Goal: Task Accomplishment & Management: Manage account settings

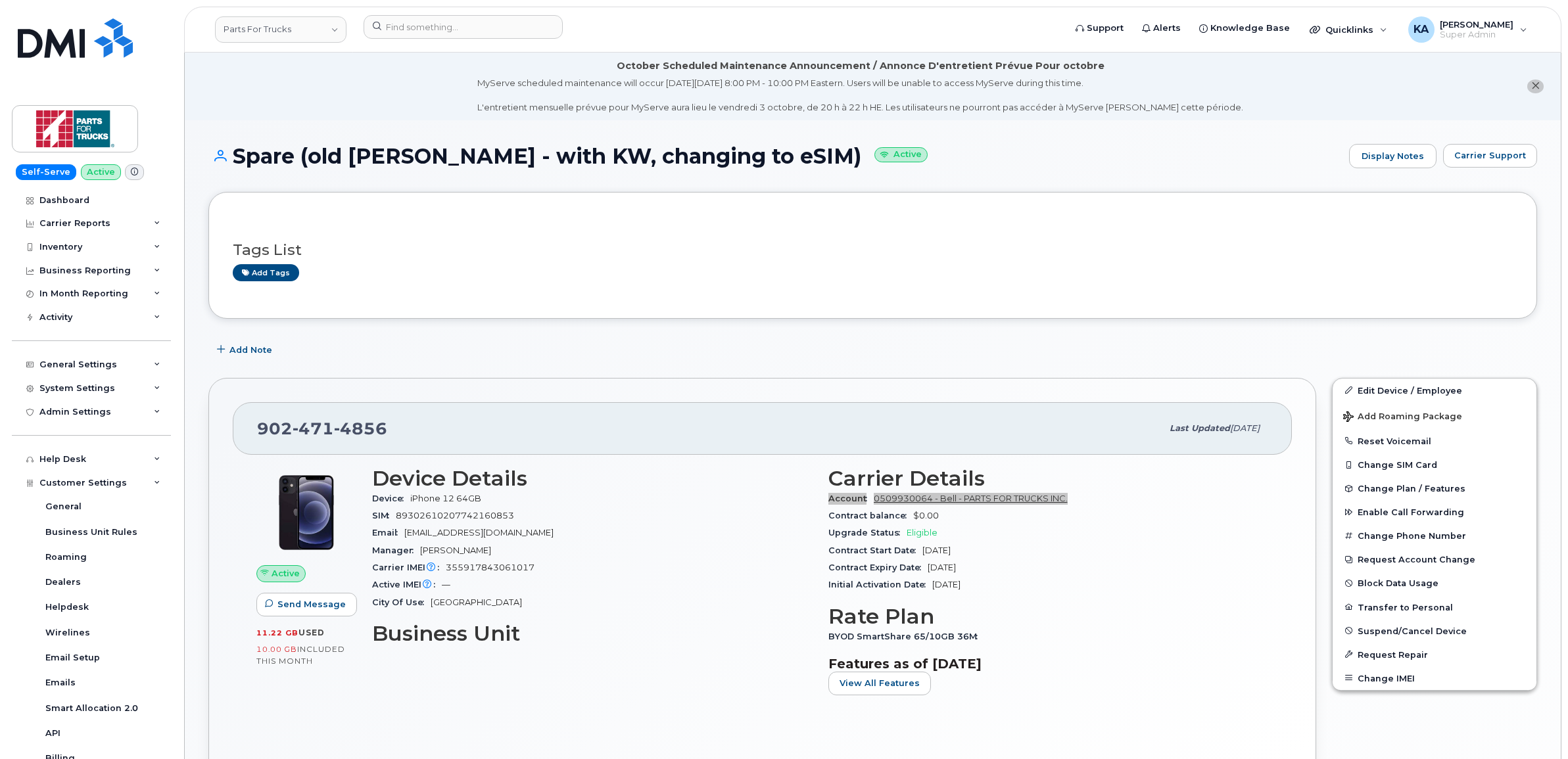
scroll to position [164, 0]
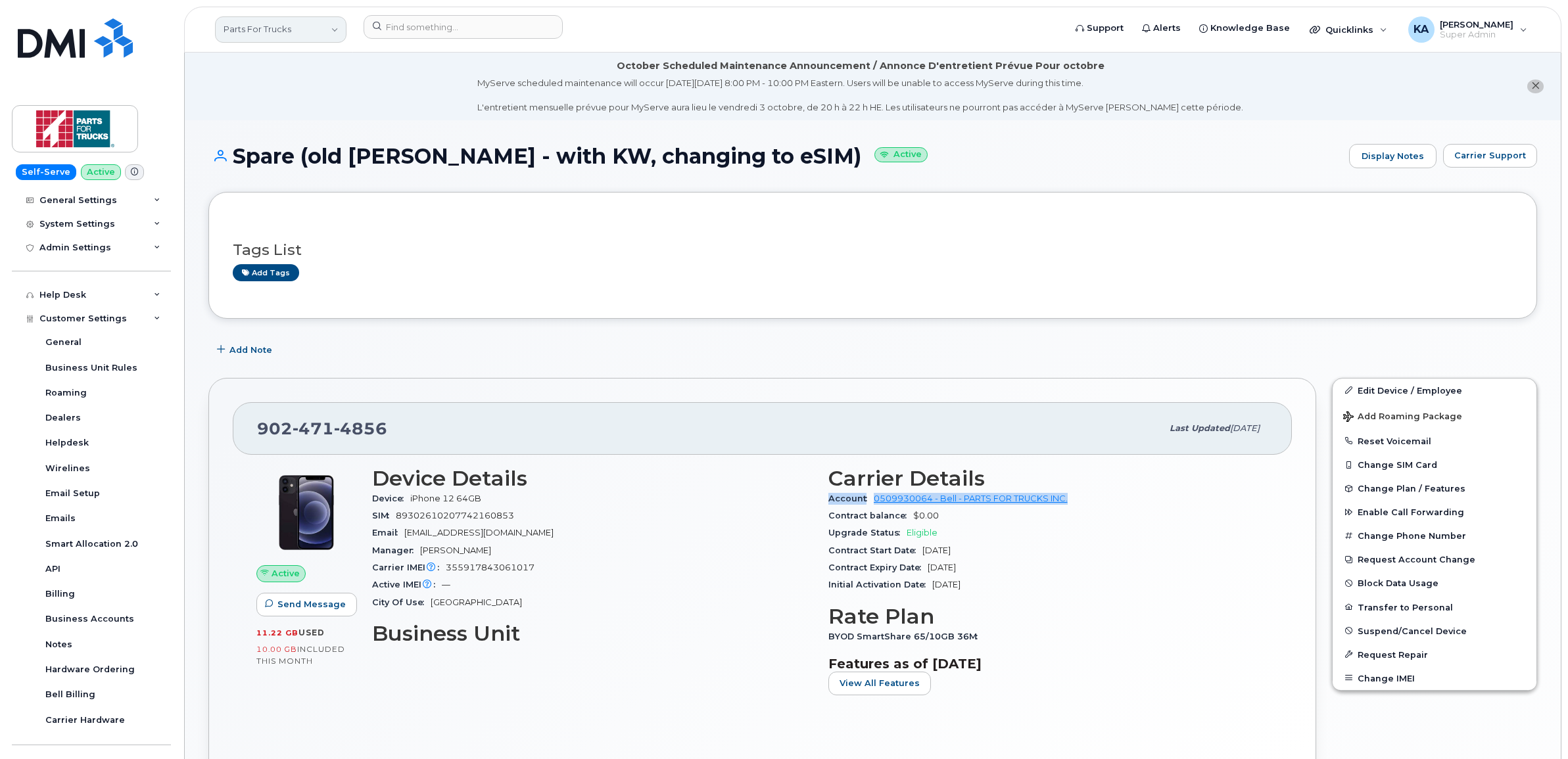
drag, startPoint x: 313, startPoint y: 35, endPoint x: 333, endPoint y: 39, distance: 20.4
click at [312, 35] on link "Parts For Trucks" at bounding box center [280, 30] width 132 height 26
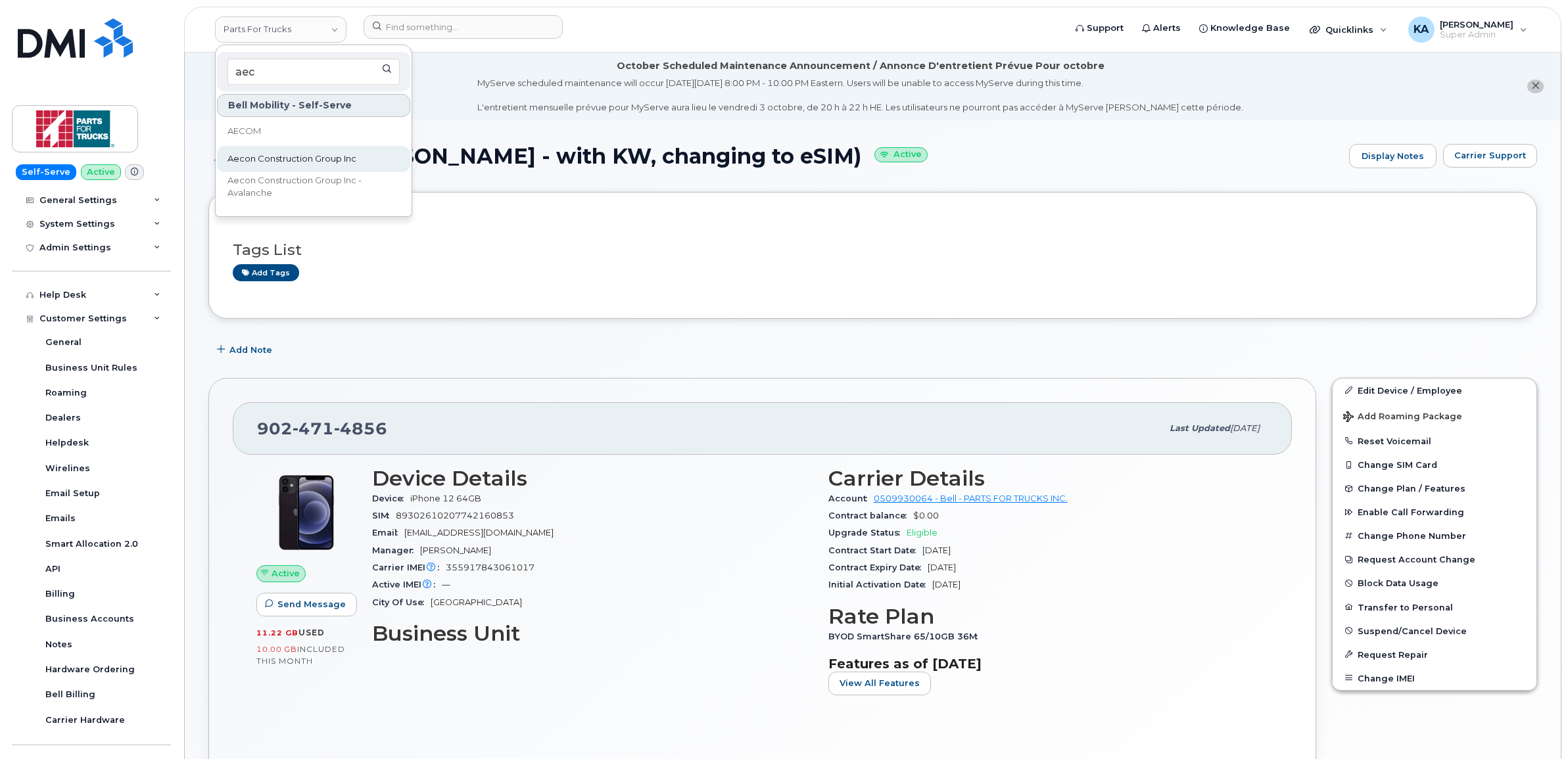
type input "aec"
click at [298, 155] on span "Aecon Construction Group Inc" at bounding box center [292, 159] width 129 height 13
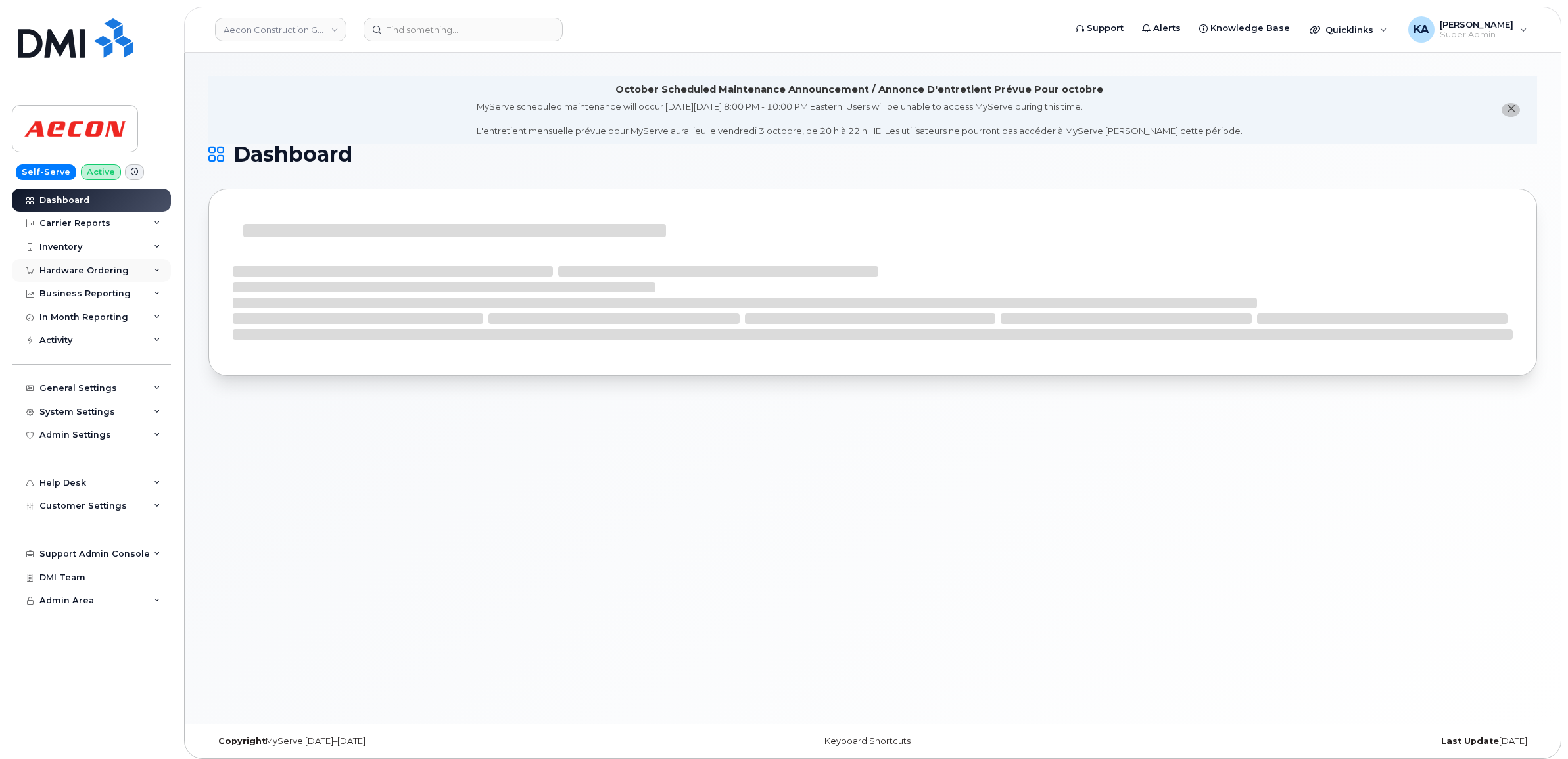
click at [106, 274] on div "Hardware Ordering" at bounding box center [84, 271] width 90 height 11
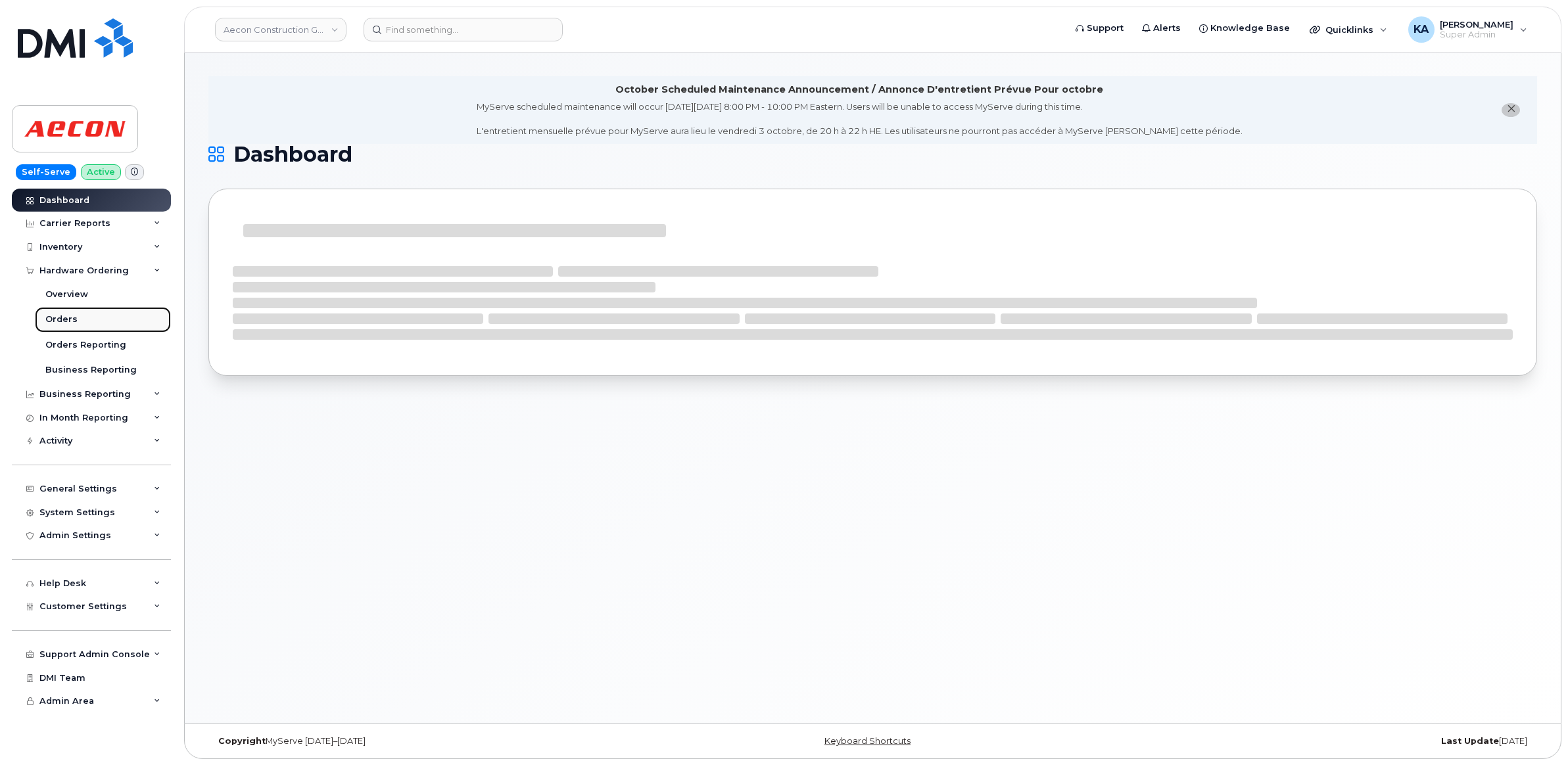
click at [67, 317] on div "Orders" at bounding box center [61, 319] width 32 height 12
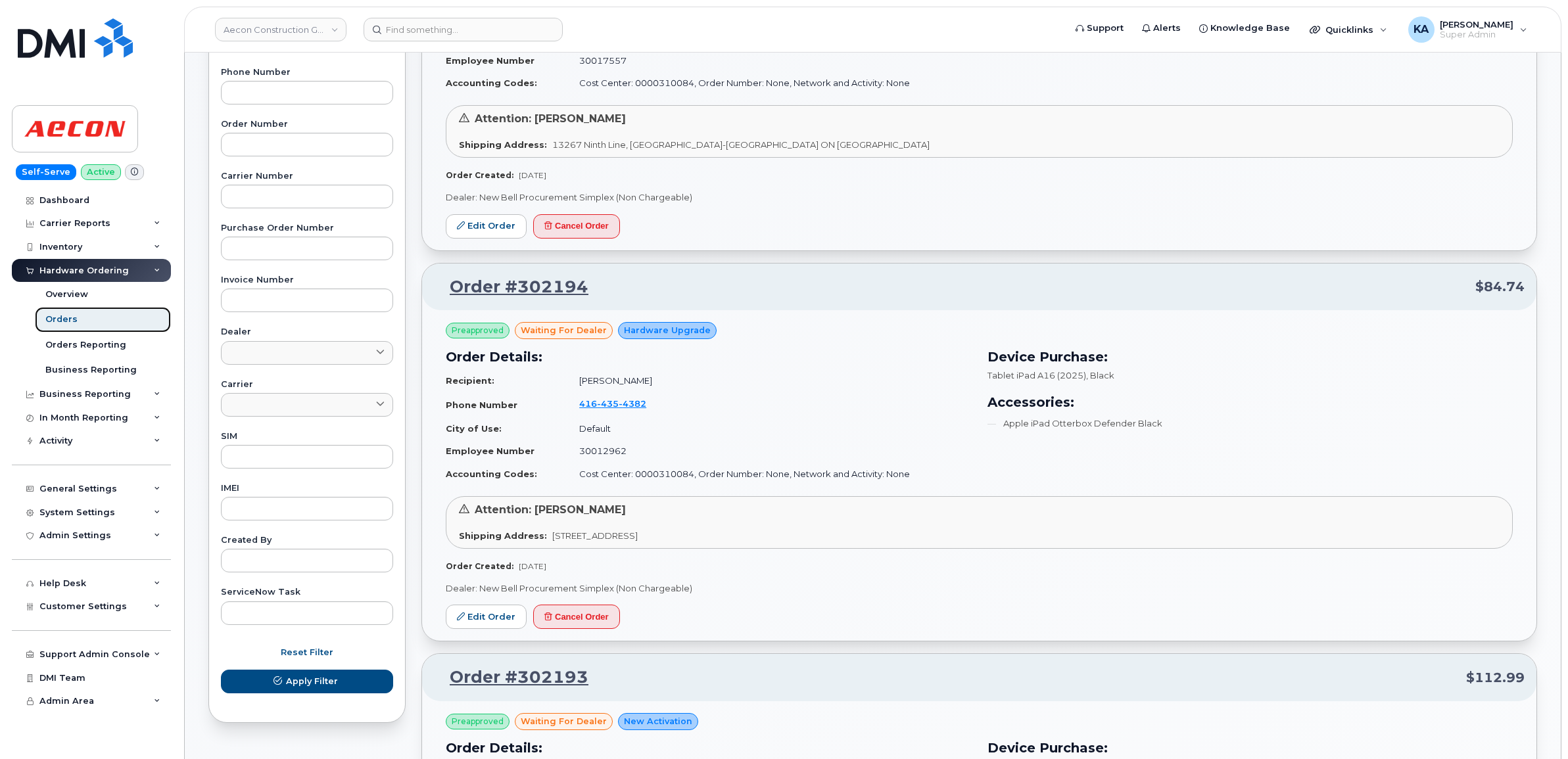
scroll to position [329, 0]
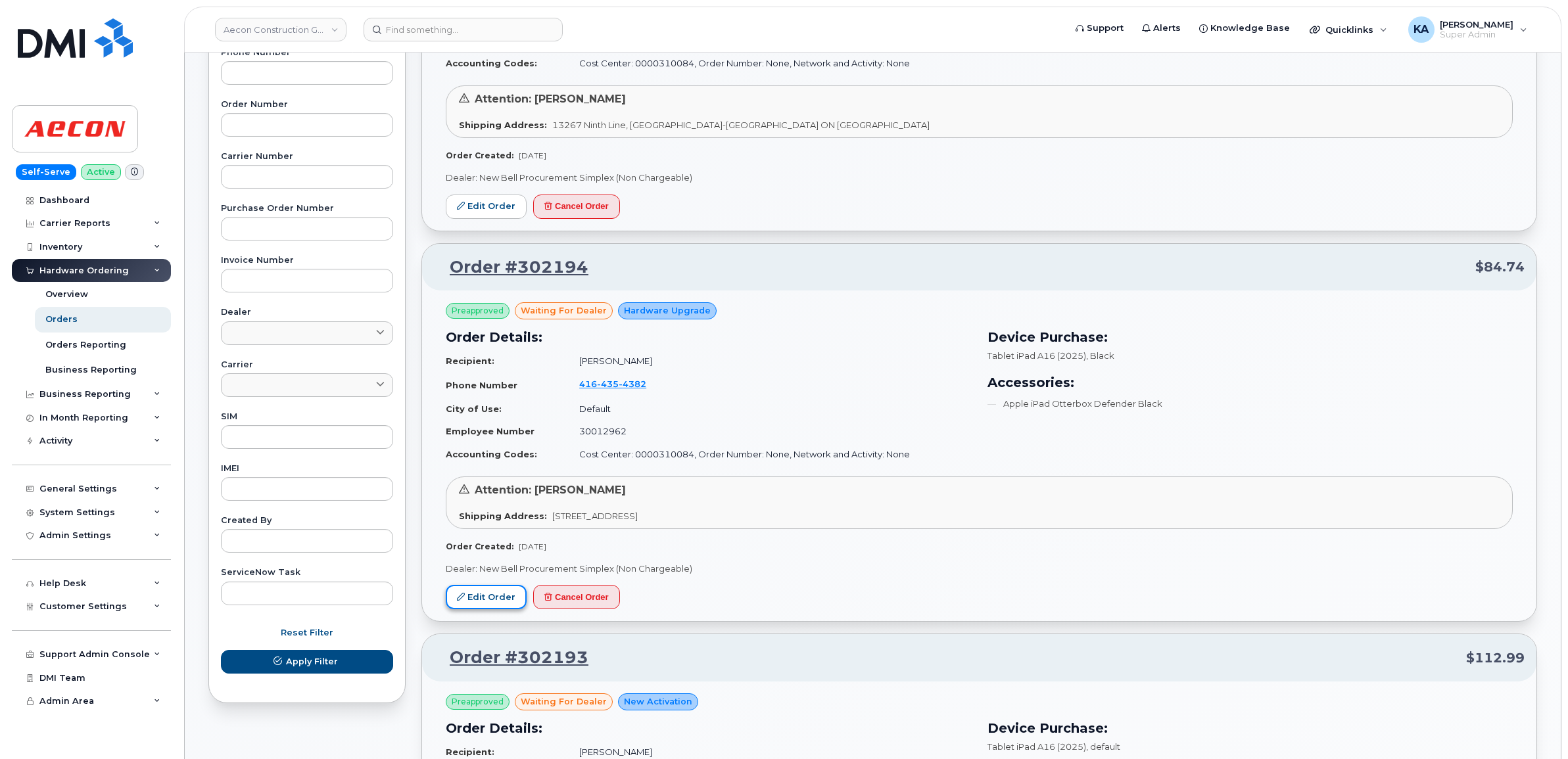
click at [487, 593] on link "Edit Order" at bounding box center [486, 598] width 81 height 25
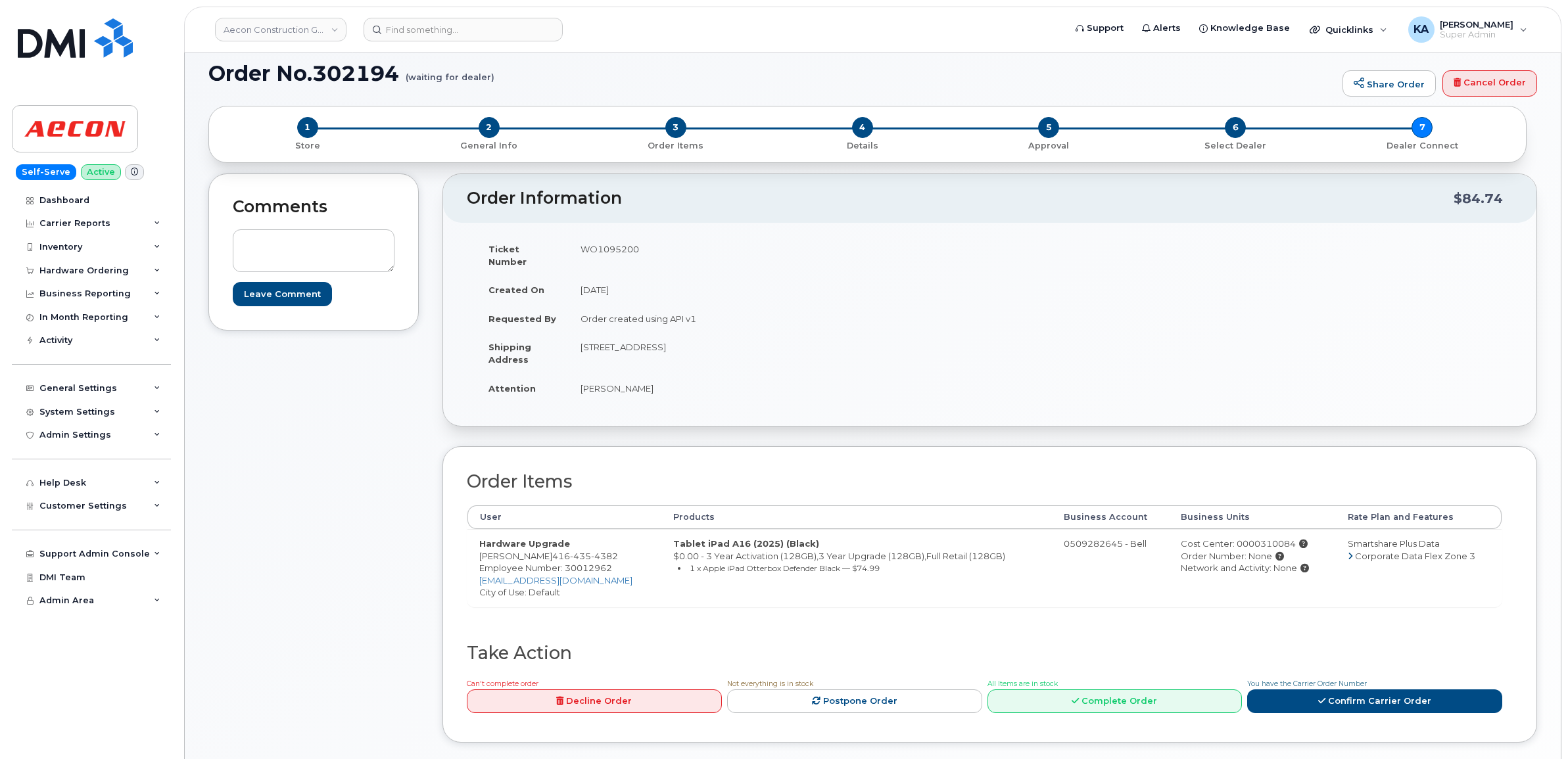
scroll to position [164, 0]
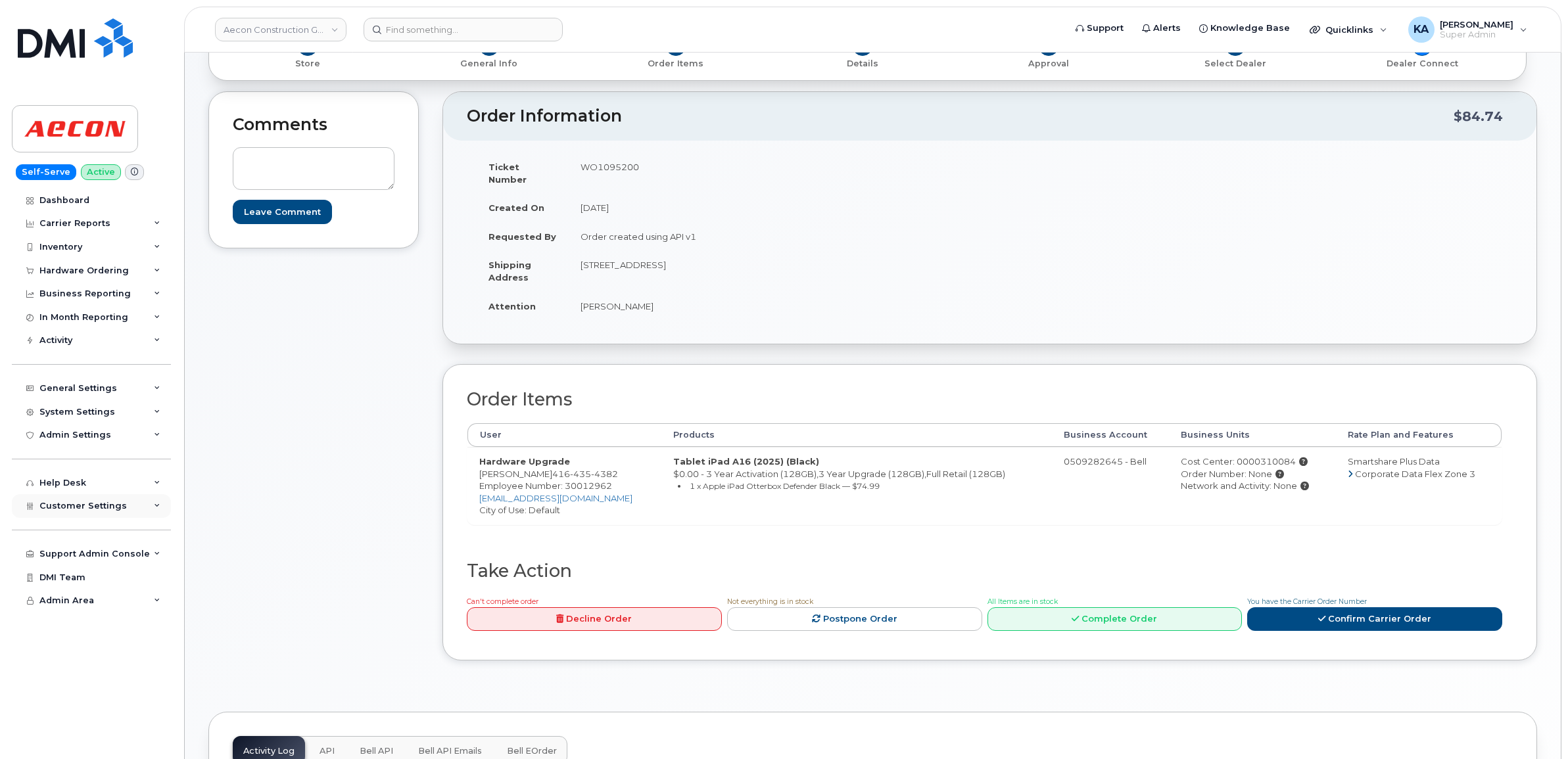
click at [64, 510] on span "Customer Settings" at bounding box center [83, 506] width 87 height 10
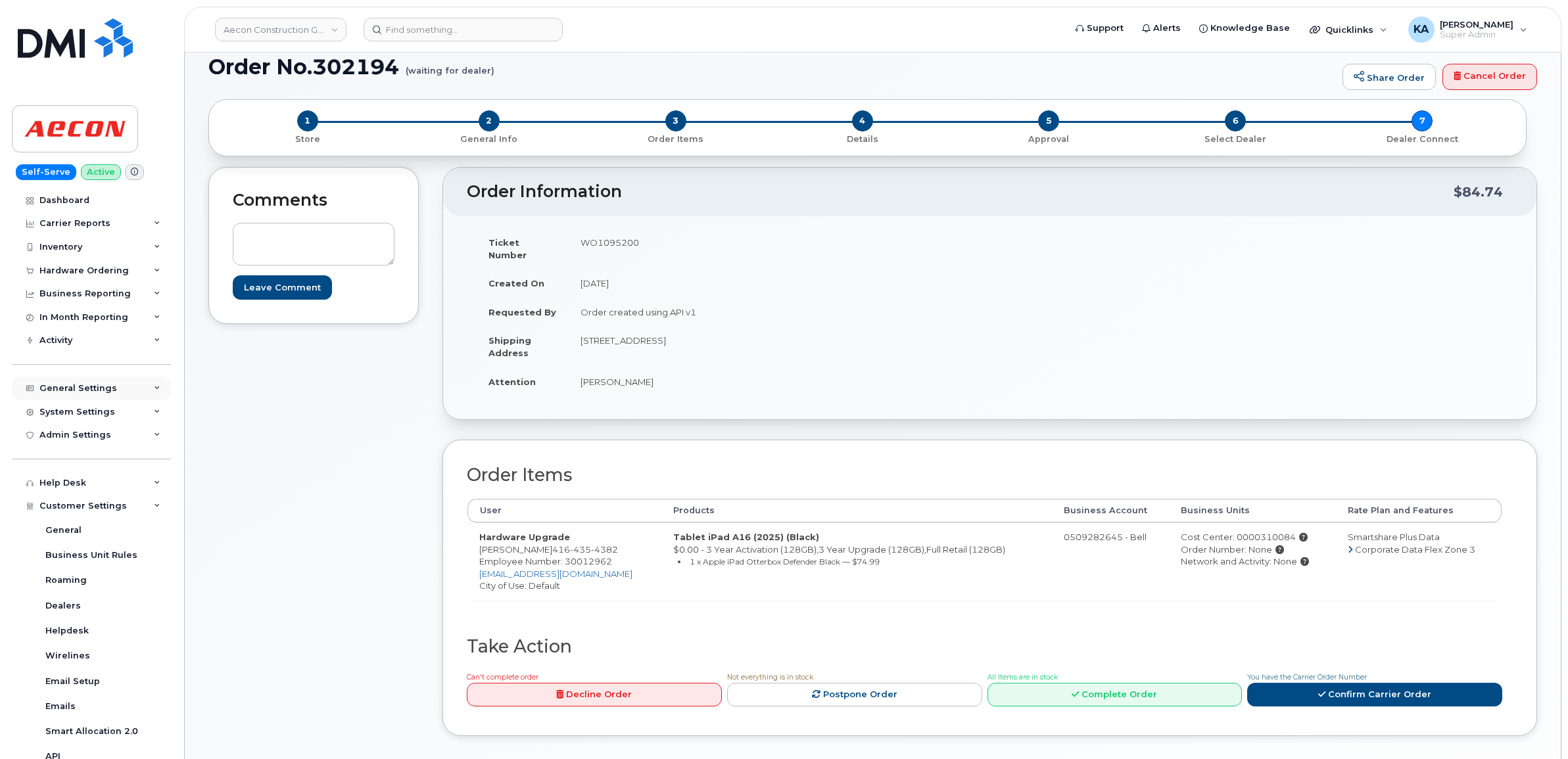
scroll to position [0, 0]
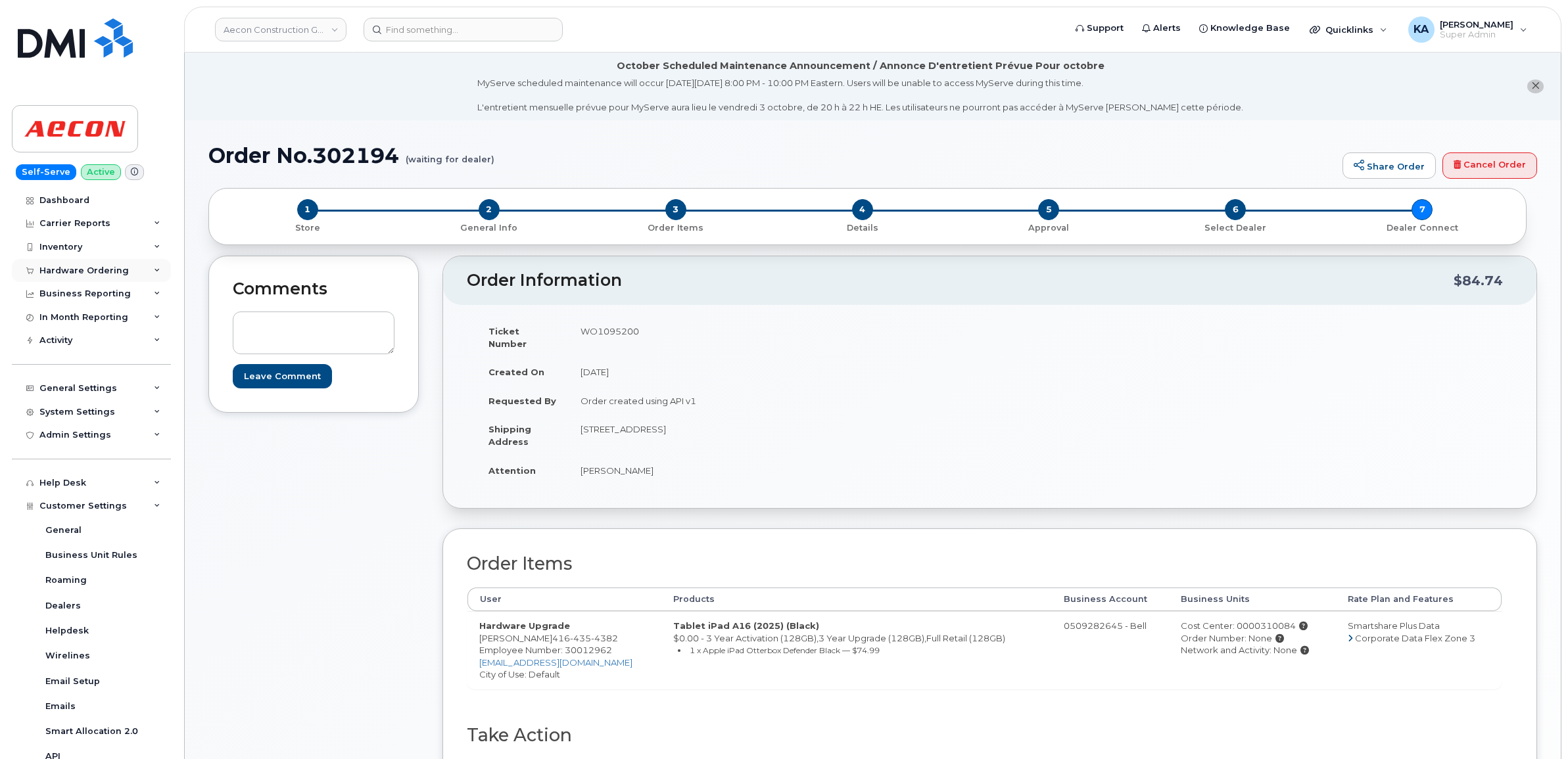
click at [77, 267] on div "Hardware Ordering" at bounding box center [84, 271] width 90 height 11
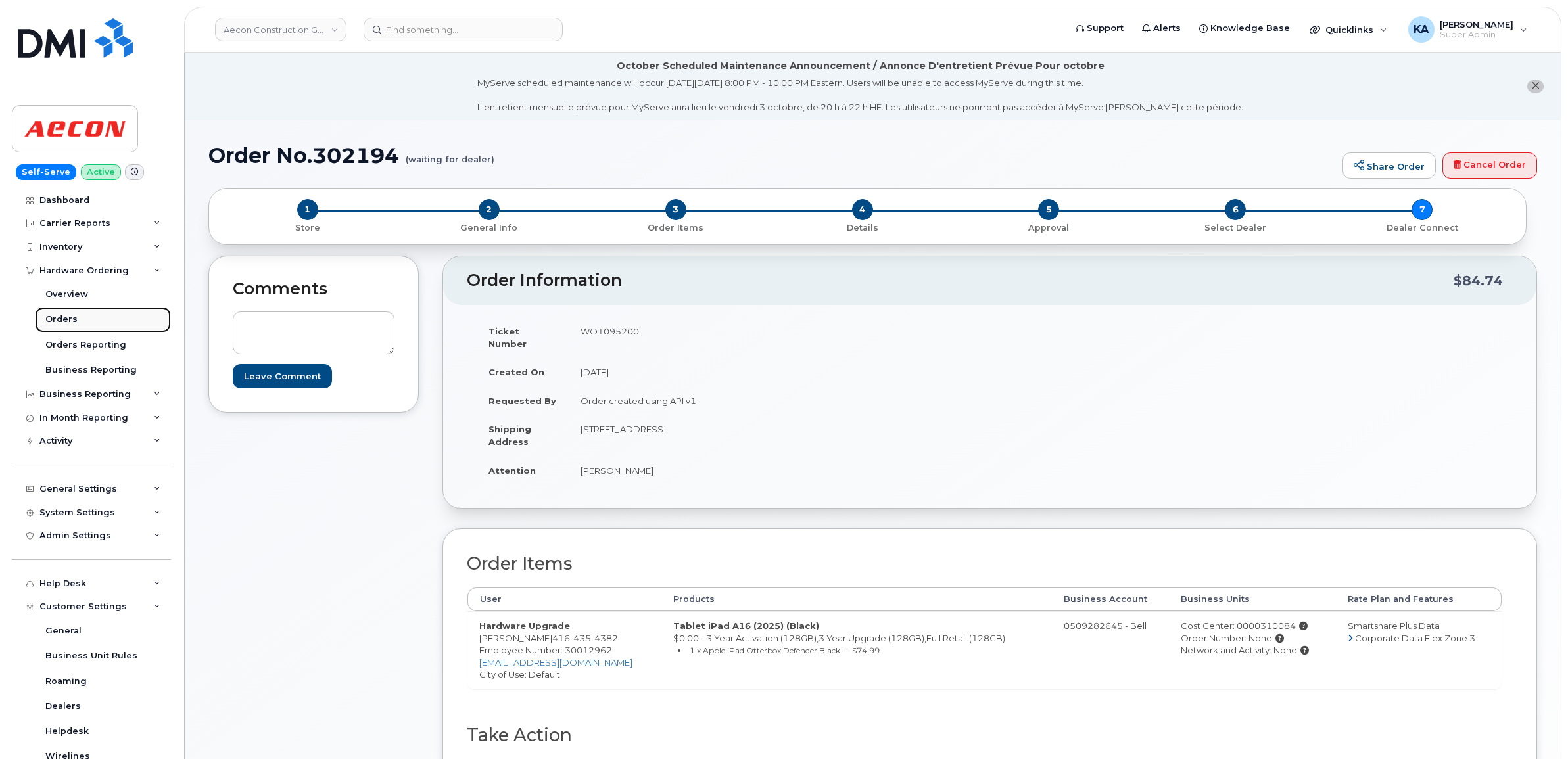
click at [64, 321] on div "Orders" at bounding box center [61, 319] width 32 height 12
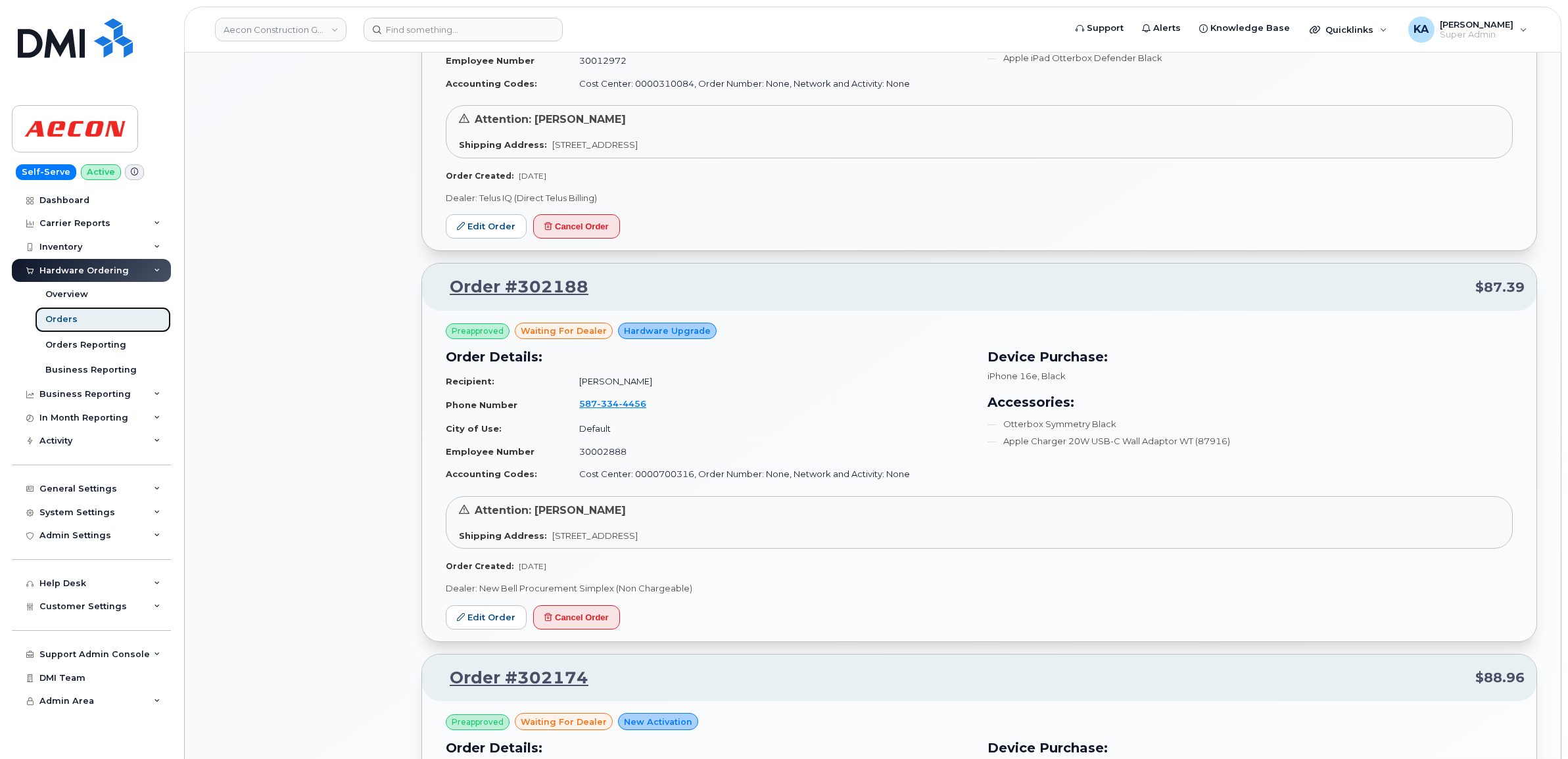
scroll to position [1150, 0]
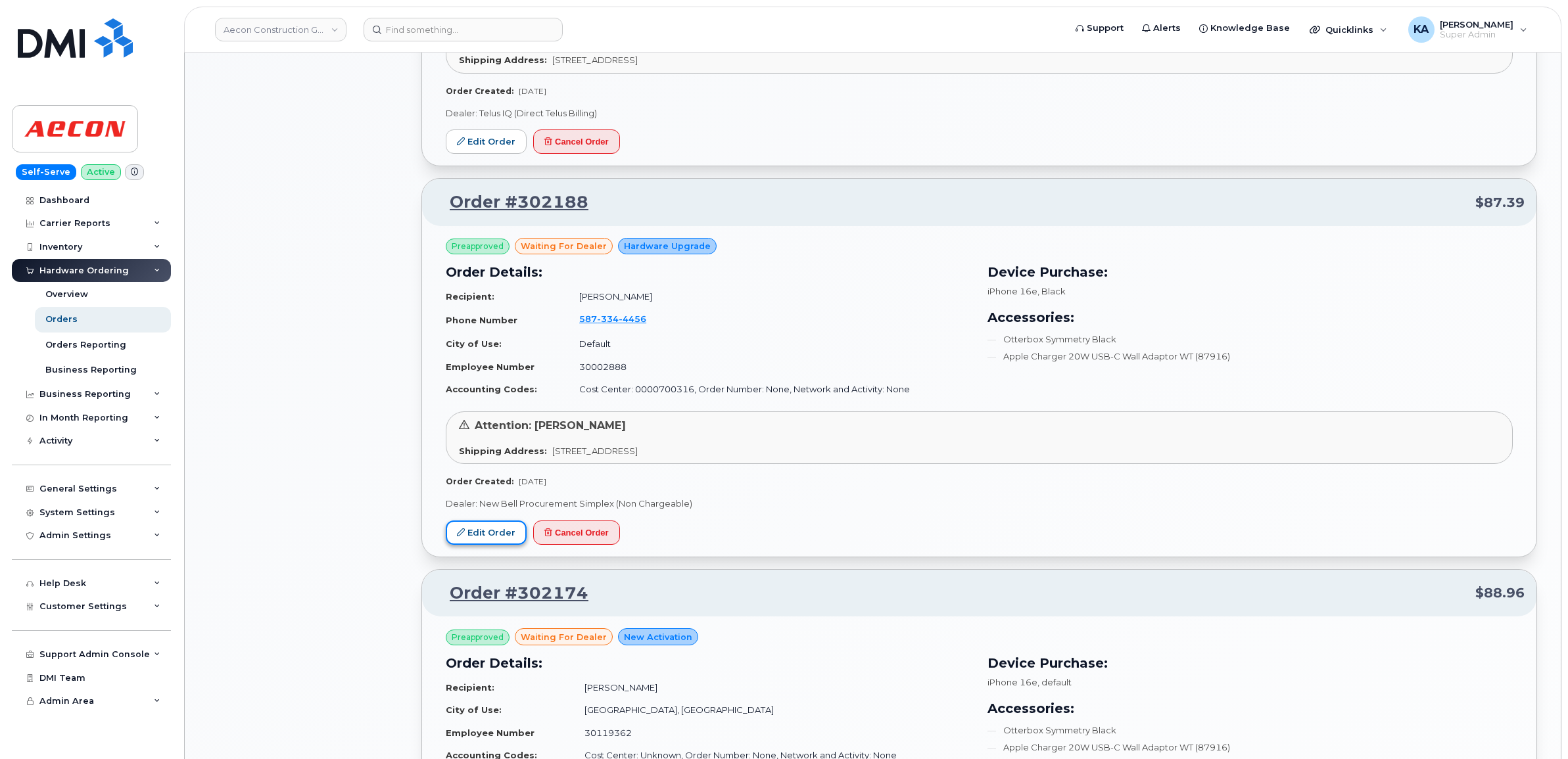
click at [485, 533] on link "Edit Order" at bounding box center [486, 533] width 81 height 25
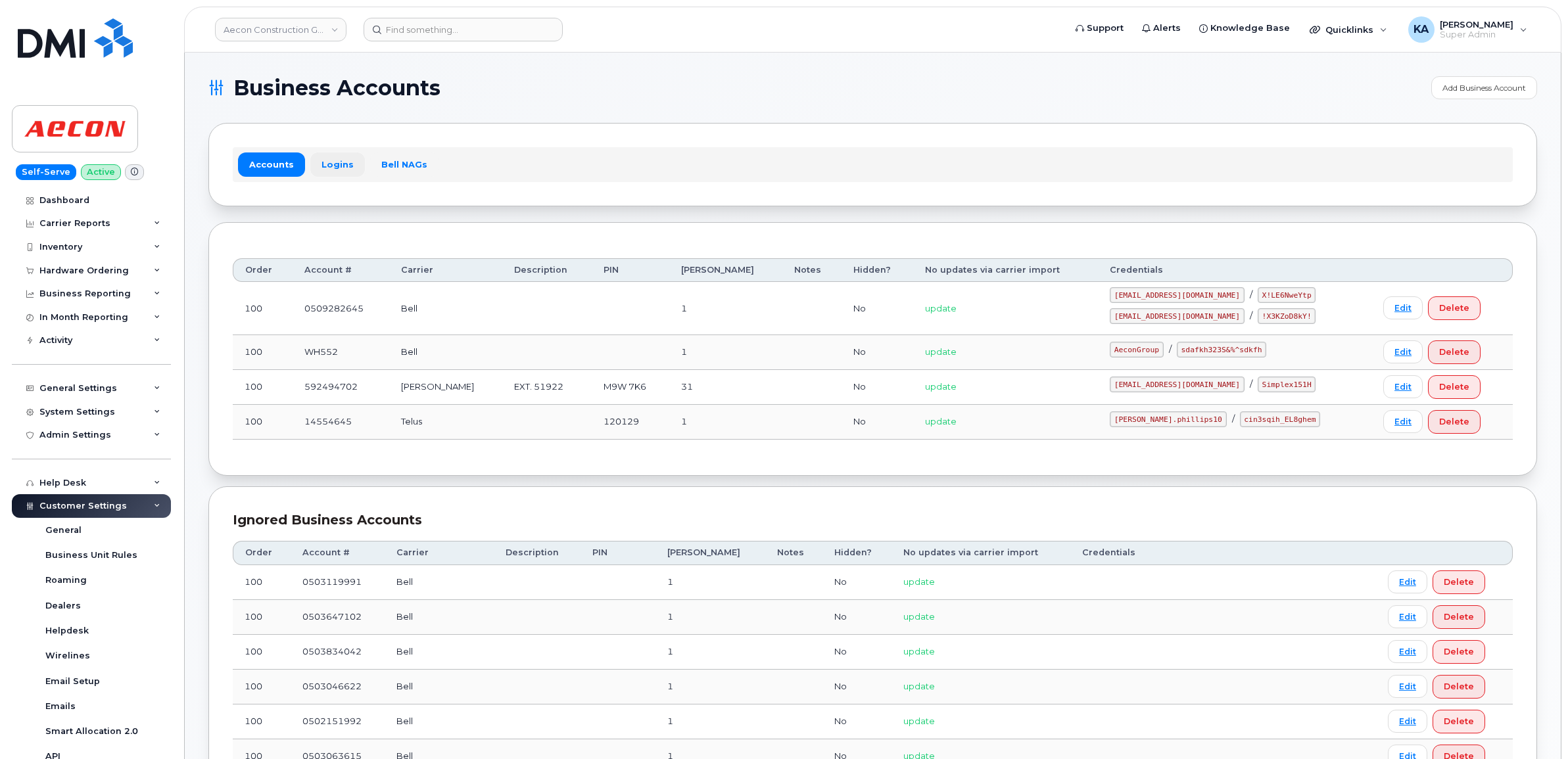
click at [330, 166] on link "Logins" at bounding box center [337, 164] width 54 height 24
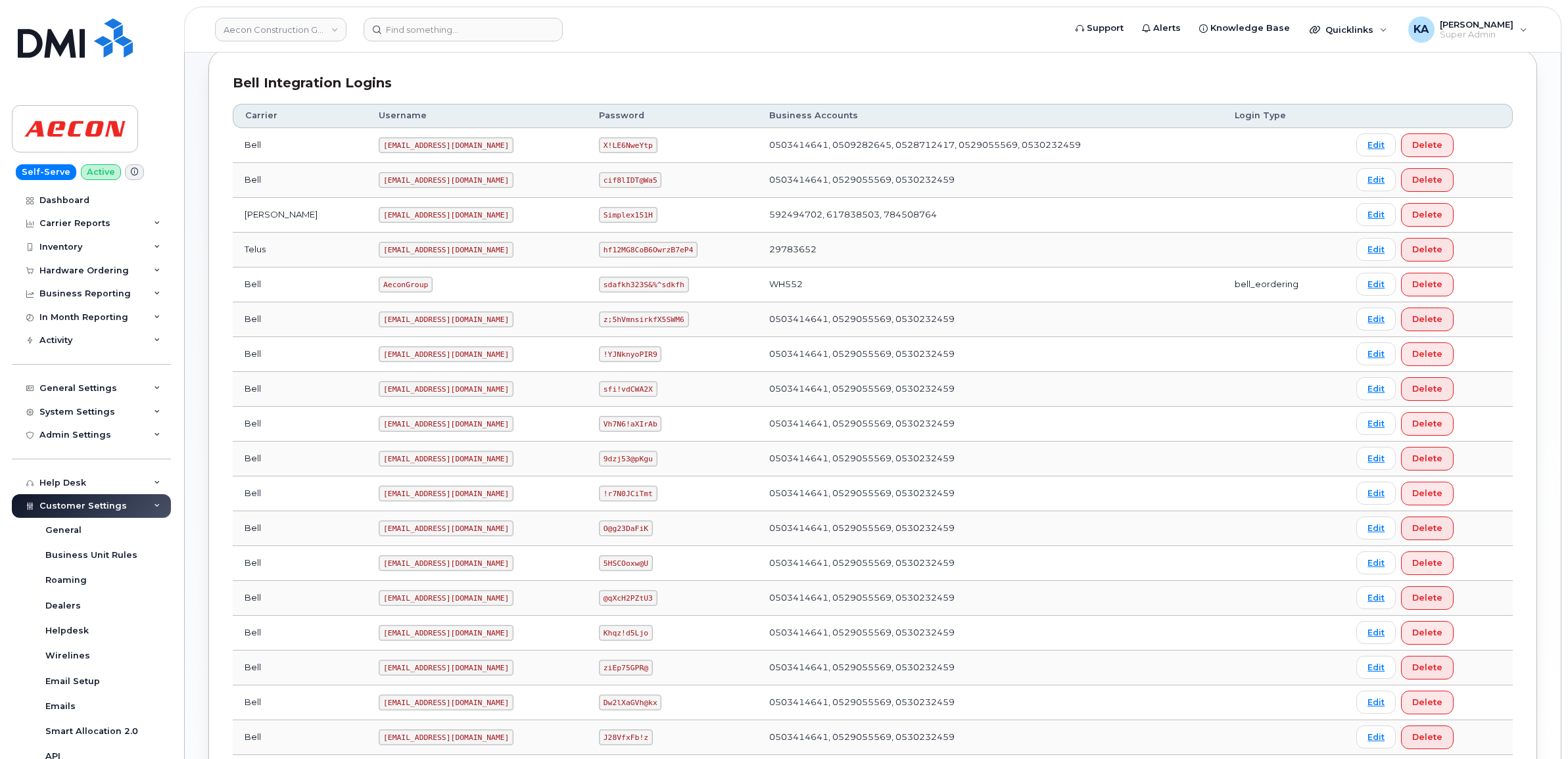
scroll to position [329, 0]
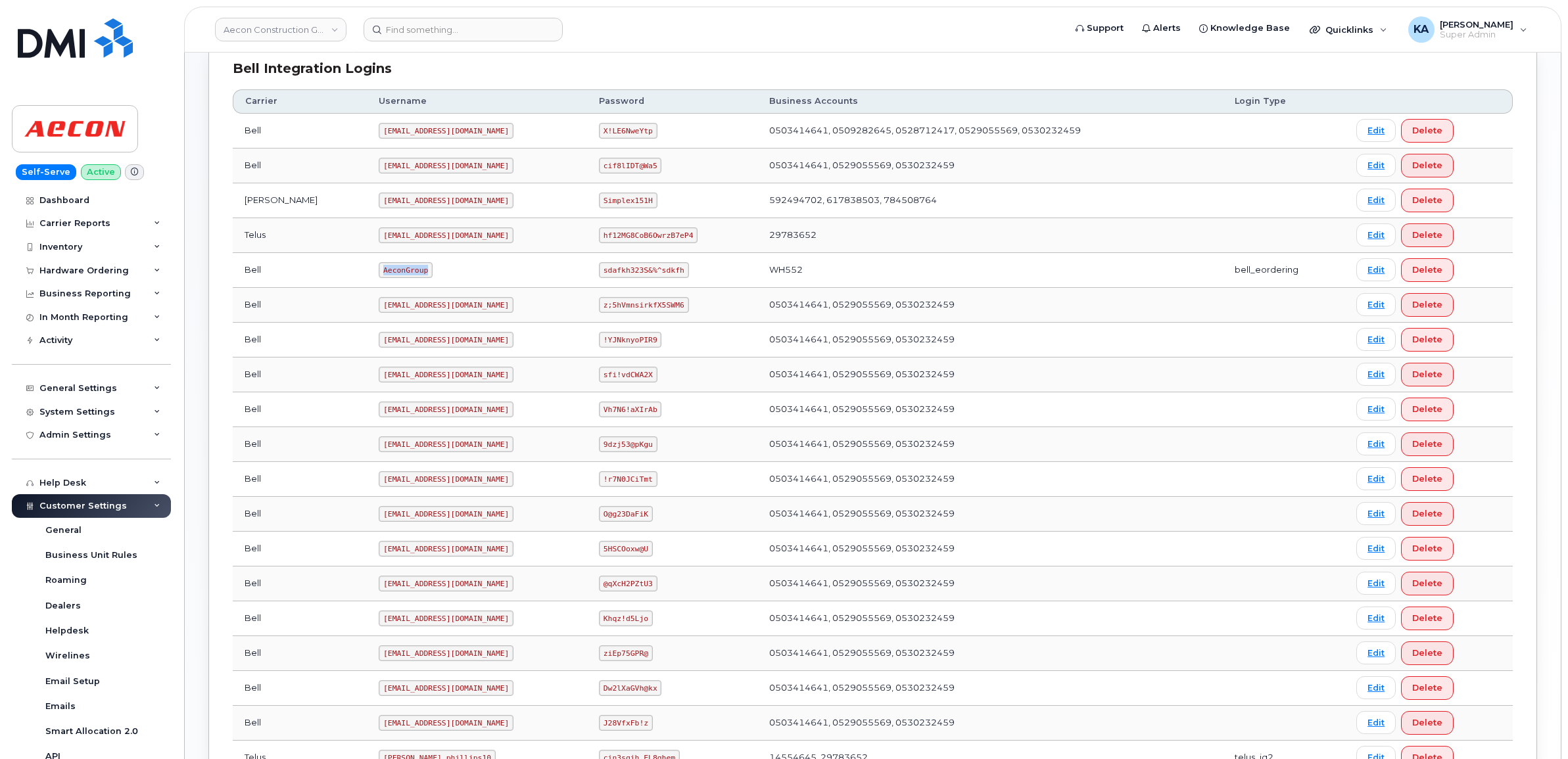
drag, startPoint x: 326, startPoint y: 276, endPoint x: 375, endPoint y: 277, distance: 49.0
click at [375, 277] on td "AeconGroup" at bounding box center [477, 271] width 220 height 35
copy code "AeconGroup"
drag, startPoint x: 579, startPoint y: 271, endPoint x: 658, endPoint y: 283, distance: 79.9
click at [658, 283] on td "sdafkh323S&%^sdkfh" at bounding box center [672, 271] width 170 height 35
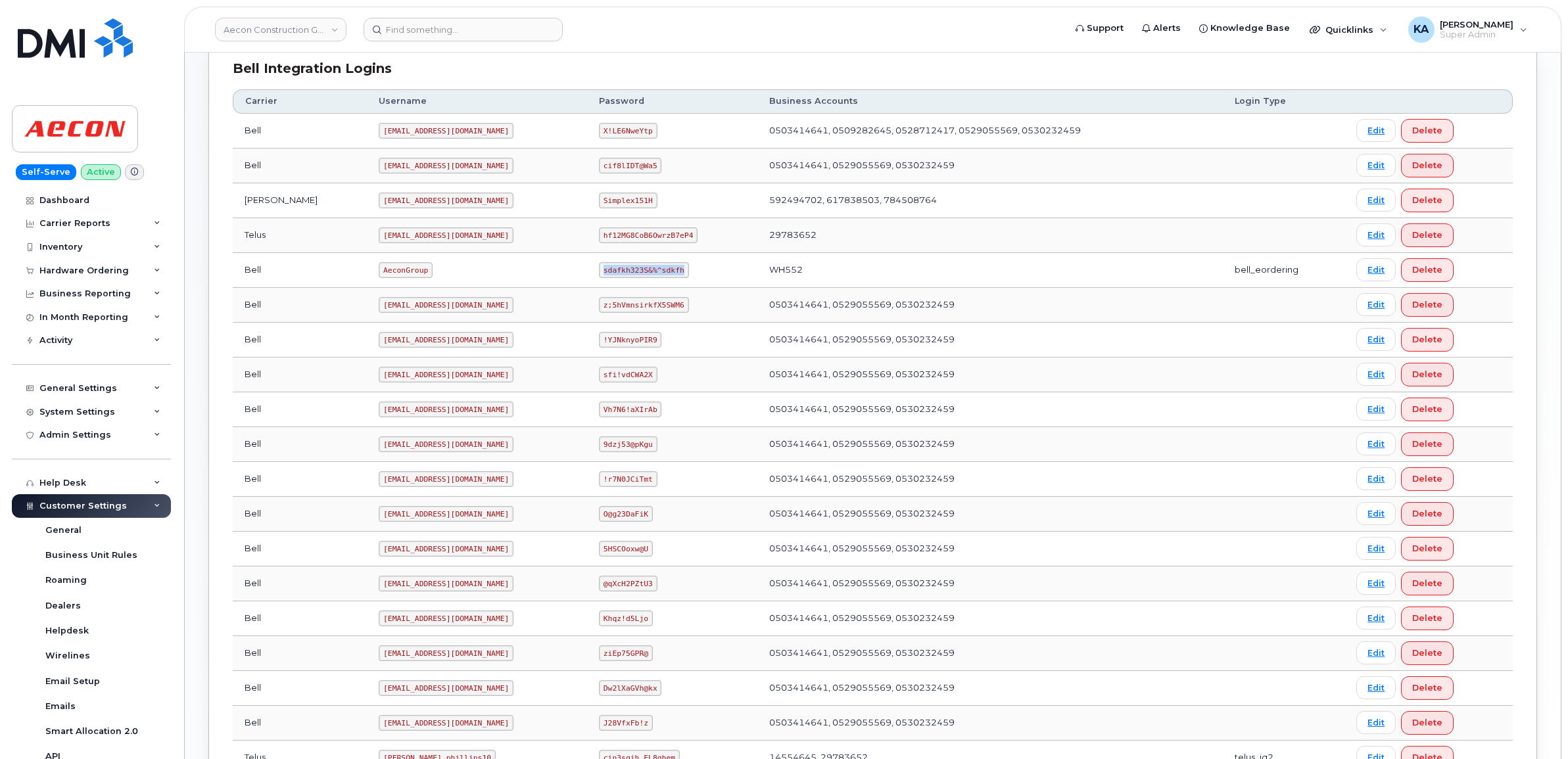
copy code "sdafkh323S&%^sdkfh"
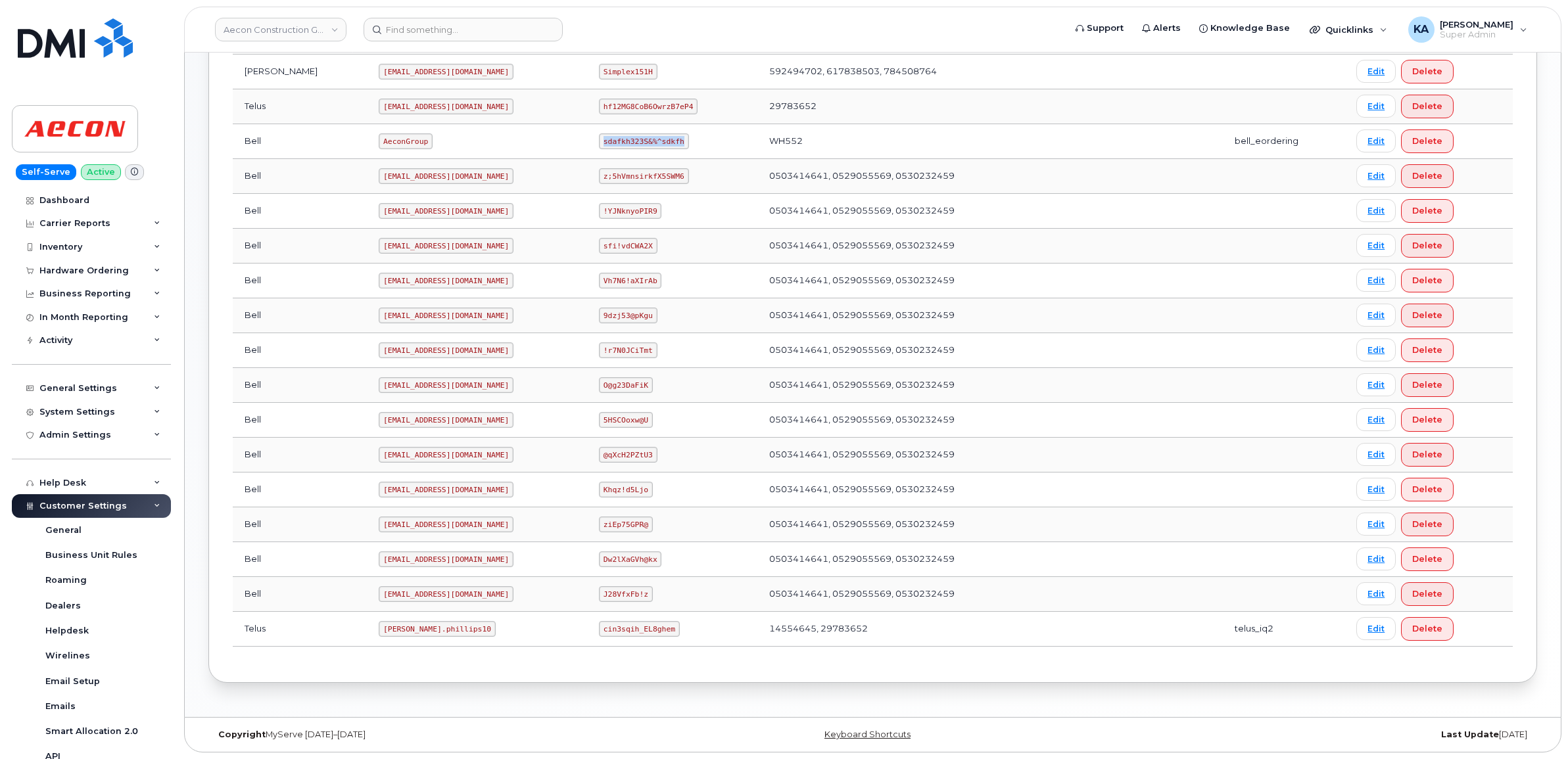
scroll to position [462, 0]
drag, startPoint x: 326, startPoint y: 630, endPoint x: 415, endPoint y: 639, distance: 89.5
click at [415, 639] on td "Taylor.phillips10" at bounding box center [477, 629] width 220 height 35
copy code "Taylor.phillips10"
drag, startPoint x: 579, startPoint y: 630, endPoint x: 647, endPoint y: 641, distance: 68.9
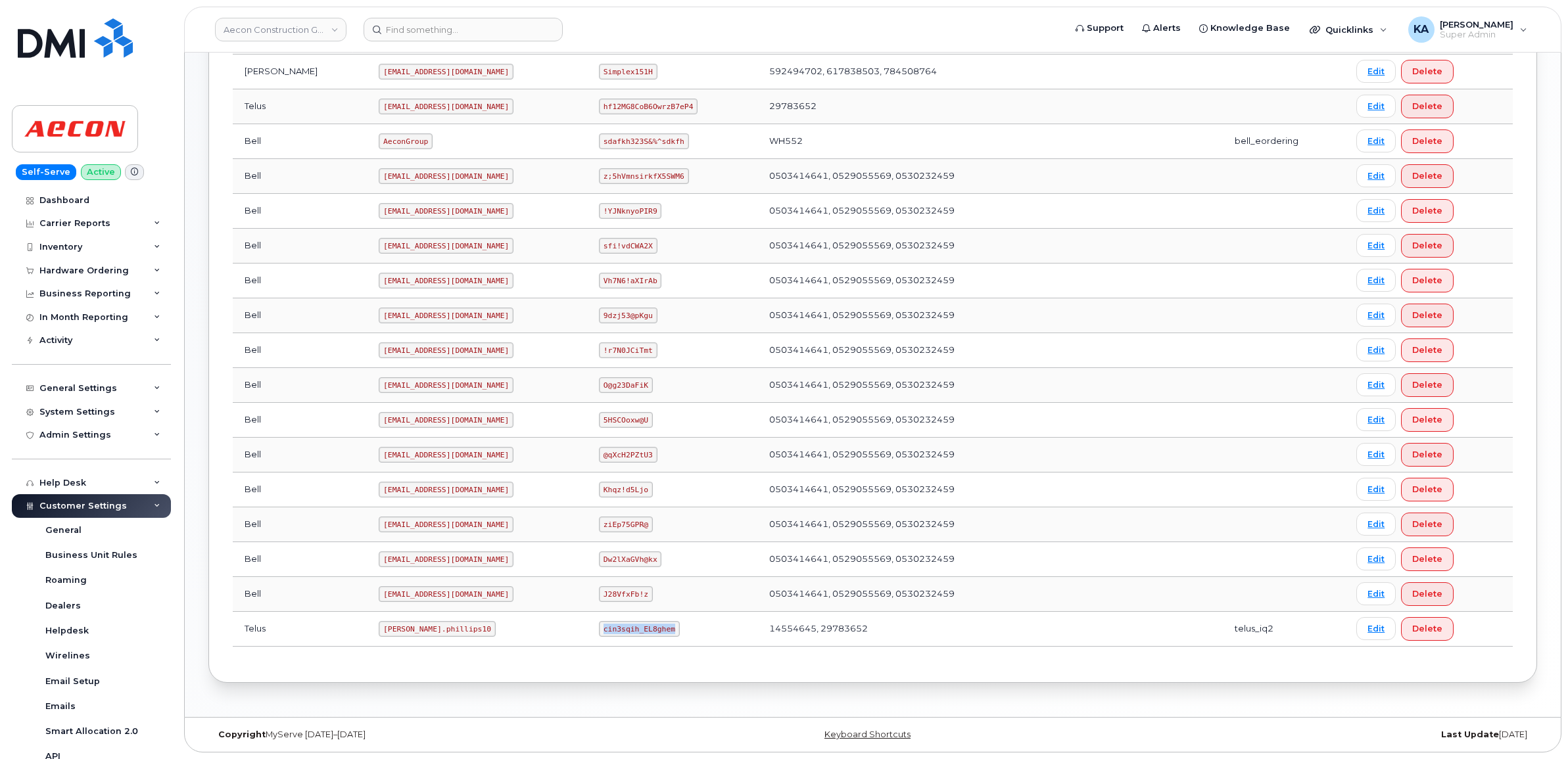
click at [647, 641] on td "cin3sqih_EL8ghem" at bounding box center [672, 629] width 170 height 35
copy code "cin3sqih_EL8ghem"
drag, startPoint x: 324, startPoint y: 627, endPoint x: 398, endPoint y: 639, distance: 75.0
click at [398, 639] on td "Taylor.phillips10" at bounding box center [477, 629] width 220 height 35
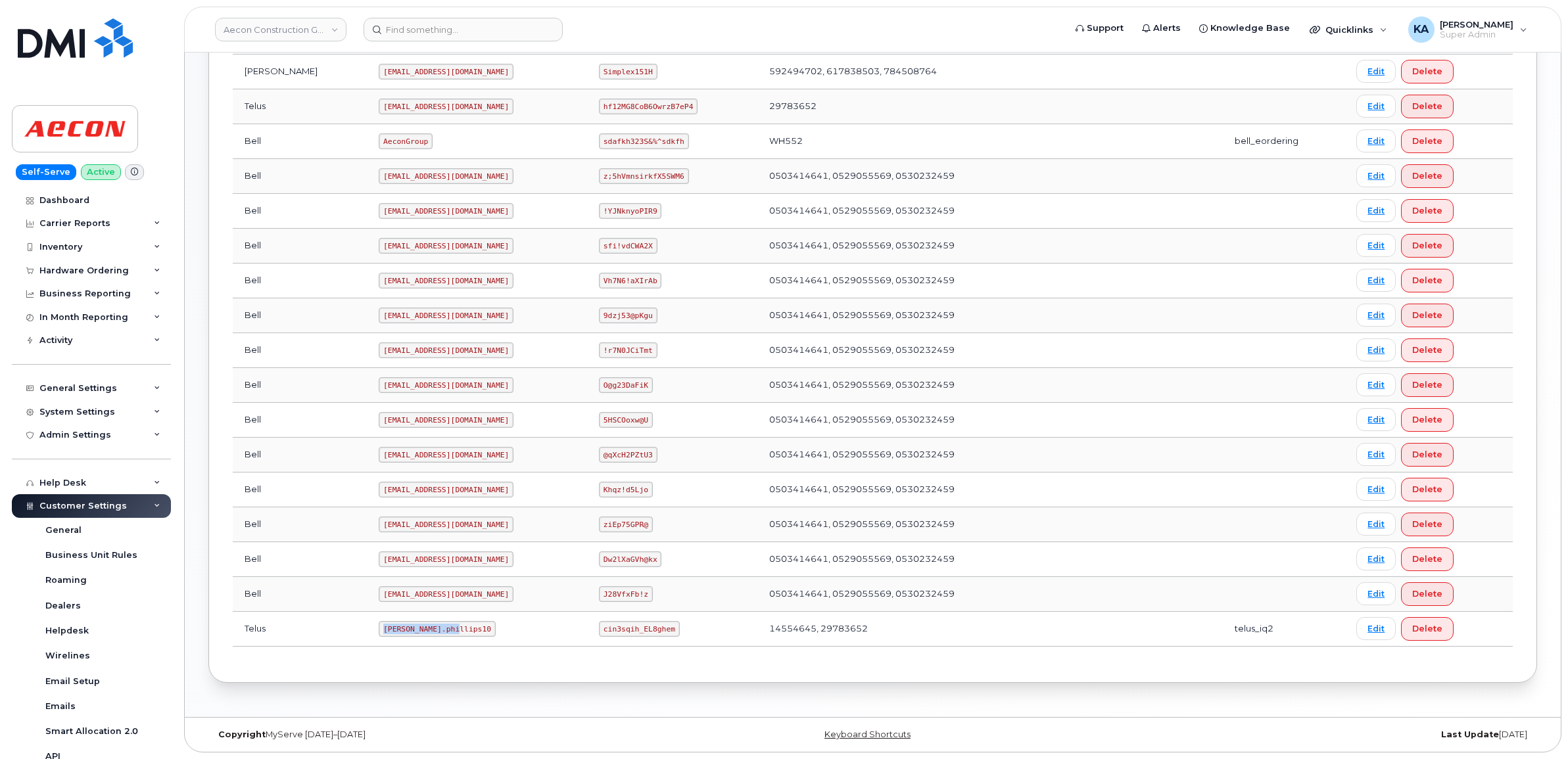
copy code "Taylor.phillips10"
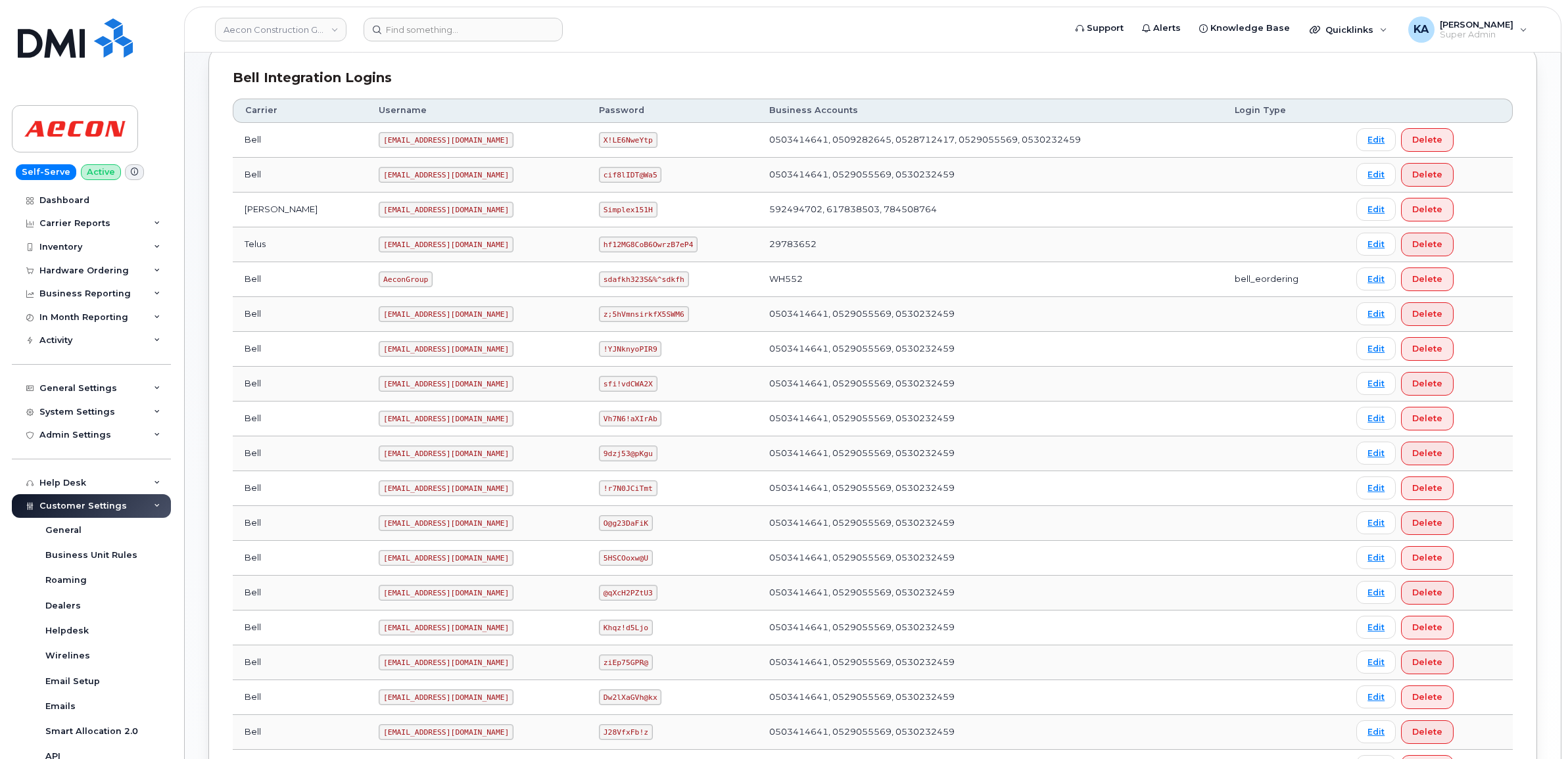
scroll to position [298, 0]
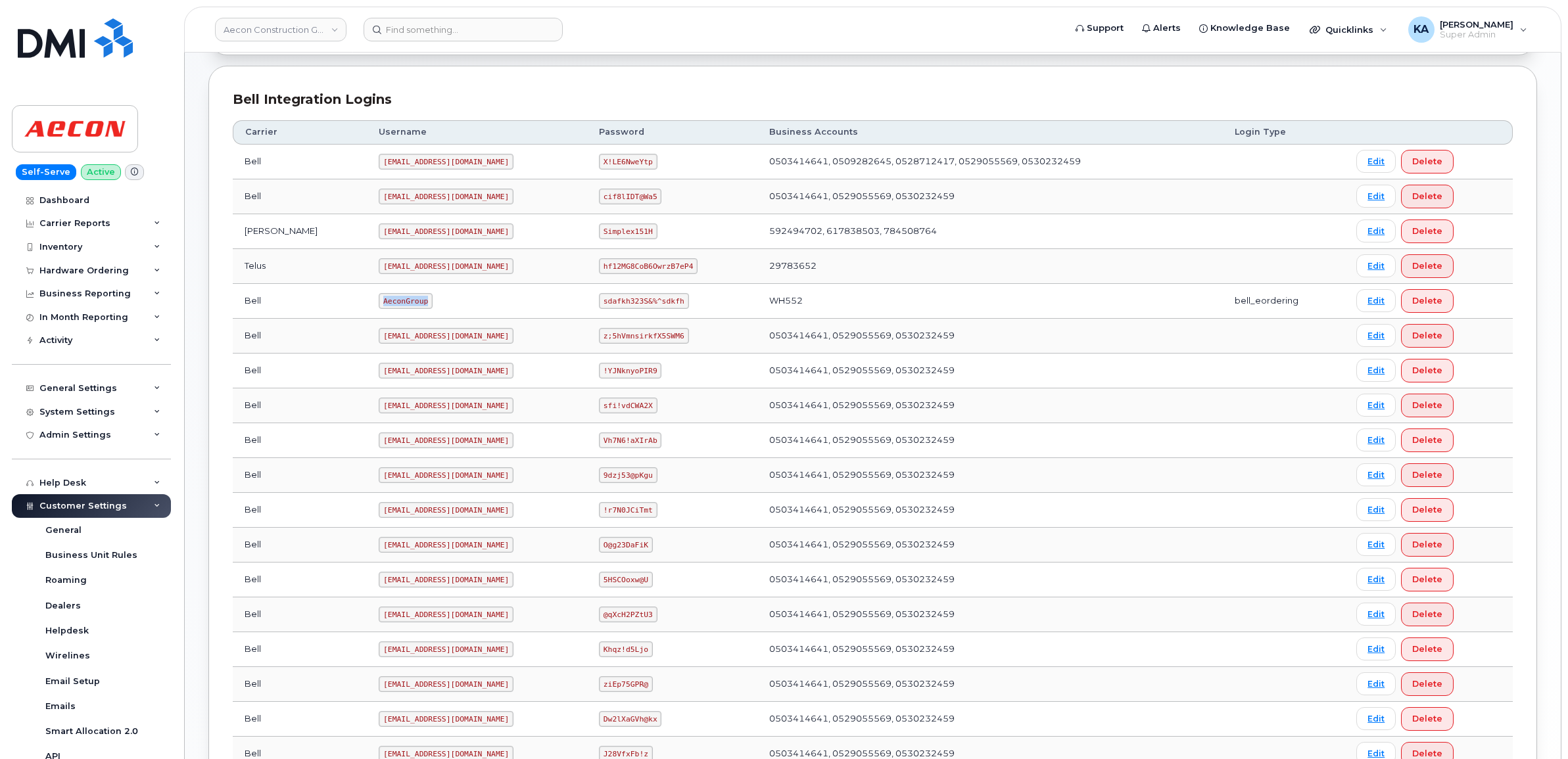
drag, startPoint x: 323, startPoint y: 304, endPoint x: 368, endPoint y: 312, distance: 45.7
click at [368, 312] on td "AeconGroup" at bounding box center [477, 301] width 220 height 35
copy code "AeconGroup"
drag, startPoint x: 579, startPoint y: 307, endPoint x: 656, endPoint y: 317, distance: 77.6
click at [656, 317] on td "sdafkh323S&%^sdkfh" at bounding box center [672, 301] width 170 height 35
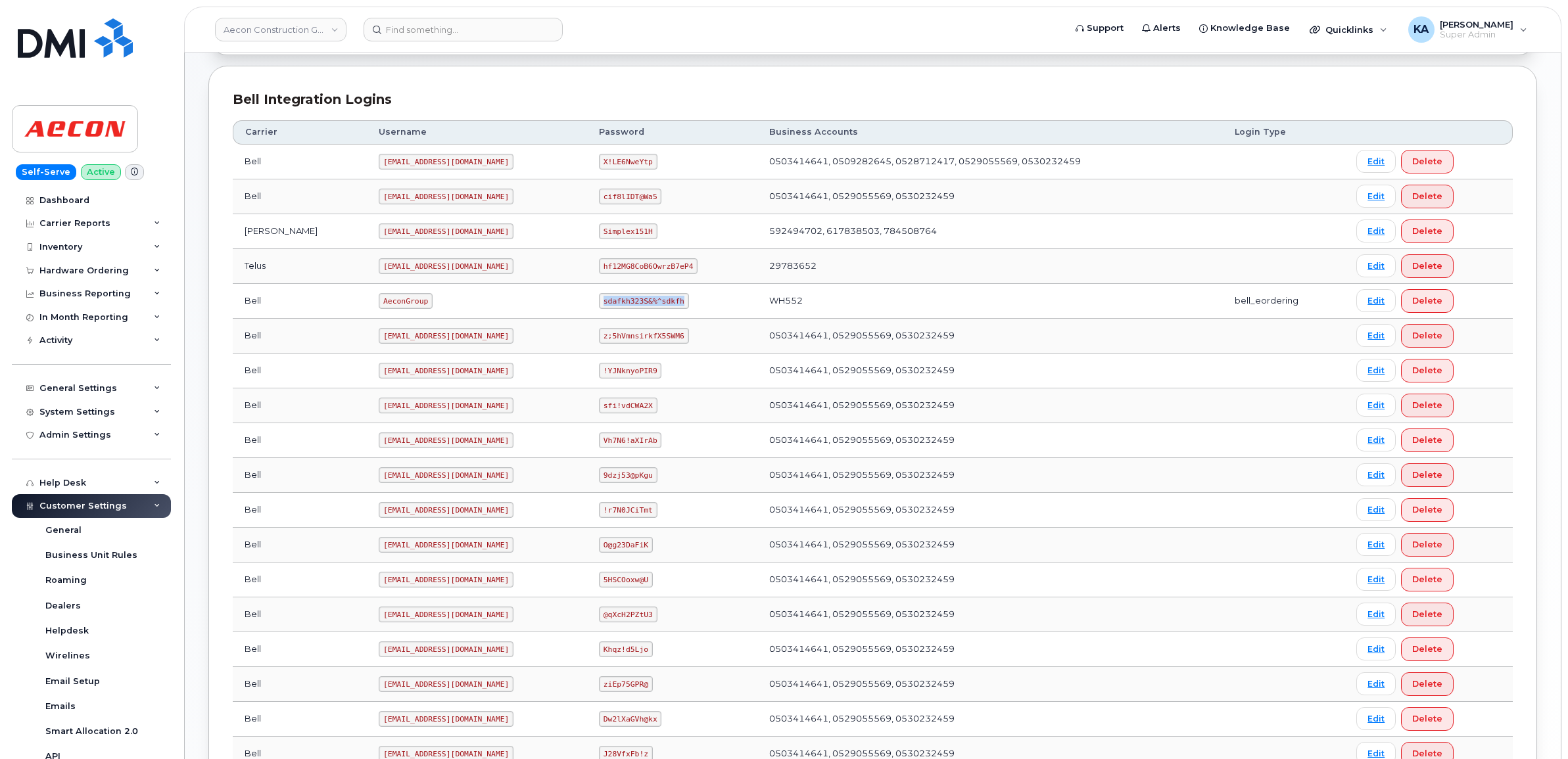
copy code "sdafkh323S&%^sdkfh"
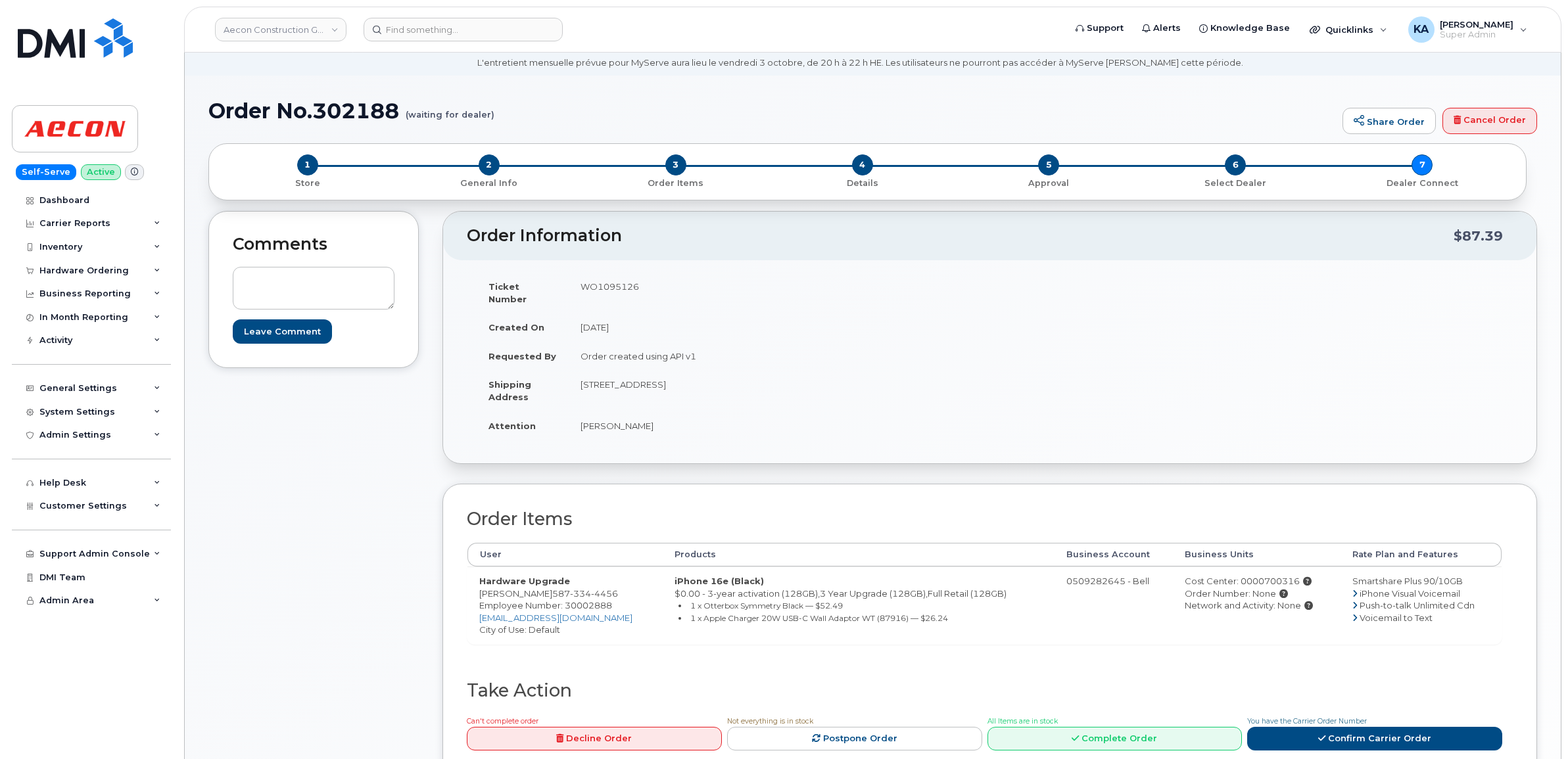
scroll to position [82, 0]
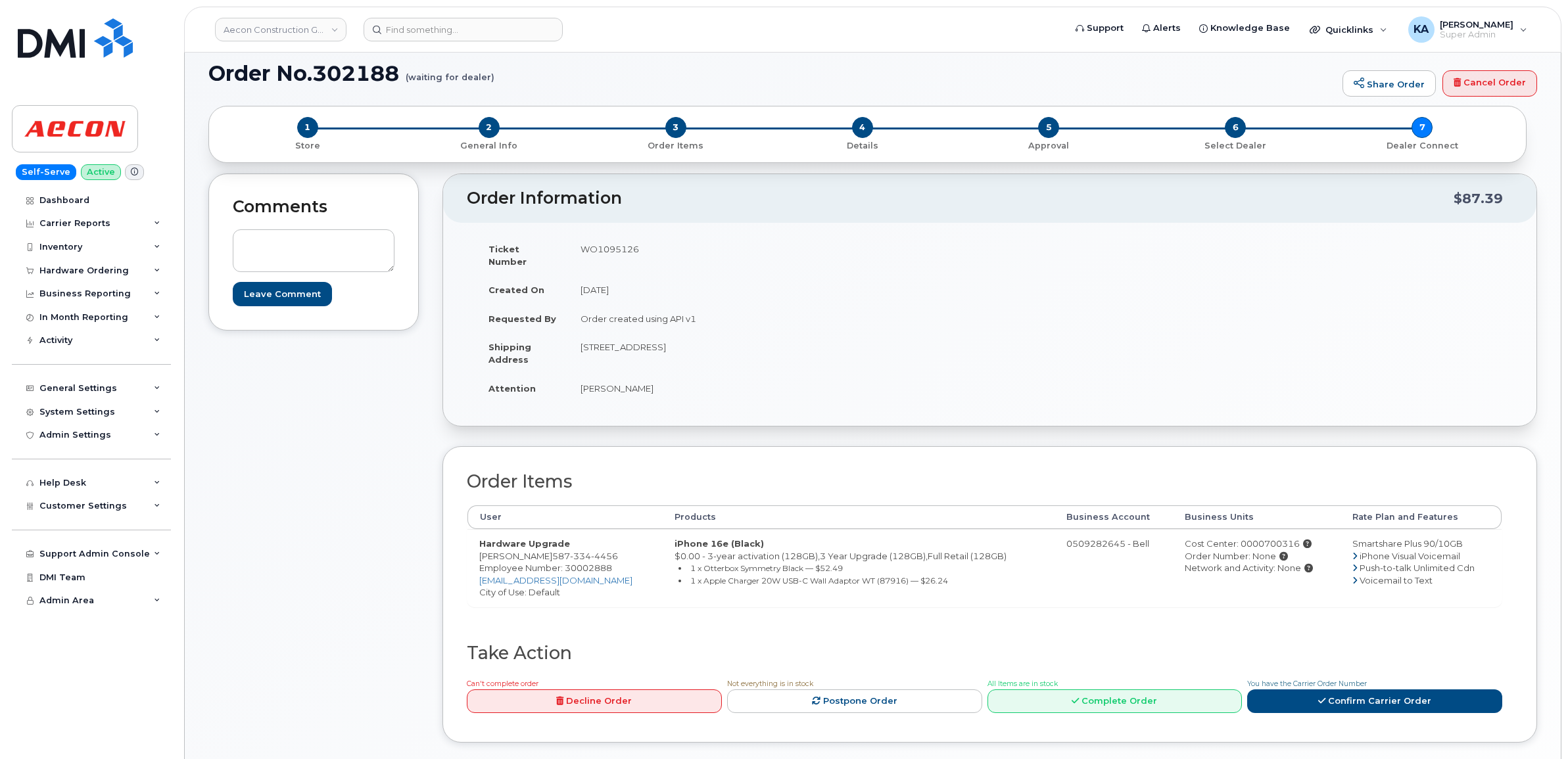
drag, startPoint x: 559, startPoint y: 541, endPoint x: 628, endPoint y: 544, distance: 69.1
click at [628, 544] on td "Hardware Upgrade Nadine Thibodeau 587 334 4456 Employee Number: 30002888 nthibo…" at bounding box center [564, 568] width 195 height 77
copy td "587 334 4456"
click at [580, 562] on span "Employee Number: 30002888" at bounding box center [545, 567] width 132 height 11
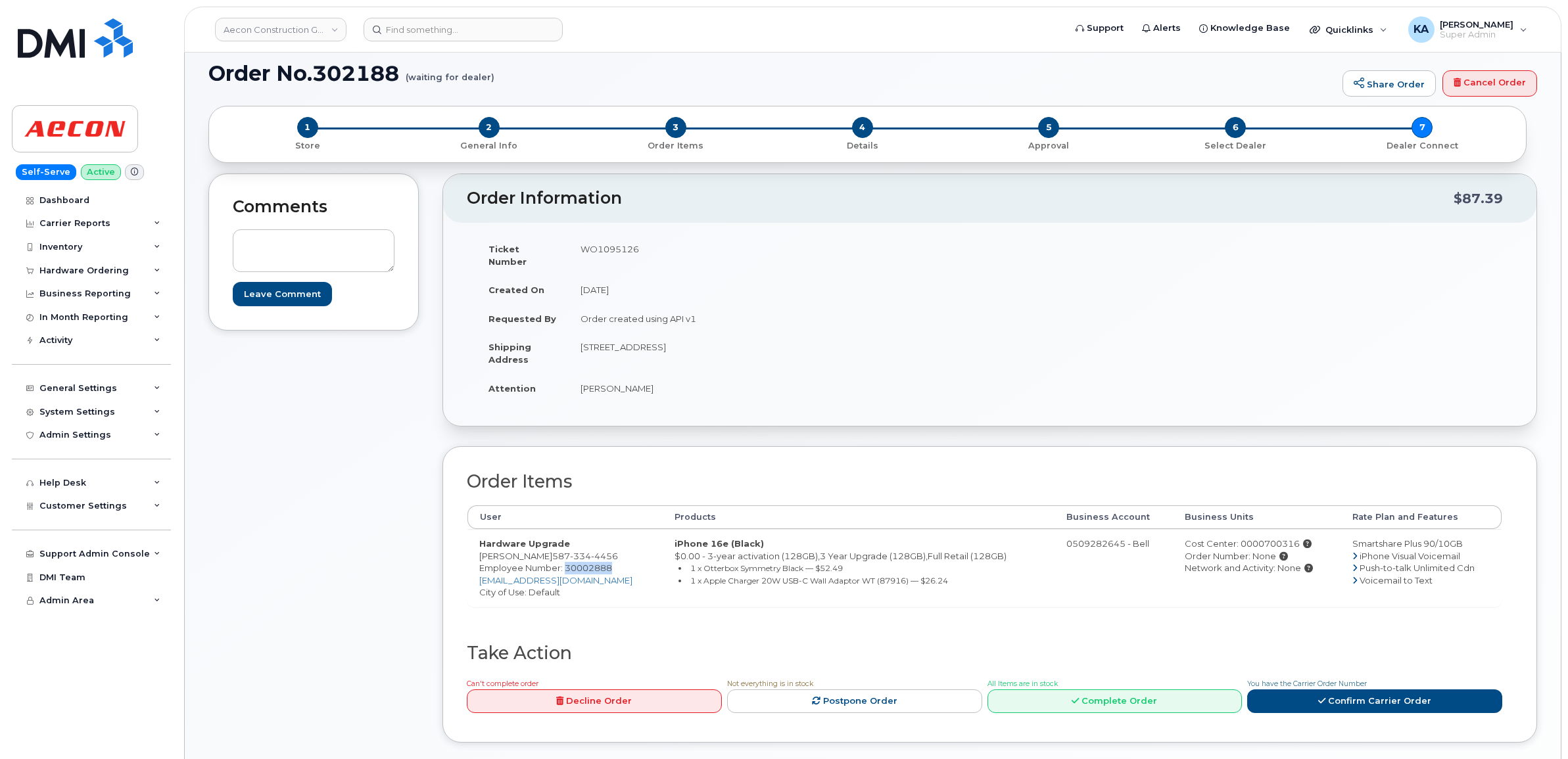
copy span "30002888"
drag, startPoint x: 576, startPoint y: 336, endPoint x: 715, endPoint y: 347, distance: 139.4
click at [715, 347] on td "834 Unit-100, 66th Street East Saskatoon SK S7P 0A3" at bounding box center [775, 354] width 411 height 41
copy td "834 Unit-100, 66th Street East"
drag, startPoint x: 776, startPoint y: 334, endPoint x: 824, endPoint y: 340, distance: 48.4
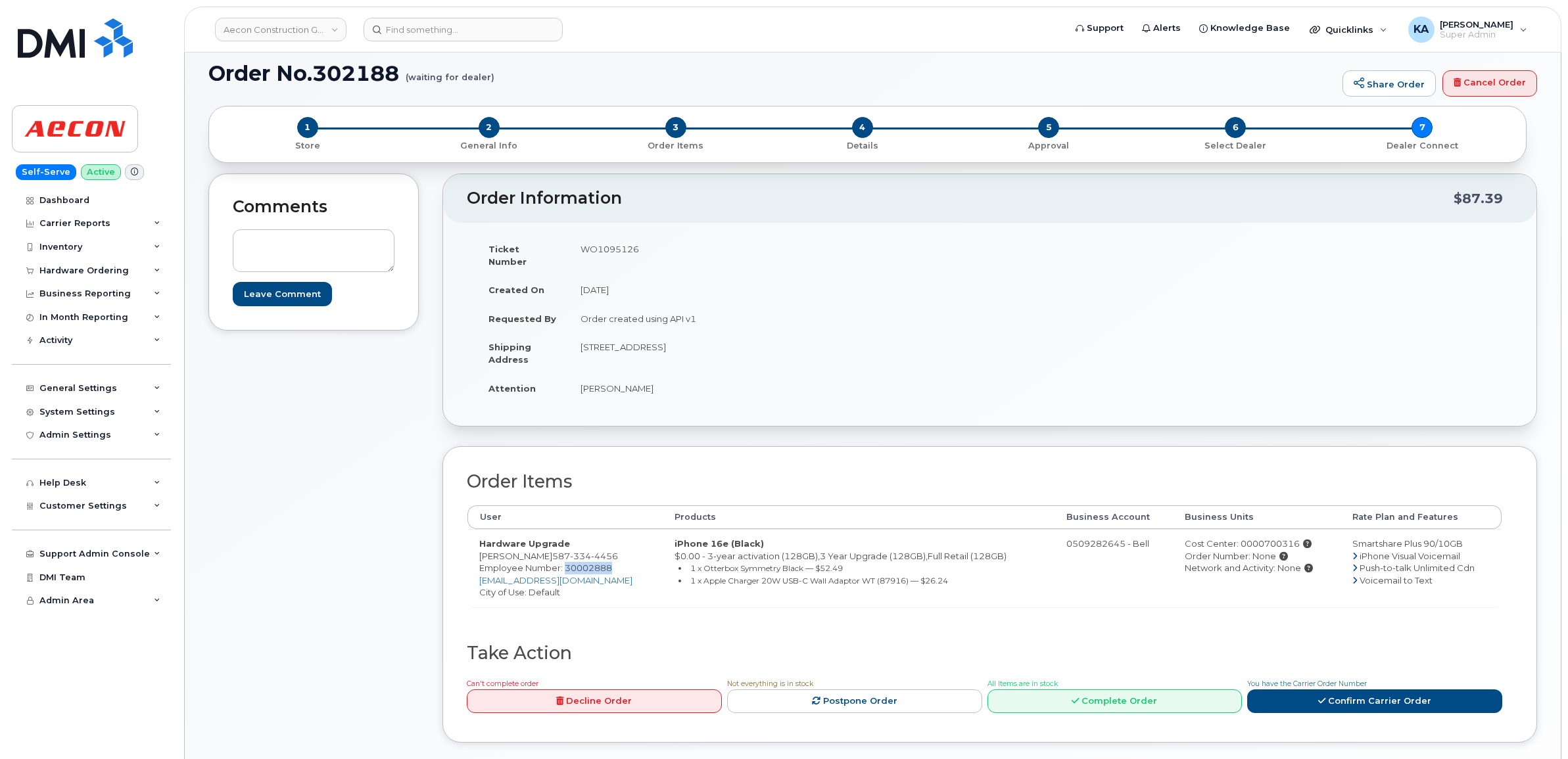
click at [824, 340] on td "834 Unit-100, 66th Street East Saskatoon SK S7P 0A3" at bounding box center [775, 354] width 411 height 41
copy td "S7P 0A3"
drag, startPoint x: 580, startPoint y: 375, endPoint x: 657, endPoint y: 385, distance: 77.6
click at [657, 385] on td "Nadine Thibodeau" at bounding box center [775, 388] width 411 height 29
copy td "Nadine Thibodeau"
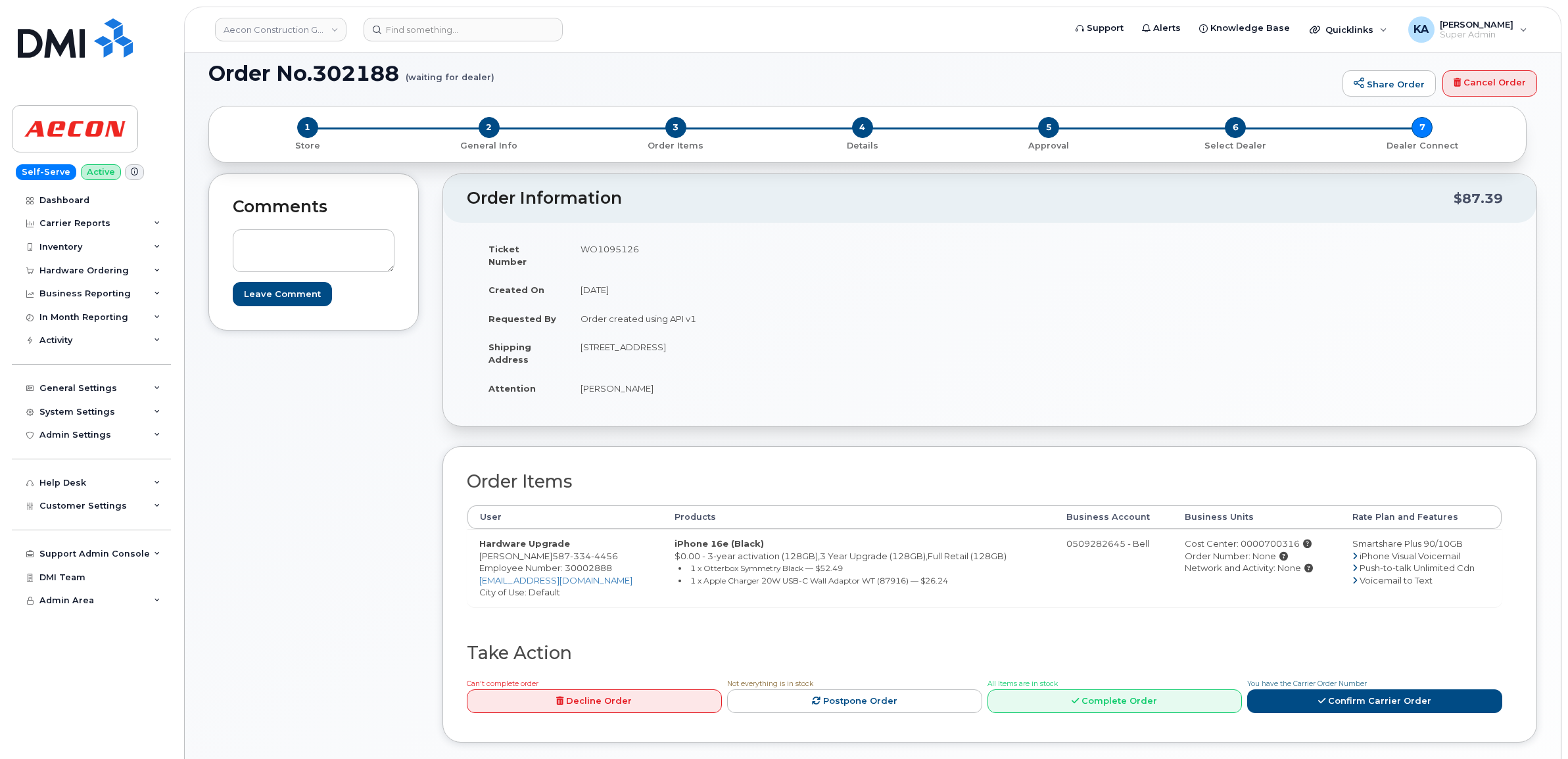
click at [599, 562] on span "Employee Number: 30002888" at bounding box center [545, 567] width 132 height 11
copy span "30002888"
click at [1250, 538] on div "Cost Center: 0000700316" at bounding box center [1256, 544] width 144 height 12
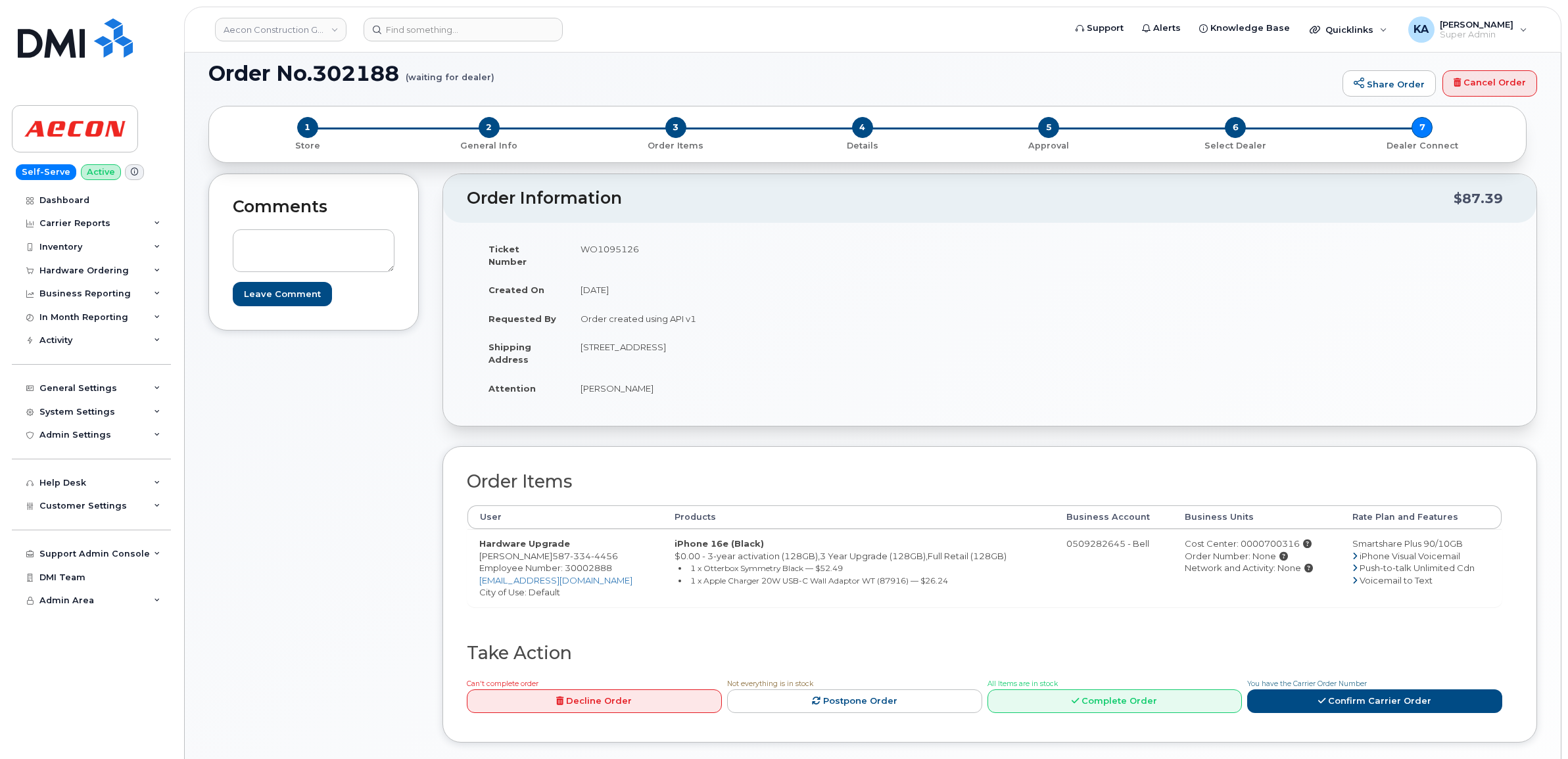
copy div "0000700316"
click at [601, 244] on td "WO1095126" at bounding box center [775, 255] width 411 height 41
copy td "WO1095126"
click at [1367, 690] on link "Confirm Carrier Order" at bounding box center [1375, 702] width 255 height 25
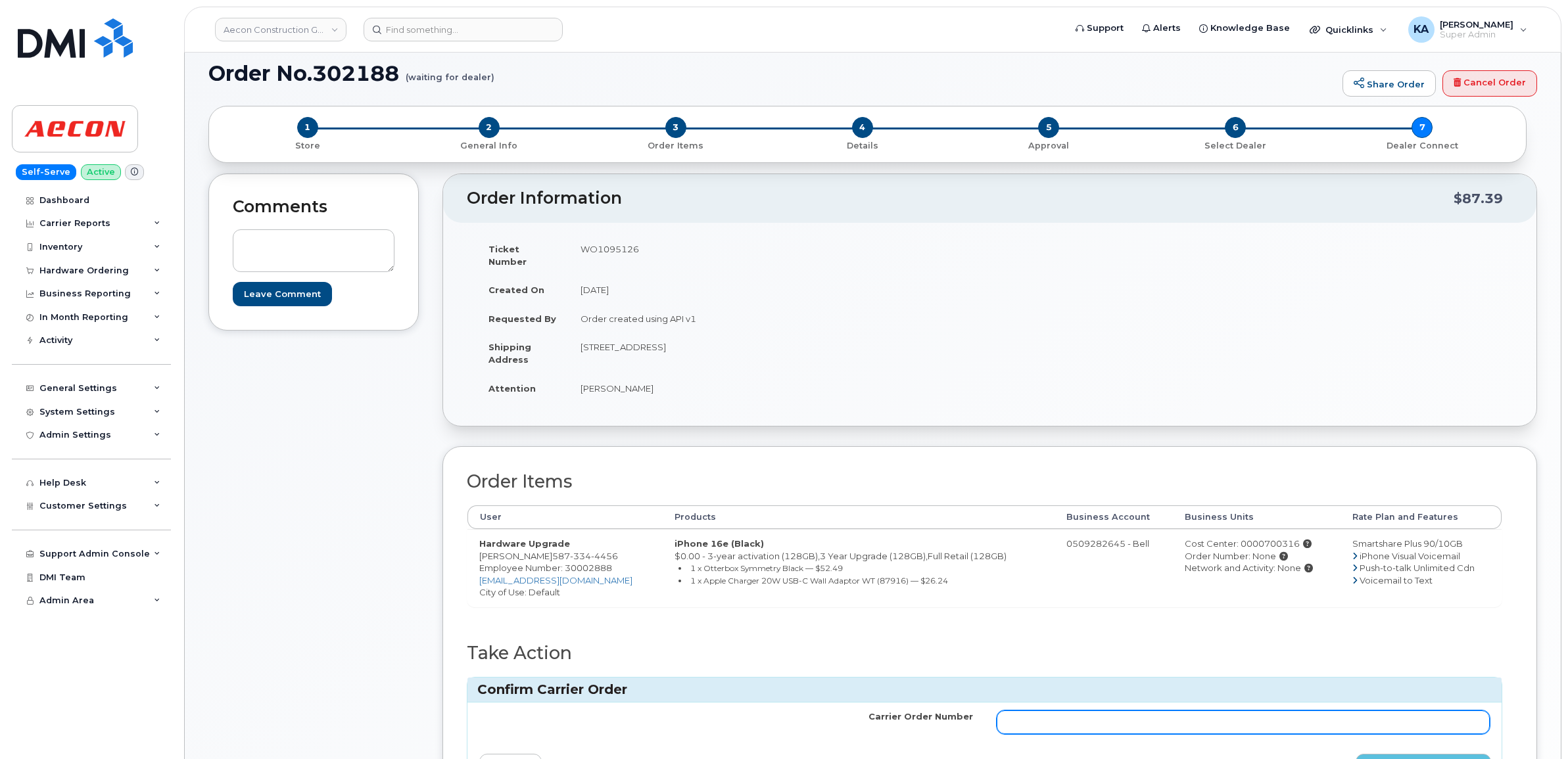
click at [1132, 710] on input "Carrier Order Number" at bounding box center [1243, 722] width 493 height 24
paste input "3023547"
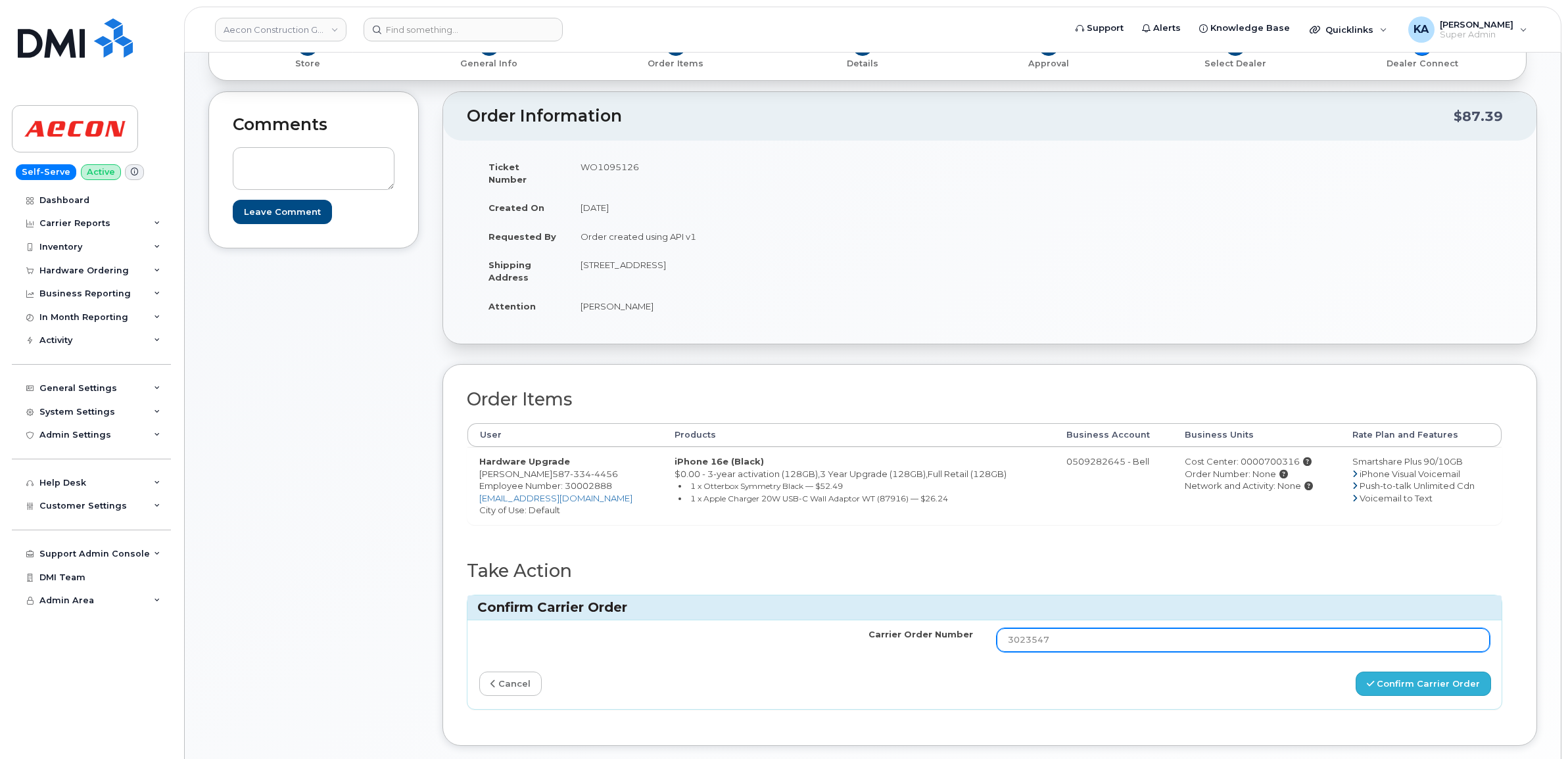
type input "3023547"
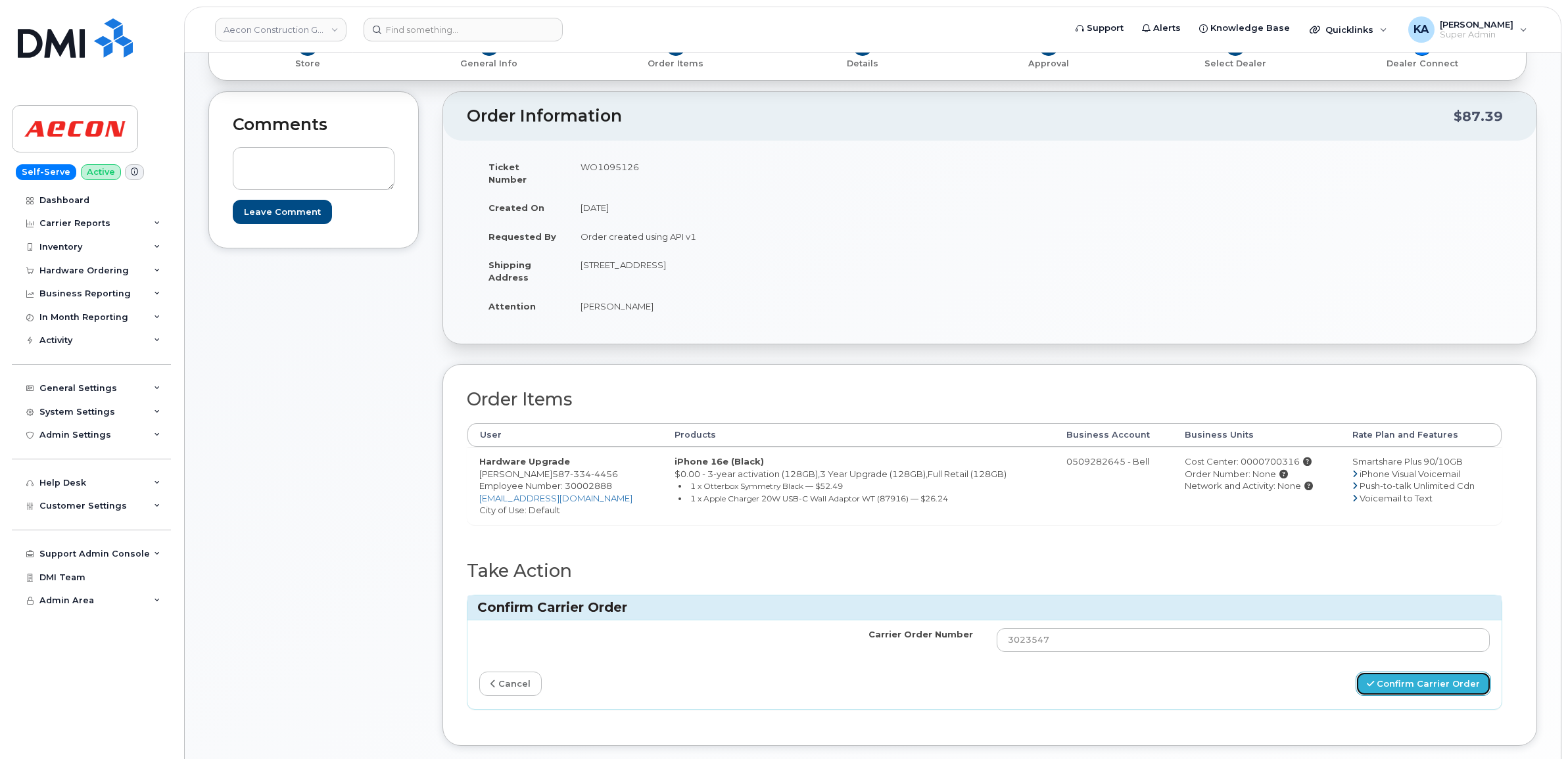
click at [1404, 676] on button "Confirm Carrier Order" at bounding box center [1422, 684] width 136 height 25
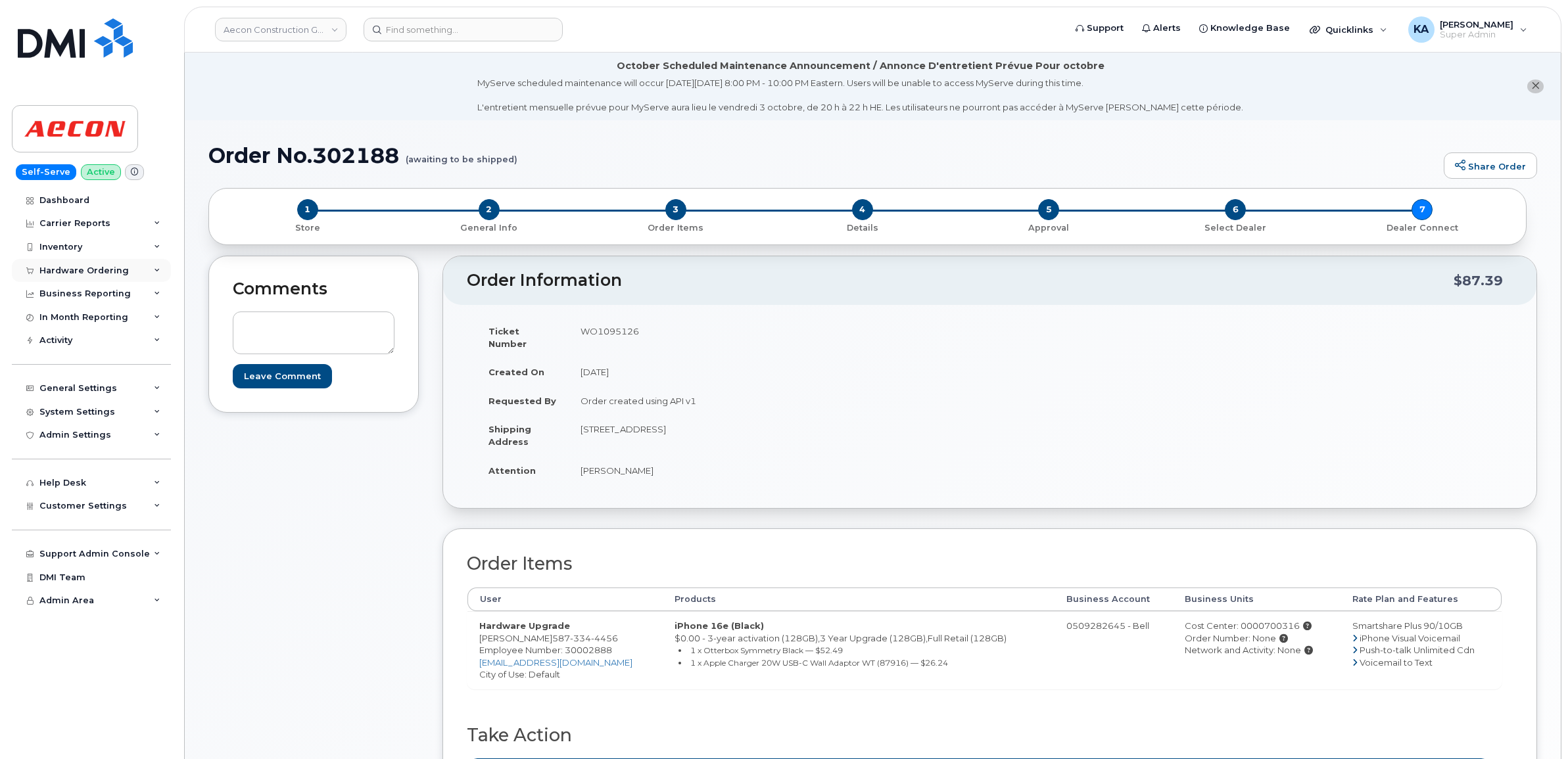
click at [44, 271] on div "Hardware Ordering" at bounding box center [84, 271] width 90 height 11
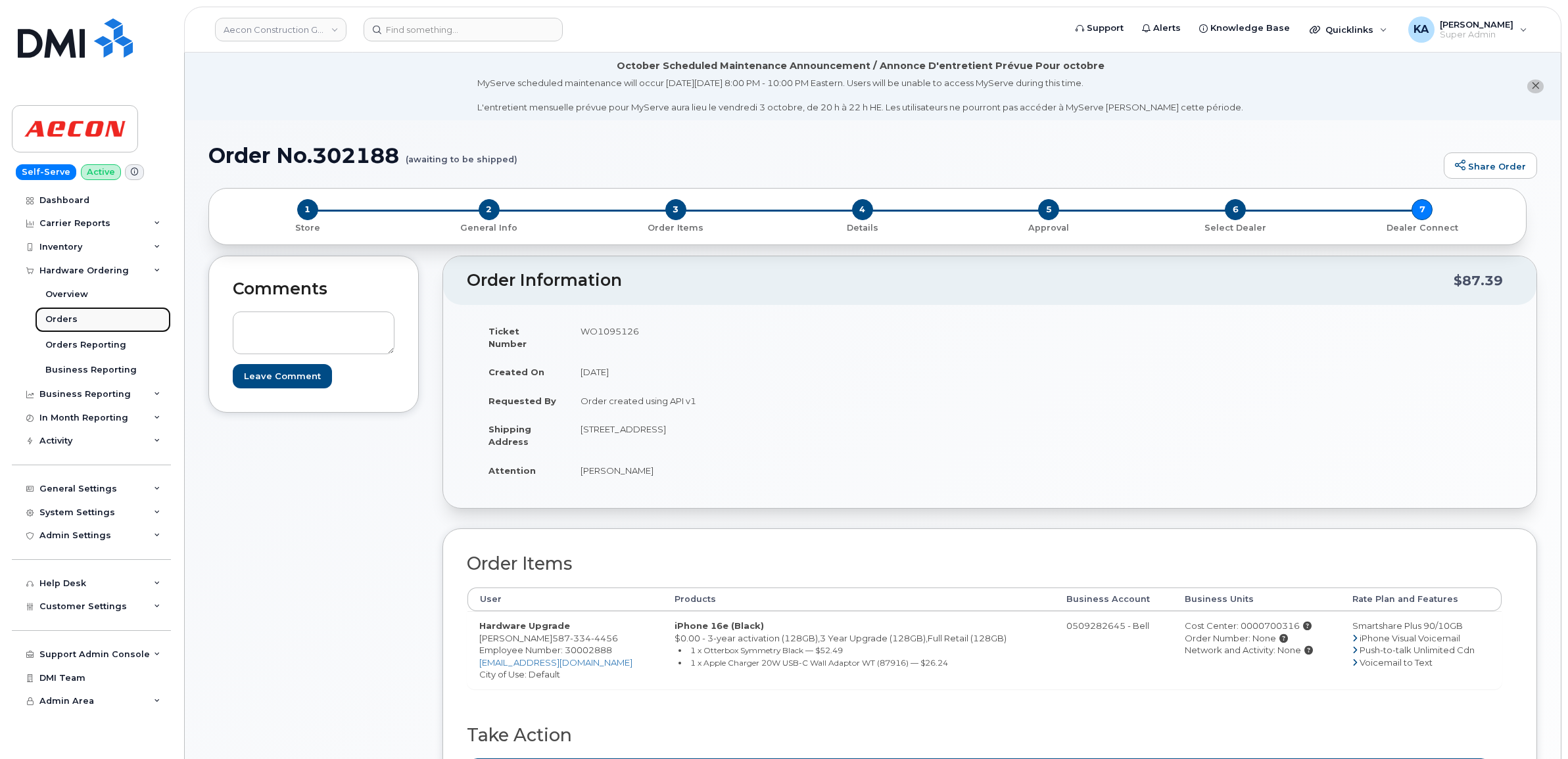
click at [53, 317] on div "Orders" at bounding box center [61, 319] width 32 height 12
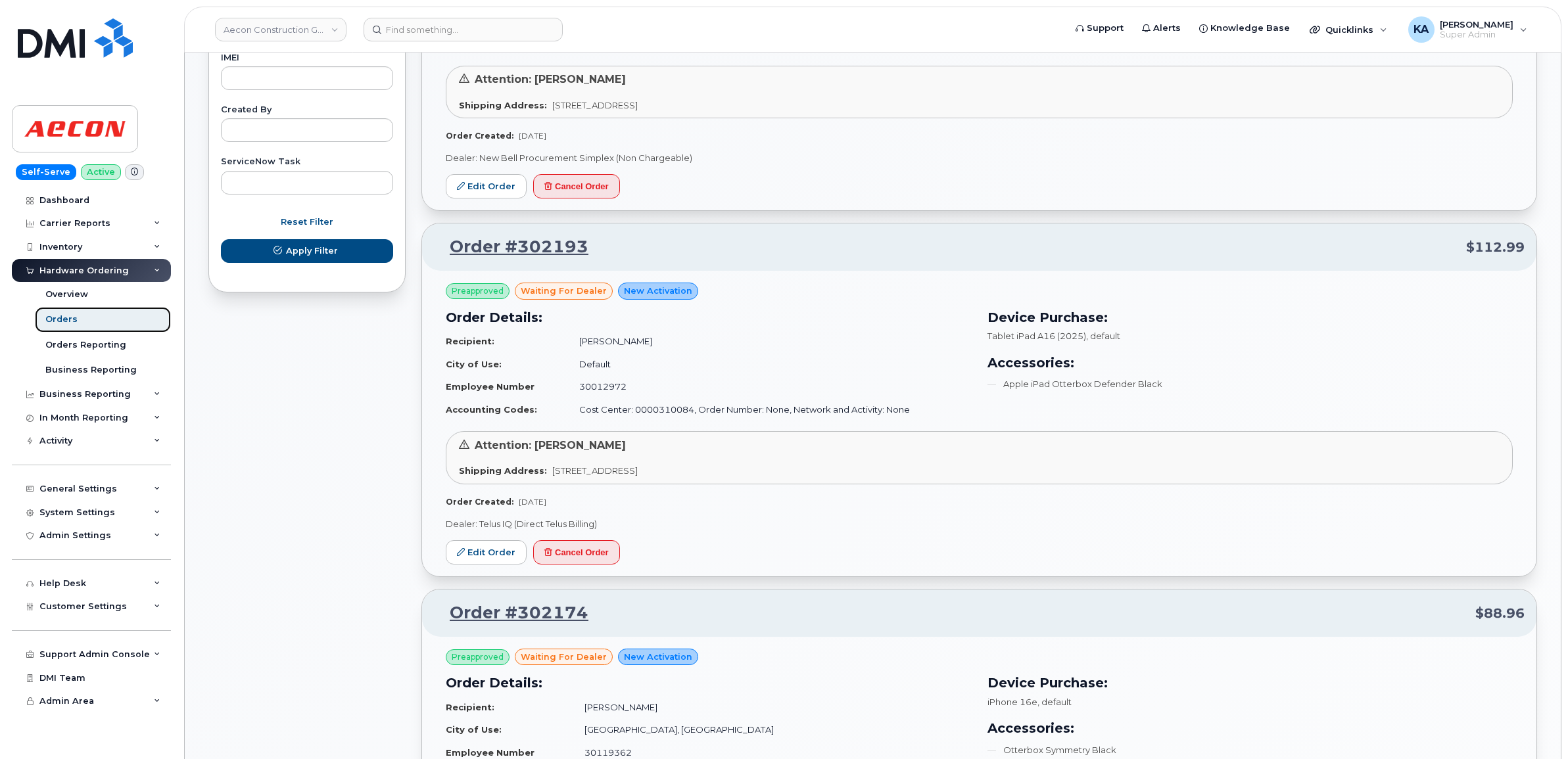
scroll to position [821, 0]
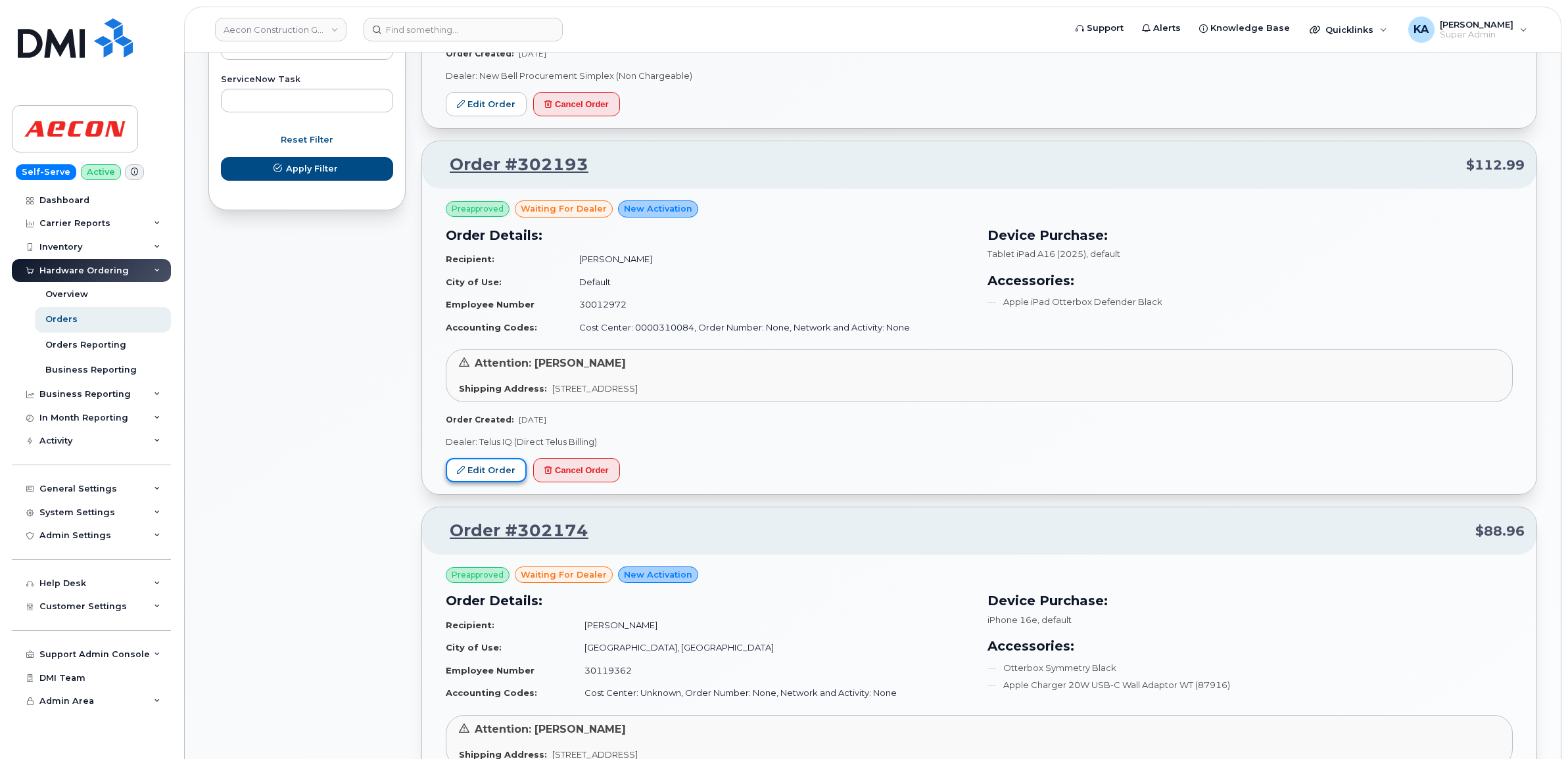
click at [482, 469] on link "Edit Order" at bounding box center [486, 470] width 81 height 25
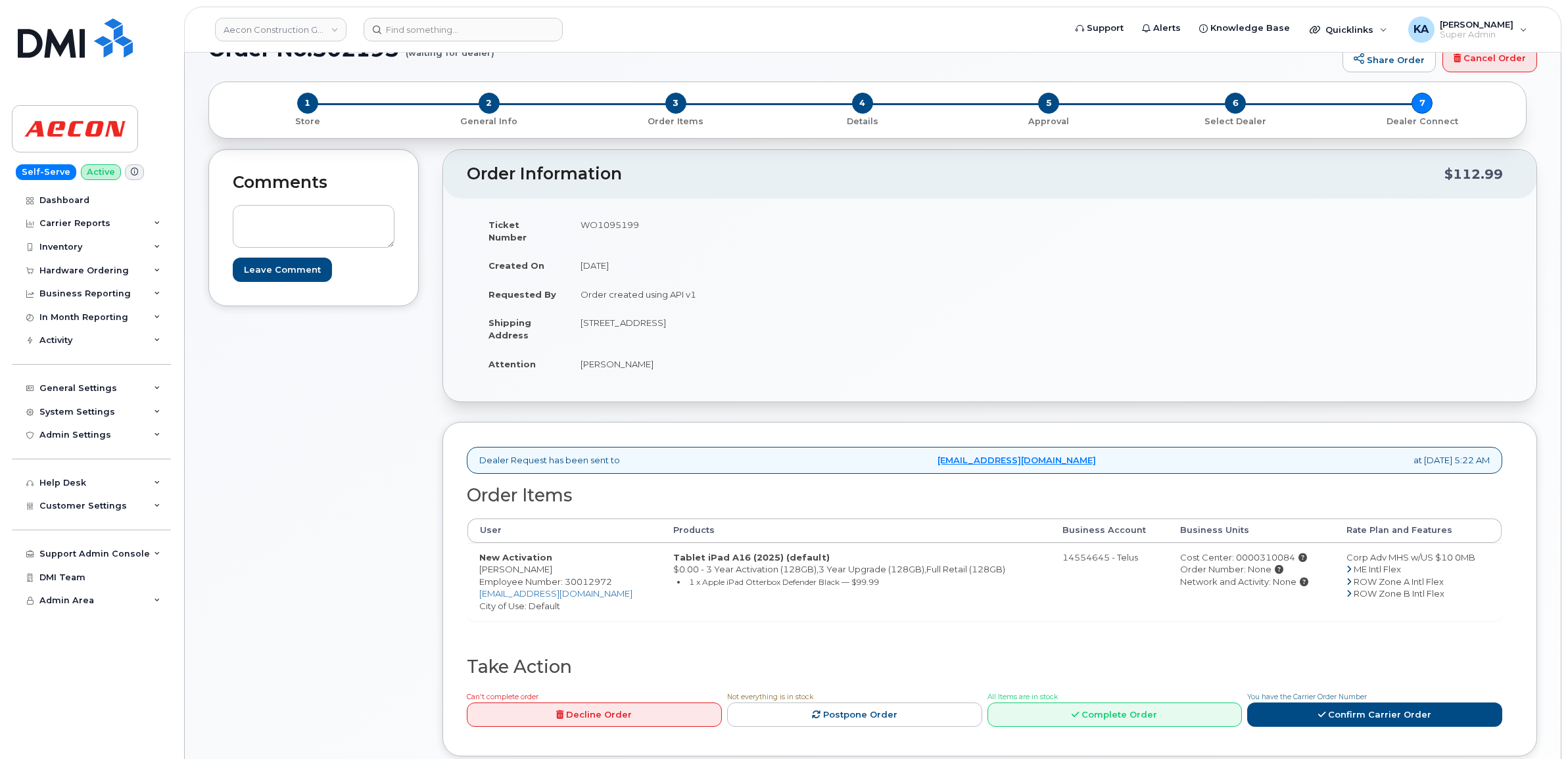
scroll to position [82, 0]
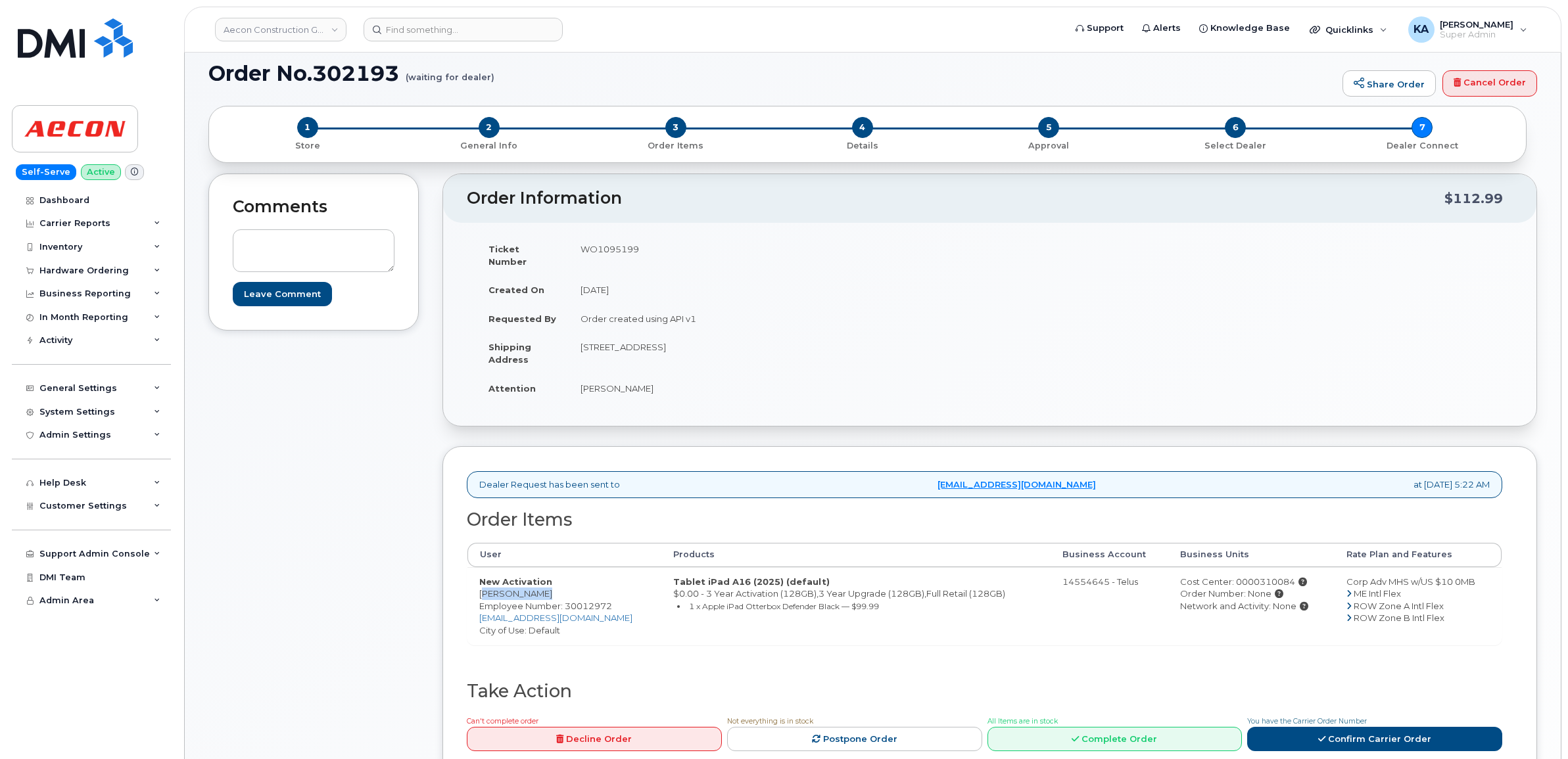
drag, startPoint x: 470, startPoint y: 584, endPoint x: 546, endPoint y: 585, distance: 76.0
click at [546, 585] on td "New Activation [PERSON_NAME] Employee Number: 30012972 [EMAIL_ADDRESS][DOMAIN_N…" at bounding box center [564, 606] width 194 height 77
copy td "[PERSON_NAME]"
drag, startPoint x: 572, startPoint y: 336, endPoint x: 948, endPoint y: 334, distance: 376.0
click at [948, 334] on td "[STREET_ADDRESS]" at bounding box center [775, 354] width 411 height 41
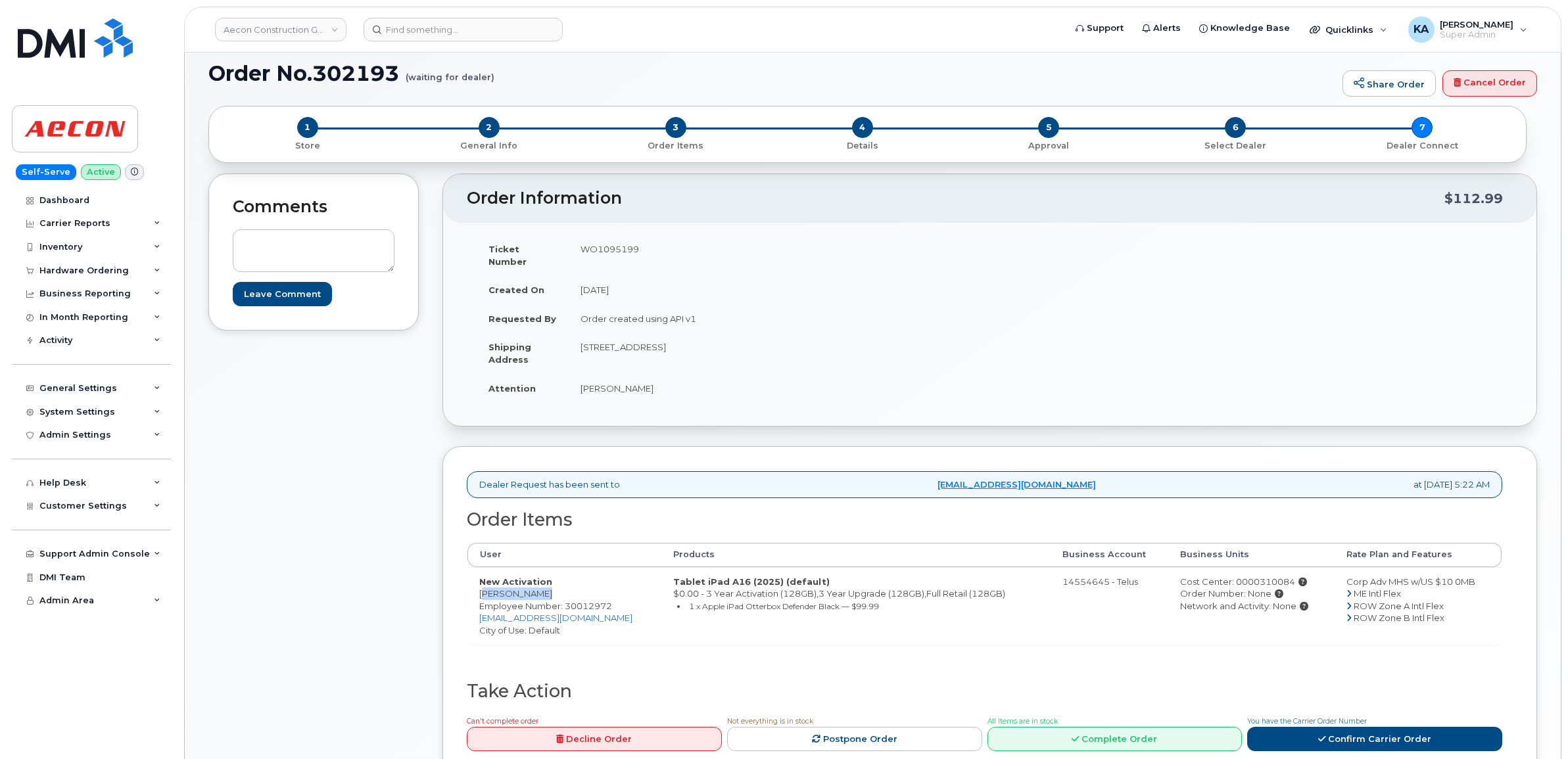
copy td "[STREET_ADDRESS]"
drag, startPoint x: 474, startPoint y: 583, endPoint x: 556, endPoint y: 585, distance: 82.0
click at [556, 585] on td "New Activation [PERSON_NAME] Employee Number: 30012972 [EMAIL_ADDRESS][DOMAIN_N…" at bounding box center [564, 606] width 194 height 77
copy td "[PERSON_NAME]"
click at [624, 248] on td "WO1095199" at bounding box center [775, 255] width 411 height 41
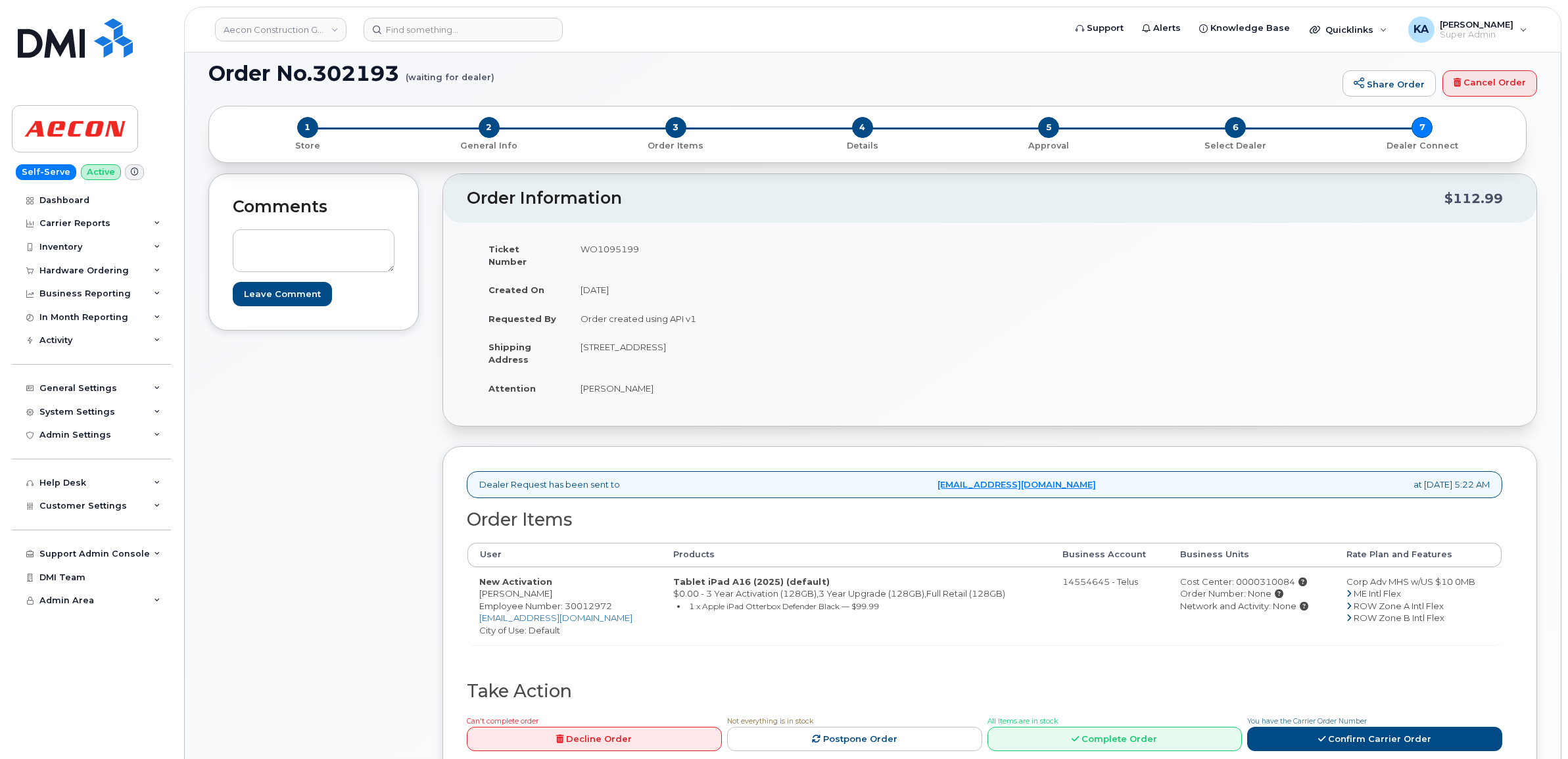
click at [624, 248] on td "WO1095199" at bounding box center [775, 255] width 411 height 41
copy td "WO1095199"
drag, startPoint x: 468, startPoint y: 583, endPoint x: 543, endPoint y: 584, distance: 75.0
click at [543, 584] on td "New Activation Shawn Barnes Employee Number: 30012972 shbarnes@aecon.com City o…" at bounding box center [564, 606] width 194 height 77
copy td "[PERSON_NAME]"
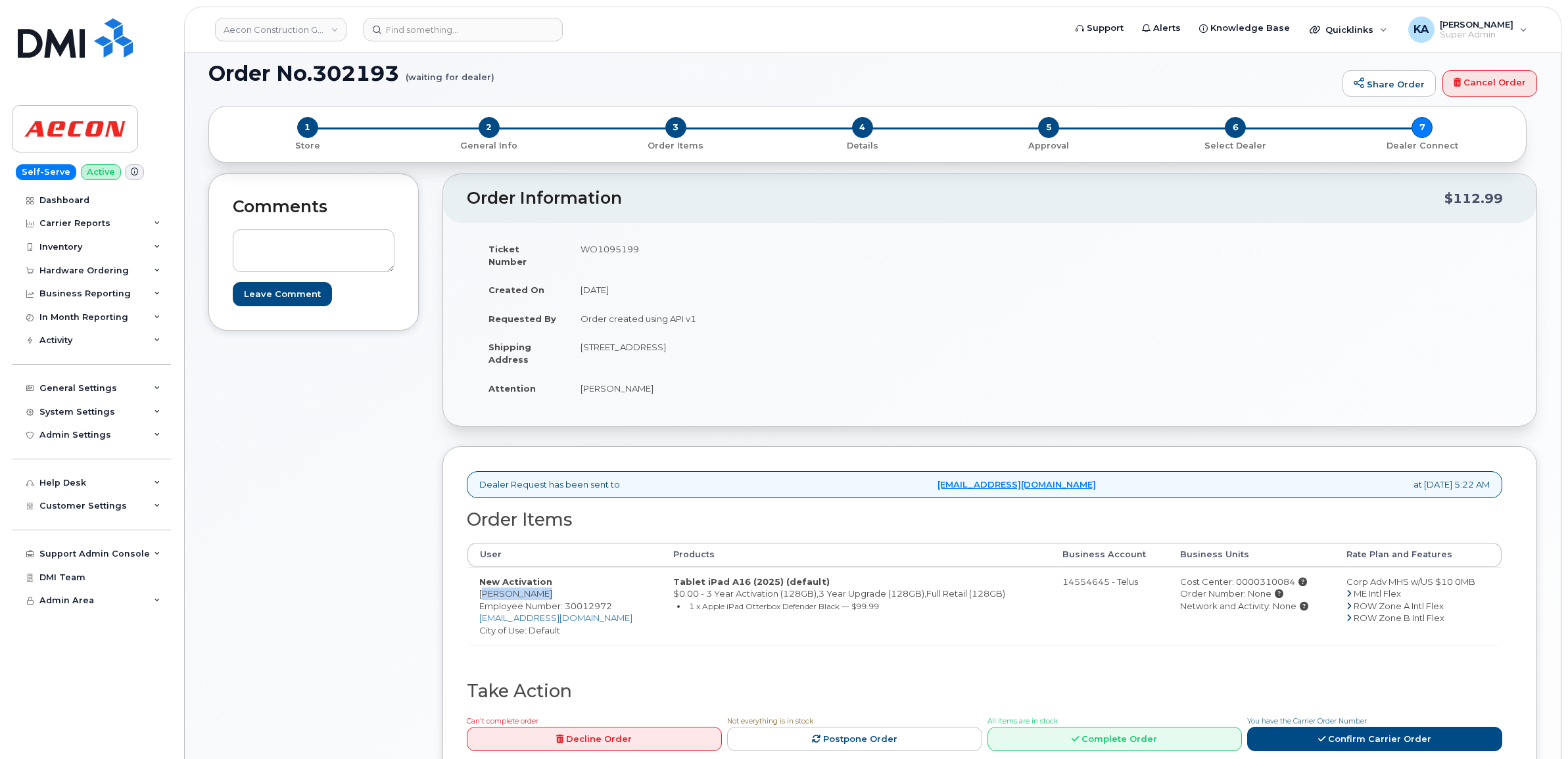
drag, startPoint x: 580, startPoint y: 333, endPoint x: 655, endPoint y: 346, distance: 76.1
click at [655, 346] on td "[STREET_ADDRESS]" at bounding box center [775, 354] width 411 height 41
copy td "13267 Ninth Line"
drag, startPoint x: 664, startPoint y: 336, endPoint x: 756, endPoint y: 343, distance: 92.3
click at [756, 343] on td "13267 Ninth Line, Whitchurch-Stouffville, ON Whitchurch-Stouffville ON L4A 3C8" at bounding box center [775, 354] width 411 height 41
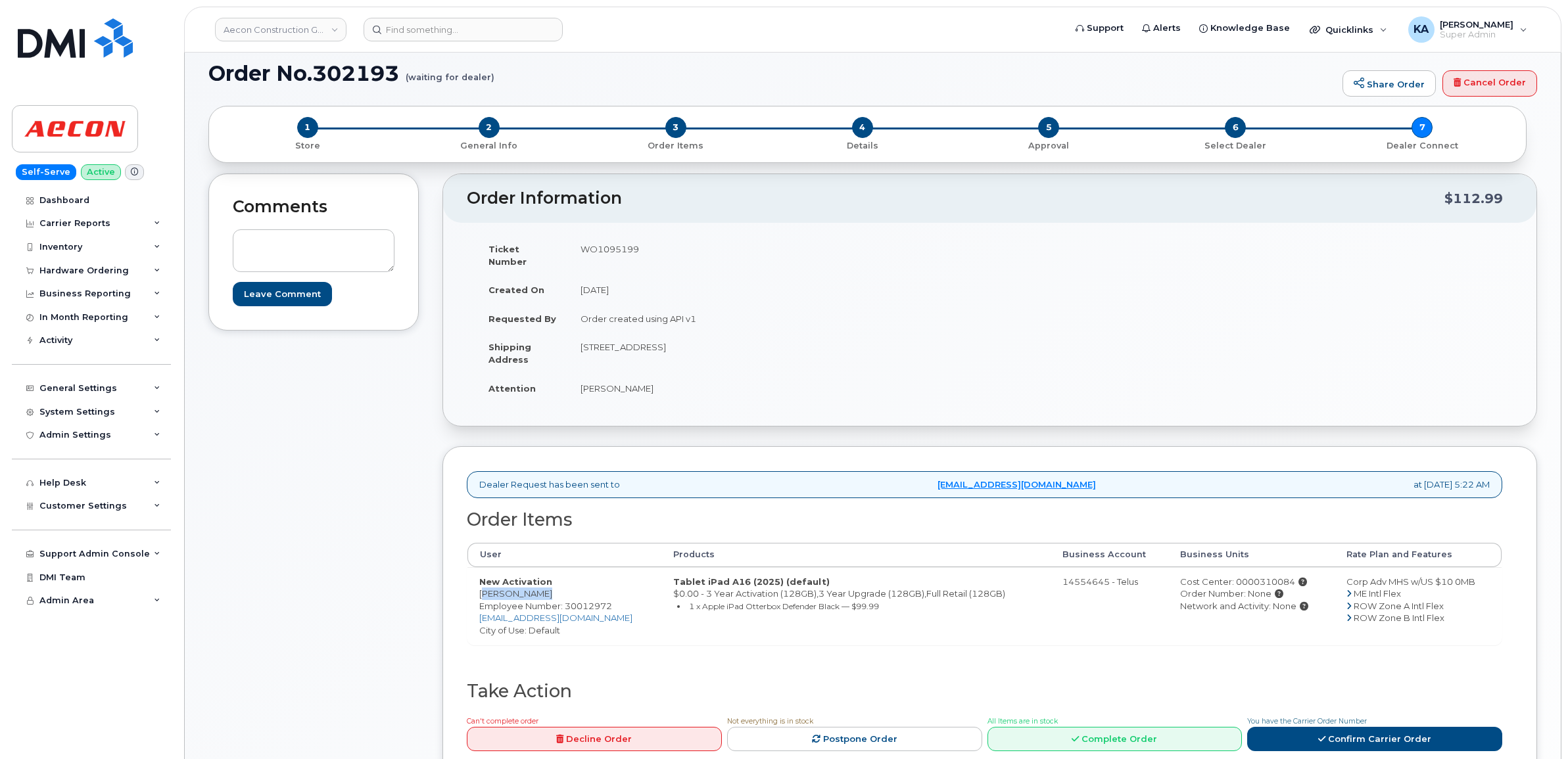
copy td "Whitchurch-Stouffville"
click at [1339, 727] on link "Confirm Carrier Order" at bounding box center [1375, 739] width 255 height 25
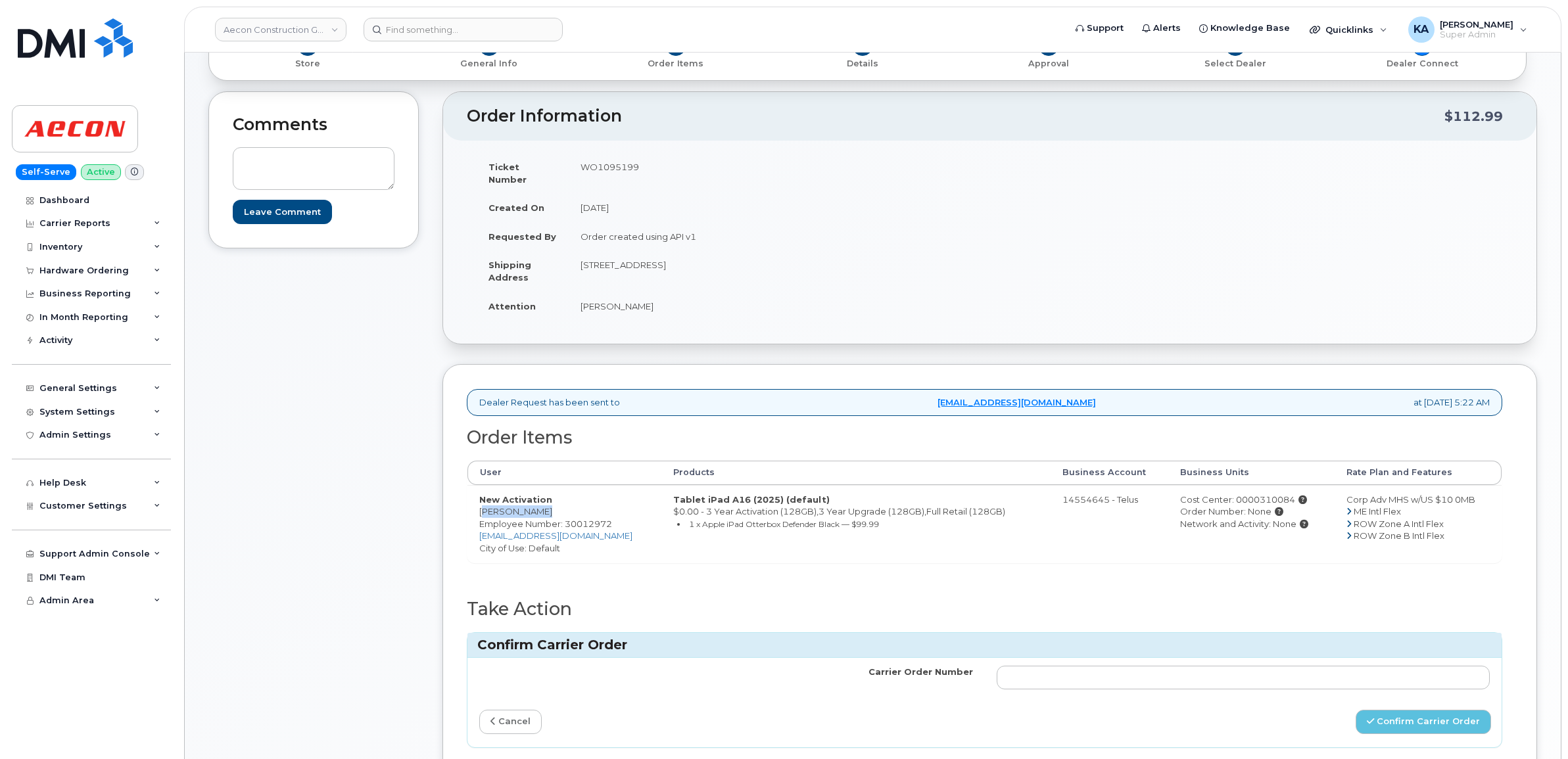
scroll to position [247, 0]
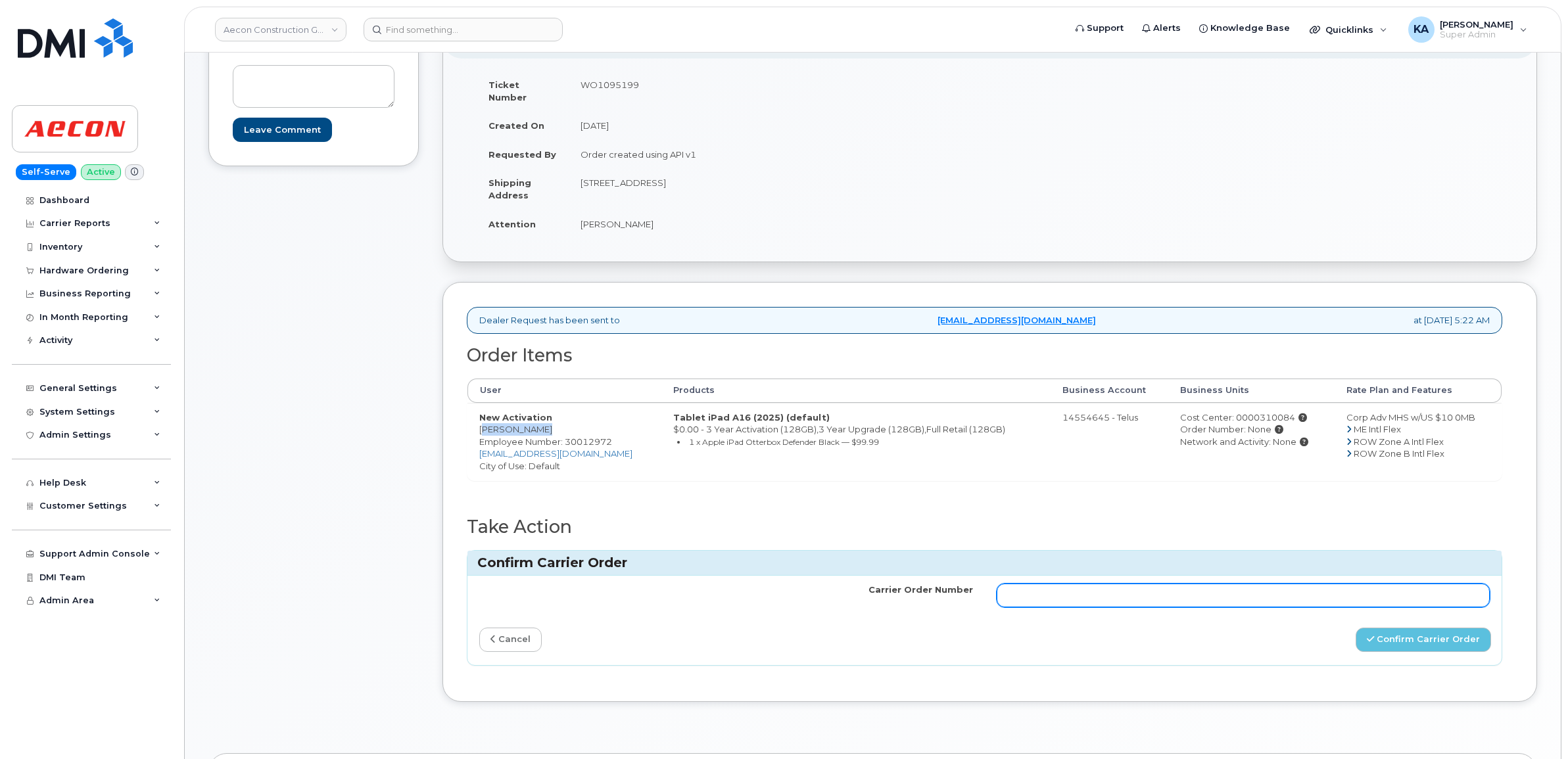
click at [1085, 585] on input "Carrier Order Number" at bounding box center [1243, 595] width 493 height 24
paste input "TL60034378"
type input "TL60034378"
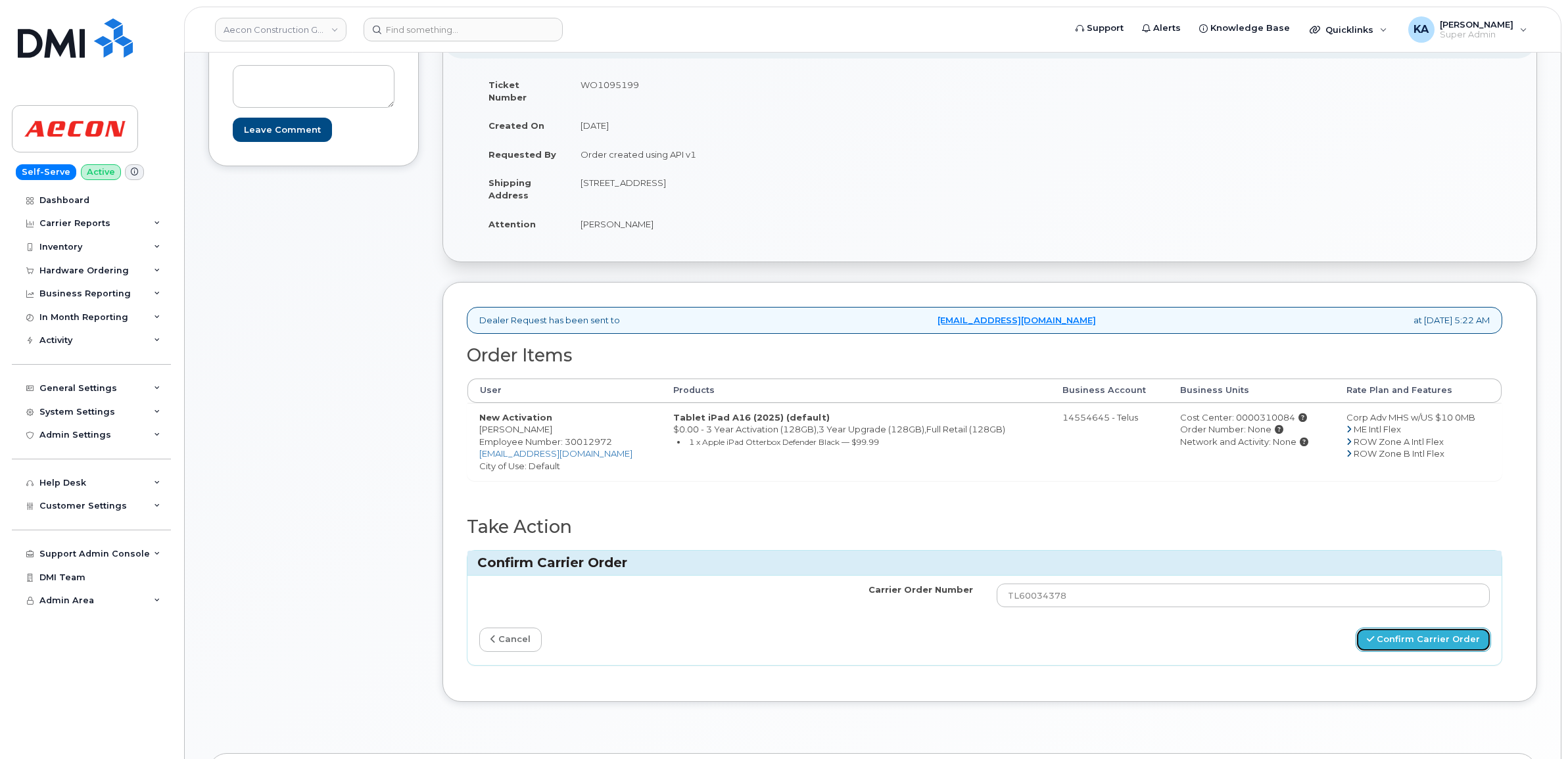
click at [1417, 627] on button "Confirm Carrier Order" at bounding box center [1422, 640] width 136 height 25
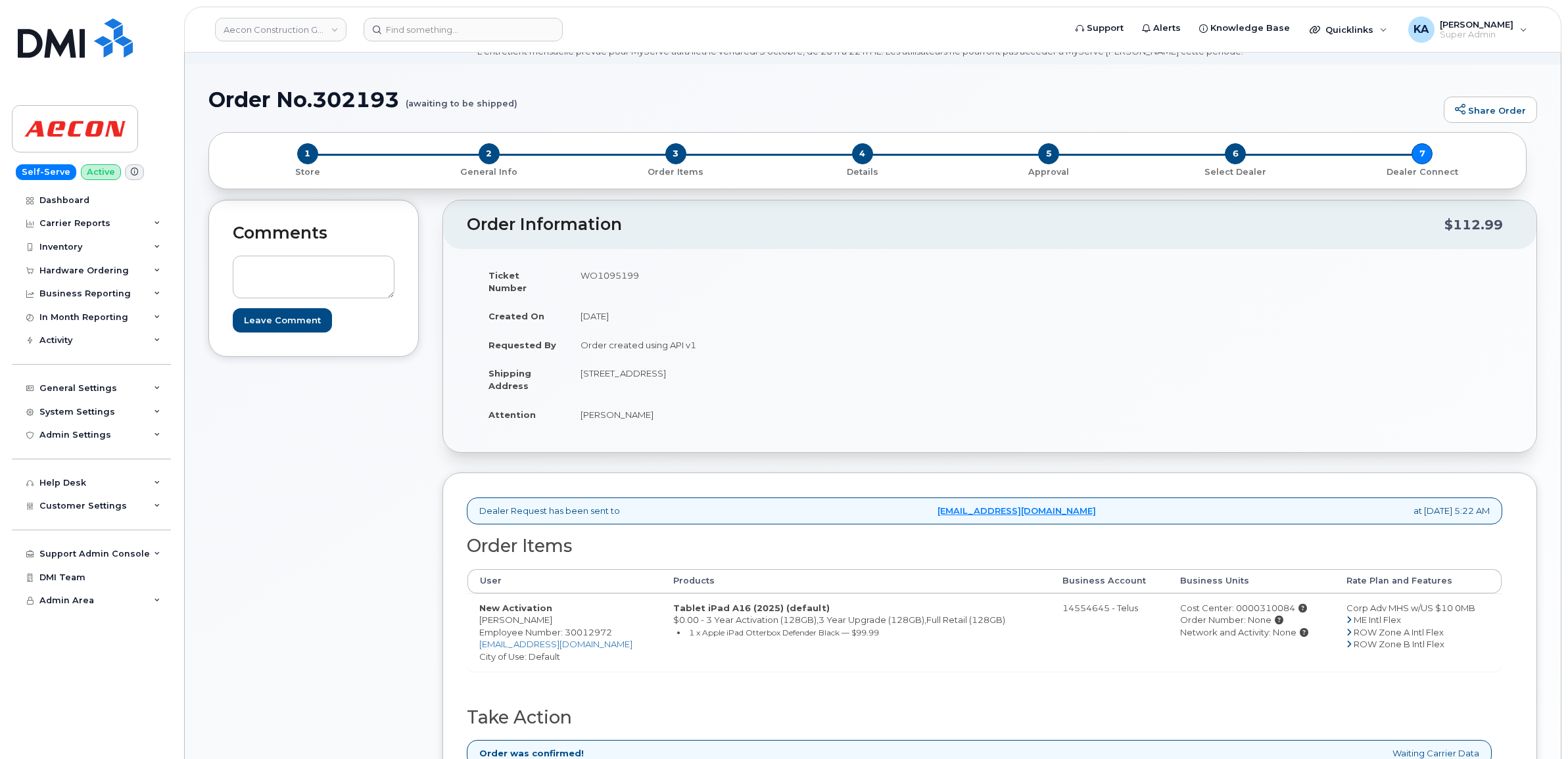
scroll to position [82, 0]
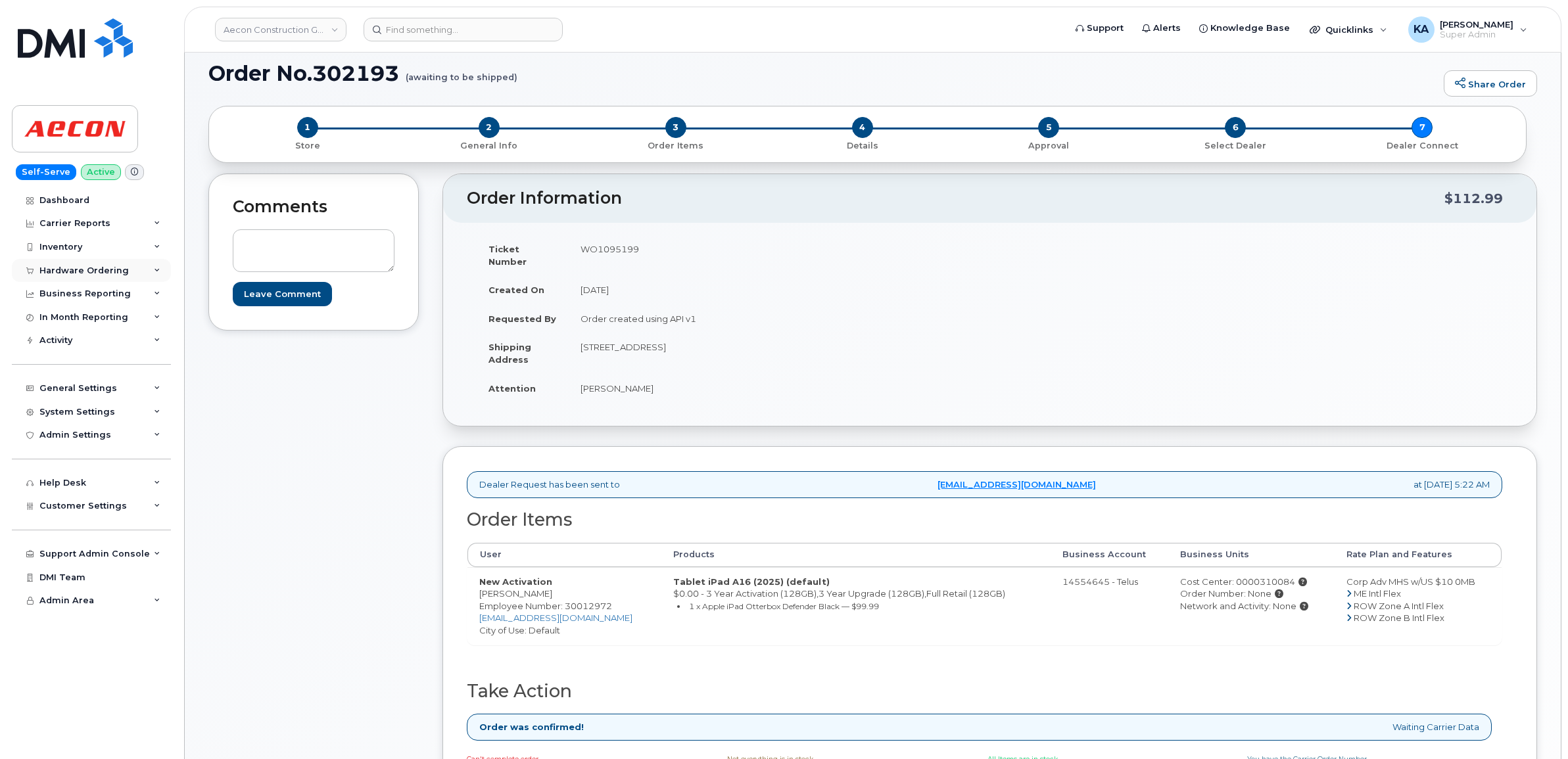
click at [92, 271] on div "Hardware Ordering" at bounding box center [84, 271] width 90 height 11
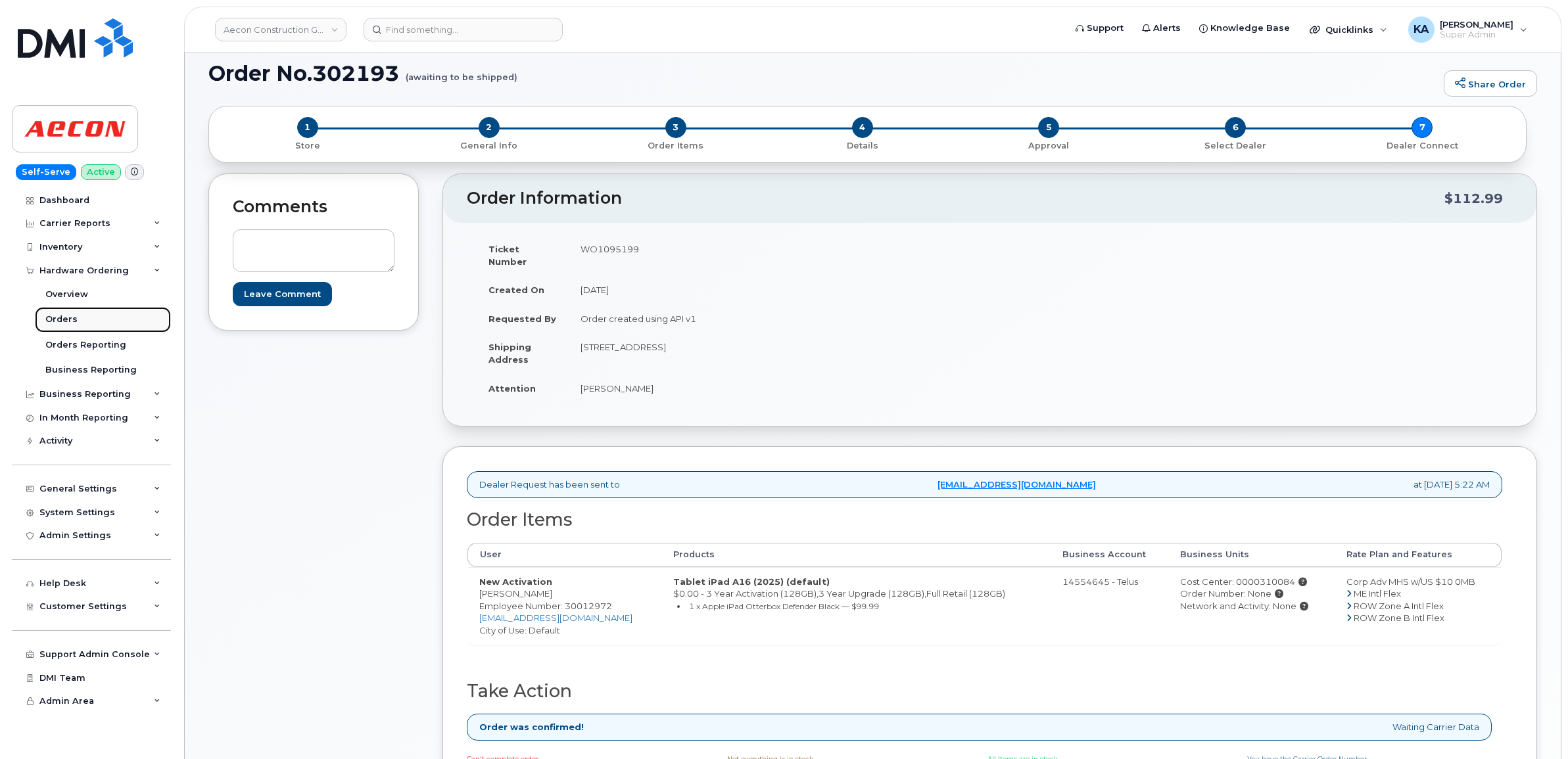
click at [56, 317] on div "Orders" at bounding box center [61, 319] width 32 height 12
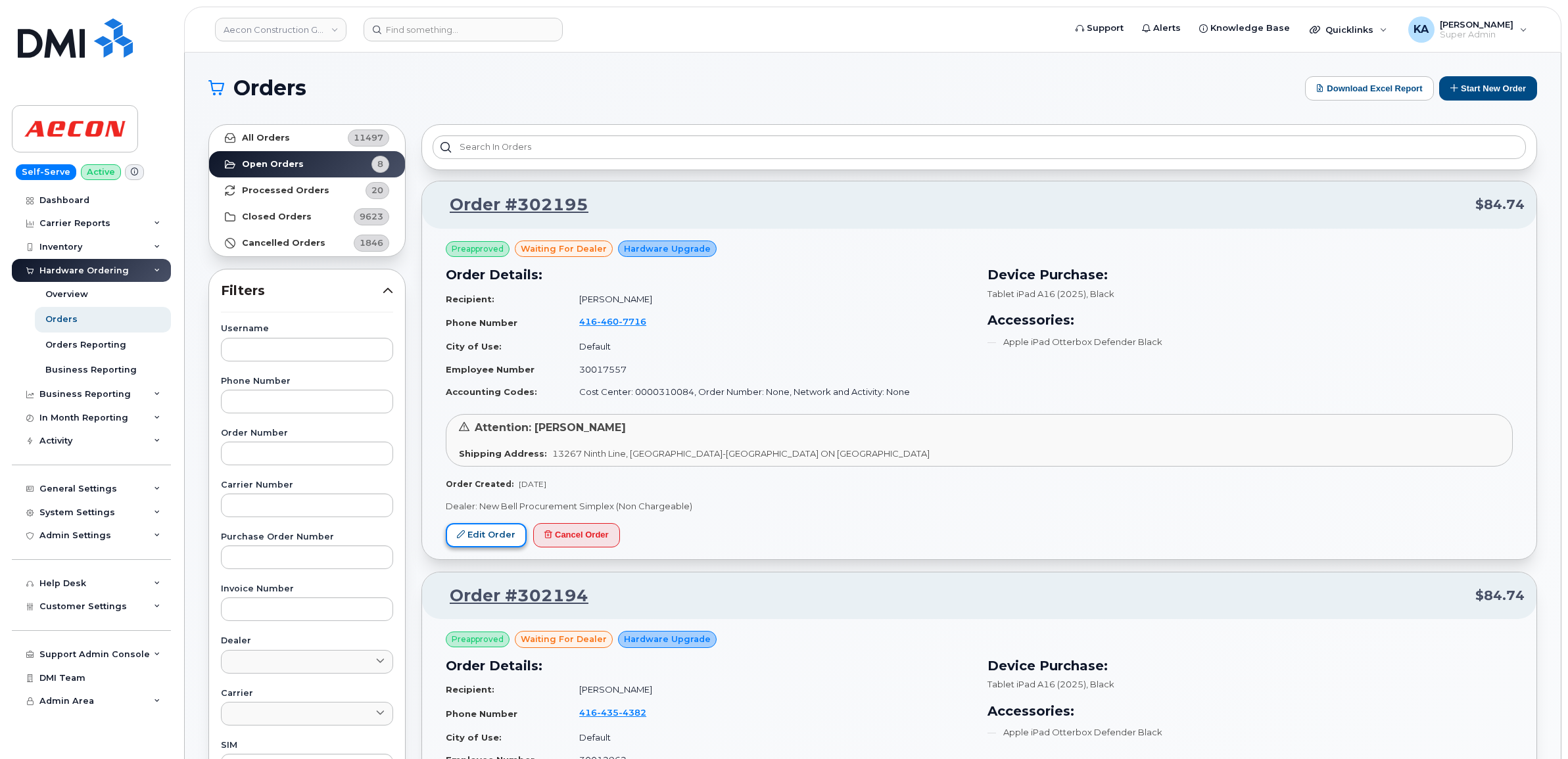
click at [478, 530] on link "Edit Order" at bounding box center [486, 535] width 81 height 25
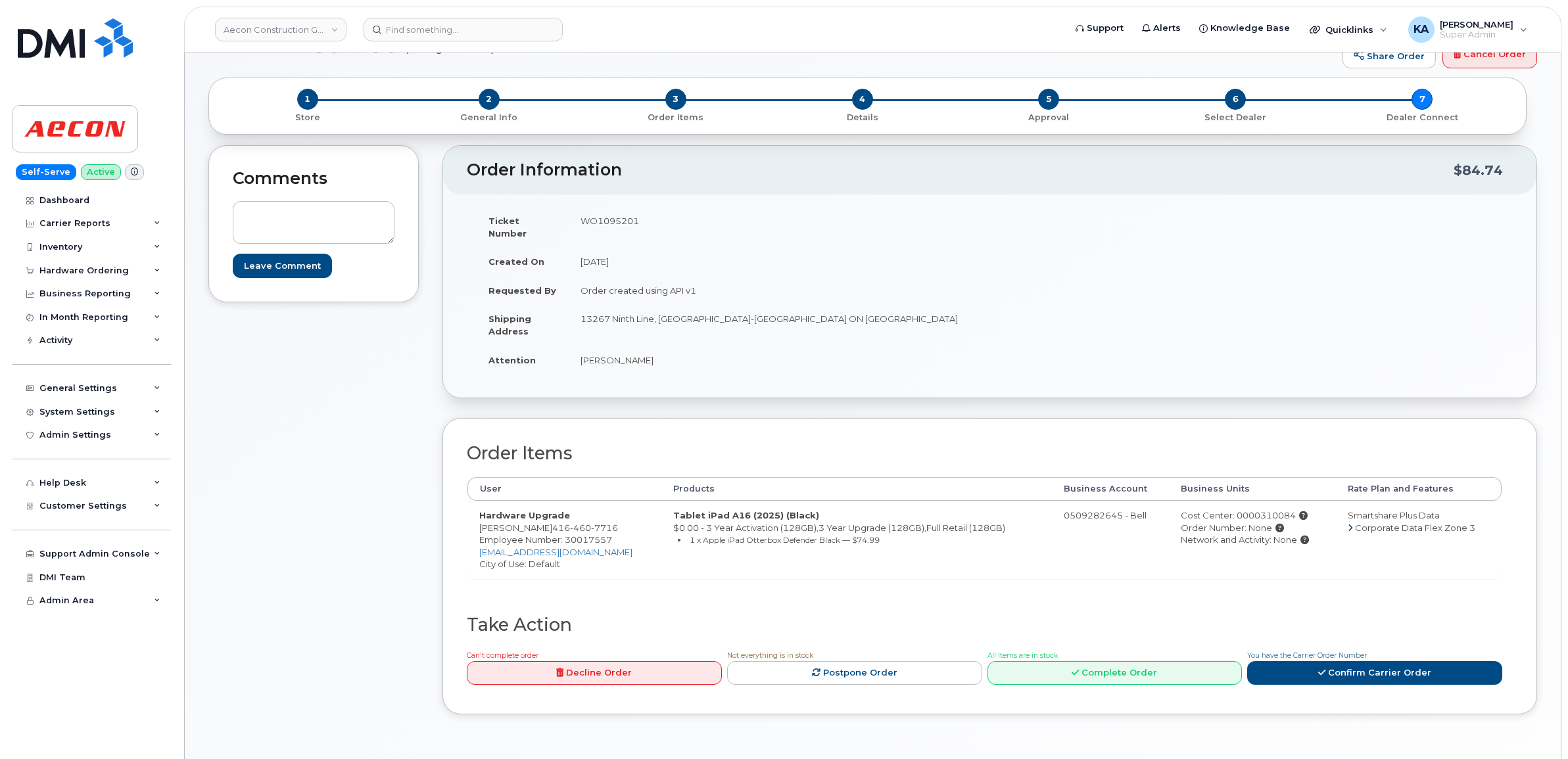
scroll to position [82, 0]
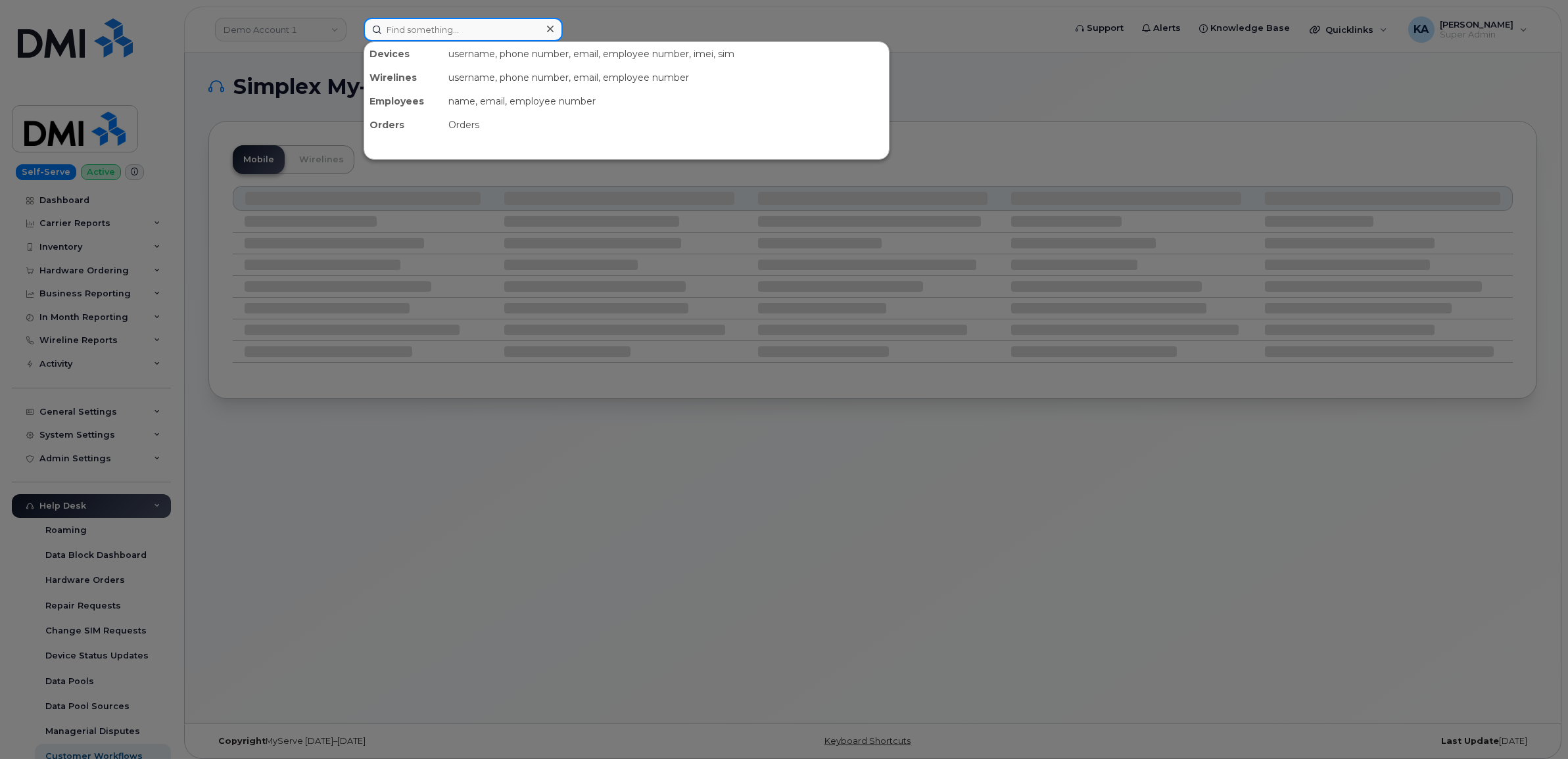
paste input "7806908083"
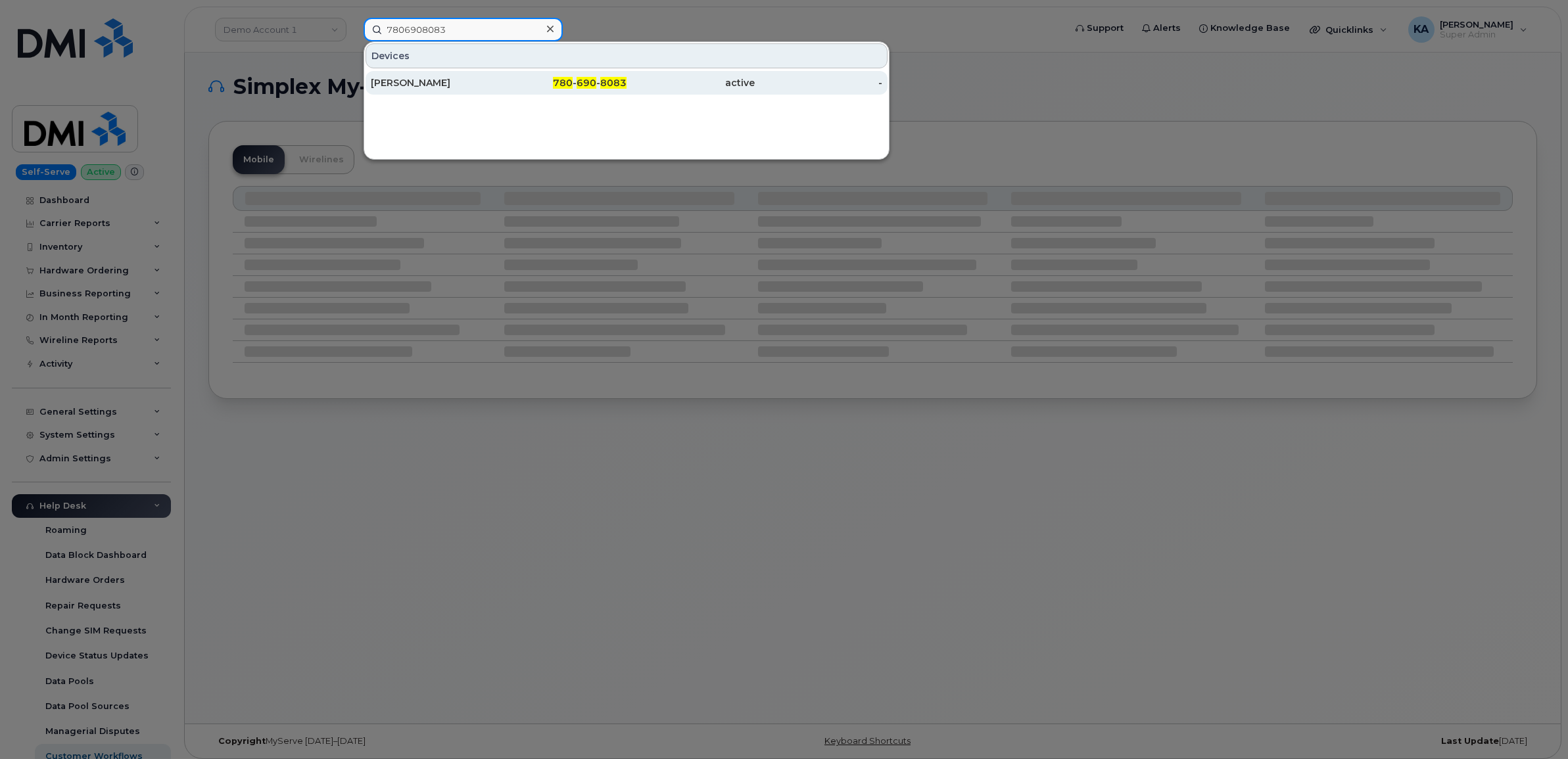
type input "7806908083"
click at [446, 81] on div "[PERSON_NAME]" at bounding box center [435, 83] width 128 height 13
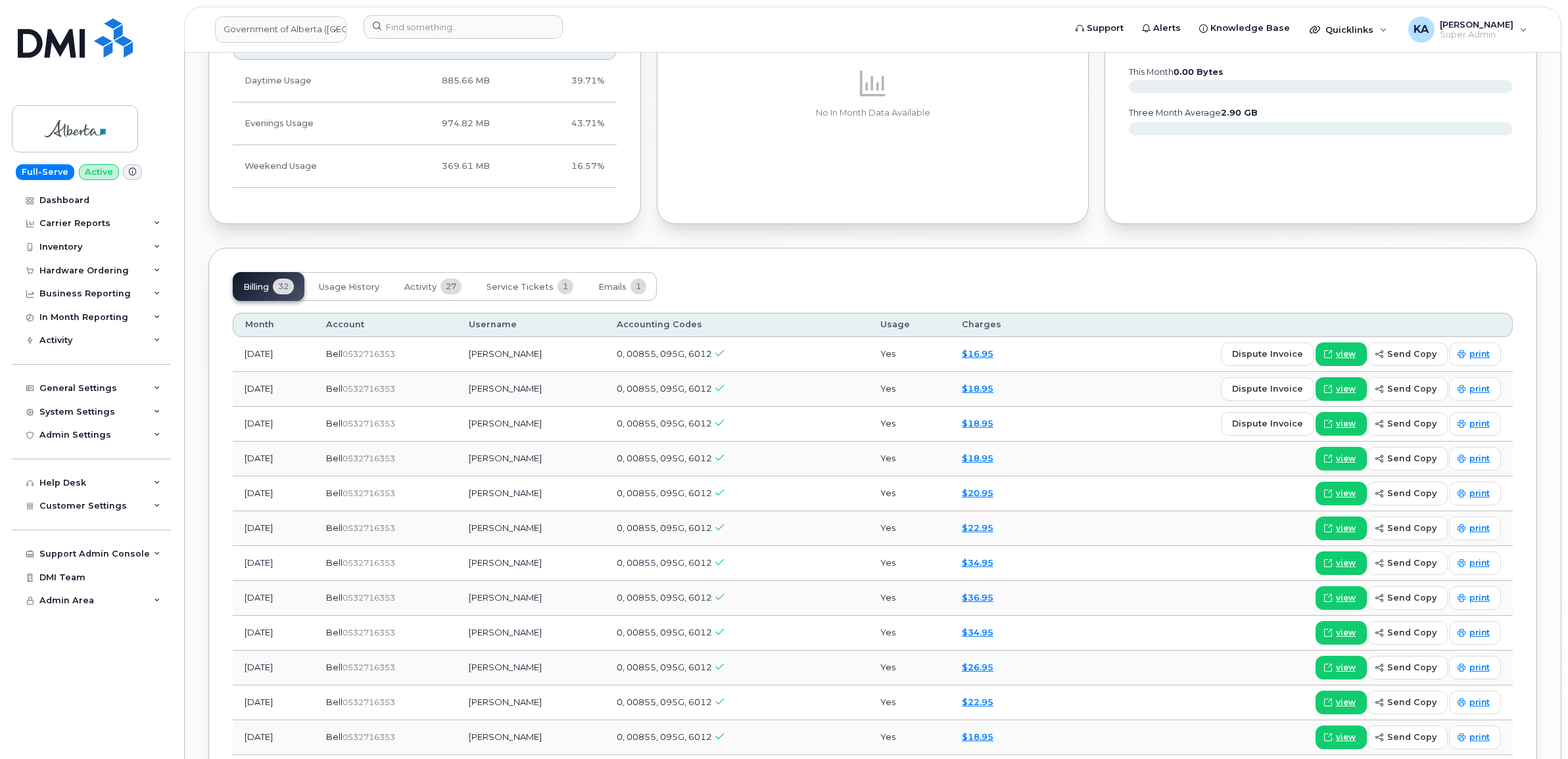
scroll to position [1068, 0]
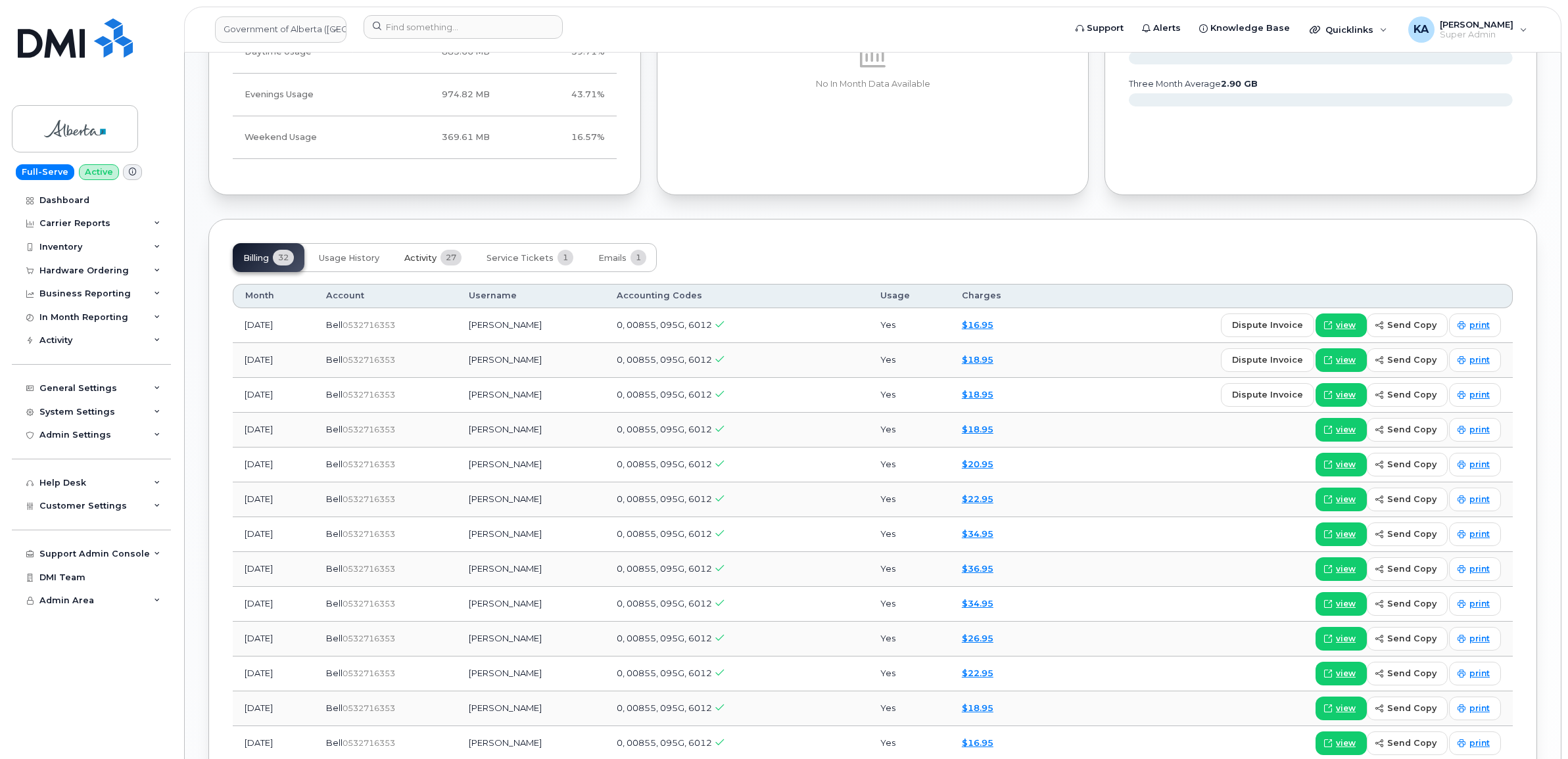
click at [435, 264] on span "Activity" at bounding box center [420, 258] width 32 height 11
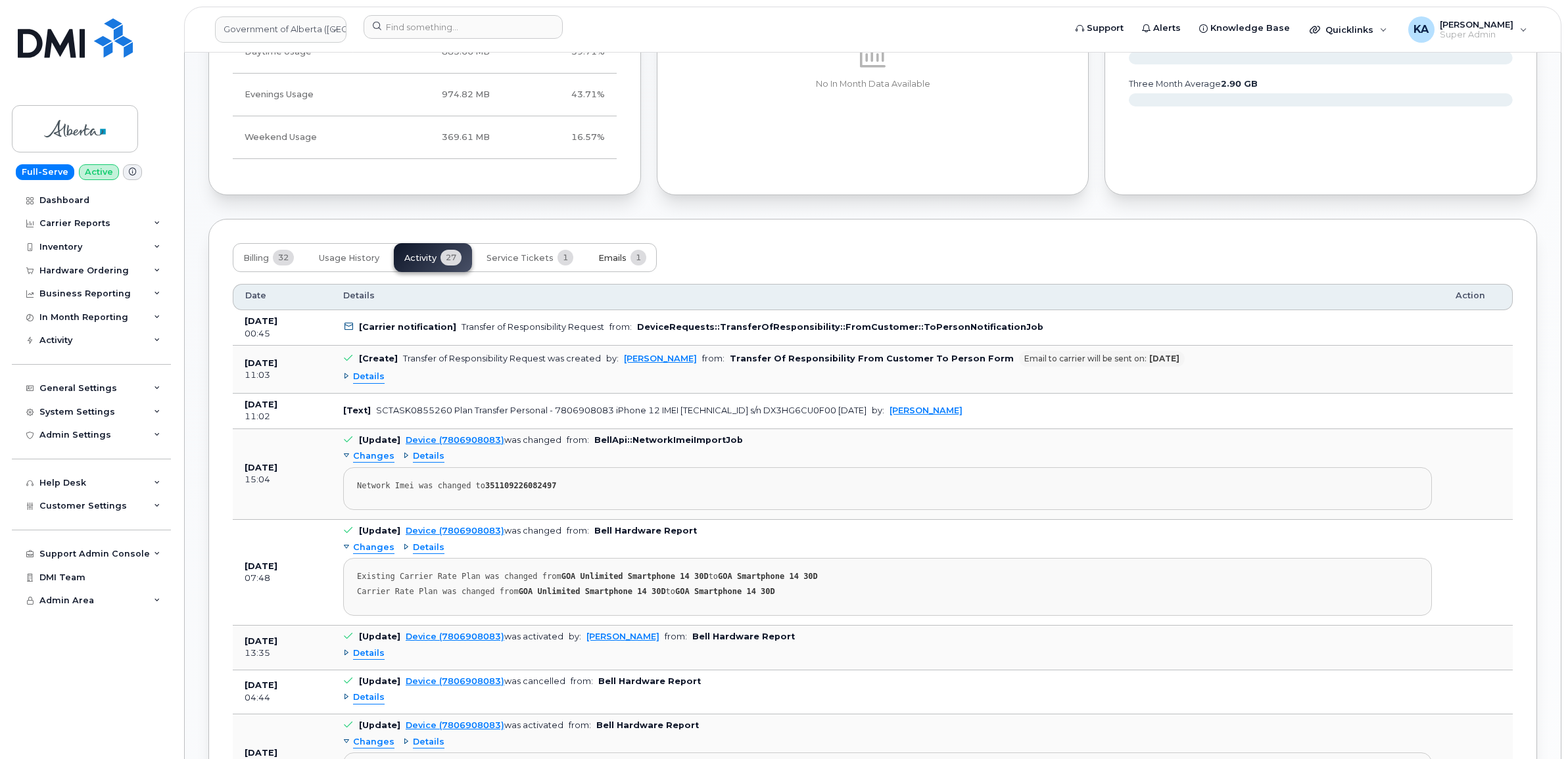
click at [604, 258] on span "Emails" at bounding box center [612, 258] width 28 height 11
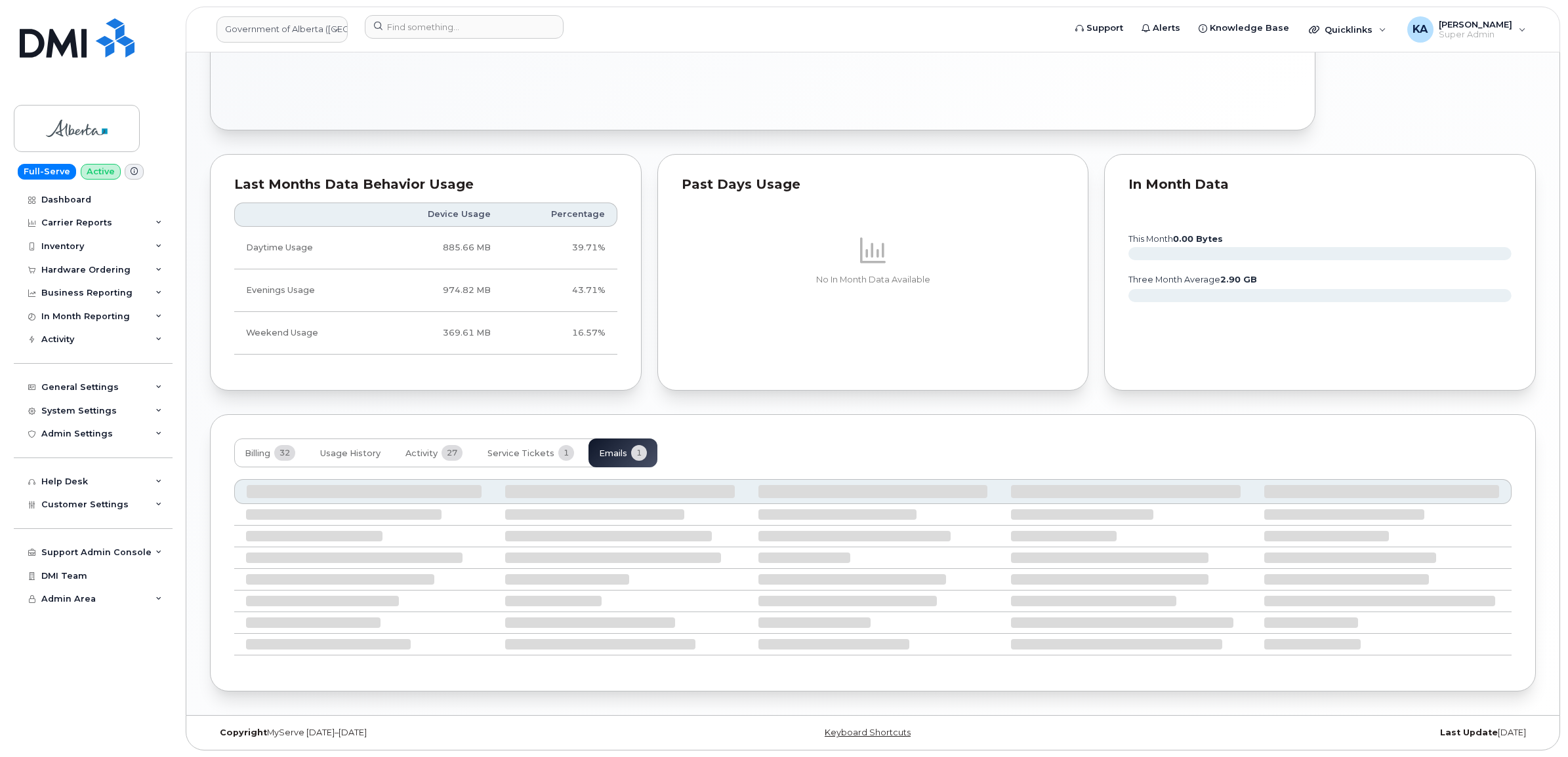
scroll to position [745, 0]
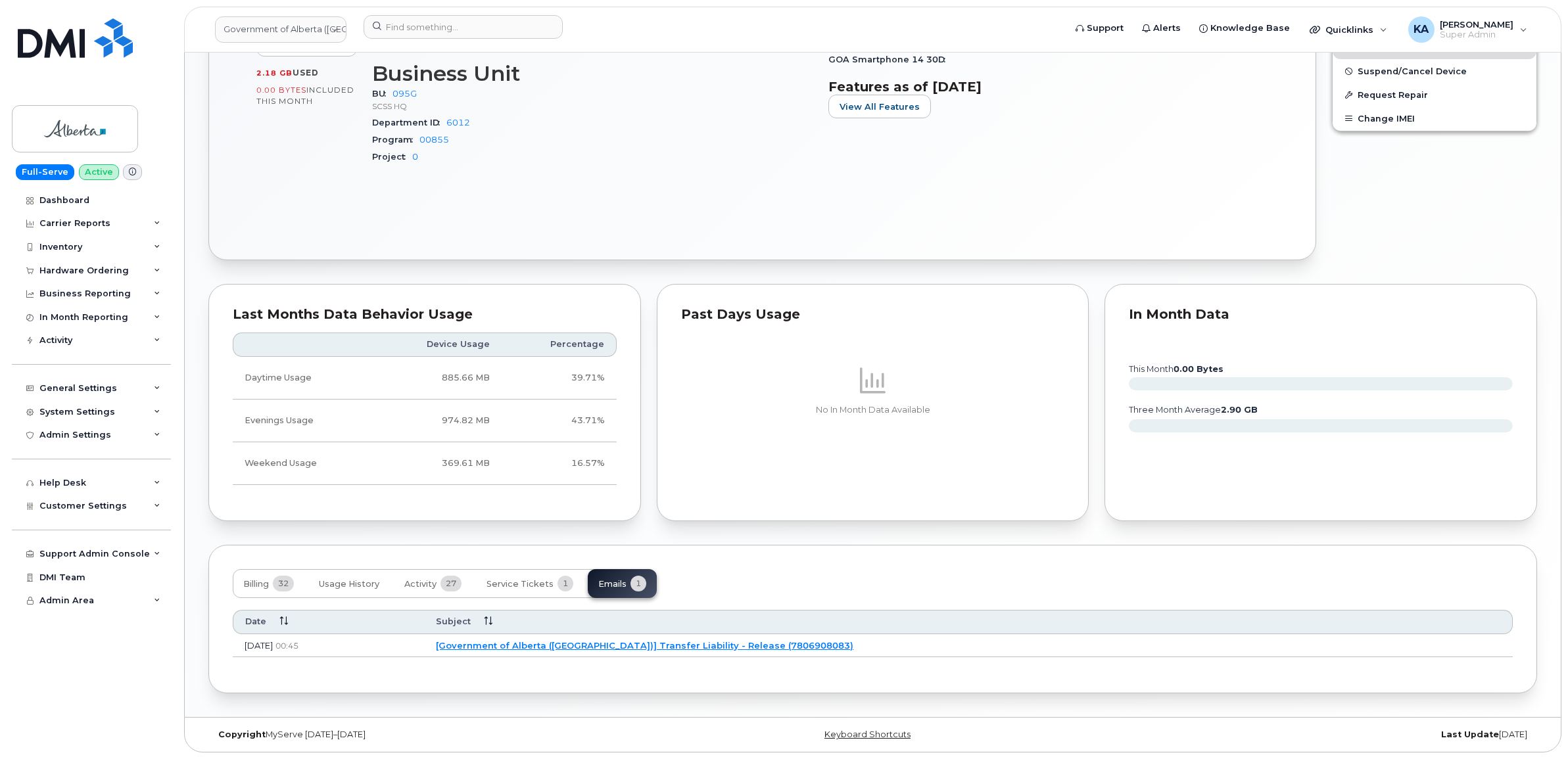
click at [708, 641] on link "[Government of Alberta ([GEOGRAPHIC_DATA])] Transfer Liability - Release (78069…" at bounding box center [645, 646] width 418 height 11
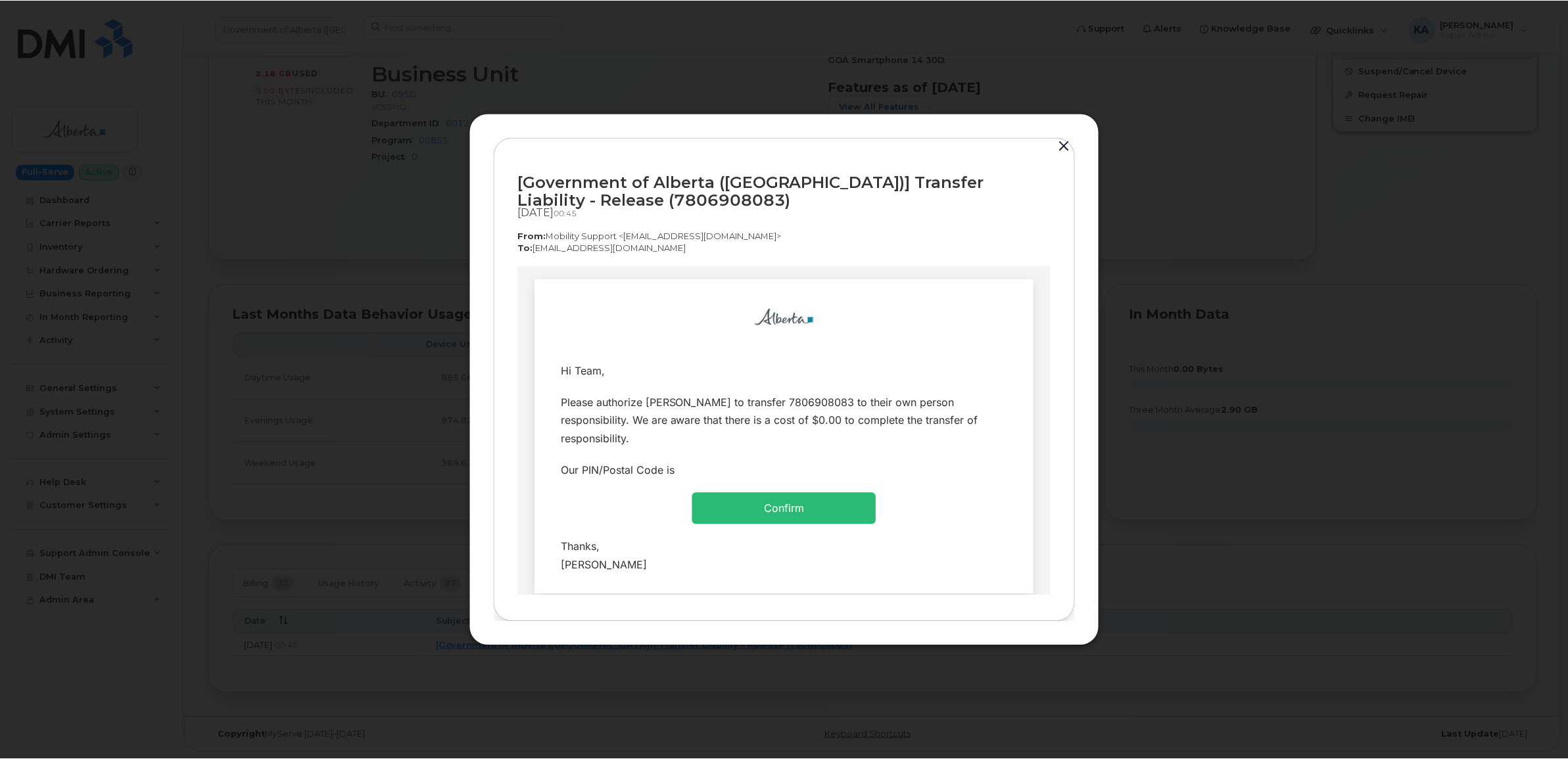
scroll to position [0, 0]
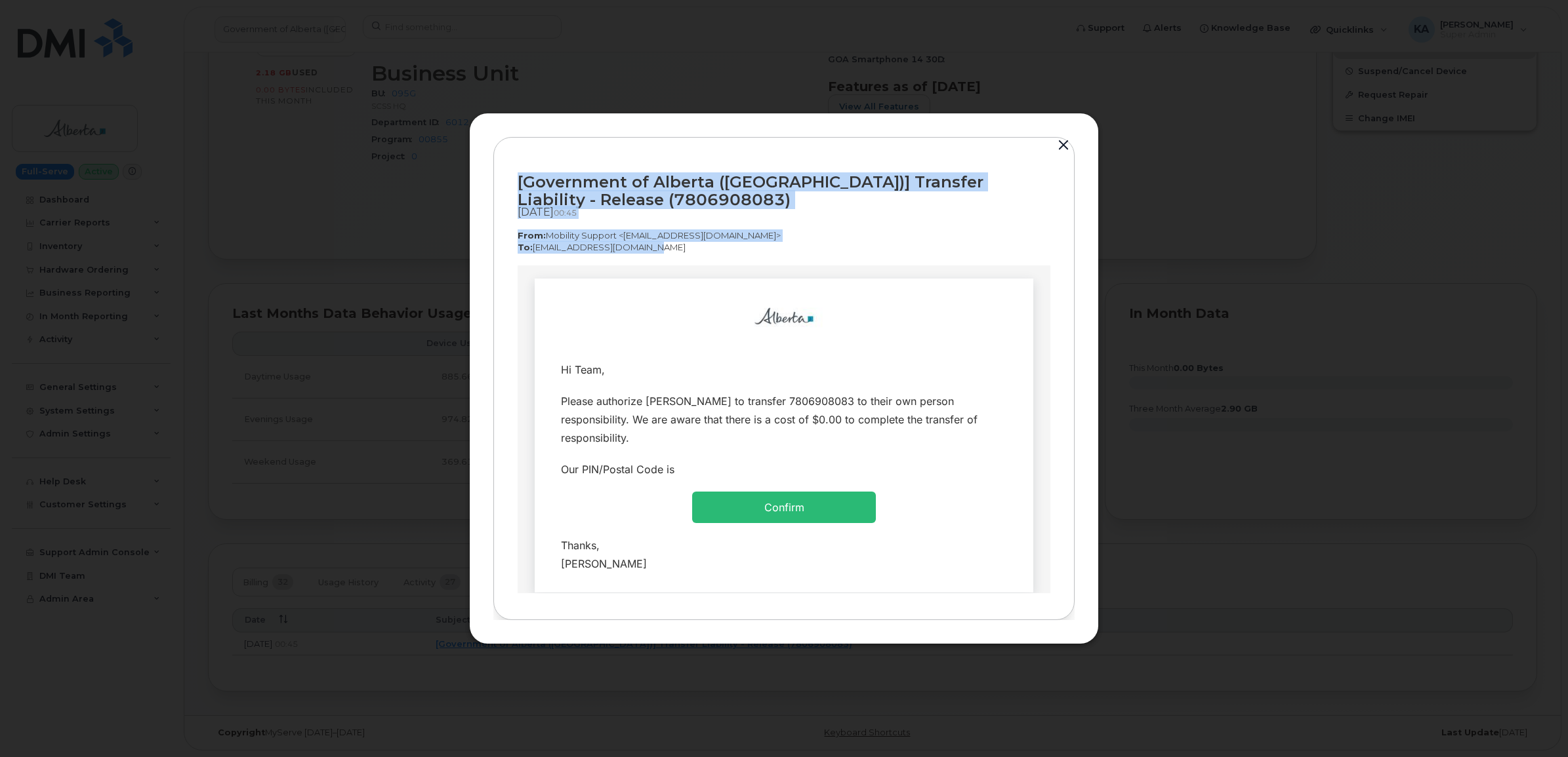
drag, startPoint x: 515, startPoint y: 178, endPoint x: 660, endPoint y: 250, distance: 161.9
click at [660, 250] on div "[Government of Alberta ([GEOGRAPHIC_DATA])] Transfer Liability - Release (78069…" at bounding box center [784, 379] width 581 height 484
copy div "[Government of Alberta (GOA)] Transfer Liability - Release (7806908083) Oct 01,…"
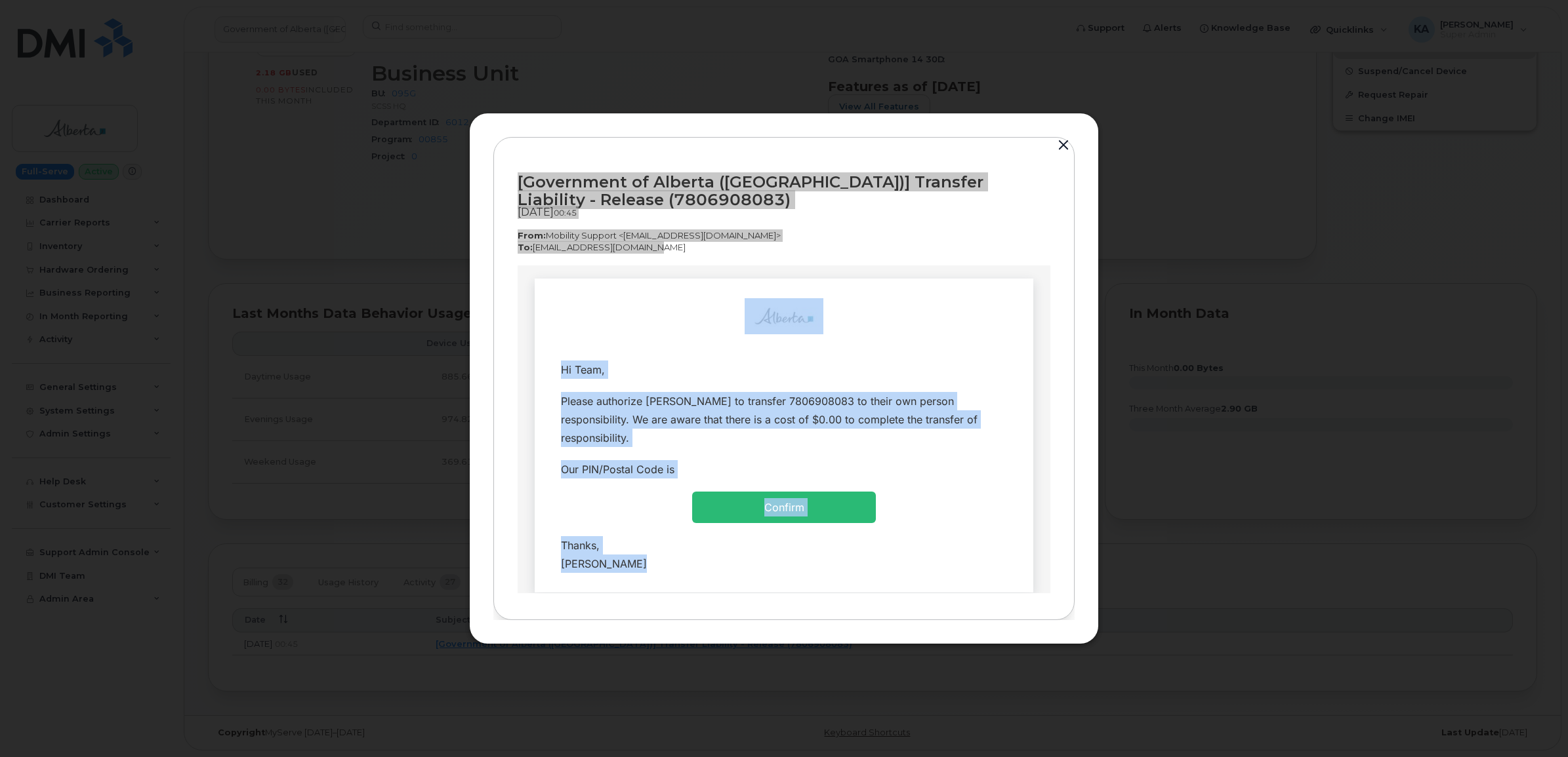
drag, startPoint x: 624, startPoint y: 560, endPoint x: 574, endPoint y: 323, distance: 242.2
click at [574, 323] on td "Hi Team, Confirm" at bounding box center [784, 435] width 499 height 314
copy td "Hi Team, Please authorize Angie Moscaluk to transfer 7806908083 to their own pe…"
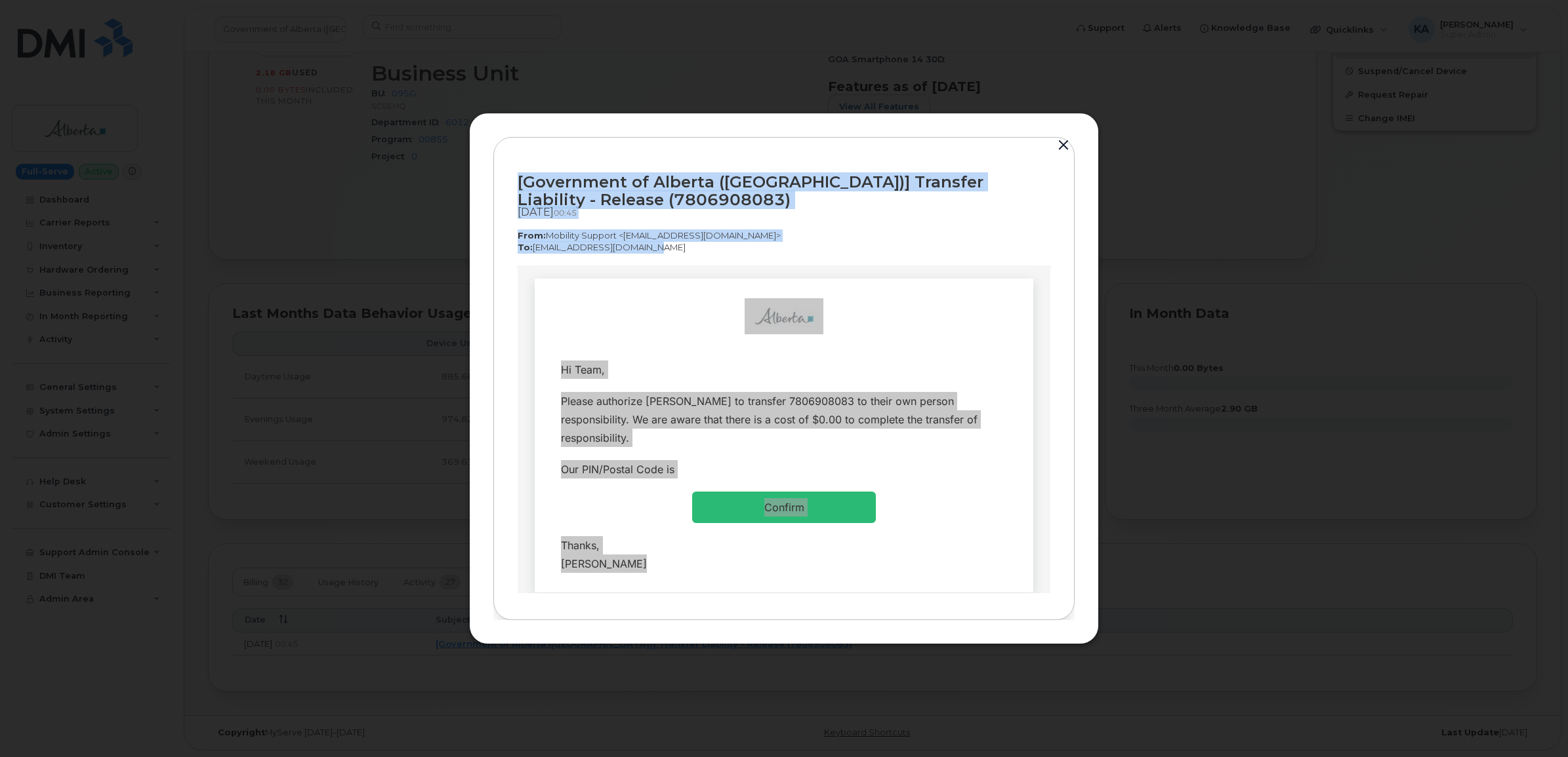
click at [1065, 139] on button "button" at bounding box center [1063, 145] width 20 height 18
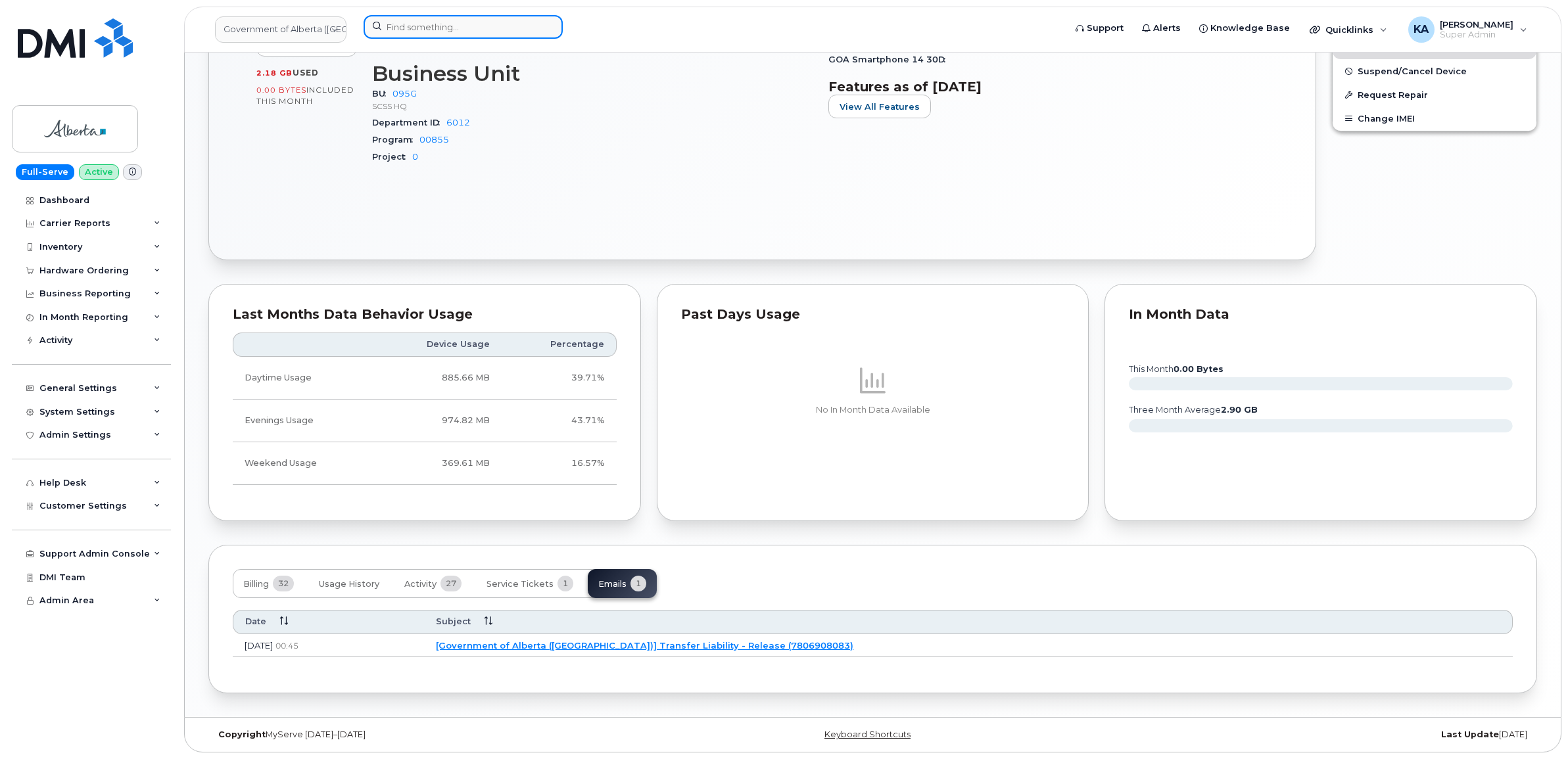
click at [469, 28] on input at bounding box center [463, 26] width 199 height 24
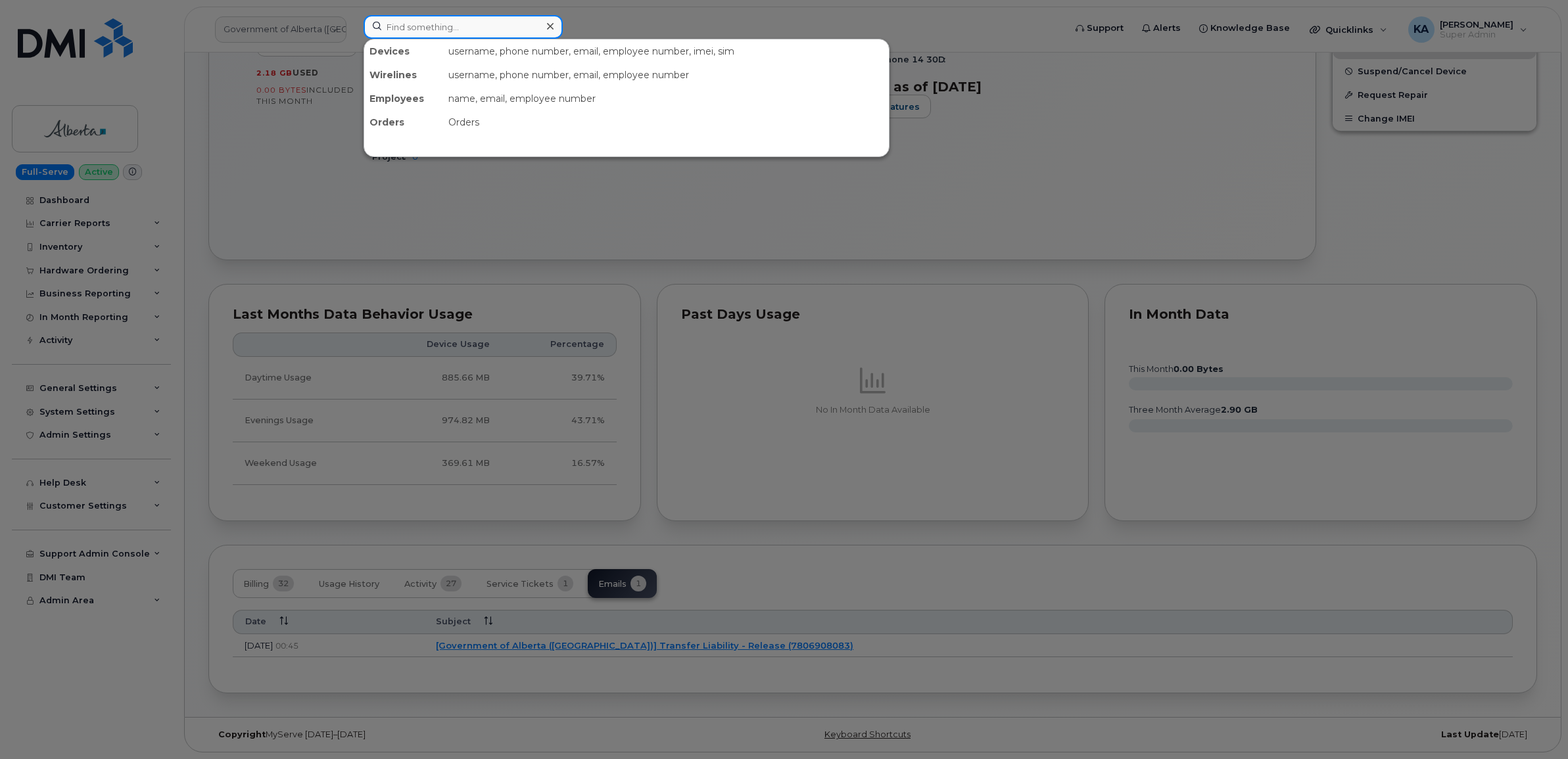
paste input "5064706157"
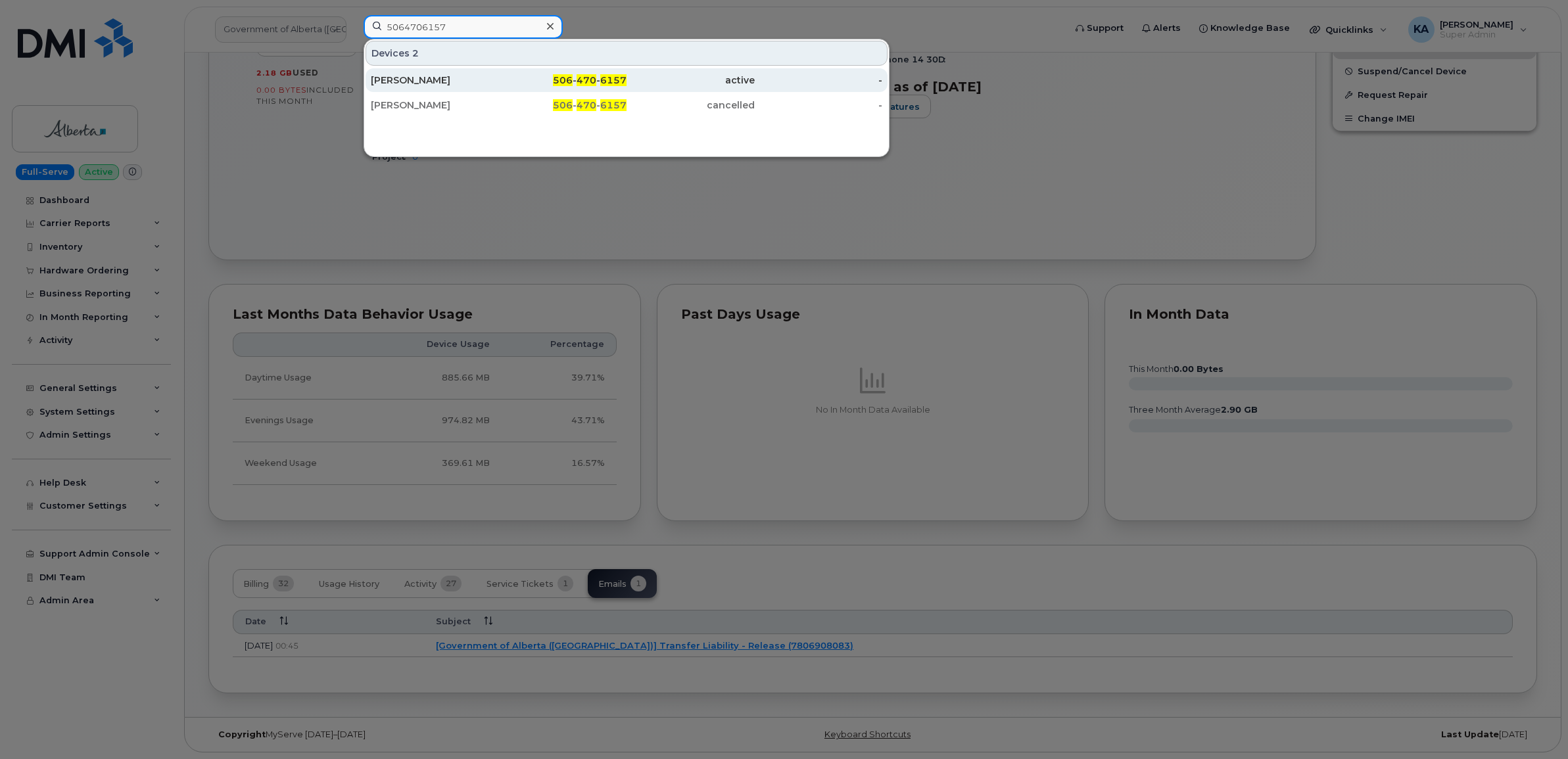
type input "5064706157"
click at [422, 80] on div "Connie Courcey" at bounding box center [435, 81] width 128 height 13
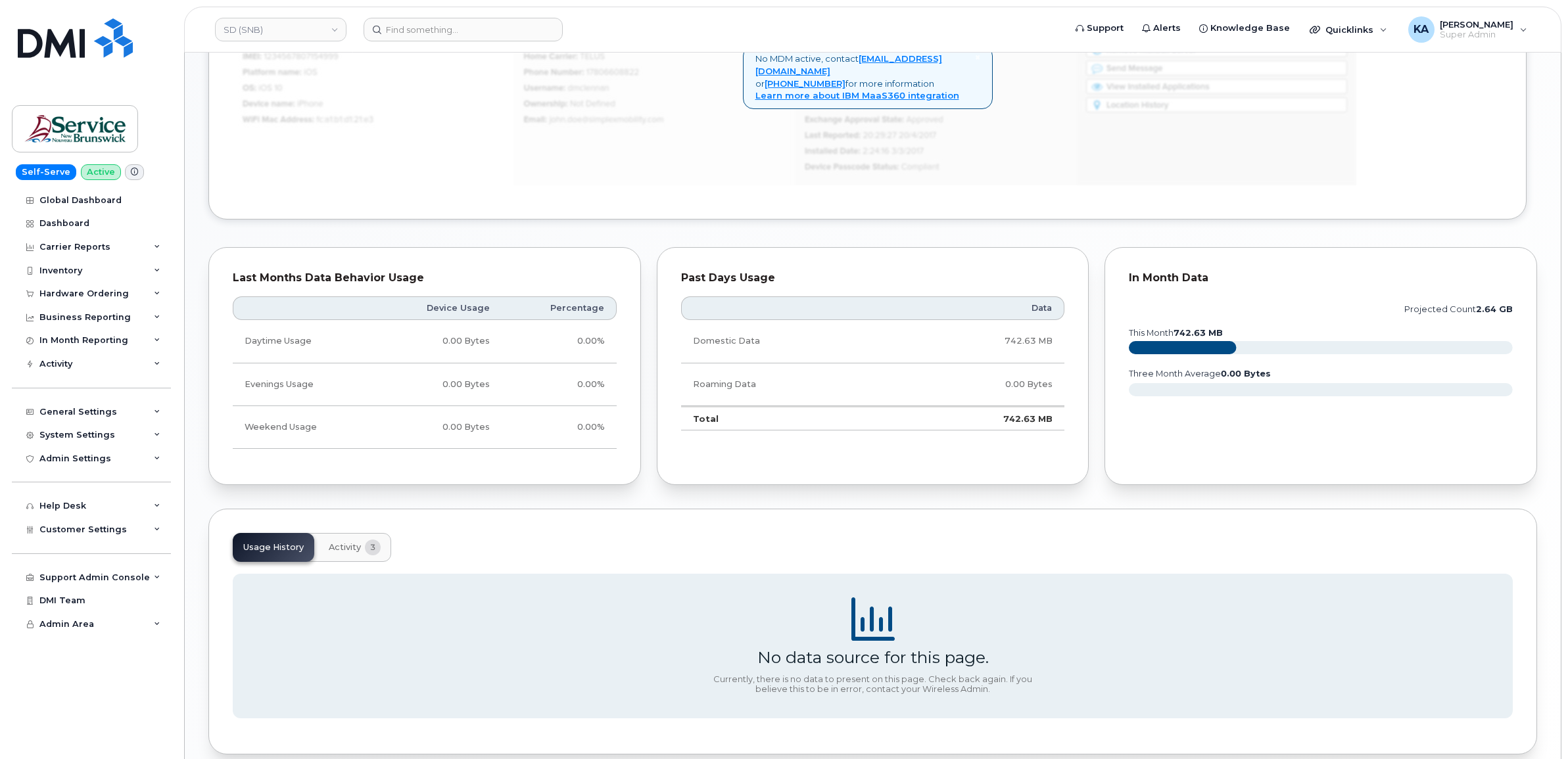
scroll to position [886, 0]
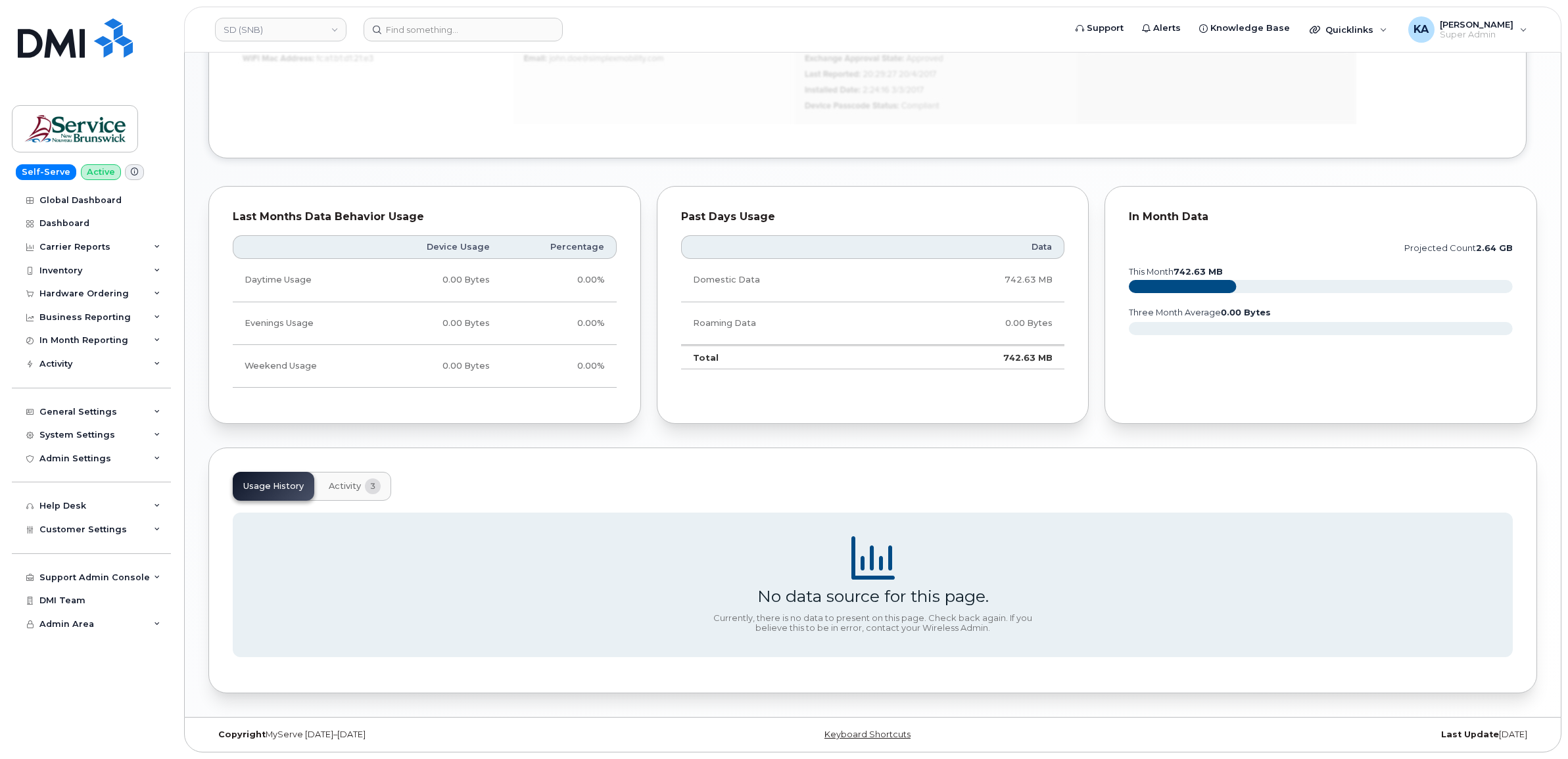
click at [343, 487] on span "Activity" at bounding box center [345, 486] width 32 height 11
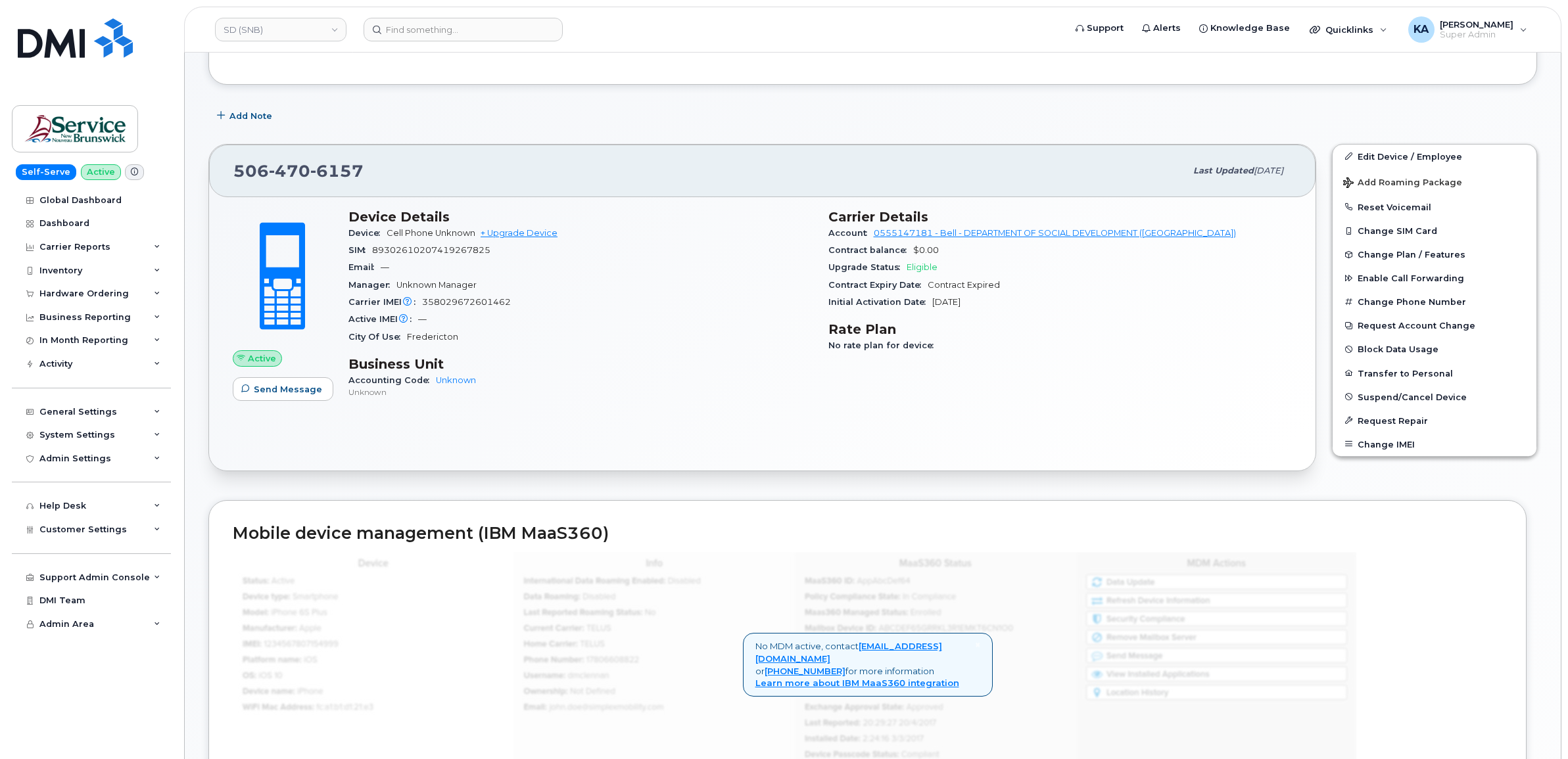
scroll to position [228, 0]
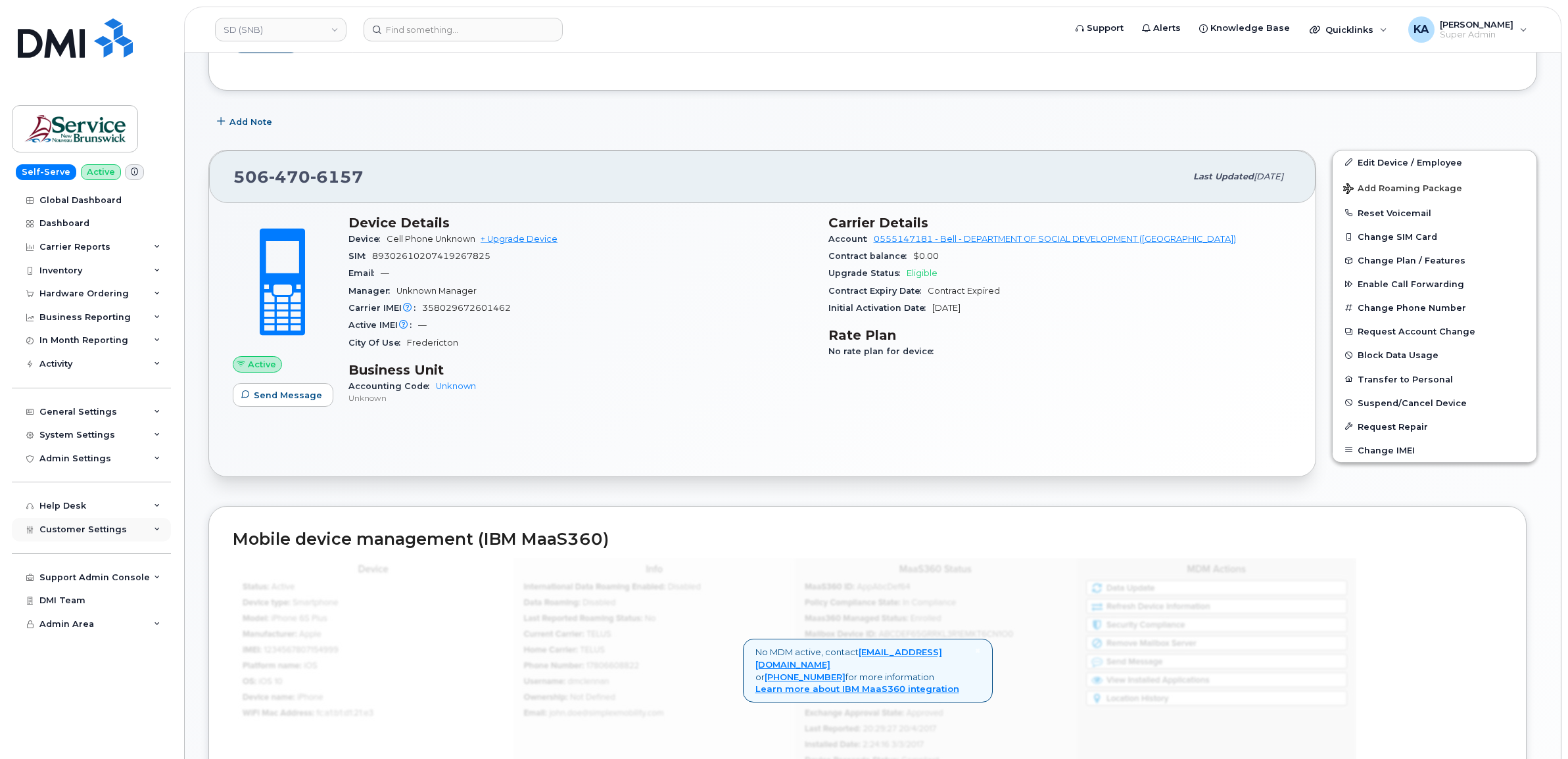
click at [58, 535] on span "Customer Settings" at bounding box center [83, 530] width 87 height 10
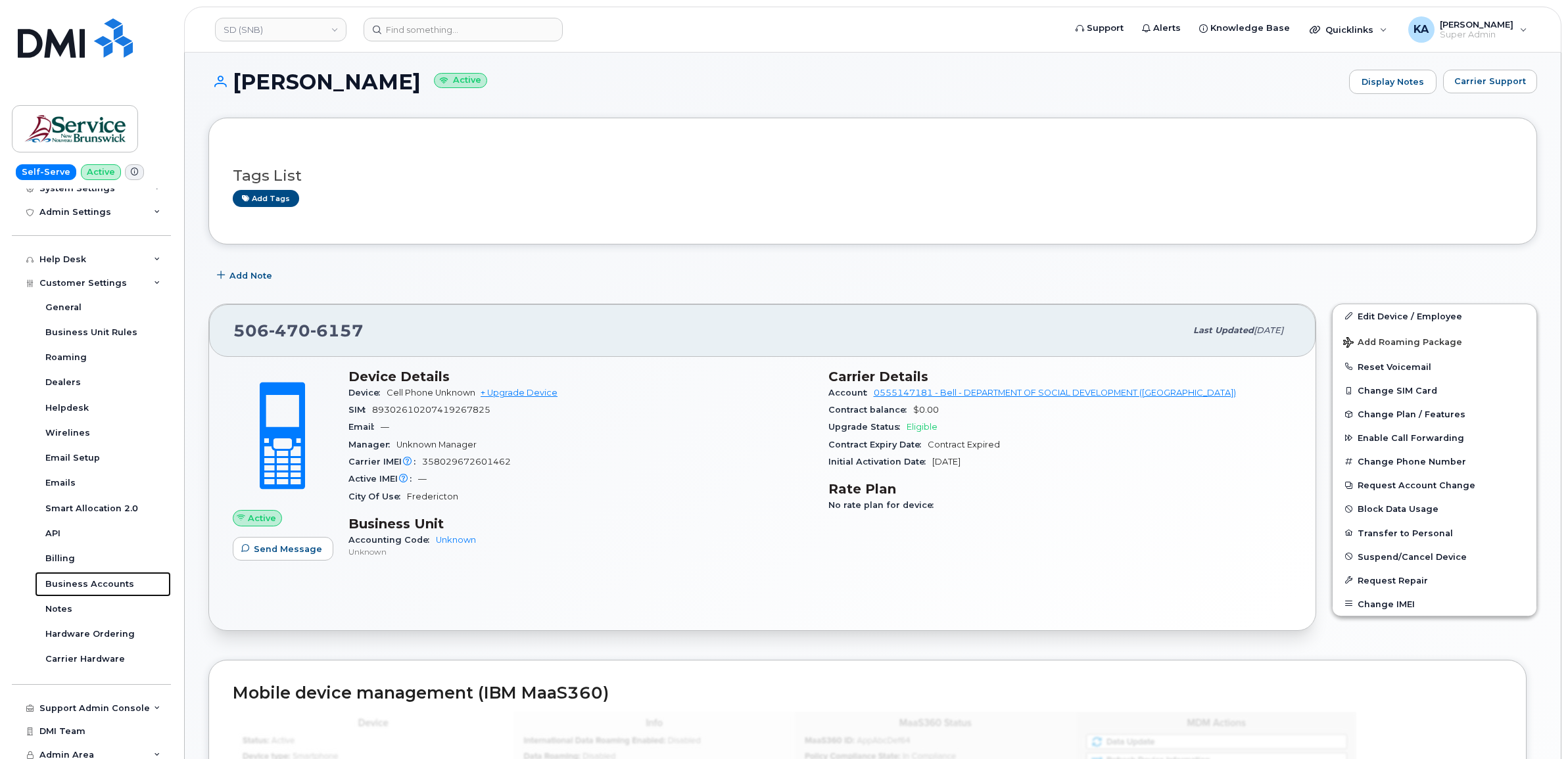
scroll to position [64, 0]
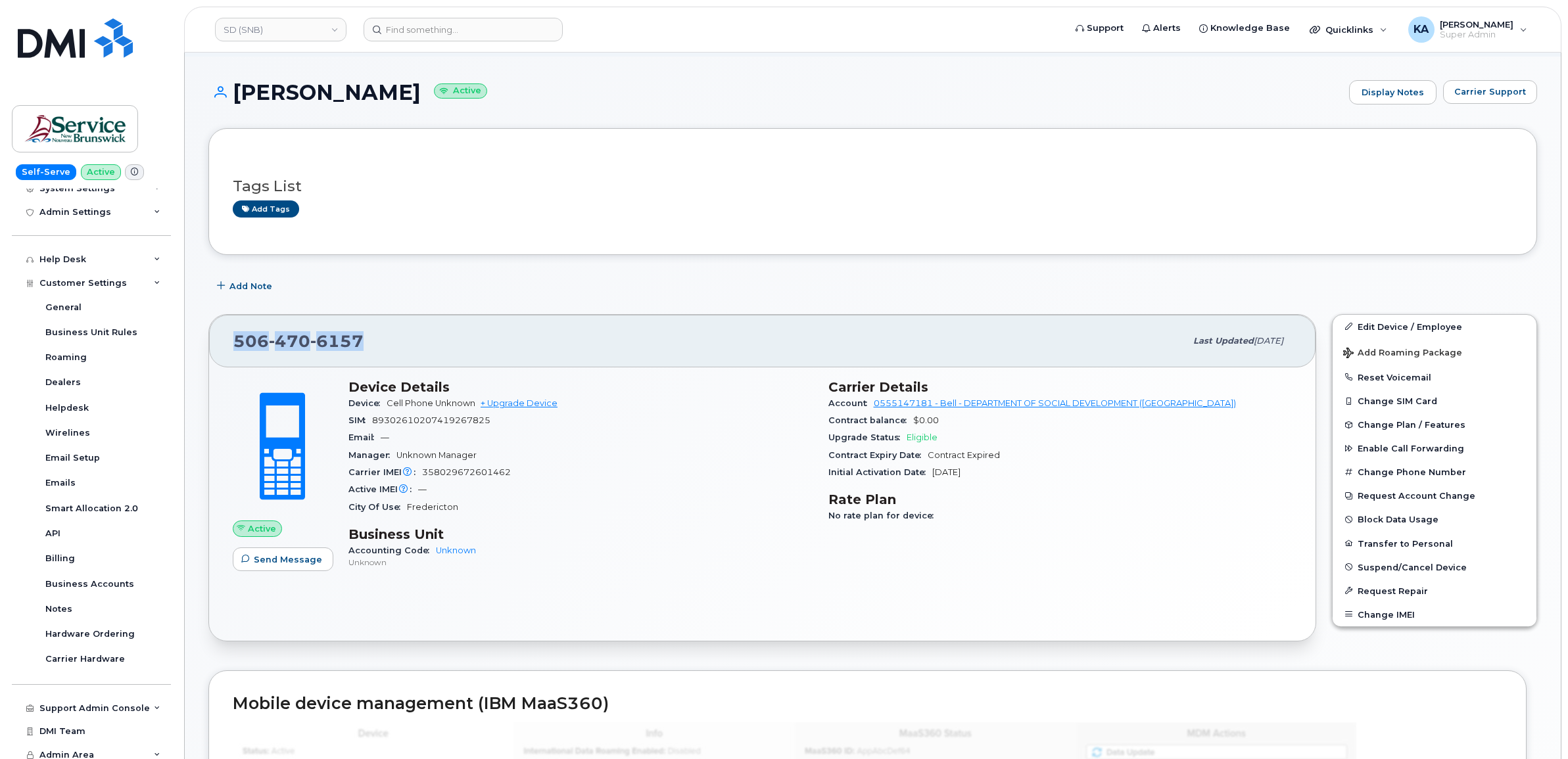
drag, startPoint x: 365, startPoint y: 340, endPoint x: 234, endPoint y: 346, distance: 131.1
click at [234, 346] on div "506 470 6157" at bounding box center [710, 341] width 952 height 28
copy span "506 470 6157"
click at [225, 343] on div "506 470 6157 Last updated Oct 01, 2025" at bounding box center [761, 341] width 1106 height 53
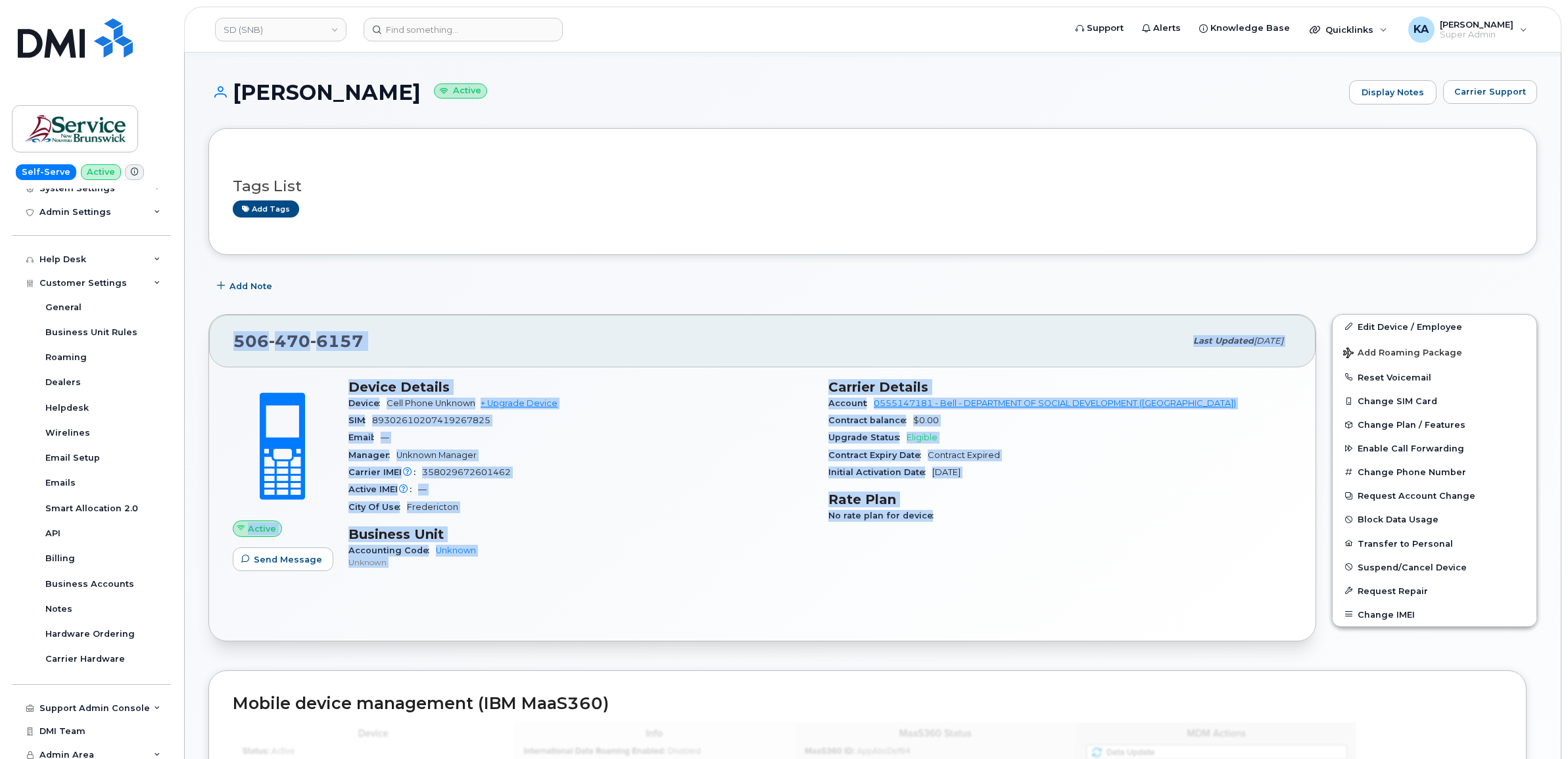
drag, startPoint x: 221, startPoint y: 340, endPoint x: 968, endPoint y: 515, distance: 767.2
click at [968, 515] on div "506 470 6157 Last updated Oct 01, 2025 Active Send Message Device Details Devic…" at bounding box center [761, 478] width 1108 height 328
copy div "506 470 6157 Last updated Oct 01, 2025 Active Send Message Device Details Devic…"
click at [964, 569] on div "Carrier Details Account 0555147181 - Bell - DEPARTMENT OF SOCIAL DEVELOPMENT (S…" at bounding box center [1061, 480] width 480 height 218
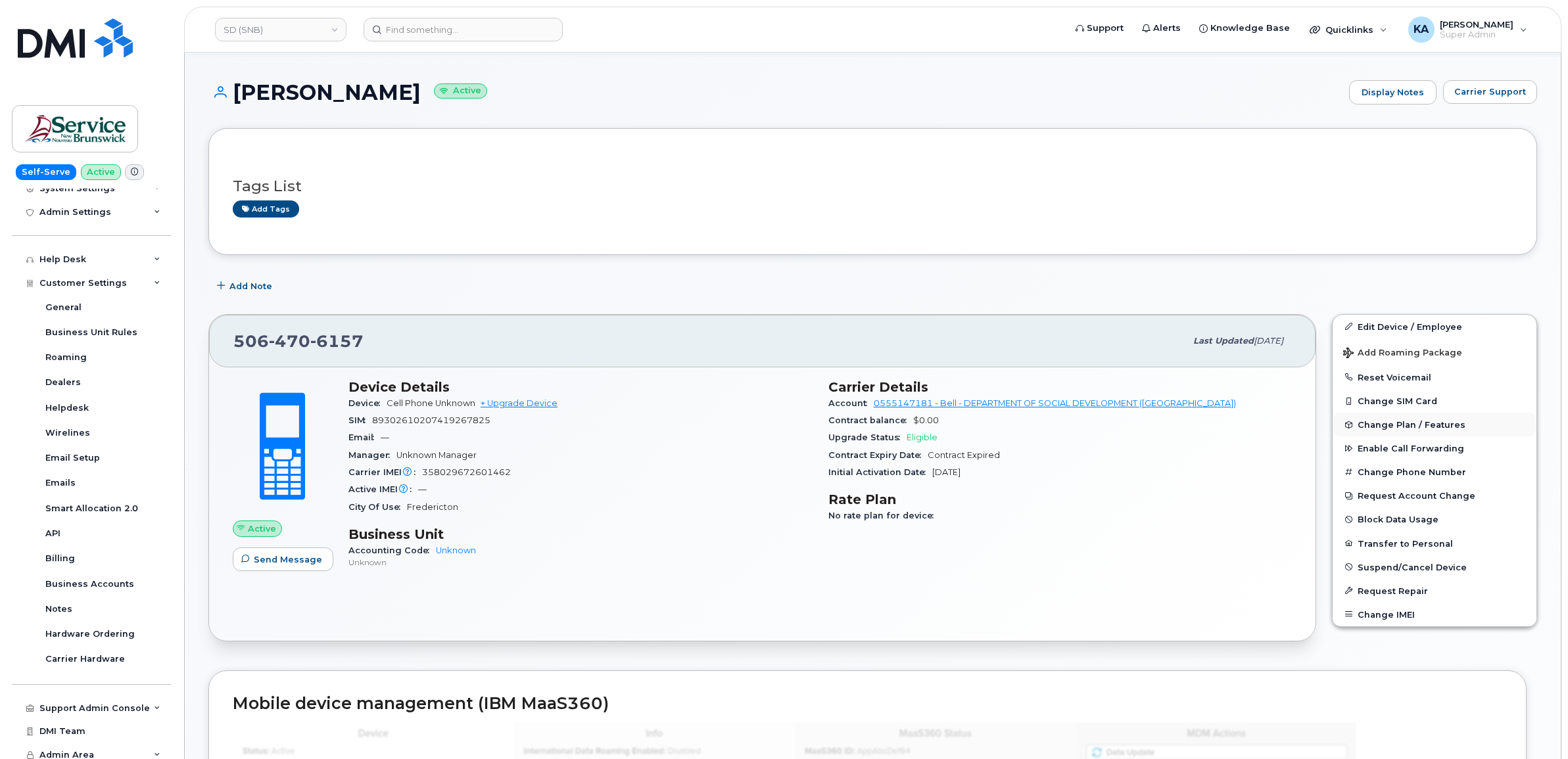
click at [1379, 421] on span "Change Plan / Features" at bounding box center [1411, 425] width 108 height 10
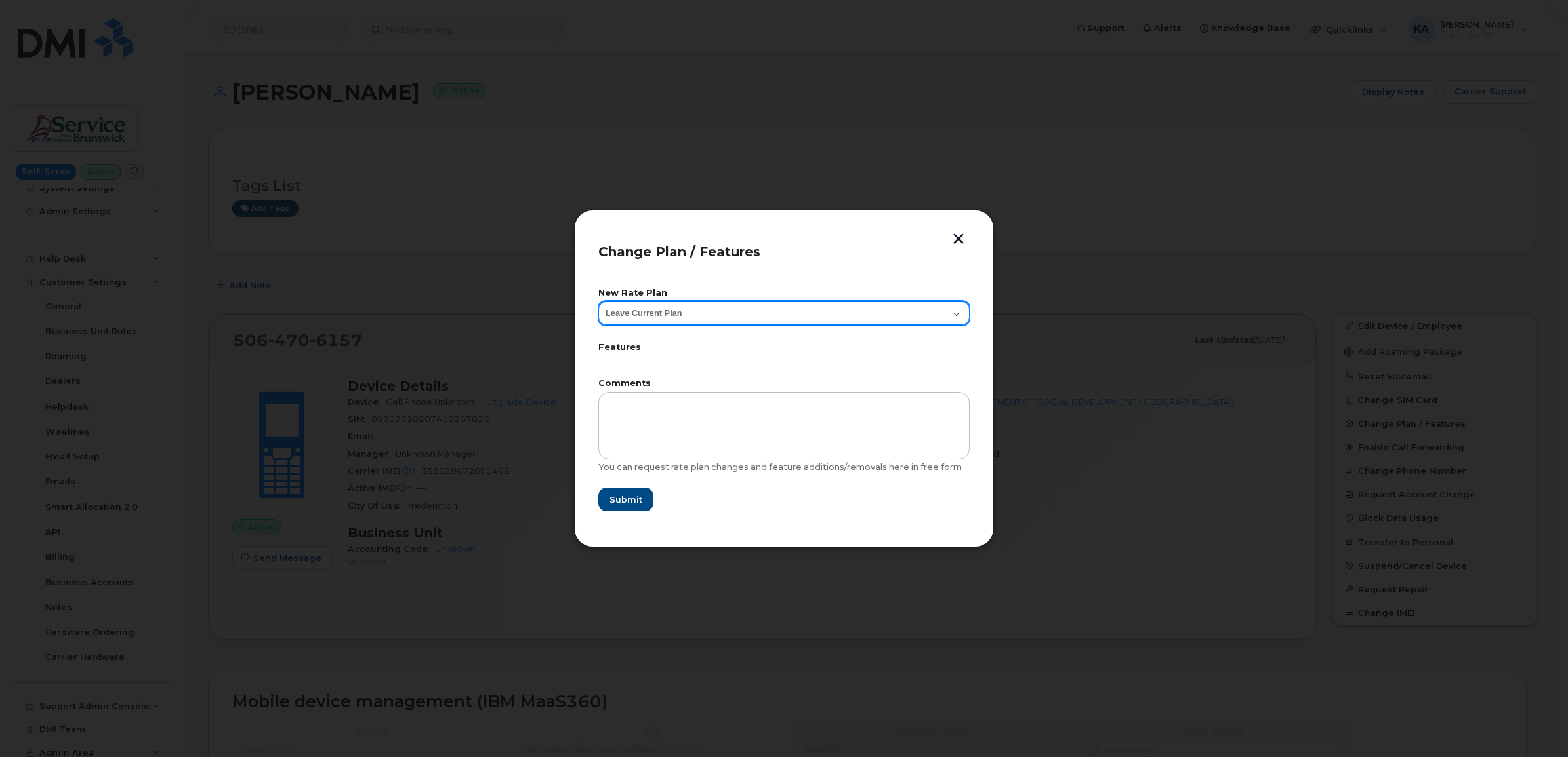
click at [955, 312] on select "Leave Current Plan Corporate Voice" at bounding box center [784, 313] width 371 height 24
click at [952, 312] on select "Leave Current Plan Corporate Voice" at bounding box center [784, 313] width 371 height 24
click at [598, 302] on select "Leave Current Plan Corporate Voice" at bounding box center [784, 313] width 371 height 24
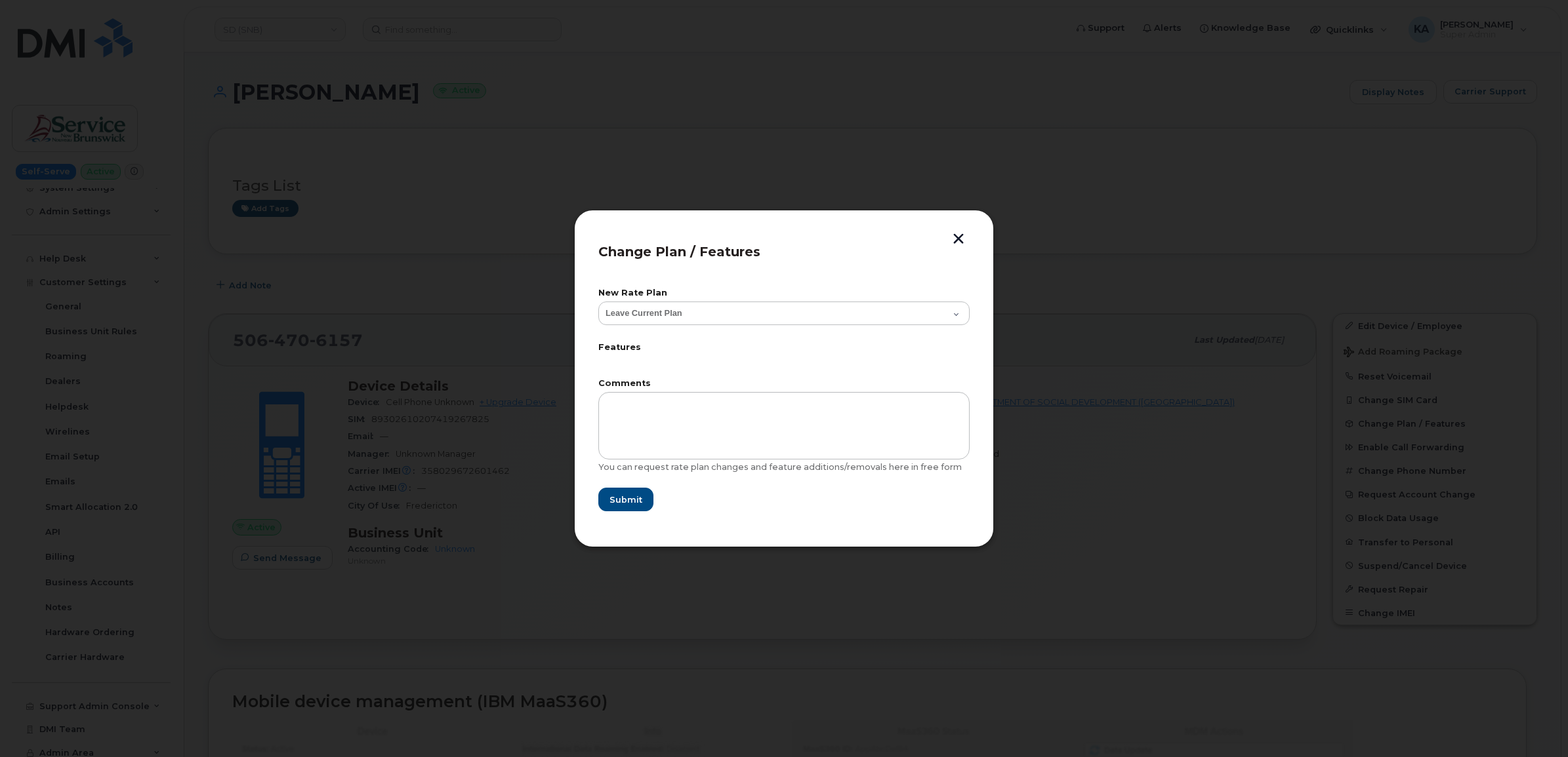
click at [958, 239] on button "button" at bounding box center [958, 240] width 20 height 14
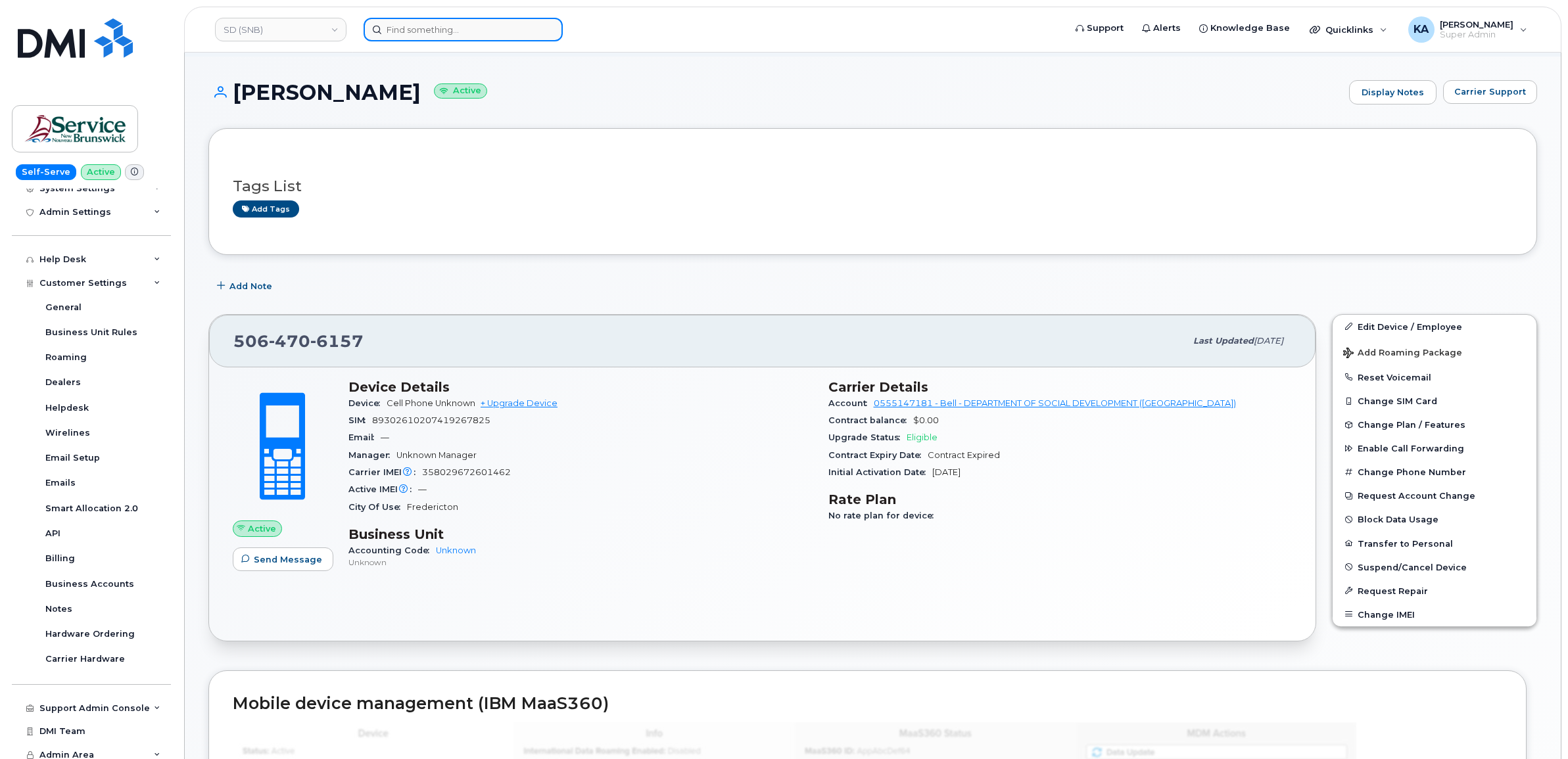
click at [418, 27] on input at bounding box center [463, 30] width 199 height 24
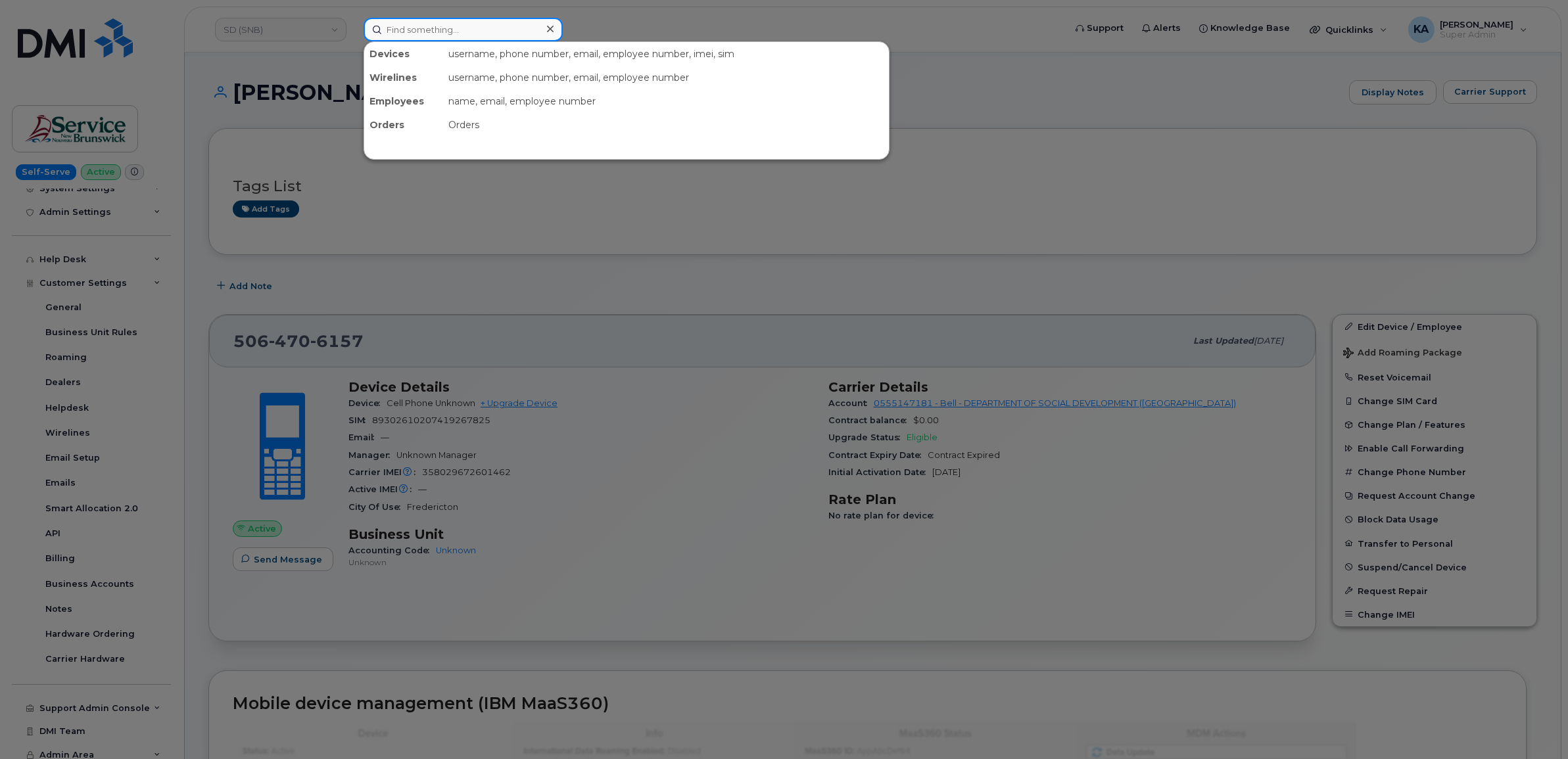
paste input "3068075477"
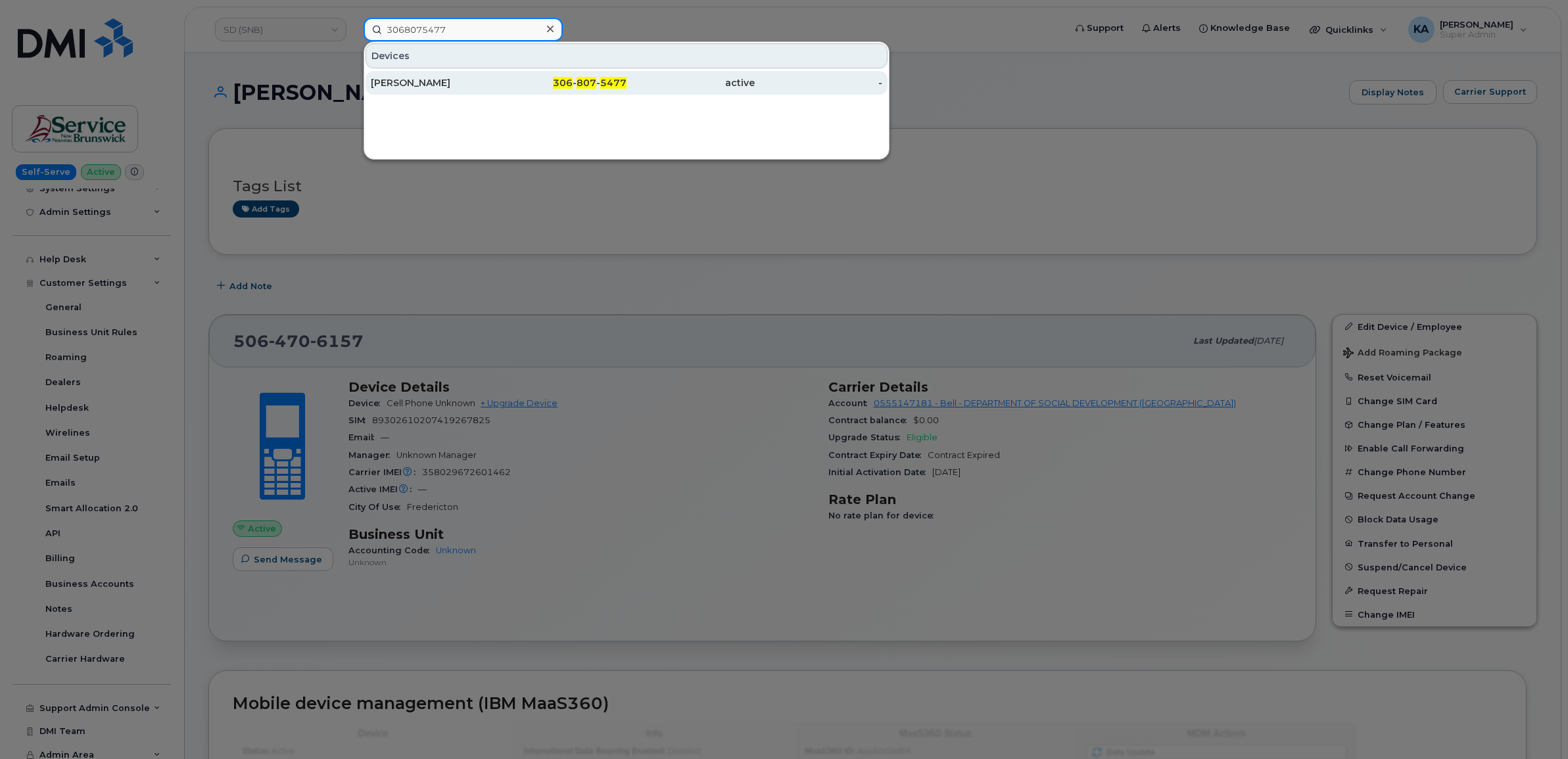
type input "3068075477"
click at [402, 81] on div "[PERSON_NAME]" at bounding box center [435, 83] width 128 height 13
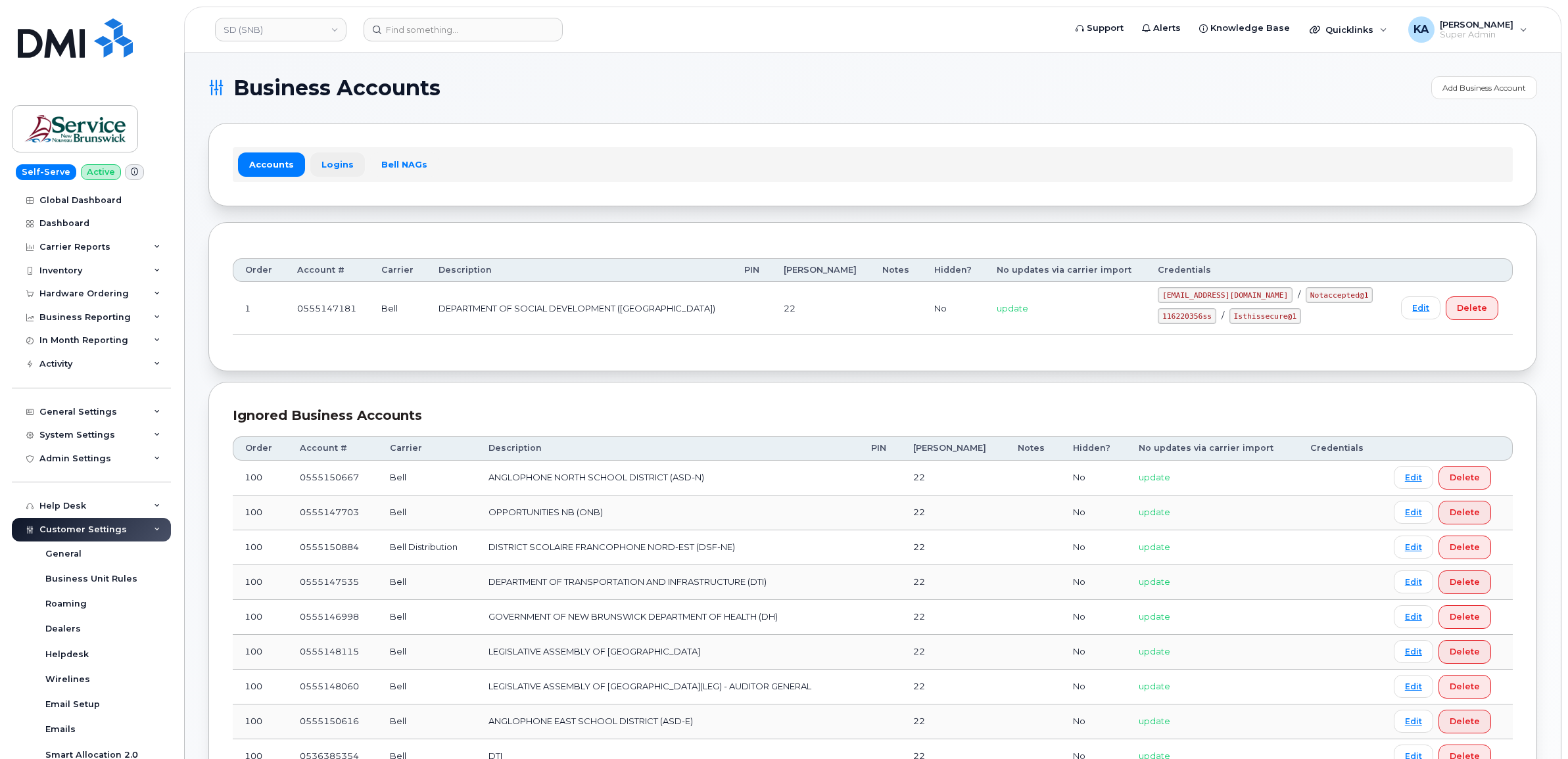
click at [329, 162] on link "Logins" at bounding box center [337, 164] width 54 height 24
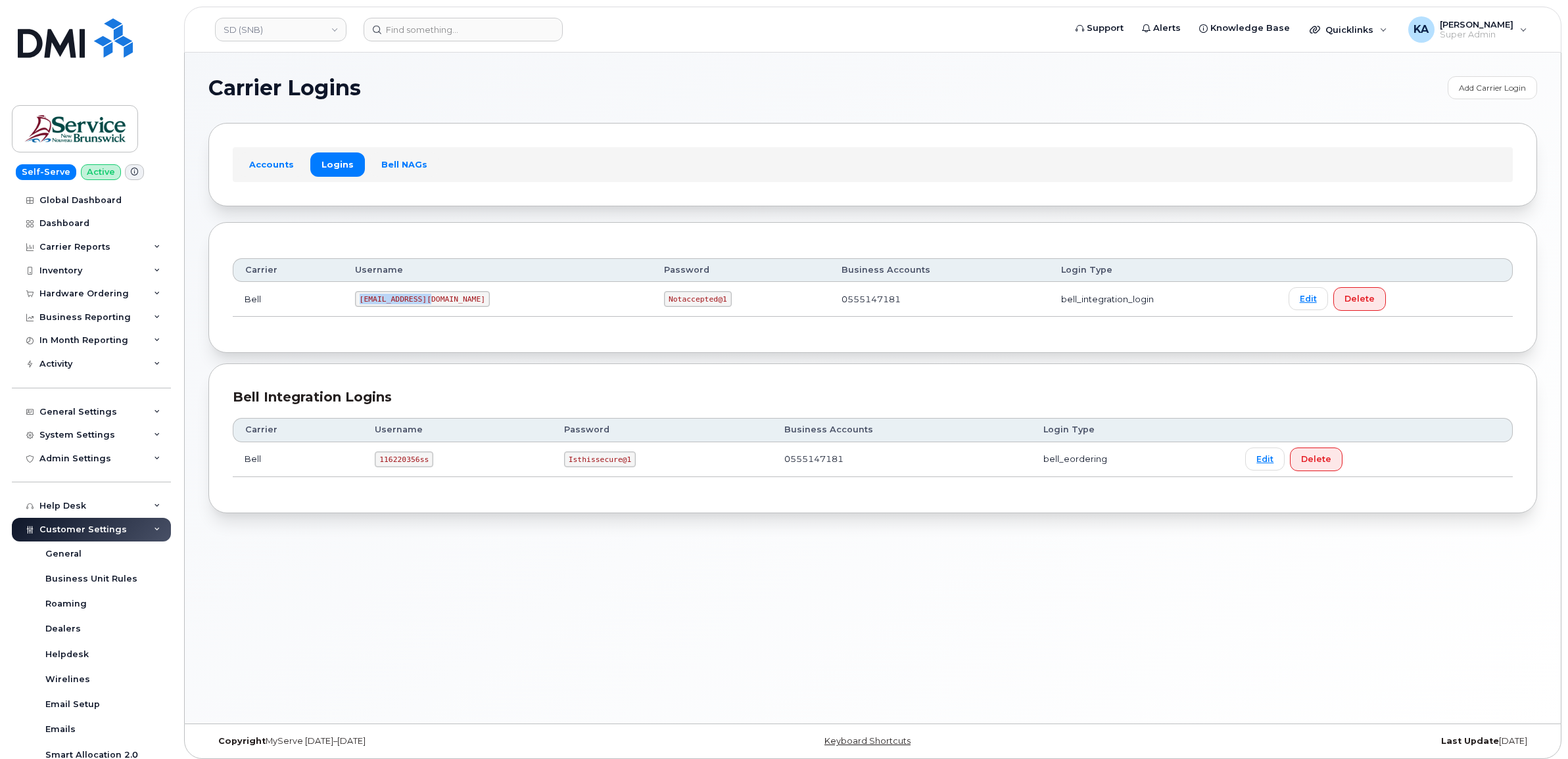
drag, startPoint x: 365, startPoint y: 300, endPoint x: 445, endPoint y: 313, distance: 81.0
click at [445, 313] on td "[EMAIL_ADDRESS][DOMAIN_NAME]" at bounding box center [497, 299] width 309 height 35
copy code "[EMAIL_ADDRESS][DOMAIN_NAME]"
drag, startPoint x: 580, startPoint y: 300, endPoint x: 655, endPoint y: 310, distance: 75.7
click at [655, 310] on td "Notaccepted@1" at bounding box center [741, 299] width 178 height 35
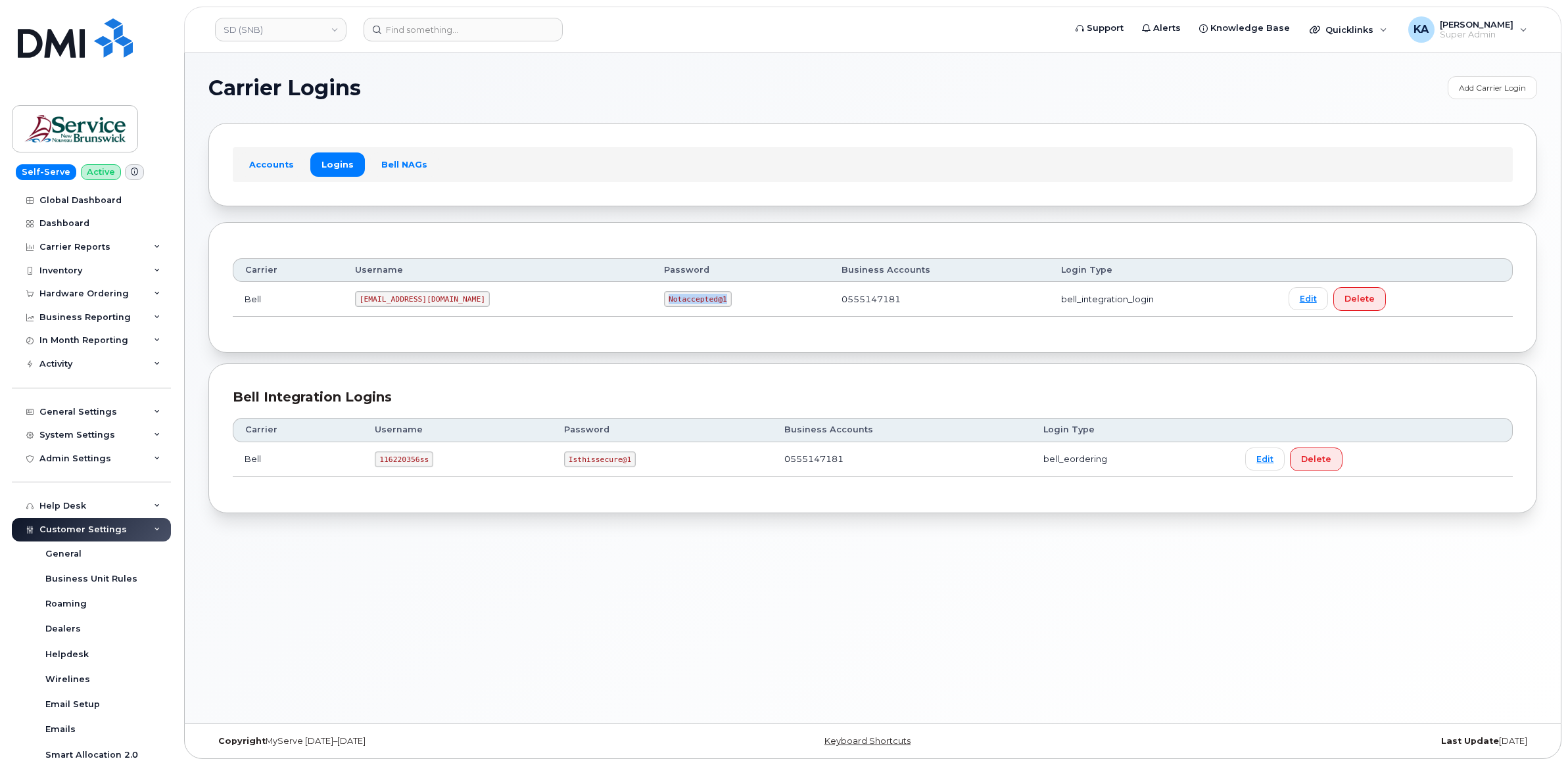
copy code "Notaccepted@1"
drag, startPoint x: 378, startPoint y: 460, endPoint x: 434, endPoint y: 461, distance: 56.0
click at [434, 461] on td "116220356ss" at bounding box center [457, 460] width 189 height 35
copy code "116220356ss"
drag, startPoint x: 562, startPoint y: 460, endPoint x: 636, endPoint y: 470, distance: 74.7
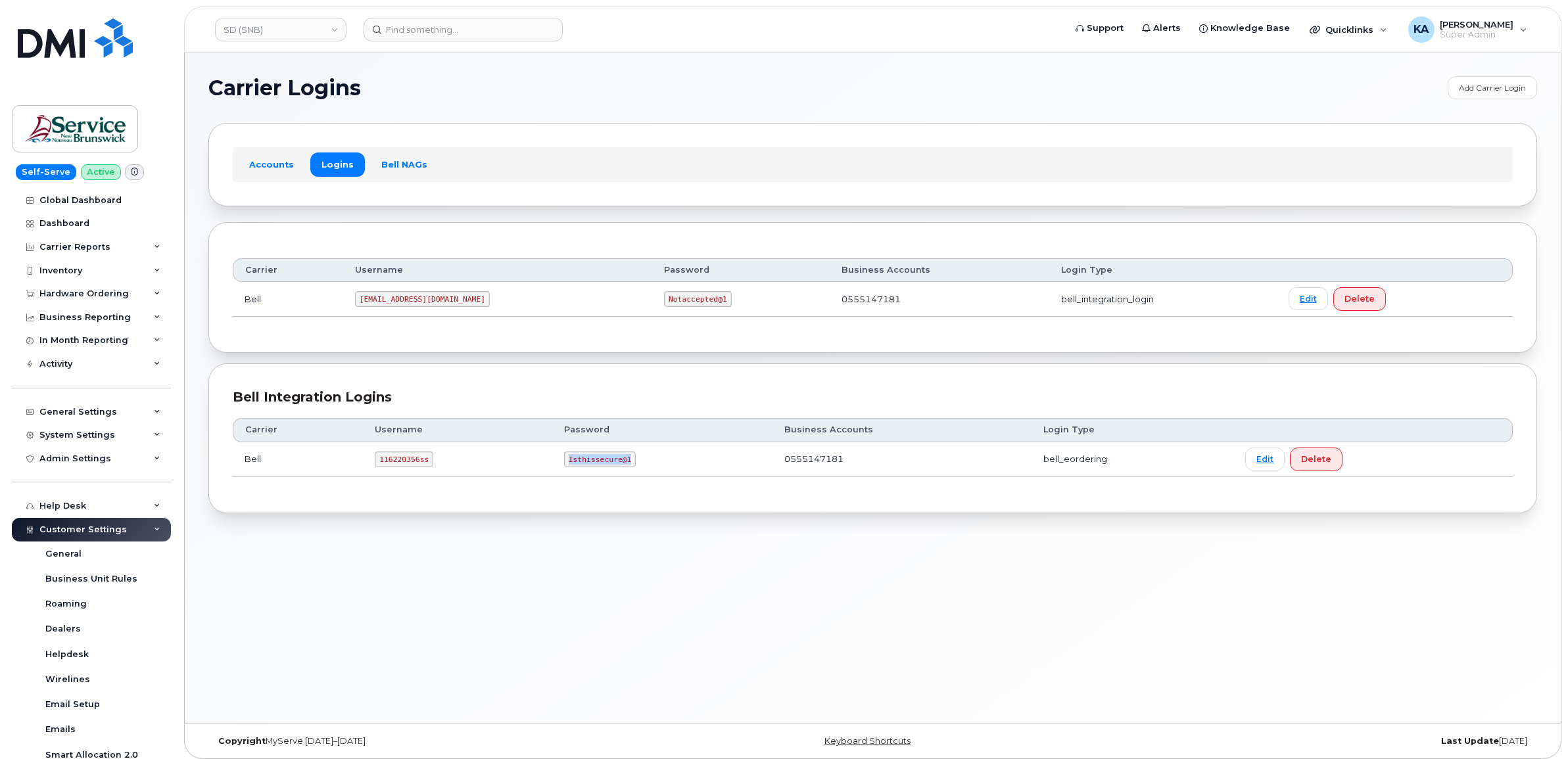
click at [636, 470] on td "Isthissecure@1" at bounding box center [663, 460] width 220 height 35
copy code "Isthissecure@1"
click at [271, 36] on link "SD (SNB)" at bounding box center [280, 30] width 132 height 24
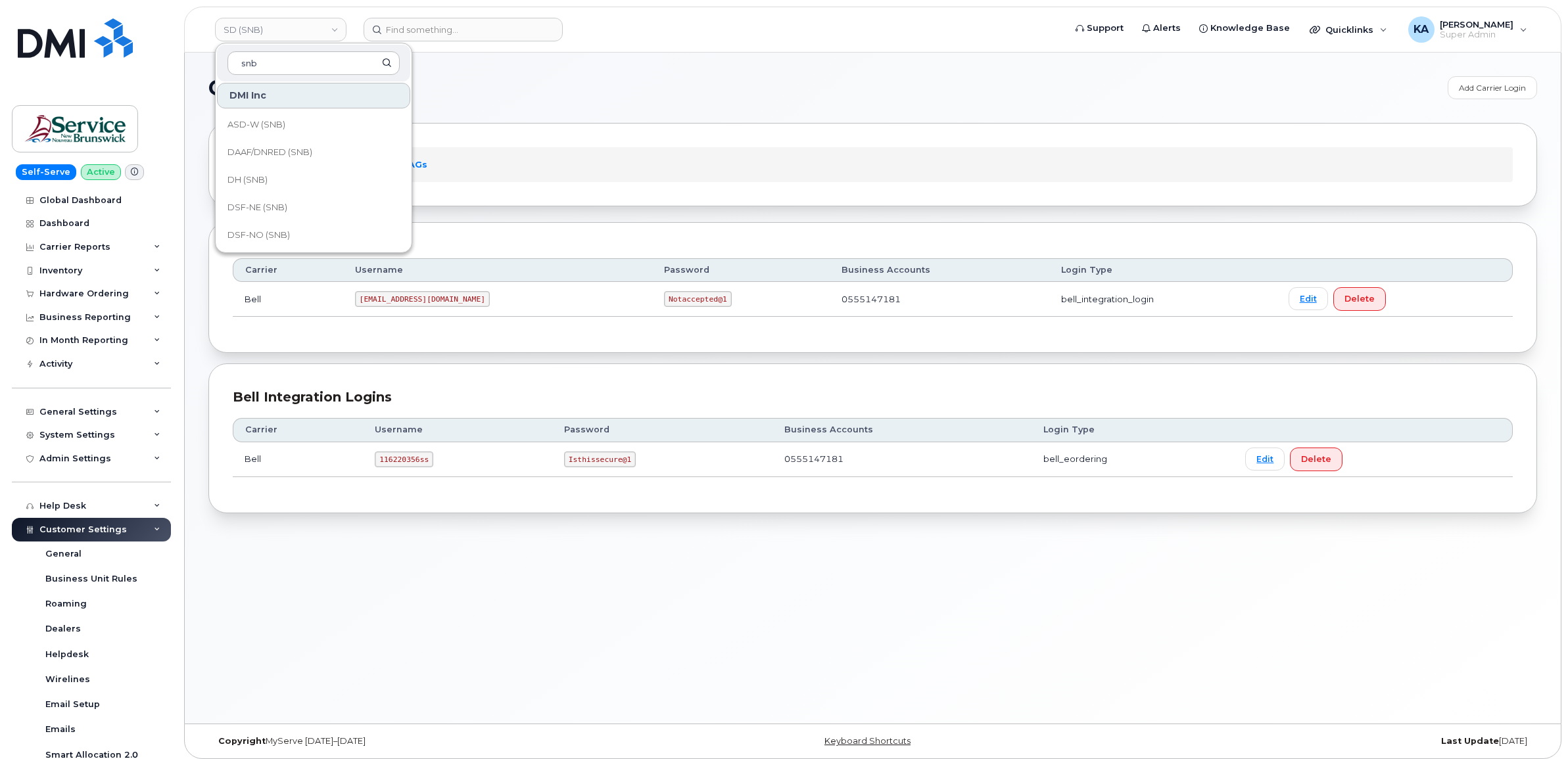
scroll to position [164, 0]
type input "snb"
click at [274, 174] on span "DSF-SUD (SNB)" at bounding box center [261, 181] width 67 height 13
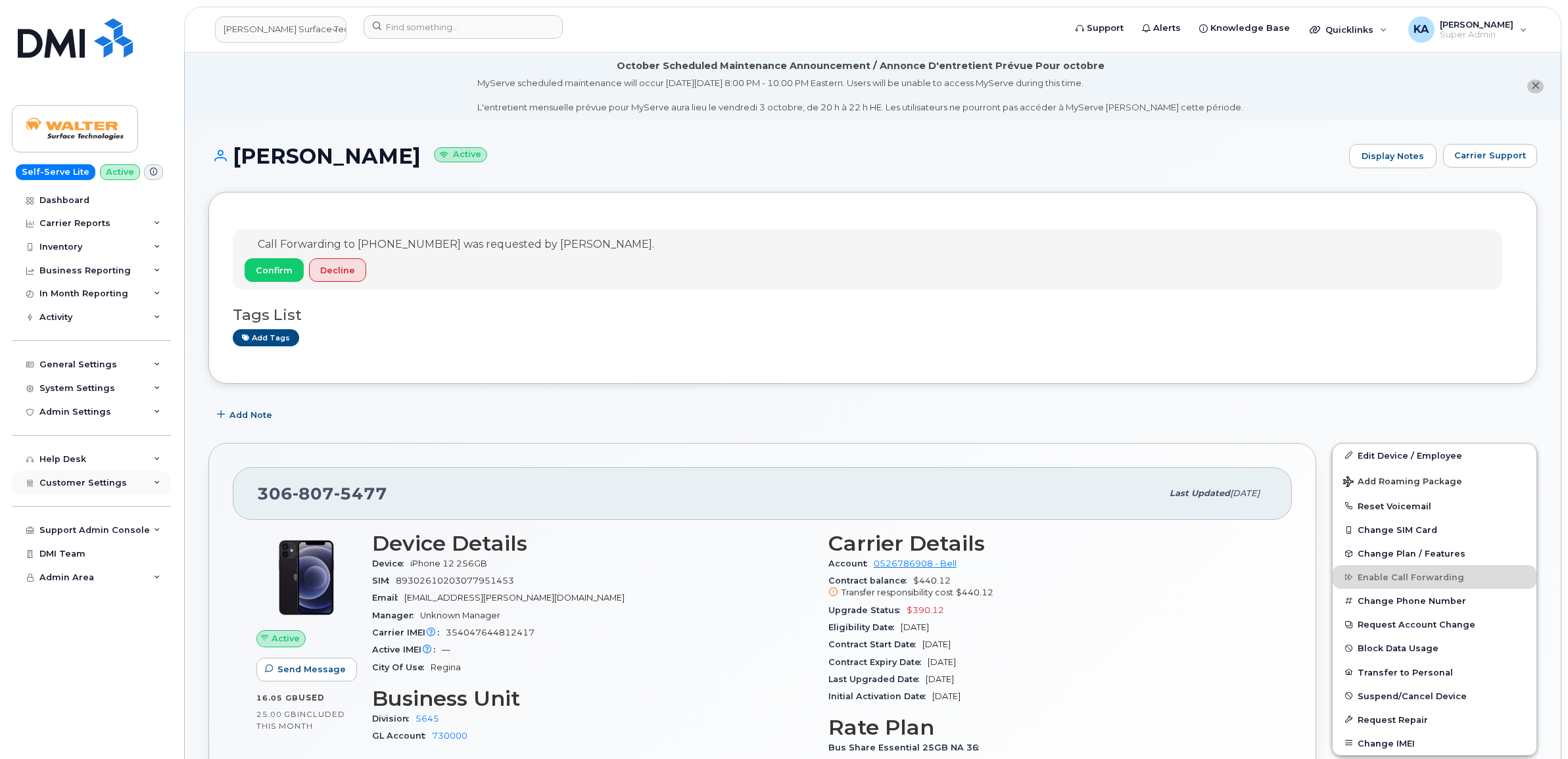
click at [83, 485] on span "Customer Settings" at bounding box center [83, 483] width 87 height 10
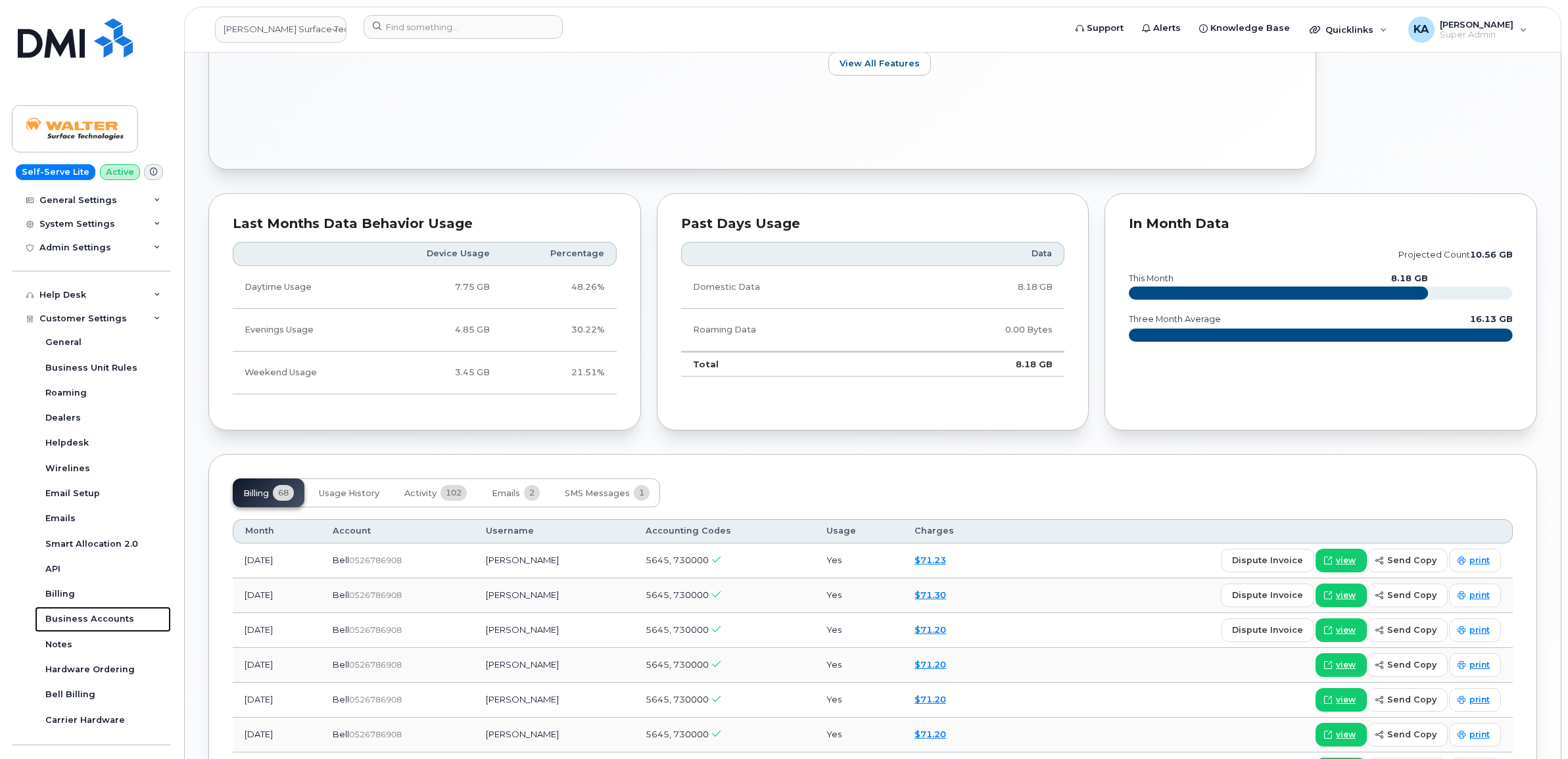
scroll to position [739, 0]
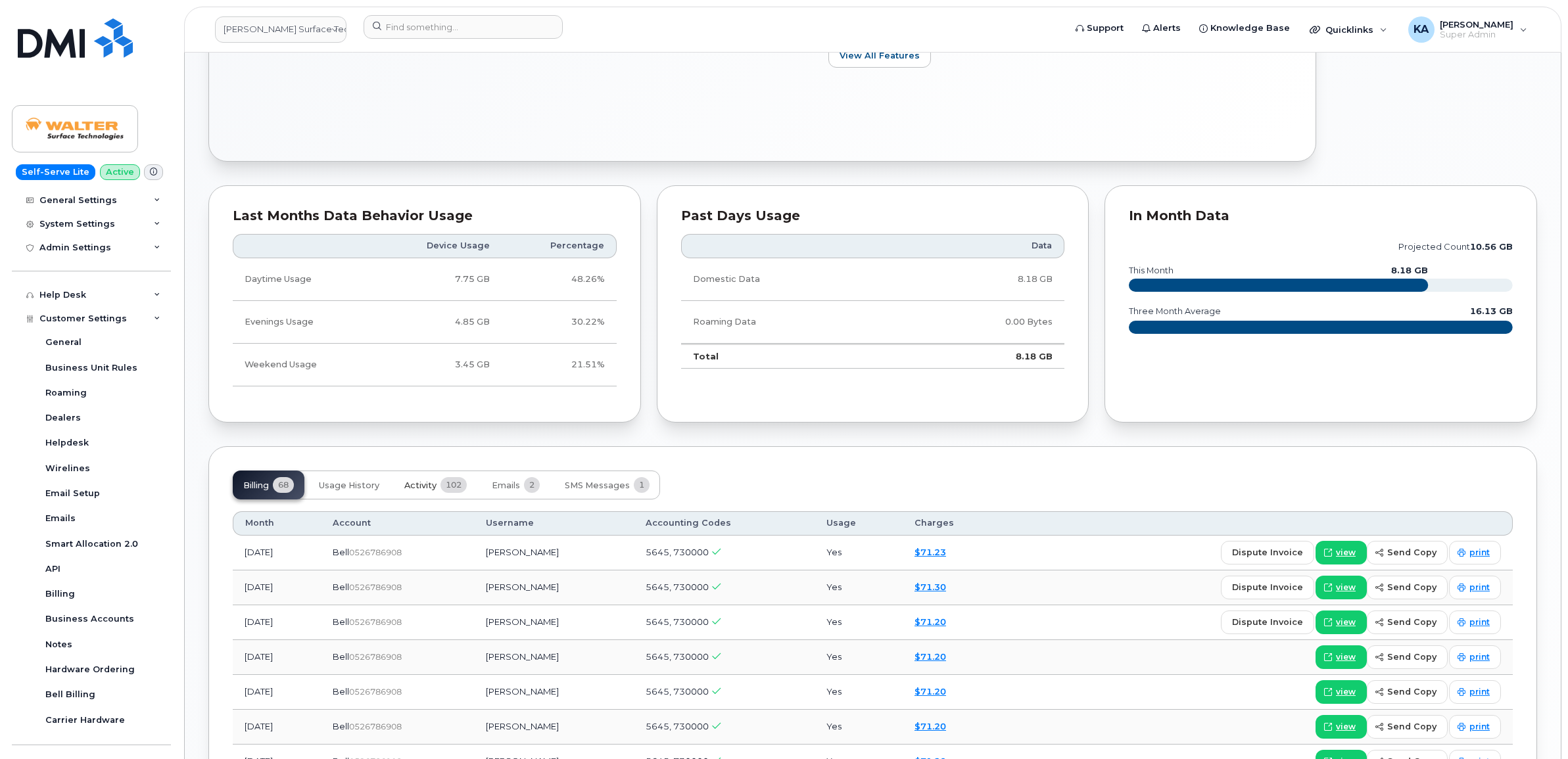
click at [442, 487] on span "102" at bounding box center [454, 484] width 26 height 16
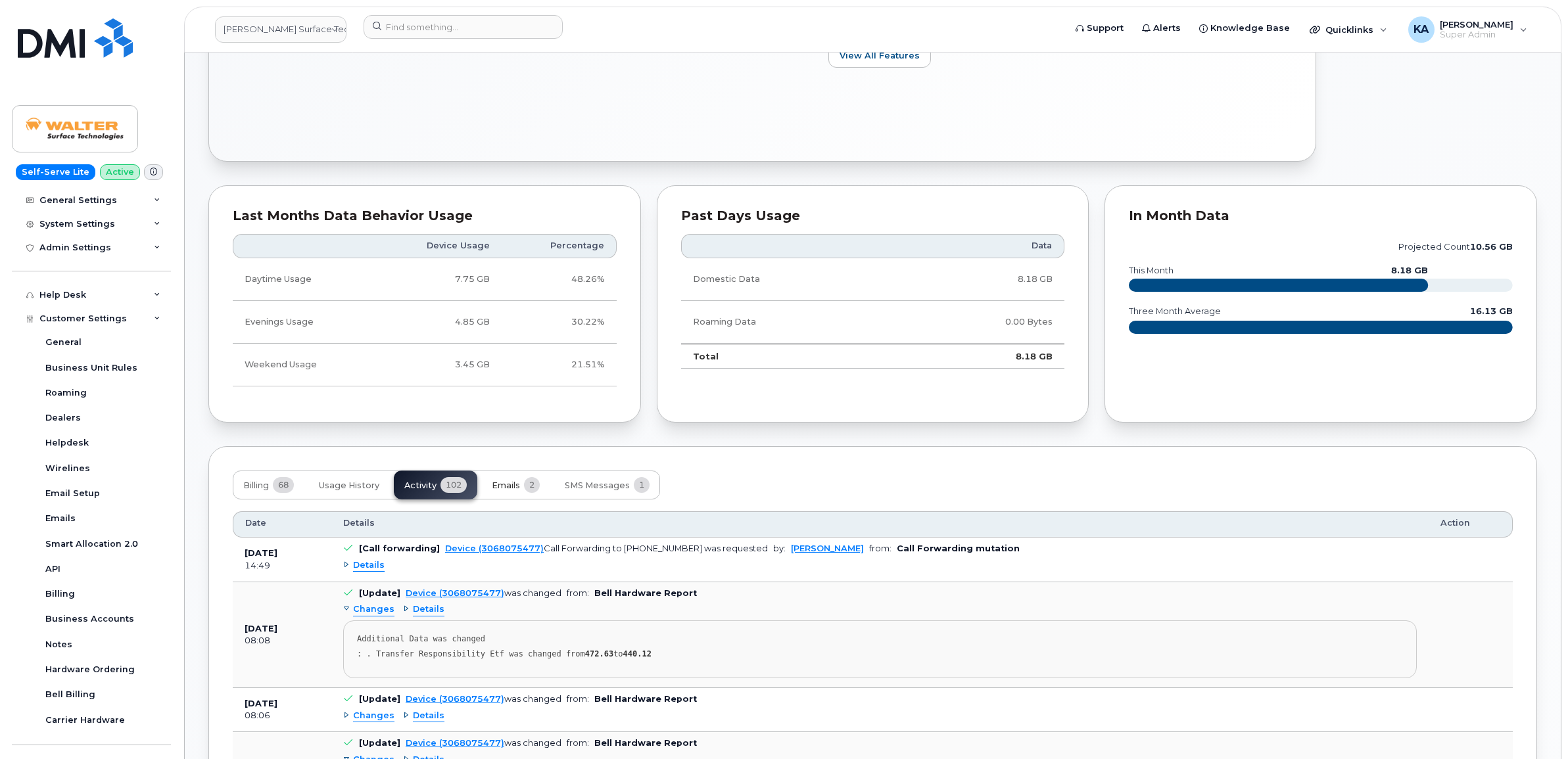
click at [504, 490] on span "Emails" at bounding box center [506, 485] width 28 height 11
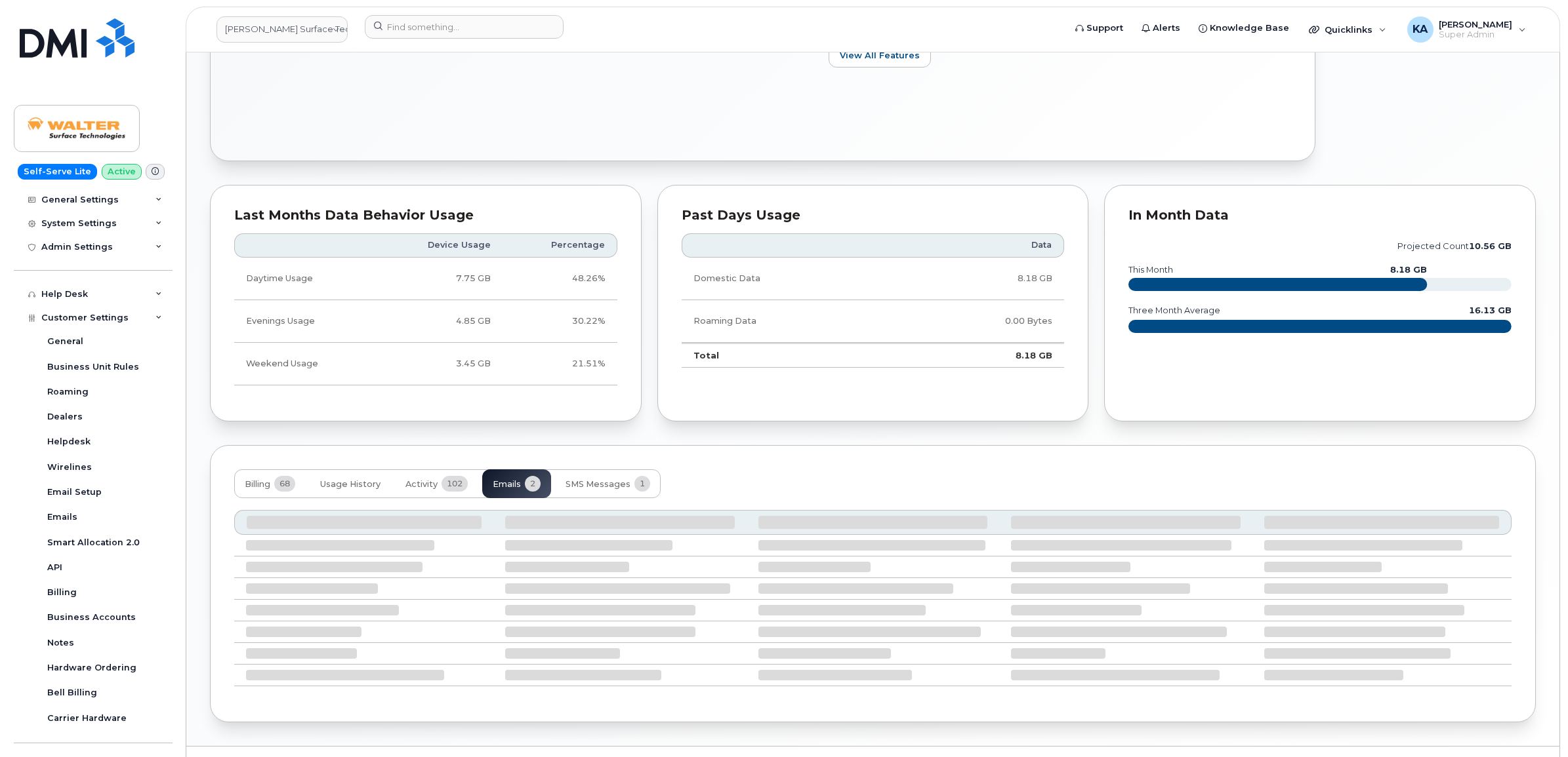
scroll to position [667, 0]
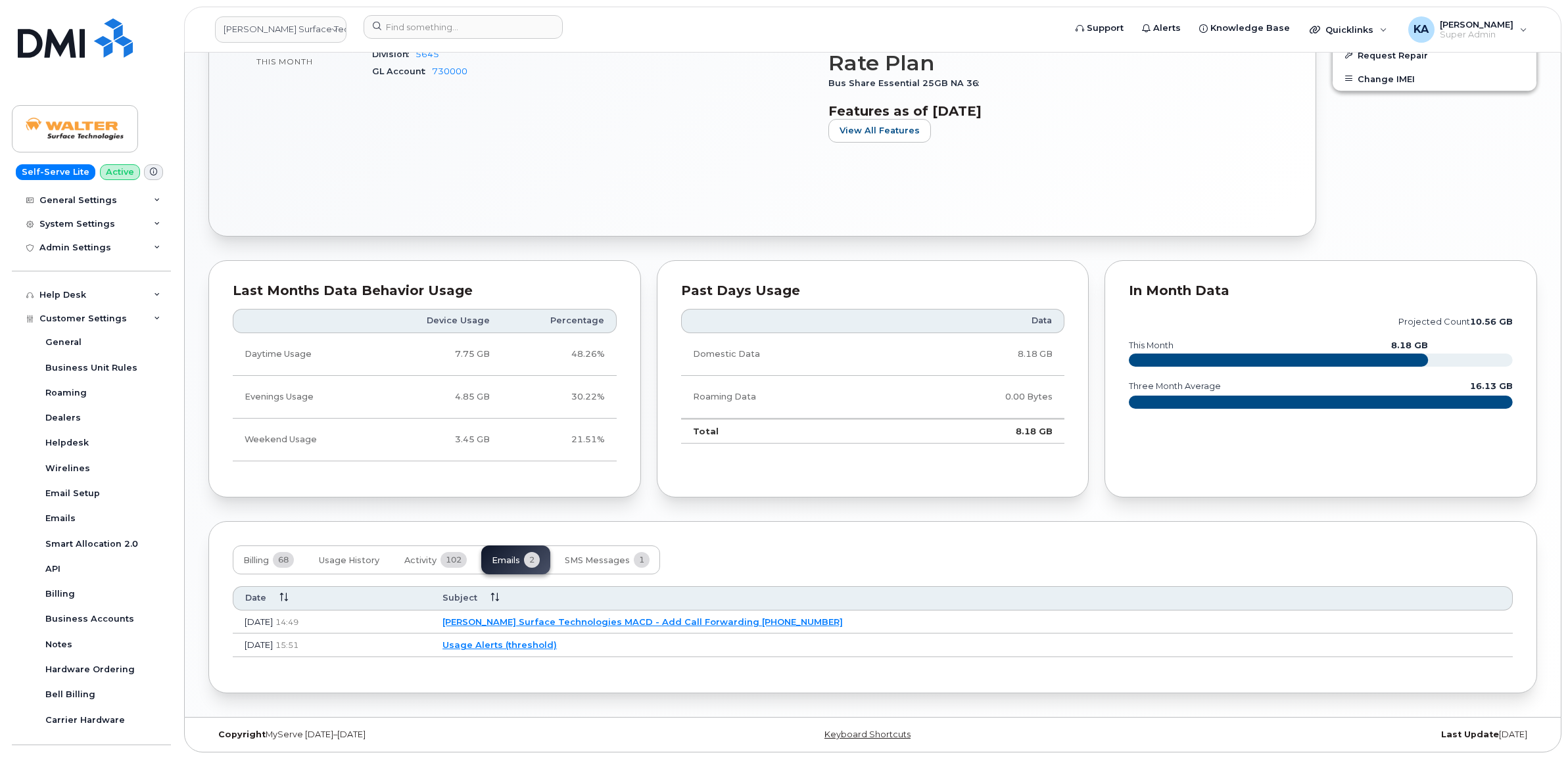
click at [587, 621] on link "Walter Surface Technologies MACD - Add Call Forwarding 3068075477" at bounding box center [642, 622] width 400 height 11
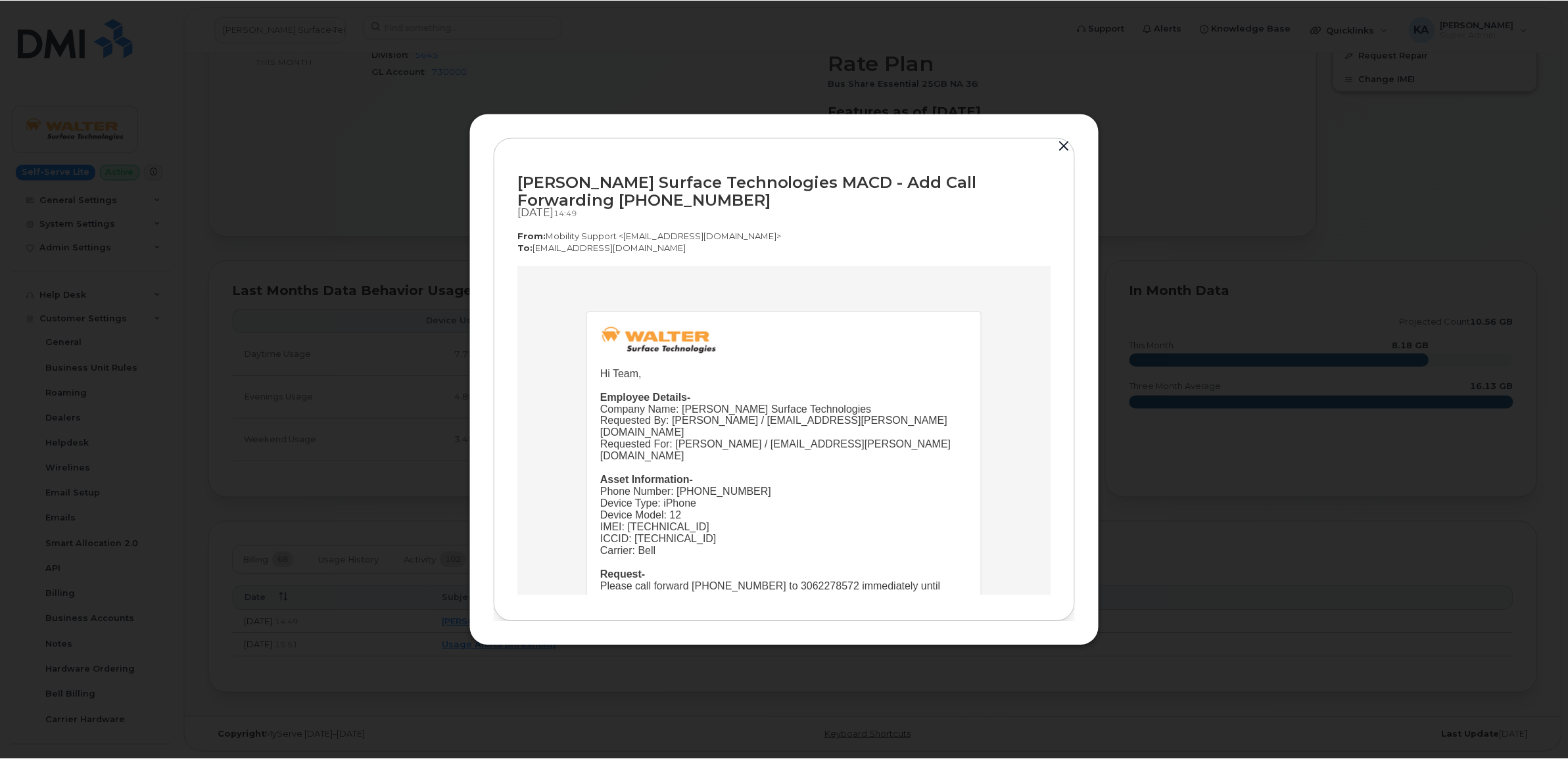
scroll to position [0, 0]
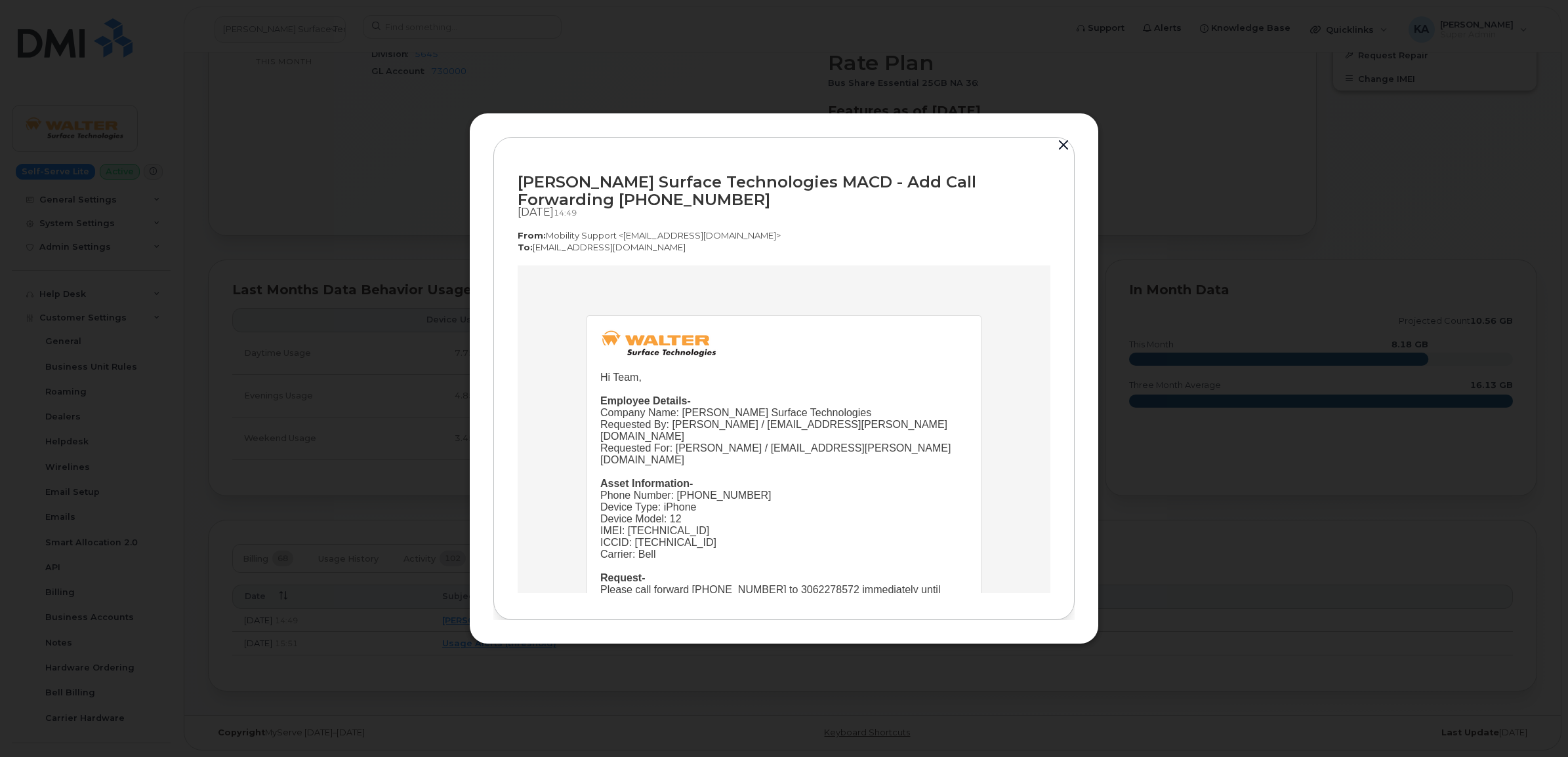
drag, startPoint x: 836, startPoint y: 534, endPoint x: 626, endPoint y: 331, distance: 292.1
click at [626, 331] on tbody "Hi Team, Employee Details- Company Name: Walter Surface Technologies Requested …" at bounding box center [784, 515] width 368 height 373
copy tbody "Hi Team, Employee Details- Company Name: Walter Surface Technologies Requested …"
click at [1058, 144] on button "button" at bounding box center [1063, 145] width 20 height 18
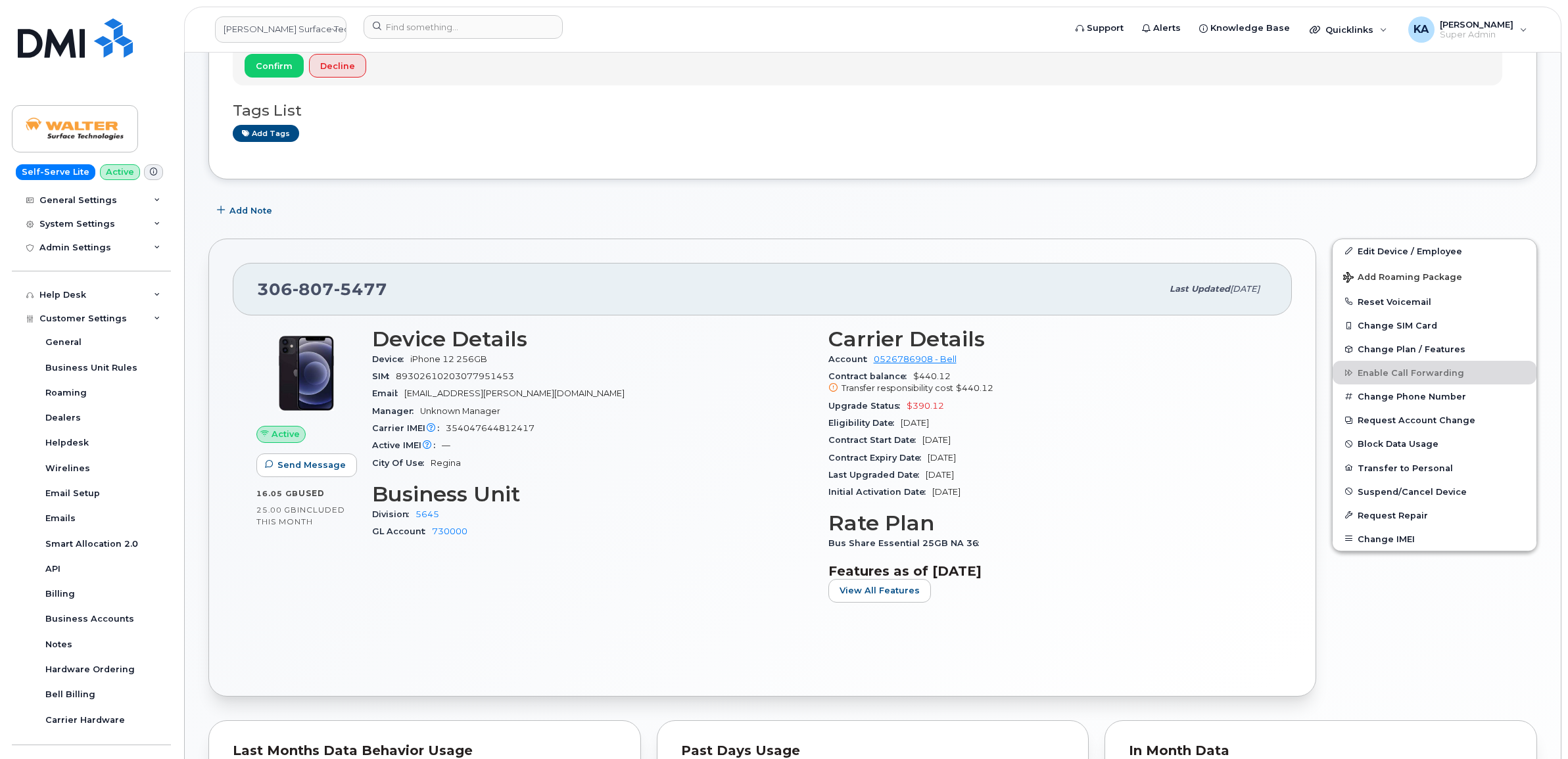
scroll to position [175, 0]
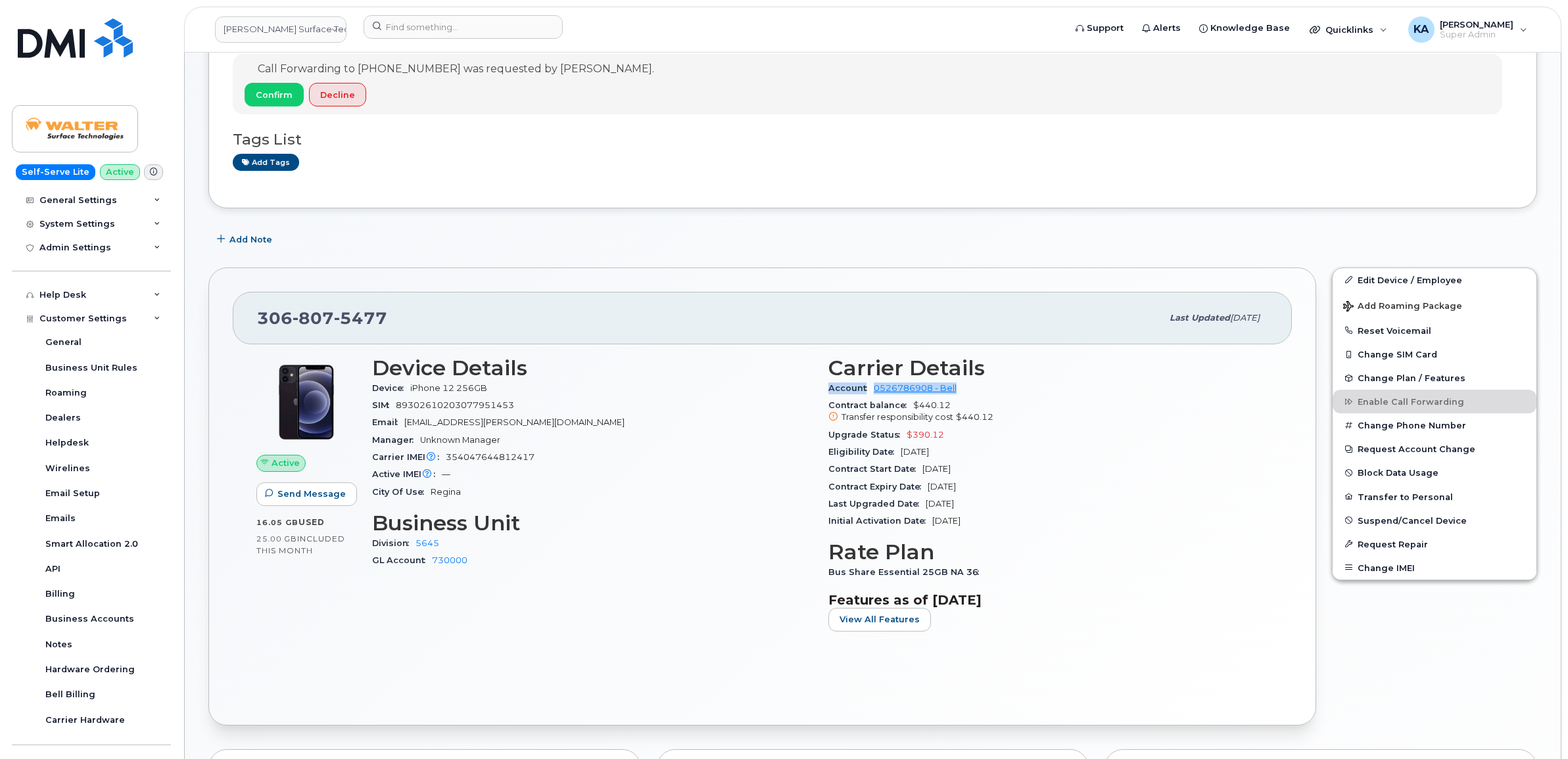
drag, startPoint x: 826, startPoint y: 388, endPoint x: 964, endPoint y: 385, distance: 138.0
click at [964, 385] on div "Carrier Details Account 0526786908 - Bell Contract balance $440.12 Transfer res…" at bounding box center [1048, 499] width 456 height 302
copy div "Account 0526786908 - Bell"
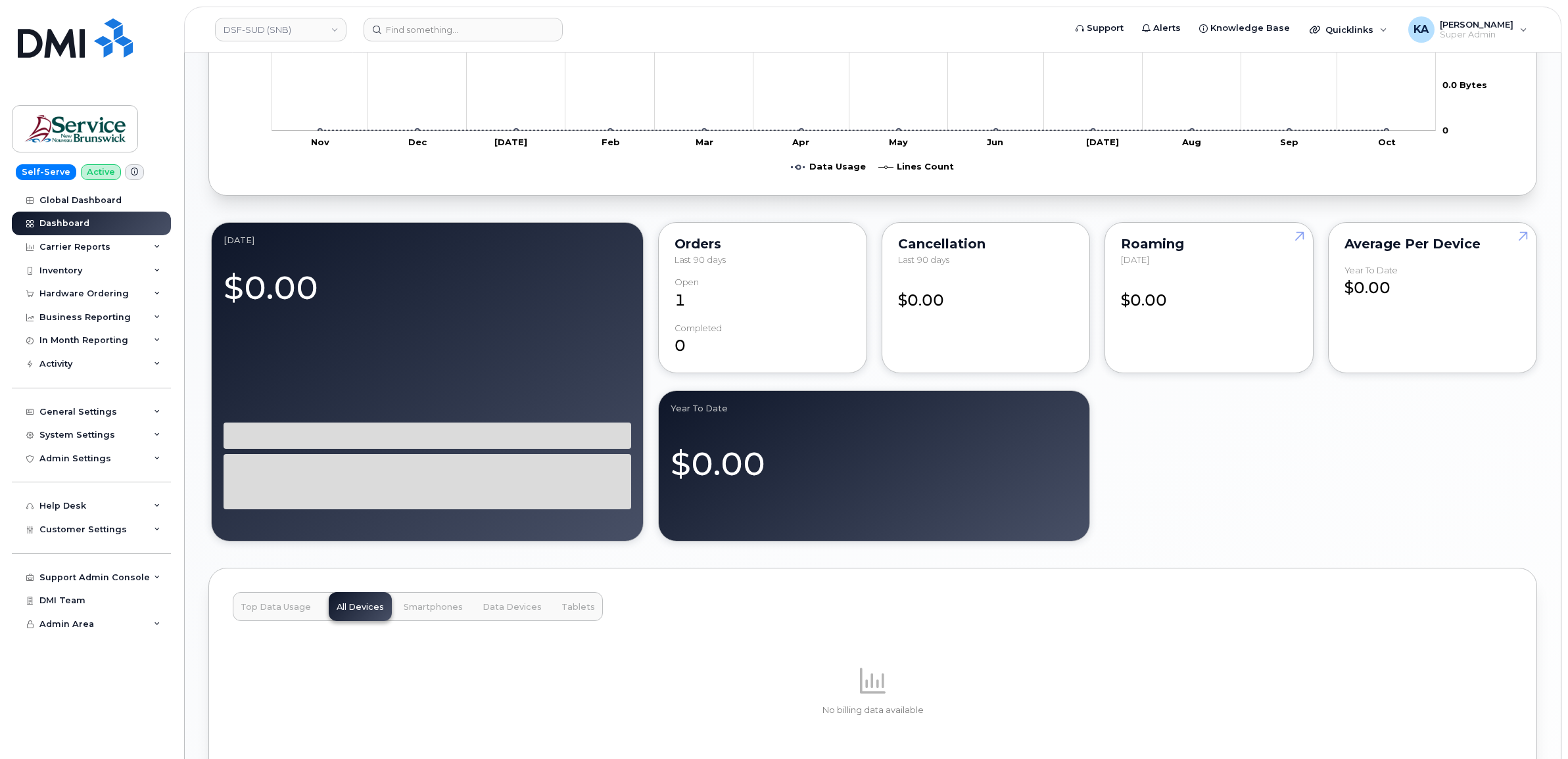
scroll to position [576, 0]
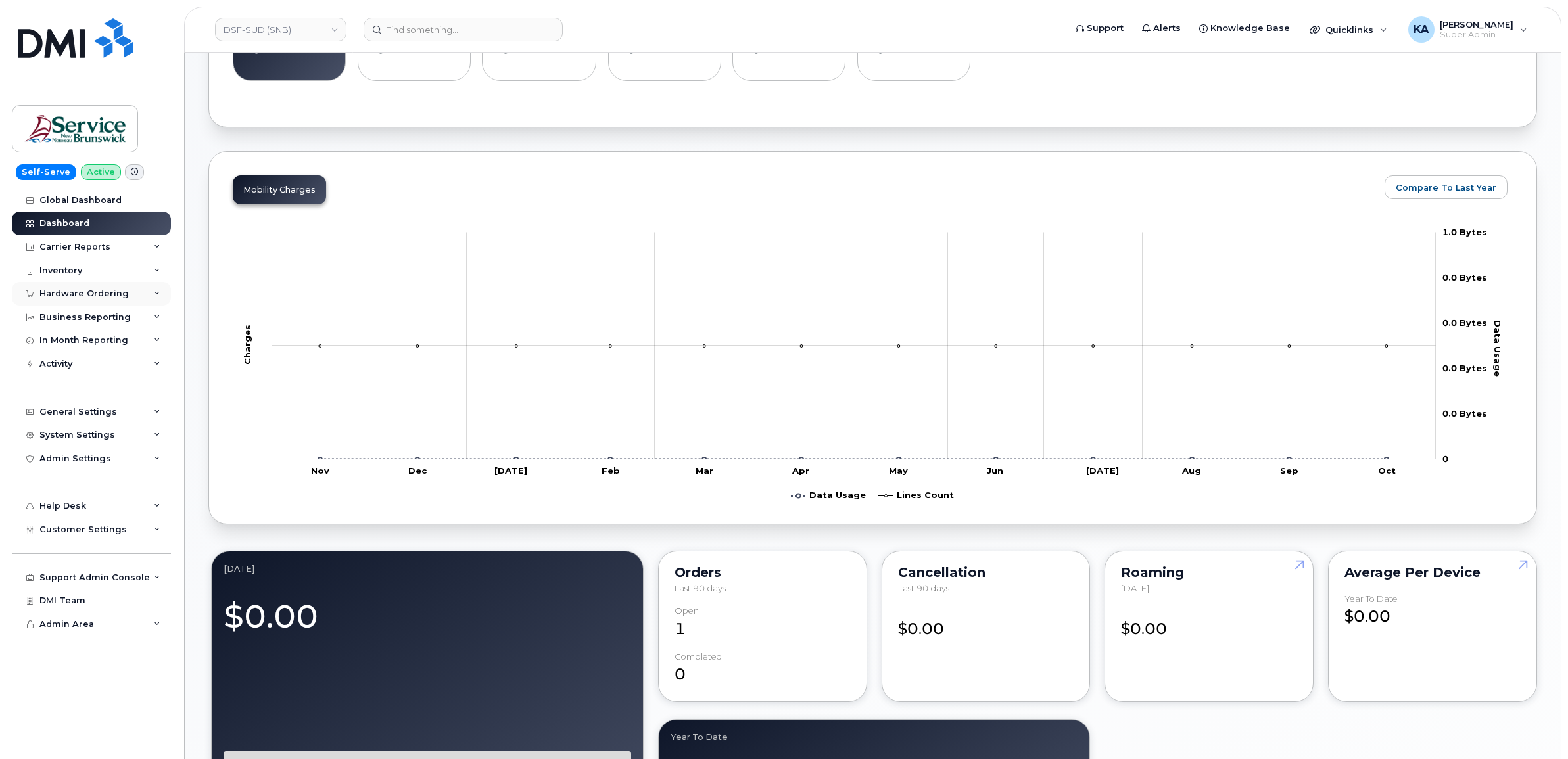
click at [89, 294] on div "Hardware Ordering" at bounding box center [84, 294] width 90 height 11
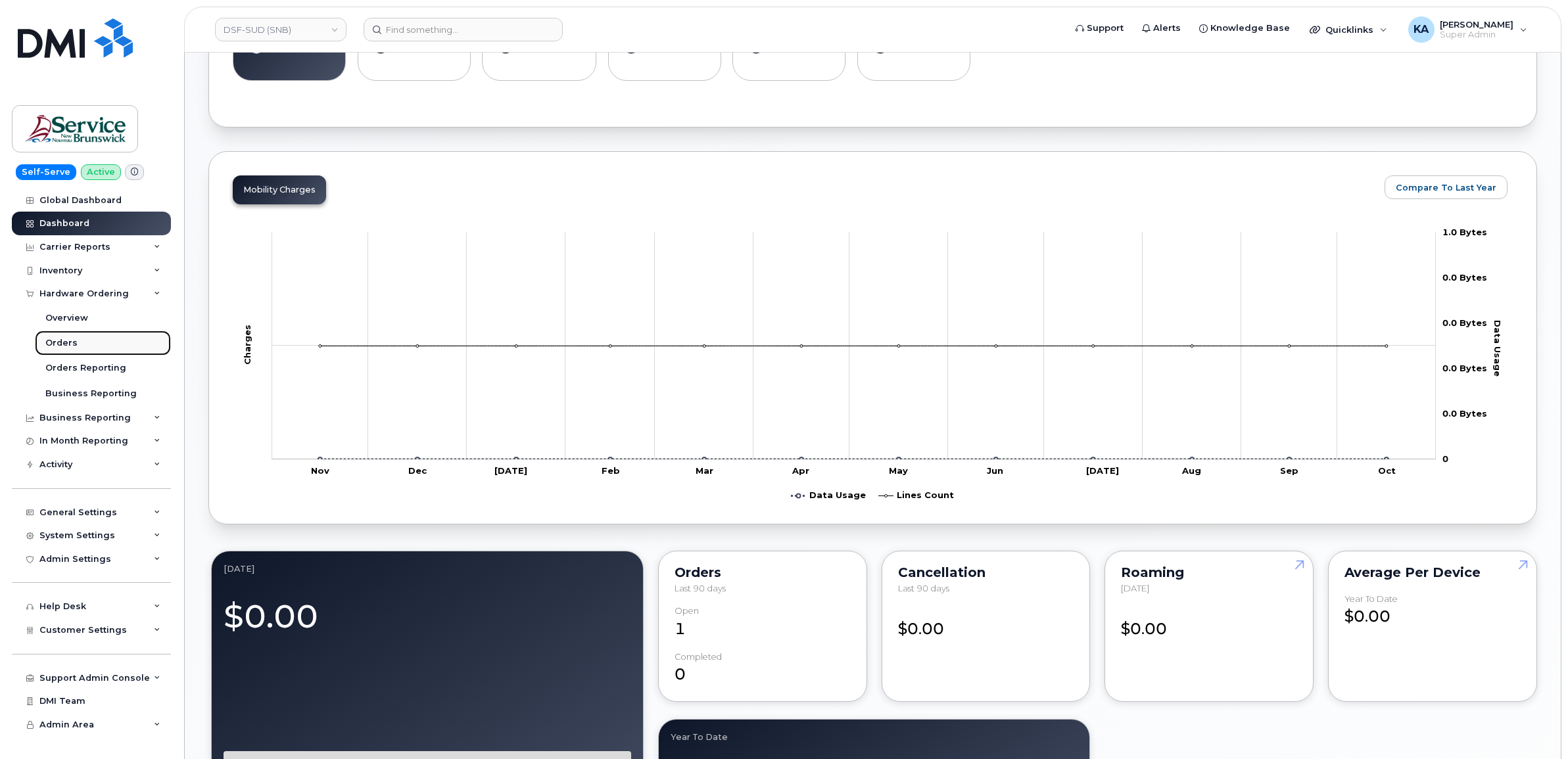
click at [63, 346] on div "Orders" at bounding box center [61, 343] width 32 height 12
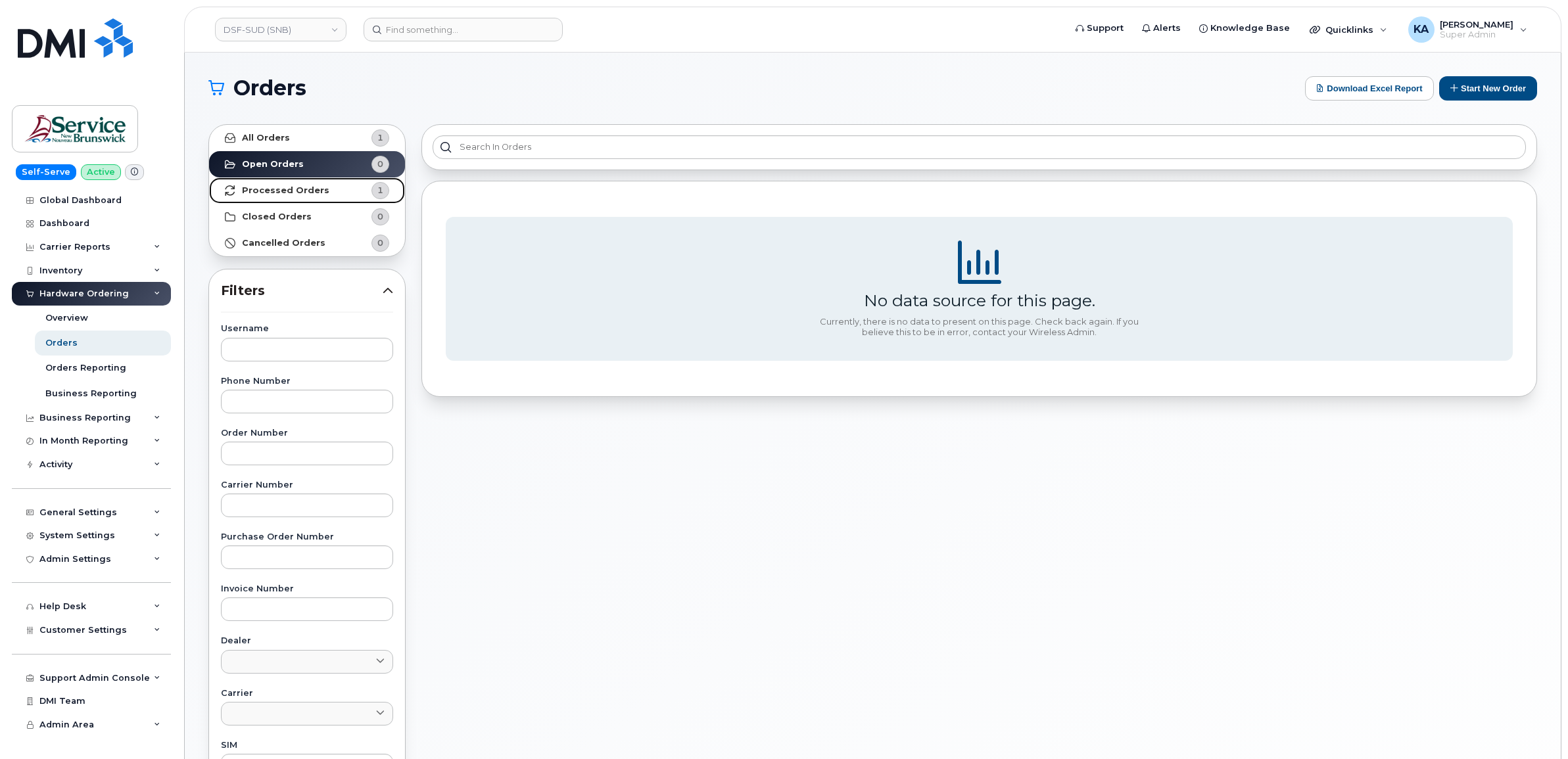
click at [306, 192] on strong "Processed Orders" at bounding box center [285, 190] width 87 height 11
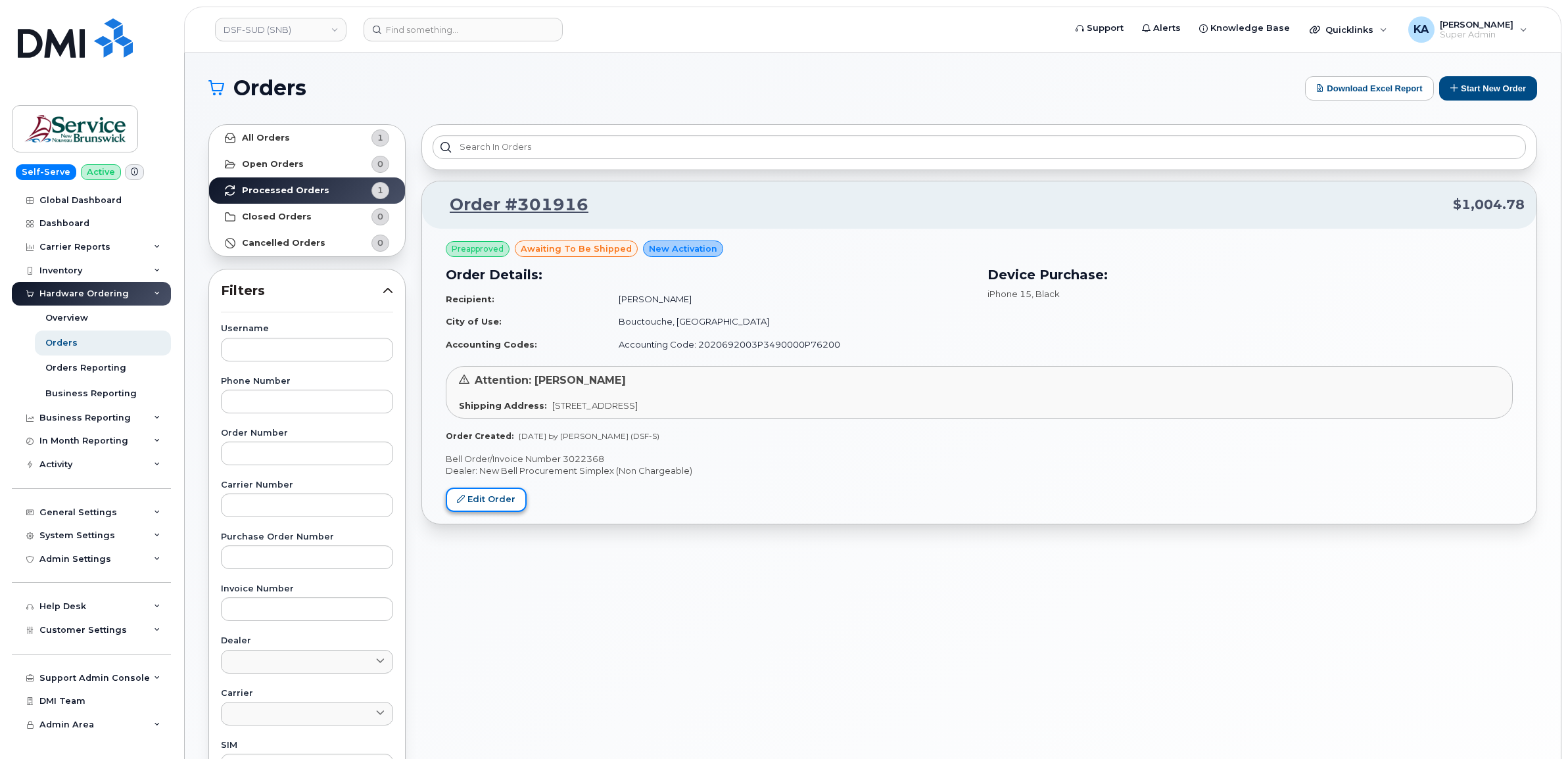
click at [494, 500] on link "Edit Order" at bounding box center [486, 500] width 81 height 25
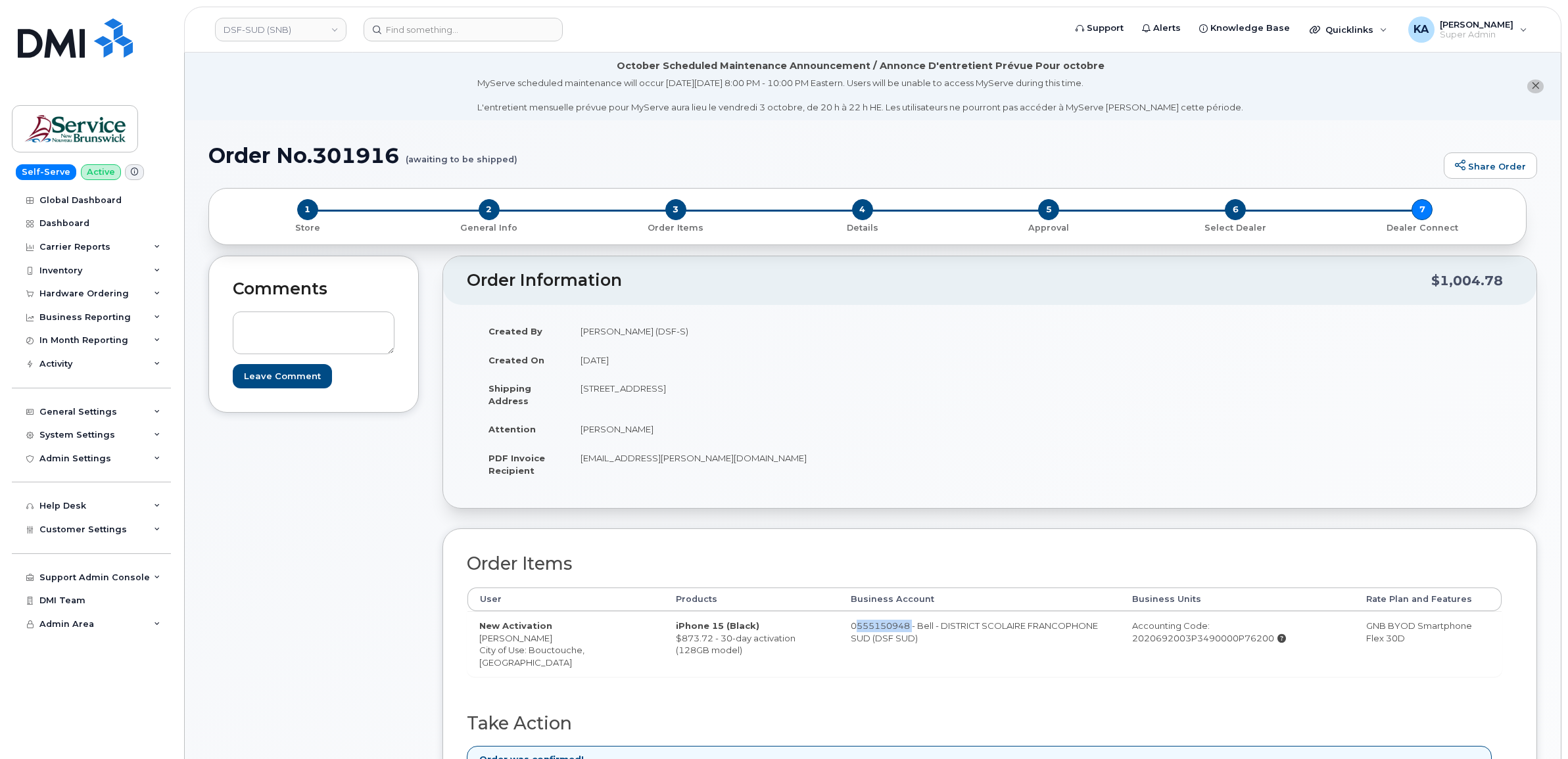
drag, startPoint x: 826, startPoint y: 628, endPoint x: 890, endPoint y: 631, distance: 64.1
click at [890, 631] on td "0555150948 - Bell - DISTRICT SCOLAIRE FRANCOPHONE SUD (DSF SUD)" at bounding box center [979, 643] width 281 height 65
drag, startPoint x: 890, startPoint y: 631, endPoint x: 878, endPoint y: 629, distance: 12.2
copy td "0555150948"
click at [884, 673] on td "0555150948 - Bell - DISTRICT SCOLAIRE FRANCOPHONE SUD (DSF SUD)" at bounding box center [979, 643] width 281 height 65
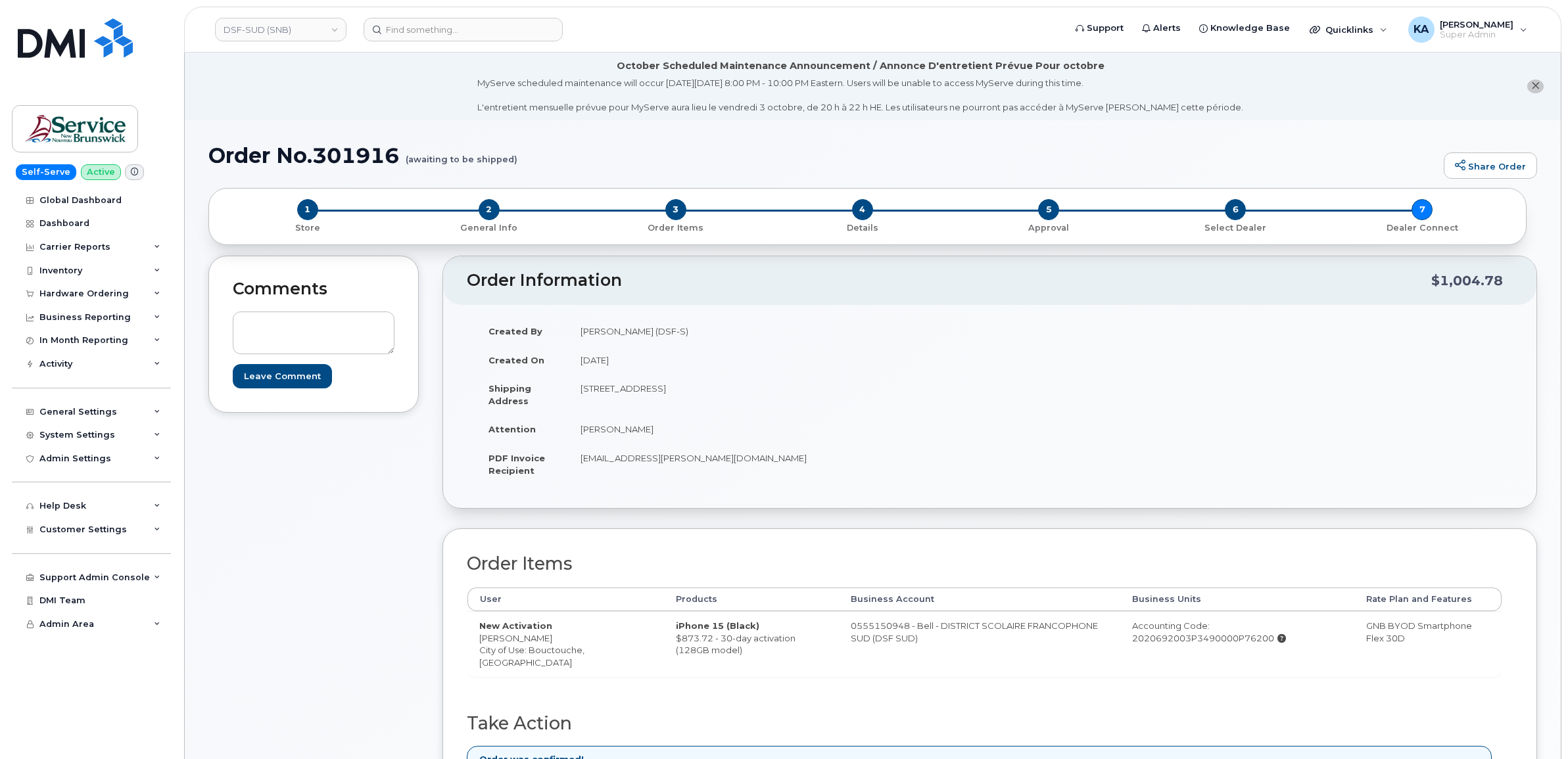
drag, startPoint x: 830, startPoint y: 629, endPoint x: 903, endPoint y: 645, distance: 74.7
click at [903, 645] on td "0555150948 - Bell - DISTRICT SCOLAIRE FRANCOPHONE SUD (DSF SUD)" at bounding box center [979, 643] width 281 height 65
drag, startPoint x: 903, startPoint y: 644, endPoint x: 883, endPoint y: 635, distance: 21.9
copy td "0555150948 - Bell - DISTRICT SCOLAIRE FRANCOPHONE SUD (DSF SUD)"
click at [270, 34] on link "DSF-SUD (SNB)" at bounding box center [280, 30] width 132 height 24
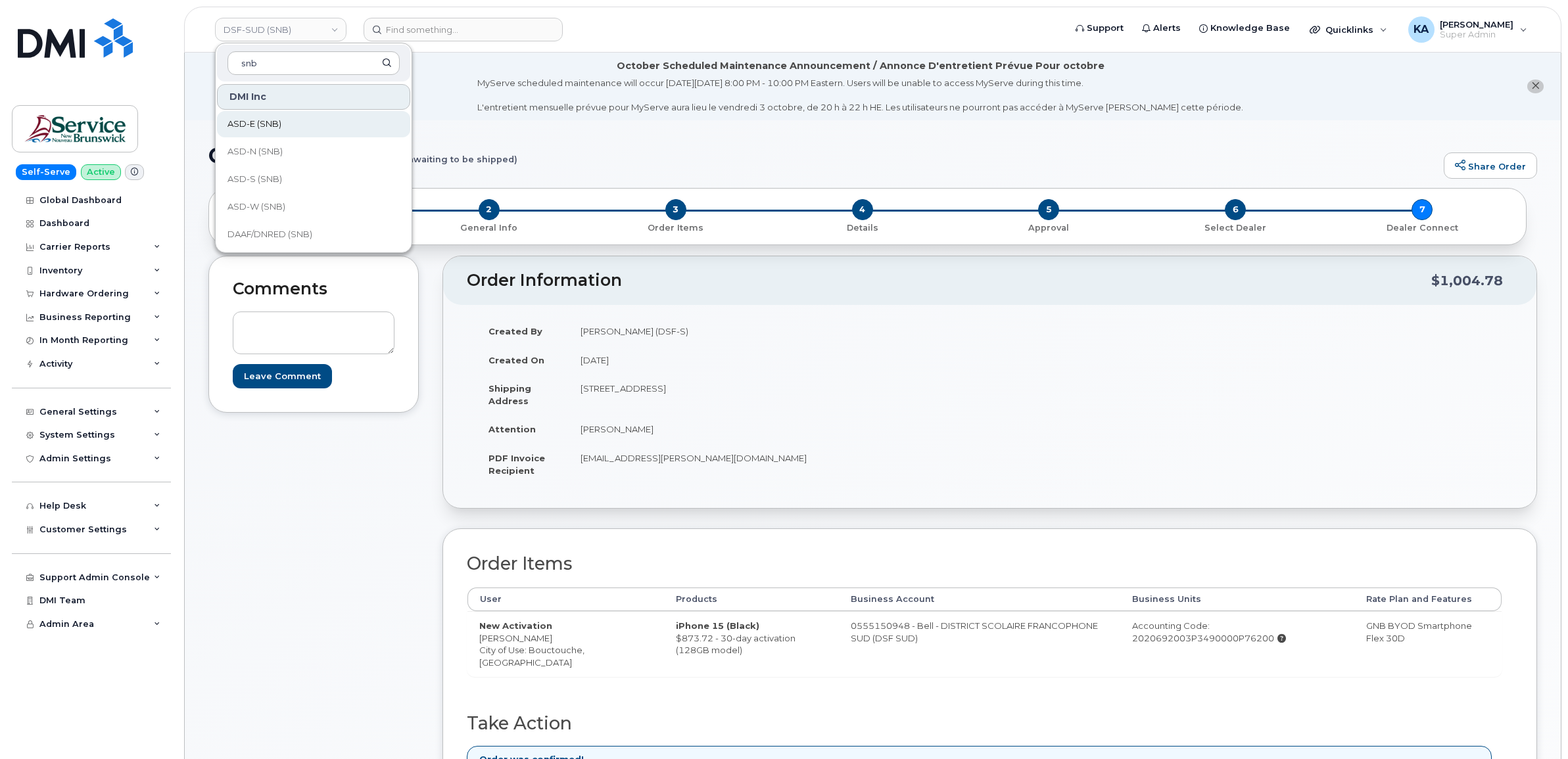
type input "snb"
click at [254, 129] on span "ASD-E (SNB)" at bounding box center [255, 124] width 54 height 13
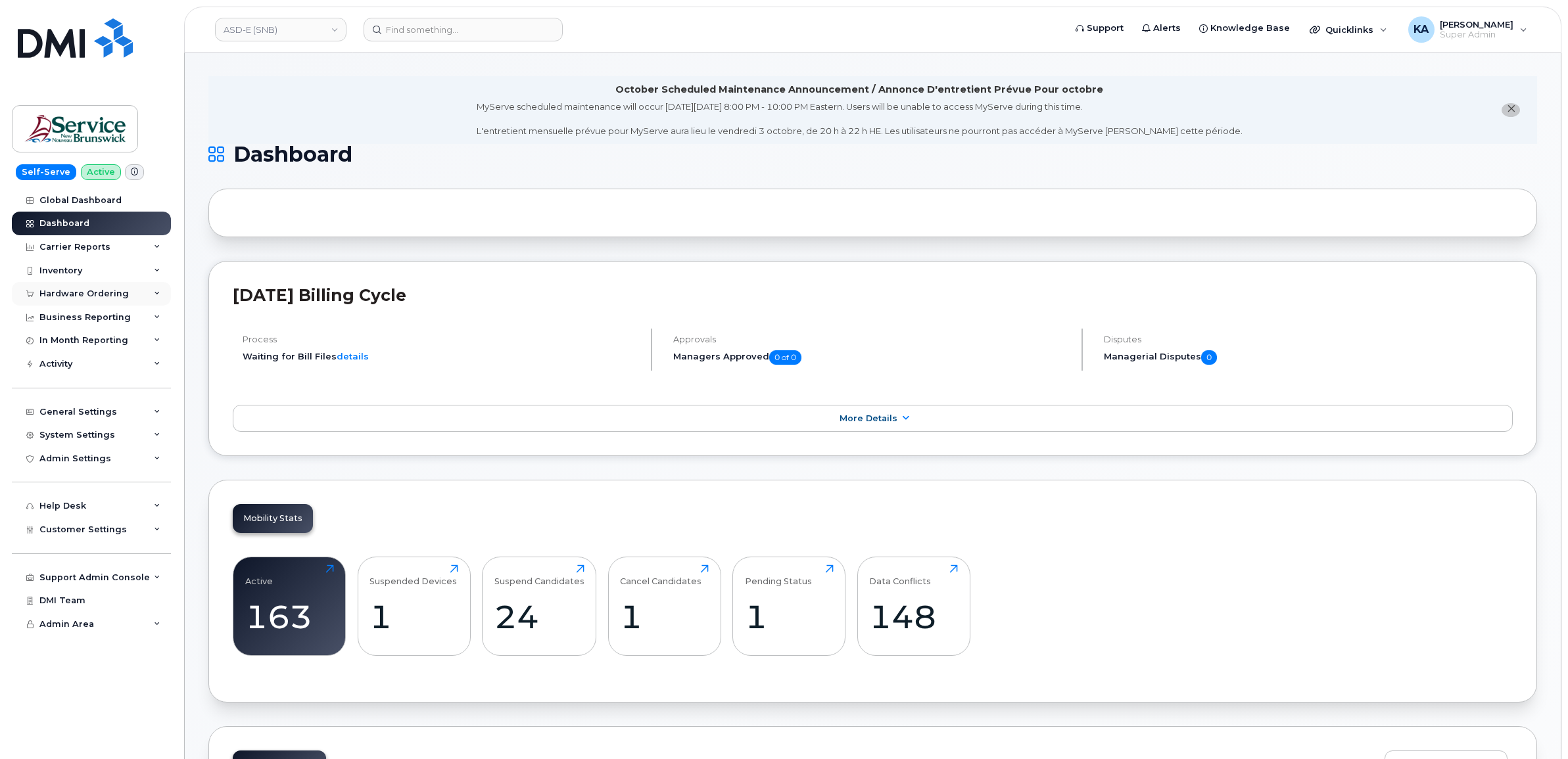
click at [67, 294] on div "Hardware Ordering" at bounding box center [84, 294] width 90 height 11
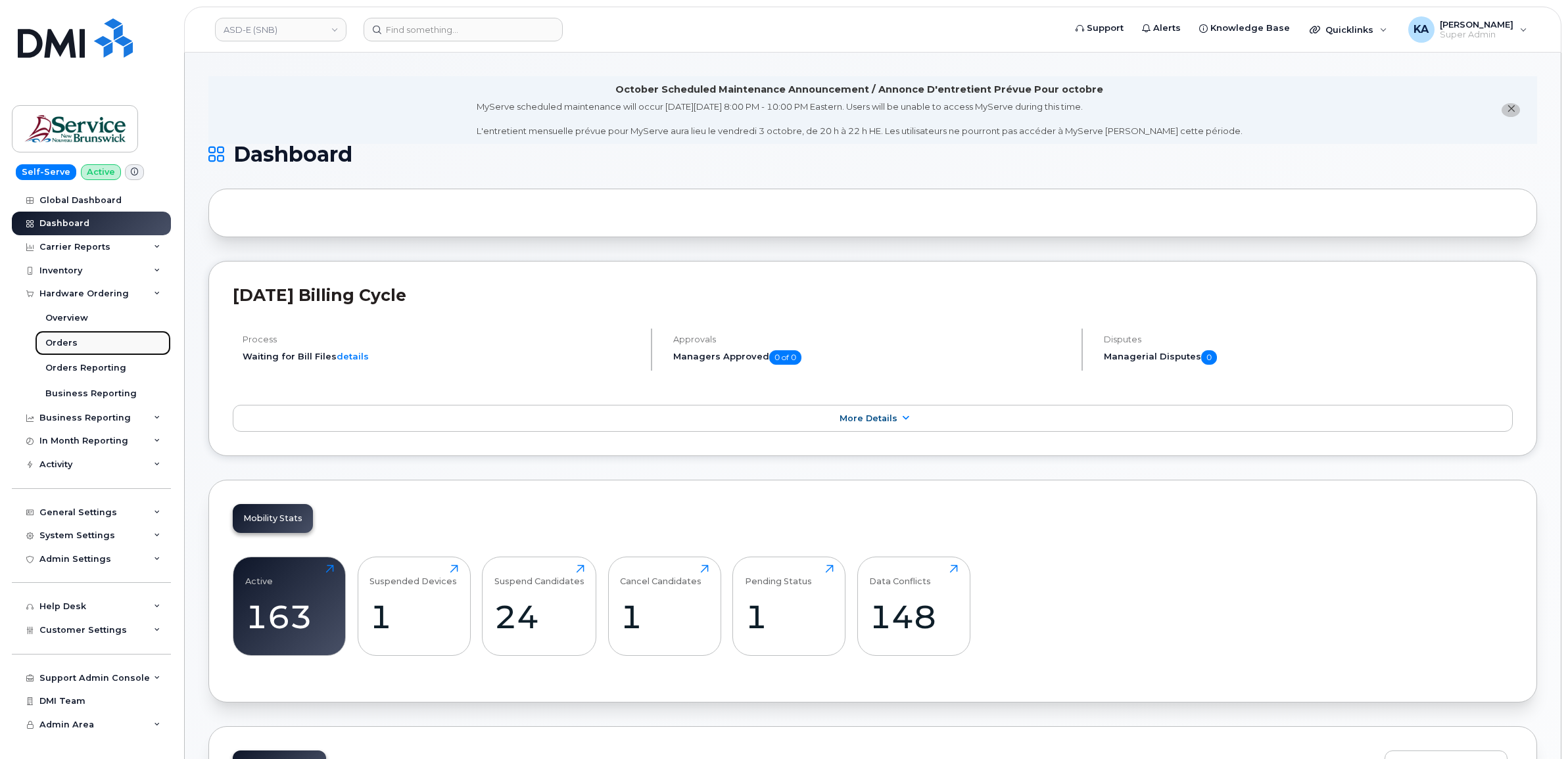
click at [51, 340] on div "Orders" at bounding box center [61, 343] width 32 height 12
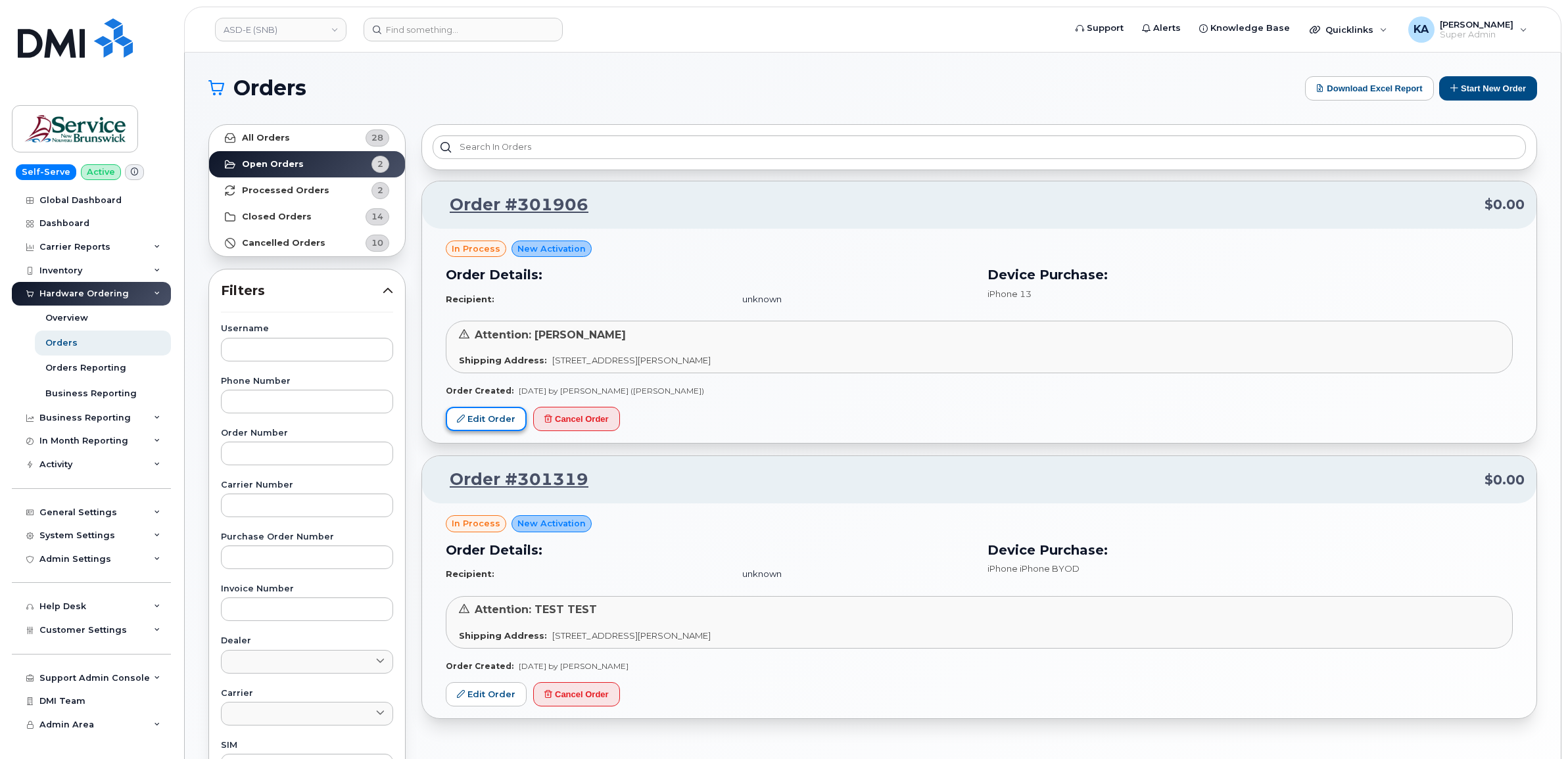
click at [488, 416] on link "Edit Order" at bounding box center [486, 419] width 81 height 25
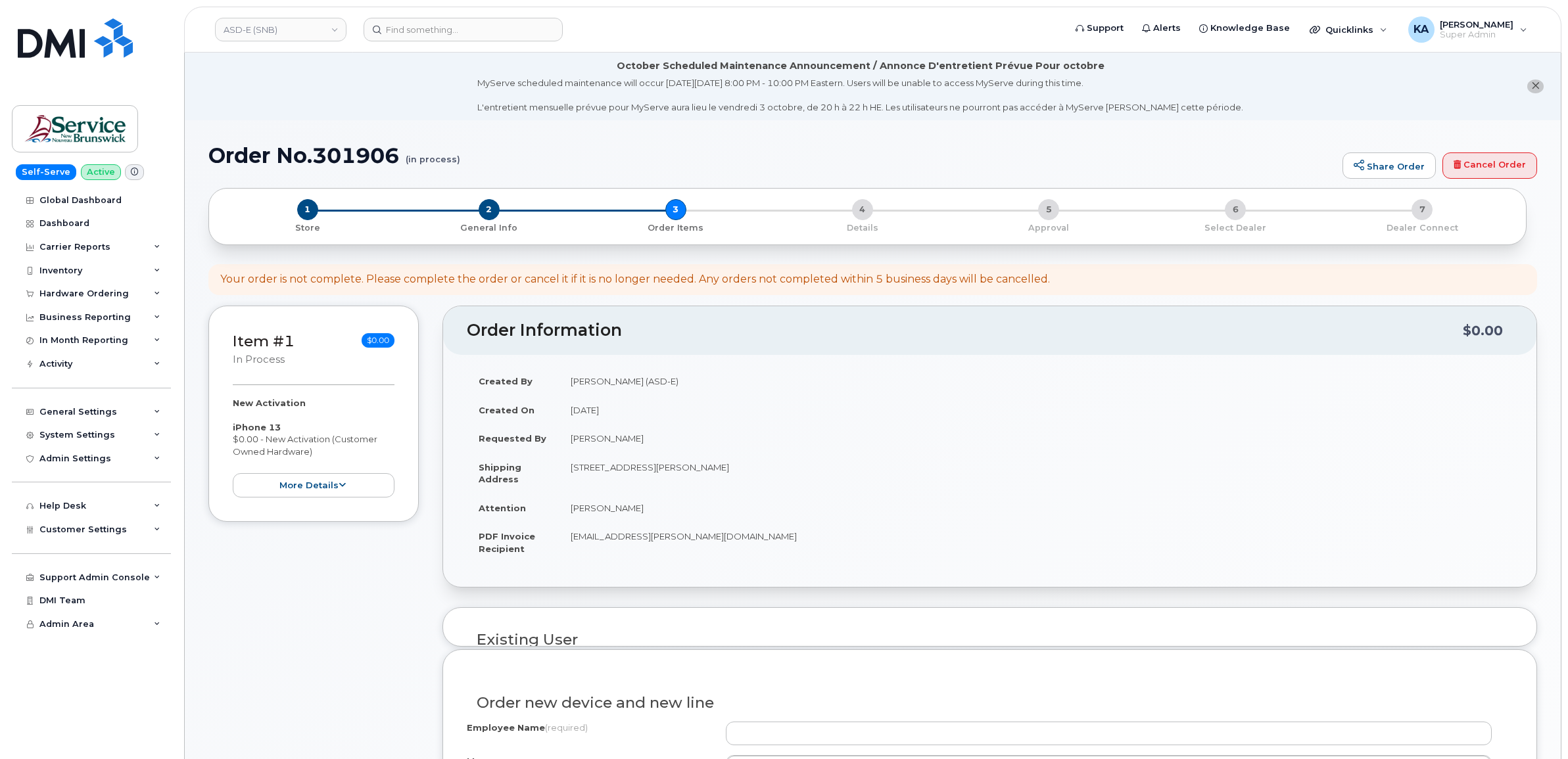
select select
click at [95, 288] on div "Hardware Ordering" at bounding box center [90, 294] width 159 height 24
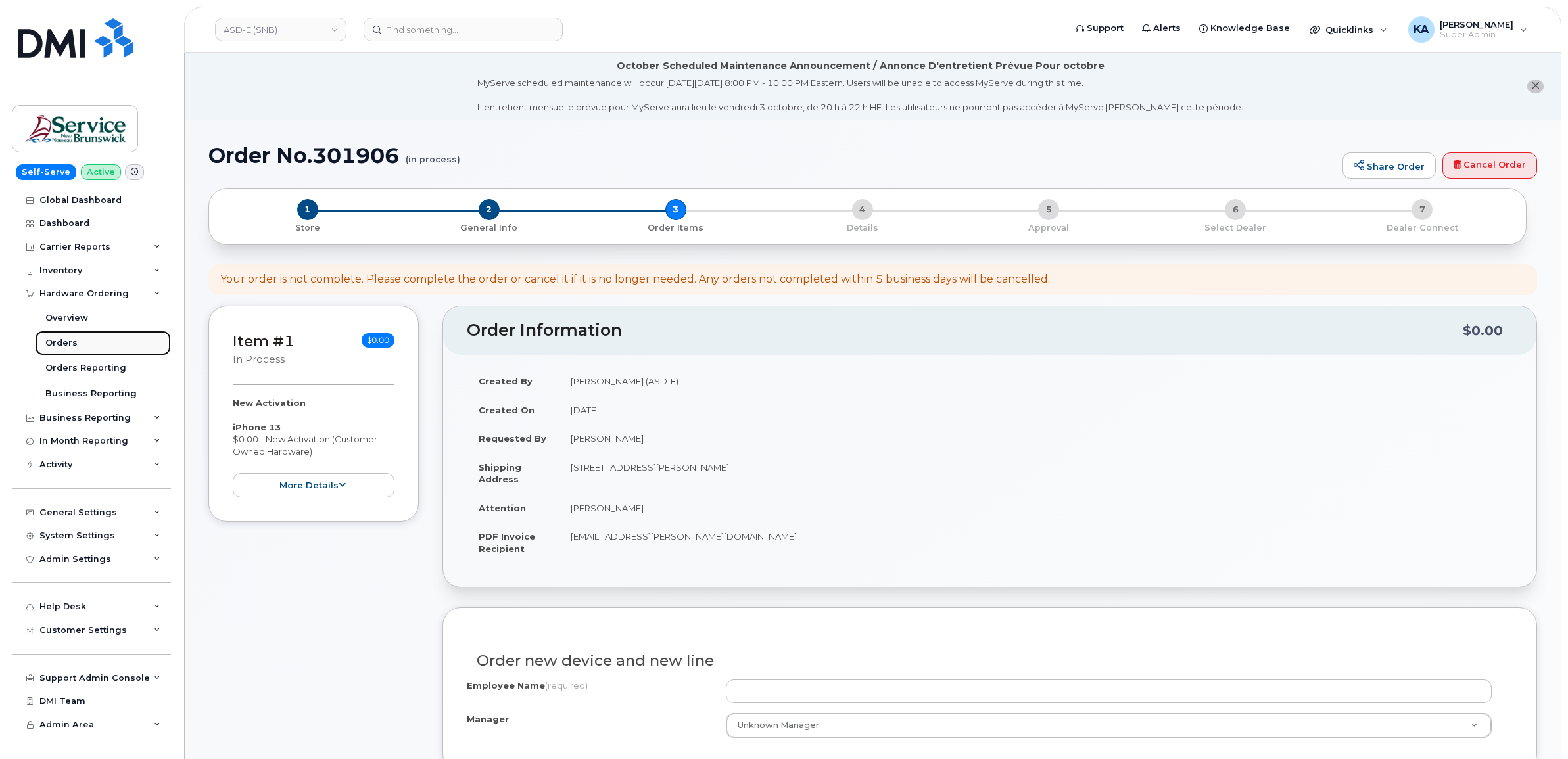
click at [54, 340] on div "Orders" at bounding box center [61, 343] width 32 height 12
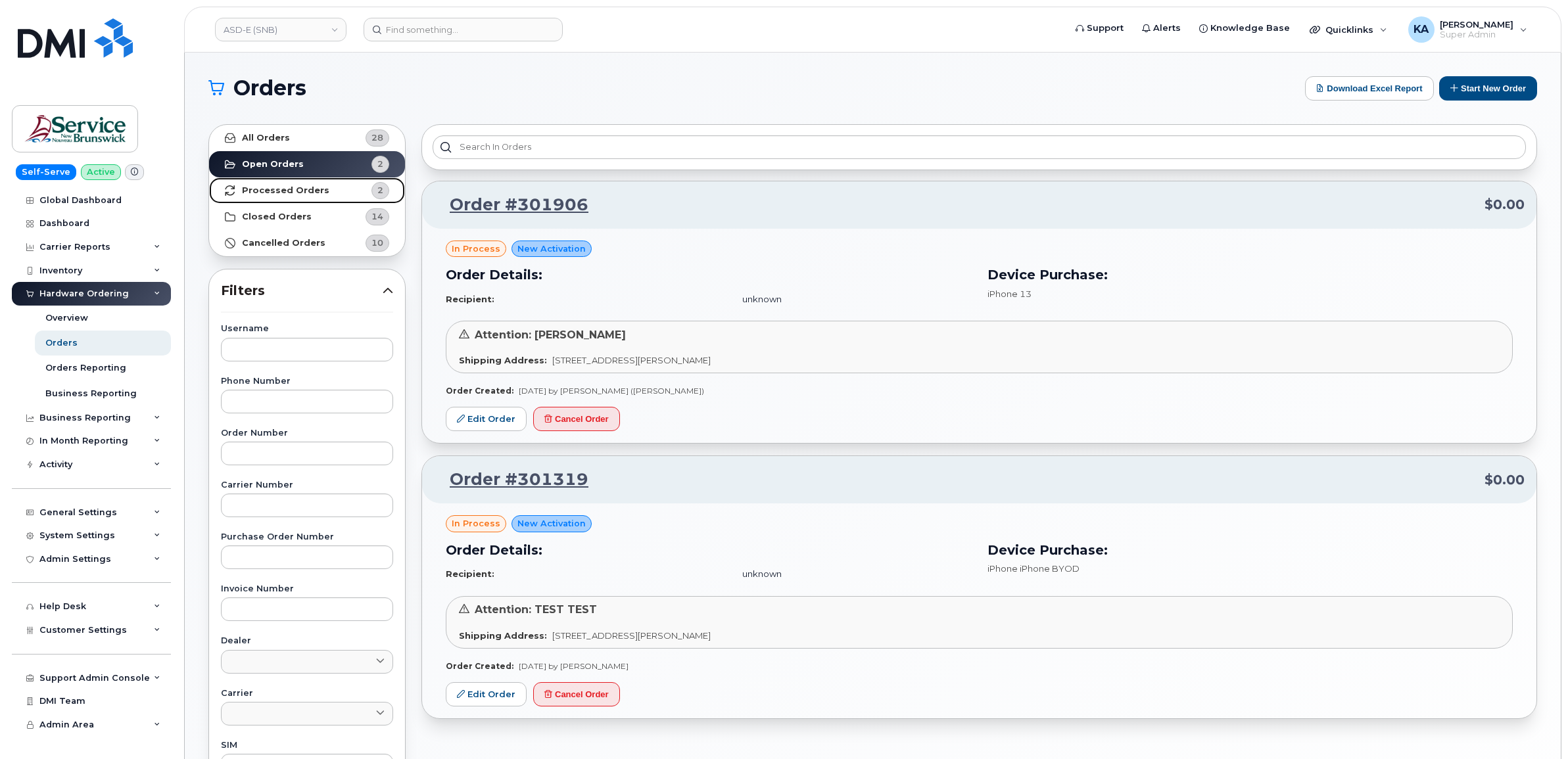
click at [273, 192] on strong "Processed Orders" at bounding box center [285, 190] width 87 height 11
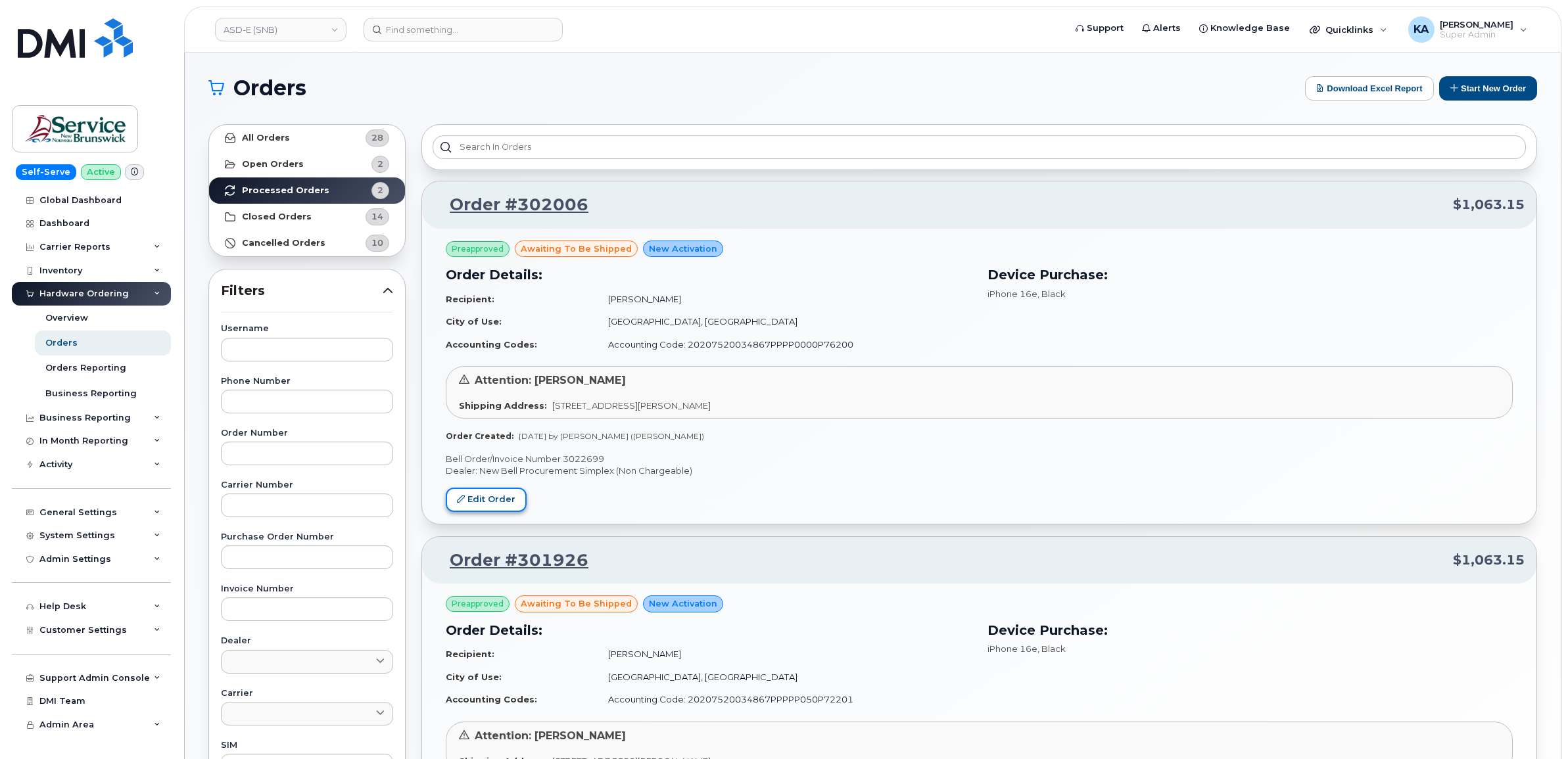
click at [490, 498] on link "Edit Order" at bounding box center [486, 500] width 81 height 25
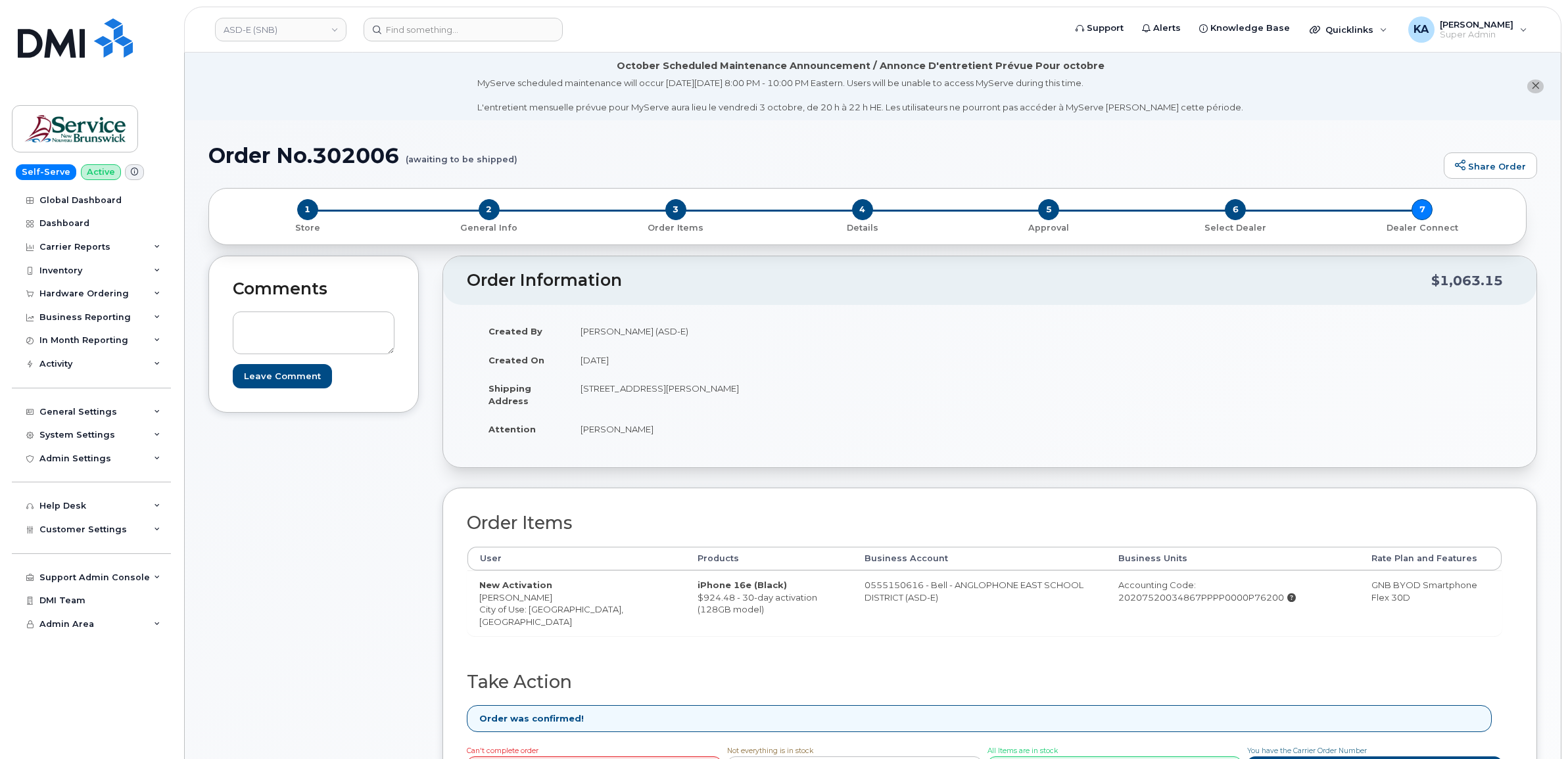
drag, startPoint x: 816, startPoint y: 589, endPoint x: 902, endPoint y: 609, distance: 88.3
click at [902, 609] on td "0555150616 - Bell - ANGLOPHONE EAST SCHOOL DISTRICT (ASD-E)" at bounding box center [979, 603] width 254 height 65
copy td "0555150616 - Bell - ANGLOPHONE EAST SCHOOL DISTRICT (ASD-E)"
click at [303, 33] on link "ASD-E (SNB)" at bounding box center [280, 30] width 132 height 24
type input "snb"
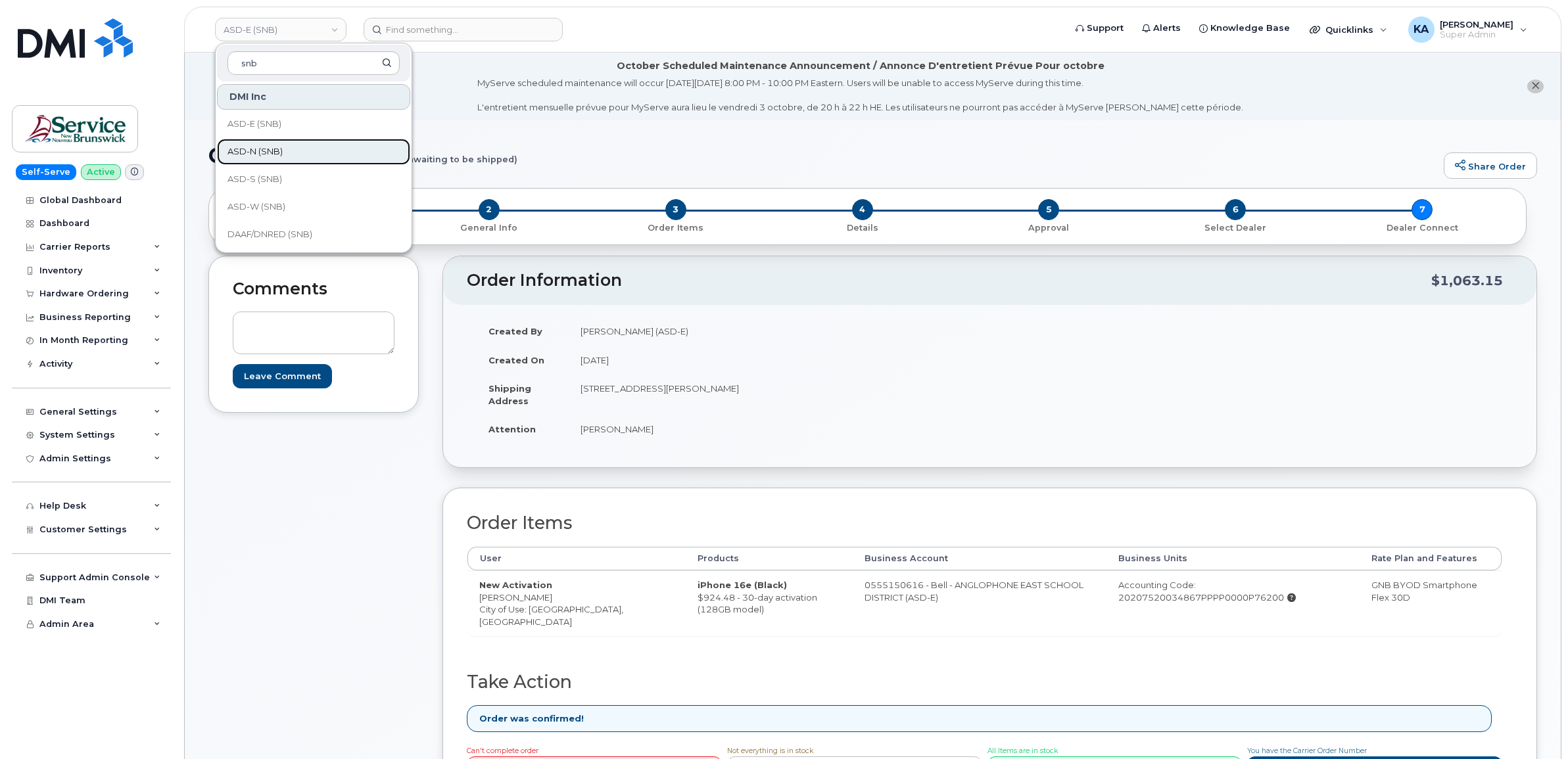
click at [271, 152] on span "ASD-N (SNB)" at bounding box center [255, 152] width 55 height 13
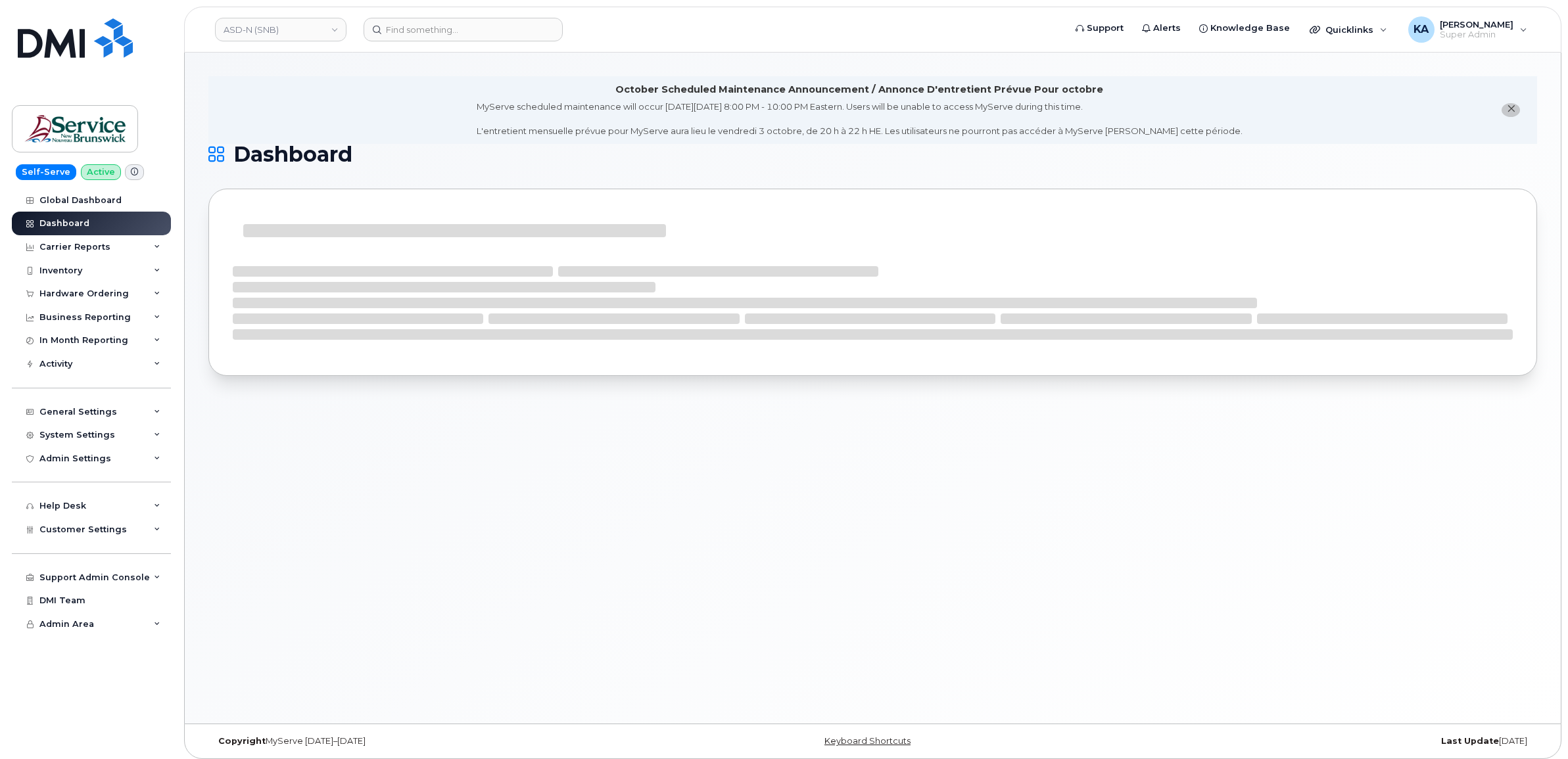
click at [102, 297] on div "Hardware Ordering" at bounding box center [84, 294] width 90 height 11
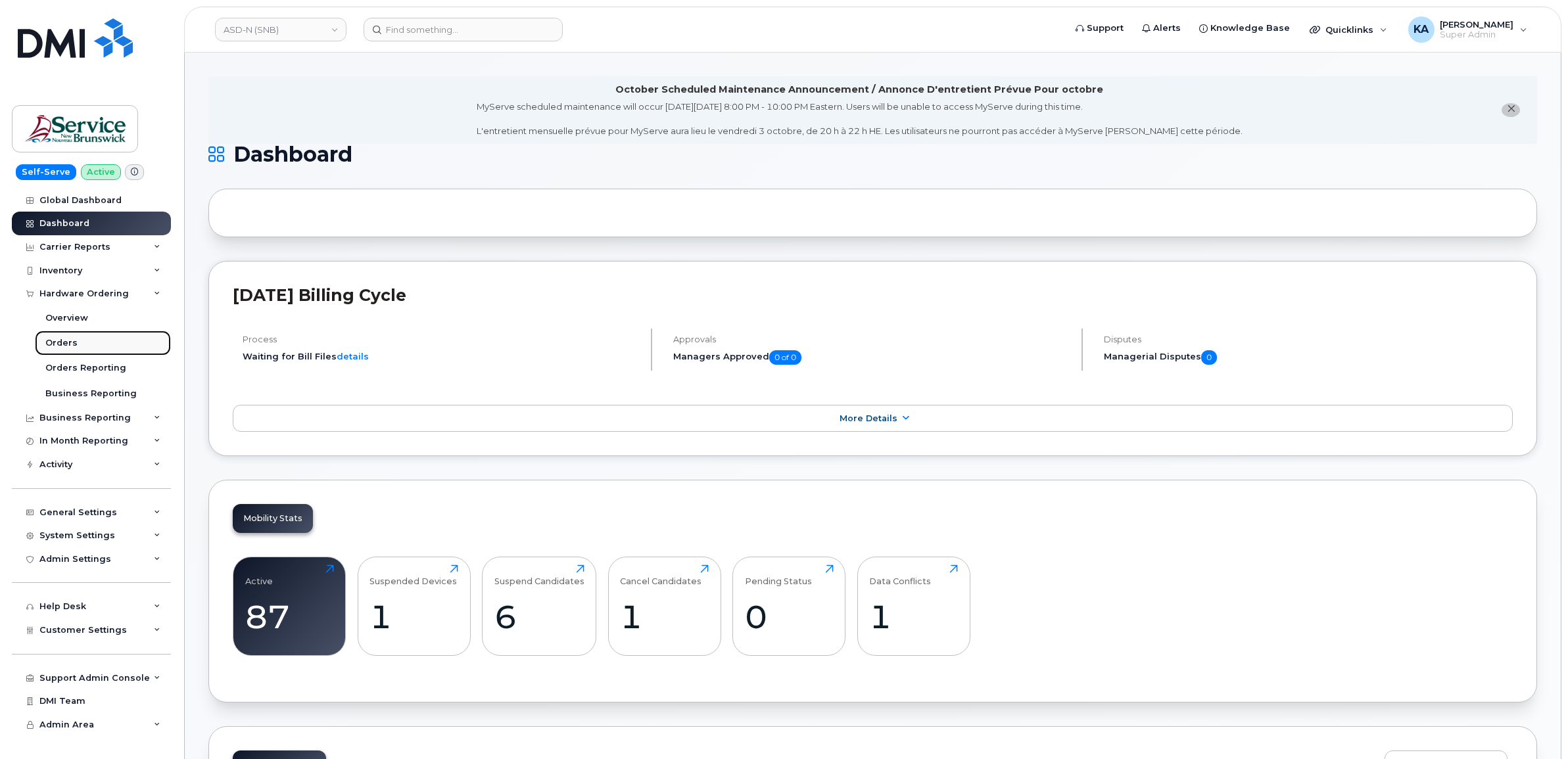
click at [59, 346] on div "Orders" at bounding box center [61, 343] width 32 height 12
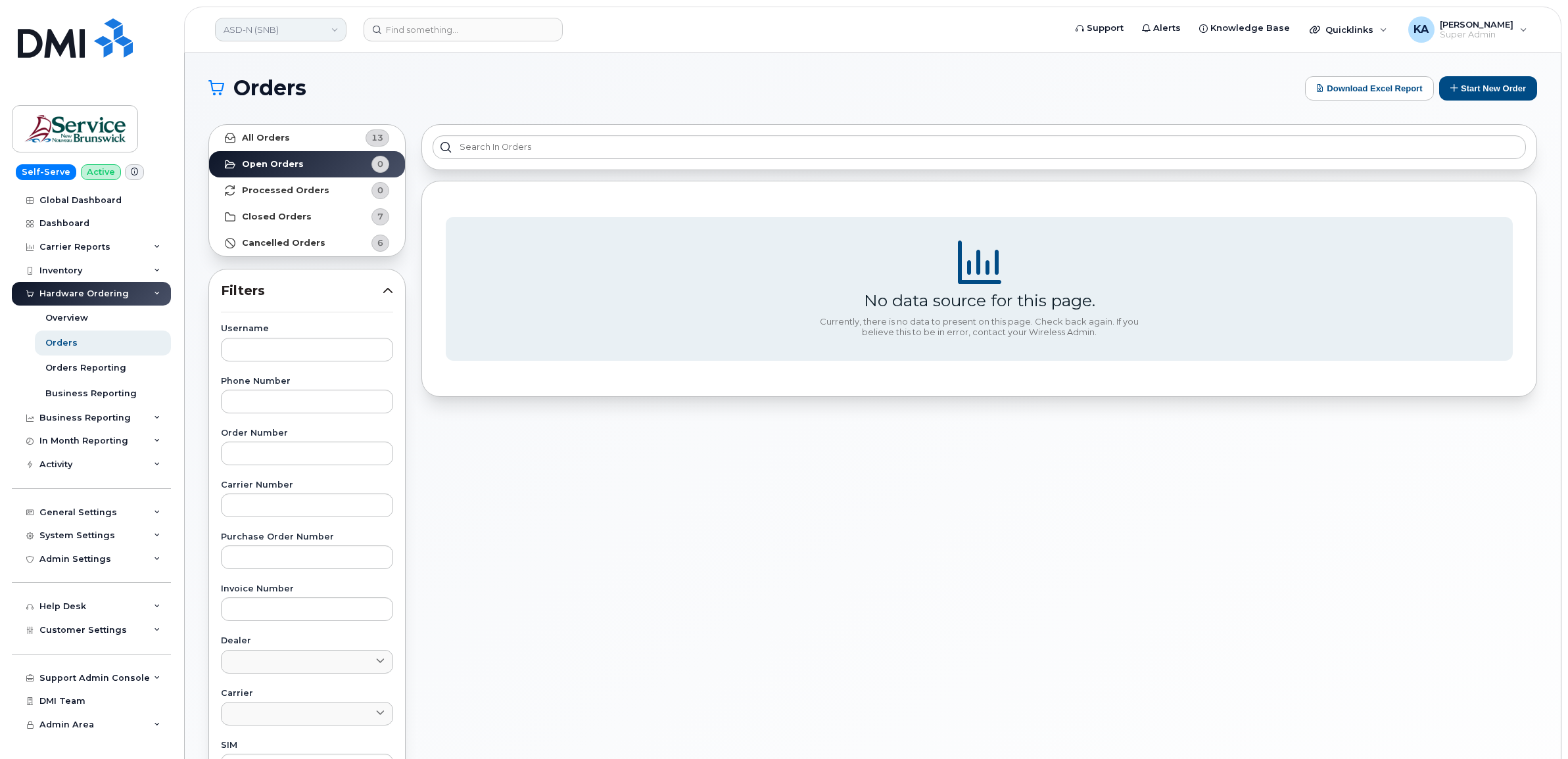
click at [287, 30] on link "ASD-N (SNB)" at bounding box center [280, 30] width 132 height 24
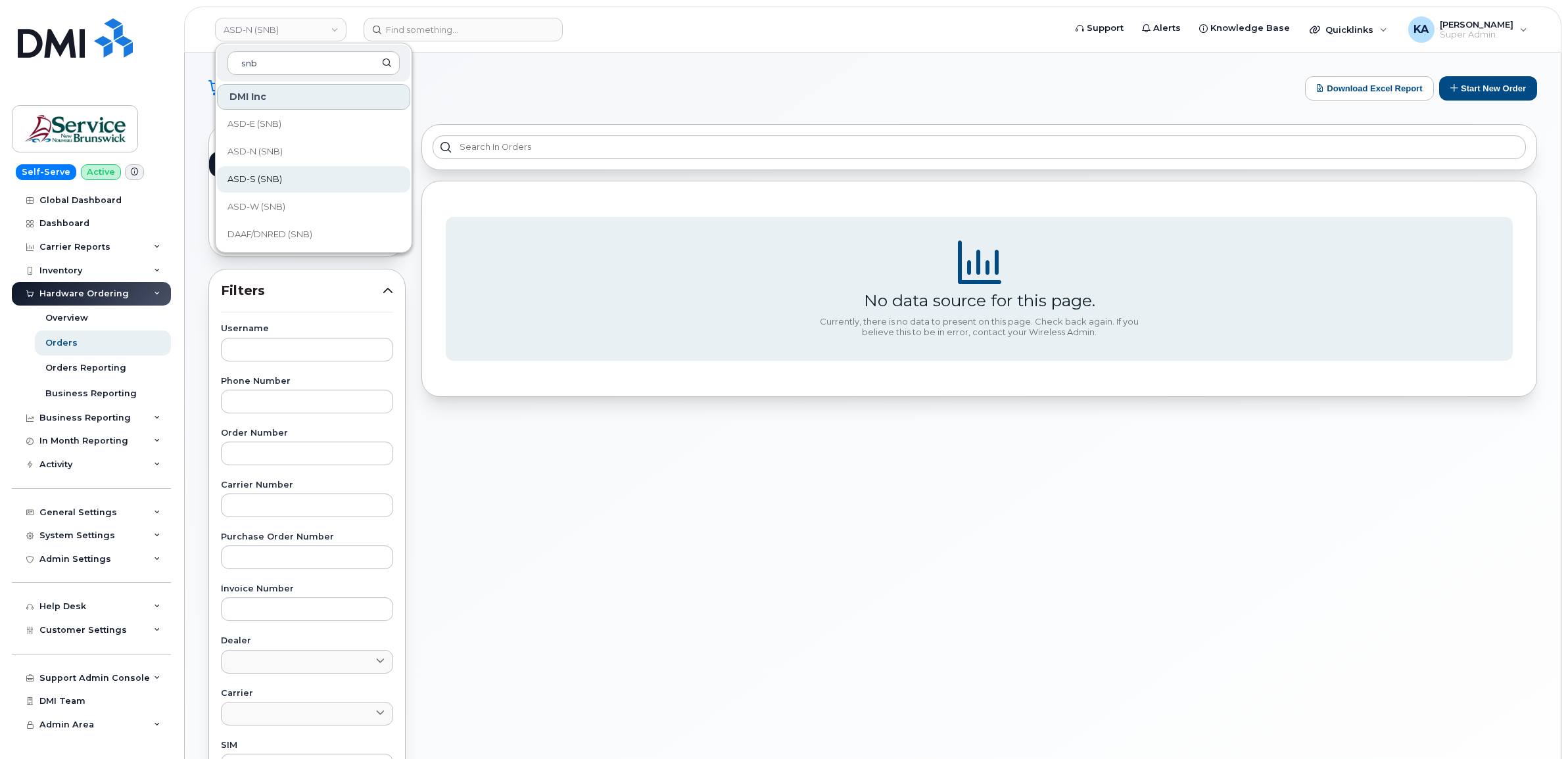
type input "snb"
click at [258, 178] on span "ASD-S (SNB)" at bounding box center [255, 179] width 54 height 13
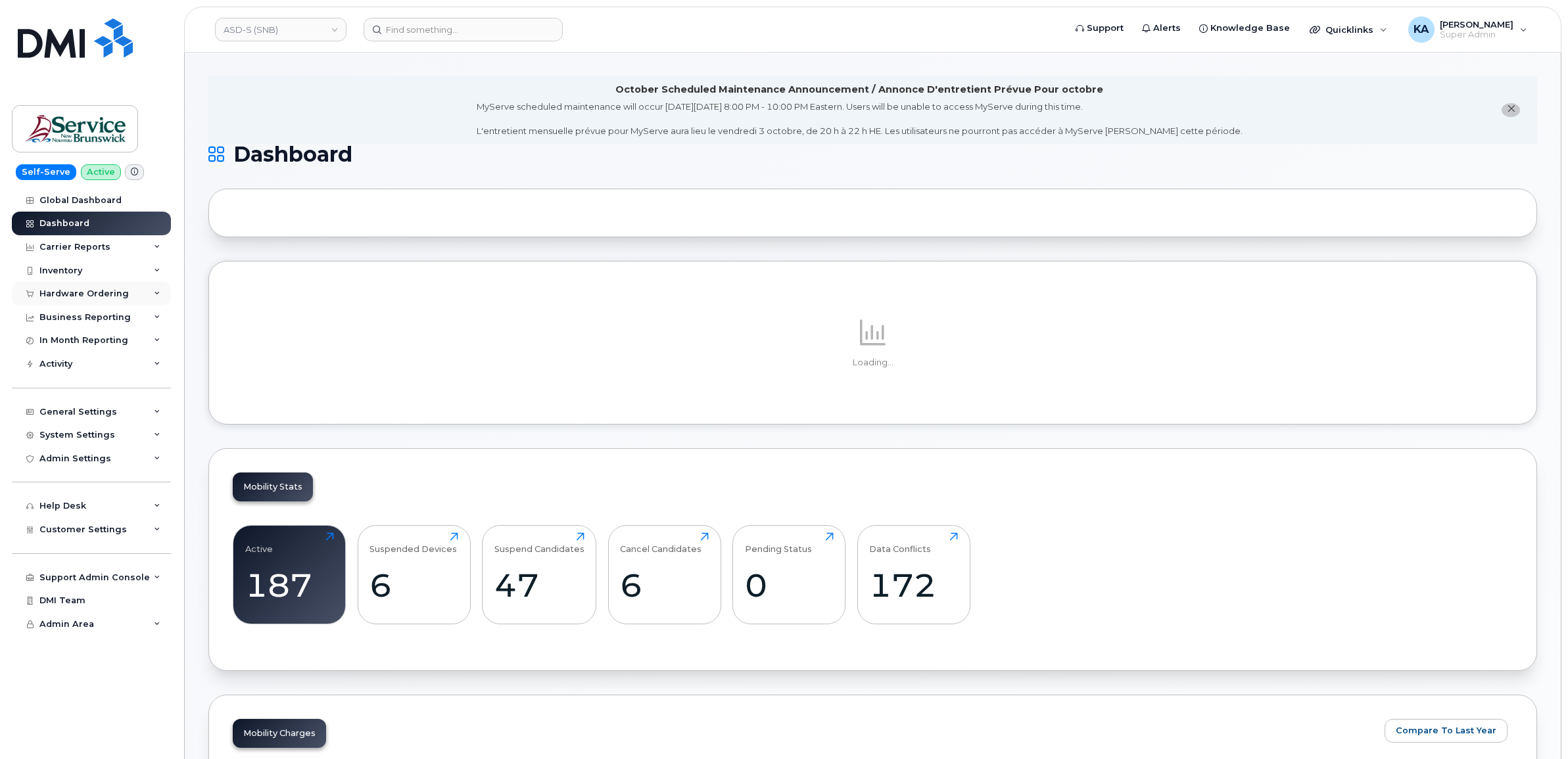
click at [106, 294] on div "Hardware Ordering" at bounding box center [84, 294] width 90 height 11
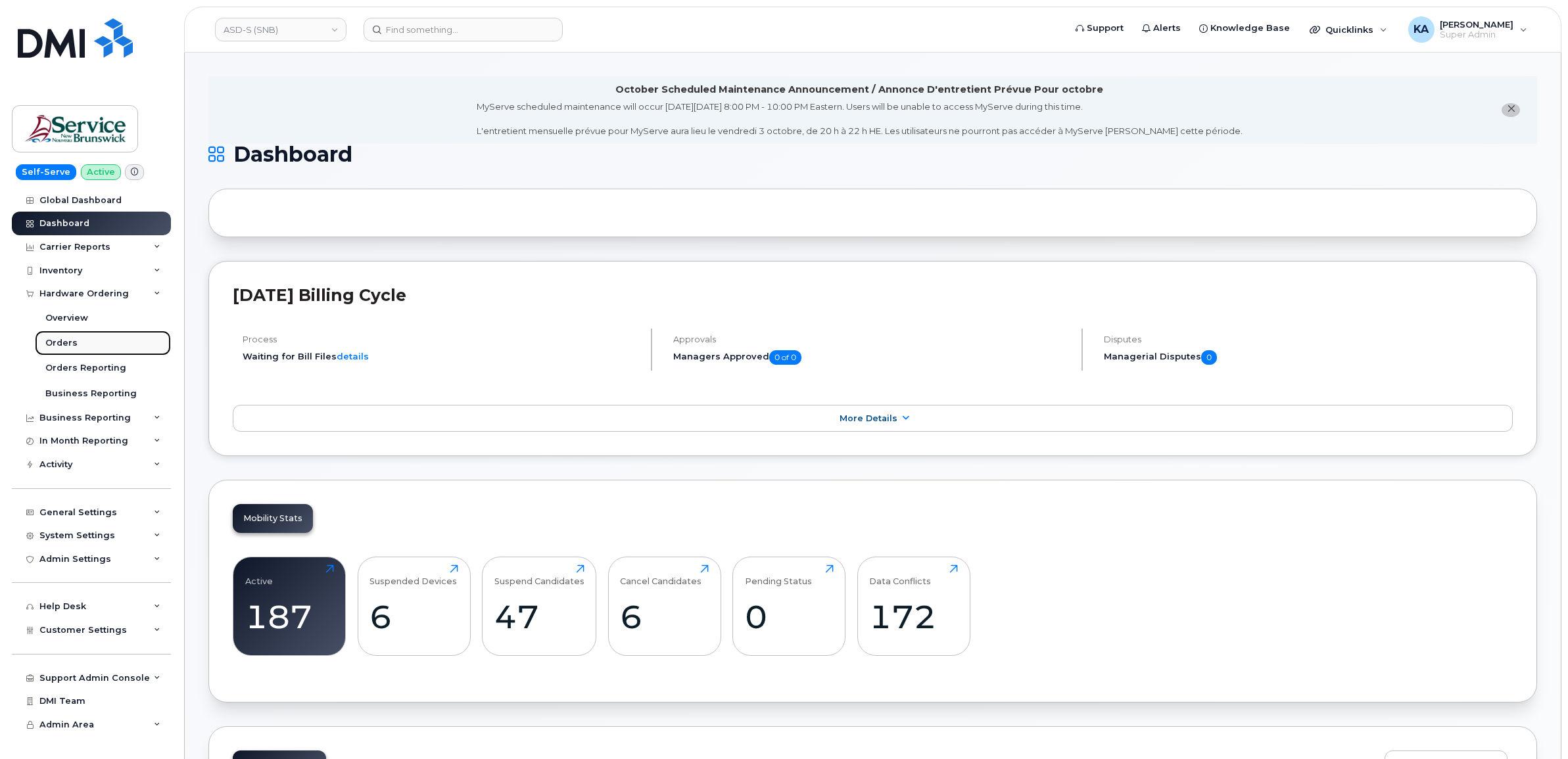
click at [66, 342] on div "Orders" at bounding box center [61, 343] width 32 height 12
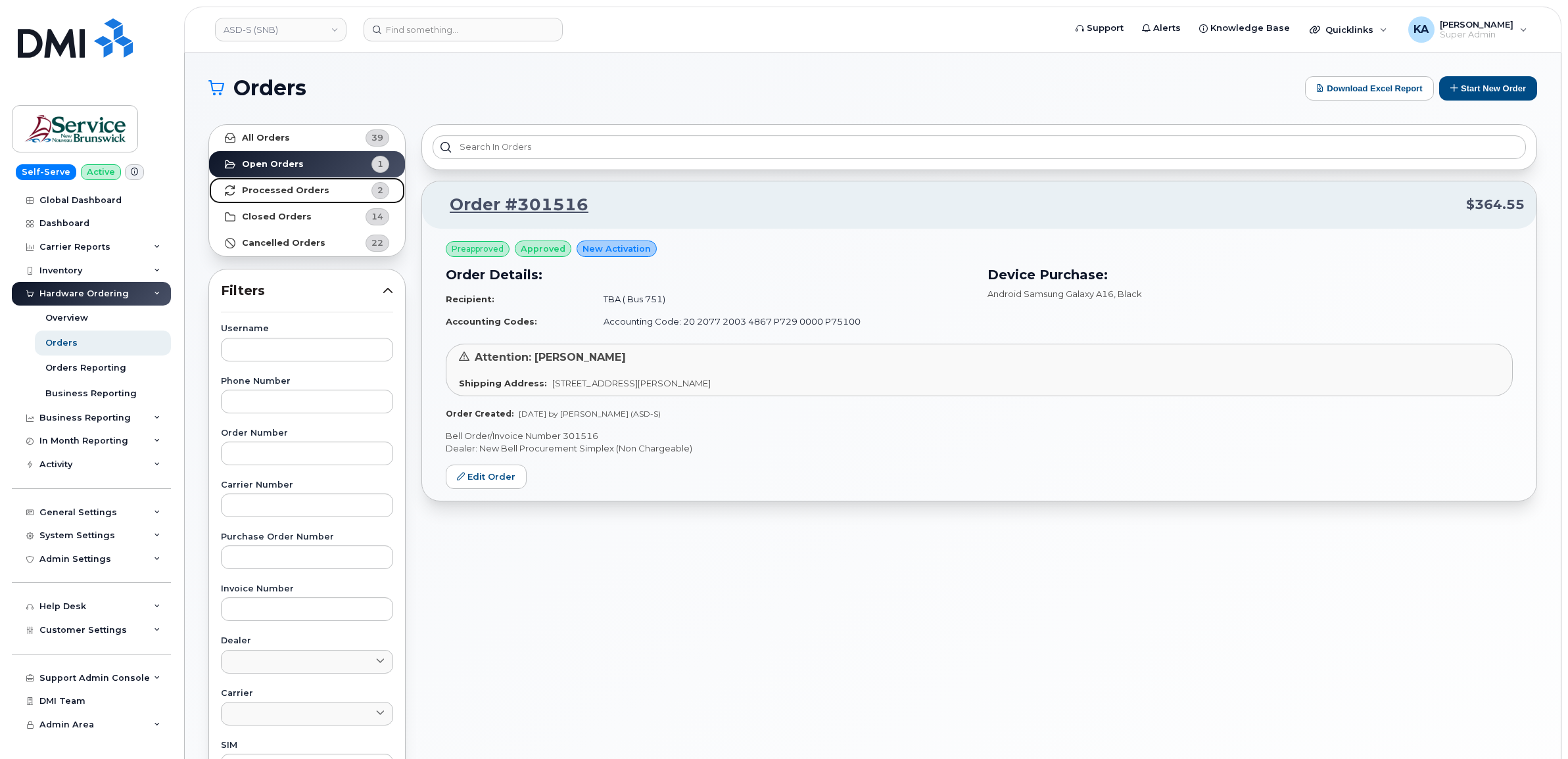
click at [281, 195] on strong "Processed Orders" at bounding box center [285, 190] width 87 height 11
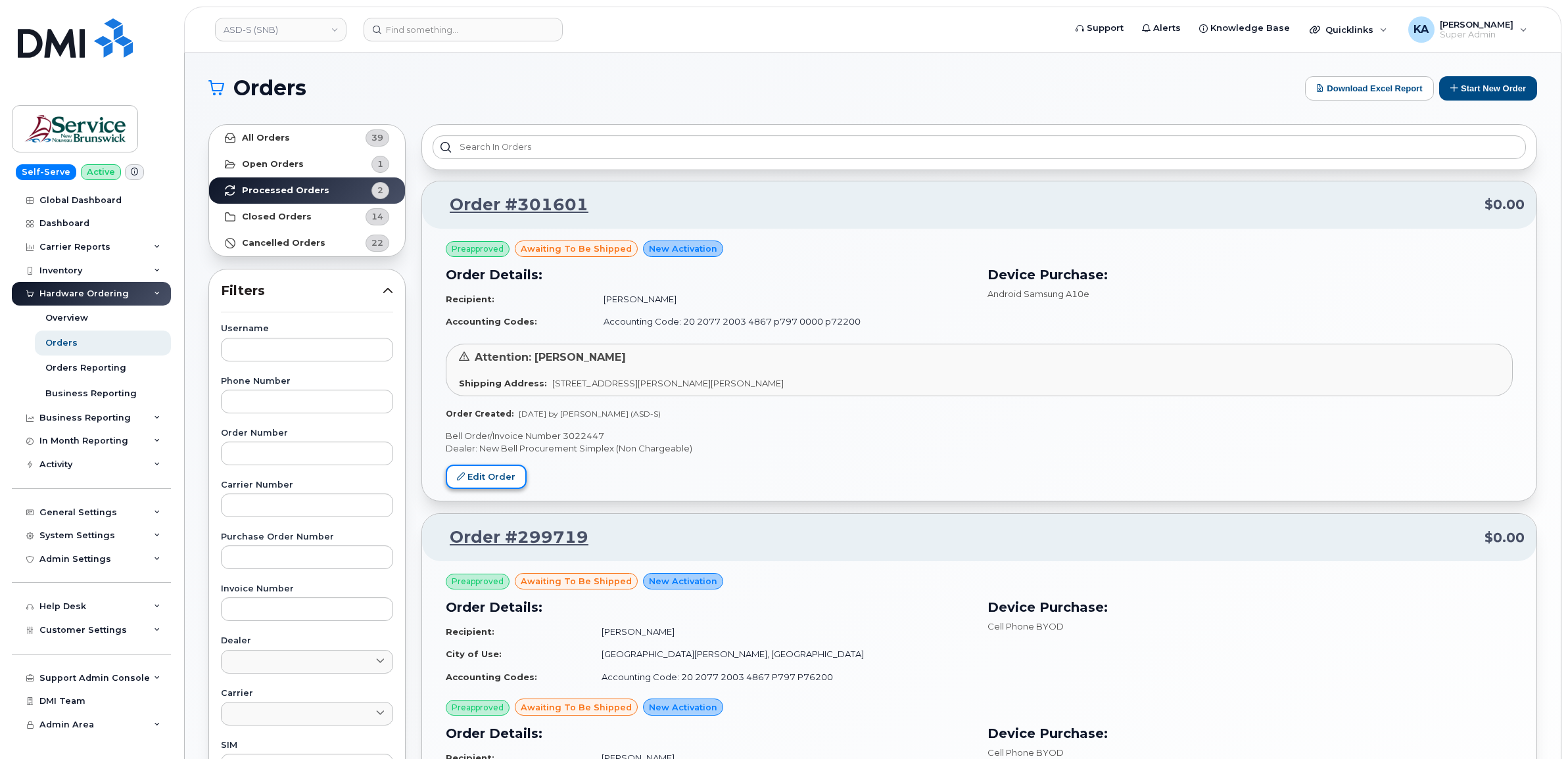
click at [484, 478] on link "Edit Order" at bounding box center [486, 477] width 81 height 25
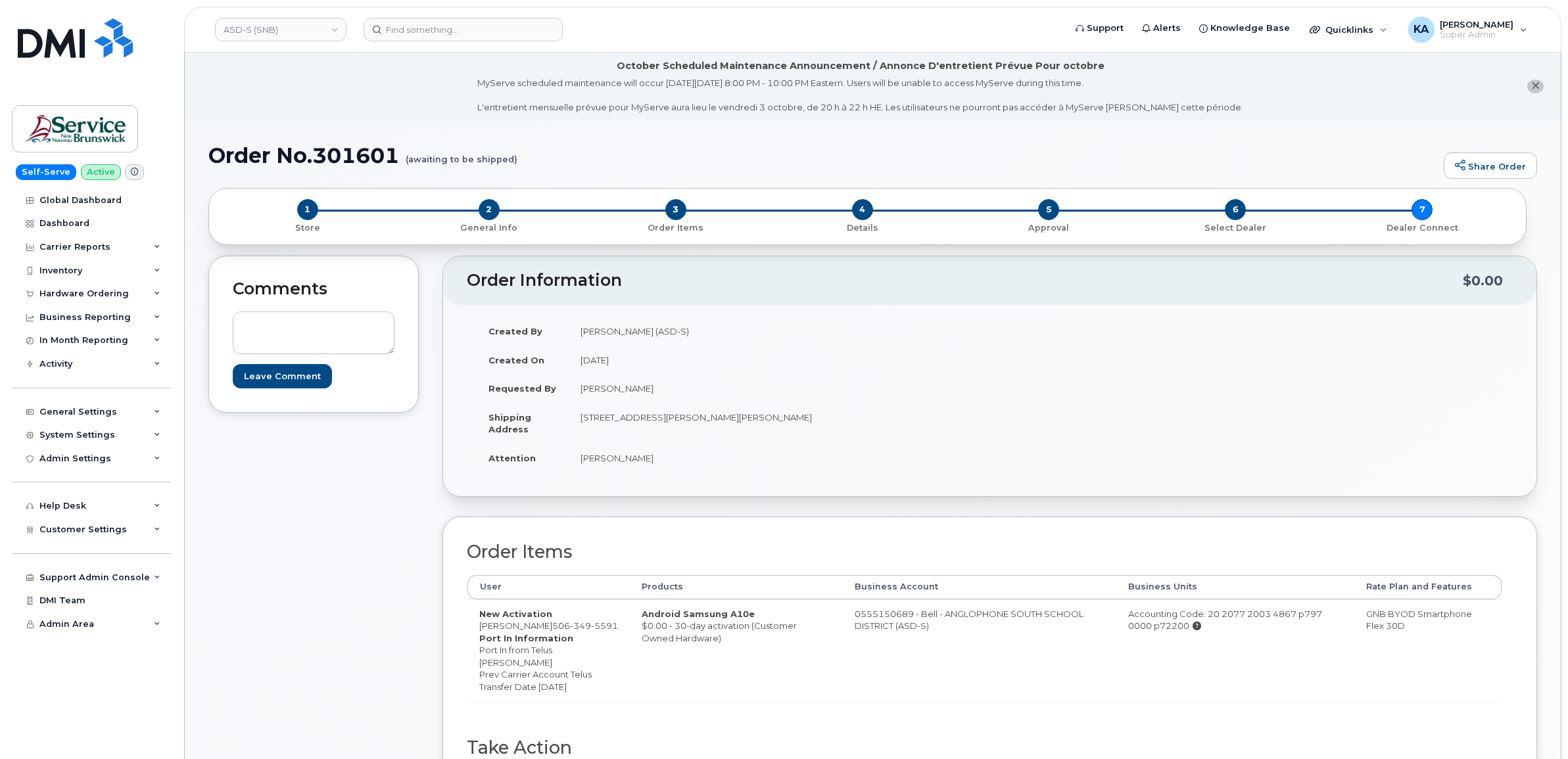
drag, startPoint x: 829, startPoint y: 615, endPoint x: 911, endPoint y: 631, distance: 83.5
click at [911, 631] on td "0555150689 - Bell - ANGLOPHONE SOUTH SCHOOL DISTRICT (ASD-S)" at bounding box center [979, 650] width 274 height 102
copy td "0555150689 - Bell - ANGLOPHONE SOUTH SCHOOL DISTRICT (ASD-S)"
click at [268, 34] on link "ASD-S (SNB)" at bounding box center [280, 30] width 132 height 24
type input "snb"
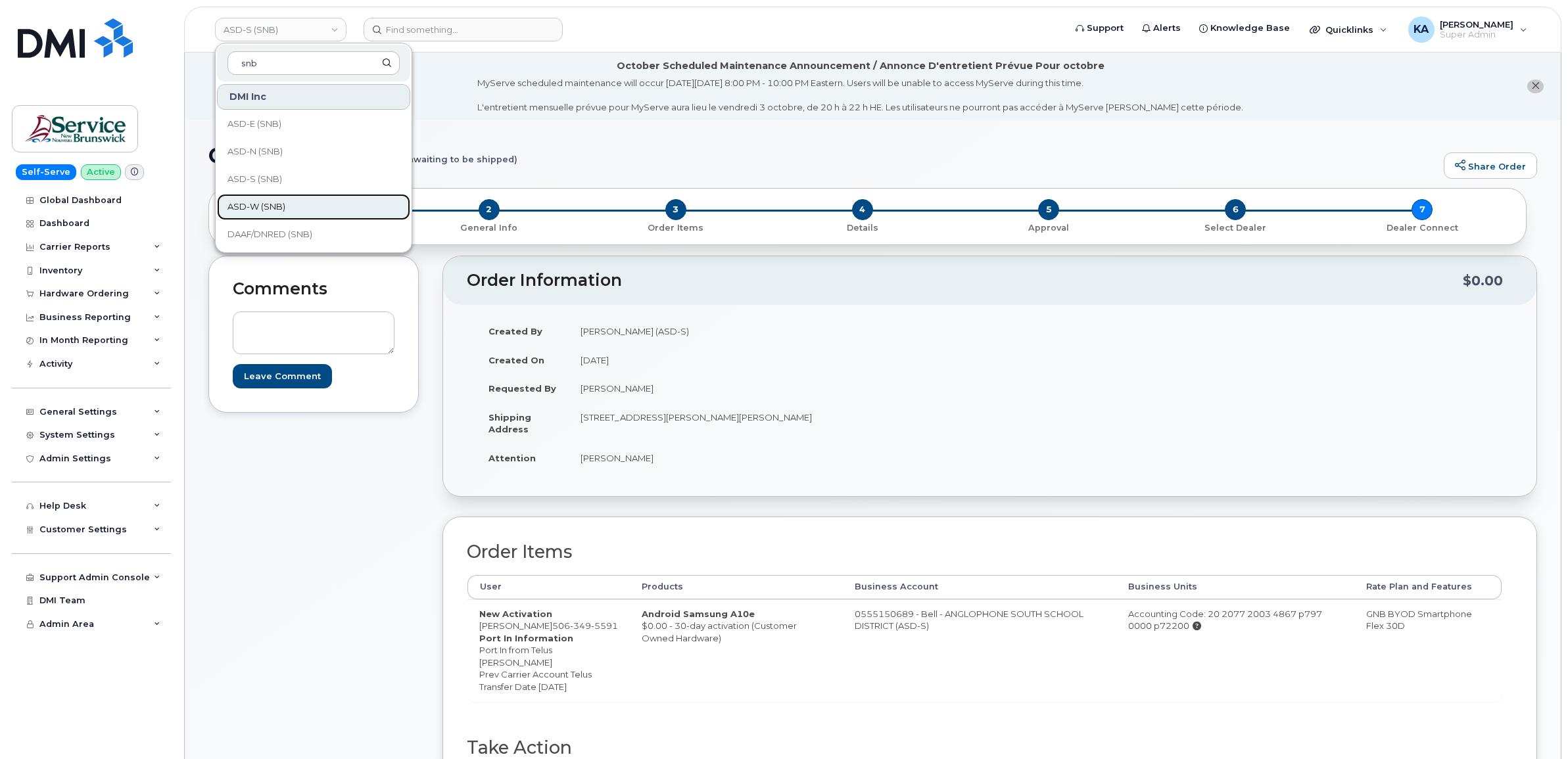
click at [264, 201] on span "ASD-W (SNB)" at bounding box center [257, 207] width 58 height 13
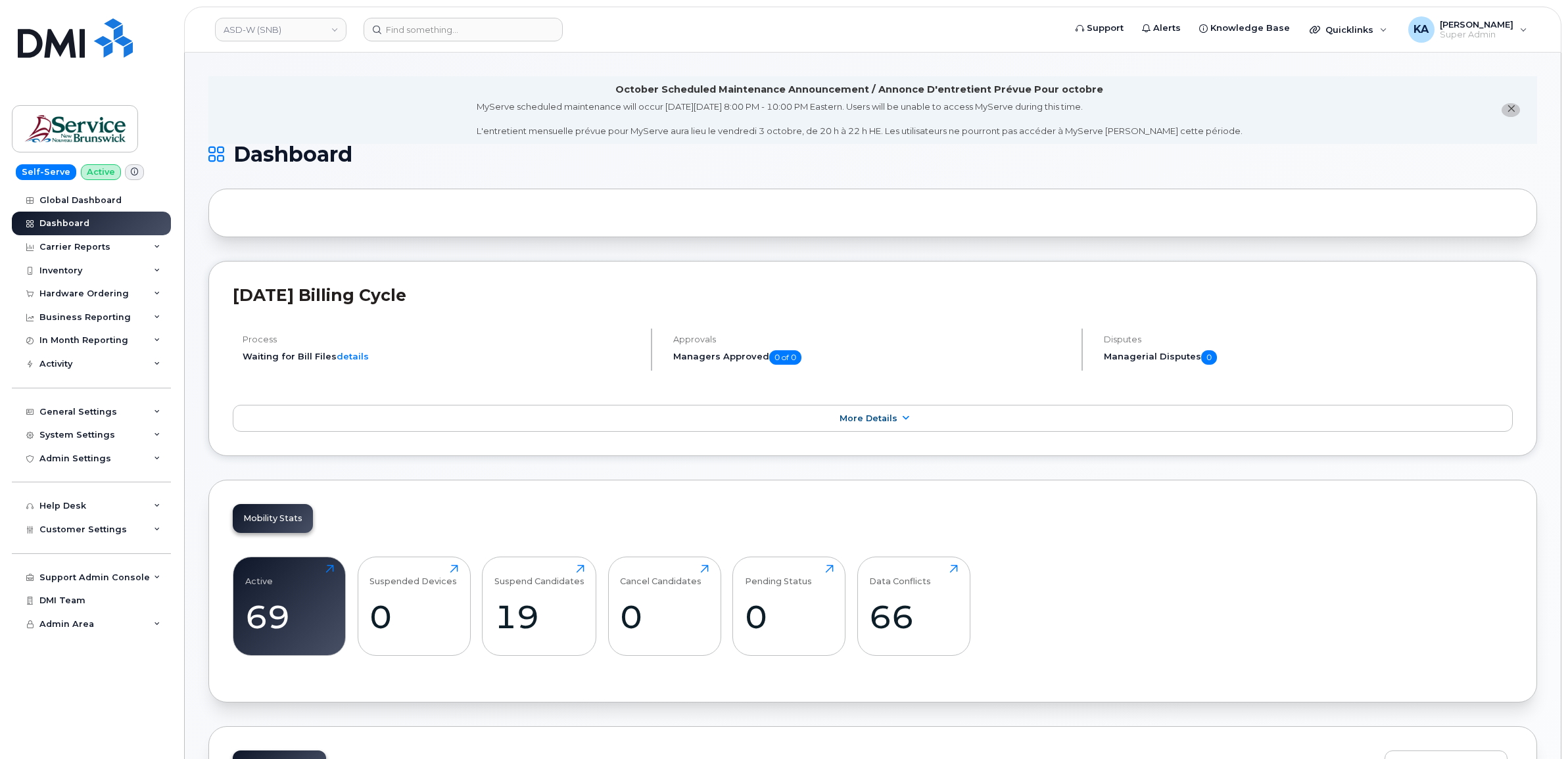
click at [84, 294] on div "Hardware Ordering" at bounding box center [84, 294] width 90 height 11
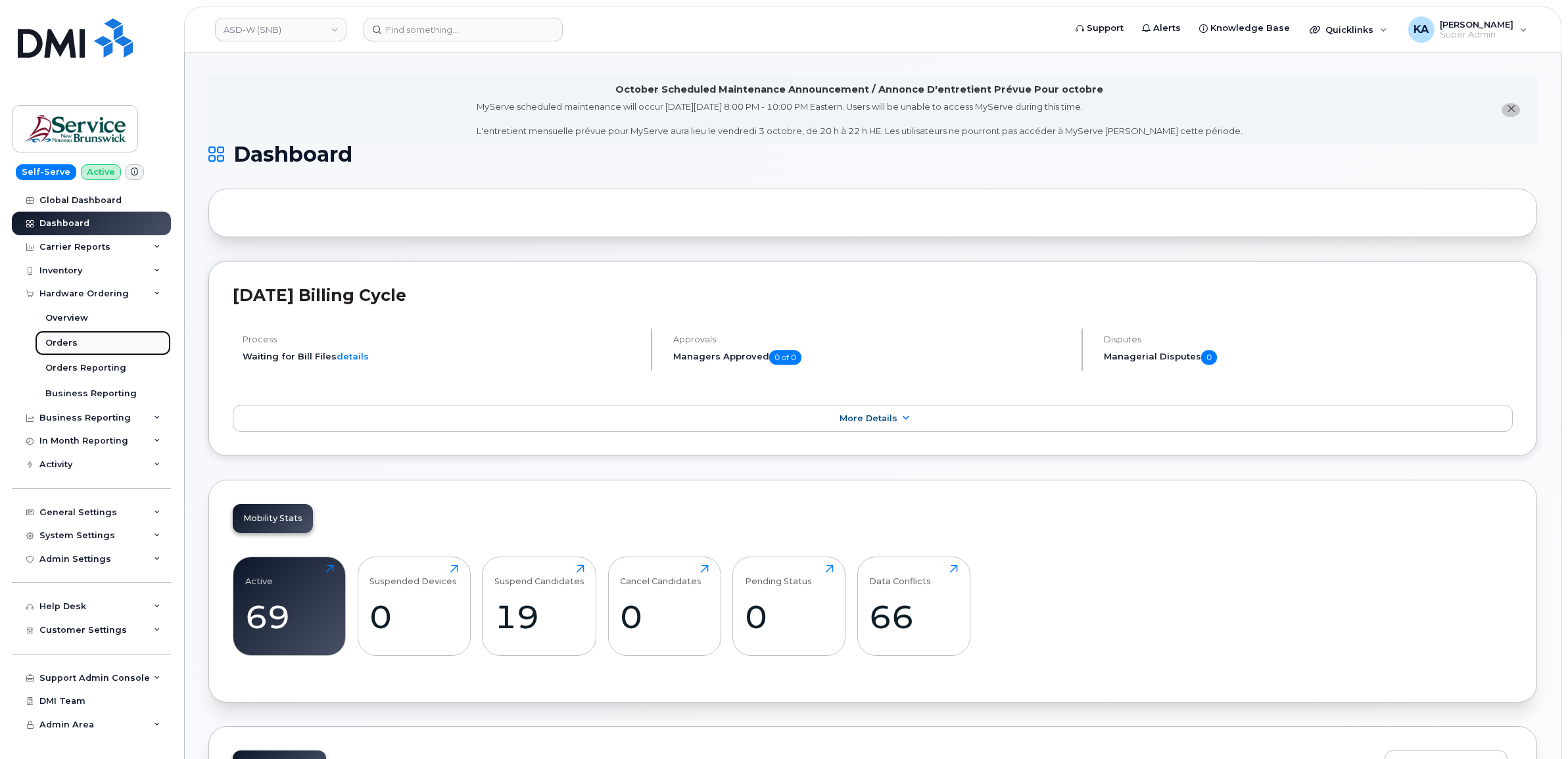
click at [63, 342] on div "Orders" at bounding box center [61, 343] width 32 height 12
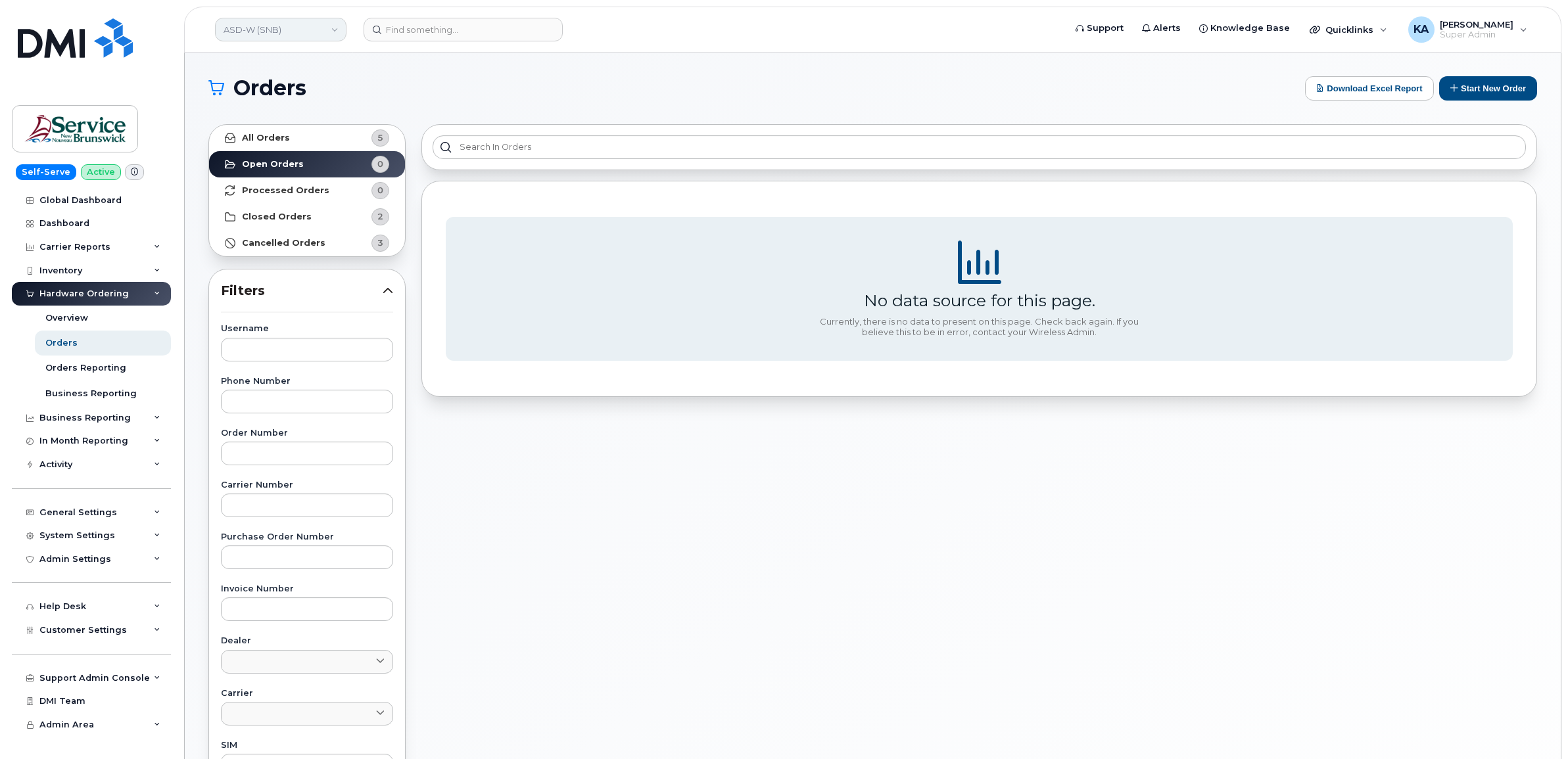
click at [294, 35] on link "ASD-W (SNB)" at bounding box center [280, 30] width 132 height 24
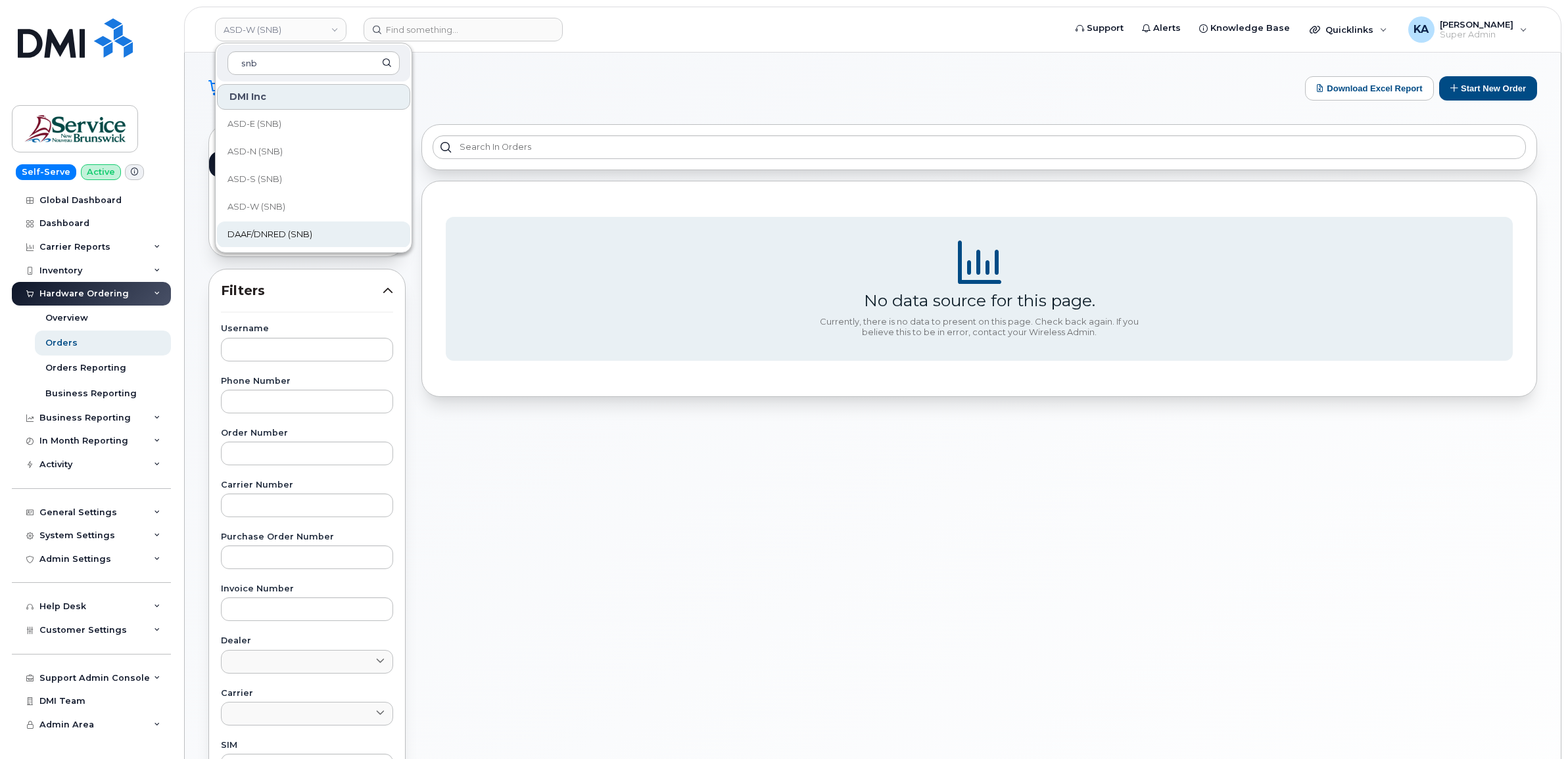
type input "snb"
click at [280, 231] on span "DAAF/DNRED (SNB)" at bounding box center [270, 234] width 85 height 13
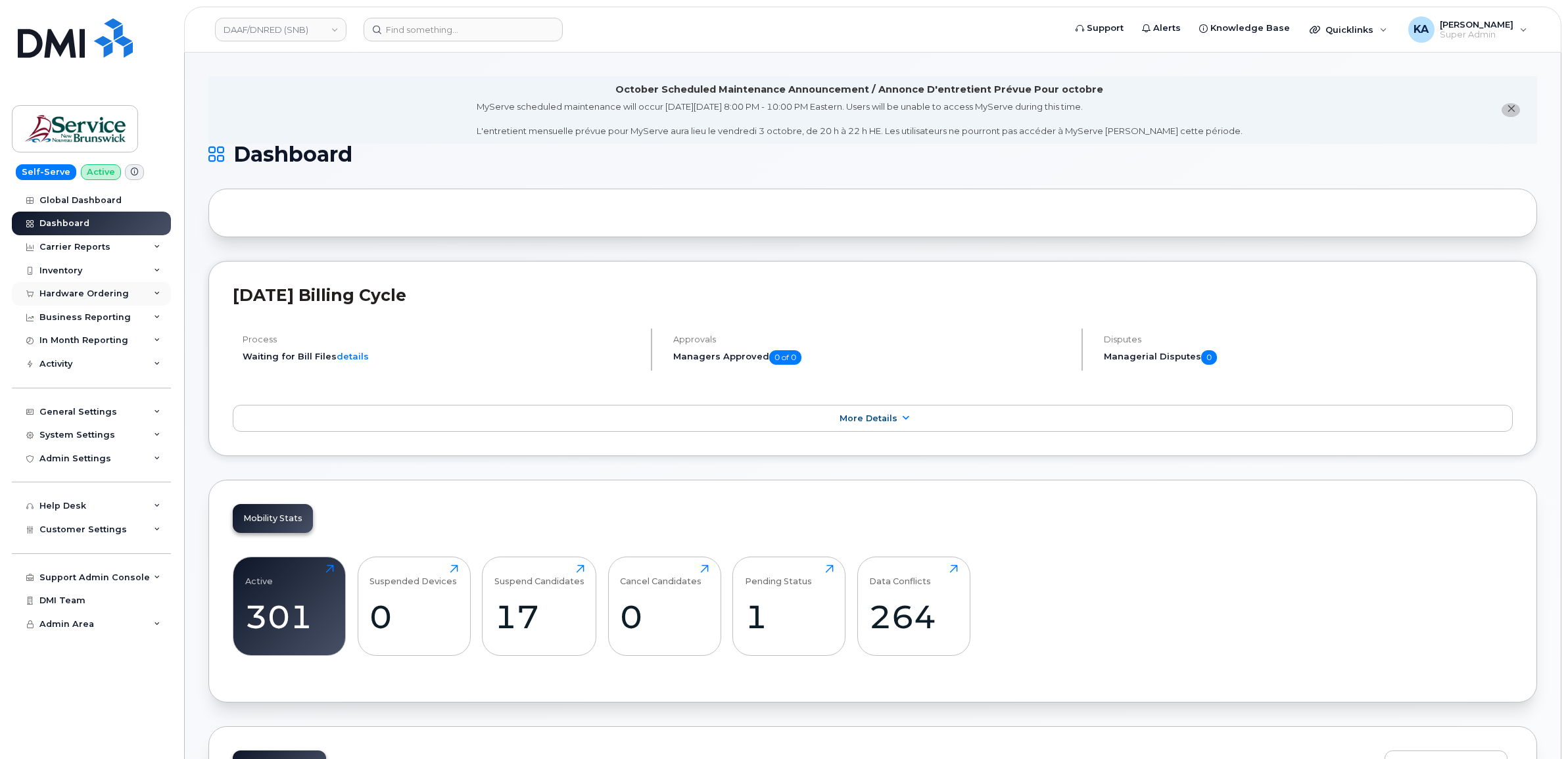
click at [72, 294] on div "Hardware Ordering" at bounding box center [84, 294] width 90 height 11
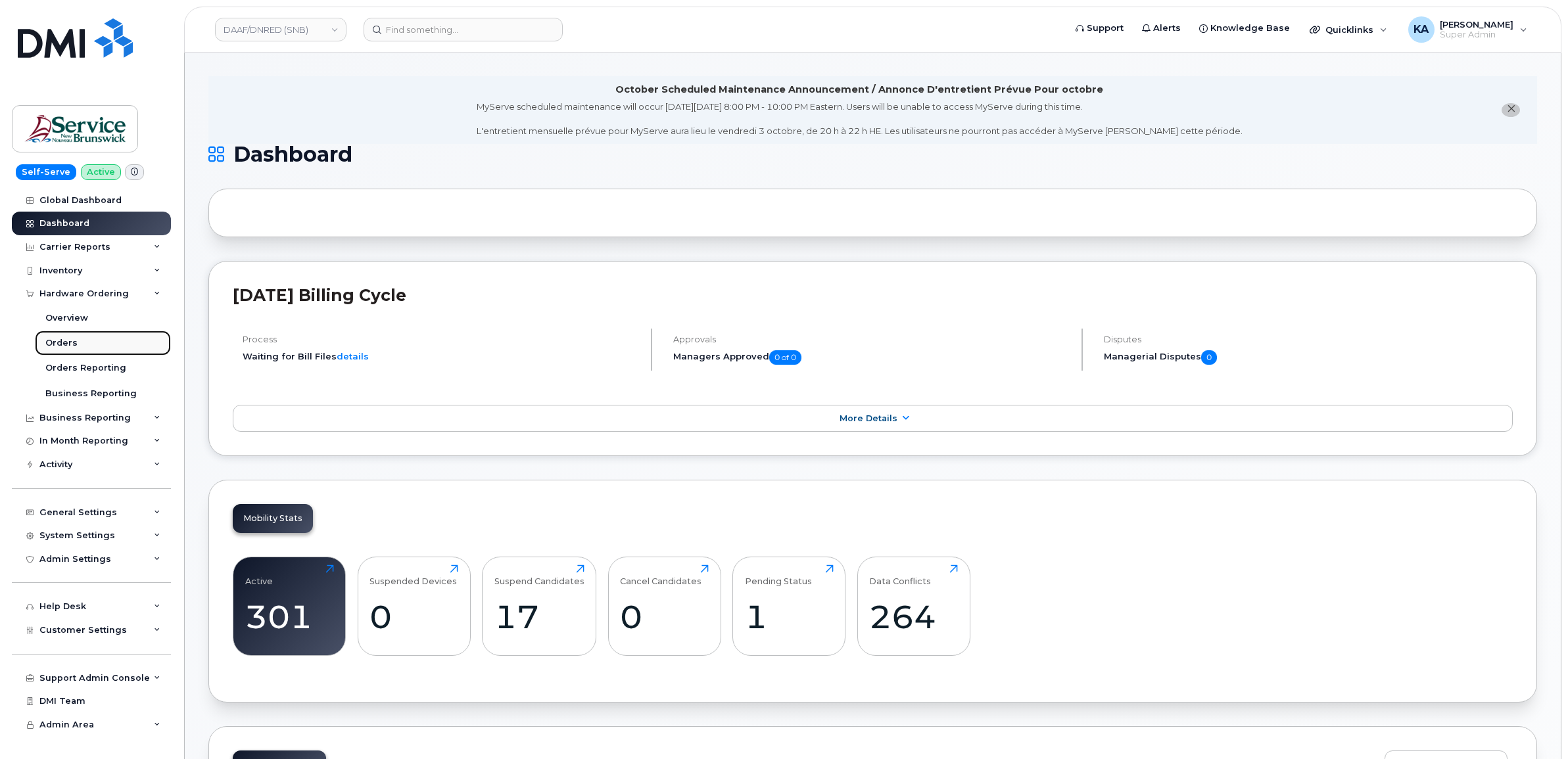
click at [58, 340] on div "Orders" at bounding box center [61, 343] width 32 height 12
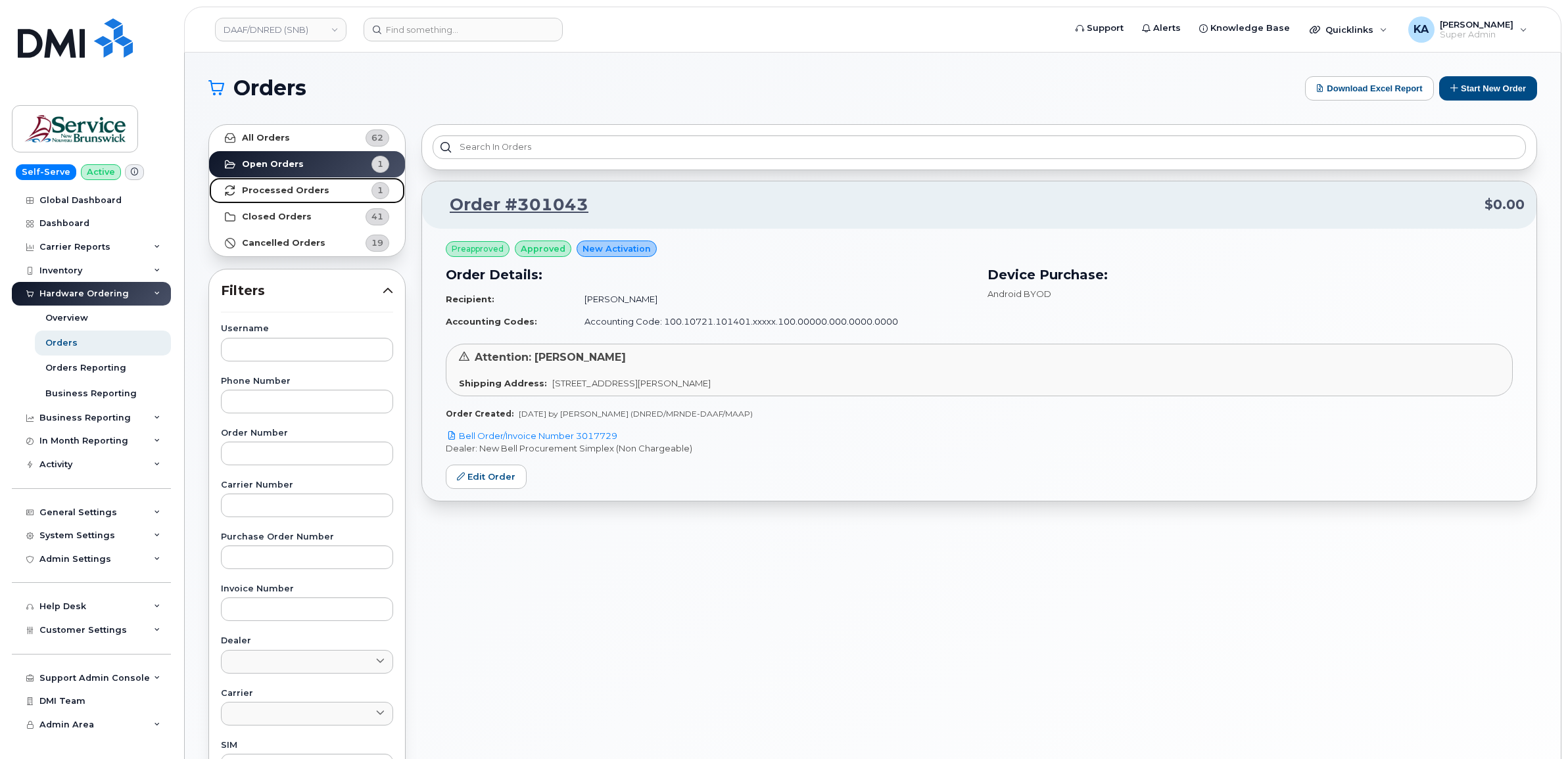
click at [281, 185] on link "Processed Orders 1" at bounding box center [307, 191] width 196 height 26
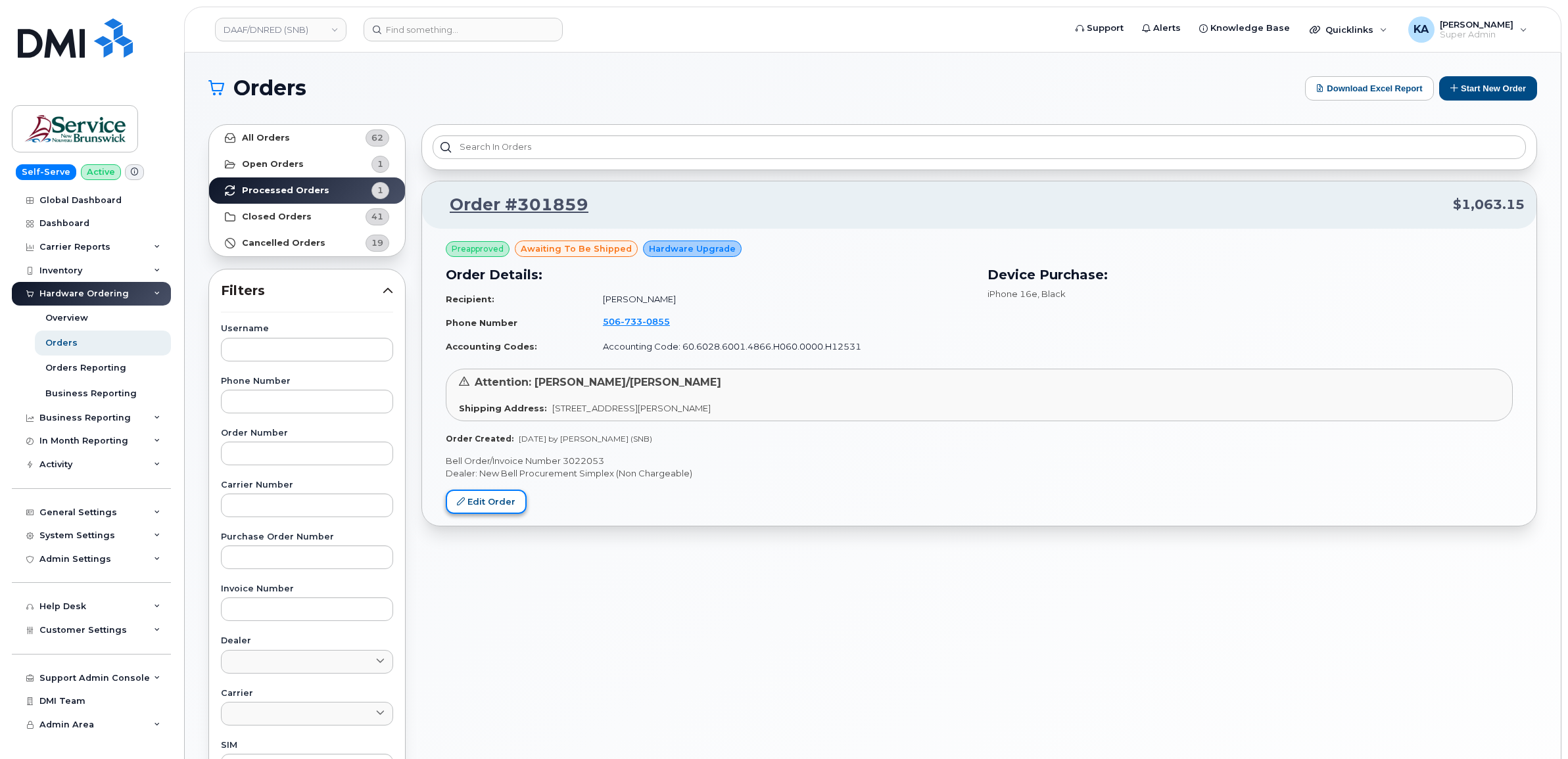
click at [470, 503] on link "Edit Order" at bounding box center [486, 502] width 81 height 25
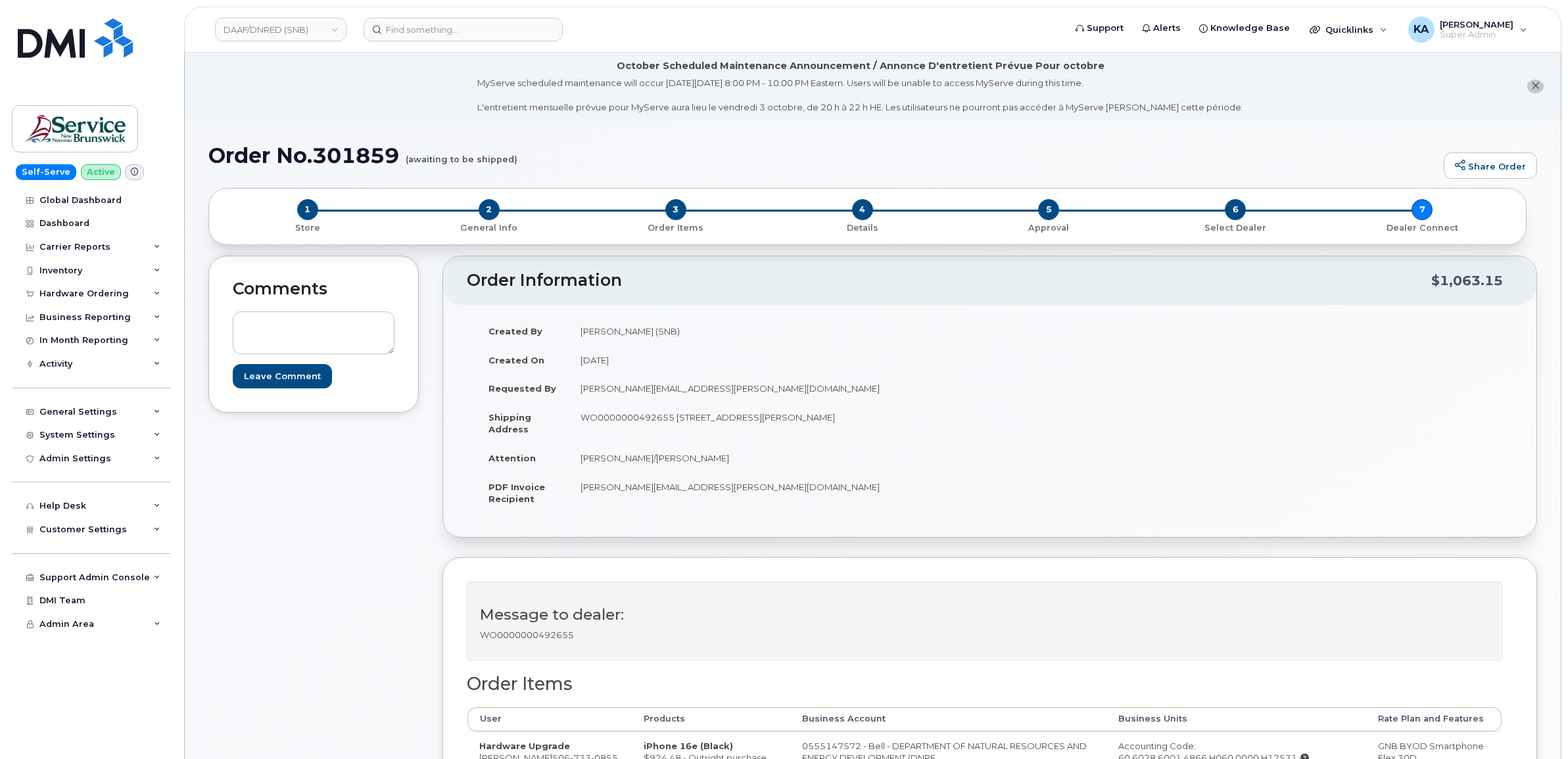
scroll to position [82, 0]
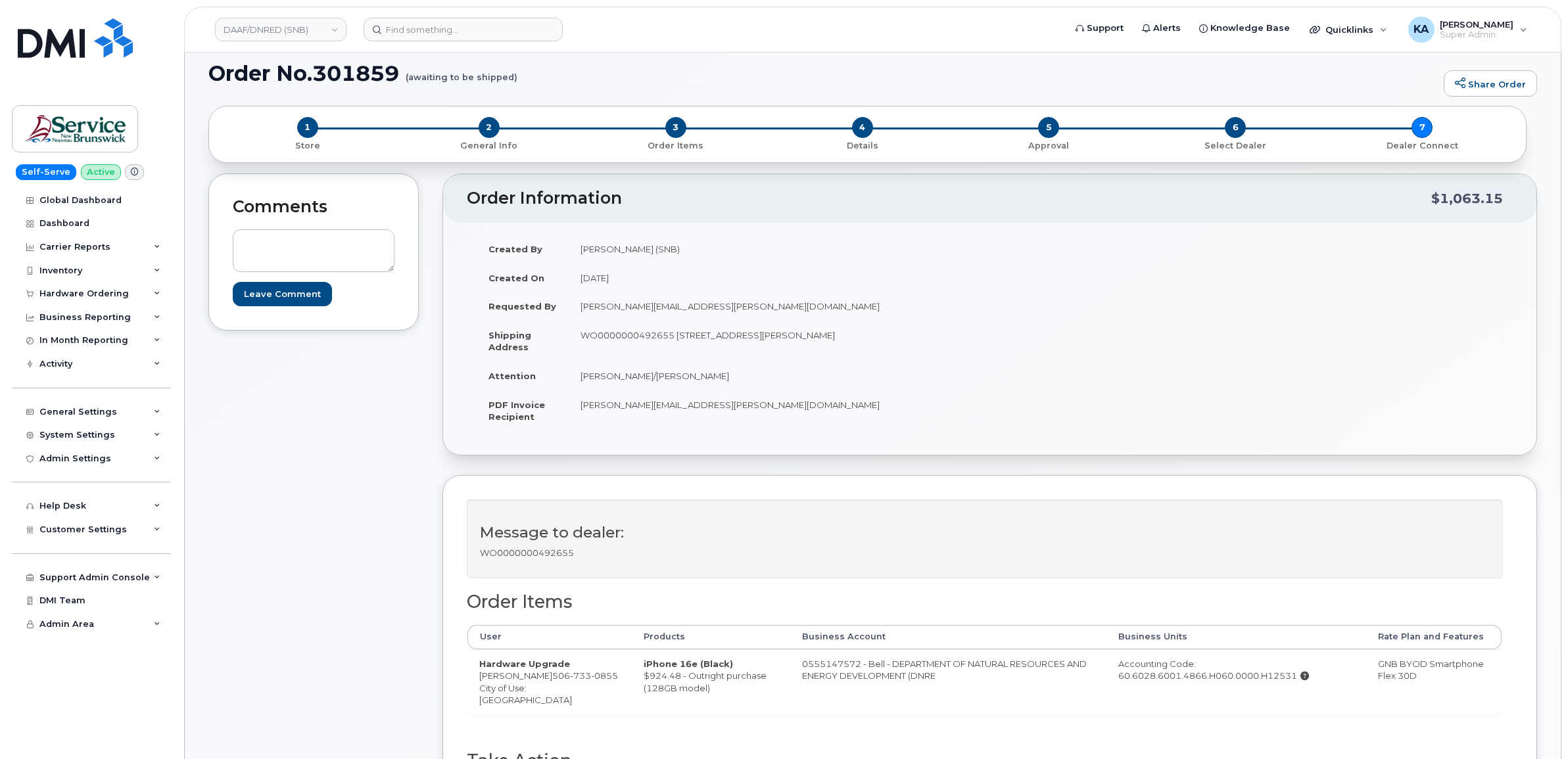
drag, startPoint x: 776, startPoint y: 666, endPoint x: 923, endPoint y: 682, distance: 147.9
click at [923, 682] on td "0555147572 - Bell - DEPARTMENT OF NATURAL RESOURCES AND ENERGY DEVELOPMENT (DNRE" at bounding box center [948, 682] width 317 height 65
copy td "0555147572 - Bell - DEPARTMENT OF NATURAL RESOURCES AND ENERGY DEVELOPMENT (DNRE"
click at [281, 34] on link "DAAF/DNRED (SNB)" at bounding box center [280, 30] width 132 height 24
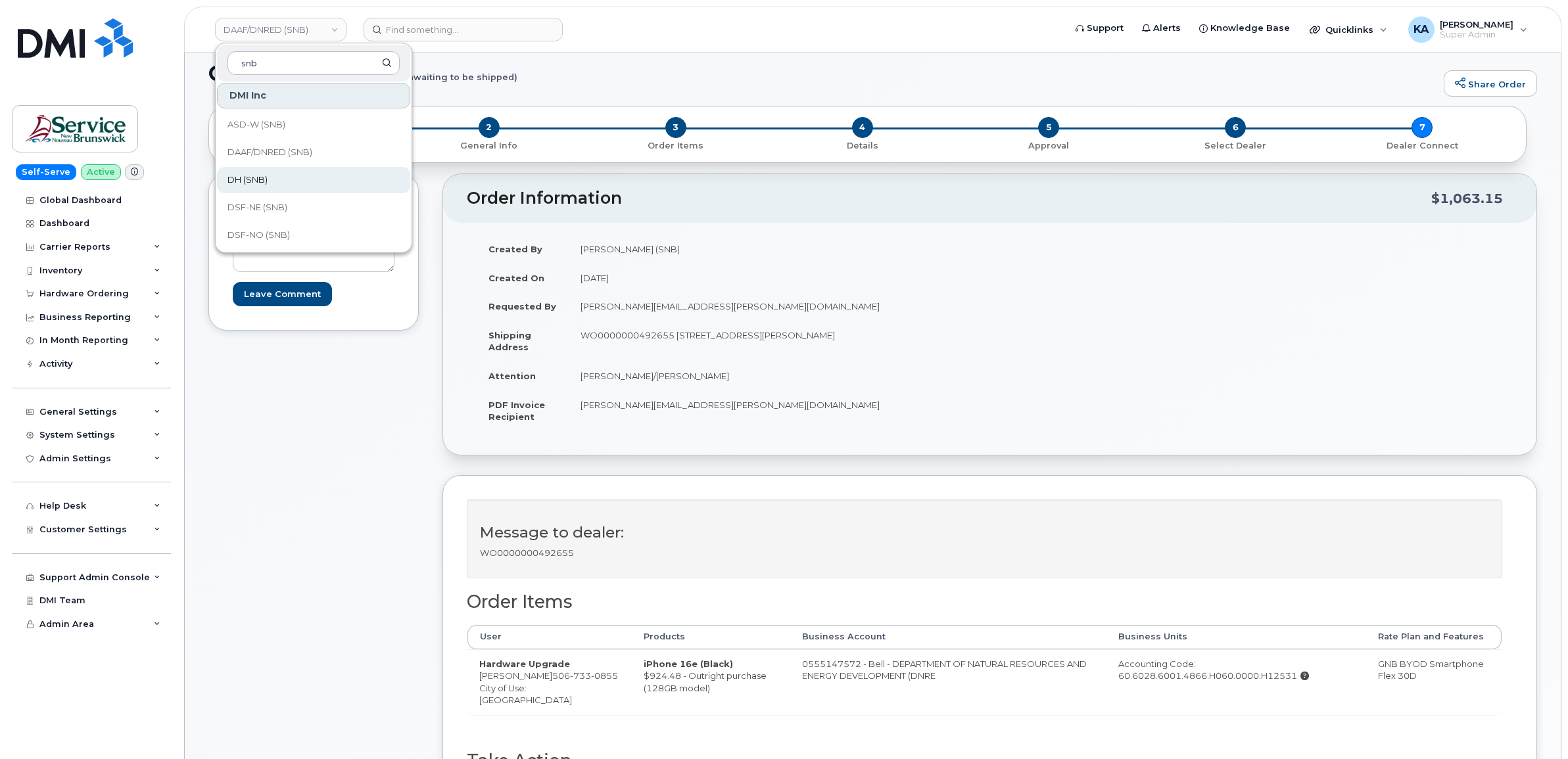
type input "snb"
click at [251, 181] on span "DH (SNB)" at bounding box center [247, 180] width 40 height 13
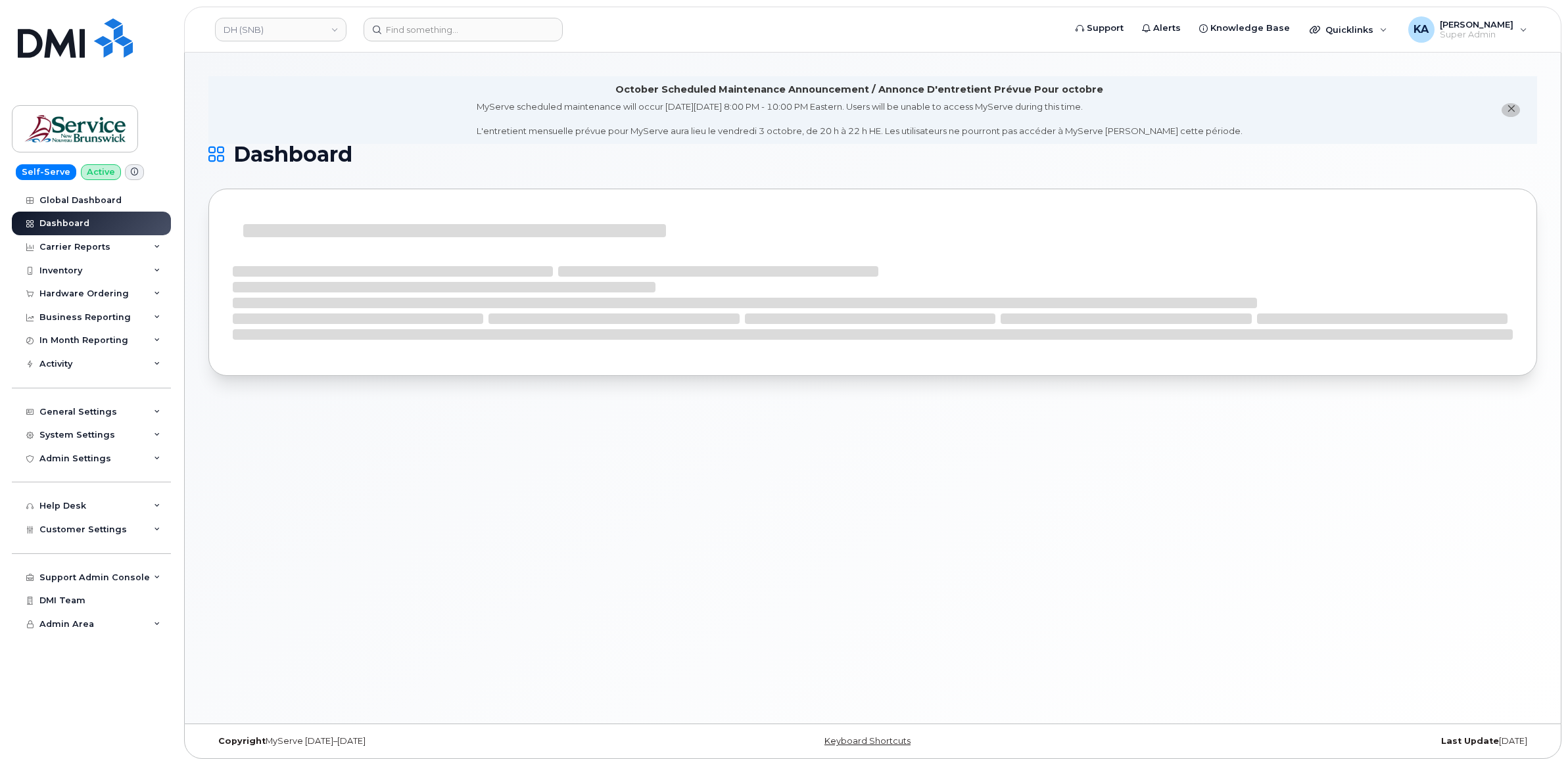
click at [100, 289] on div "Hardware Ordering" at bounding box center [90, 294] width 159 height 24
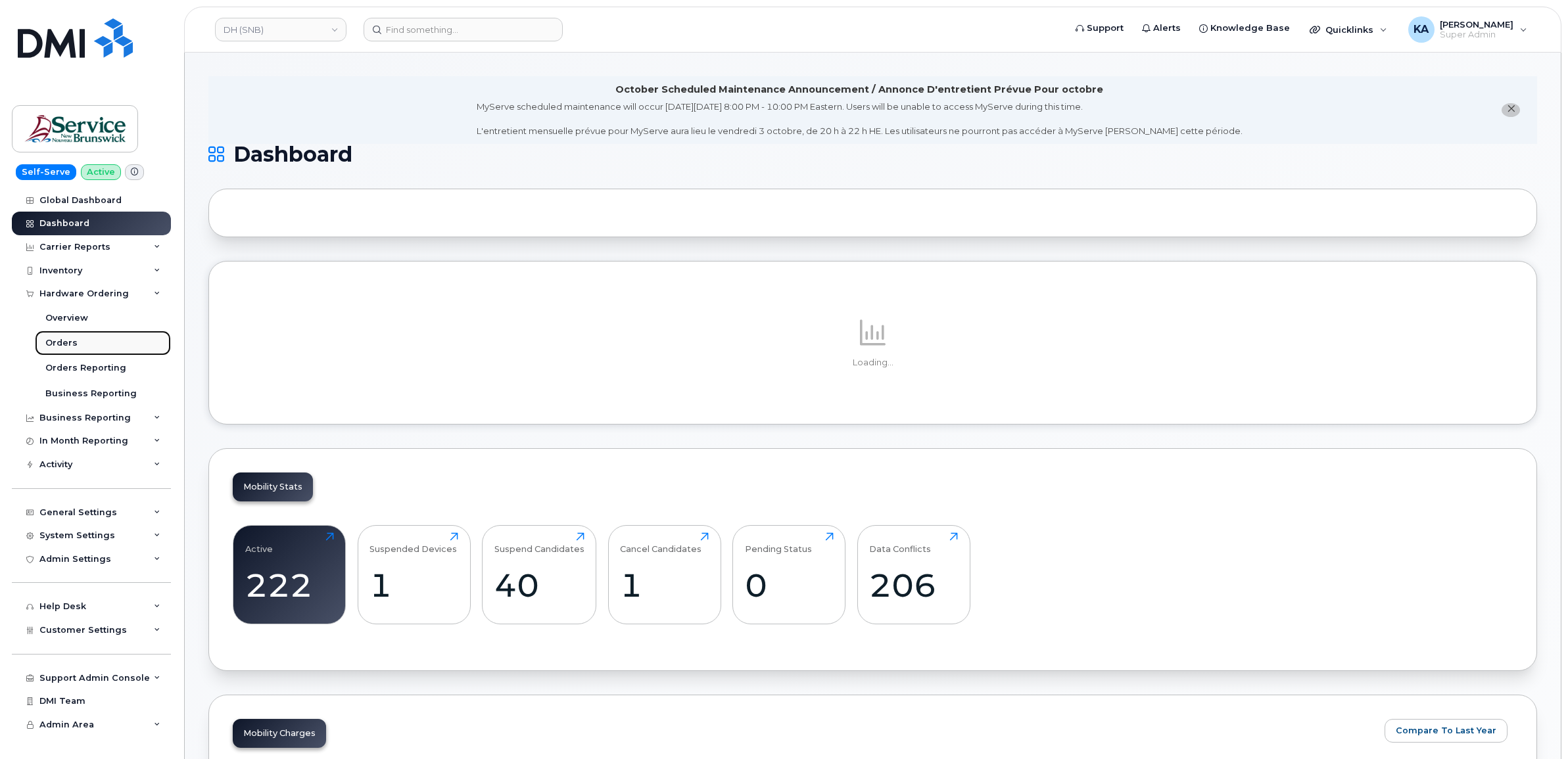
click at [62, 343] on div "Orders" at bounding box center [61, 343] width 32 height 12
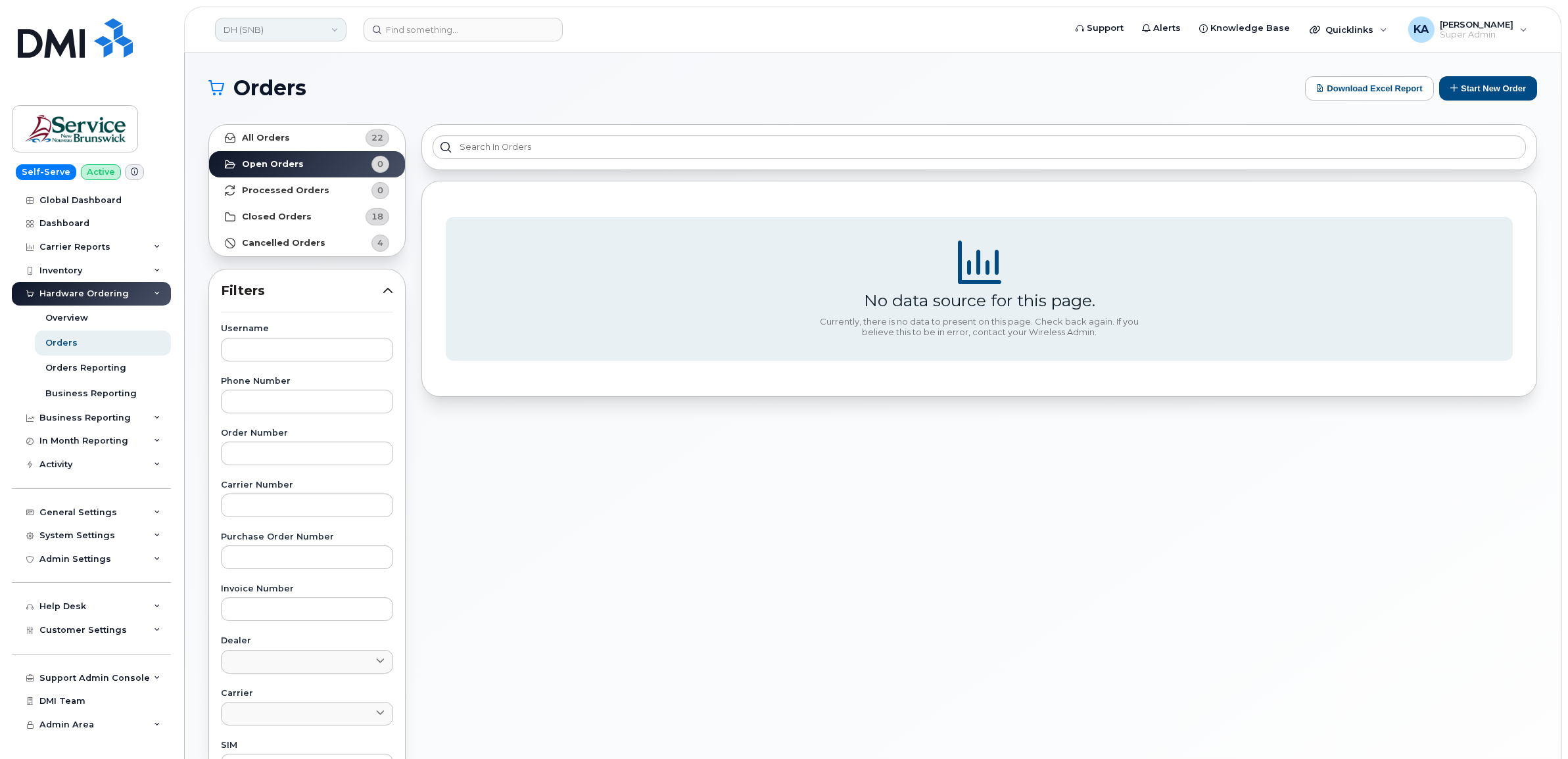
click at [271, 31] on link "DH (SNB)" at bounding box center [280, 30] width 132 height 24
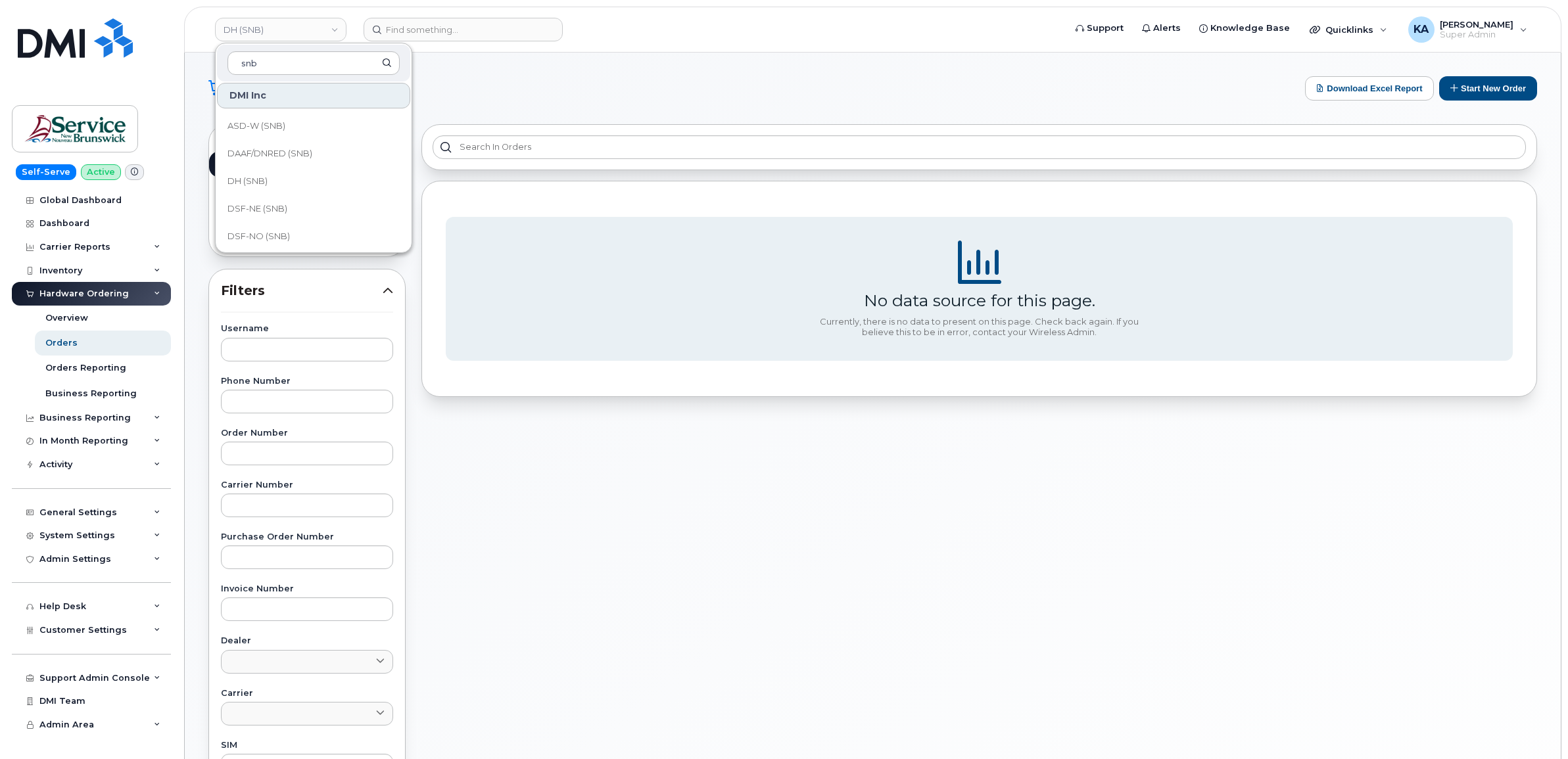
scroll to position [82, 0]
type input "snb"
click at [265, 208] on span "DSF-NE (SNB)" at bounding box center [257, 208] width 60 height 13
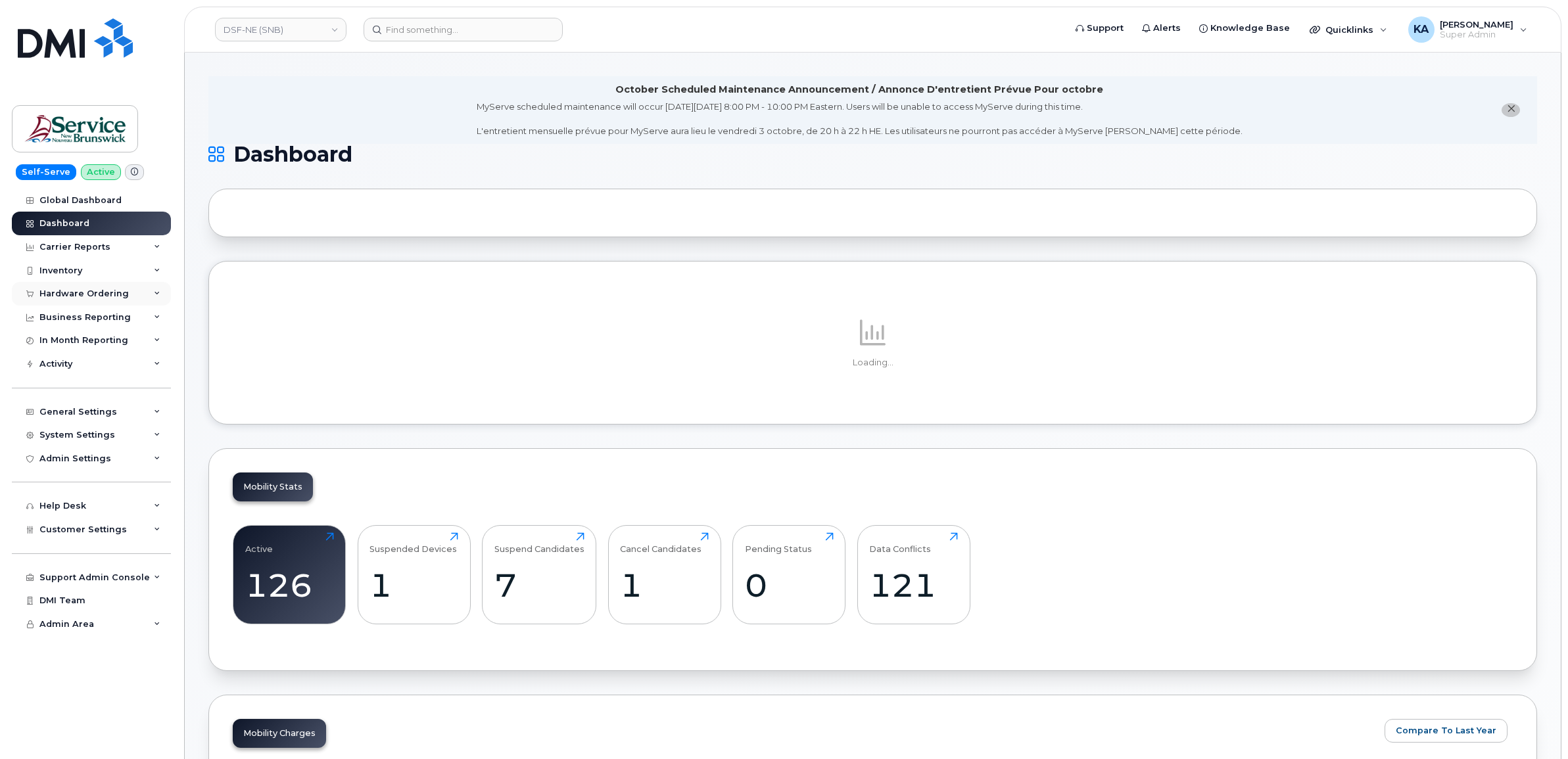
click at [71, 299] on div "Hardware Ordering" at bounding box center [84, 294] width 90 height 11
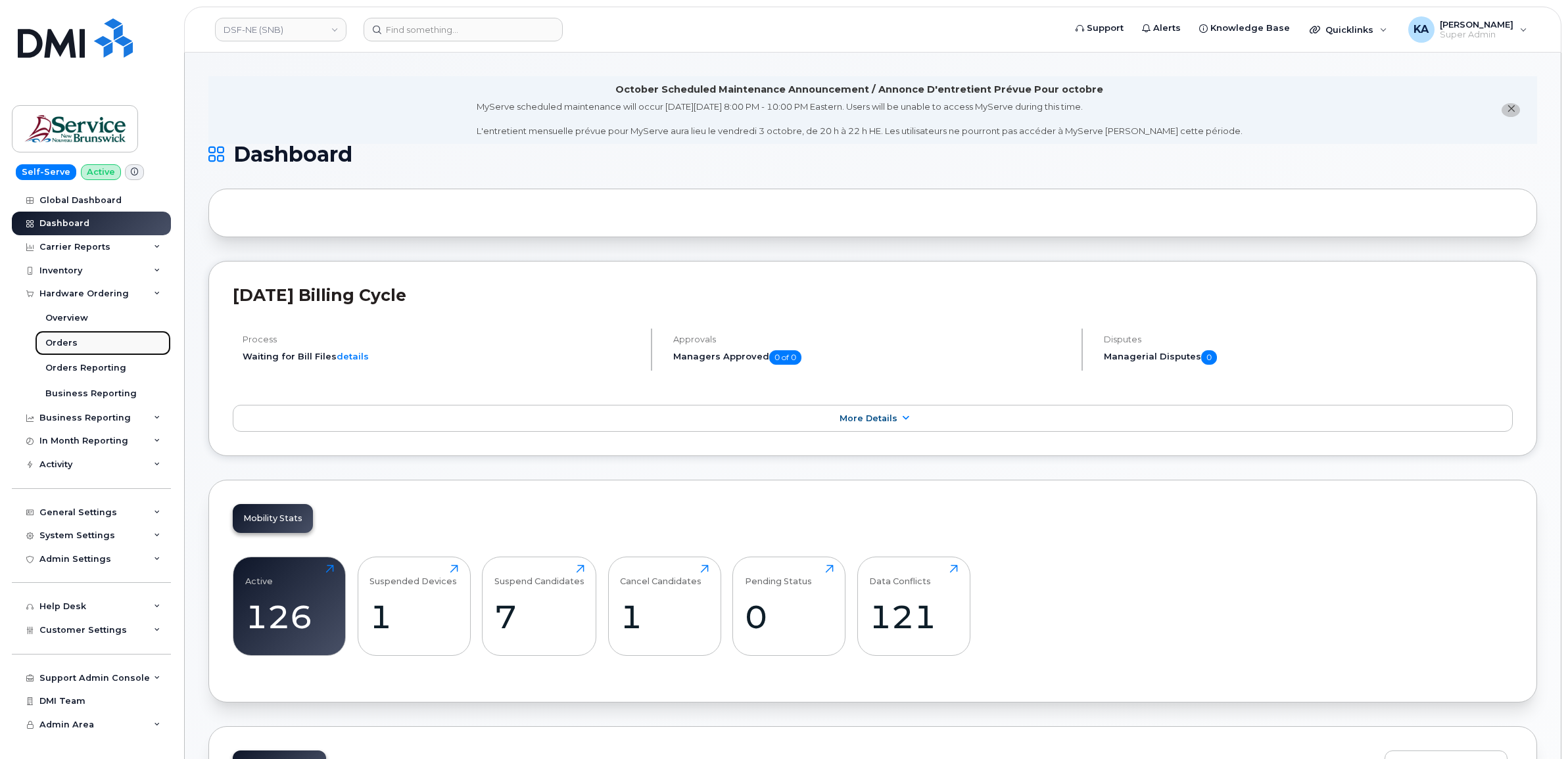
click at [59, 346] on div "Orders" at bounding box center [61, 343] width 32 height 12
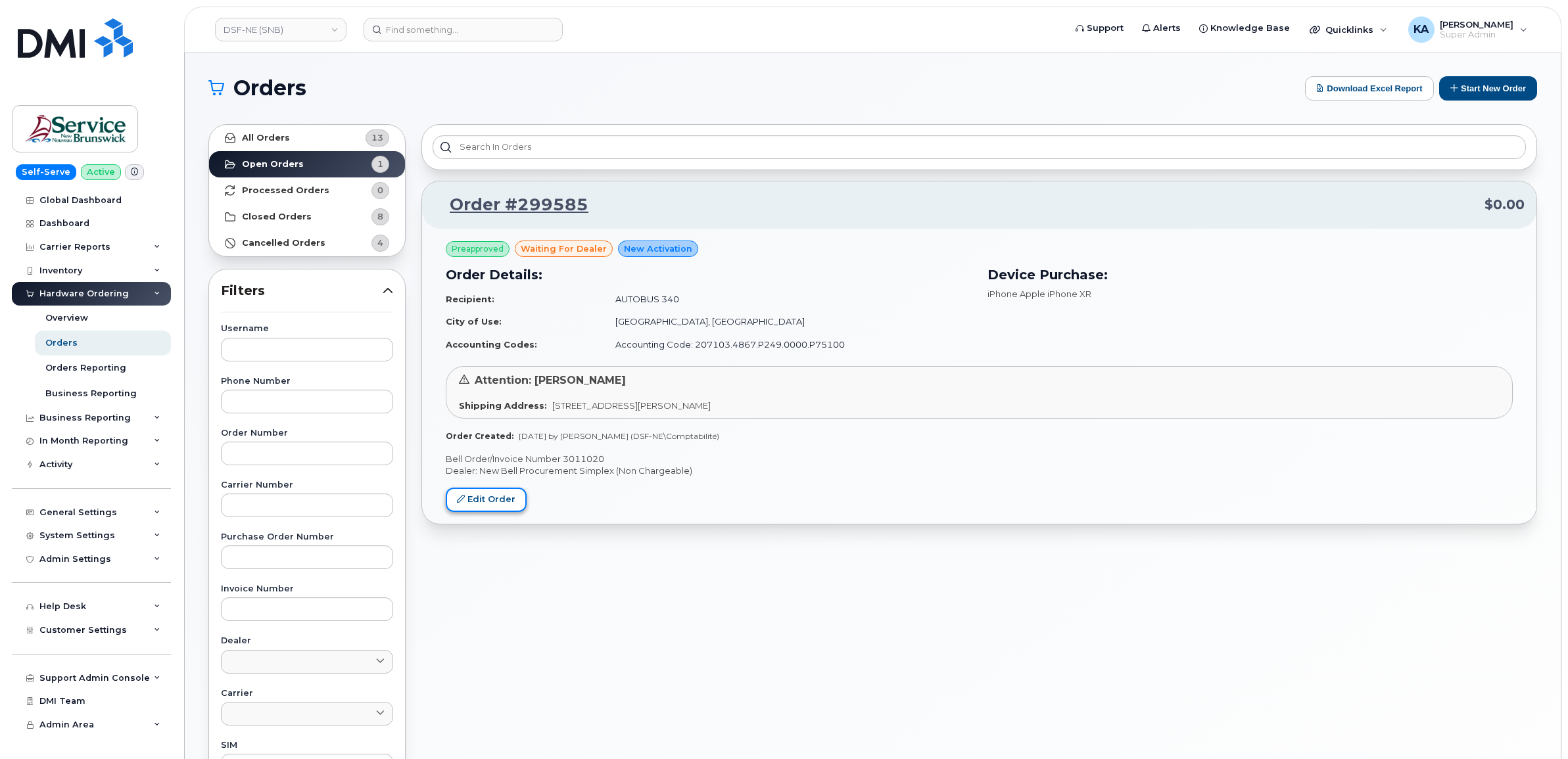
click at [468, 500] on link "Edit Order" at bounding box center [486, 500] width 81 height 25
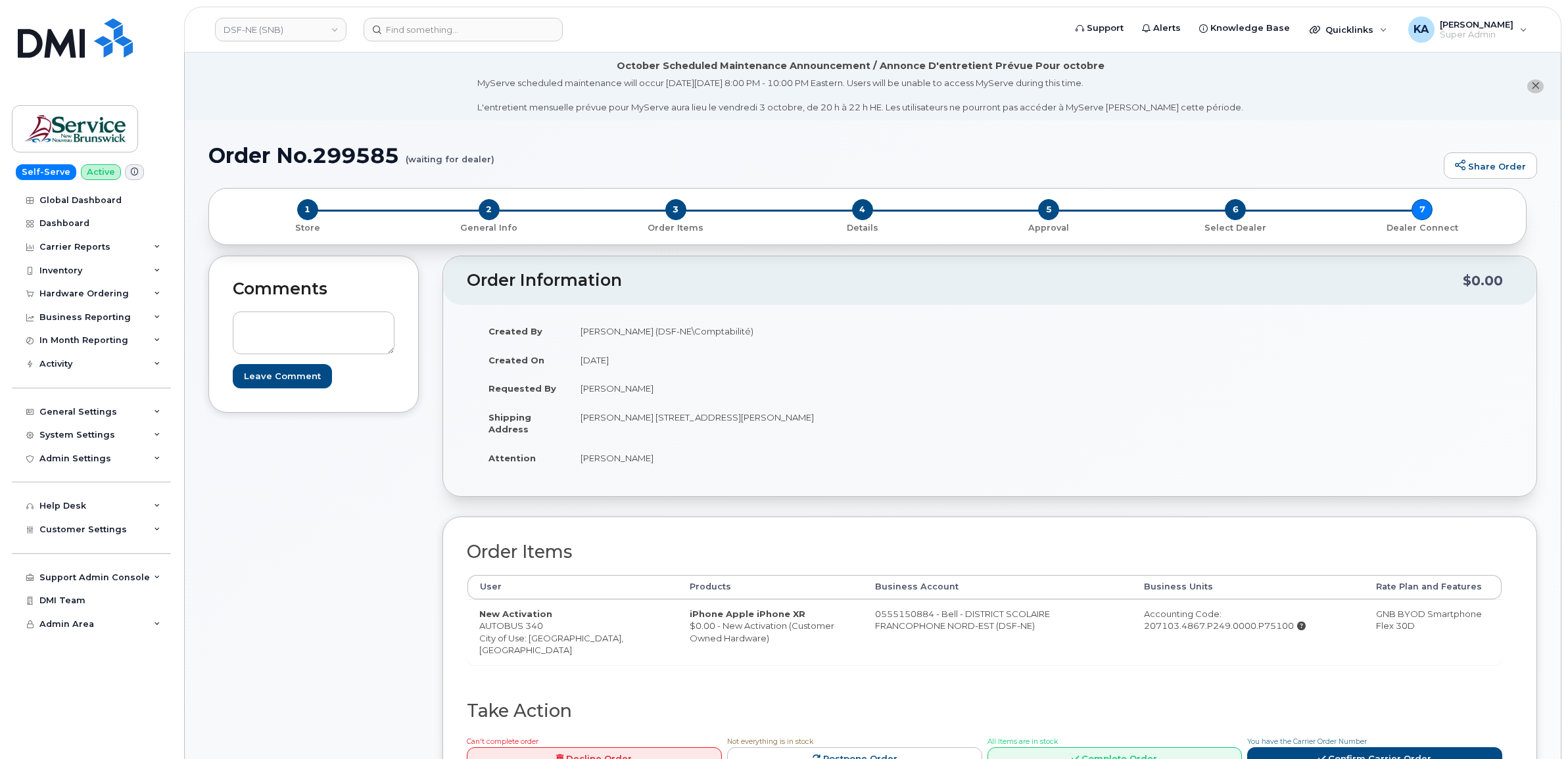
drag, startPoint x: 839, startPoint y: 616, endPoint x: 933, endPoint y: 638, distance: 96.5
click at [933, 638] on td "0555150884 - Bell - DISTRICT SCOLAIRE FRANCOPHONE NORD-EST (DSF-NE)" at bounding box center [998, 632] width 270 height 65
copy td "0555150884 - Bell - DISTRICT SCOLAIRE FRANCOPHONE NORD-EST (DSF-NE)"
click at [284, 31] on link "DSF-NE (SNB)" at bounding box center [280, 30] width 132 height 24
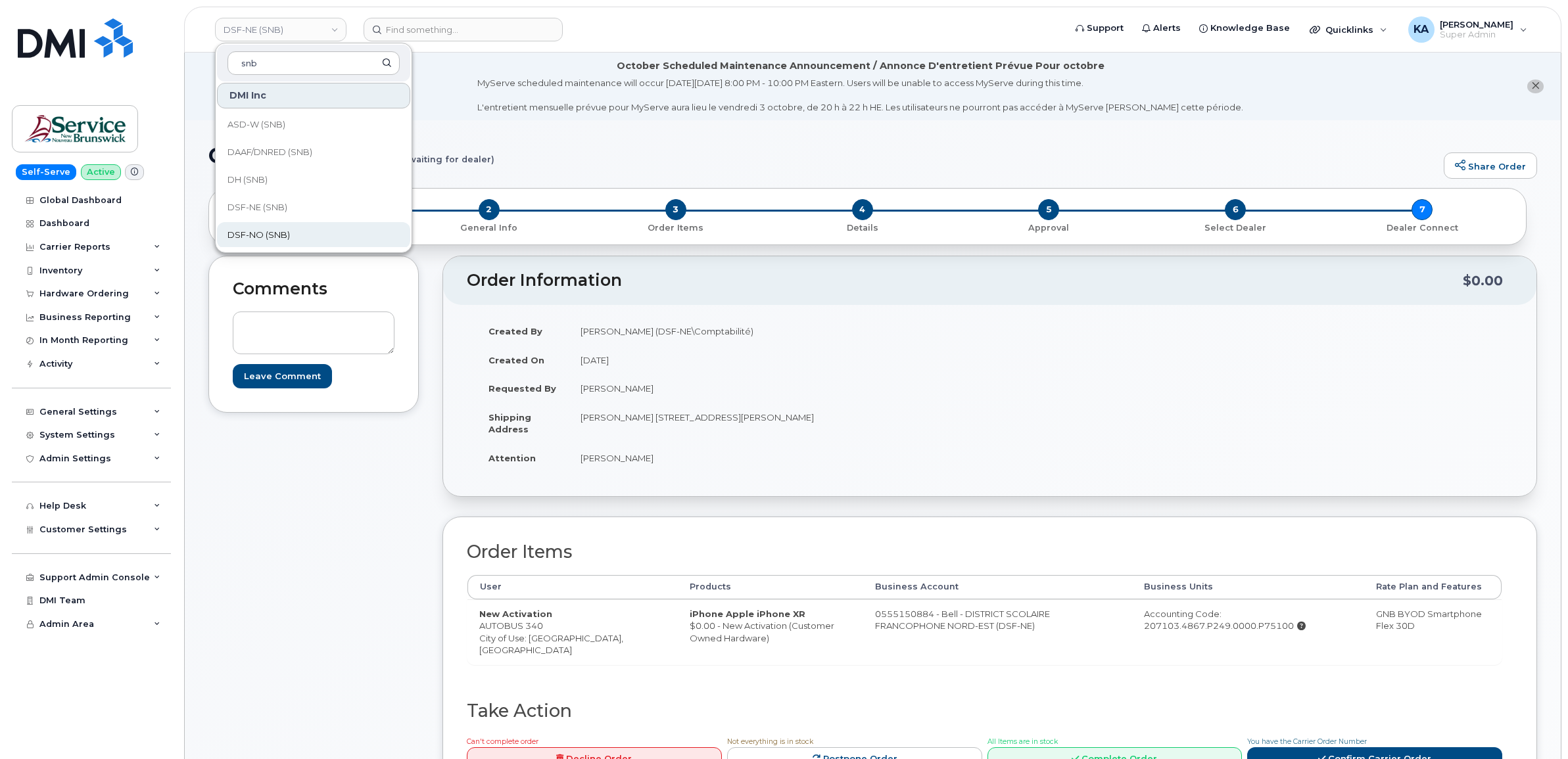
type input "snb"
click at [286, 234] on span "DSF-NO (SNB)" at bounding box center [259, 235] width 62 height 13
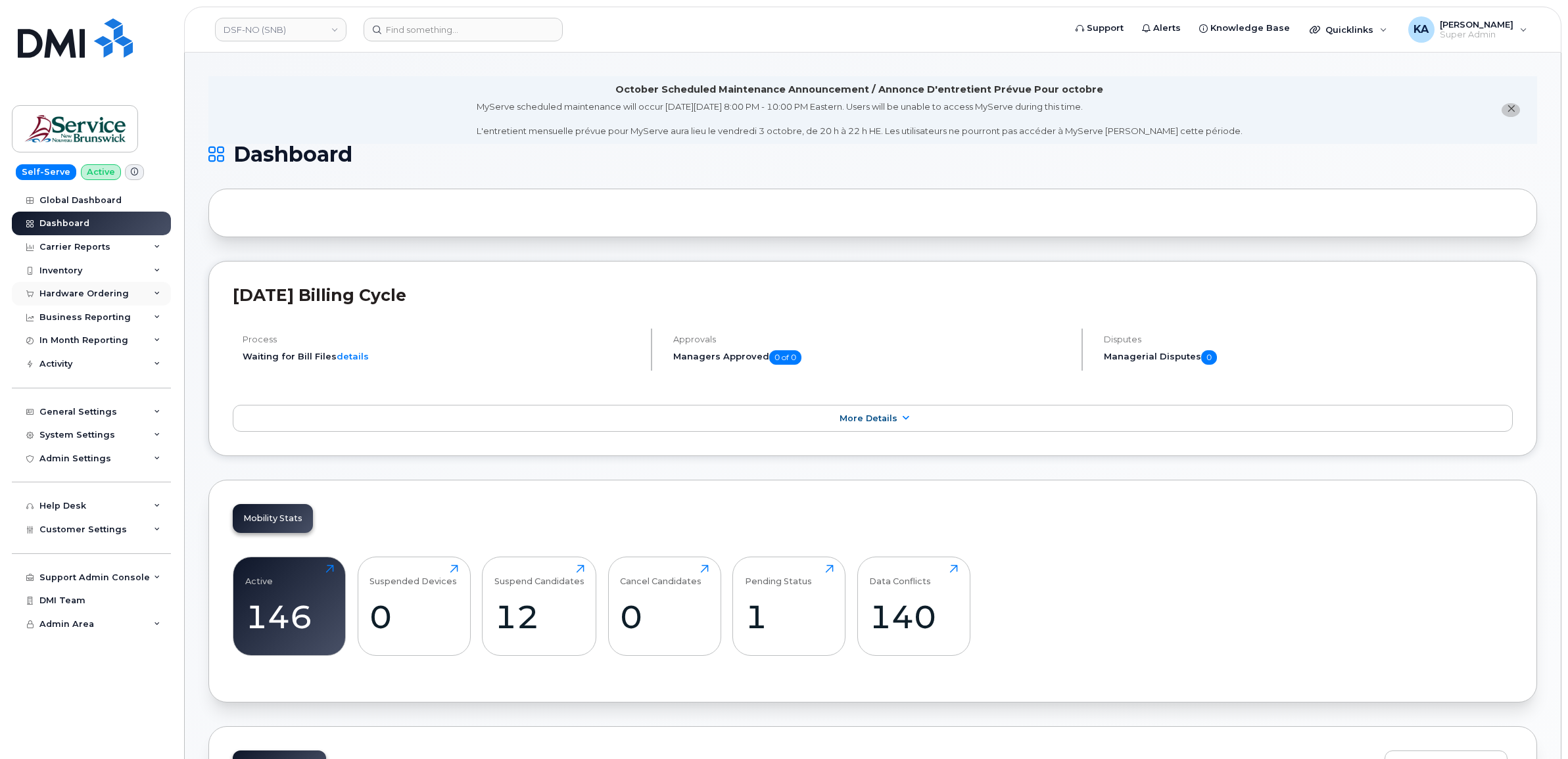
click at [97, 294] on div "Hardware Ordering" at bounding box center [84, 294] width 90 height 11
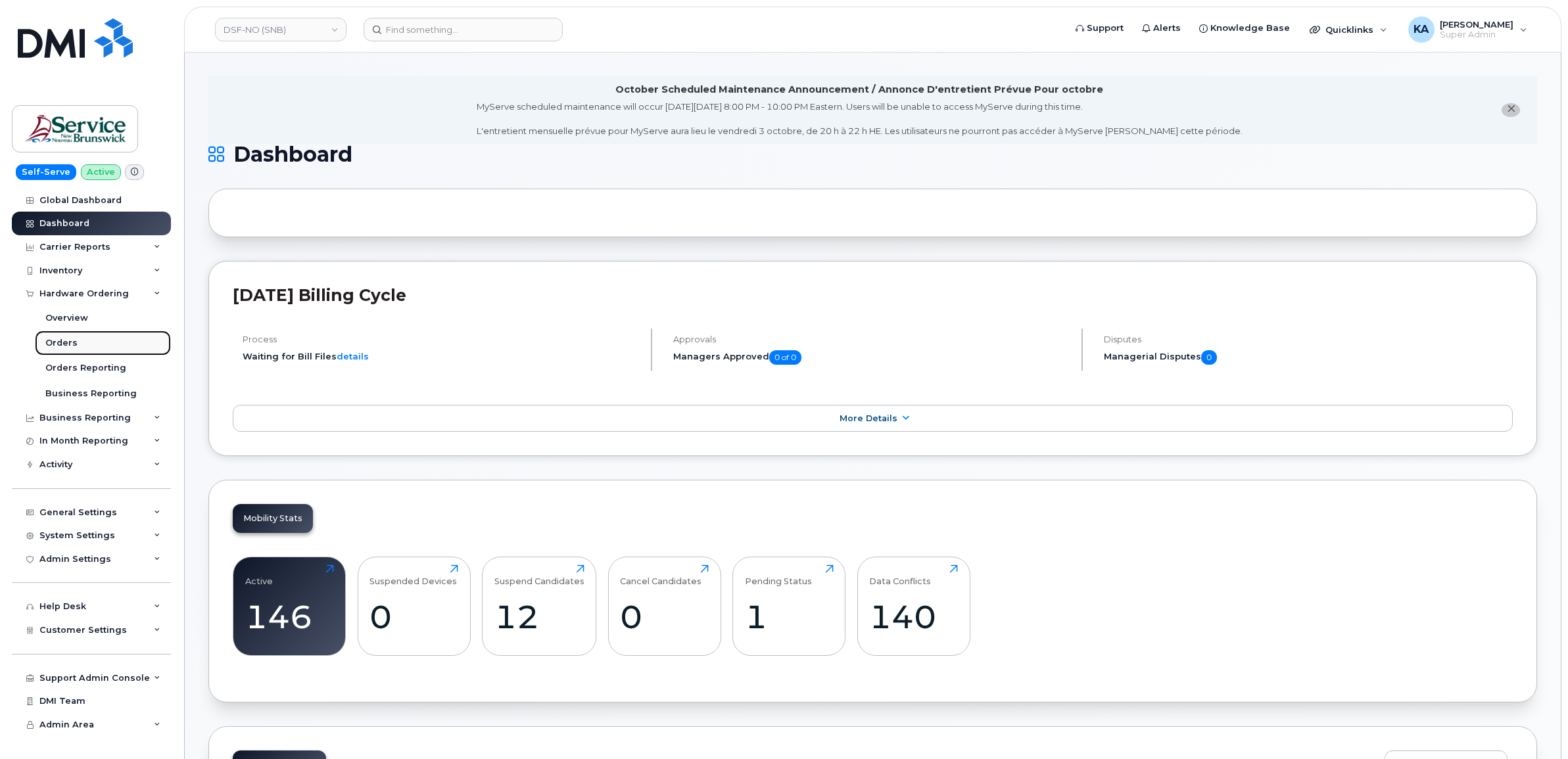
click at [53, 343] on div "Orders" at bounding box center [61, 343] width 32 height 12
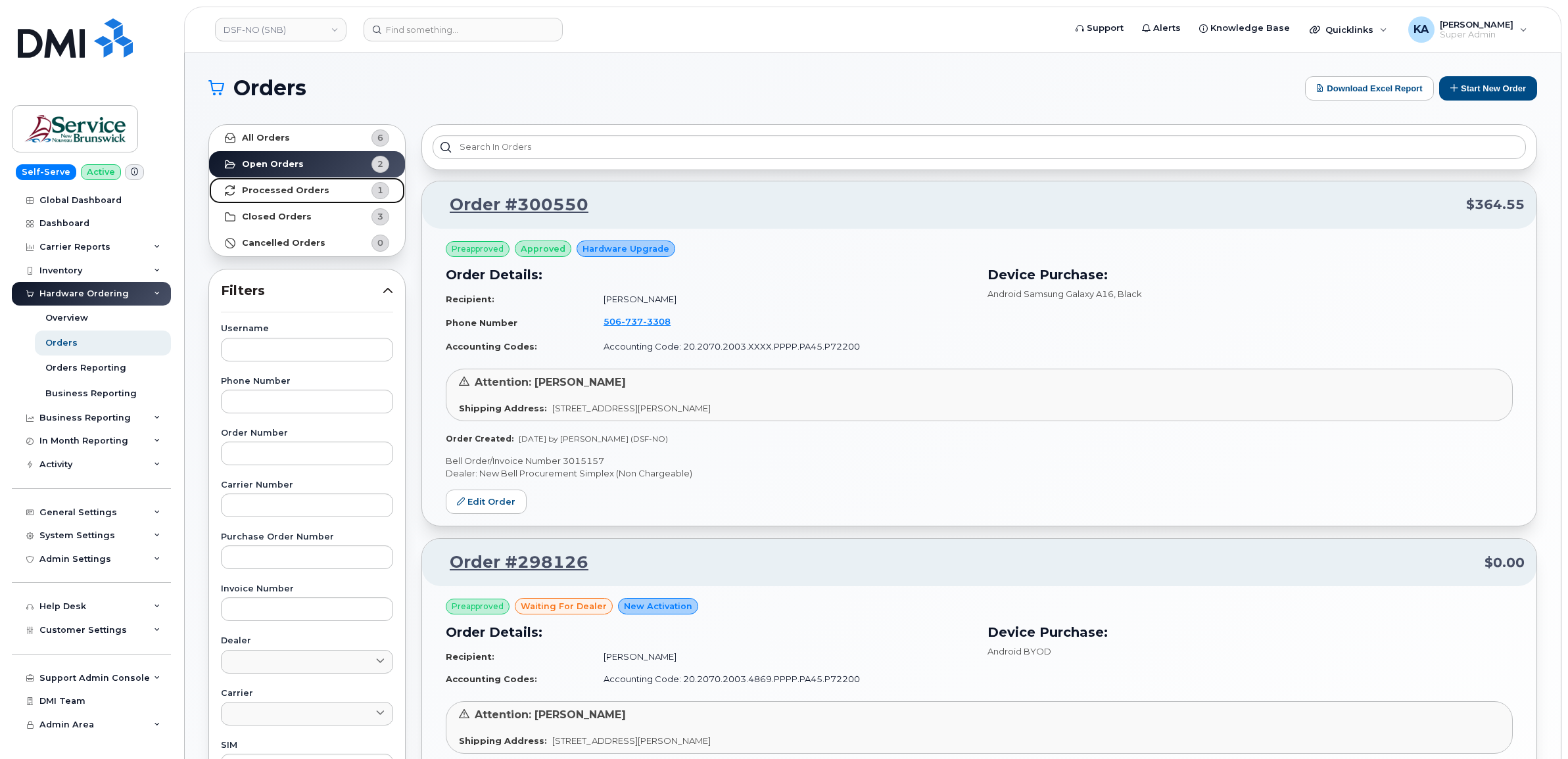
click at [286, 188] on strong "Processed Orders" at bounding box center [285, 190] width 87 height 11
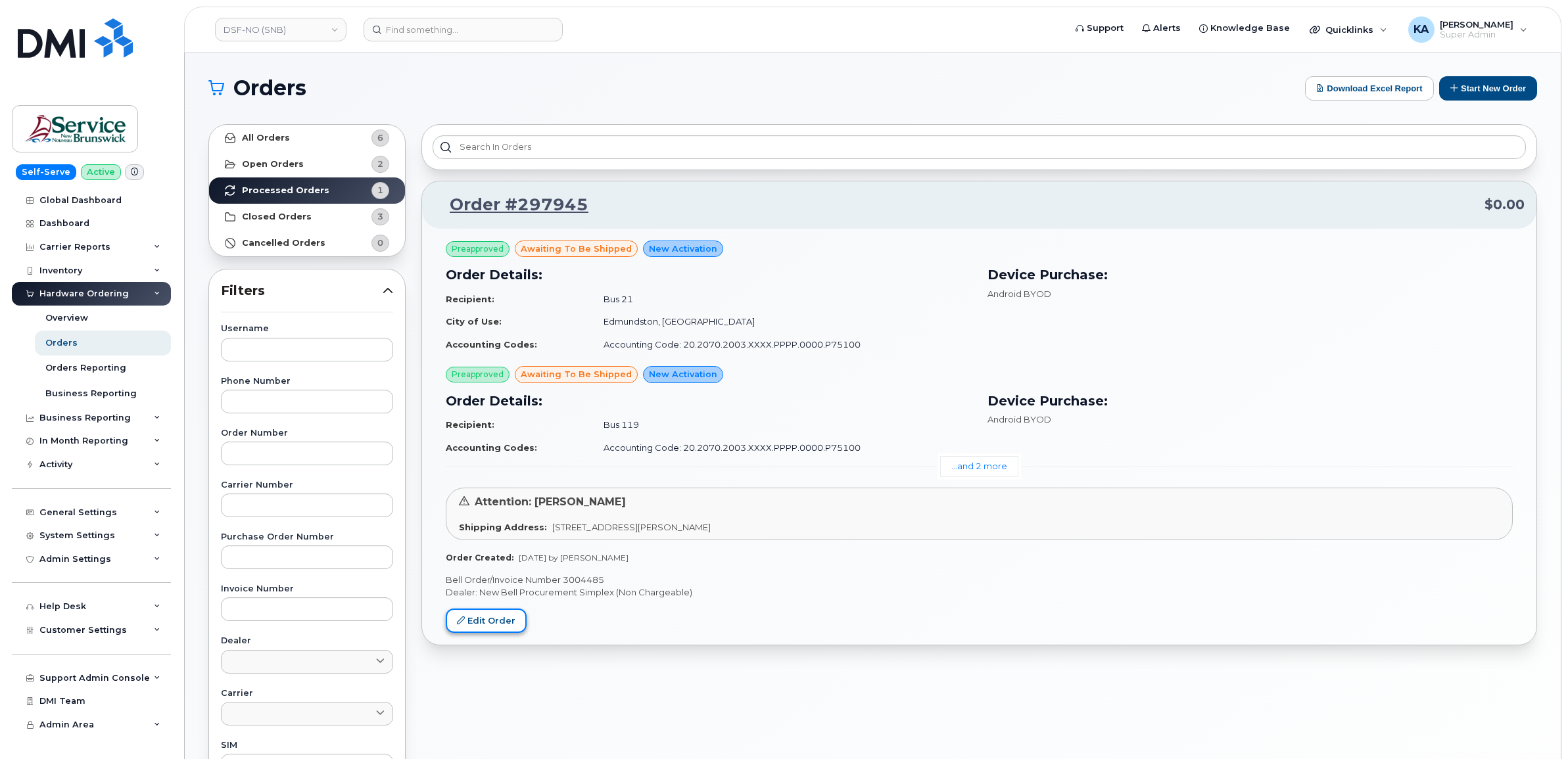
click at [483, 622] on link "Edit Order" at bounding box center [486, 621] width 81 height 25
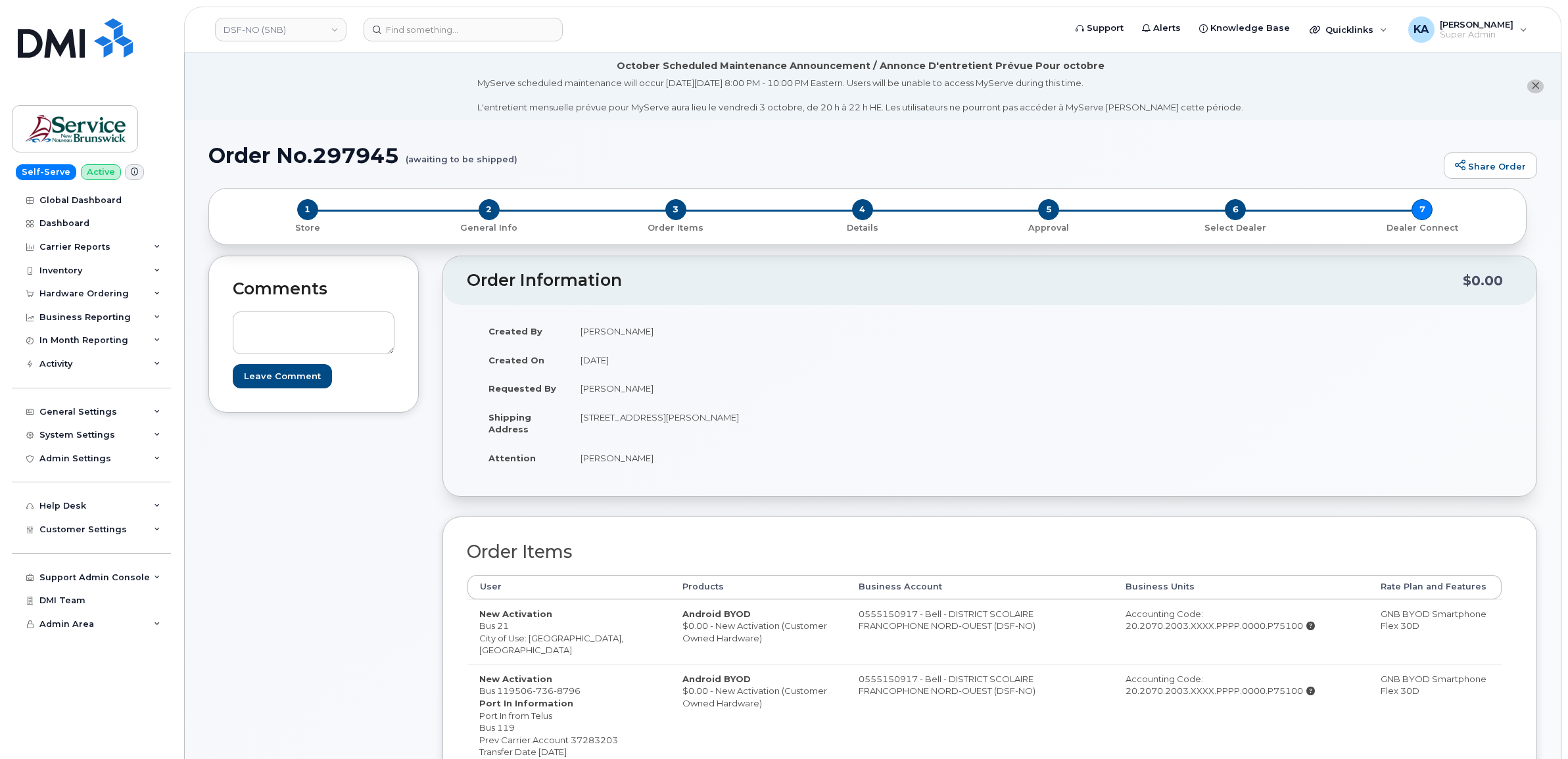
drag, startPoint x: 818, startPoint y: 612, endPoint x: 937, endPoint y: 635, distance: 121.2
click at [937, 635] on td "0555150917 - Bell - DISTRICT SCOLAIRE FRANCOPHONE NORD-OUEST (DSF-NO)" at bounding box center [980, 632] width 267 height 65
copy td "0555150917 - Bell - DISTRICT SCOLAIRE FRANCOPHONE NORD-OUEST (DSF-NO)"
click at [63, 294] on div "Hardware Ordering" at bounding box center [84, 294] width 90 height 11
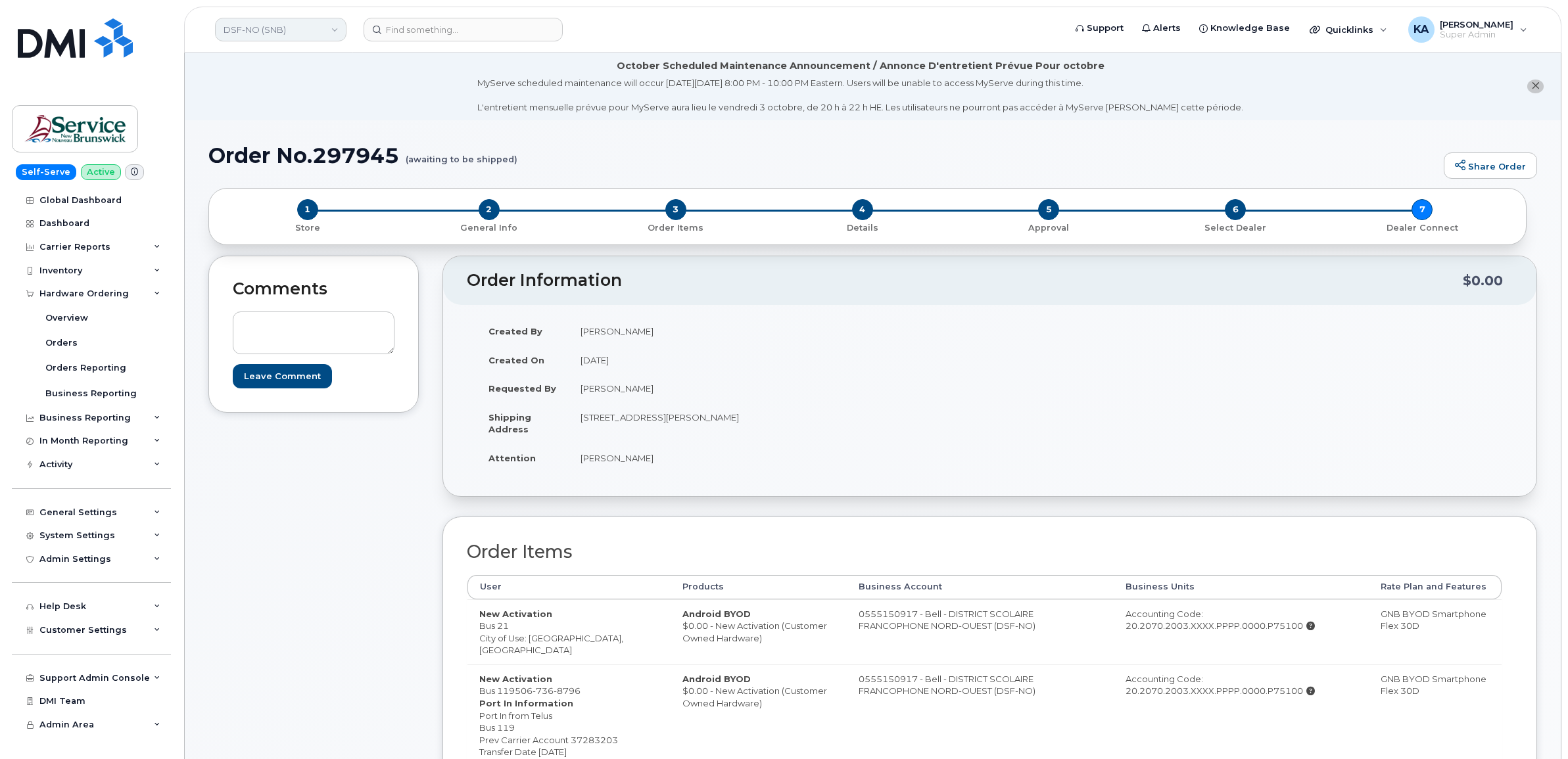
click at [270, 37] on link "DSF-NO (SNB)" at bounding box center [280, 30] width 132 height 24
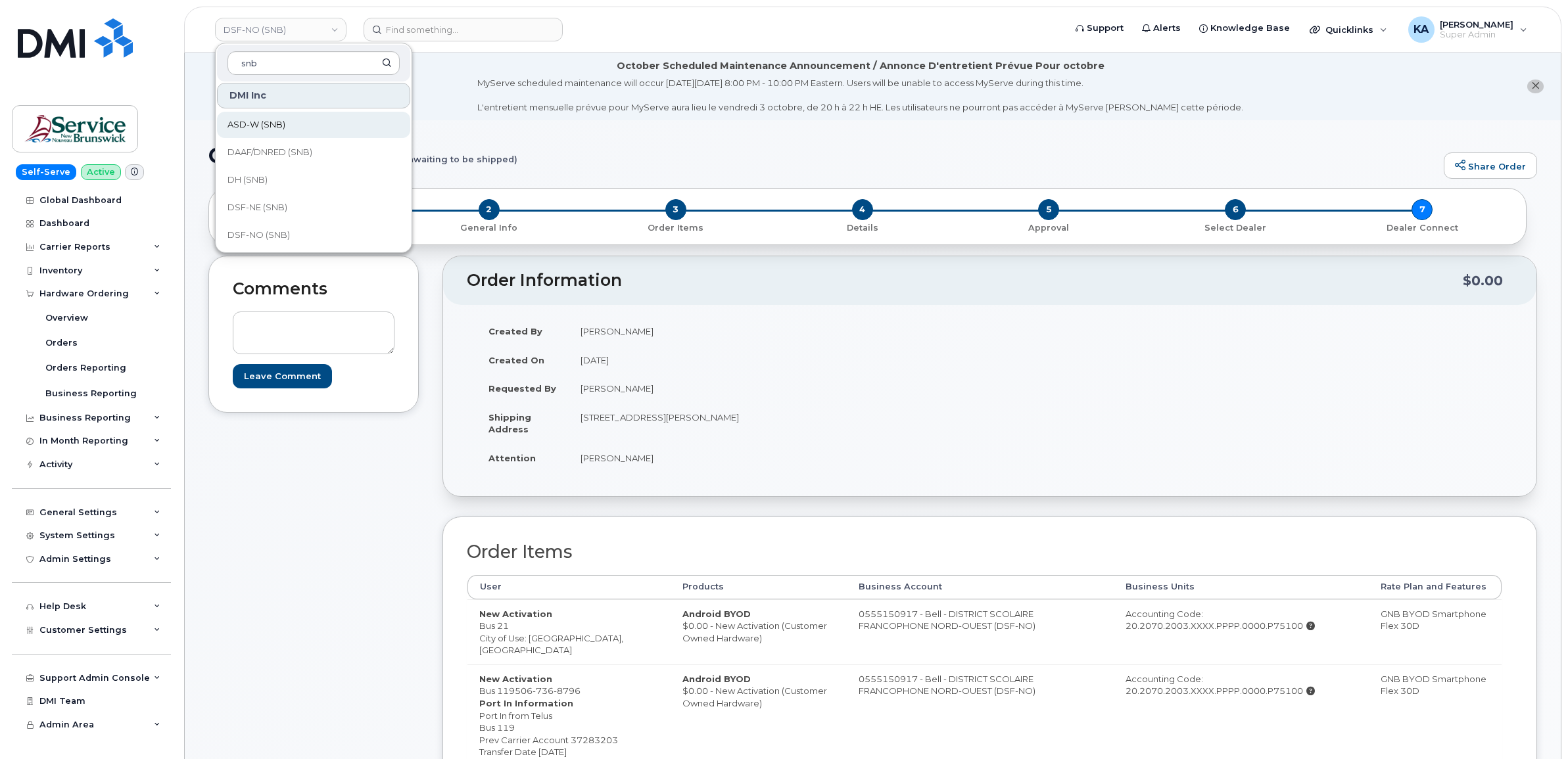
scroll to position [164, 0]
type input "snb"
click at [271, 182] on span "DSF-SUD (SNB)" at bounding box center [261, 181] width 67 height 13
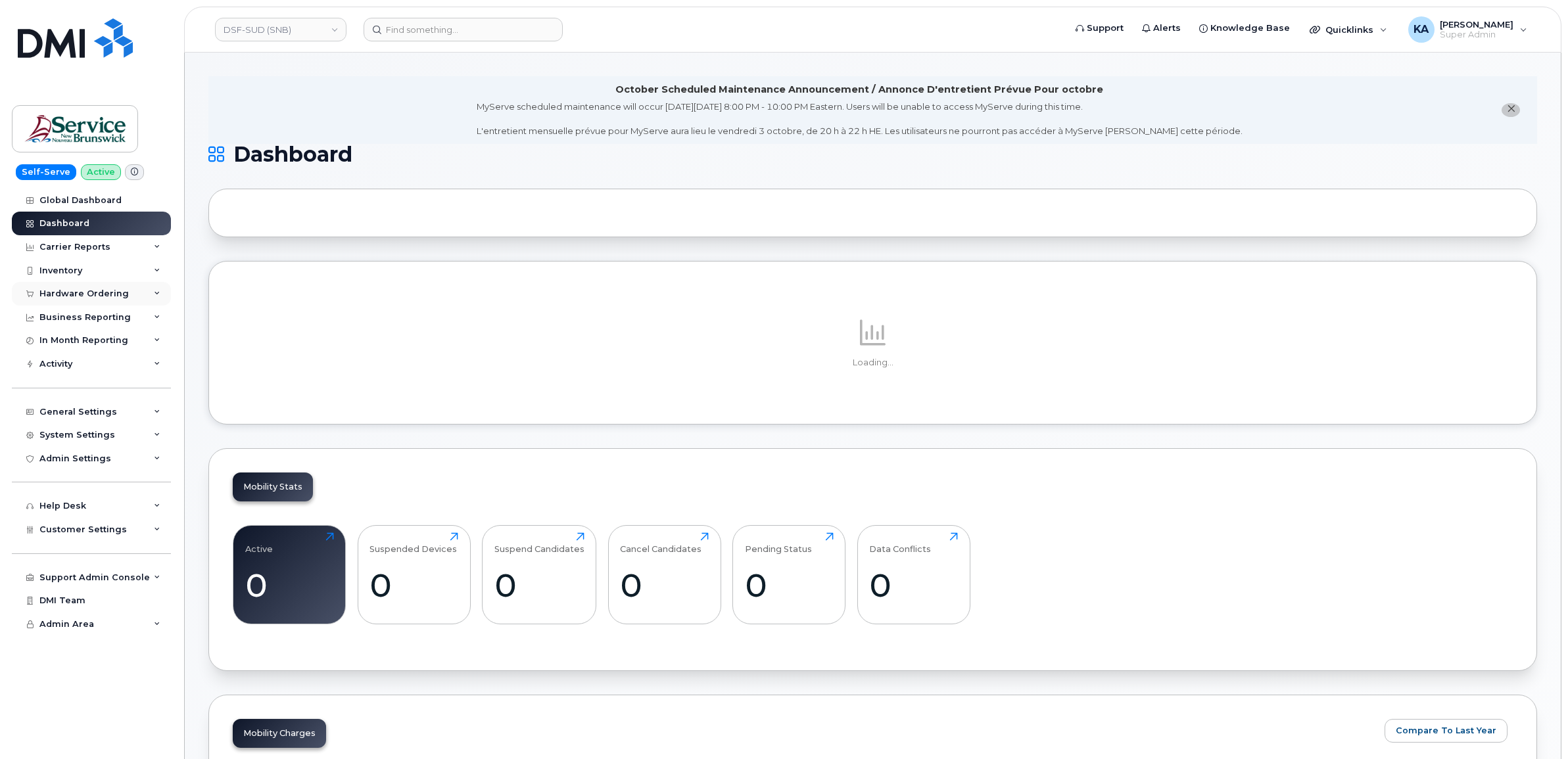
click at [104, 296] on div "Hardware Ordering" at bounding box center [84, 294] width 90 height 11
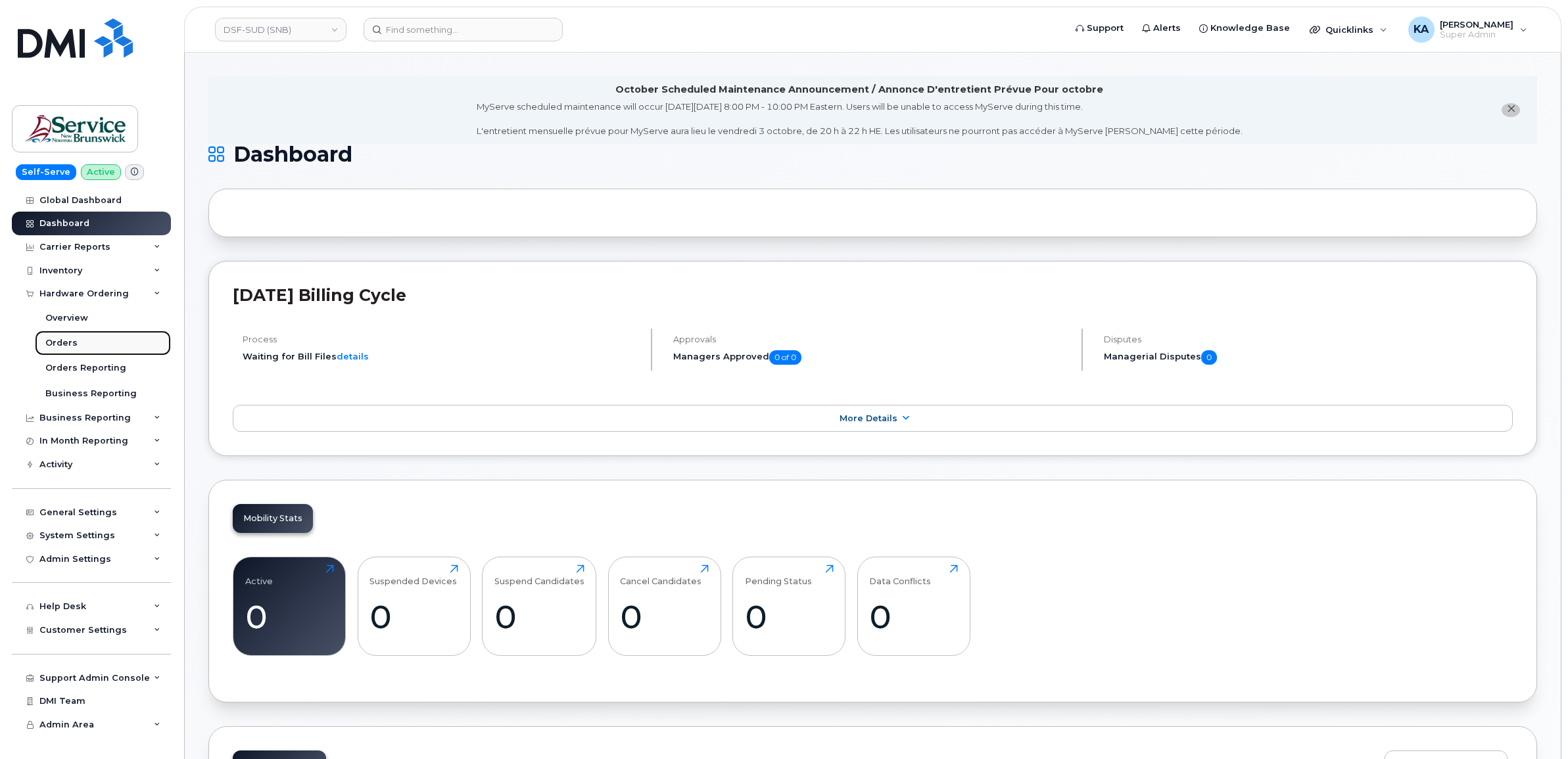
click at [60, 342] on div "Orders" at bounding box center [61, 343] width 32 height 12
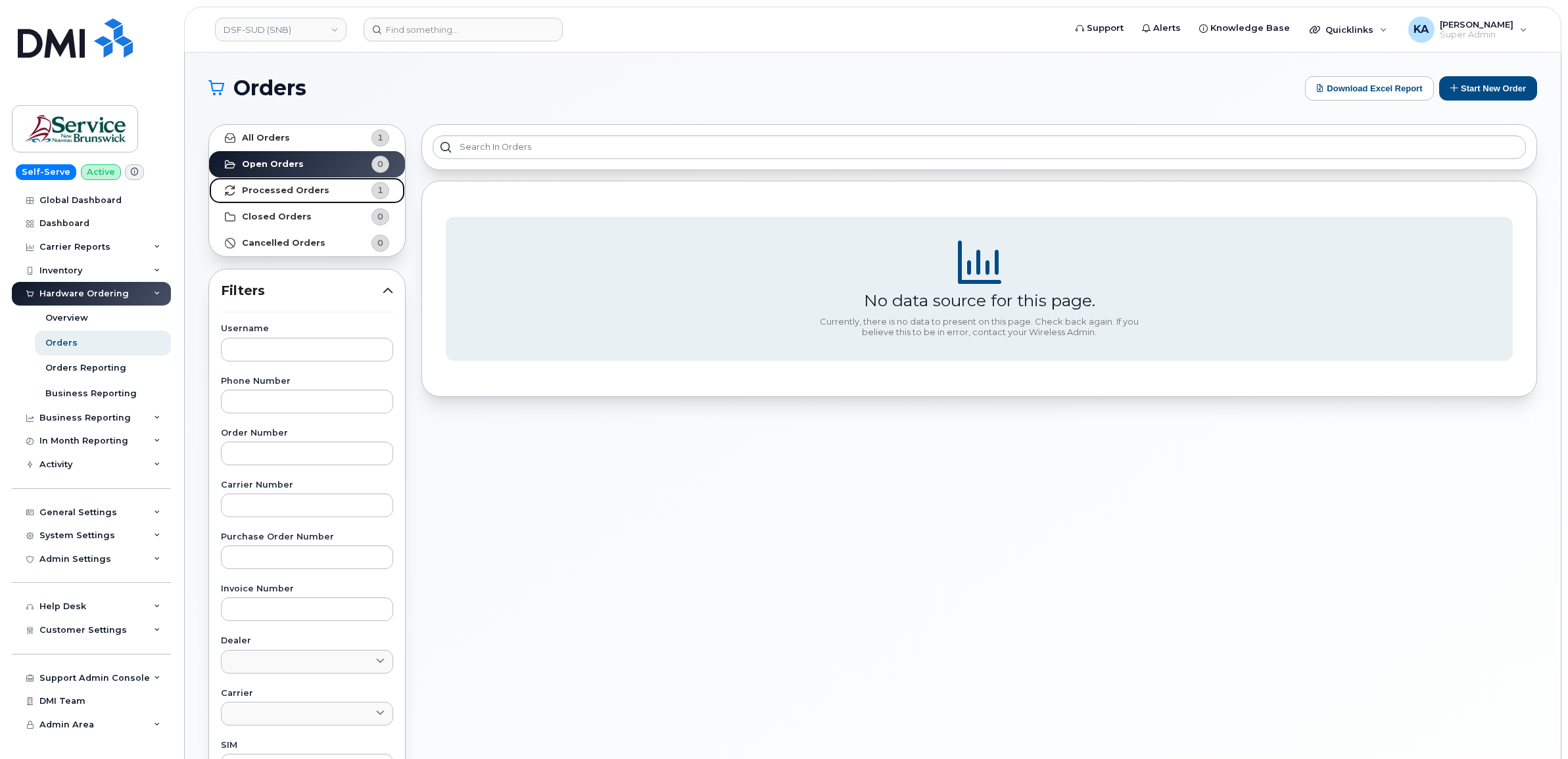
click at [280, 189] on strong "Processed Orders" at bounding box center [285, 190] width 87 height 11
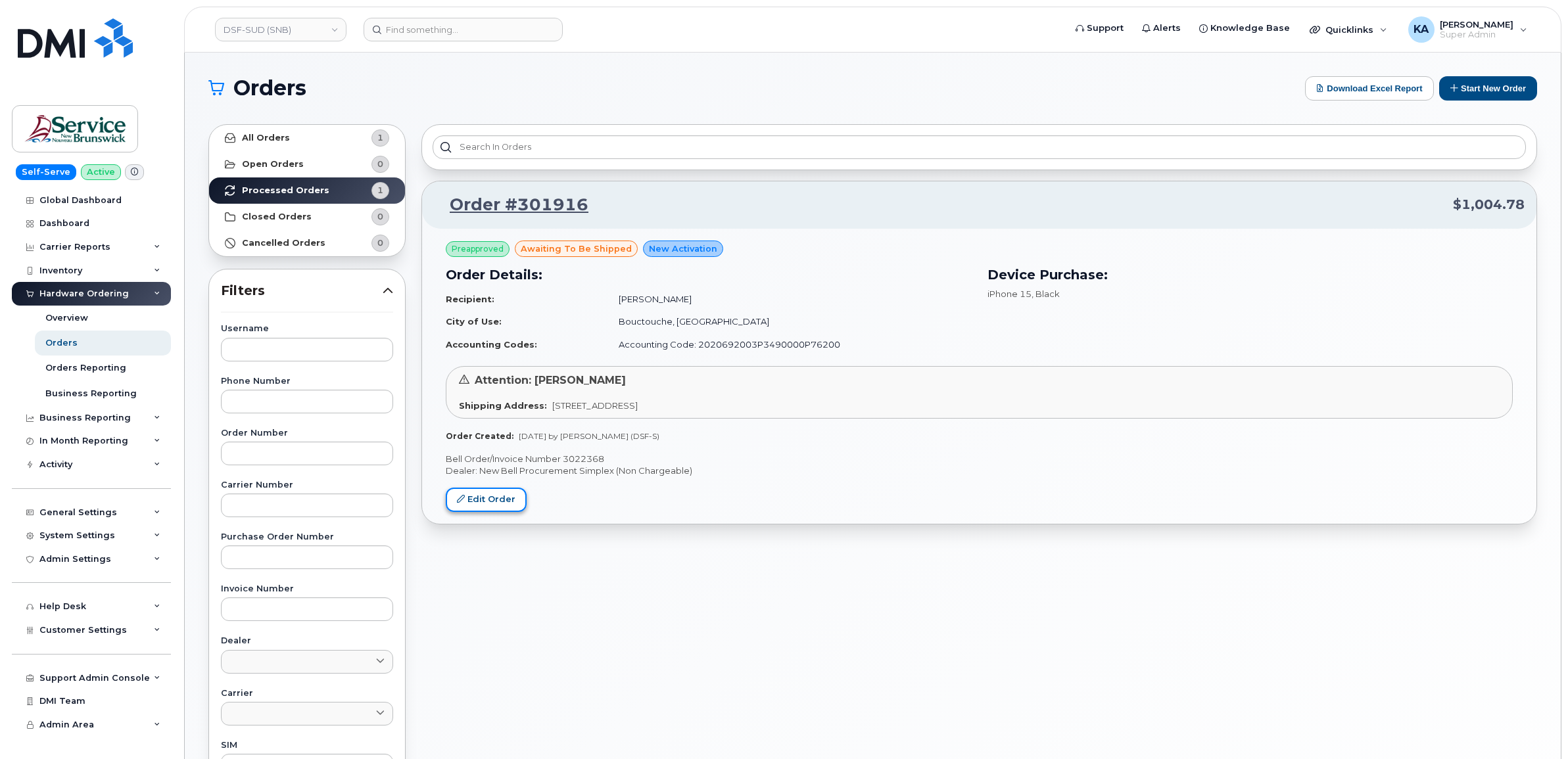
click at [471, 494] on link "Edit Order" at bounding box center [486, 500] width 81 height 25
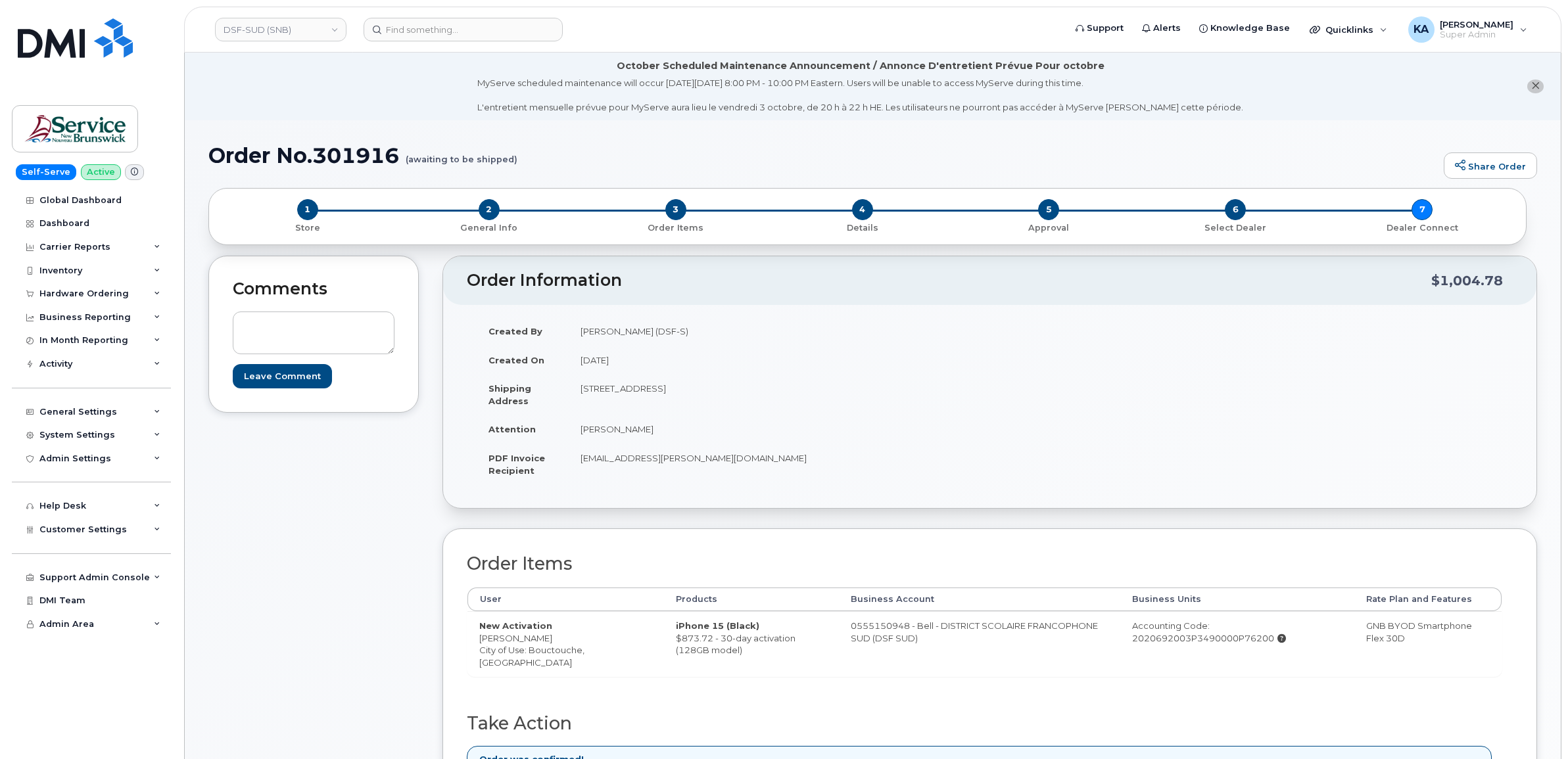
drag, startPoint x: 825, startPoint y: 626, endPoint x: 905, endPoint y: 646, distance: 82.5
click at [905, 646] on td "0555150948 - Bell - DISTRICT SCOLAIRE FRANCOPHONE SUD (DSF SUD)" at bounding box center [979, 643] width 281 height 65
copy td "0555150948 - Bell - DISTRICT SCOLAIRE FRANCOPHONE SUD (DSF SUD)"
click at [266, 31] on link "DSF-SUD (SNB)" at bounding box center [280, 30] width 132 height 24
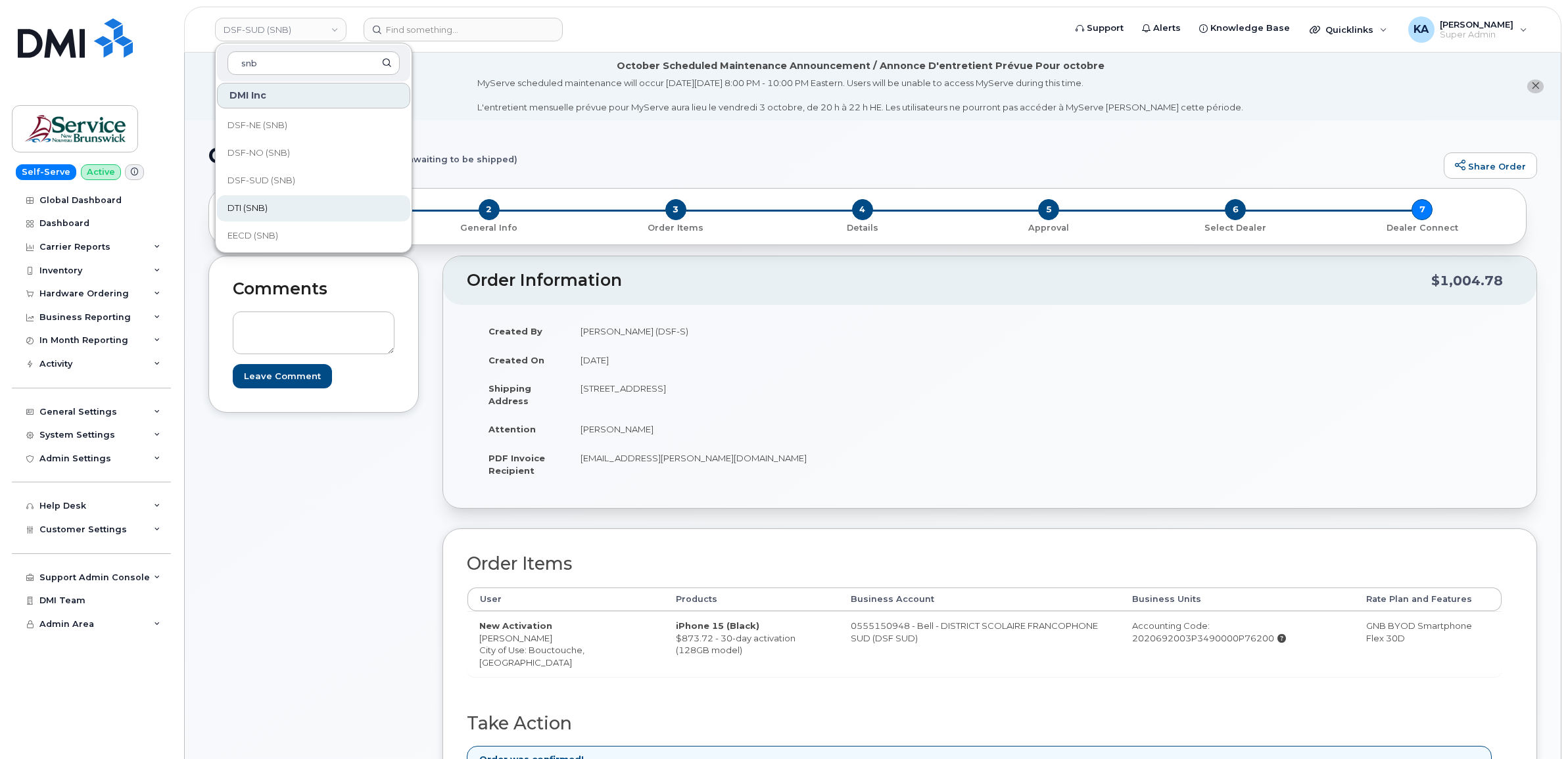
type input "snb"
click at [247, 208] on span "DTI (SNB)" at bounding box center [247, 208] width 40 height 13
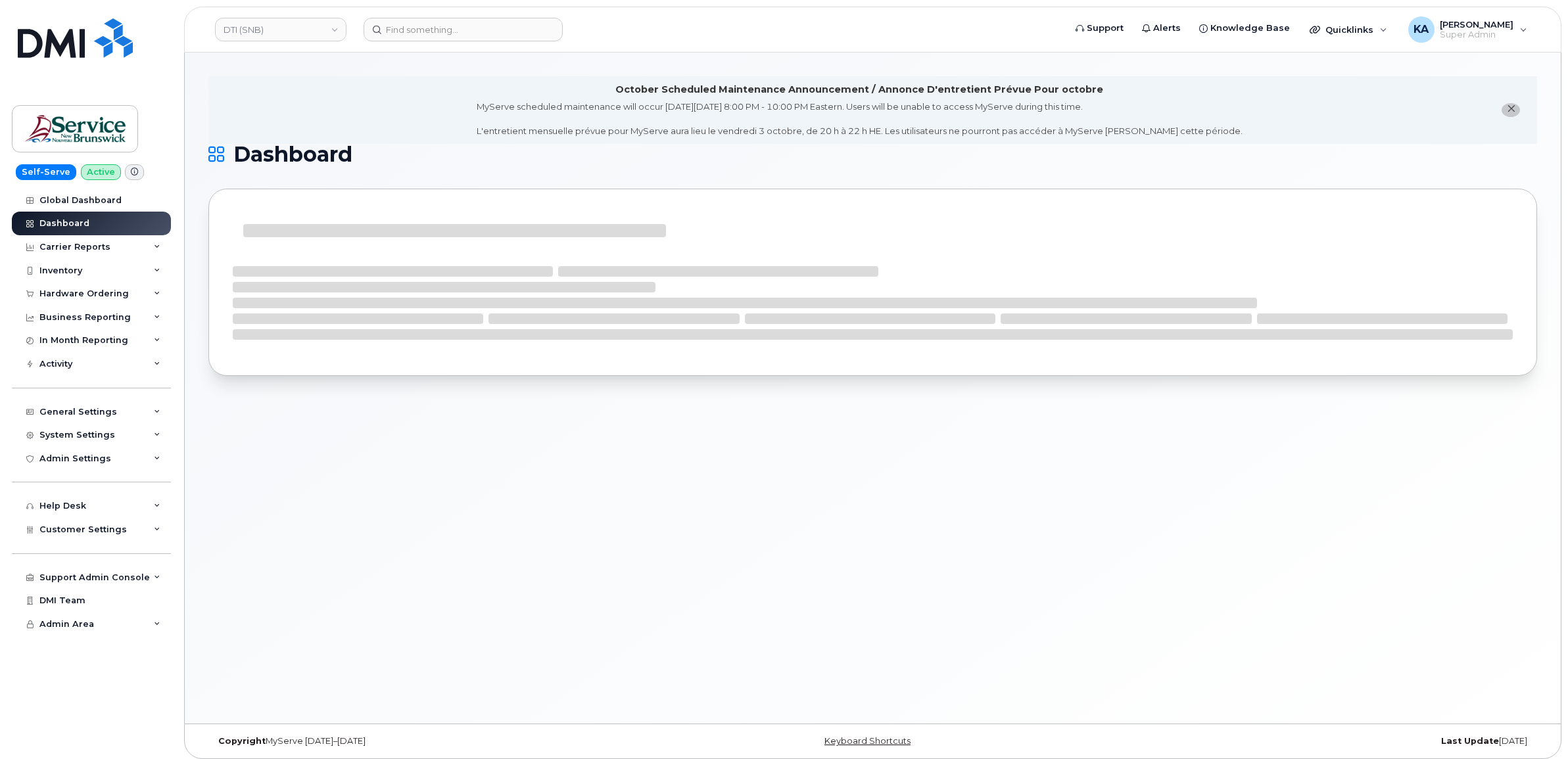
click at [104, 294] on div "Hardware Ordering" at bounding box center [84, 294] width 90 height 11
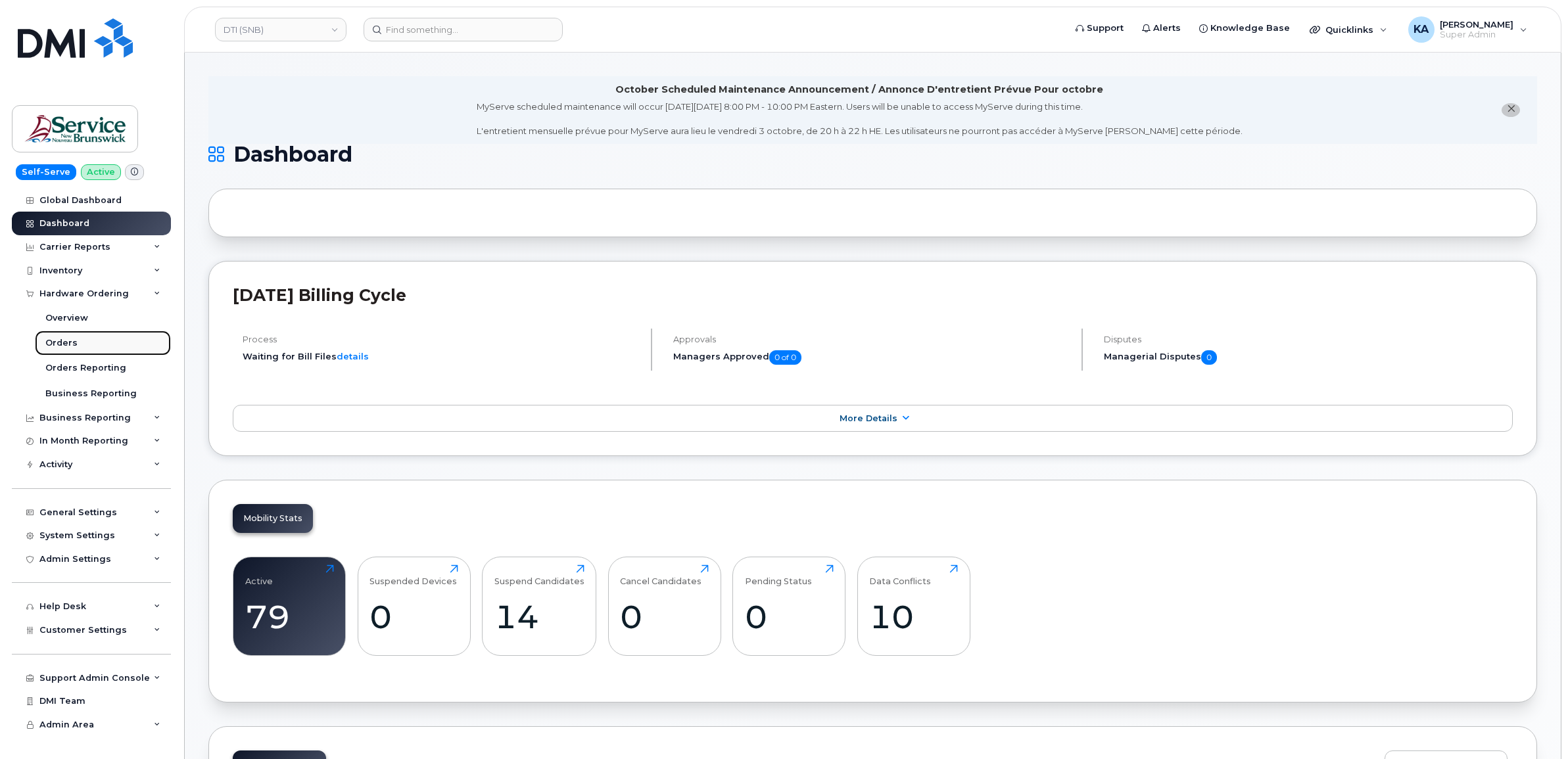
click at [59, 343] on div "Orders" at bounding box center [61, 343] width 32 height 12
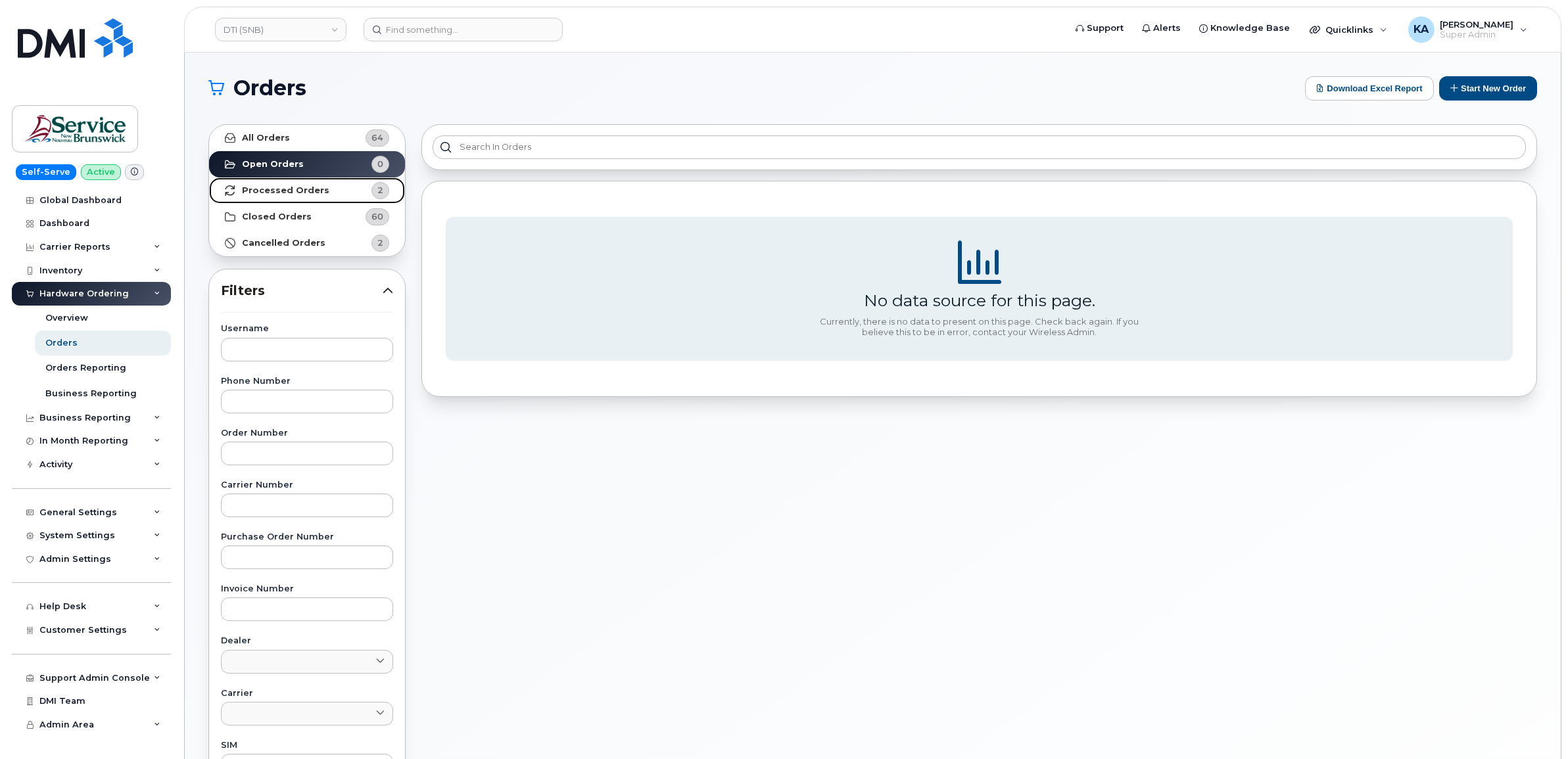
click at [300, 185] on strong "Processed Orders" at bounding box center [285, 190] width 87 height 11
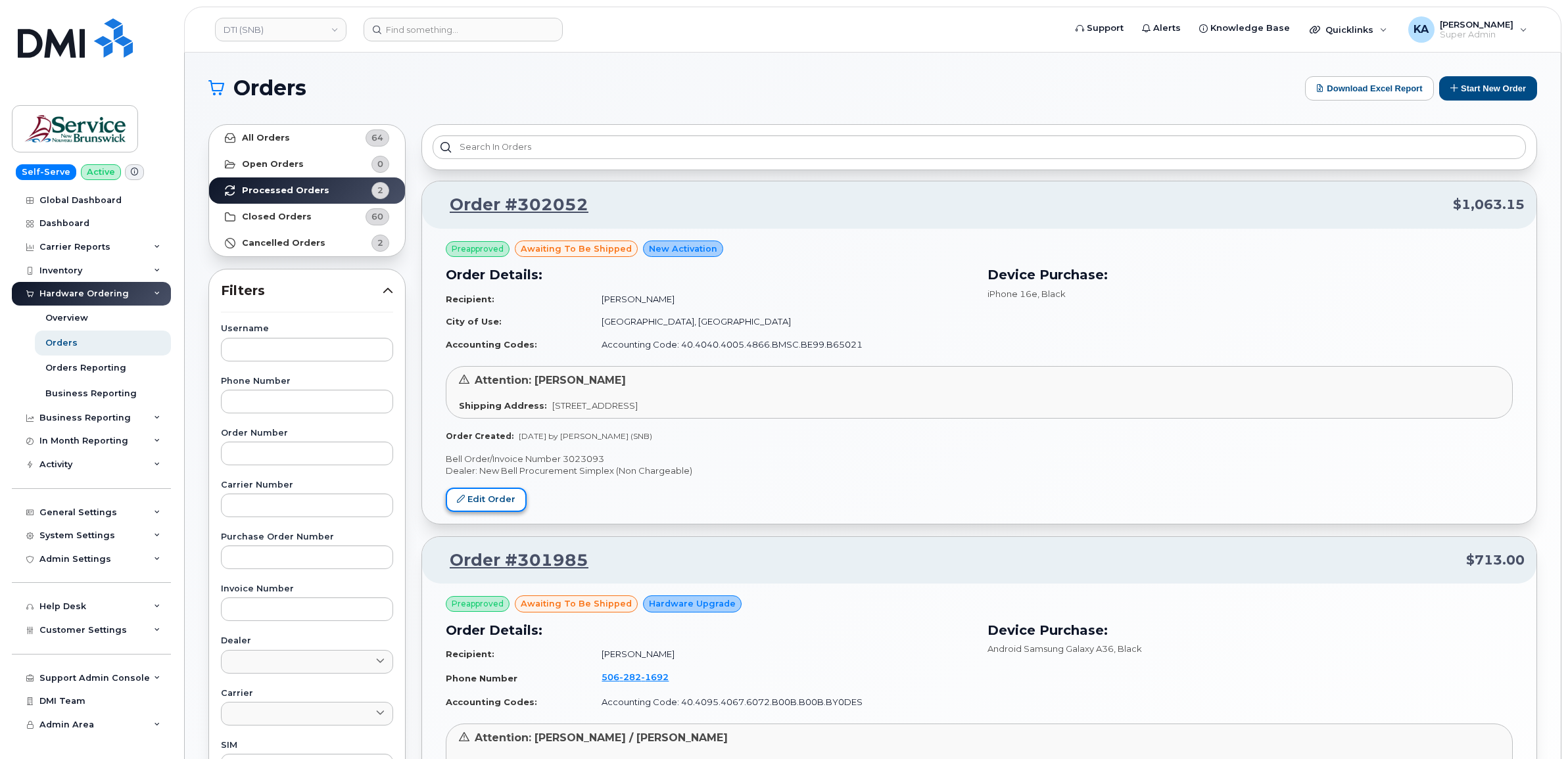
click at [474, 502] on link "Edit Order" at bounding box center [486, 500] width 81 height 25
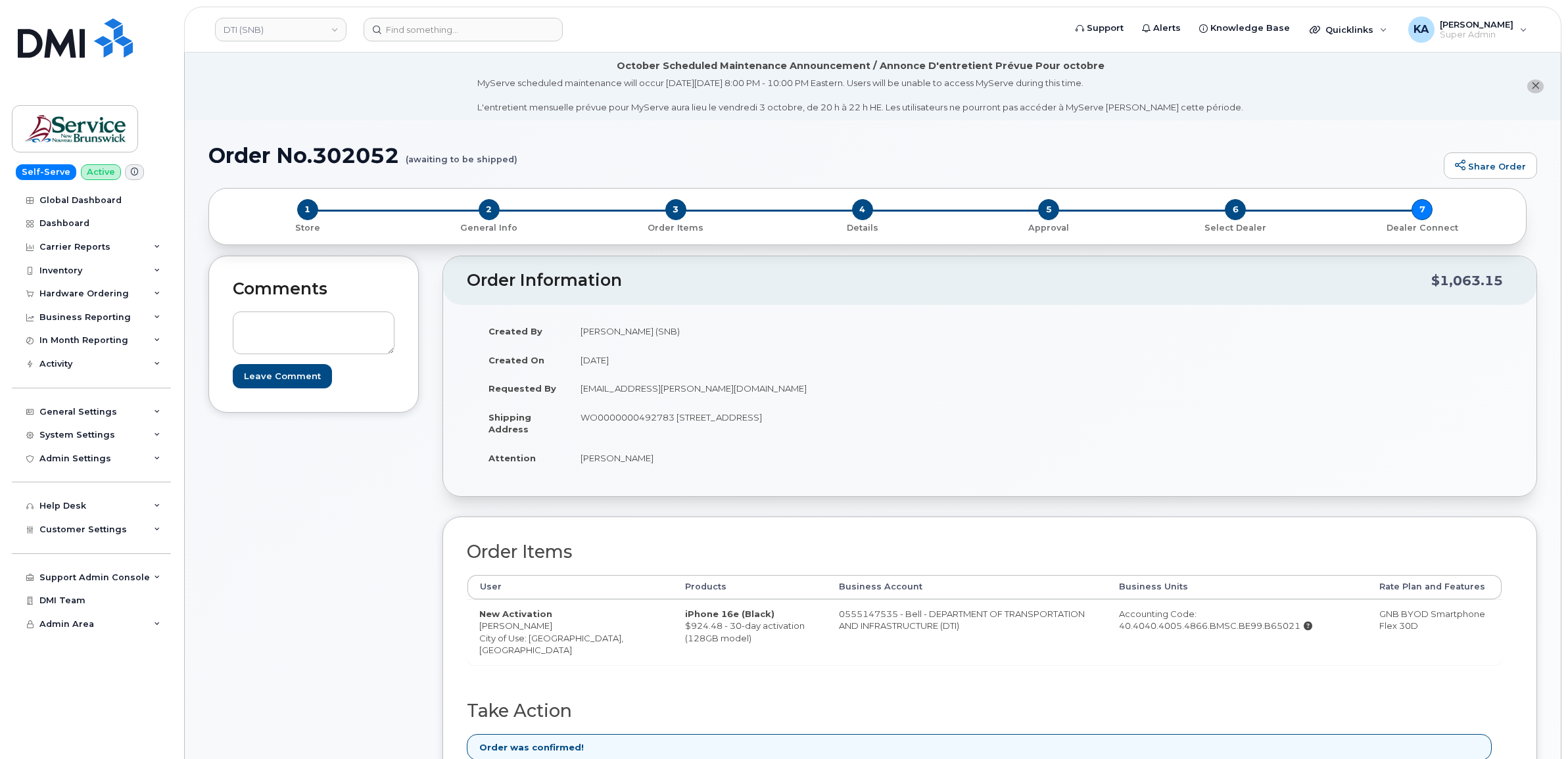
drag, startPoint x: 797, startPoint y: 613, endPoint x: 911, endPoint y: 637, distance: 116.5
click at [911, 637] on td "0555147535 - Bell - DEPARTMENT OF TRANSPORTATION AND INFRASTRUCTURE (DTI)" at bounding box center [967, 632] width 280 height 65
copy td "0555147535 - Bell - DEPARTMENT OF TRANSPORTATION AND INFRASTRUCTURE (DTI)"
click at [300, 35] on link "DTI (SNB)" at bounding box center [280, 30] width 132 height 24
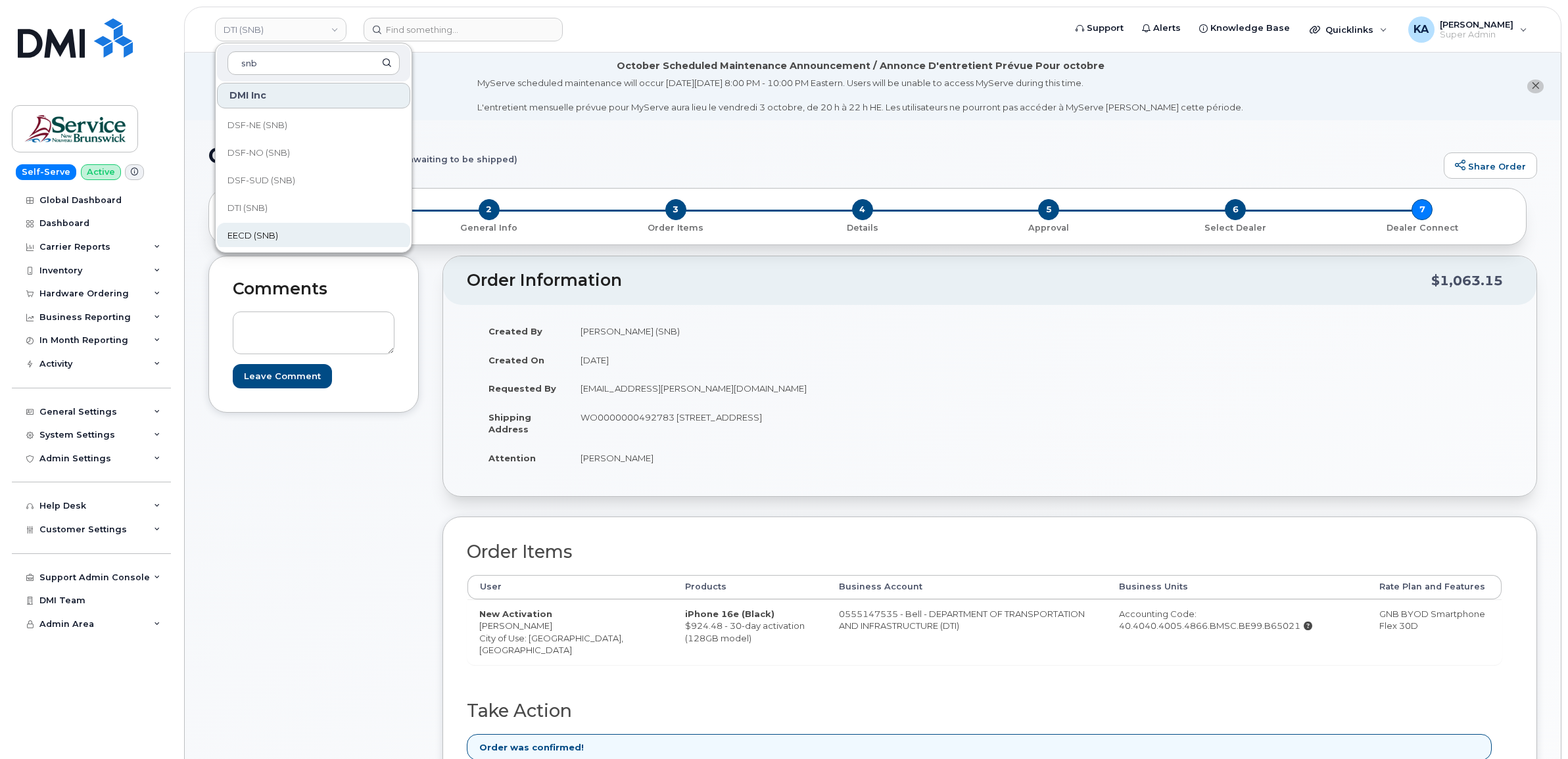
type input "snb"
click at [270, 234] on span "EECD (SNB)" at bounding box center [253, 236] width 51 height 13
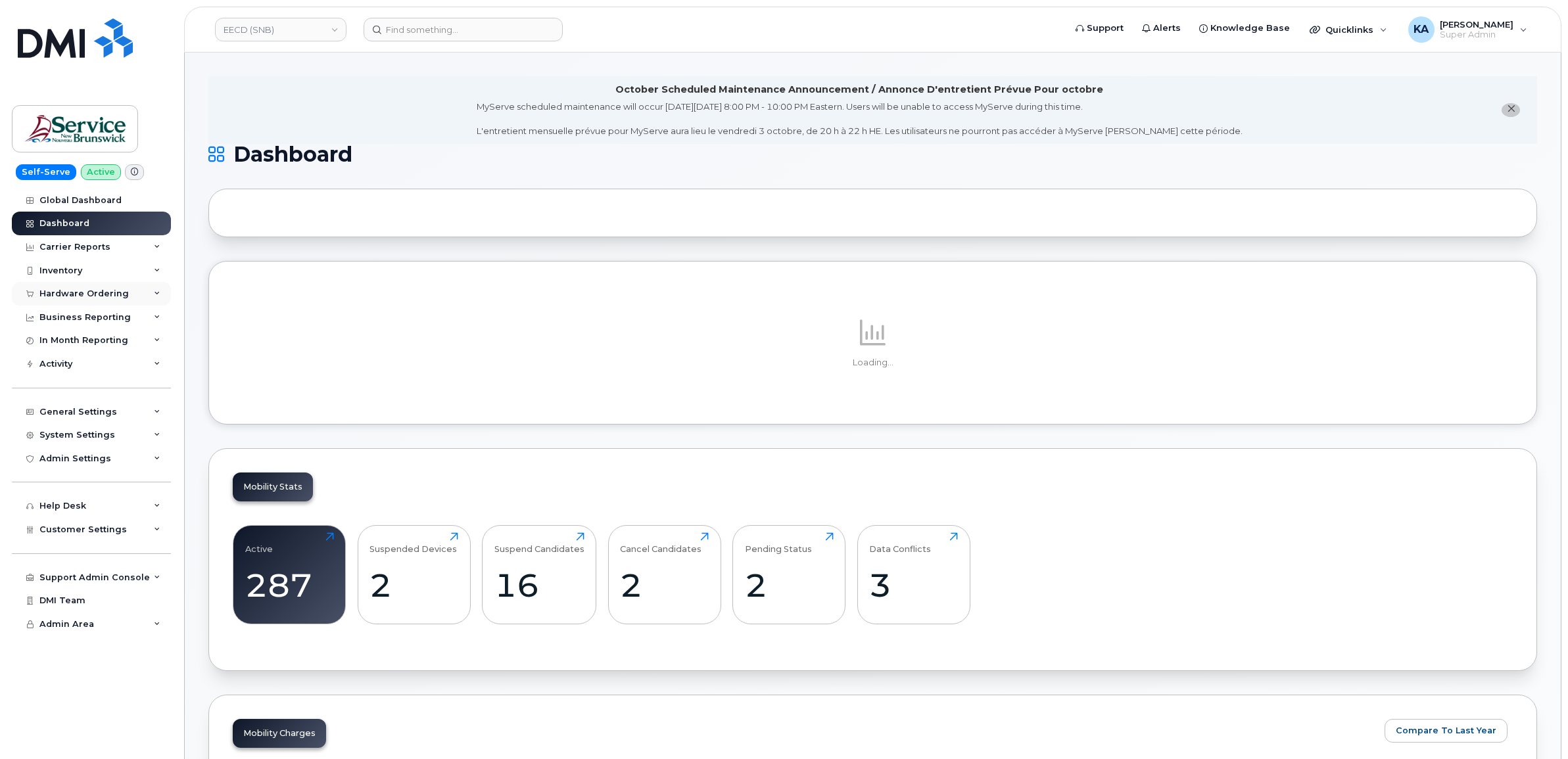
click at [110, 297] on div "Hardware Ordering" at bounding box center [84, 294] width 90 height 11
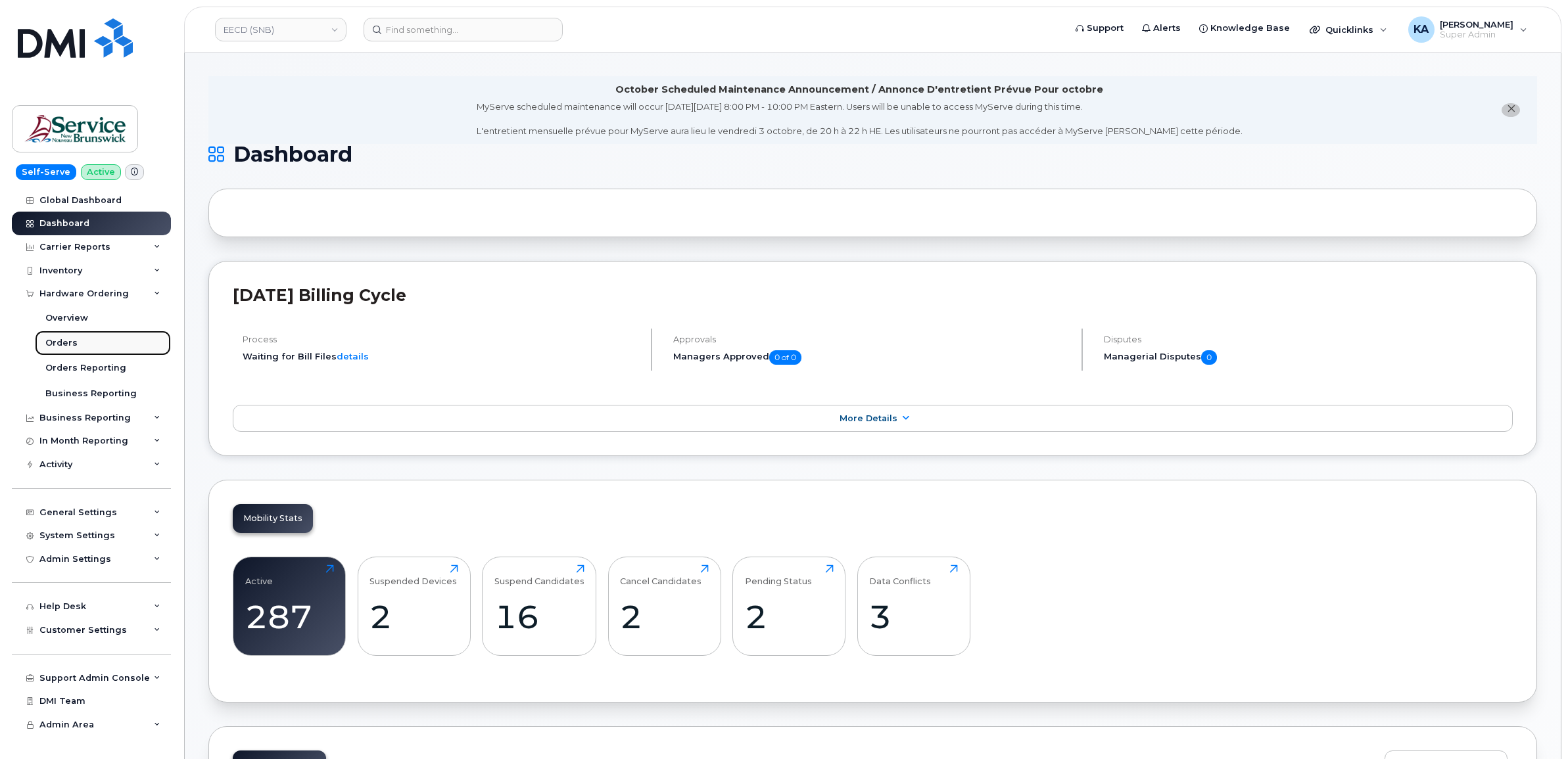
click at [62, 344] on div "Orders" at bounding box center [61, 343] width 32 height 12
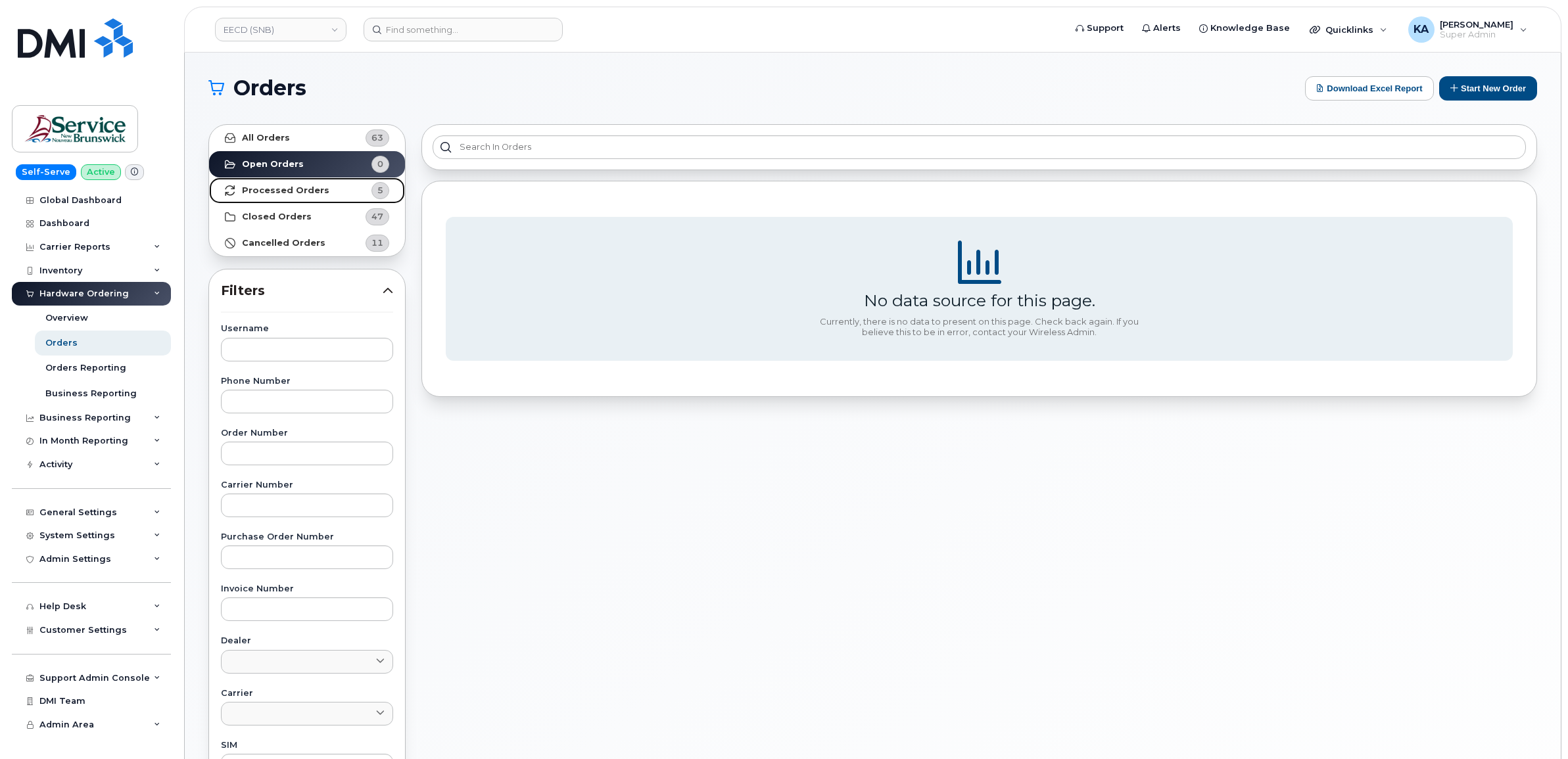
click at [317, 192] on strong "Processed Orders" at bounding box center [285, 190] width 87 height 11
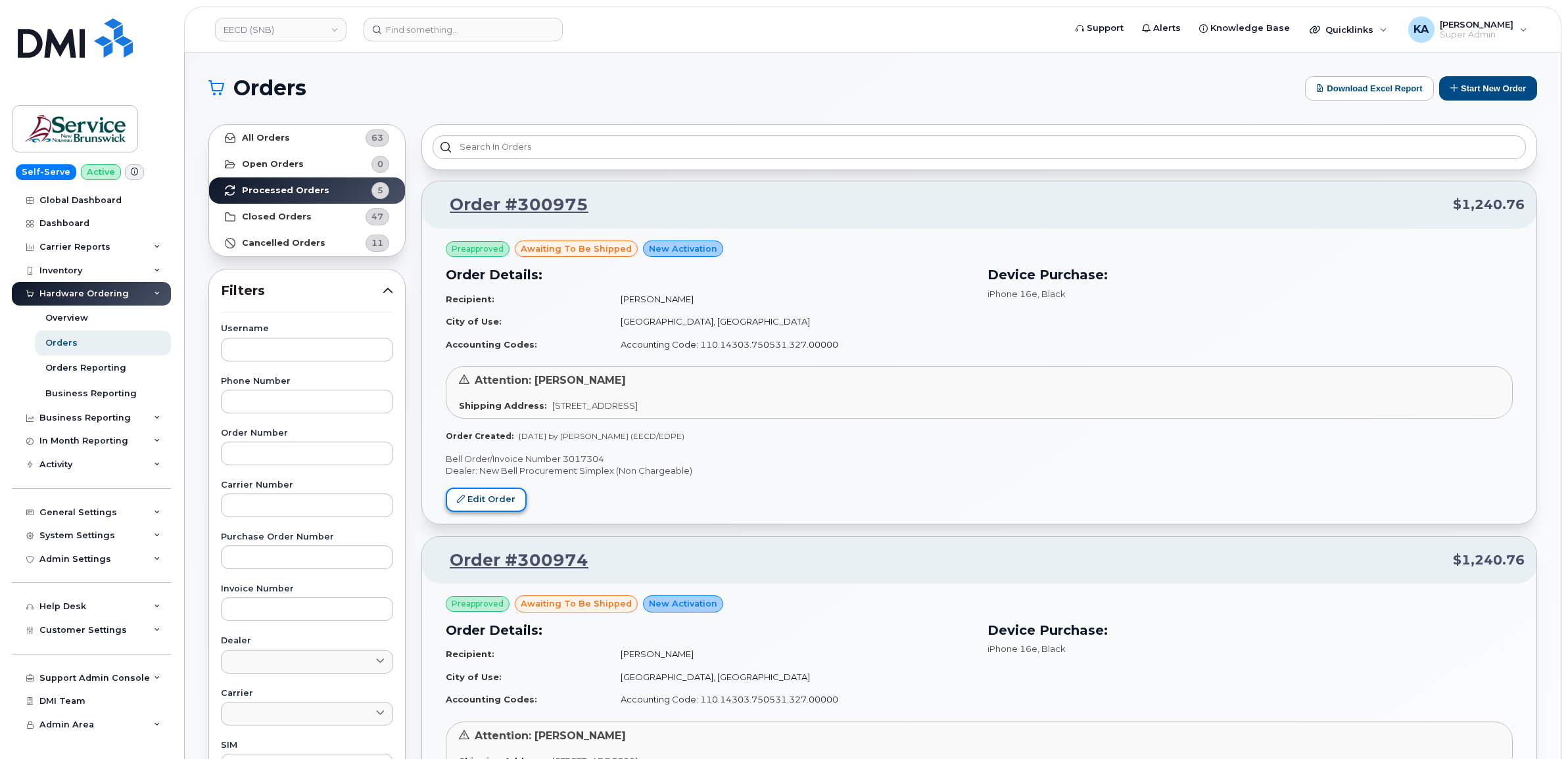
click at [464, 493] on link "Edit Order" at bounding box center [486, 500] width 81 height 25
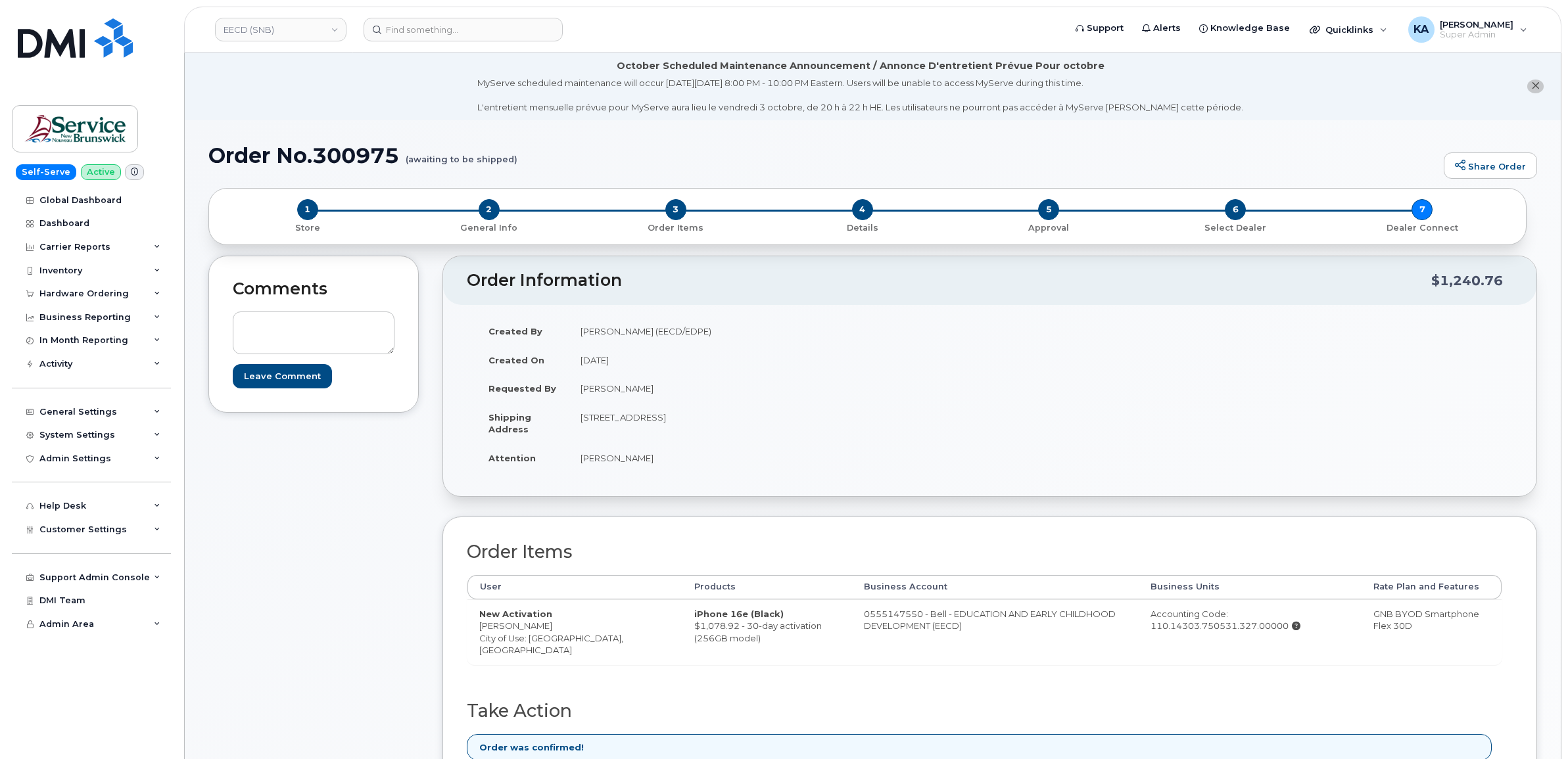
drag, startPoint x: 816, startPoint y: 612, endPoint x: 928, endPoint y: 632, distance: 113.8
click at [928, 632] on td "0555147550 - Bell - EDUCATION AND EARLY CHILDHOOD DEVELOPMENT (EECD)" at bounding box center [995, 632] width 287 height 65
copy td "0555147550 - Bell - EDUCATION AND EARLY CHILDHOOD DEVELOPMENT (EECD)"
click at [294, 35] on link "EECD (SNB)" at bounding box center [280, 30] width 132 height 24
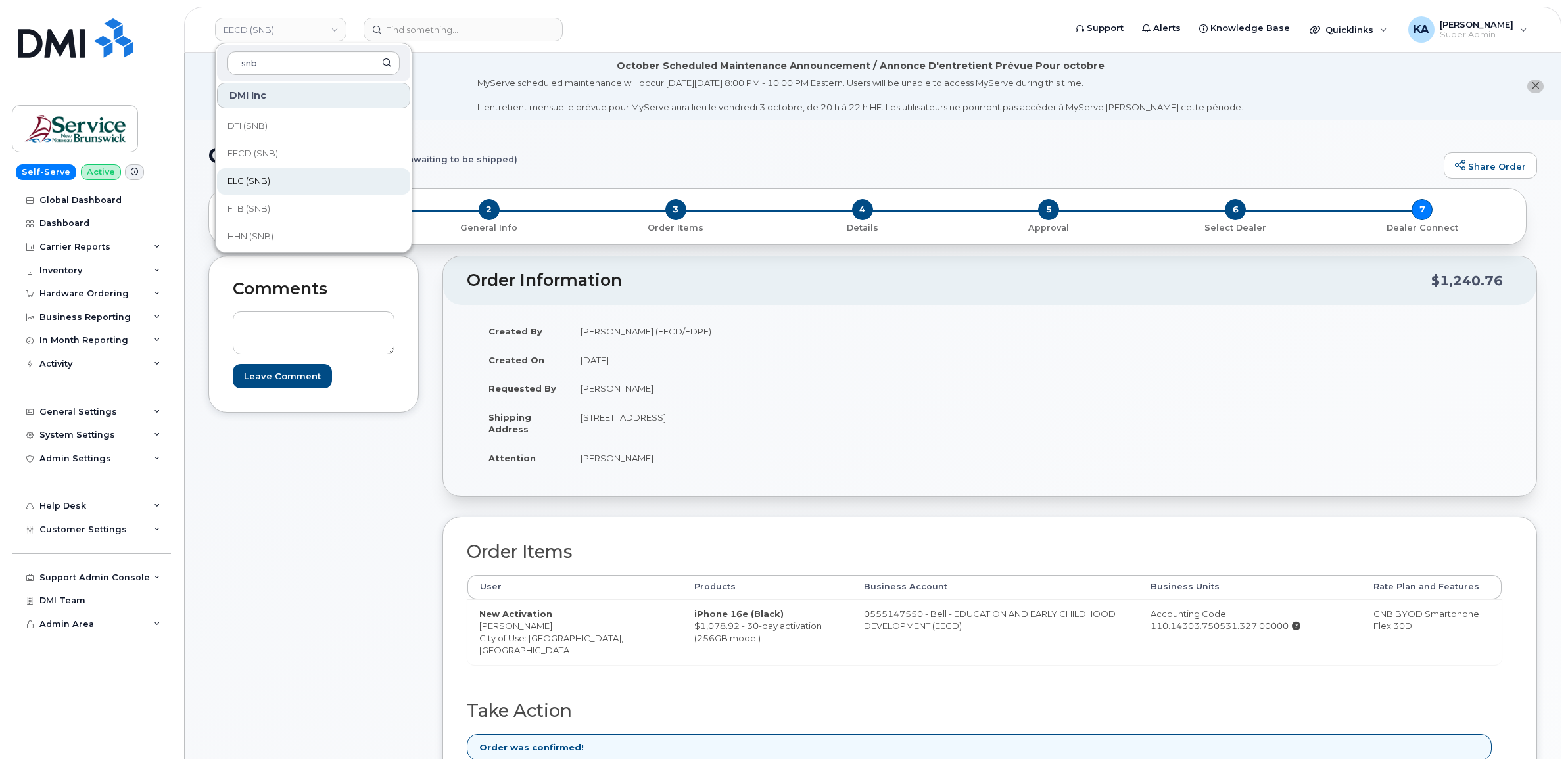
type input "snb"
click at [257, 182] on span "ELG (SNB)" at bounding box center [249, 182] width 43 height 13
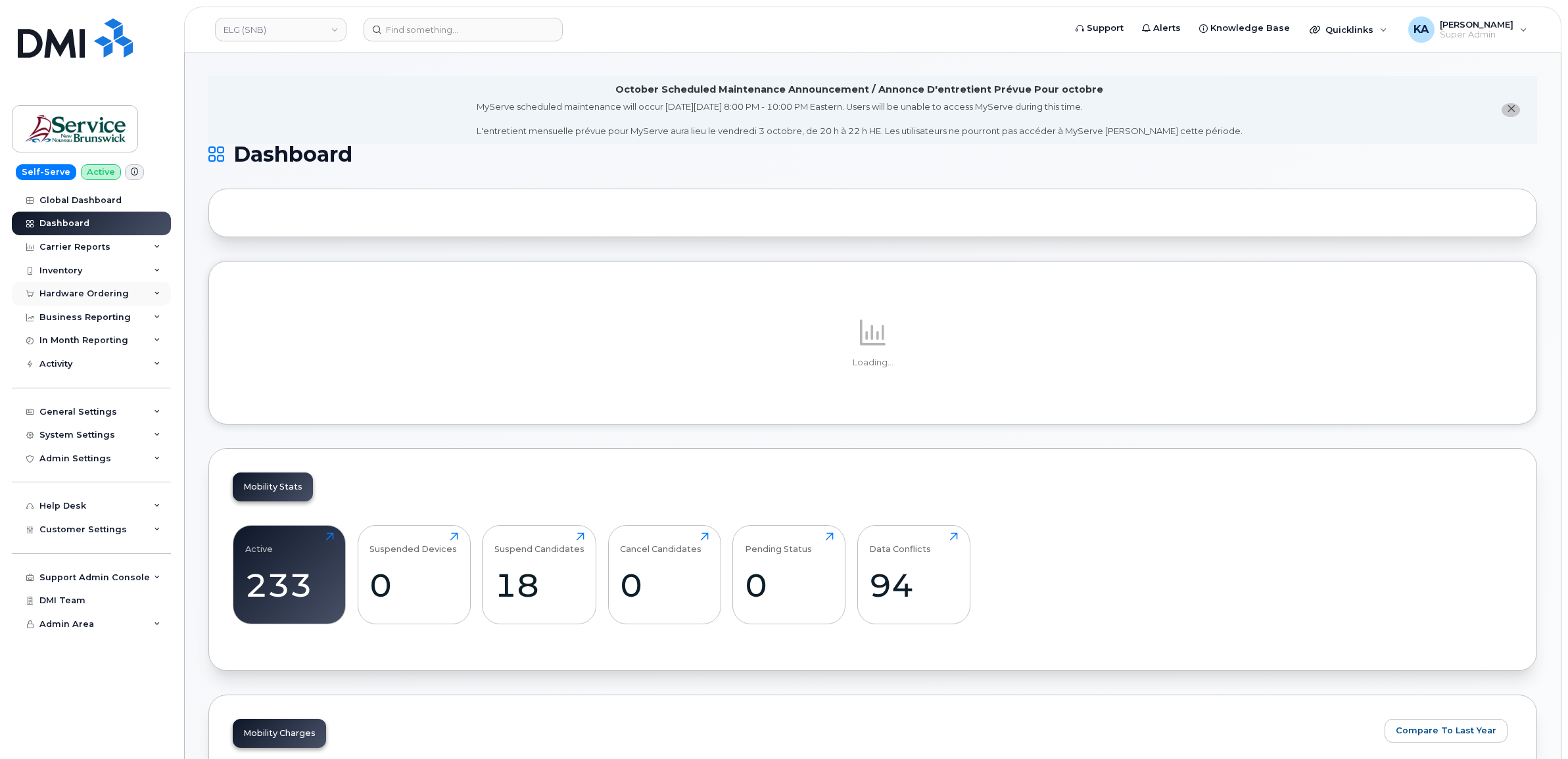
click at [71, 294] on div "Hardware Ordering" at bounding box center [84, 294] width 90 height 11
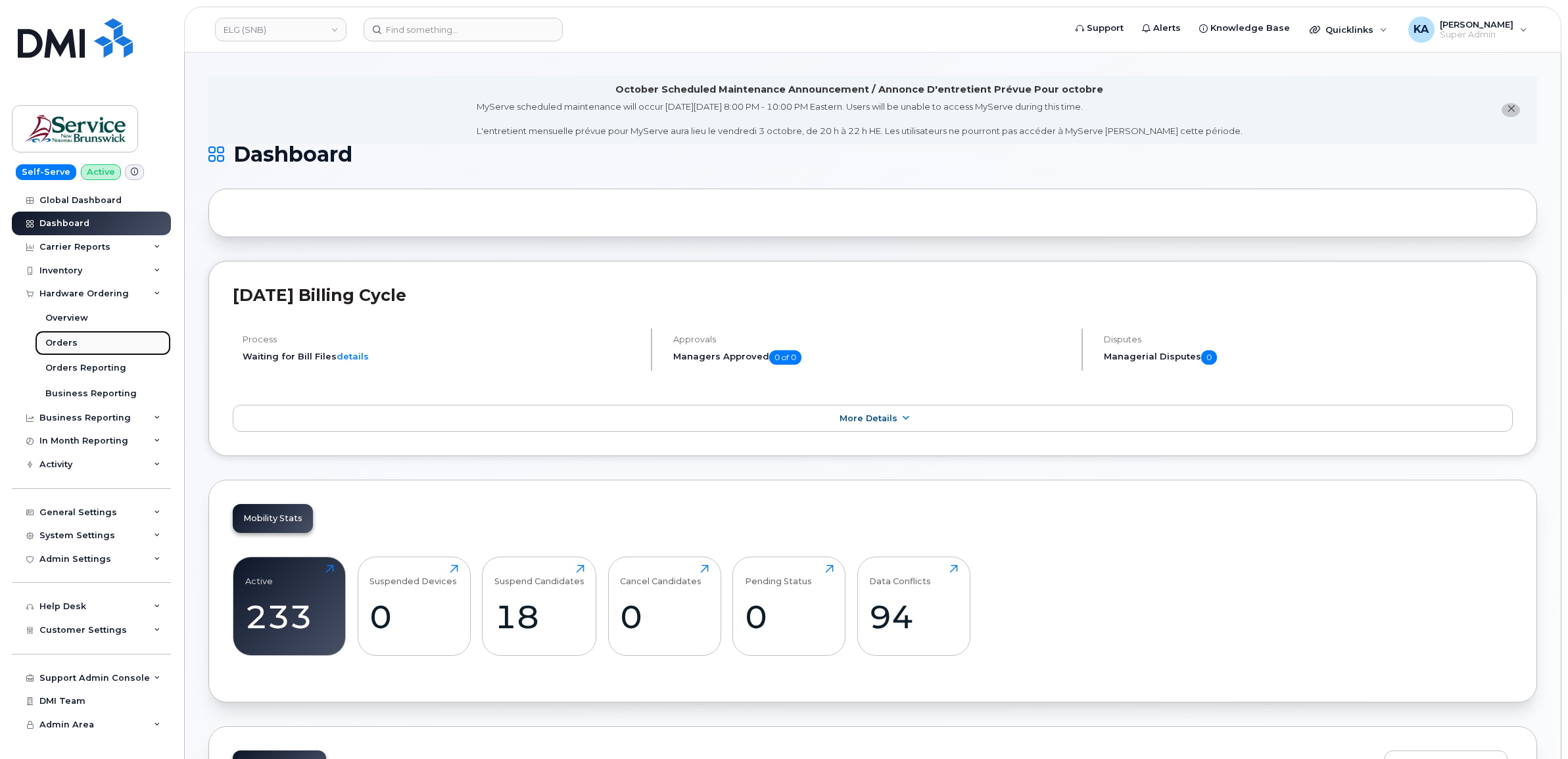
click at [64, 343] on div "Orders" at bounding box center [61, 343] width 32 height 12
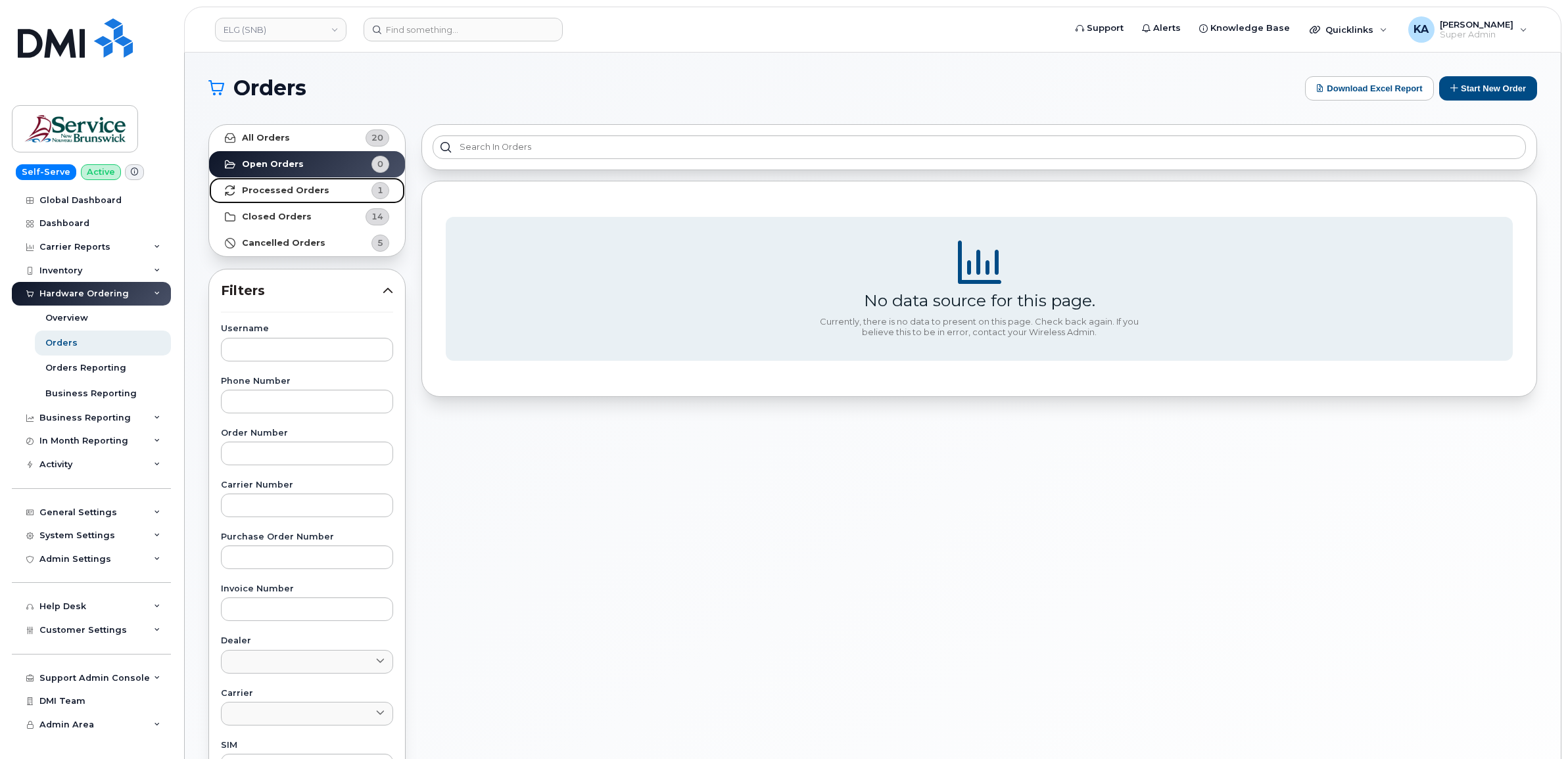
click at [271, 186] on strong "Processed Orders" at bounding box center [285, 190] width 87 height 11
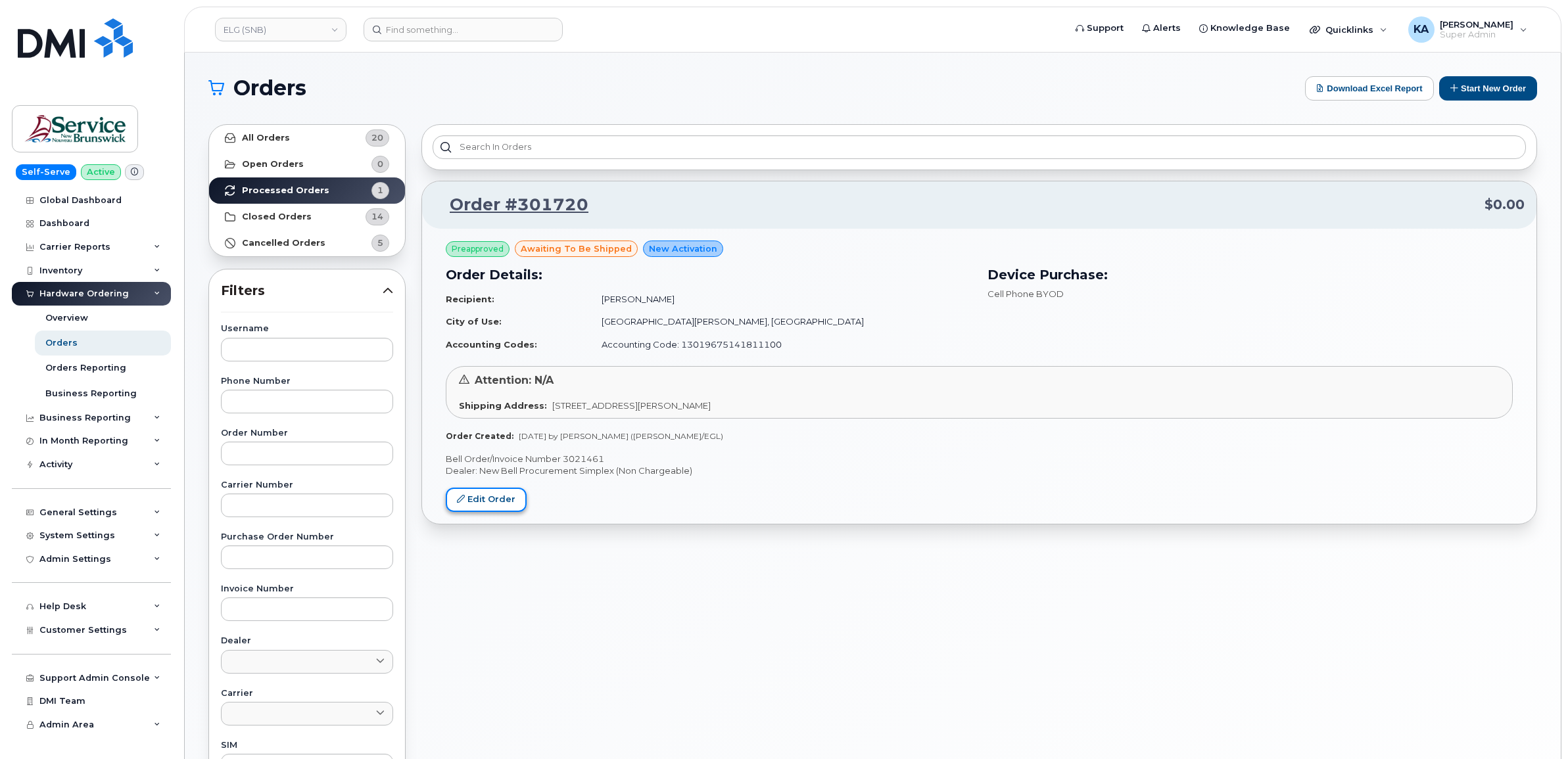
click at [493, 502] on link "Edit Order" at bounding box center [486, 500] width 81 height 25
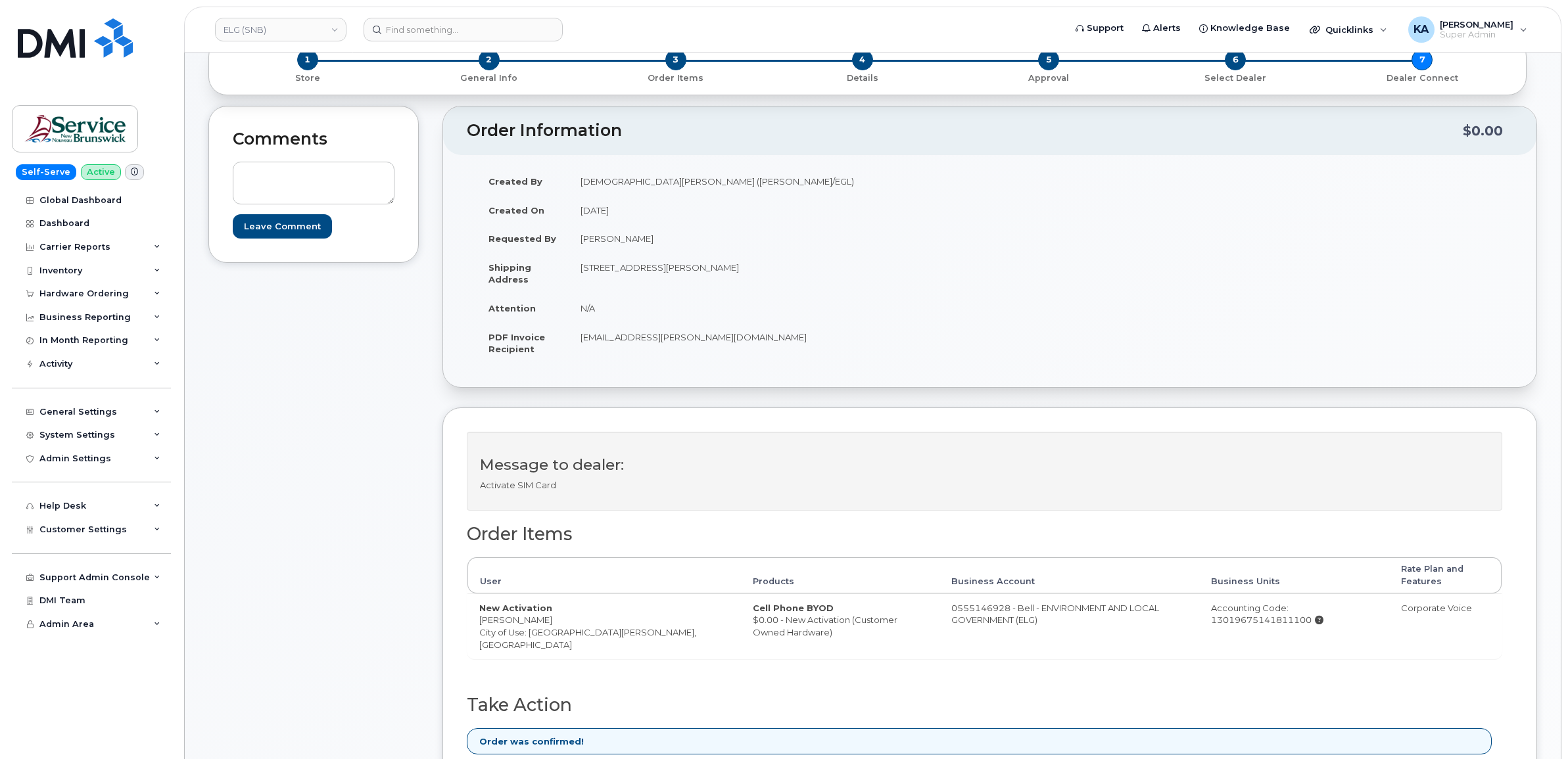
scroll to position [164, 0]
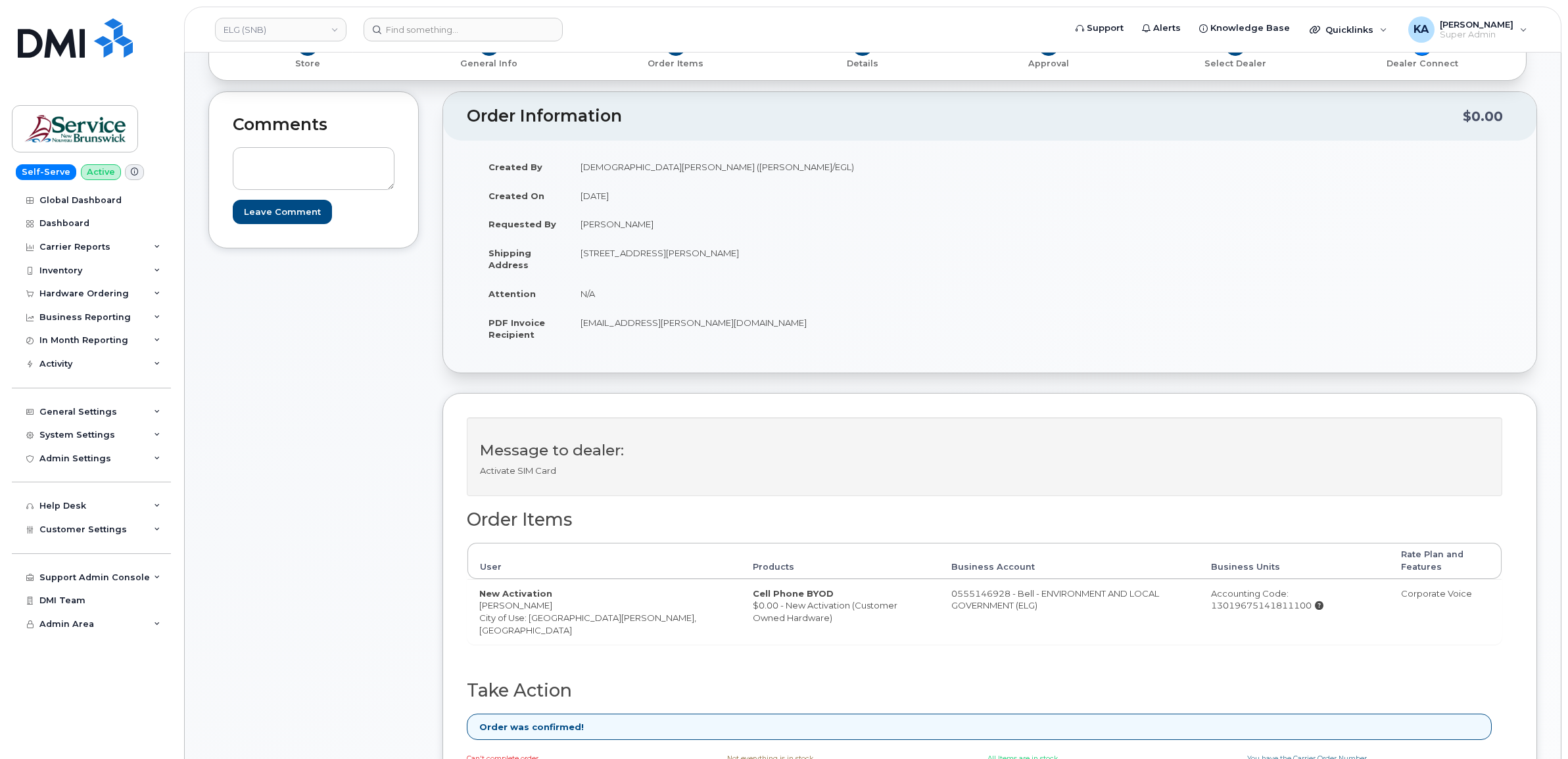
drag, startPoint x: 877, startPoint y: 594, endPoint x: 983, endPoint y: 617, distance: 108.5
click at [983, 617] on td "0555146928 - Bell - ENVIRONMENT AND LOCAL GOVERNMENT (ELG)" at bounding box center [1069, 611] width 260 height 65
copy td "0555146928 - Bell - ENVIRONMENT AND LOCAL GOVERNMENT (ELG)"
click at [284, 33] on link "ELG (SNB)" at bounding box center [280, 30] width 132 height 24
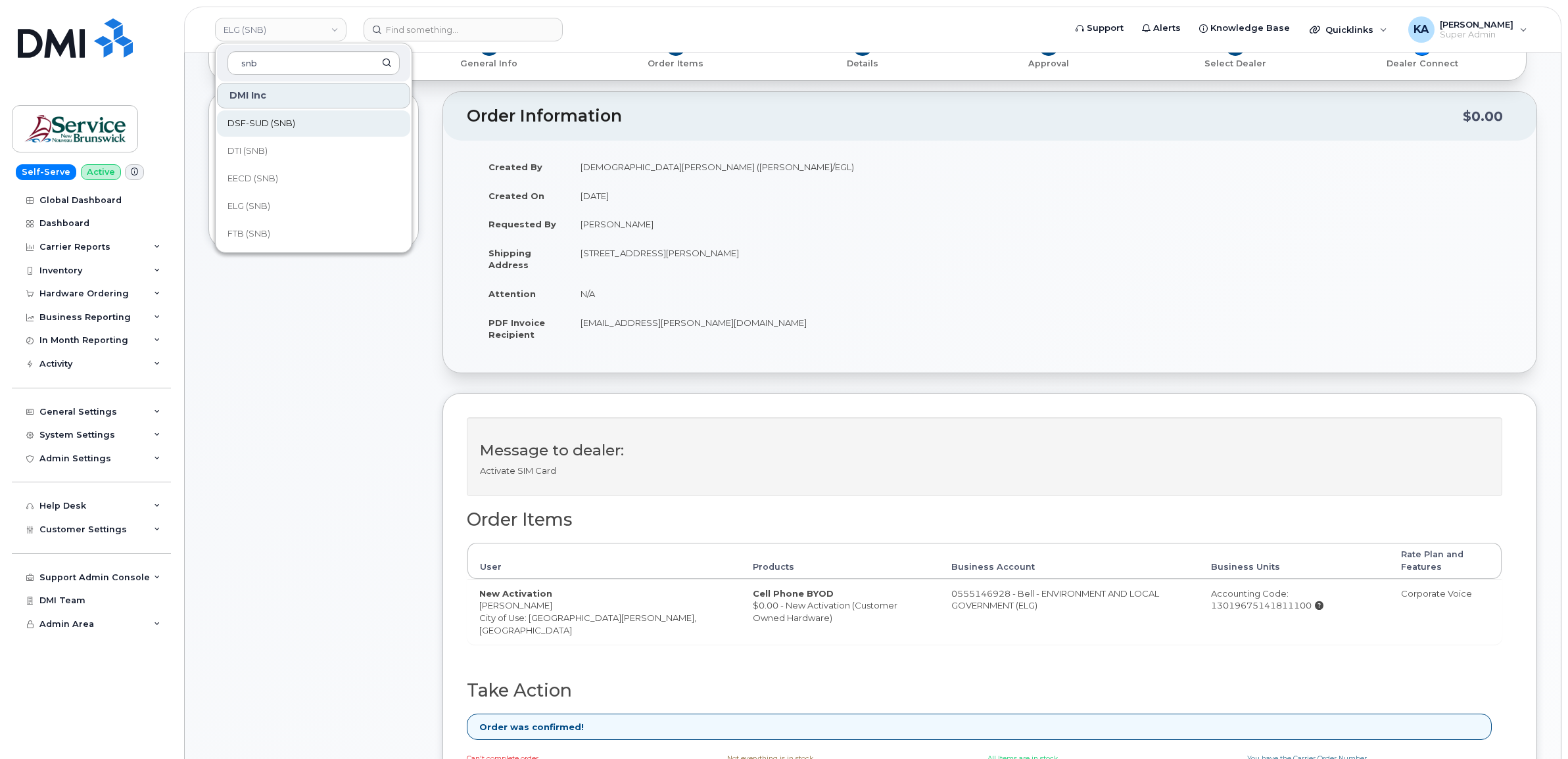
scroll to position [247, 0]
type input "snb"
click at [250, 211] on span "FTB (SNB)" at bounding box center [249, 209] width 43 height 13
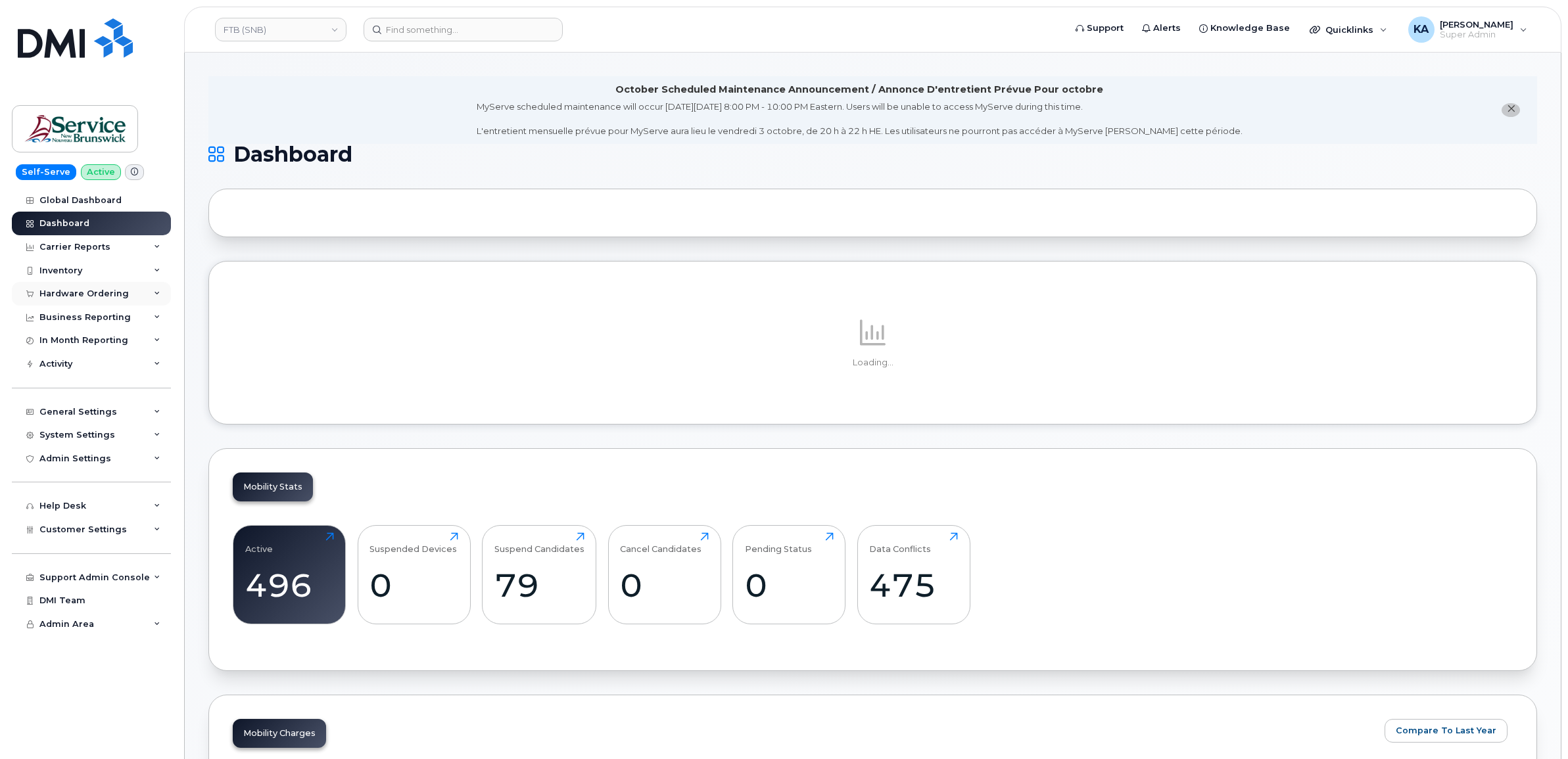
click at [89, 288] on div "Hardware Ordering" at bounding box center [90, 294] width 159 height 24
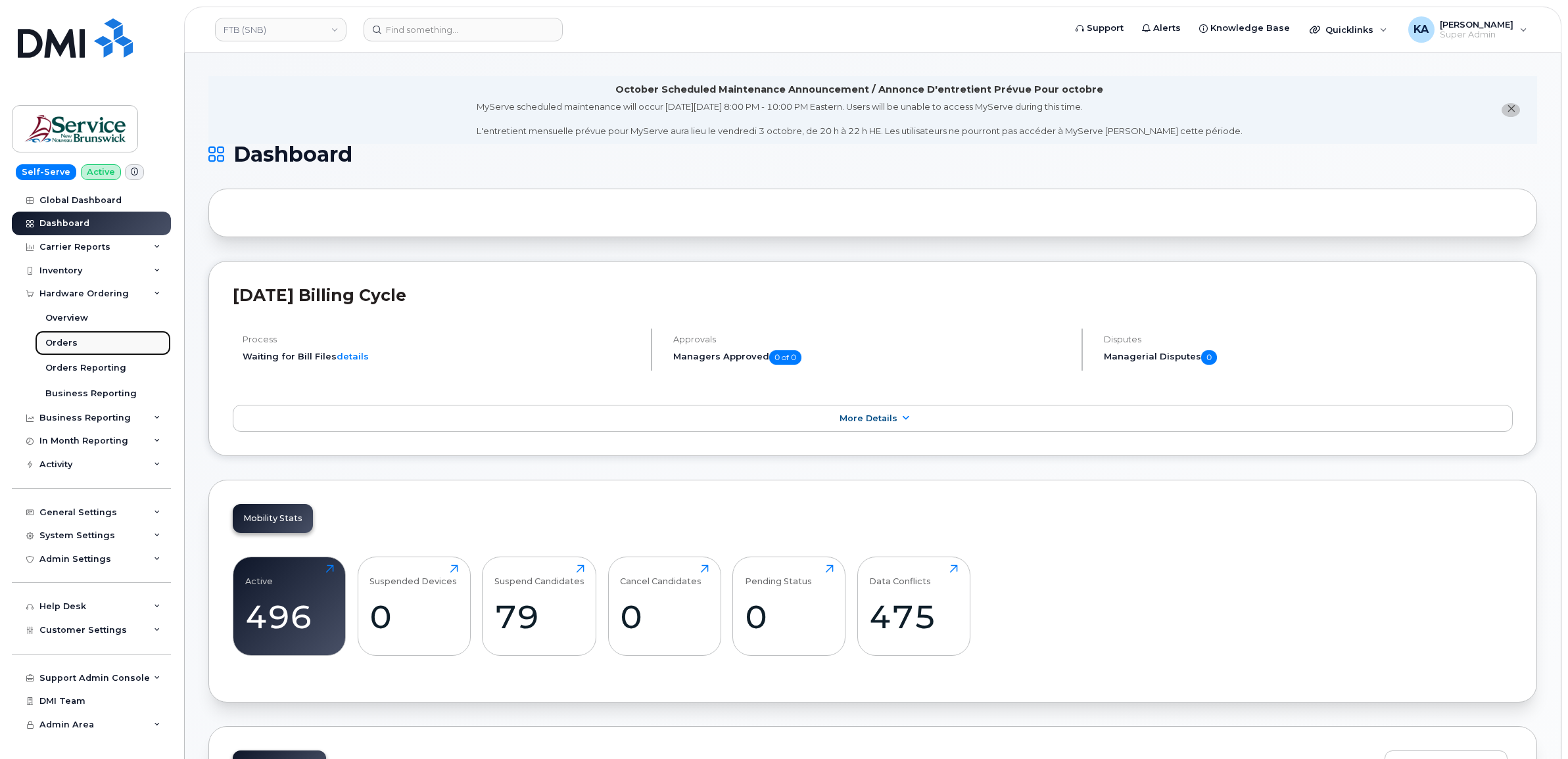
click at [70, 343] on div "Orders" at bounding box center [61, 343] width 32 height 12
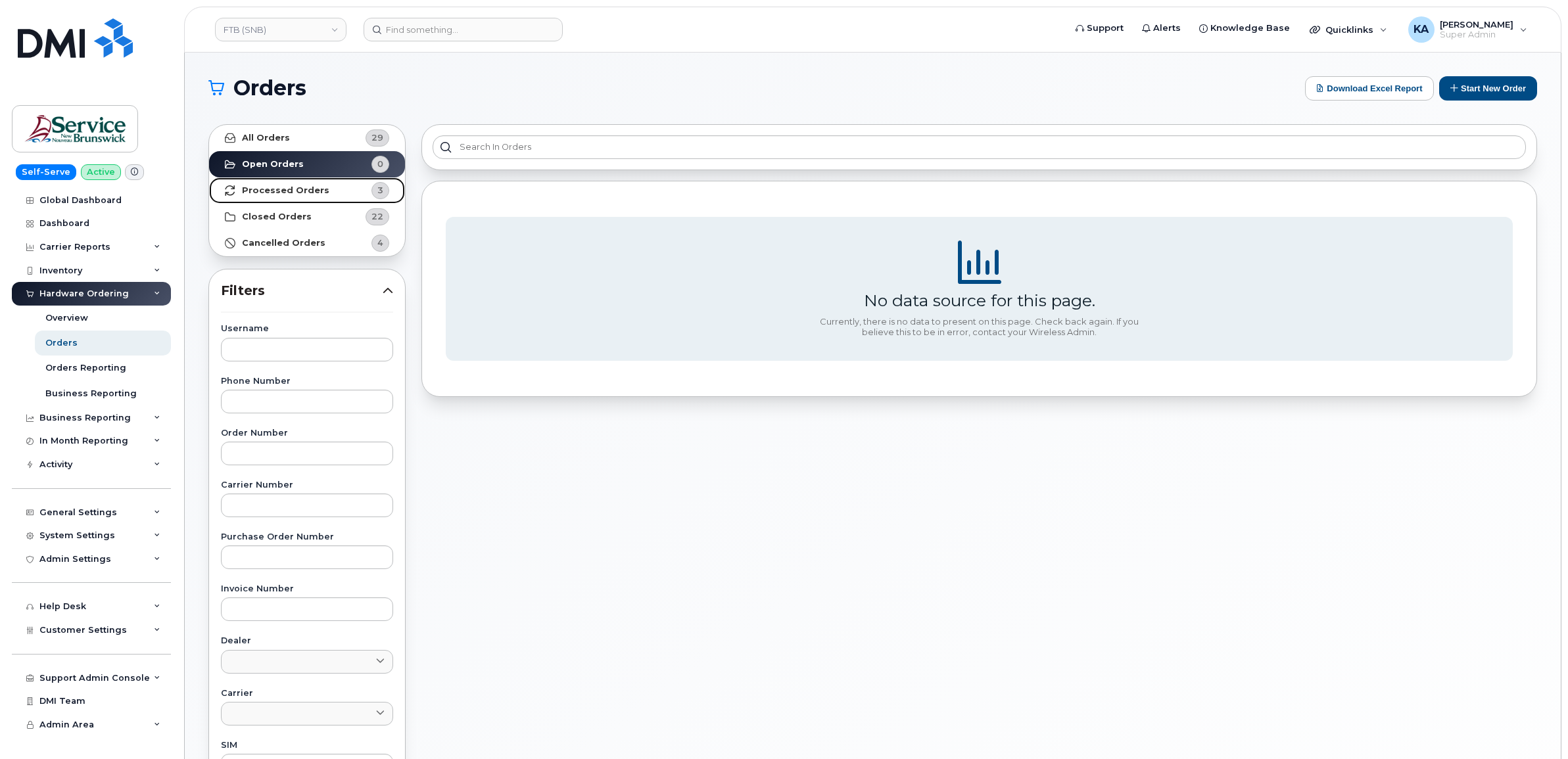
click at [340, 182] on link "Processed Orders 3" at bounding box center [307, 191] width 196 height 26
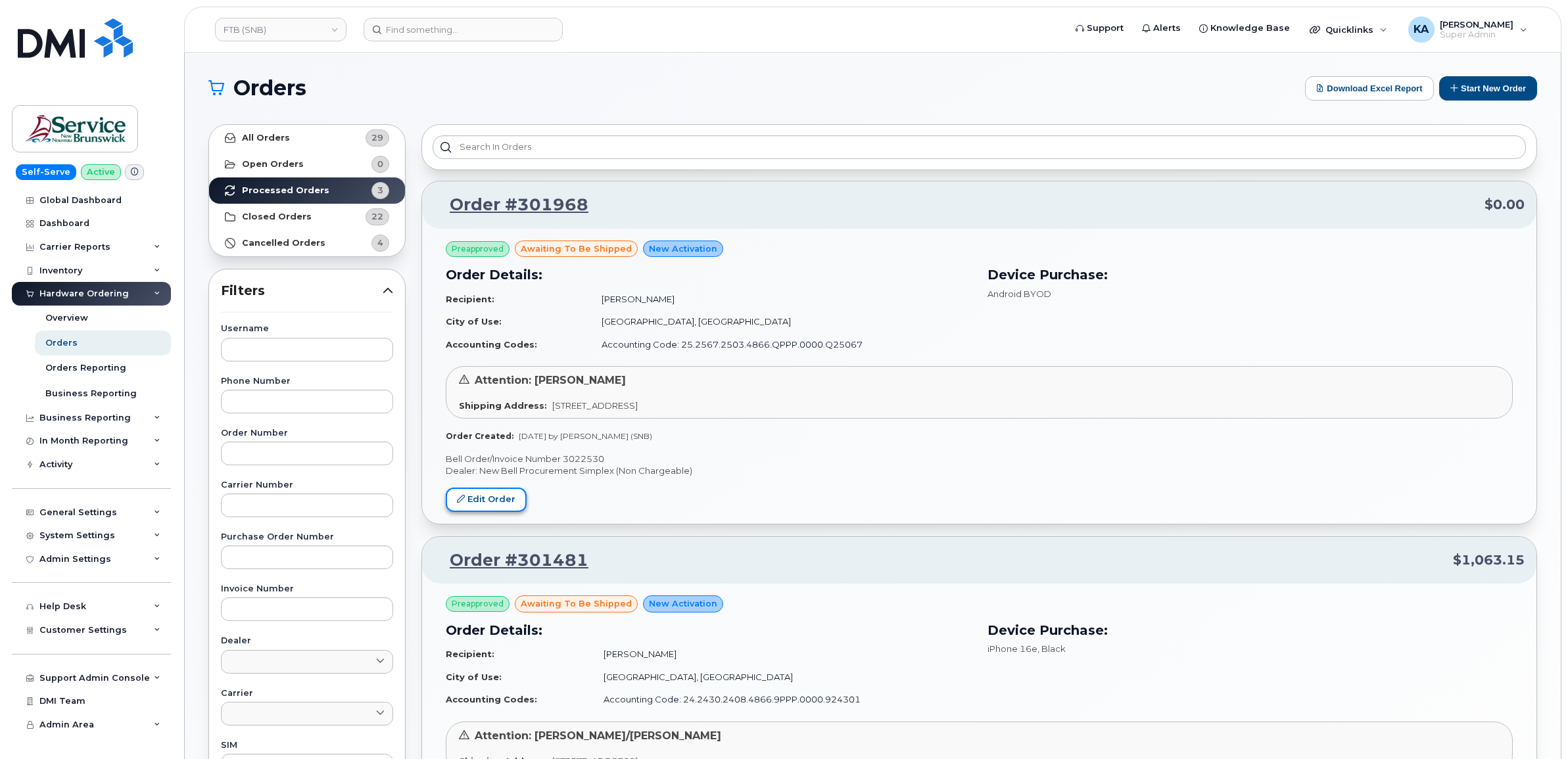
click at [490, 491] on link "Edit Order" at bounding box center [486, 500] width 81 height 25
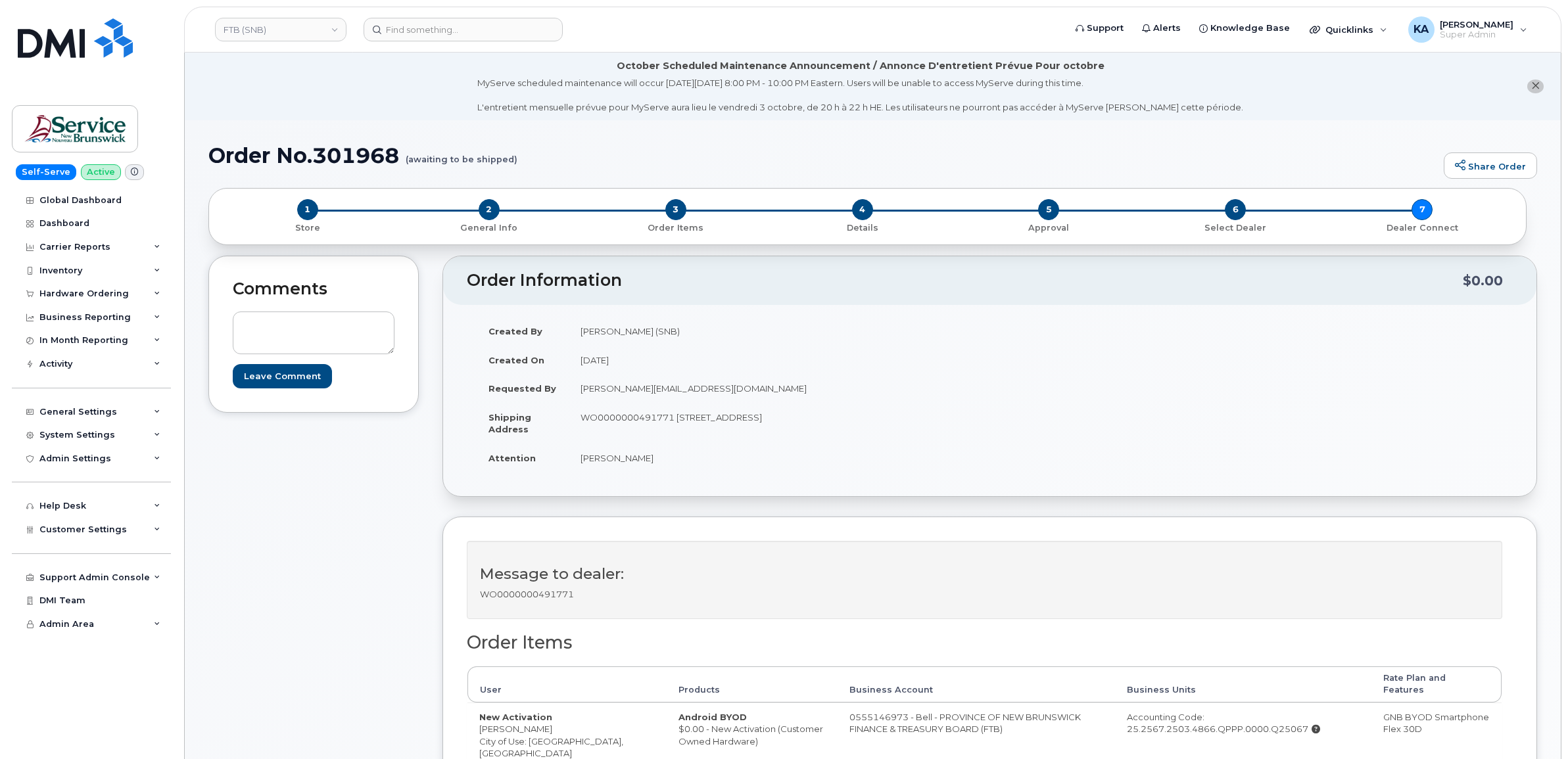
drag, startPoint x: 810, startPoint y: 704, endPoint x: 938, endPoint y: 728, distance: 130.2
click at [938, 728] on td "0555146973 - Bell - PROVINCE OF NEW BRUNSWICK FINANCE & TREASURY BOARD (FTB)" at bounding box center [975, 735] width 277 height 65
copy td "0555146973 - Bell - PROVINCE OF NEW BRUNSWICK FINANCE & TREASURY BOARD (FTB)"
click at [258, 30] on link "FTB (SNB)" at bounding box center [280, 30] width 132 height 24
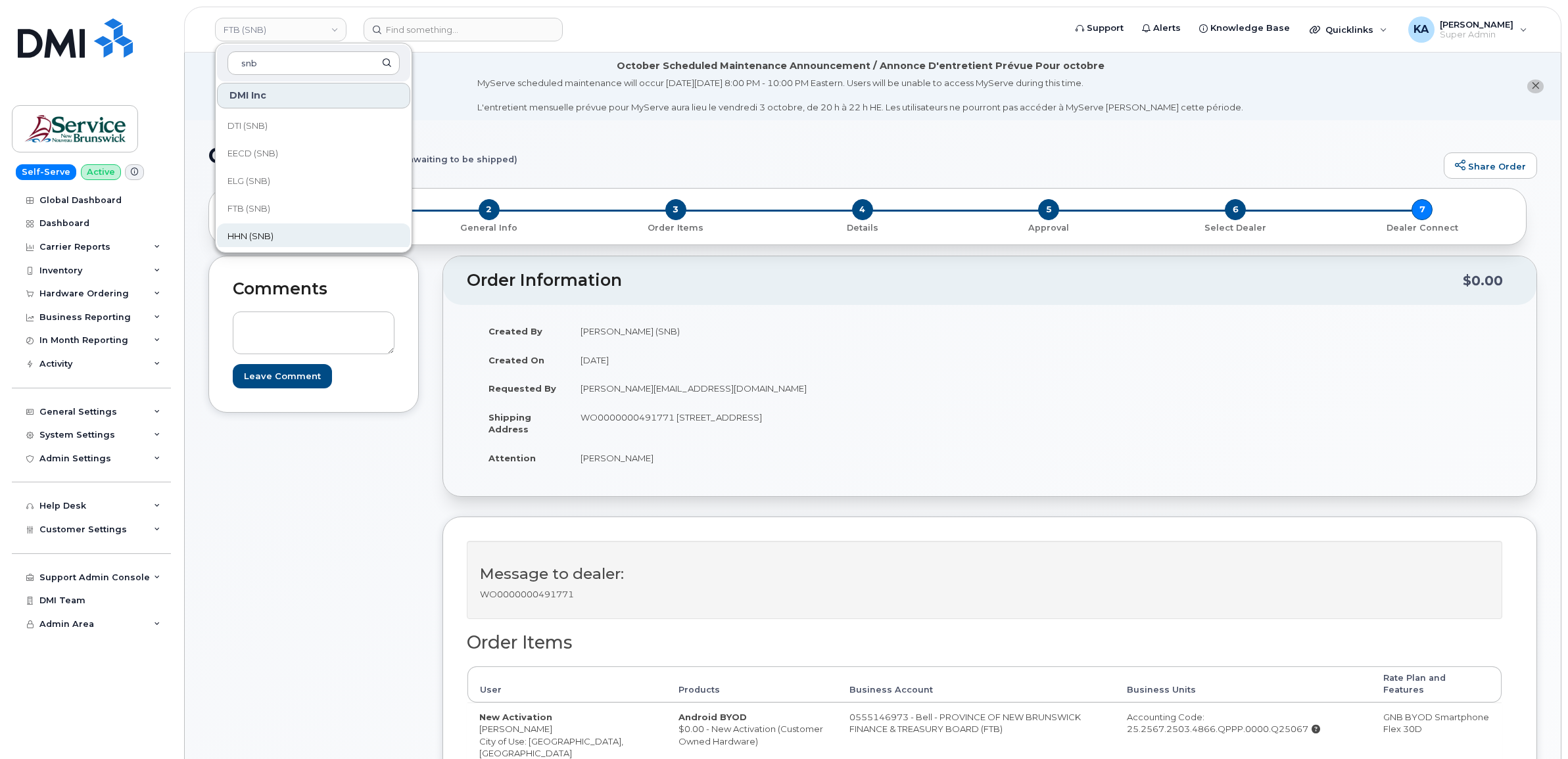
type input "snb"
click at [261, 231] on span "HHN (SNB)" at bounding box center [251, 237] width 46 height 13
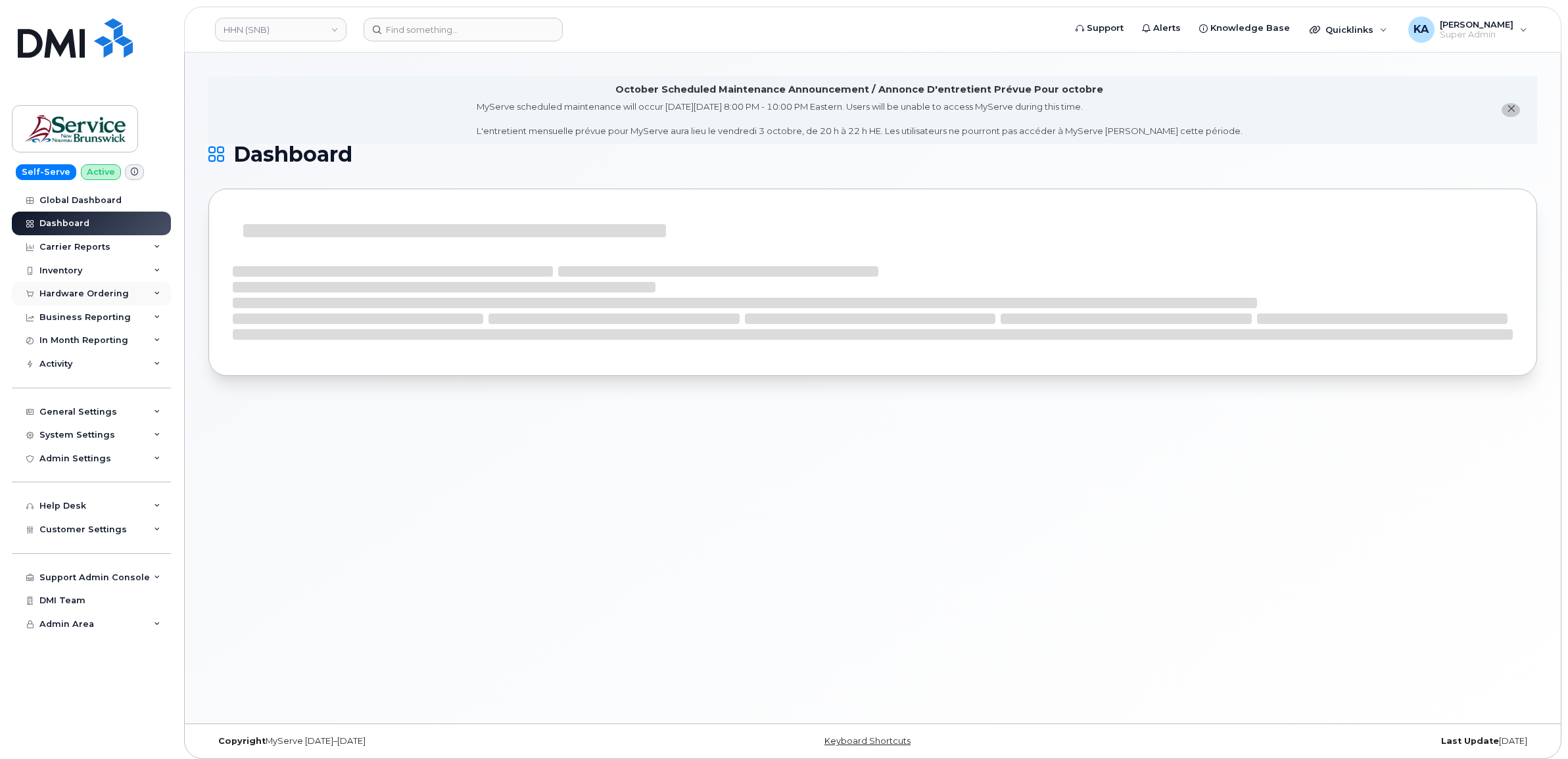
click at [113, 297] on div "Hardware Ordering" at bounding box center [84, 294] width 90 height 11
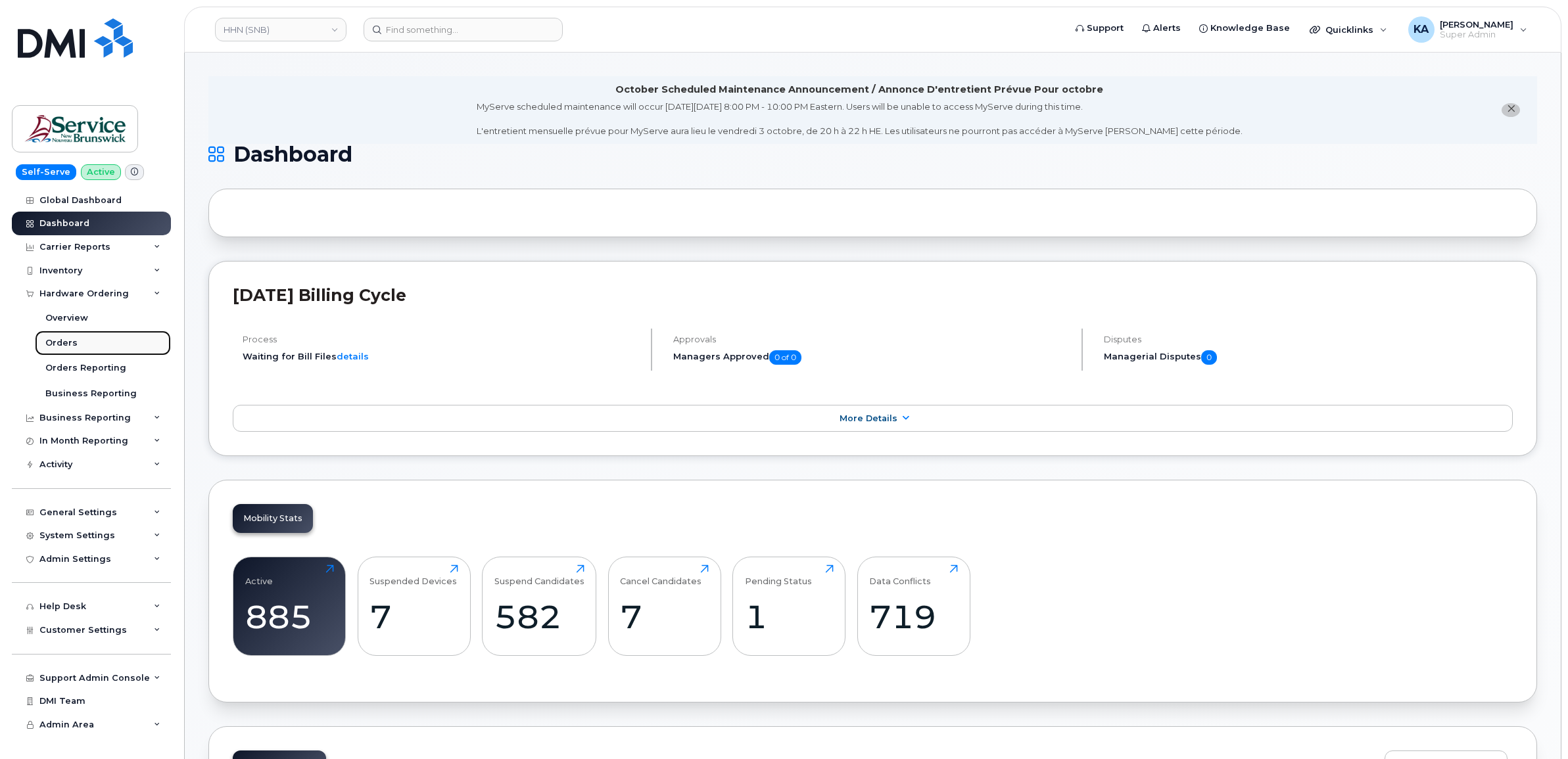
click at [63, 344] on div "Orders" at bounding box center [61, 343] width 32 height 12
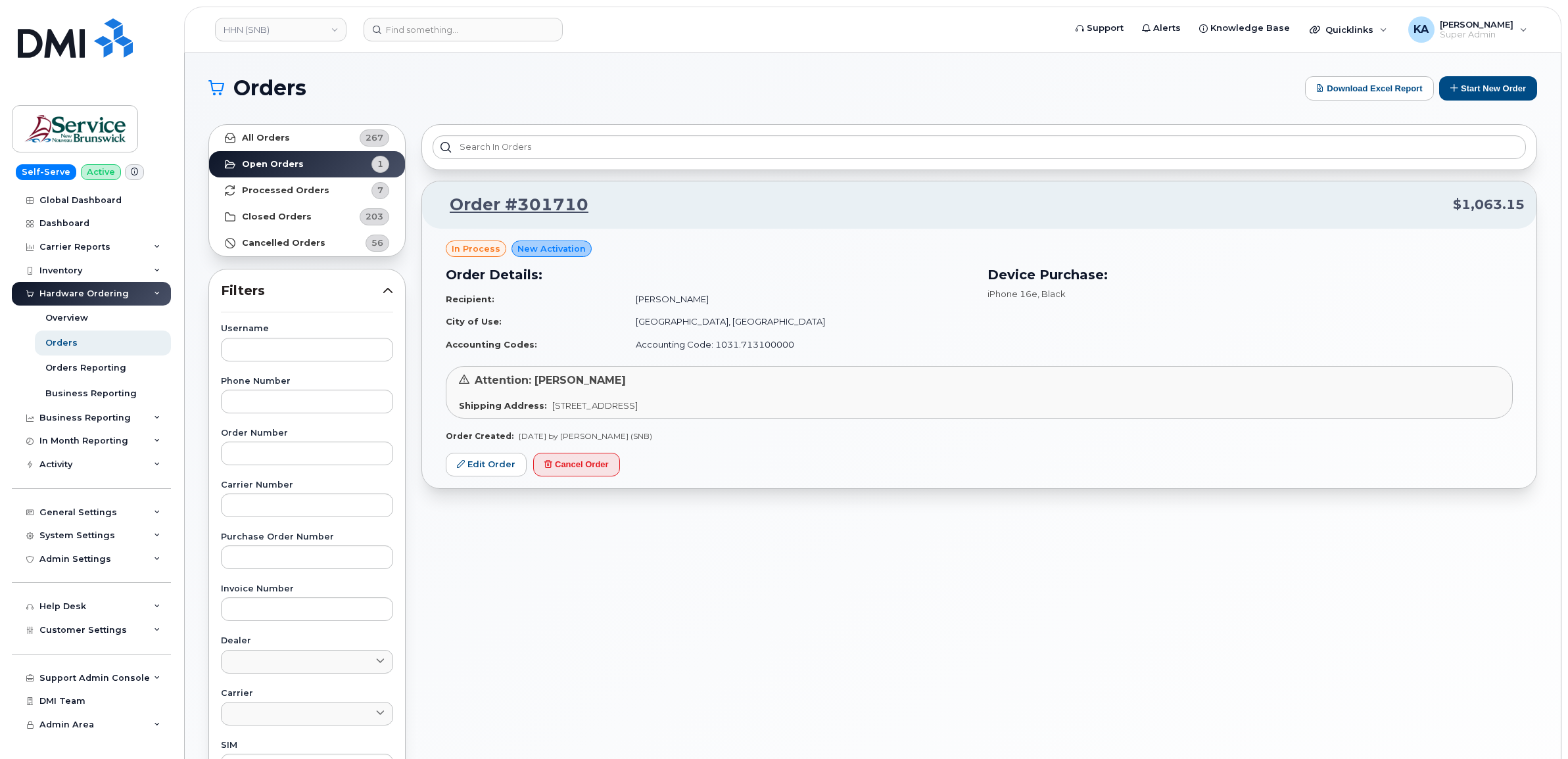
click at [494, 451] on div "in process New Activation Order Details: Recipient: [PERSON_NAME] City of Use: …" at bounding box center [978, 359] width 1114 height 261
click at [495, 465] on link "Edit Order" at bounding box center [486, 465] width 81 height 25
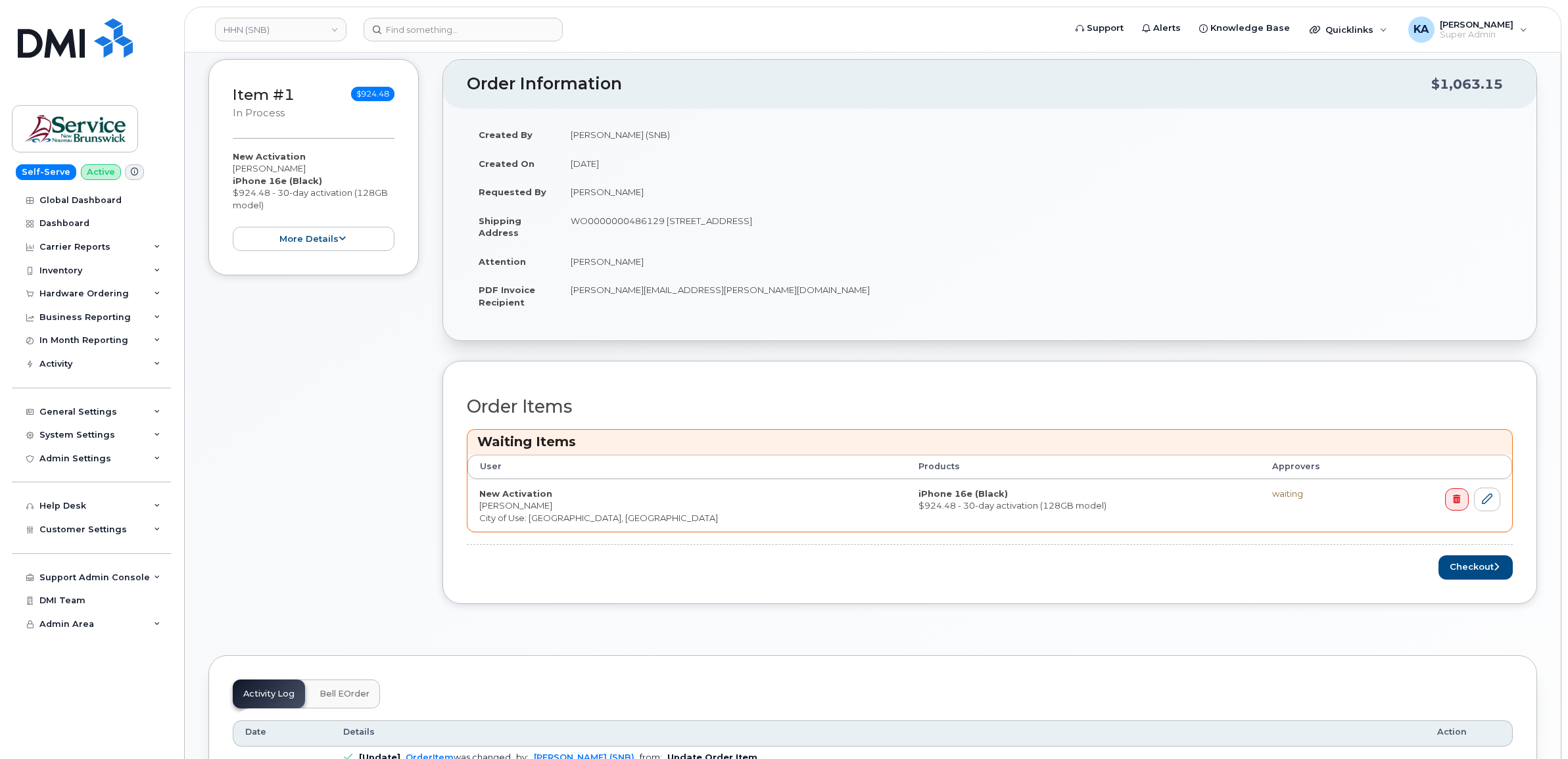
scroll to position [164, 0]
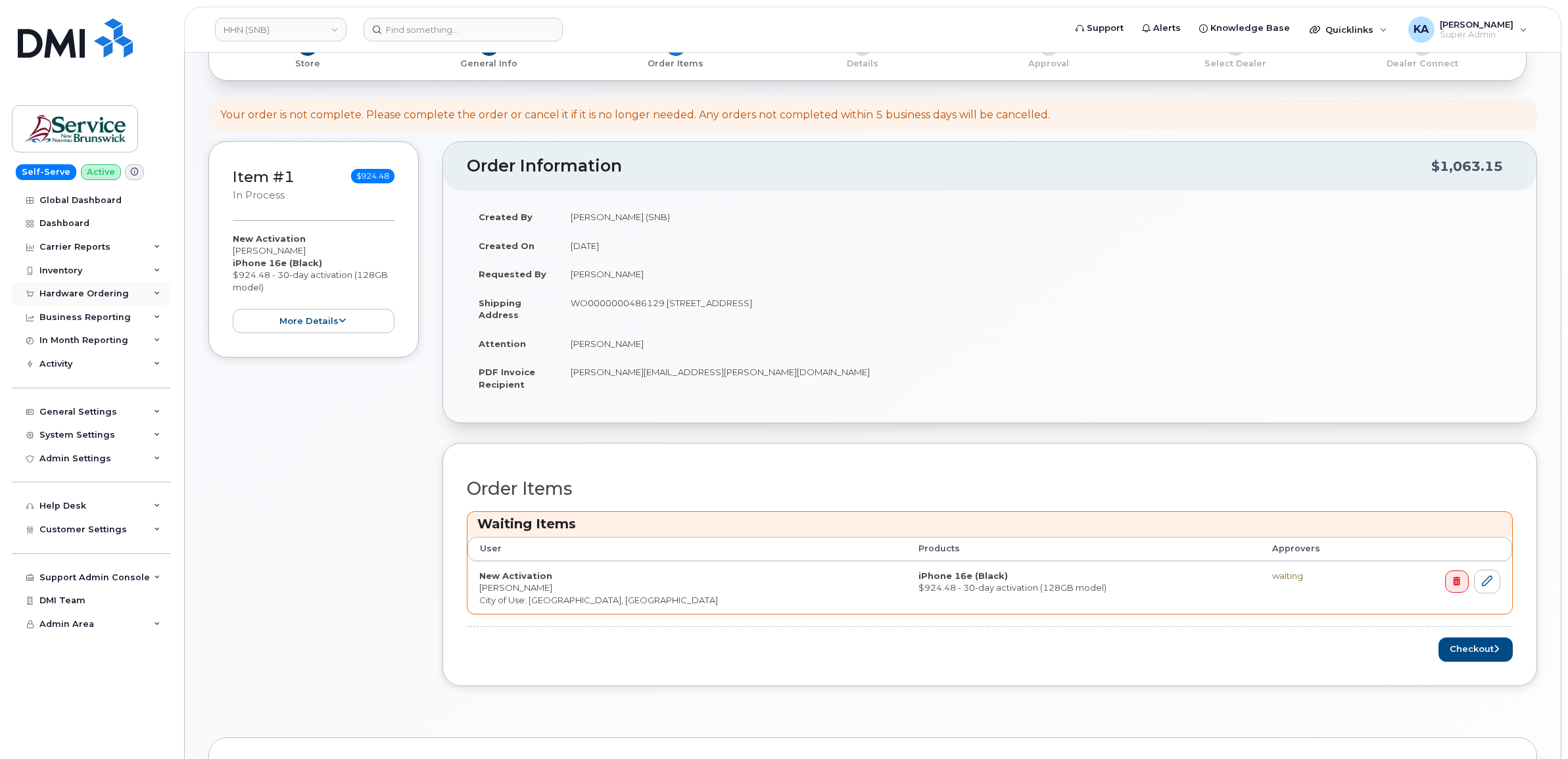
click at [77, 290] on div "Hardware Ordering" at bounding box center [84, 294] width 90 height 11
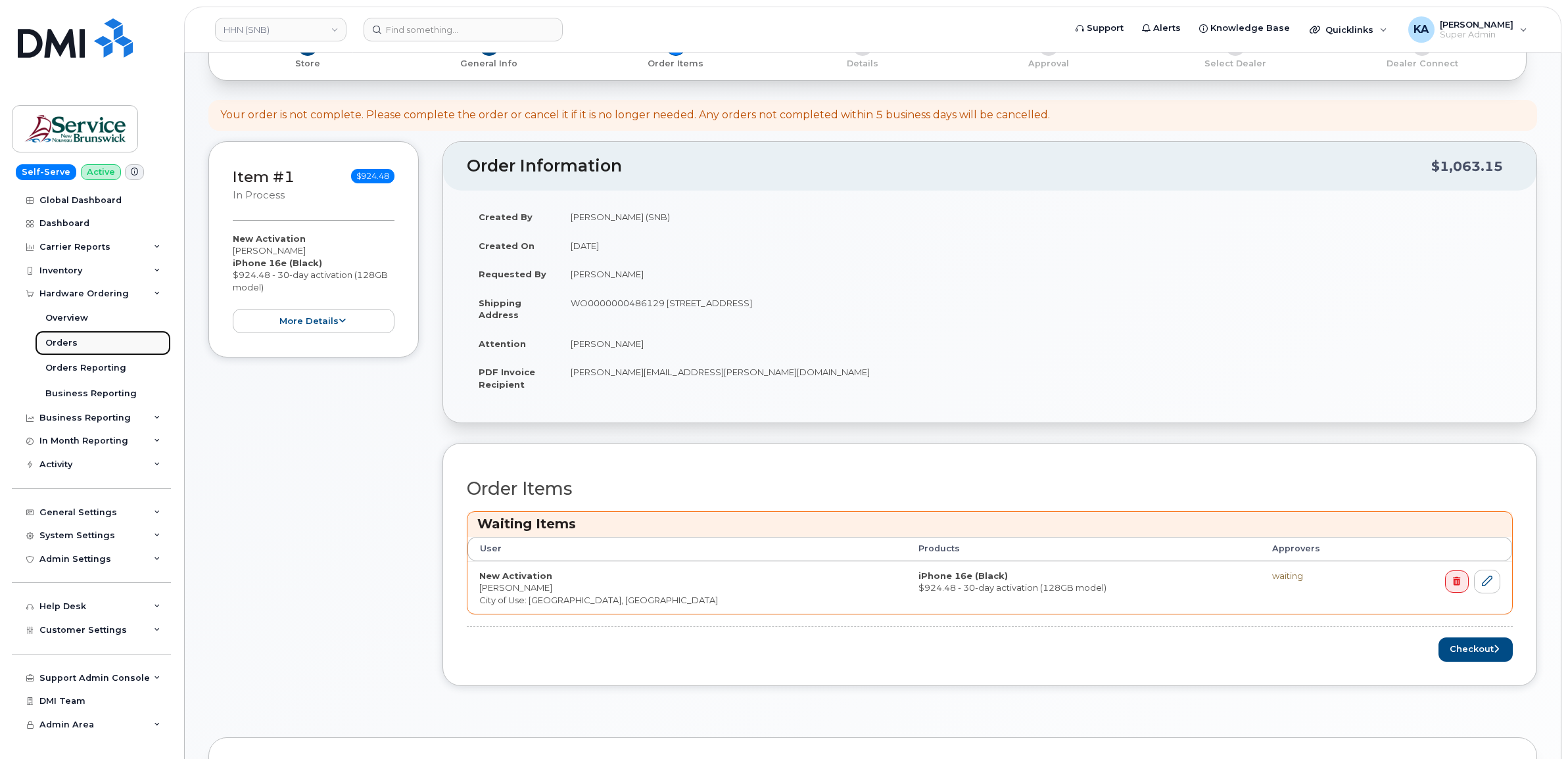
click at [63, 340] on div "Orders" at bounding box center [61, 343] width 32 height 12
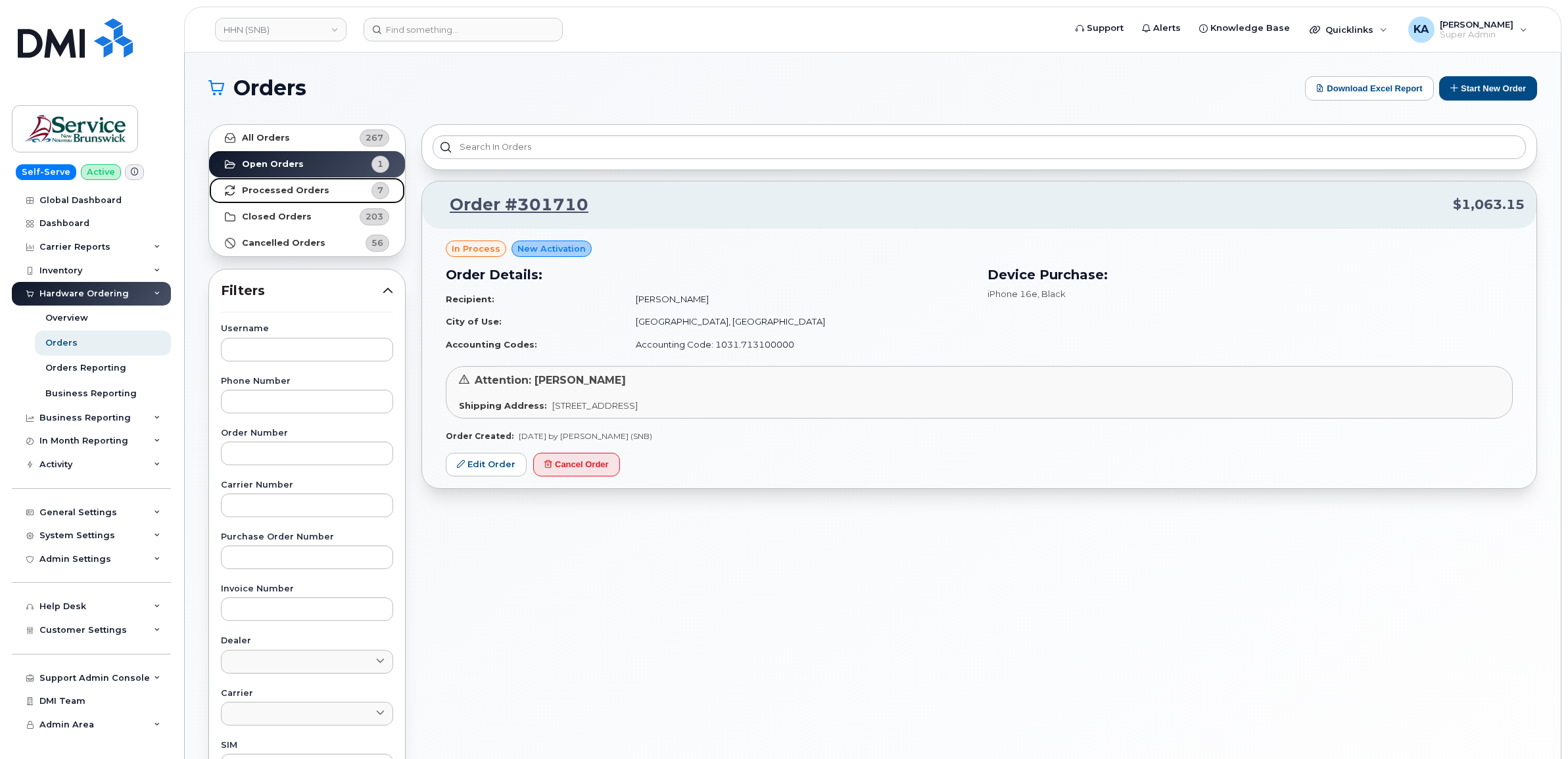
click at [304, 188] on strong "Processed Orders" at bounding box center [285, 190] width 87 height 11
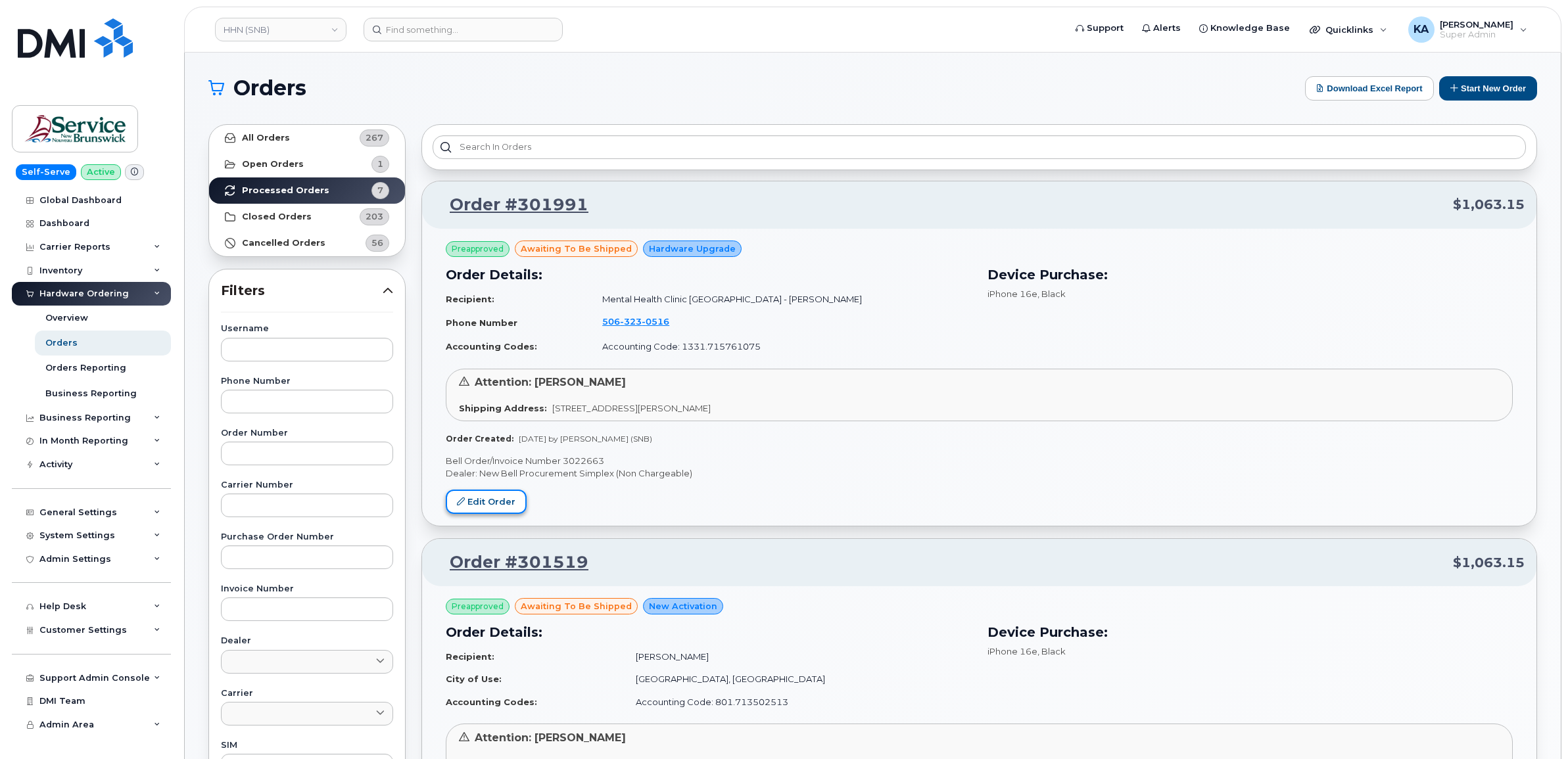
click at [490, 503] on link "Edit Order" at bounding box center [486, 502] width 81 height 25
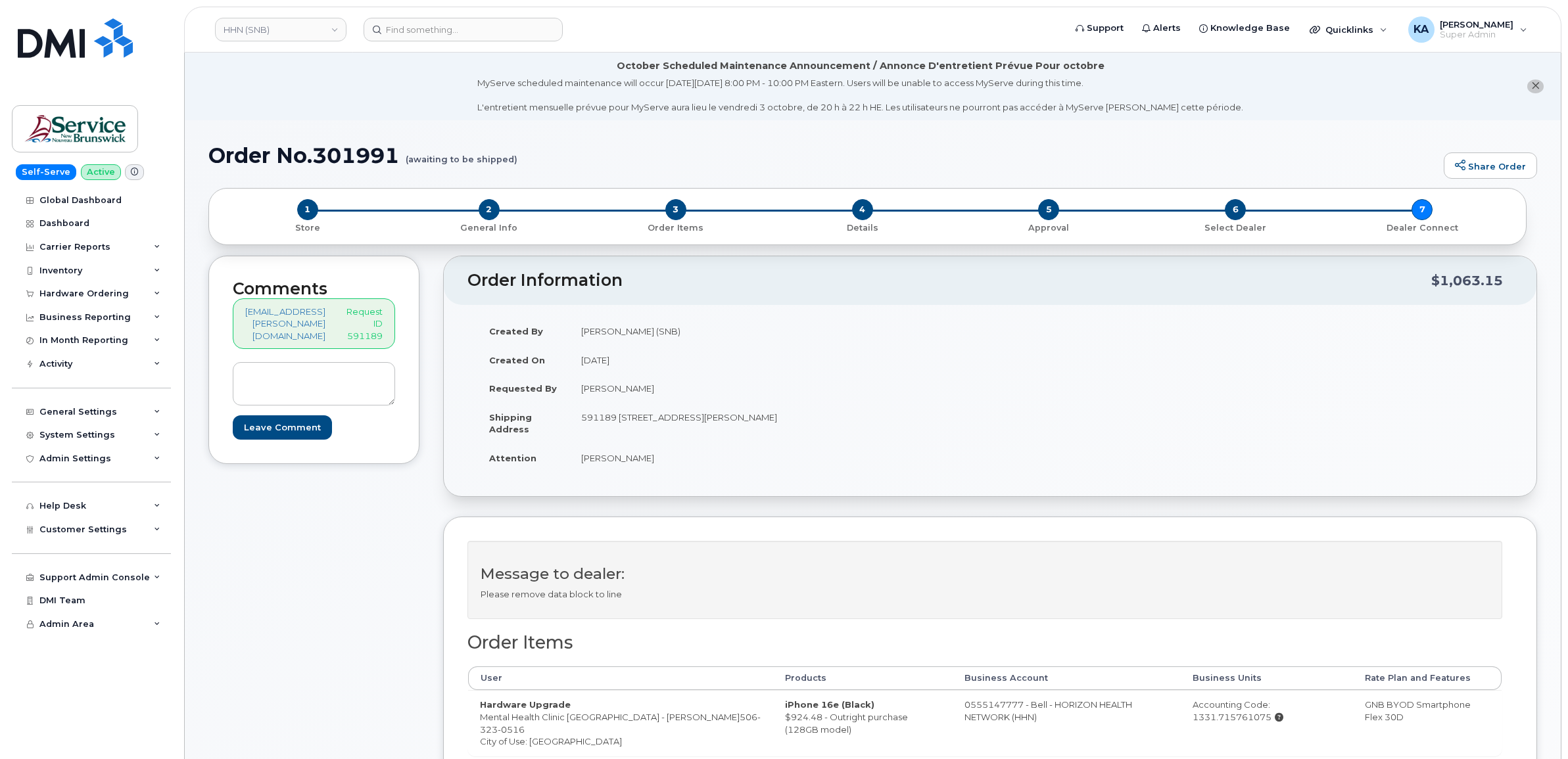
drag, startPoint x: 926, startPoint y: 704, endPoint x: 1023, endPoint y: 721, distance: 98.5
click at [1023, 721] on td "0555147777 - Bell - HORIZON HEALTH NETWORK (HHN)" at bounding box center [1066, 722] width 228 height 65
copy td "0555147777 - Bell - HORIZON HEALTH NETWORK (HHN)"
click at [301, 30] on link "HHN (SNB)" at bounding box center [280, 30] width 132 height 24
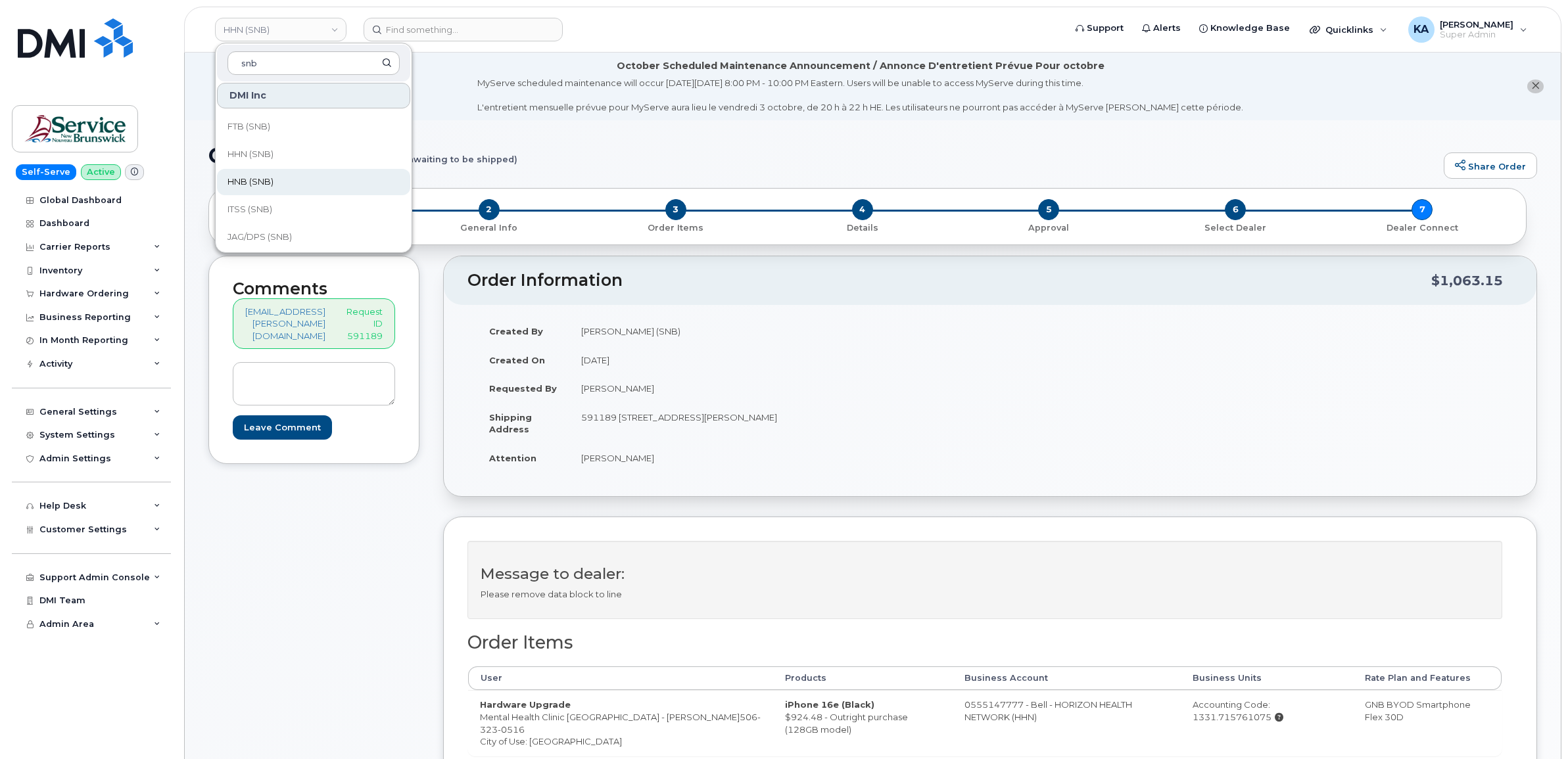
type input "snb"
click at [267, 185] on span "HNB (SNB)" at bounding box center [251, 182] width 46 height 13
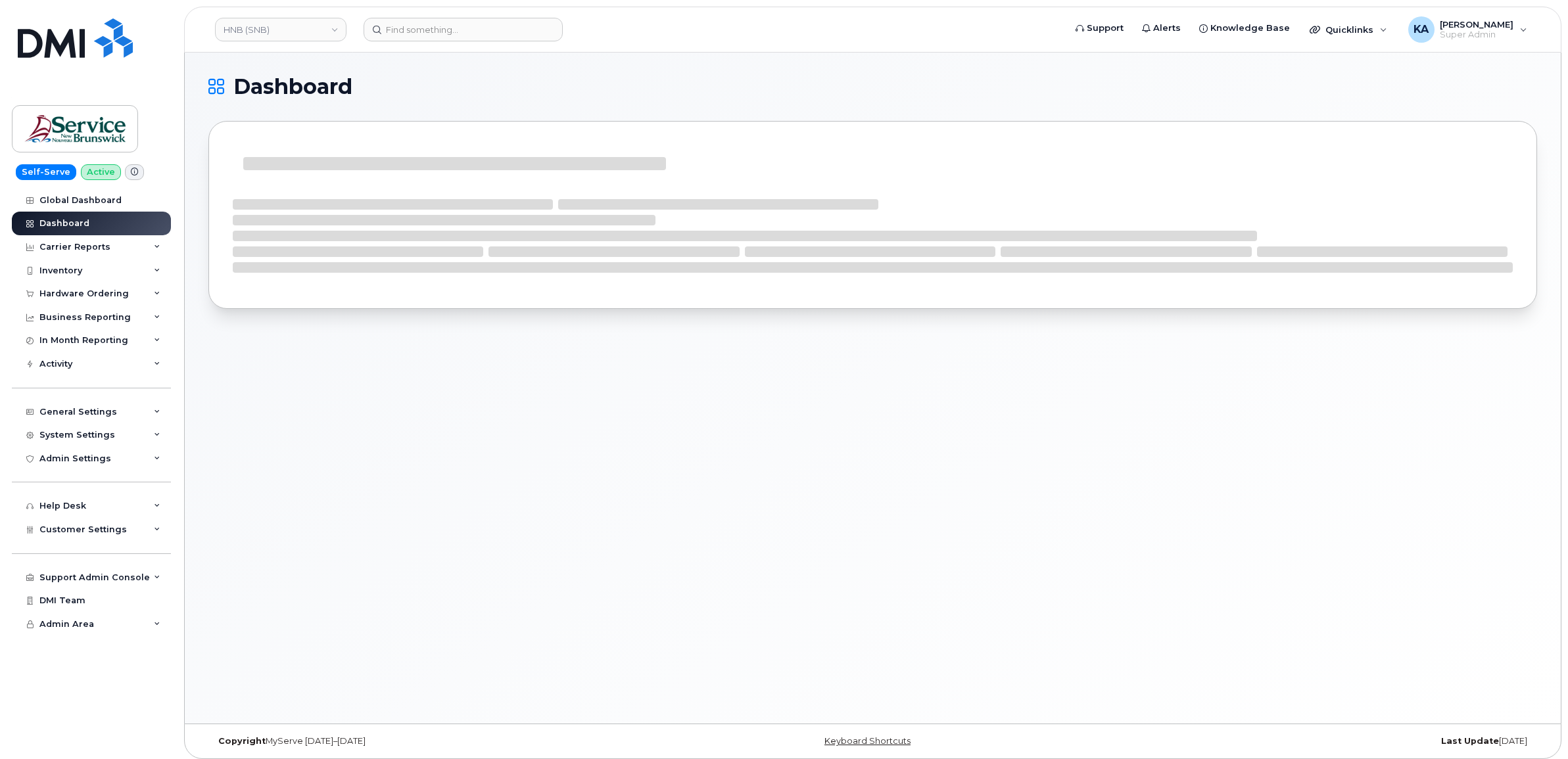
click at [100, 294] on div "Hardware Ordering" at bounding box center [84, 294] width 90 height 11
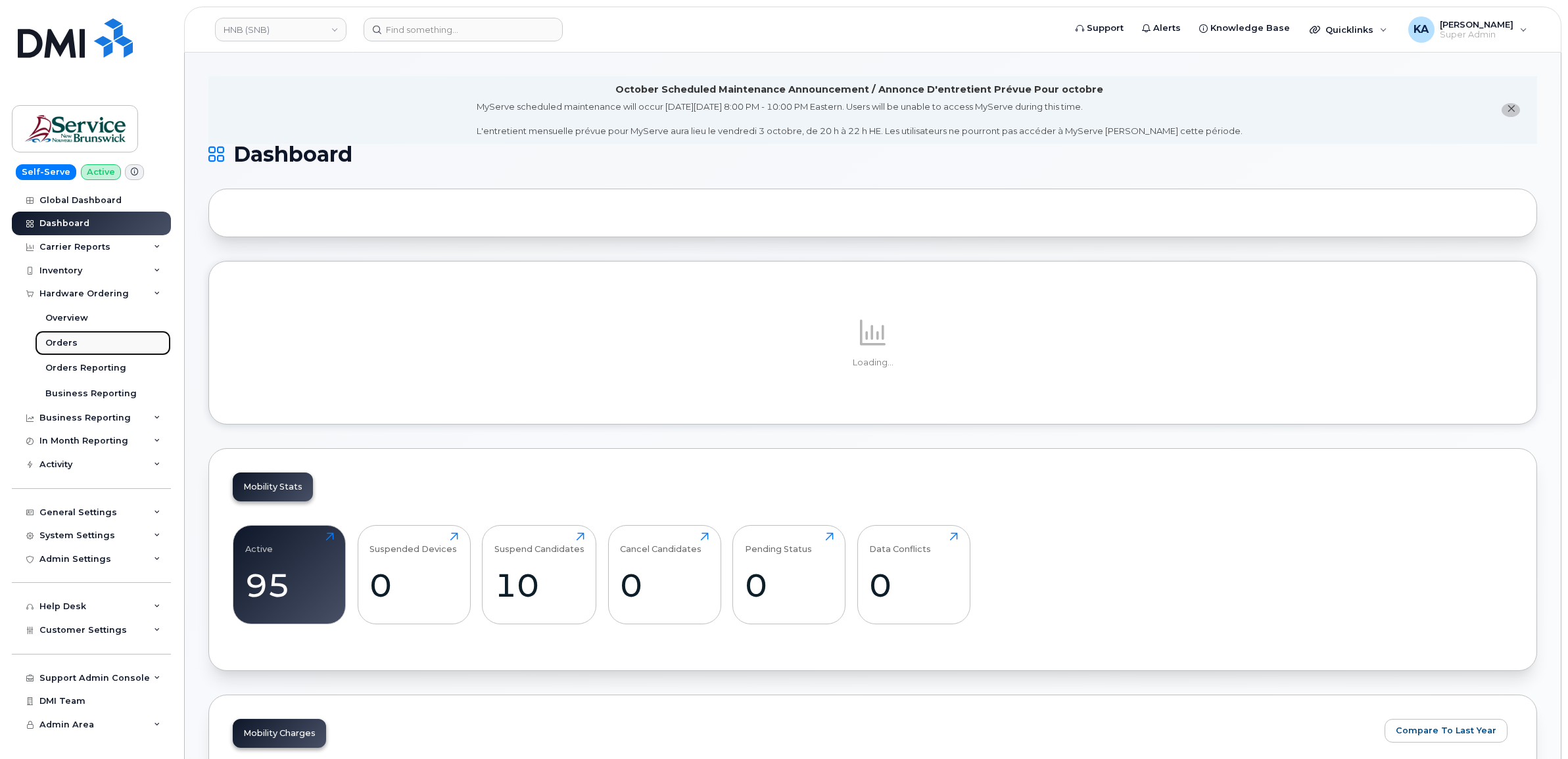
click at [57, 343] on div "Orders" at bounding box center [61, 343] width 32 height 12
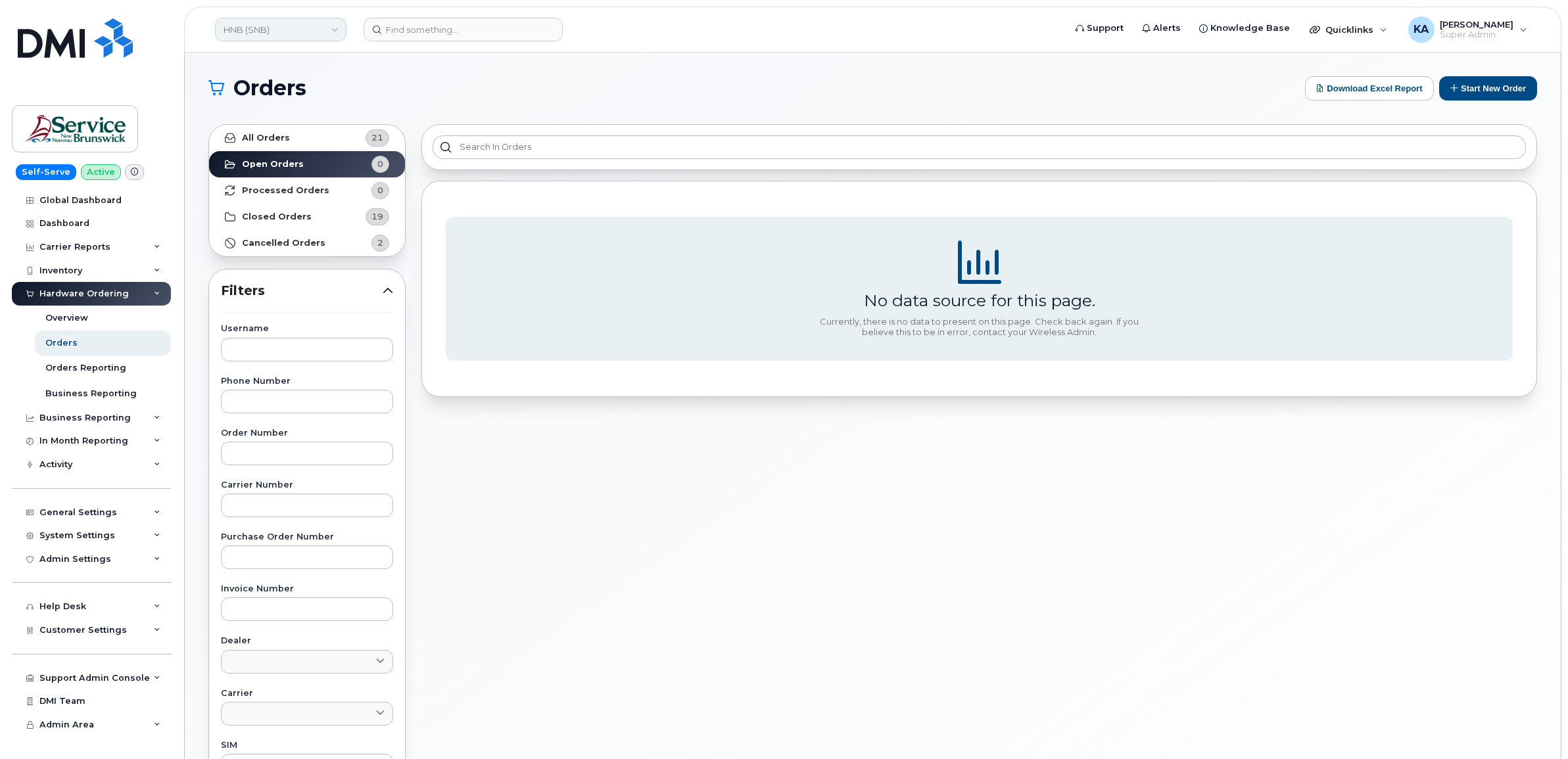
click at [284, 31] on link "HNB (SNB)" at bounding box center [280, 30] width 132 height 24
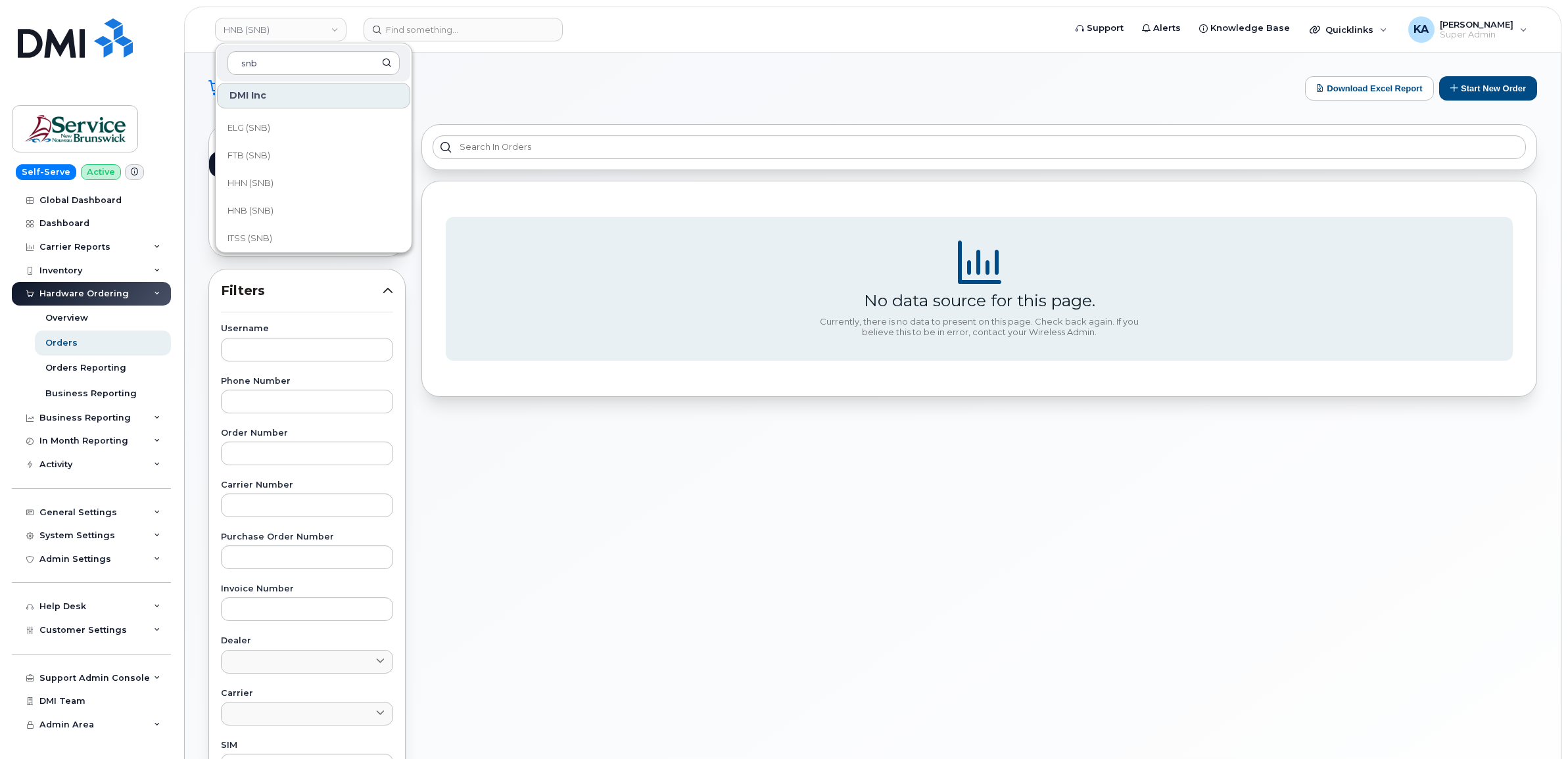
scroll to position [329, 0]
type input "snb"
click at [257, 208] on span "ITSS (SNB)" at bounding box center [250, 210] width 44 height 13
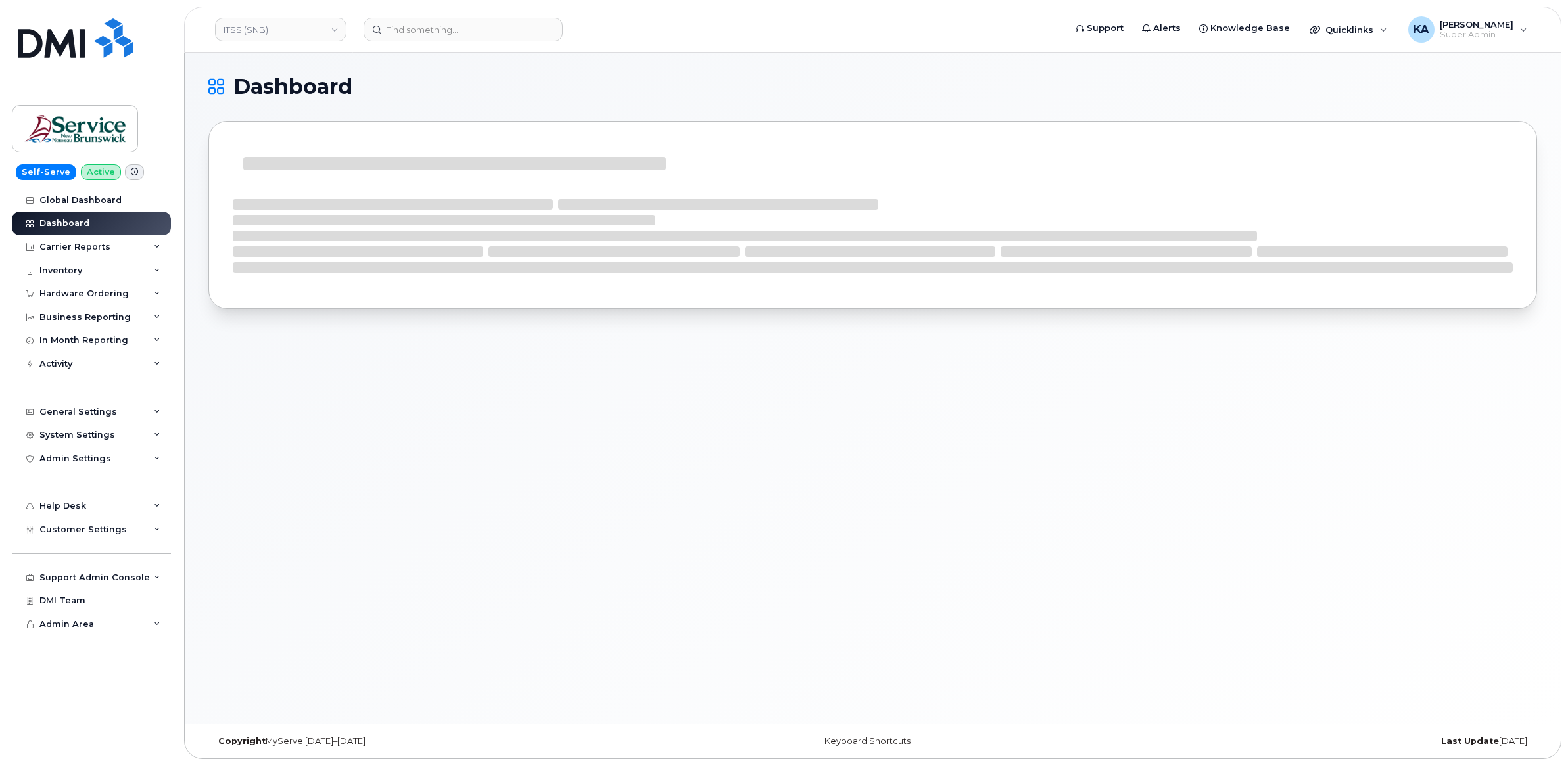
click at [100, 294] on div "Hardware Ordering" at bounding box center [84, 294] width 90 height 11
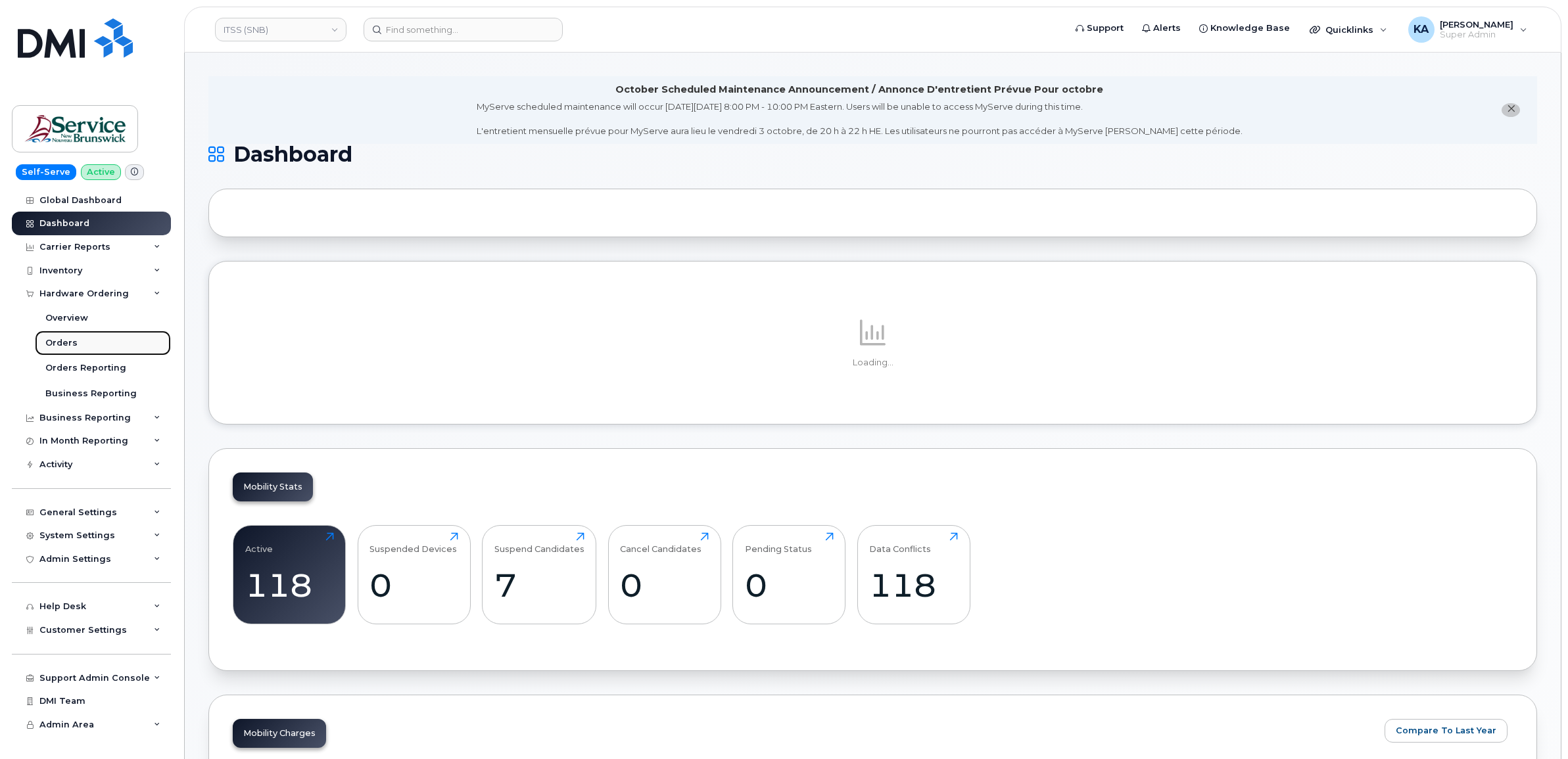
click at [61, 340] on div "Orders" at bounding box center [61, 343] width 32 height 12
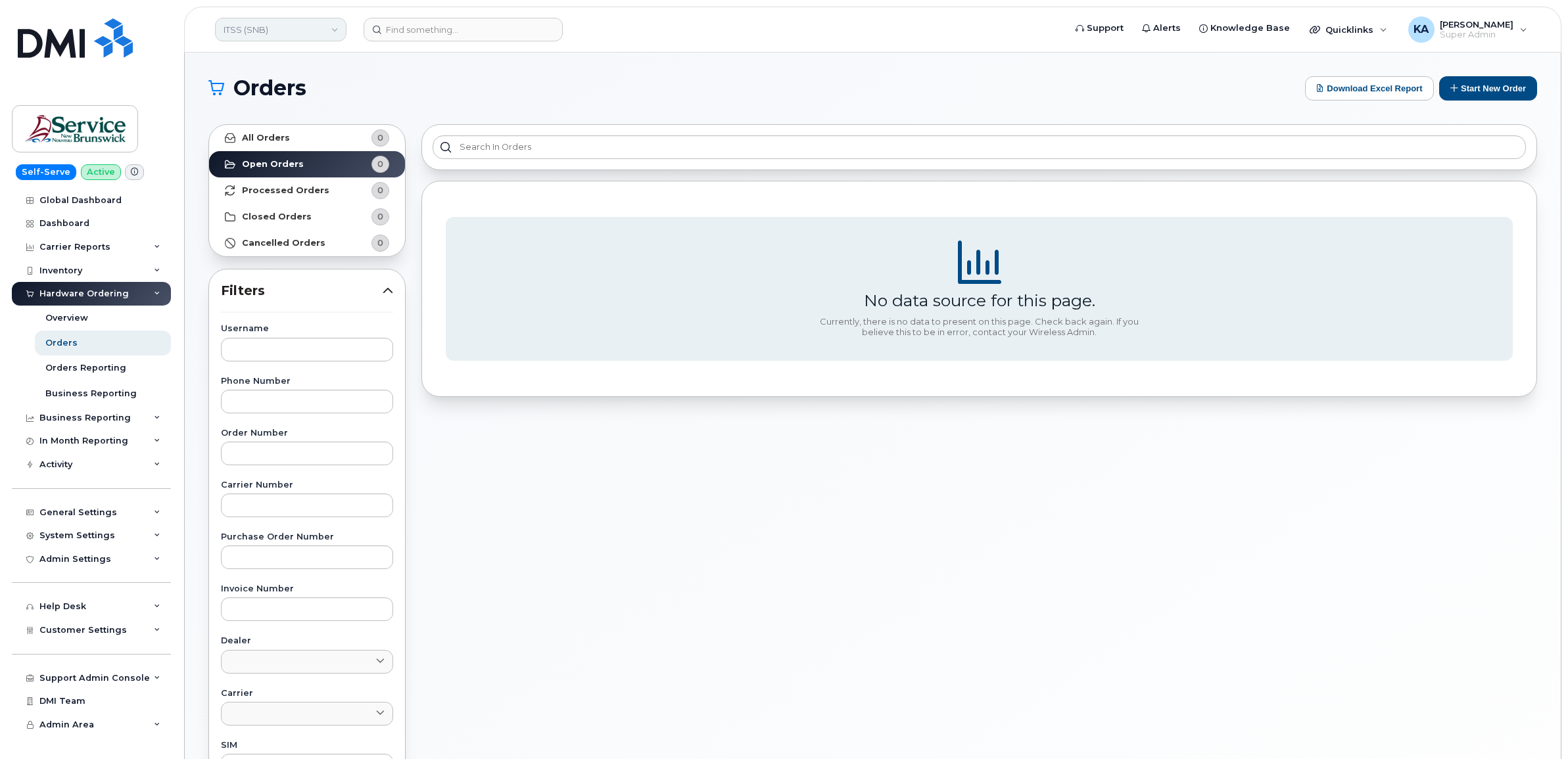
click at [280, 24] on link "ITSS (SNB)" at bounding box center [280, 30] width 132 height 24
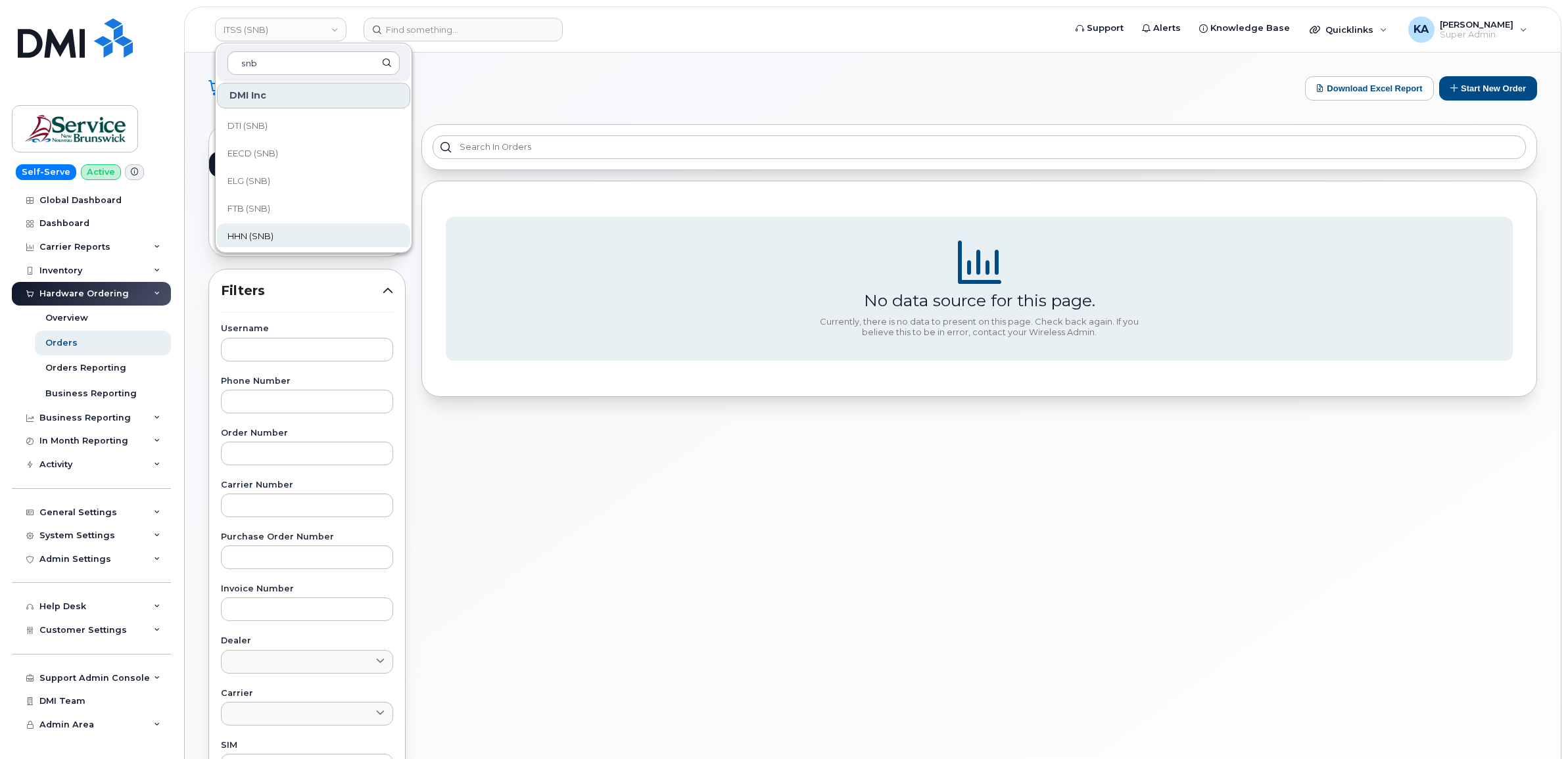
scroll to position [329, 0]
type input "snb"
click at [278, 234] on span "JAG/DPS (SNB)" at bounding box center [260, 238] width 64 height 13
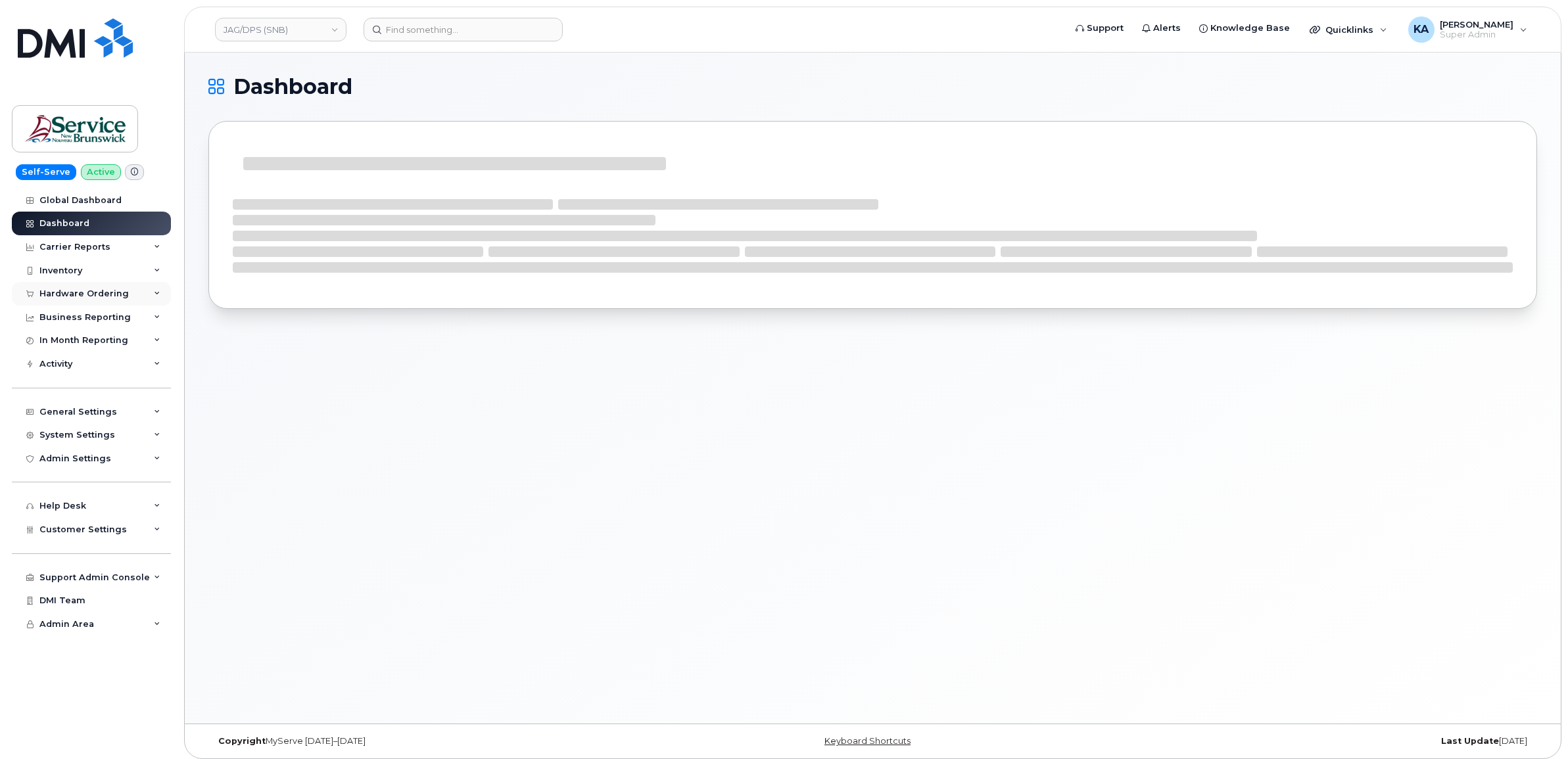
click at [90, 294] on div "Hardware Ordering" at bounding box center [84, 294] width 90 height 11
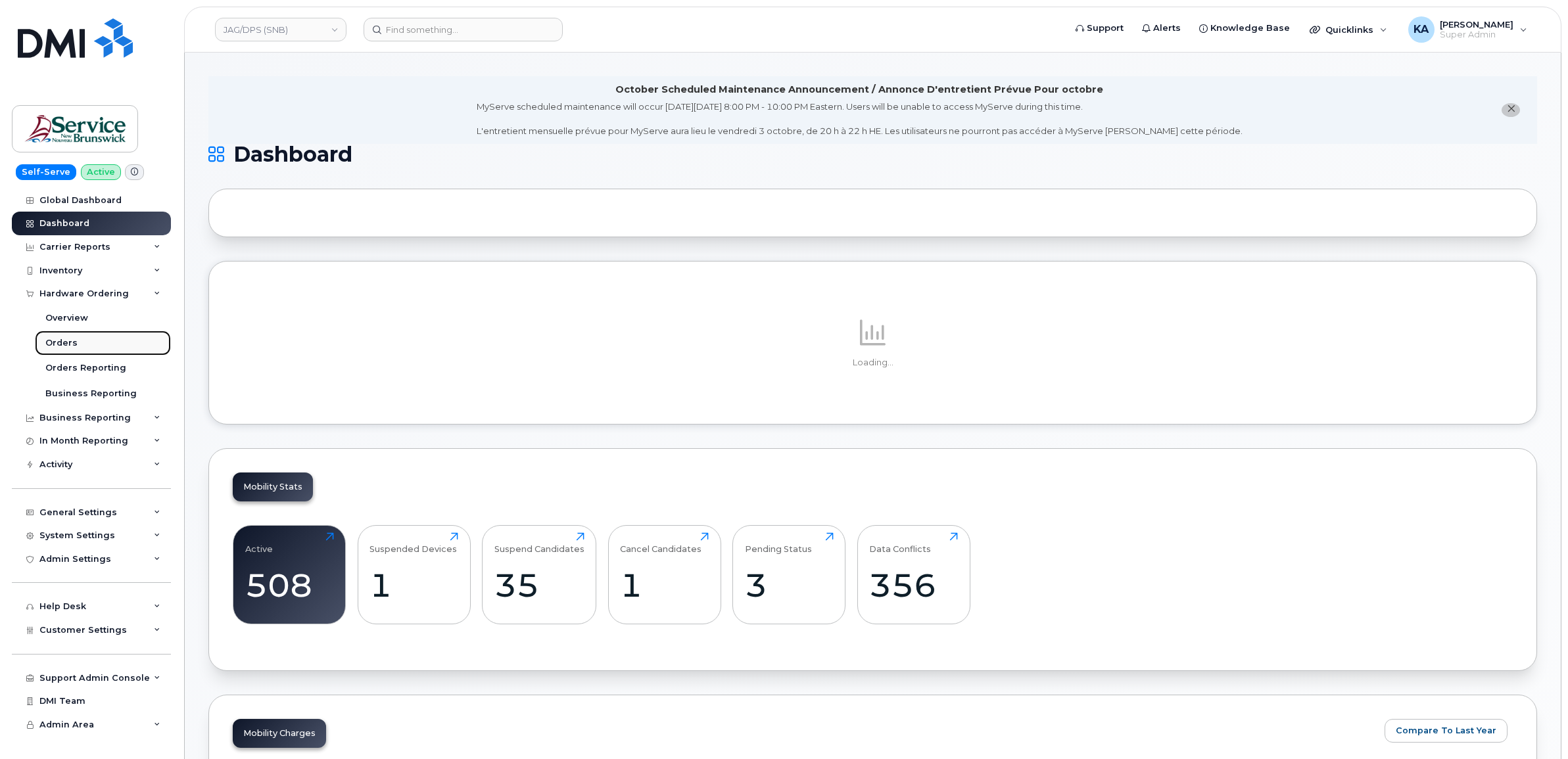
click at [60, 340] on div "Orders" at bounding box center [61, 343] width 32 height 12
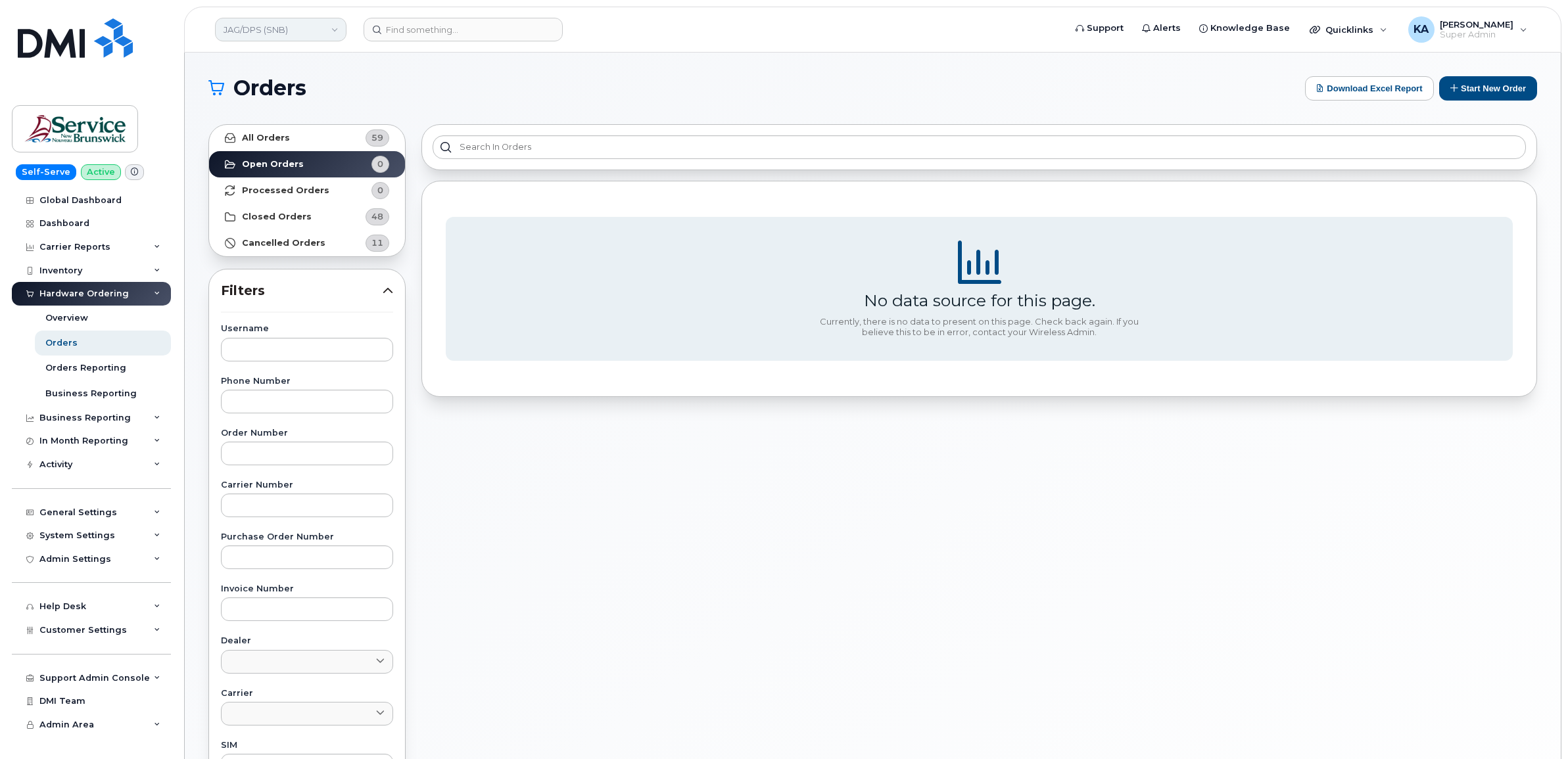
click at [287, 30] on link "JAG/DPS (SNB)" at bounding box center [280, 30] width 132 height 24
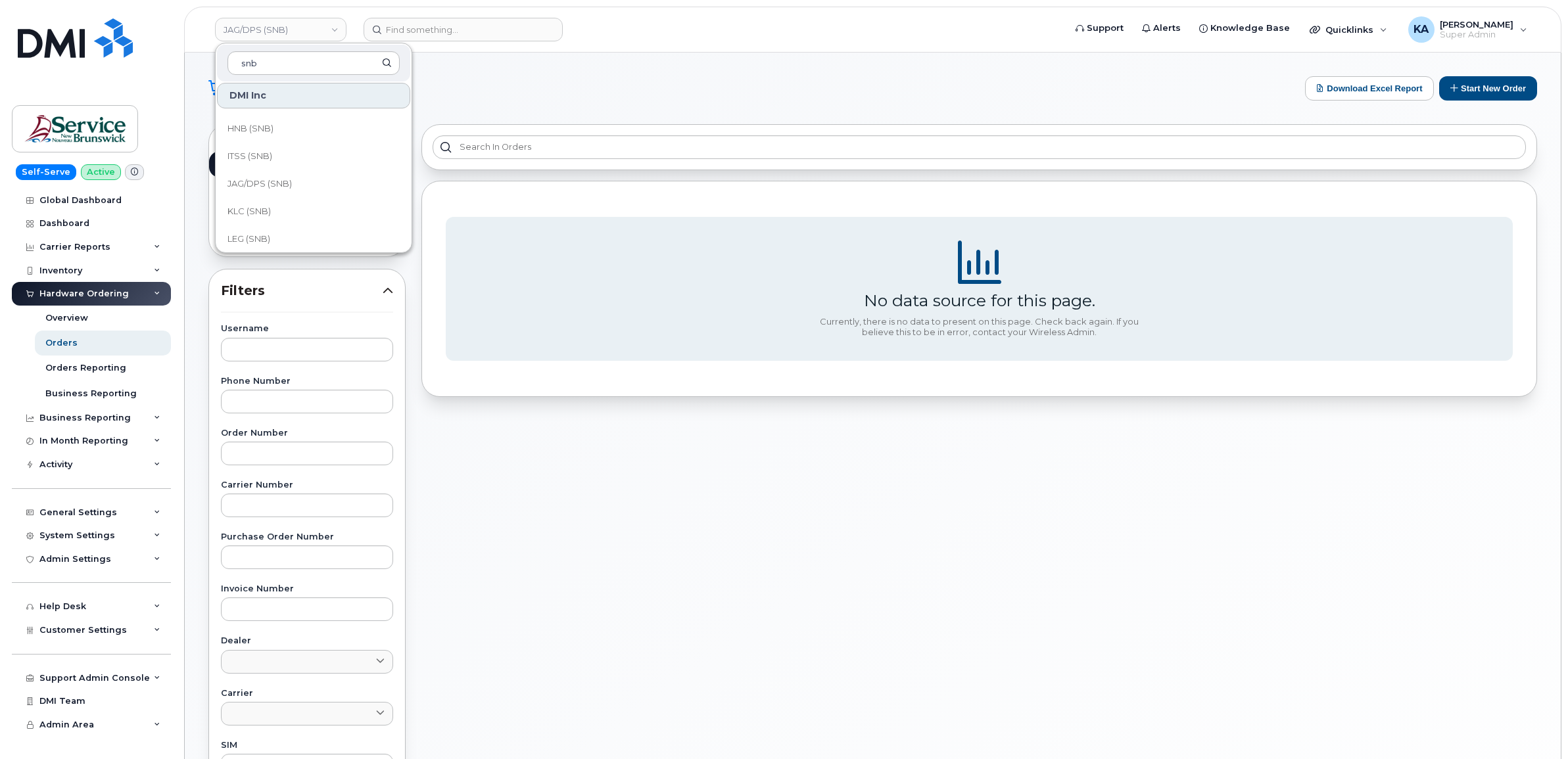
scroll to position [411, 0]
type input "snb"
click at [245, 182] on span "KLC (SNB)" at bounding box center [249, 183] width 44 height 13
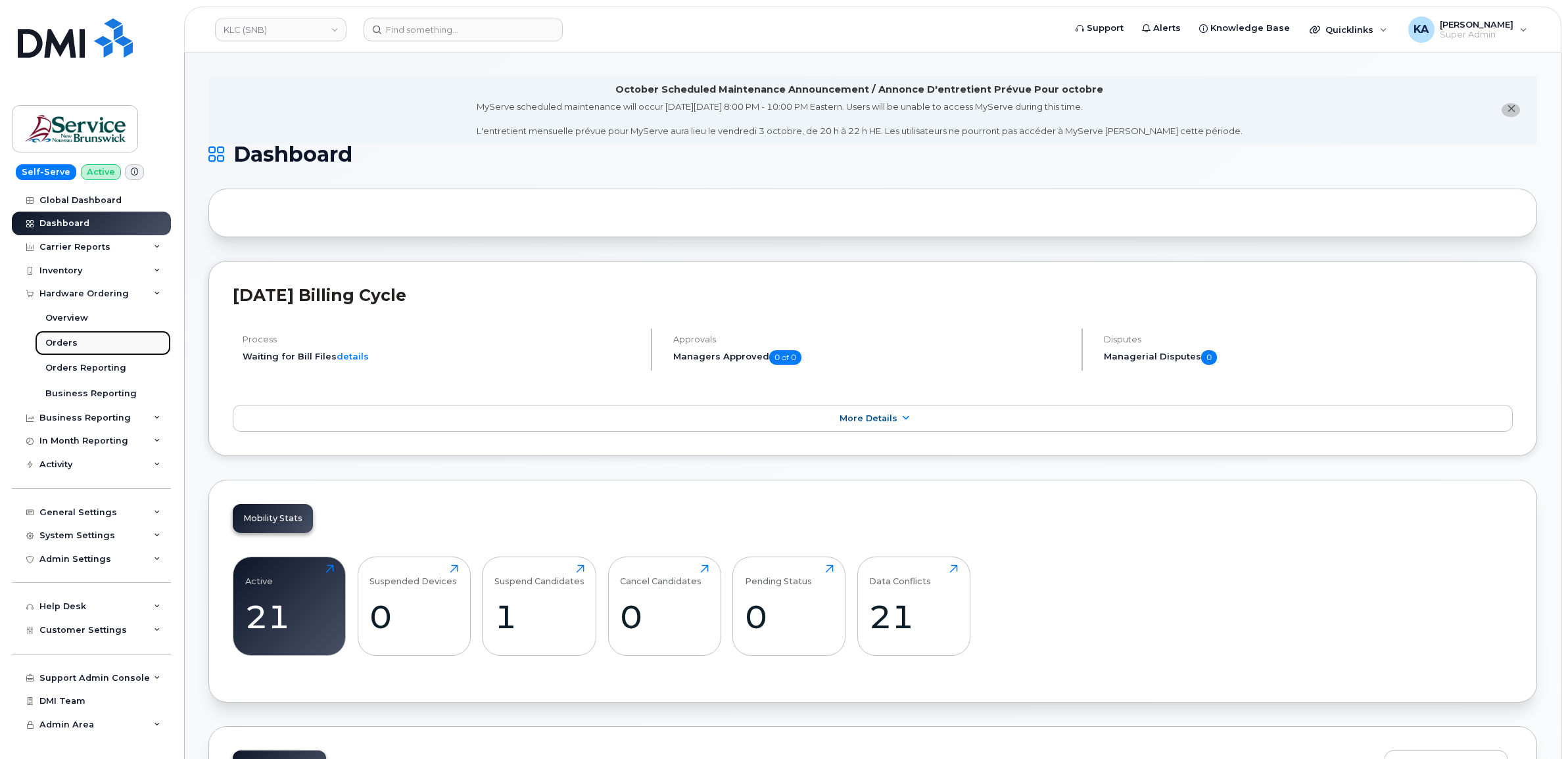
click at [61, 343] on div "Orders" at bounding box center [61, 343] width 32 height 12
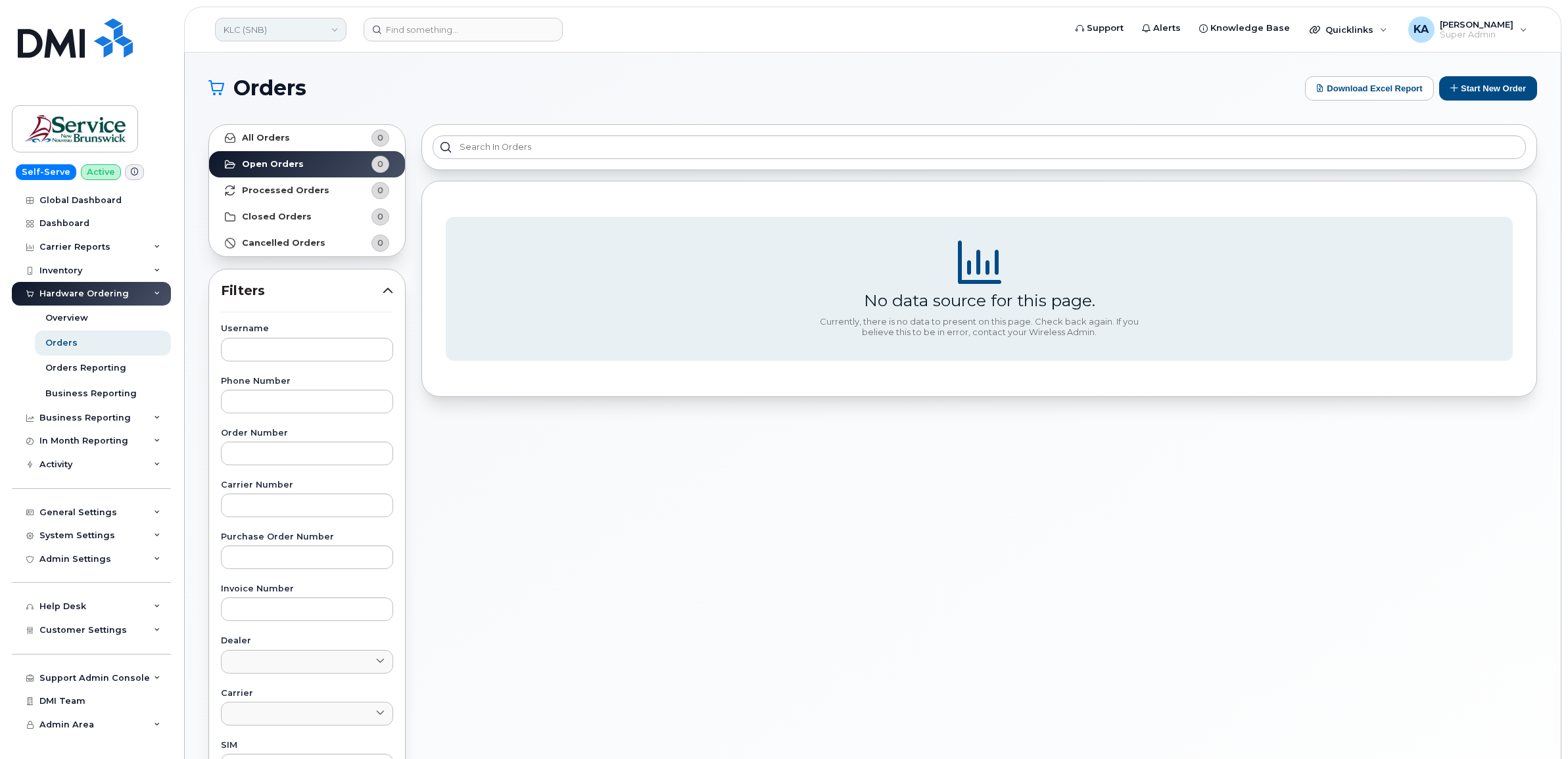
click at [254, 30] on link "KLC (SNB)" at bounding box center [280, 30] width 132 height 24
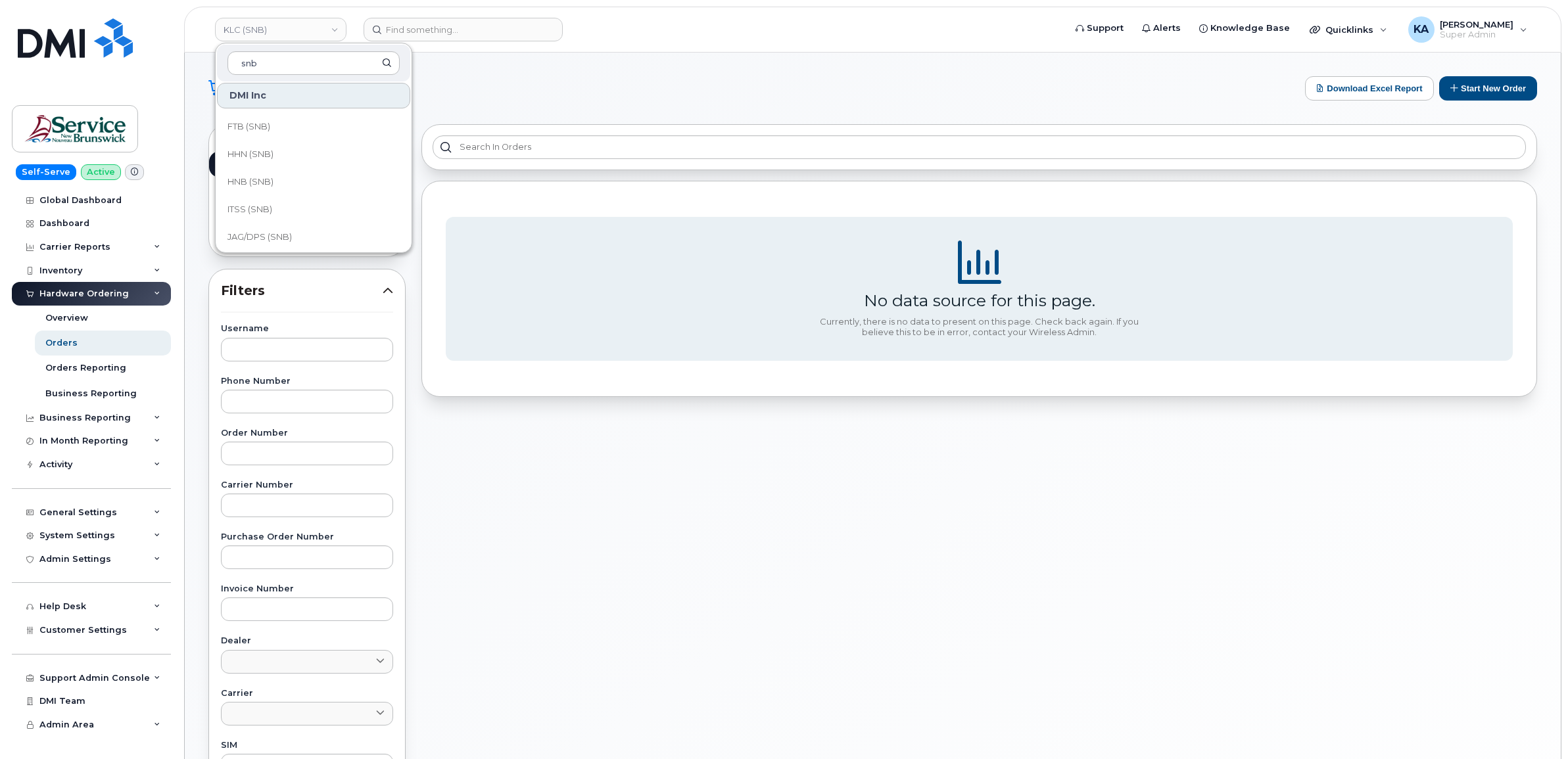
scroll to position [411, 0]
type input "snb"
click at [257, 211] on span "LEG (SNB)" at bounding box center [249, 211] width 43 height 13
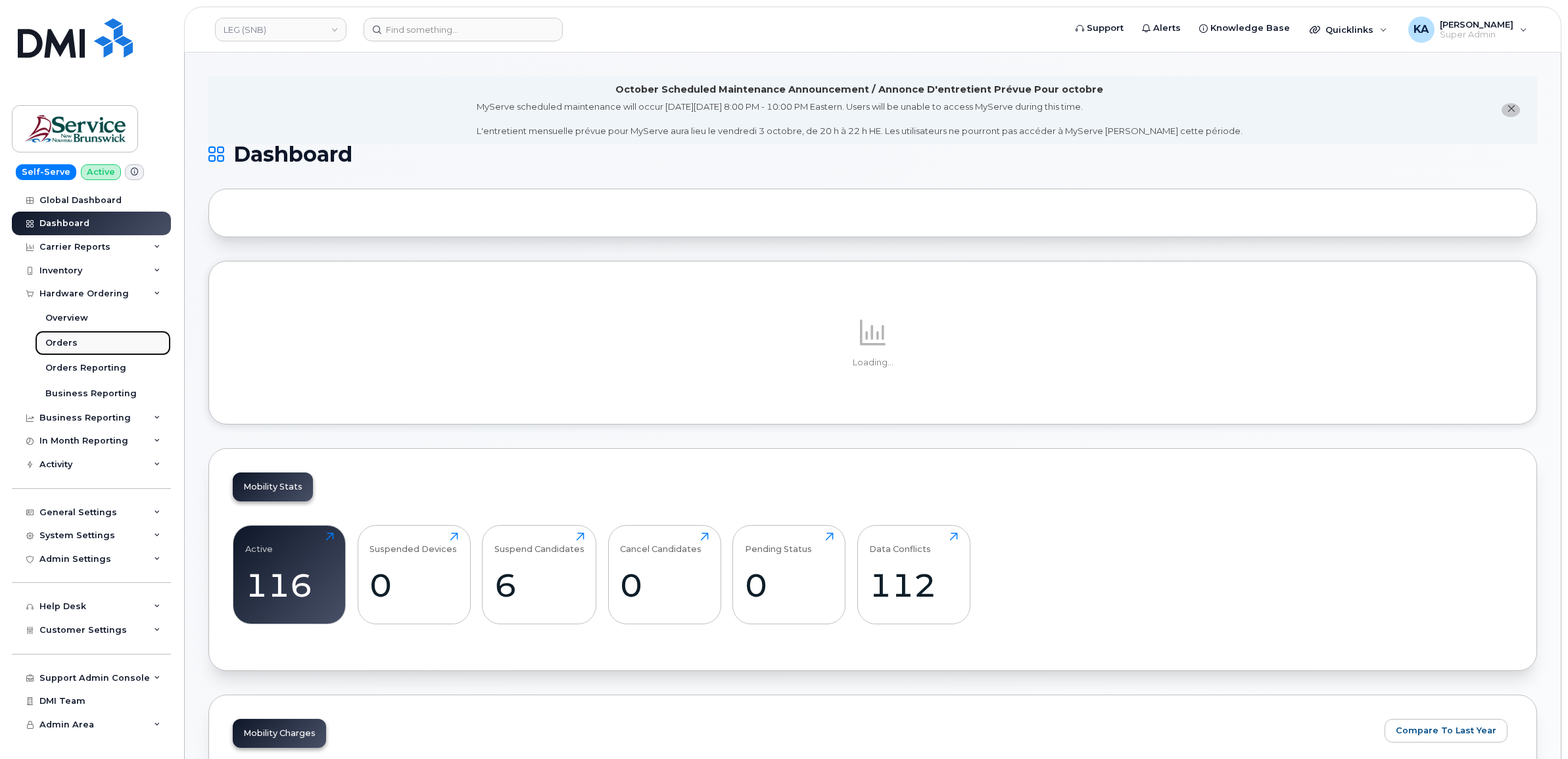
click at [58, 340] on div "Orders" at bounding box center [61, 343] width 32 height 12
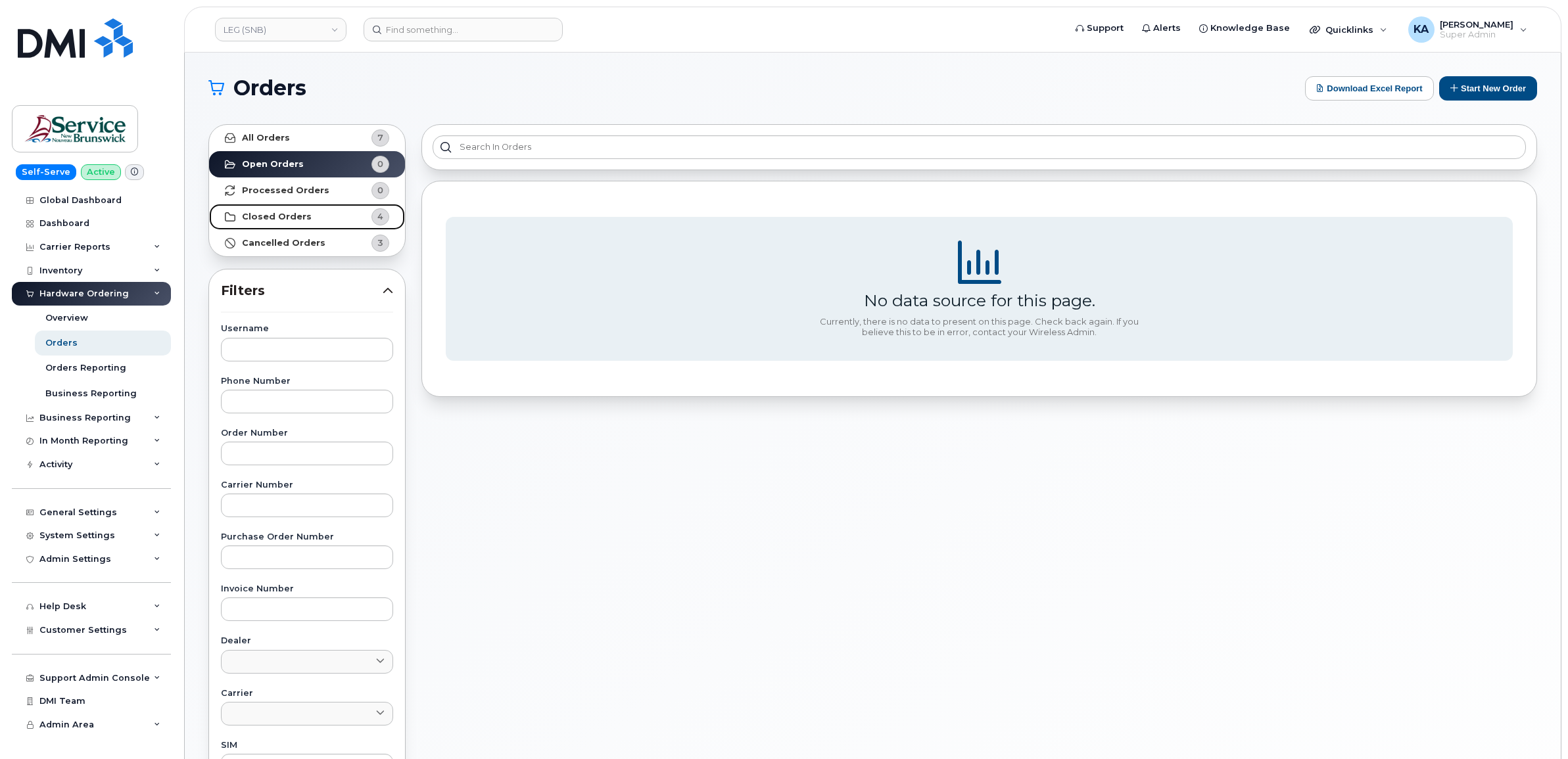
click at [281, 215] on strong "Closed Orders" at bounding box center [276, 216] width 70 height 11
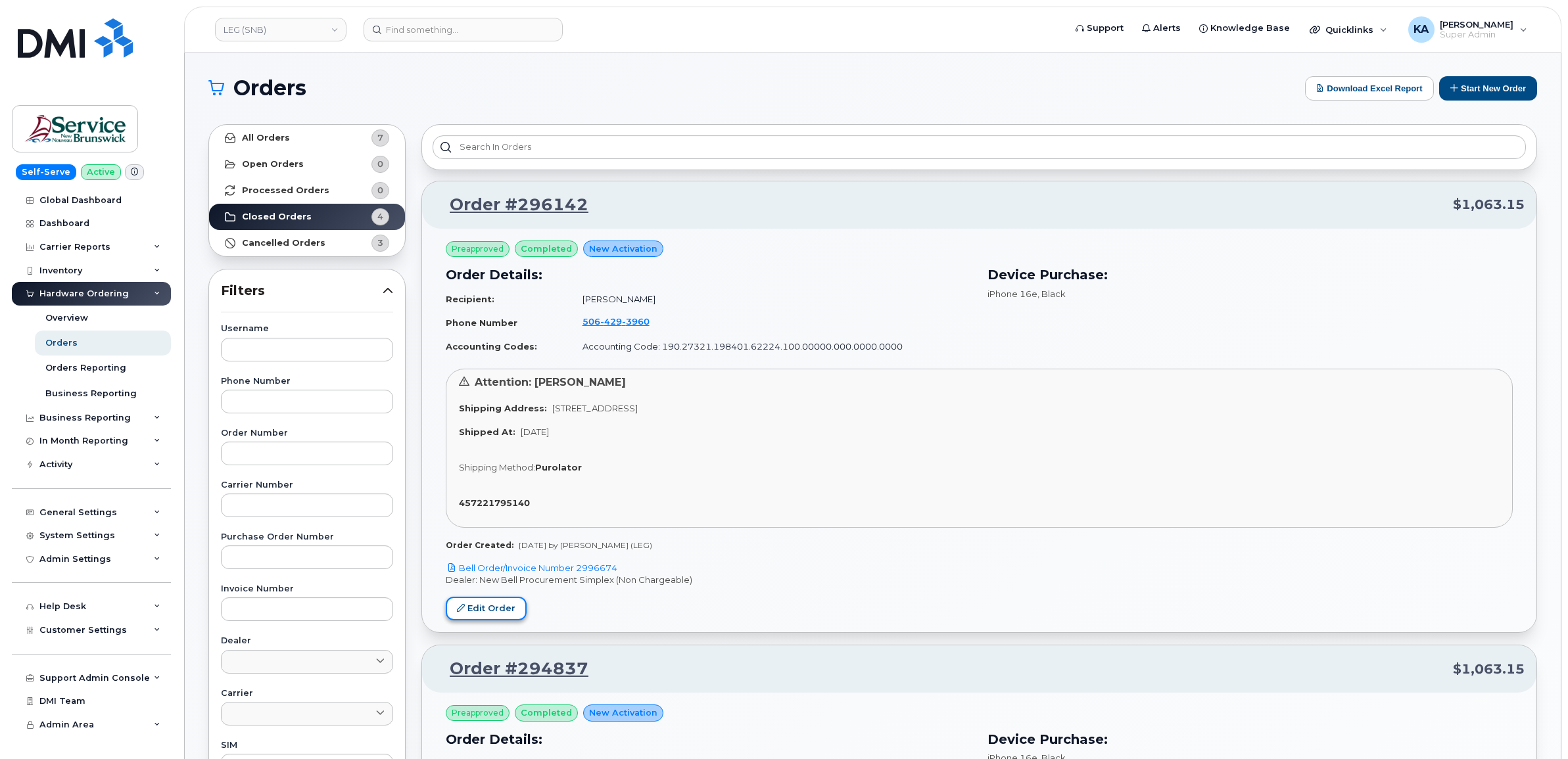
click at [492, 600] on link "Edit Order" at bounding box center [486, 609] width 81 height 25
click at [271, 27] on link "LEG (SNB)" at bounding box center [280, 30] width 132 height 24
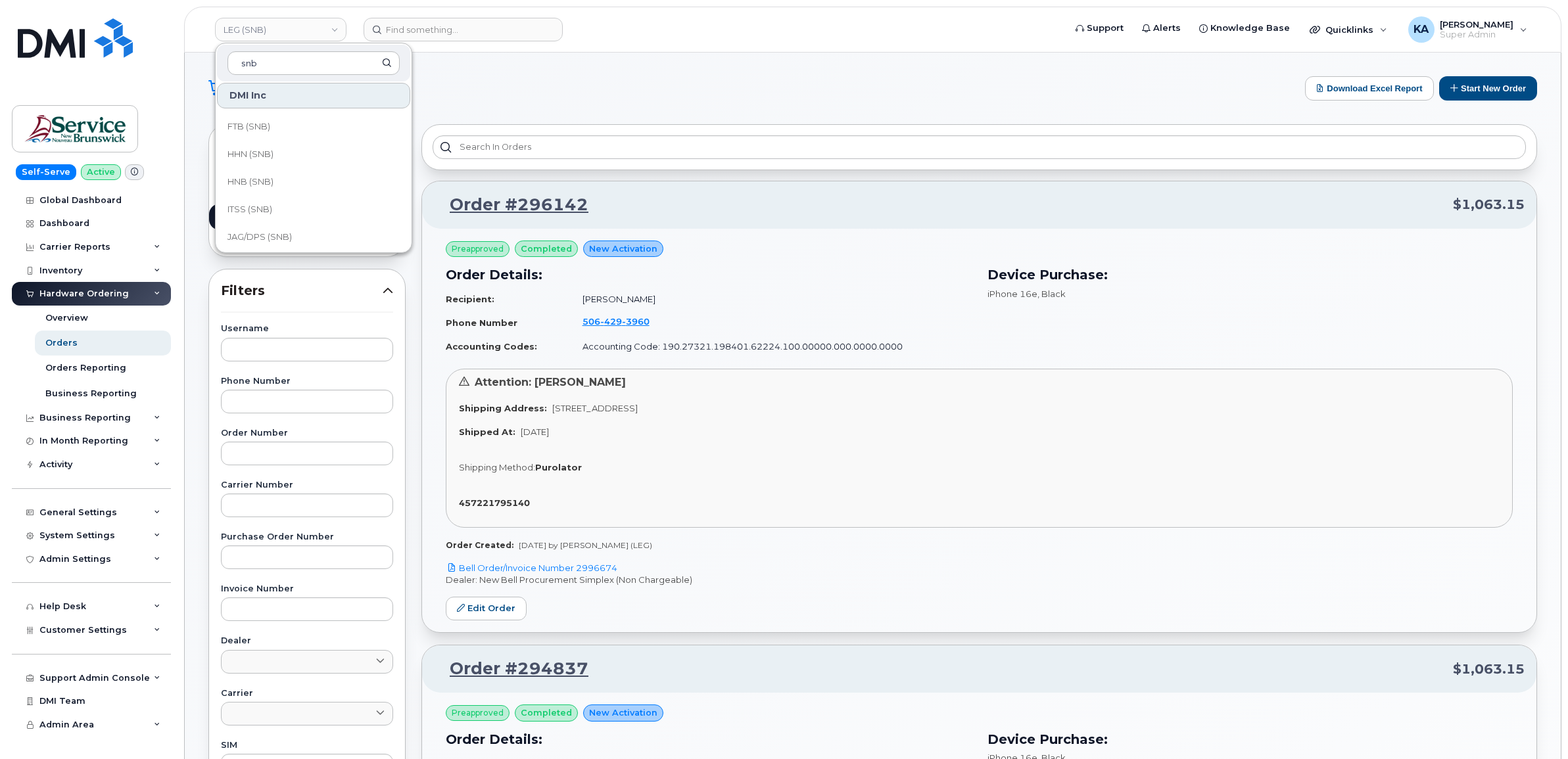
scroll to position [411, 0]
type input "snb"
click at [258, 237] on span "NBM (SNB)" at bounding box center [252, 238] width 48 height 13
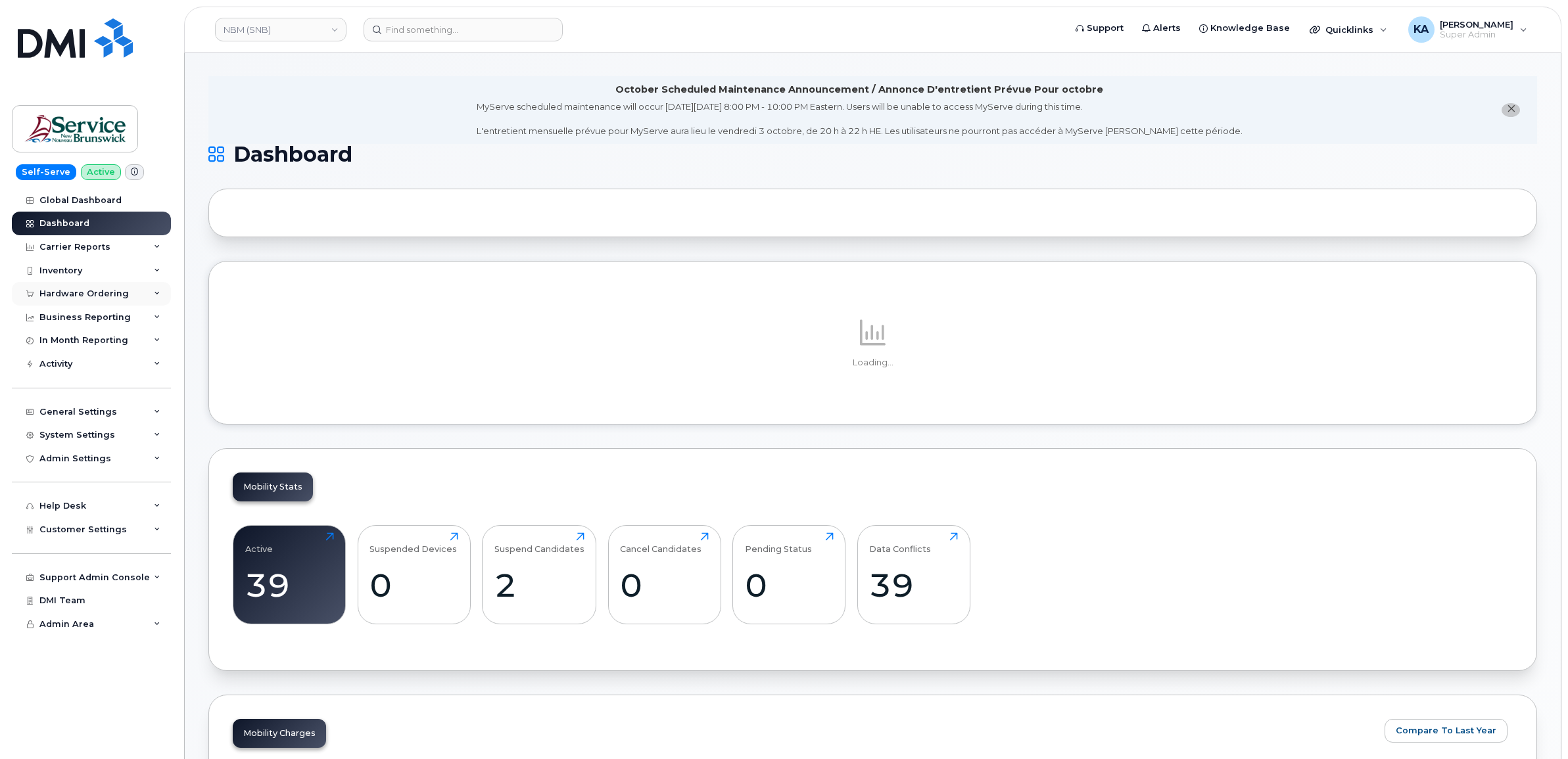
click at [94, 299] on div "Hardware Ordering" at bounding box center [84, 294] width 90 height 11
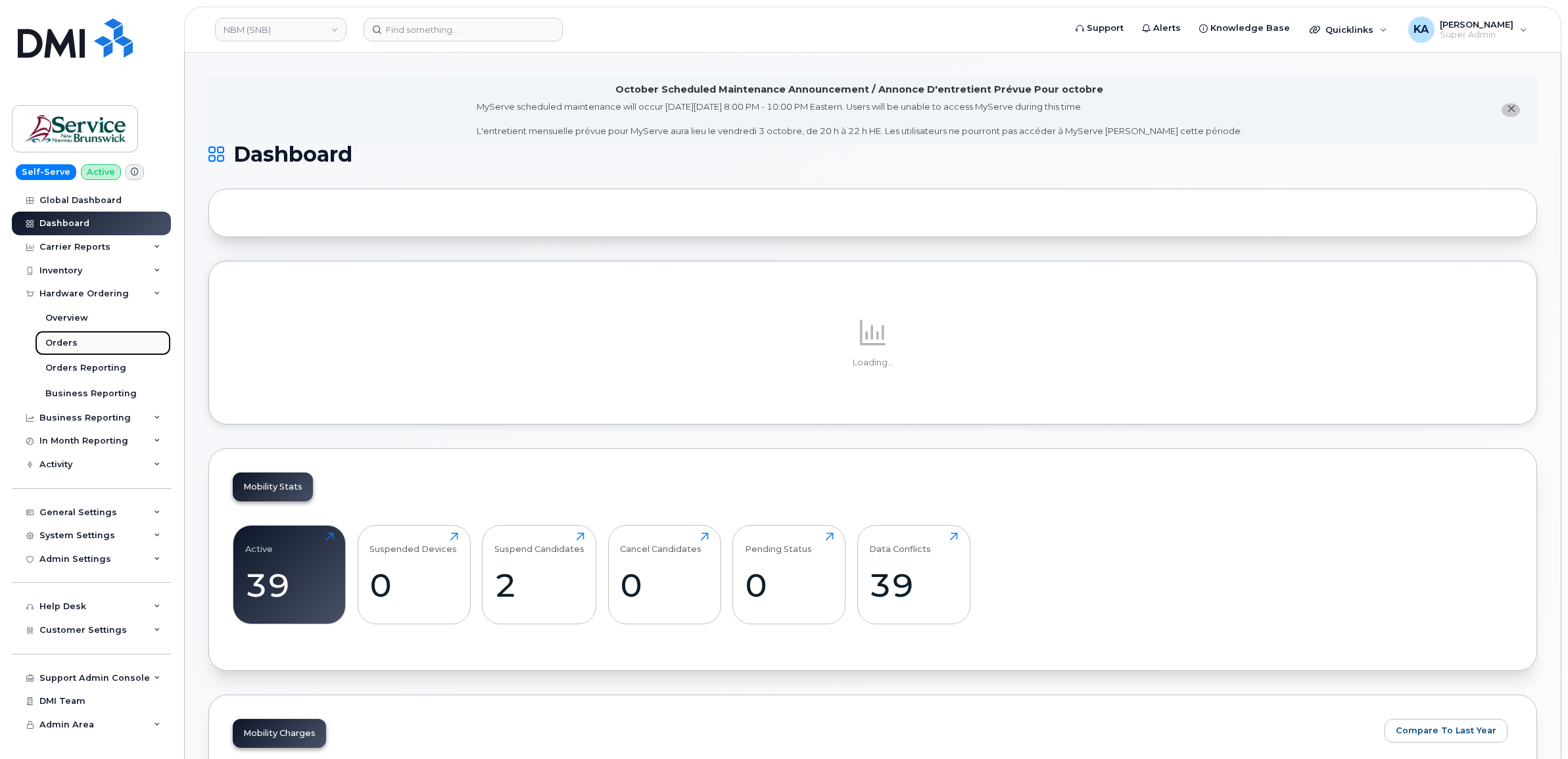
click at [58, 347] on div "Orders" at bounding box center [61, 343] width 32 height 12
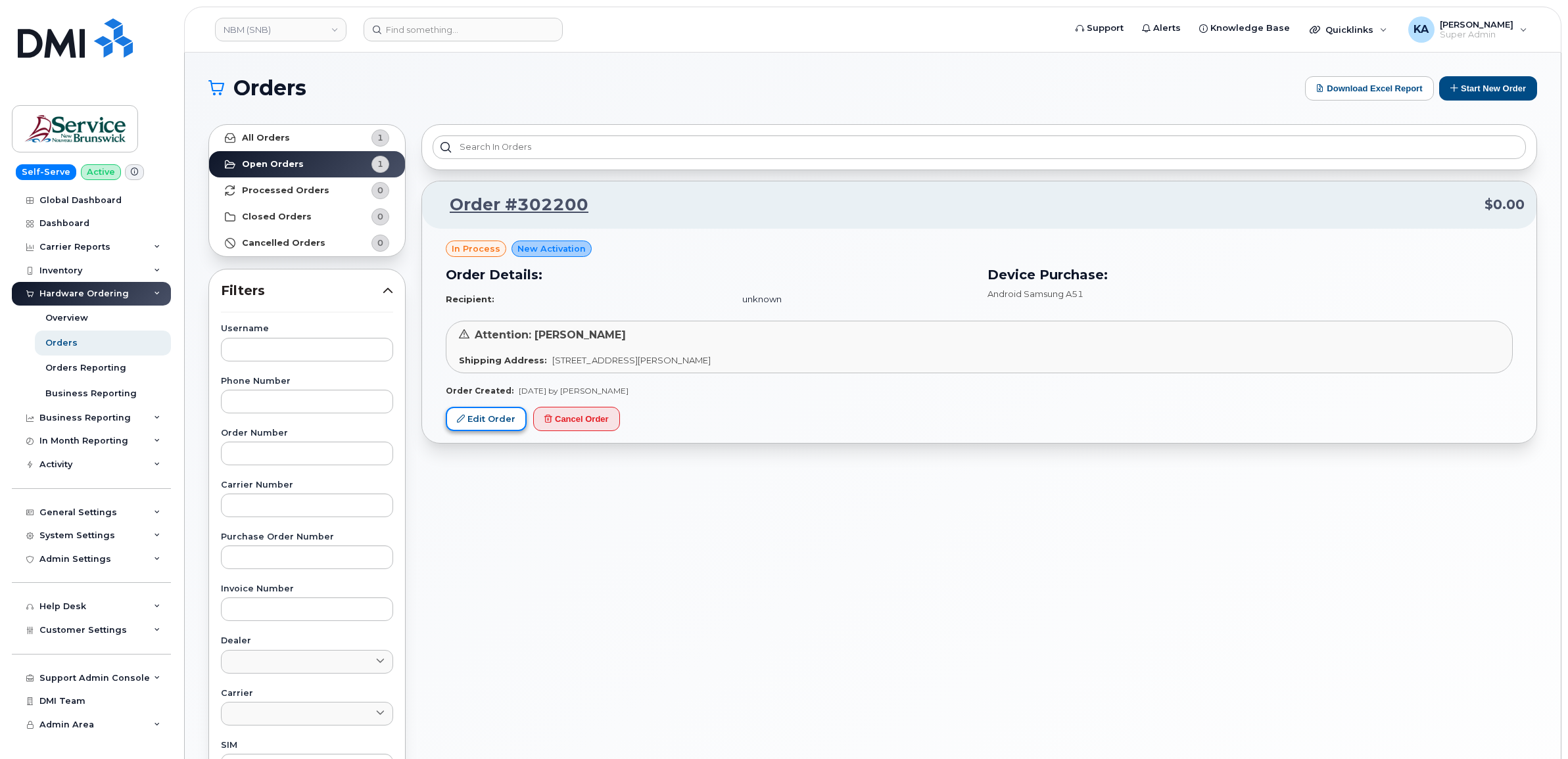
click at [483, 416] on link "Edit Order" at bounding box center [486, 419] width 81 height 25
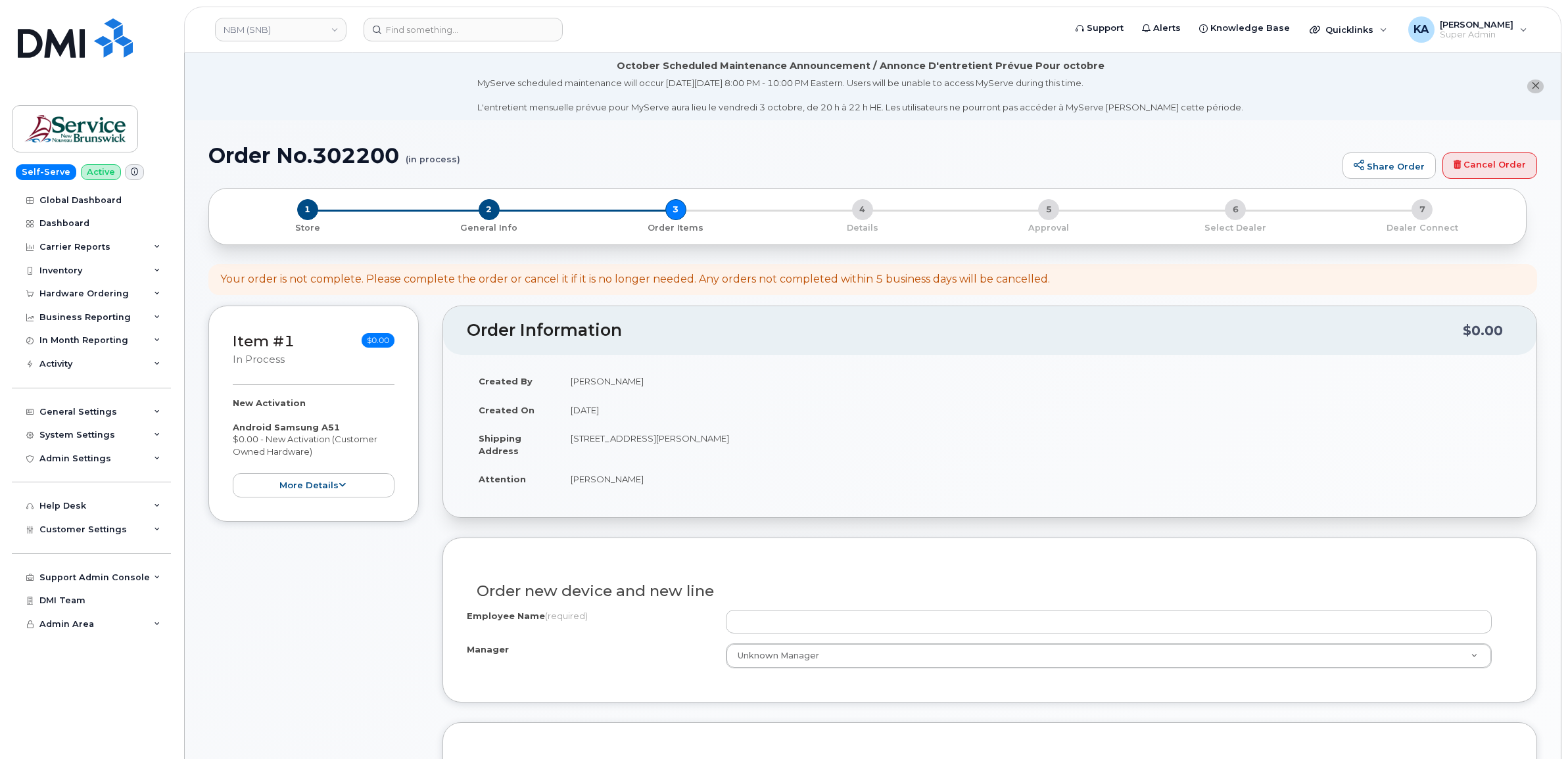
select select
click at [267, 31] on link "NBM (SNB)" at bounding box center [280, 30] width 132 height 24
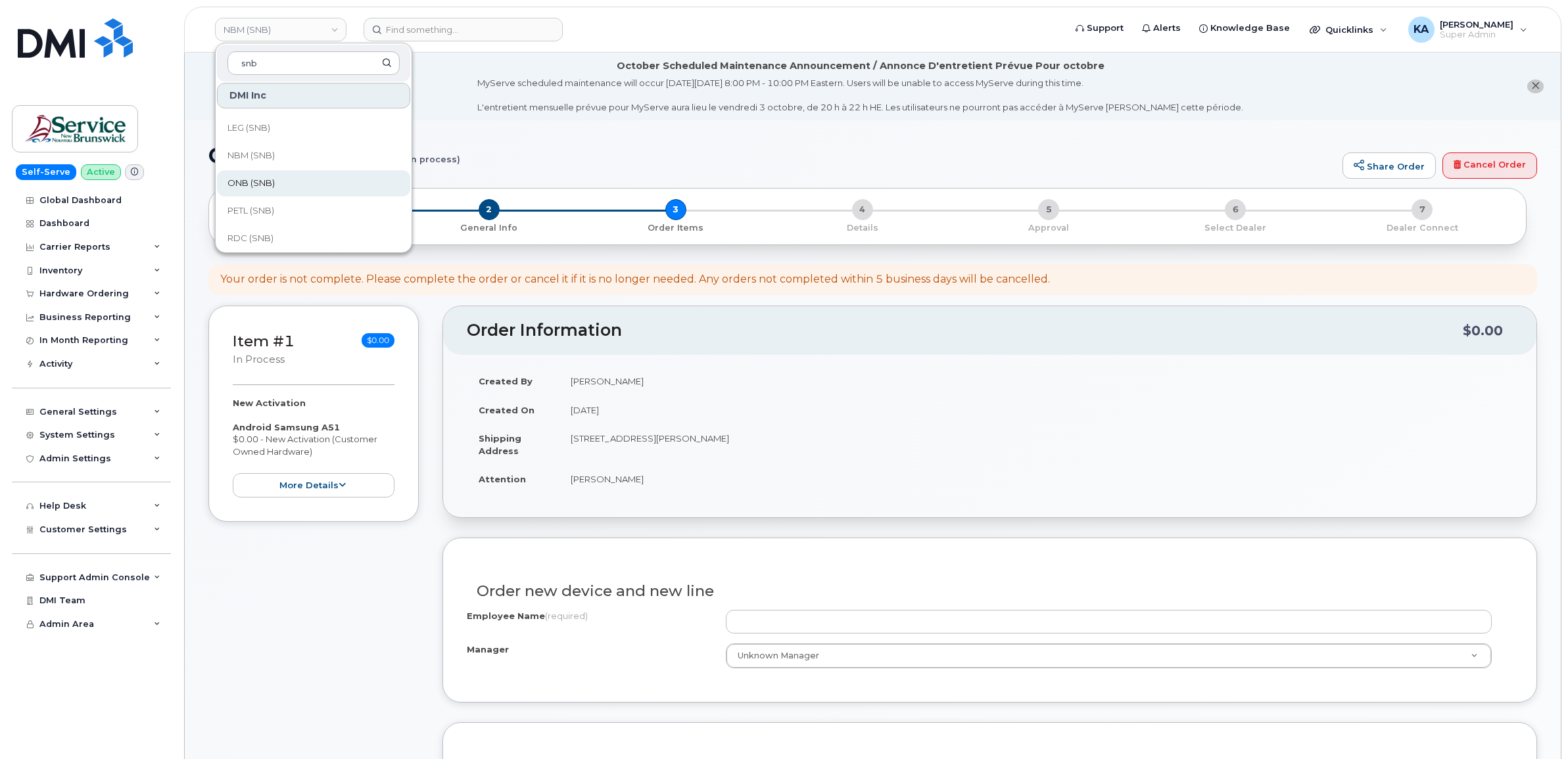
type input "snb"
click at [247, 181] on span "ONB (SNB)" at bounding box center [252, 183] width 48 height 13
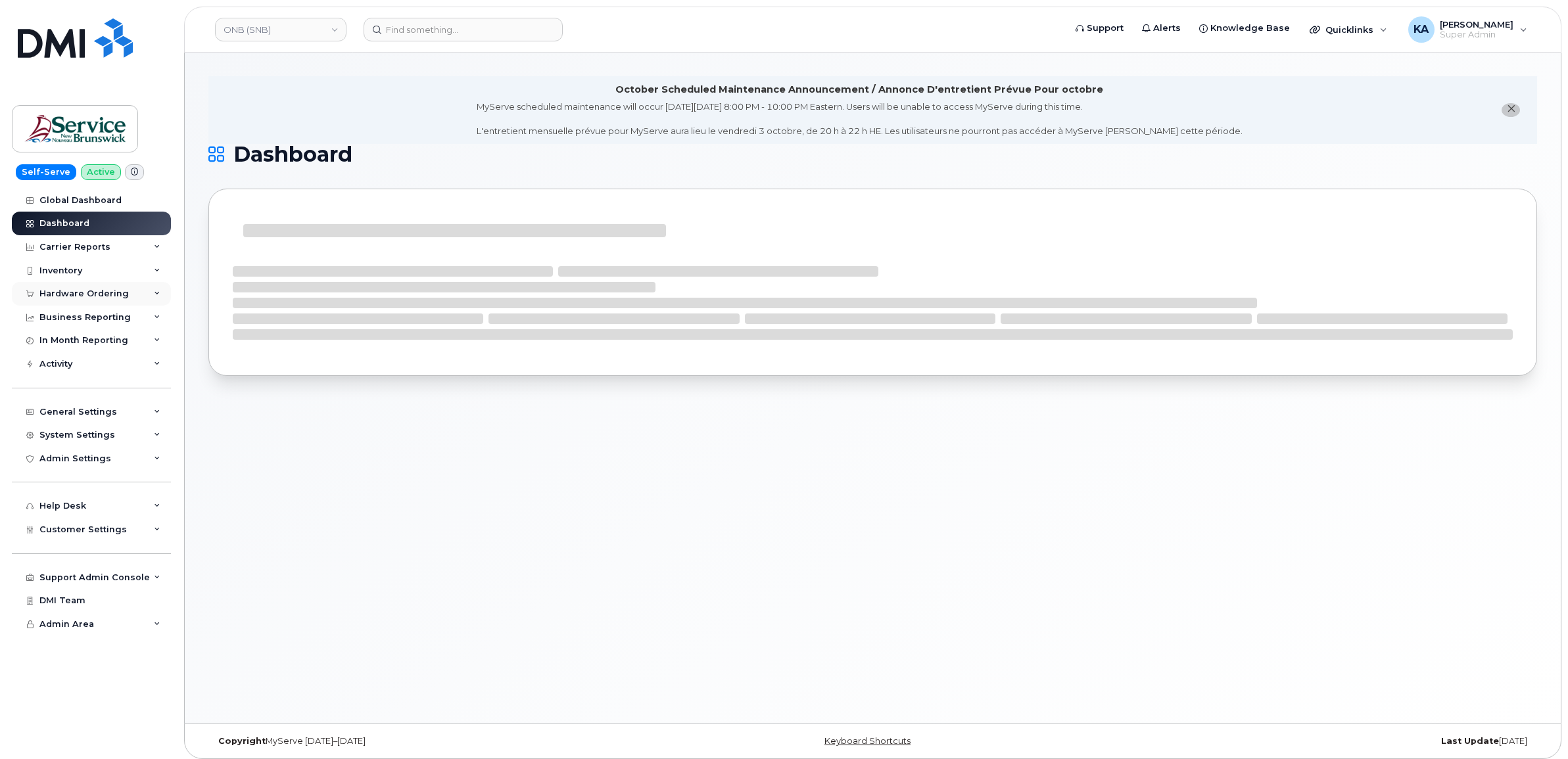
click at [83, 290] on div "Hardware Ordering" at bounding box center [84, 294] width 90 height 11
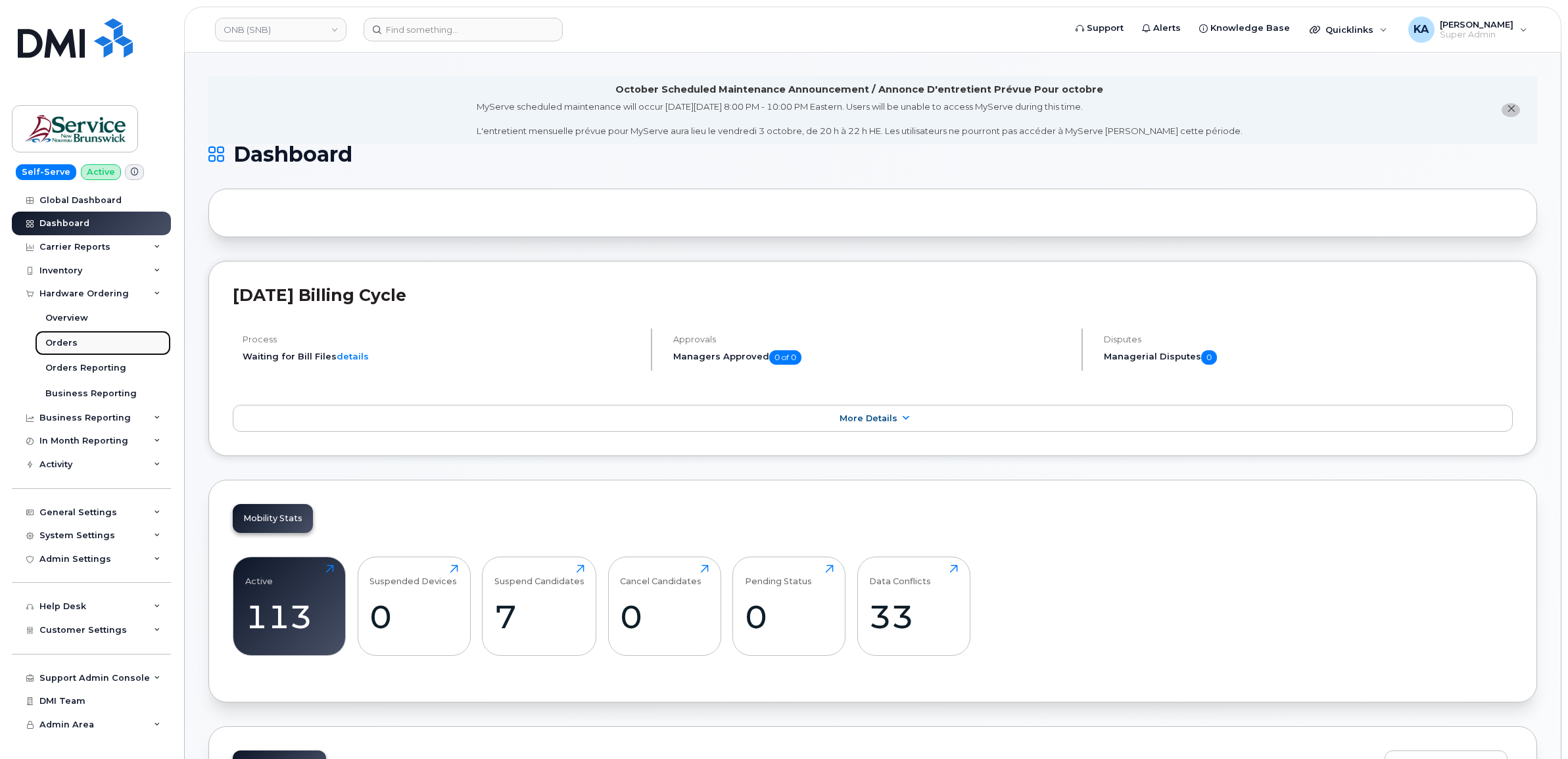
click at [71, 340] on div "Orders" at bounding box center [61, 343] width 32 height 12
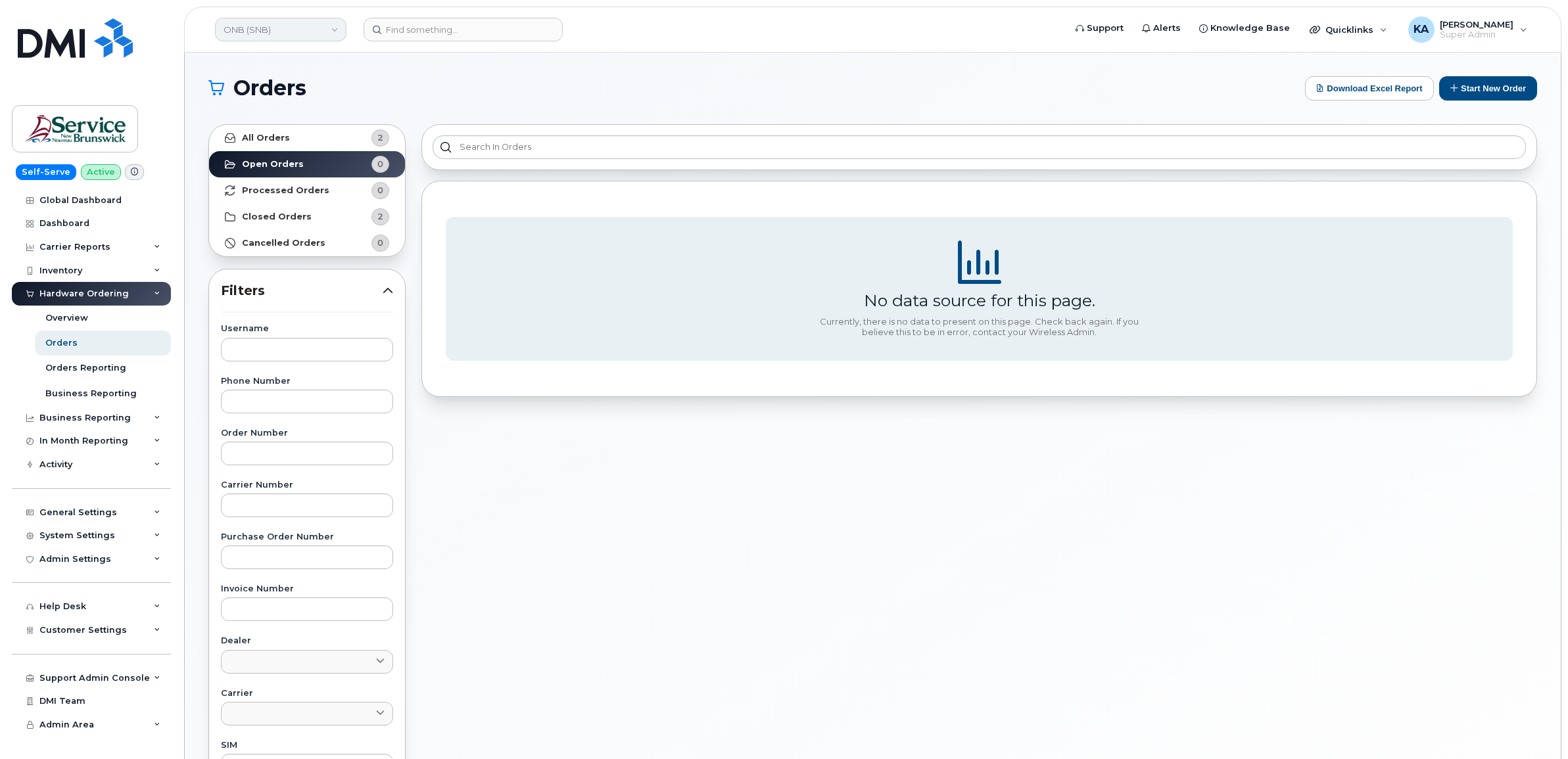
click at [288, 30] on link "ONB (SNB)" at bounding box center [280, 30] width 132 height 24
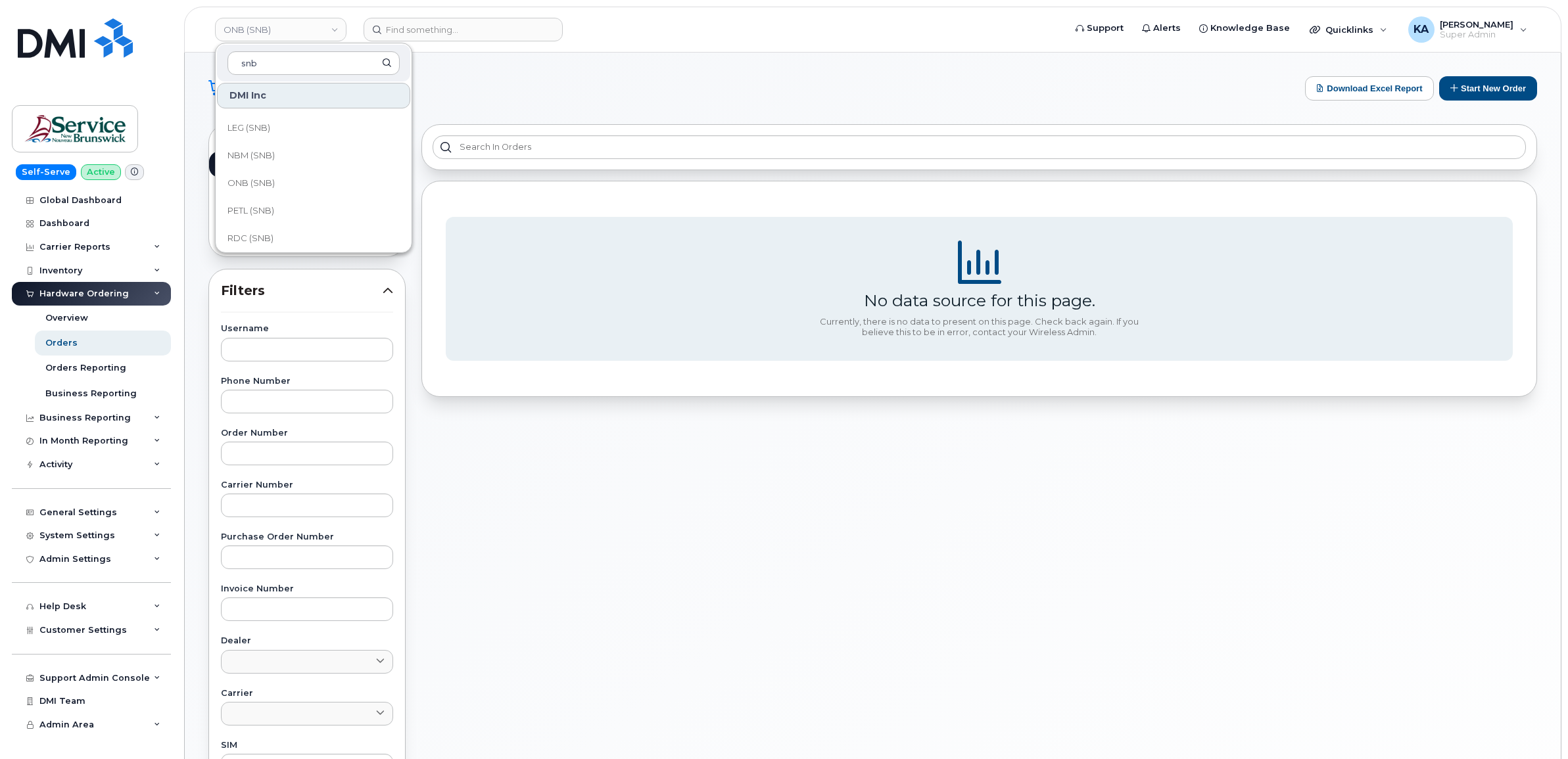
scroll to position [576, 0]
type input "snb"
click at [274, 126] on span "PETL (SNB)" at bounding box center [251, 129] width 47 height 13
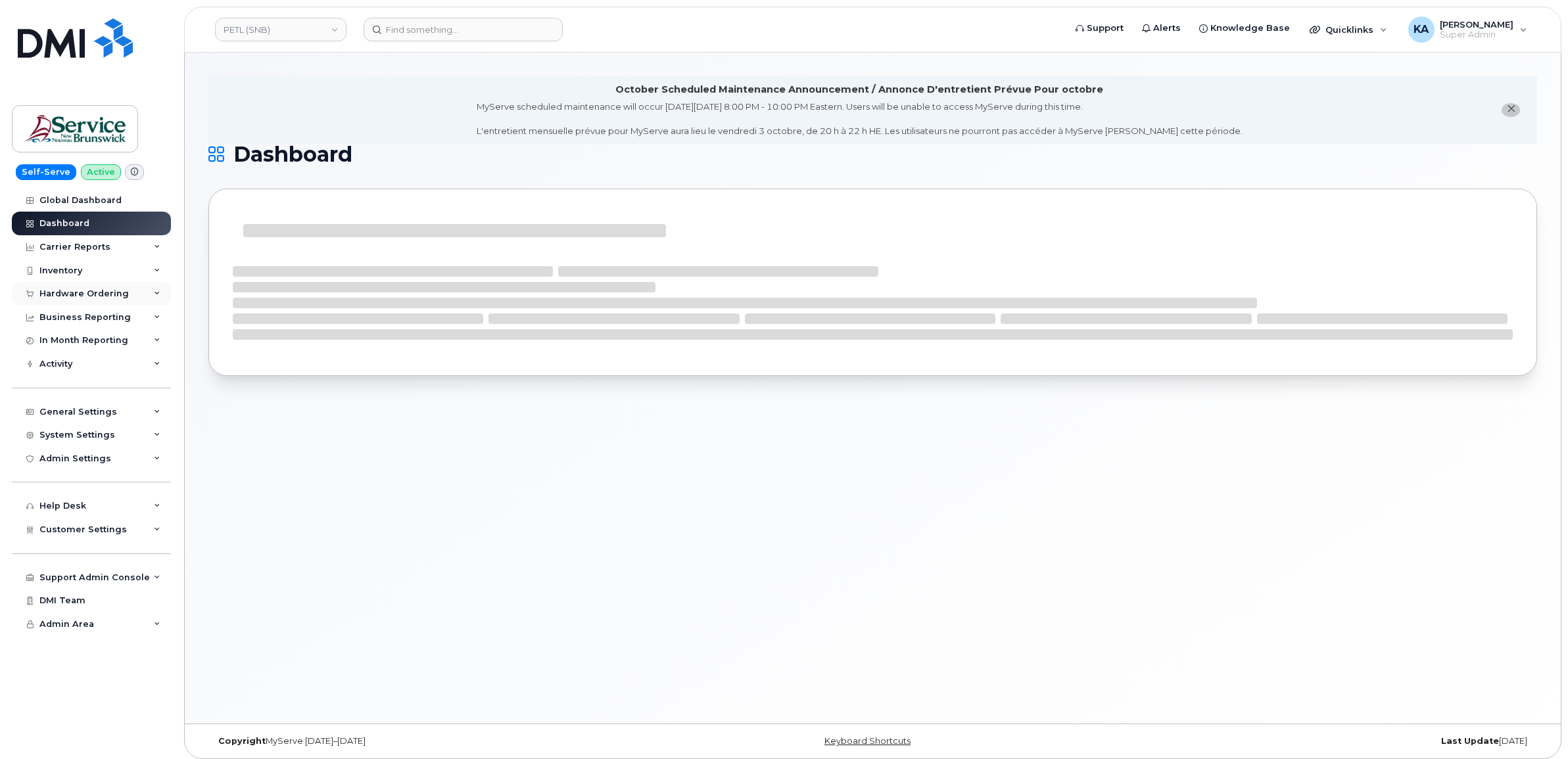
click at [103, 291] on div "Hardware Ordering" at bounding box center [84, 294] width 90 height 11
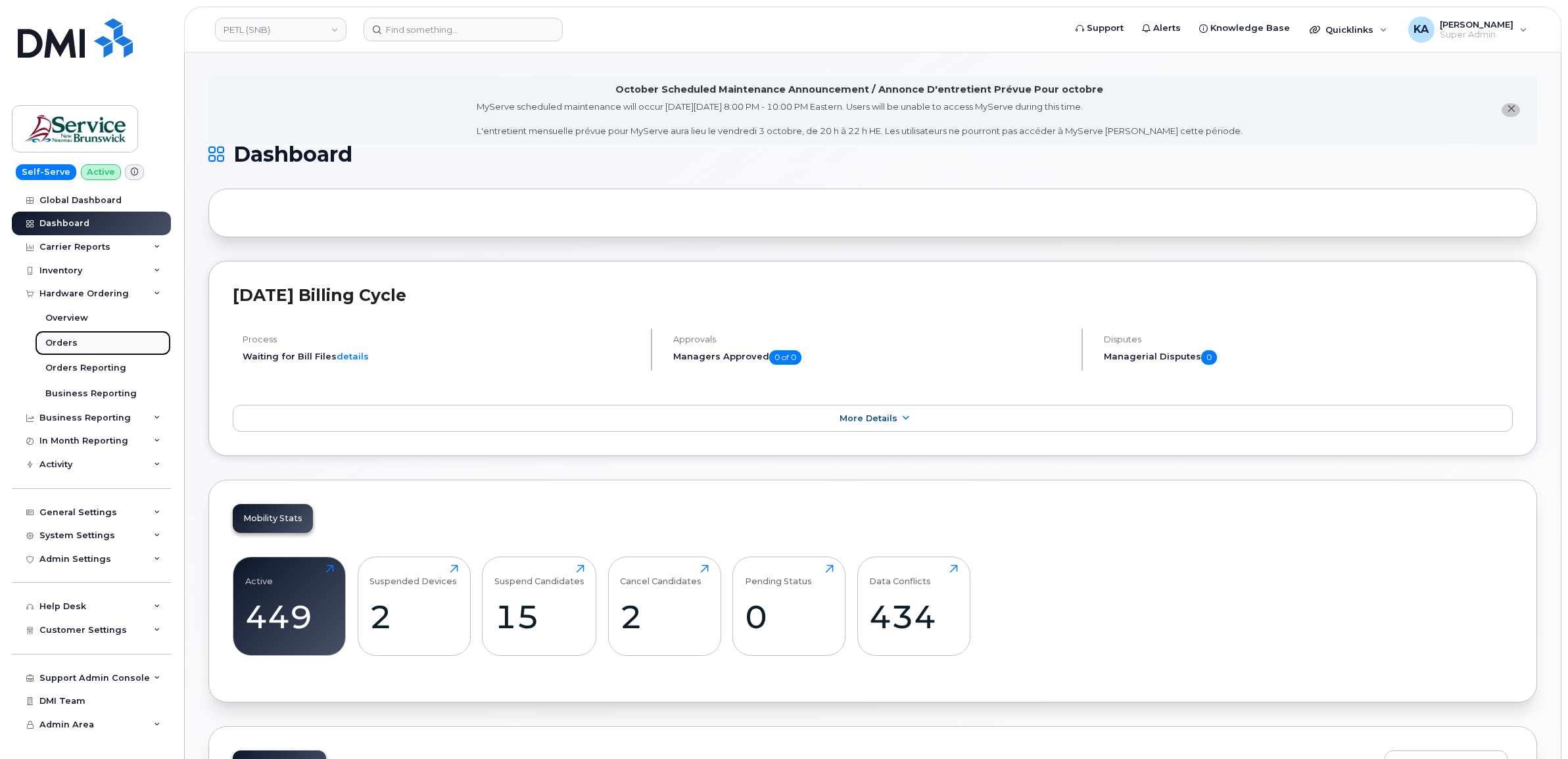
click at [54, 340] on div "Orders" at bounding box center [61, 343] width 32 height 12
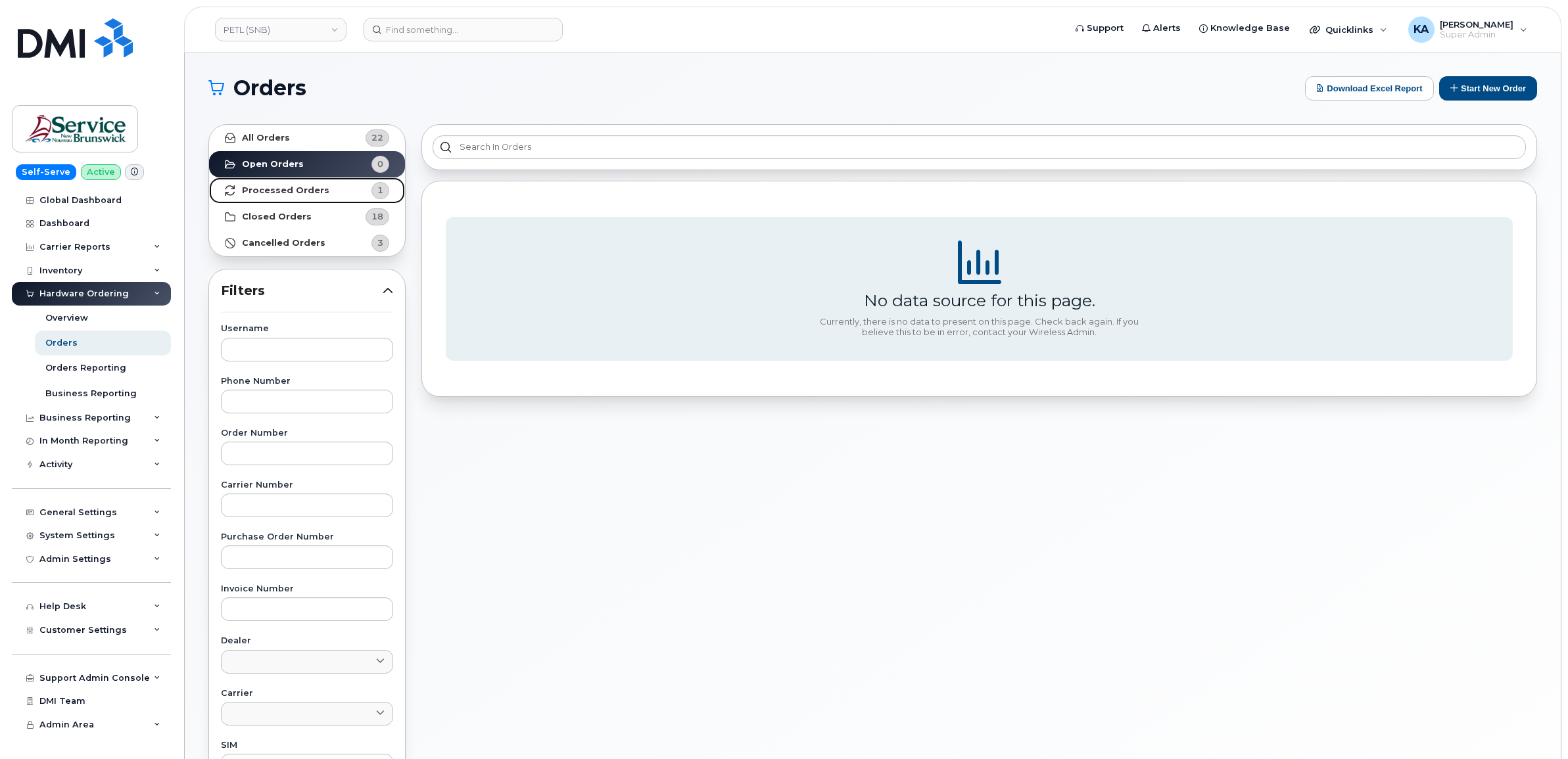
click at [277, 188] on strong "Processed Orders" at bounding box center [285, 190] width 87 height 11
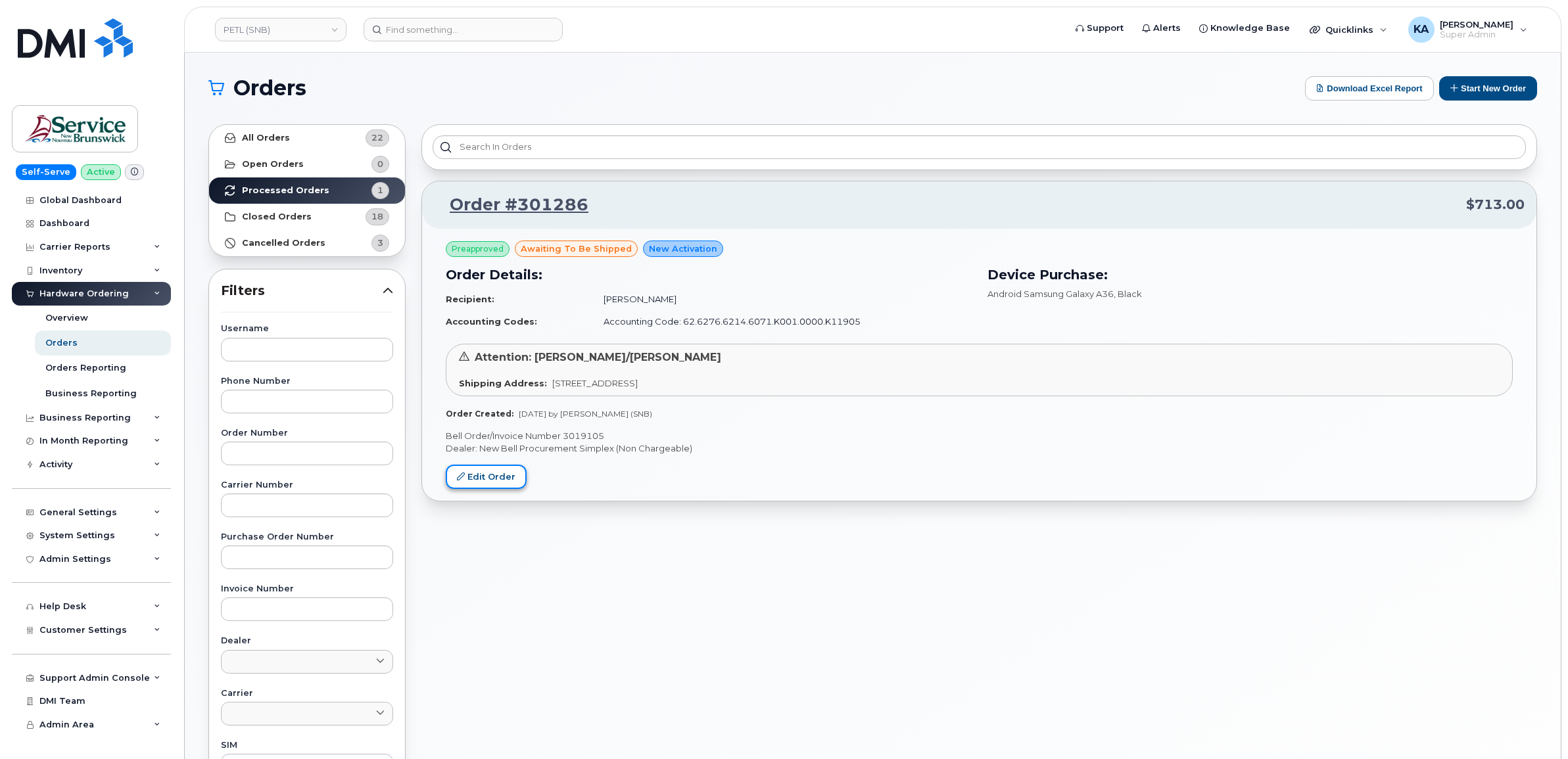
click at [474, 474] on link "Edit Order" at bounding box center [486, 477] width 81 height 25
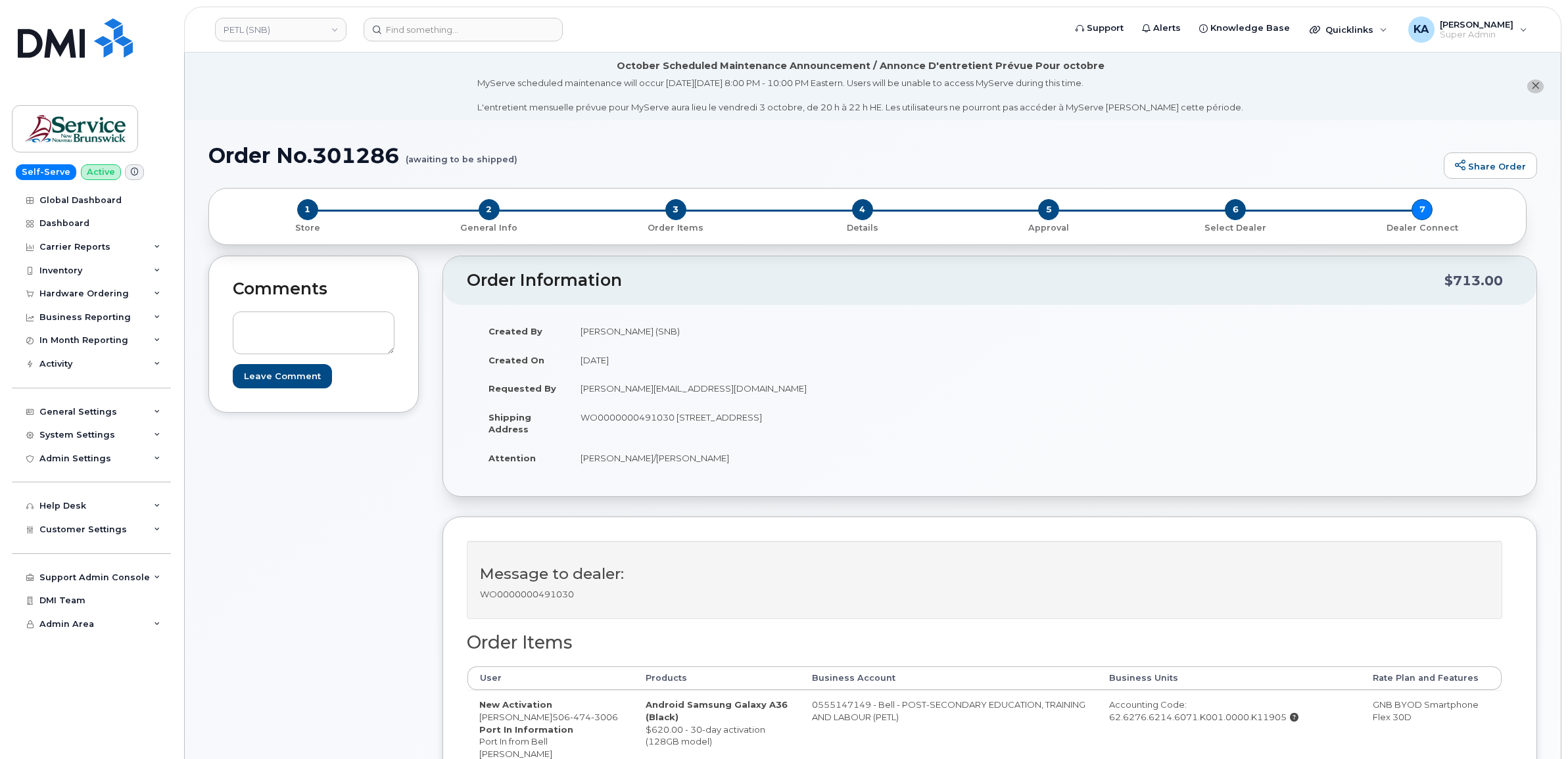
drag, startPoint x: 789, startPoint y: 705, endPoint x: 905, endPoint y: 722, distance: 117.2
click at [905, 722] on td "0555147149 - Bell - POST-SECONDARY EDUCATION, TRAINING AND LABOUR (PETL)" at bounding box center [948, 747] width 297 height 114
copy td "0555147149 - Bell - POST-SECONDARY EDUCATION, TRAINING AND LABOUR (PETL)"
click at [234, 27] on link "PETL (SNB)" at bounding box center [280, 30] width 132 height 24
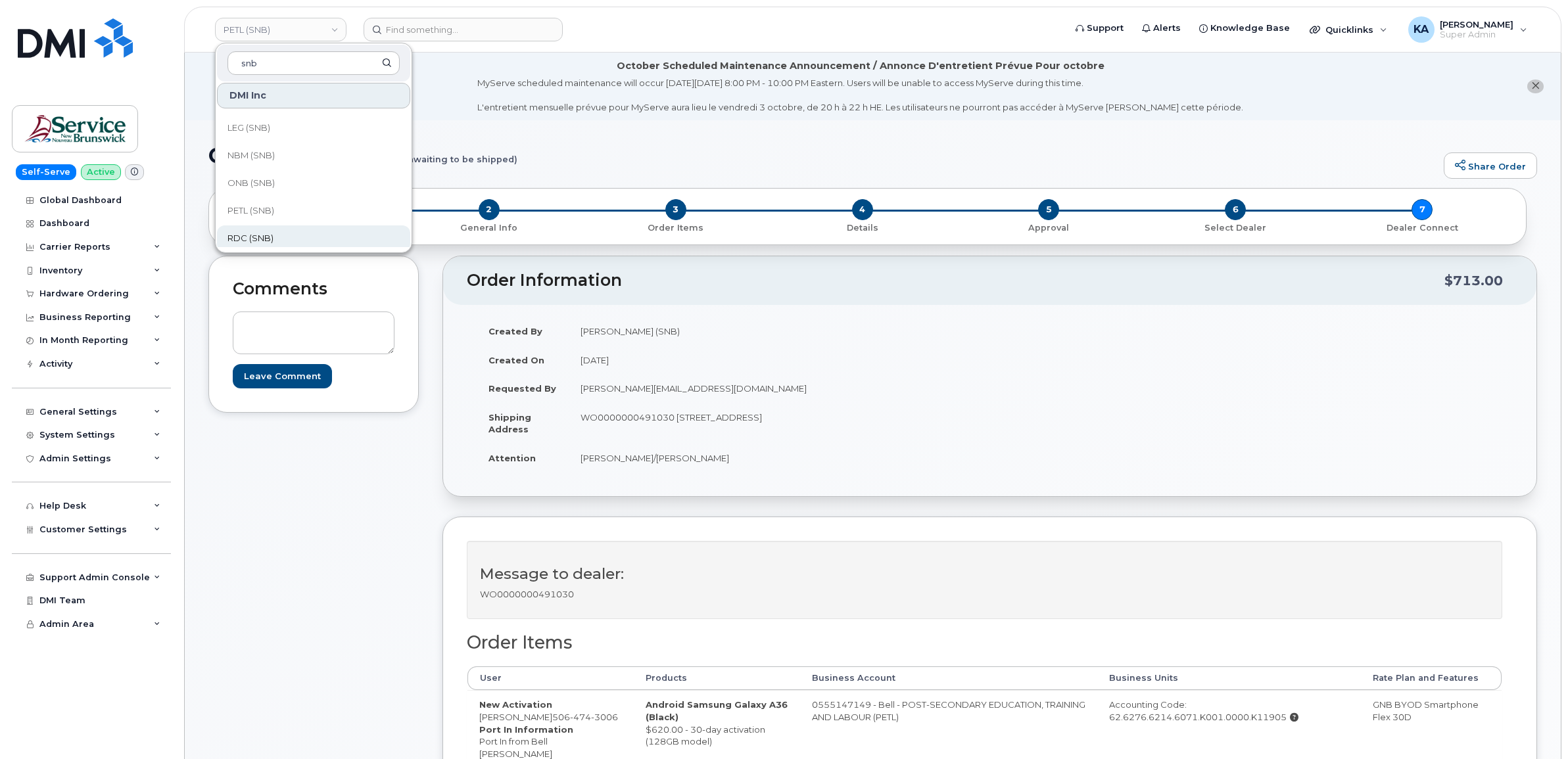
type input "snb"
click at [253, 237] on span "RDC (SNB)" at bounding box center [251, 238] width 46 height 13
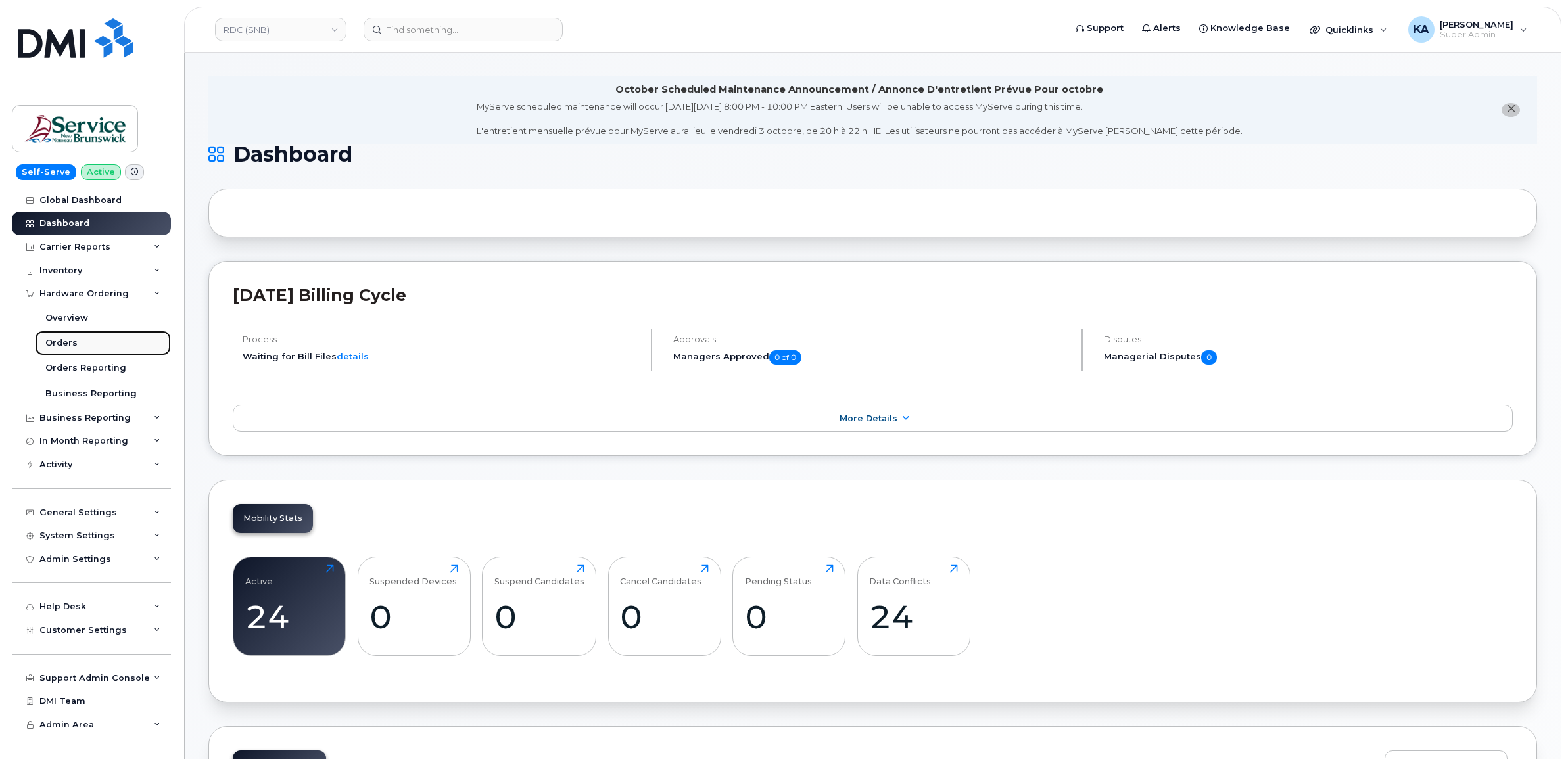
click at [61, 343] on div "Orders" at bounding box center [61, 343] width 32 height 12
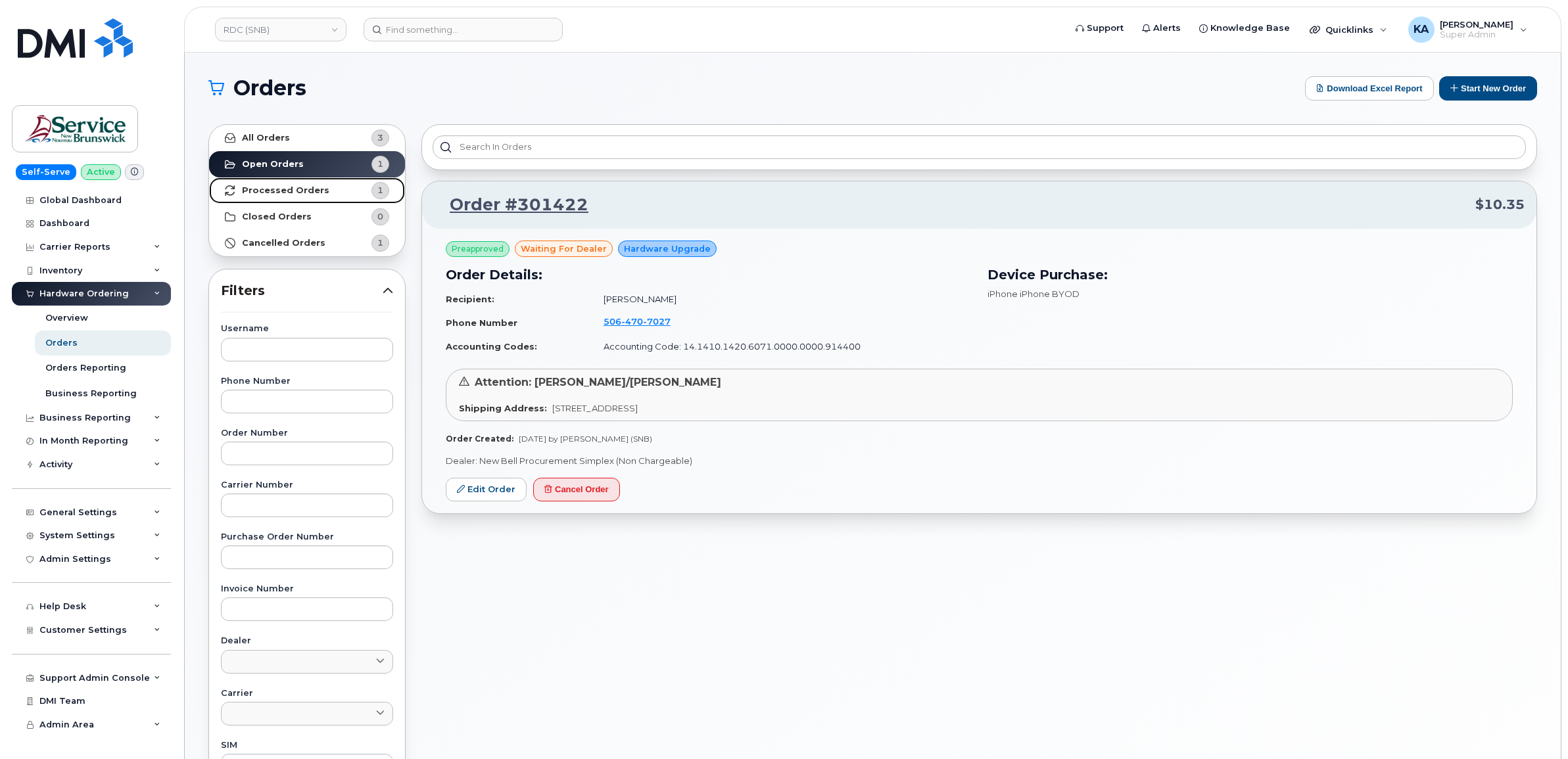
click at [280, 191] on strong "Processed Orders" at bounding box center [285, 190] width 87 height 11
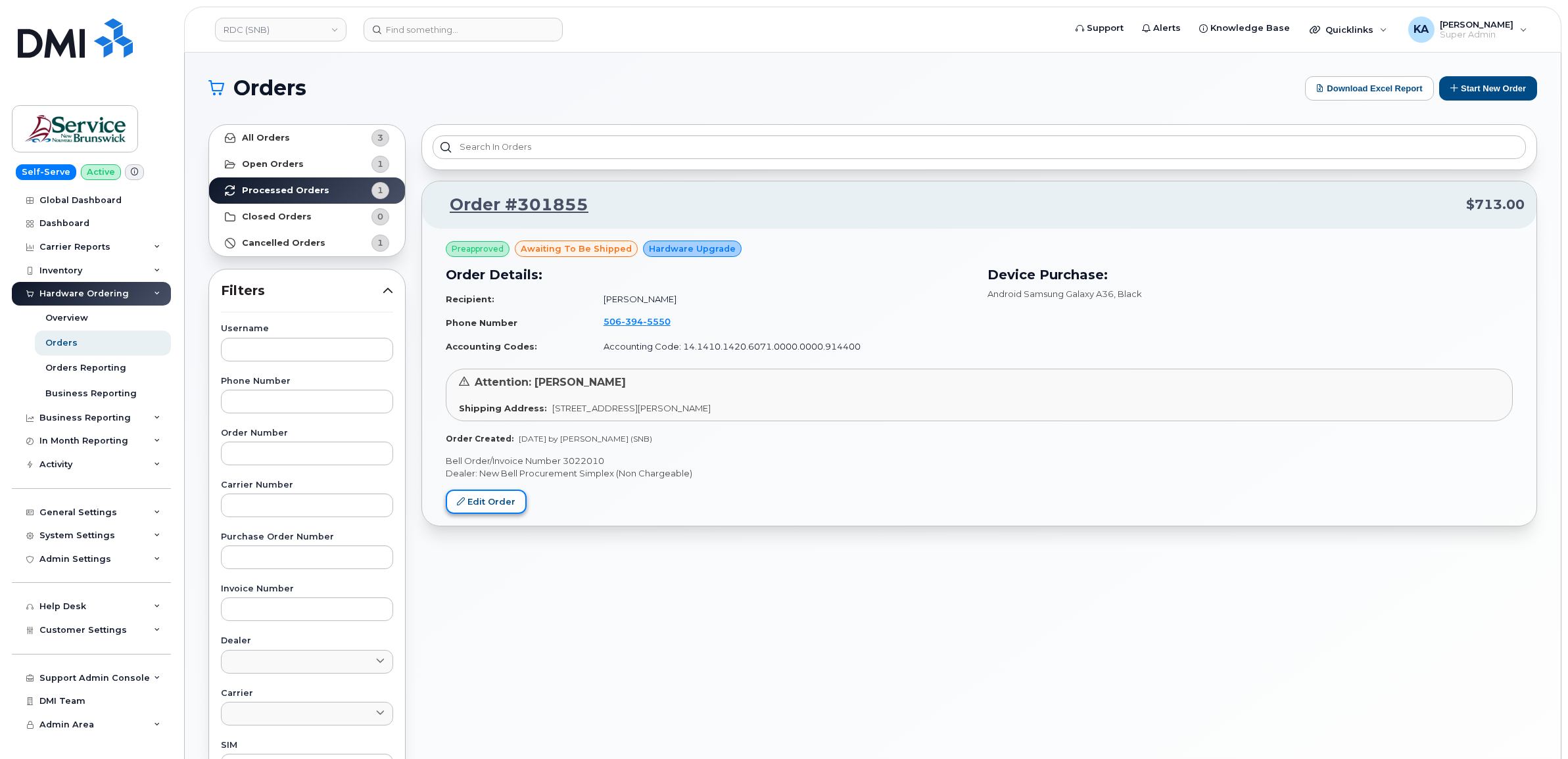
click at [478, 502] on link "Edit Order" at bounding box center [486, 502] width 81 height 25
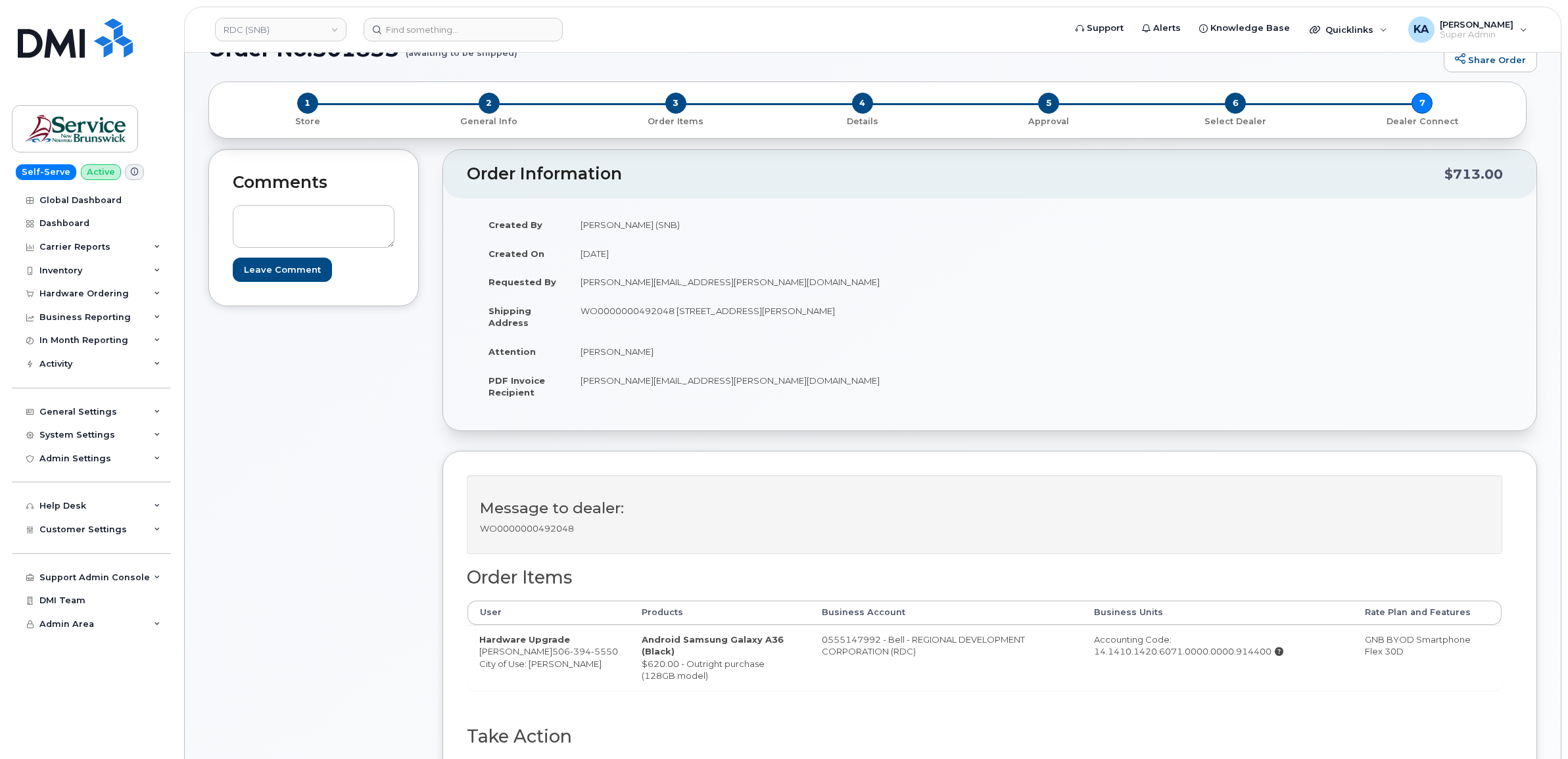
scroll to position [164, 0]
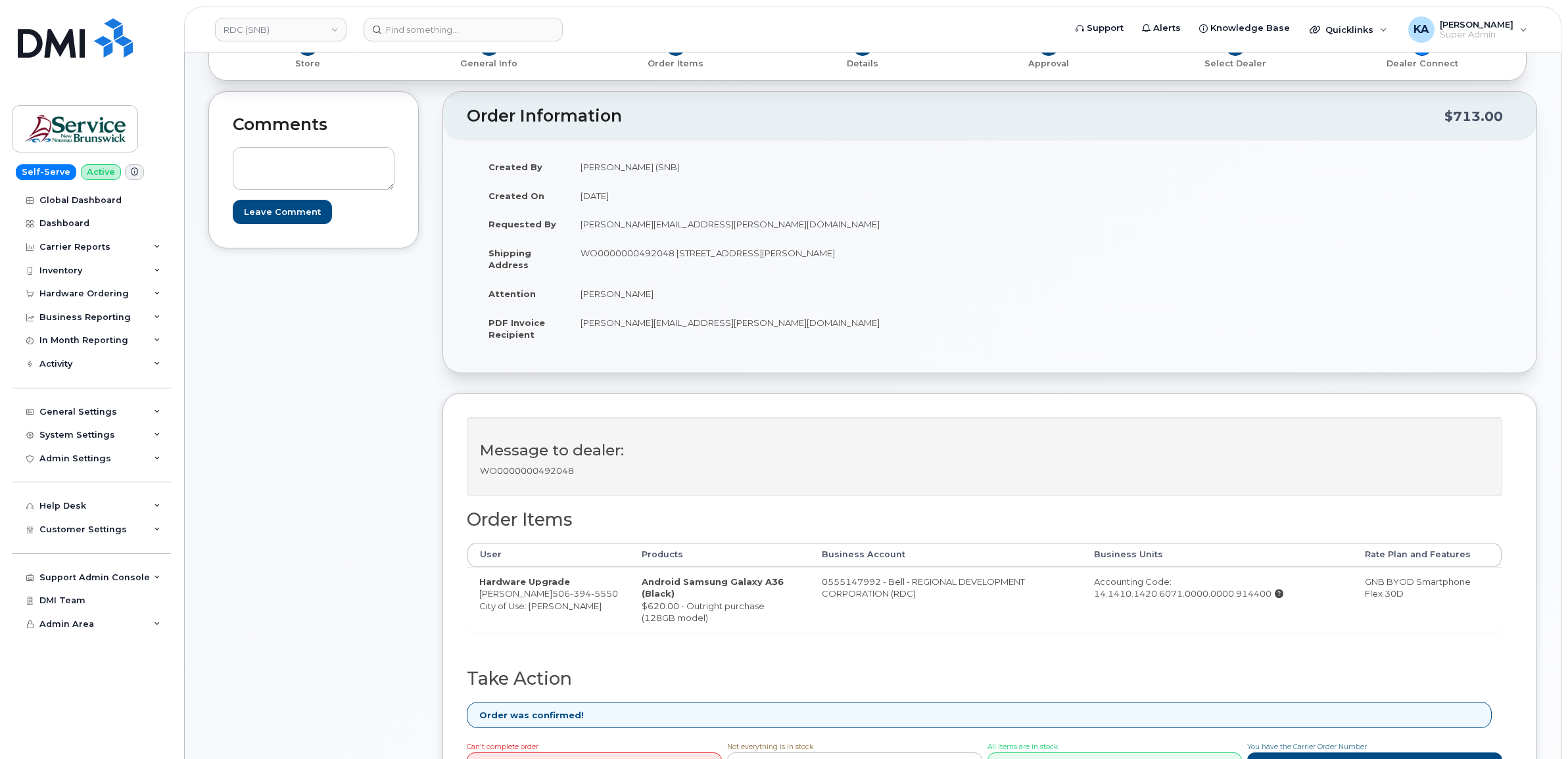
drag, startPoint x: 800, startPoint y: 582, endPoint x: 906, endPoint y: 597, distance: 107.1
click at [906, 597] on td "0555147992 - Bell - REGIONAL DEVELOPMENT CORPORATION (RDC)" at bounding box center [946, 599] width 272 height 65
copy td "0555147992 - Bell - REGIONAL DEVELOPMENT CORPORATION (RDC)"
click at [267, 35] on link "RDC (SNB)" at bounding box center [280, 30] width 132 height 24
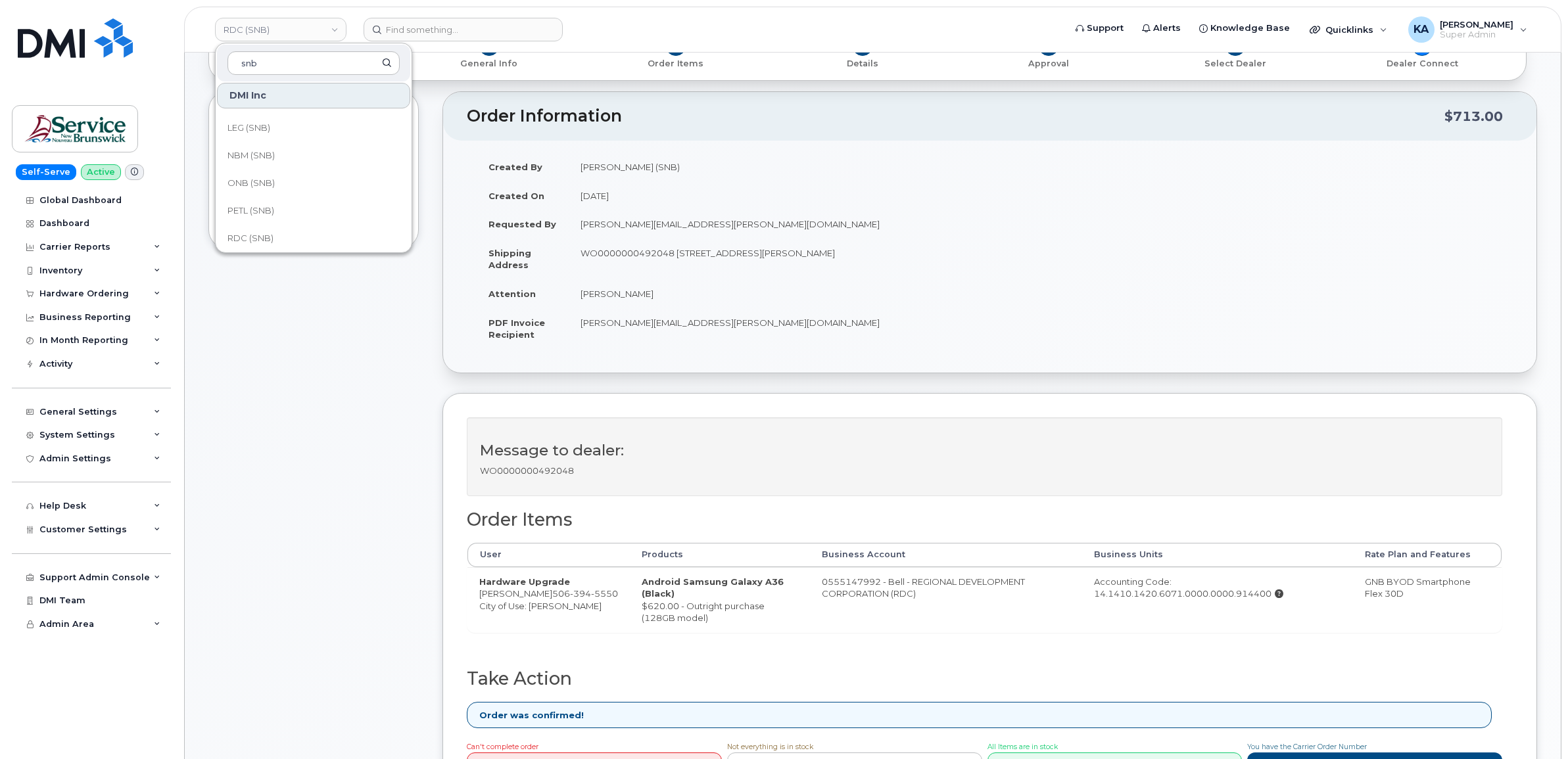
scroll to position [576, 0]
type input "snb"
click at [258, 178] on span "SD (SNB)" at bounding box center [247, 184] width 39 height 13
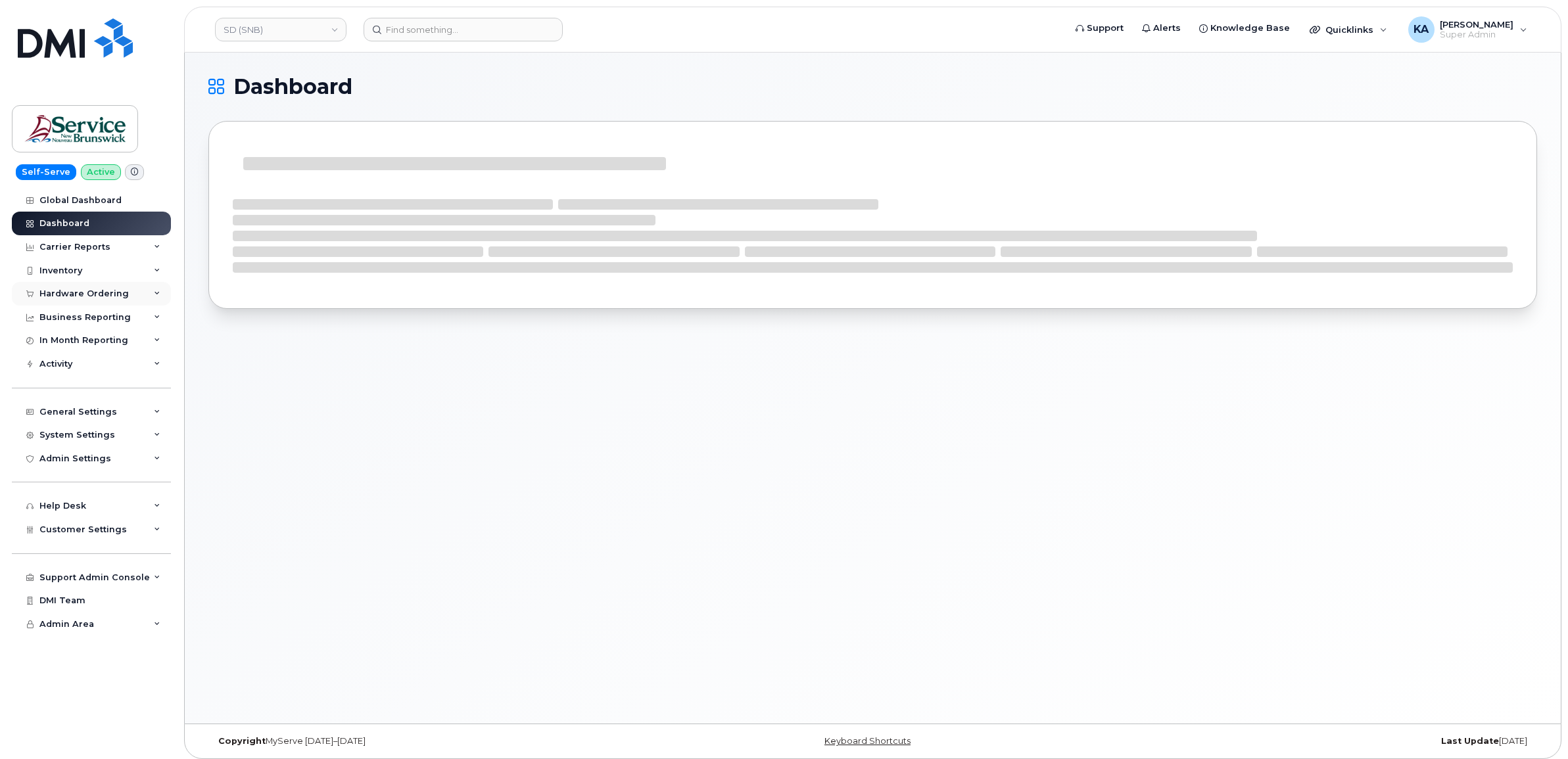
click at [67, 290] on div "Hardware Ordering" at bounding box center [84, 294] width 90 height 11
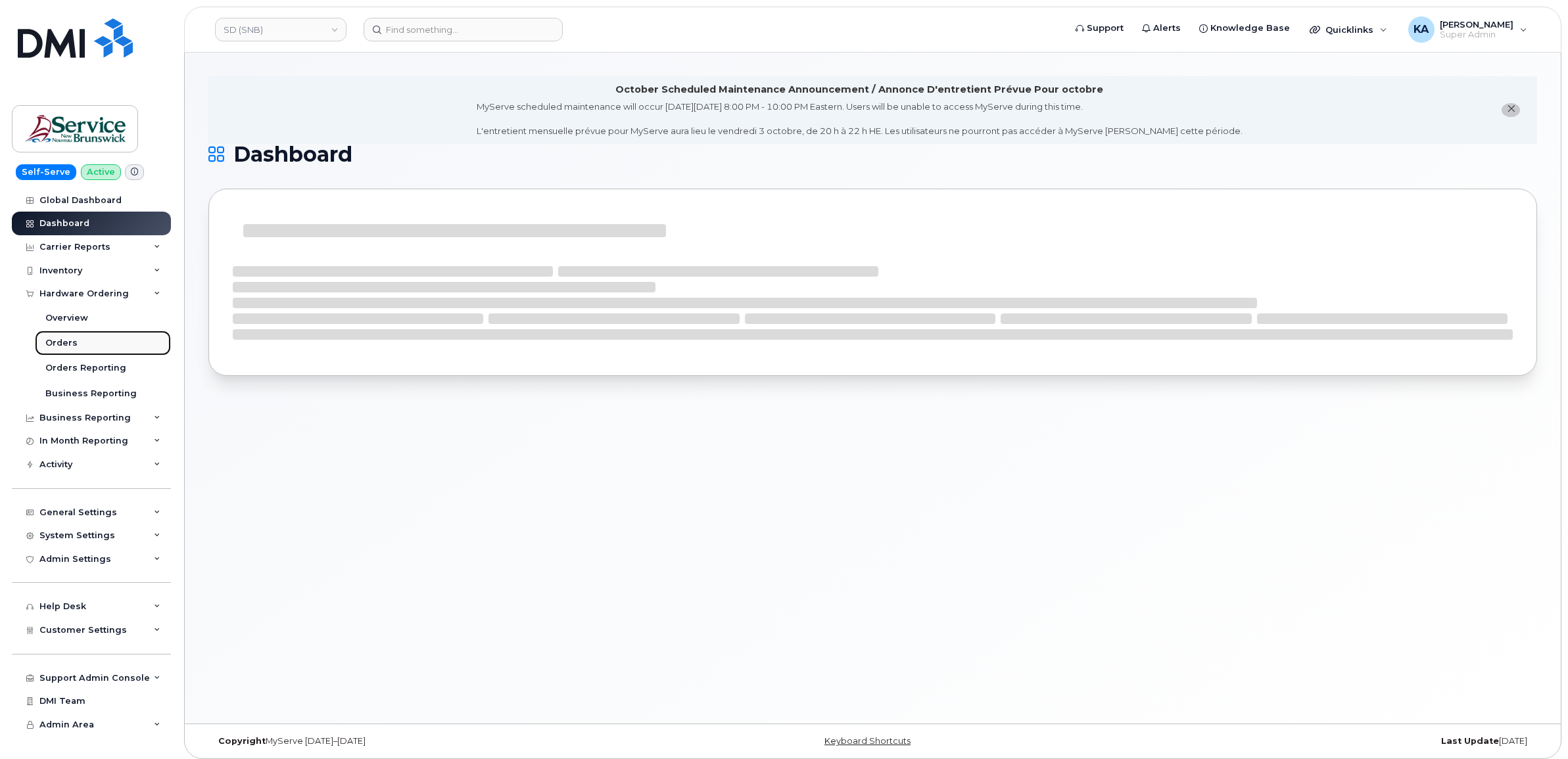
click at [61, 340] on div "Orders" at bounding box center [61, 343] width 32 height 12
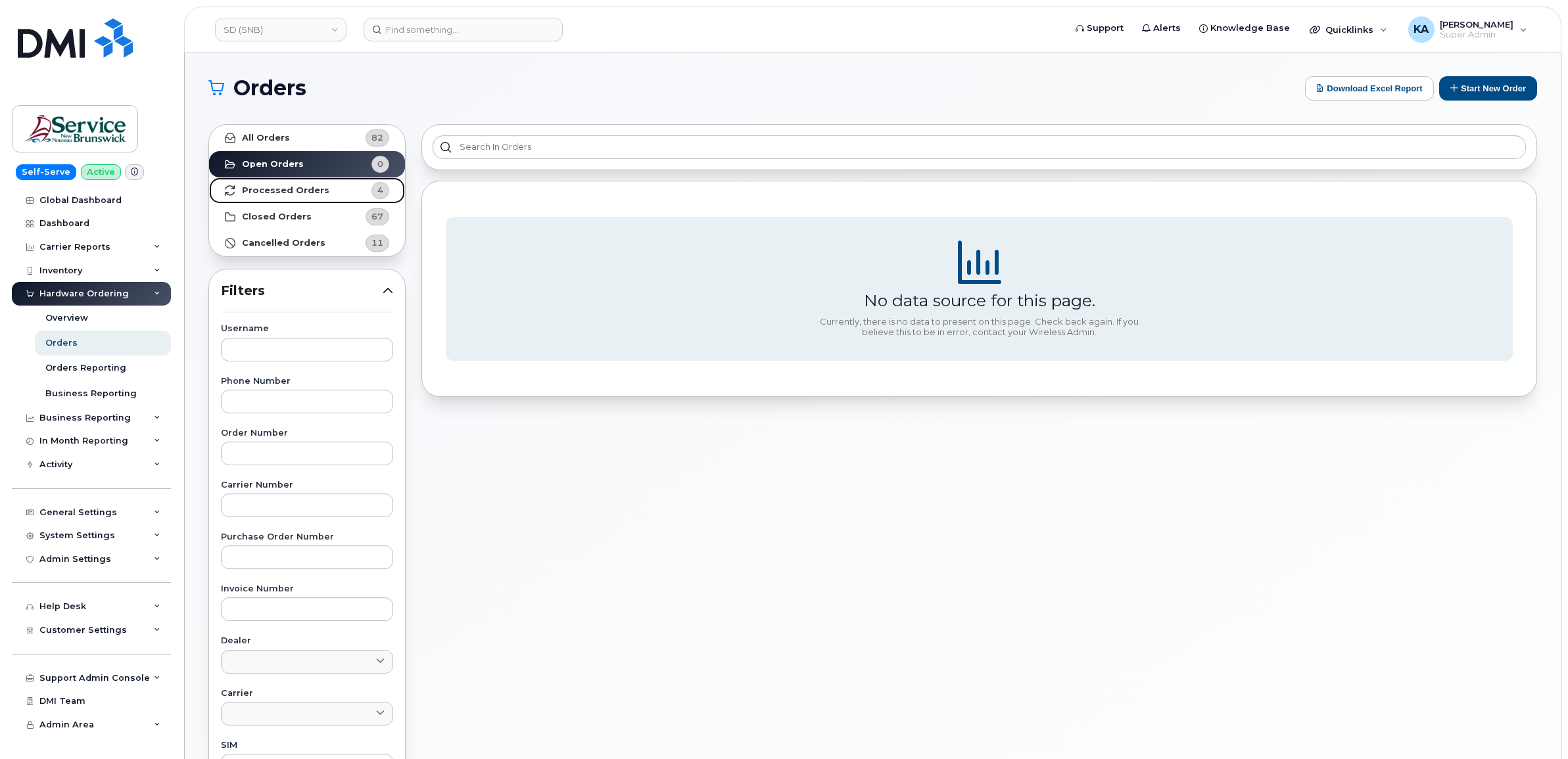
click at [280, 187] on strong "Processed Orders" at bounding box center [285, 190] width 87 height 11
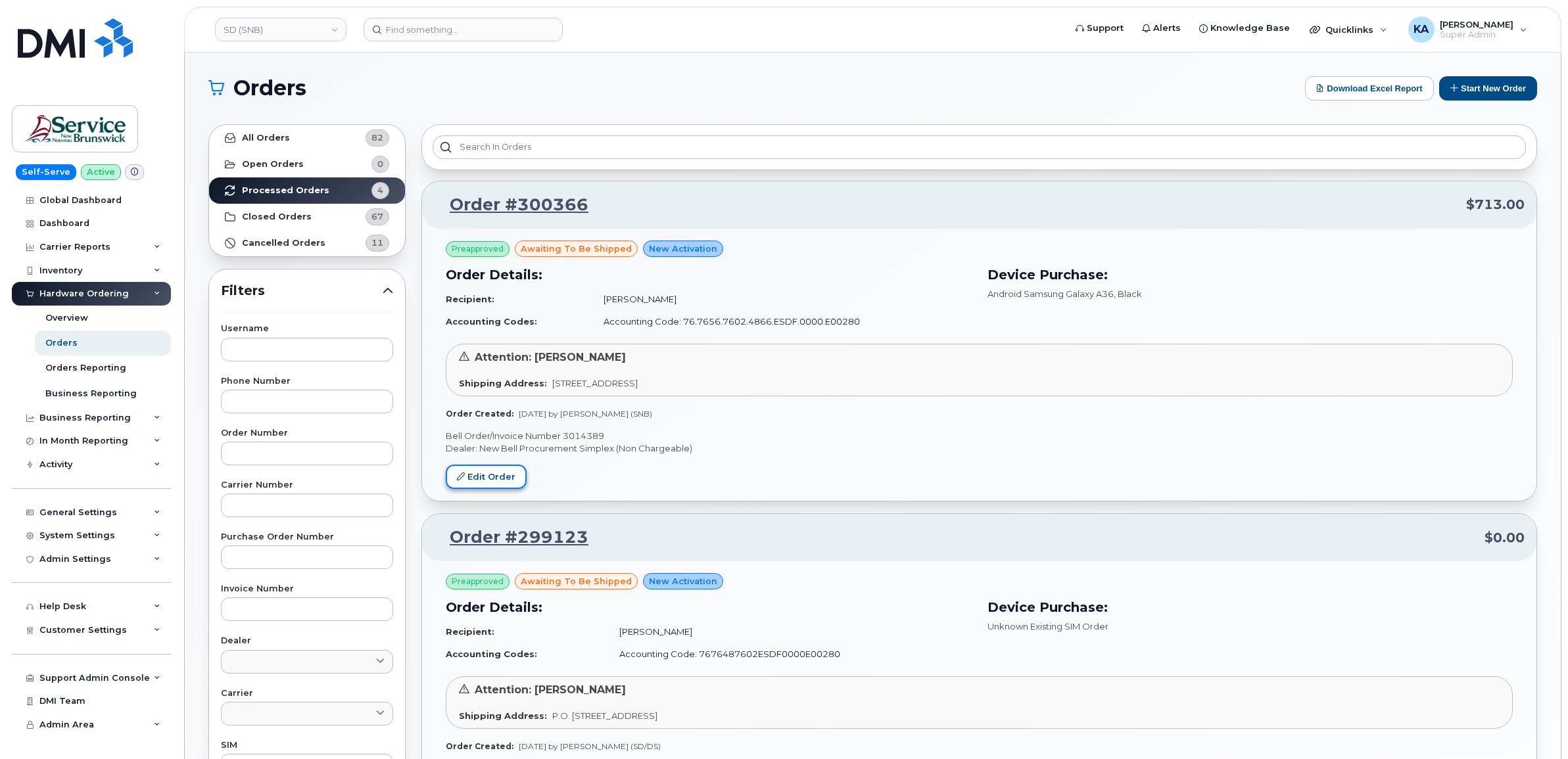
click at [475, 474] on link "Edit Order" at bounding box center [486, 477] width 81 height 25
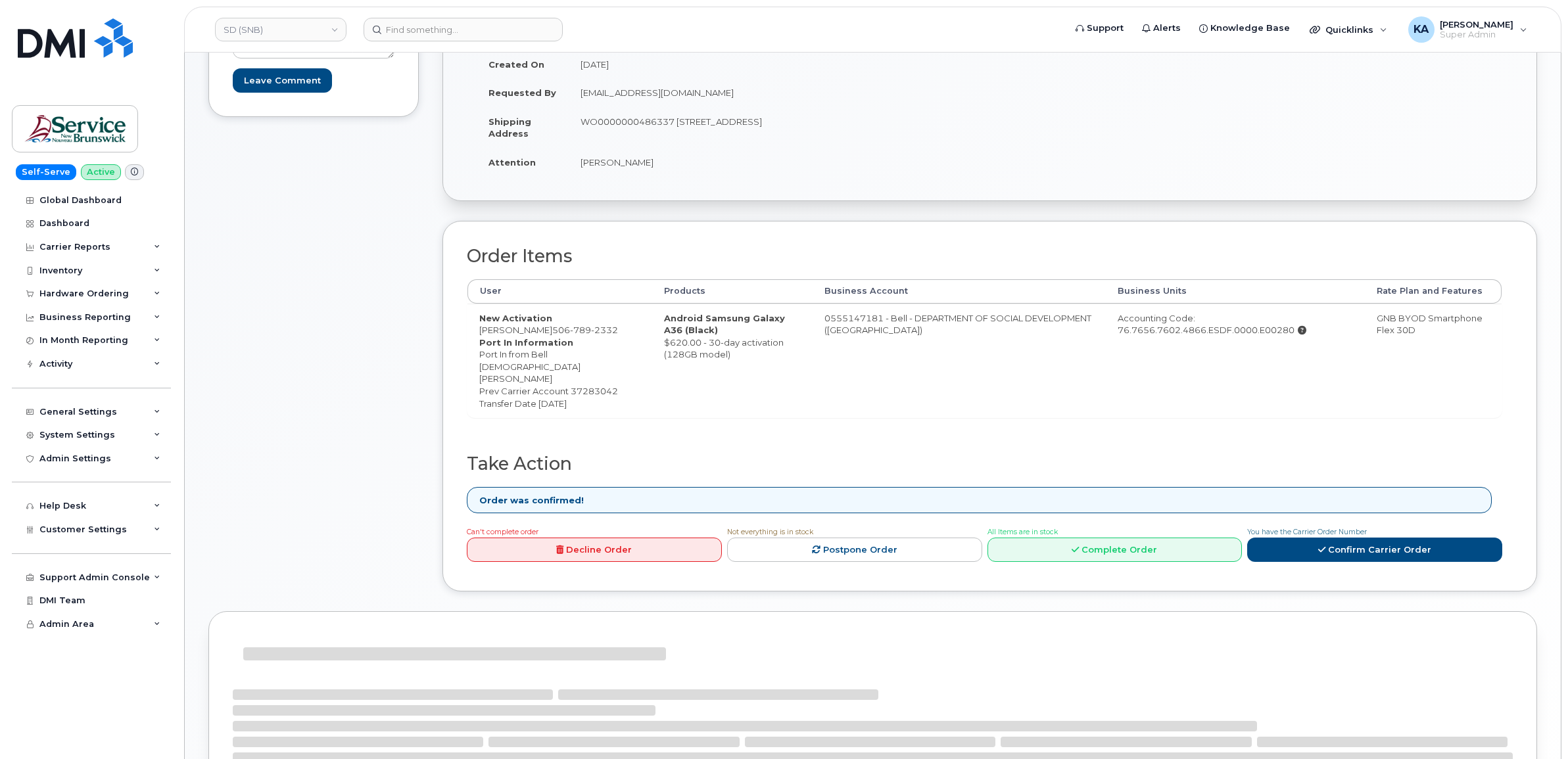
scroll to position [314, 0]
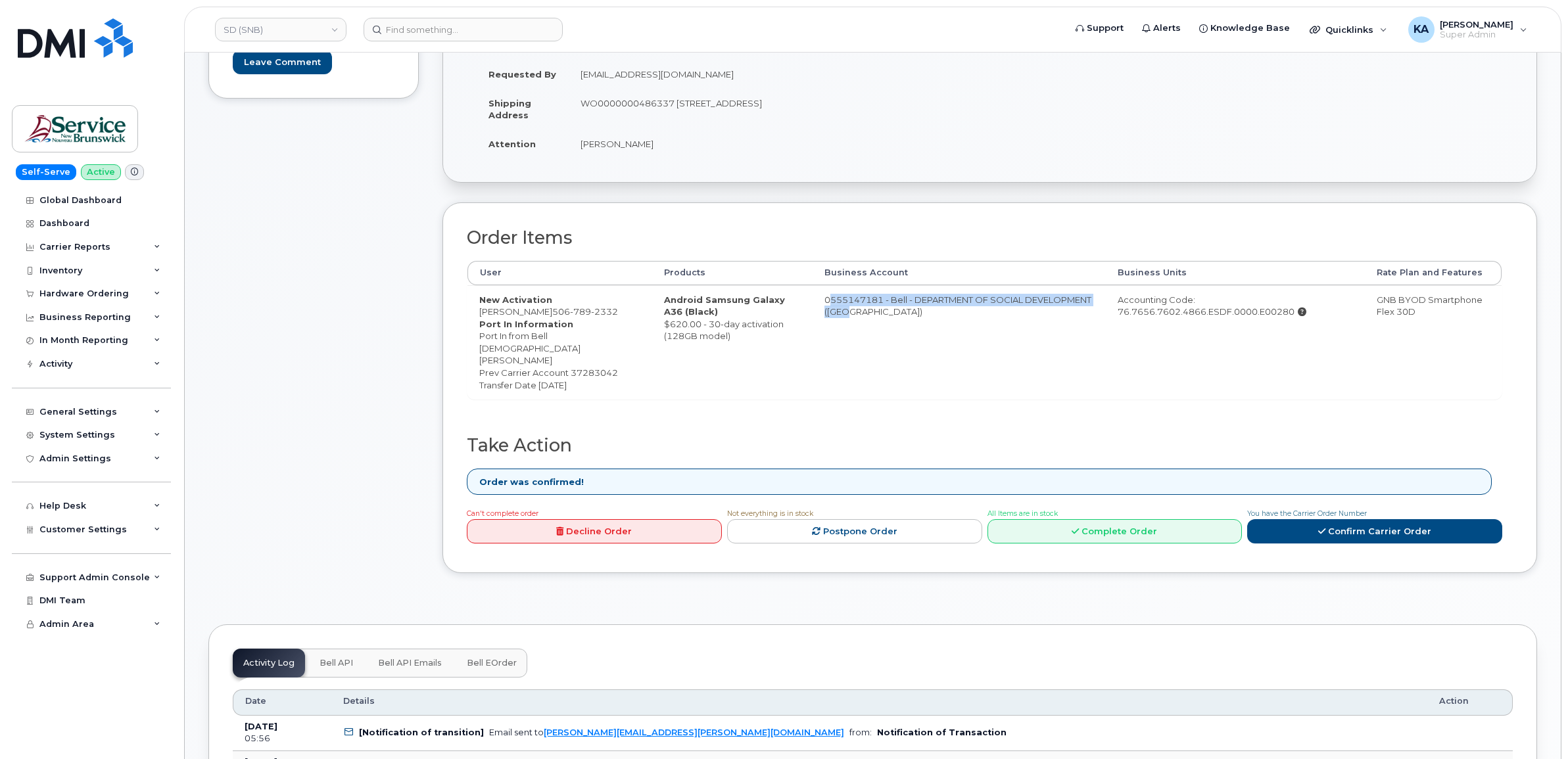
drag, startPoint x: 816, startPoint y: 297, endPoint x: 923, endPoint y: 317, distance: 108.9
click at [923, 317] on td "0555147181 - Bell - DEPARTMENT OF SOCIAL DEVELOPMENT (SD)" at bounding box center [959, 342] width 294 height 114
copy td "0555147181 - Bell - DEPARTMENT OF SOCIAL DEVELOPMENT (SD)"
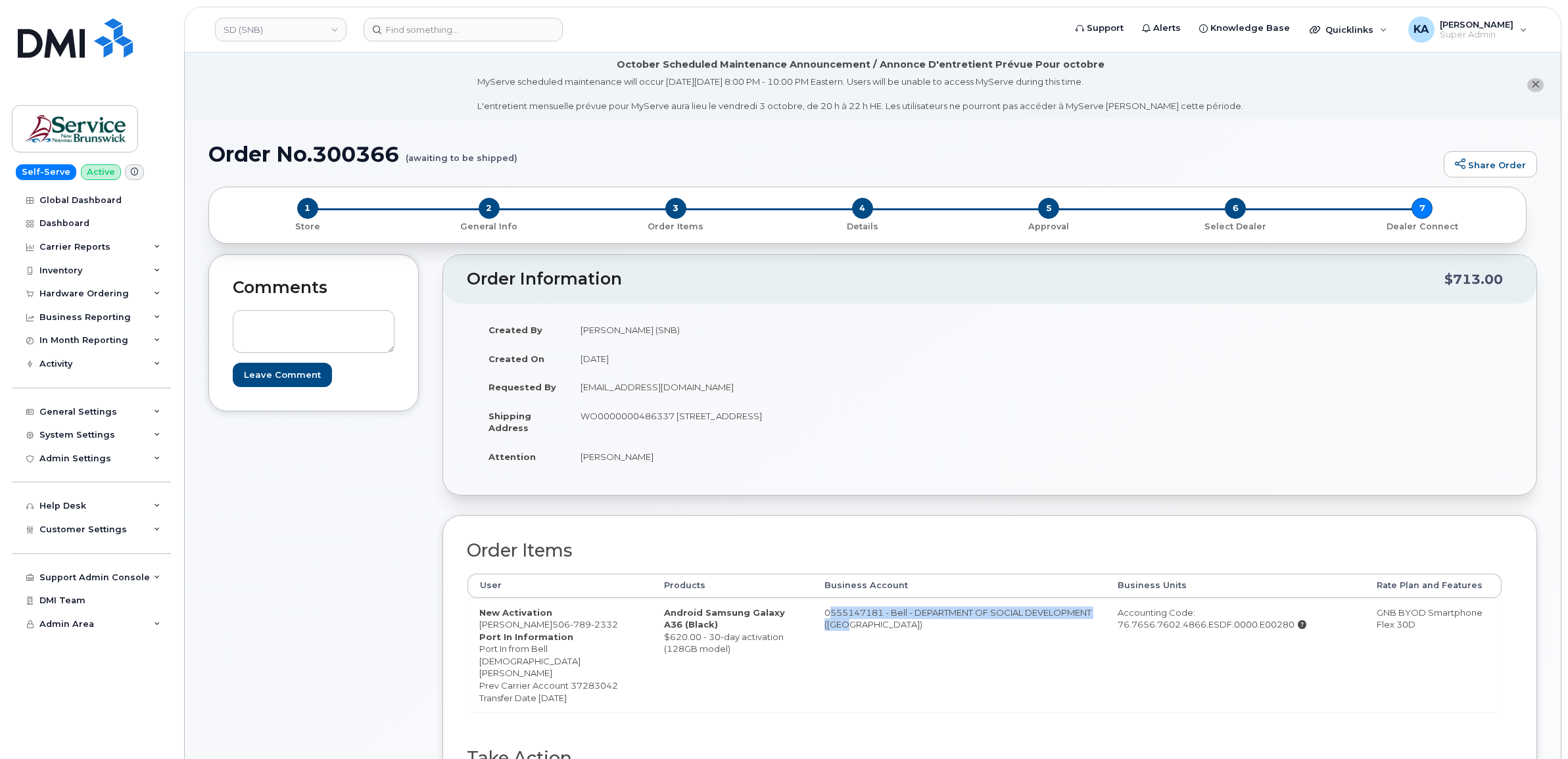
scroll to position [0, 0]
click at [271, 34] on link "SD (SNB)" at bounding box center [280, 30] width 132 height 24
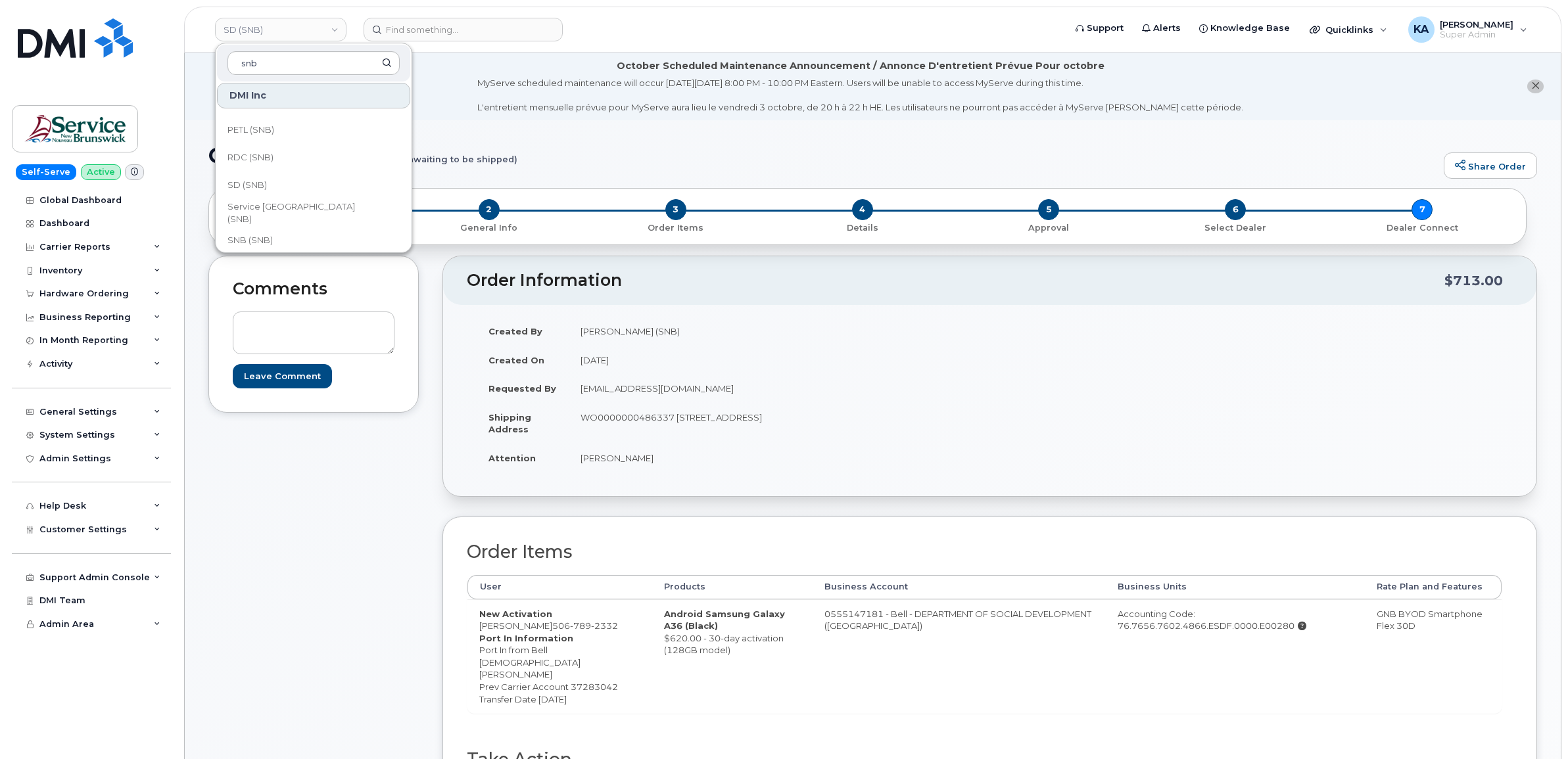
scroll to position [576, 0]
type input "snb"
click at [270, 212] on span "Service [GEOGRAPHIC_DATA] (SNB)" at bounding box center [303, 211] width 151 height 25
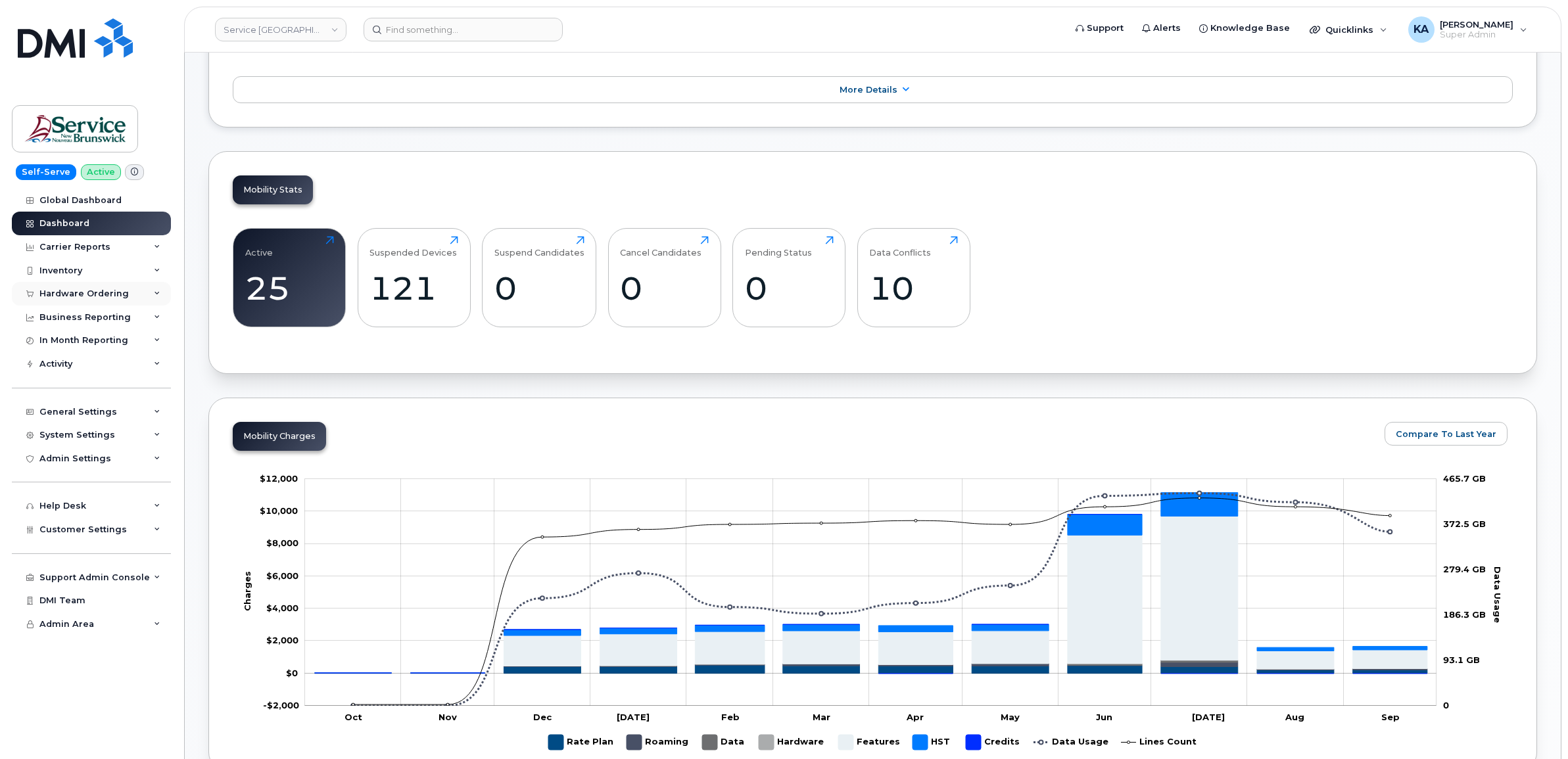
scroll to position [247, 0]
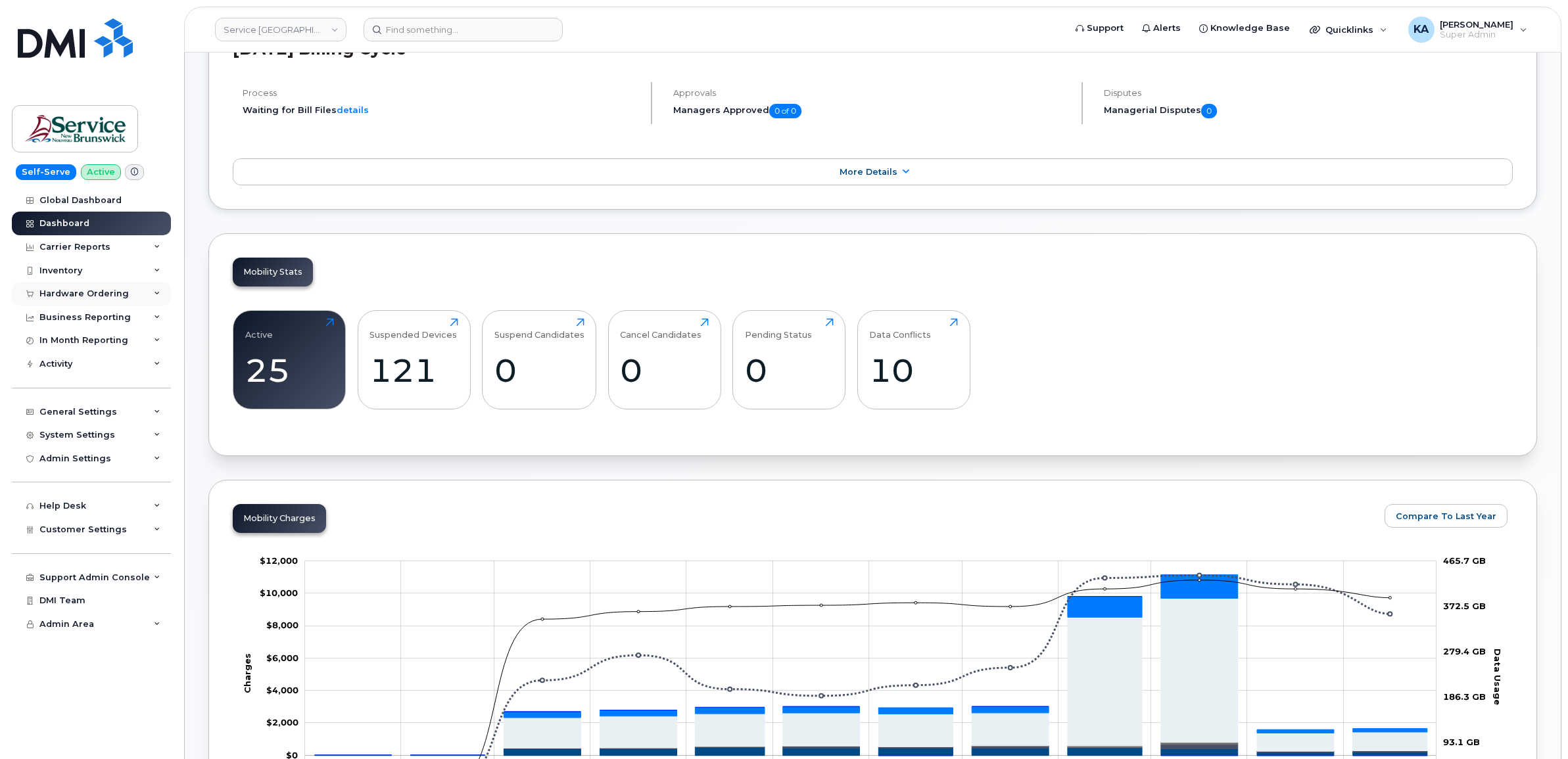
click at [95, 291] on div "Hardware Ordering" at bounding box center [84, 294] width 90 height 11
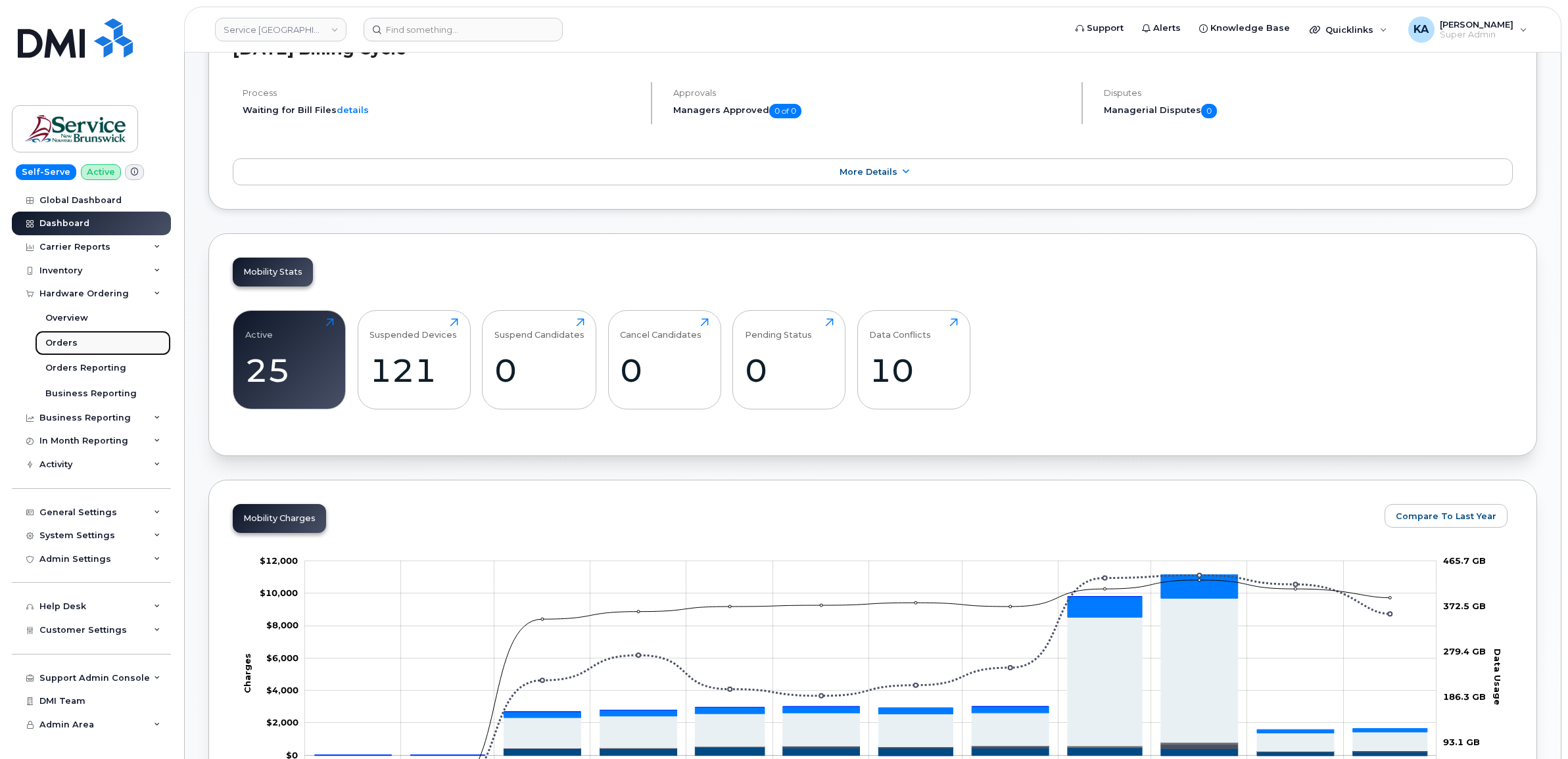
click at [61, 342] on div "Orders" at bounding box center [61, 343] width 32 height 12
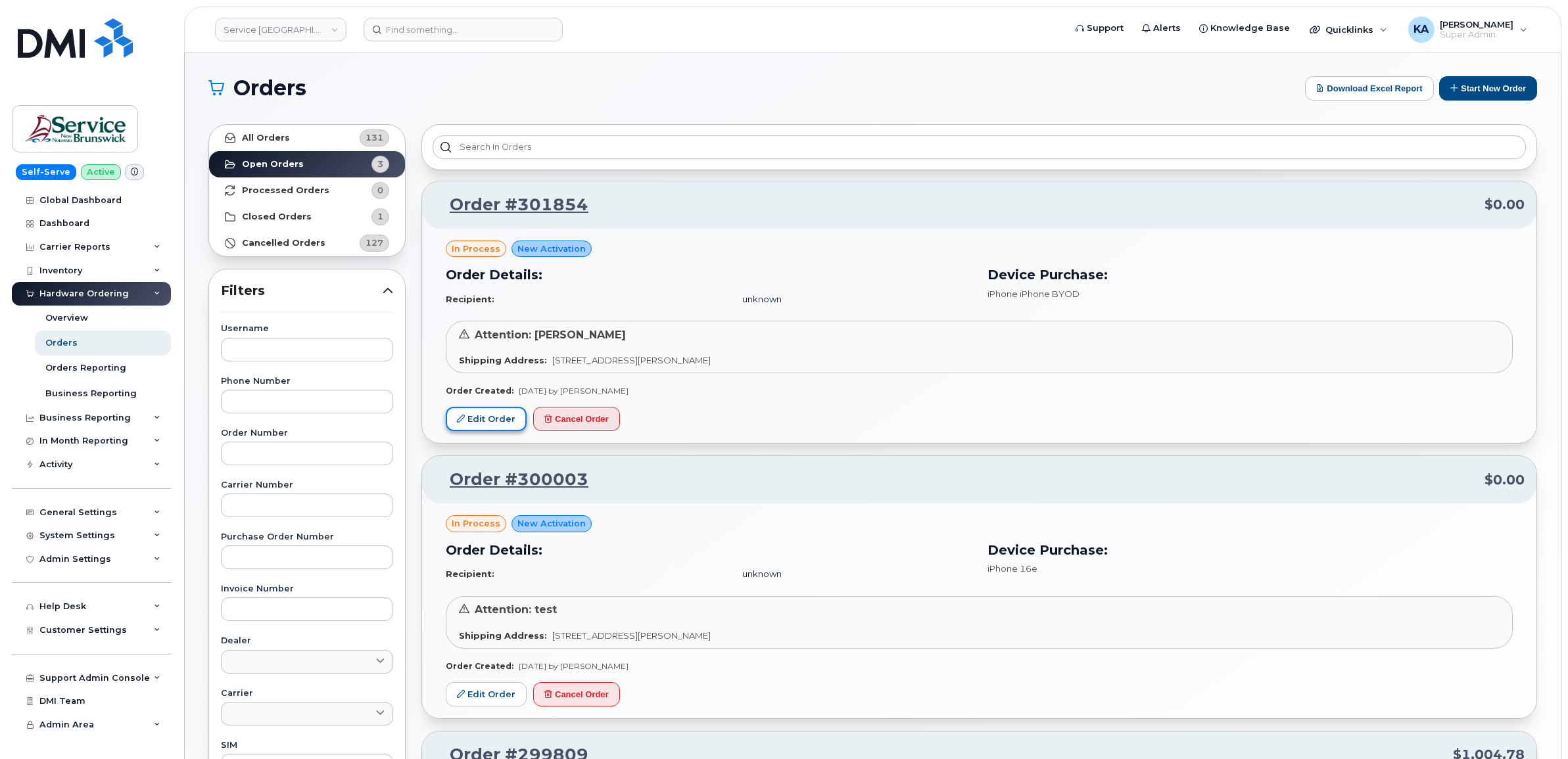
click at [494, 421] on link "Edit Order" at bounding box center [486, 419] width 81 height 25
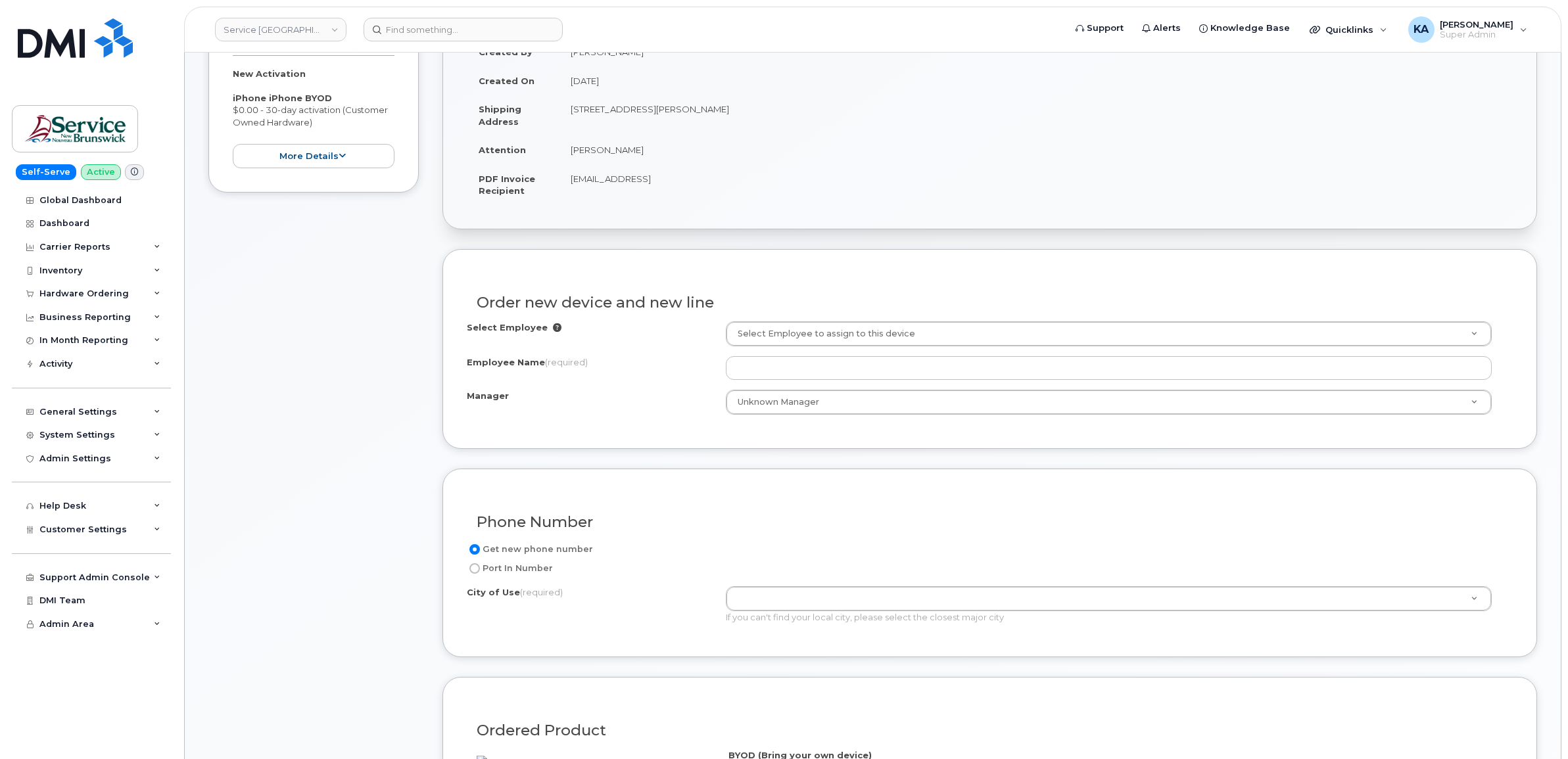
scroll to position [329, 0]
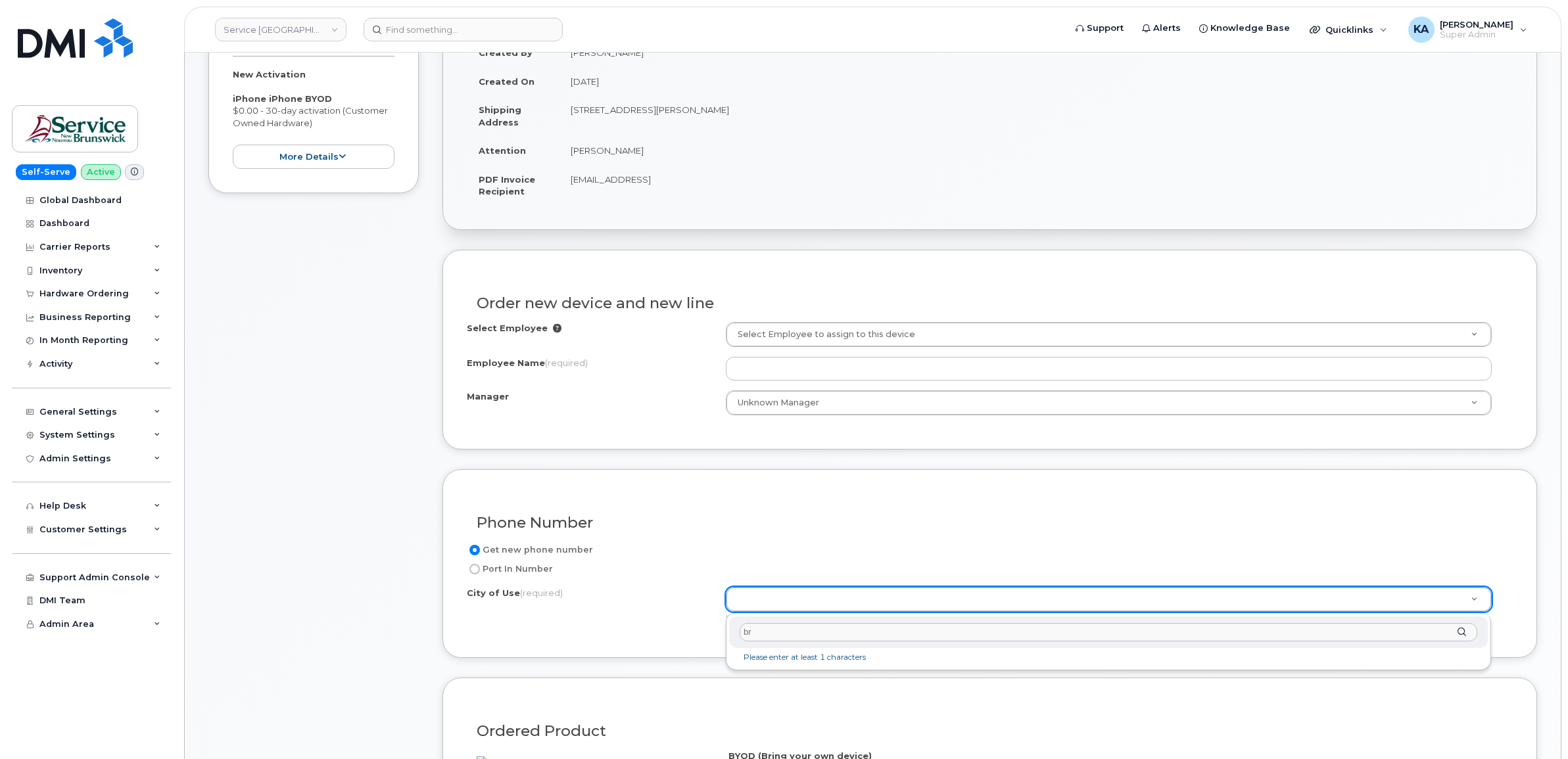
type input "b"
type input "n"
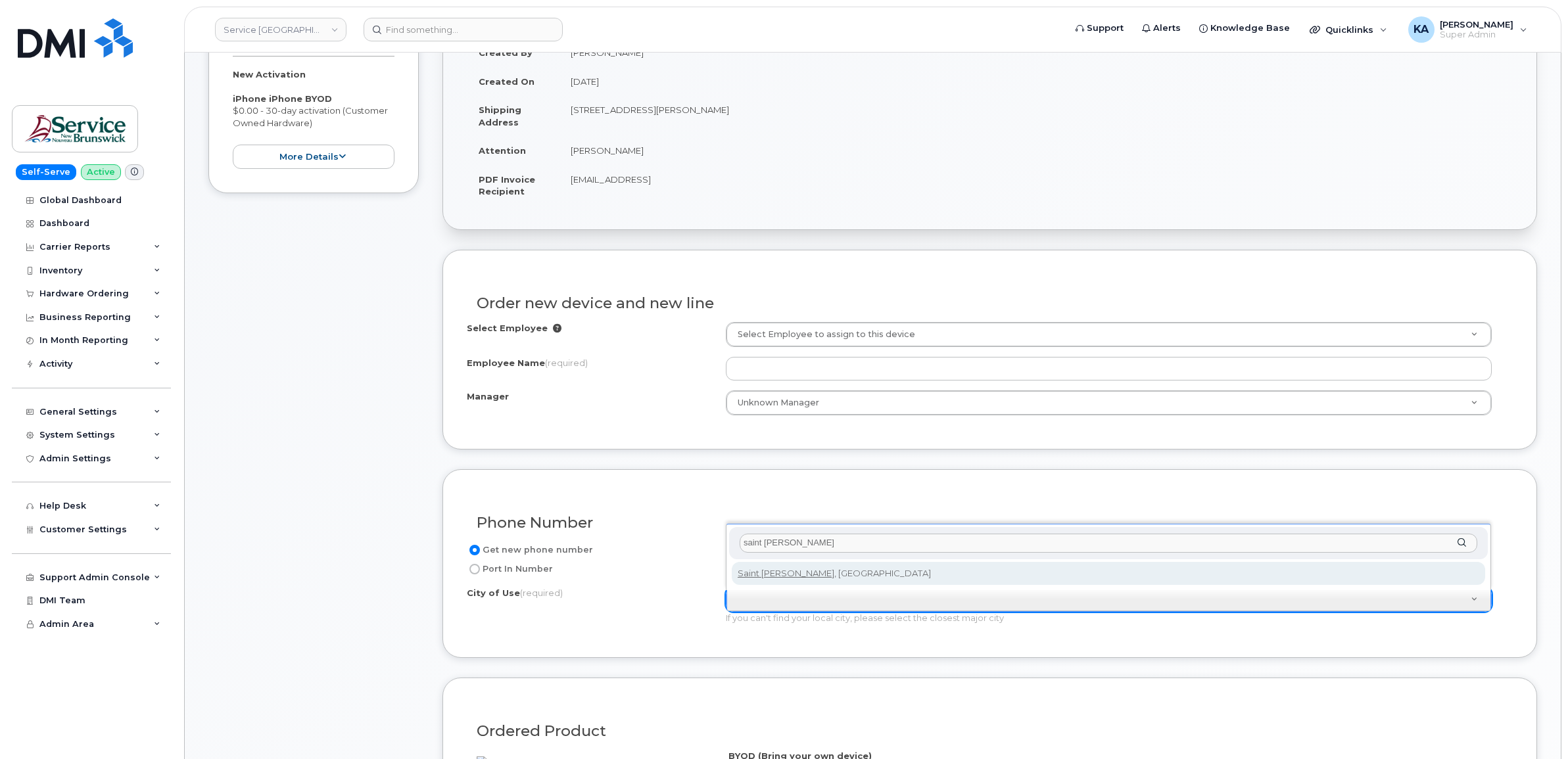
type input "saint [PERSON_NAME]"
type input "2008"
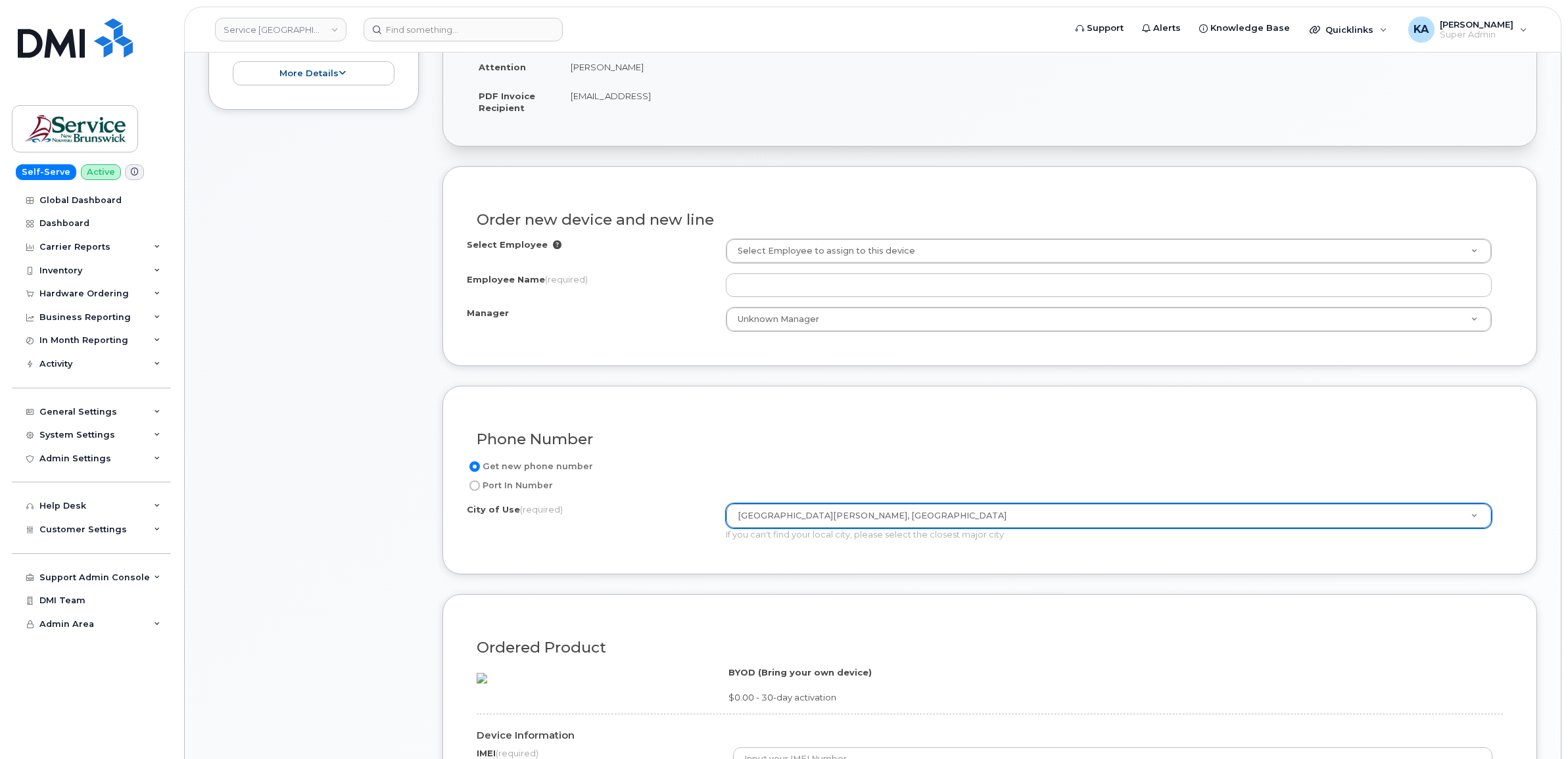
scroll to position [411, 0]
click at [81, 294] on div "Hardware Ordering" at bounding box center [84, 294] width 90 height 11
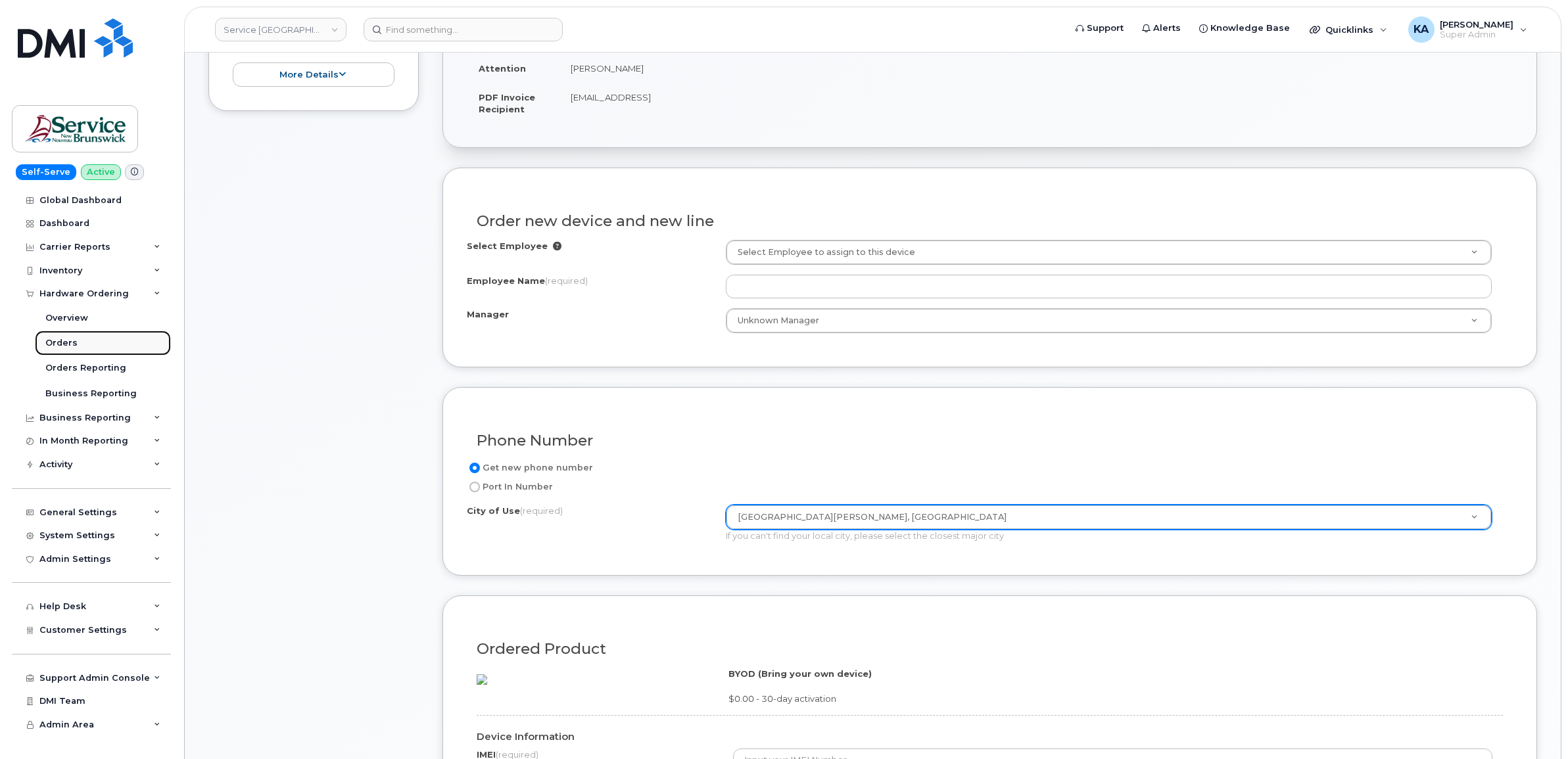
click at [67, 349] on div "Orders" at bounding box center [61, 343] width 32 height 12
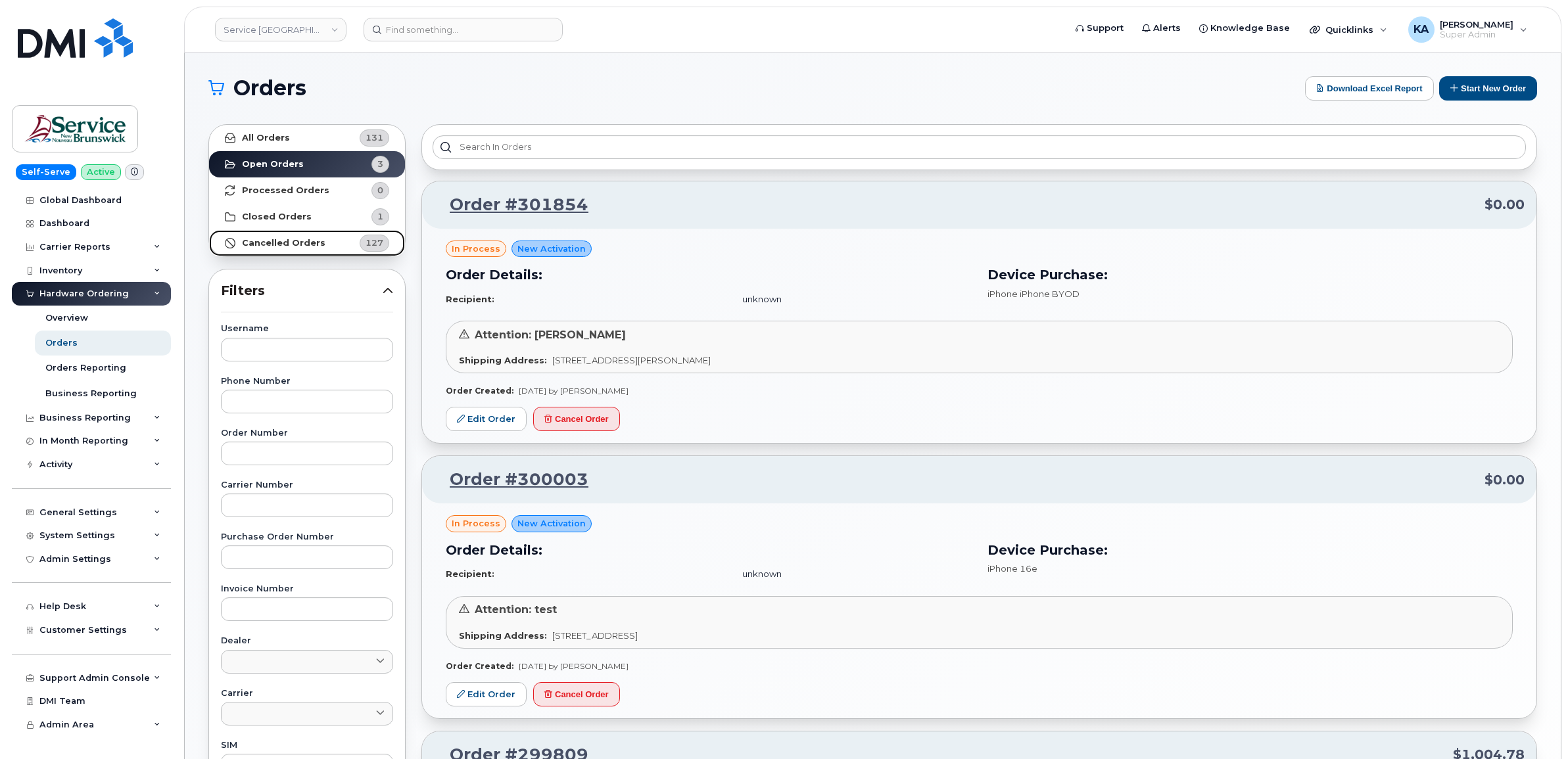
click at [271, 244] on strong "Cancelled Orders" at bounding box center [284, 243] width 84 height 11
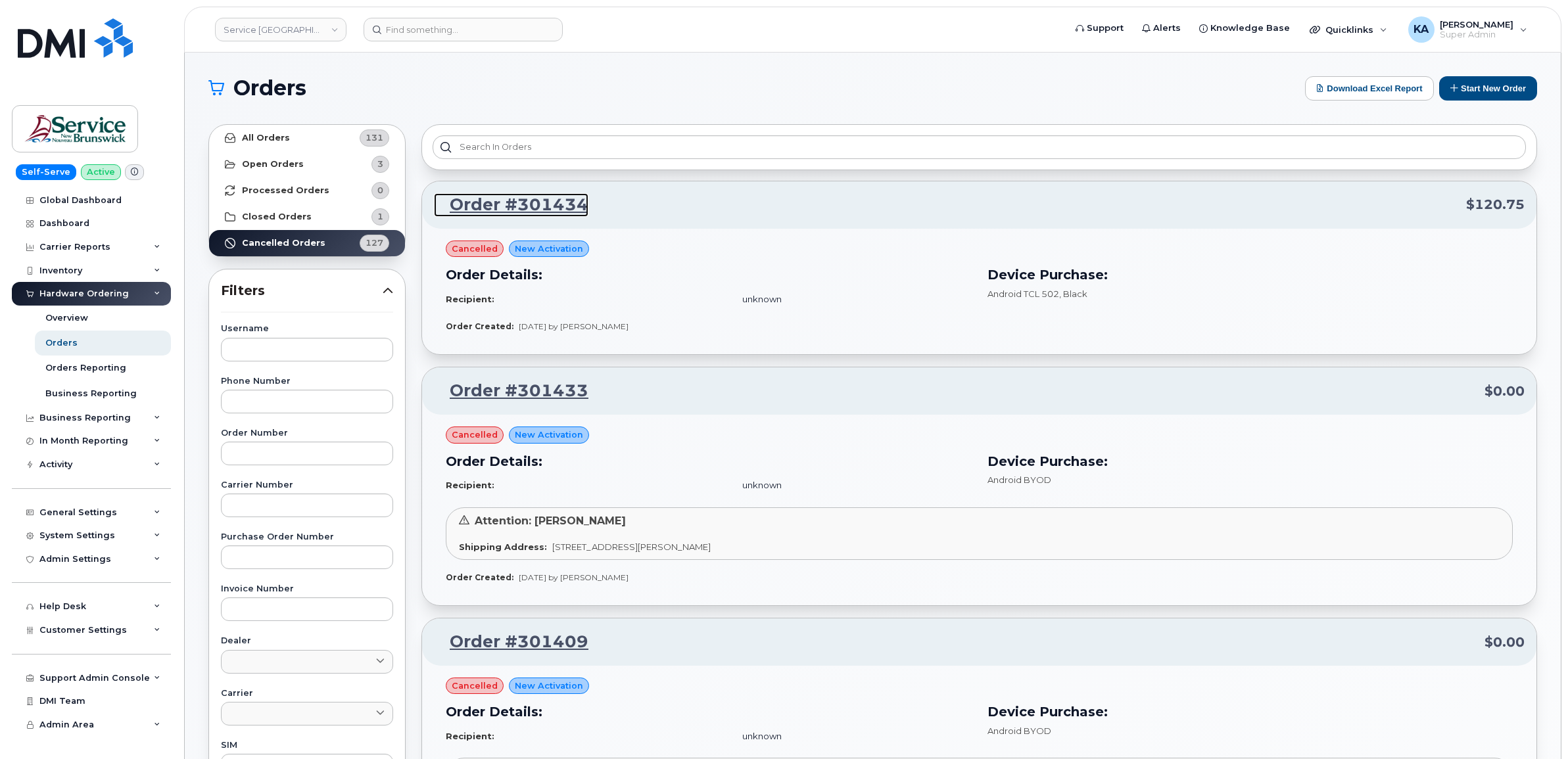
click at [508, 206] on link "Order #301434" at bounding box center [511, 205] width 155 height 24
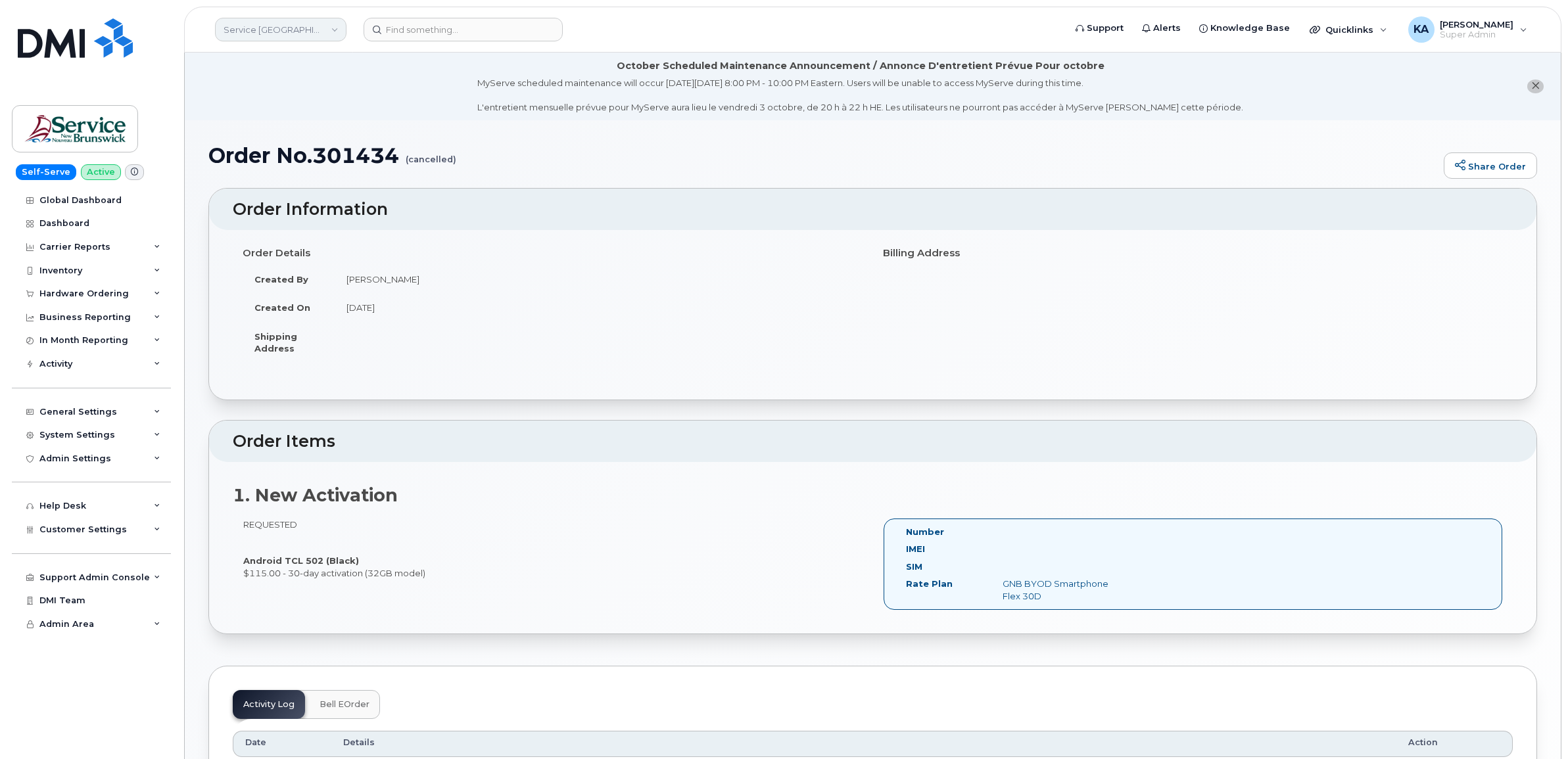
click at [307, 36] on link "Service [GEOGRAPHIC_DATA] (SNB)" at bounding box center [280, 30] width 132 height 24
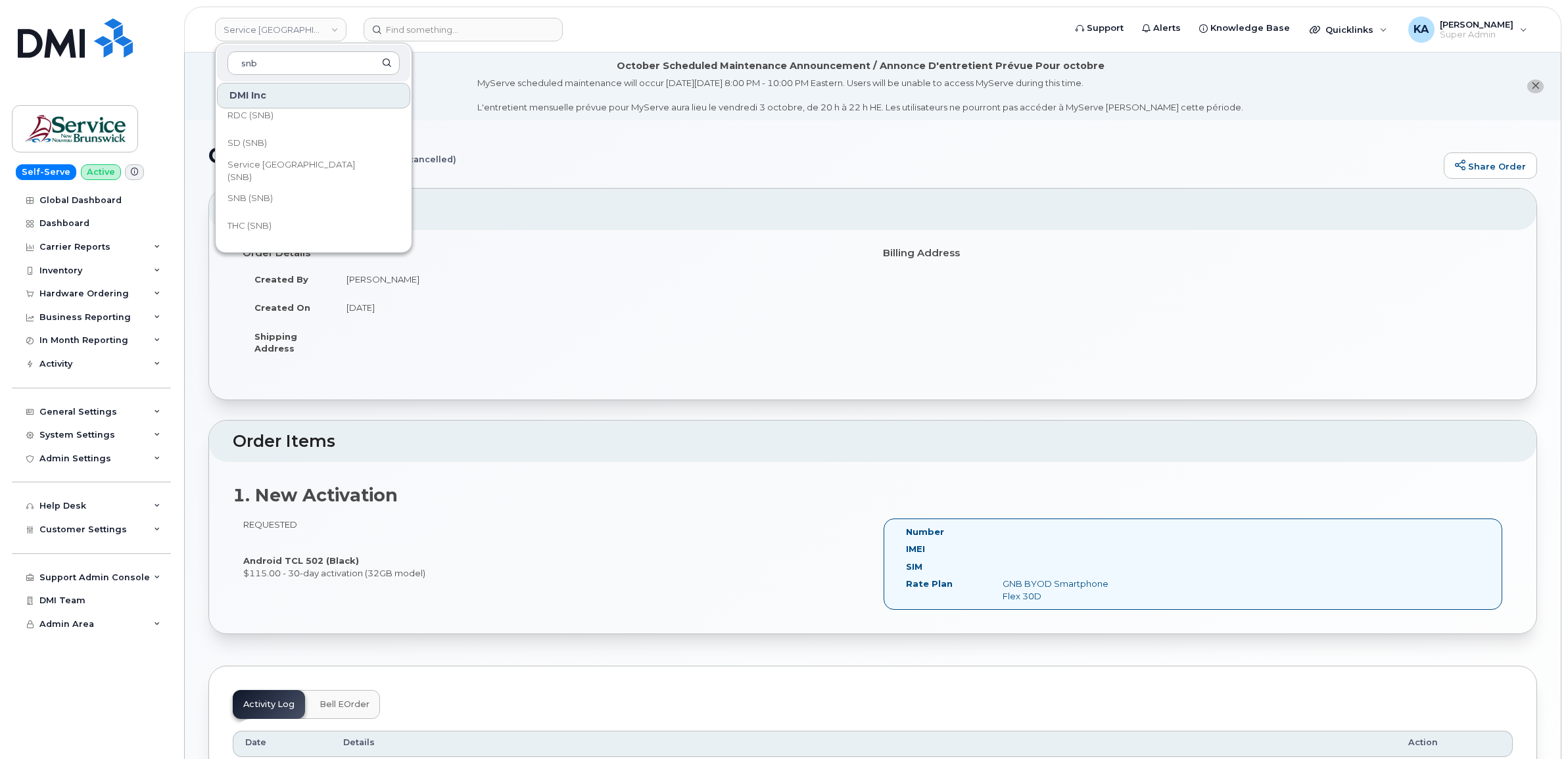
scroll to position [636, 0]
type input "snb"
click at [244, 172] on span "SNB (SNB)" at bounding box center [250, 178] width 45 height 13
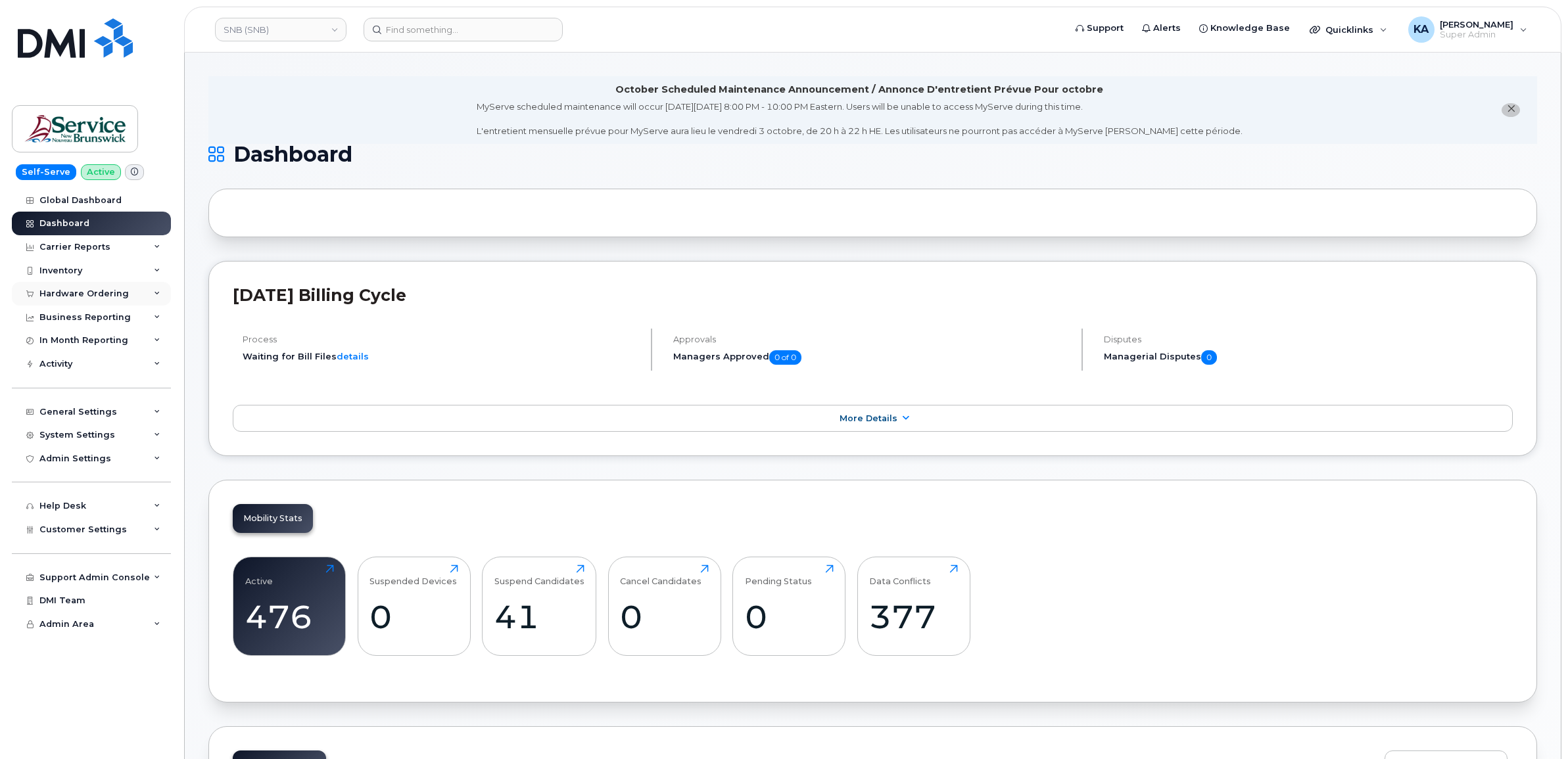
click at [113, 299] on div "Hardware Ordering" at bounding box center [84, 294] width 90 height 11
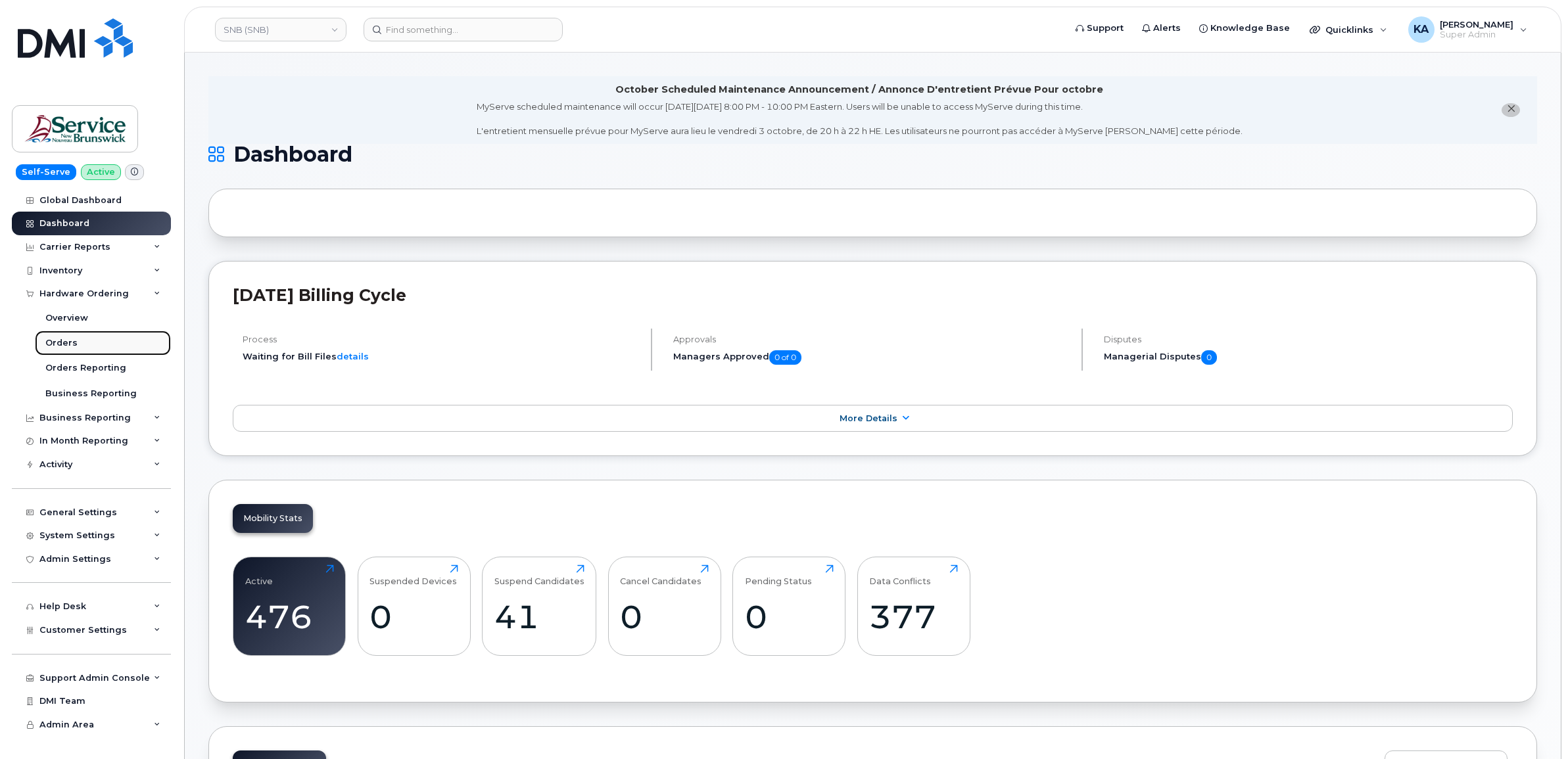
click at [67, 343] on div "Orders" at bounding box center [61, 343] width 32 height 12
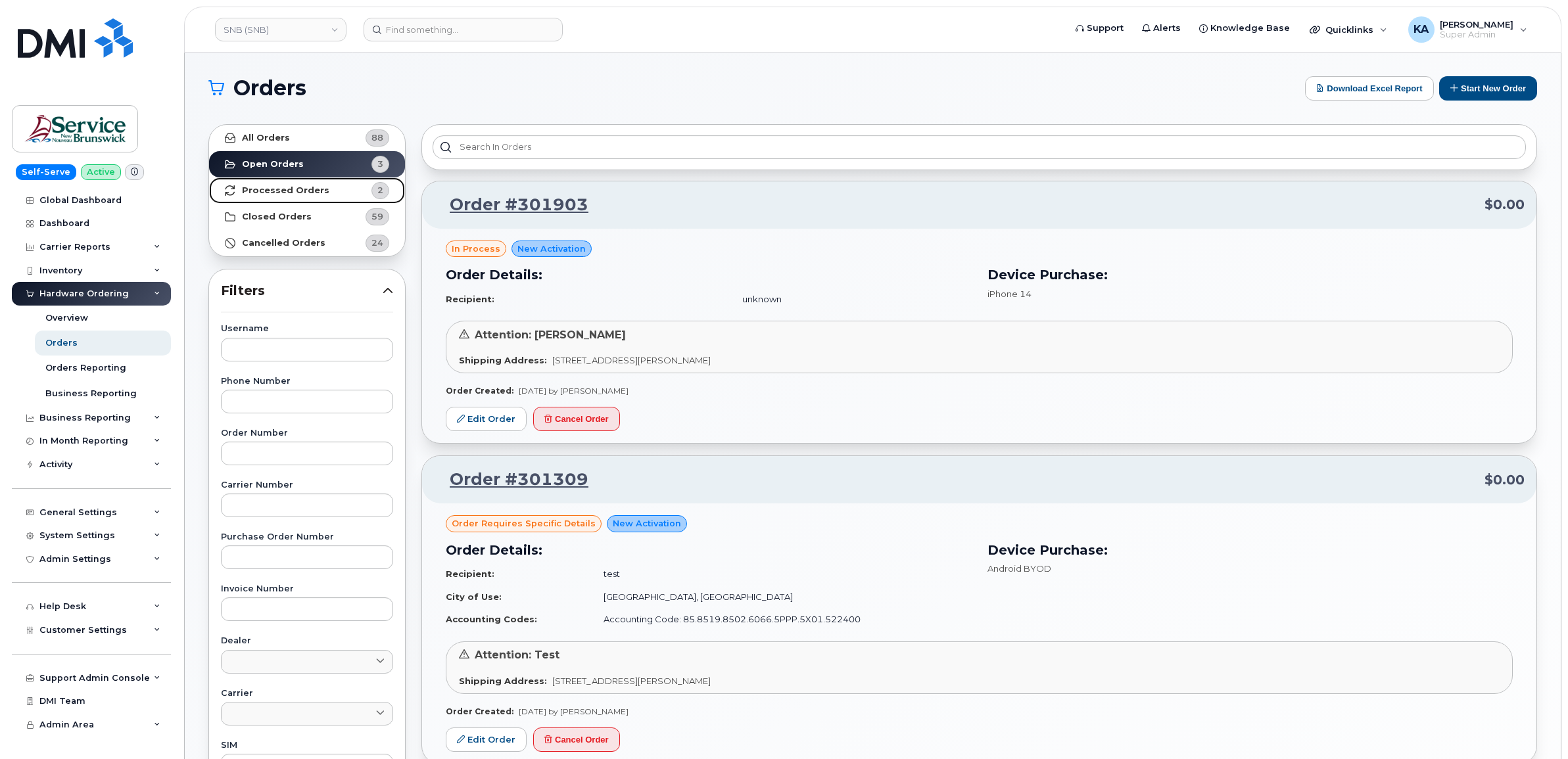
click at [257, 187] on strong "Processed Orders" at bounding box center [285, 190] width 87 height 11
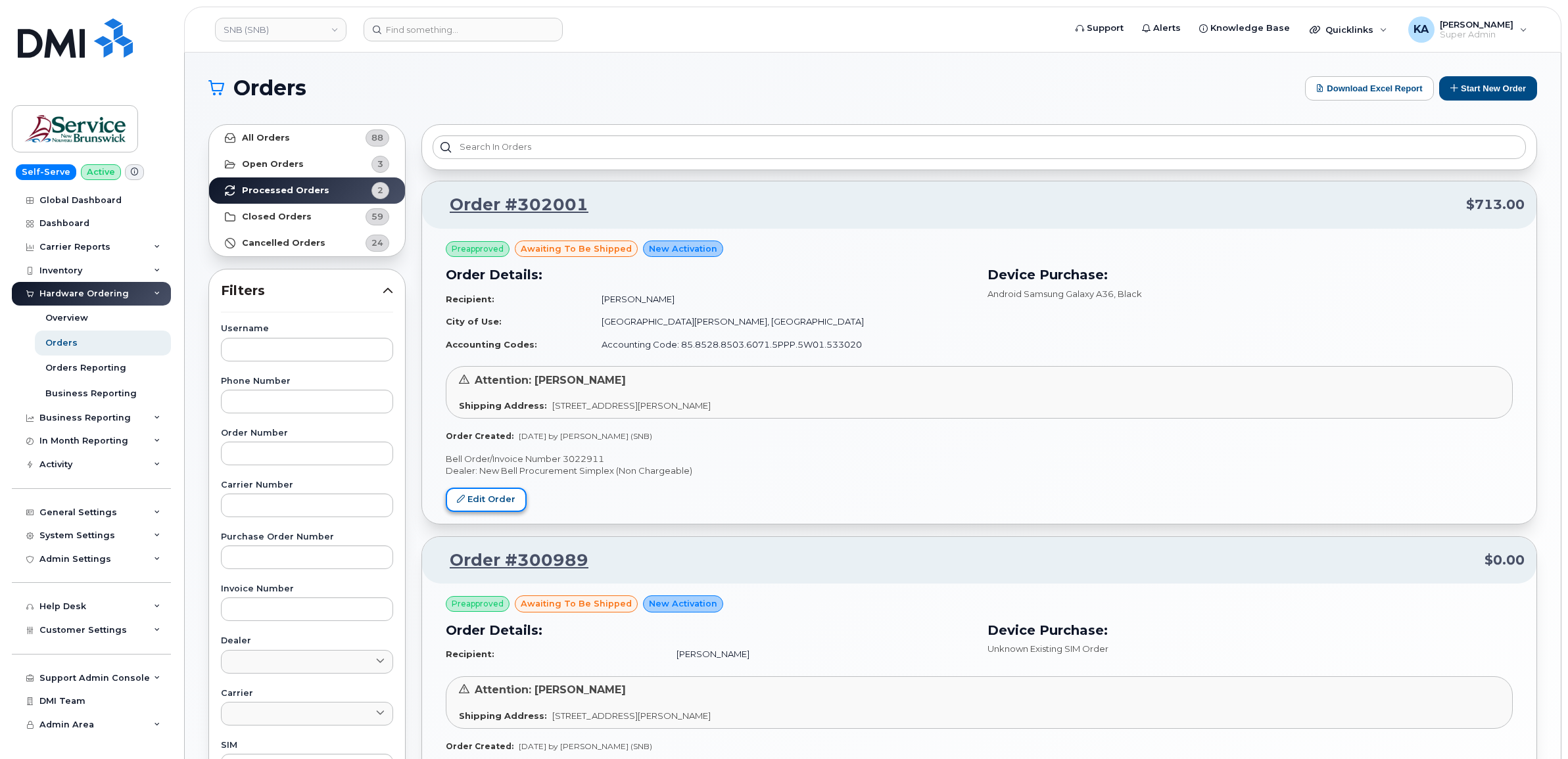
click at [497, 503] on link "Edit Order" at bounding box center [486, 500] width 81 height 25
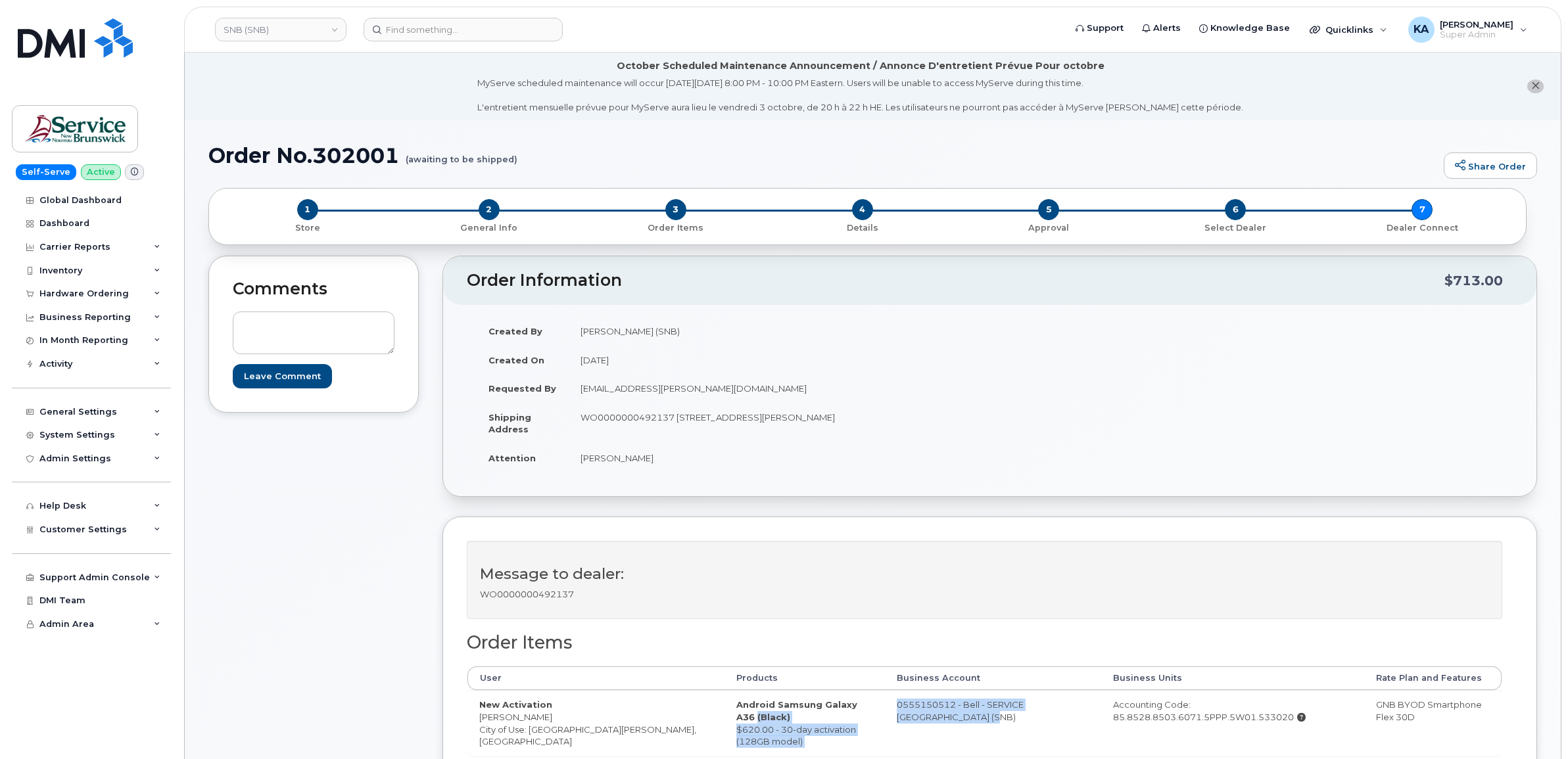
drag, startPoint x: 825, startPoint y: 704, endPoint x: 881, endPoint y: 720, distance: 58.2
click at [881, 720] on tr "New Activation Don Hatfield City of Use: Saint John, New Brunswick Android Sams…" at bounding box center [984, 722] width 1034 height 65
click at [885, 720] on td "0555150512 - Bell - SERVICE NEW BRUNSWICK (SNB)" at bounding box center [992, 722] width 216 height 65
drag, startPoint x: 839, startPoint y: 705, endPoint x: 867, endPoint y: 719, distance: 31.3
click at [885, 719] on td "0555150512 - Bell - SERVICE NEW BRUNSWICK (SNB)" at bounding box center [992, 722] width 216 height 65
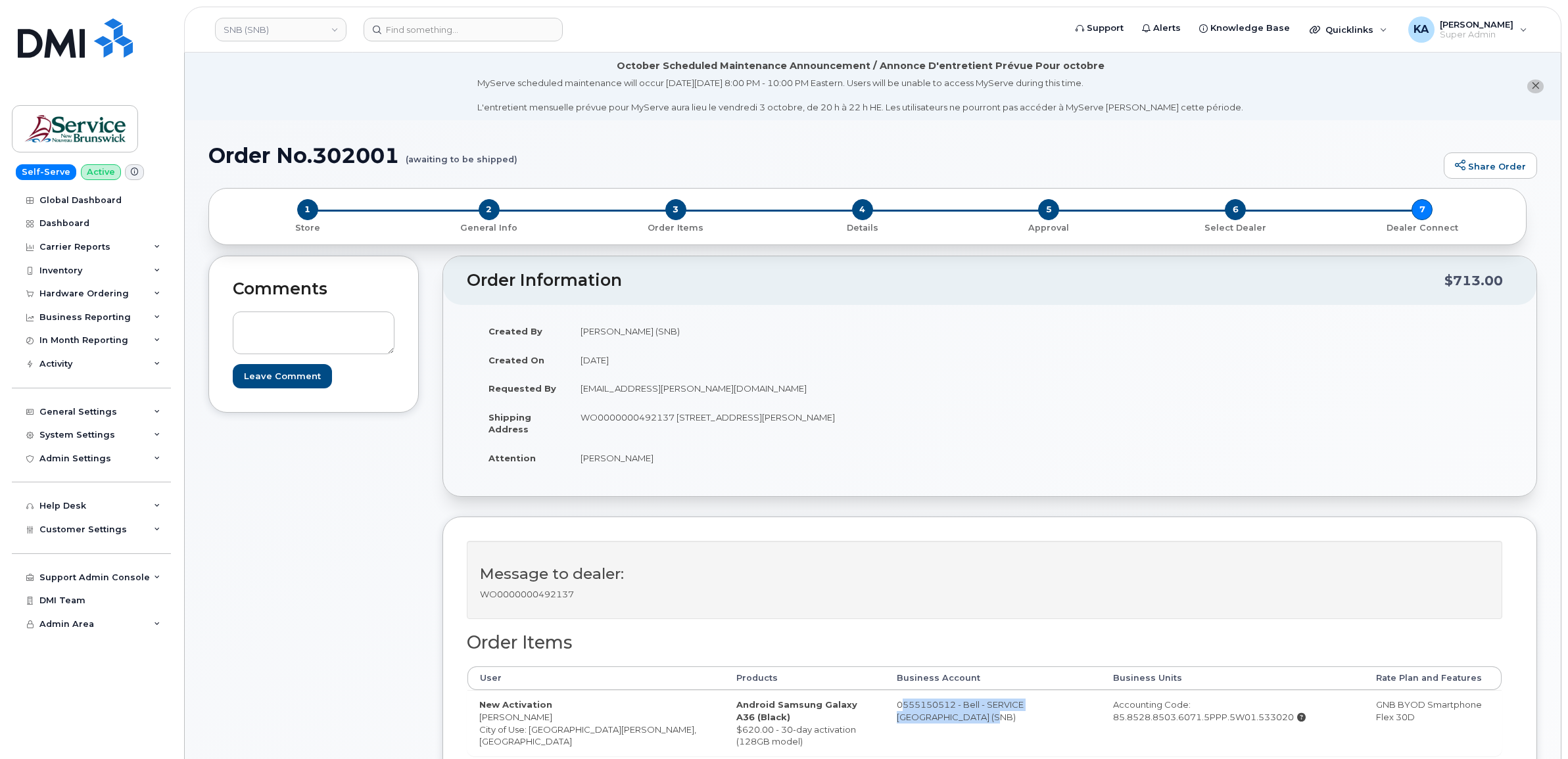
copy td "0555150512 - Bell - SERVICE NEW BRUNSWICK (SNB)"
click at [310, 31] on link "SNB (SNB)" at bounding box center [280, 30] width 132 height 24
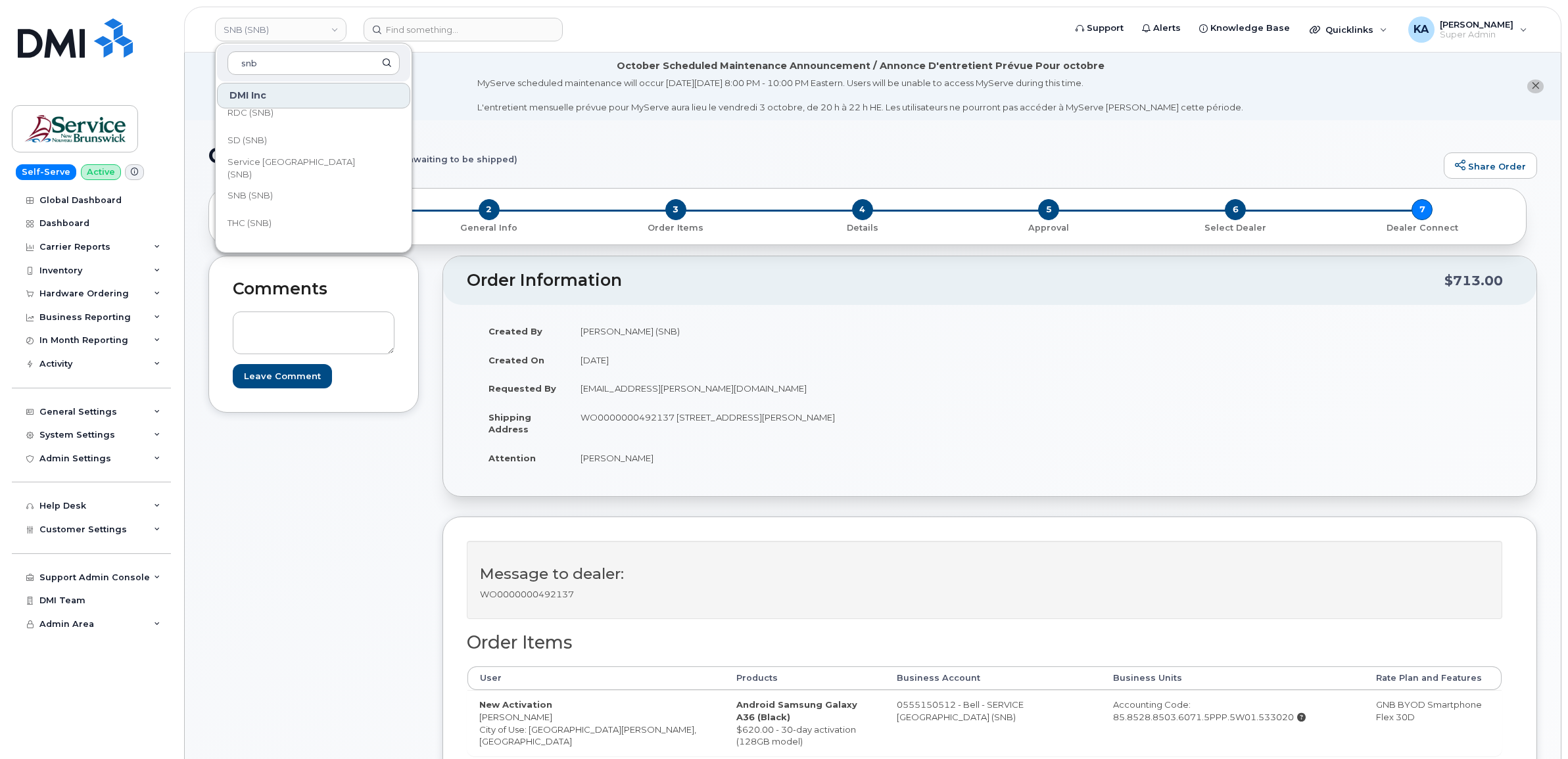
scroll to position [636, 0]
type input "snb"
click at [242, 202] on span "THC (SNB)" at bounding box center [250, 206] width 44 height 13
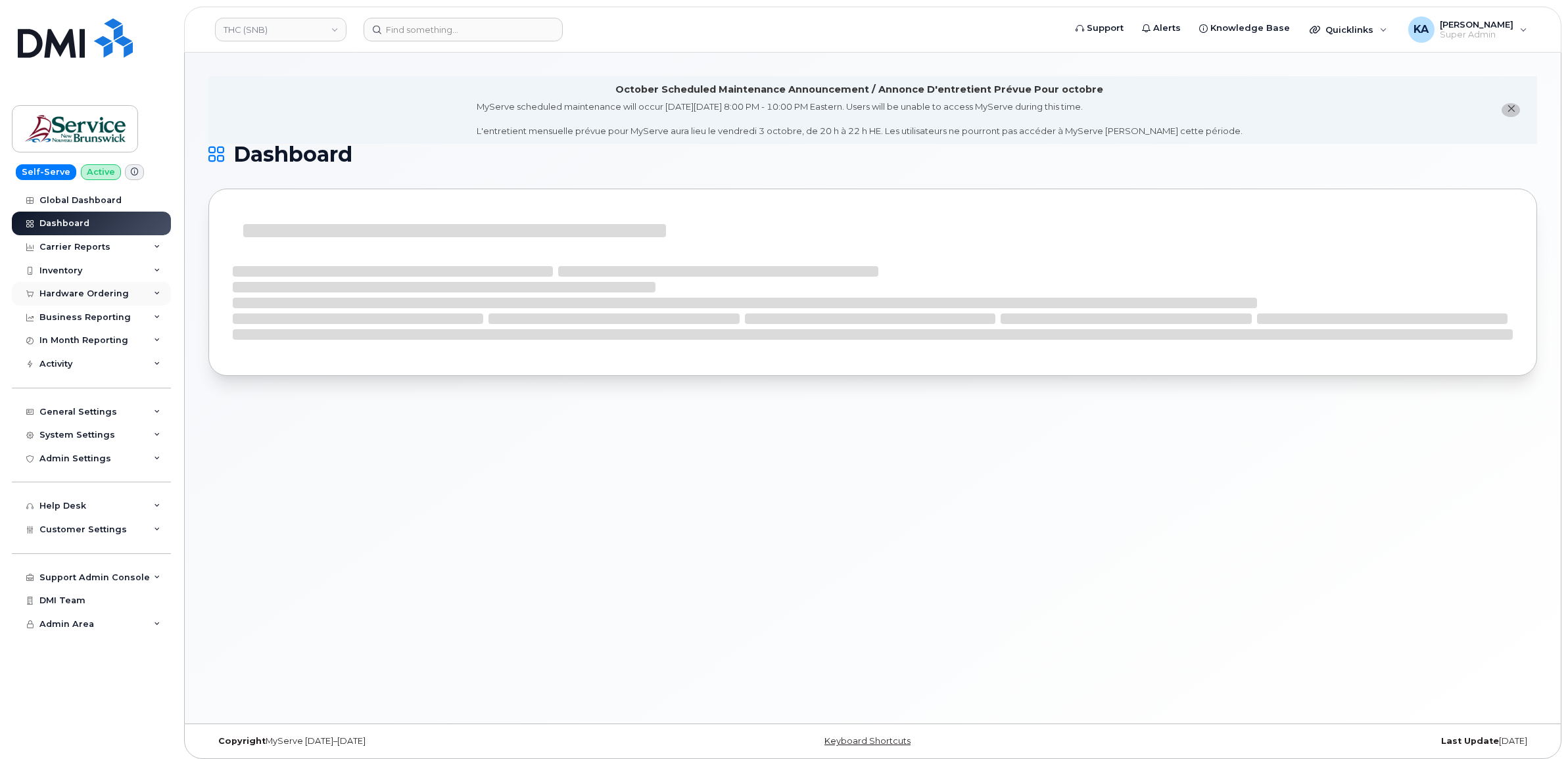
click at [96, 294] on div "Hardware Ordering" at bounding box center [84, 294] width 90 height 11
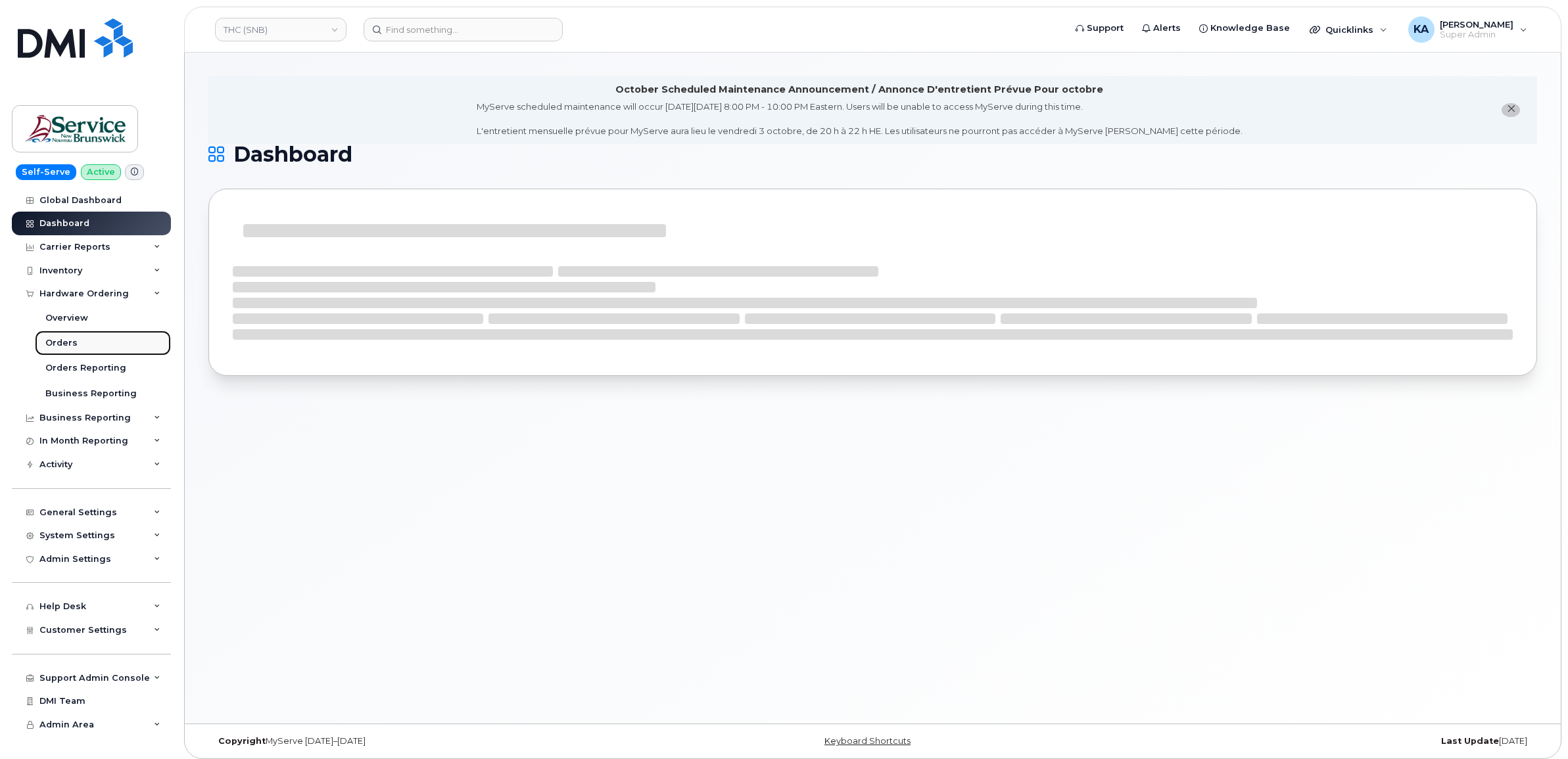
click at [67, 343] on div "Orders" at bounding box center [61, 343] width 32 height 12
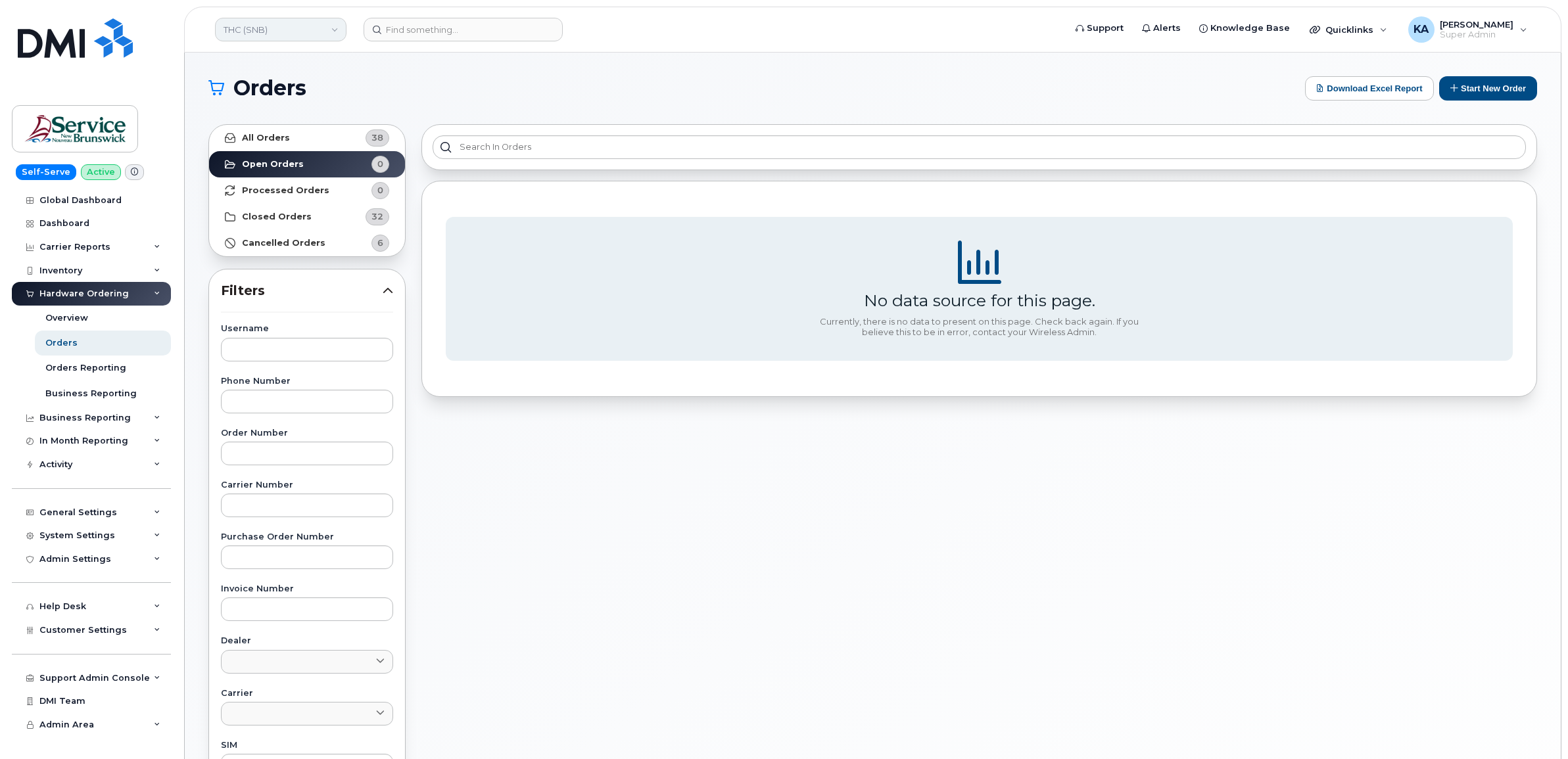
click at [294, 31] on link "THC (SNB)" at bounding box center [280, 30] width 132 height 24
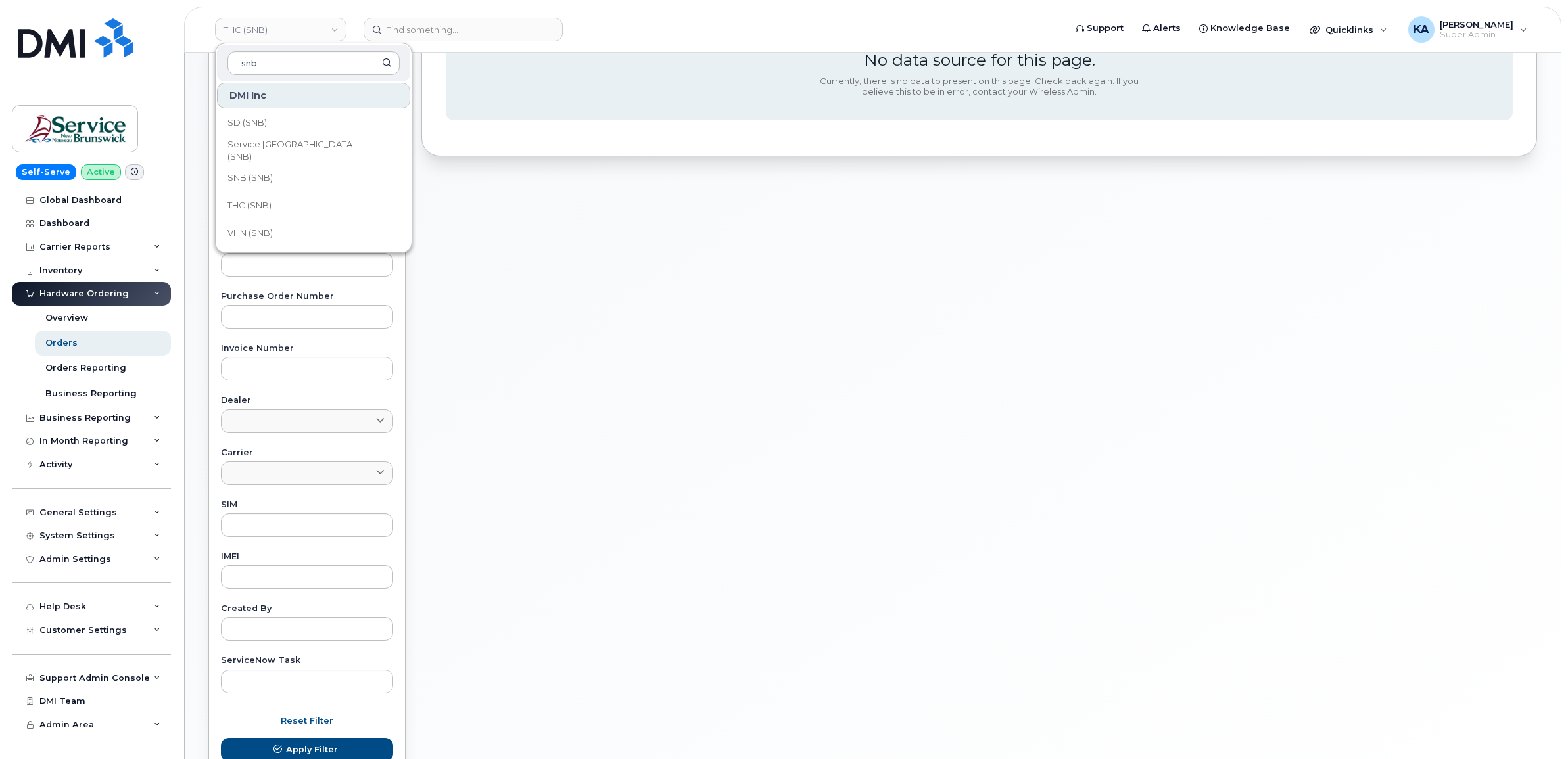
scroll to position [247, 0]
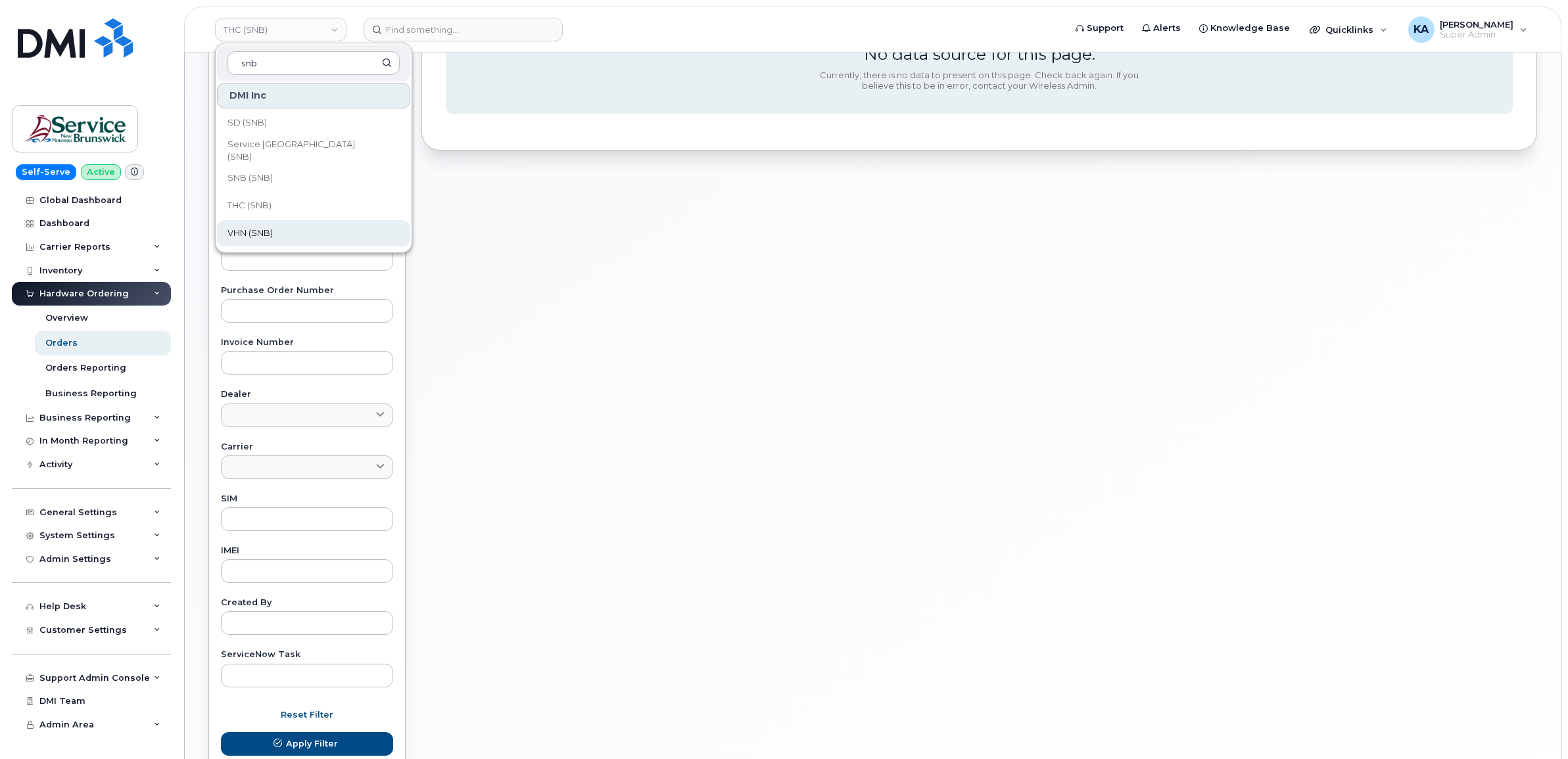
type input "snb"
click at [265, 231] on span "VHN (SNB)" at bounding box center [250, 234] width 45 height 13
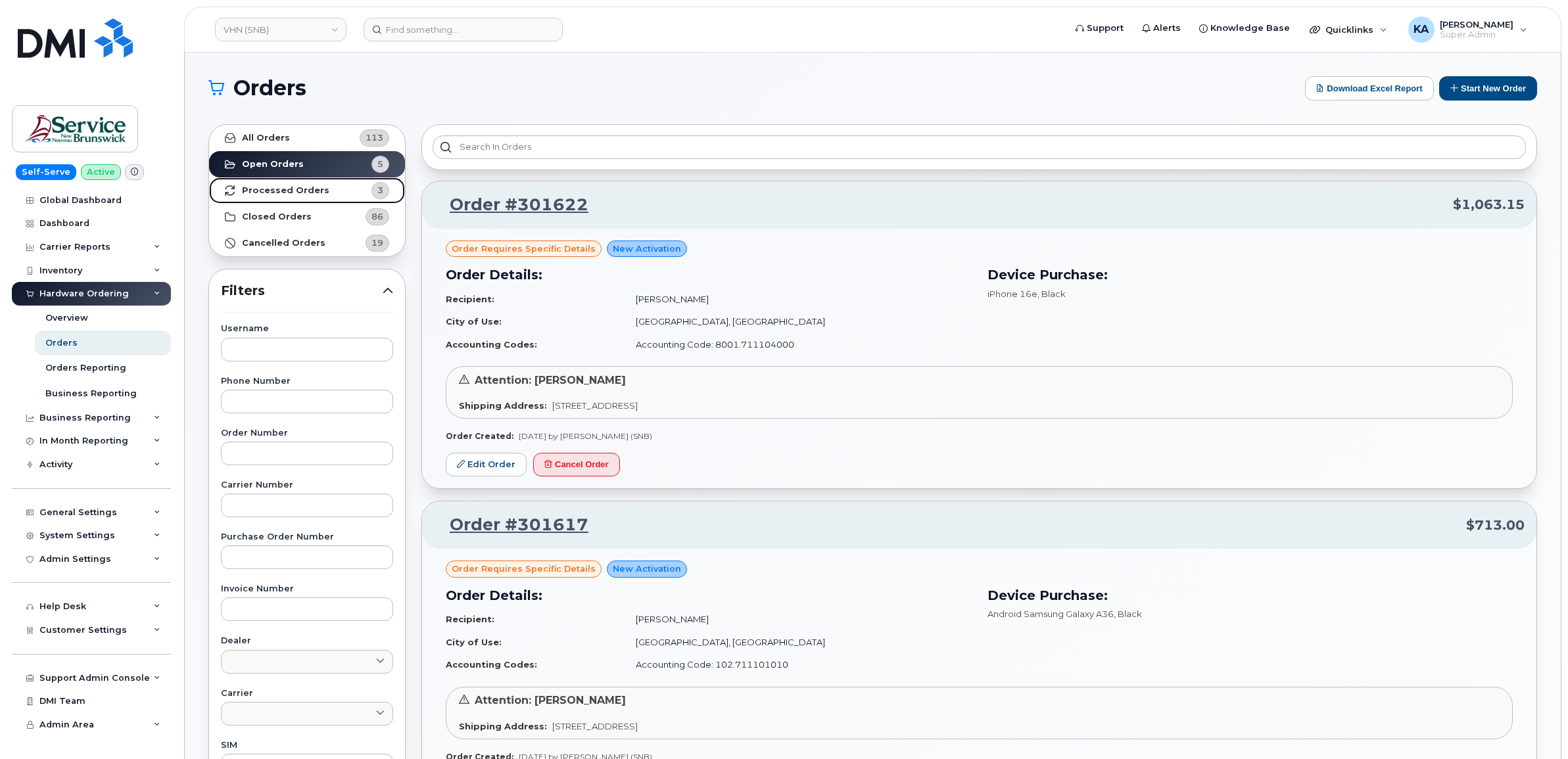
click at [297, 188] on strong "Processed Orders" at bounding box center [285, 190] width 87 height 11
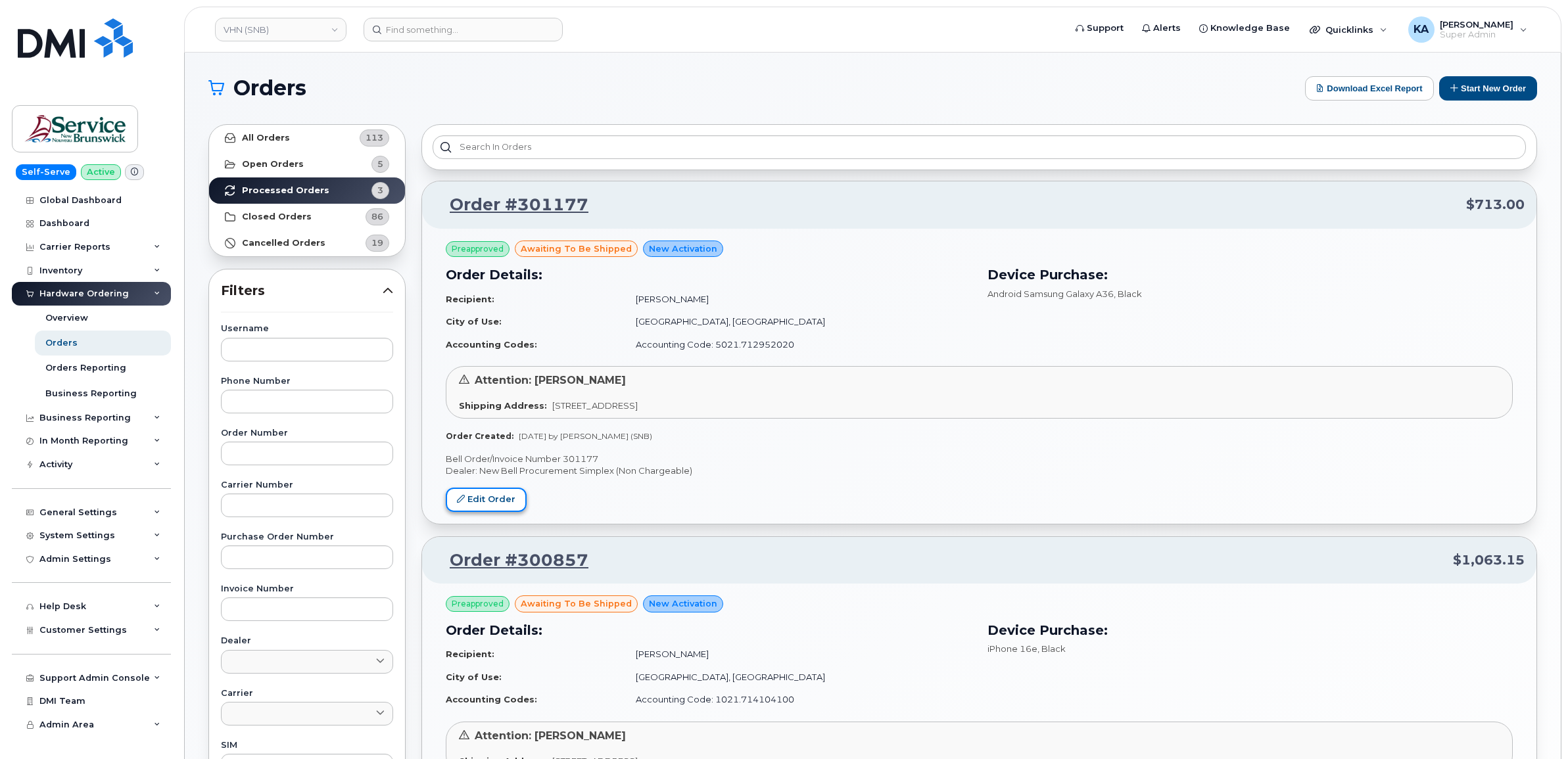
click at [483, 495] on link "Edit Order" at bounding box center [486, 500] width 81 height 25
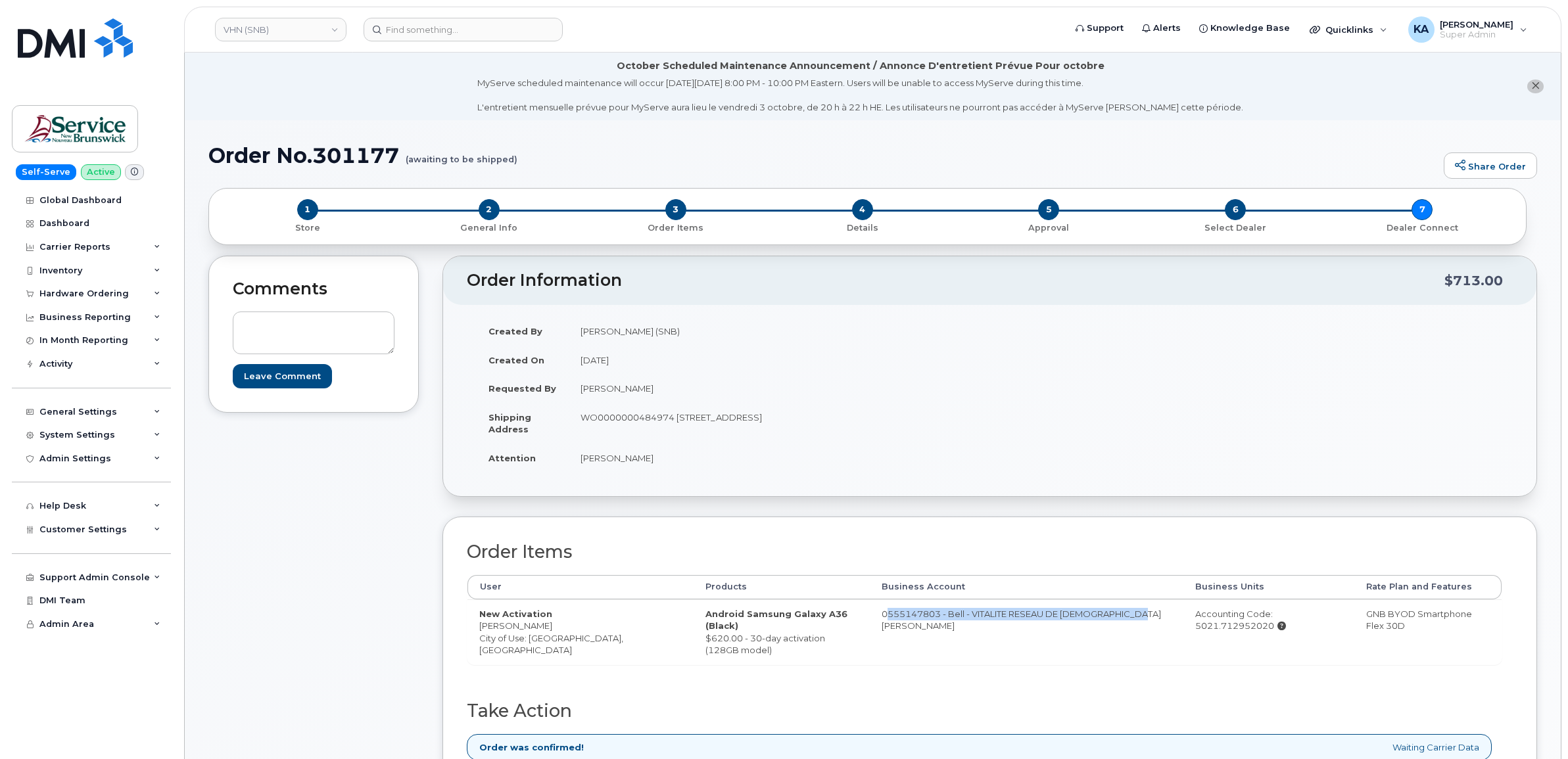
drag, startPoint x: 880, startPoint y: 613, endPoint x: 932, endPoint y: 627, distance: 53.9
click at [932, 627] on td "0555147803 - Bell - VITALITE RESEAU DE SANTE VITALITE" at bounding box center [1026, 632] width 313 height 65
copy td "0555147803 - Bell - VITALITE RESEAU DE SANTE VITALITE"
click at [261, 35] on link "VHN (SNB)" at bounding box center [280, 30] width 132 height 24
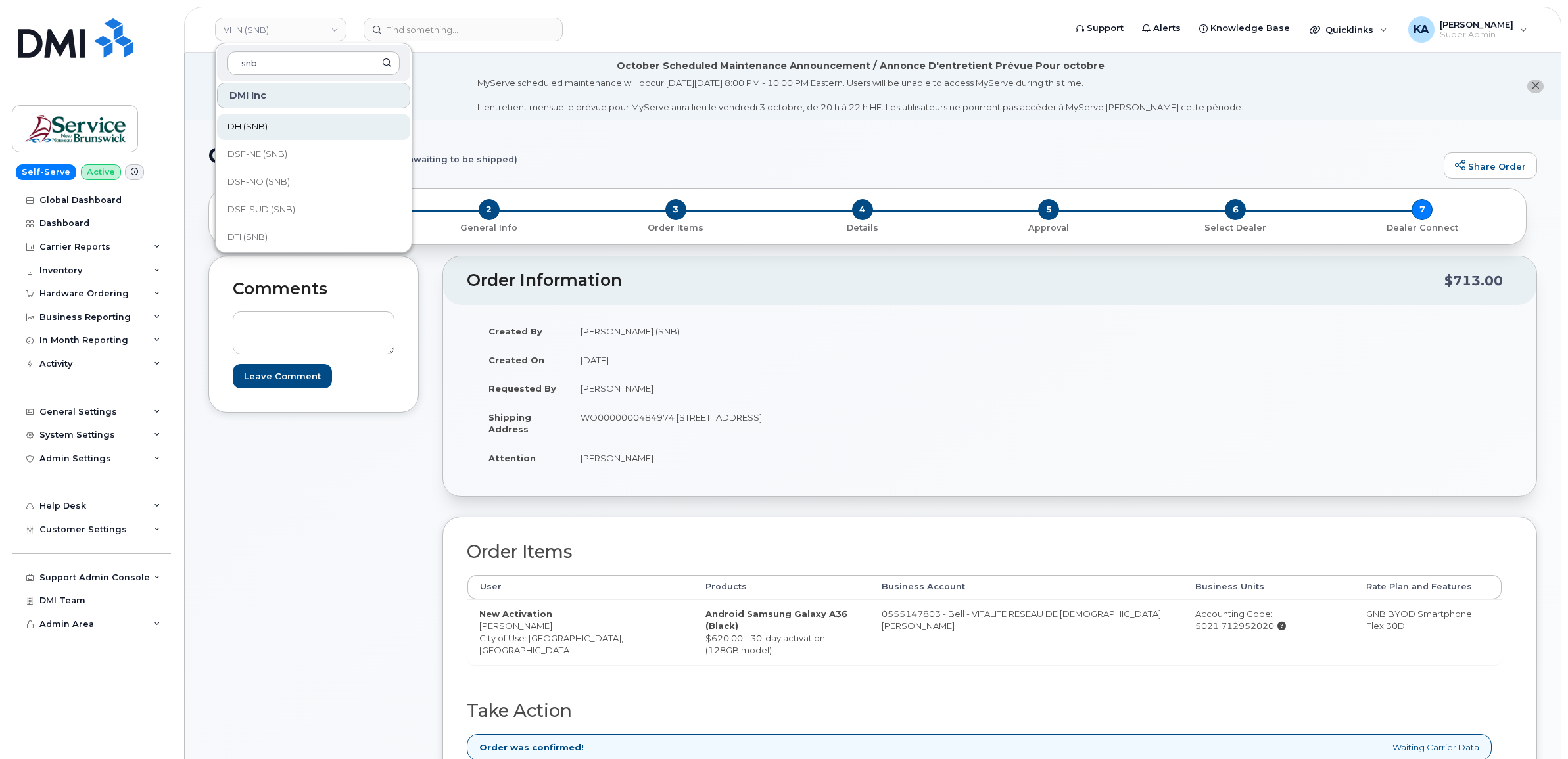
scroll to position [164, 0]
type input "snb"
click at [277, 178] on span "DSF-SUD (SNB)" at bounding box center [261, 181] width 67 height 13
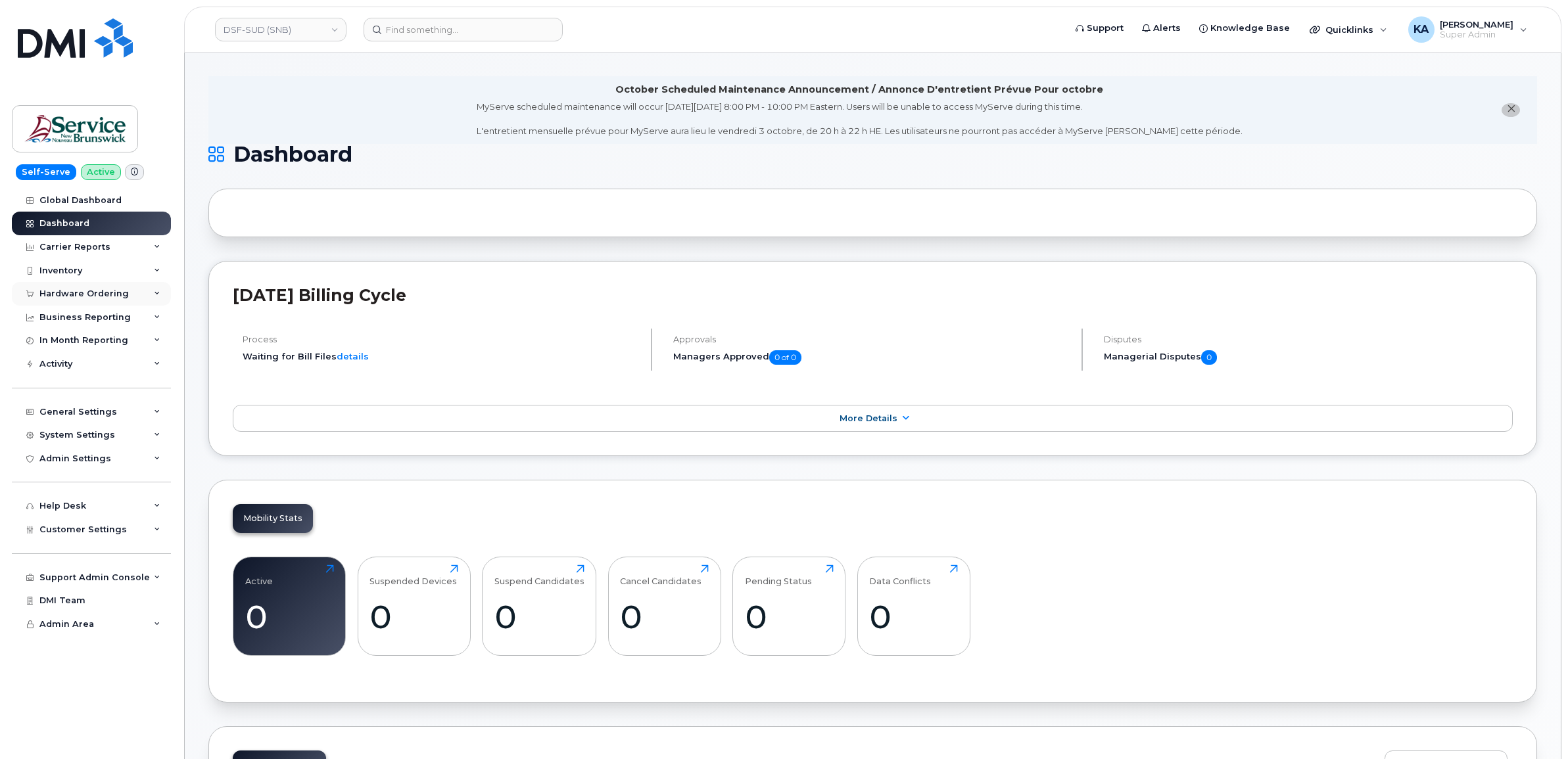
click at [113, 299] on div "Hardware Ordering" at bounding box center [84, 294] width 90 height 11
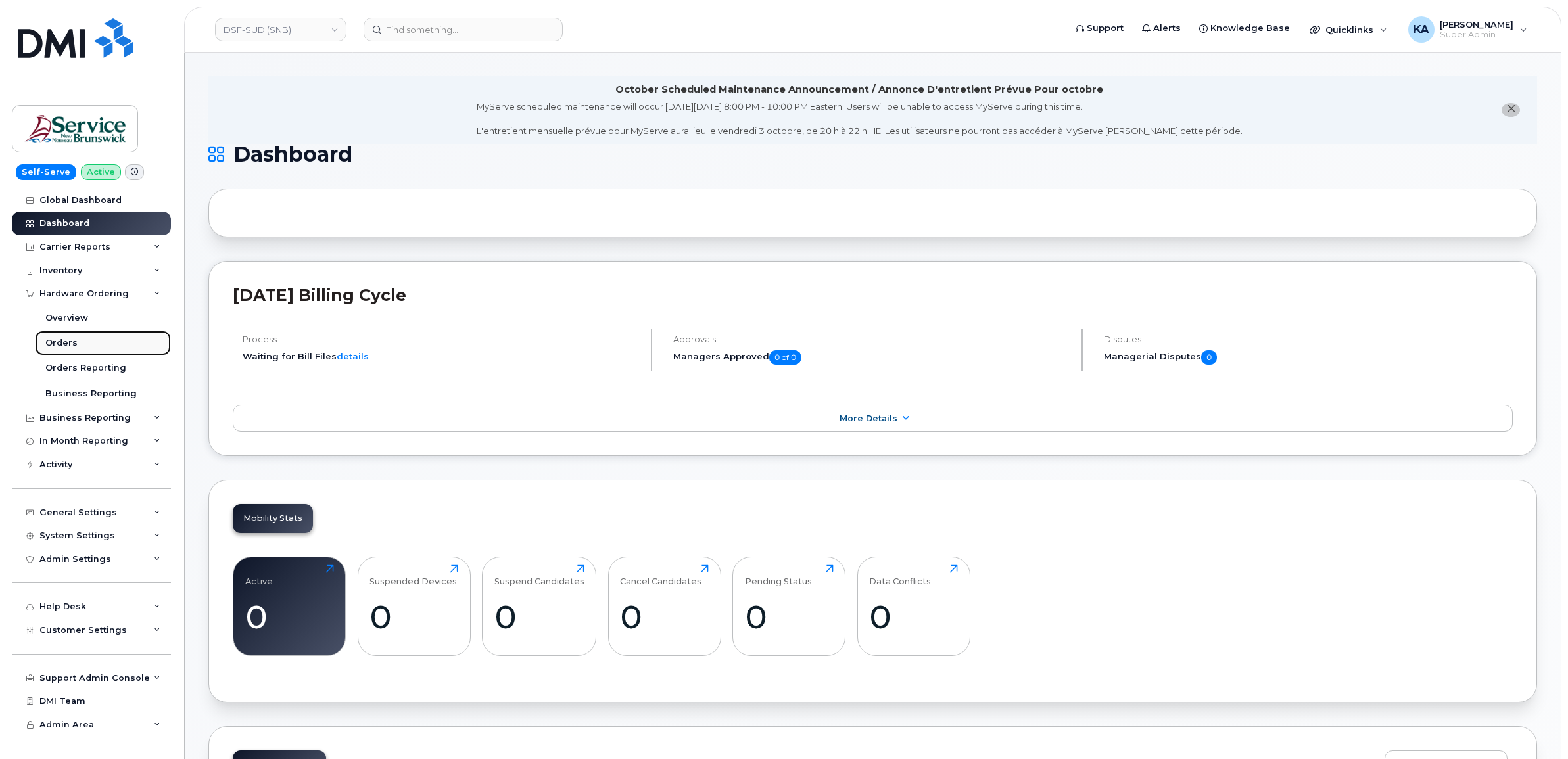
click at [67, 343] on div "Orders" at bounding box center [61, 343] width 32 height 12
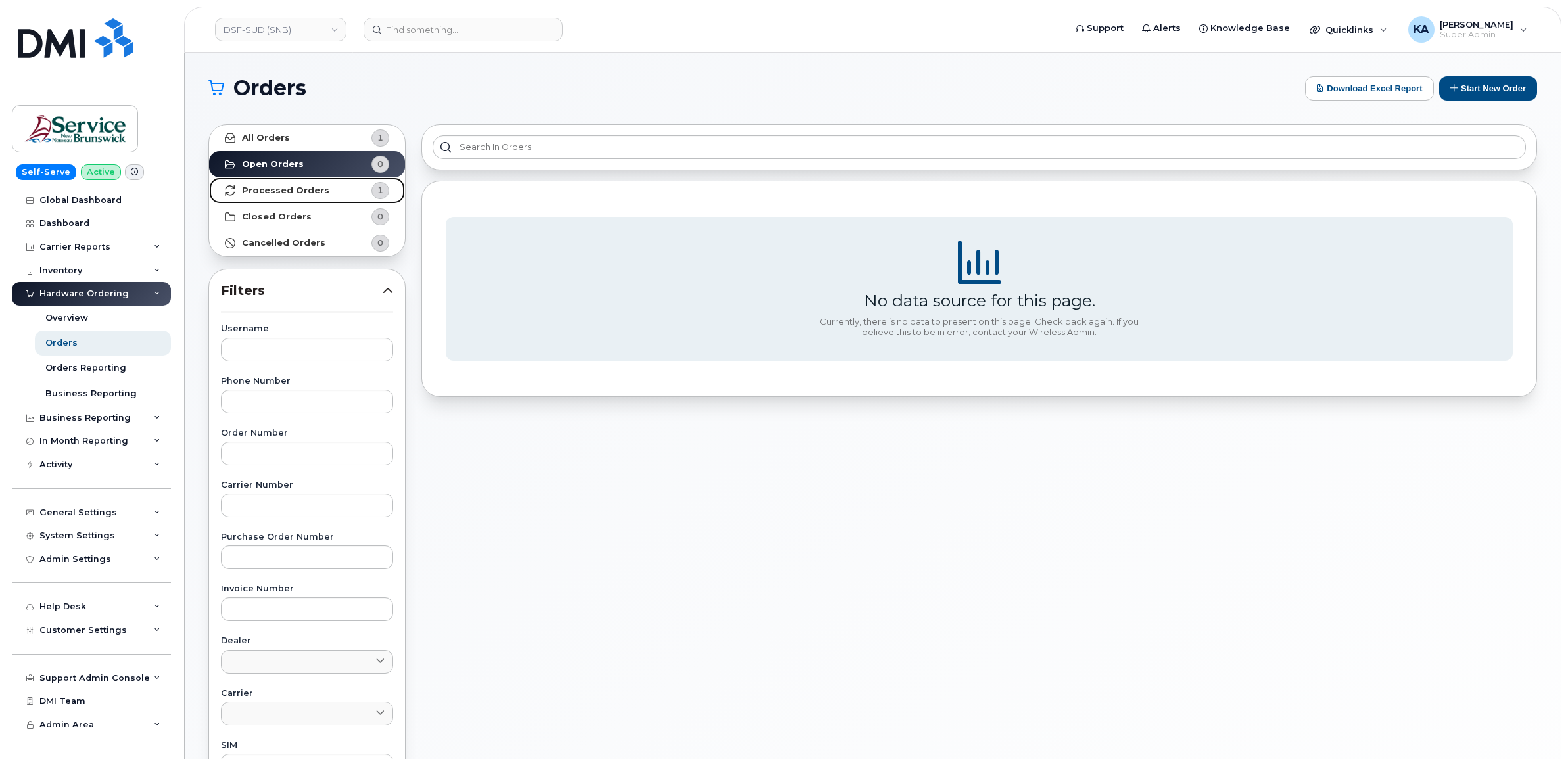
click at [300, 192] on strong "Processed Orders" at bounding box center [285, 190] width 87 height 11
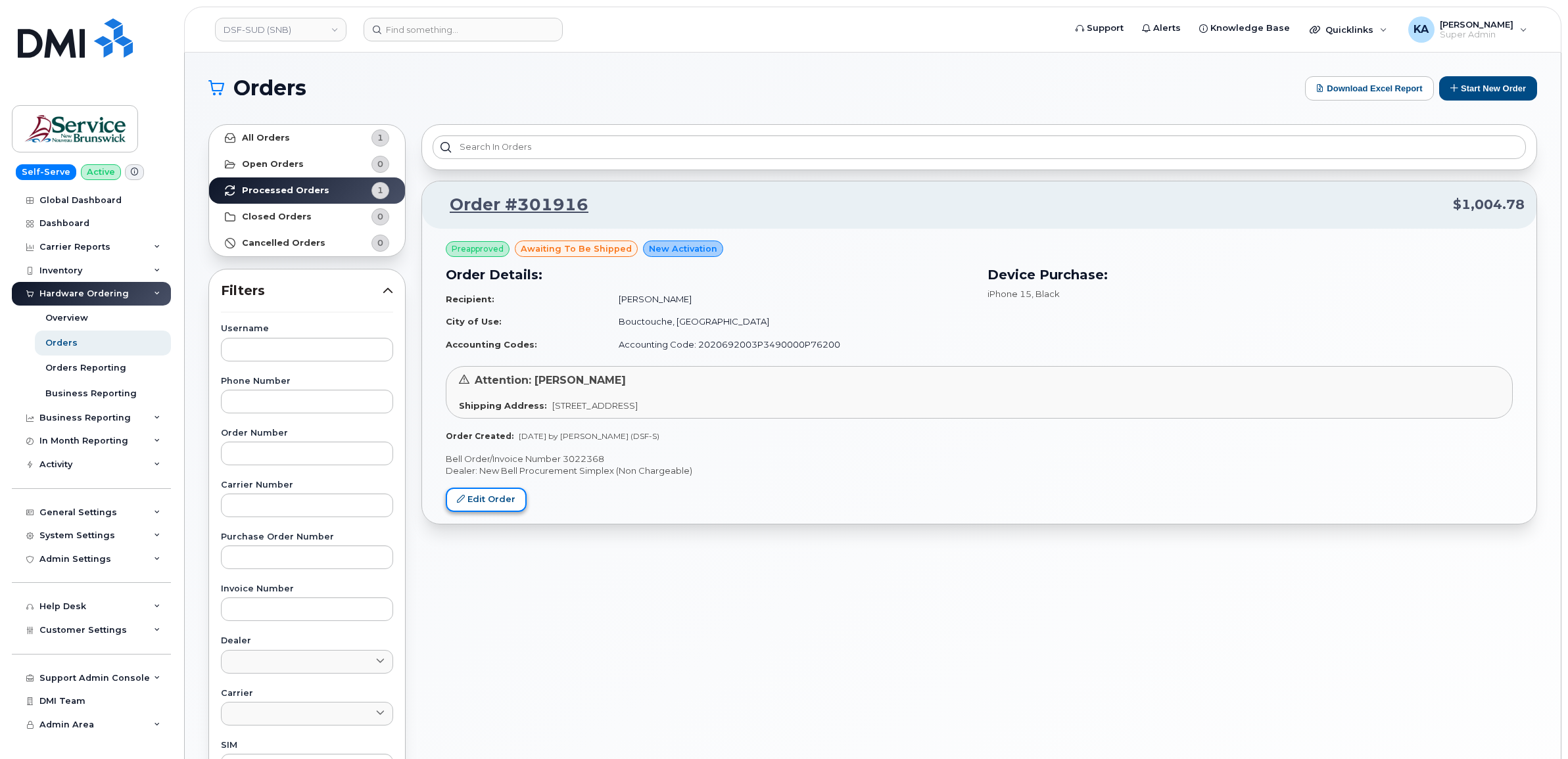
click at [470, 493] on link "Edit Order" at bounding box center [486, 500] width 81 height 25
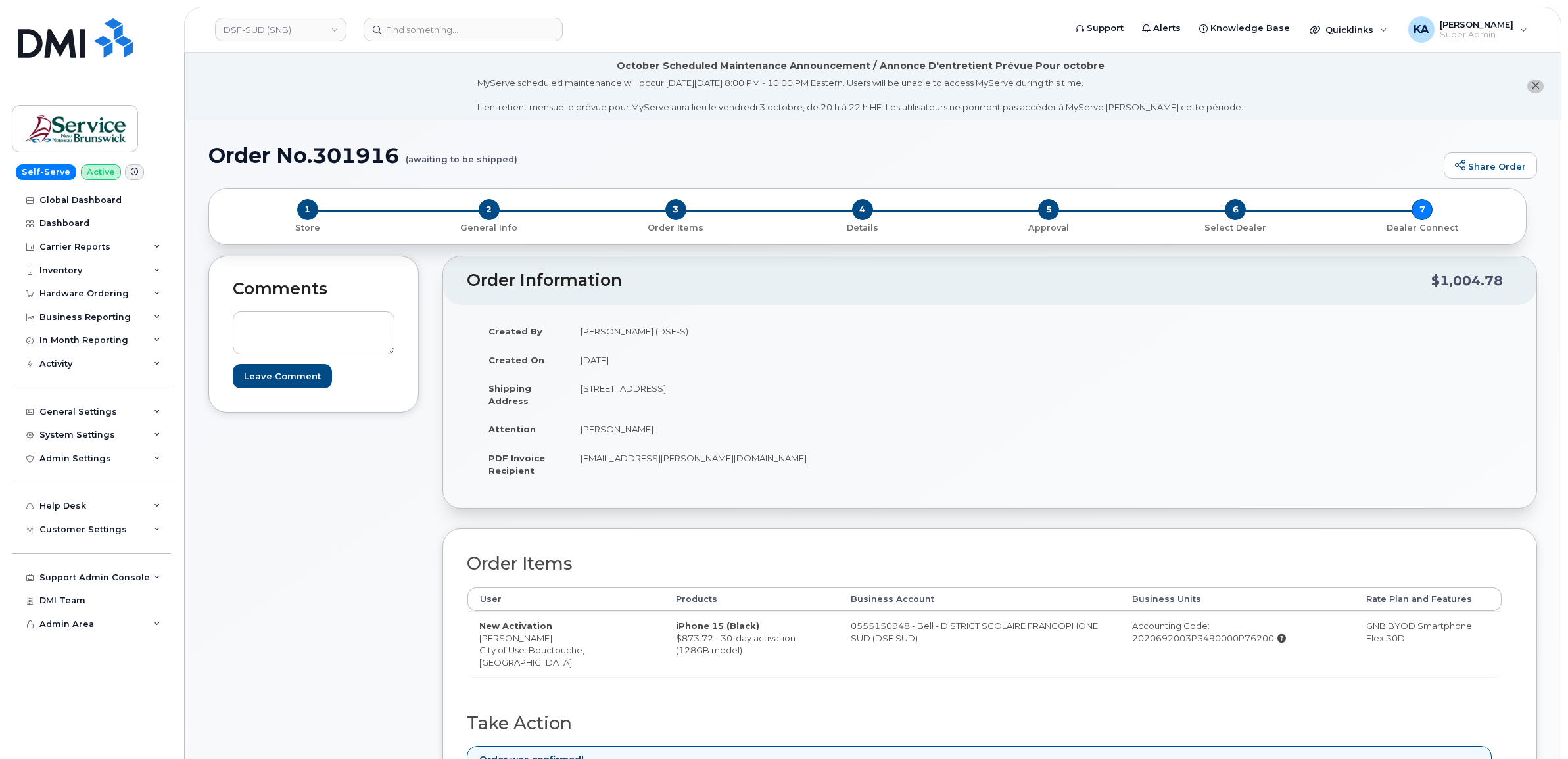
scroll to position [82, 0]
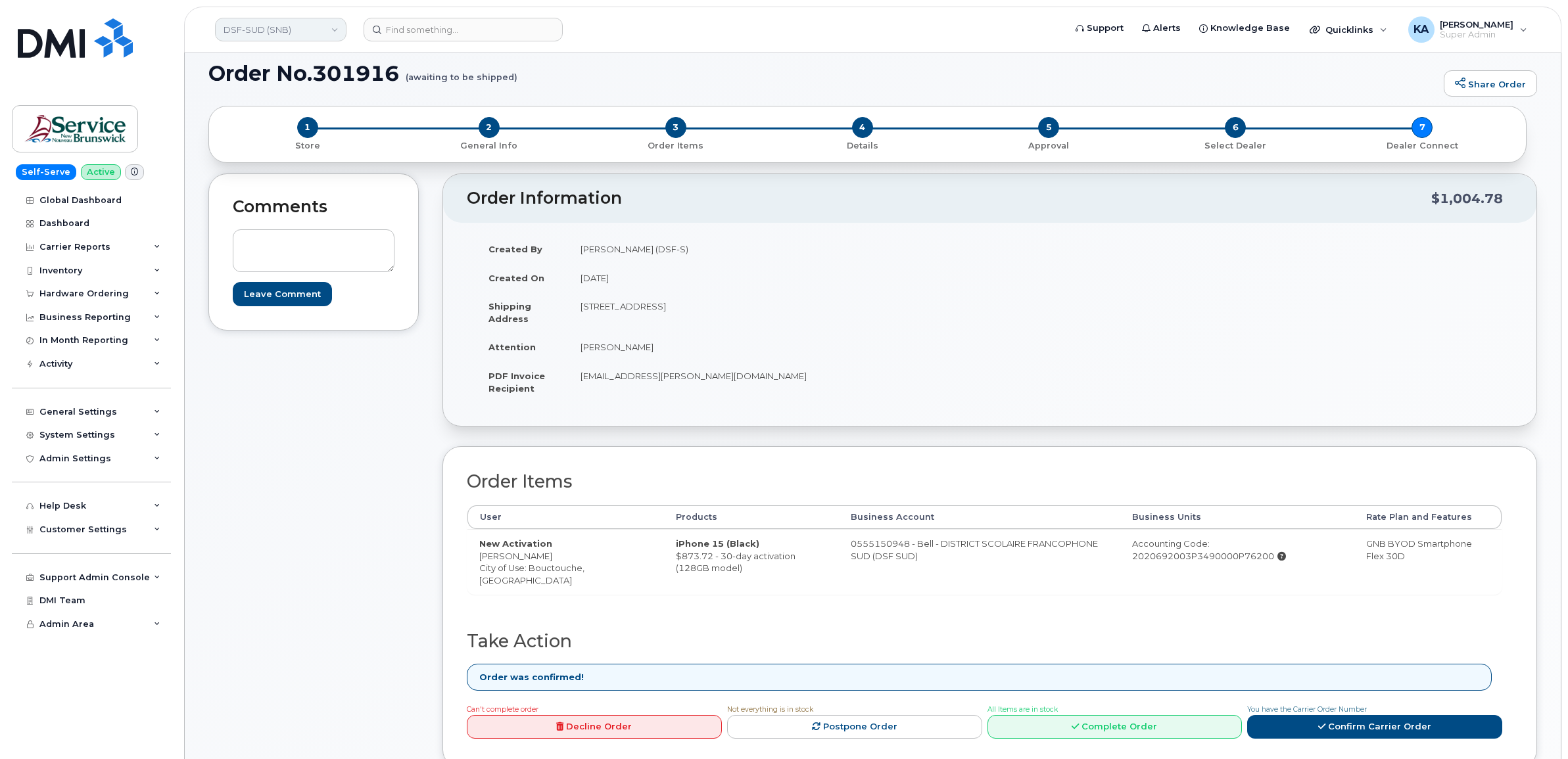
click at [238, 30] on link "DSF-SUD (SNB)" at bounding box center [280, 30] width 132 height 24
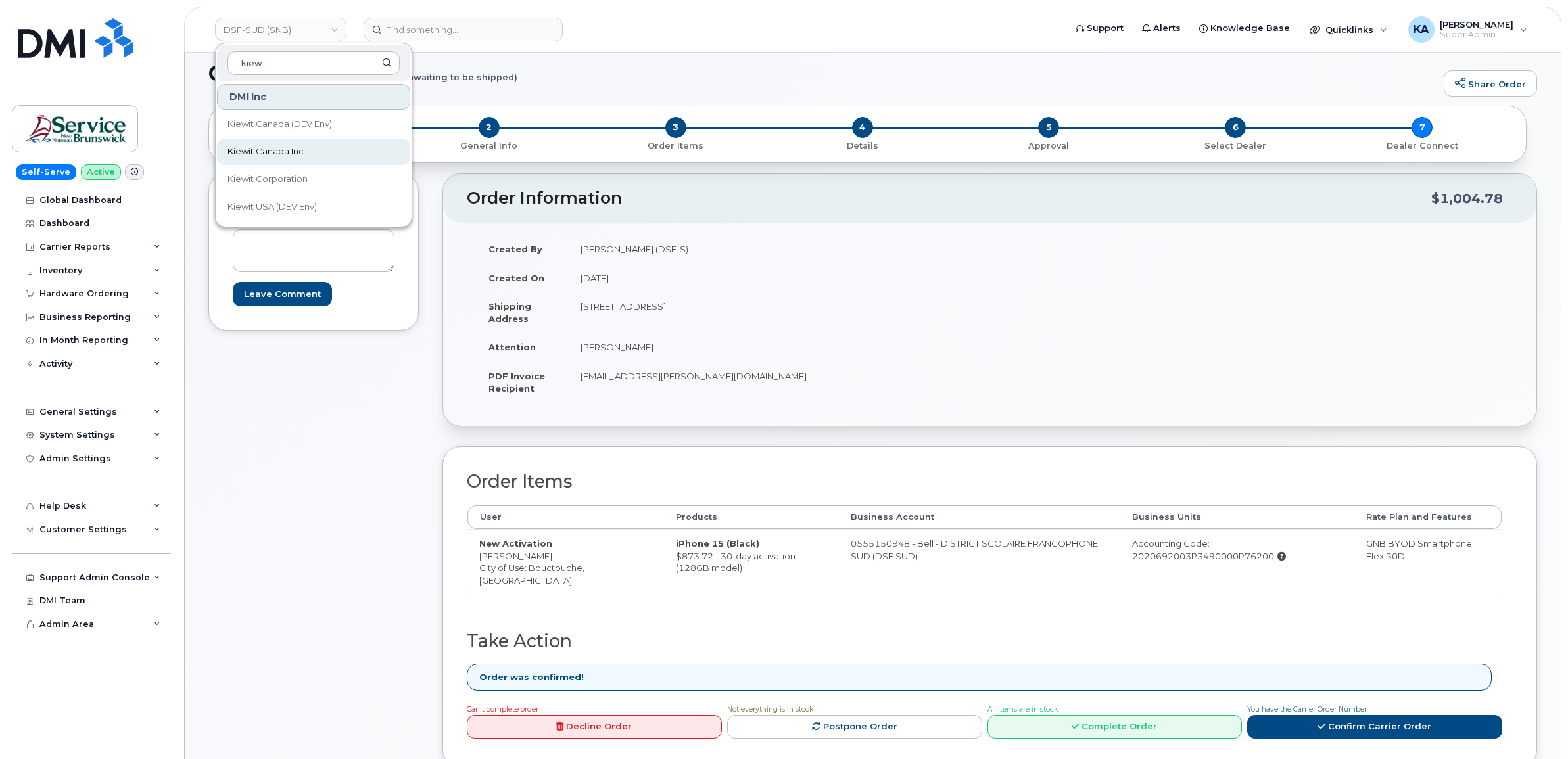
type input "kiew"
click at [242, 146] on span "Kiewit Canada Inc" at bounding box center [266, 152] width 76 height 13
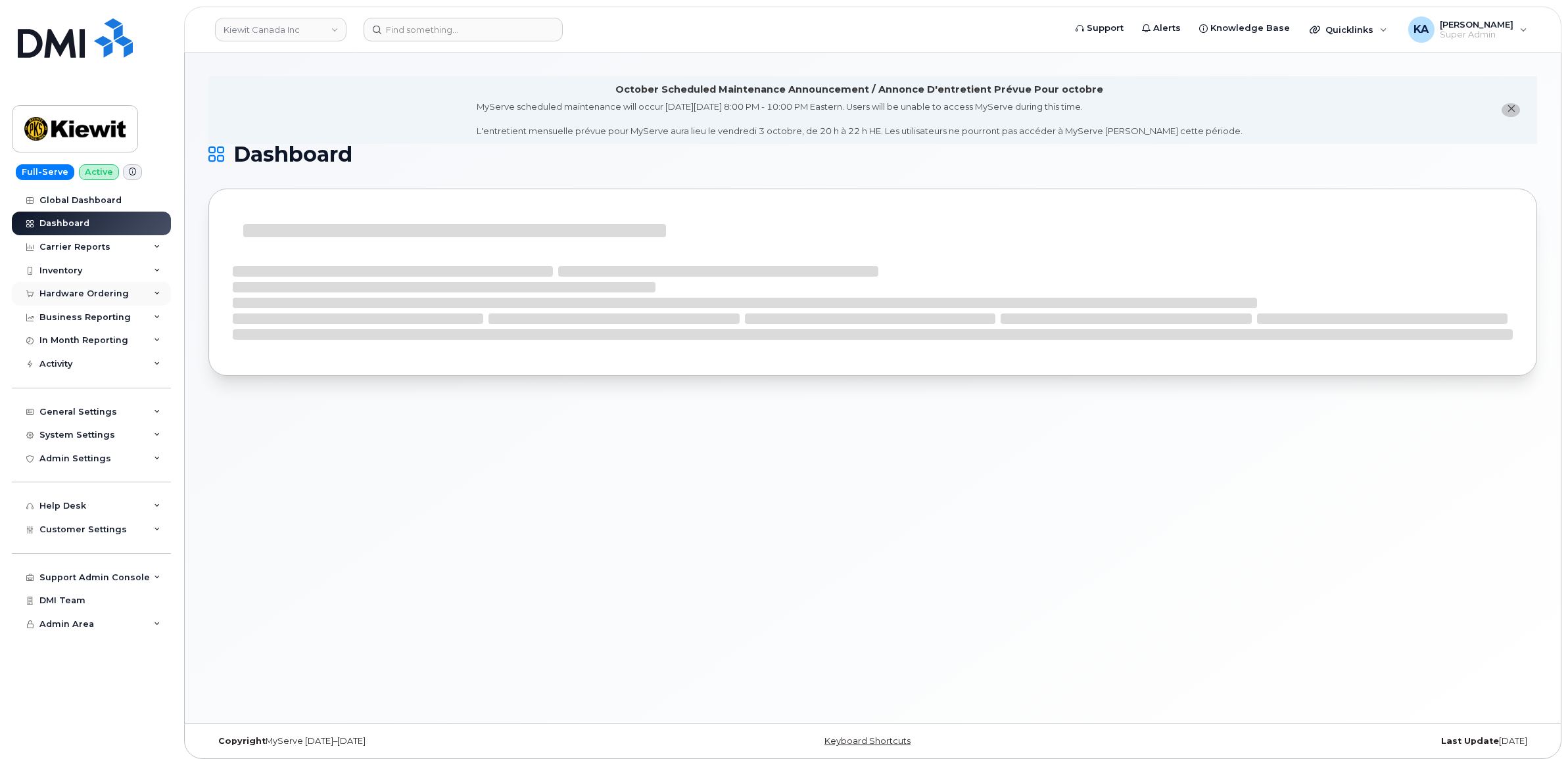
click at [69, 296] on div "Hardware Ordering" at bounding box center [84, 294] width 90 height 11
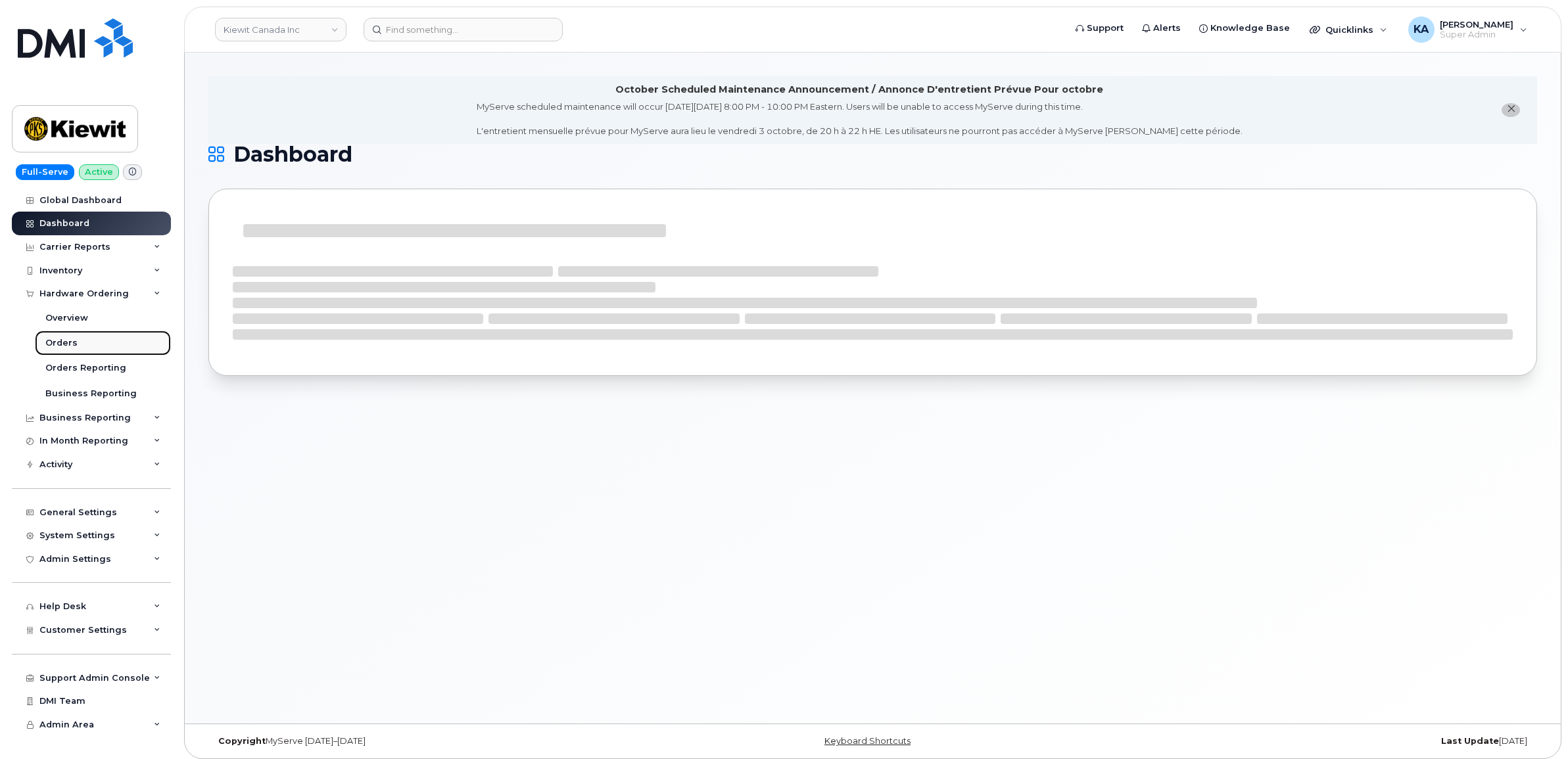
click at [60, 340] on div "Orders" at bounding box center [61, 343] width 32 height 12
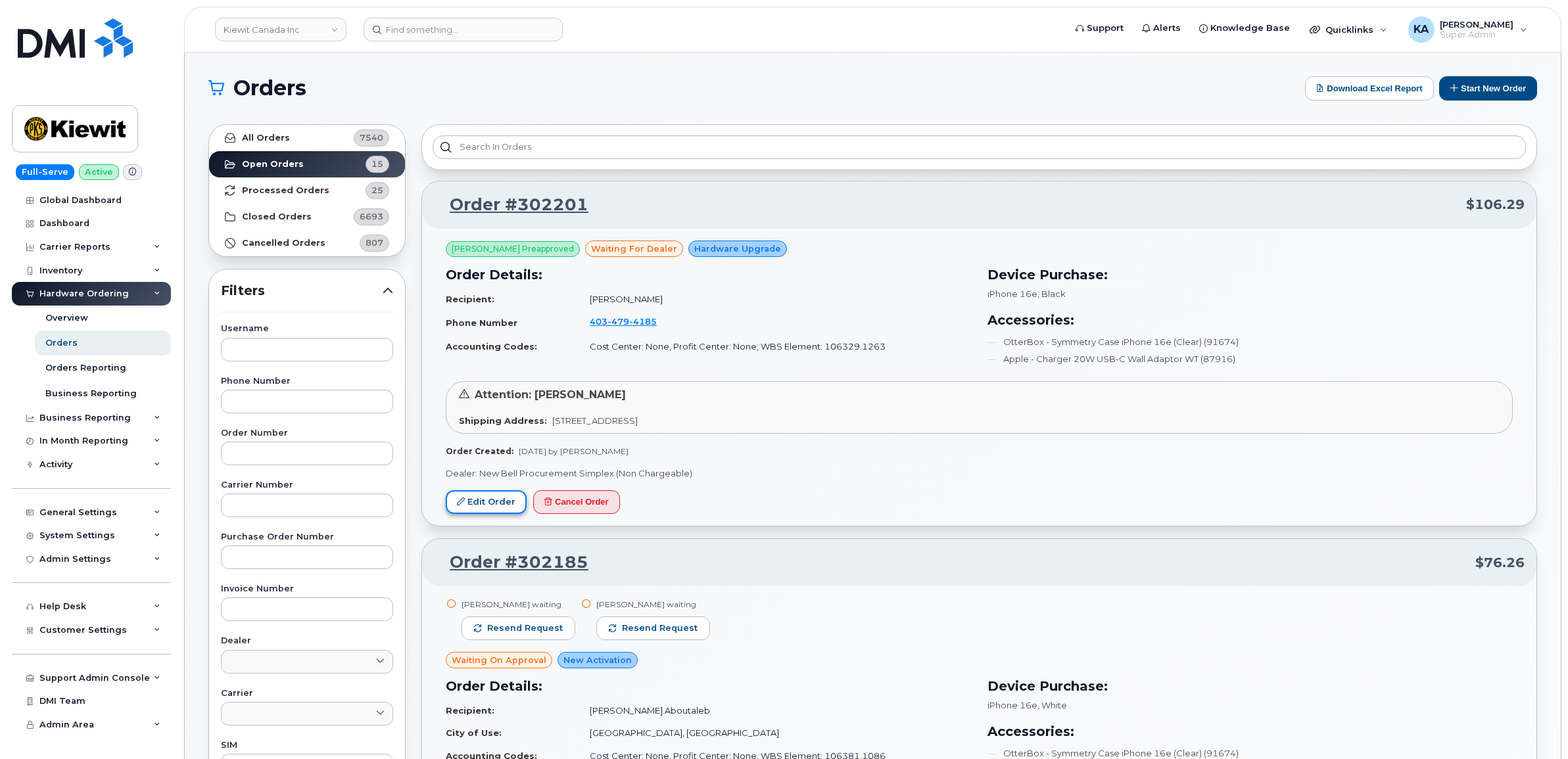
click at [479, 500] on link "Edit Order" at bounding box center [486, 502] width 81 height 25
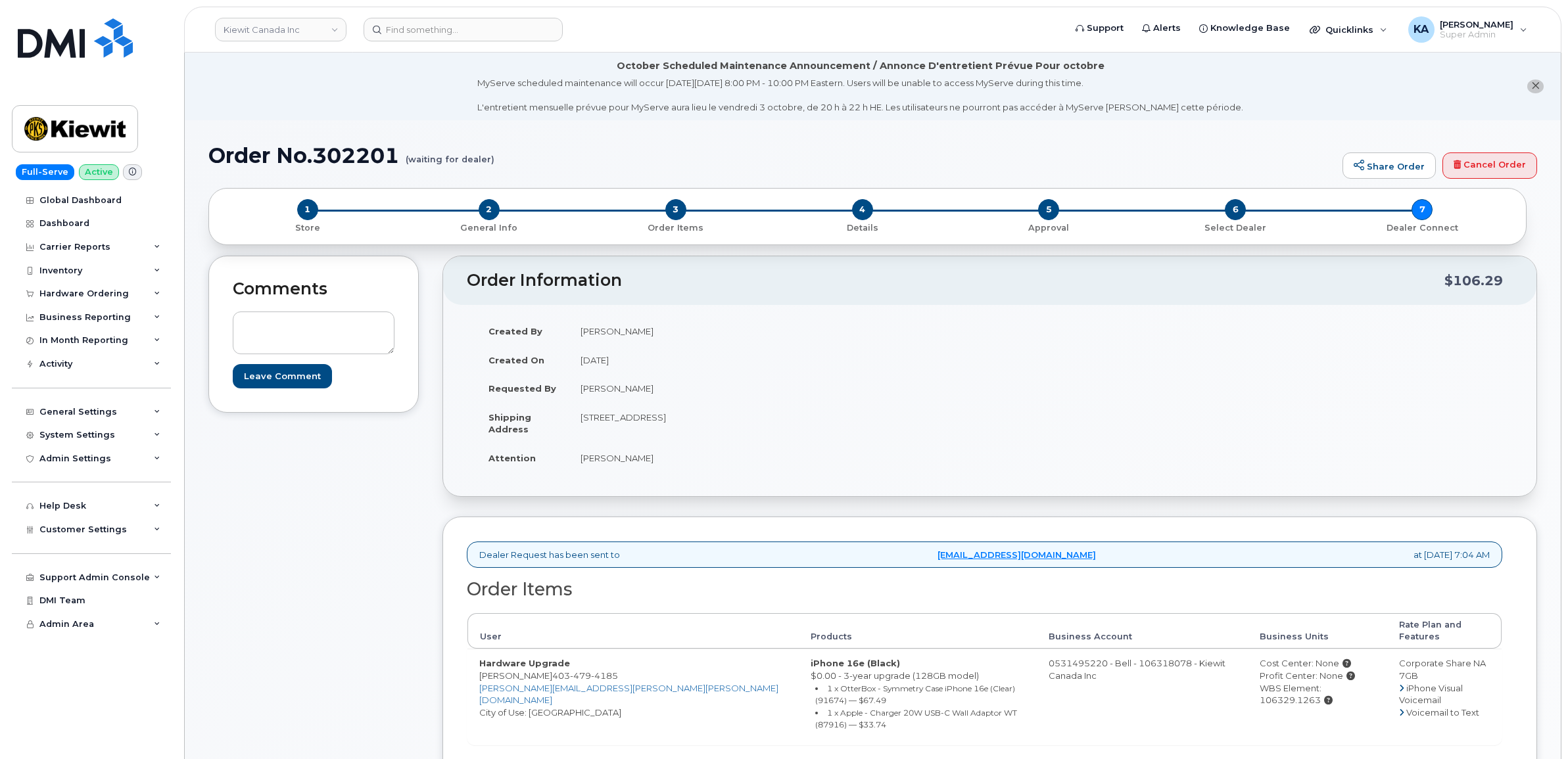
scroll to position [82, 0]
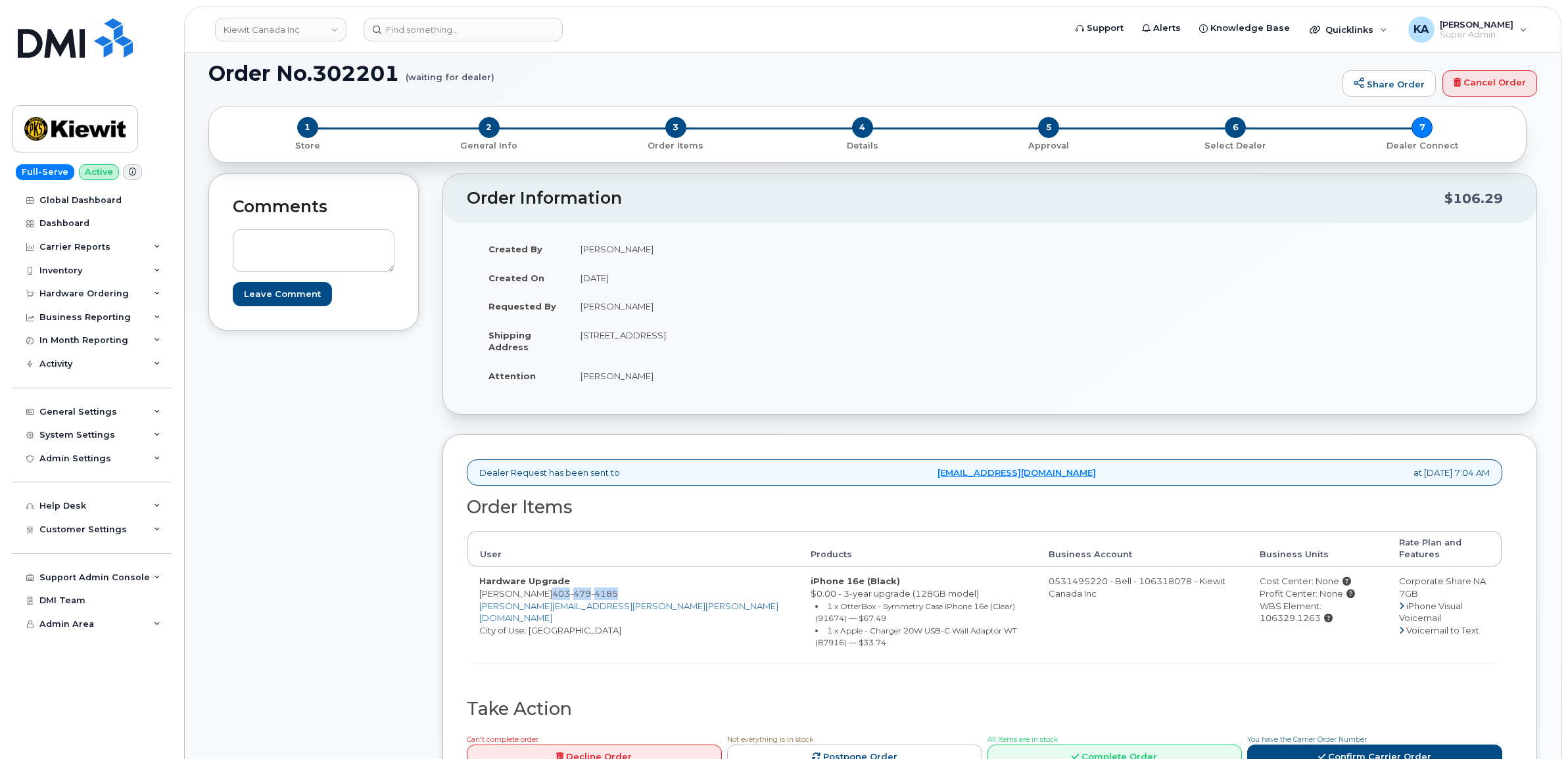
drag, startPoint x: 536, startPoint y: 583, endPoint x: 599, endPoint y: 584, distance: 63.0
click at [599, 589] on span "403 479 4185" at bounding box center [585, 594] width 66 height 11
copy span "403 479 4185"
drag, startPoint x: 572, startPoint y: 336, endPoint x: 654, endPoint y: 342, distance: 82.2
click at [654, 342] on td "12250 33 St NE EDMONTON AB T6S 1H6 CANADA" at bounding box center [775, 341] width 411 height 41
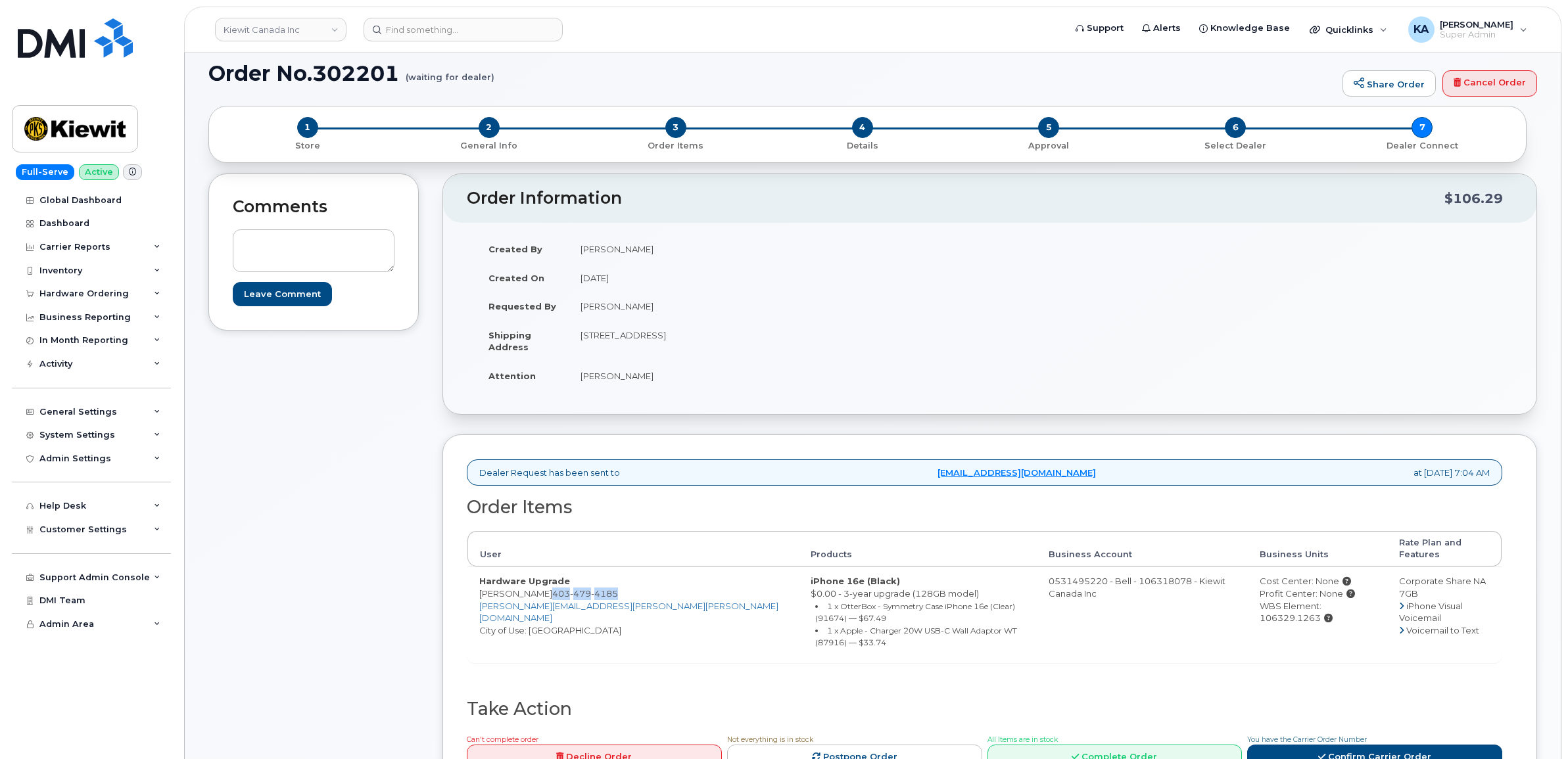
copy td "12250 33 St NE"
drag, startPoint x: 722, startPoint y: 336, endPoint x: 759, endPoint y: 340, distance: 37.2
click at [759, 340] on td "12250 33 St NE EDMONTON AB T6S 1H6 CANADA" at bounding box center [775, 341] width 411 height 41
copy td "T6S 1H6"
drag, startPoint x: 573, startPoint y: 376, endPoint x: 654, endPoint y: 385, distance: 81.5
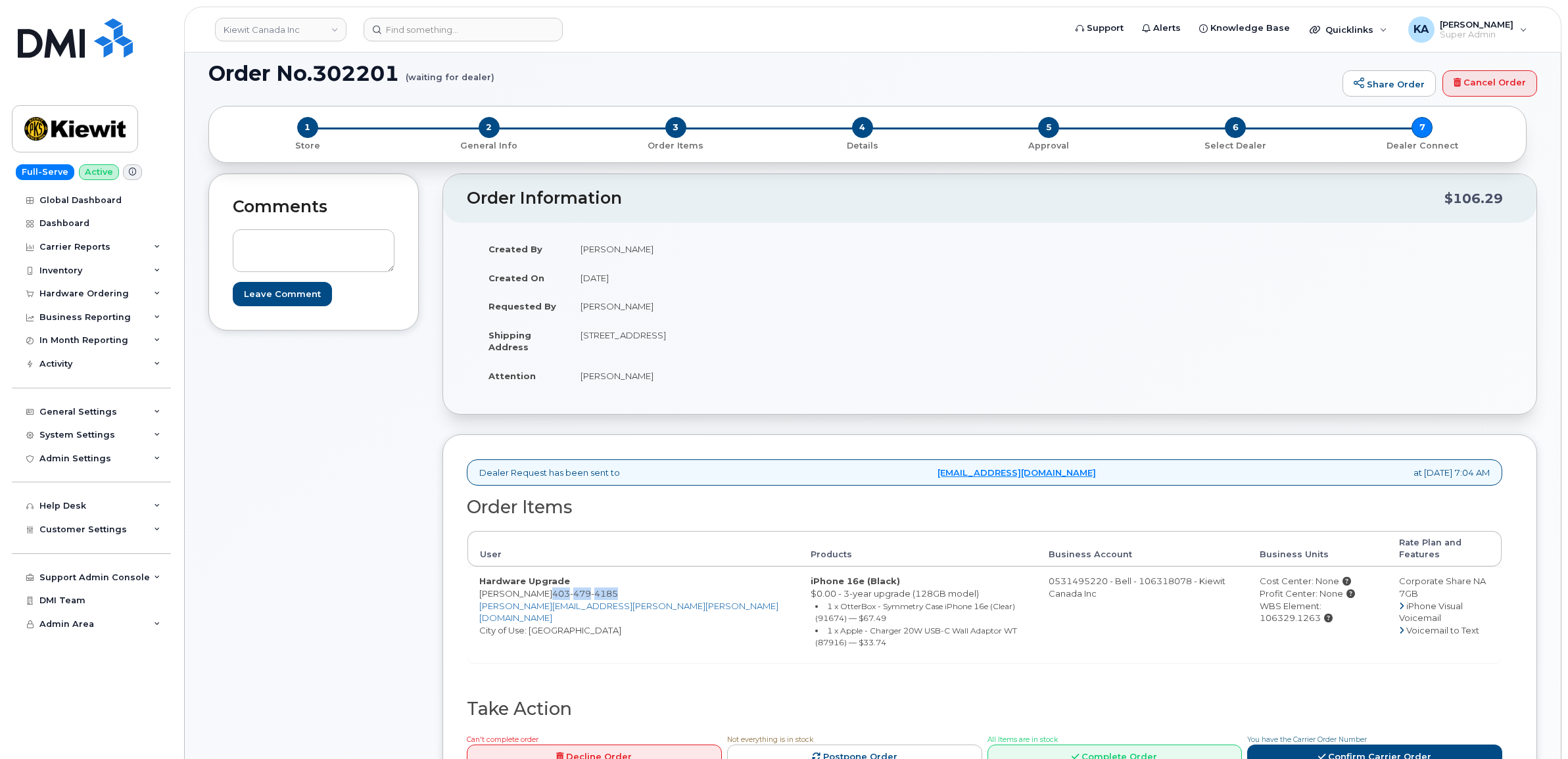
click at [654, 385] on td "Michael Harney" at bounding box center [775, 376] width 411 height 29
copy td "Michael Harney"
drag, startPoint x: 1213, startPoint y: 595, endPoint x: 1345, endPoint y: 601, distance: 132.1
click at [1345, 601] on td "Cost Center: None Profit Center: None WBS Element: 106329.1263" at bounding box center [1316, 614] width 139 height 95
copy div "WBS Element: 106329.1263"
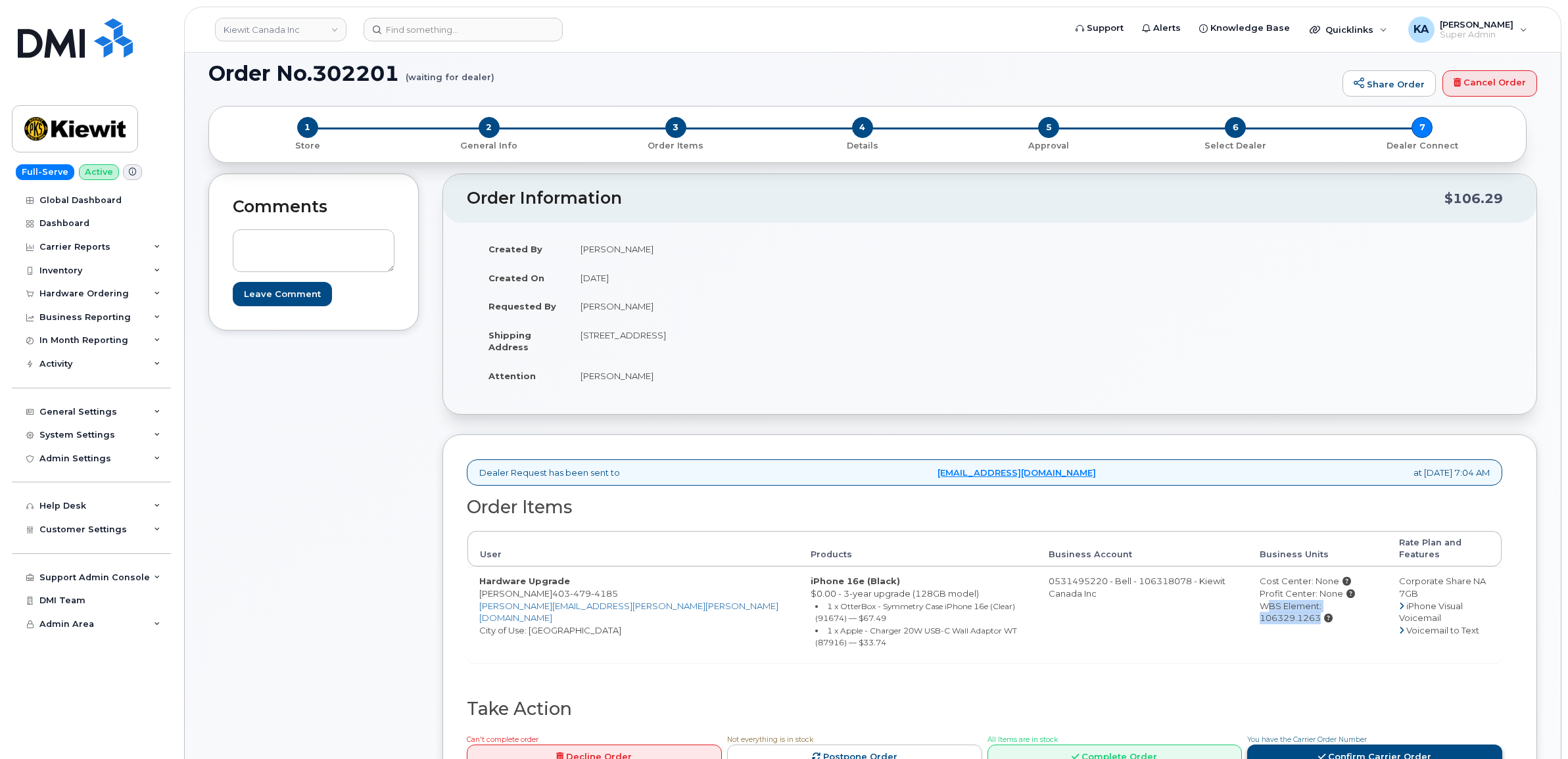
click at [1323, 745] on link "Confirm Carrier Order" at bounding box center [1375, 757] width 255 height 25
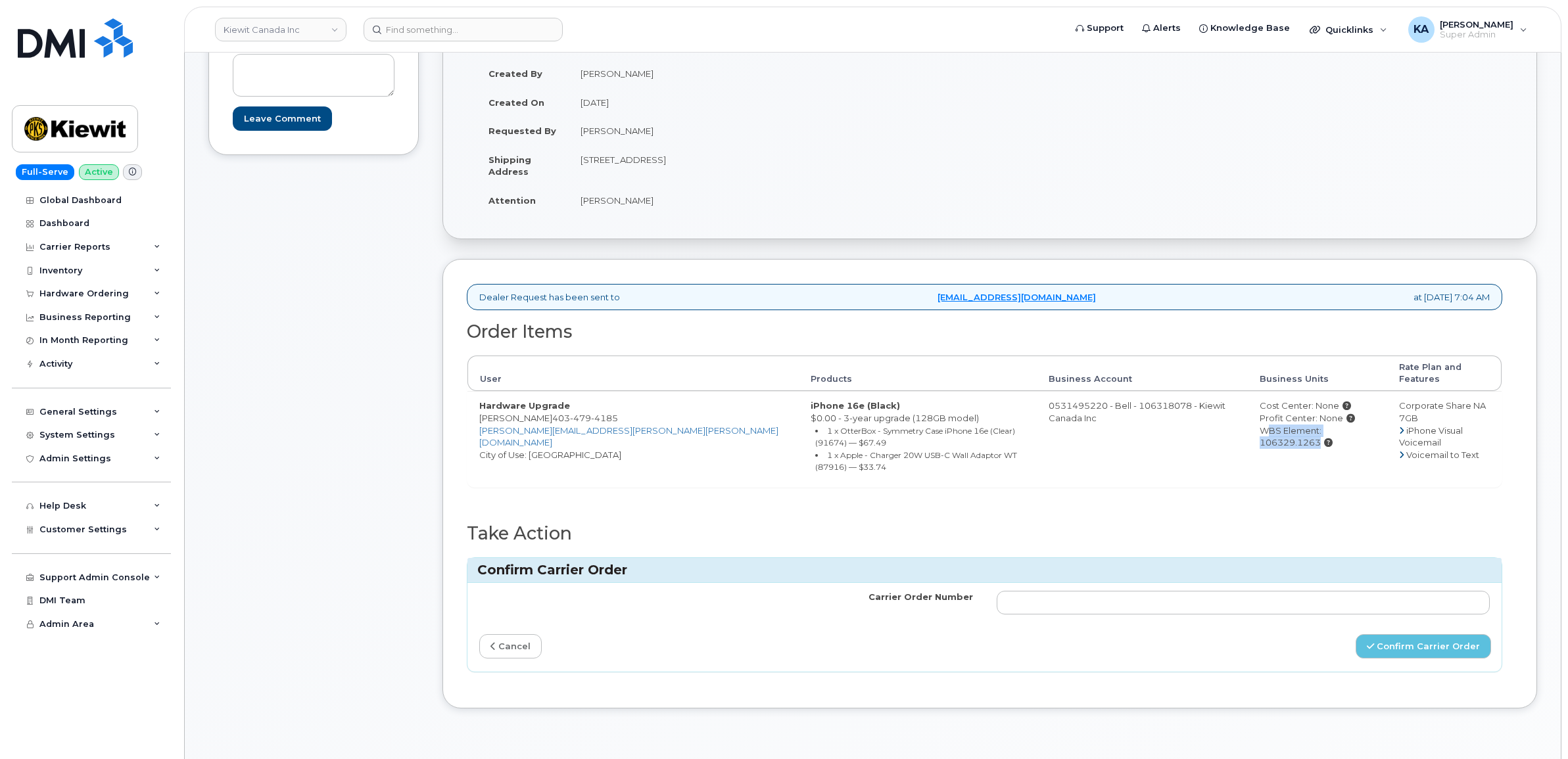
scroll to position [329, 0]
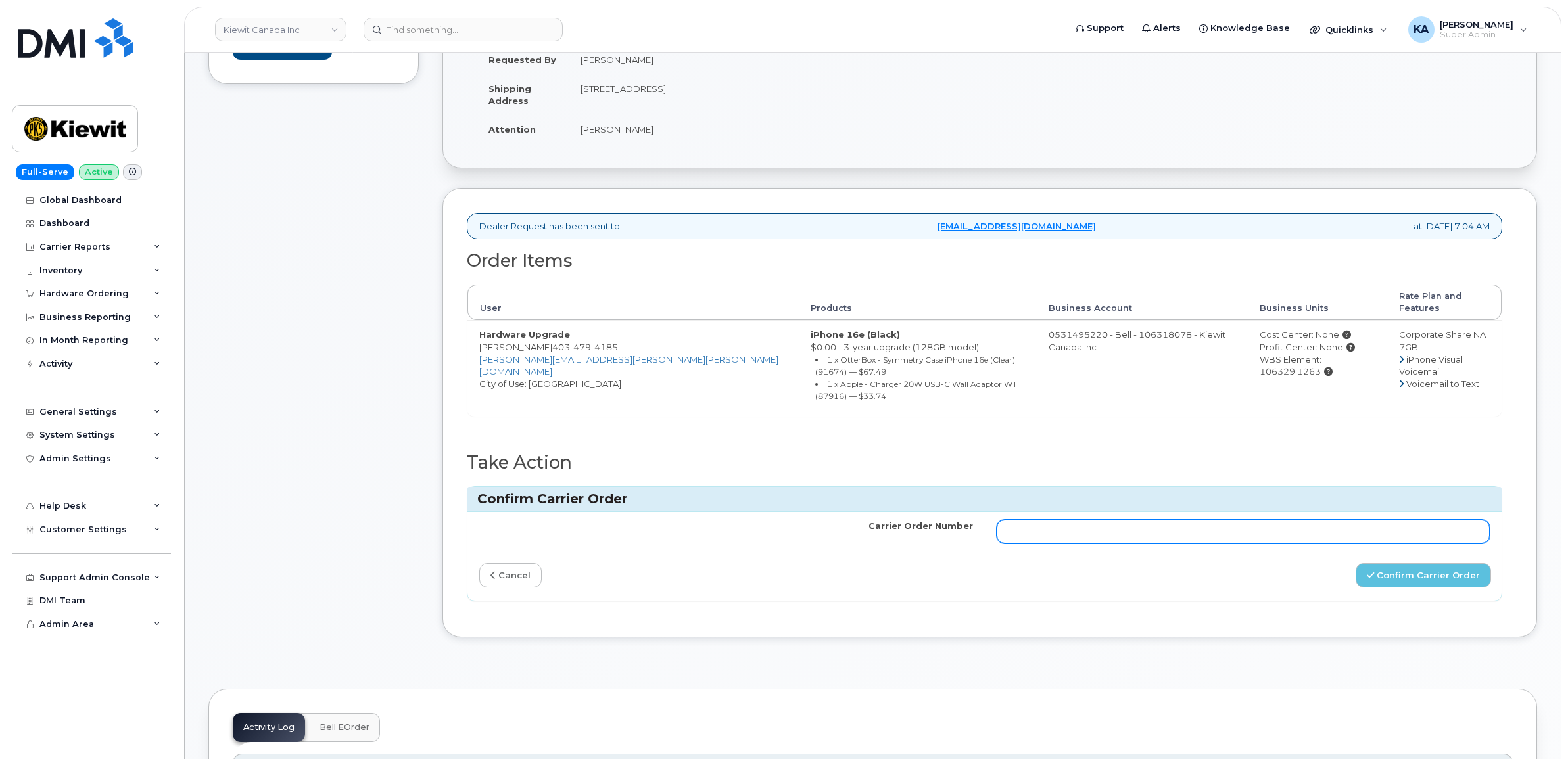
click at [1231, 520] on input "Carrier Order Number" at bounding box center [1243, 531] width 493 height 24
paste input "3023589"
type input "3023589"
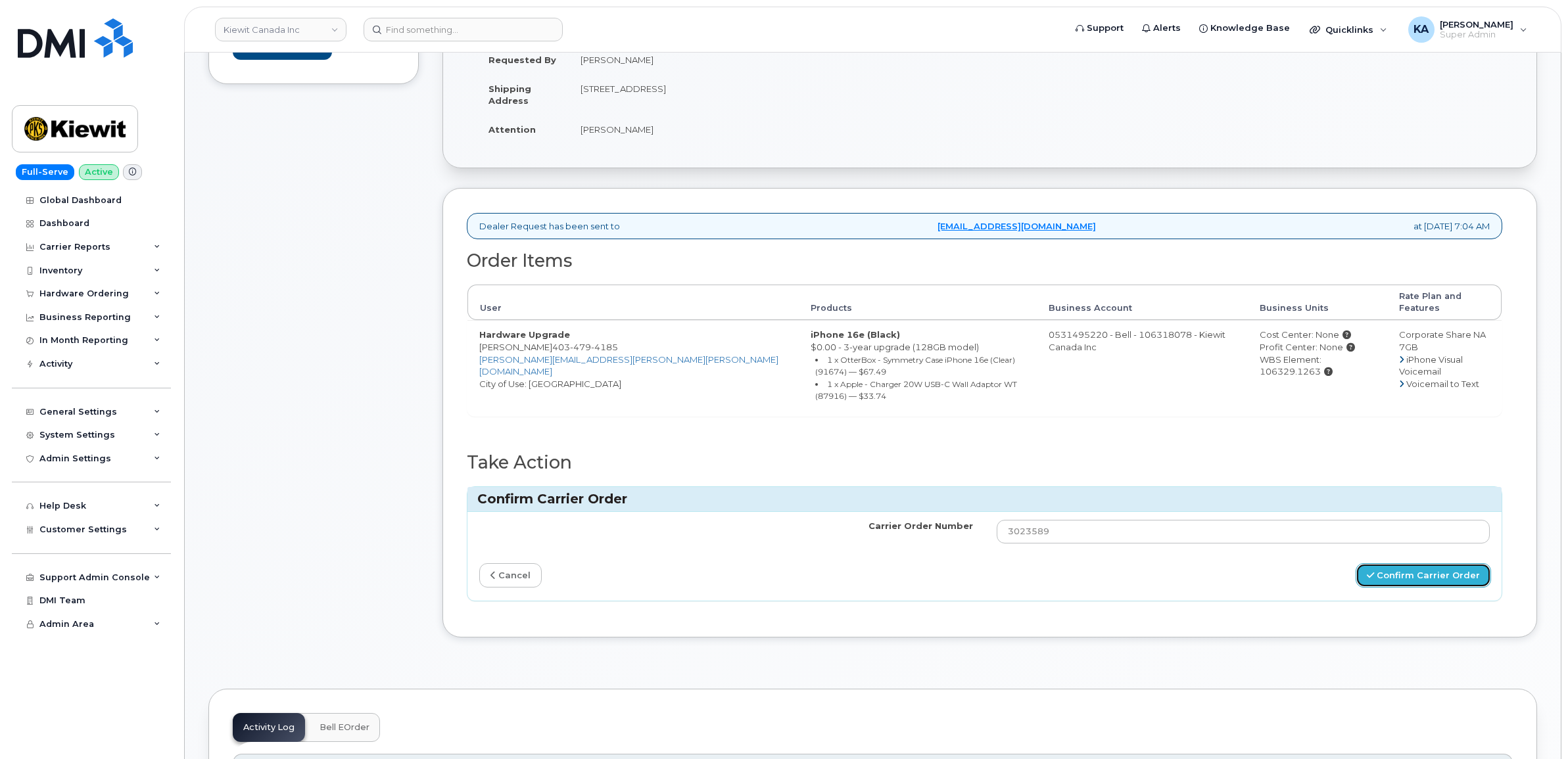
click at [1405, 563] on button "Confirm Carrier Order" at bounding box center [1422, 576] width 136 height 25
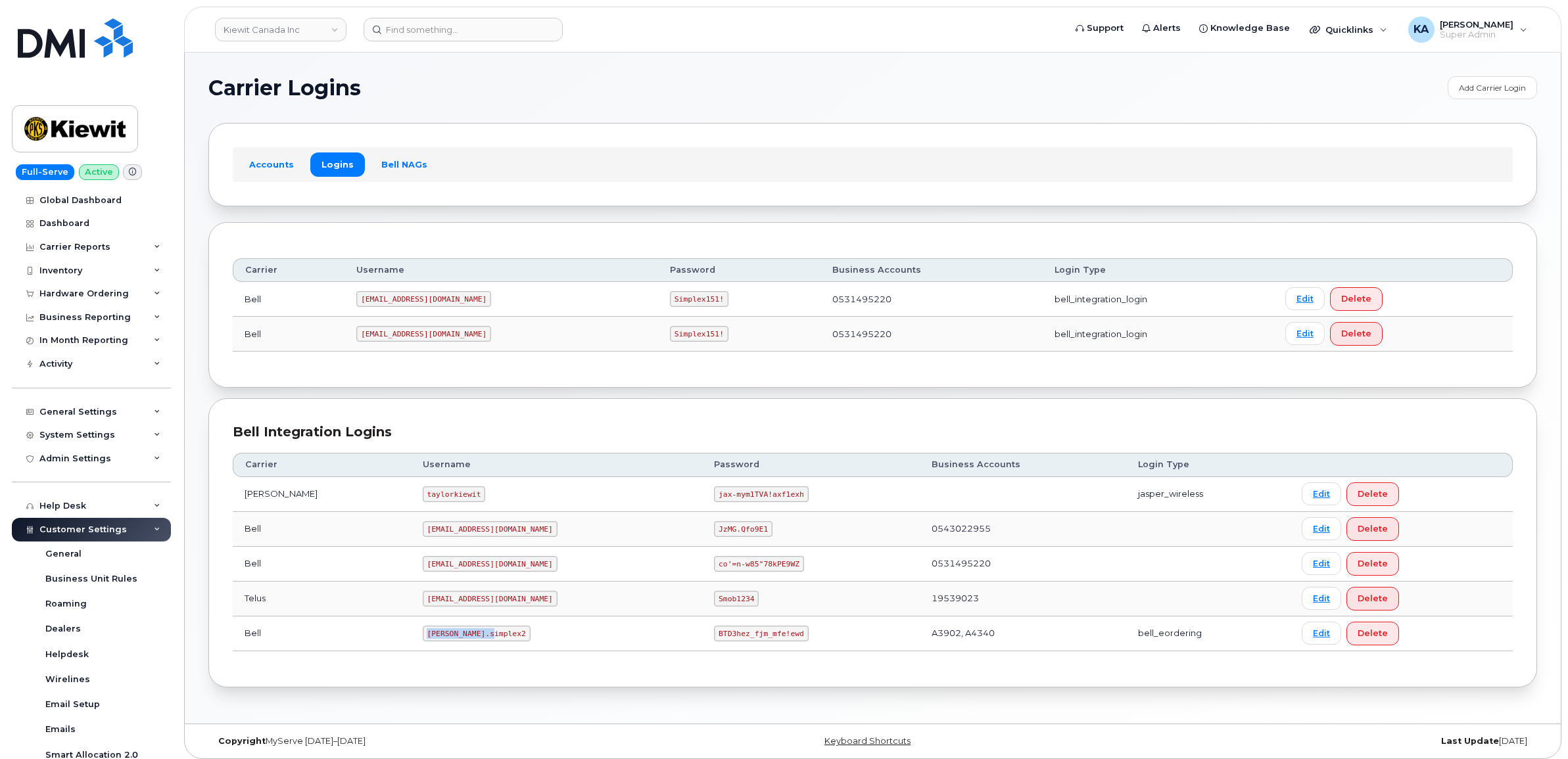
drag, startPoint x: 391, startPoint y: 636, endPoint x: 444, endPoint y: 646, distance: 53.9
click at [444, 646] on td "[PERSON_NAME].simplex2" at bounding box center [557, 634] width 292 height 35
copy code "[PERSON_NAME].simplex2"
drag, startPoint x: 655, startPoint y: 634, endPoint x: 749, endPoint y: 634, distance: 94.0
click at [749, 634] on td "BTD3hez_fjm_mfe!ewd" at bounding box center [811, 634] width 217 height 35
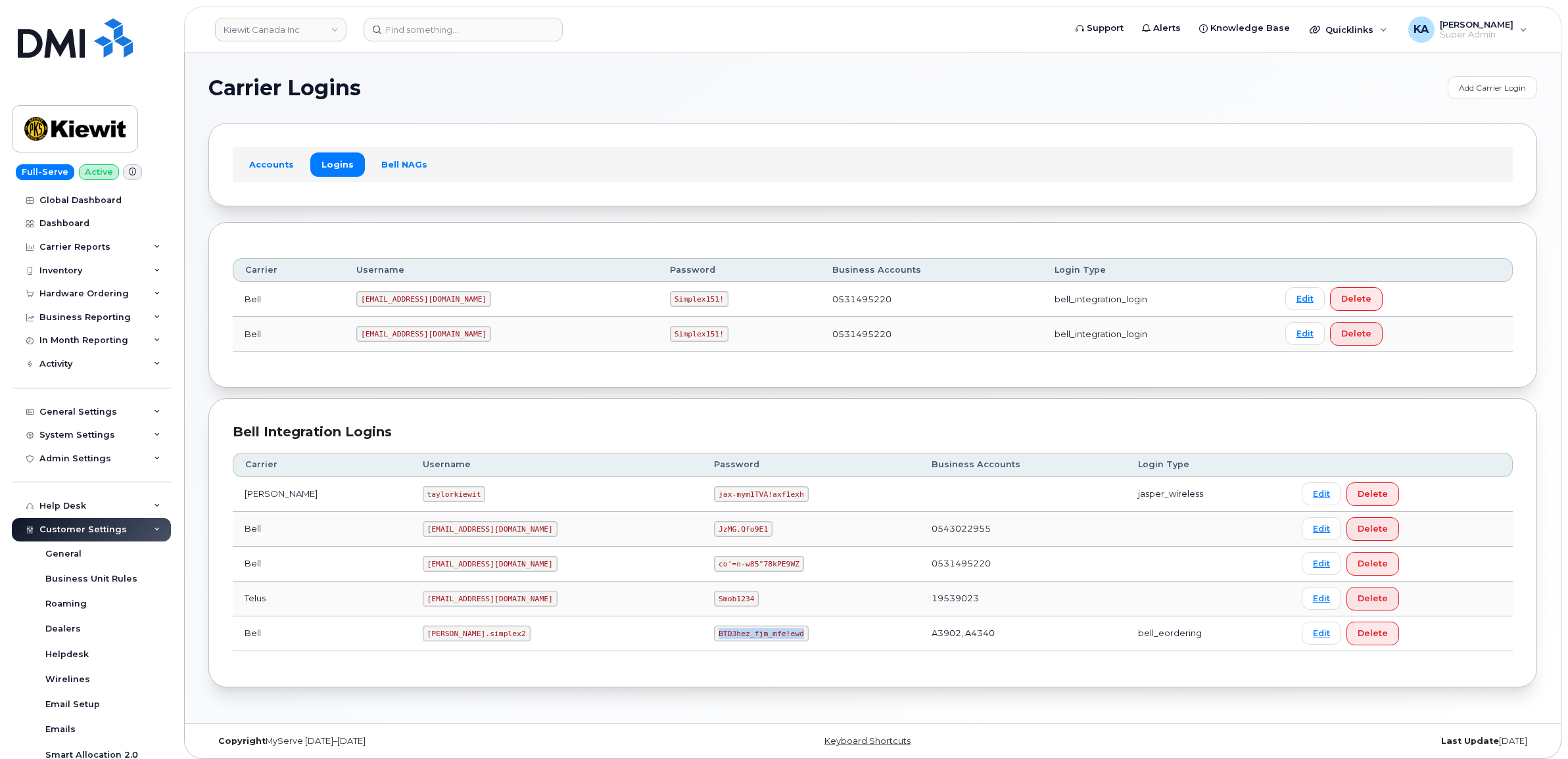
copy code "BTD3hez_fjm_mfe!ewd"
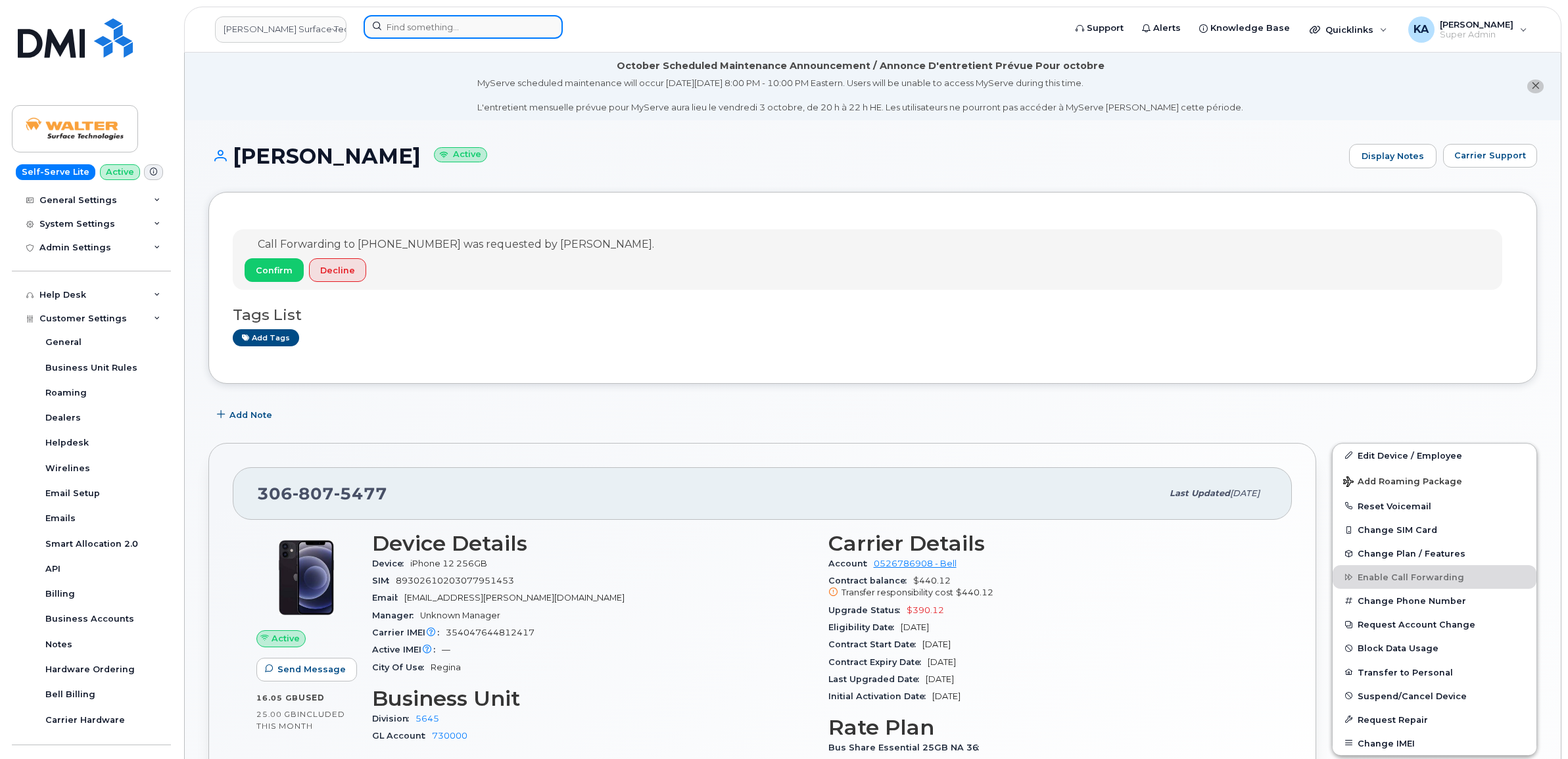
click at [441, 30] on input at bounding box center [463, 26] width 199 height 24
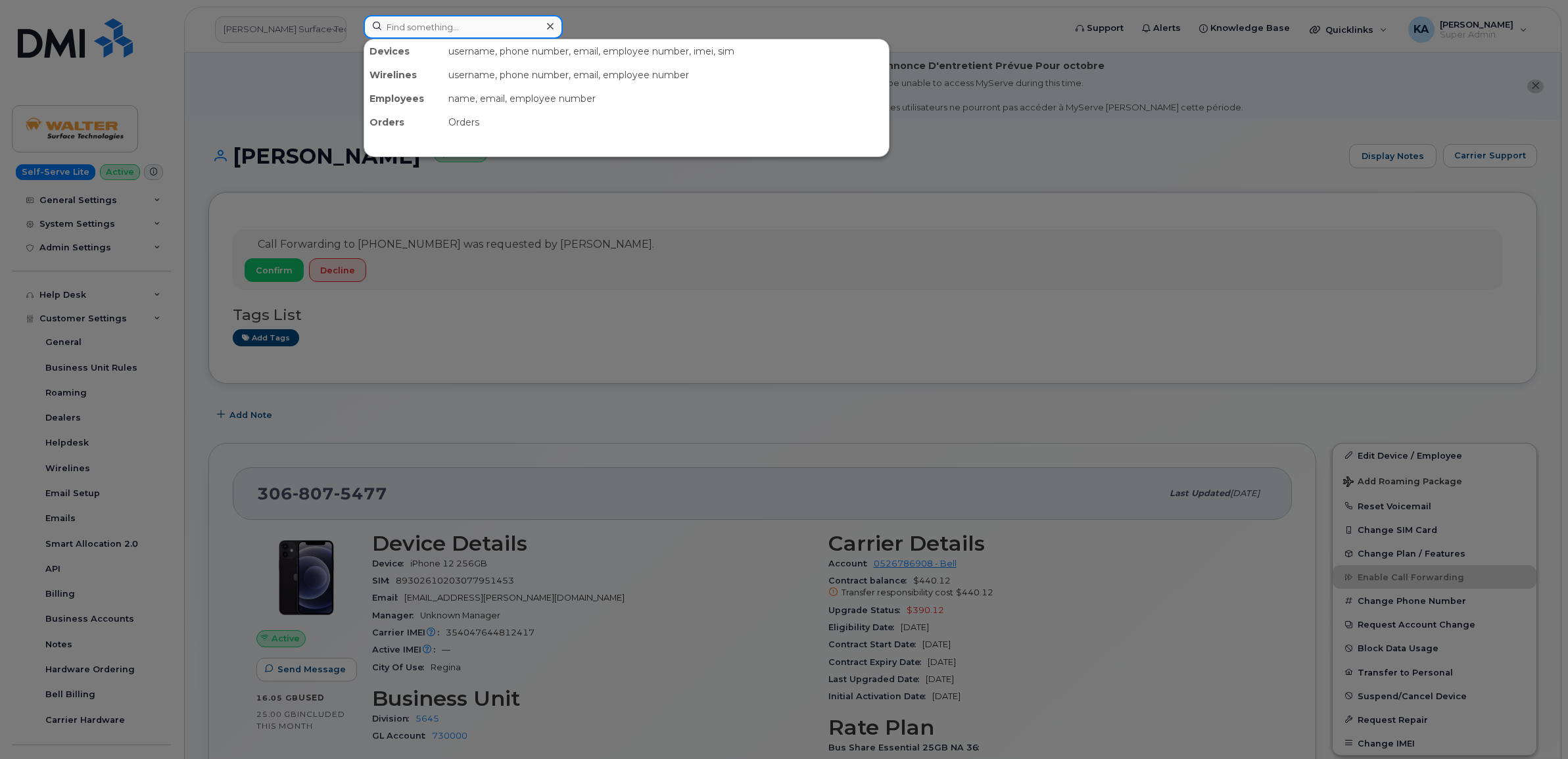
paste input "5067893953"
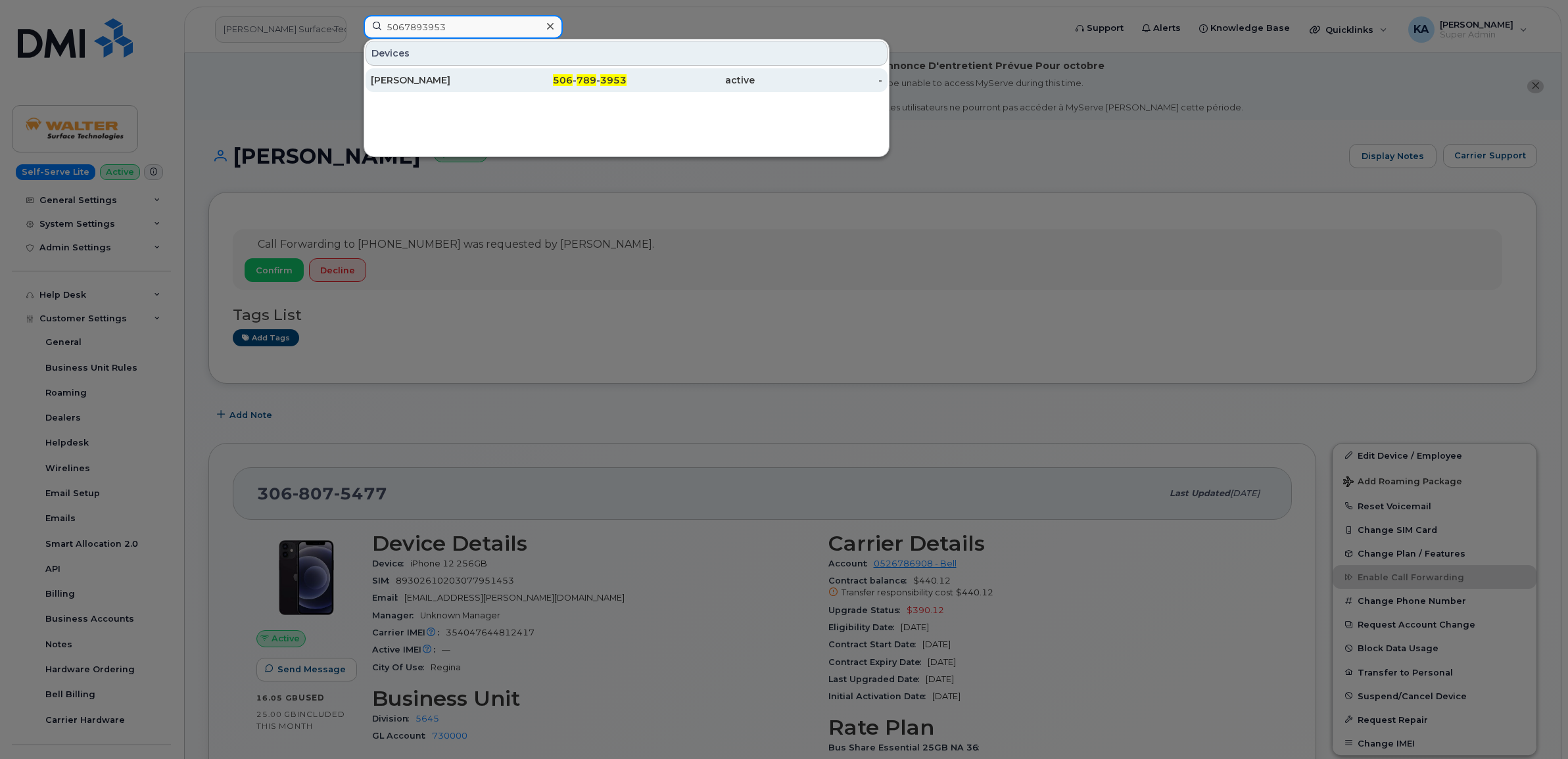
type input "5067893953"
click at [409, 84] on div "[PERSON_NAME]" at bounding box center [435, 81] width 128 height 13
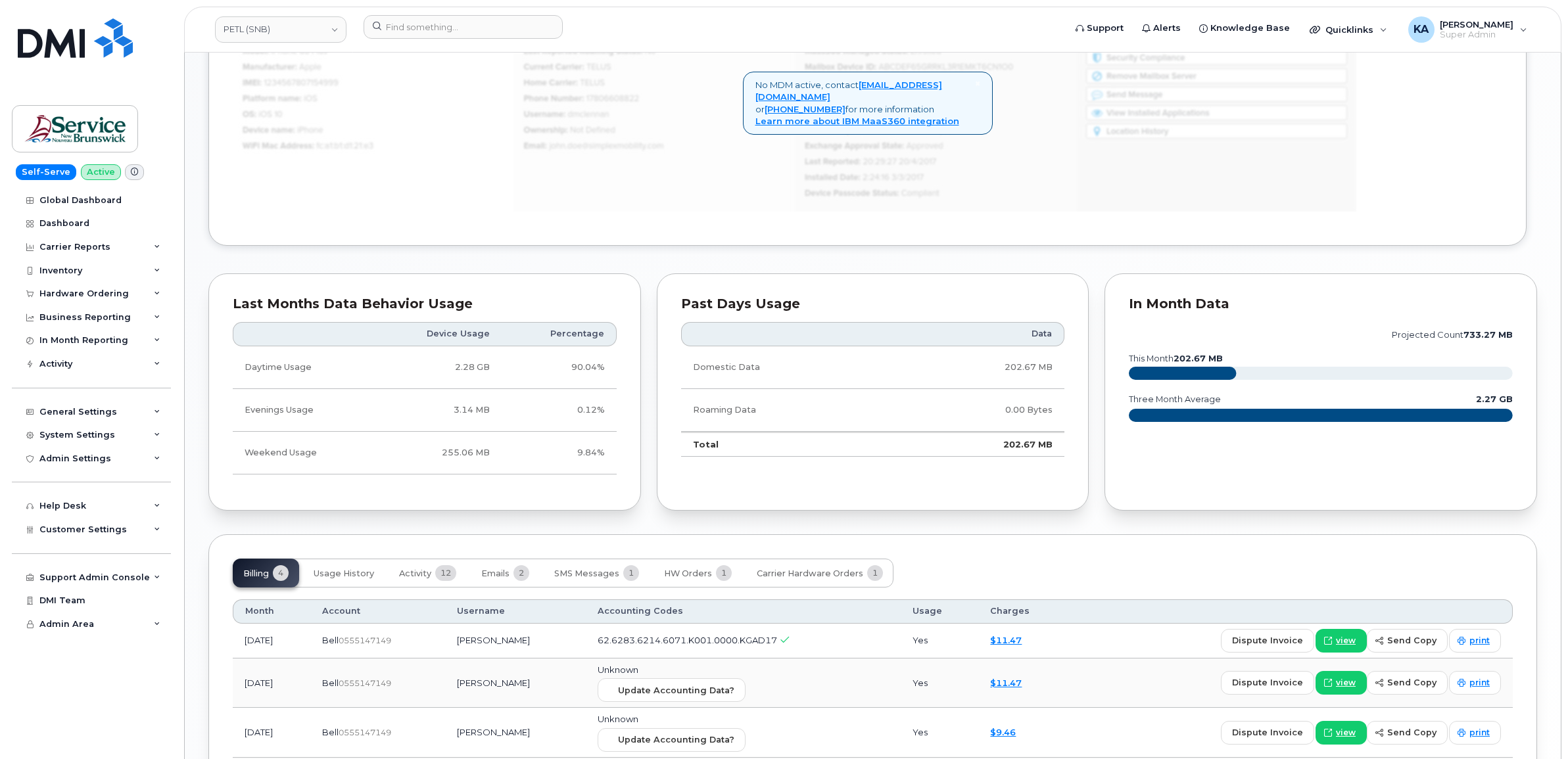
scroll to position [1067, 0]
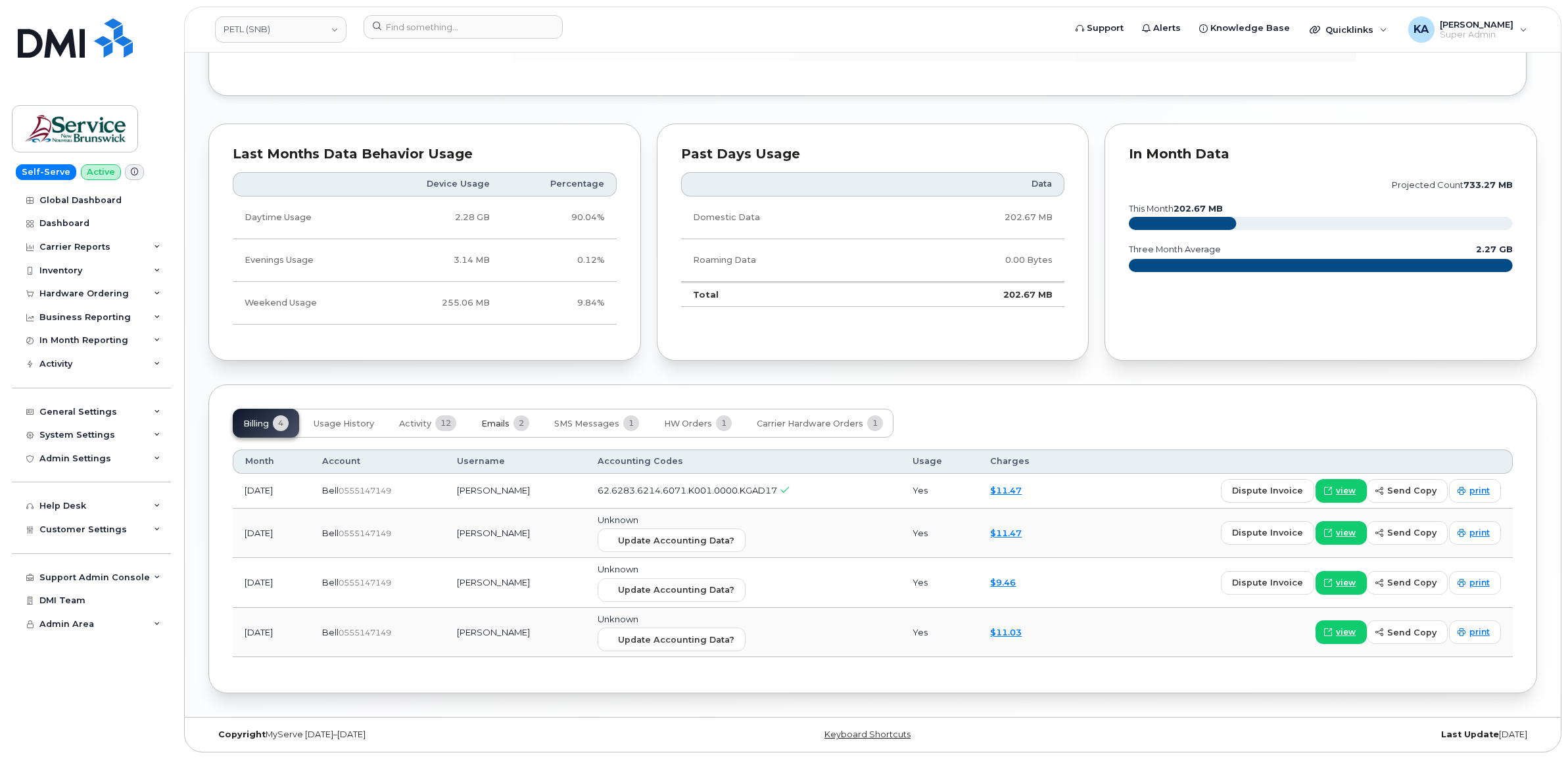
click at [506, 419] on span "Emails" at bounding box center [495, 423] width 28 height 11
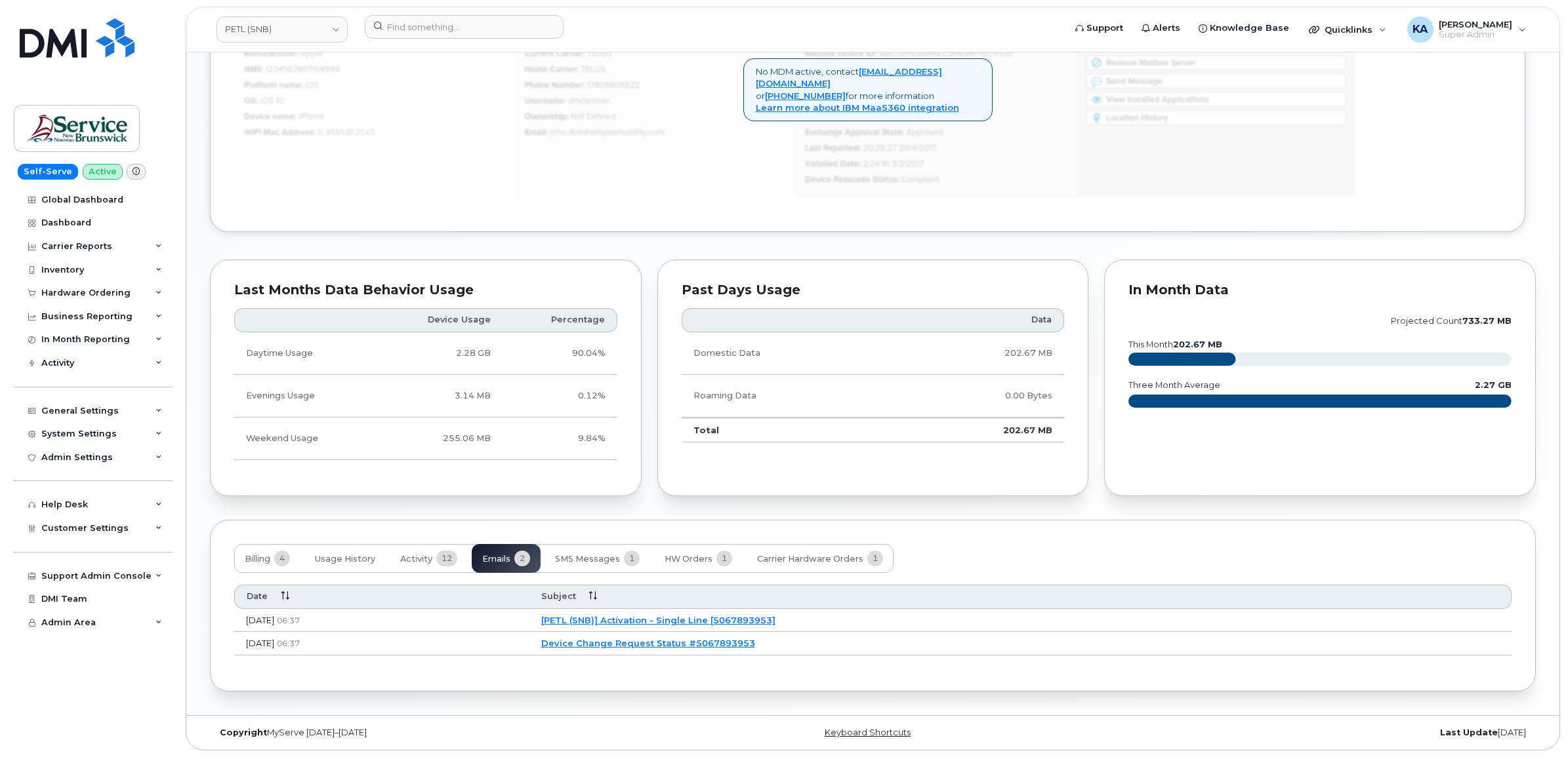
scroll to position [928, 0]
click at [692, 615] on link "[PETL (SNB)] Activation - Single Line [5067893953]" at bounding box center [656, 620] width 234 height 11
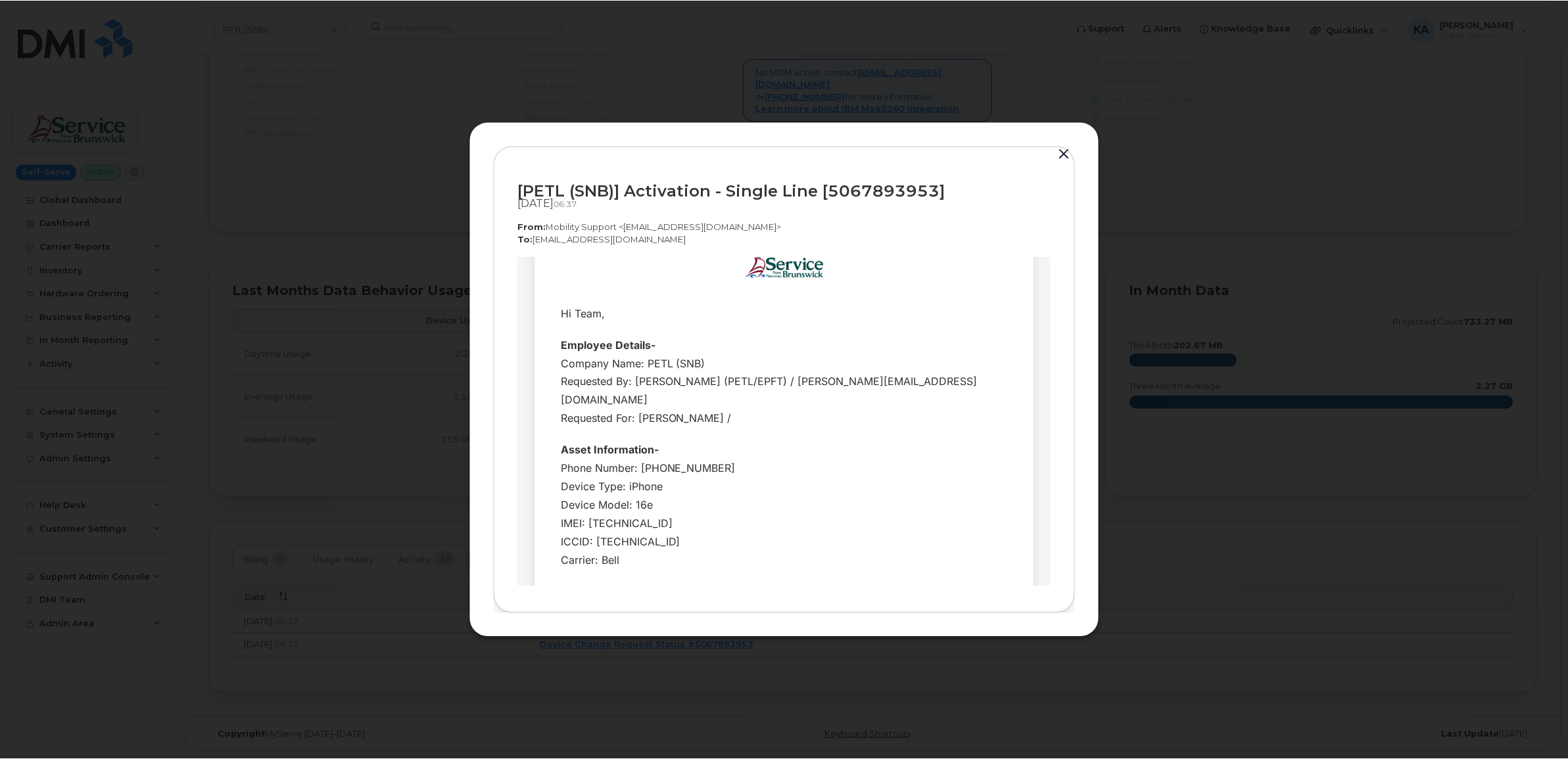
scroll to position [0, 0]
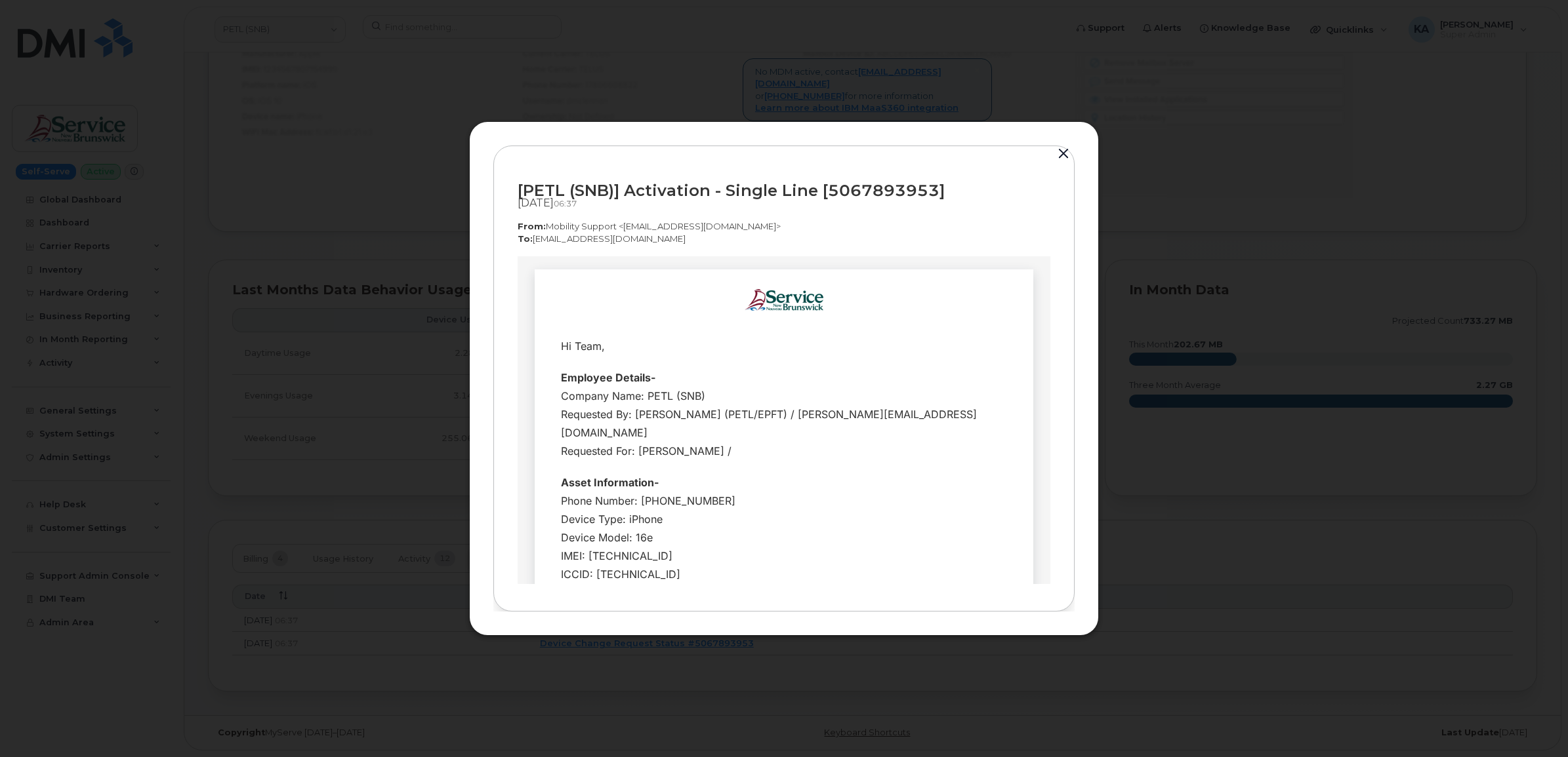
click at [1066, 148] on button "button" at bounding box center [1063, 154] width 20 height 18
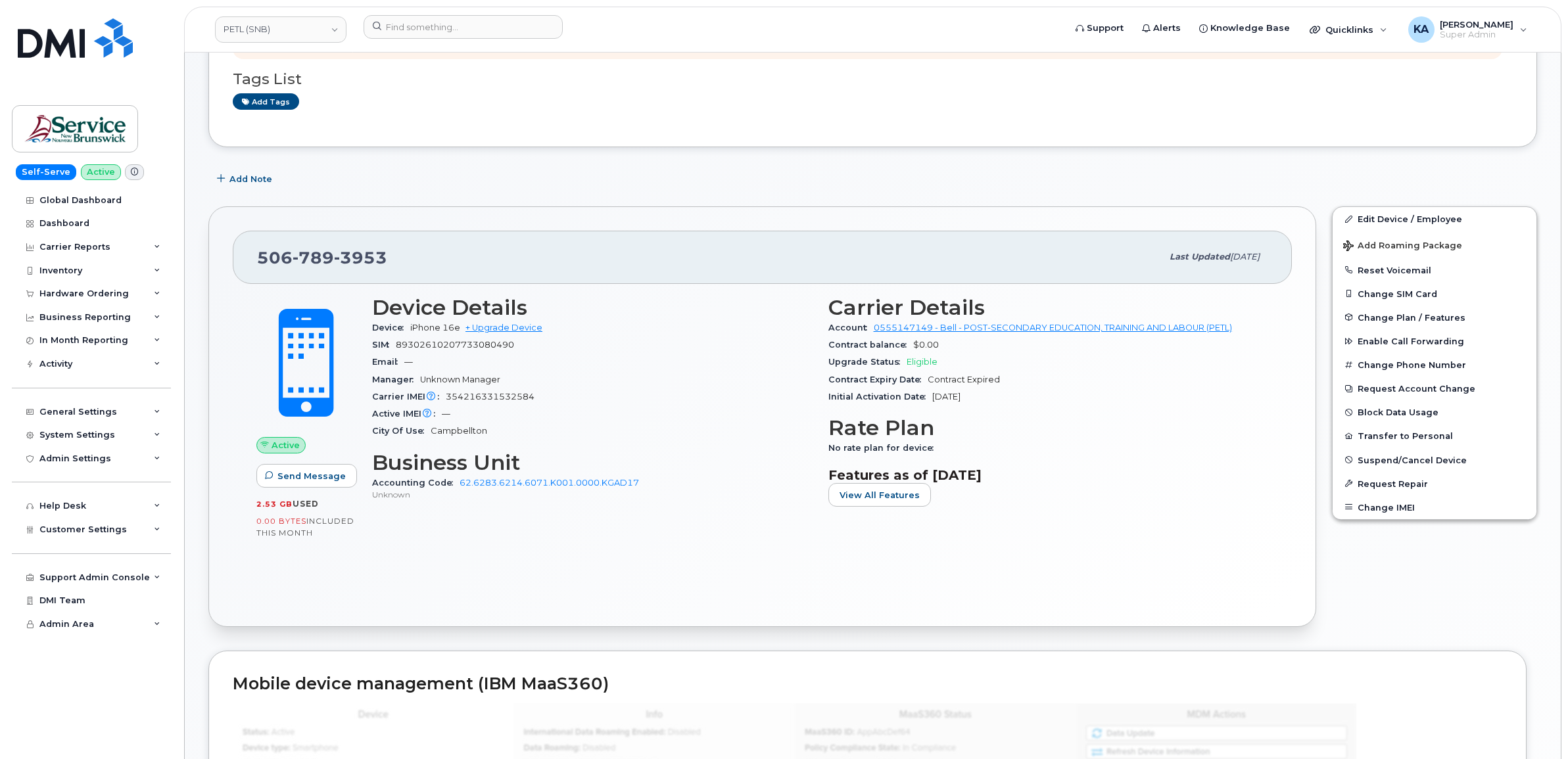
scroll to position [191, 0]
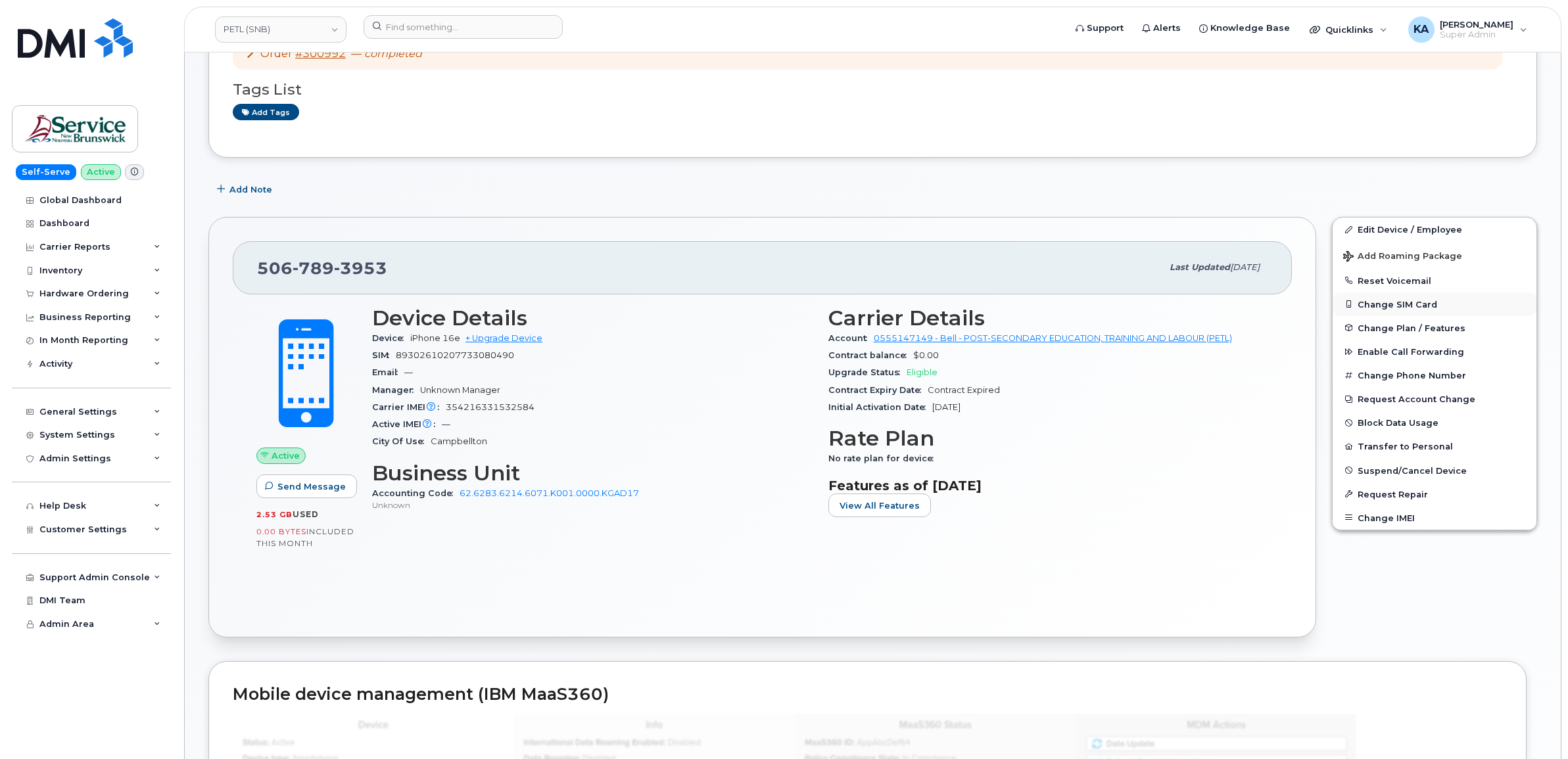
click at [1385, 300] on button "Change SIM Card" at bounding box center [1434, 304] width 204 height 24
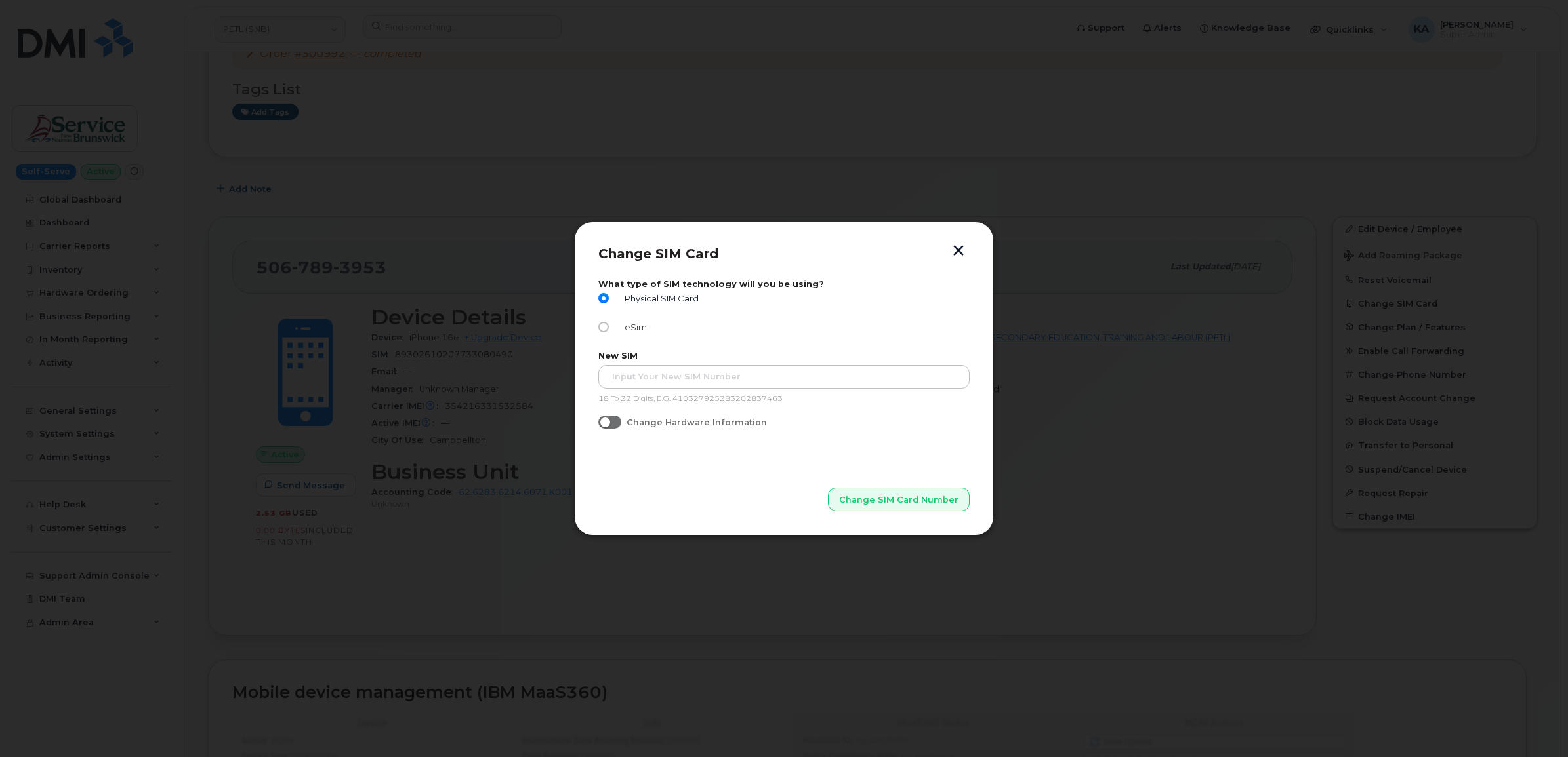
click at [599, 328] on input "eSim" at bounding box center [603, 327] width 11 height 11
radio input "true"
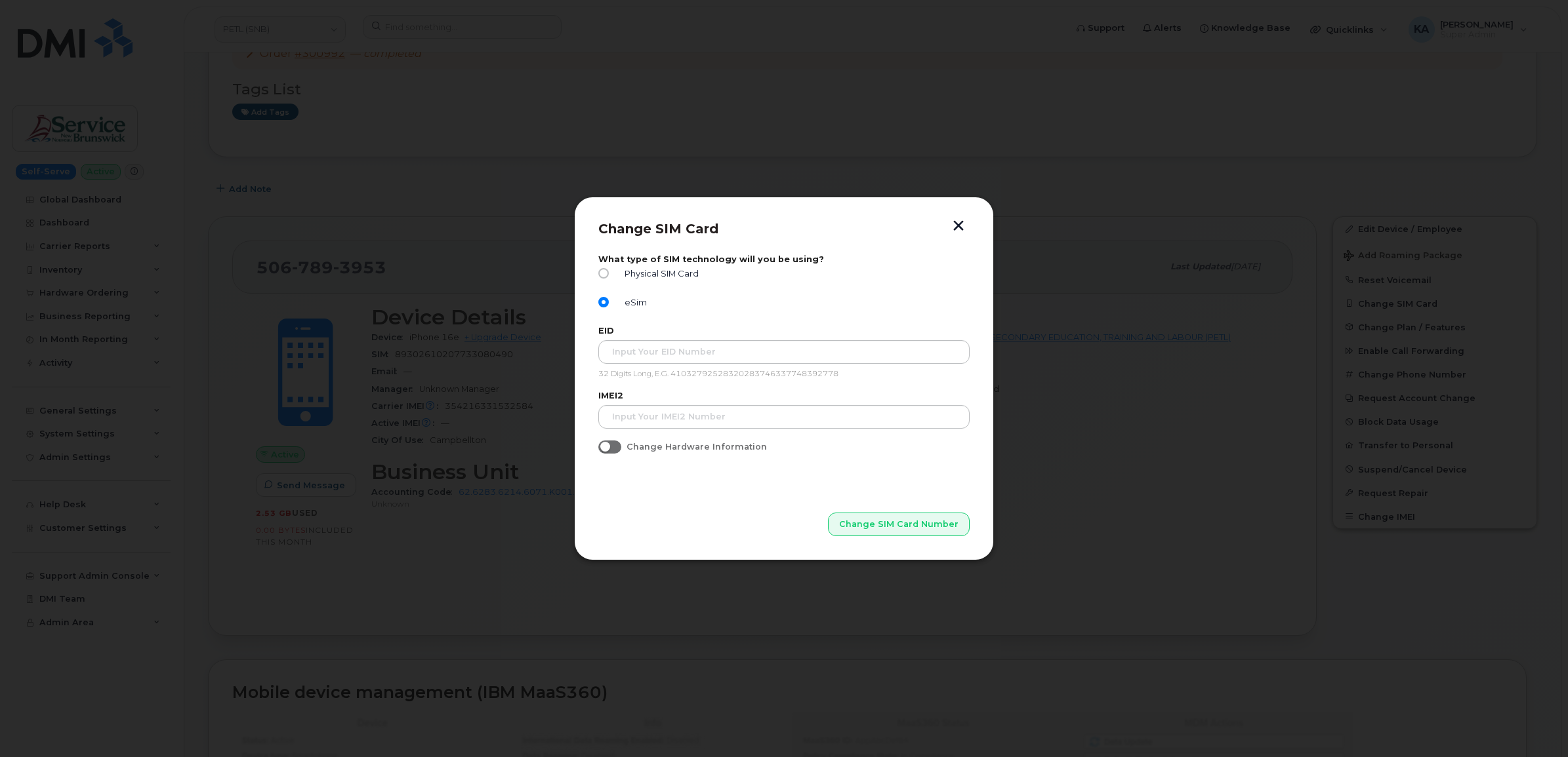
click at [956, 224] on button "button" at bounding box center [958, 227] width 20 height 14
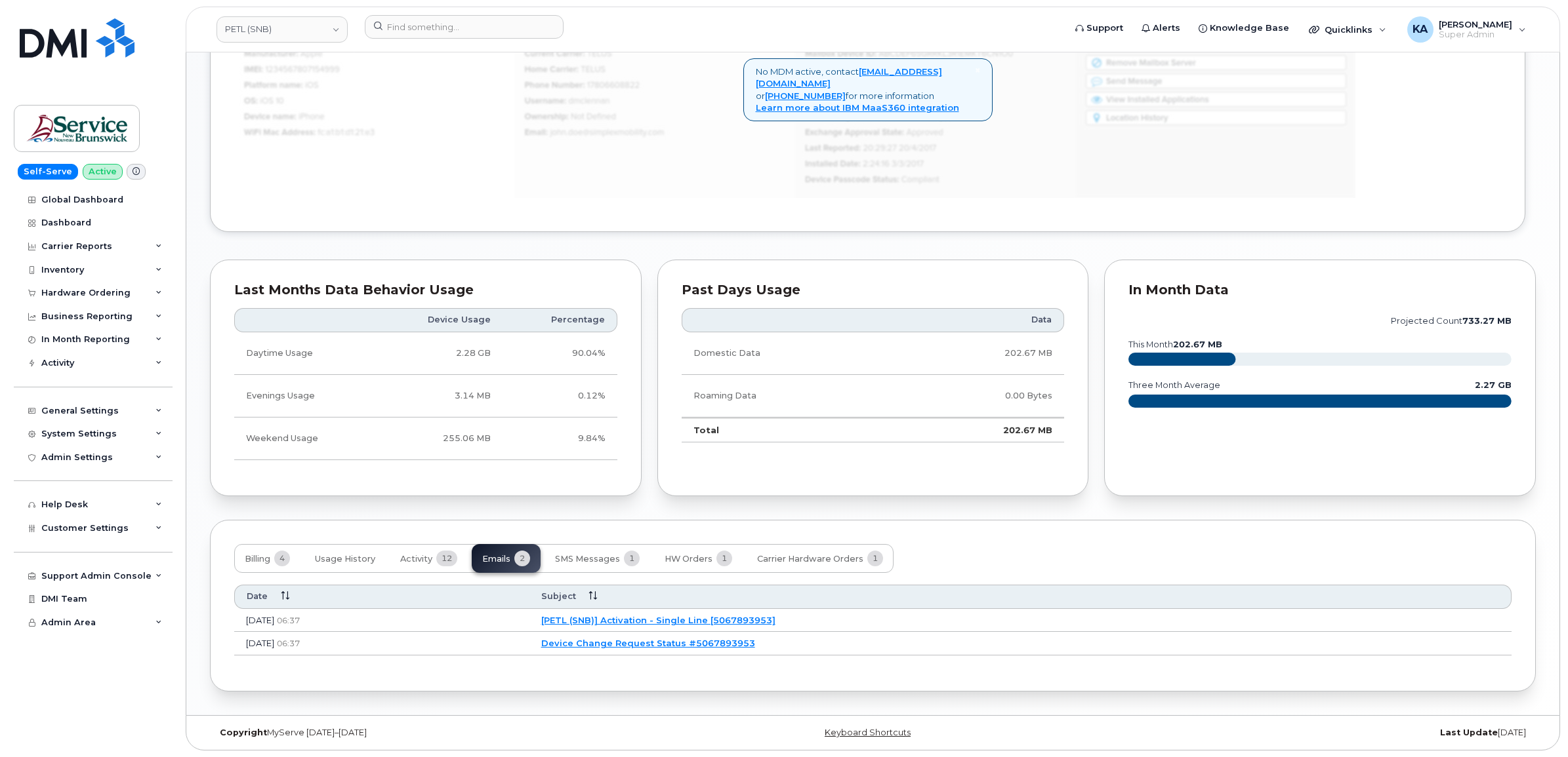
scroll to position [928, 0]
click at [685, 646] on link "Device Change Request Status #5067893953" at bounding box center [646, 643] width 214 height 11
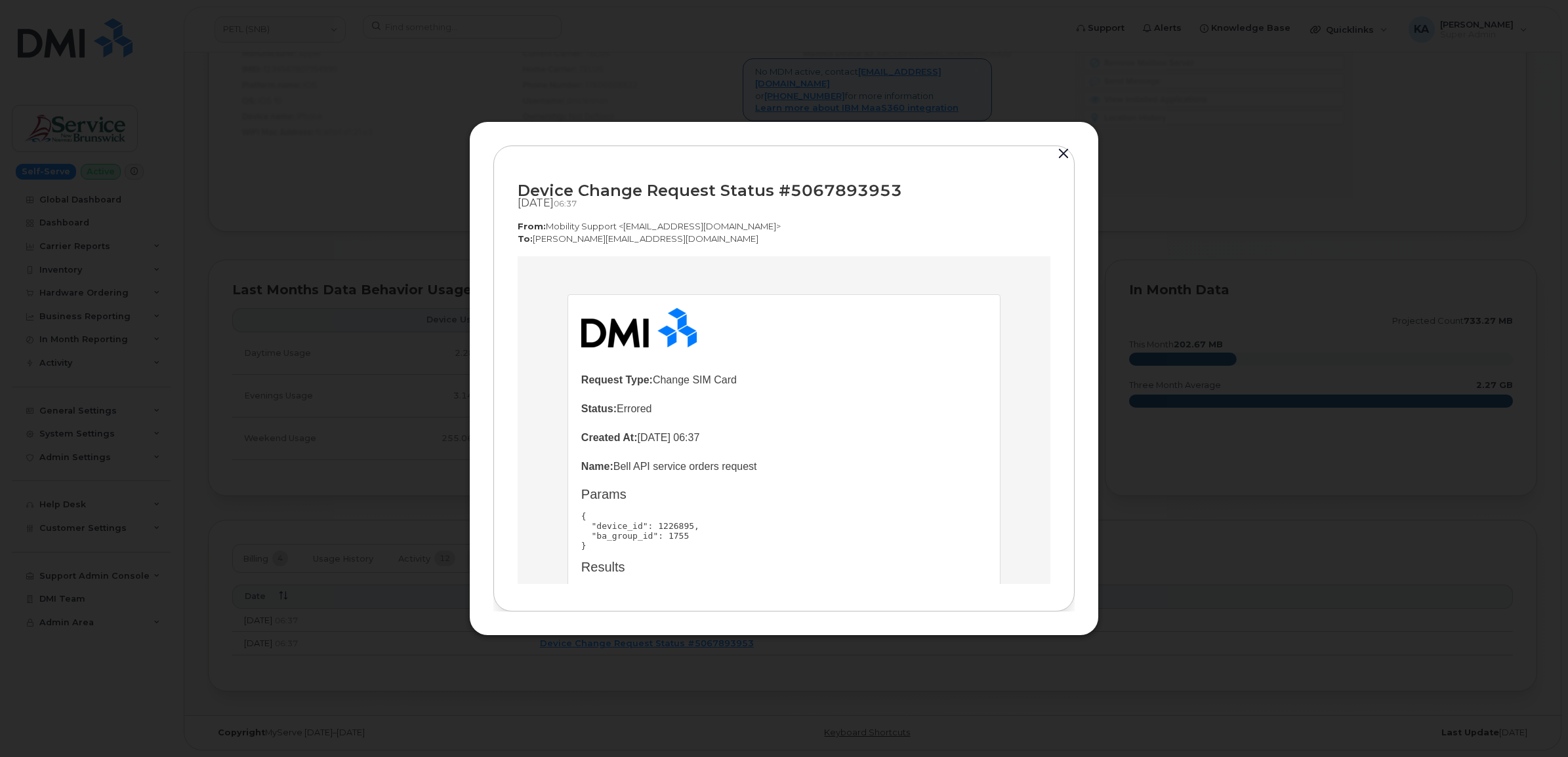
scroll to position [0, 0]
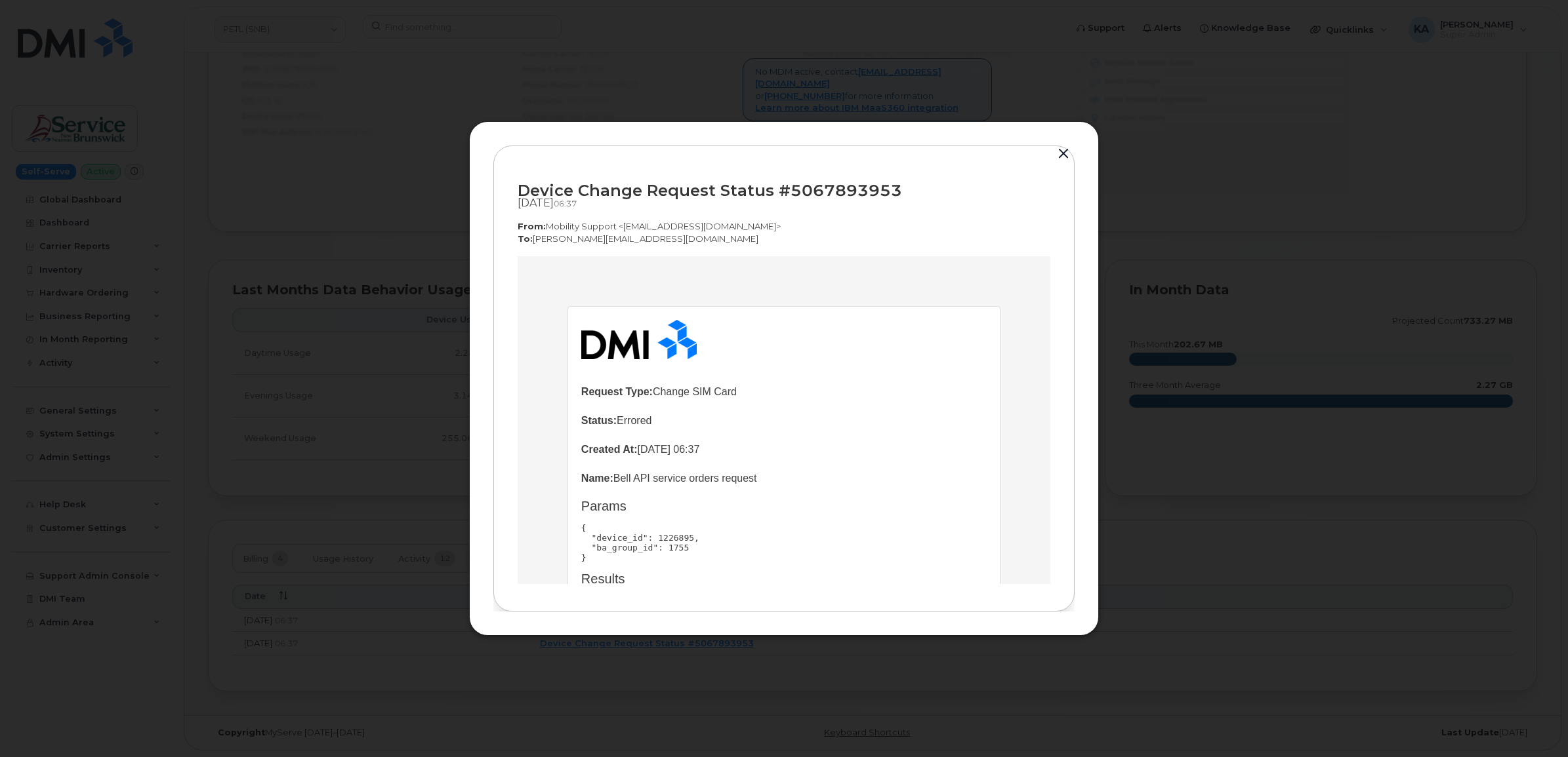
click at [1063, 153] on button "button" at bounding box center [1063, 154] width 20 height 18
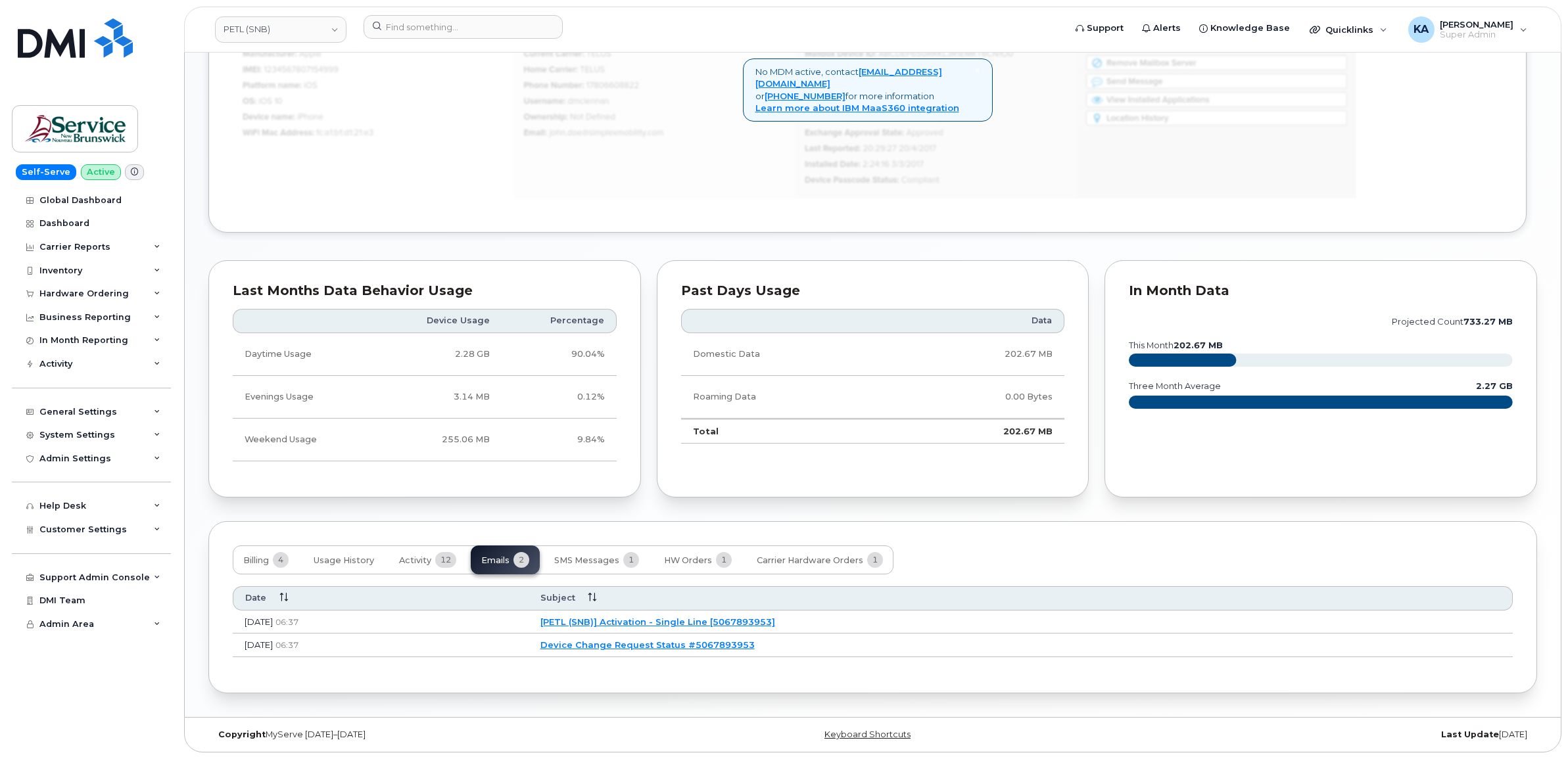
click at [714, 622] on link "[PETL (SNB)] Activation - Single Line [5067893953]" at bounding box center [657, 622] width 234 height 11
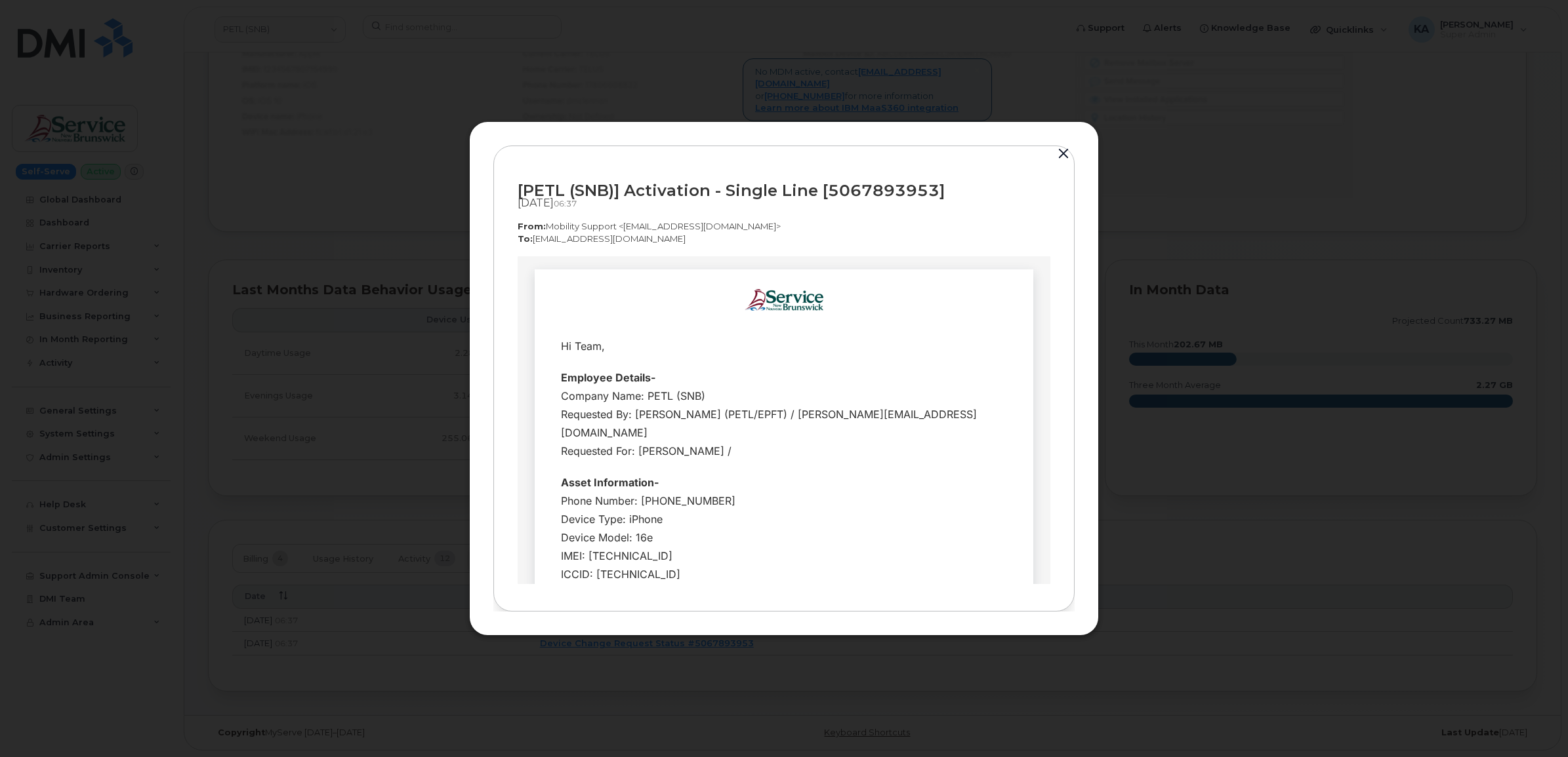
drag, startPoint x: 816, startPoint y: 493, endPoint x: 541, endPoint y: 293, distance: 340.0
click at [541, 293] on td "Hi Team, Request-" at bounding box center [784, 530] width 499 height 520
copy td "Hi Team, Employee Details- Company Name: PETL (SNB) Requested By: Arseneau, Pie…"
click at [1064, 148] on button "button" at bounding box center [1063, 154] width 20 height 18
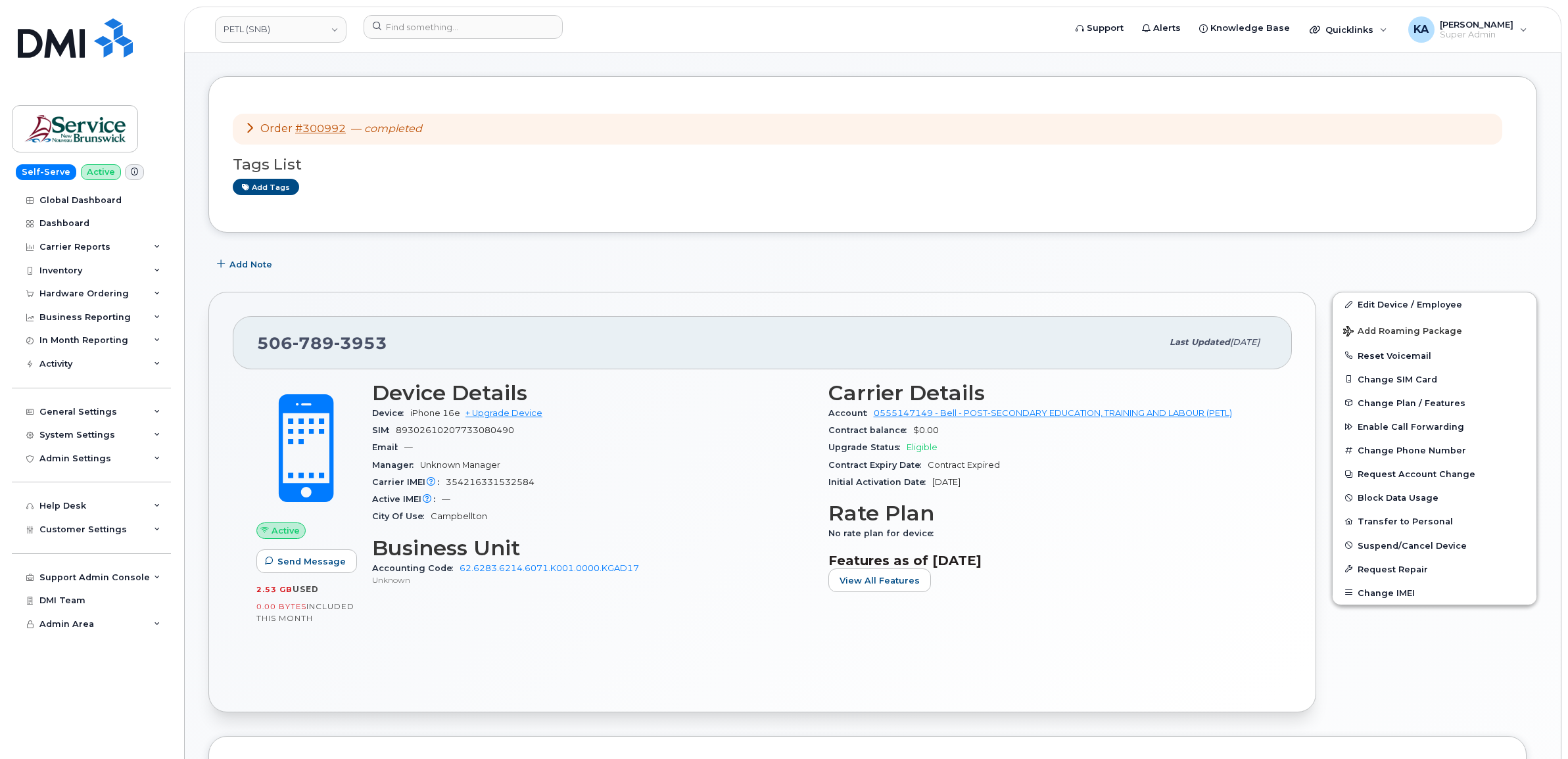
scroll to position [109, 0]
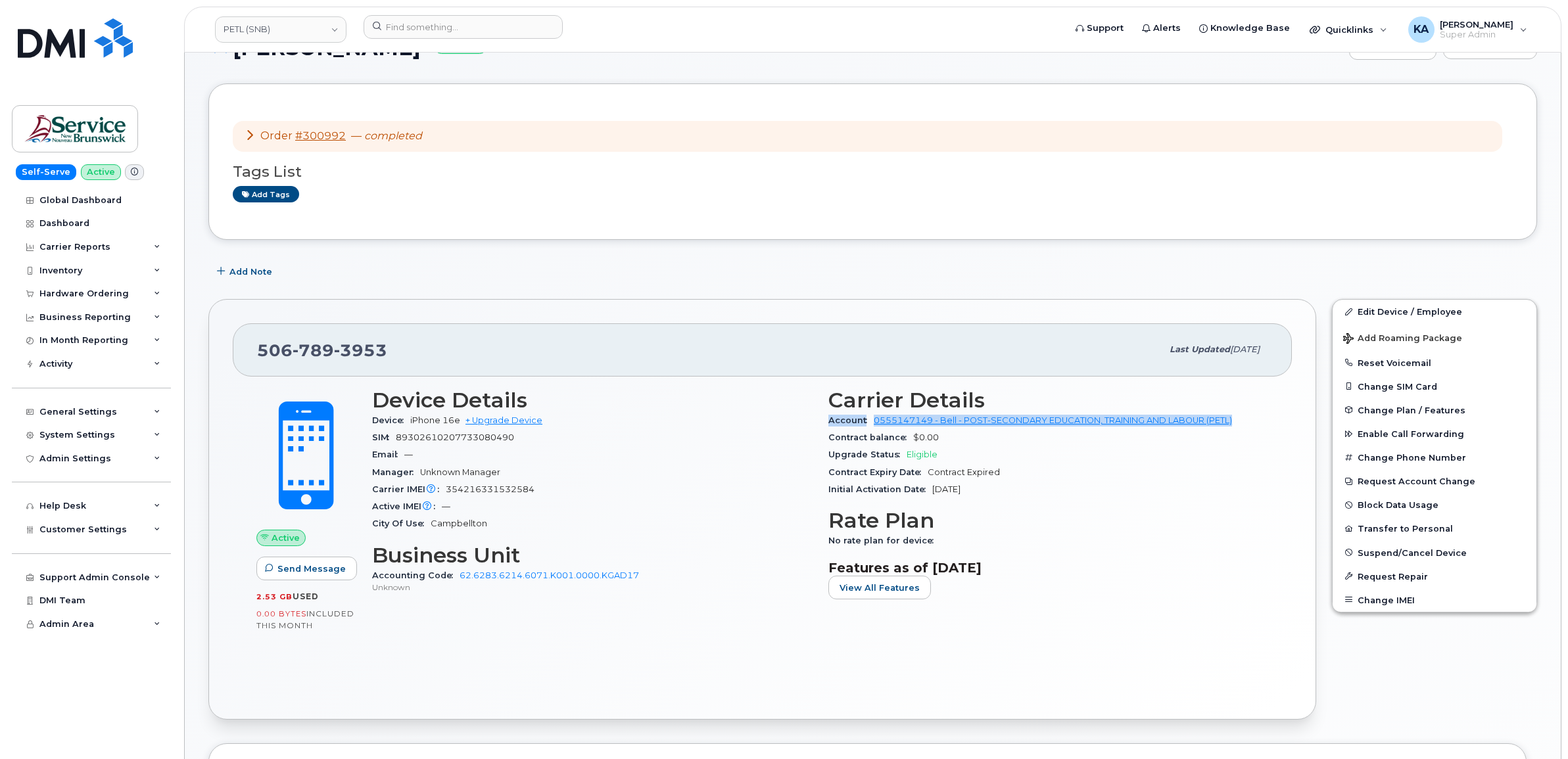
drag, startPoint x: 823, startPoint y: 422, endPoint x: 1241, endPoint y: 428, distance: 418.0
click at [1241, 428] on div "Carrier Details Account 0555147149 - Bell - POST-SECONDARY EDUCATION, TRAINING …" at bounding box center [1048, 499] width 456 height 238
copy div "Account 0555147149 - Bell - POST-SECONDARY EDUCATION, TRAINING AND LABOUR (PETL)"
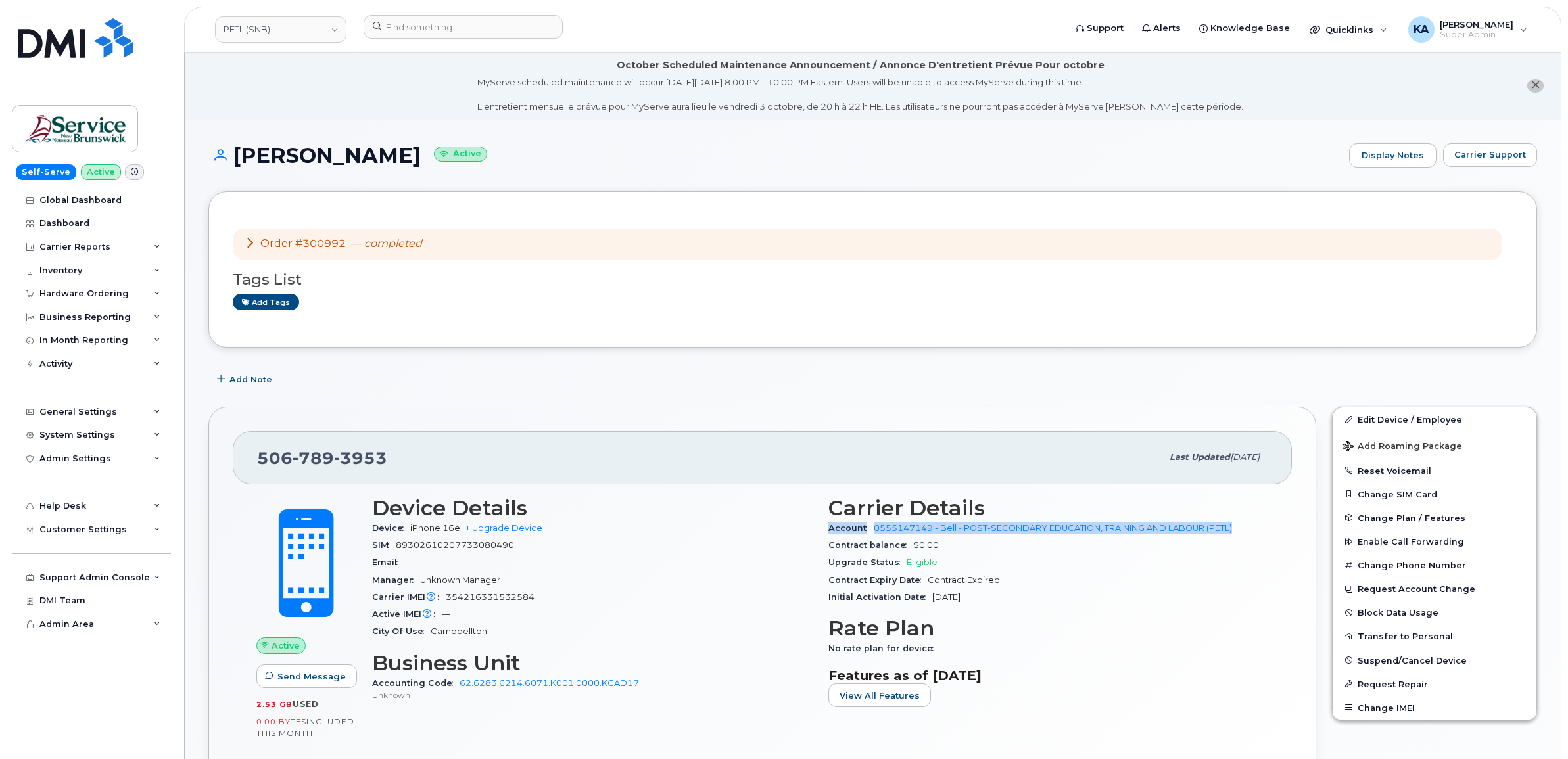
scroll to position [0, 0]
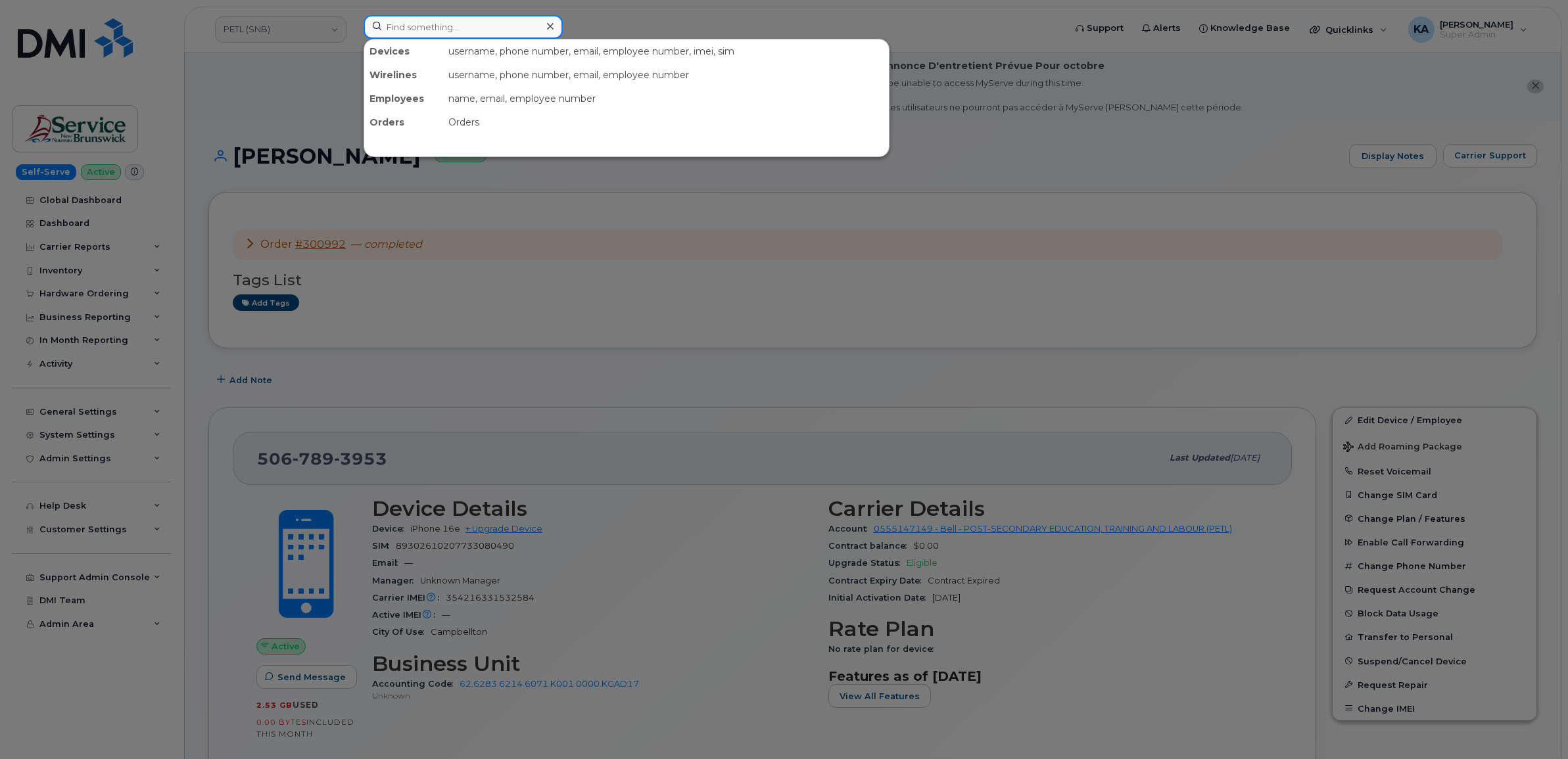
click at [405, 16] on input at bounding box center [463, 26] width 199 height 24
paste input "4383403328"
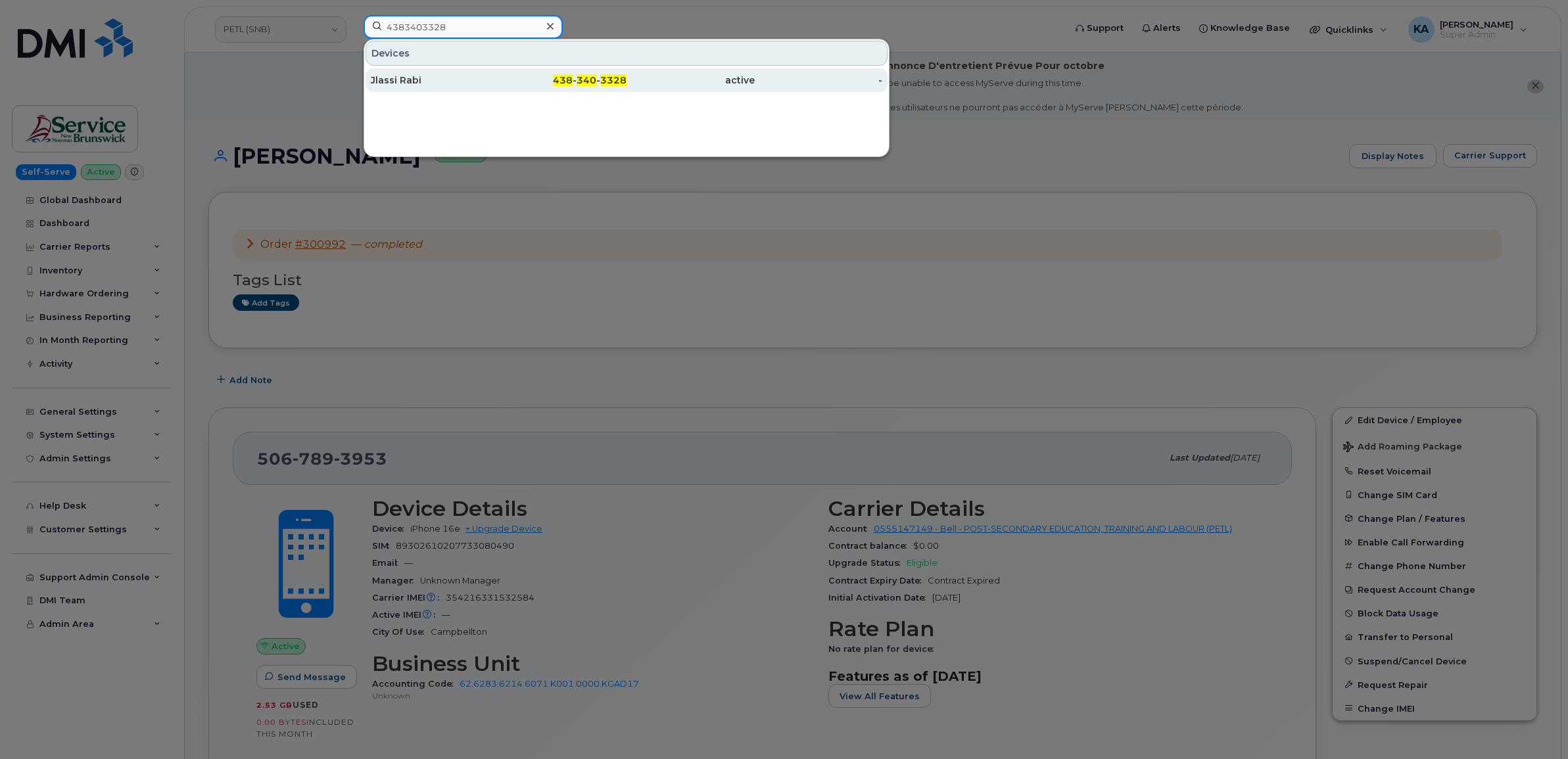
type input "4383403328"
click at [402, 80] on div "Jlassi Rabi" at bounding box center [435, 81] width 128 height 13
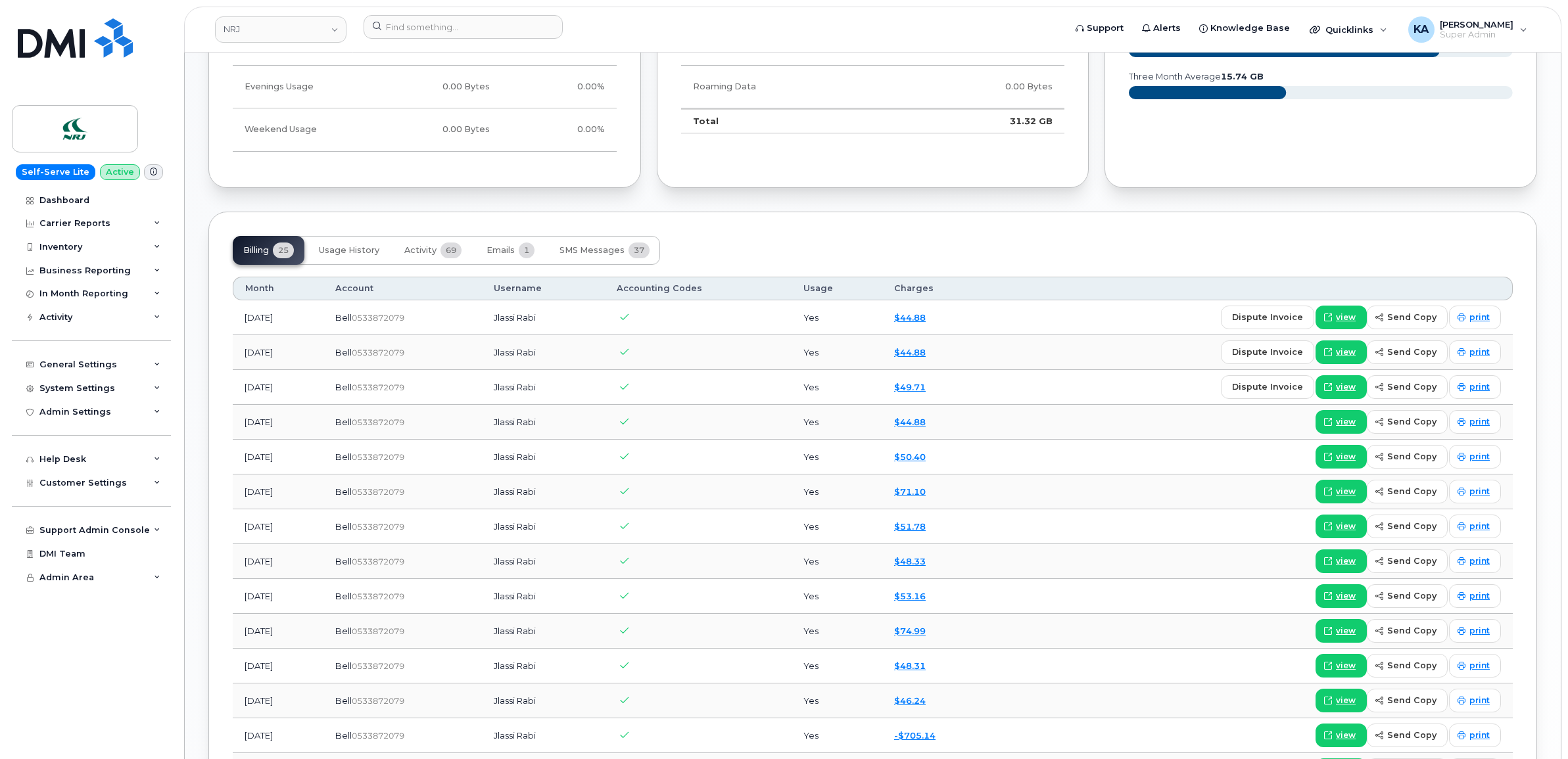
scroll to position [904, 0]
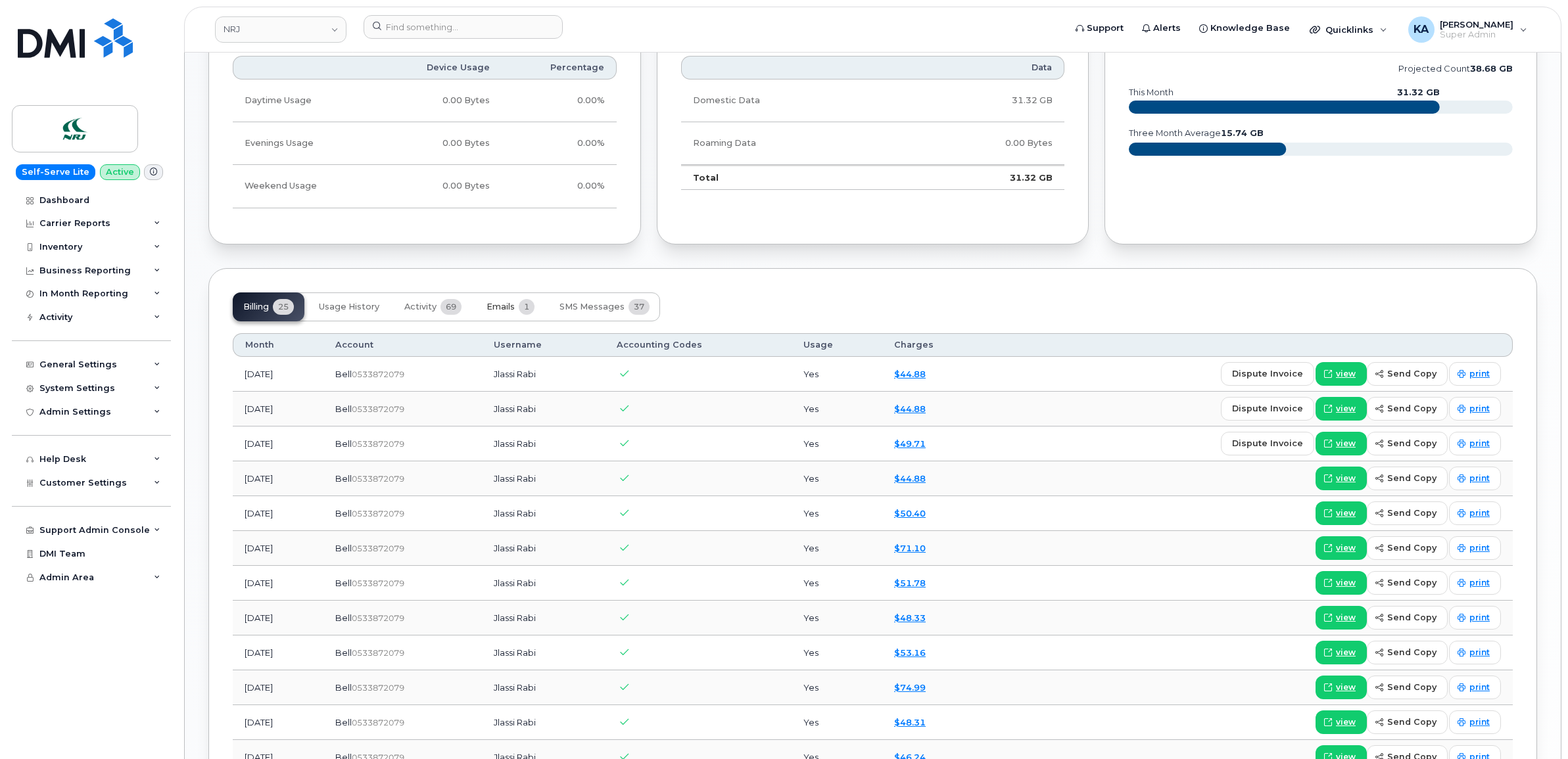
click at [493, 310] on span "Emails" at bounding box center [501, 307] width 28 height 11
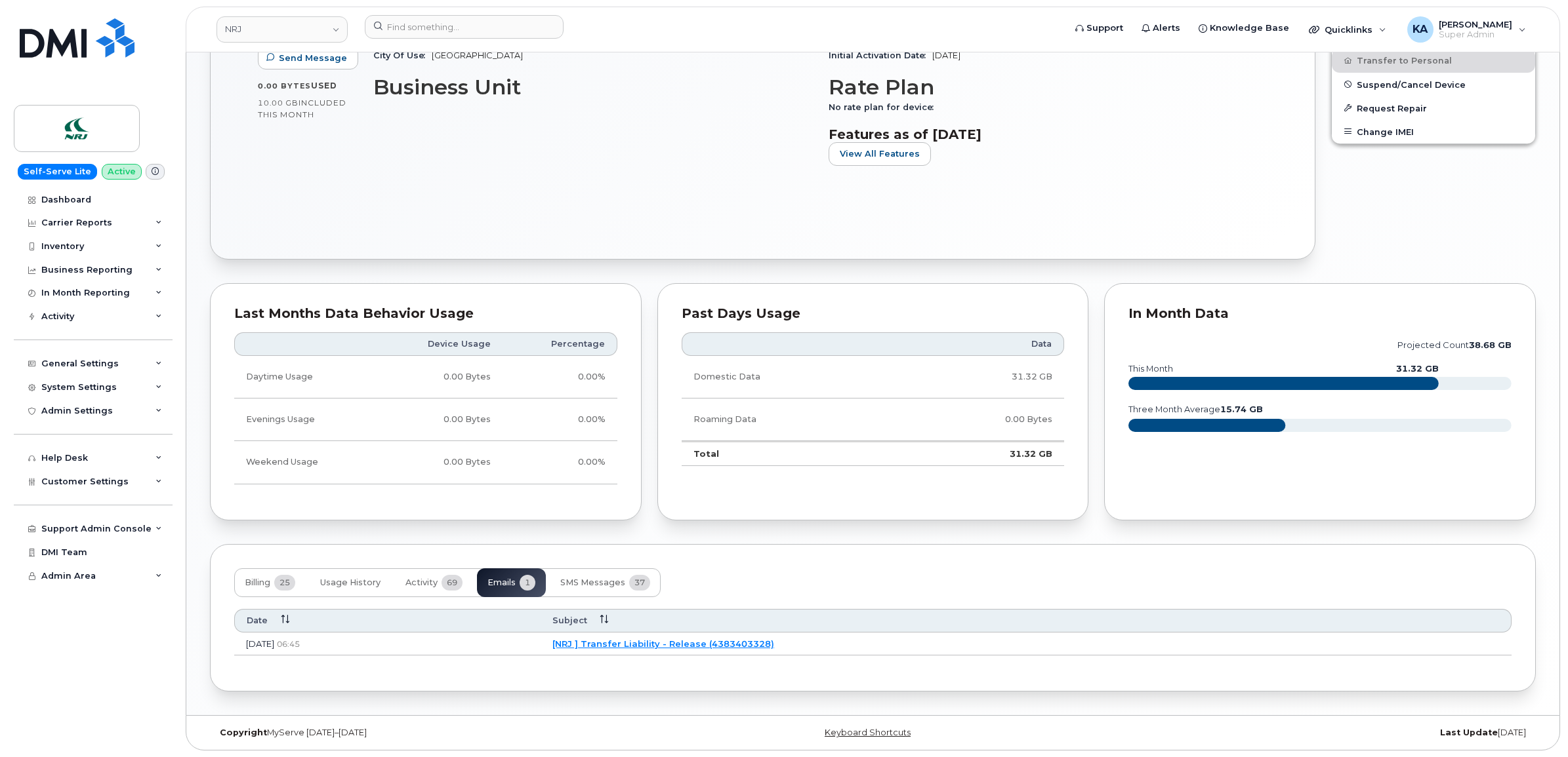
scroll to position [628, 0]
click at [702, 643] on link "[NRJ ] Transfer Liability - Release (4383403328)" at bounding box center [661, 644] width 222 height 11
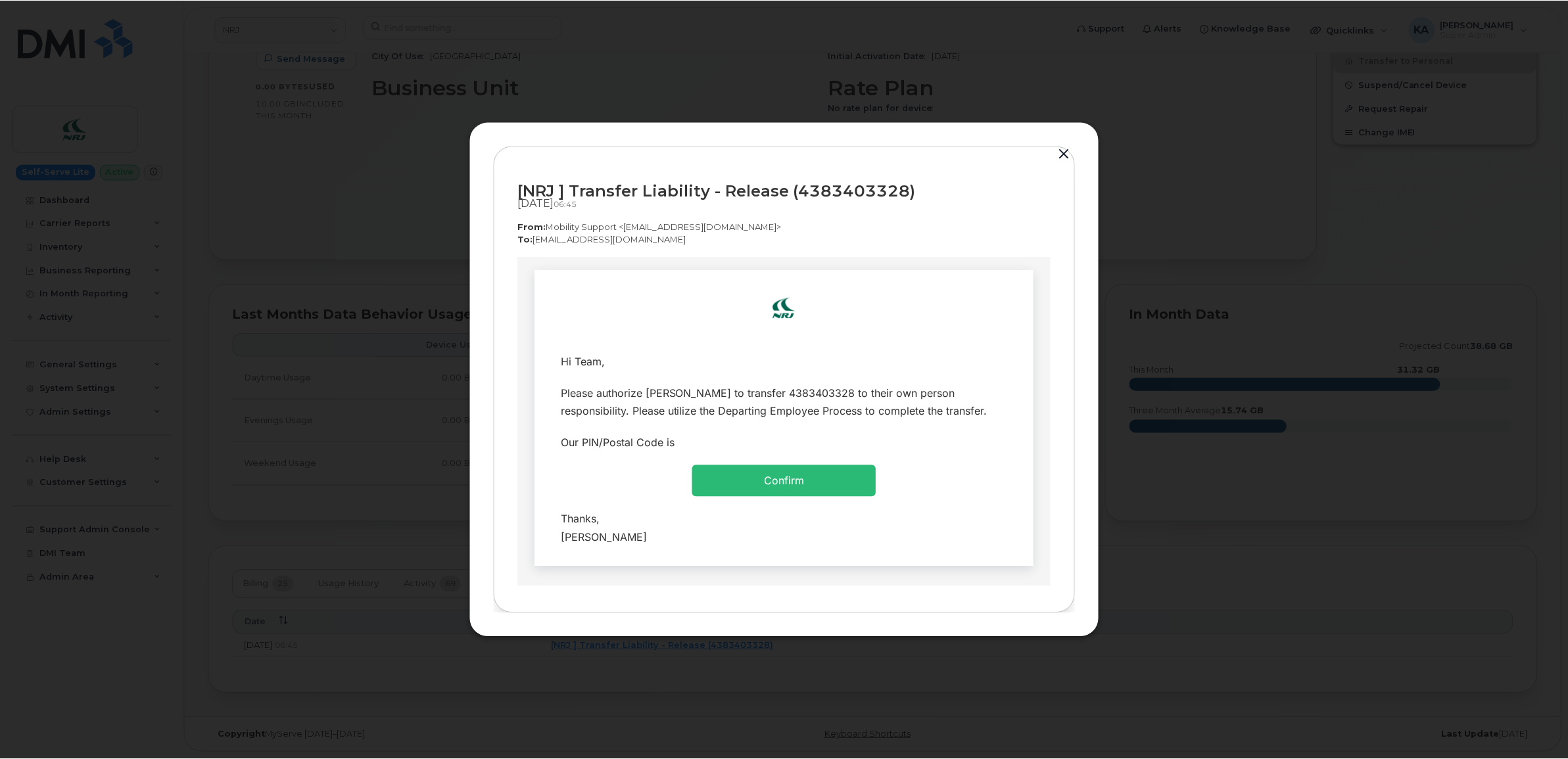
scroll to position [0, 0]
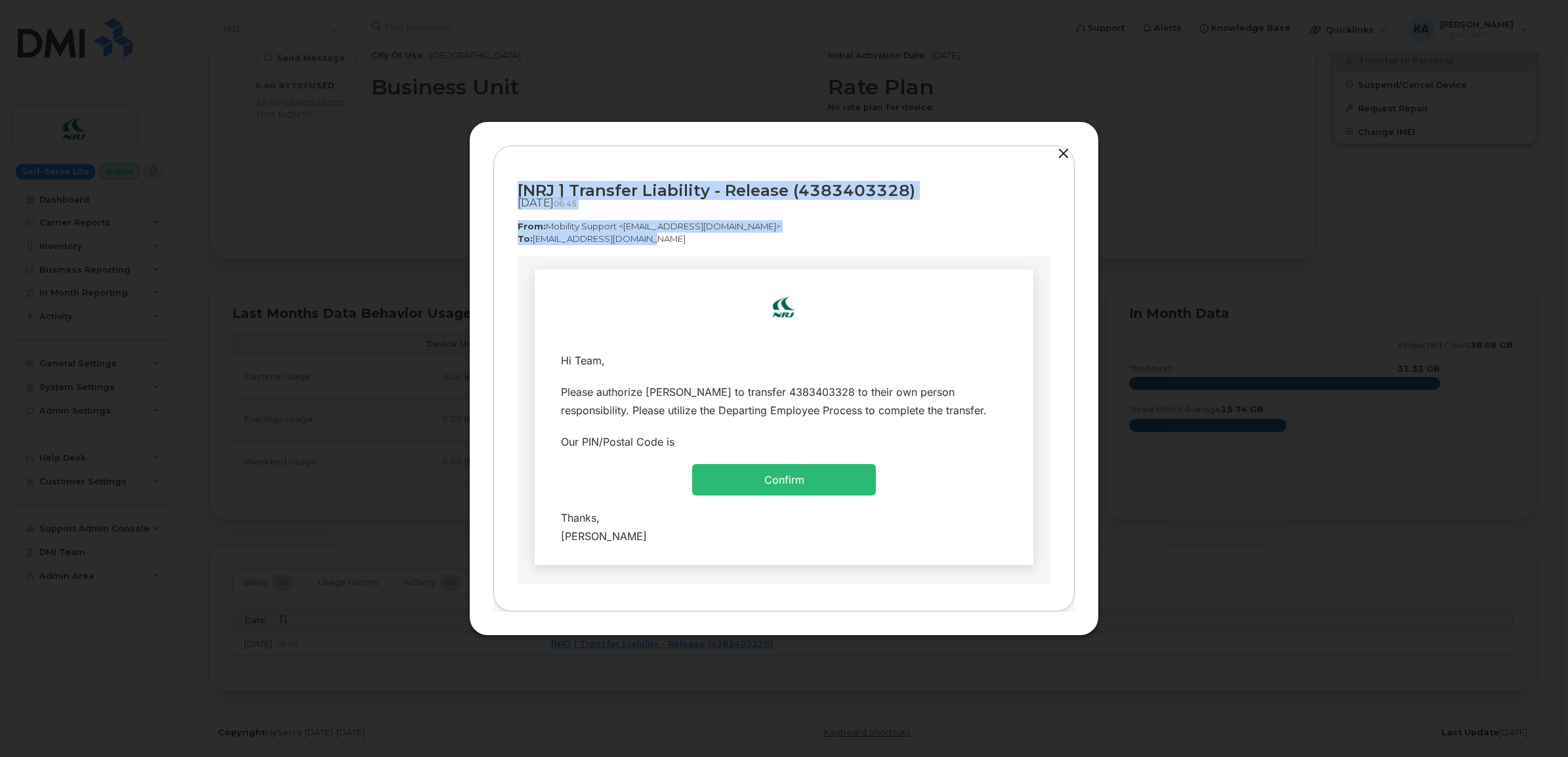
drag, startPoint x: 519, startPoint y: 189, endPoint x: 642, endPoint y: 240, distance: 133.2
click at [642, 240] on div "[NRJ ] Transfer Liability - Release (4383403328) Oct 01, 2025  06:45 From:  Mob…" at bounding box center [784, 213] width 533 height 87
copy div "[NRJ ] Transfer Liability - Release (4383403328) Oct 01, 2025  06:45 From:  Mob…"
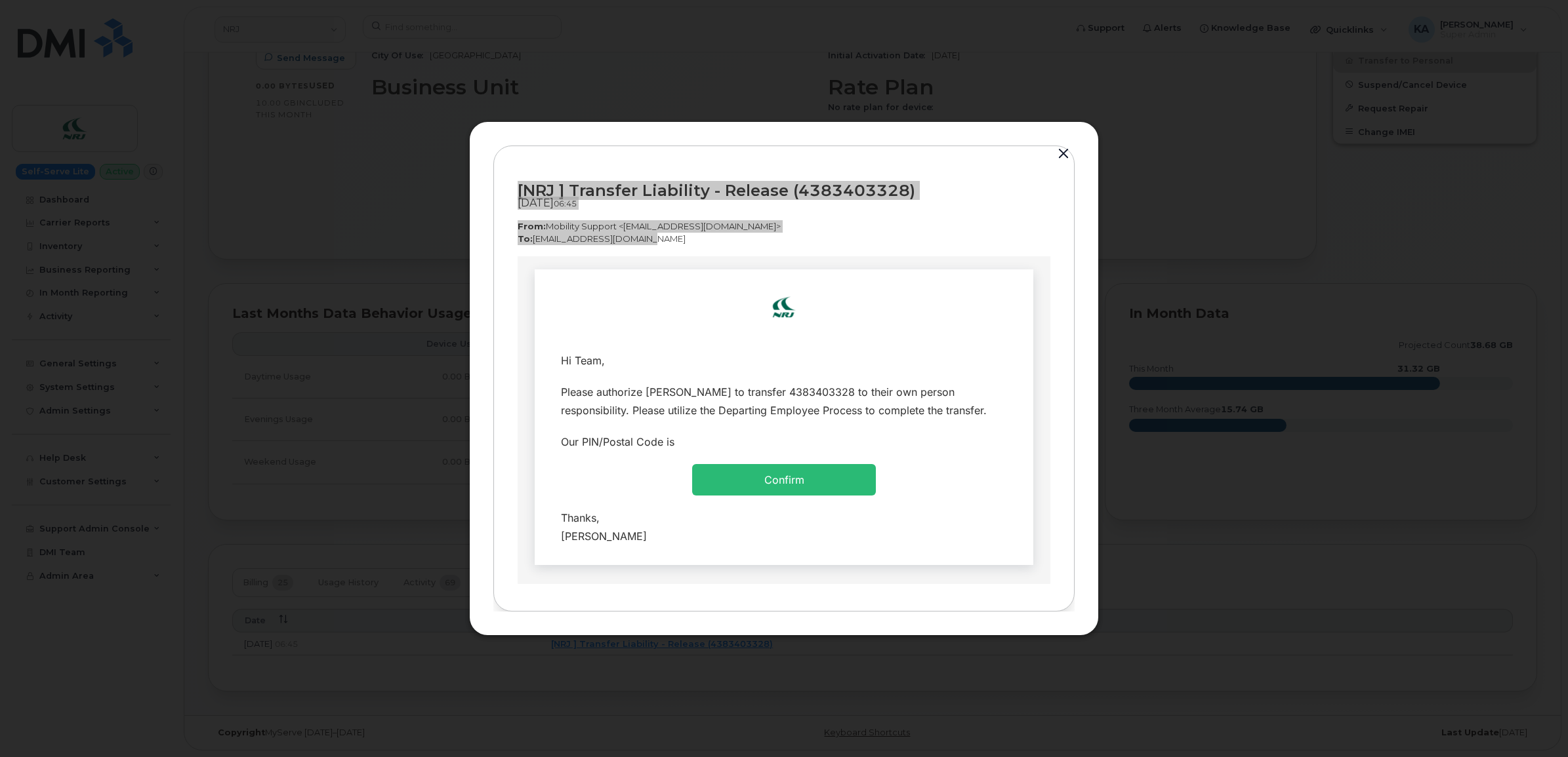
drag, startPoint x: 623, startPoint y: 534, endPoint x: 561, endPoint y: 324, distance: 219.0
click at [561, 324] on td "Hi Team, Confirm" at bounding box center [784, 417] width 499 height 296
copy td "Hi Team, Please authorize Jlassi Rabi to transfer 4383403328 to their own perso…"
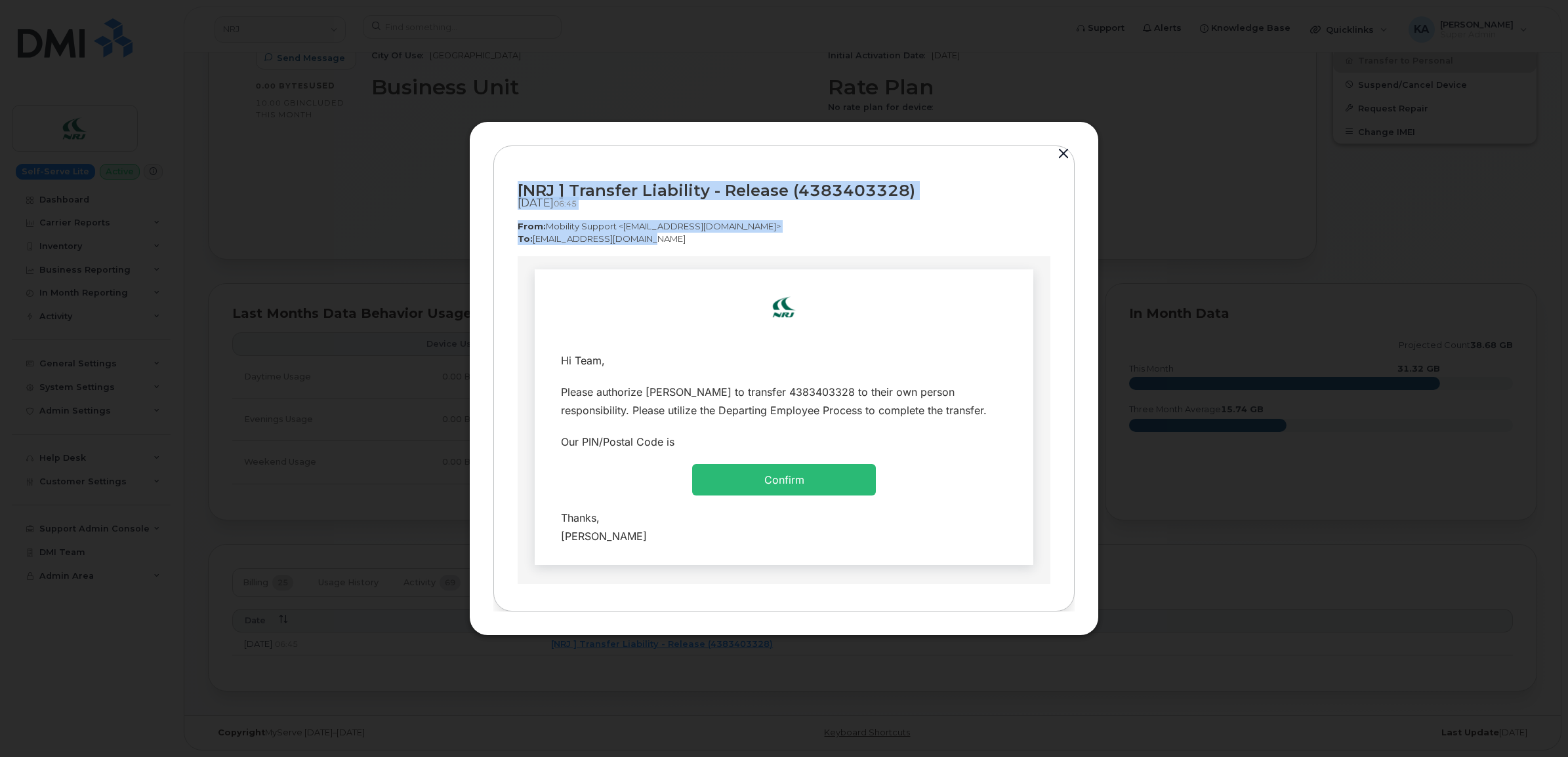
click at [1062, 152] on button "button" at bounding box center [1063, 154] width 20 height 18
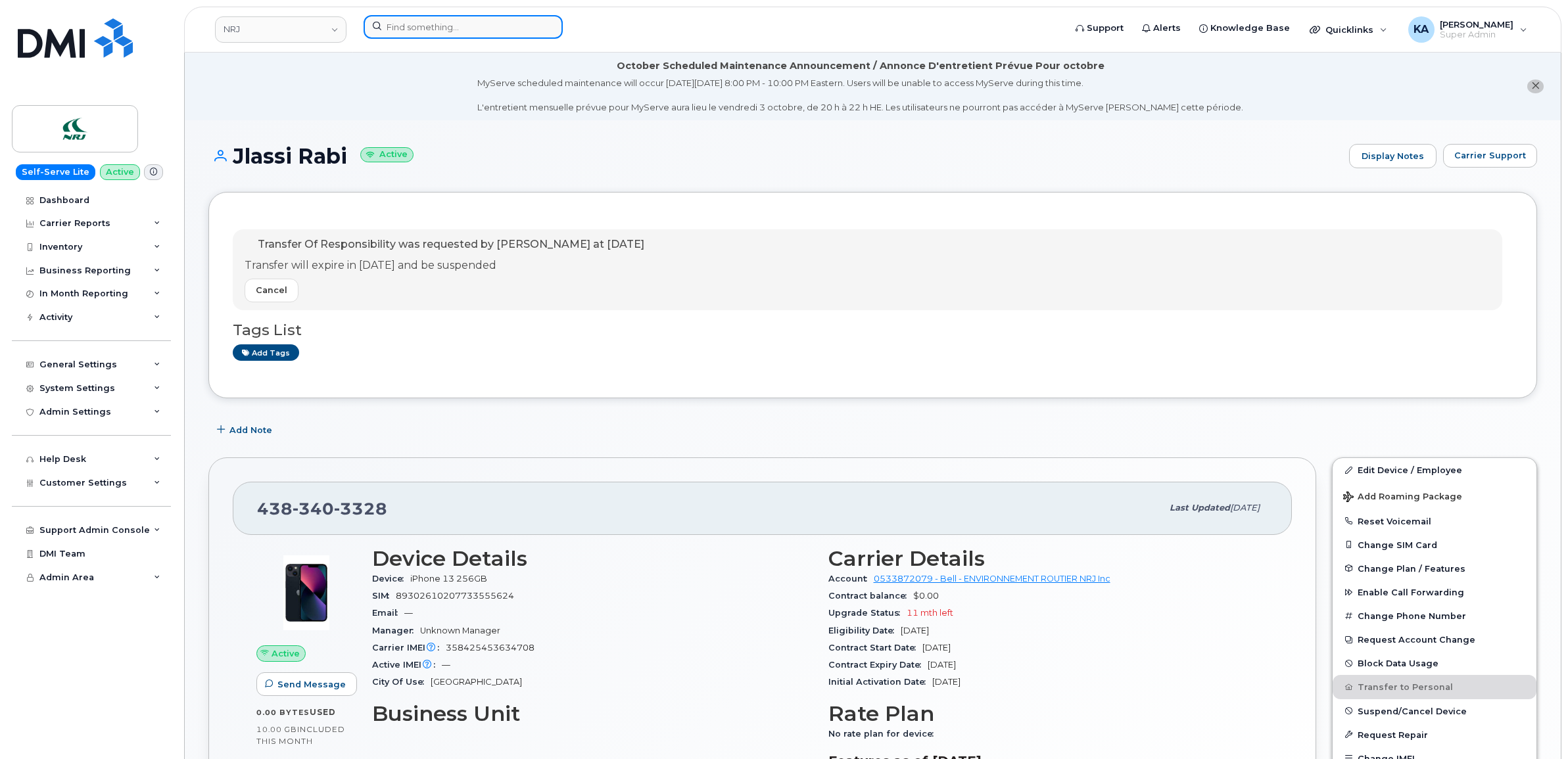
click at [456, 21] on input at bounding box center [463, 26] width 199 height 24
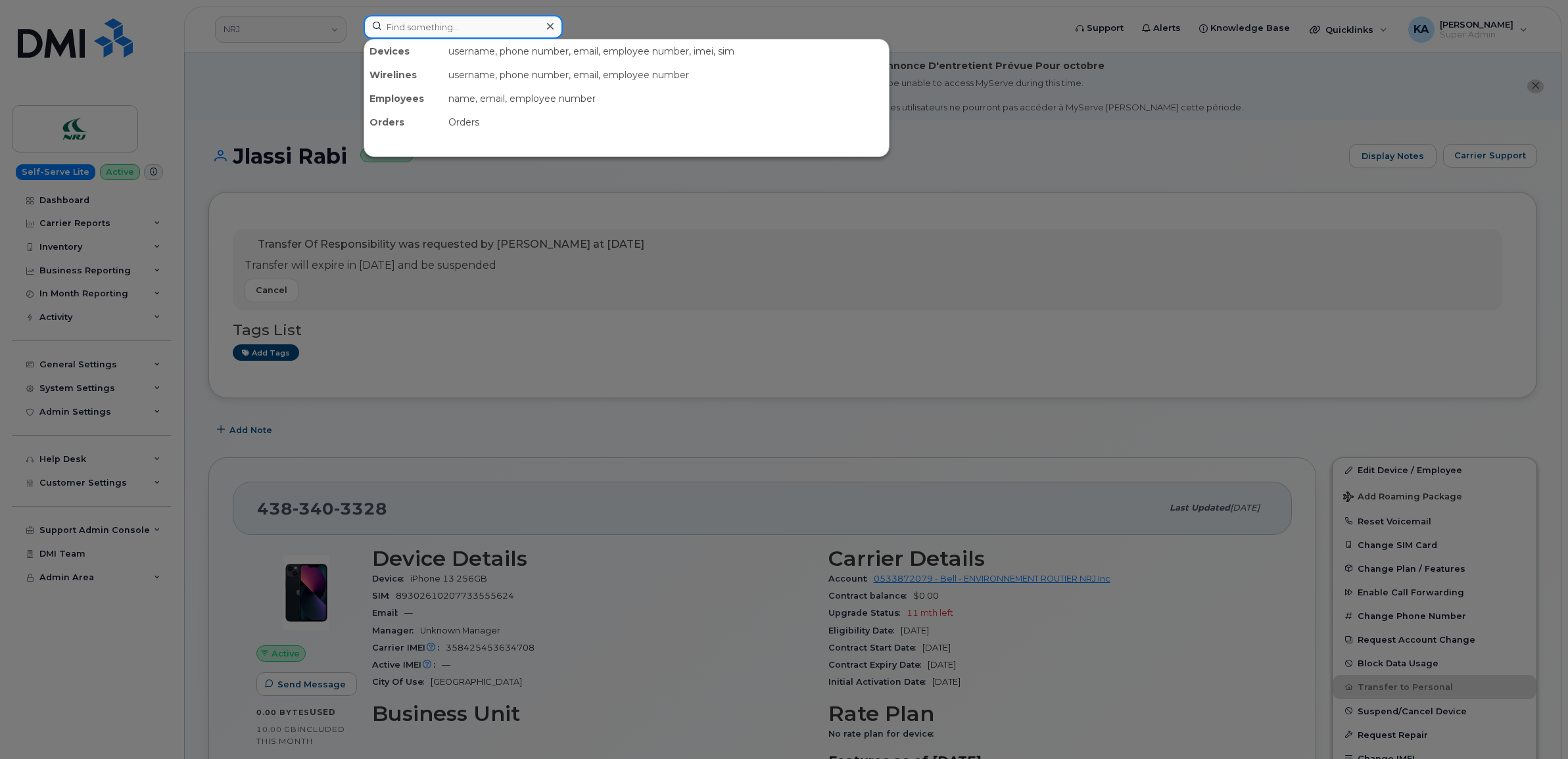
paste input "3465772300"
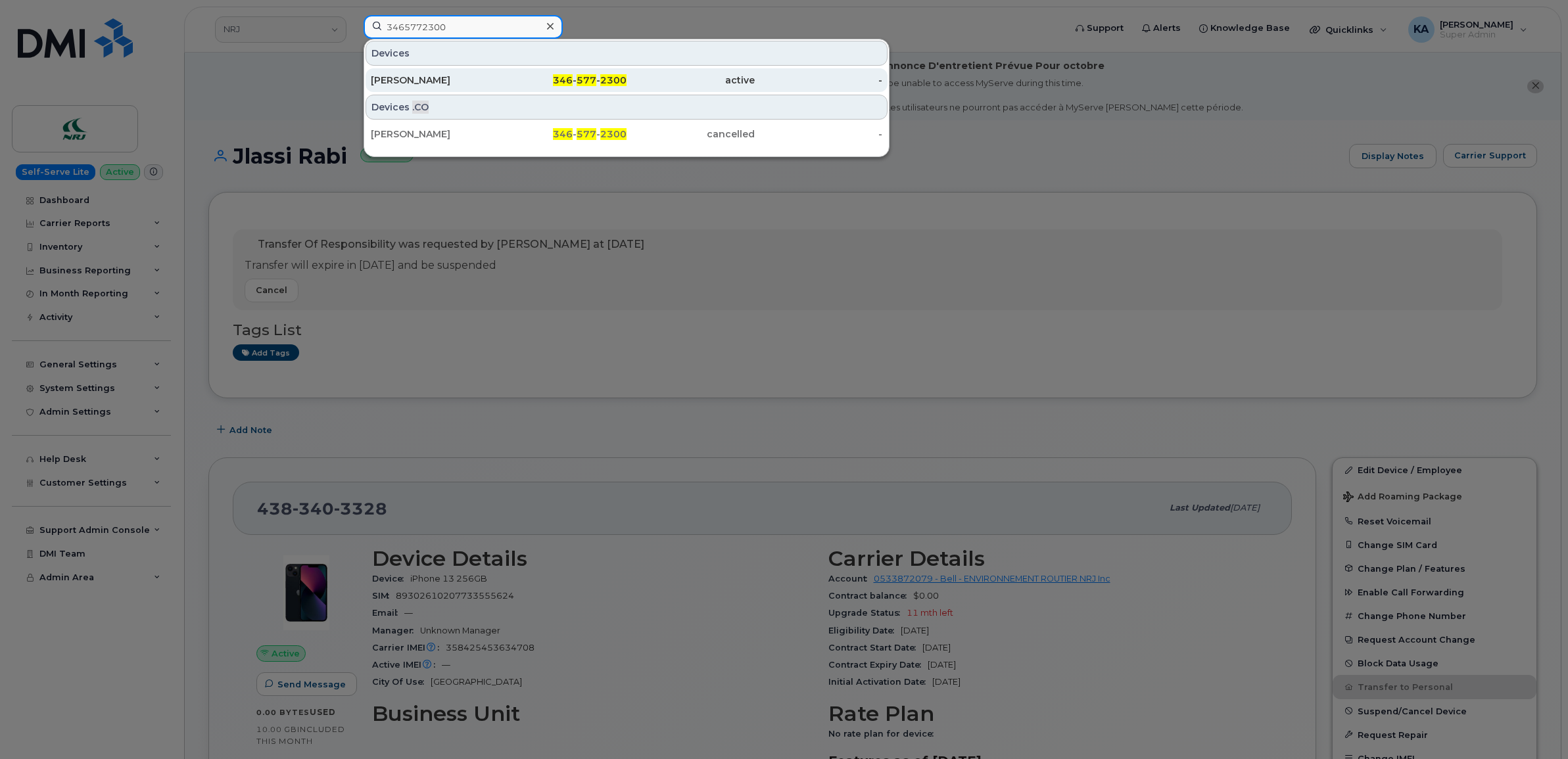
type input "3465772300"
click at [422, 76] on div "JOHN DOWNING" at bounding box center [435, 81] width 128 height 13
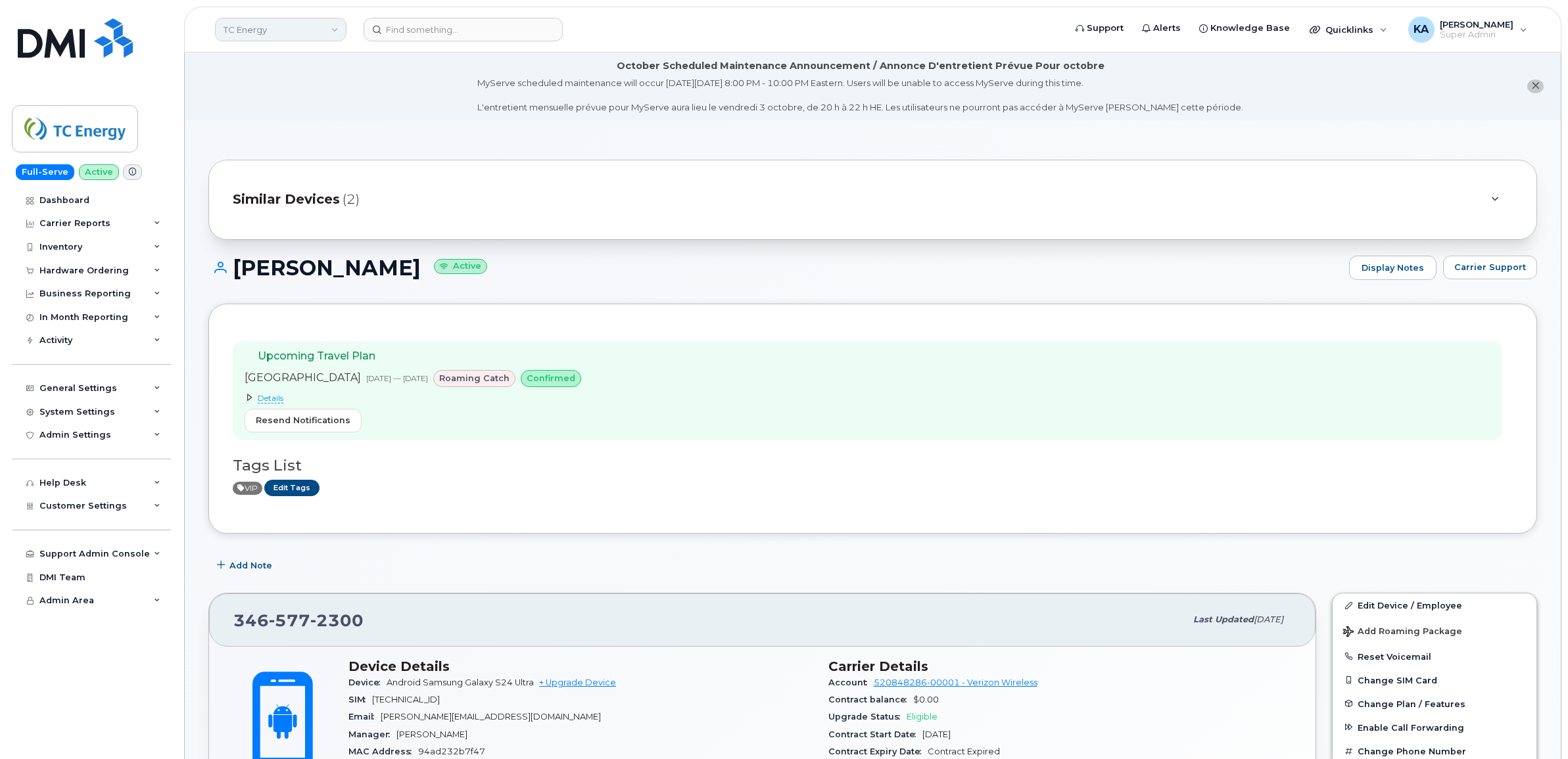
click at [317, 31] on link "TC Energy" at bounding box center [280, 30] width 132 height 24
type input "bmw"
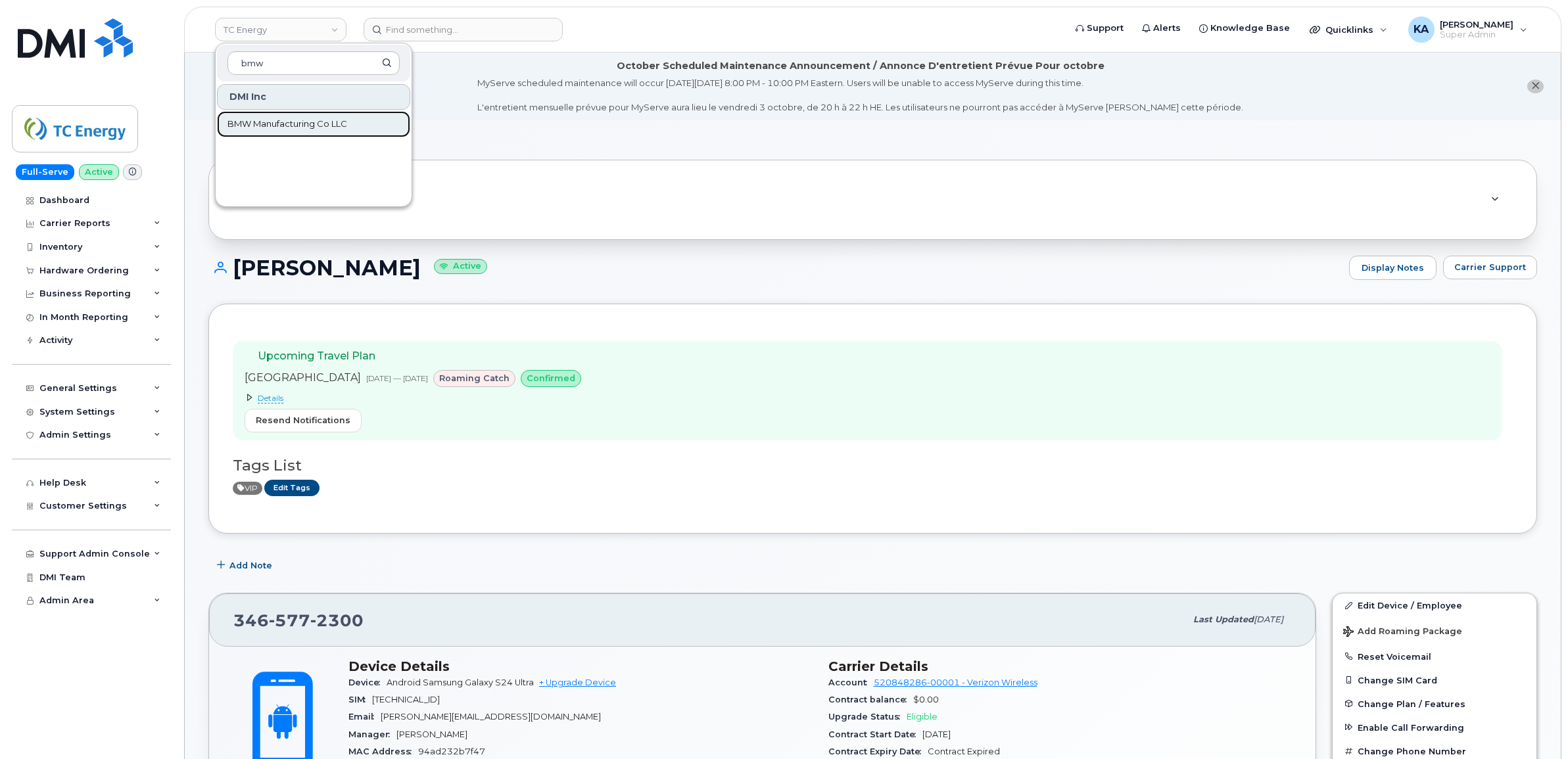
click at [316, 125] on span "BMW Manufacturing Co LLC" at bounding box center [287, 124] width 119 height 13
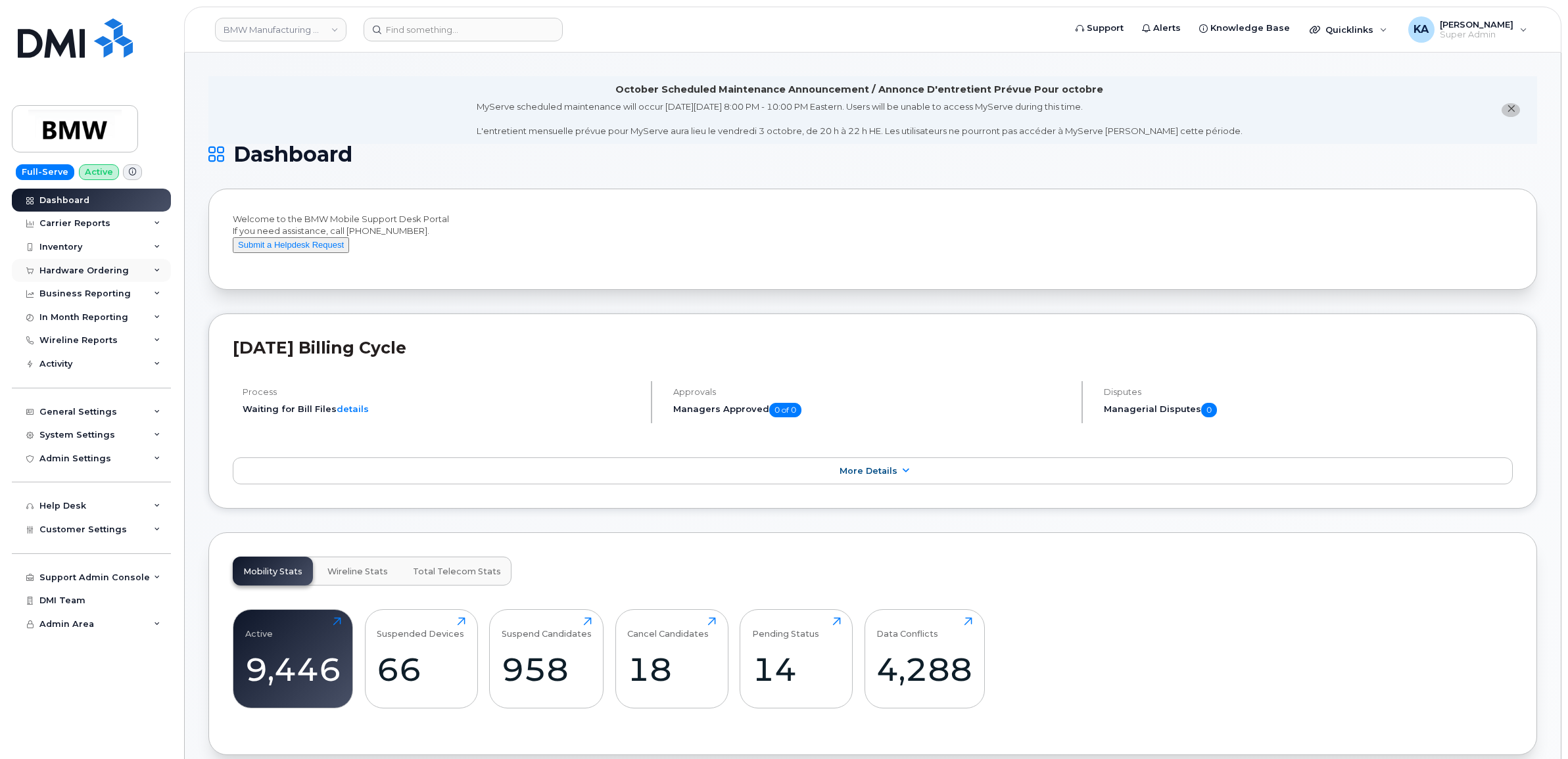
click at [86, 273] on div "Hardware Ordering" at bounding box center [84, 271] width 90 height 11
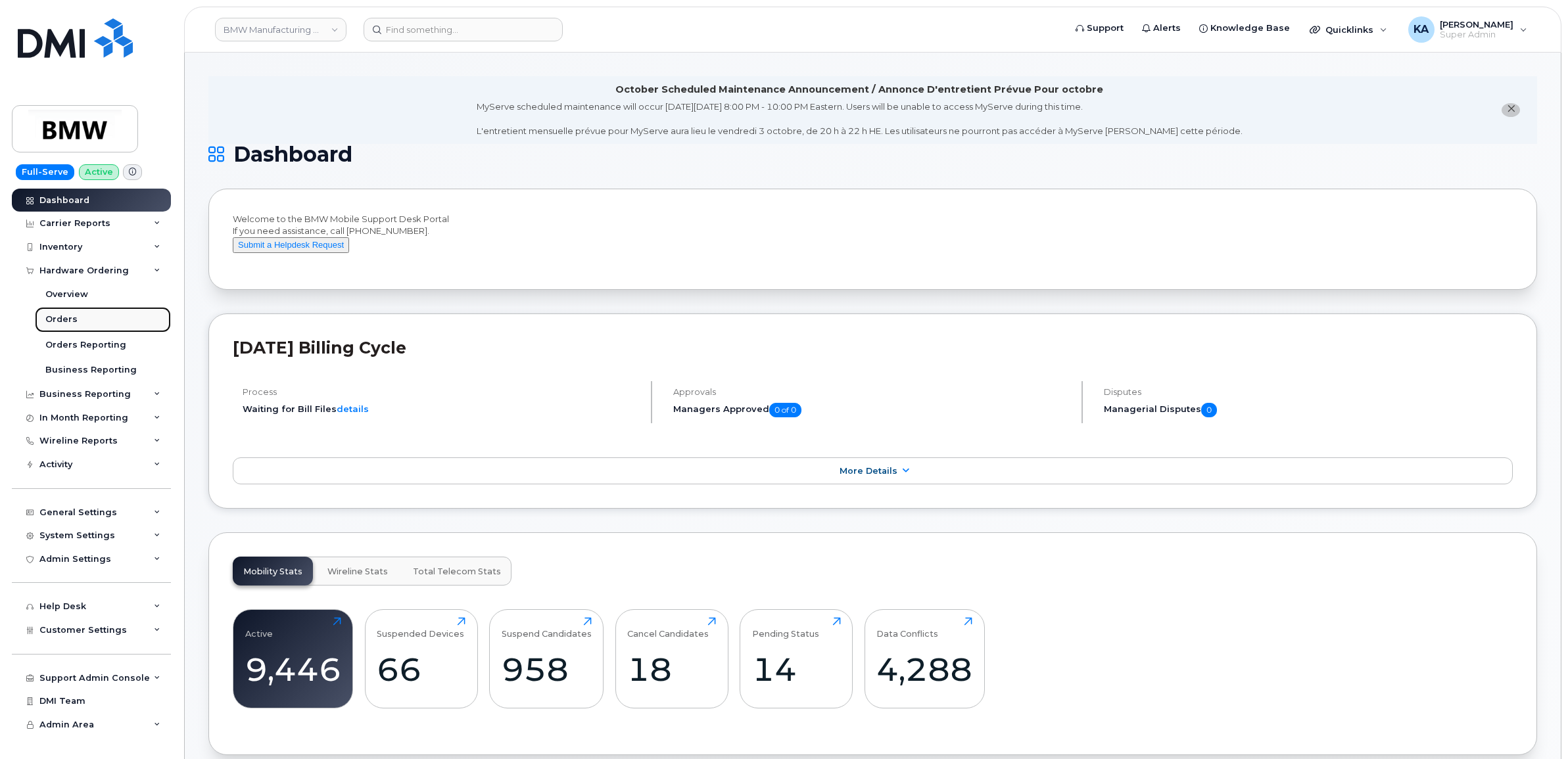
click at [54, 317] on div "Orders" at bounding box center [61, 319] width 32 height 12
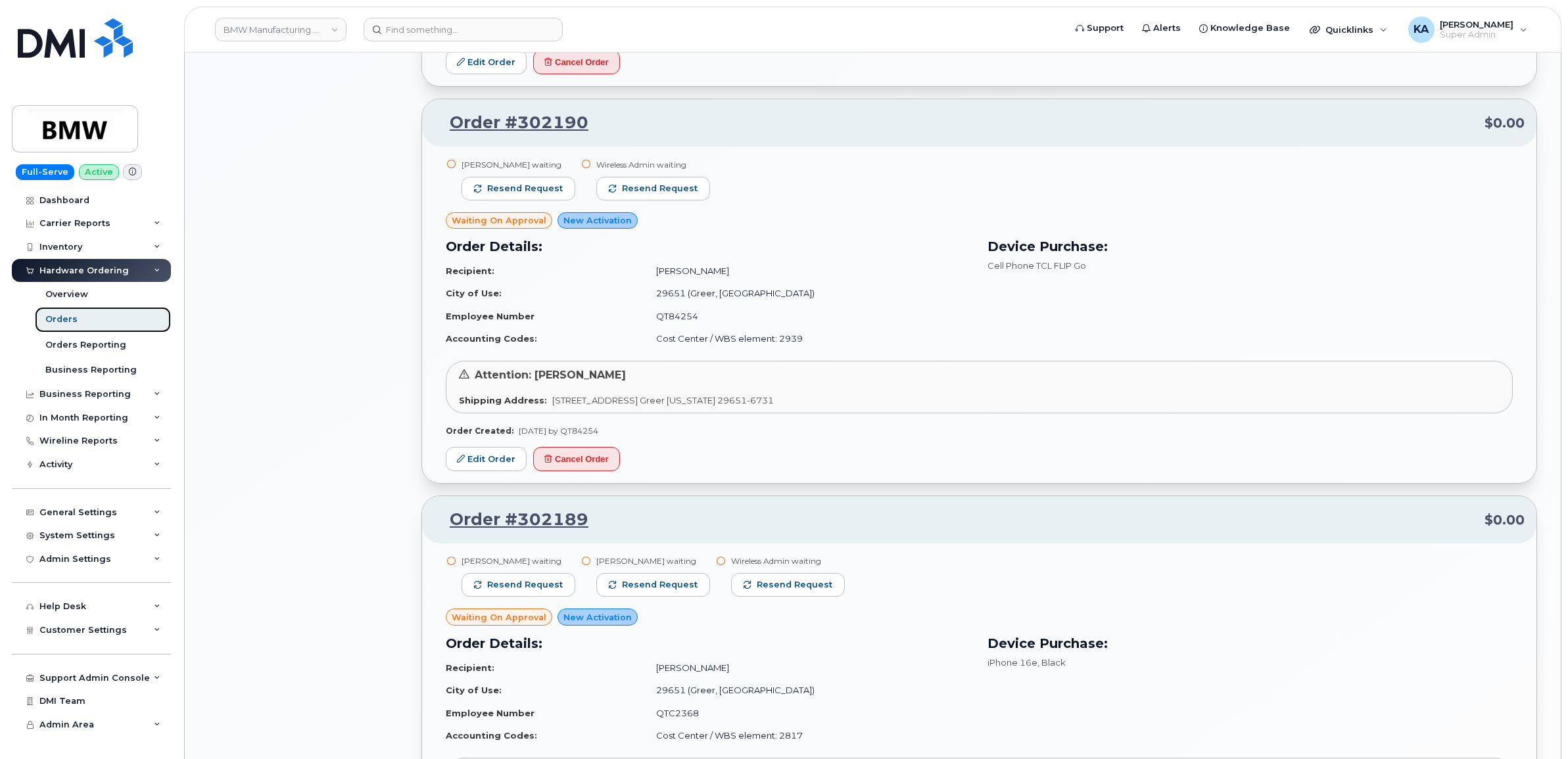
scroll to position [1315, 0]
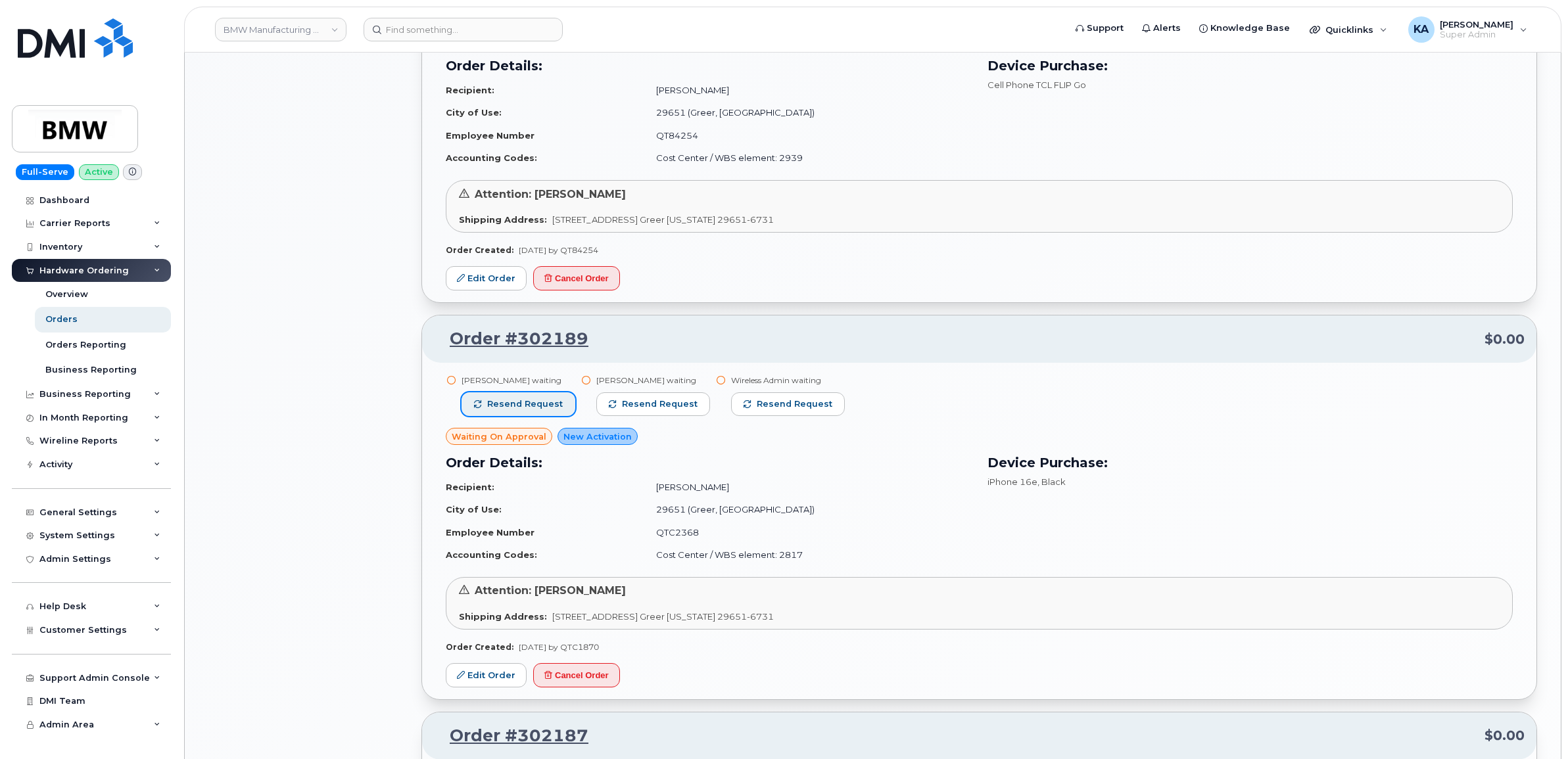
click at [547, 406] on span "Resend request" at bounding box center [525, 404] width 76 height 12
click at [642, 398] on button "Resend request" at bounding box center [654, 404] width 113 height 24
click at [756, 396] on button "Resend request" at bounding box center [789, 404] width 113 height 24
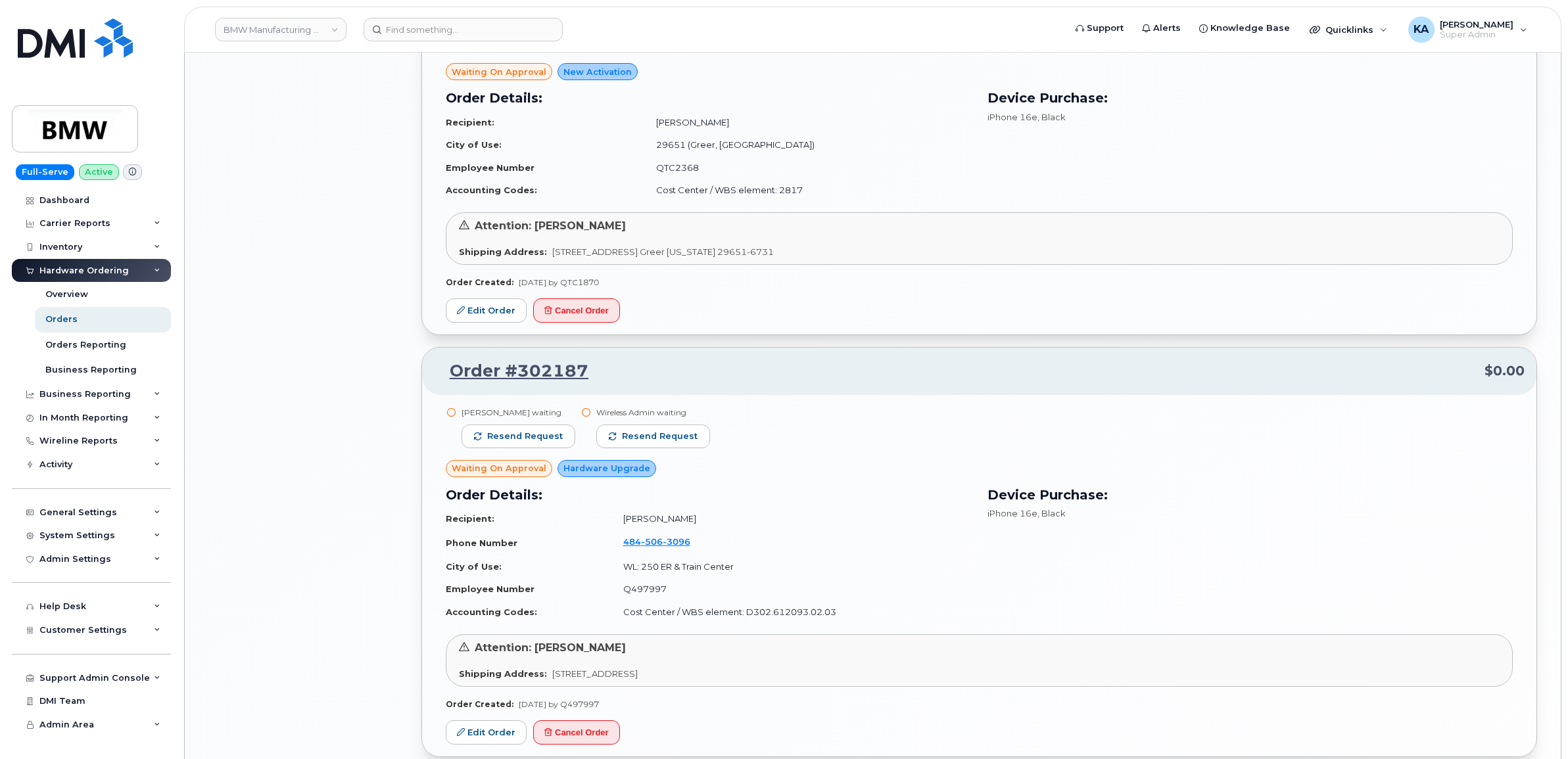
scroll to position [1726, 0]
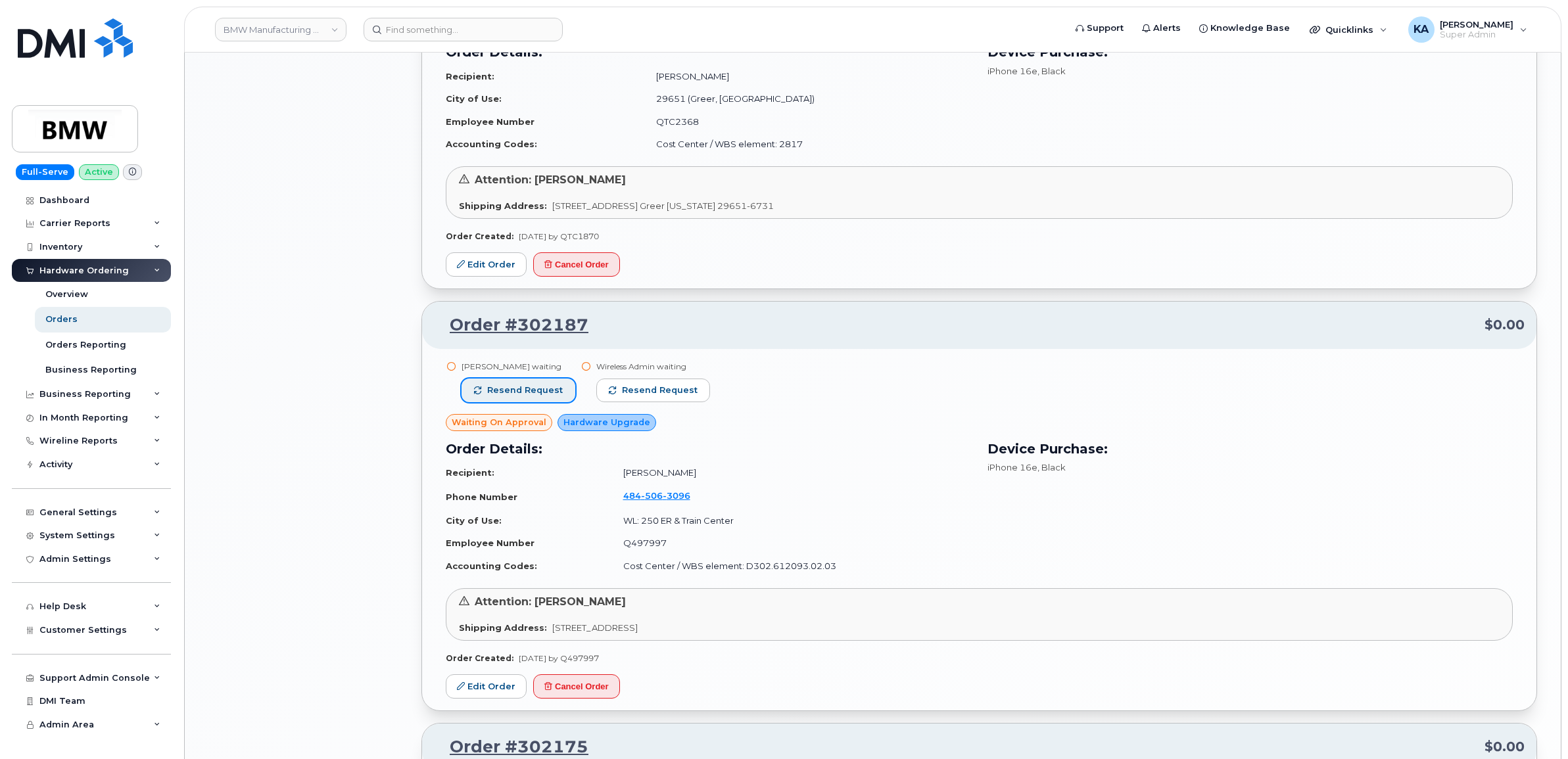
click at [520, 392] on span "Resend request" at bounding box center [525, 391] width 76 height 12
click at [663, 386] on span "Resend request" at bounding box center [660, 391] width 76 height 12
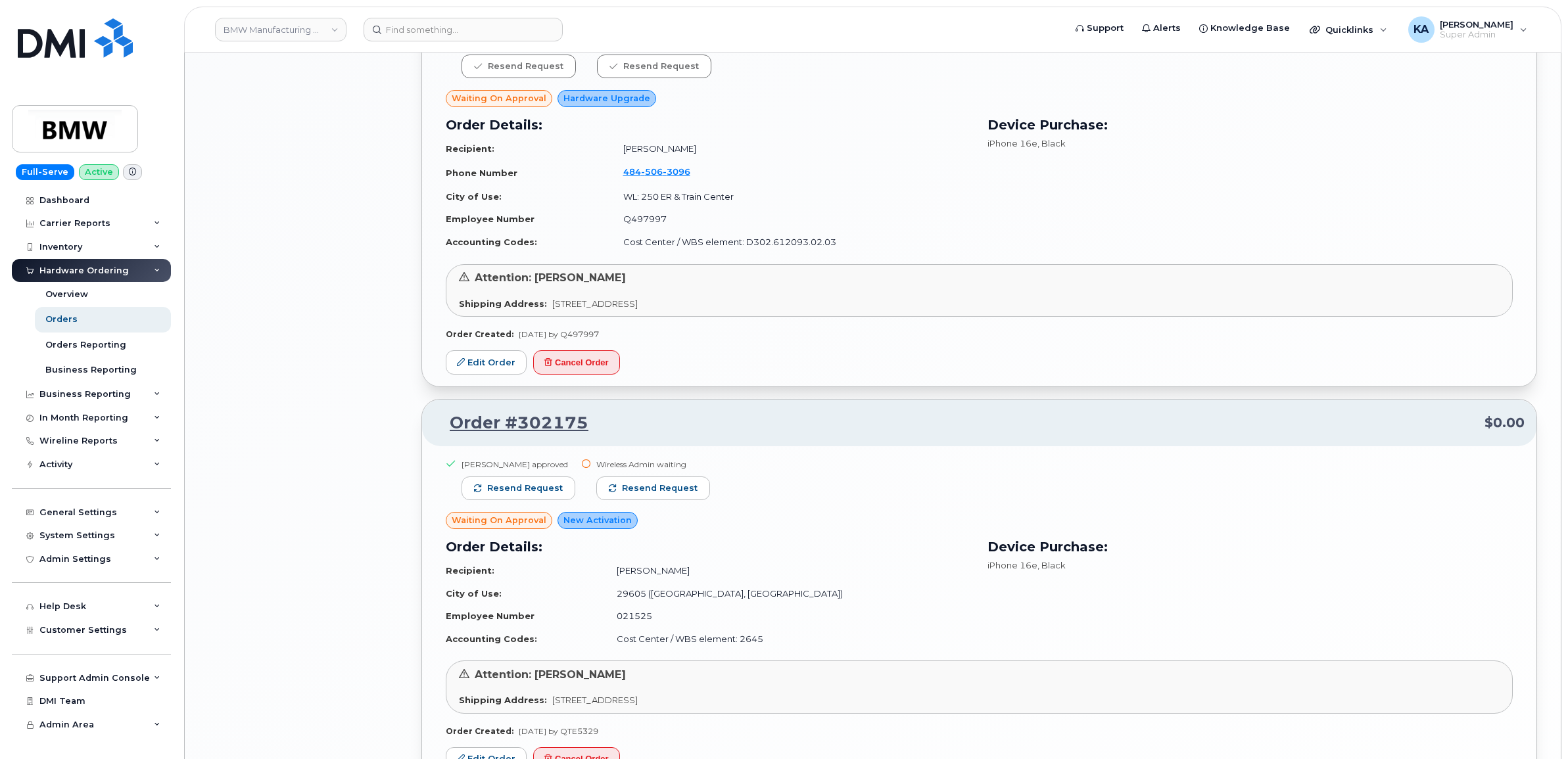
scroll to position [2054, 0]
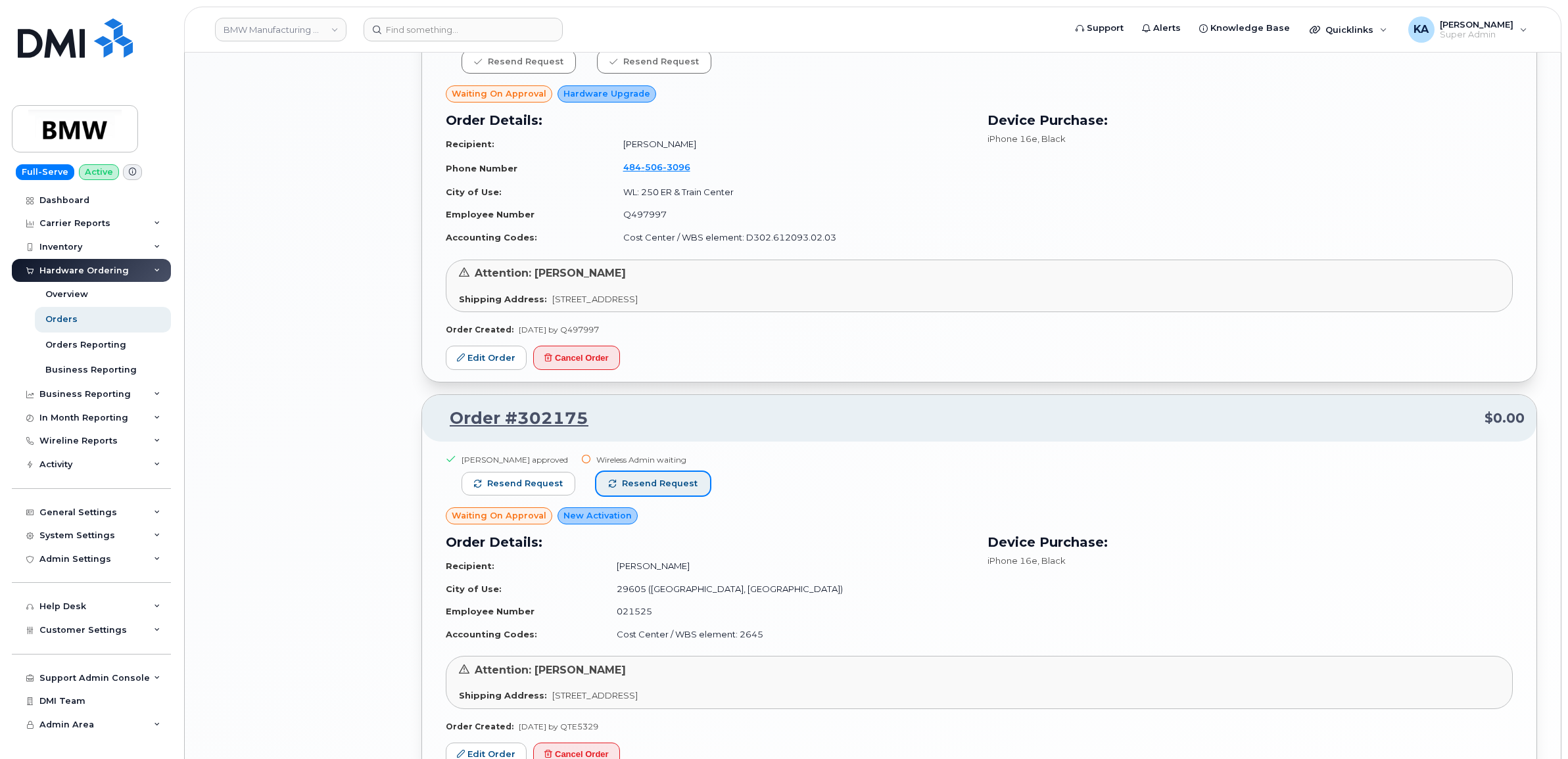
click at [638, 479] on span "Resend request" at bounding box center [659, 484] width 76 height 12
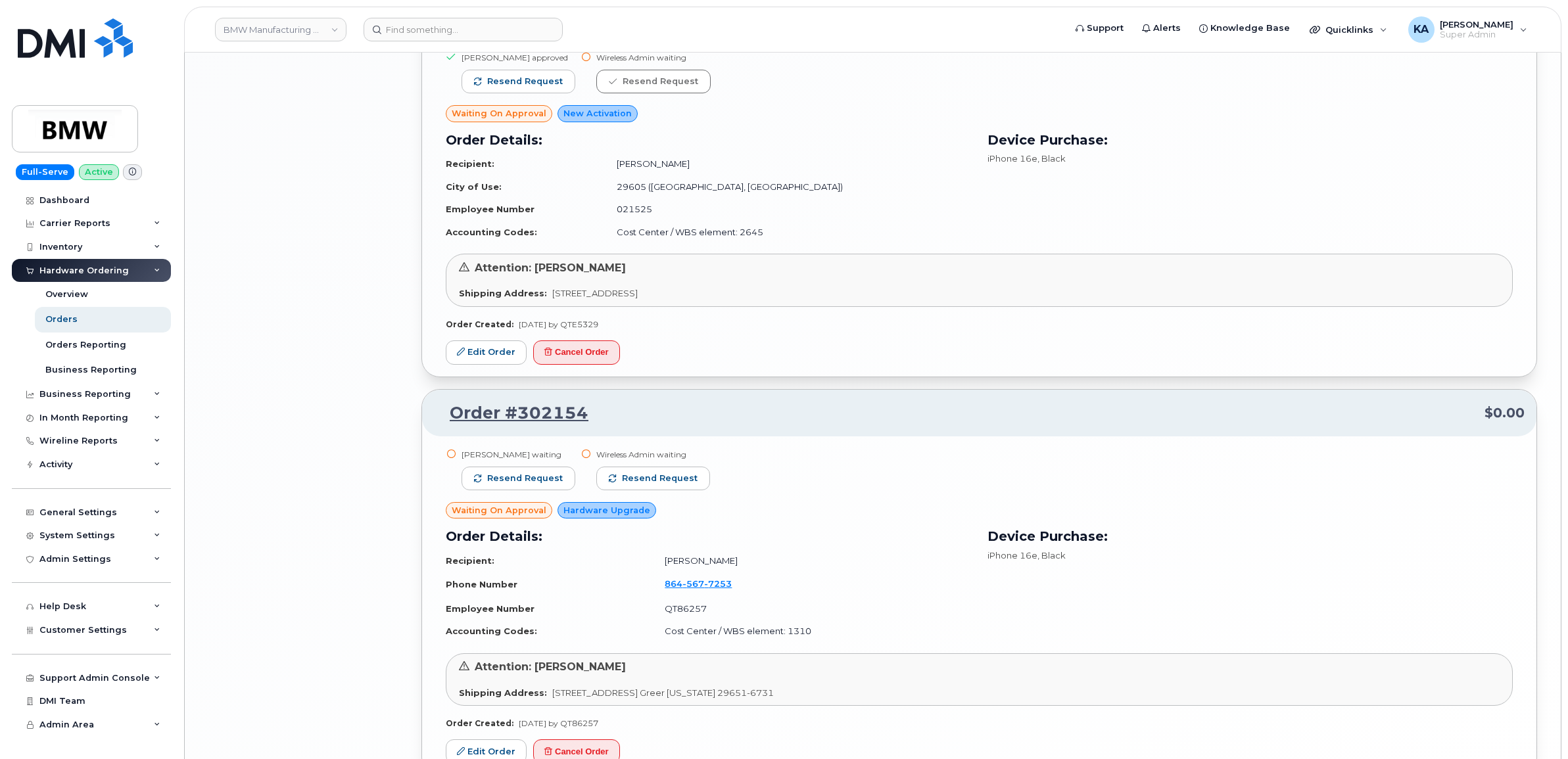
scroll to position [2465, 0]
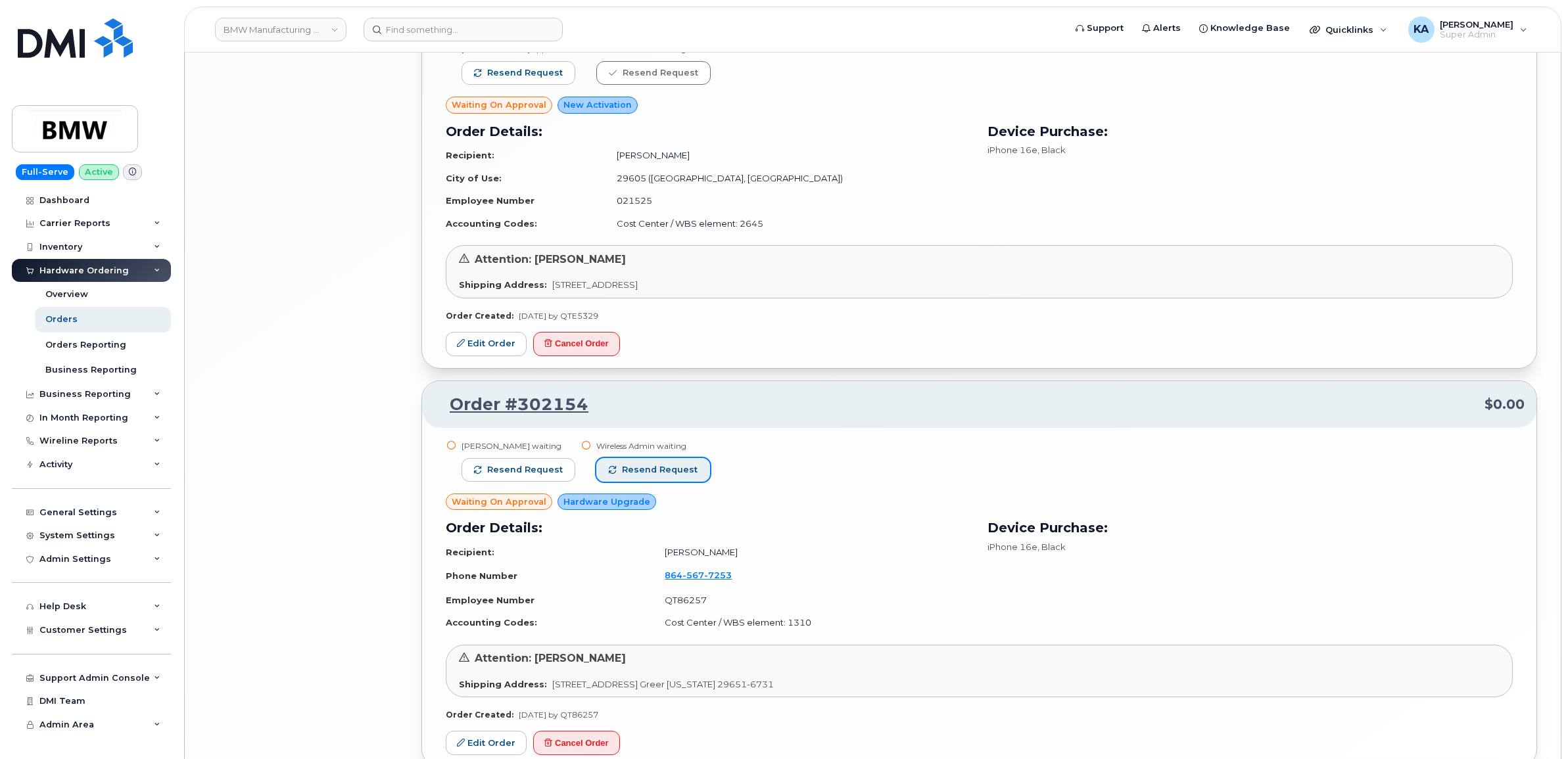
click at [670, 471] on span "Resend request" at bounding box center [659, 470] width 76 height 12
click at [556, 470] on span "Resend request" at bounding box center [525, 470] width 76 height 12
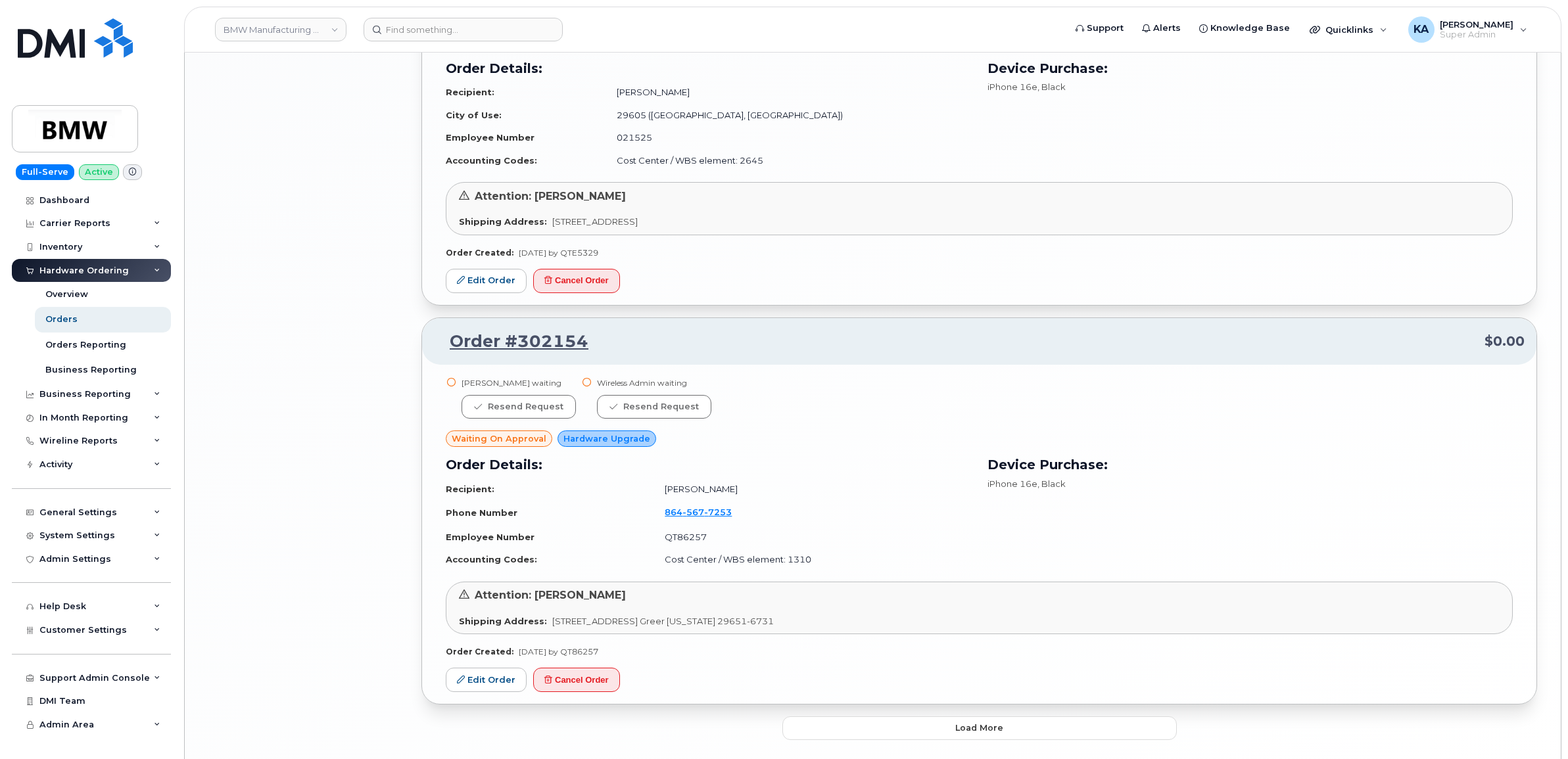
scroll to position [2581, 0]
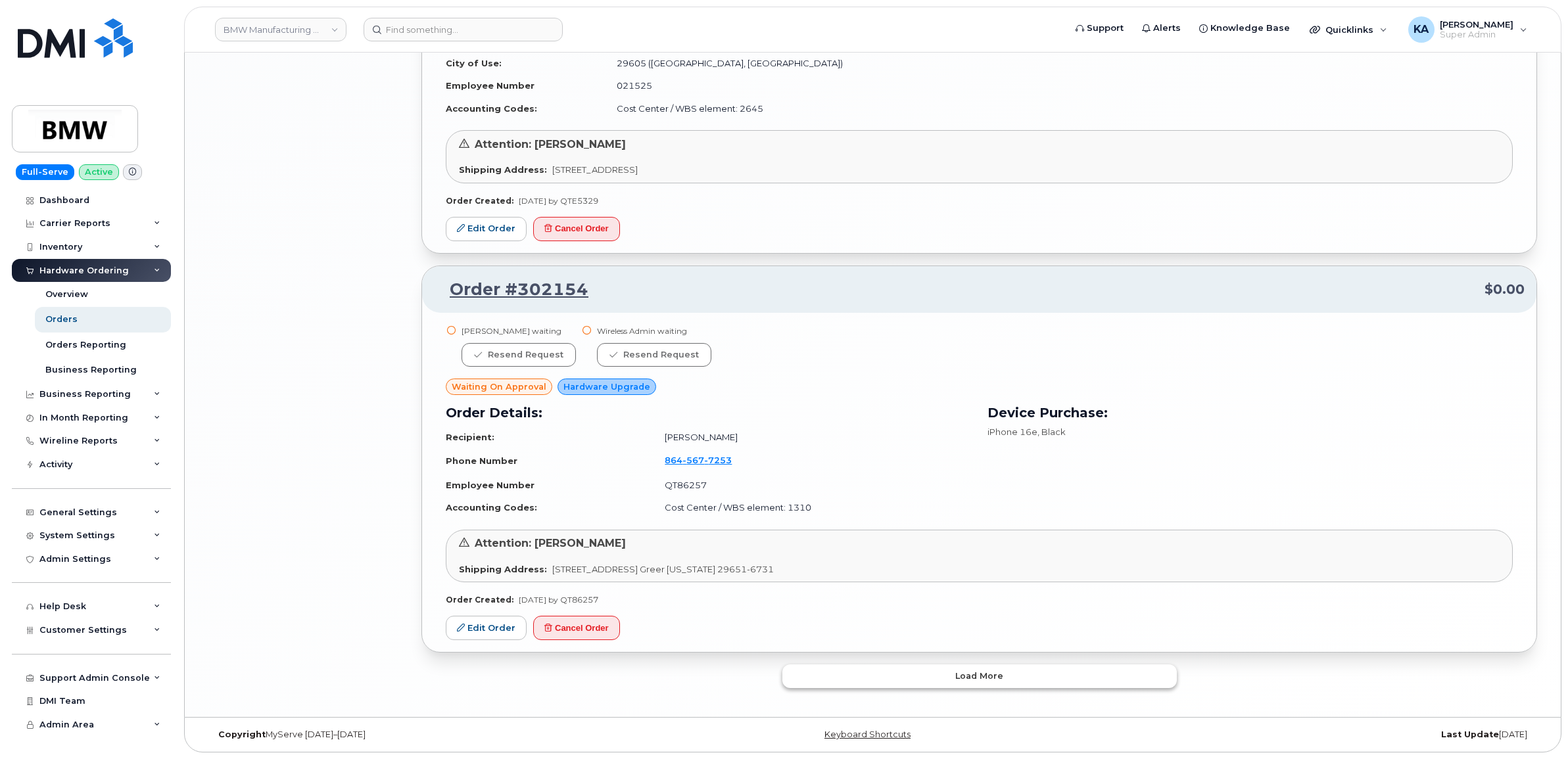
click at [845, 673] on button "Load more" at bounding box center [979, 676] width 395 height 24
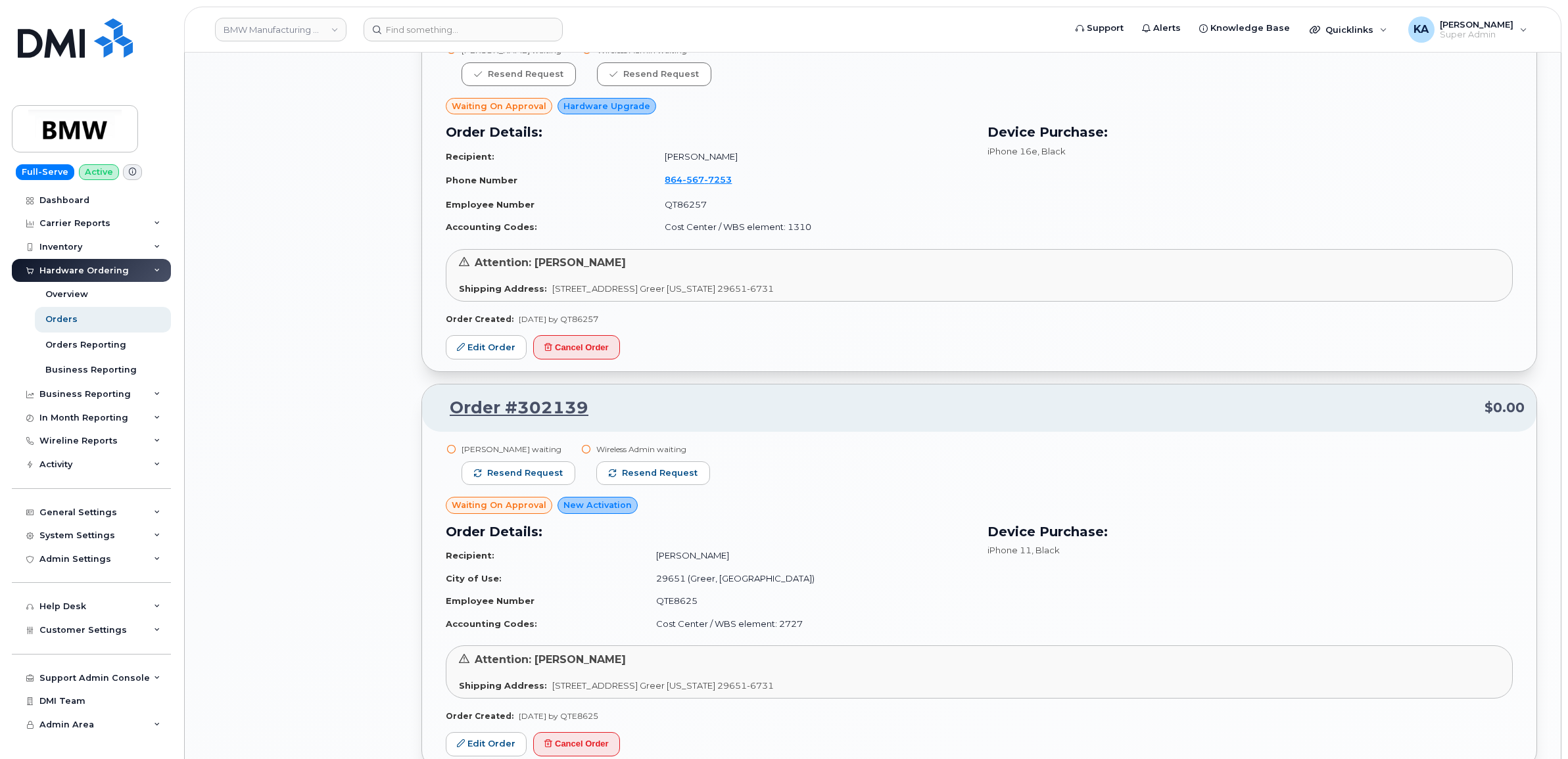
scroll to position [2992, 0]
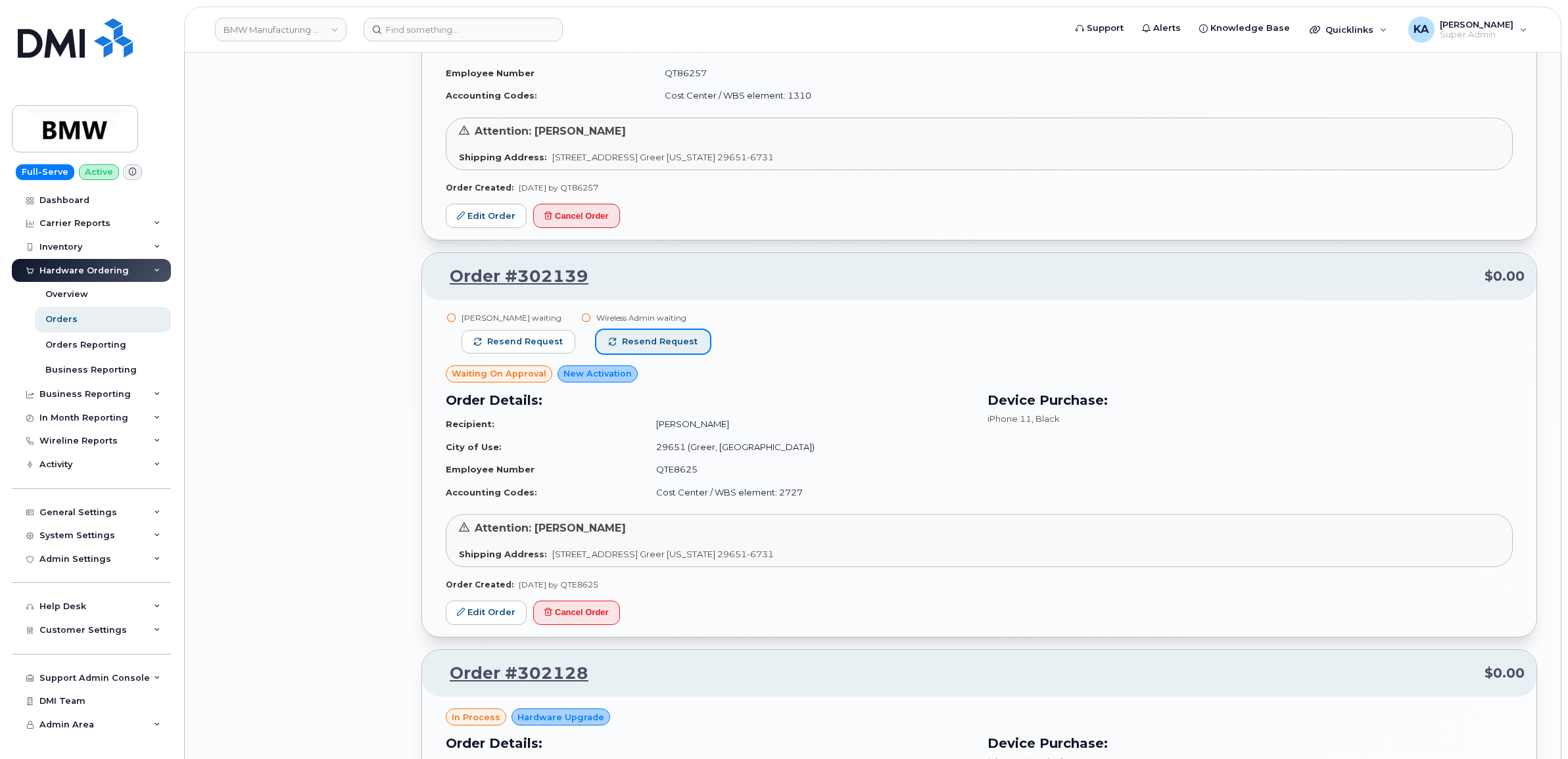
click at [660, 337] on span "Resend request" at bounding box center [659, 342] width 76 height 12
click at [536, 336] on span "Resend request" at bounding box center [525, 342] width 76 height 12
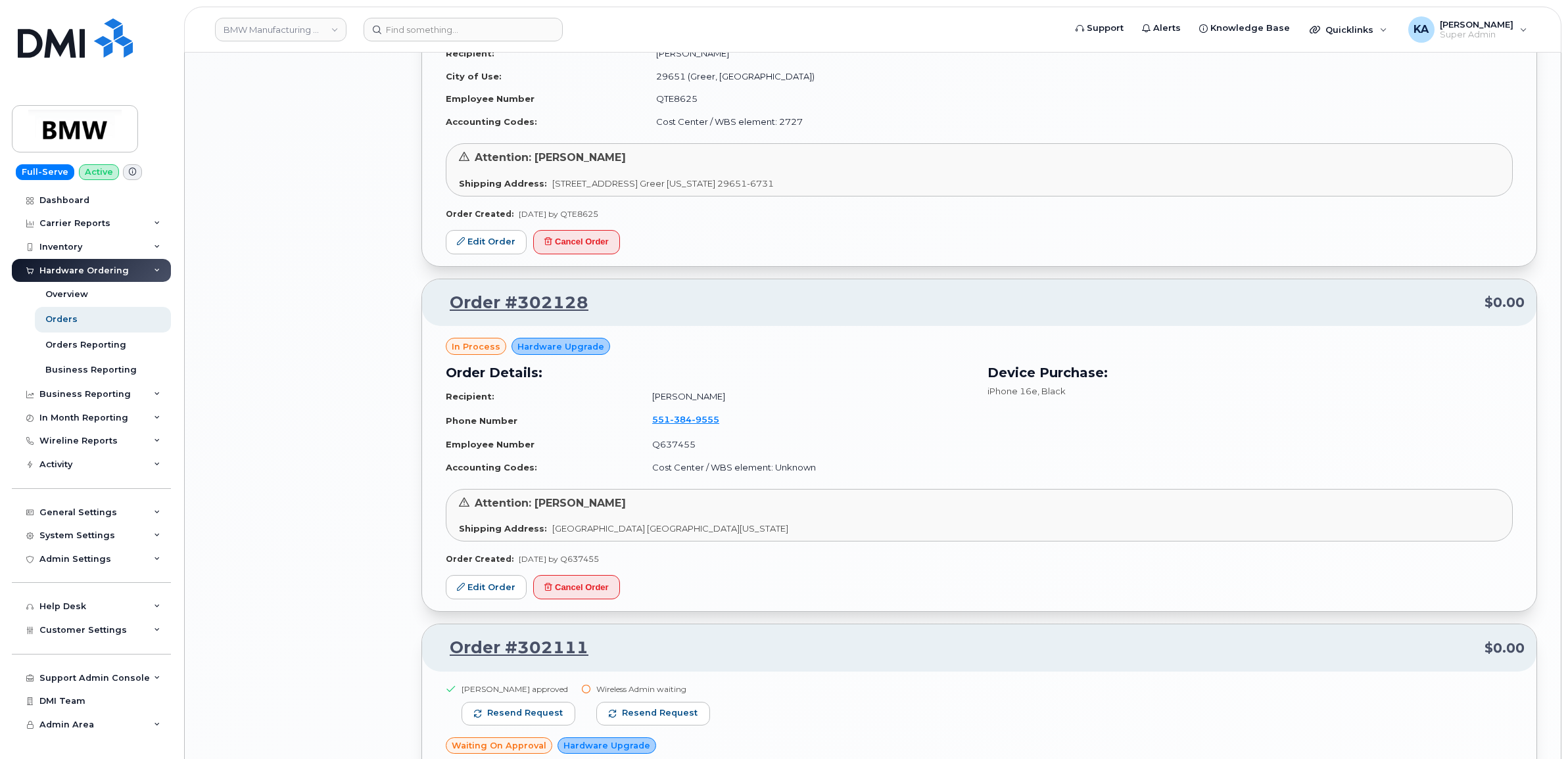
scroll to position [3404, 0]
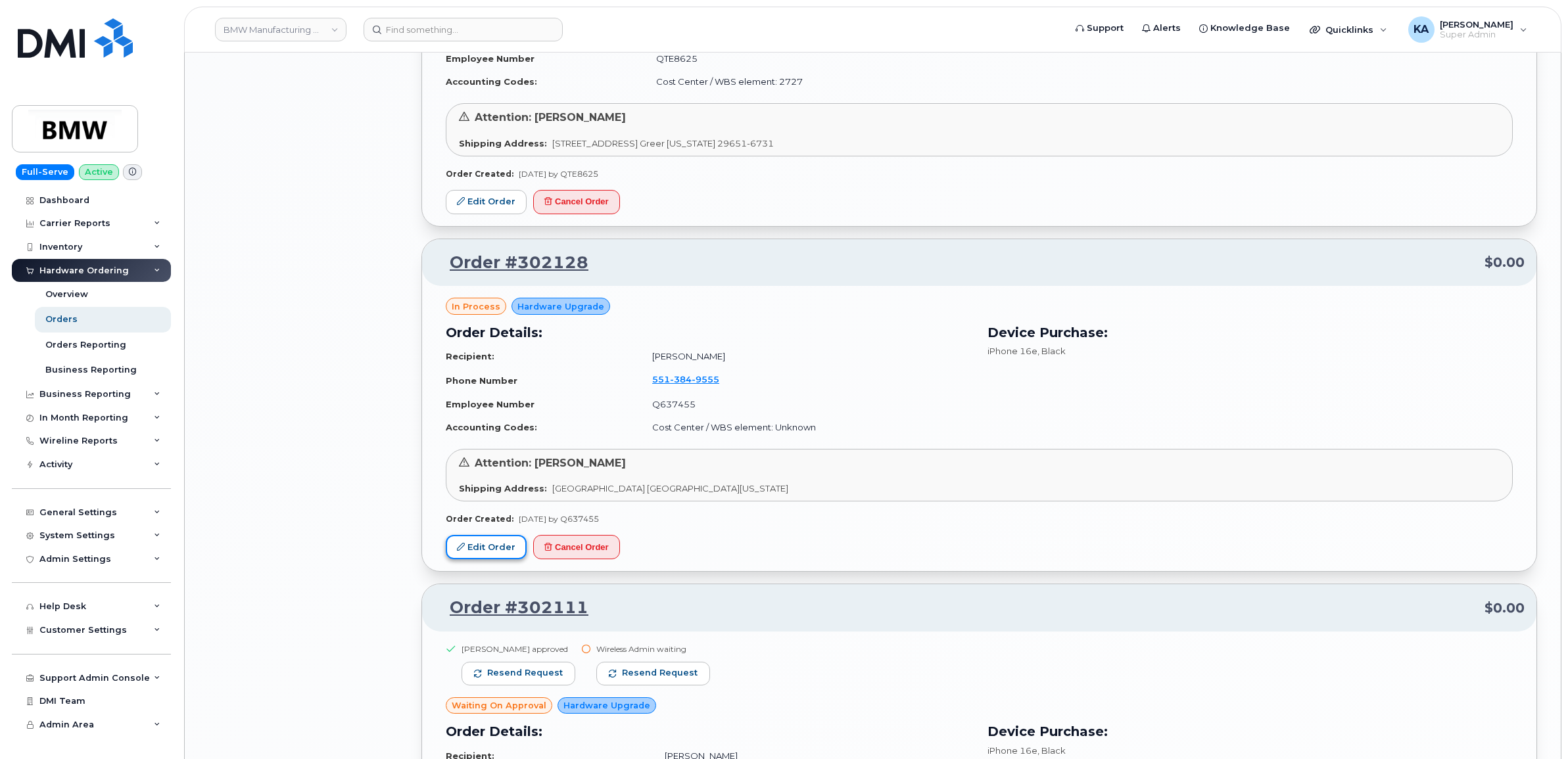
click at [483, 553] on link "Edit Order" at bounding box center [486, 548] width 81 height 25
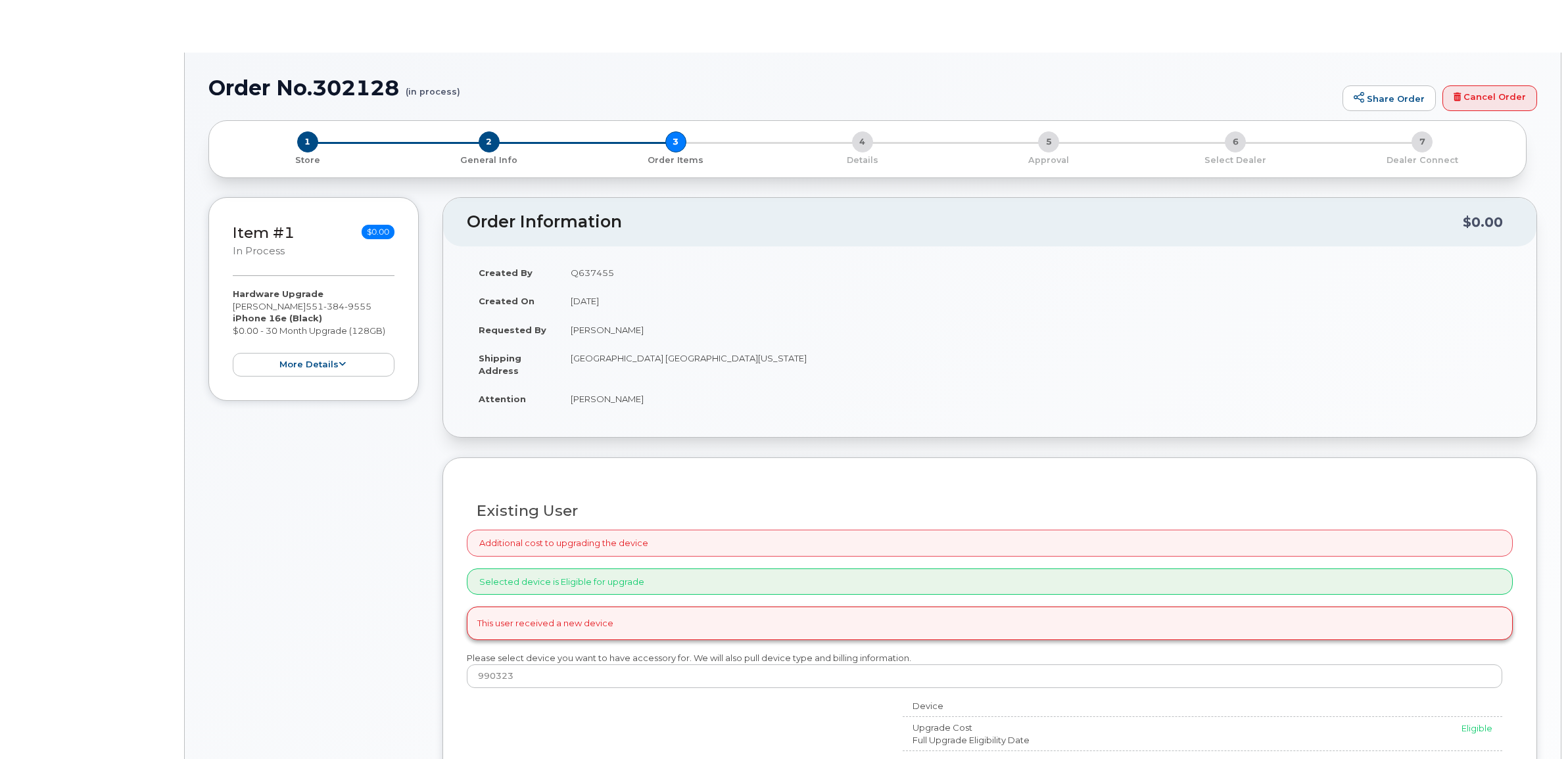
select select "1897788"
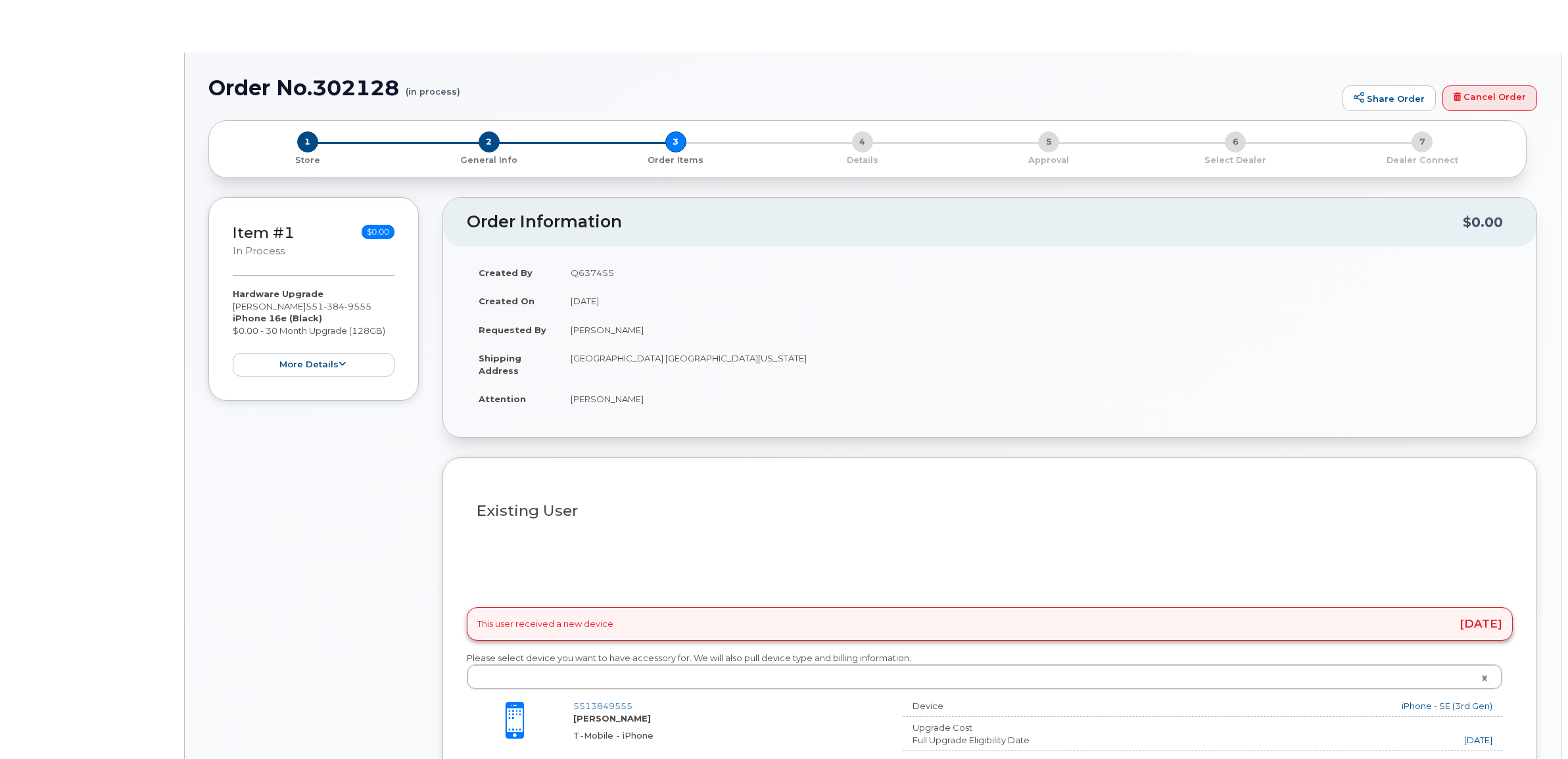
type input "1915360"
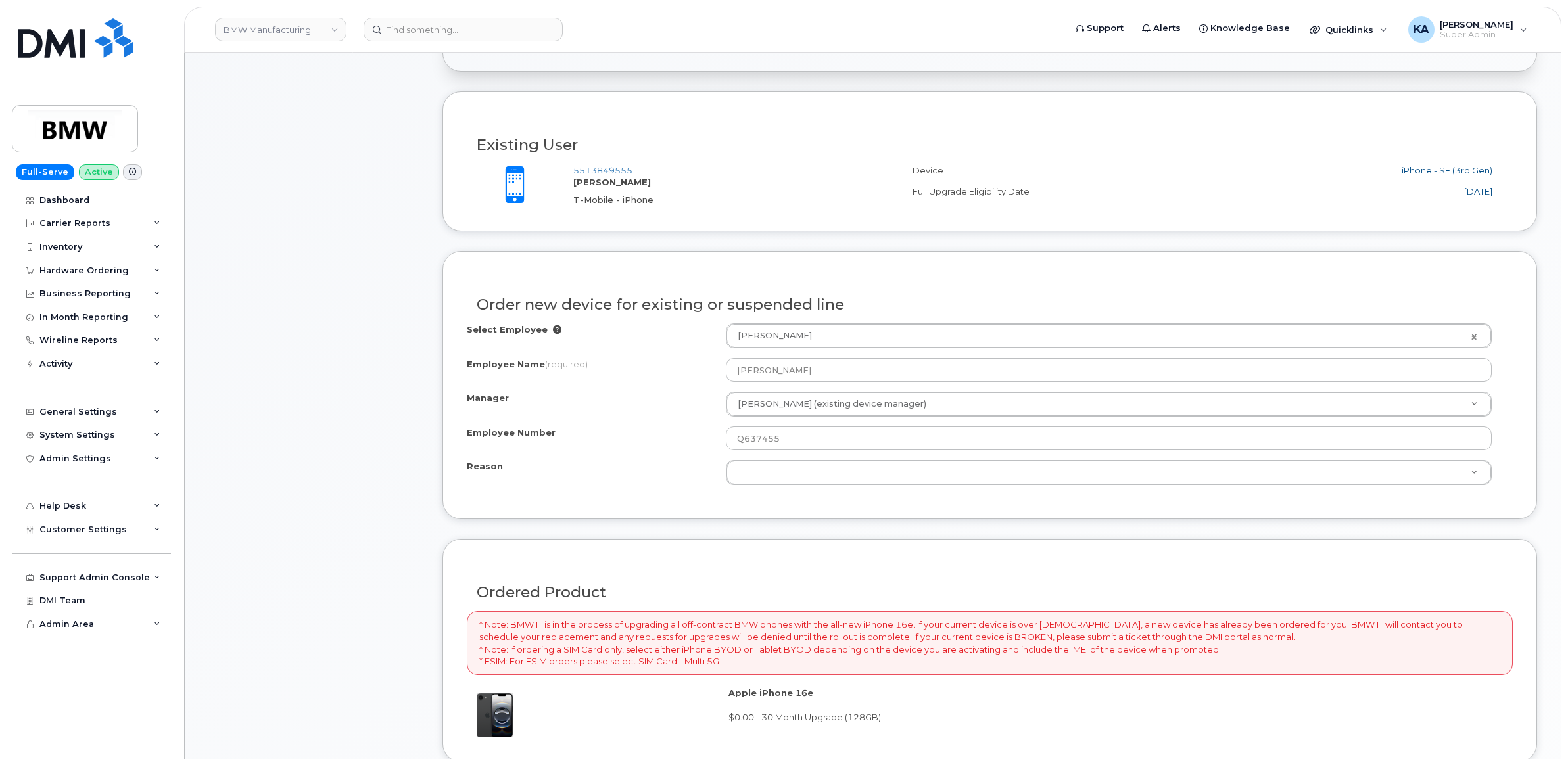
scroll to position [478, 0]
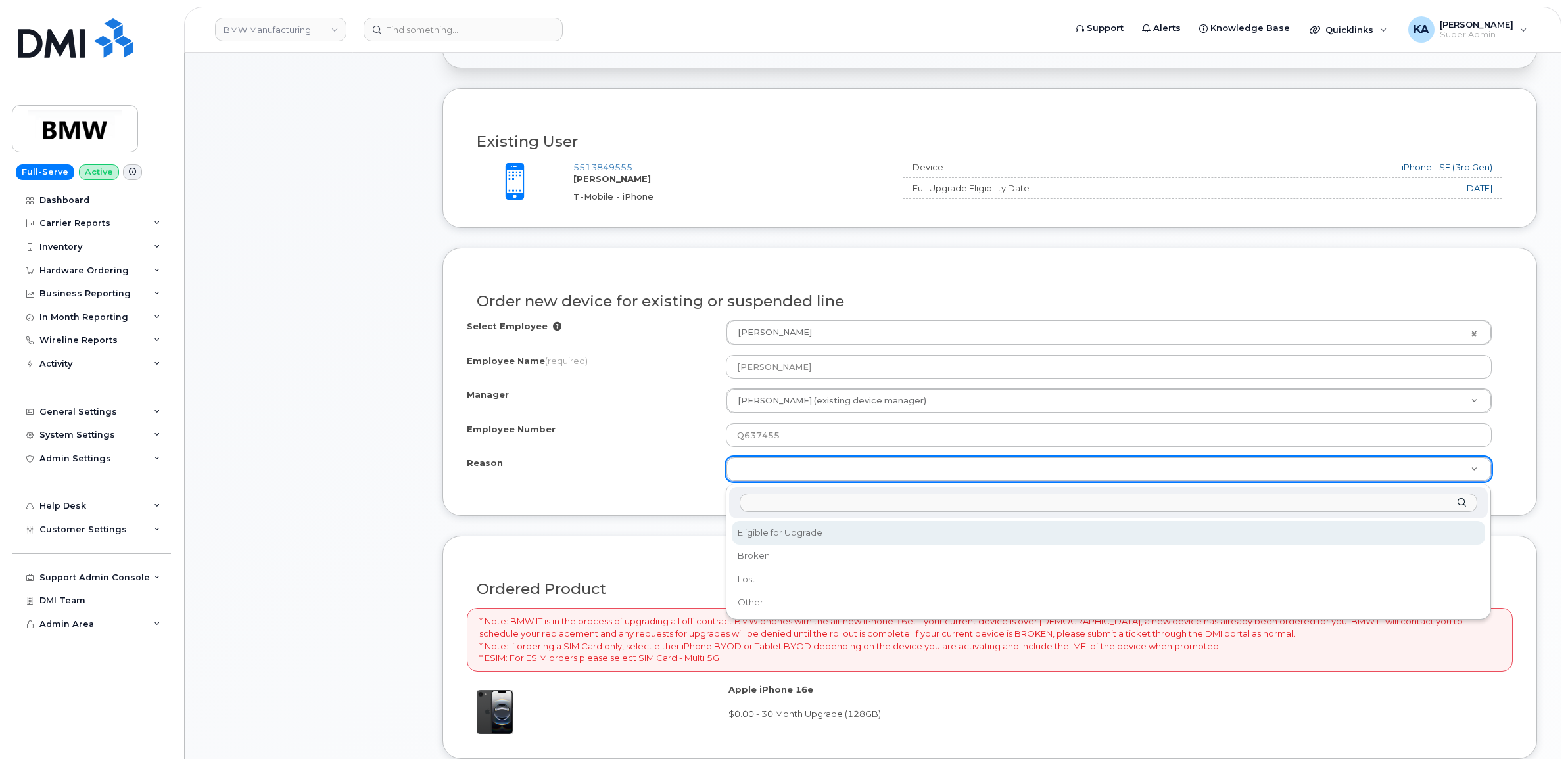
select select "eligible_for_upgrade"
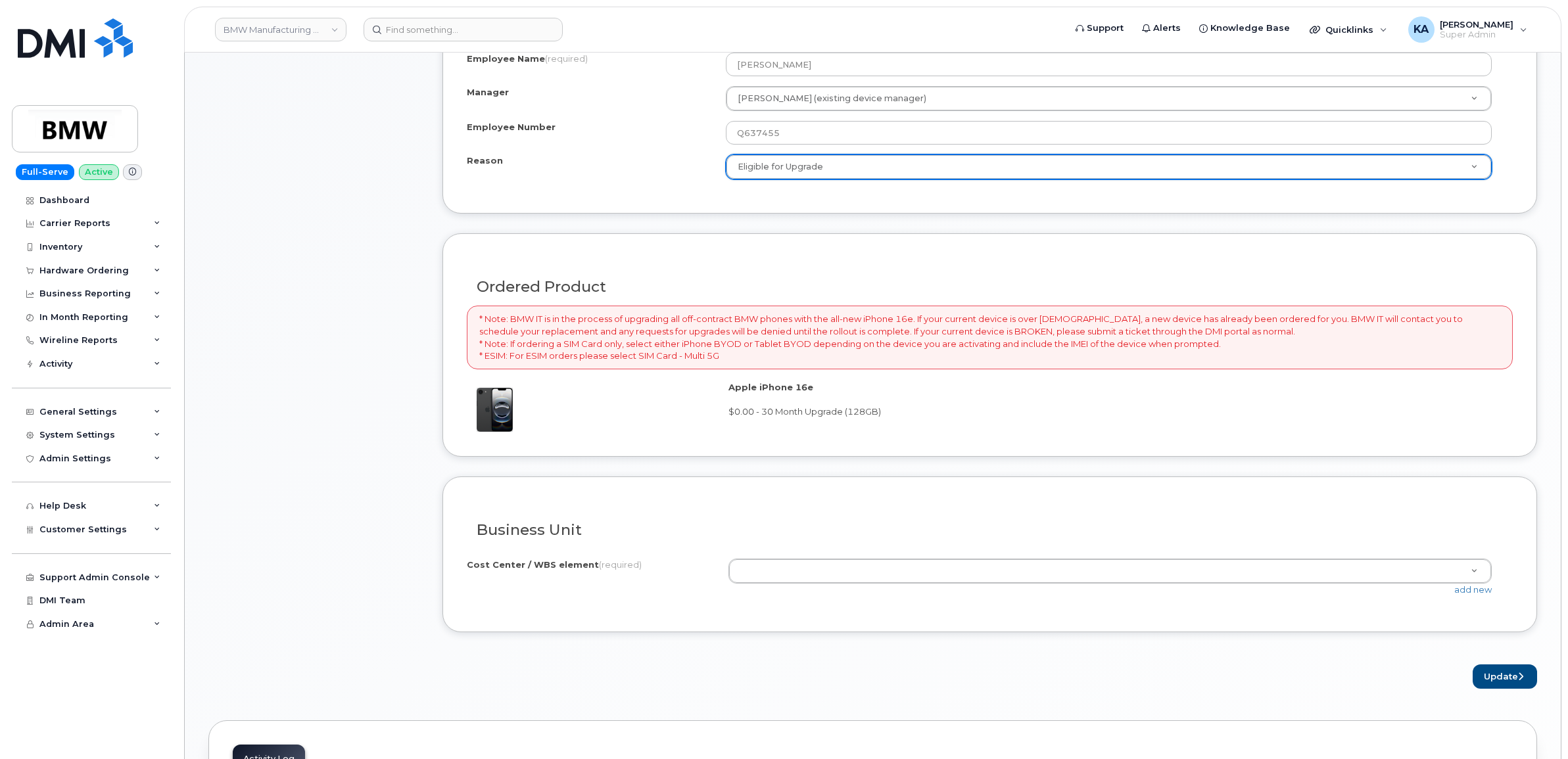
scroll to position [889, 0]
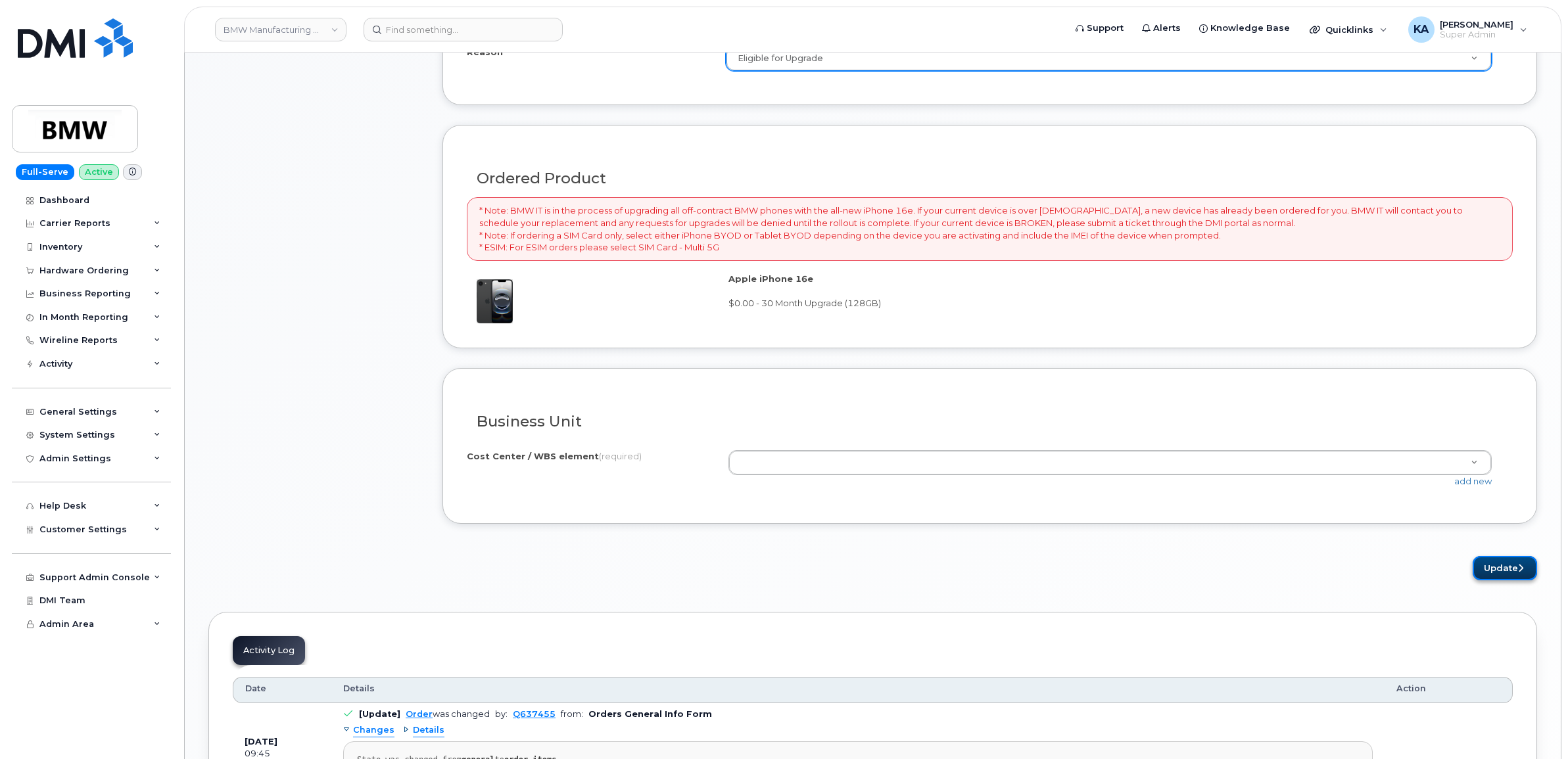
click at [1492, 573] on button "Update" at bounding box center [1505, 568] width 64 height 25
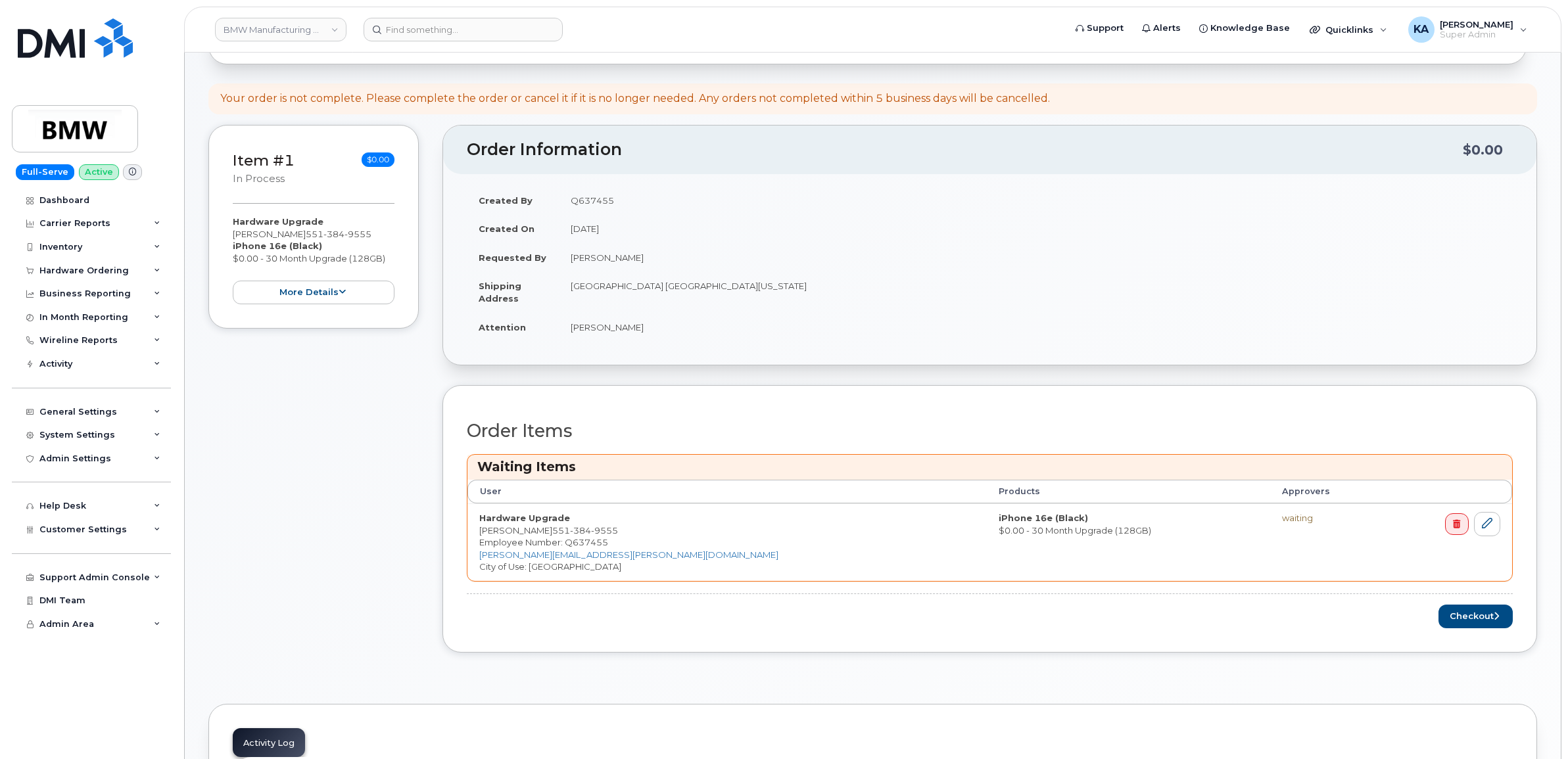
scroll to position [329, 0]
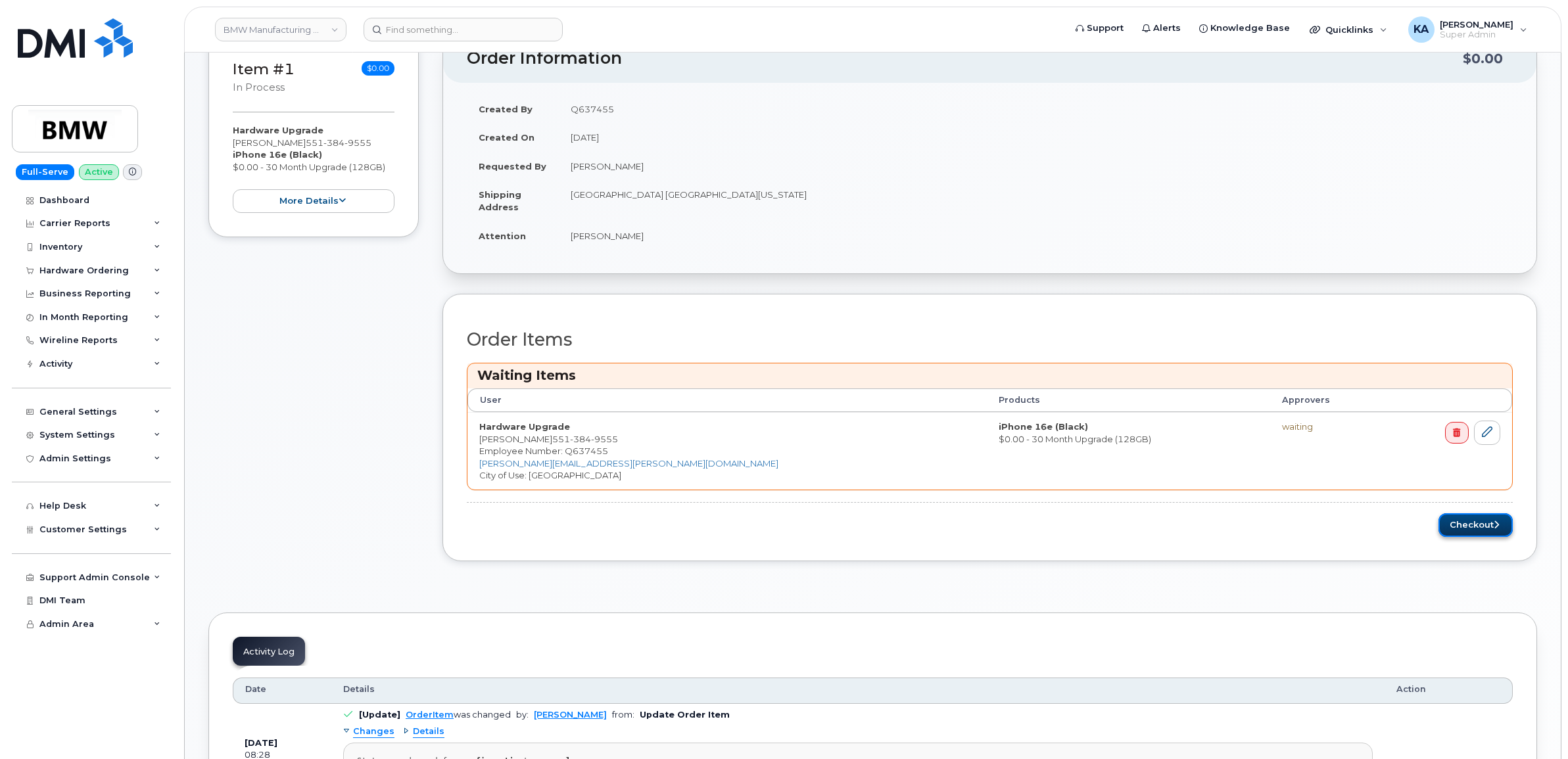
click at [1460, 531] on button "Checkout" at bounding box center [1475, 525] width 74 height 25
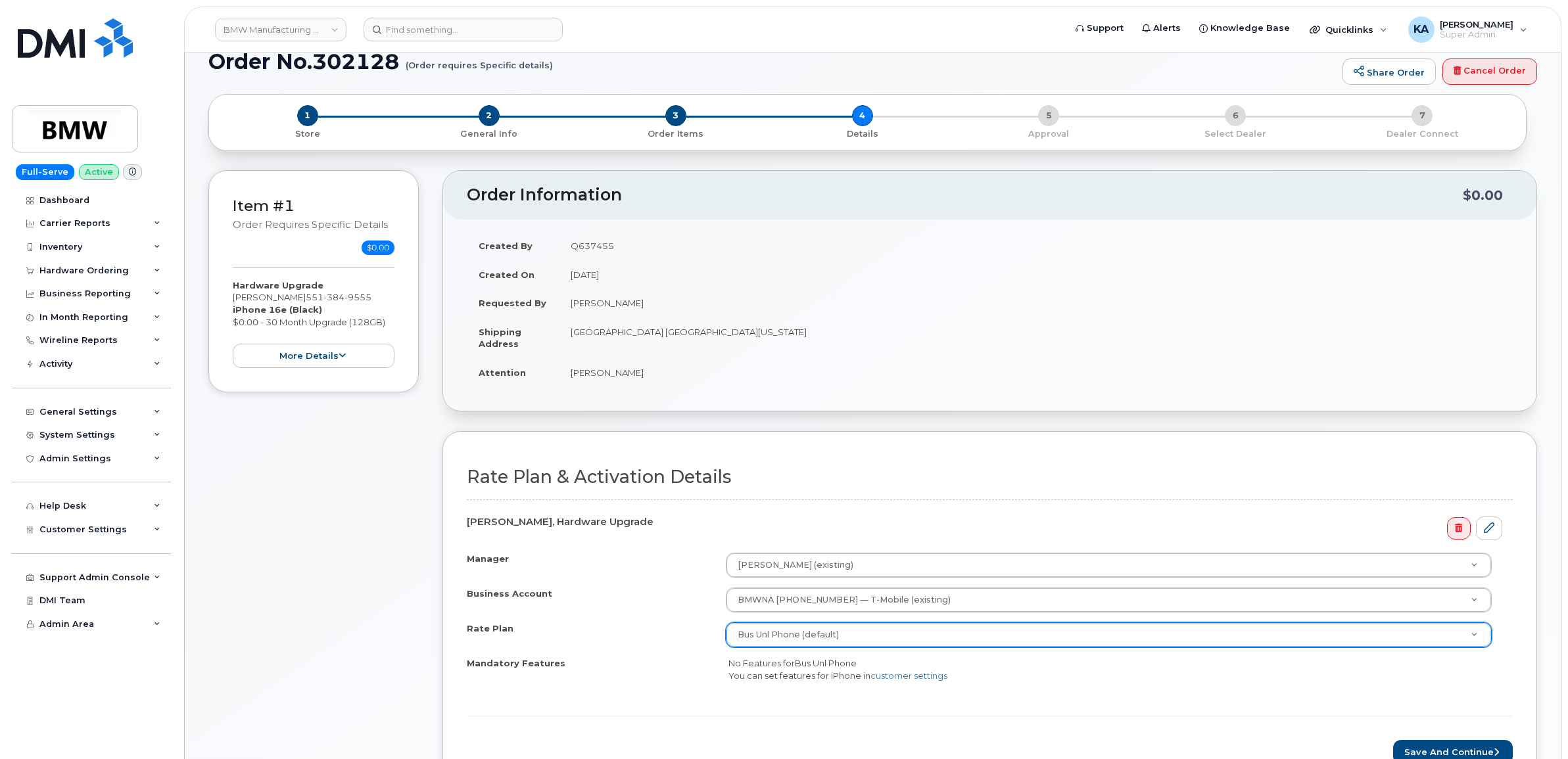
scroll to position [329, 0]
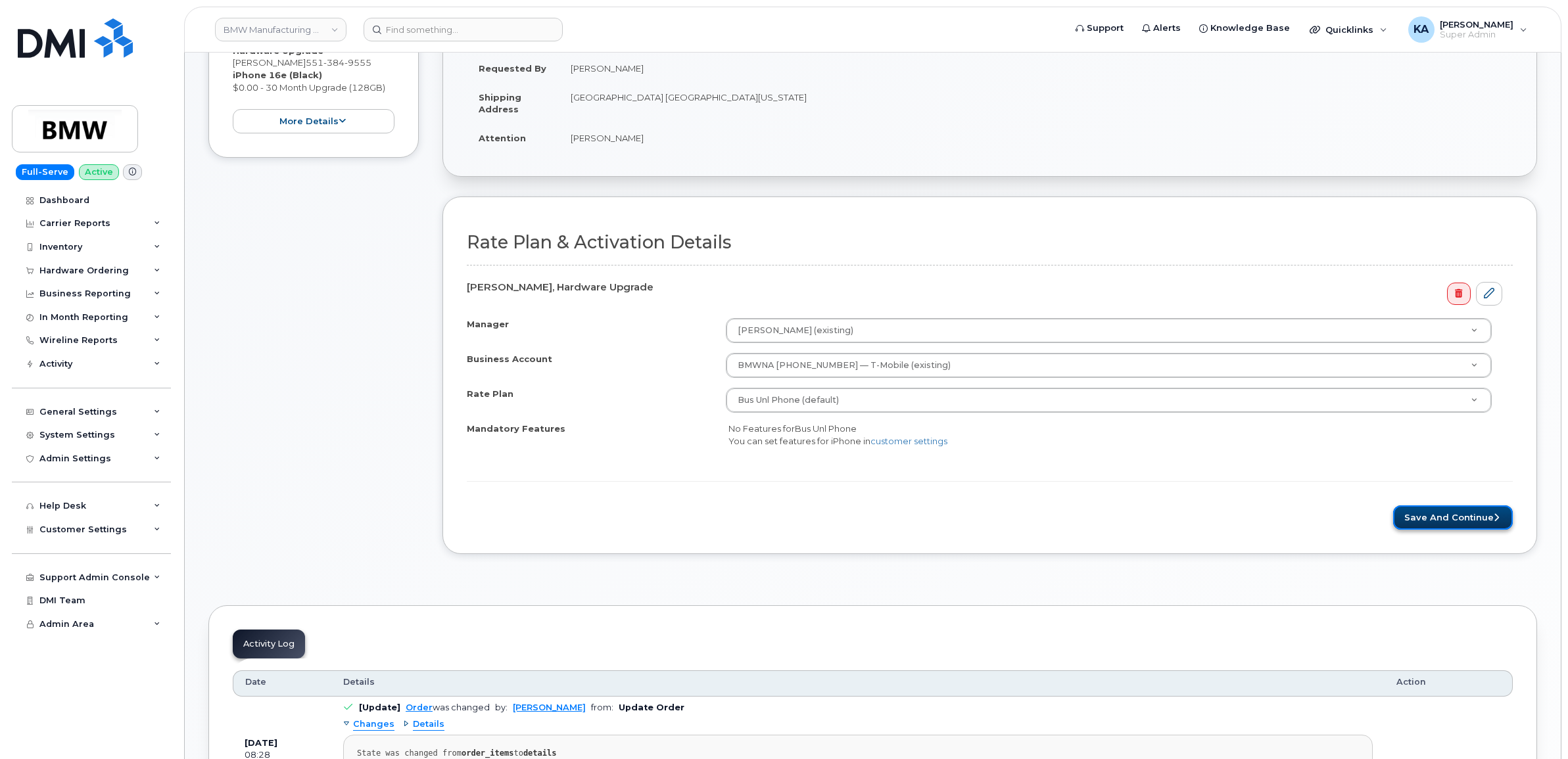
click at [1463, 521] on button "Save and Continue" at bounding box center [1452, 518] width 119 height 25
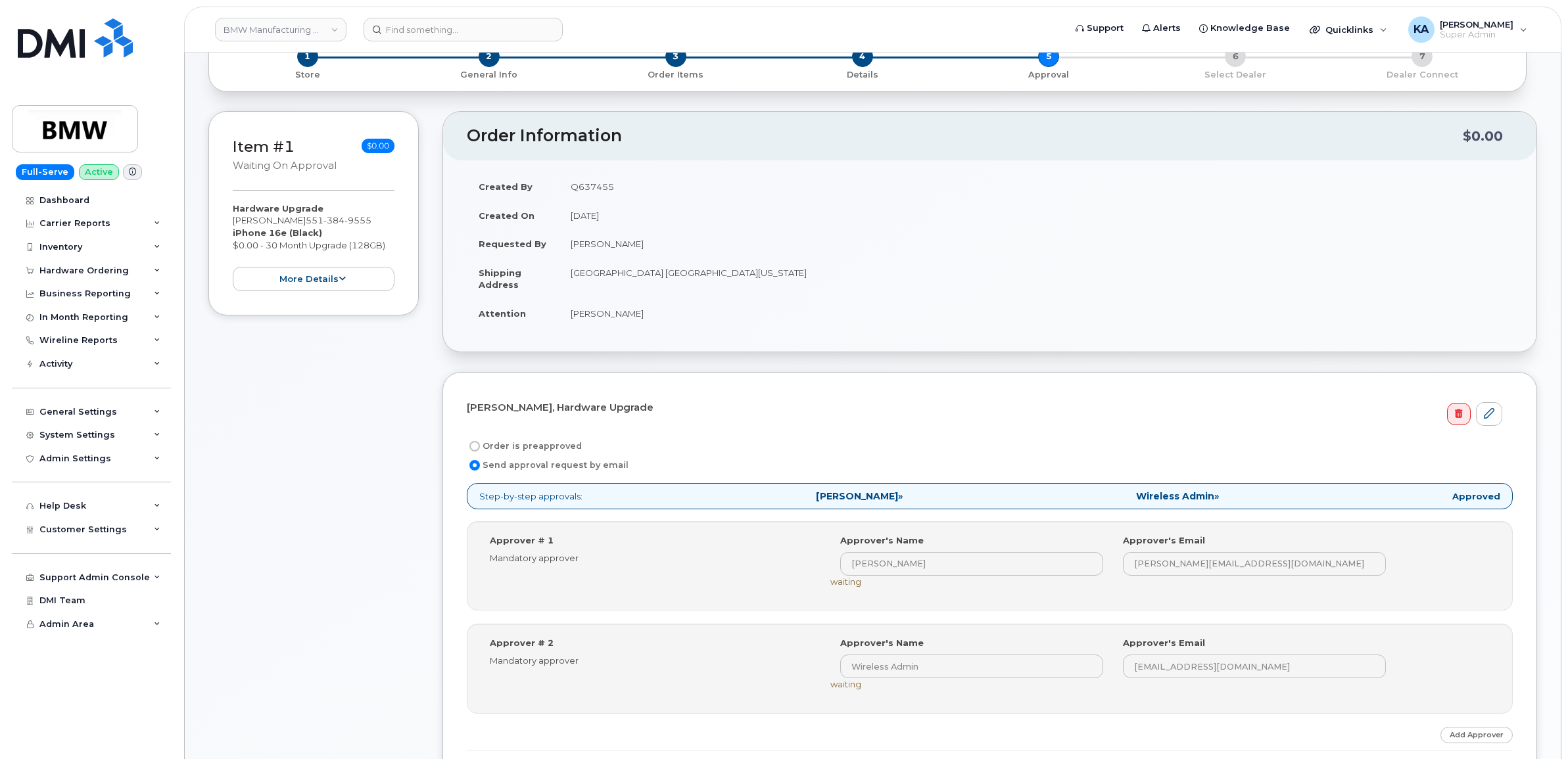
scroll to position [329, 0]
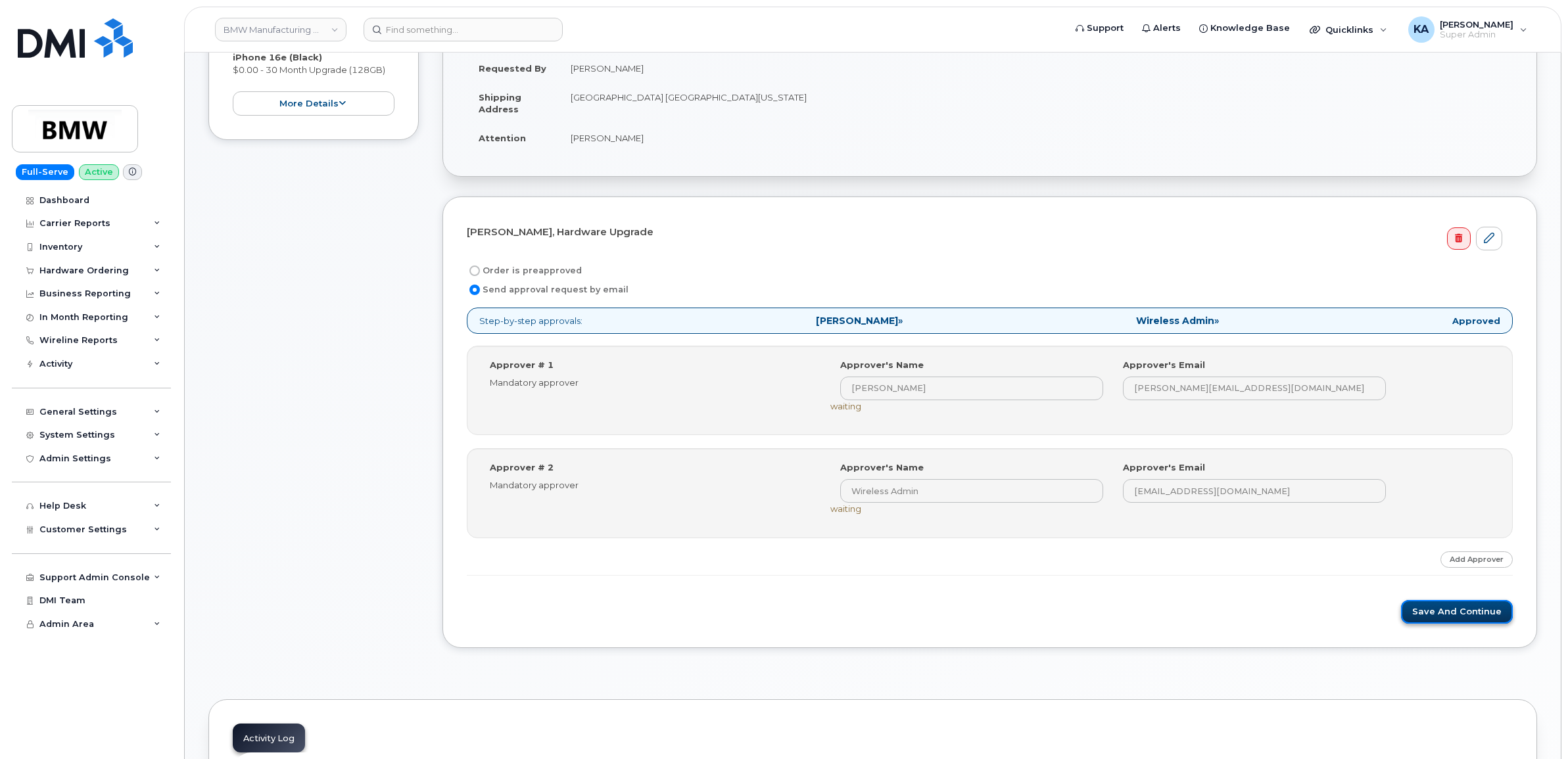
click at [1427, 609] on button "Save and Continue" at bounding box center [1457, 613] width 112 height 25
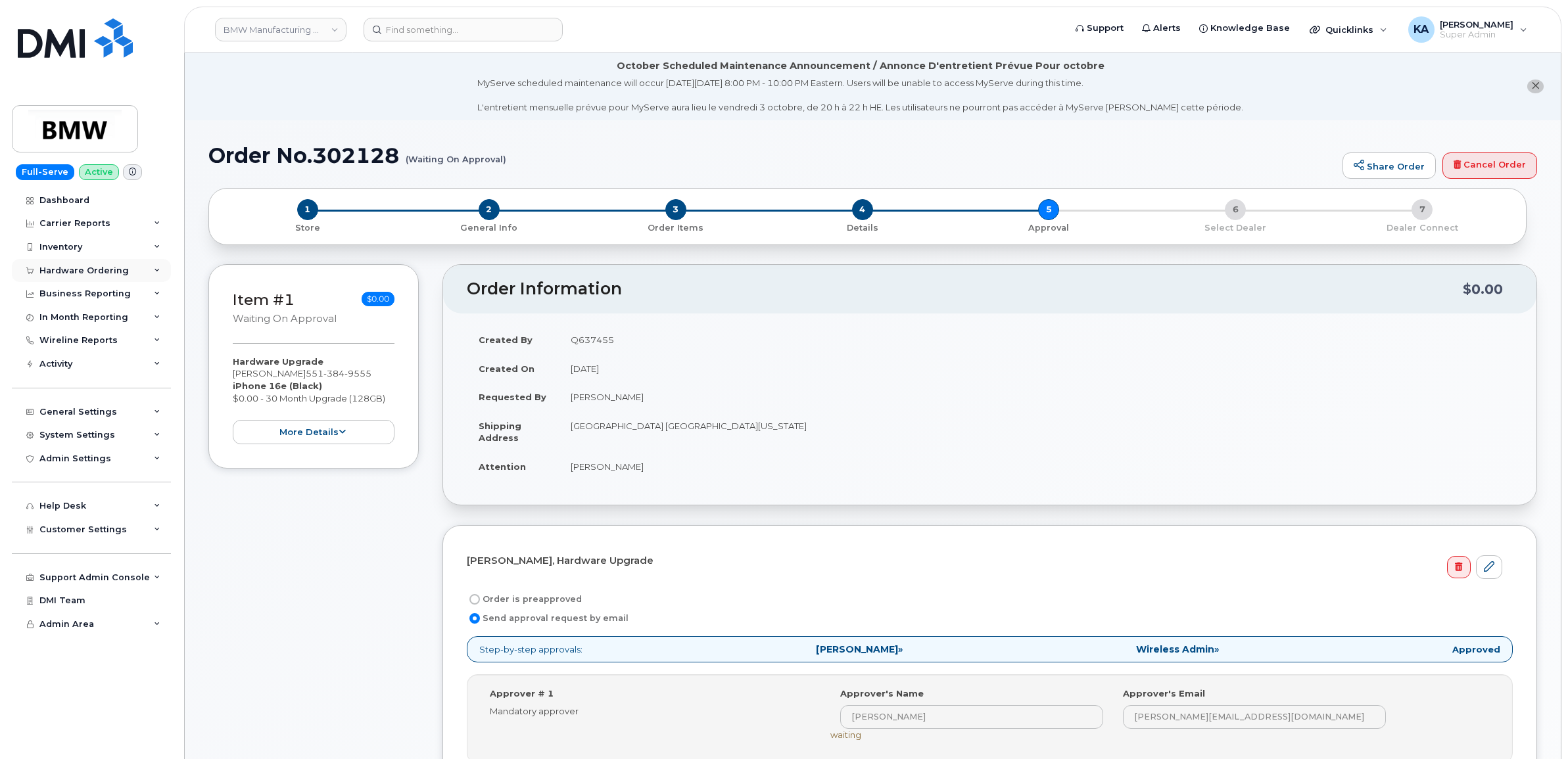
click at [90, 274] on div "Hardware Ordering" at bounding box center [84, 271] width 90 height 11
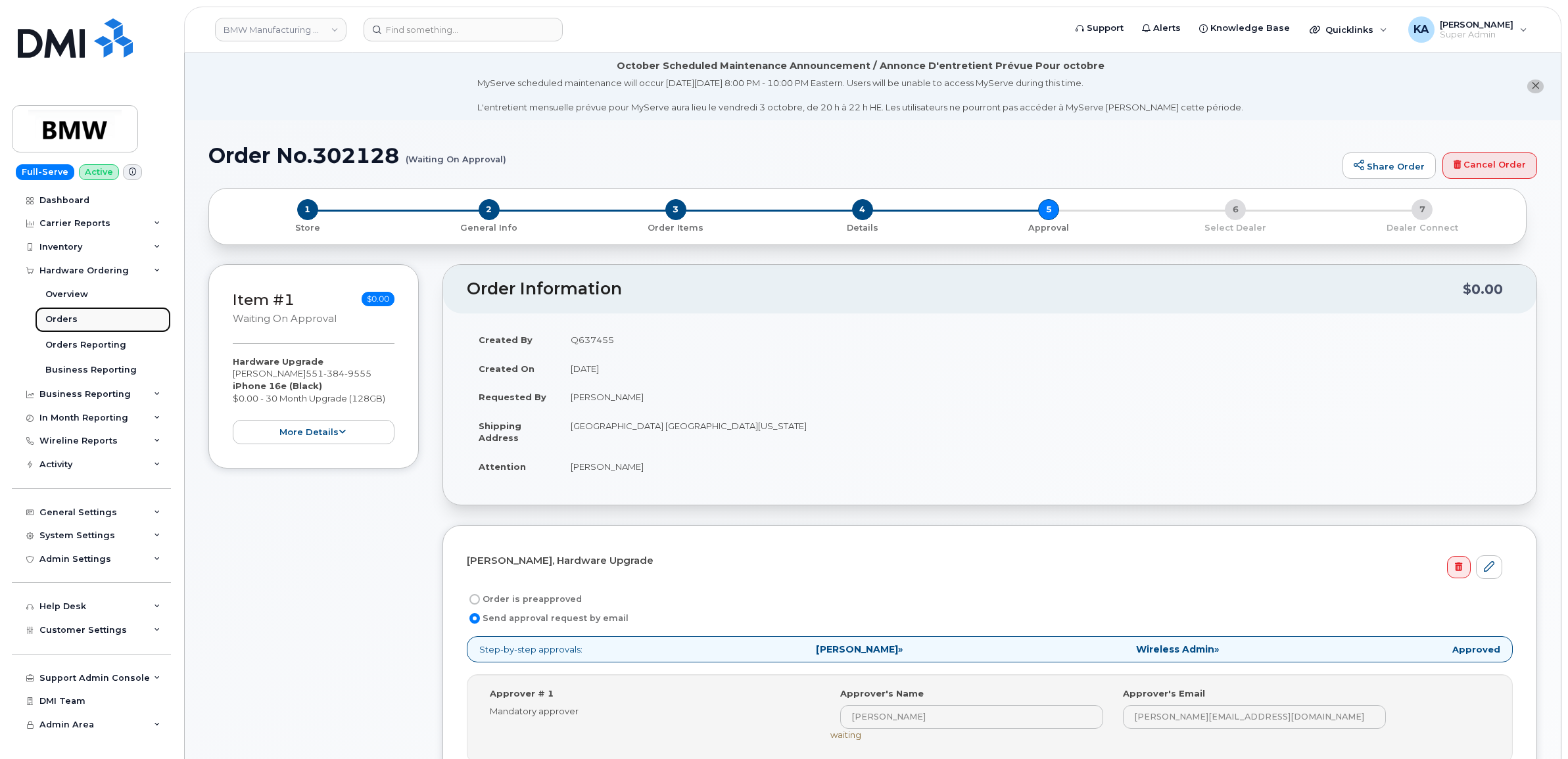
click at [54, 322] on div "Orders" at bounding box center [61, 319] width 32 height 12
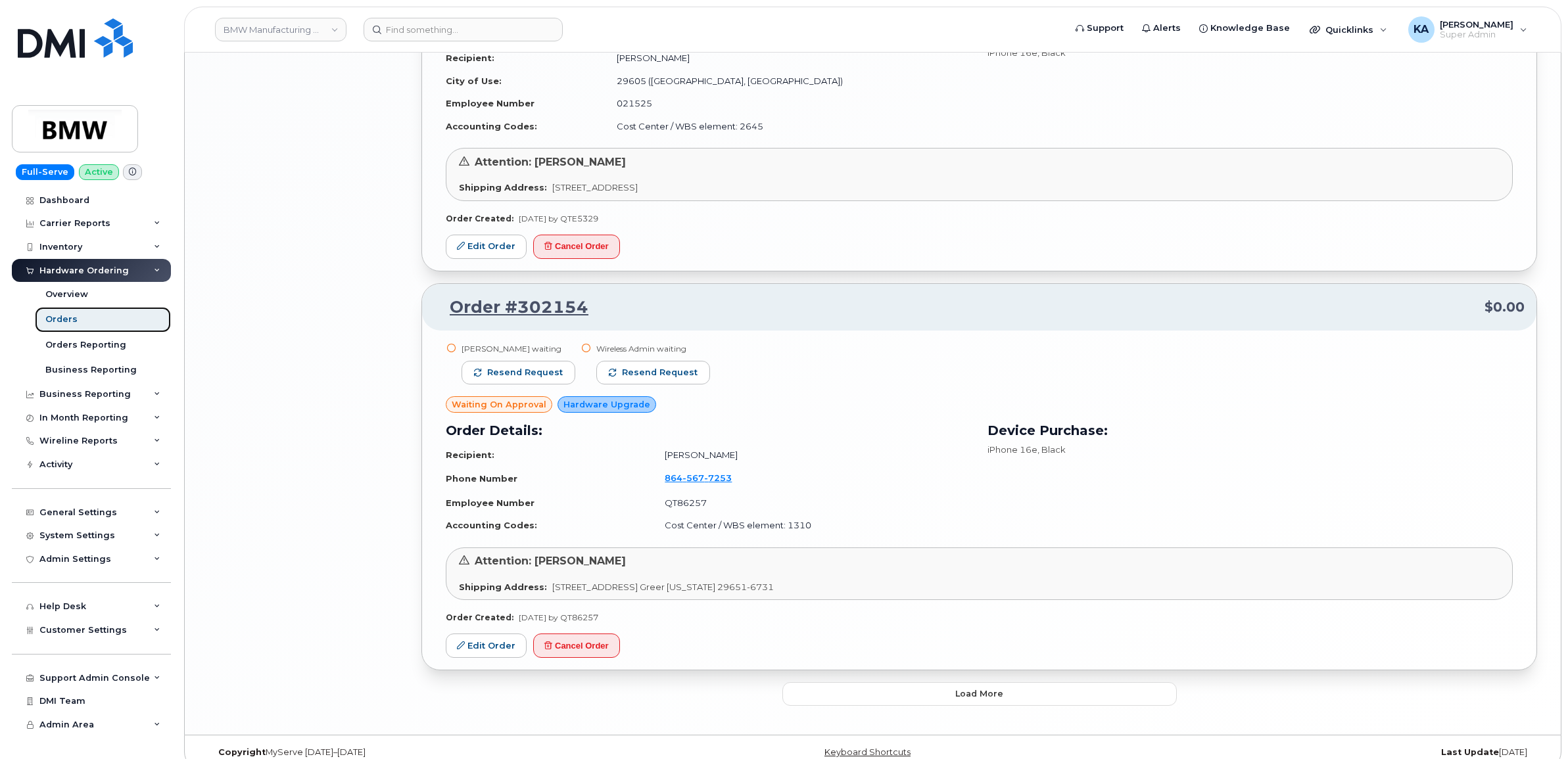
scroll to position [2581, 0]
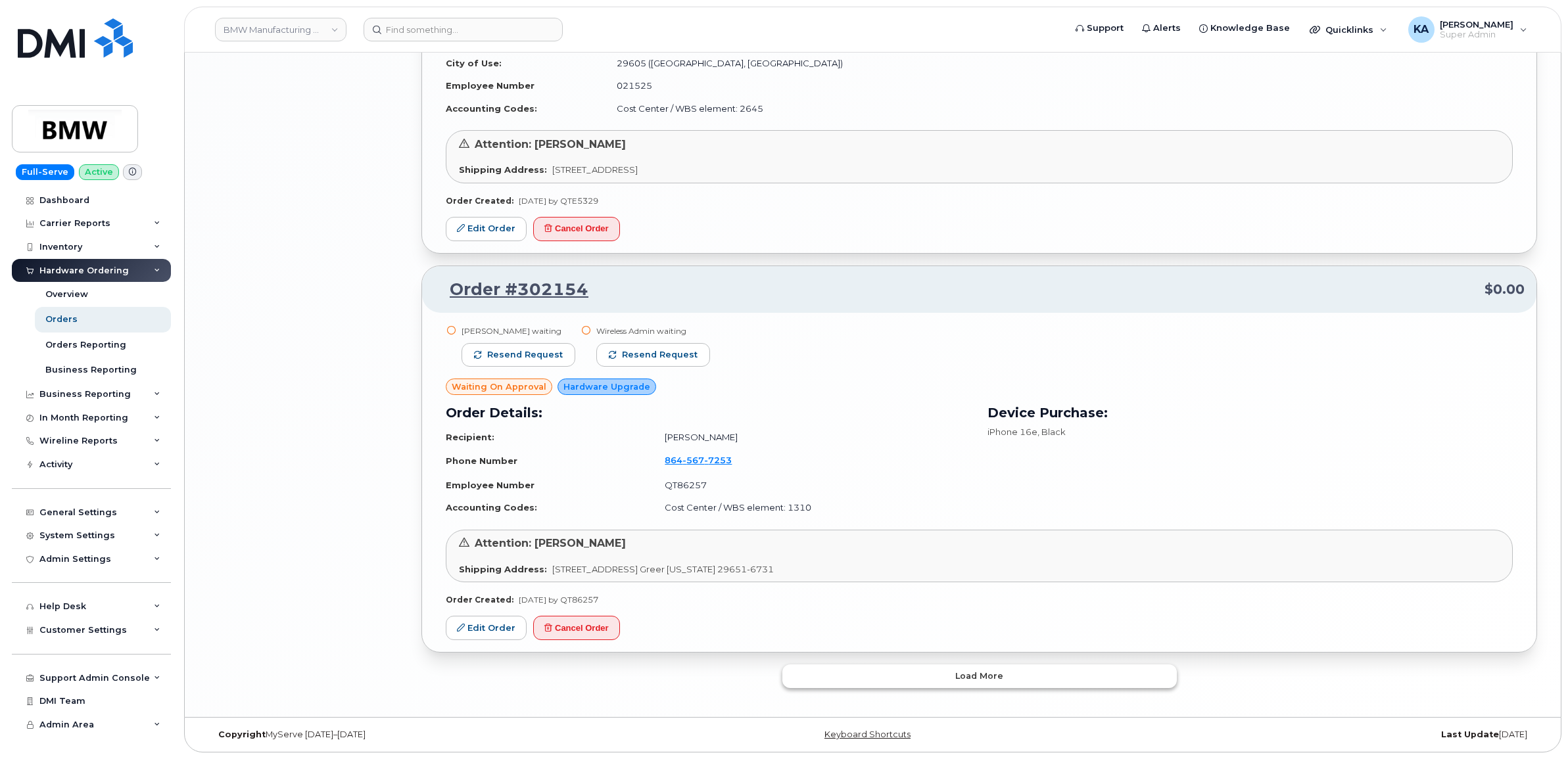
click at [812, 668] on button "Load more" at bounding box center [979, 676] width 395 height 24
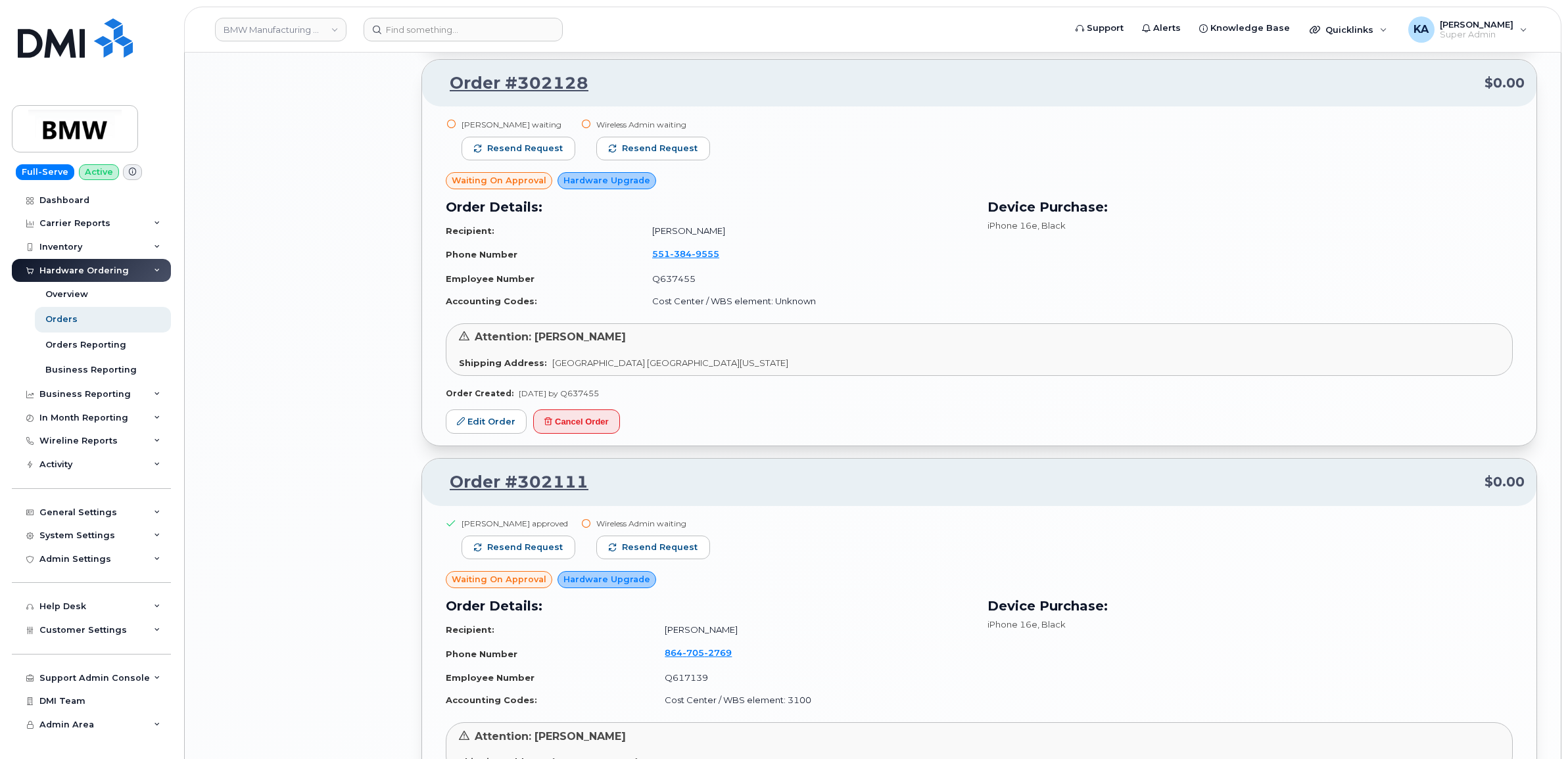
scroll to position [3732, 0]
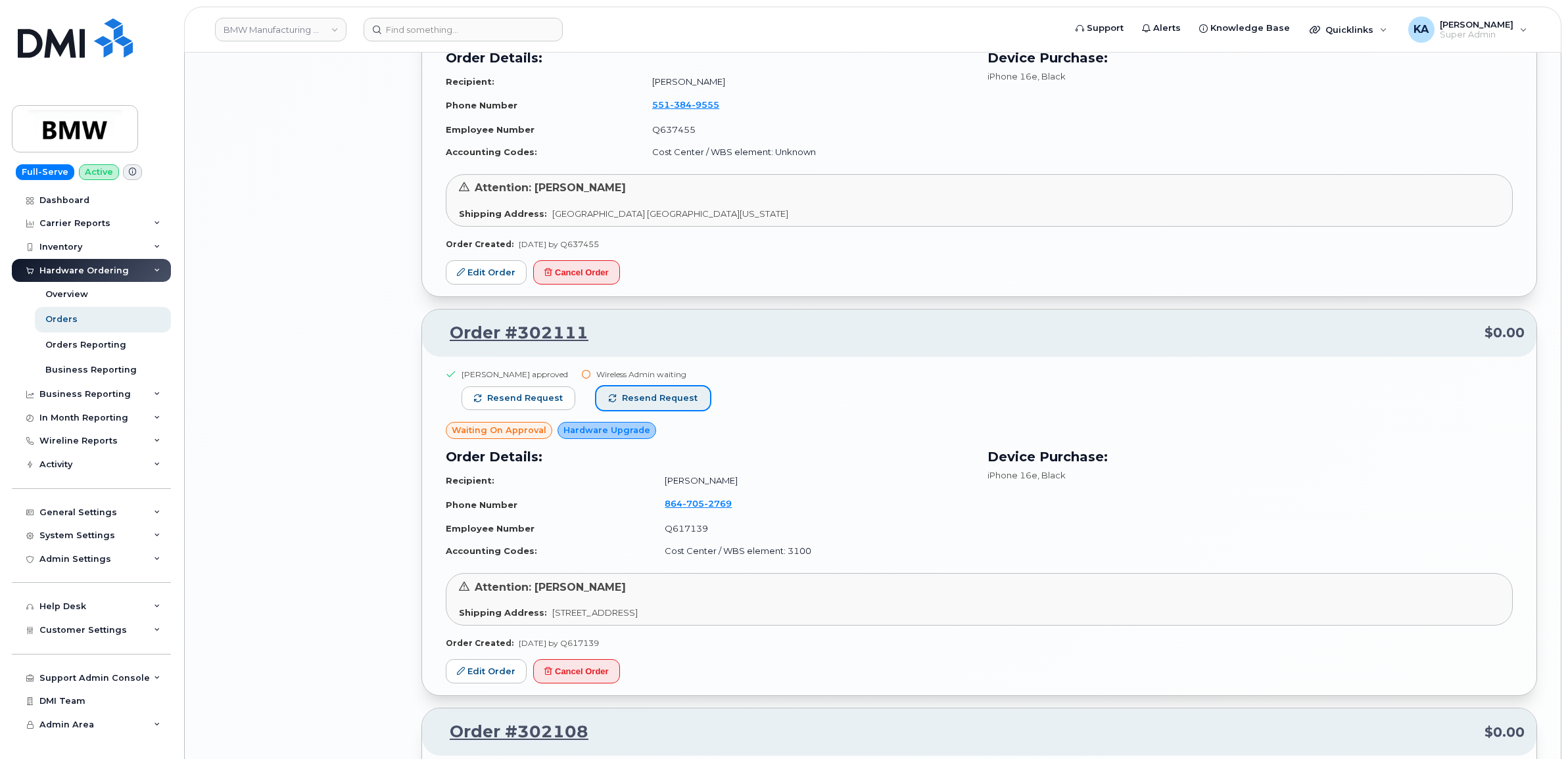
click at [667, 399] on span "Resend request" at bounding box center [659, 398] width 76 height 12
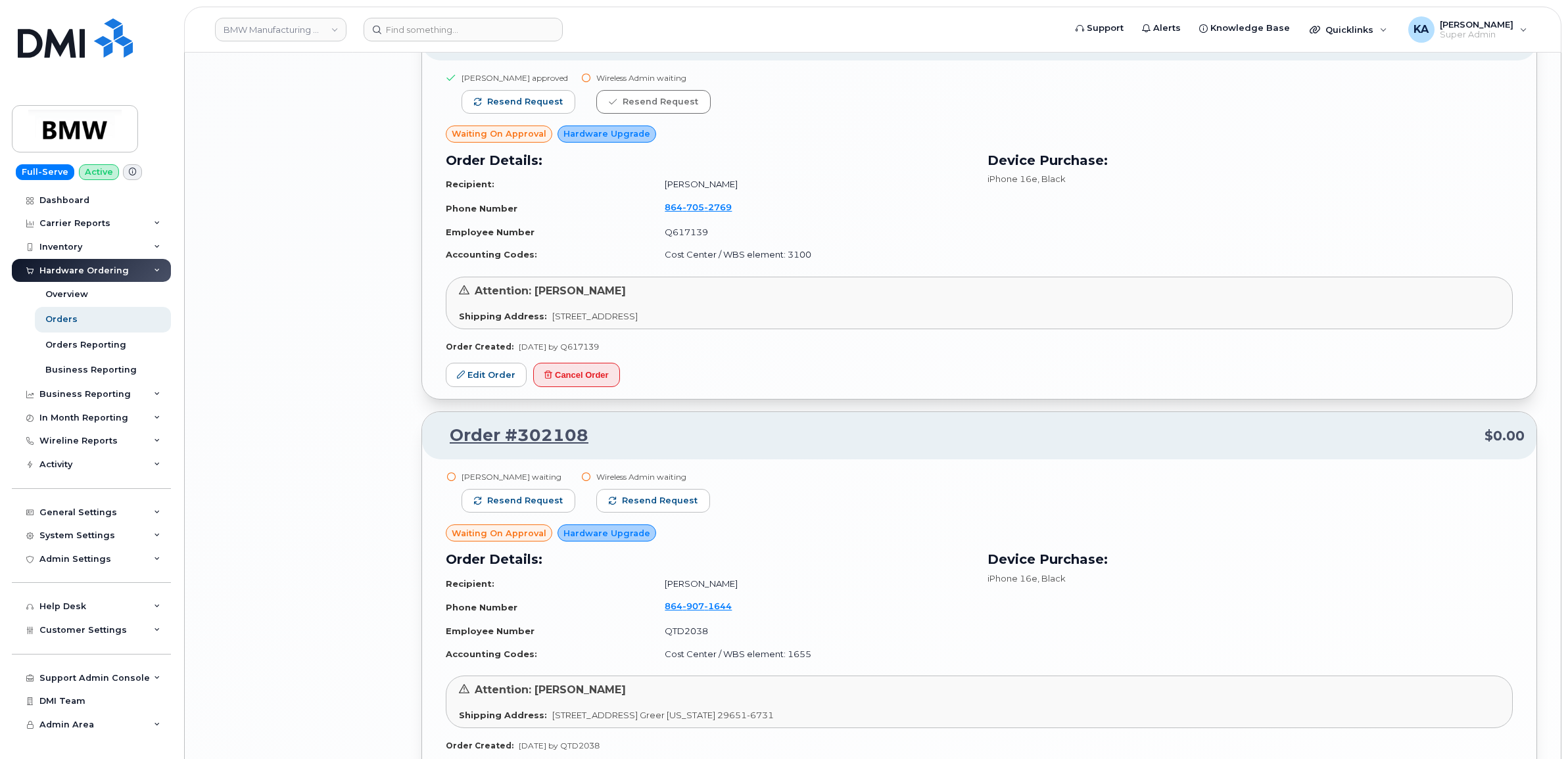
scroll to position [4061, 0]
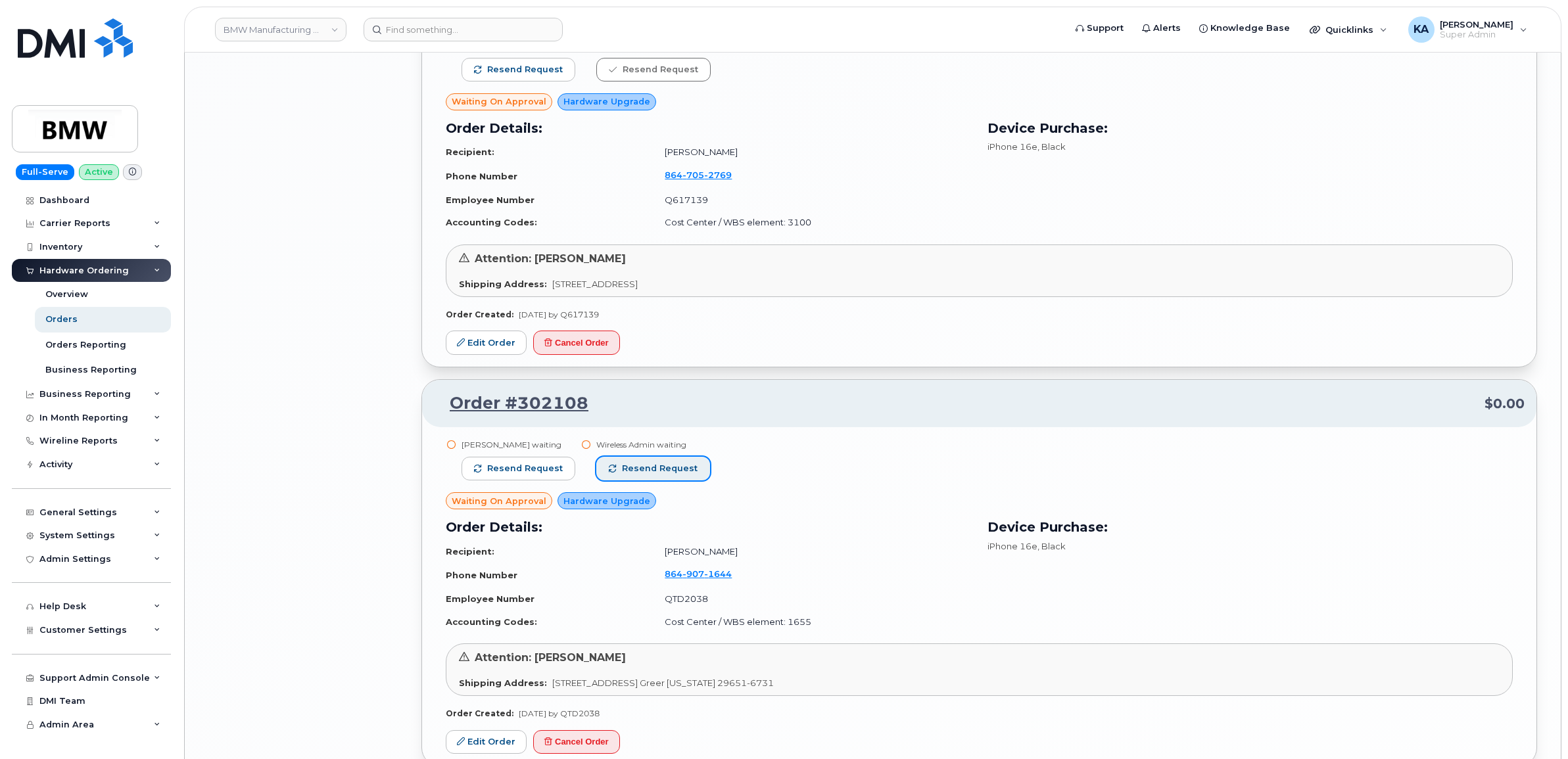
click at [674, 460] on button "Resend request" at bounding box center [653, 469] width 113 height 24
click at [549, 464] on span "Resend request" at bounding box center [525, 469] width 76 height 12
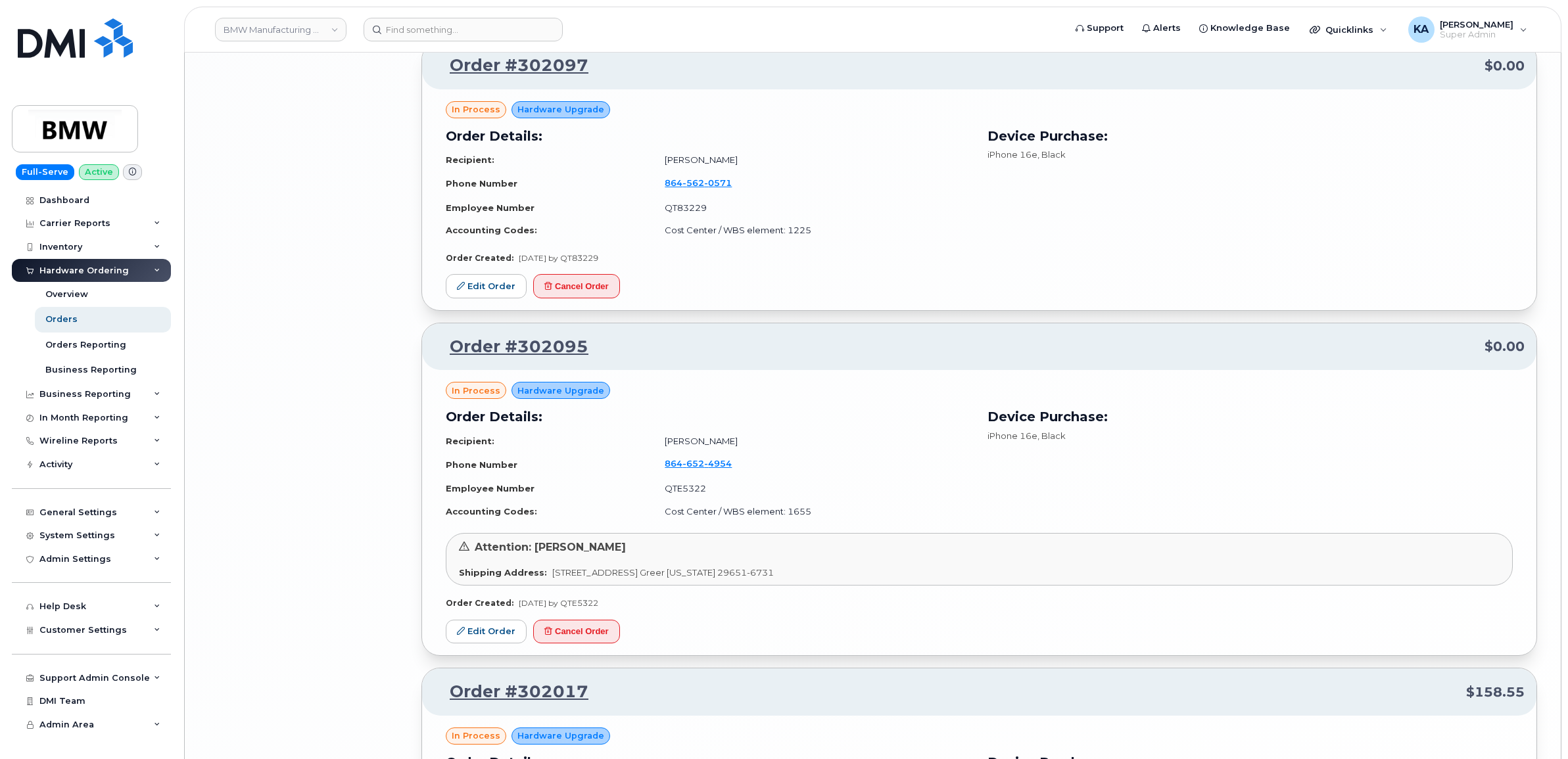
scroll to position [4801, 0]
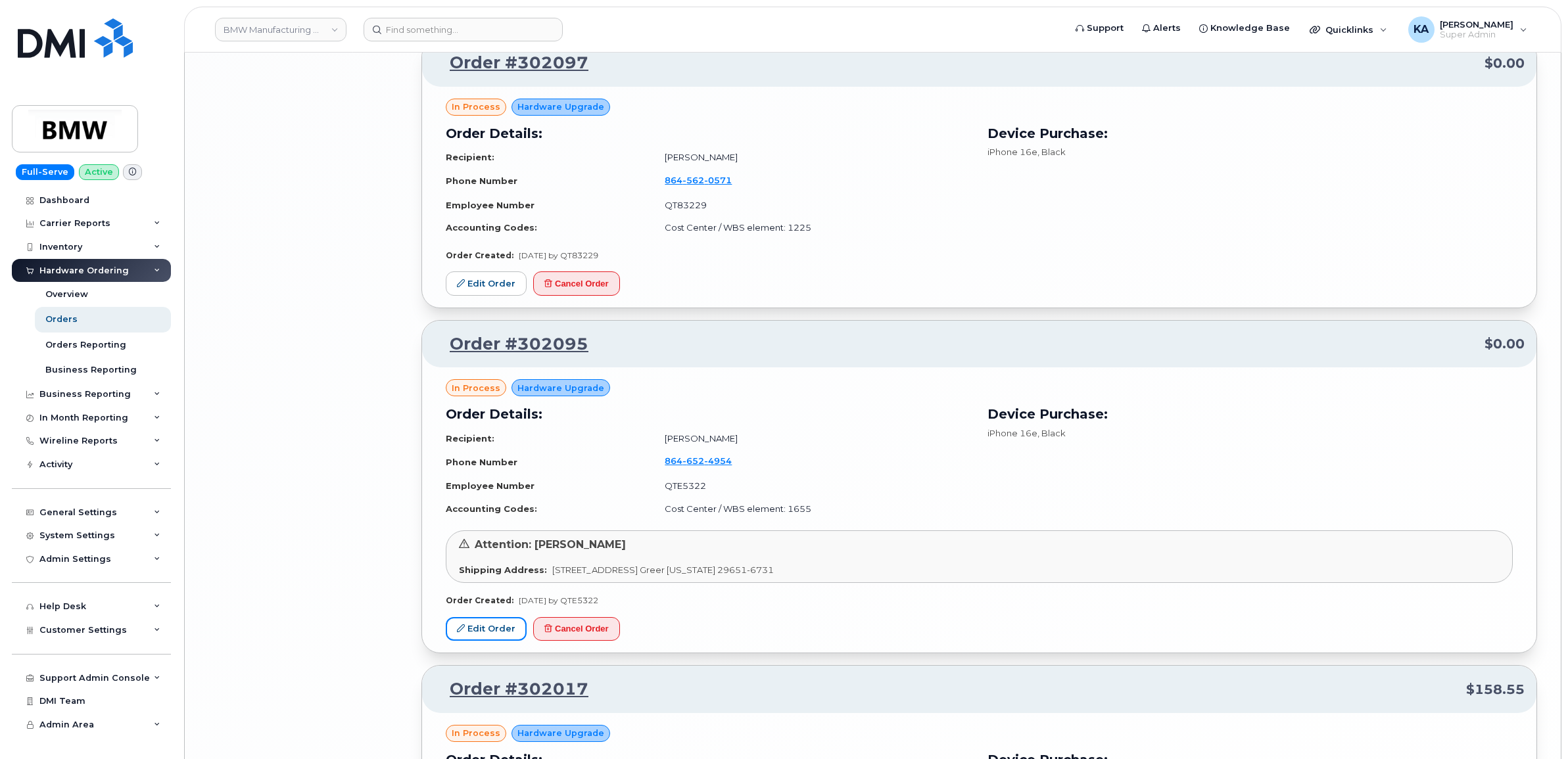
drag, startPoint x: 479, startPoint y: 626, endPoint x: 530, endPoint y: 623, distance: 51.1
click at [479, 626] on link "Edit Order" at bounding box center [486, 630] width 81 height 25
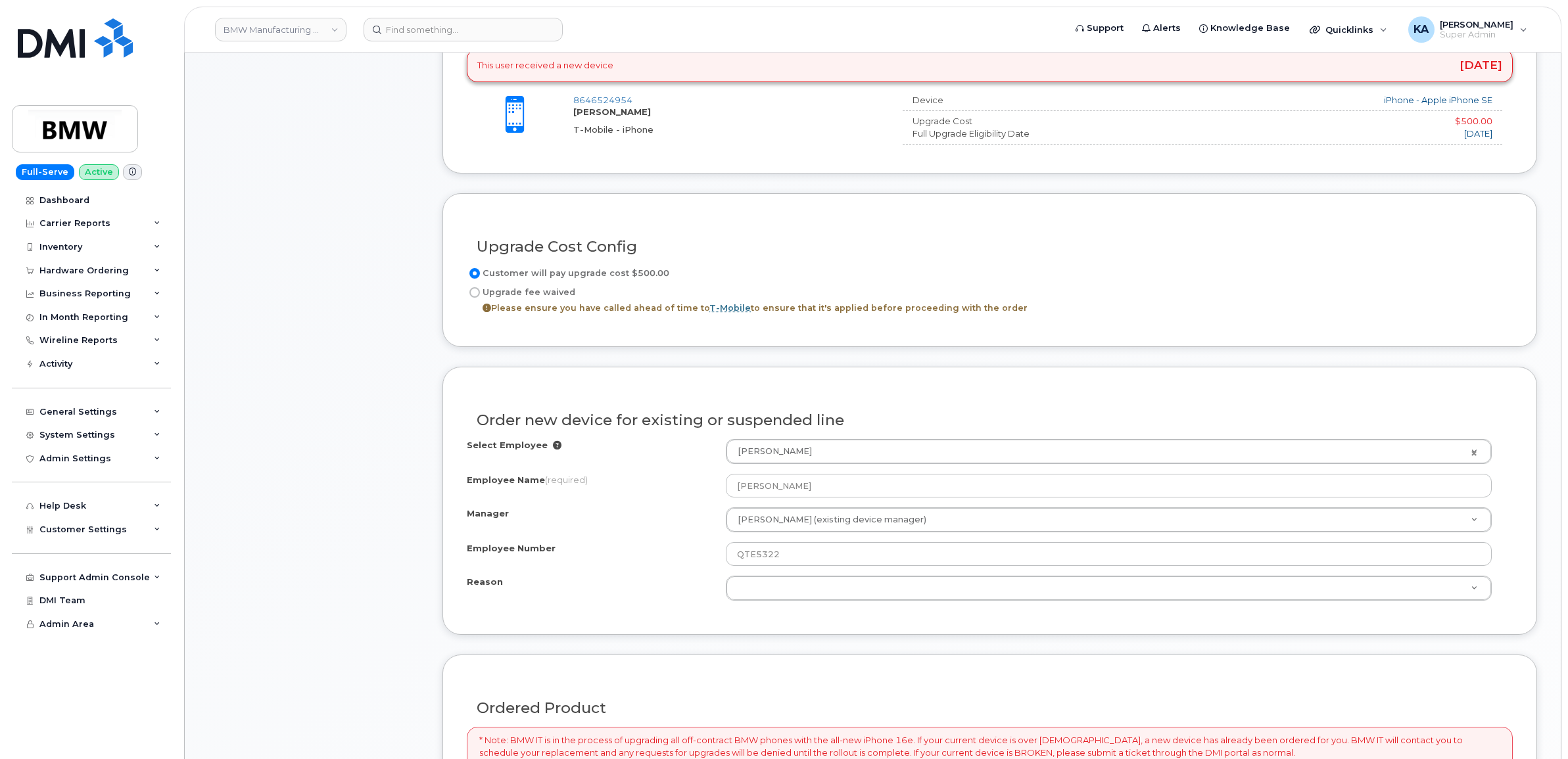
scroll to position [650, 0]
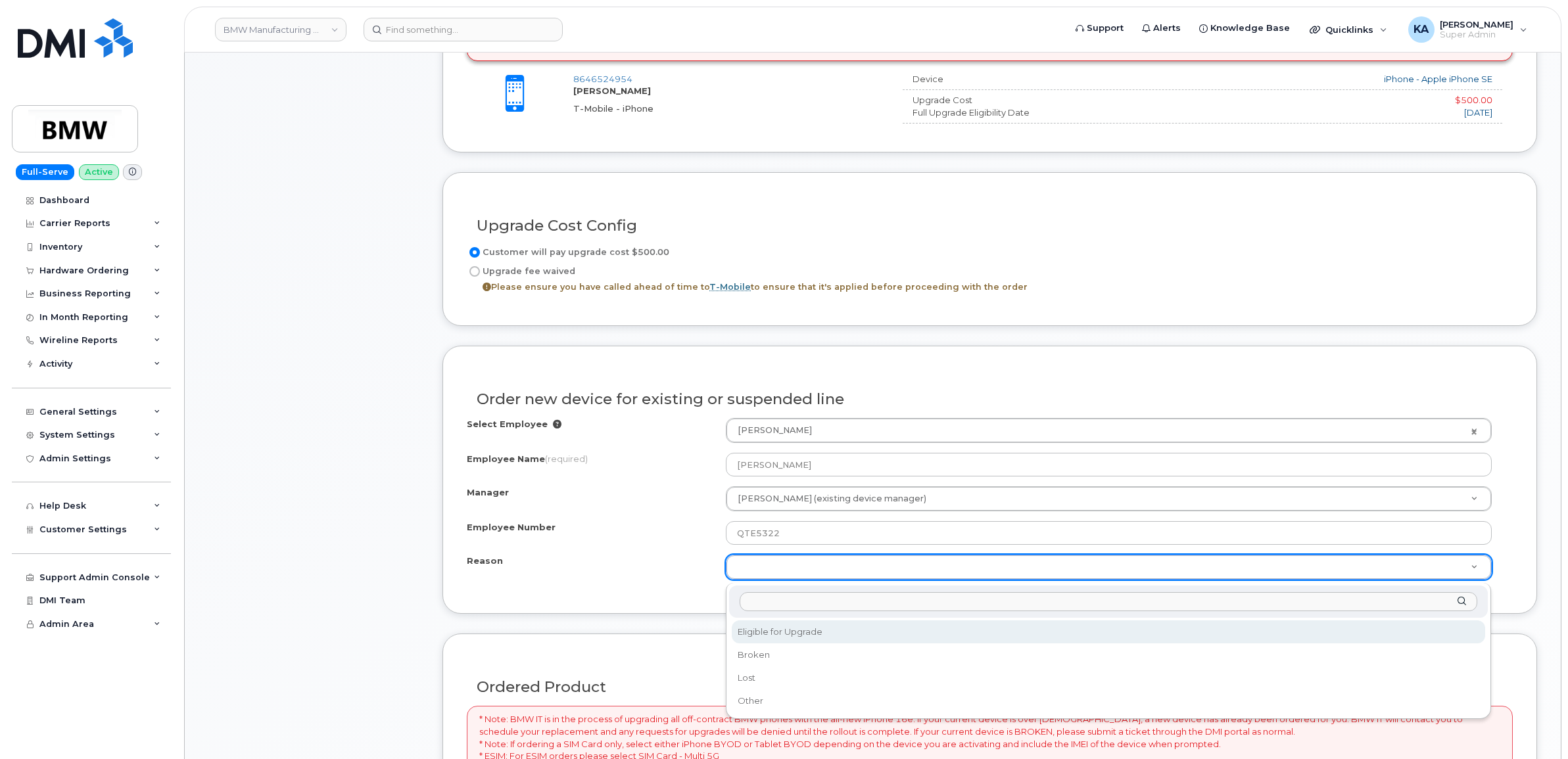
select select "eligible_for_upgrade"
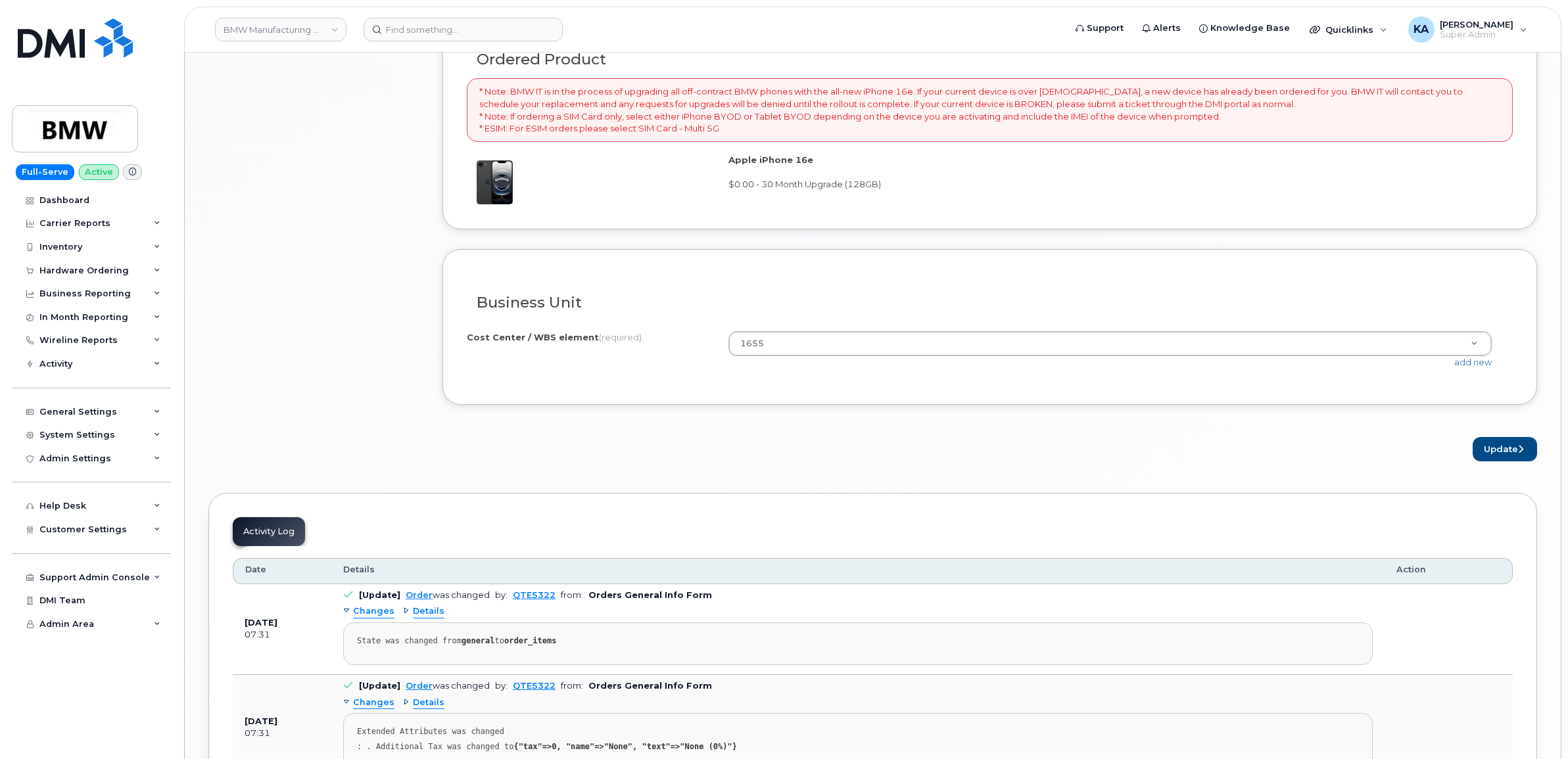
scroll to position [1307, 0]
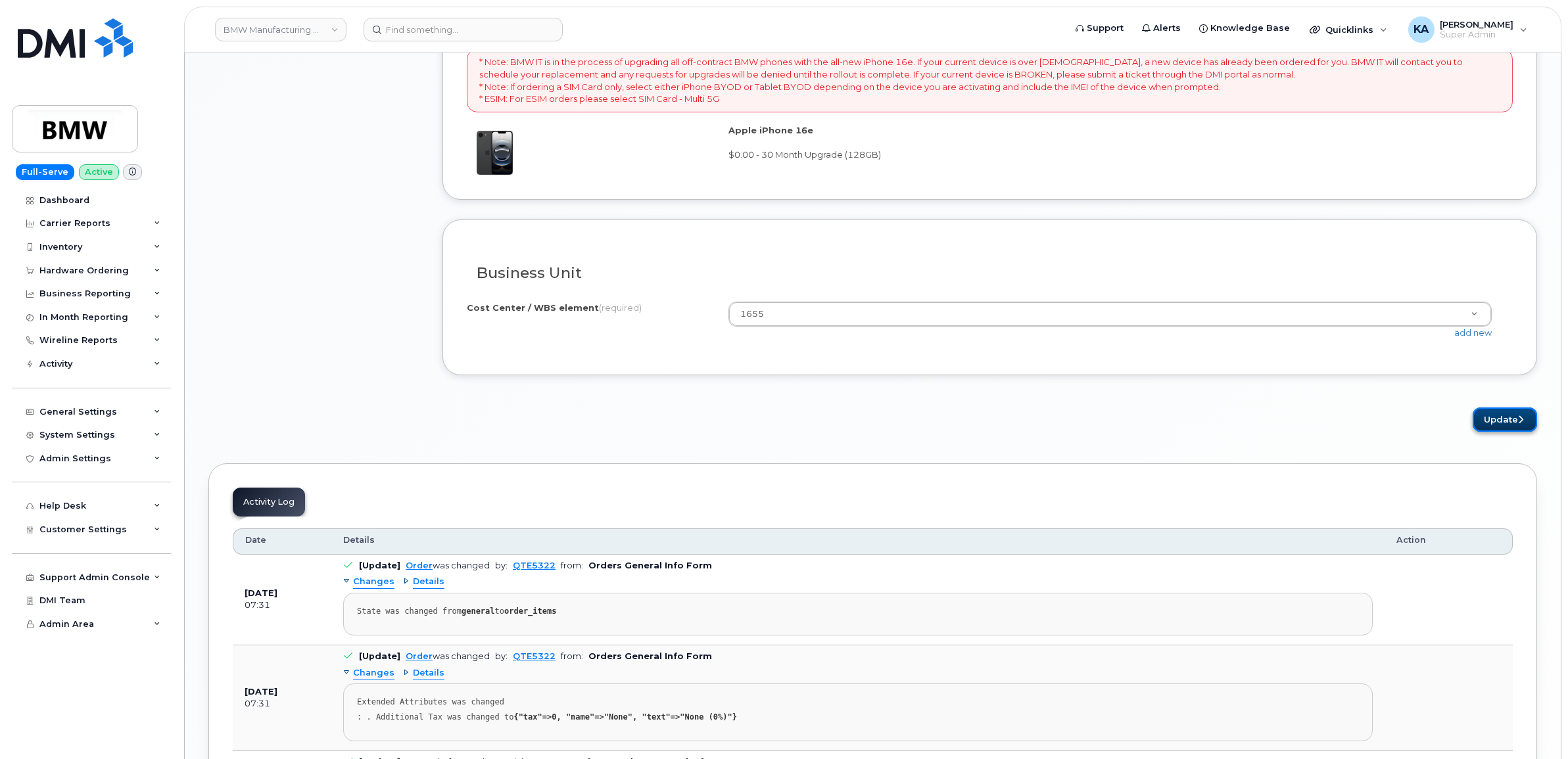
click at [1500, 428] on button "Update" at bounding box center [1505, 420] width 64 height 25
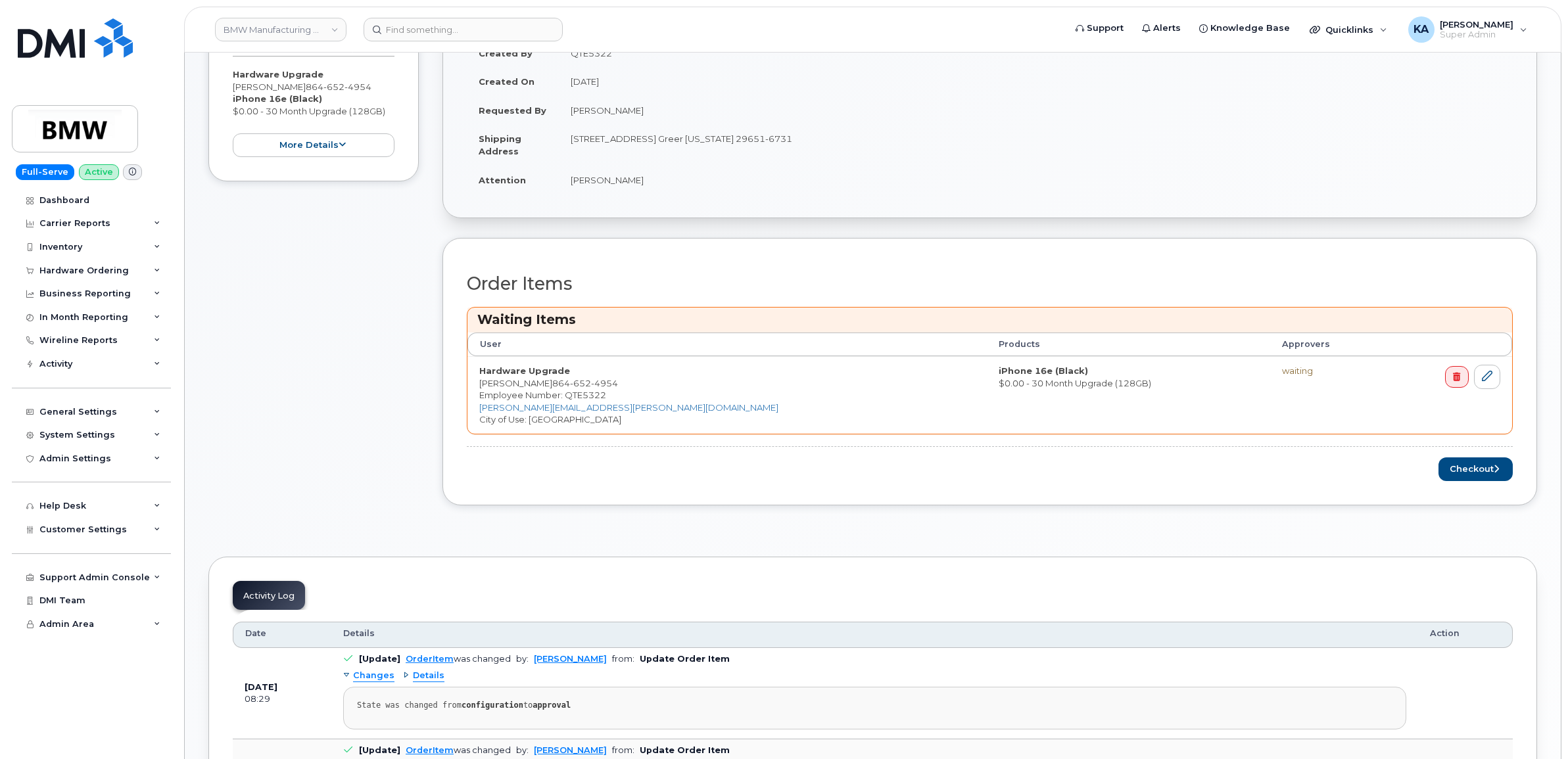
scroll to position [411, 0]
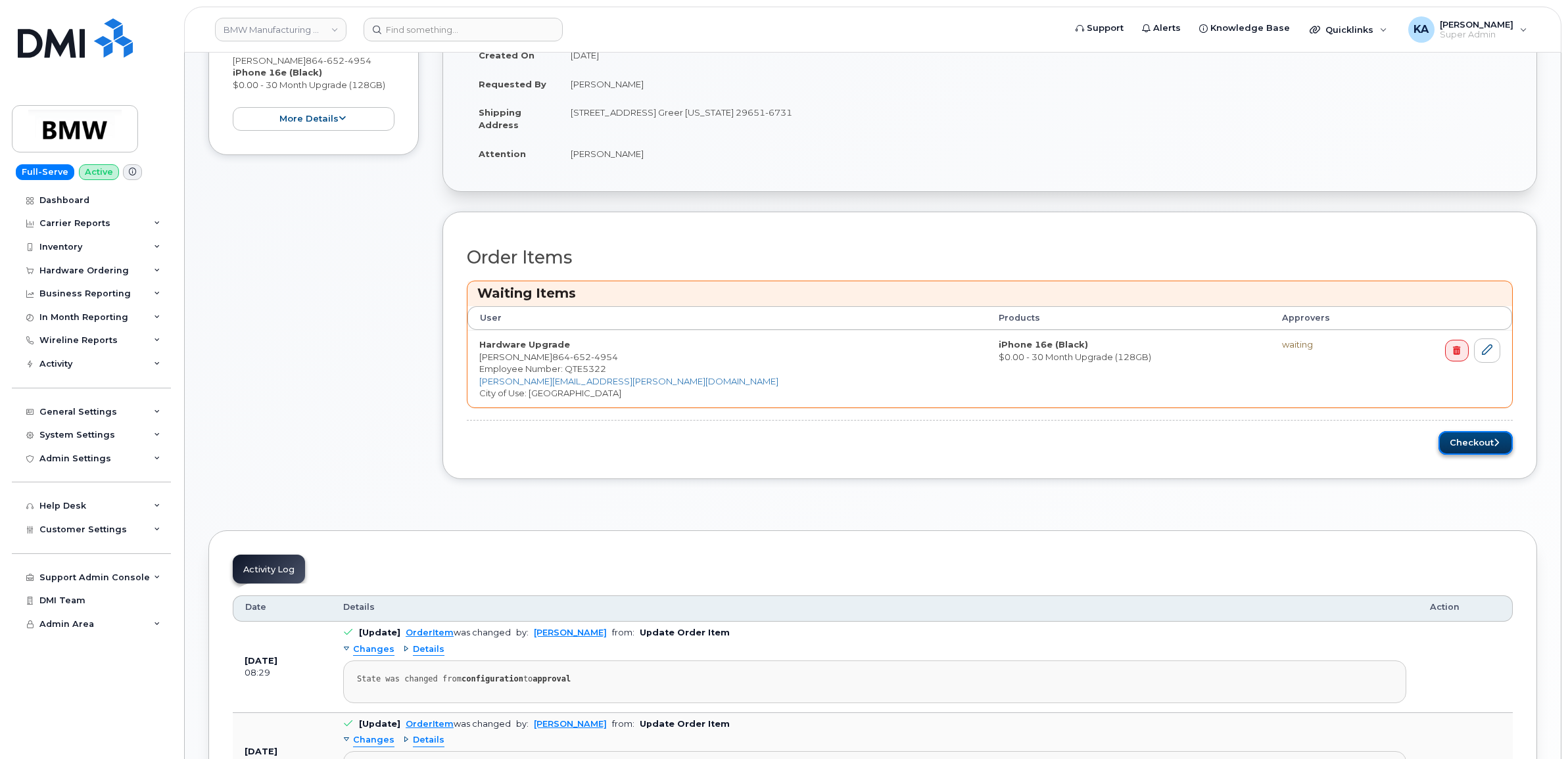
click at [1477, 442] on button "Checkout" at bounding box center [1475, 443] width 74 height 25
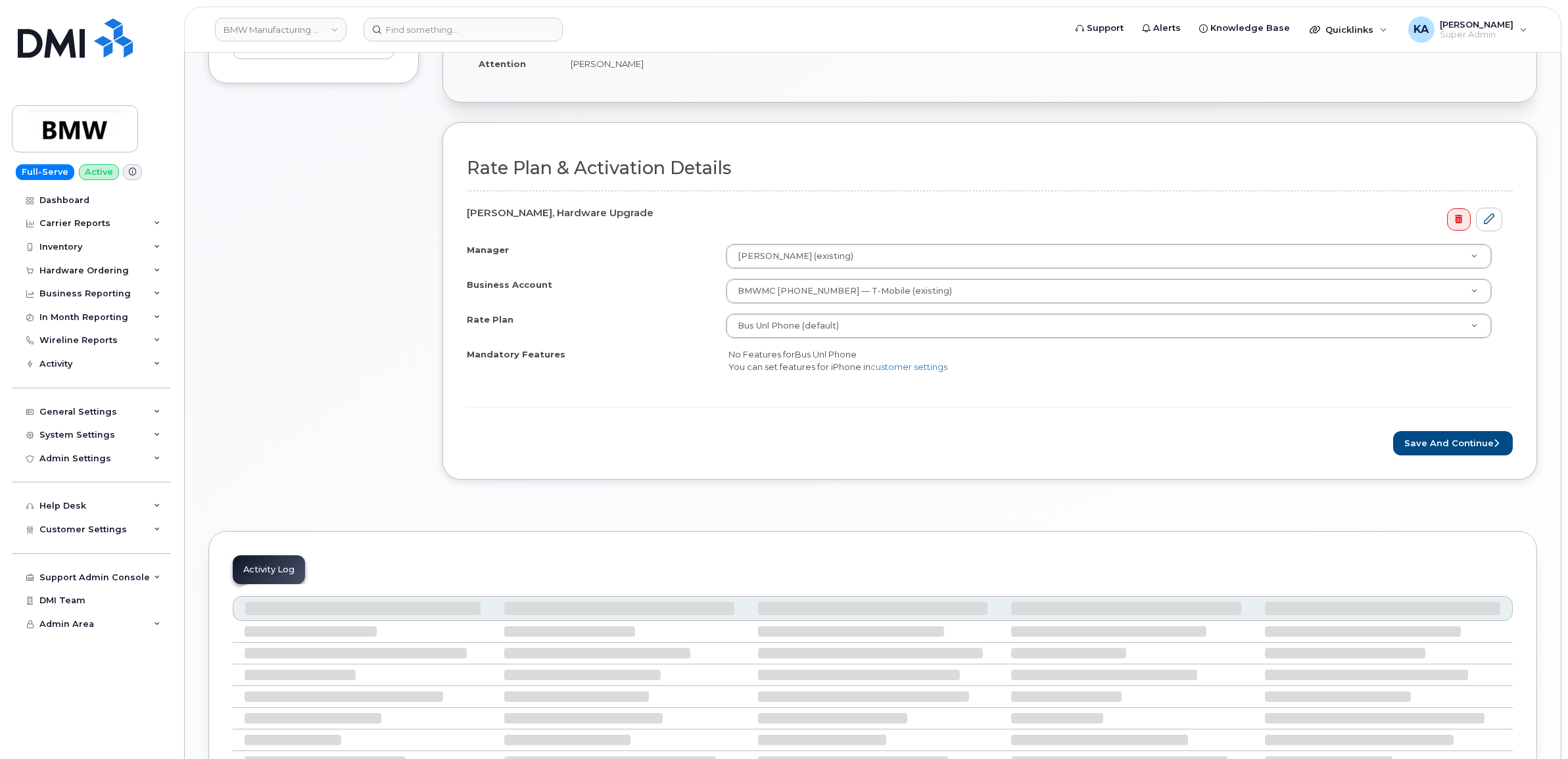
scroll to position [411, 0]
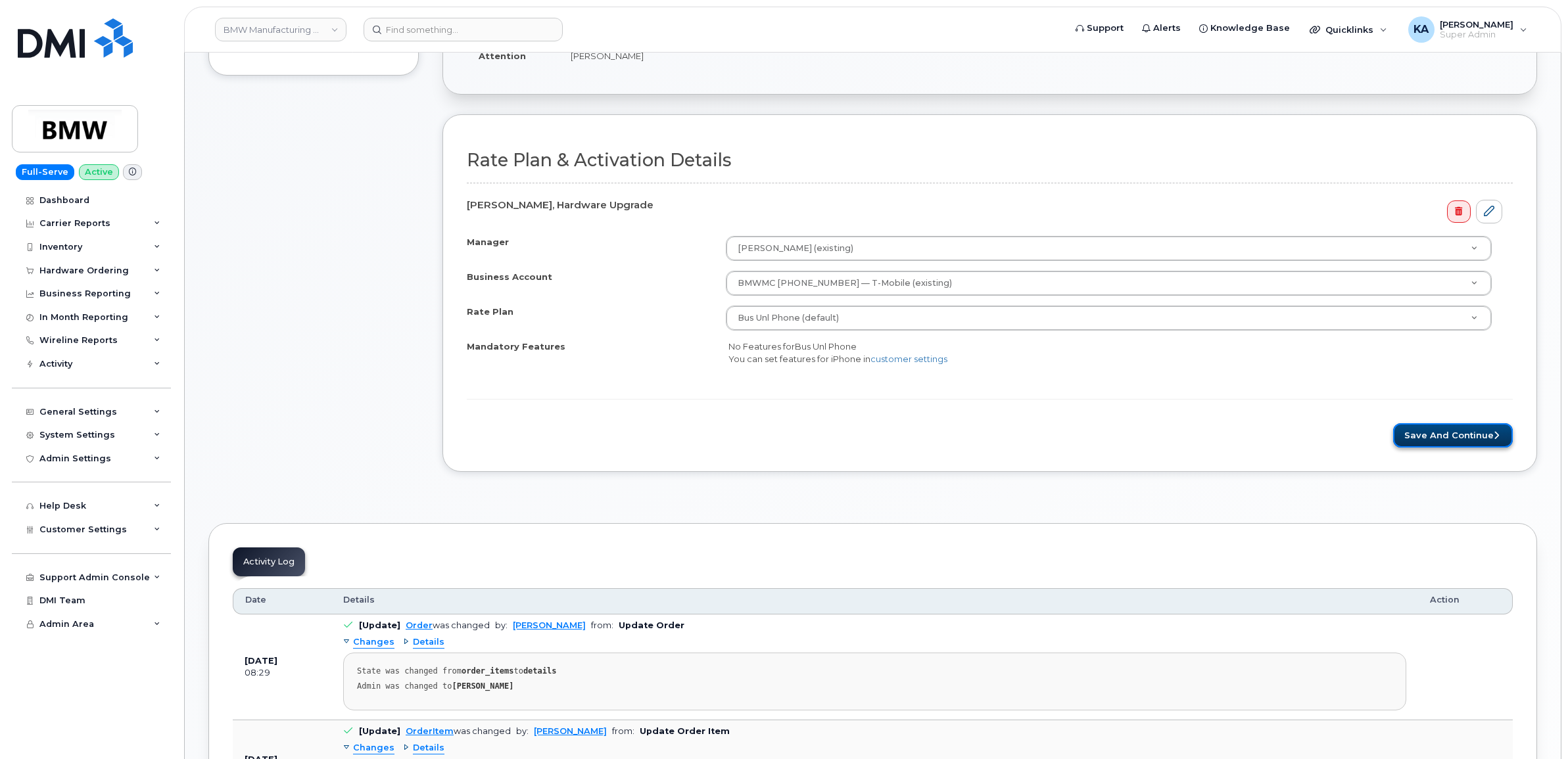
click at [1458, 437] on button "Save and Continue" at bounding box center [1452, 436] width 119 height 25
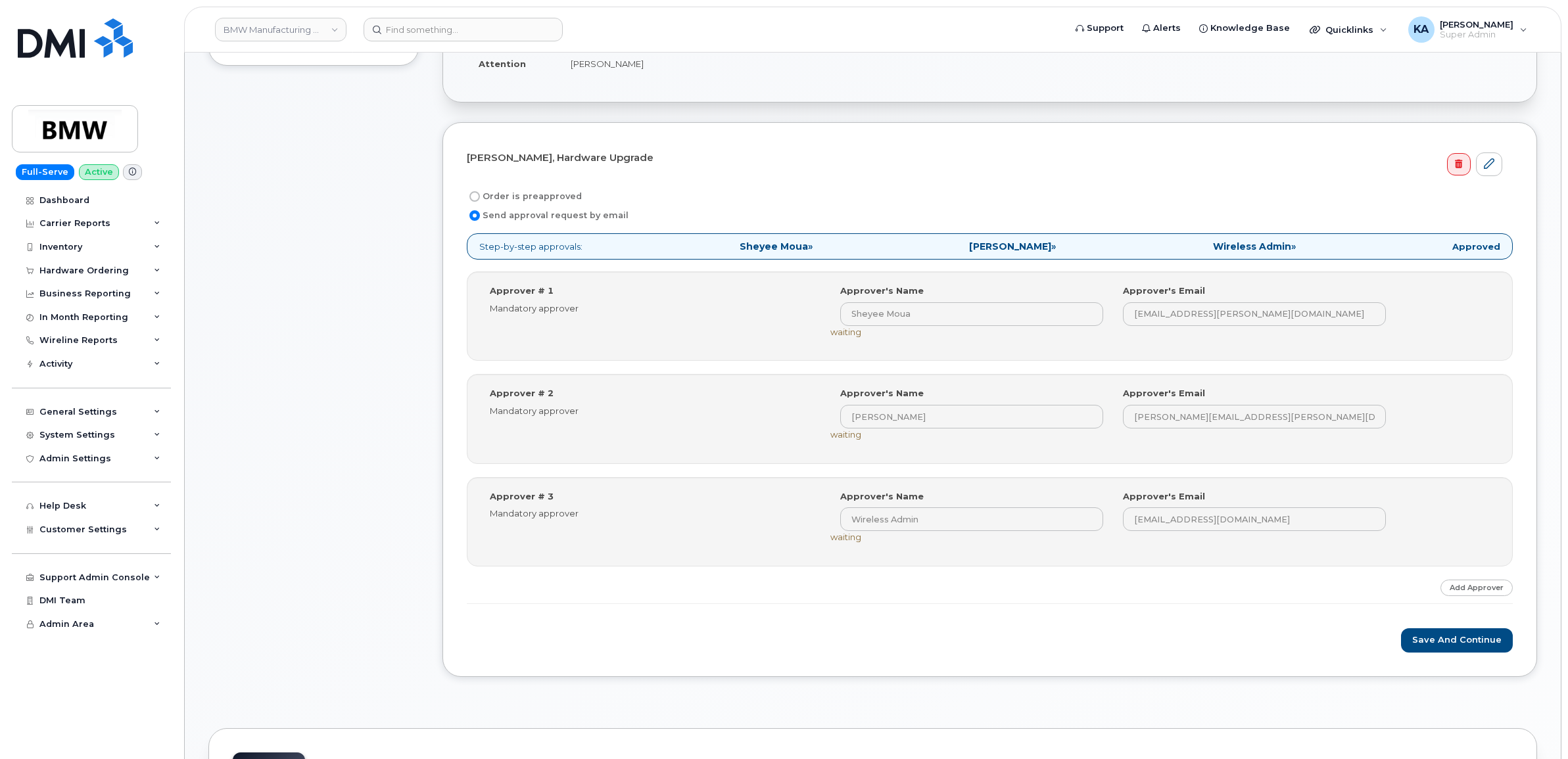
scroll to position [411, 0]
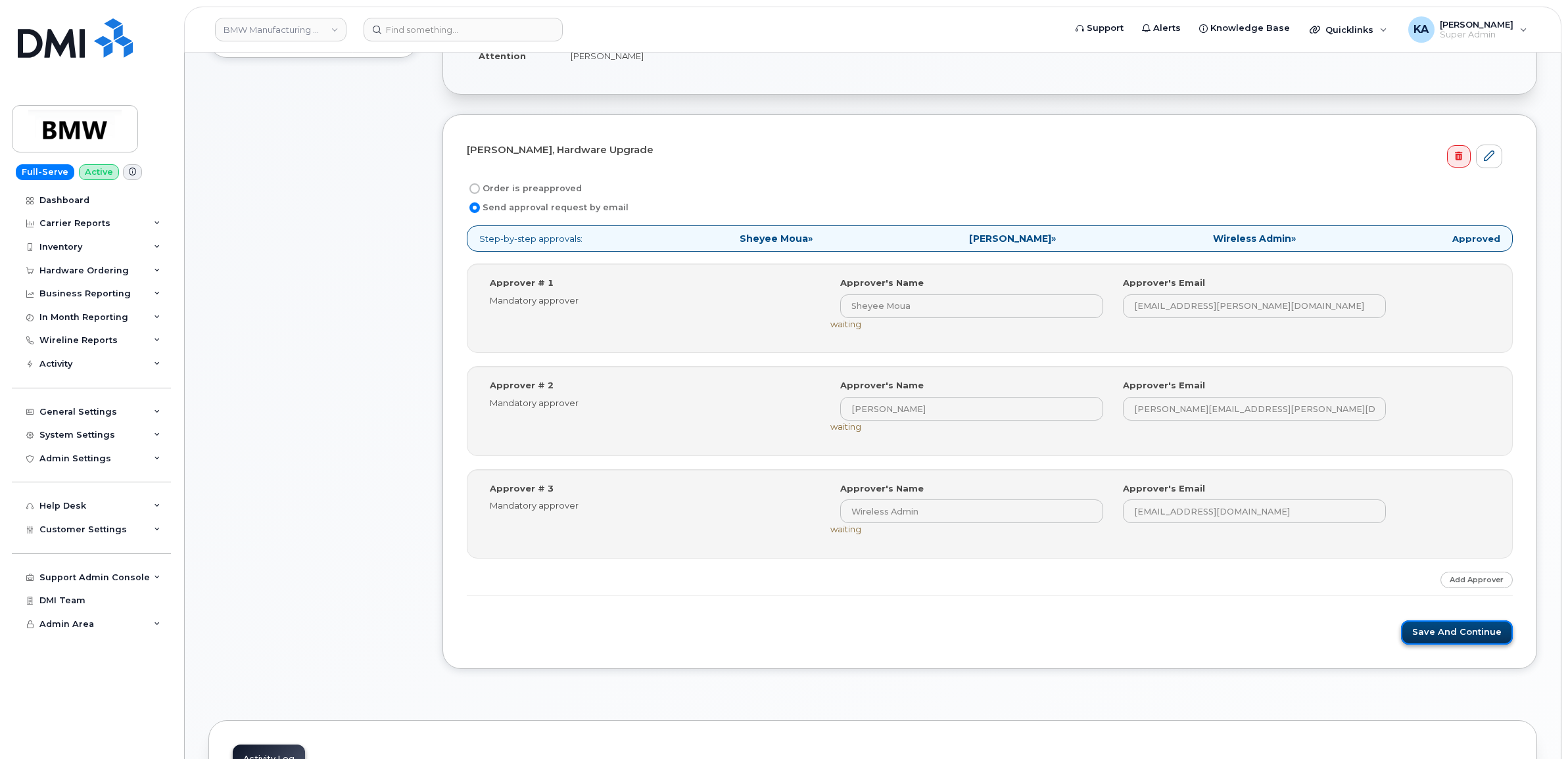
click at [1424, 632] on button "Save and Continue" at bounding box center [1457, 633] width 112 height 25
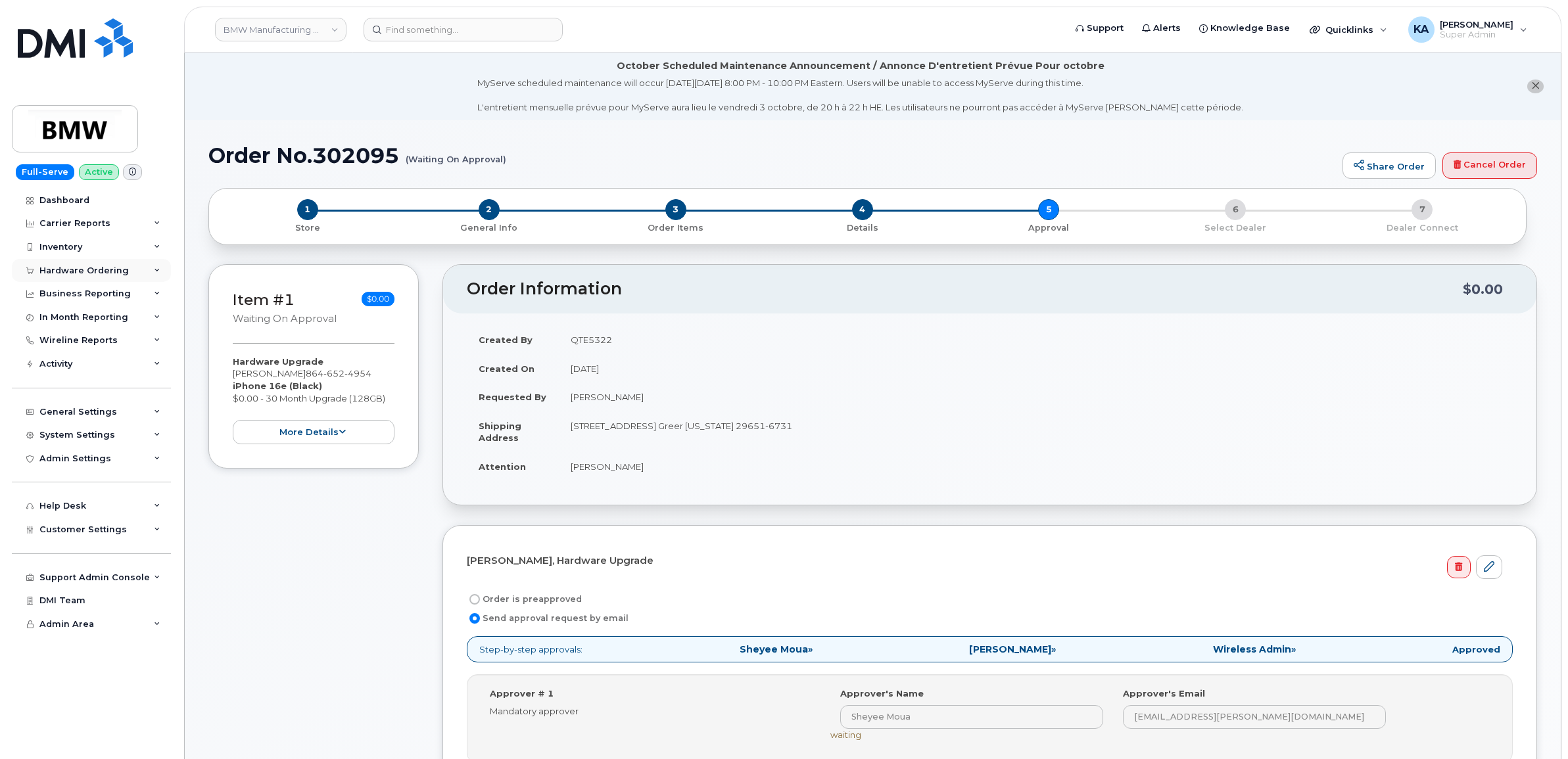
click at [87, 271] on div "Hardware Ordering" at bounding box center [84, 271] width 90 height 11
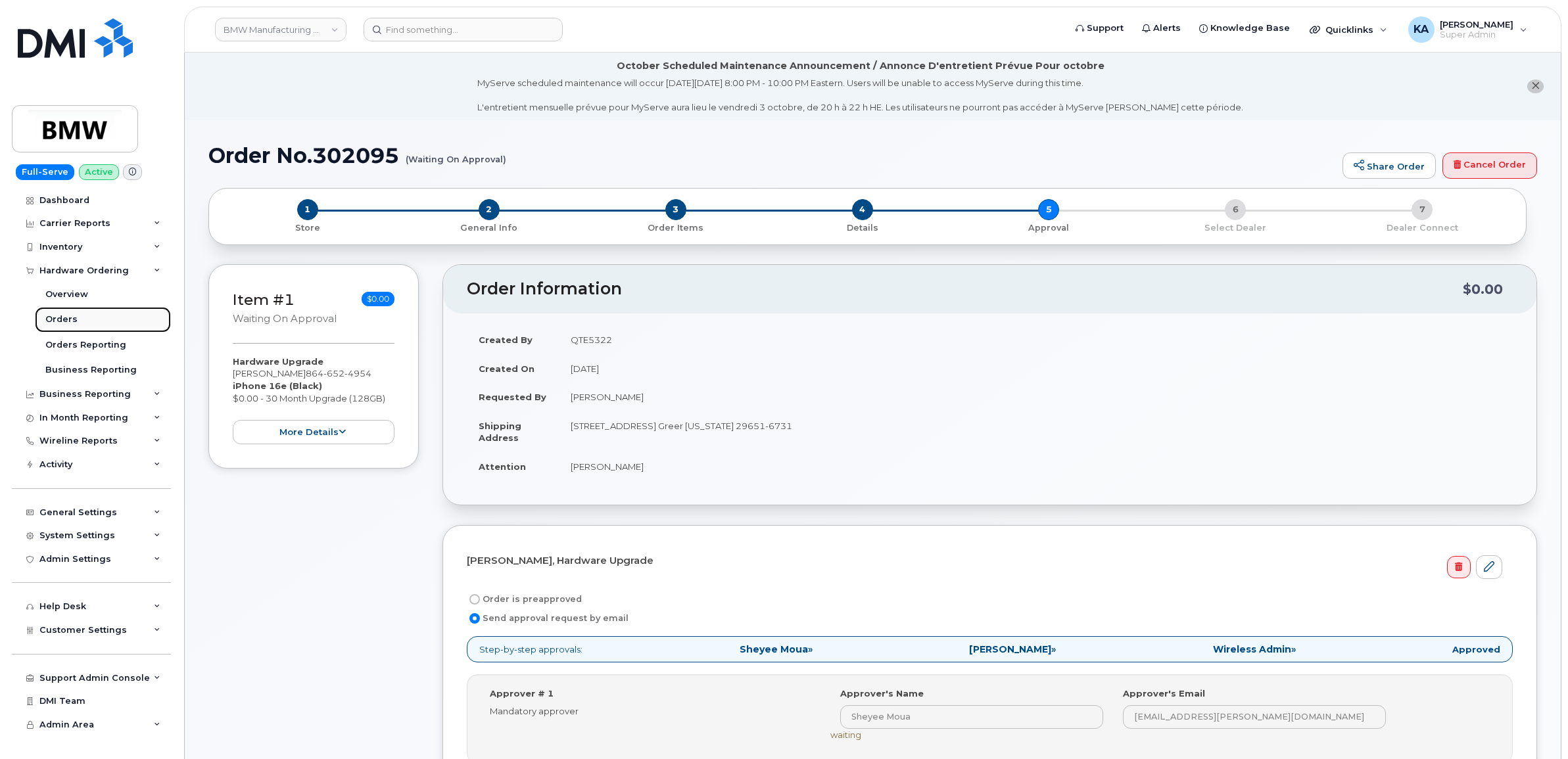
click at [63, 320] on div "Orders" at bounding box center [61, 319] width 32 height 12
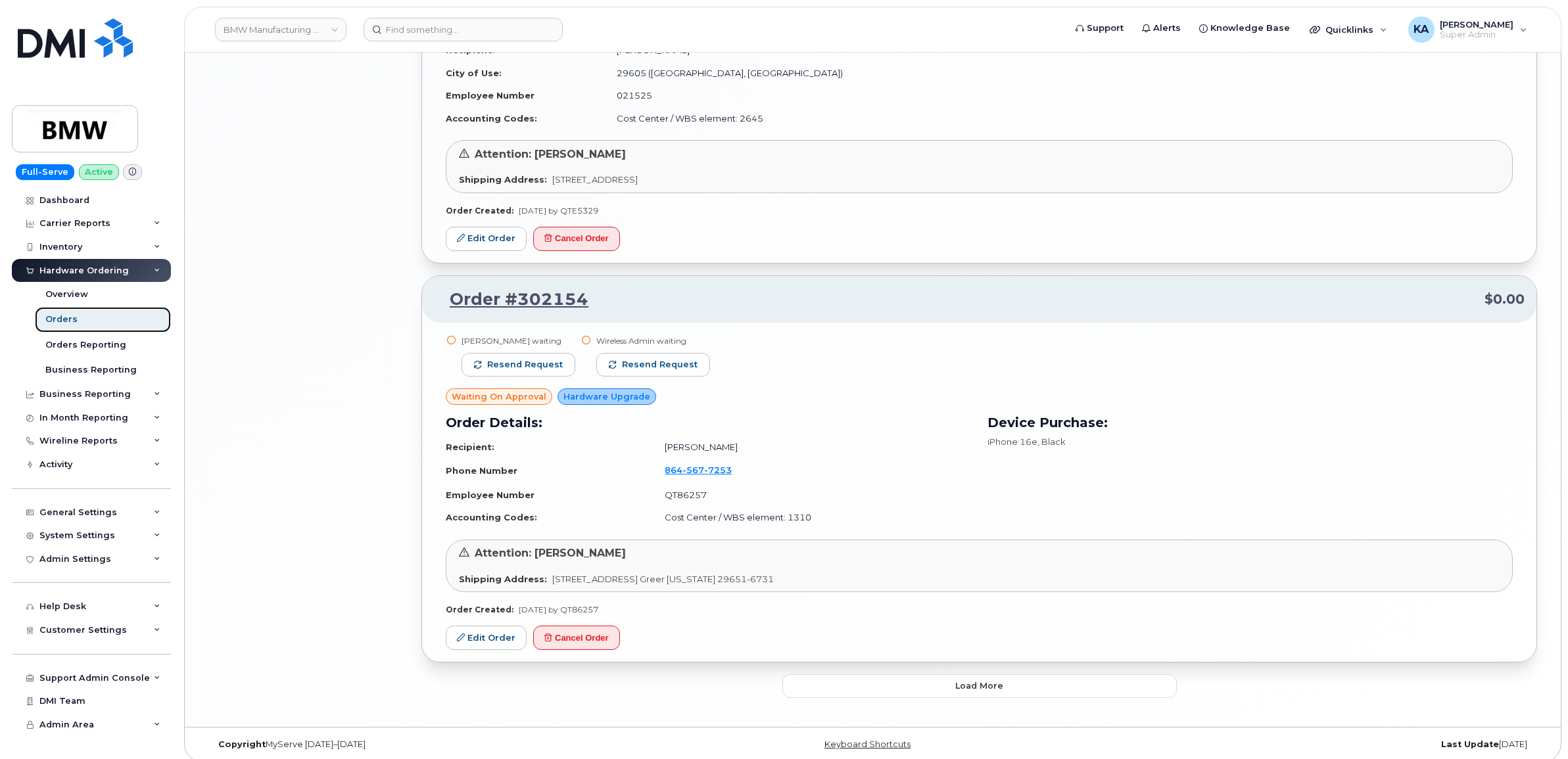
scroll to position [2581, 0]
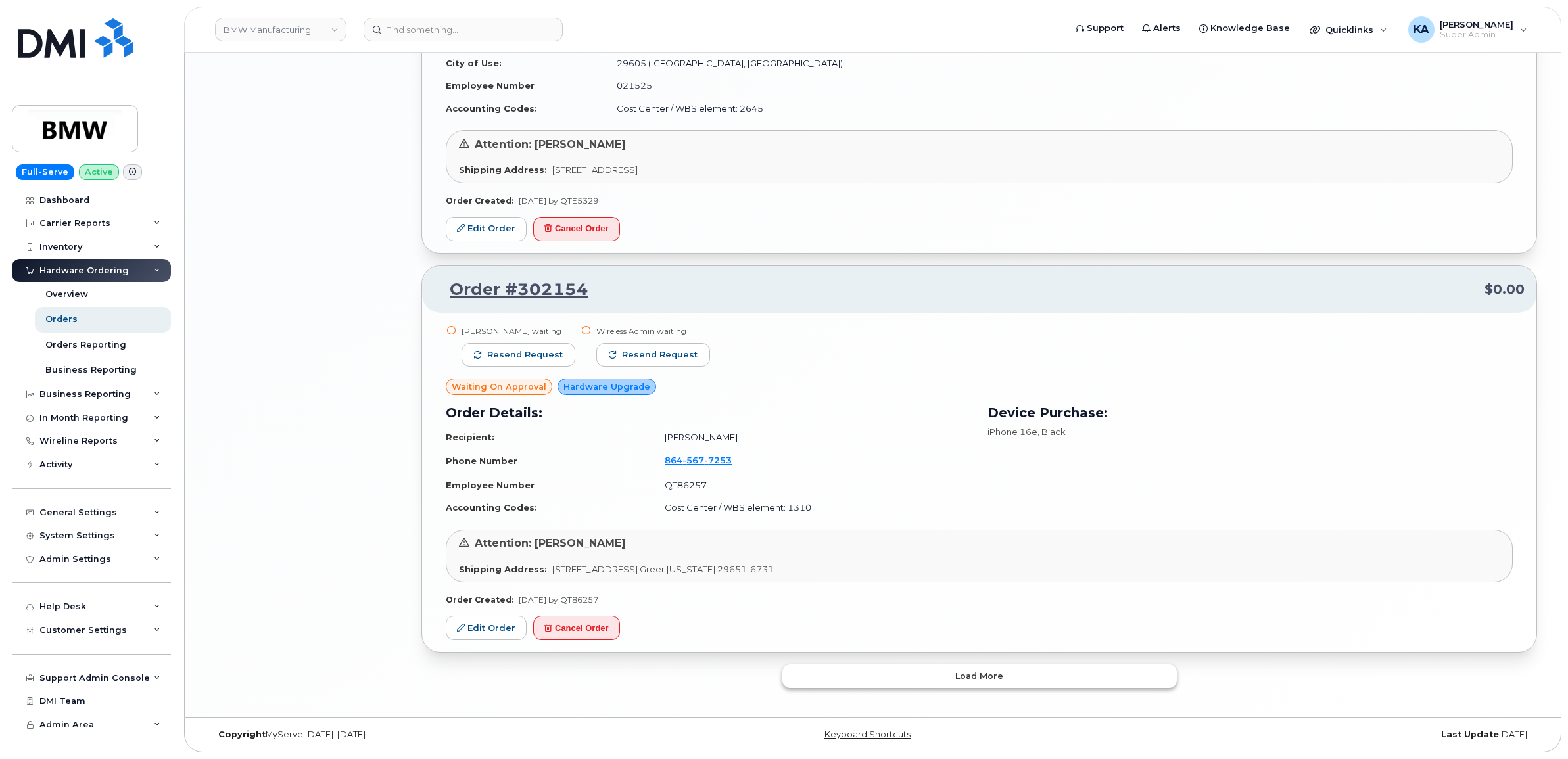
click at [872, 670] on button "Load more" at bounding box center [979, 676] width 395 height 24
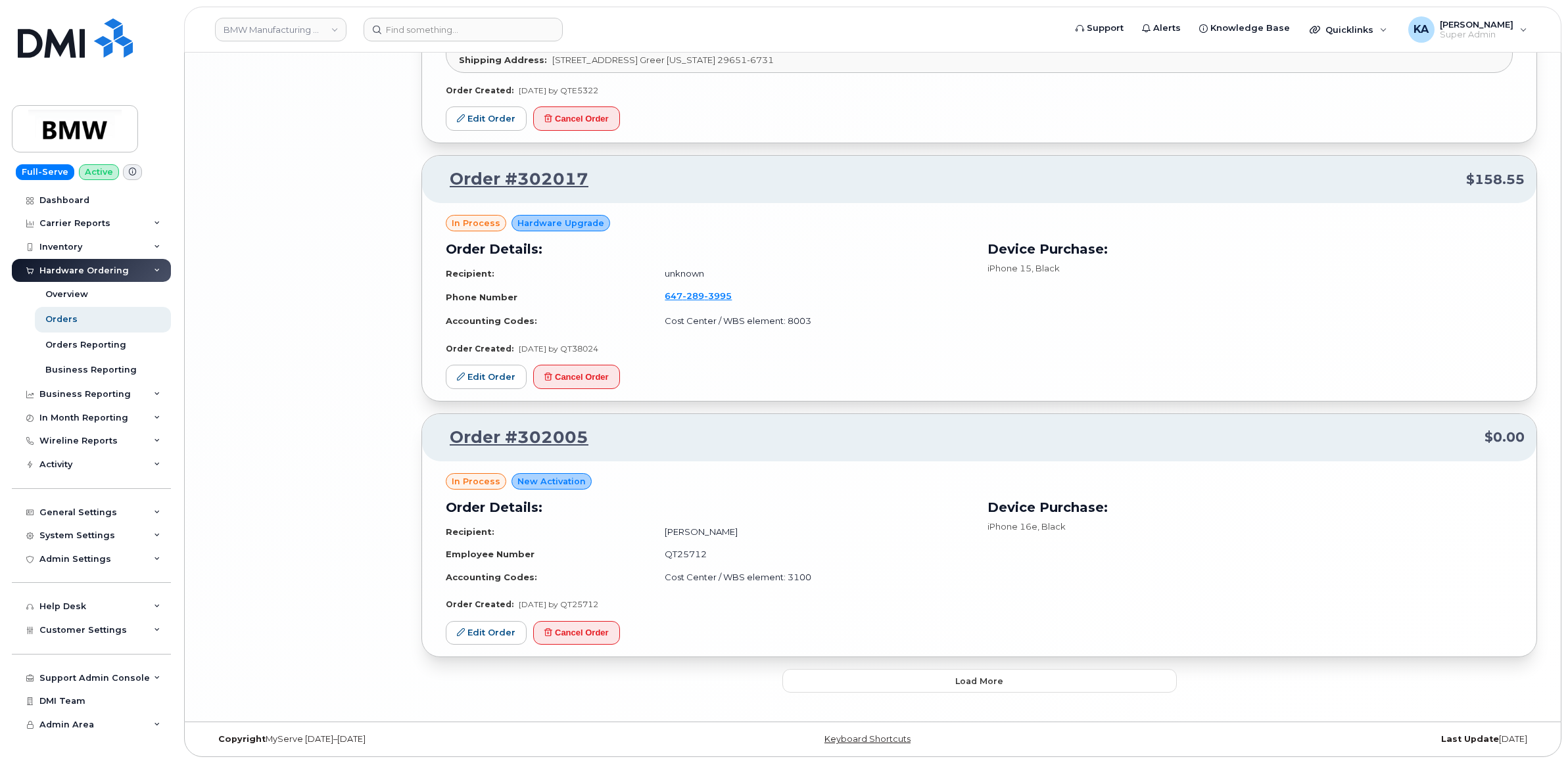
scroll to position [5369, 0]
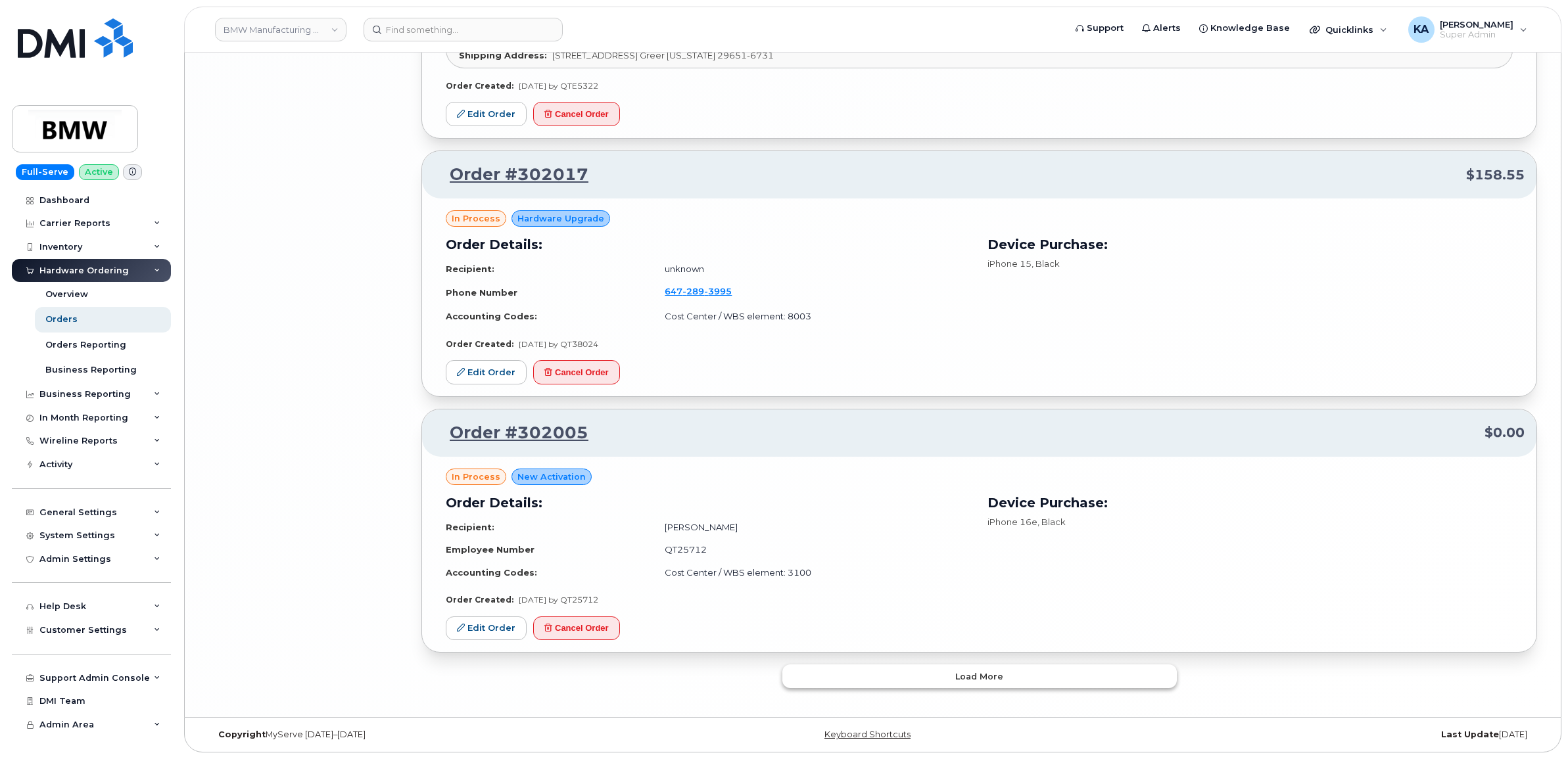
click at [901, 673] on button "Load more" at bounding box center [979, 676] width 395 height 24
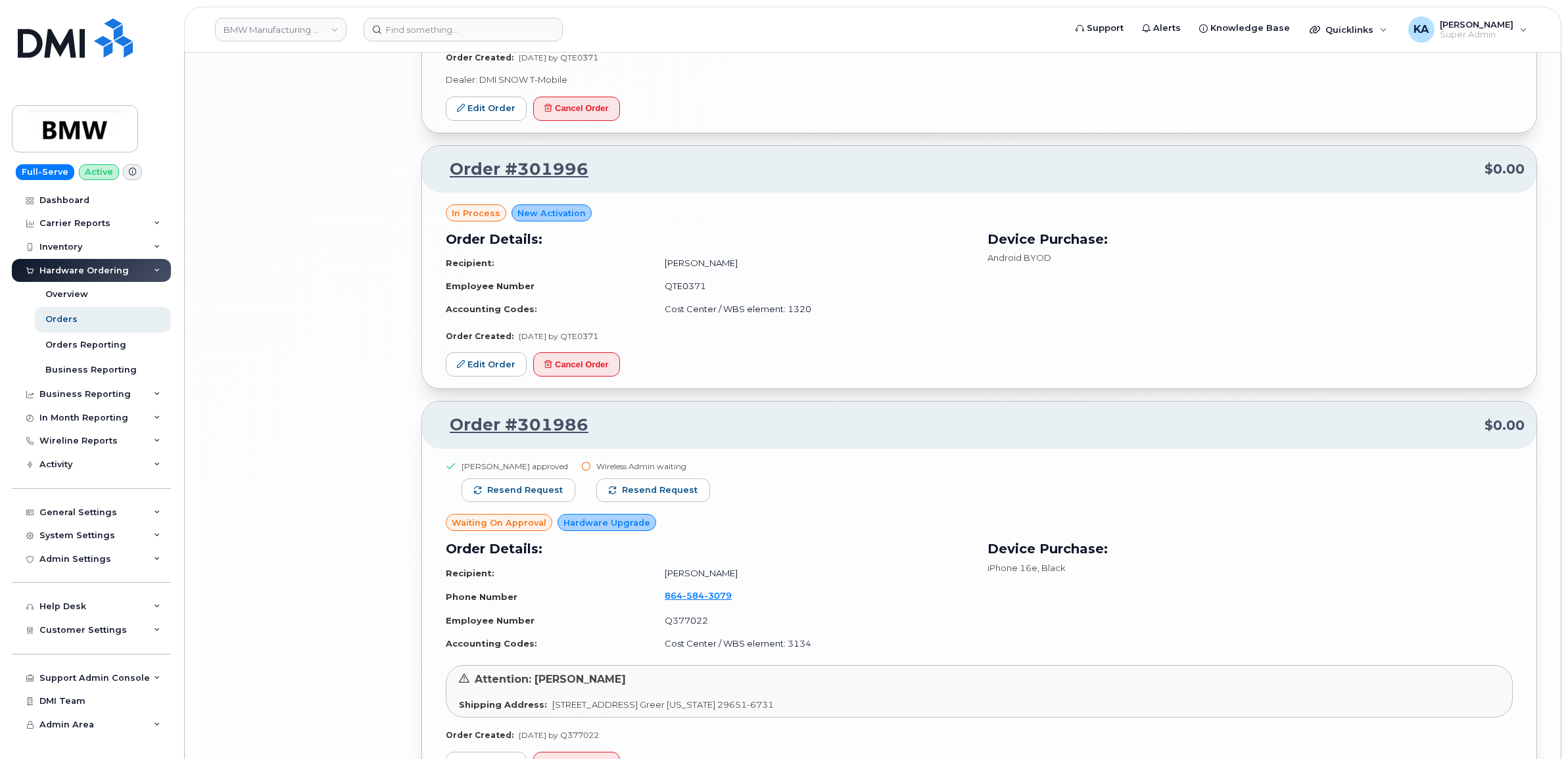
scroll to position [6355, 0]
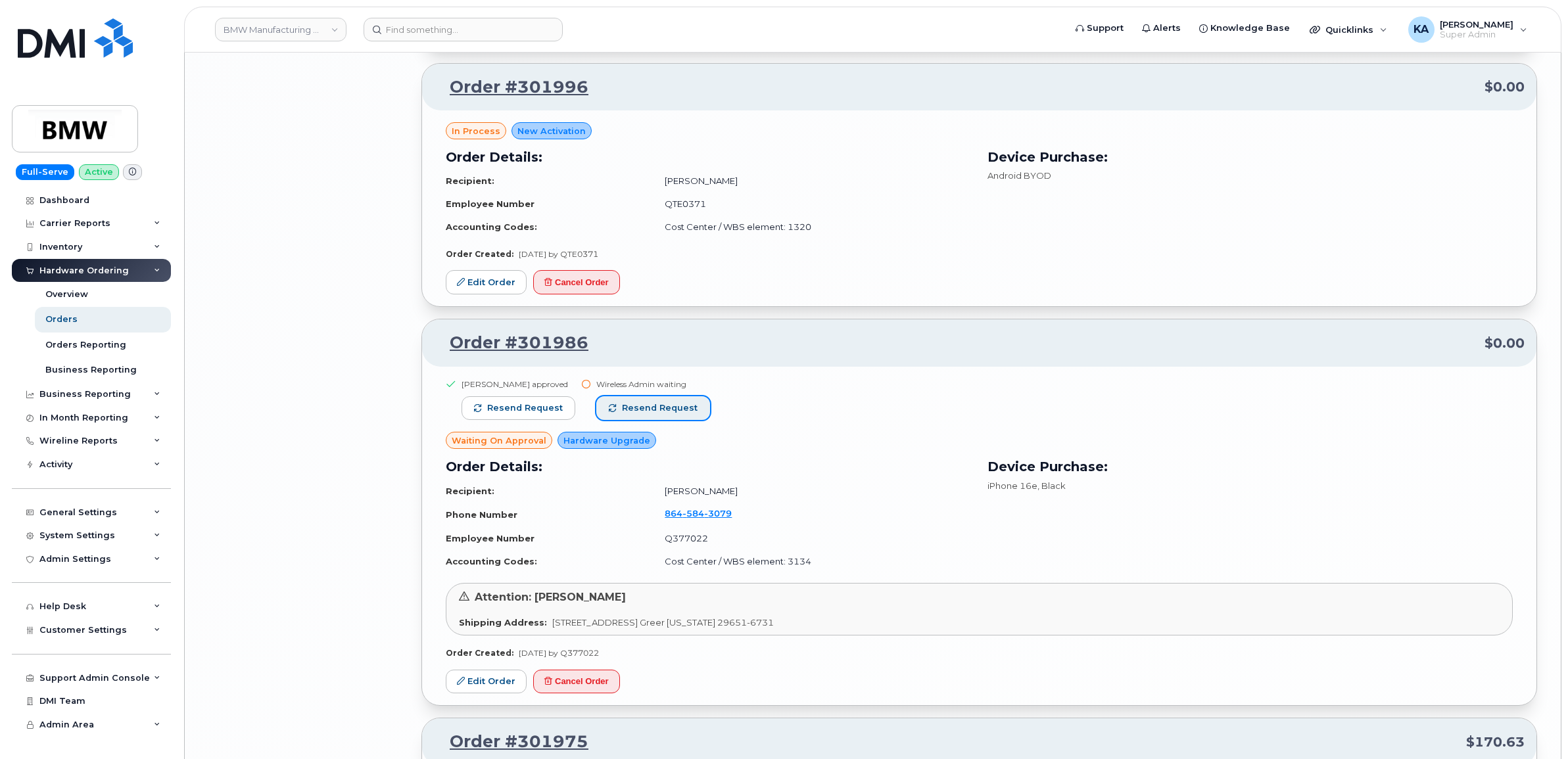
click at [655, 401] on button "Resend request" at bounding box center [653, 408] width 113 height 24
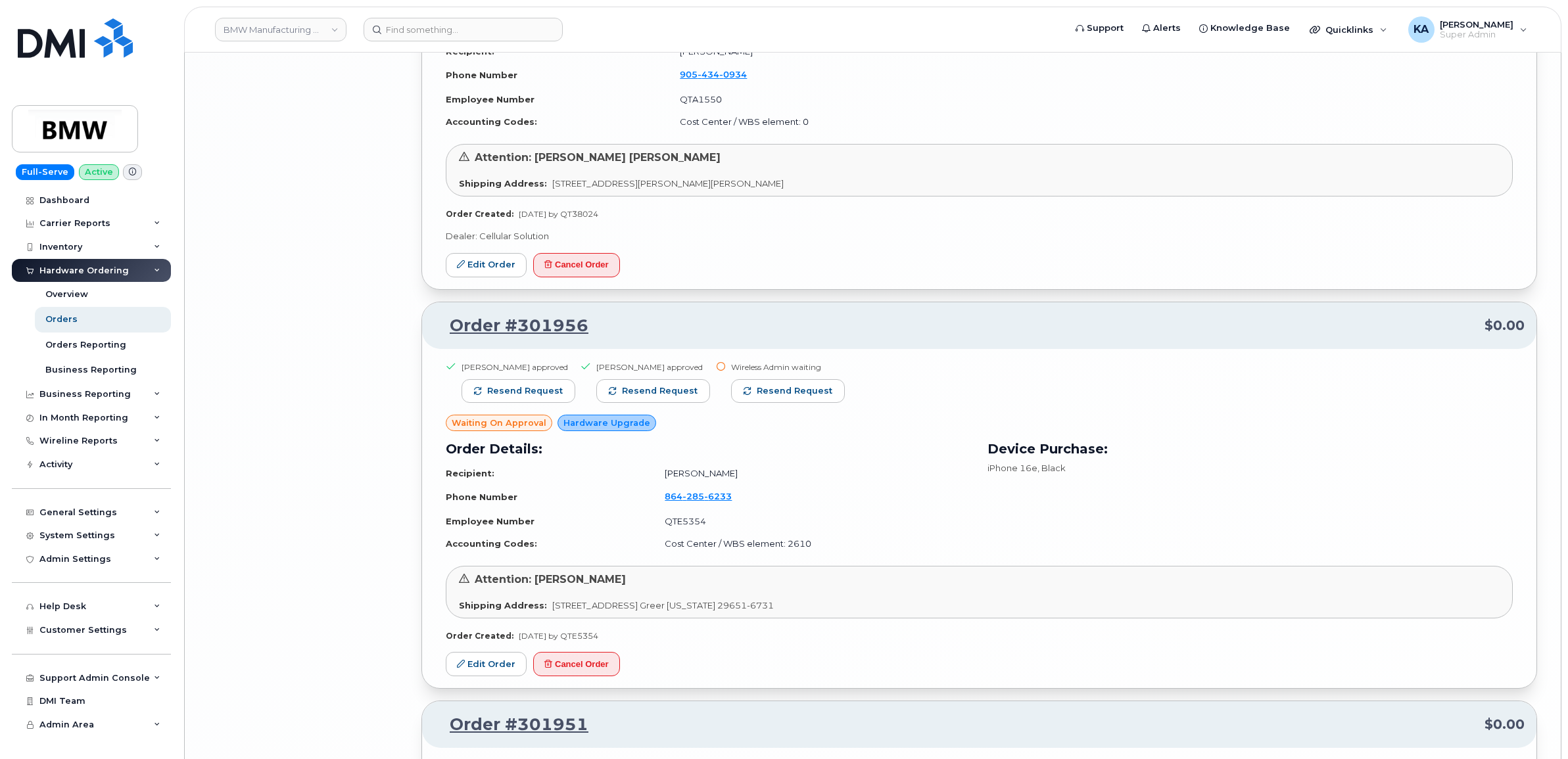
scroll to position [7177, 0]
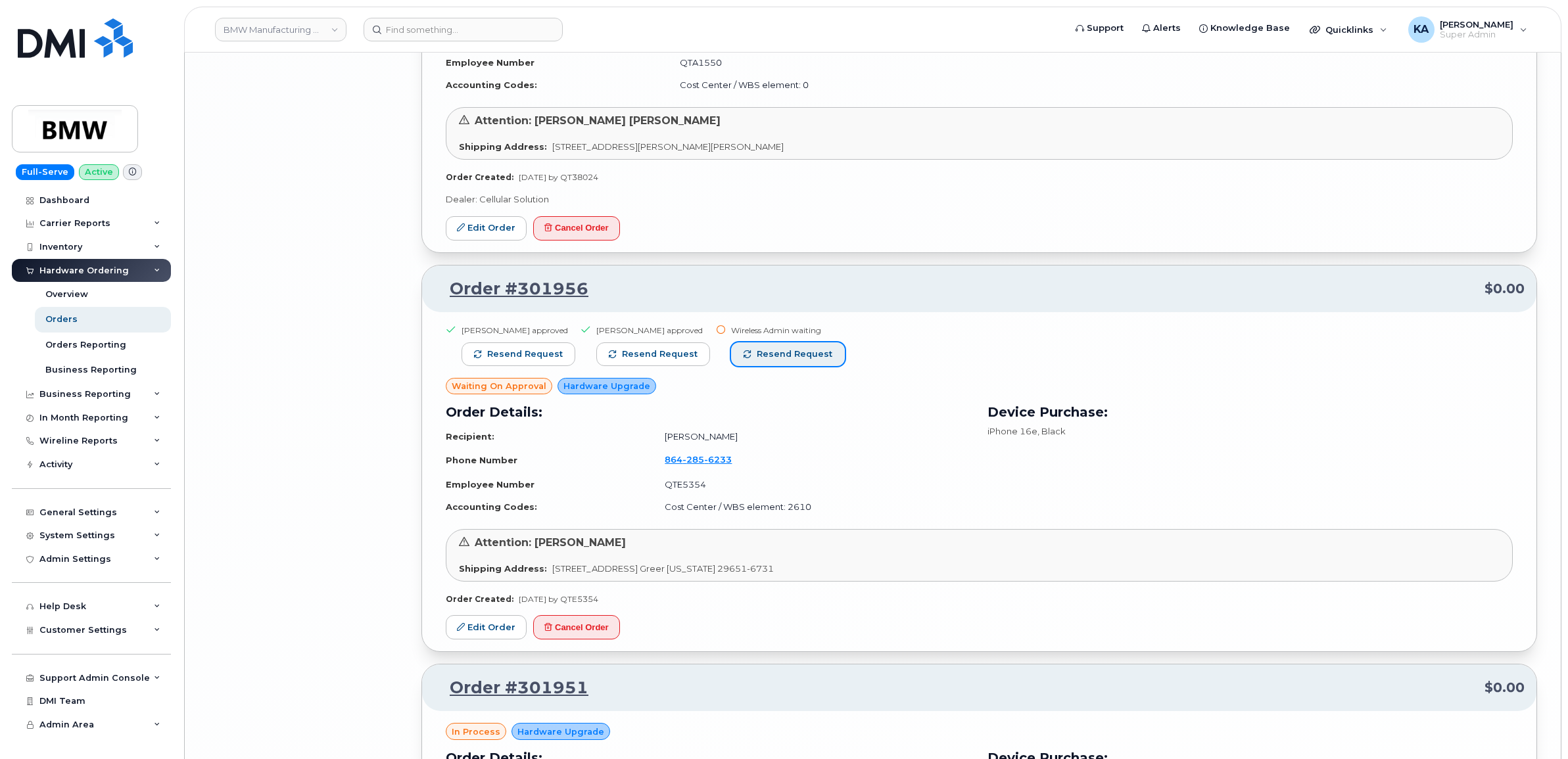
click at [787, 356] on span "Resend request" at bounding box center [794, 354] width 76 height 12
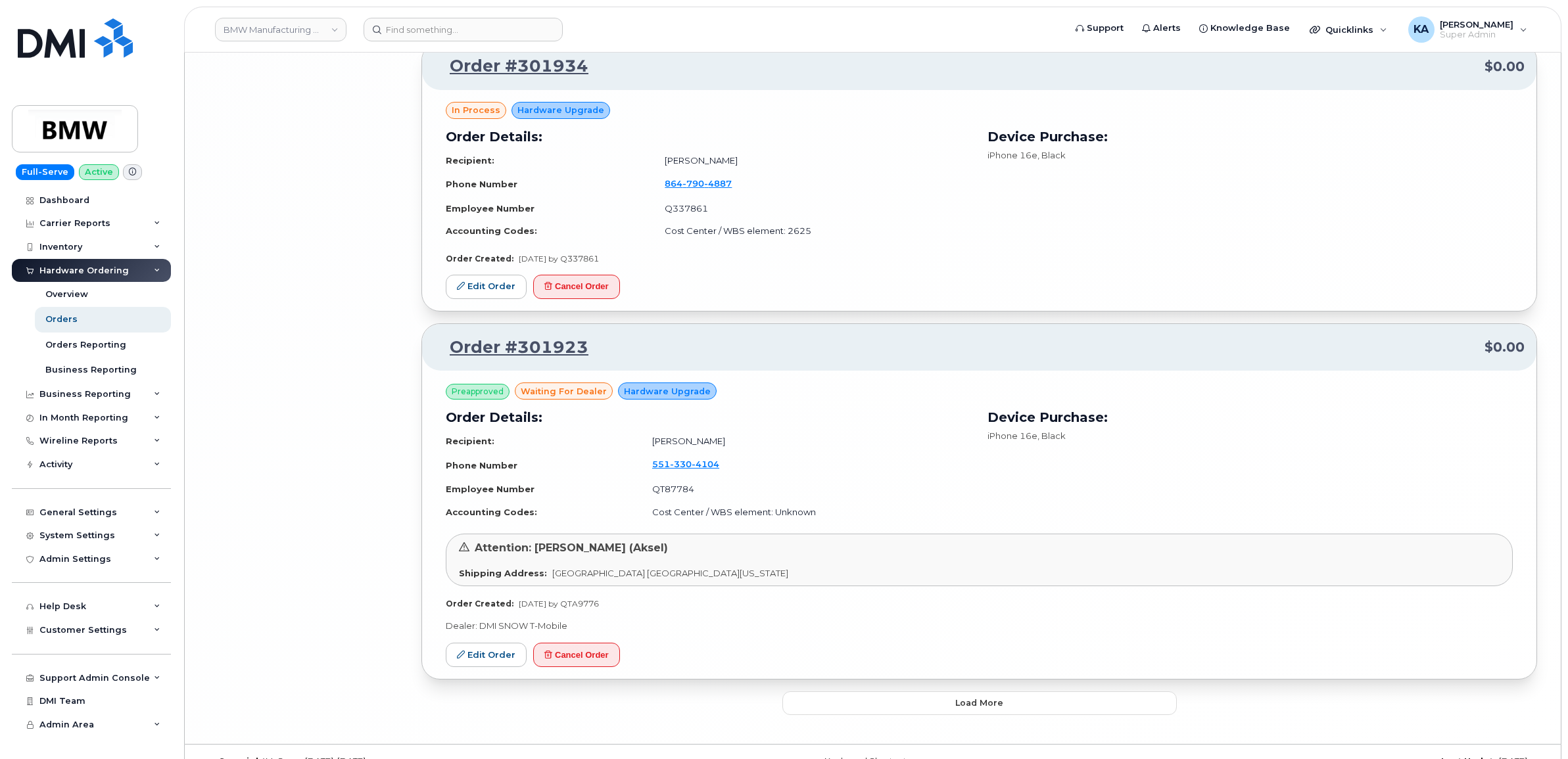
scroll to position [8106, 0]
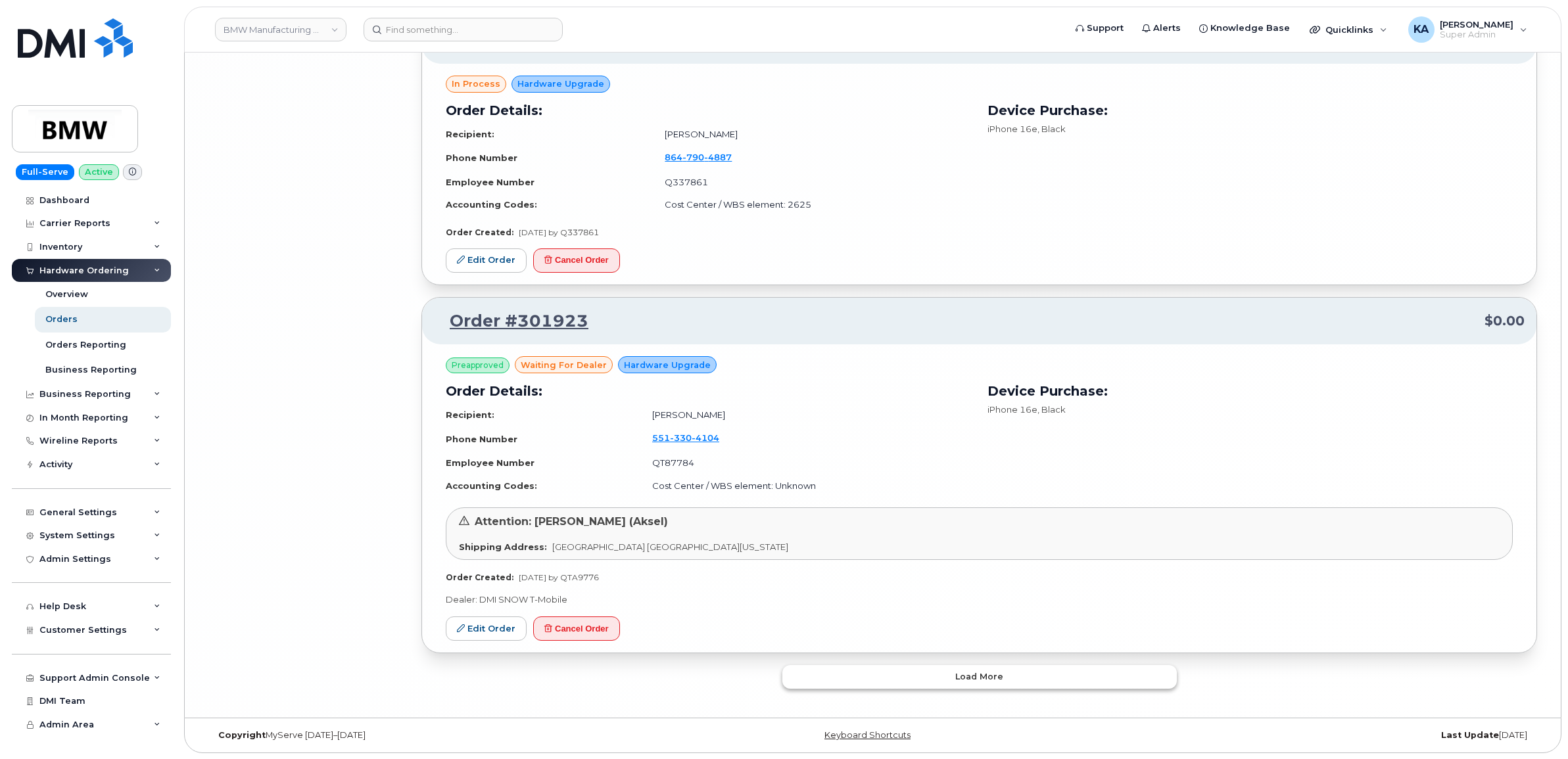
click at [824, 669] on button "Load more" at bounding box center [979, 677] width 395 height 24
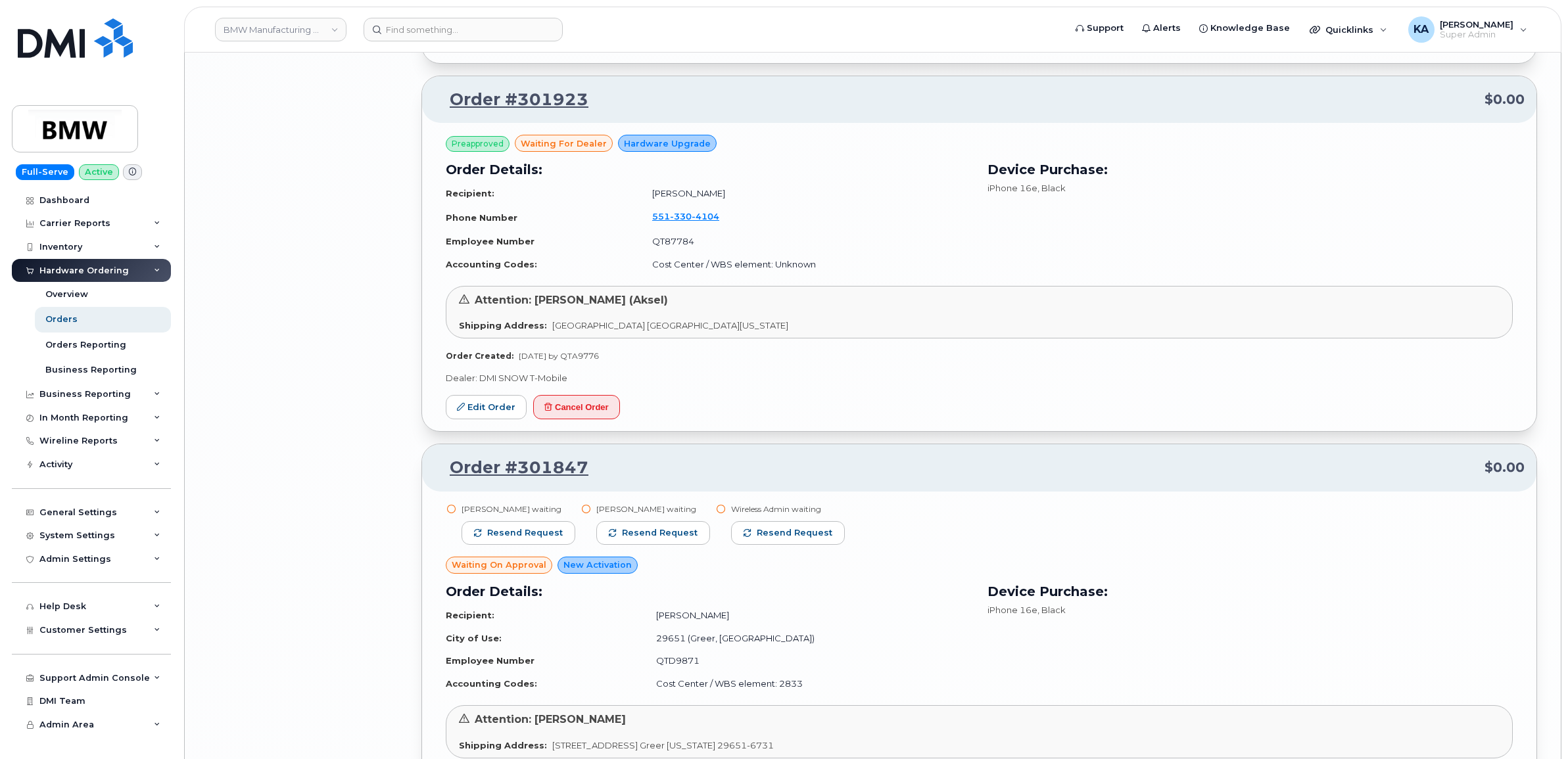
scroll to position [8517, 0]
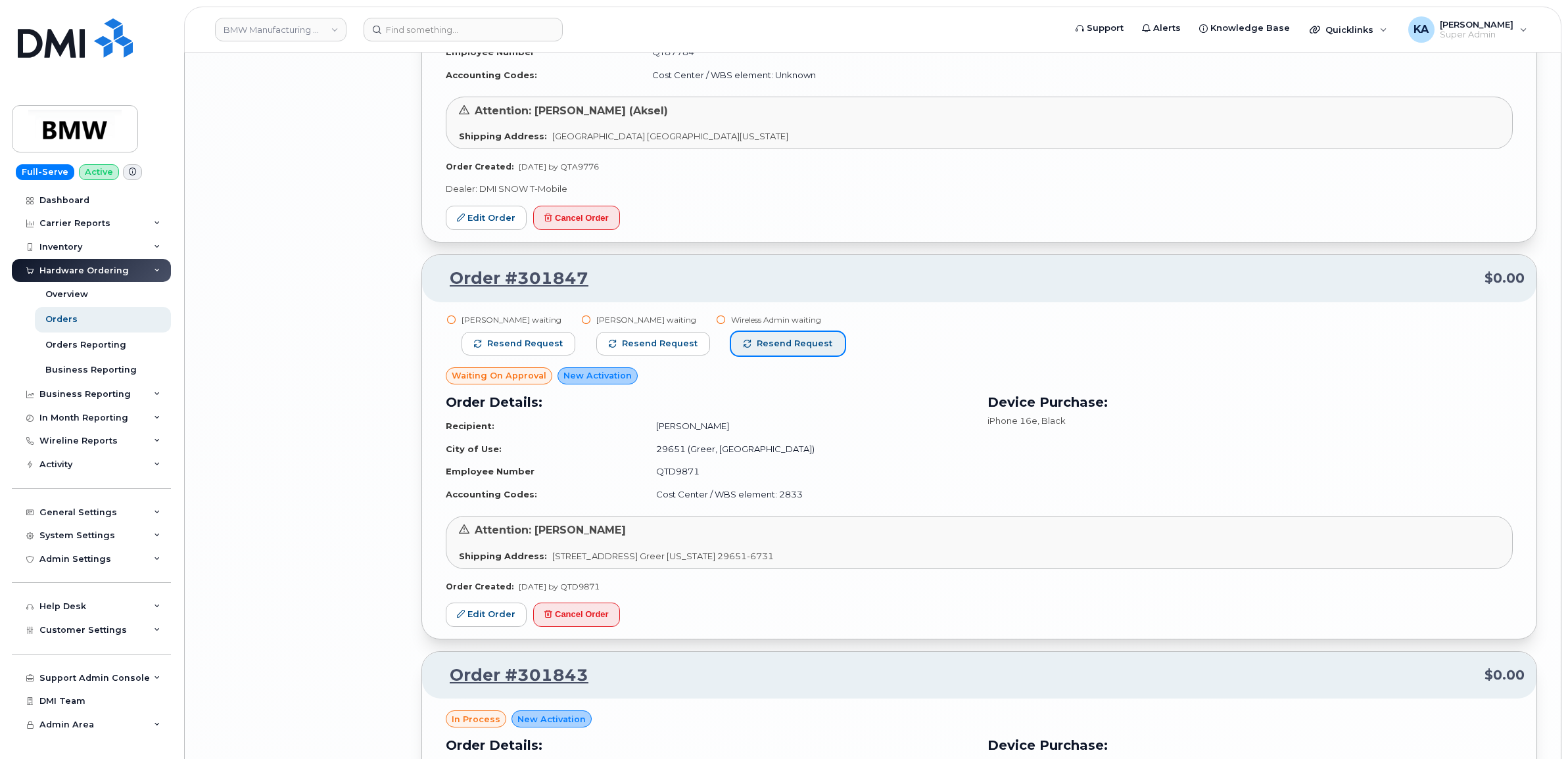
click at [761, 343] on span "Resend request" at bounding box center [794, 344] width 76 height 12
click at [671, 339] on span "Resend request" at bounding box center [659, 344] width 76 height 12
click at [553, 340] on span "Resend request" at bounding box center [525, 344] width 76 height 12
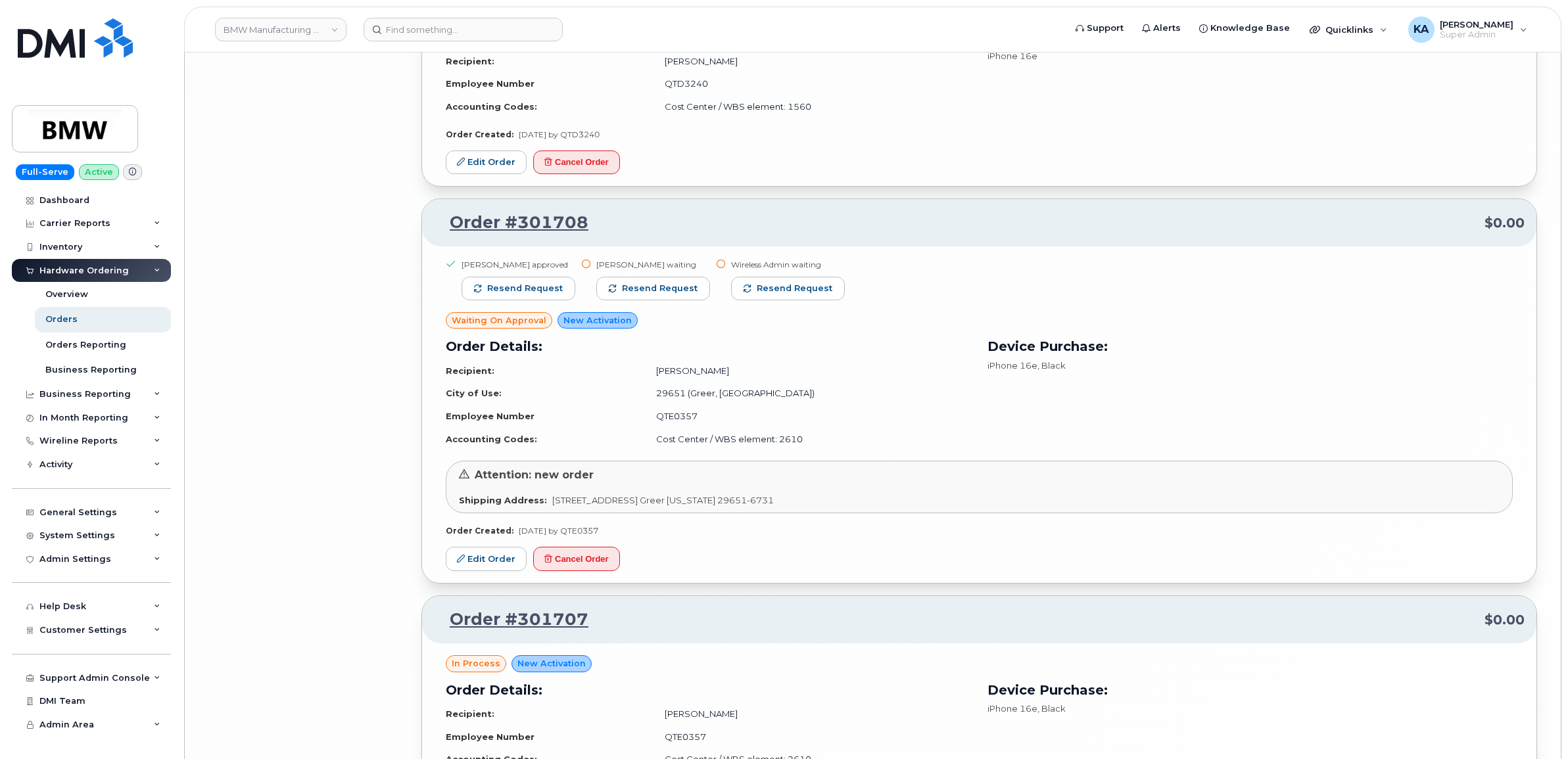
scroll to position [9503, 0]
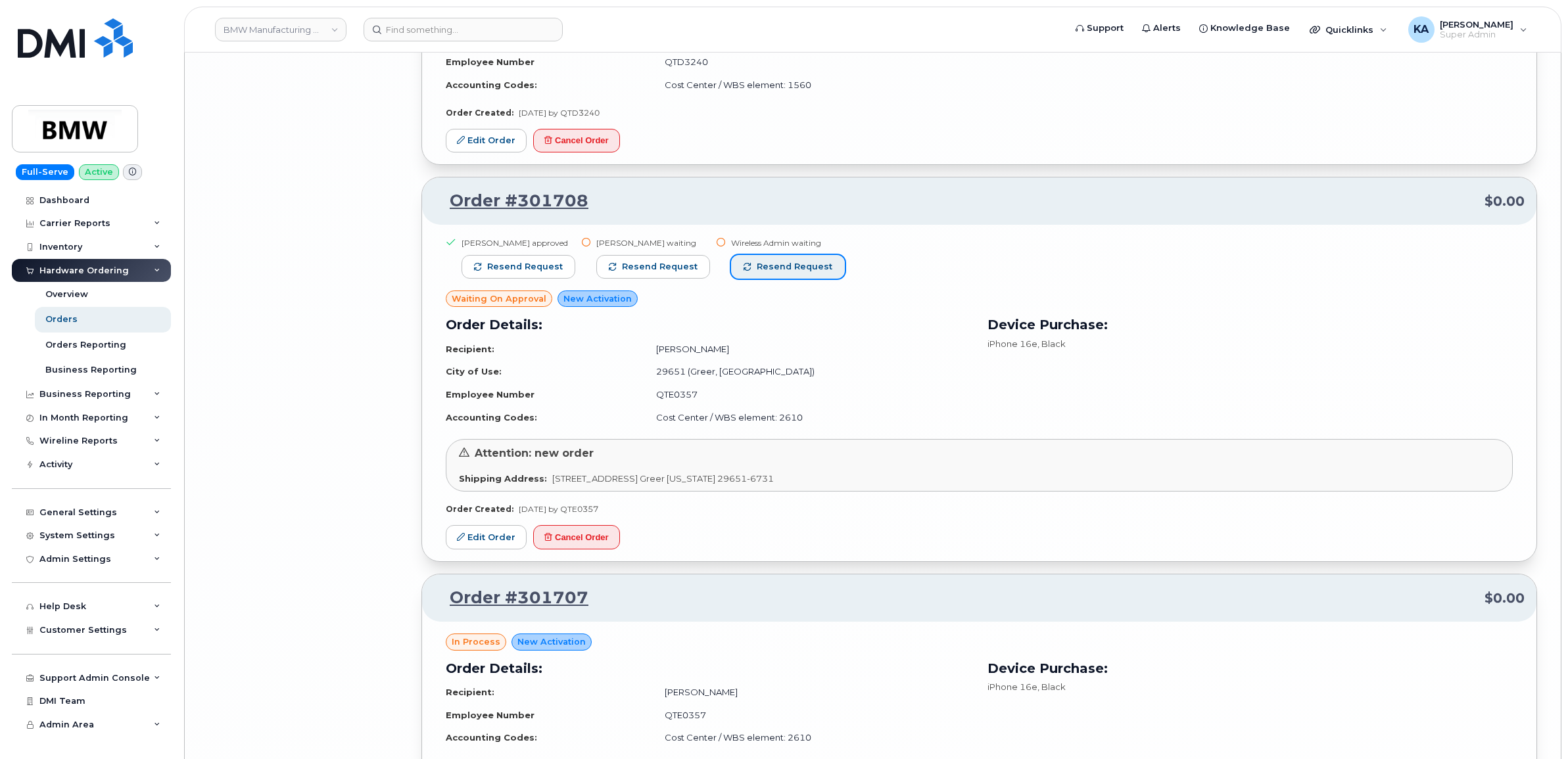
click at [784, 267] on span "Resend request" at bounding box center [794, 266] width 76 height 12
click at [662, 257] on button "Resend request" at bounding box center [653, 266] width 113 height 24
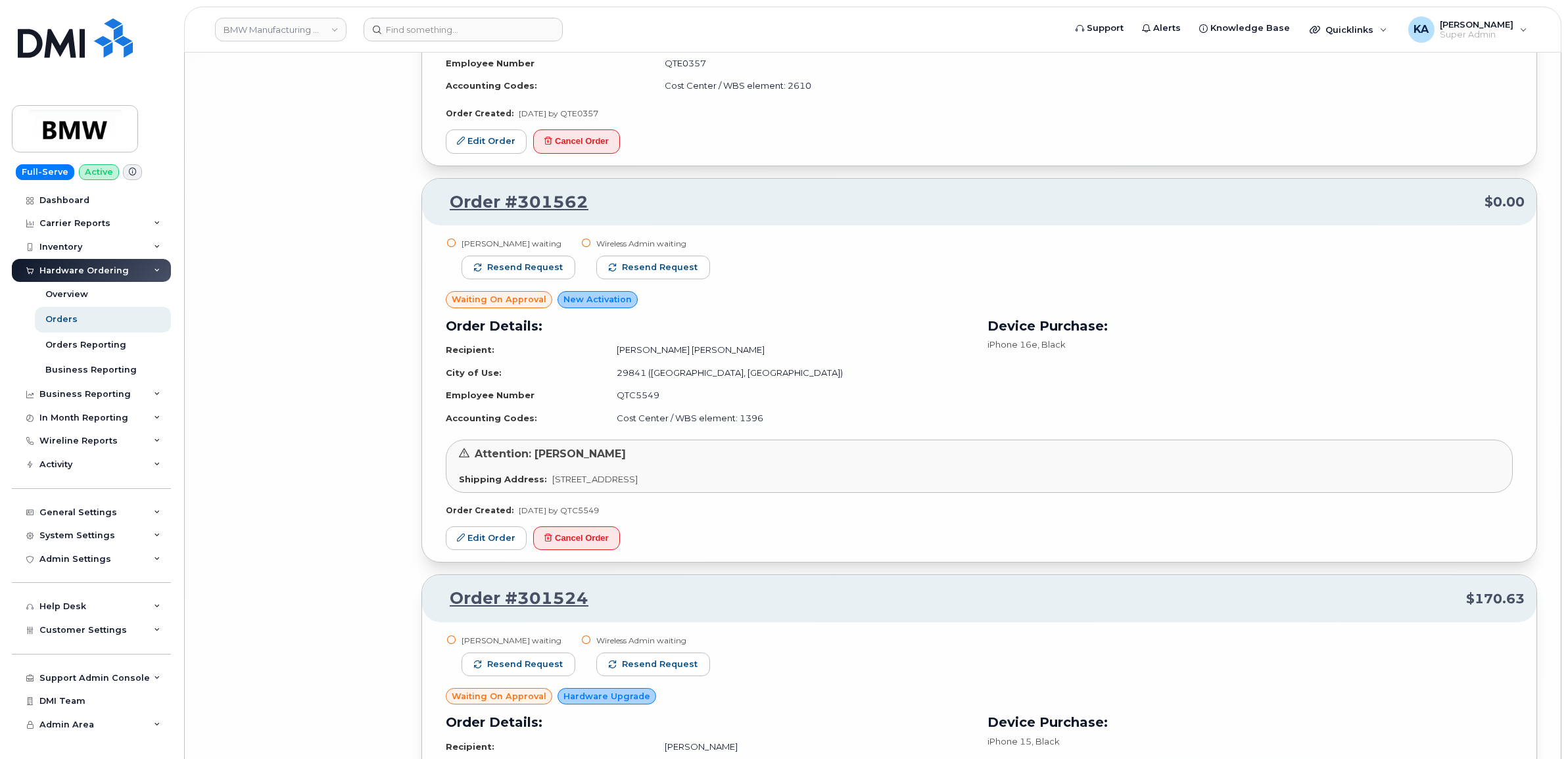
scroll to position [10160, 0]
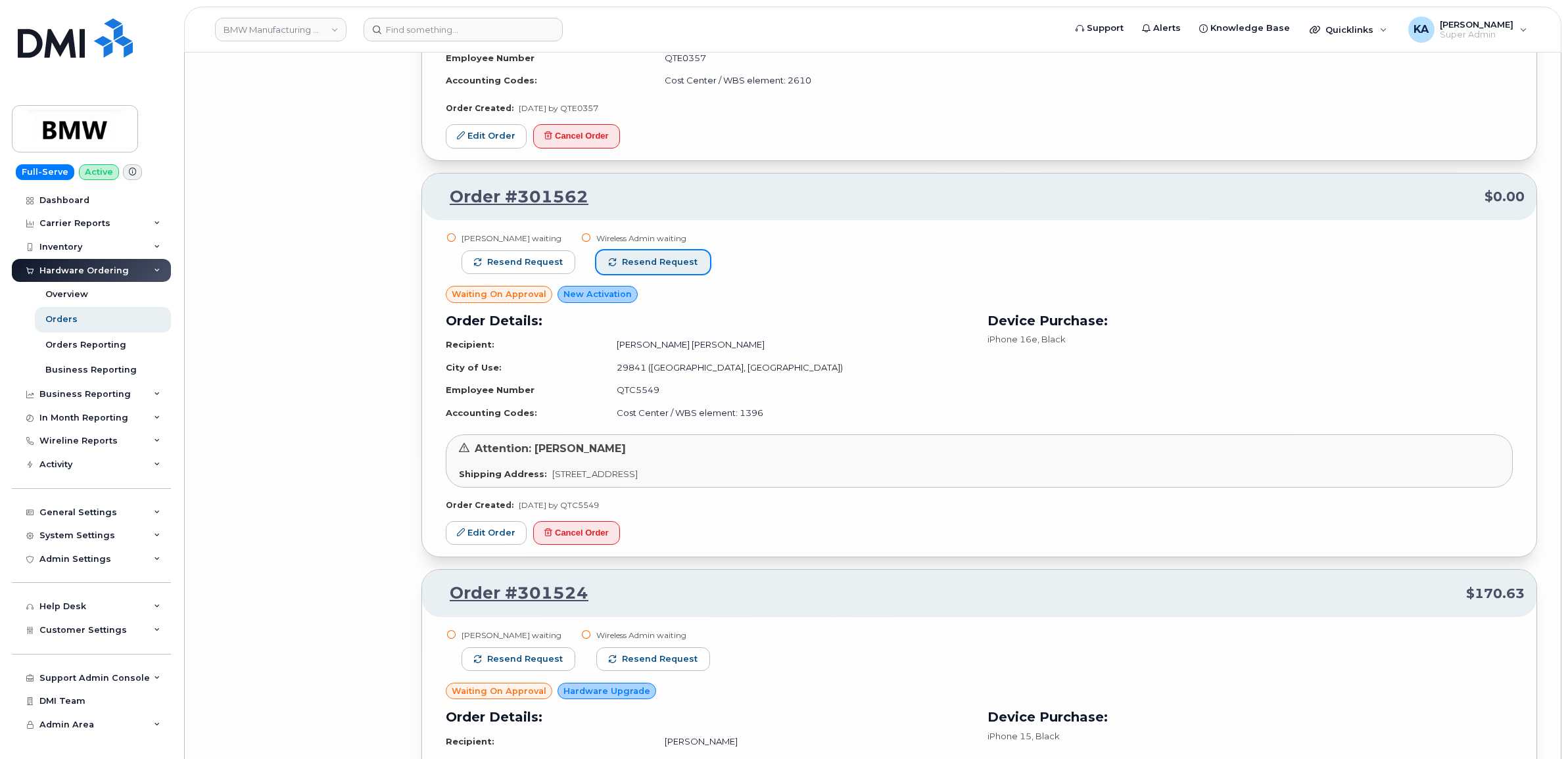
click at [666, 264] on span "Resend request" at bounding box center [659, 262] width 76 height 12
click at [534, 261] on span "Resend request" at bounding box center [525, 262] width 76 height 12
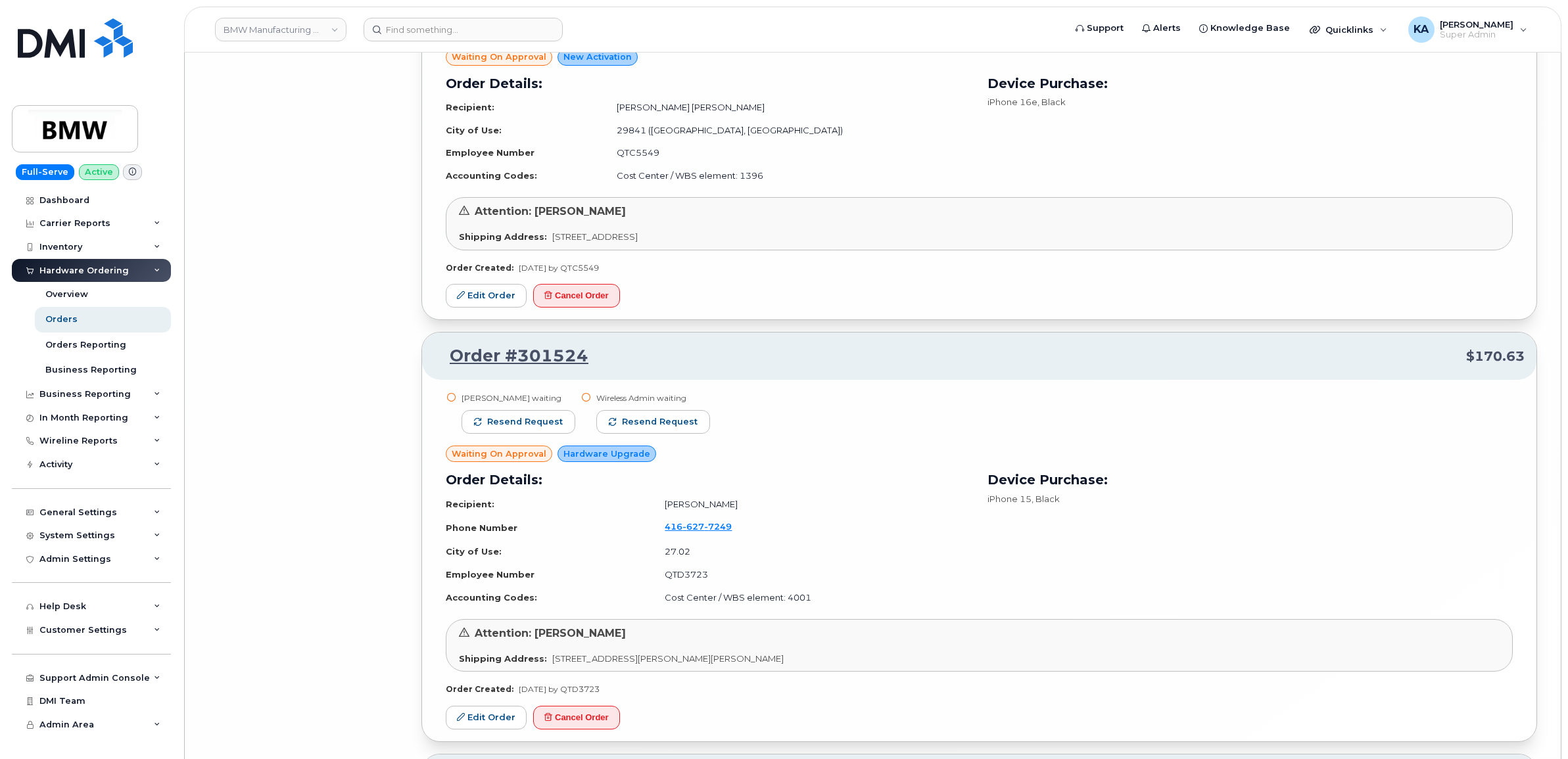
scroll to position [10489, 0]
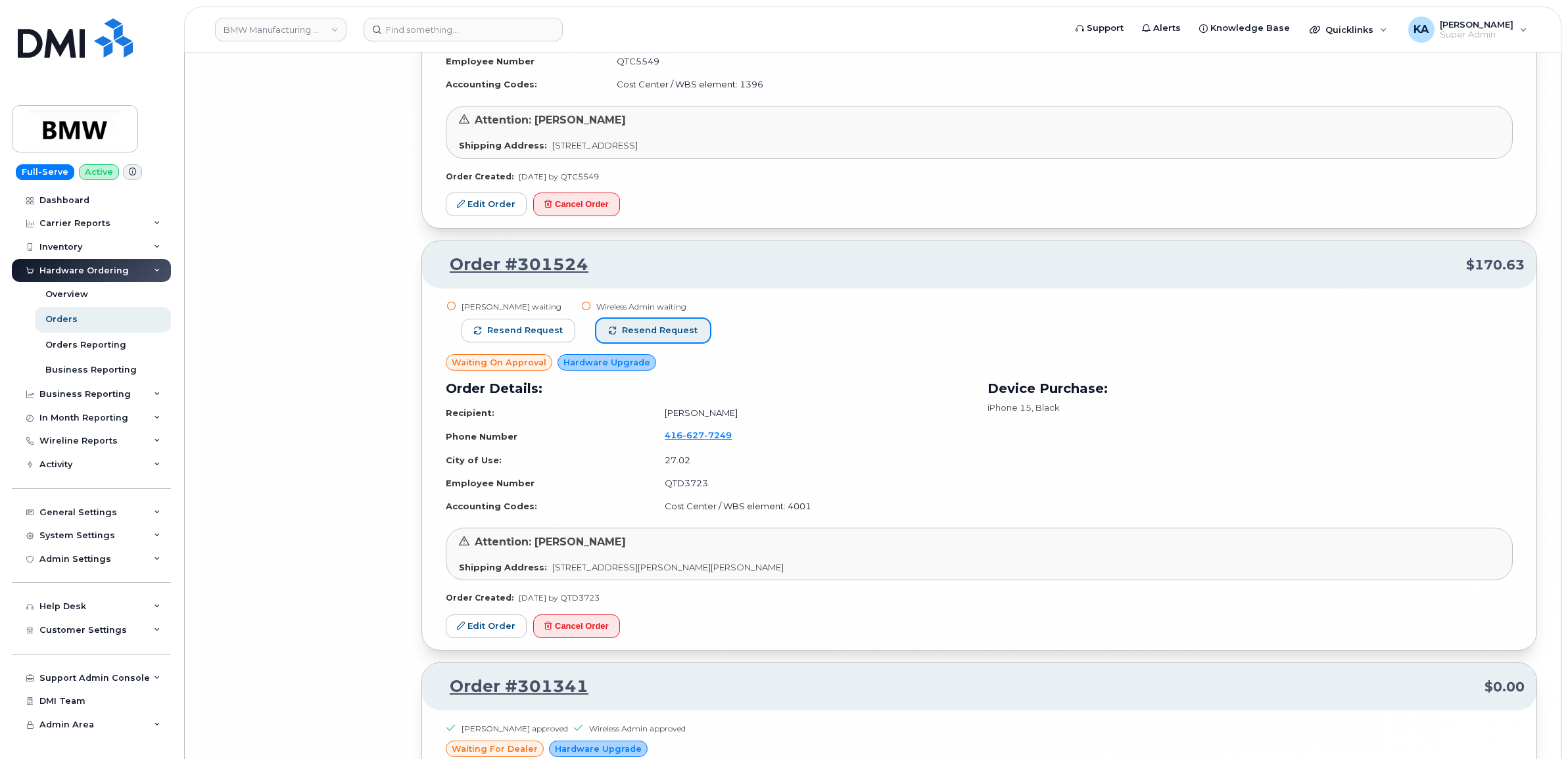
click at [675, 324] on button "Resend request" at bounding box center [653, 331] width 113 height 24
click at [553, 336] on span "Resend request" at bounding box center [525, 331] width 76 height 12
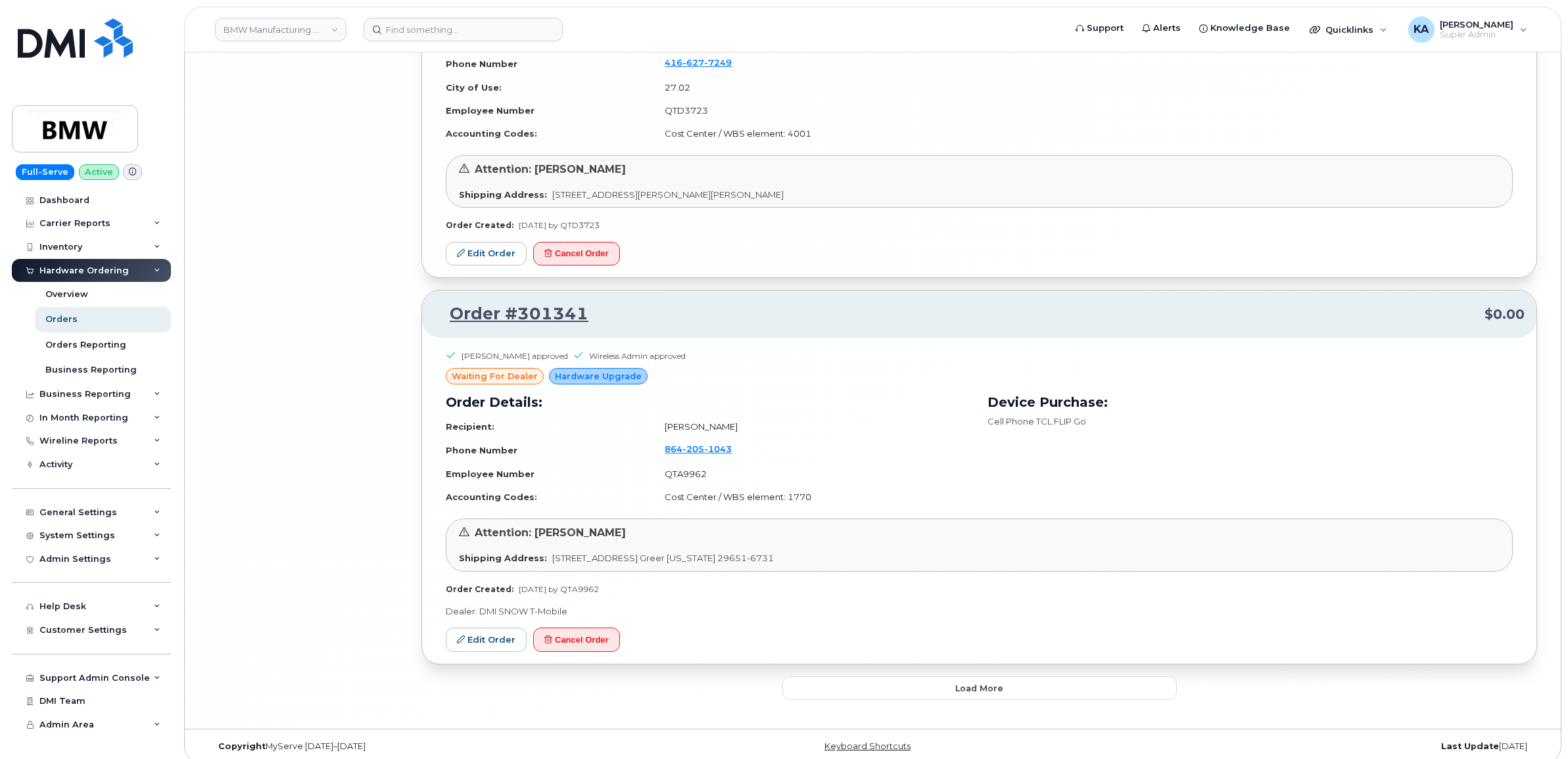
scroll to position [10874, 0]
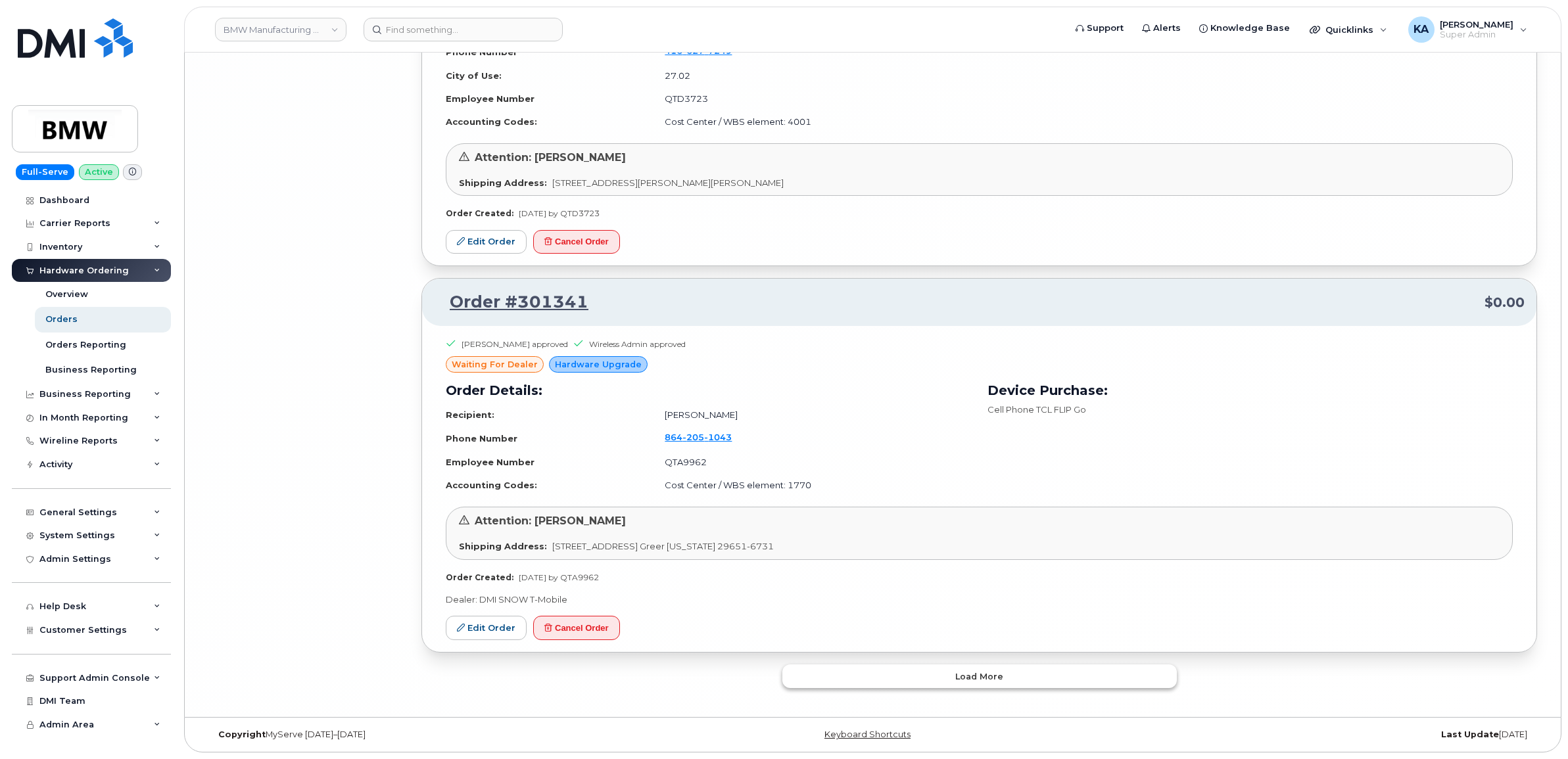
click at [806, 671] on button "Load more" at bounding box center [979, 676] width 395 height 24
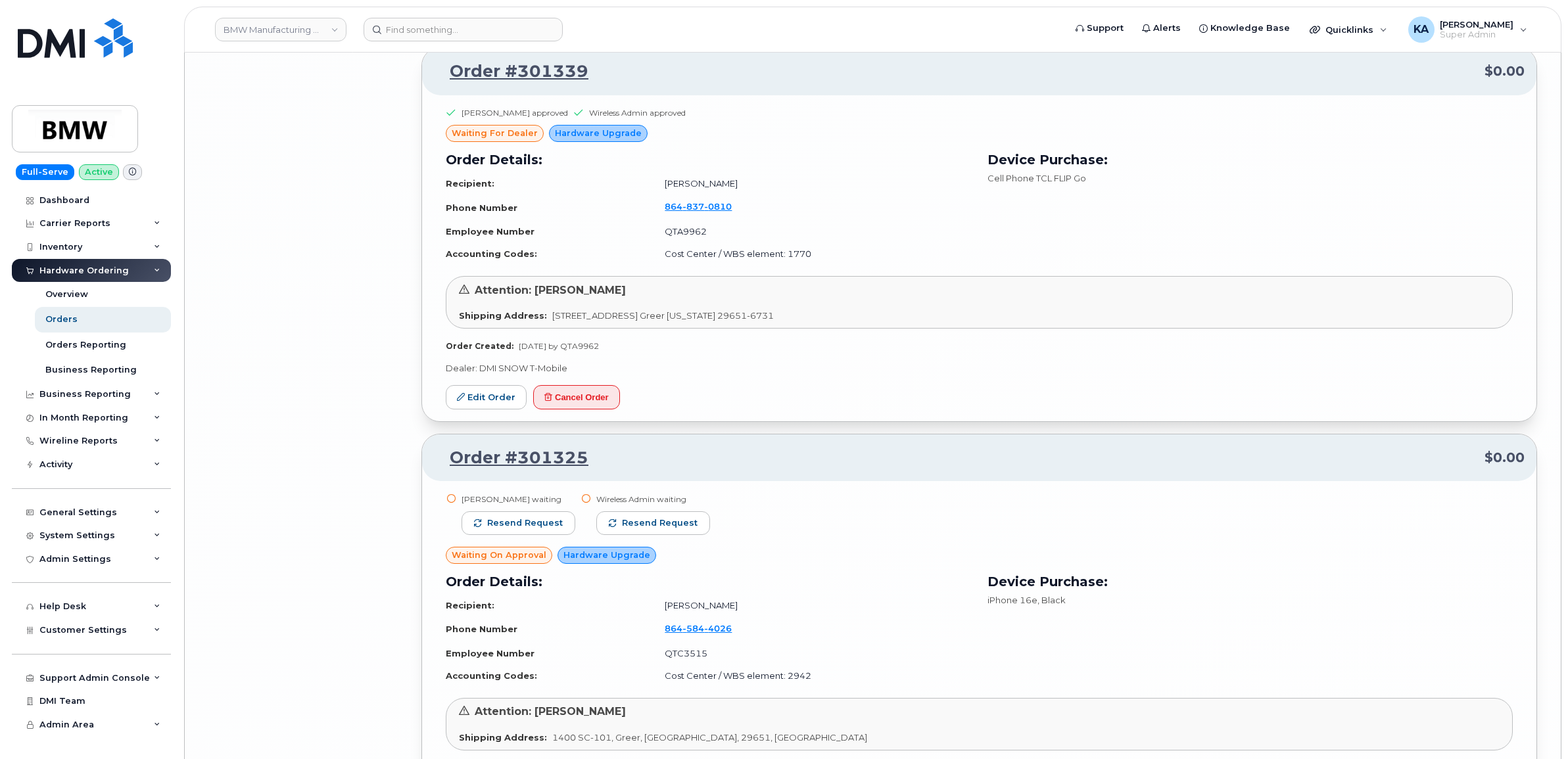
scroll to position [11943, 0]
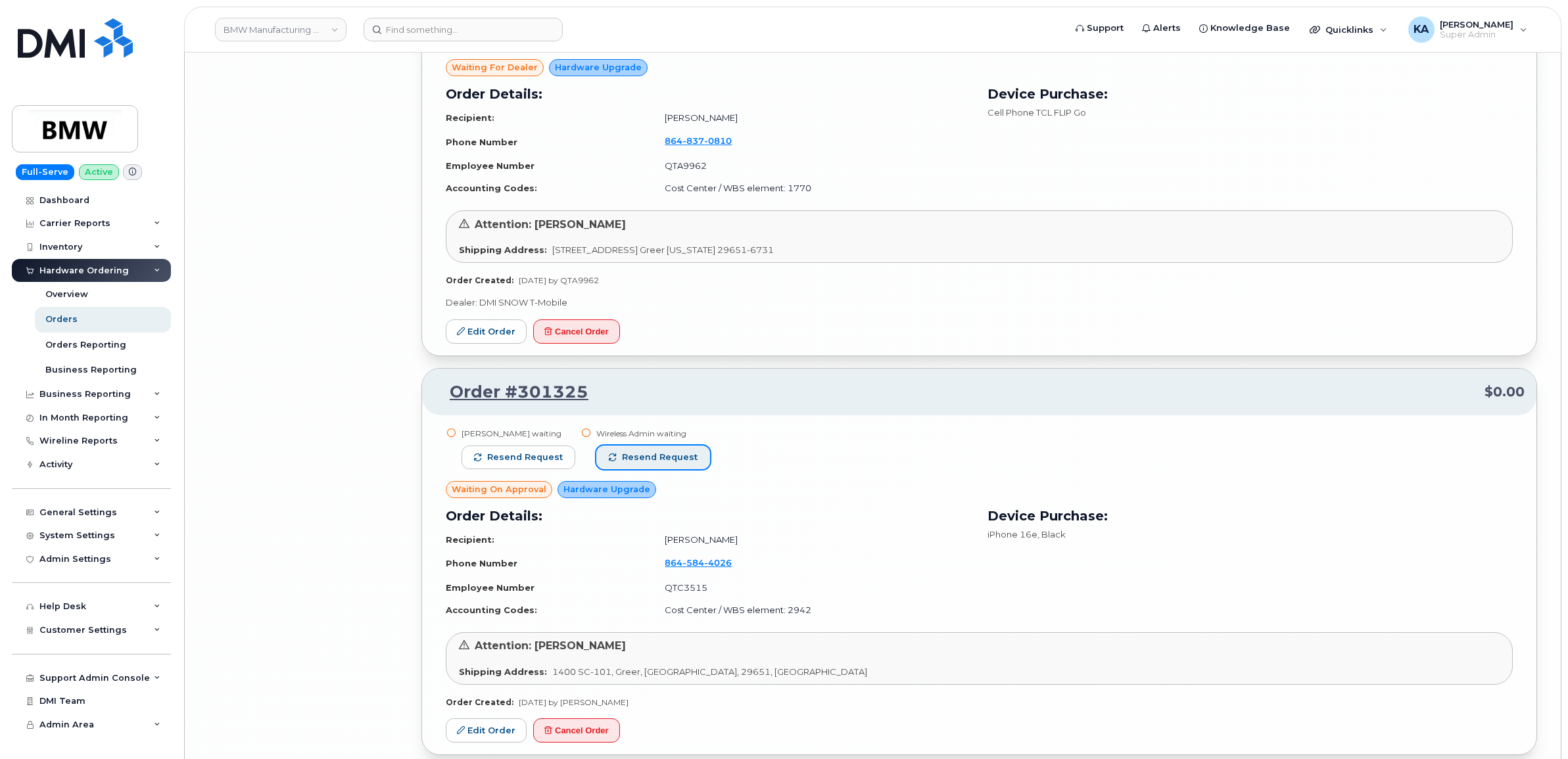
click at [679, 455] on span "Resend request" at bounding box center [659, 457] width 76 height 12
click at [546, 457] on span "Resend request" at bounding box center [525, 457] width 76 height 12
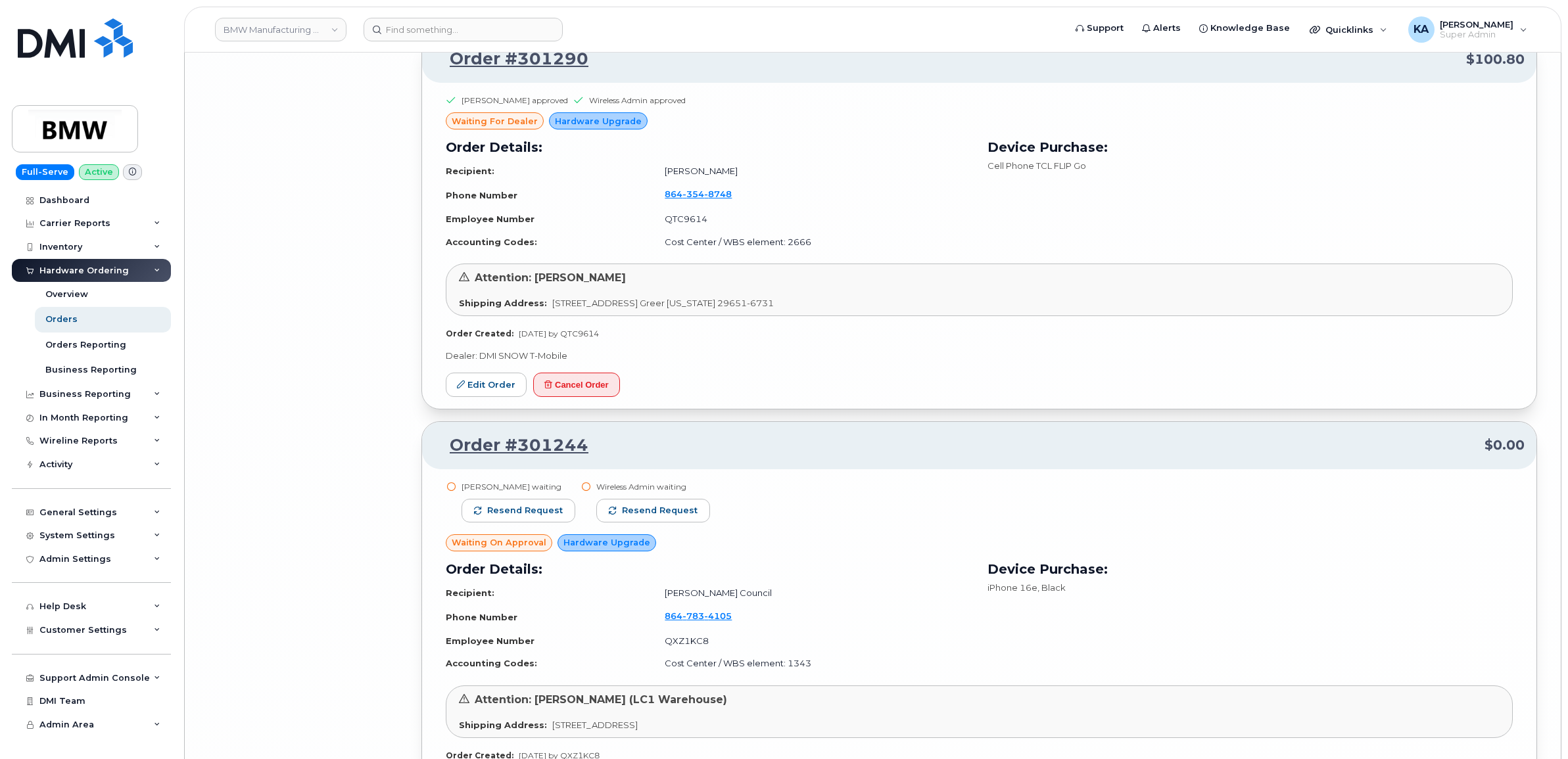
scroll to position [12683, 0]
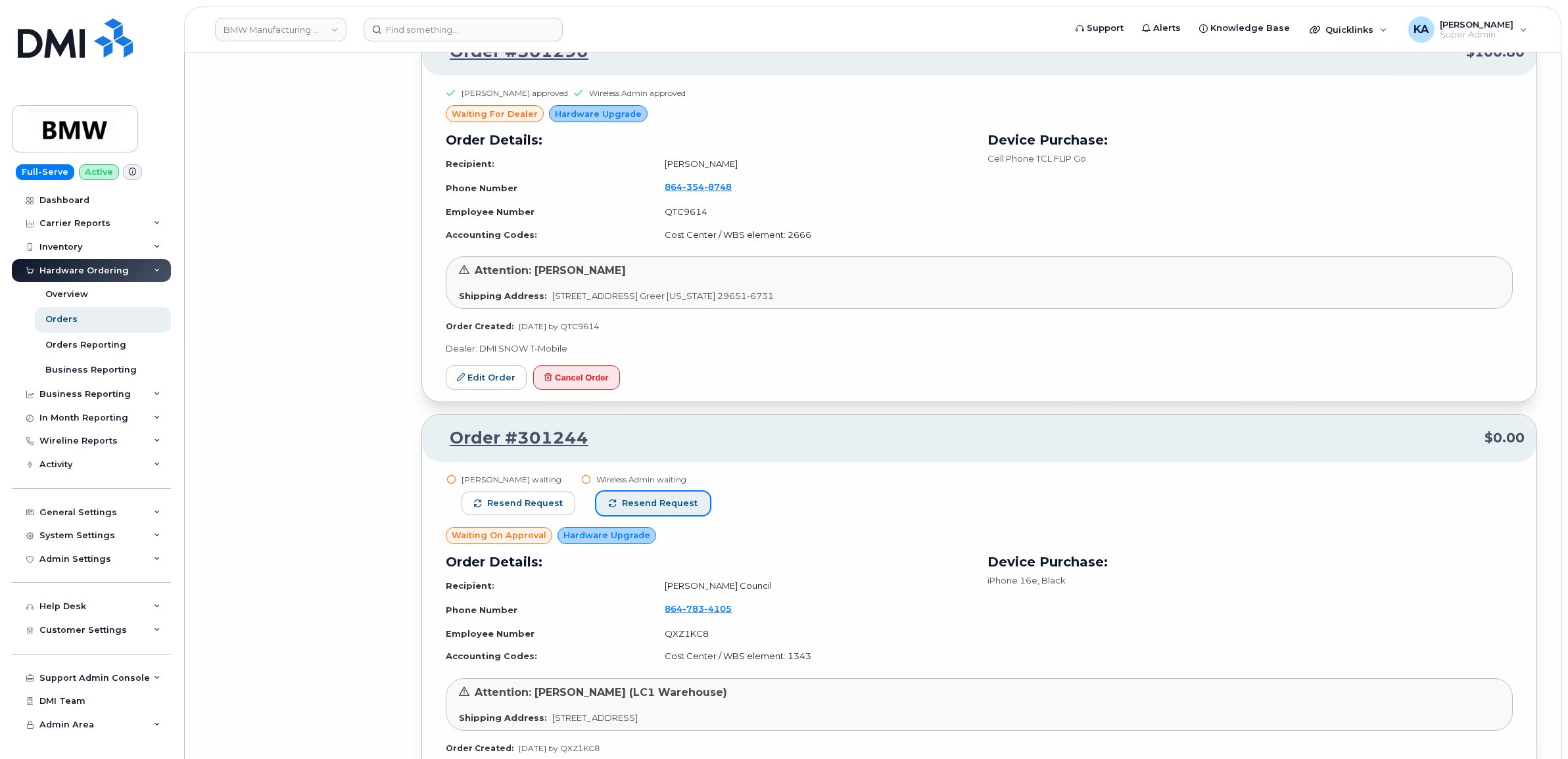
click at [665, 504] on span "Resend request" at bounding box center [659, 503] width 76 height 12
click at [523, 500] on span "Resend request" at bounding box center [525, 503] width 76 height 12
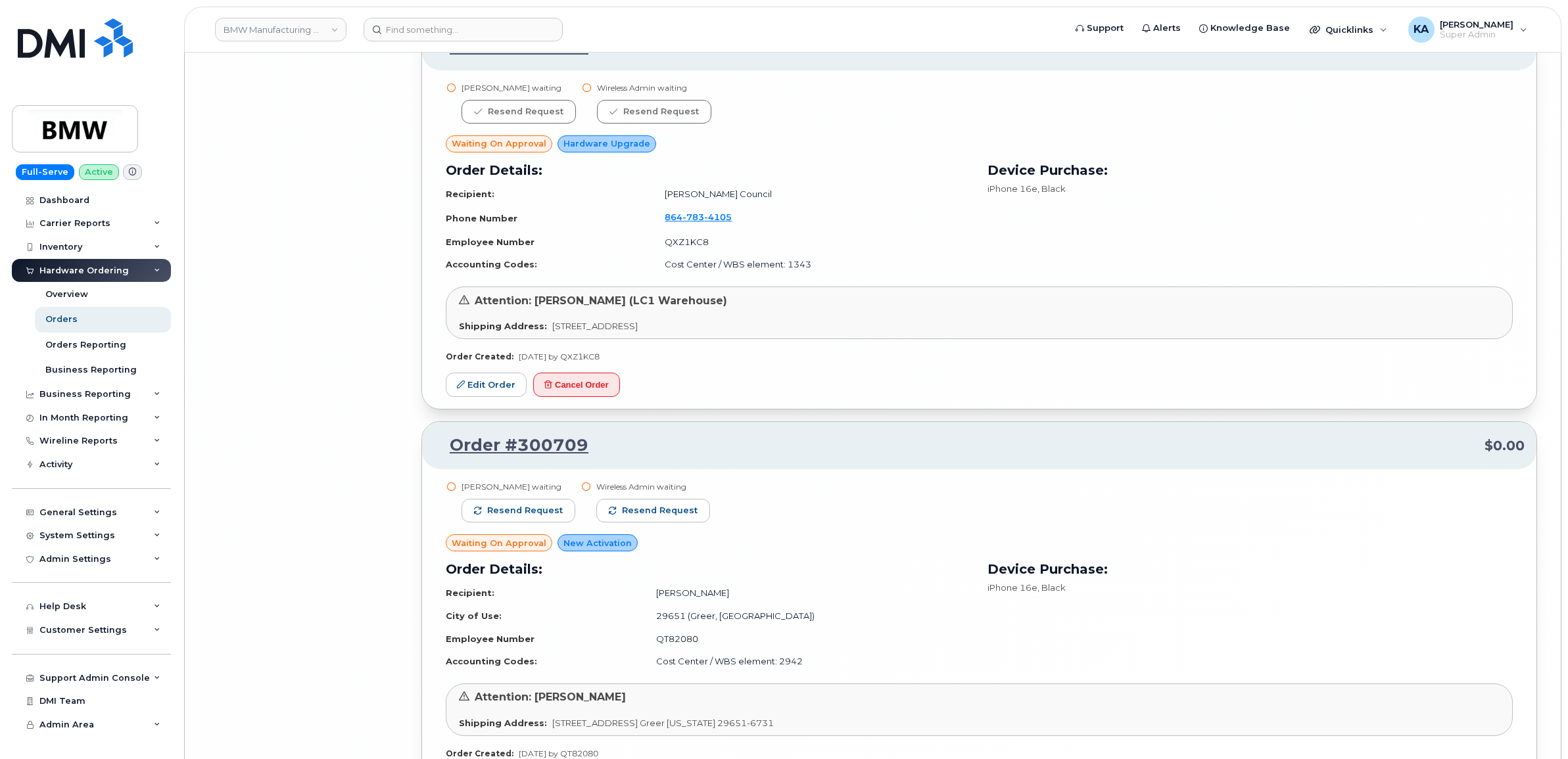
scroll to position [13094, 0]
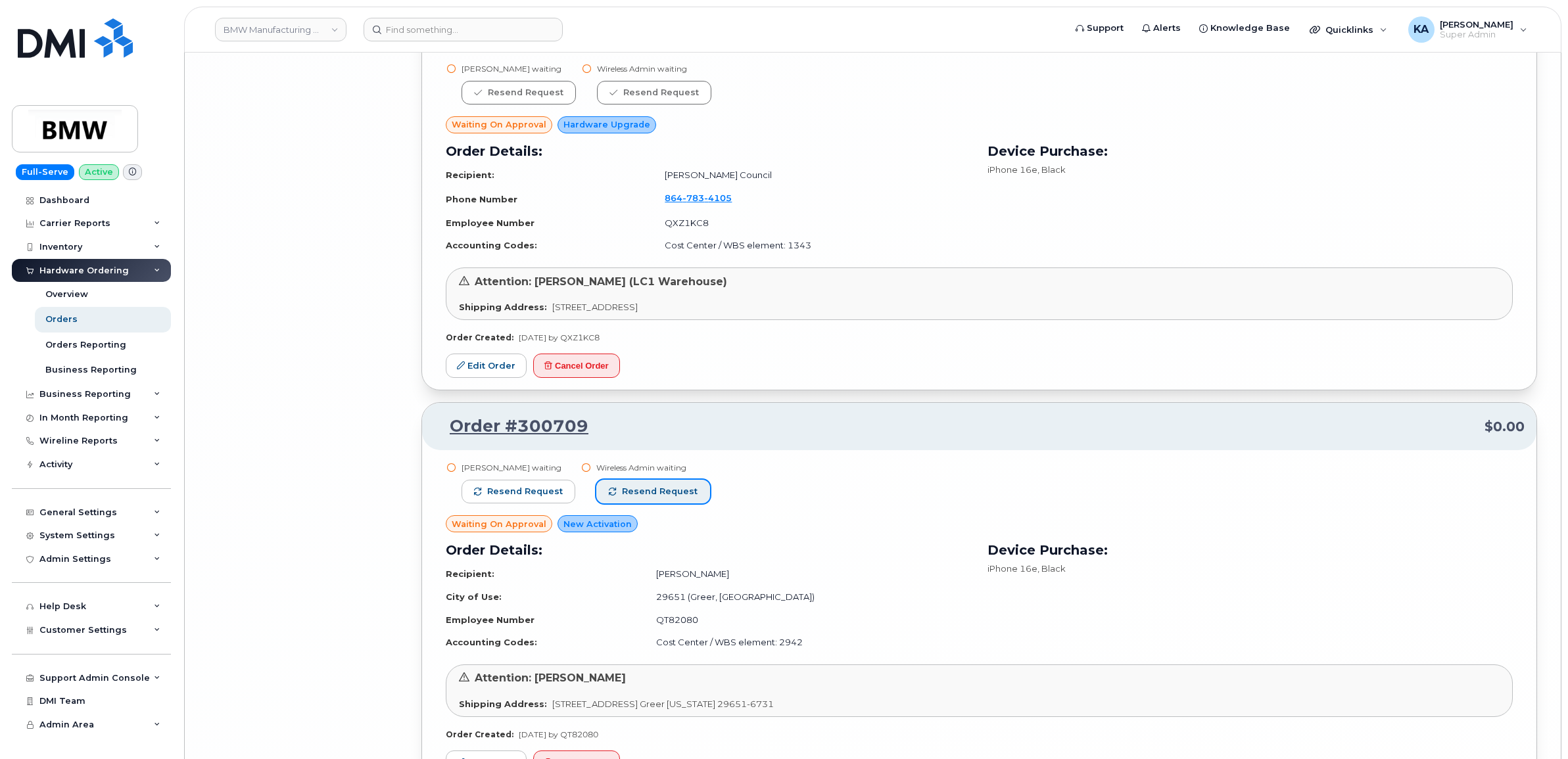
click at [682, 486] on span "Resend request" at bounding box center [659, 492] width 76 height 12
click at [540, 481] on button "Resend request" at bounding box center [518, 492] width 113 height 24
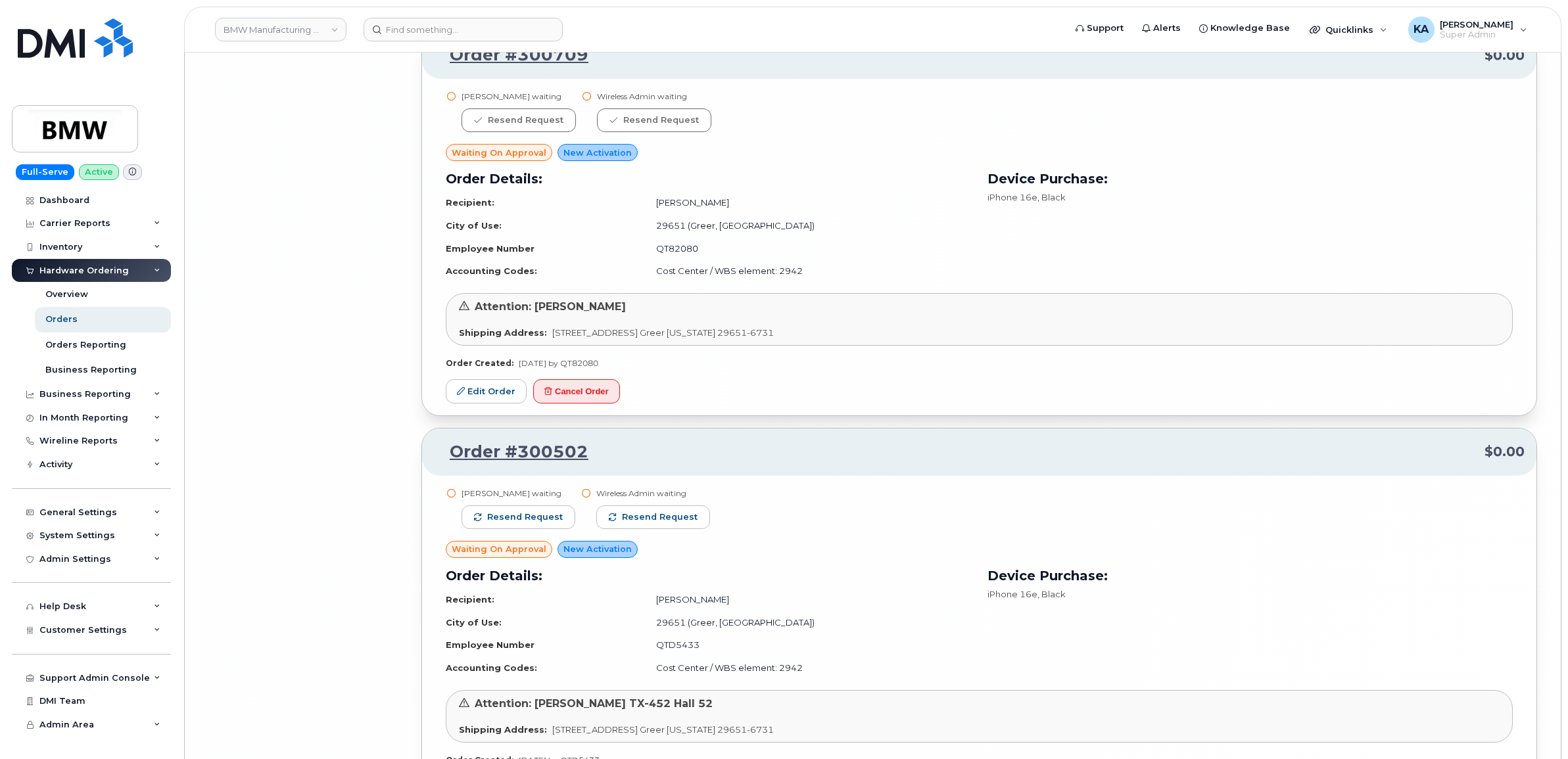
scroll to position [13504, 0]
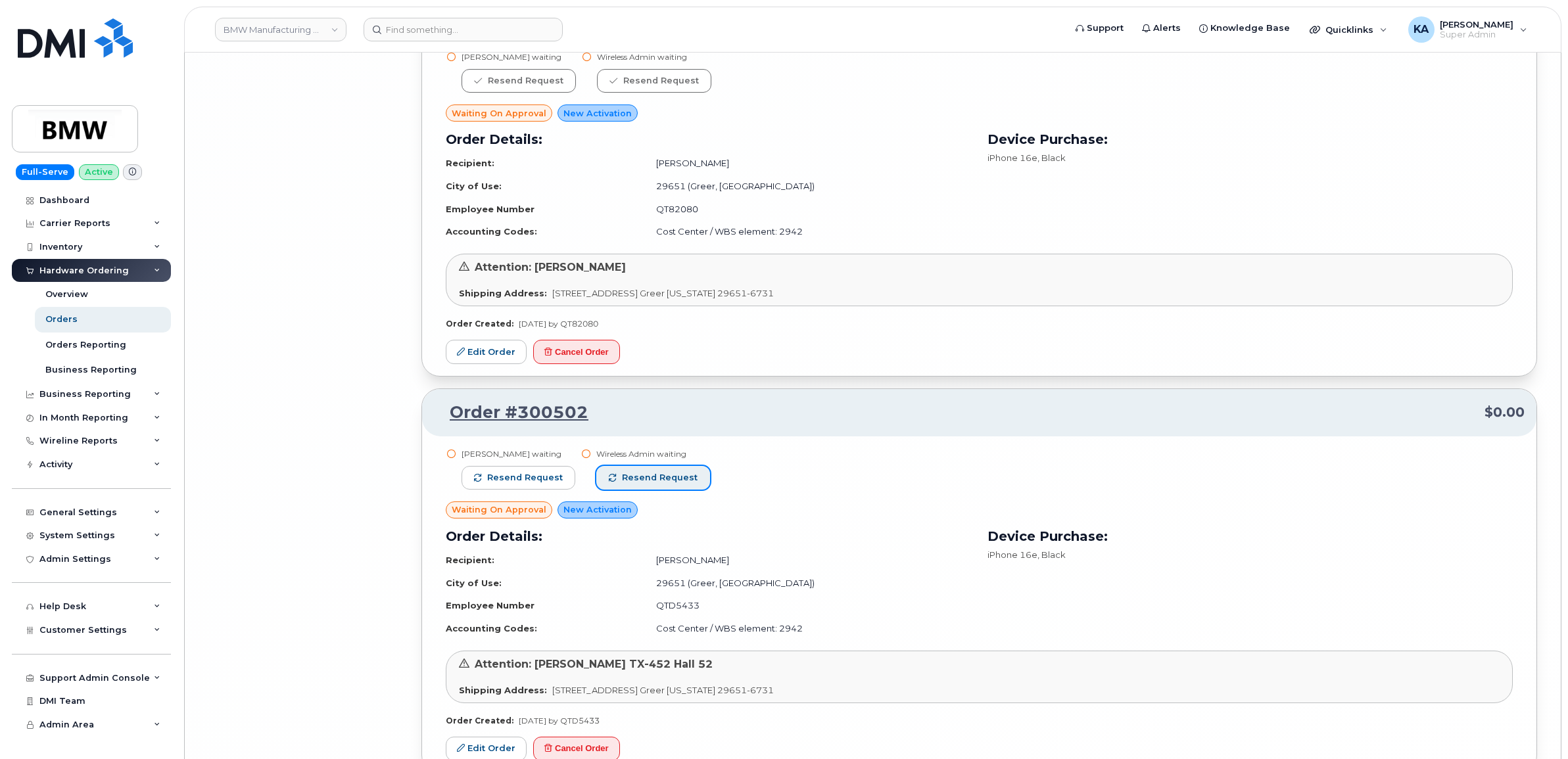
click at [675, 472] on span "Resend request" at bounding box center [659, 478] width 76 height 12
click at [548, 478] on span "Resend request" at bounding box center [525, 478] width 76 height 12
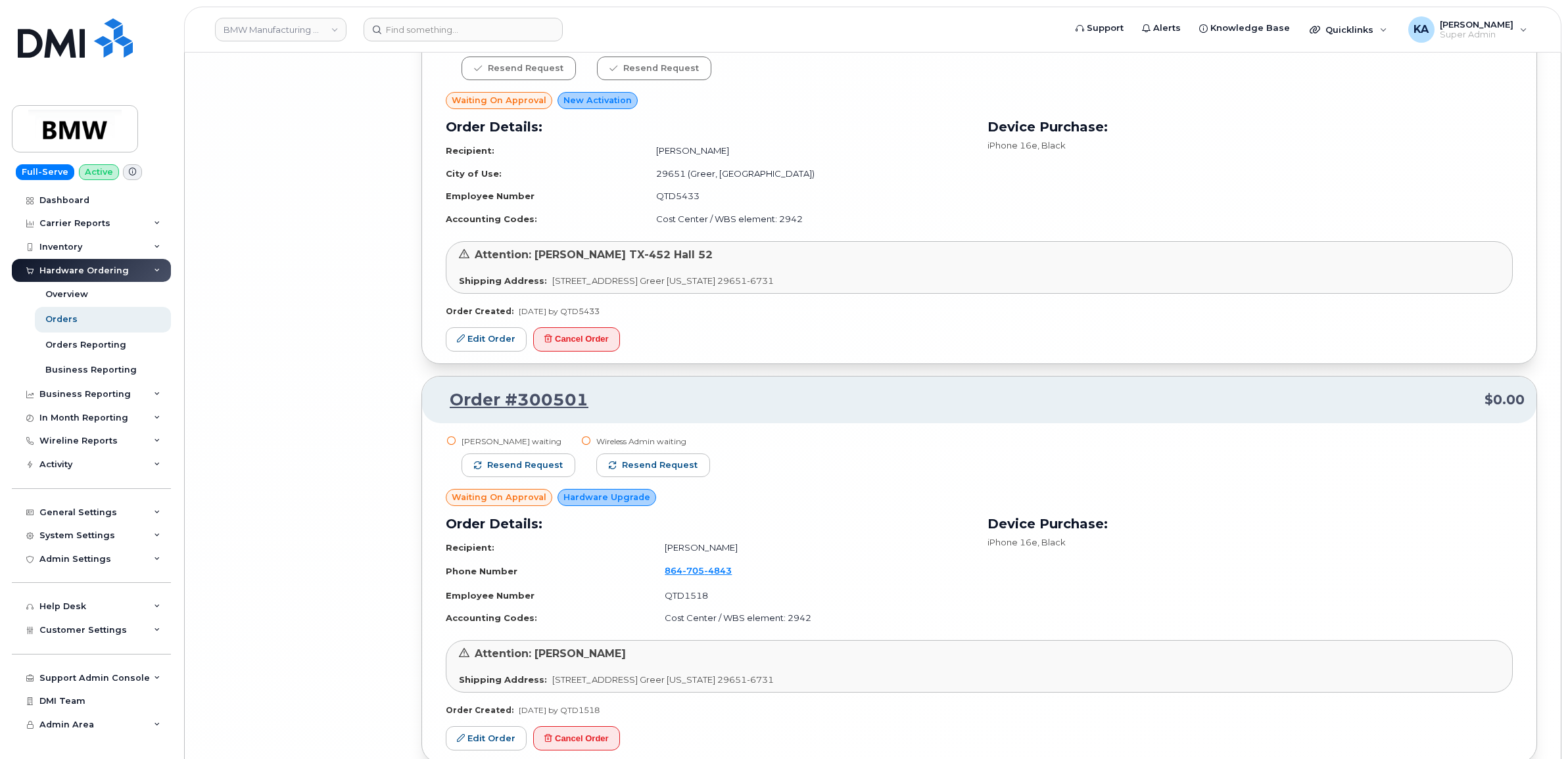
scroll to position [13915, 0]
click at [664, 461] on span "Resend request" at bounding box center [659, 464] width 76 height 12
click at [544, 464] on span "Resend request" at bounding box center [525, 464] width 76 height 12
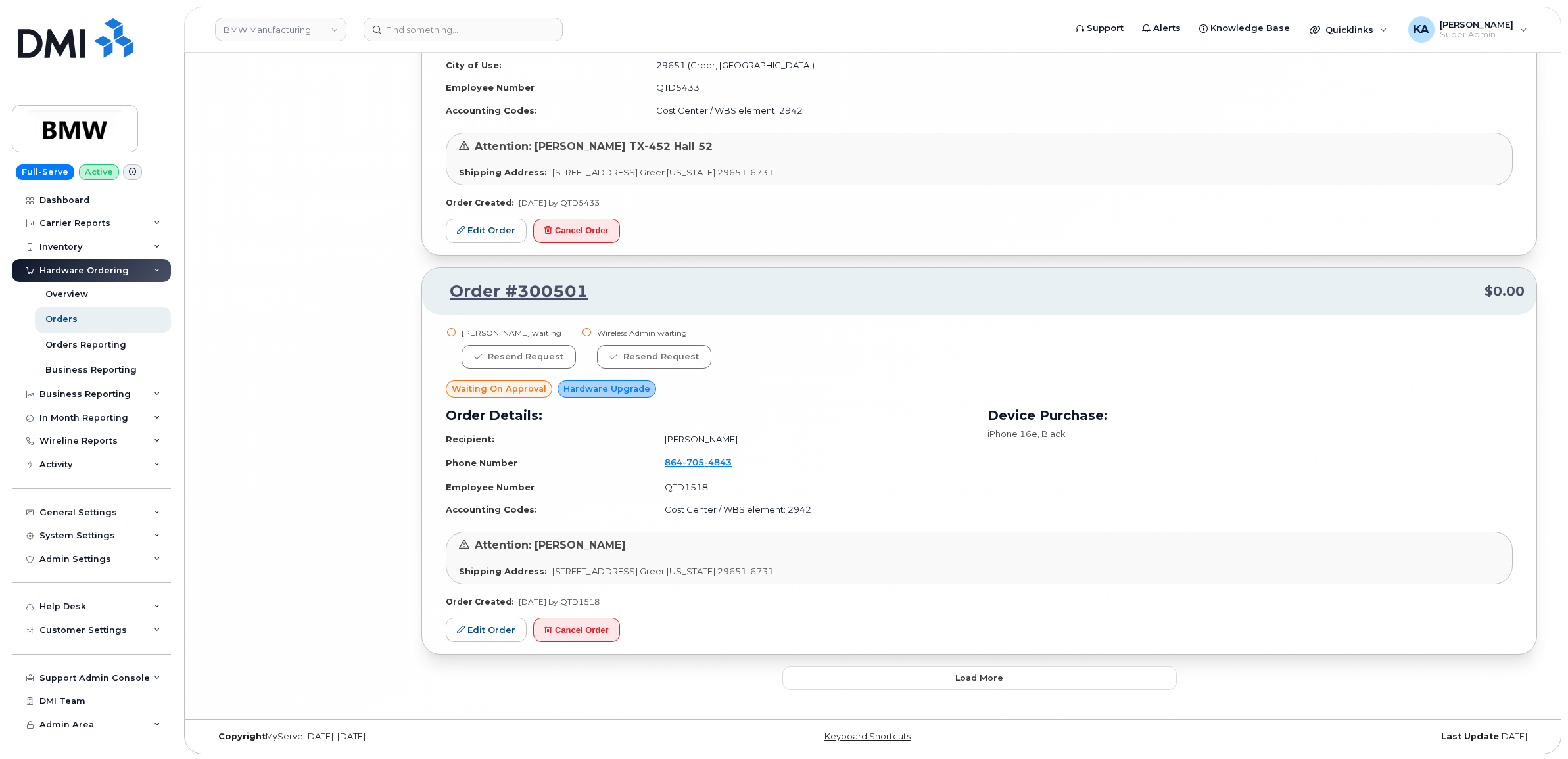
scroll to position [14024, 0]
click at [863, 678] on button "Load more" at bounding box center [979, 677] width 395 height 24
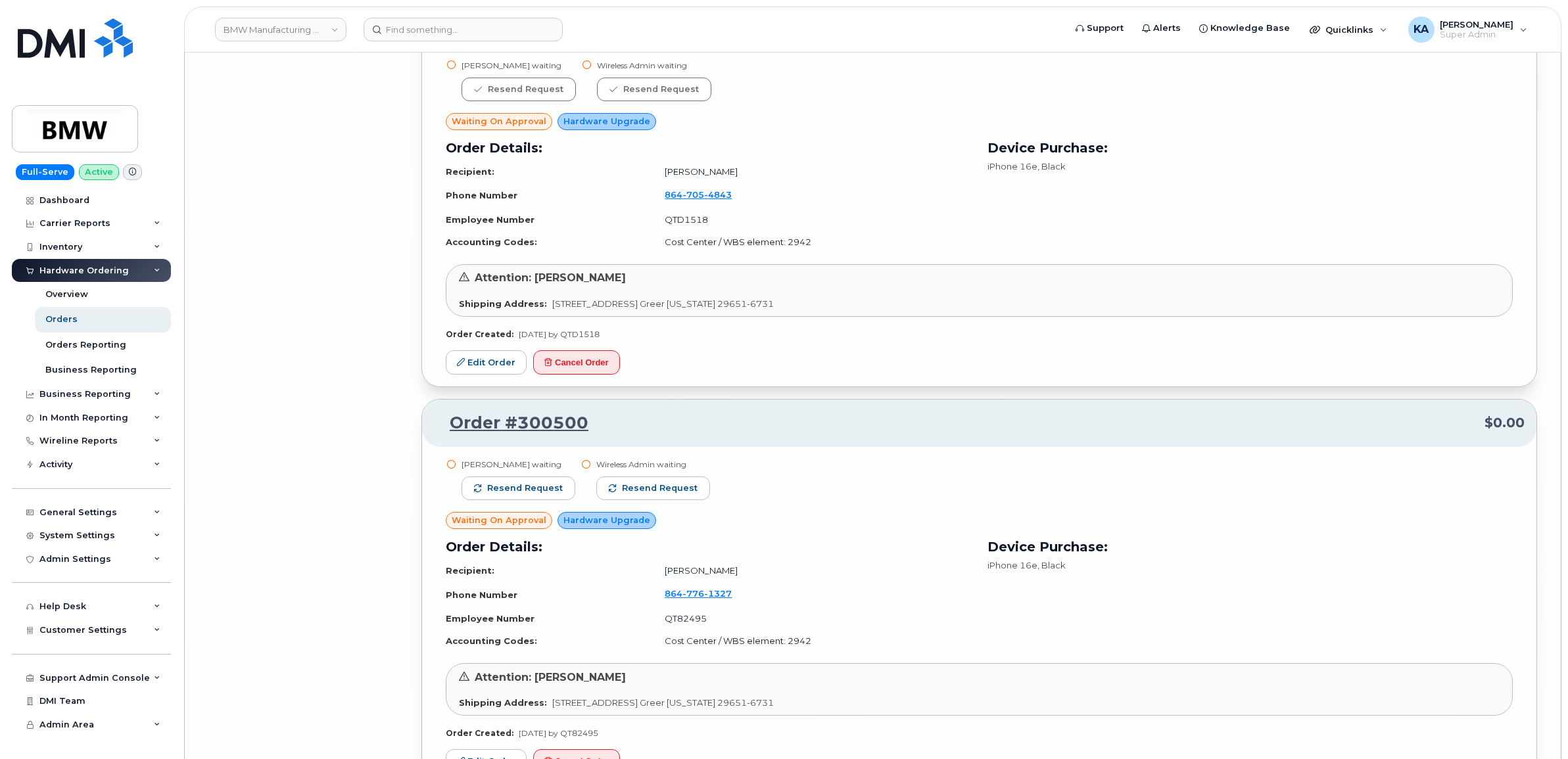
scroll to position [14434, 0]
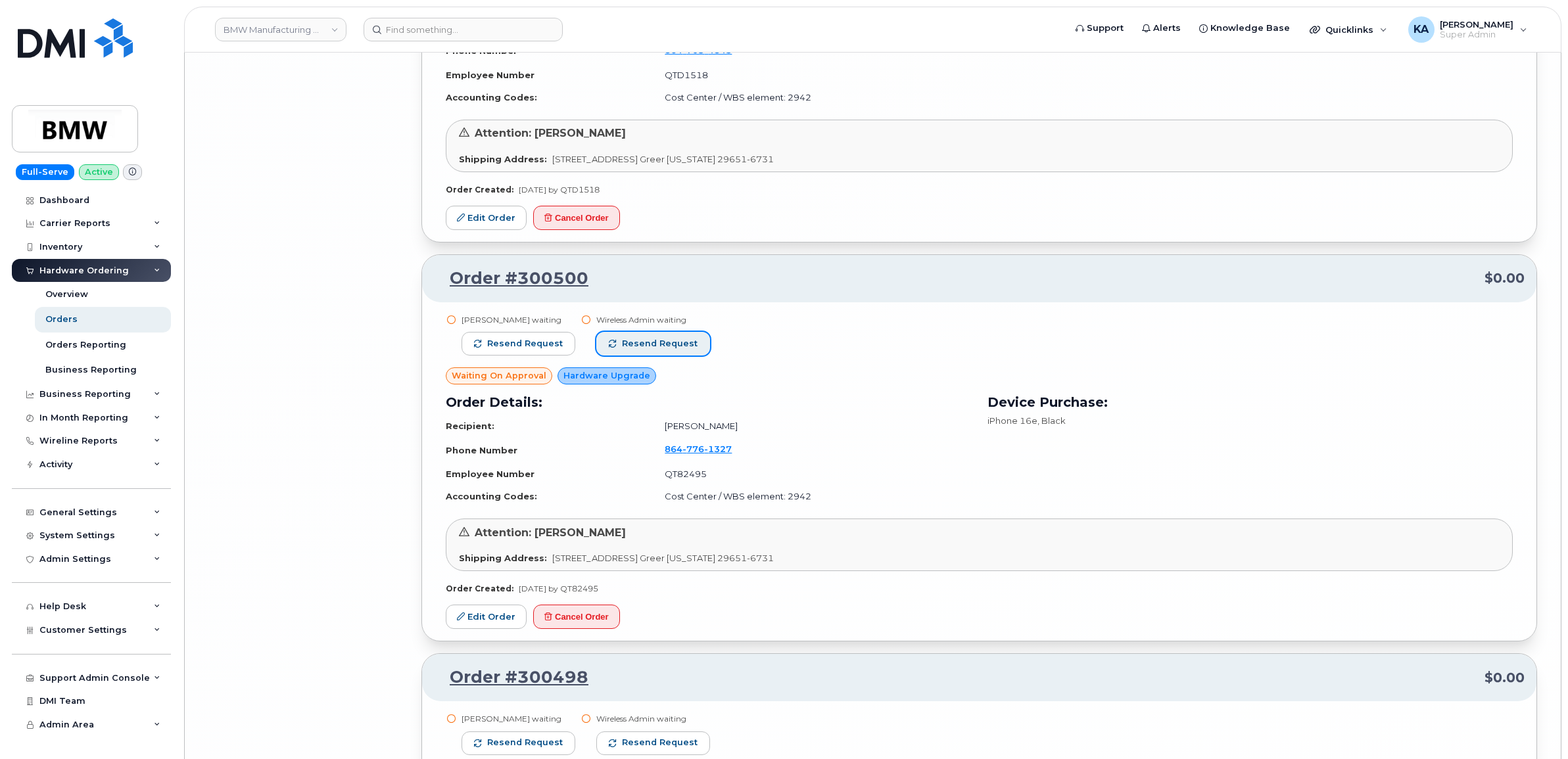
click at [641, 343] on span "Resend request" at bounding box center [659, 344] width 76 height 12
click at [511, 340] on span "Resend request" at bounding box center [525, 344] width 76 height 12
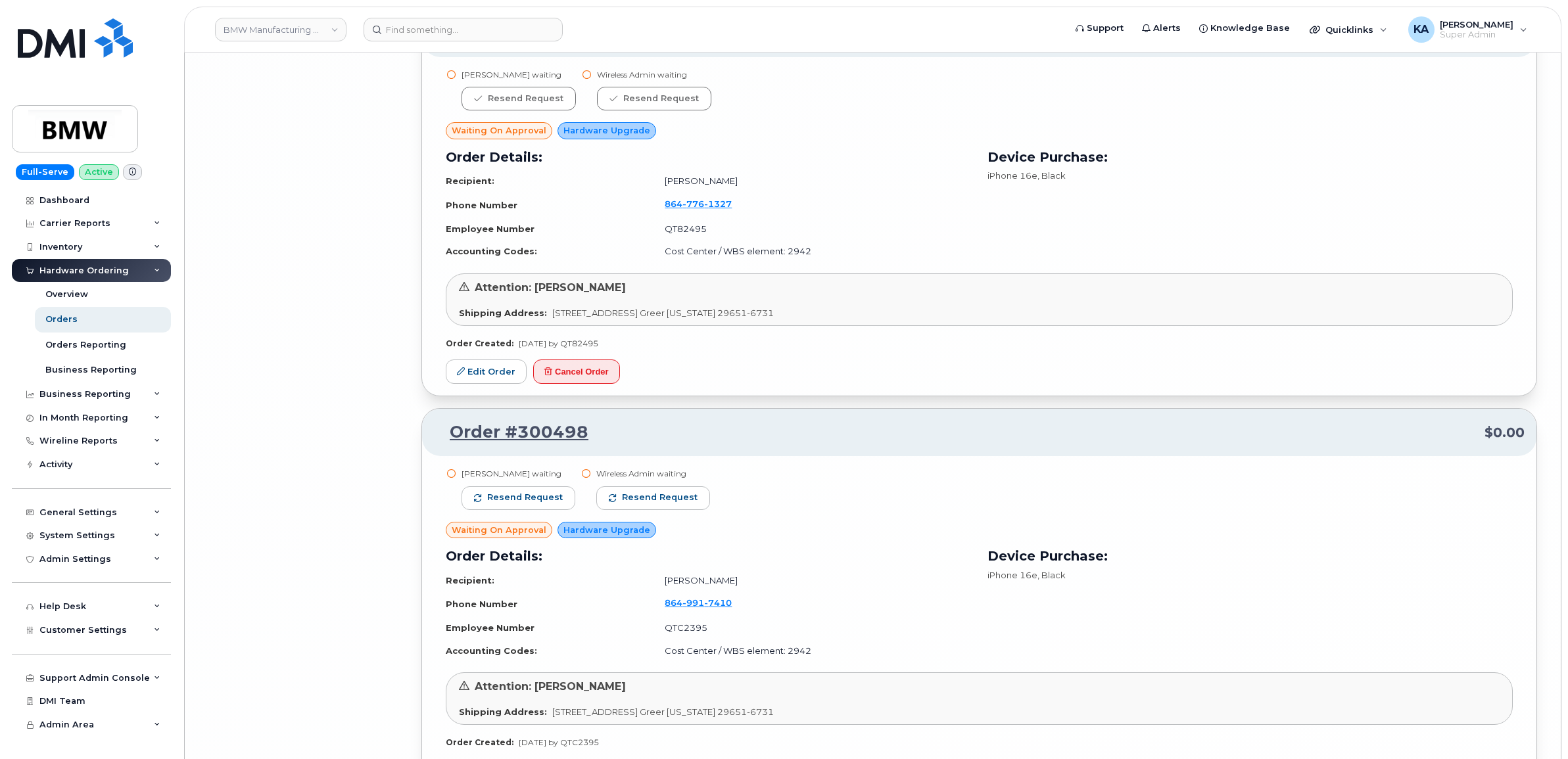
scroll to position [14681, 0]
click at [682, 490] on span "Resend request" at bounding box center [659, 496] width 76 height 12
click at [550, 491] on span "Resend request" at bounding box center [525, 496] width 76 height 12
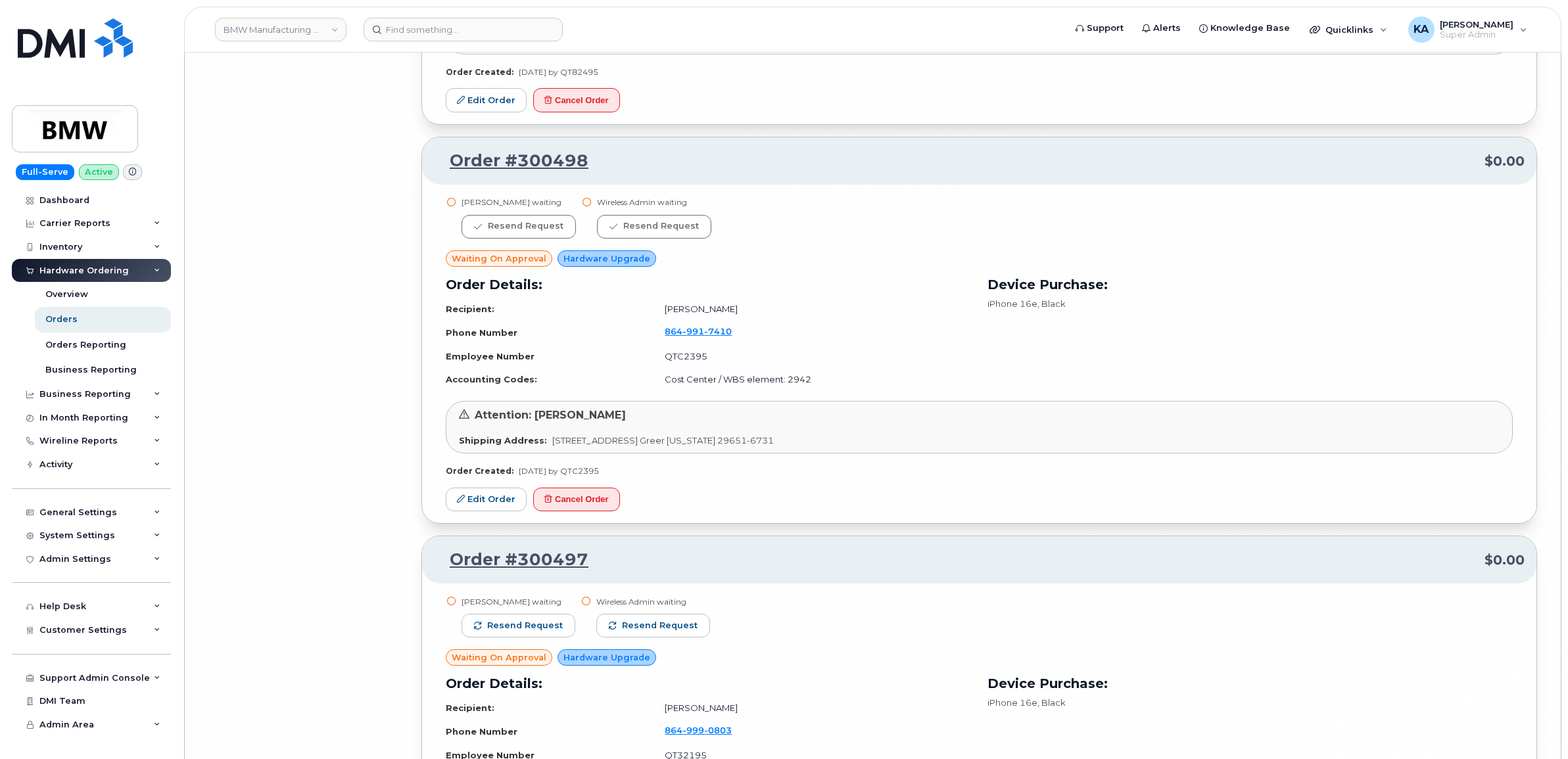
scroll to position [15010, 0]
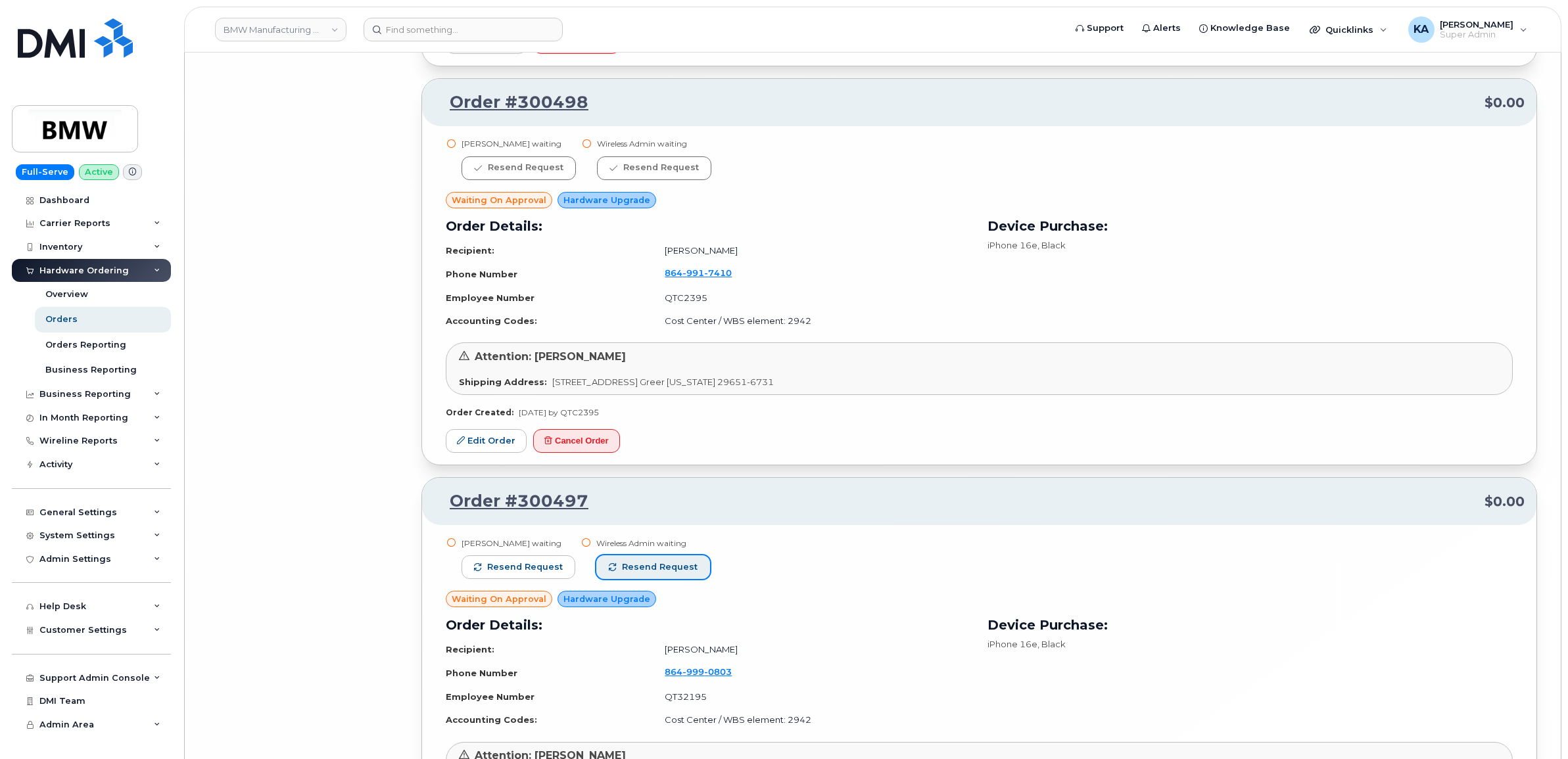
click at [677, 562] on span "Resend request" at bounding box center [659, 567] width 76 height 12
click at [549, 563] on span "Resend request" at bounding box center [525, 567] width 76 height 12
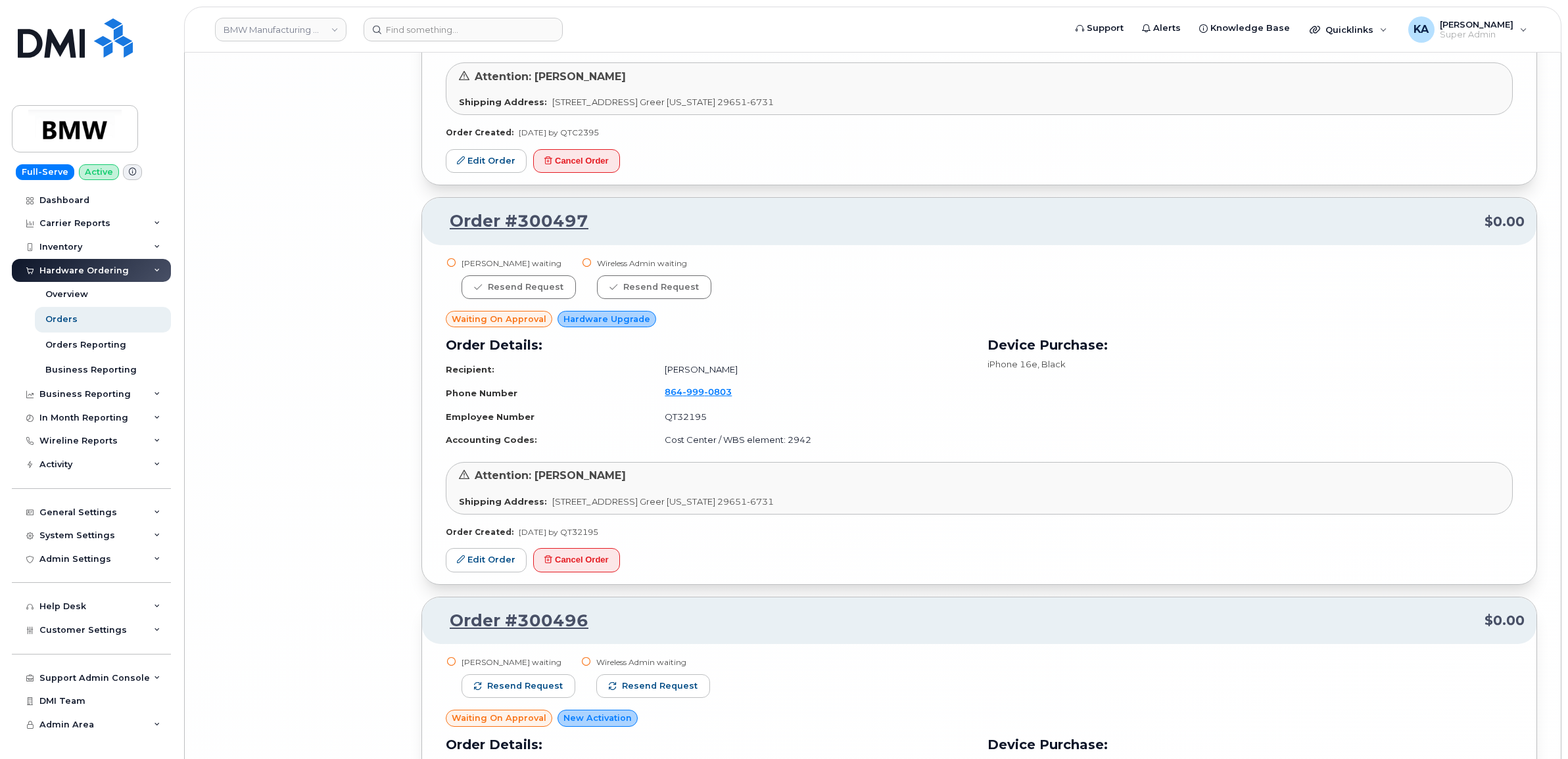
scroll to position [15421, 0]
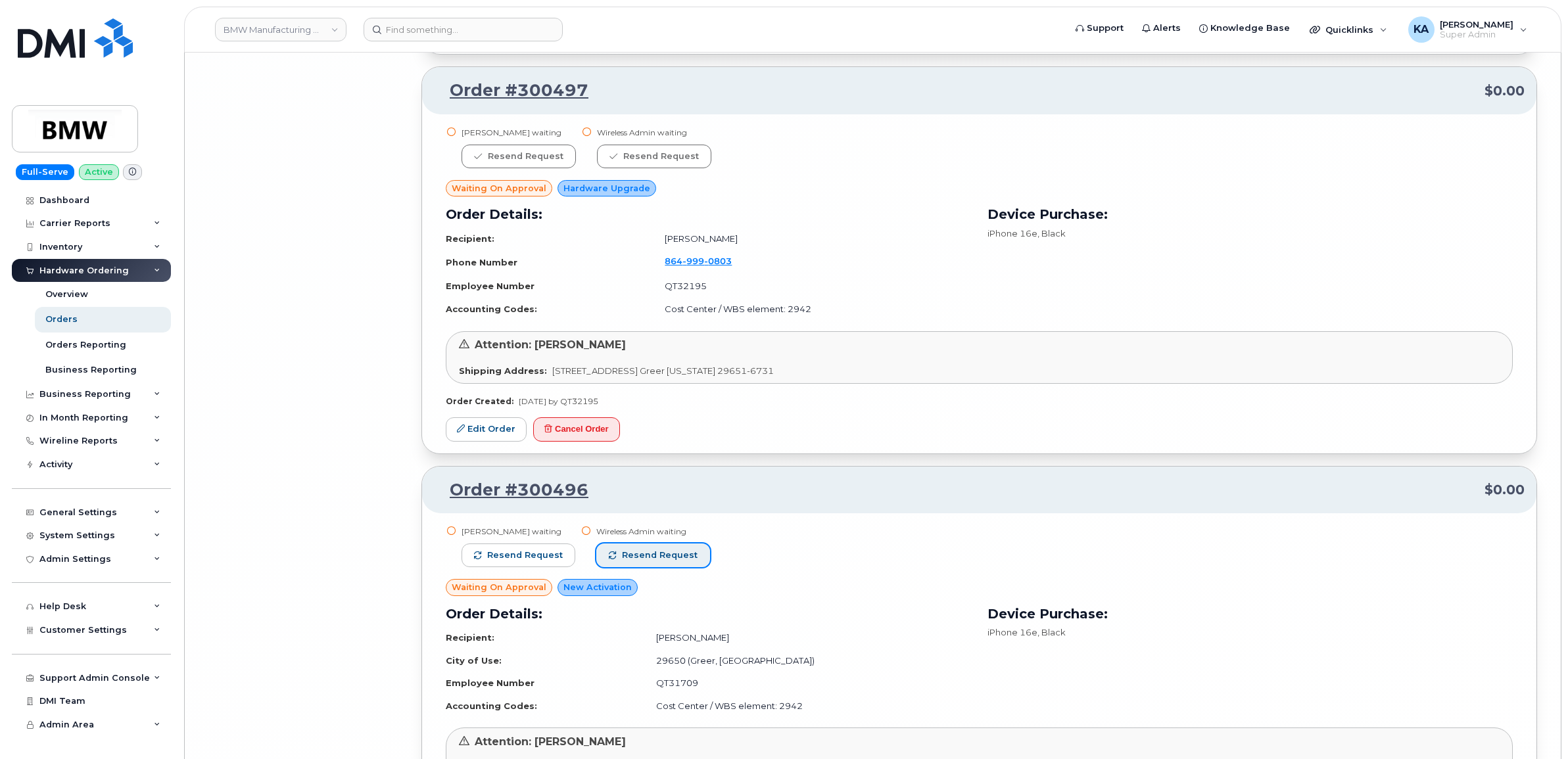
click at [666, 549] on span "Resend request" at bounding box center [659, 555] width 76 height 12
click at [530, 553] on span "Resend request" at bounding box center [525, 555] width 76 height 12
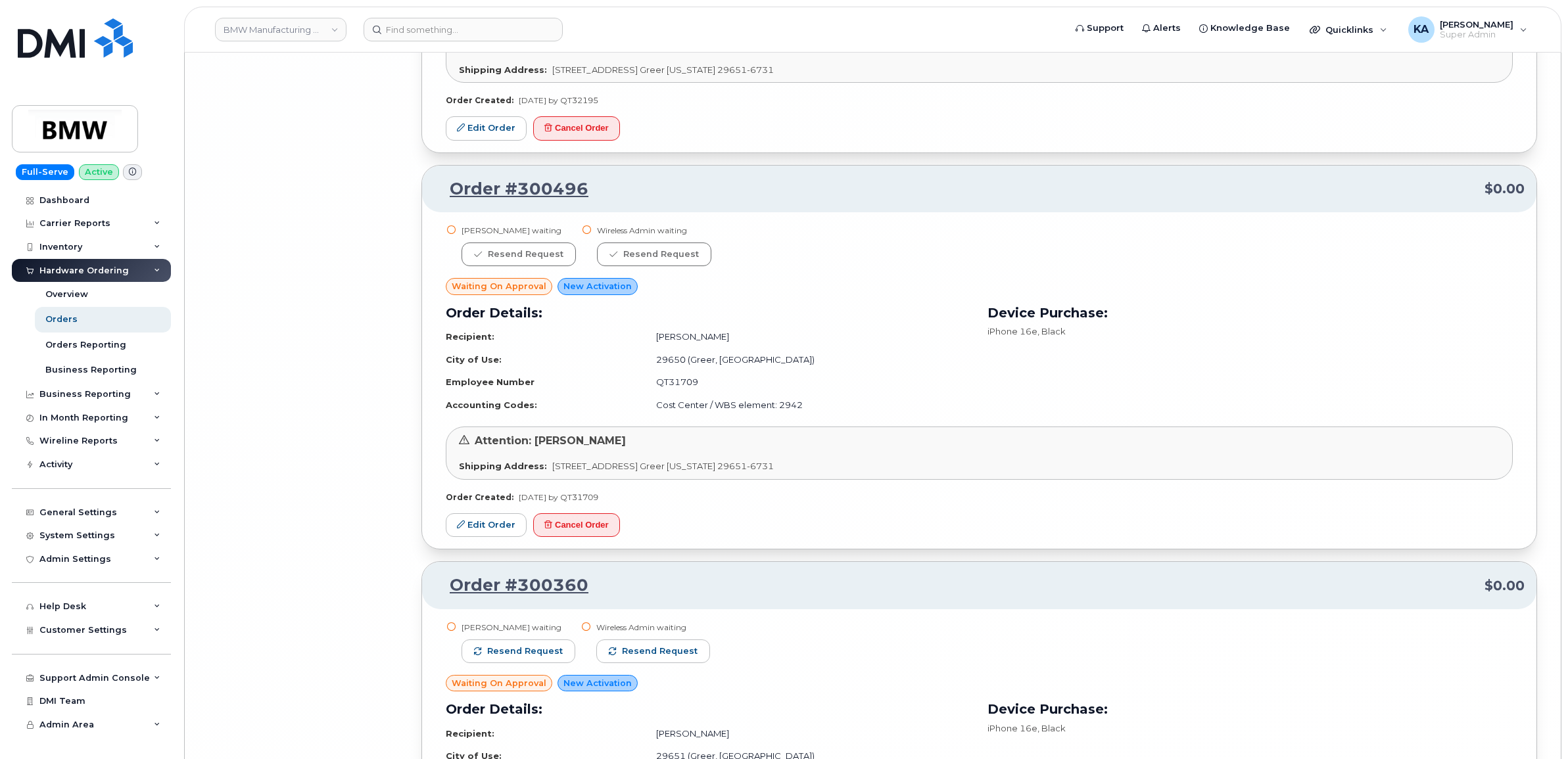
scroll to position [15831, 0]
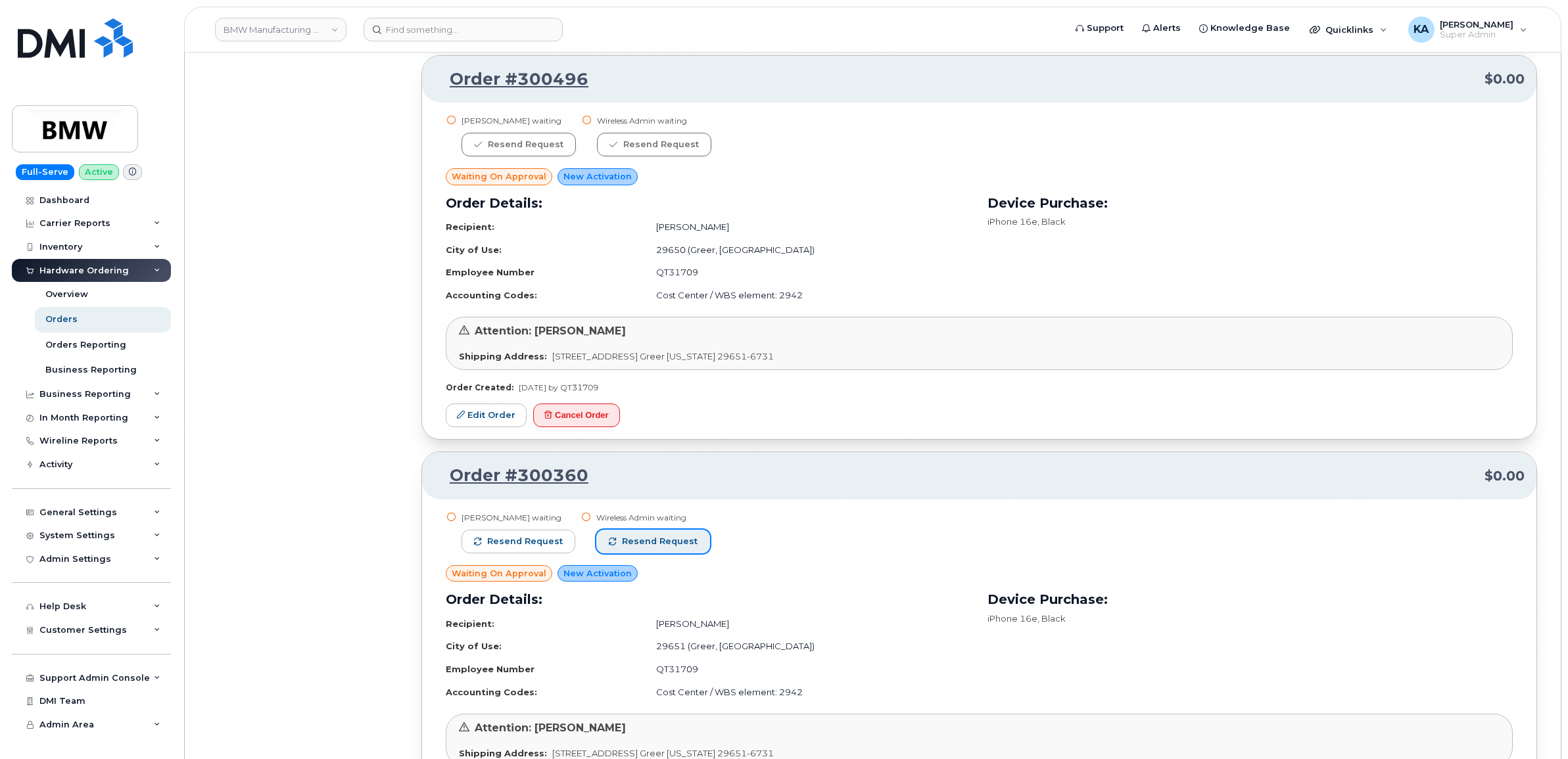
click at [658, 537] on span "Resend request" at bounding box center [659, 542] width 76 height 12
click at [534, 531] on button "Resend request" at bounding box center [518, 541] width 113 height 24
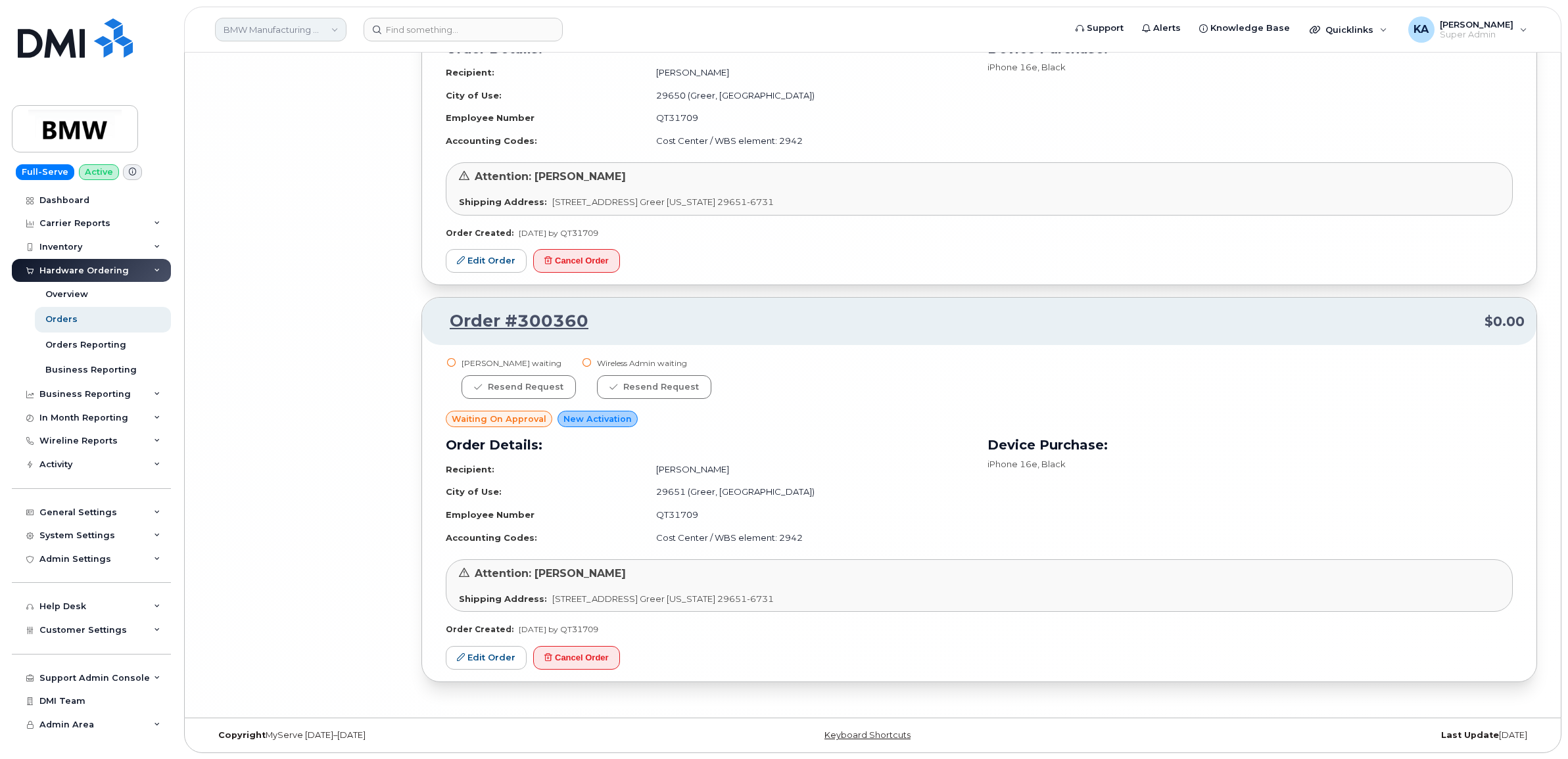
click at [304, 31] on link "BMW Manufacturing Co LLC" at bounding box center [280, 30] width 132 height 24
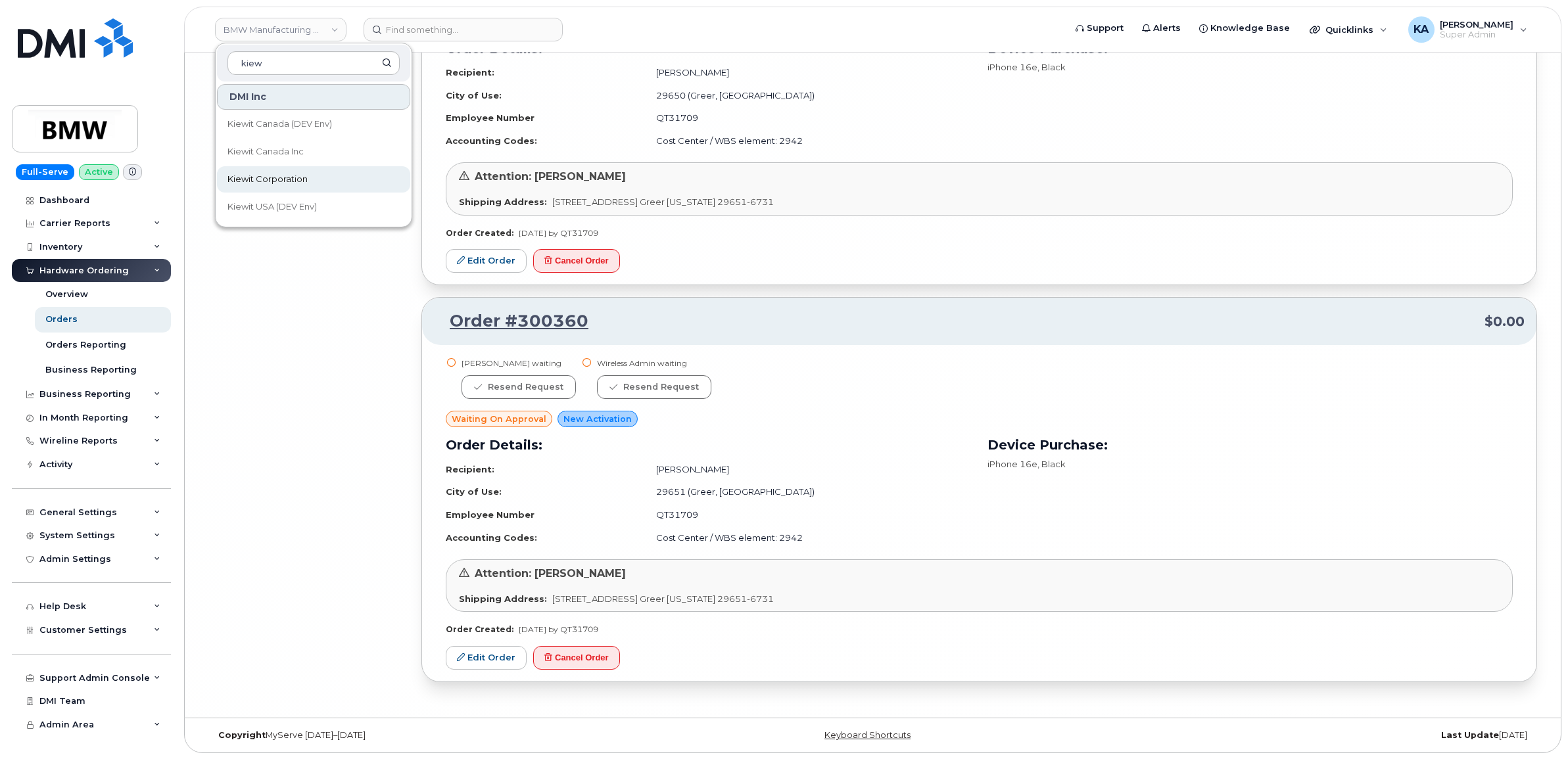
type input "kiew"
click at [274, 178] on span "Kiewit Corporation" at bounding box center [268, 179] width 81 height 13
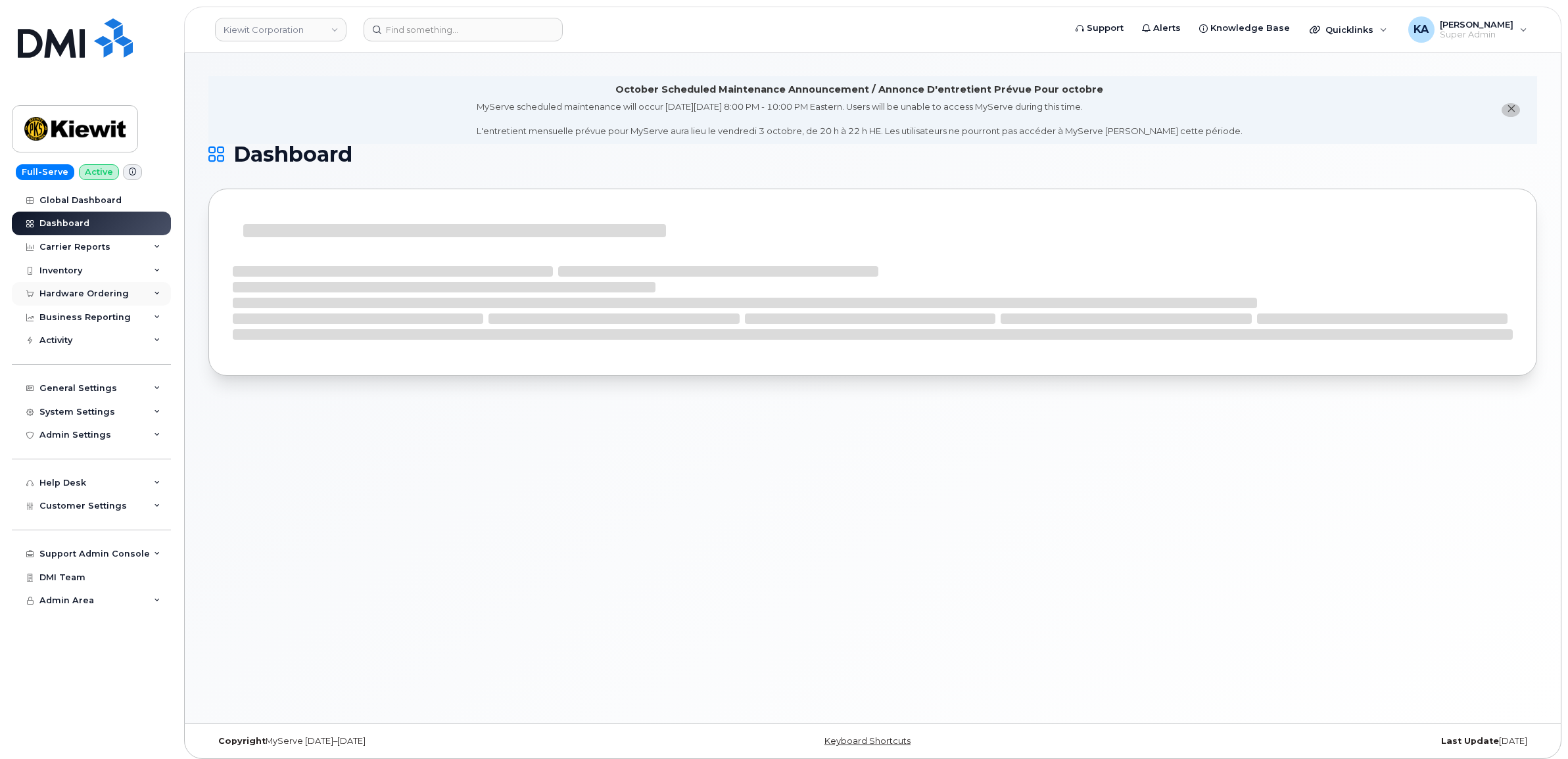
click at [102, 288] on div "Hardware Ordering" at bounding box center [90, 294] width 159 height 24
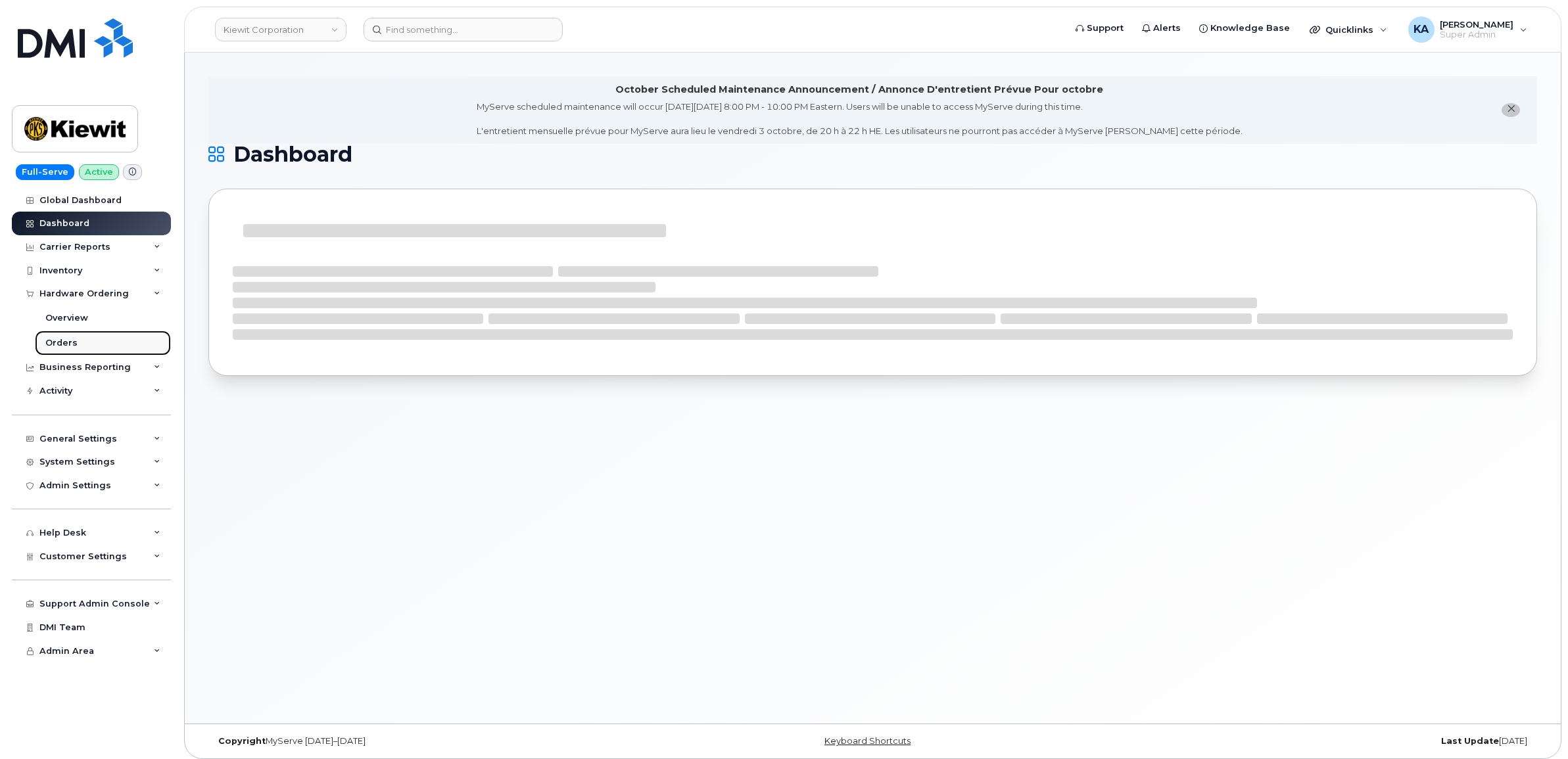
click at [58, 342] on div "Orders" at bounding box center [61, 343] width 32 height 12
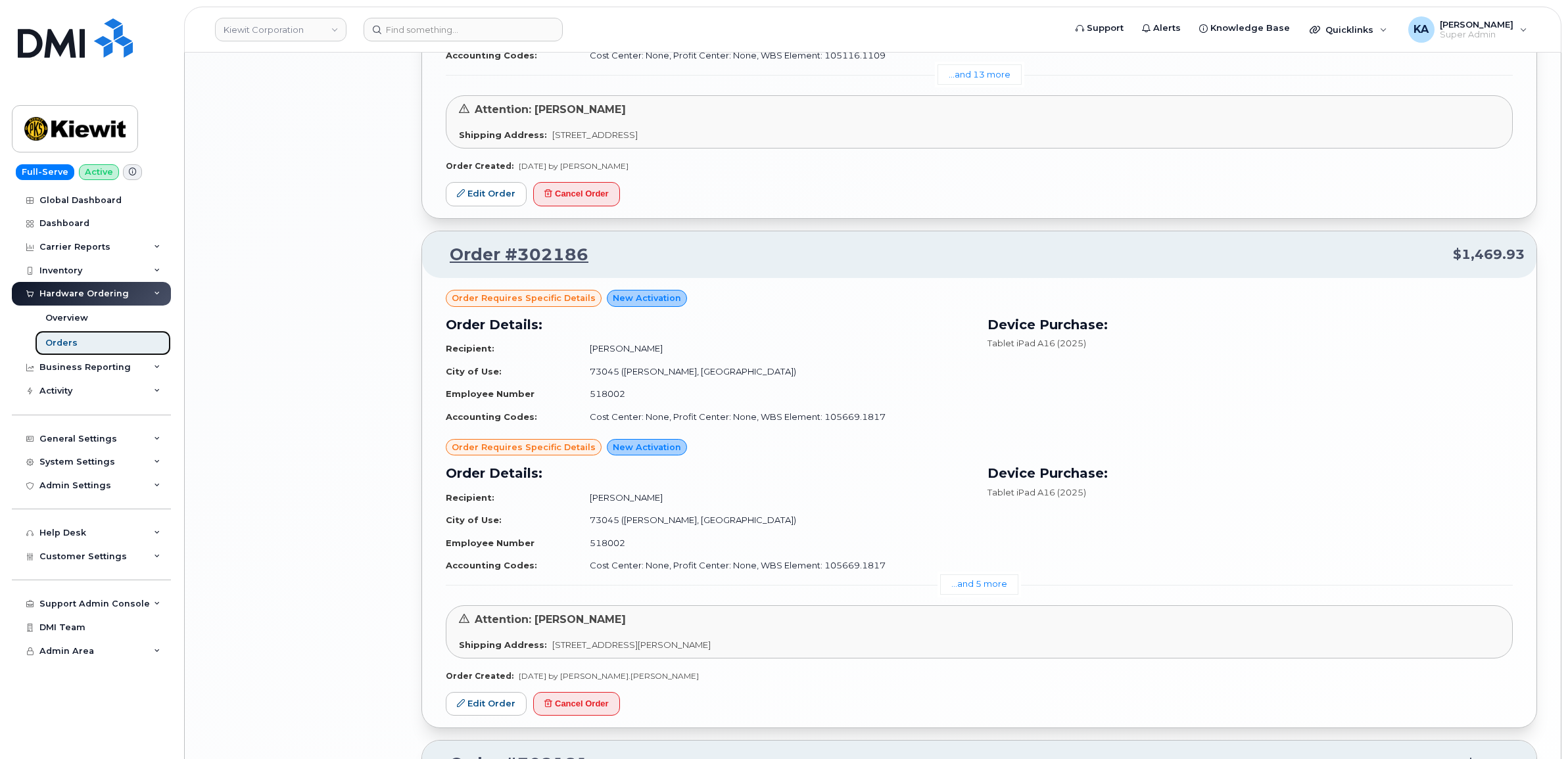
scroll to position [2465, 0]
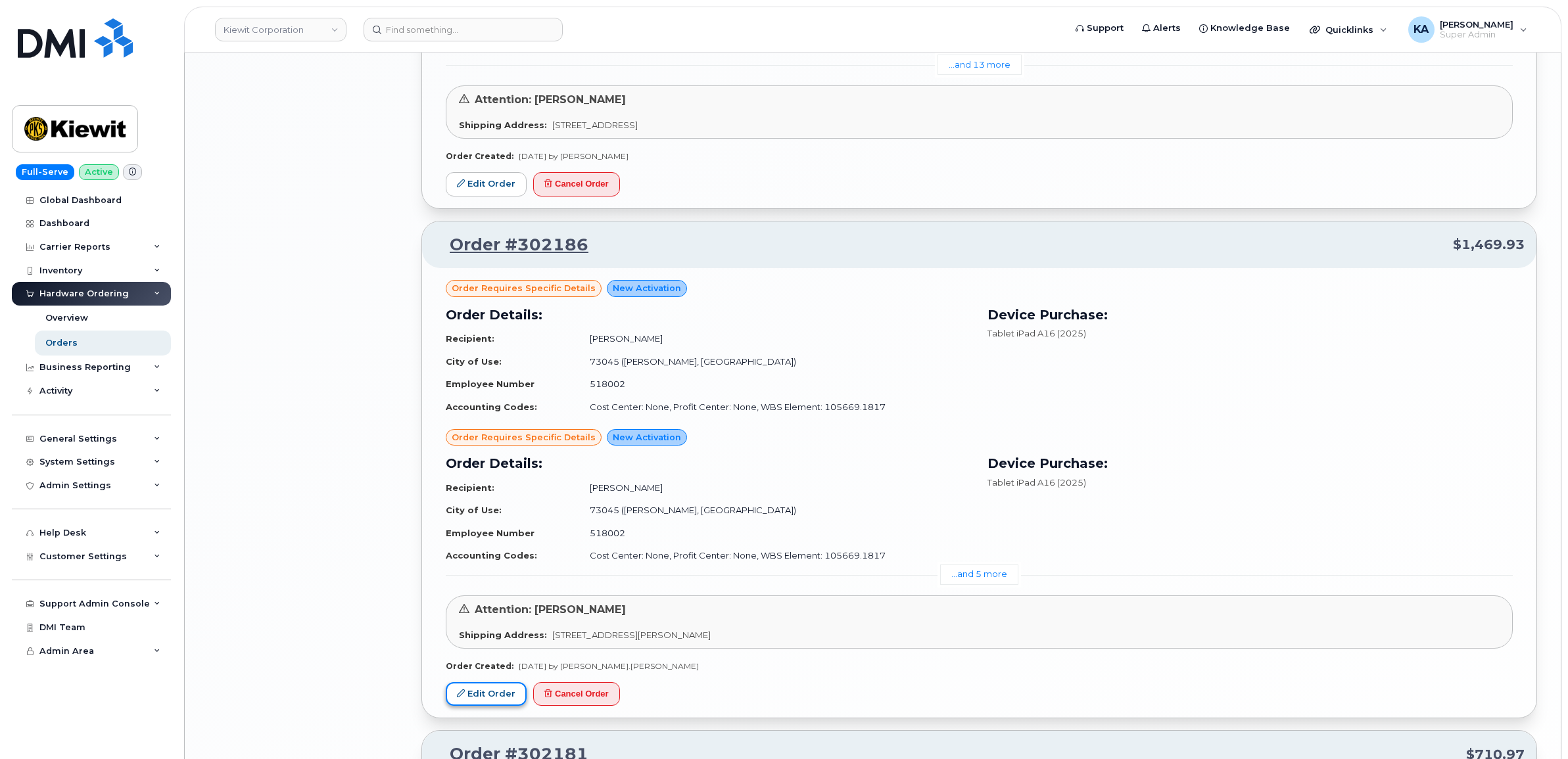
click at [480, 696] on link "Edit Order" at bounding box center [486, 695] width 81 height 25
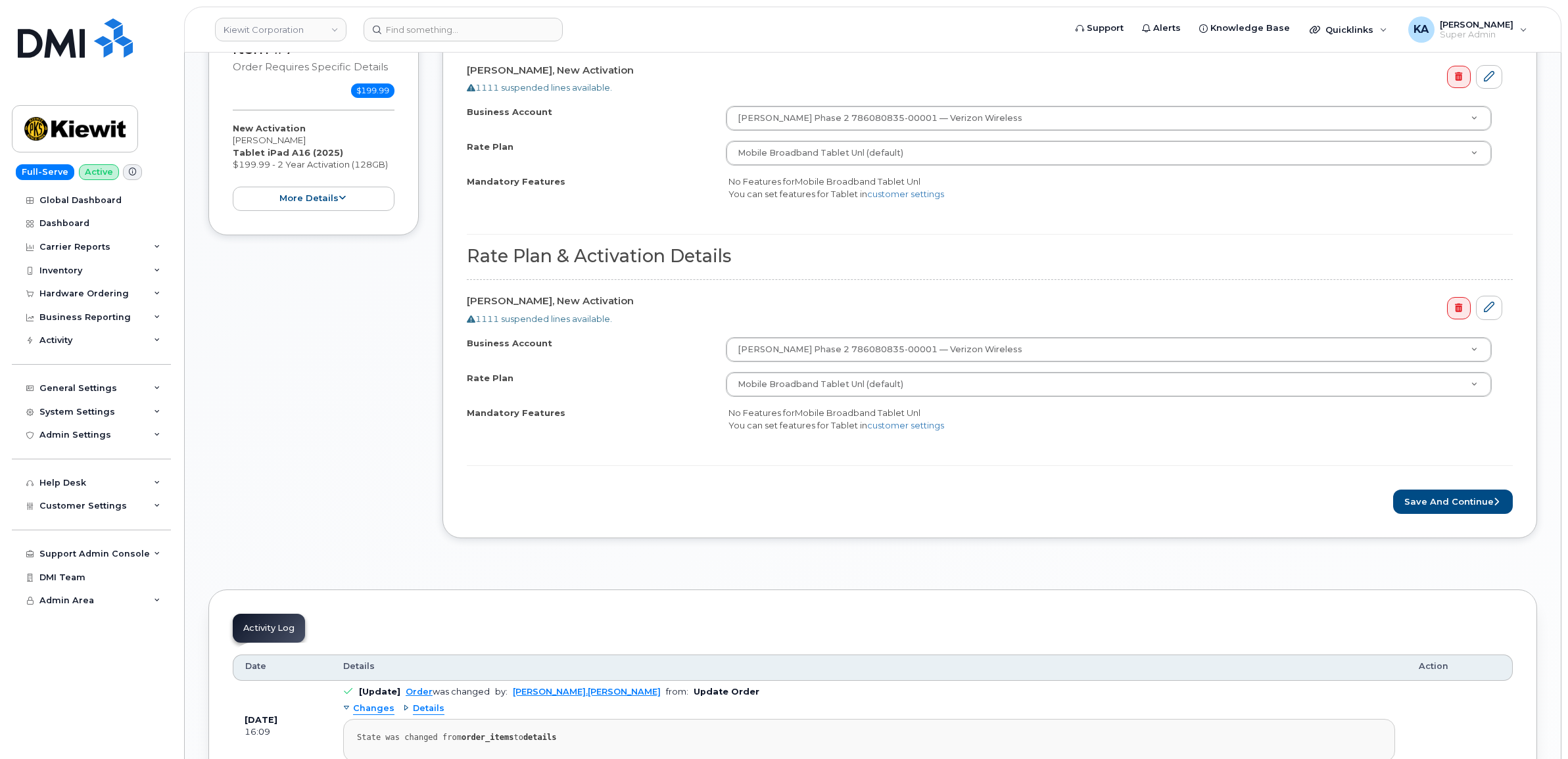
scroll to position [1711, 0]
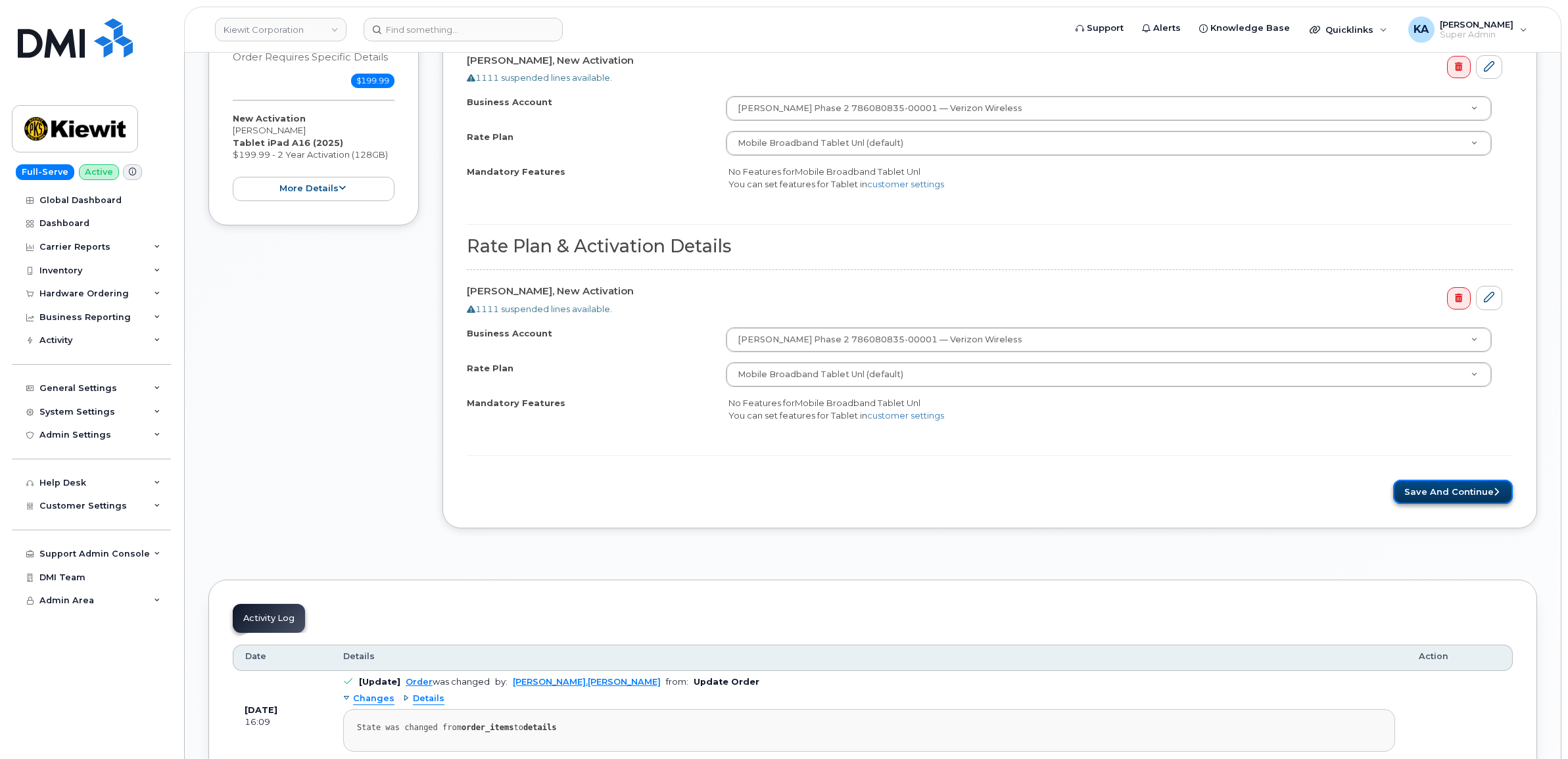
click at [1422, 502] on button "Save and Continue" at bounding box center [1452, 493] width 119 height 25
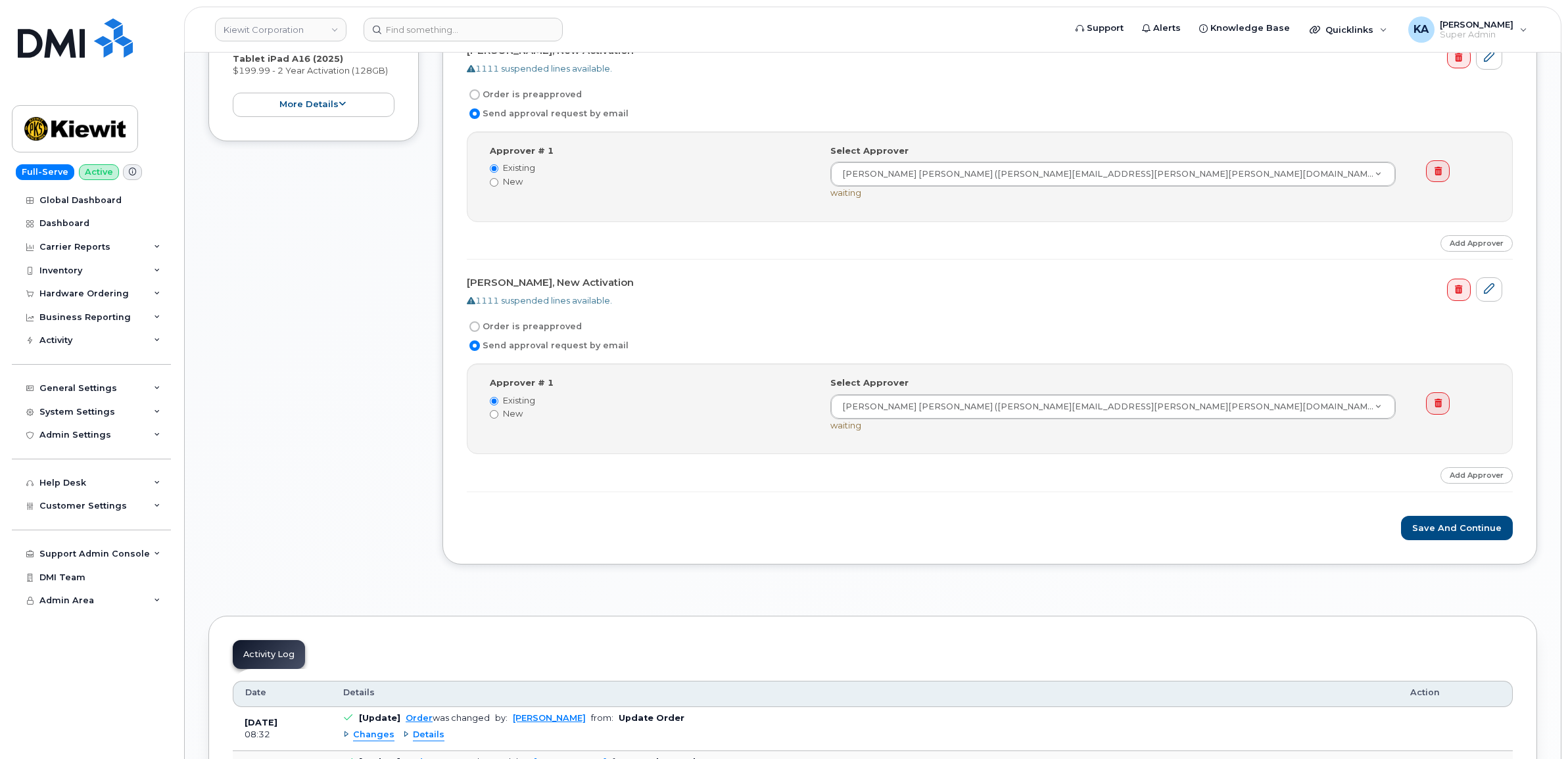
scroll to position [1807, 0]
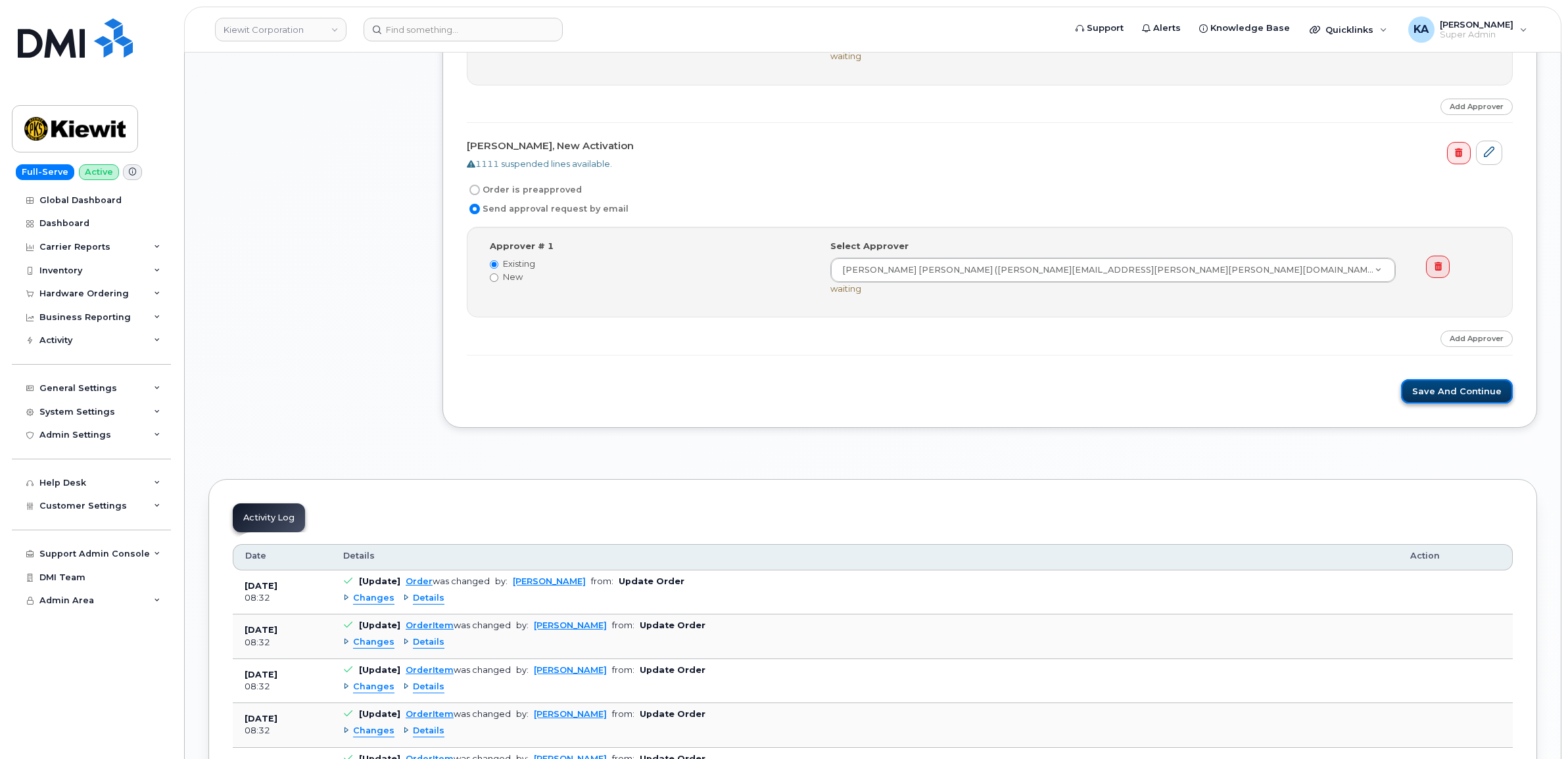
click at [1427, 395] on button "Save and Continue" at bounding box center [1457, 391] width 112 height 25
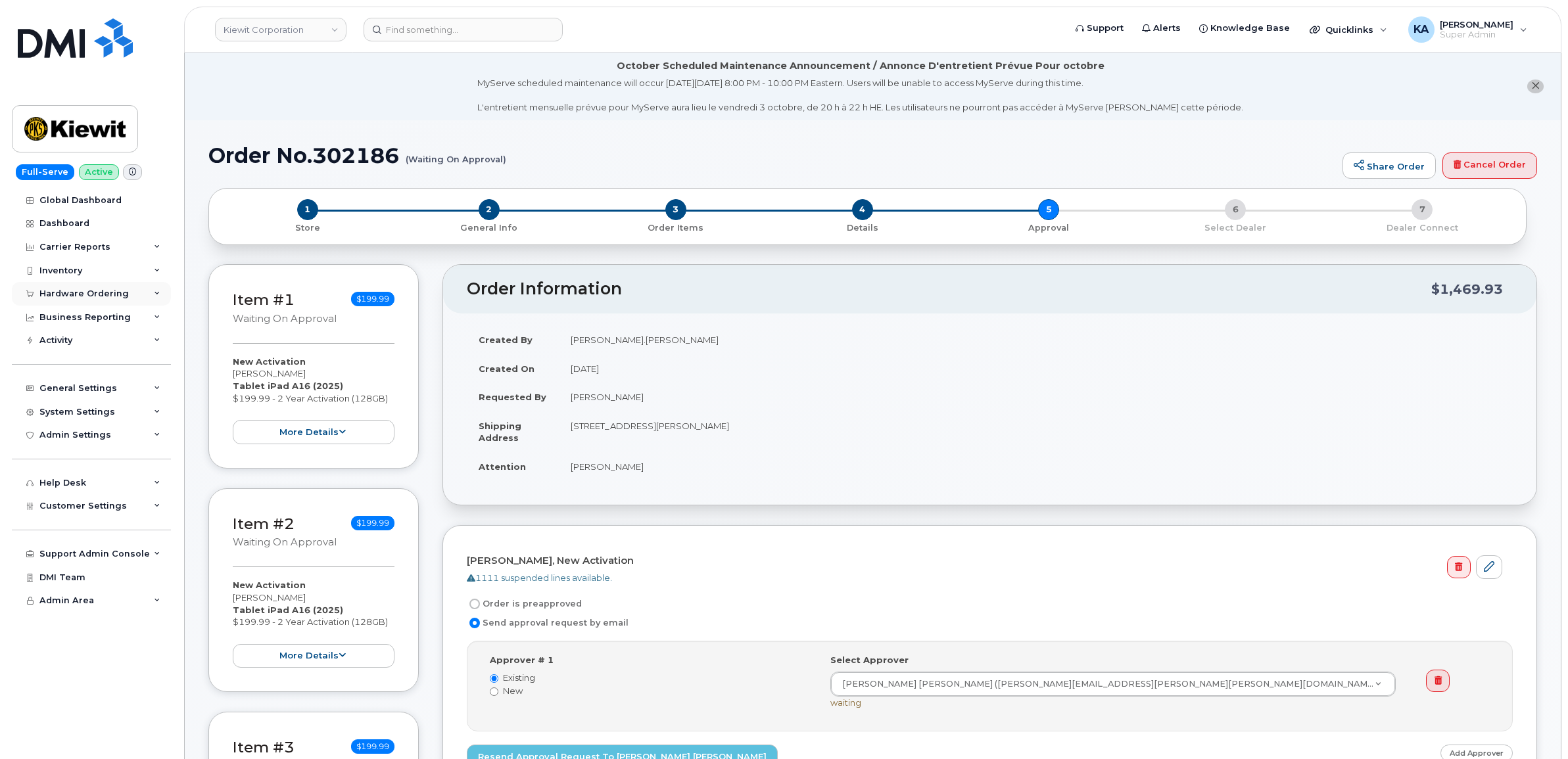
click at [76, 294] on div "Hardware Ordering" at bounding box center [84, 294] width 90 height 11
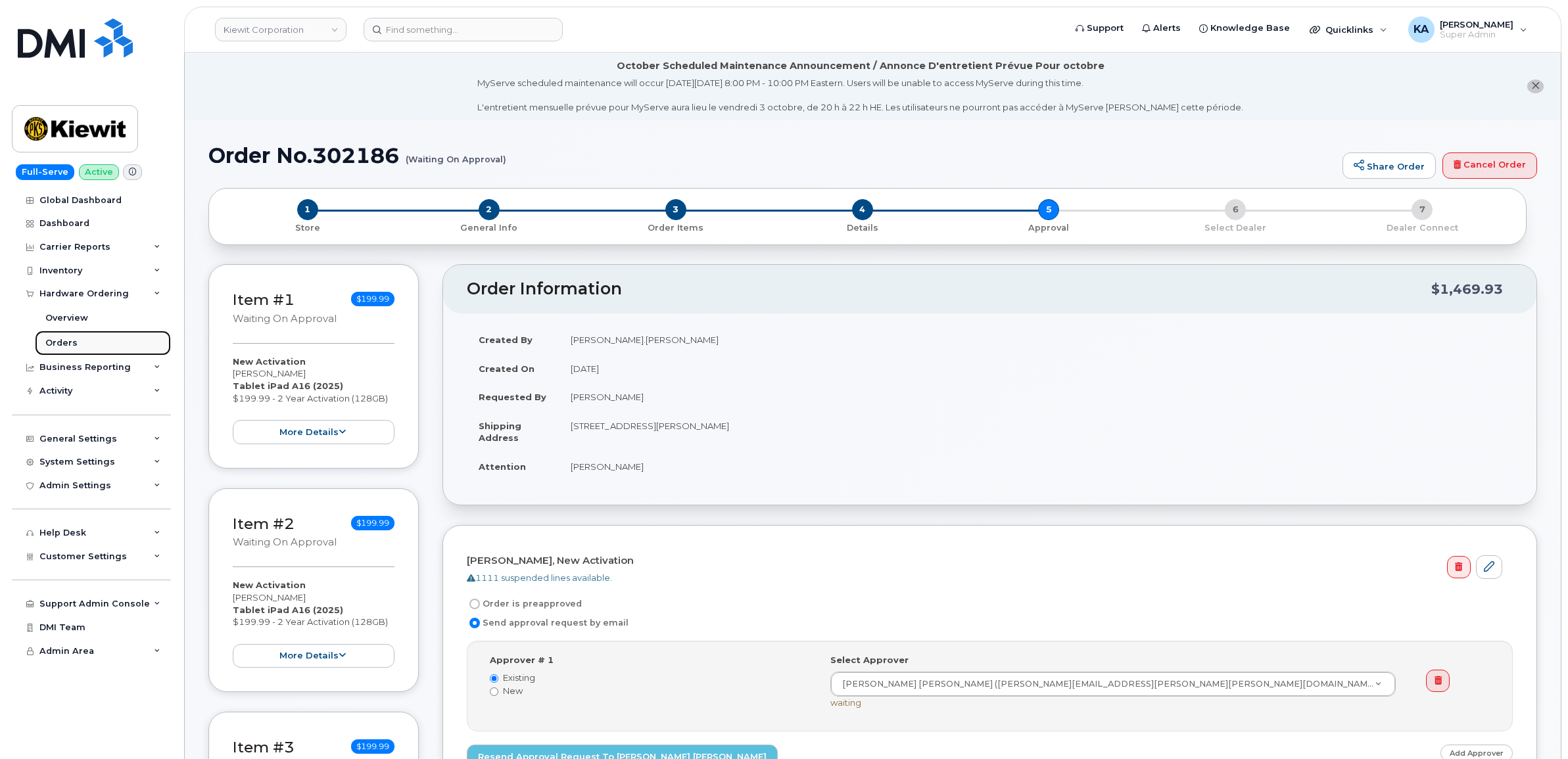
click at [61, 344] on div "Orders" at bounding box center [61, 343] width 32 height 12
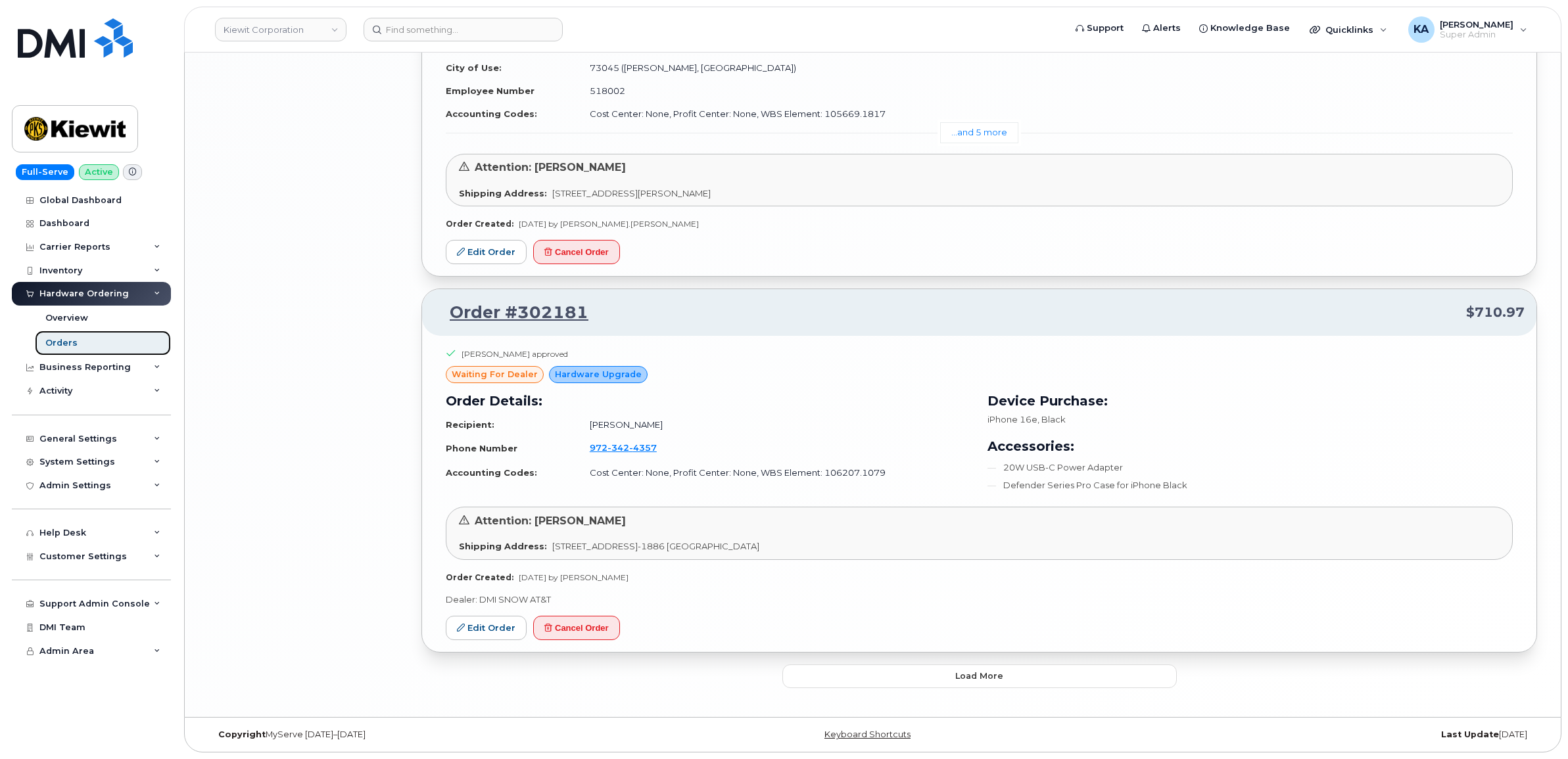
scroll to position [3020, 0]
click at [883, 668] on button "Load more" at bounding box center [979, 676] width 395 height 24
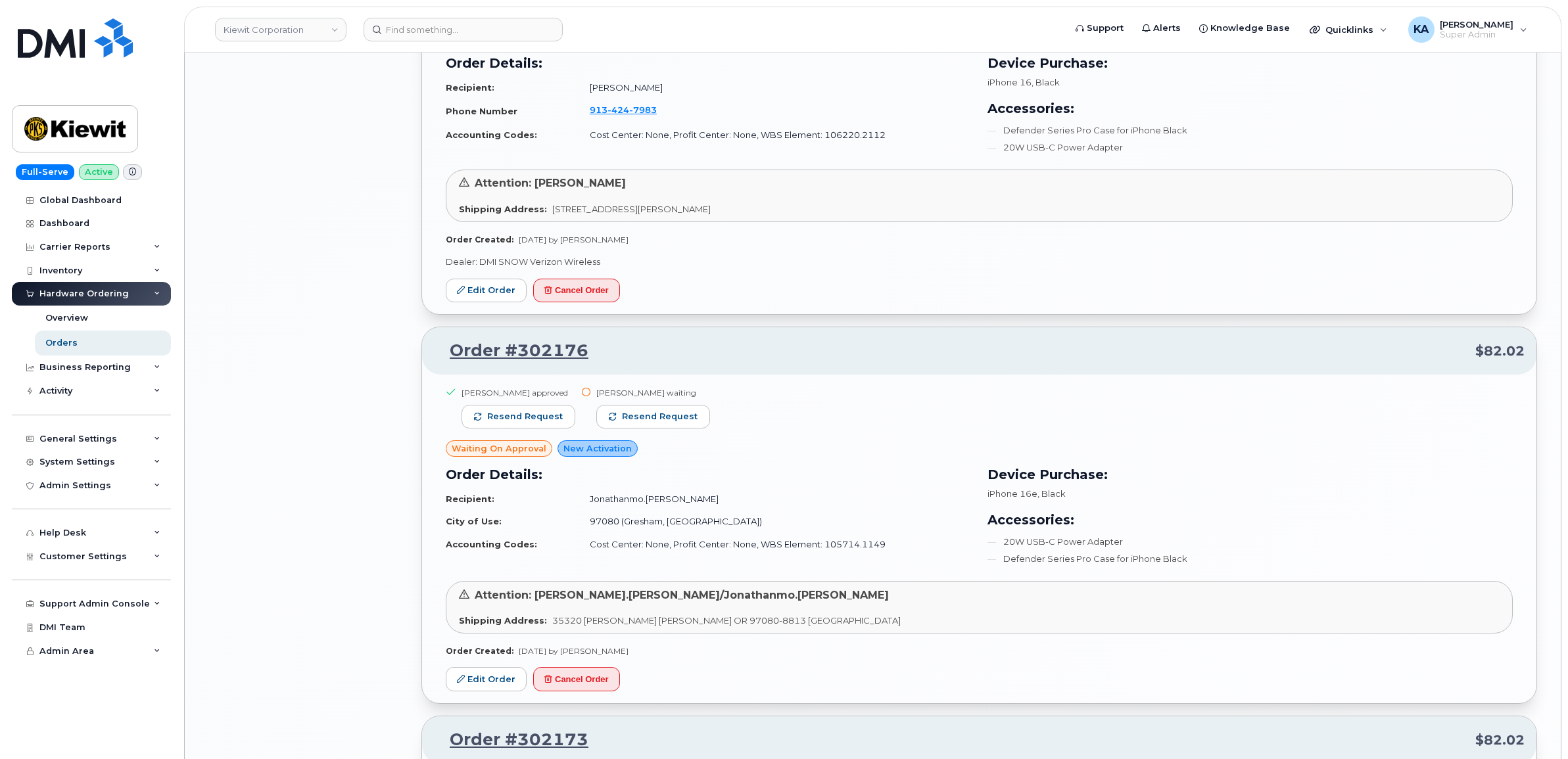
scroll to position [3760, 0]
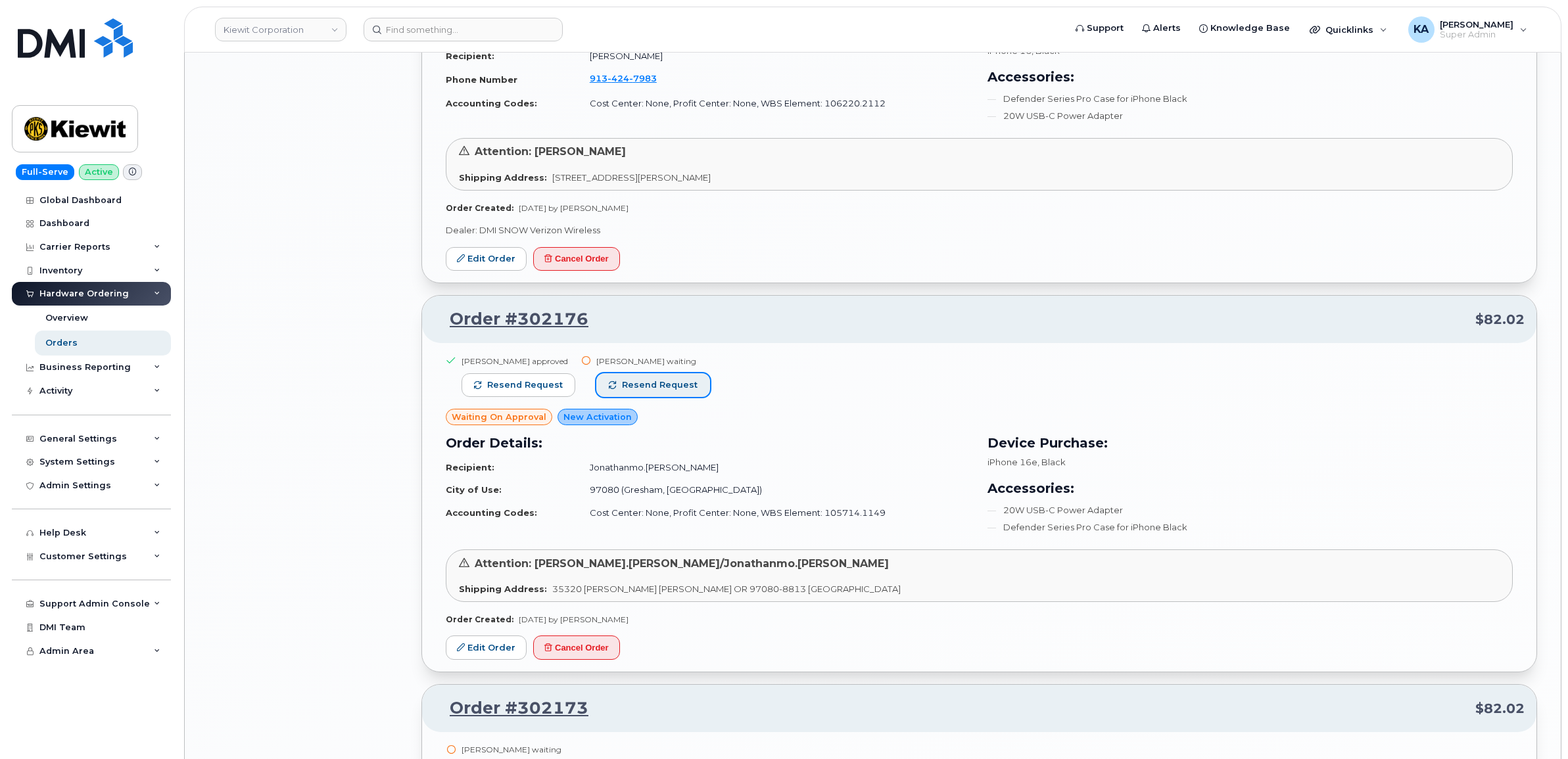
click at [639, 388] on span "Resend request" at bounding box center [659, 385] width 76 height 12
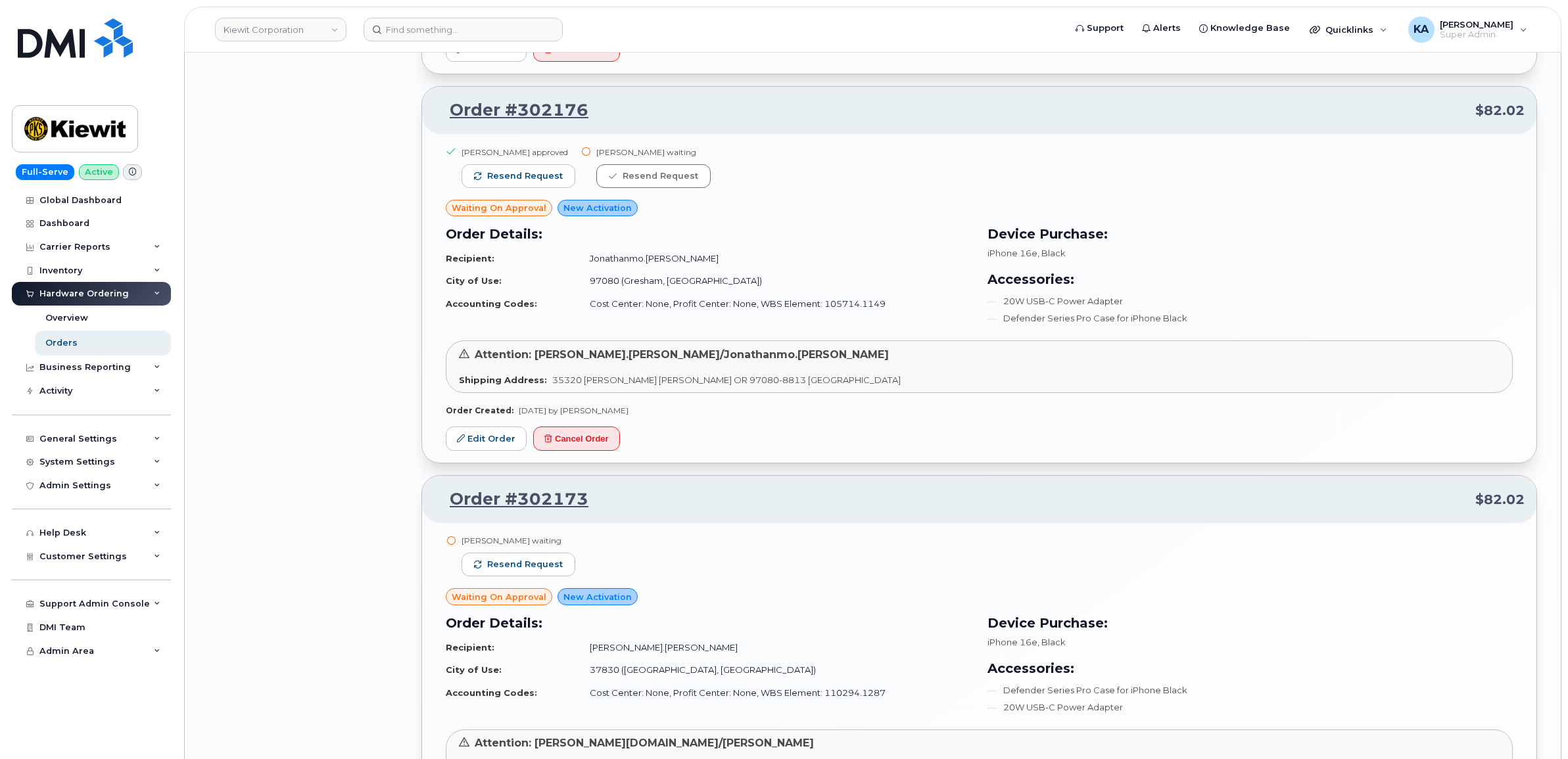
scroll to position [4089, 0]
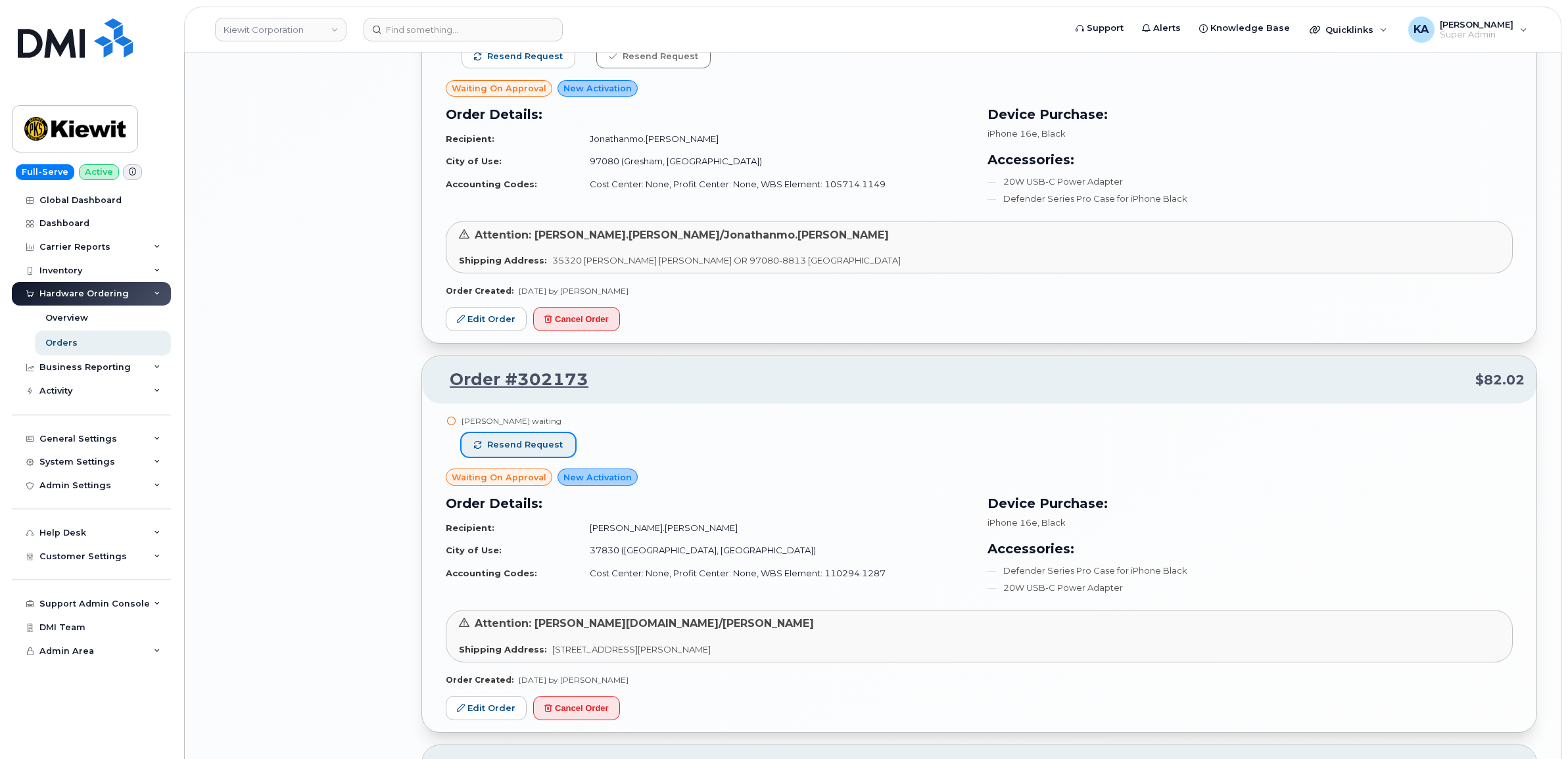
click at [557, 448] on span "Resend request" at bounding box center [525, 445] width 76 height 12
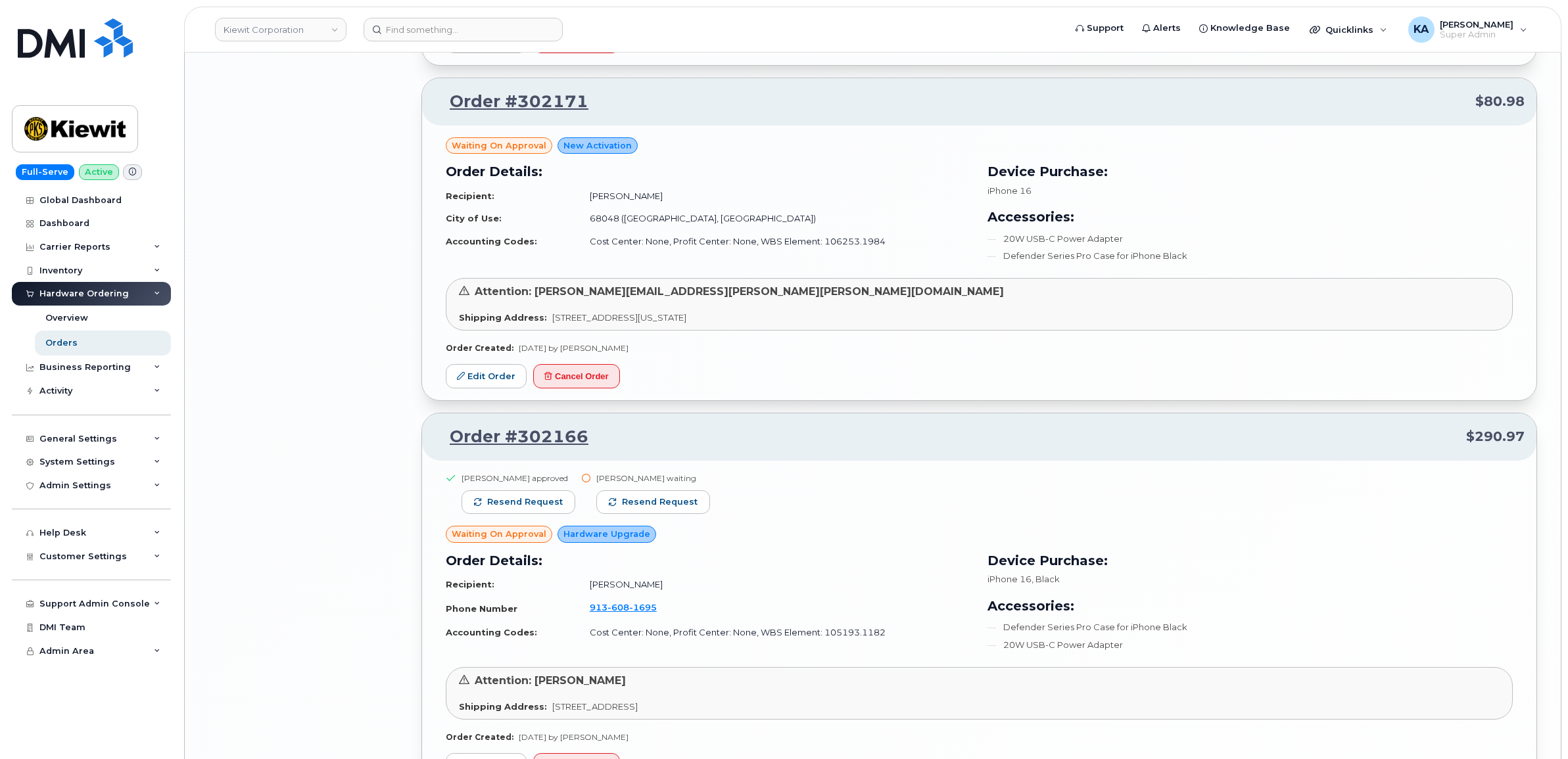
scroll to position [4829, 0]
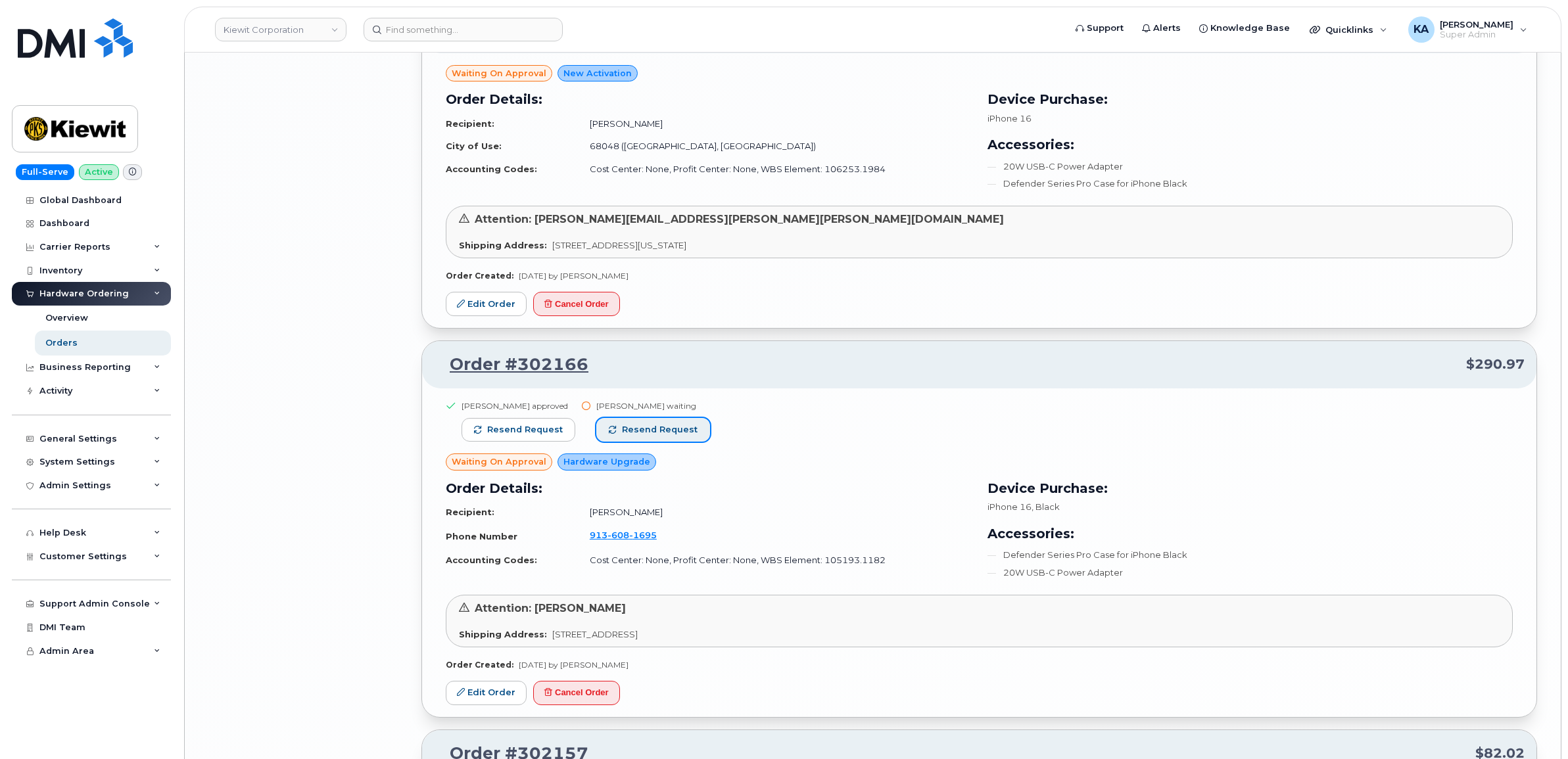
click at [682, 436] on span "Resend request" at bounding box center [659, 430] width 76 height 12
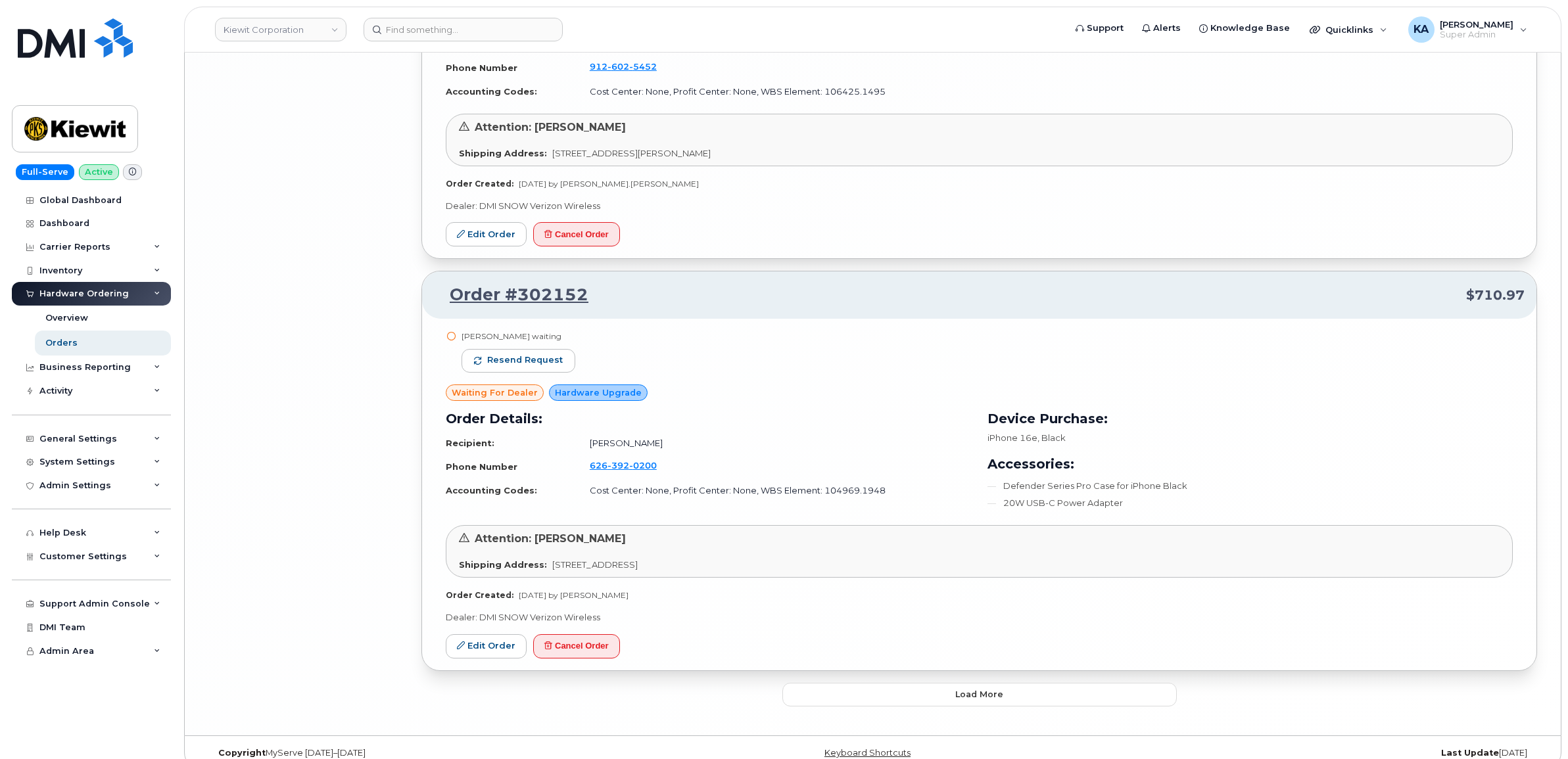
scroll to position [5963, 0]
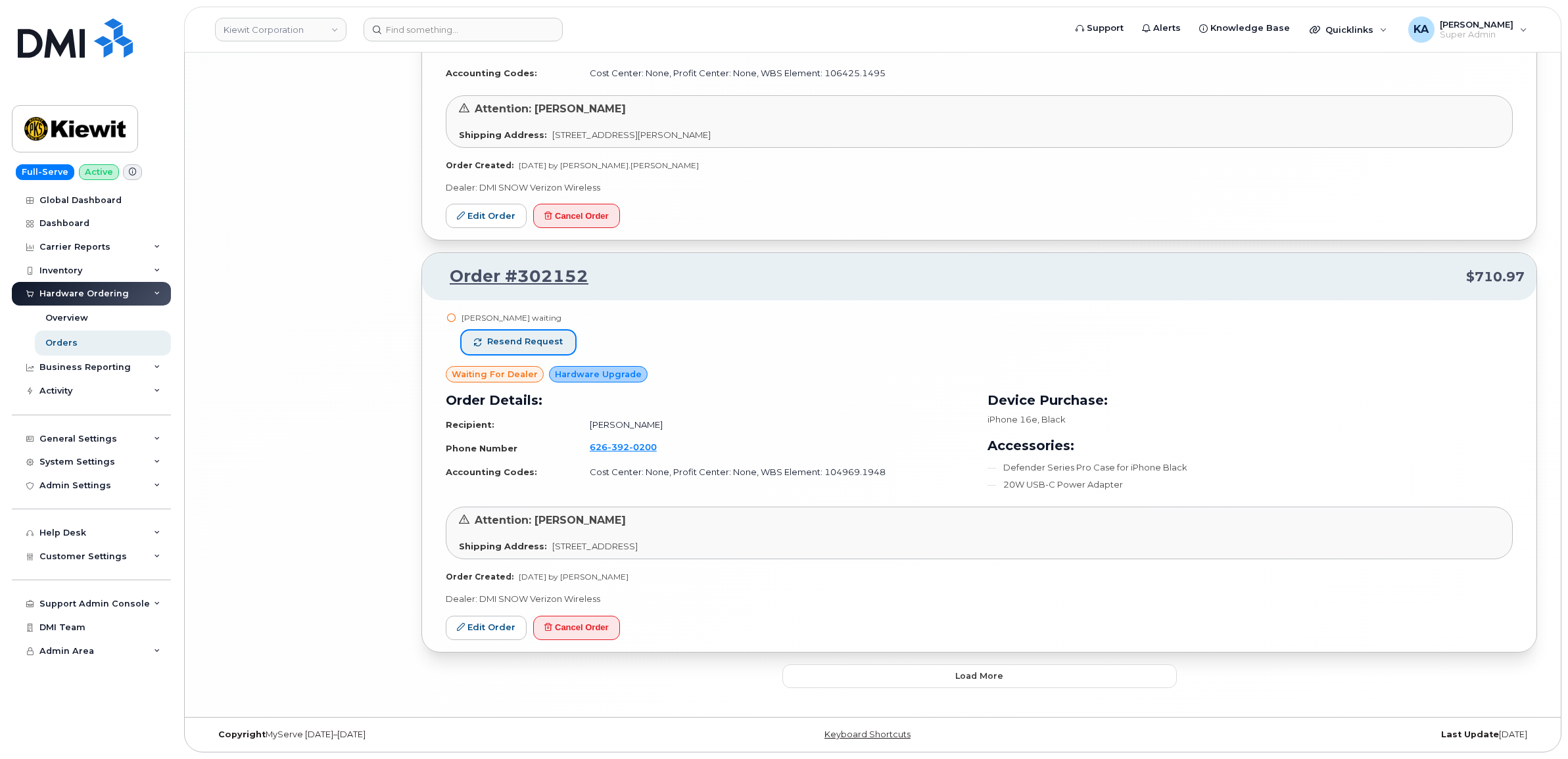
click at [530, 346] on span "Resend request" at bounding box center [525, 342] width 76 height 12
click at [814, 678] on button "Load more" at bounding box center [979, 676] width 395 height 24
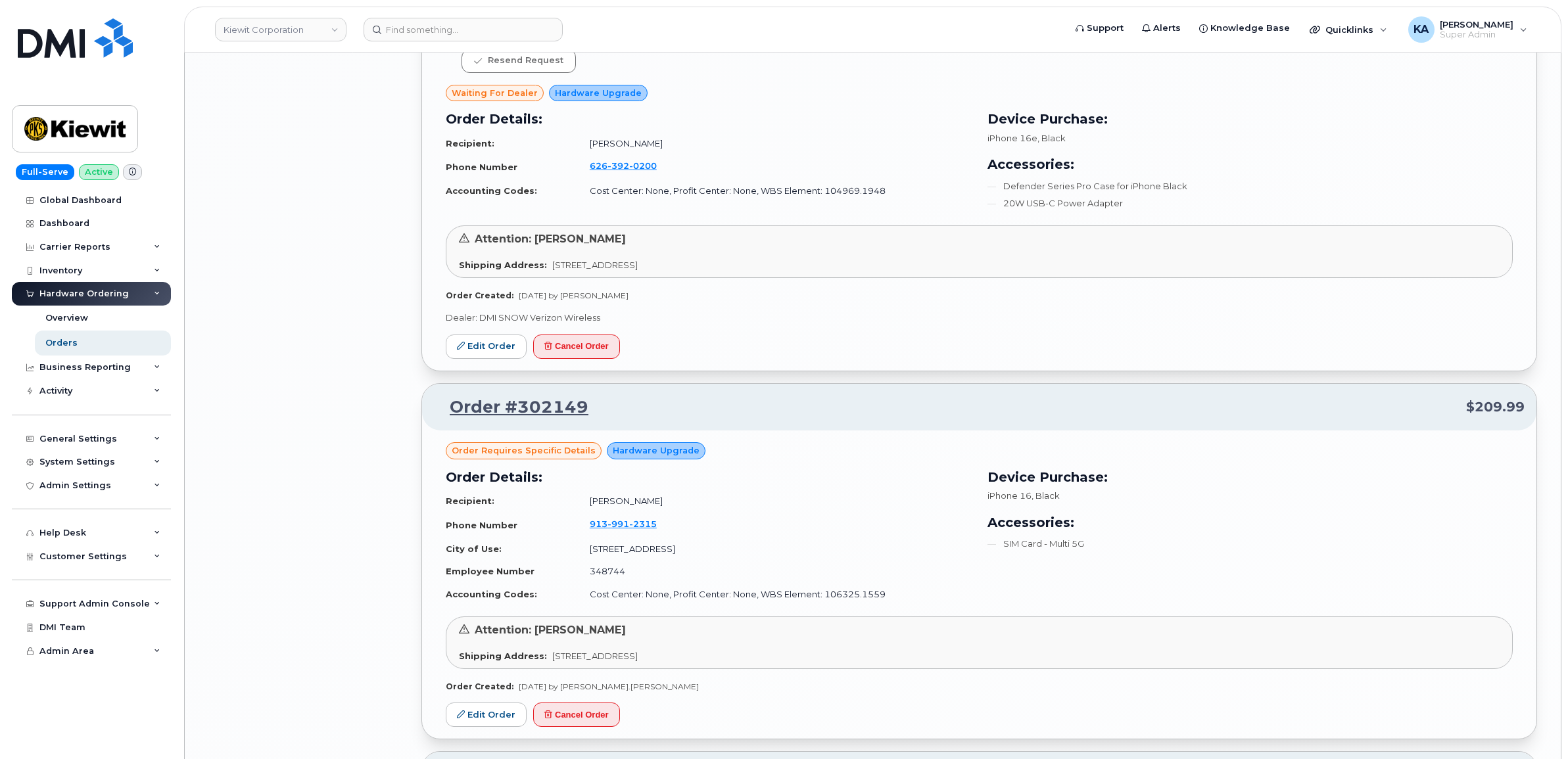
scroll to position [6292, 0]
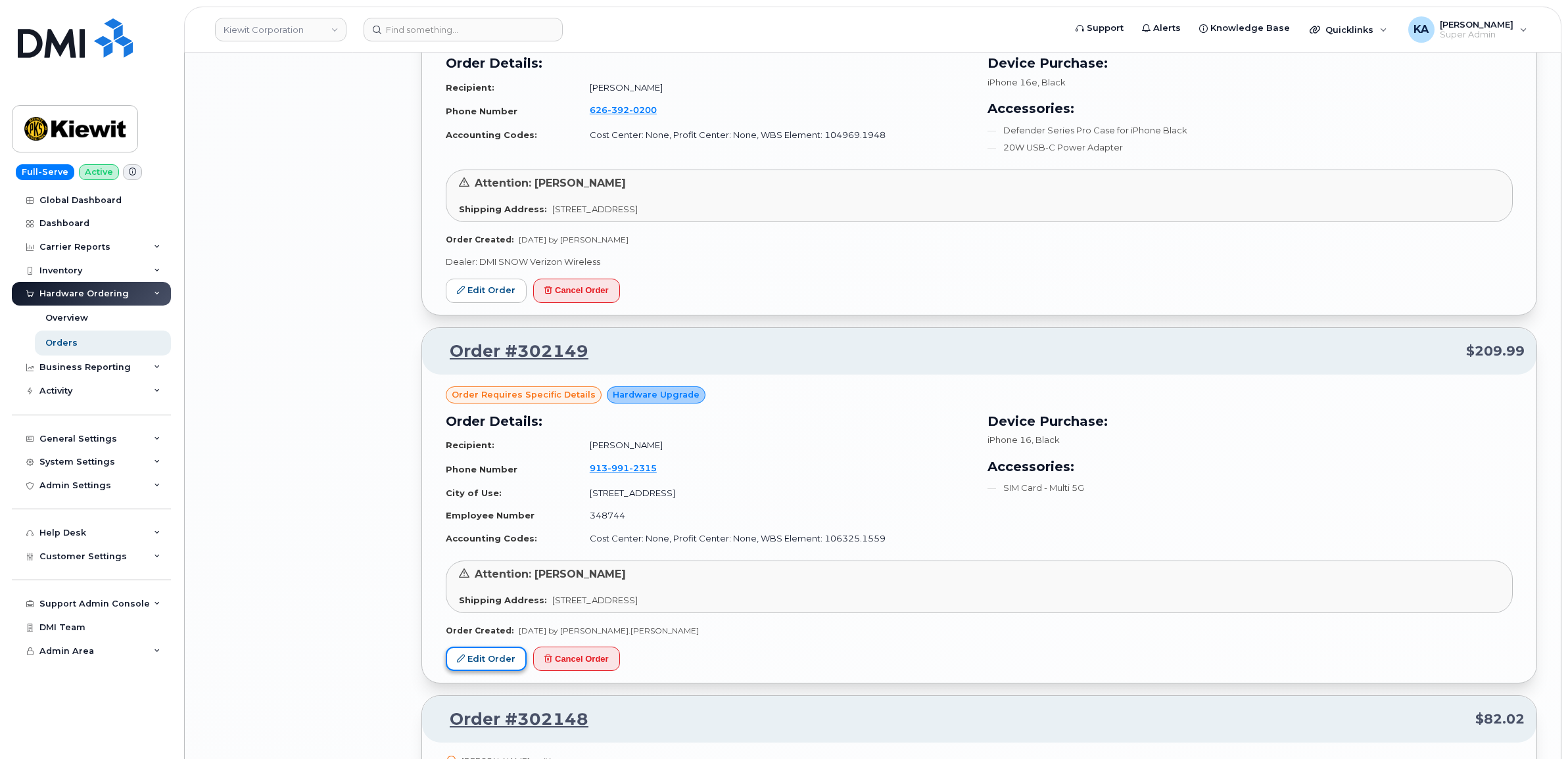
click at [488, 663] on link "Edit Order" at bounding box center [486, 659] width 81 height 25
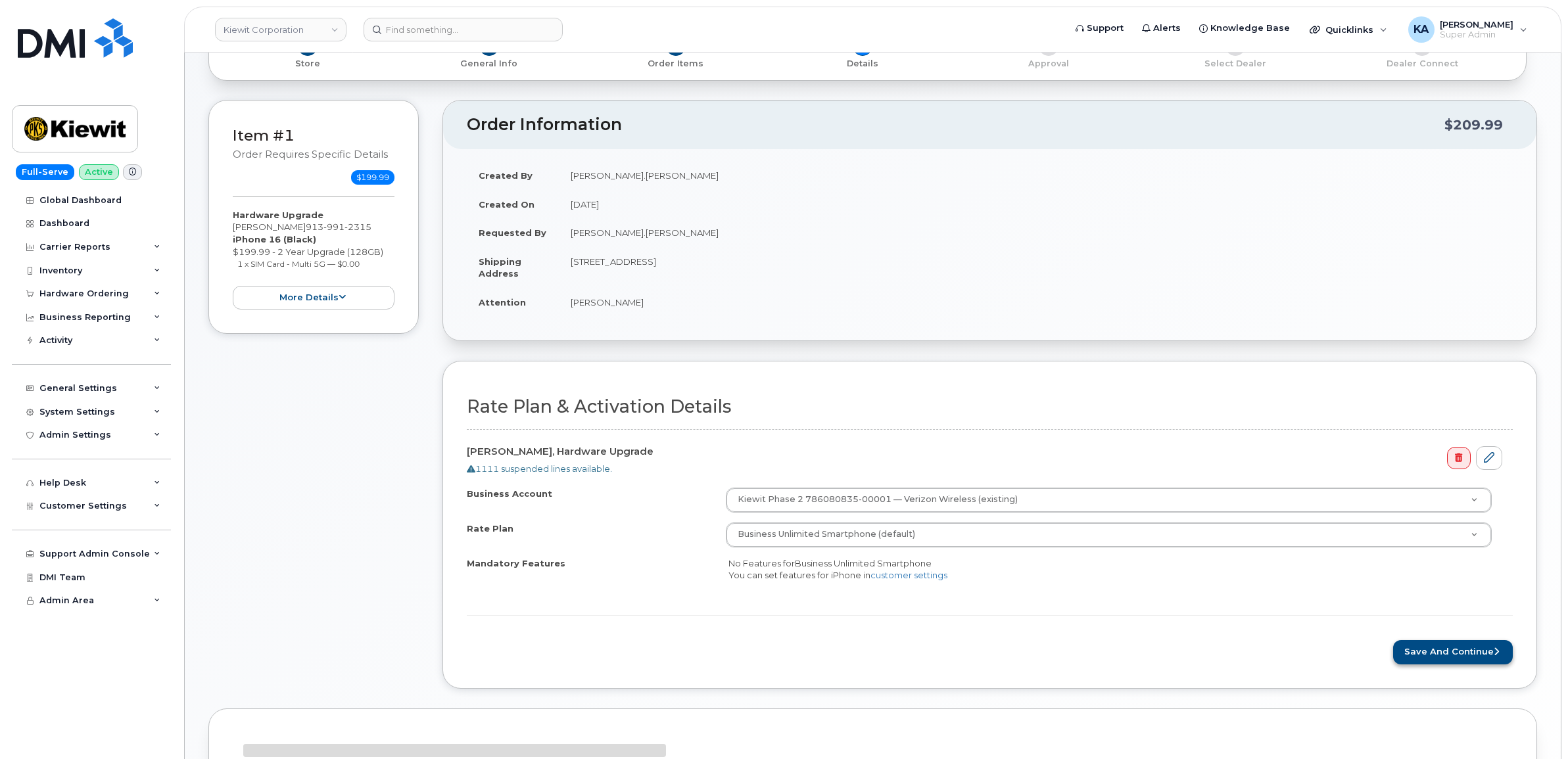
scroll to position [232, 0]
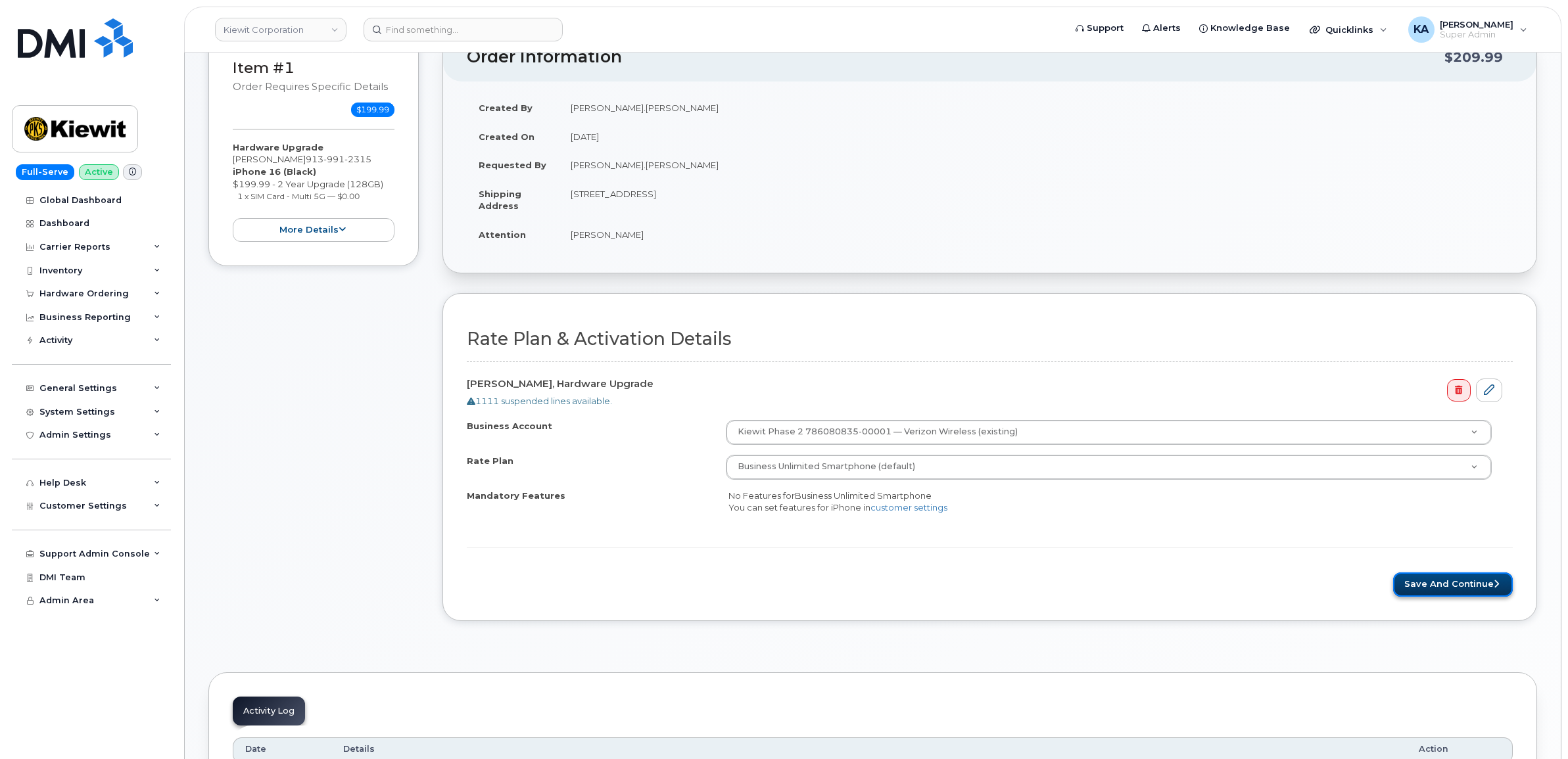
click at [1443, 589] on button "Save and Continue" at bounding box center [1452, 585] width 119 height 25
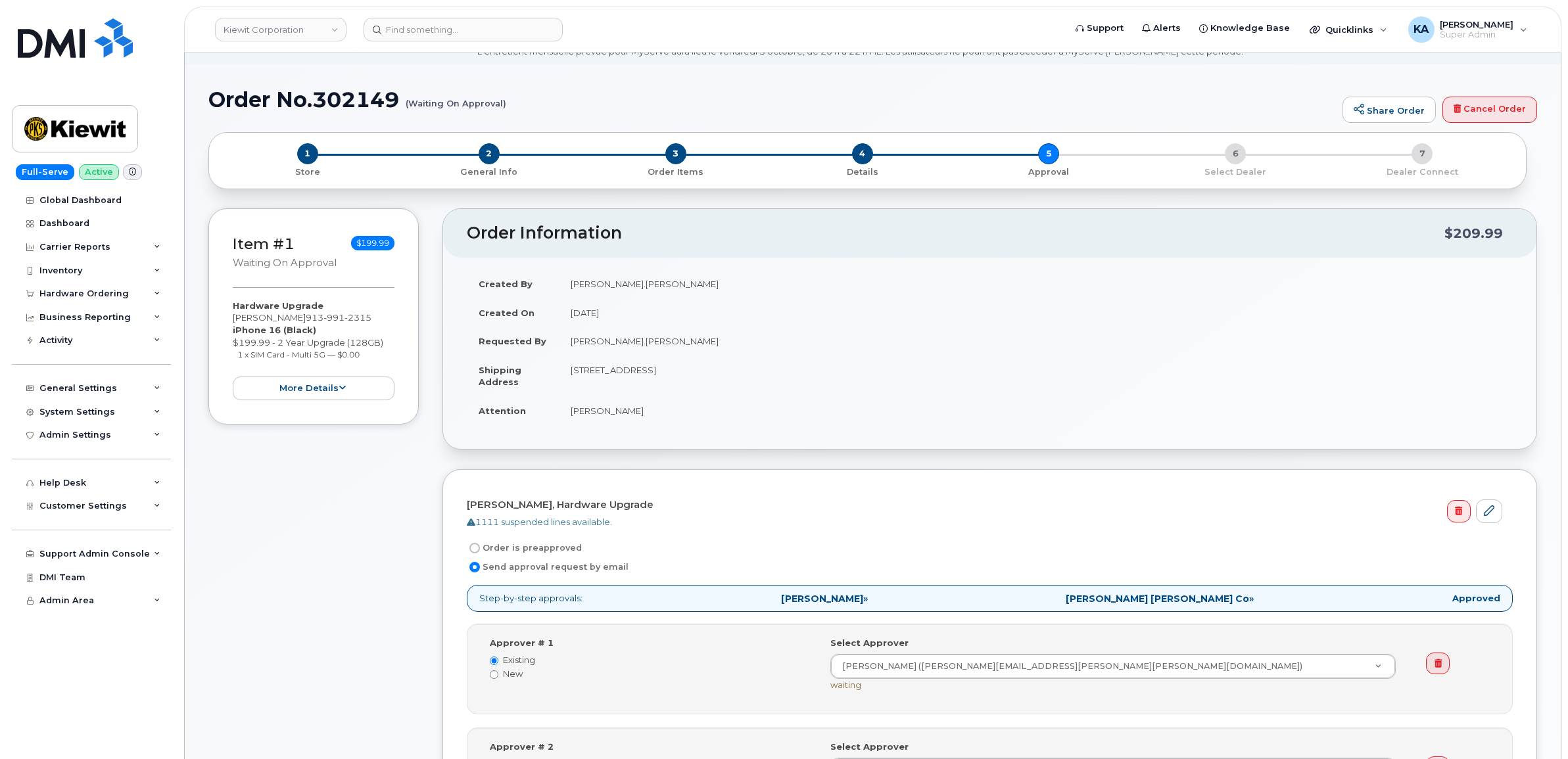
scroll to position [329, 0]
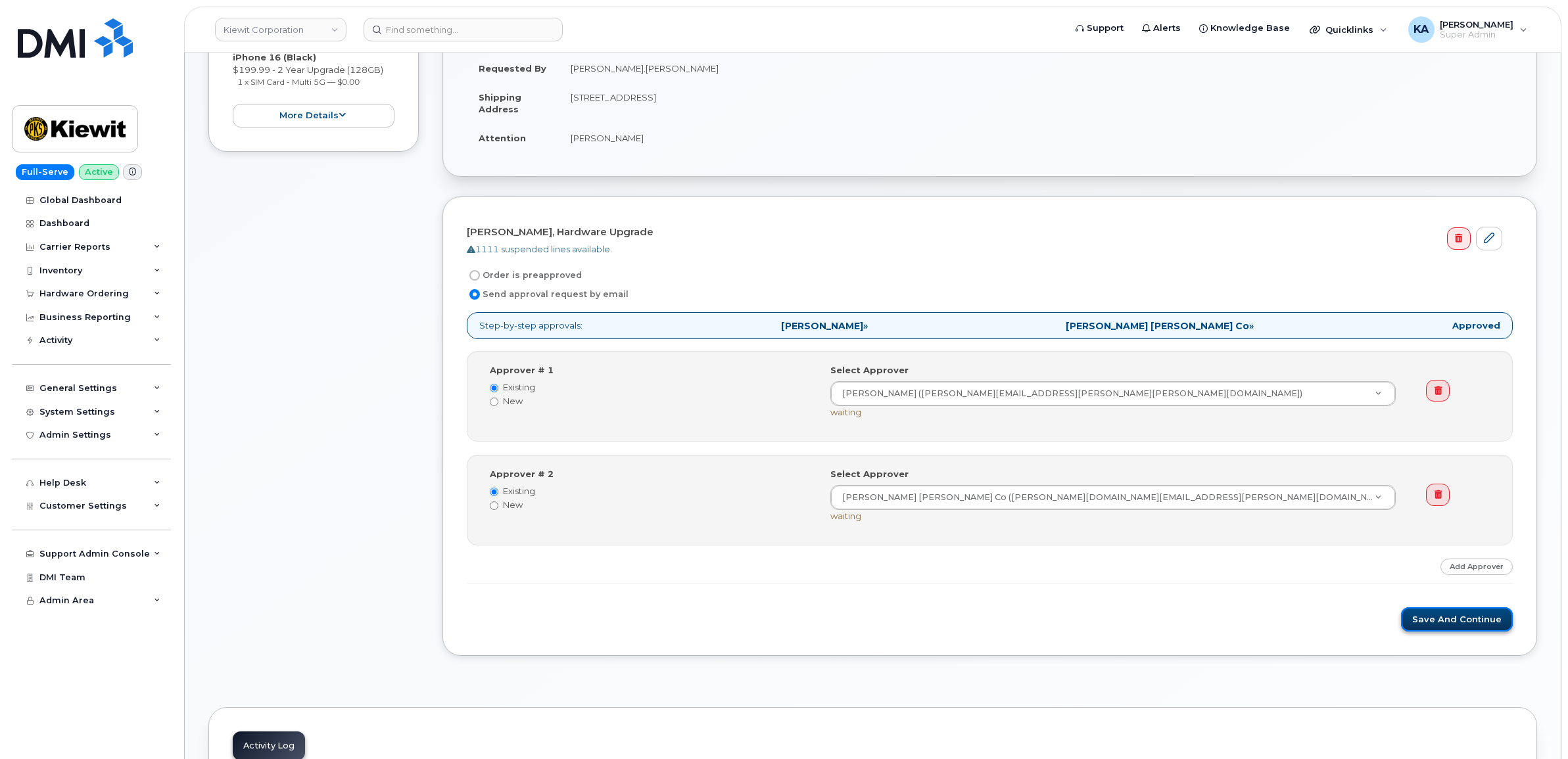
click at [1437, 623] on button "Save and Continue" at bounding box center [1457, 620] width 112 height 25
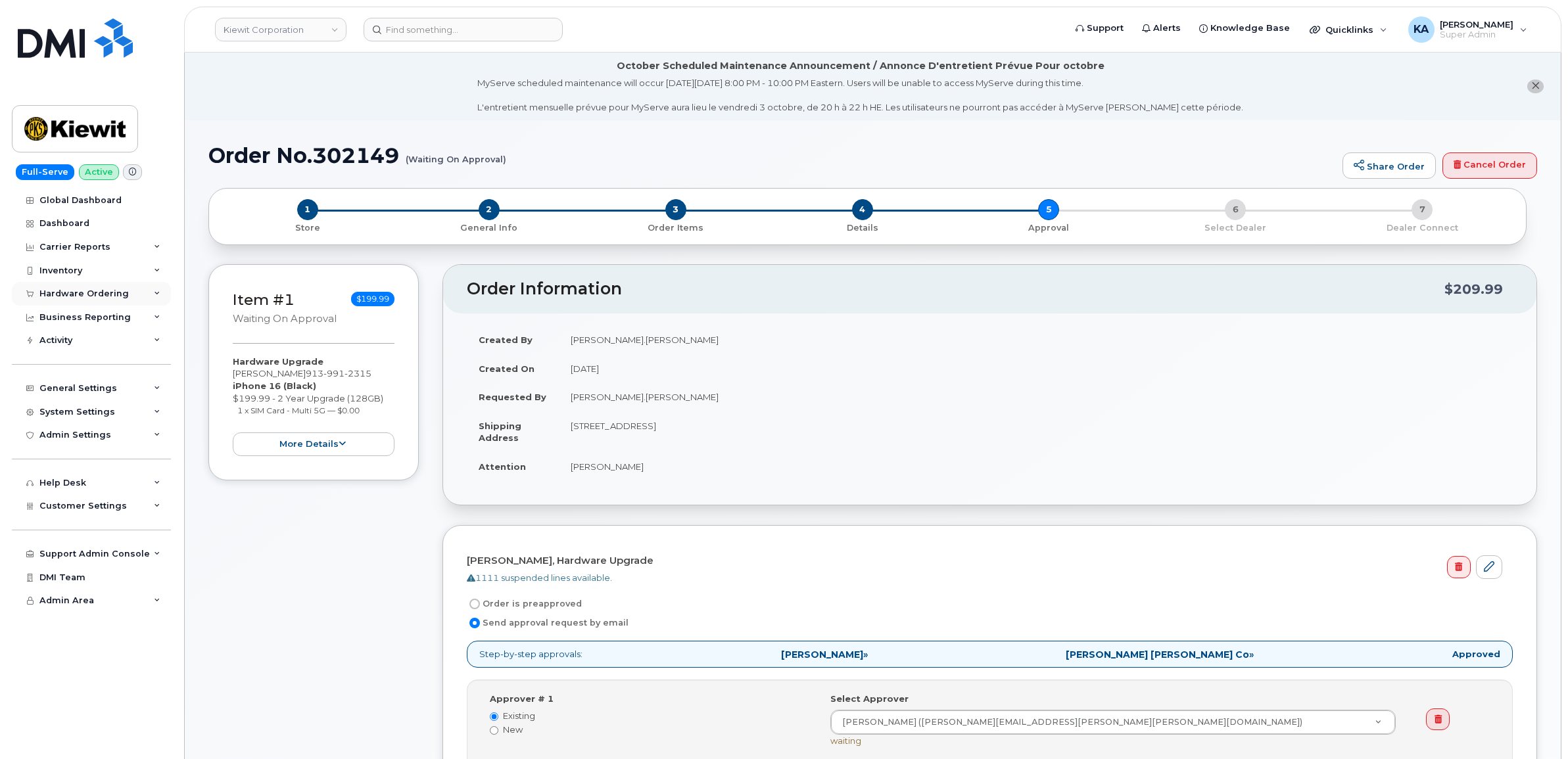
click at [64, 291] on div "Hardware Ordering" at bounding box center [84, 294] width 90 height 11
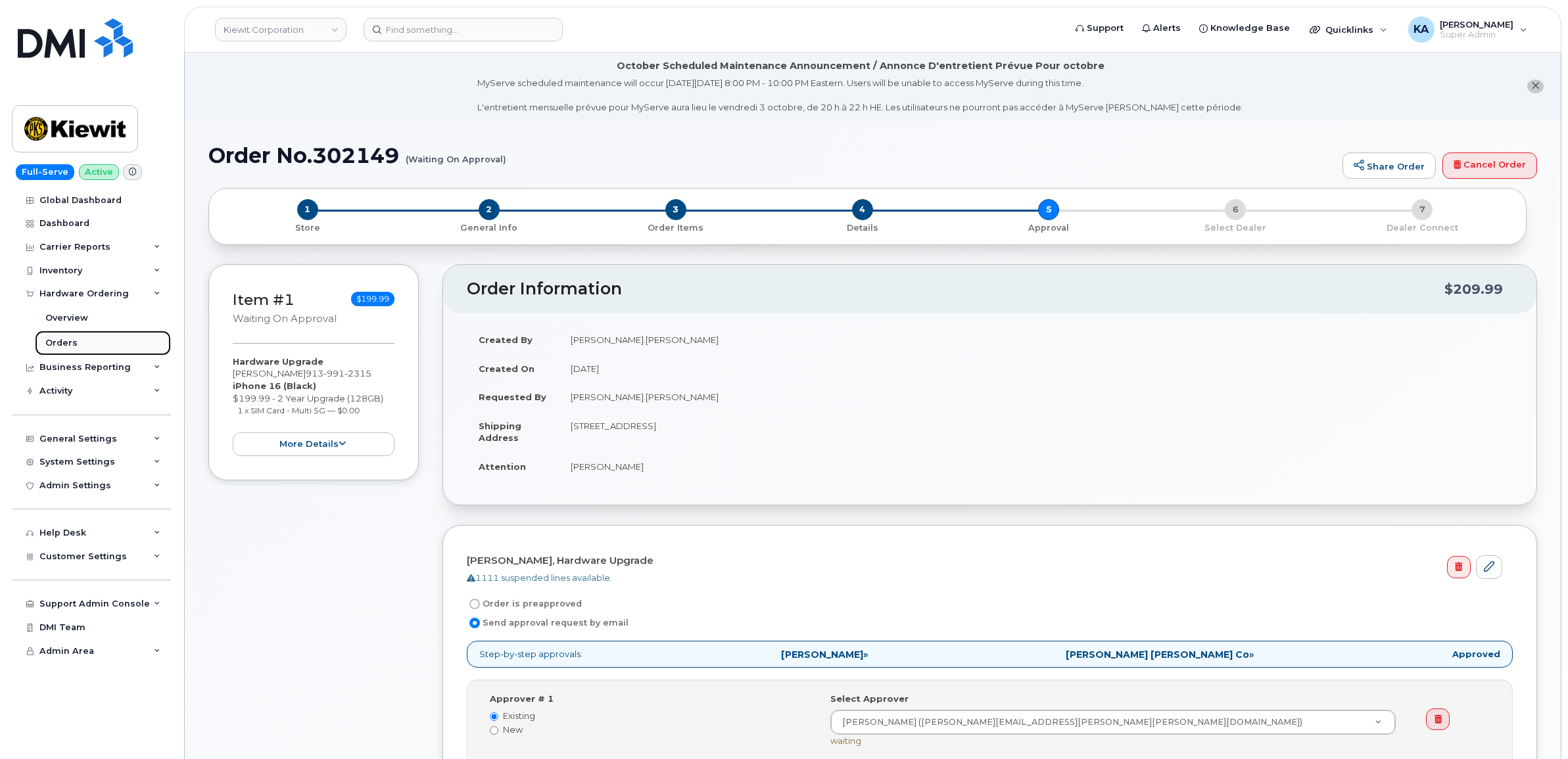
click at [69, 344] on div "Orders" at bounding box center [61, 343] width 32 height 12
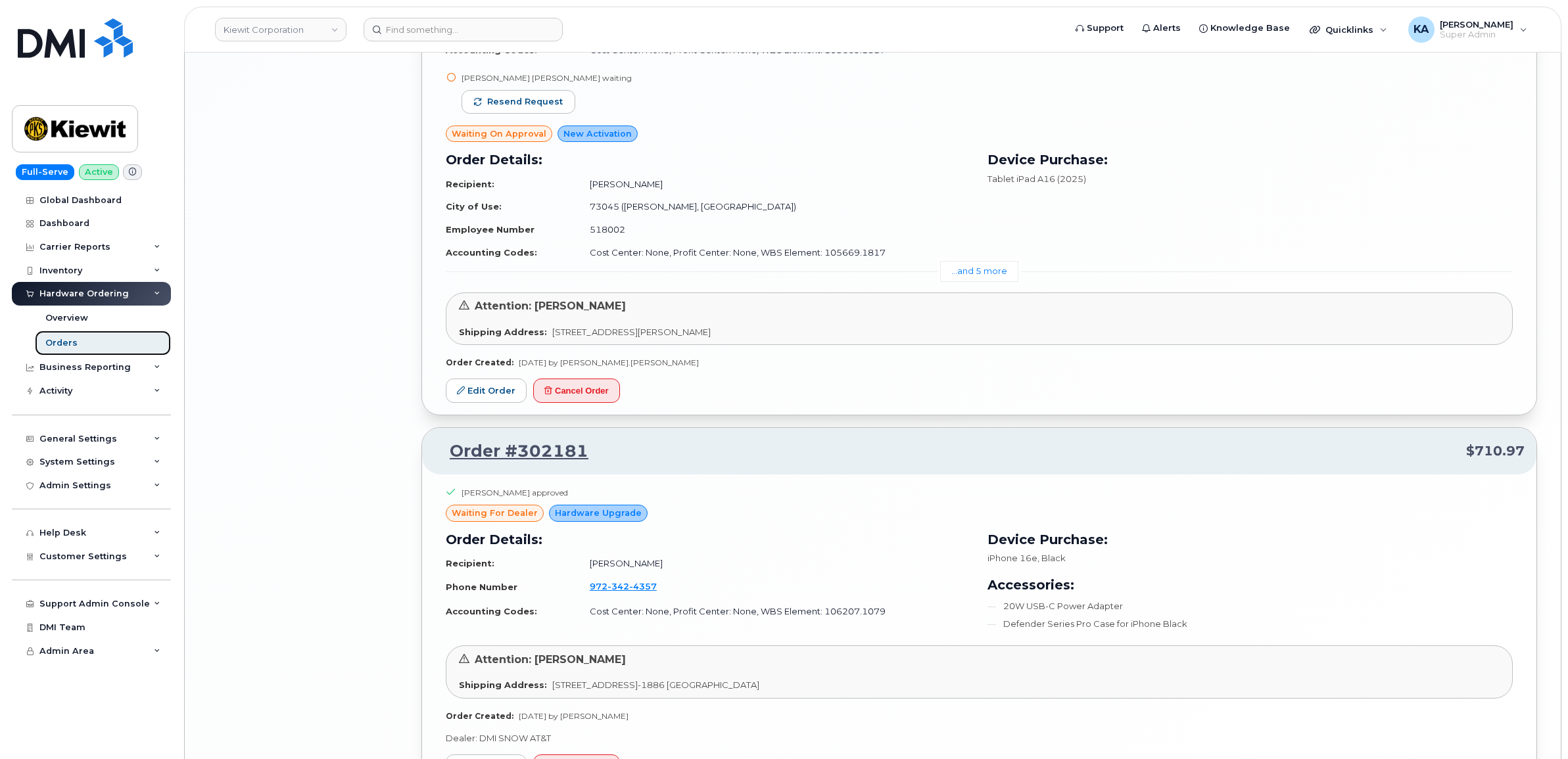
scroll to position [3020, 0]
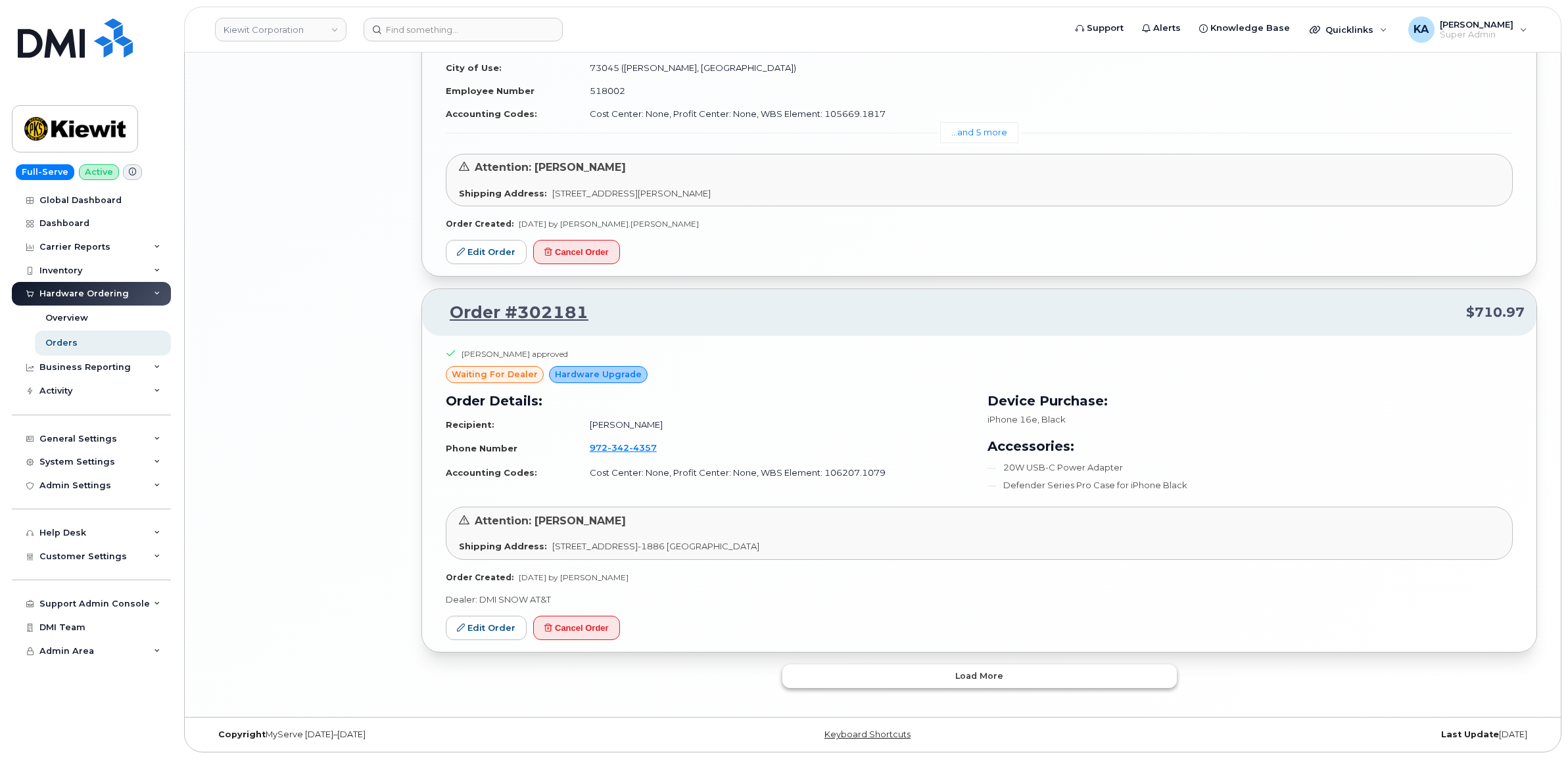
click at [816, 668] on button "Load more" at bounding box center [979, 676] width 395 height 24
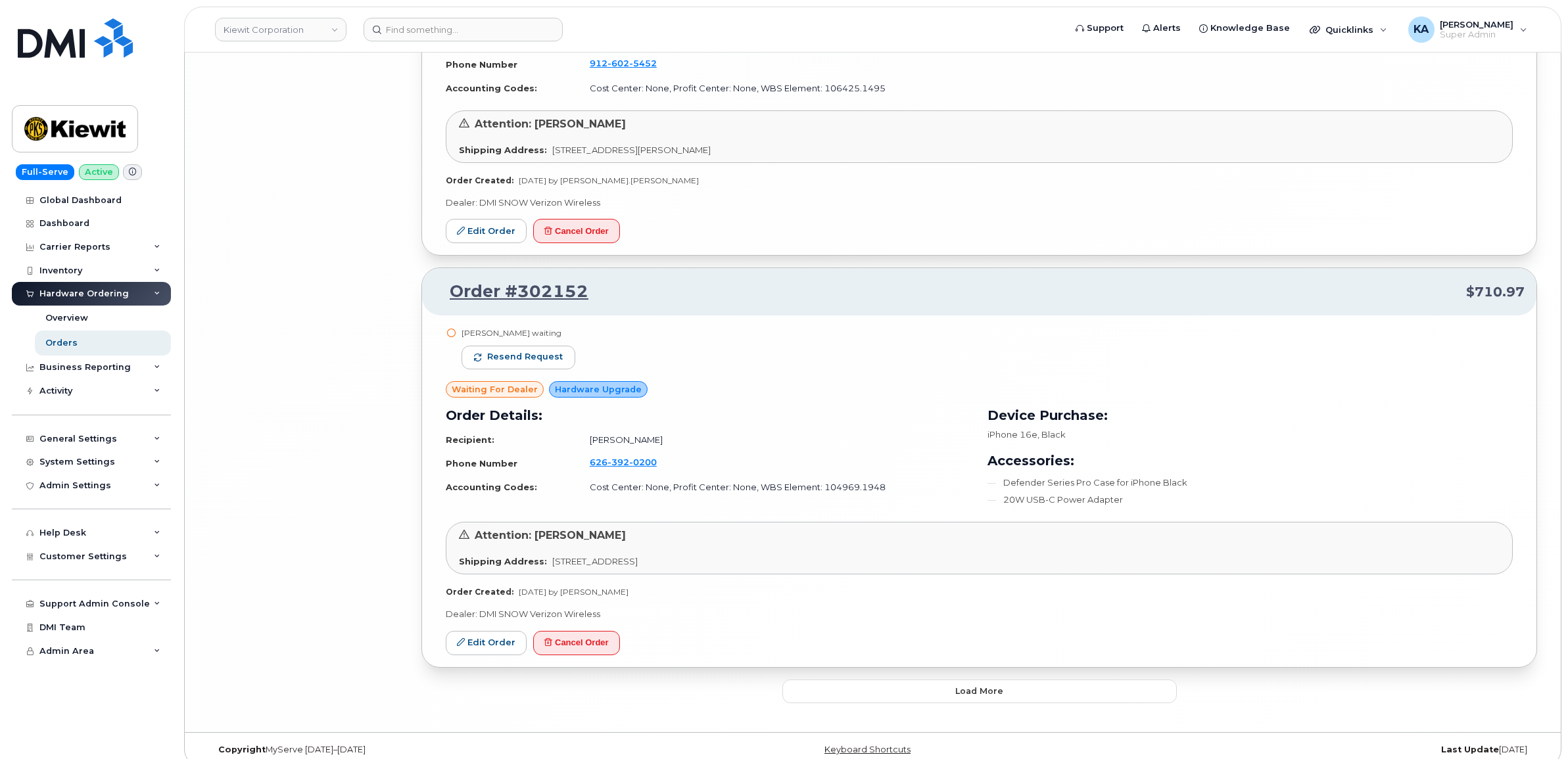
scroll to position [5963, 0]
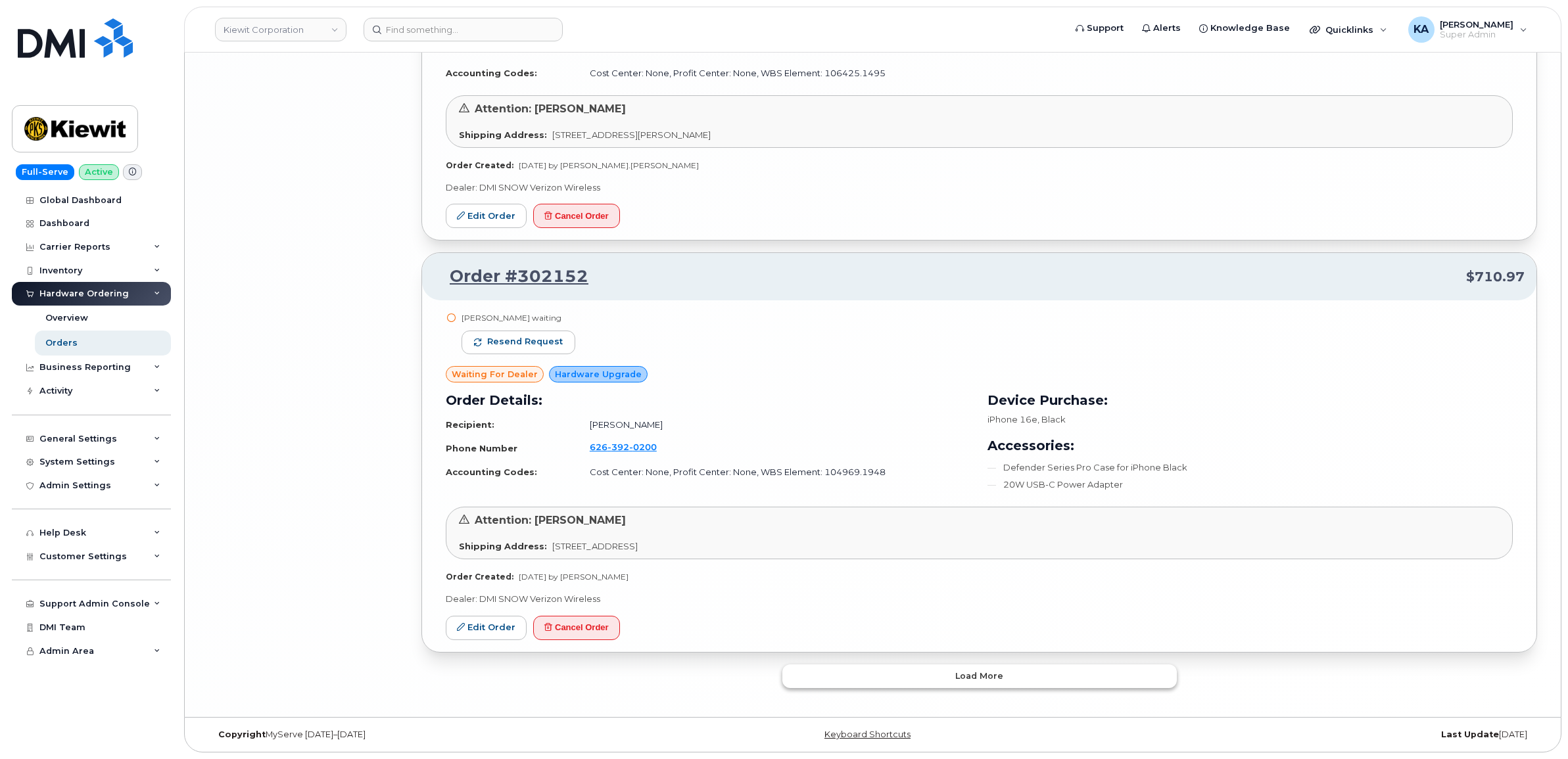
click at [884, 675] on button "Load more" at bounding box center [979, 676] width 395 height 24
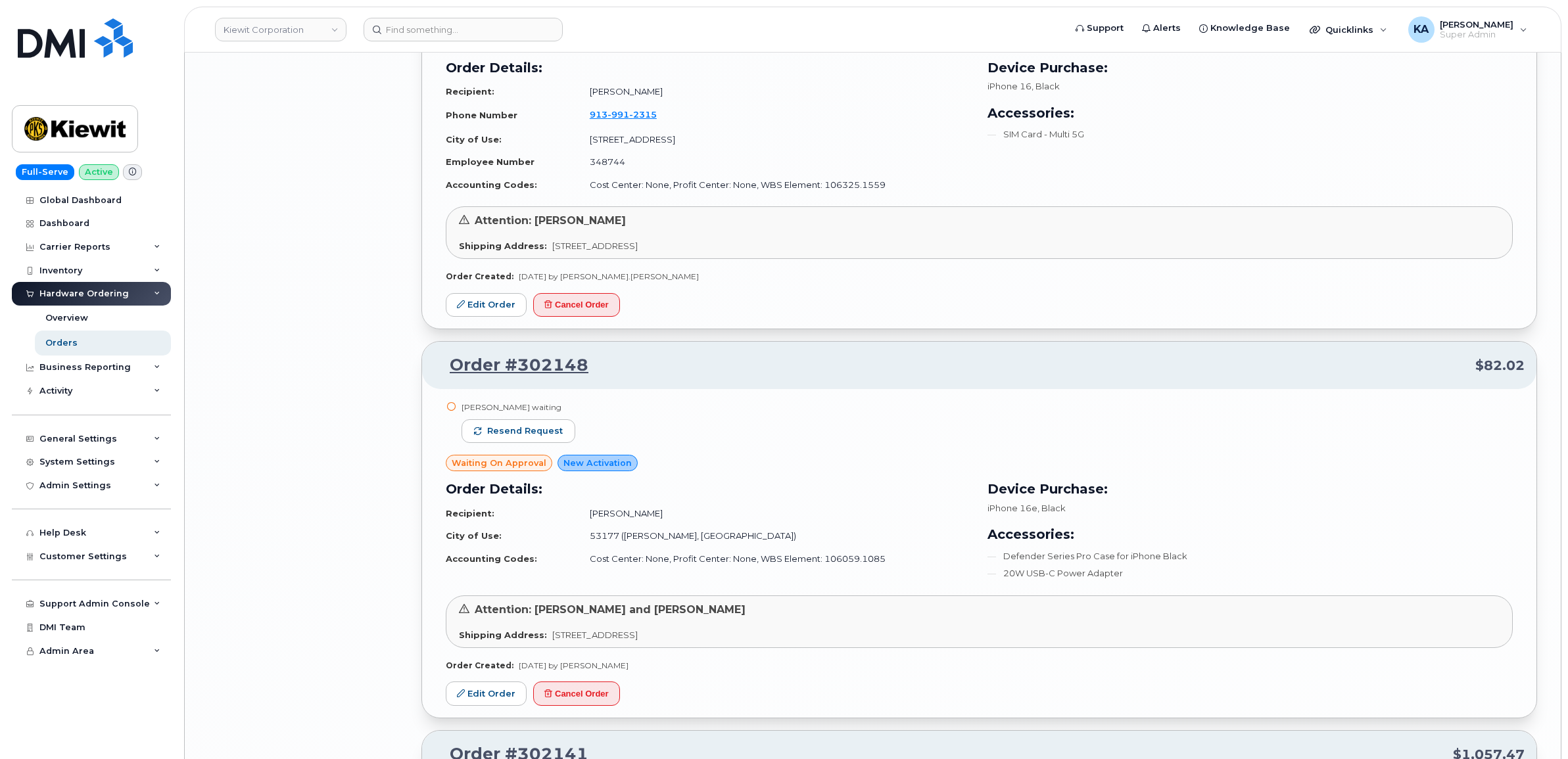
scroll to position [6703, 0]
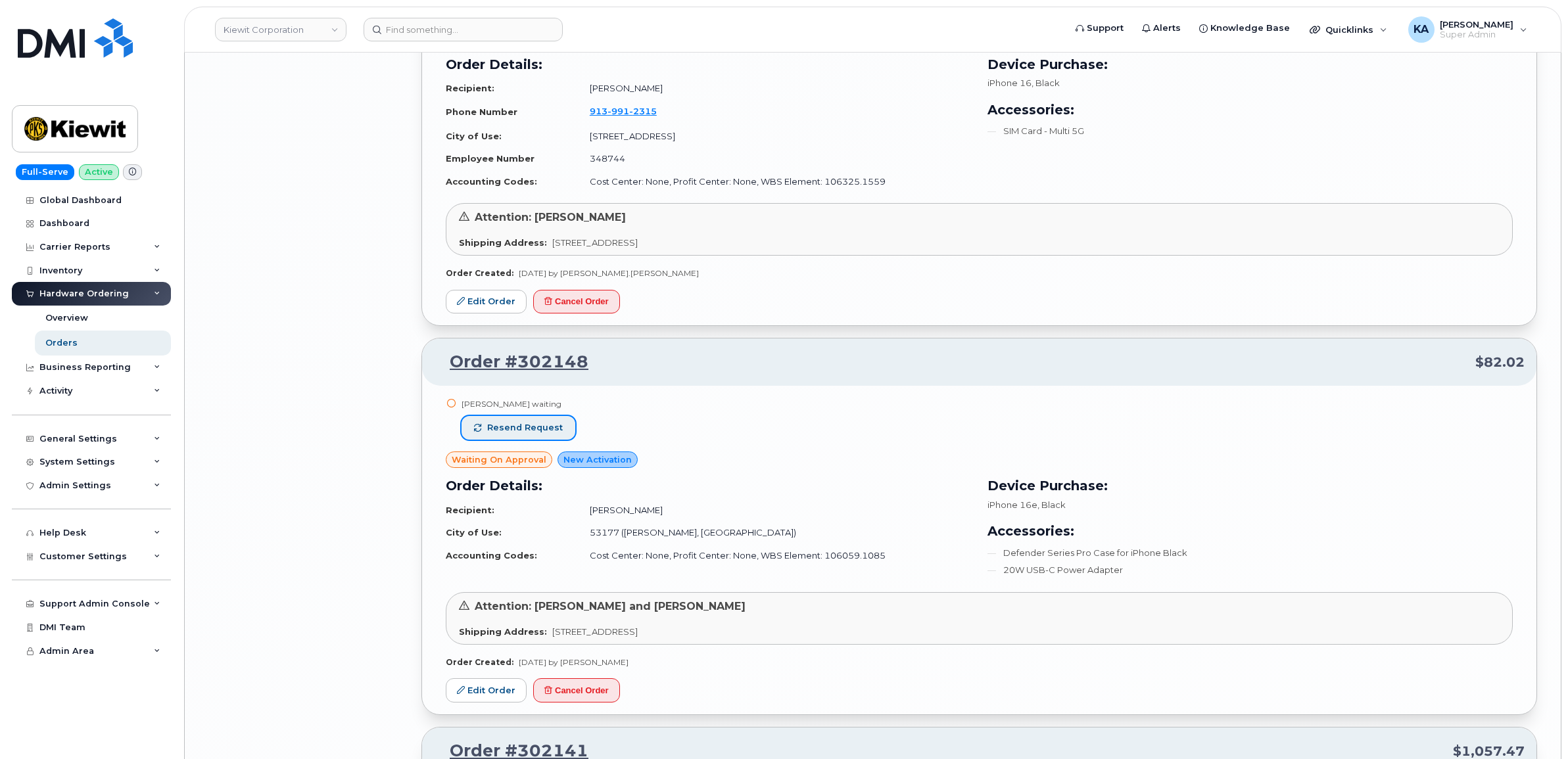
click at [537, 434] on span "Resend request" at bounding box center [525, 428] width 76 height 12
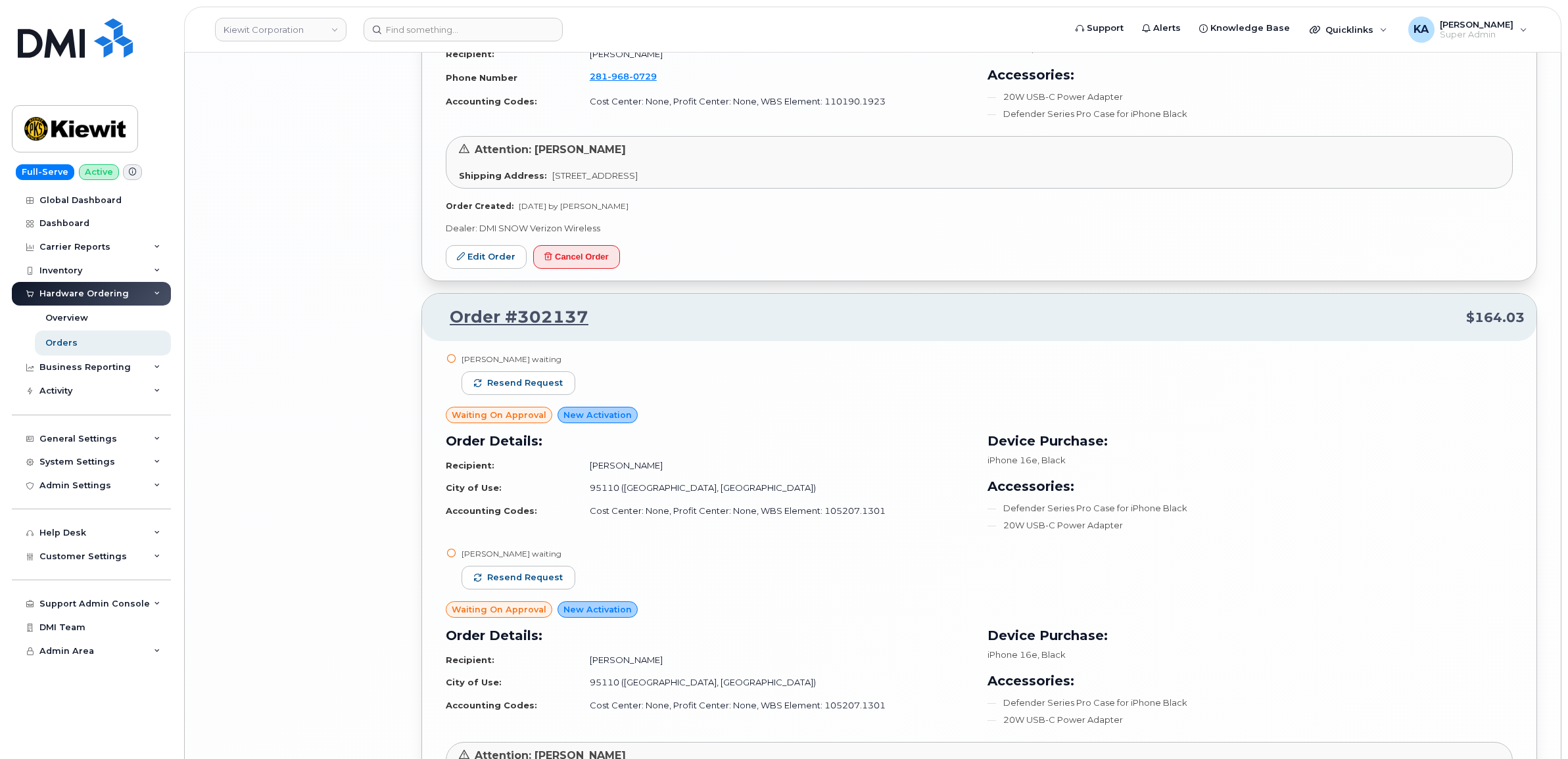
scroll to position [7524, 0]
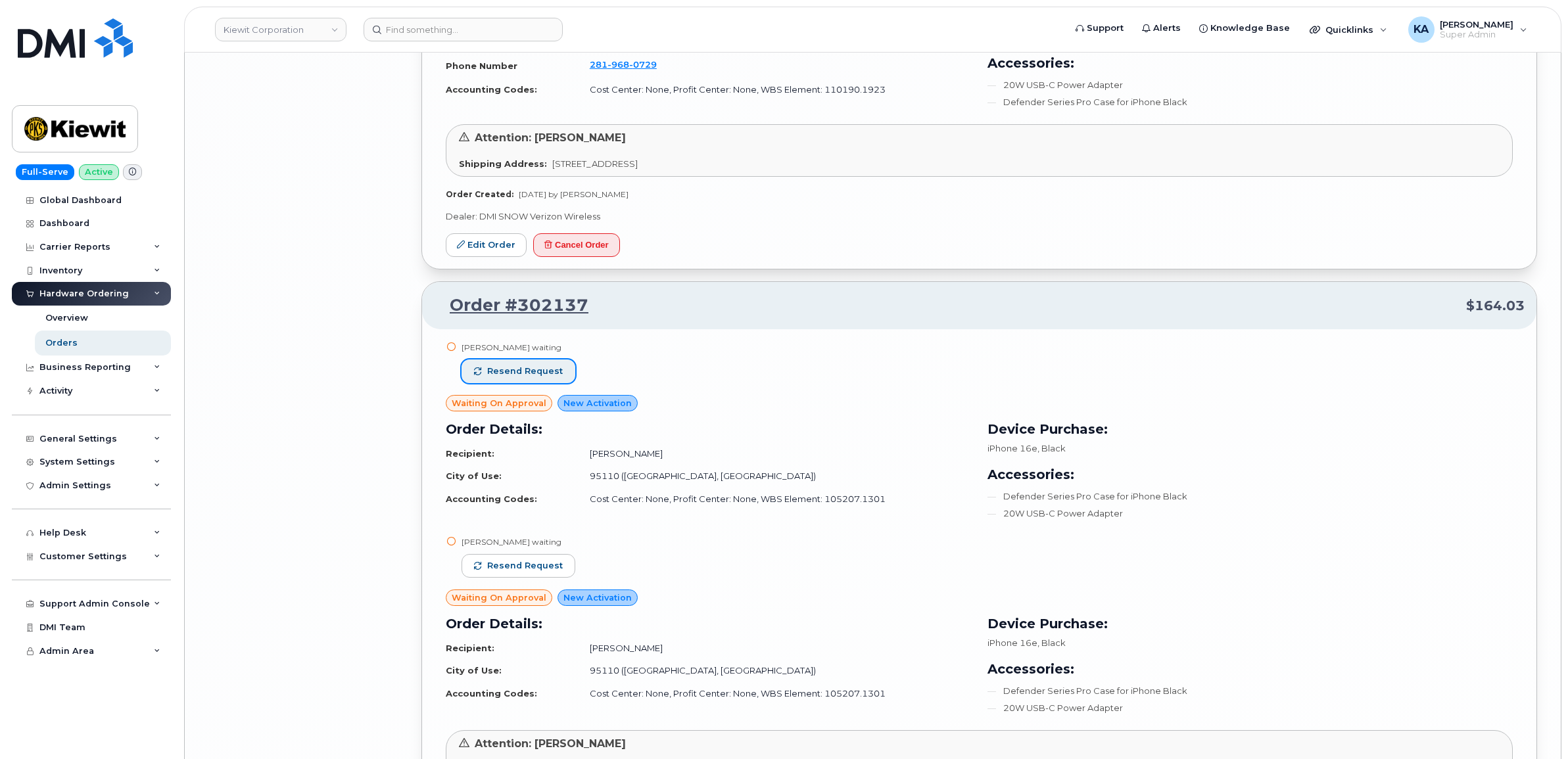
click at [543, 375] on span "Resend request" at bounding box center [525, 371] width 76 height 12
click at [538, 567] on span "Resend request" at bounding box center [525, 566] width 76 height 12
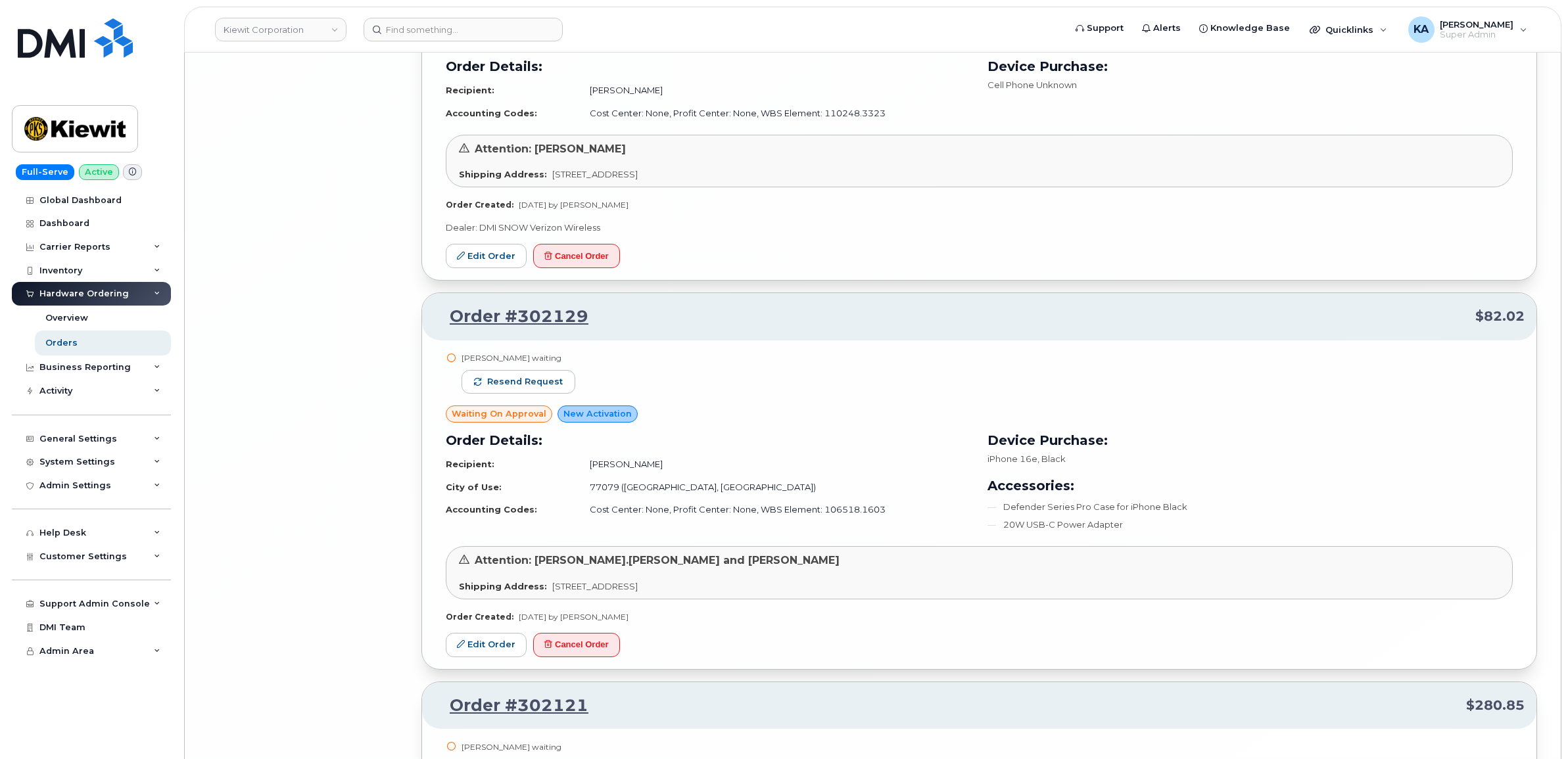
scroll to position [8757, 0]
click at [553, 387] on span "Resend request" at bounding box center [525, 381] width 76 height 12
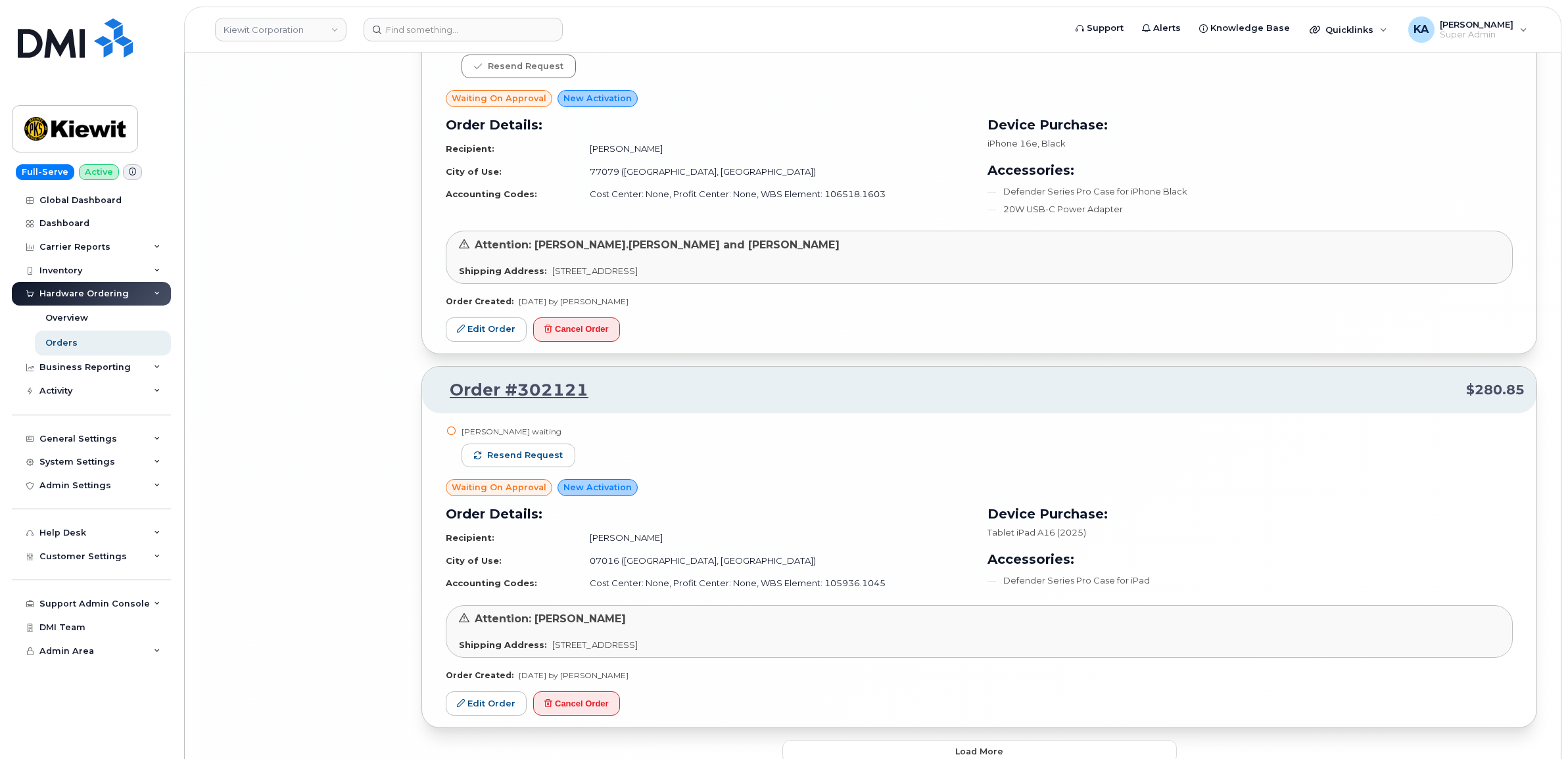
scroll to position [9086, 0]
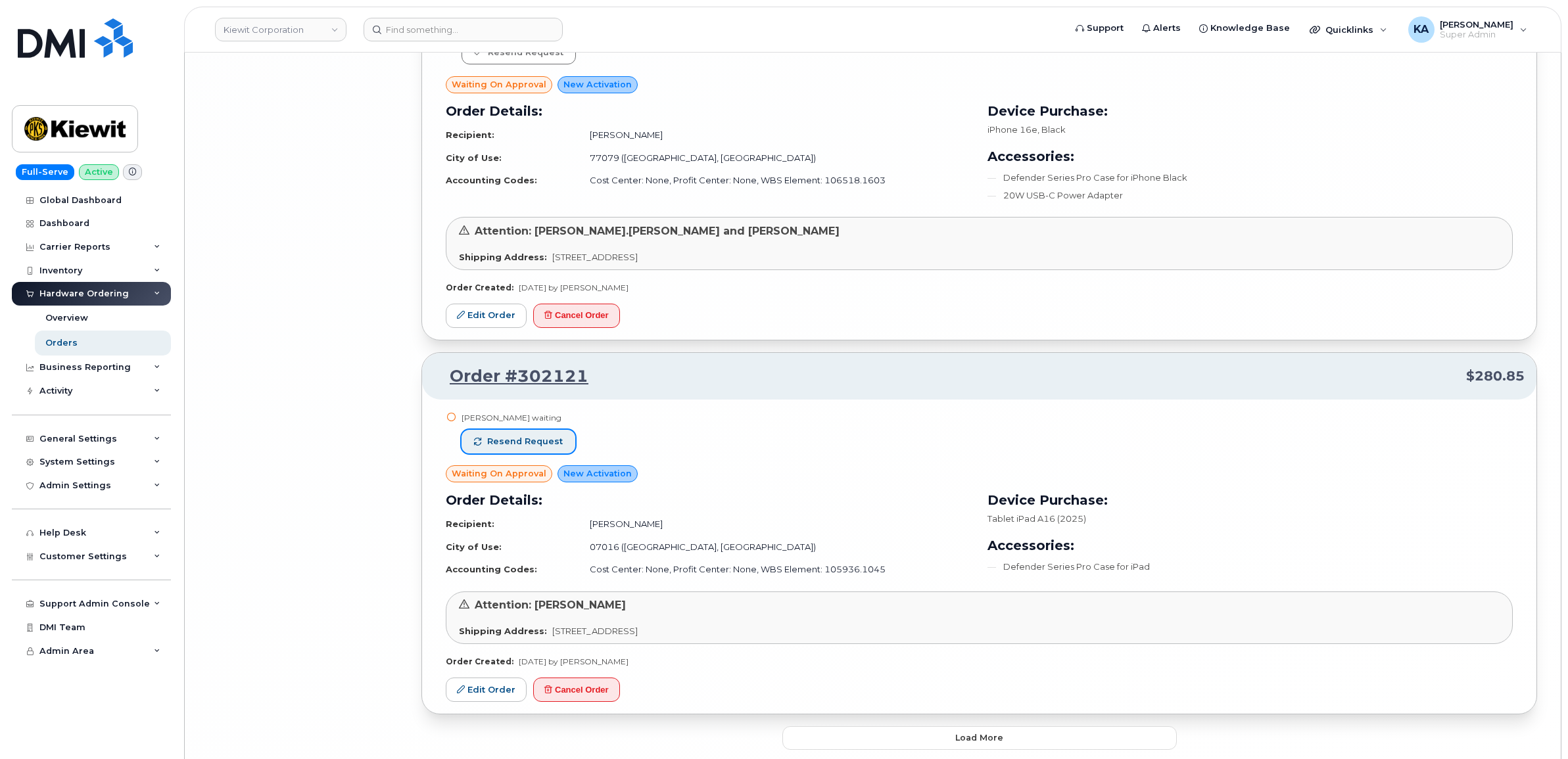
click at [551, 447] on span "Resend request" at bounding box center [525, 442] width 76 height 12
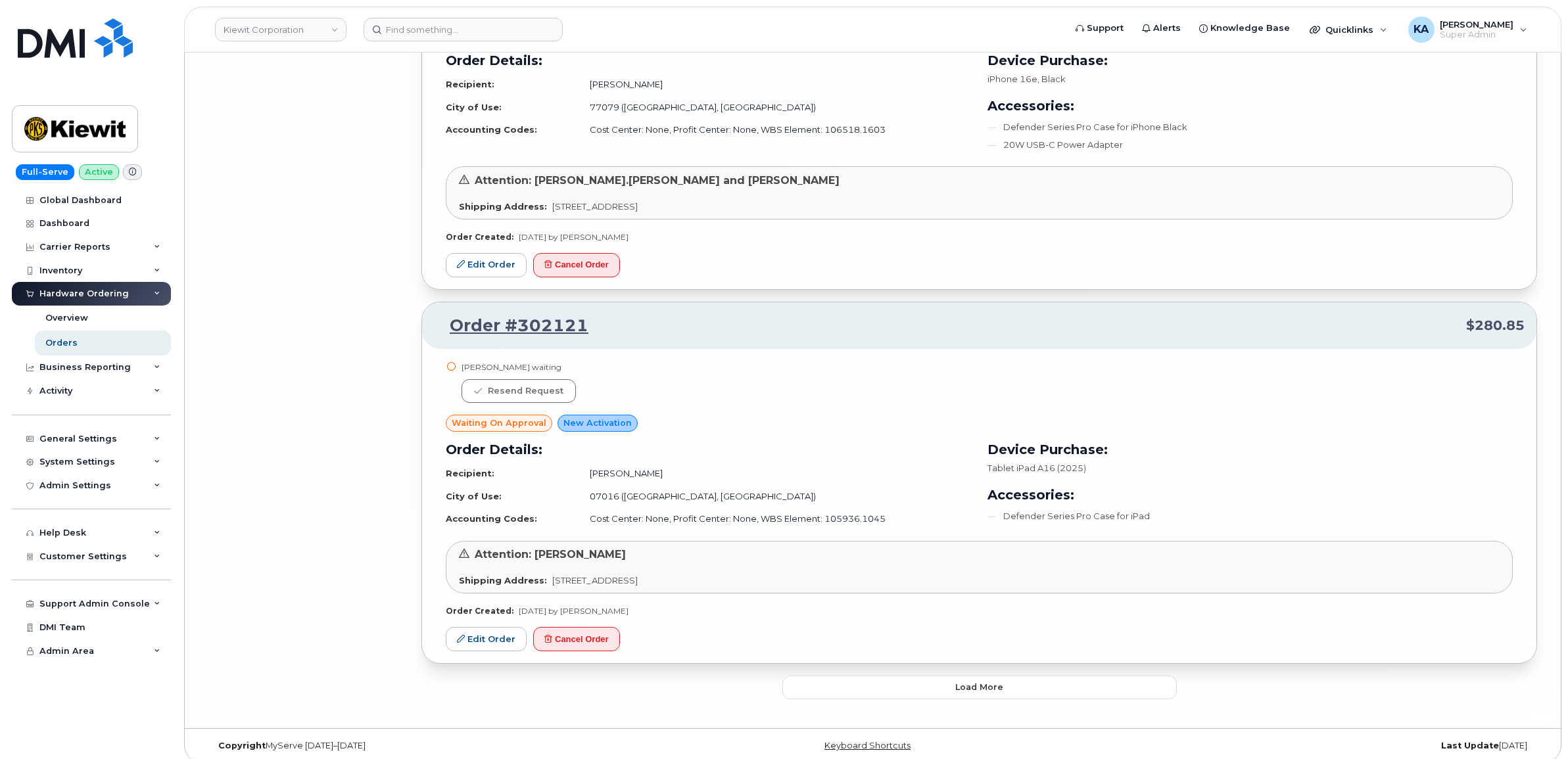
scroll to position [9159, 0]
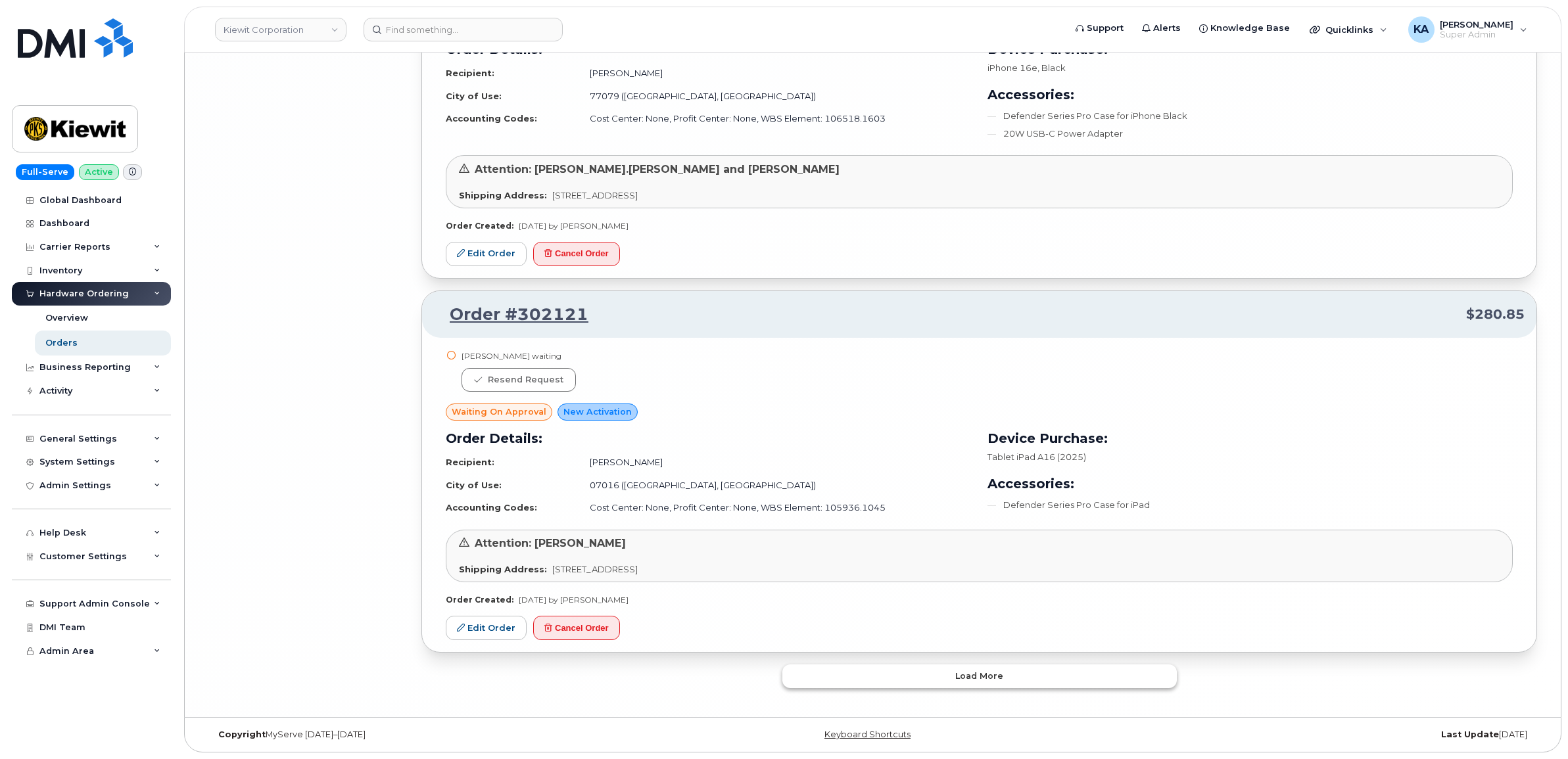
click at [864, 666] on button "Load more" at bounding box center [979, 676] width 395 height 24
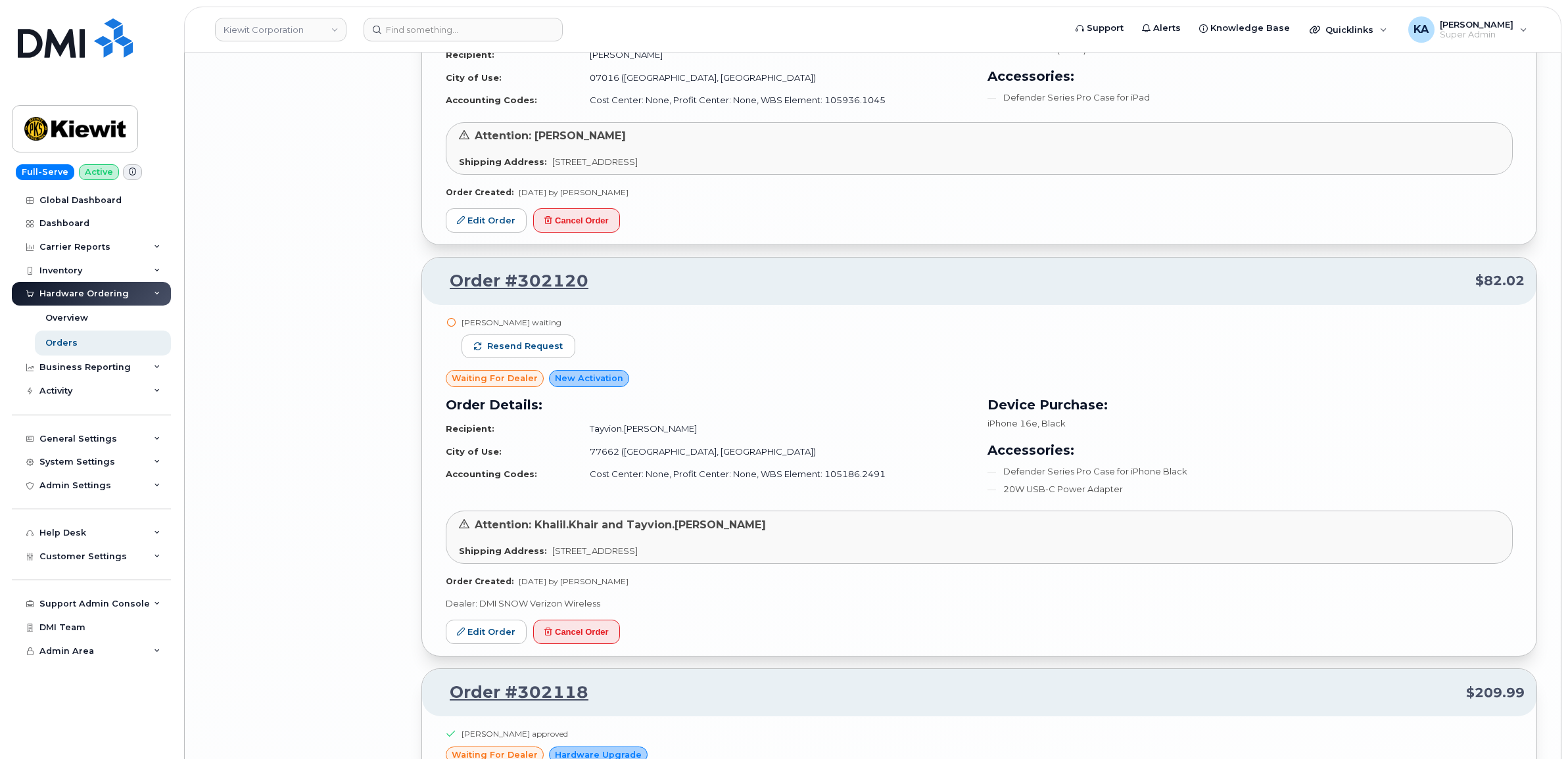
scroll to position [9570, 0]
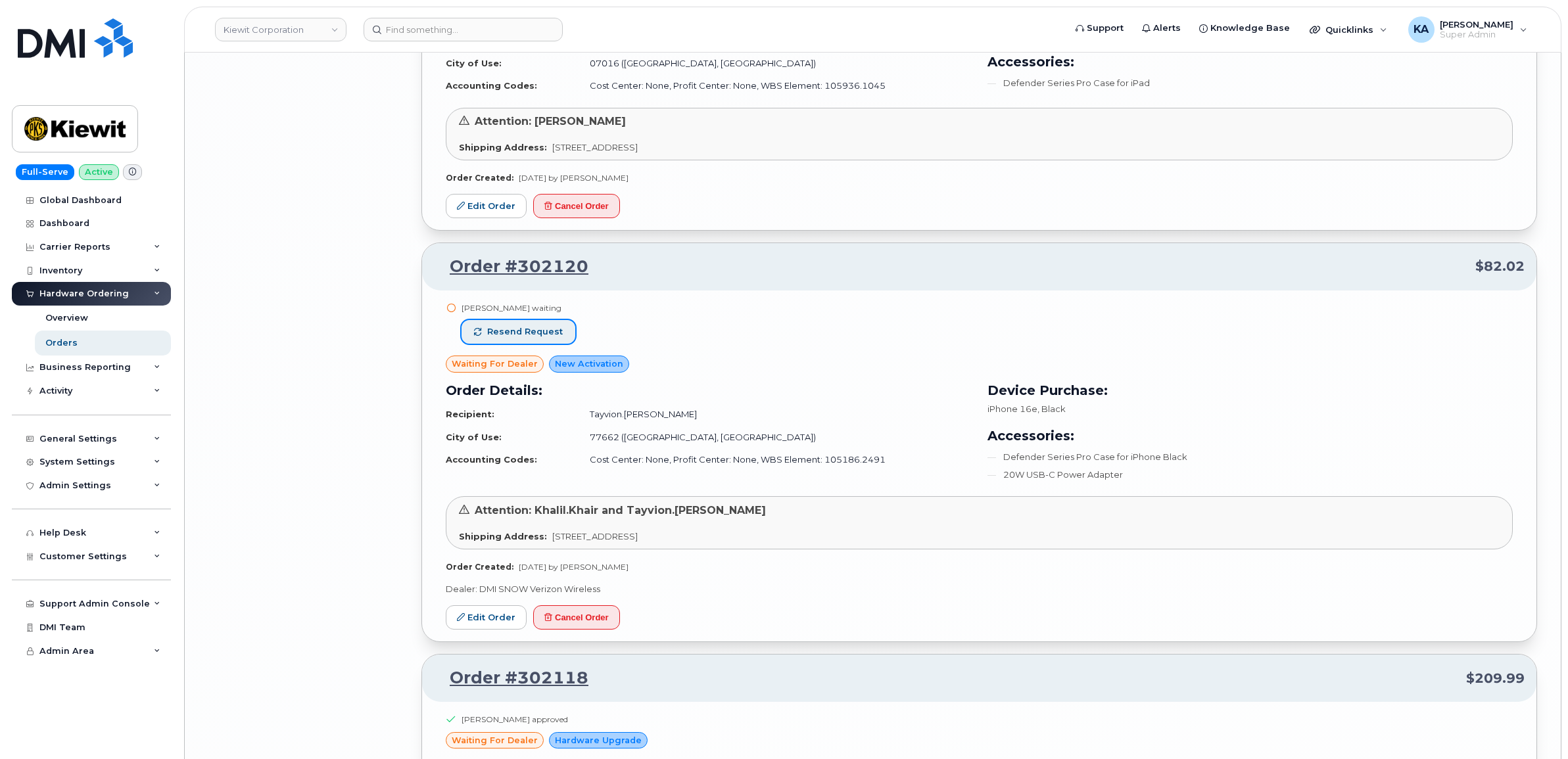
click at [525, 333] on button "Resend request" at bounding box center [518, 331] width 113 height 24
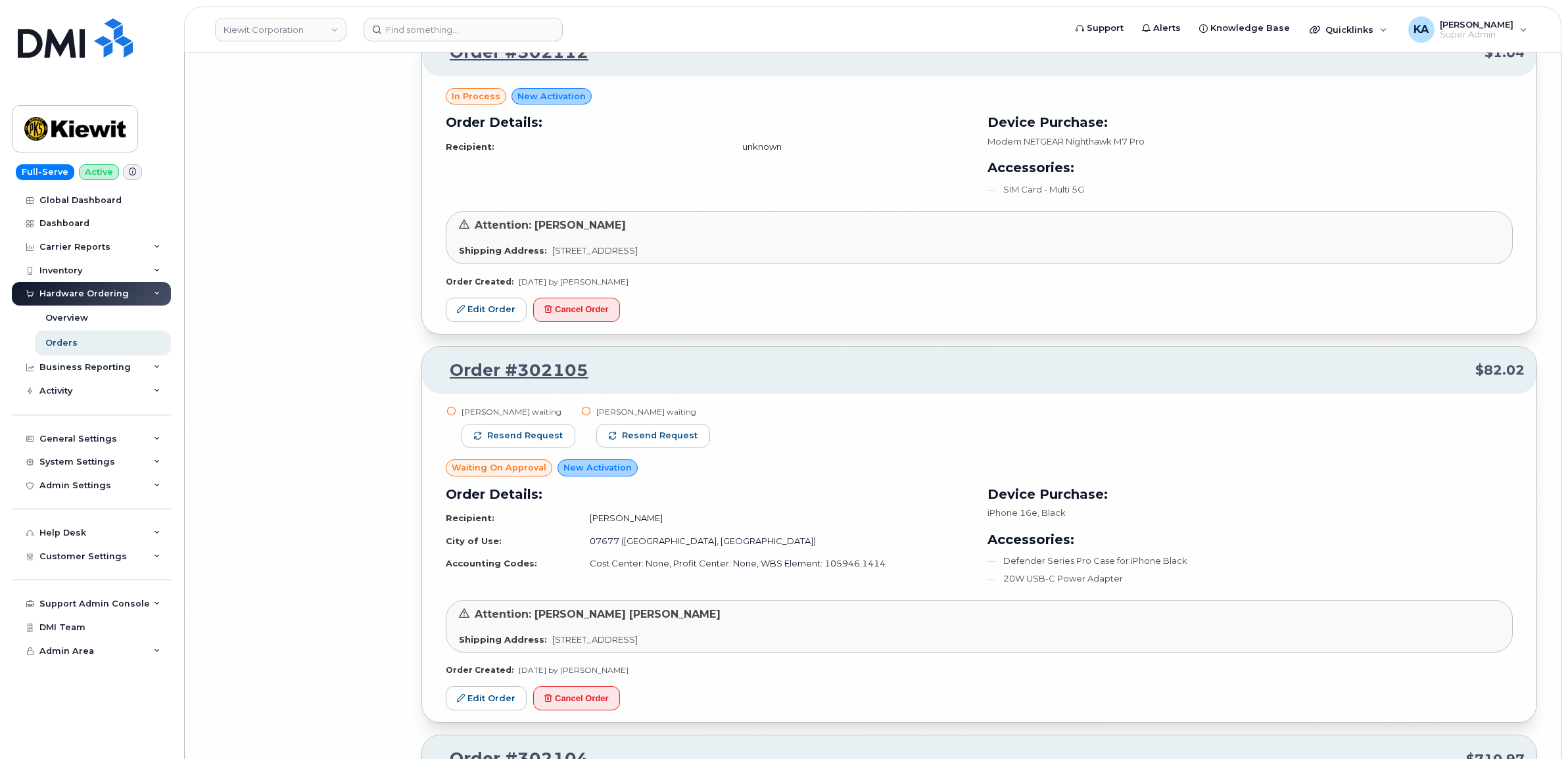
scroll to position [10966, 0]
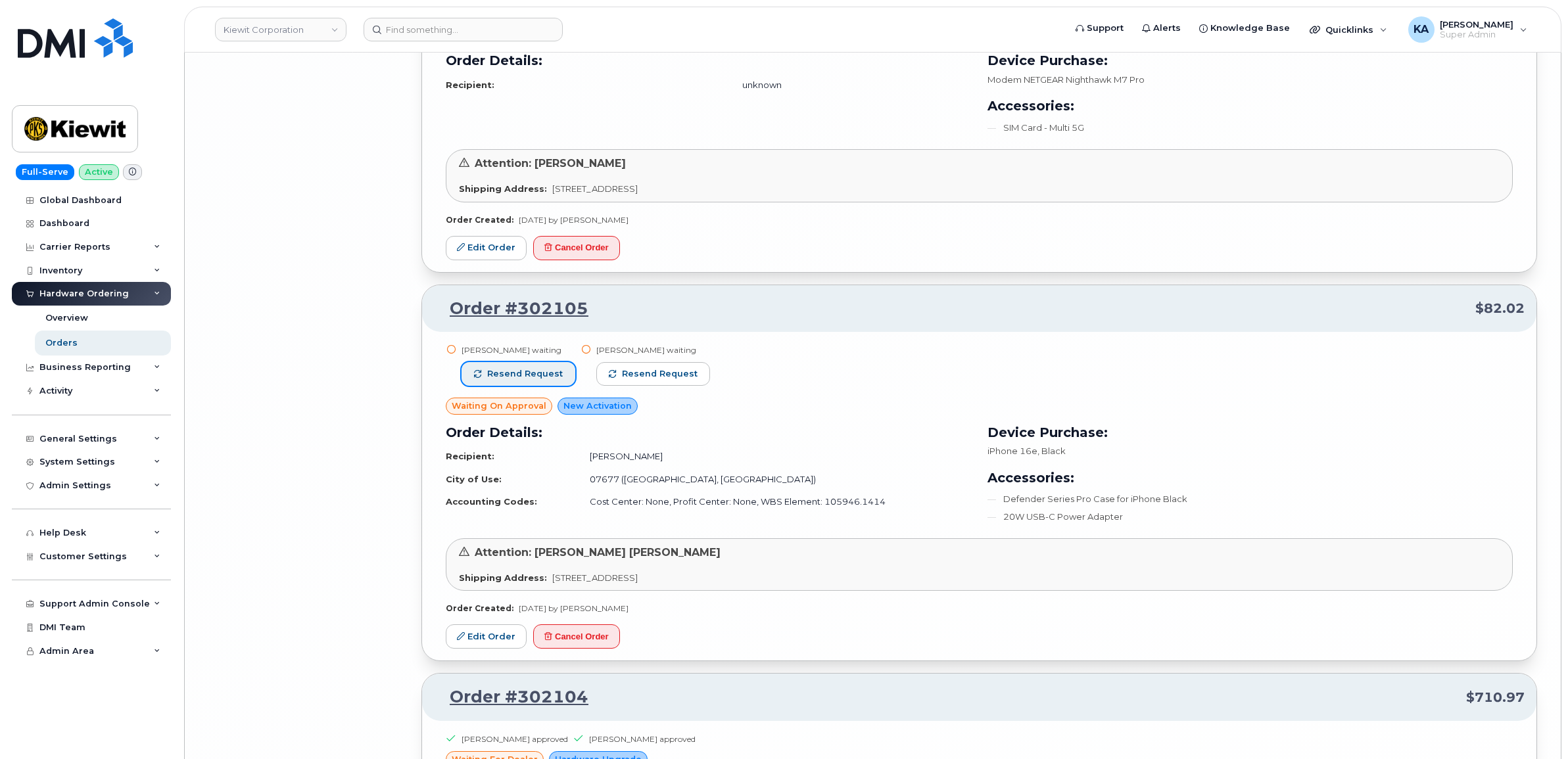
click at [546, 379] on span "Resend request" at bounding box center [525, 374] width 76 height 12
click at [623, 380] on span "Resend request" at bounding box center [660, 374] width 76 height 12
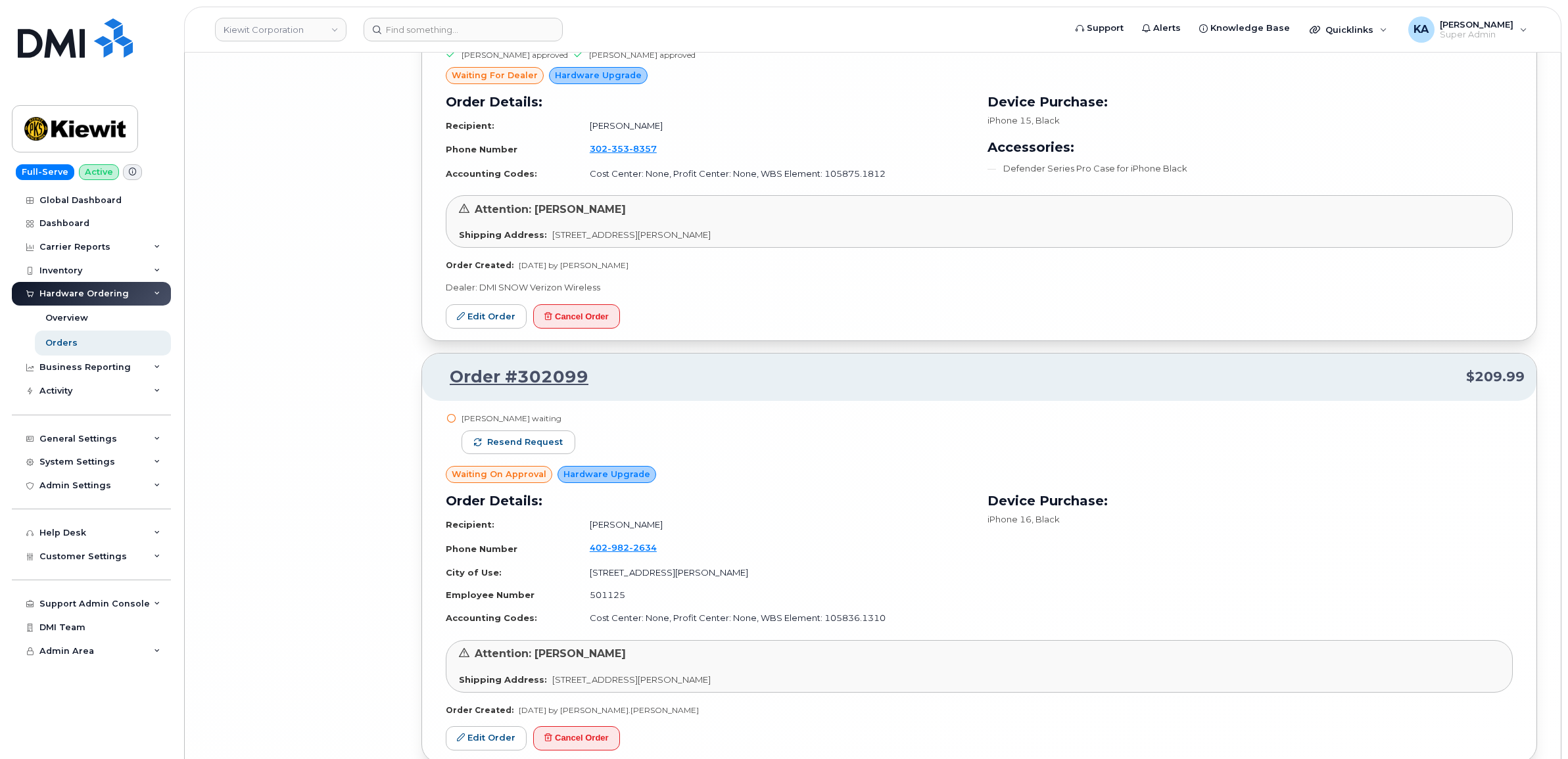
scroll to position [12035, 0]
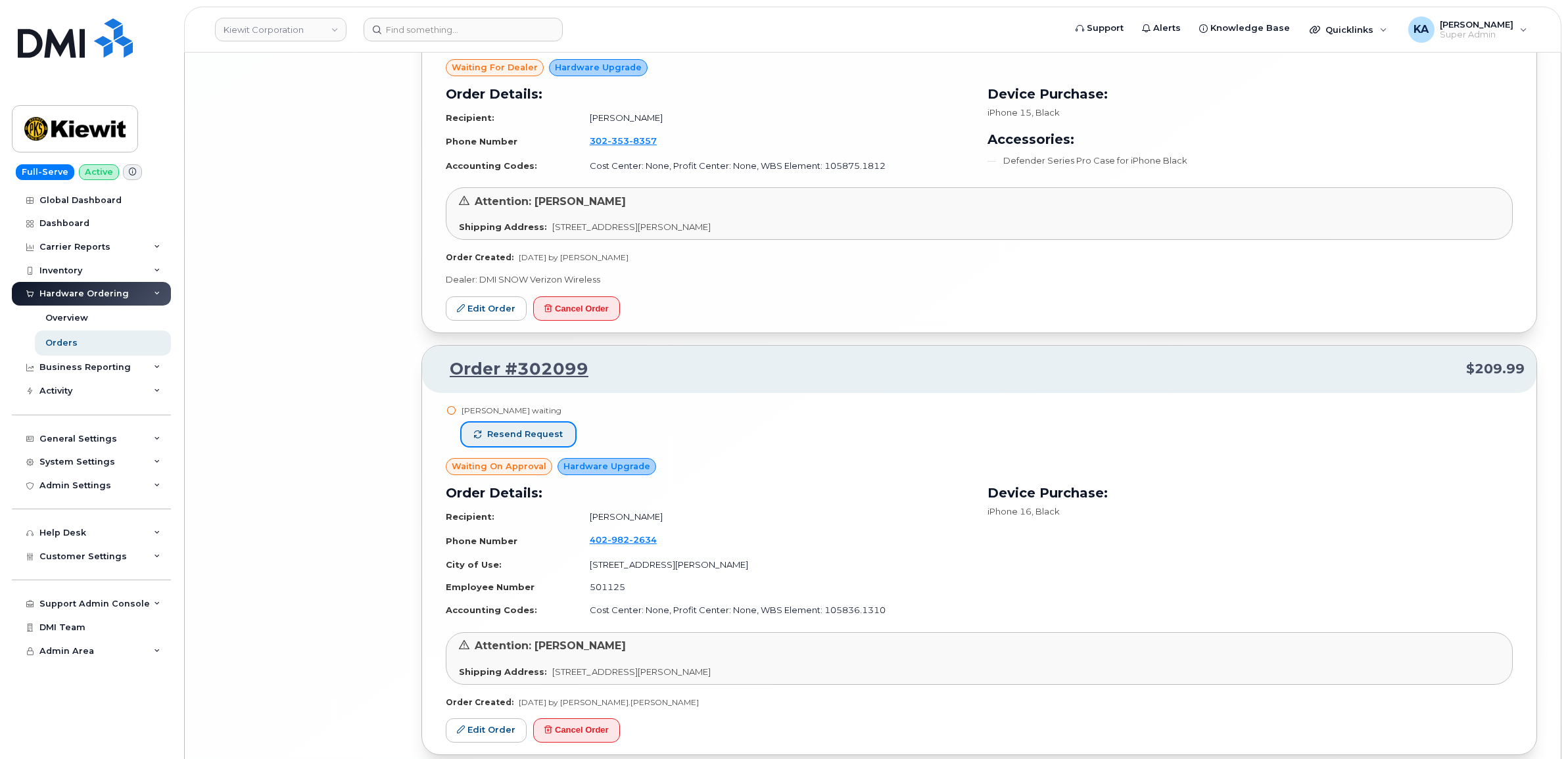
click at [553, 437] on button "Resend request" at bounding box center [518, 434] width 113 height 24
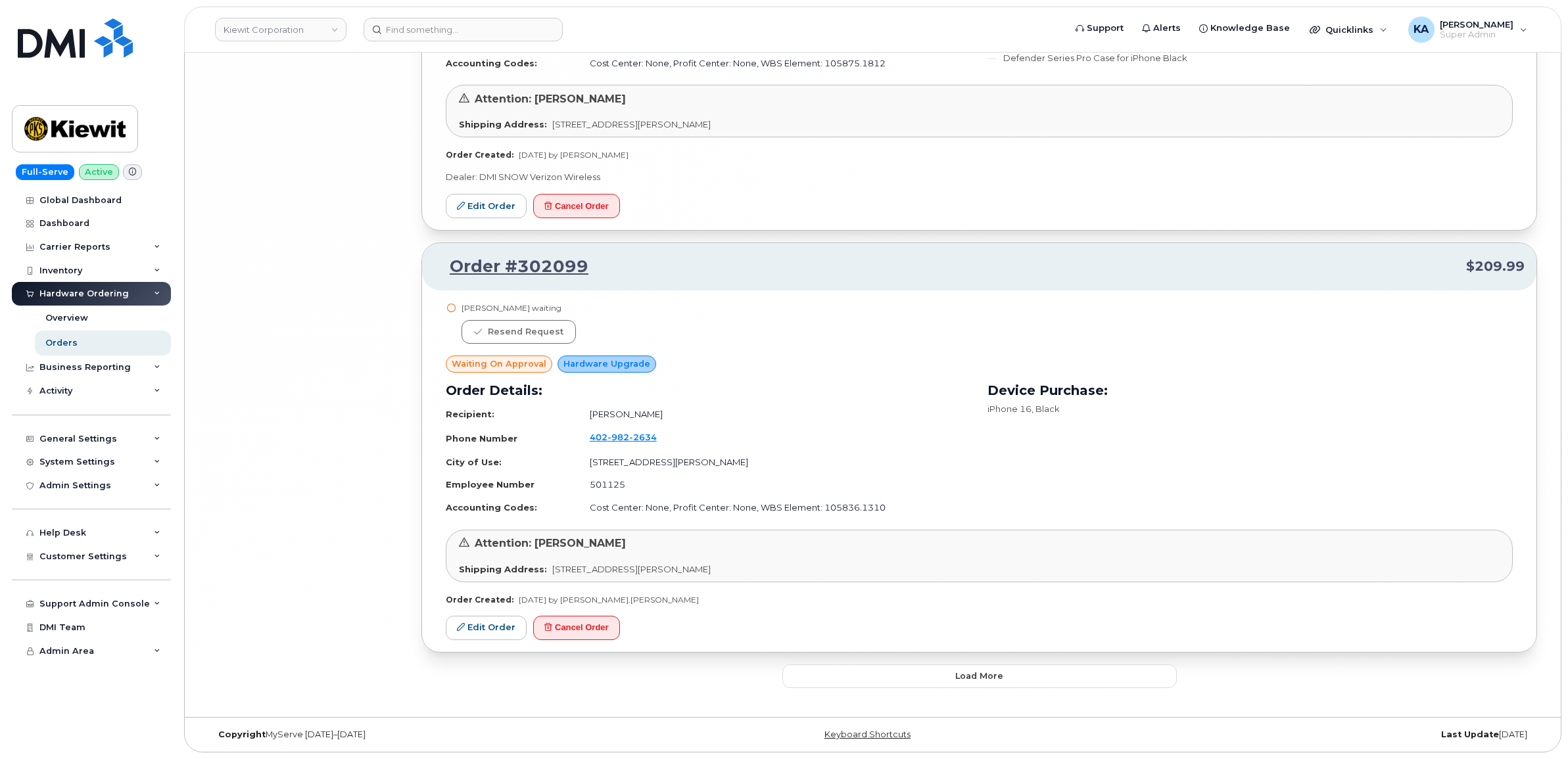
scroll to position [12150, 0]
click at [822, 677] on button "Load more" at bounding box center [979, 676] width 395 height 24
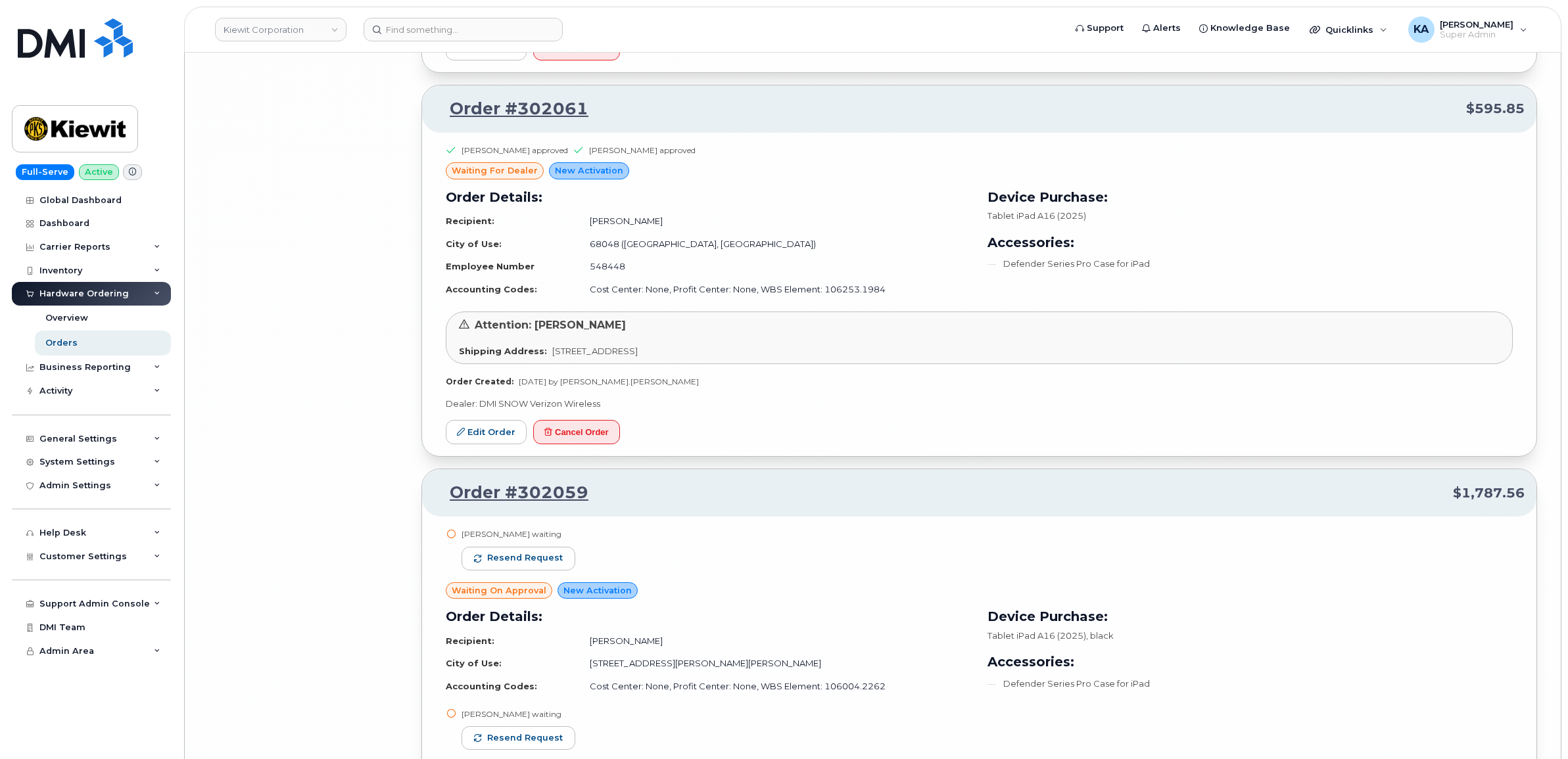
scroll to position [14040, 0]
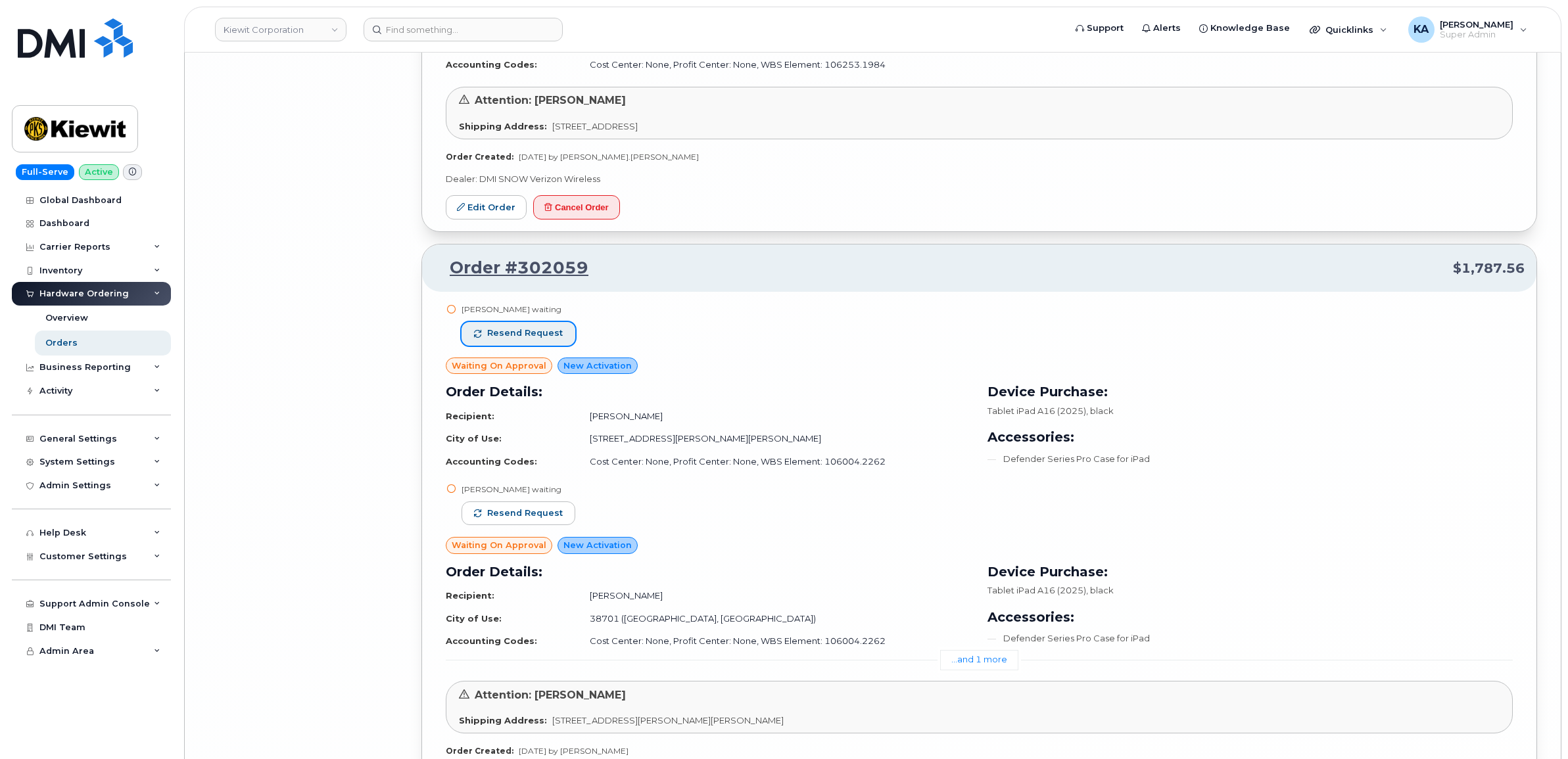
click at [534, 340] on span "Resend request" at bounding box center [525, 333] width 76 height 12
click at [549, 520] on span "Resend request" at bounding box center [525, 513] width 76 height 12
click at [983, 670] on link "...and 1 more" at bounding box center [978, 660] width 78 height 21
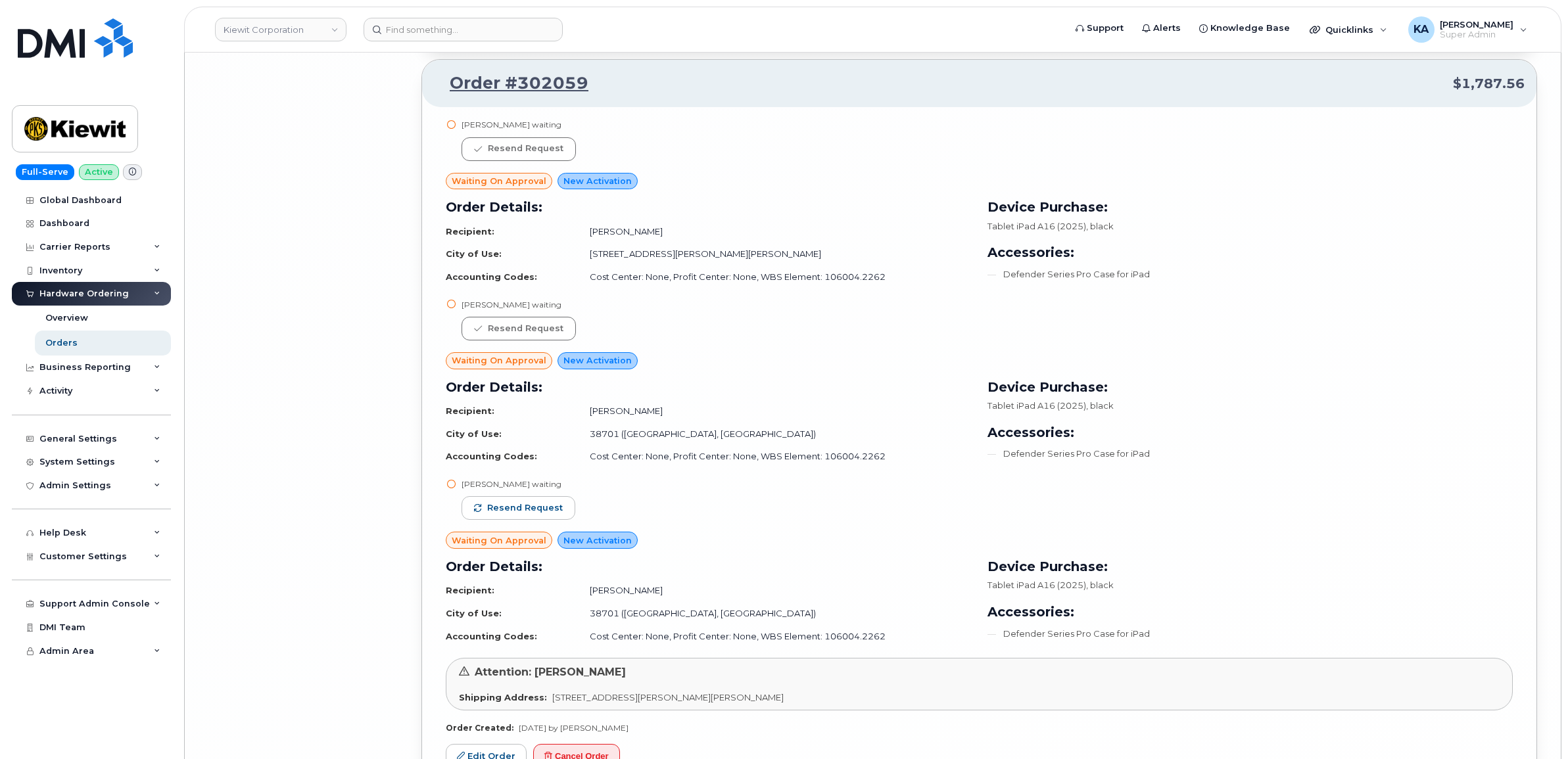
scroll to position [14287, 0]
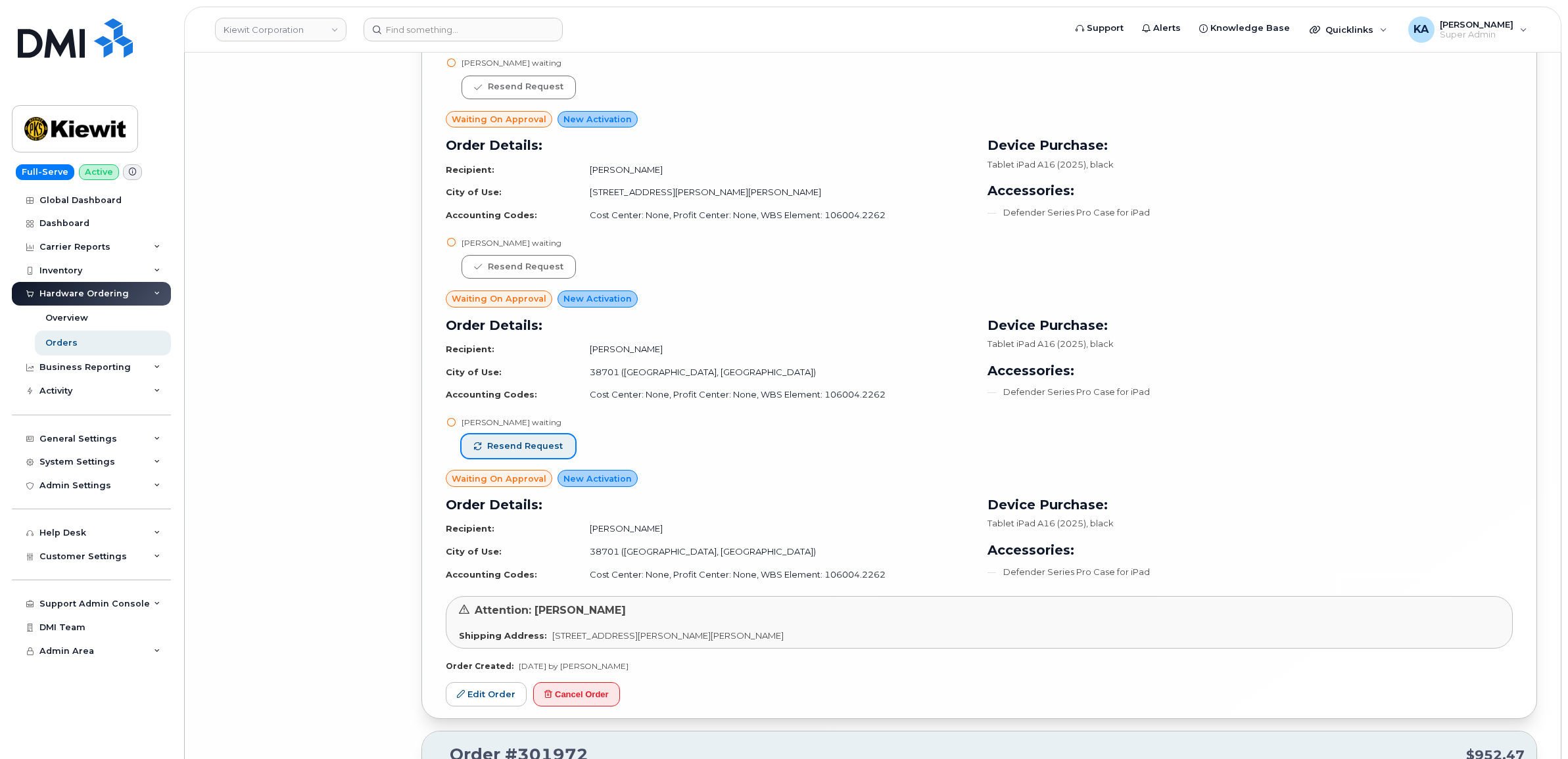
click at [550, 452] on span "Resend request" at bounding box center [525, 447] width 76 height 12
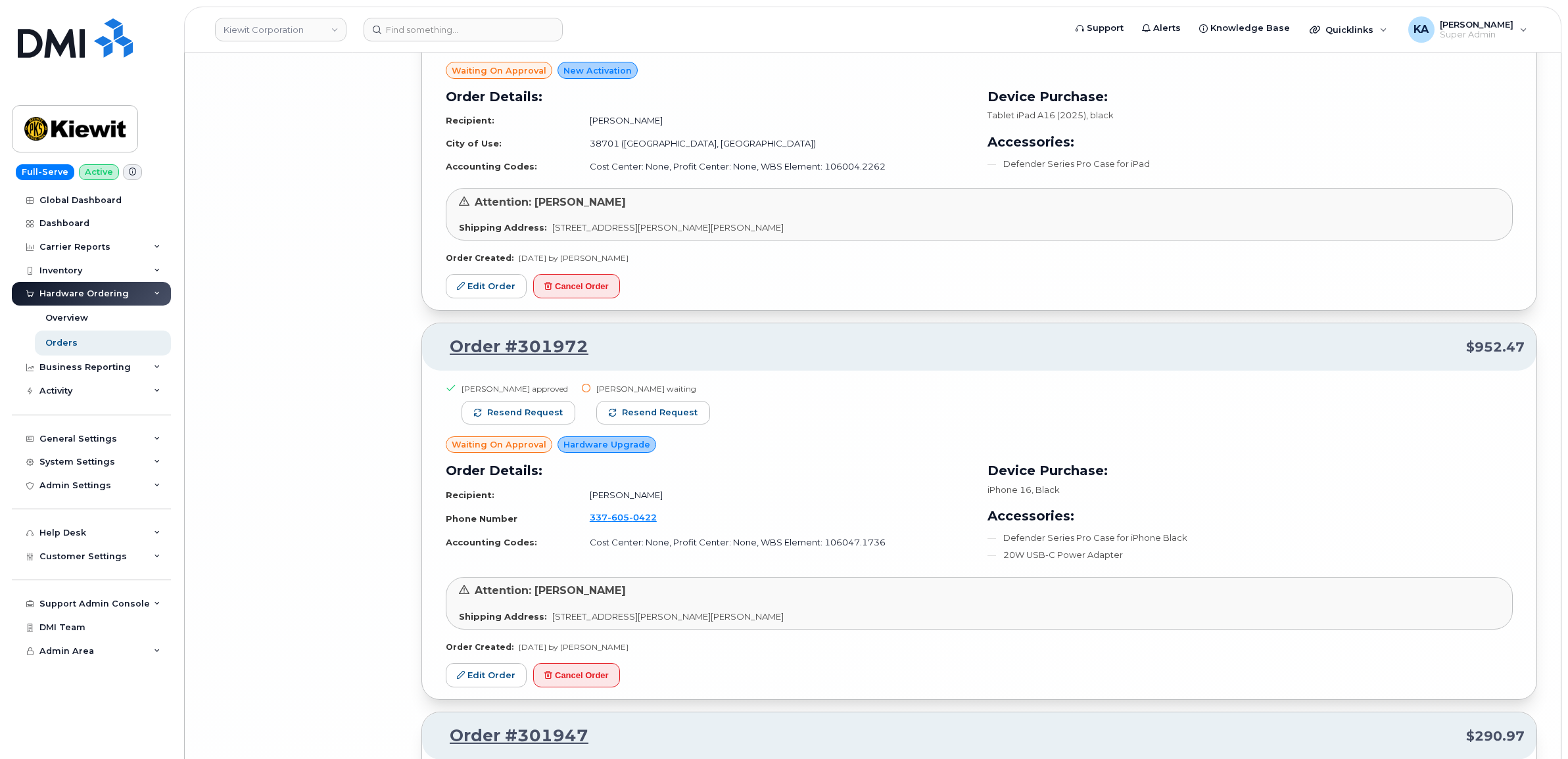
scroll to position [14697, 0]
click at [634, 414] on button "Resend request" at bounding box center [653, 410] width 113 height 24
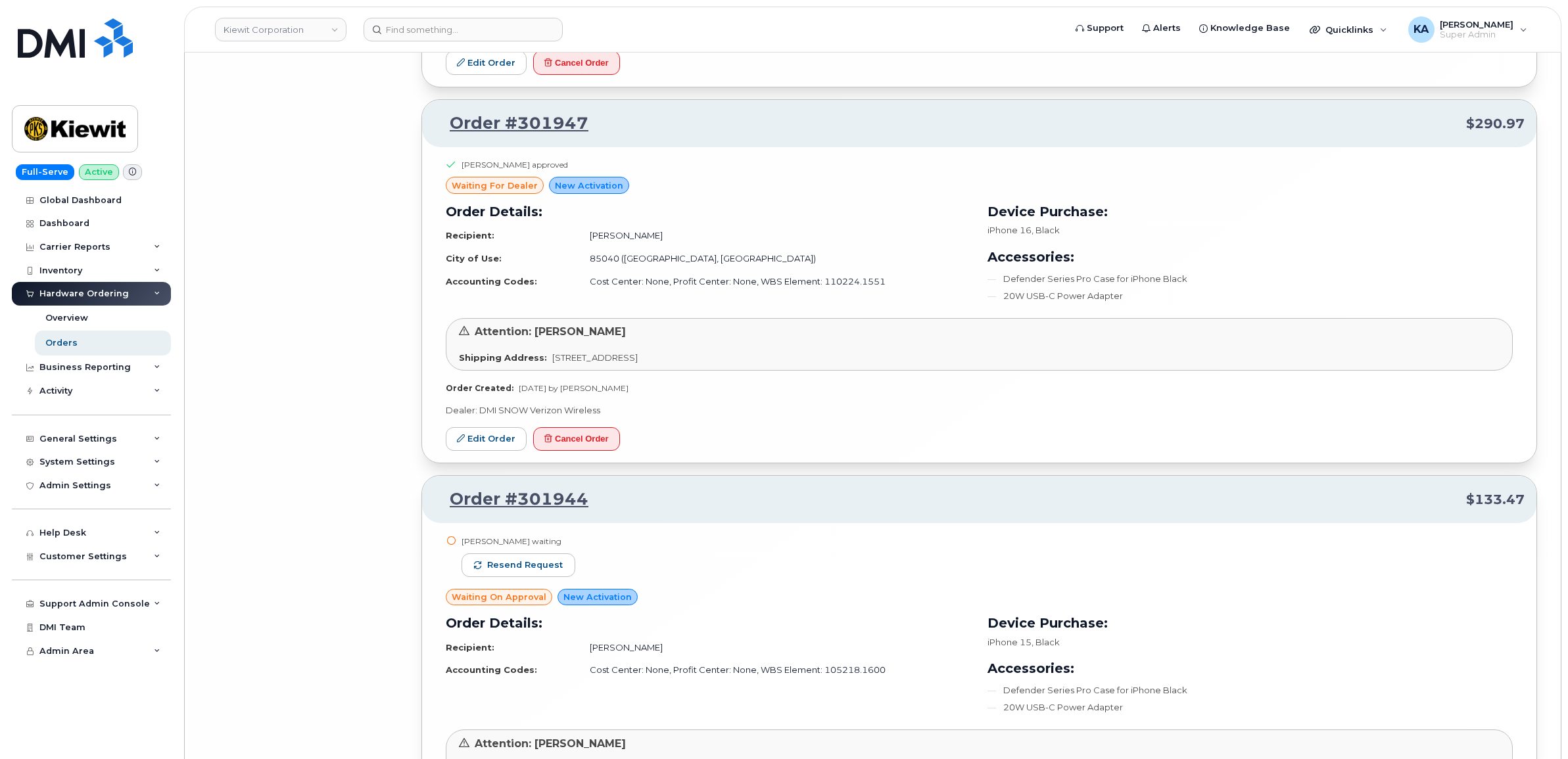
scroll to position [15520, 0]
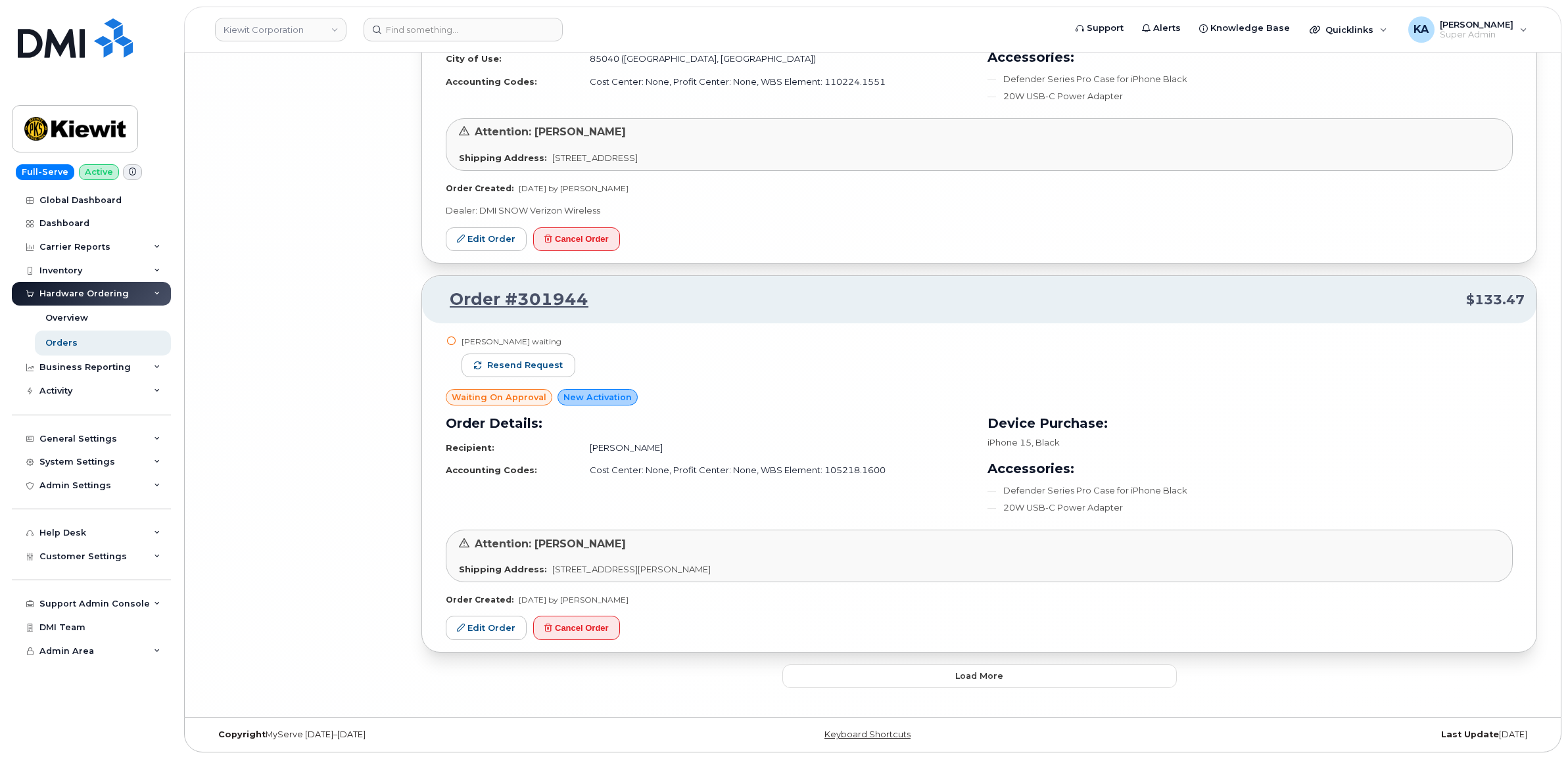
click at [517, 355] on div "Razan Jrajrah waiting Resend request" at bounding box center [518, 363] width 113 height 53
click at [533, 365] on span "Resend request" at bounding box center [525, 365] width 76 height 12
click at [827, 669] on button "Load more" at bounding box center [979, 676] width 395 height 24
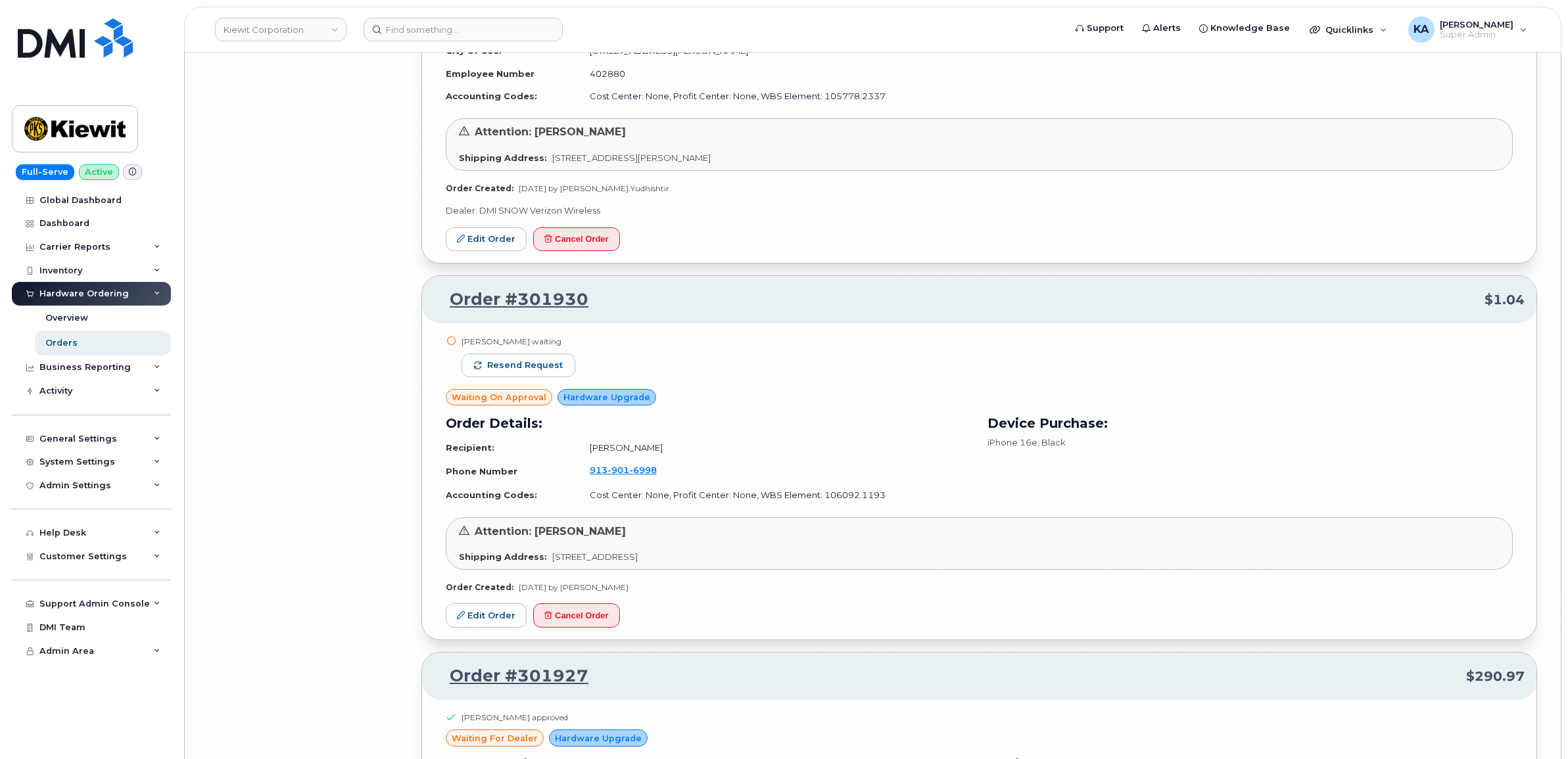
scroll to position [16344, 0]
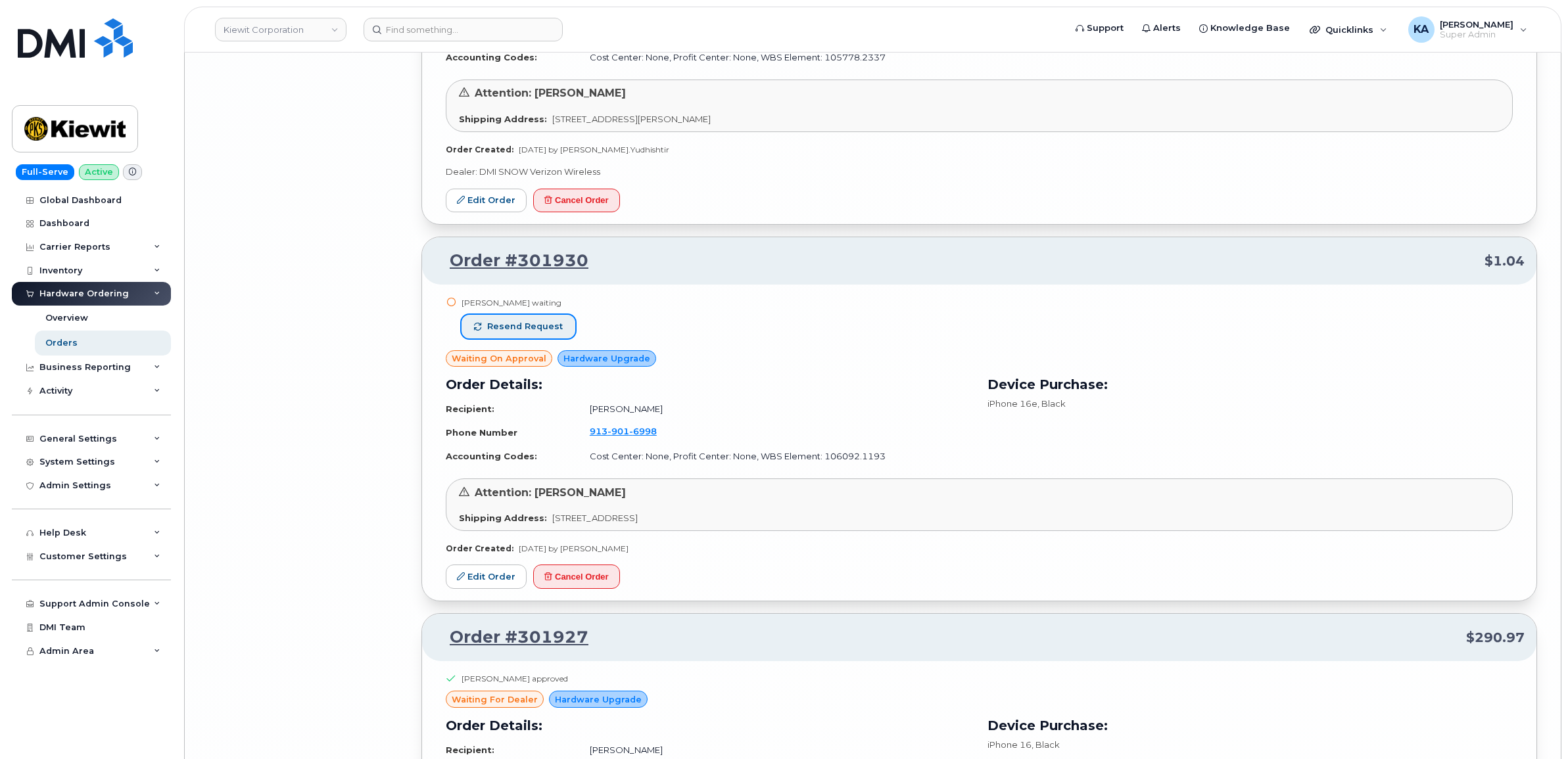
click at [510, 333] on span "Resend request" at bounding box center [525, 326] width 76 height 12
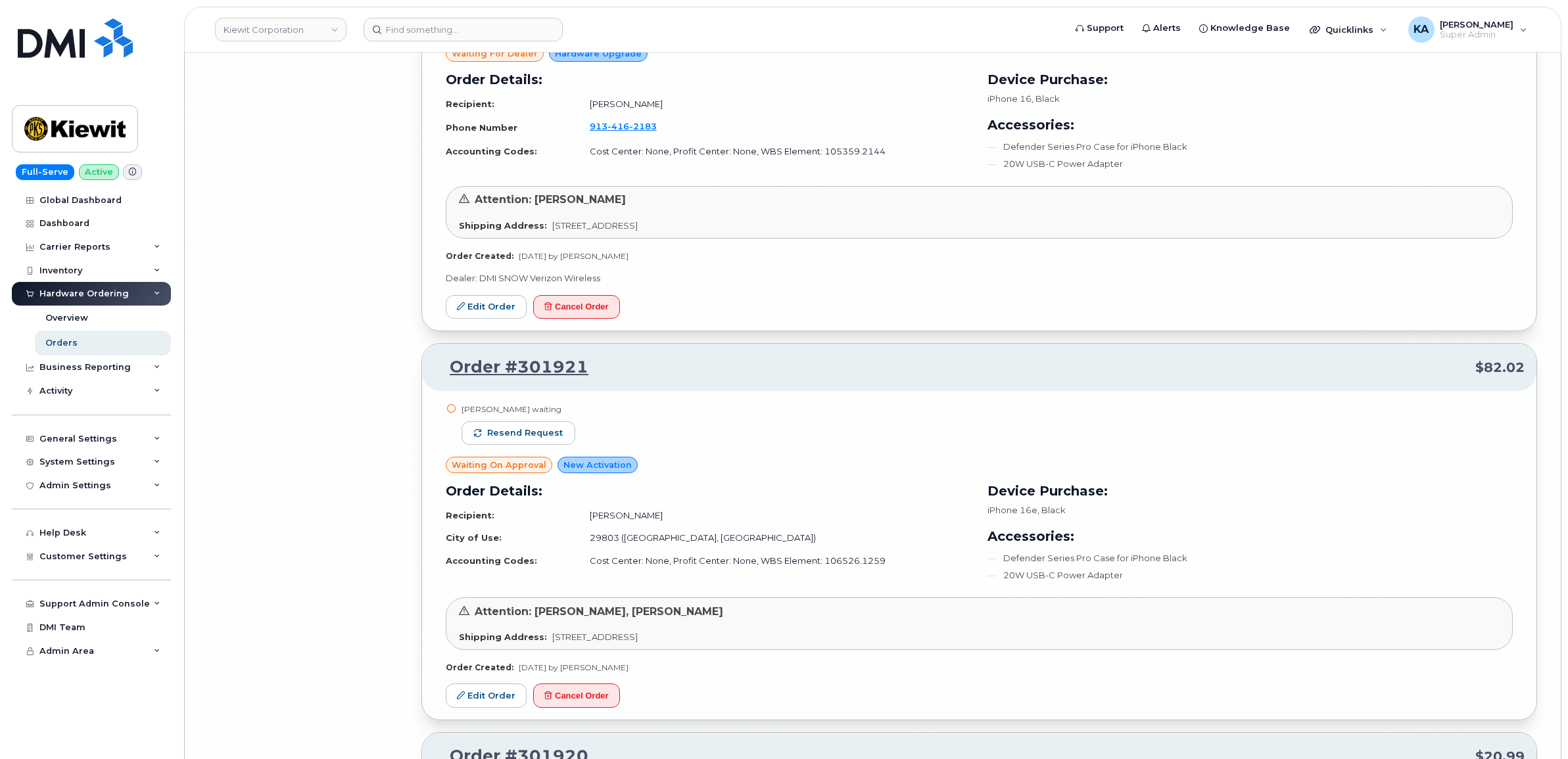
scroll to position [17084, 0]
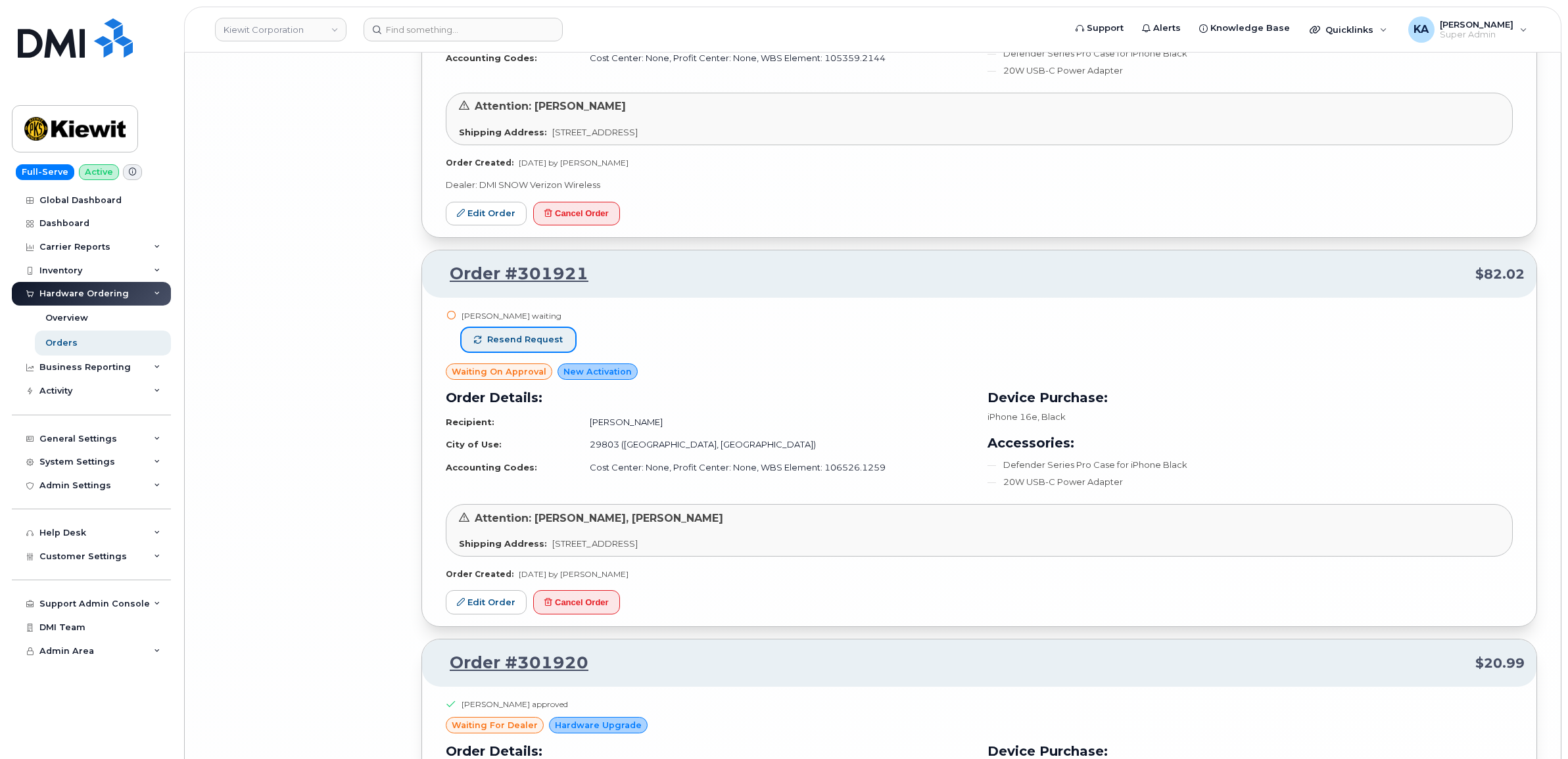
click at [538, 346] on span "Resend request" at bounding box center [525, 340] width 76 height 12
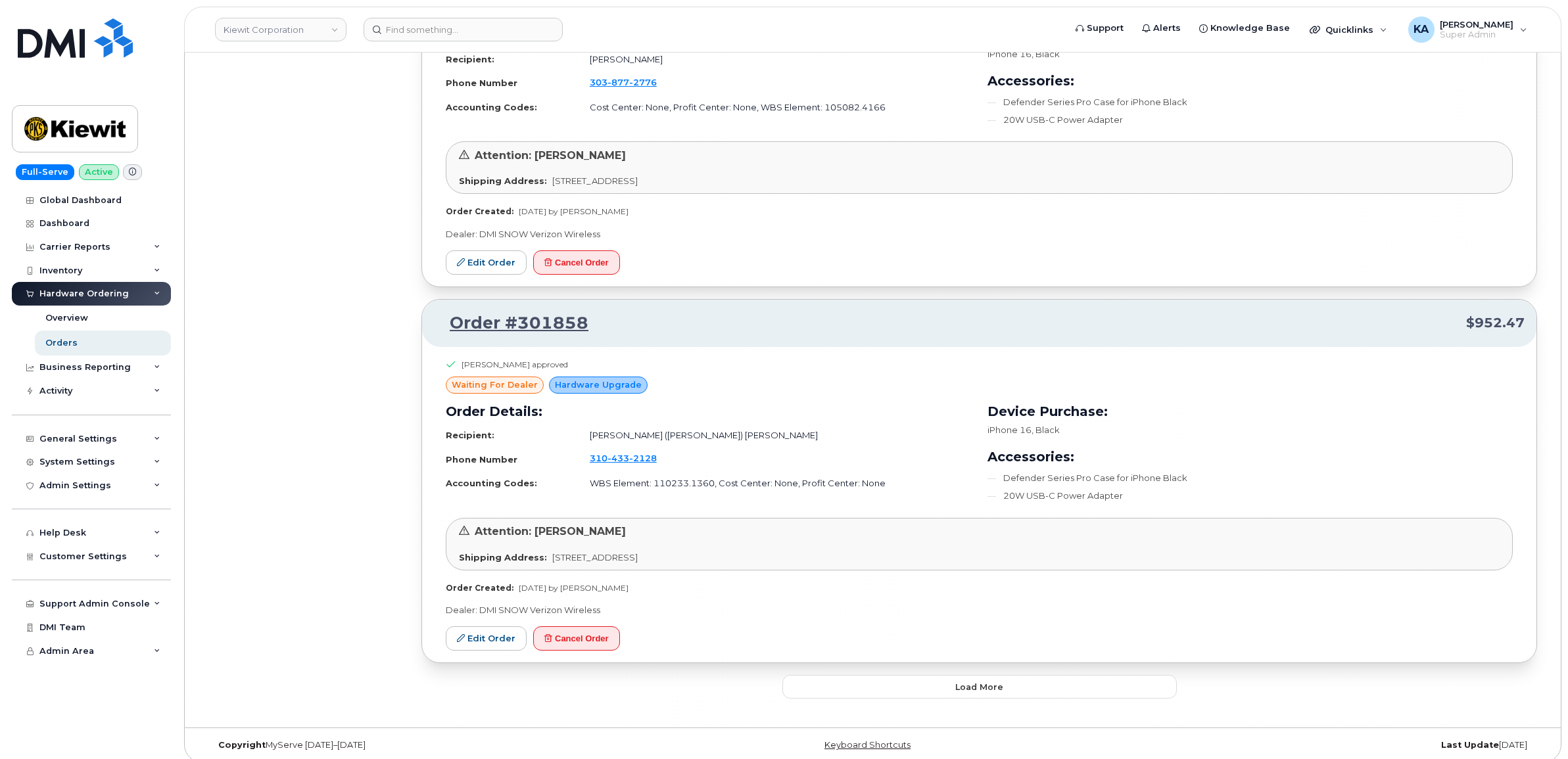
scroll to position [18721, 0]
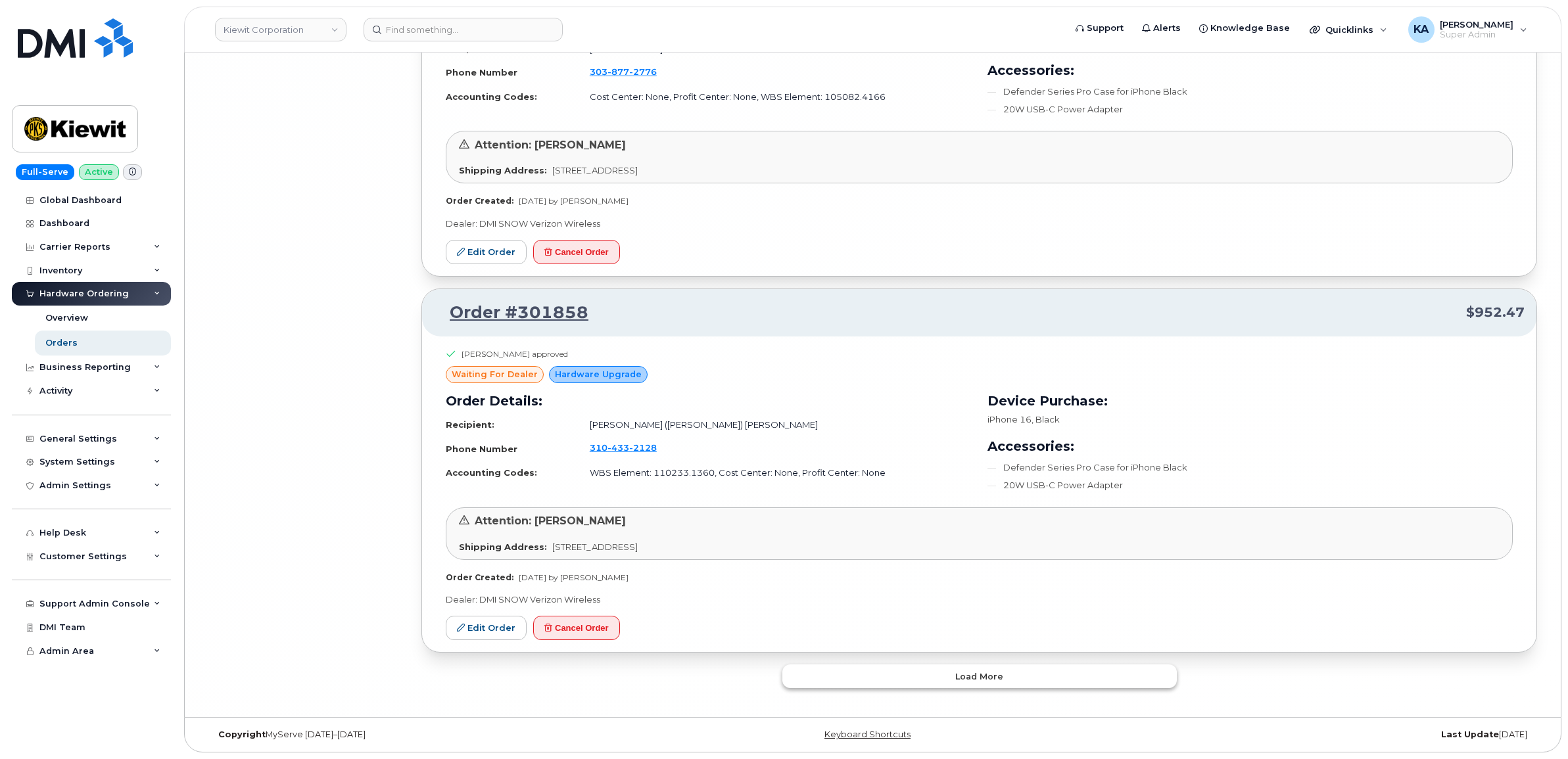
click at [840, 686] on button "Load more" at bounding box center [979, 676] width 395 height 24
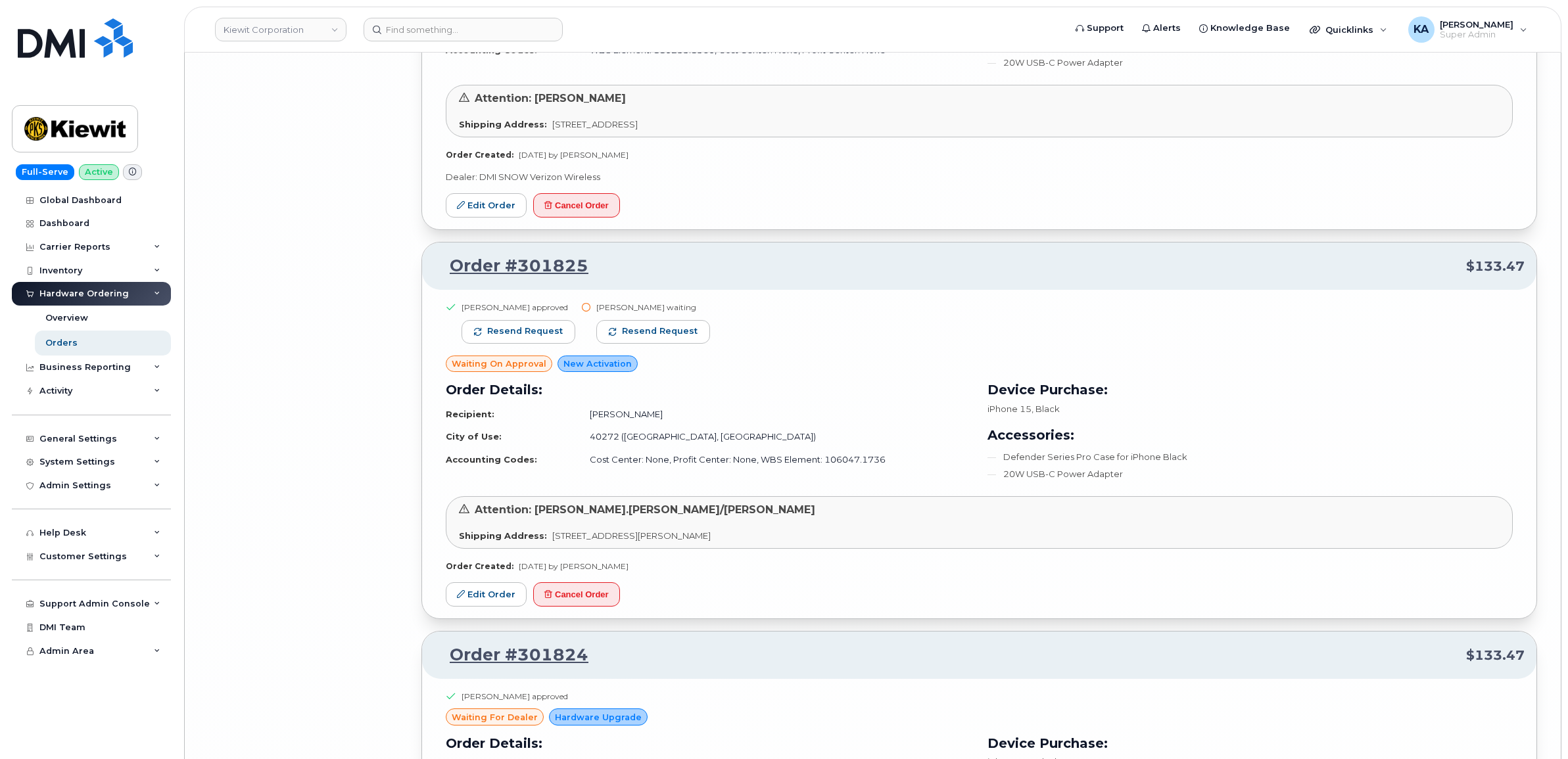
scroll to position [19132, 0]
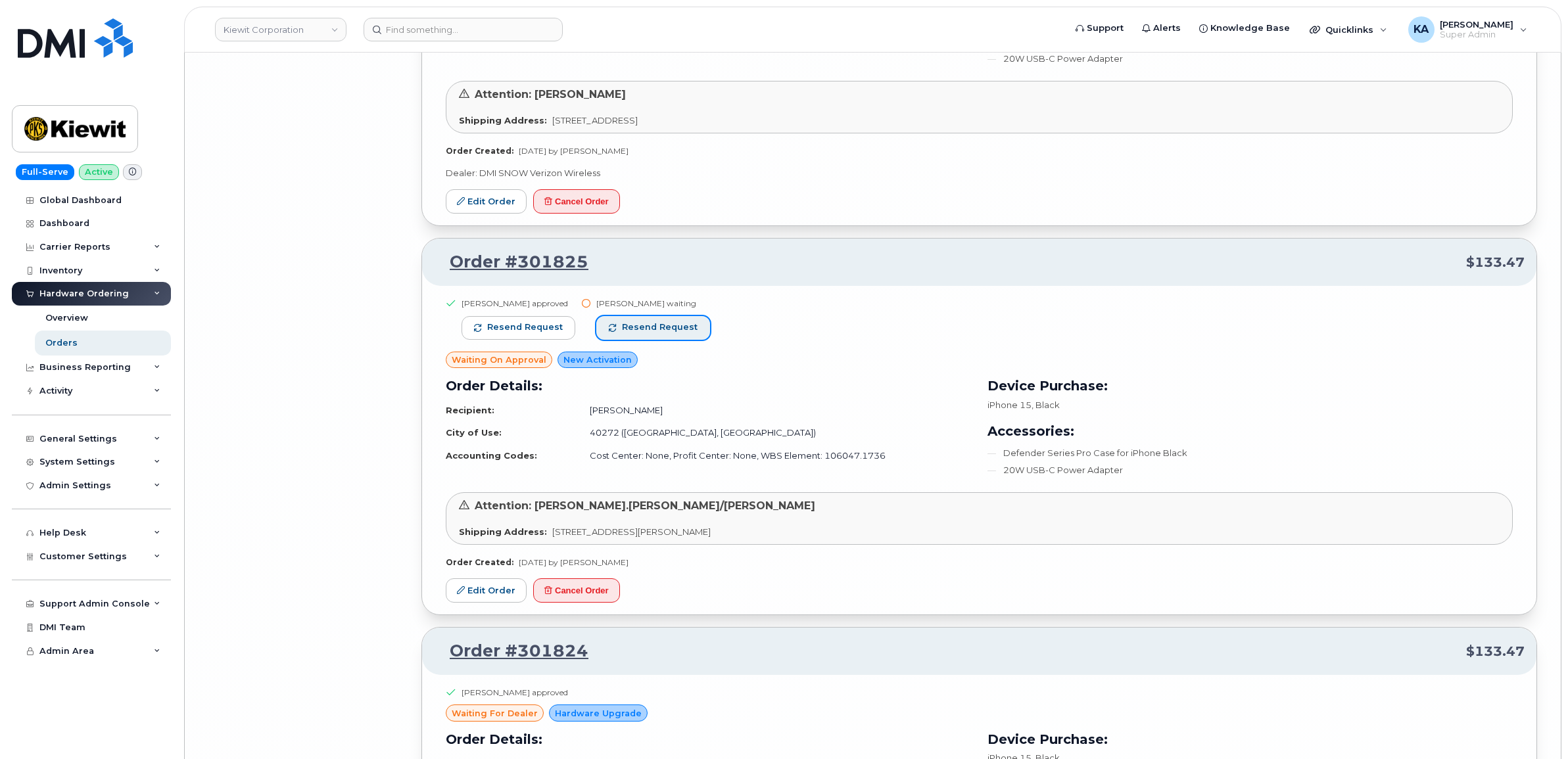
click at [666, 336] on button "Resend request" at bounding box center [653, 328] width 113 height 24
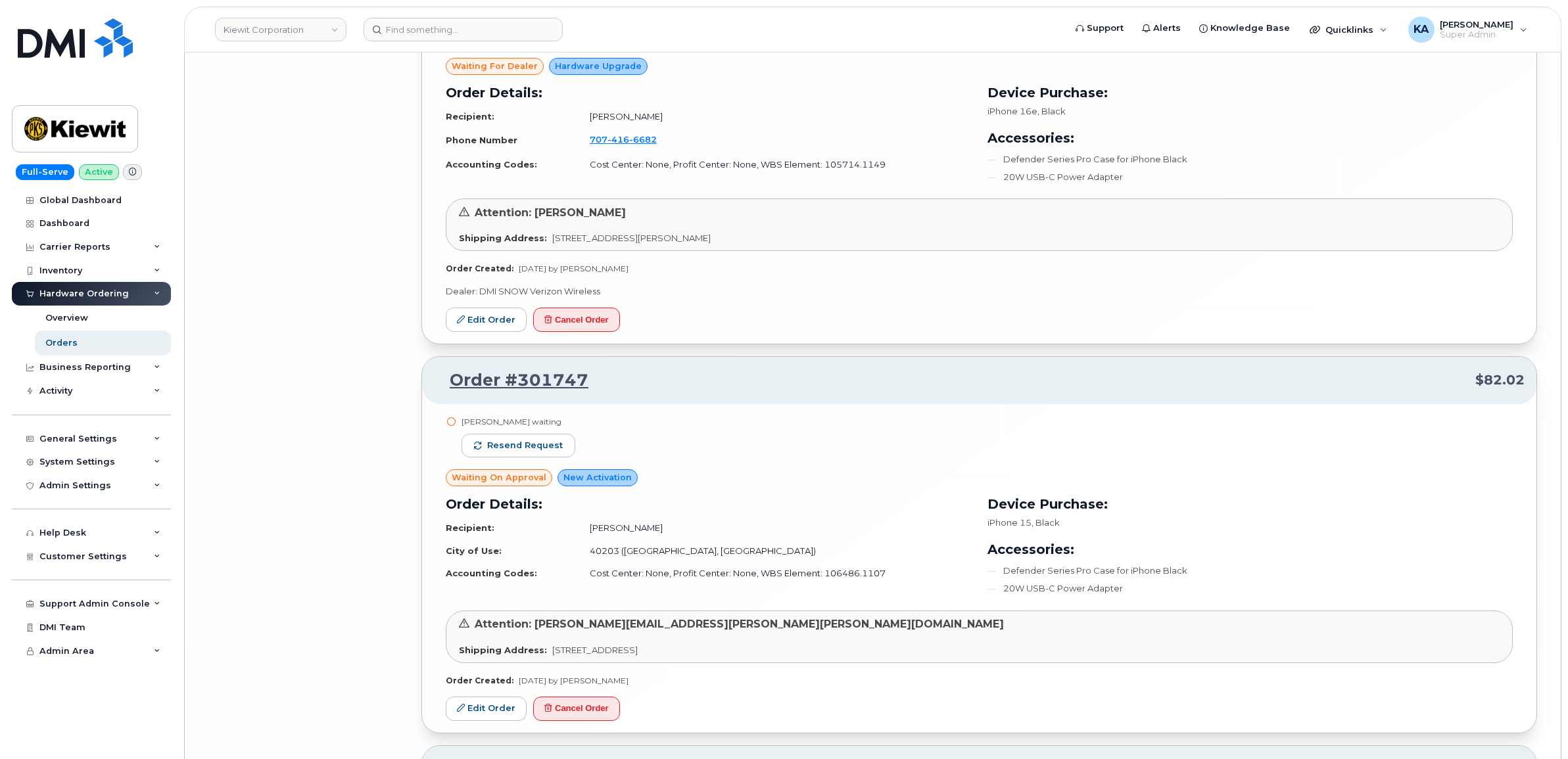
scroll to position [20611, 0]
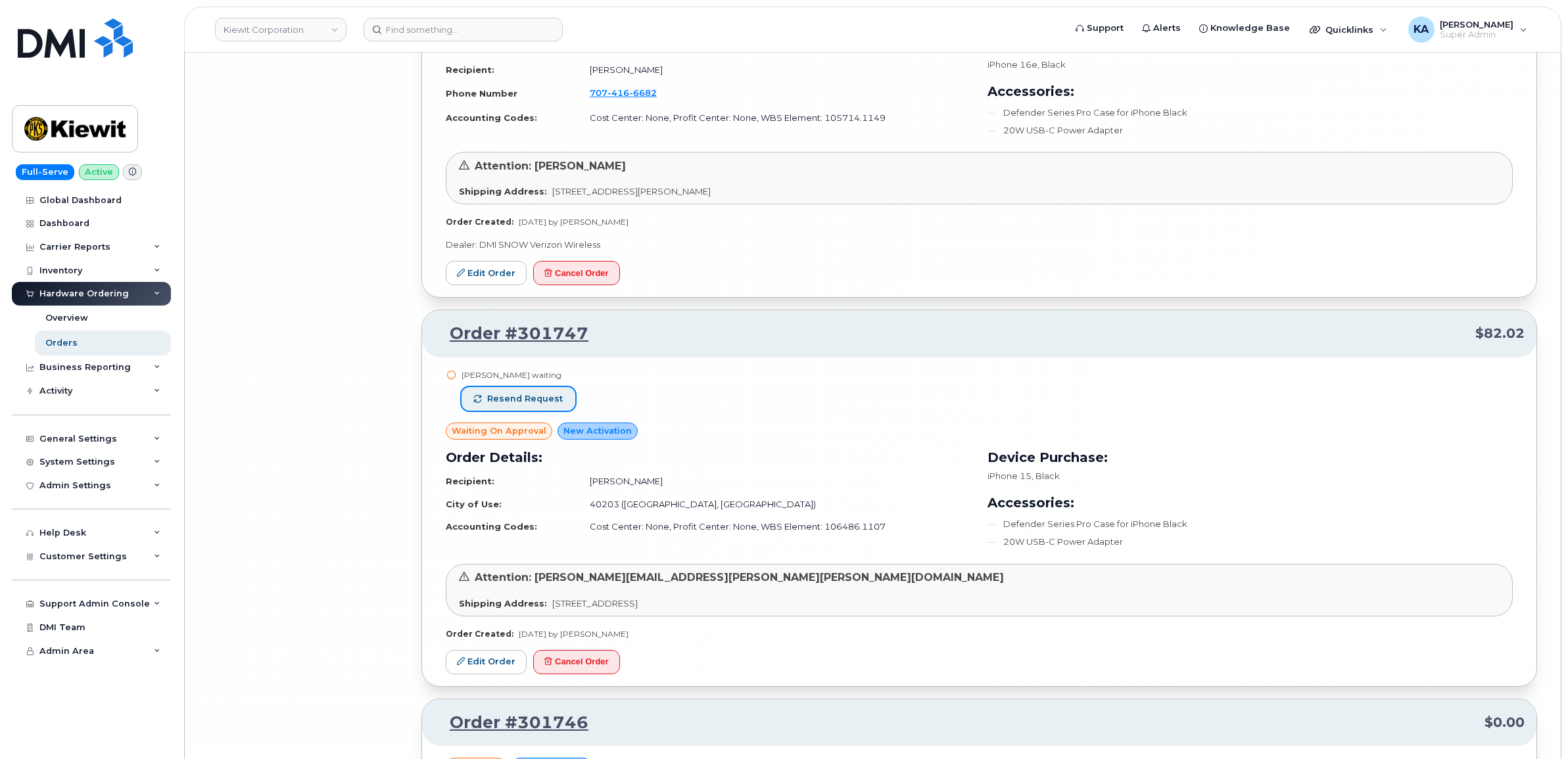
click at [559, 411] on button "Resend request" at bounding box center [518, 399] width 113 height 24
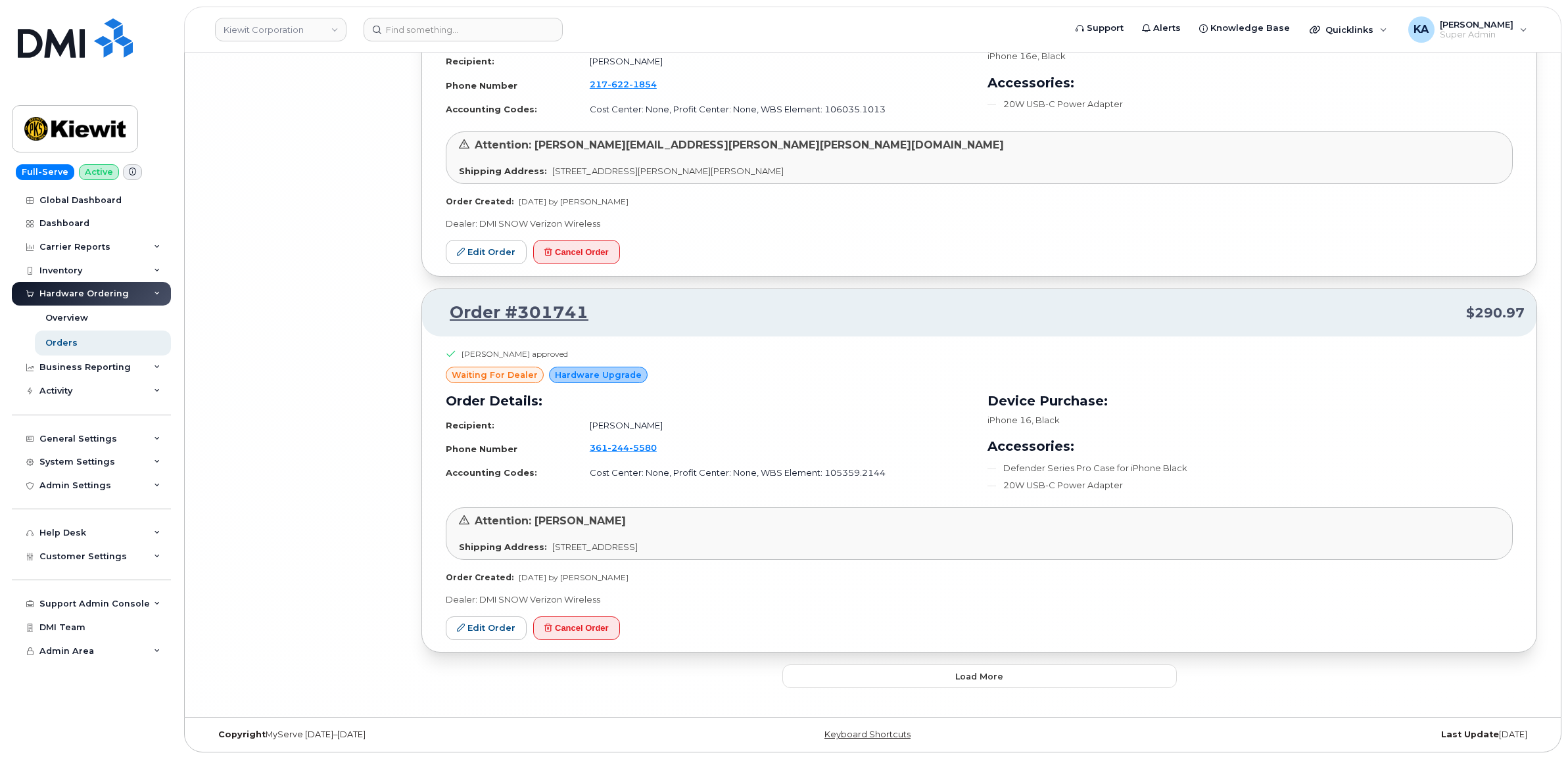
scroll to position [21613, 0]
click at [847, 670] on button "Load more" at bounding box center [979, 676] width 395 height 24
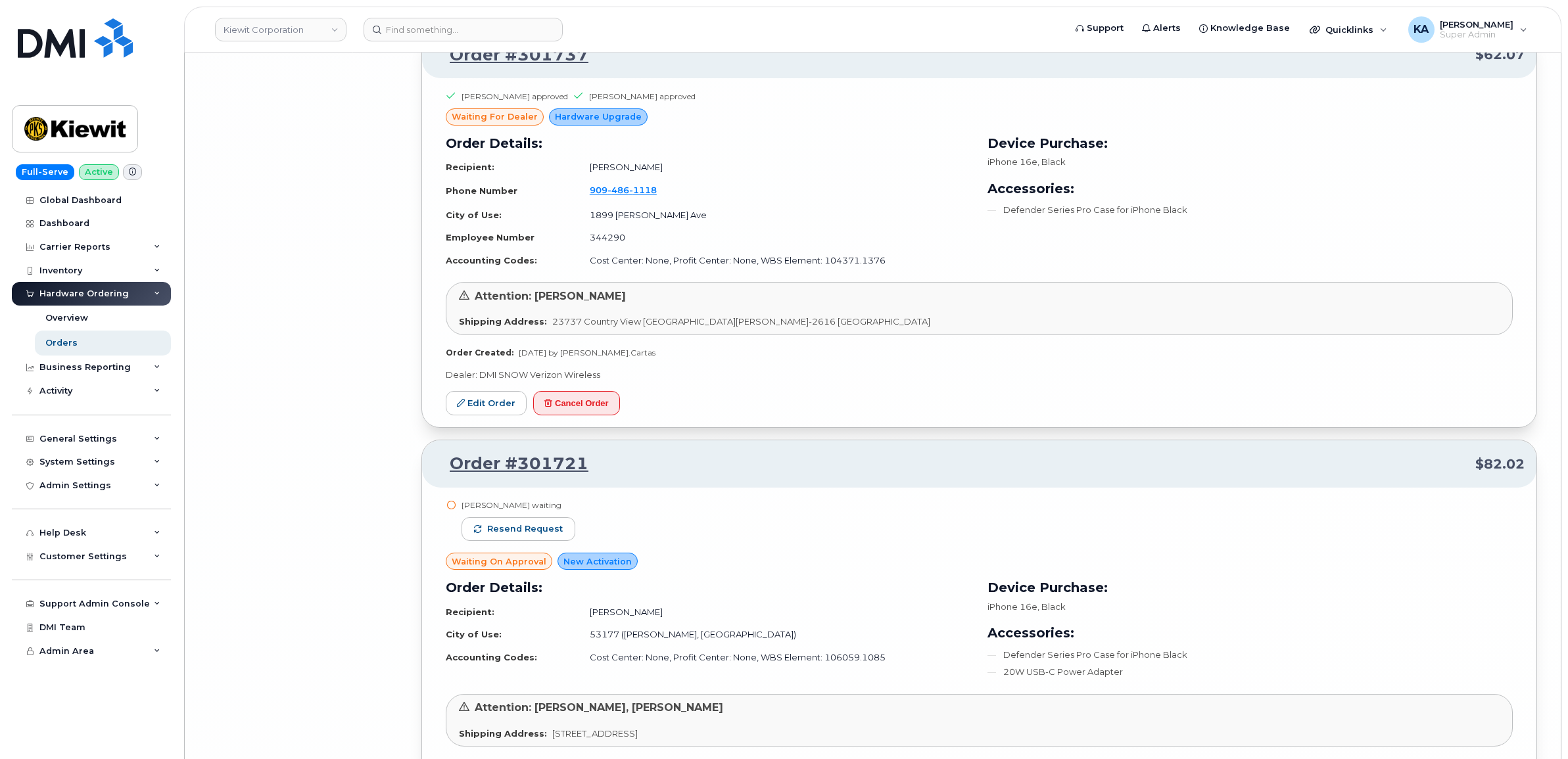
scroll to position [22600, 0]
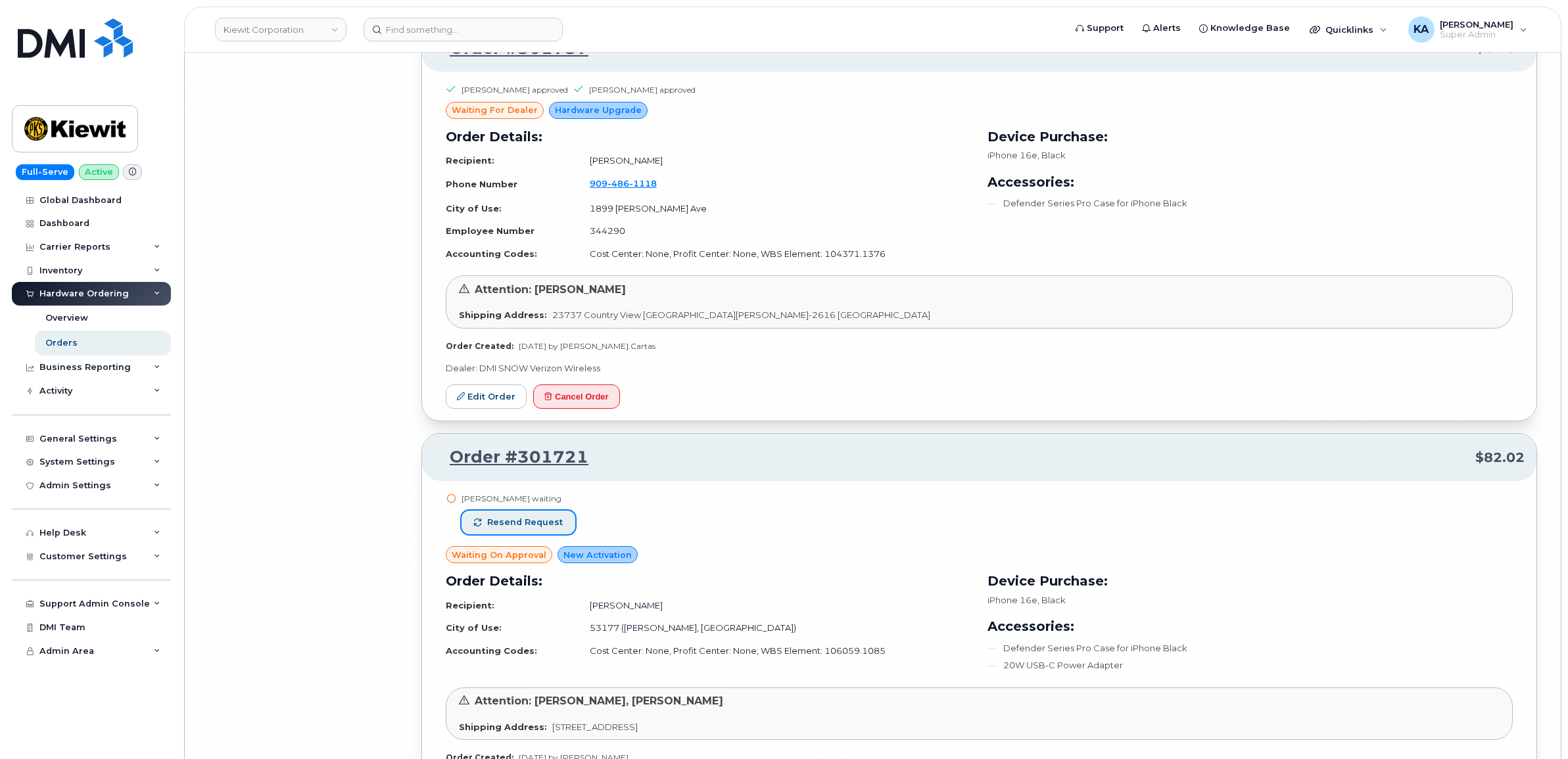
click at [543, 529] on span "Resend request" at bounding box center [525, 522] width 76 height 12
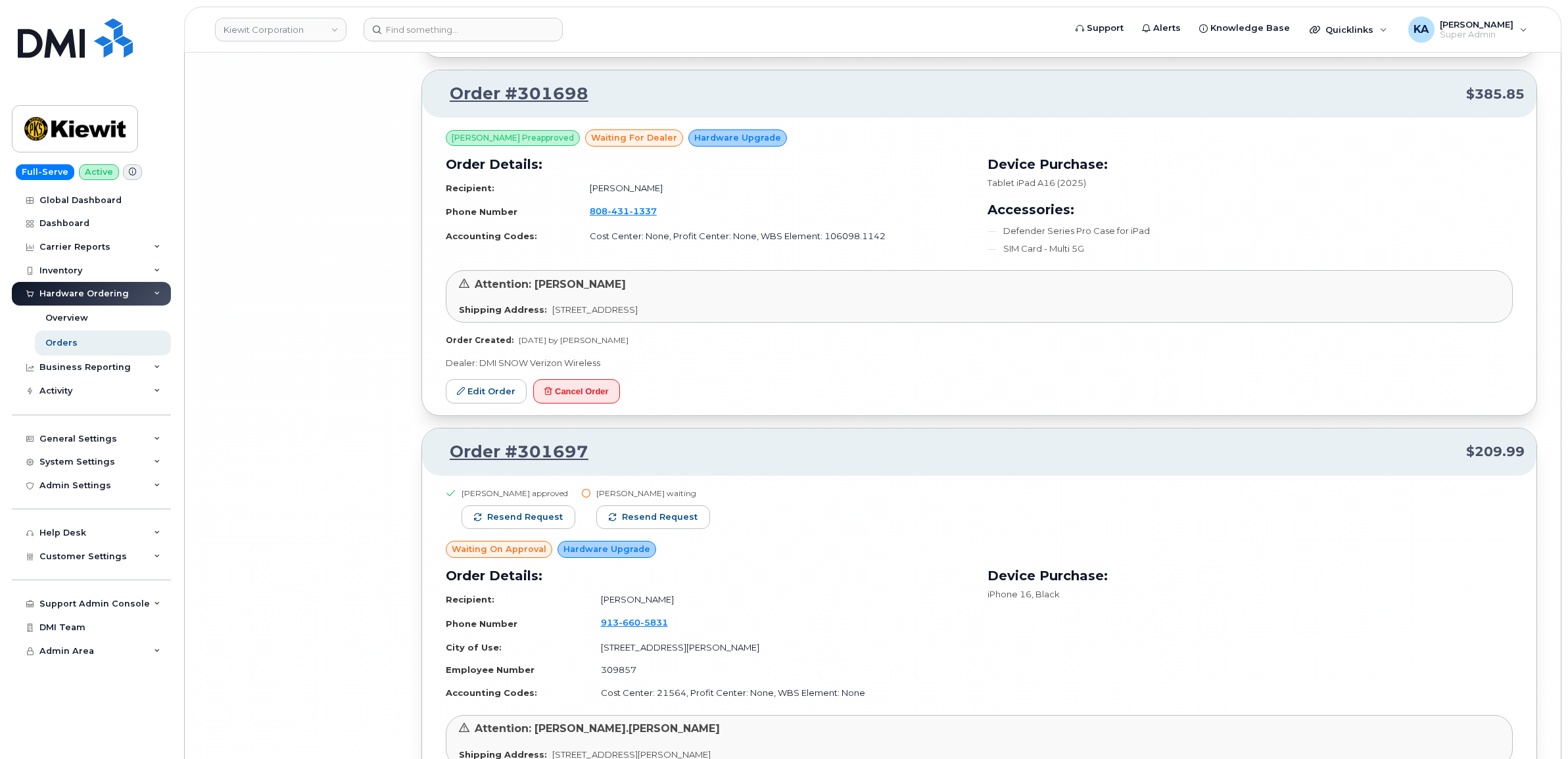
scroll to position [23832, 0]
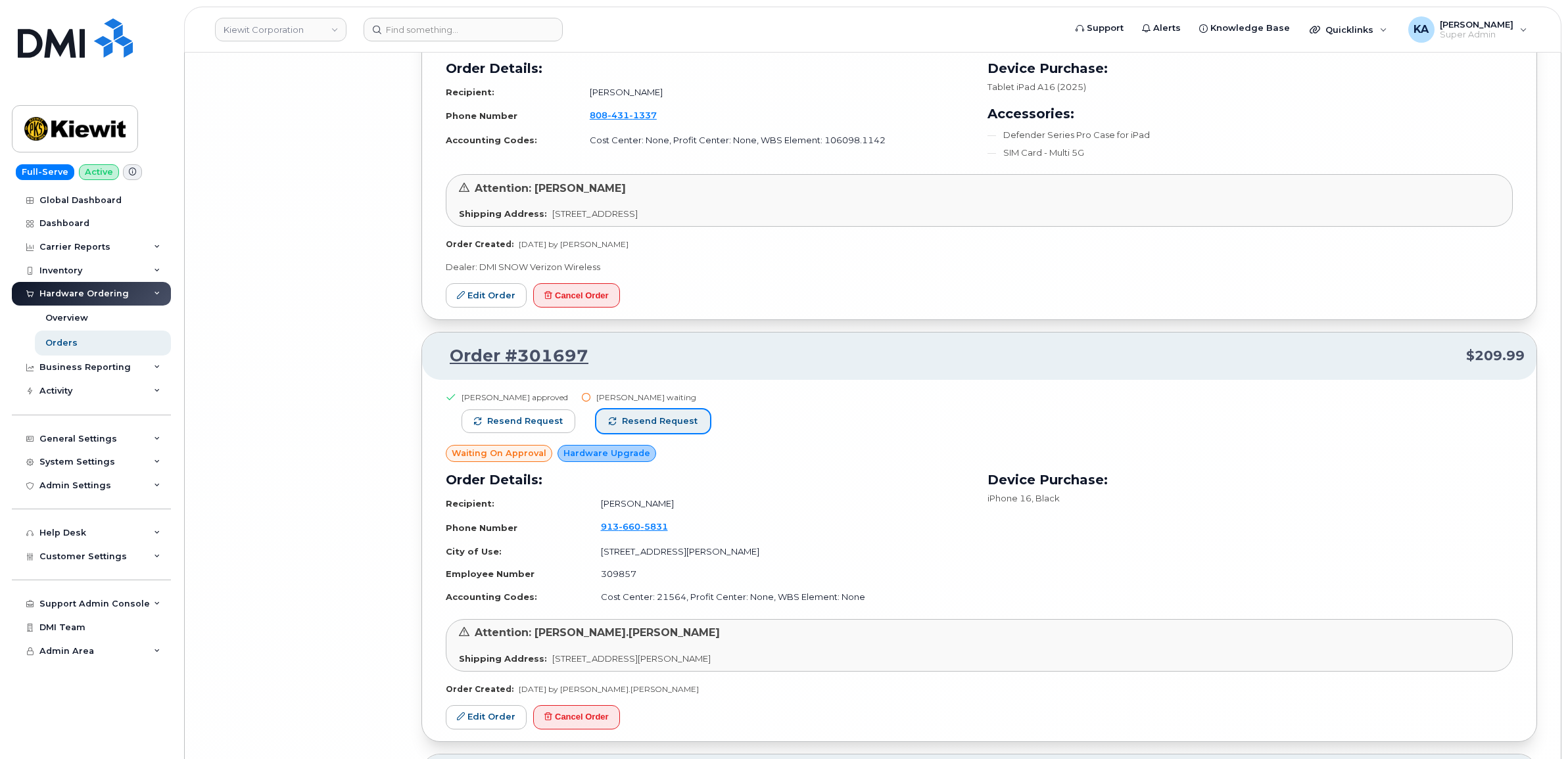
click at [669, 428] on span "Resend request" at bounding box center [659, 421] width 76 height 12
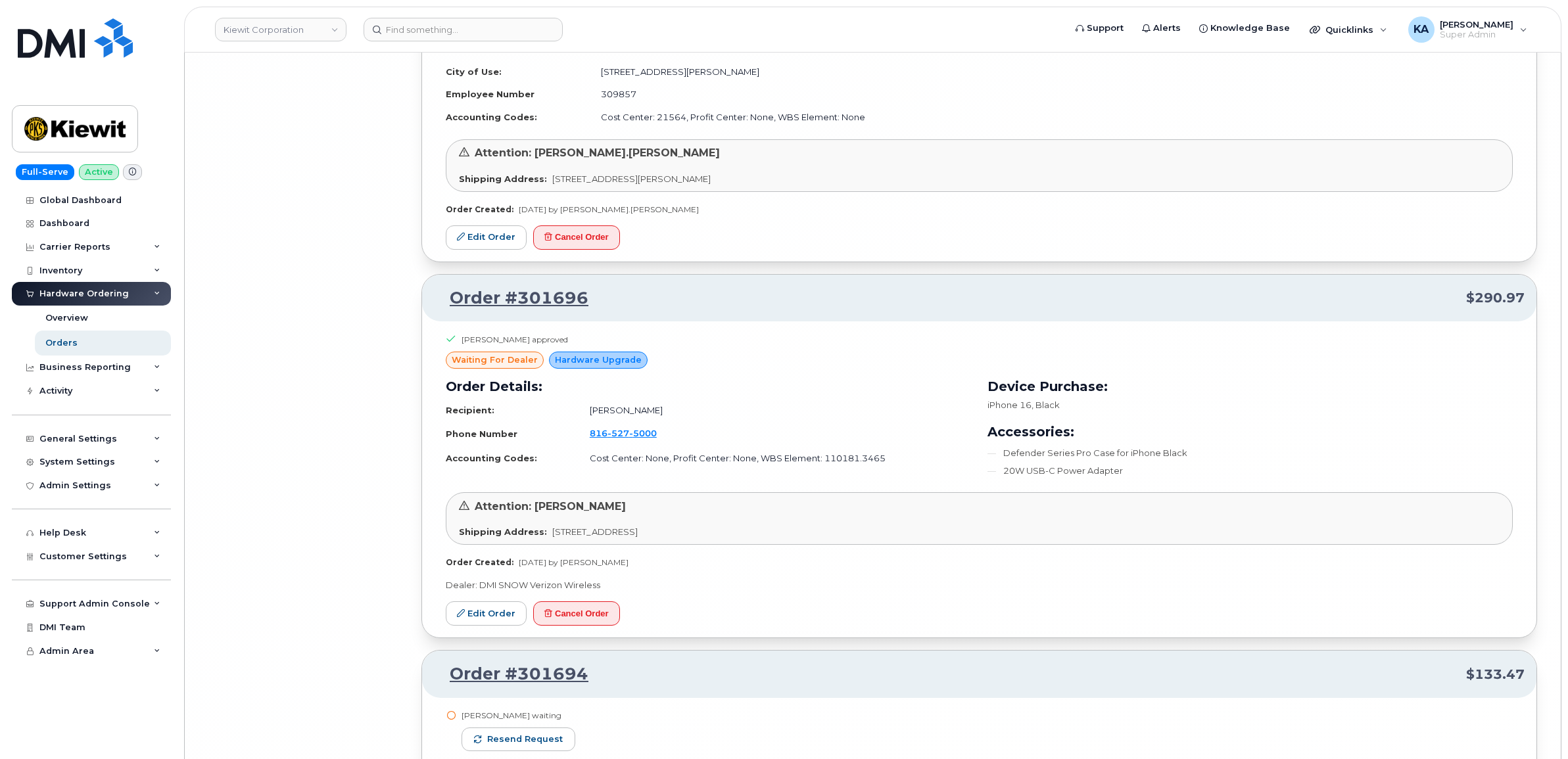
scroll to position [24489, 0]
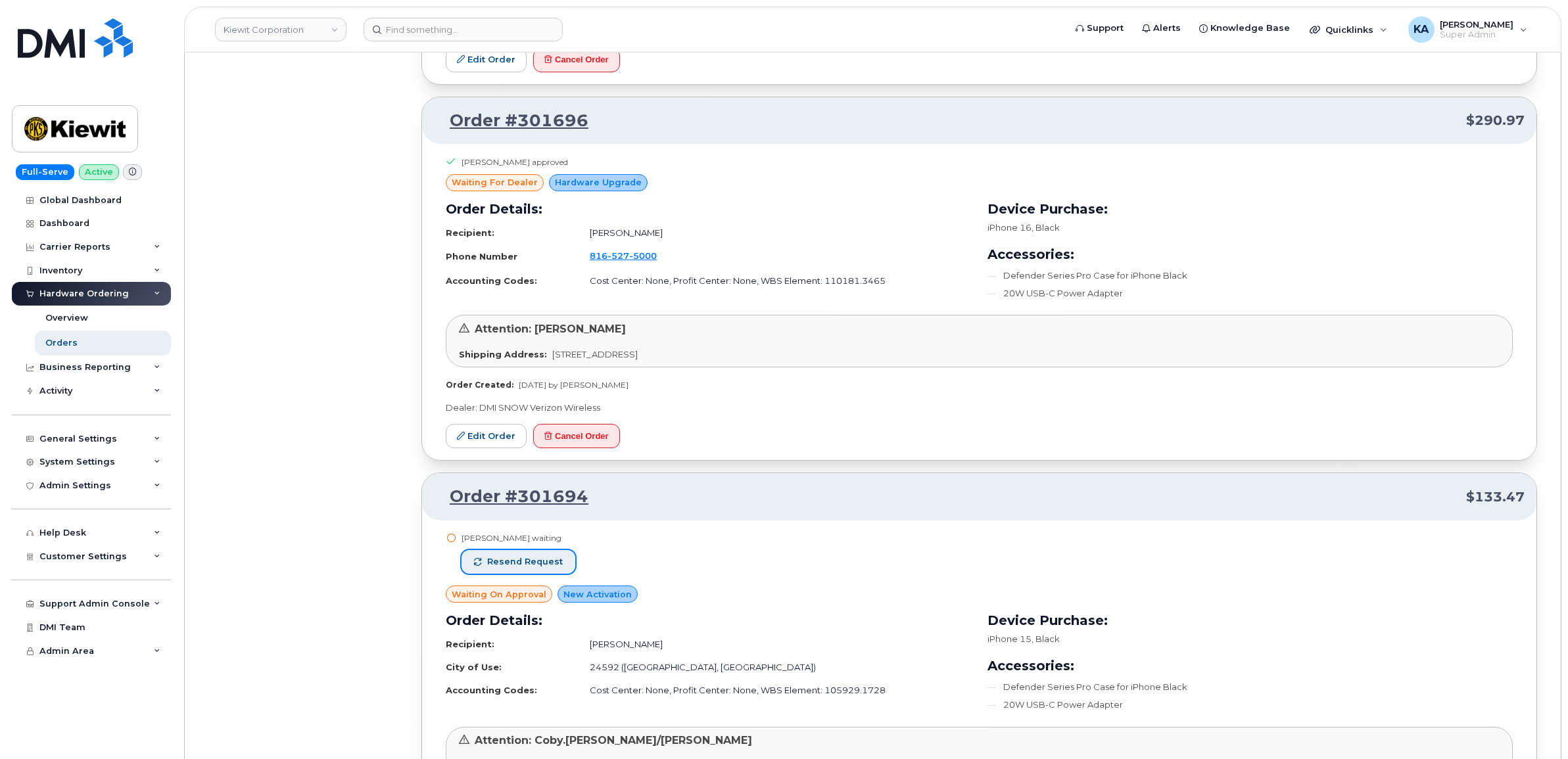
click at [556, 568] on span "Resend request" at bounding box center [525, 562] width 76 height 12
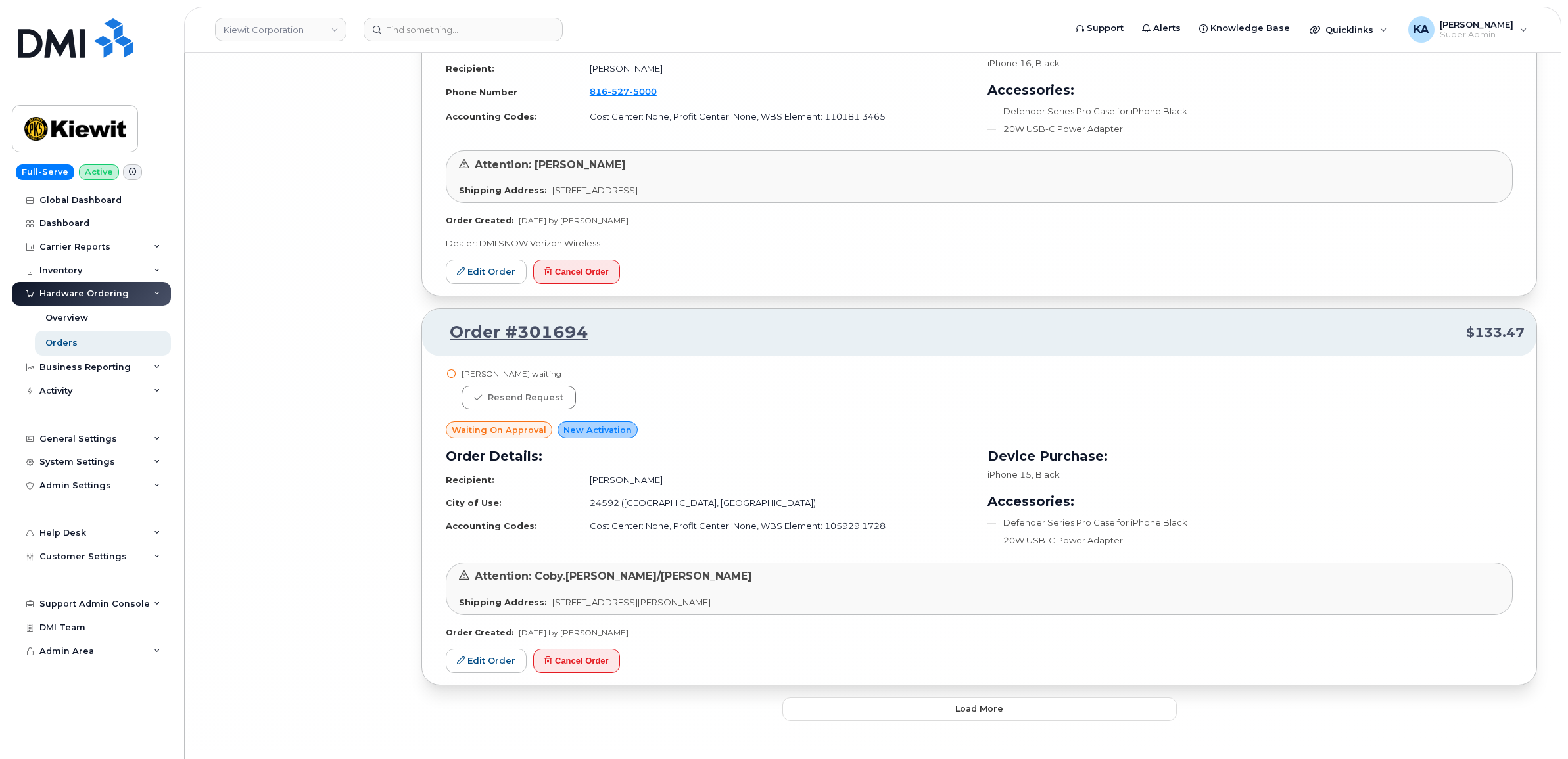
scroll to position [24706, 0]
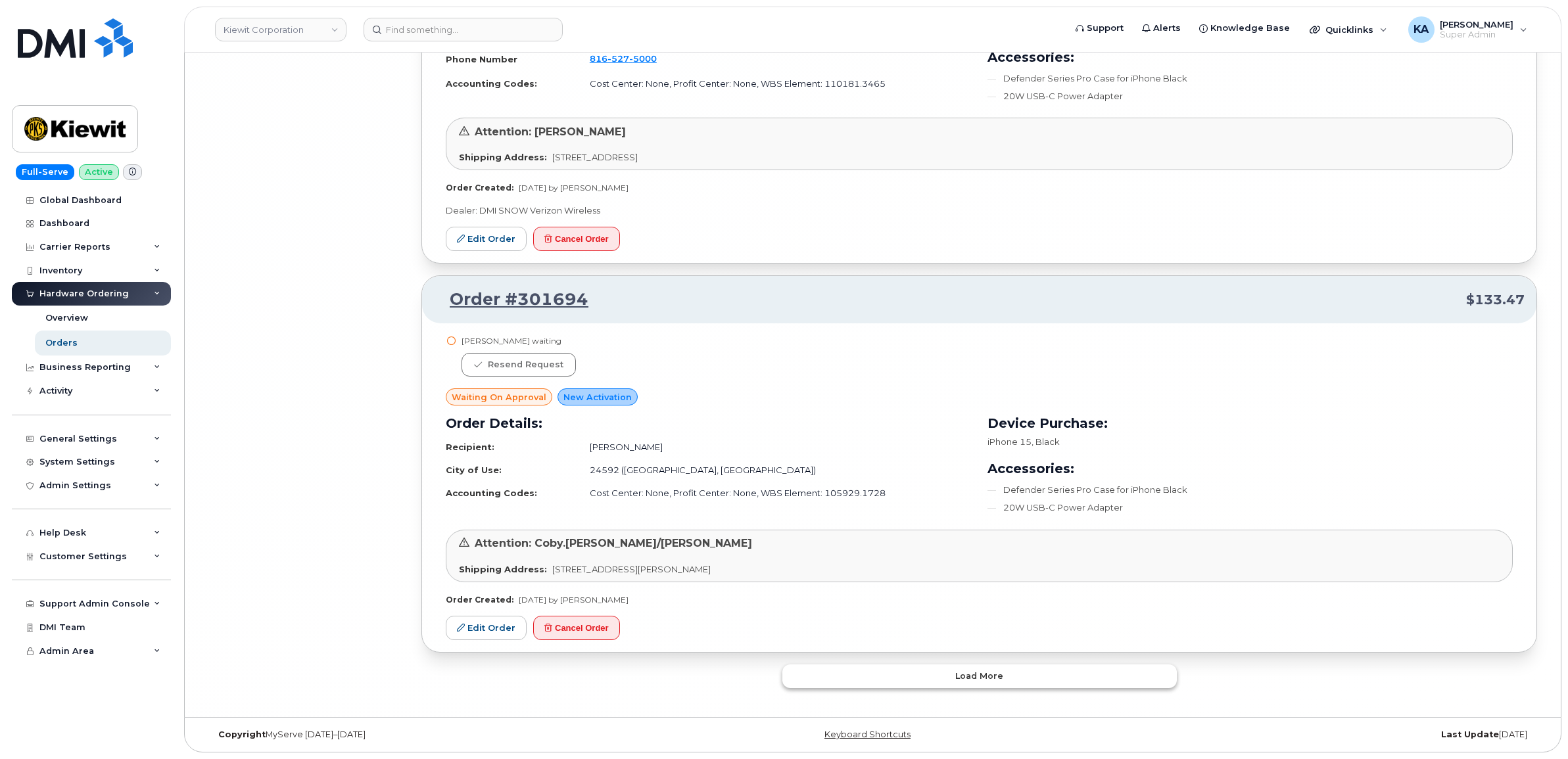
click at [842, 676] on button "Load more" at bounding box center [979, 676] width 395 height 24
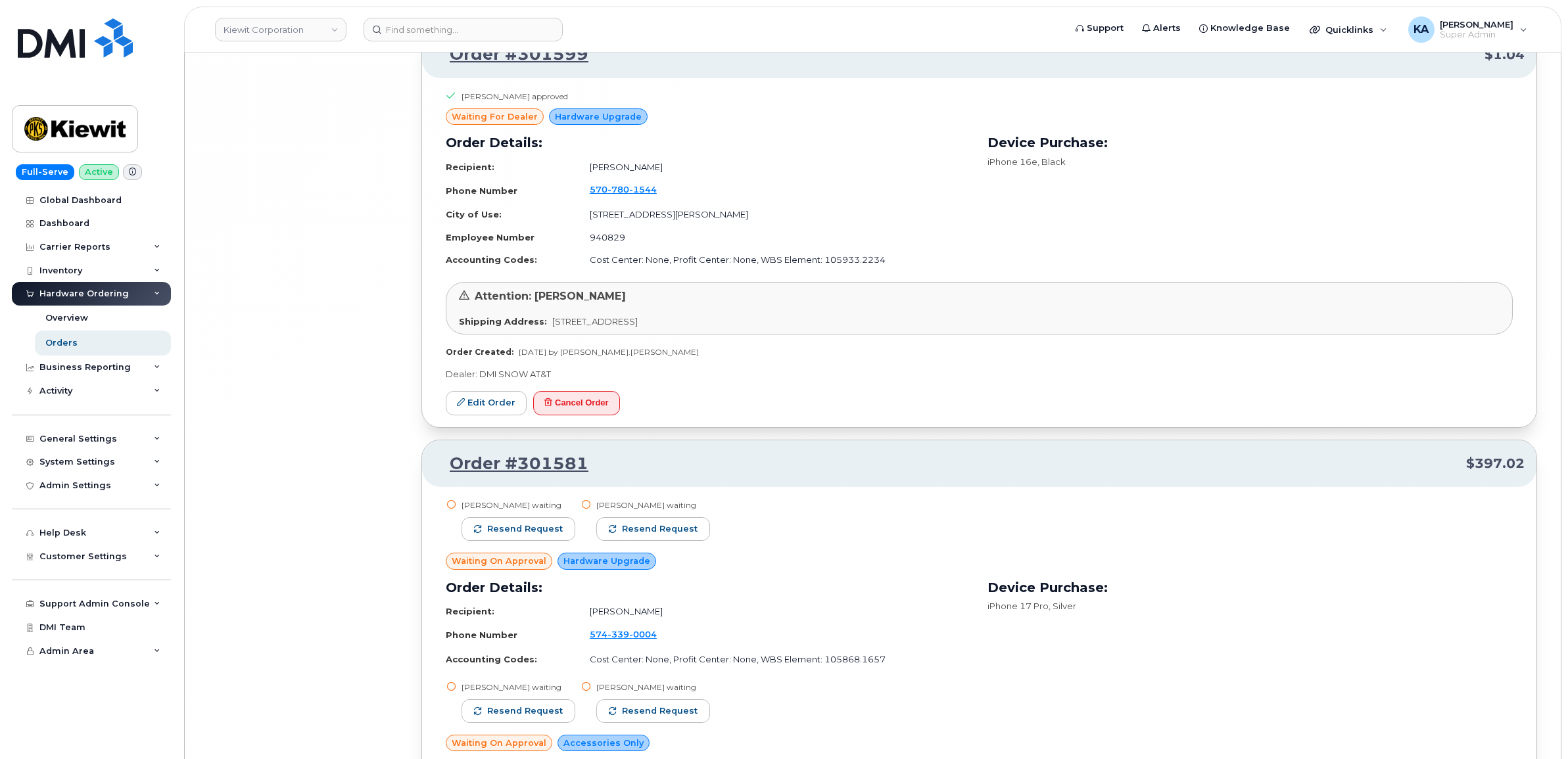
scroll to position [26924, 0]
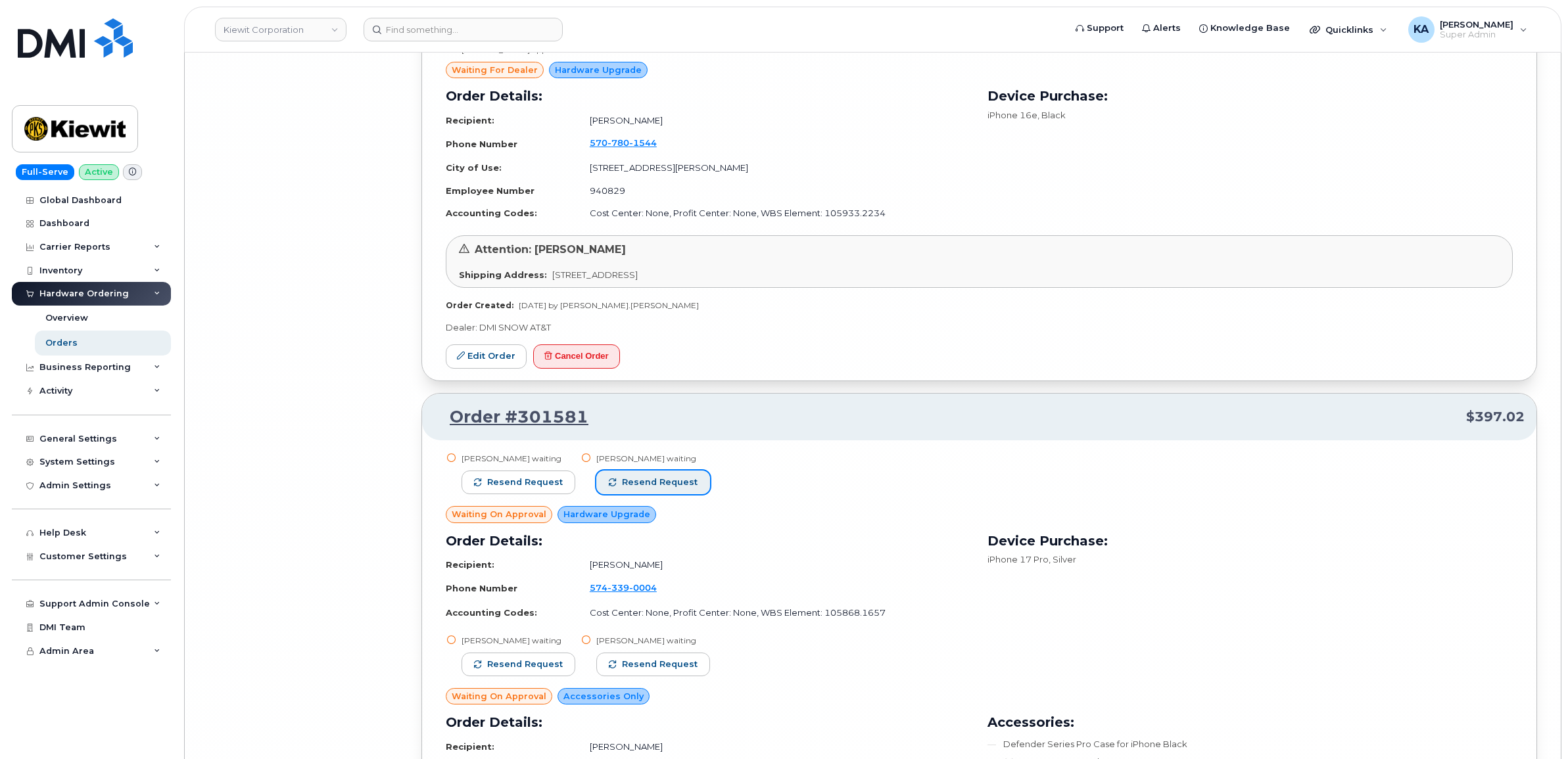
click at [688, 488] on span "Resend request" at bounding box center [659, 483] width 76 height 12
click at [534, 488] on span "Resend request" at bounding box center [525, 483] width 76 height 12
click at [638, 670] on span "Resend request" at bounding box center [659, 664] width 76 height 12
click at [536, 675] on button "Resend request" at bounding box center [518, 664] width 113 height 24
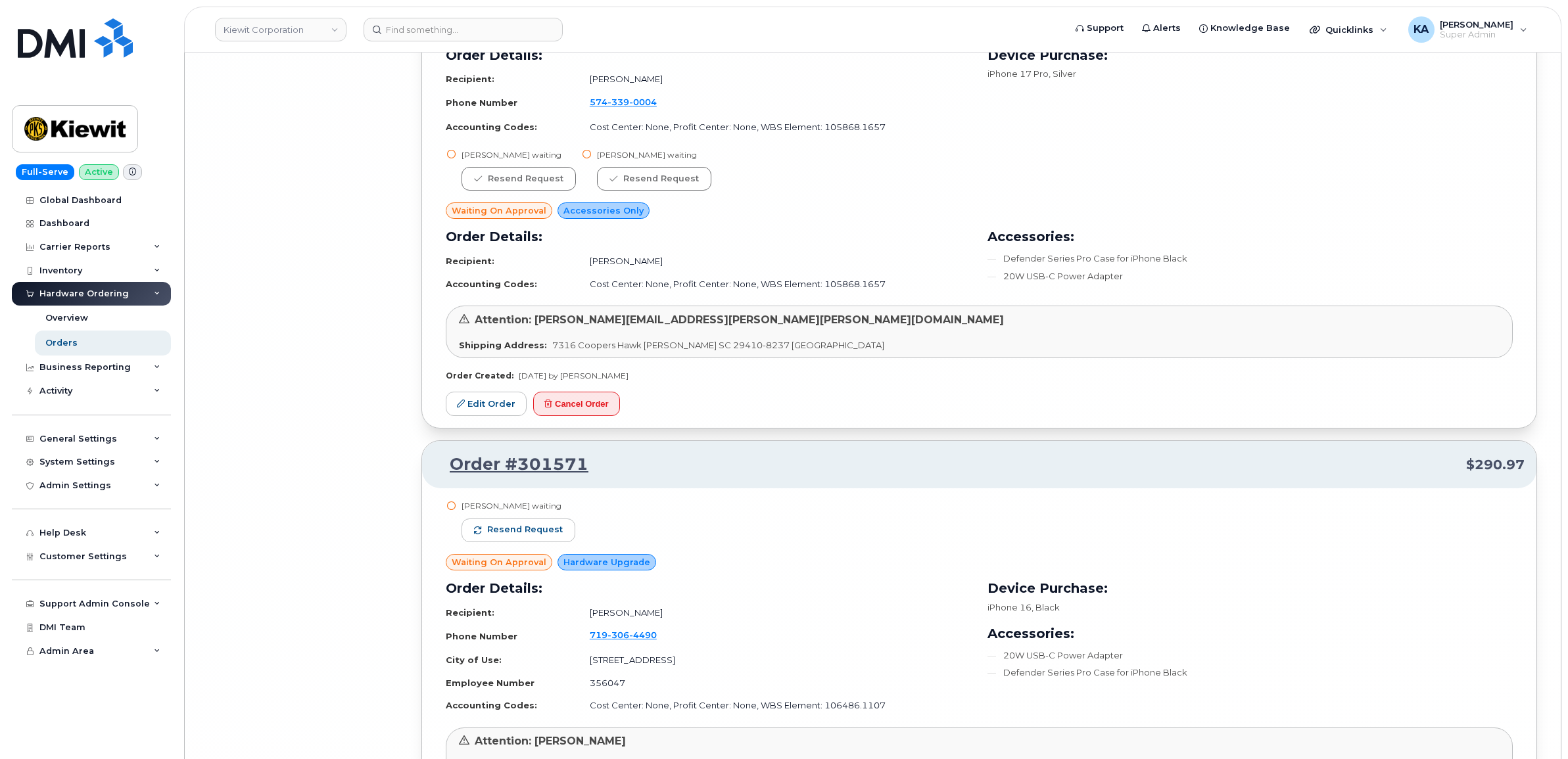
scroll to position [27500, 0]
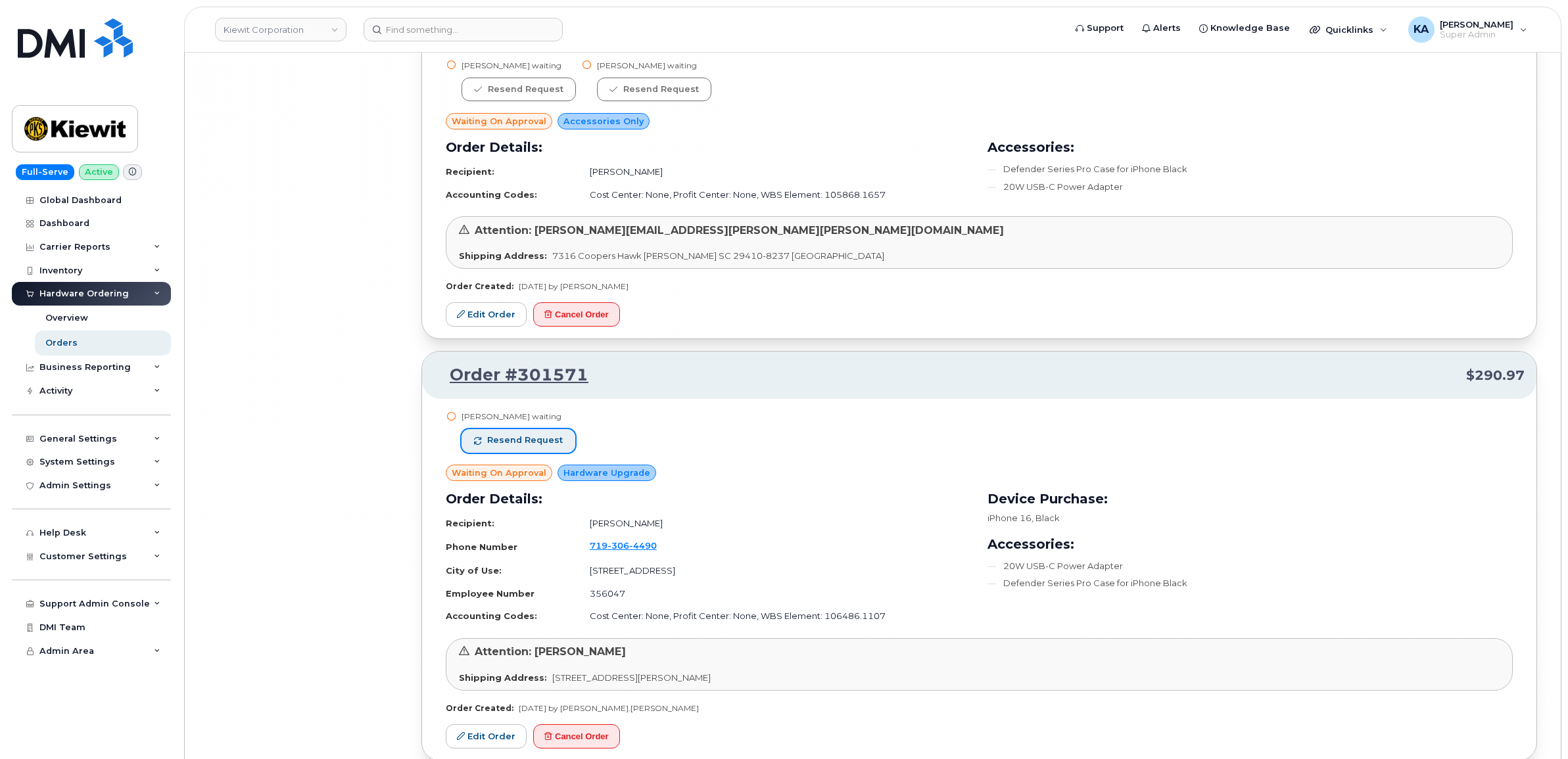
click at [538, 447] on span "Resend request" at bounding box center [525, 440] width 76 height 12
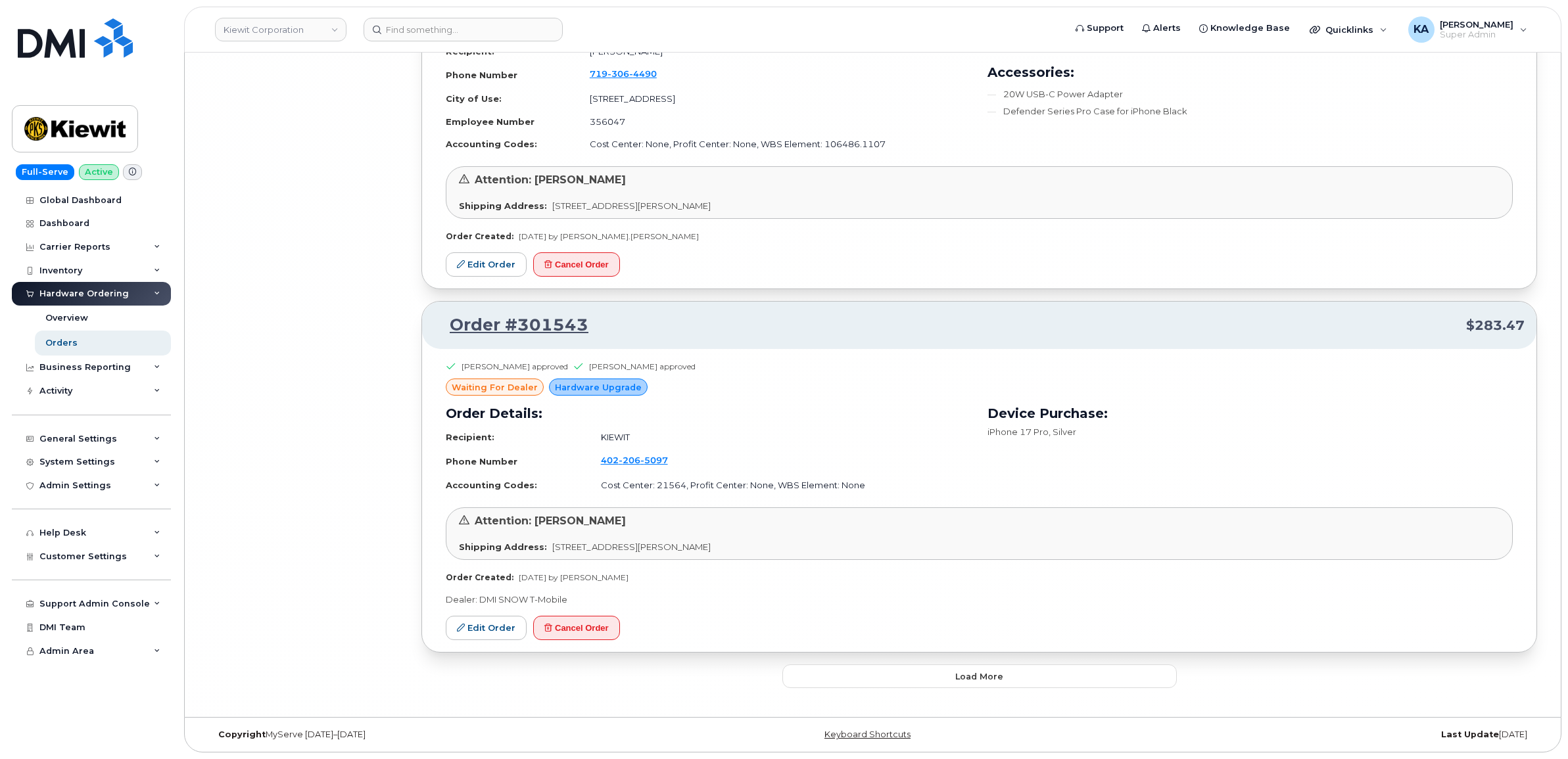
scroll to position [27991, 0]
click at [839, 677] on button "Load more" at bounding box center [979, 676] width 395 height 24
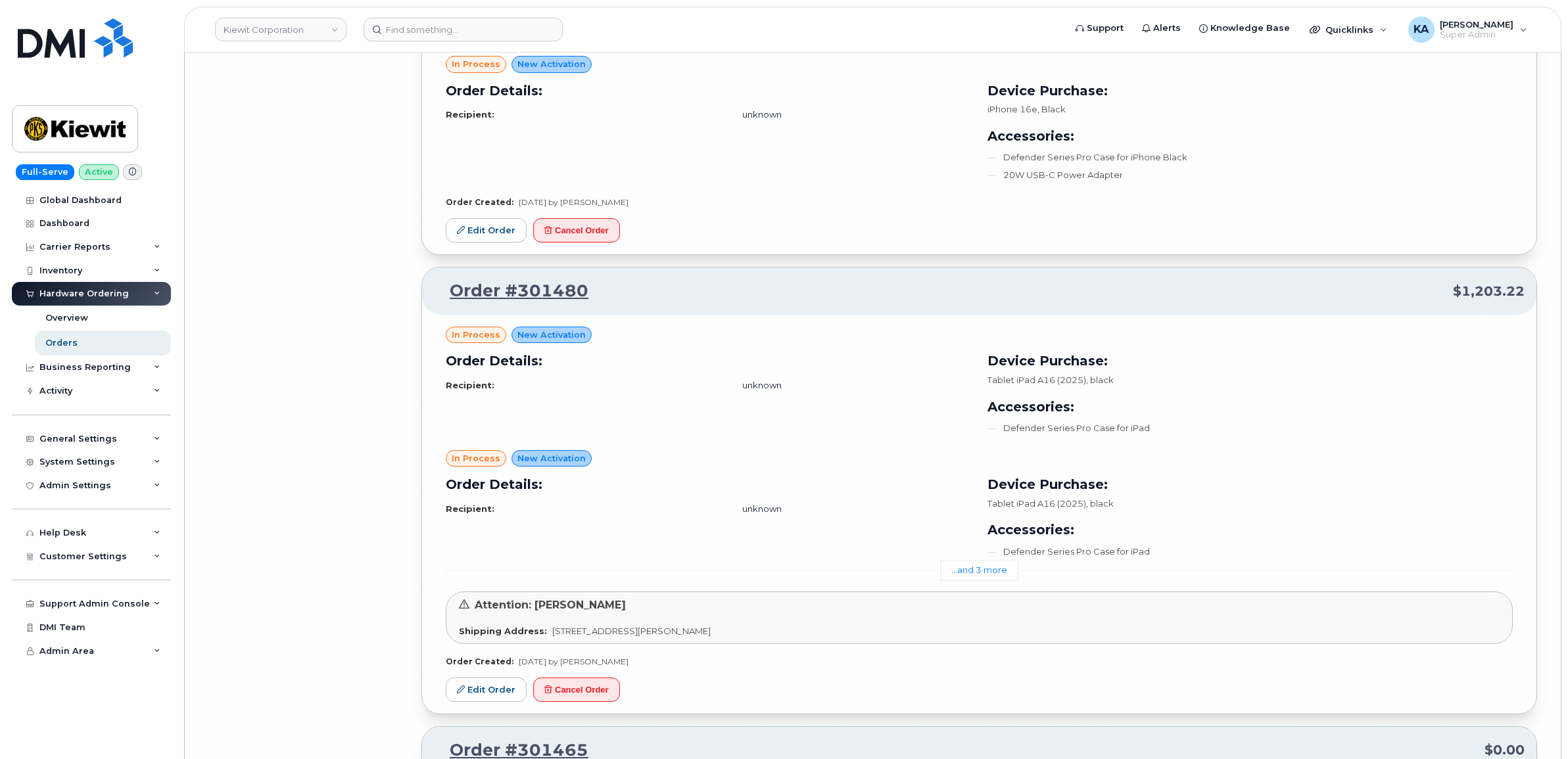
scroll to position [28648, 0]
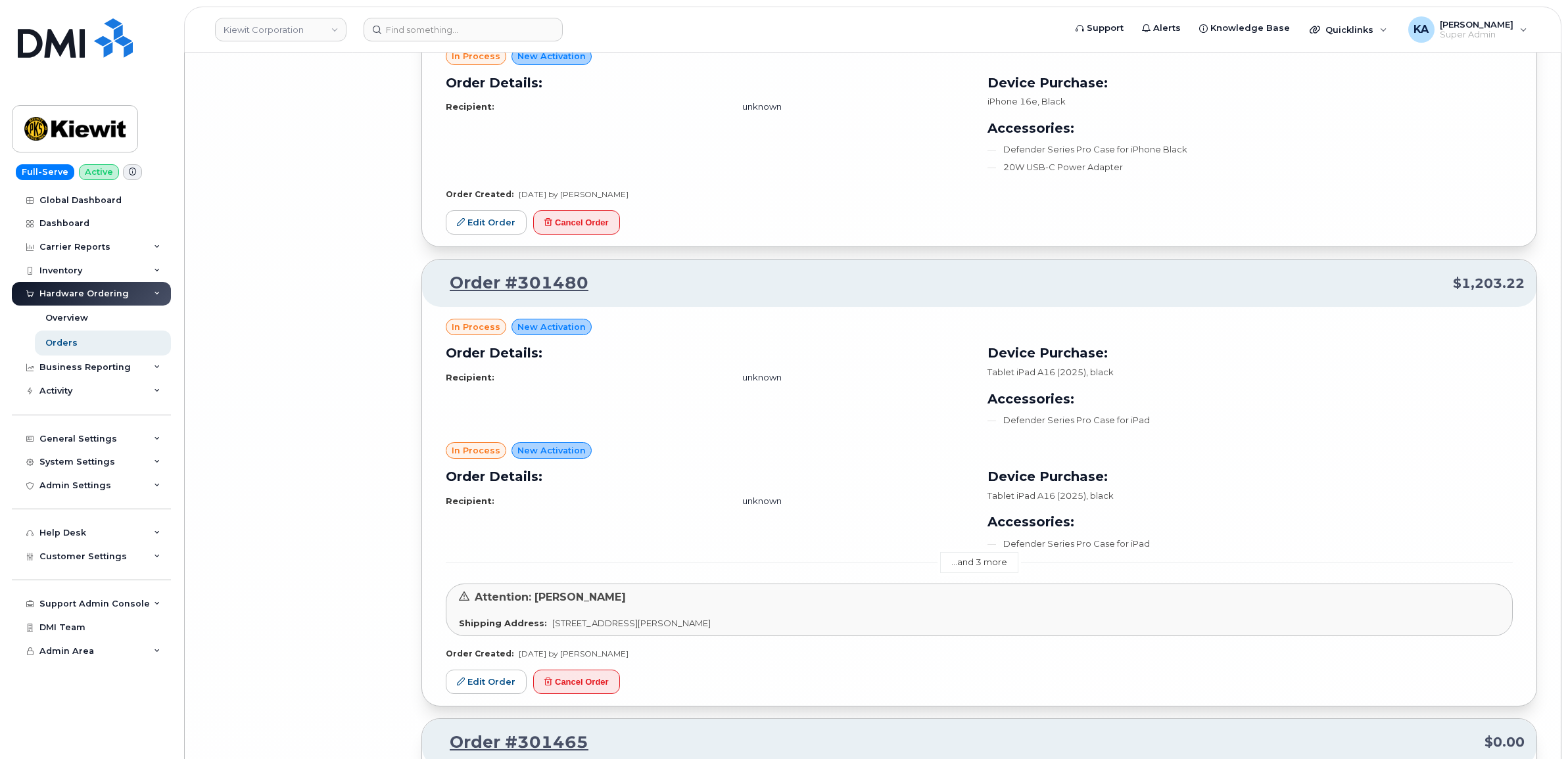
click at [964, 572] on link "...and 3 more" at bounding box center [978, 562] width 78 height 21
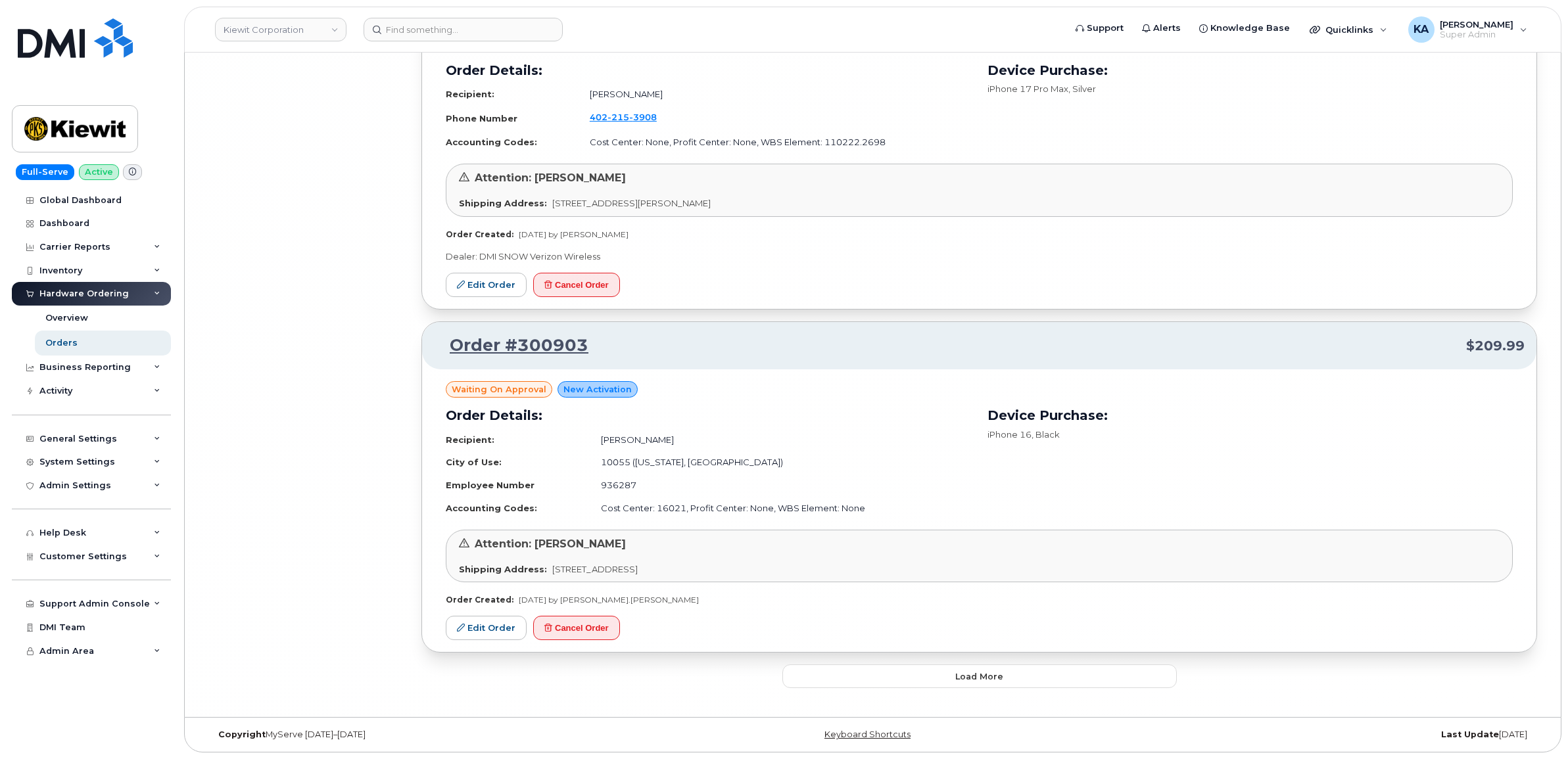
scroll to position [31036, 0]
click at [876, 674] on button "Load more" at bounding box center [979, 676] width 395 height 24
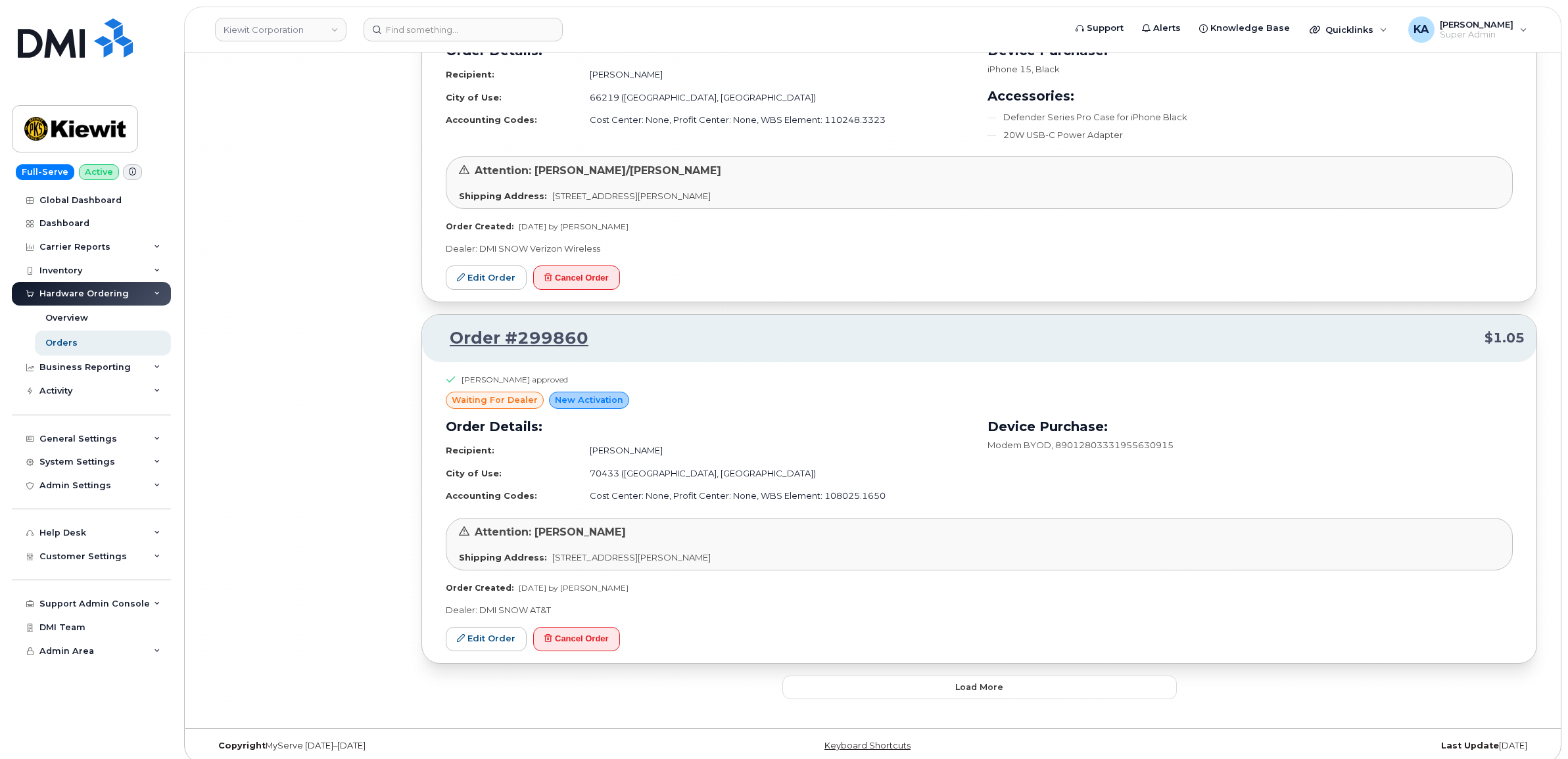
scroll to position [33830, 0]
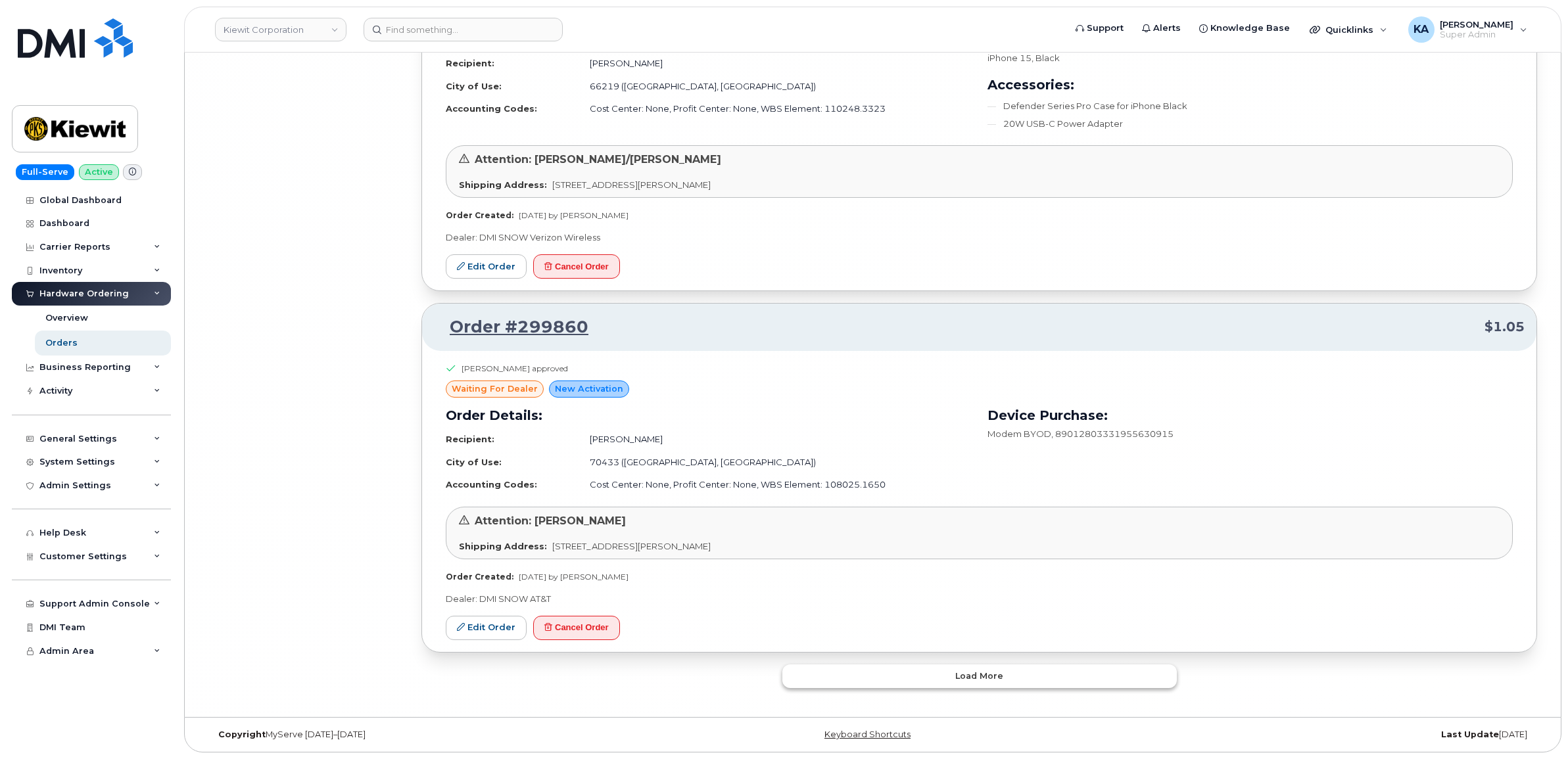
click at [880, 688] on button "Load more" at bounding box center [979, 676] width 395 height 24
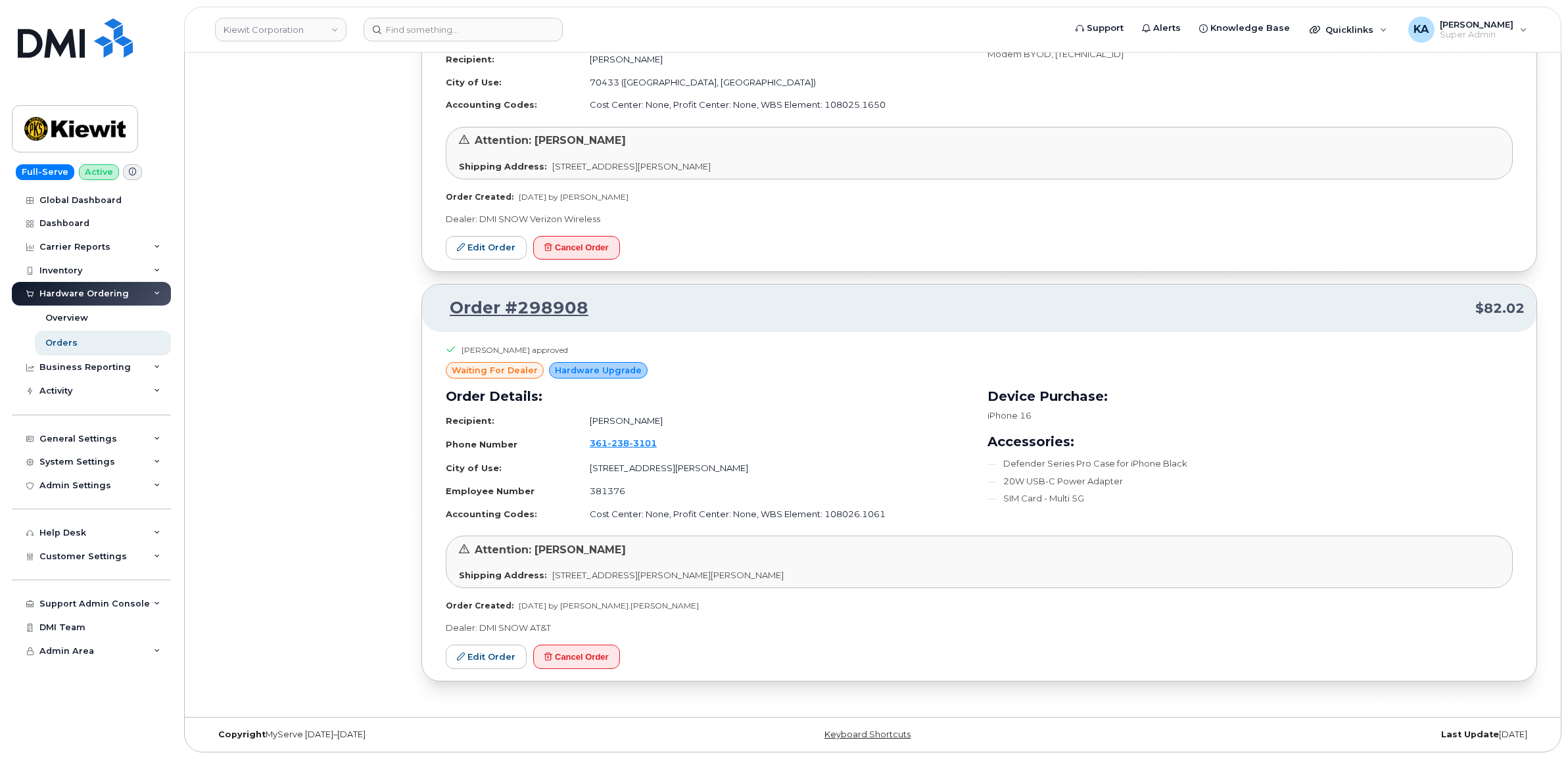
scroll to position [34590, 0]
click at [294, 31] on link "Kiewit Corporation" at bounding box center [280, 30] width 132 height 24
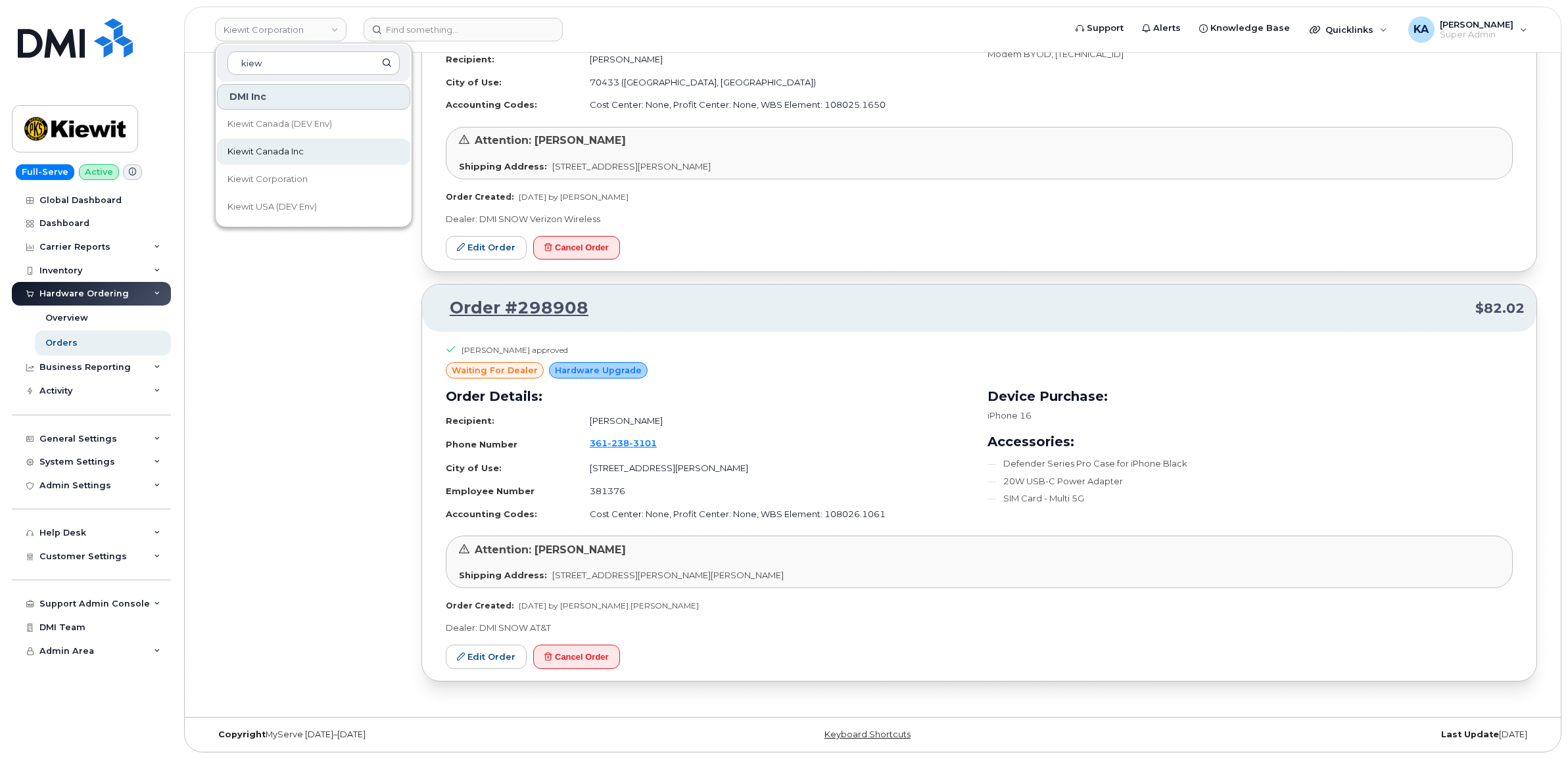
type input "kiew"
click at [280, 155] on span "Kiewit Canada Inc" at bounding box center [266, 152] width 76 height 13
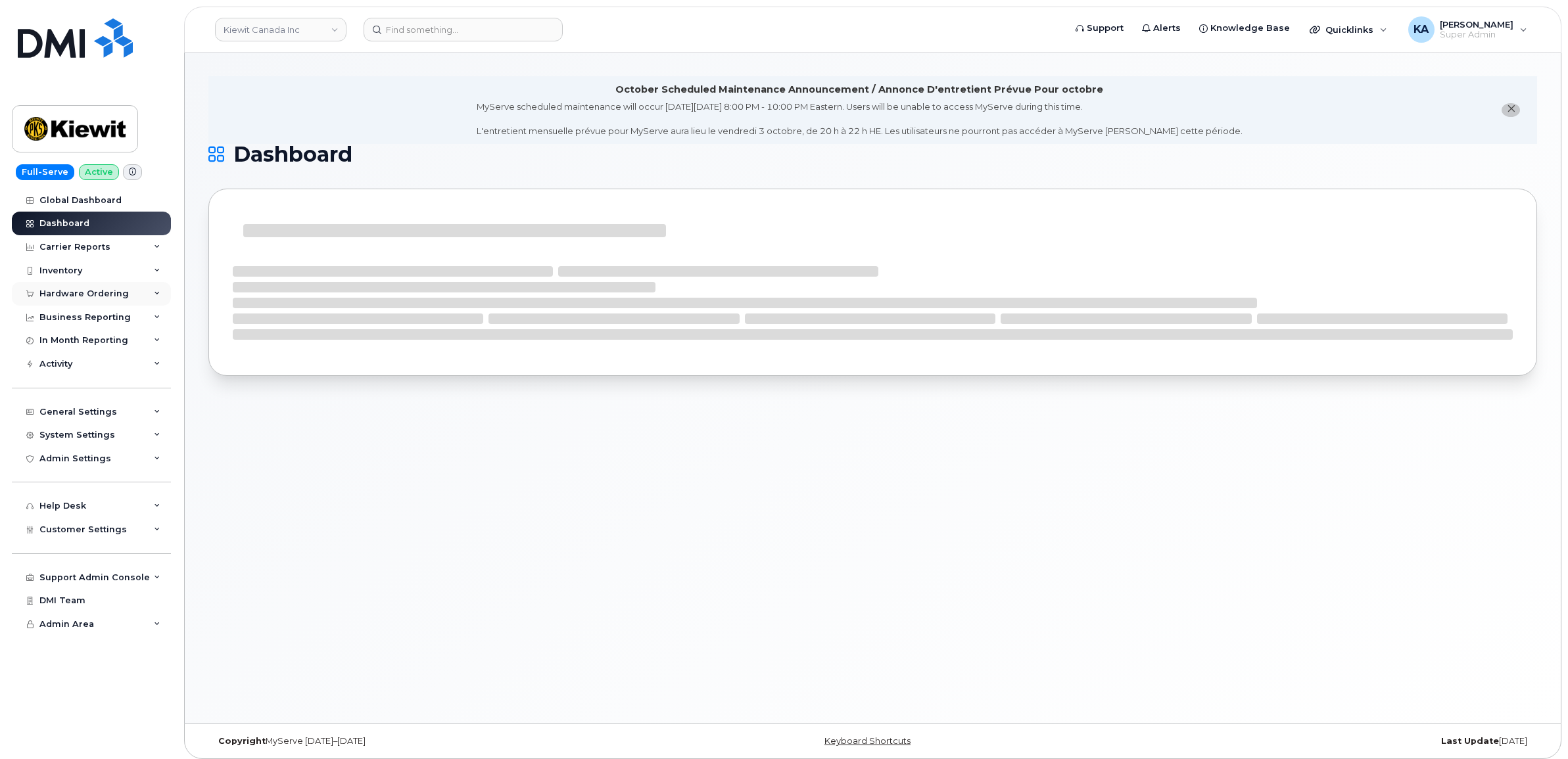
click at [54, 294] on div "Hardware Ordering" at bounding box center [84, 294] width 90 height 11
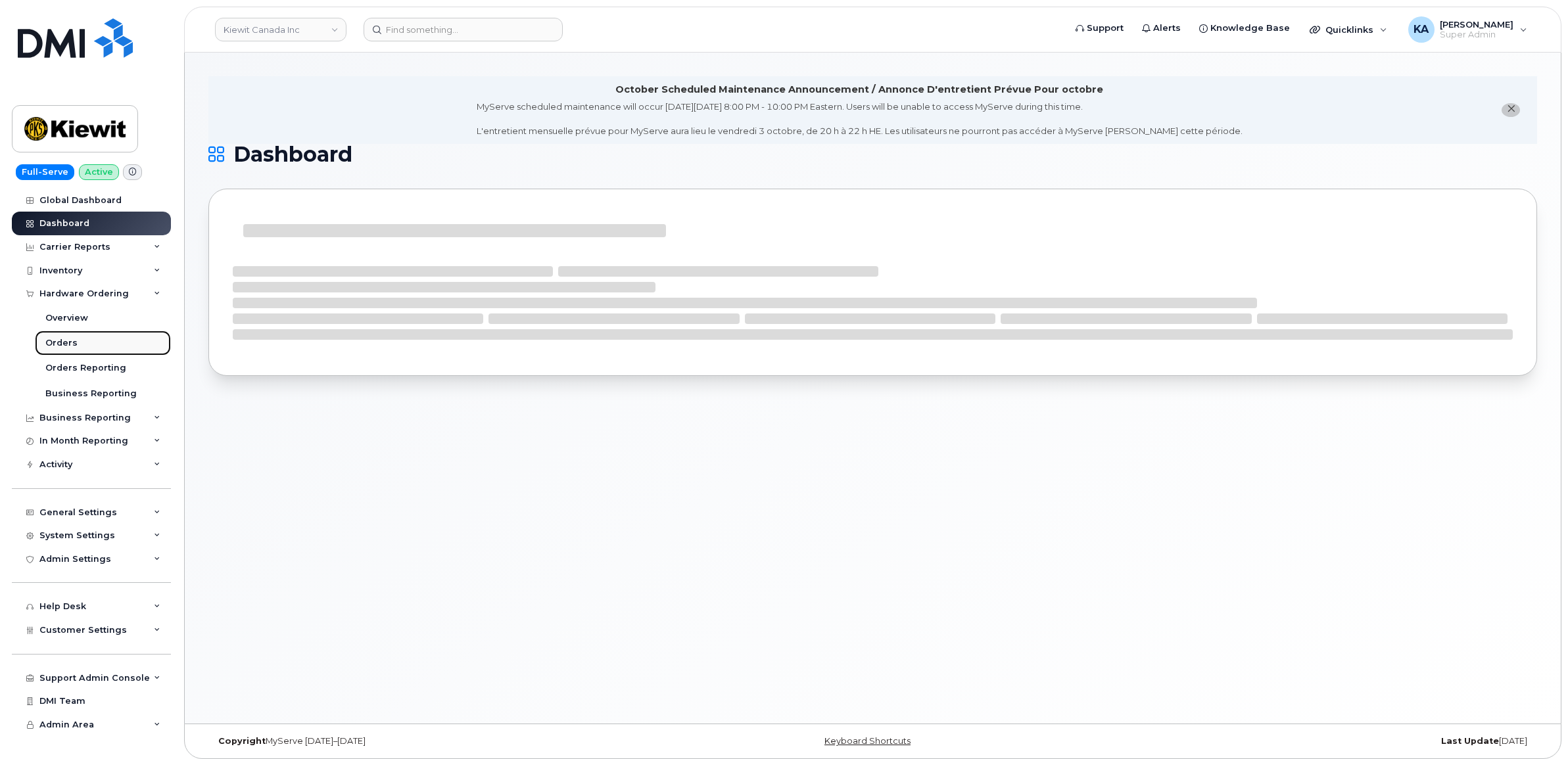
click at [58, 342] on div "Orders" at bounding box center [61, 343] width 32 height 12
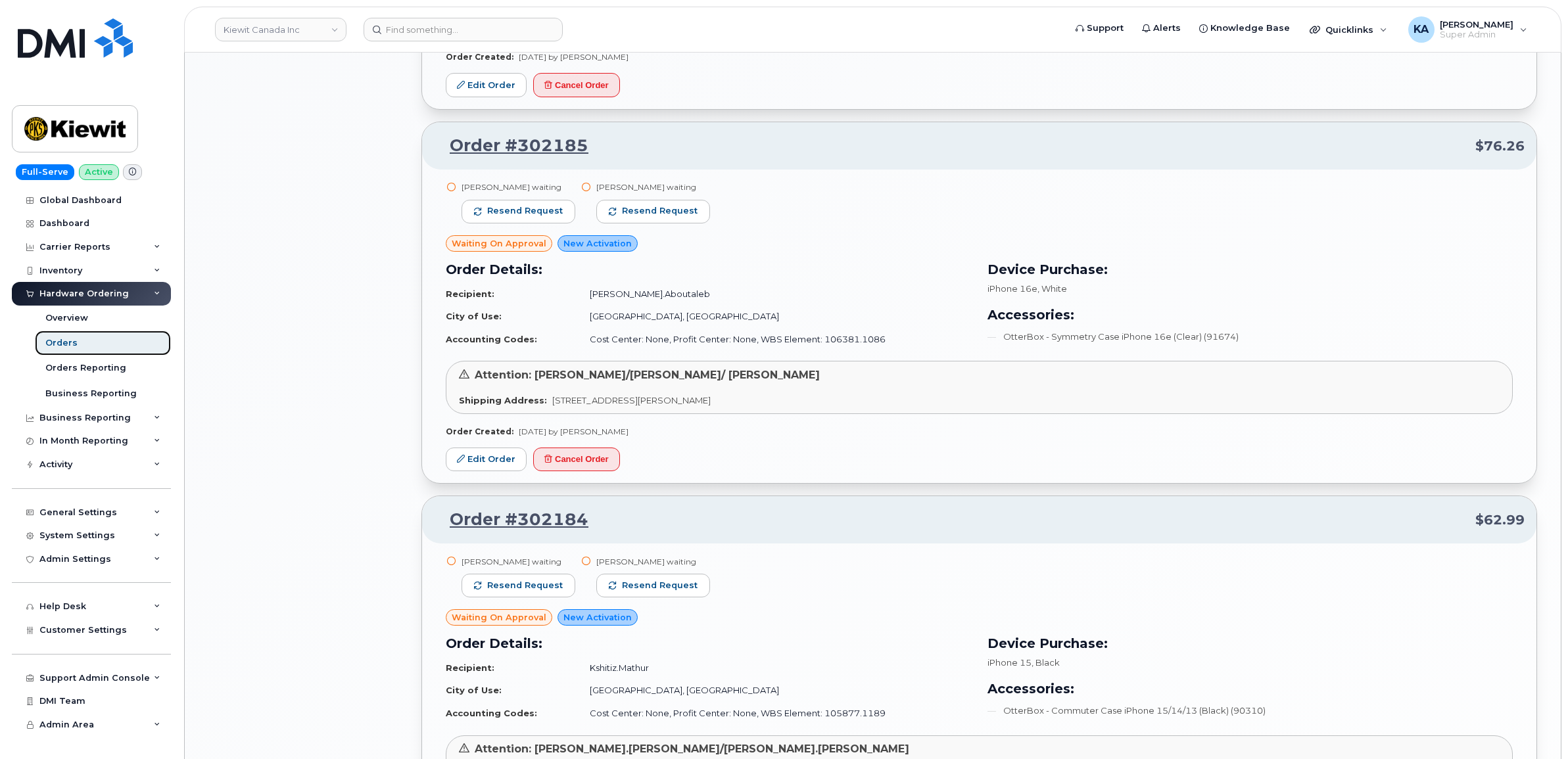
scroll to position [1562, 0]
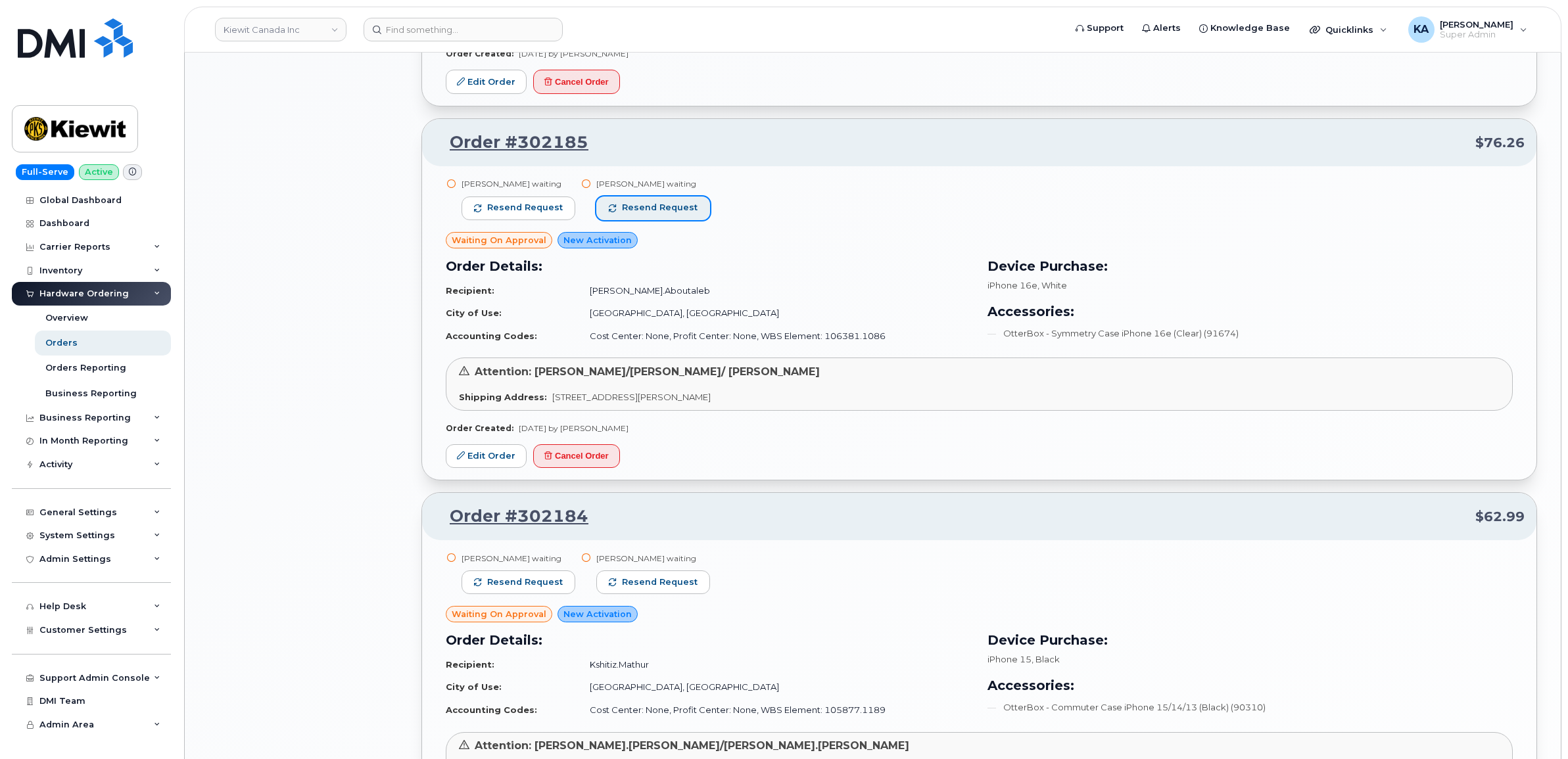
click at [669, 202] on span "Resend request" at bounding box center [659, 207] width 76 height 12
click at [530, 202] on span "Resend request" at bounding box center [525, 207] width 76 height 12
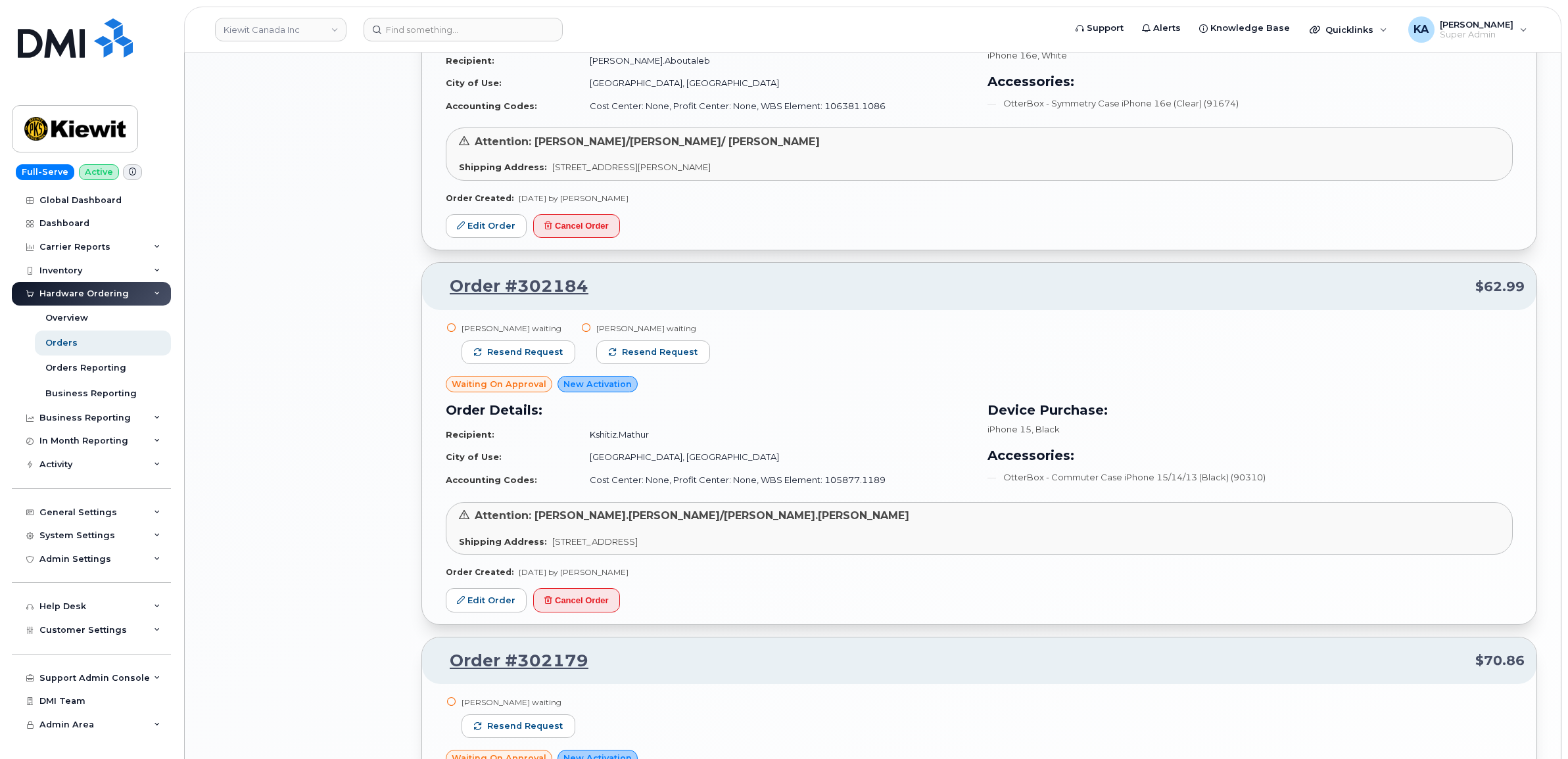
scroll to position [1890, 0]
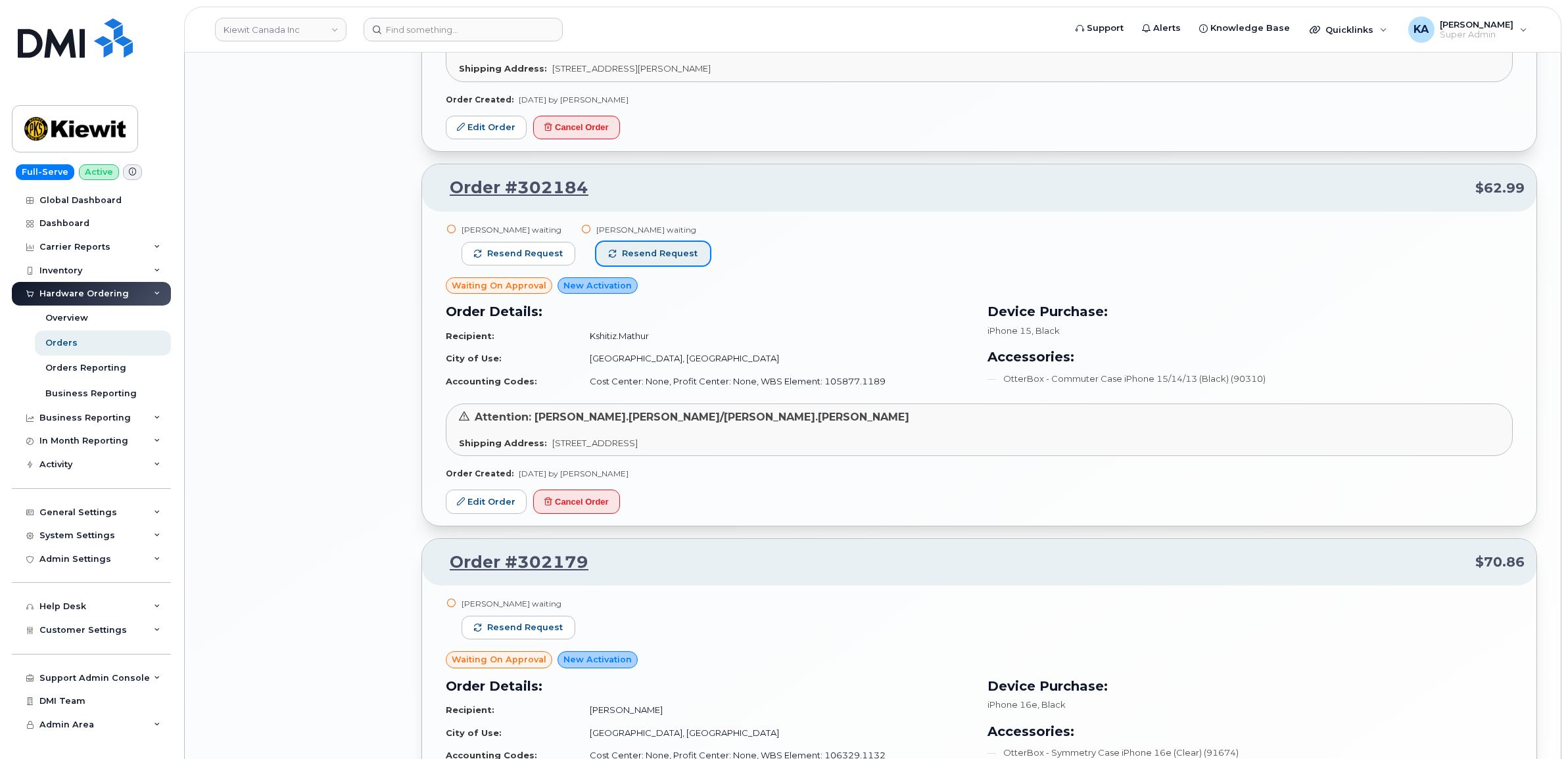
click at [658, 257] on span "Resend request" at bounding box center [659, 253] width 76 height 12
click at [547, 250] on span "Resend request" at bounding box center [525, 253] width 76 height 12
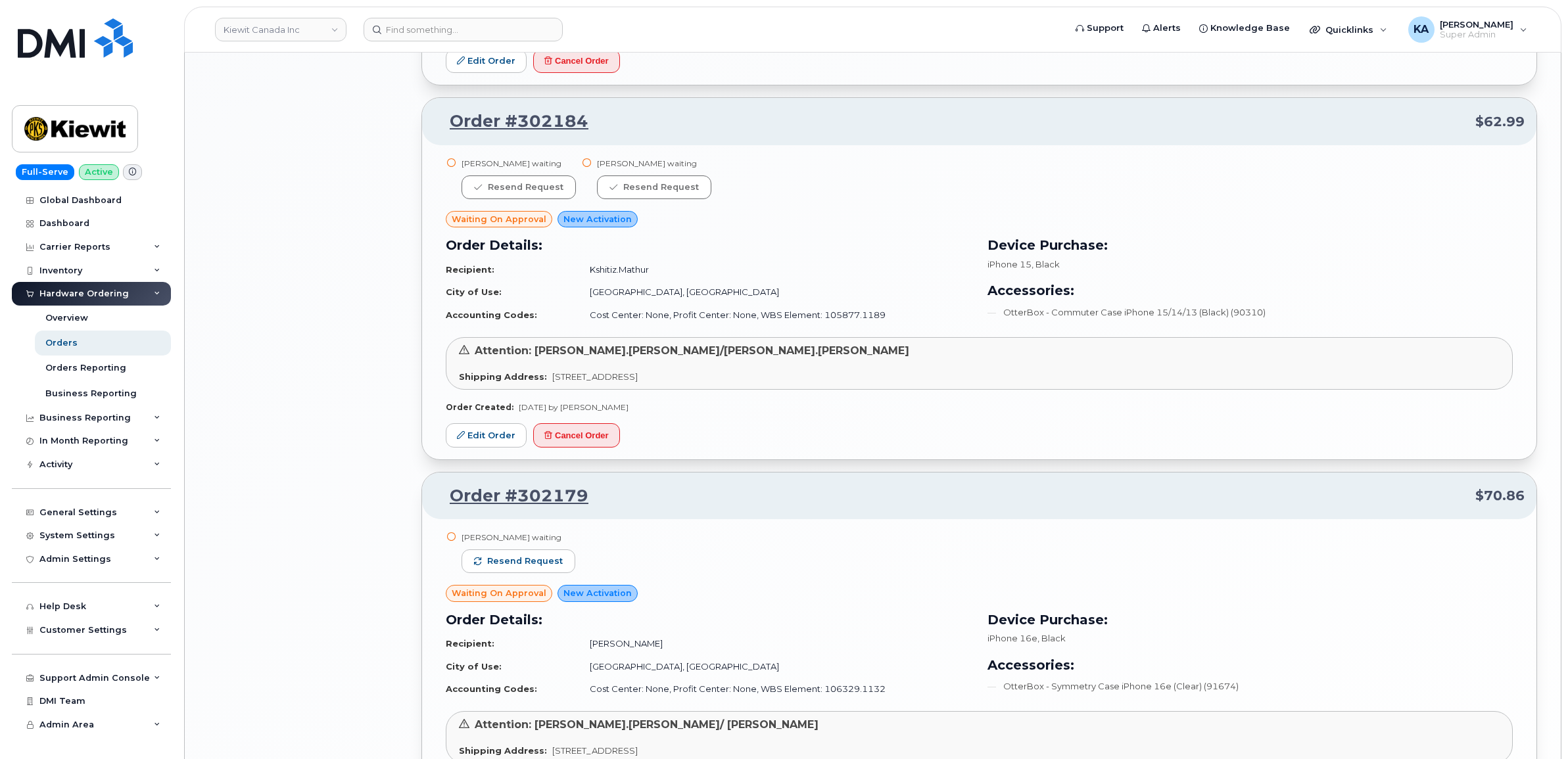
scroll to position [2219, 0]
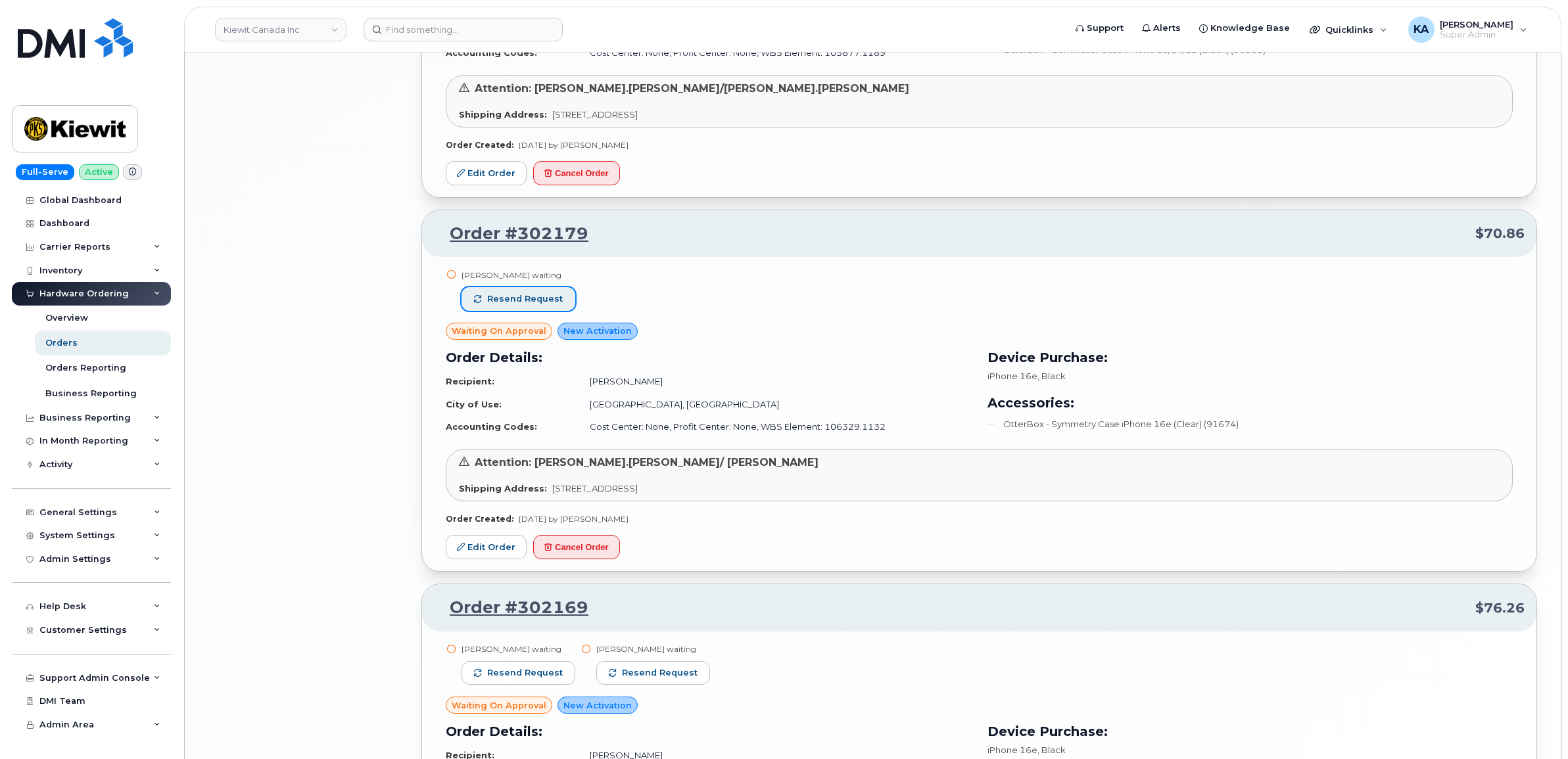
click at [546, 300] on span "Resend request" at bounding box center [525, 299] width 76 height 12
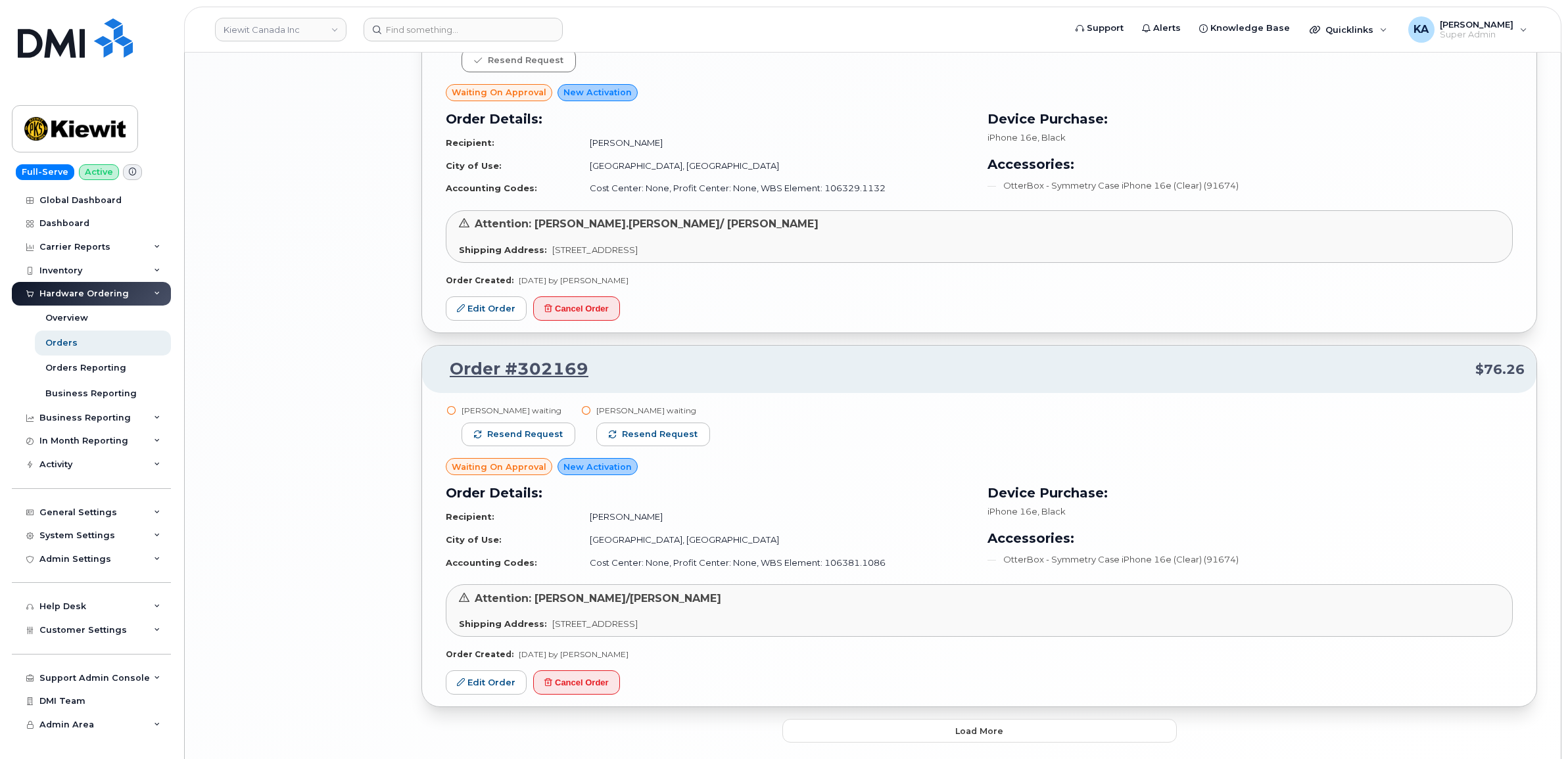
scroll to position [2515, 0]
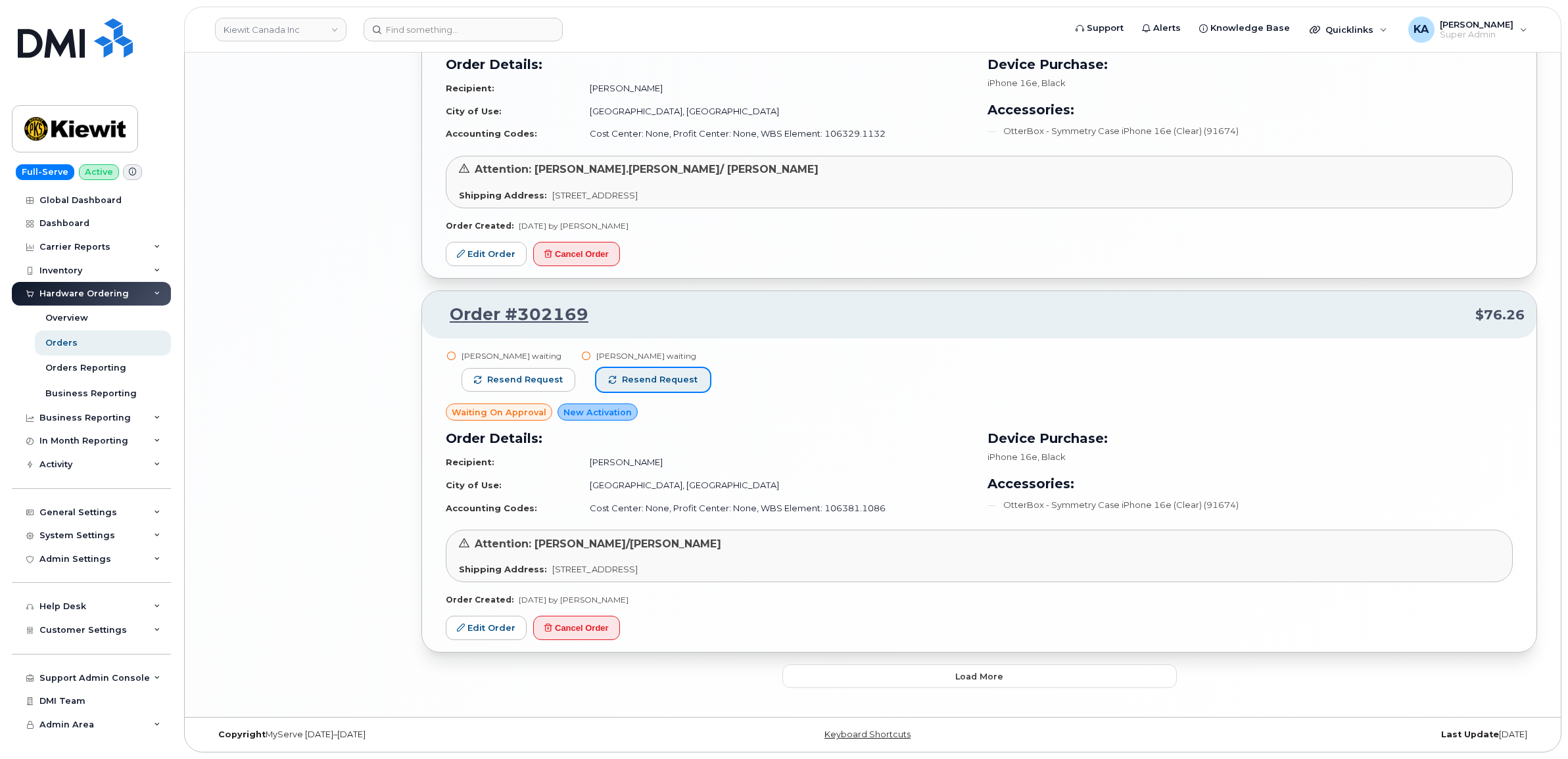
click at [678, 380] on span "Resend request" at bounding box center [659, 380] width 76 height 12
click at [544, 375] on span "Resend request" at bounding box center [525, 380] width 76 height 12
click at [793, 677] on button "Load more" at bounding box center [979, 676] width 395 height 24
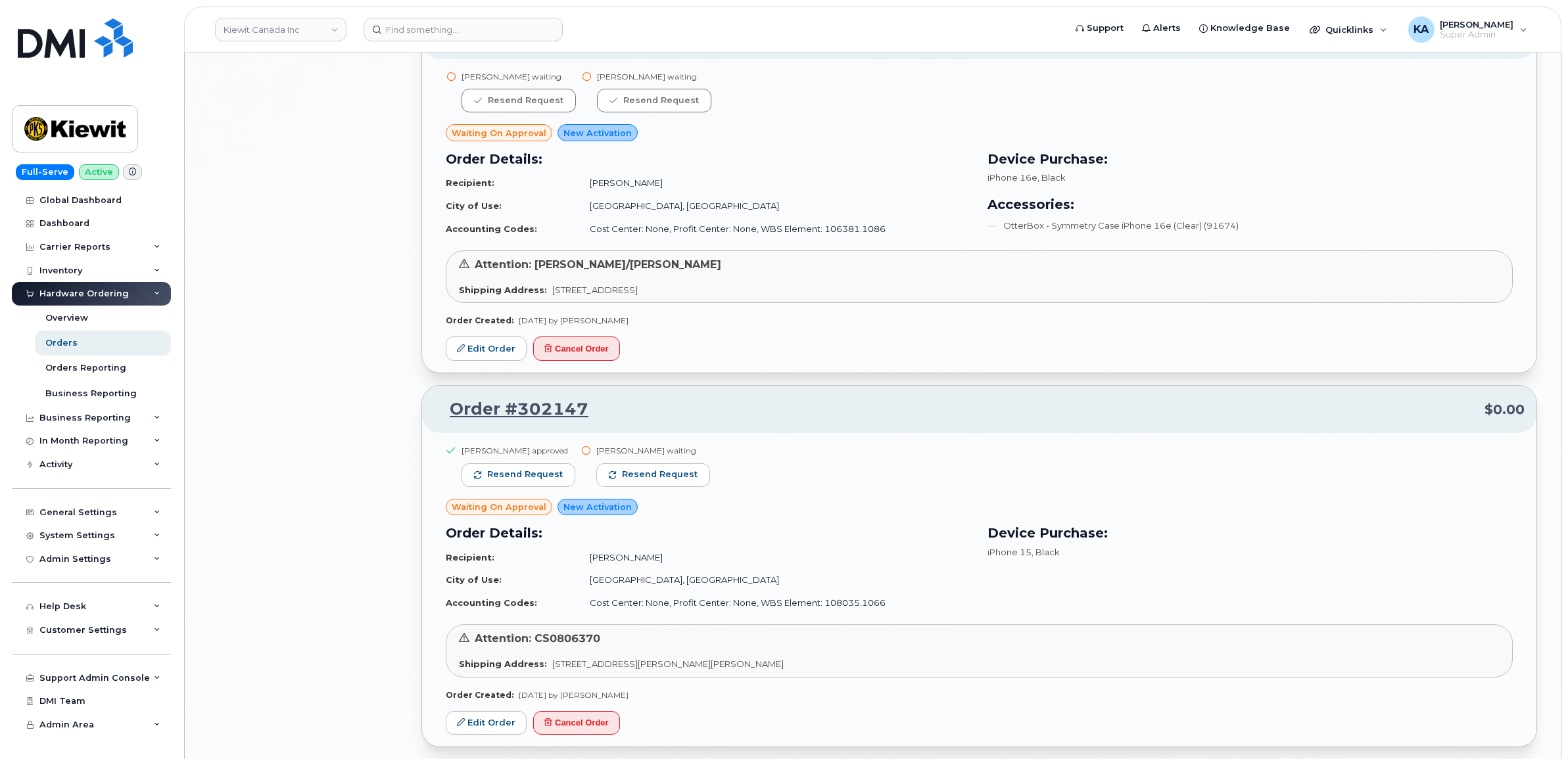
scroll to position [2844, 0]
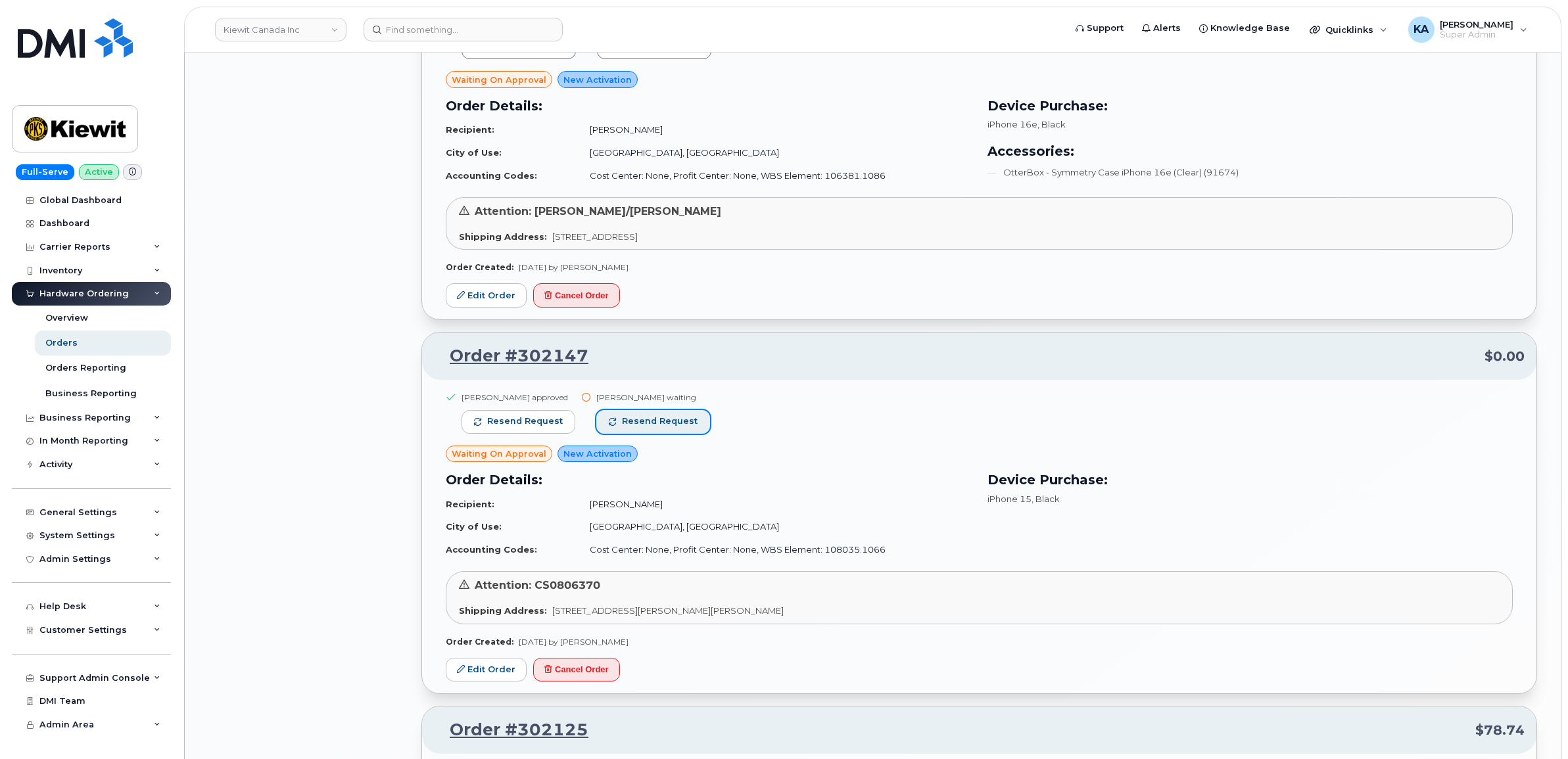
click at [673, 425] on span "Resend request" at bounding box center [659, 421] width 76 height 12
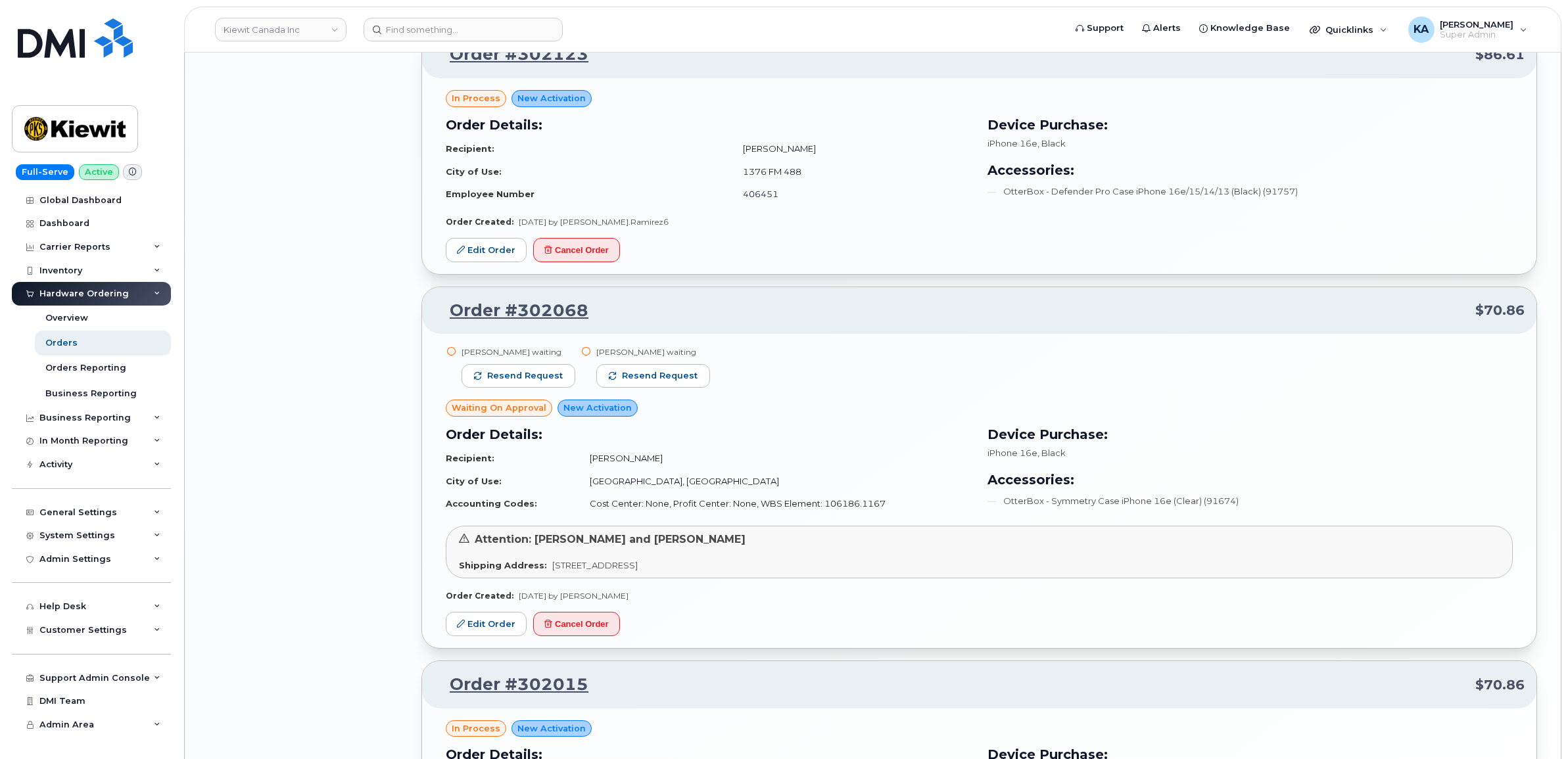
scroll to position [3995, 0]
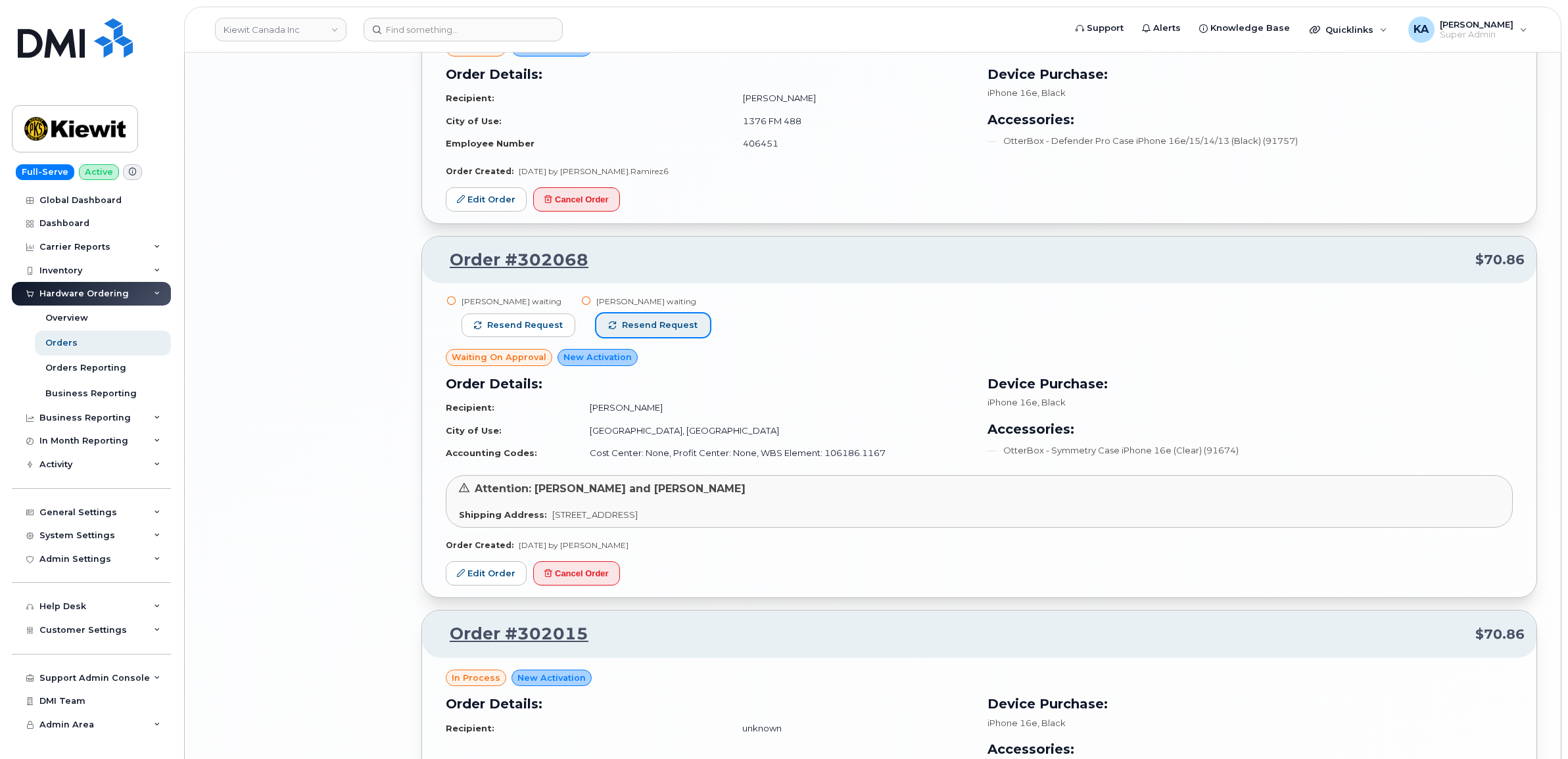
click at [669, 326] on span "Resend request" at bounding box center [659, 326] width 76 height 12
click at [533, 329] on span "Resend request" at bounding box center [525, 326] width 76 height 12
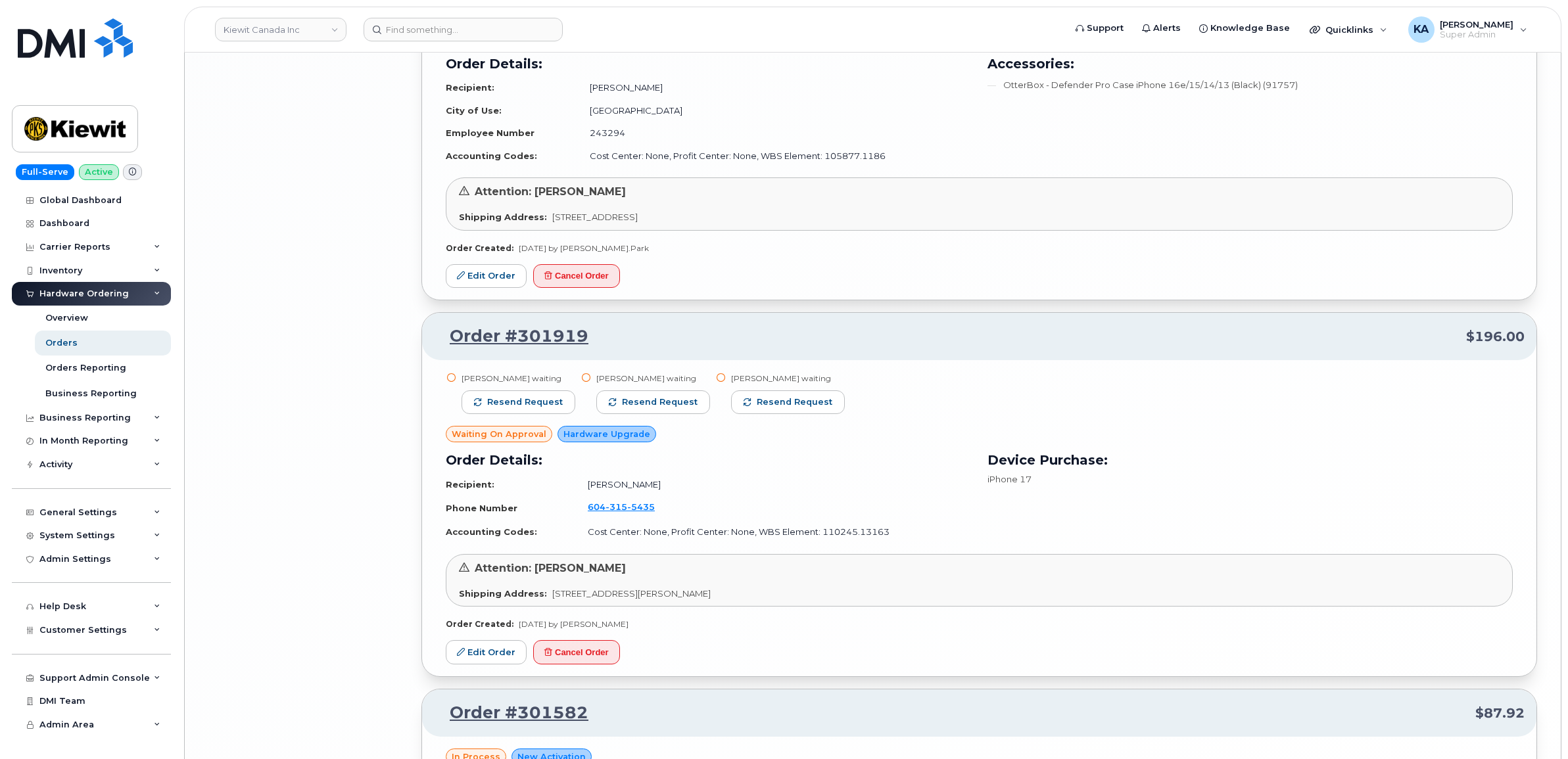
scroll to position [4899, 0]
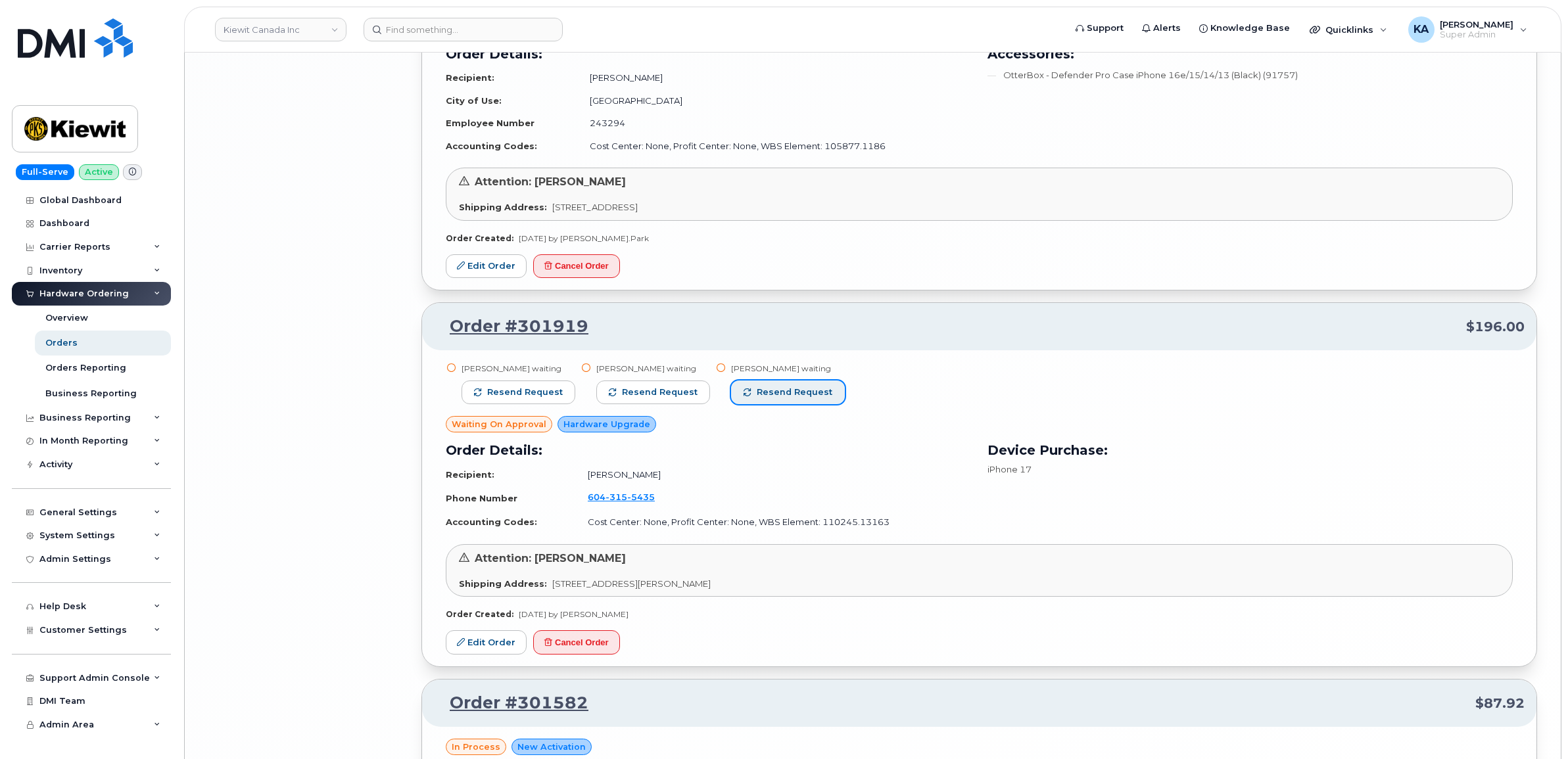
click at [791, 391] on button "Resend request" at bounding box center [788, 392] width 113 height 24
click at [662, 391] on button "Resend request" at bounding box center [653, 392] width 113 height 24
click at [534, 390] on button "Resend request" at bounding box center [518, 392] width 113 height 24
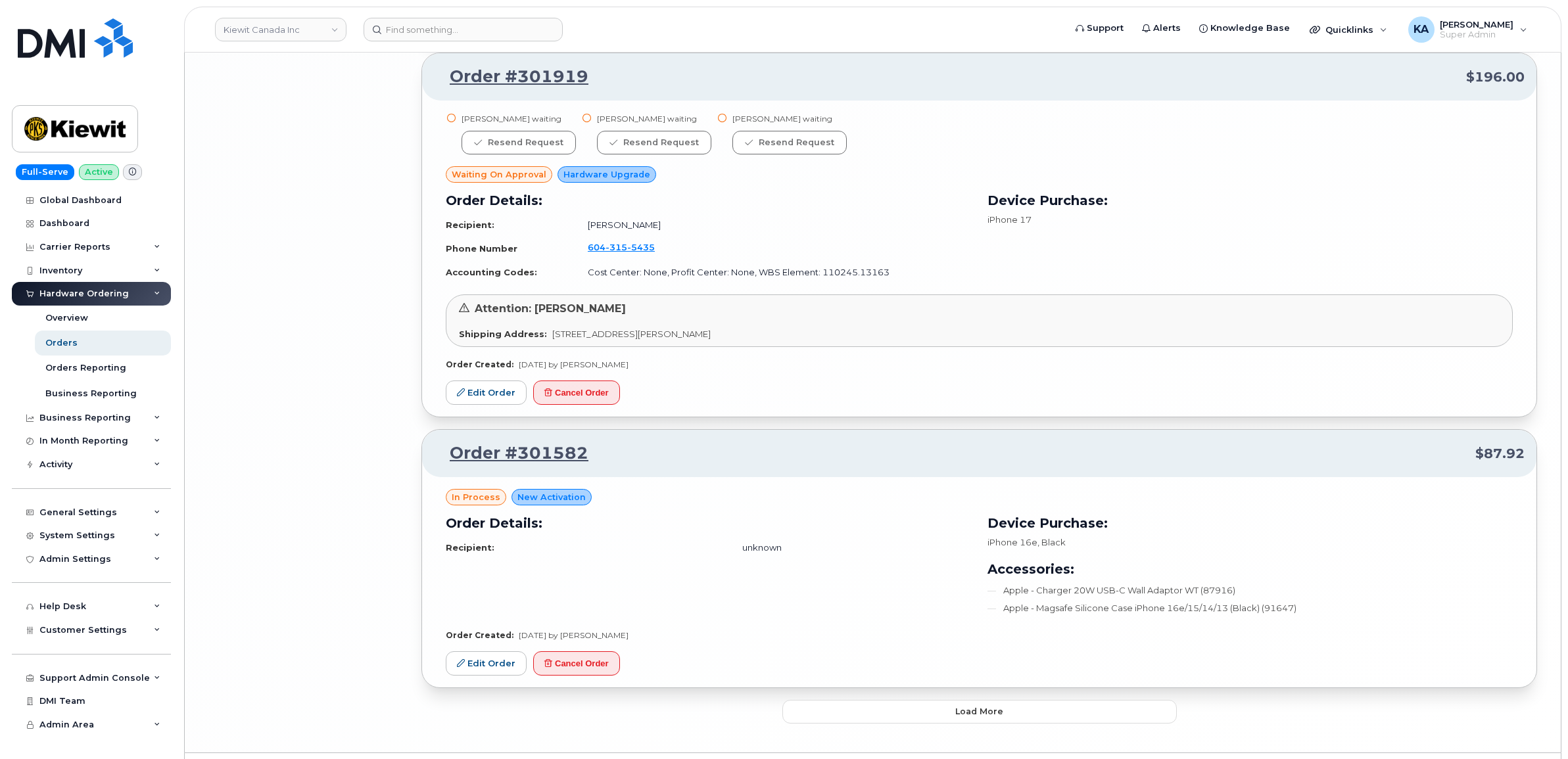
scroll to position [5192, 0]
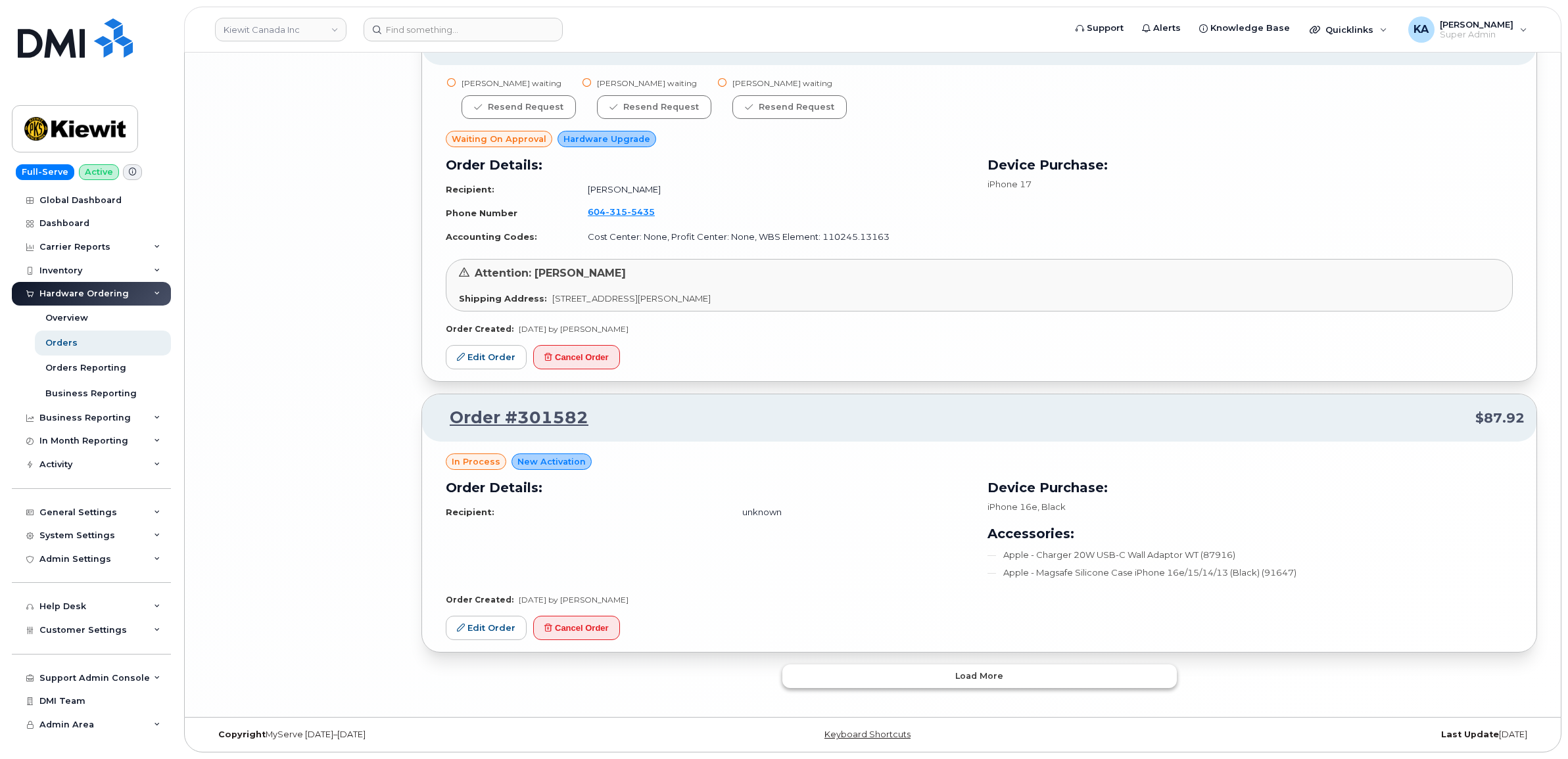
click at [819, 686] on button "Load more" at bounding box center [979, 676] width 395 height 24
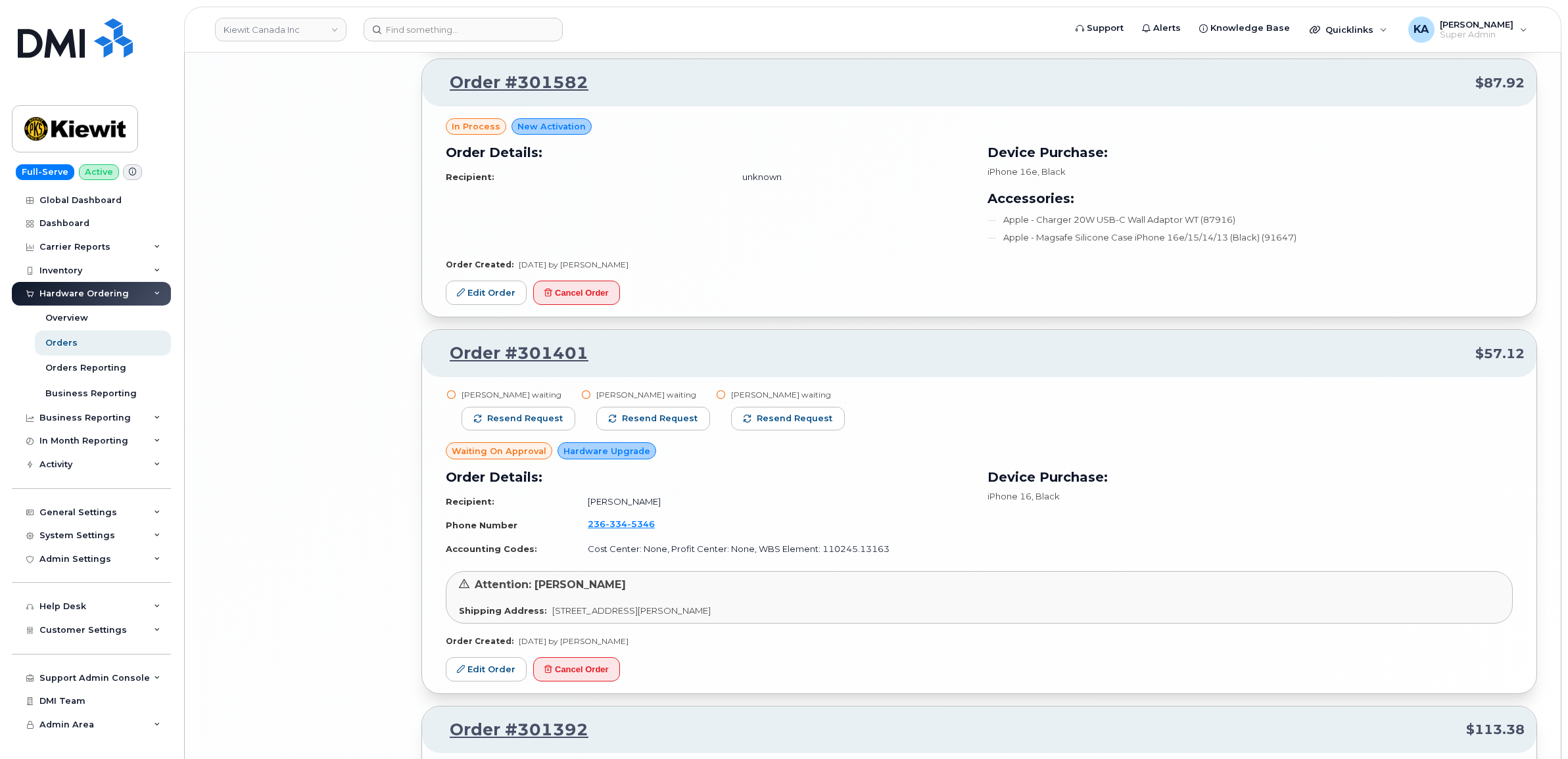
scroll to position [5521, 0]
click at [776, 423] on span "Resend request" at bounding box center [794, 417] width 76 height 12
click at [669, 416] on button "Resend request" at bounding box center [653, 417] width 113 height 24
click at [527, 423] on span "Resend request" at bounding box center [525, 417] width 76 height 12
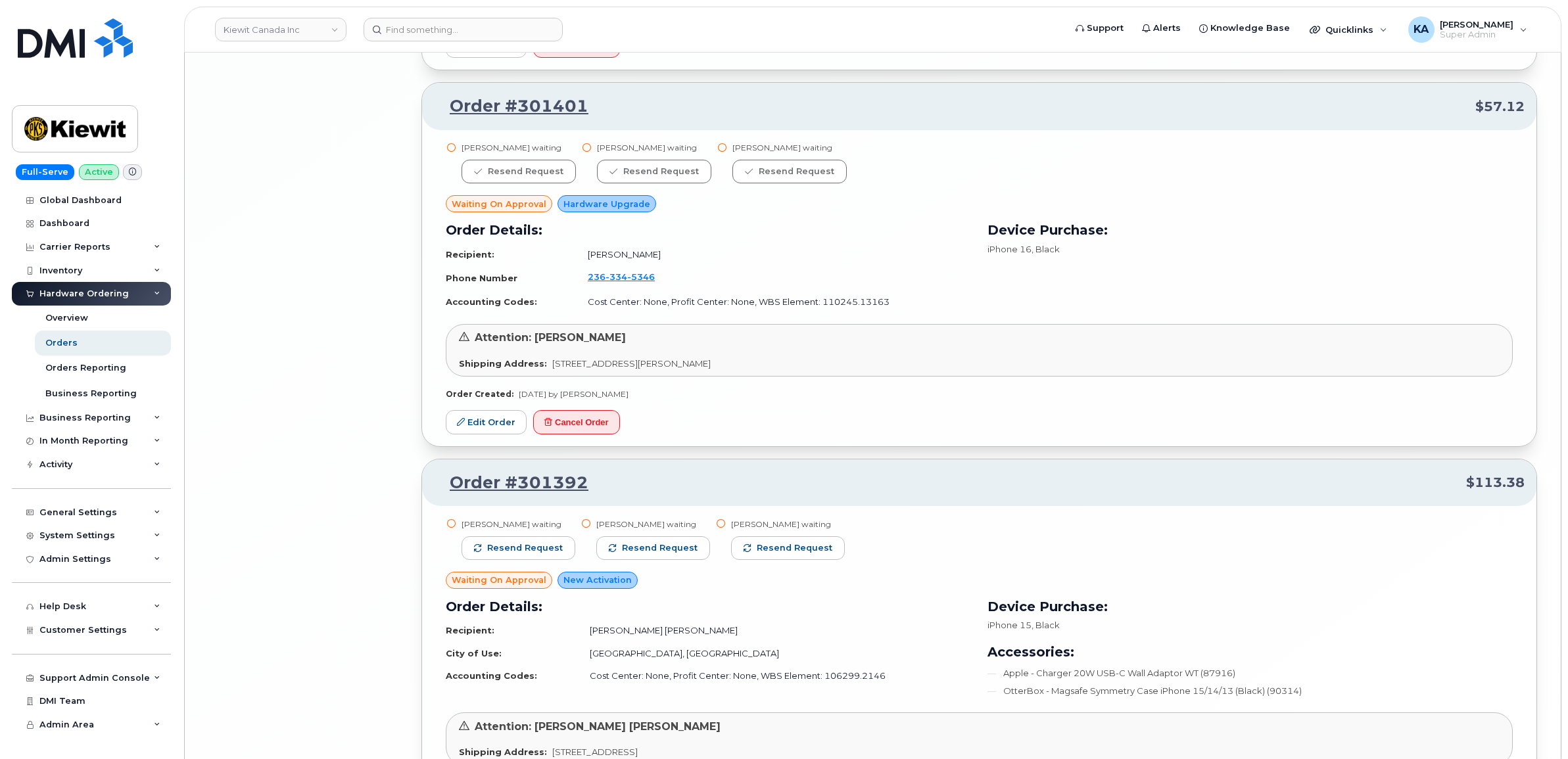
scroll to position [5849, 0]
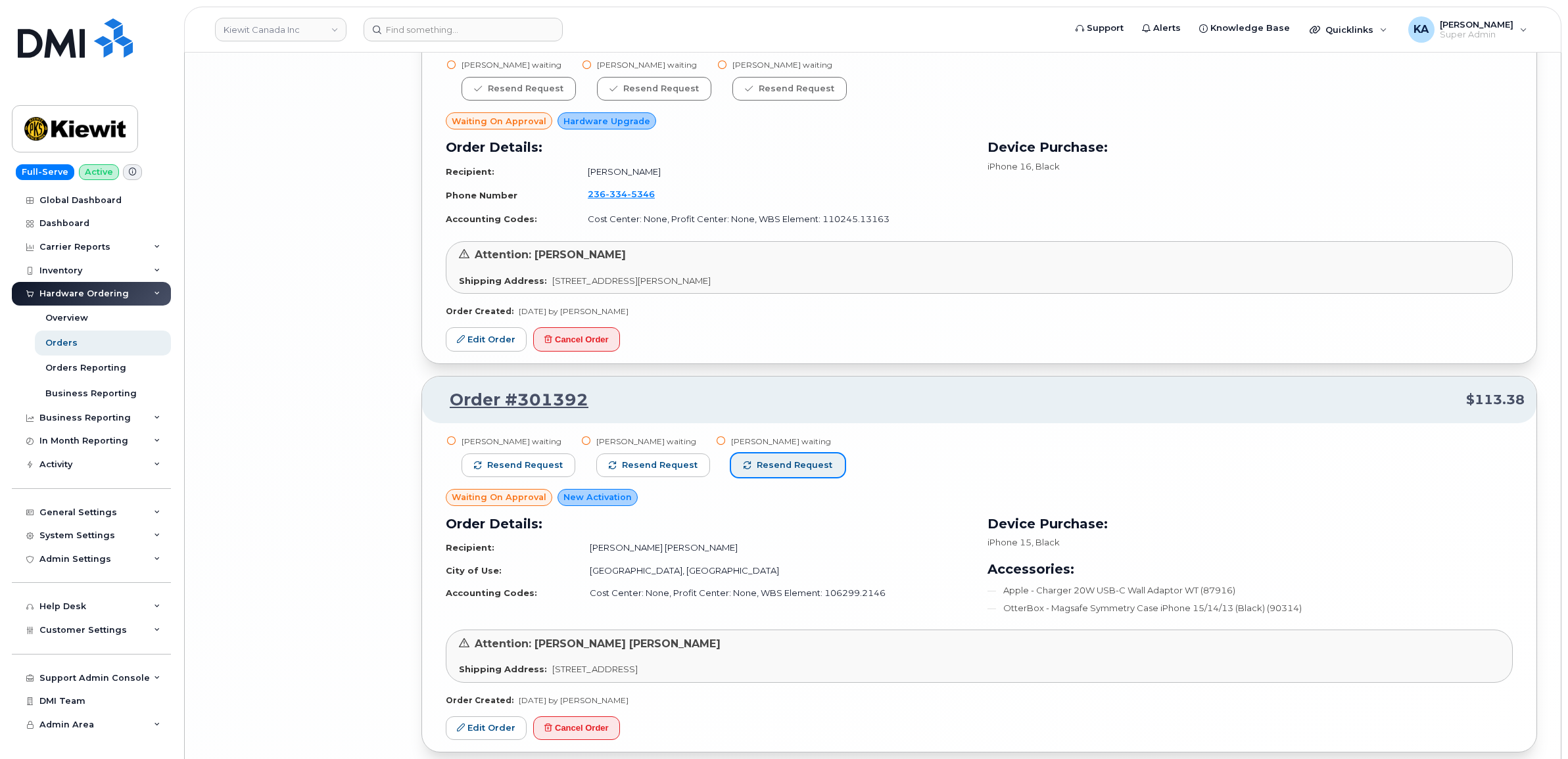
click at [765, 470] on span "Resend request" at bounding box center [794, 465] width 76 height 12
click at [668, 465] on span "Resend request" at bounding box center [659, 465] width 76 height 12
click at [528, 464] on button "Resend request" at bounding box center [518, 465] width 113 height 24
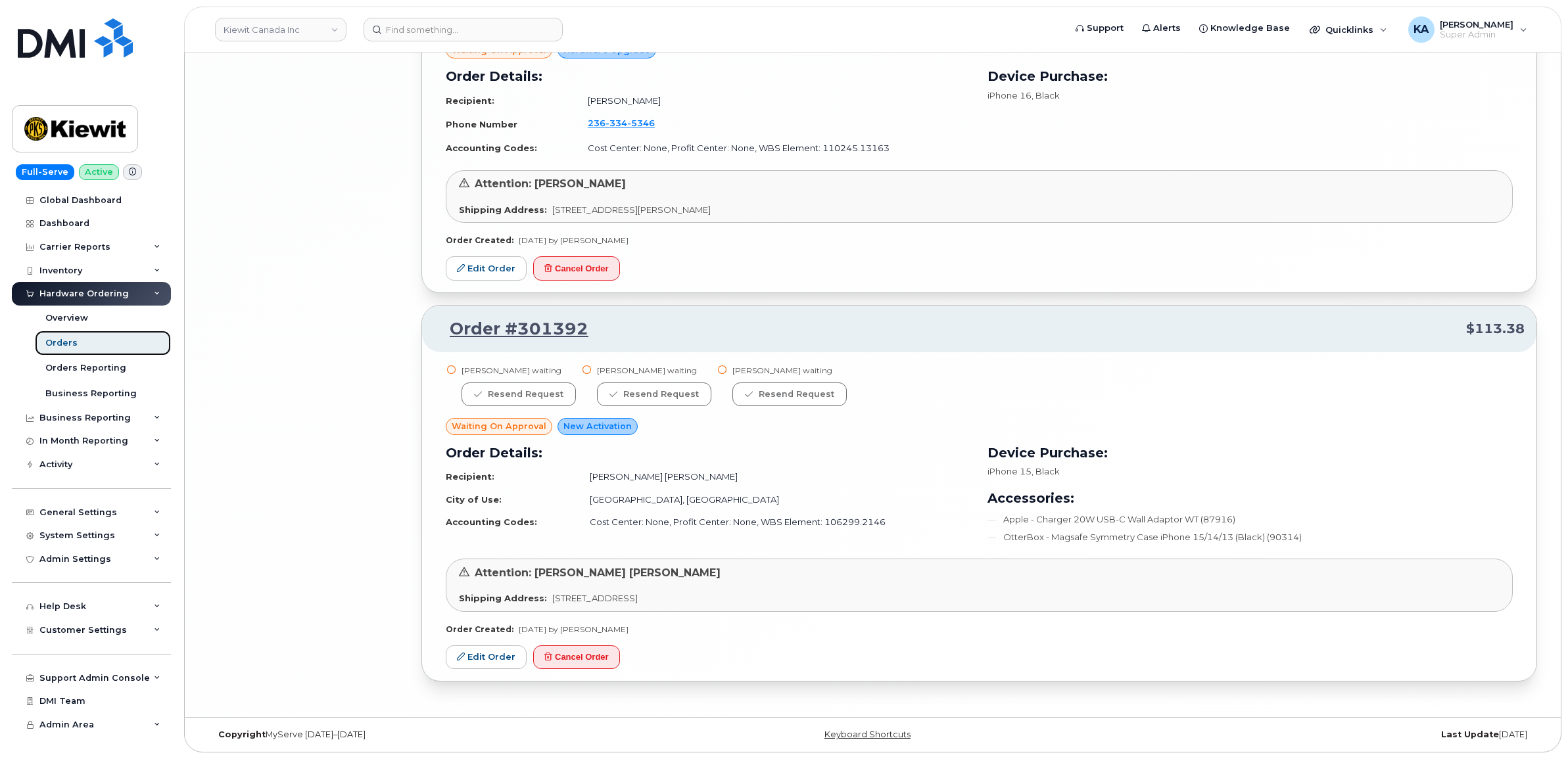
click at [63, 345] on div "Orders" at bounding box center [61, 343] width 32 height 12
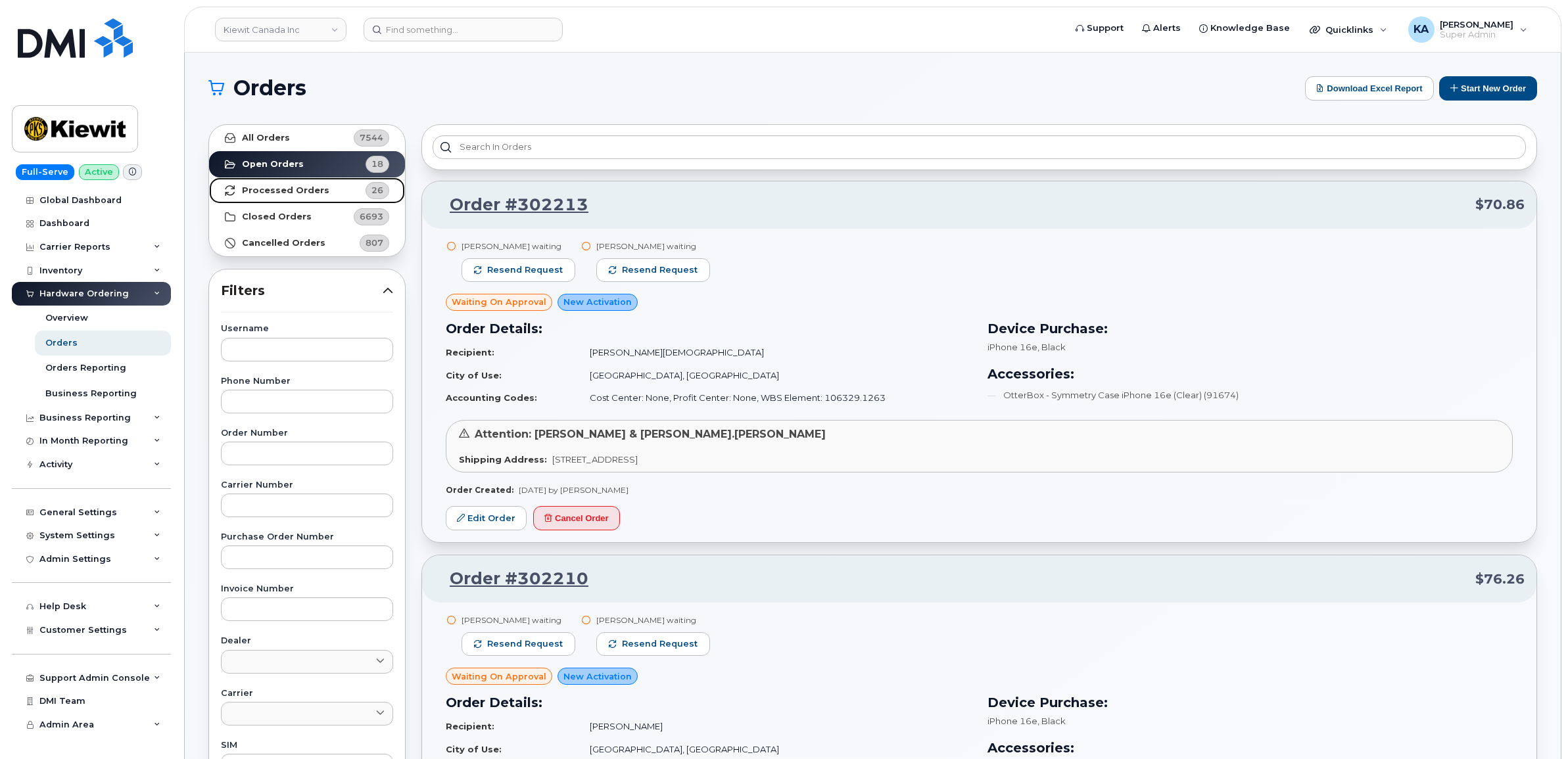
click at [264, 187] on strong "Processed Orders" at bounding box center [285, 190] width 87 height 11
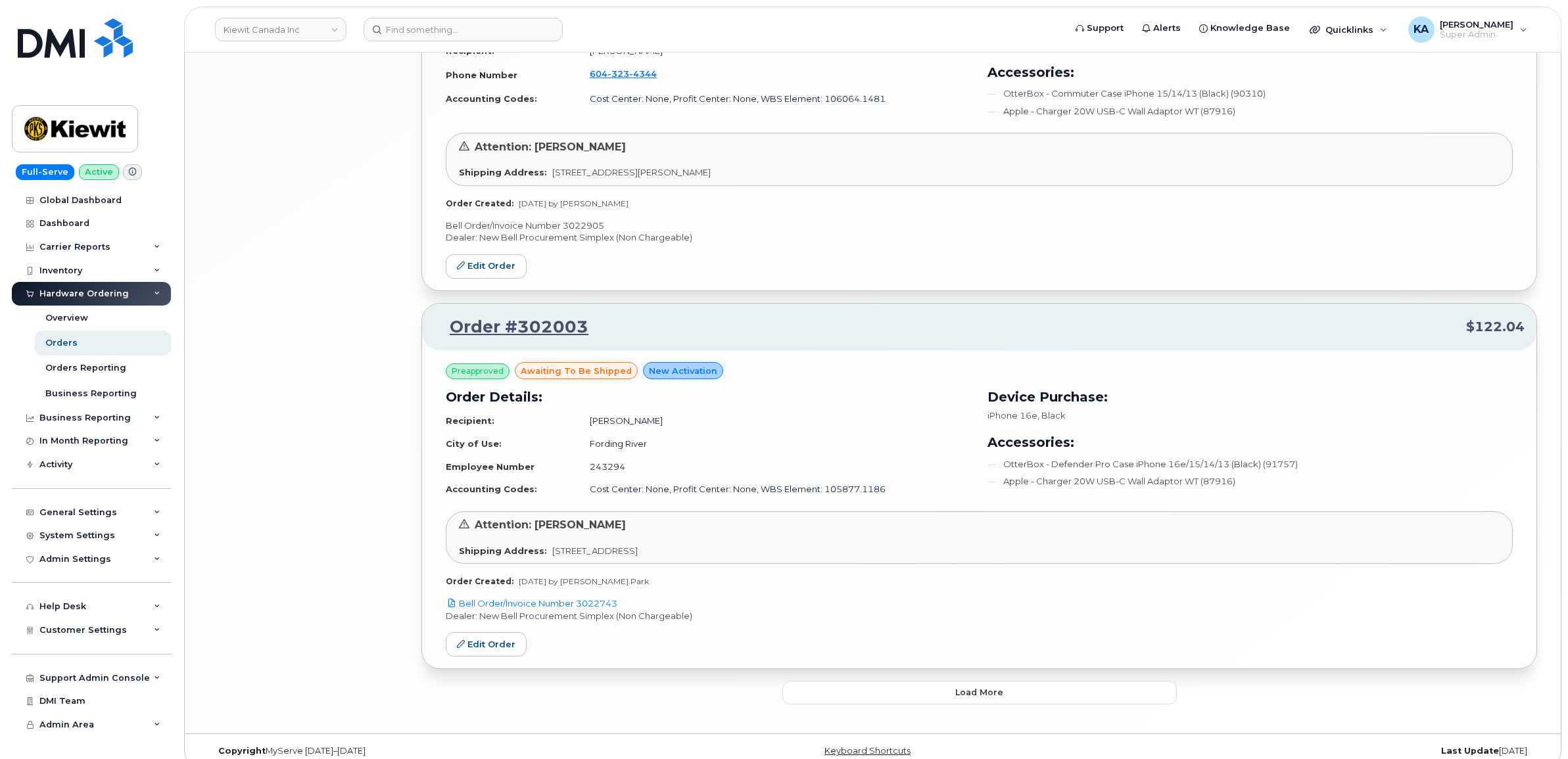
scroll to position [2532, 0]
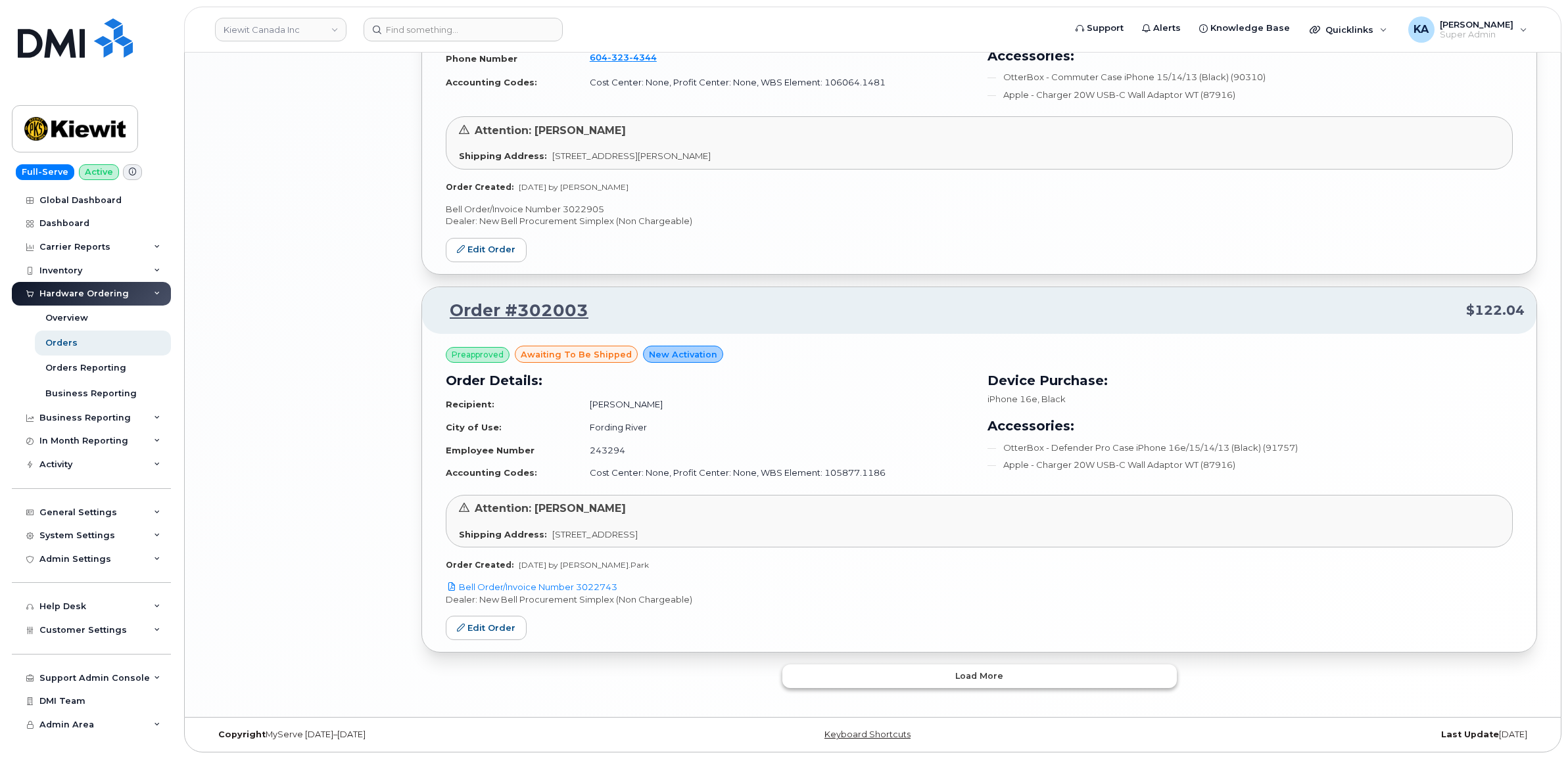
click at [807, 676] on button "Load more" at bounding box center [979, 676] width 395 height 24
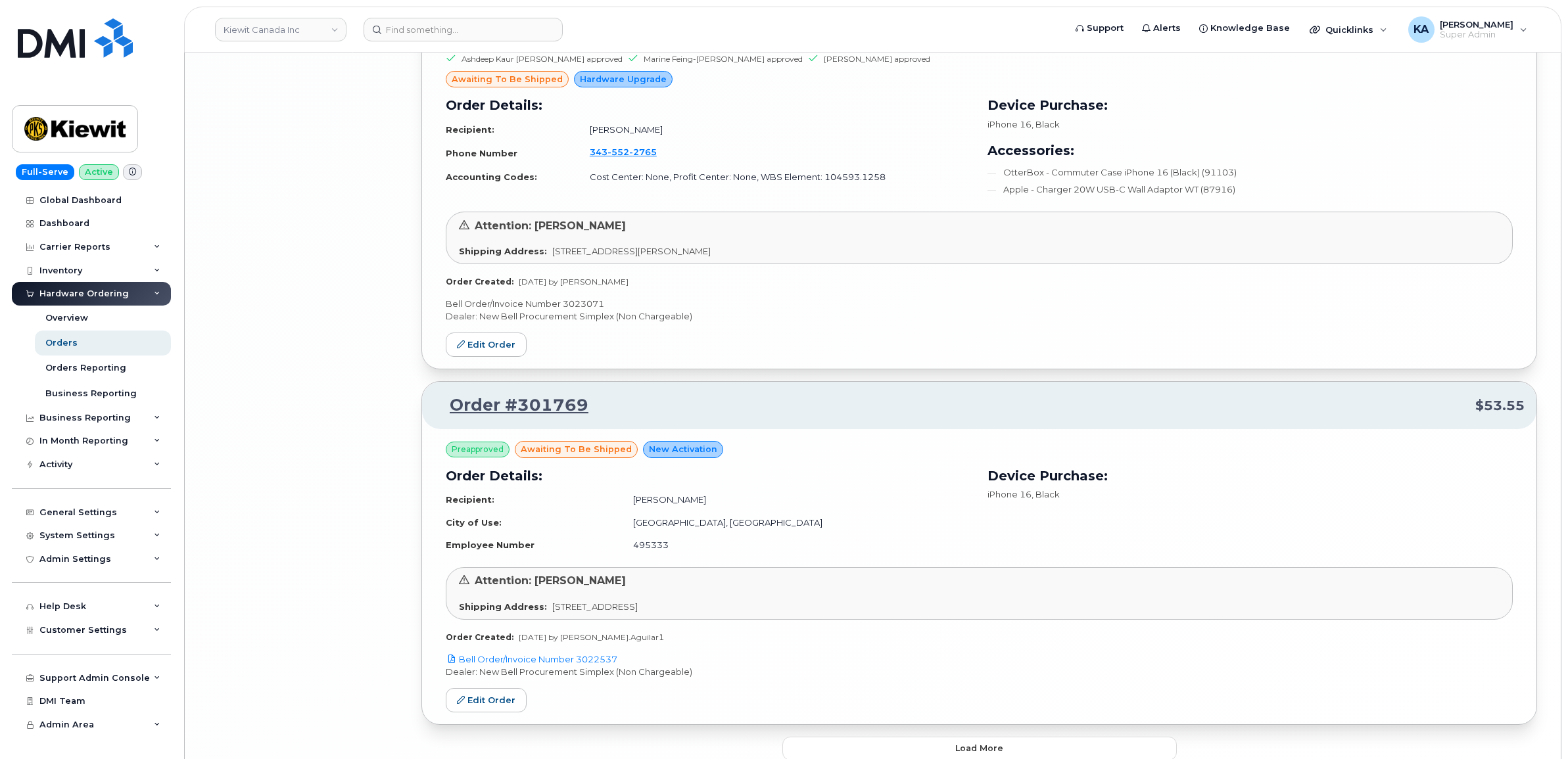
scroll to position [5580, 0]
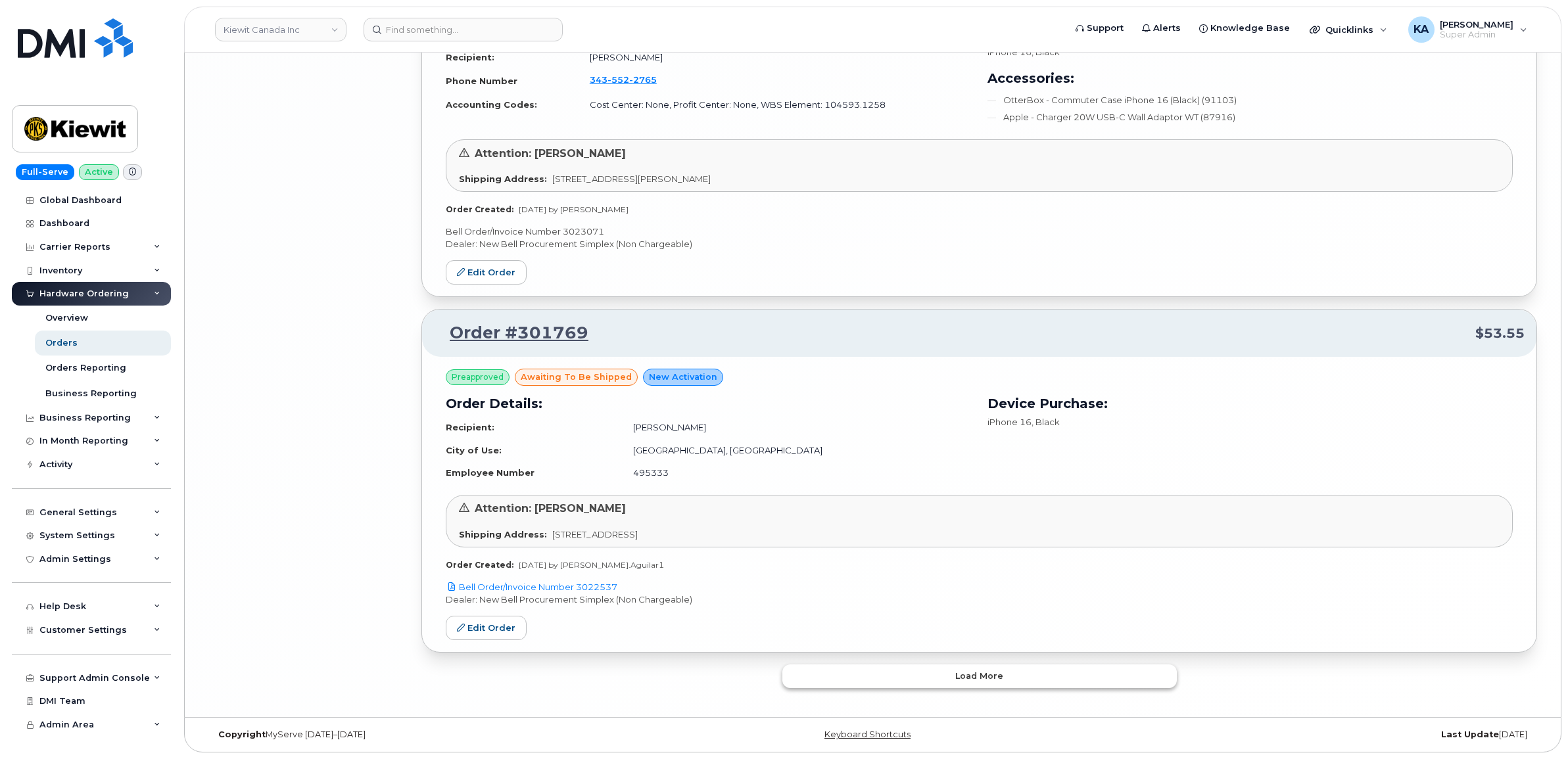
click at [809, 669] on button "Load more" at bounding box center [979, 676] width 395 height 24
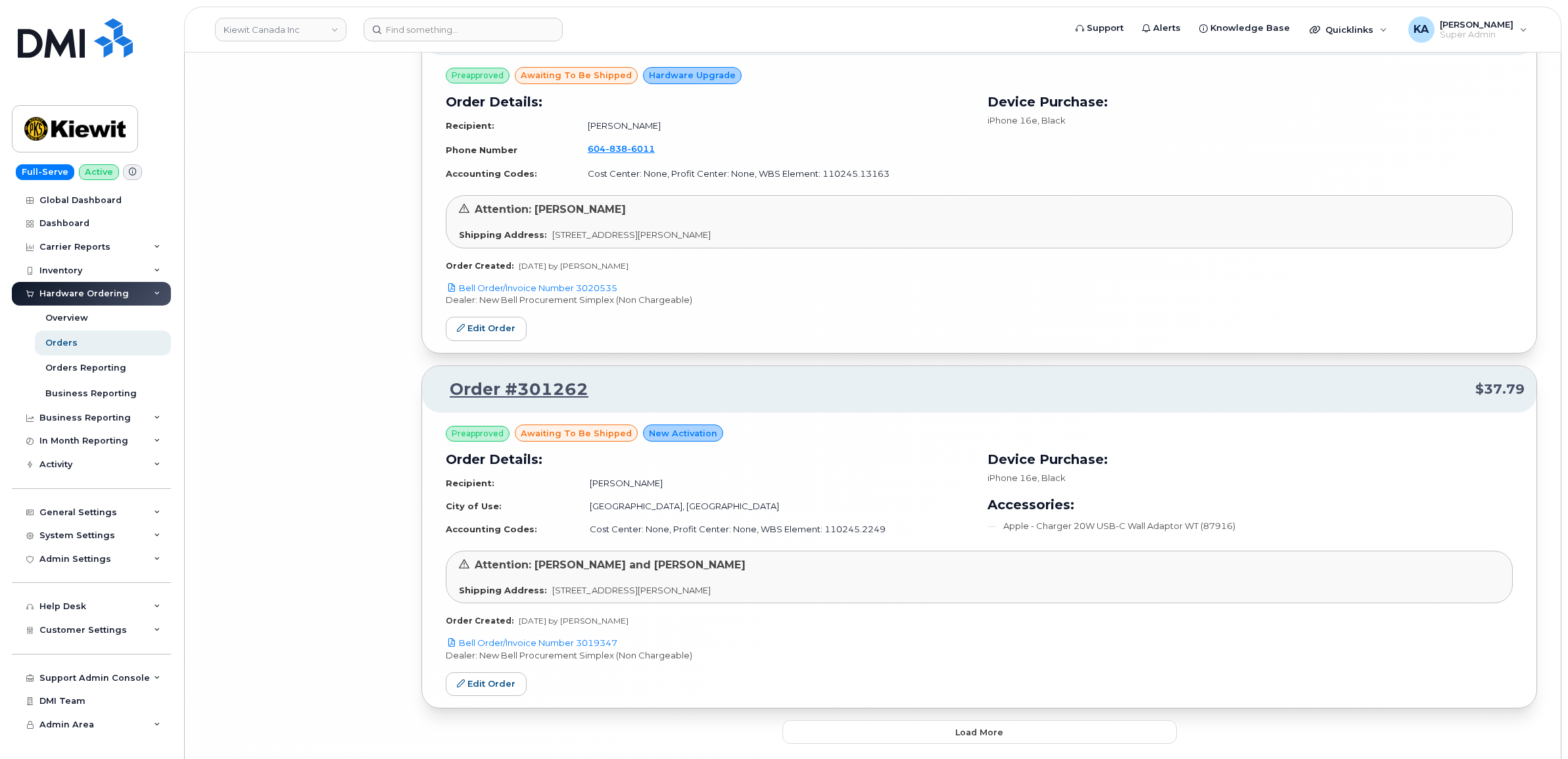
scroll to position [8610, 0]
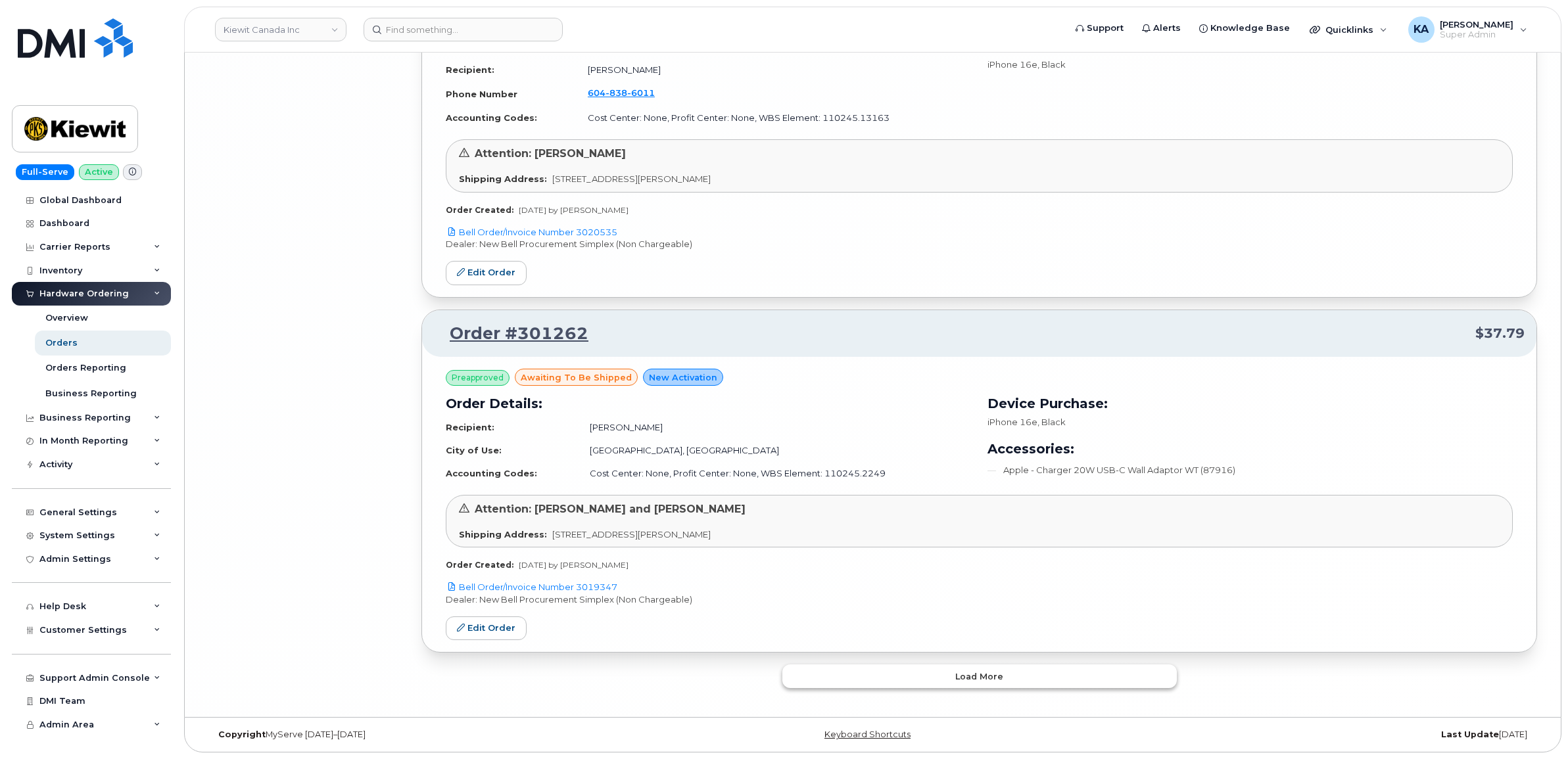
click at [827, 680] on button "Load more" at bounding box center [979, 676] width 395 height 24
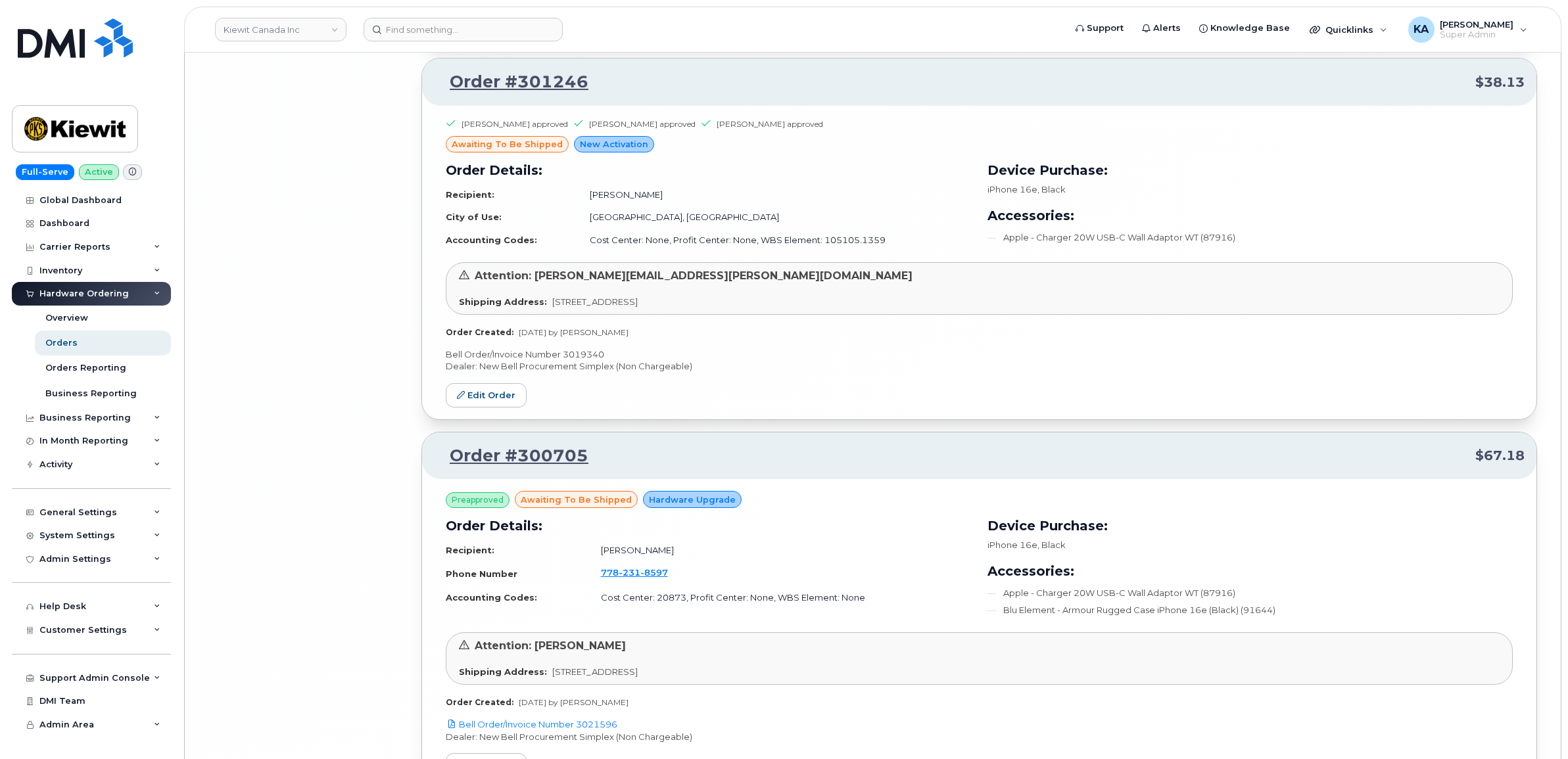
scroll to position [9328, 0]
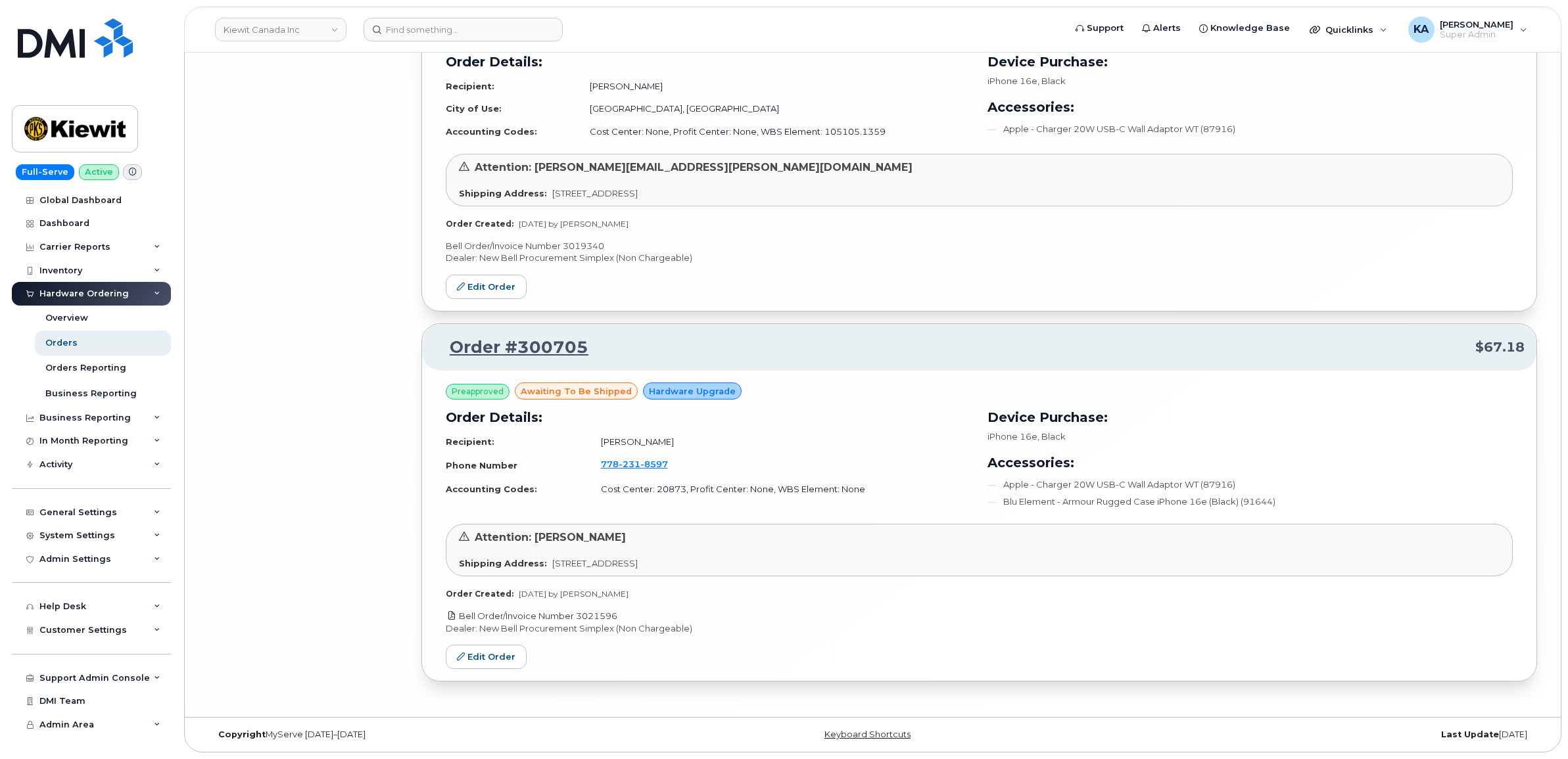
drag, startPoint x: 621, startPoint y: 614, endPoint x: 577, endPoint y: 614, distance: 44.0
click at [577, 614] on p "Bell Order/Invoice Number 3021596" at bounding box center [979, 616] width 1067 height 12
copy link "3021596"
click at [467, 653] on link "Edit Order" at bounding box center [486, 657] width 81 height 25
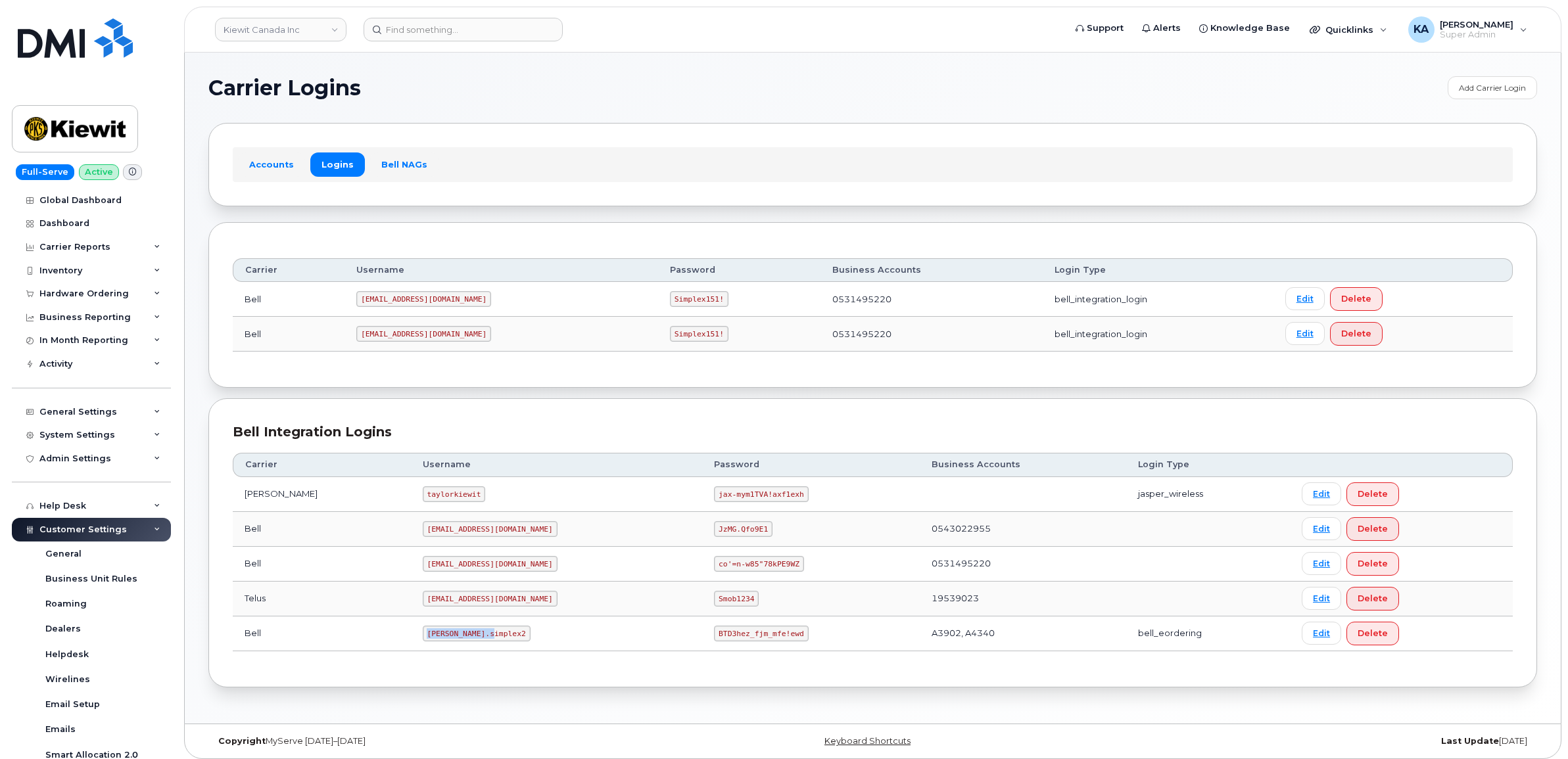
drag, startPoint x: 389, startPoint y: 639, endPoint x: 464, endPoint y: 641, distance: 75.0
click at [464, 641] on td "kiewit.simplex2" at bounding box center [557, 634] width 292 height 35
copy code "kiewit.simplex2"
drag, startPoint x: 650, startPoint y: 638, endPoint x: 730, endPoint y: 648, distance: 80.6
click at [730, 648] on td "BTD3hez_fjm_mfe!ewd" at bounding box center [811, 634] width 217 height 35
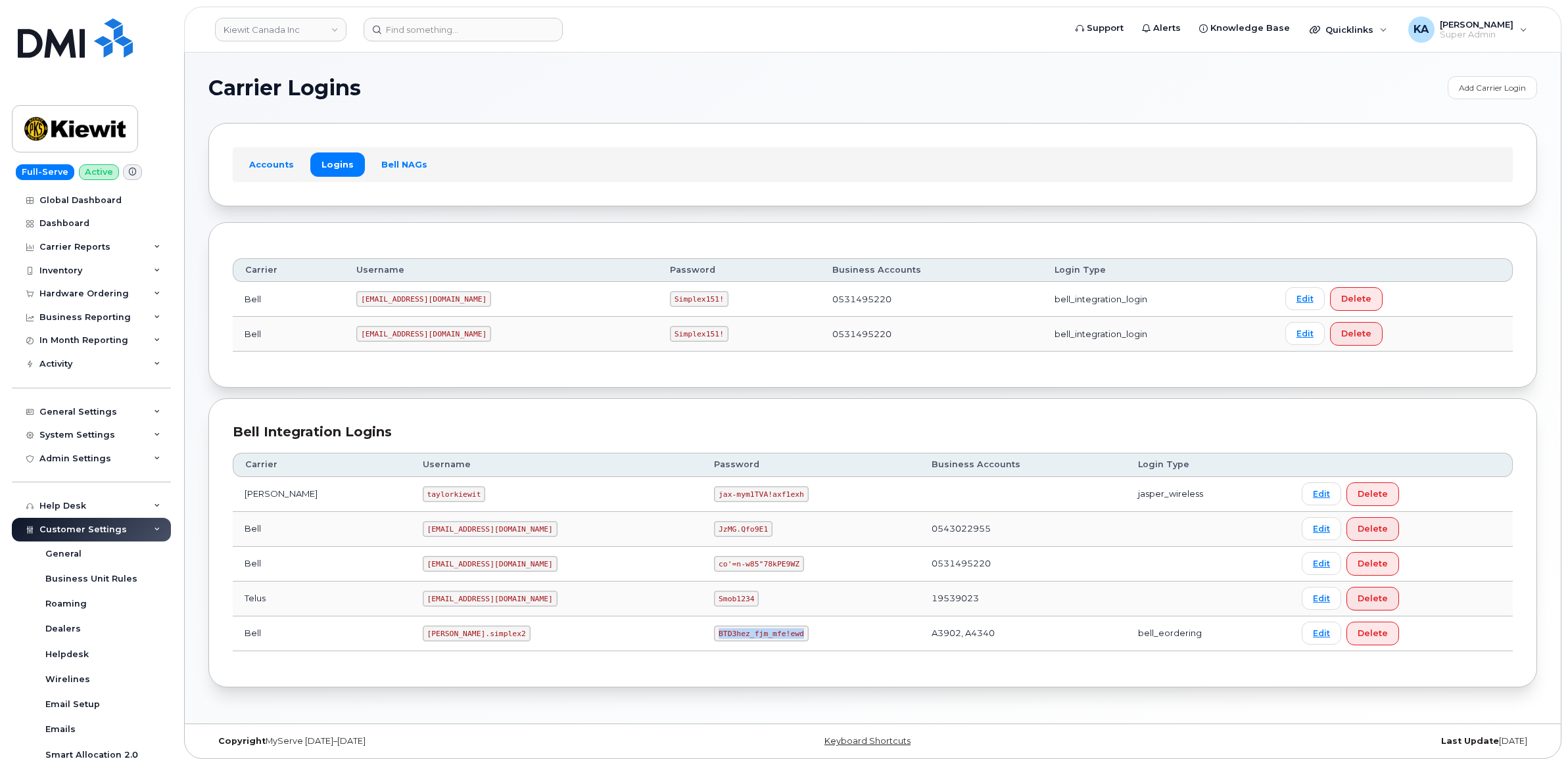
copy code "BTD3hez_fjm_mfe!ewd"
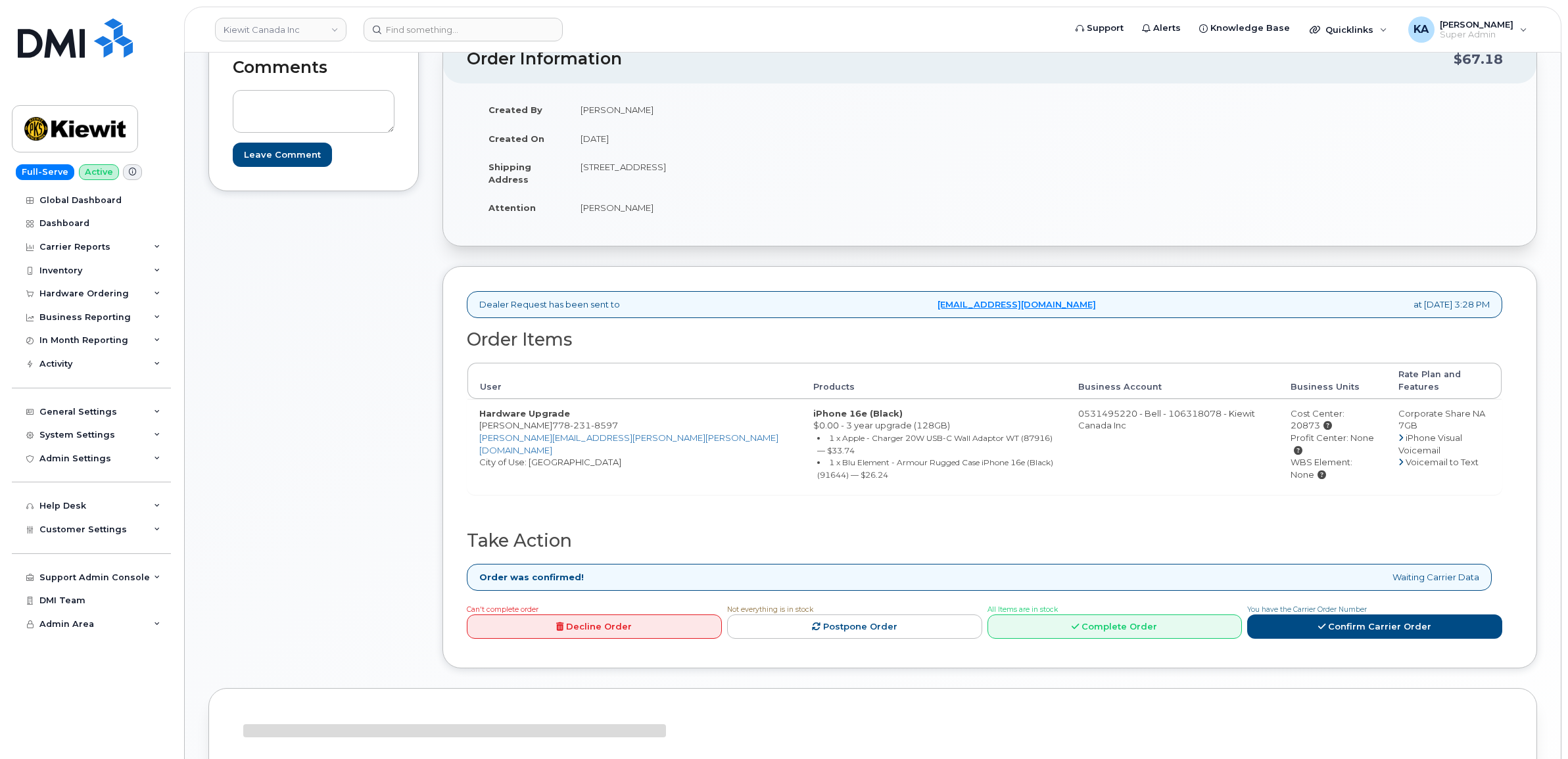
scroll to position [247, 0]
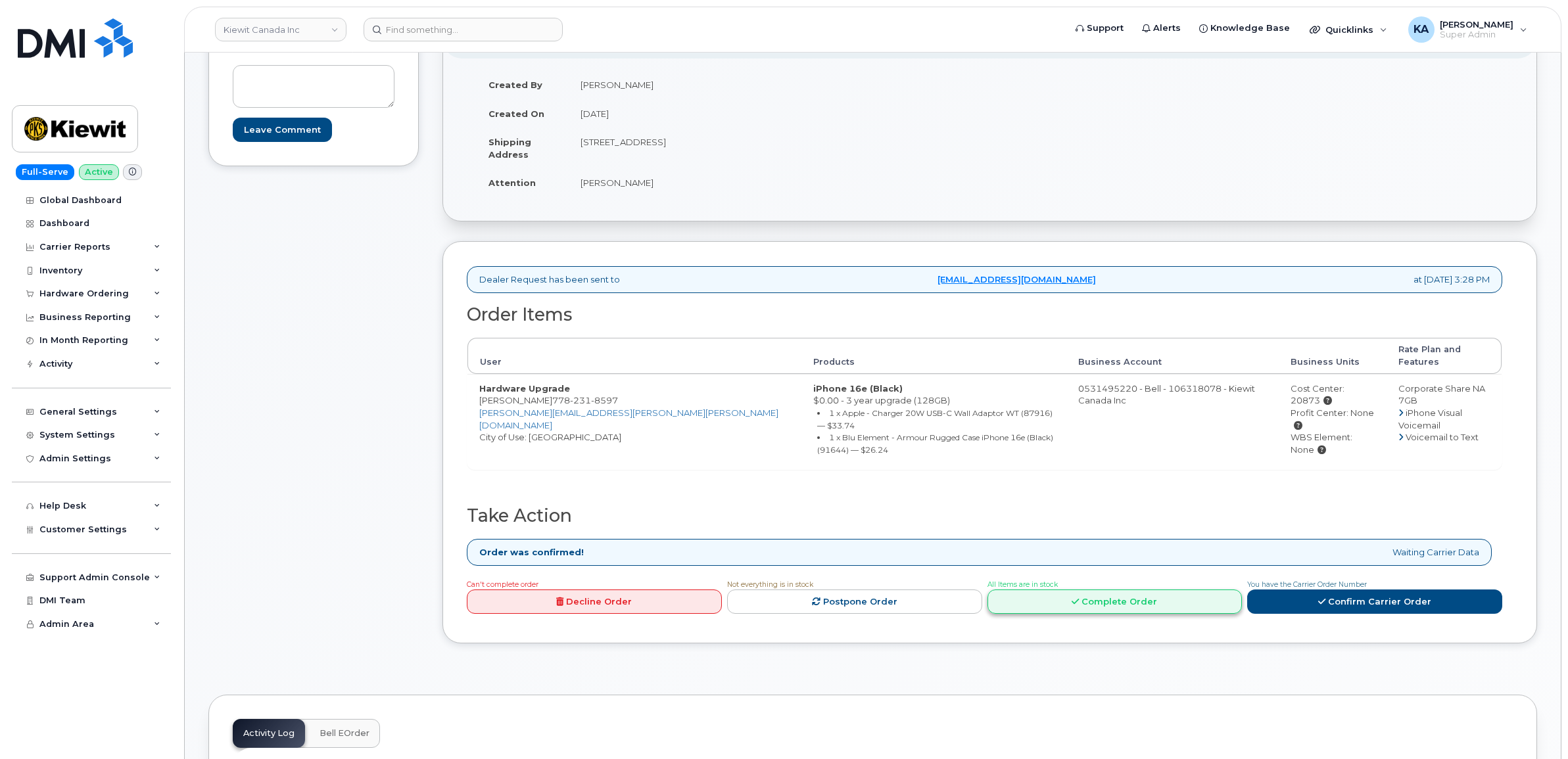
click at [1145, 590] on link "Complete Order" at bounding box center [1115, 602] width 255 height 25
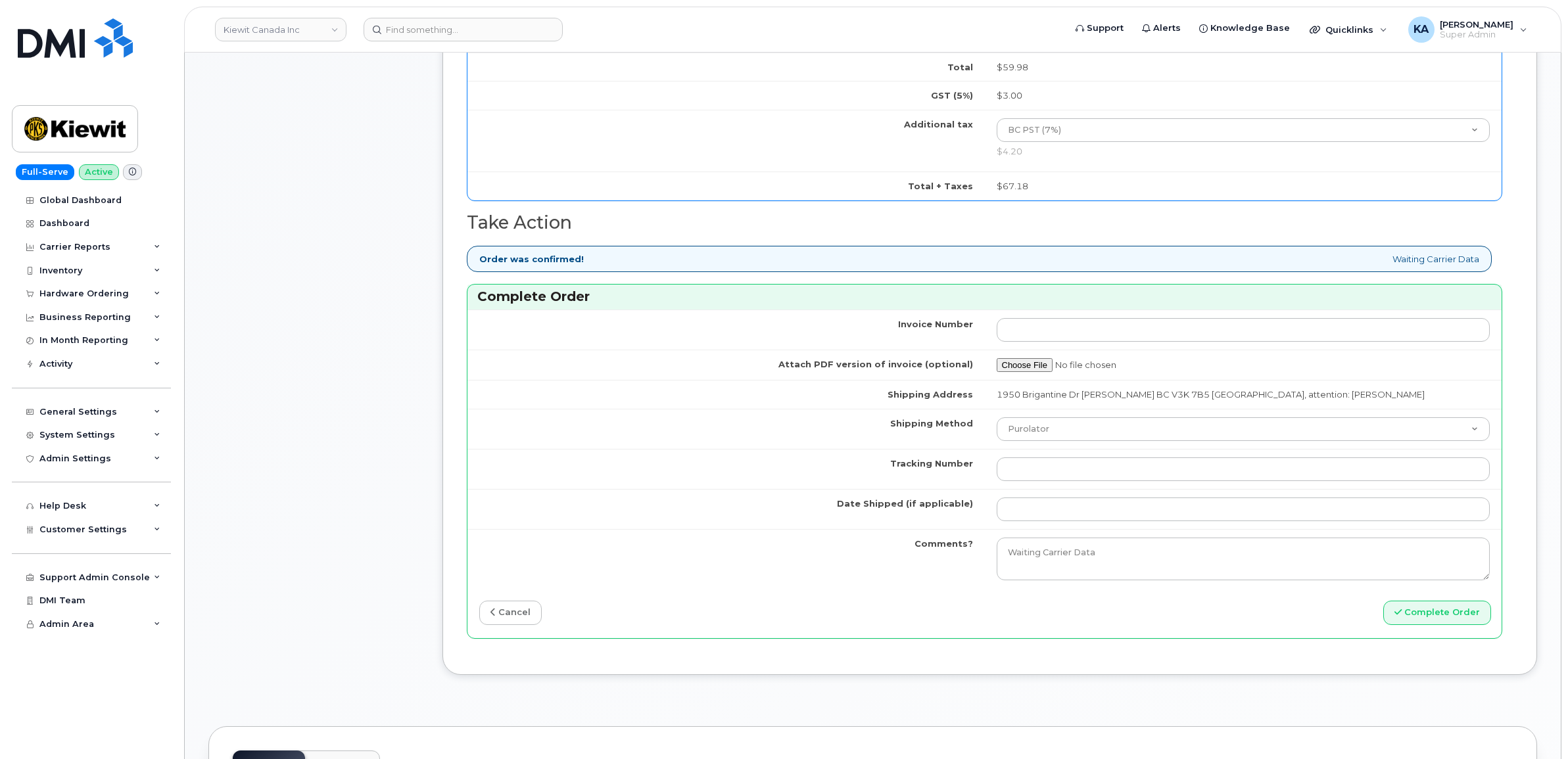
scroll to position [986, 0]
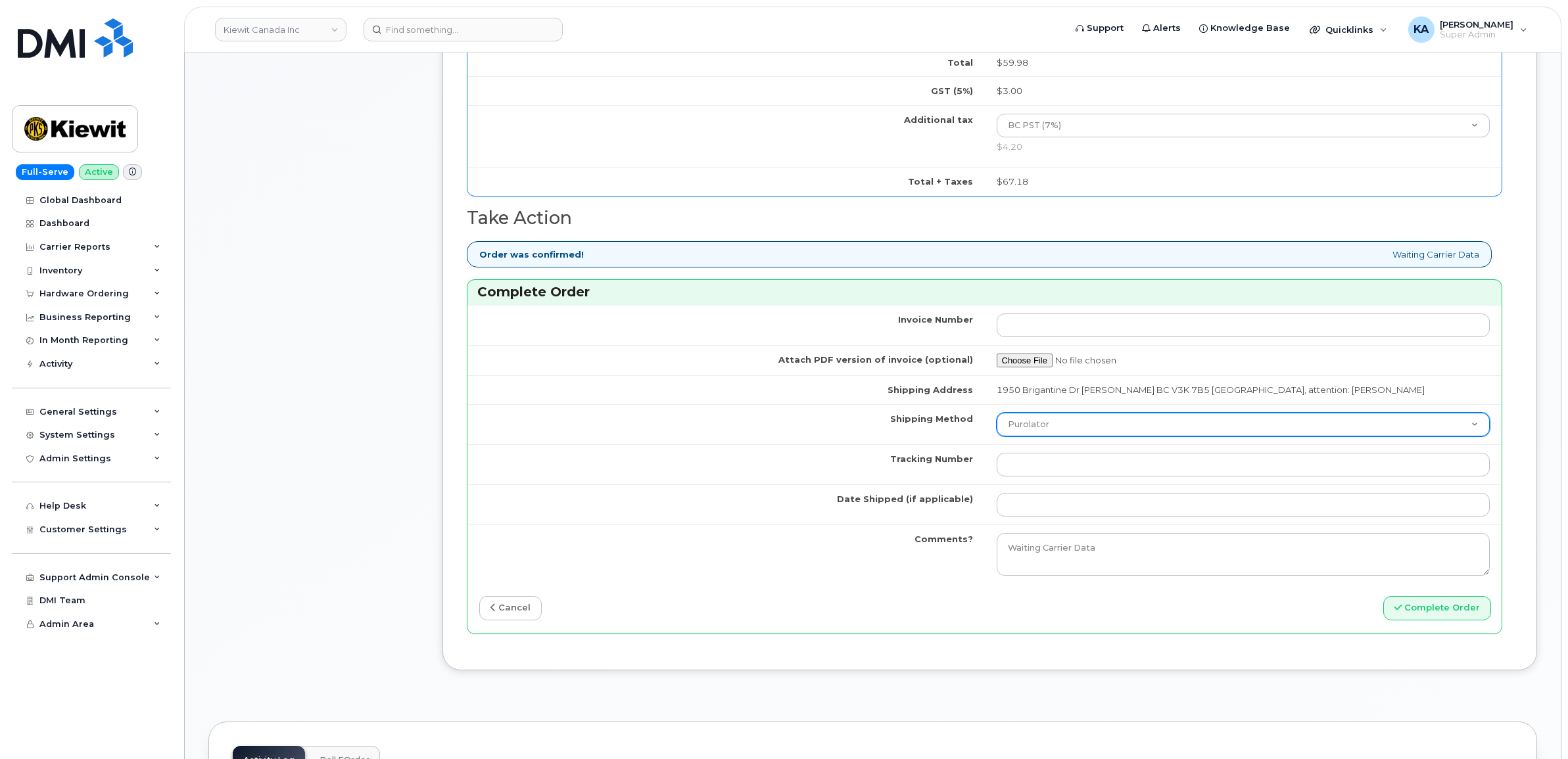
click at [1099, 437] on select "Purolator UPS FedEx Canada Post Courier Other Drop Off Pick Up" at bounding box center [1243, 424] width 493 height 24
select select "FedEx"
click at [997, 429] on select "Purolator UPS FedEx Canada Post Courier Other Drop Off Pick Up" at bounding box center [1243, 424] width 493 height 24
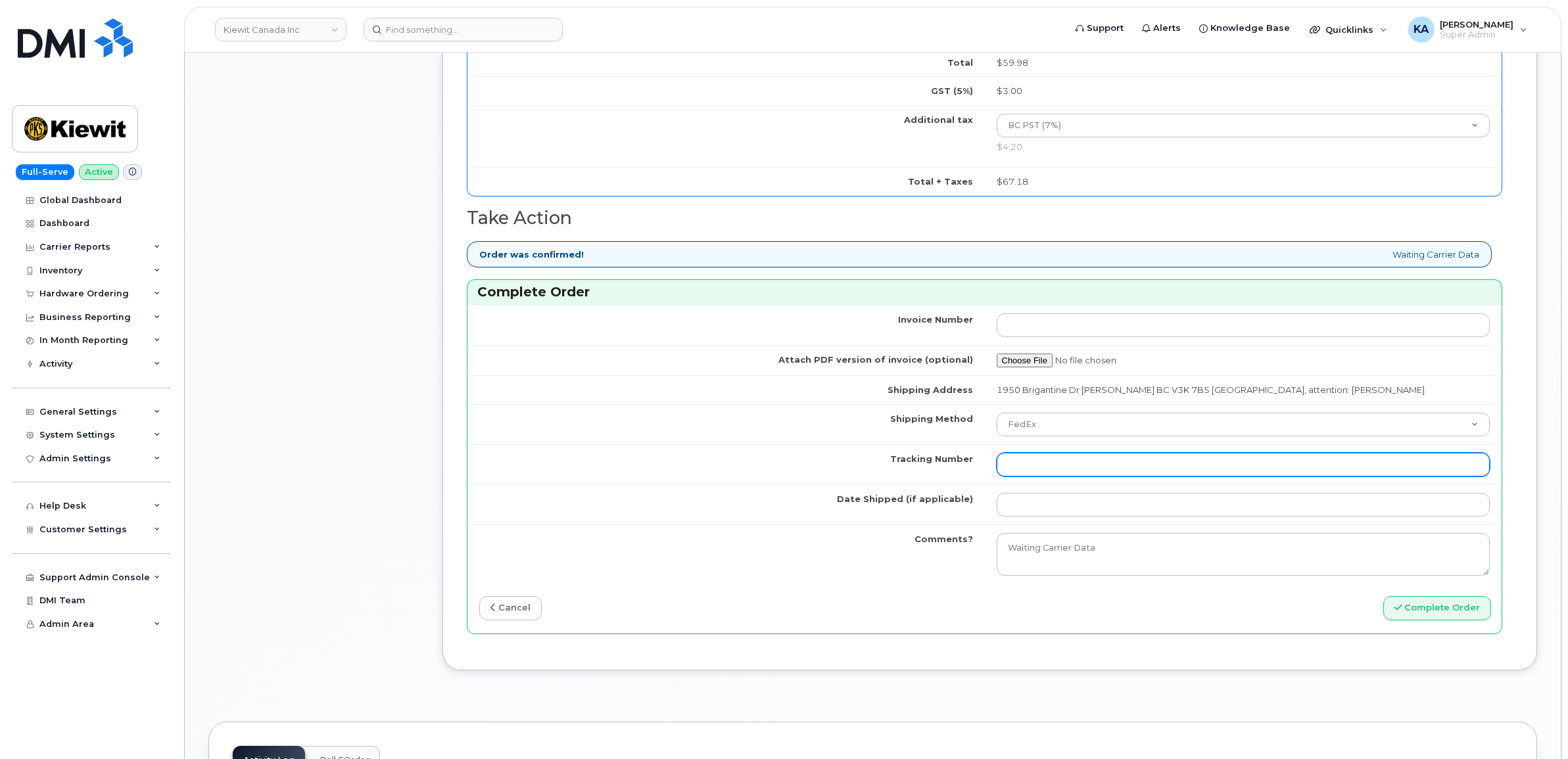
click at [1050, 477] on input "Tracking Number" at bounding box center [1243, 465] width 493 height 24
paste input "476303108198"
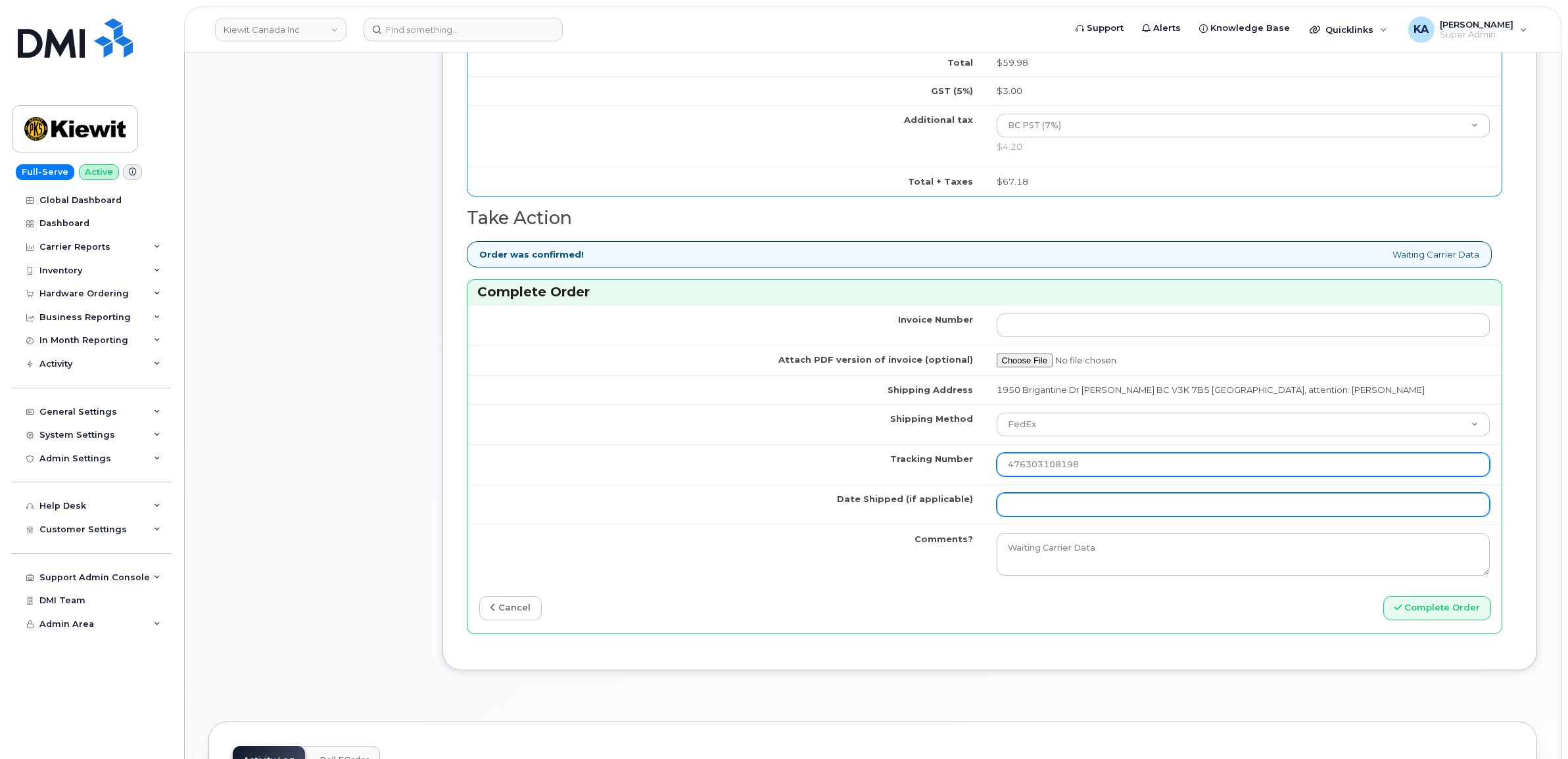
type input "476303108198"
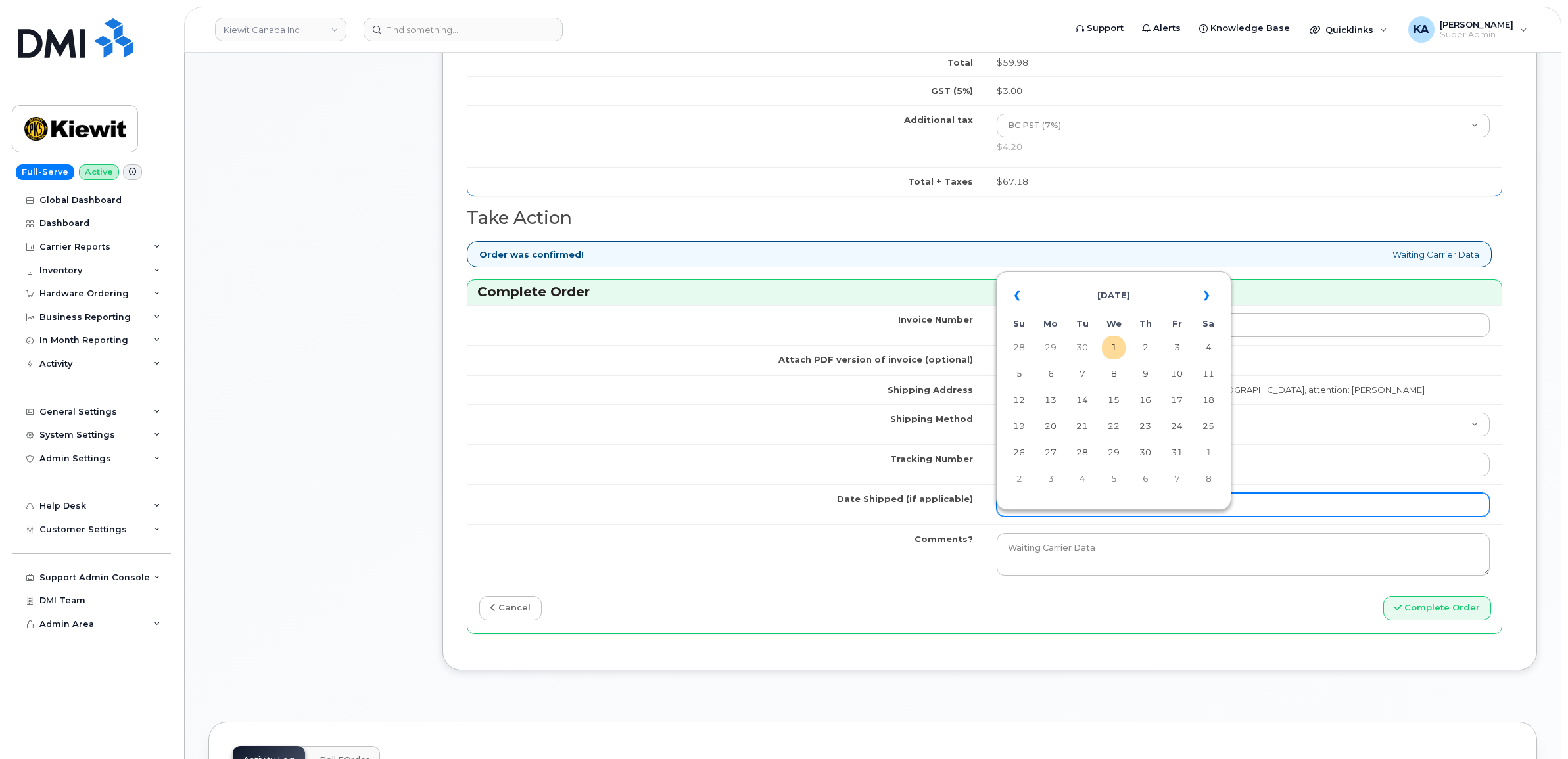
click at [1043, 516] on input "Date Shipped (if applicable)" at bounding box center [1243, 505] width 493 height 24
click at [1117, 454] on td "29" at bounding box center [1113, 452] width 24 height 24
type input "[DATE]"
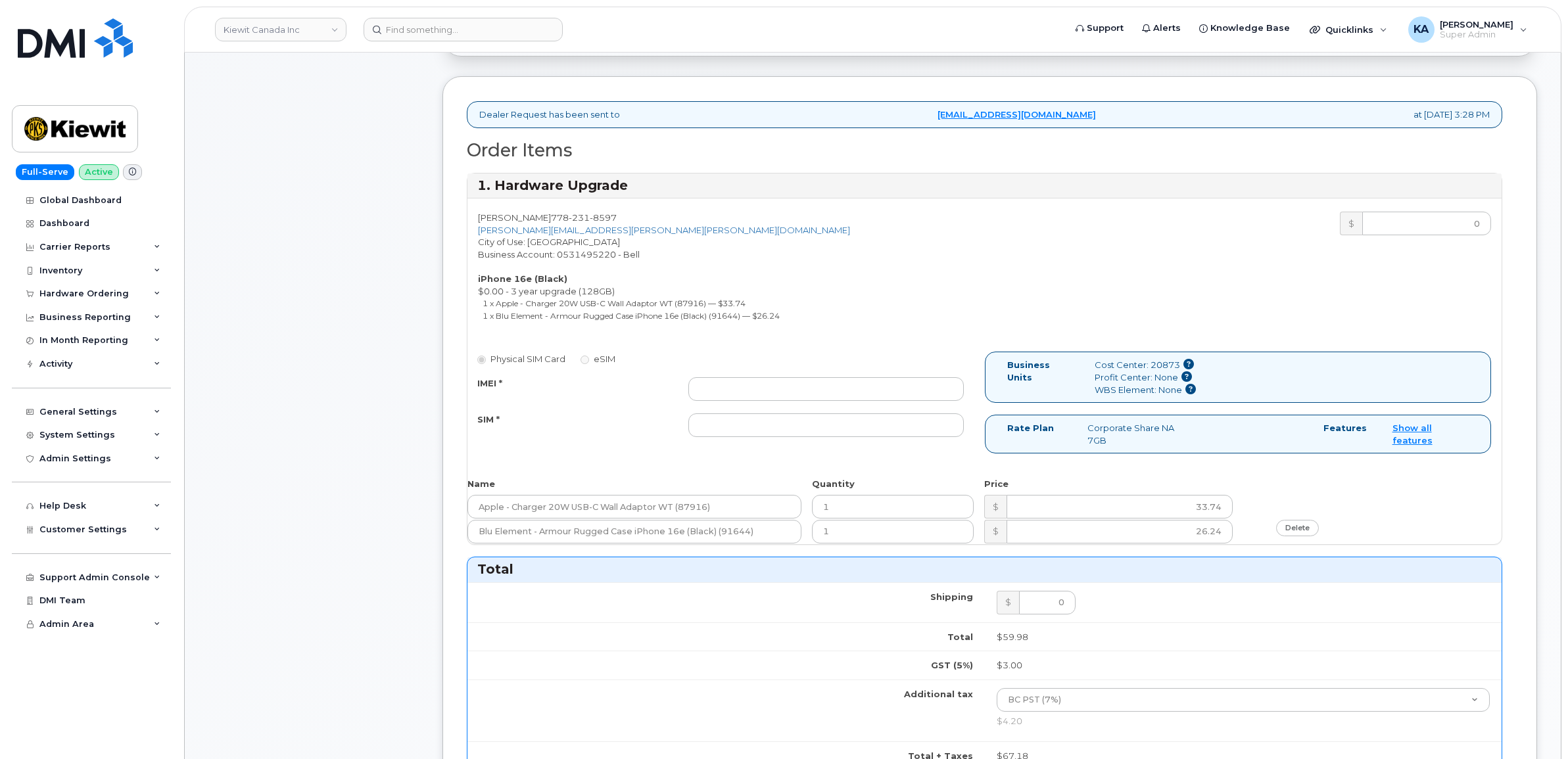
scroll to position [411, 0]
click at [822, 389] on input "IMEI *" at bounding box center [826, 390] width 275 height 24
paste input "354216331413447"
type input "354216331413447"
click at [862, 428] on input "SIM *" at bounding box center [826, 426] width 275 height 24
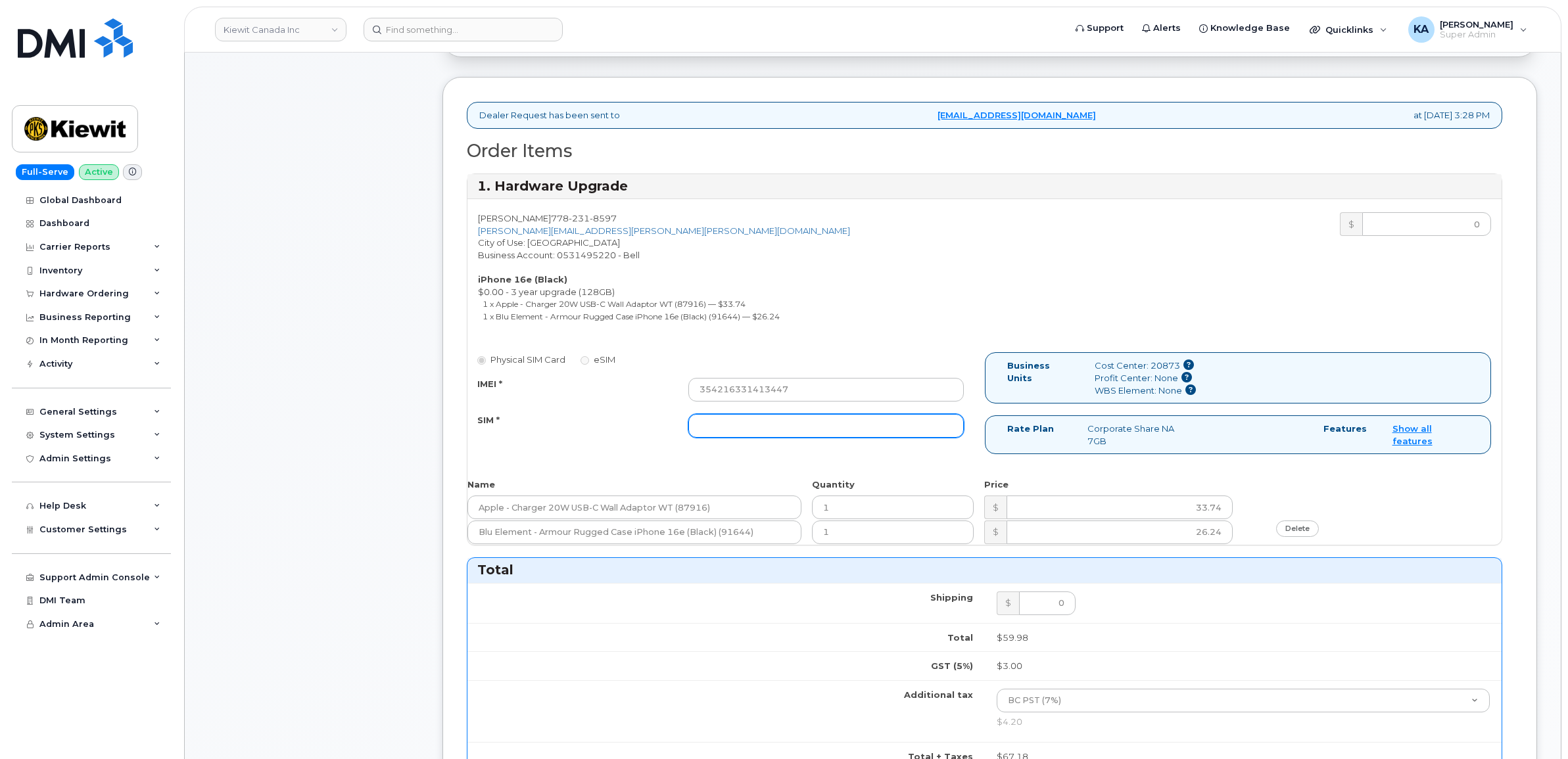
paste input "89302610207734269688"
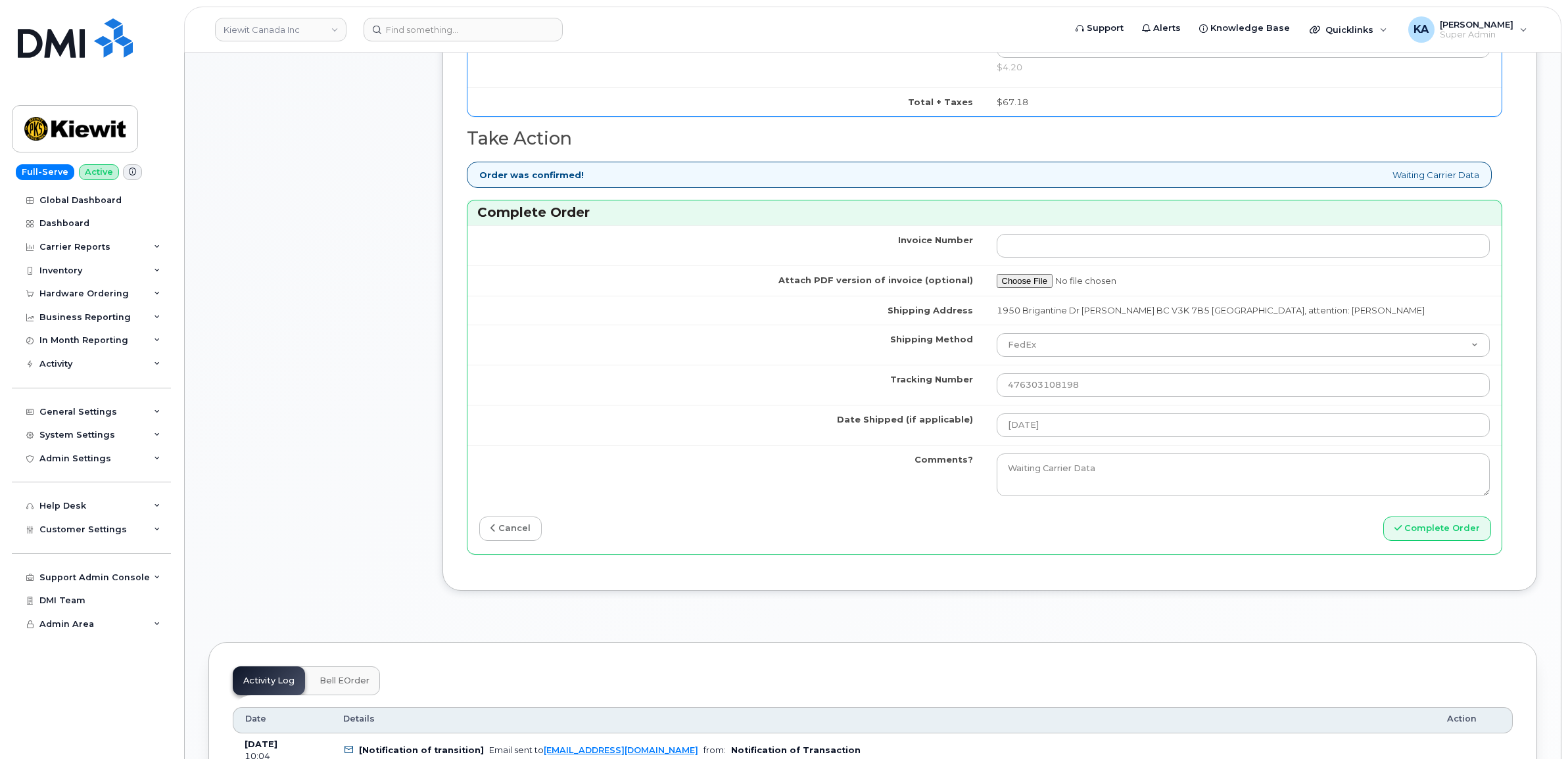
scroll to position [1068, 0]
type input "89302610207734269688"
click at [1445, 539] on button "Complete Order" at bounding box center [1436, 526] width 108 height 25
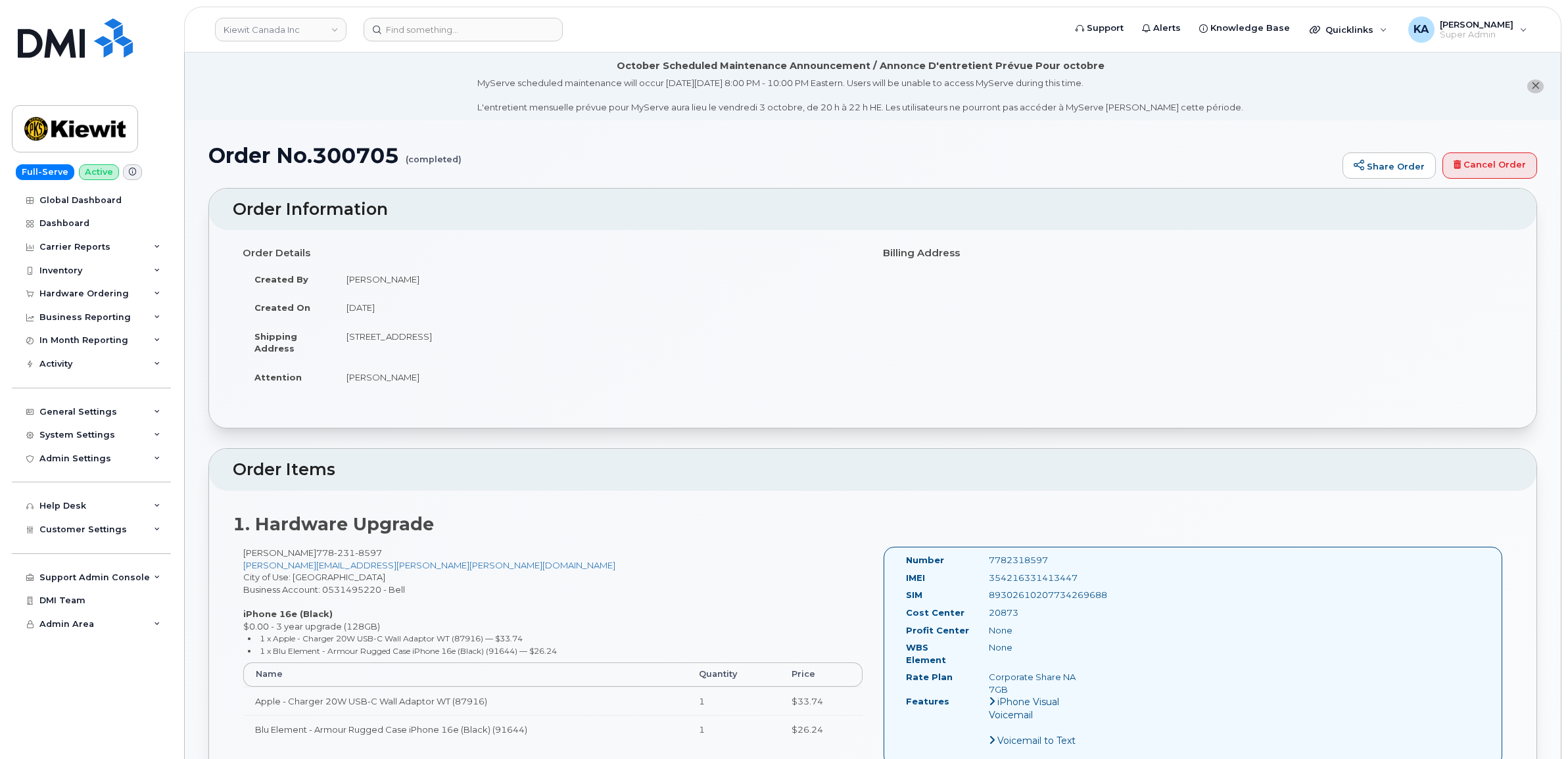
drag, startPoint x: 899, startPoint y: 560, endPoint x: 1064, endPoint y: 618, distance: 174.9
click at [1064, 618] on div "Number 7782318597 IMEI [TECHNICAL_ID] SIM [TECHNICAL_ID] Cost Center 20873 [GEO…" at bounding box center [996, 656] width 200 height 205
copy div "Number 7782318597 IMEI [TECHNICAL_ID] SIM [TECHNICAL_ID] Cost Center 20873"
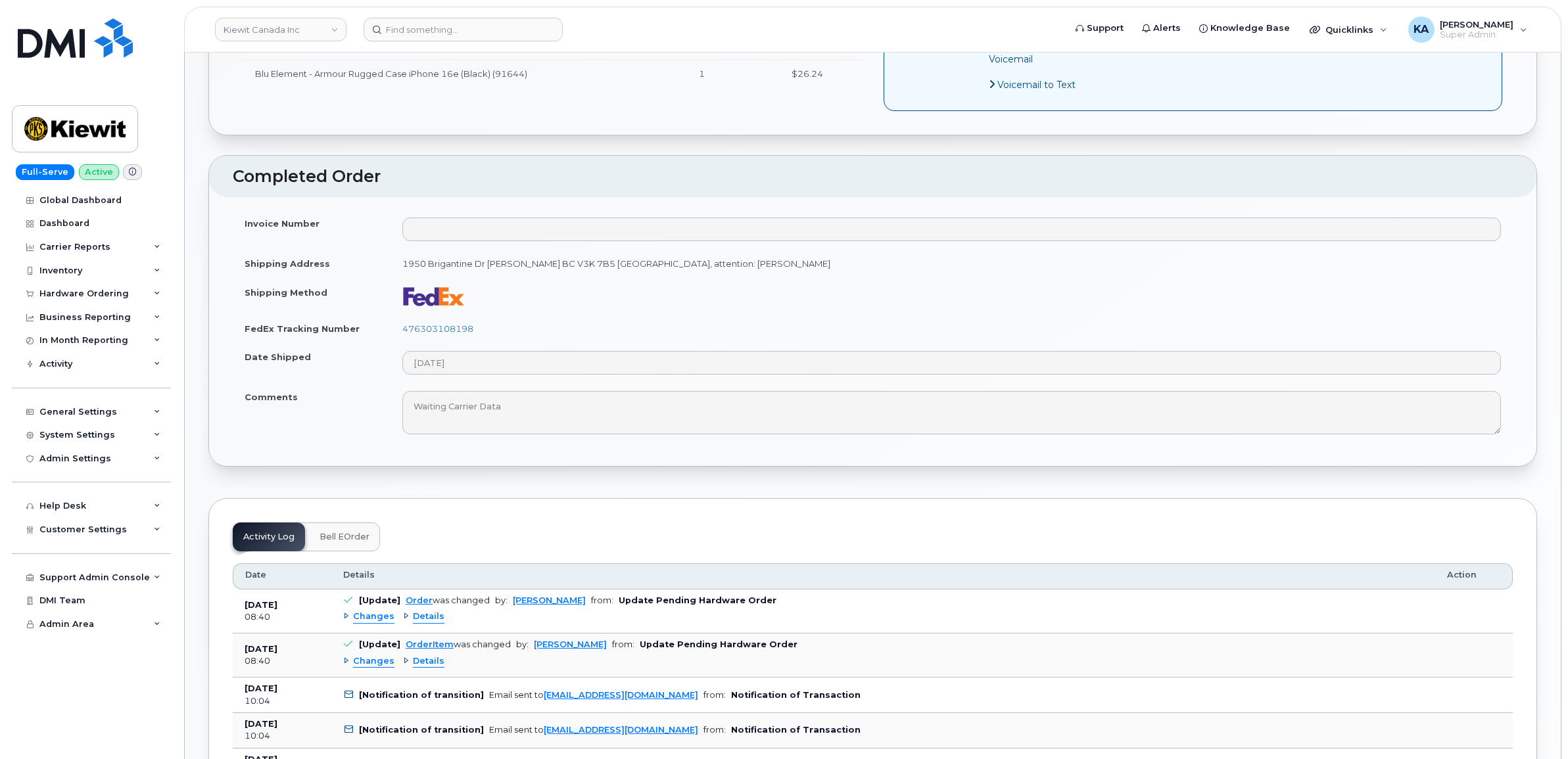
scroll to position [657, 0]
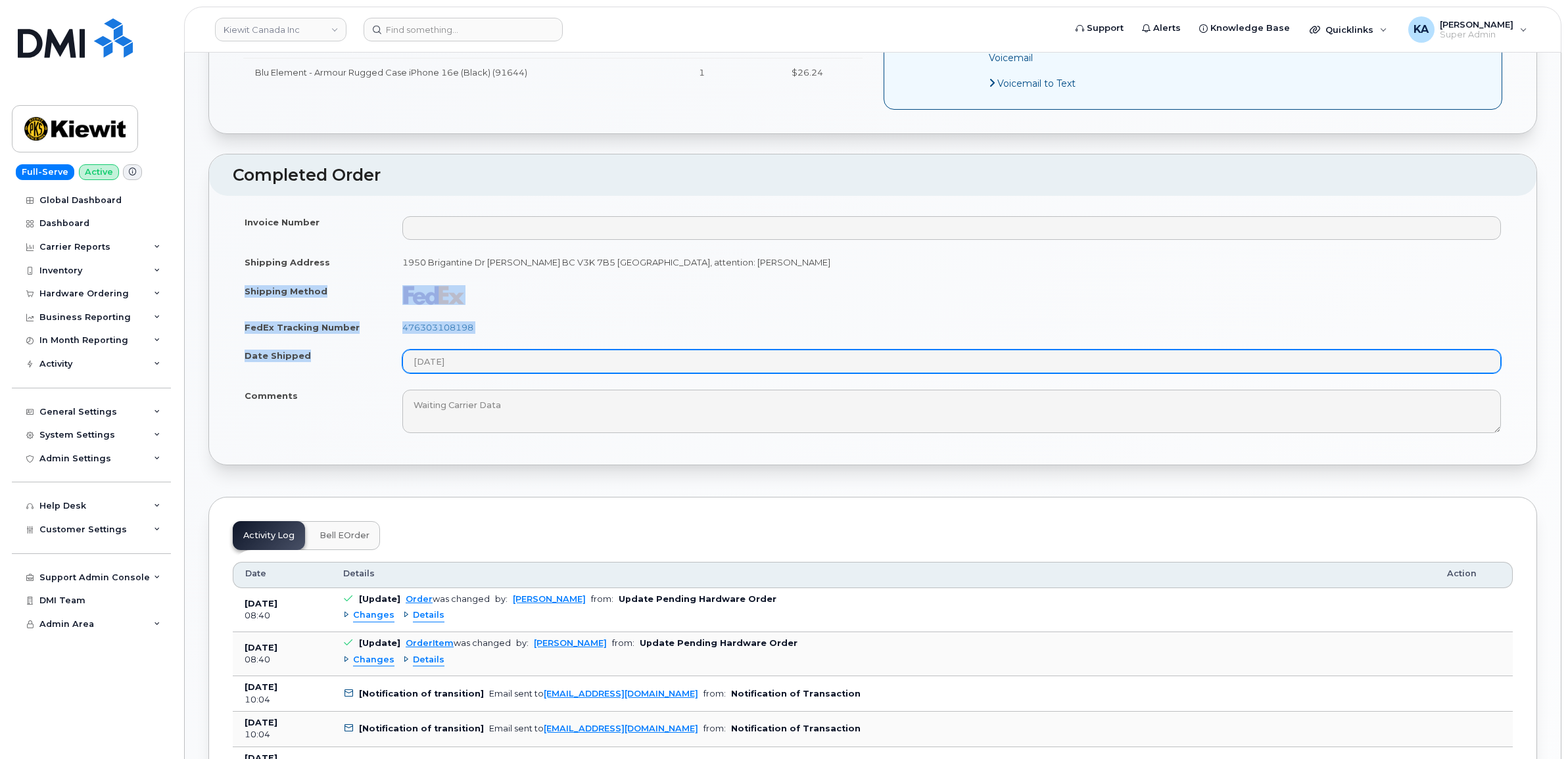
click at [497, 354] on tbody "Invoice Number Shipping Address [STREET_ADDRESS], attention: [PERSON_NAME] Ship…" at bounding box center [872, 325] width 1280 height 234
copy tbody "Shipping Method FedEx Tracking Number 476303108198 Date Shipped"
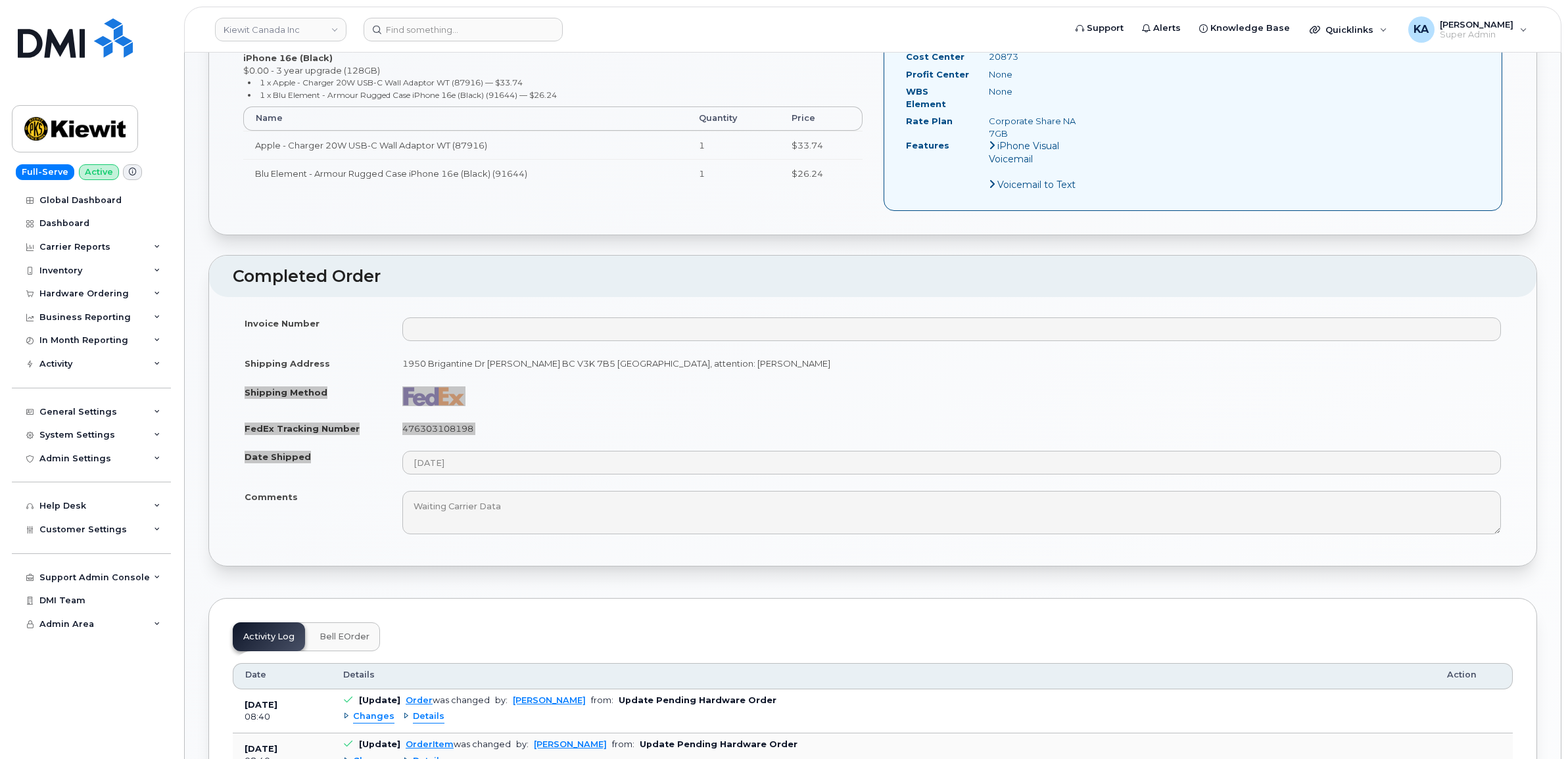
scroll to position [576, 0]
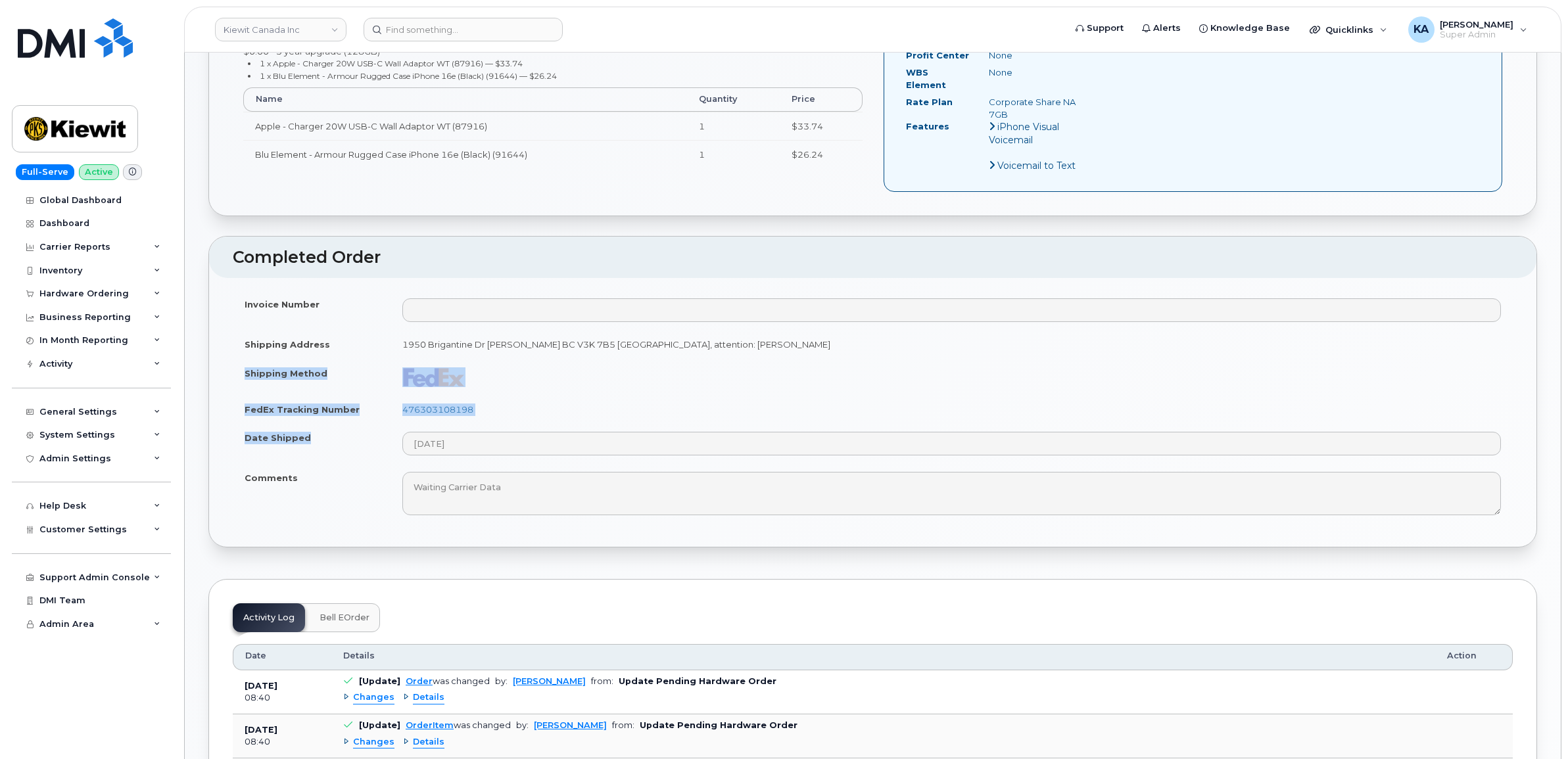
click at [617, 398] on td "476303108198" at bounding box center [951, 409] width 1122 height 29
drag, startPoint x: 493, startPoint y: 402, endPoint x: 402, endPoint y: 403, distance: 91.0
click at [402, 403] on td "476303108198" at bounding box center [951, 409] width 1122 height 29
copy link "476303108198"
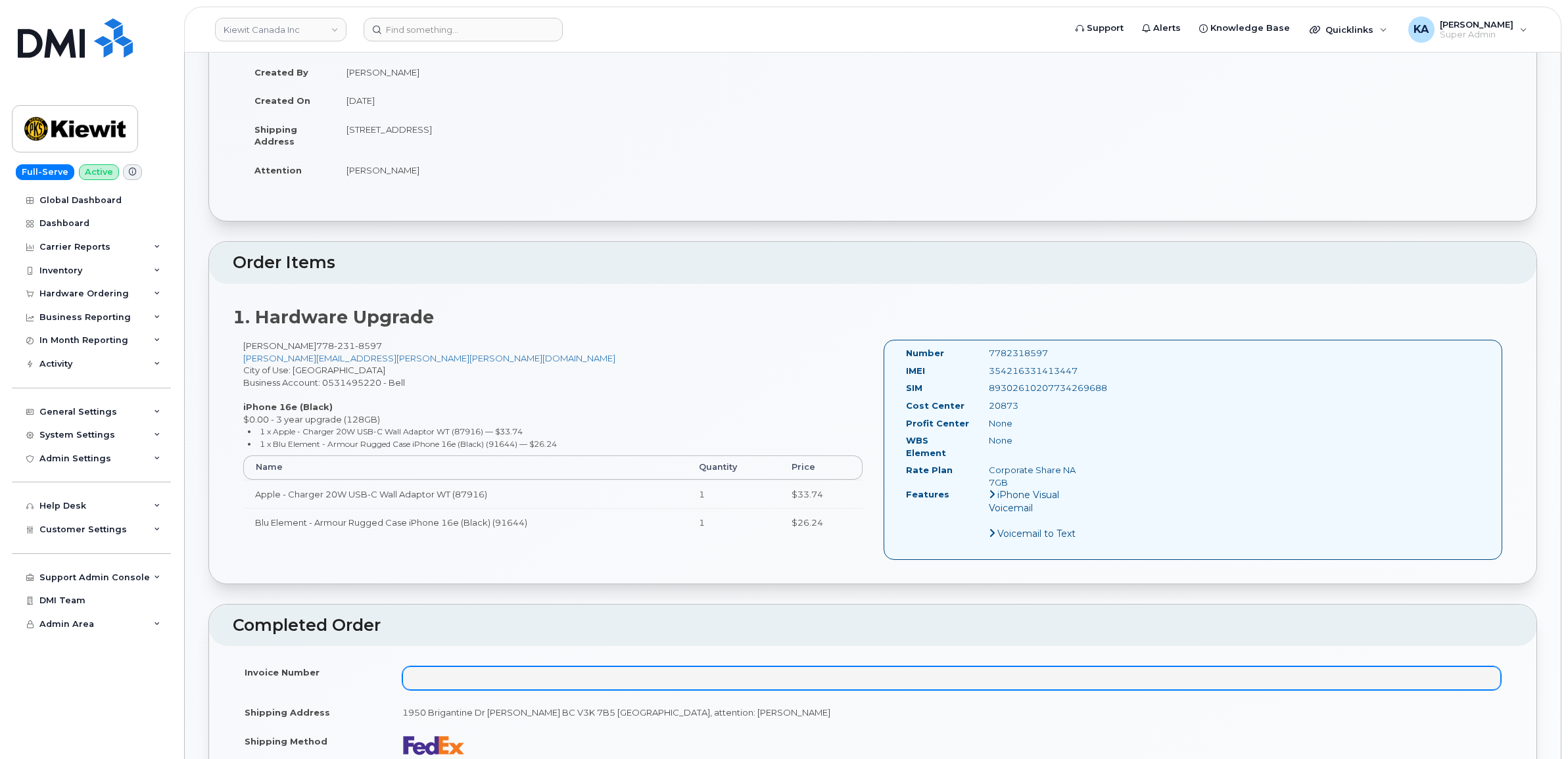
scroll to position [82, 0]
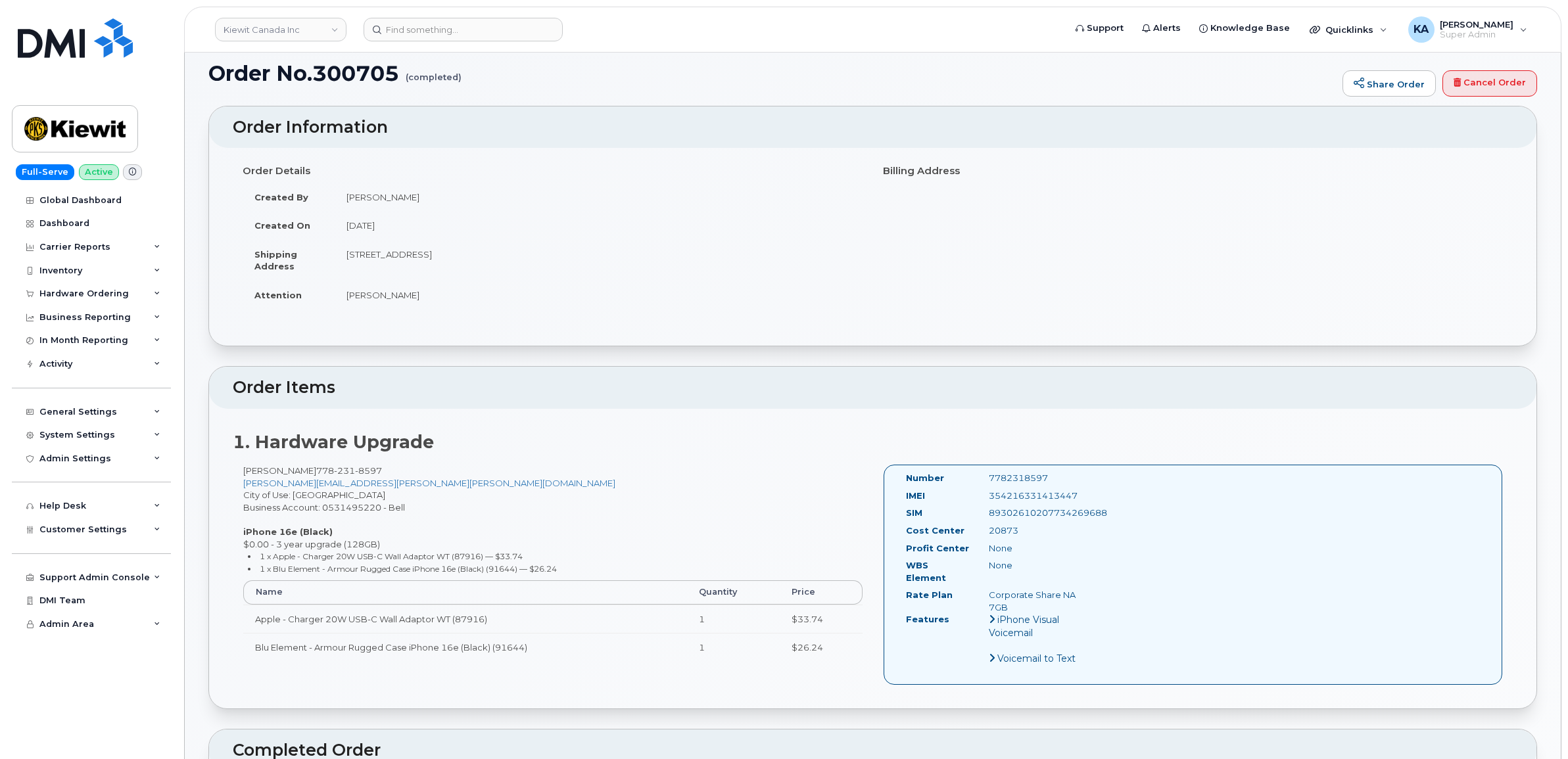
drag, startPoint x: 1079, startPoint y: 493, endPoint x: 986, endPoint y: 494, distance: 93.0
click at [986, 494] on div "354216331413447" at bounding box center [1037, 496] width 117 height 12
copy div "354216331413447"
drag, startPoint x: 1031, startPoint y: 477, endPoint x: 978, endPoint y: 474, distance: 53.1
click at [978, 474] on div "7782318597" at bounding box center [1037, 478] width 117 height 12
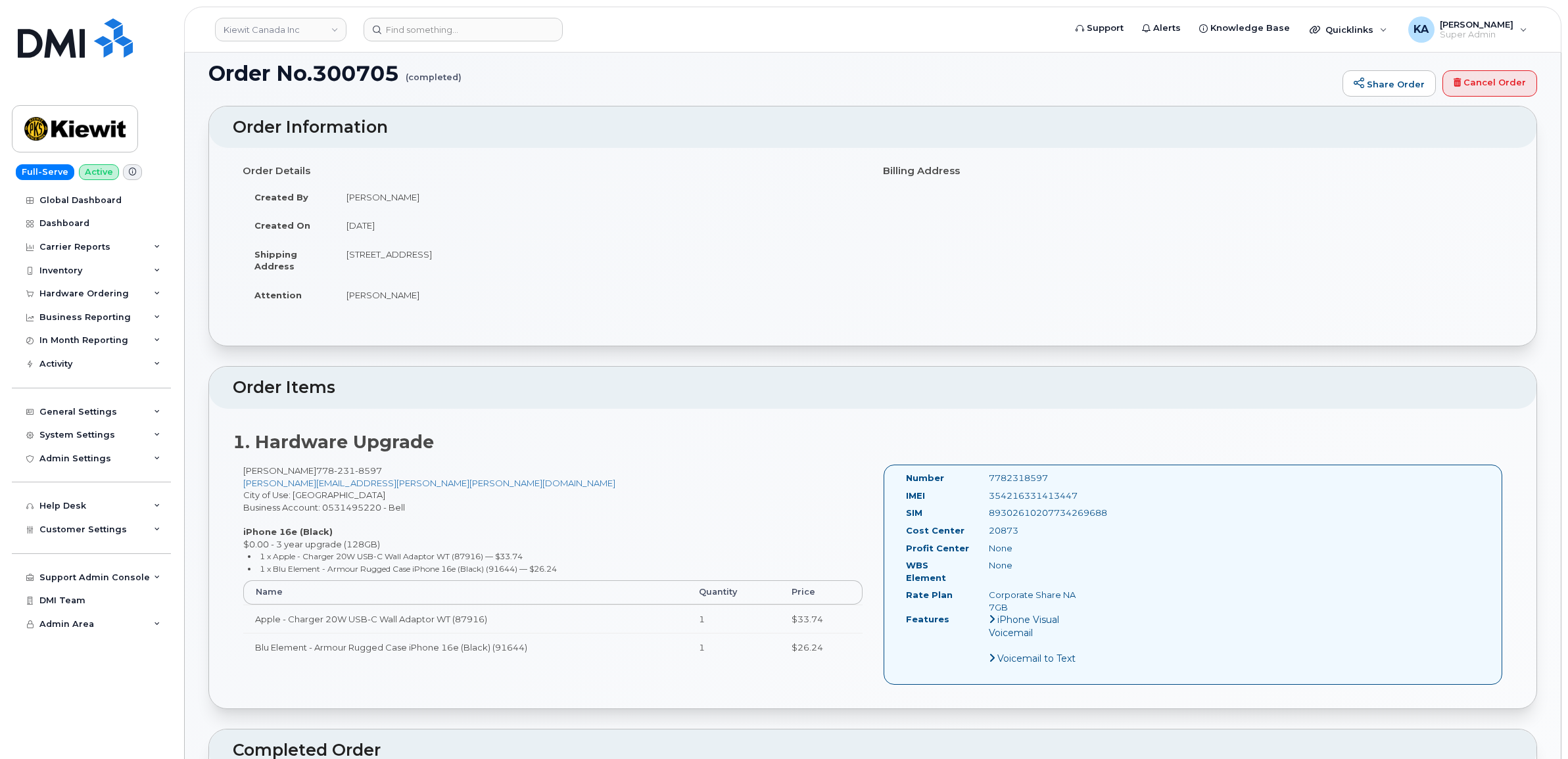
copy div "7782318597"
click at [73, 290] on div "Hardware Ordering" at bounding box center [84, 294] width 90 height 11
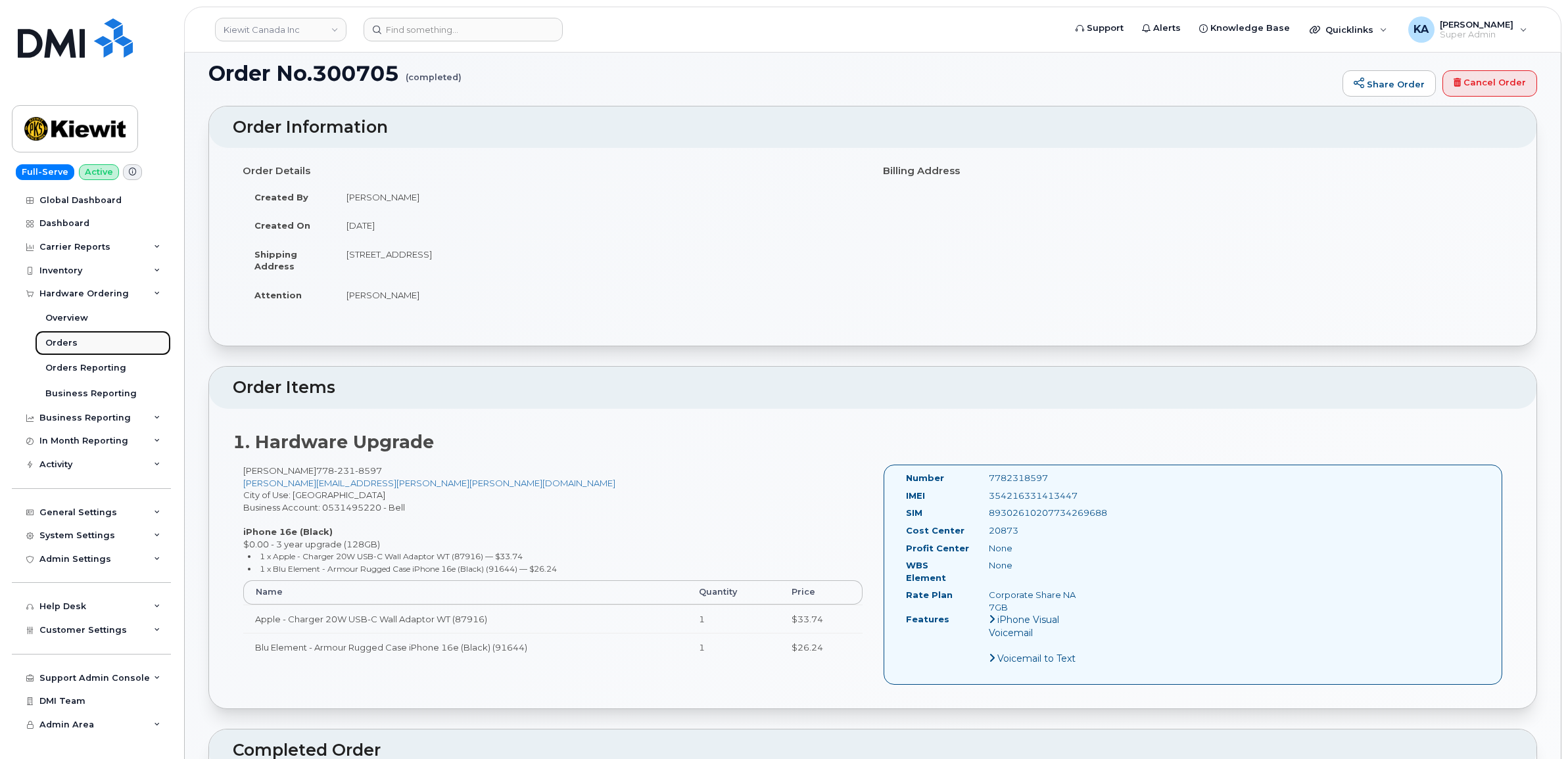
click at [67, 339] on link "Orders" at bounding box center [102, 343] width 136 height 25
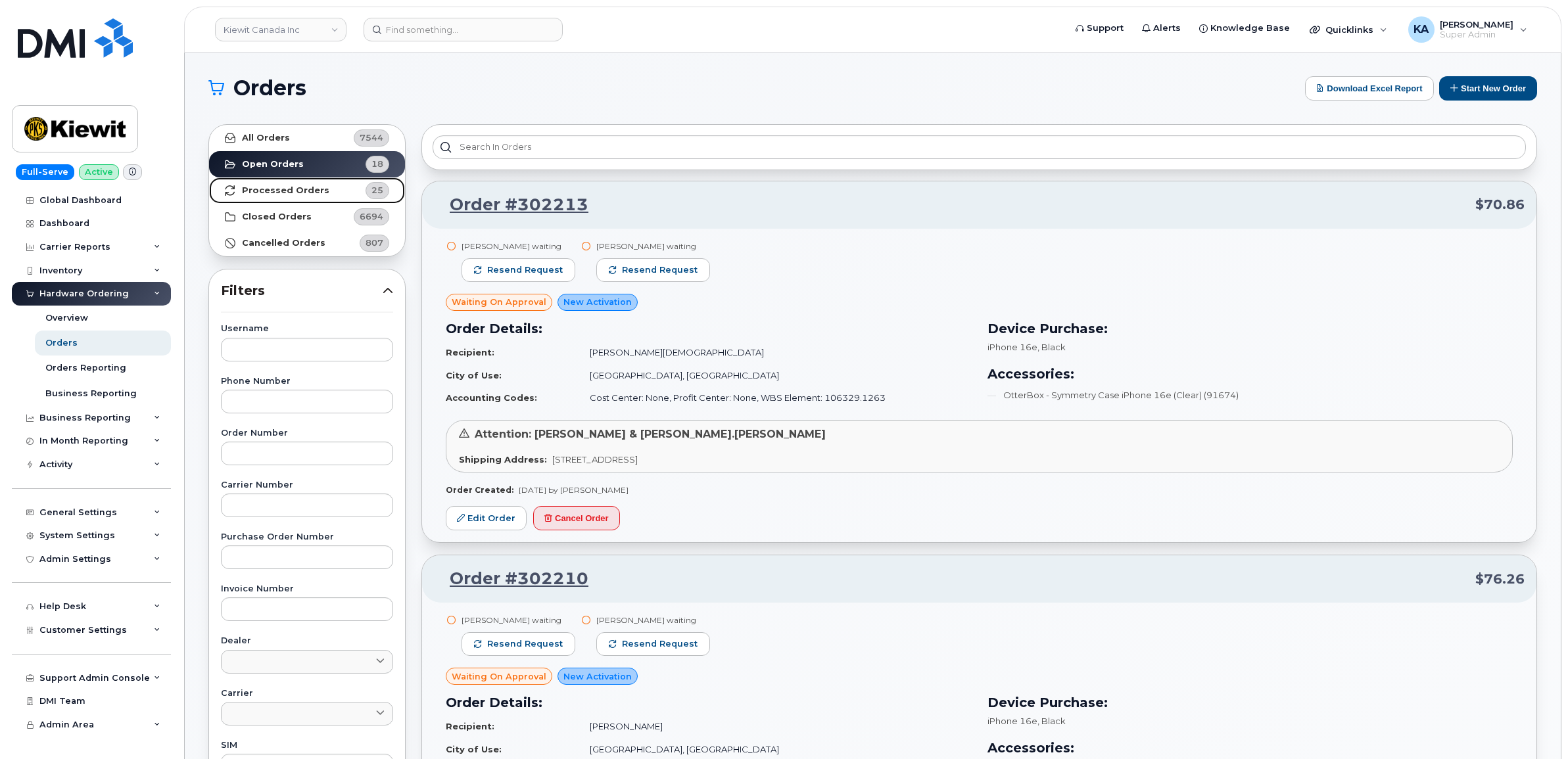
click at [265, 188] on strong "Processed Orders" at bounding box center [285, 190] width 87 height 11
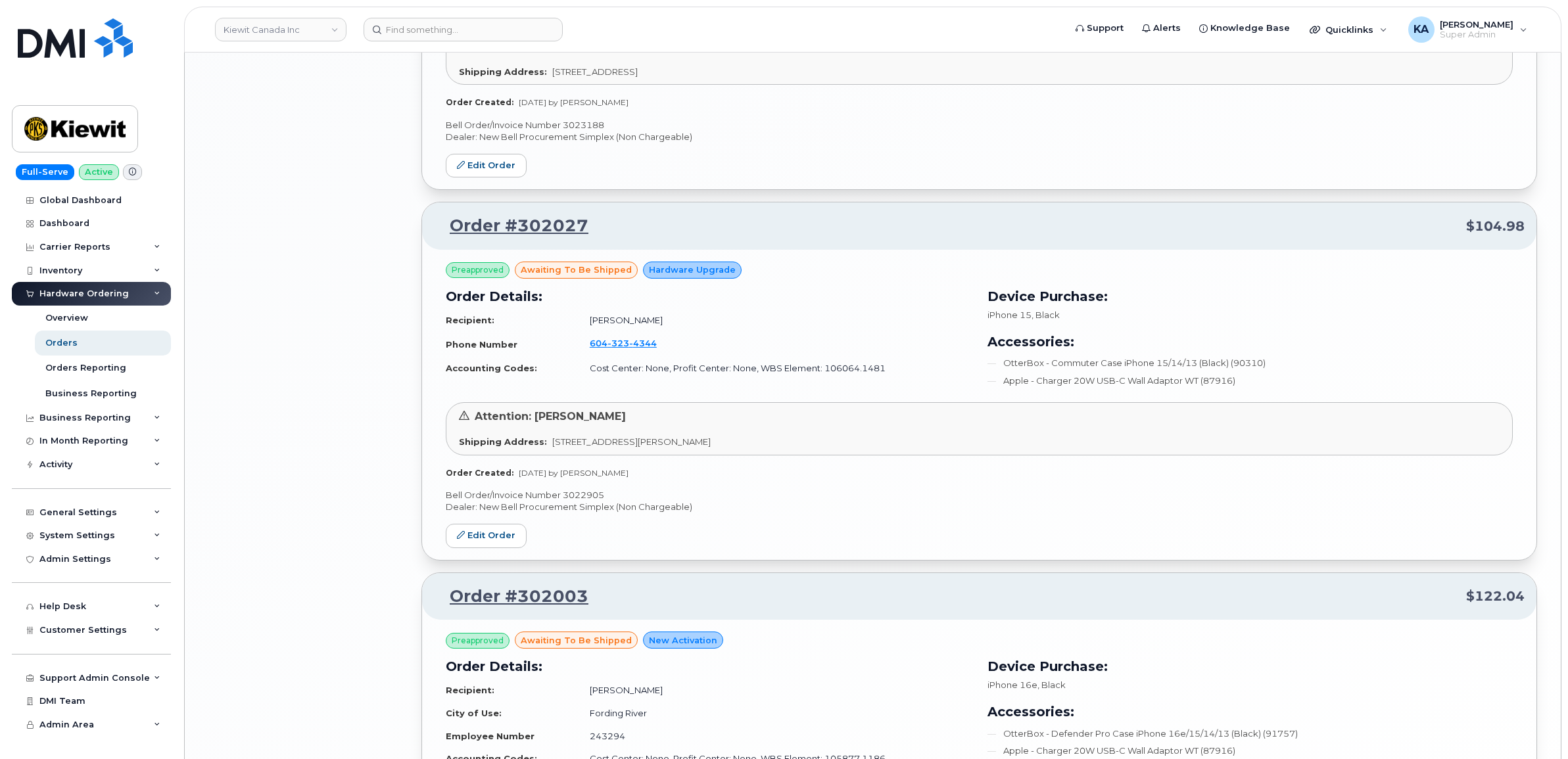
scroll to position [2532, 0]
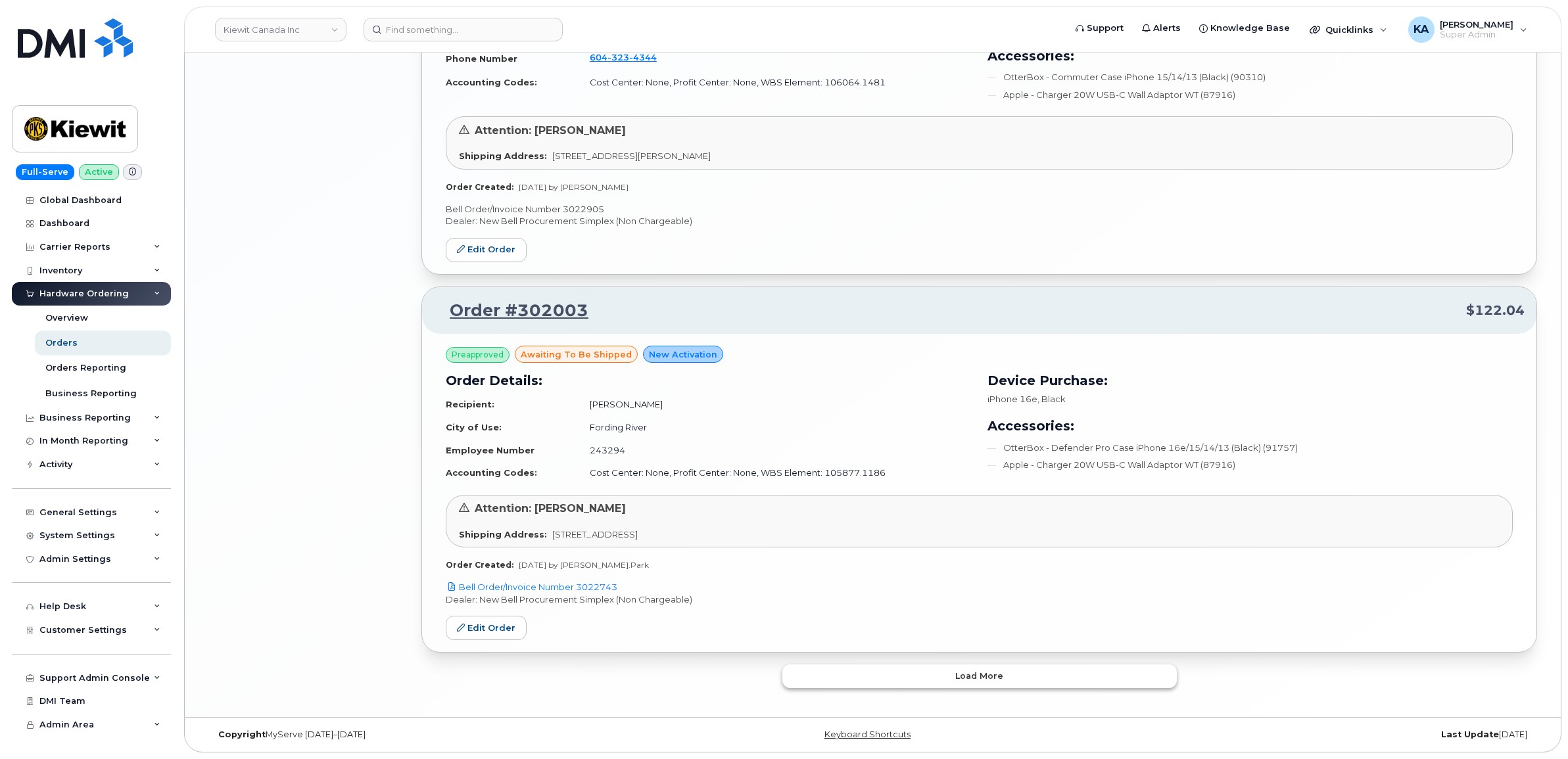
click at [955, 671] on span "Load more" at bounding box center [979, 676] width 48 height 12
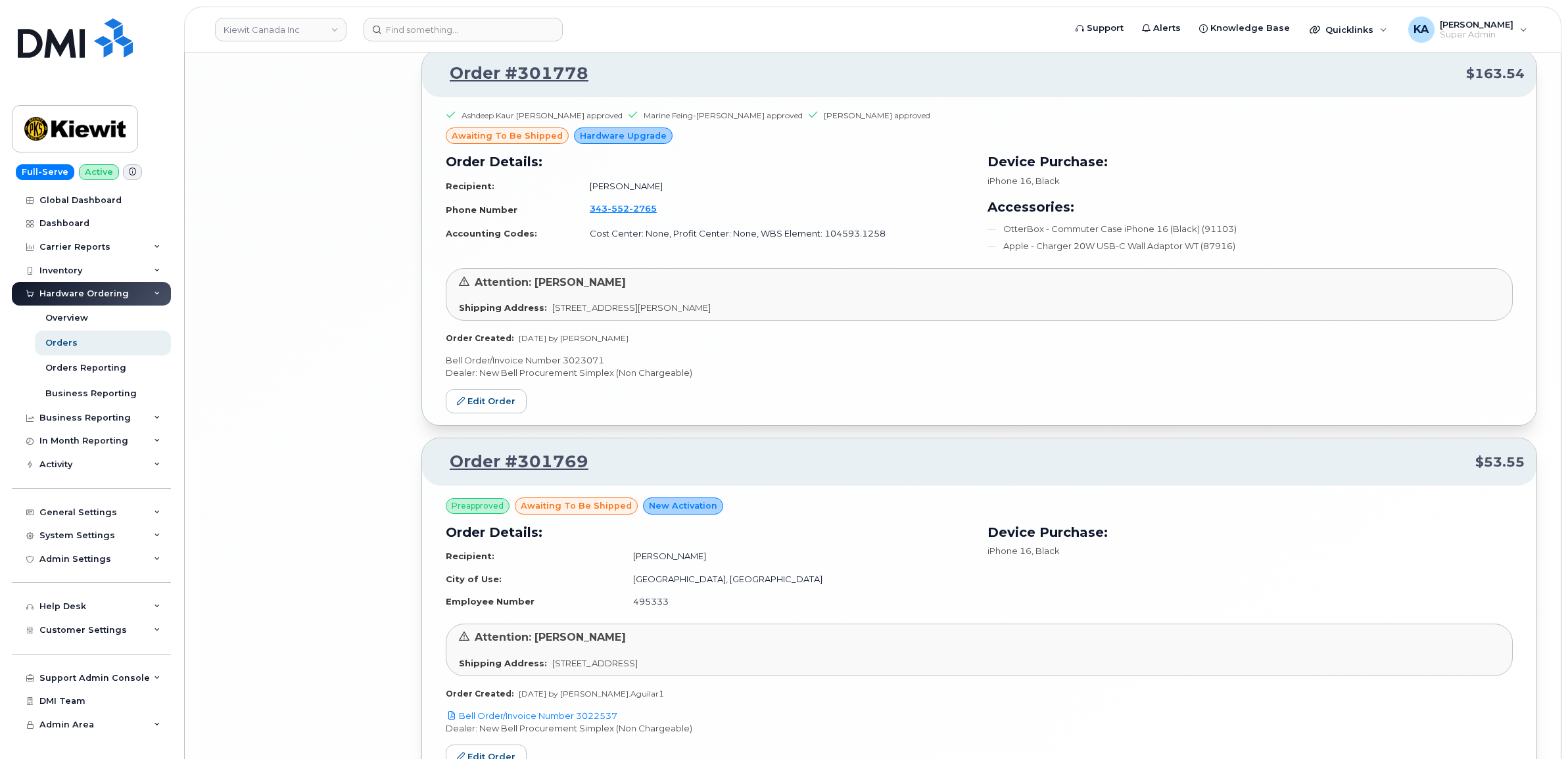
scroll to position [5580, 0]
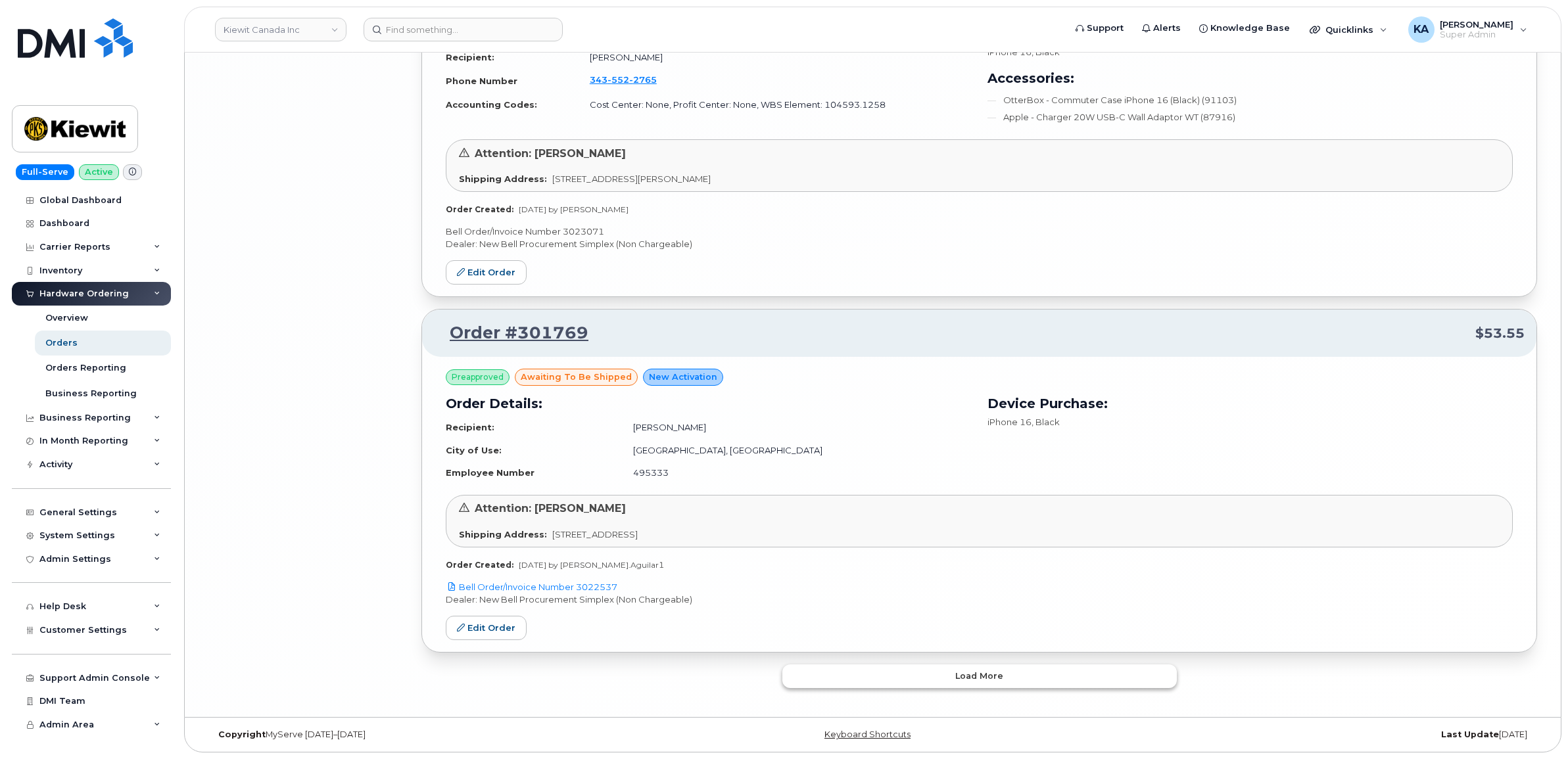
click at [936, 679] on button "Load more" at bounding box center [979, 676] width 395 height 24
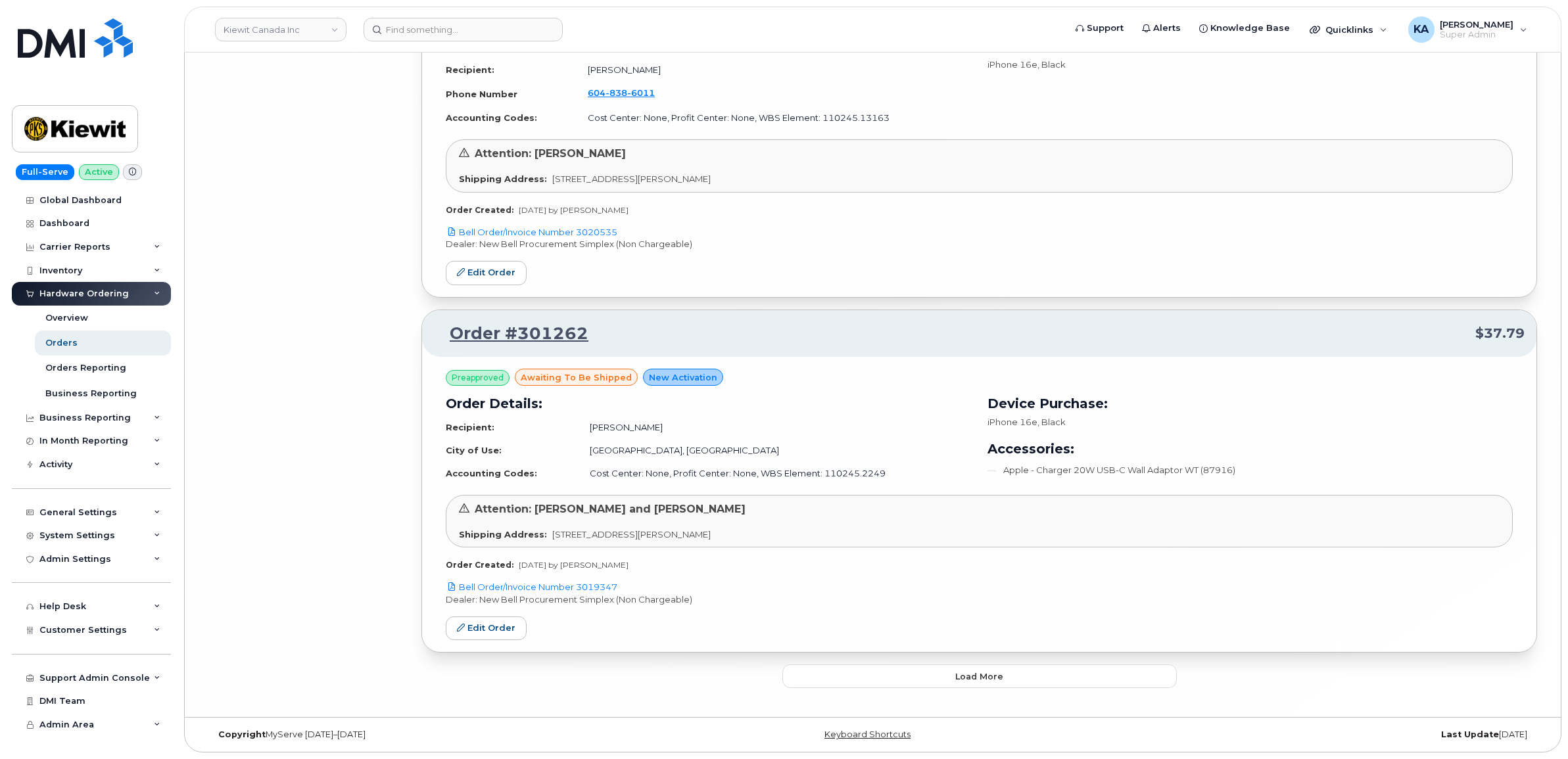
scroll to position [8610, 0]
click at [916, 671] on button "Load more" at bounding box center [979, 676] width 395 height 24
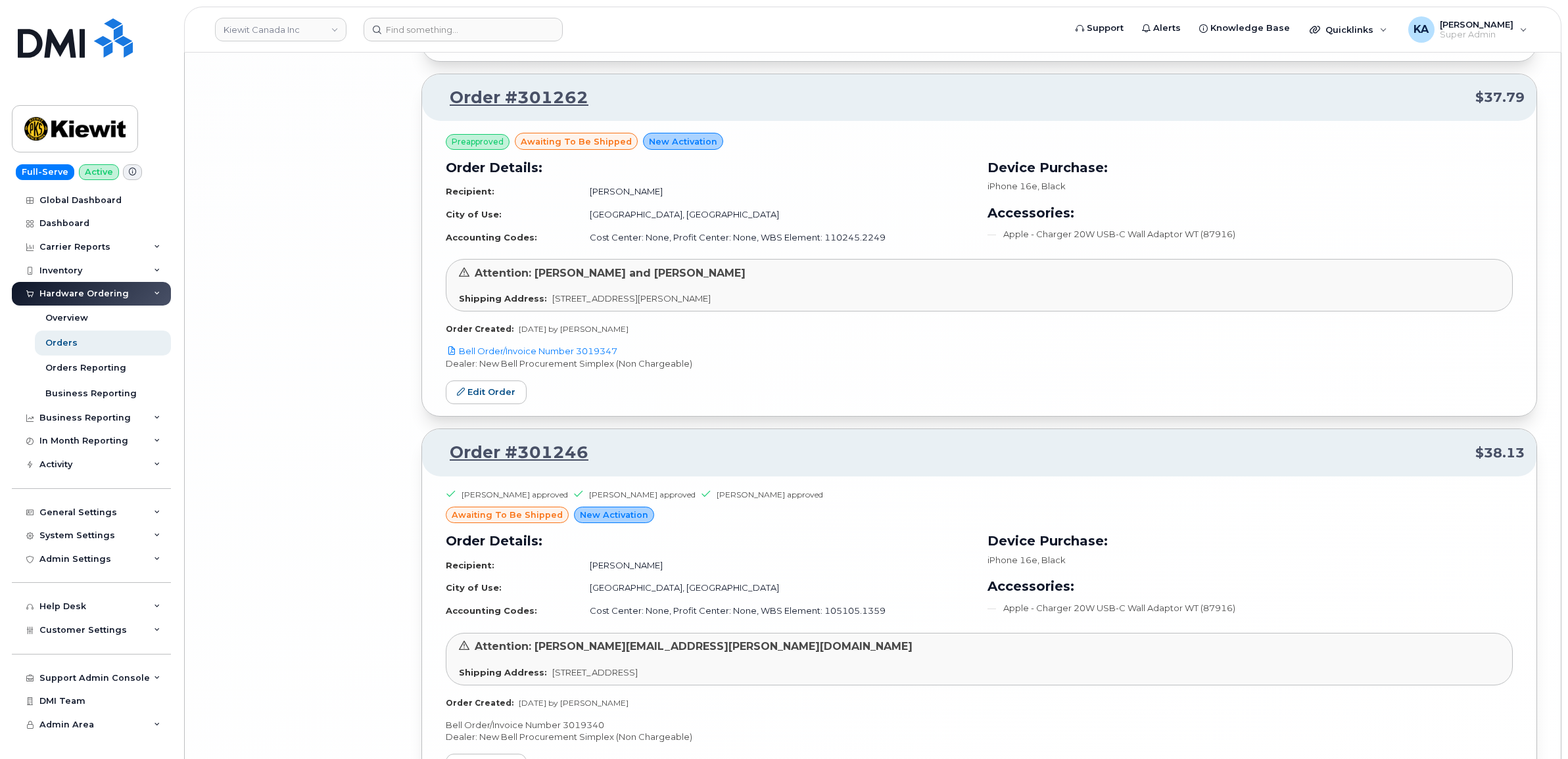
scroll to position [8956, 0]
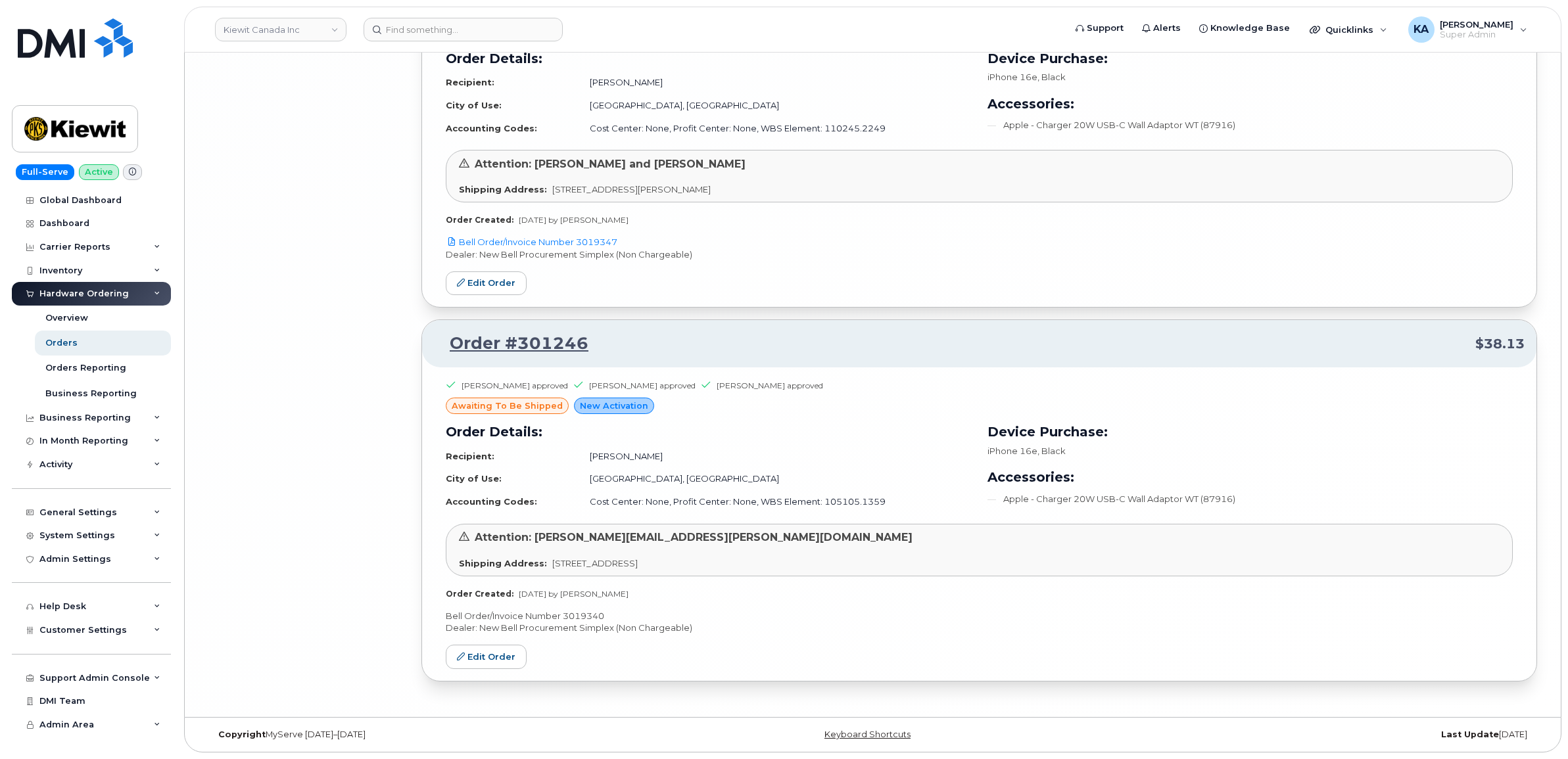
click at [582, 613] on p "Bell Order/Invoice Number 3019340" at bounding box center [979, 616] width 1067 height 12
copy p "3019340"
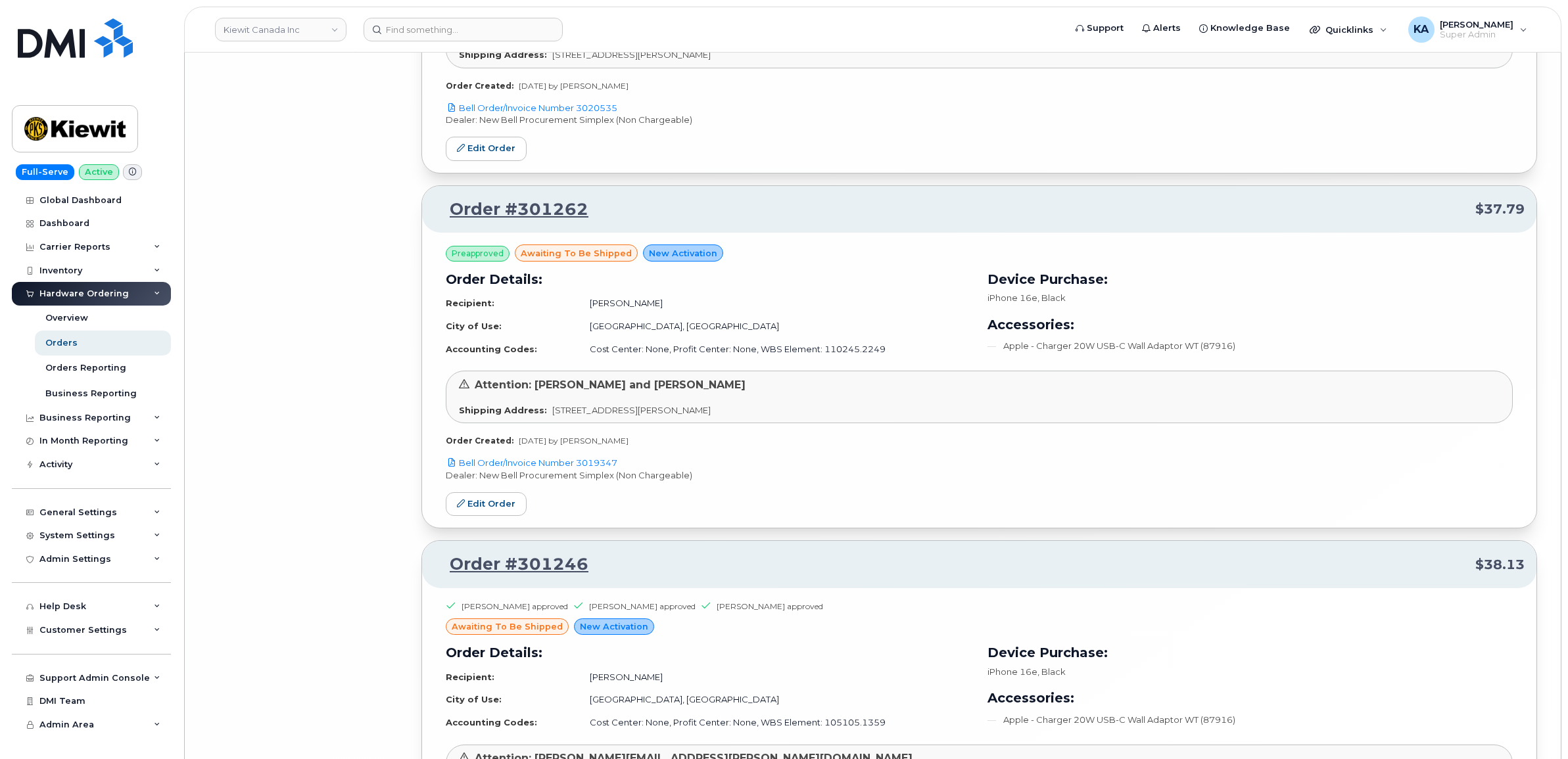
scroll to position [8709, 0]
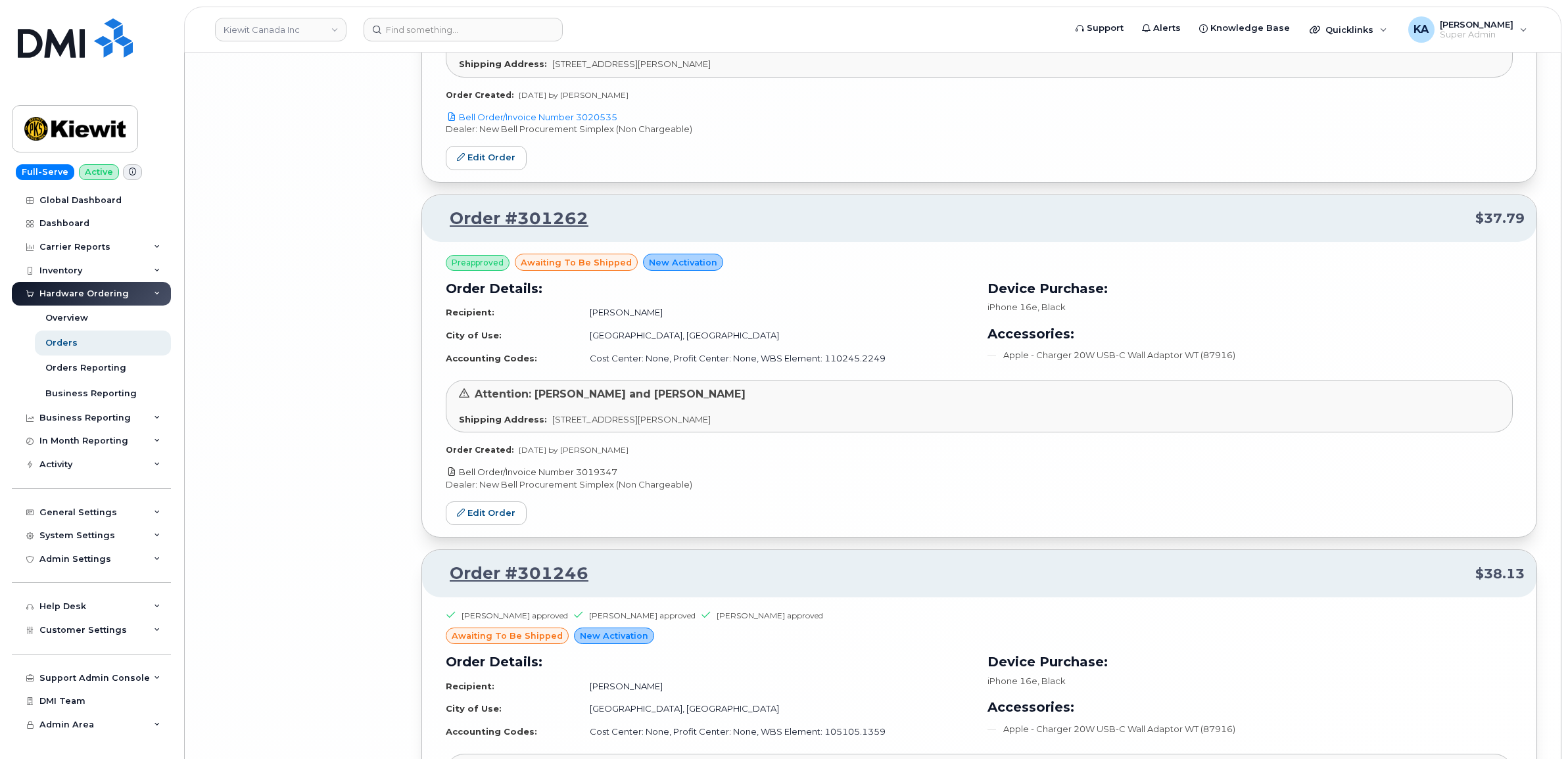
drag, startPoint x: 626, startPoint y: 487, endPoint x: 580, endPoint y: 488, distance: 46.0
click at [580, 479] on p "Bell Order/Invoice Number 3019347" at bounding box center [979, 472] width 1067 height 12
copy link "3019347"
click at [490, 523] on link "Edit Order" at bounding box center [486, 514] width 81 height 25
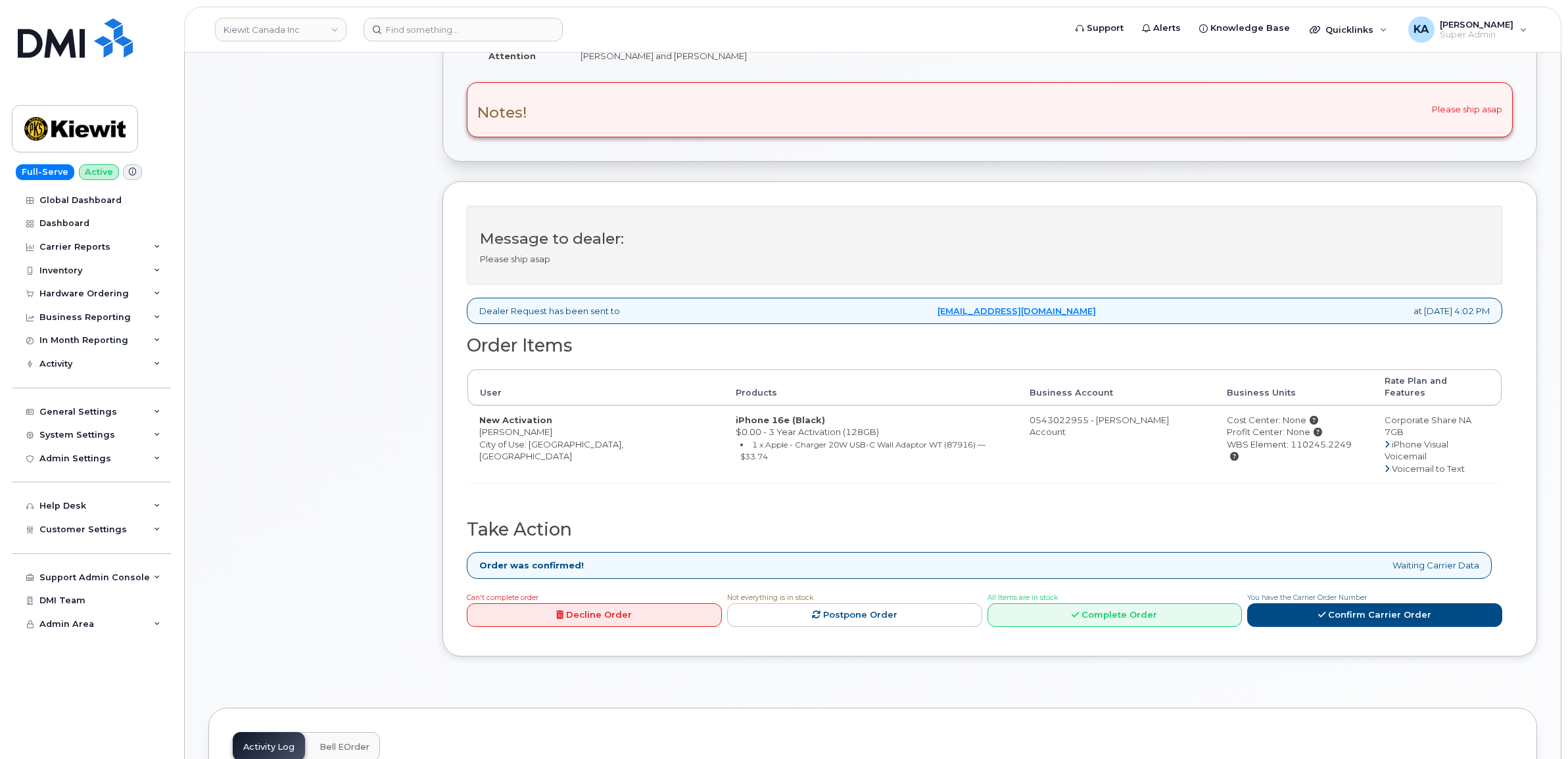
scroll to position [411, 0]
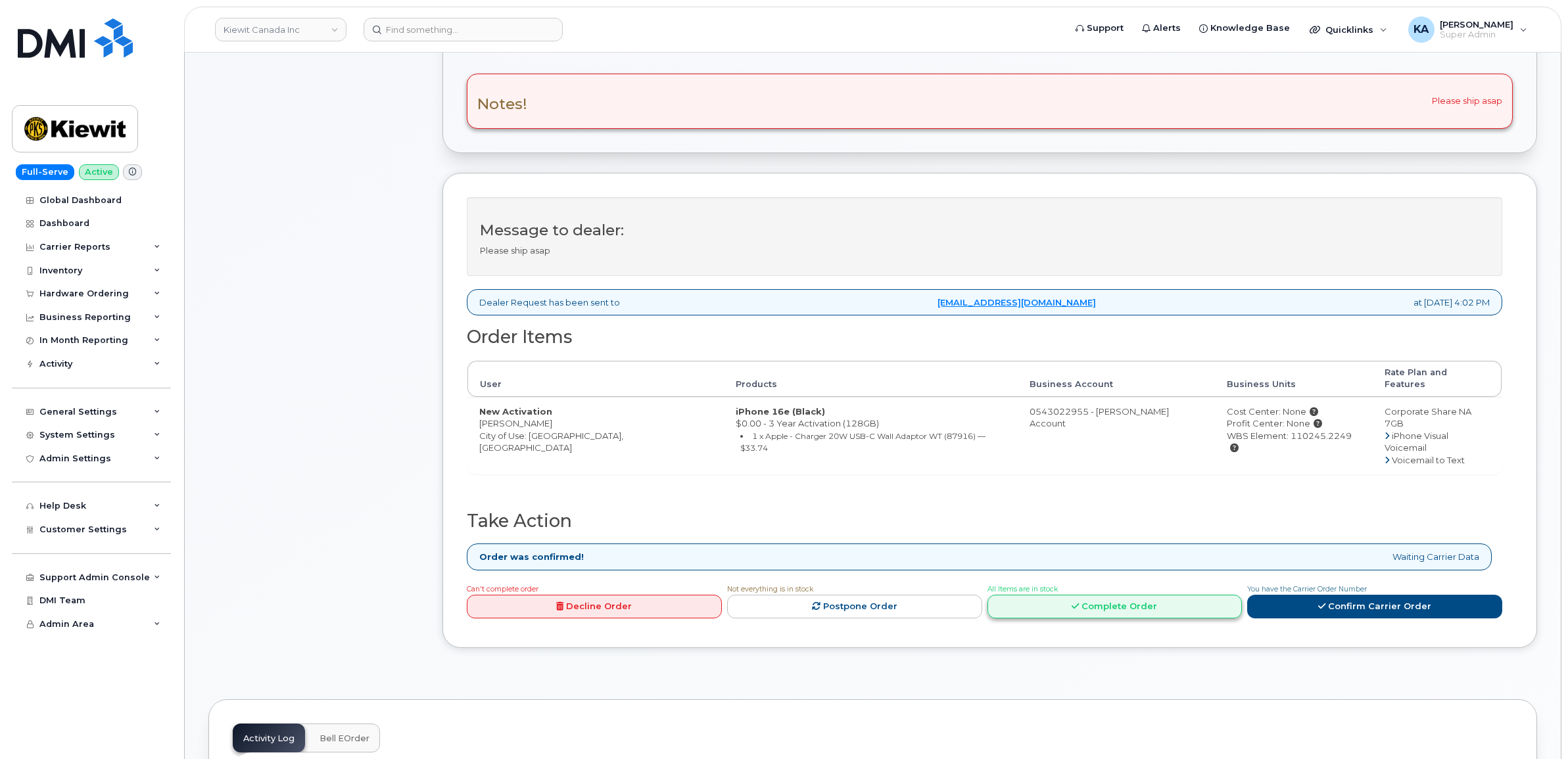
click at [1109, 595] on link "Complete Order" at bounding box center [1115, 607] width 255 height 25
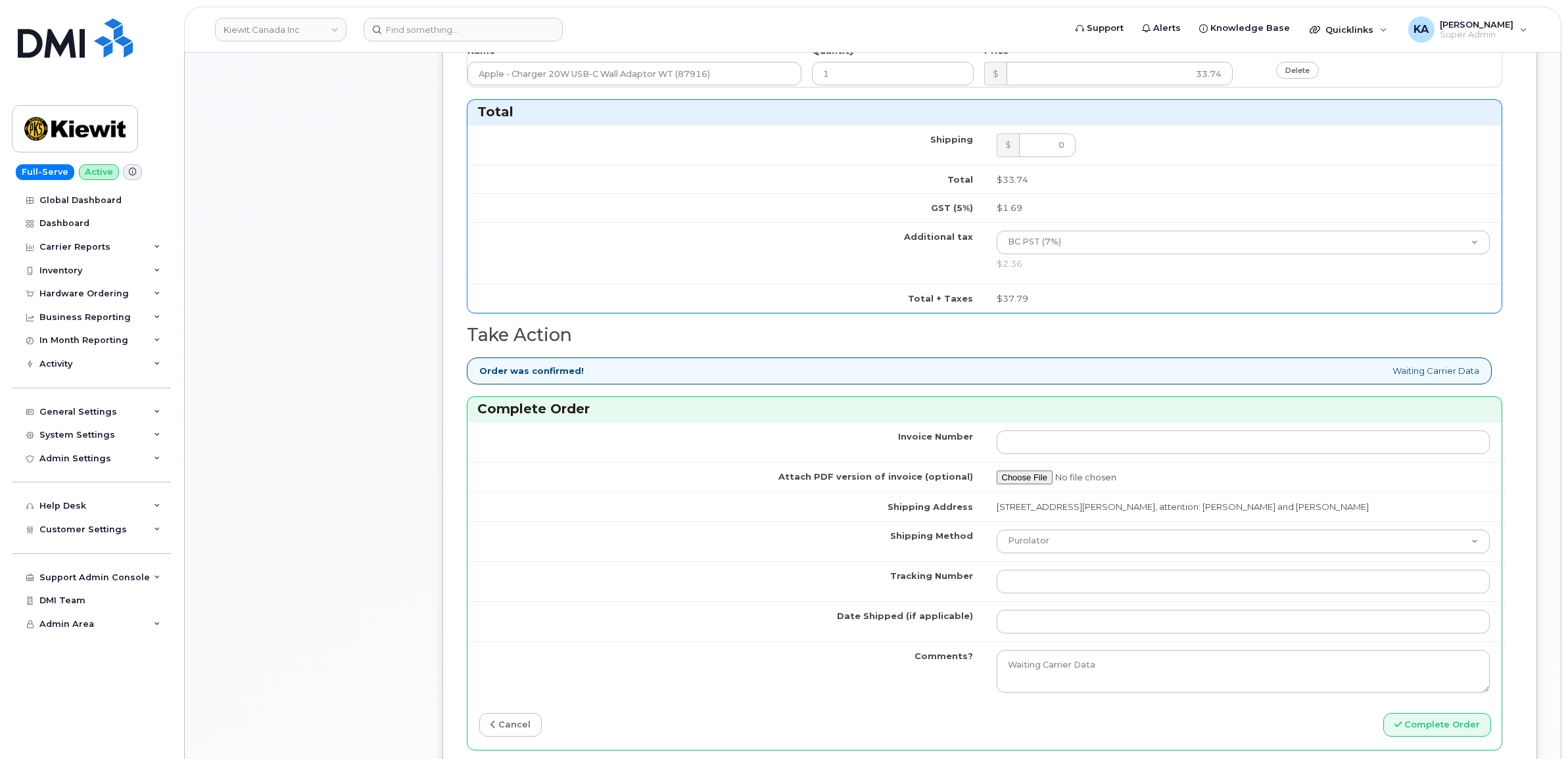
scroll to position [1068, 0]
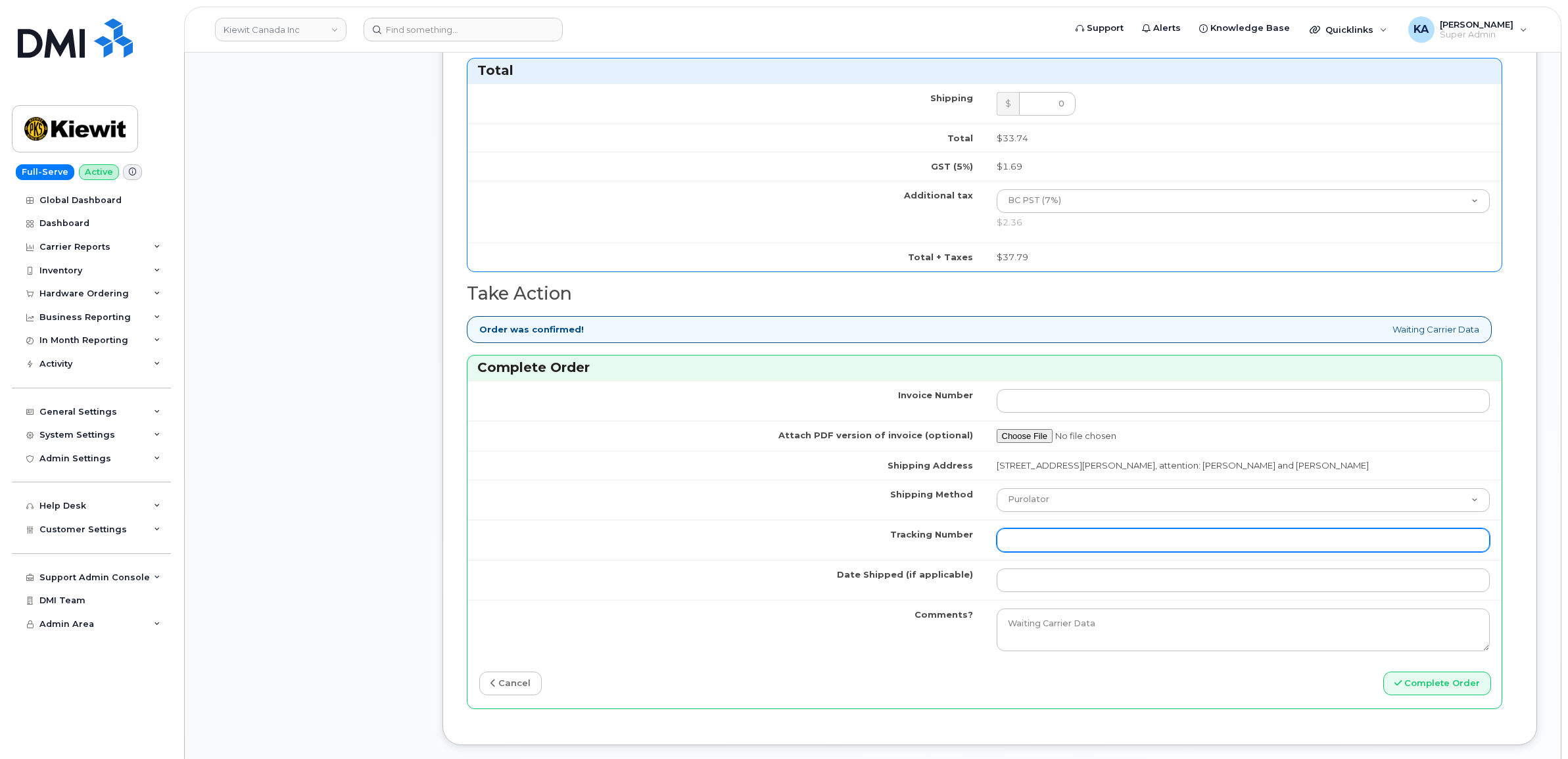
click at [1099, 546] on input "Tracking Number" at bounding box center [1243, 540] width 493 height 24
paste input "475744953017"
type input "475744953017"
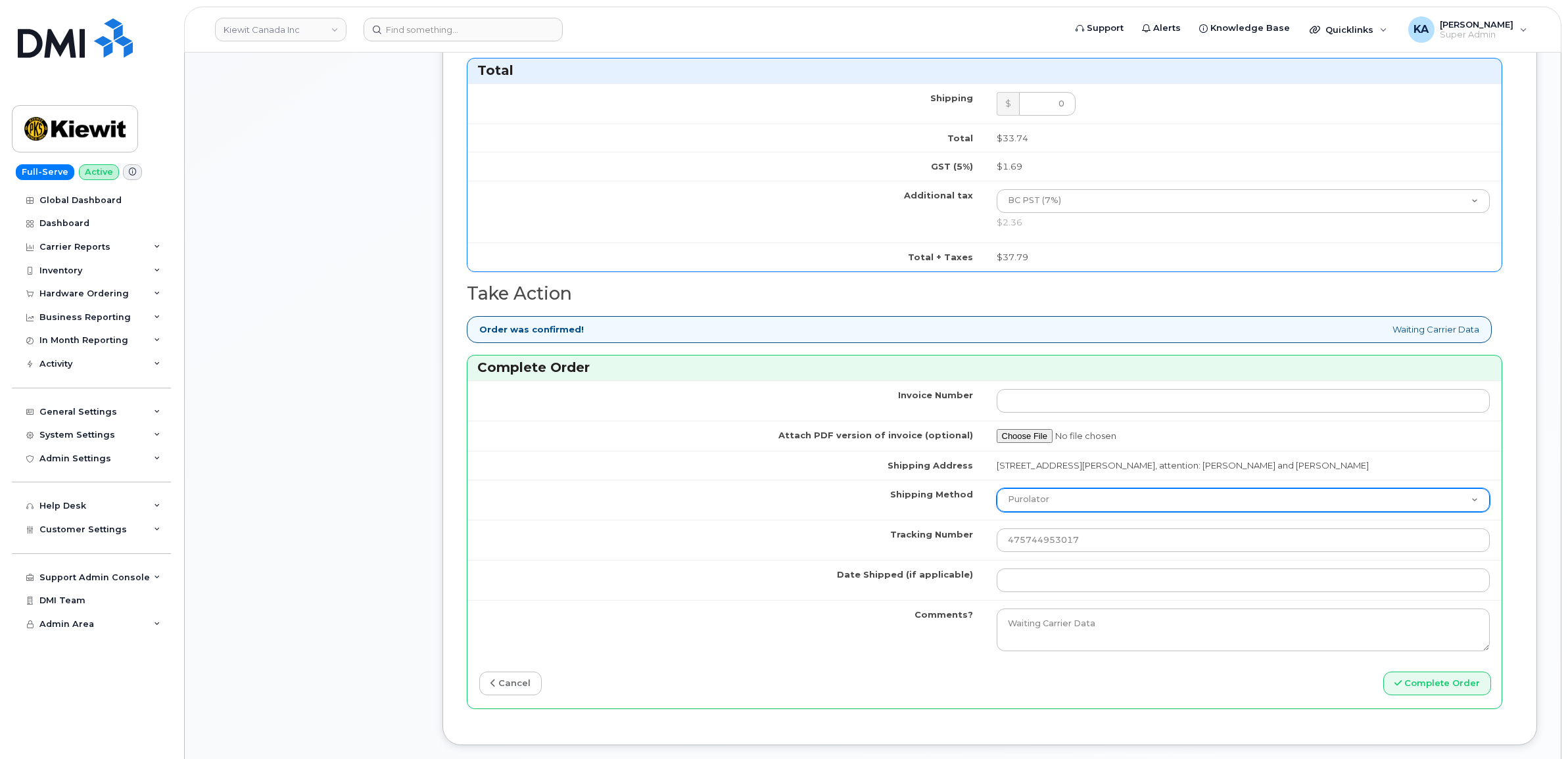
click at [1083, 498] on select "Purolator UPS FedEx Canada Post Courier Other Drop Off Pick Up" at bounding box center [1243, 500] width 493 height 24
select select "FedEx"
click at [997, 492] on select "Purolator UPS FedEx Canada Post Courier Other Drop Off Pick Up" at bounding box center [1243, 500] width 493 height 24
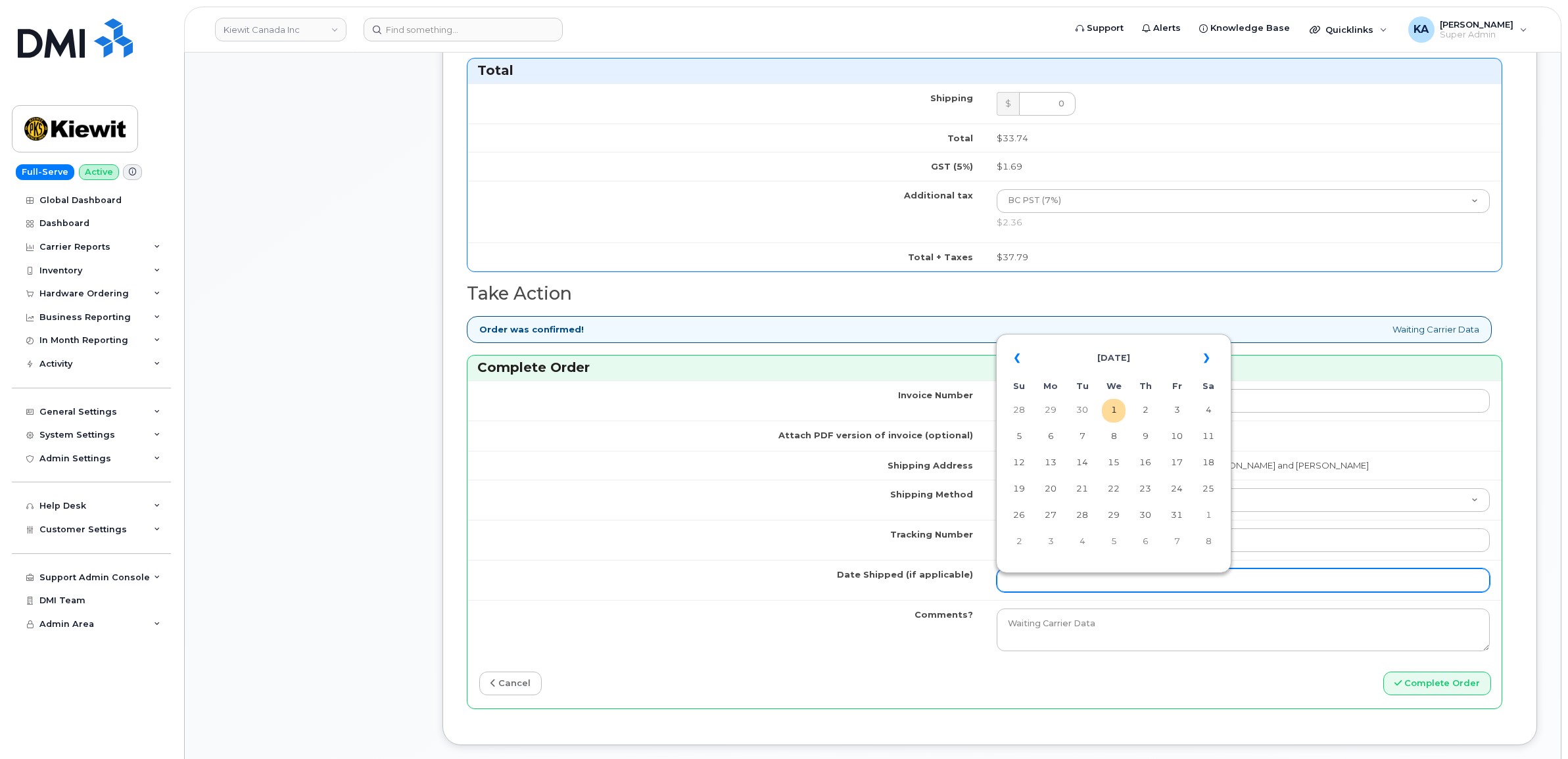
click at [1028, 584] on input "Date Shipped (if applicable)" at bounding box center [1243, 581] width 493 height 24
click at [1105, 340] on table "« [DATE] » Su Mo Tu We Th Fr Sa 28 29 30 1 2 3 4 5 6 7 8 9 10 11 12 13 14 15 16…" at bounding box center [1113, 449] width 229 height 224
click at [1145, 492] on td "23" at bounding box center [1145, 489] width 24 height 24
type input "[DATE]"
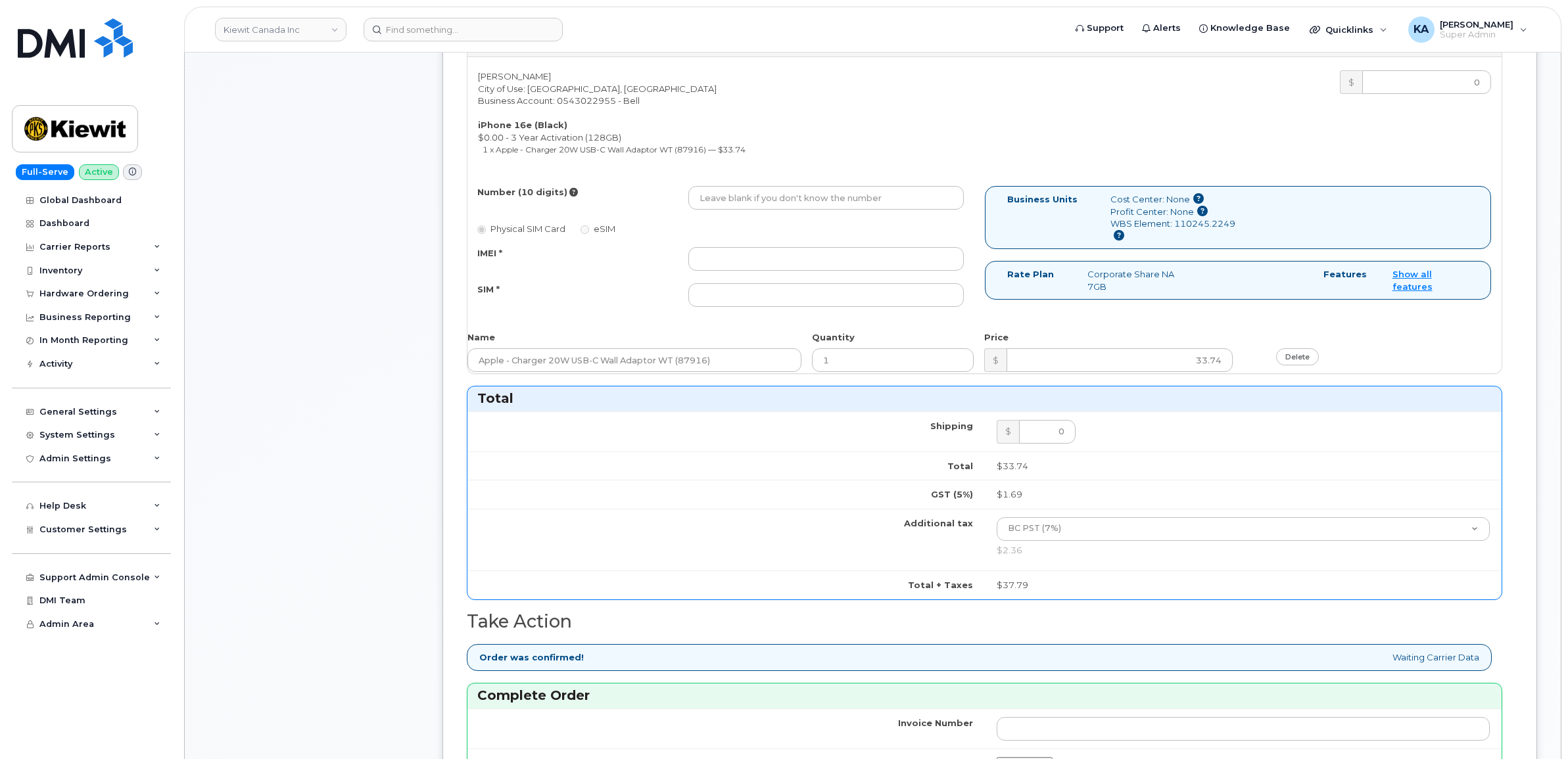
scroll to position [657, 0]
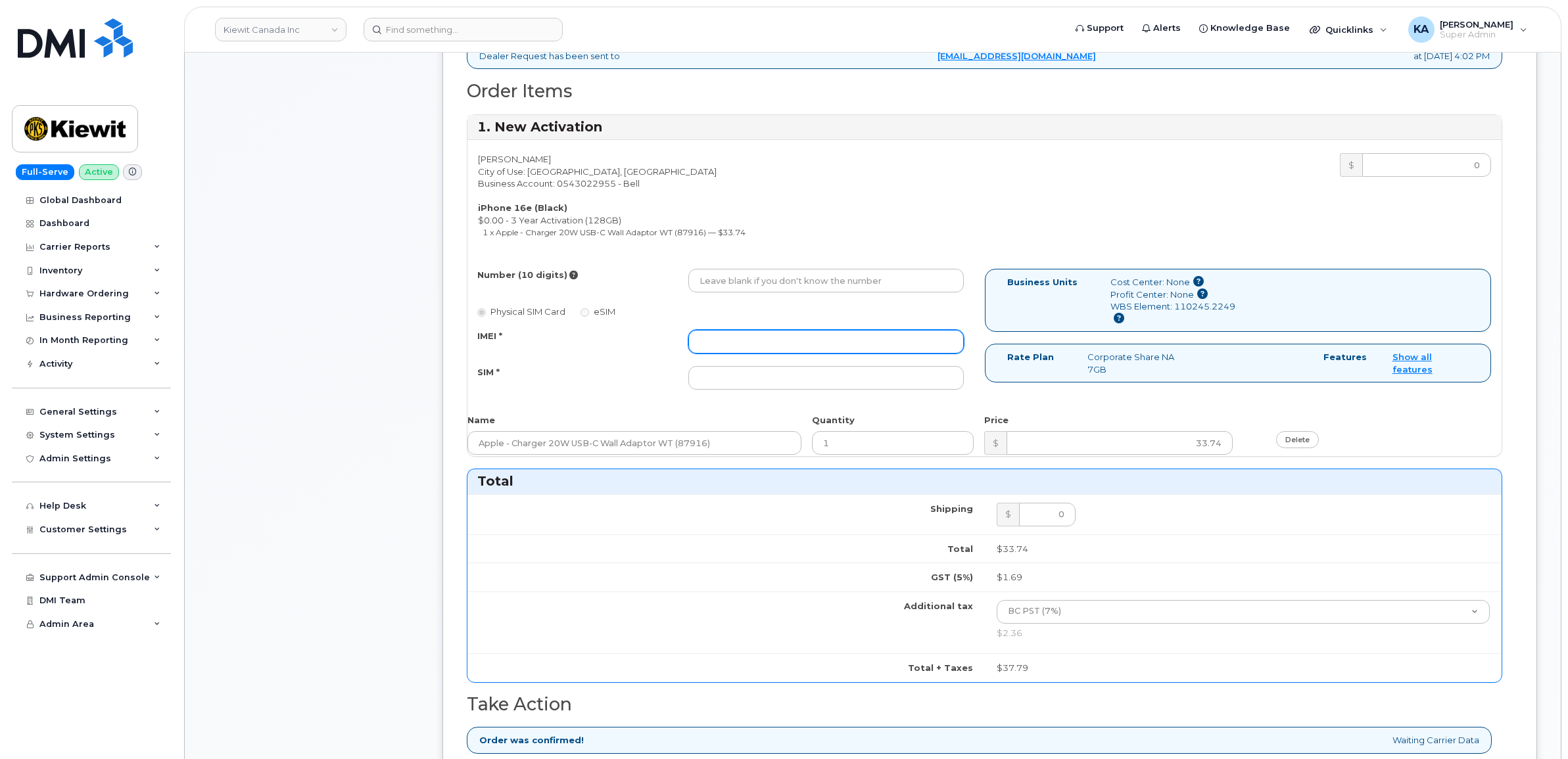
click at [882, 345] on input "IMEI *" at bounding box center [826, 341] width 275 height 24
paste input "354216331593321"
type input "354216331593321"
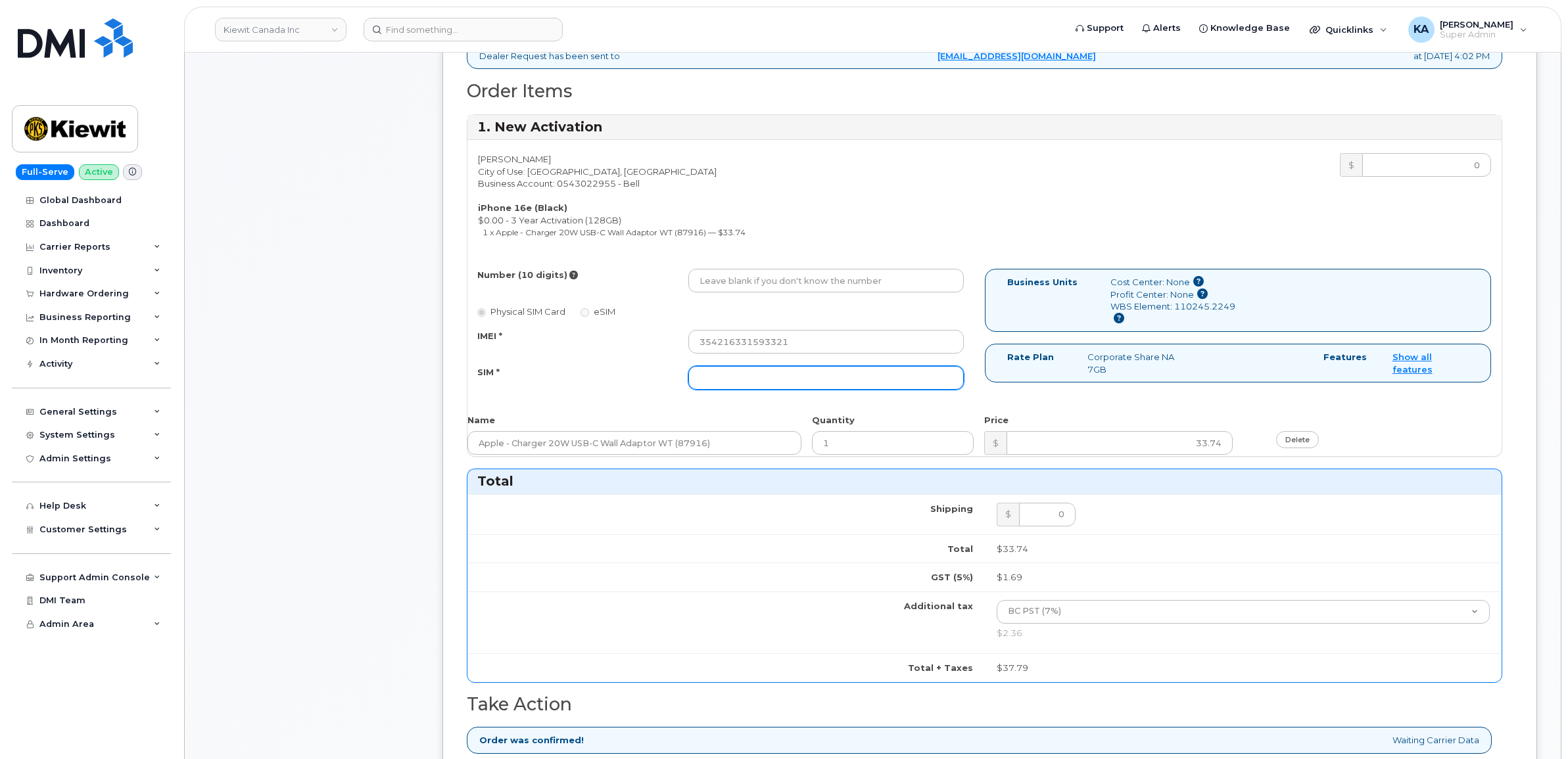
click at [826, 382] on input "SIM *" at bounding box center [826, 377] width 275 height 24
paste input "89302610207732985517"
type input "89302610207732985517"
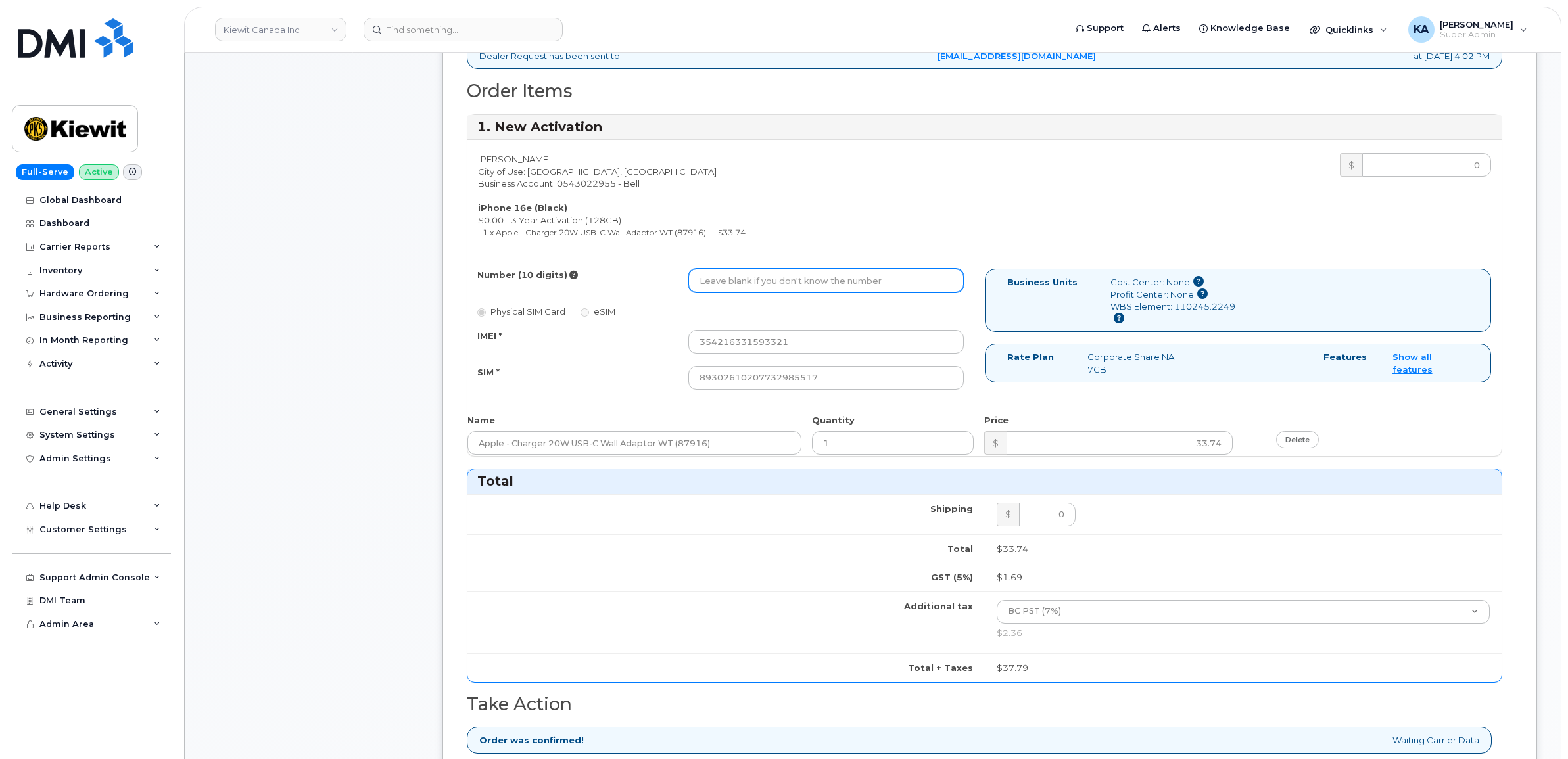
click at [793, 278] on input "Number (10 digits)" at bounding box center [826, 280] width 275 height 24
paste input "2363305386"
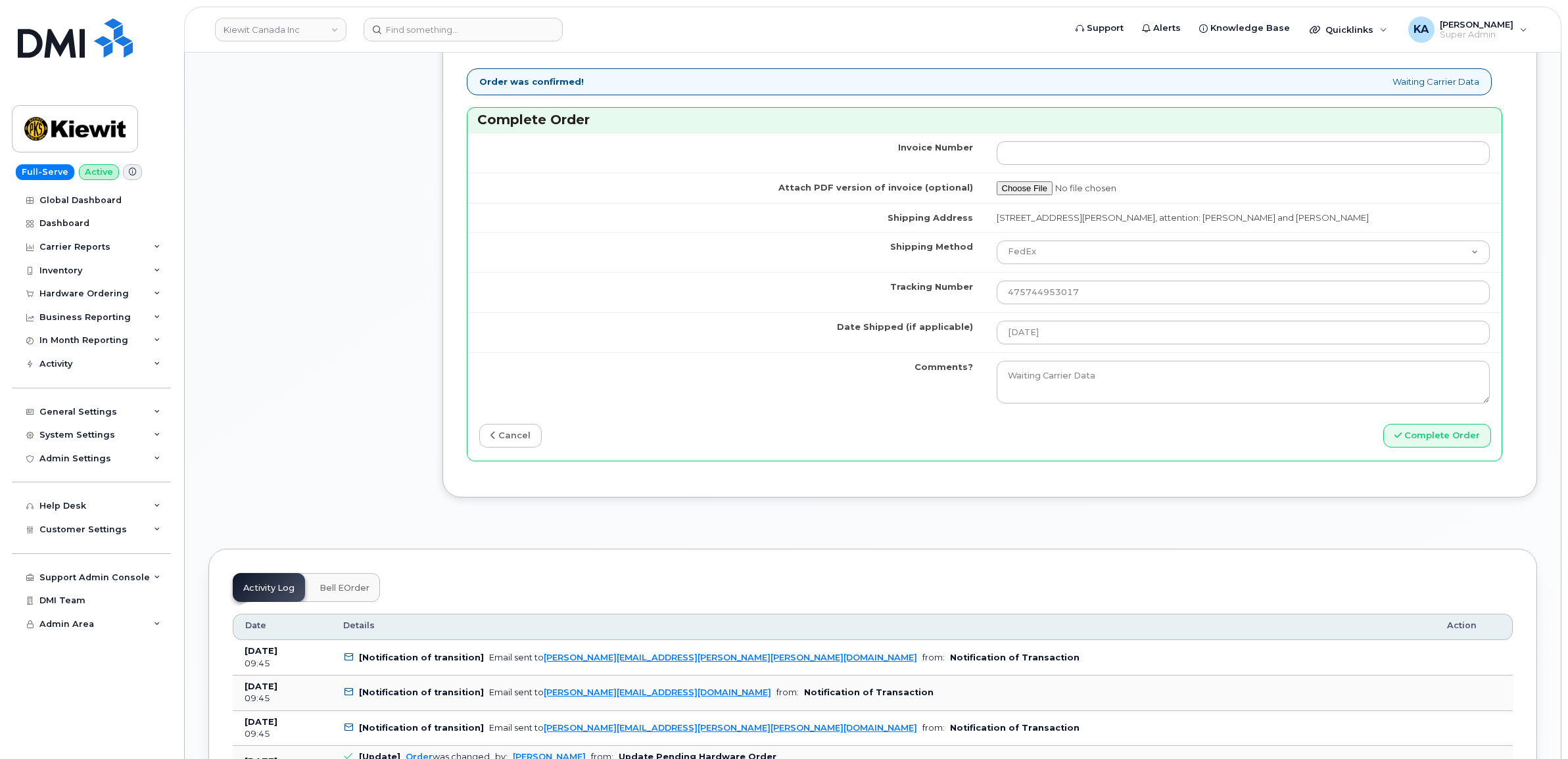
scroll to position [1315, 0]
type input "2363305386"
click at [1434, 442] on button "Complete Order" at bounding box center [1436, 437] width 108 height 25
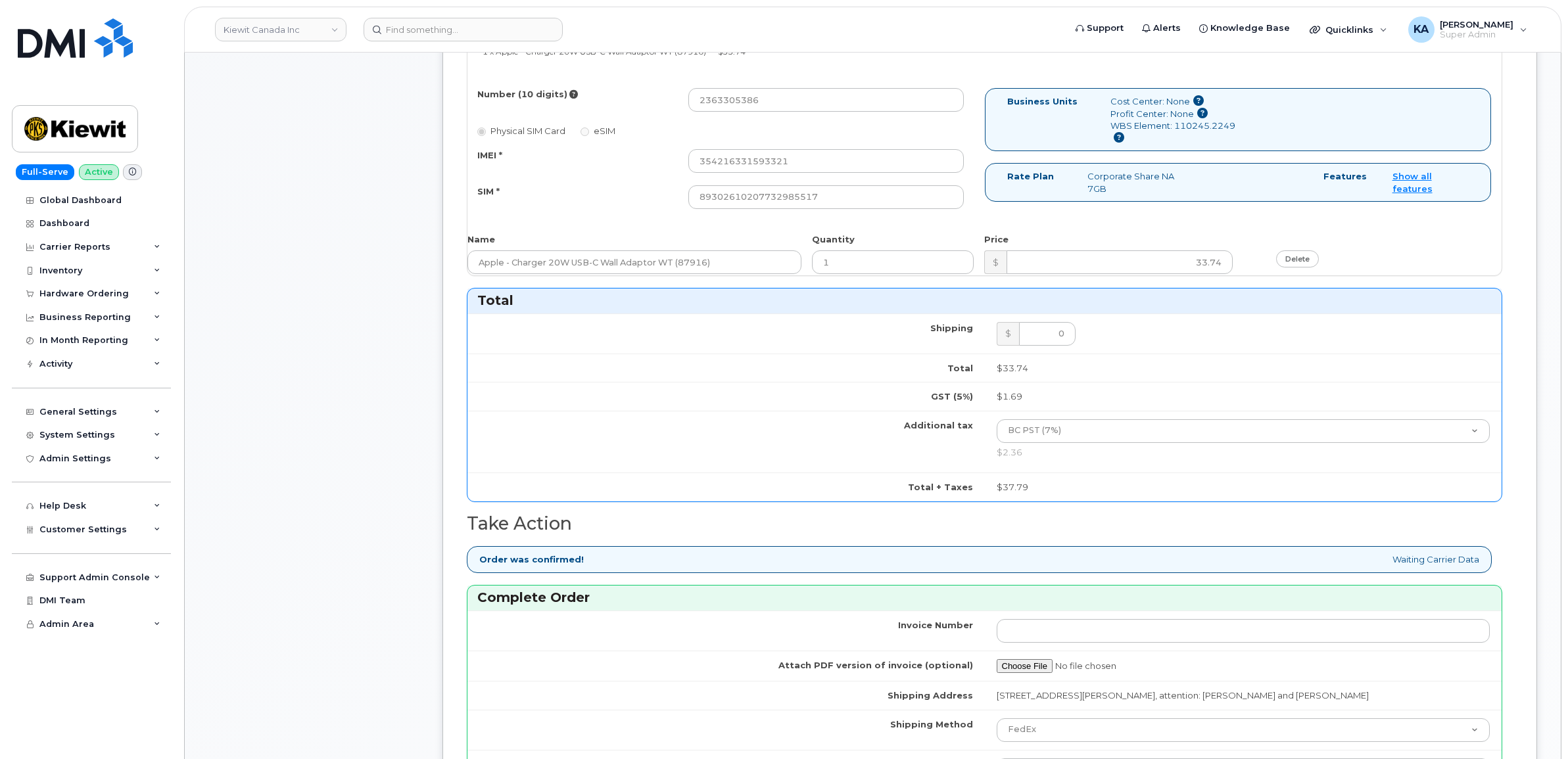
scroll to position [739, 0]
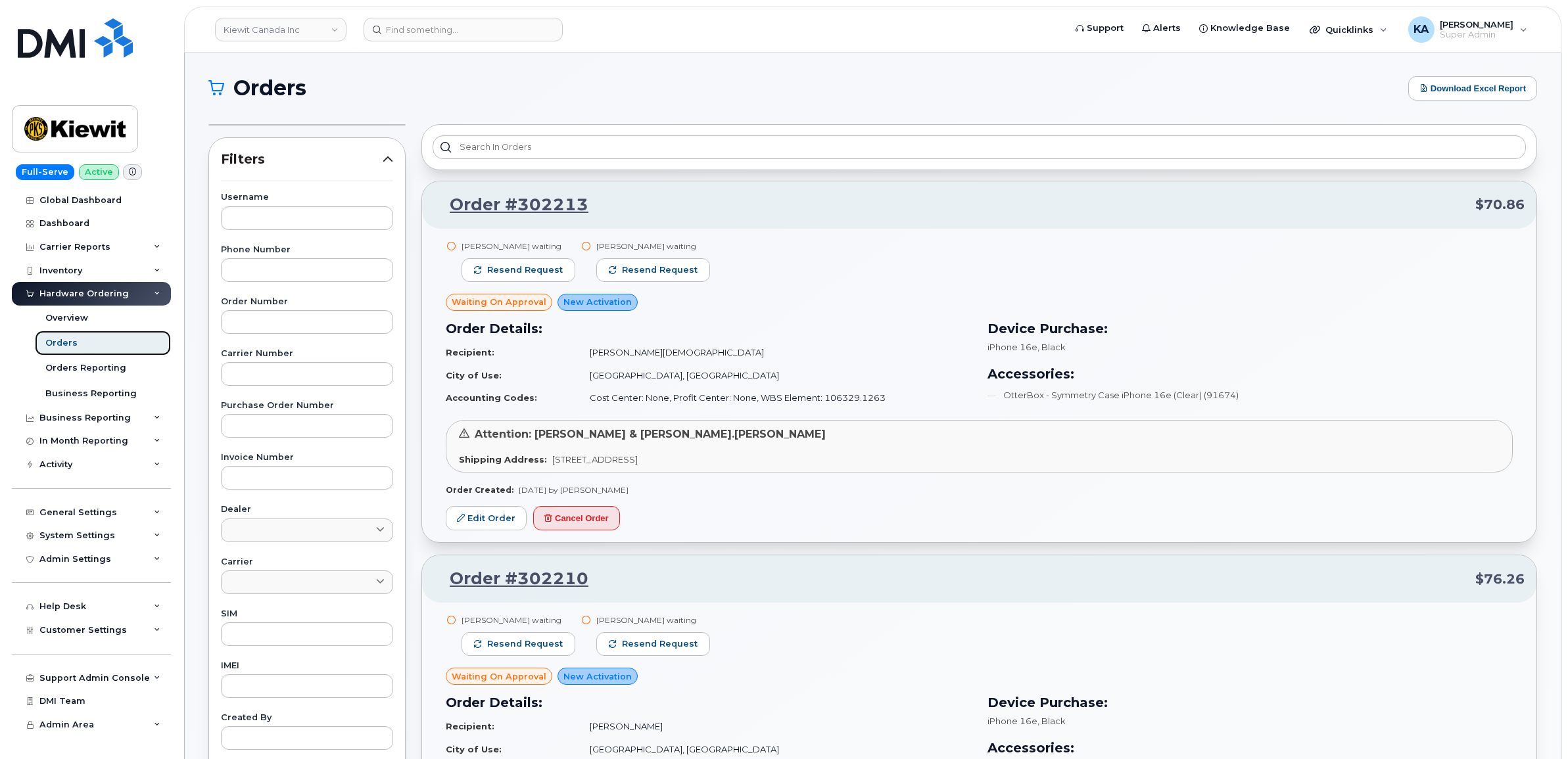
click at [60, 340] on div "Orders" at bounding box center [61, 343] width 32 height 12
click at [61, 321] on div "Overview" at bounding box center [67, 318] width 43 height 12
click at [62, 218] on div "Dashboard" at bounding box center [64, 223] width 50 height 11
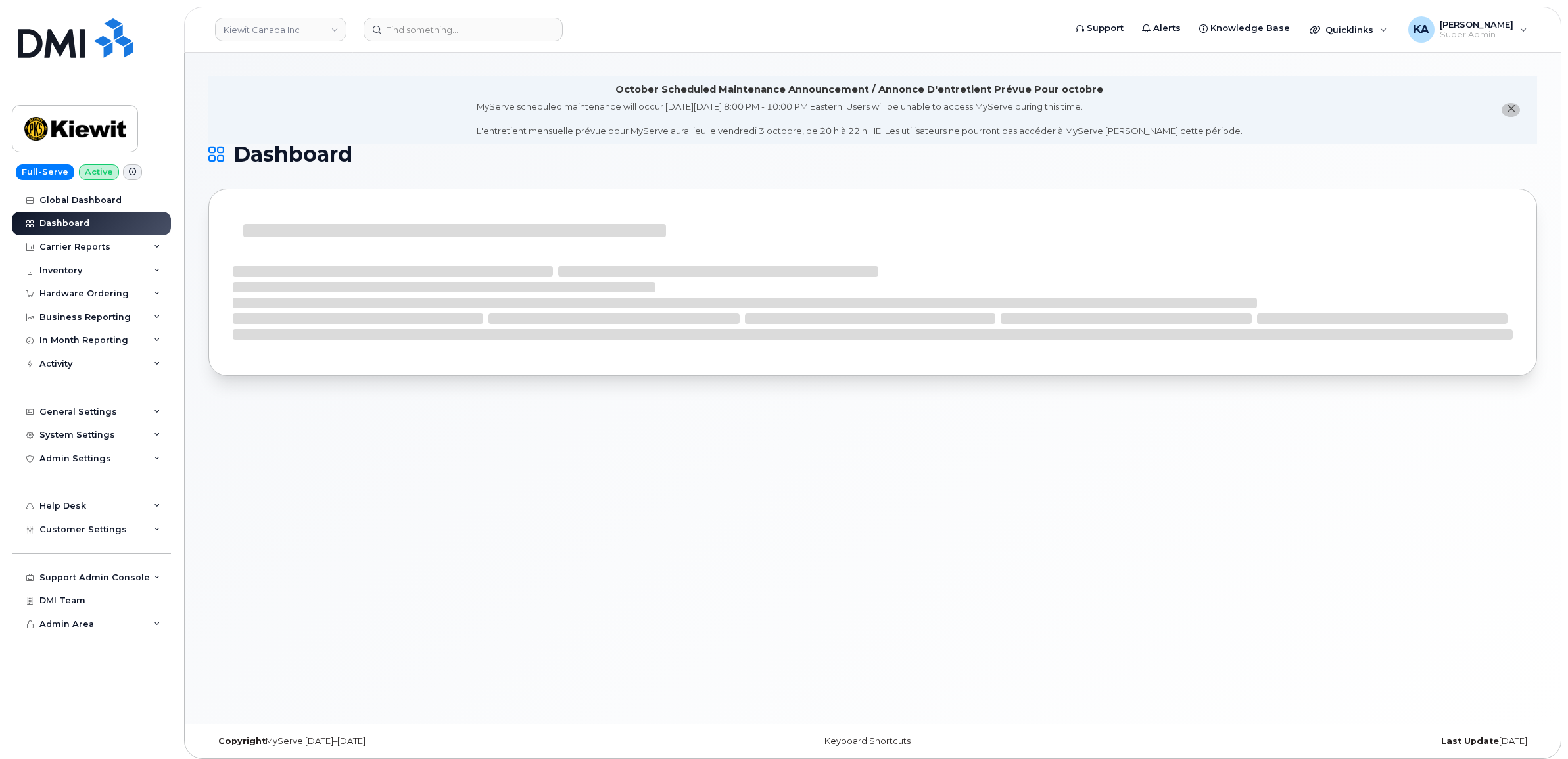
click at [62, 294] on div "Hardware Ordering" at bounding box center [84, 294] width 90 height 11
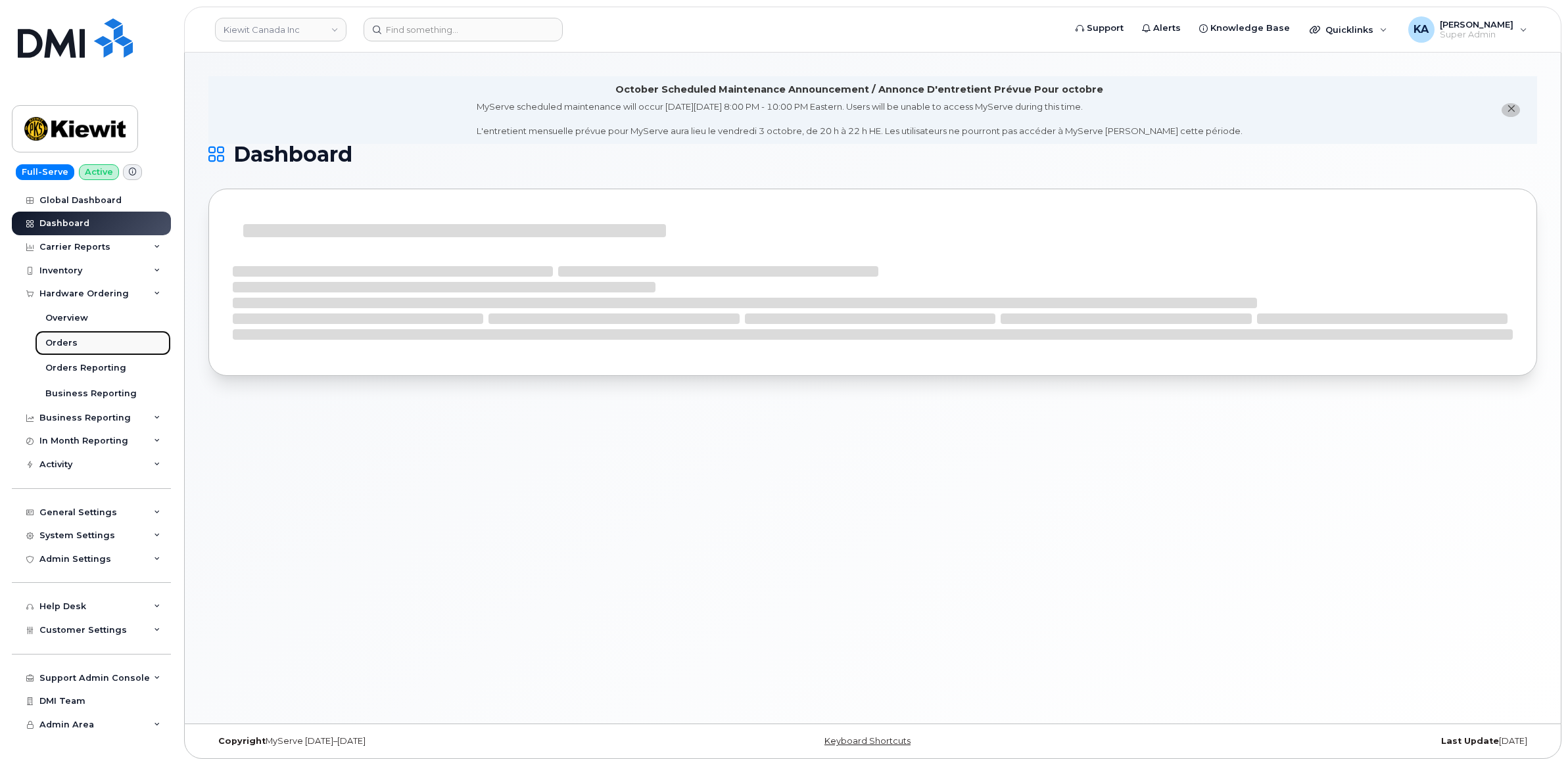
click at [50, 340] on div "Orders" at bounding box center [61, 343] width 32 height 12
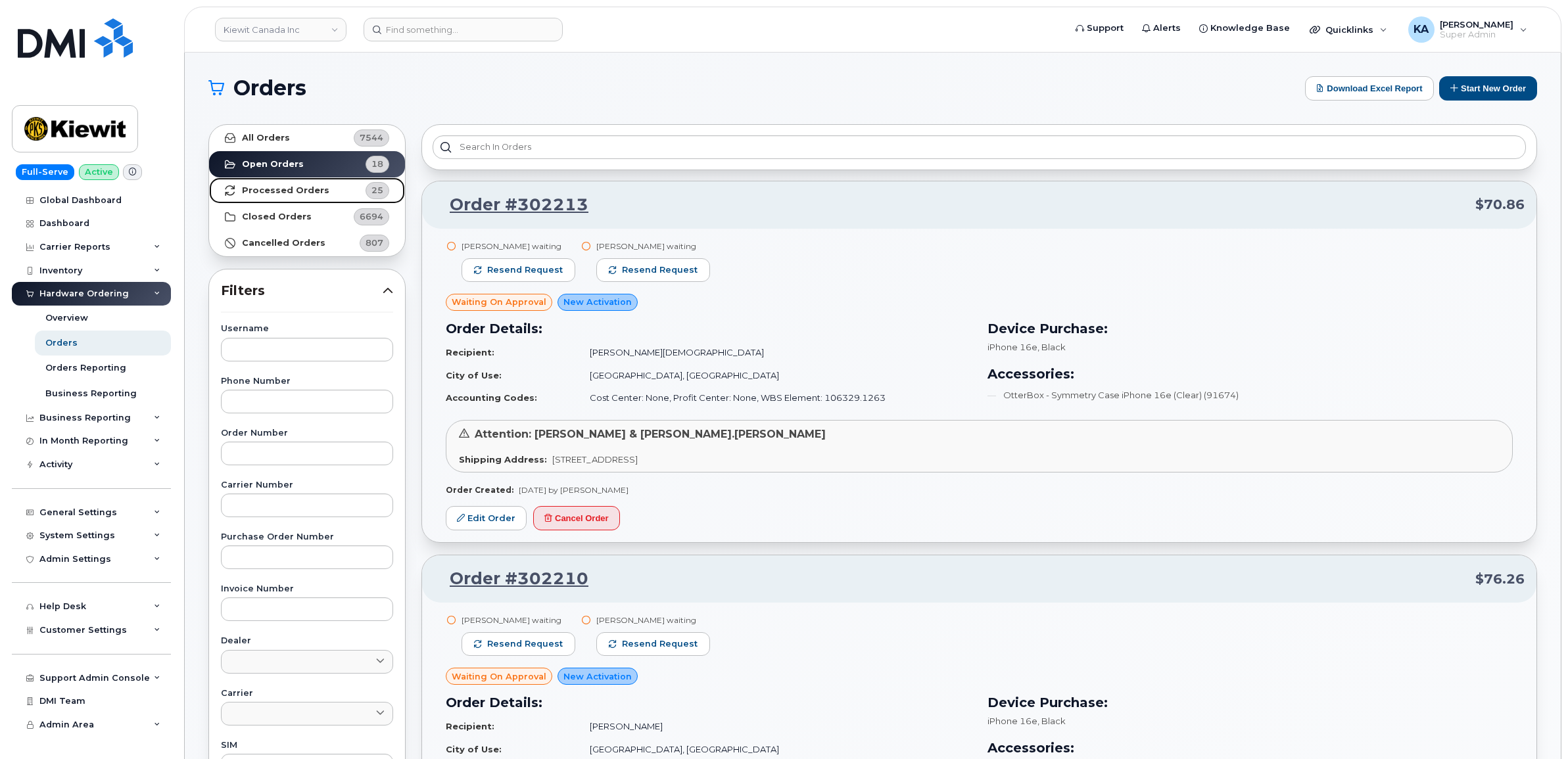
click at [276, 191] on strong "Processed Orders" at bounding box center [285, 190] width 87 height 11
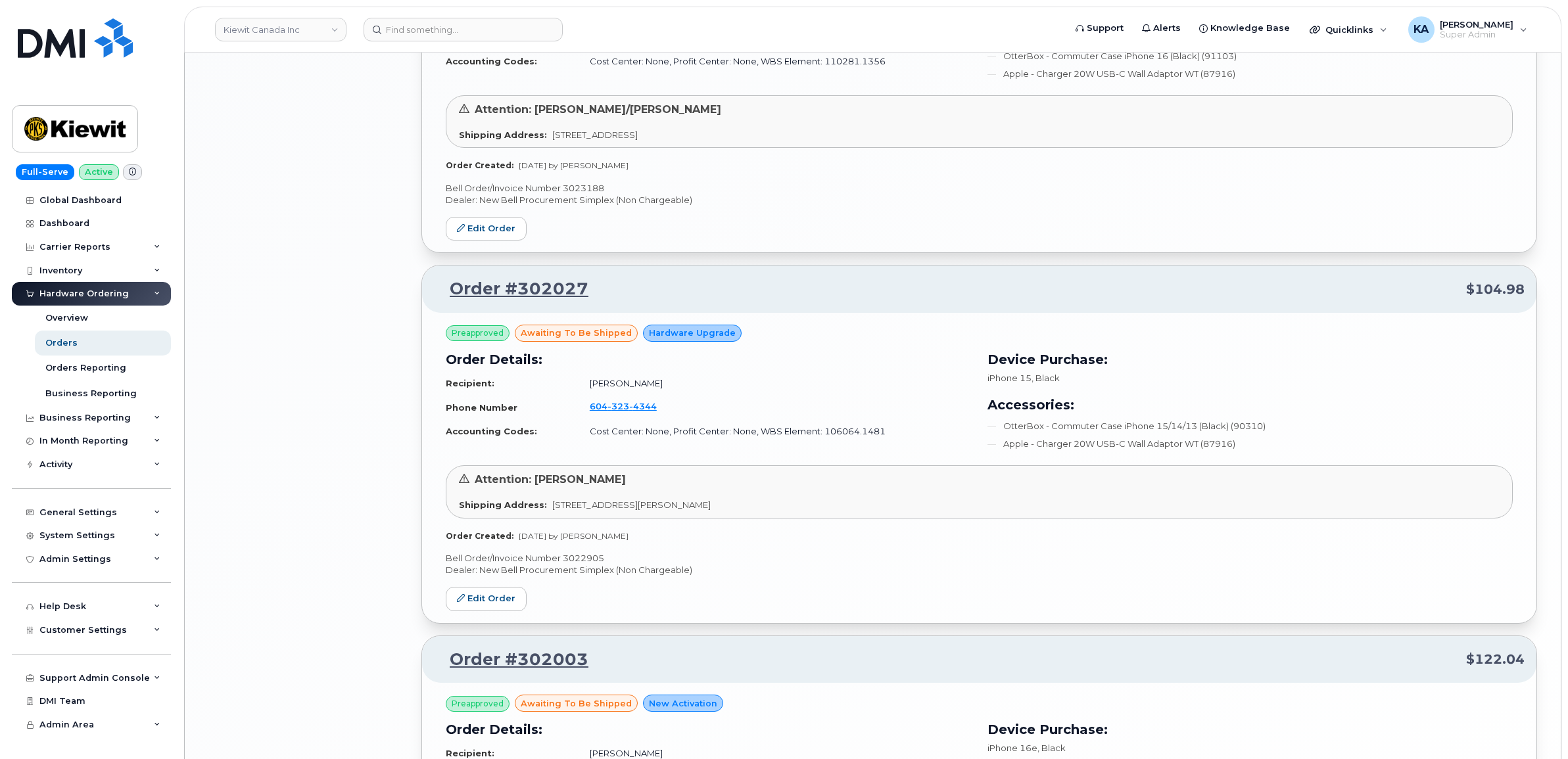
scroll to position [2532, 0]
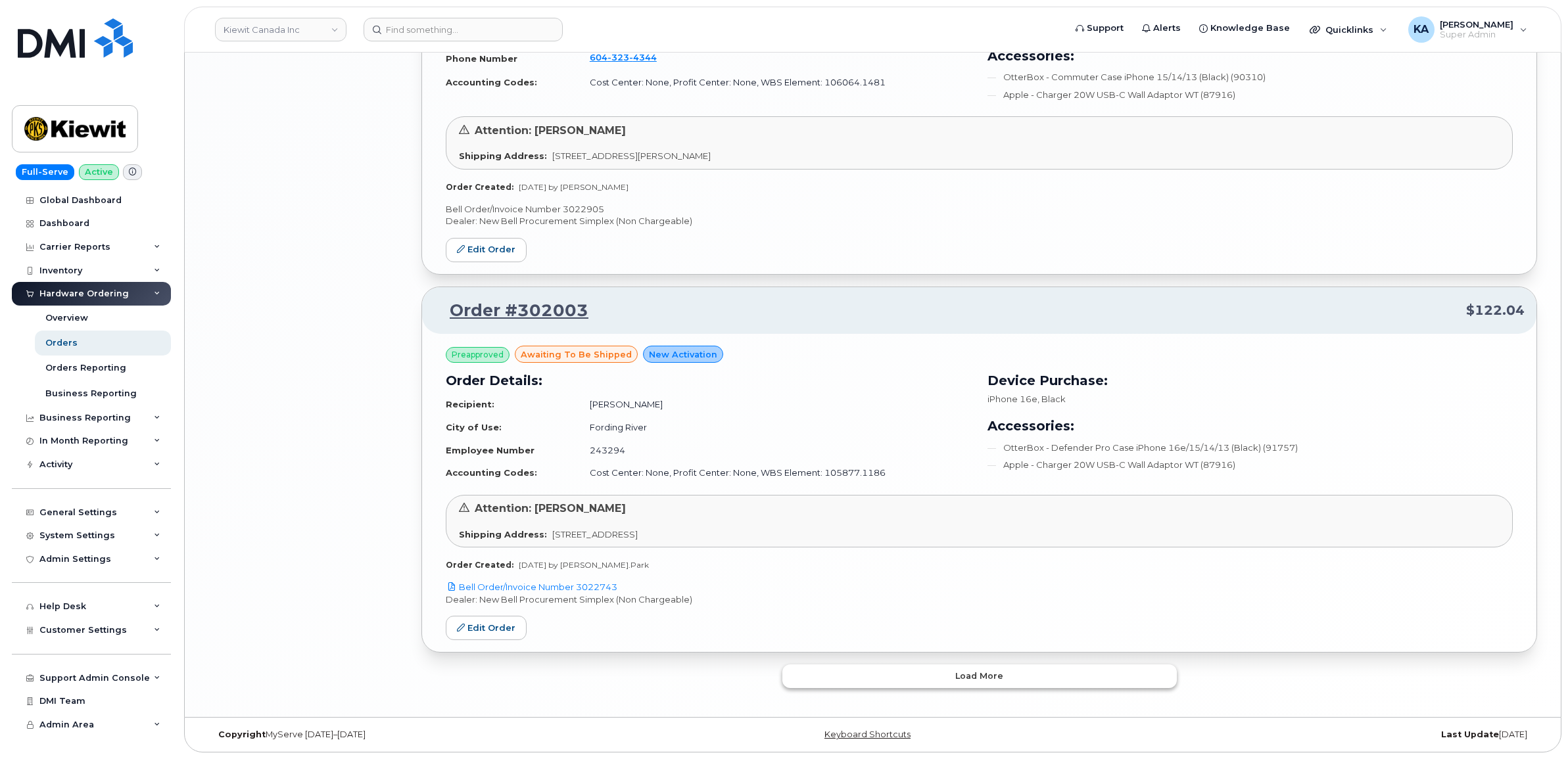
click at [799, 673] on button "Load more" at bounding box center [979, 676] width 395 height 24
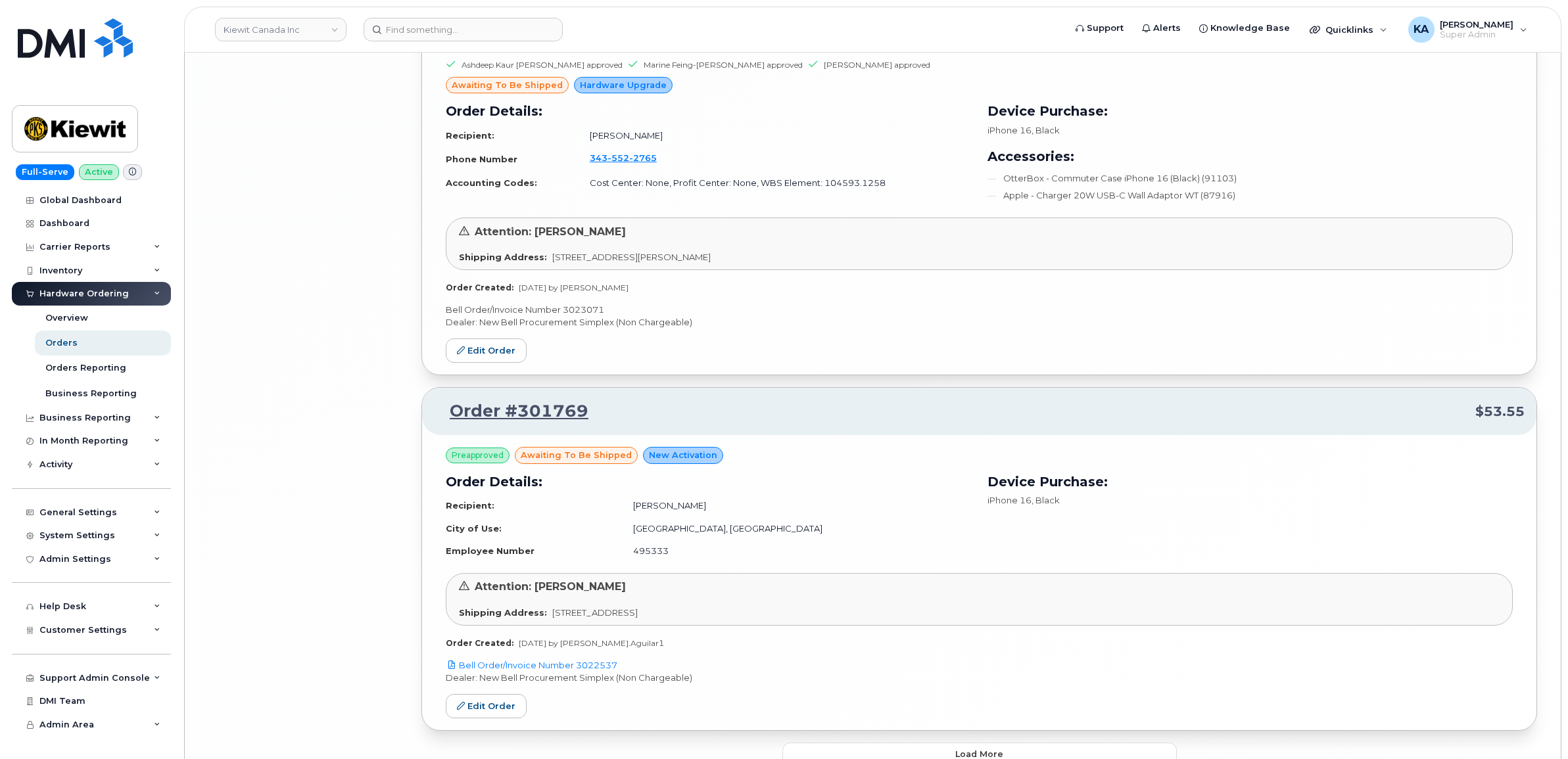
scroll to position [5580, 0]
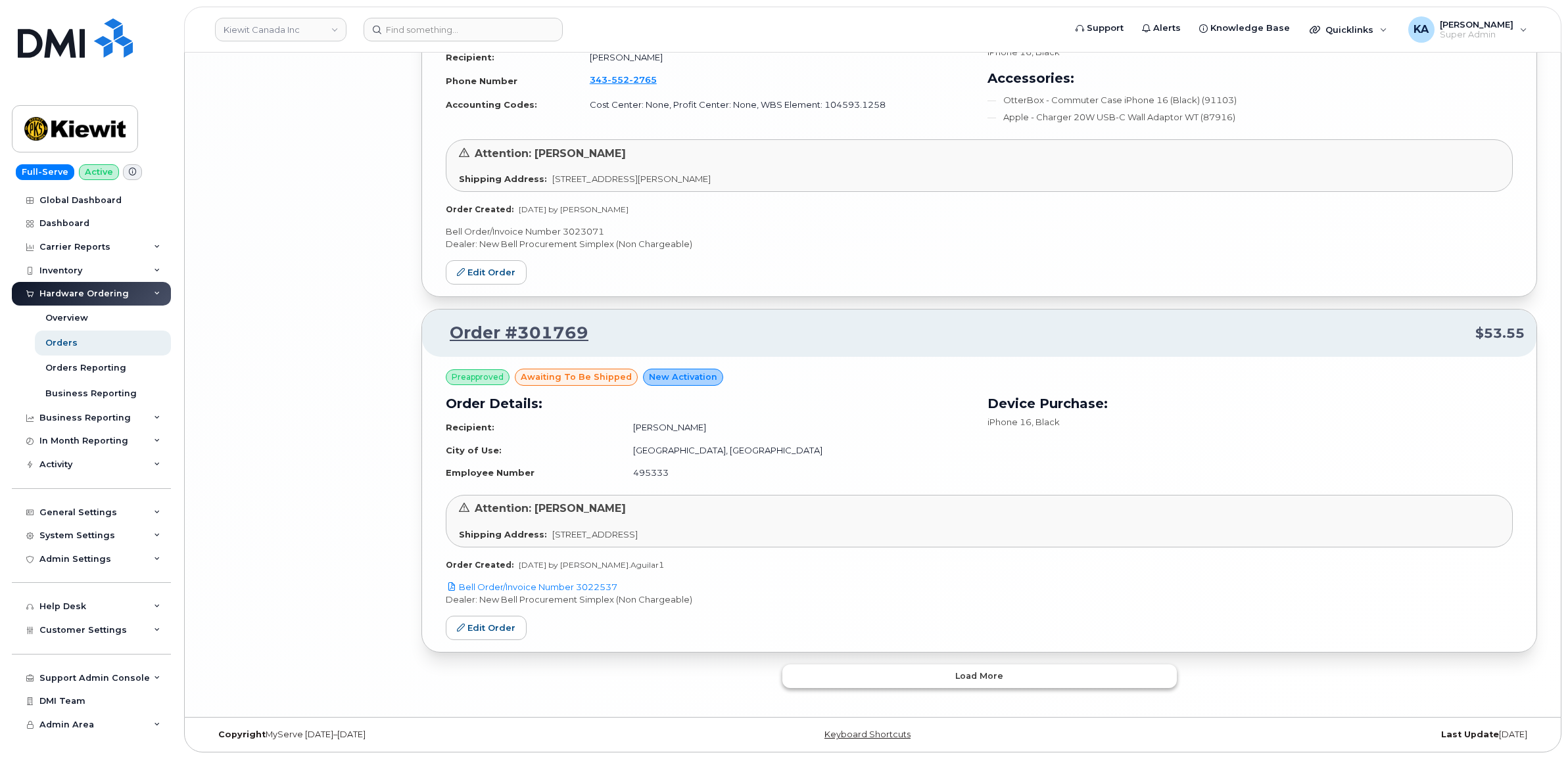
click at [856, 676] on button "Load more" at bounding box center [979, 676] width 395 height 24
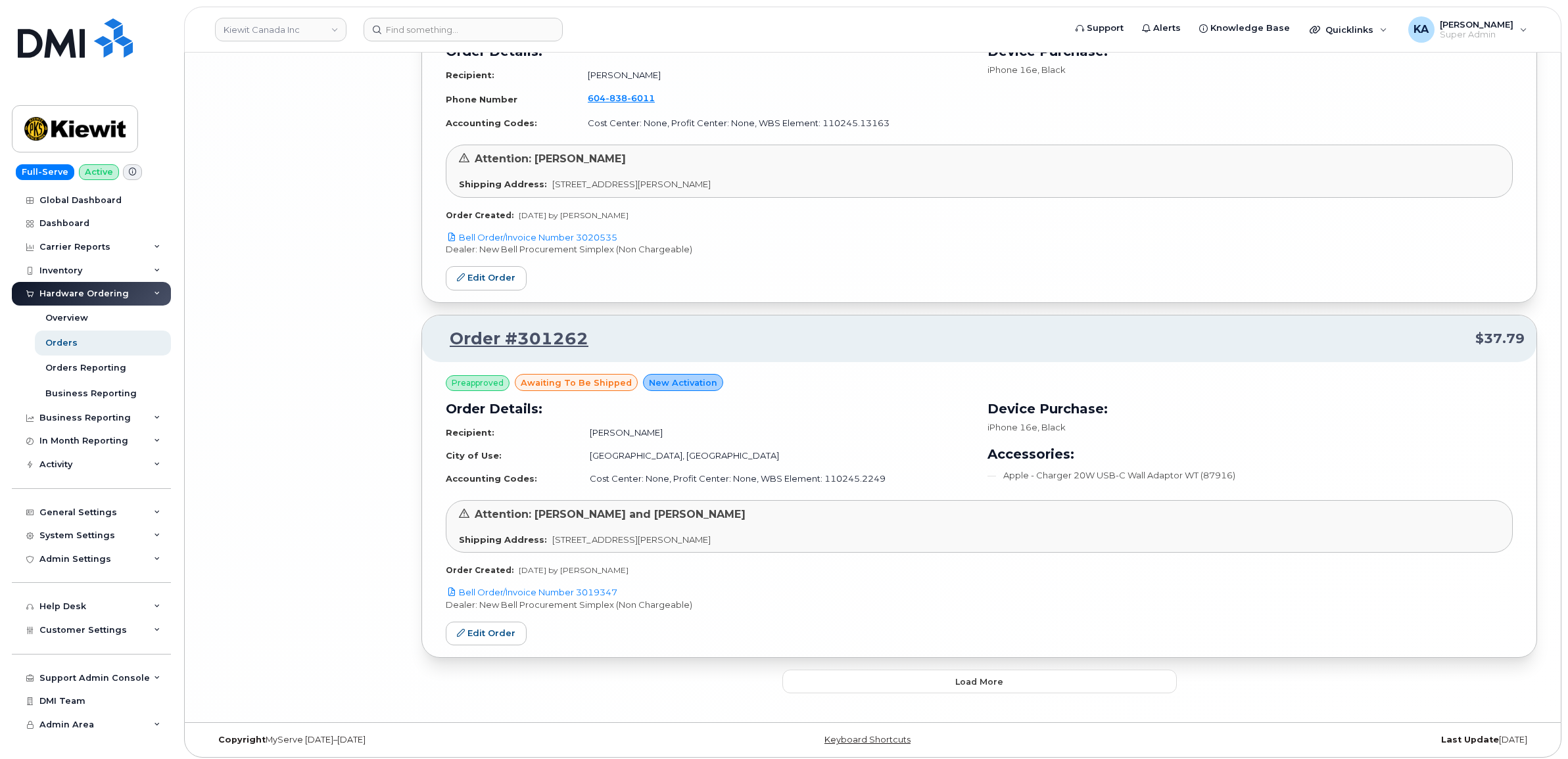
scroll to position [8610, 0]
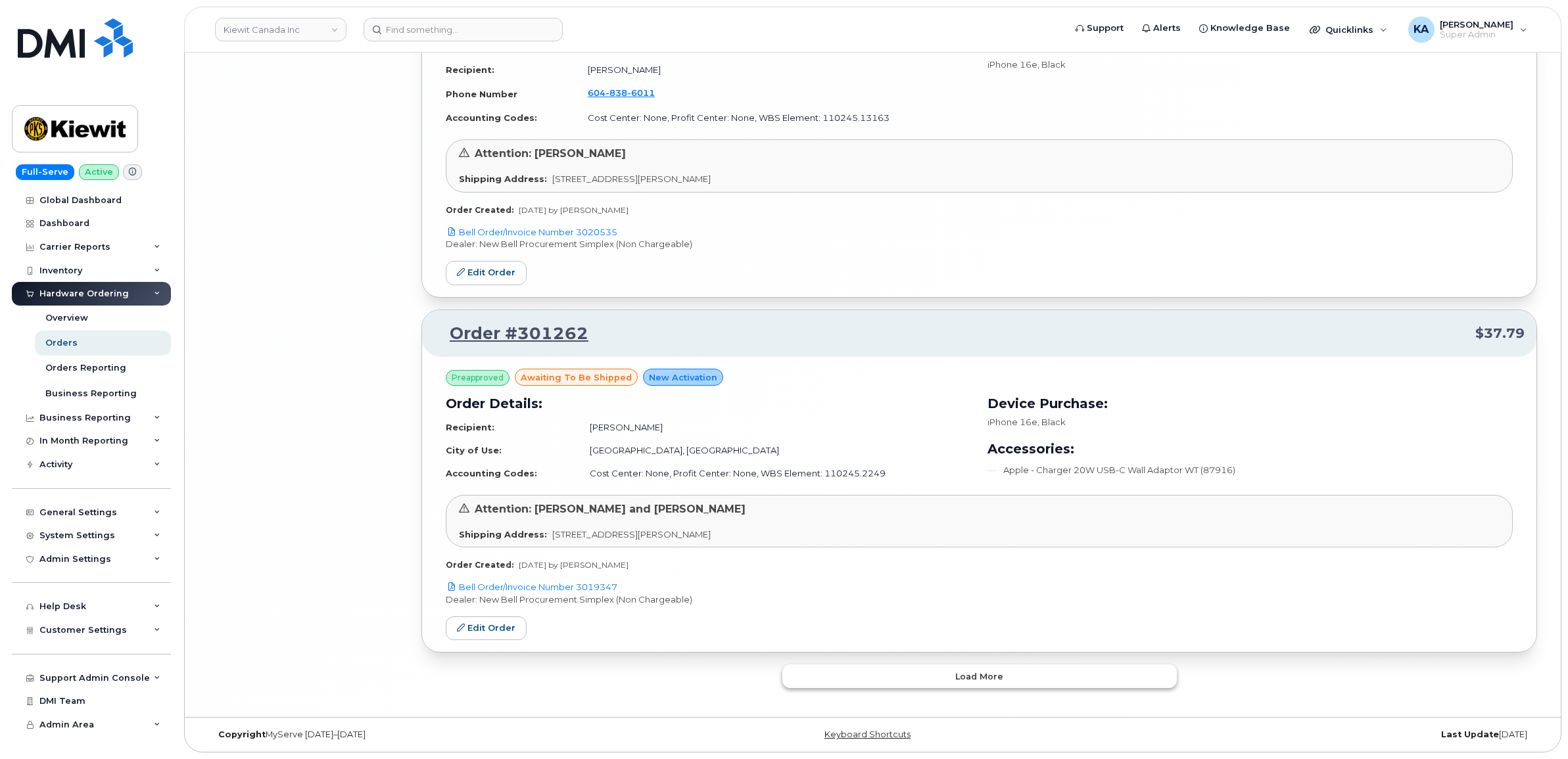
click at [864, 674] on button "Load more" at bounding box center [979, 676] width 395 height 24
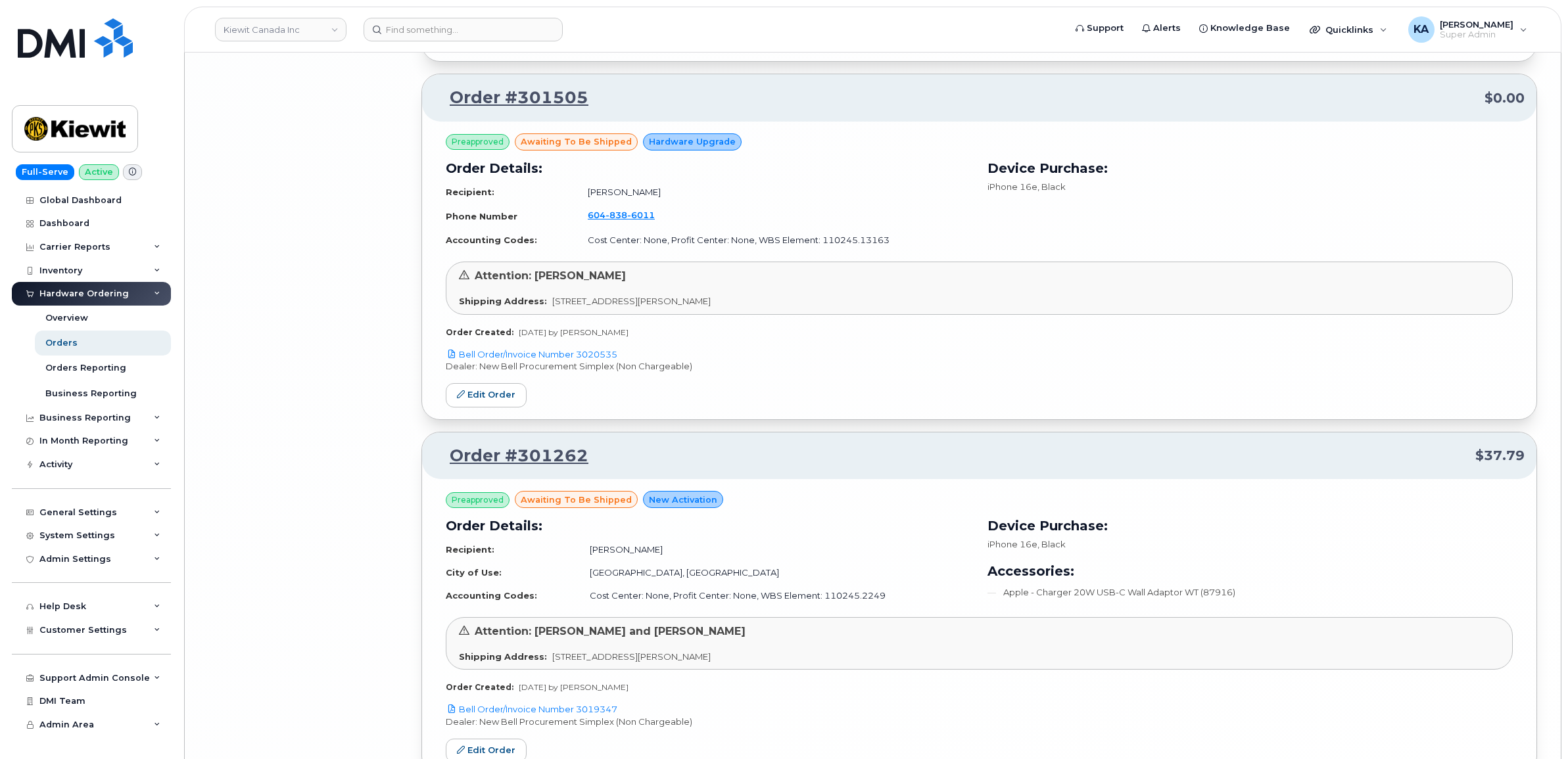
scroll to position [8462, 0]
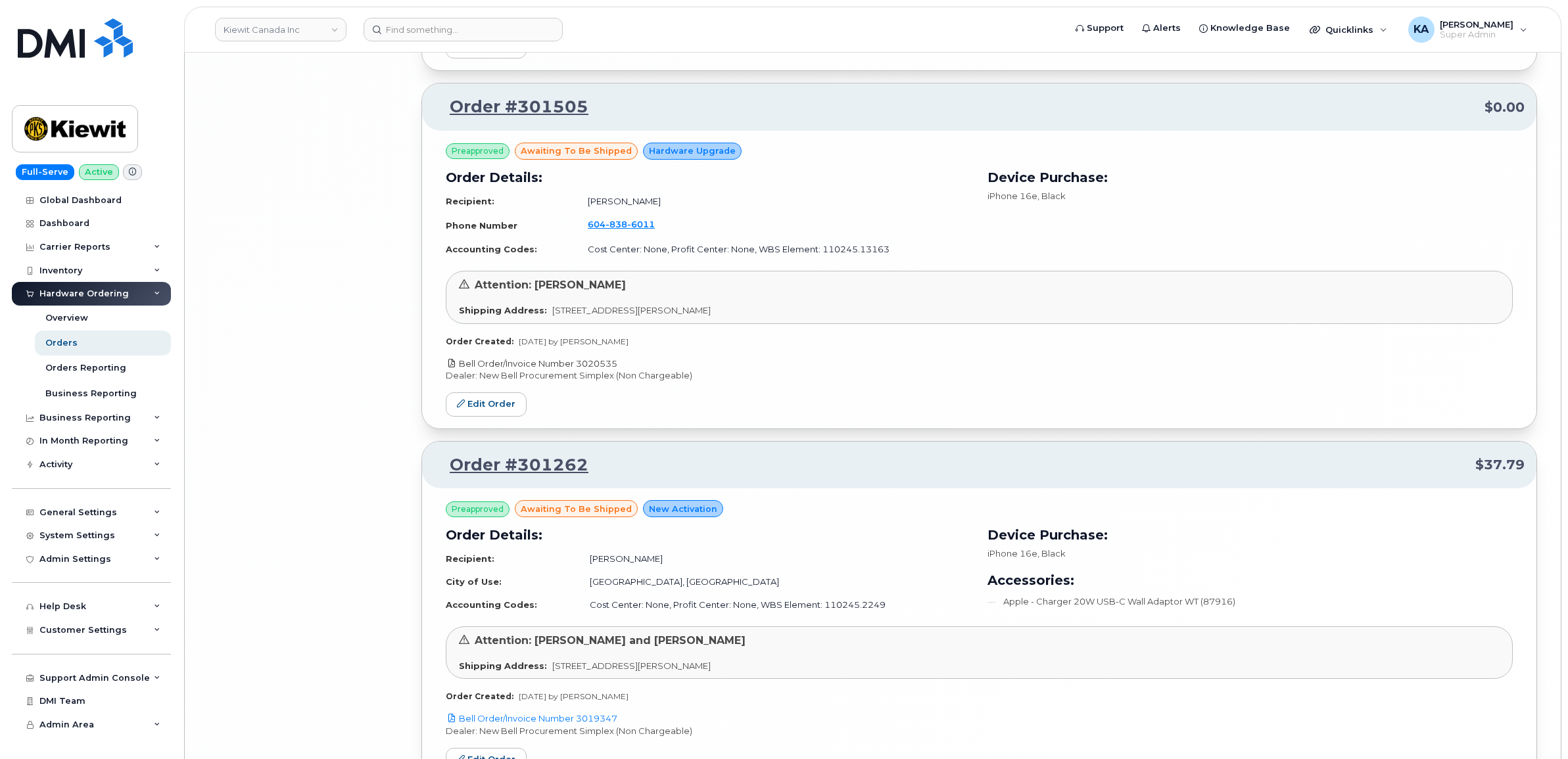
drag, startPoint x: 621, startPoint y: 376, endPoint x: 579, endPoint y: 373, distance: 42.1
click at [579, 370] on p "Bell Order/Invoice Number 3020535" at bounding box center [979, 363] width 1067 height 12
copy link "3020535"
click at [497, 417] on link "Edit Order" at bounding box center [486, 405] width 81 height 25
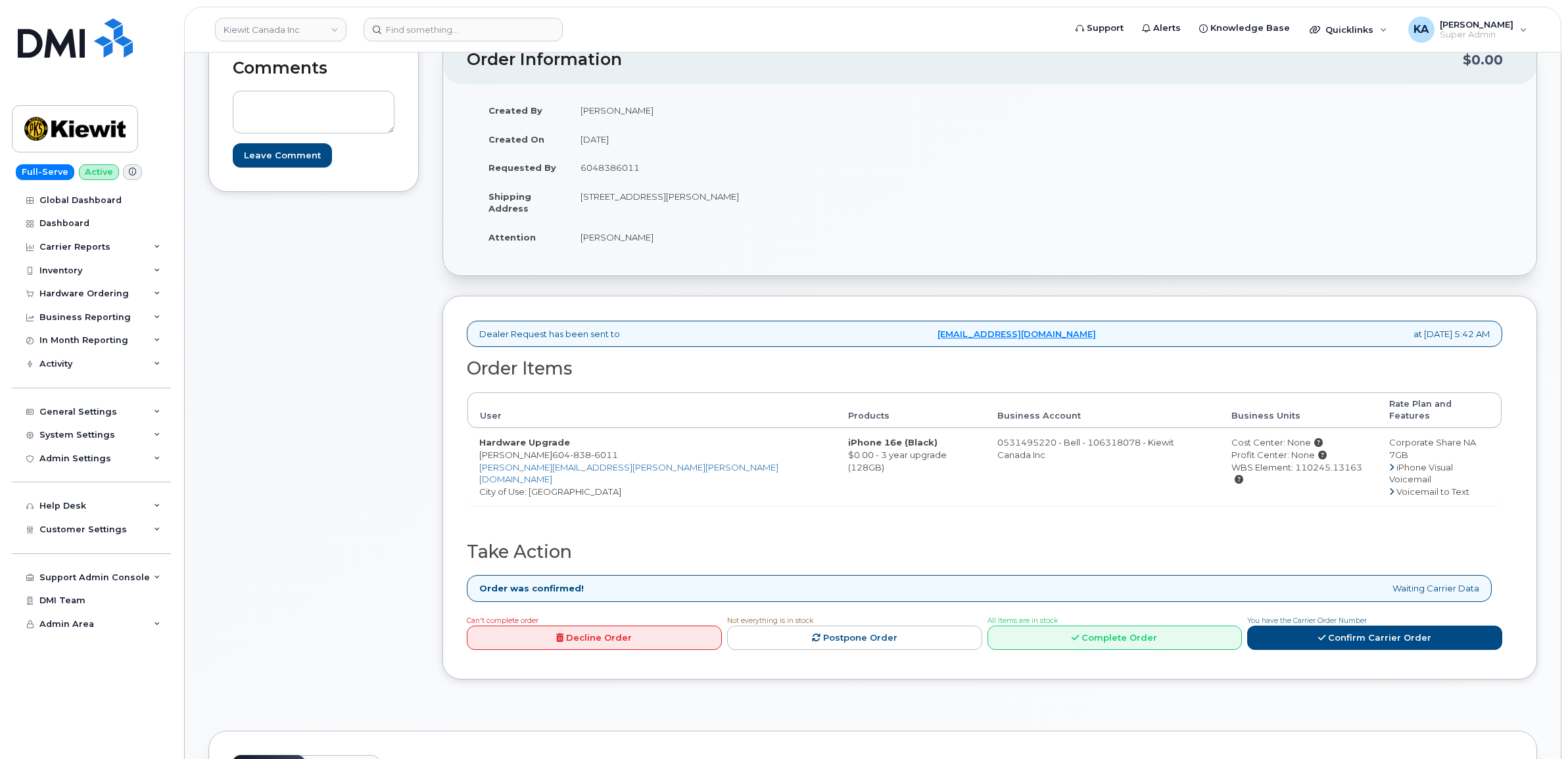
scroll to position [188, 0]
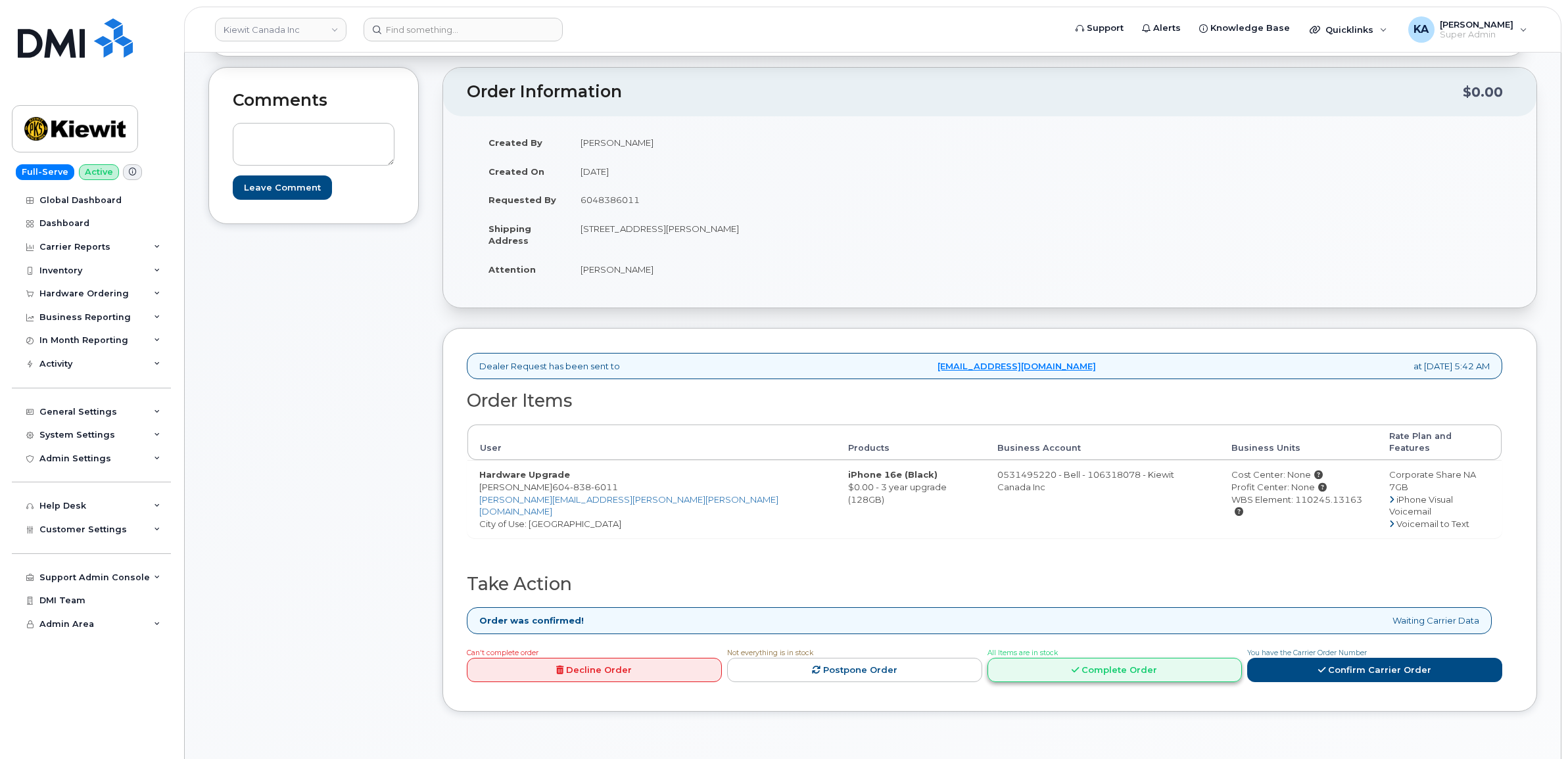
click at [1057, 658] on link "Complete Order" at bounding box center [1115, 670] width 255 height 25
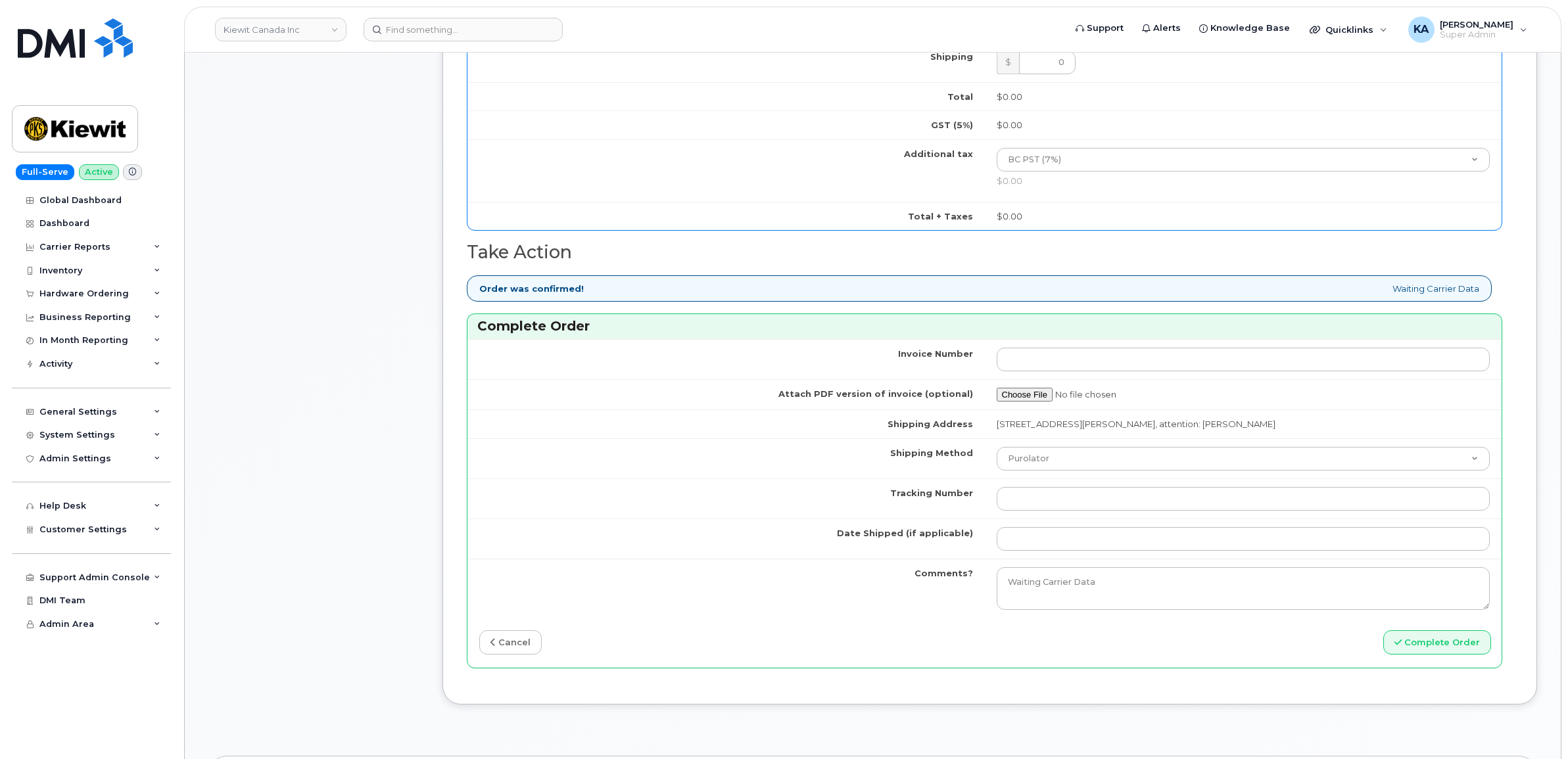
scroll to position [928, 0]
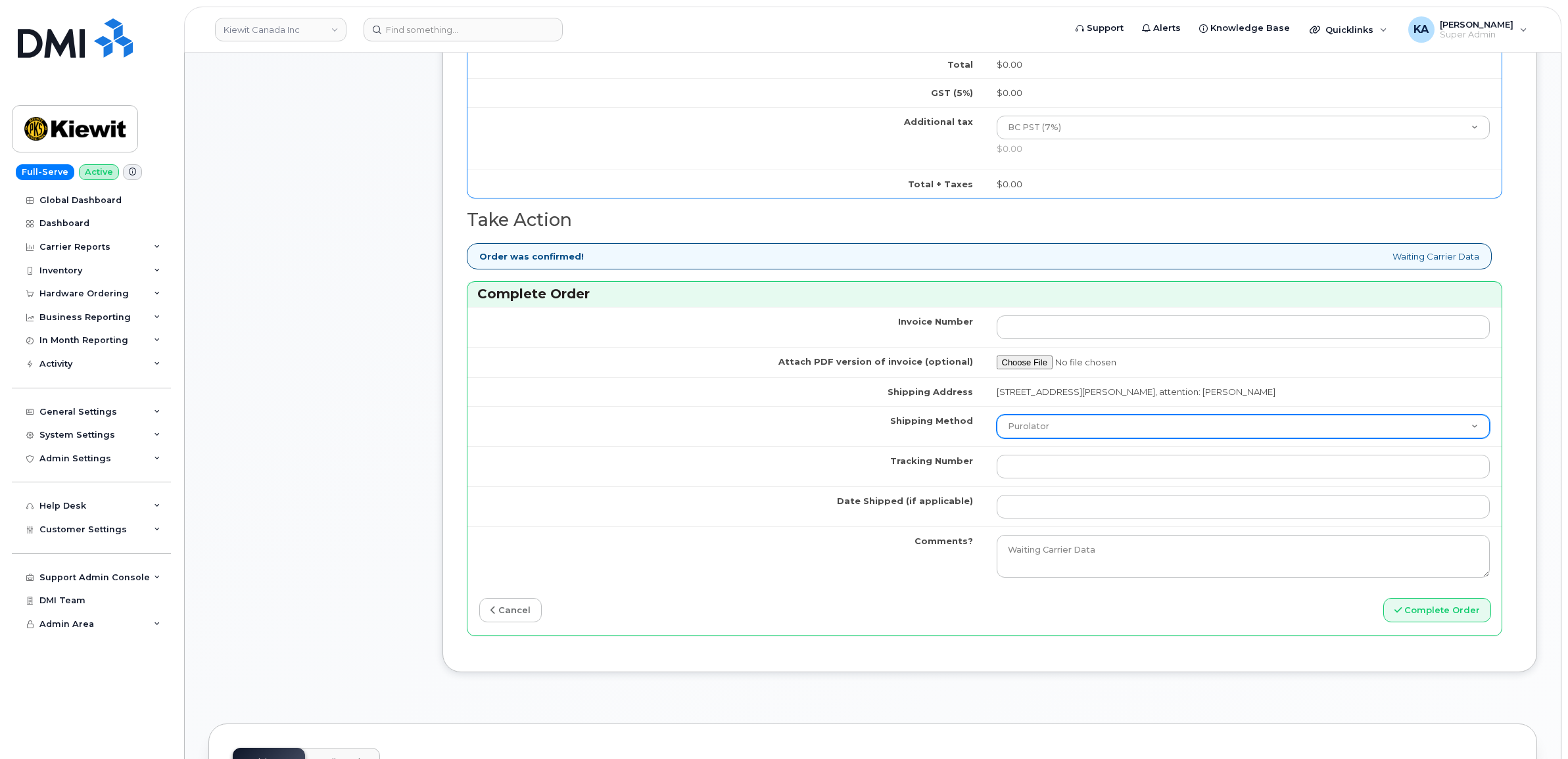
click at [1076, 431] on select "Purolator UPS FedEx Canada Post Courier Other Drop Off Pick Up" at bounding box center [1243, 426] width 493 height 24
select select "FedEx"
click at [997, 419] on select "Purolator UPS FedEx Canada Post Courier Other Drop Off Pick Up" at bounding box center [1243, 426] width 493 height 24
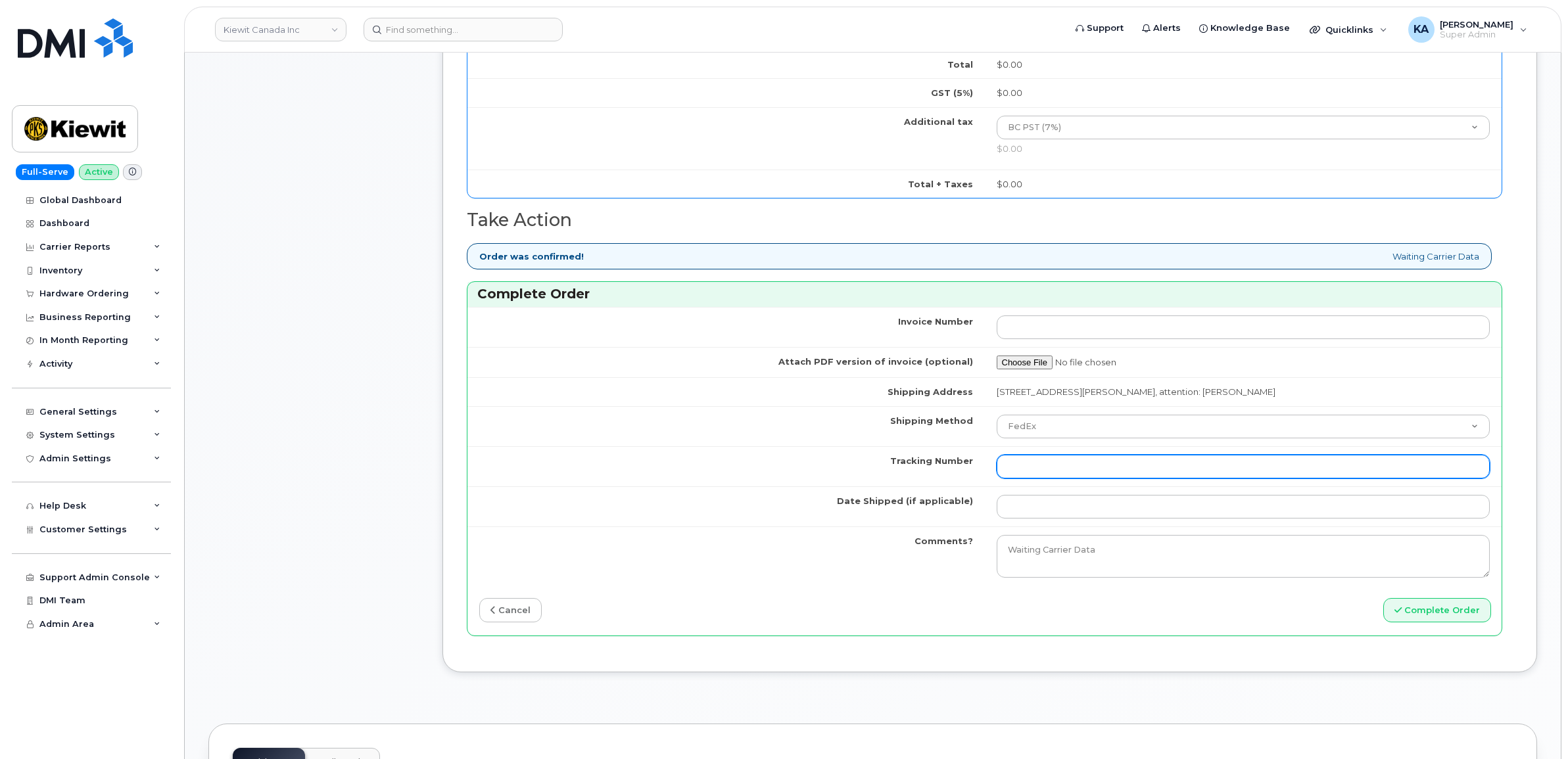
click at [1029, 474] on input "Tracking Number" at bounding box center [1243, 466] width 493 height 24
paste input "475744962857"
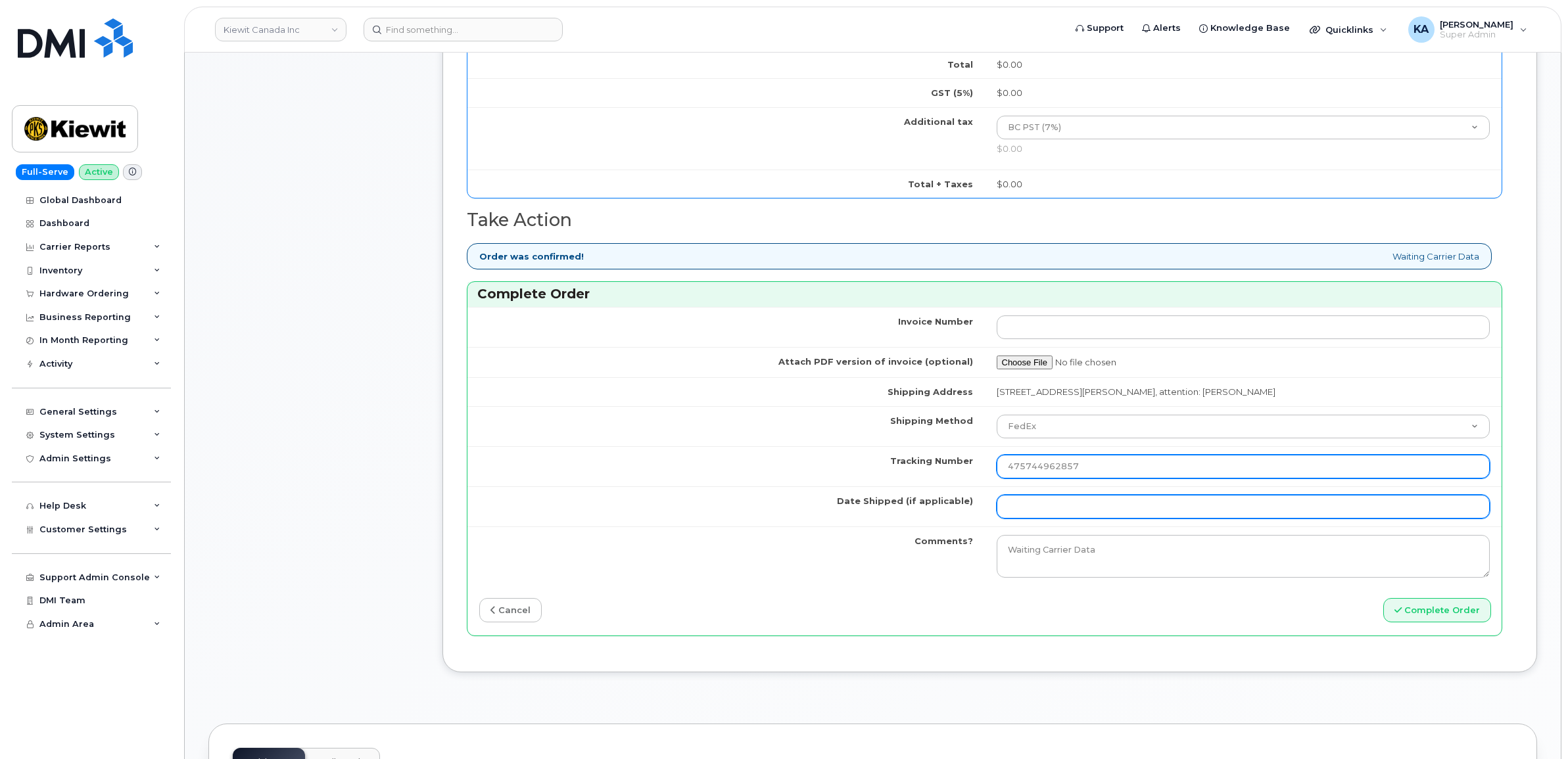
type input "475744962857"
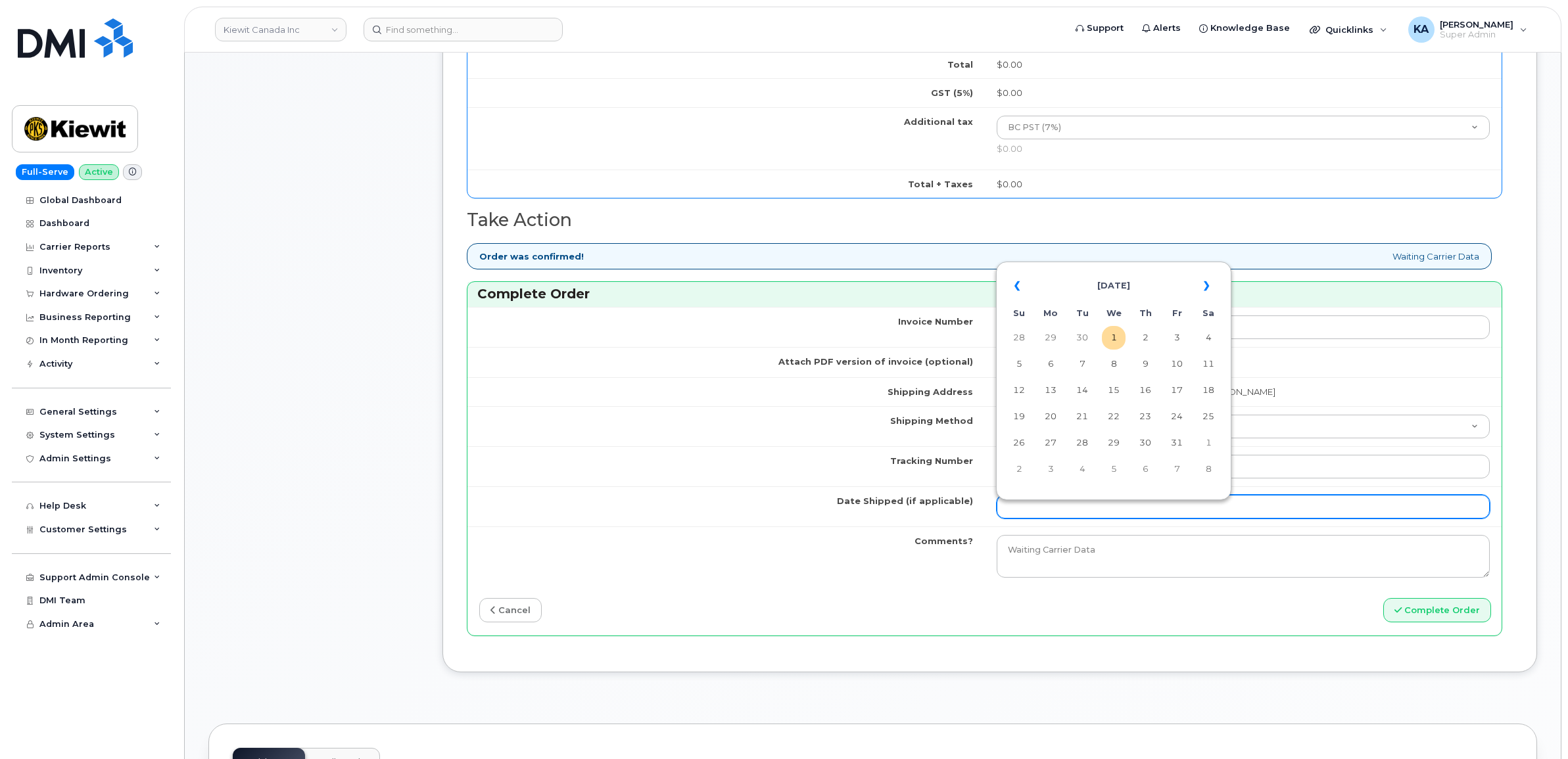
click at [1028, 505] on input "Date Shipped (if applicable)" at bounding box center [1243, 507] width 493 height 24
click at [1112, 442] on td "29" at bounding box center [1113, 442] width 24 height 24
type input "[DATE]"
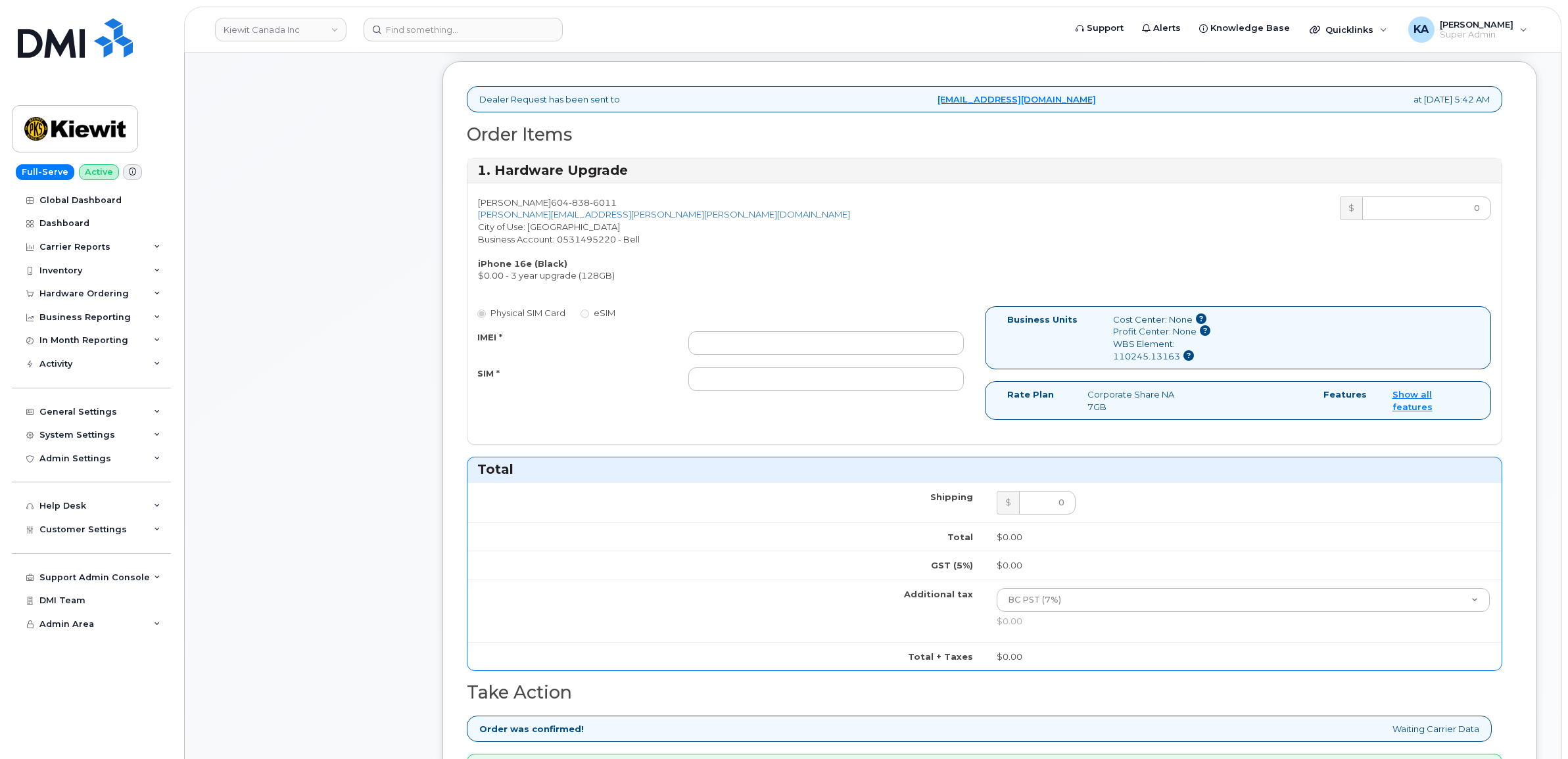
scroll to position [353, 0]
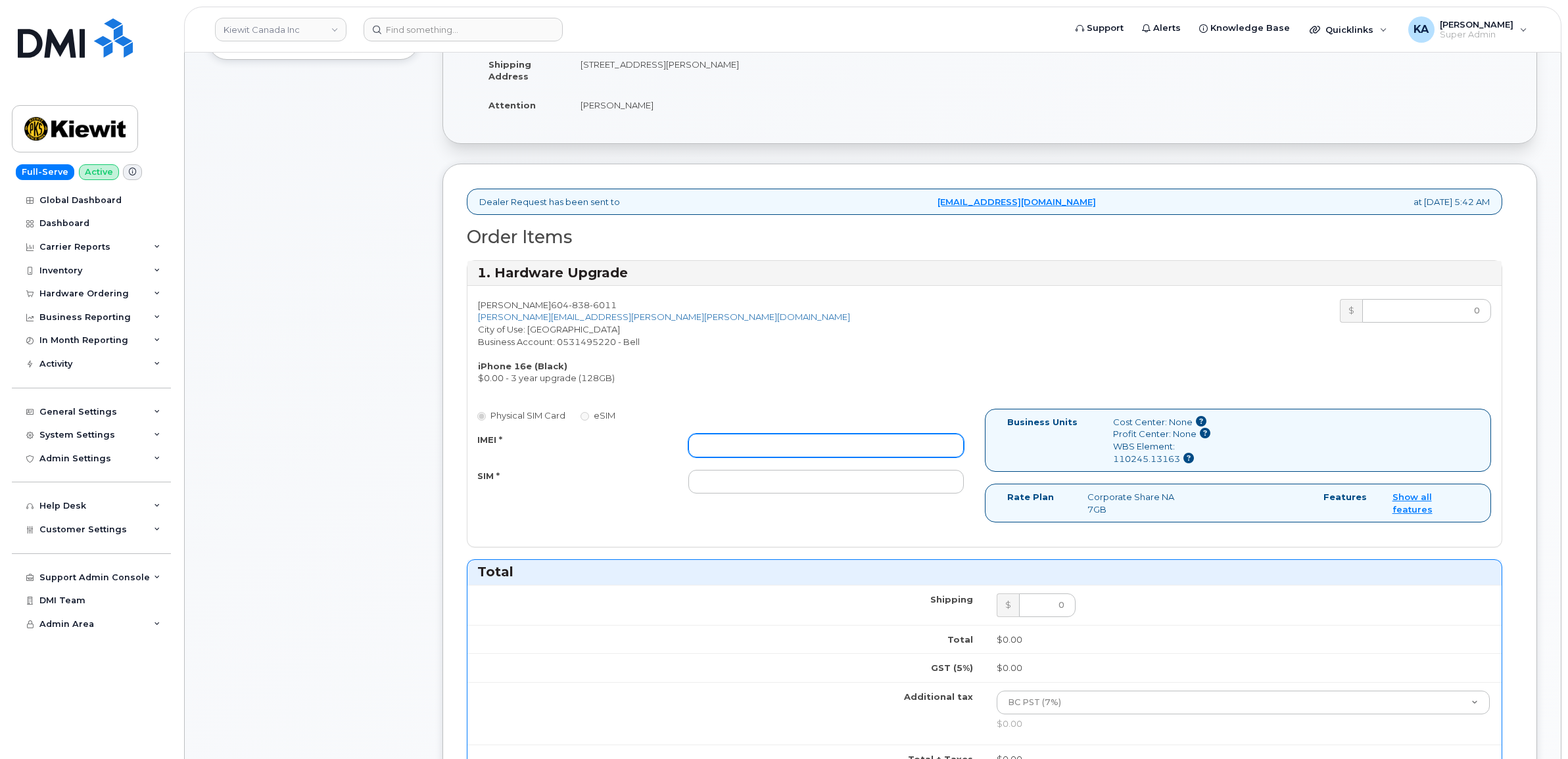
click at [844, 447] on input "IMEI *" at bounding box center [826, 446] width 275 height 24
paste input "354216331393722"
type input "354216331393722"
click at [827, 487] on input "SIM *" at bounding box center [826, 482] width 275 height 24
paste input "89302610207734120055"
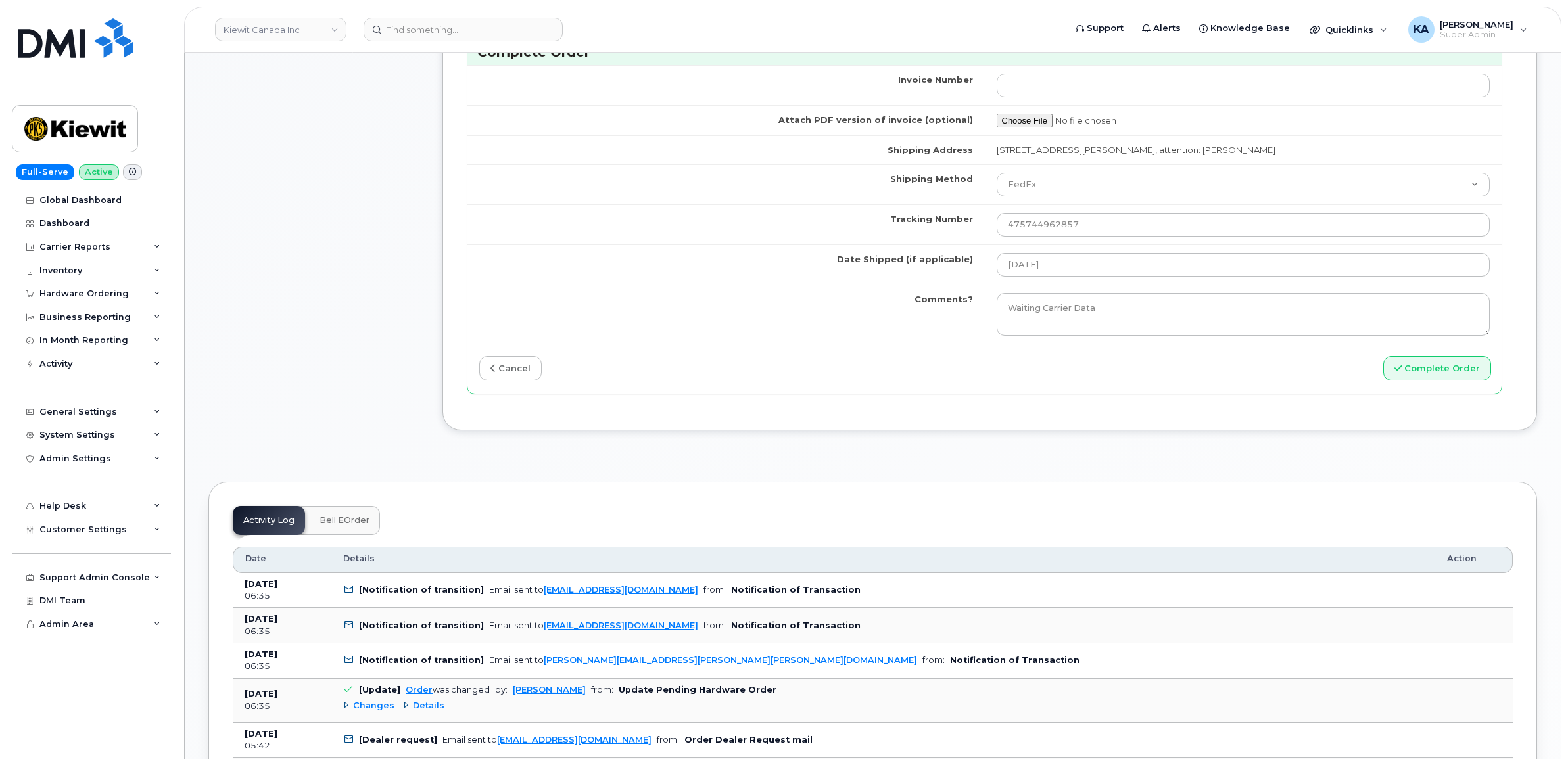
scroll to position [1175, 0]
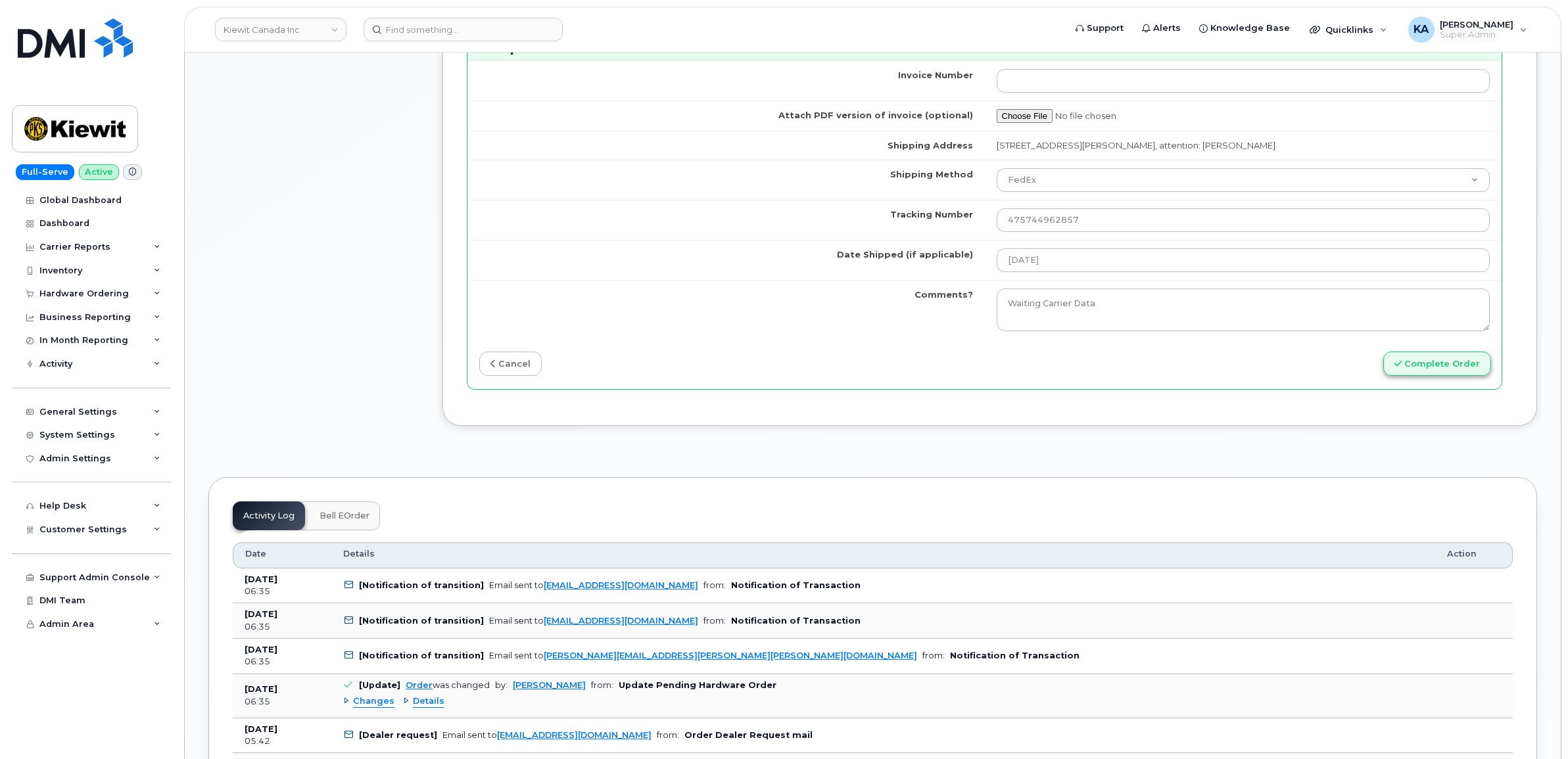
type input "89302610207734120055"
click at [1417, 372] on button "Complete Order" at bounding box center [1436, 364] width 108 height 25
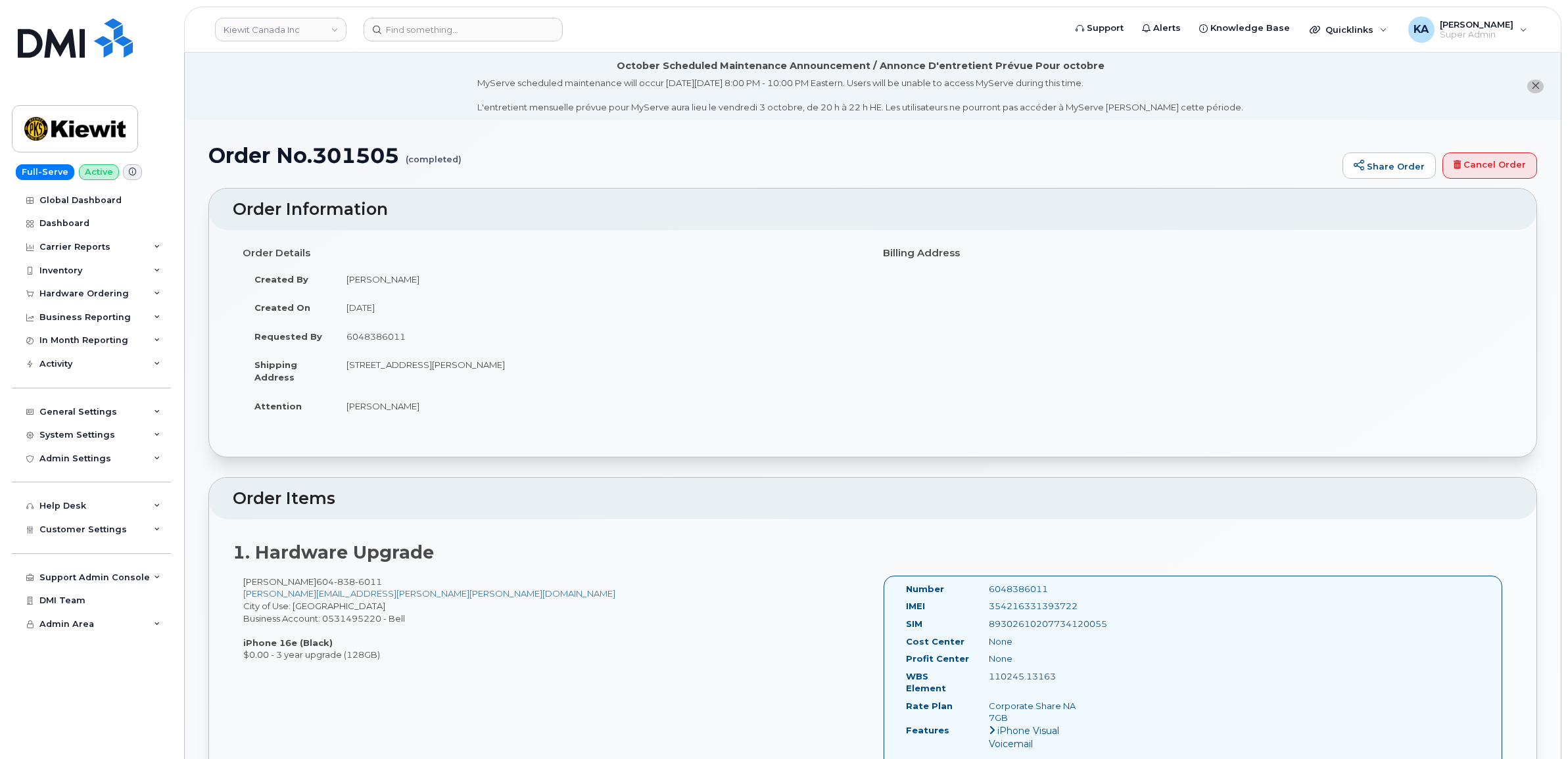
drag, startPoint x: 895, startPoint y: 589, endPoint x: 1061, endPoint y: 677, distance: 187.9
click at [1061, 677] on div "Number 6048386011 IMEI 354216331393722 SIM 89302610207734120055 Cost Center Non…" at bounding box center [1192, 685] width 619 height 220
copy div "Number 6048386011 IMEI 354216331393722 SIM 89302610207734120055 Cost Center Non…"
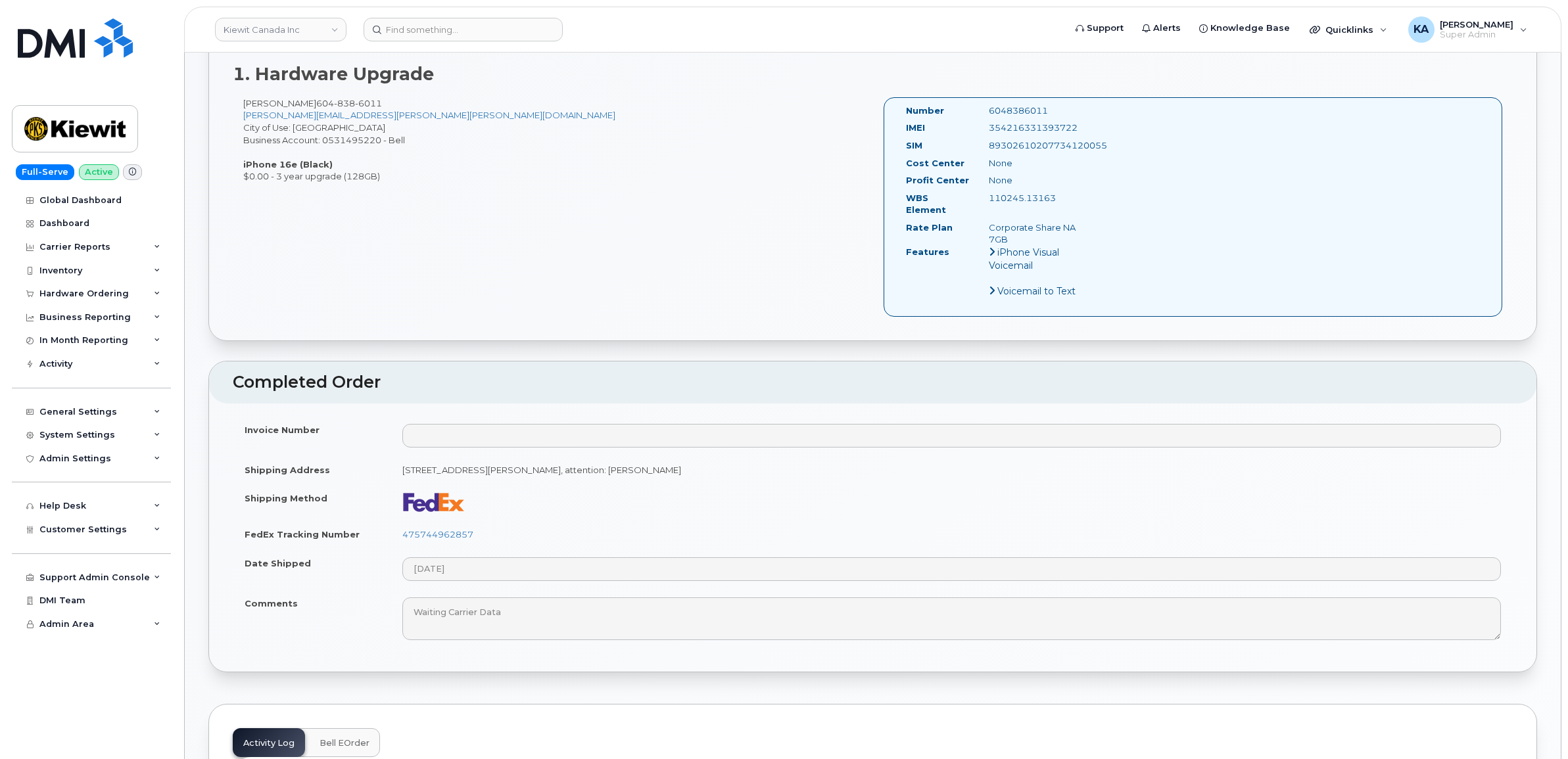
scroll to position [493, 0]
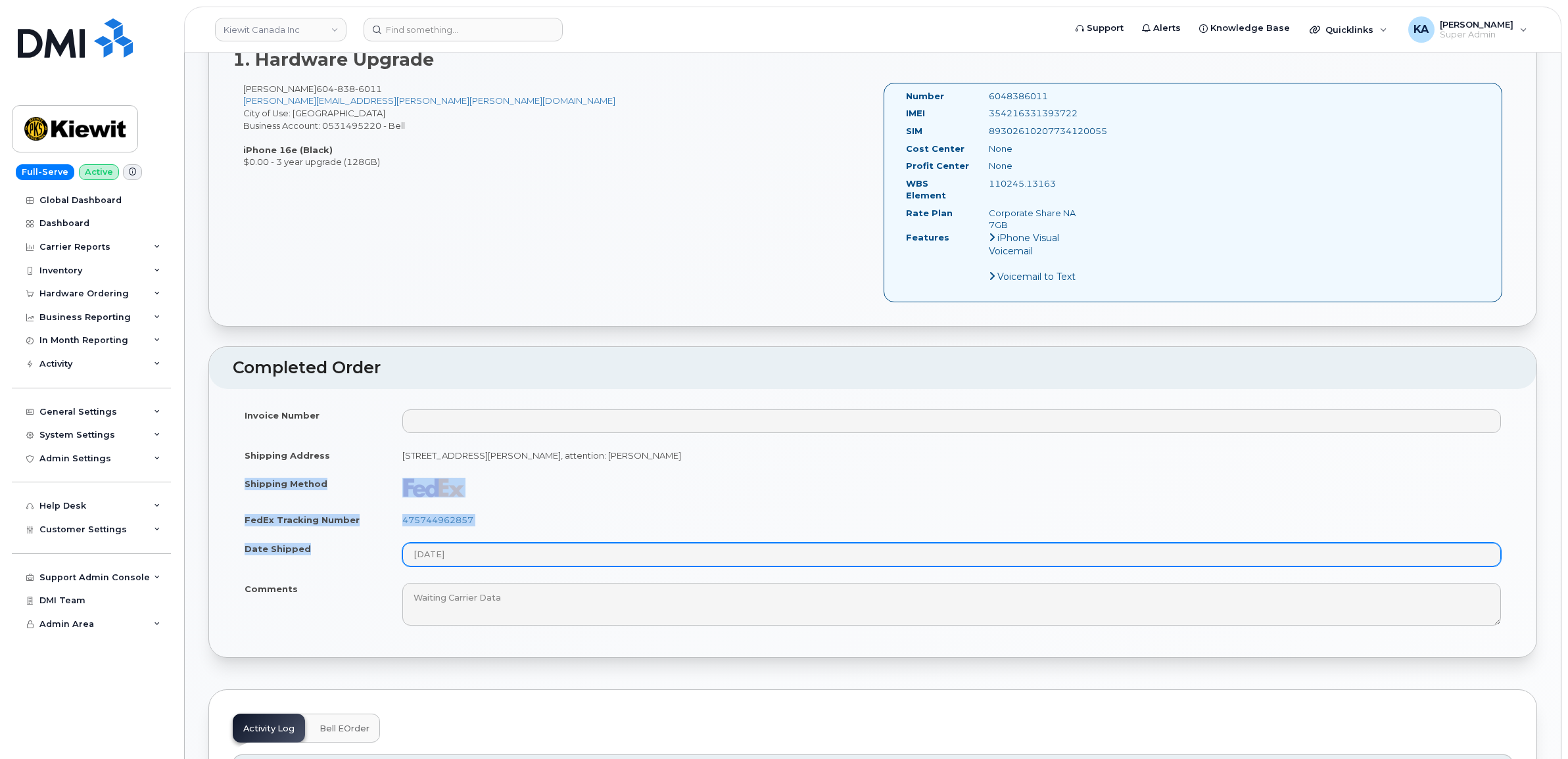
click at [470, 558] on tbody "Invoice Number Shipping Address 310-4350 Still Creek Dr BURNABY BC V5C 0G5 CANA…" at bounding box center [872, 518] width 1280 height 234
copy tbody "Shipping Method FedEx Tracking Number 475744962857 Date Shipped"
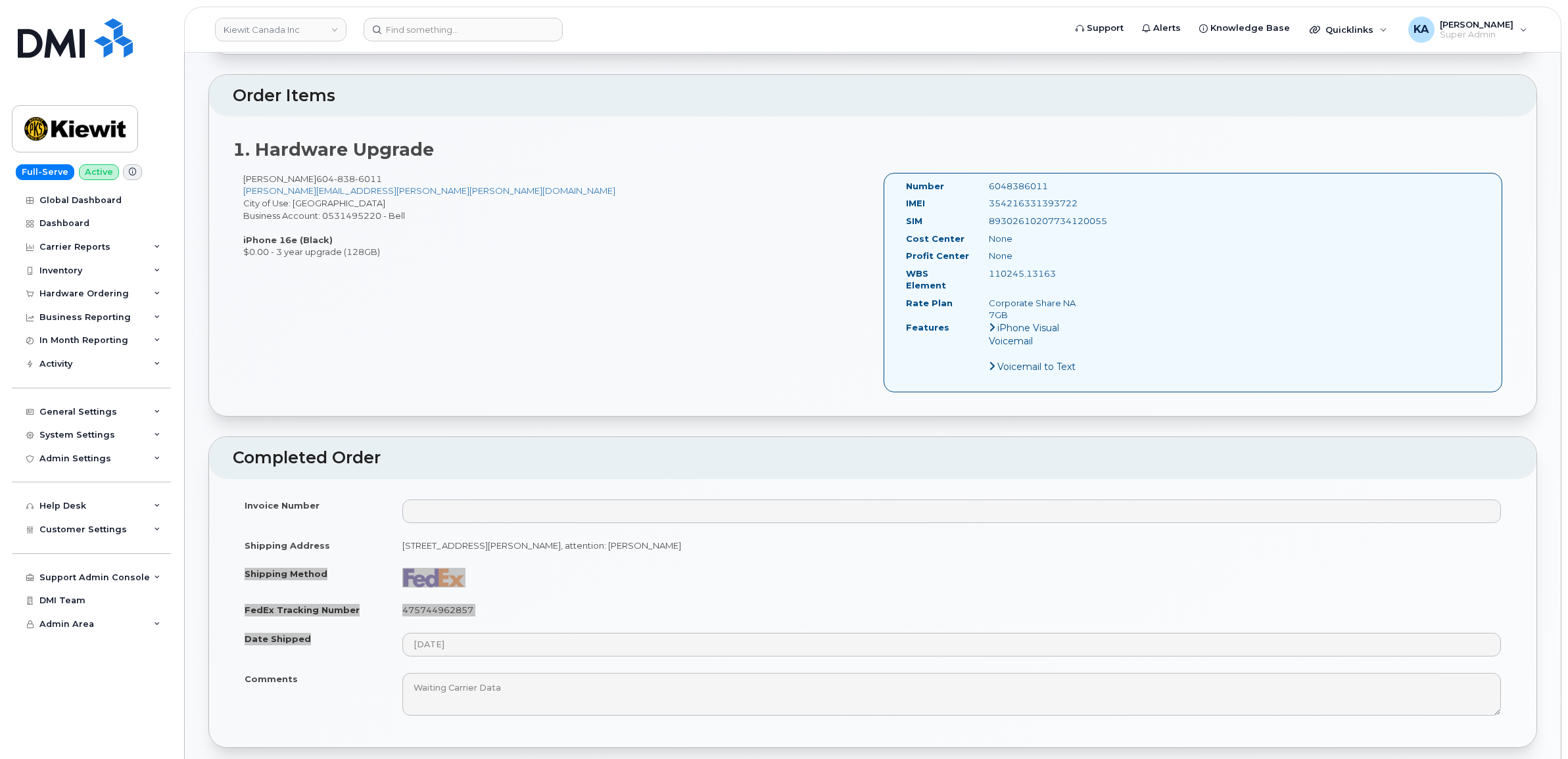
scroll to position [411, 0]
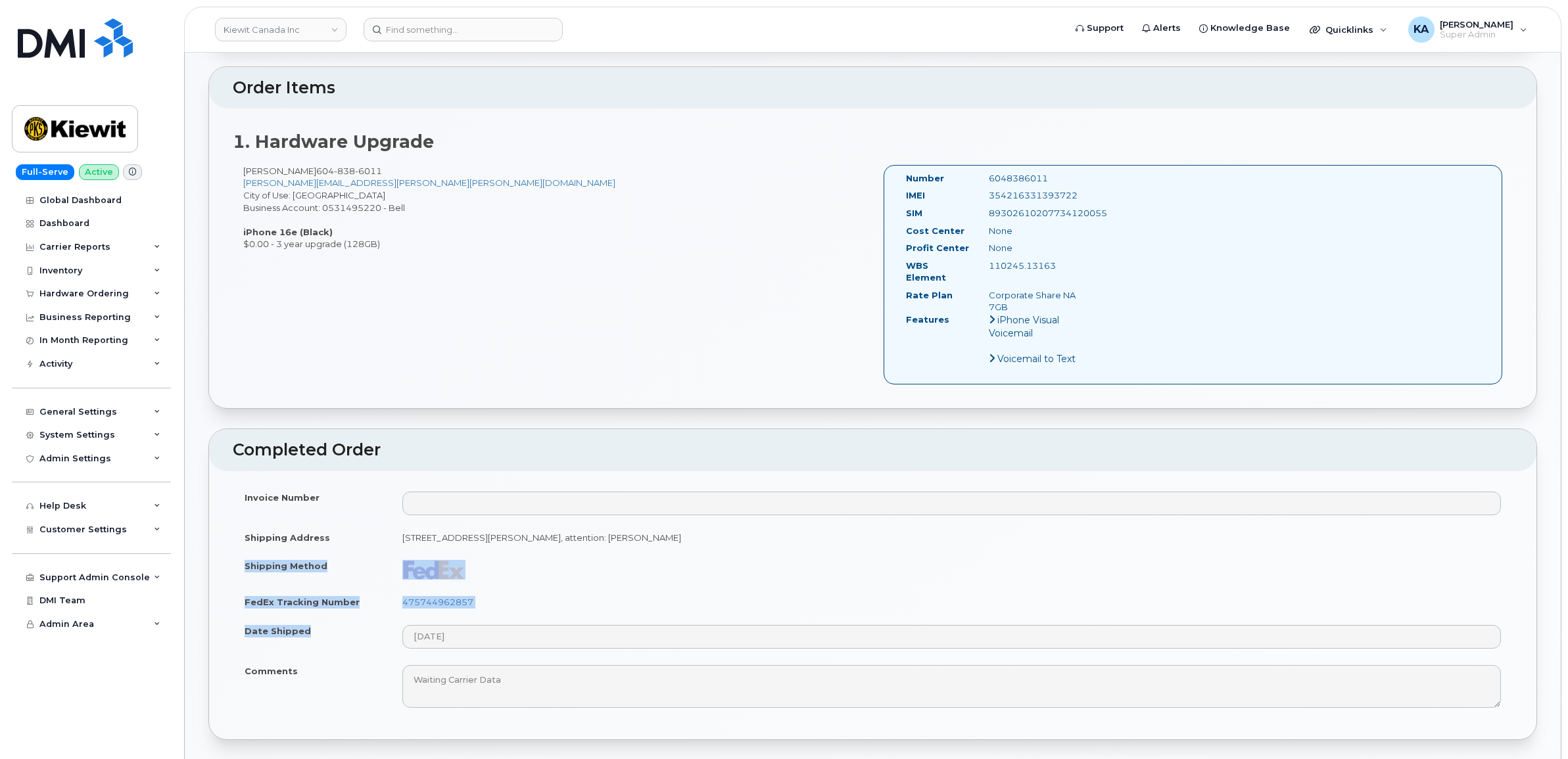
click at [505, 590] on td "475744962857" at bounding box center [951, 602] width 1122 height 29
drag, startPoint x: 483, startPoint y: 590, endPoint x: 402, endPoint y: 596, distance: 81.2
click at [402, 596] on td "475744962857" at bounding box center [951, 602] width 1122 height 29
copy link "475744962857"
drag, startPoint x: 1083, startPoint y: 196, endPoint x: 986, endPoint y: 198, distance: 97.0
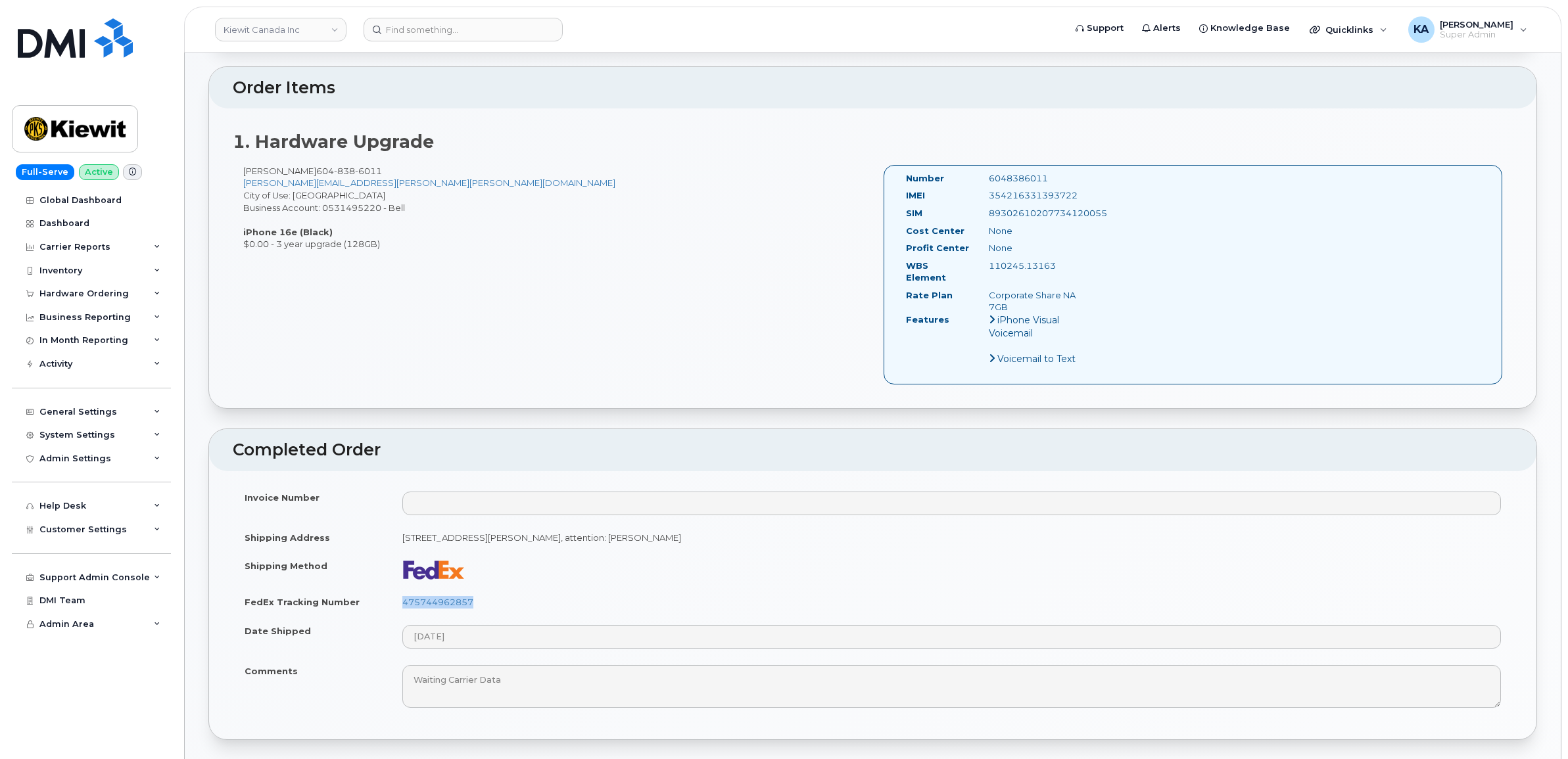
click at [986, 198] on div "354216331393722" at bounding box center [1037, 195] width 117 height 12
copy div "354216331393722"
drag, startPoint x: 1050, startPoint y: 175, endPoint x: 987, endPoint y: 175, distance: 63.0
click at [987, 175] on div "6048386011" at bounding box center [1037, 178] width 117 height 12
copy div "6048386011"
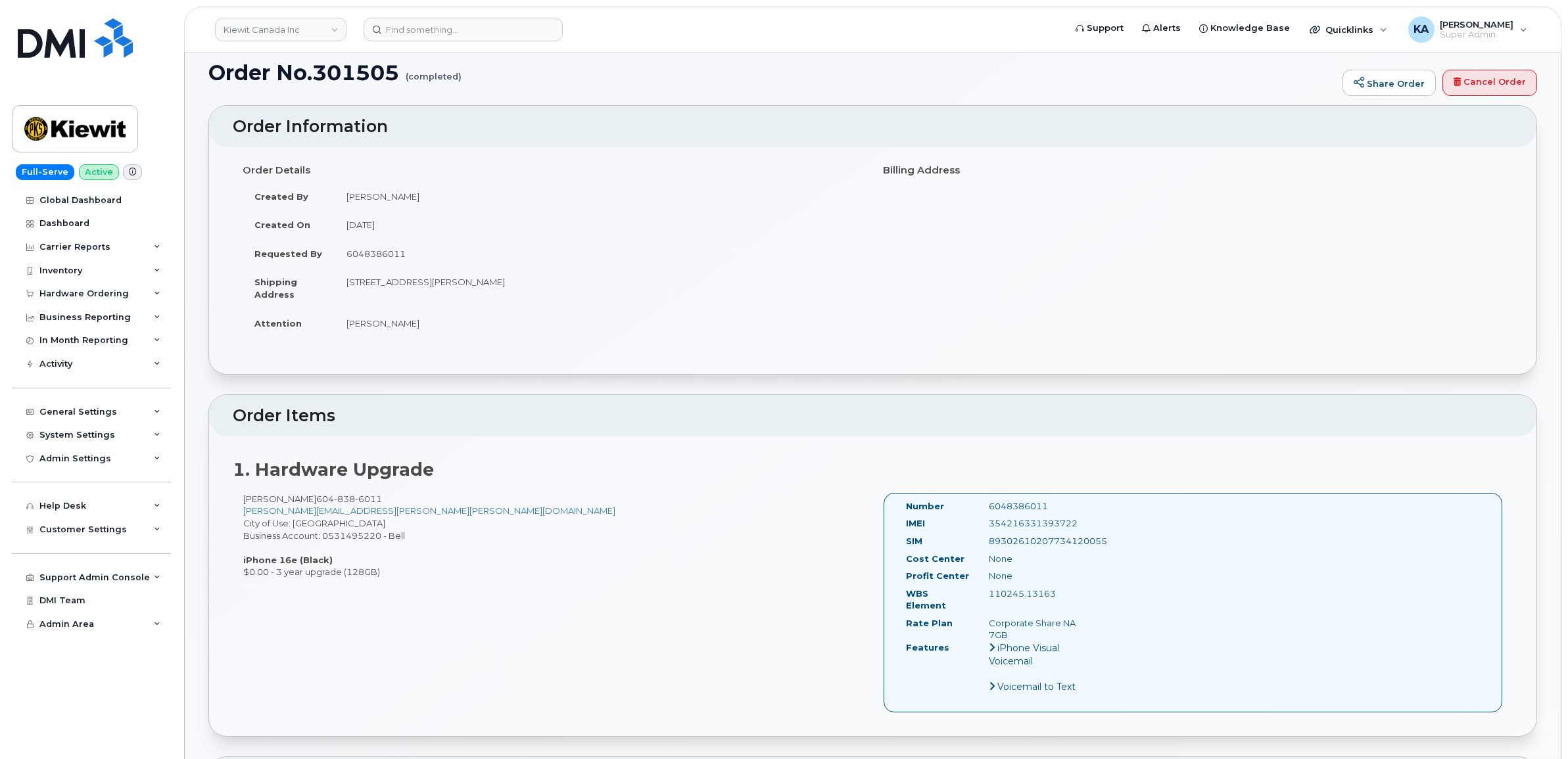
scroll to position [82, 0]
click at [107, 293] on div "Hardware Ordering" at bounding box center [84, 294] width 90 height 11
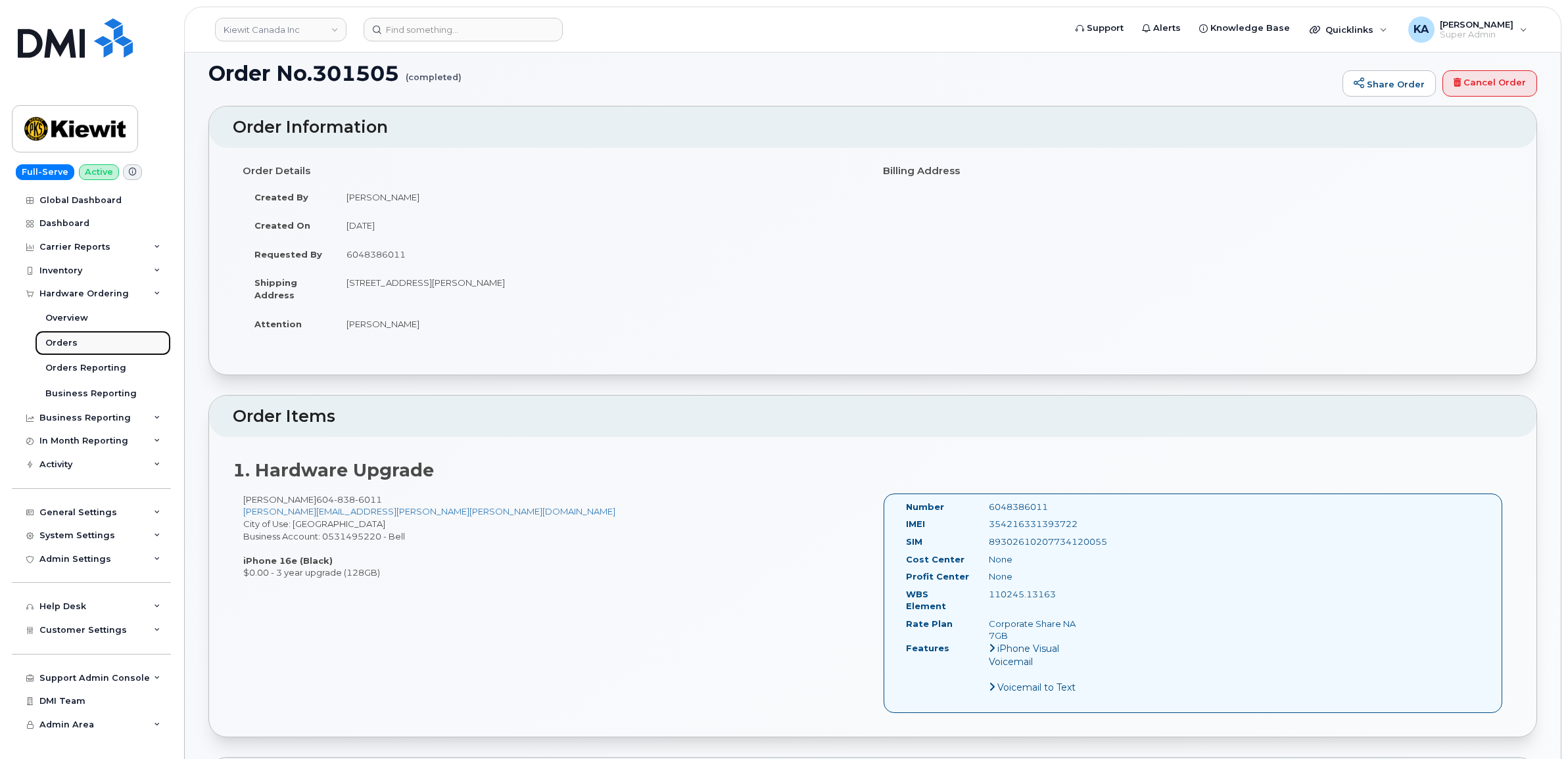
click at [58, 340] on div "Orders" at bounding box center [61, 343] width 32 height 12
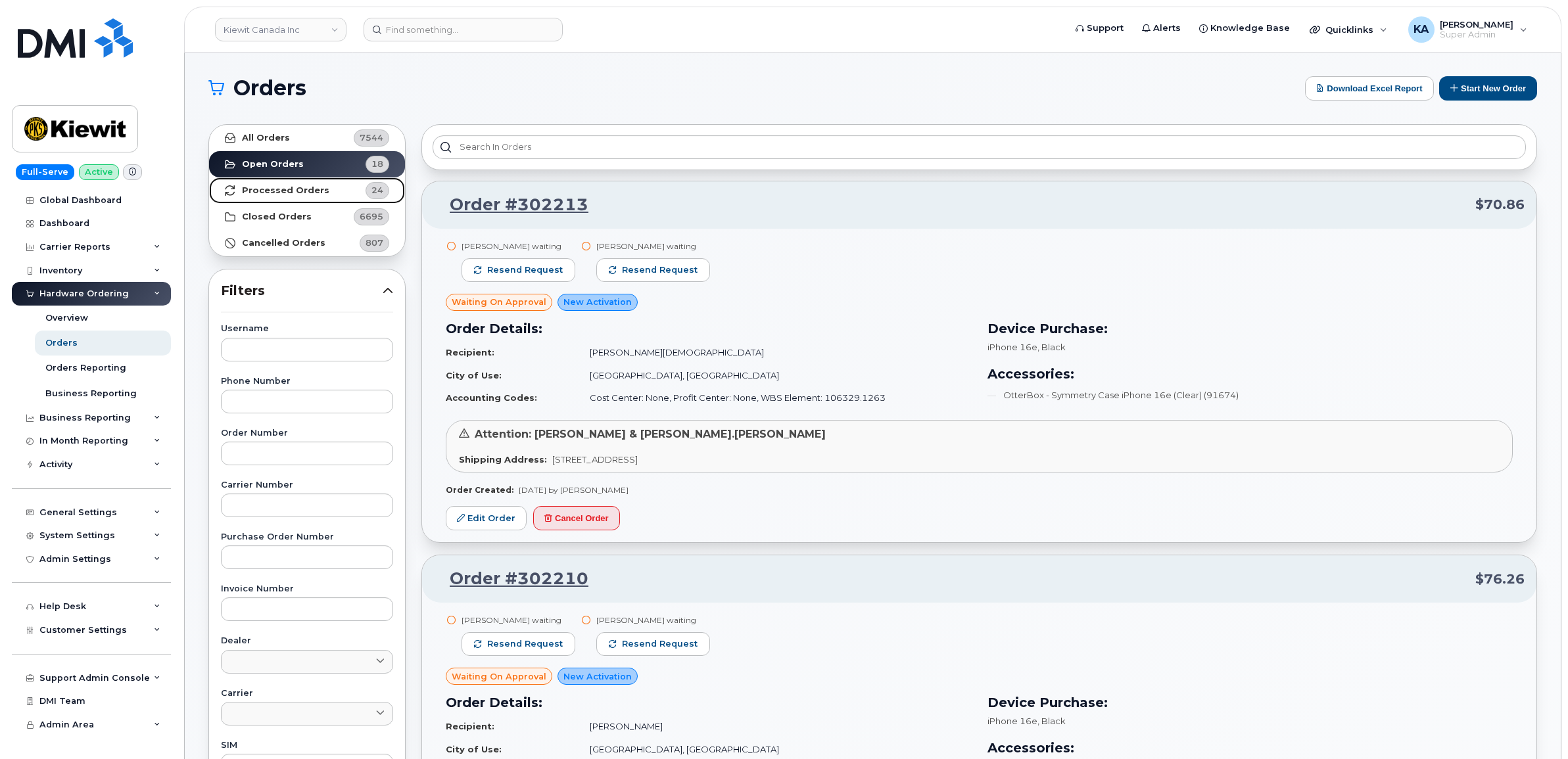
click at [284, 195] on strong "Processed Orders" at bounding box center [285, 190] width 87 height 11
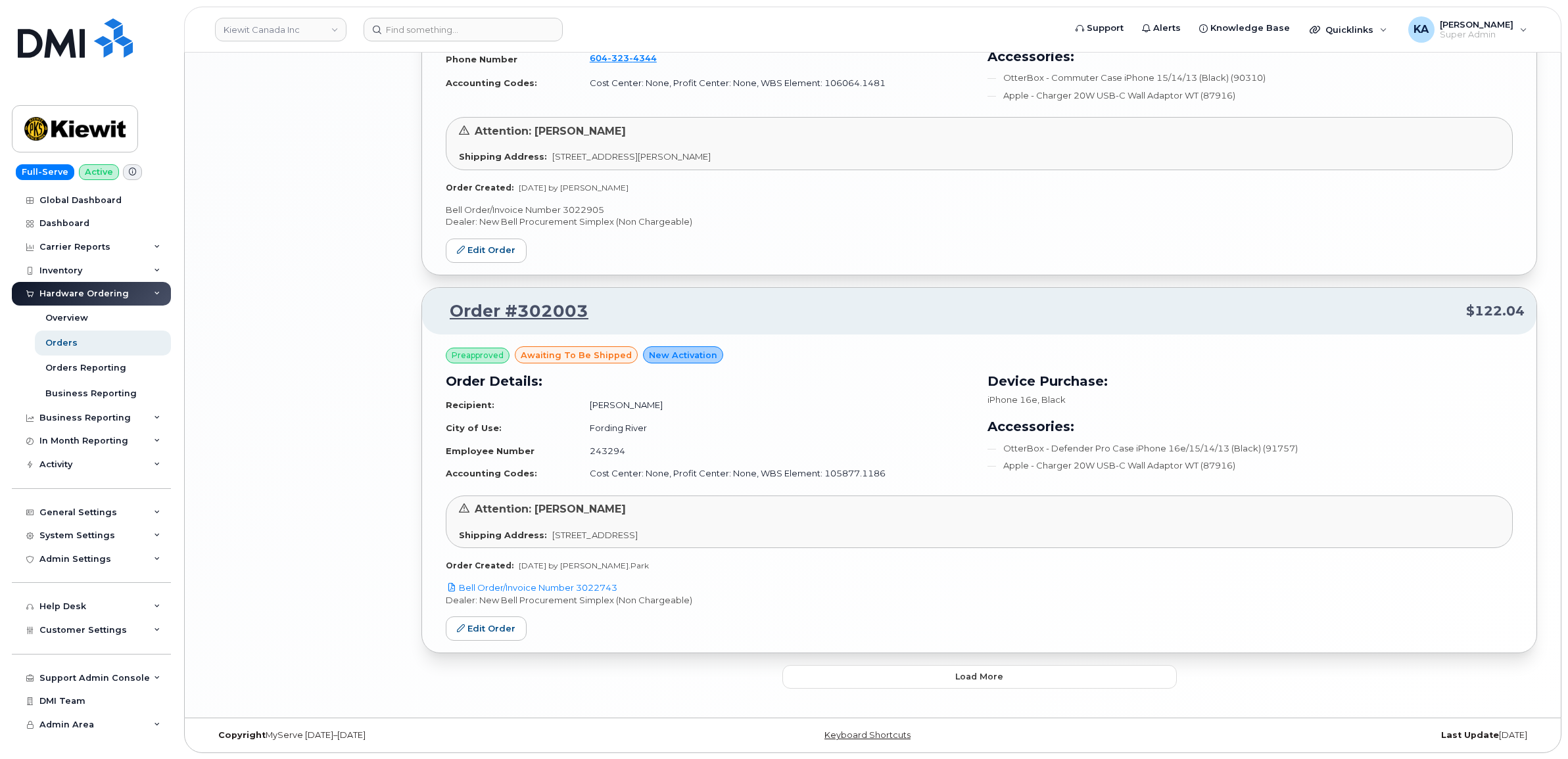
scroll to position [2532, 0]
click at [794, 681] on button "Load more" at bounding box center [979, 676] width 395 height 24
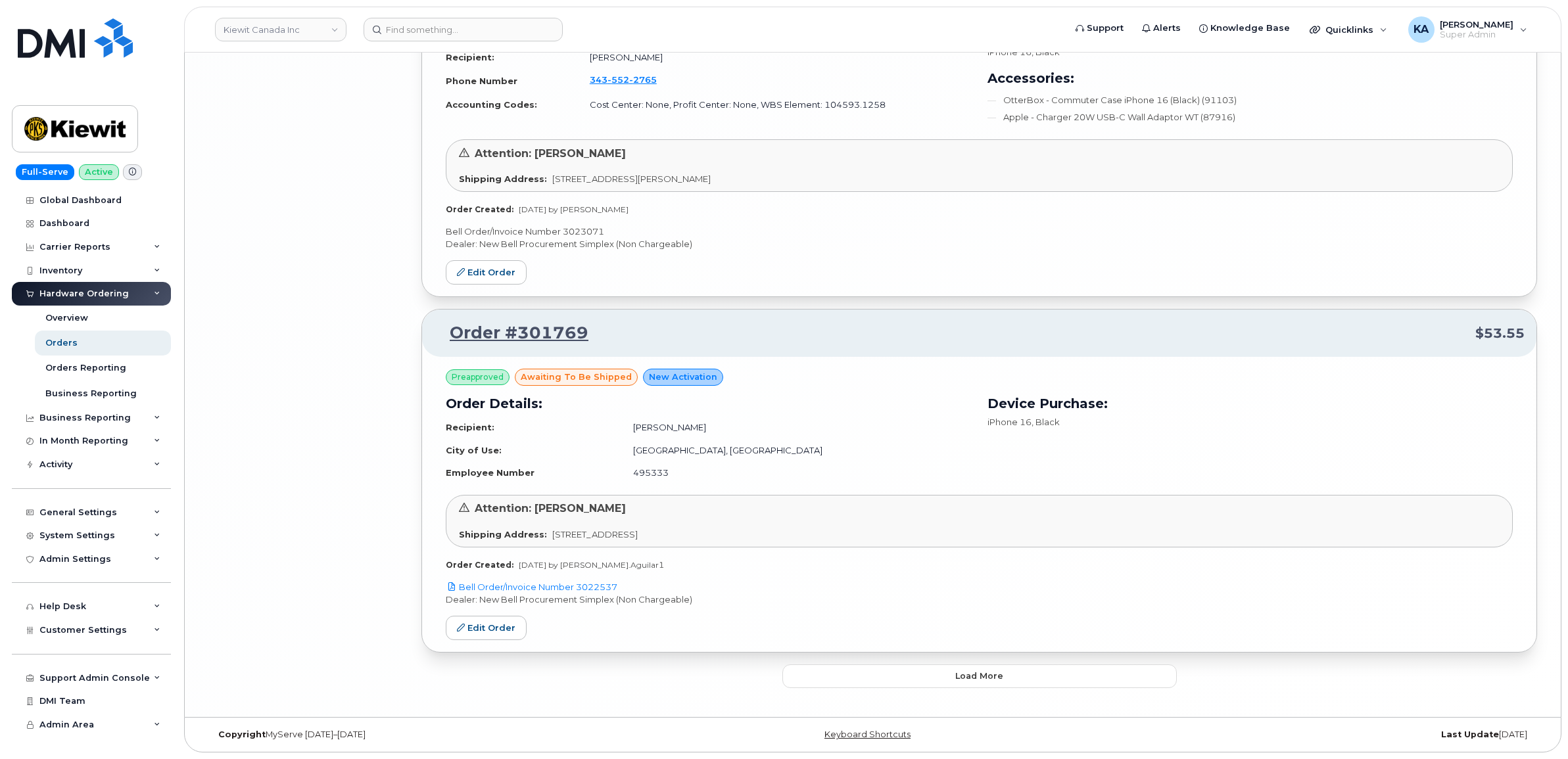
scroll to position [5580, 0]
click at [819, 673] on button "Load more" at bounding box center [979, 676] width 395 height 24
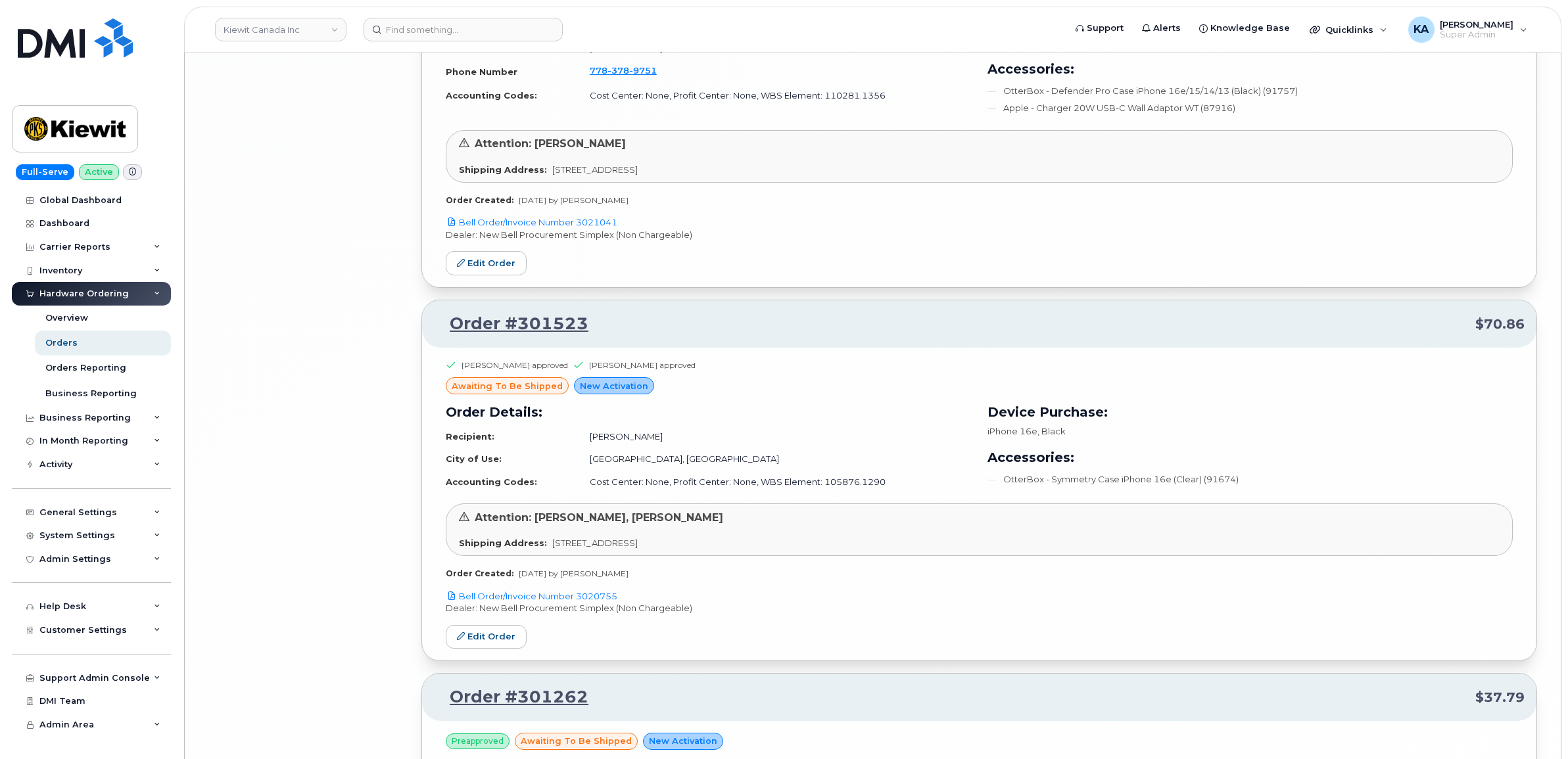
scroll to position [7859, 0]
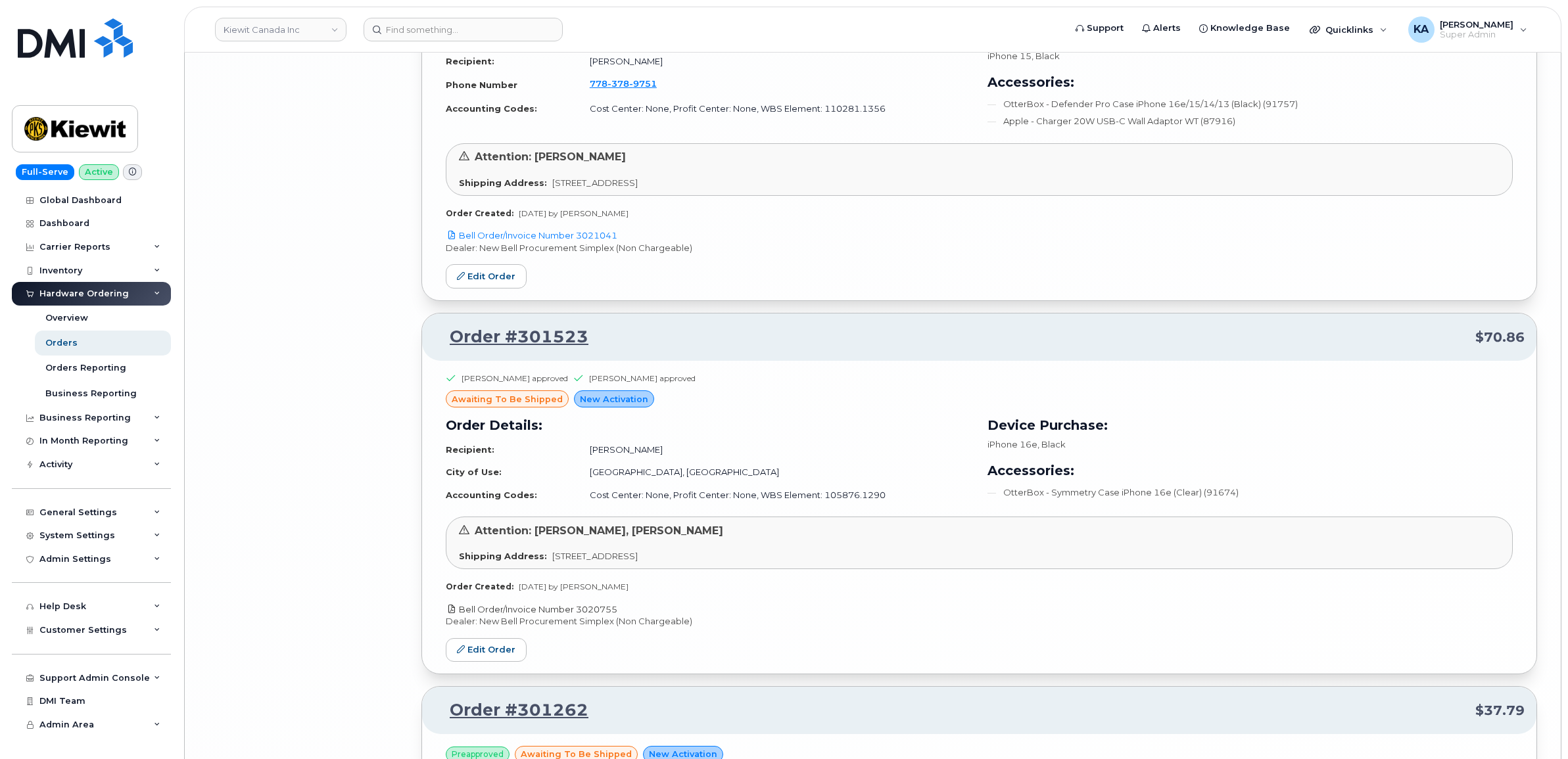
drag, startPoint x: 621, startPoint y: 622, endPoint x: 577, endPoint y: 625, distance: 44.1
click at [577, 616] on p "Bell Order/Invoice Number 3020755" at bounding box center [979, 609] width 1067 height 12
copy link "3020755"
click at [493, 661] on link "Edit Order" at bounding box center [486, 650] width 81 height 25
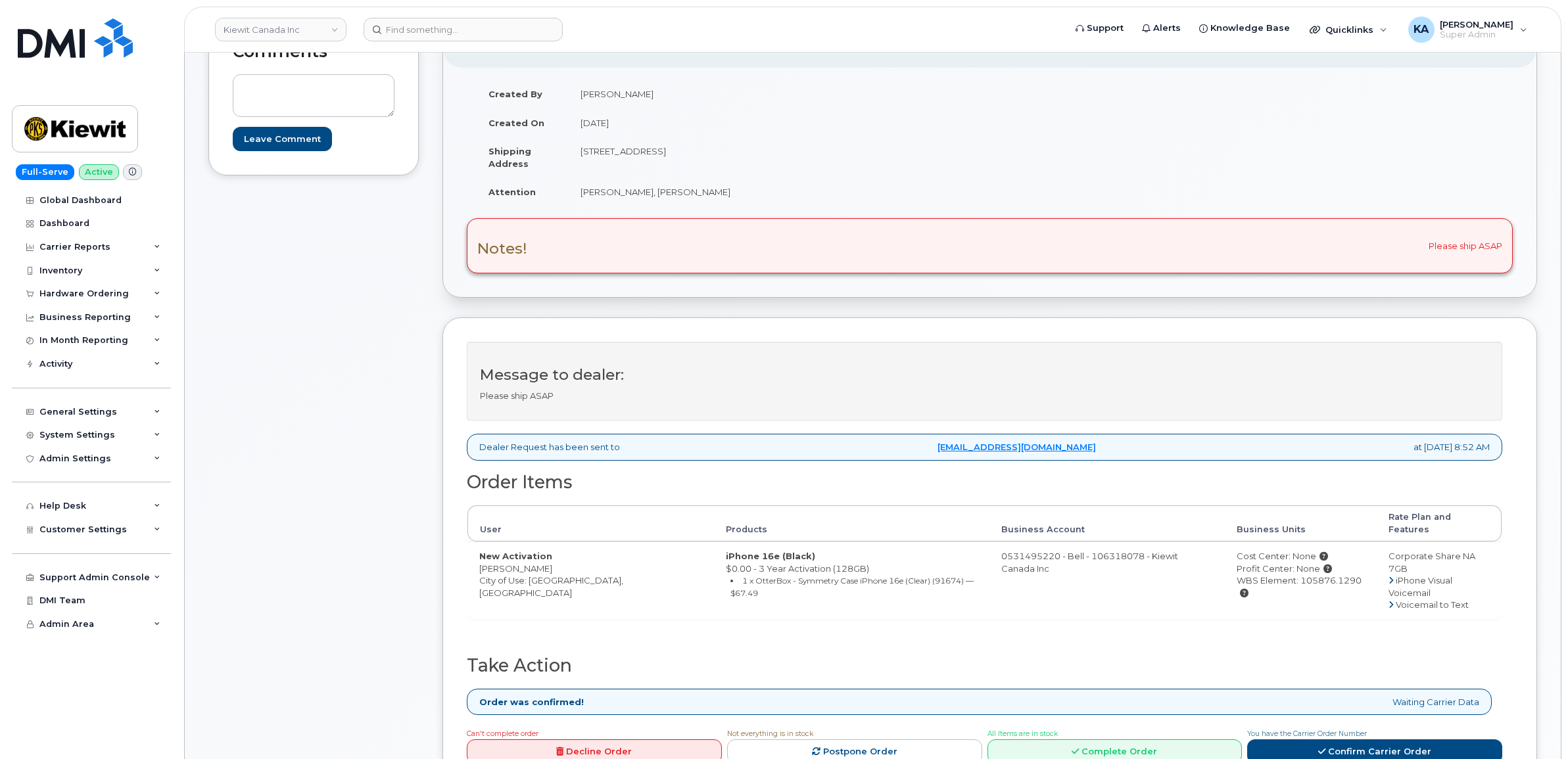
scroll to position [329, 0]
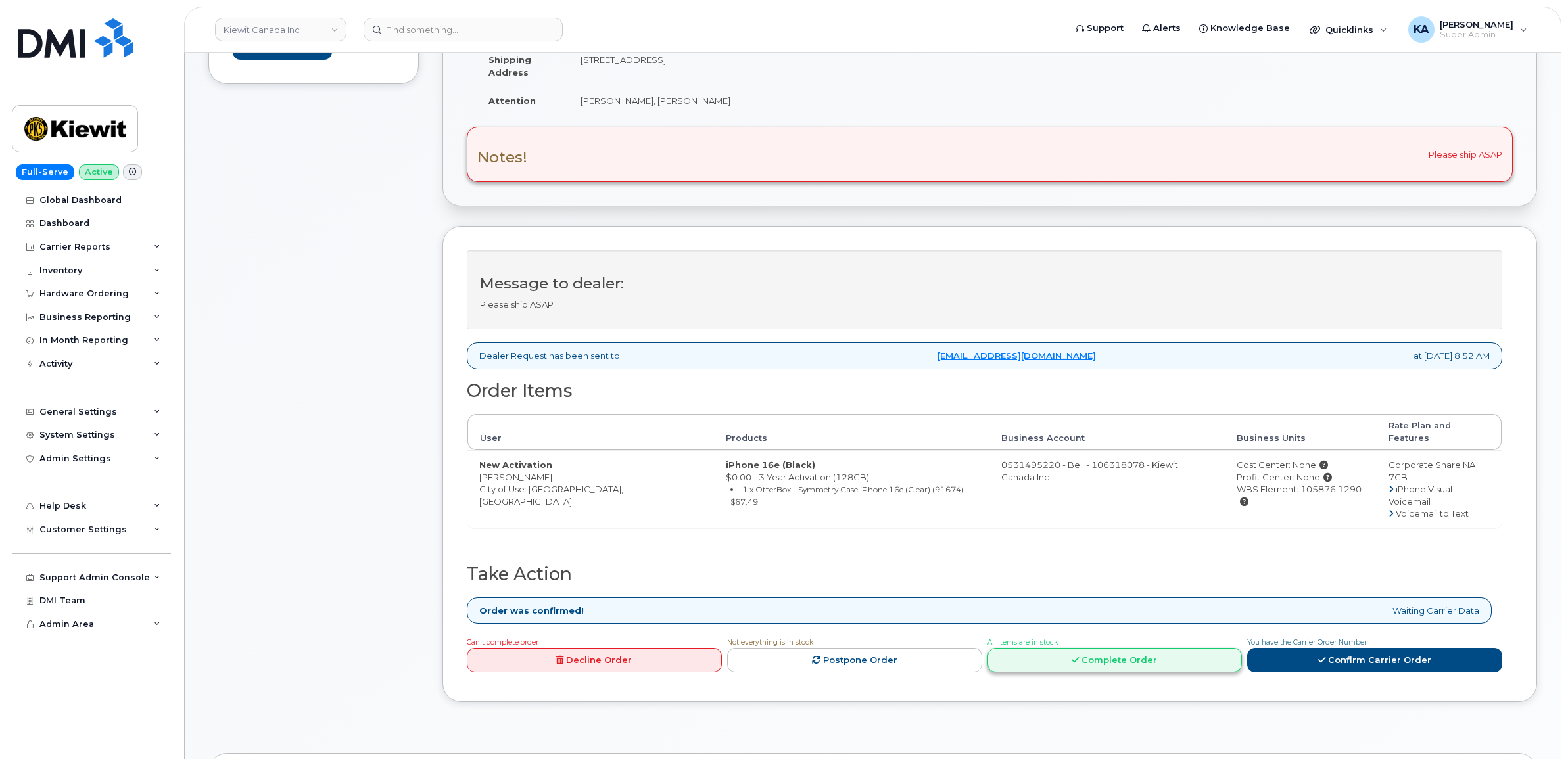
click at [1139, 648] on link "Complete Order" at bounding box center [1115, 660] width 255 height 25
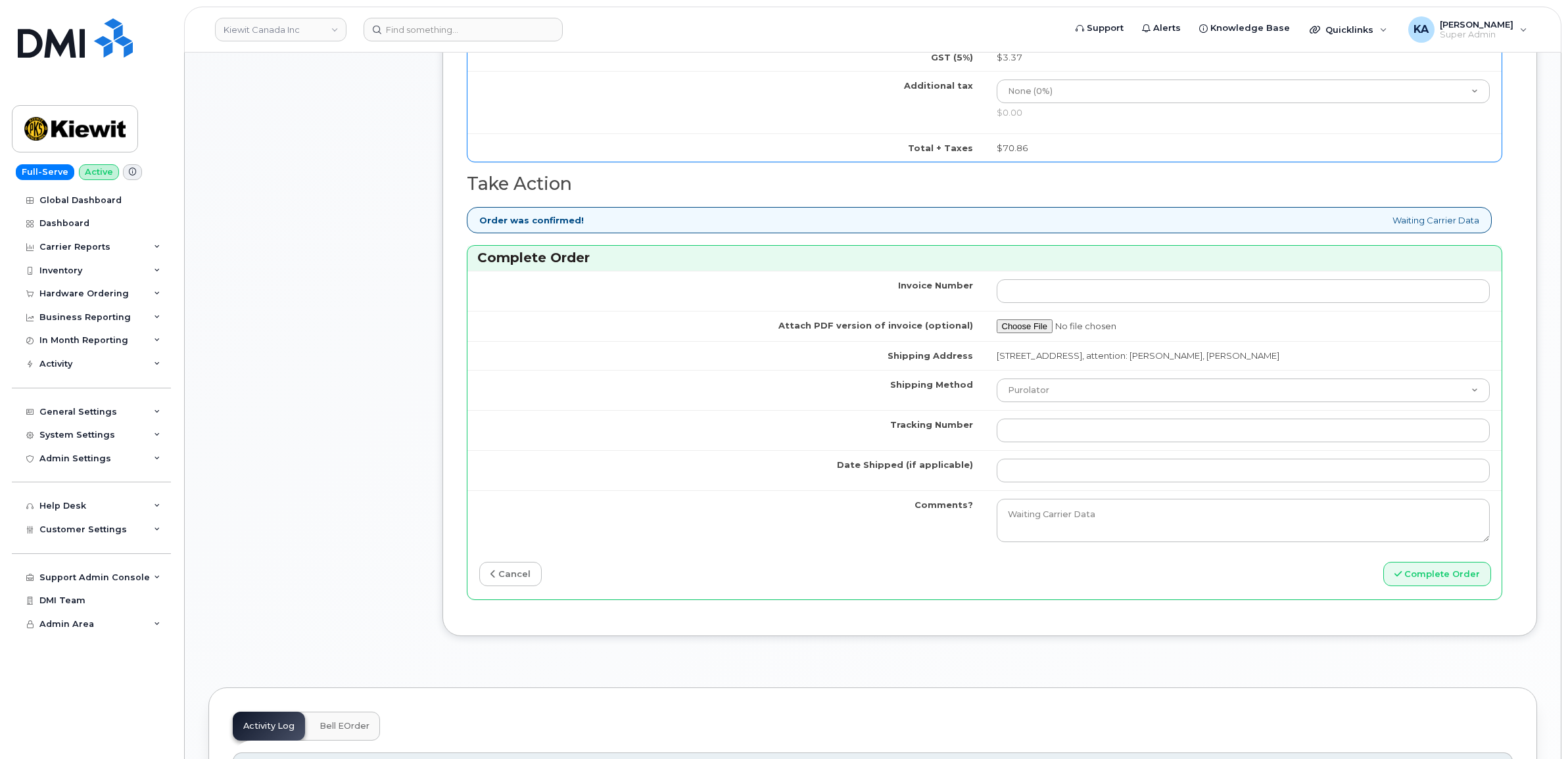
scroll to position [1150, 0]
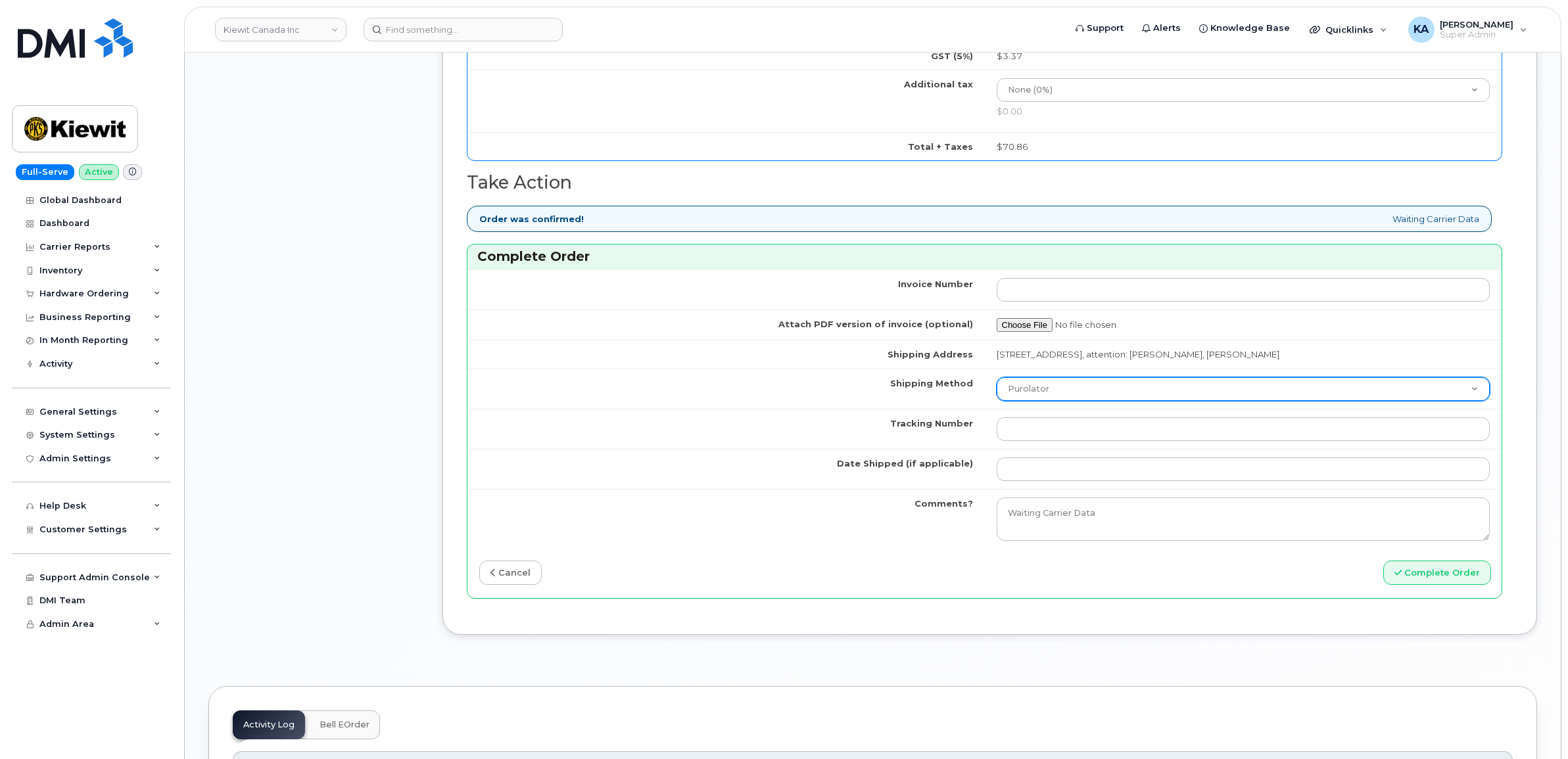
click at [1109, 396] on select "Purolator UPS FedEx Canada Post Courier Other Drop Off Pick Up" at bounding box center [1243, 389] width 493 height 24
select select "FedEx"
click at [997, 381] on select "Purolator UPS FedEx Canada Post Courier Other Drop Off Pick Up" at bounding box center [1243, 389] width 493 height 24
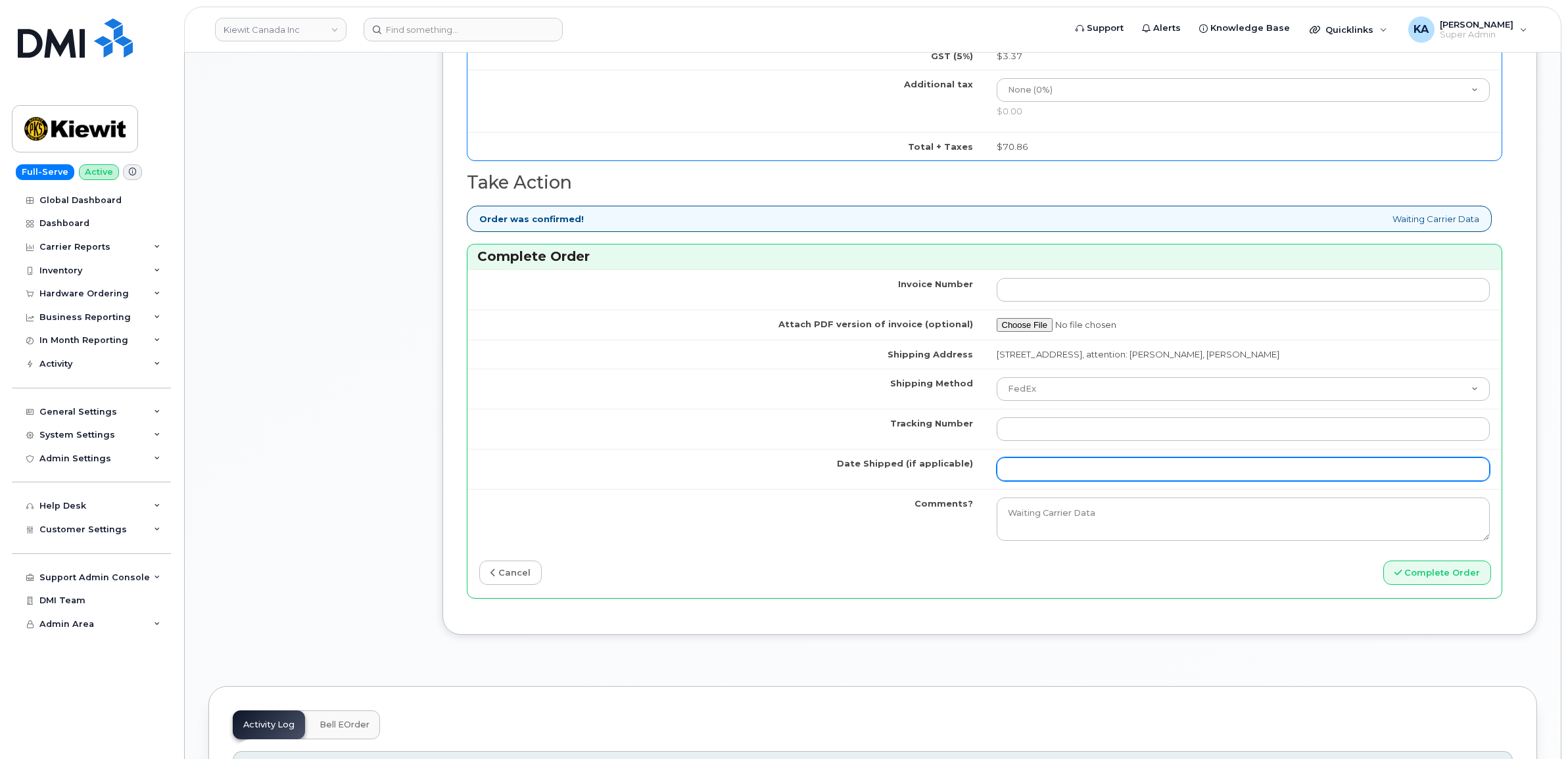
click at [1029, 477] on input "Date Shipped (if applicable)" at bounding box center [1243, 469] width 493 height 24
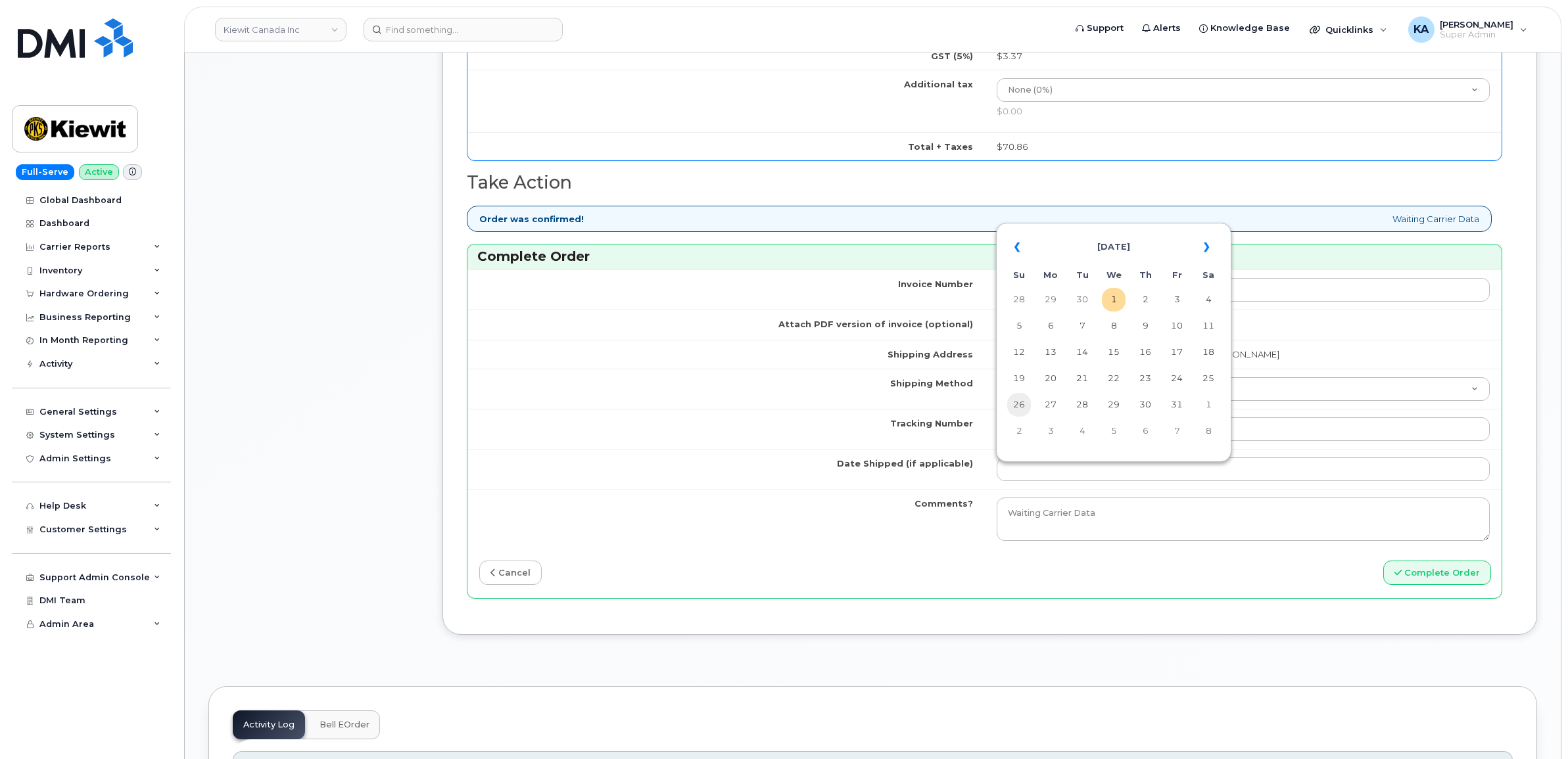
click at [1016, 401] on td "26" at bounding box center [1019, 405] width 24 height 24
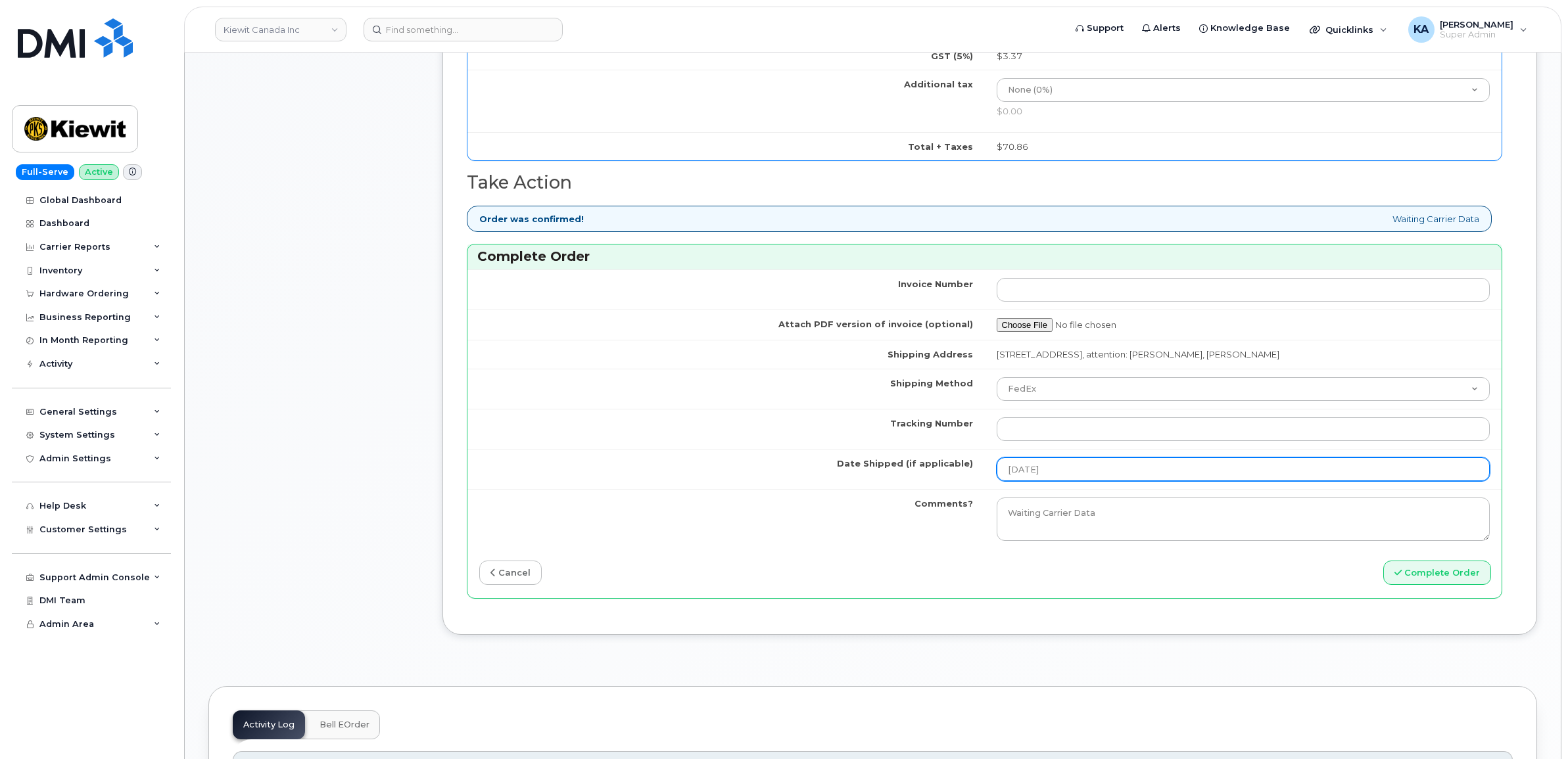
click at [1085, 474] on input "2025-10-26" at bounding box center [1243, 469] width 493 height 24
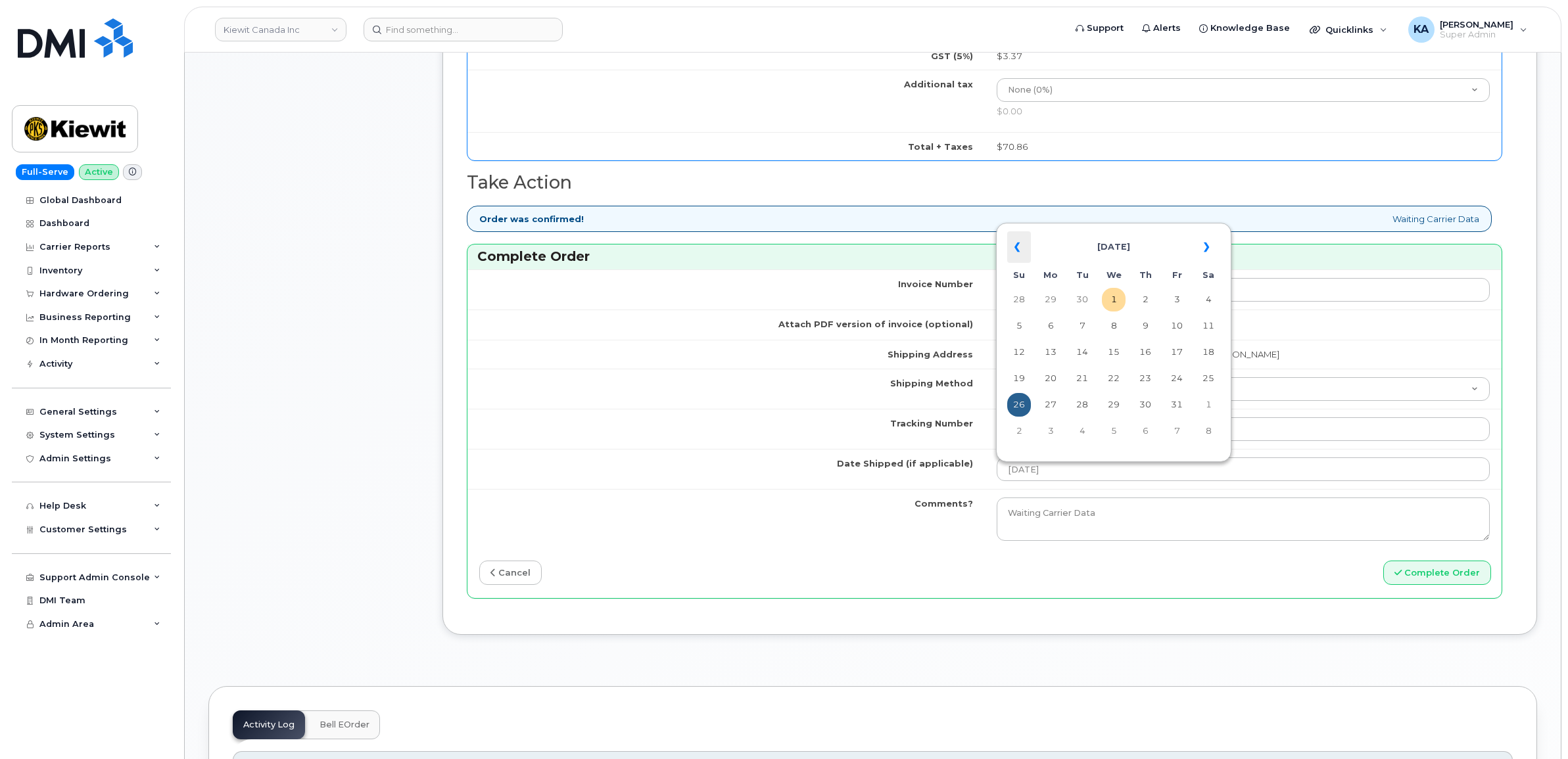
click at [1015, 241] on th "«" at bounding box center [1019, 247] width 24 height 31
click at [1178, 373] on td "26" at bounding box center [1177, 378] width 24 height 24
type input "2025-09-26"
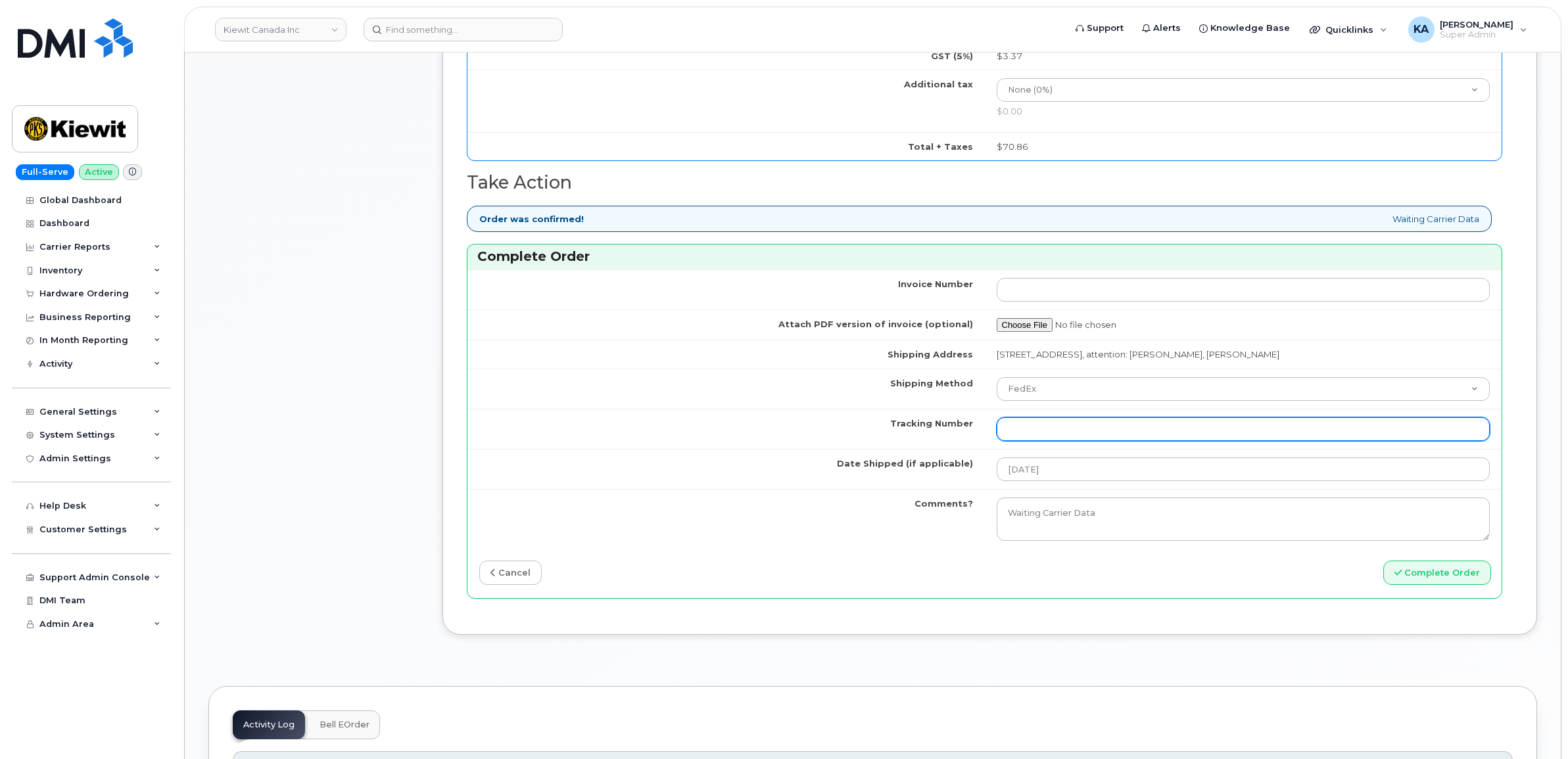
click at [1034, 431] on input "Tracking Number" at bounding box center [1243, 429] width 493 height 24
paste input "476423871517"
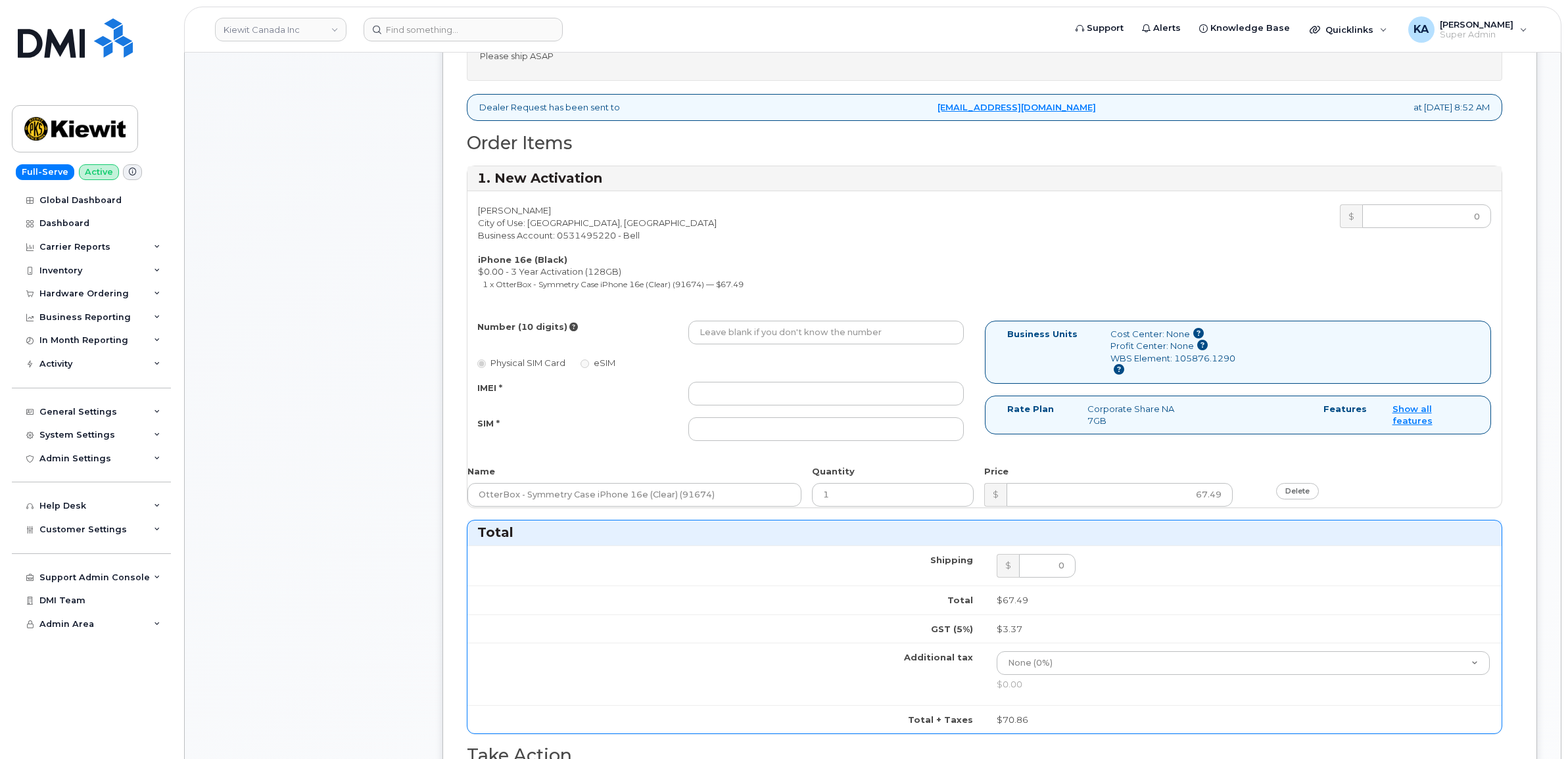
scroll to position [576, 0]
type input "476423871517"
click at [807, 385] on input "IMEI *" at bounding box center [826, 396] width 275 height 24
paste input "354216331660559"
type input "354216331660559"
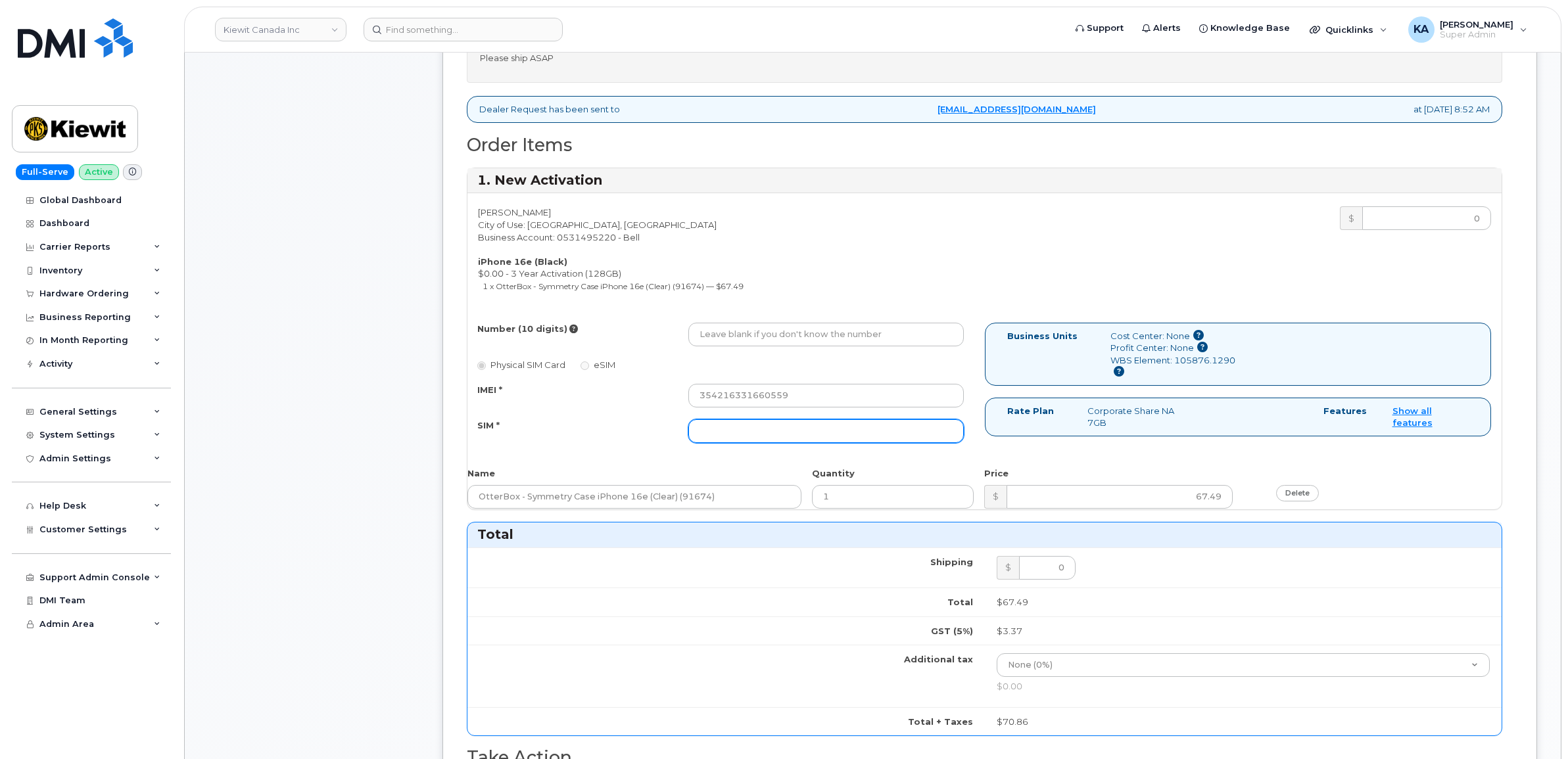
click at [788, 428] on input "SIM *" at bounding box center [826, 431] width 275 height 24
paste input "89302610207734217000"
type input "89302610207734217000"
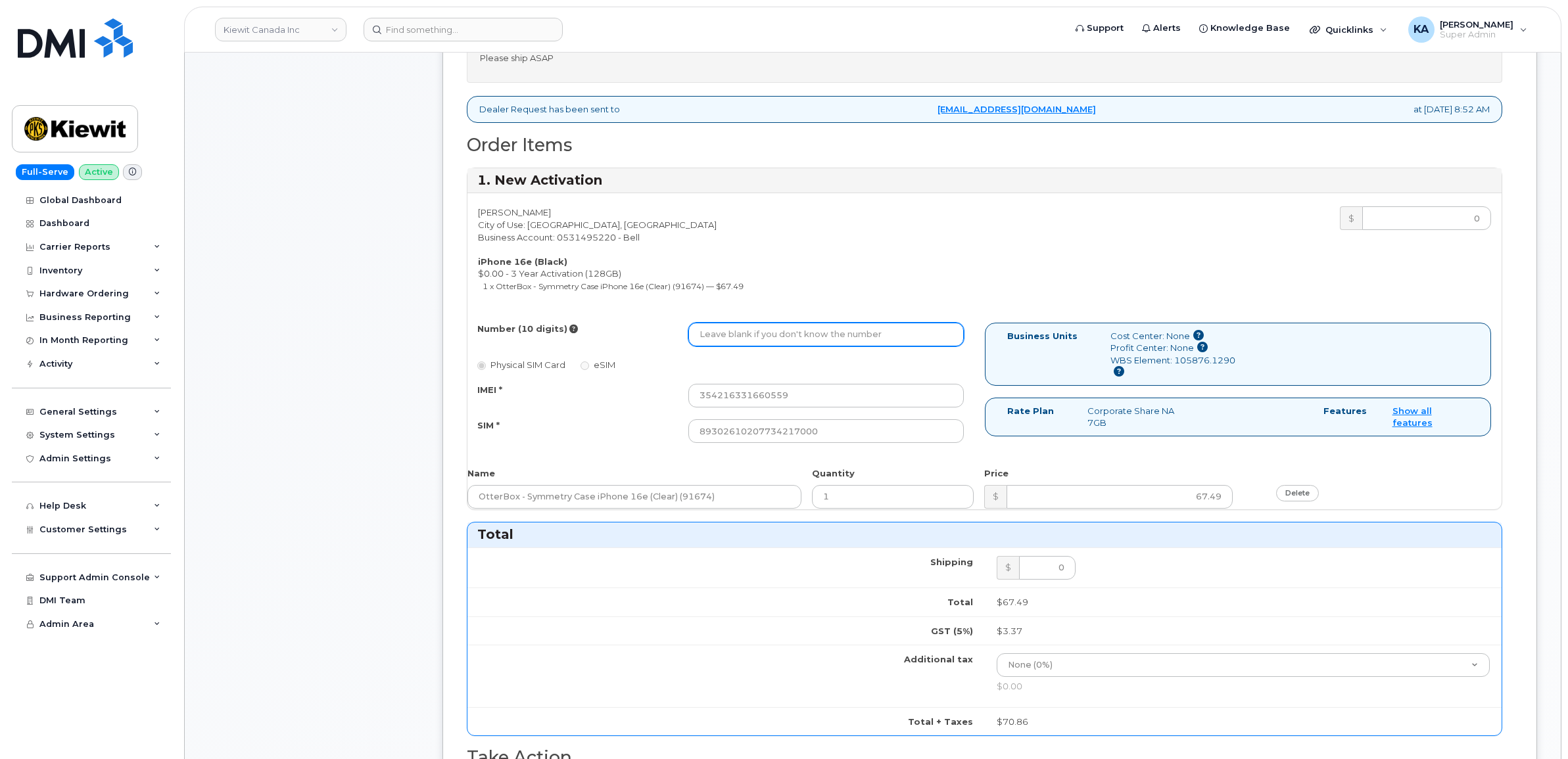
click at [836, 329] on input "Number (10 digits)" at bounding box center [826, 335] width 275 height 24
paste input "5878397174"
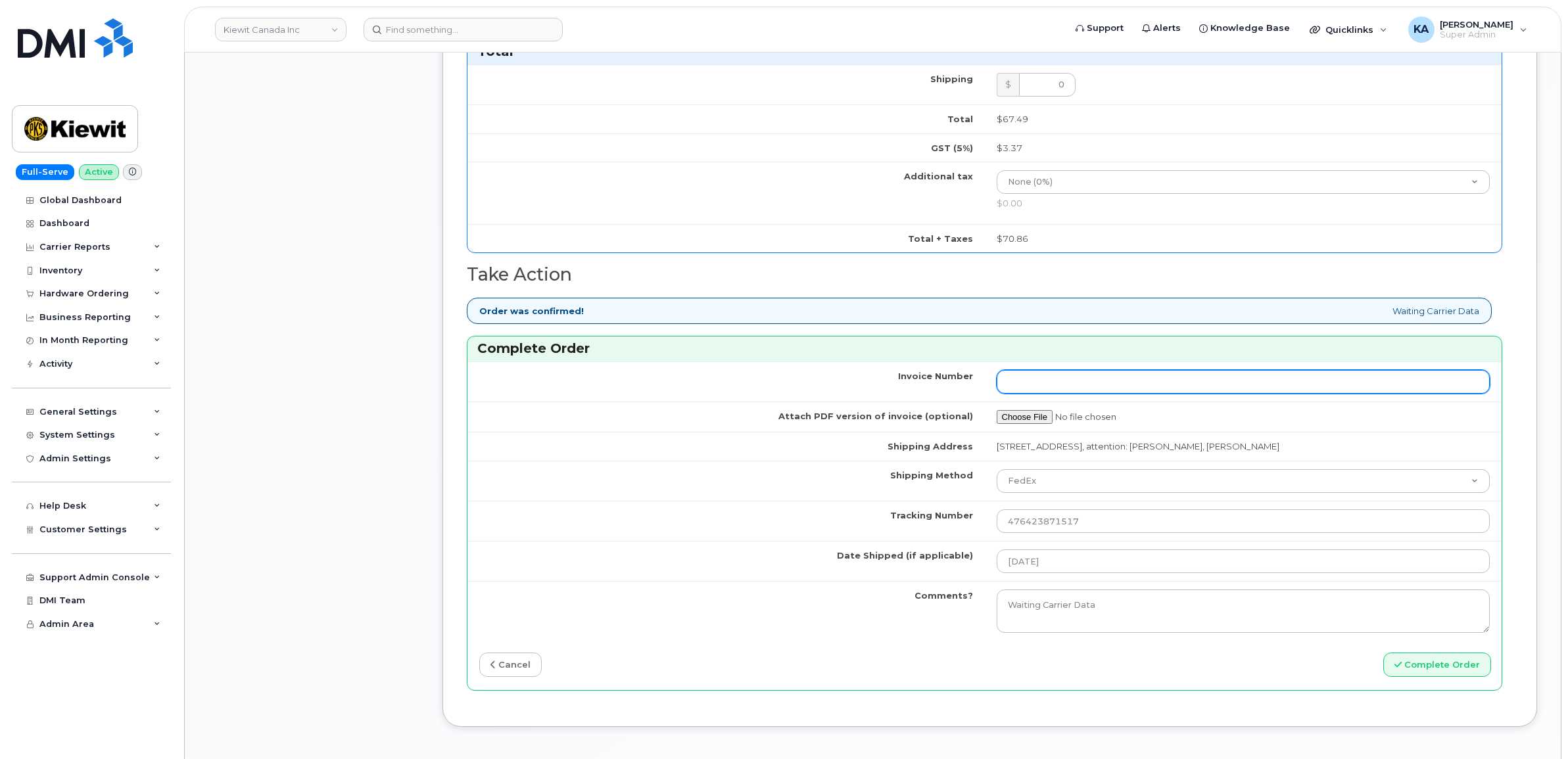
scroll to position [1150, 0]
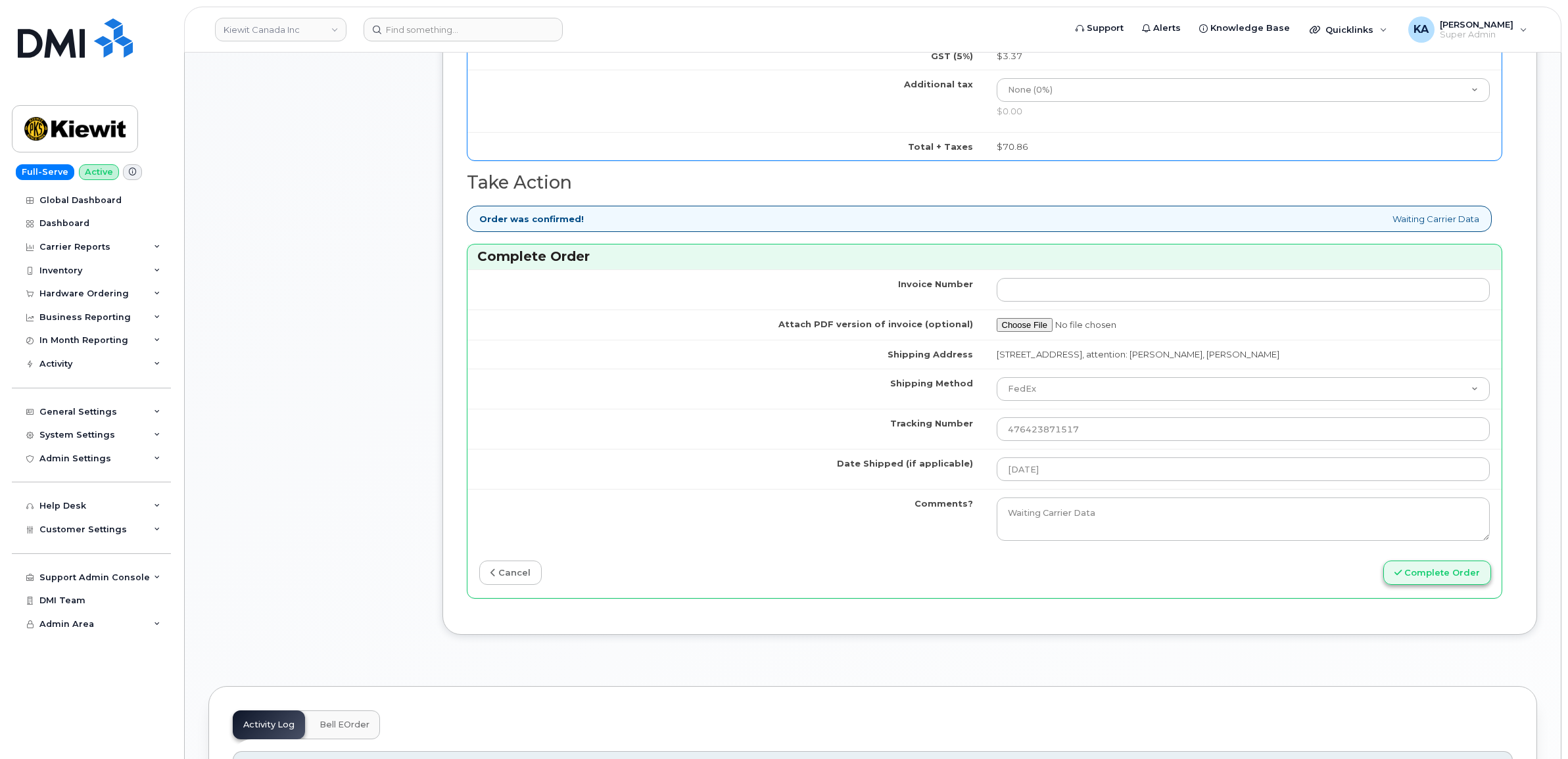
type input "5878397174"
click at [1412, 574] on button "Complete Order" at bounding box center [1436, 573] width 108 height 25
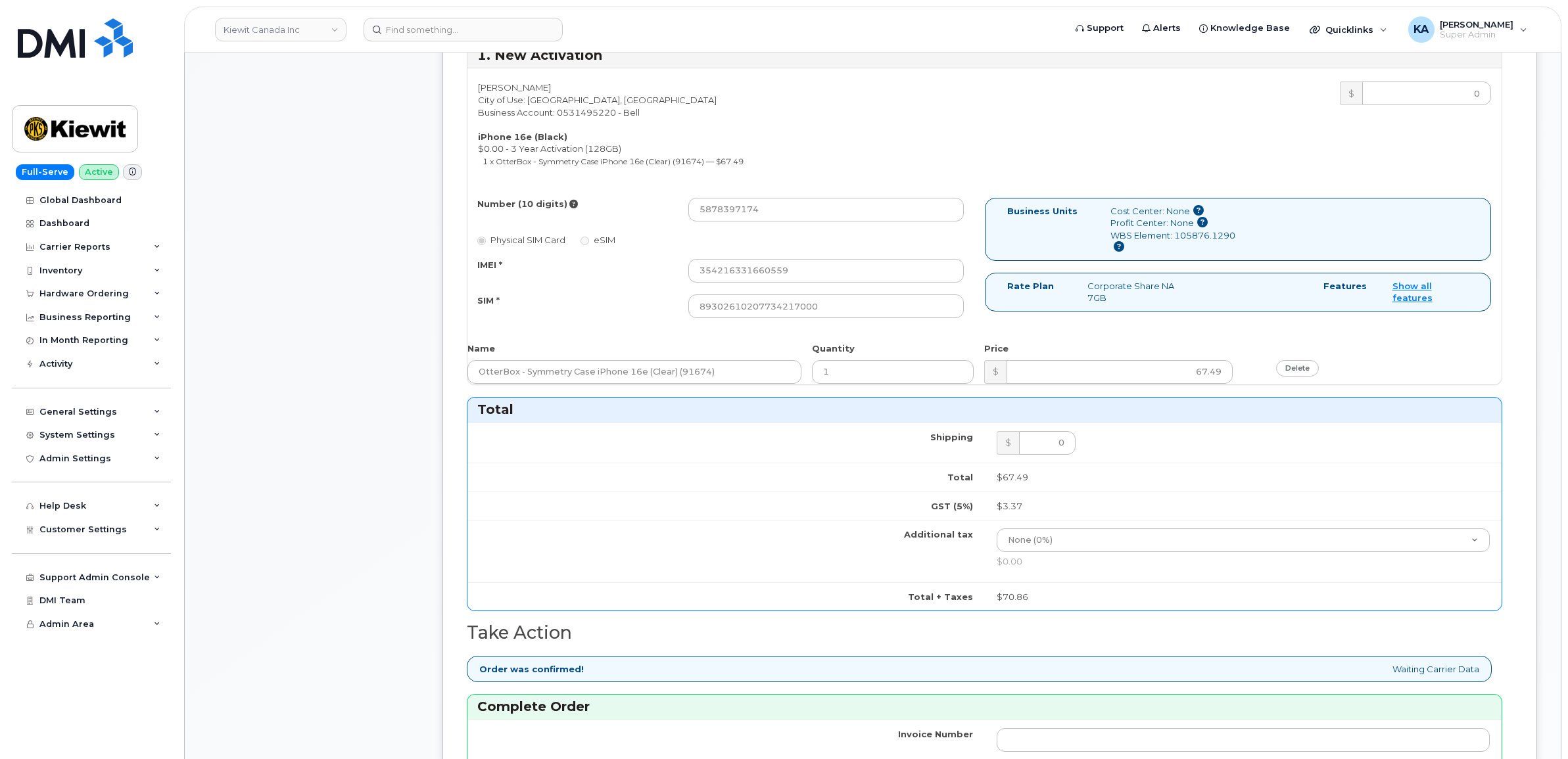
scroll to position [657, 0]
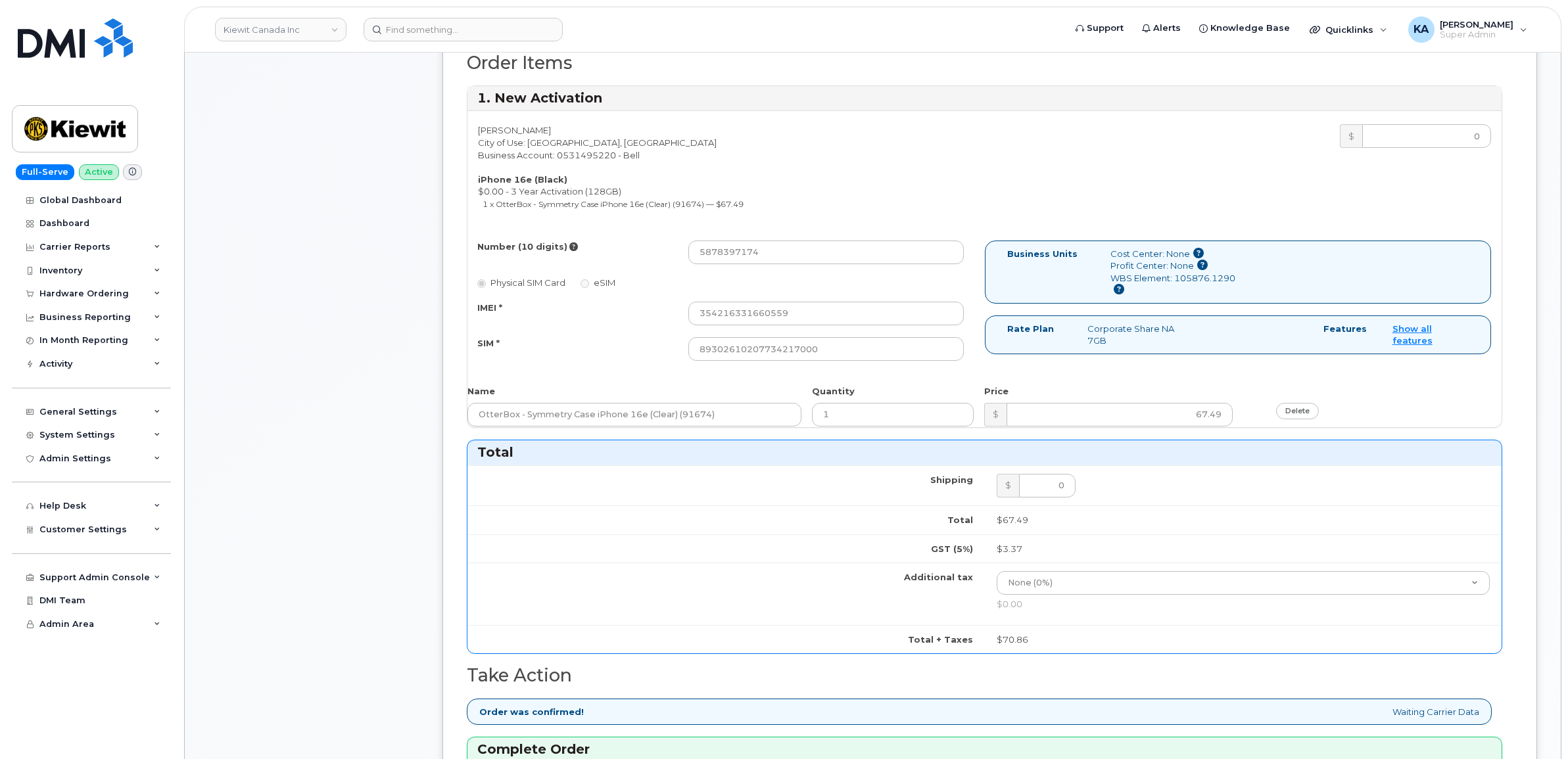
drag, startPoint x: 1108, startPoint y: 291, endPoint x: 1172, endPoint y: 297, distance: 64.3
click at [1172, 297] on div "Cost Center: None Profit Center: None WBS Element: 105876.1290" at bounding box center [1173, 271] width 146 height 49
copy div "105876.1290"
drag, startPoint x: 770, startPoint y: 252, endPoint x: 686, endPoint y: 251, distance: 84.0
click at [686, 251] on div "5878397174" at bounding box center [826, 252] width 295 height 24
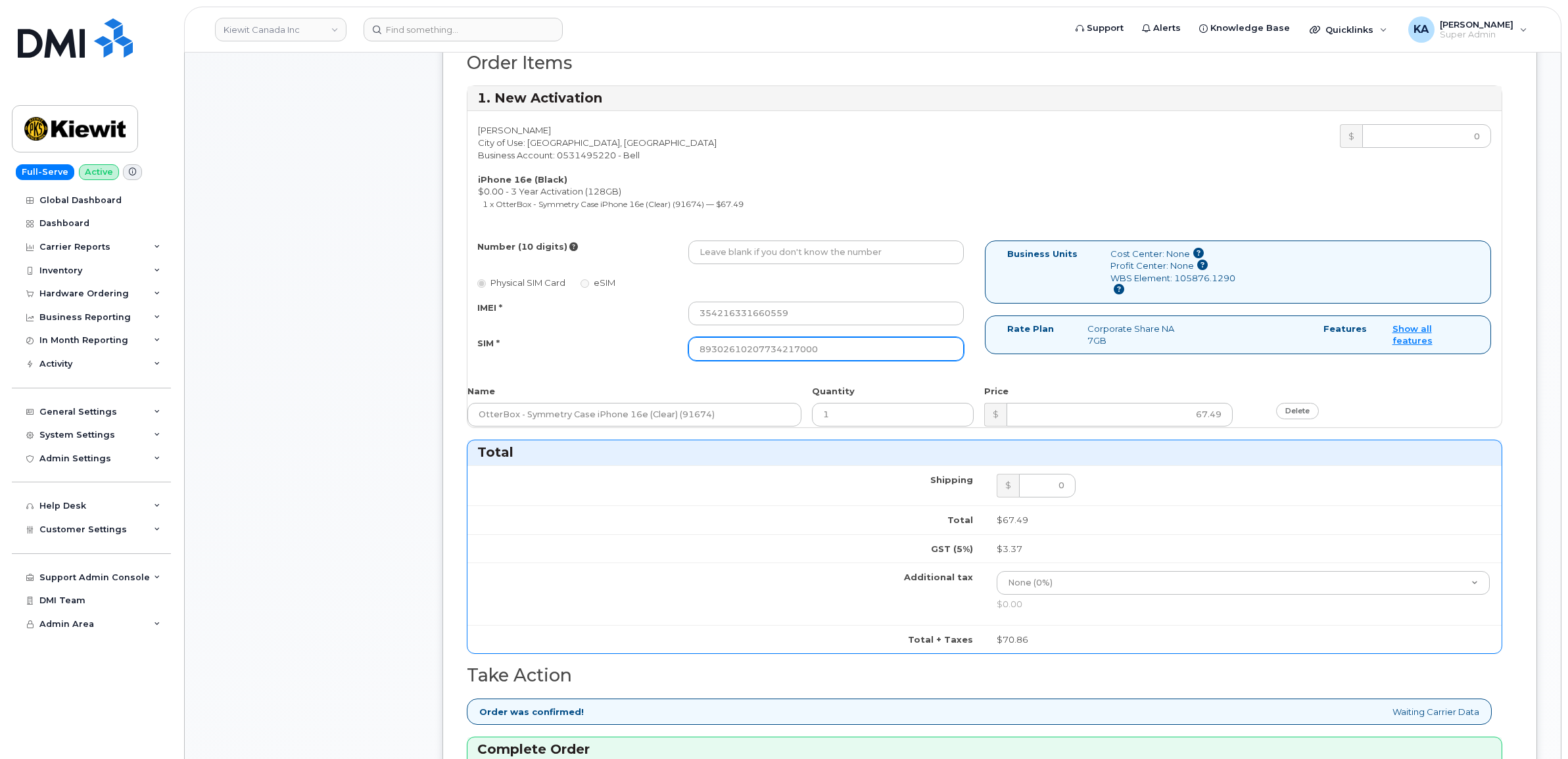
drag, startPoint x: 821, startPoint y: 346, endPoint x: 666, endPoint y: 353, distance: 155.2
click at [666, 353] on div "SIM * 89302610207734217000" at bounding box center [720, 349] width 506 height 24
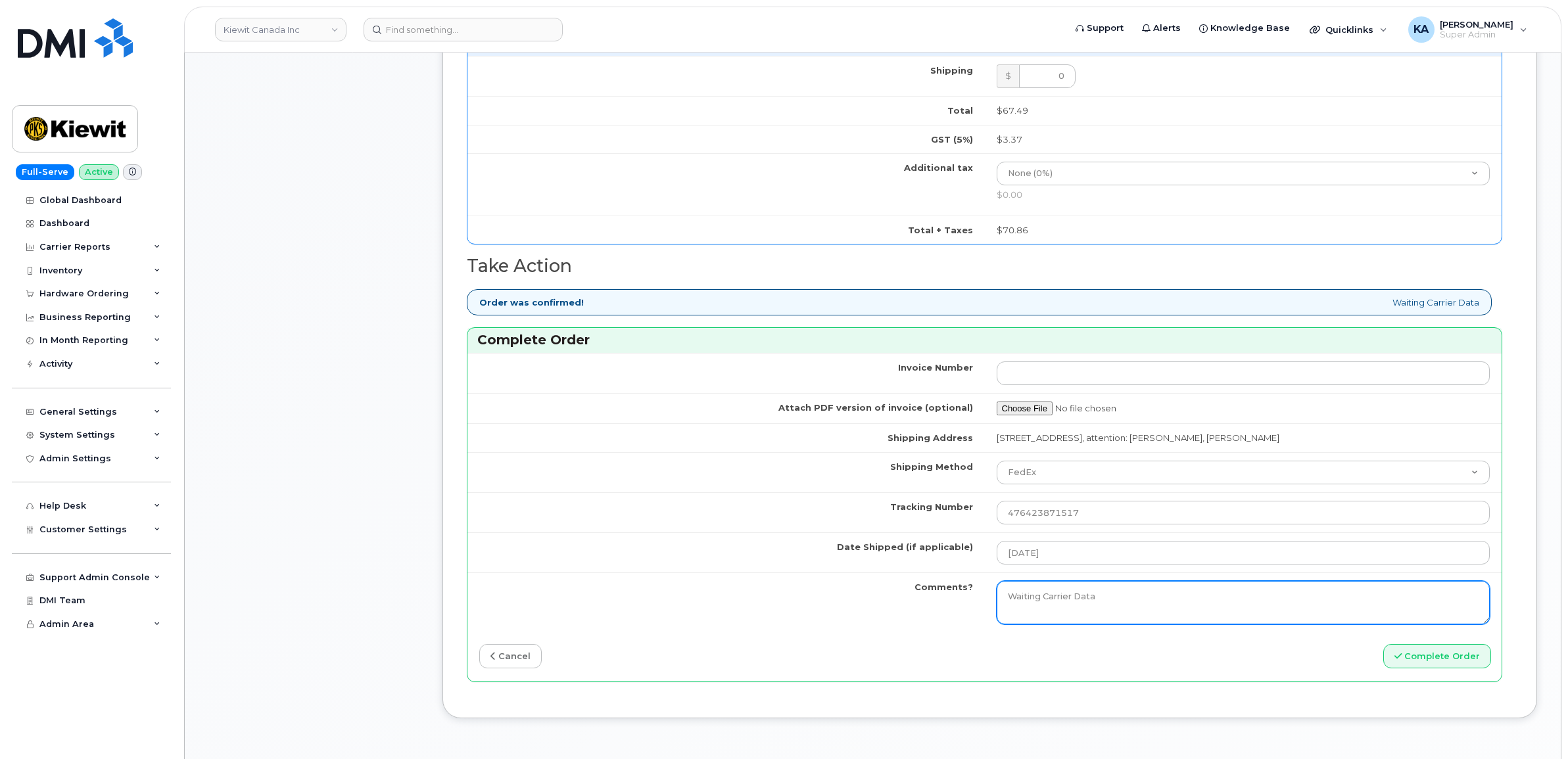
scroll to position [1068, 0]
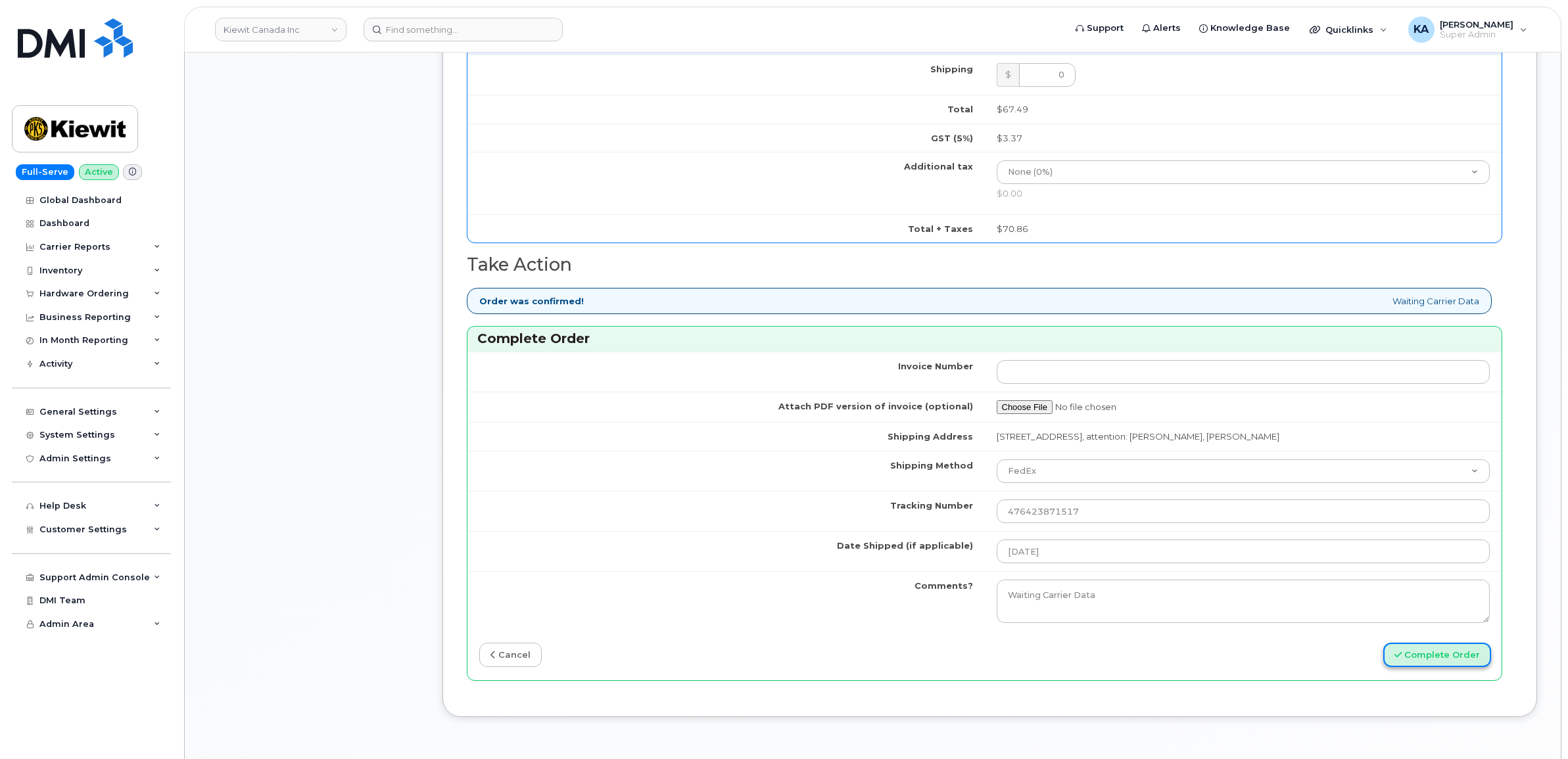
click at [1418, 661] on button "Complete Order" at bounding box center [1436, 655] width 108 height 25
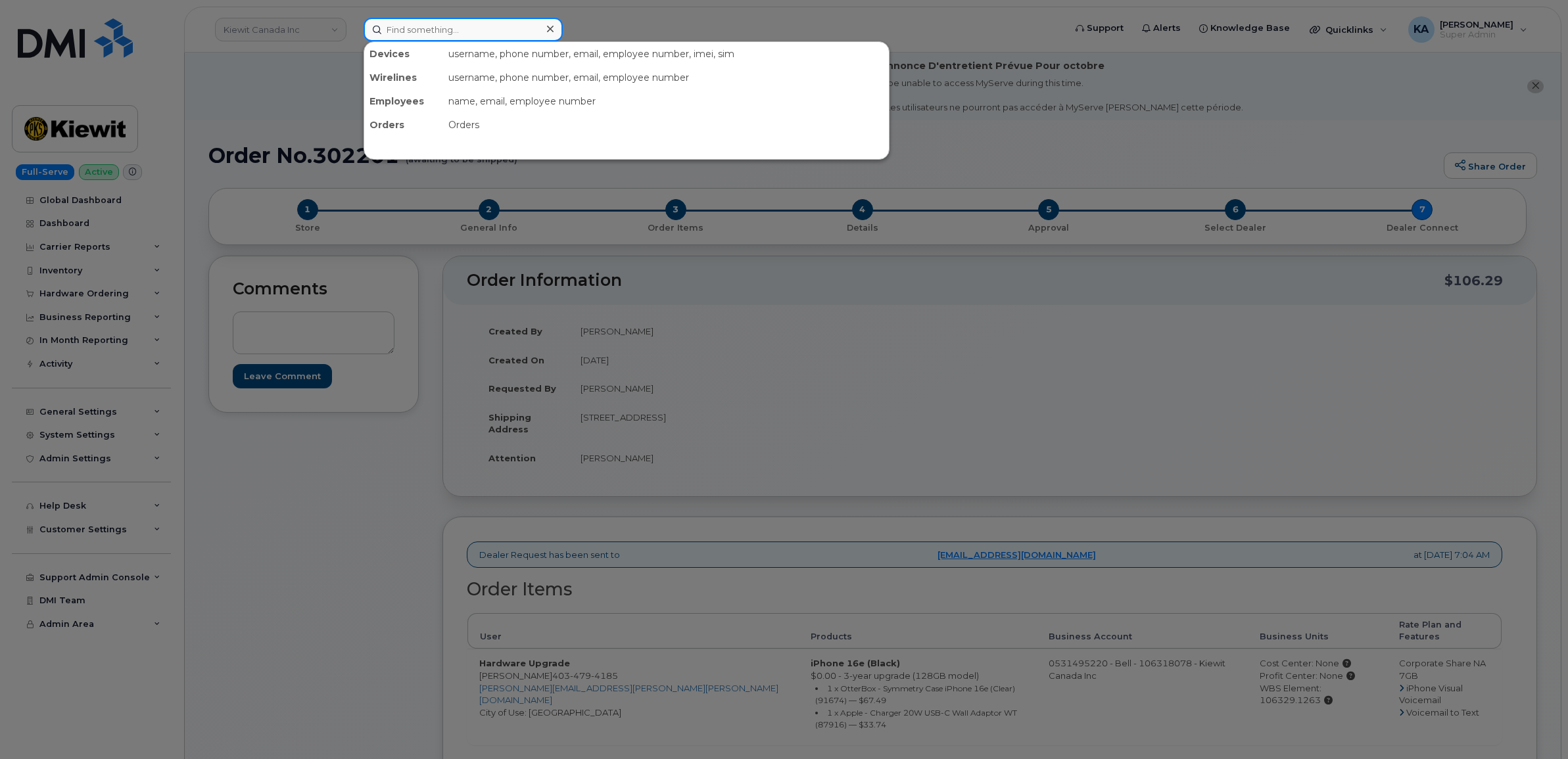
paste input "5878397174"
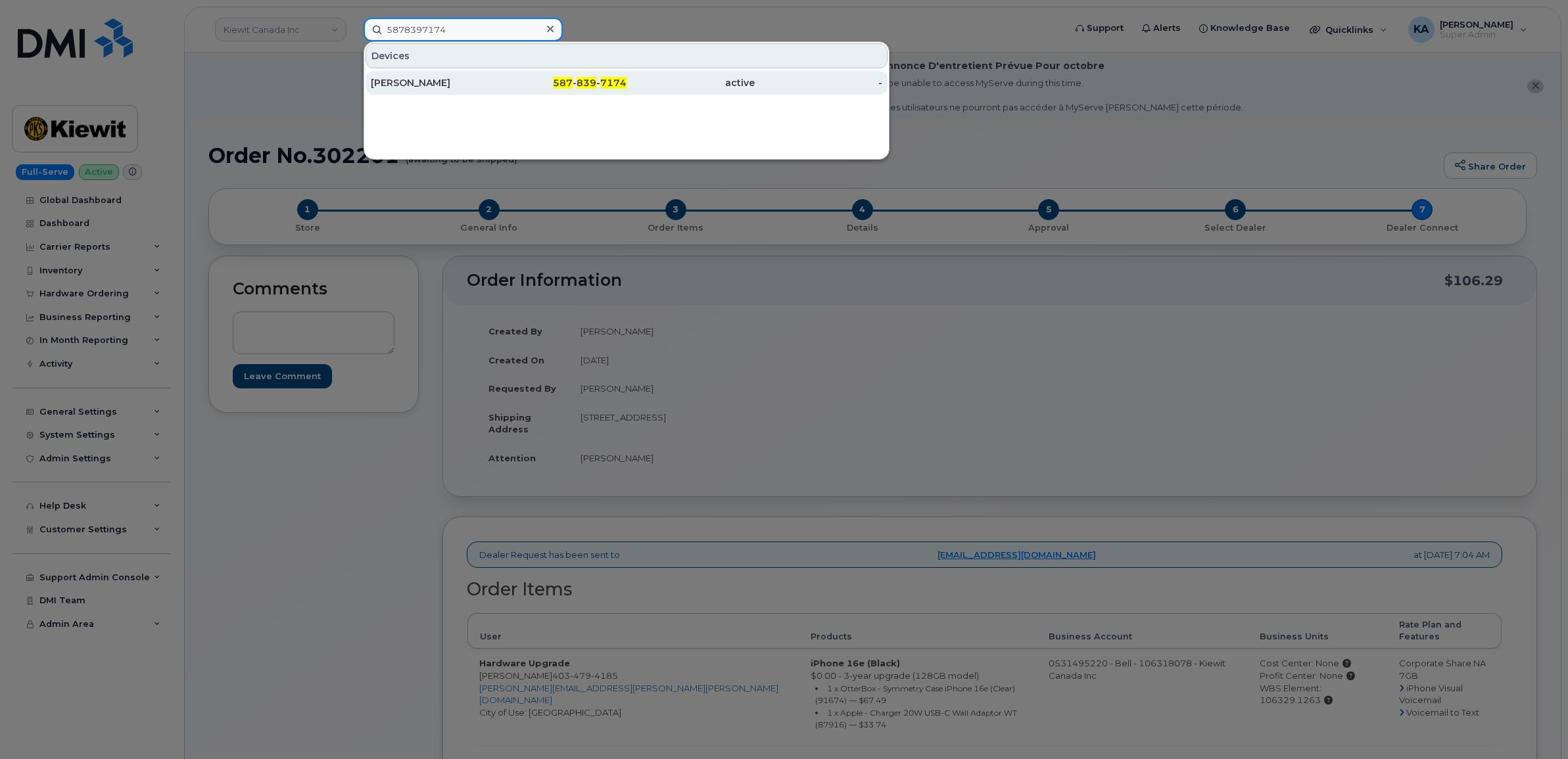
type input "5878397174"
click at [441, 84] on div "[PERSON_NAME]" at bounding box center [435, 83] width 128 height 13
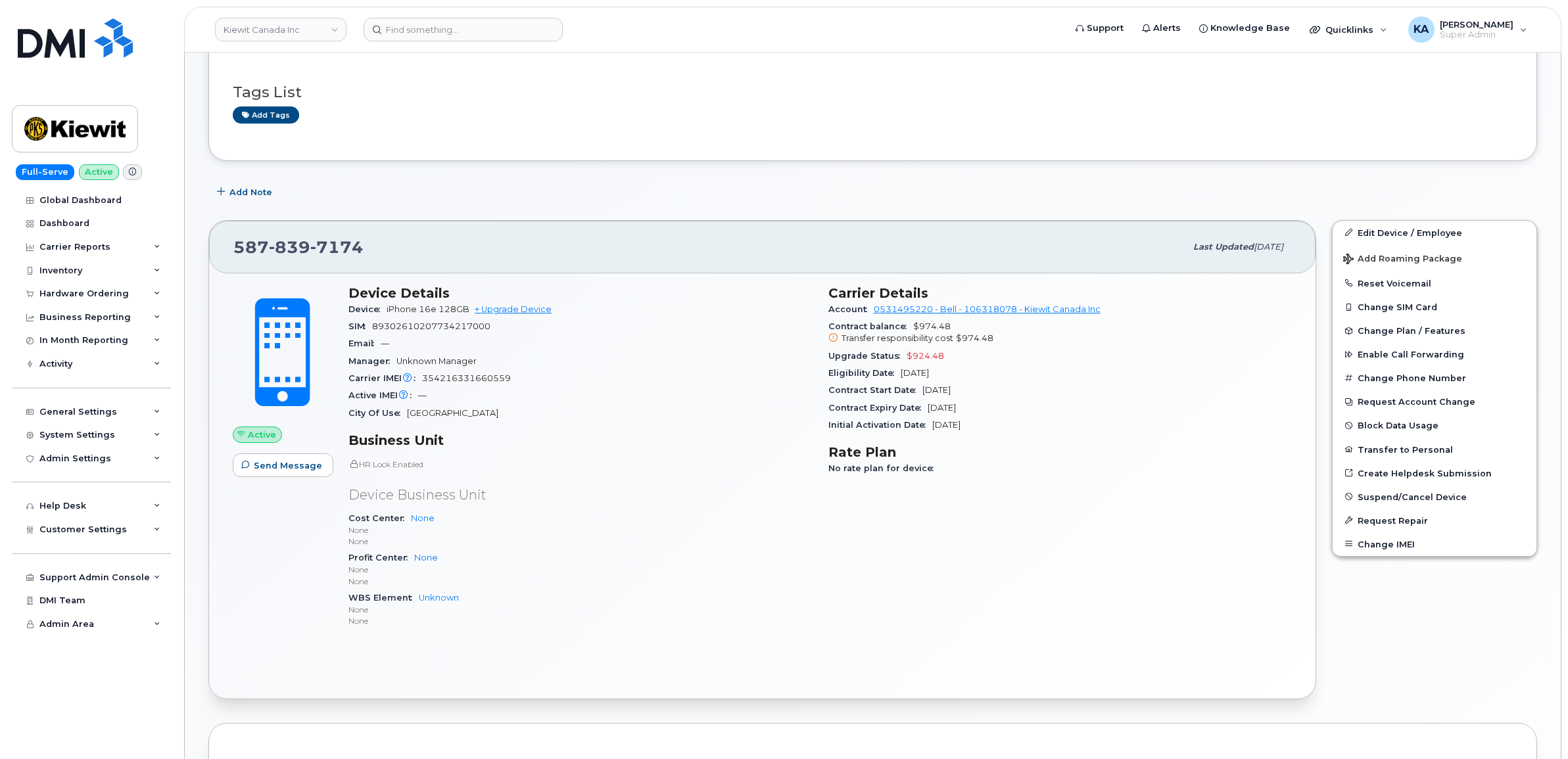
scroll to position [164, 0]
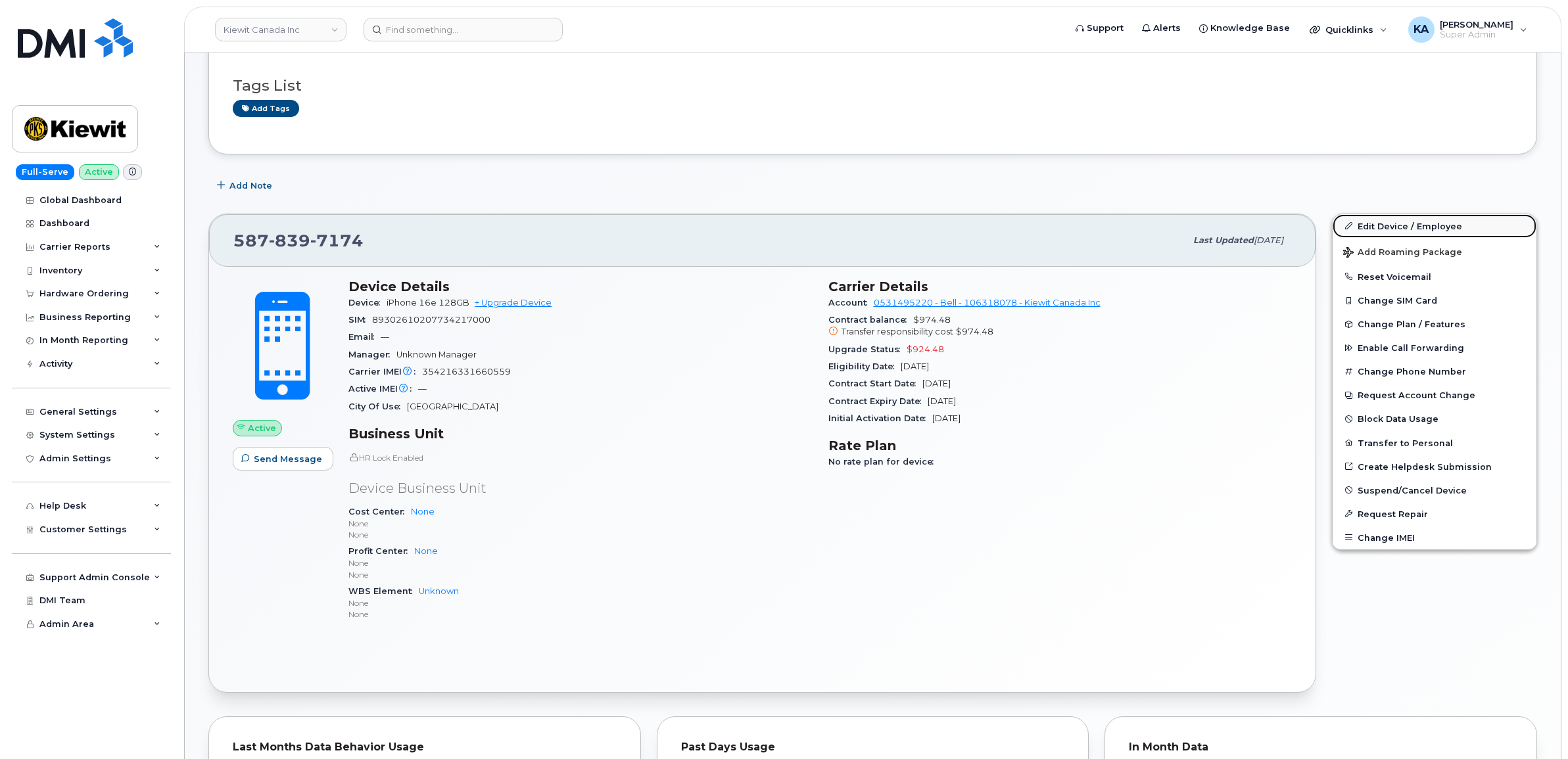
click at [1398, 228] on link "Edit Device / Employee" at bounding box center [1434, 226] width 204 height 24
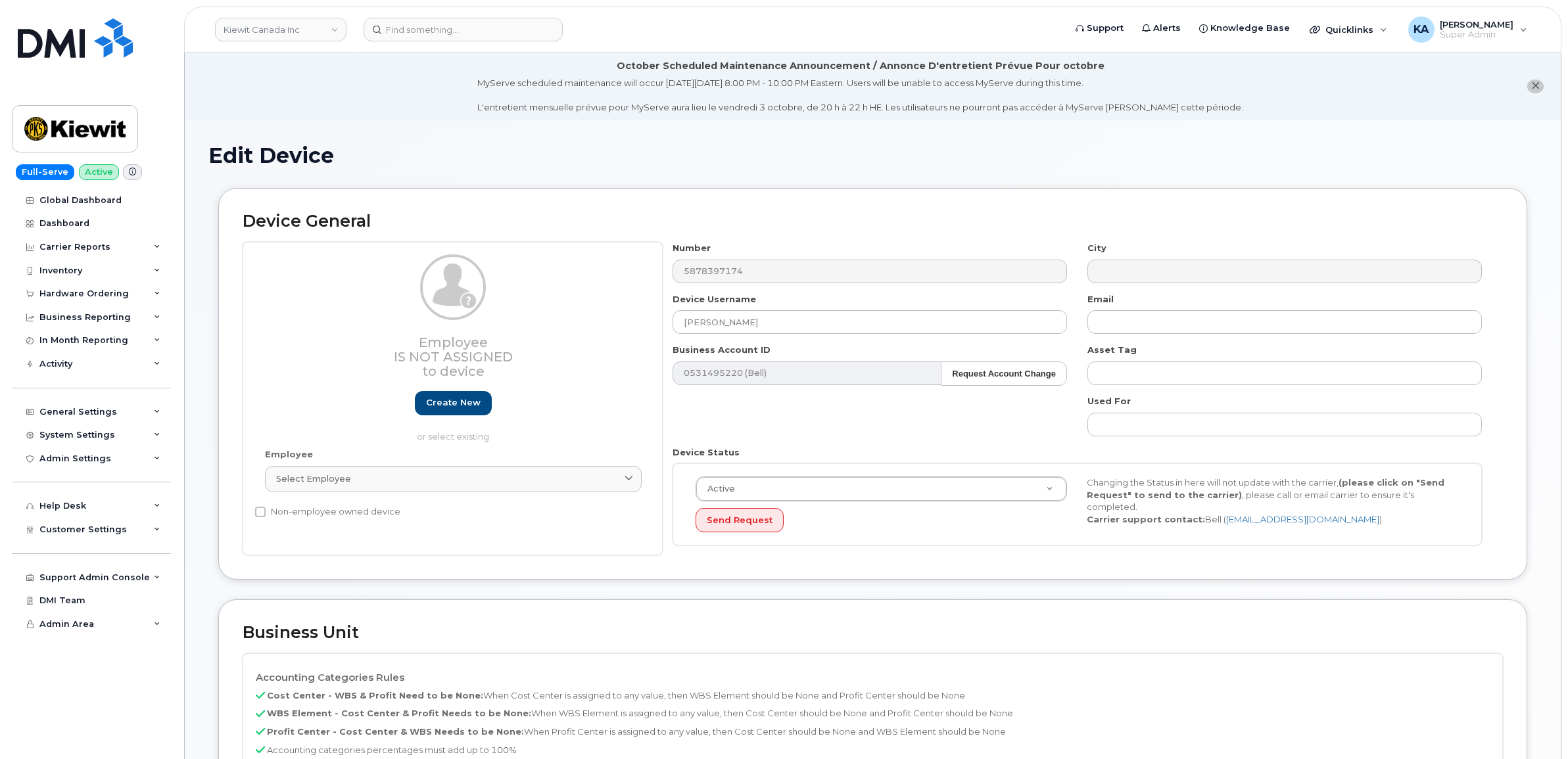
select select "14059"
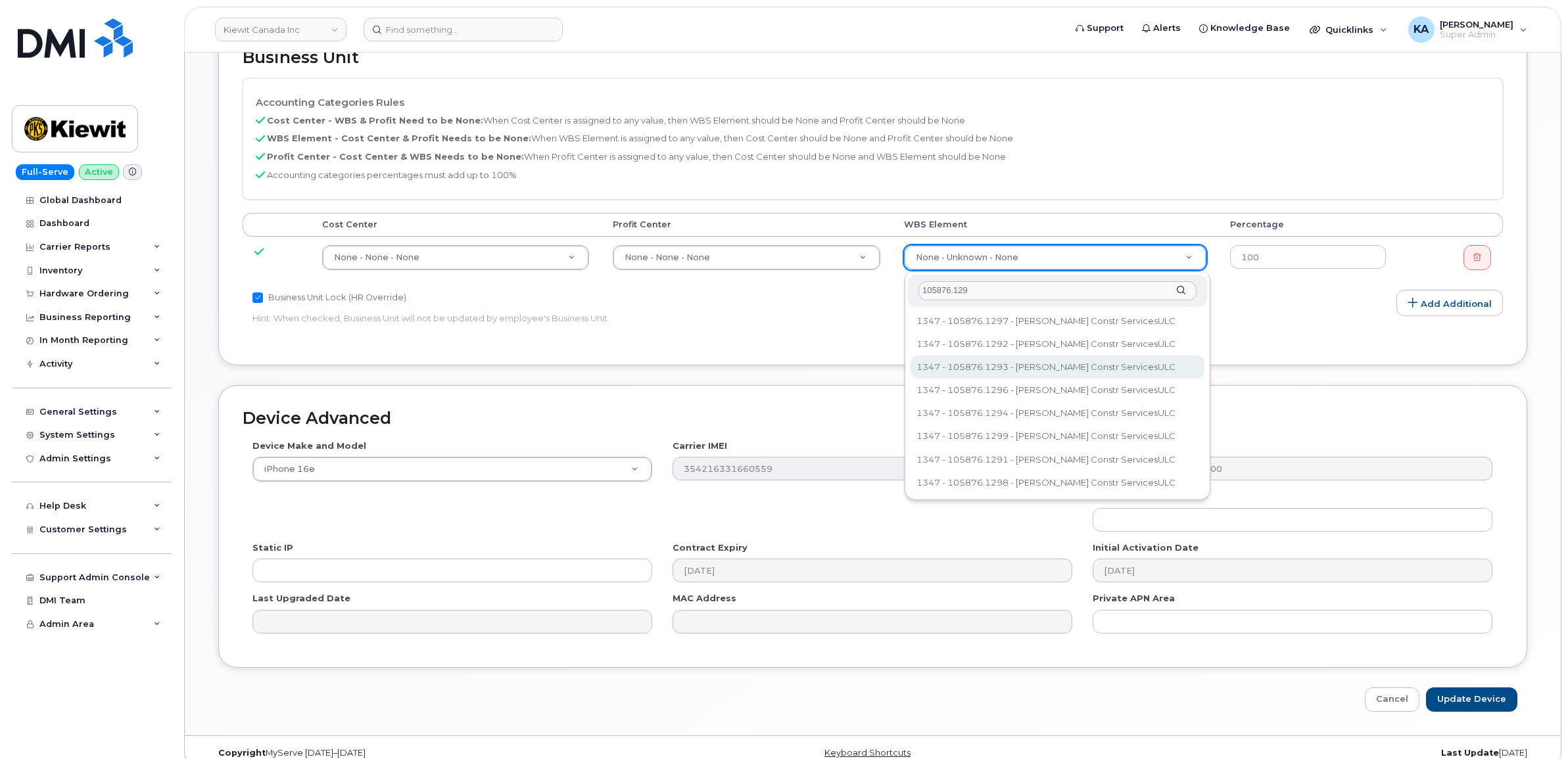
scroll to position [596, 0]
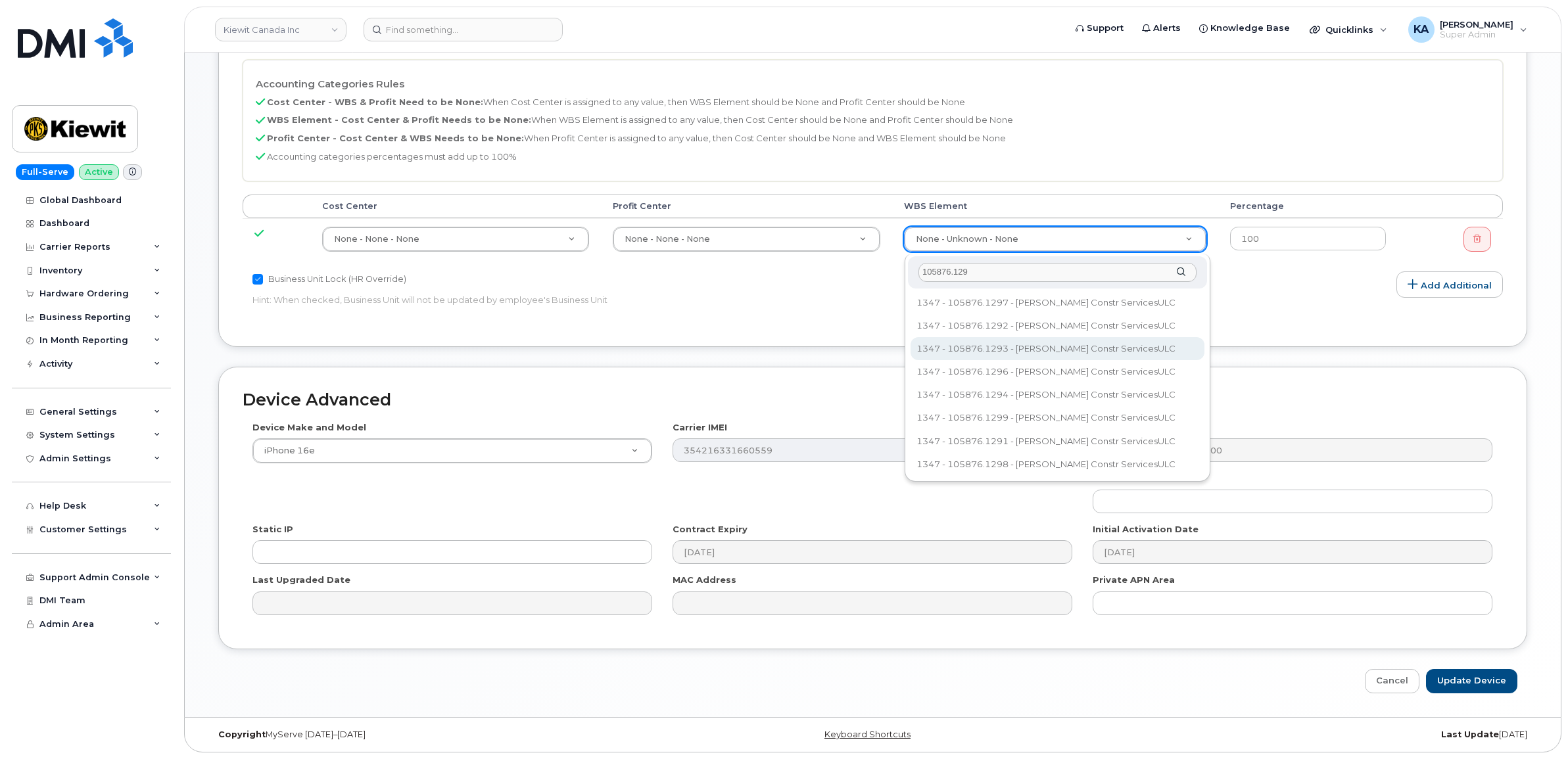
type input "105876.1290"
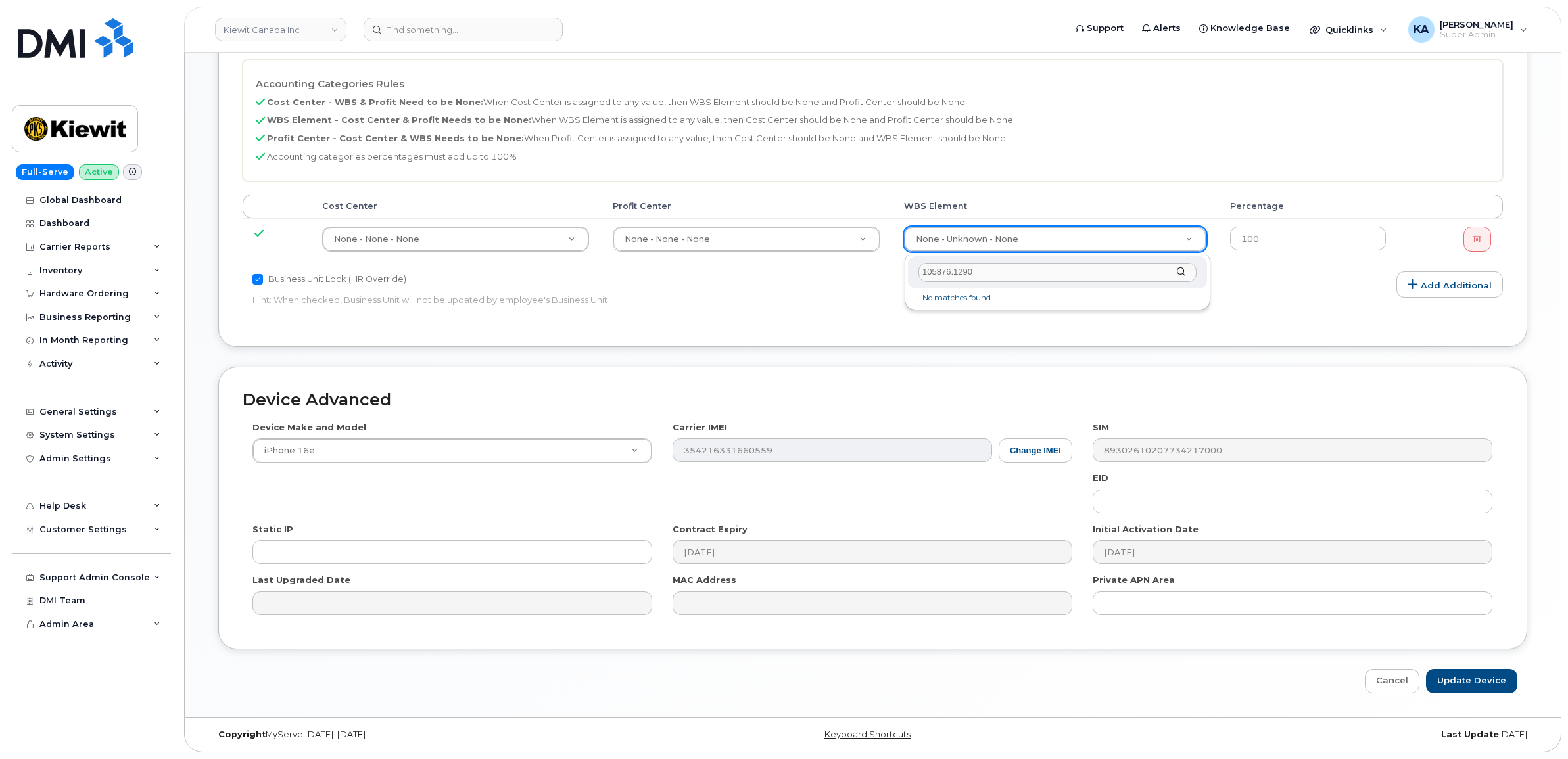
click at [1043, 274] on input "105876.1290" at bounding box center [1057, 272] width 278 height 19
click at [257, 280] on input "Business Unit Lock (HR Override)" at bounding box center [257, 279] width 11 height 11
checkbox input "false"
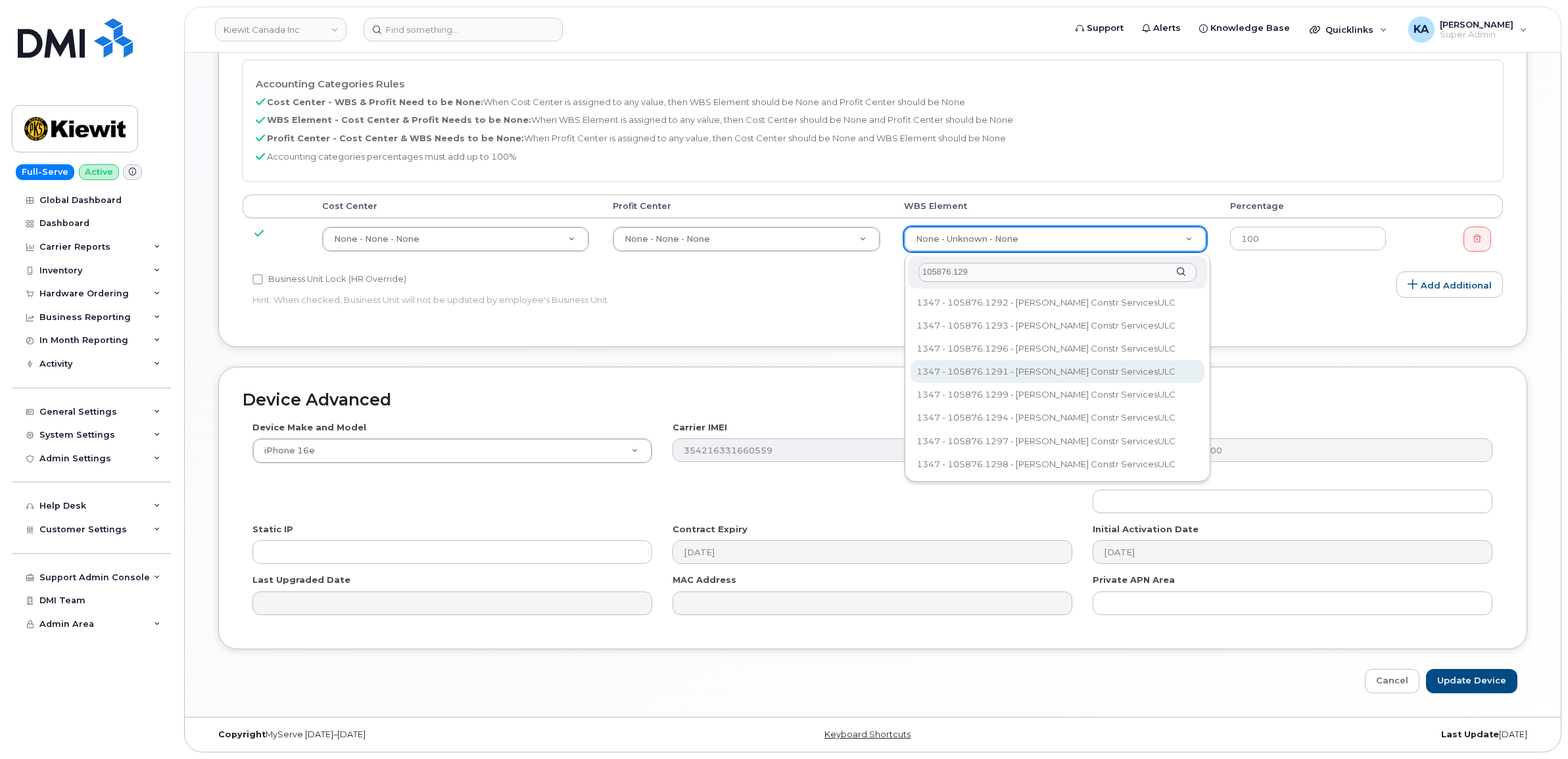
type input "105876.129"
type input "29495015"
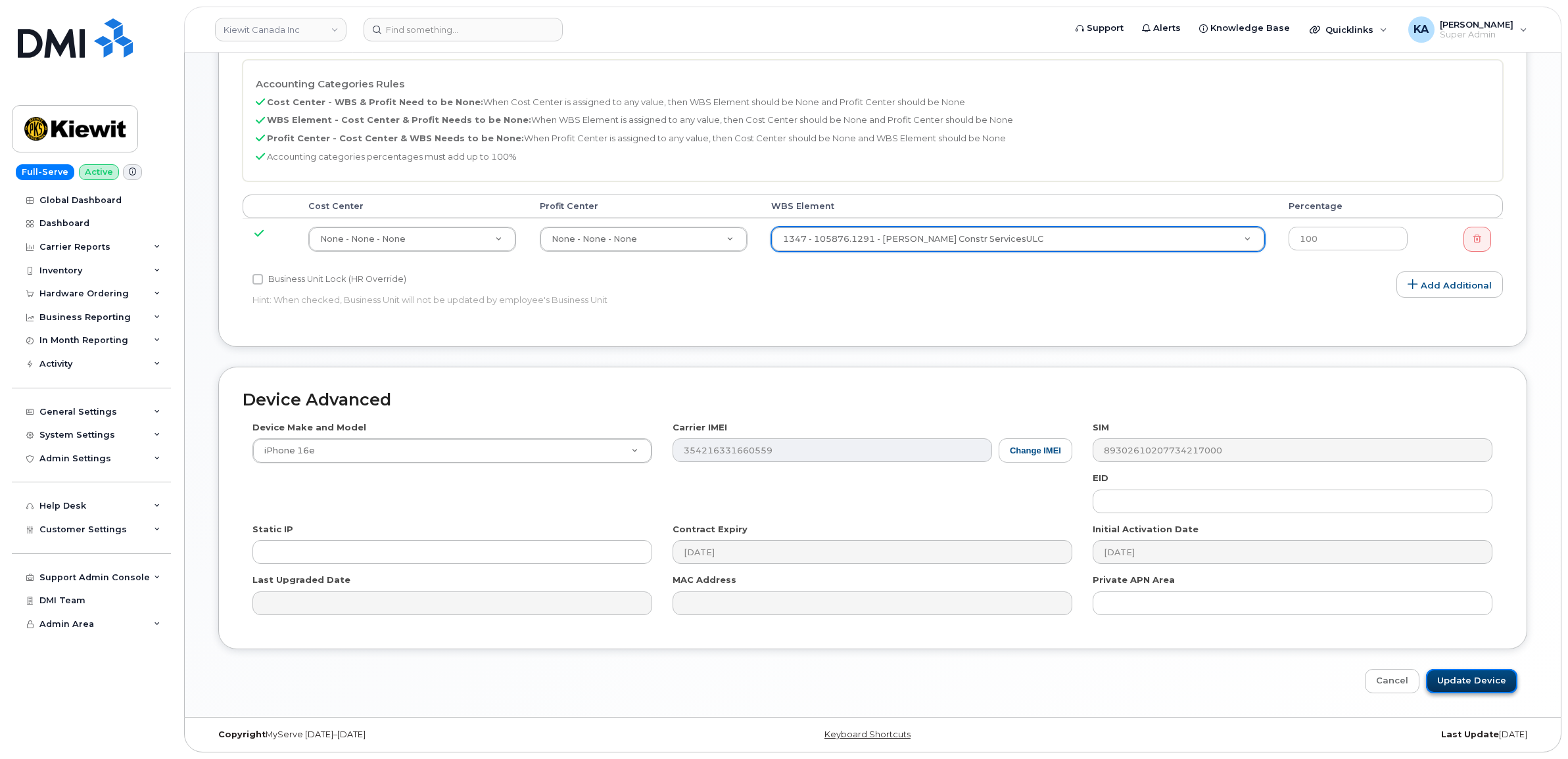
click at [1460, 674] on input "Update Device" at bounding box center [1471, 682] width 91 height 25
type input "Saving..."
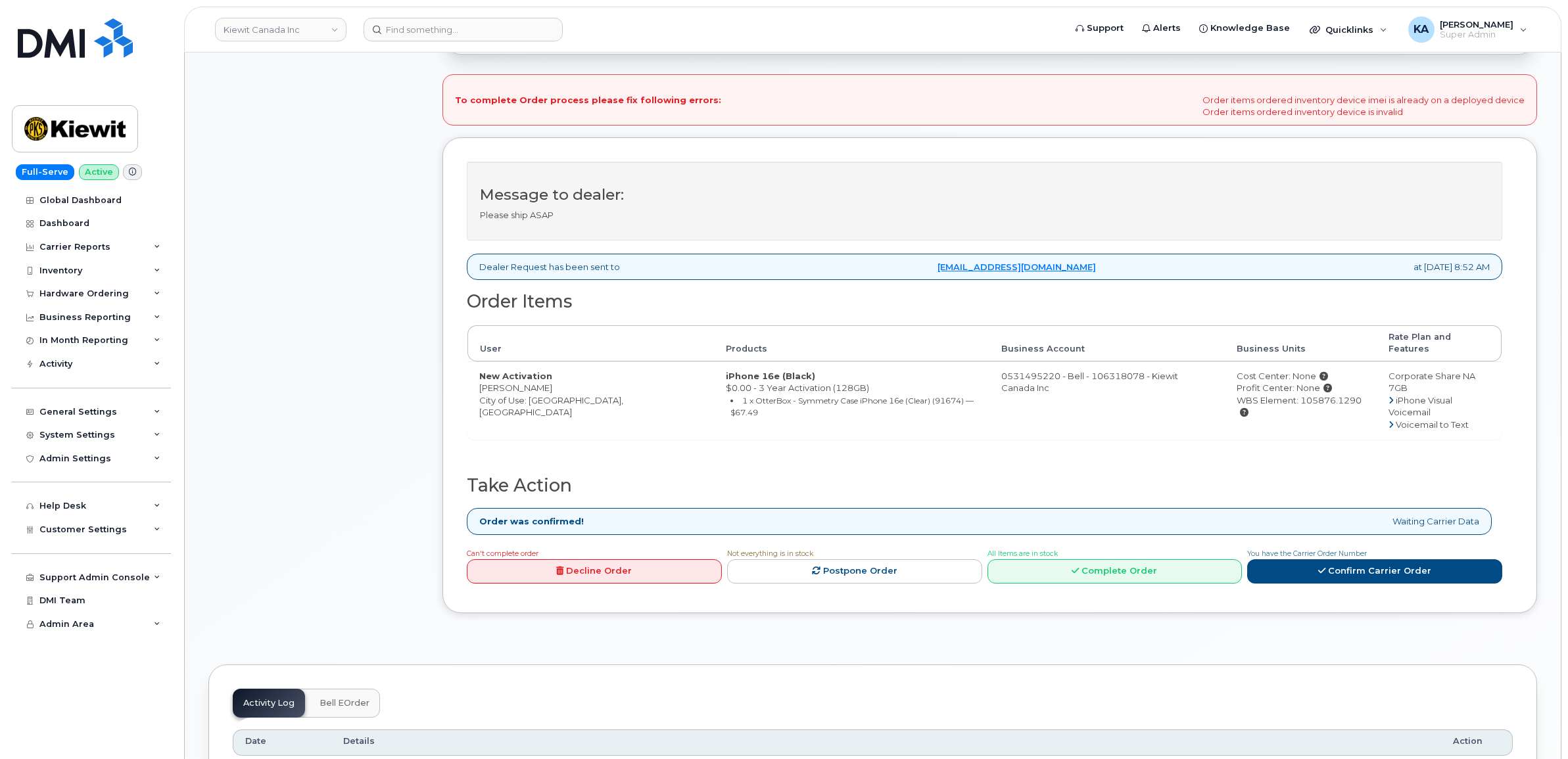
scroll to position [493, 0]
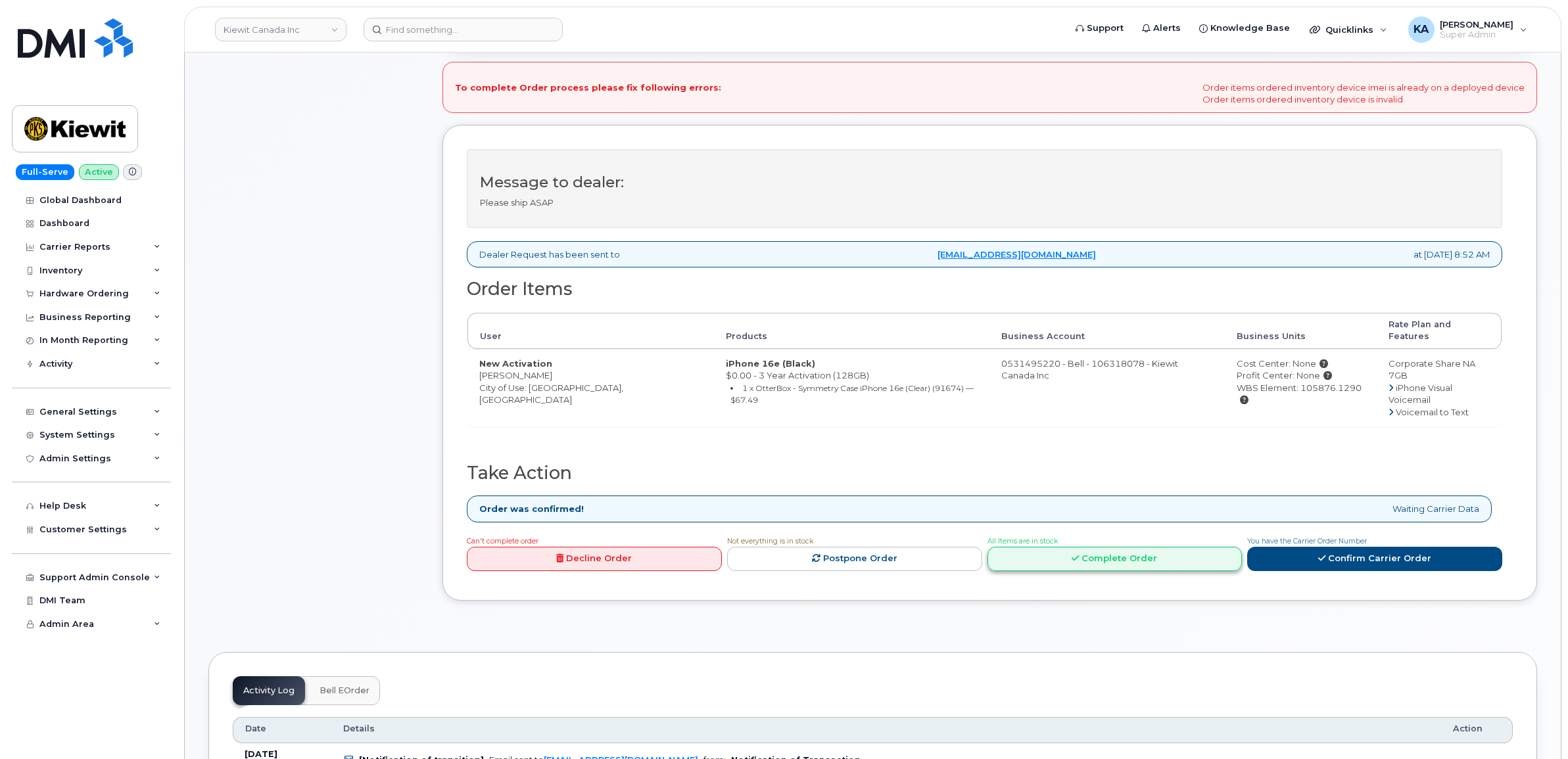
click at [1078, 547] on link "Complete Order" at bounding box center [1115, 559] width 255 height 25
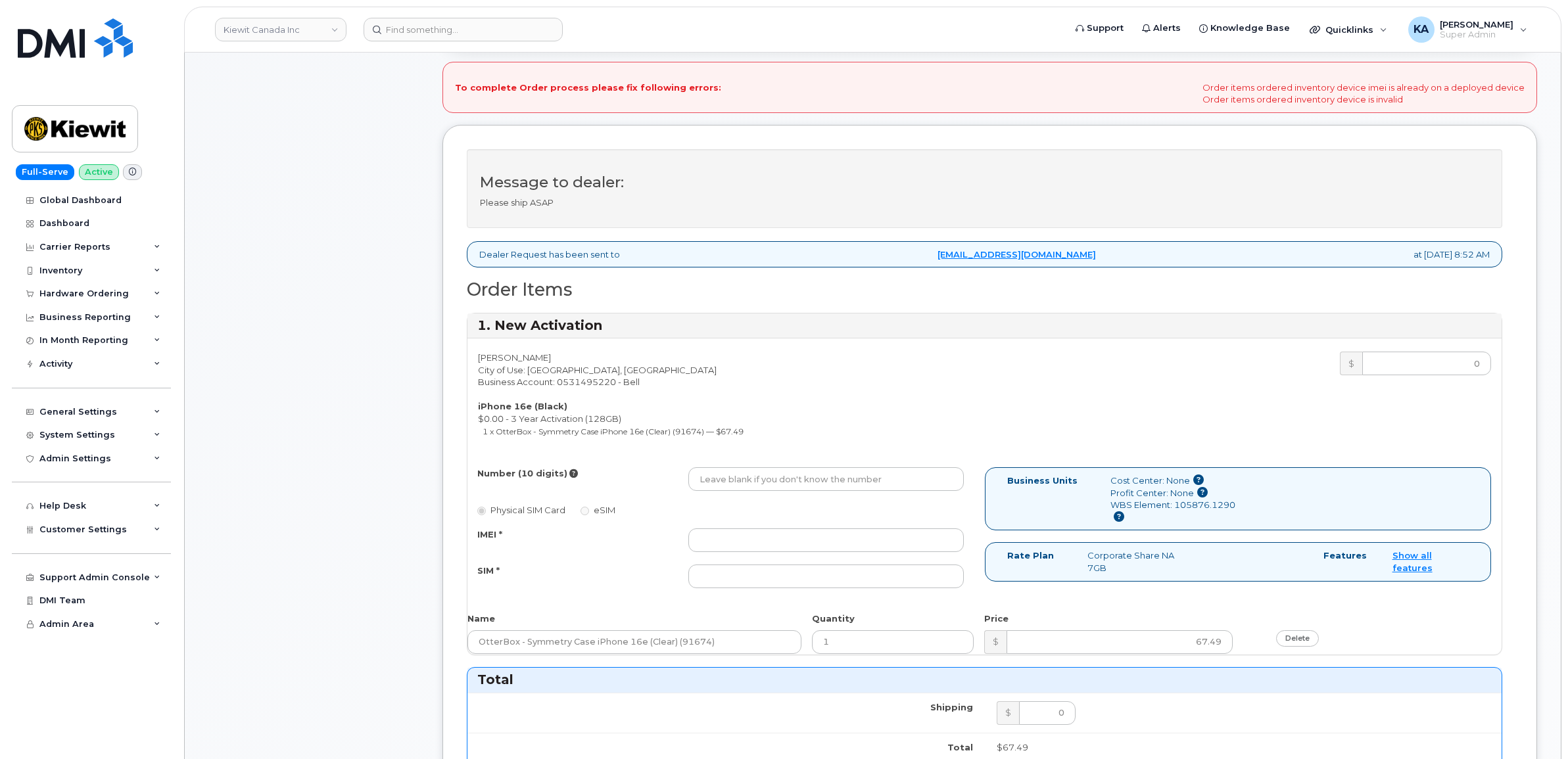
click at [1124, 518] on icon at bounding box center [1118, 516] width 11 height 11
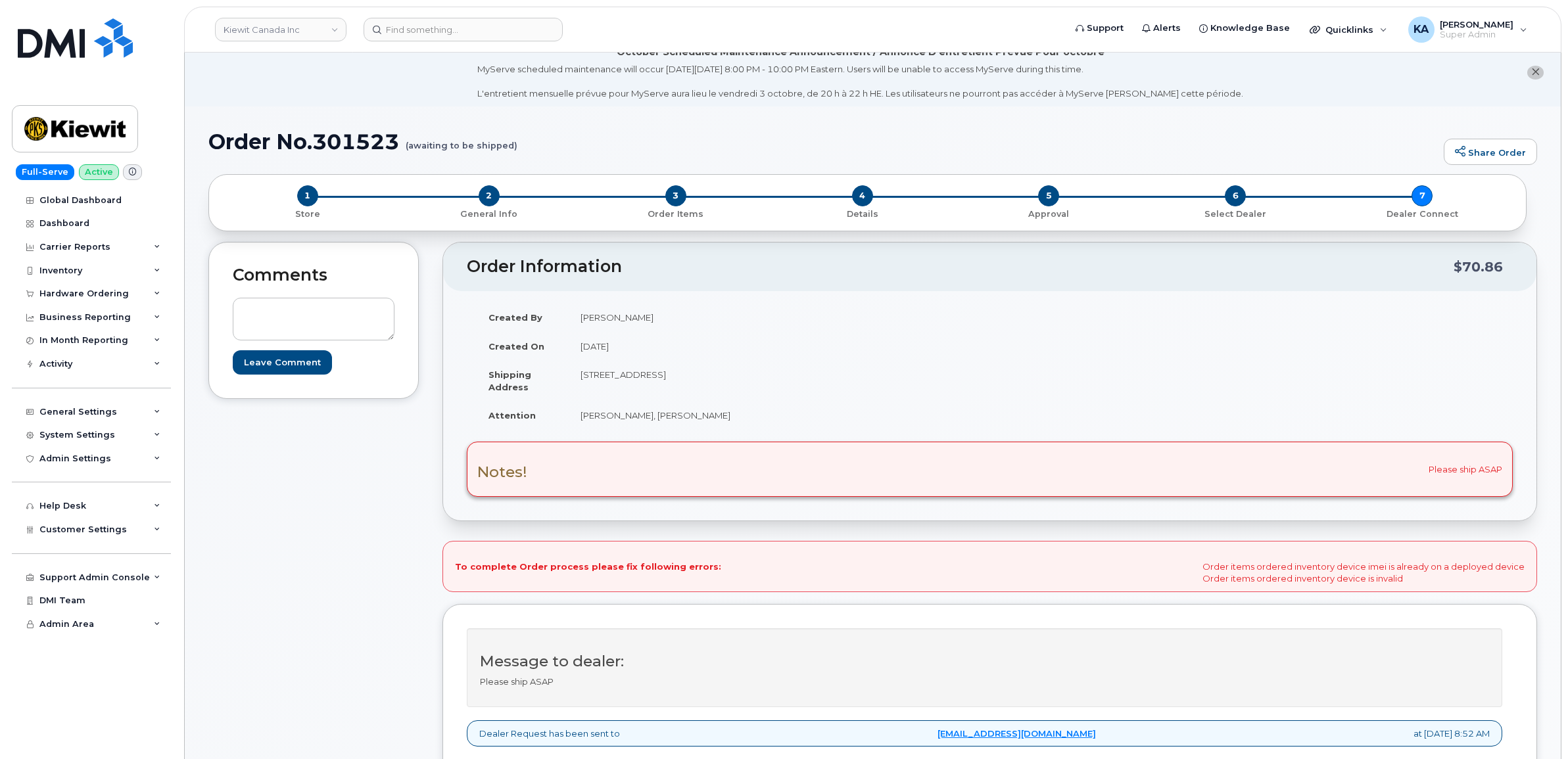
scroll to position [0, 0]
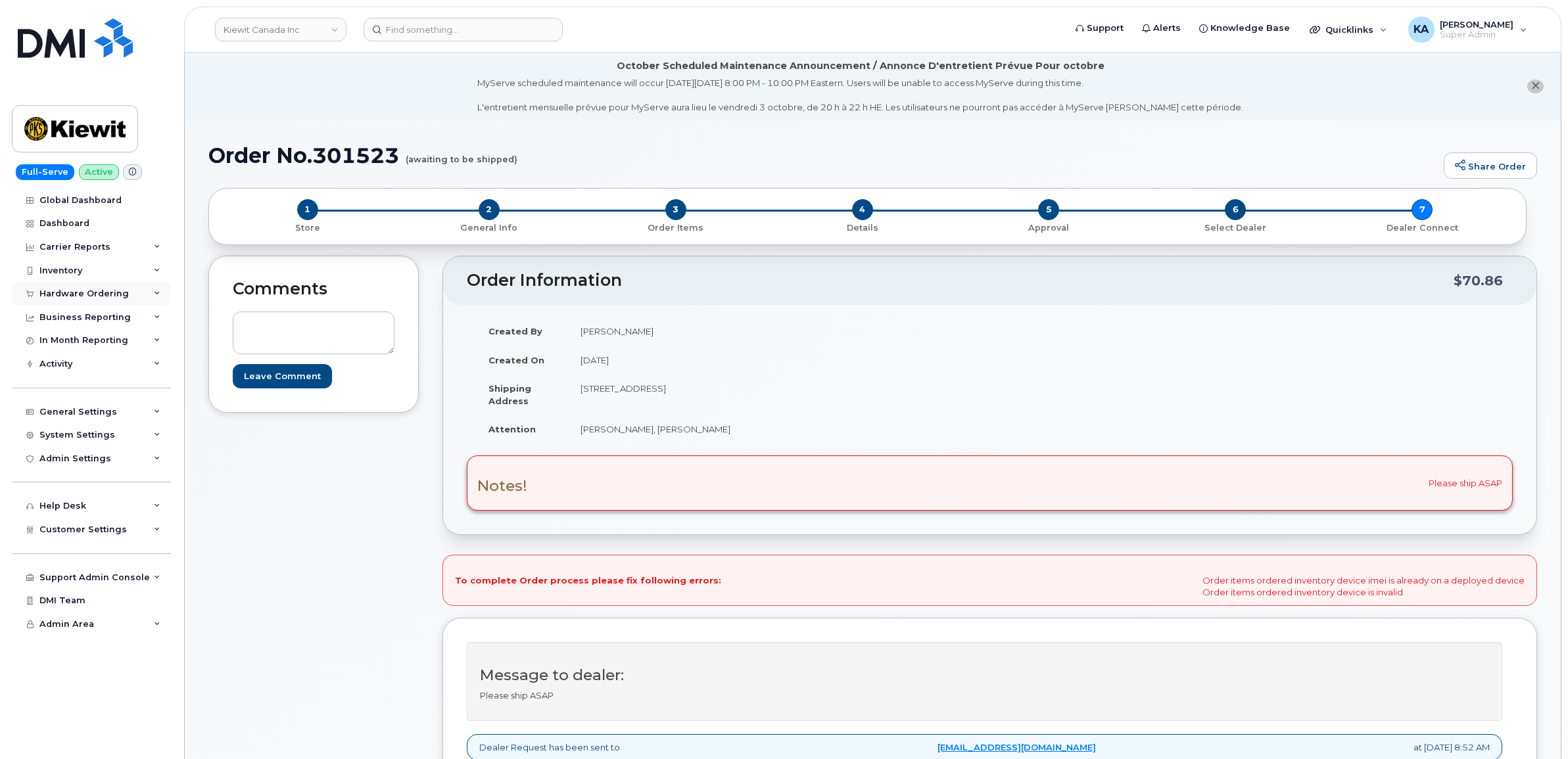
click at [83, 298] on div "Hardware Ordering" at bounding box center [84, 294] width 90 height 11
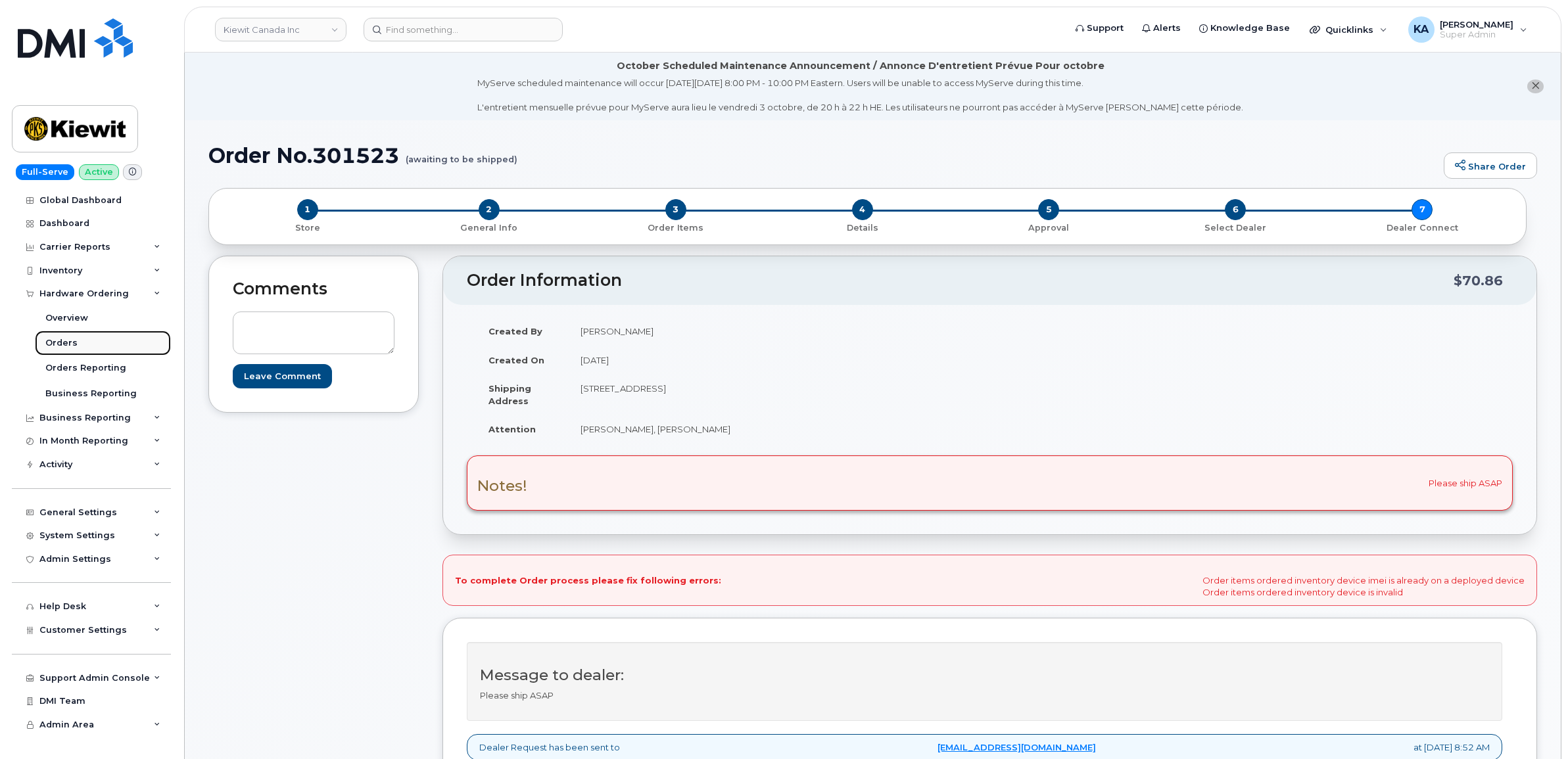
click at [63, 343] on div "Orders" at bounding box center [61, 343] width 32 height 12
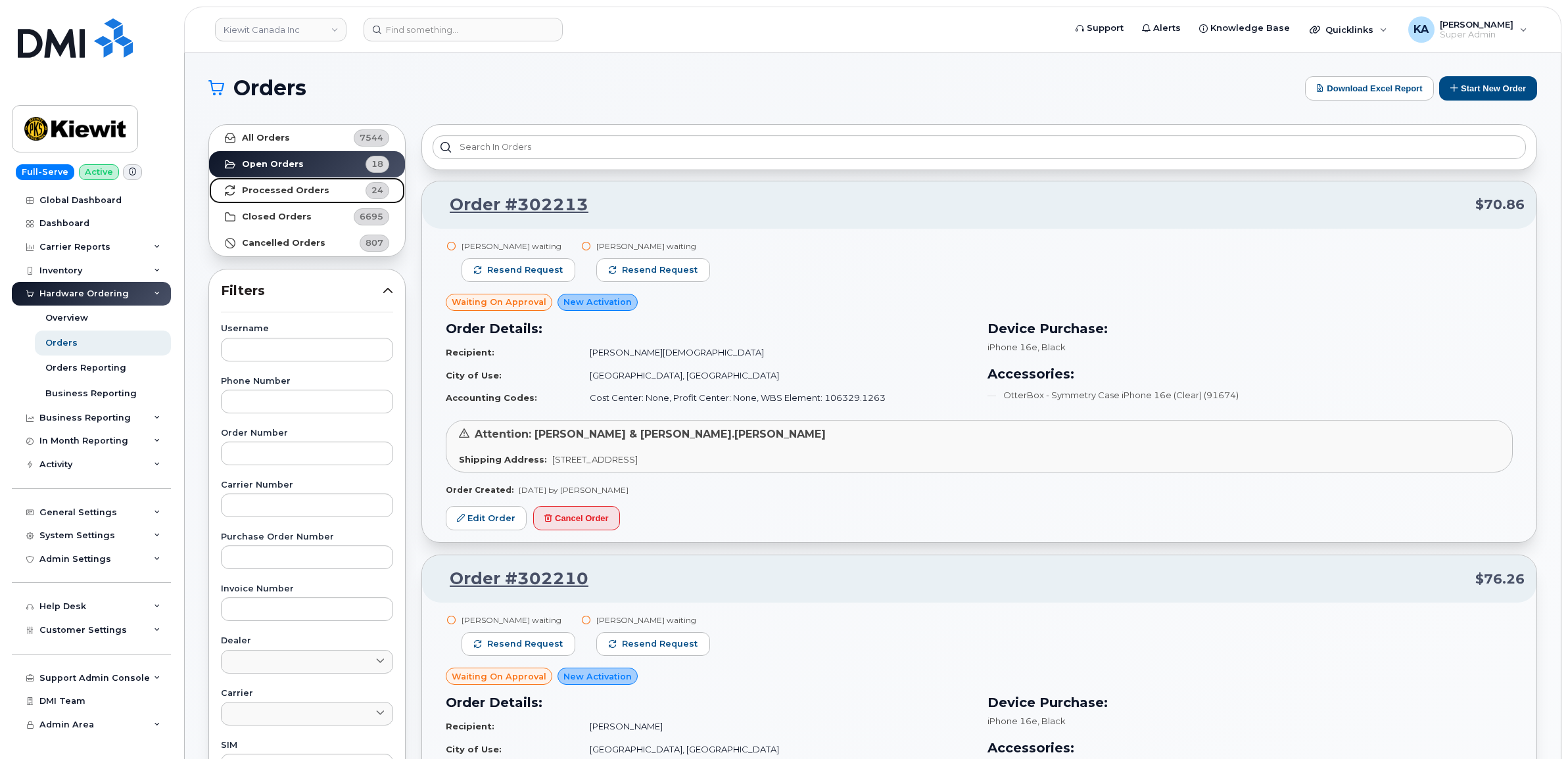
click at [267, 185] on strong "Processed Orders" at bounding box center [285, 190] width 87 height 11
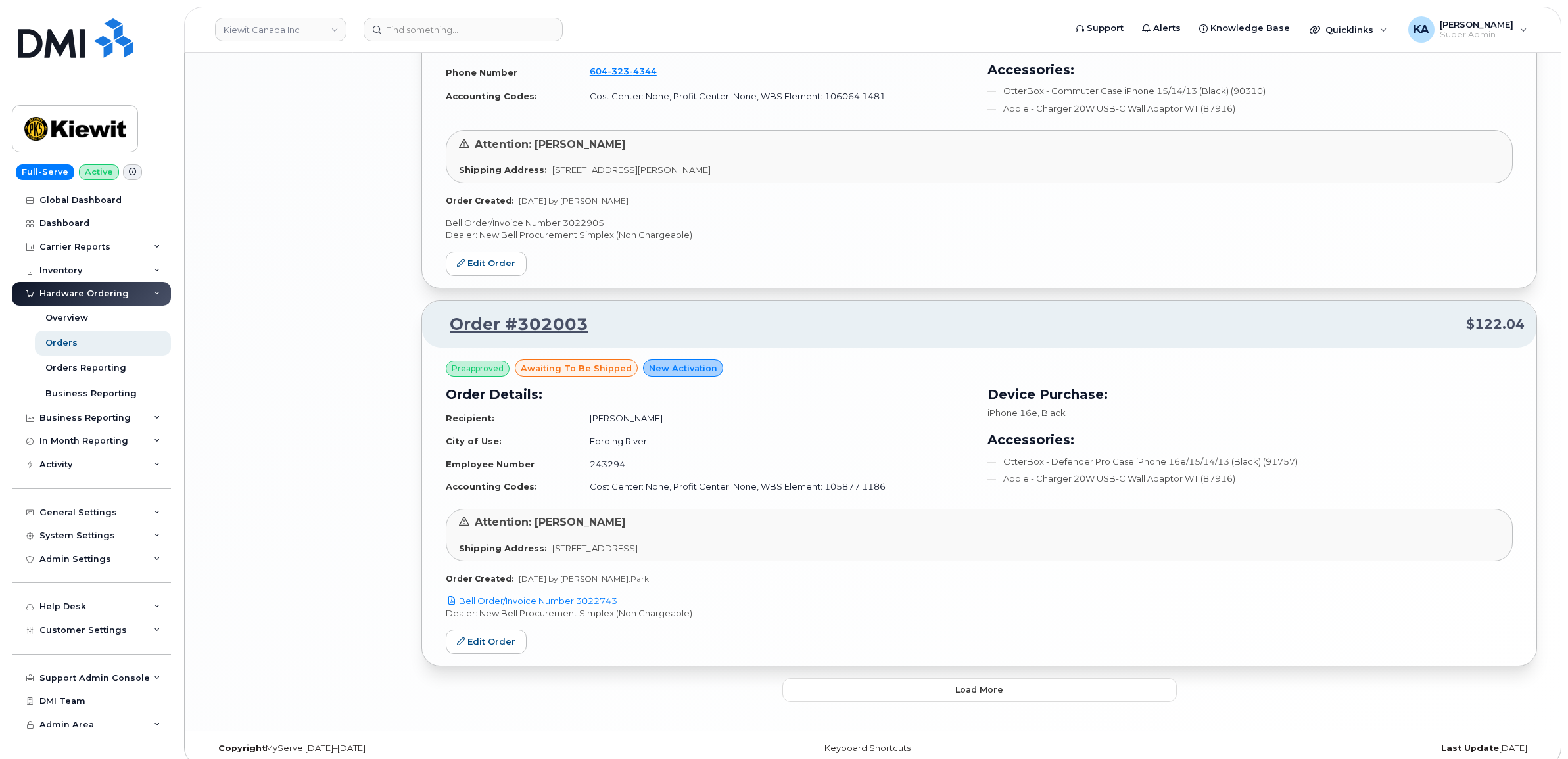
scroll to position [2532, 0]
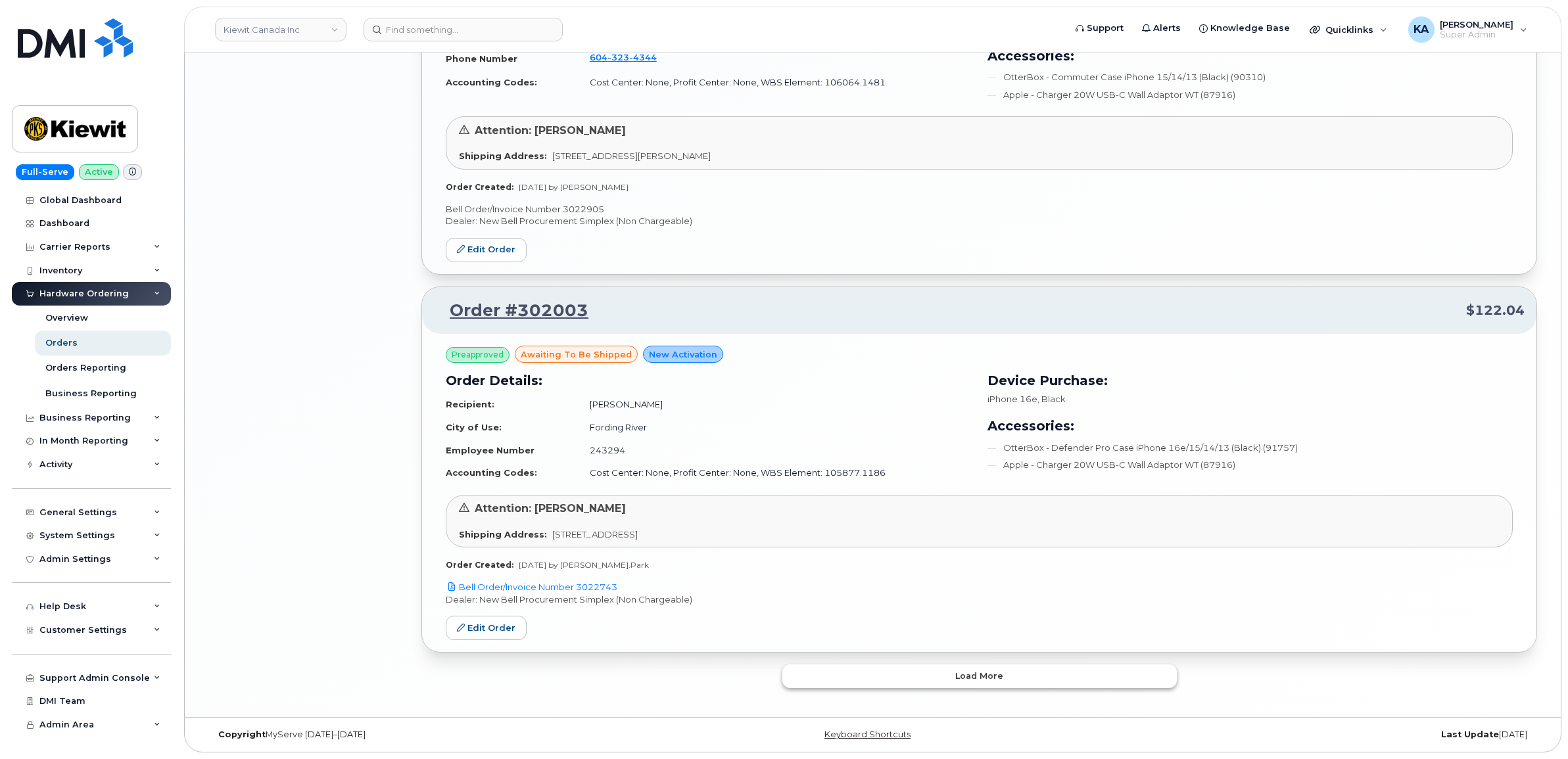
click at [810, 669] on button "Load more" at bounding box center [979, 676] width 395 height 24
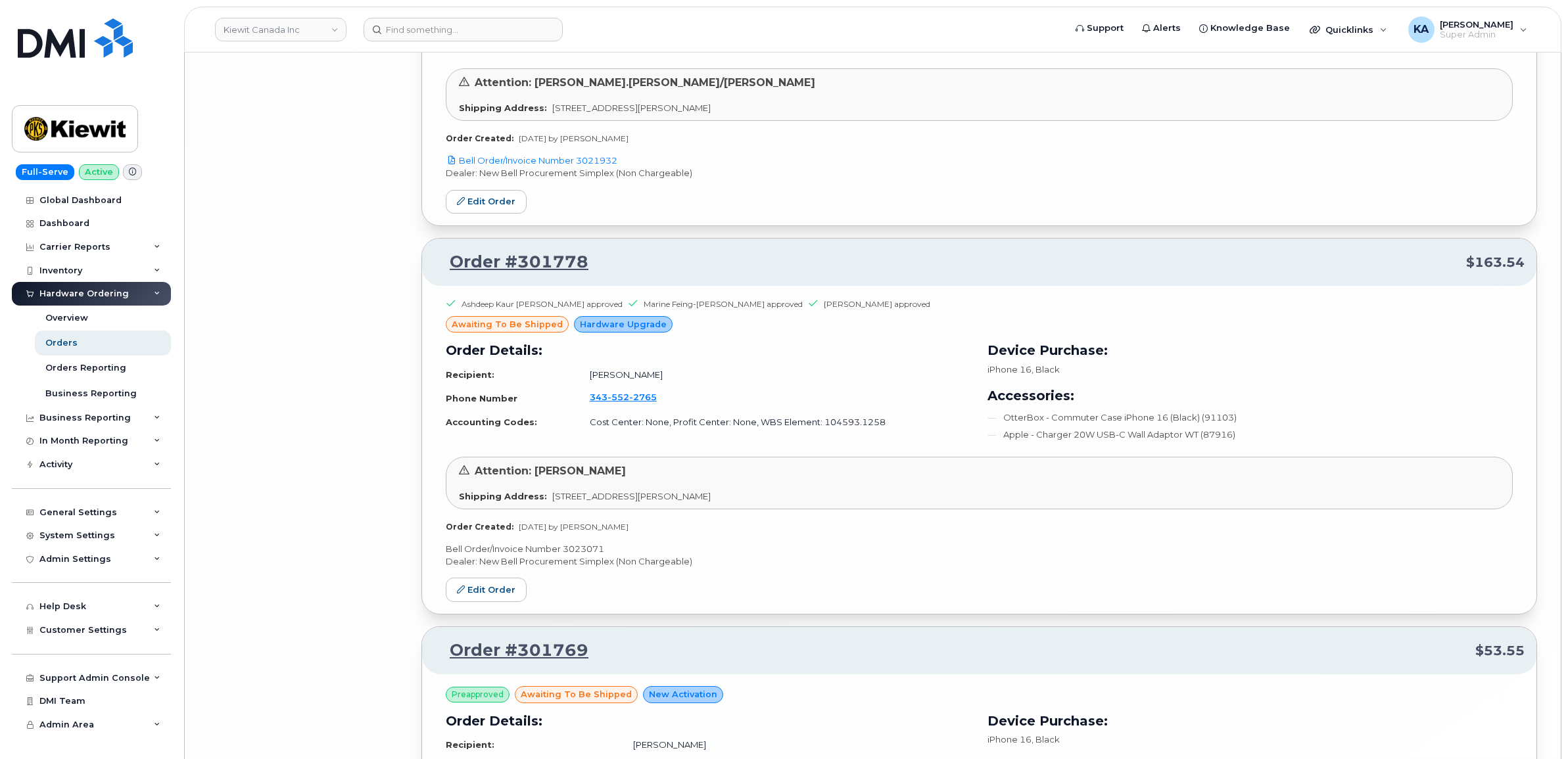
scroll to position [5580, 0]
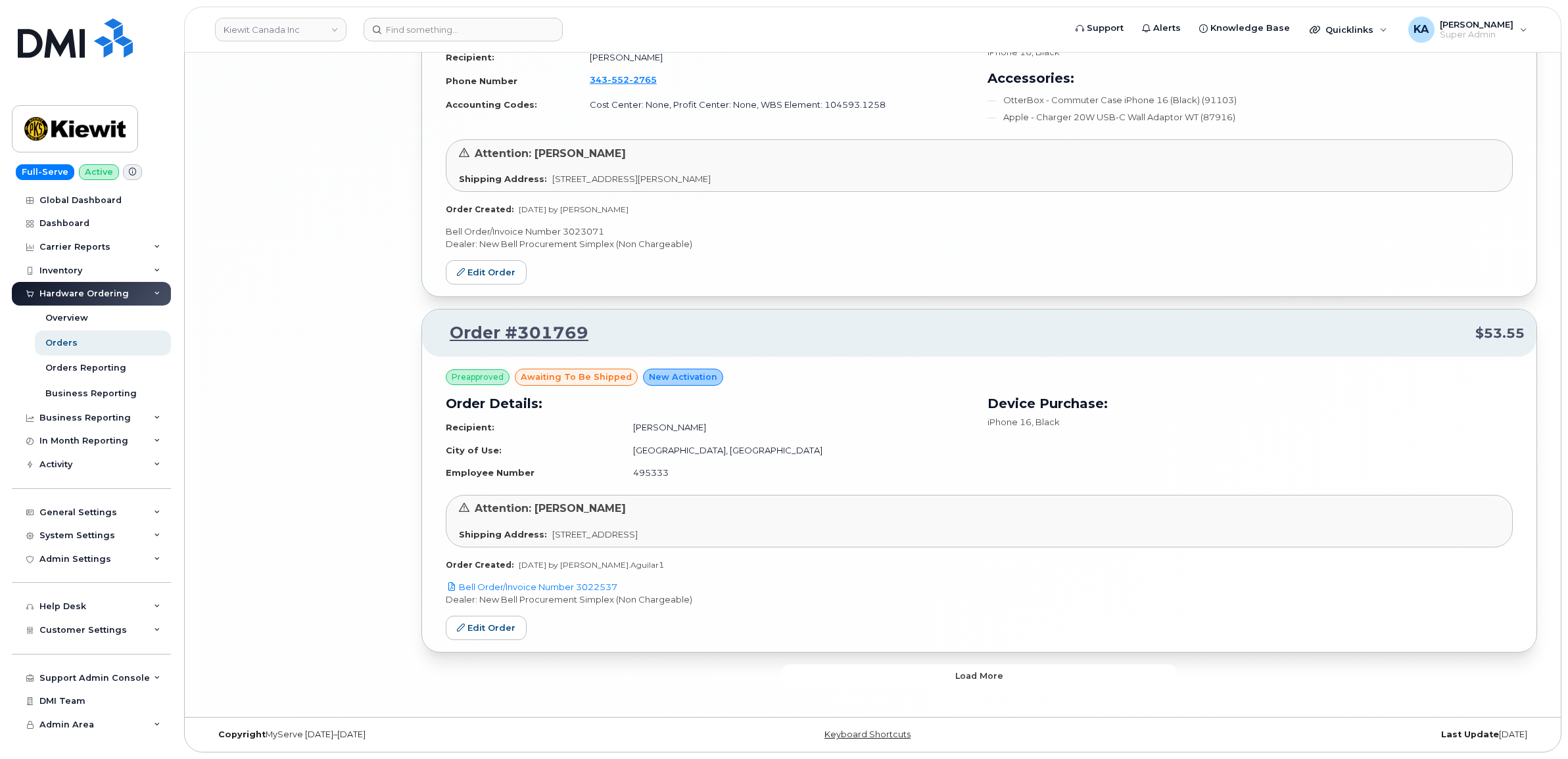
click at [800, 666] on button "Load more" at bounding box center [979, 676] width 395 height 24
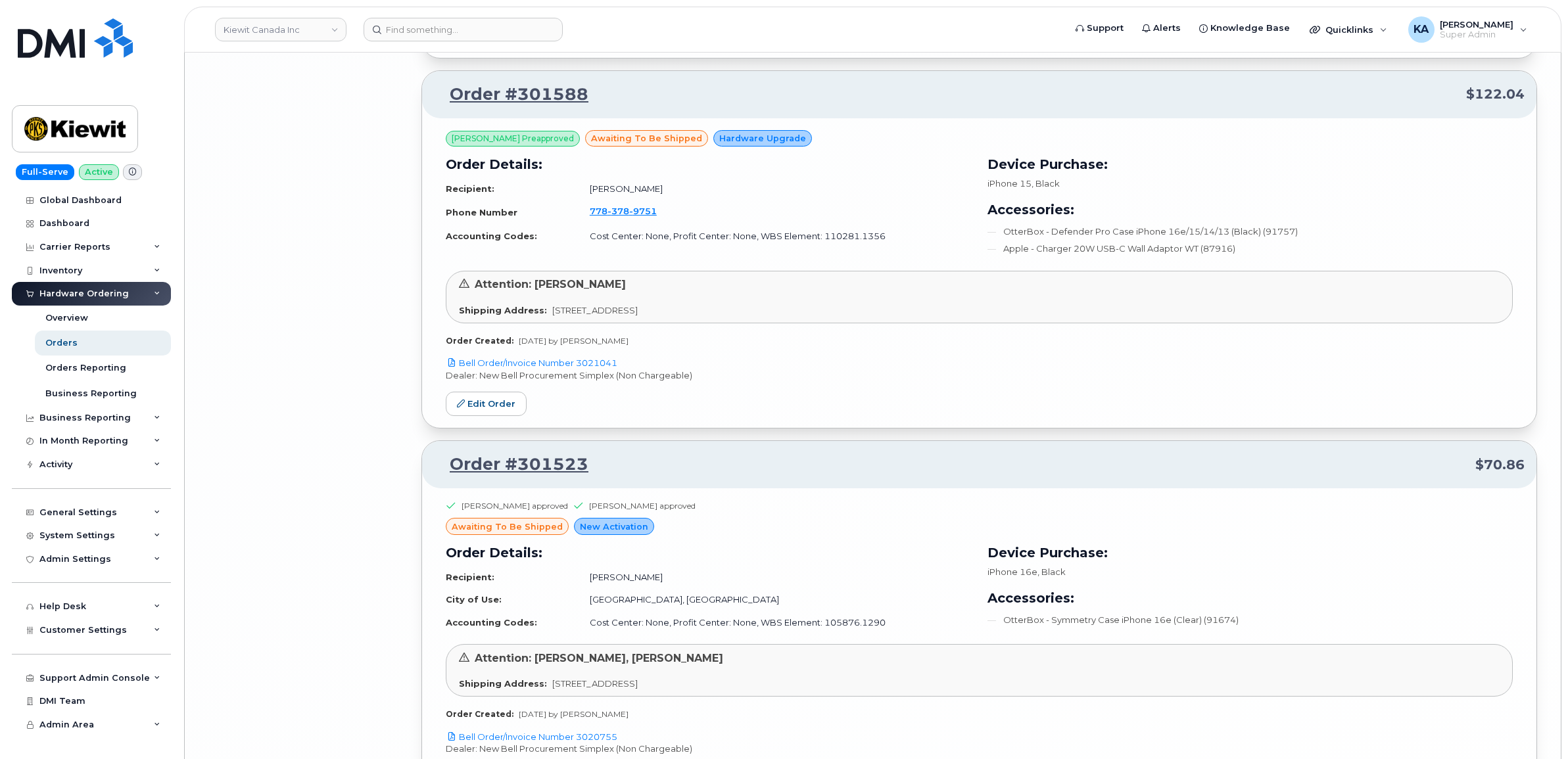
scroll to position [7717, 0]
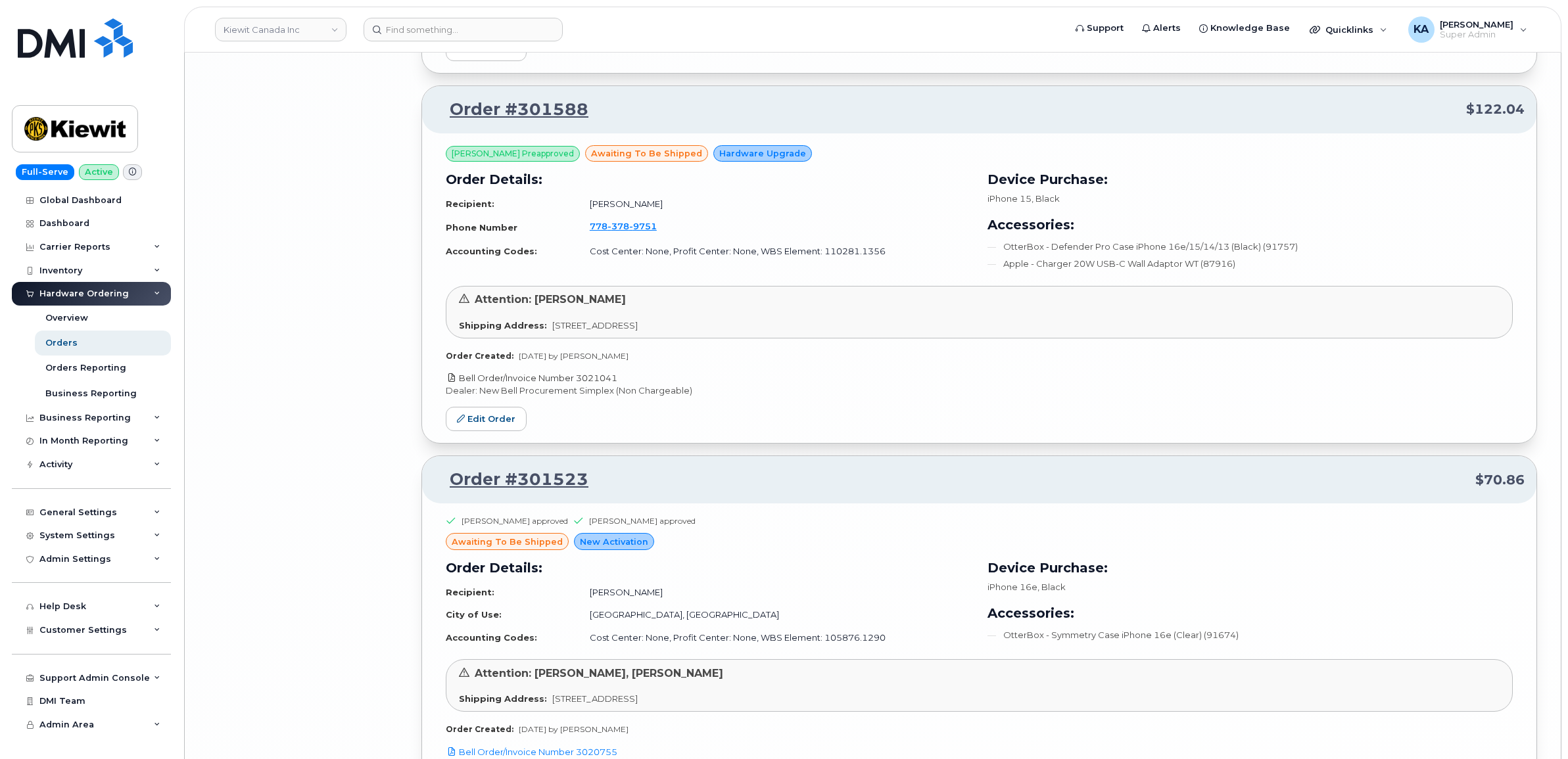
drag, startPoint x: 622, startPoint y: 388, endPoint x: 579, endPoint y: 390, distance: 43.0
click at [579, 385] on p "Bell Order/Invoice Number 3021041" at bounding box center [979, 377] width 1067 height 12
copy link "3021041"
click at [493, 431] on link "Edit Order" at bounding box center [486, 419] width 81 height 25
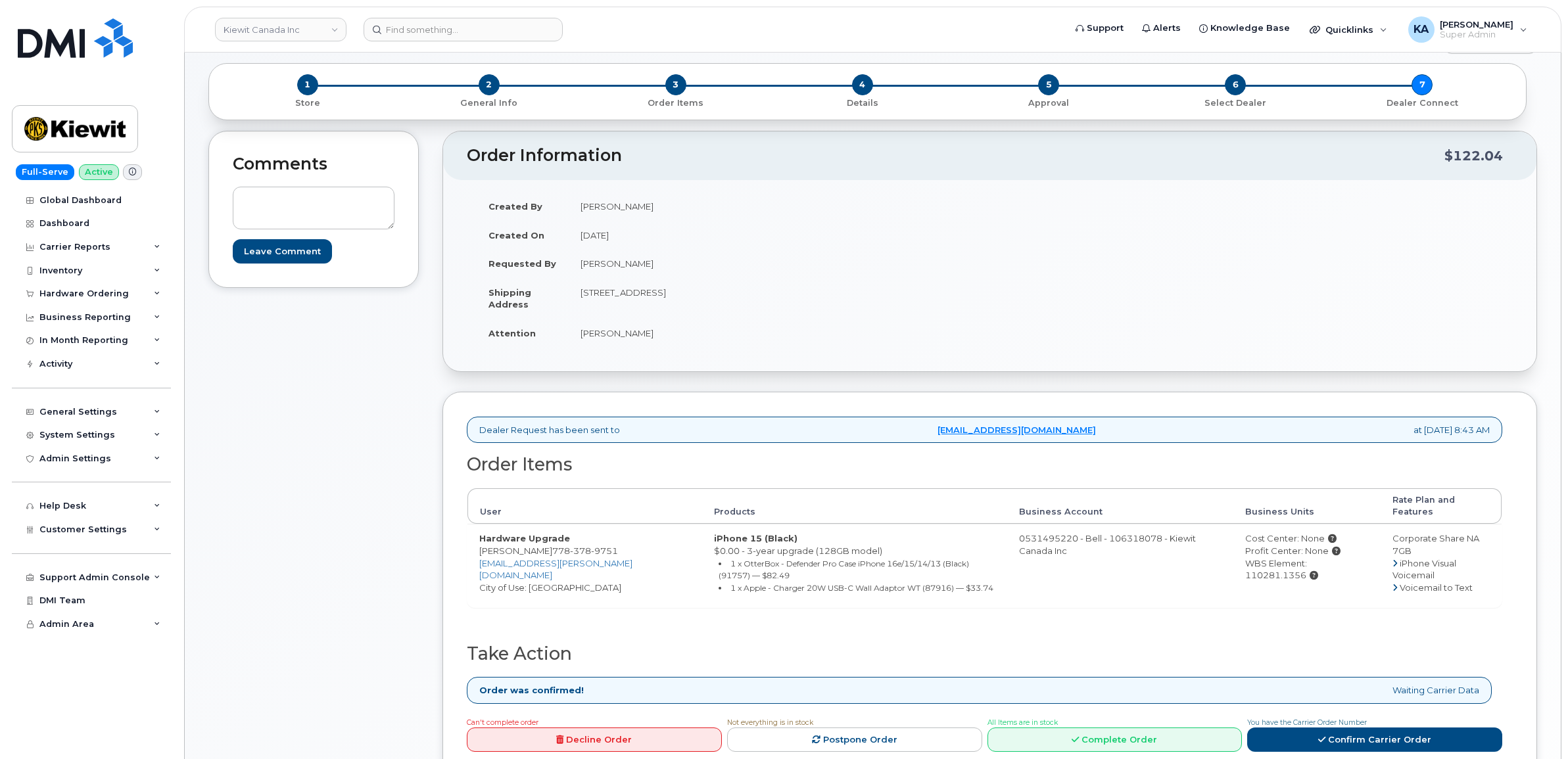
scroll to position [164, 0]
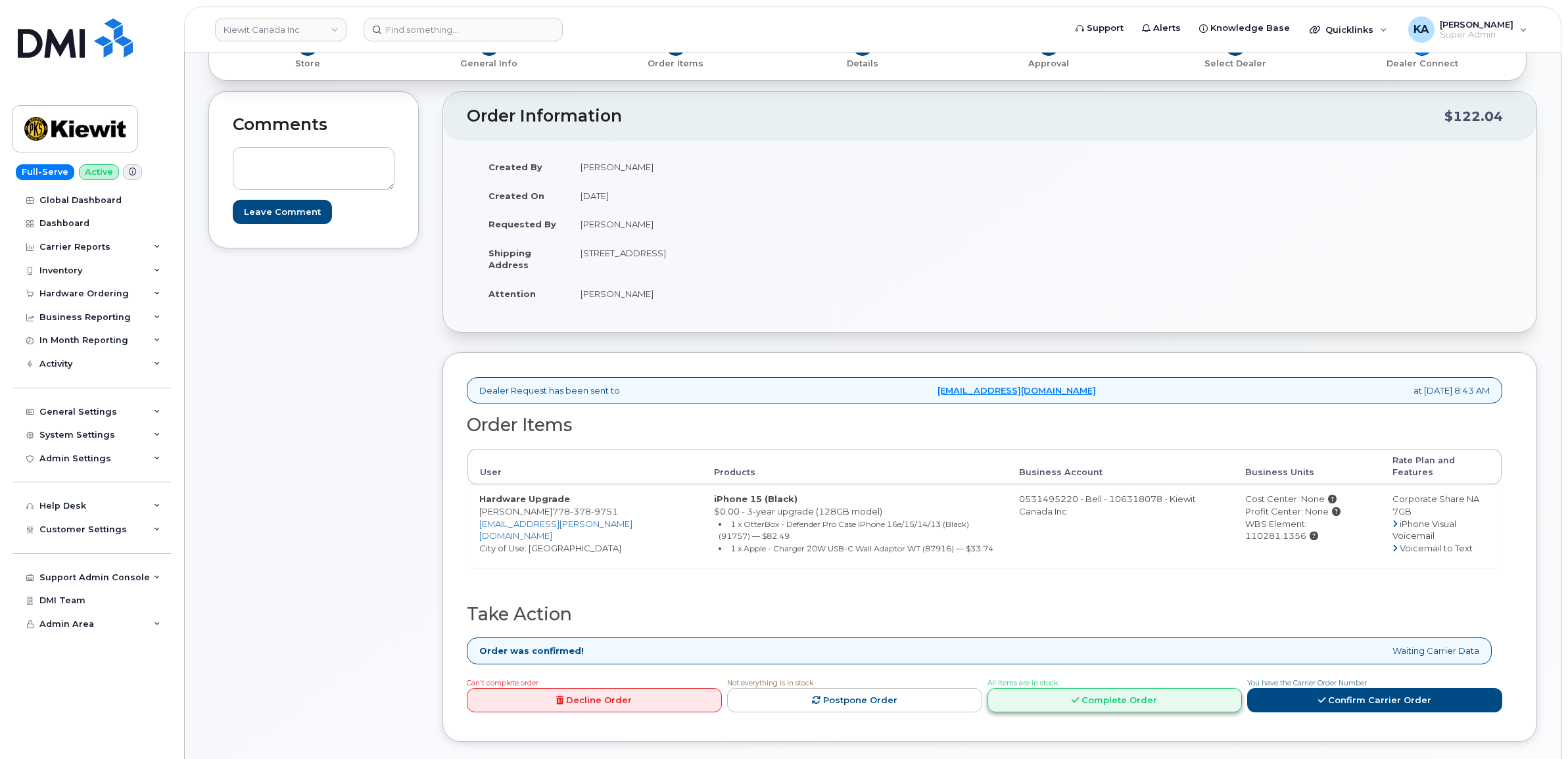
click at [1105, 692] on link "Complete Order" at bounding box center [1115, 701] width 255 height 25
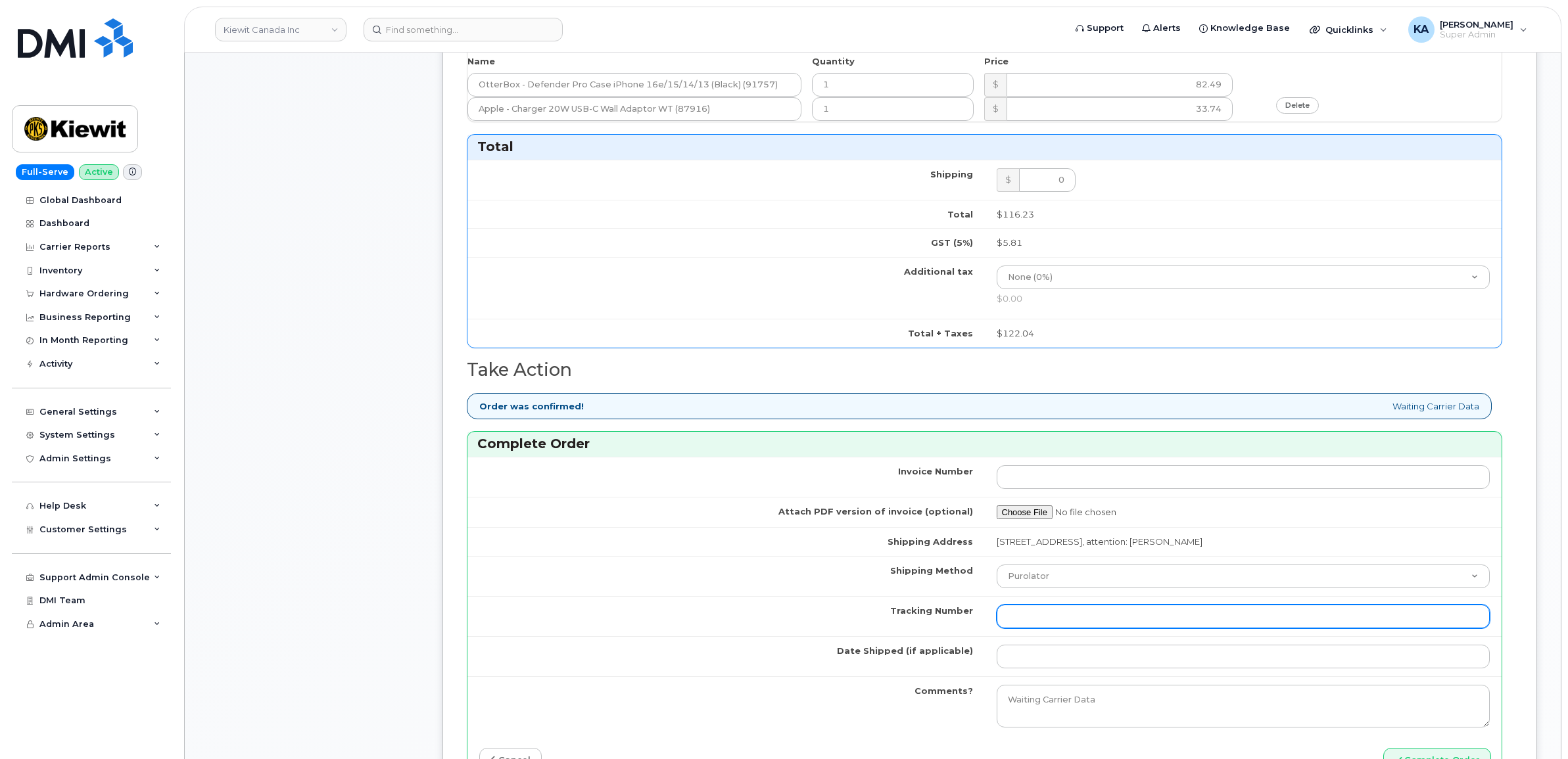
scroll to position [904, 0]
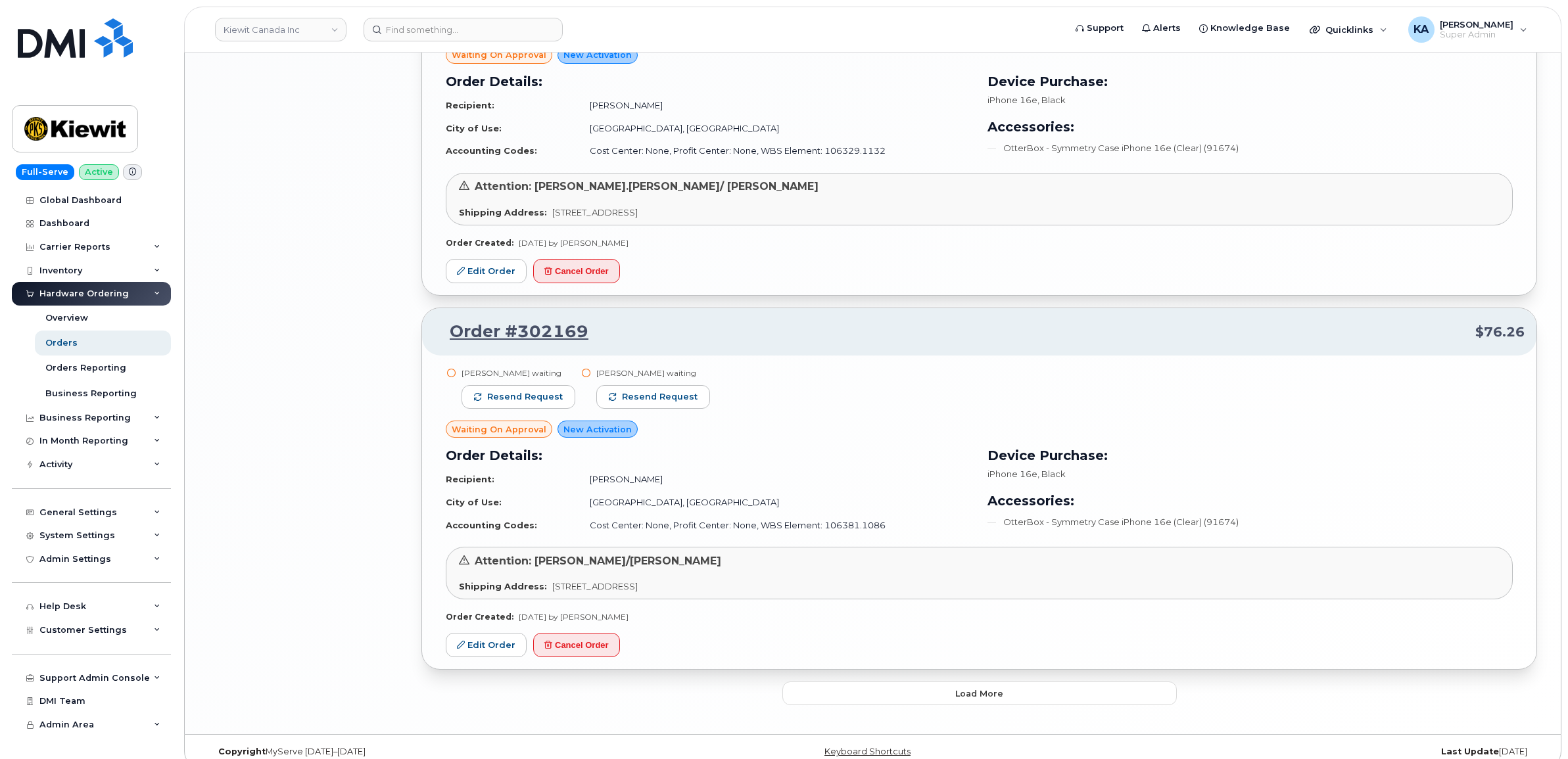
scroll to position [2515, 0]
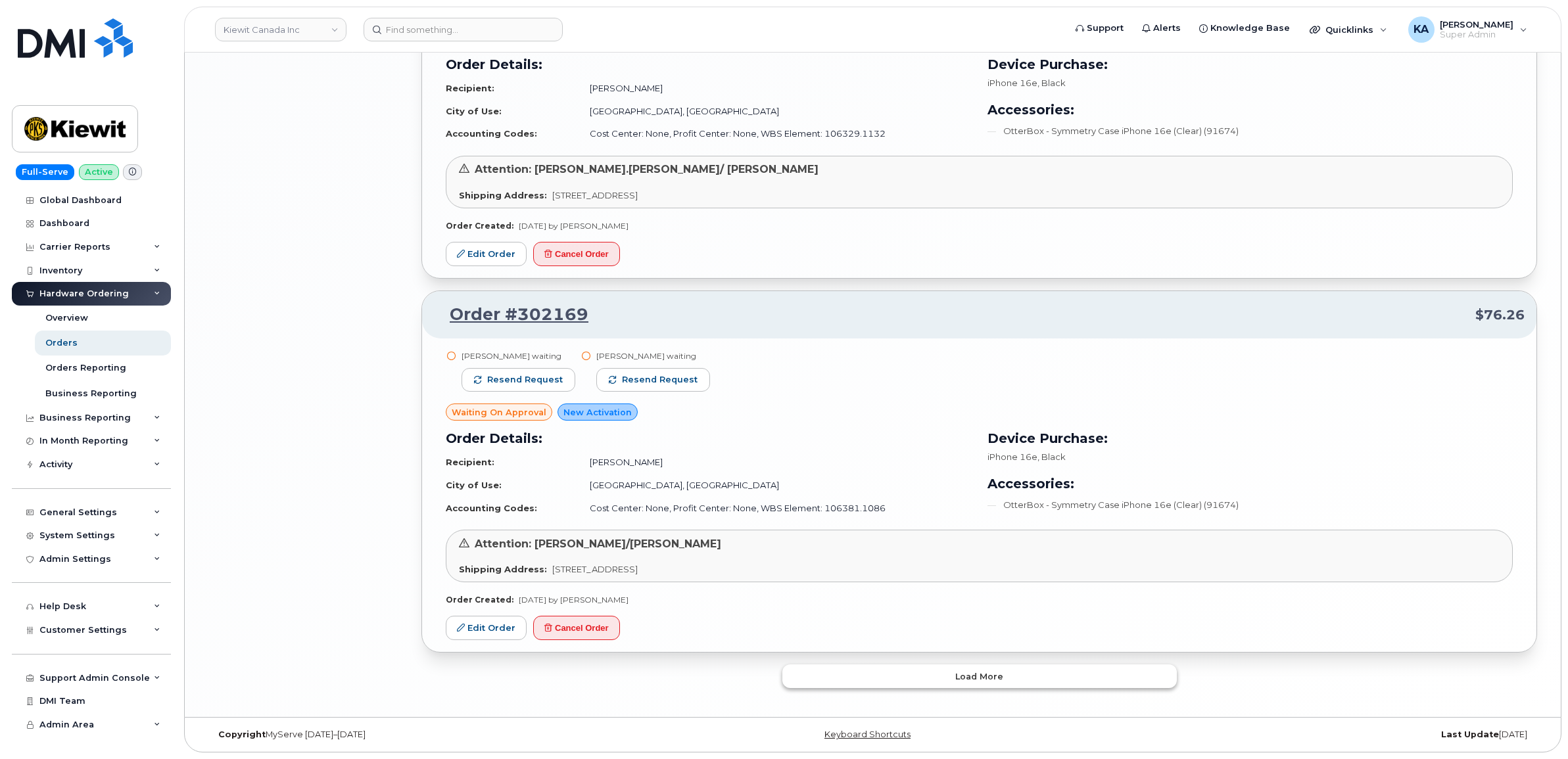
click at [814, 677] on button "Load more" at bounding box center [979, 676] width 395 height 24
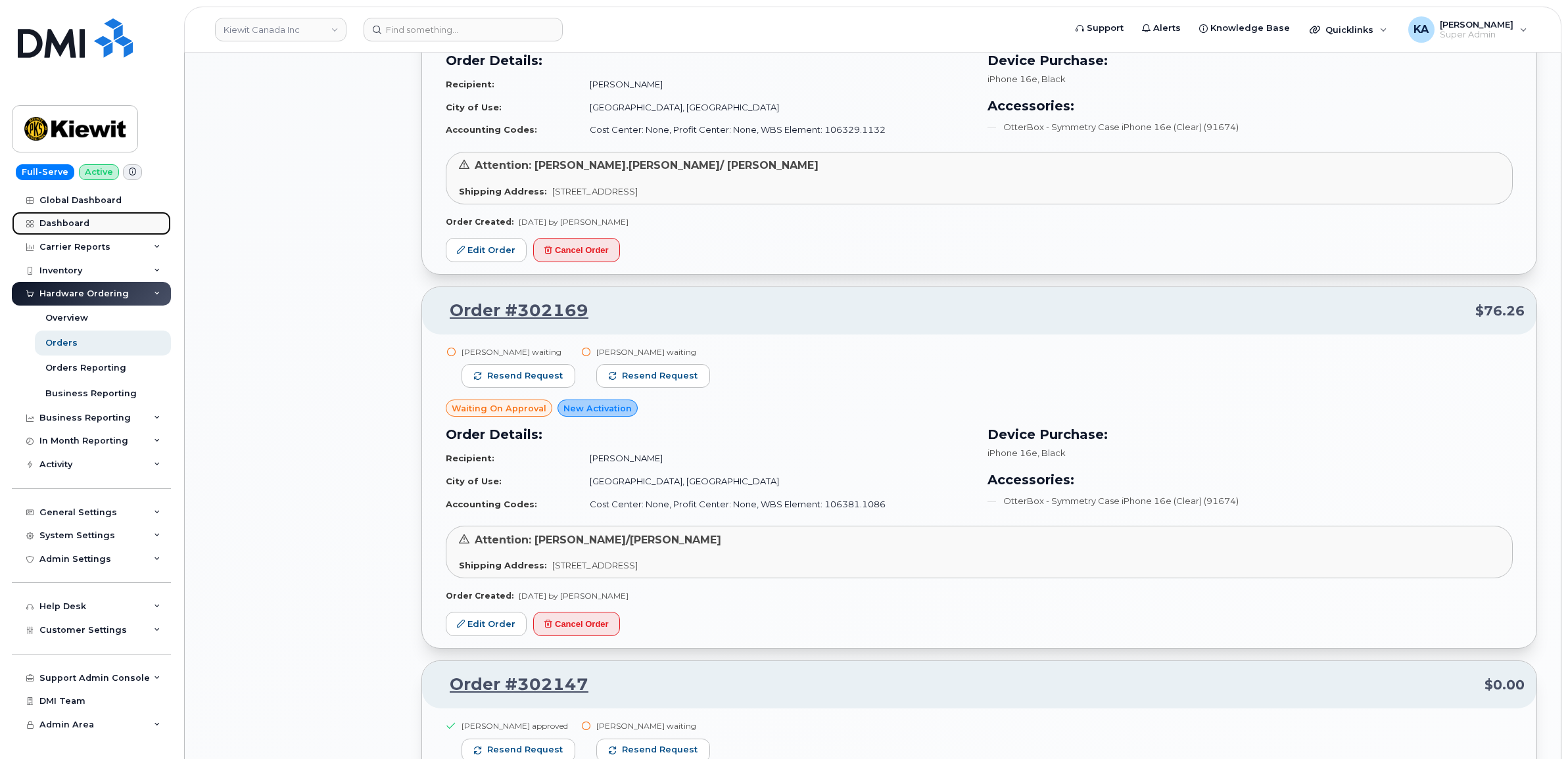
click at [70, 222] on div "Dashboard" at bounding box center [64, 223] width 50 height 11
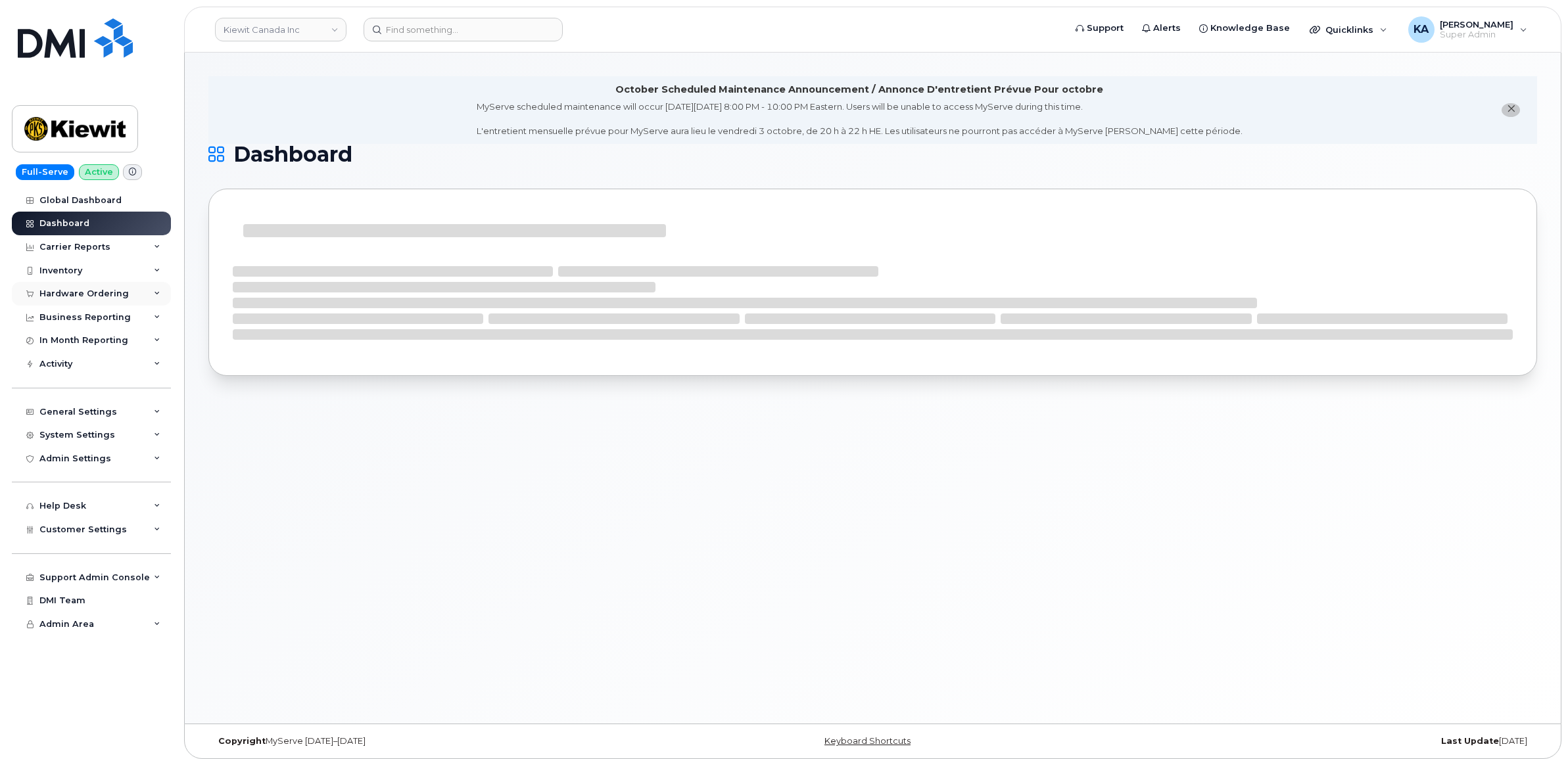
click at [82, 297] on div "Hardware Ordering" at bounding box center [84, 294] width 90 height 11
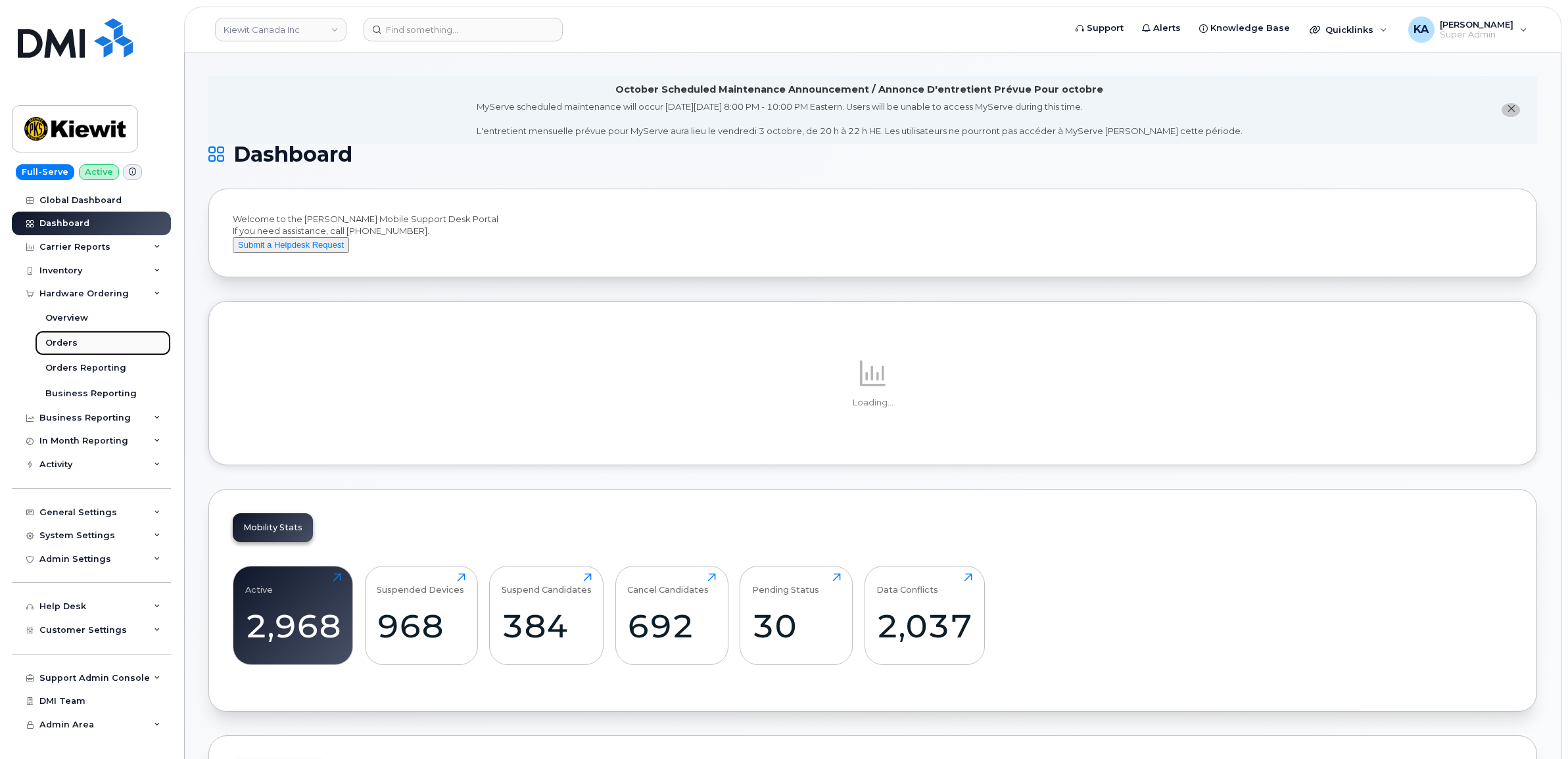
click at [60, 339] on link "Orders" at bounding box center [102, 343] width 136 height 25
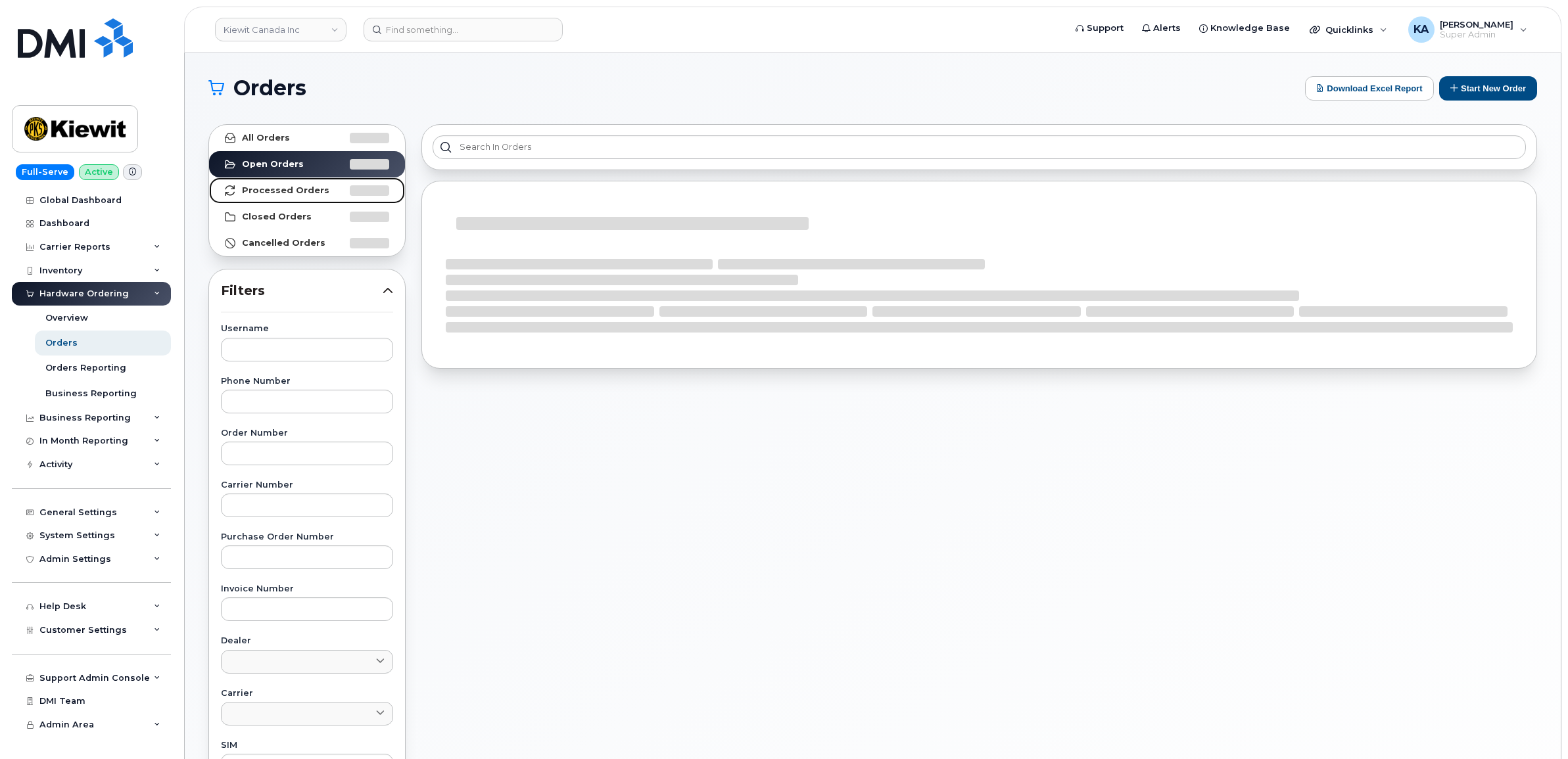
click at [267, 188] on strong "Processed Orders" at bounding box center [285, 190] width 87 height 11
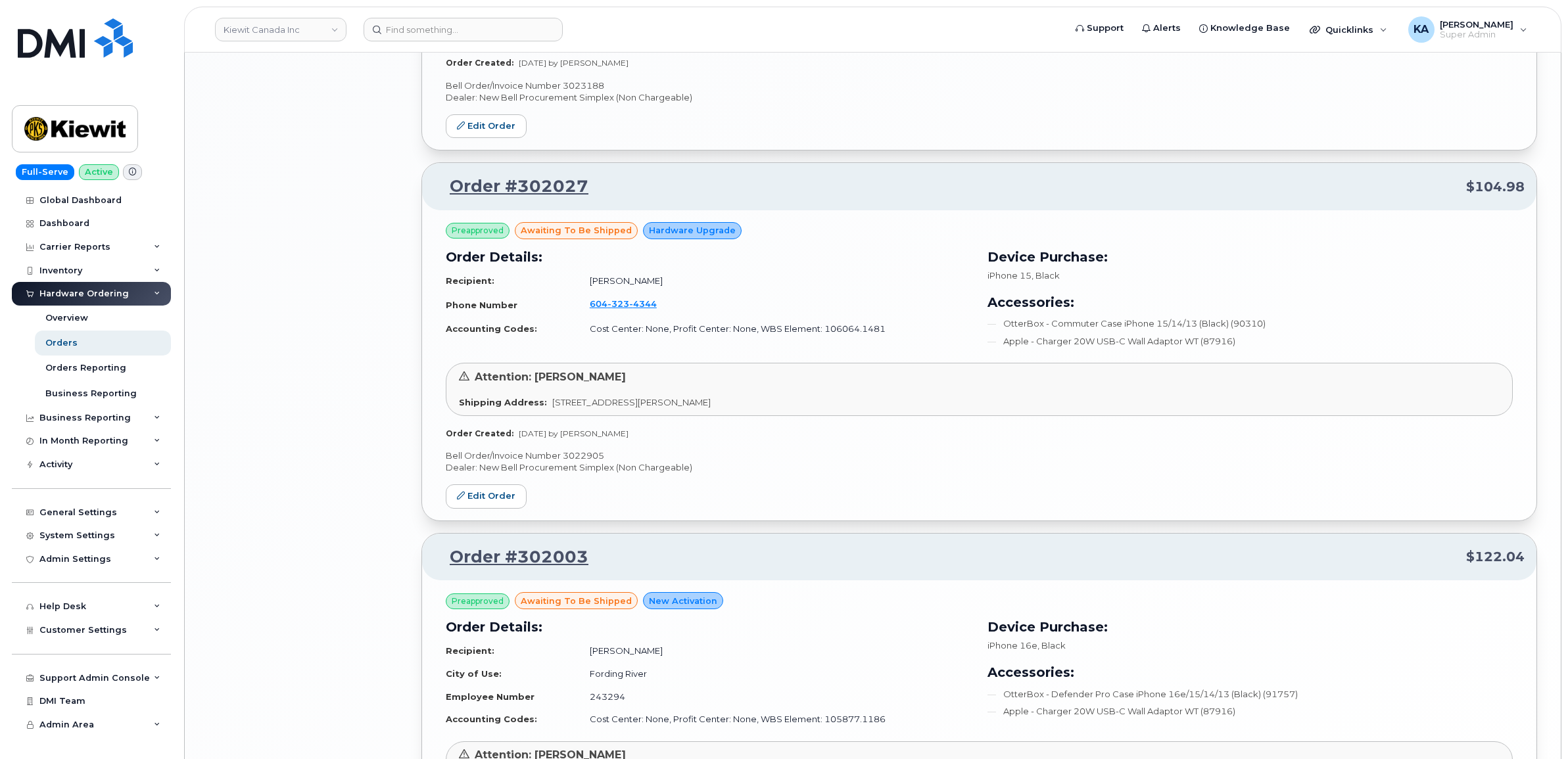
scroll to position [2532, 0]
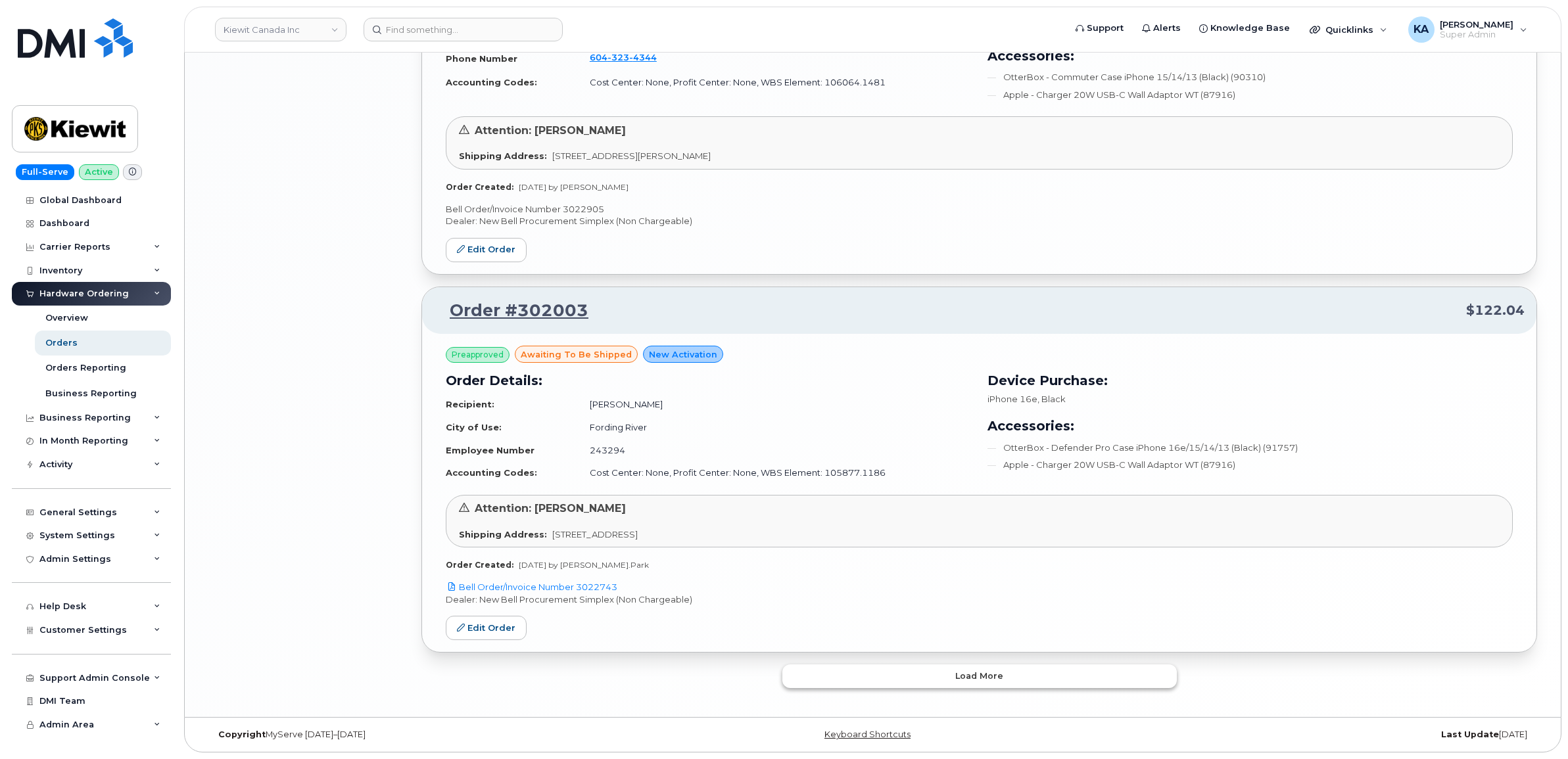
click at [807, 674] on button "Load more" at bounding box center [979, 676] width 395 height 24
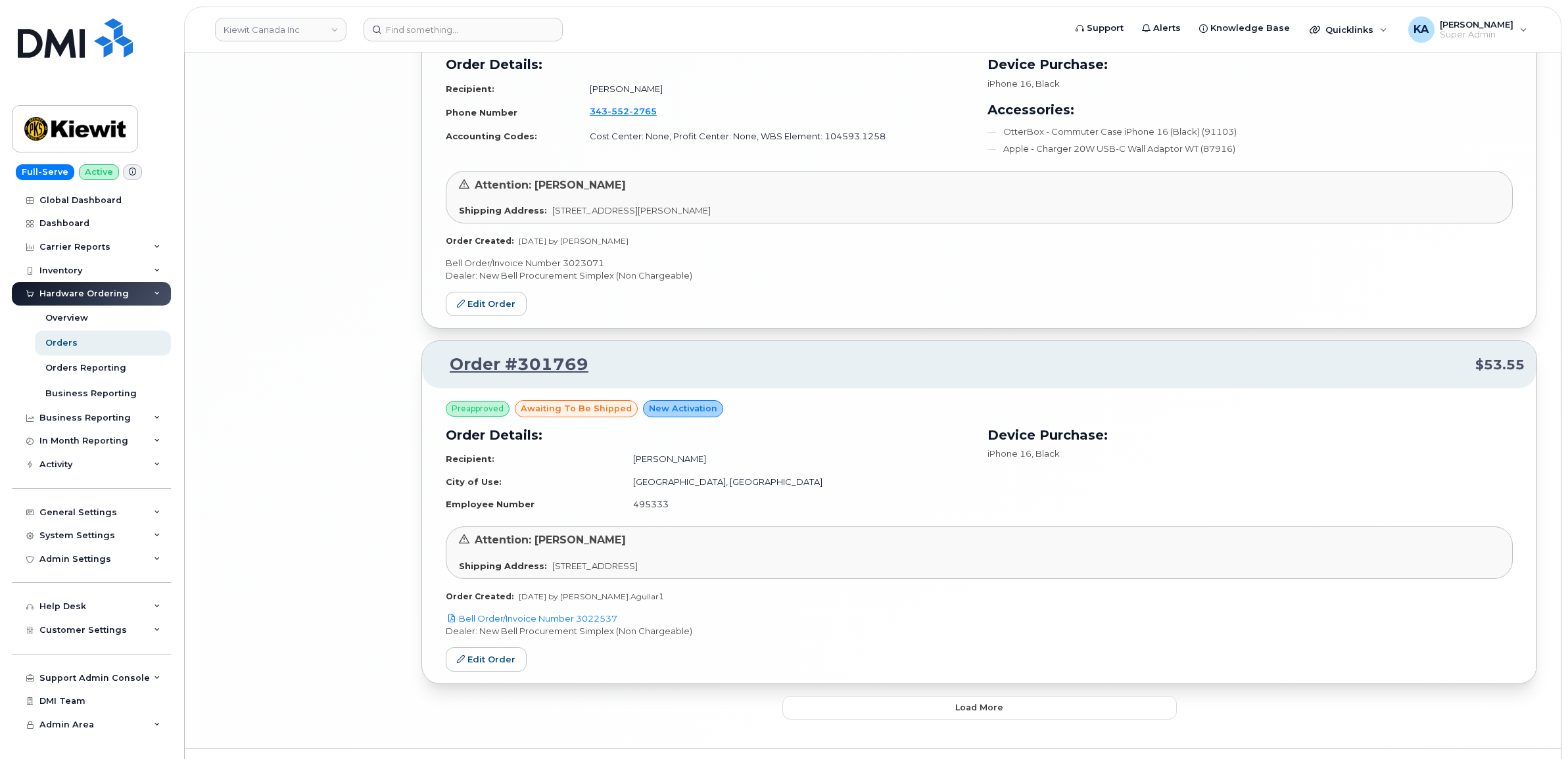
scroll to position [5580, 0]
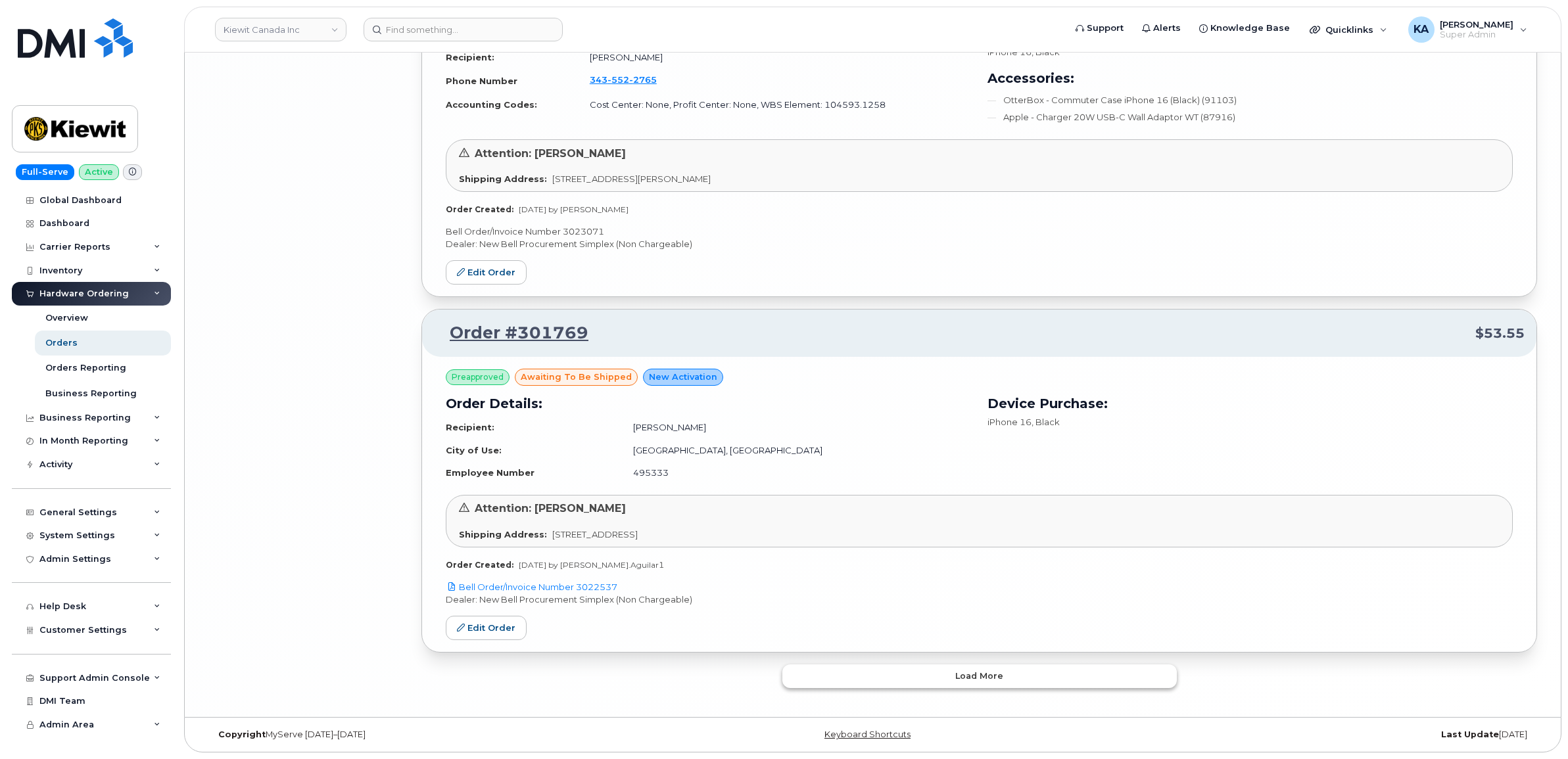
click at [838, 676] on button "Load more" at bounding box center [979, 676] width 395 height 24
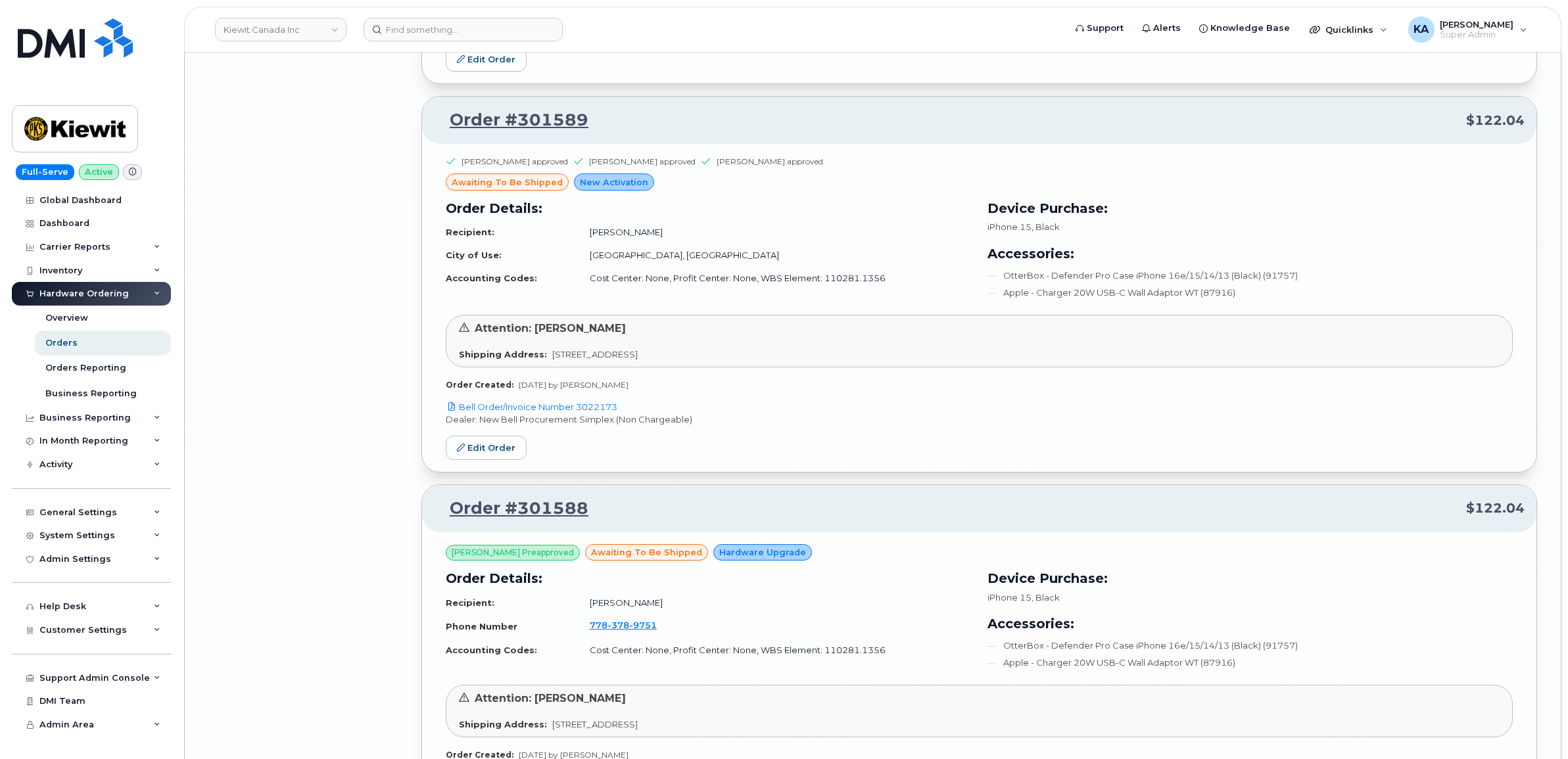
scroll to position [7305, 0]
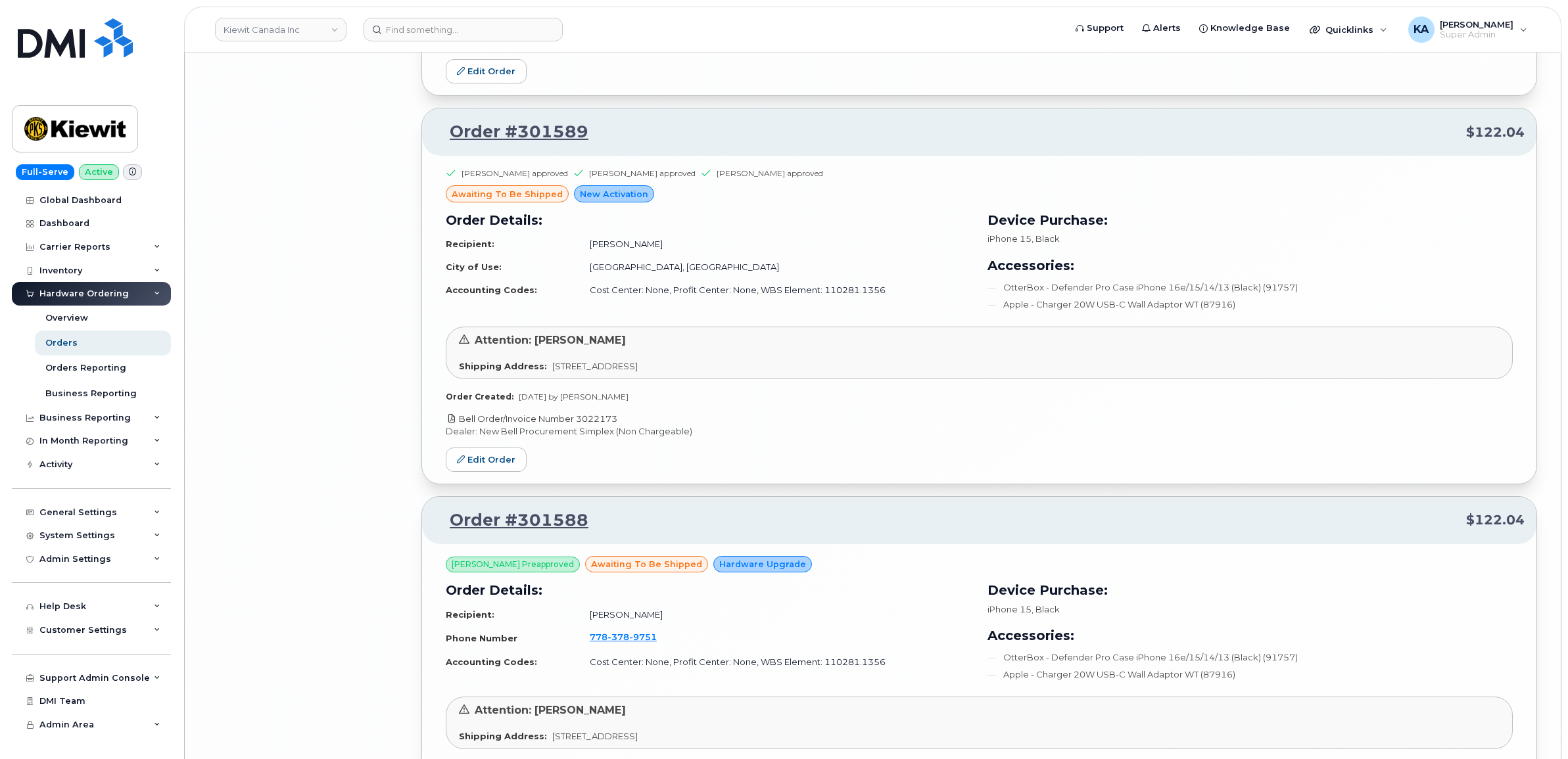
drag, startPoint x: 625, startPoint y: 429, endPoint x: 580, endPoint y: 433, distance: 45.2
click at [580, 425] on p "Bell Order/Invoice Number 3022173" at bounding box center [979, 419] width 1067 height 12
copy link "3022173"
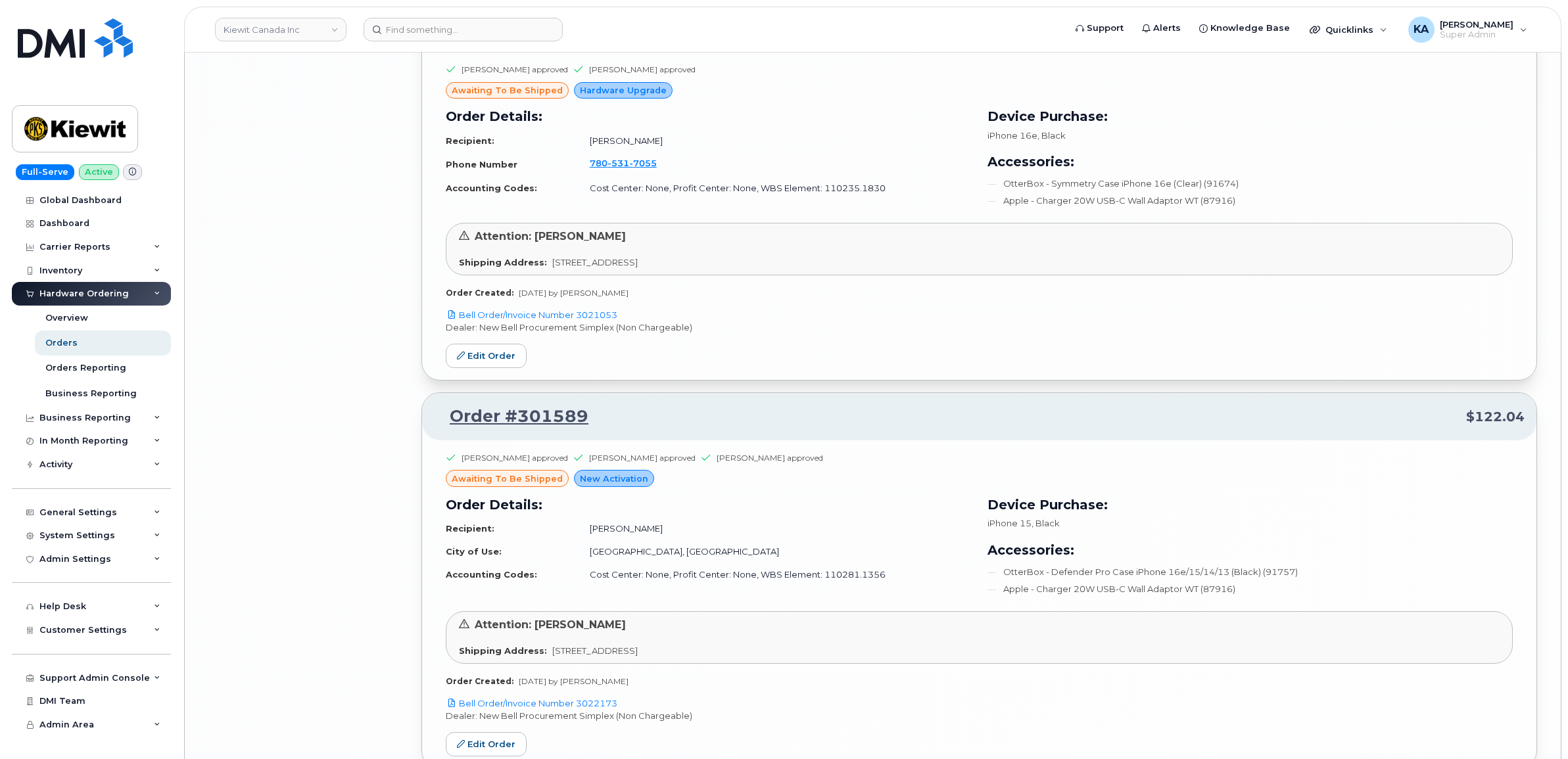
scroll to position [6895, 0]
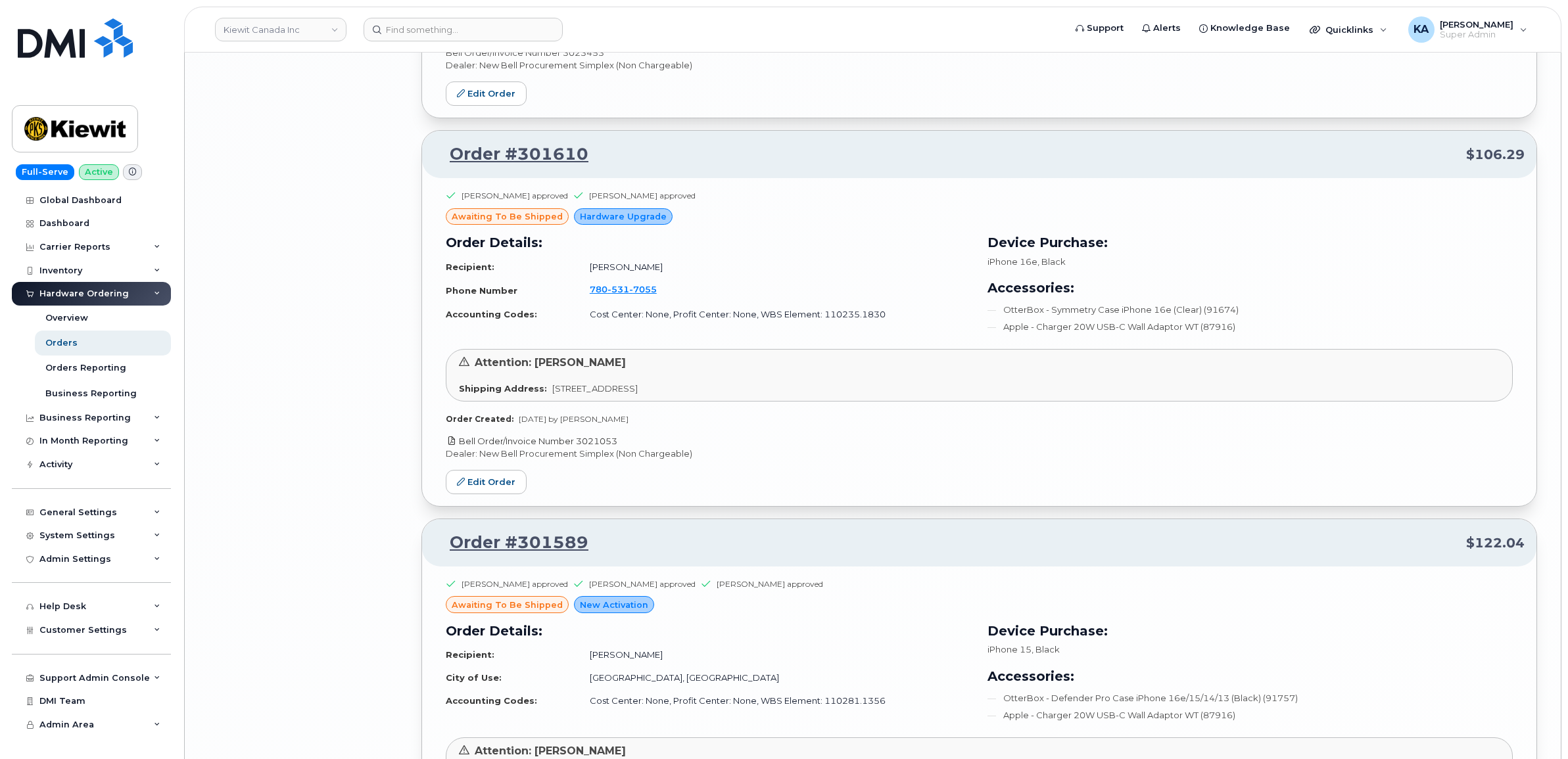
drag, startPoint x: 625, startPoint y: 451, endPoint x: 579, endPoint y: 449, distance: 46.0
click at [579, 447] on p "Bell Order/Invoice Number 3021053" at bounding box center [979, 441] width 1067 height 12
copy link "3021053"
click at [482, 494] on link "Edit Order" at bounding box center [486, 483] width 81 height 25
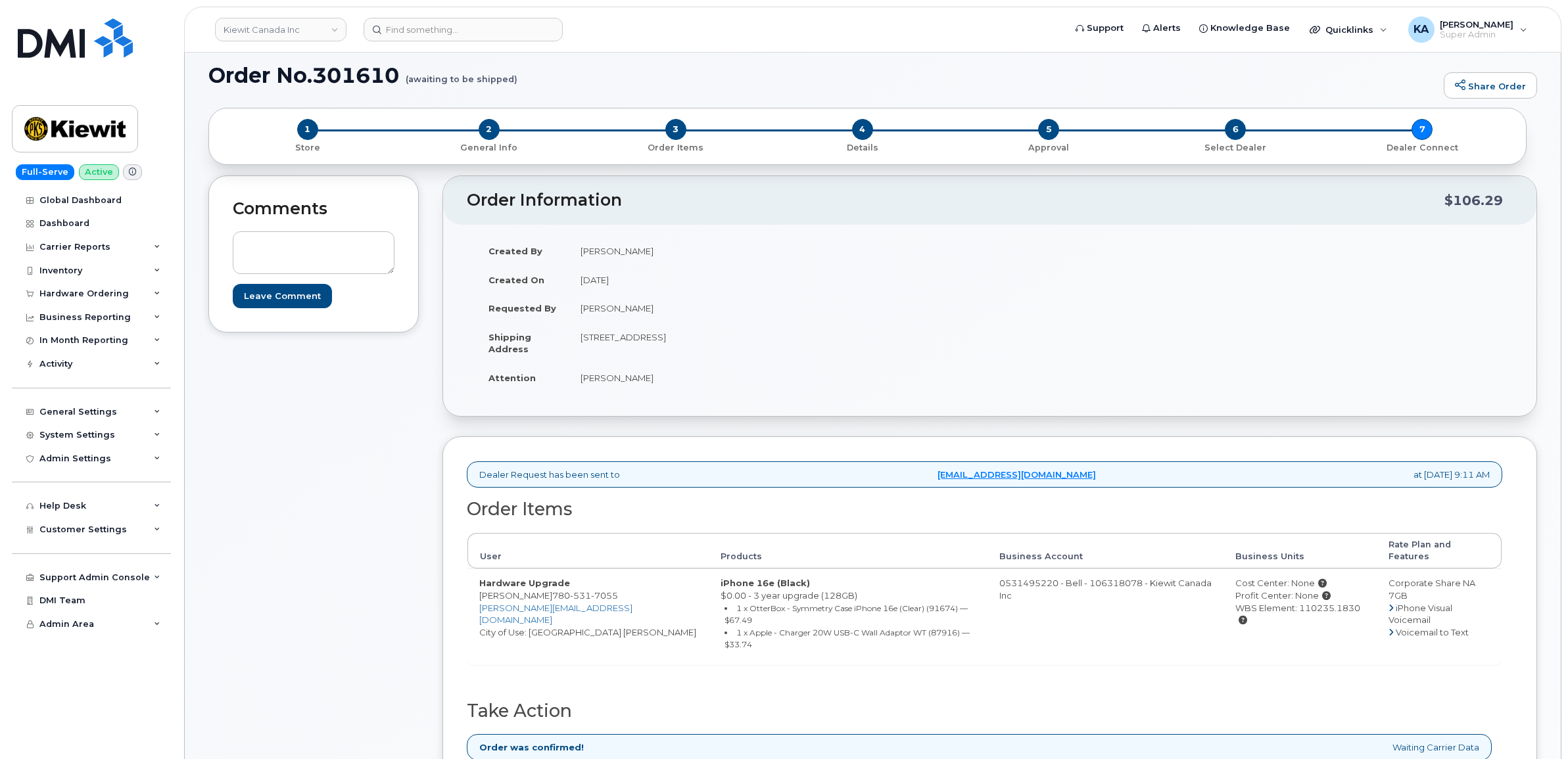
scroll to position [247, 0]
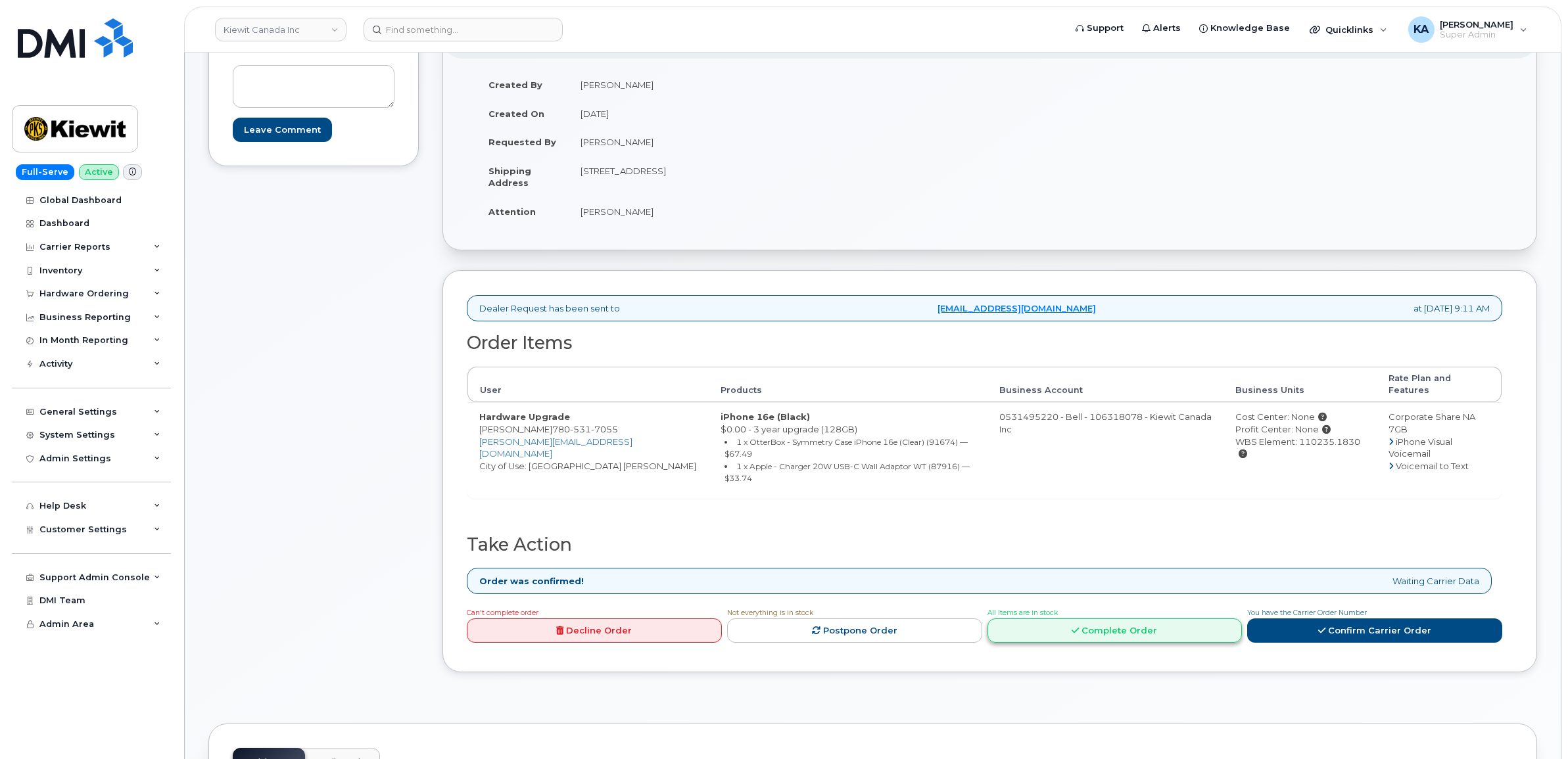
click at [1112, 618] on link "Complete Order" at bounding box center [1115, 631] width 255 height 25
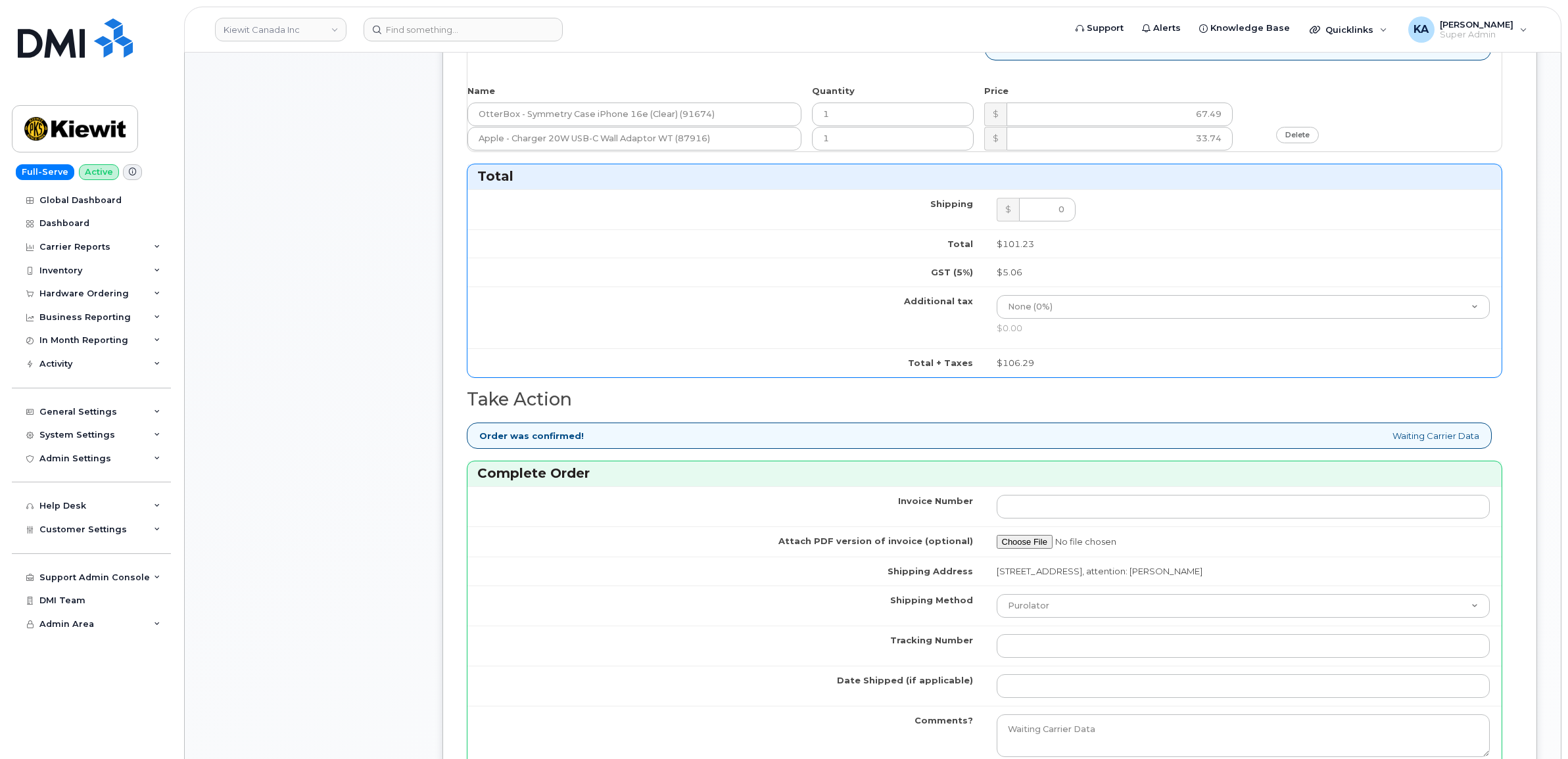
scroll to position [986, 0]
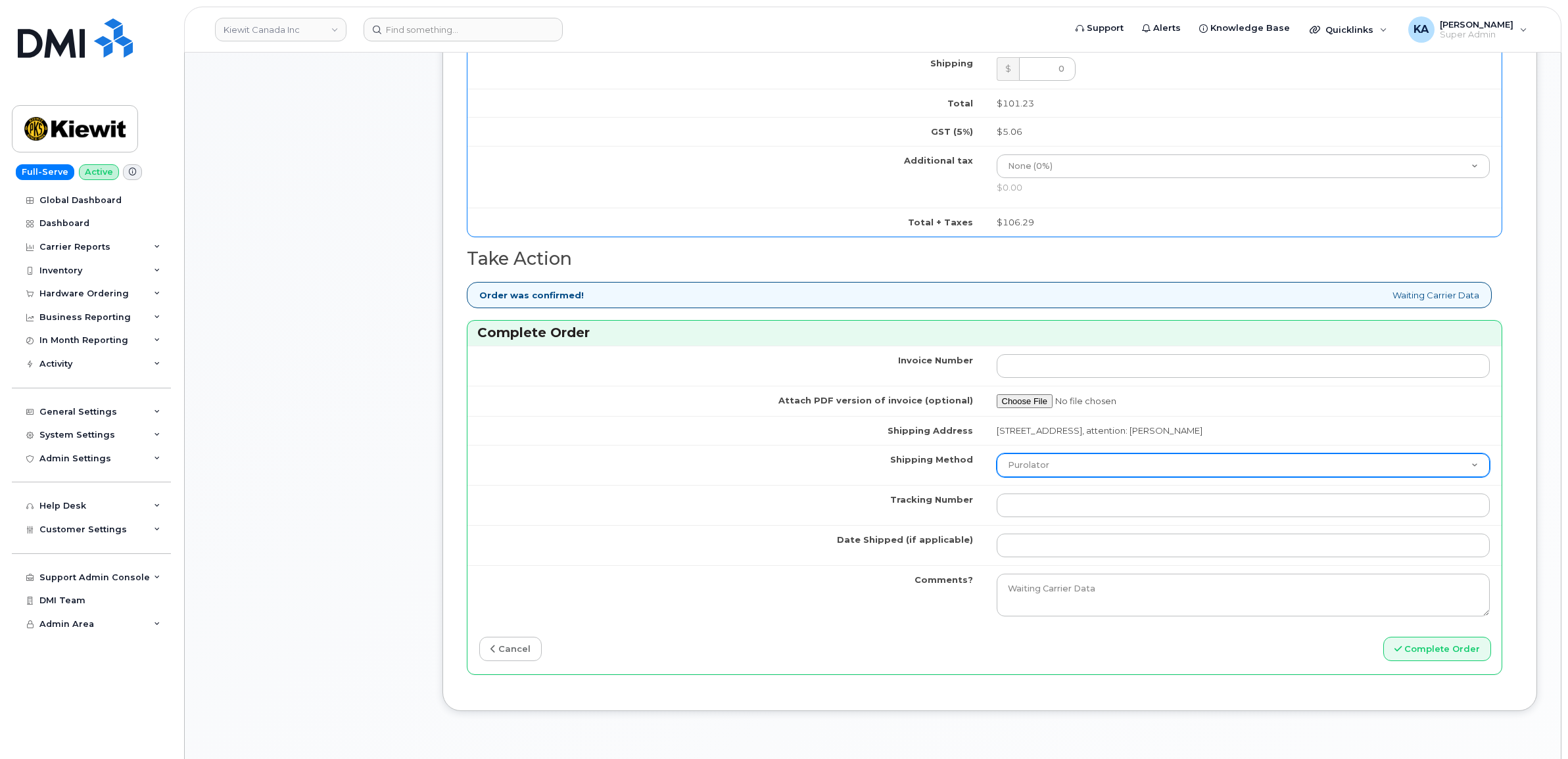
click at [1099, 472] on select "Purolator UPS FedEx Canada Post Courier Other Drop Off Pick Up" at bounding box center [1243, 465] width 493 height 24
select select "FedEx"
click at [997, 458] on select "Purolator UPS FedEx Canada Post Courier Other Drop Off Pick Up" at bounding box center [1243, 465] width 493 height 24
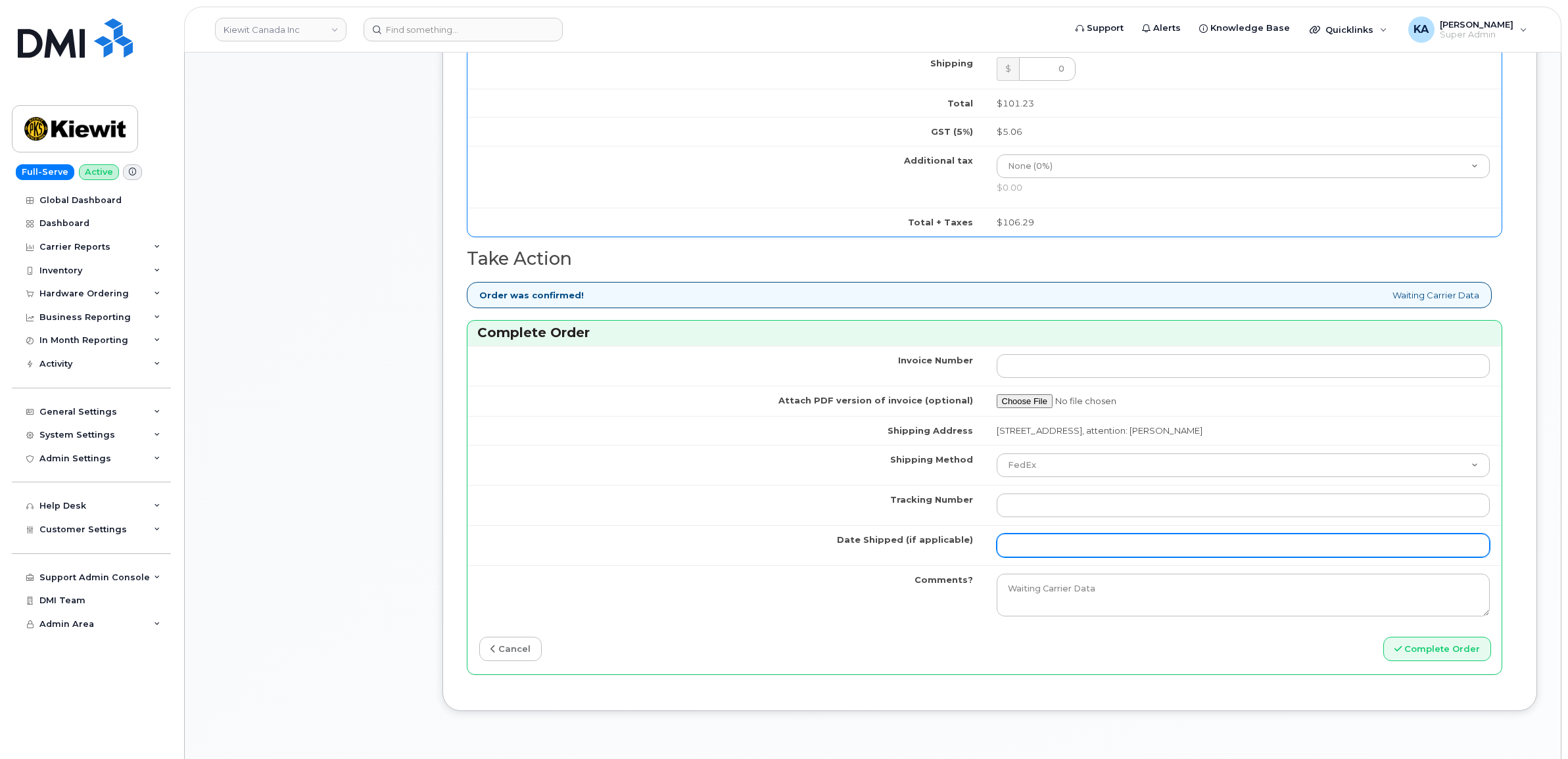
click at [1023, 553] on input "Date Shipped (if applicable)" at bounding box center [1243, 545] width 493 height 24
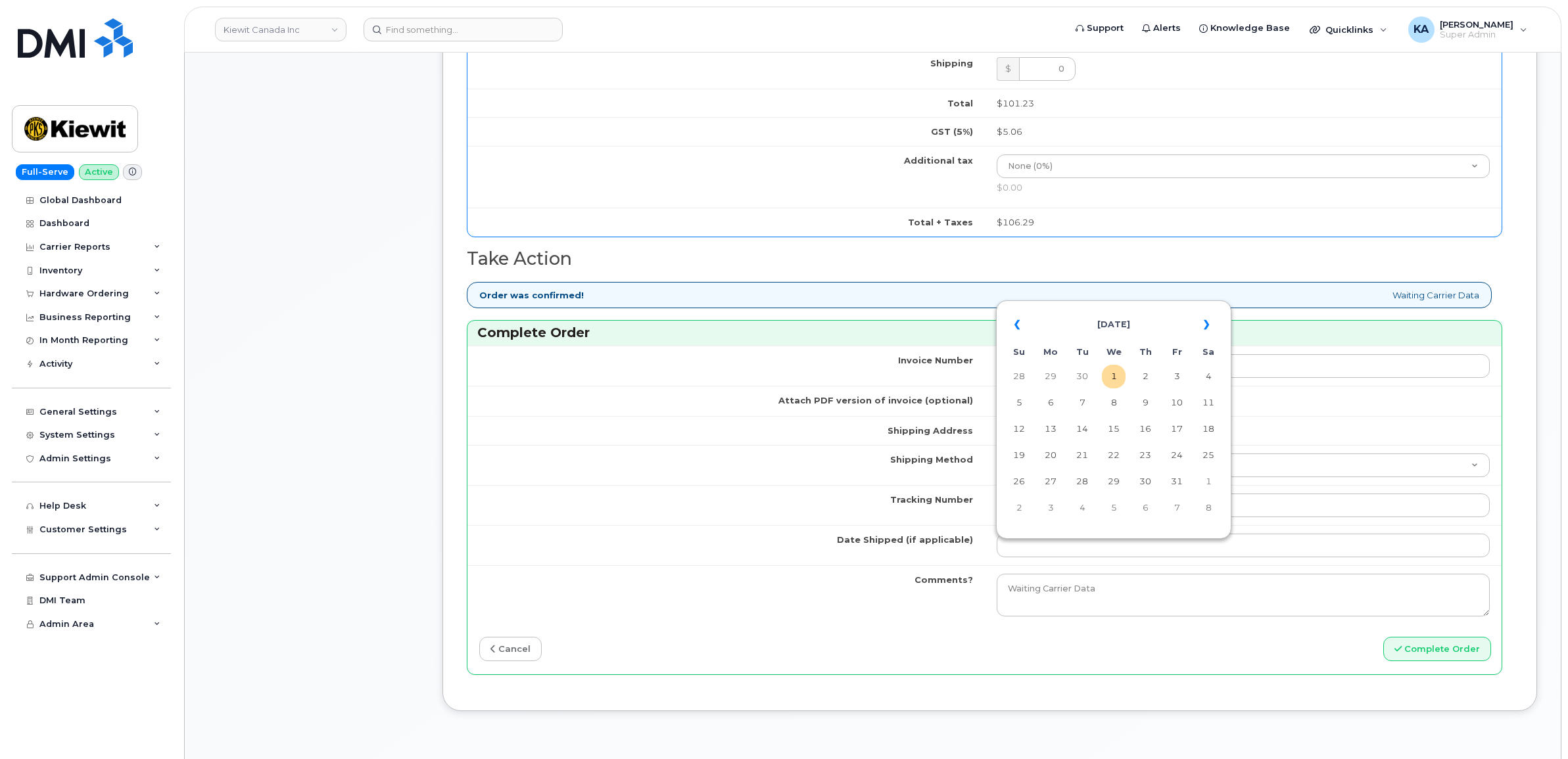
click at [1105, 307] on table "« October 2025 » Su Mo Tu We Th Fr Sa 28 29 30 1 2 3 4 5 6 7 8 9 10 11 12 13 14…" at bounding box center [1113, 415] width 229 height 224
click at [1112, 480] on td "29" at bounding box center [1113, 482] width 24 height 24
drag, startPoint x: 1044, startPoint y: 546, endPoint x: 1054, endPoint y: 556, distance: 14.1
click at [1044, 546] on input "2025-10-29" at bounding box center [1243, 545] width 493 height 24
type input "[DATE]"
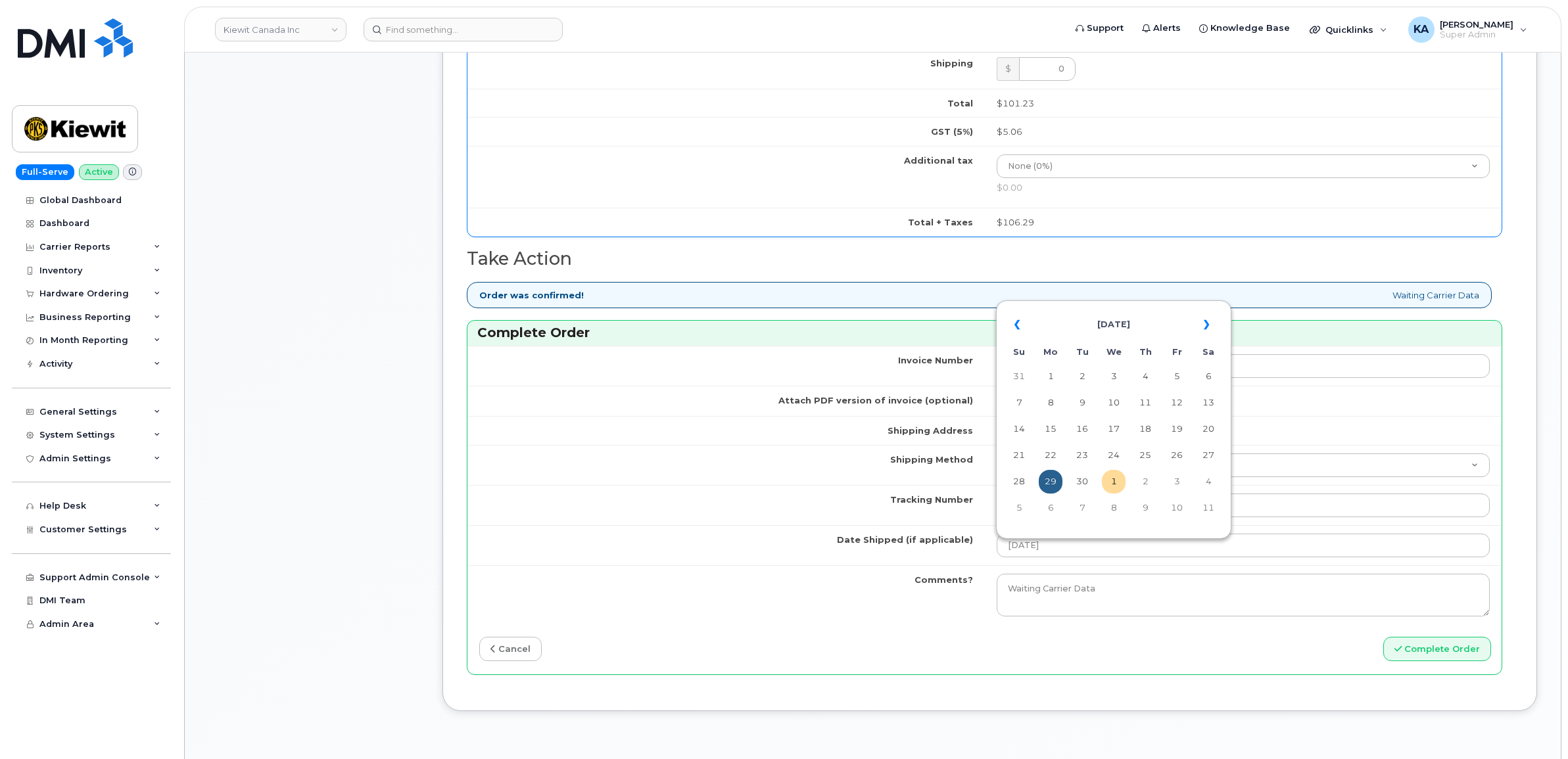
click at [849, 561] on td "Date Shipped (if applicable)" at bounding box center [725, 545] width 517 height 40
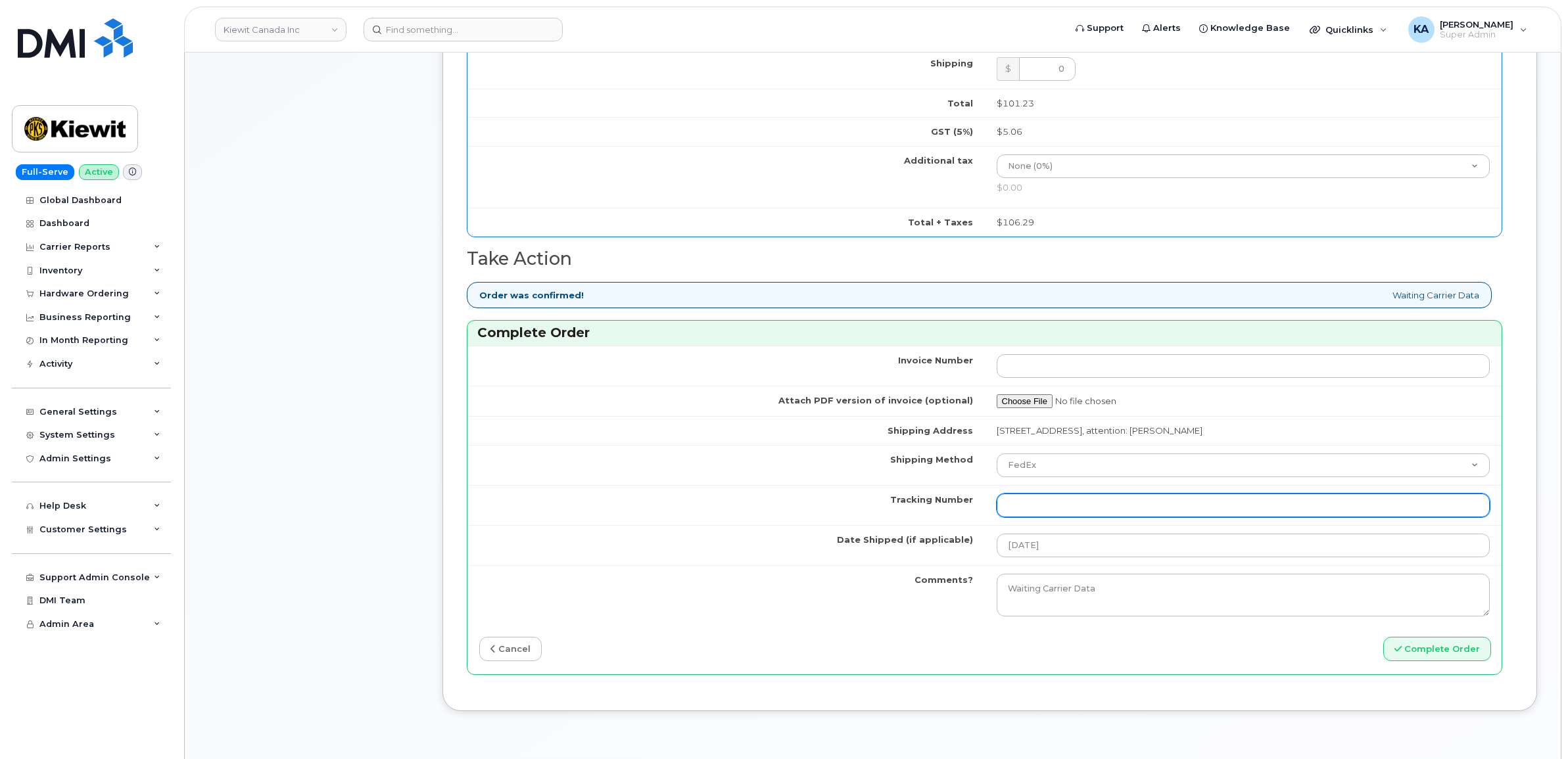
click at [1062, 504] on input "Tracking Number" at bounding box center [1243, 505] width 493 height 24
paste input "476303104620"
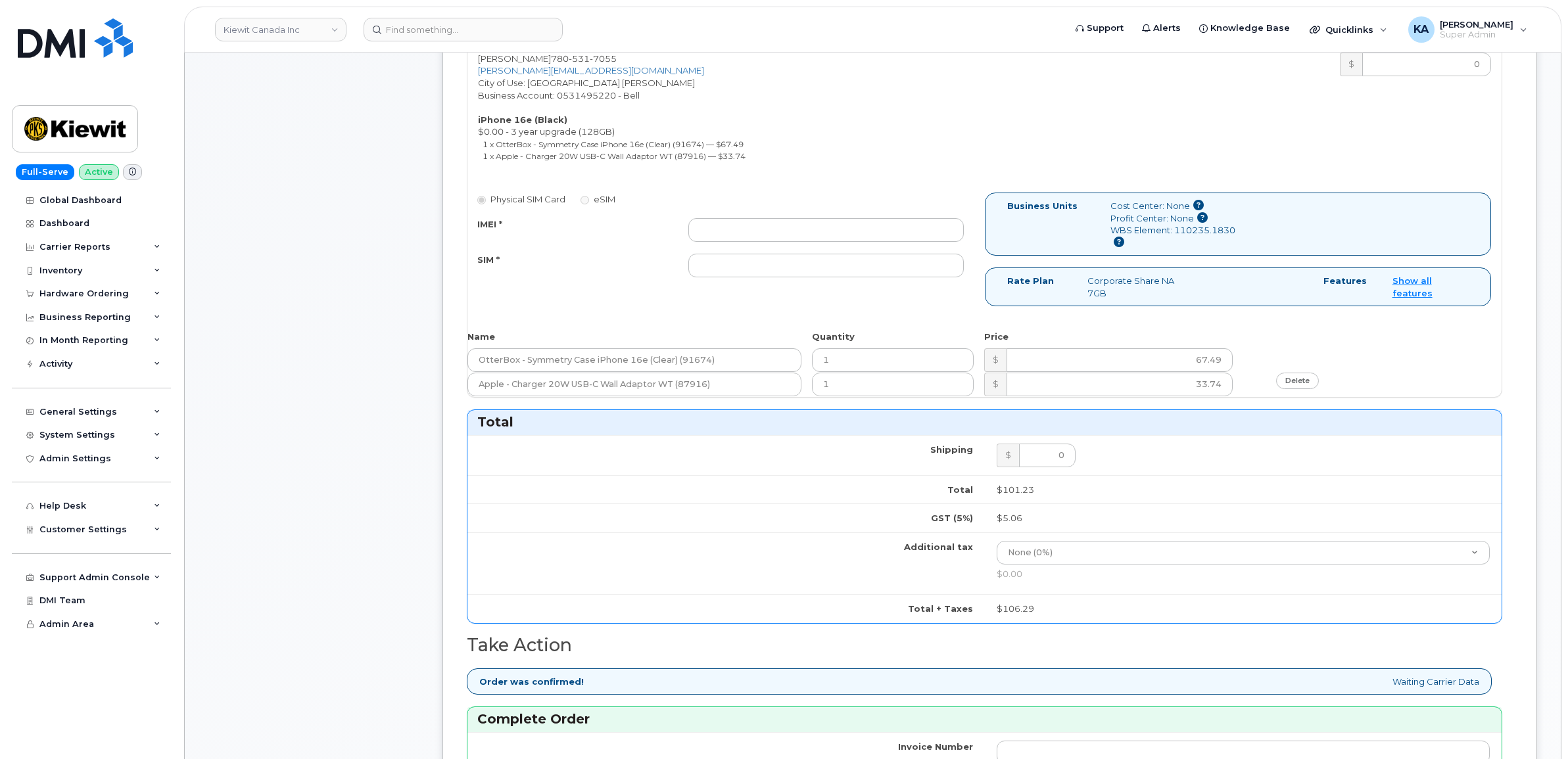
scroll to position [576, 0]
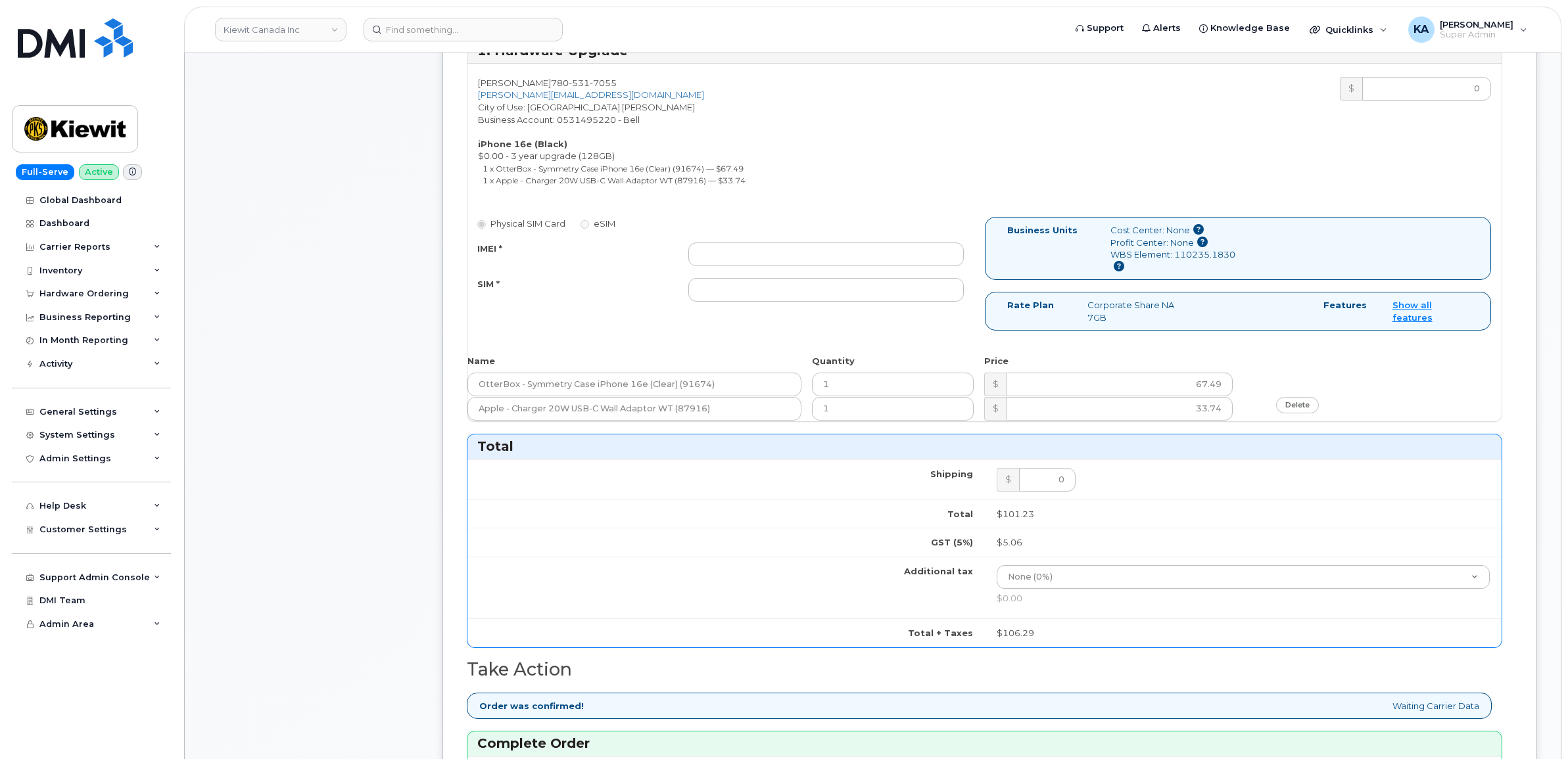
type input "476303104620"
click at [797, 257] on input "IMEI *" at bounding box center [826, 254] width 275 height 24
paste input "354216331165179"
type input "354216331165179"
click at [878, 291] on input "SIM *" at bounding box center [826, 289] width 275 height 24
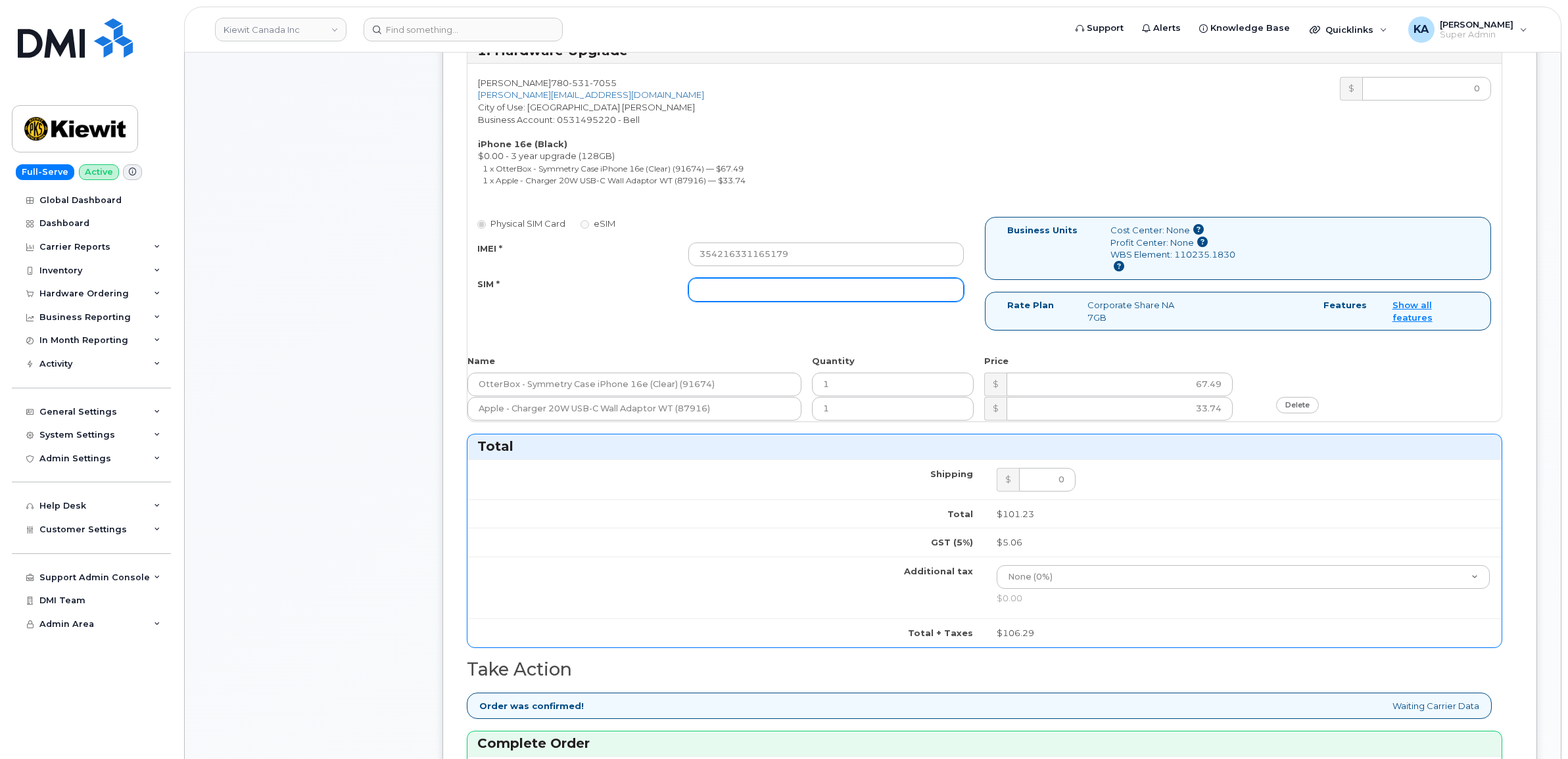
paste input "89302610207734121699"
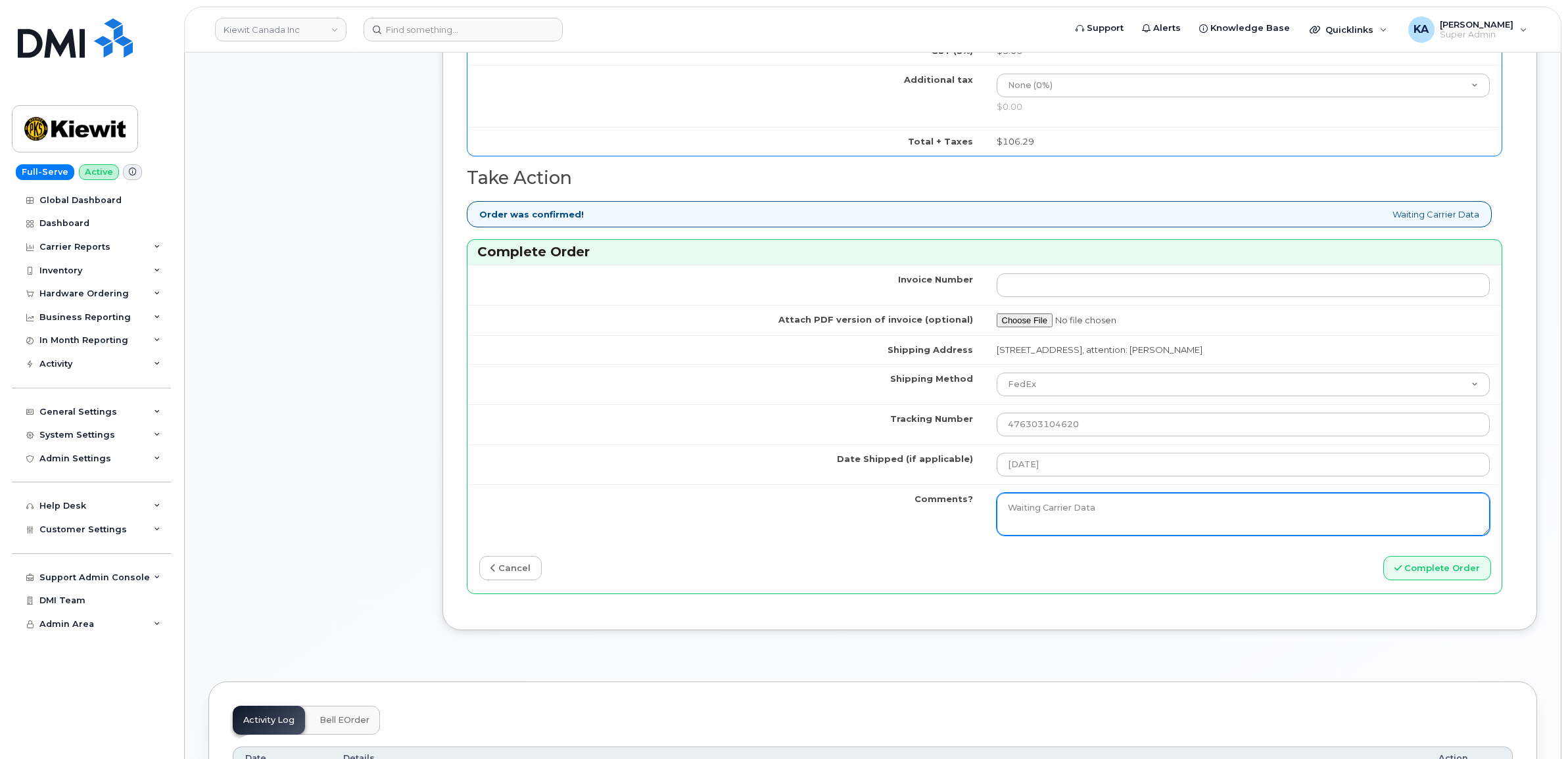
scroll to position [1068, 0]
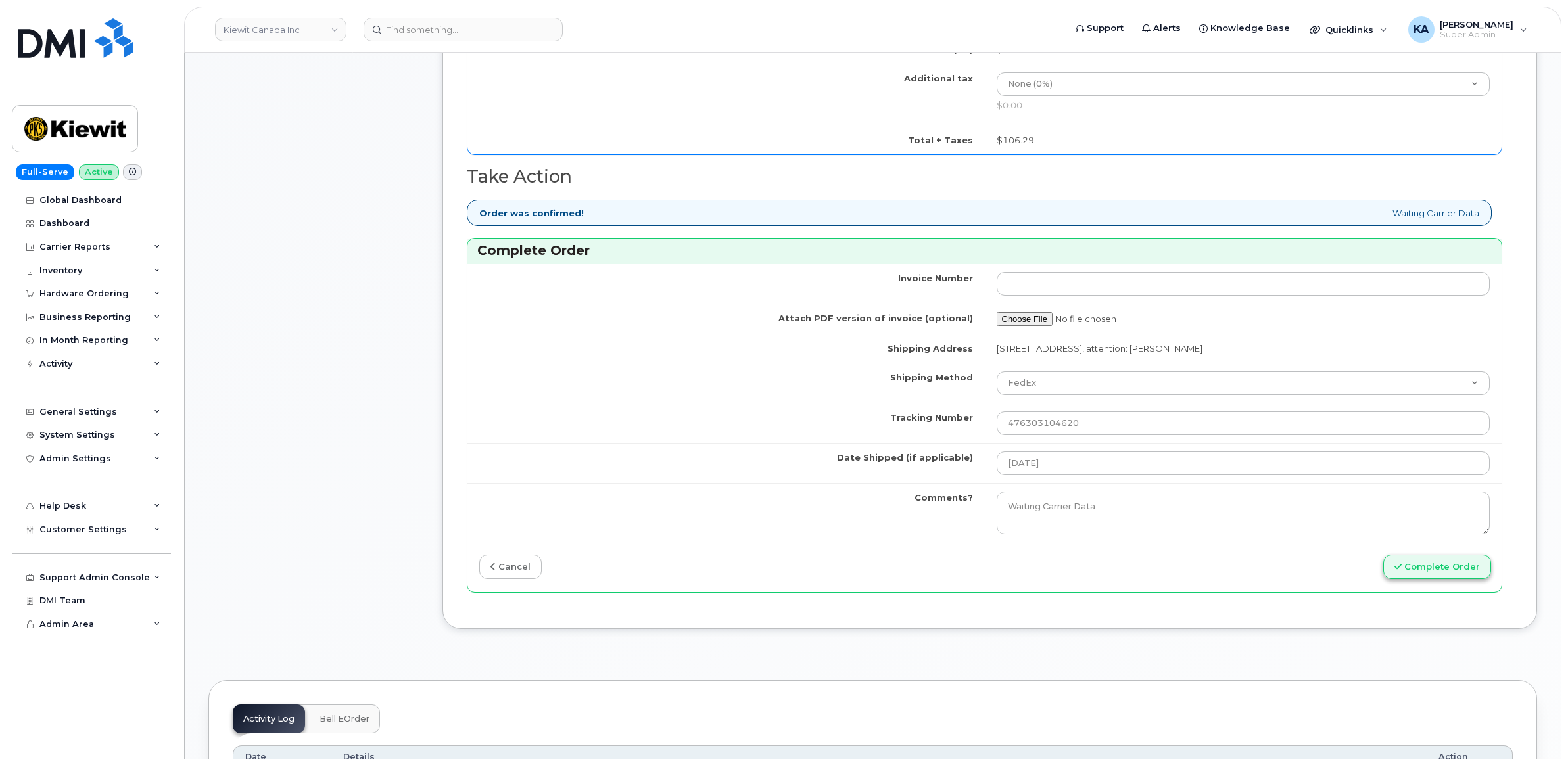
type input "89302610207734121699"
click at [1440, 569] on button "Complete Order" at bounding box center [1436, 567] width 108 height 25
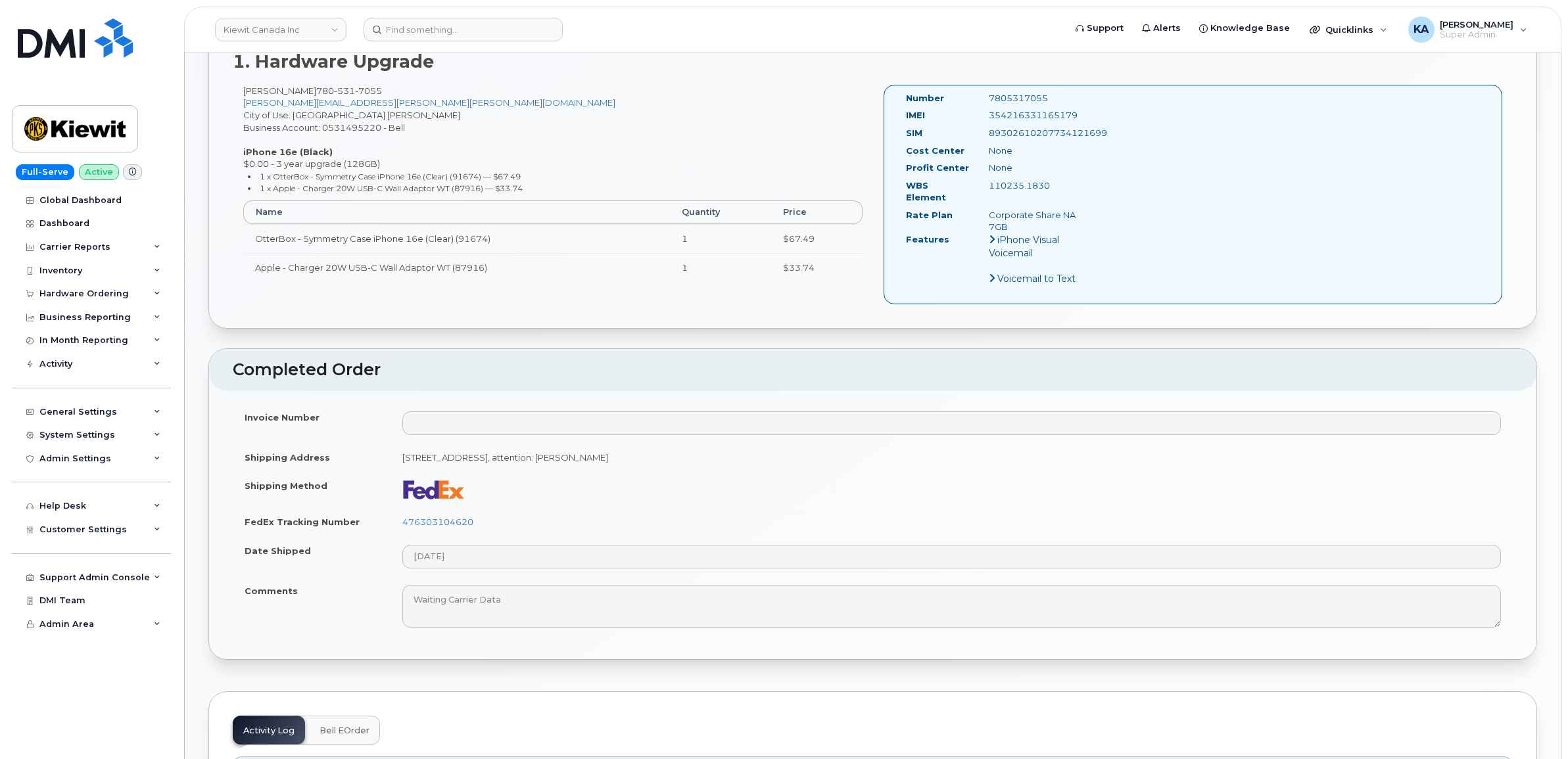
scroll to position [493, 0]
drag, startPoint x: 478, startPoint y: 510, endPoint x: 403, endPoint y: 510, distance: 75.0
click at [403, 510] on td "476303104620" at bounding box center [951, 520] width 1122 height 29
copy link "476303104620"
drag, startPoint x: 1086, startPoint y: 112, endPoint x: 987, endPoint y: 113, distance: 99.0
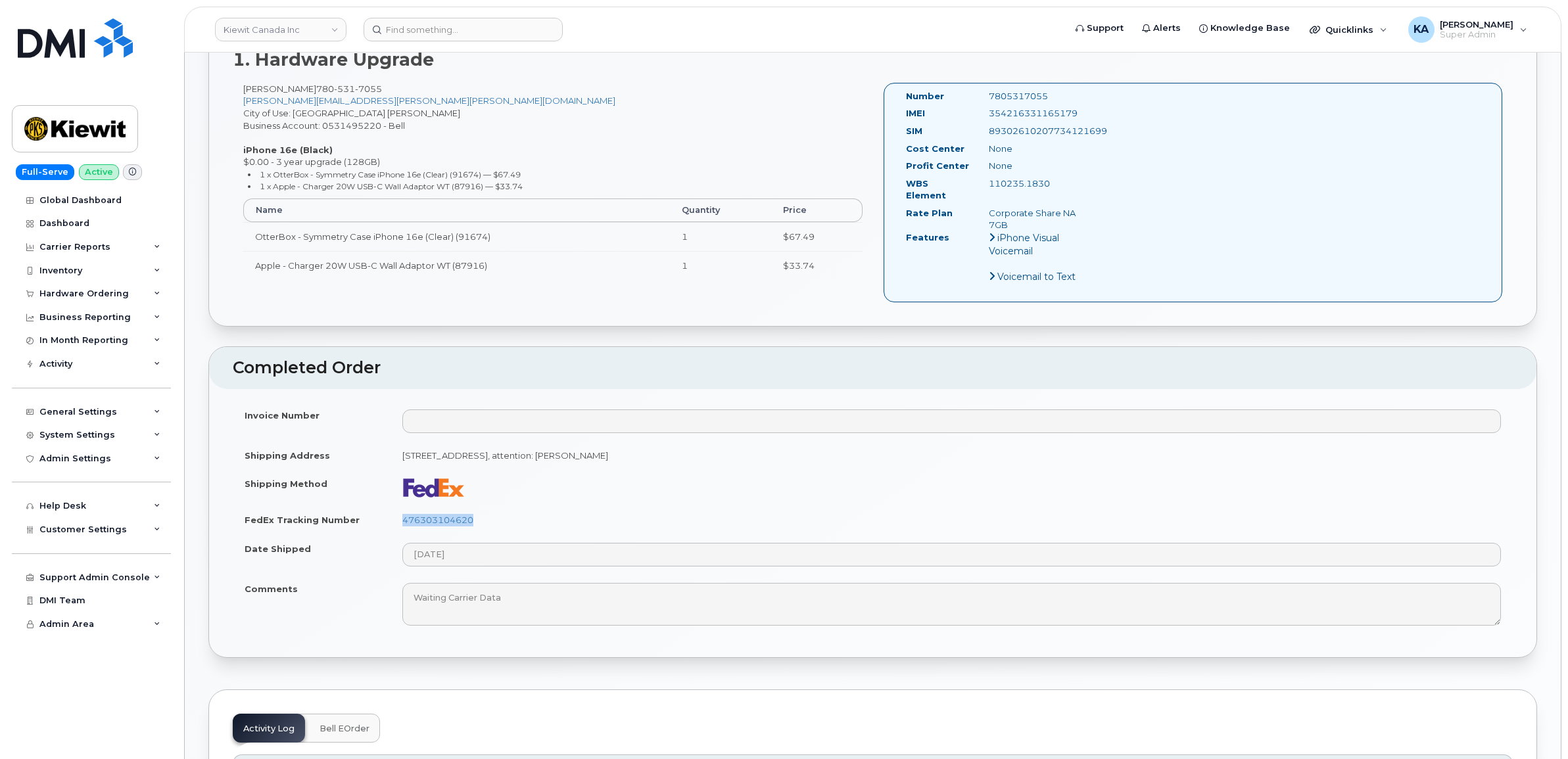
click at [987, 113] on div "354216331165179" at bounding box center [1037, 113] width 117 height 12
copy div "354216331165179"
drag, startPoint x: 1049, startPoint y: 94, endPoint x: 984, endPoint y: 99, distance: 65.2
click at [984, 99] on div "7805317055" at bounding box center [1037, 96] width 117 height 12
copy div "7805317055"
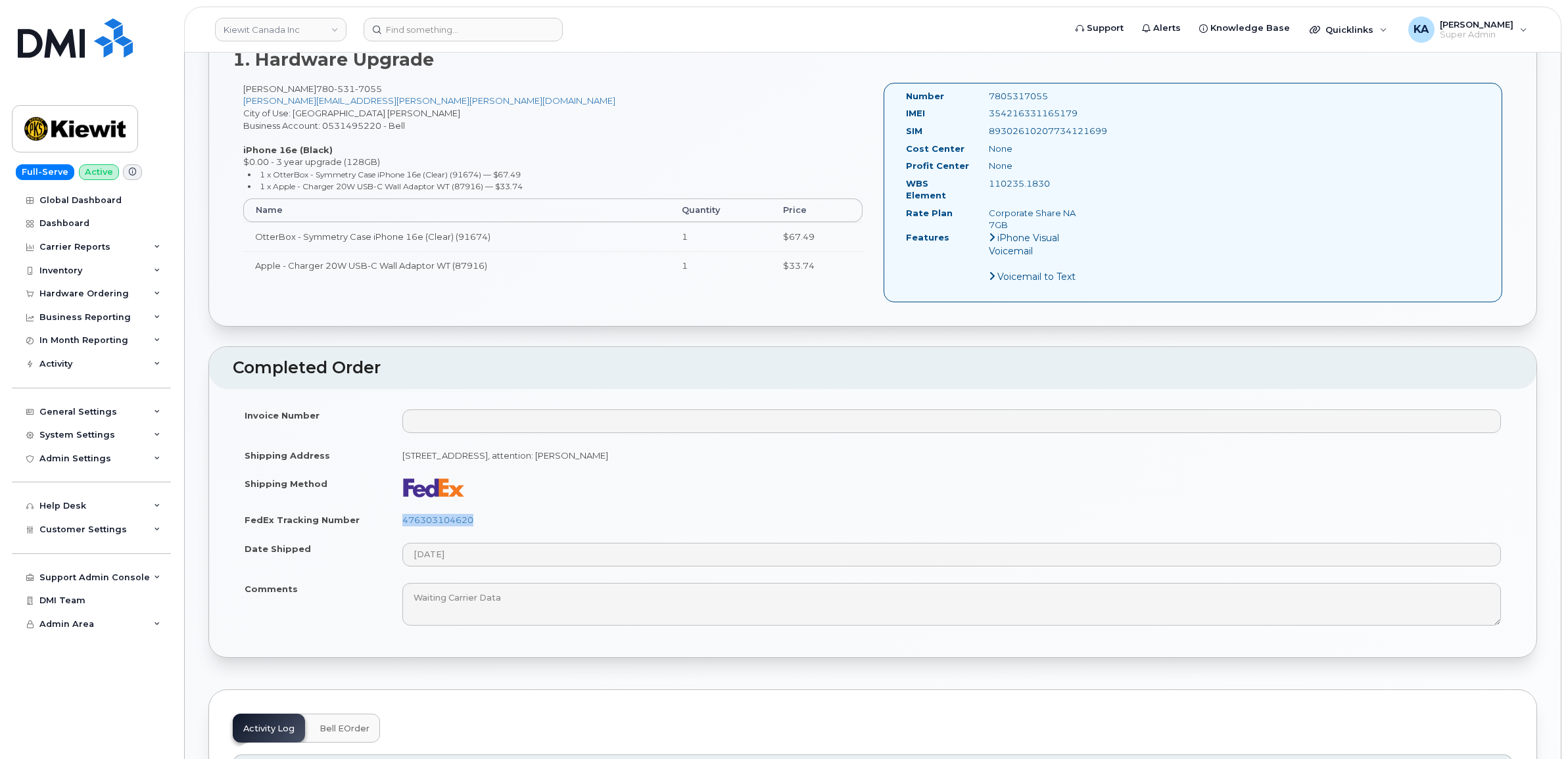
drag, startPoint x: 903, startPoint y: 94, endPoint x: 1063, endPoint y: 183, distance: 183.1
click at [1063, 183] on div "Number 7805317055 IMEI [TECHNICAL_ID] SIM [TECHNICAL_ID] Cost Center None [GEOG…" at bounding box center [996, 192] width 200 height 205
copy div "Number 7805317055 IMEI [TECHNICAL_ID] SIM [TECHNICAL_ID] Cost Center None Profi…"
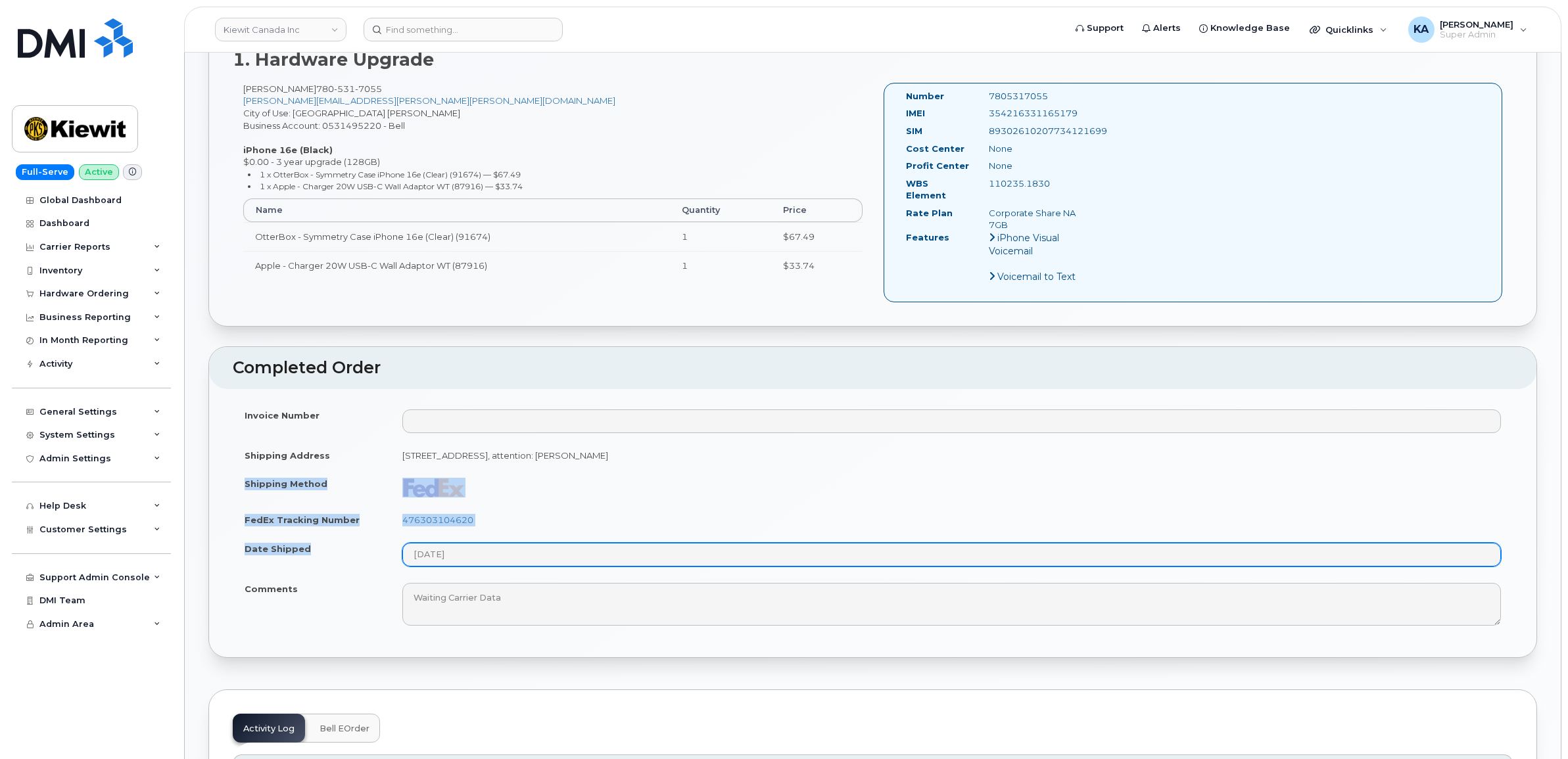
click at [472, 553] on tbody "Invoice Number Shipping Address [STREET_ADDRESS]: [PERSON_NAME] Shipping Method…" at bounding box center [872, 518] width 1280 height 234
copy tbody "Shipping Method FedEx Tracking Number 476303104620 Date Shipped"
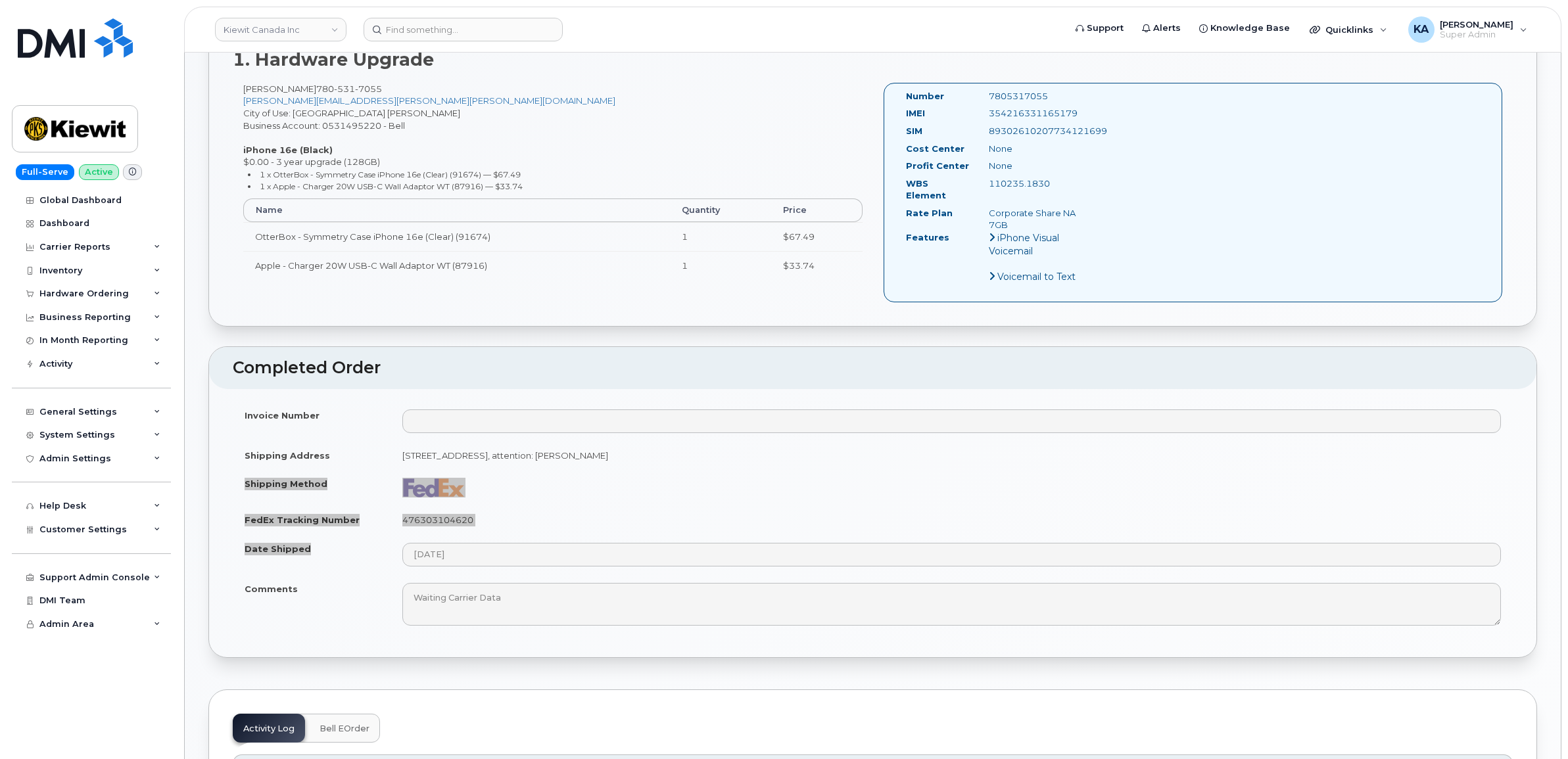
scroll to position [82, 0]
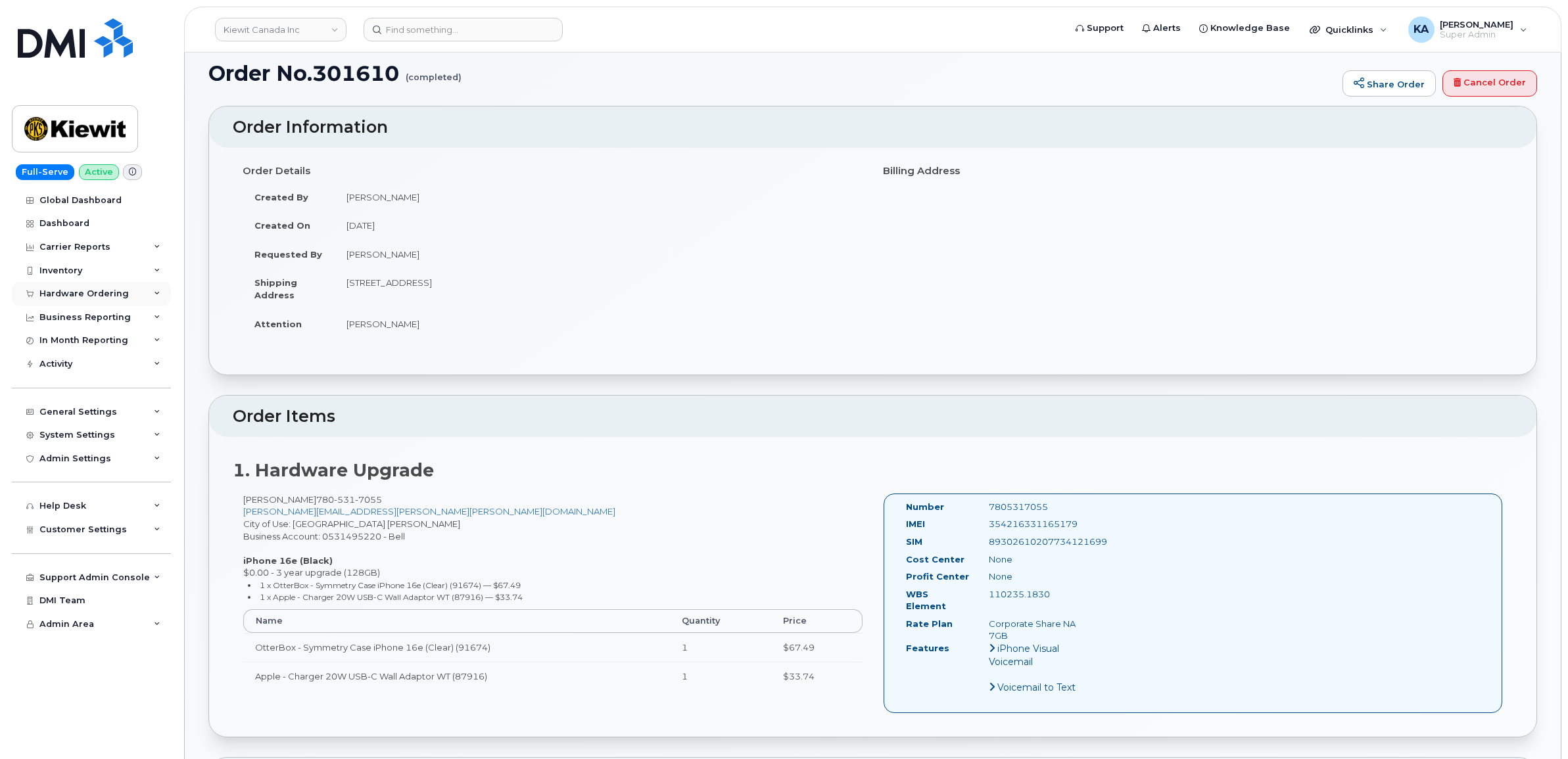
click at [90, 289] on div "Hardware Ordering" at bounding box center [90, 294] width 159 height 24
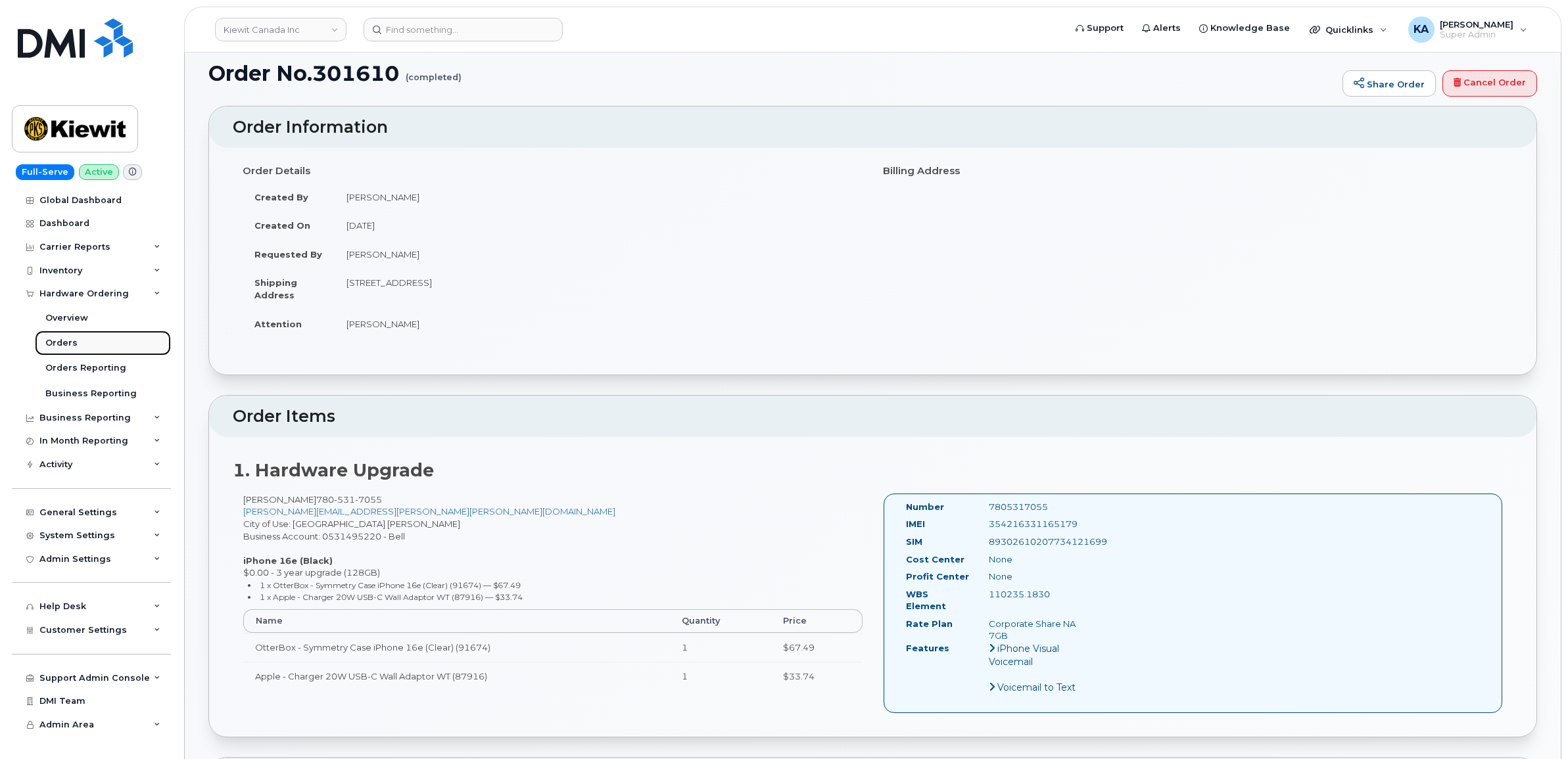
click at [53, 343] on div "Orders" at bounding box center [61, 343] width 32 height 12
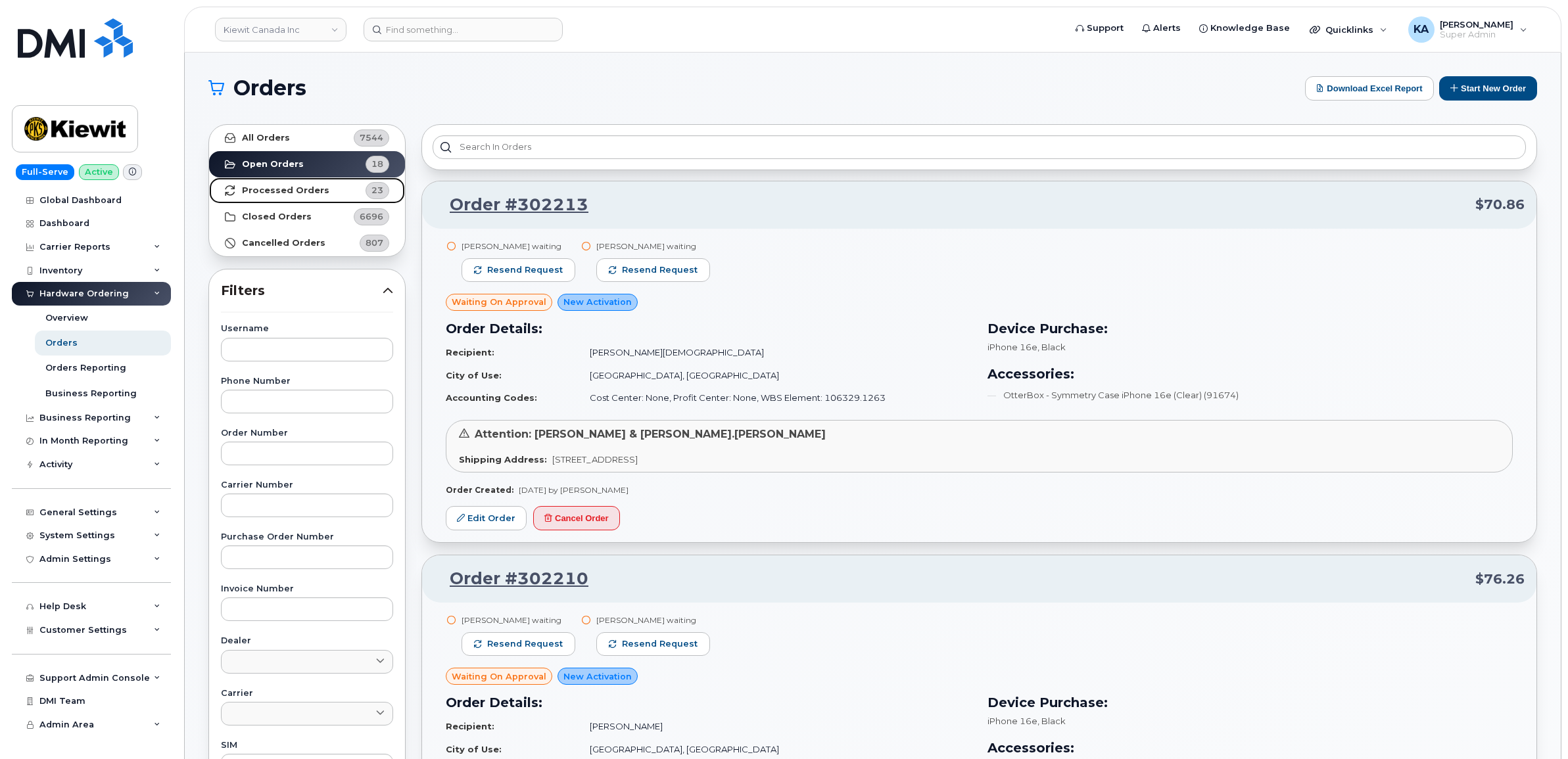
click at [266, 185] on strong "Processed Orders" at bounding box center [285, 190] width 87 height 11
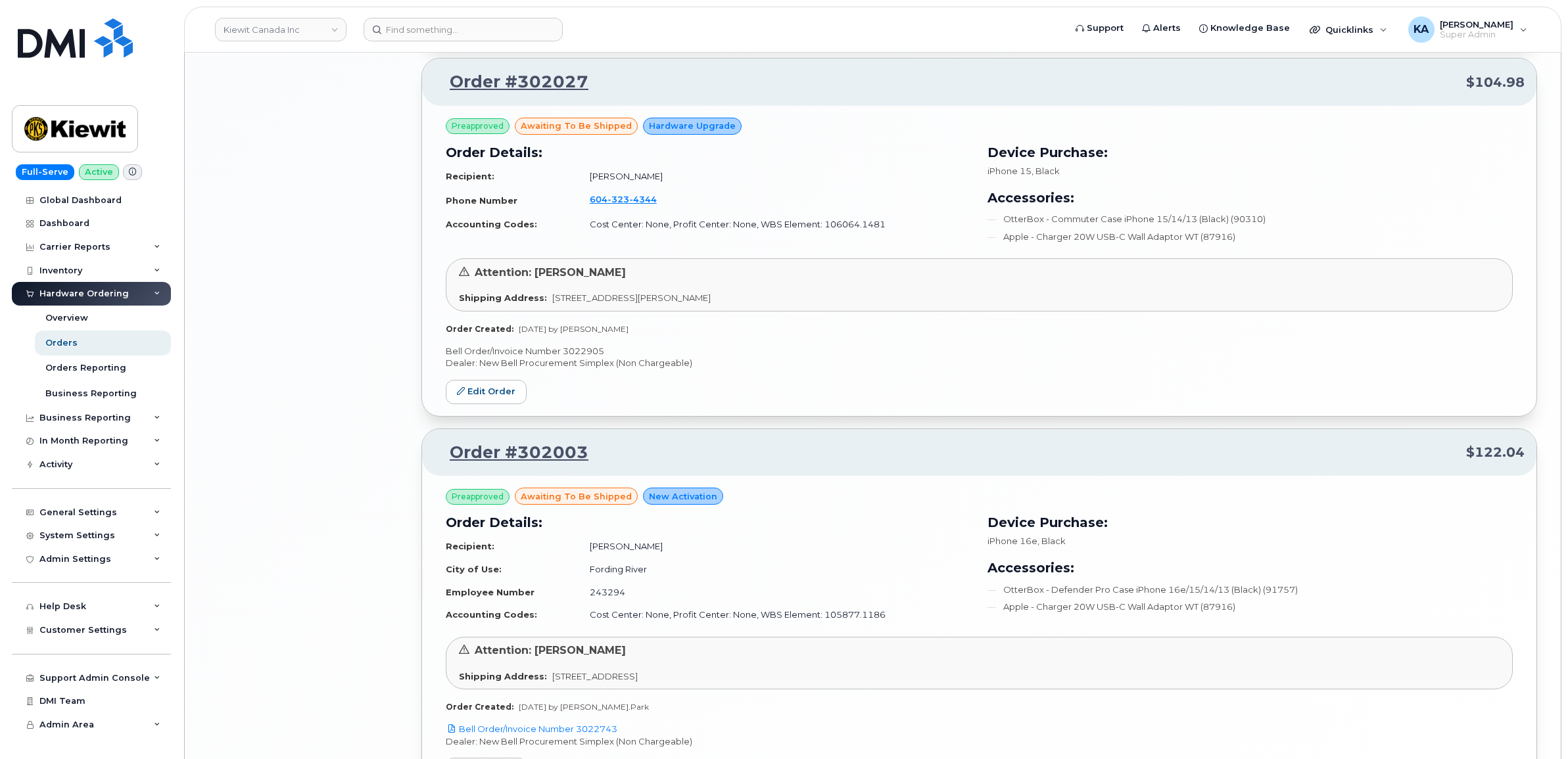
scroll to position [2532, 0]
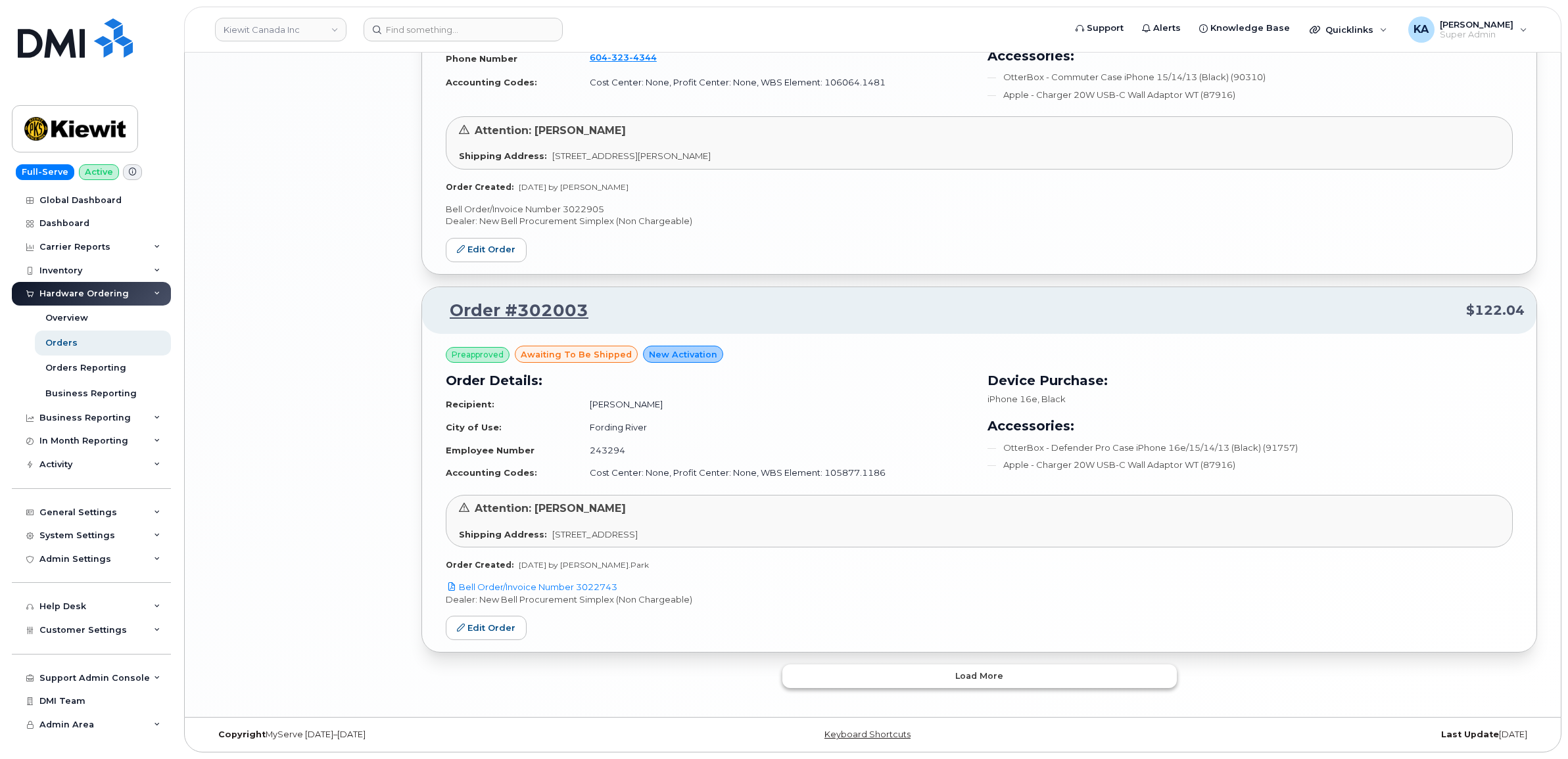
click at [847, 674] on button "Load more" at bounding box center [979, 676] width 395 height 24
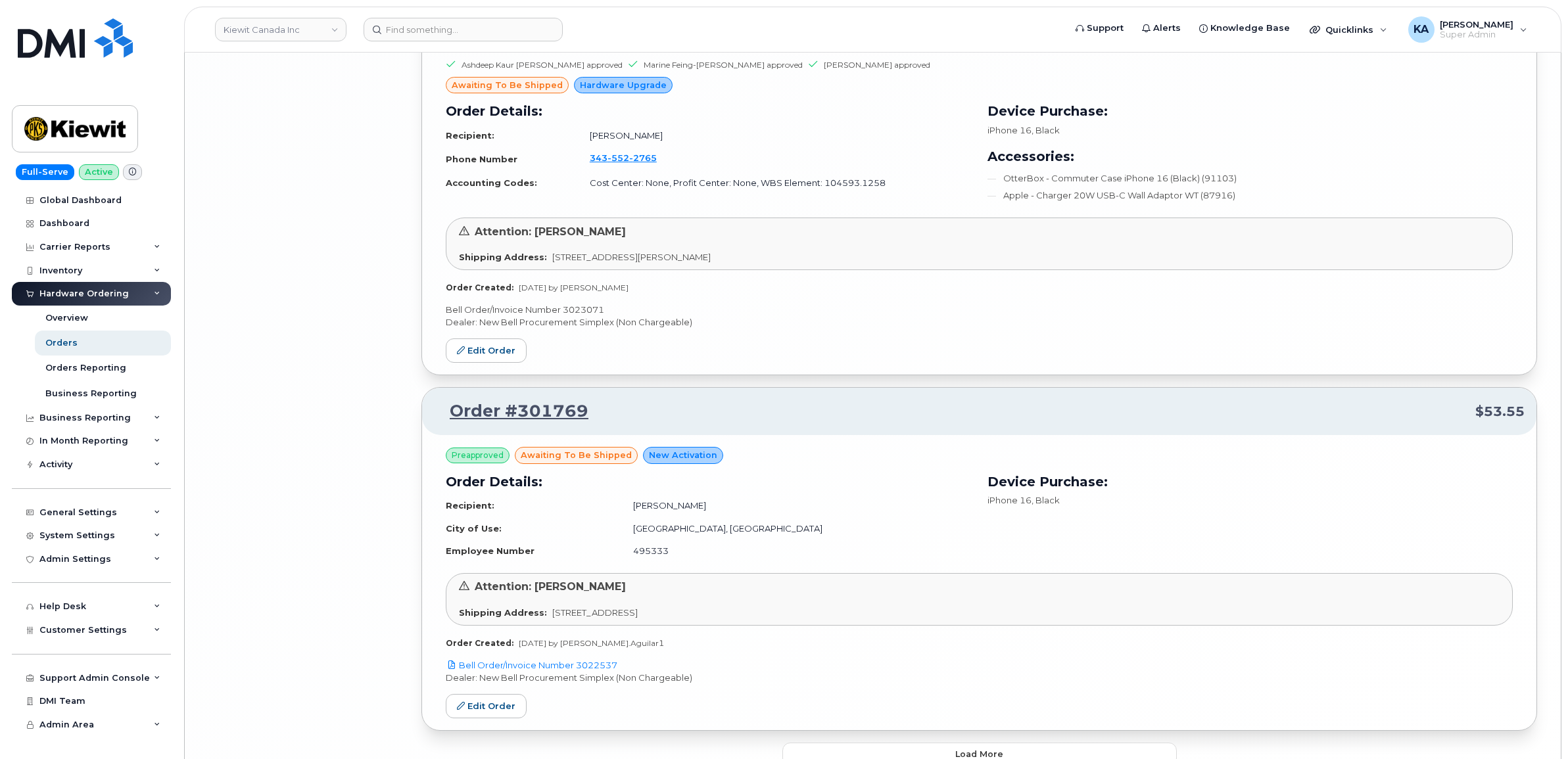
scroll to position [5580, 0]
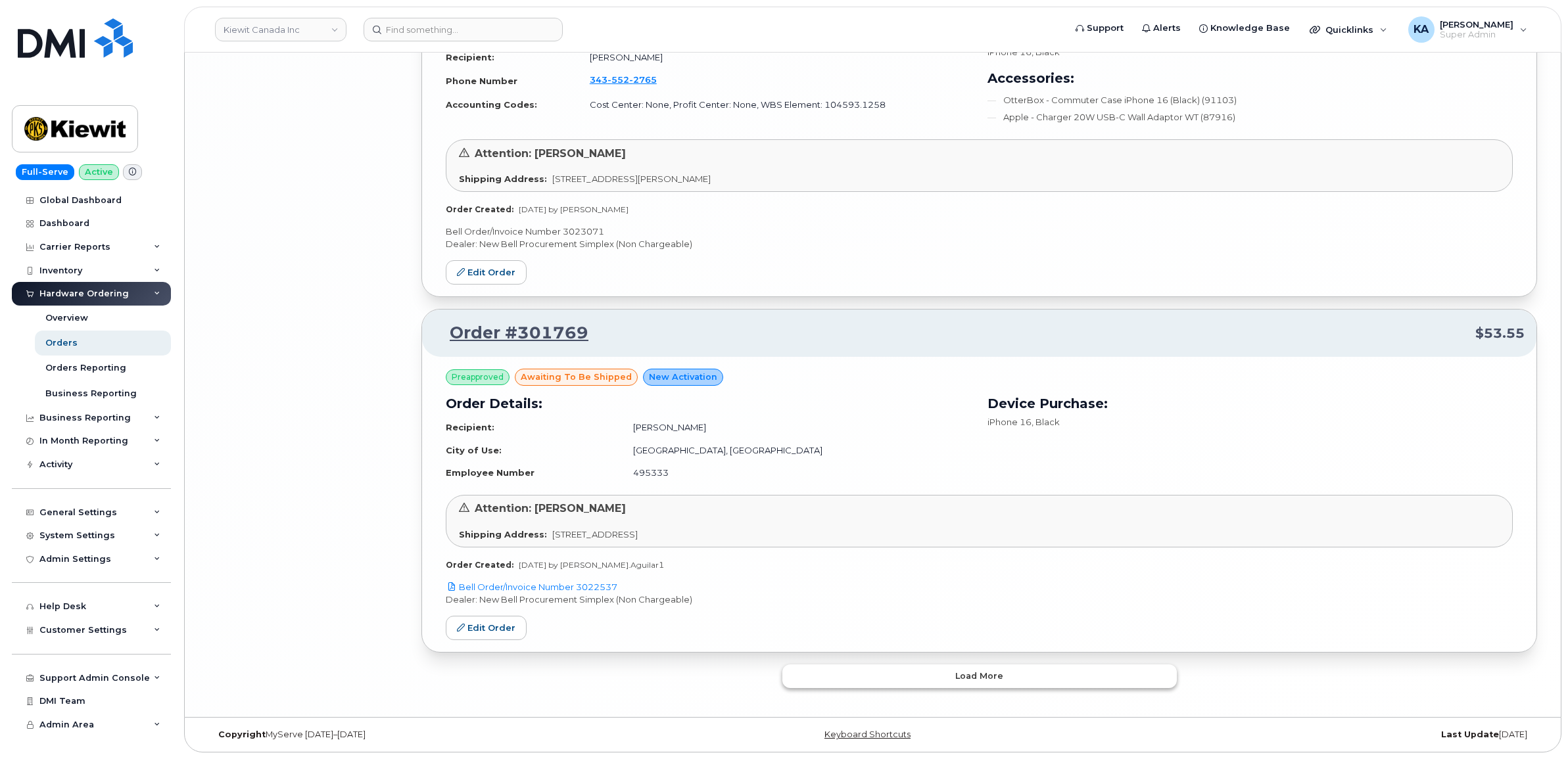
click at [840, 679] on button "Load more" at bounding box center [979, 676] width 395 height 24
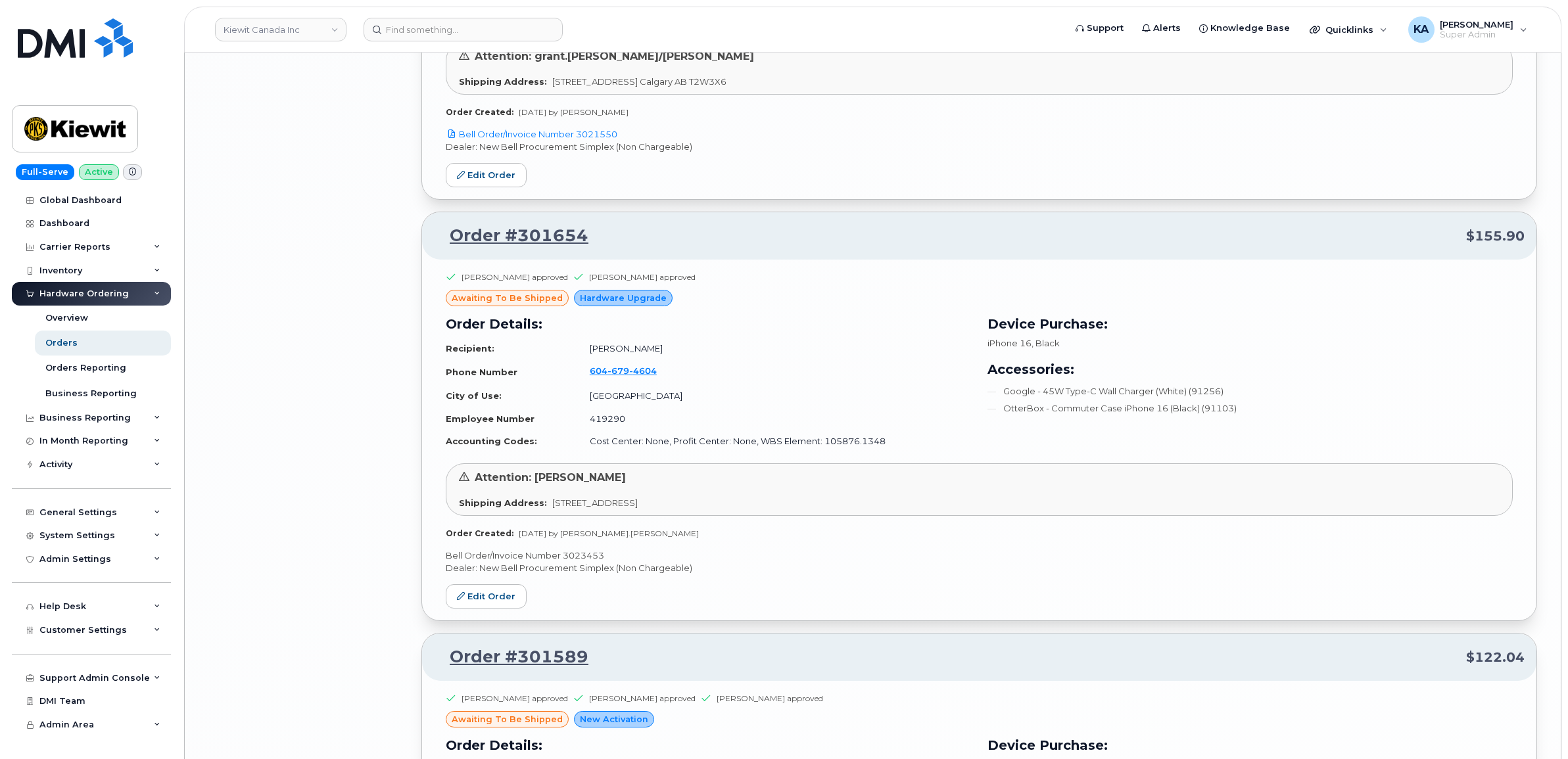
scroll to position [6320, 0]
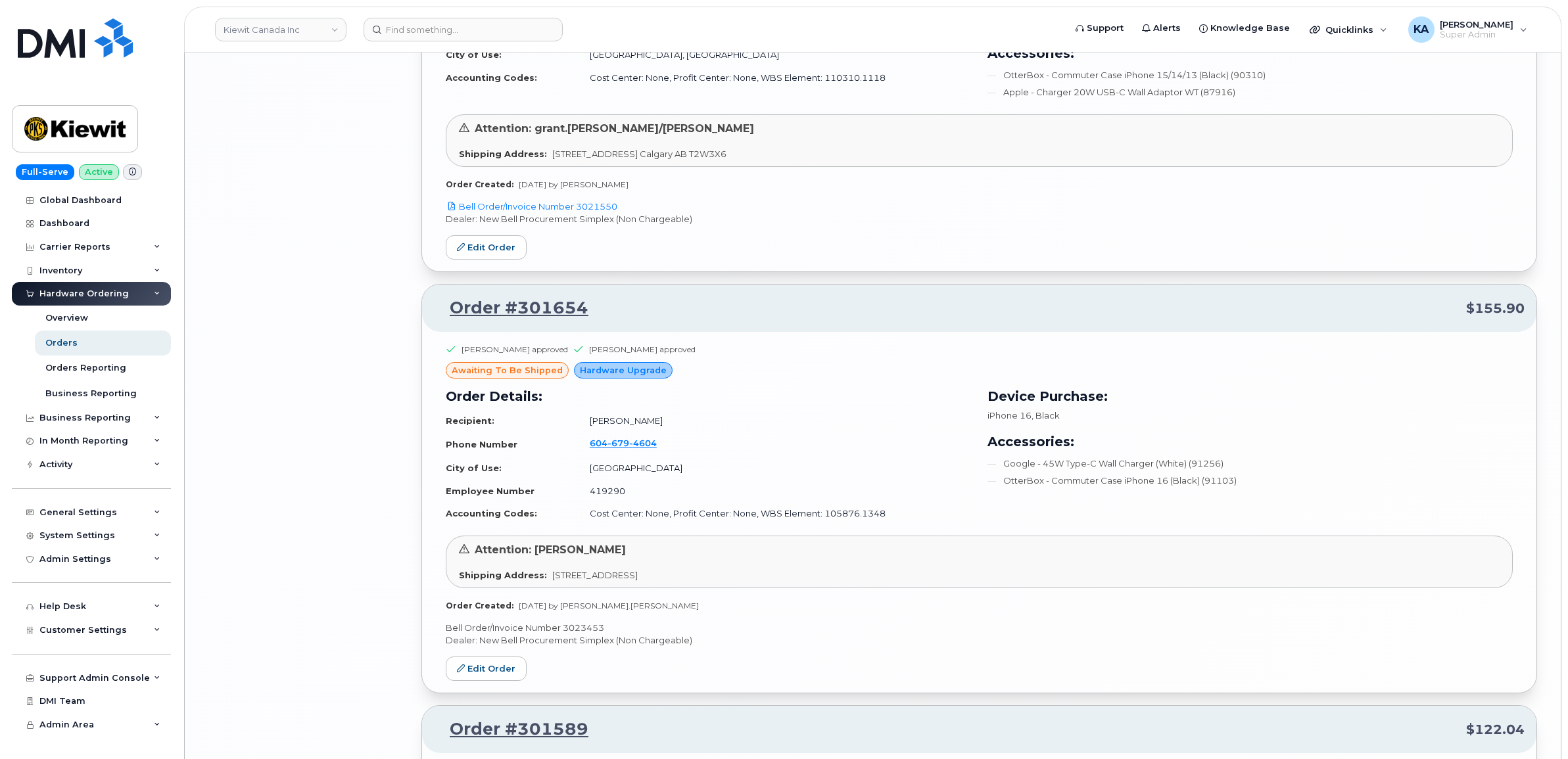
click at [585, 633] on p "Bell Order/Invoice Number 3023453" at bounding box center [979, 627] width 1067 height 12
copy p "3023453"
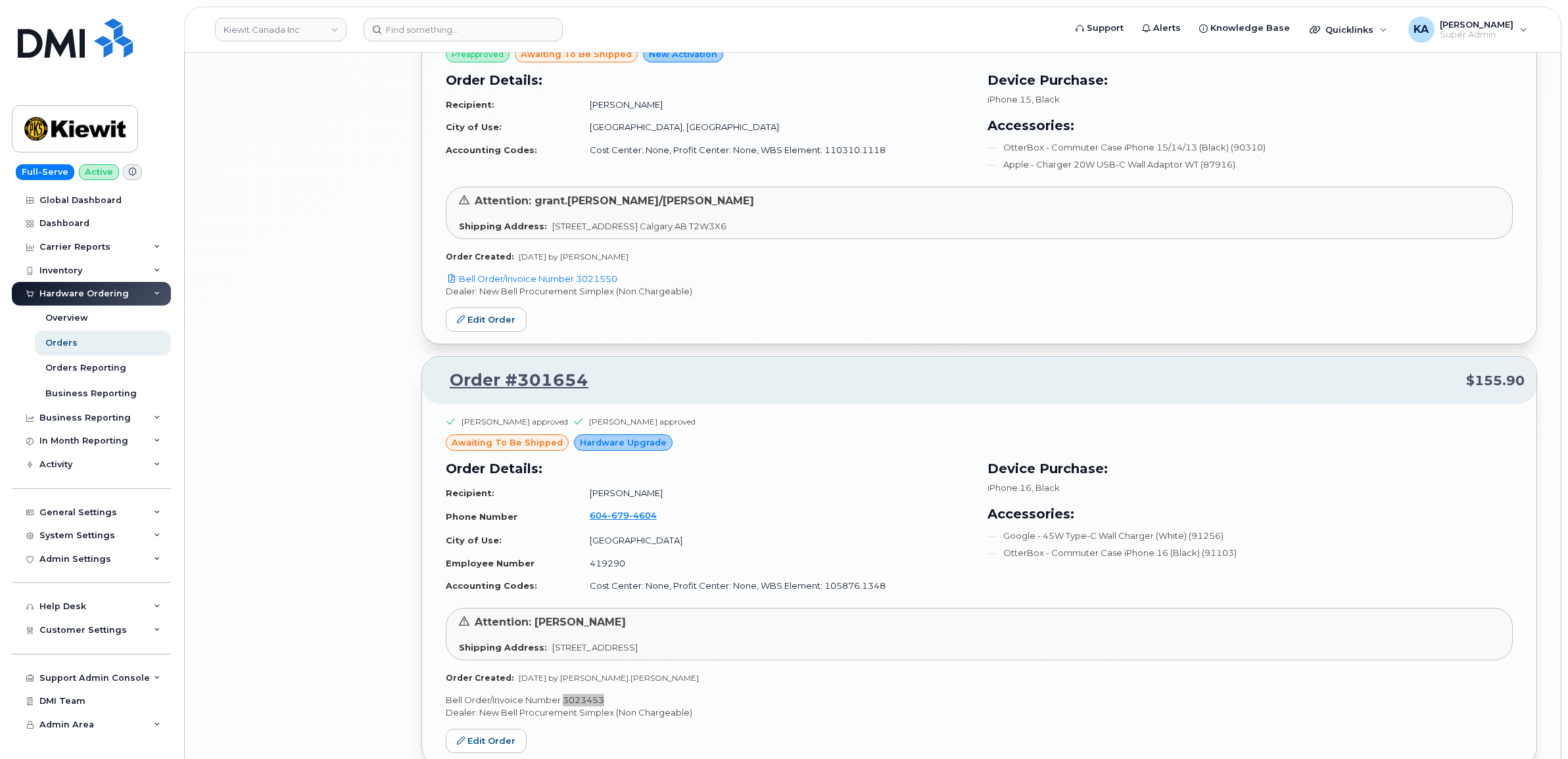
scroll to position [6073, 0]
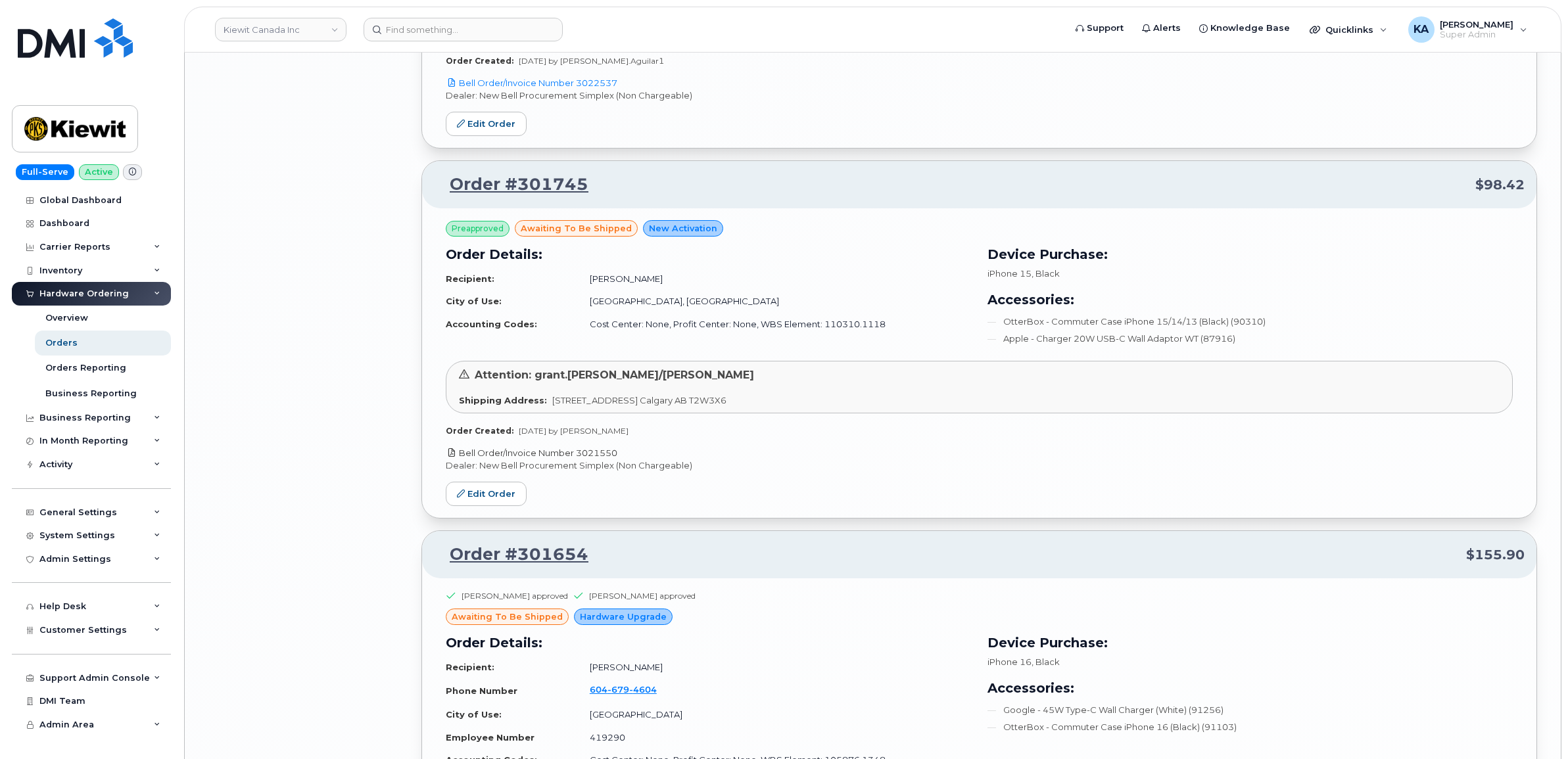
drag, startPoint x: 627, startPoint y: 464, endPoint x: 580, endPoint y: 464, distance: 47.0
click at [580, 460] on p "Bell Order/Invoice Number 3021550" at bounding box center [979, 453] width 1067 height 12
copy link "3021550"
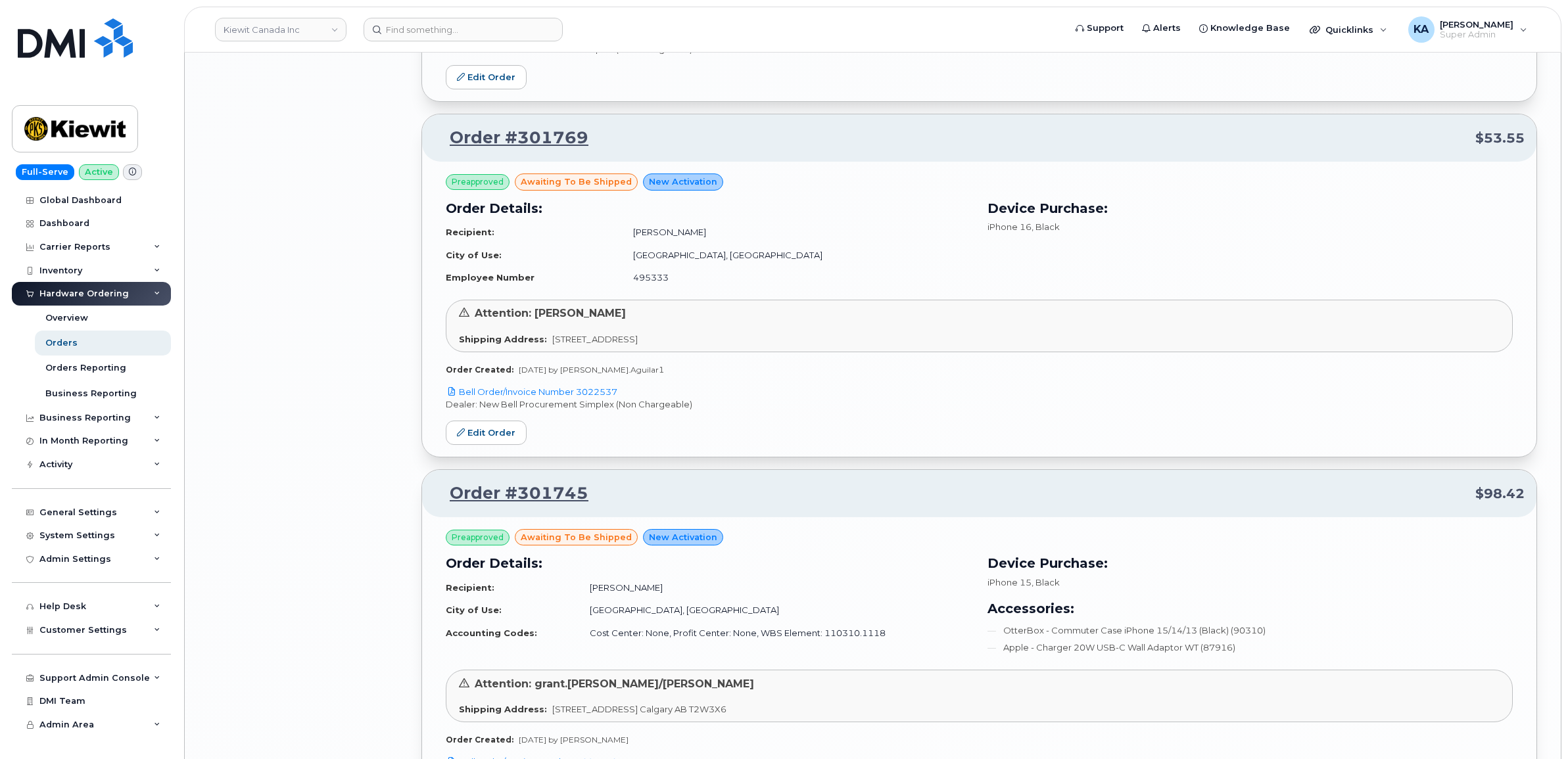
scroll to position [5745, 0]
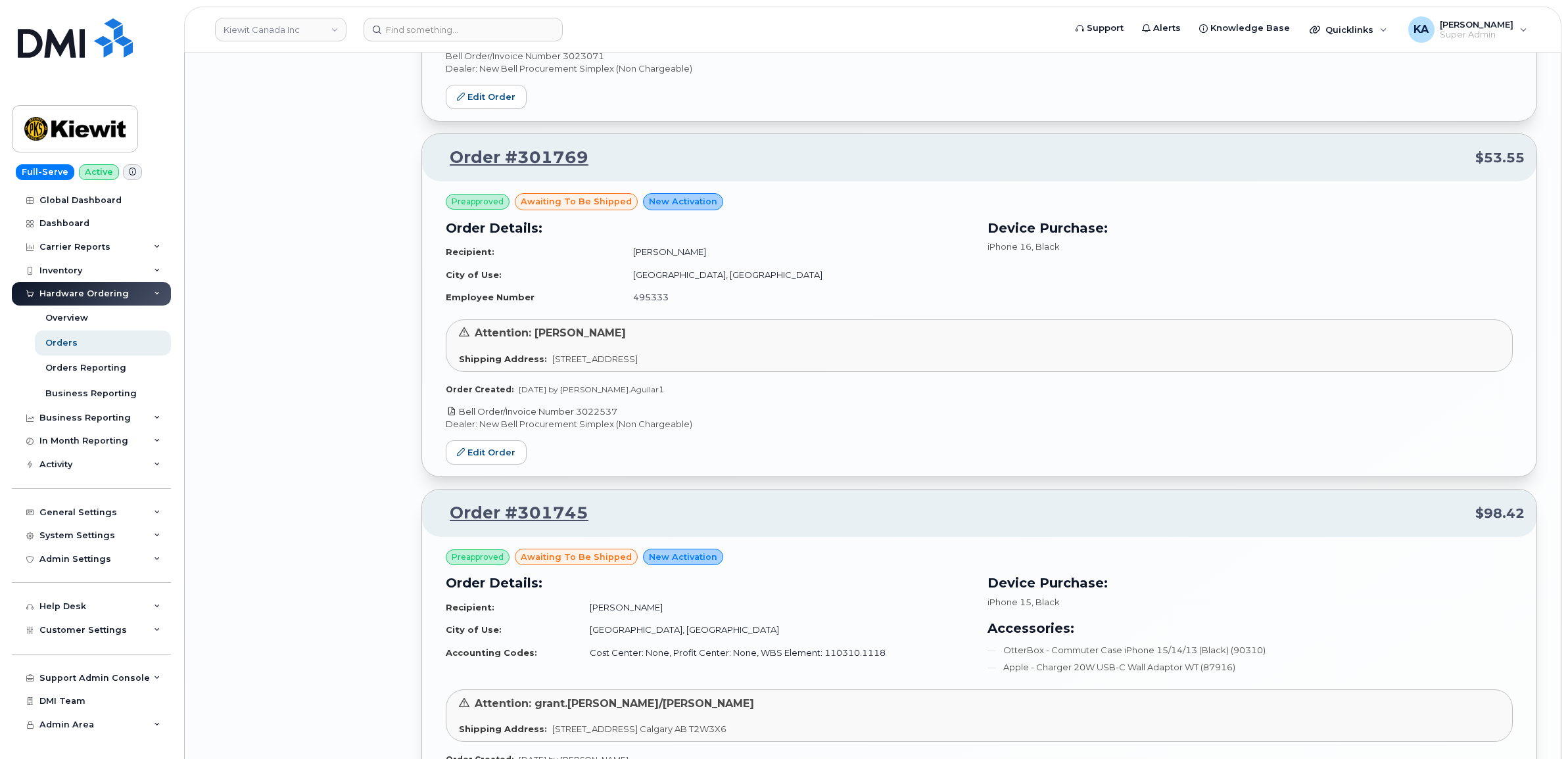
drag, startPoint x: 624, startPoint y: 421, endPoint x: 579, endPoint y: 421, distance: 45.0
click at [579, 418] on p "Bell Order/Invoice Number 3022537" at bounding box center [979, 411] width 1067 height 12
copy link "3022537"
click at [493, 465] on link "Edit Order" at bounding box center [486, 453] width 81 height 25
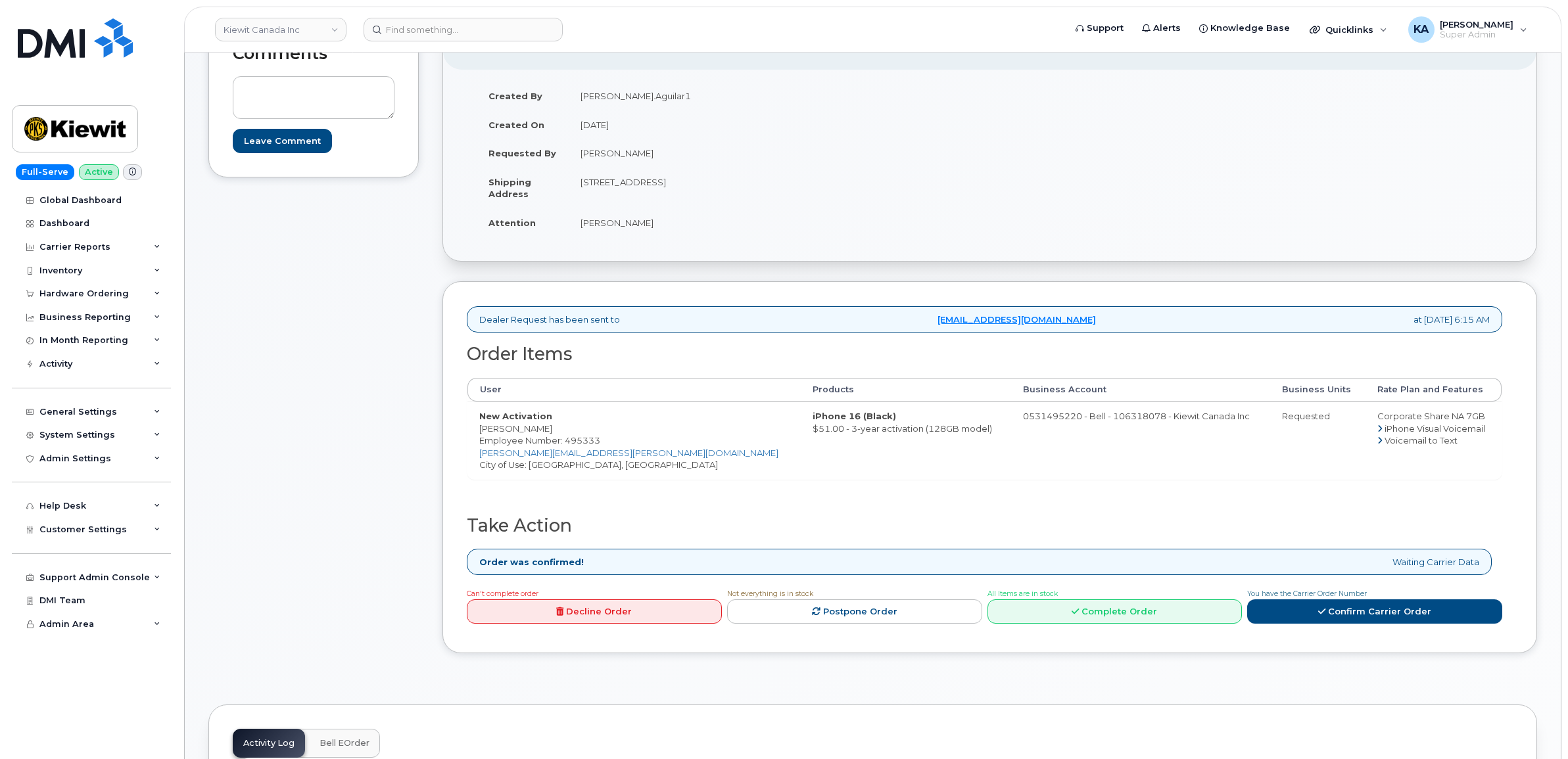
scroll to position [329, 0]
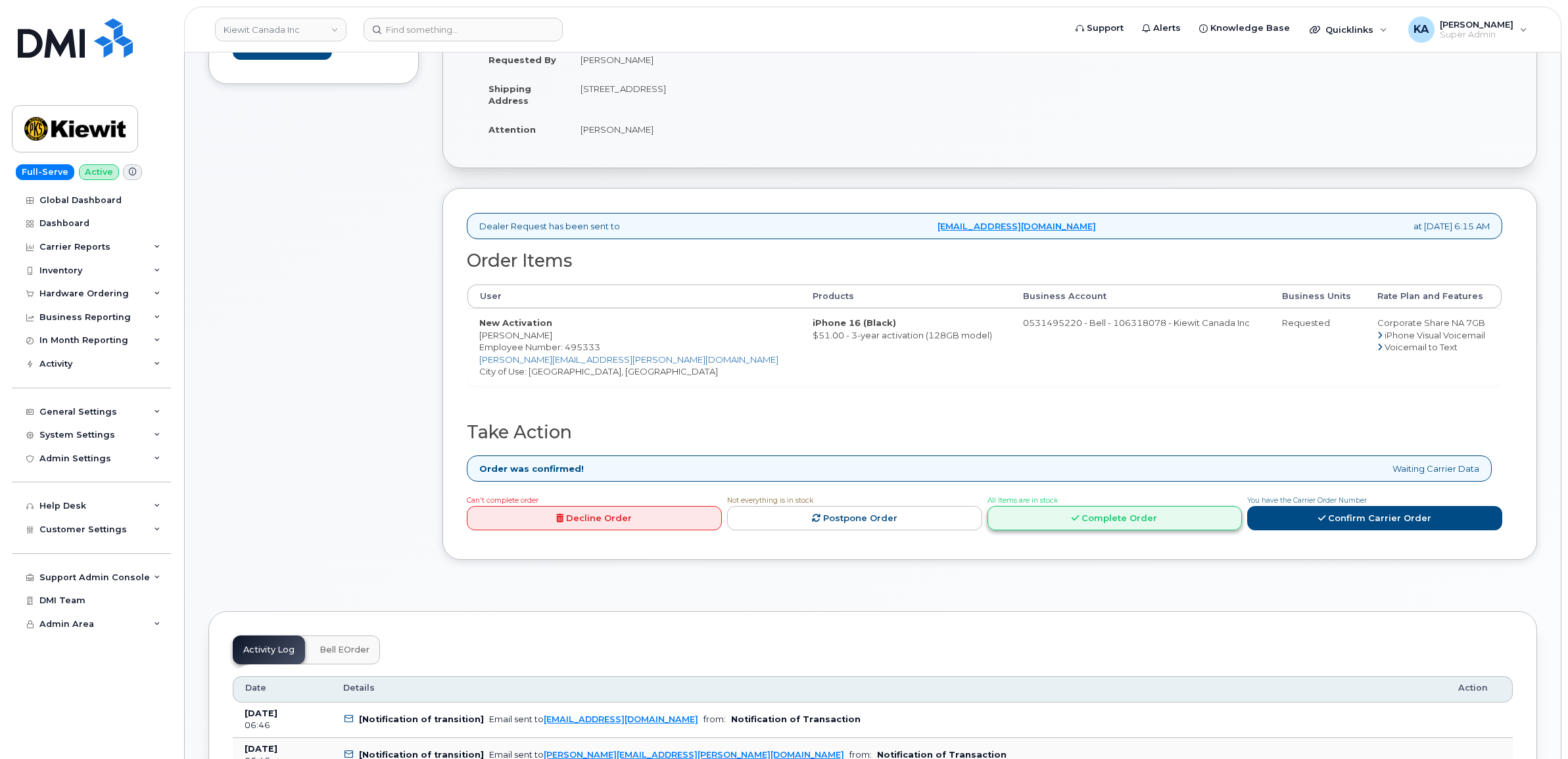
click at [1125, 520] on link "Complete Order" at bounding box center [1115, 519] width 255 height 25
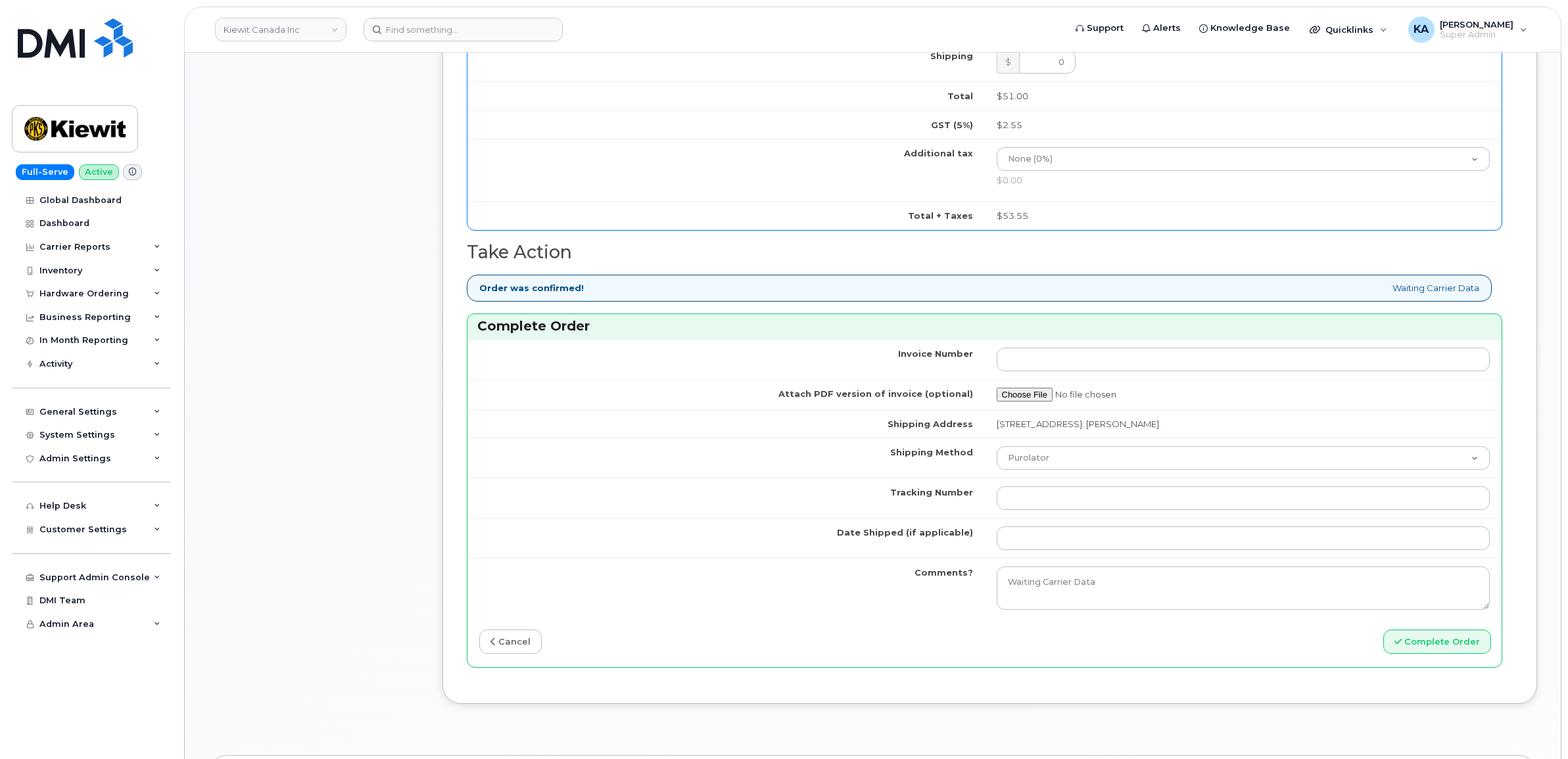
scroll to position [904, 0]
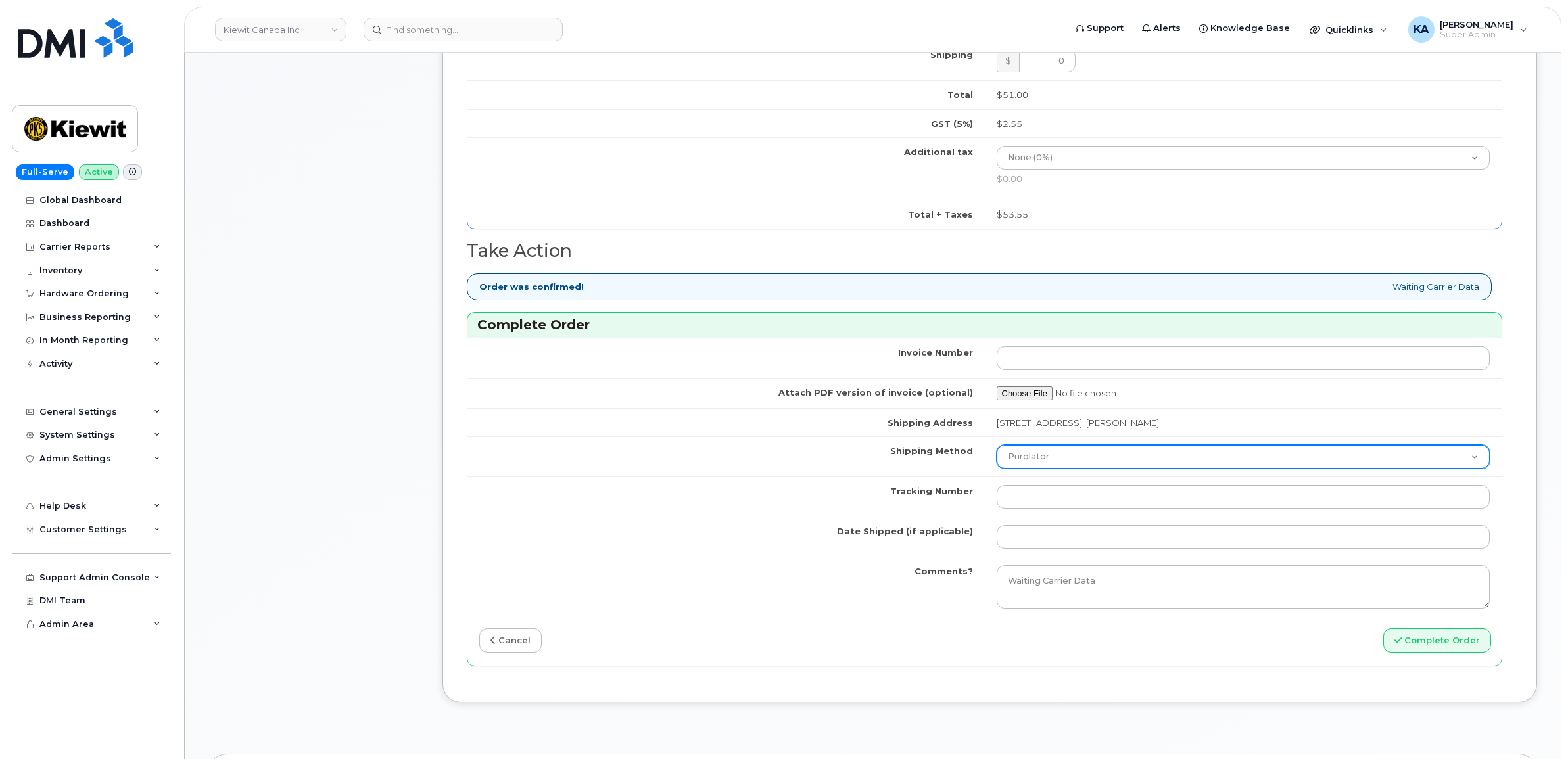
click at [1131, 462] on select "Purolator UPS FedEx Canada Post Courier Other Drop Off Pick Up" at bounding box center [1243, 456] width 493 height 24
select select "FedEx"
click at [997, 449] on select "Purolator UPS FedEx Canada Post Courier Other Drop Off Pick Up" at bounding box center [1243, 456] width 493 height 24
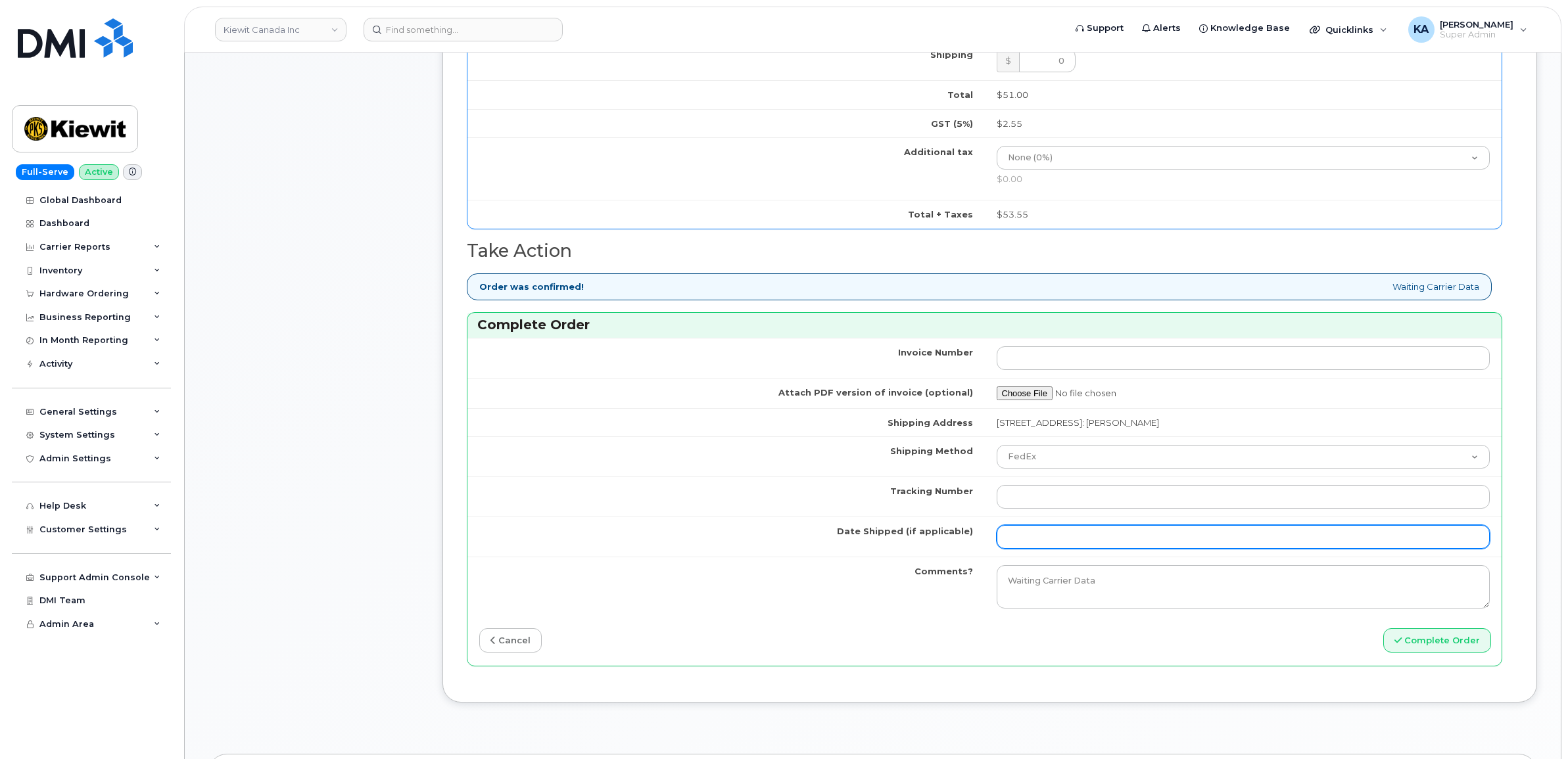
click at [1076, 544] on input "Date Shipped (if applicable)" at bounding box center [1243, 537] width 493 height 24
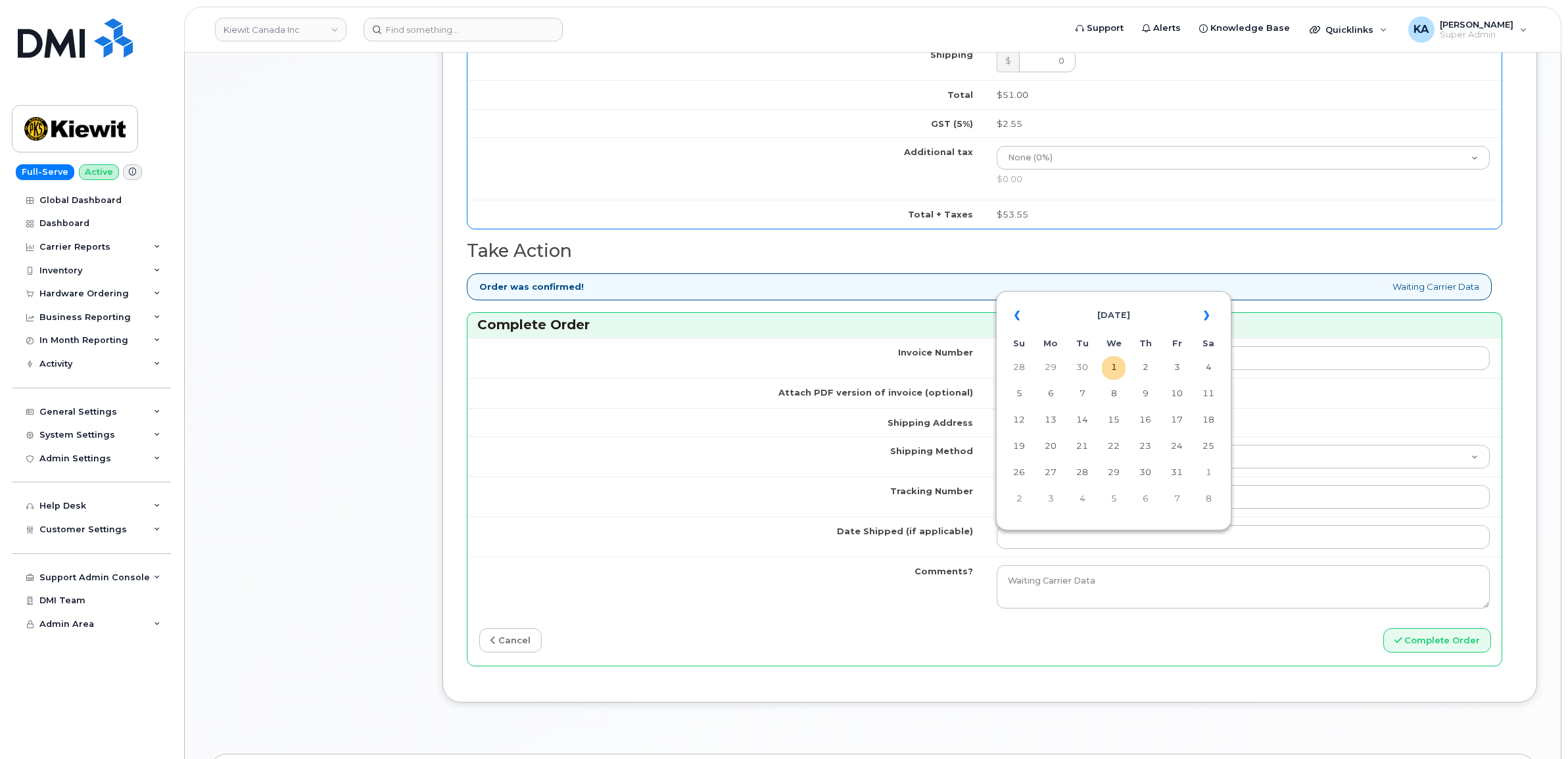
click at [1124, 294] on table "« [DATE] » Su Mo Tu We Th Fr Sa 28 29 30 1 2 3 4 5 6 7 8 9 10 11 12 13 14 15 16…" at bounding box center [1113, 406] width 229 height 224
click at [1013, 309] on th "«" at bounding box center [1019, 316] width 24 height 31
click at [1052, 467] on td "29" at bounding box center [1050, 473] width 24 height 24
type input "[DATE]"
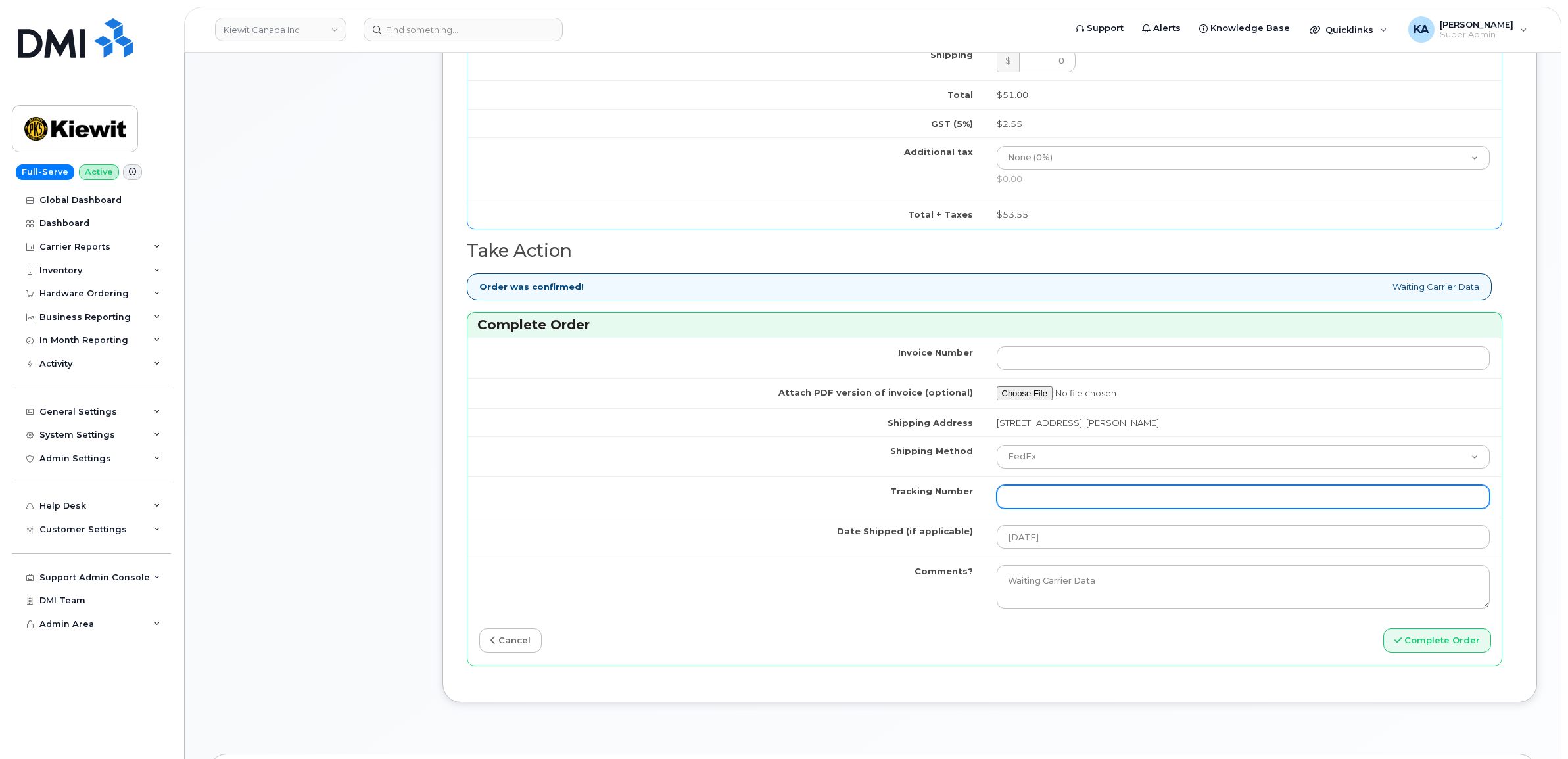
click at [1129, 500] on input "Tracking Number" at bounding box center [1243, 497] width 493 height 24
paste input "476303106151"
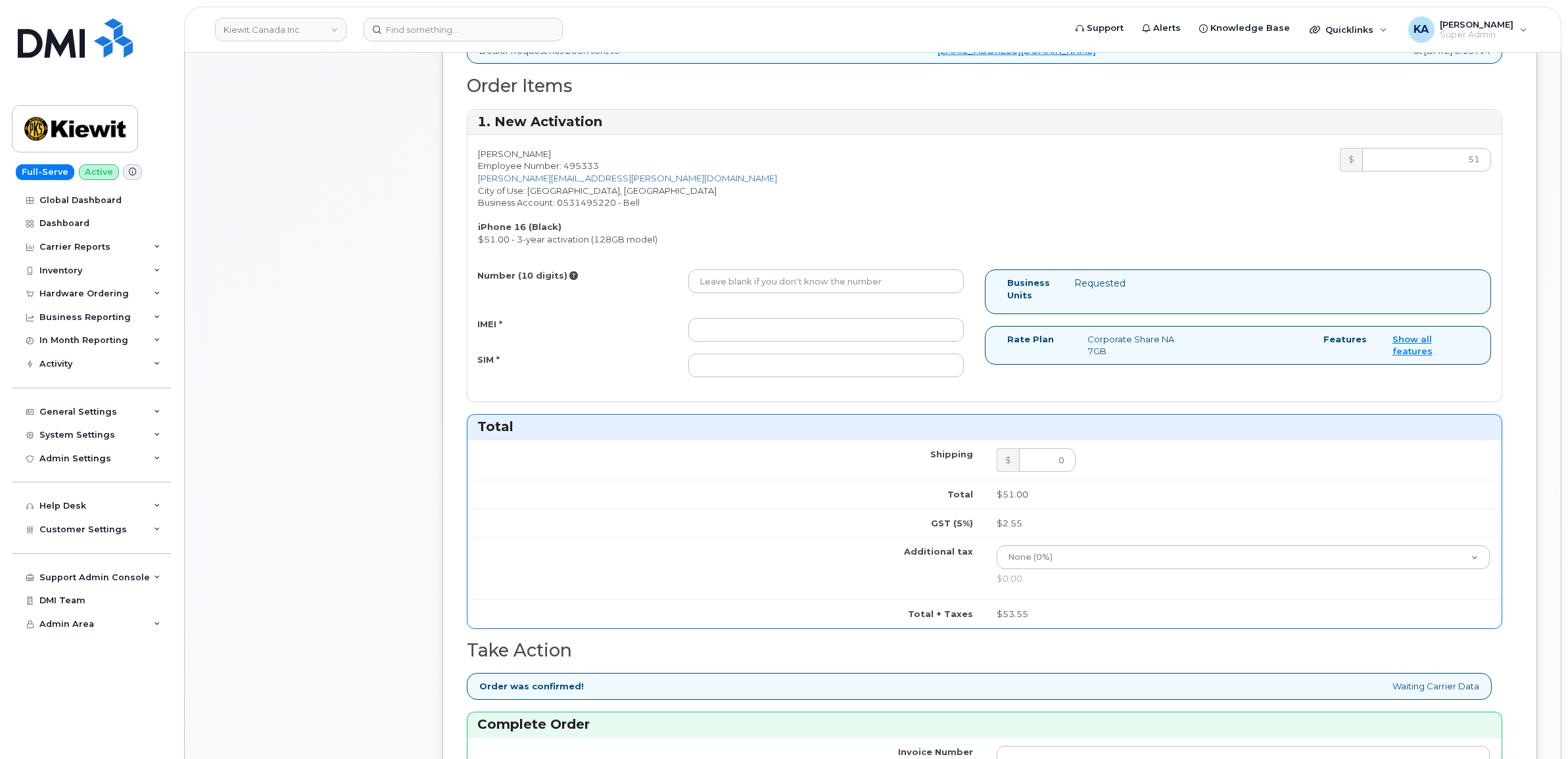
scroll to position [493, 0]
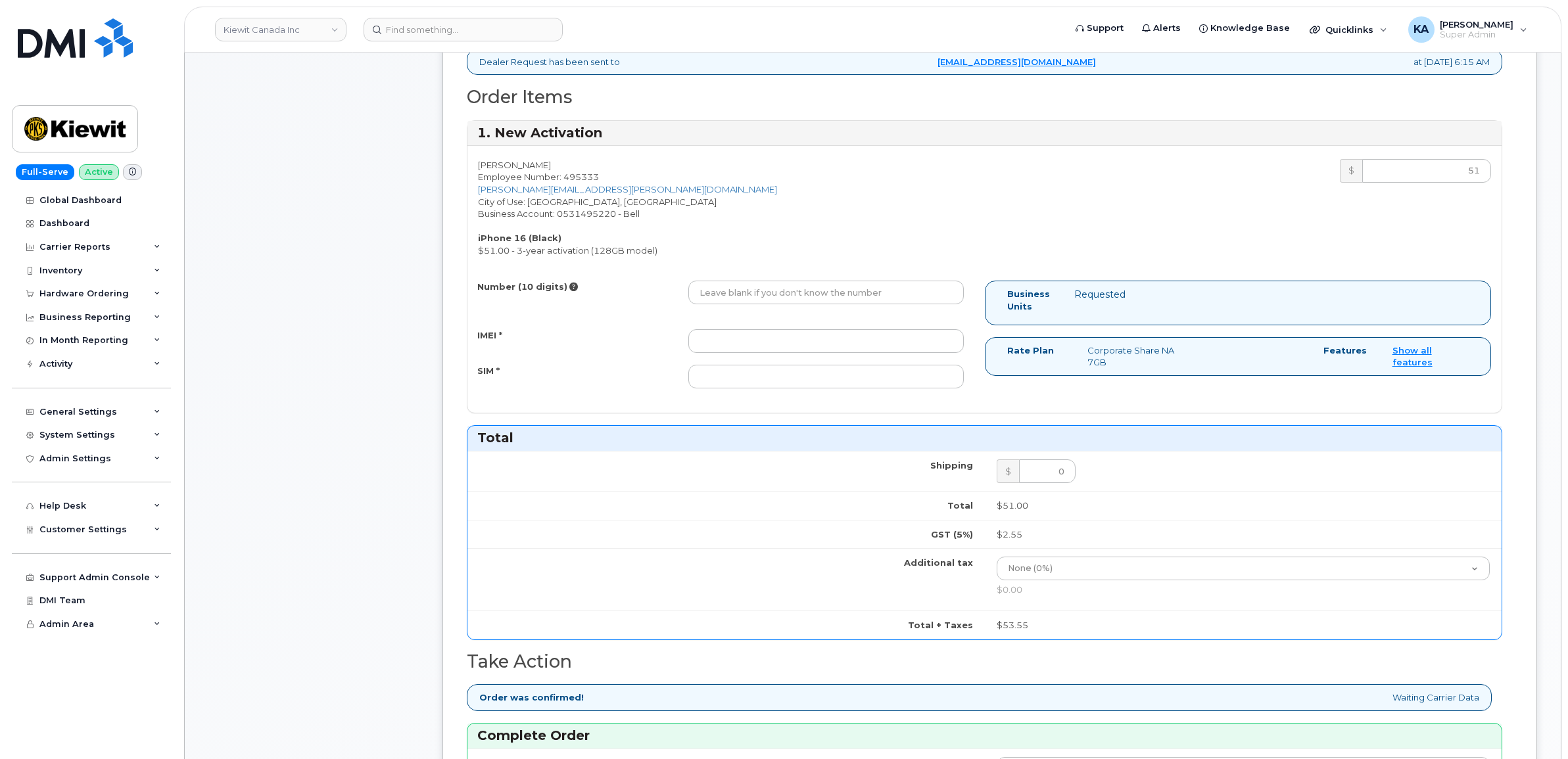
type input "476303106151"
click at [904, 336] on input "IMEI *" at bounding box center [826, 341] width 275 height 24
paste input "350707650011998"
type input "350707650011998"
click at [904, 372] on input "SIM *" at bounding box center [826, 377] width 275 height 24
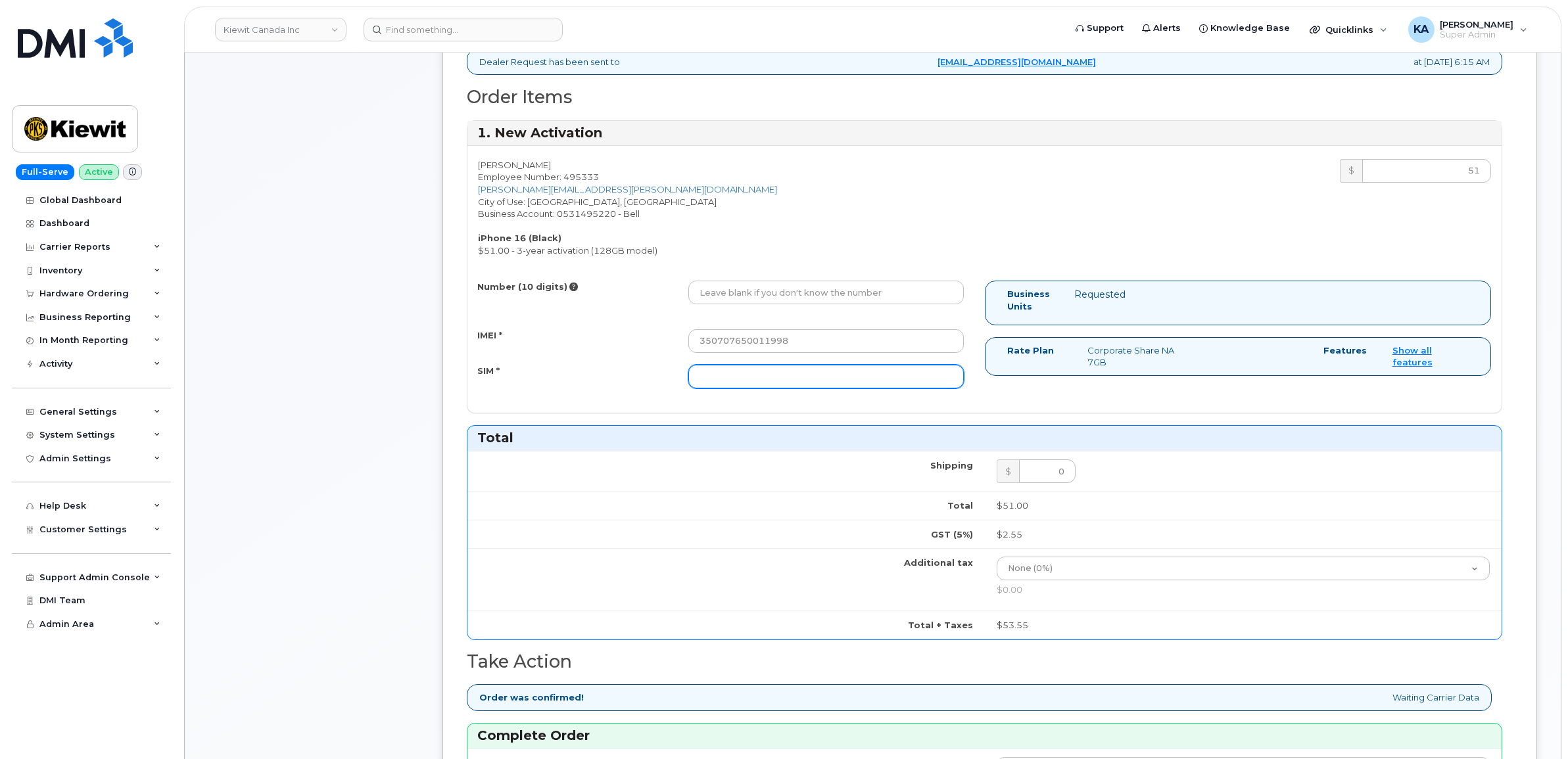
paste input "89302610207734223180"
type input "89302610207734223180"
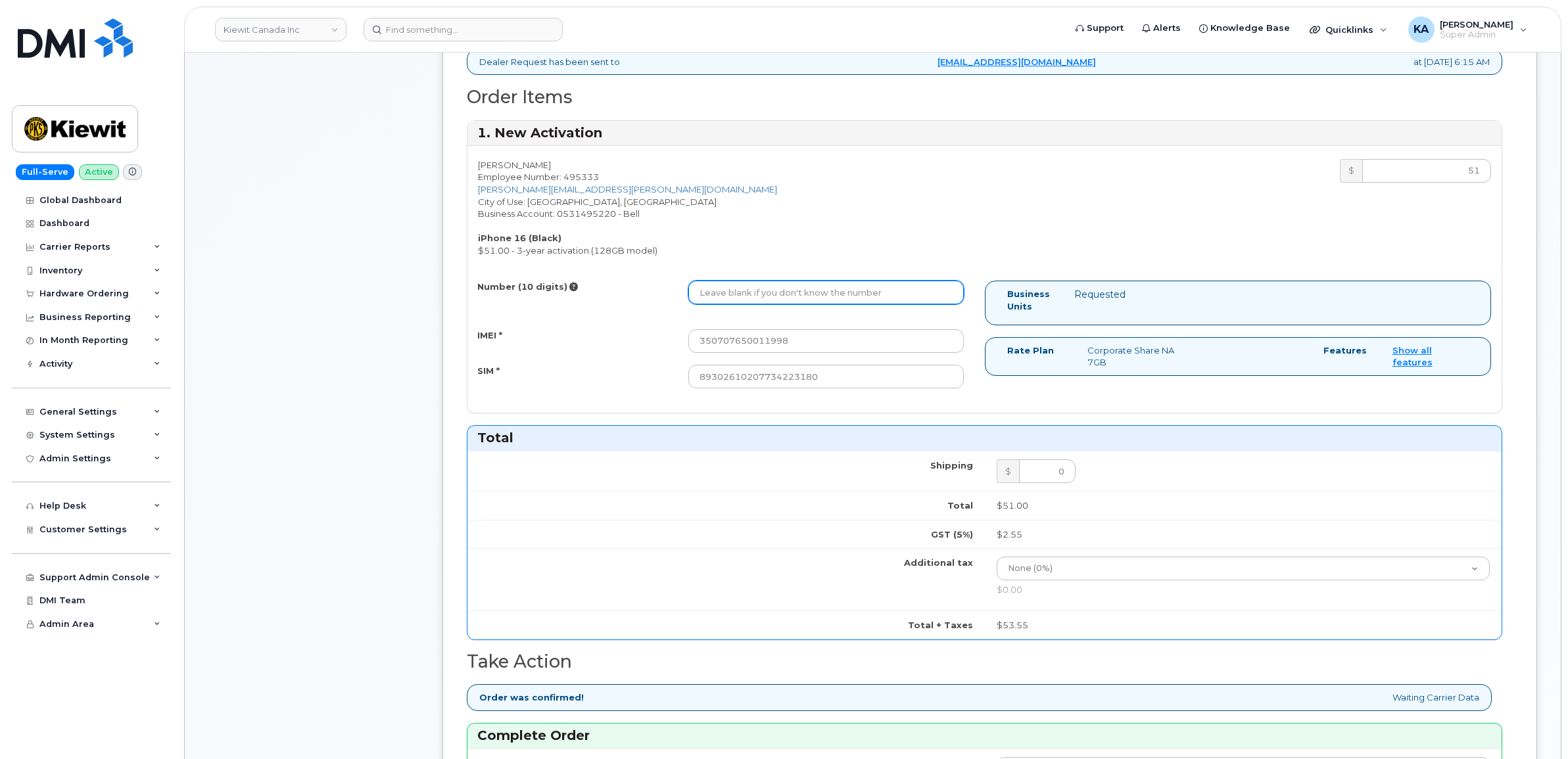
click at [845, 297] on input "Number (10 digits)" at bounding box center [826, 292] width 275 height 24
paste input "4035891766"
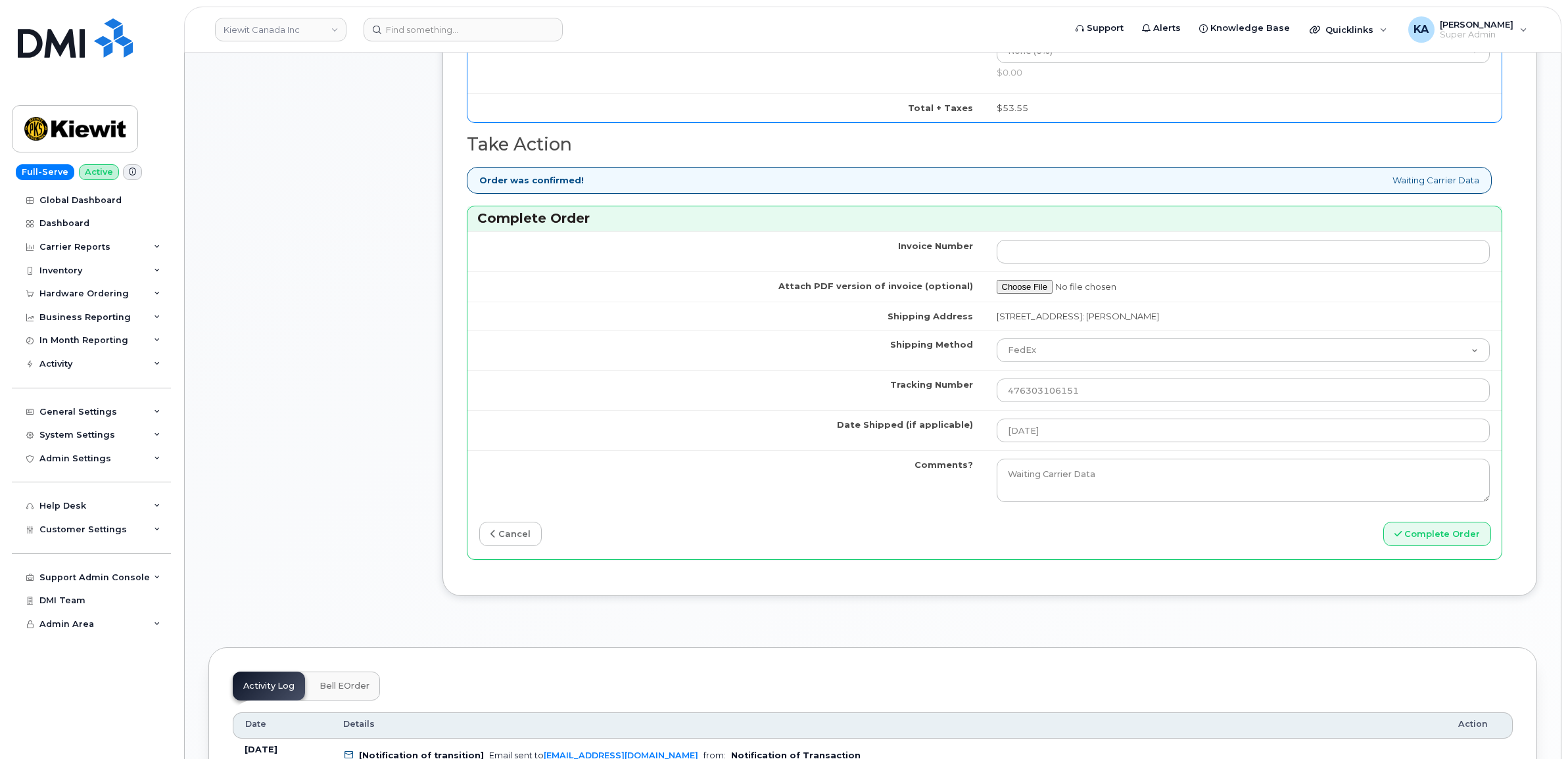
scroll to position [1068, 0]
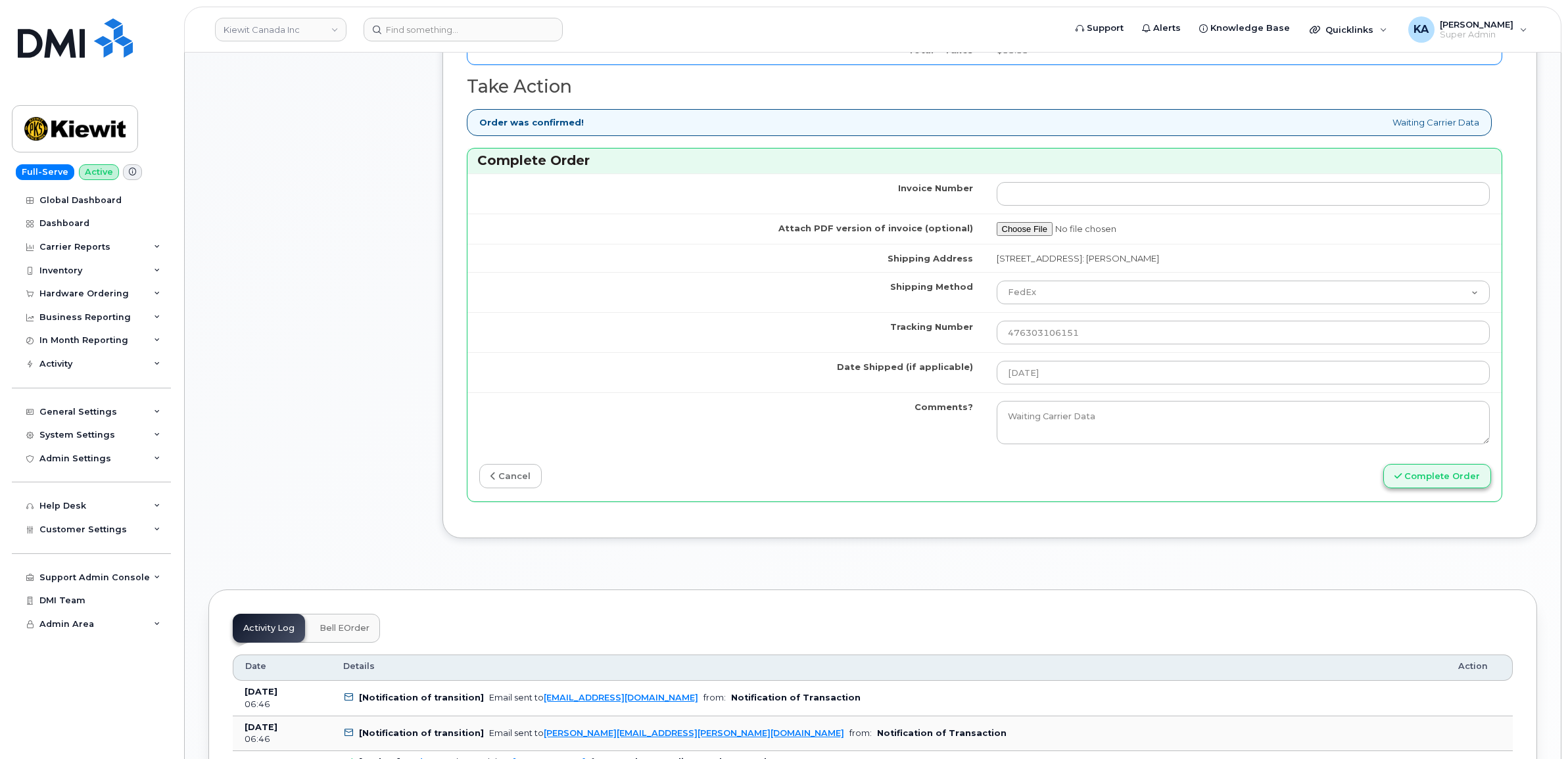
type input "4035891766"
click at [1421, 484] on button "Complete Order" at bounding box center [1436, 476] width 108 height 25
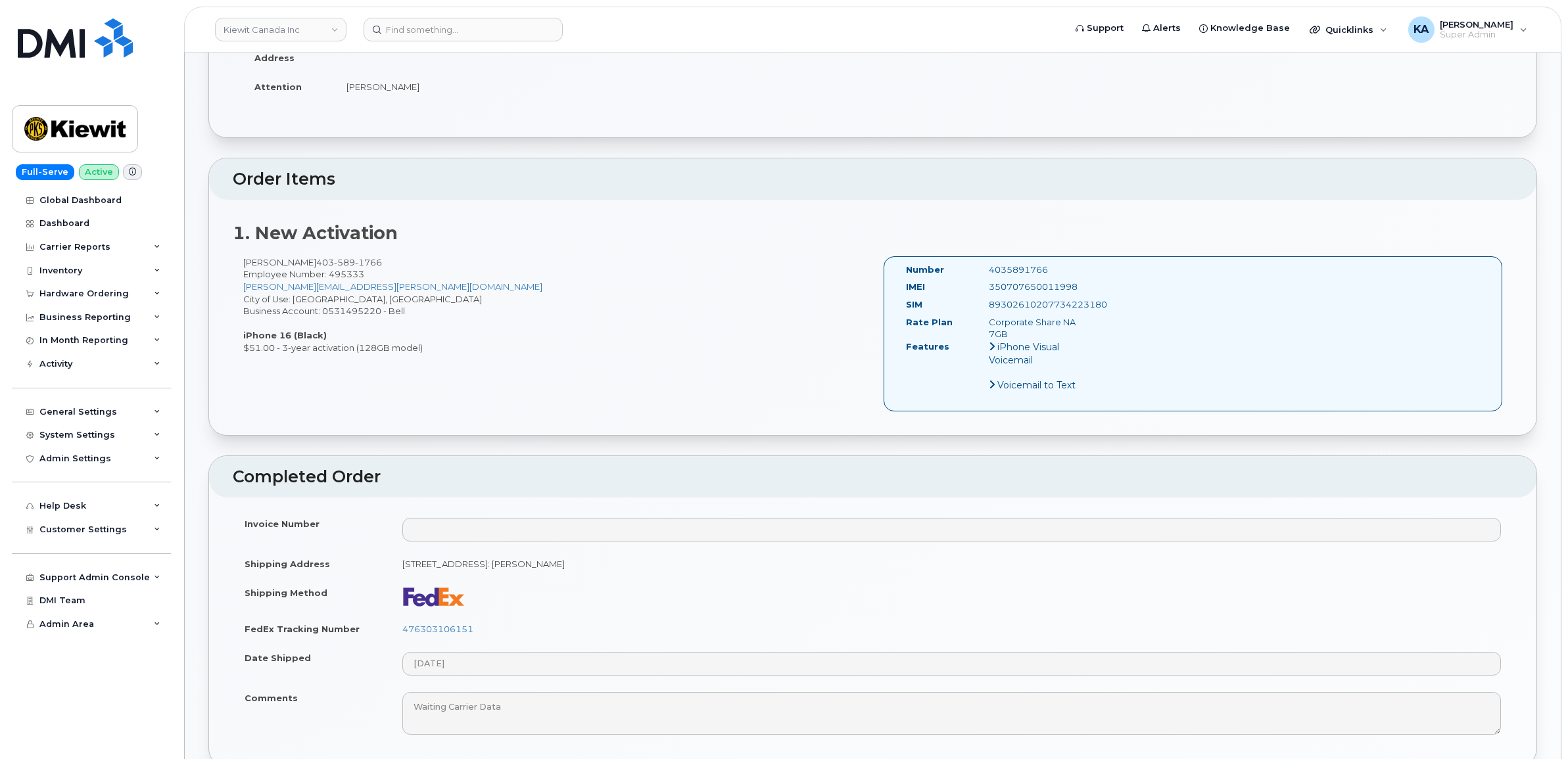
scroll to position [329, 0]
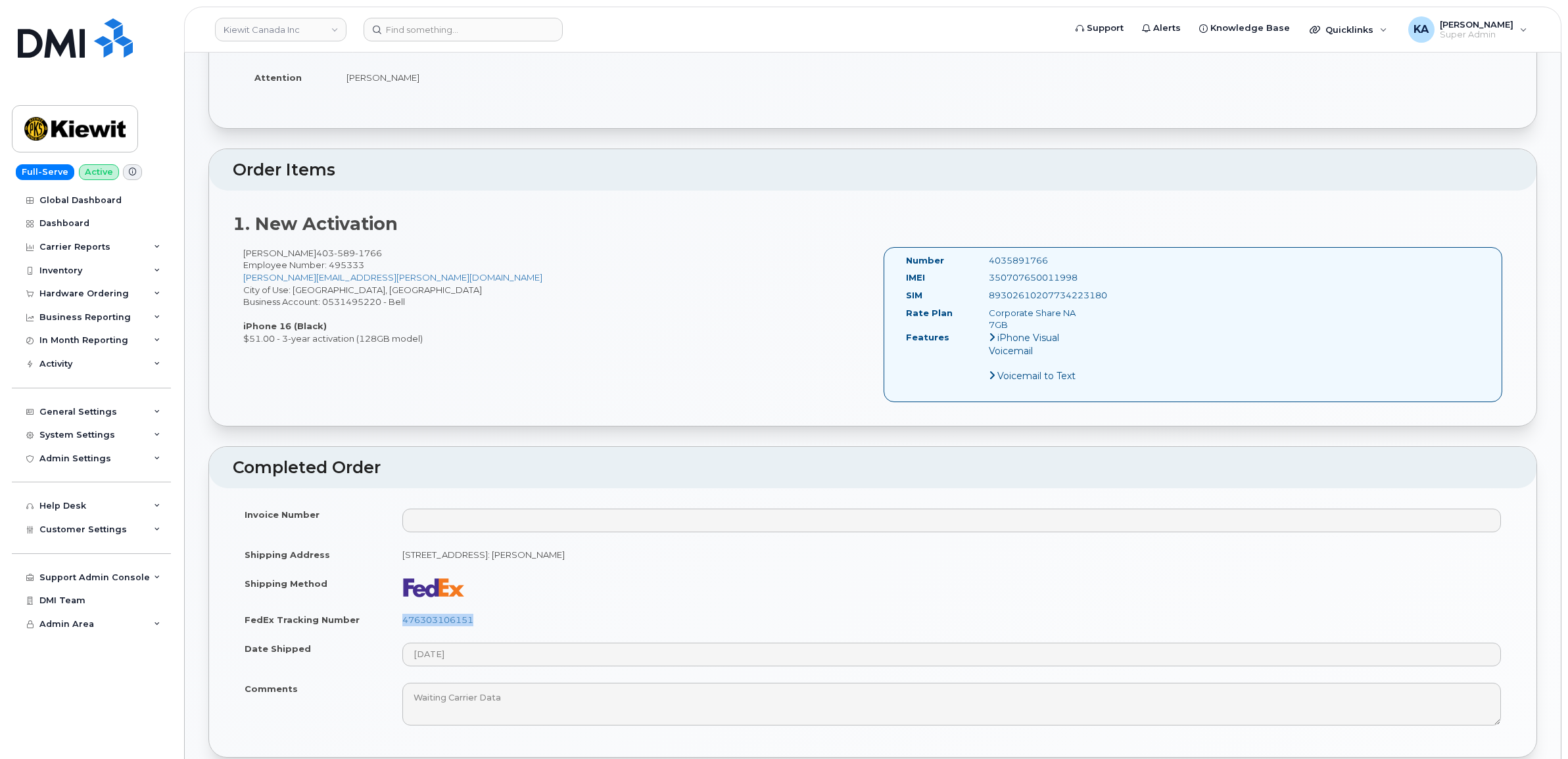
drag, startPoint x: 484, startPoint y: 622, endPoint x: 396, endPoint y: 625, distance: 88.1
click at [396, 625] on td "476303106151" at bounding box center [951, 619] width 1122 height 29
copy link "476303106151"
drag, startPoint x: 1088, startPoint y: 275, endPoint x: 986, endPoint y: 277, distance: 102.0
click at [986, 277] on div "350707650011998" at bounding box center [1037, 277] width 117 height 12
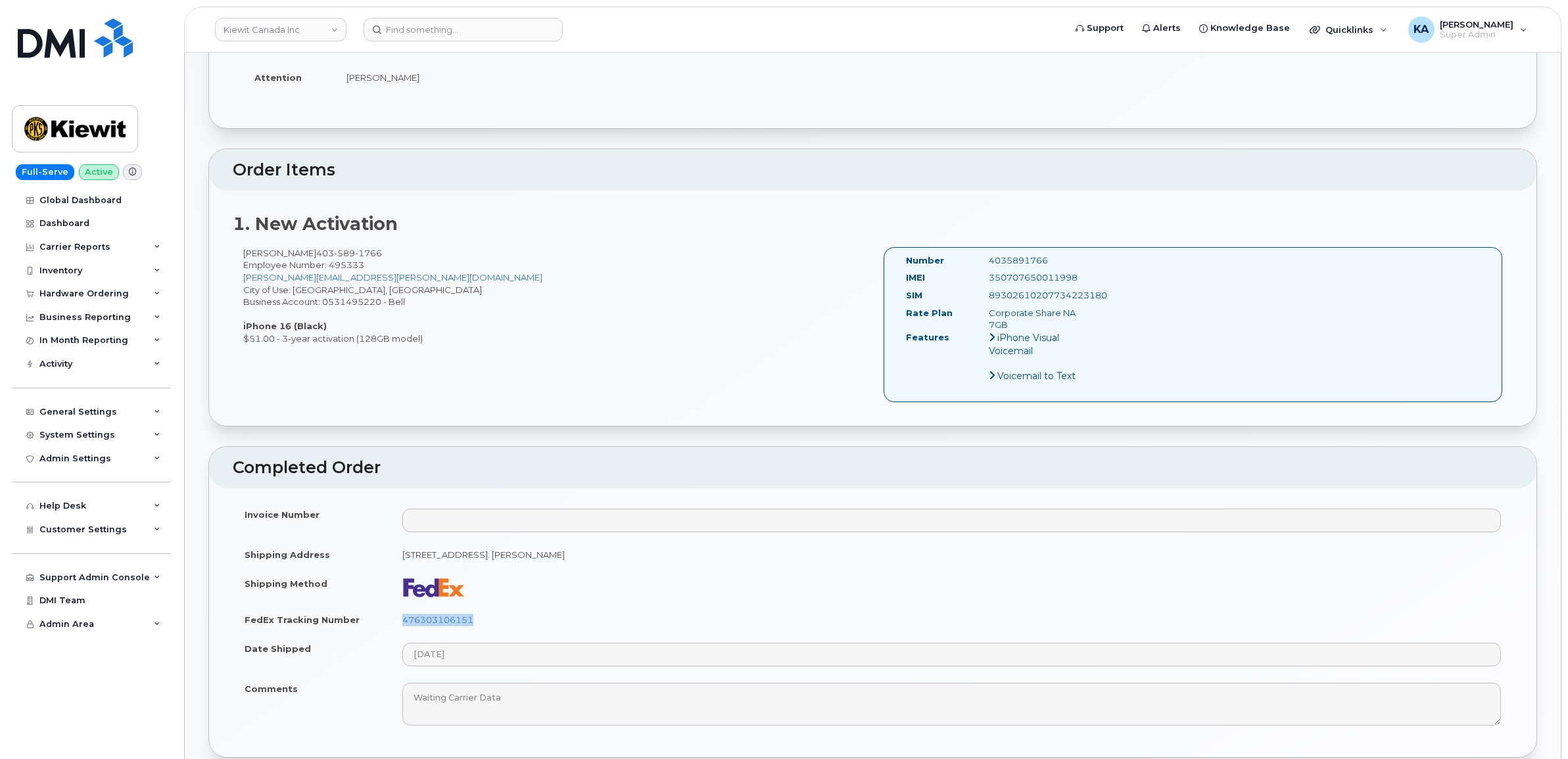
copy div "350707650011998"
drag, startPoint x: 1048, startPoint y: 260, endPoint x: 983, endPoint y: 261, distance: 65.0
click at [983, 261] on div "4035891766" at bounding box center [1037, 260] width 117 height 12
copy div "4035891766"
drag, startPoint x: 898, startPoint y: 257, endPoint x: 1109, endPoint y: 320, distance: 220.2
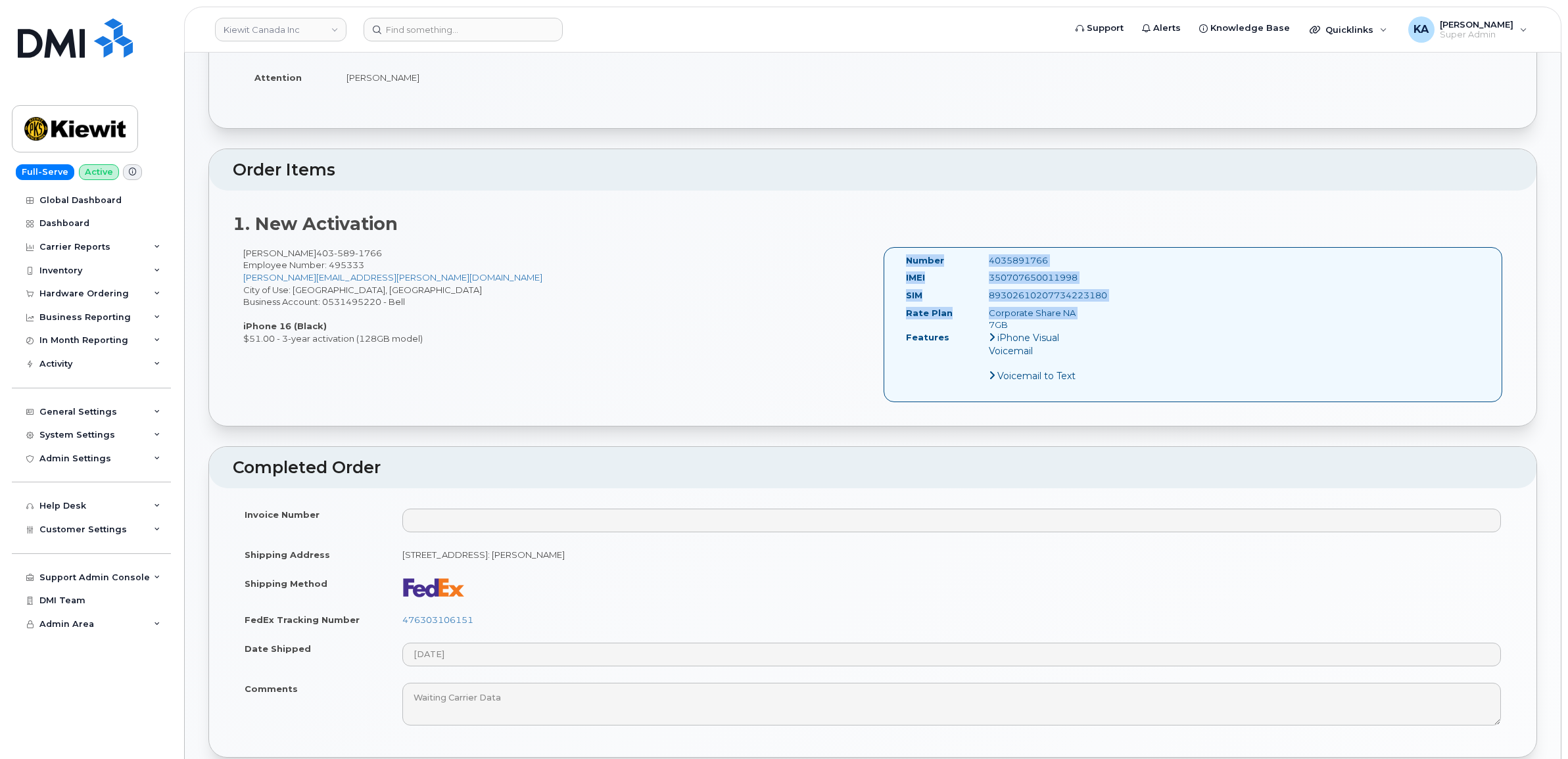
click at [1109, 320] on div "Number 4035891766 IMEI [TECHNICAL_ID] SIM [TECHNICAL_ID] Rate Plan Corporate Sh…" at bounding box center [1192, 325] width 619 height 155
copy div "Number 4035891766 IMEI [TECHNICAL_ID] SIM [TECHNICAL_ID] Rate Plan Corporate Sh…"
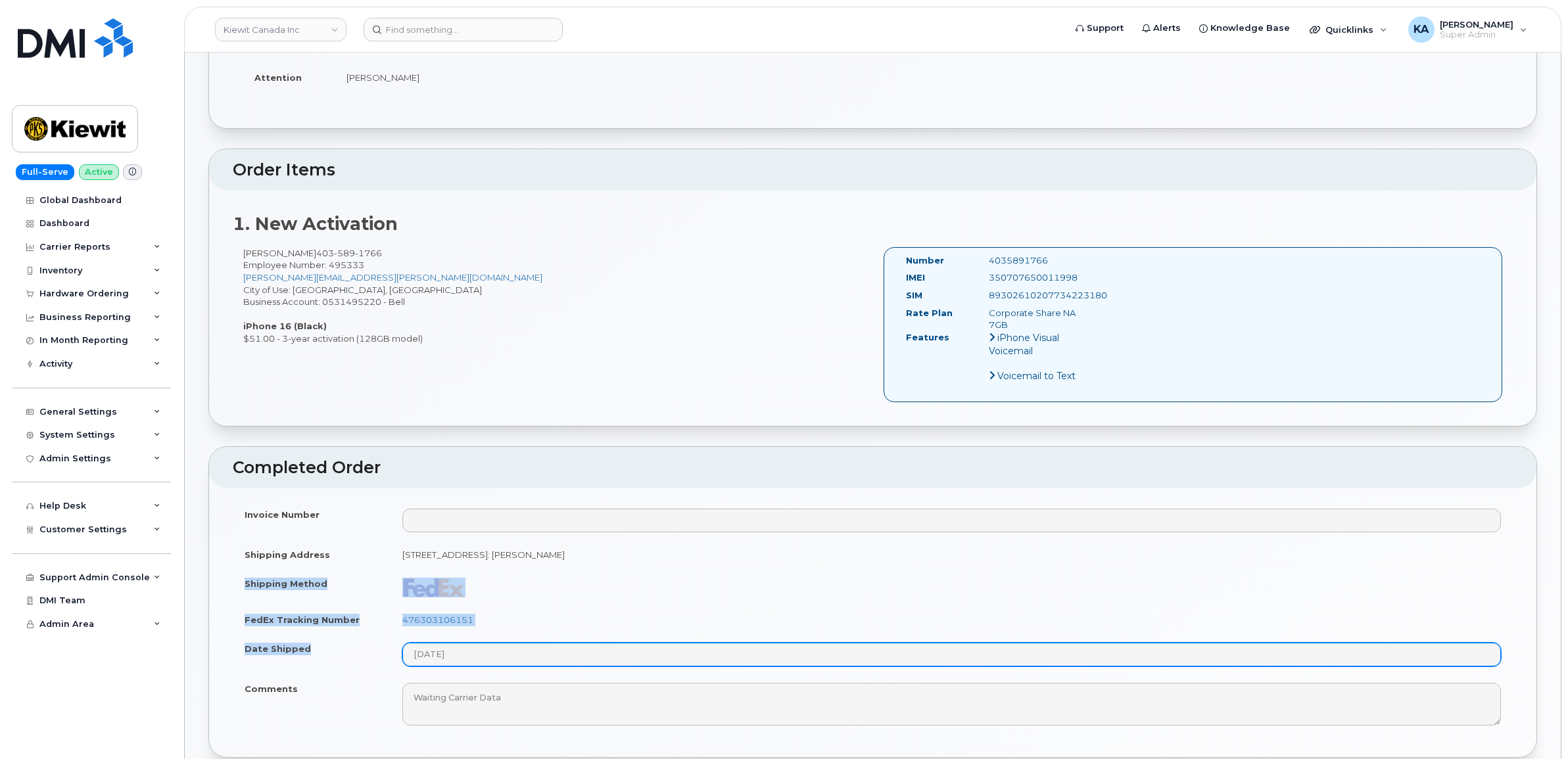
click at [474, 666] on tbody "Invoice Number Shipping Address [STREET_ADDRESS]: [PERSON_NAME] Shipping Method…" at bounding box center [872, 617] width 1280 height 234
copy tbody "Shipping Method FedEx Tracking Number 476303106151 Date Shipped"
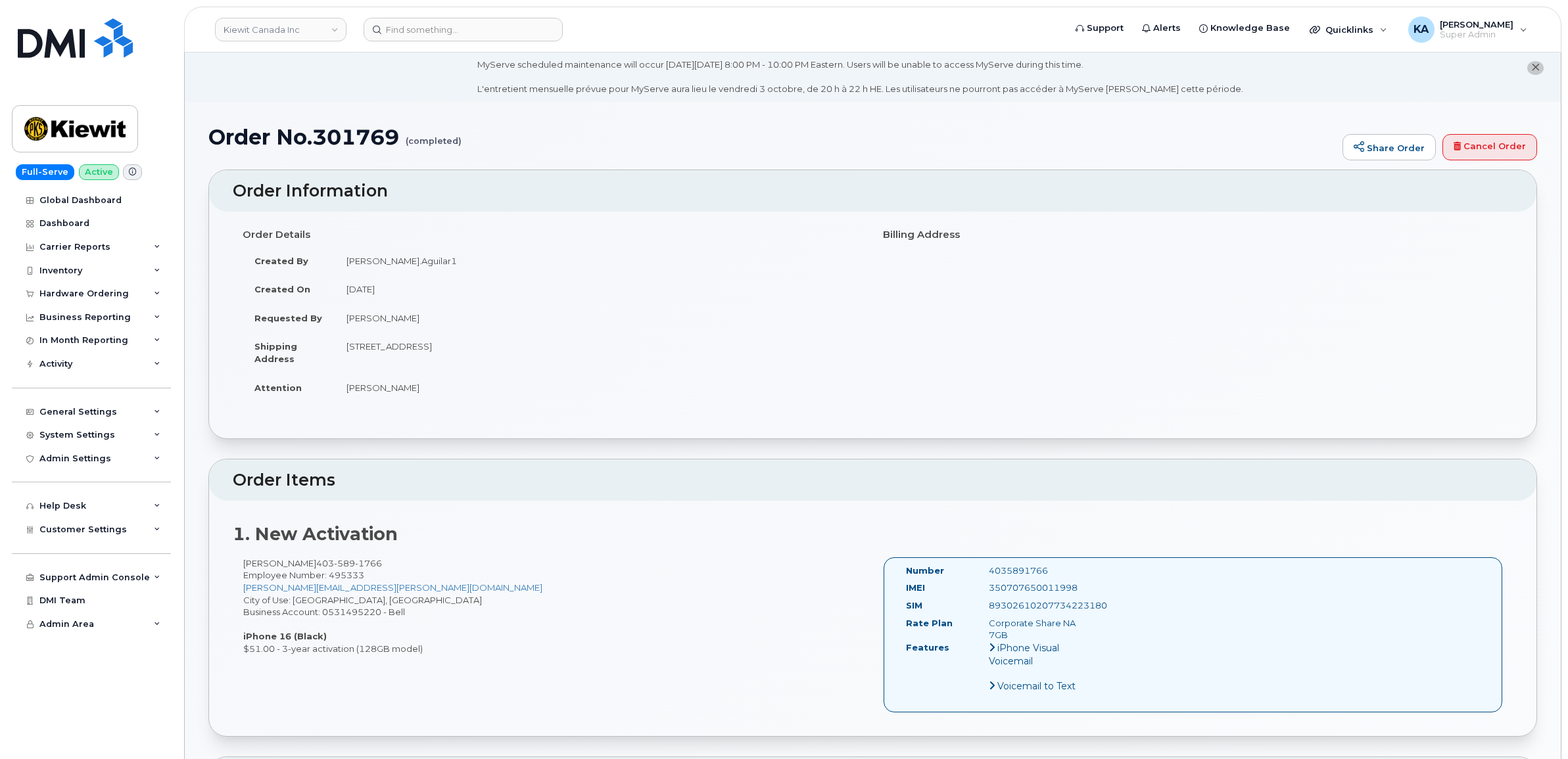
scroll to position [0, 0]
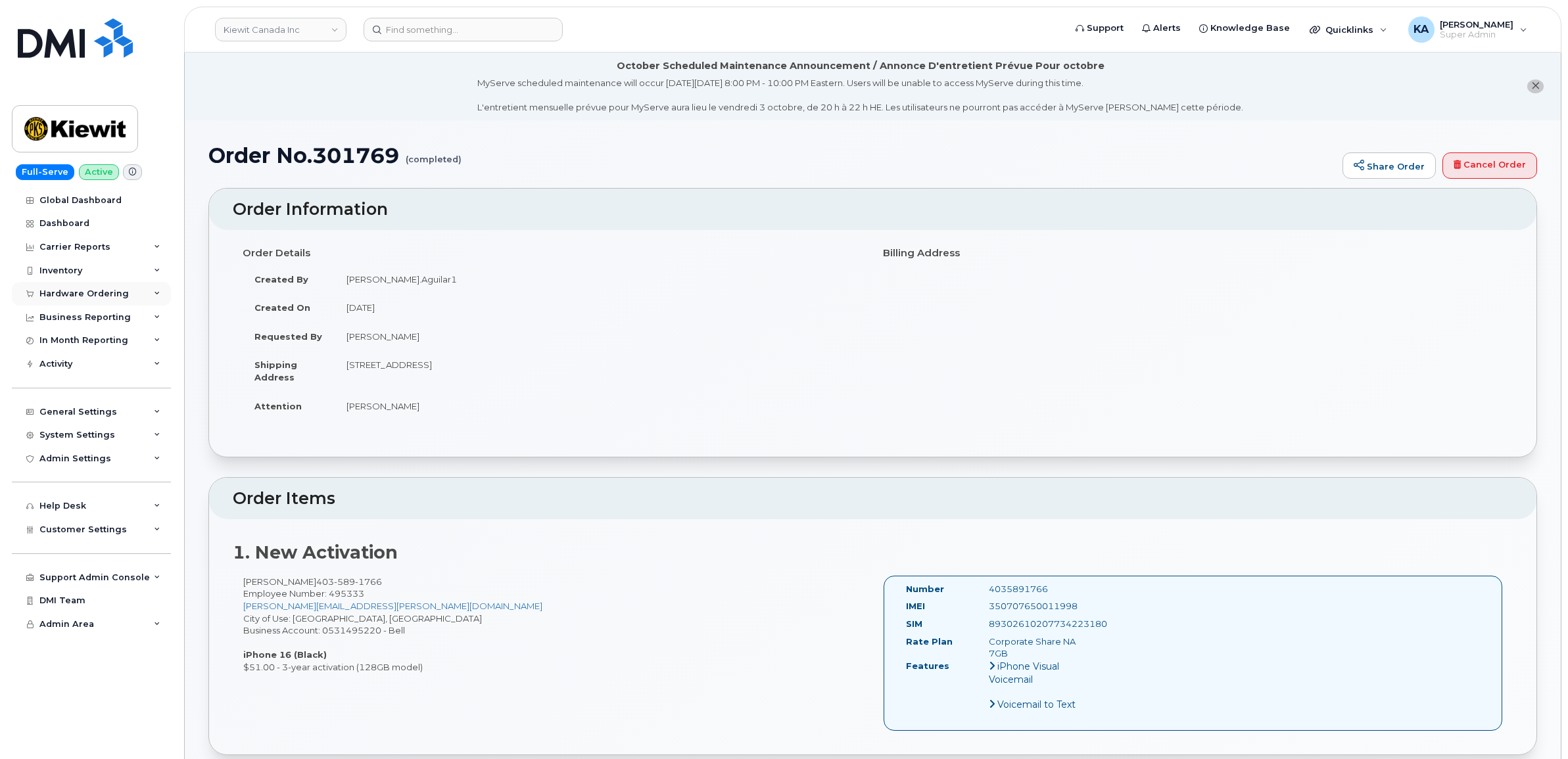
click at [86, 291] on div "Hardware Ordering" at bounding box center [84, 294] width 90 height 11
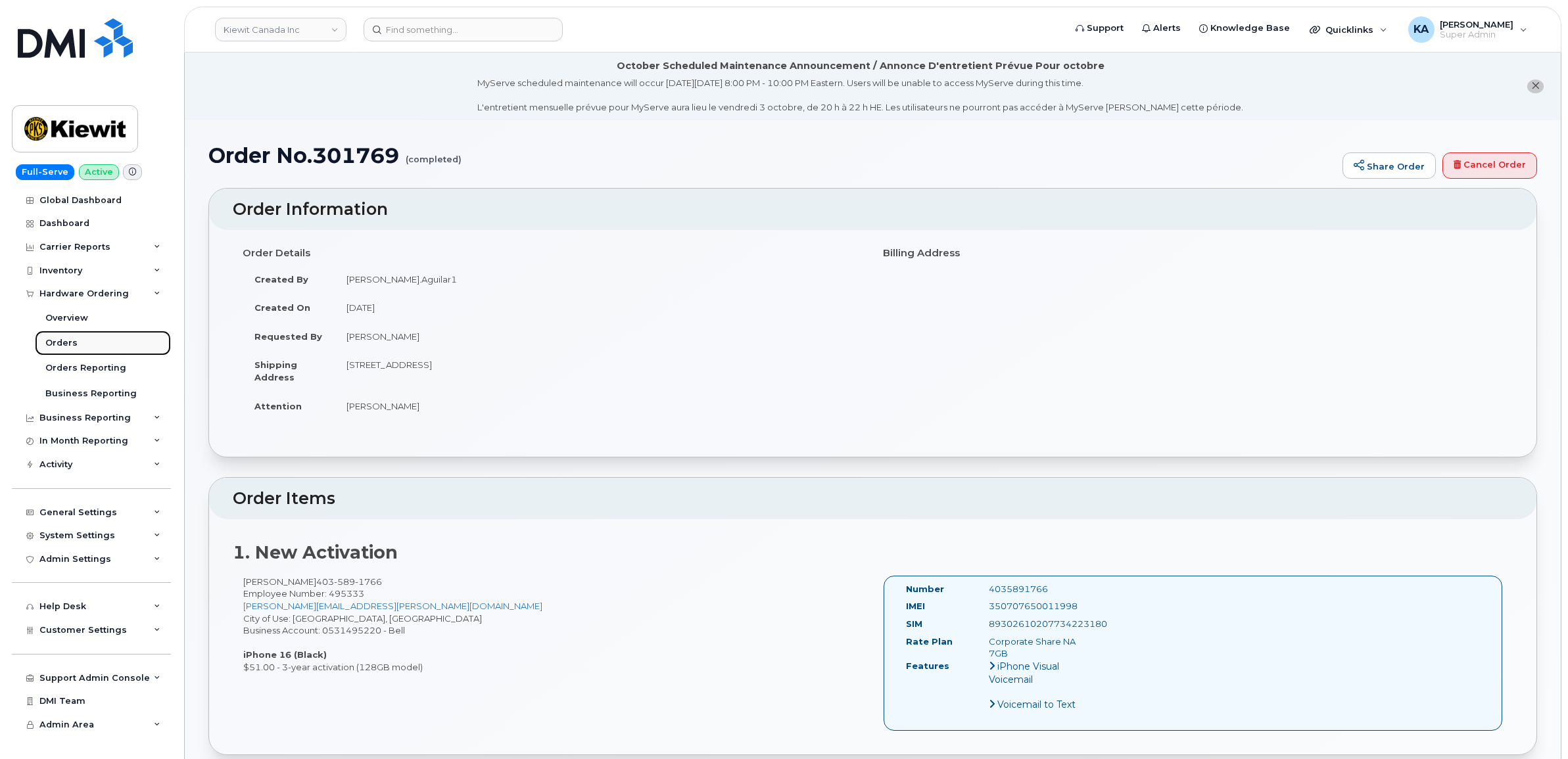
click at [61, 343] on div "Orders" at bounding box center [61, 343] width 32 height 12
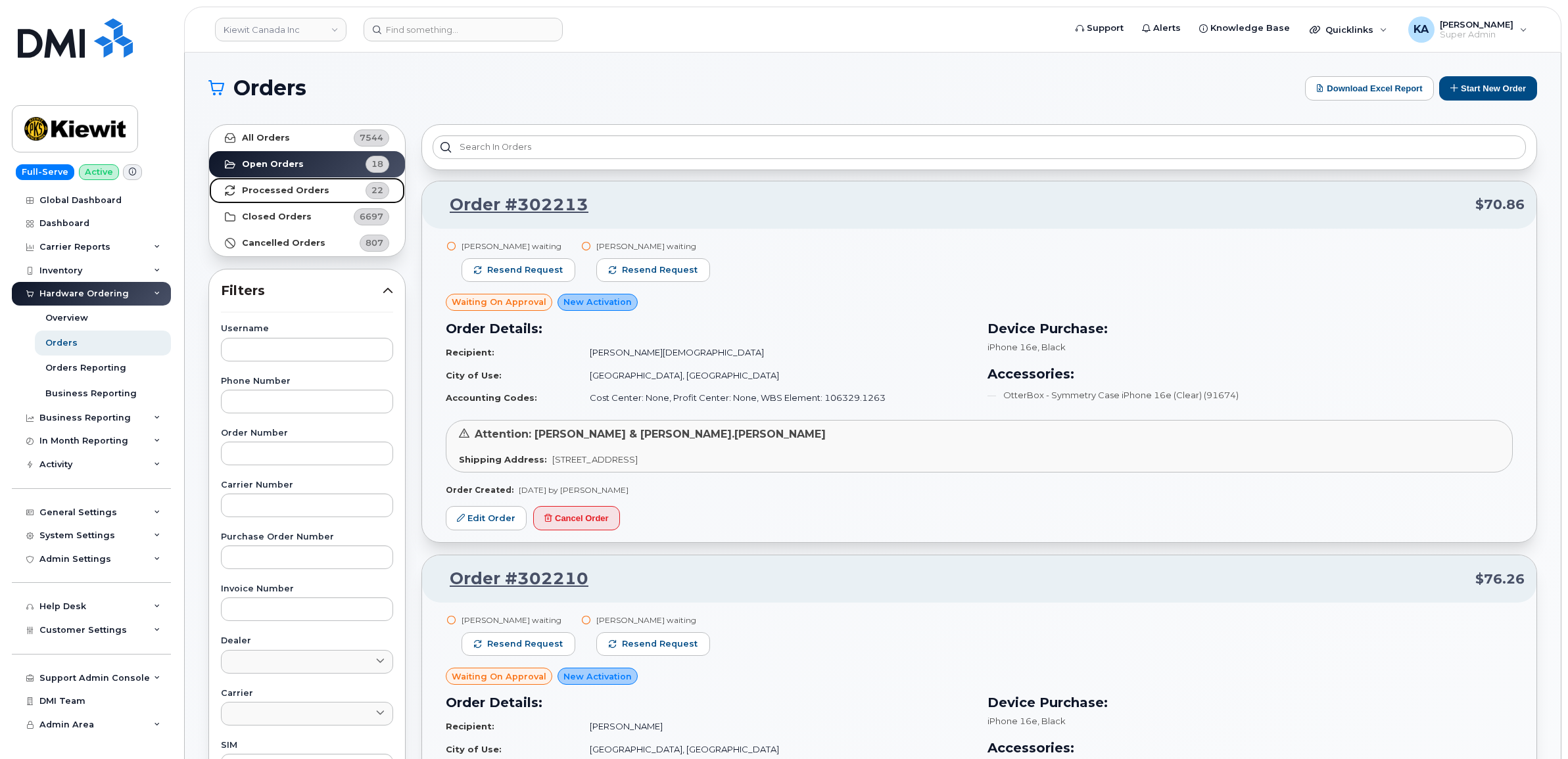
click at [287, 188] on strong "Processed Orders" at bounding box center [285, 190] width 87 height 11
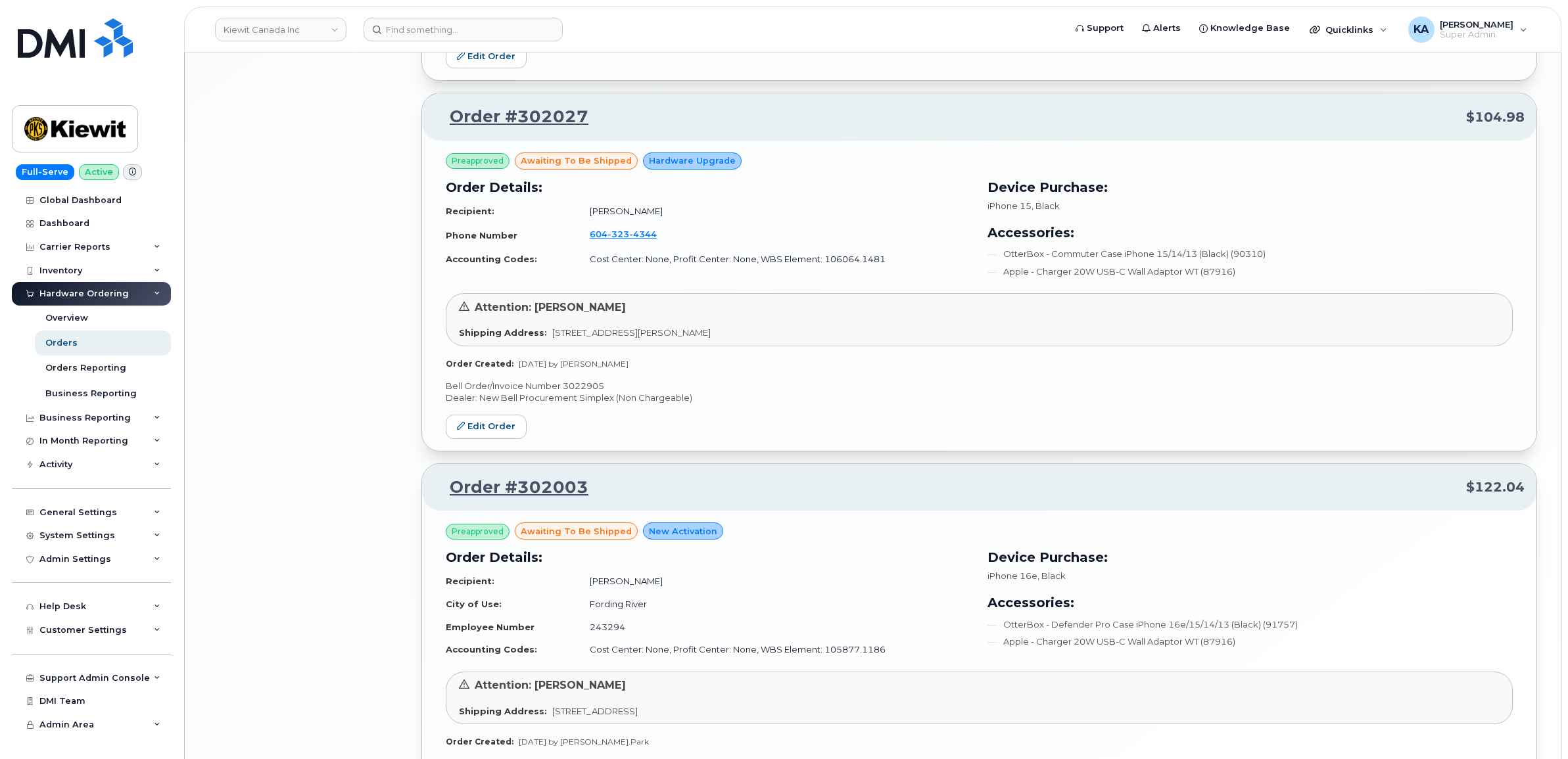
scroll to position [2532, 0]
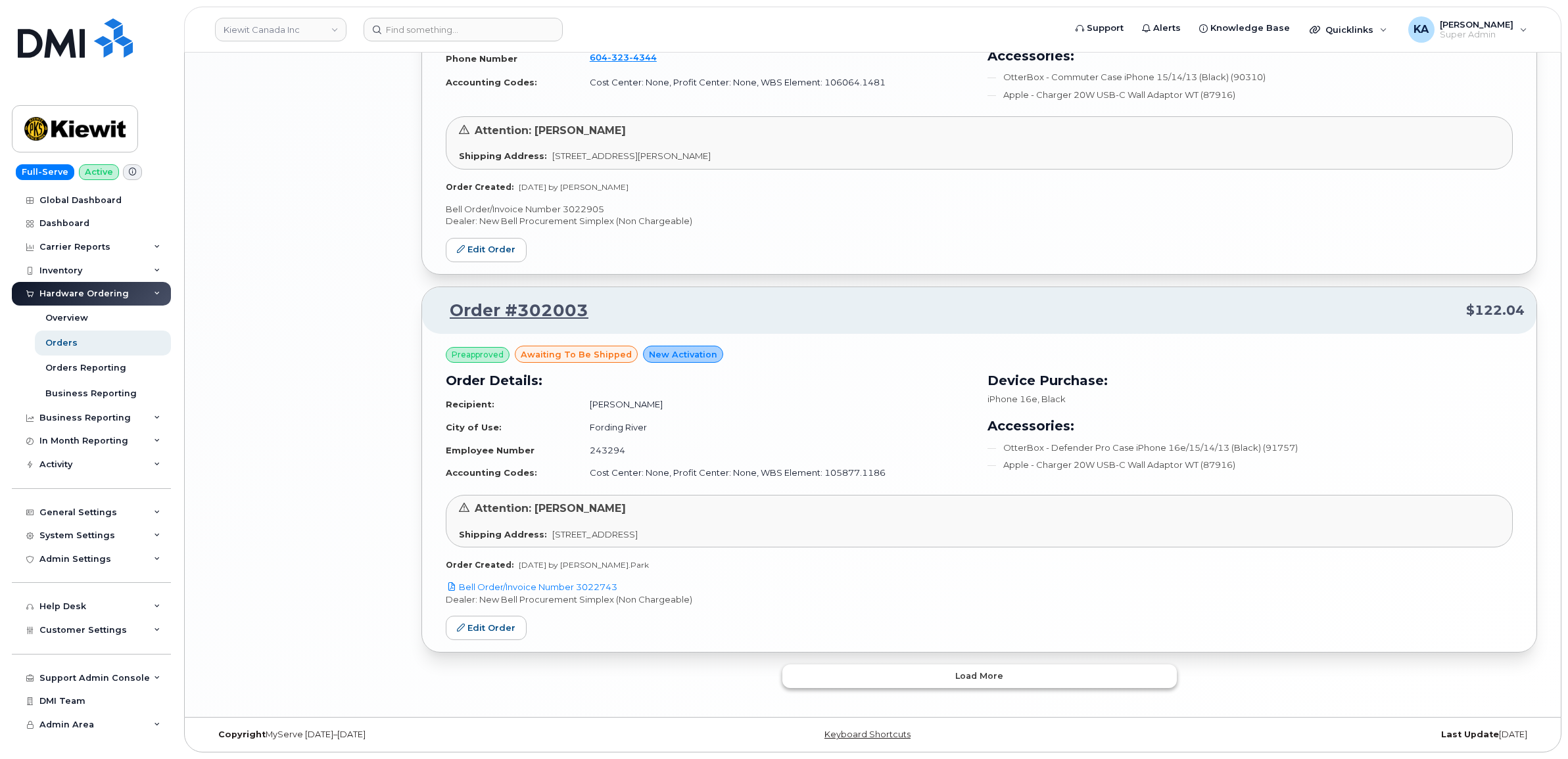
click at [833, 678] on button "Load more" at bounding box center [979, 676] width 395 height 24
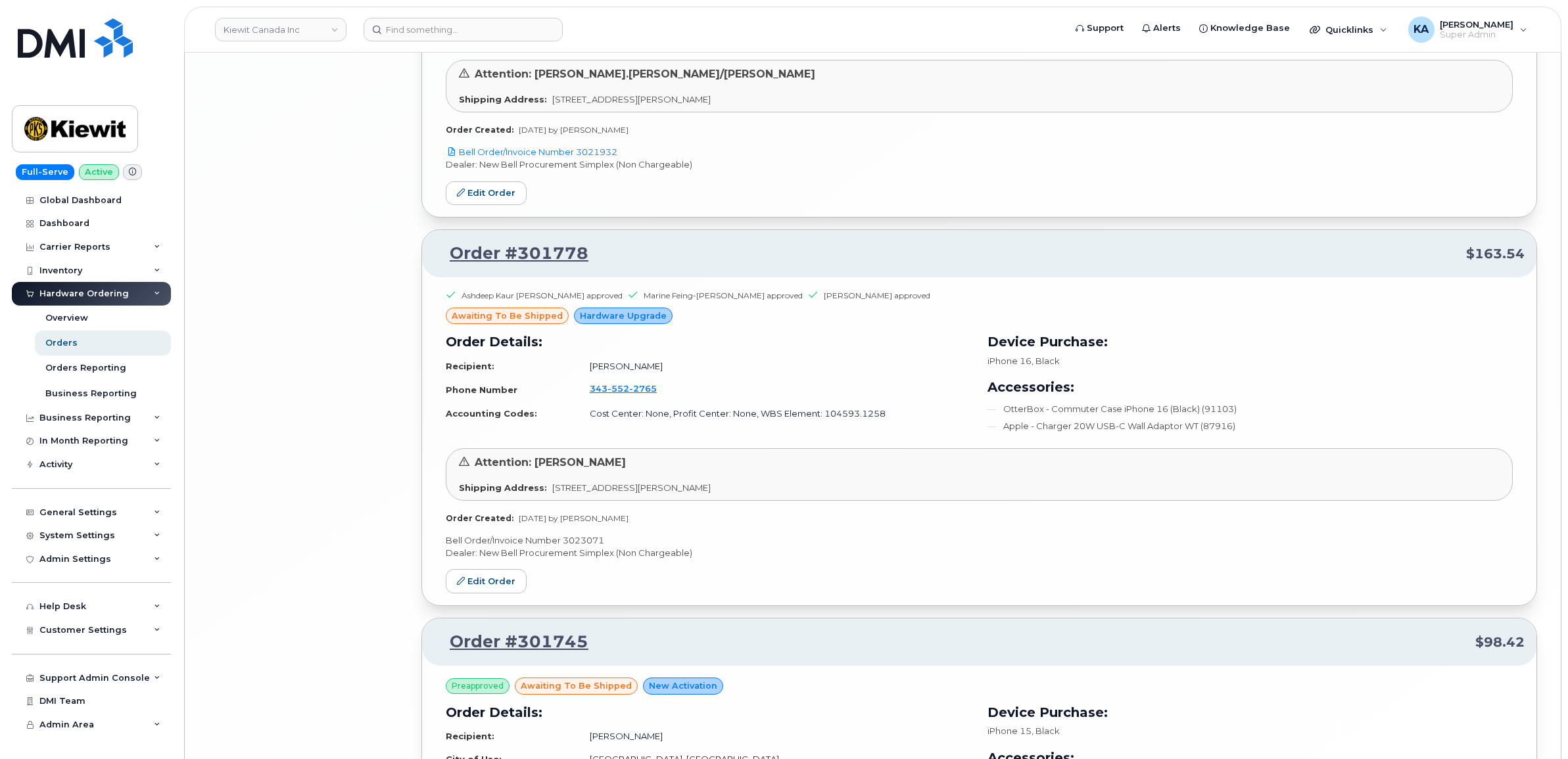
scroll to position [5244, 0]
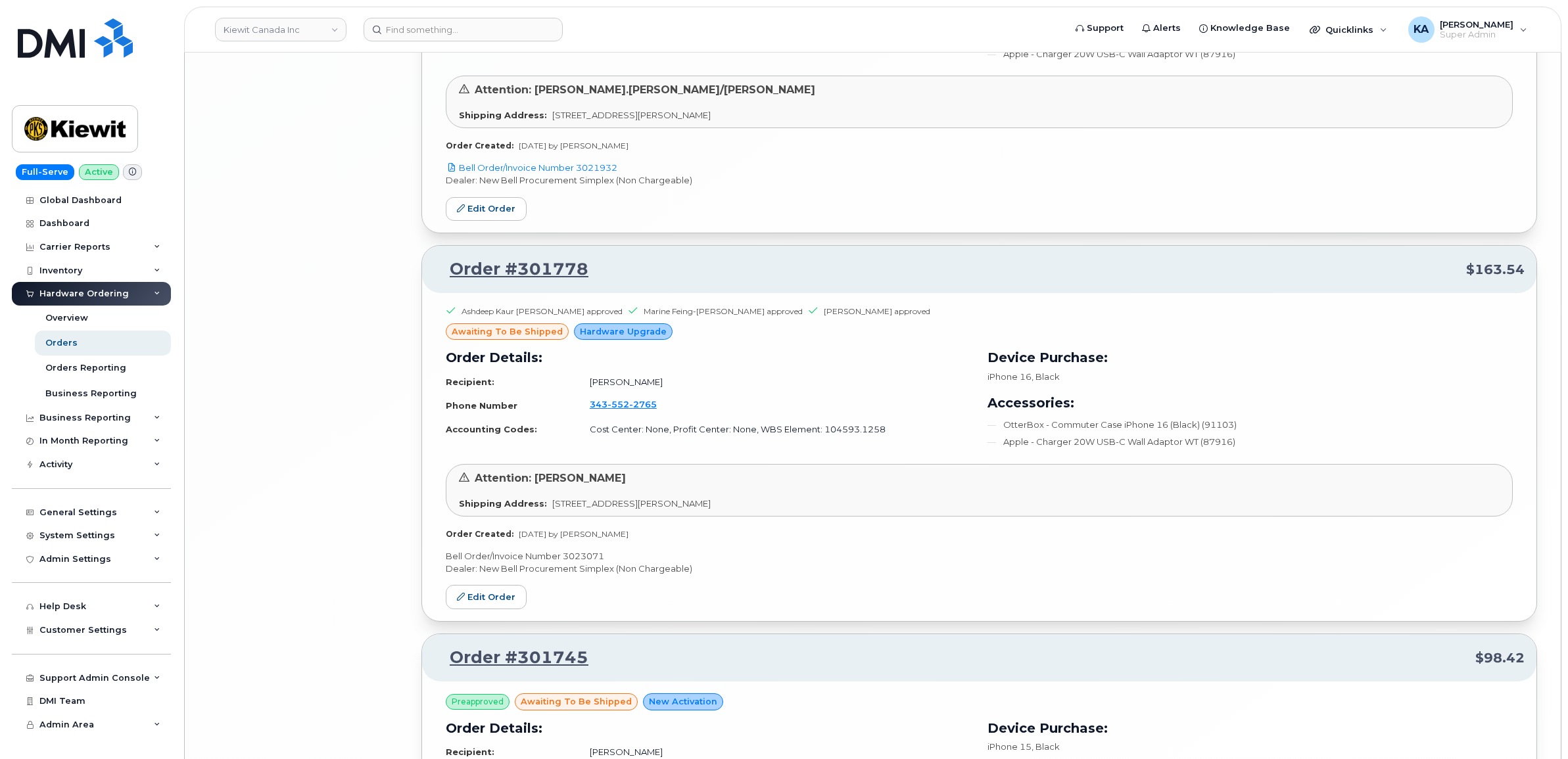
click at [587, 562] on p "Bell Order/Invoice Number 3023071" at bounding box center [979, 556] width 1067 height 12
copy p "3023071"
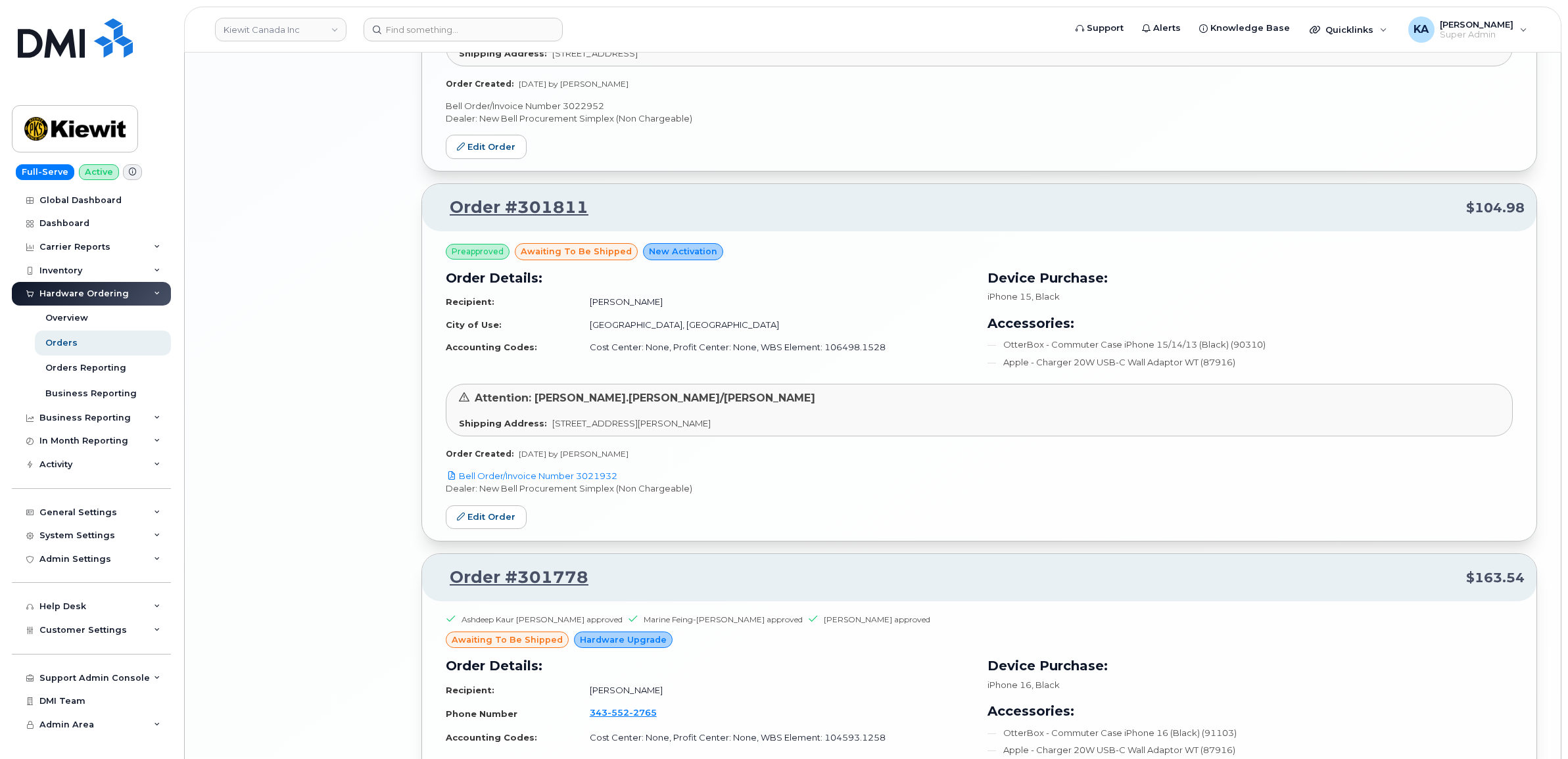
scroll to position [4915, 0]
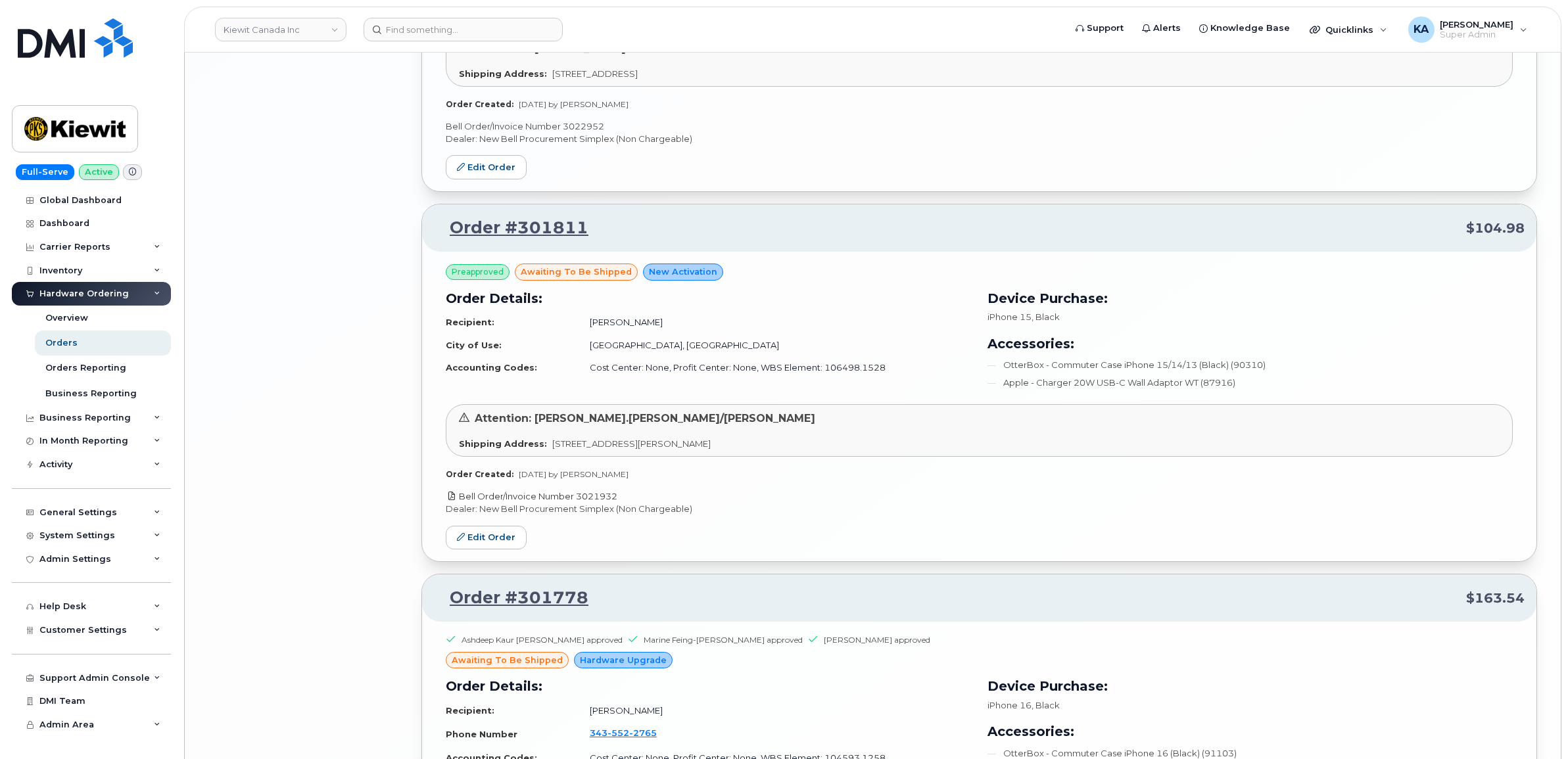
drag, startPoint x: 625, startPoint y: 503, endPoint x: 579, endPoint y: 502, distance: 46.0
click at [579, 502] on p "Bell Order/Invoice Number 3021932" at bounding box center [979, 496] width 1067 height 12
copy link "3021932"
click at [480, 549] on link "Edit Order" at bounding box center [486, 539] width 81 height 25
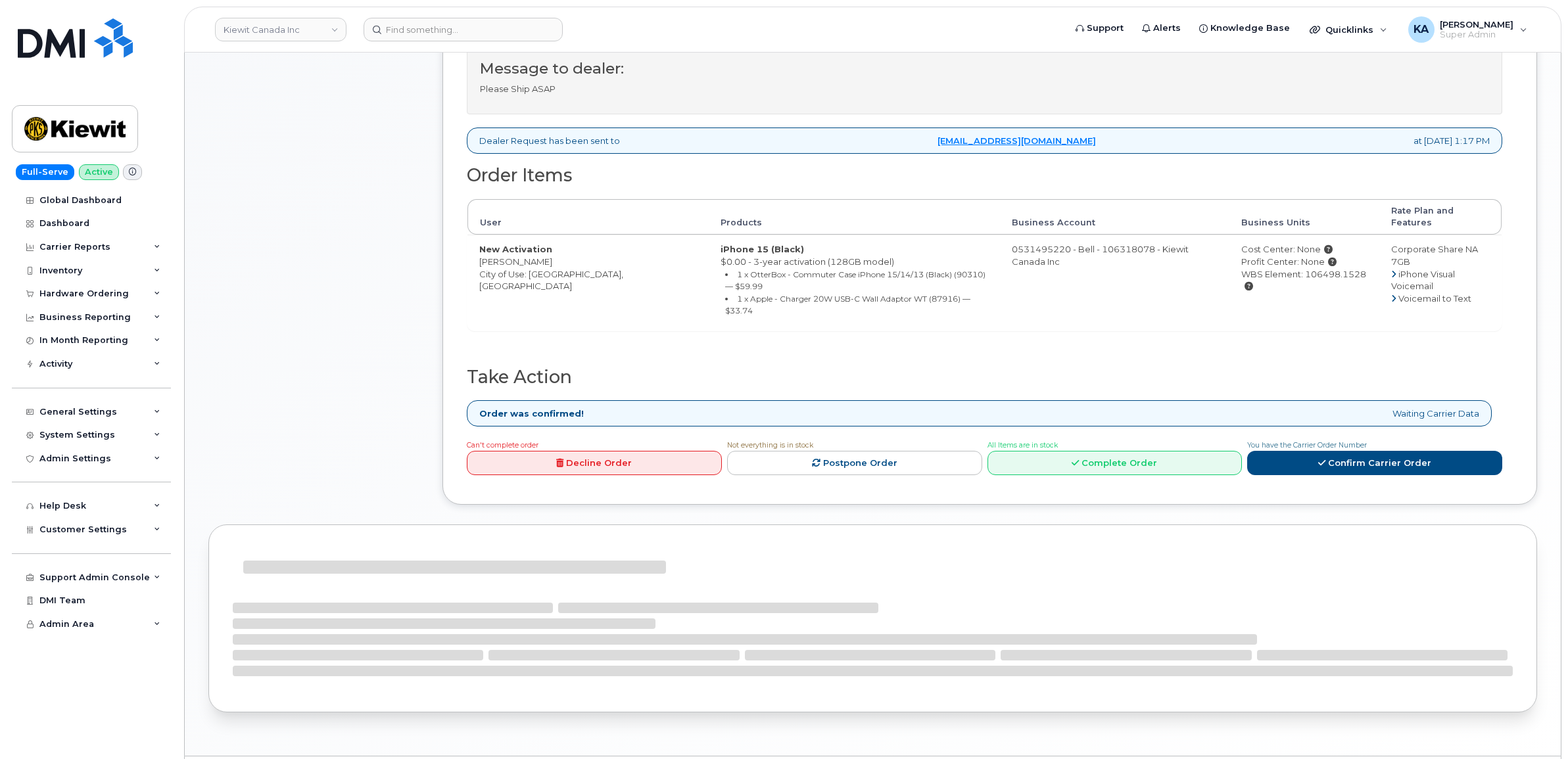
scroll to position [493, 0]
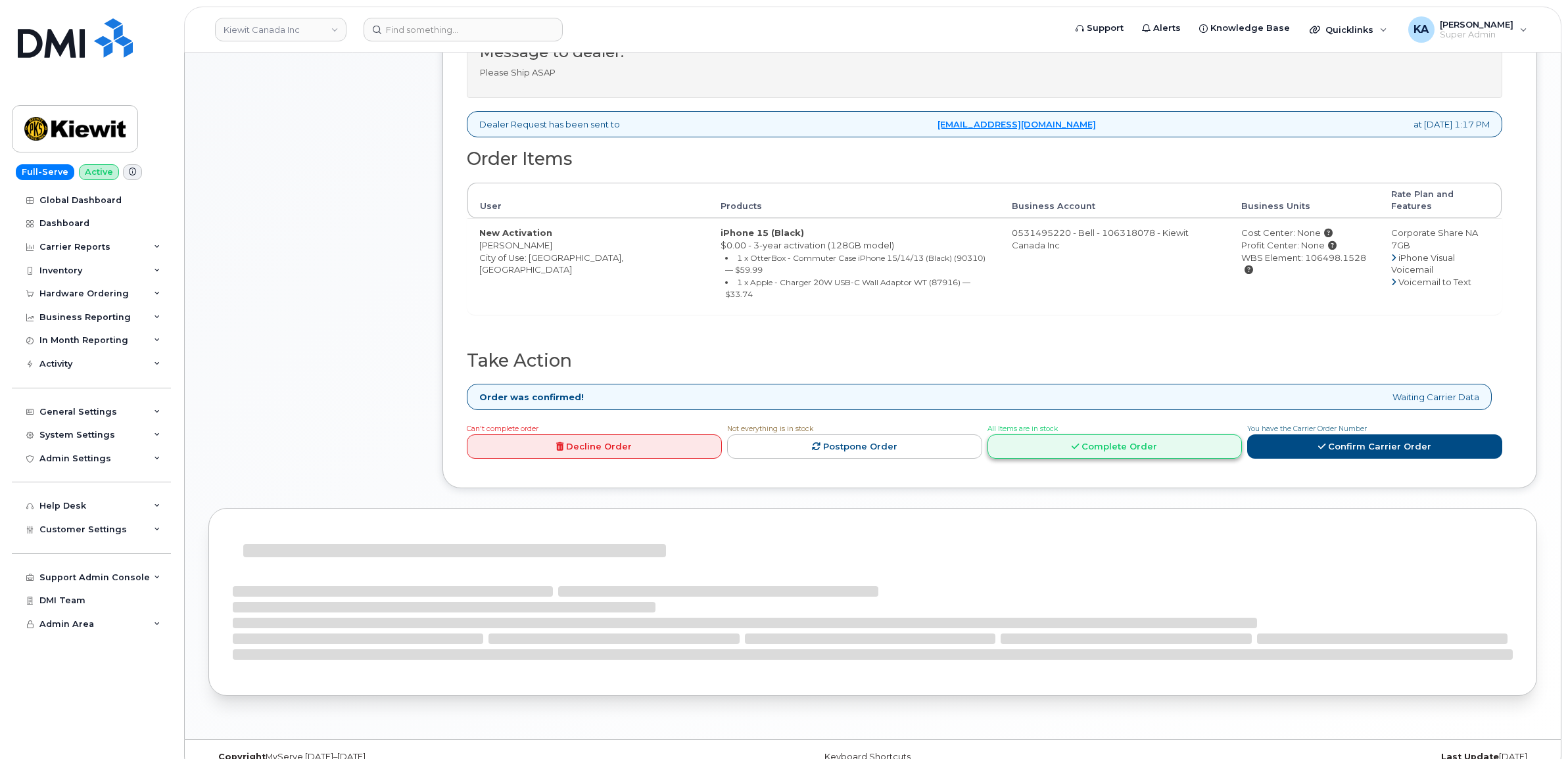
click at [1132, 434] on link "Complete Order" at bounding box center [1115, 447] width 255 height 25
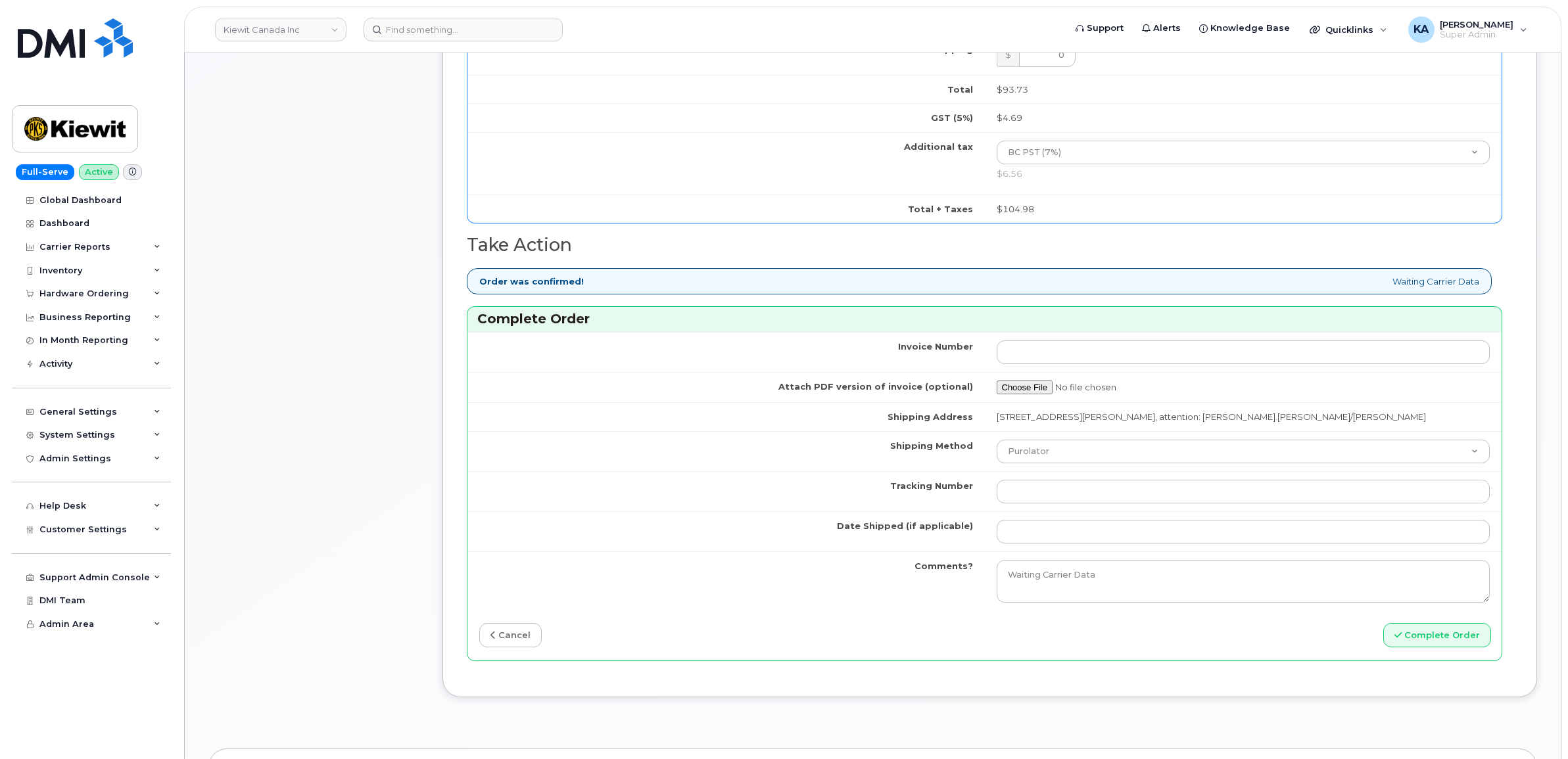
scroll to position [1136, 0]
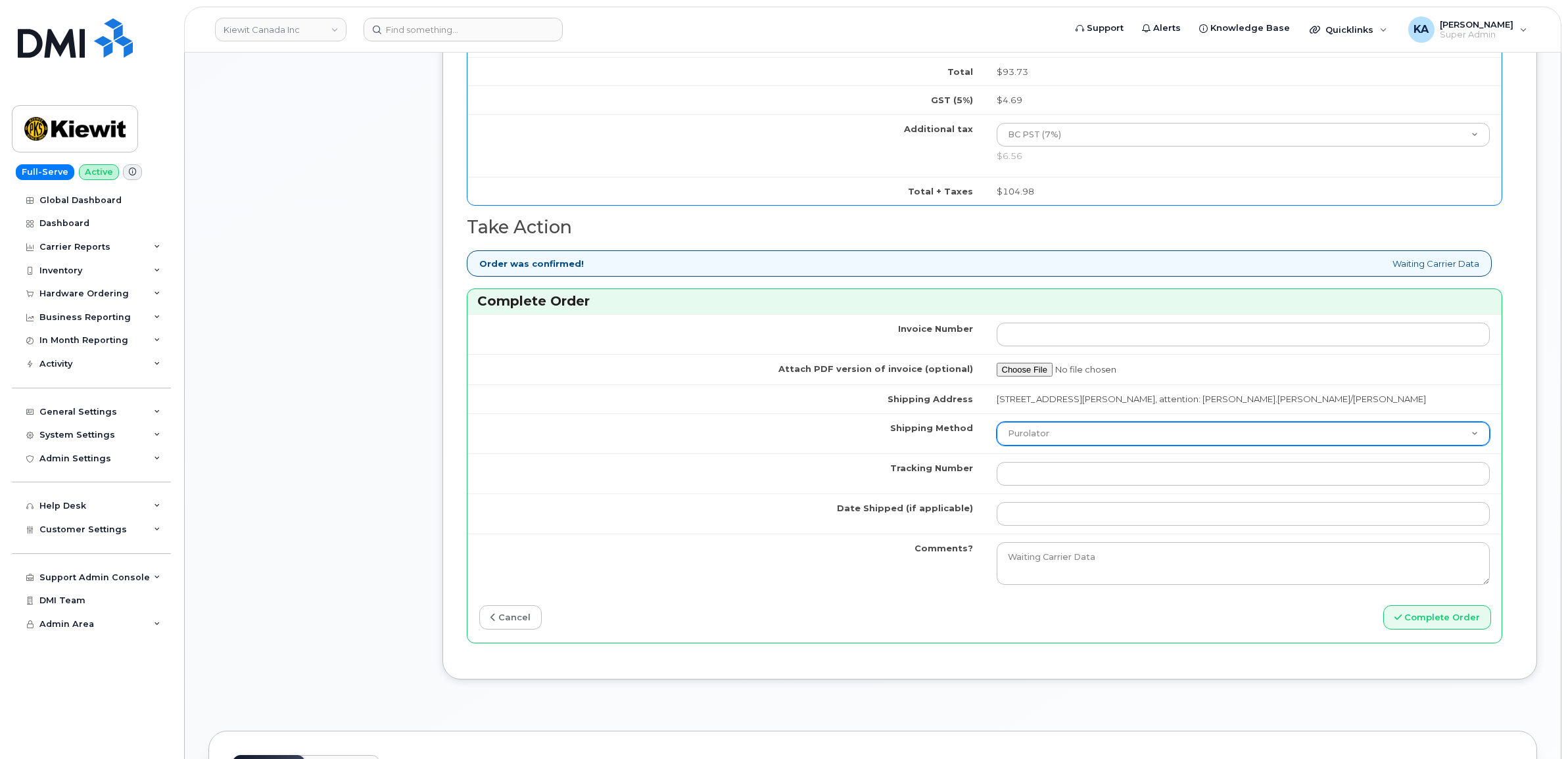
click at [1051, 435] on select "Purolator UPS FedEx Canada Post Courier Other Drop Off Pick Up" at bounding box center [1243, 433] width 493 height 24
select select "FedEx"
click at [997, 427] on select "Purolator UPS FedEx Canada Post Courier Other Drop Off Pick Up" at bounding box center [1243, 433] width 493 height 24
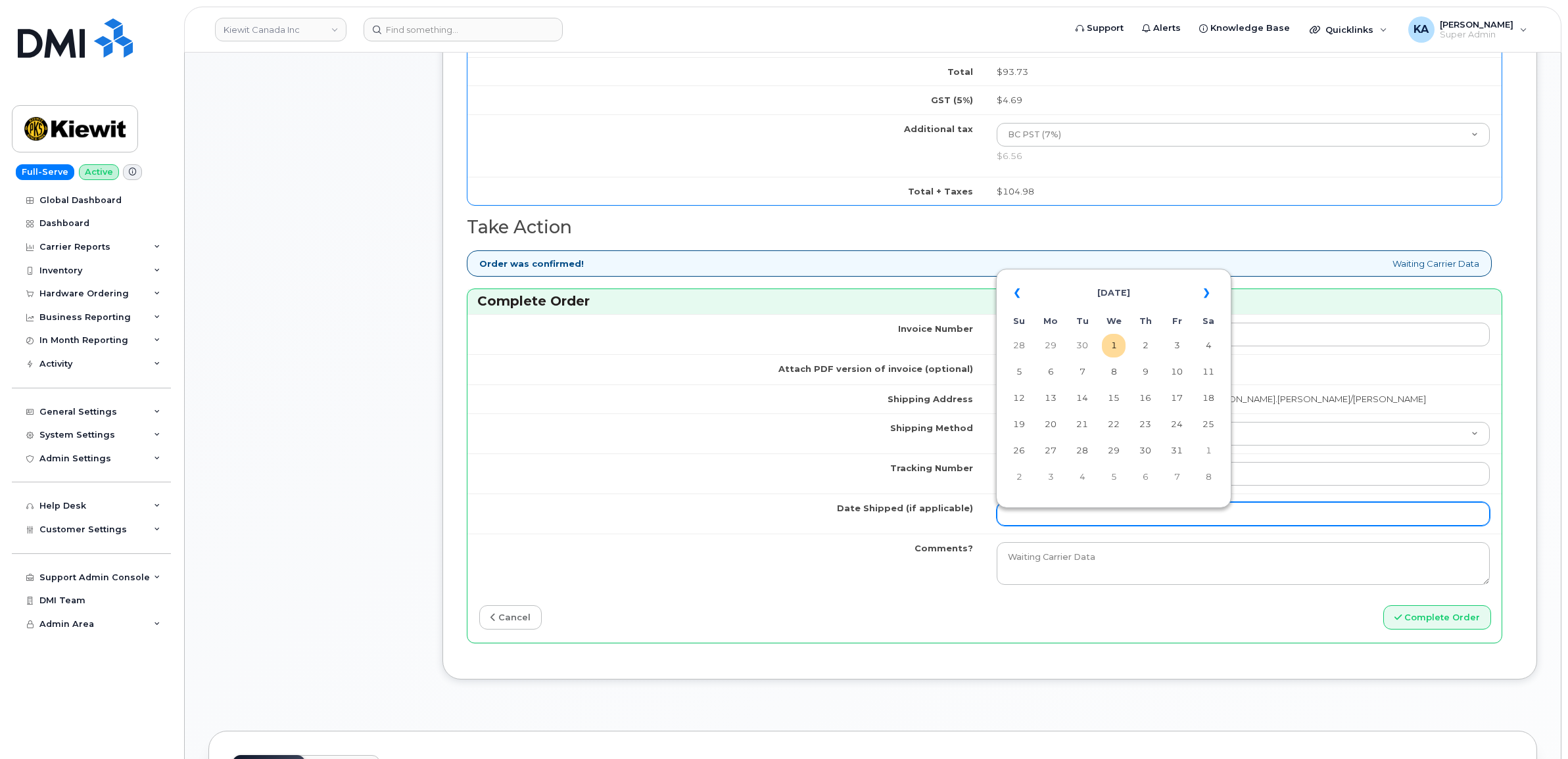
click at [1027, 517] on input "Date Shipped (if applicable)" at bounding box center [1243, 514] width 493 height 24
click at [1016, 290] on th "«" at bounding box center [1019, 293] width 24 height 31
click at [1182, 421] on td "26" at bounding box center [1177, 424] width 24 height 24
type input "[DATE]"
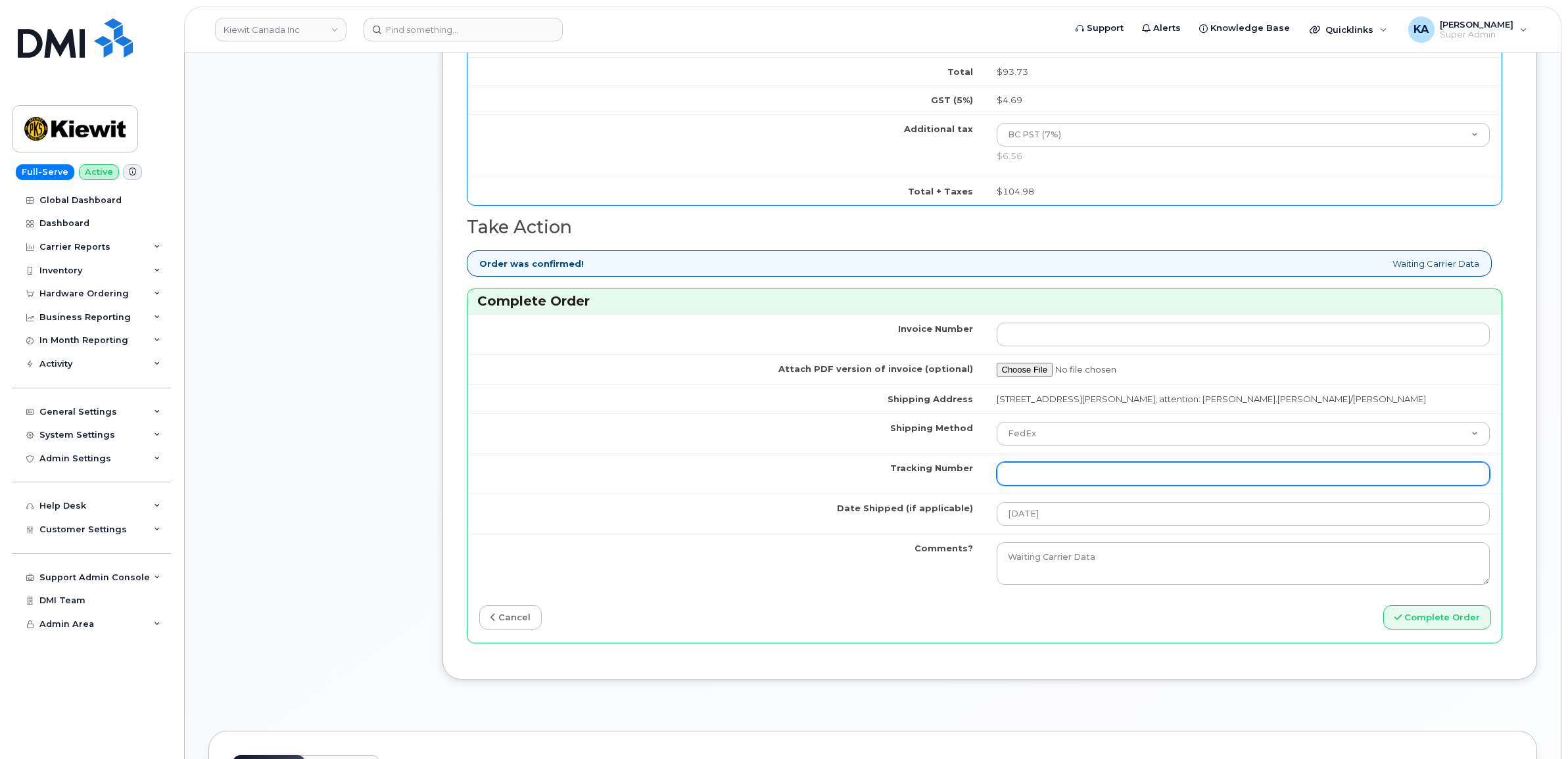
click at [1085, 479] on input "Tracking Number" at bounding box center [1243, 474] width 493 height 24
paste input "475744960821"
drag, startPoint x: 1091, startPoint y: 478, endPoint x: 975, endPoint y: 480, distance: 116.0
click at [975, 480] on tr "Tracking Number 475744960821" at bounding box center [984, 474] width 1034 height 40
paste input "6423876232"
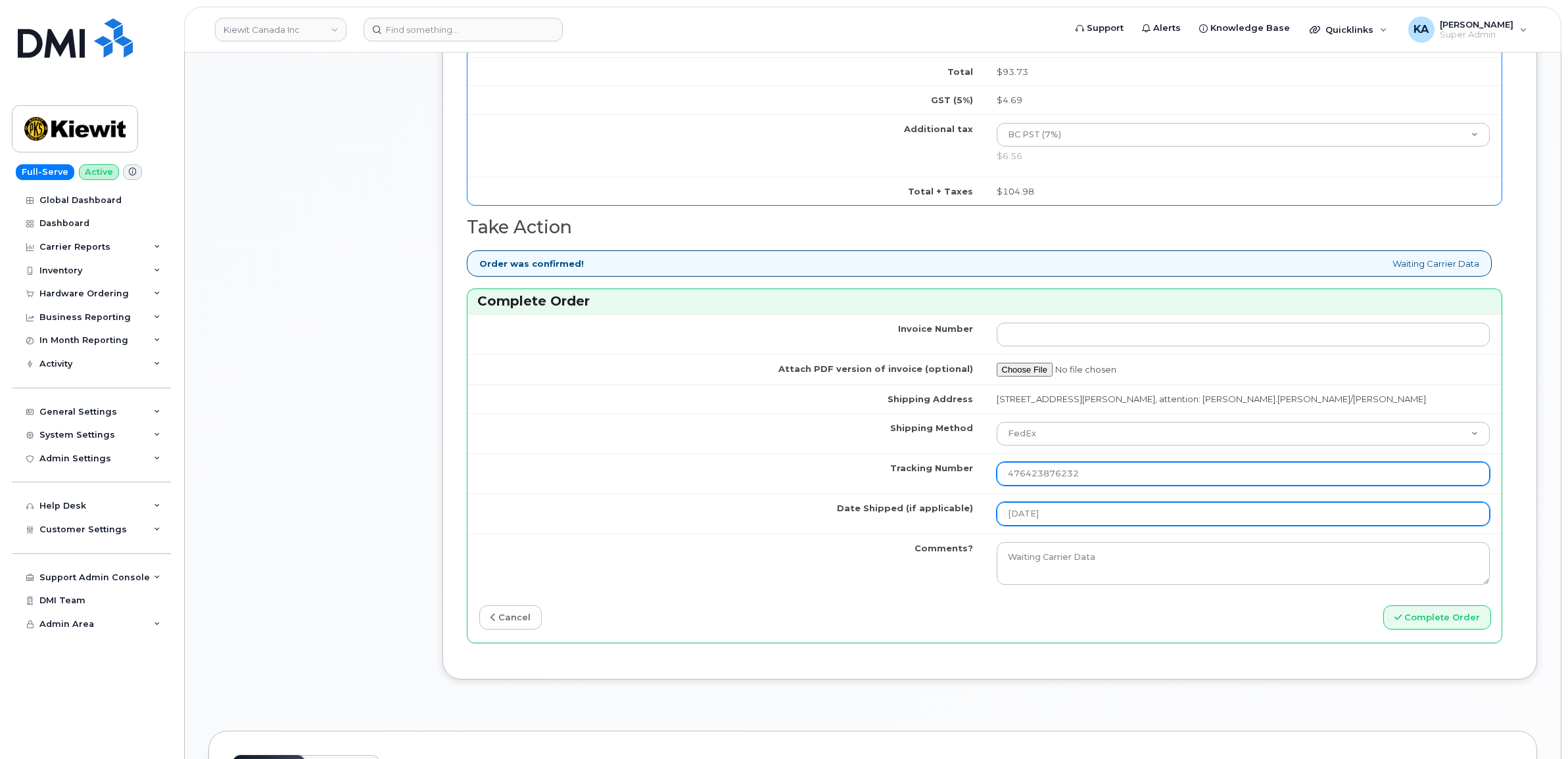
type input "476423876232"
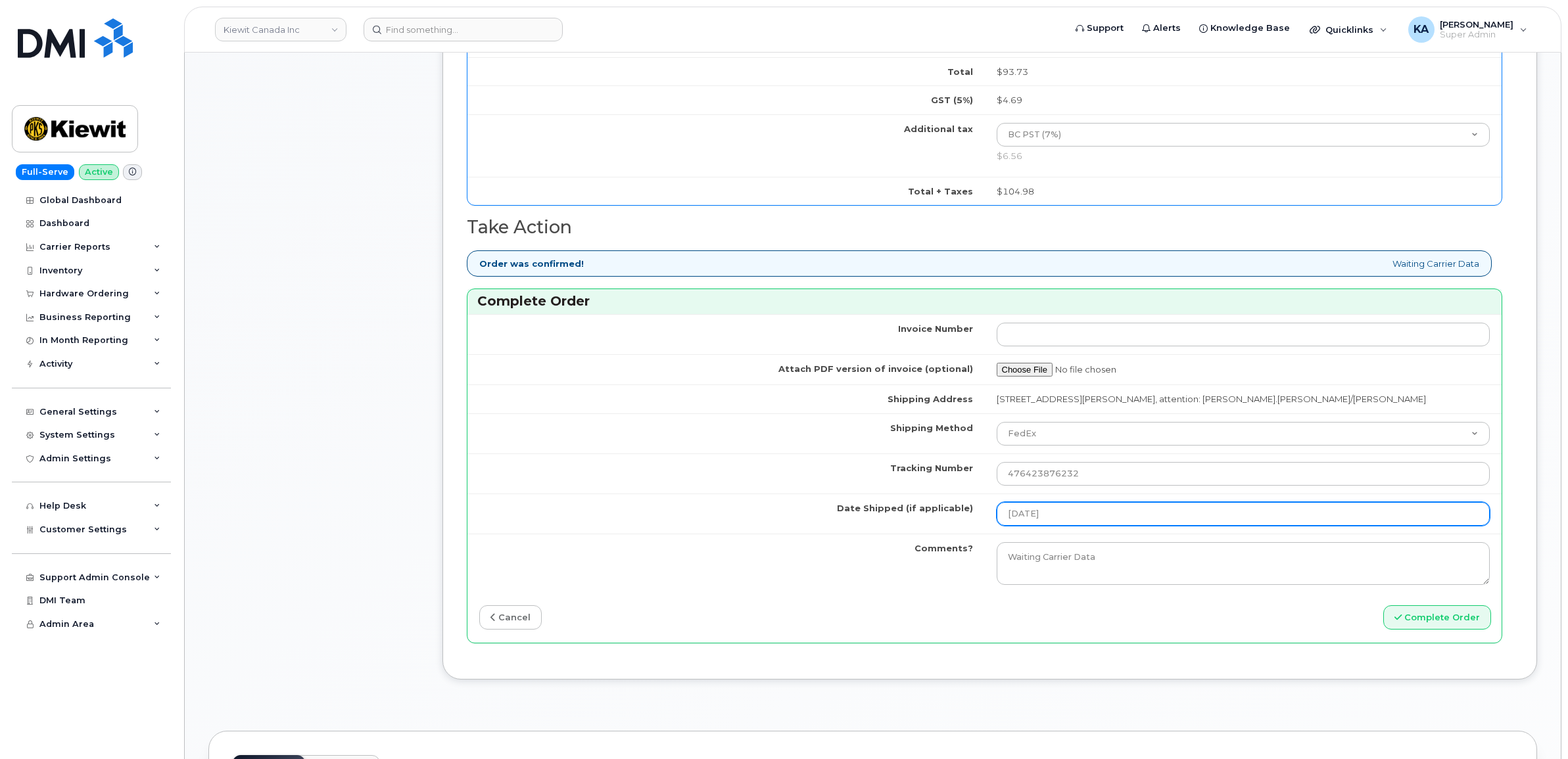
click at [1066, 518] on input "[DATE]" at bounding box center [1243, 514] width 493 height 24
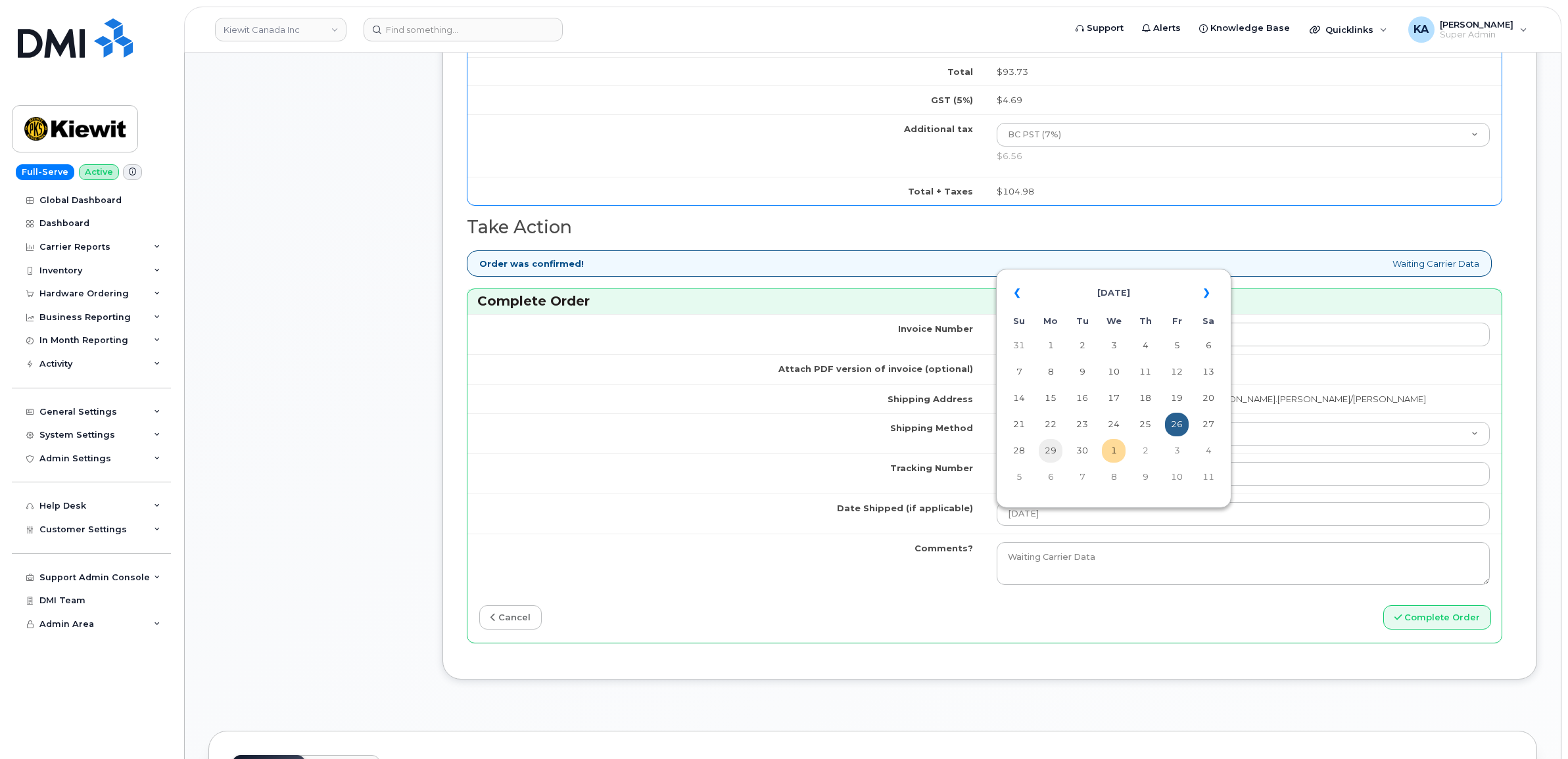
click at [1054, 447] on td "29" at bounding box center [1050, 451] width 24 height 24
type input "[DATE]"
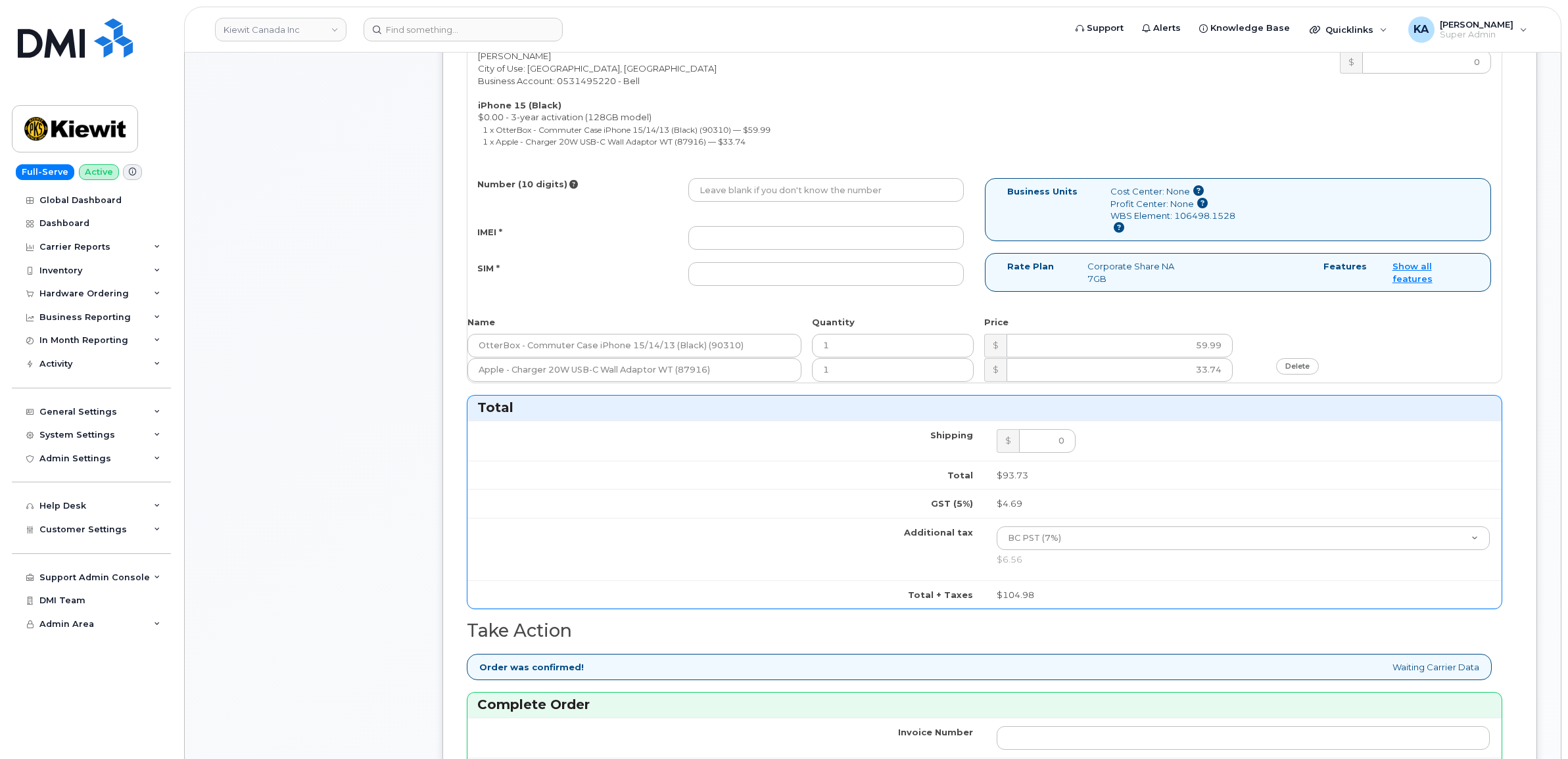
scroll to position [724, 0]
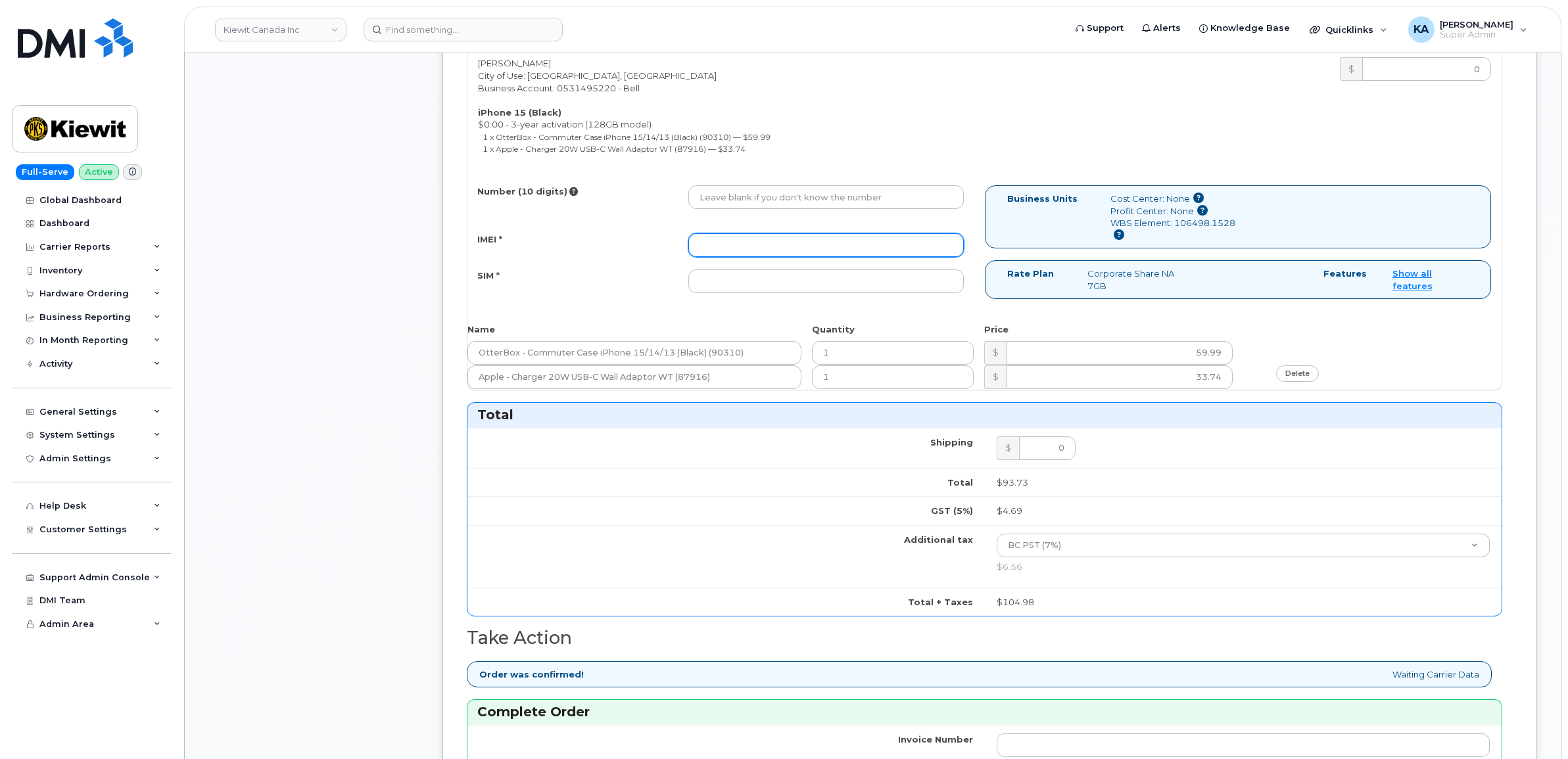
click at [837, 244] on input "IMEI *" at bounding box center [826, 245] width 275 height 24
paste input "357670568895790"
type input "357670568895790"
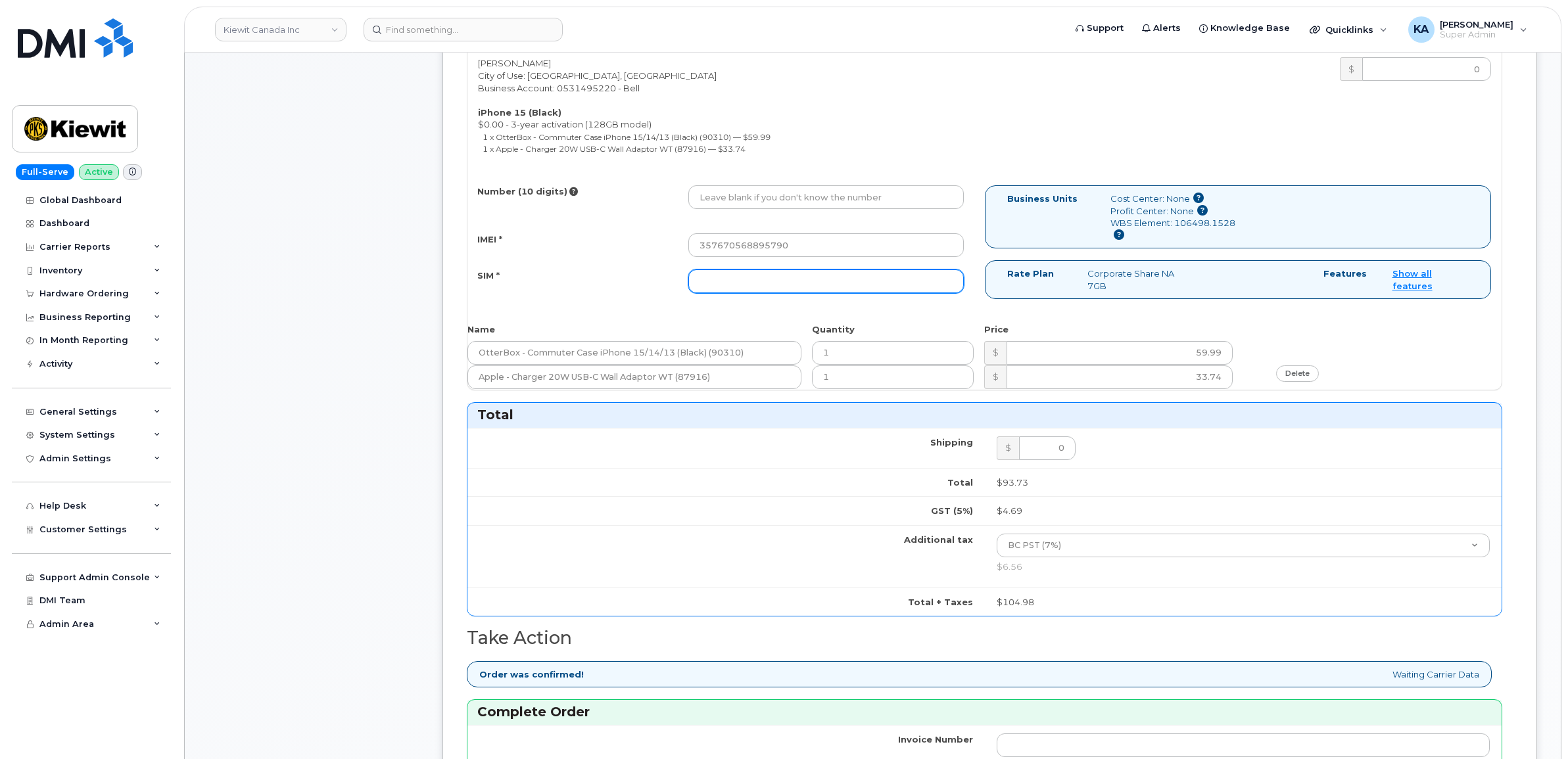
click at [767, 281] on input "SIM *" at bounding box center [826, 281] width 275 height 24
paste input "89302610207734147025"
type input "89302610207734147025"
click at [734, 204] on input "Number (10 digits)" at bounding box center [826, 197] width 275 height 24
paste input "2367855817"
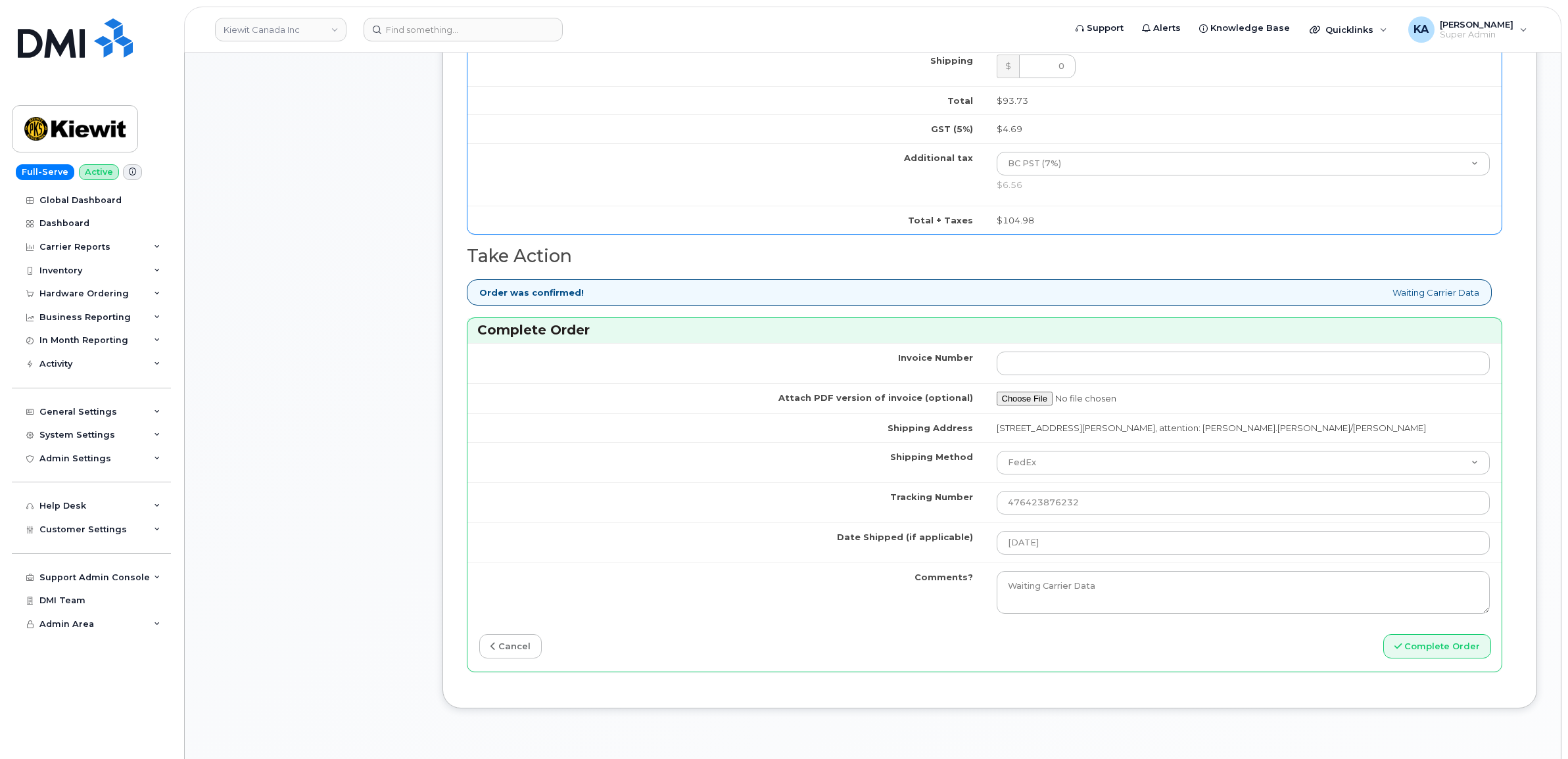
scroll to position [1136, 0]
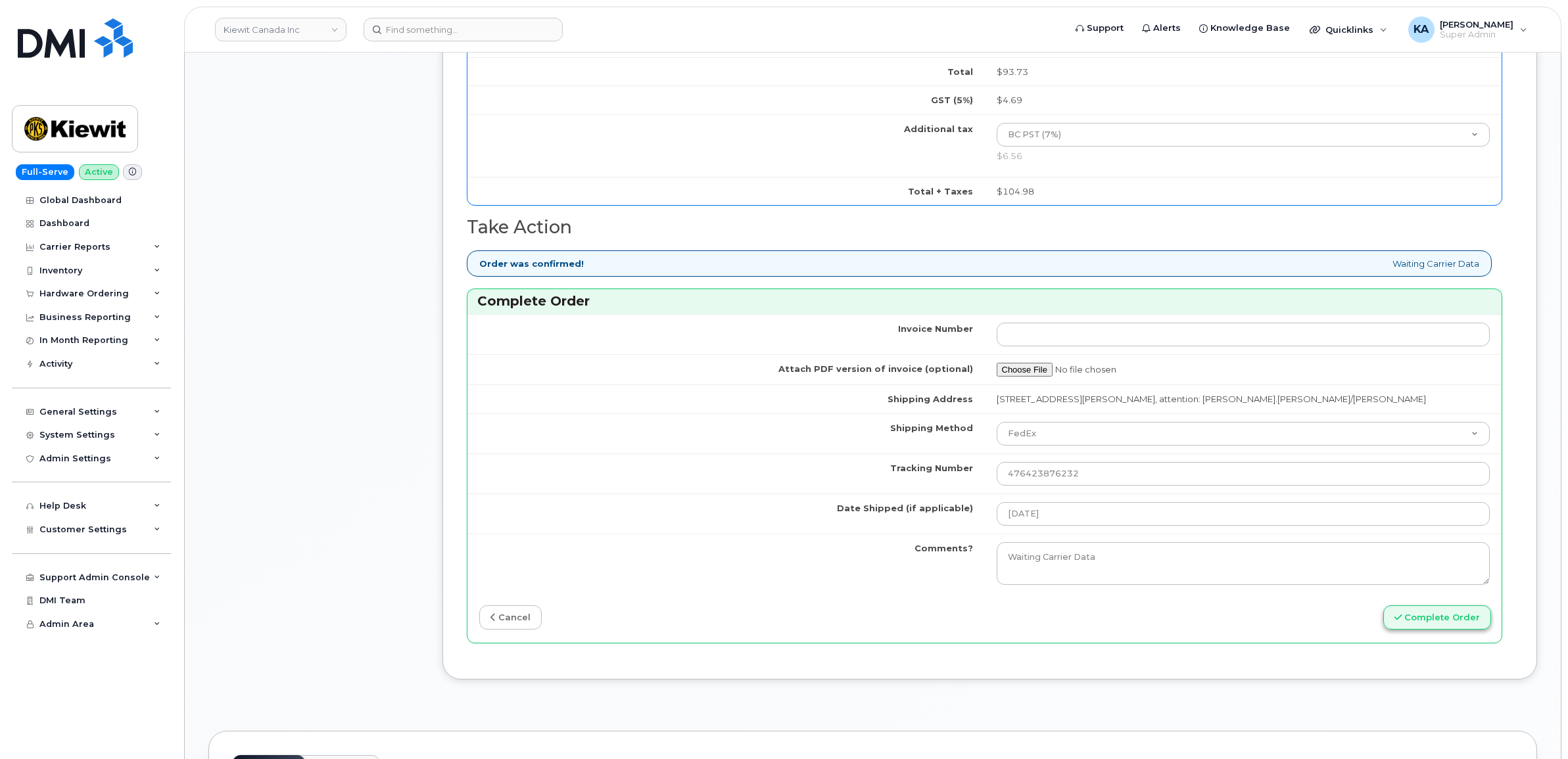
type input "2367855817"
click at [1425, 622] on button "Complete Order" at bounding box center [1436, 618] width 108 height 25
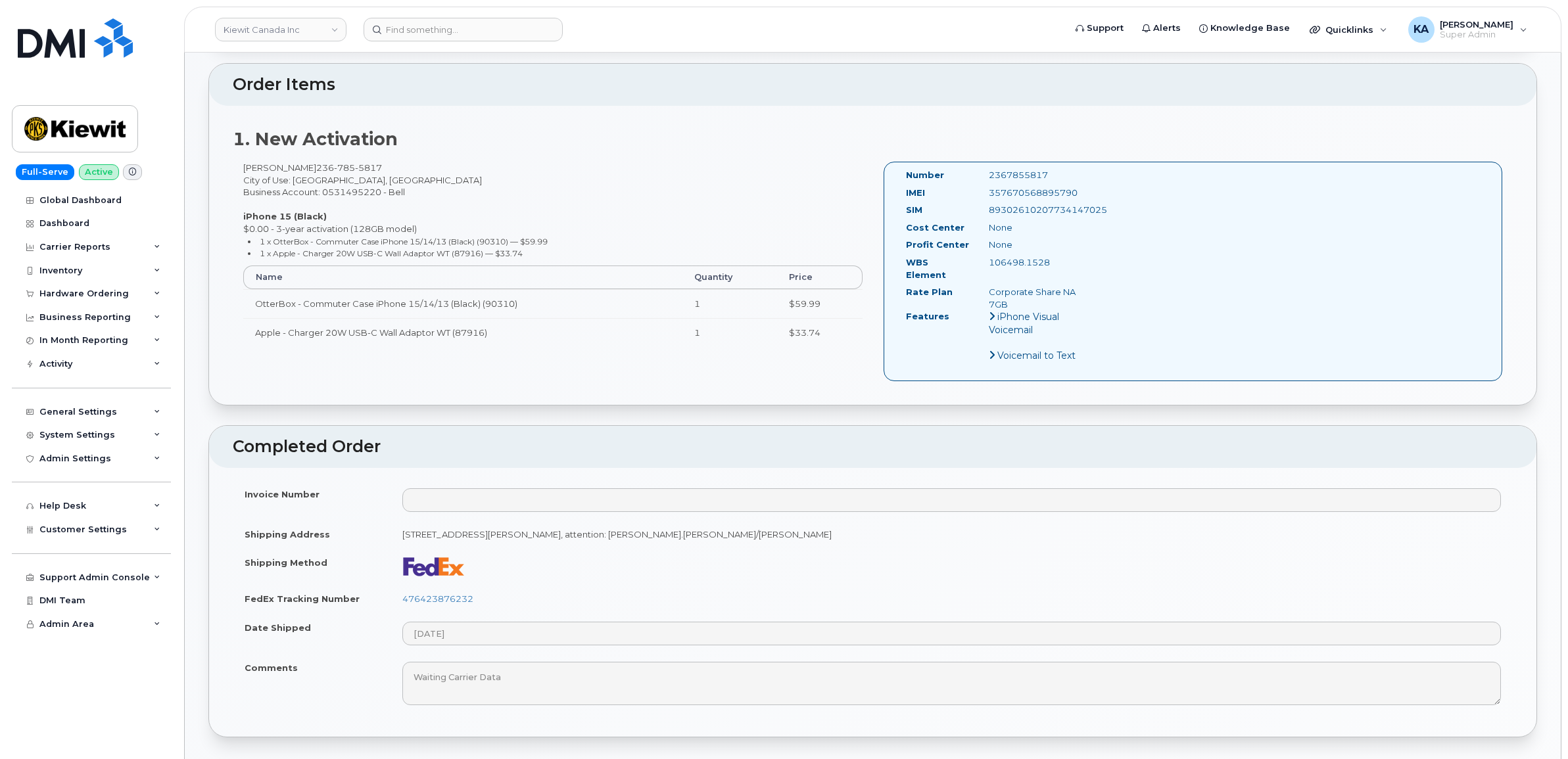
scroll to position [493, 0]
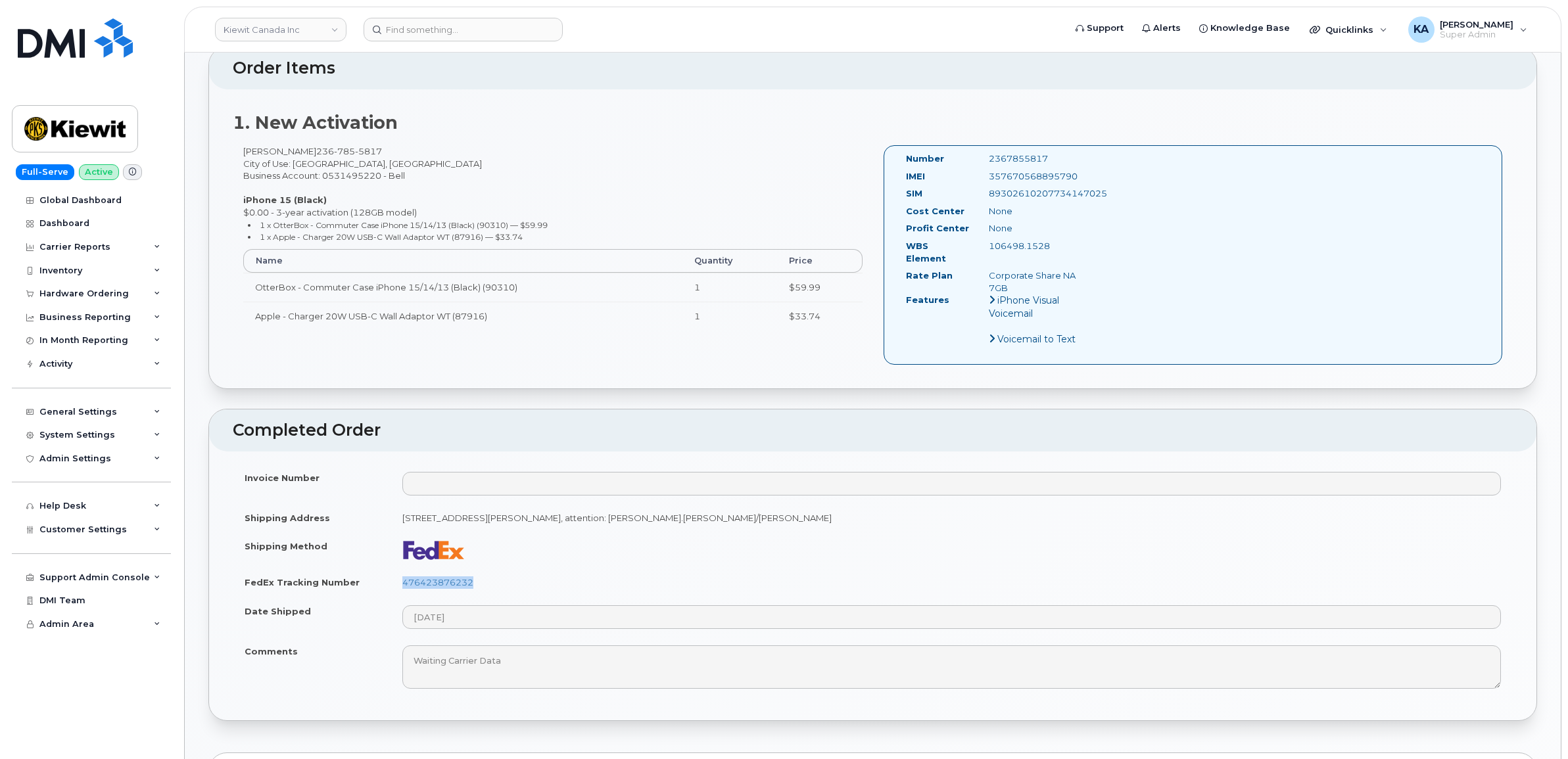
drag, startPoint x: 481, startPoint y: 576, endPoint x: 401, endPoint y: 576, distance: 80.0
click at [401, 576] on td "476423876232" at bounding box center [951, 582] width 1122 height 29
copy link "476423876232"
drag, startPoint x: 1085, startPoint y: 176, endPoint x: 976, endPoint y: 182, distance: 109.2
click at [976, 182] on div "IMEI 357670568895790" at bounding box center [996, 179] width 200 height 18
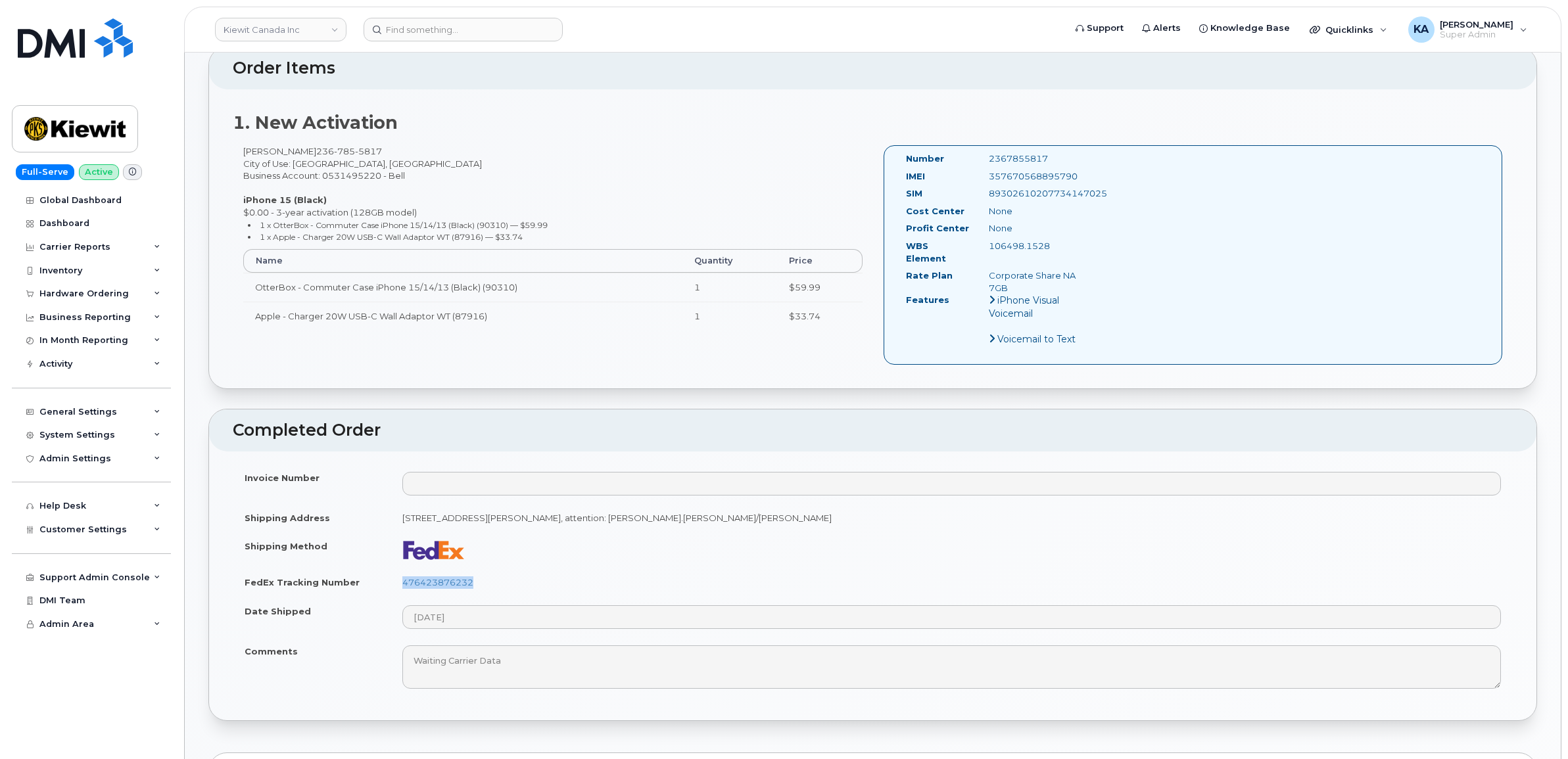
copy div "357670568895790"
drag, startPoint x: 1053, startPoint y: 155, endPoint x: 979, endPoint y: 155, distance: 74.0
click at [979, 155] on div "2367855817" at bounding box center [1037, 158] width 117 height 12
copy div "2367855817"
drag, startPoint x: 901, startPoint y: 159, endPoint x: 1086, endPoint y: 243, distance: 203.2
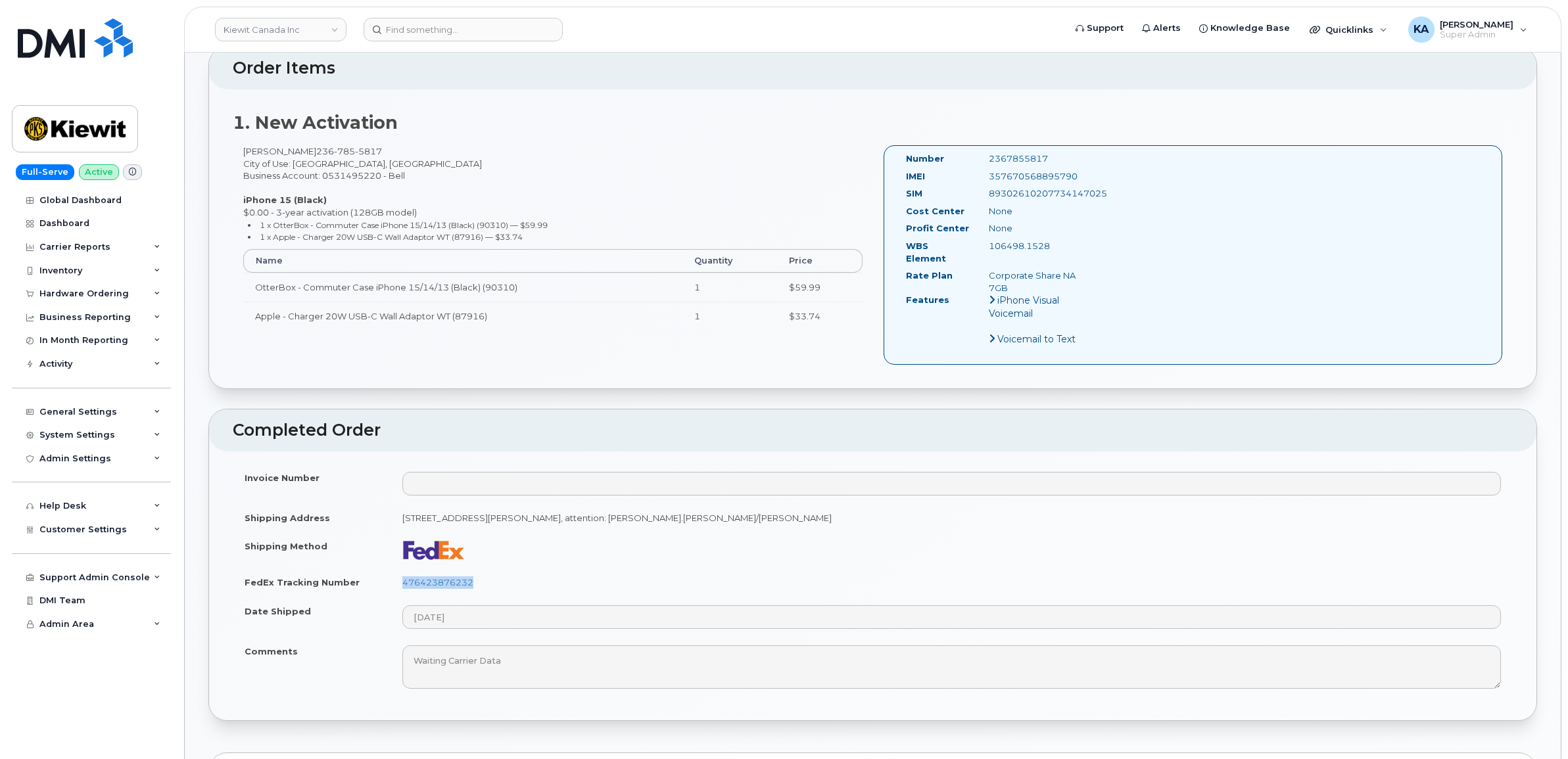
click at [1086, 243] on div "Number 2367855817 IMEI 357670568895790 SIM 89302610207734147025 Cost Center Non…" at bounding box center [996, 254] width 200 height 205
copy div "Number 2367855817 IMEI 357670568895790 SIM 89302610207734147025 Cost Center Non…"
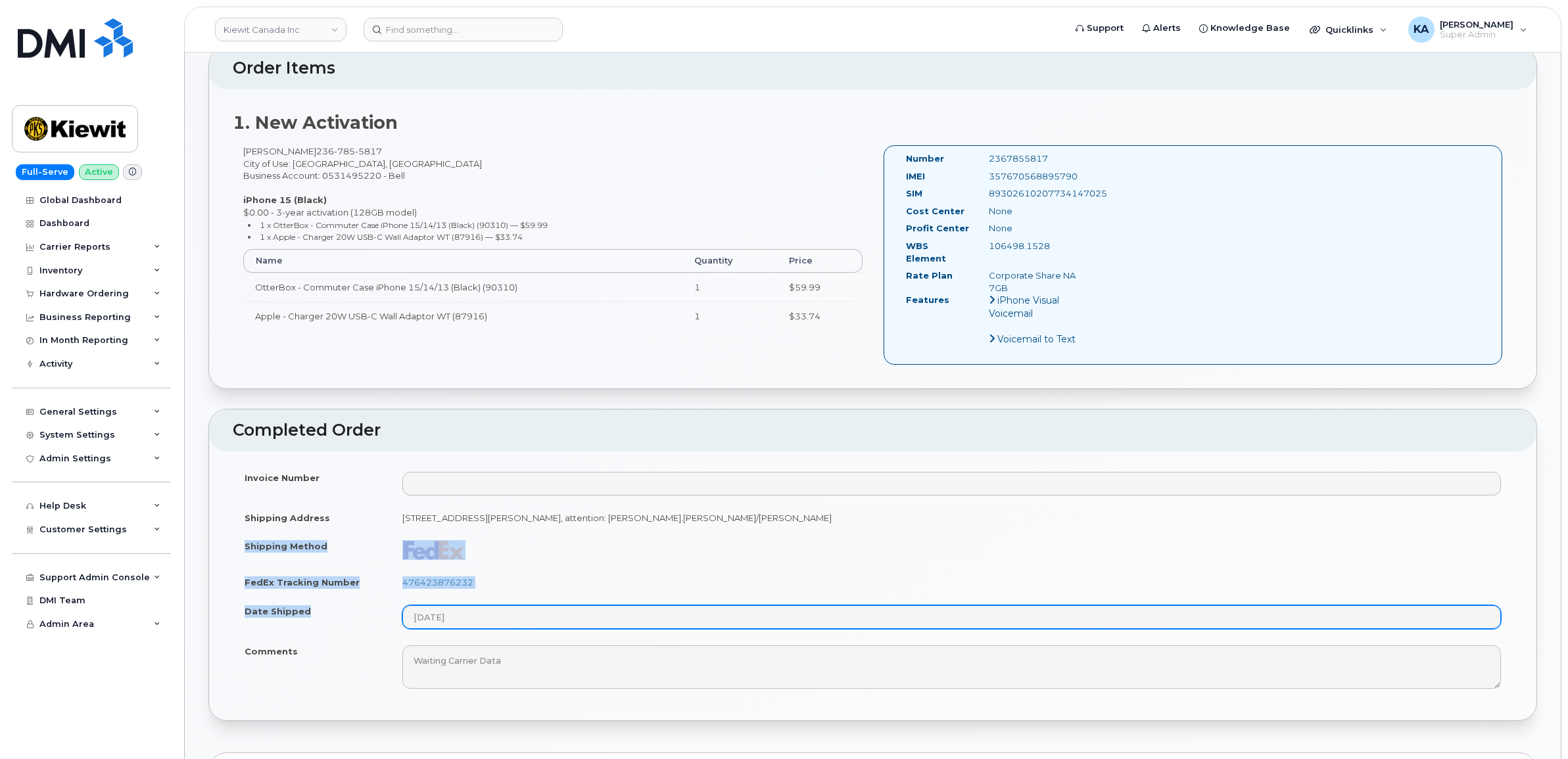
click at [480, 613] on tbody "Invoice Number Shipping Address 210 - 4350 Still Creek Dr Burnaby BC V5C6C6, at…" at bounding box center [872, 581] width 1280 height 234
copy tbody "Shipping Method FedEx Tracking Number 476423876232 Date Shipped"
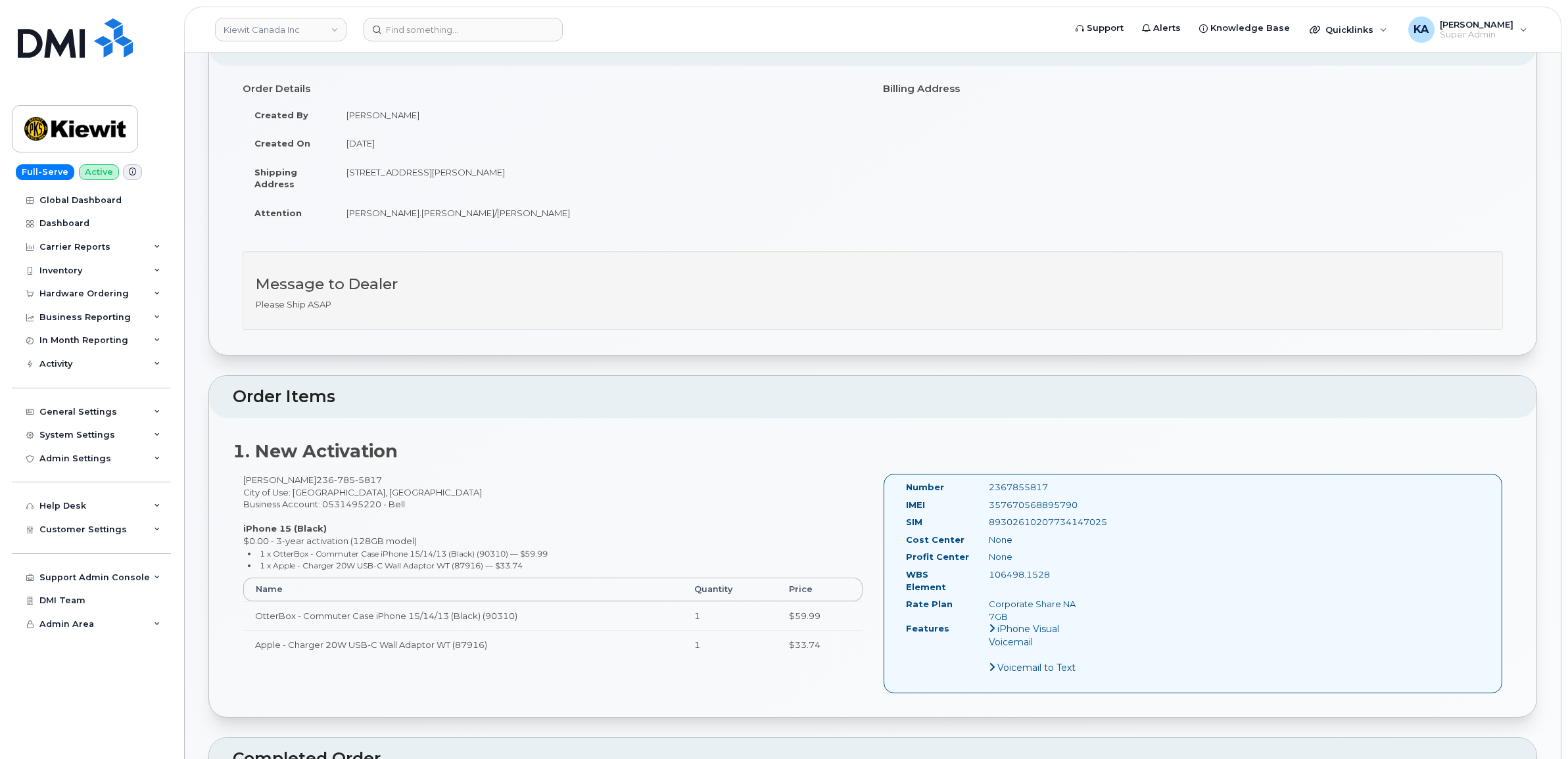
scroll to position [0, 0]
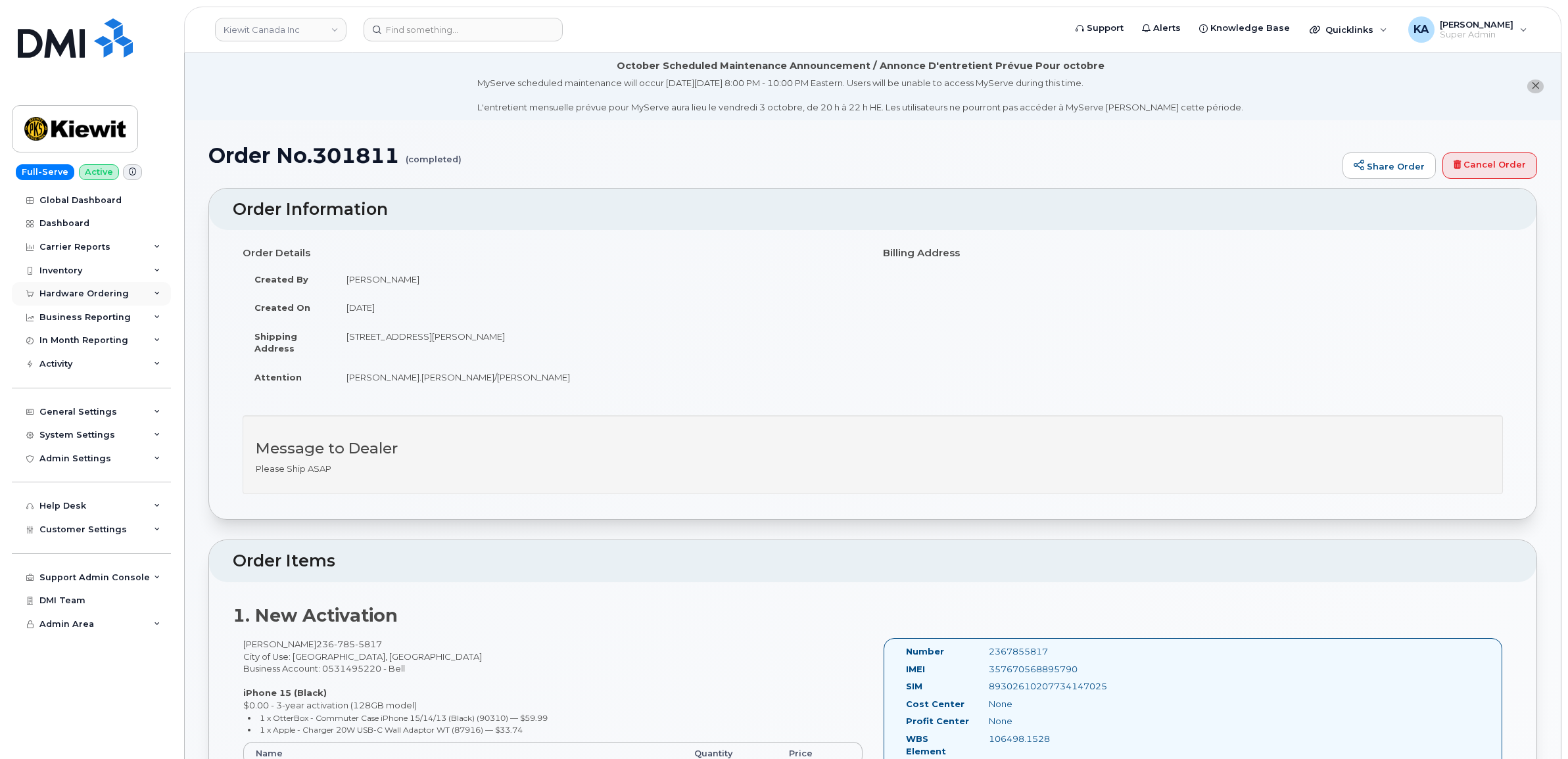
click at [67, 293] on div "Hardware Ordering" at bounding box center [84, 294] width 90 height 11
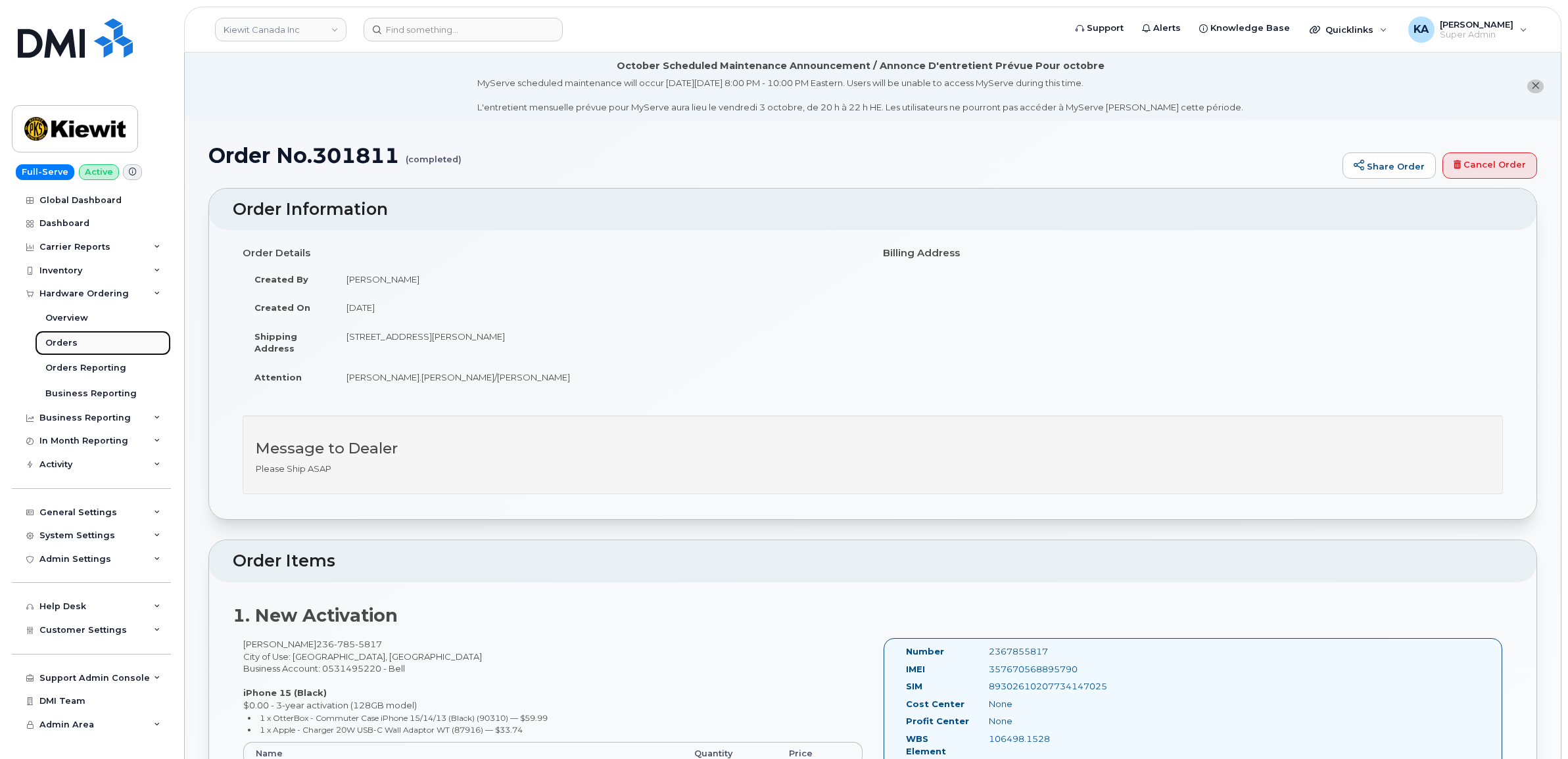
click at [59, 342] on div "Orders" at bounding box center [61, 343] width 32 height 12
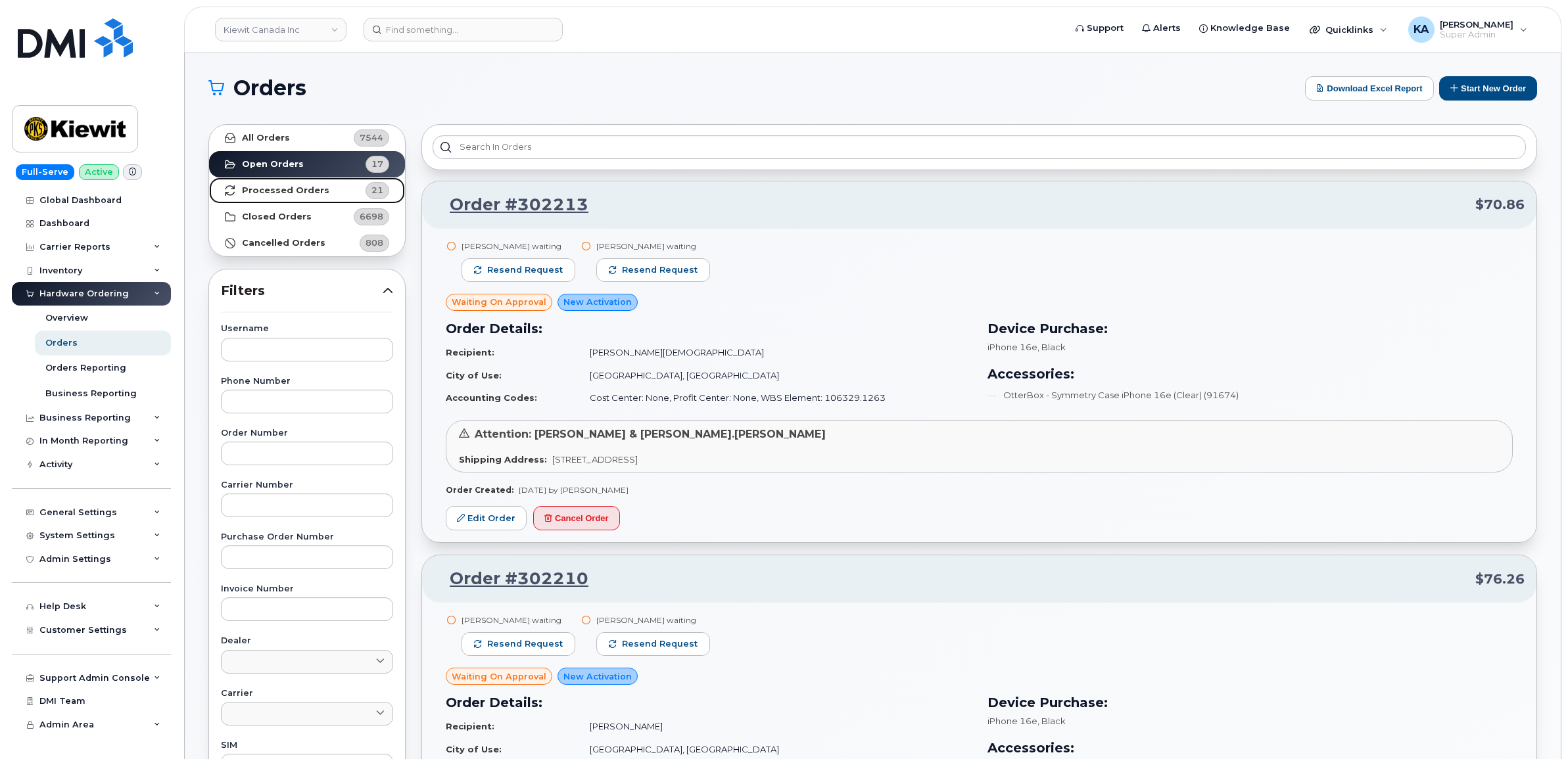
click at [290, 185] on strong "Processed Orders" at bounding box center [285, 190] width 87 height 11
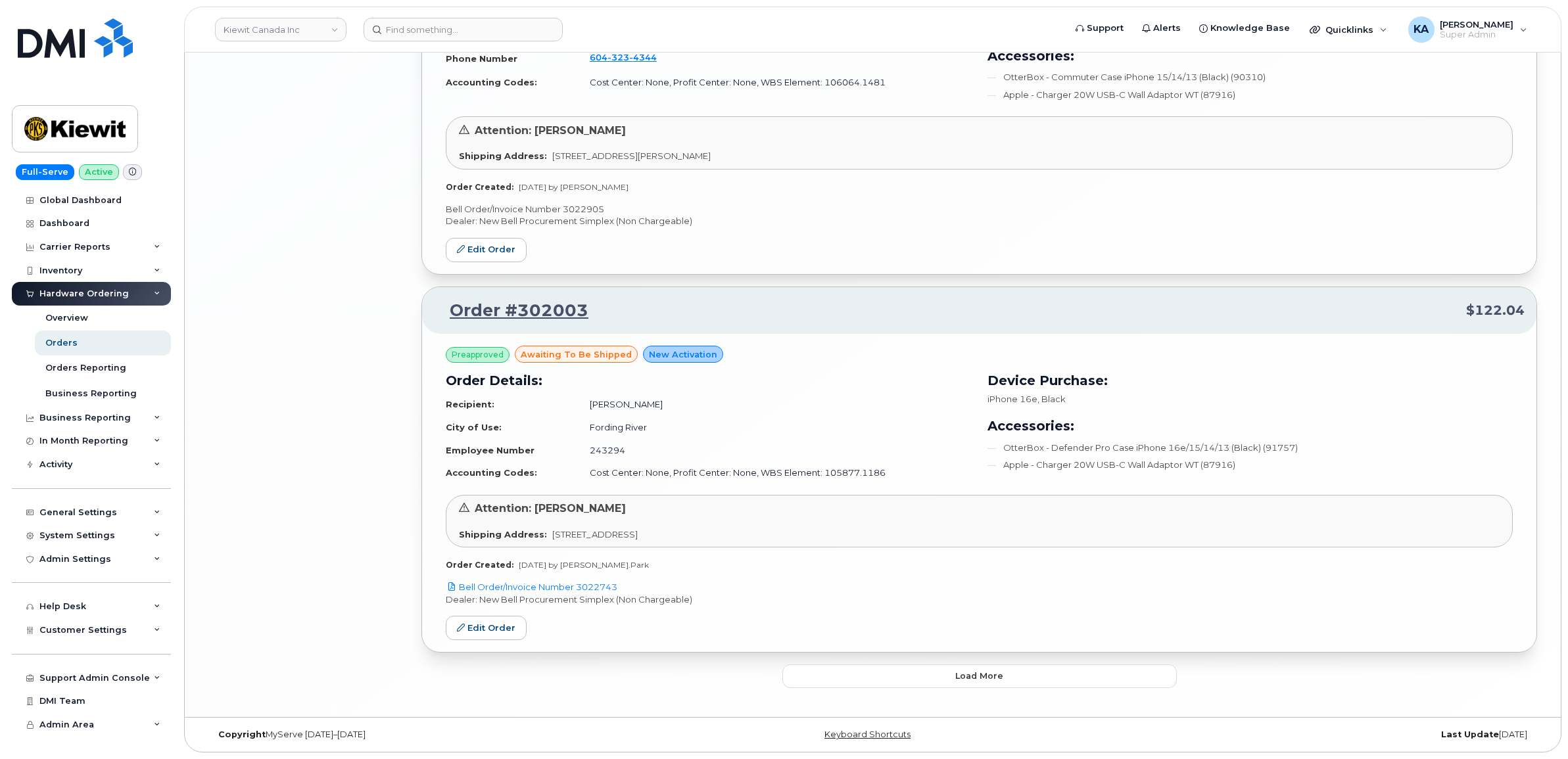
scroll to position [2532, 0]
click at [819, 676] on button "Load more" at bounding box center [979, 676] width 395 height 24
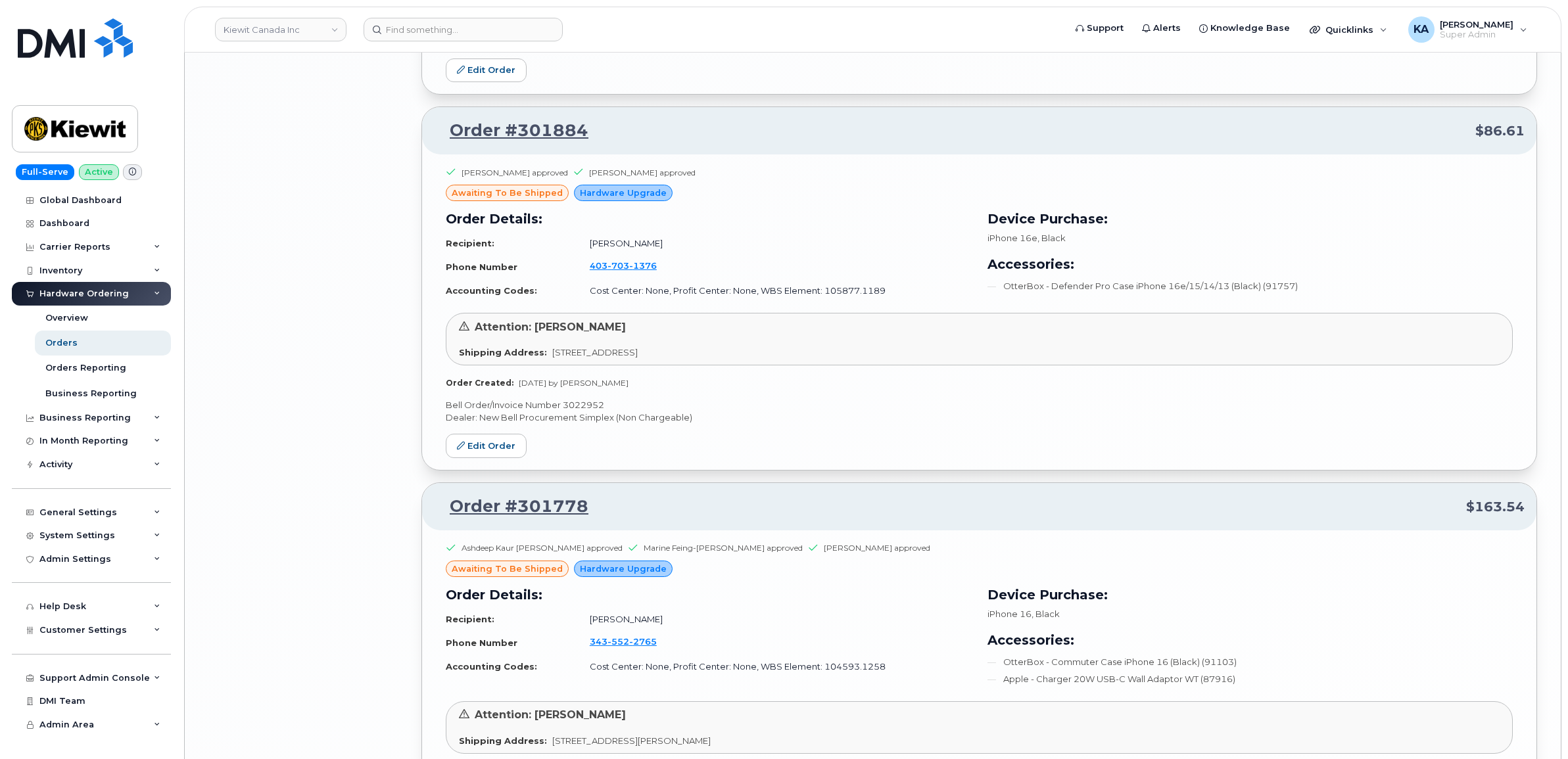
scroll to position [4587, 0]
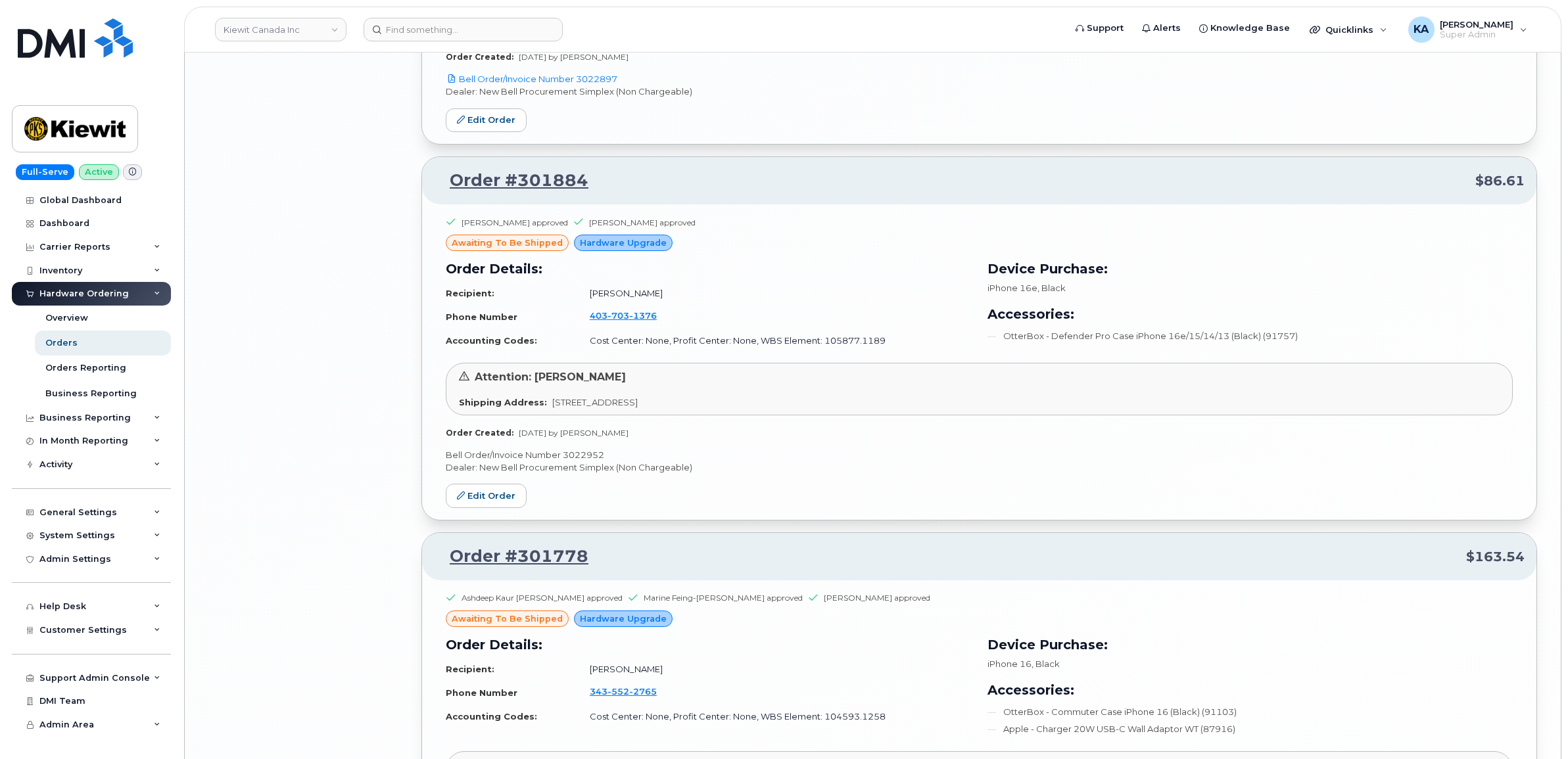
click at [580, 460] on p "Bell Order/Invoice Number 3022952" at bounding box center [979, 455] width 1067 height 12
copy p "3022952"
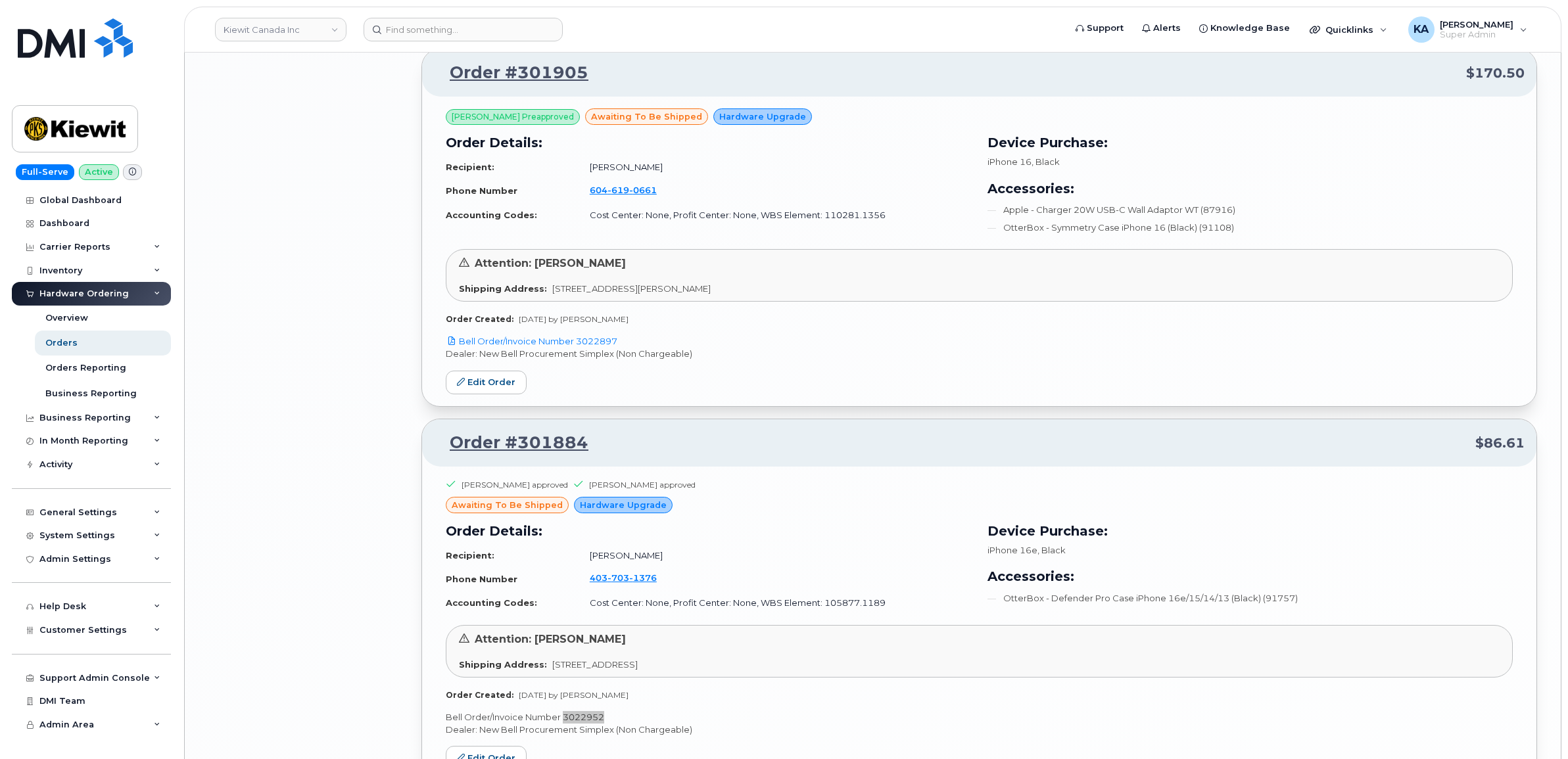
scroll to position [4258, 0]
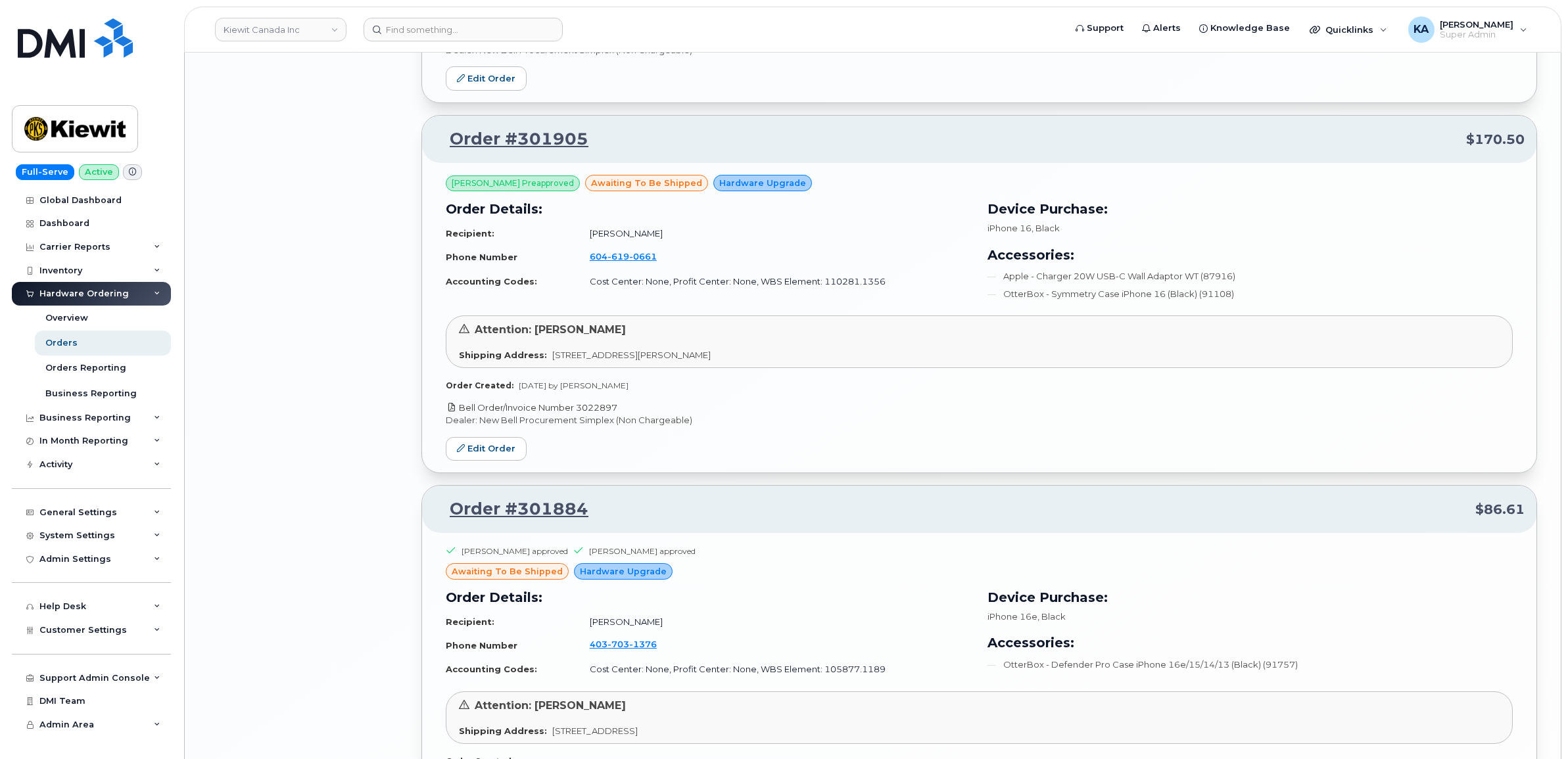
drag, startPoint x: 626, startPoint y: 418, endPoint x: 577, endPoint y: 419, distance: 49.0
click at [577, 414] on p "Bell Order/Invoice Number 3022897" at bounding box center [979, 407] width 1067 height 12
copy link "3022897"
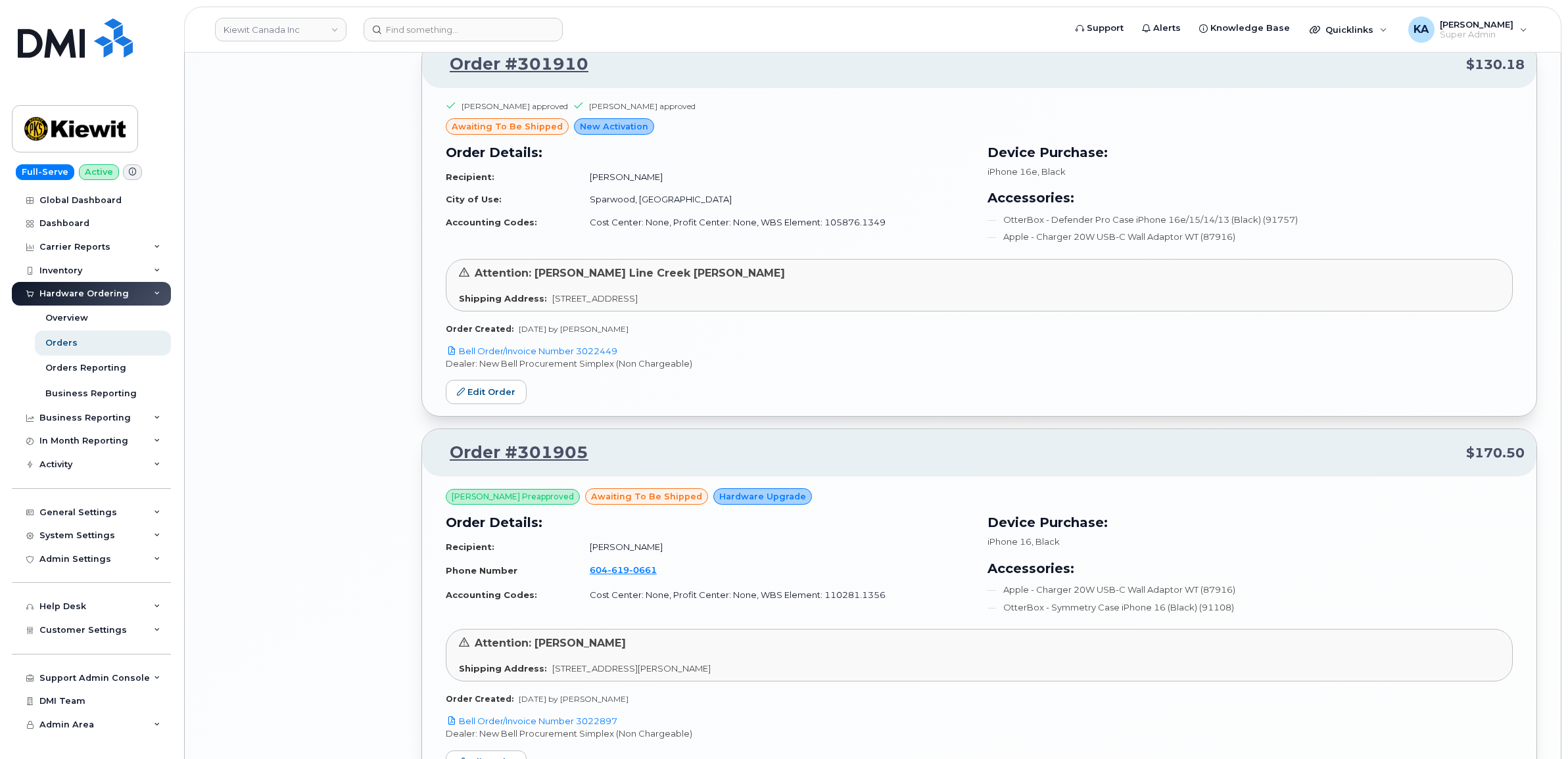
scroll to position [3929, 0]
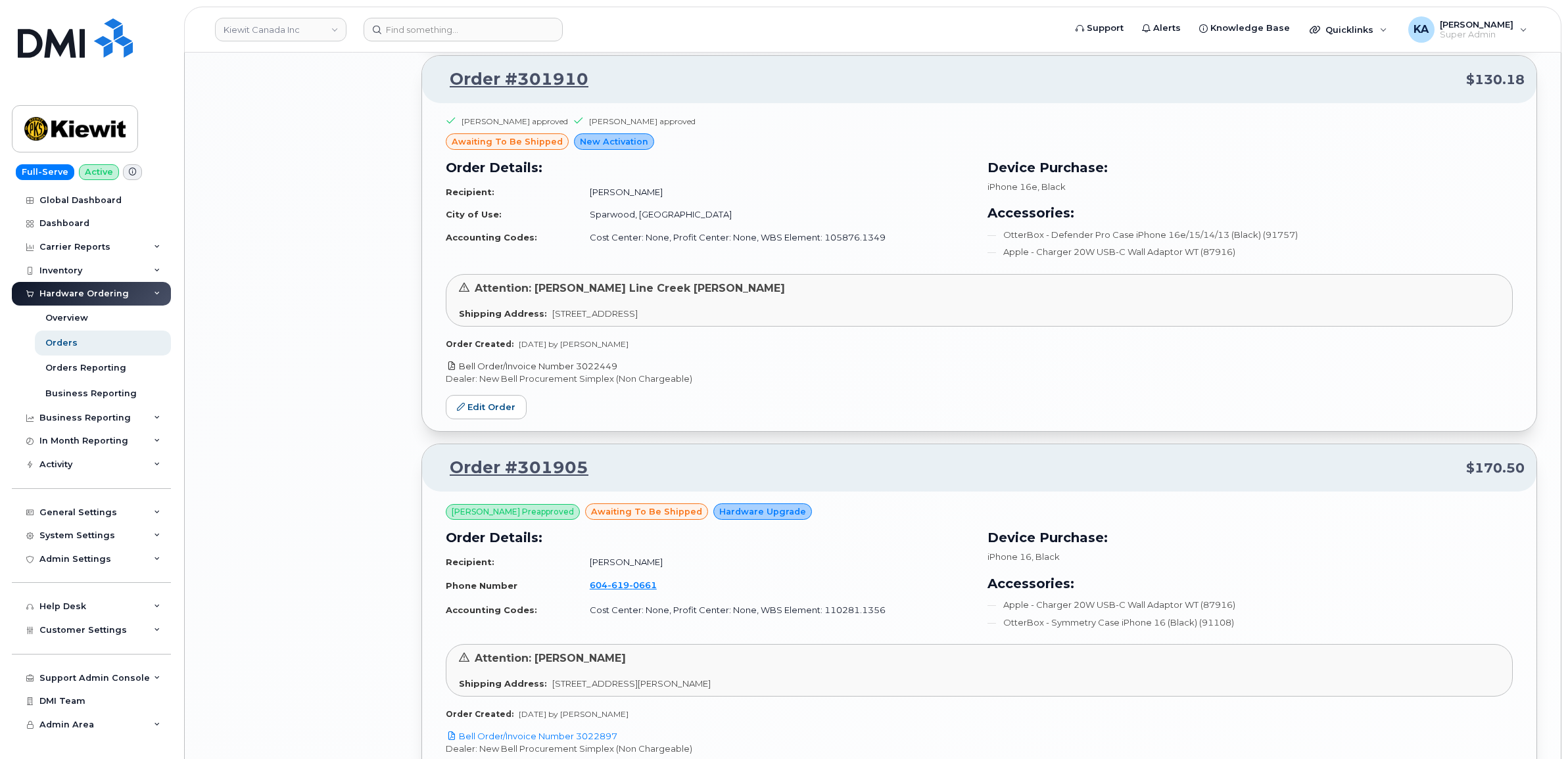
drag, startPoint x: 627, startPoint y: 372, endPoint x: 580, endPoint y: 369, distance: 47.1
click at [580, 369] on p "Bell Order/Invoice Number 3022449" at bounding box center [979, 366] width 1067 height 12
copy link "3022449"
click at [497, 413] on link "Edit Order" at bounding box center [486, 407] width 81 height 25
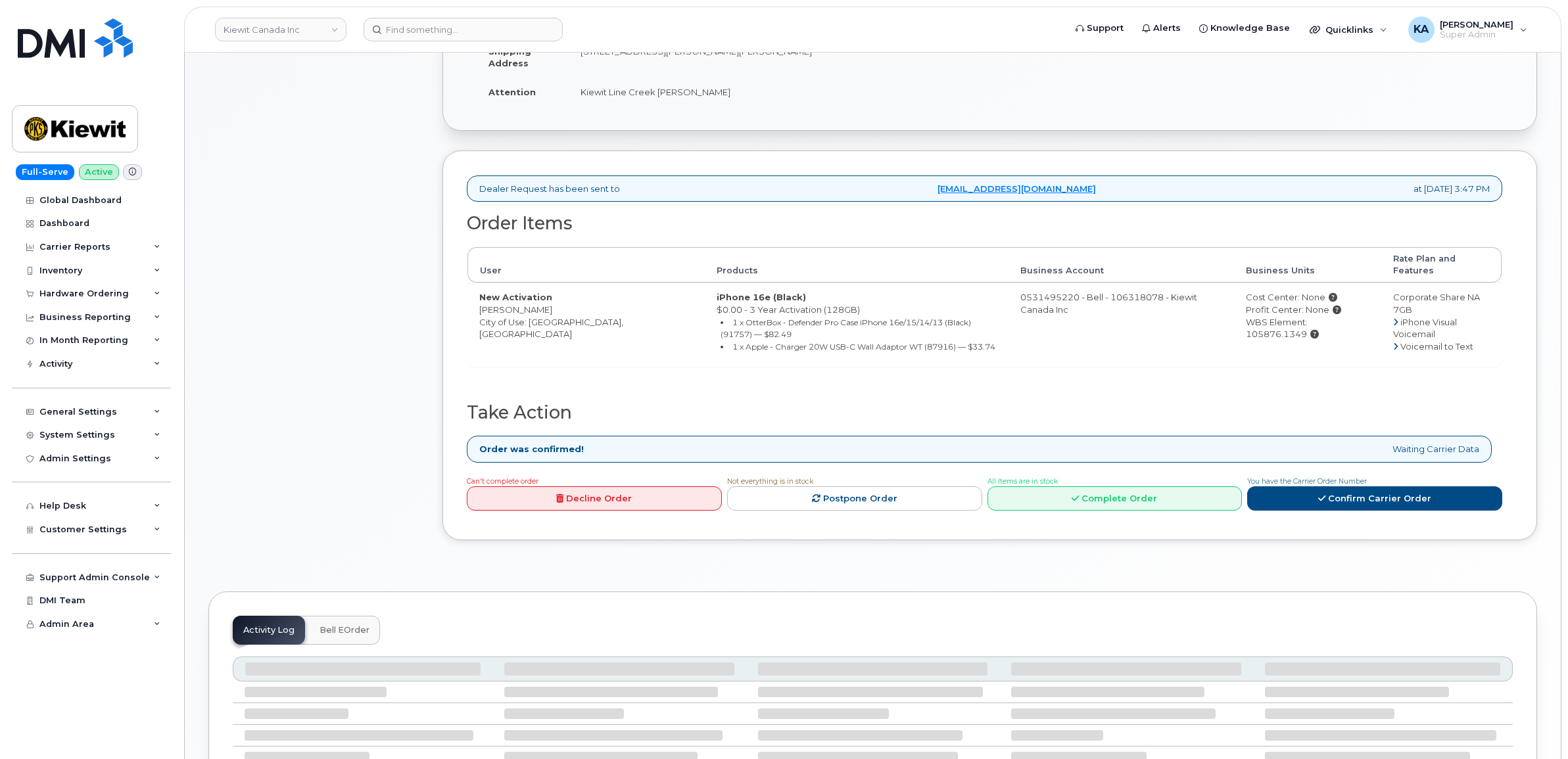
scroll to position [411, 0]
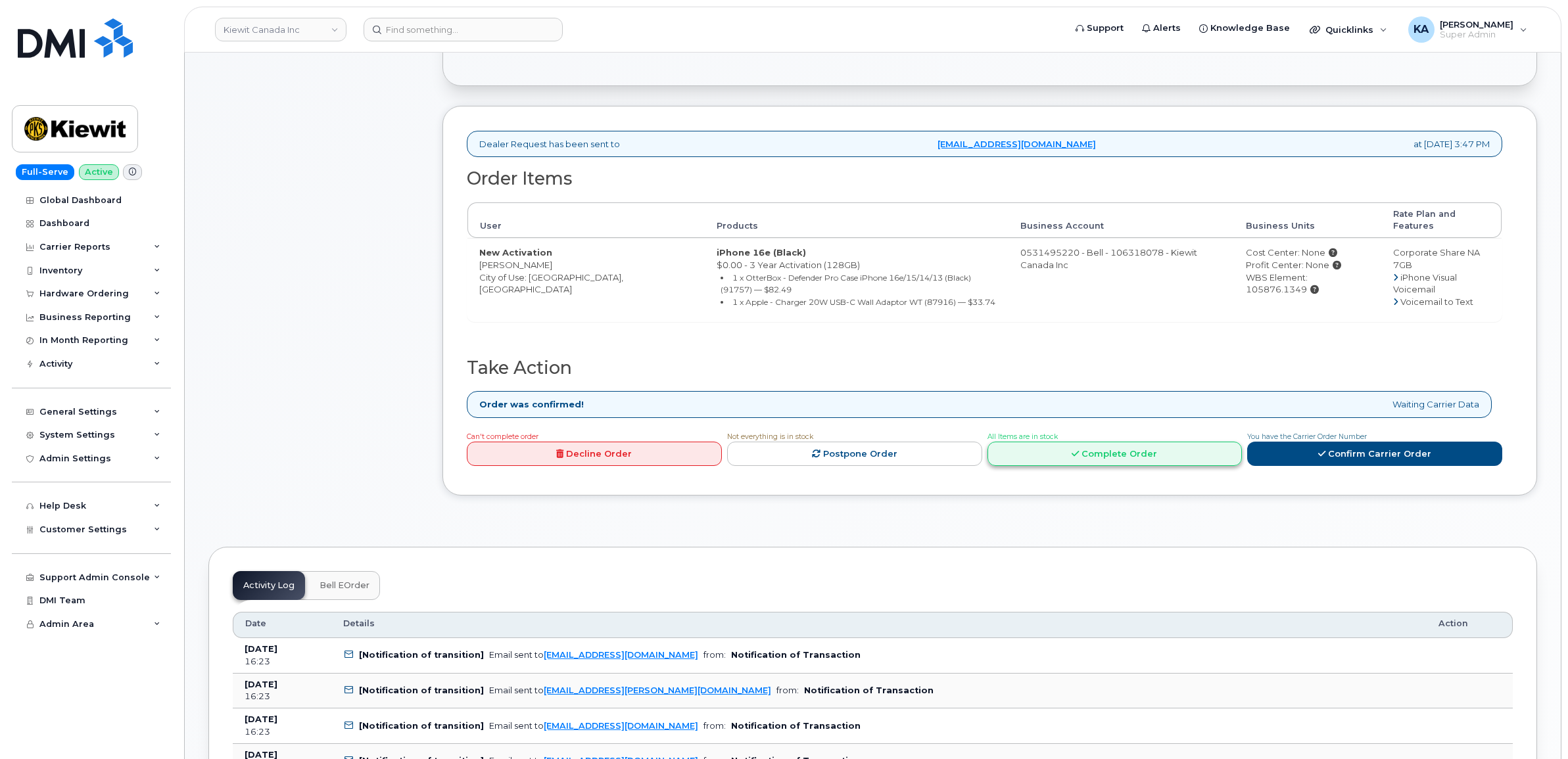
click at [1145, 447] on link "Complete Order" at bounding box center [1115, 454] width 255 height 25
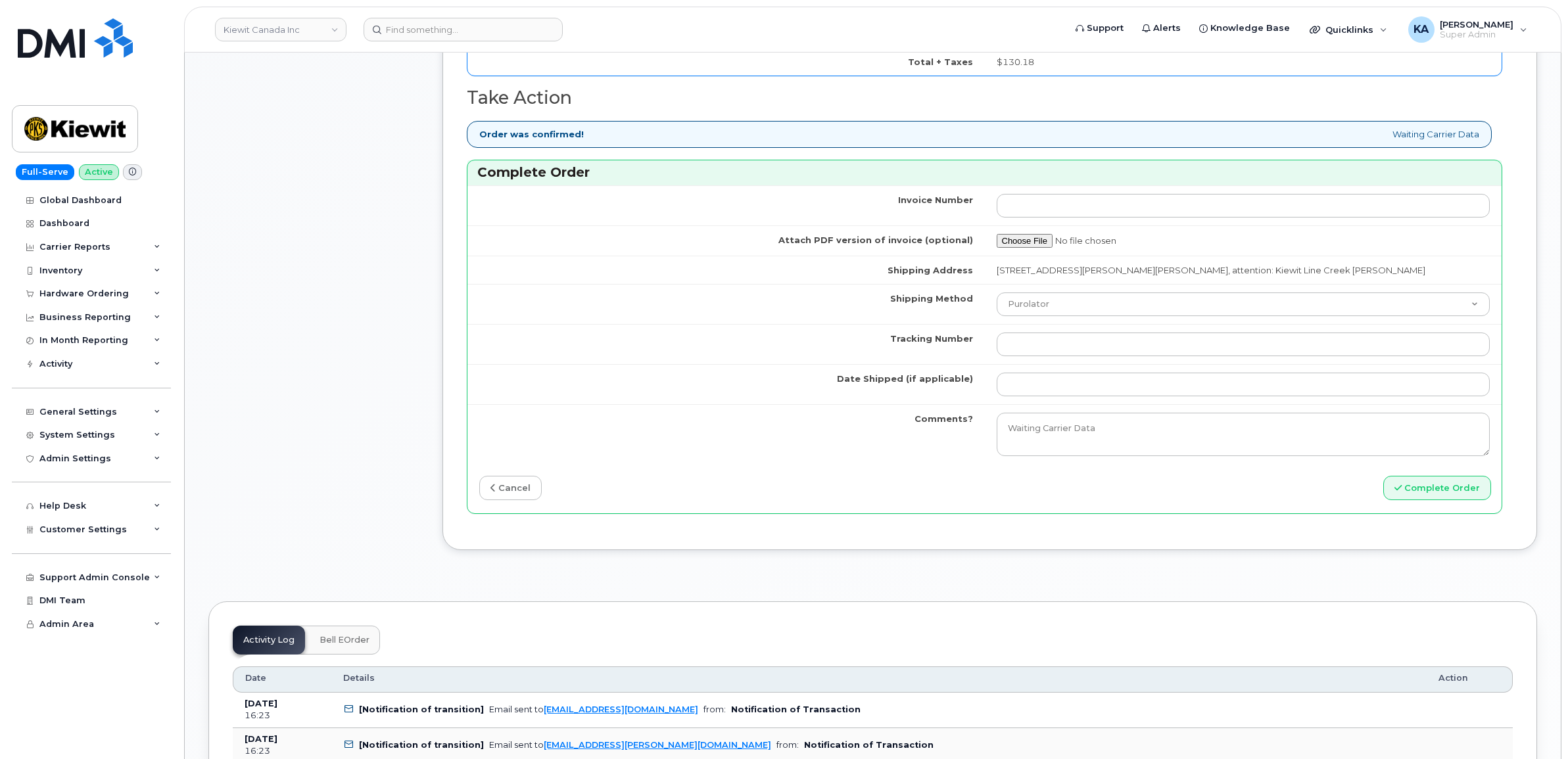
scroll to position [1150, 0]
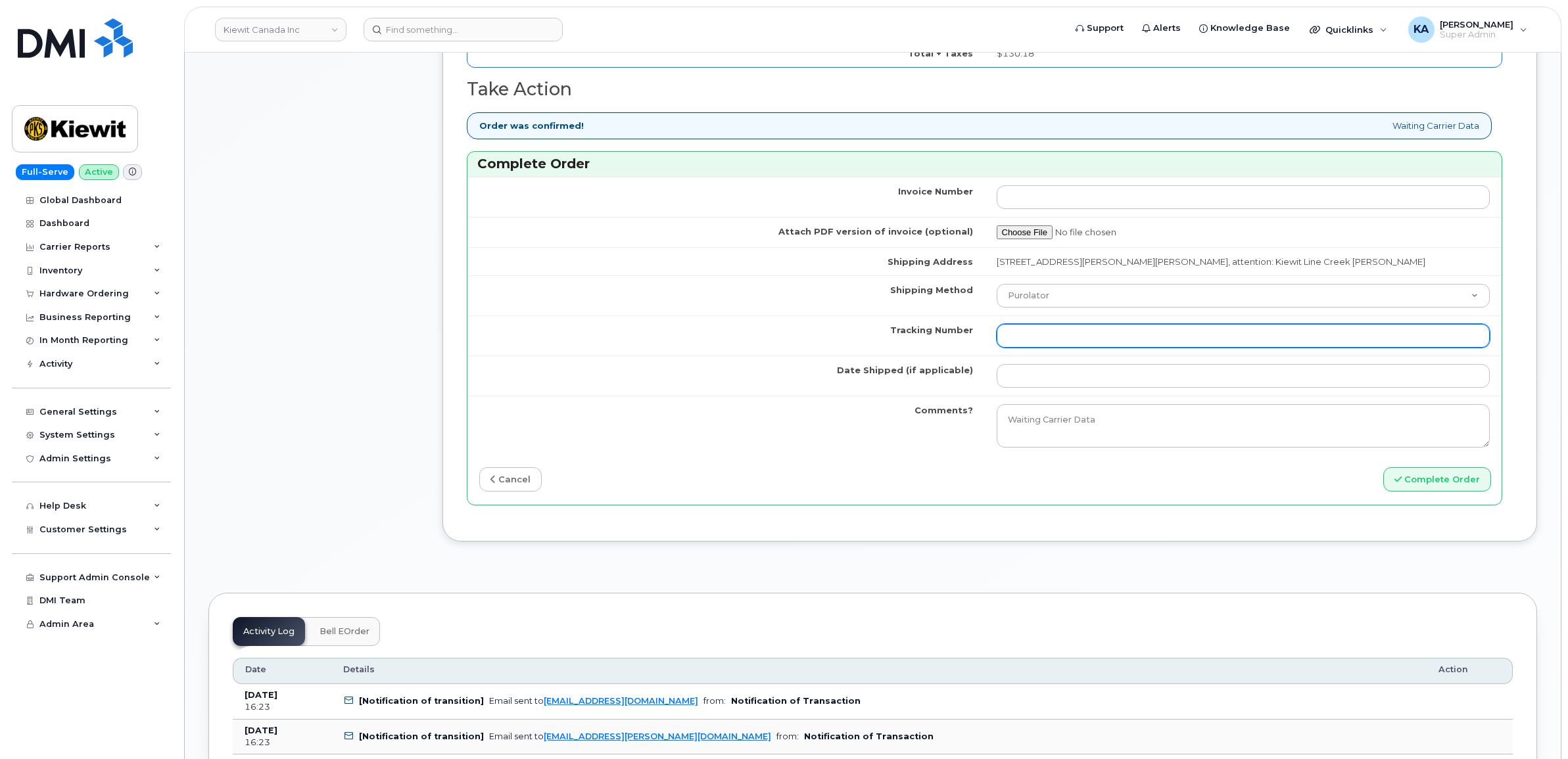
click at [1023, 340] on input "Tracking Number" at bounding box center [1243, 336] width 493 height 24
paste input "476303104527"
type input "476303104527"
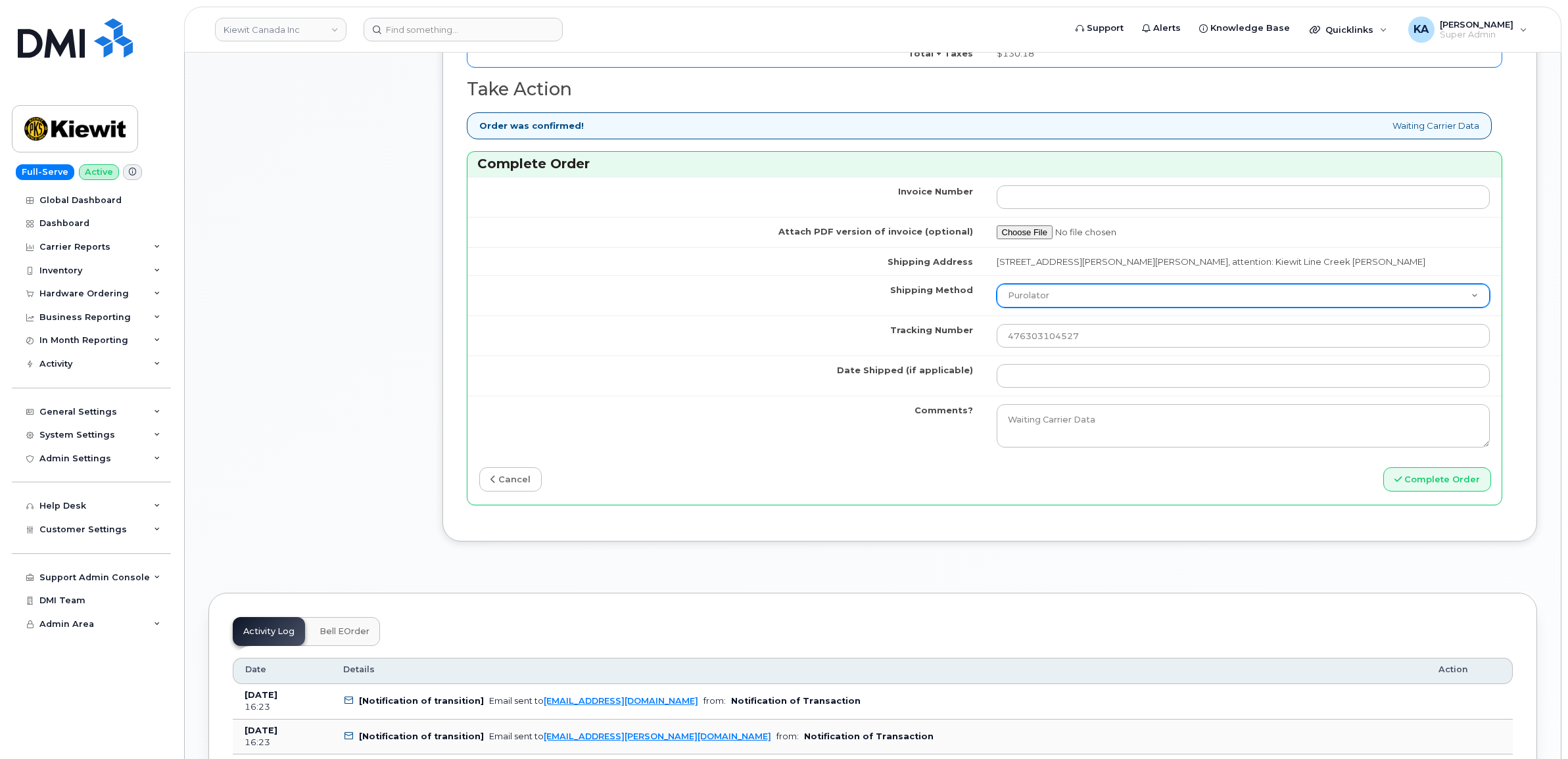
click at [1034, 297] on select "Purolator UPS FedEx Canada Post Courier Other Drop Off Pick Up" at bounding box center [1243, 295] width 493 height 24
select select "FedEx"
click at [997, 287] on select "Purolator UPS FedEx Canada Post Courier Other Drop Off Pick Up" at bounding box center [1243, 295] width 493 height 24
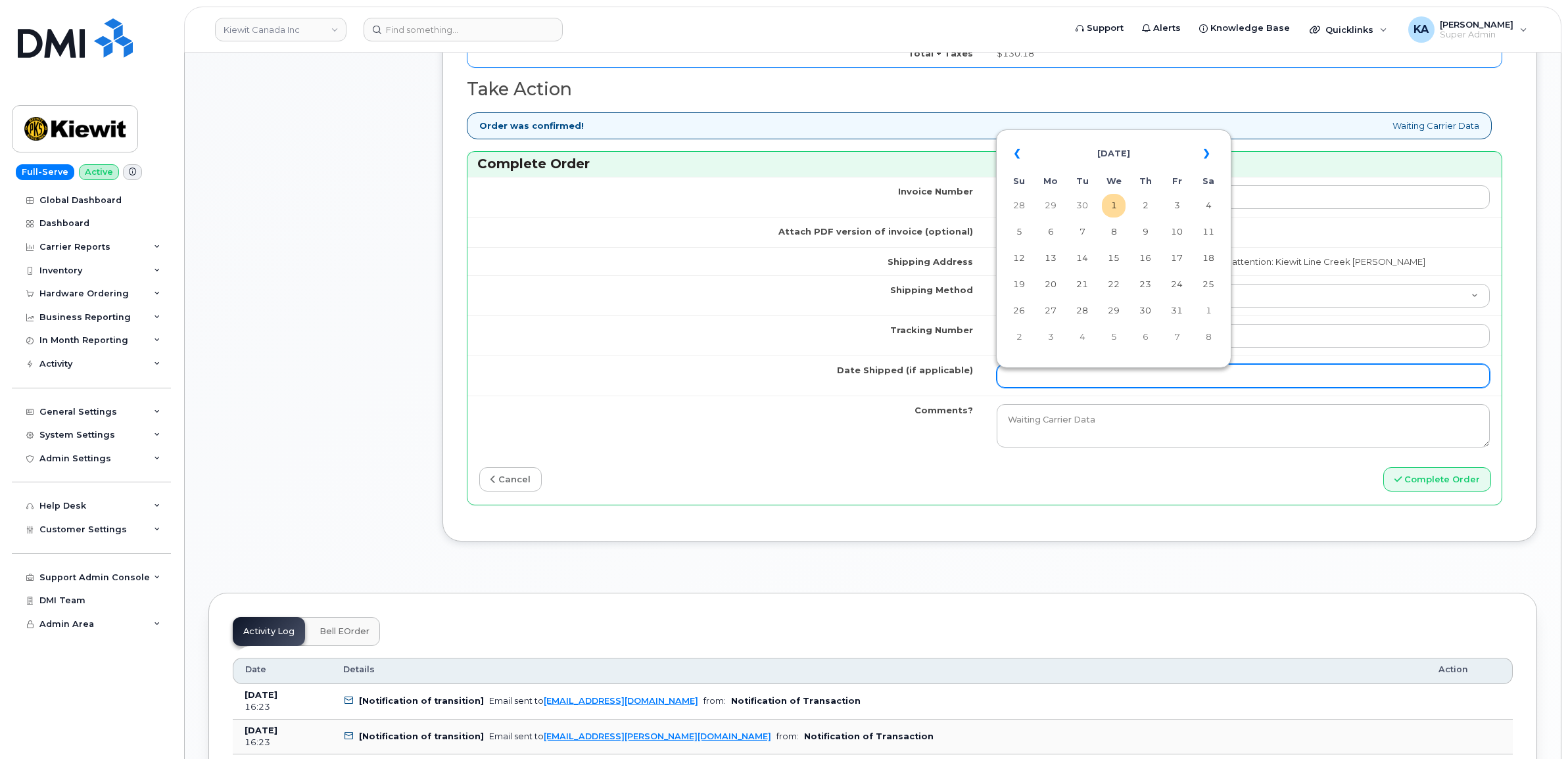
click at [1032, 380] on input "Date Shipped (if applicable)" at bounding box center [1243, 376] width 493 height 24
click at [1017, 155] on th "«" at bounding box center [1019, 154] width 24 height 31
click at [1055, 309] on td "29" at bounding box center [1050, 311] width 24 height 24
type input "[DATE]"
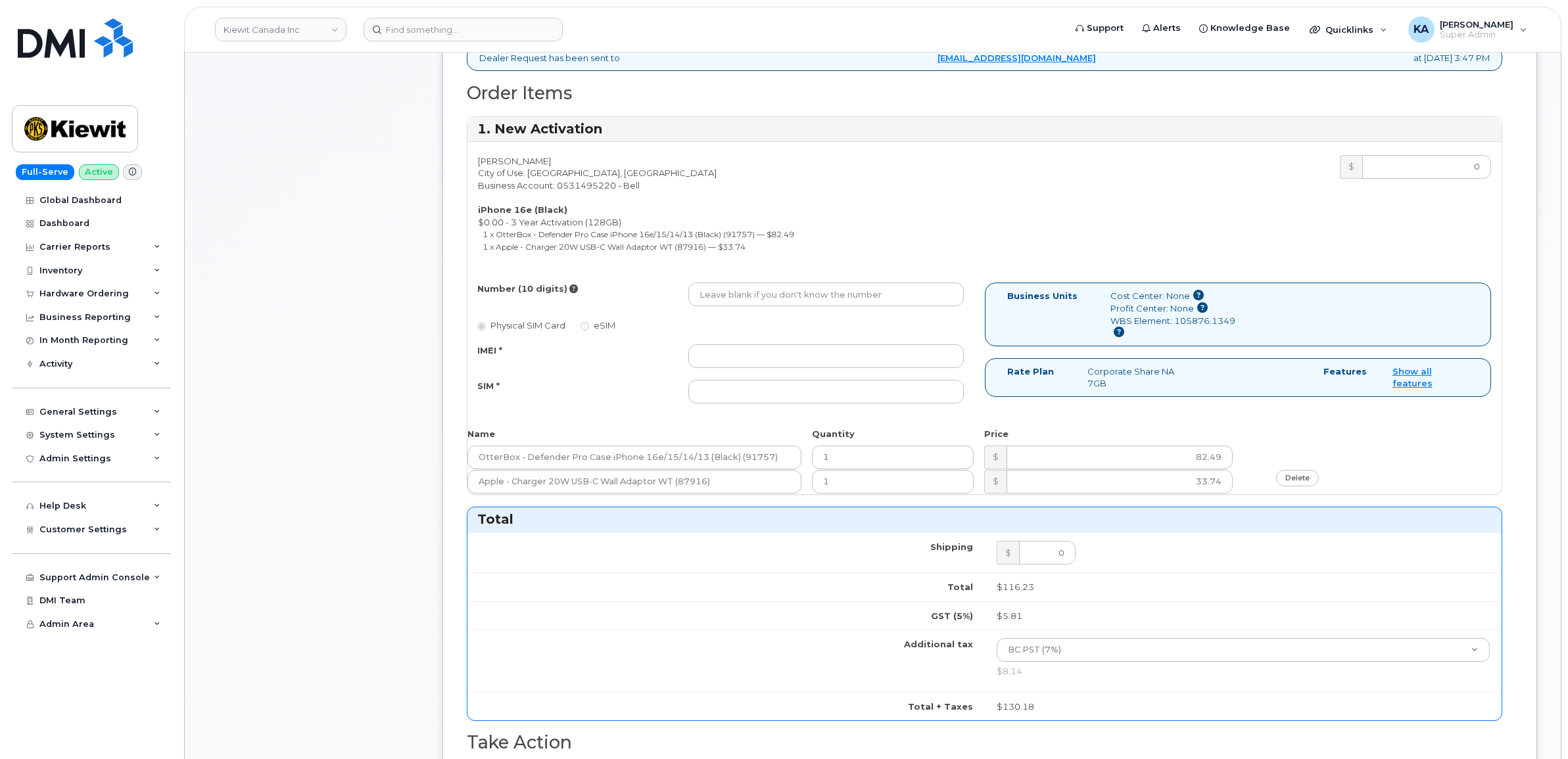
scroll to position [493, 0]
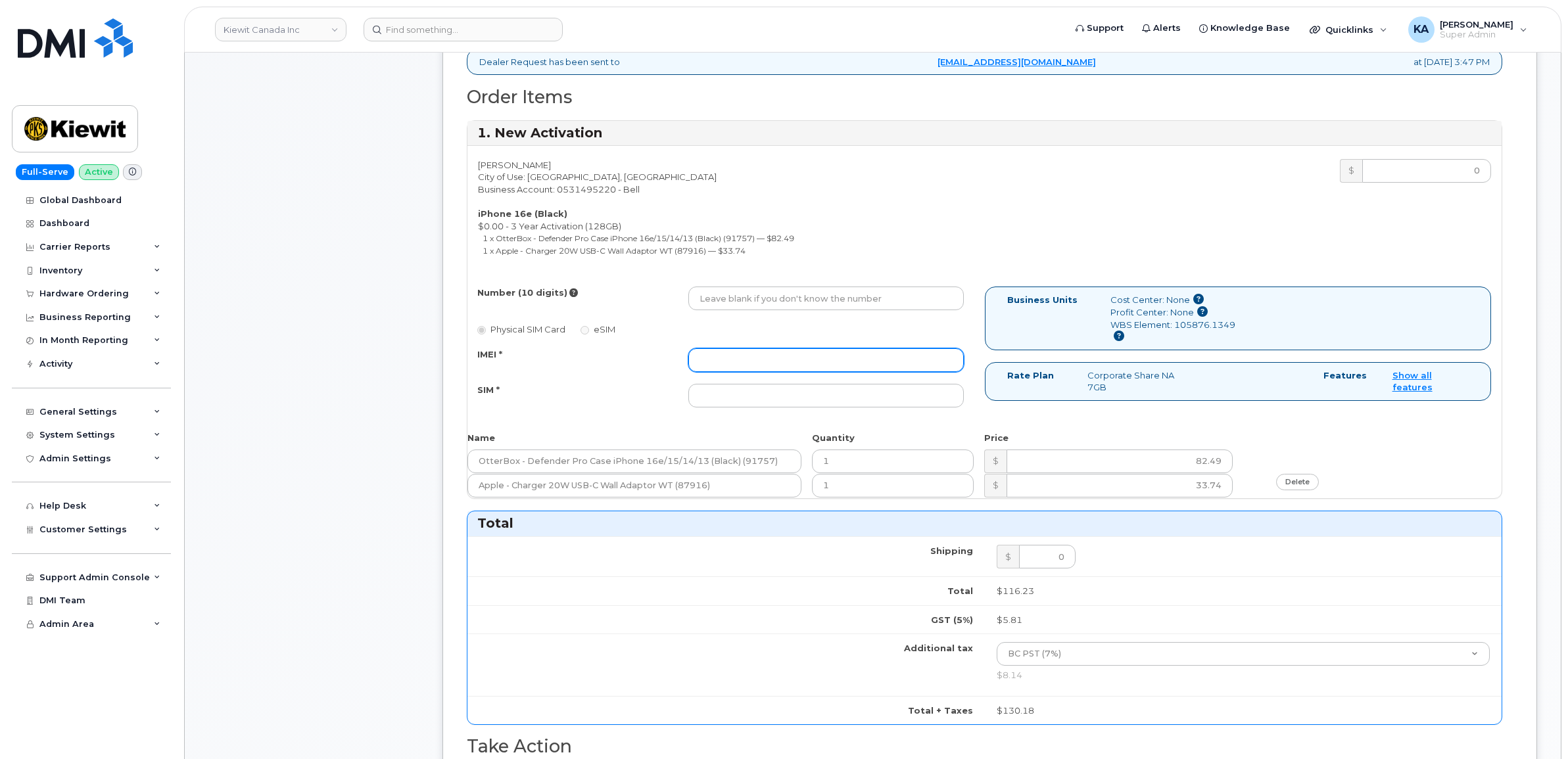
click at [829, 362] on input "IMEI *" at bounding box center [826, 360] width 275 height 24
paste input "354216331606560"
type input "354216331606560"
click at [727, 405] on input "SIM *" at bounding box center [826, 396] width 275 height 24
paste input "89302610207734123547"
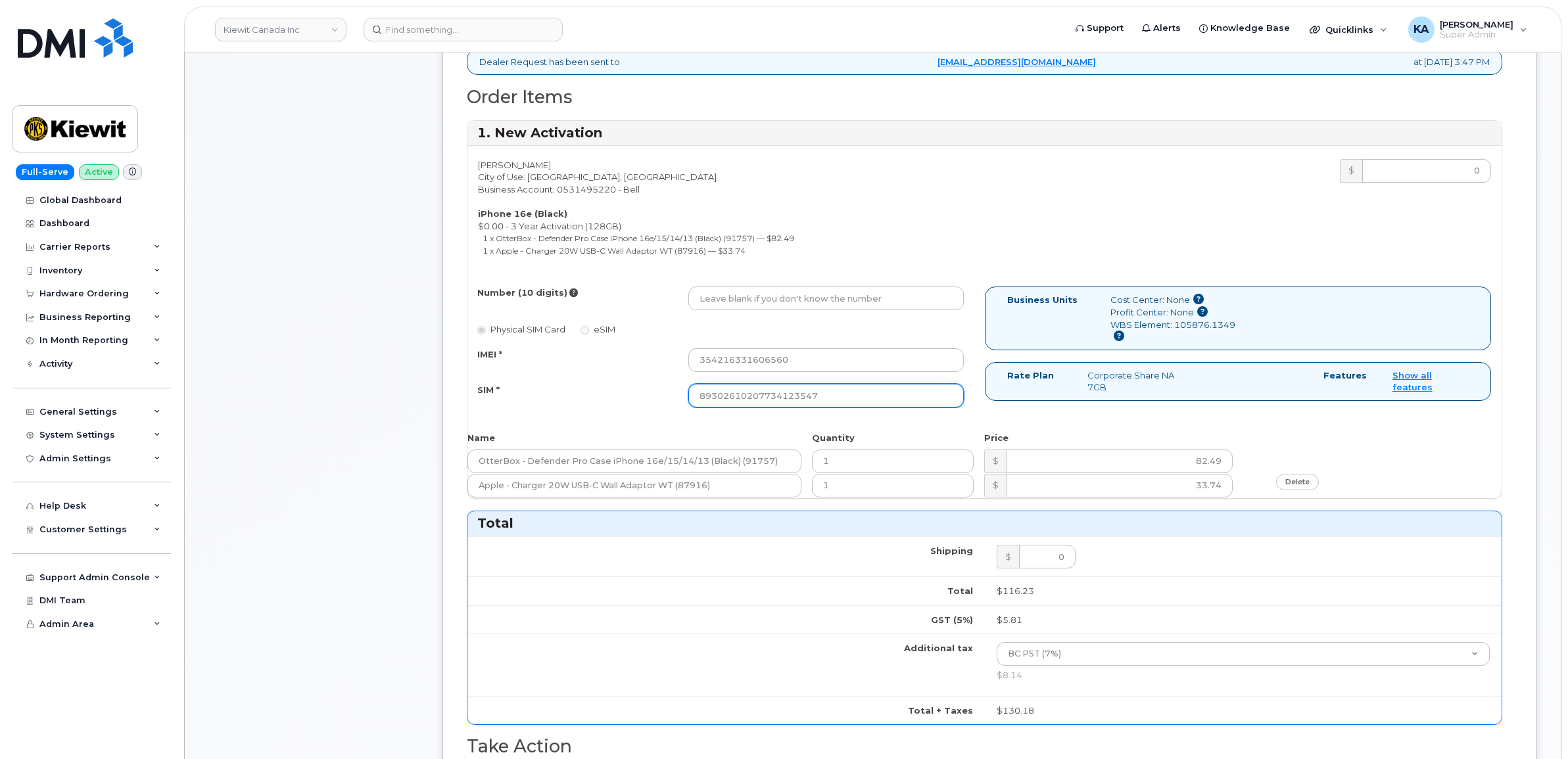
type input "89302610207734123547"
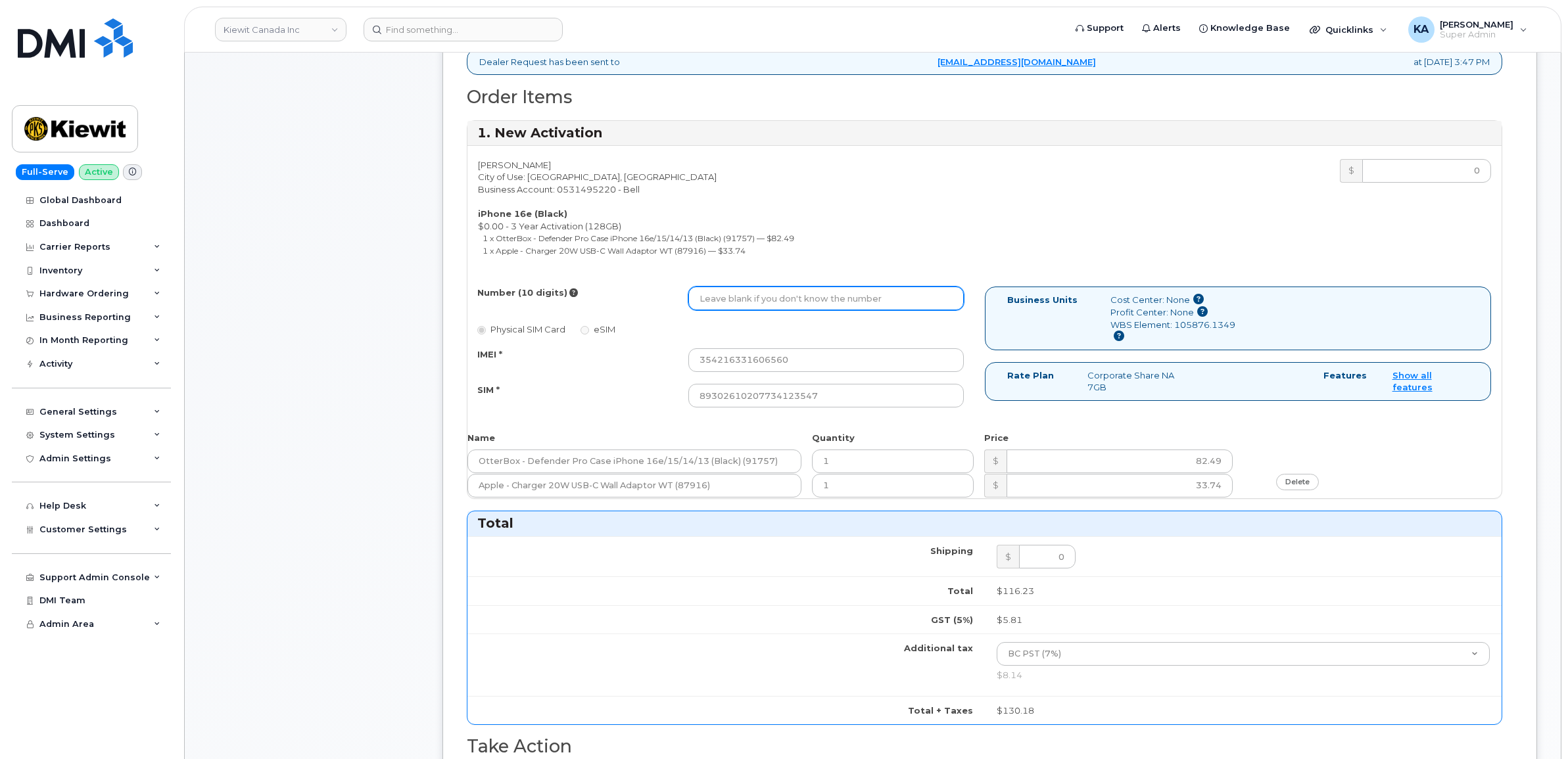
click at [773, 303] on input "Number (10 digits)" at bounding box center [826, 299] width 275 height 24
paste input "2504337940"
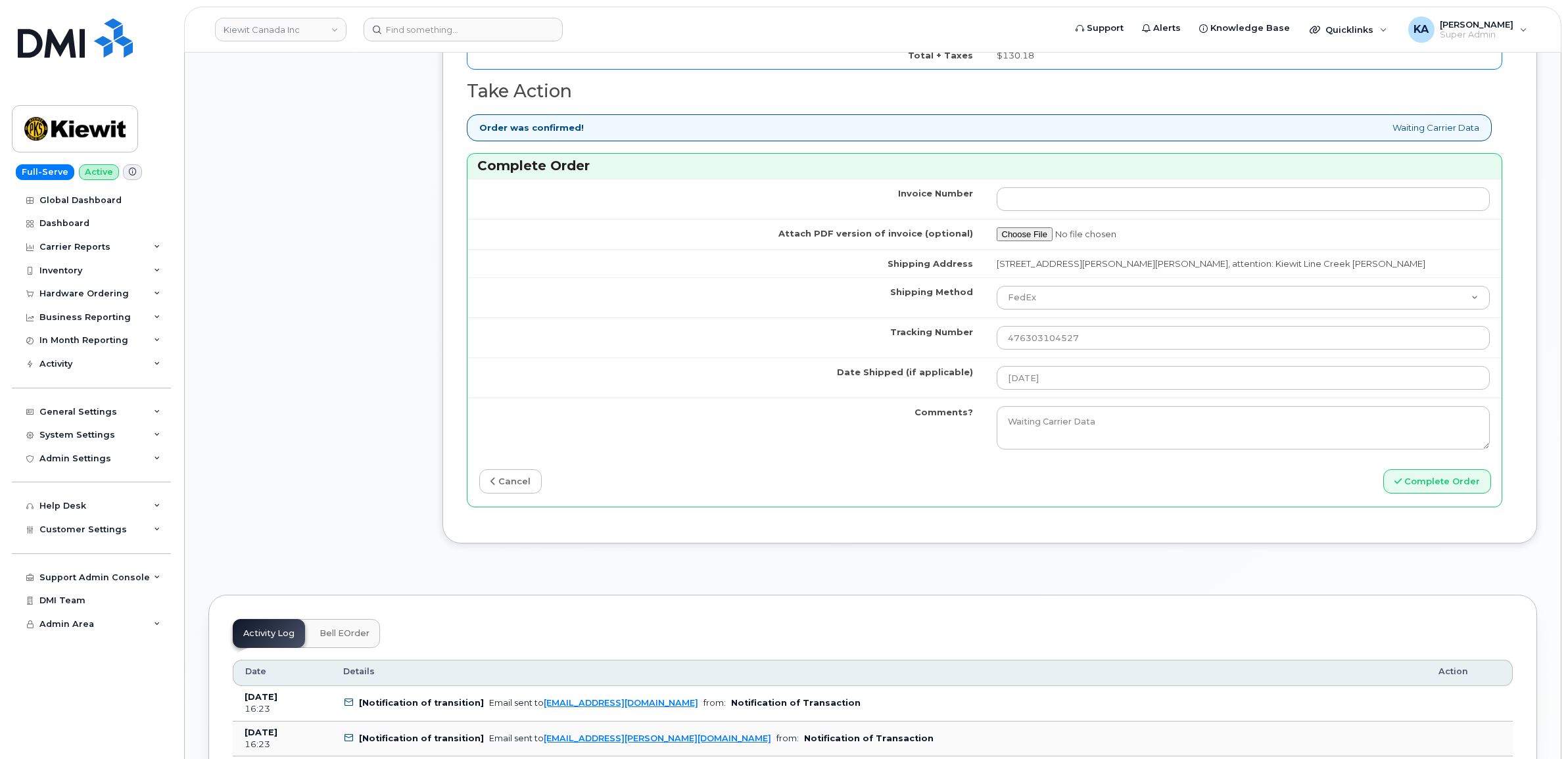
scroll to position [1150, 0]
type input "2504337940"
click at [1441, 484] on button "Complete Order" at bounding box center [1436, 479] width 108 height 25
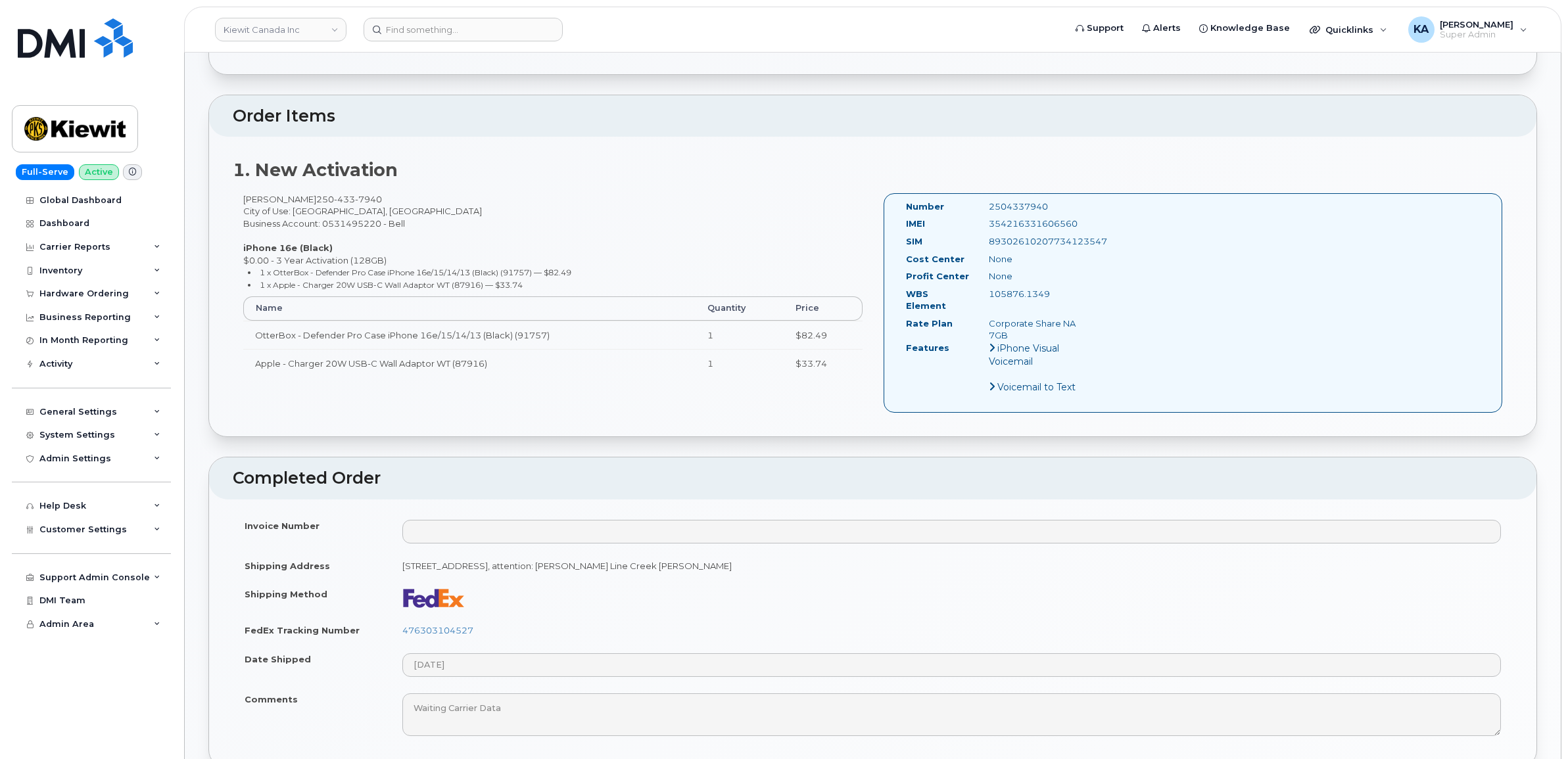
scroll to position [411, 0]
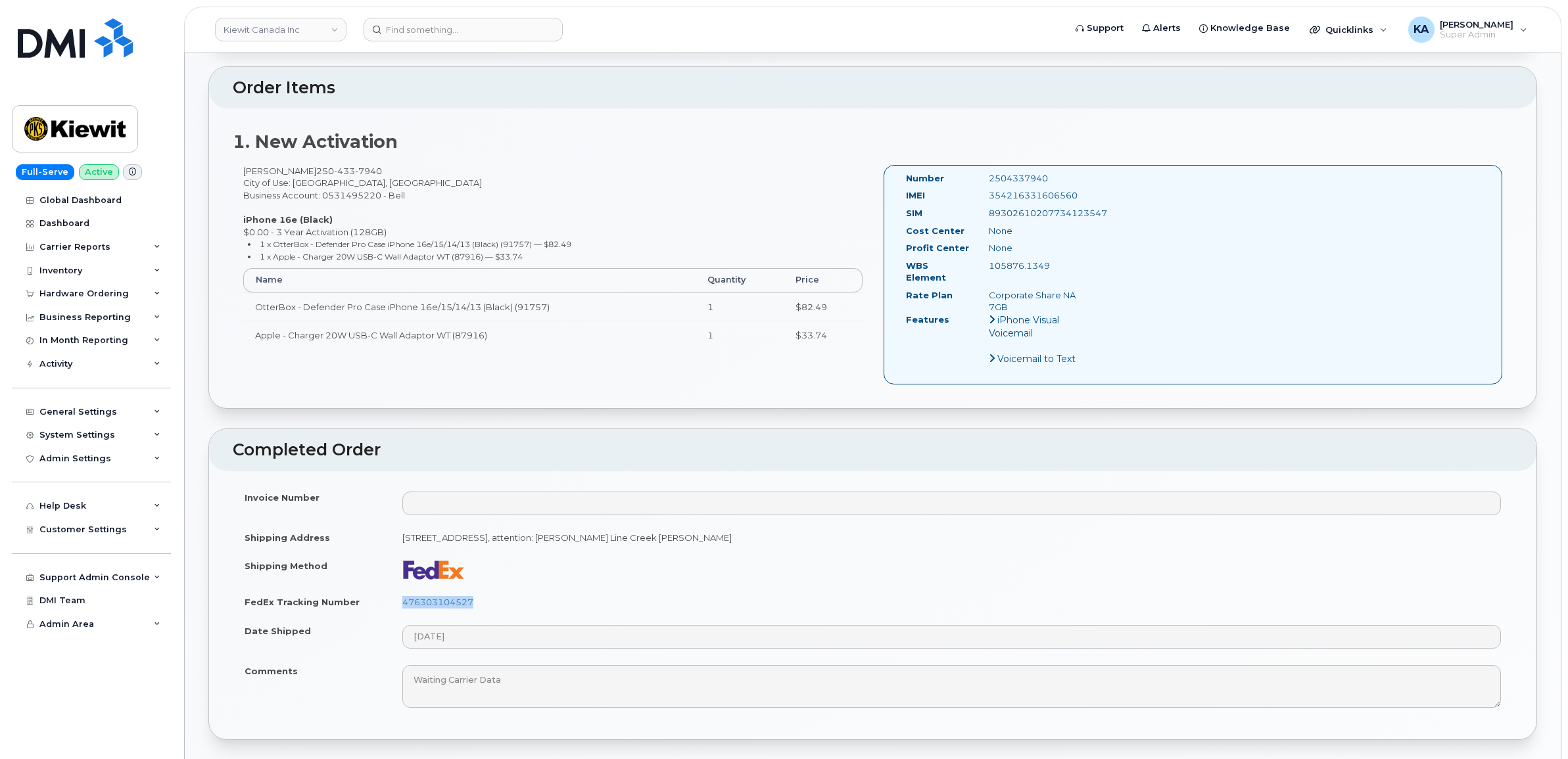
drag, startPoint x: 477, startPoint y: 593, endPoint x: 398, endPoint y: 592, distance: 79.0
click at [398, 592] on td "476303104527" at bounding box center [951, 602] width 1122 height 29
copy link "476303104527"
drag, startPoint x: 1083, startPoint y: 192, endPoint x: 986, endPoint y: 195, distance: 97.0
click at [986, 195] on div "354216331606560" at bounding box center [1037, 195] width 117 height 12
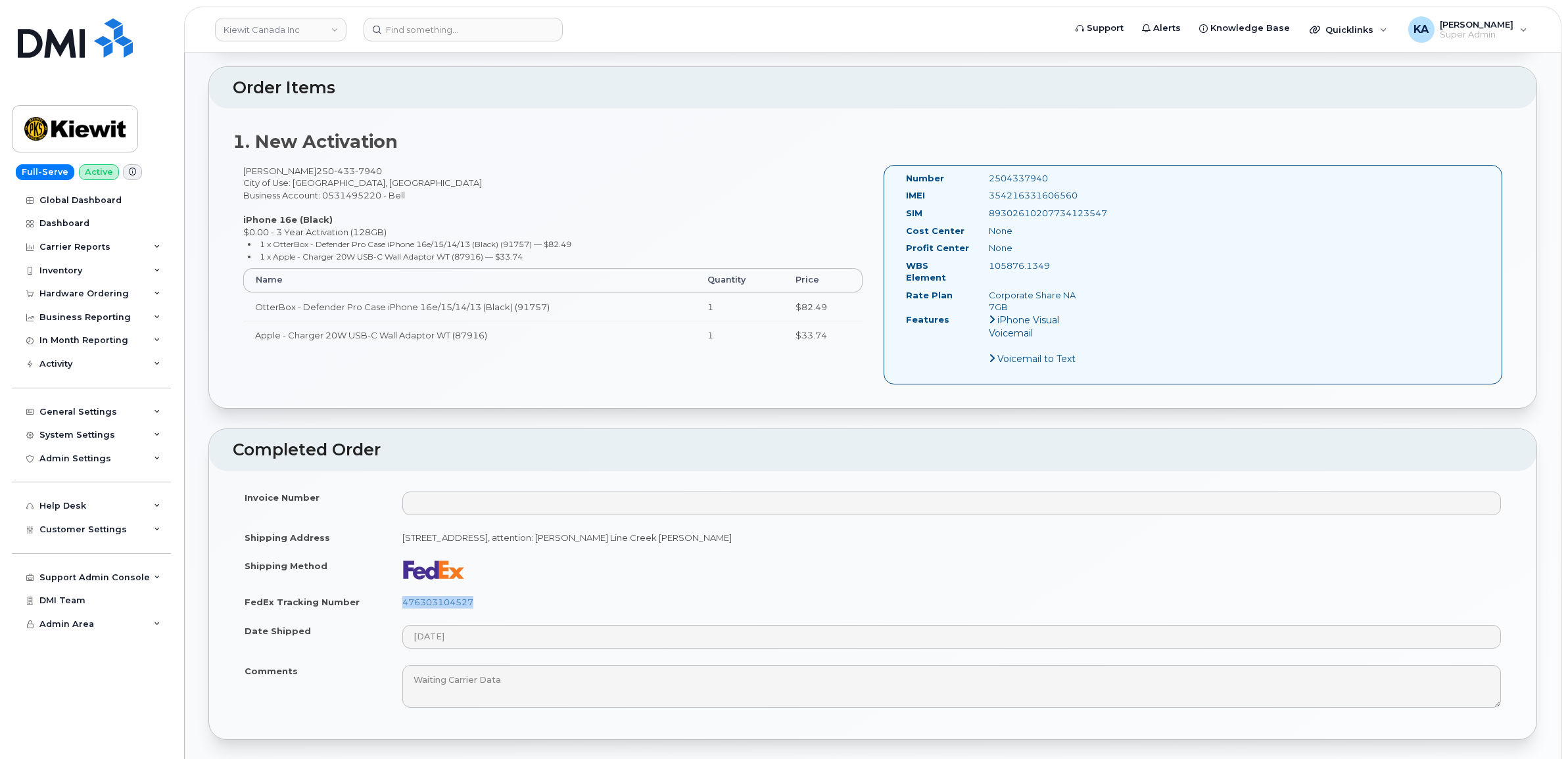
copy div "354216331606560"
drag, startPoint x: 1048, startPoint y: 175, endPoint x: 983, endPoint y: 174, distance: 65.0
click at [983, 174] on div "2504337940" at bounding box center [1037, 178] width 117 height 12
copy div "2504337940"
drag, startPoint x: 904, startPoint y: 176, endPoint x: 1050, endPoint y: 263, distance: 170.0
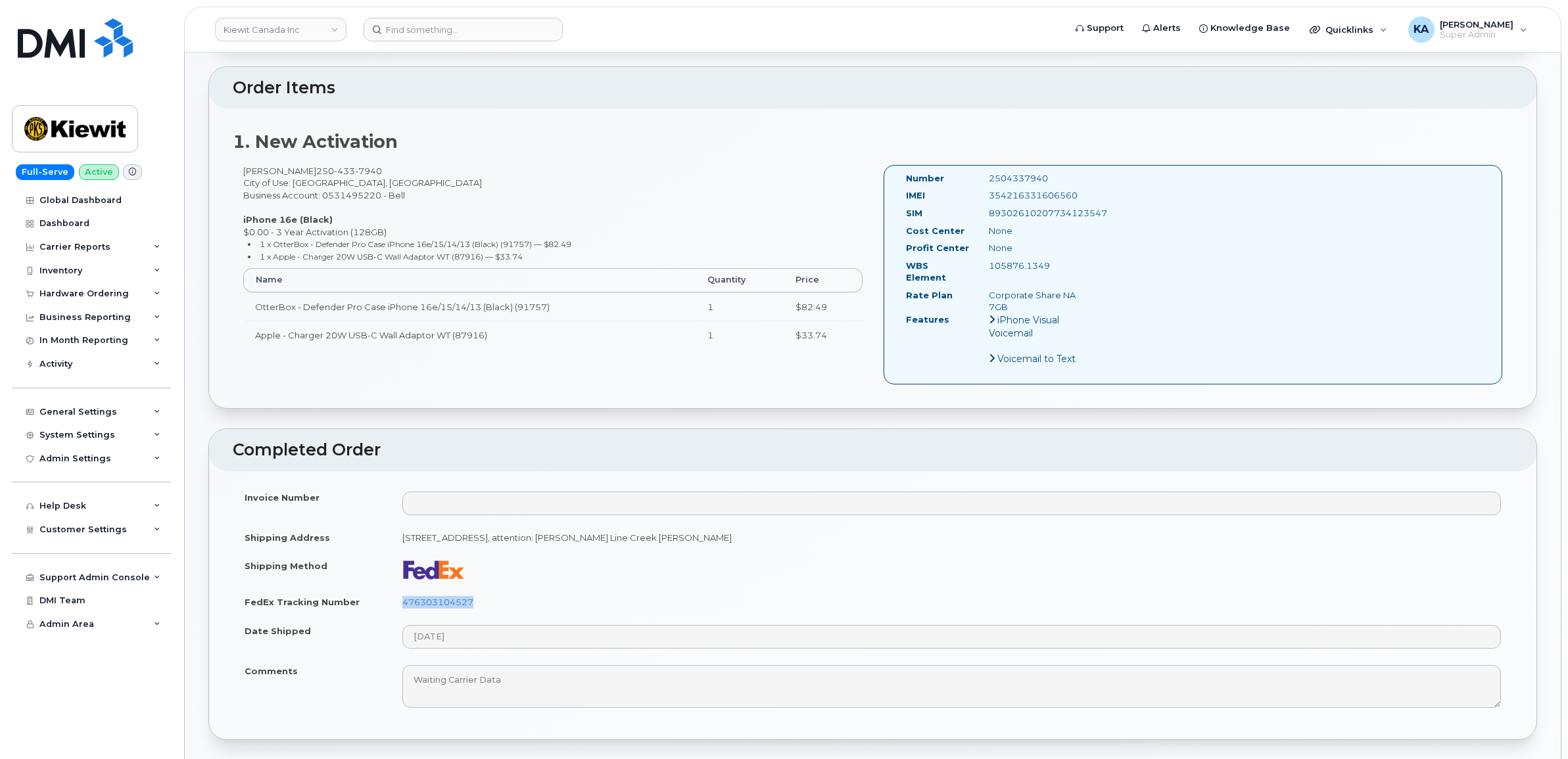
click at [1050, 263] on div "Number 2504337940 IMEI 354216331606560 SIM 89302610207734123547 Cost Center Non…" at bounding box center [996, 274] width 200 height 205
copy div "Number 2504337940 IMEI 354216331606560 SIM 89302610207734123547 Cost Center Non…"
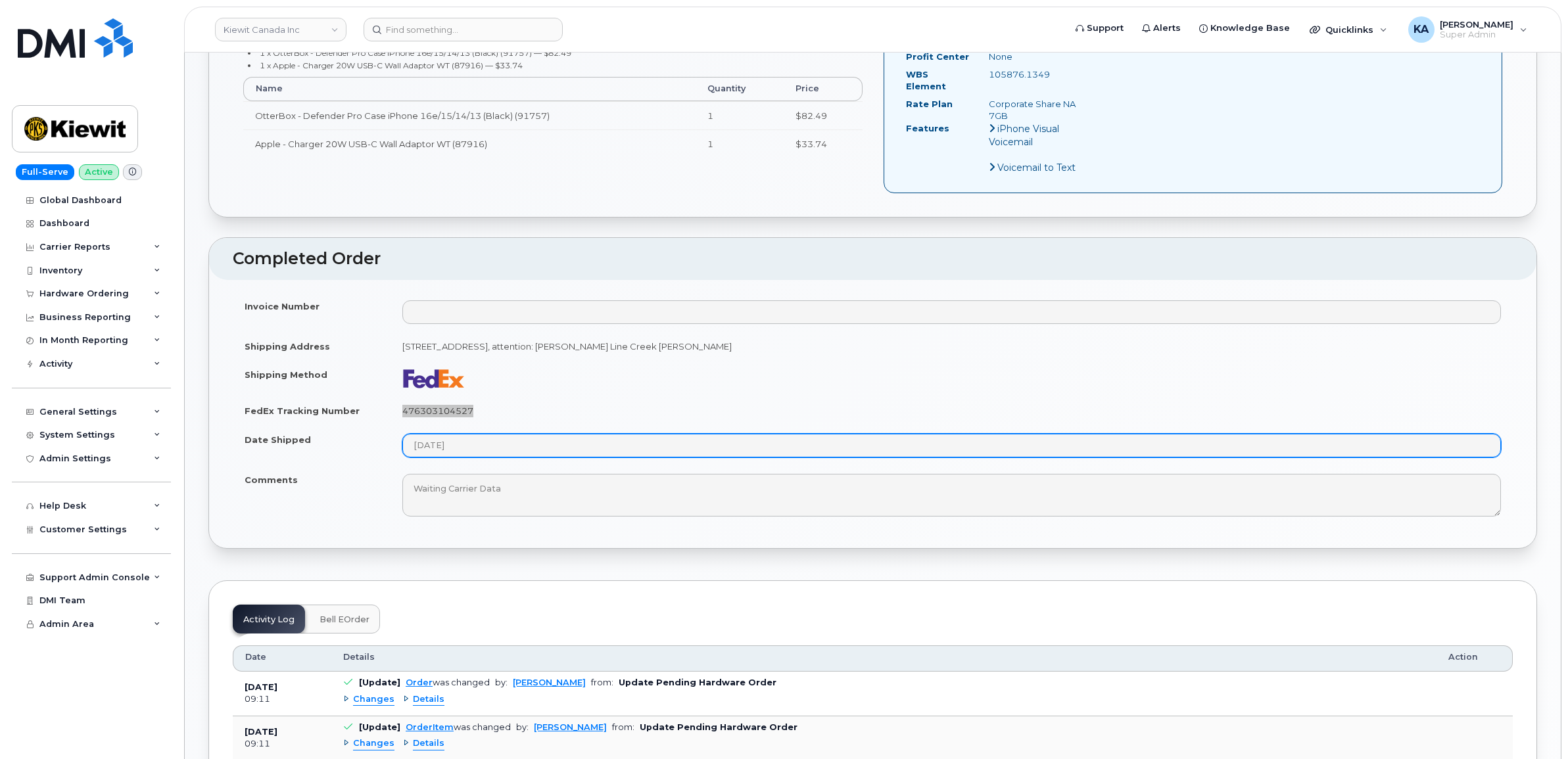
scroll to position [657, 0]
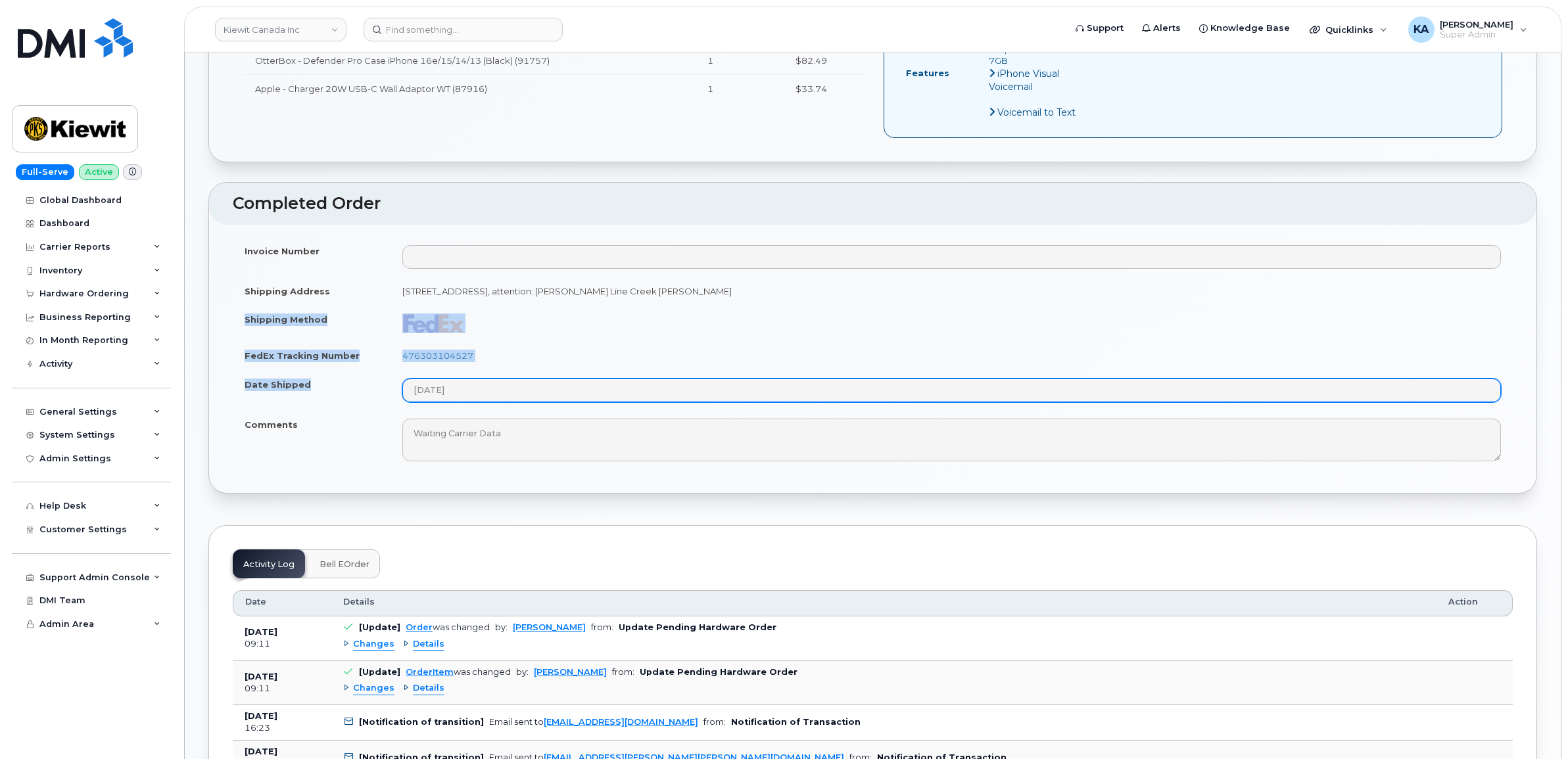
click at [469, 385] on tbody "Invoice Number Shipping Address 585 Michel Creek Rd SPARWOOD BC V0B 2G1 CANADA,…" at bounding box center [872, 354] width 1280 height 234
copy tbody "Shipping Method FedEx Tracking Number 476303104527 Date Shipped"
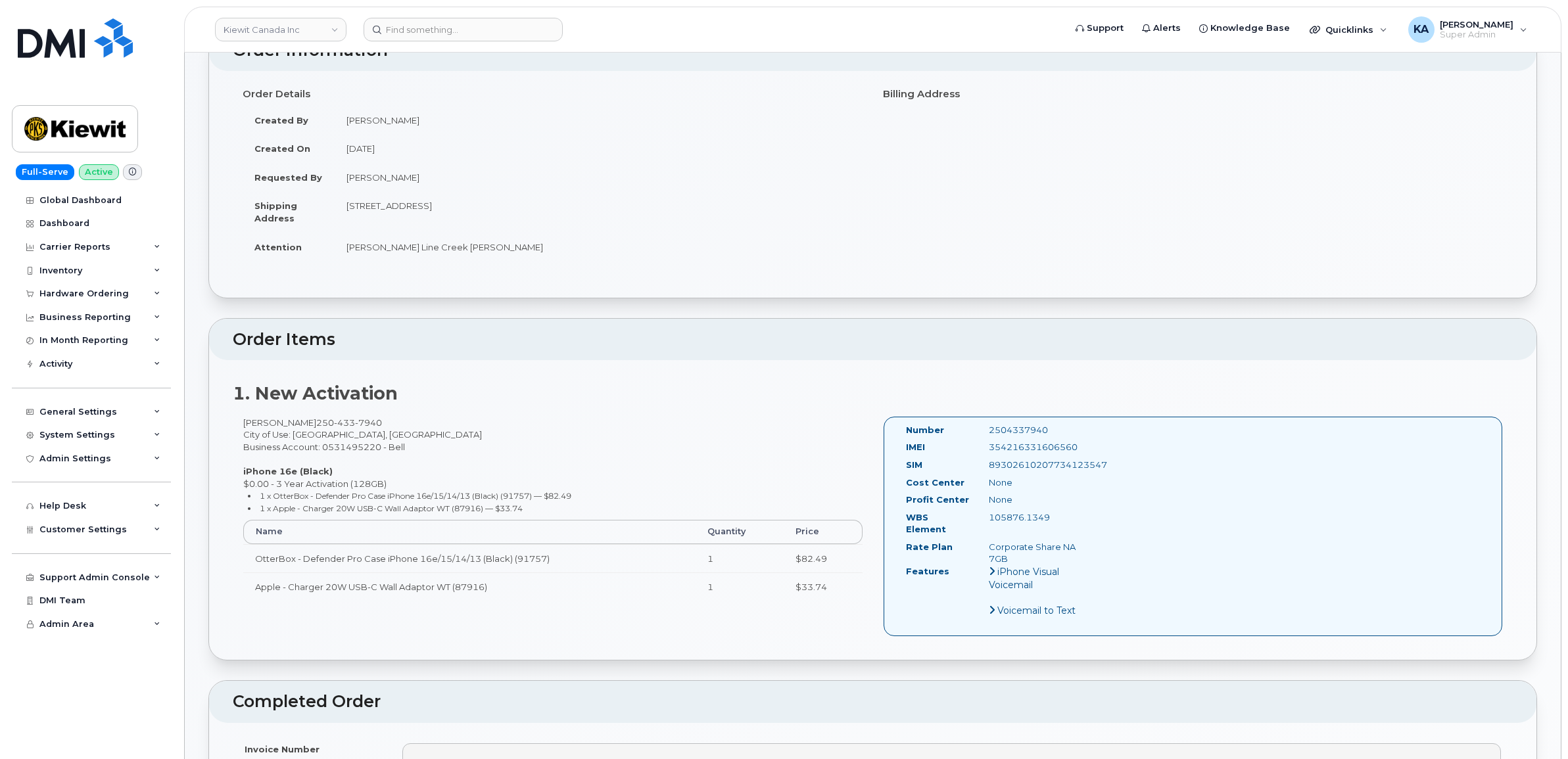
scroll to position [0, 0]
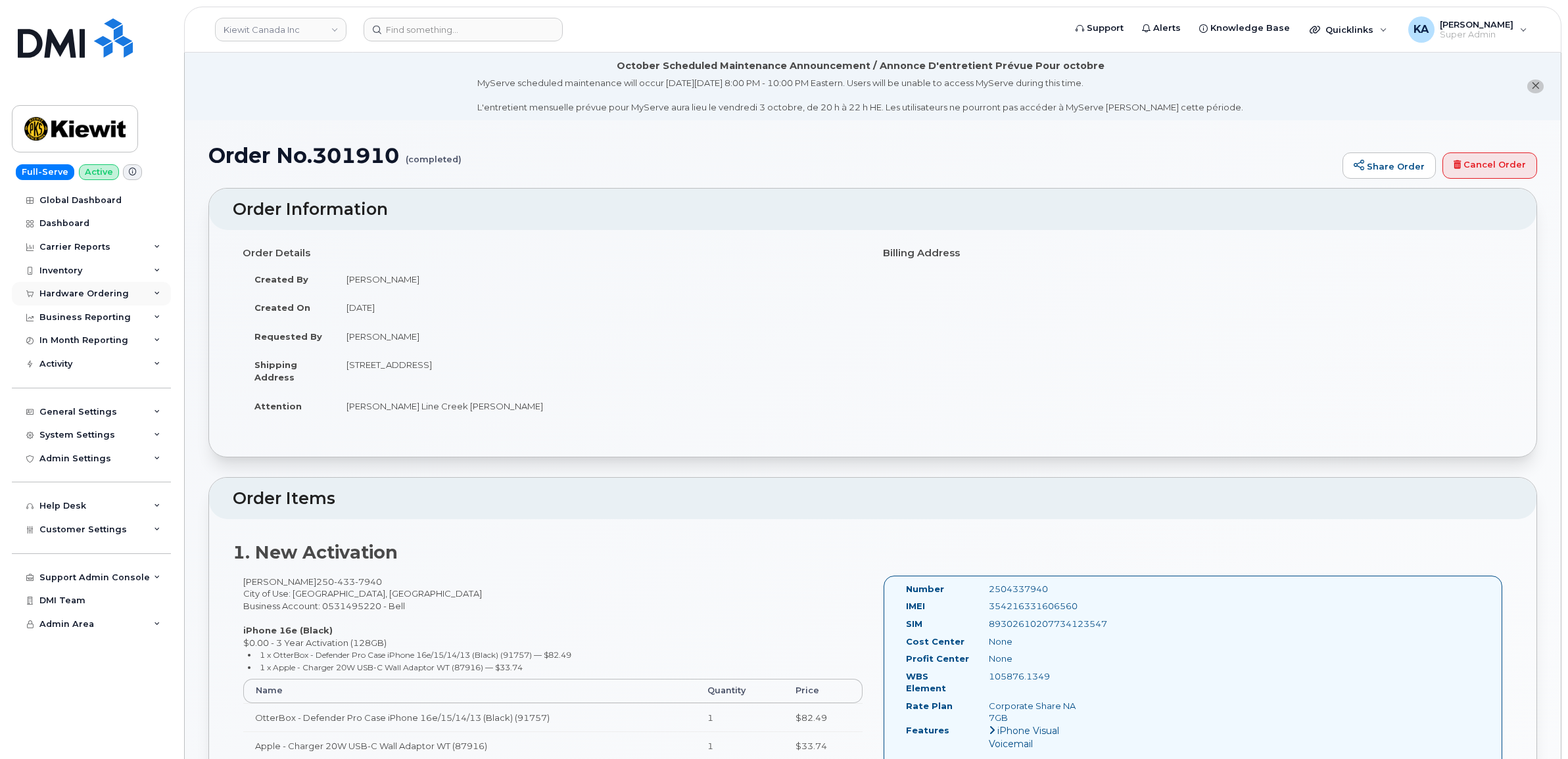
click at [82, 290] on div "Hardware Ordering" at bounding box center [84, 294] width 90 height 11
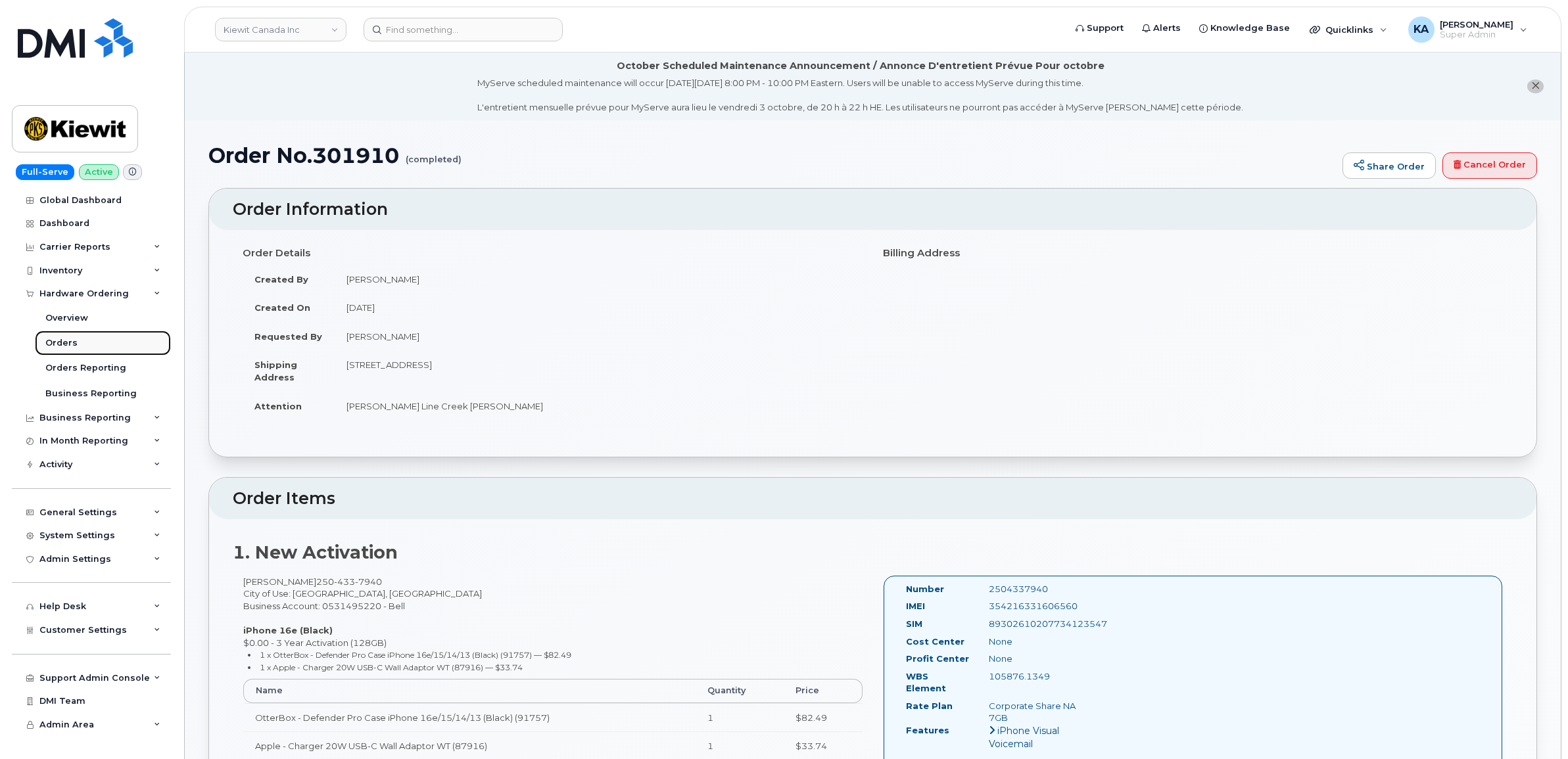
click at [61, 340] on div "Orders" at bounding box center [61, 343] width 32 height 12
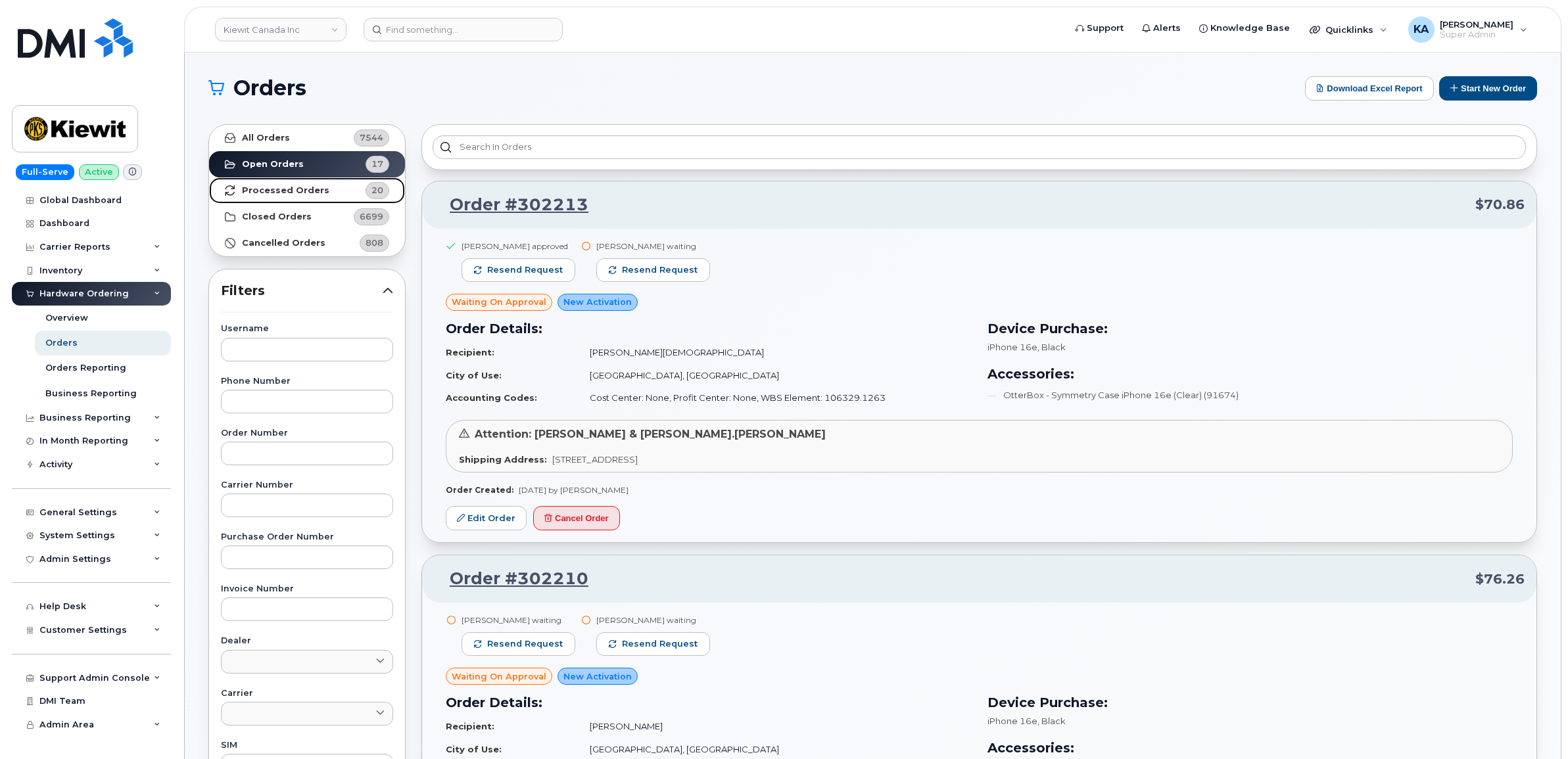
click at [271, 188] on strong "Processed Orders" at bounding box center [285, 190] width 87 height 11
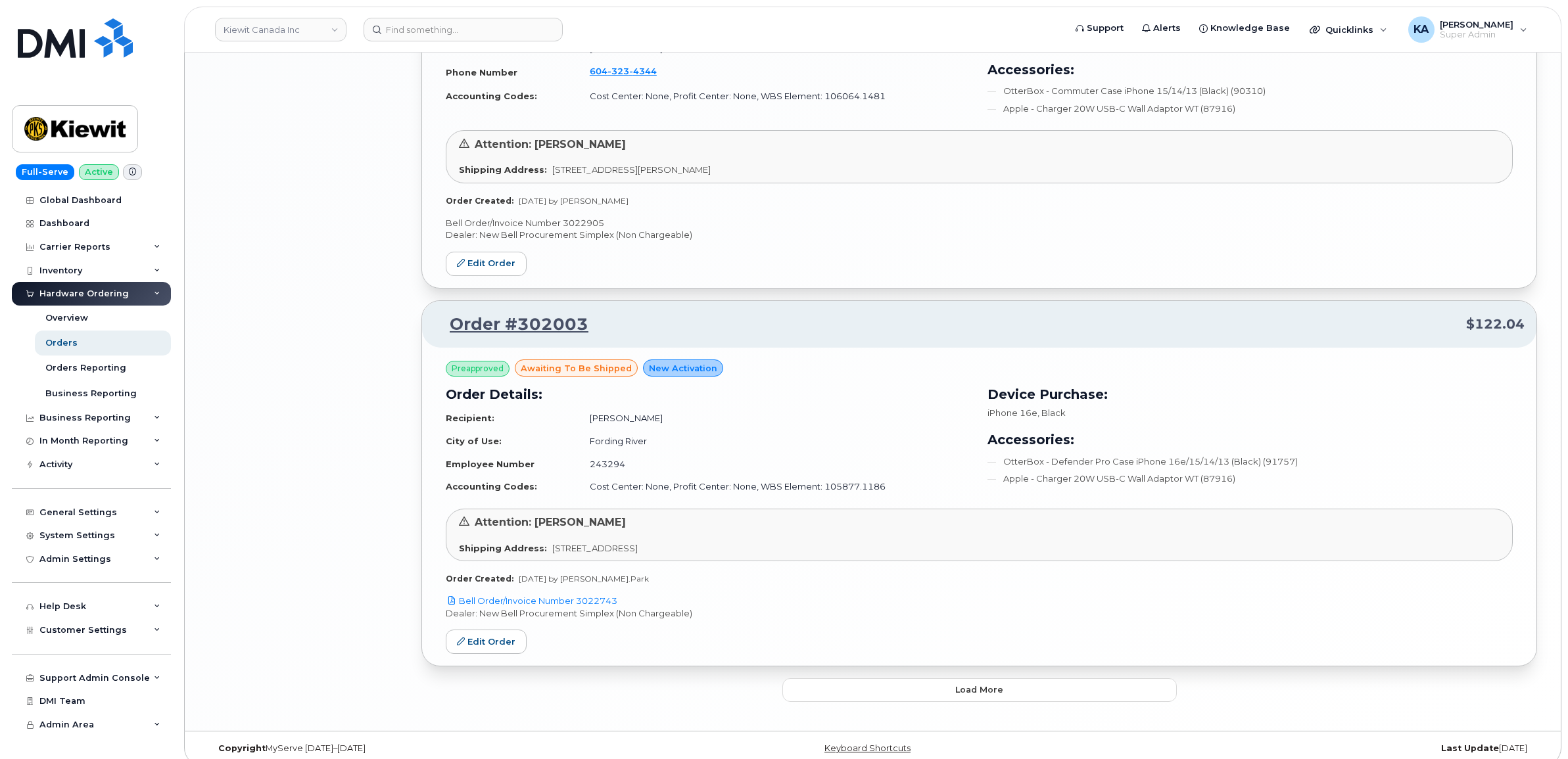
scroll to position [2532, 0]
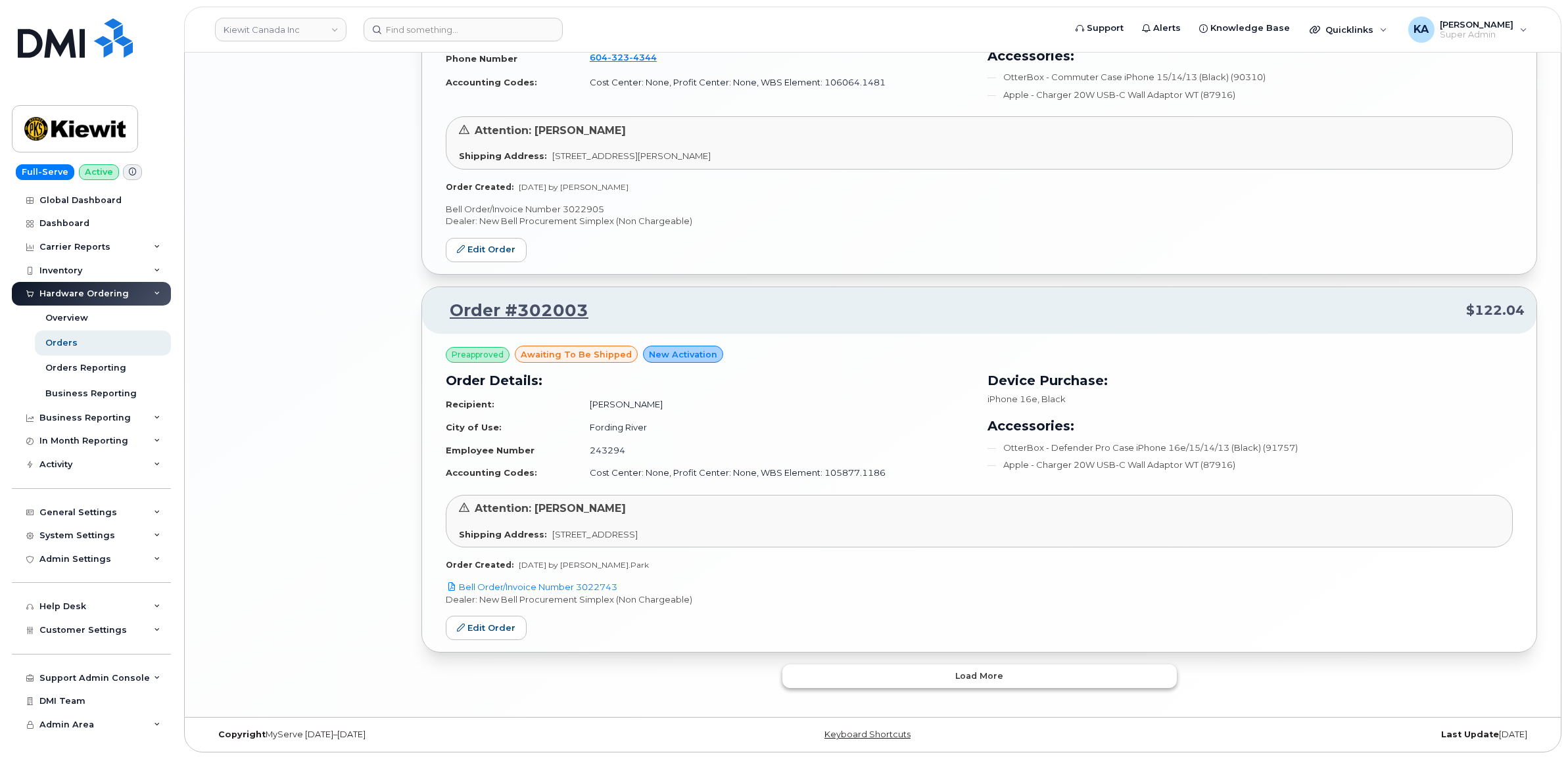
click at [904, 678] on button "Load more" at bounding box center [979, 676] width 395 height 24
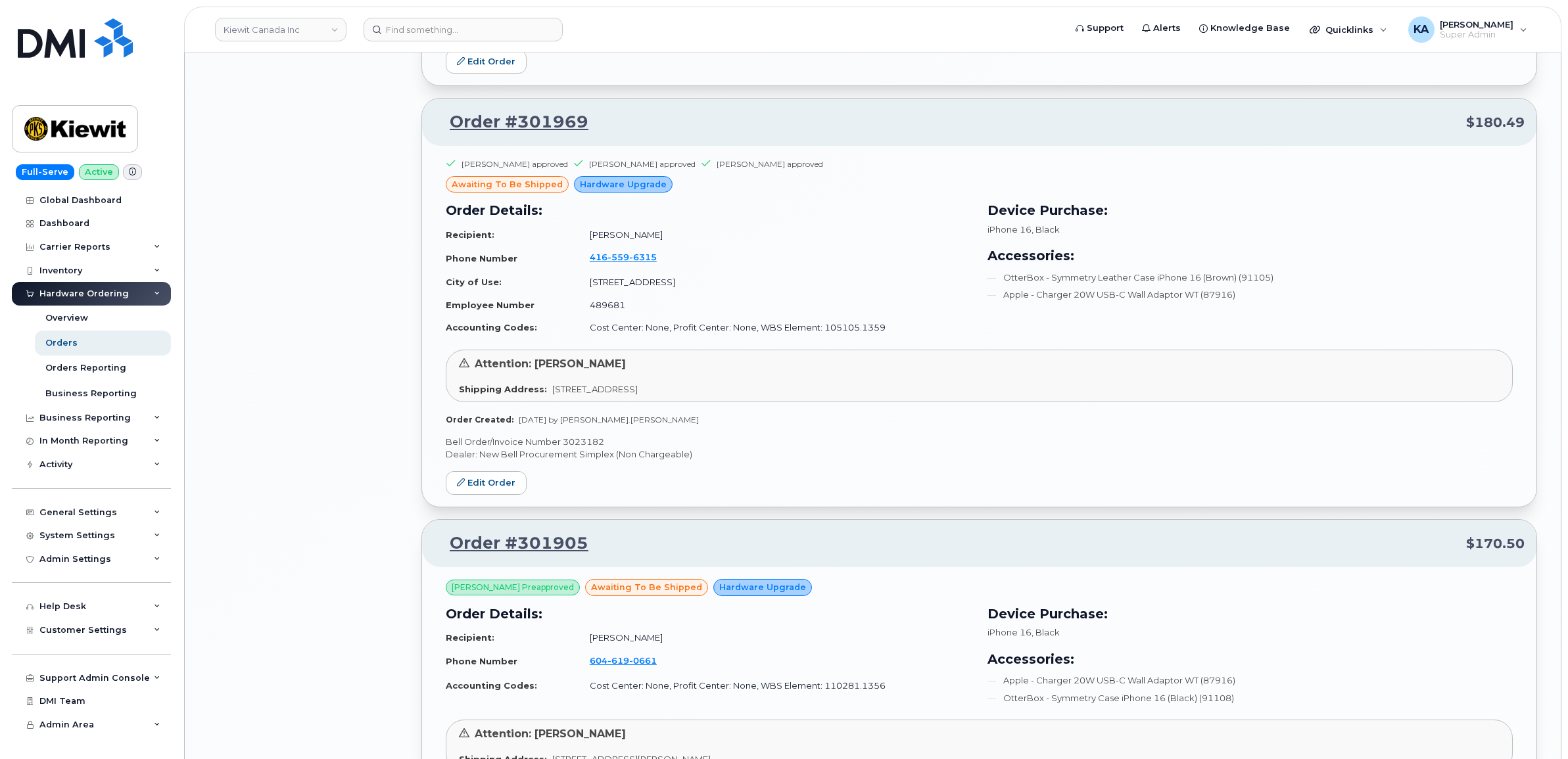
scroll to position [3436, 0]
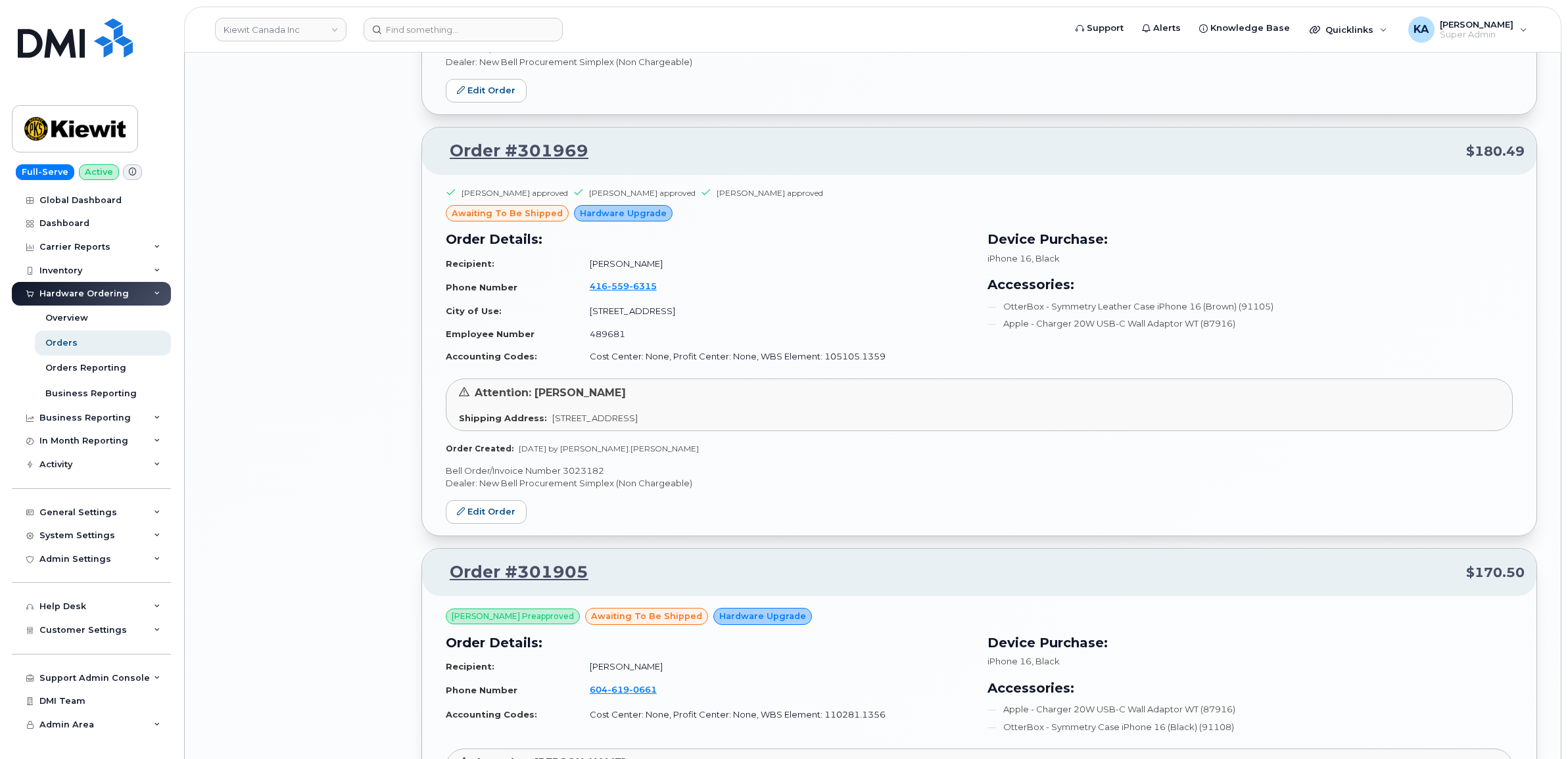
click at [589, 477] on p "Bell Order/Invoice Number 3023182" at bounding box center [979, 470] width 1067 height 12
copy p "3023182"
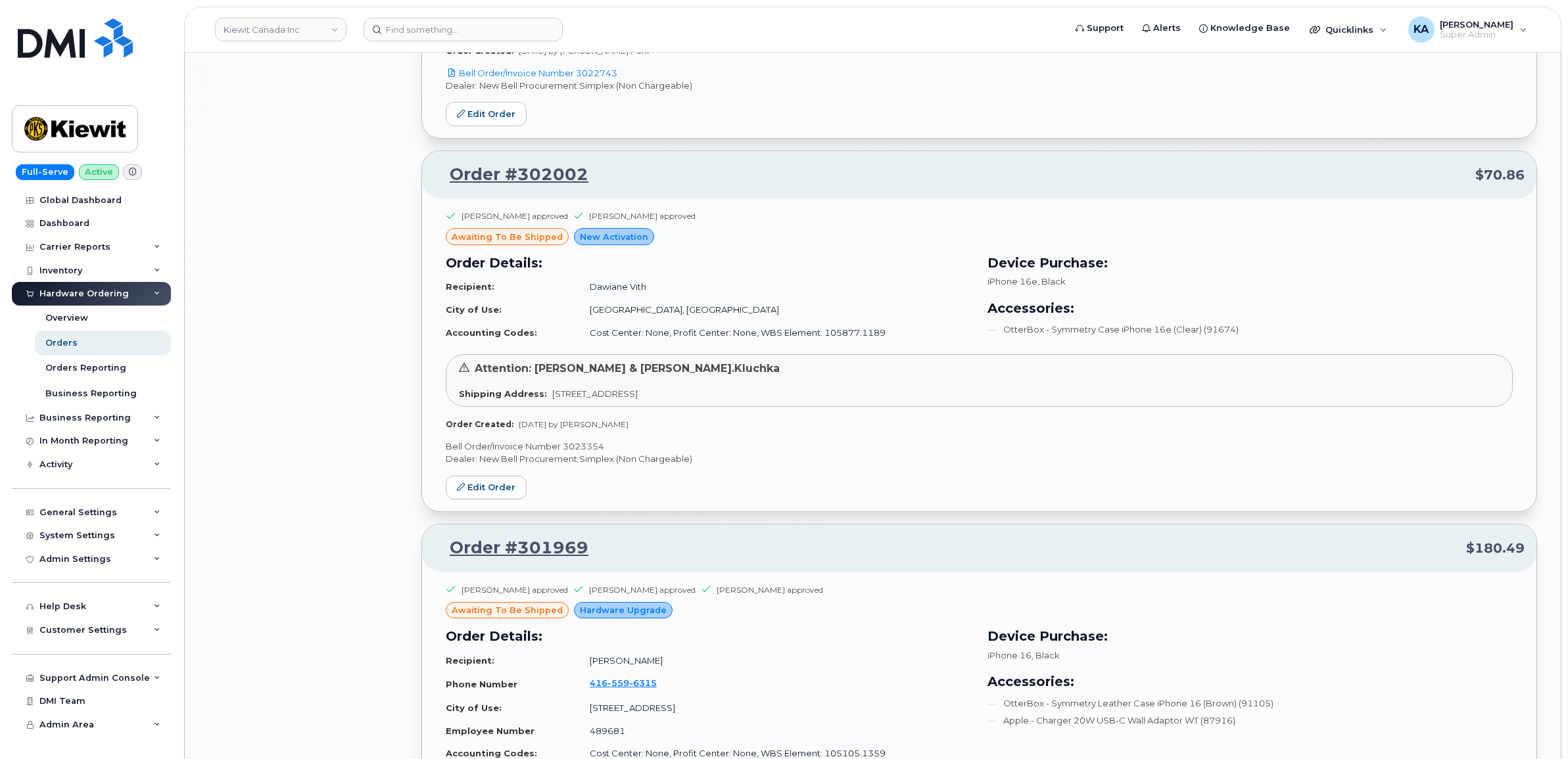
scroll to position [3025, 0]
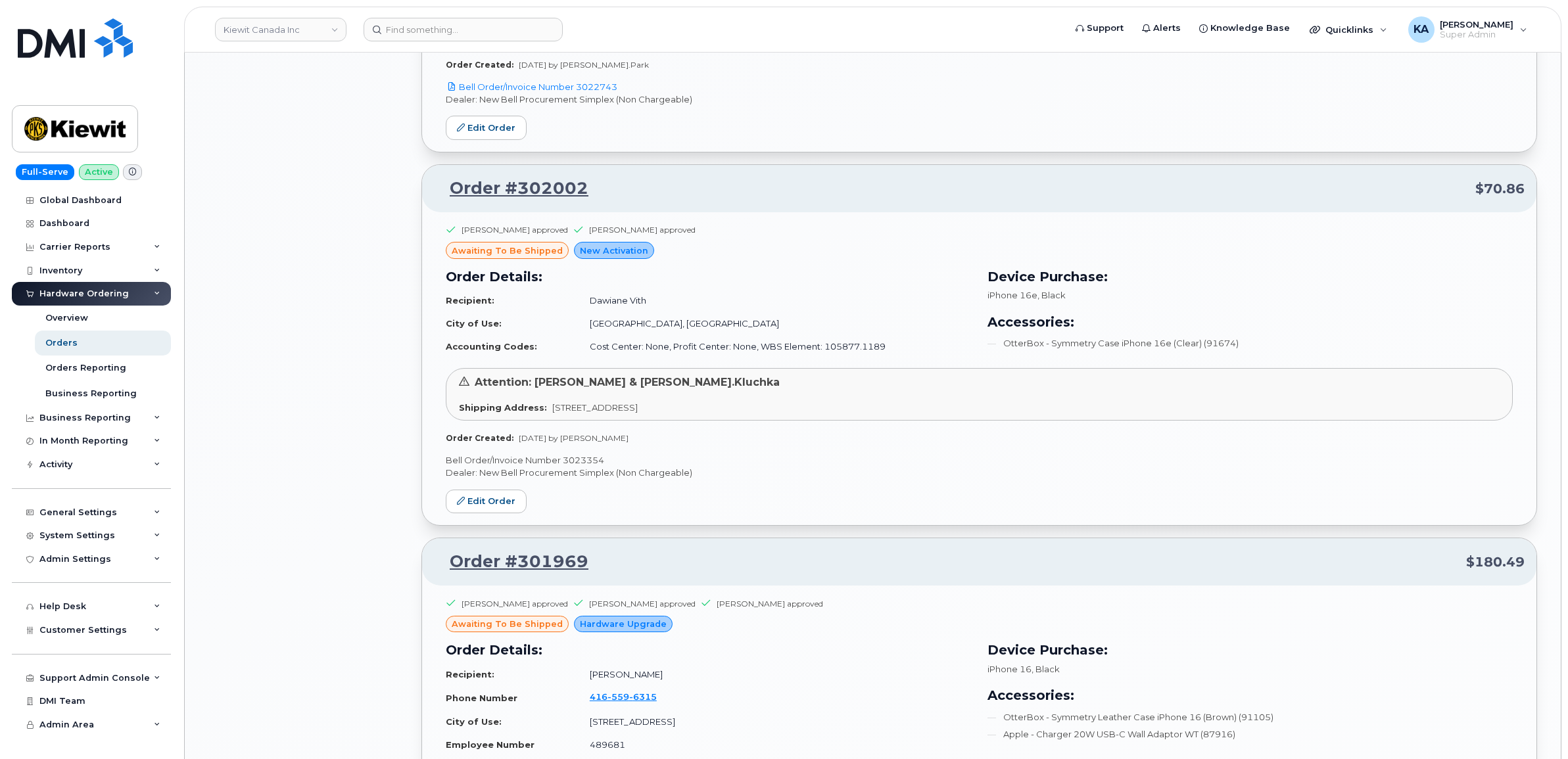
click at [586, 467] on p "Bell Order/Invoice Number 3023354" at bounding box center [979, 460] width 1067 height 12
copy p "3023354"
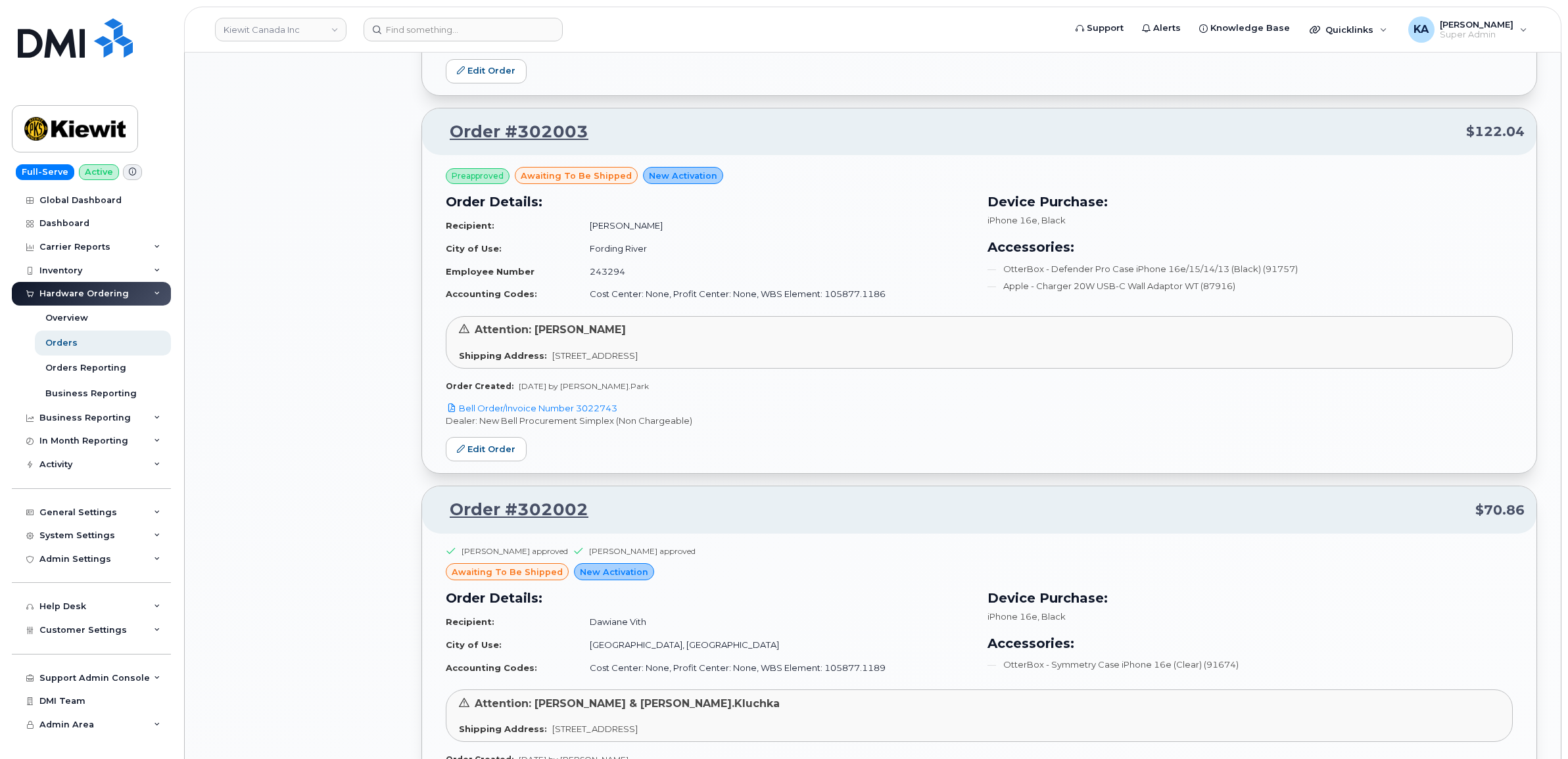
scroll to position [2696, 0]
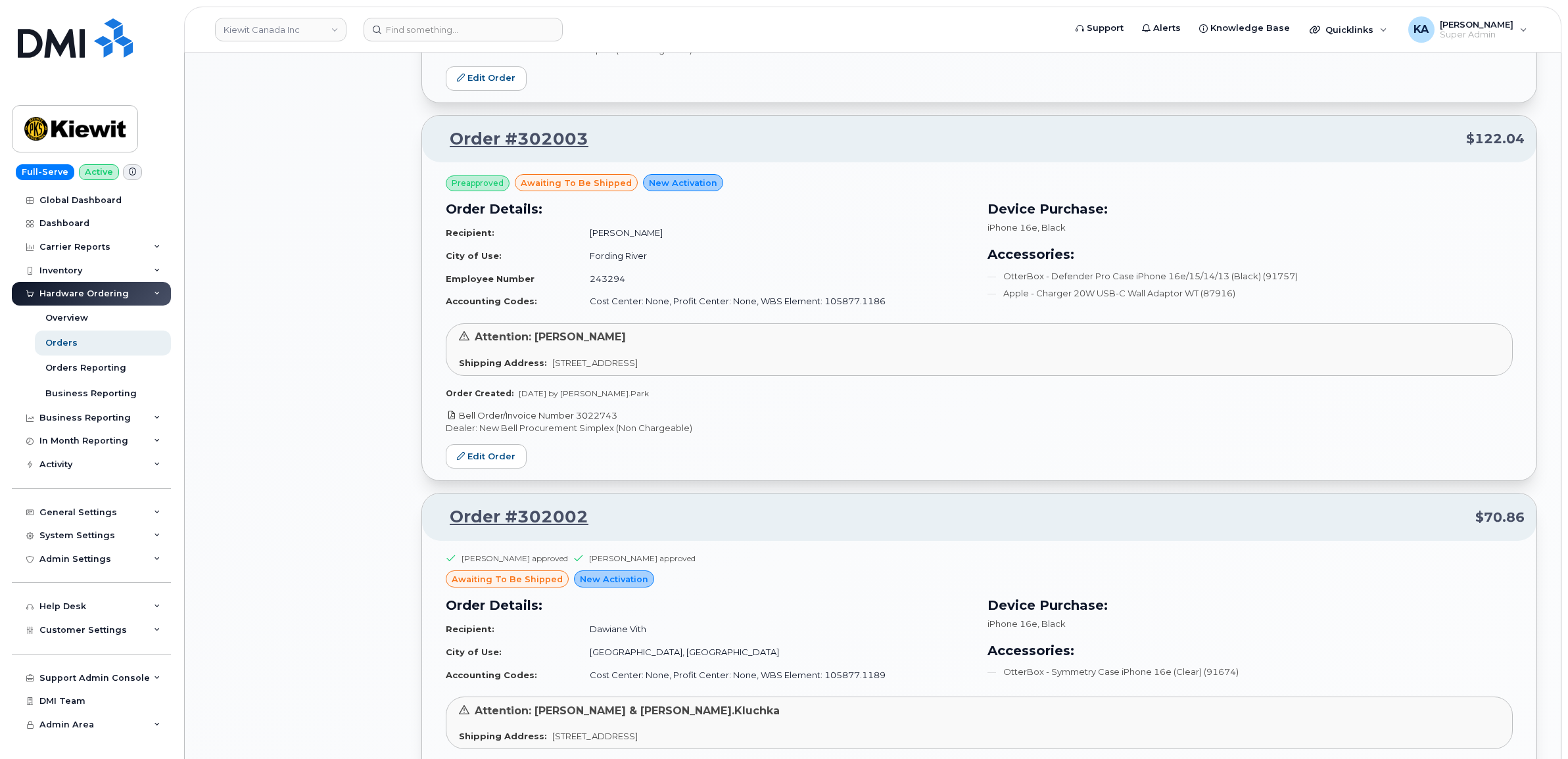
drag, startPoint x: 627, startPoint y: 421, endPoint x: 580, endPoint y: 421, distance: 47.0
click at [580, 421] on p "Bell Order/Invoice Number 3022743" at bounding box center [979, 415] width 1067 height 12
copy link "3022743"
click at [482, 458] on link "Edit Order" at bounding box center [486, 456] width 81 height 25
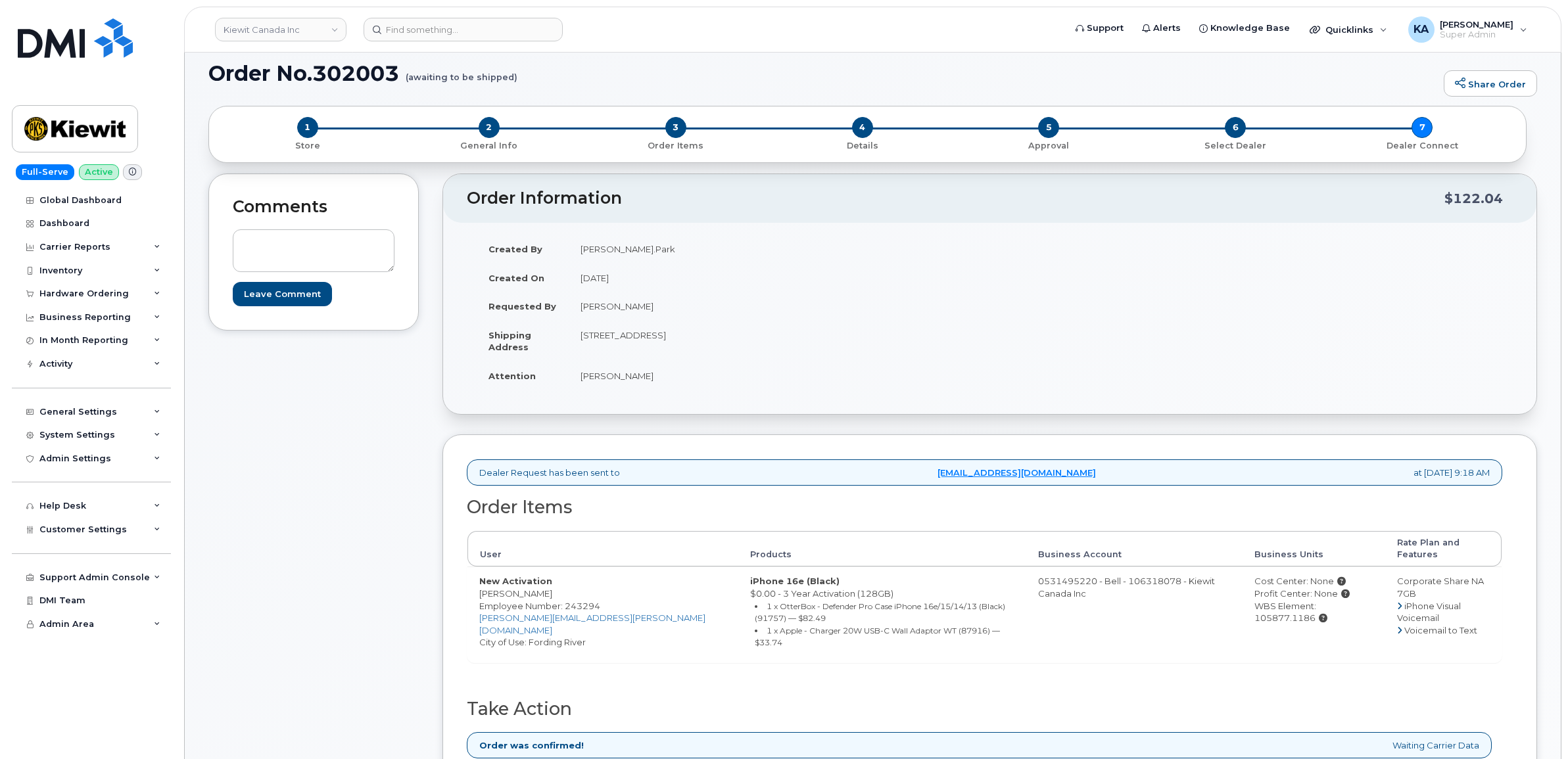
scroll to position [164, 0]
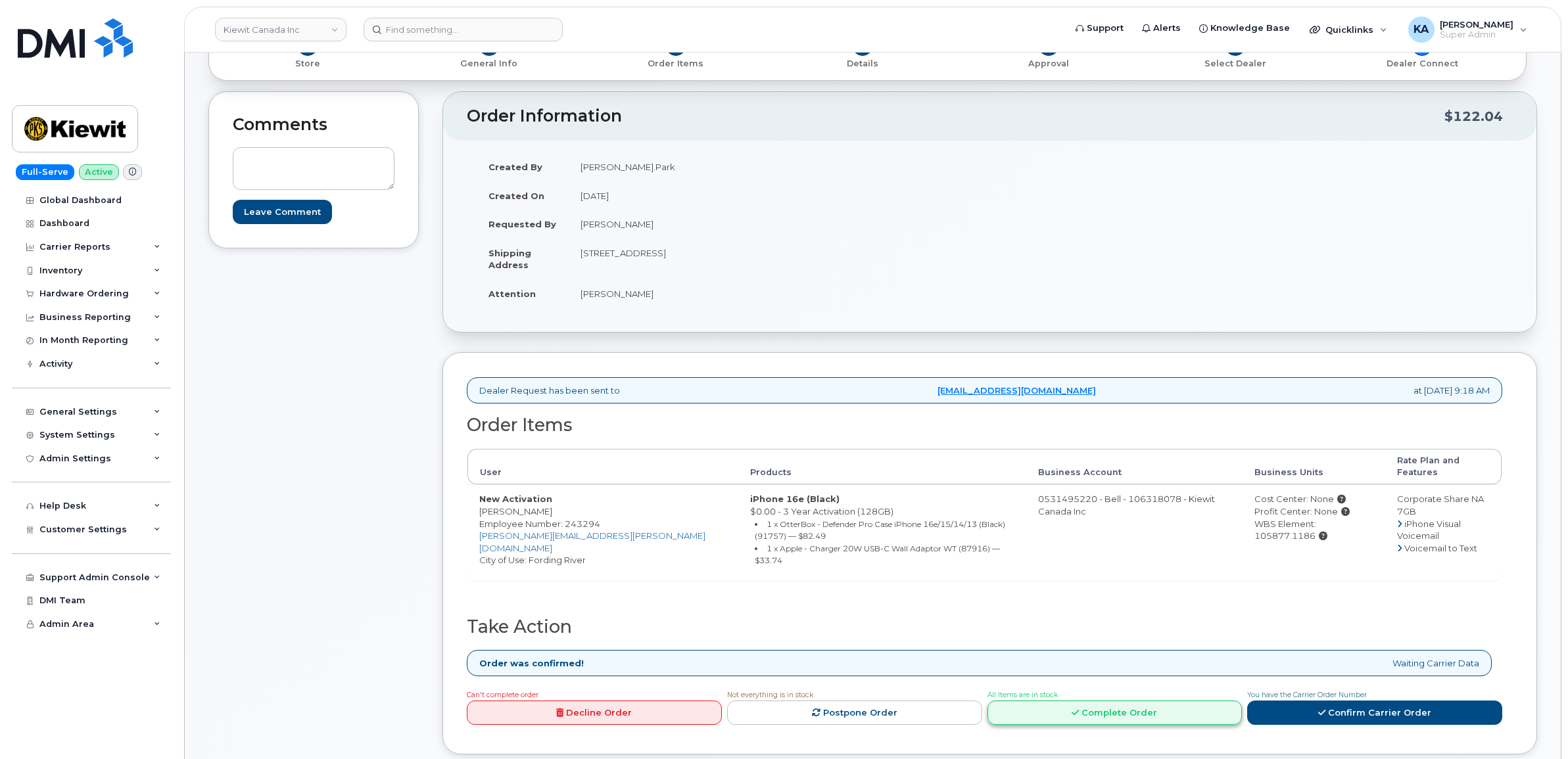
click at [1089, 701] on link "Complete Order" at bounding box center [1115, 713] width 255 height 25
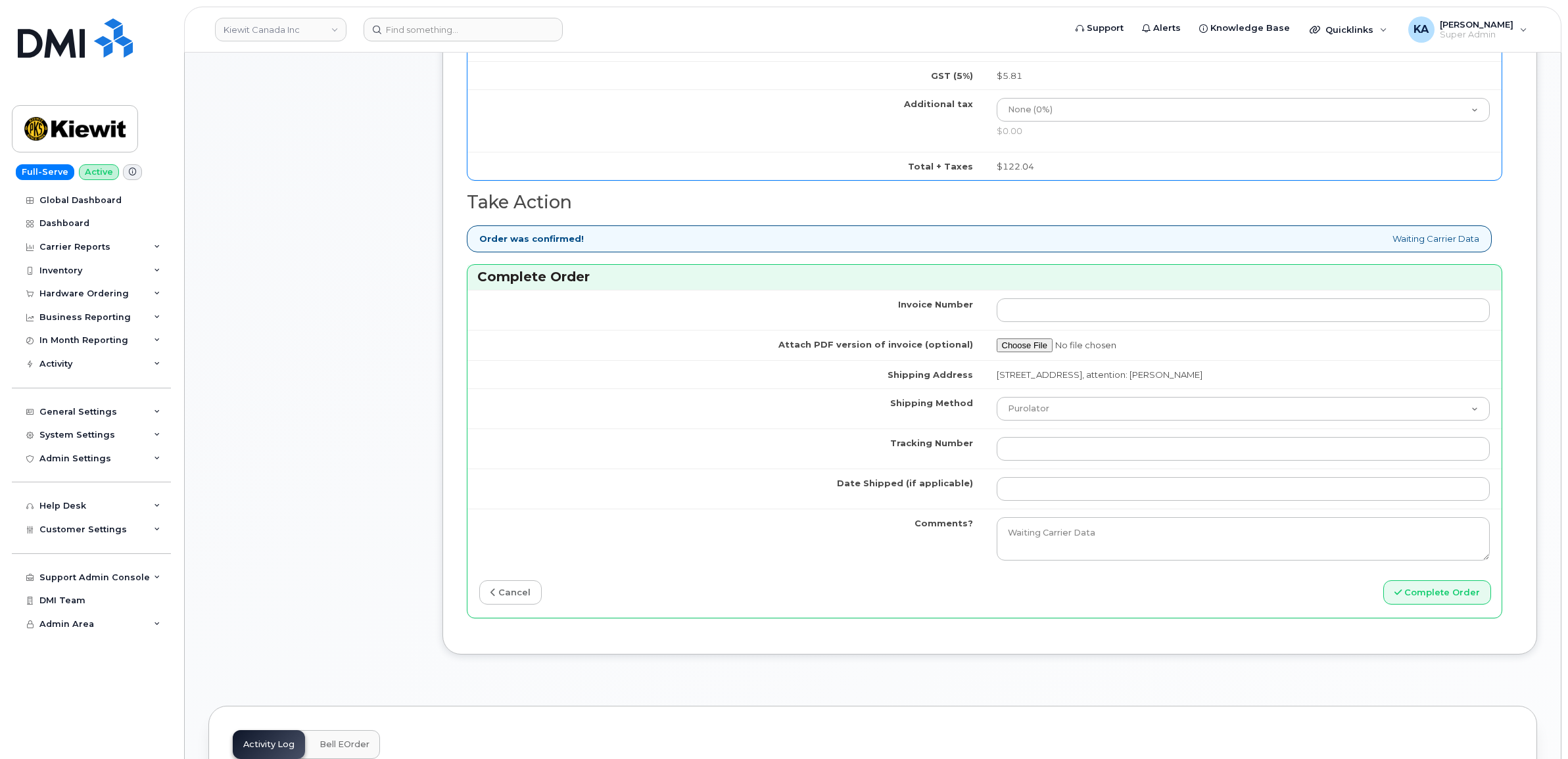
scroll to position [1068, 0]
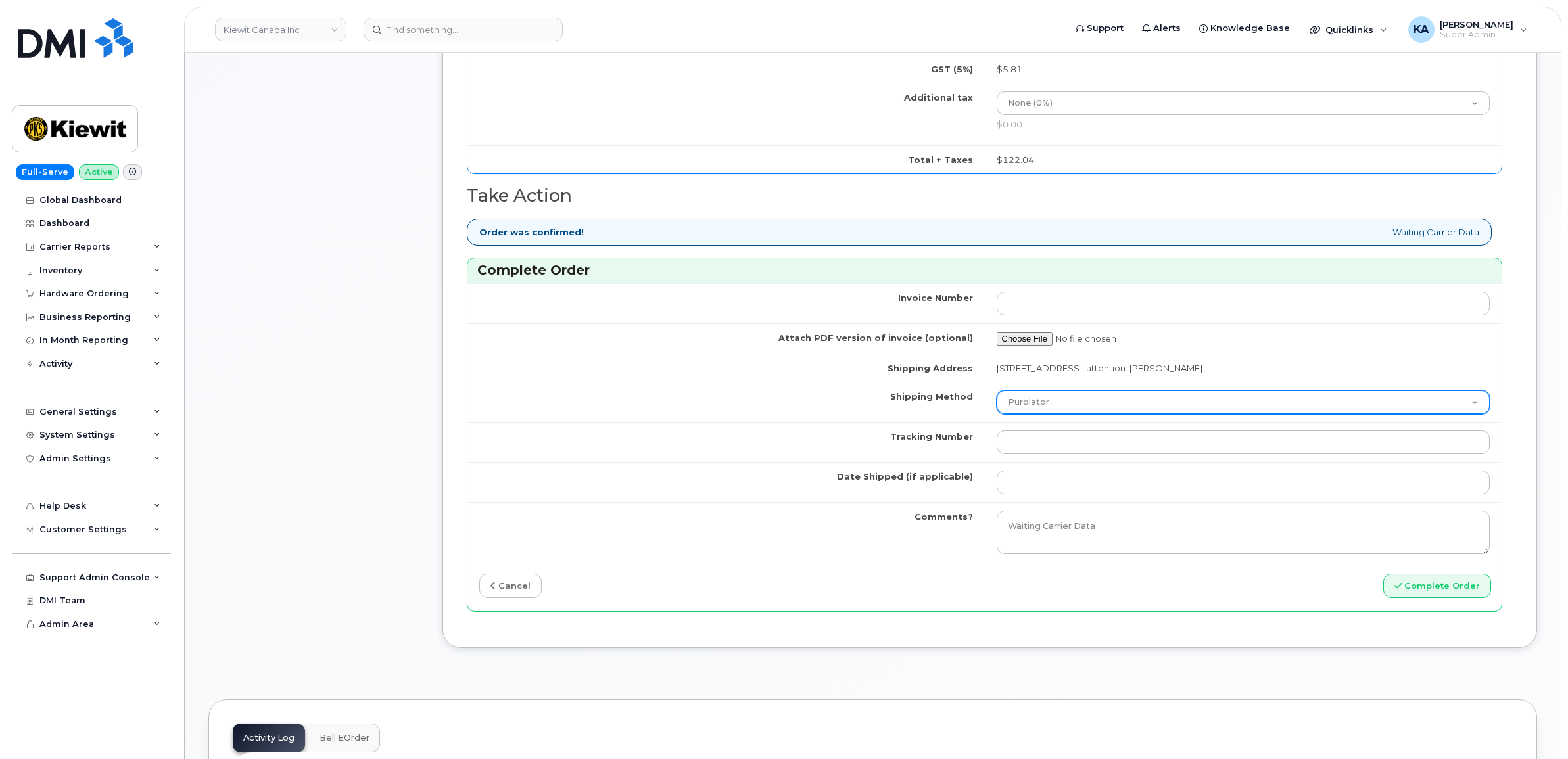
click at [1103, 408] on select "Purolator UPS FedEx Canada Post Courier Other Drop Off Pick Up" at bounding box center [1243, 402] width 493 height 24
select select "FedEx"
click at [997, 394] on select "Purolator UPS FedEx Canada Post Courier Other Drop Off Pick Up" at bounding box center [1243, 402] width 493 height 24
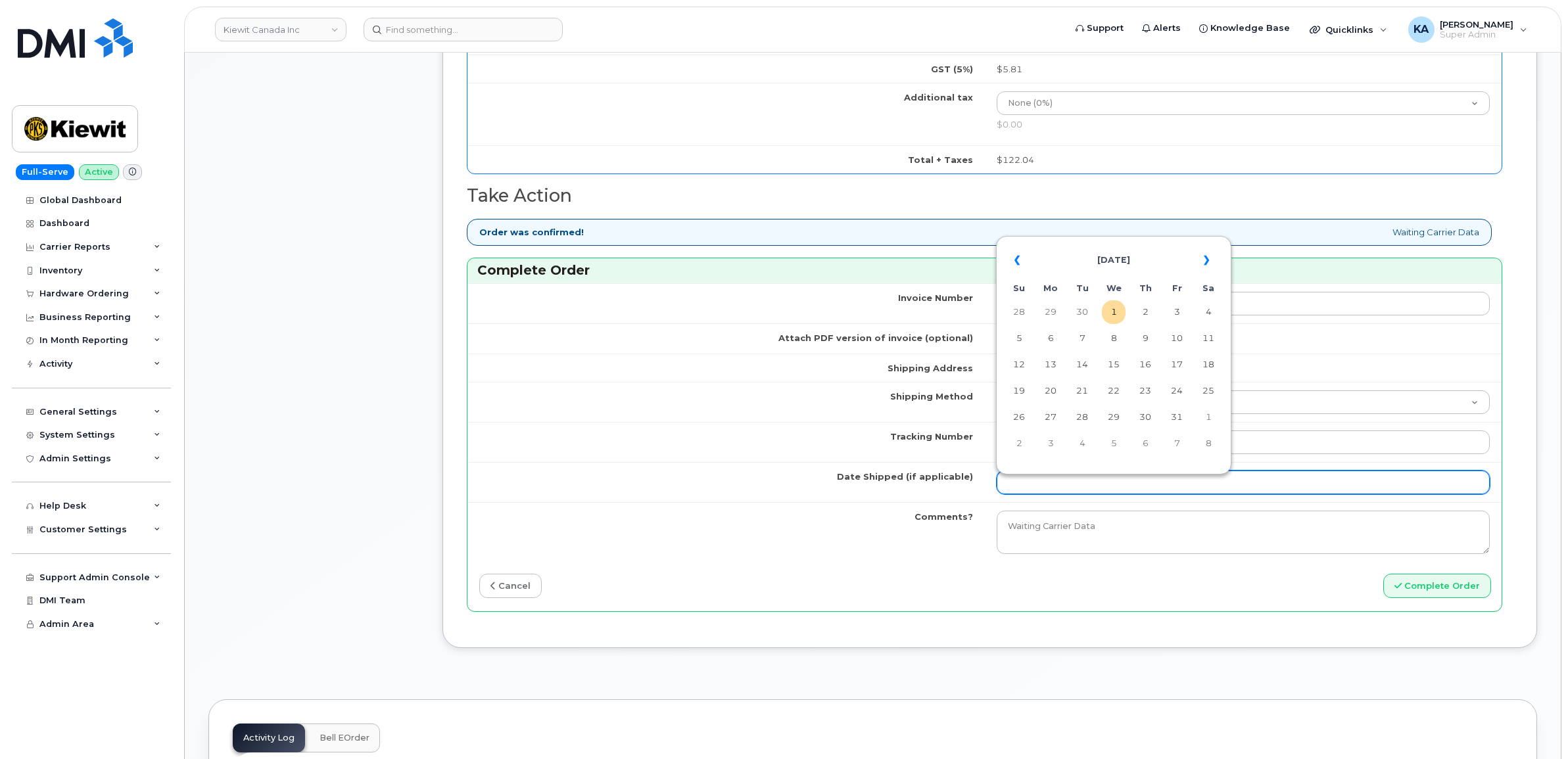
click at [1056, 484] on input "Date Shipped (if applicable)" at bounding box center [1243, 482] width 493 height 24
click at [1019, 257] on th "«" at bounding box center [1019, 260] width 24 height 31
click at [1052, 412] on td "29" at bounding box center [1050, 417] width 24 height 24
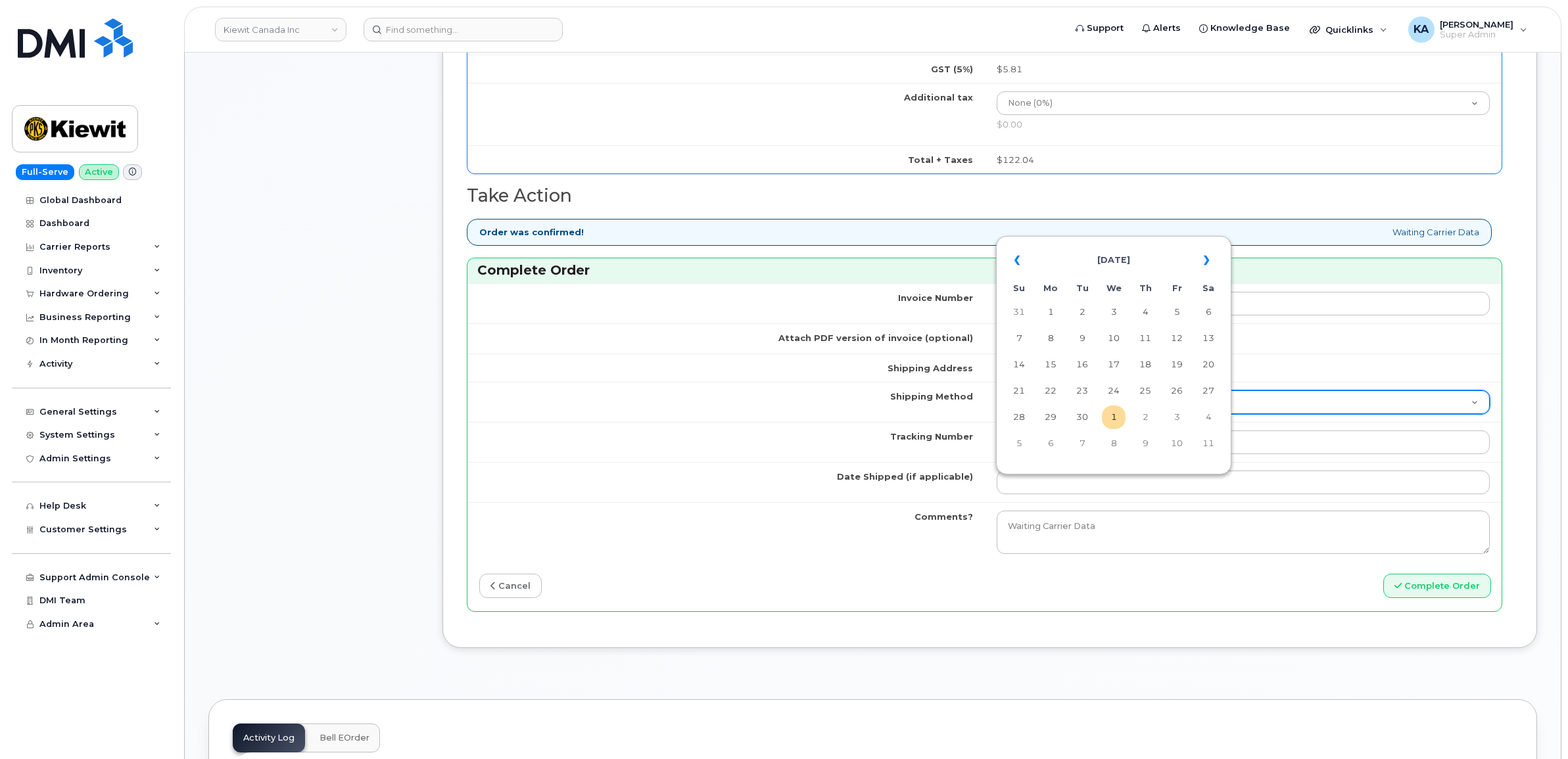
type input "[DATE]"
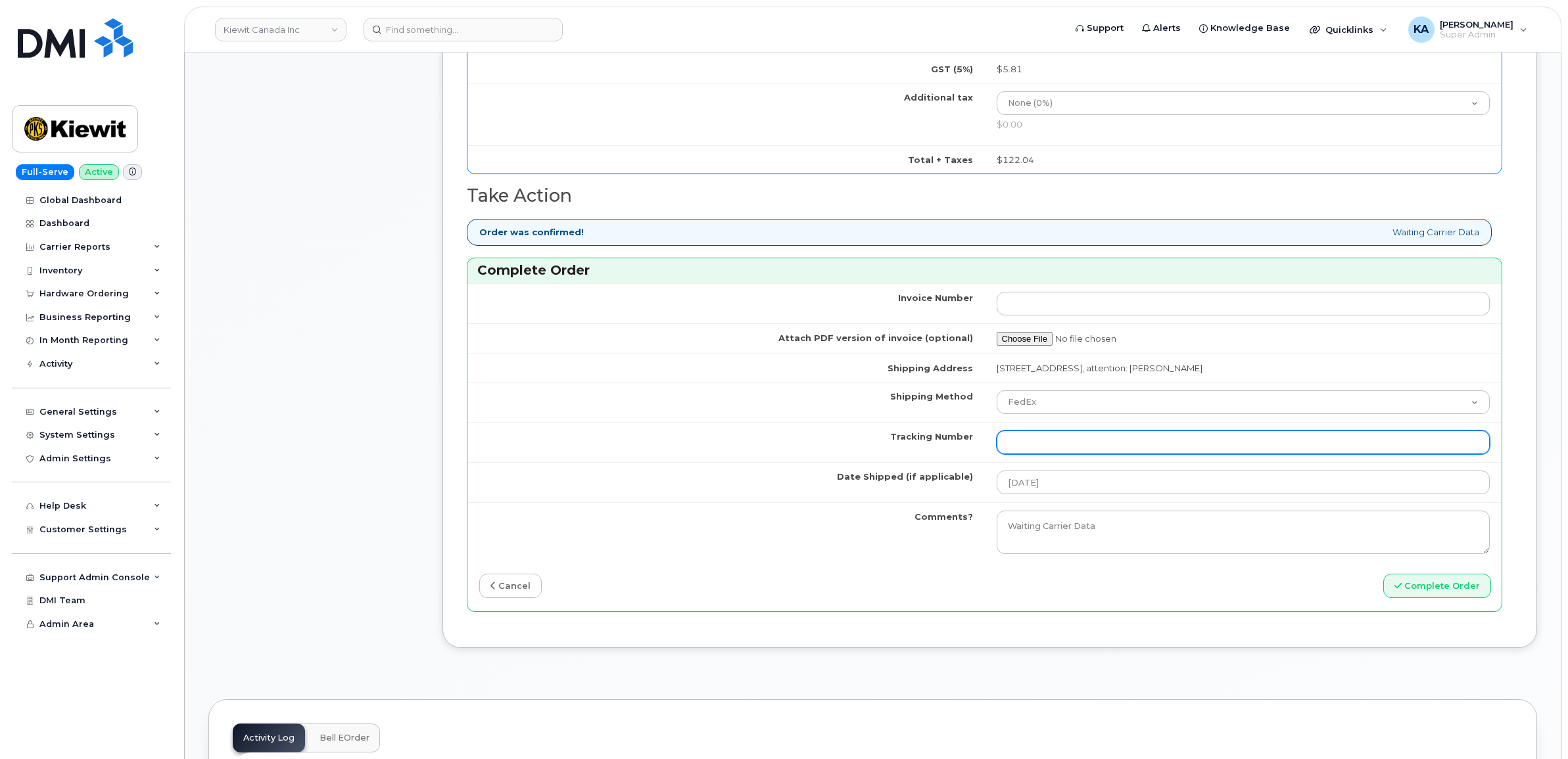
click at [1093, 447] on input "Tracking Number" at bounding box center [1243, 442] width 493 height 24
paste input "475744966830"
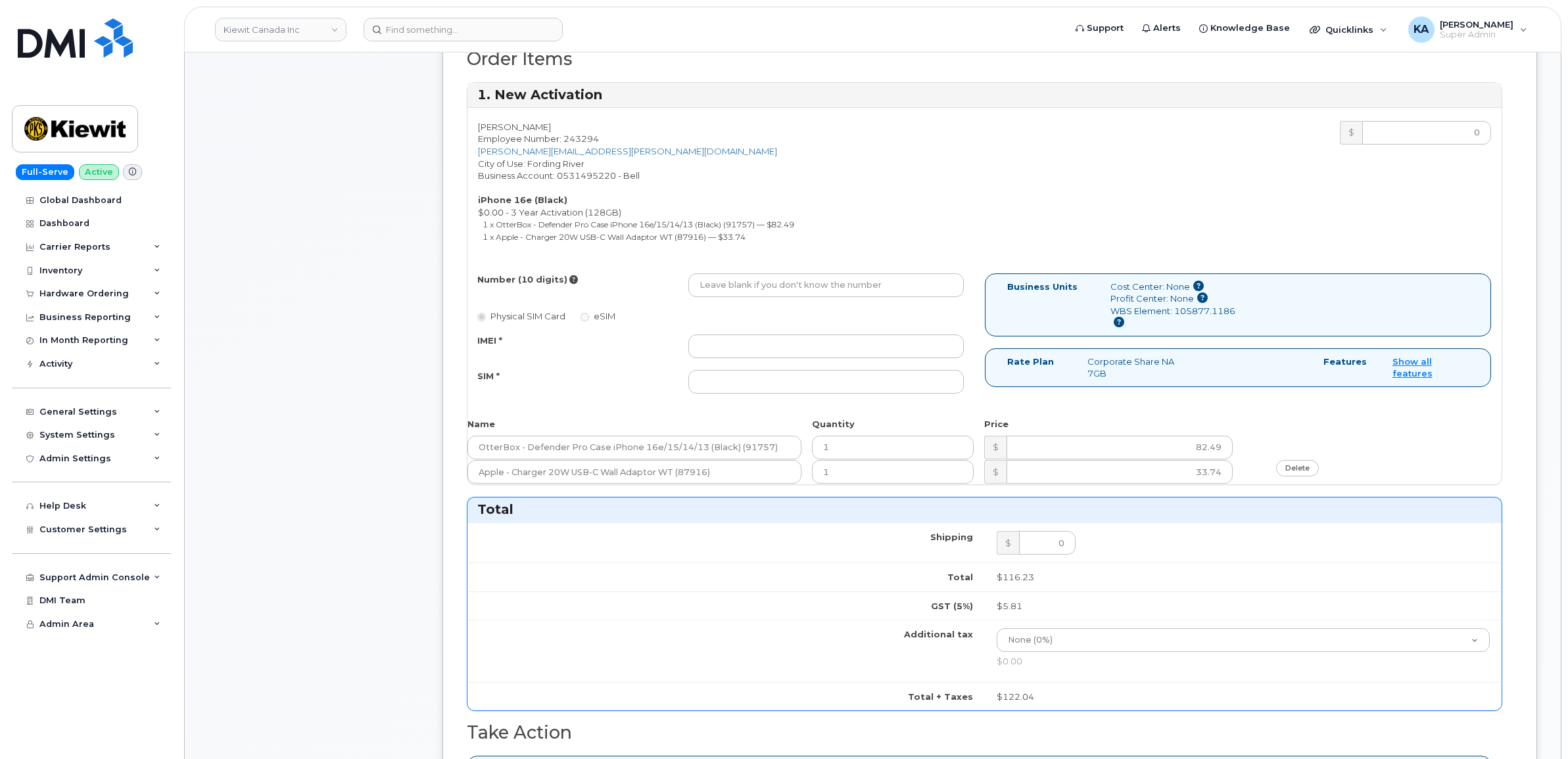
scroll to position [493, 0]
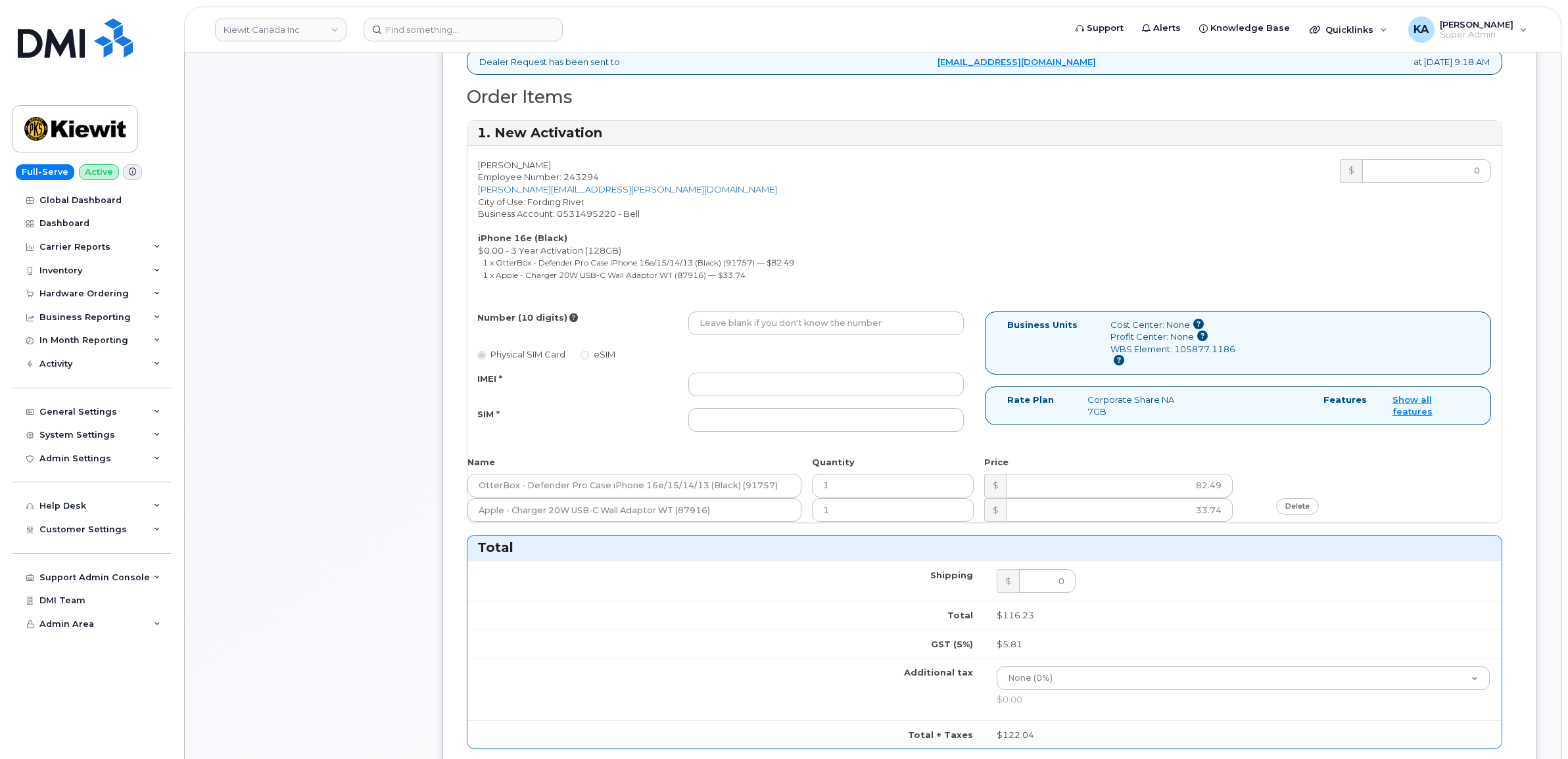
type input "475744966830"
click at [756, 383] on input "IMEI *" at bounding box center [826, 384] width 275 height 24
paste input "354216331625859"
type input "354216331625859"
click at [786, 418] on input "SIM *" at bounding box center [826, 419] width 275 height 24
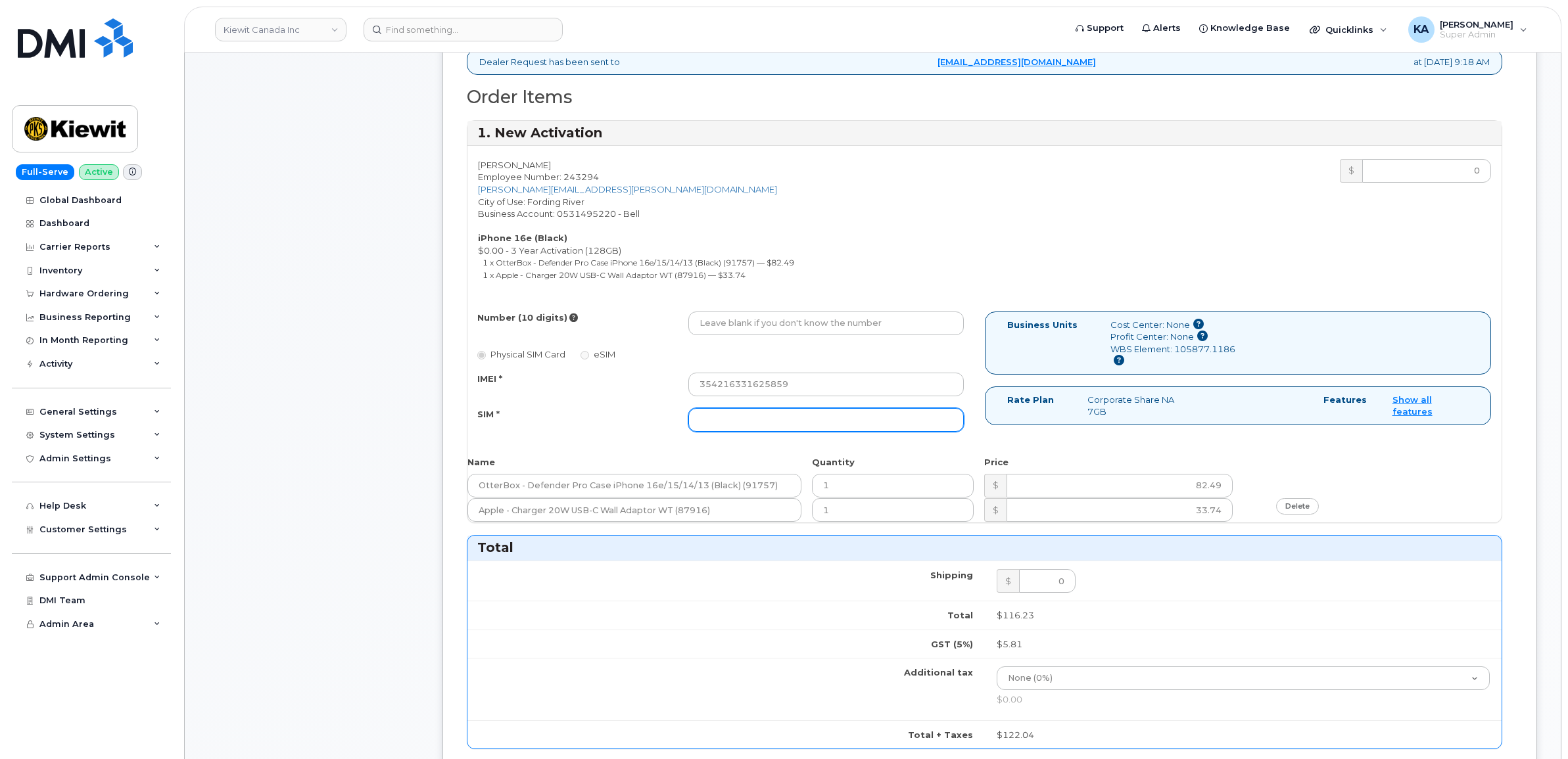
paste input "89302610207734072587"
type input "89302610207734072587"
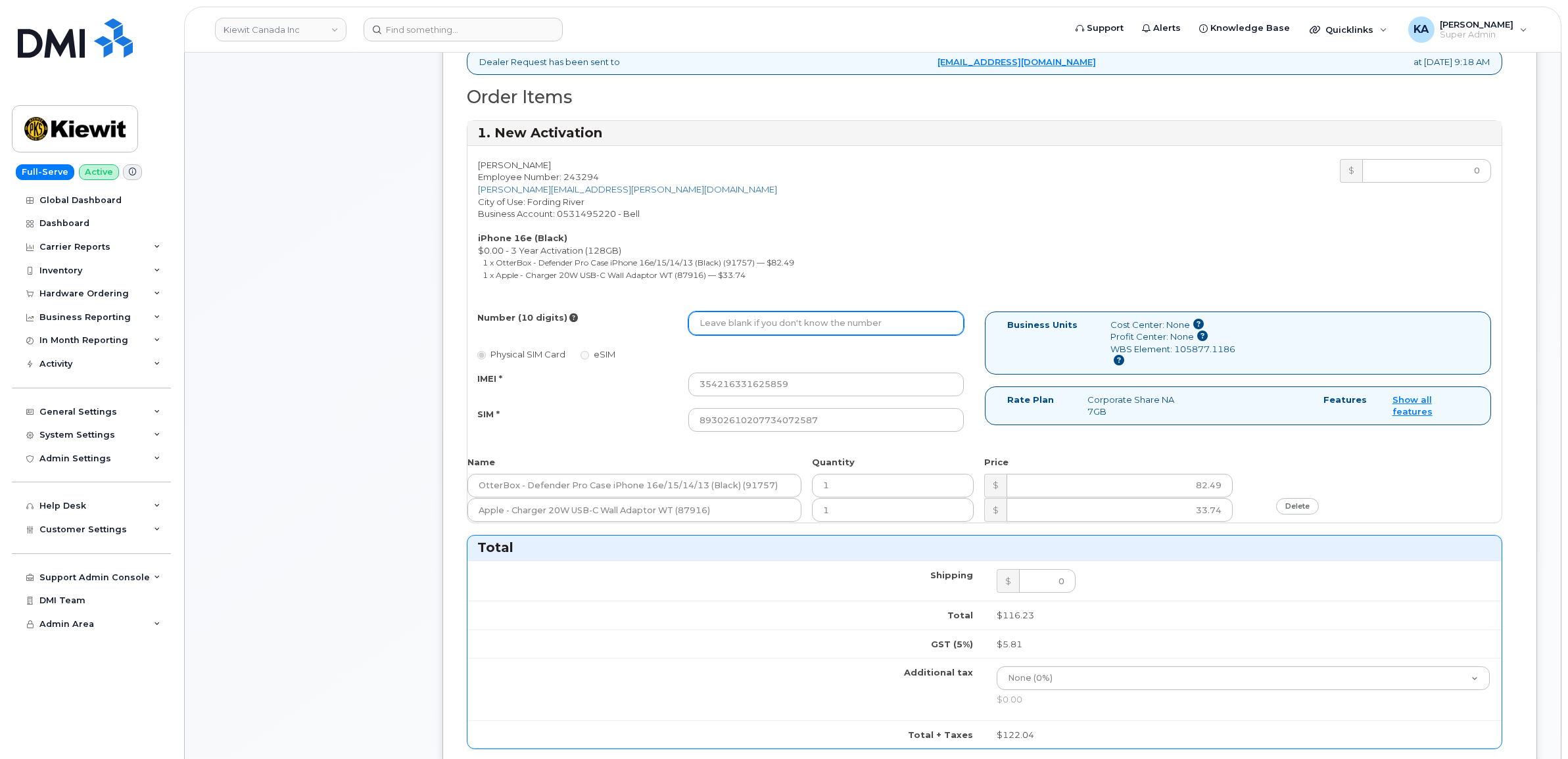
click at [777, 323] on input "Number (10 digits)" at bounding box center [826, 323] width 275 height 24
paste input "4034777569"
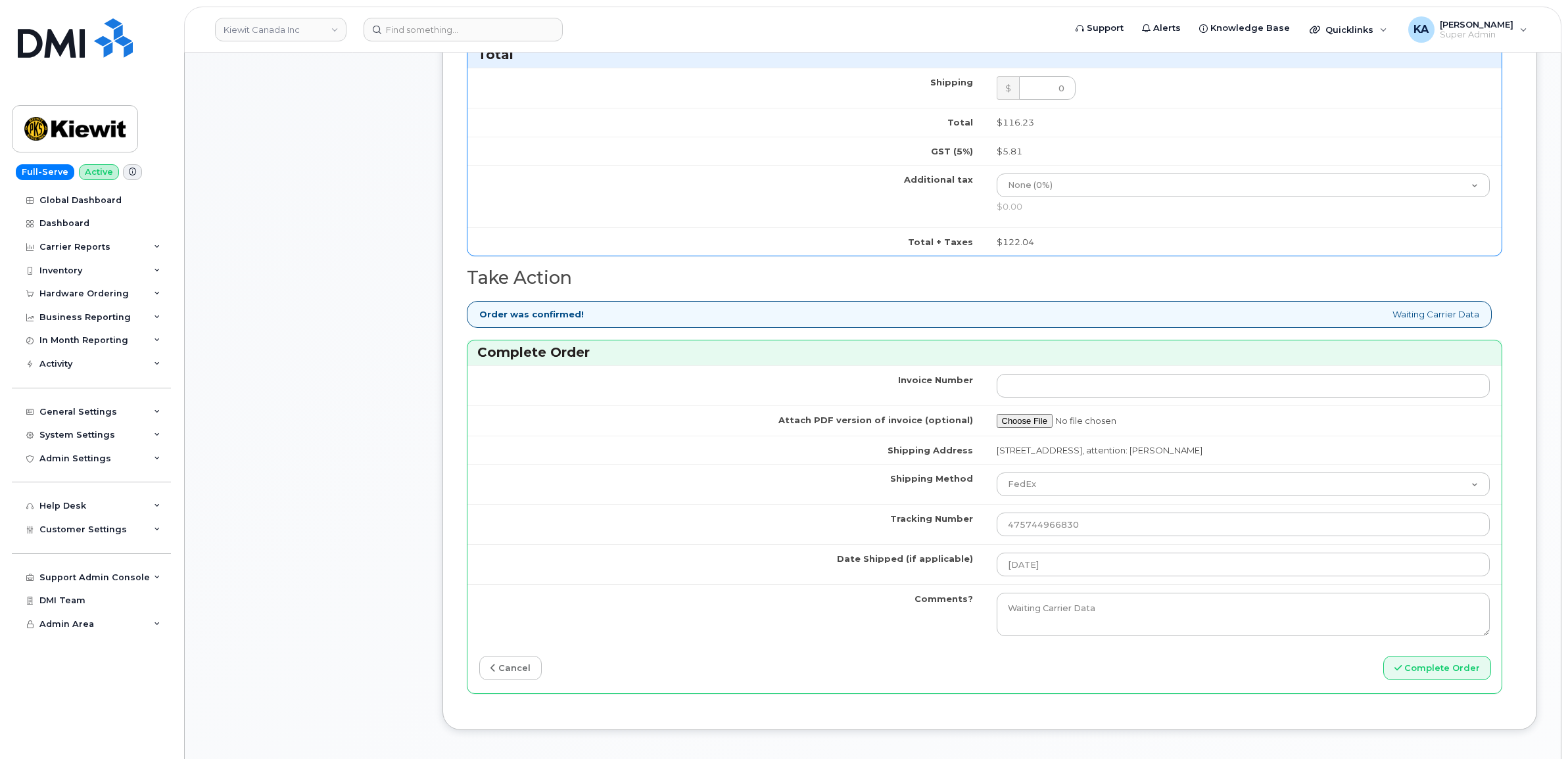
scroll to position [1068, 0]
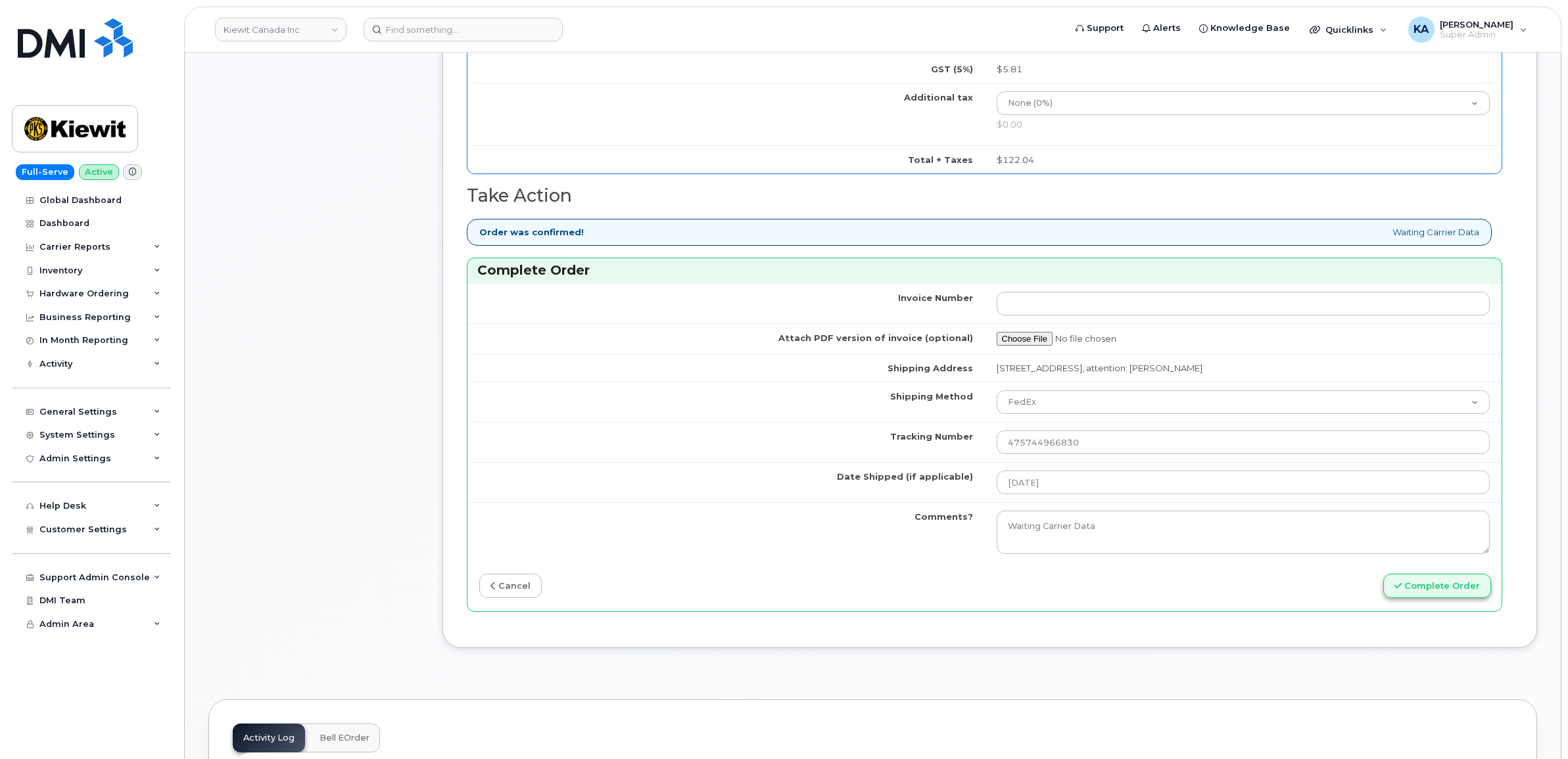
type input "4034777569"
click at [1418, 590] on button "Complete Order" at bounding box center [1436, 586] width 108 height 25
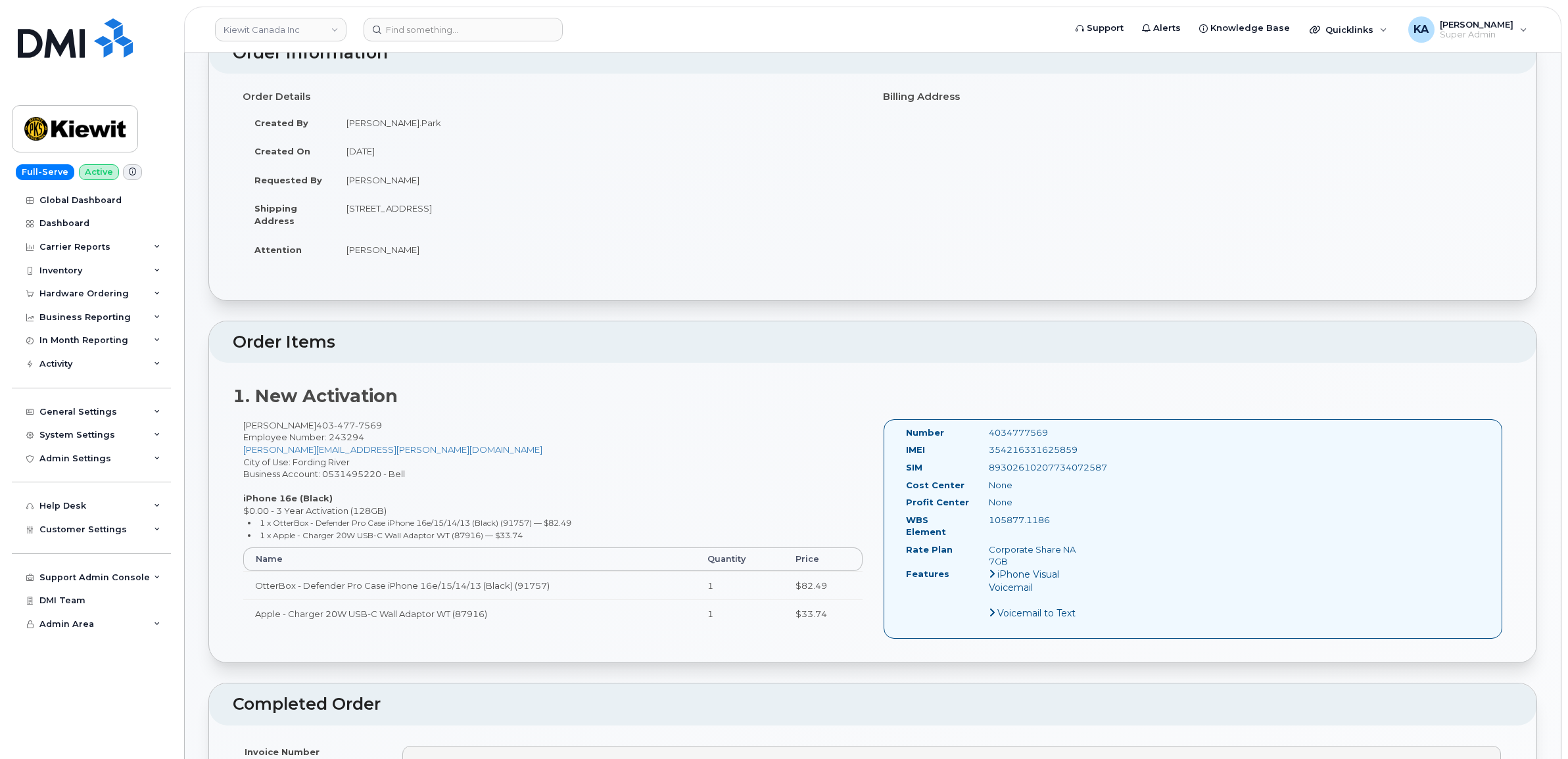
scroll to position [329, 0]
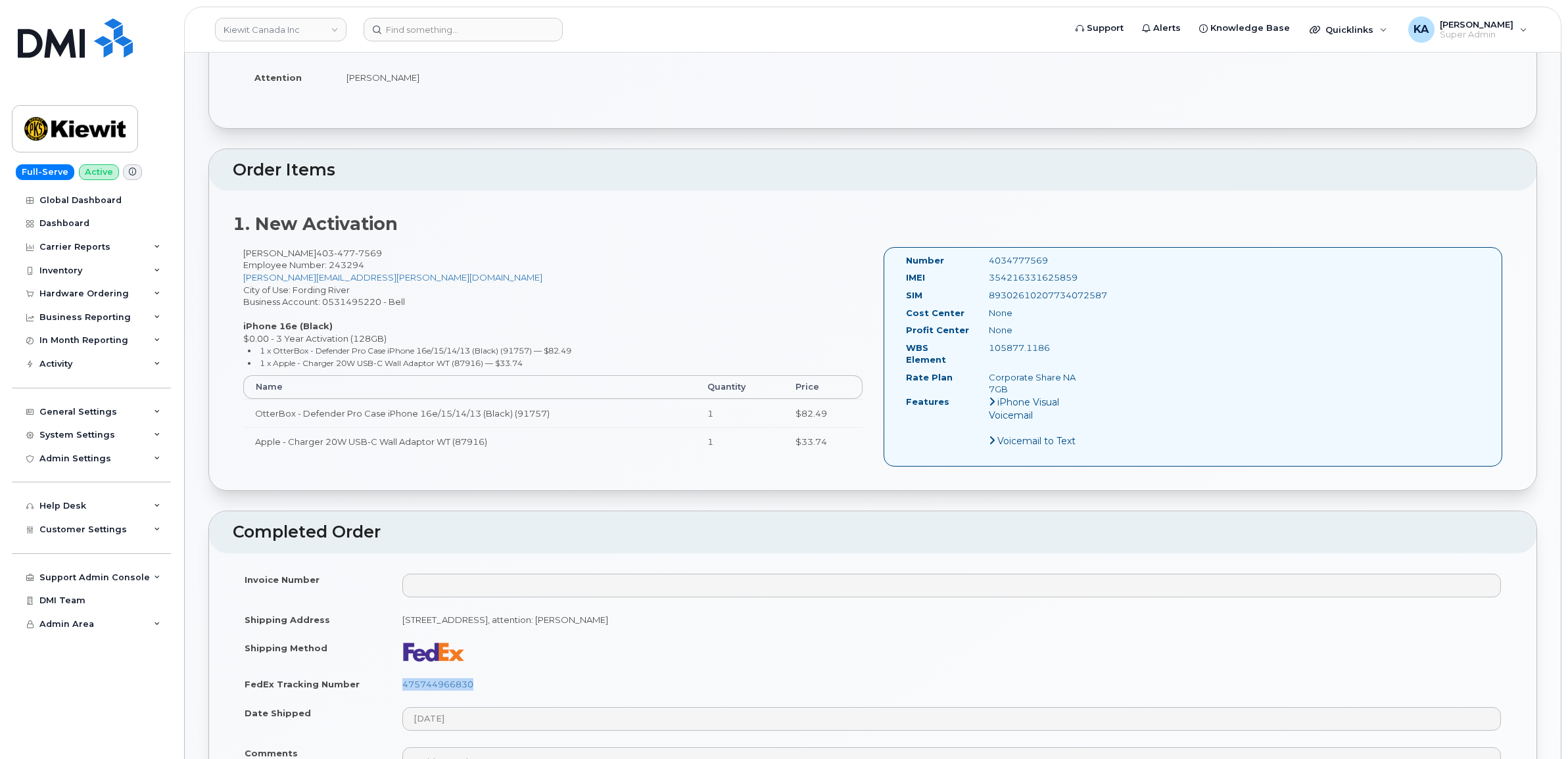
drag, startPoint x: 477, startPoint y: 674, endPoint x: 398, endPoint y: 678, distance: 79.1
click at [398, 678] on td "475744966830" at bounding box center [951, 684] width 1122 height 29
copy link "475744966830"
drag, startPoint x: 1078, startPoint y: 274, endPoint x: 989, endPoint y: 281, distance: 89.3
click at [989, 281] on div "354216331625859" at bounding box center [1037, 277] width 117 height 12
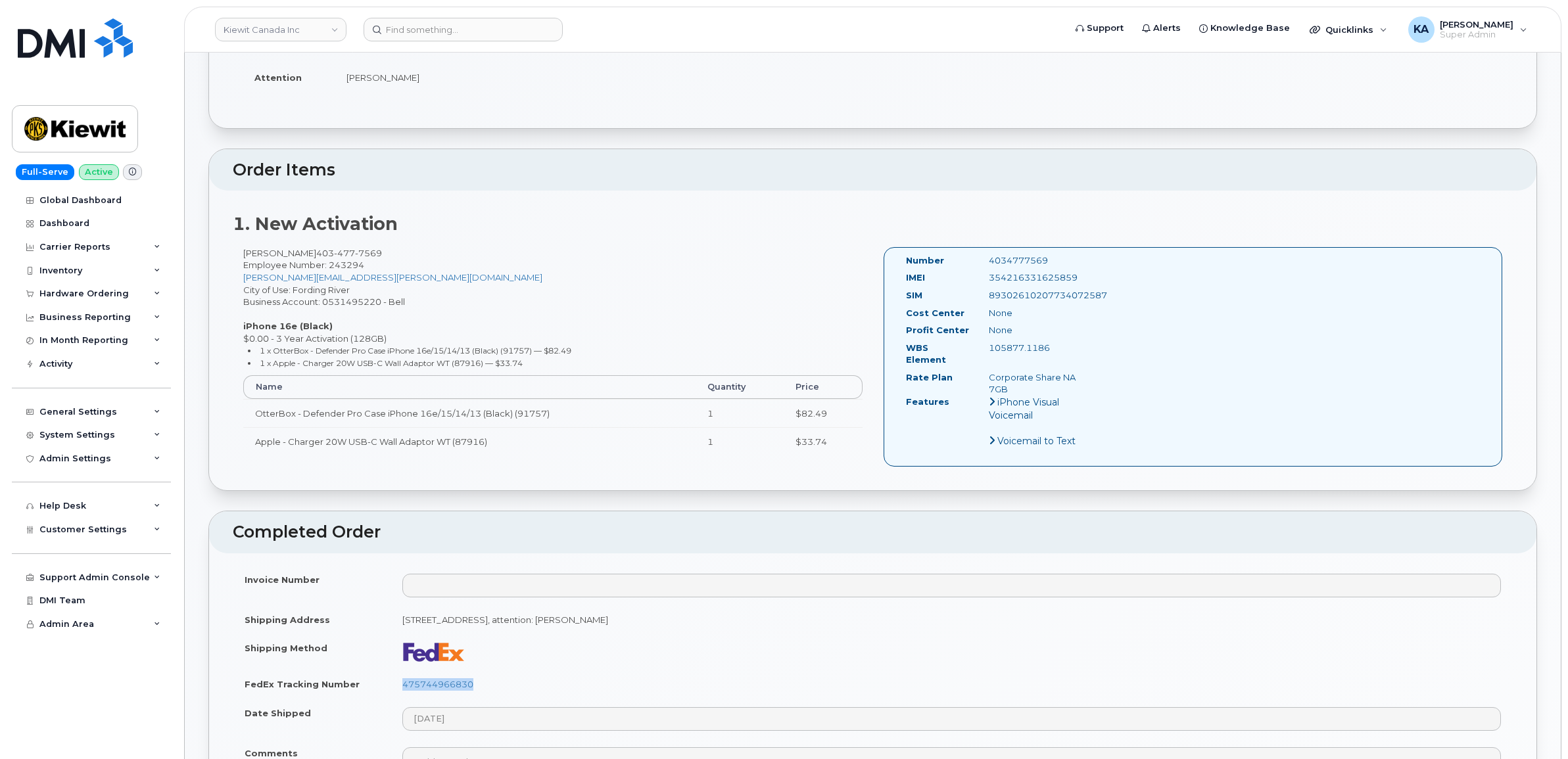
copy div "354216331625859"
drag, startPoint x: 1049, startPoint y: 261, endPoint x: 988, endPoint y: 261, distance: 61.0
click at [988, 261] on div "4034777569" at bounding box center [1037, 260] width 117 height 12
copy div "4034777569"
drag, startPoint x: 899, startPoint y: 258, endPoint x: 1052, endPoint y: 347, distance: 177.0
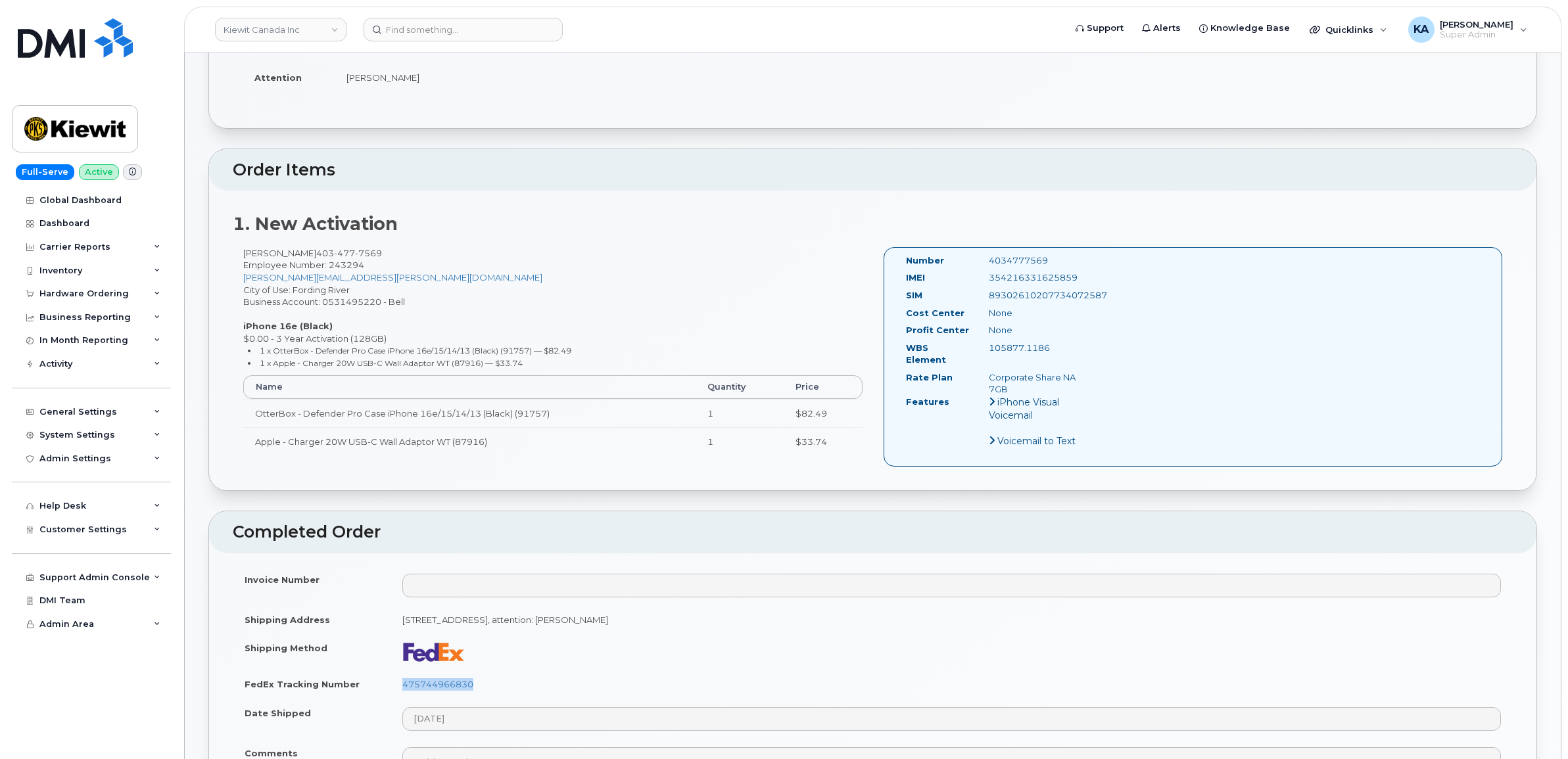
click at [1052, 347] on div "Number 4034777569 IMEI [TECHNICAL_ID] SIM [TECHNICAL_ID] Cost Center None [GEOG…" at bounding box center [996, 356] width 200 height 205
copy div "Number 4034777569 IMEI [TECHNICAL_ID] SIM [TECHNICAL_ID] Cost Center None Profi…"
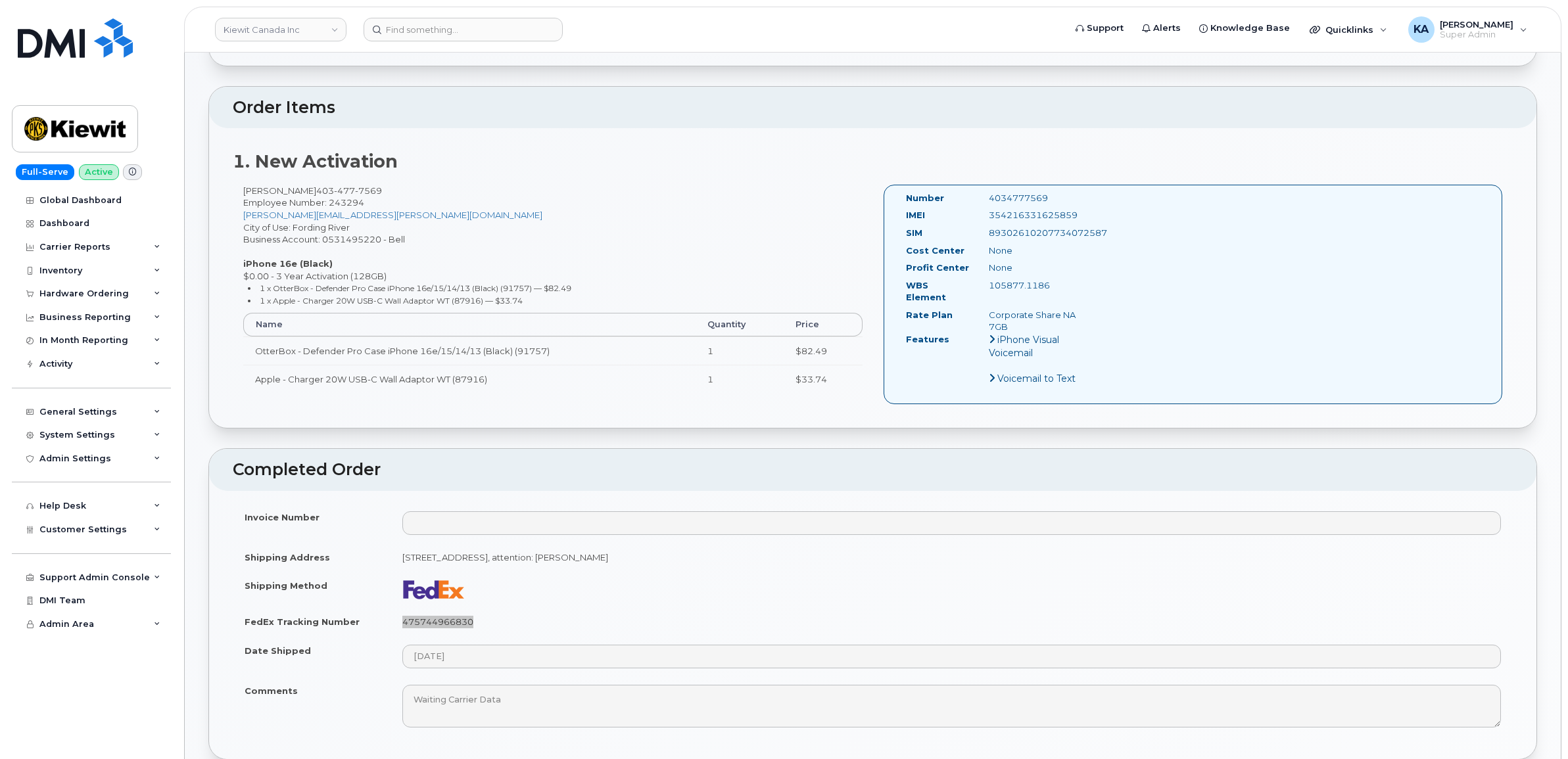
scroll to position [493, 0]
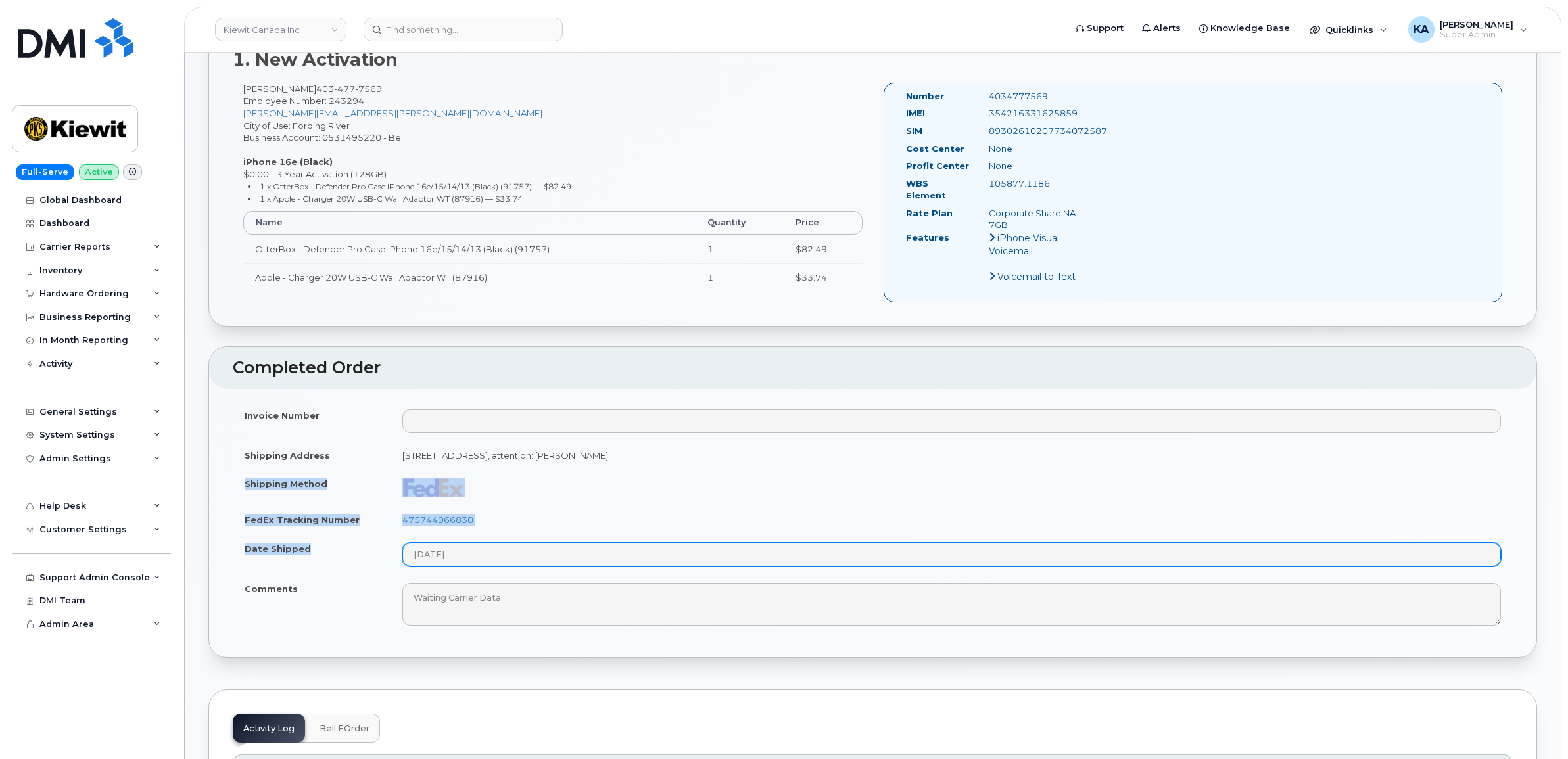
click at [492, 553] on tbody "Invoice Number Shipping Address [STREET_ADDRESS]: [PERSON_NAME] Shipping Method…" at bounding box center [872, 518] width 1280 height 234
copy tbody "Shipping Method FedEx Tracking Number 475744966830 Date Shipped"
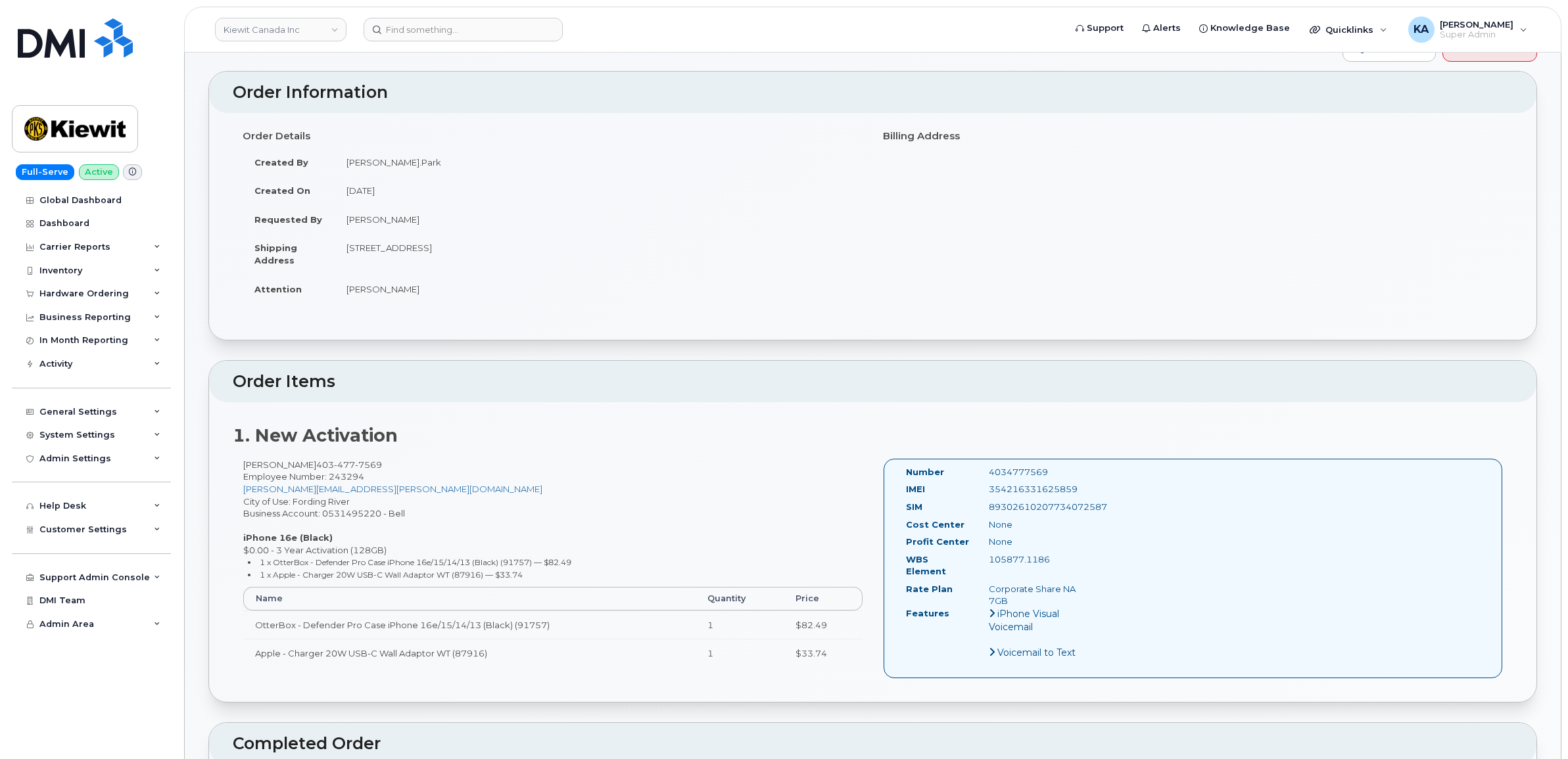
scroll to position [82, 0]
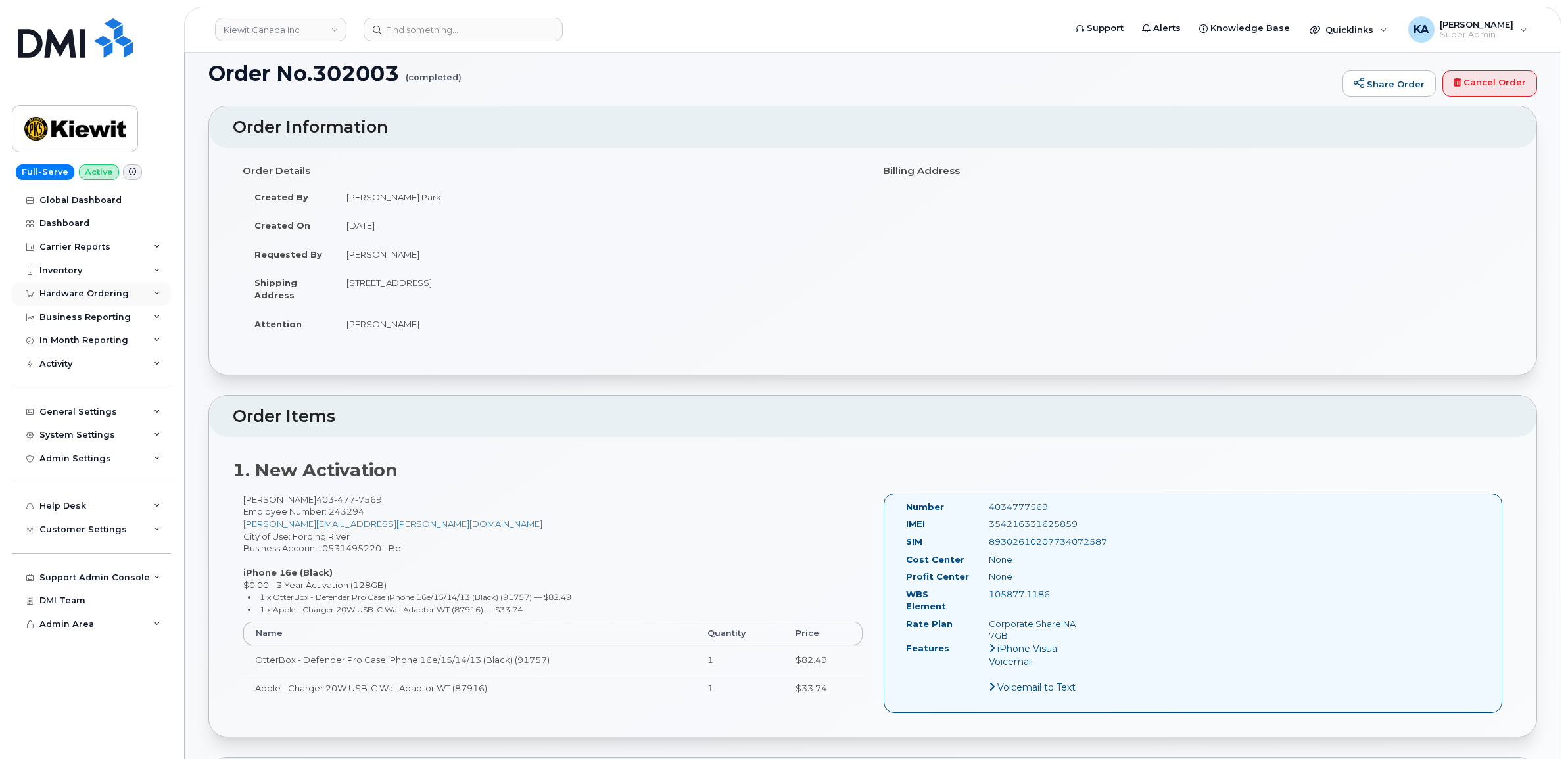
click at [66, 291] on div "Hardware Ordering" at bounding box center [84, 294] width 90 height 11
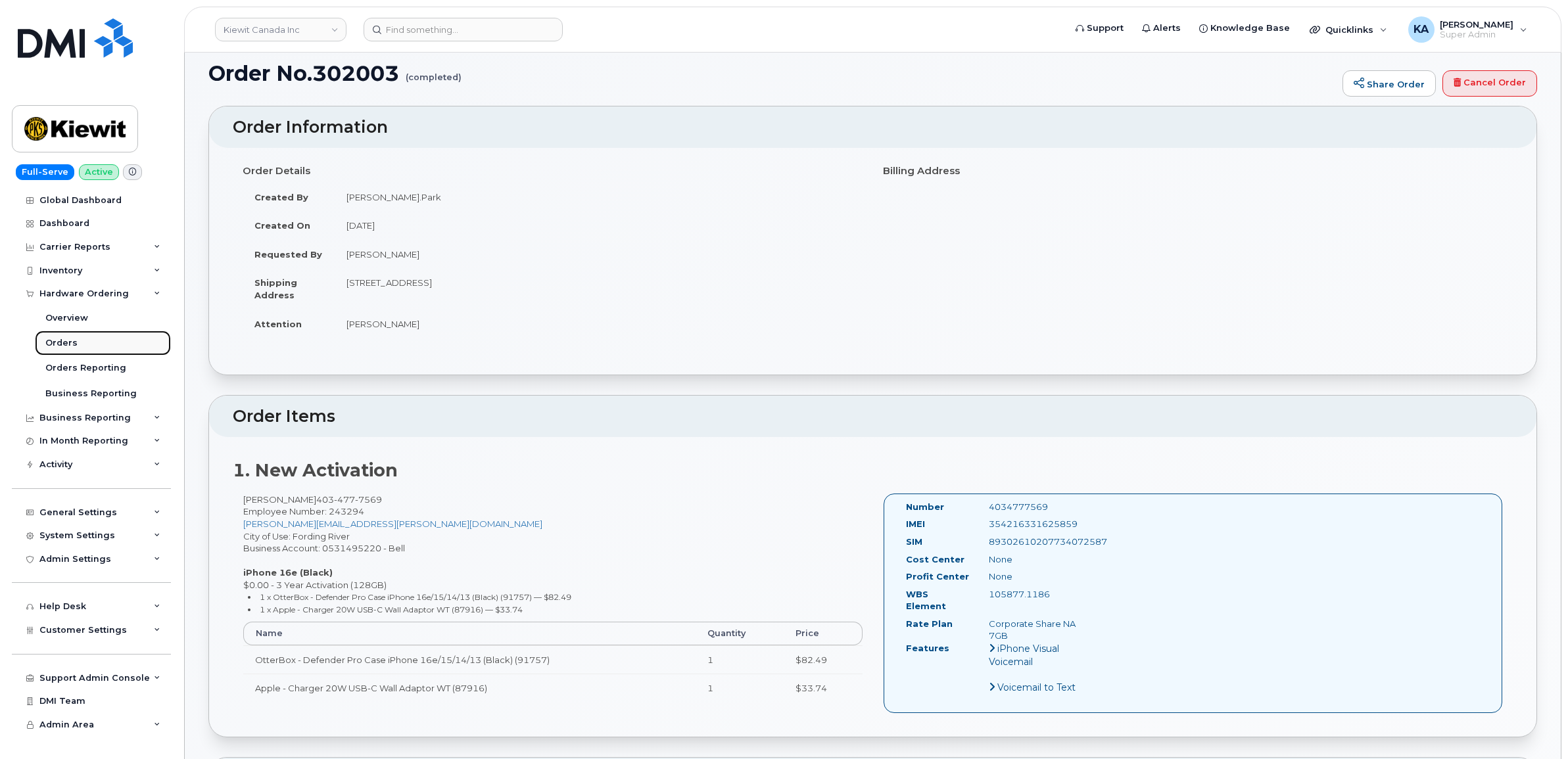
click at [62, 343] on div "Orders" at bounding box center [61, 343] width 32 height 12
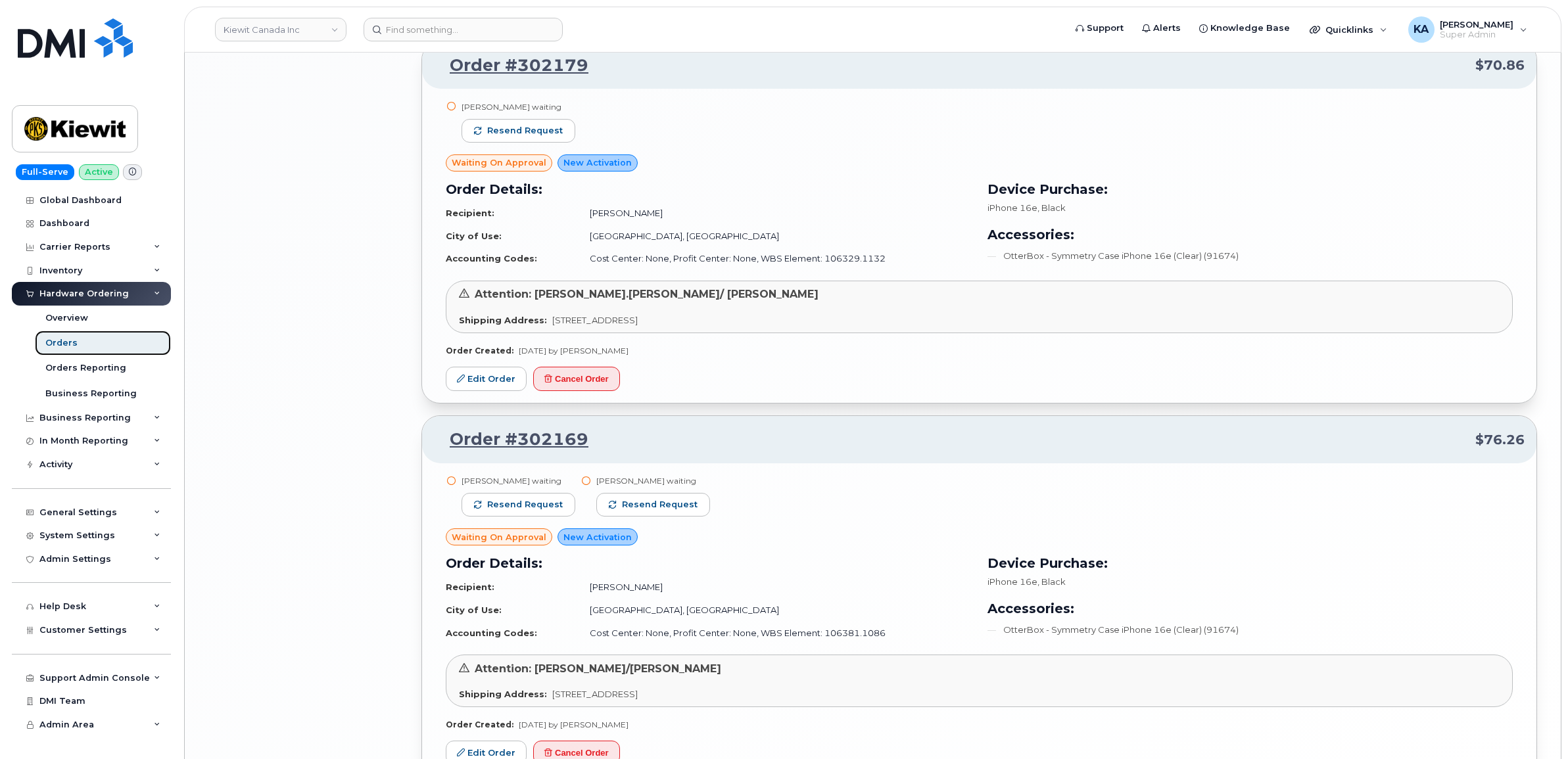
scroll to position [2515, 0]
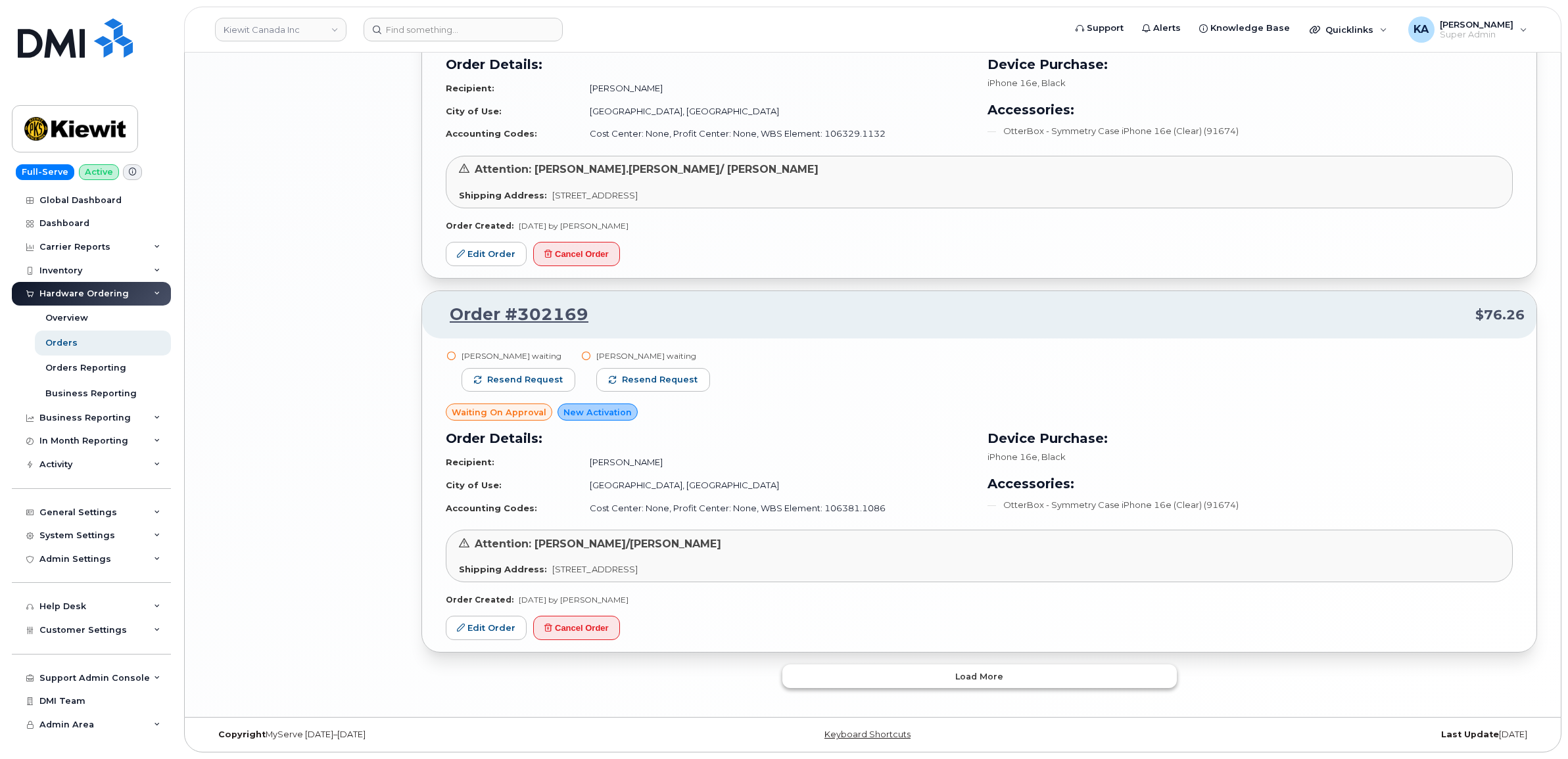
click at [862, 672] on button "Load more" at bounding box center [979, 676] width 395 height 24
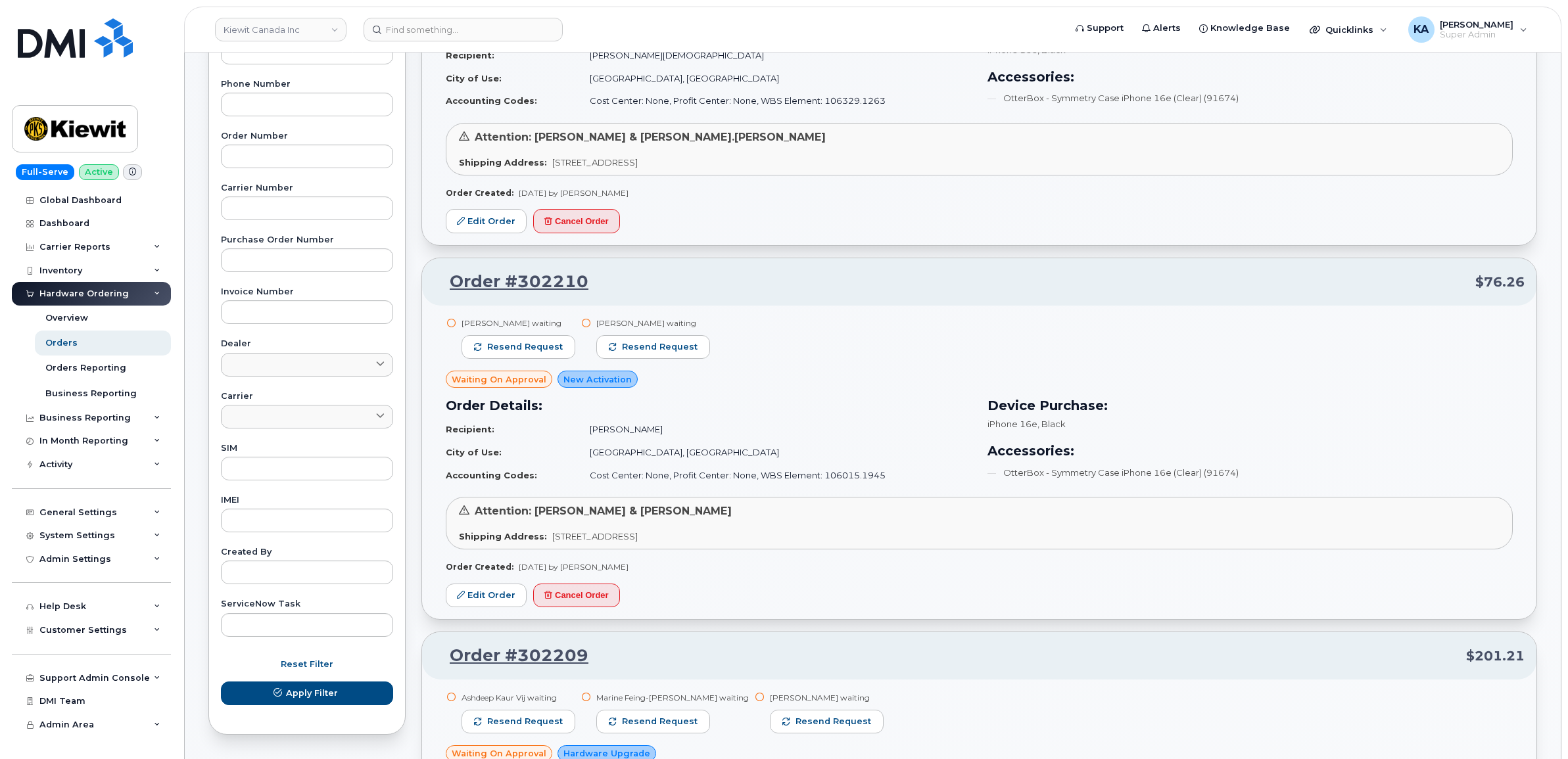
scroll to position [0, 0]
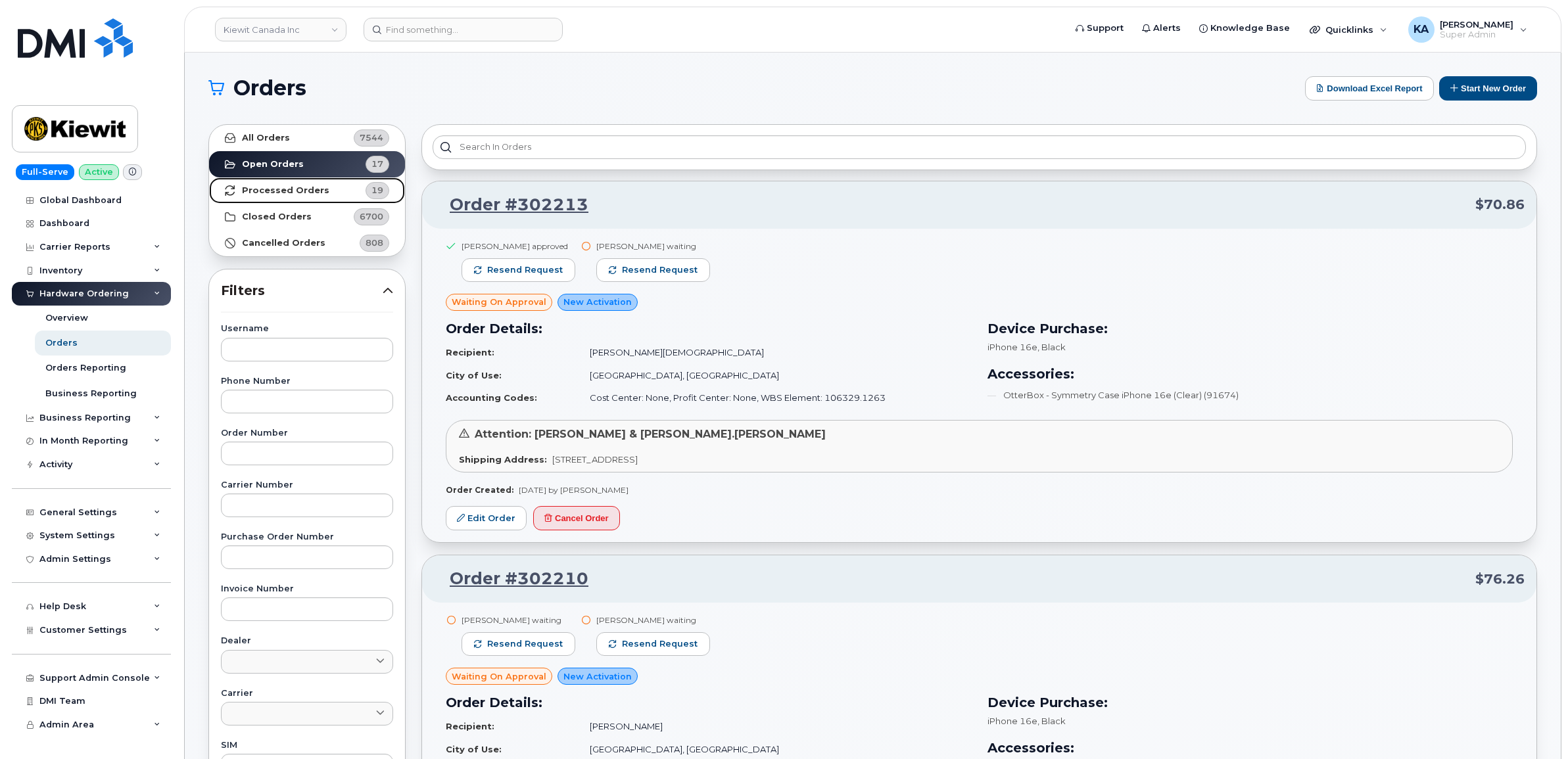
click at [306, 189] on strong "Processed Orders" at bounding box center [285, 190] width 87 height 11
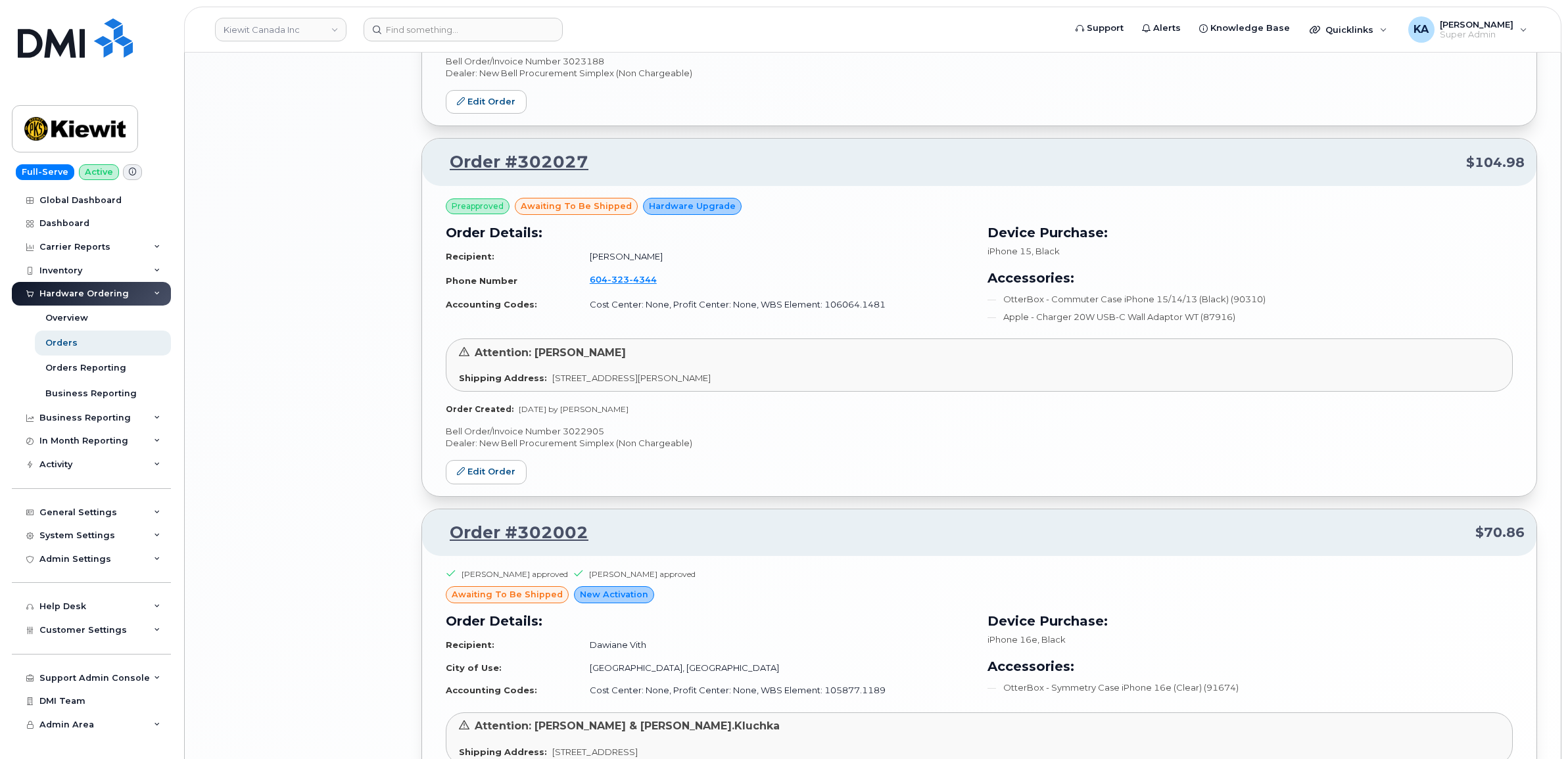
scroll to position [2281, 0]
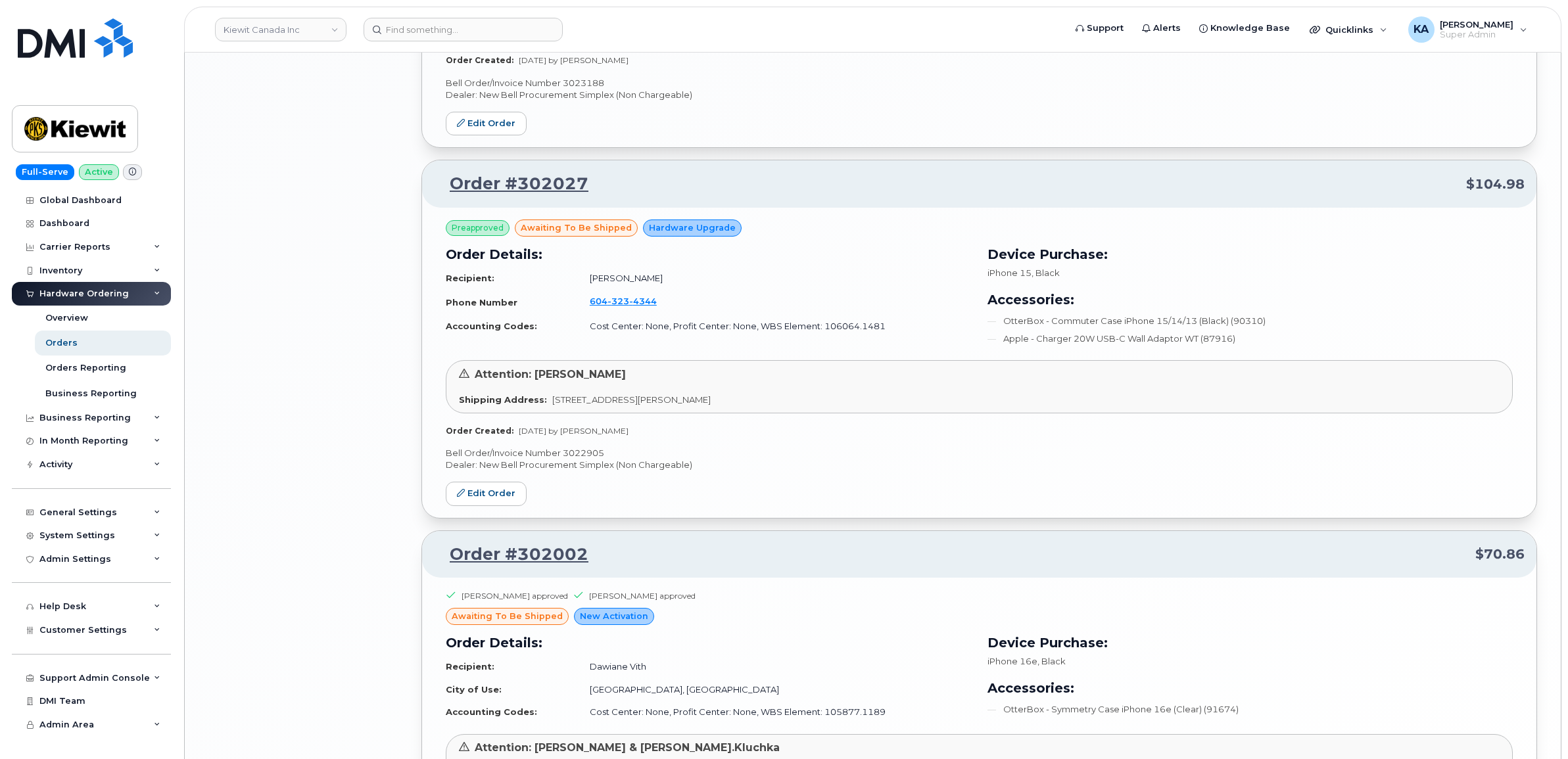
click at [569, 457] on p "Bell Order/Invoice Number 3022905" at bounding box center [979, 453] width 1067 height 12
copy p "3022905"
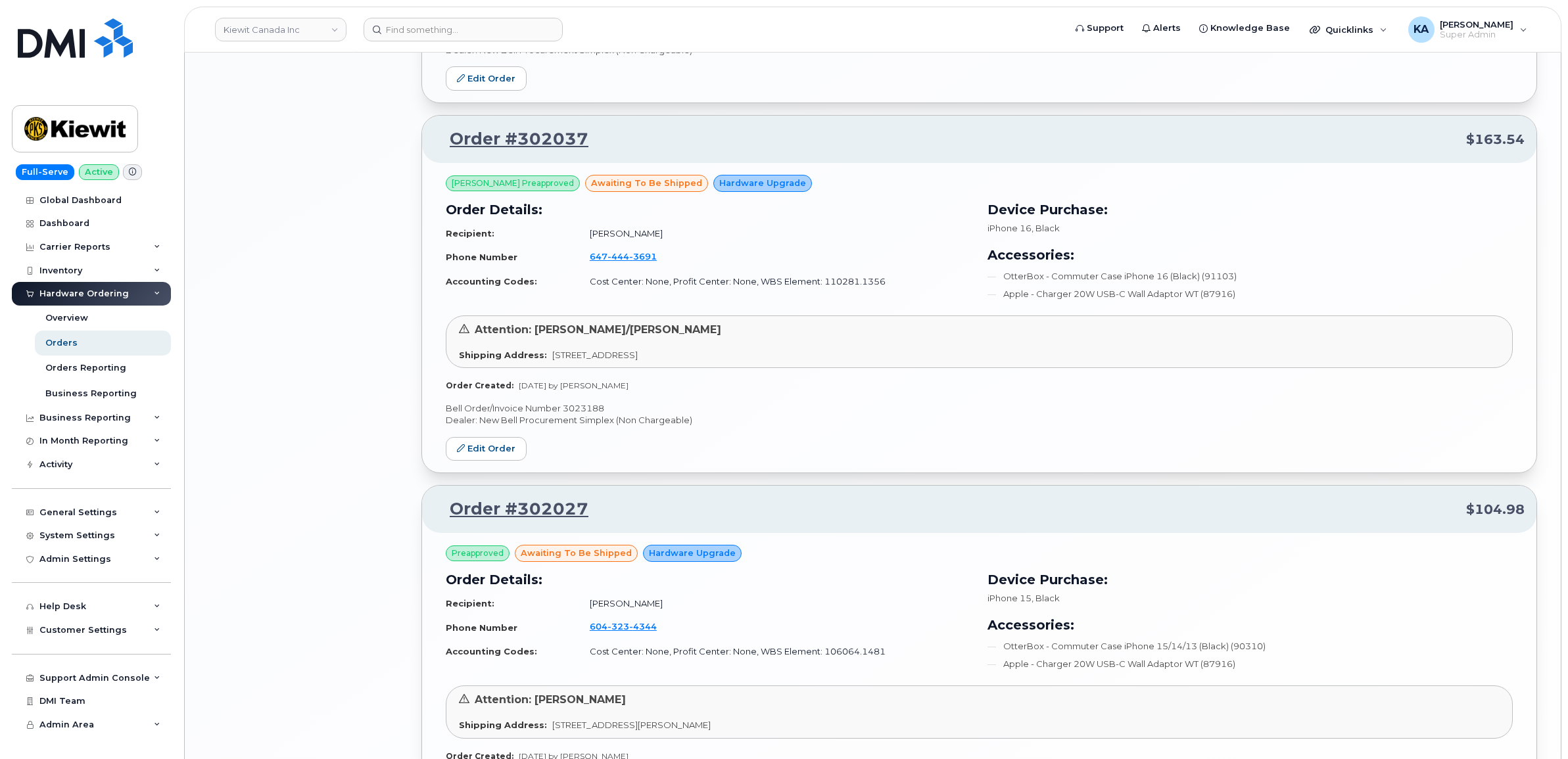
scroll to position [1952, 0]
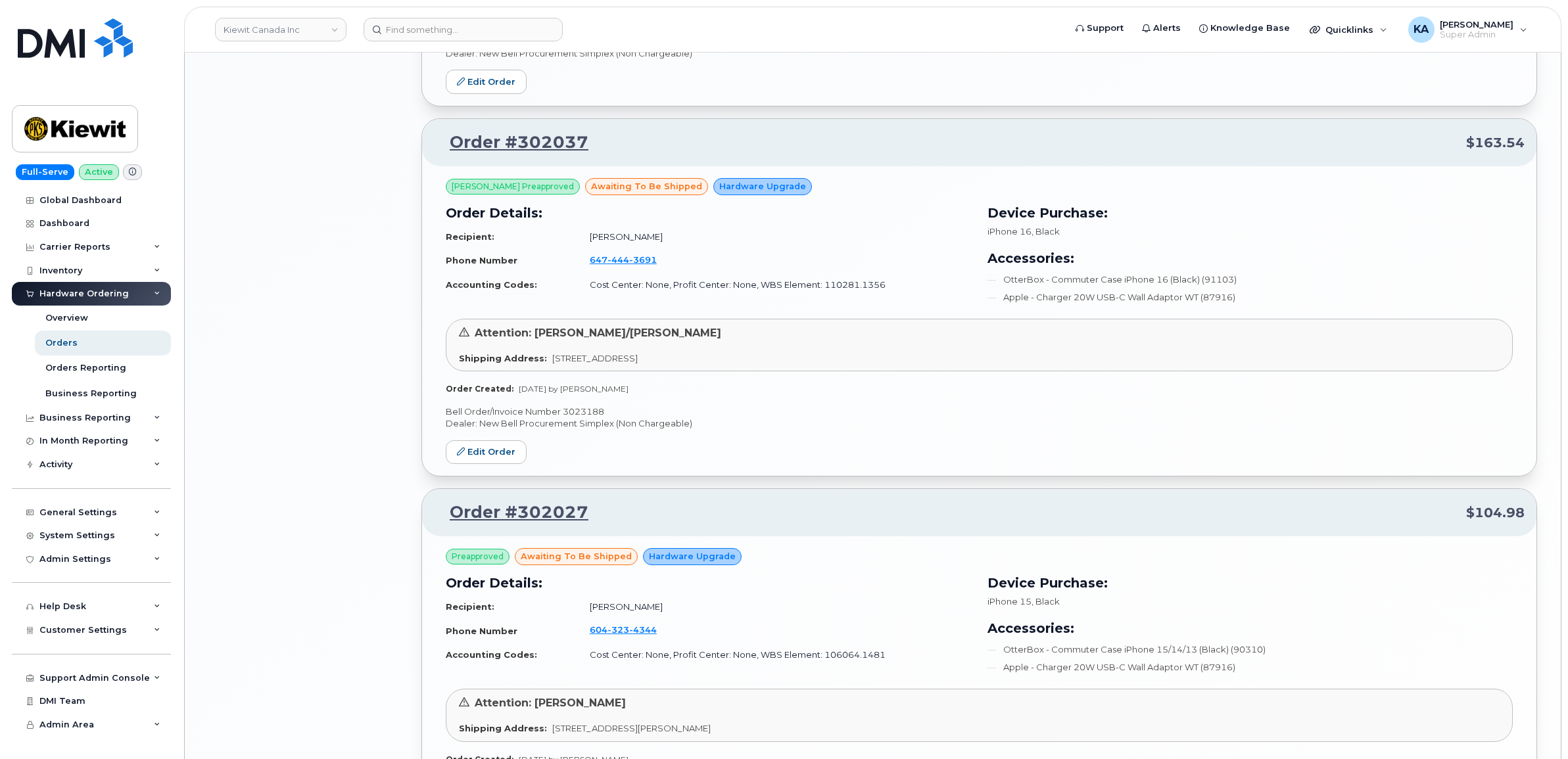
click at [585, 415] on p "Bell Order/Invoice Number 3023188" at bounding box center [979, 411] width 1067 height 12
copy p "3023188"
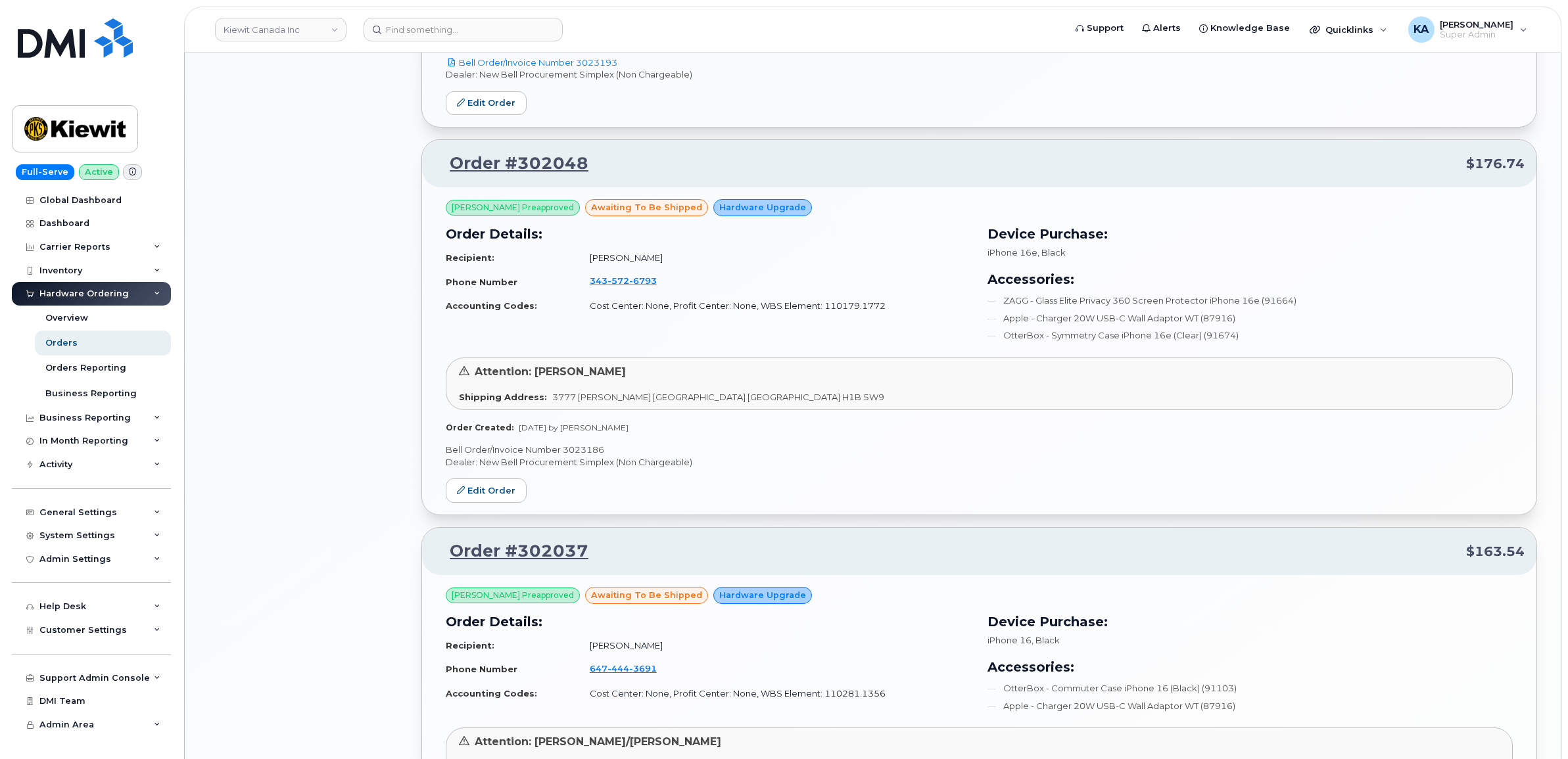
scroll to position [1542, 0]
click at [582, 455] on p "Bell Order/Invoice Number 3023186" at bounding box center [979, 451] width 1067 height 12
copy p "3023186"
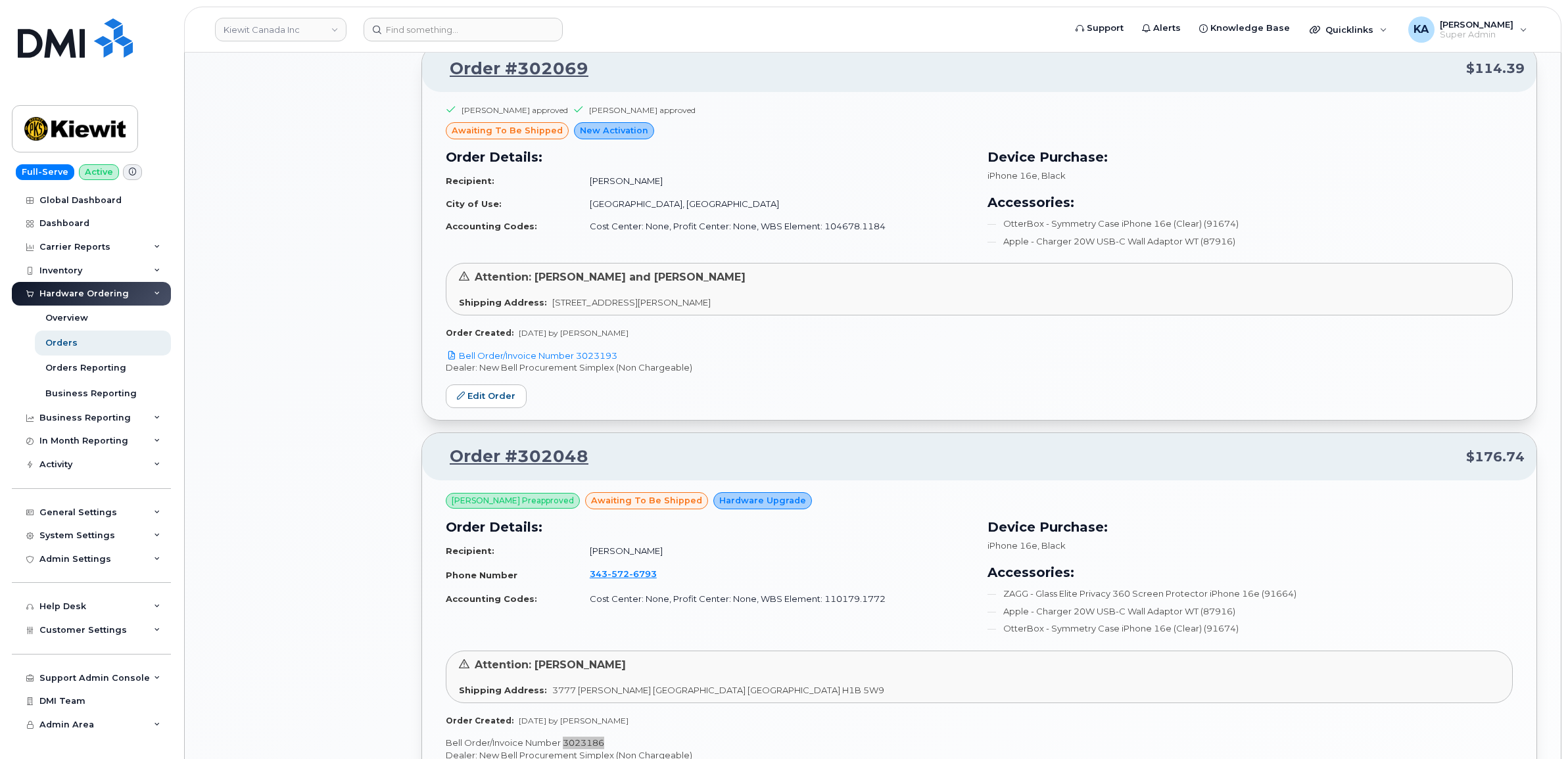
scroll to position [1213, 0]
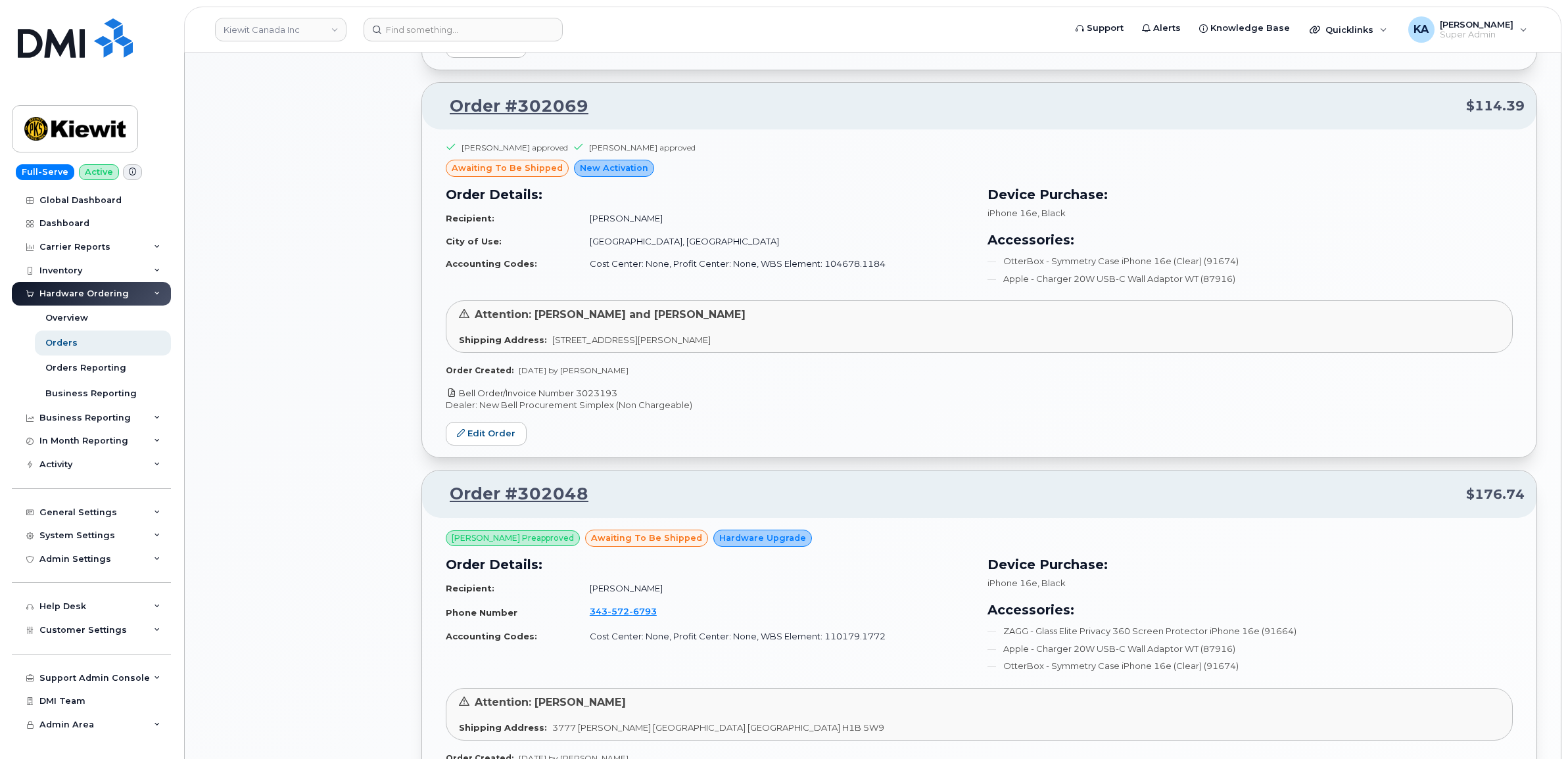
drag, startPoint x: 623, startPoint y: 393, endPoint x: 579, endPoint y: 391, distance: 44.0
click at [579, 391] on p "Bell Order/Invoice Number 3023193" at bounding box center [979, 393] width 1067 height 12
copy link "3023193"
click at [470, 437] on link "Edit Order" at bounding box center [486, 434] width 81 height 25
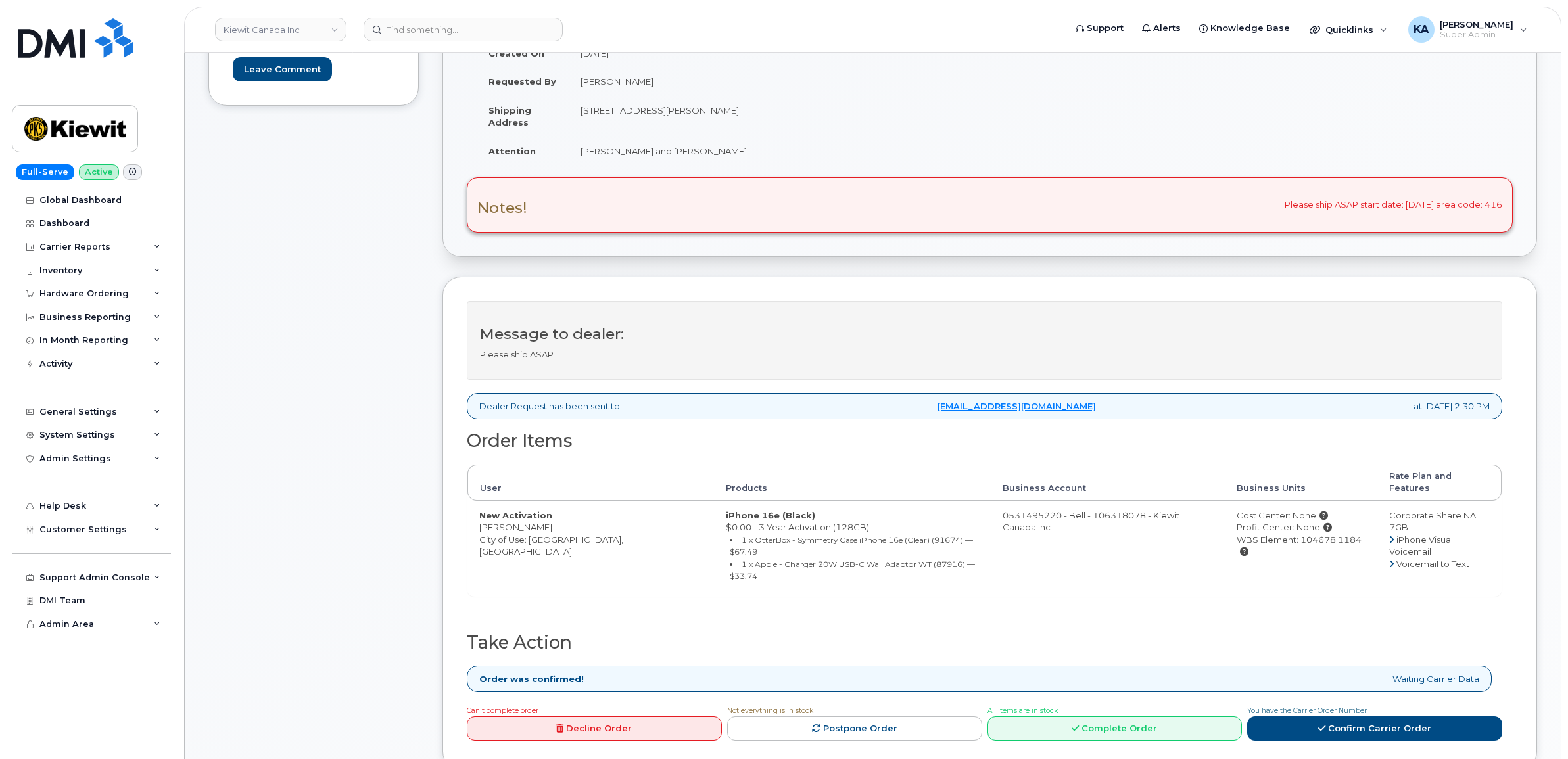
scroll to position [329, 0]
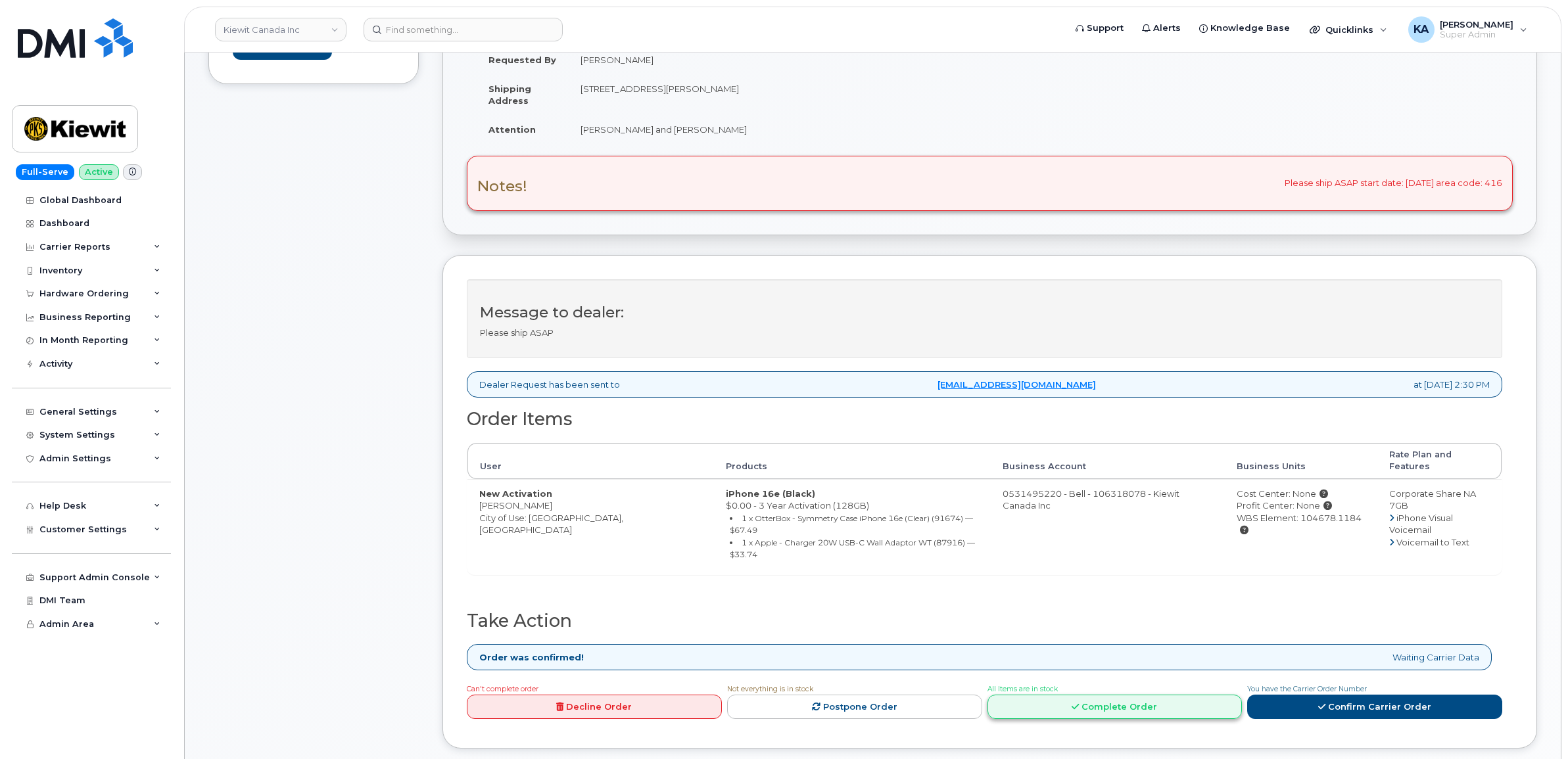
click at [1134, 695] on link "Complete Order" at bounding box center [1115, 707] width 255 height 25
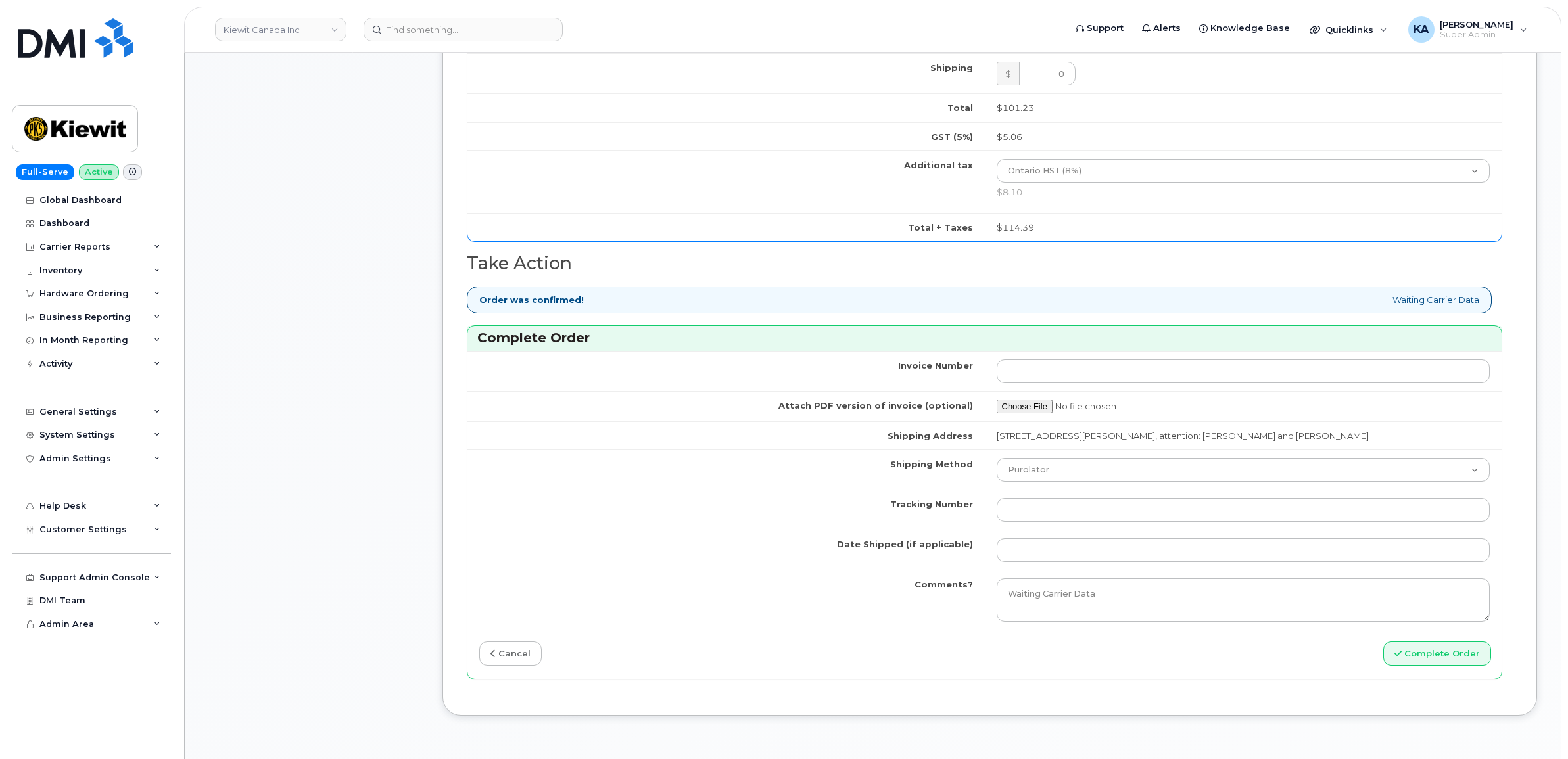
scroll to position [1150, 0]
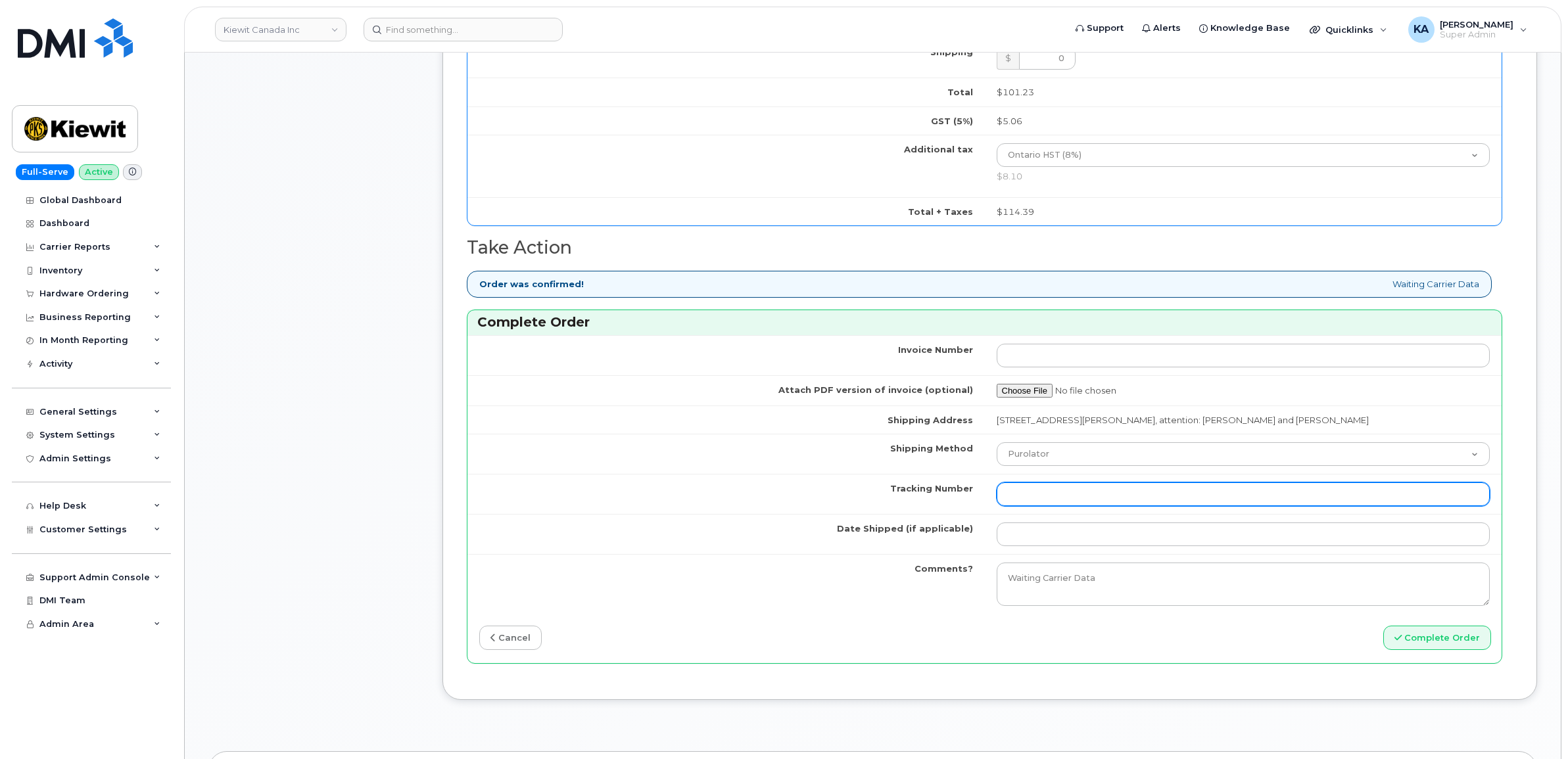
click at [1098, 498] on input "Tracking Number" at bounding box center [1243, 494] width 493 height 24
paste input "520078123376"
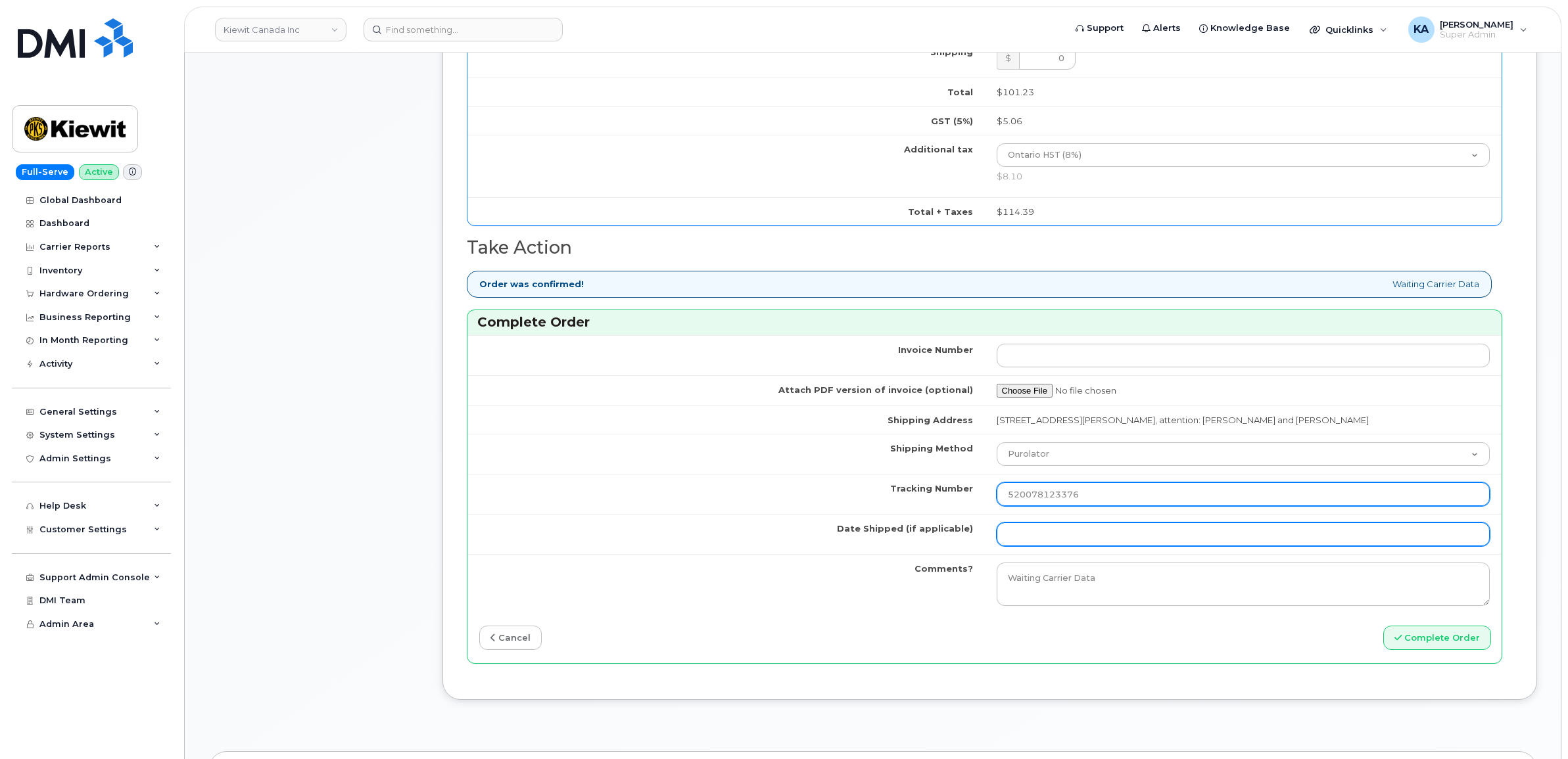
type input "520078123376"
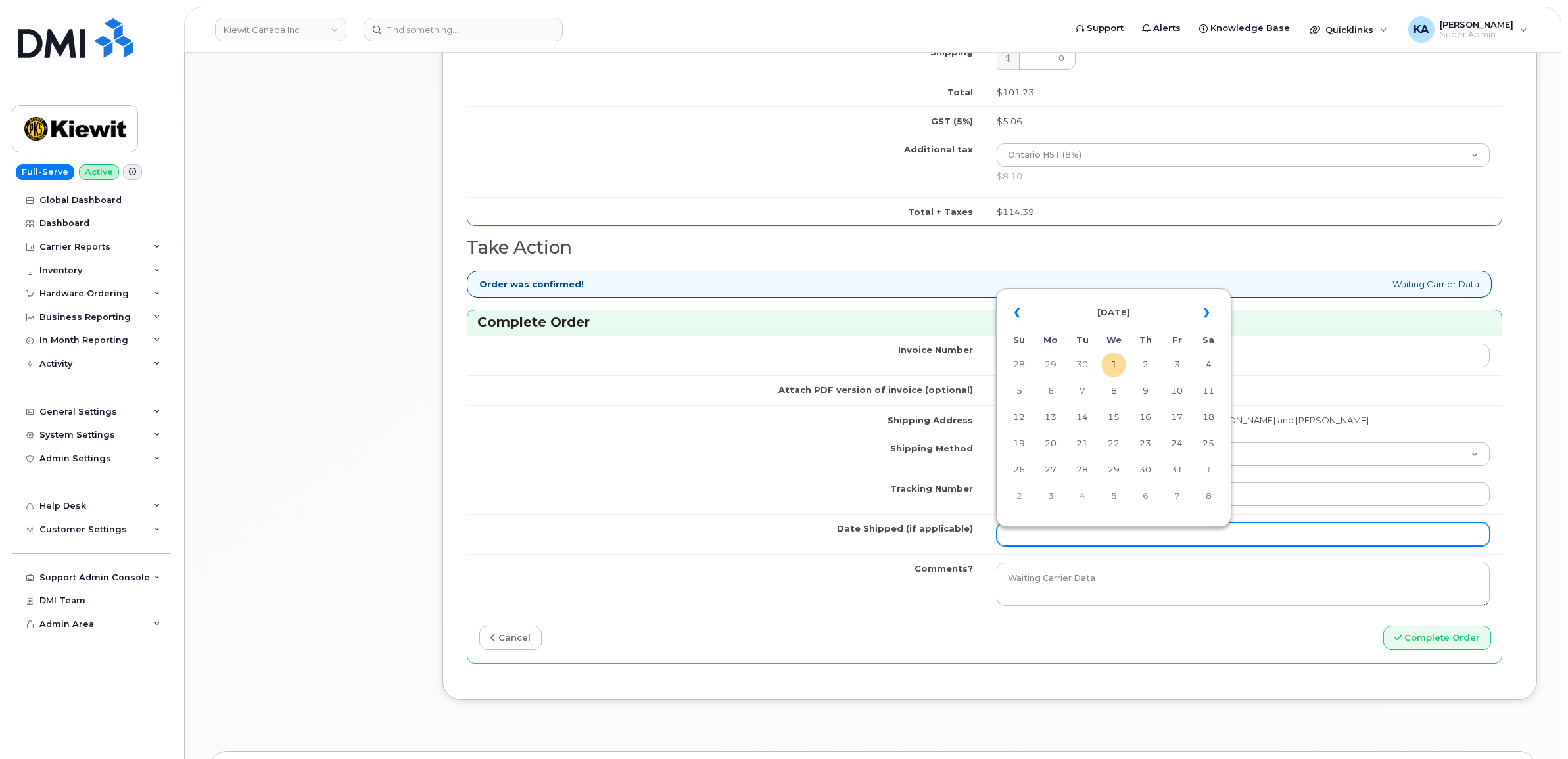
click at [1066, 536] on input "Date Shipped (if applicable)" at bounding box center [1243, 535] width 493 height 24
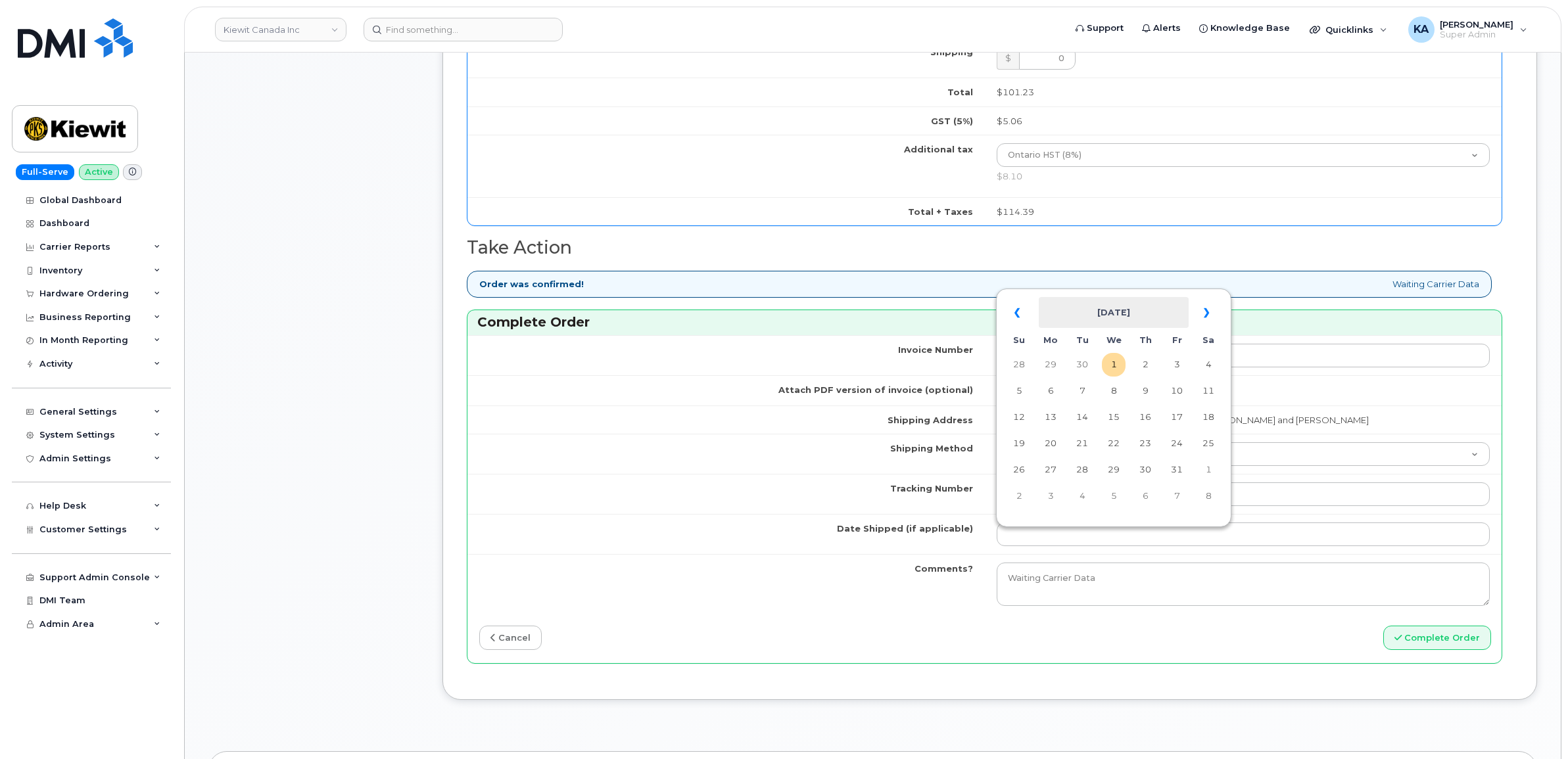
click at [1091, 297] on th "[DATE]" at bounding box center [1113, 312] width 150 height 31
click at [1015, 500] on span "Sep" at bounding box center [1019, 499] width 30 height 35
click at [1047, 468] on td "29" at bounding box center [1050, 470] width 24 height 24
type input "[DATE]"
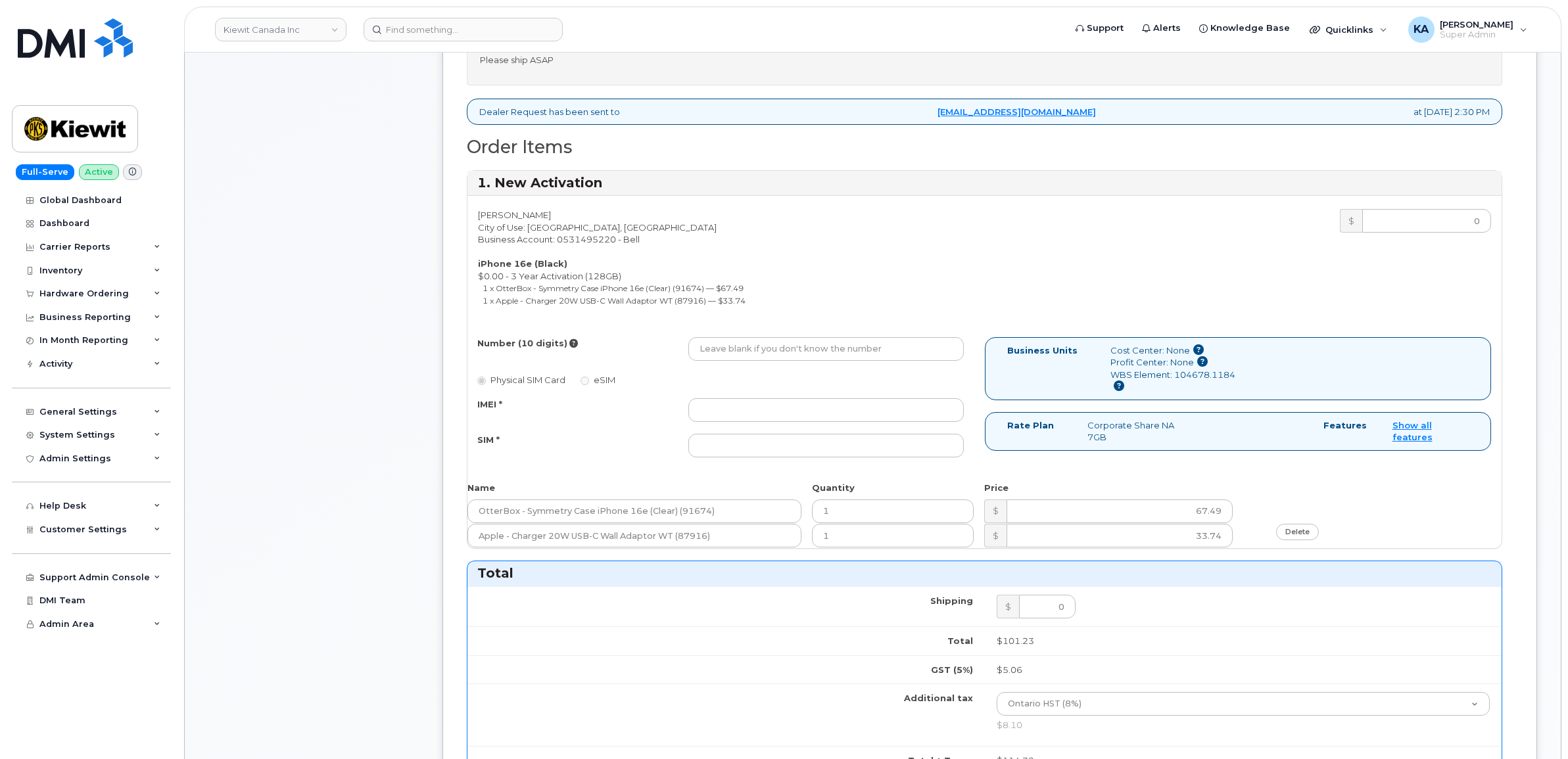
scroll to position [576, 0]
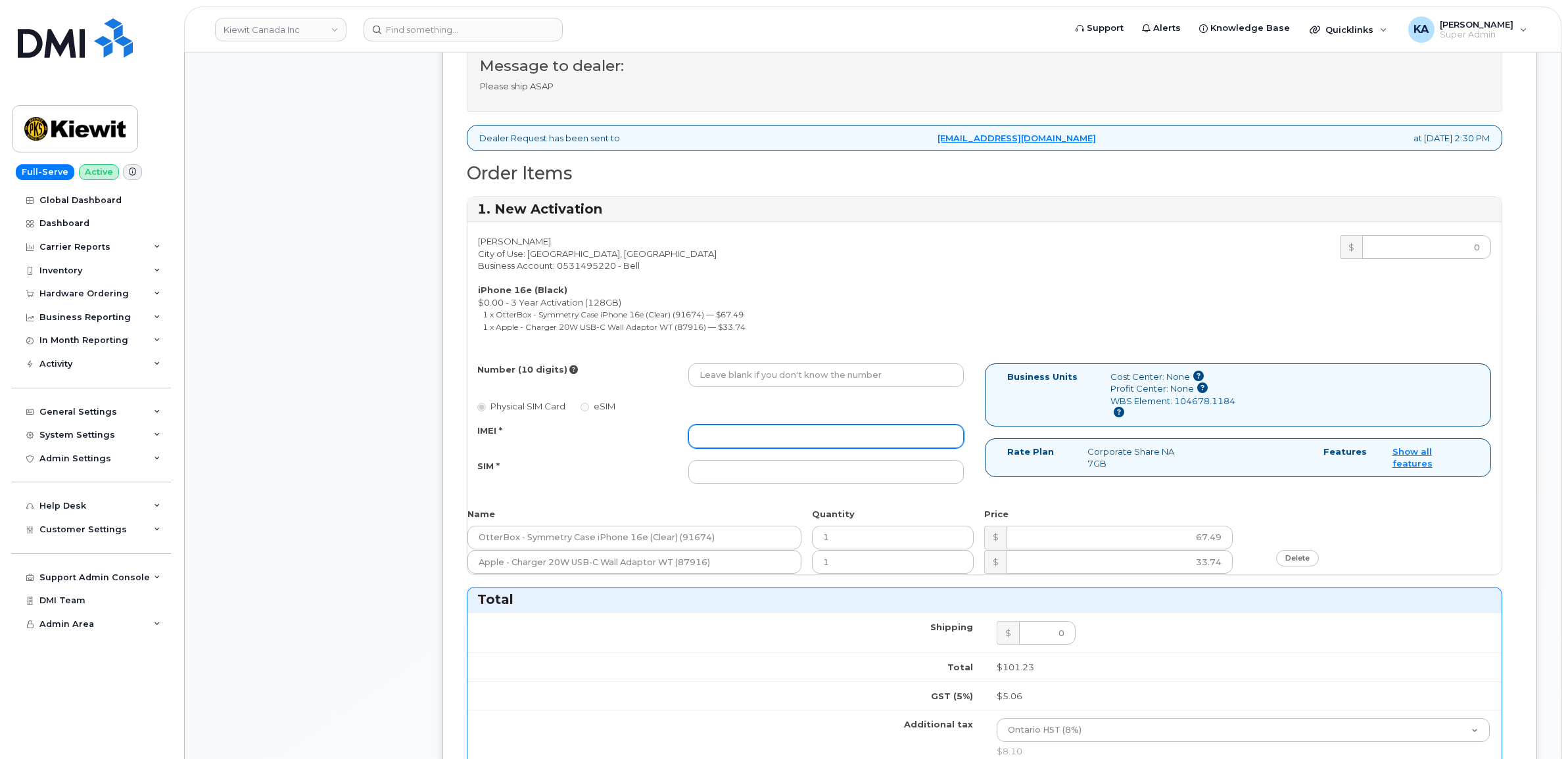
click at [851, 446] on input "IMEI *" at bounding box center [826, 436] width 275 height 24
paste input "354216331504393"
type input "354216331504393"
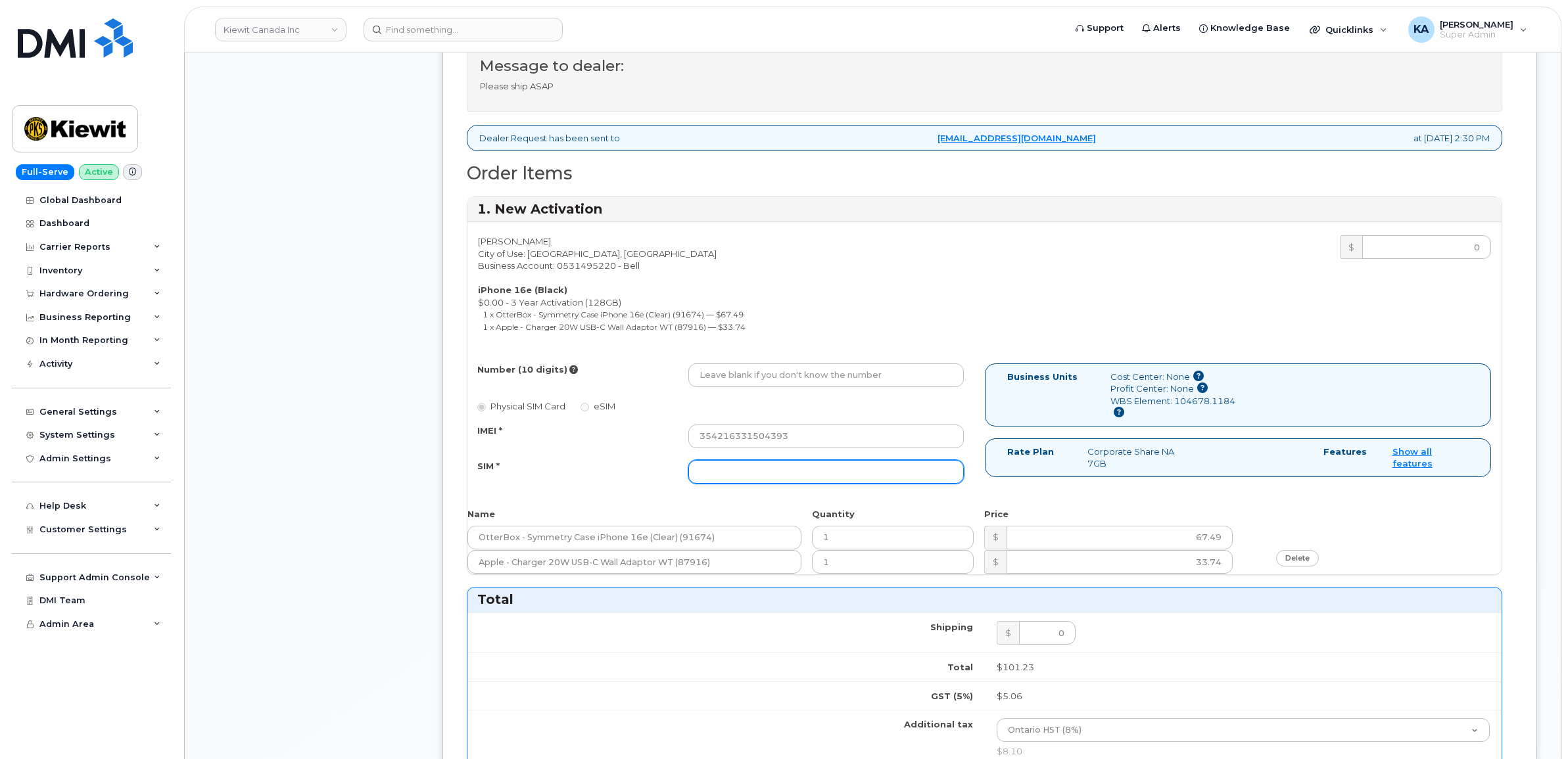
click at [809, 474] on input "SIM *" at bounding box center [826, 472] width 275 height 24
paste input "89302610207734136861"
type input "89302610207734136861"
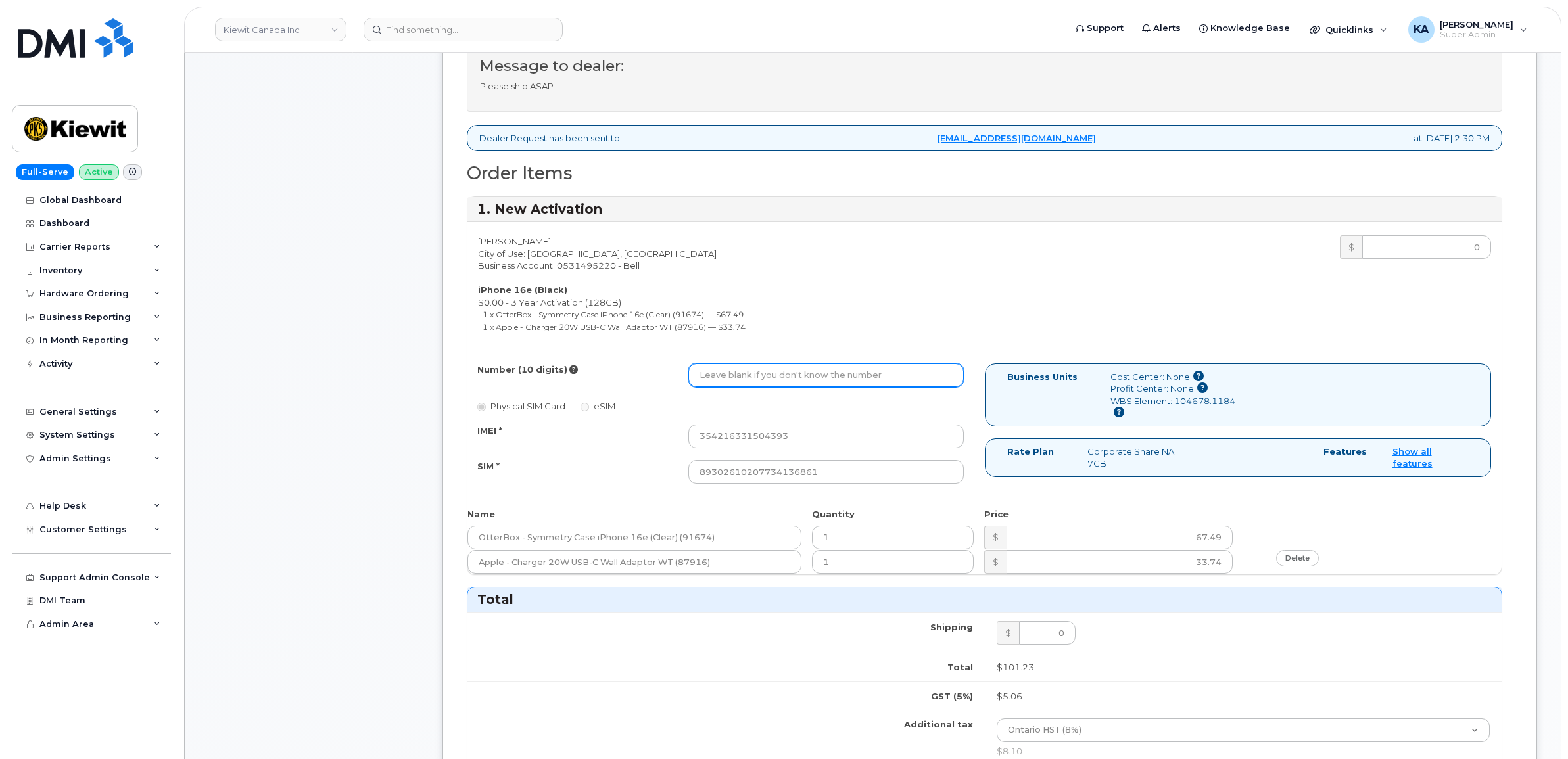
click at [823, 370] on input "Number (10 digits)" at bounding box center [826, 375] width 275 height 24
paste input "6475293270"
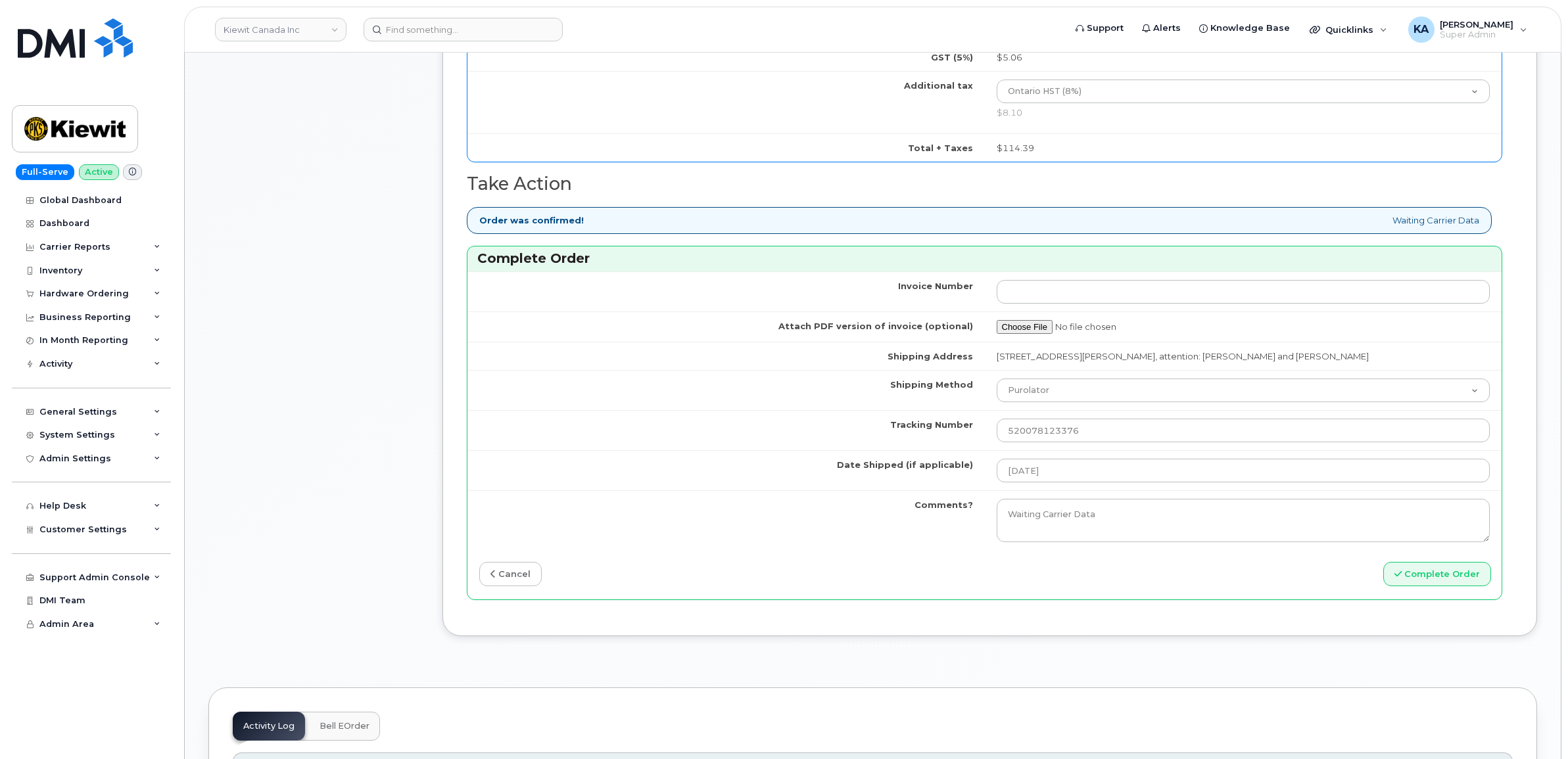
scroll to position [1233, 0]
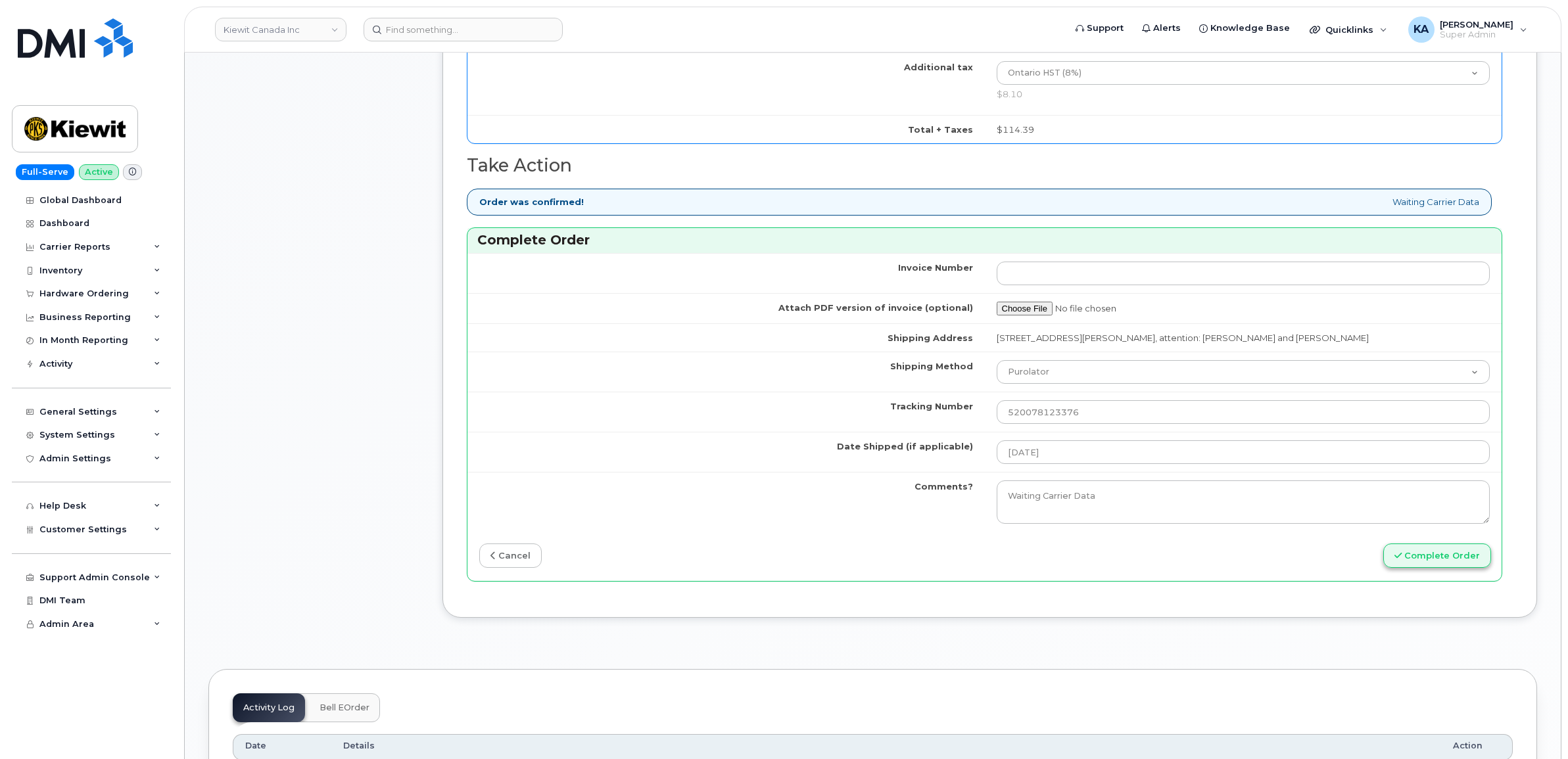
type input "6475293270"
click at [1427, 564] on button "Complete Order" at bounding box center [1436, 556] width 108 height 25
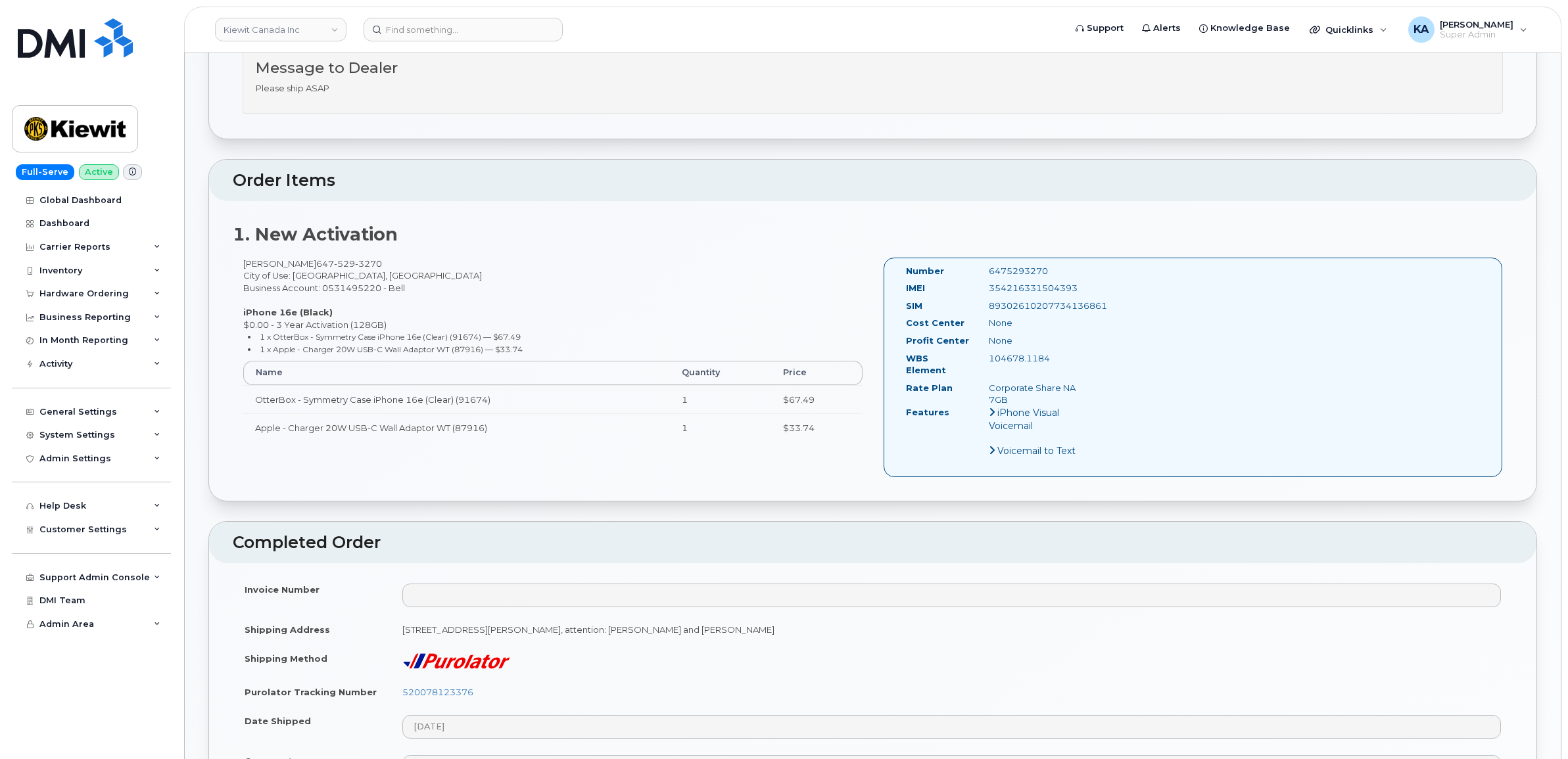
scroll to position [493, 0]
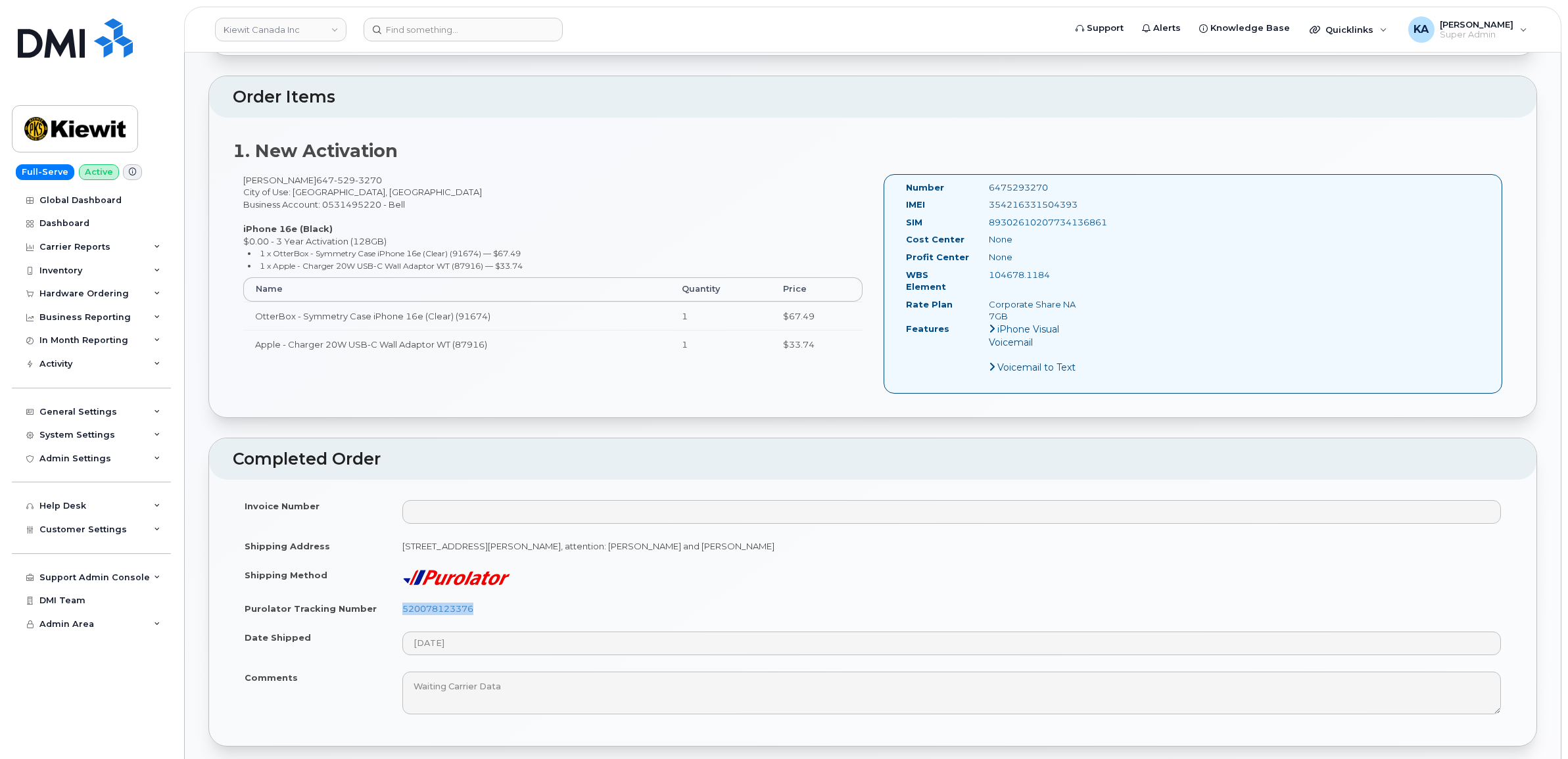
drag, startPoint x: 480, startPoint y: 600, endPoint x: 398, endPoint y: 606, distance: 82.2
click at [398, 606] on td "520078123376" at bounding box center [951, 609] width 1122 height 29
copy link "520078123376"
drag, startPoint x: 1086, startPoint y: 204, endPoint x: 983, endPoint y: 205, distance: 103.0
click at [983, 205] on div "354216331504393" at bounding box center [1037, 204] width 117 height 12
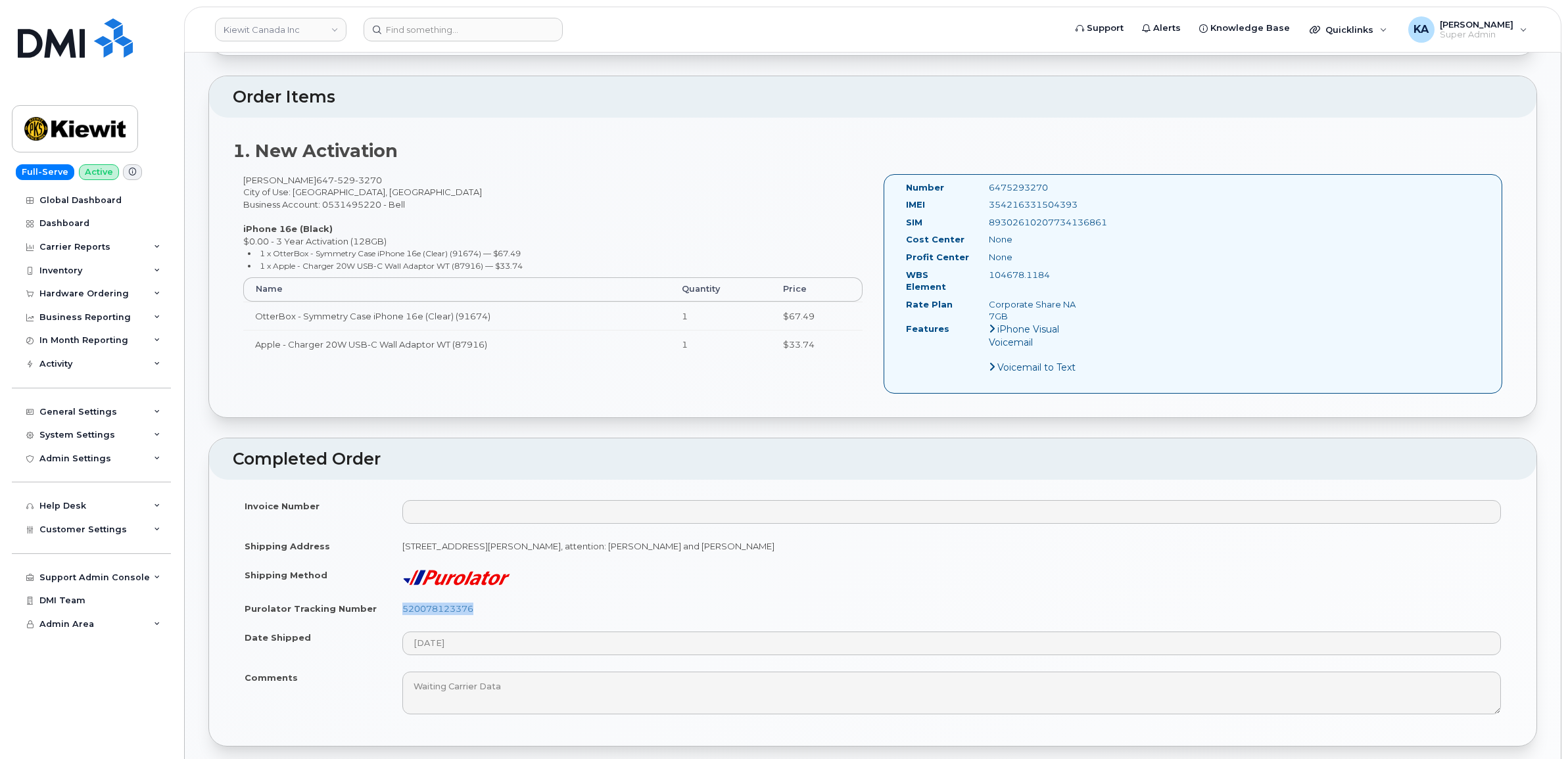
copy div "354216331504393"
drag, startPoint x: 1062, startPoint y: 185, endPoint x: 986, endPoint y: 188, distance: 76.1
click at [986, 188] on div "6475293270" at bounding box center [1037, 187] width 117 height 12
copy div "6475293270"
drag, startPoint x: 900, startPoint y: 186, endPoint x: 1070, endPoint y: 274, distance: 191.4
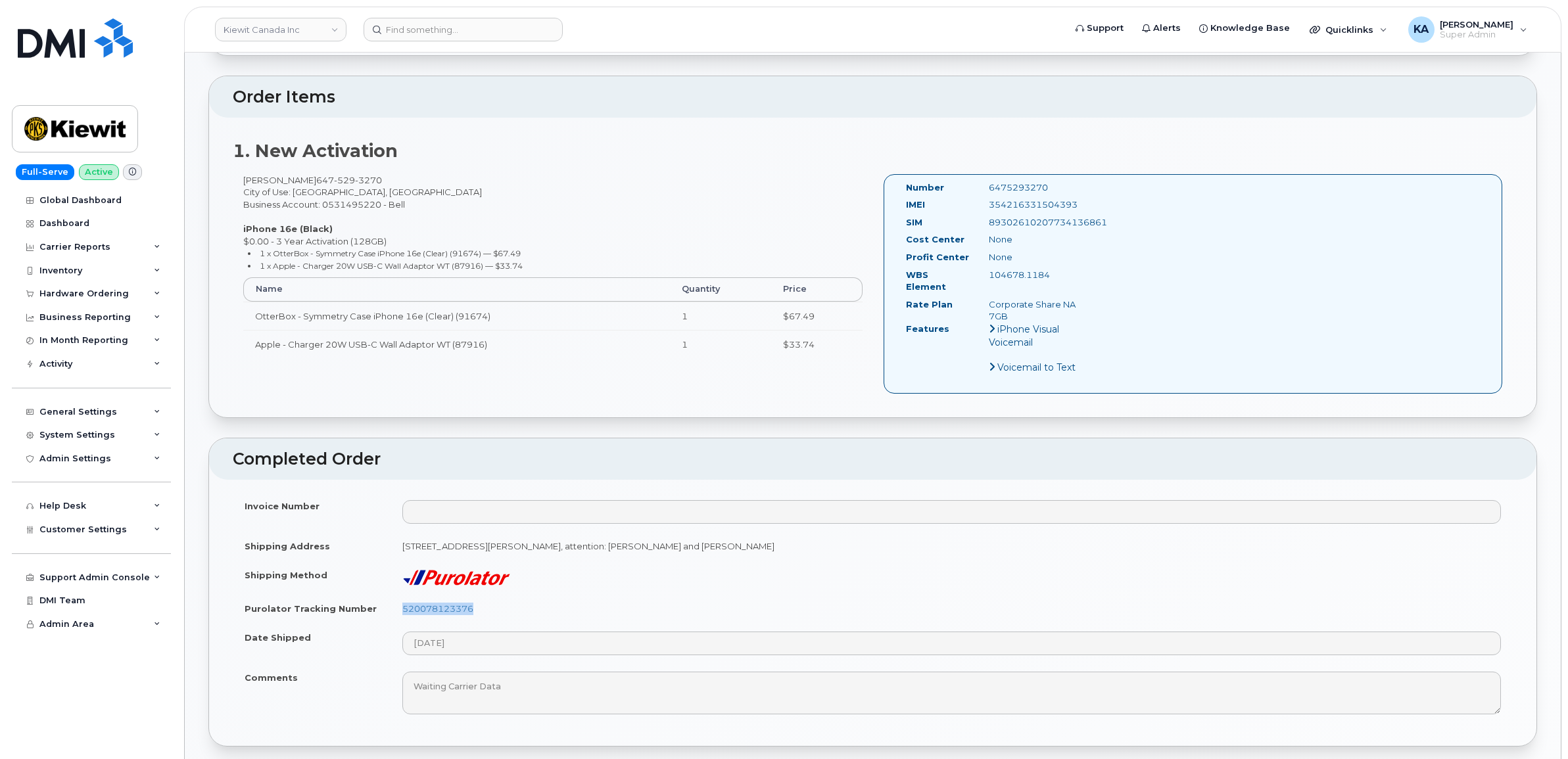
click at [1070, 274] on div "Number 6475293270 IMEI [TECHNICAL_ID] SIM [TECHNICAL_ID] Cost Center None [GEOG…" at bounding box center [996, 284] width 200 height 205
copy div "Number 6475293270 IMEI [TECHNICAL_ID] SIM [TECHNICAL_ID] Cost Center None Profi…"
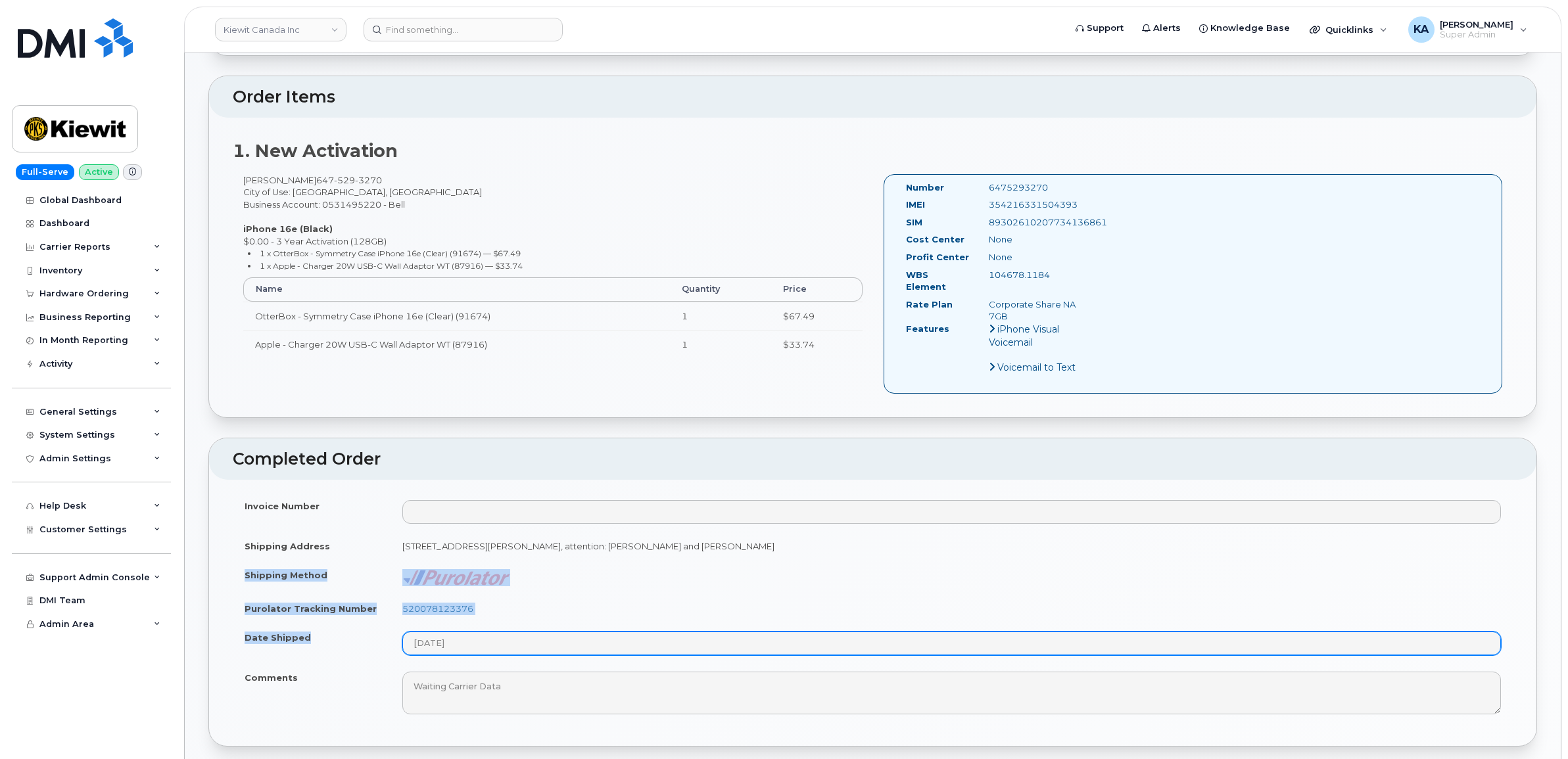
click at [516, 642] on tbody "Invoice Number Shipping Address 14 Lower Jarvis Street Toronto ON M5E 1N1, atte…" at bounding box center [872, 607] width 1280 height 231
copy tbody "Shipping Method Purolator Tracking Number 520078123376 Date Shipped"
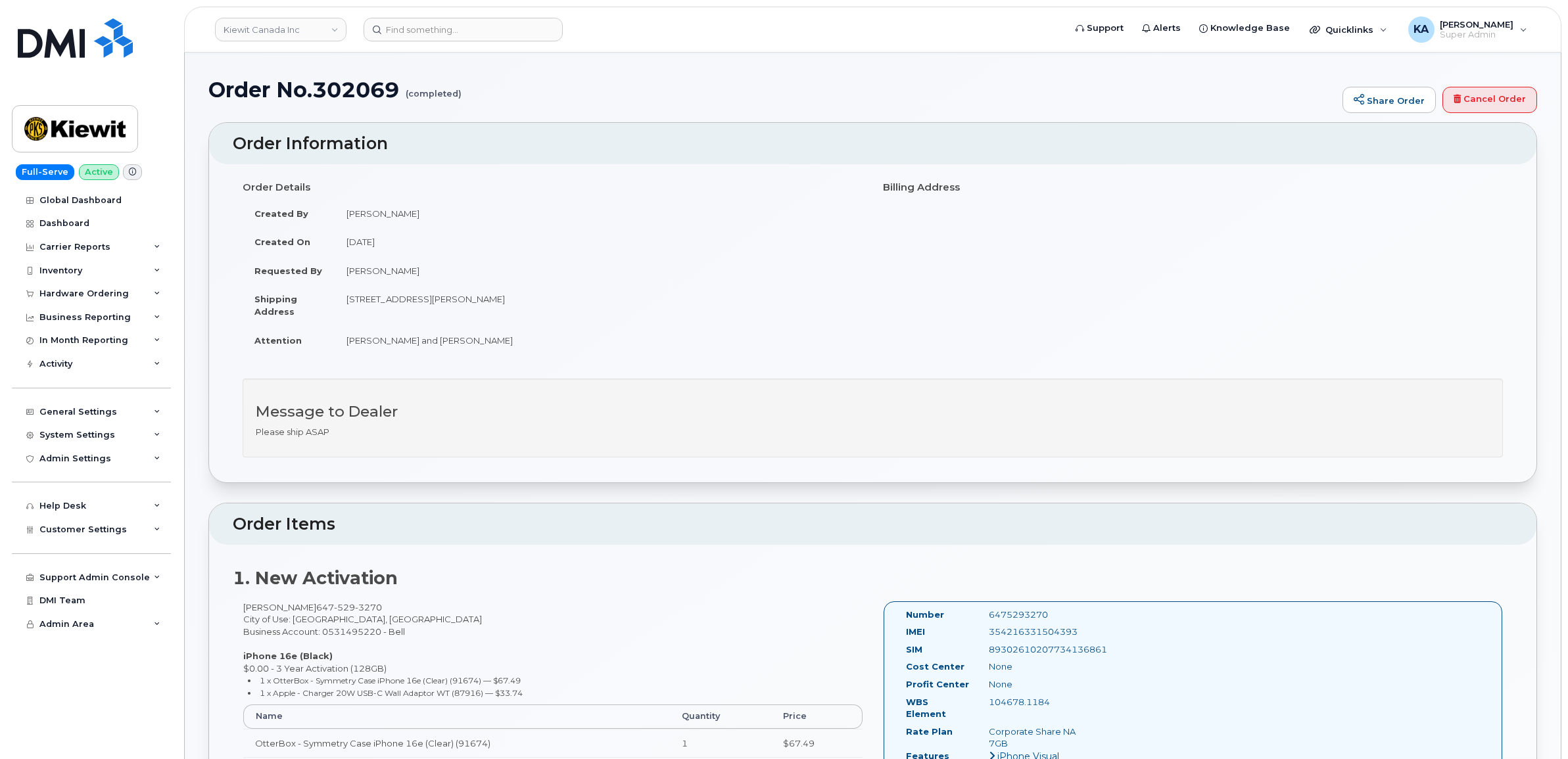
scroll to position [0, 0]
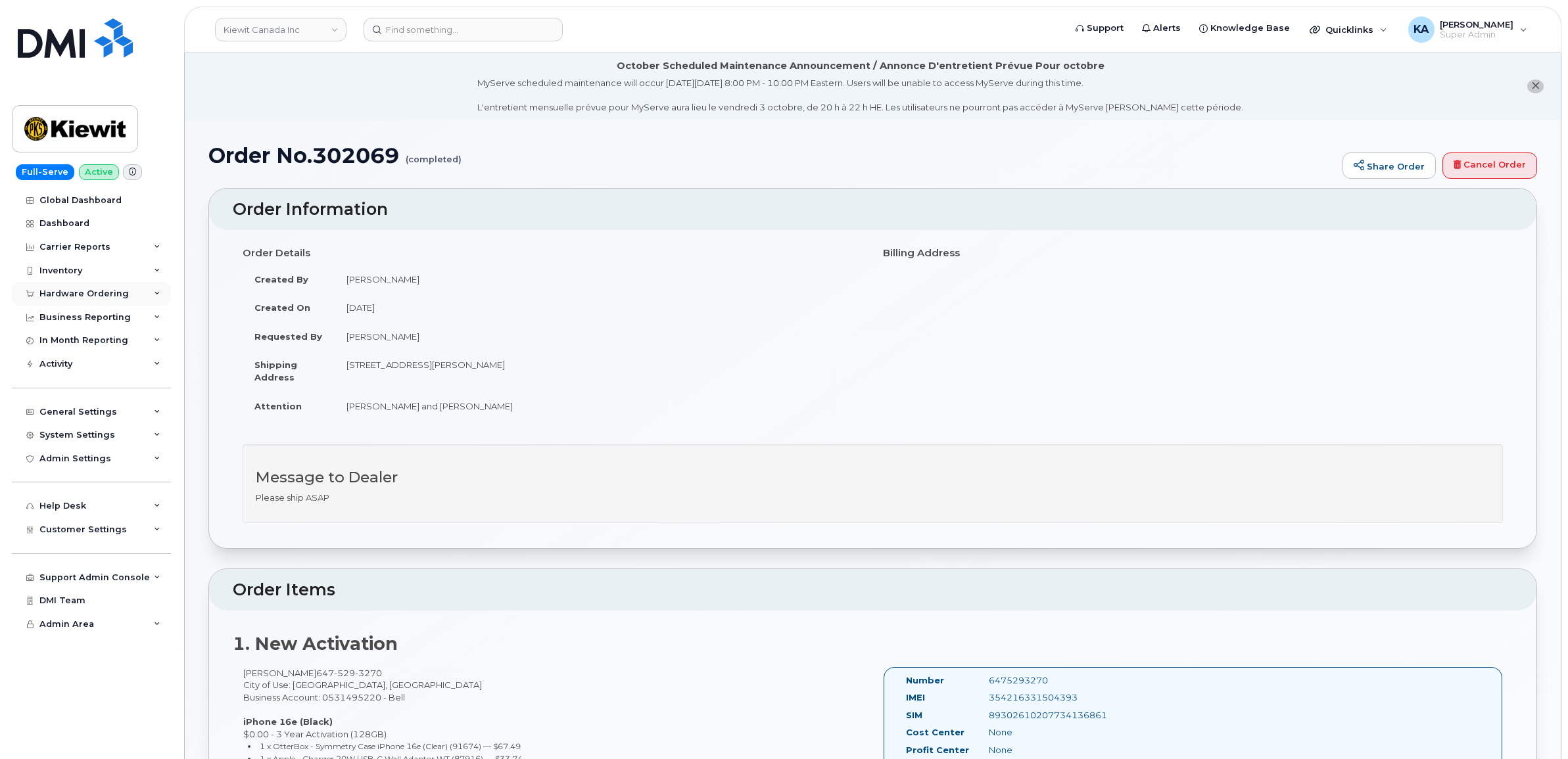
click at [86, 291] on div "Hardware Ordering" at bounding box center [84, 294] width 90 height 11
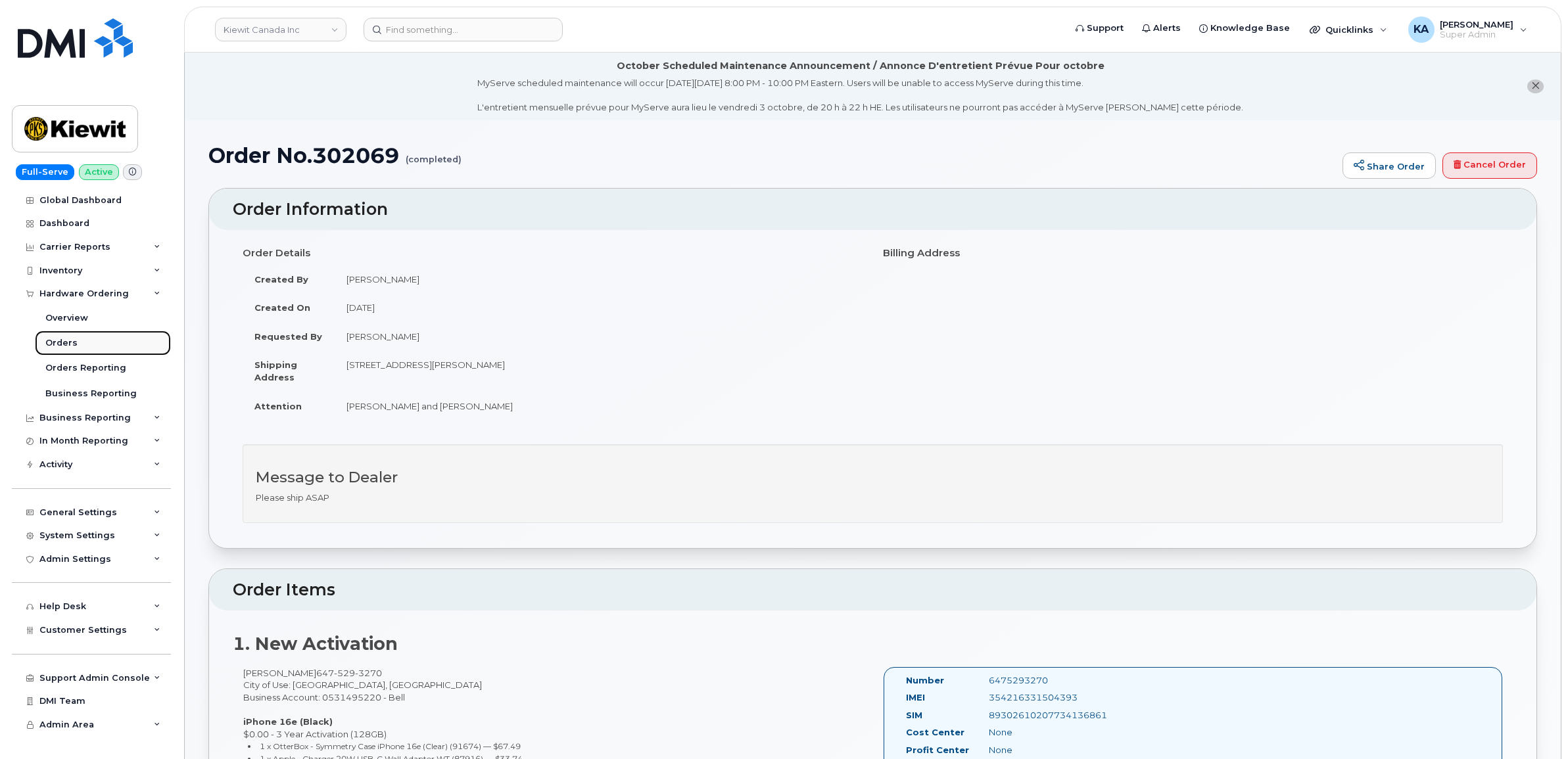
click at [48, 343] on div "Orders" at bounding box center [61, 343] width 32 height 12
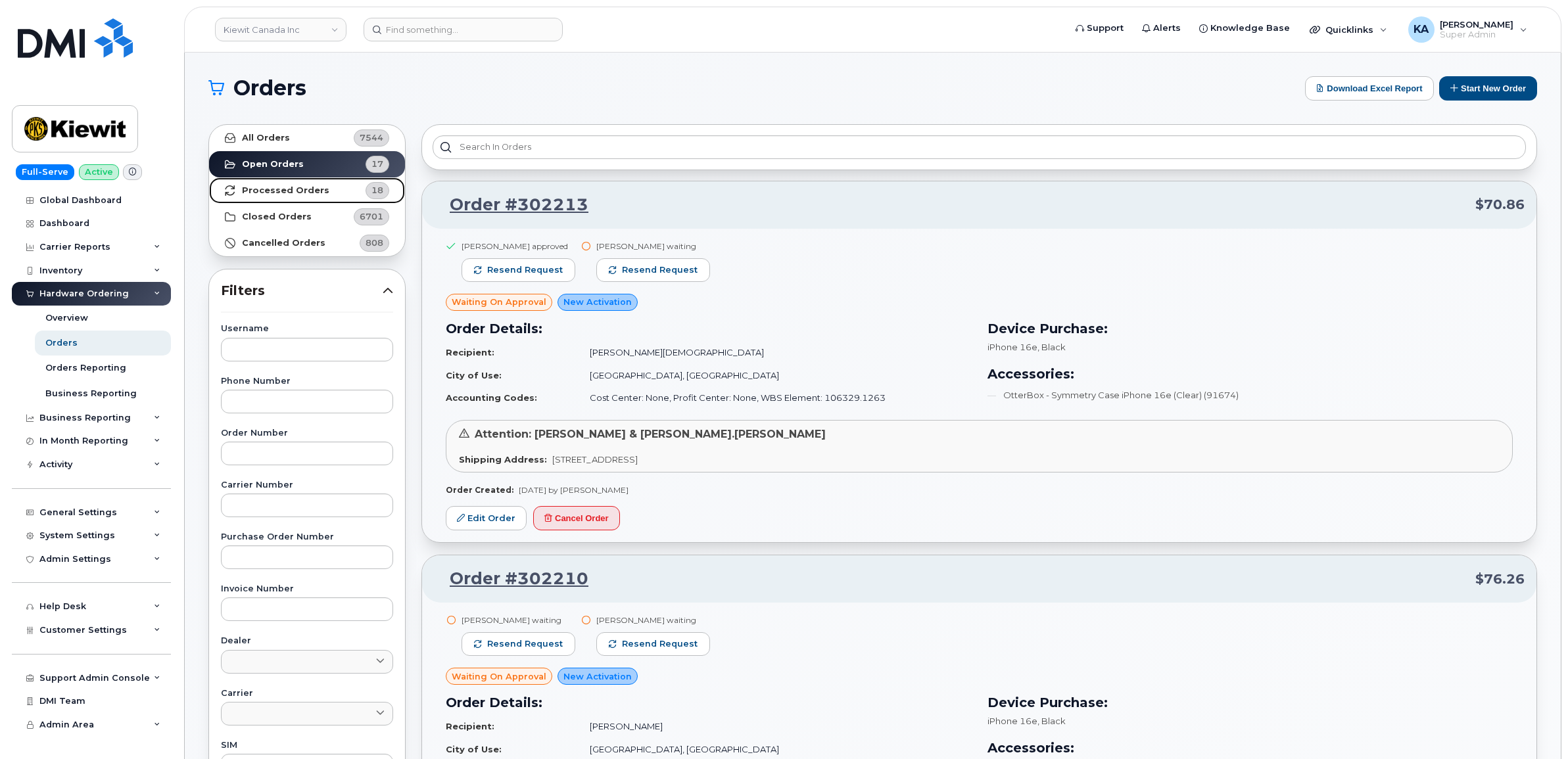
click at [261, 186] on strong "Processed Orders" at bounding box center [285, 190] width 87 height 11
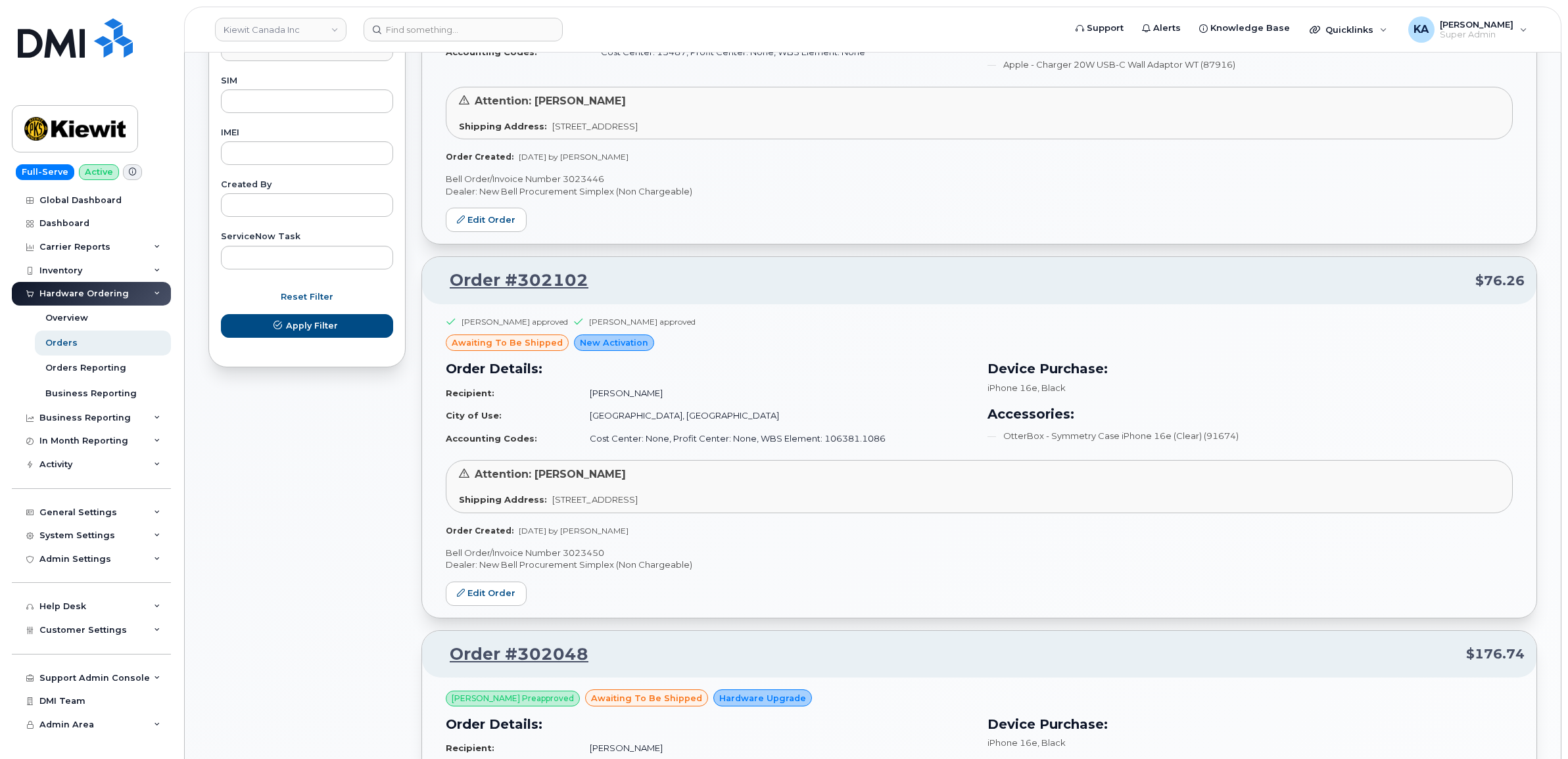
scroll to position [657, 0]
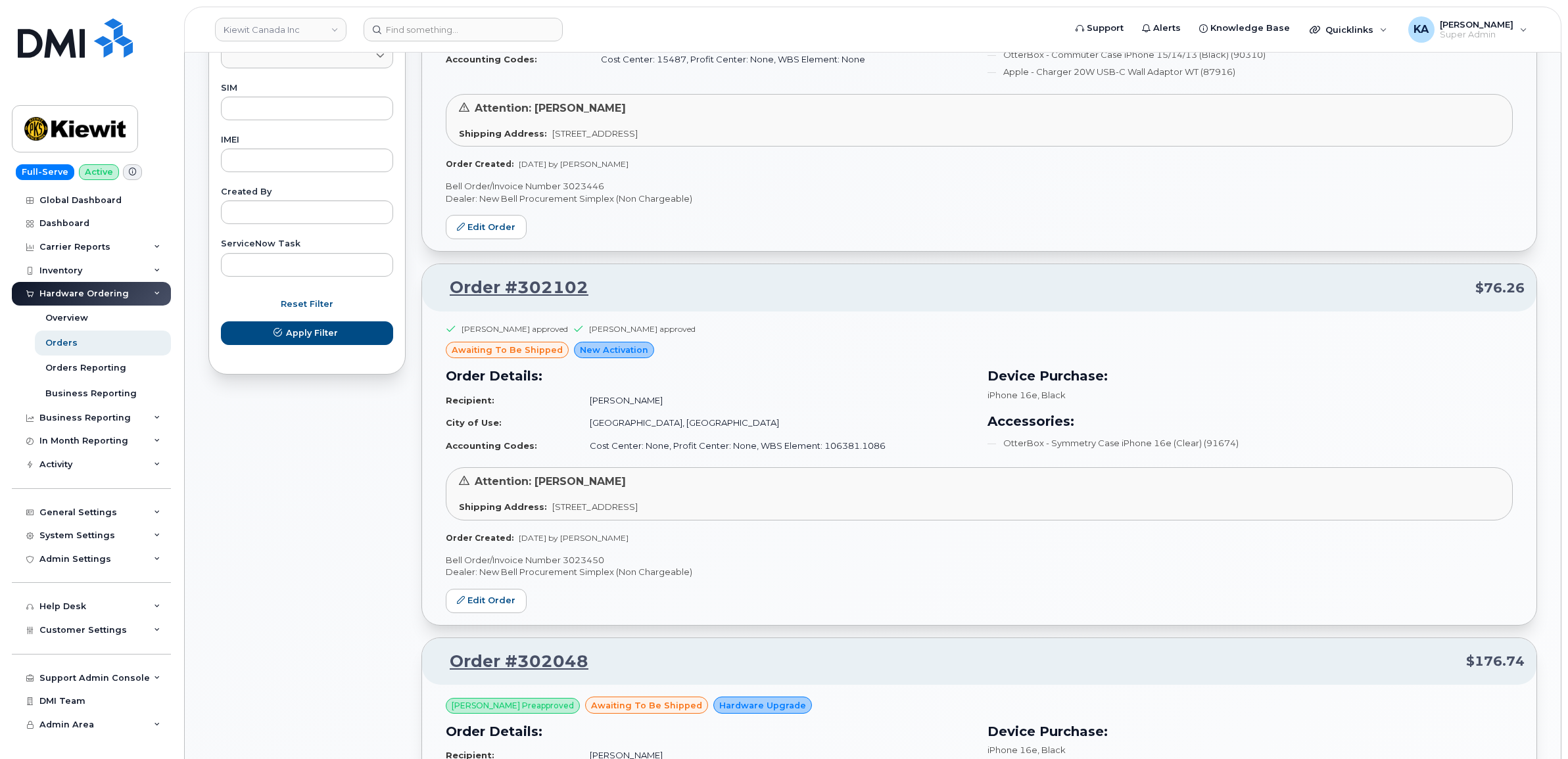
click at [595, 560] on p "Bell Order/Invoice Number 3023450" at bounding box center [979, 560] width 1067 height 12
copy p "3023450"
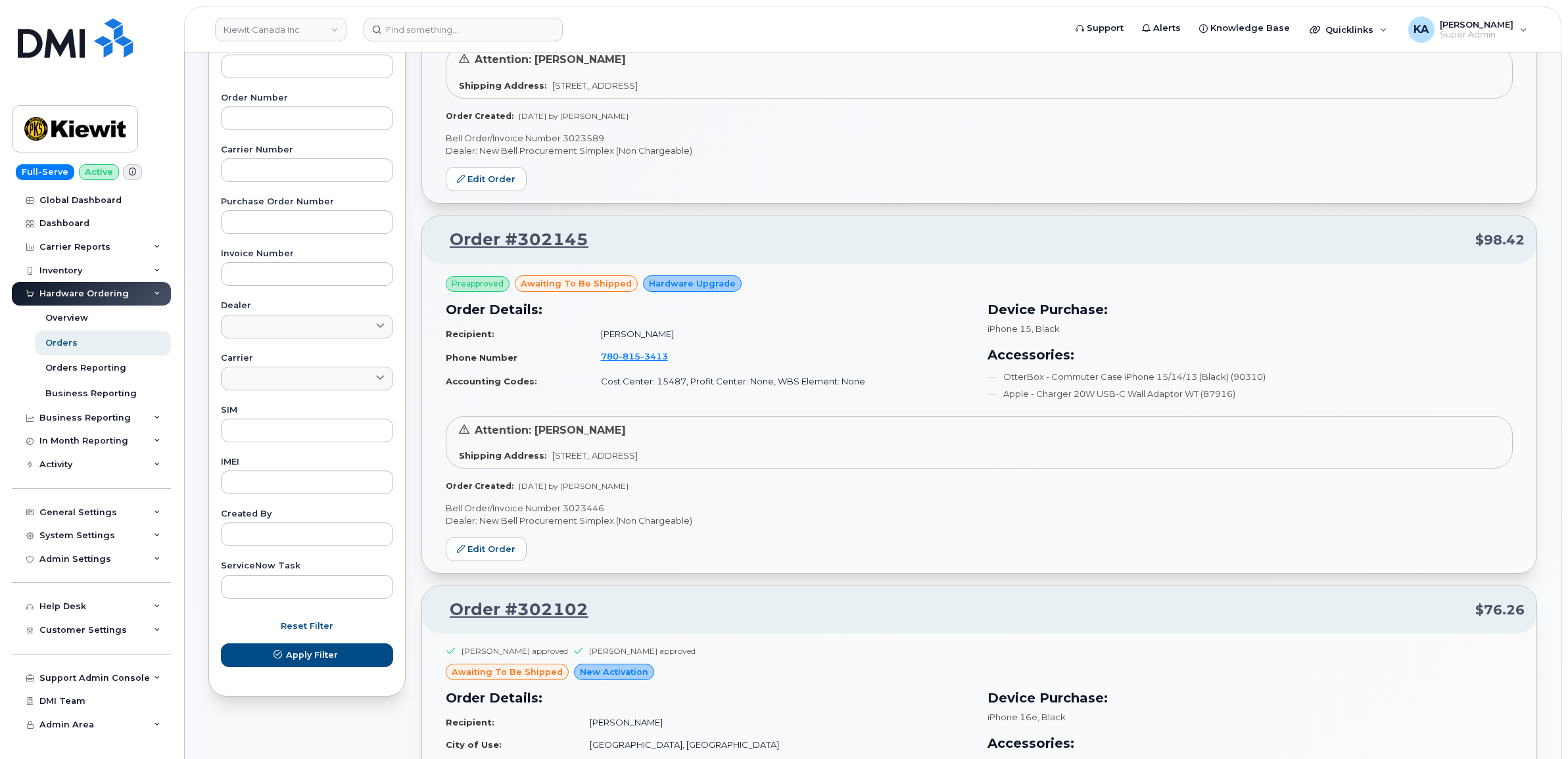
scroll to position [329, 0]
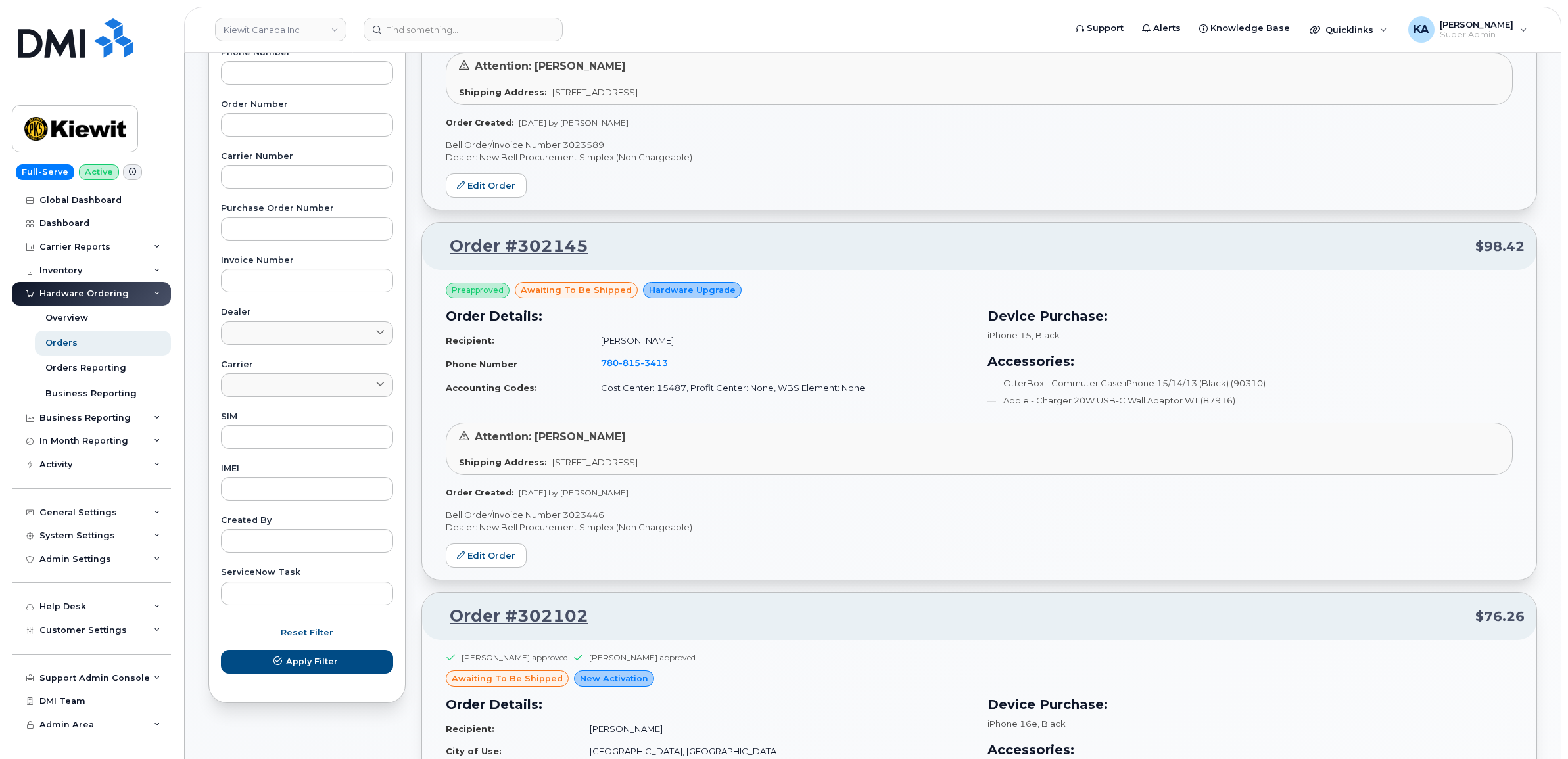
click at [582, 515] on p "Bell Order/Invoice Number 3023446" at bounding box center [979, 515] width 1067 height 12
copy p "3023446"
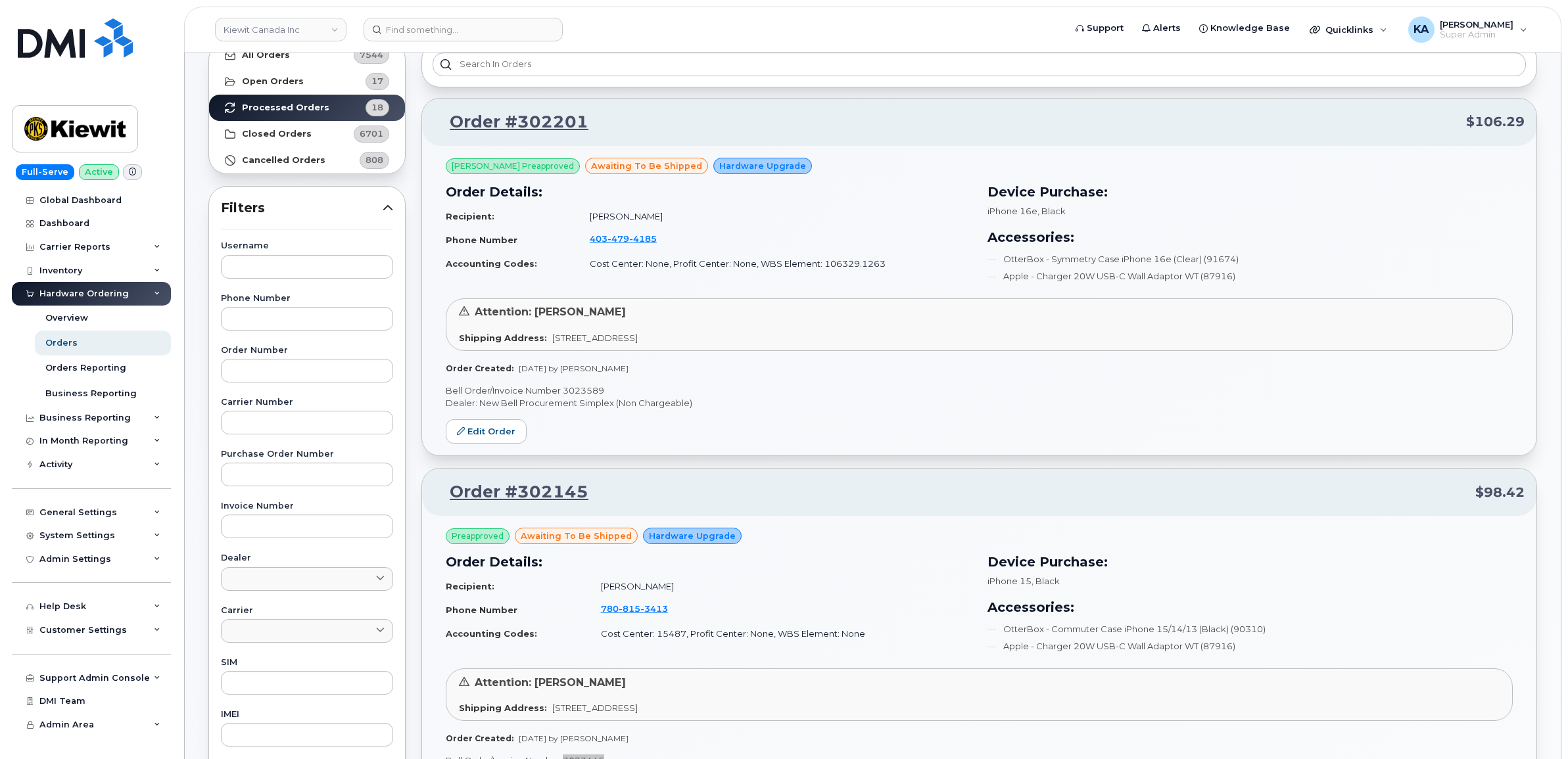
scroll to position [0, 0]
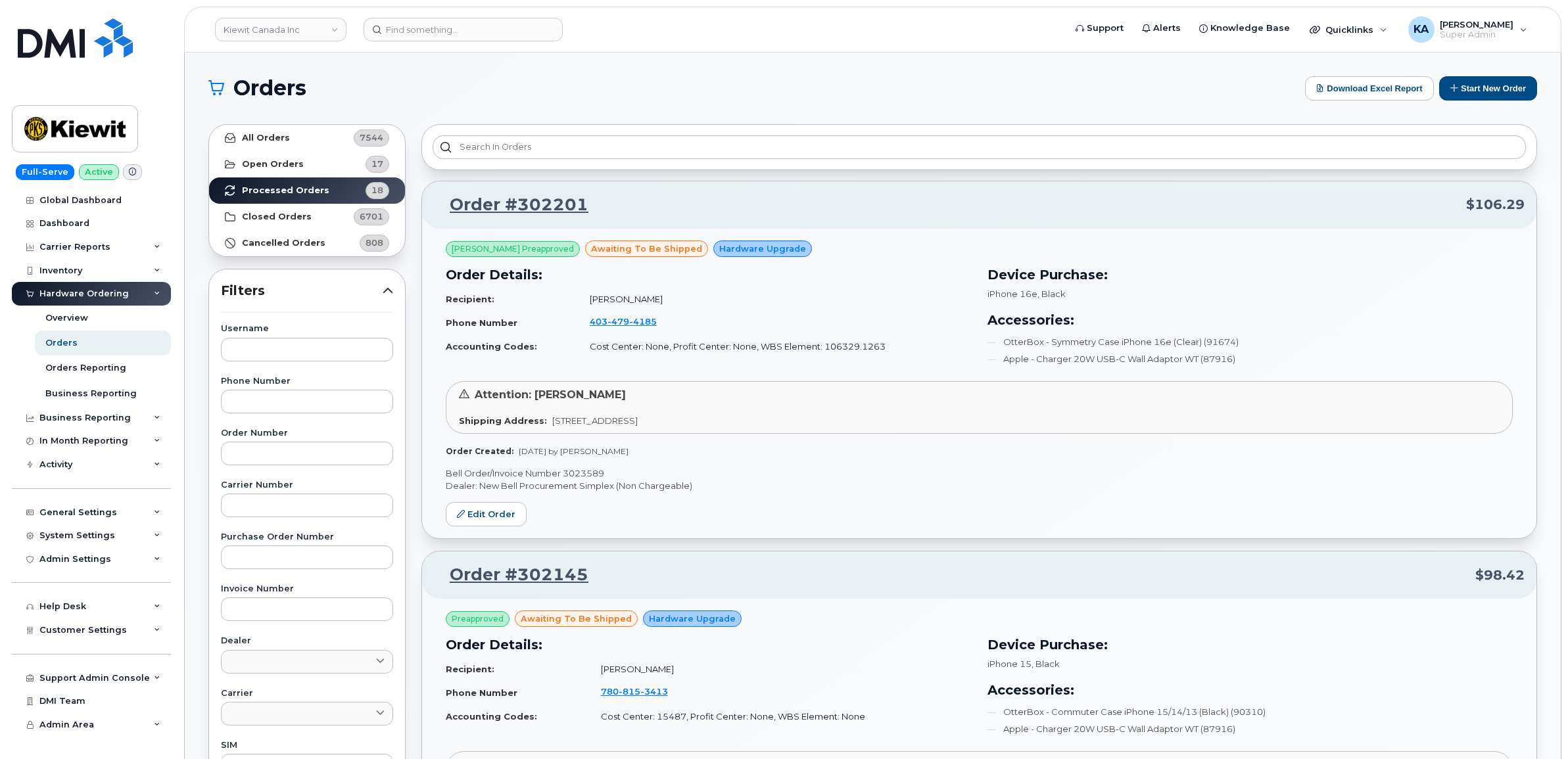
click at [589, 470] on p "Bell Order/Invoice Number 3023589" at bounding box center [979, 473] width 1067 height 12
copy p "3023589"
click at [234, 30] on link "Kiewit Canada Inc" at bounding box center [280, 30] width 132 height 24
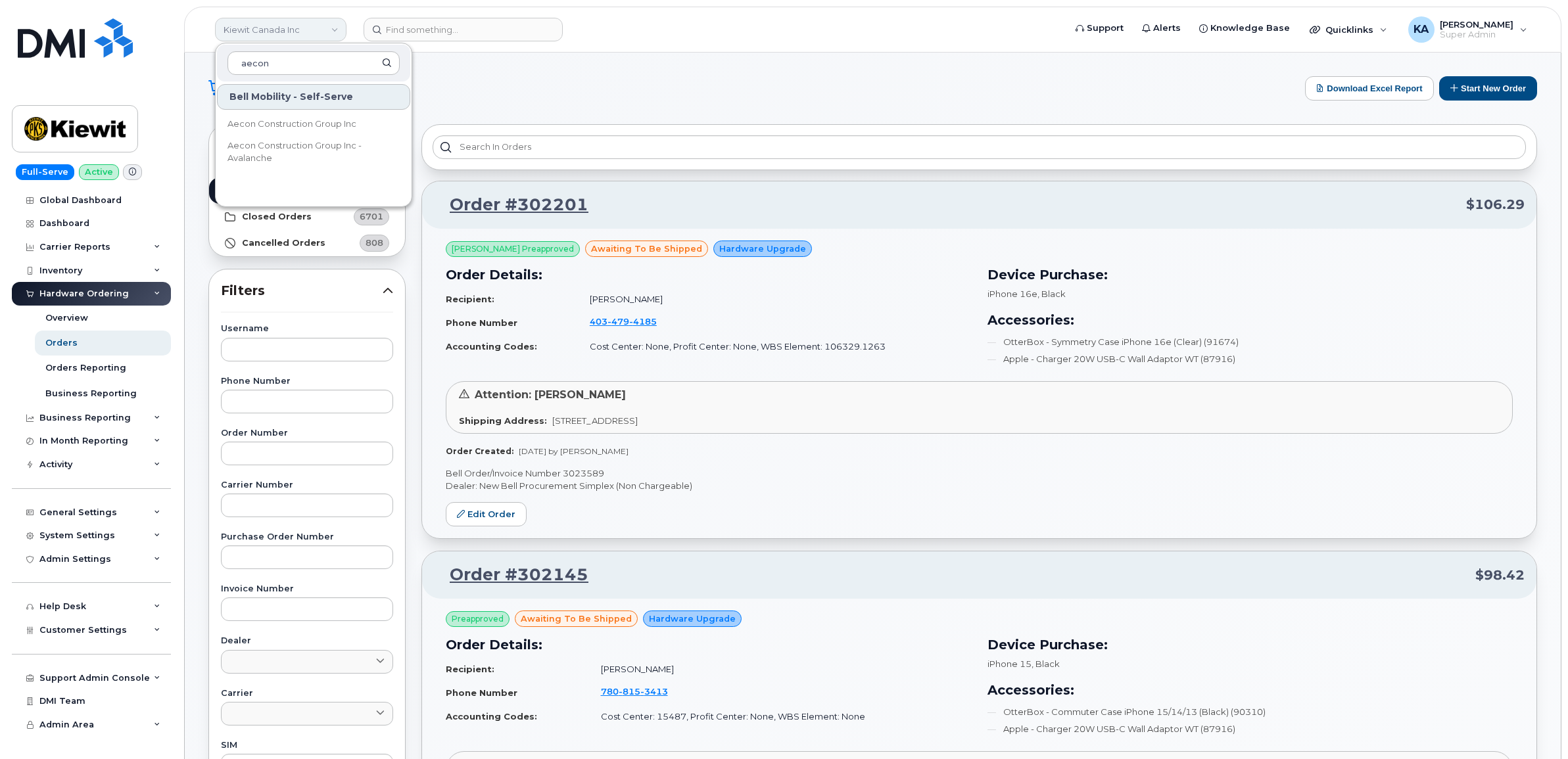
type input "aecon"
click at [274, 123] on span "Aecon Construction Group Inc" at bounding box center [292, 124] width 129 height 13
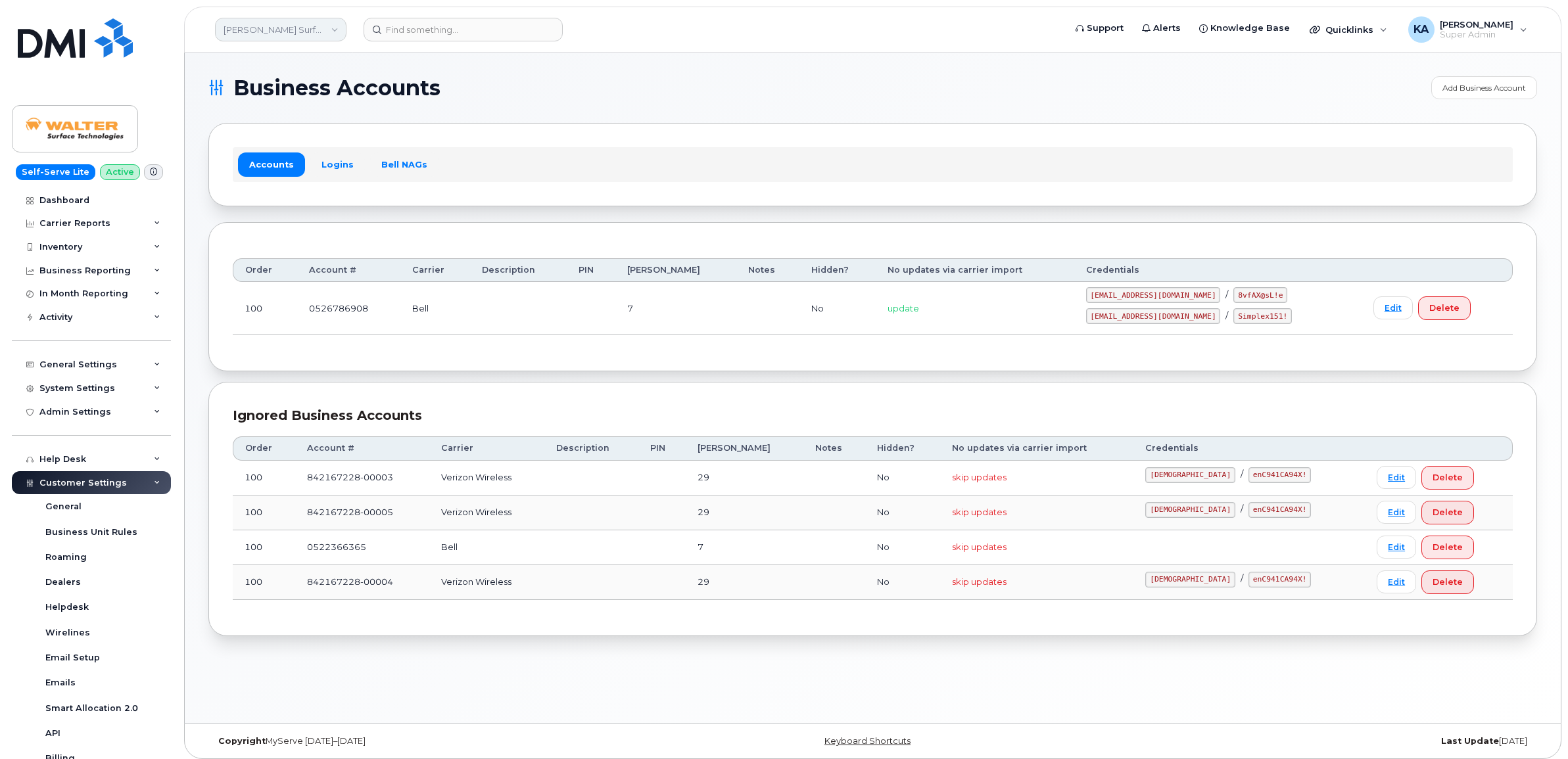
click at [297, 30] on link "[PERSON_NAME] Surface Technologies" at bounding box center [280, 30] width 132 height 24
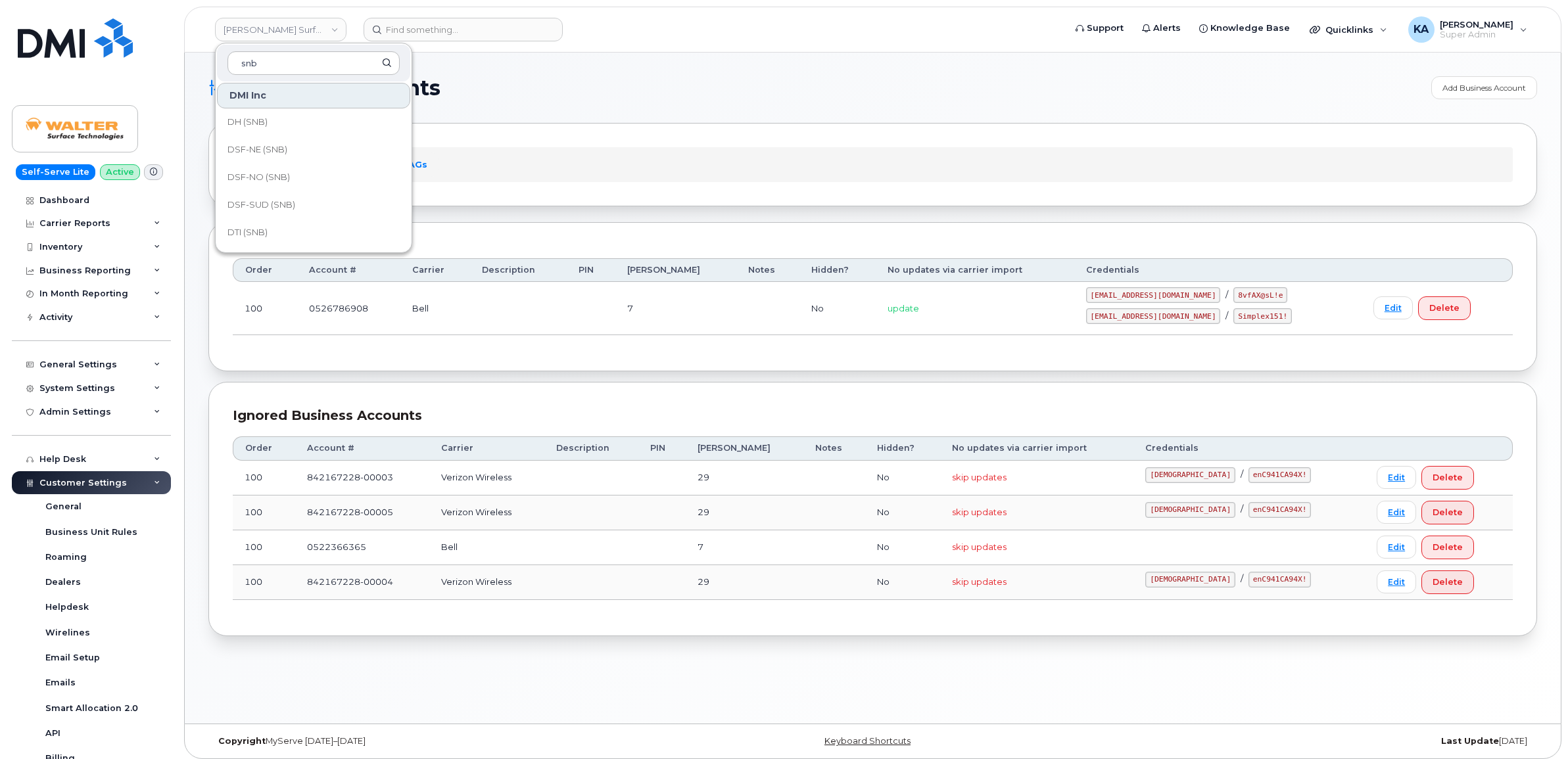
scroll to position [164, 0]
type input "snb"
click at [264, 181] on span "DSF-SUD (SNB)" at bounding box center [261, 181] width 67 height 13
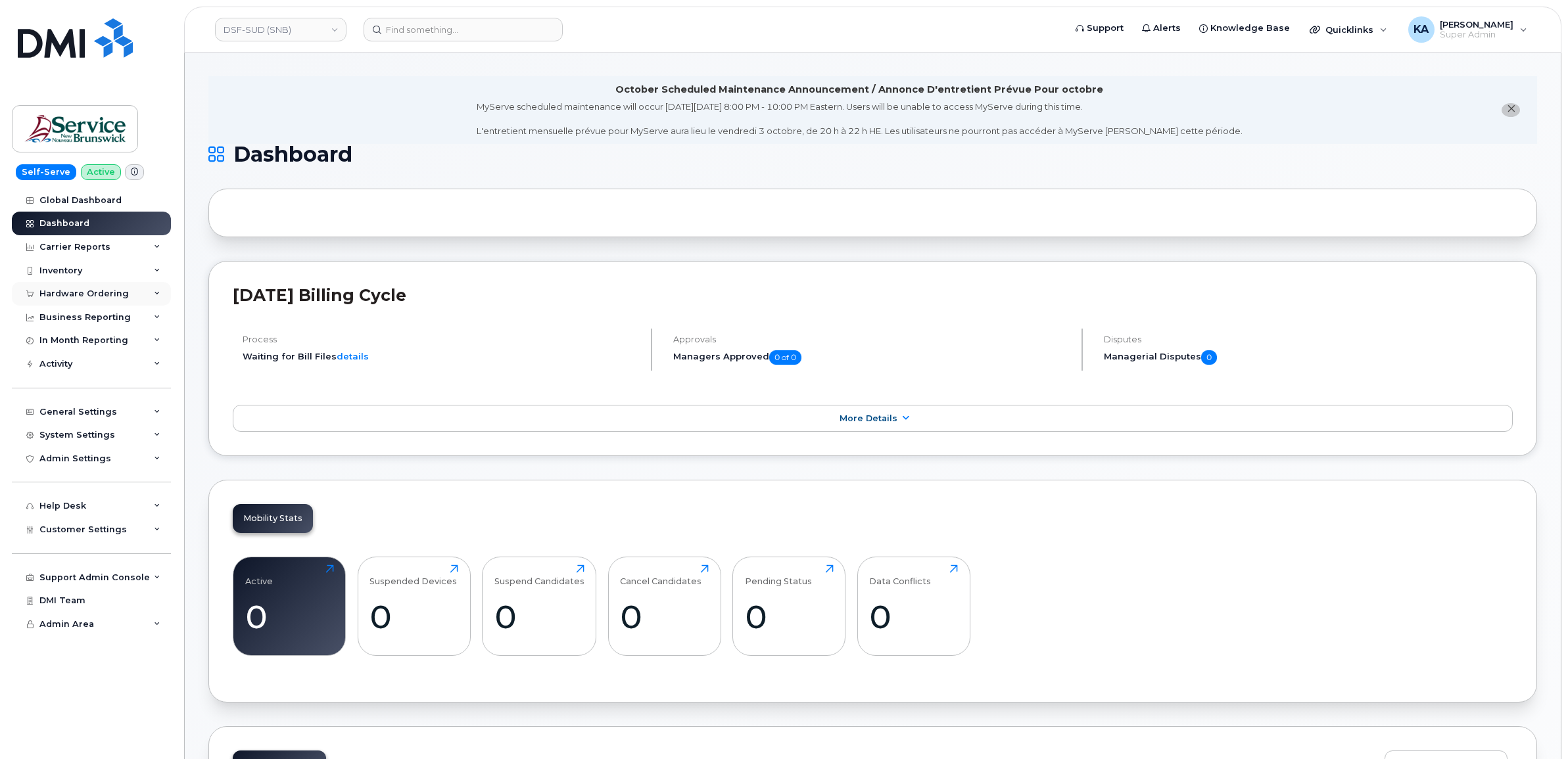
click at [97, 290] on div "Hardware Ordering" at bounding box center [84, 294] width 90 height 11
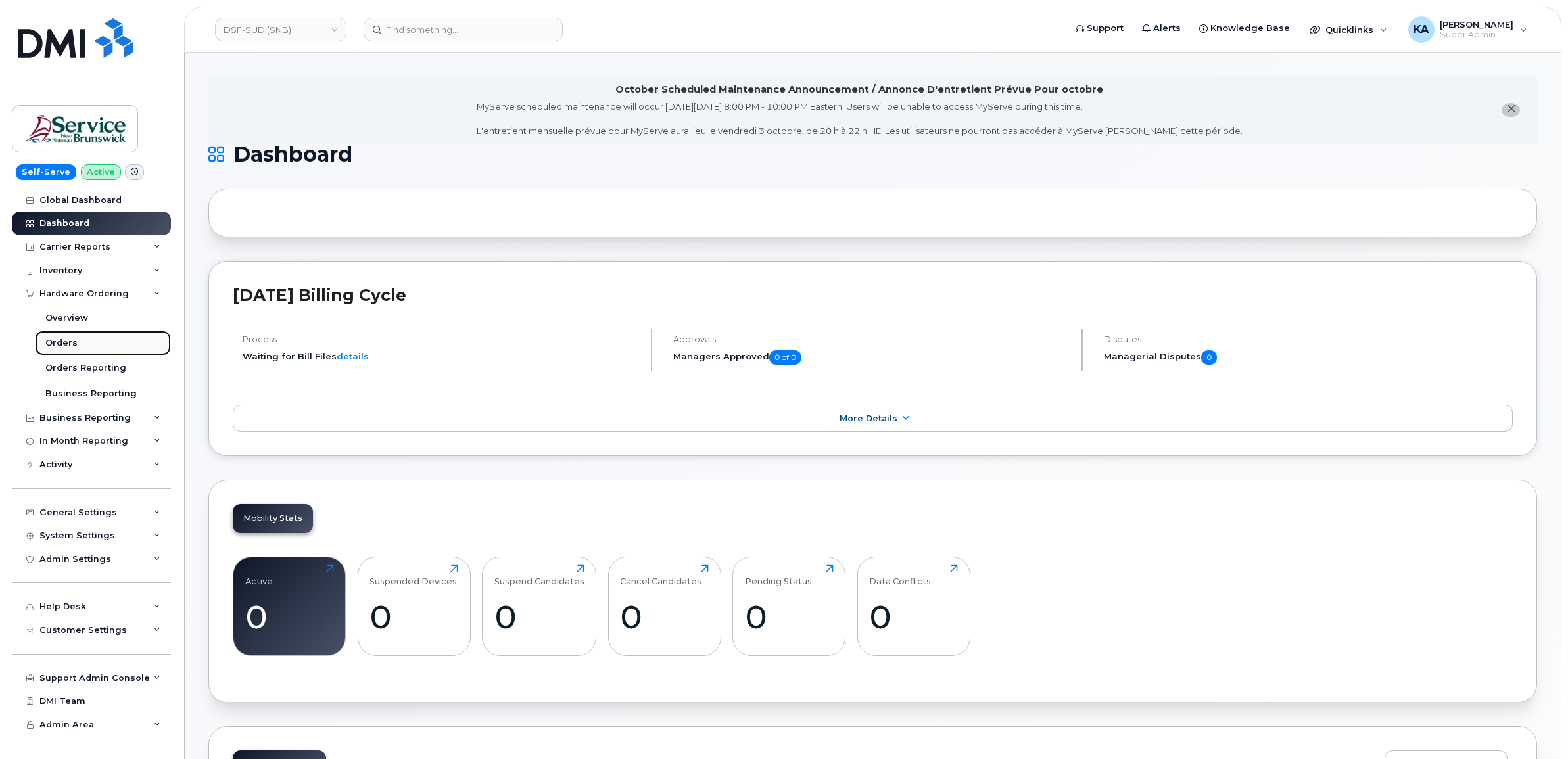
click at [58, 340] on div "Orders" at bounding box center [61, 343] width 32 height 12
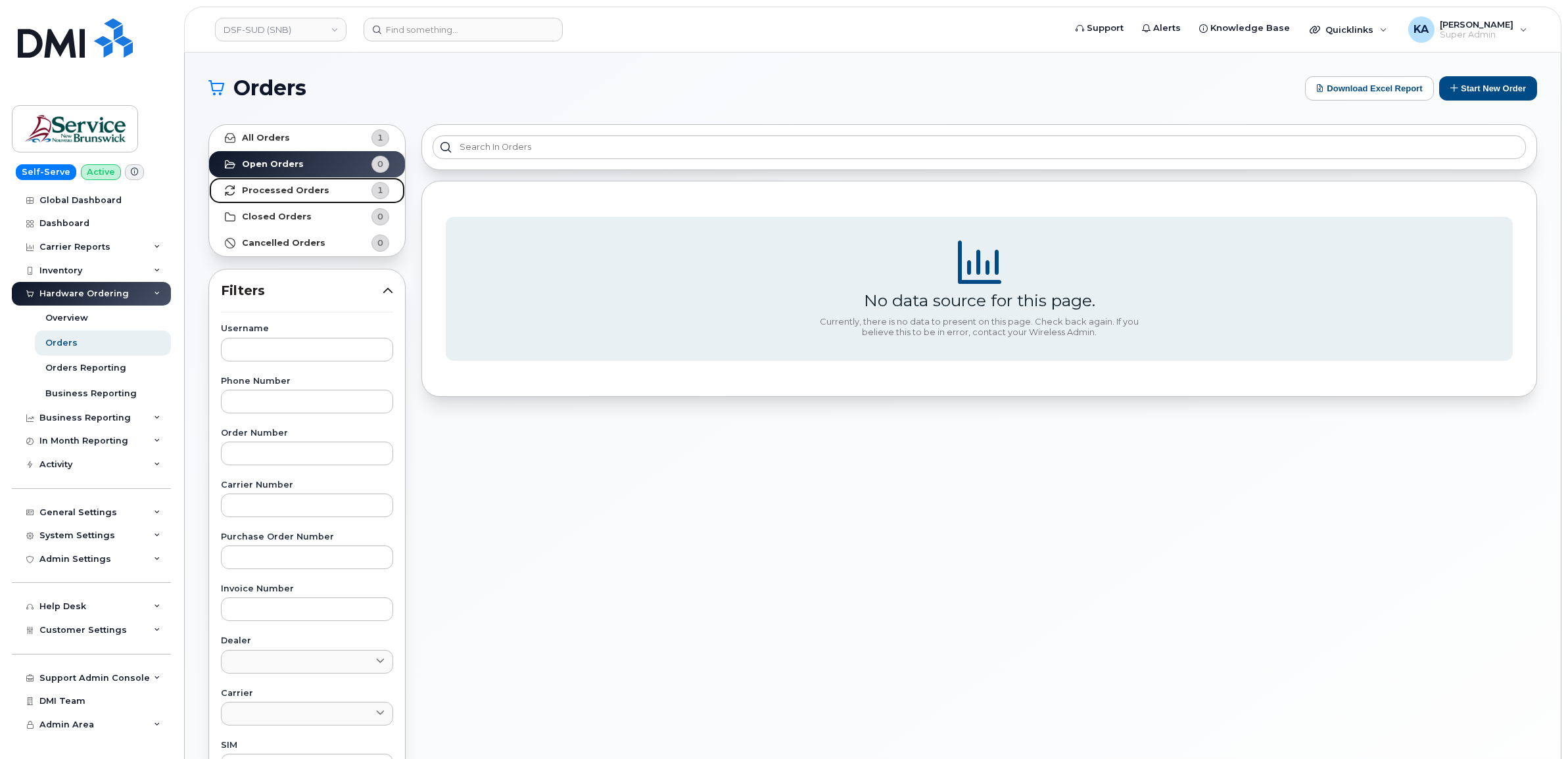
click at [264, 184] on link "Processed Orders 1" at bounding box center [307, 191] width 196 height 26
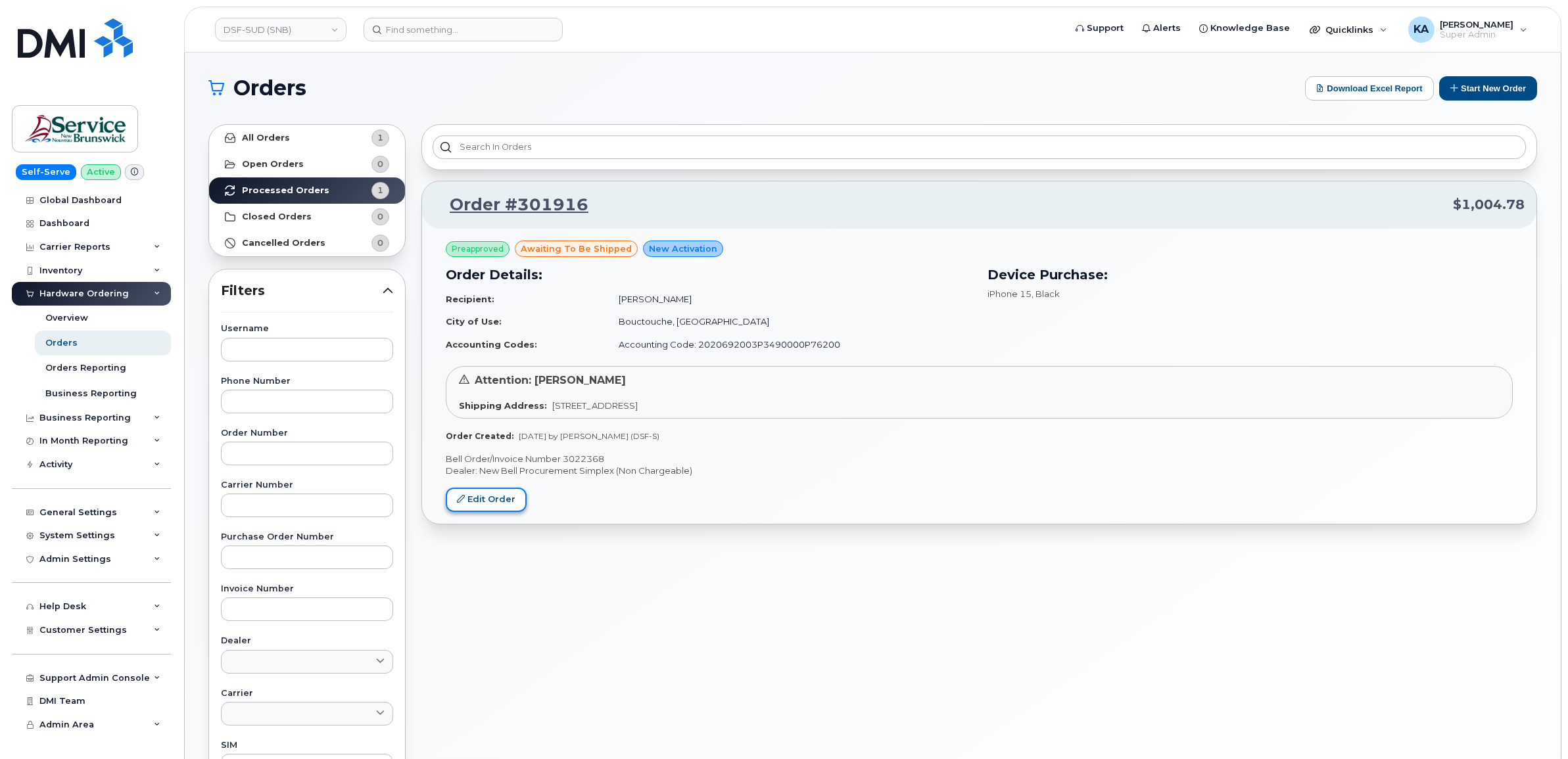
click at [495, 501] on link "Edit Order" at bounding box center [486, 500] width 81 height 25
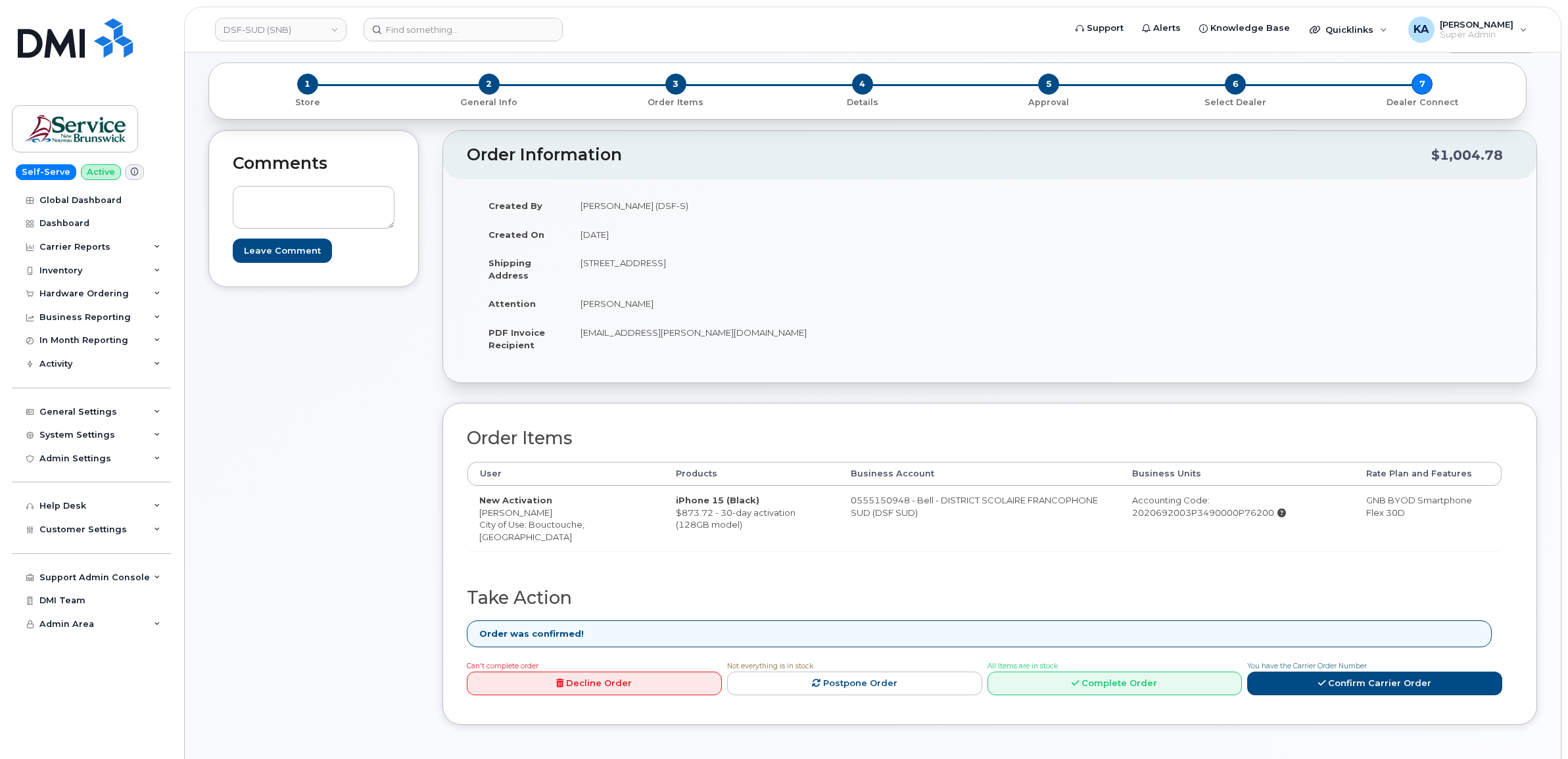
scroll to position [164, 0]
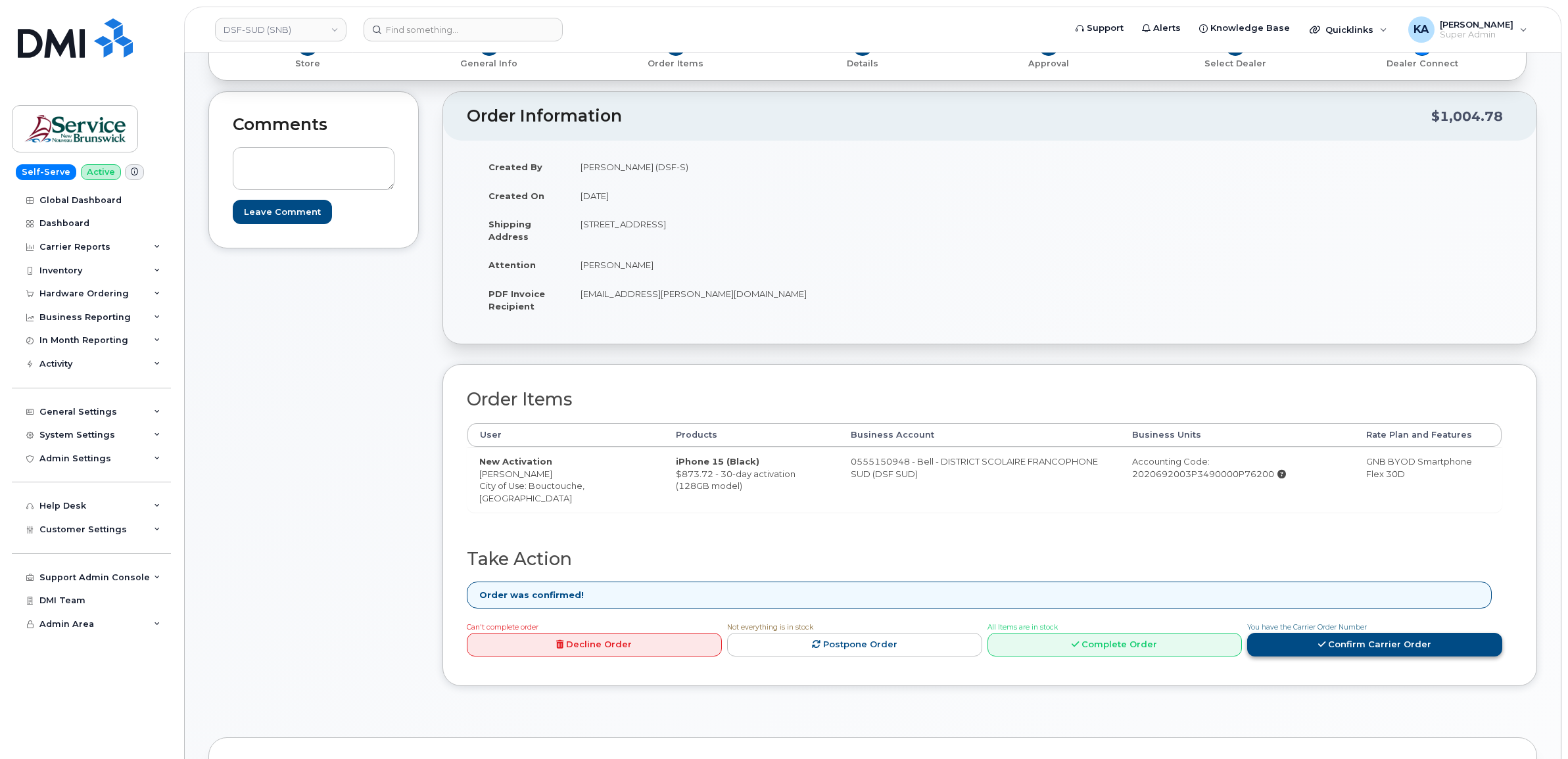
click at [1280, 649] on link "Confirm Carrier Order" at bounding box center [1375, 646] width 255 height 25
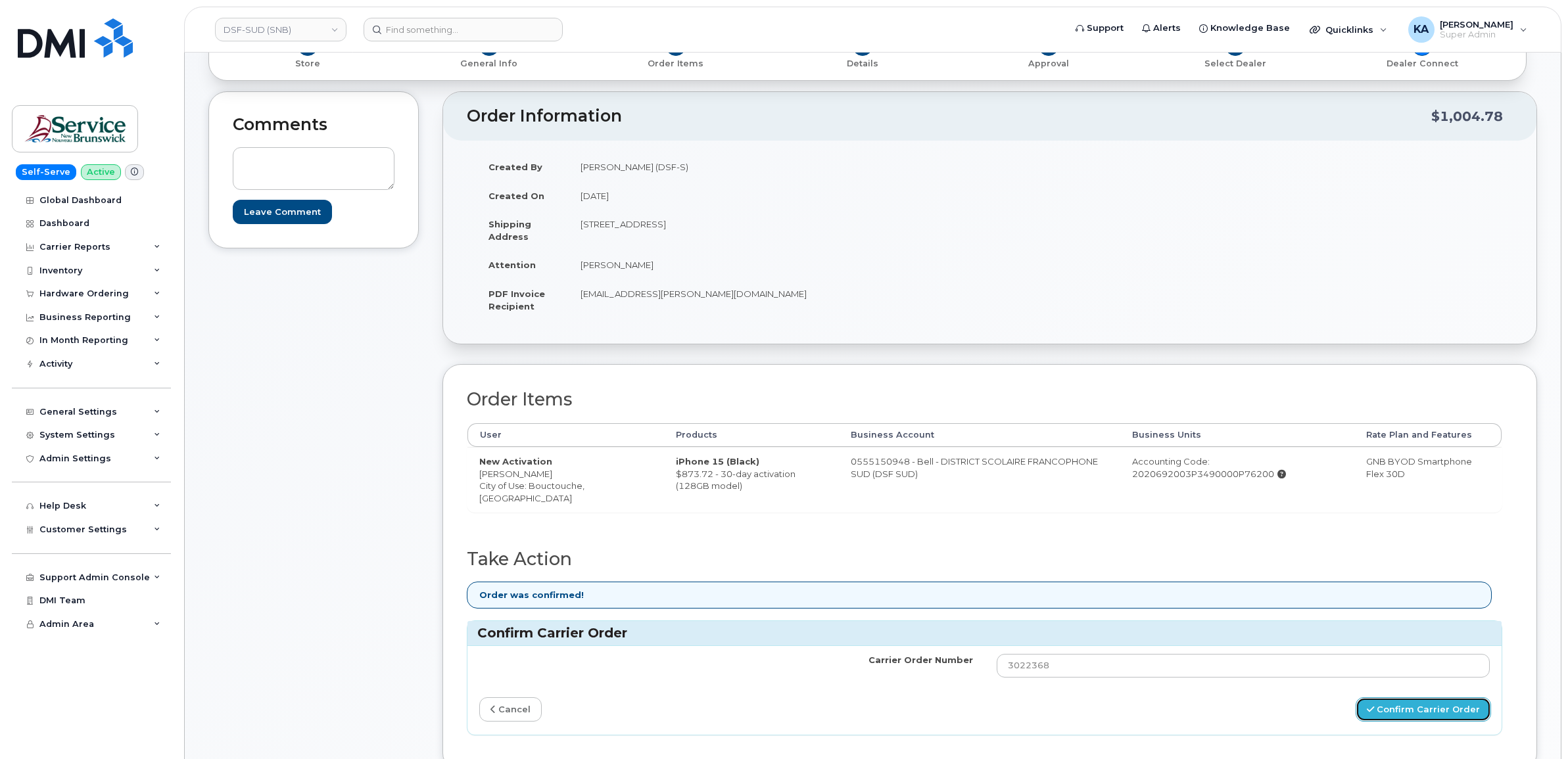
click at [1405, 711] on button "Confirm Carrier Order" at bounding box center [1422, 710] width 136 height 25
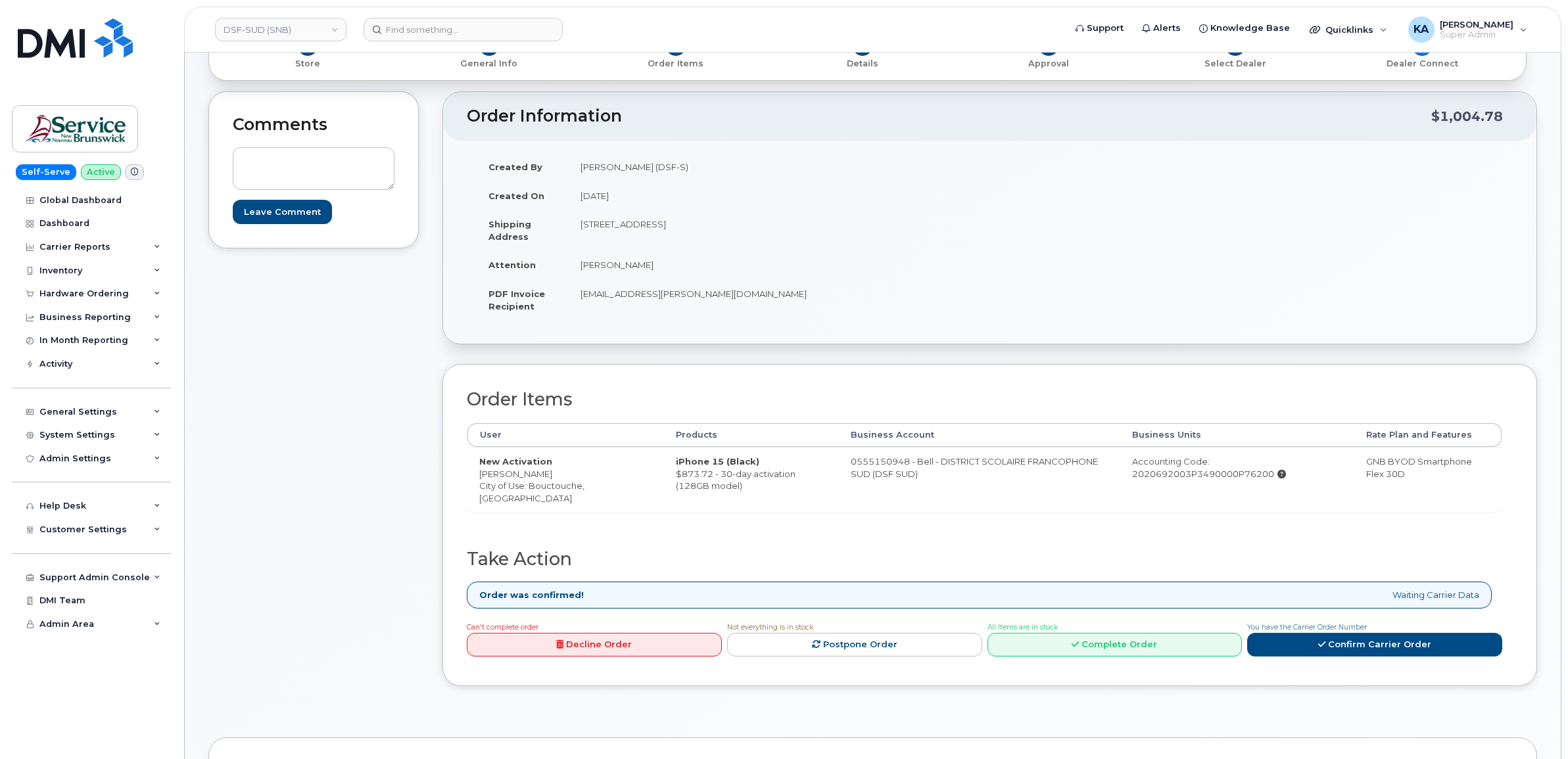
scroll to position [247, 0]
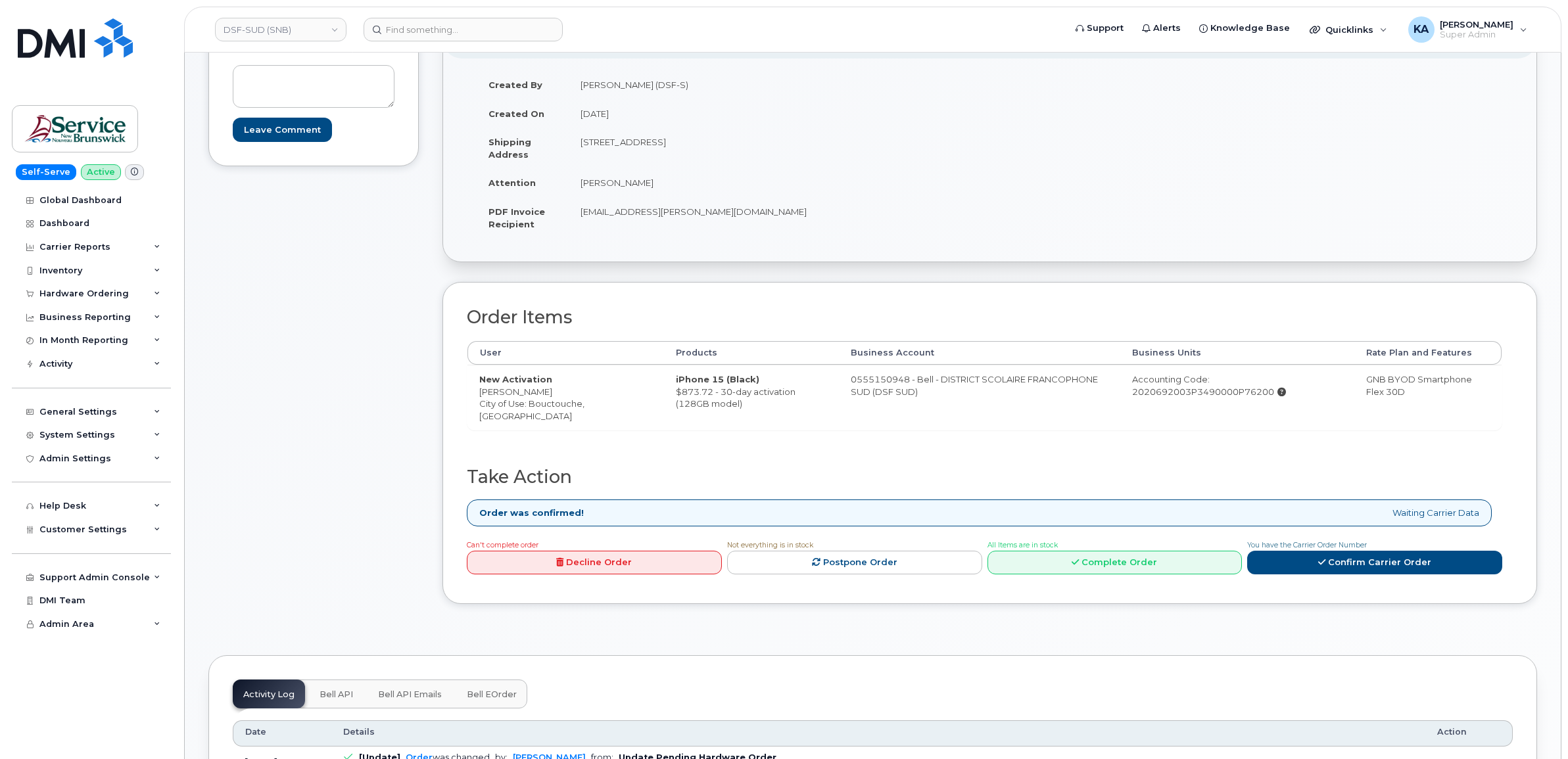
click at [638, 562] on link "Decline Order" at bounding box center [594, 563] width 255 height 25
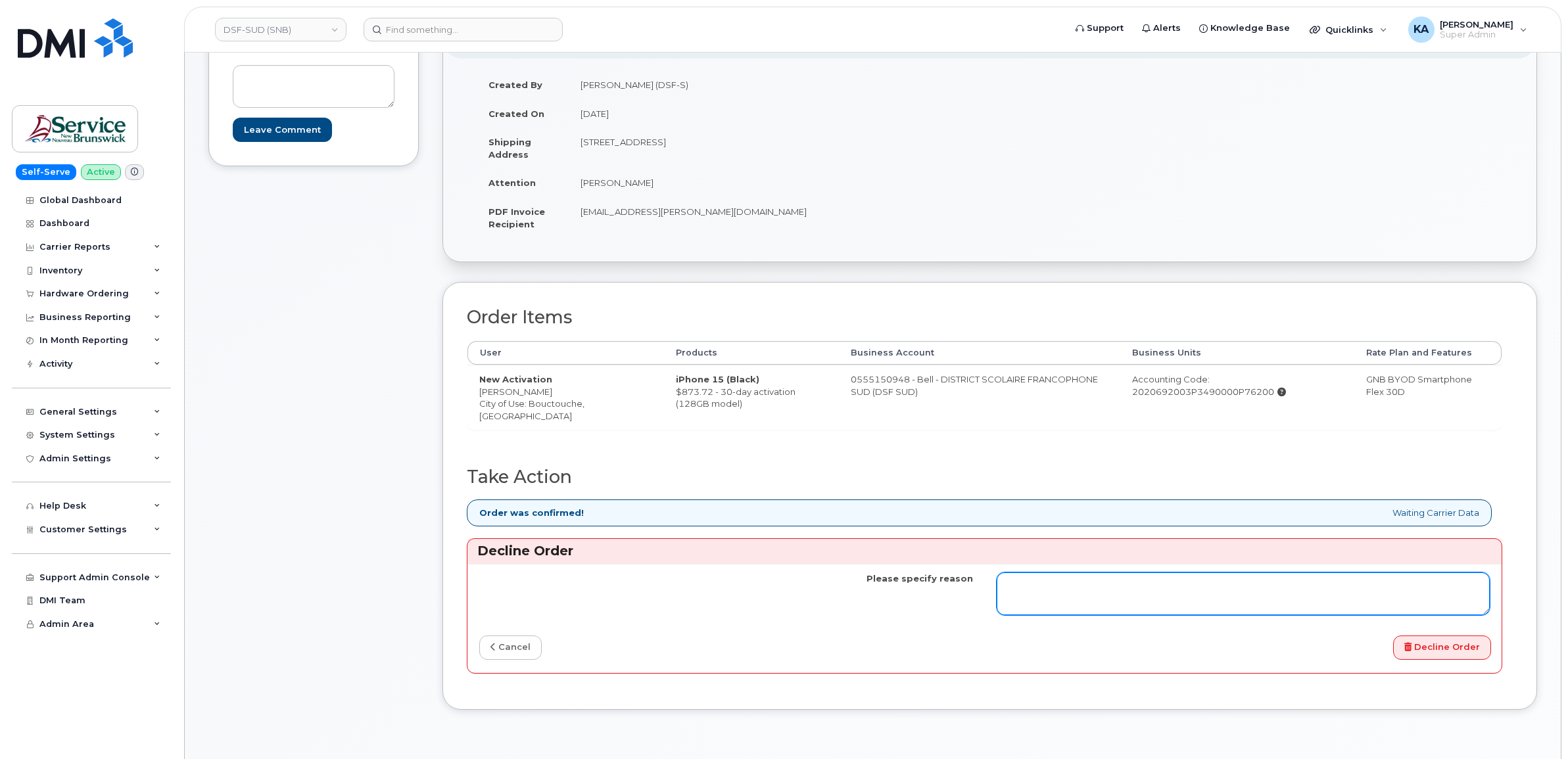
click at [1021, 596] on textarea "Please specify reason" at bounding box center [1243, 594] width 493 height 44
type textarea "This account with Bell is now closed, Bell notified me of this, they cancelled …"
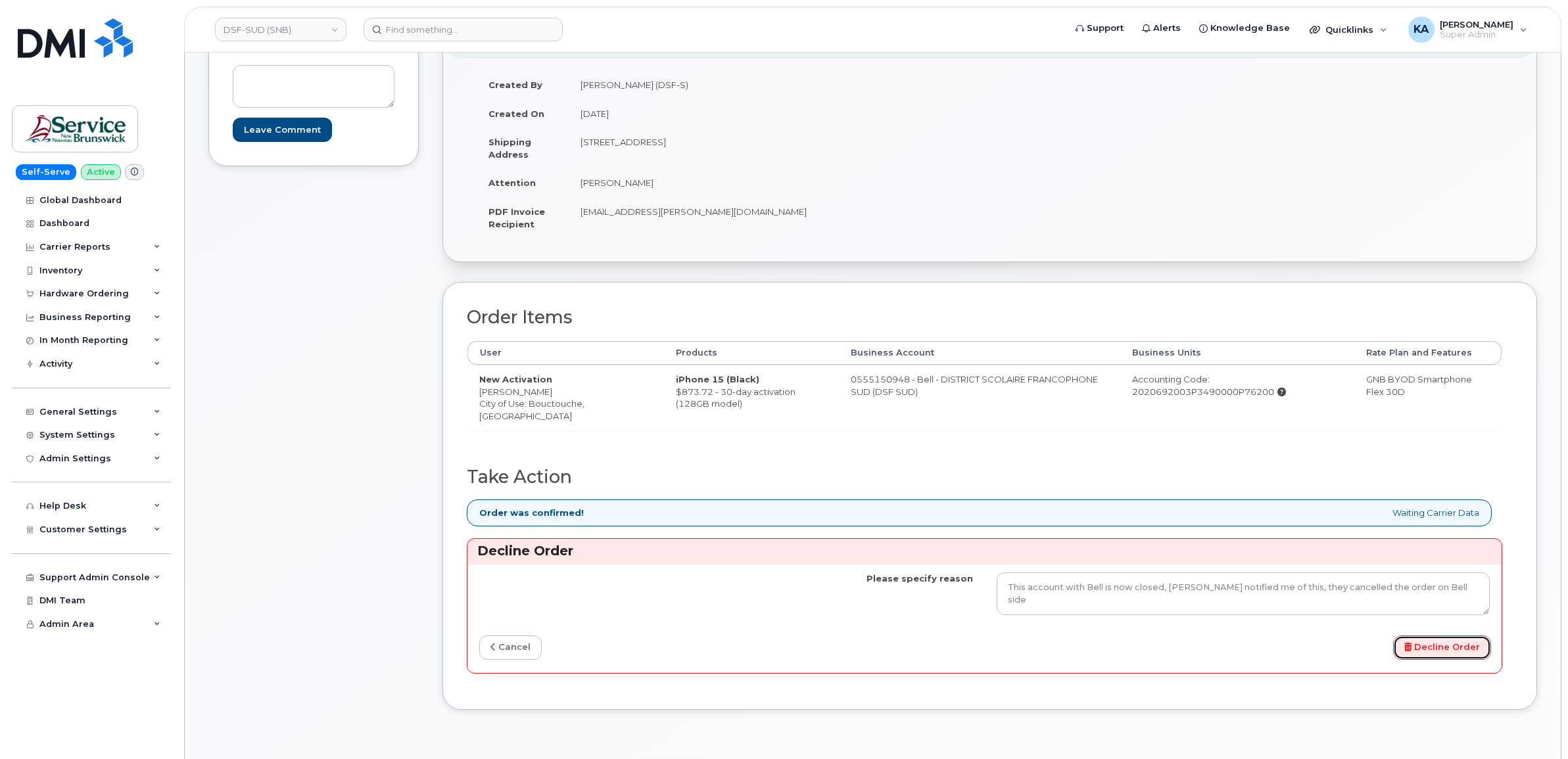
click at [1427, 654] on button "Decline Order" at bounding box center [1441, 648] width 98 height 25
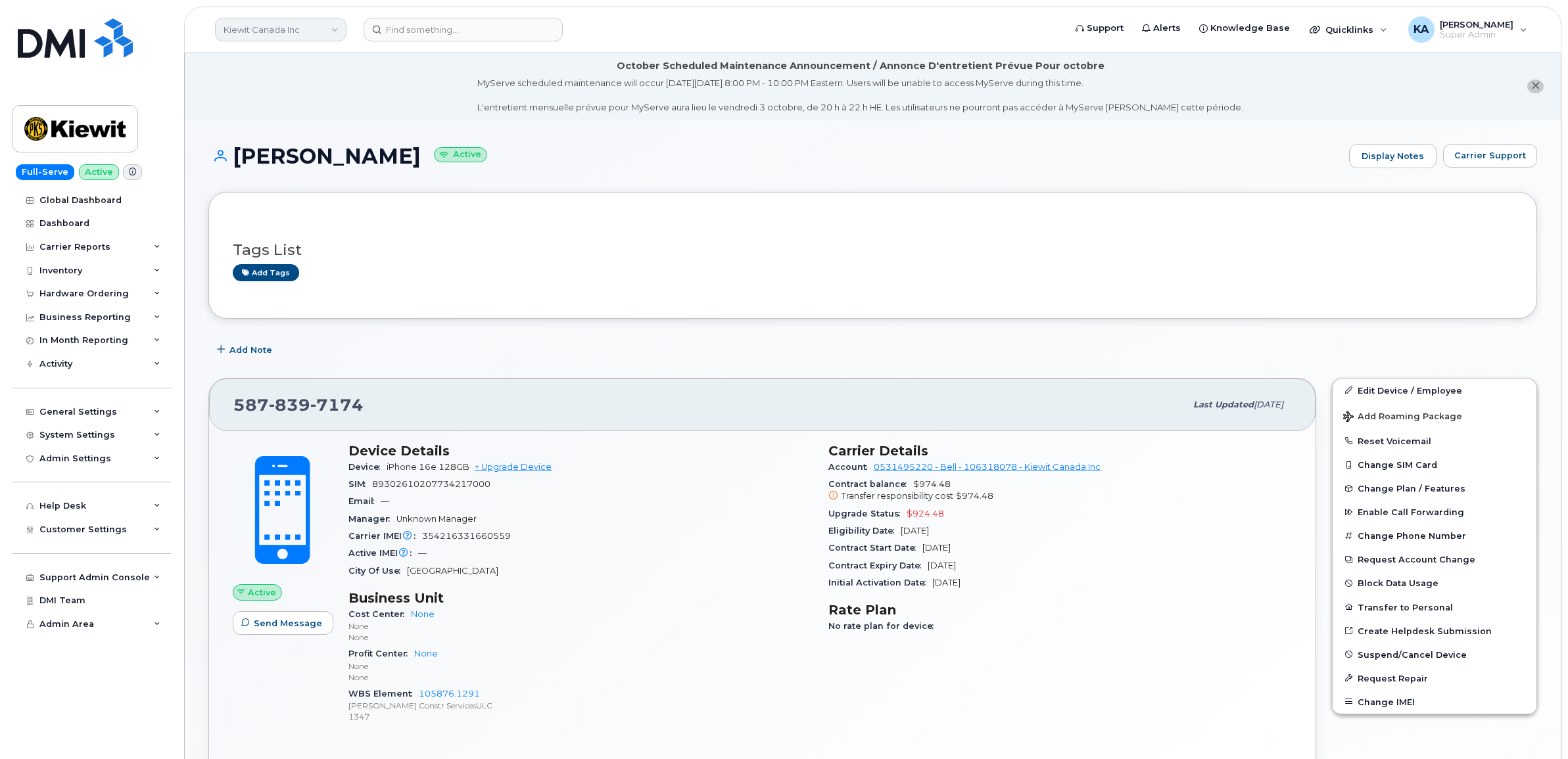
click at [309, 33] on link "Kiewit Canada Inc" at bounding box center [280, 30] width 132 height 24
type input "snb"
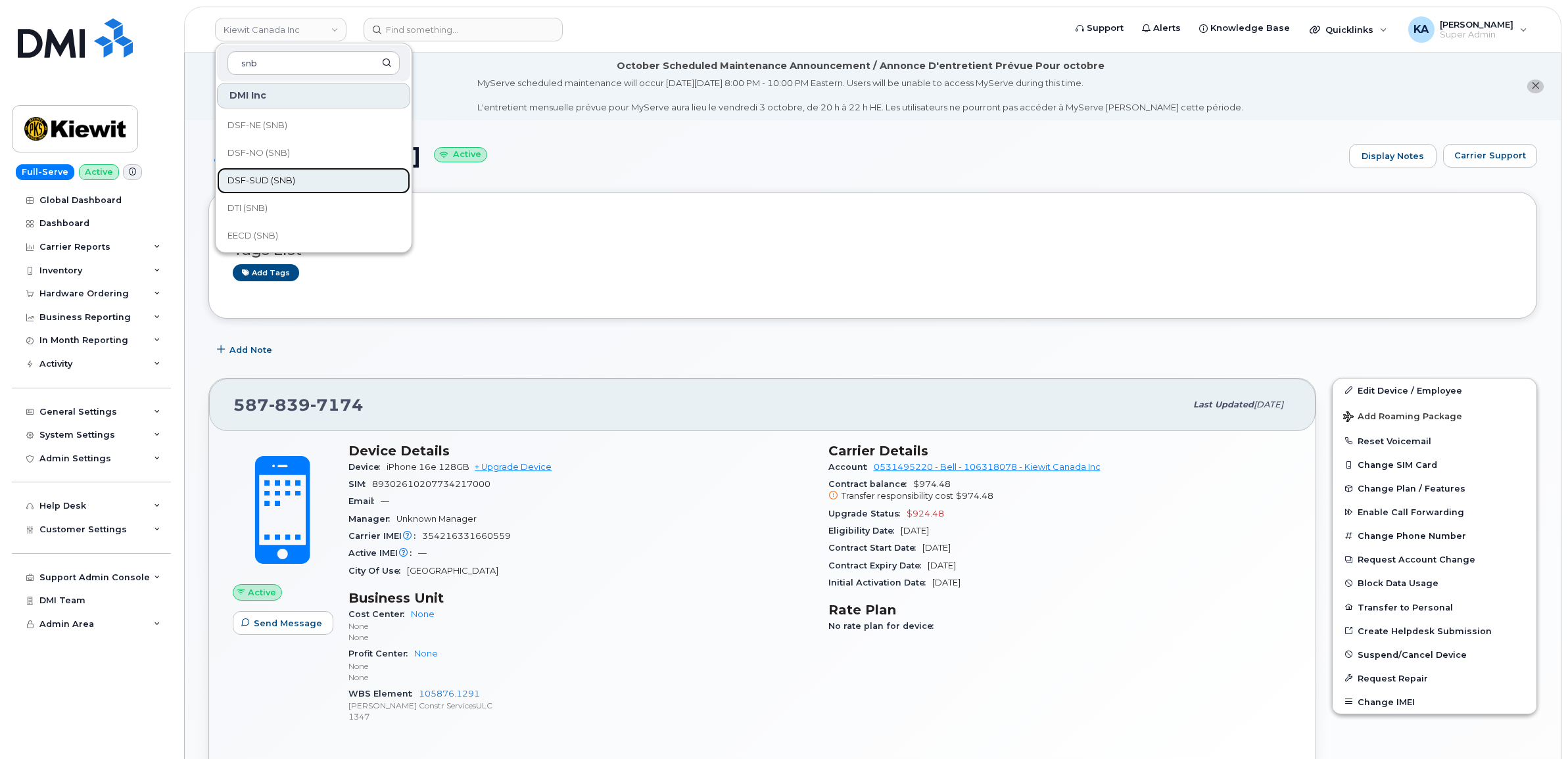
click at [293, 178] on span "DSF-SUD (SNB)" at bounding box center [261, 181] width 67 height 13
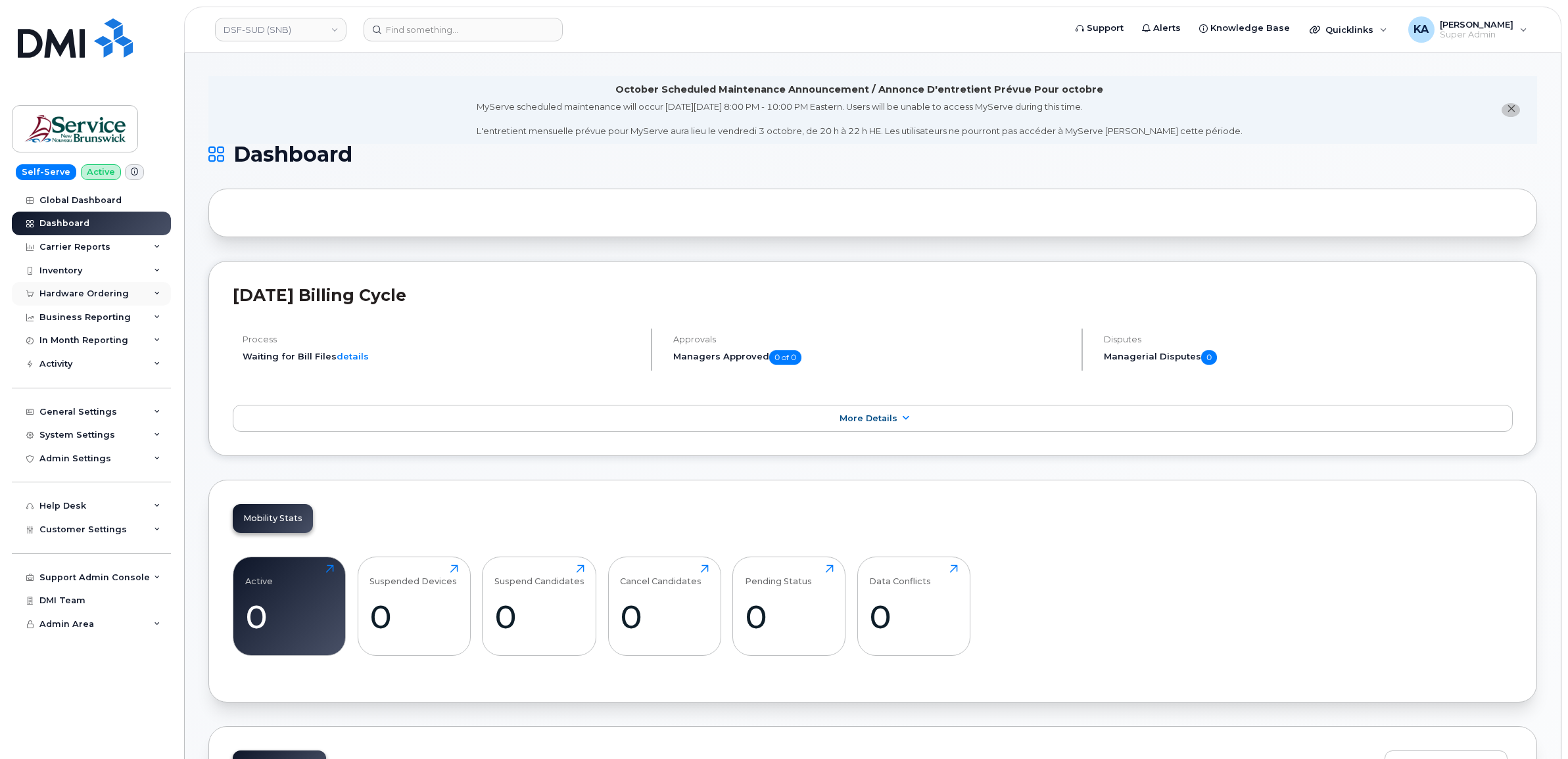
click at [102, 296] on div "Hardware Ordering" at bounding box center [84, 294] width 90 height 11
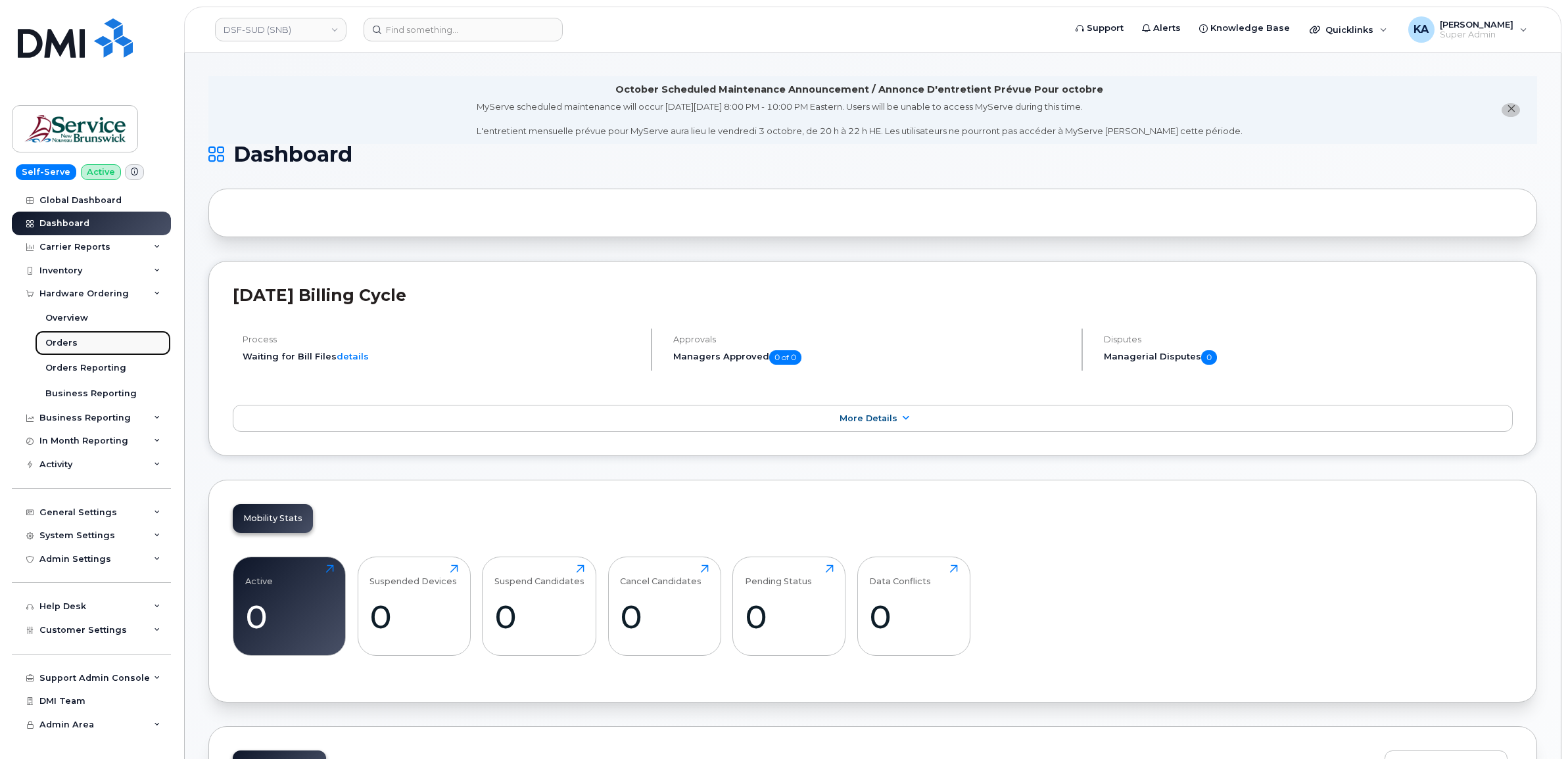
click at [54, 346] on div "Orders" at bounding box center [61, 343] width 32 height 12
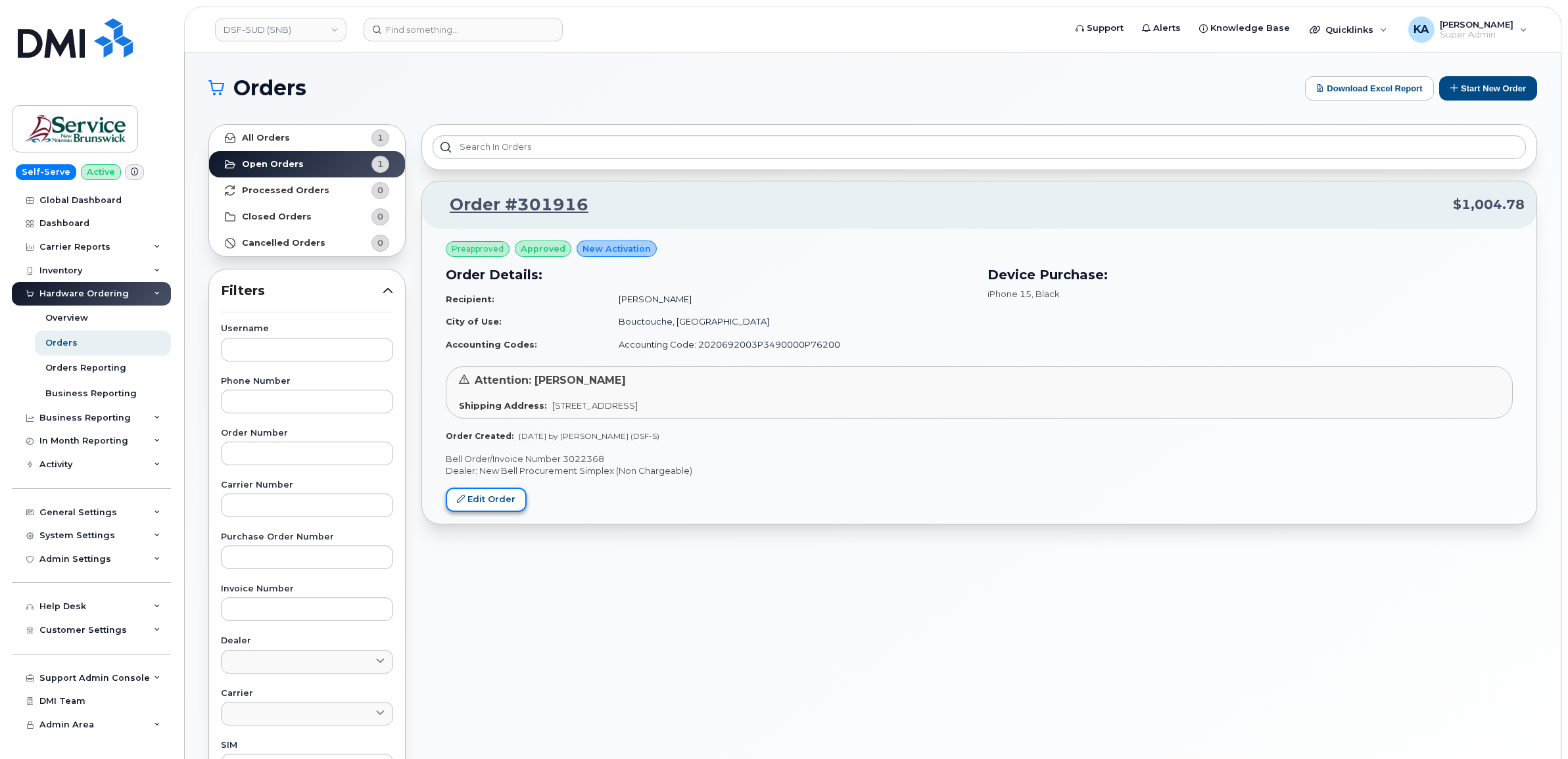
click at [477, 497] on link "Edit Order" at bounding box center [486, 500] width 81 height 25
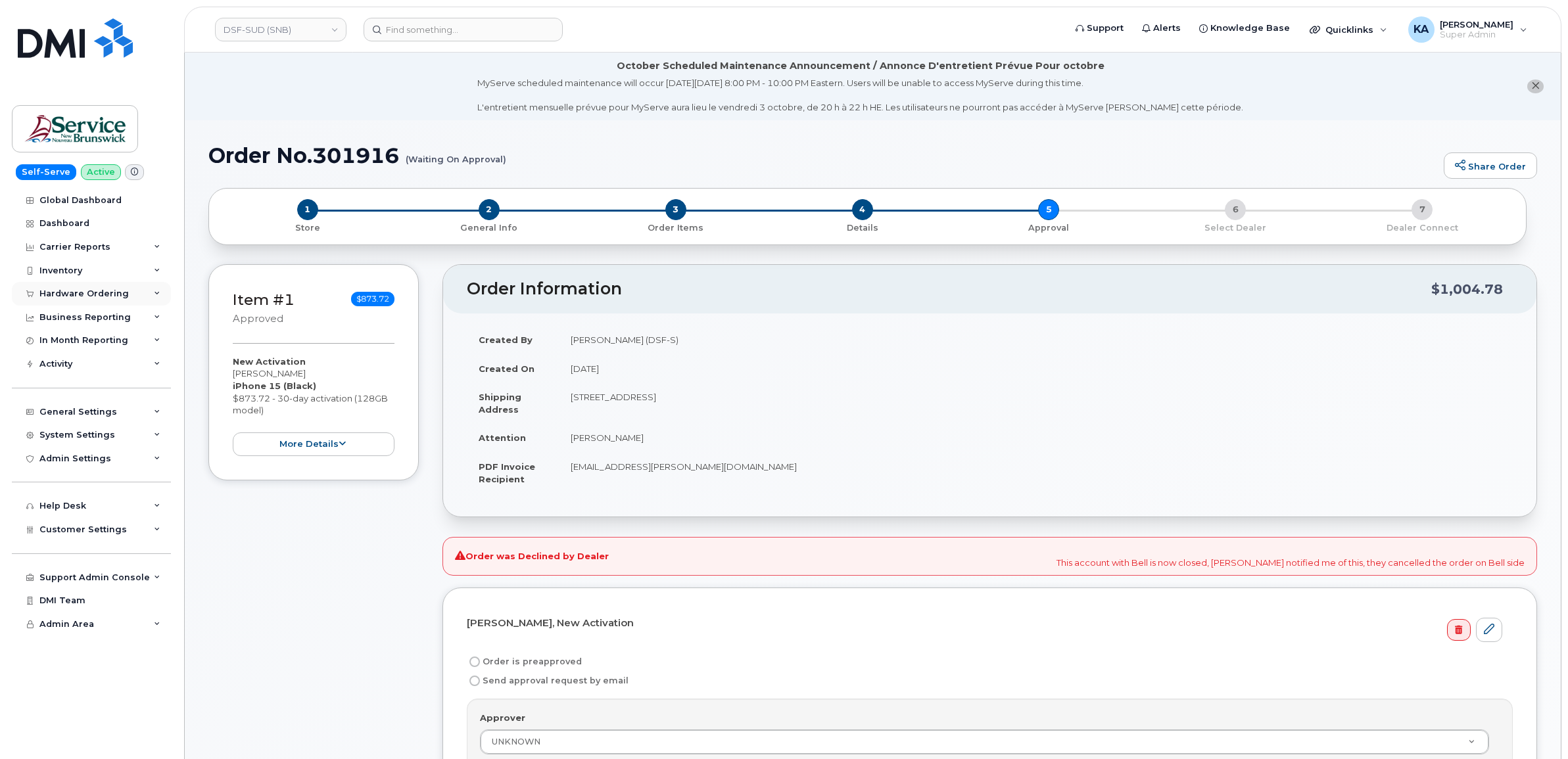
click at [61, 294] on div "Hardware Ordering" at bounding box center [84, 294] width 90 height 11
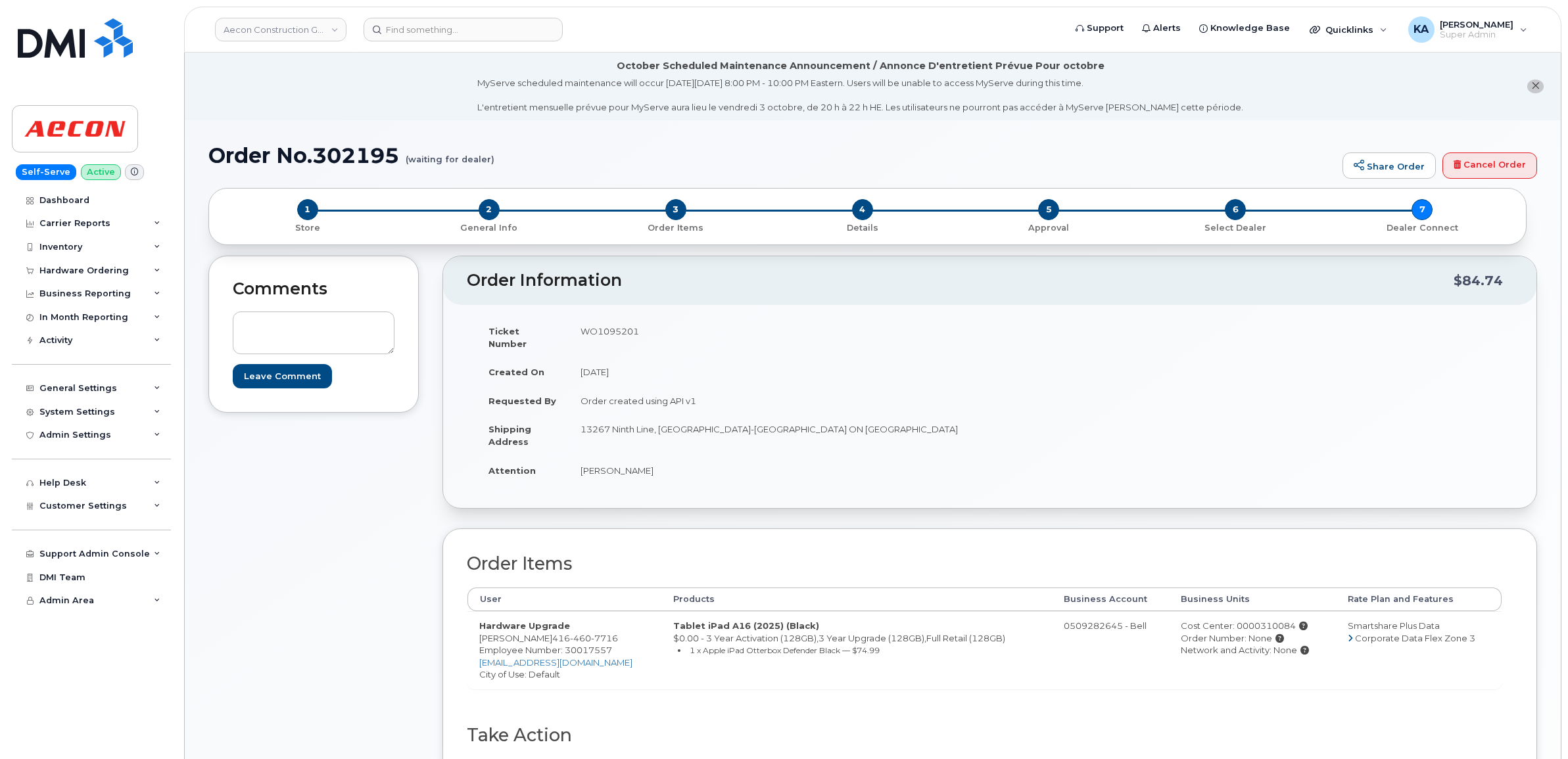
scroll to position [82, 0]
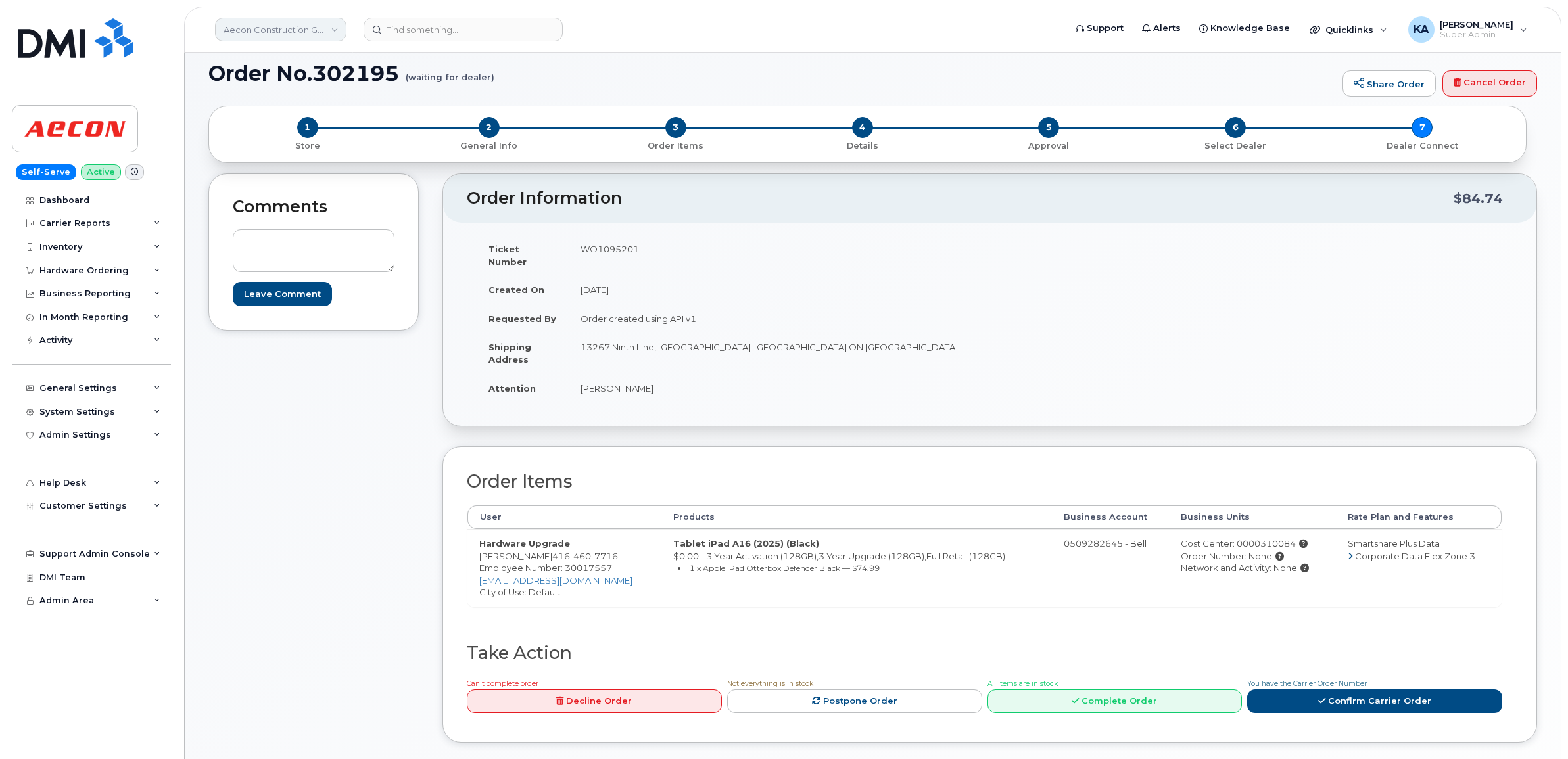
click at [257, 34] on link "Aecon Construction Group Inc" at bounding box center [280, 30] width 132 height 24
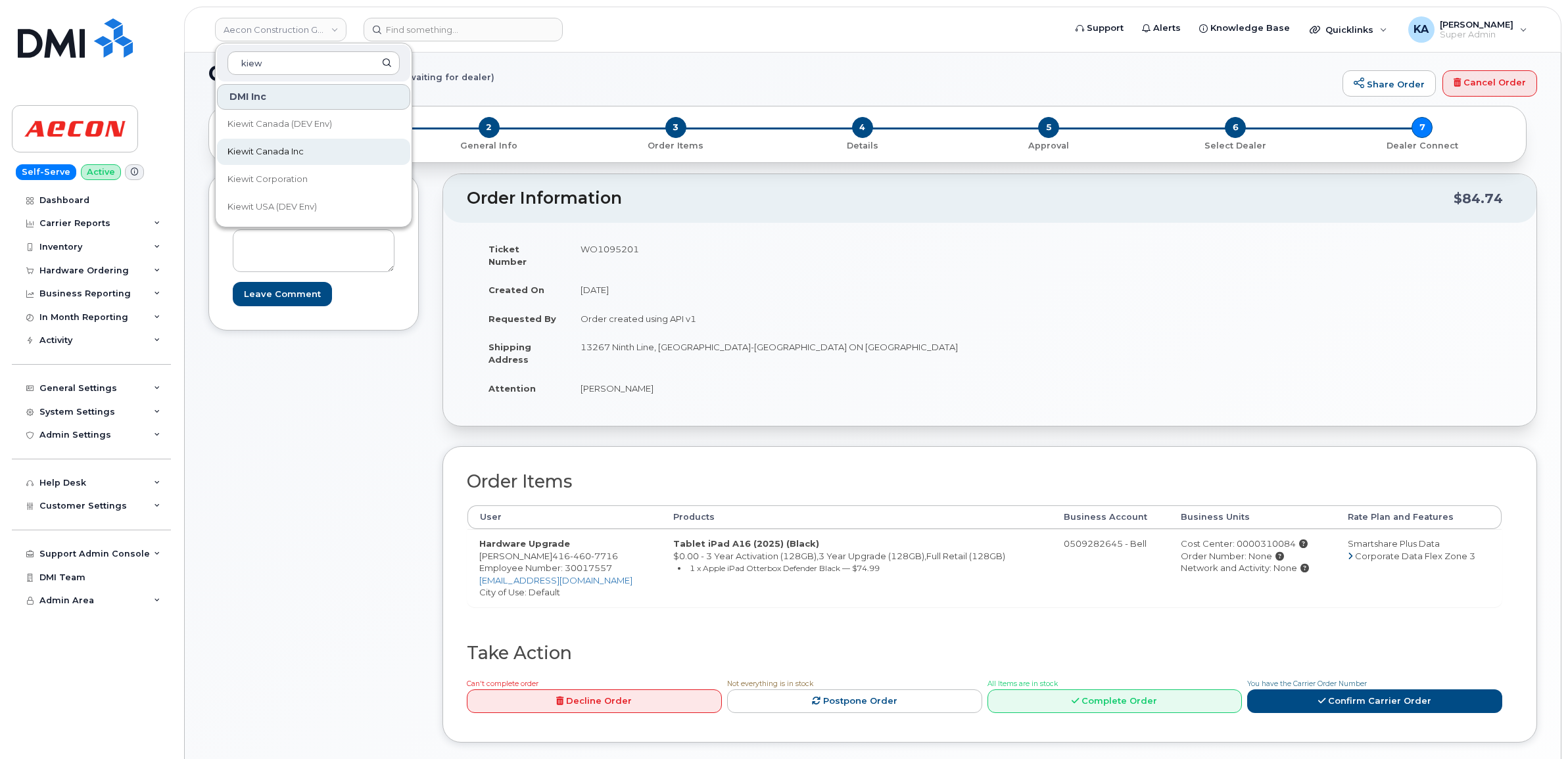
type input "kiew"
click at [234, 152] on span "Kiewit Canada Inc" at bounding box center [266, 152] width 76 height 13
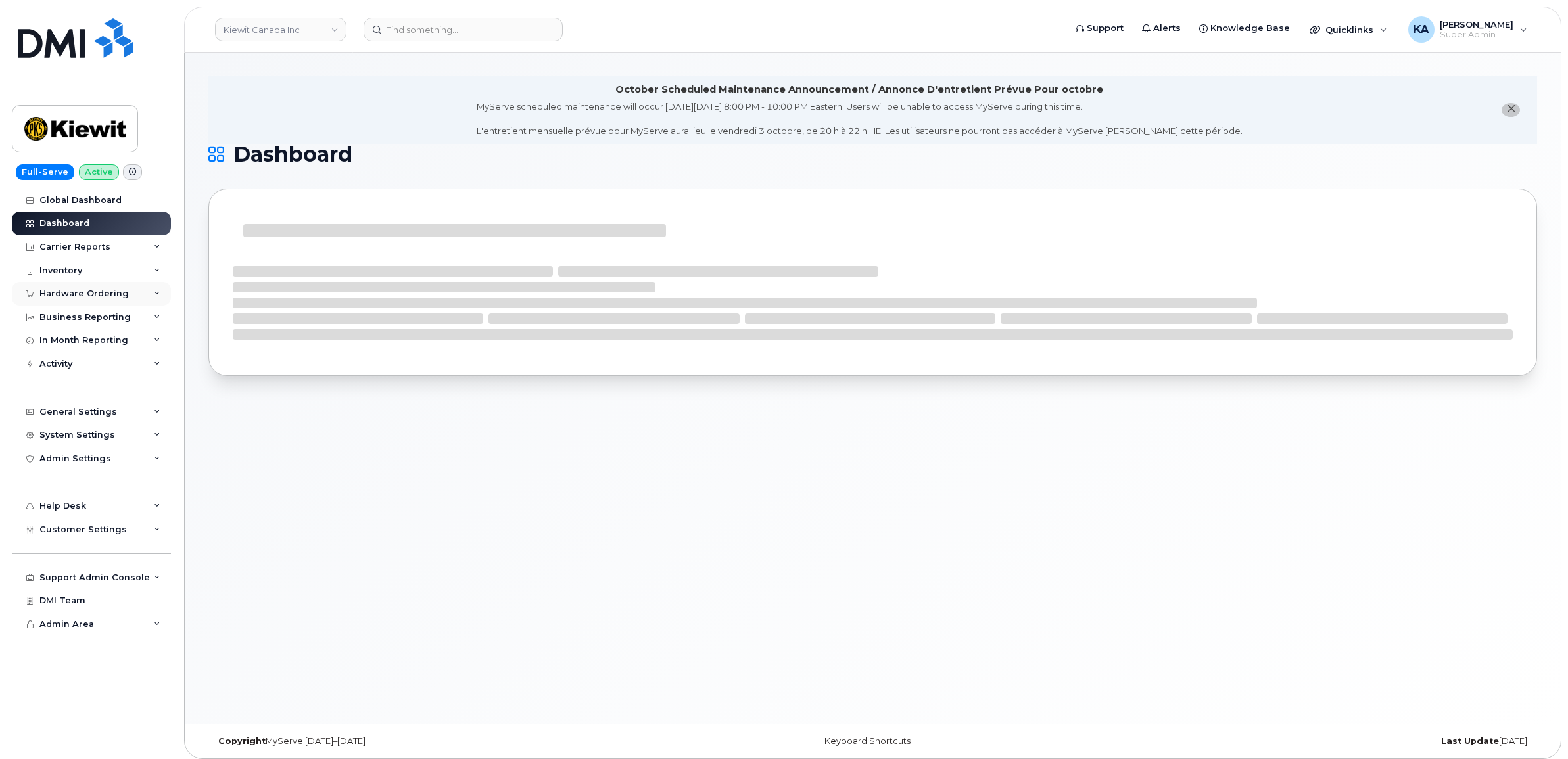
click at [93, 294] on div "Hardware Ordering" at bounding box center [84, 294] width 90 height 11
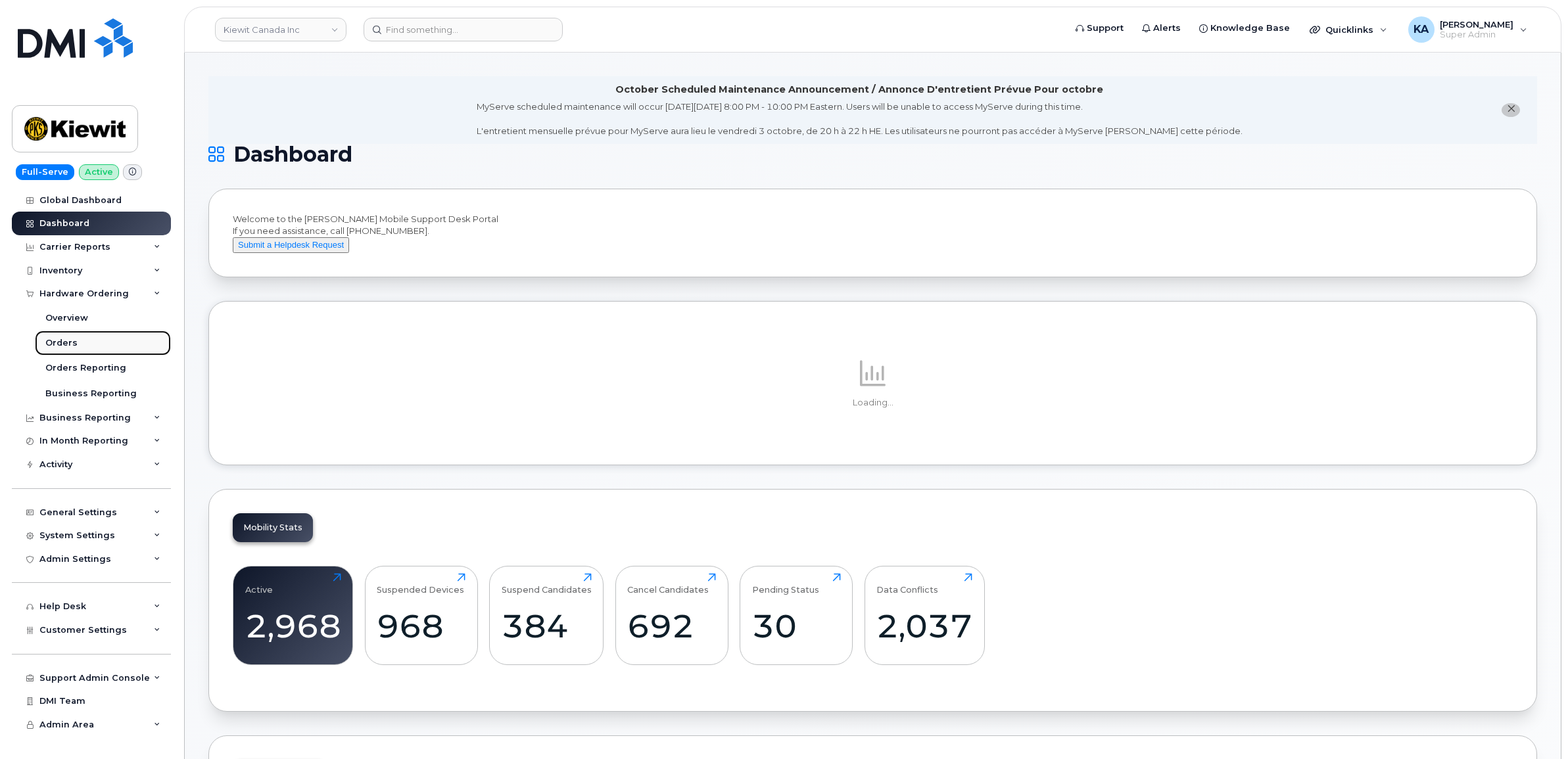
click at [59, 343] on div "Orders" at bounding box center [61, 343] width 32 height 12
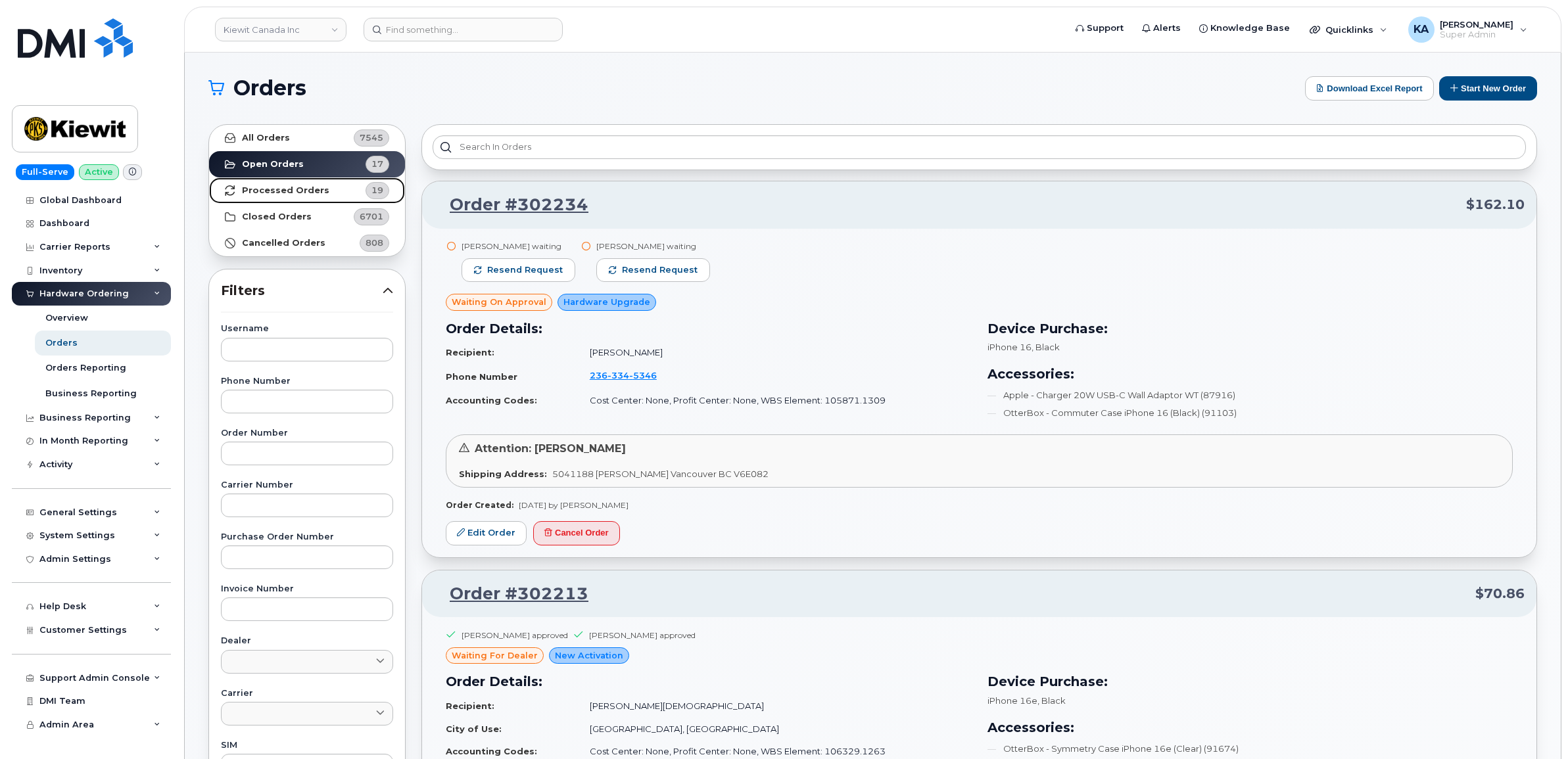
click at [290, 184] on link "Processed Orders 19" at bounding box center [307, 191] width 196 height 26
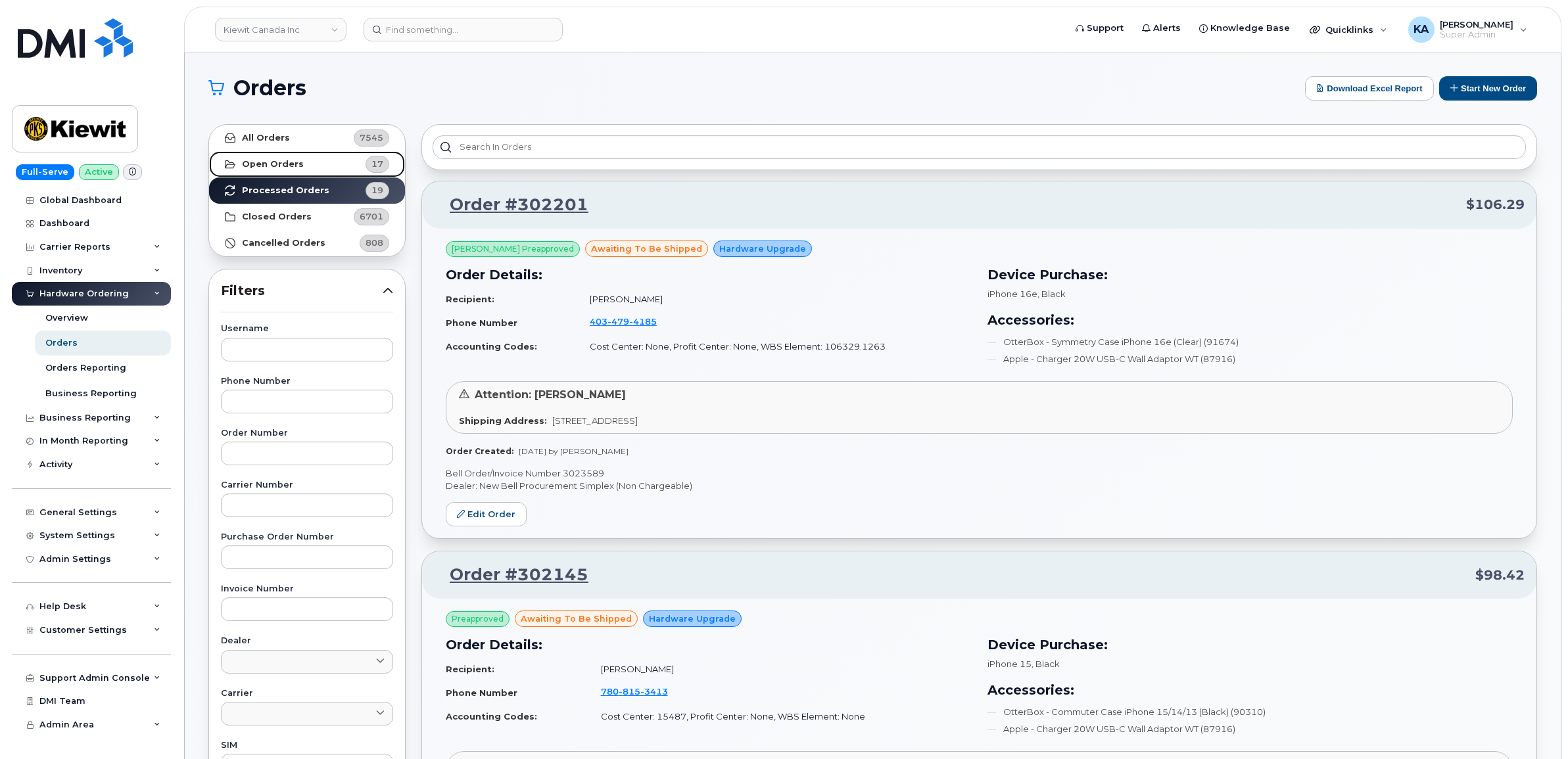
click at [280, 159] on strong "Open Orders" at bounding box center [272, 164] width 62 height 11
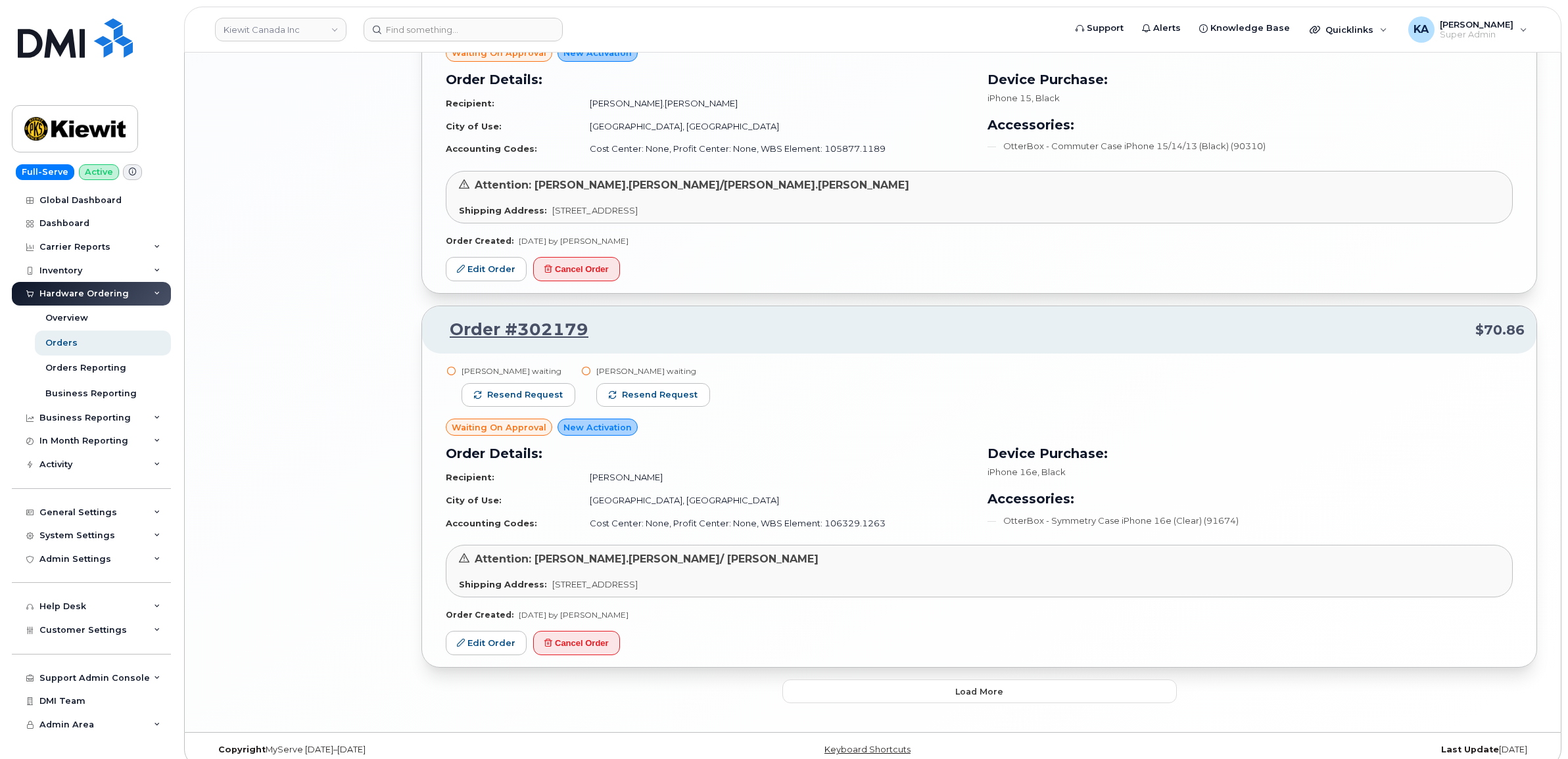
scroll to position [2518, 0]
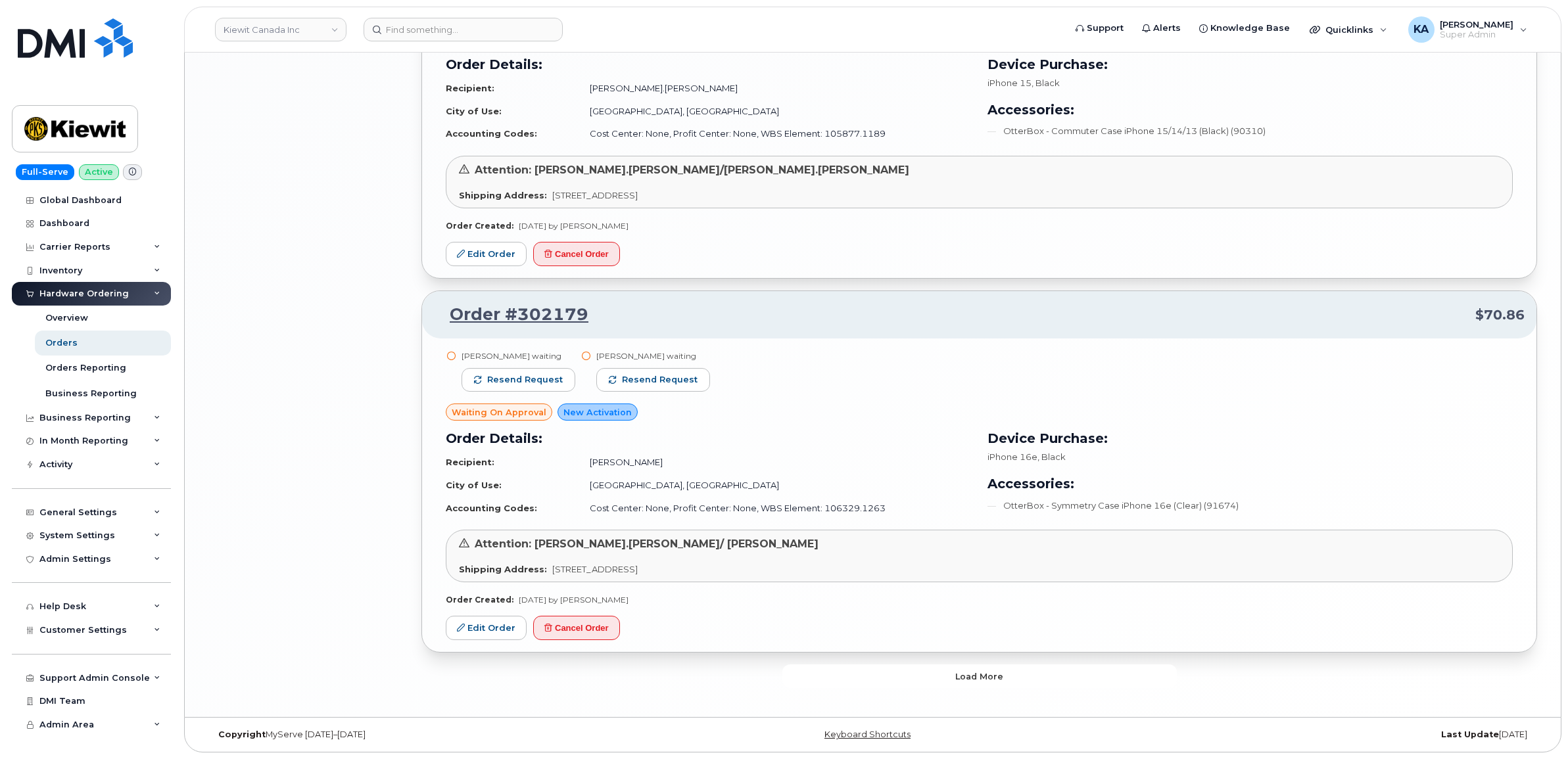
click at [844, 682] on button "Load more" at bounding box center [979, 676] width 395 height 24
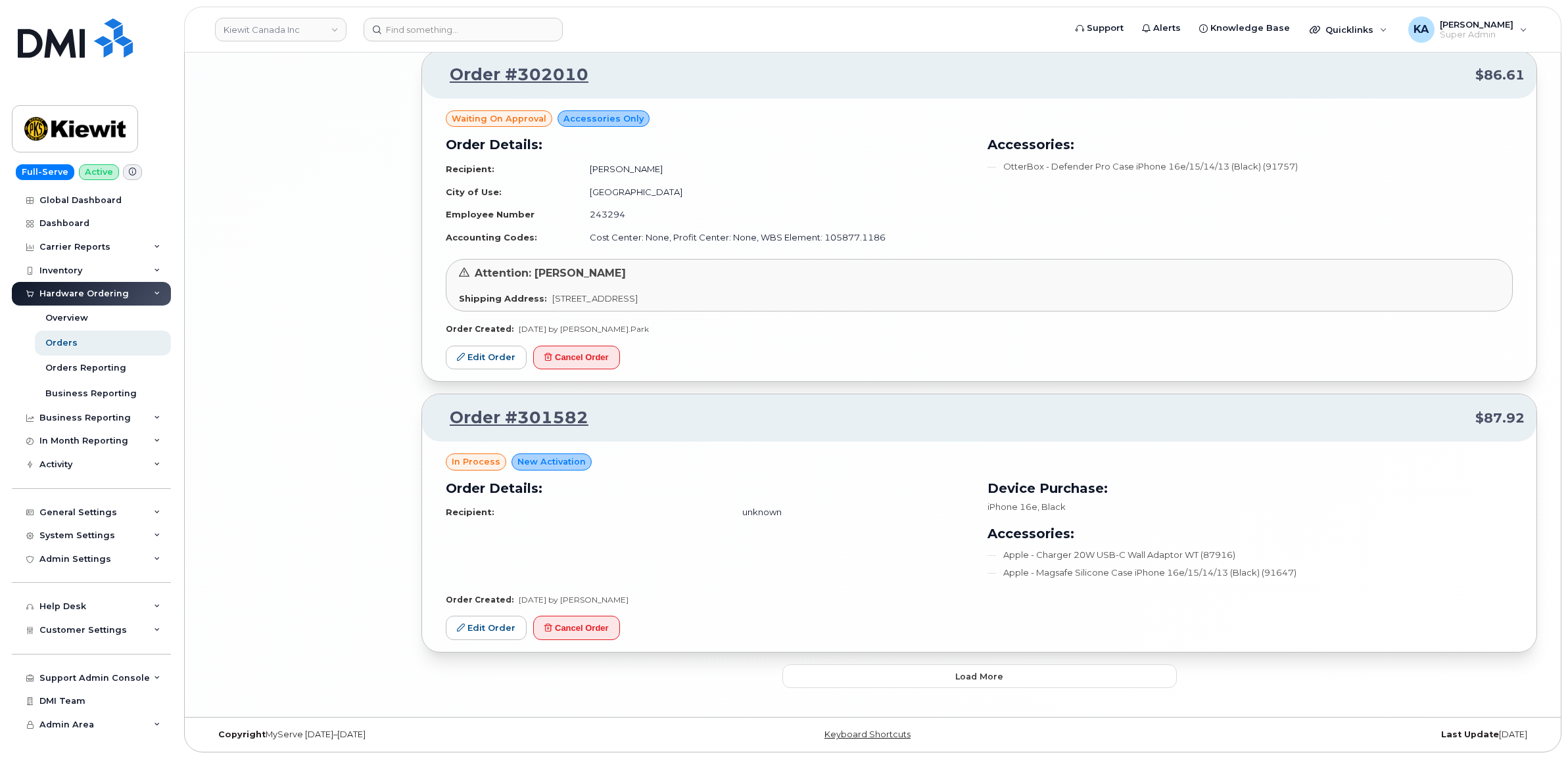
scroll to position [5181, 0]
click at [813, 684] on button "Load more" at bounding box center [979, 676] width 395 height 24
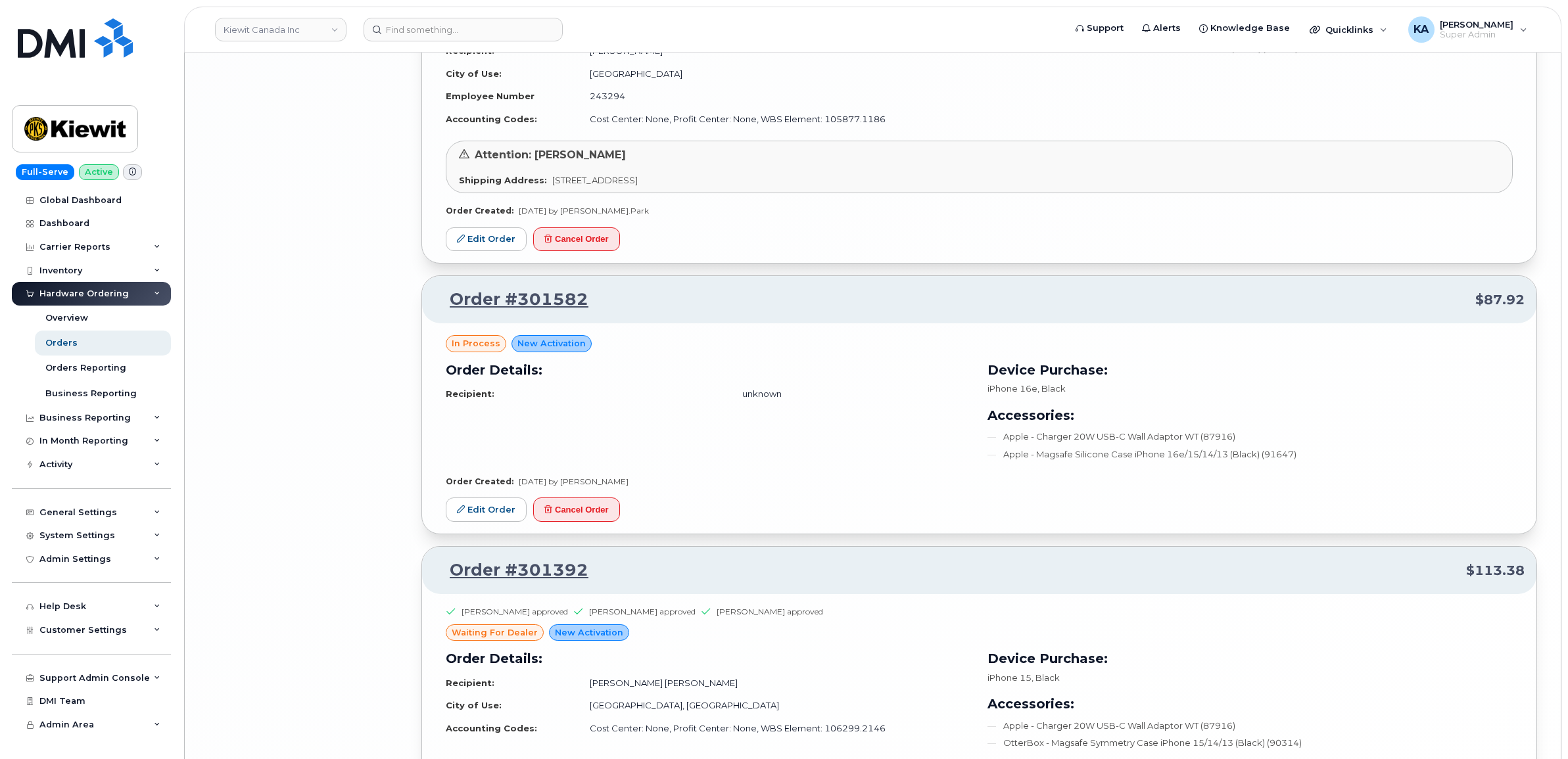
scroll to position [5509, 0]
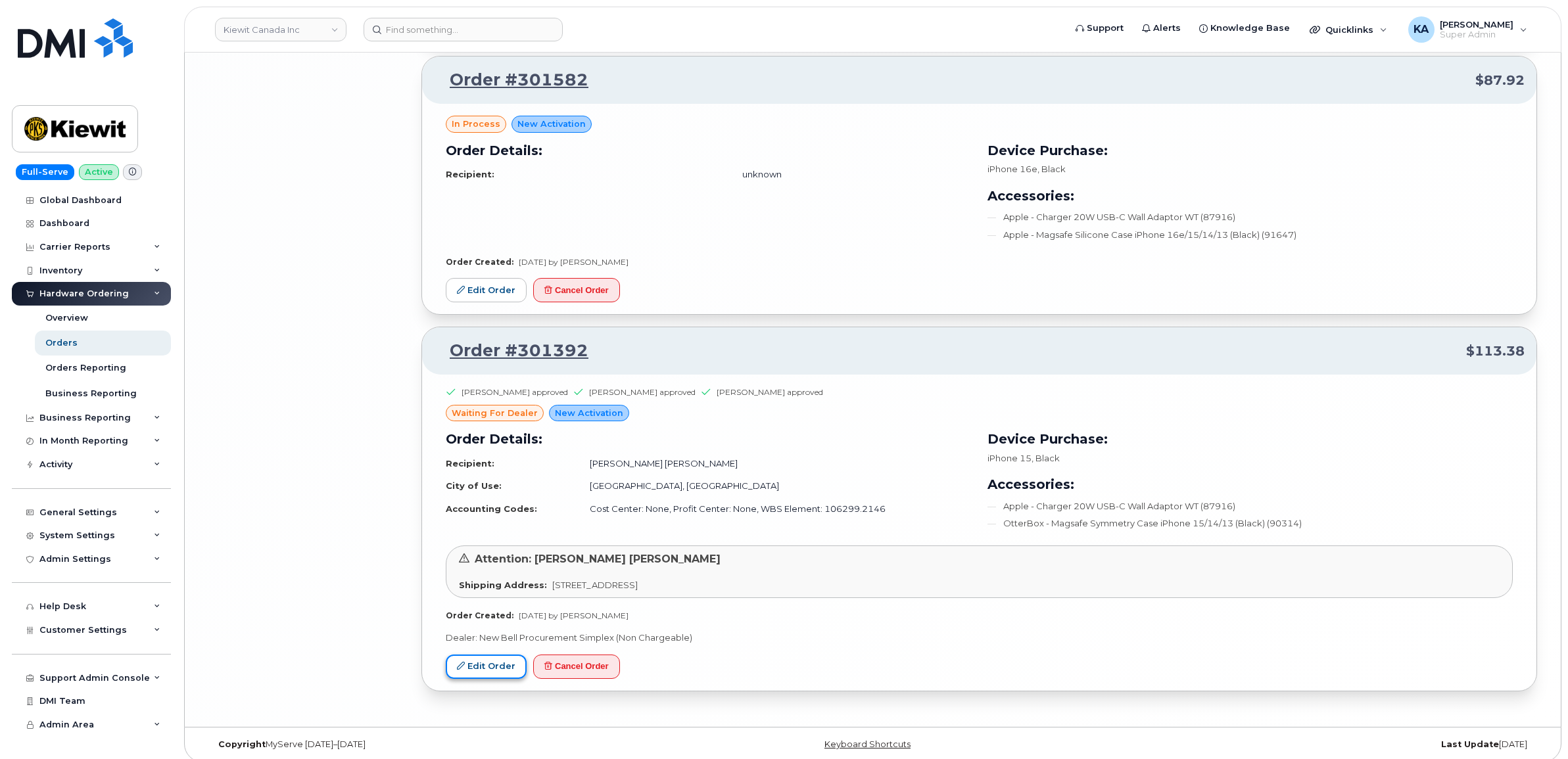
click at [483, 671] on link "Edit Order" at bounding box center [486, 667] width 81 height 25
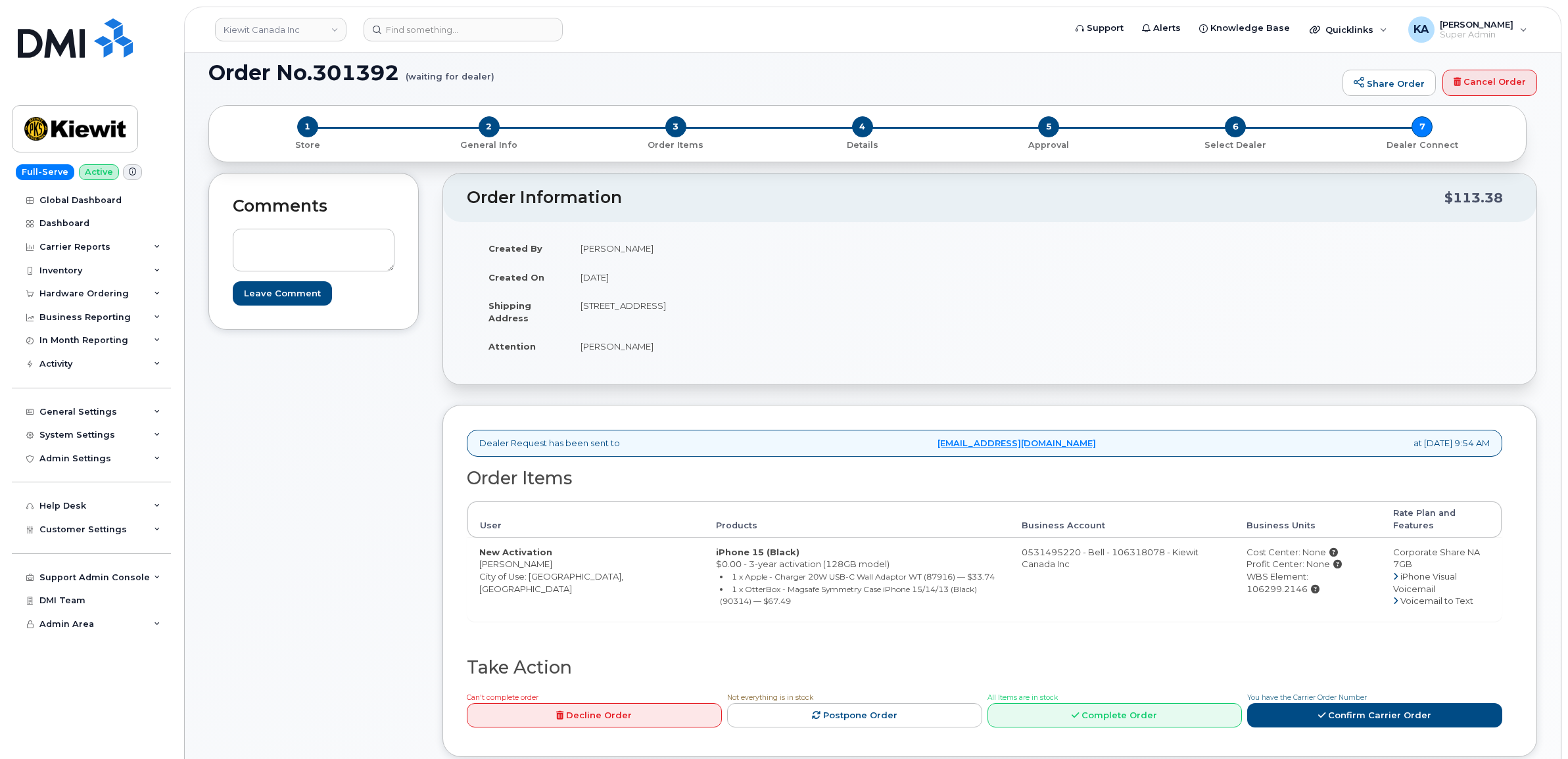
scroll to position [82, 0]
drag, startPoint x: 477, startPoint y: 557, endPoint x: 572, endPoint y: 559, distance: 95.0
click at [572, 559] on td "New Activation [PERSON_NAME] City of Use: [GEOGRAPHIC_DATA], [GEOGRAPHIC_DATA]" at bounding box center [585, 581] width 237 height 84
copy td "[PERSON_NAME]"
drag, startPoint x: 569, startPoint y: 303, endPoint x: 665, endPoint y: 320, distance: 97.5
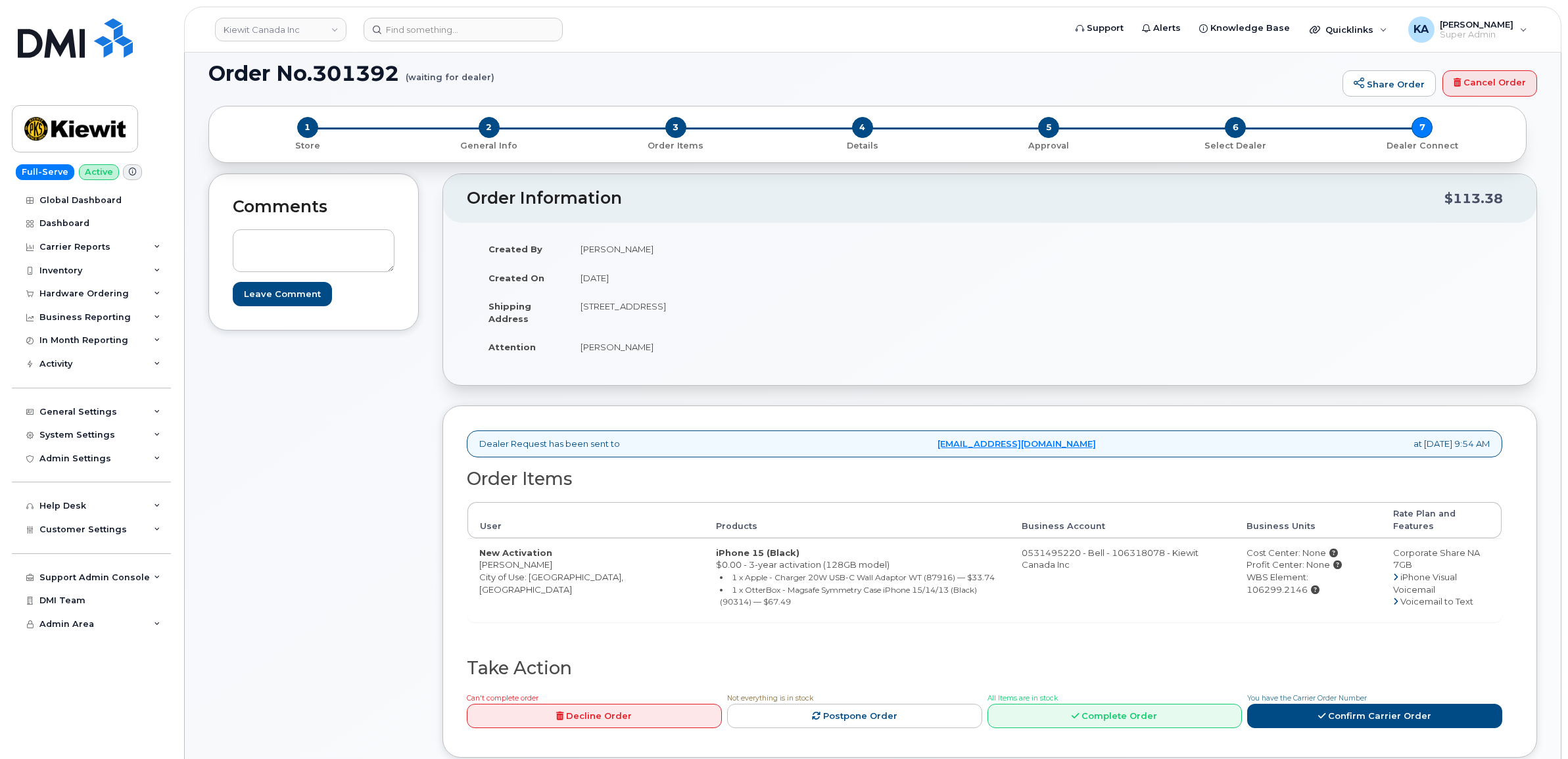
click at [665, 320] on td "[STREET_ADDRESS]" at bounding box center [775, 312] width 411 height 41
copy td "1950 Brigantine Dr"
drag, startPoint x: 735, startPoint y: 306, endPoint x: 775, endPoint y: 307, distance: 40.0
click at [775, 307] on td "[STREET_ADDRESS]" at bounding box center [775, 312] width 411 height 41
copy td "V3K 7B5"
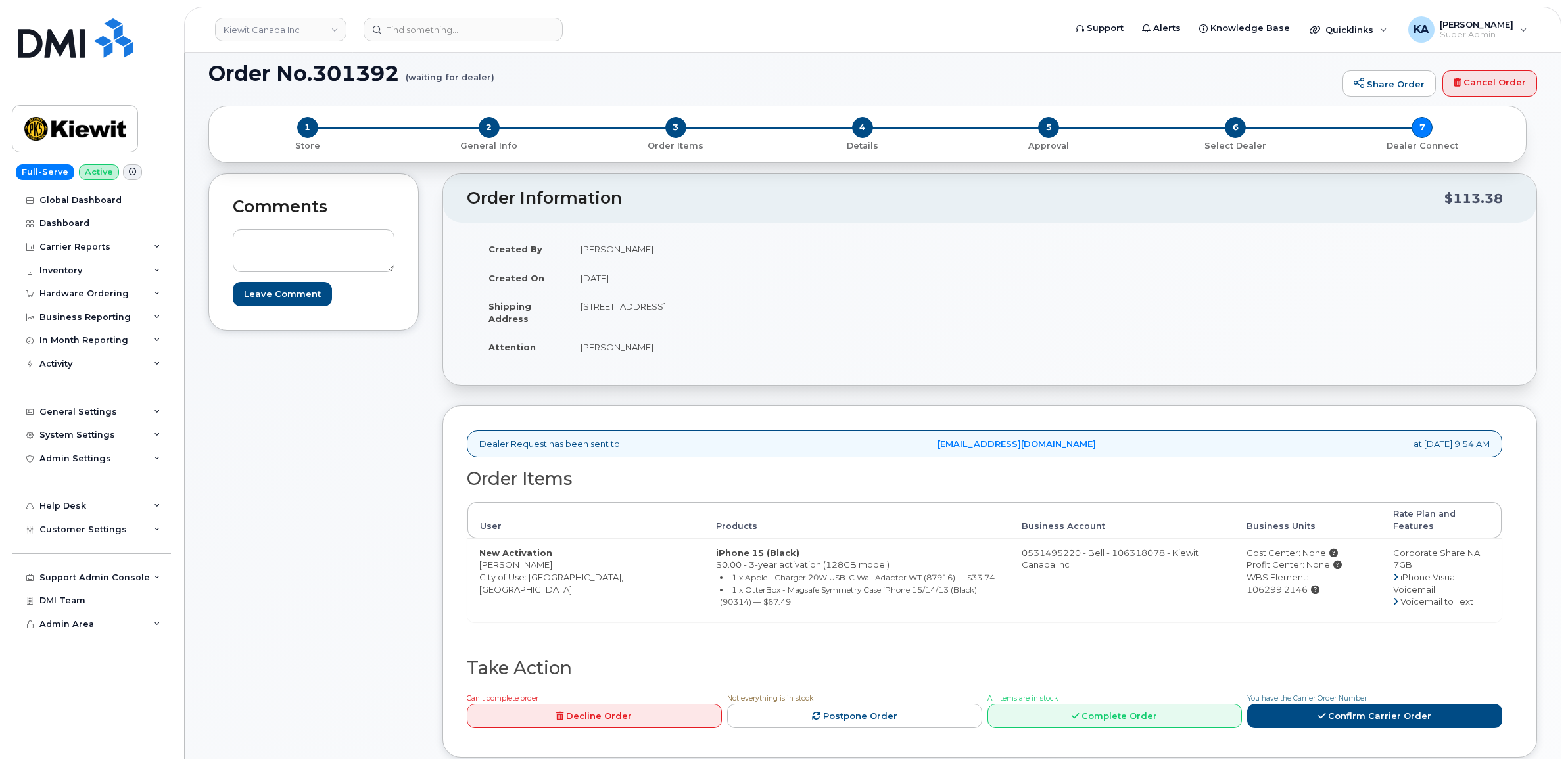
drag, startPoint x: 579, startPoint y: 347, endPoint x: 673, endPoint y: 356, distance: 94.4
click at [673, 356] on td "[PERSON_NAME]" at bounding box center [775, 347] width 411 height 29
copy td "[PERSON_NAME]"
drag, startPoint x: 1228, startPoint y: 567, endPoint x: 1358, endPoint y: 572, distance: 130.1
click at [1358, 572] on td "Cost Center: None Profit Center: None WBS Element: 106299.2146" at bounding box center [1307, 581] width 146 height 84
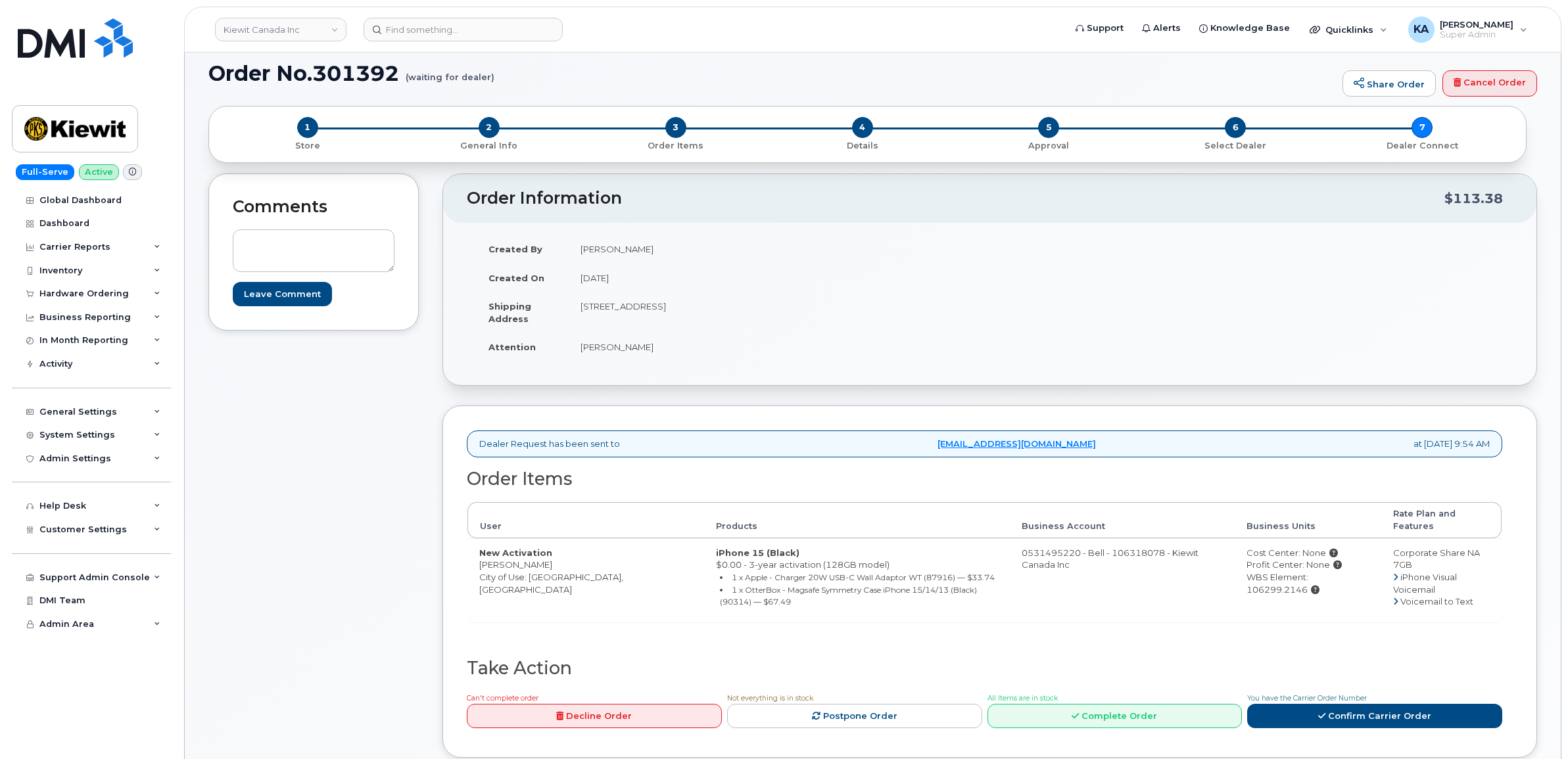
copy div "WBS Element: 106299.2146"
click at [1320, 712] on icon at bounding box center [1321, 716] width 7 height 8
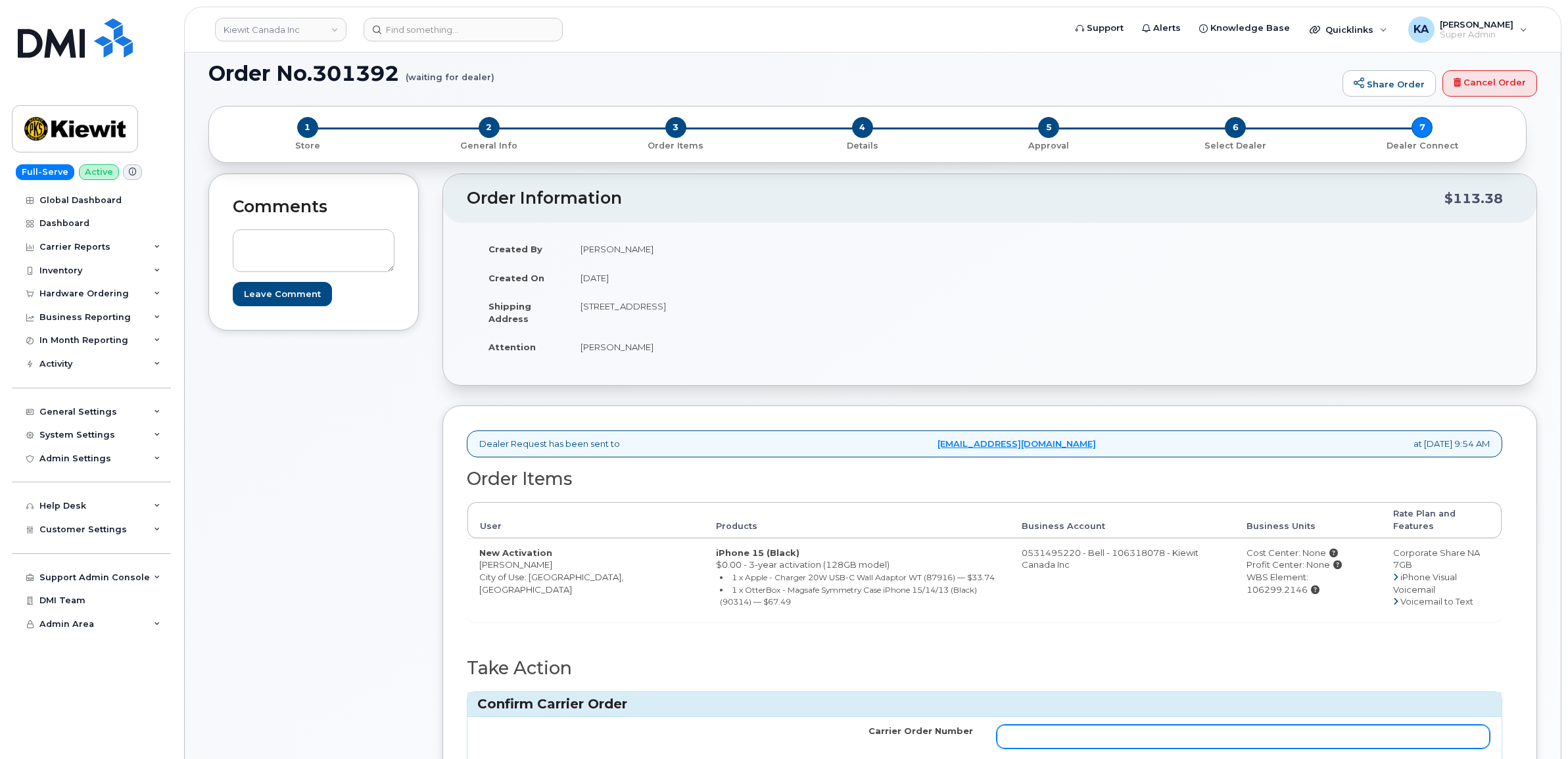
click at [1099, 725] on input "Carrier Order Number" at bounding box center [1243, 737] width 493 height 24
paste input "3023793"
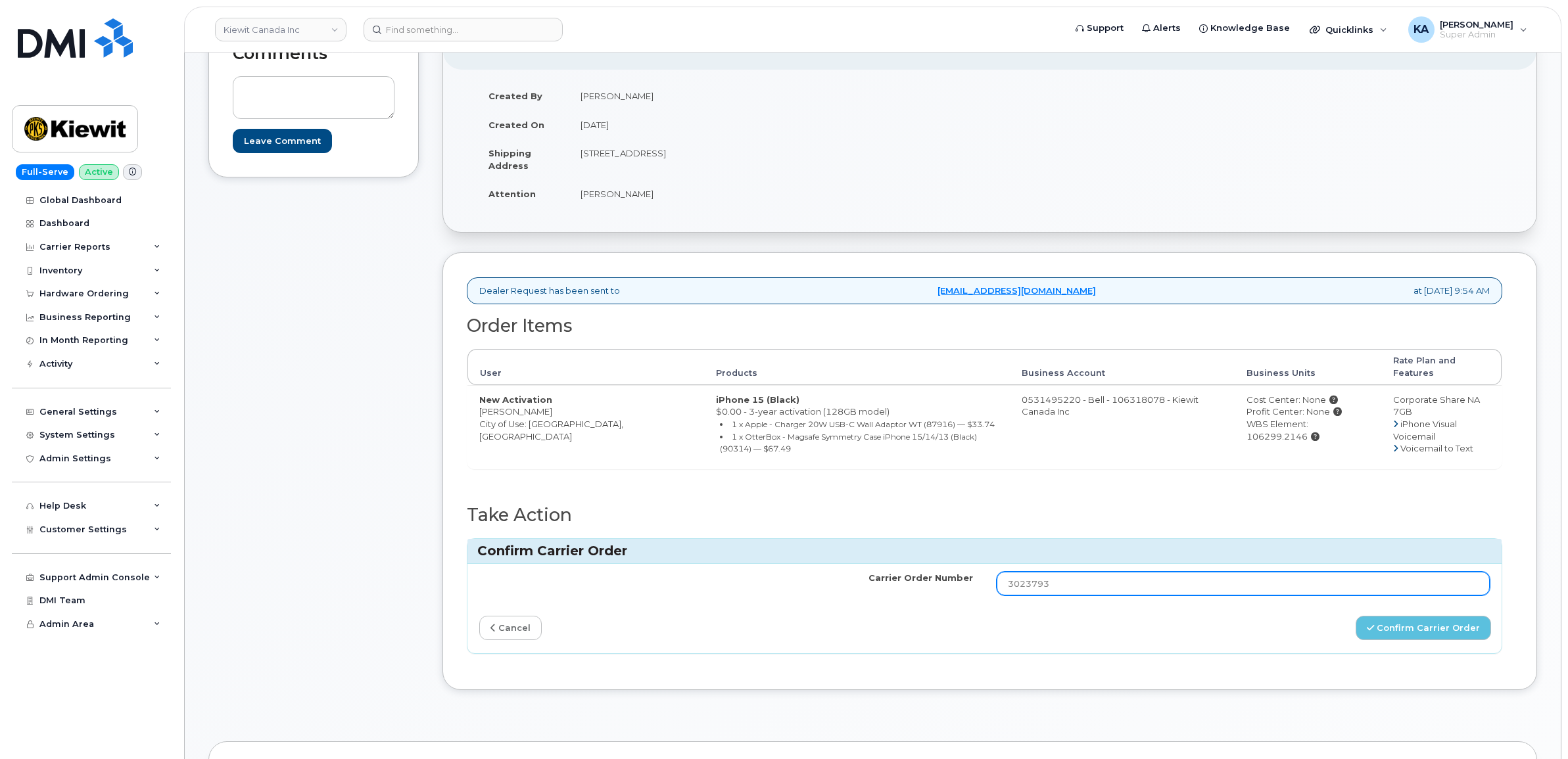
scroll to position [247, 0]
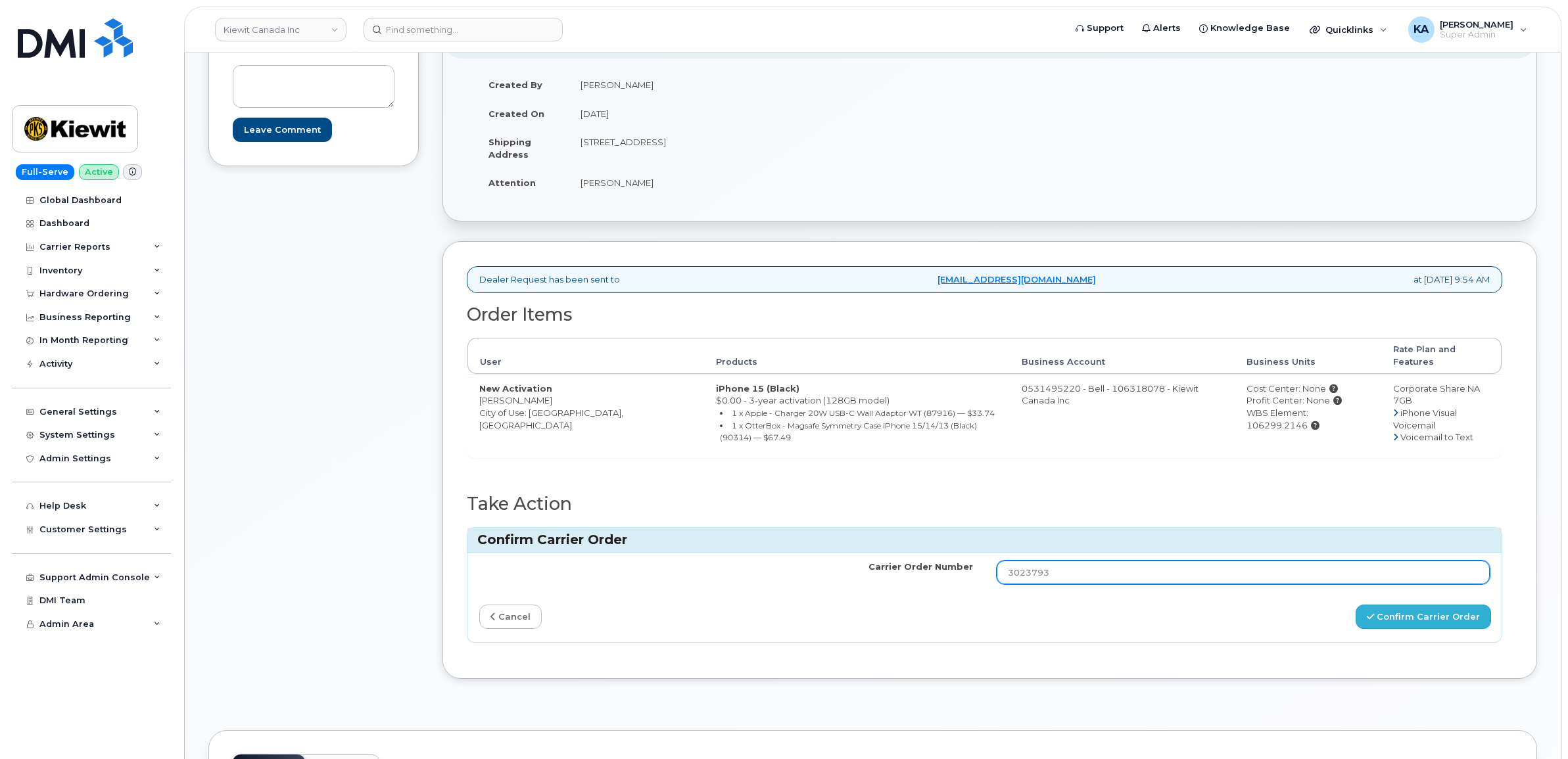
type input "3023793"
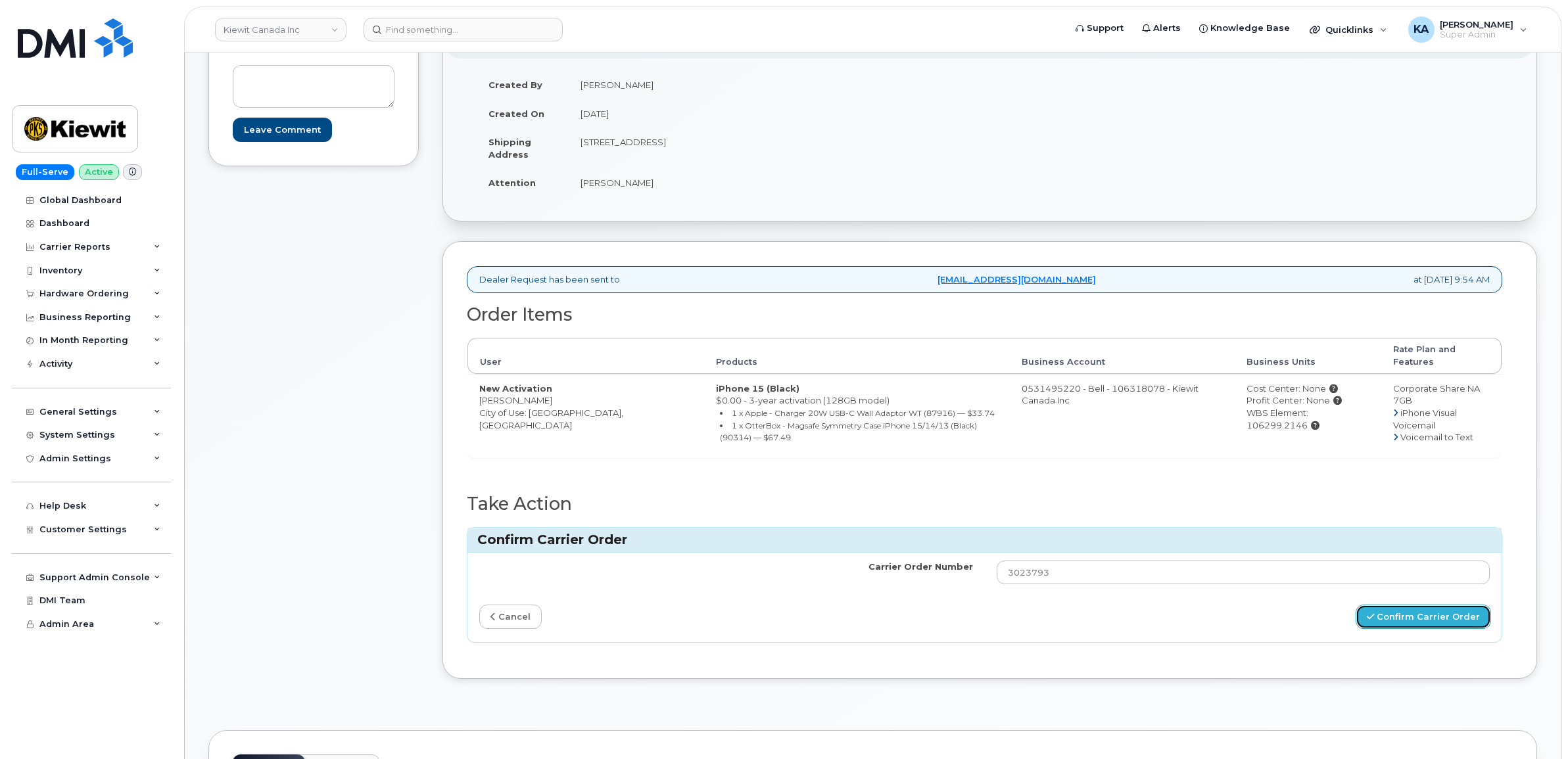
click at [1410, 610] on button "Confirm Carrier Order" at bounding box center [1422, 617] width 136 height 25
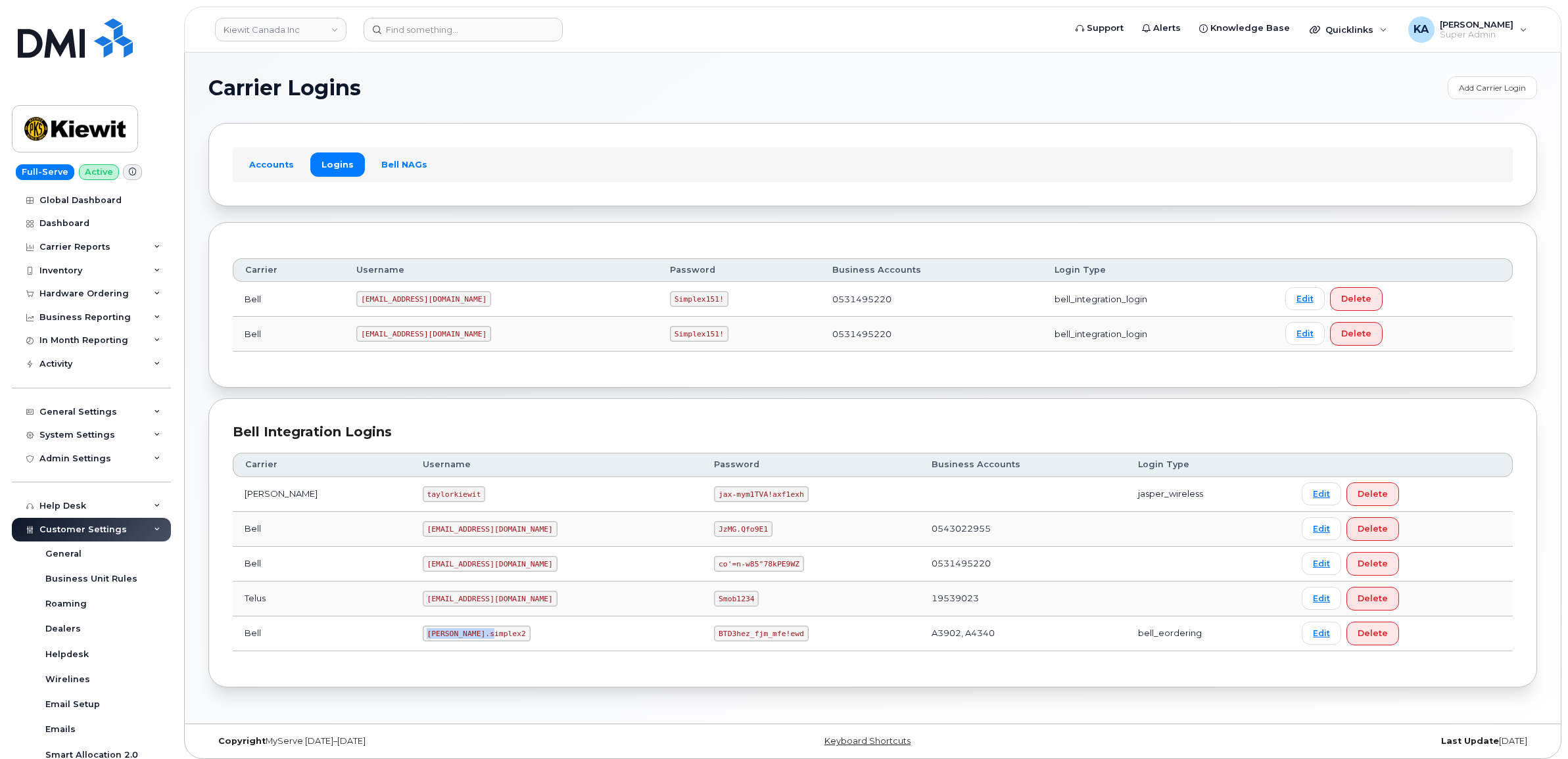
drag, startPoint x: 389, startPoint y: 636, endPoint x: 485, endPoint y: 647, distance: 96.6
click at [484, 648] on td "[PERSON_NAME].simplex2" at bounding box center [557, 634] width 292 height 35
copy code "[PERSON_NAME].simplex2"
drag, startPoint x: 651, startPoint y: 637, endPoint x: 741, endPoint y: 643, distance: 90.2
click at [741, 643] on td "BTD3hez_fjm_mfe!ewd" at bounding box center [811, 634] width 217 height 35
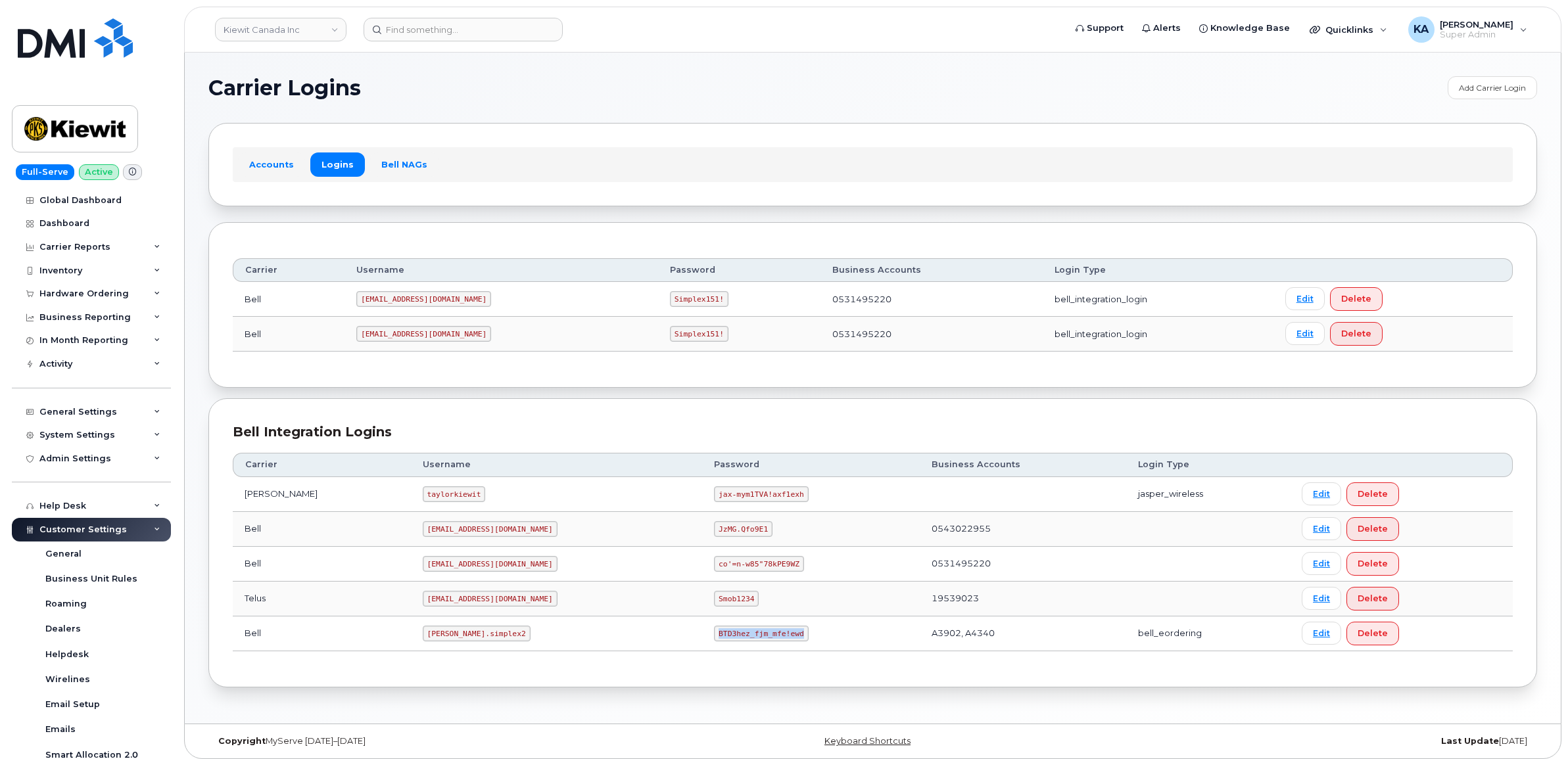
copy code "BTD3hez_fjm_mfe!ewd"
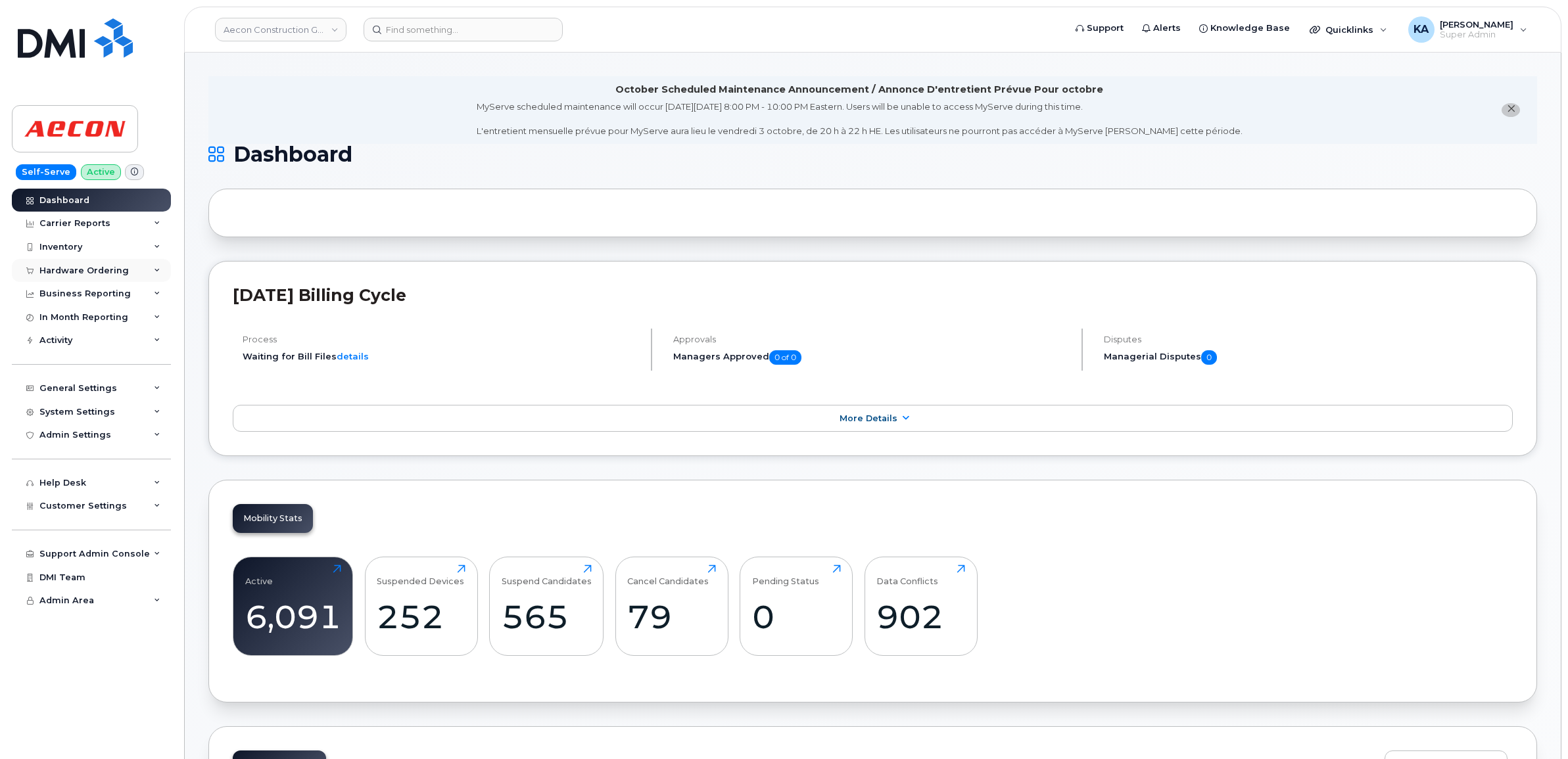
click at [61, 267] on div "Hardware Ordering" at bounding box center [84, 271] width 90 height 11
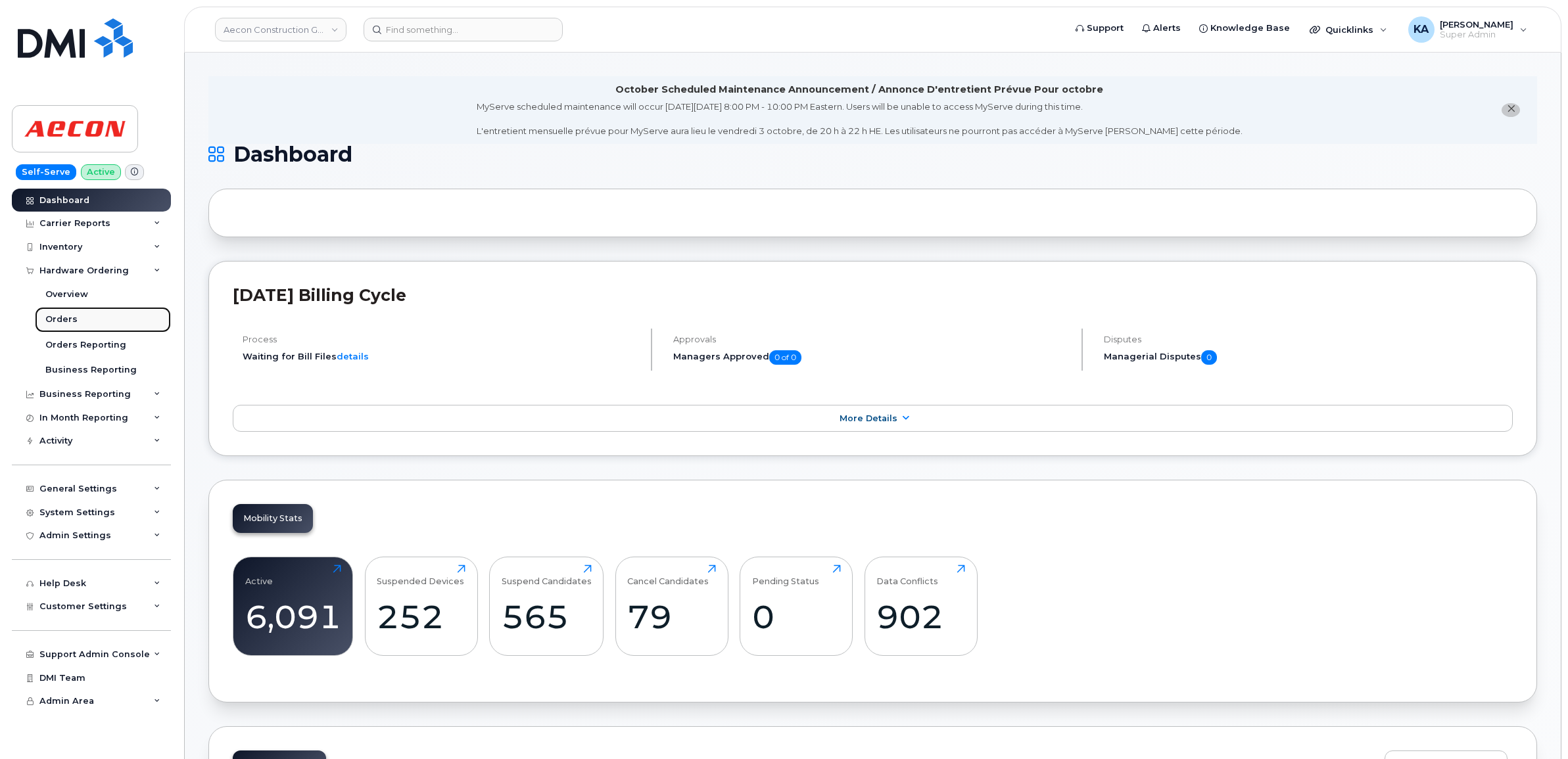
click at [64, 317] on div "Orders" at bounding box center [61, 319] width 32 height 12
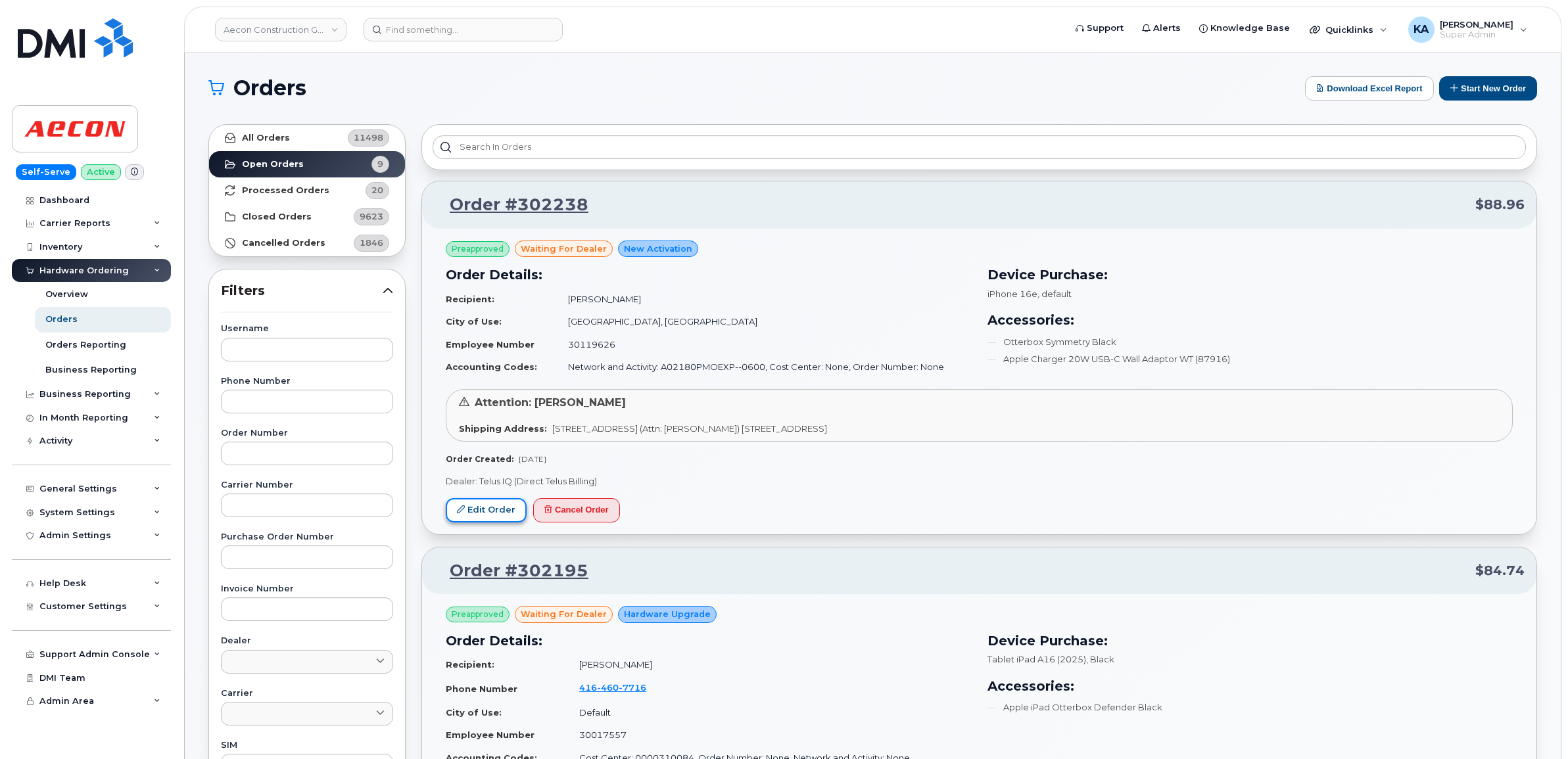
click at [478, 508] on link "Edit Order" at bounding box center [486, 511] width 81 height 25
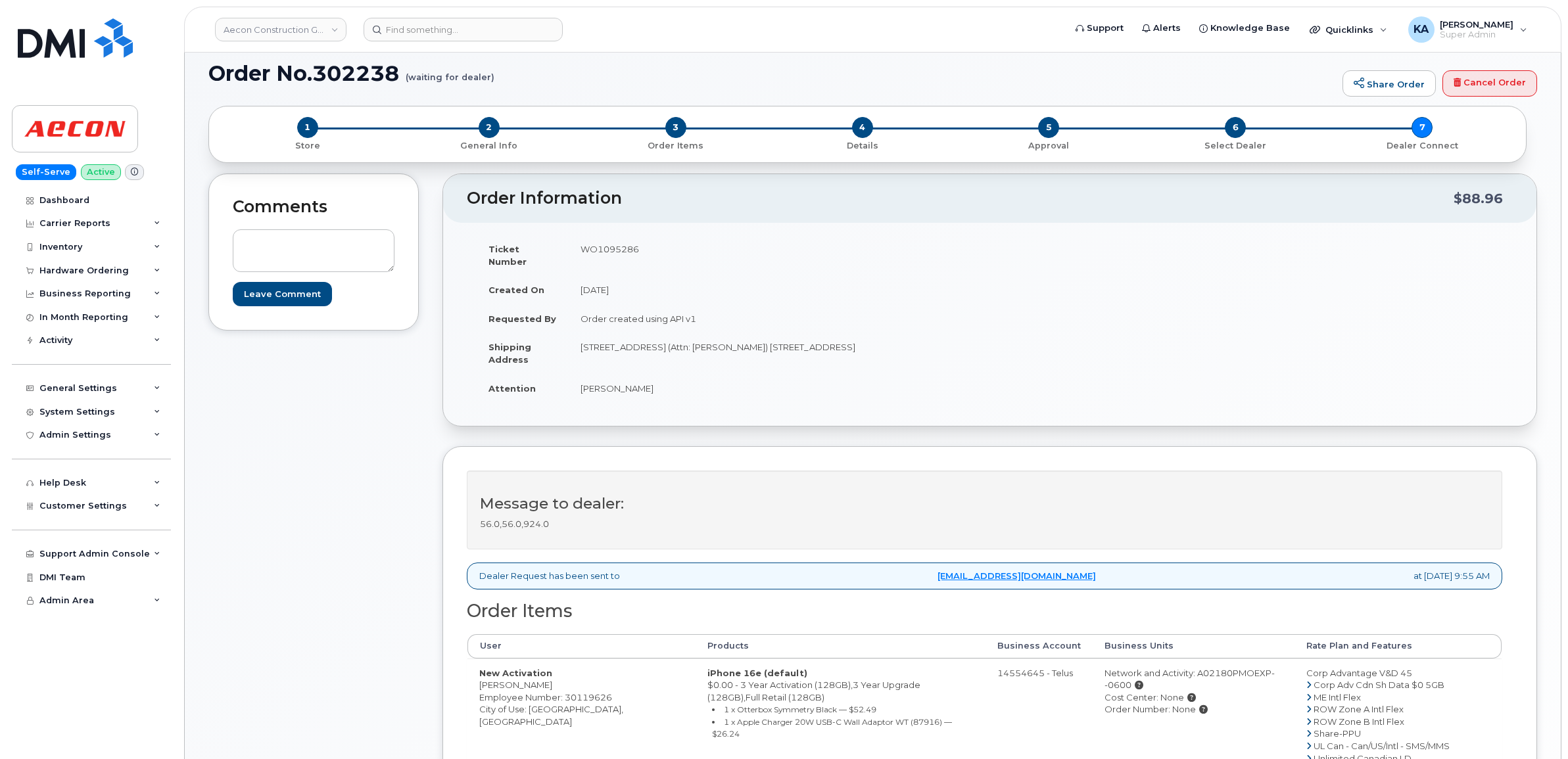
scroll to position [149, 0]
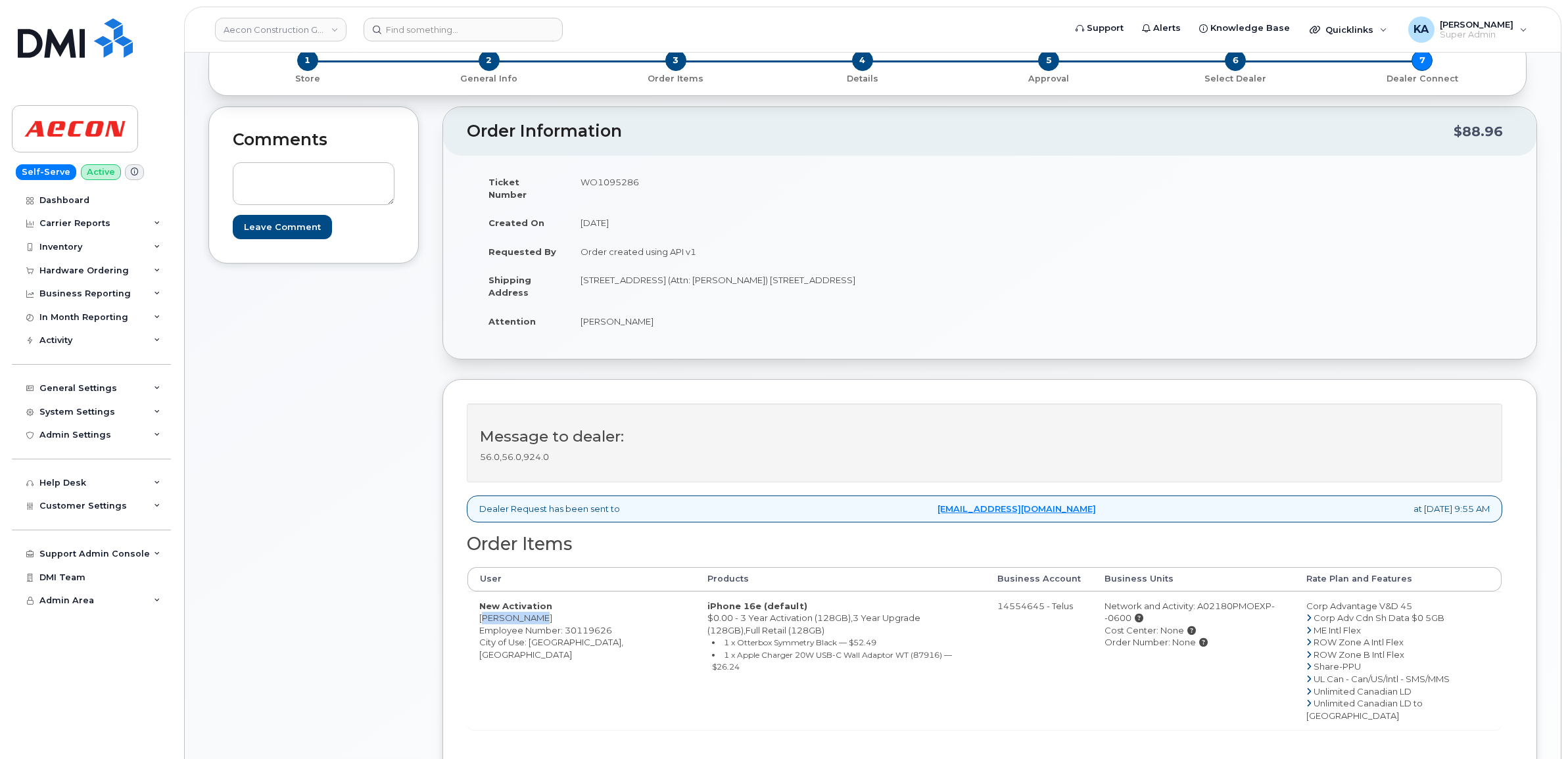
drag, startPoint x: 474, startPoint y: 605, endPoint x: 544, endPoint y: 610, distance: 70.2
click at [544, 610] on td "New Activation [PERSON_NAME] Employee Number: 30119626 City of Use: [GEOGRAPHIC…" at bounding box center [580, 661] width 228 height 139
copy td "[PERSON_NAME]"
click at [604, 178] on td "WO1095286" at bounding box center [775, 188] width 411 height 41
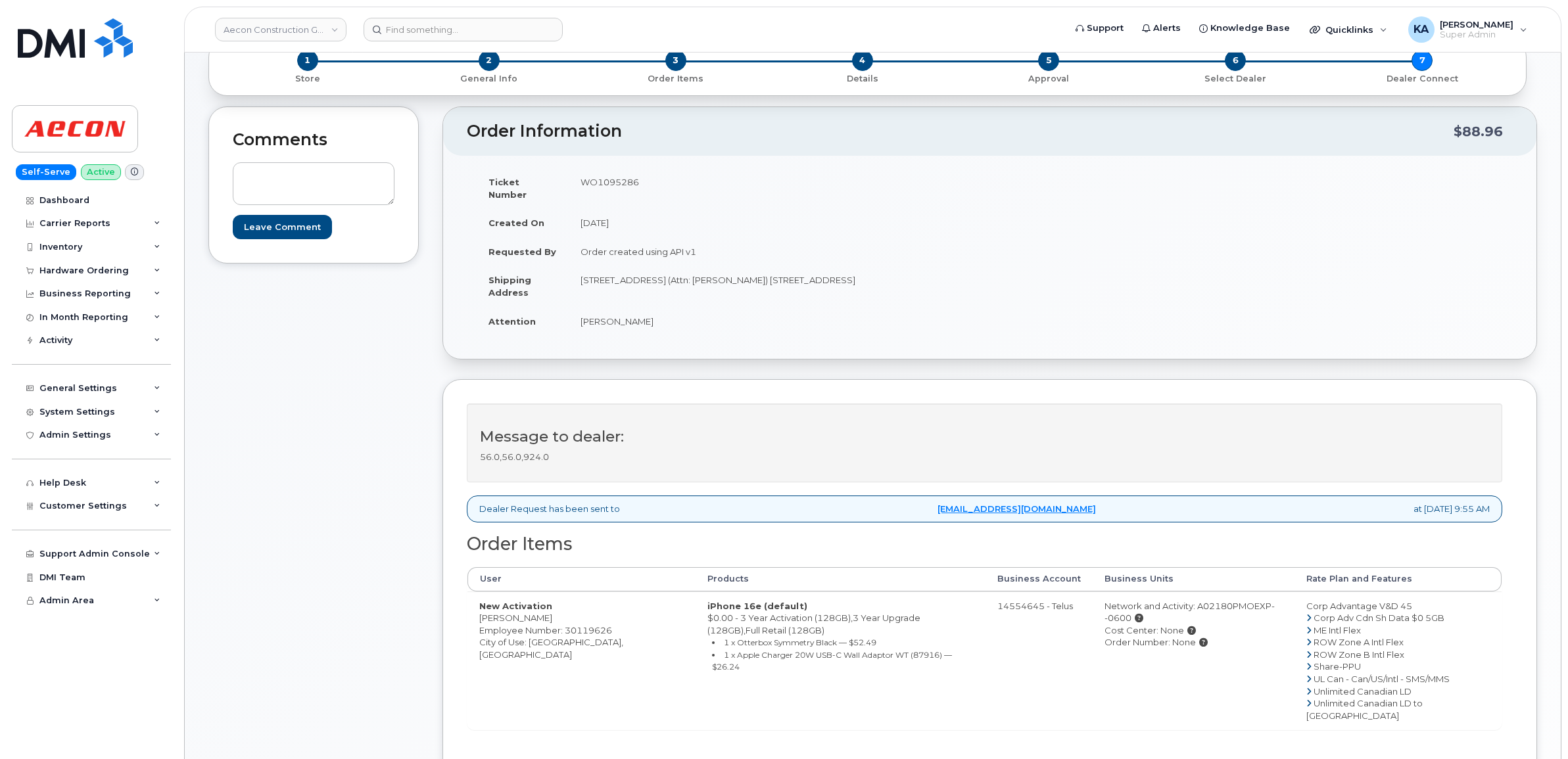
copy td "WO1095286"
drag, startPoint x: 471, startPoint y: 607, endPoint x: 544, endPoint y: 609, distance: 73.0
click at [544, 609] on td "New Activation [PERSON_NAME] Employee Number: 30119626 City of Use: [GEOGRAPHIC…" at bounding box center [580, 661] width 228 height 139
copy td "[PERSON_NAME]"
drag, startPoint x: 576, startPoint y: 270, endPoint x: 655, endPoint y: 277, distance: 79.3
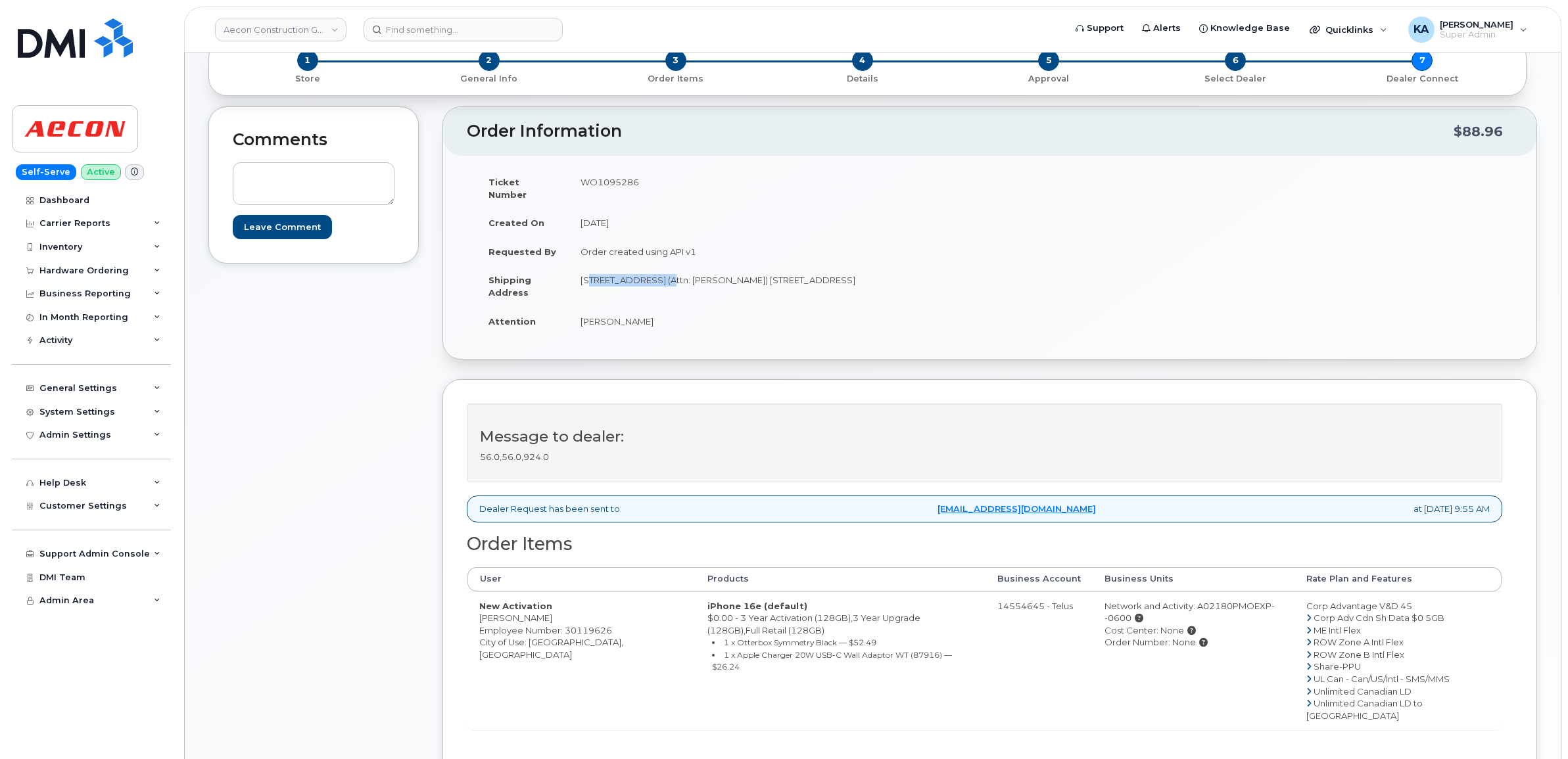
click at [655, 277] on td "[STREET_ADDRESS] (Attn: [PERSON_NAME]) [STREET_ADDRESS]" at bounding box center [775, 286] width 411 height 41
copy td "[STREET_ADDRESS]"
drag, startPoint x: 742, startPoint y: 268, endPoint x: 661, endPoint y: 271, distance: 81.1
click at [660, 271] on td "[STREET_ADDRESS] (Attn: [PERSON_NAME]) [STREET_ADDRESS]" at bounding box center [775, 286] width 411 height 41
copy td "Attn: [PERSON_NAME]"
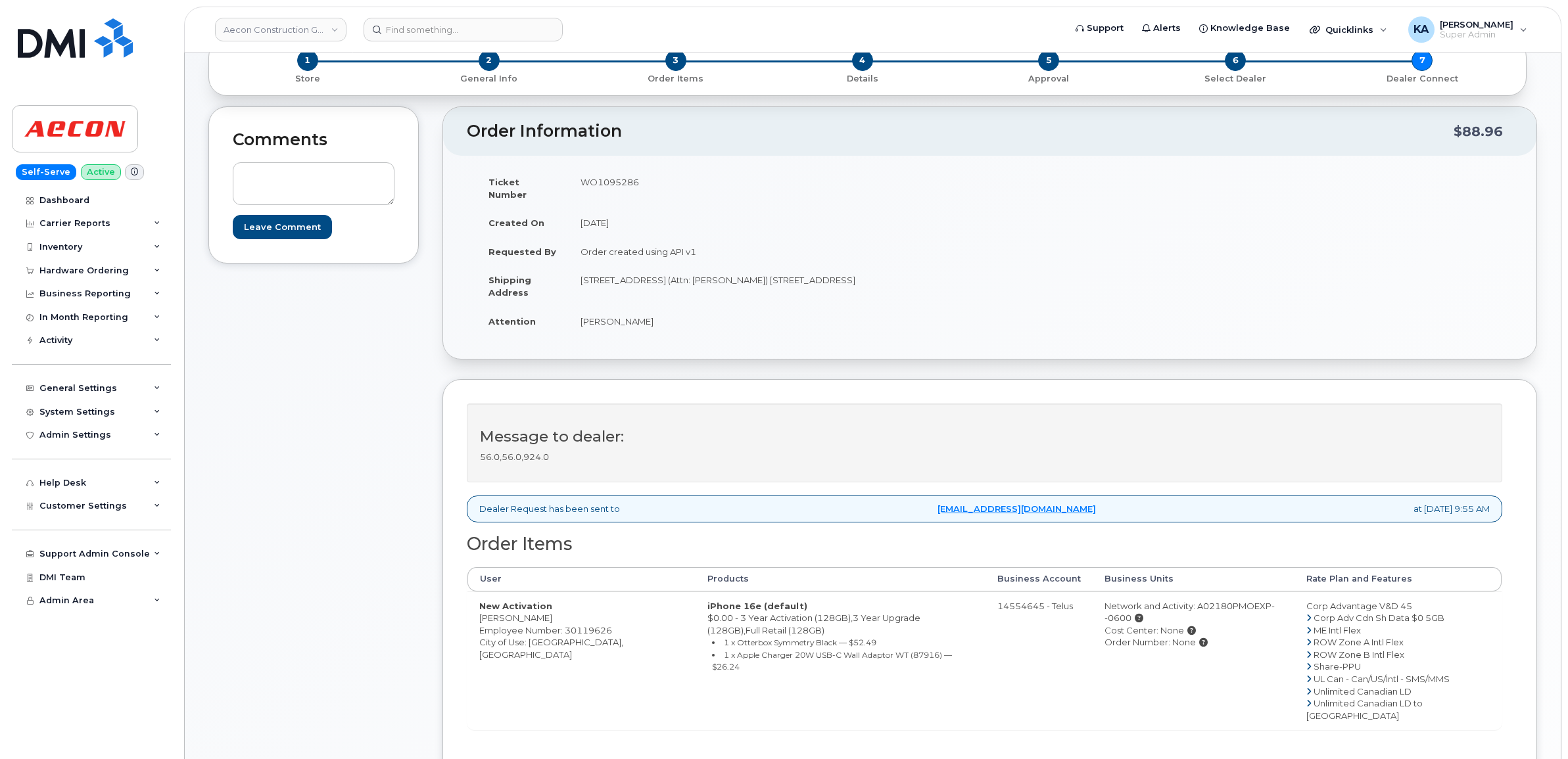
click at [763, 268] on td "[STREET_ADDRESS] (Attn: [PERSON_NAME]) [STREET_ADDRESS]" at bounding box center [775, 286] width 411 height 41
copy td "Whitby"
drag, startPoint x: 799, startPoint y: 264, endPoint x: 857, endPoint y: 270, distance: 58.3
click at [847, 271] on td "[STREET_ADDRESS] (Attn: [PERSON_NAME]) [STREET_ADDRESS]" at bounding box center [775, 286] width 411 height 41
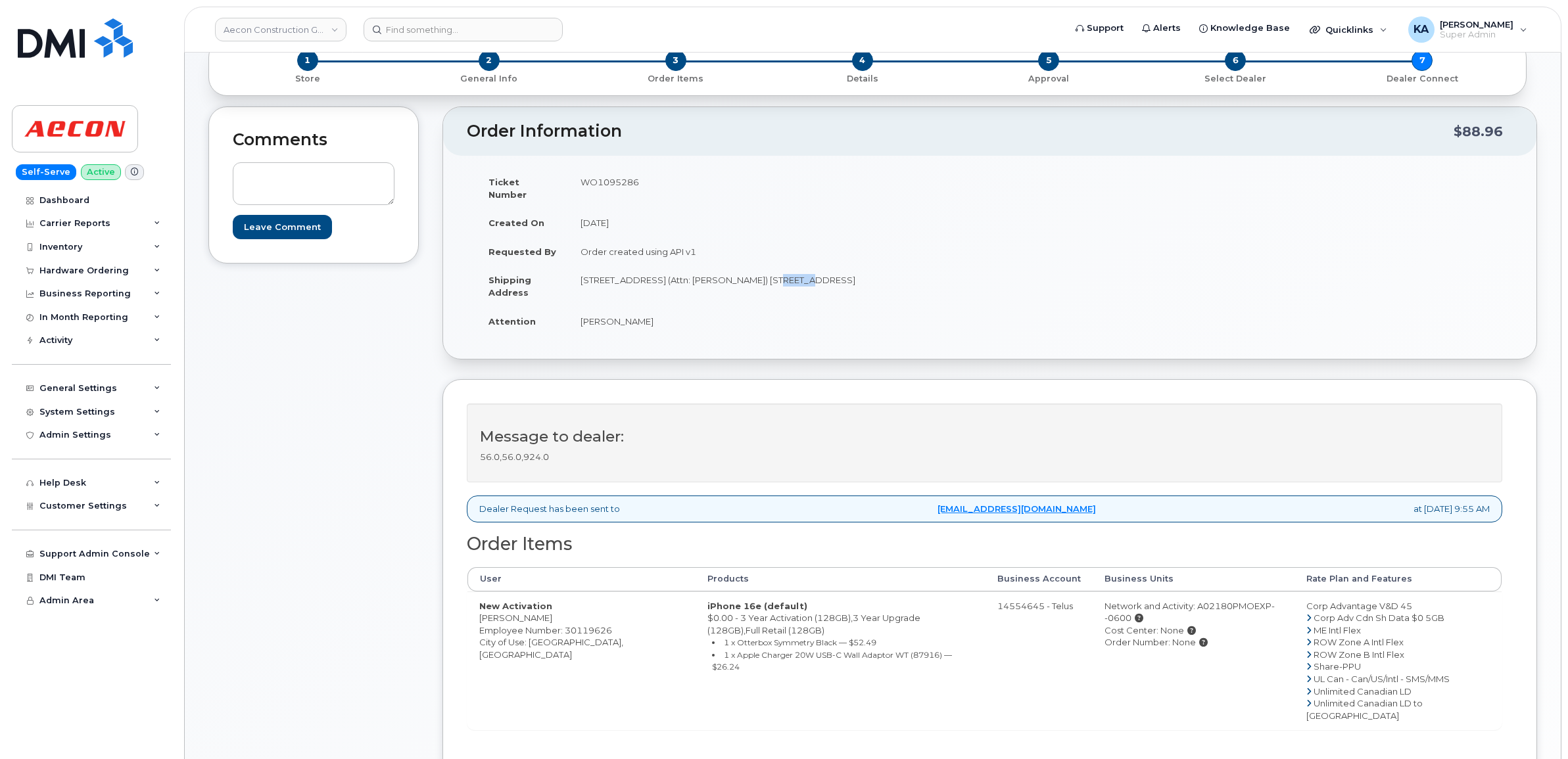
copy td "L1N 7N5"
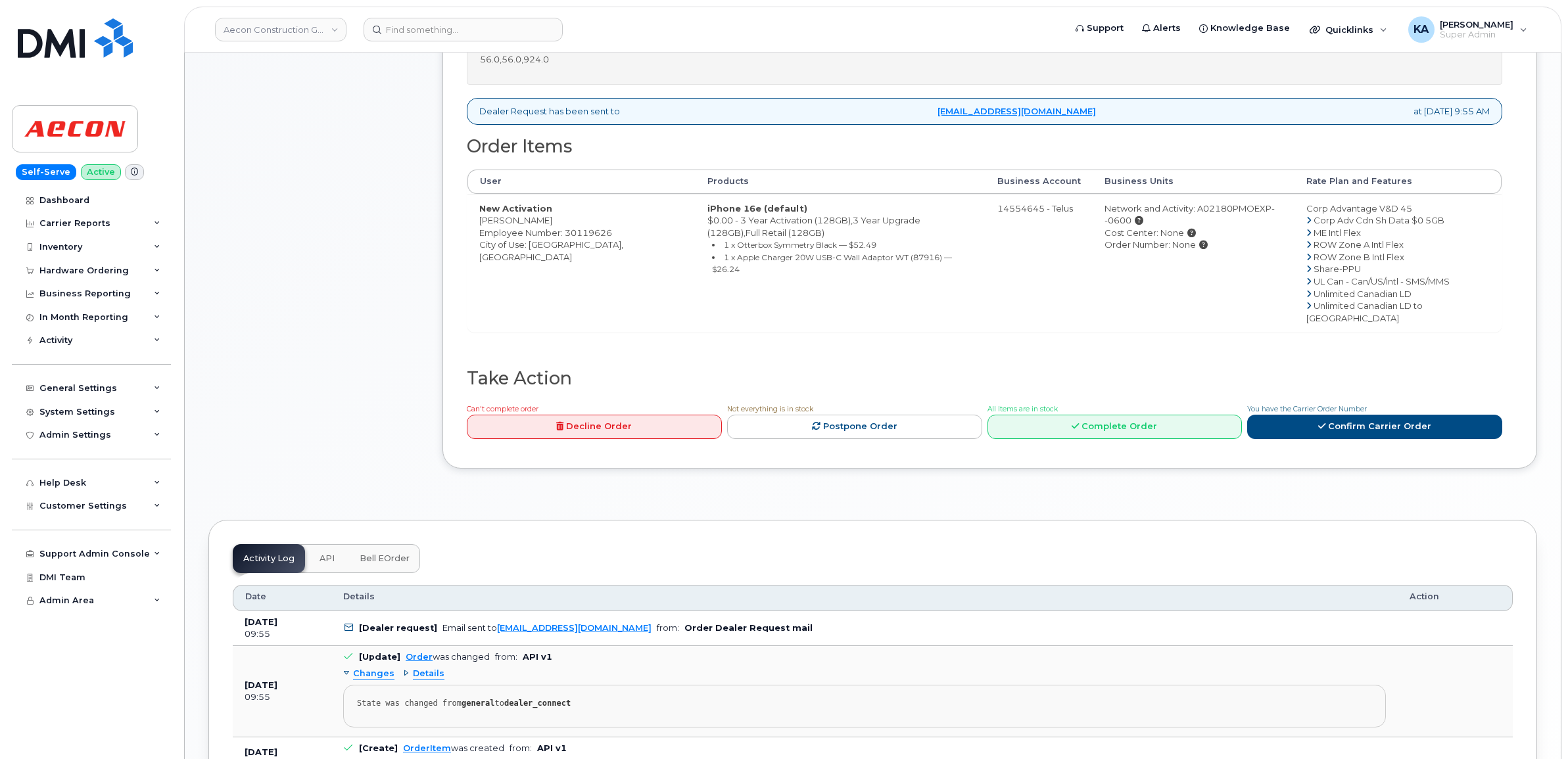
scroll to position [560, 0]
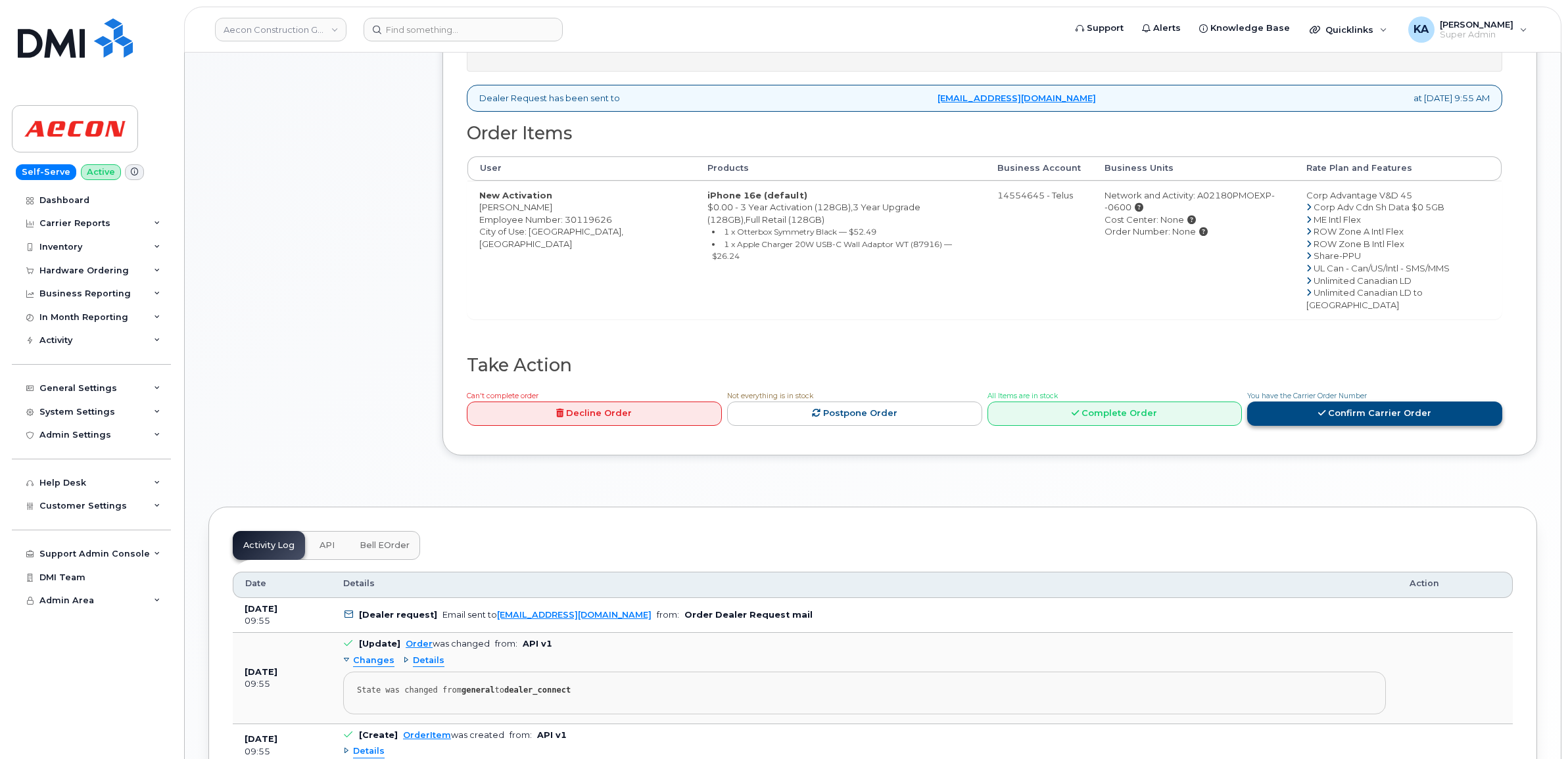
click at [1332, 401] on link "Confirm Carrier Order" at bounding box center [1375, 414] width 255 height 25
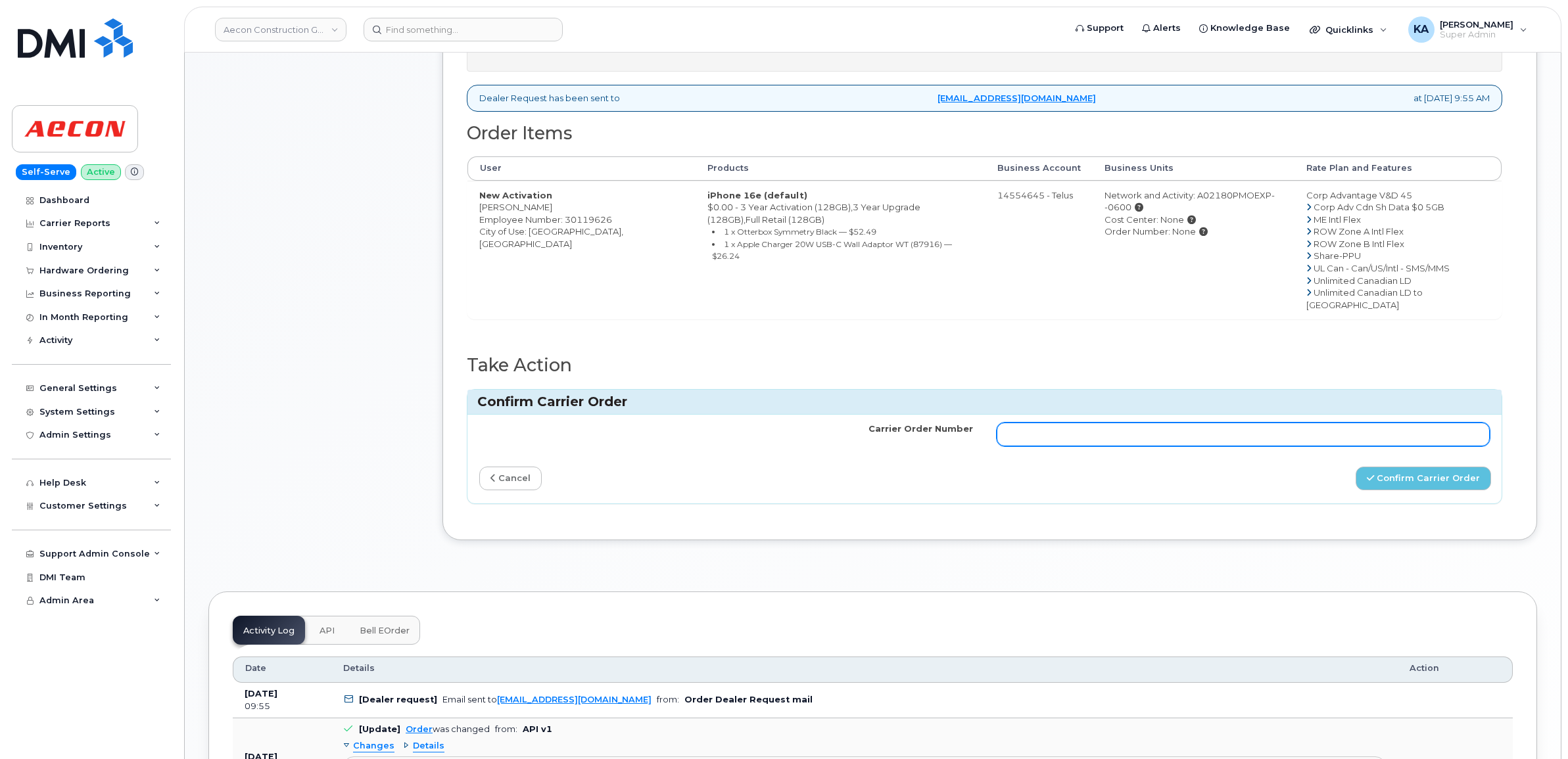
click at [1106, 423] on input "Carrier Order Number" at bounding box center [1243, 434] width 493 height 24
paste input "TL60034533"
type input "TL60034533"
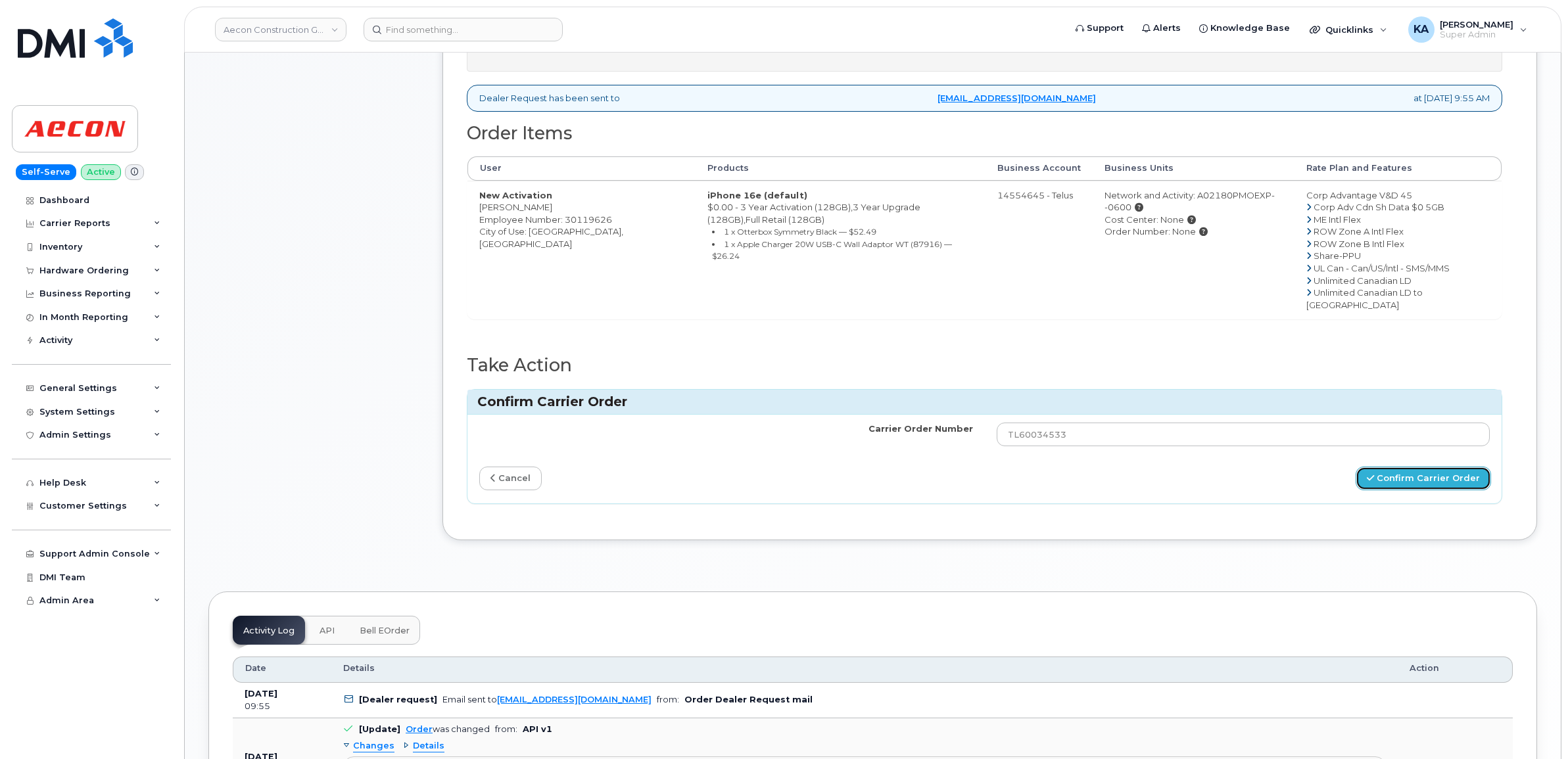
click at [1391, 467] on button "Confirm Carrier Order" at bounding box center [1422, 479] width 136 height 25
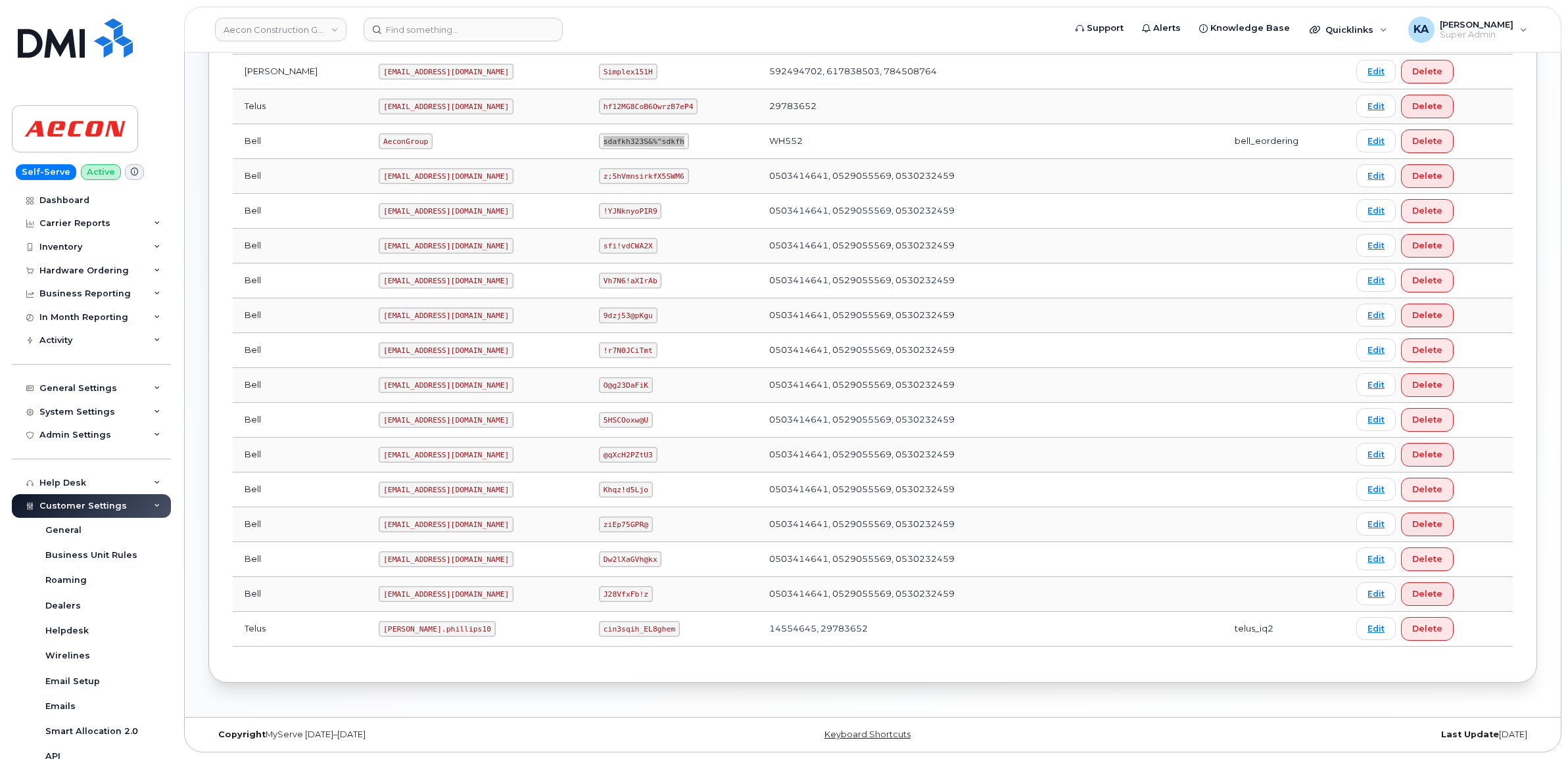
scroll to position [462, 0]
drag, startPoint x: 326, startPoint y: 627, endPoint x: 398, endPoint y: 641, distance: 73.3
click at [398, 641] on td "Taylor.phillips10" at bounding box center [477, 629] width 220 height 35
copy code "Taylor.phillips10"
drag, startPoint x: 576, startPoint y: 631, endPoint x: 647, endPoint y: 639, distance: 71.4
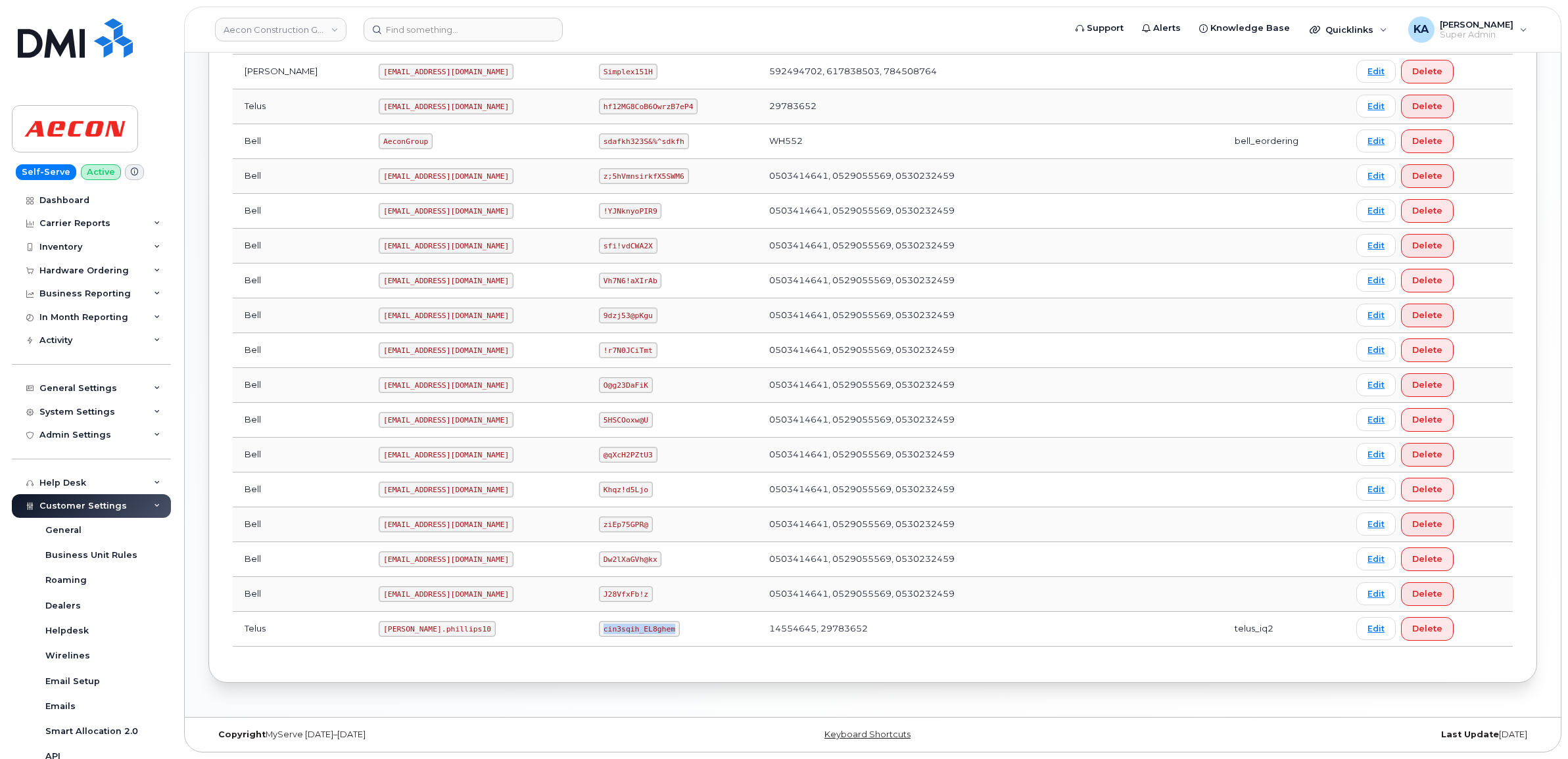
click at [647, 639] on td "cin3sqih_EL8ghem" at bounding box center [672, 629] width 170 height 35
copy code "cin3sqih_EL8ghem"
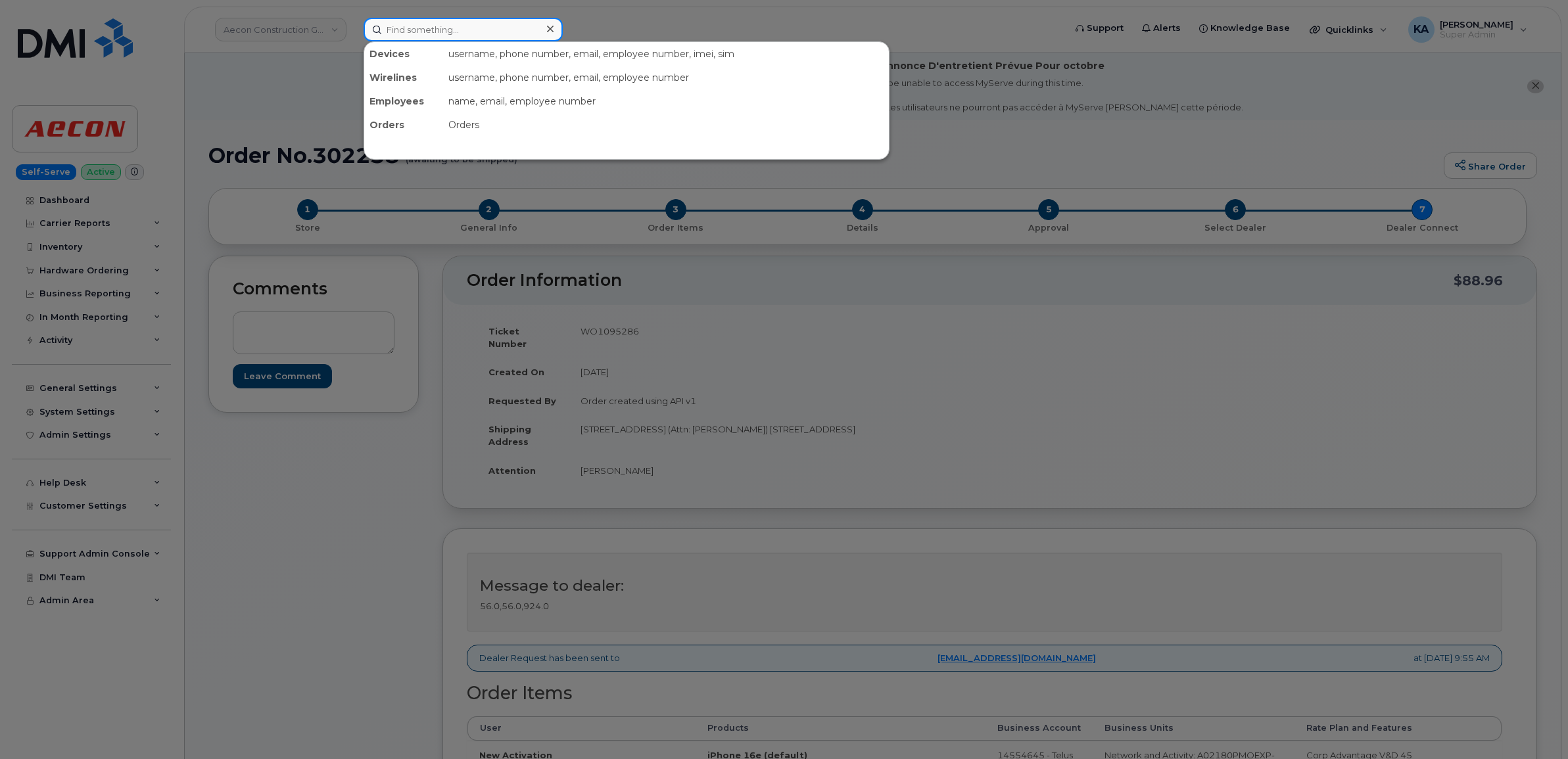
click at [451, 28] on input at bounding box center [463, 30] width 199 height 24
paste input "5873859216"
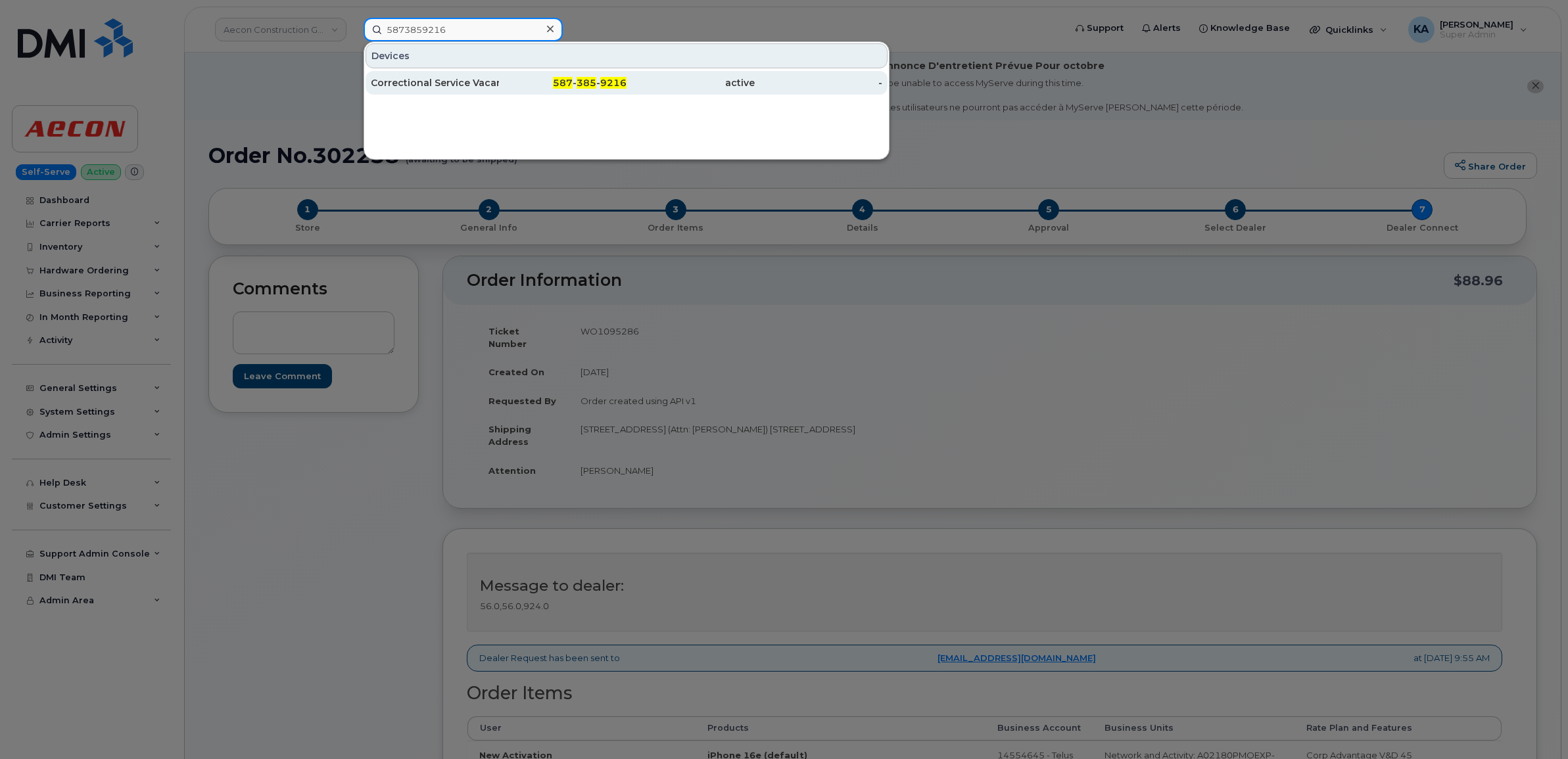
type input "5873859216"
click at [421, 80] on div "Correctional Service Vacant" at bounding box center [435, 83] width 128 height 13
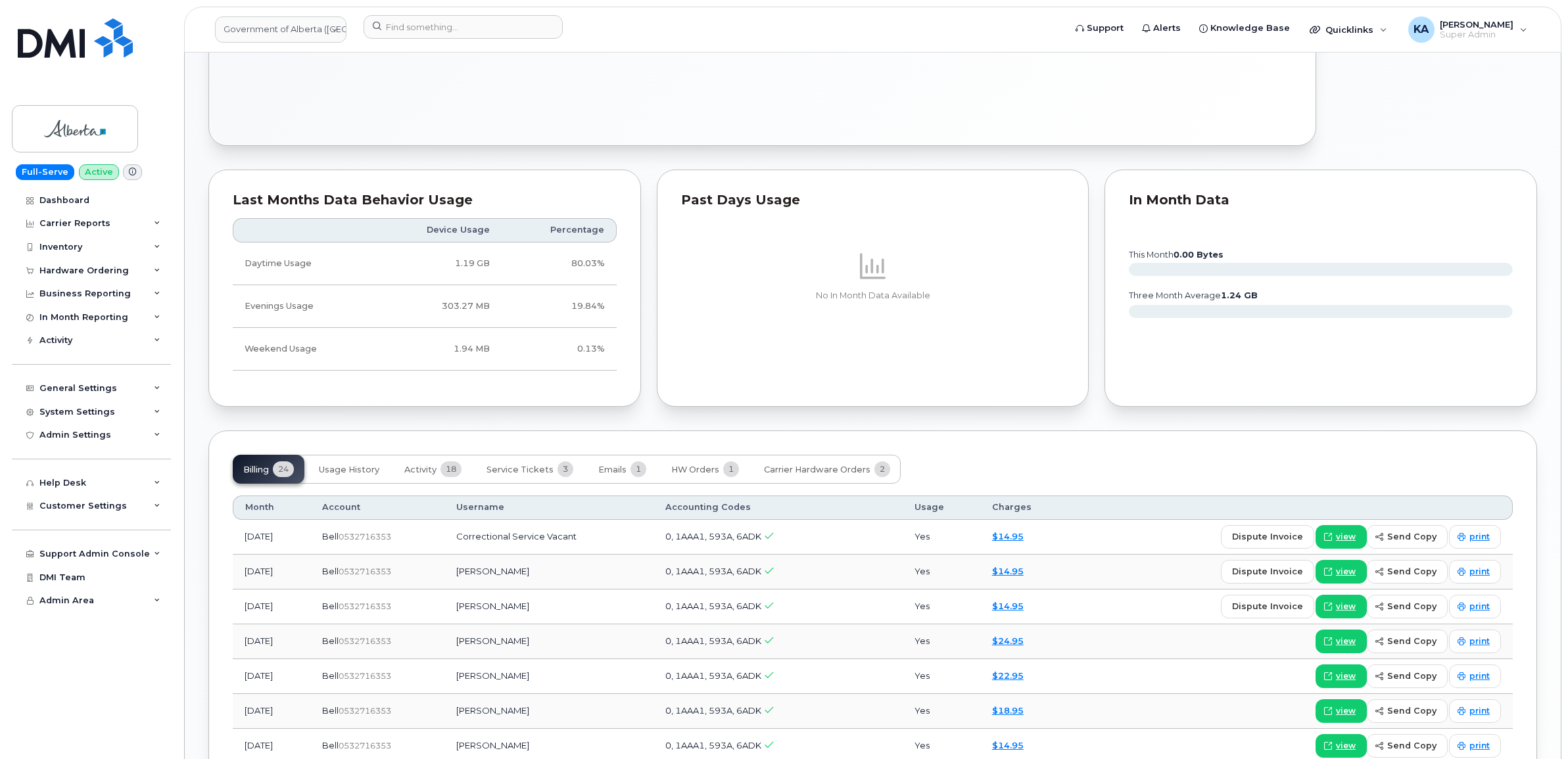
scroll to position [904, 0]
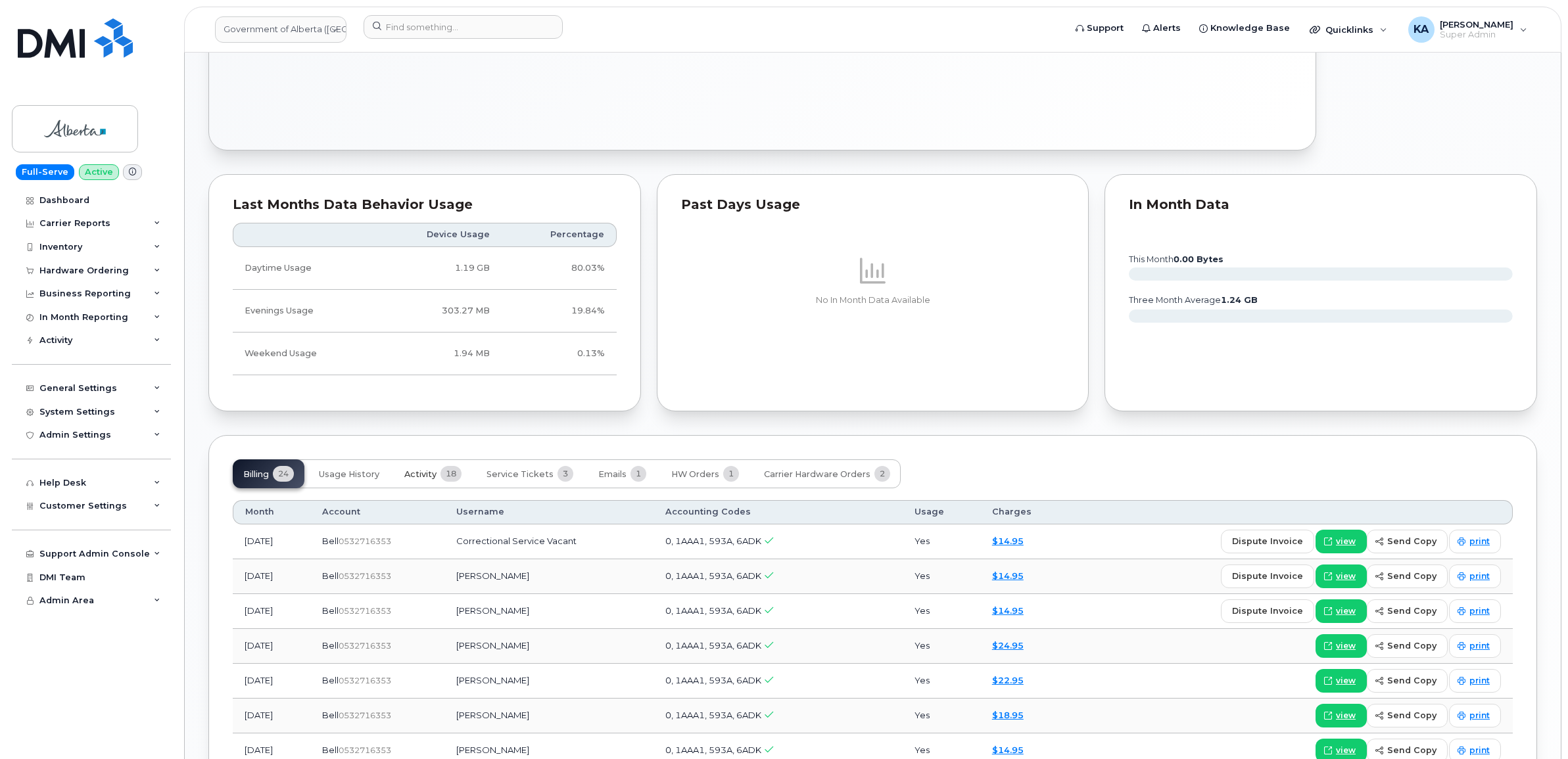
click at [437, 474] on span "Activity" at bounding box center [420, 474] width 32 height 11
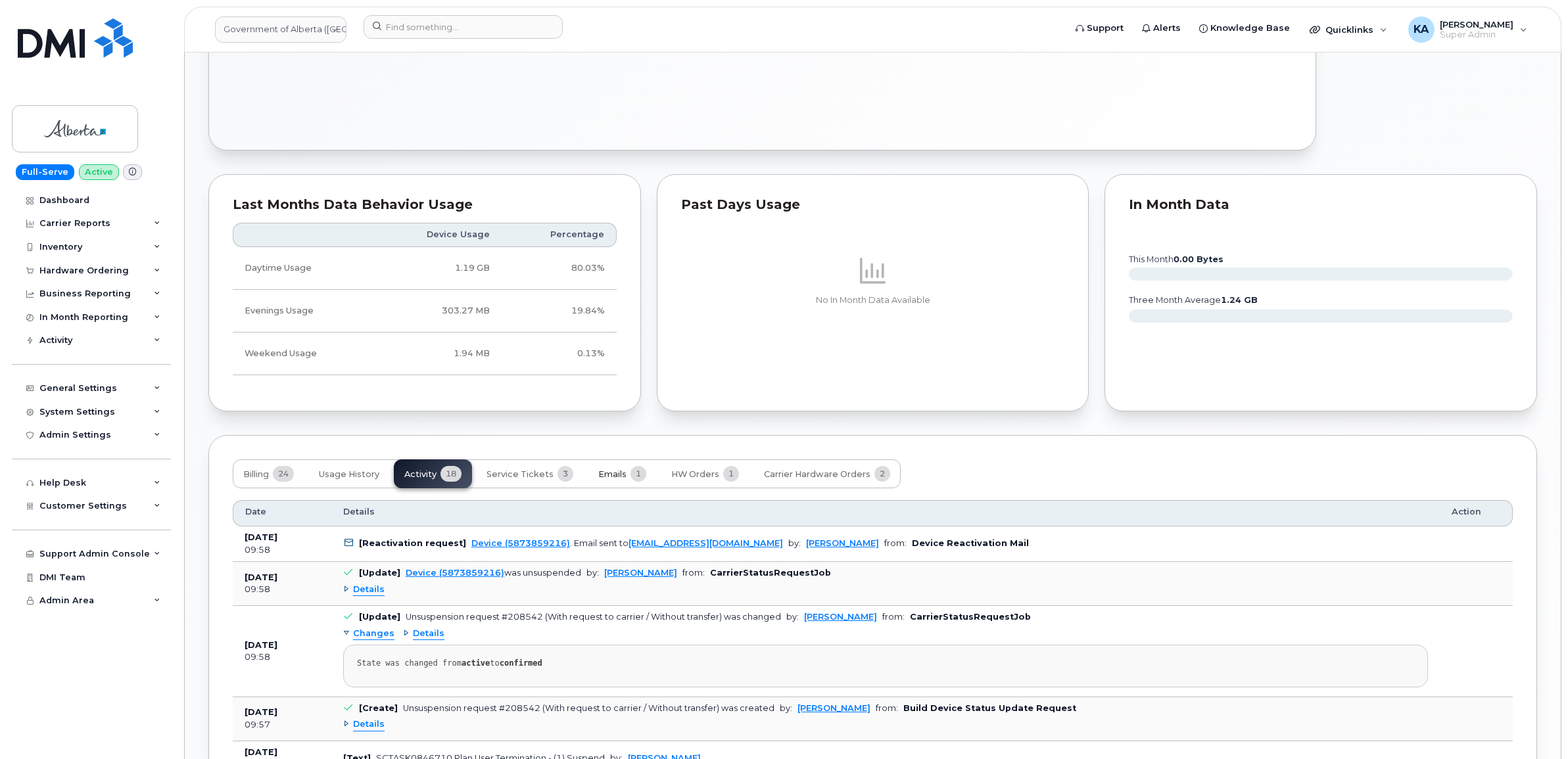
click at [616, 474] on span "Emails" at bounding box center [612, 474] width 28 height 11
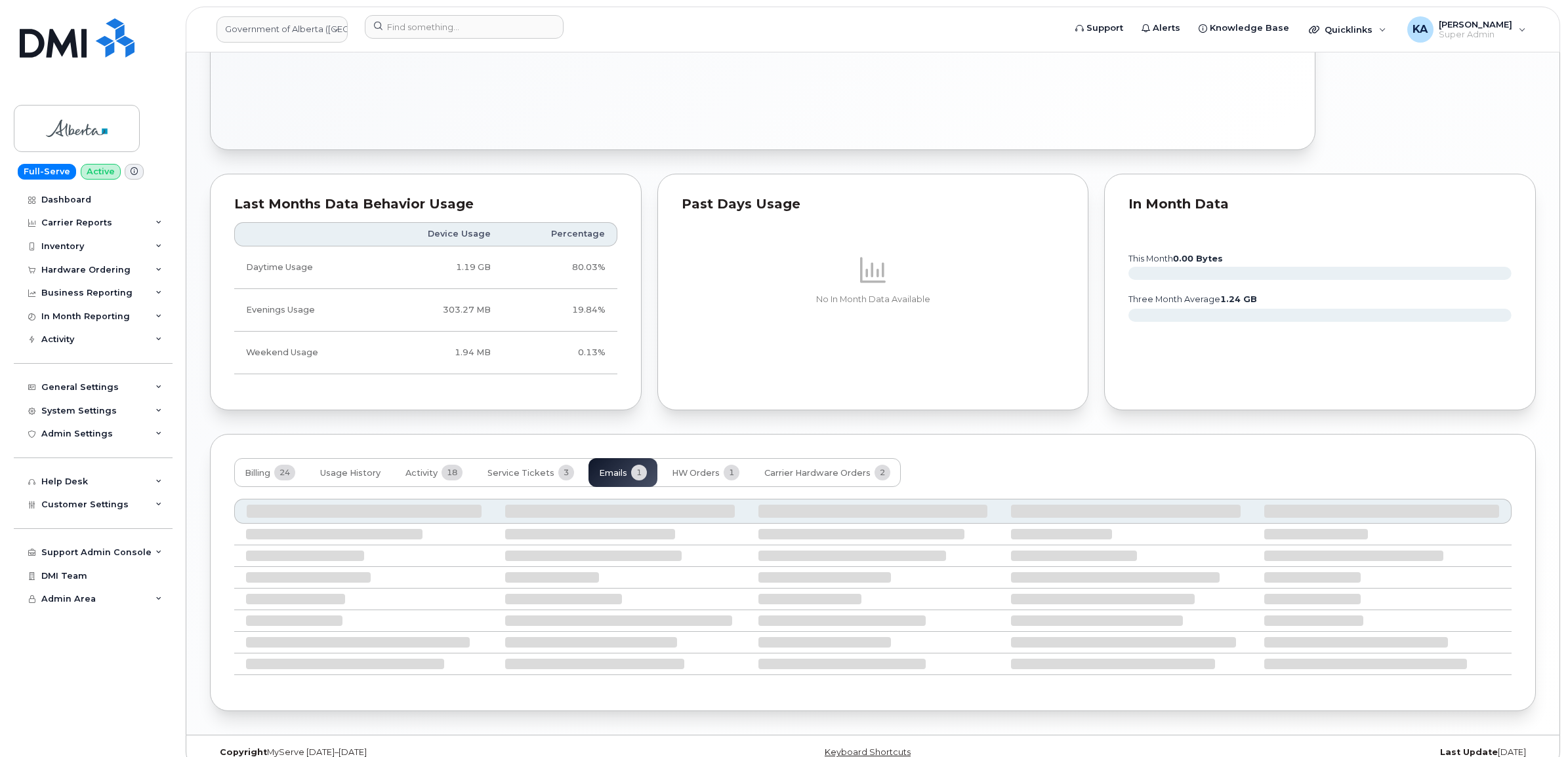
scroll to position [796, 0]
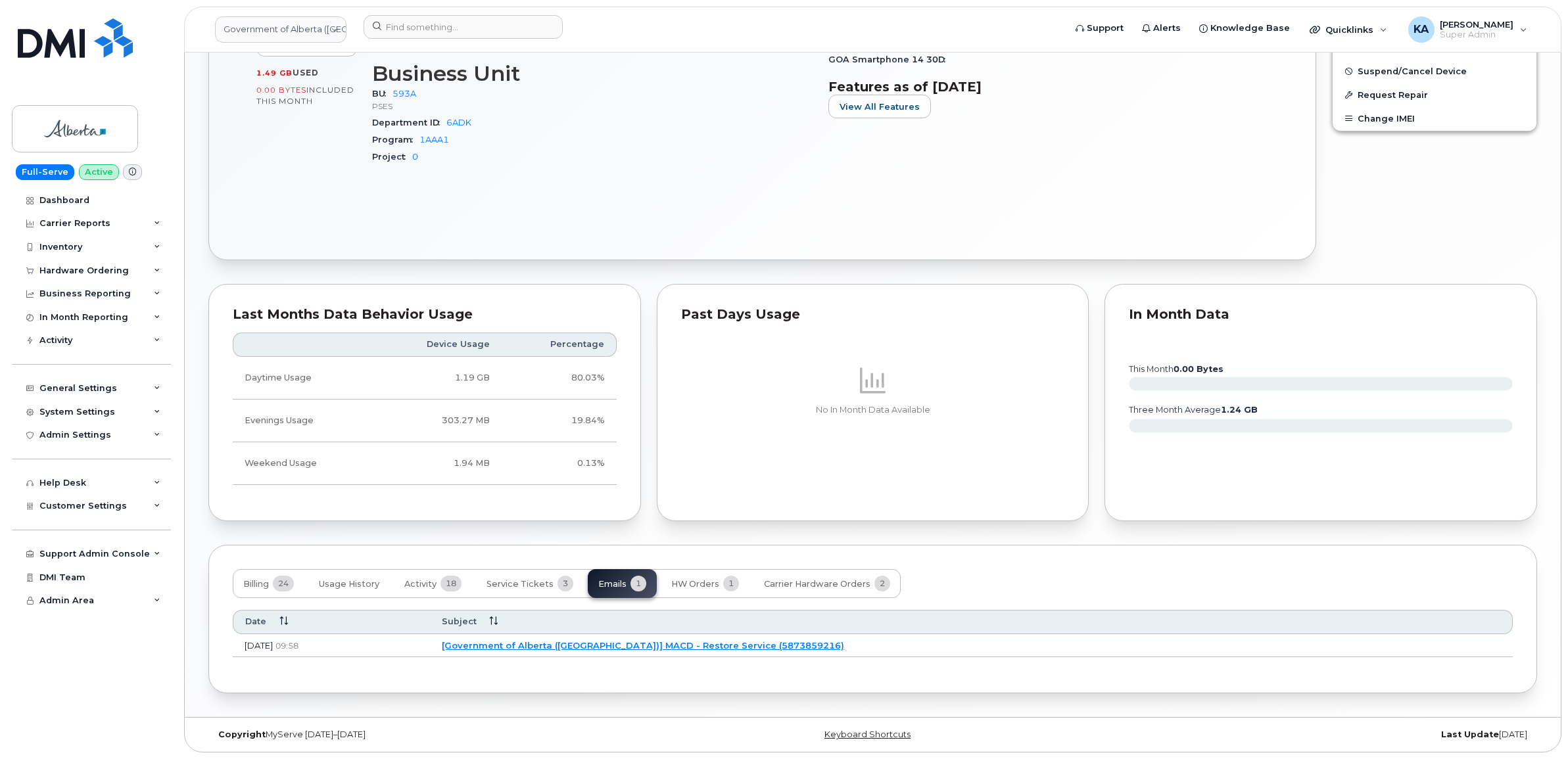
click at [635, 645] on link "[Government of Alberta (GOA)] MACD - Restore Service (5873859216)" at bounding box center [642, 646] width 402 height 11
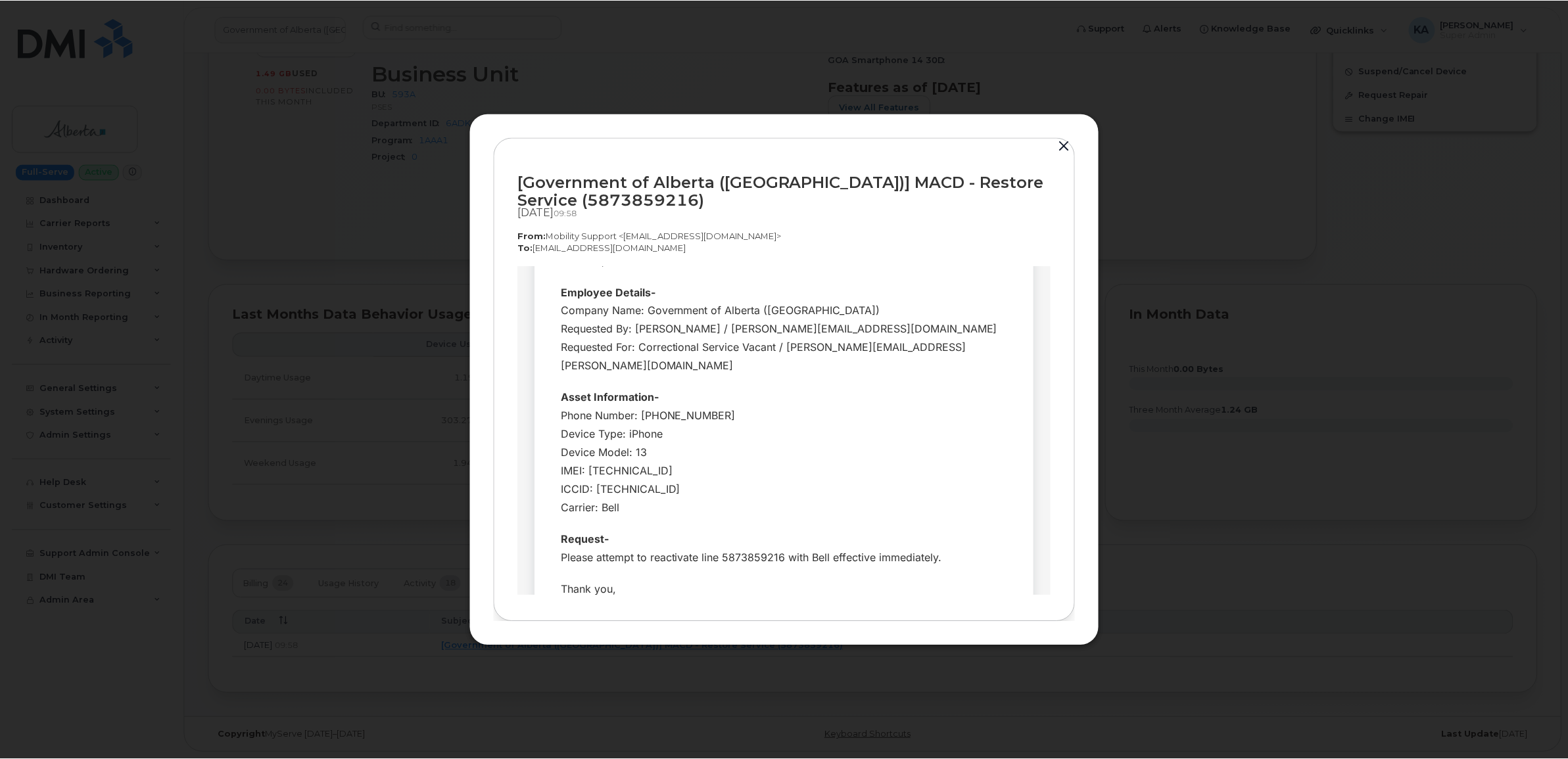
scroll to position [82, 0]
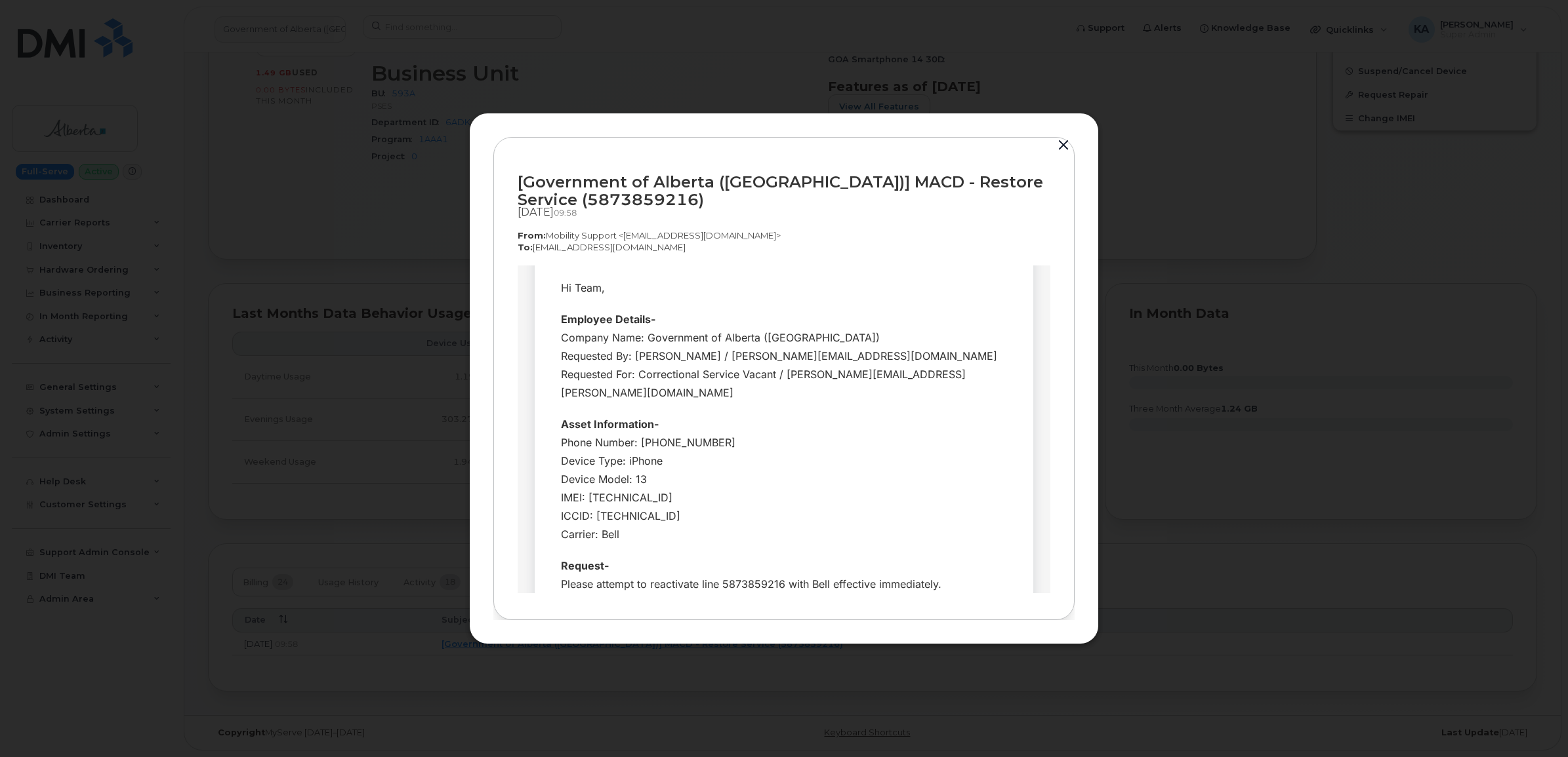
click at [1061, 148] on button "button" at bounding box center [1063, 145] width 20 height 18
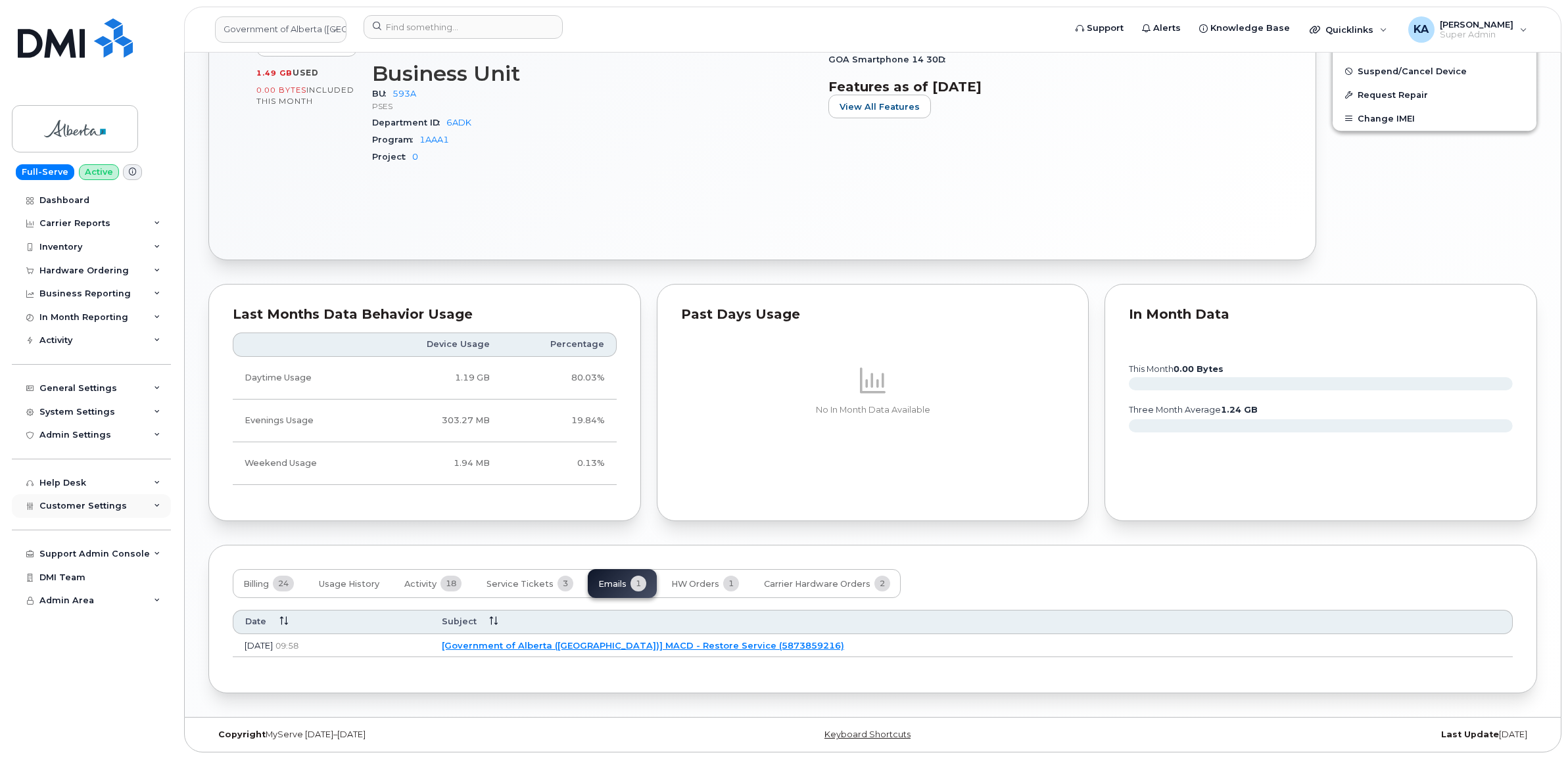
click at [58, 510] on span "Customer Settings" at bounding box center [83, 506] width 87 height 10
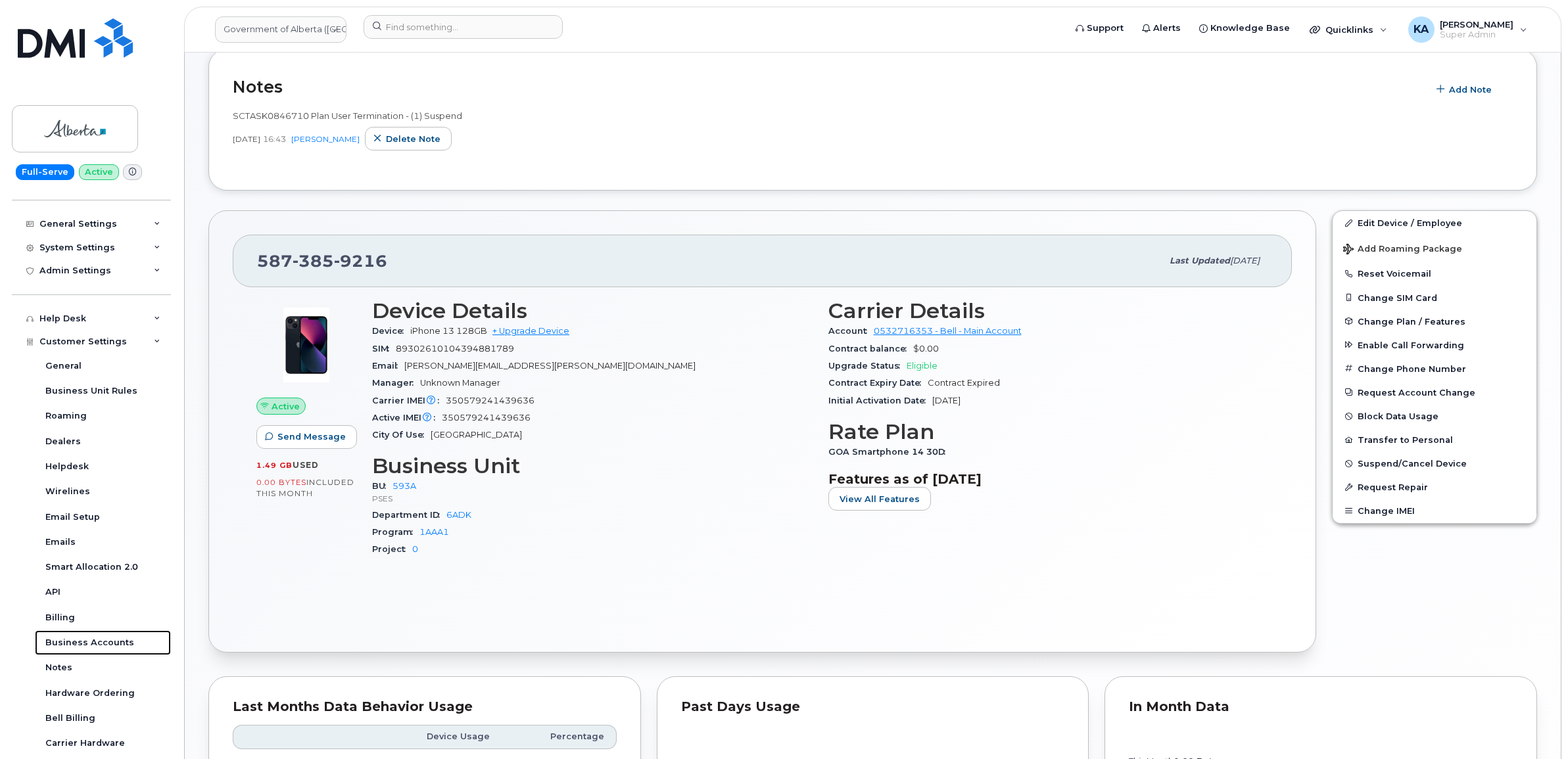
scroll to position [388, 0]
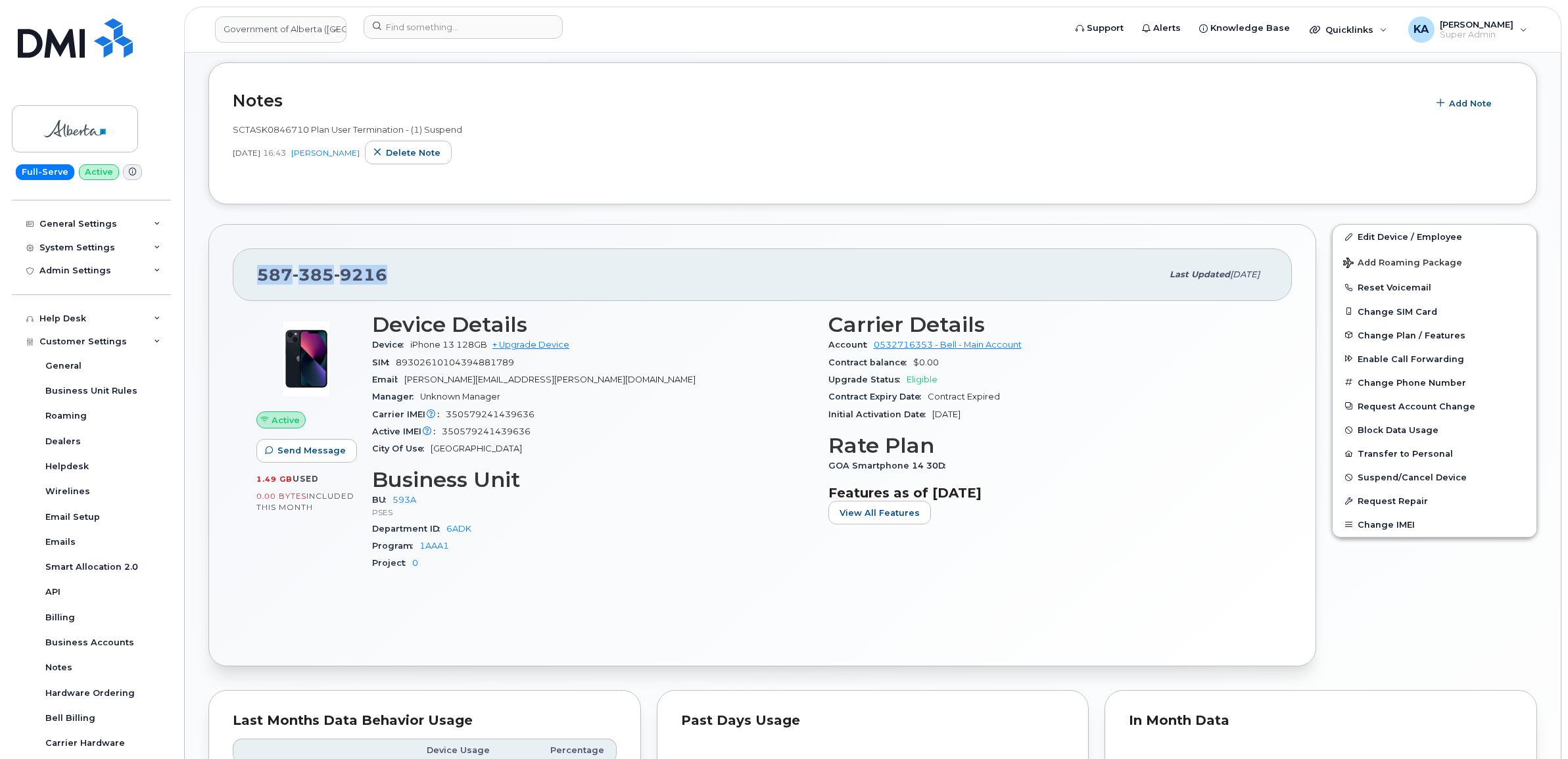
drag, startPoint x: 395, startPoint y: 274, endPoint x: 258, endPoint y: 276, distance: 137.0
click at [258, 276] on div "587 385 9216" at bounding box center [710, 275] width 904 height 28
copy span "587 385 9216"
click at [247, 271] on div "587 385 9216 Last updated Oct 01, 2025" at bounding box center [762, 275] width 1059 height 53
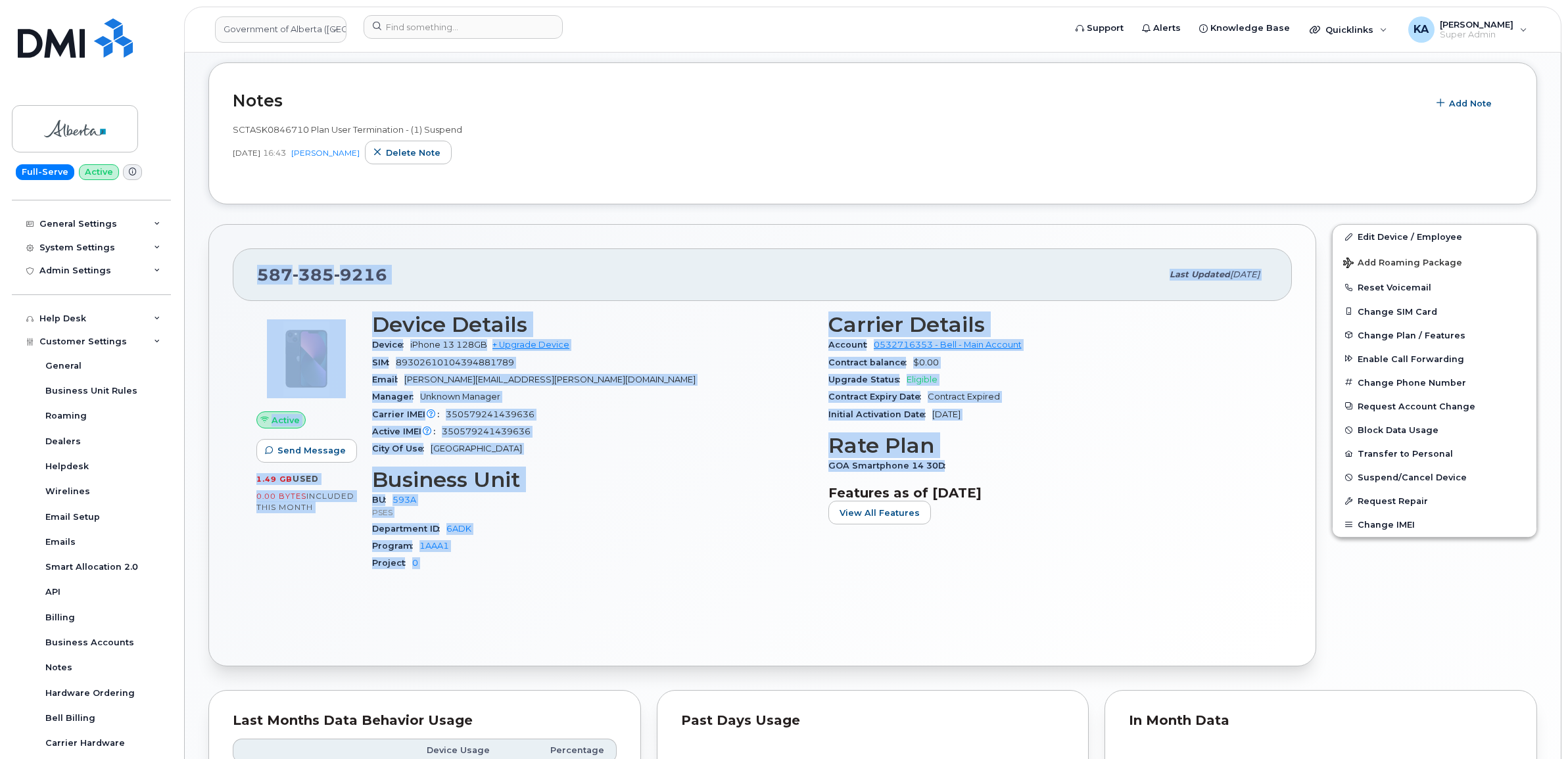
drag, startPoint x: 247, startPoint y: 275, endPoint x: 954, endPoint y: 461, distance: 731.1
click at [954, 461] on div "587 385 9216 Last updated Oct 01, 2025 Active Send Message 1.49 GB  used 0.00 B…" at bounding box center [761, 446] width 1108 height 442
copy div "587 385 9216 Last updated Oct 01, 2025 Active Send Message 1.49 GB  used 0.00 B…"
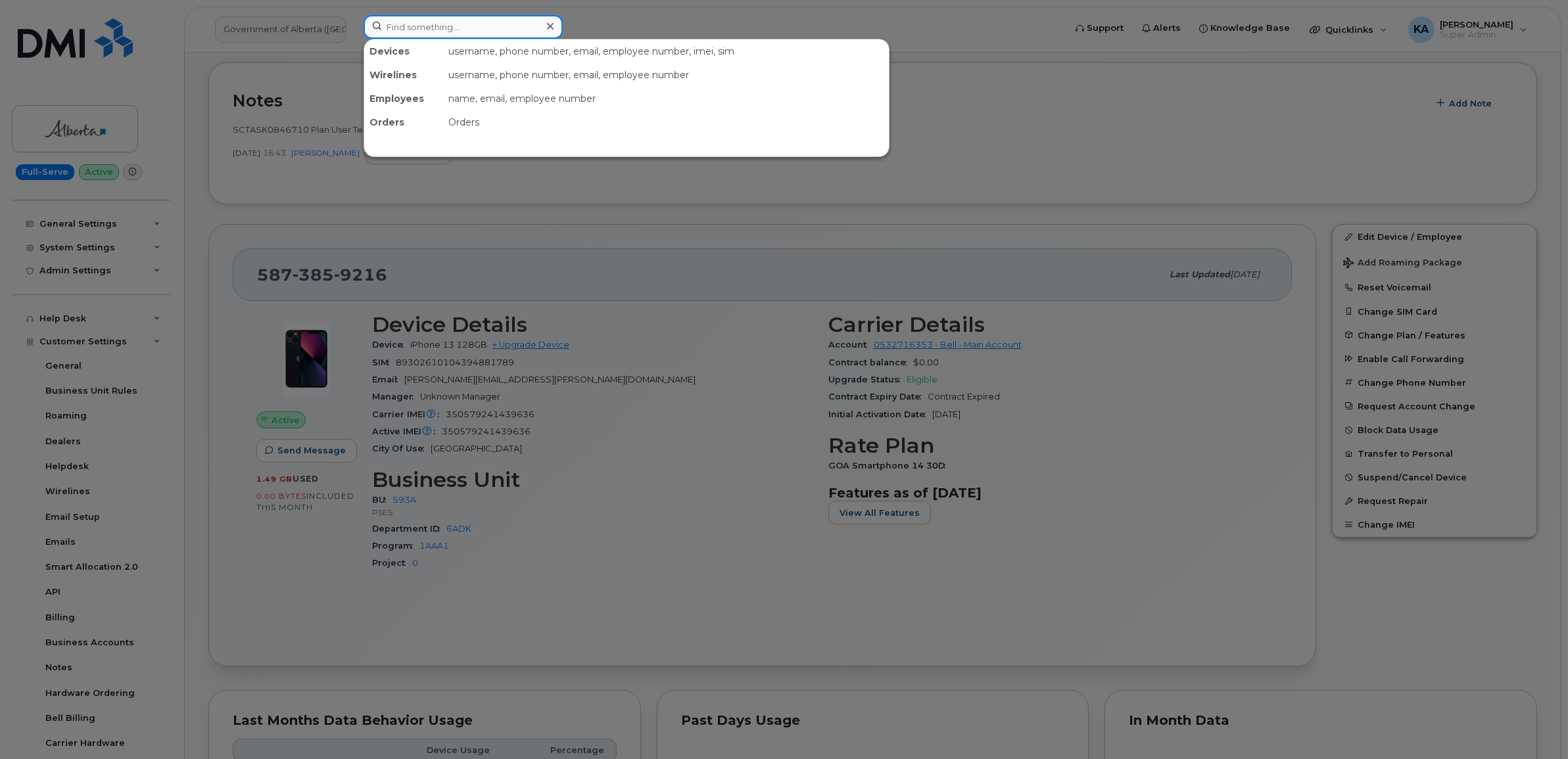
click at [441, 27] on input at bounding box center [463, 26] width 199 height 24
paste input "5875451806"
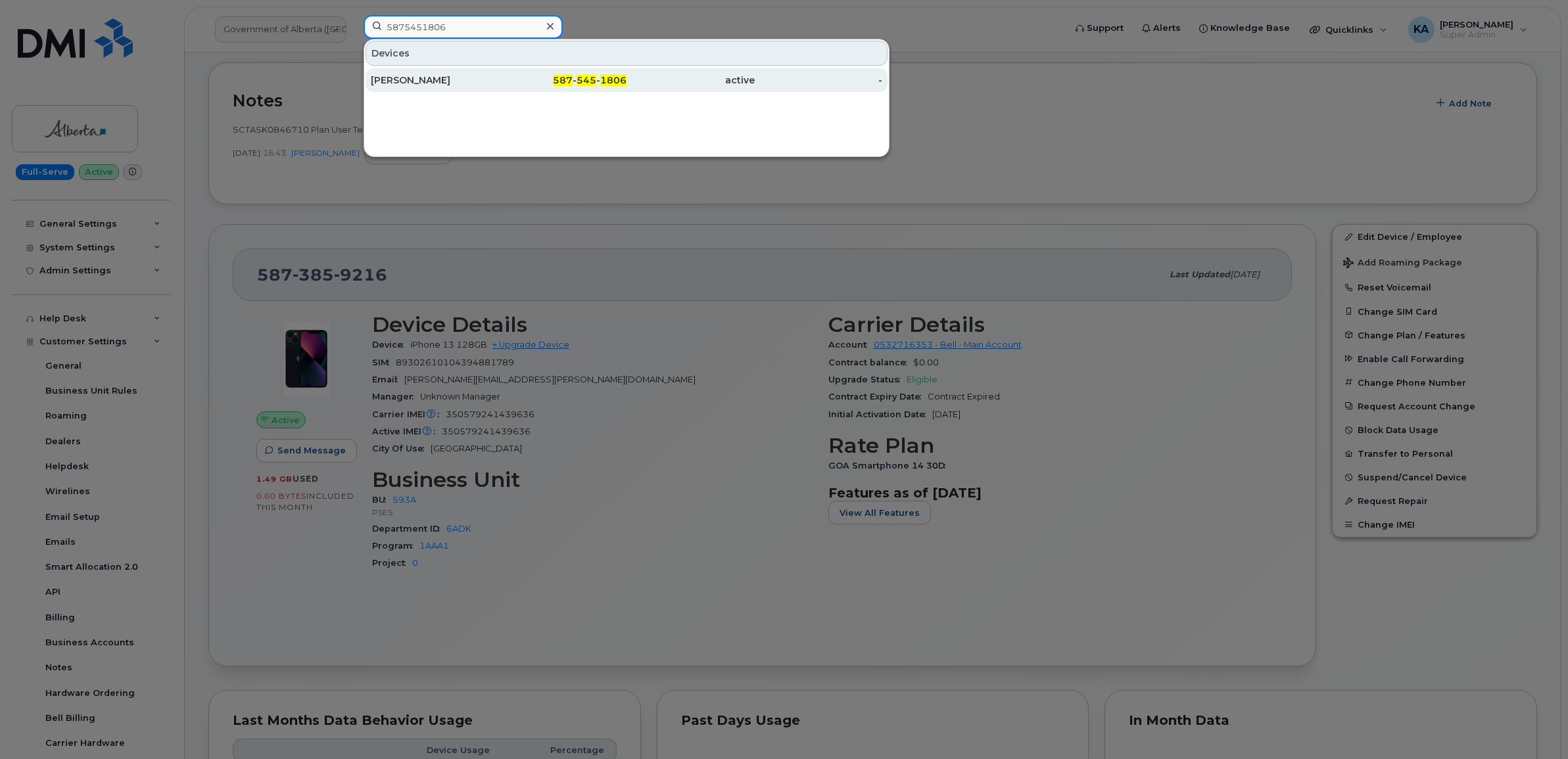
type input "5875451806"
click at [424, 77] on div "Jacqueline Conrad" at bounding box center [435, 81] width 128 height 13
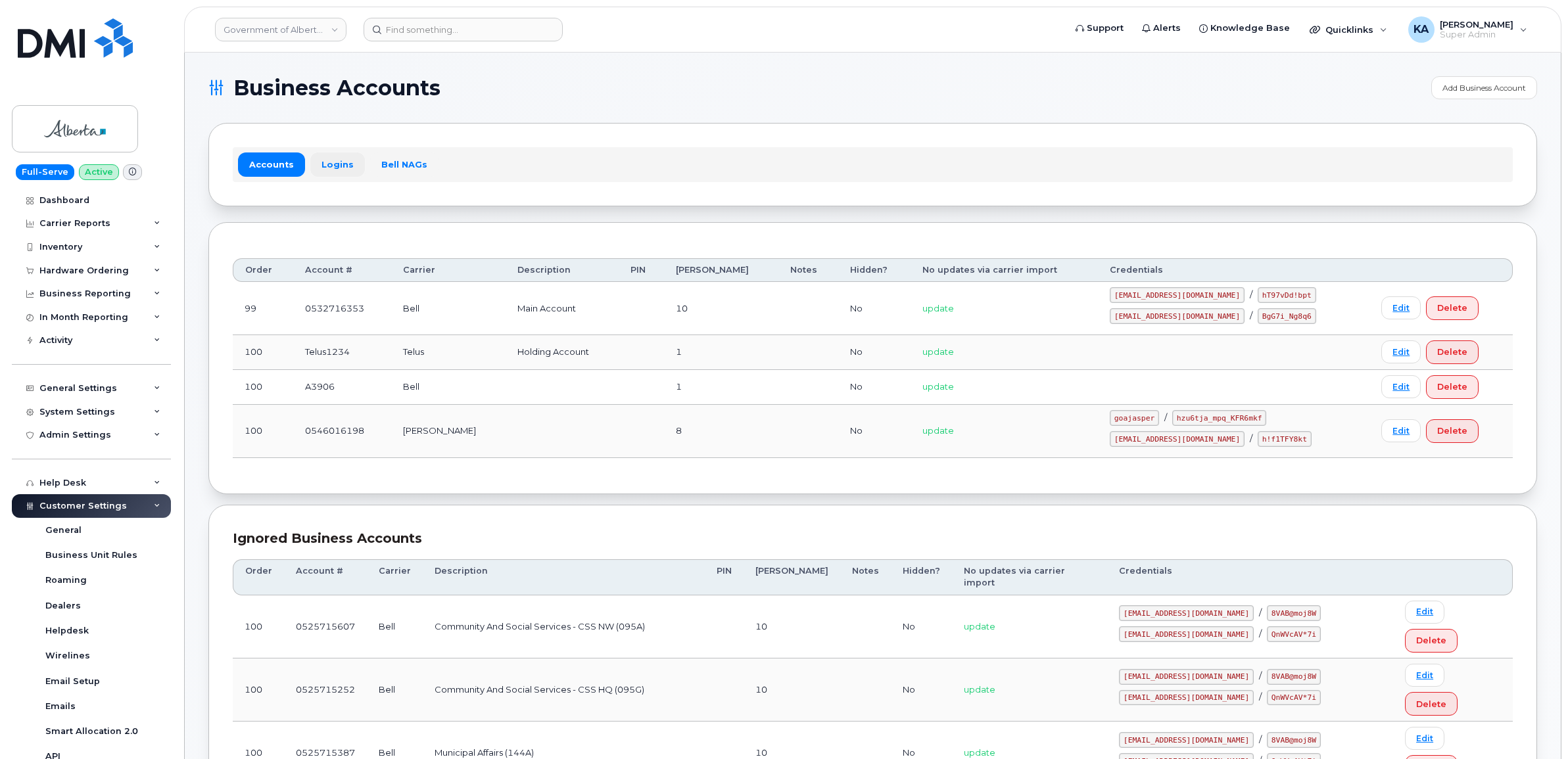
click at [340, 168] on link "Logins" at bounding box center [337, 164] width 54 height 24
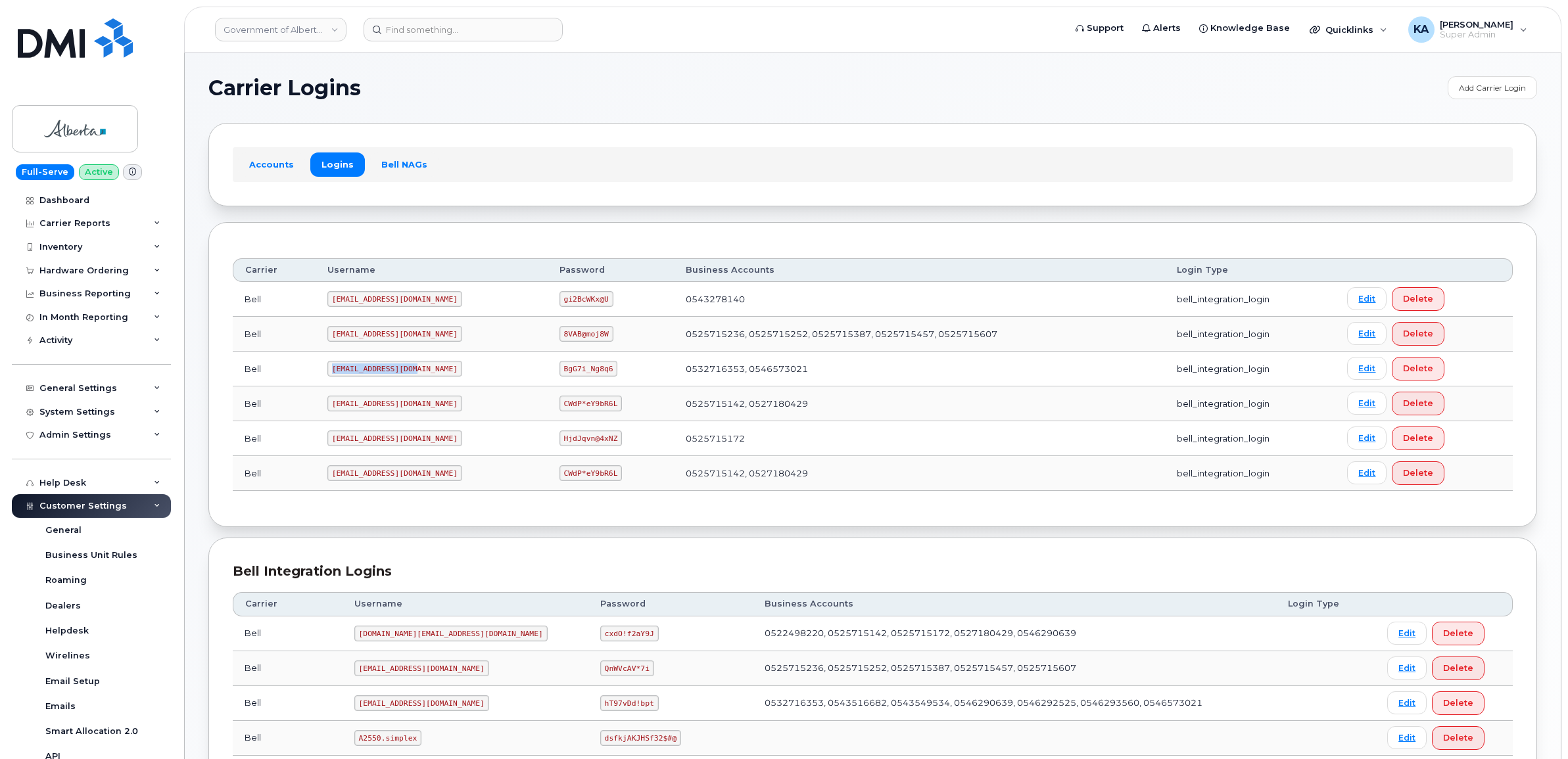
drag, startPoint x: 331, startPoint y: 372, endPoint x: 414, endPoint y: 380, distance: 83.4
click at [414, 380] on td "goa482E2@myserve.ca" at bounding box center [432, 369] width 232 height 35
copy code "goa482E2@myserve.ca"
drag, startPoint x: 518, startPoint y: 372, endPoint x: 566, endPoint y: 382, distance: 49.0
click at [566, 382] on td "BgG7i_Ng8q6" at bounding box center [611, 369] width 127 height 35
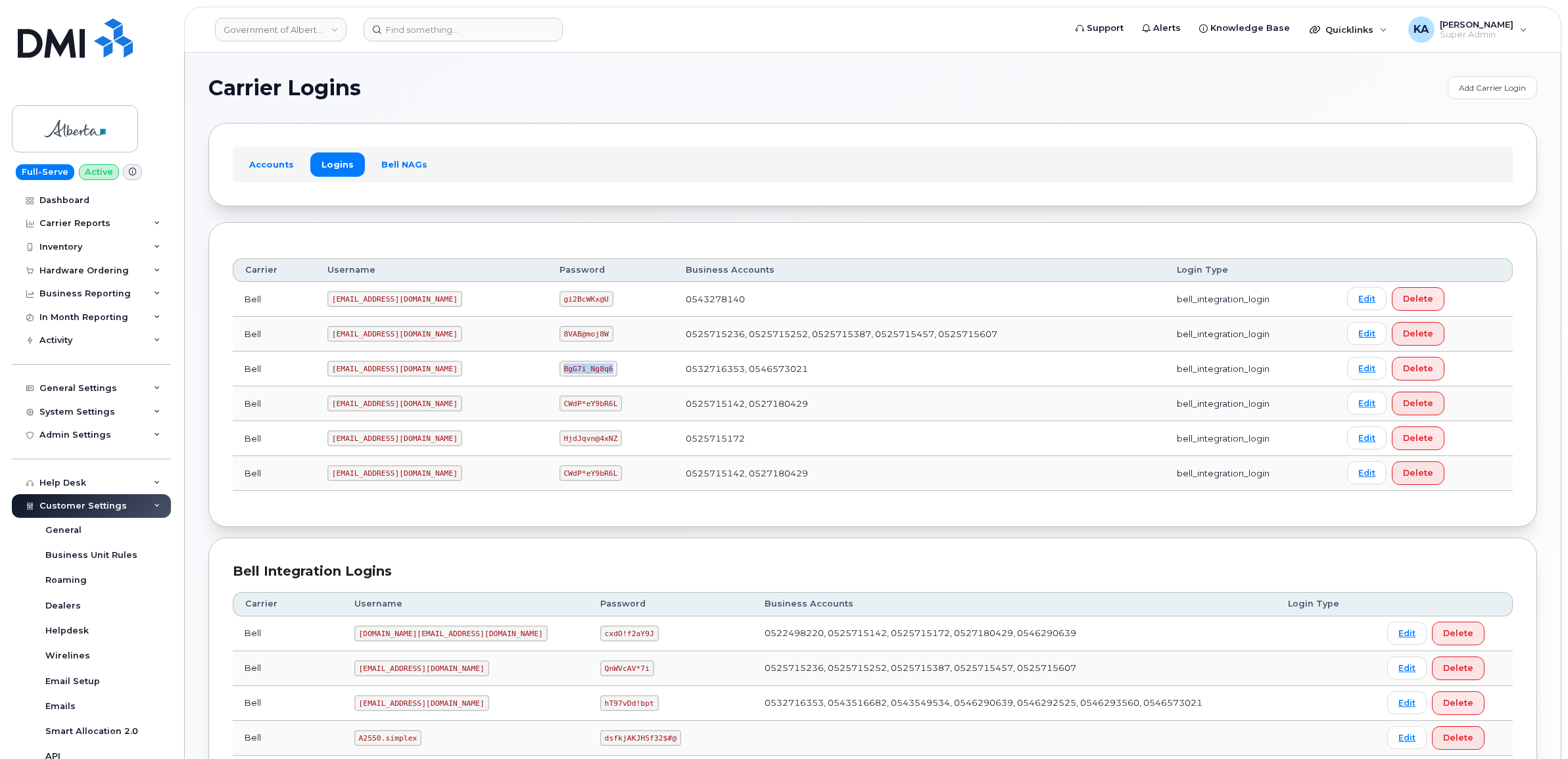
copy code "BgG7i_Ng8q6"
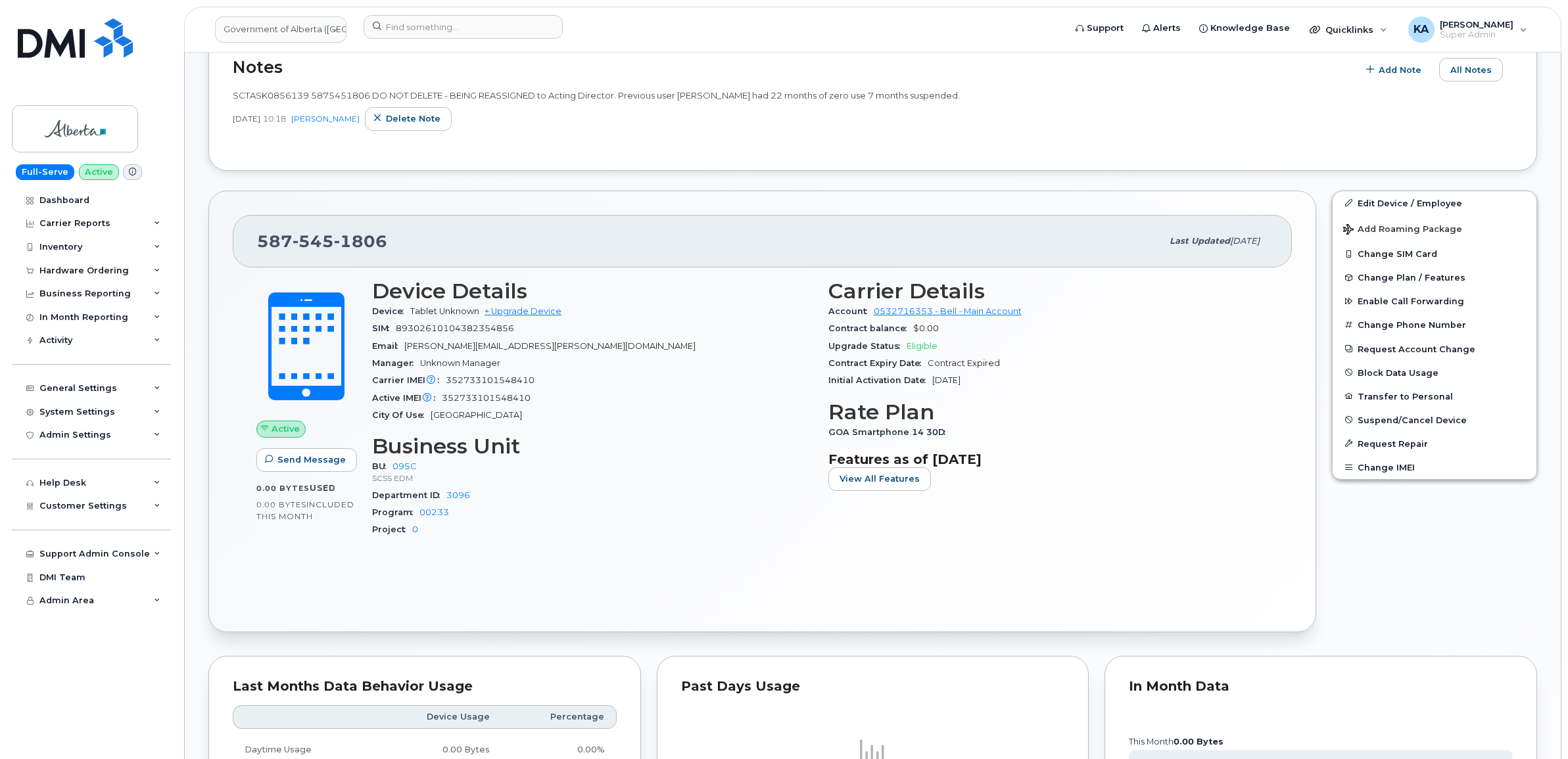
scroll to position [493, 0]
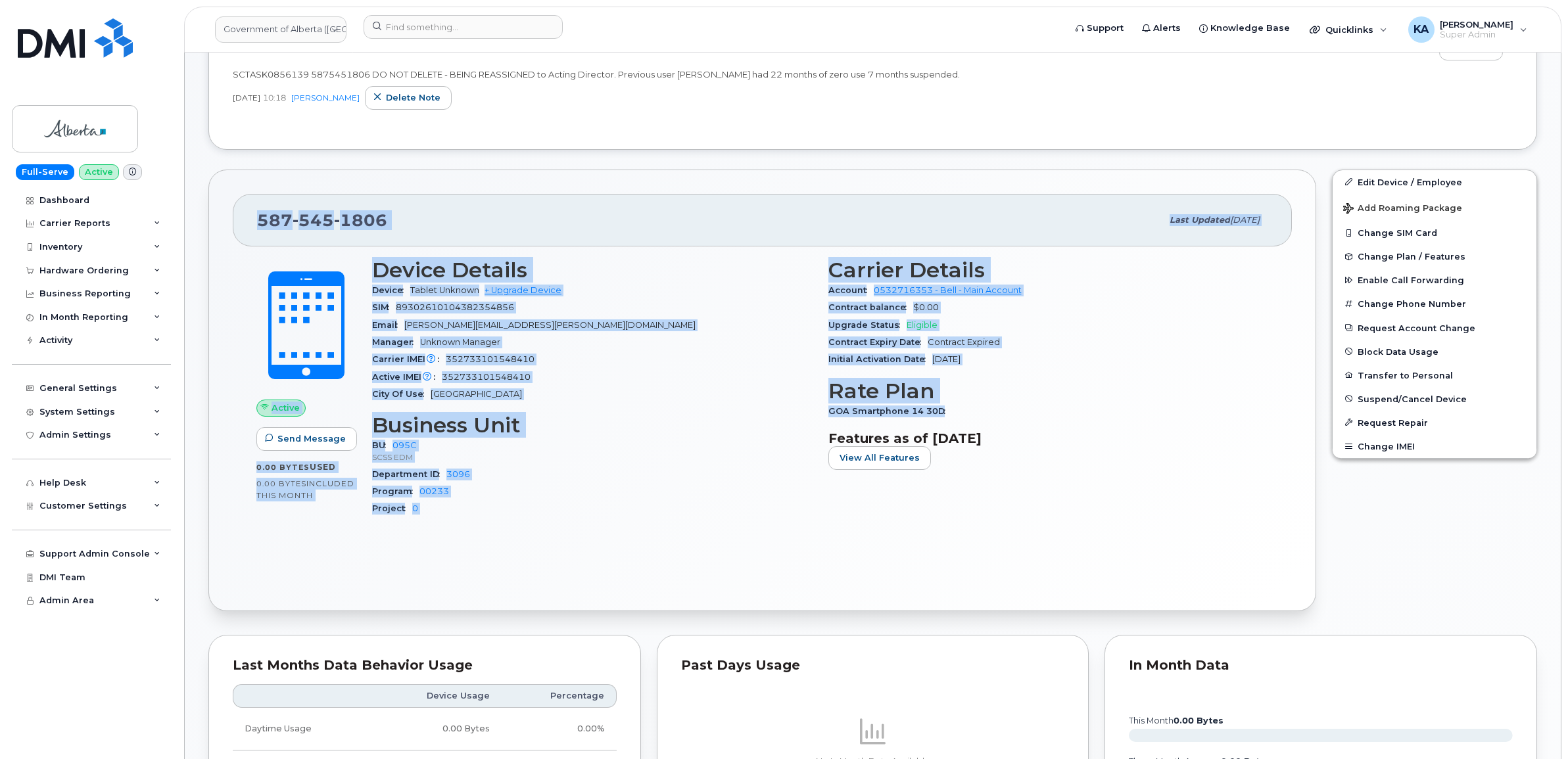
drag, startPoint x: 257, startPoint y: 222, endPoint x: 949, endPoint y: 405, distance: 715.8
click at [949, 405] on div "587 545 1806 Last updated Oct 01, 2025 Active Send Message 0.00 Bytes  used 0.0…" at bounding box center [761, 391] width 1108 height 442
copy div "587 545 1806 Last updated Oct 01, 2025 Active Send Message 0.00 Bytes  used 0.0…"
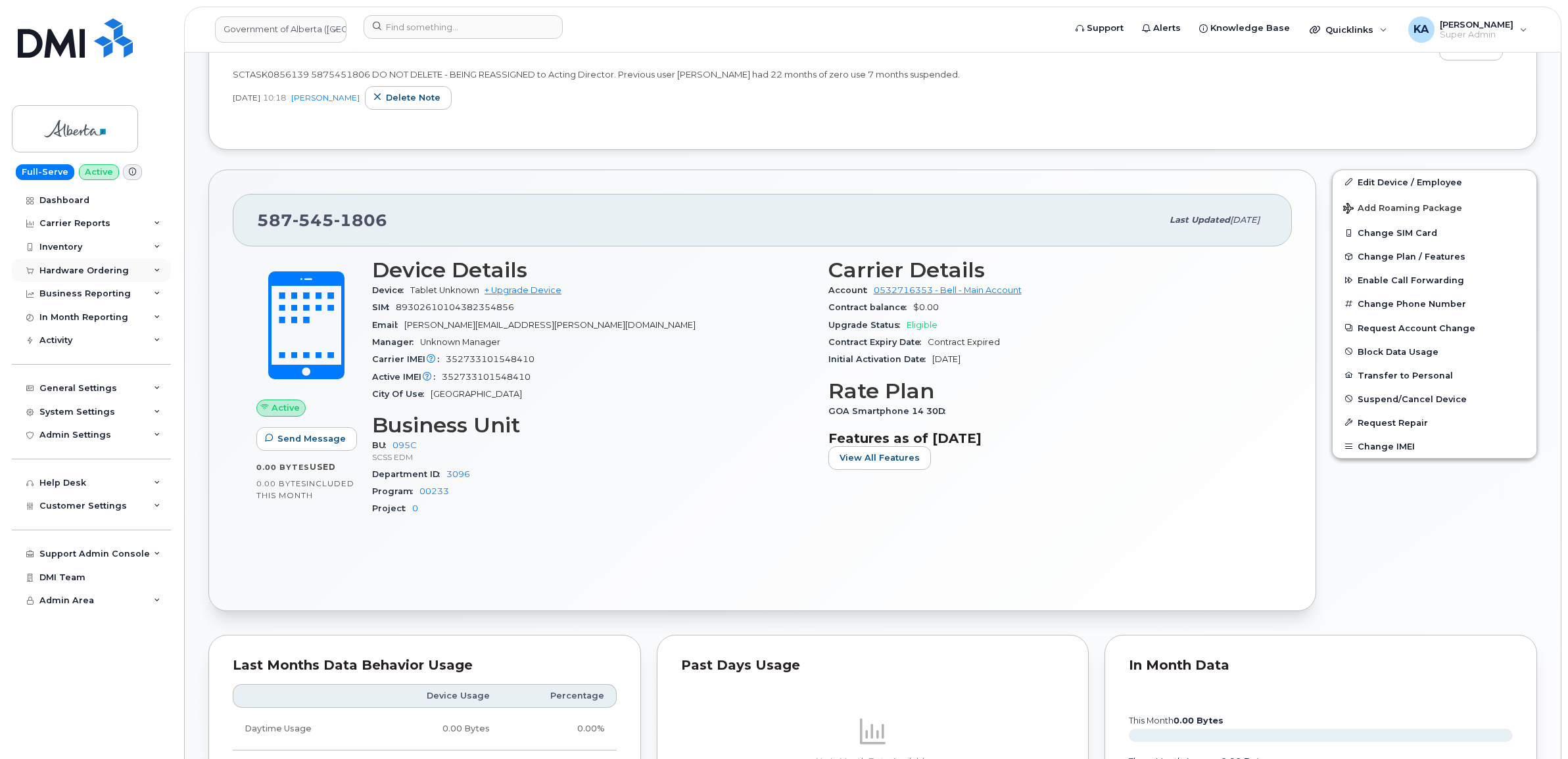
click at [100, 268] on div "Hardware Ordering" at bounding box center [84, 271] width 90 height 11
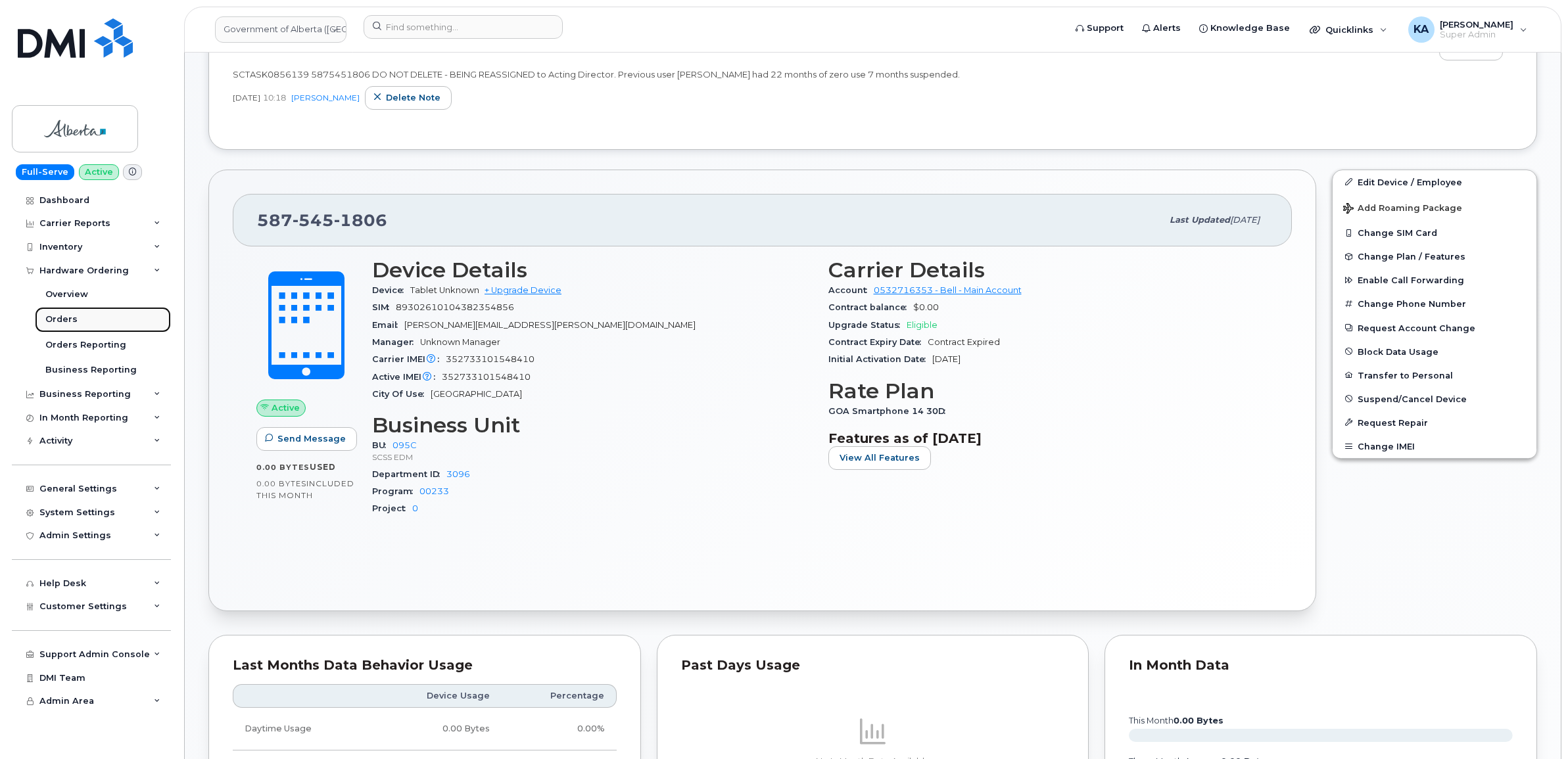
click at [56, 323] on div "Orders" at bounding box center [61, 319] width 32 height 12
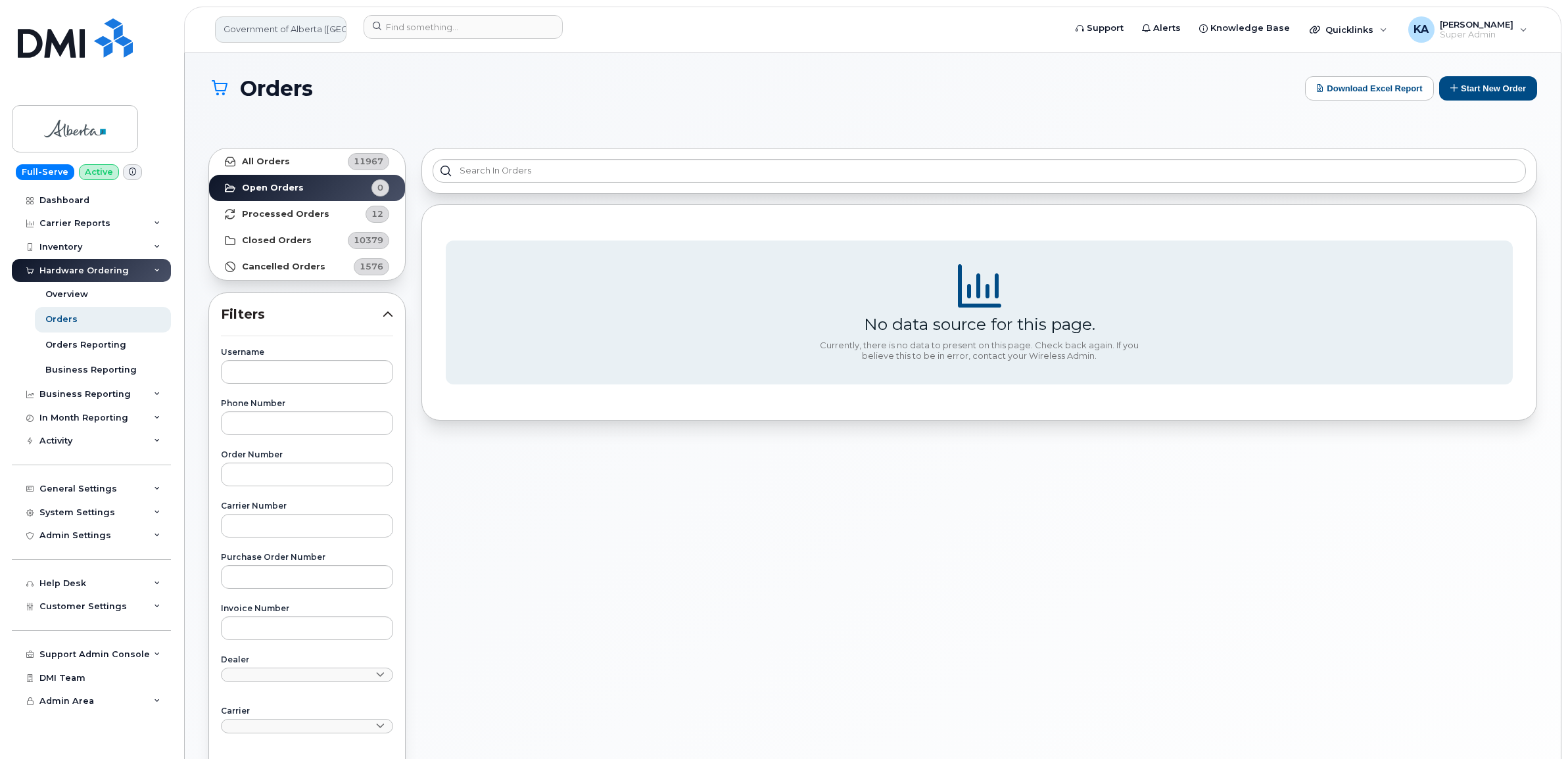
click at [261, 35] on link "Government of Alberta (GOA)" at bounding box center [280, 30] width 132 height 26
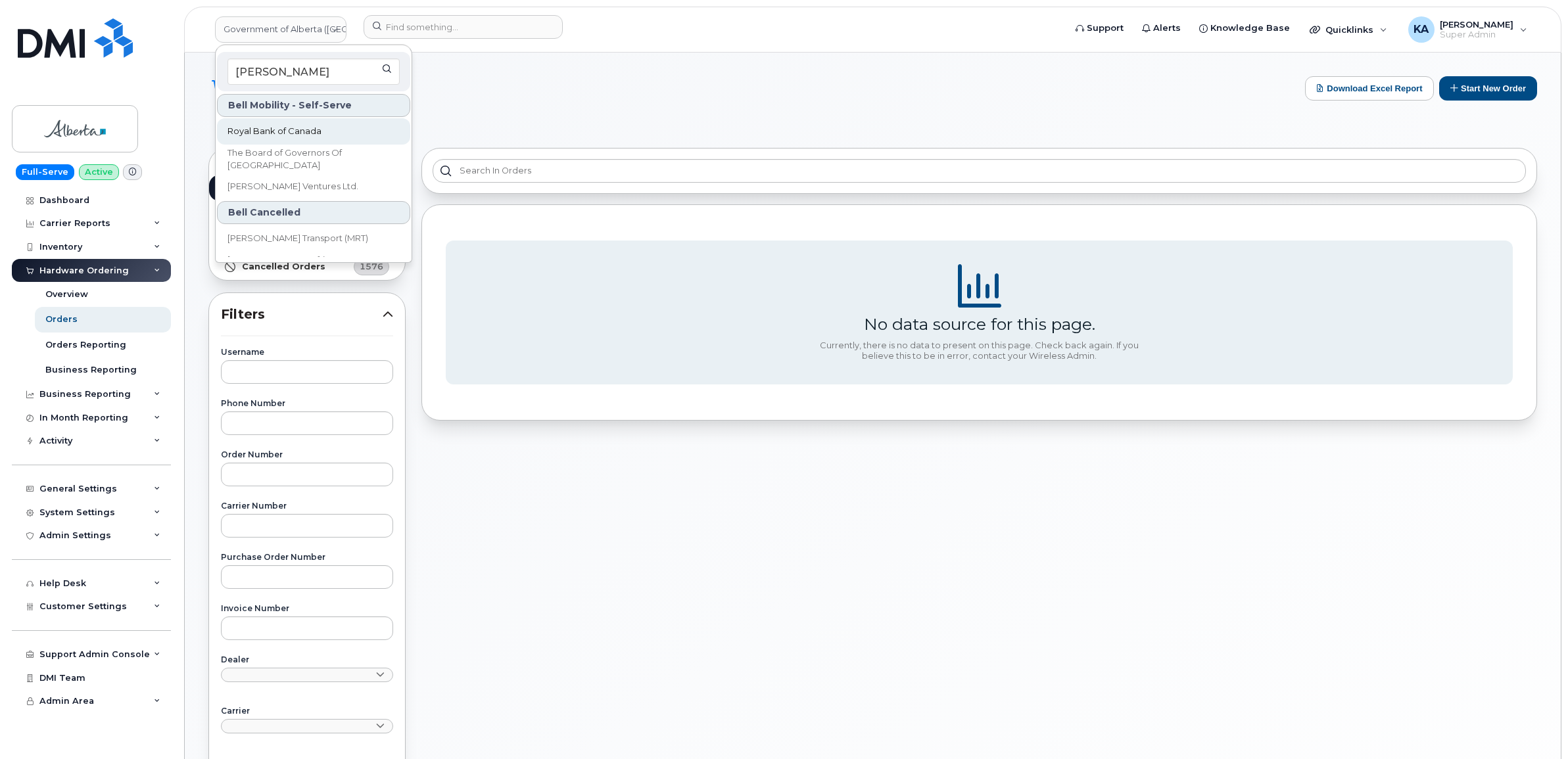
type input "roy"
click at [257, 129] on span "Royal Bank of Canada" at bounding box center [275, 132] width 94 height 13
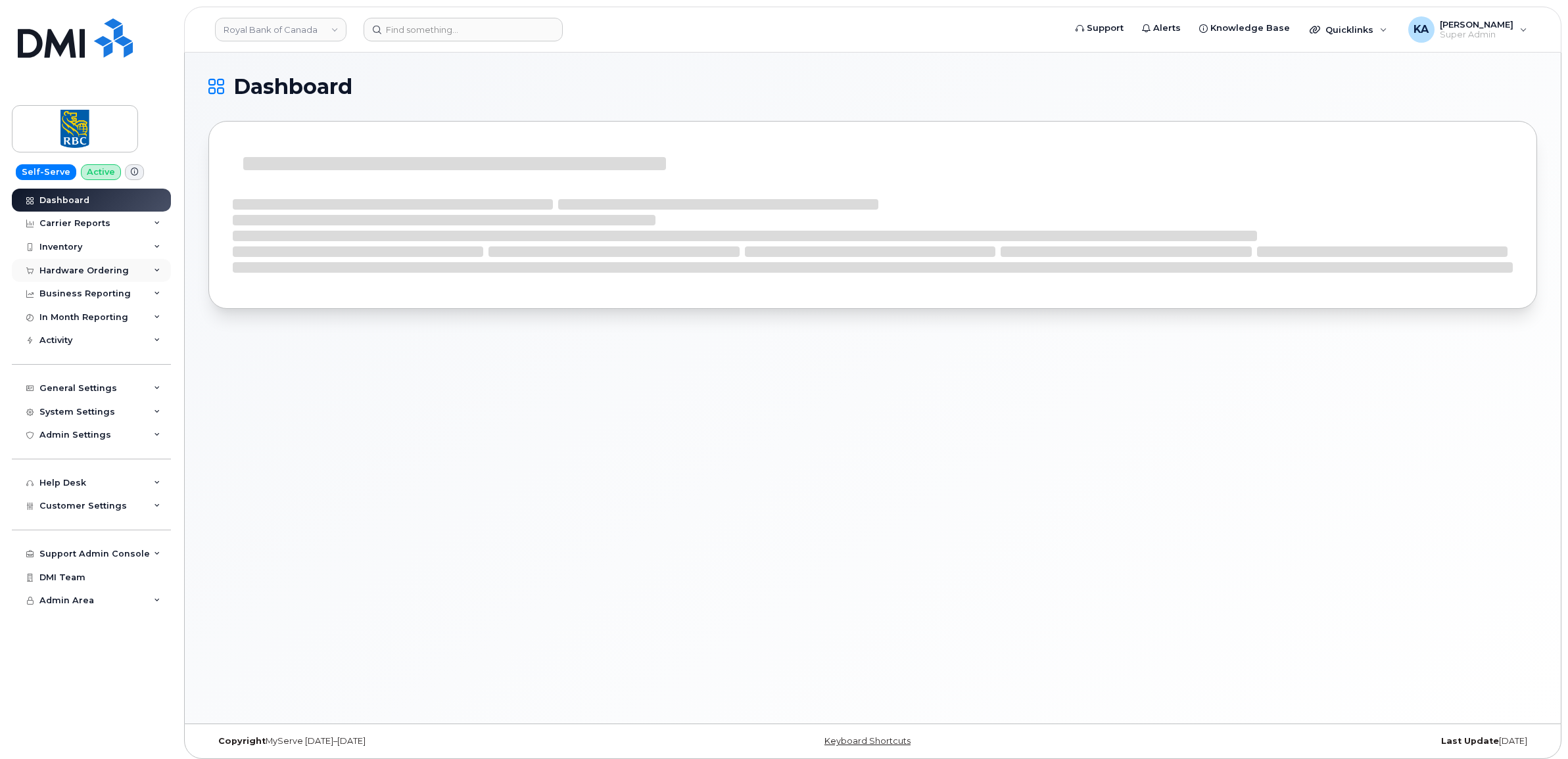
click at [94, 268] on div "Hardware Ordering" at bounding box center [84, 271] width 90 height 11
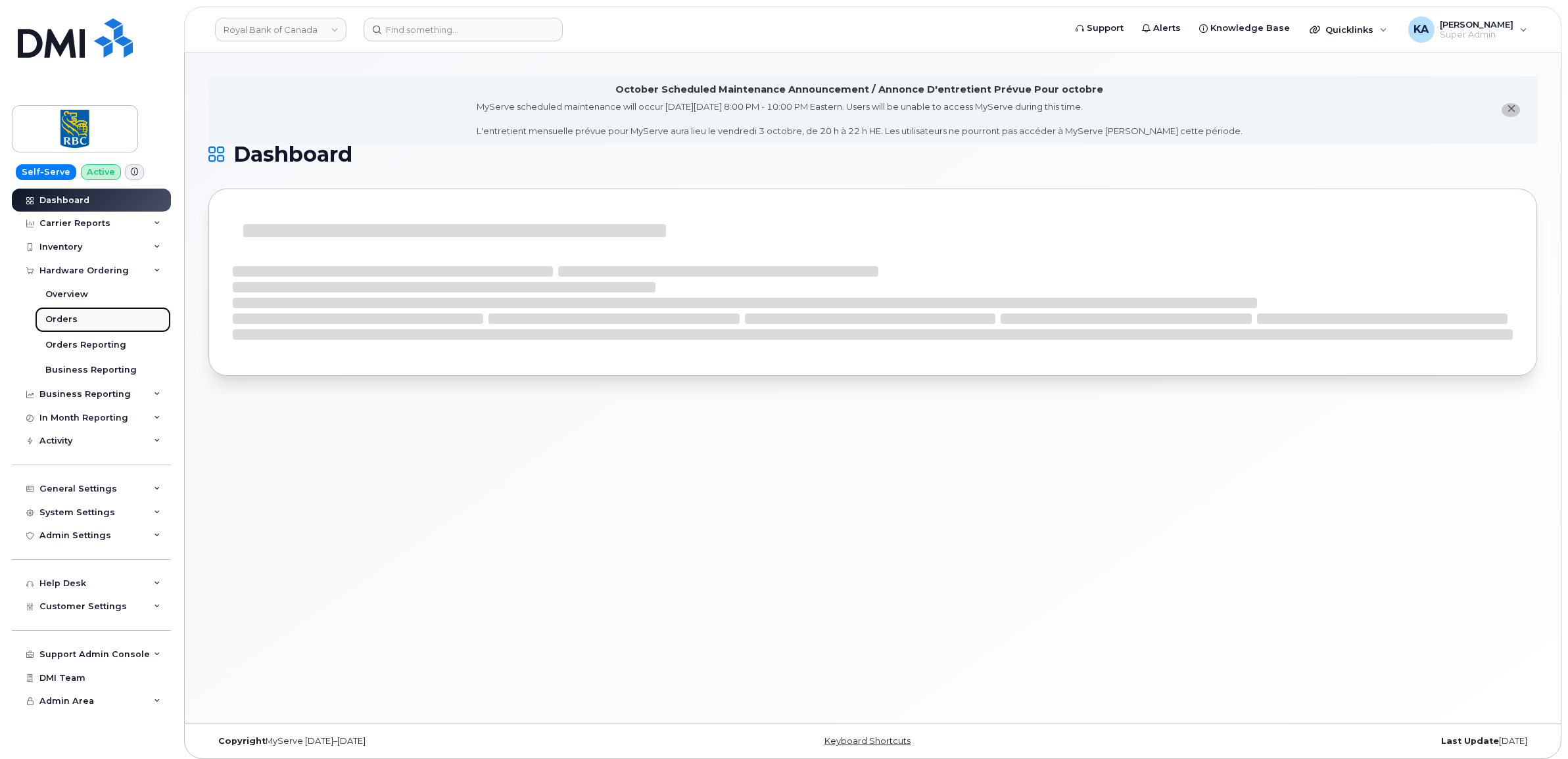
click at [54, 316] on div "Orders" at bounding box center [61, 319] width 32 height 12
